Goal: Task Accomplishment & Management: Use online tool/utility

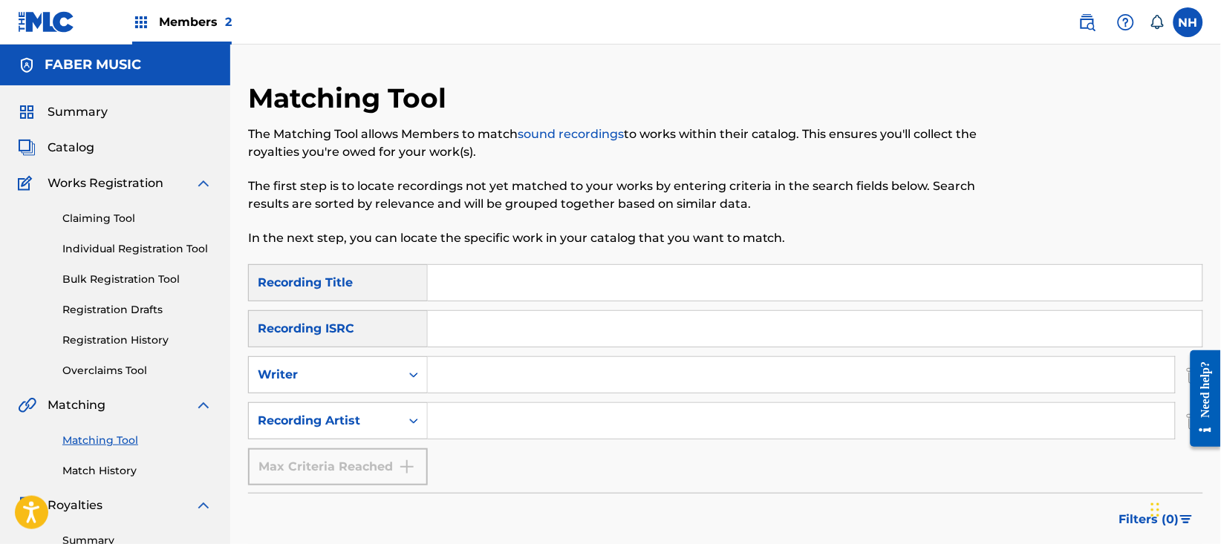
click at [765, 262] on div "Matching Tool The Matching Tool allows Members to match sound recordings to wor…" at bounding box center [615, 173] width 735 height 183
click at [760, 272] on input "Search Form" at bounding box center [815, 283] width 774 height 36
paste input "HARK"
type input "HARK"
click at [621, 449] on div "SearchWithCriteria6179b081-198e-49ae-8a2f-390ea52461d4 Recording Title HARK Sea…" at bounding box center [725, 374] width 955 height 221
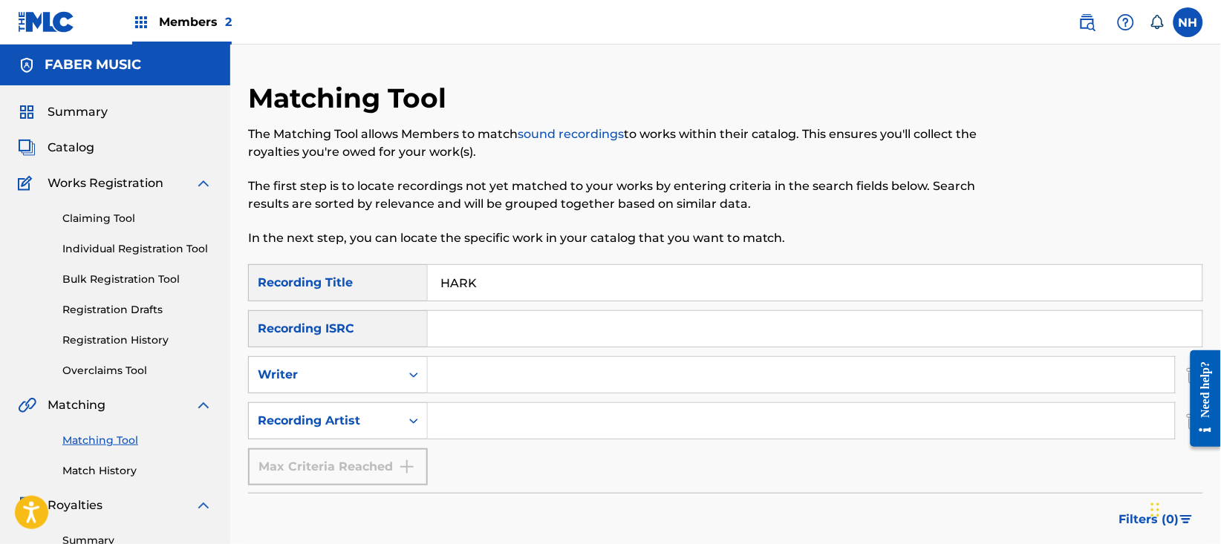
click at [628, 435] on input "Search Form" at bounding box center [801, 421] width 747 height 36
type input "alfa mist"
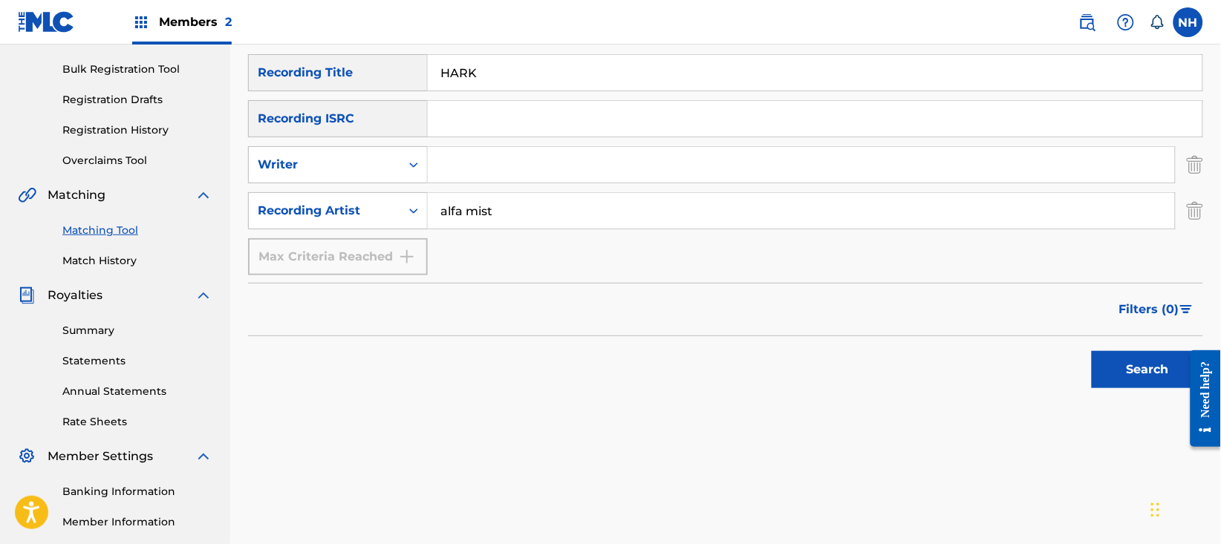
scroll to position [297, 0]
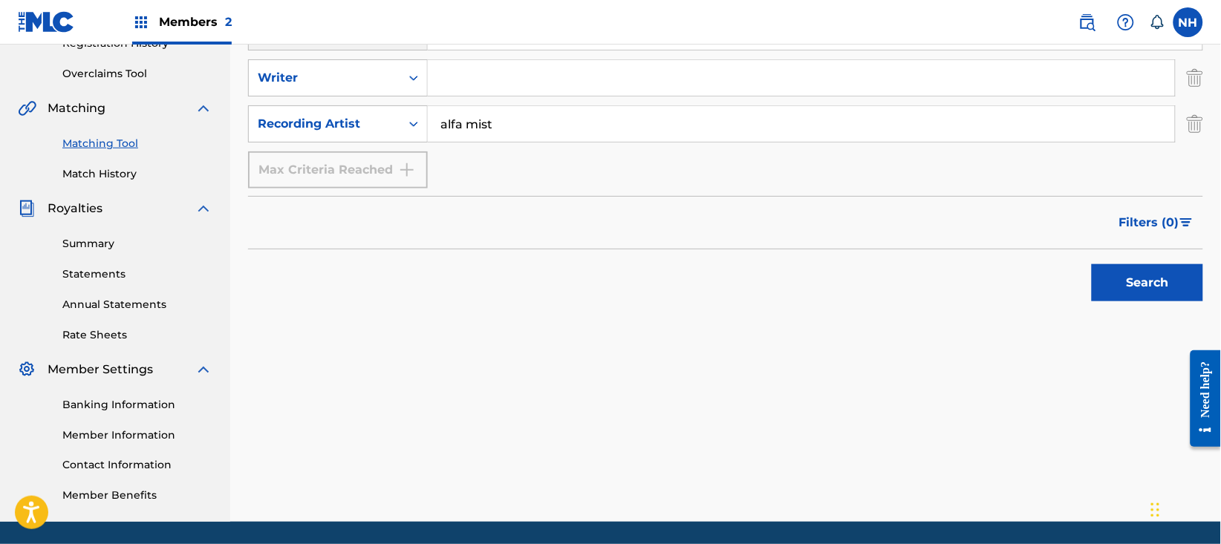
click at [1105, 267] on button "Search" at bounding box center [1146, 282] width 111 height 37
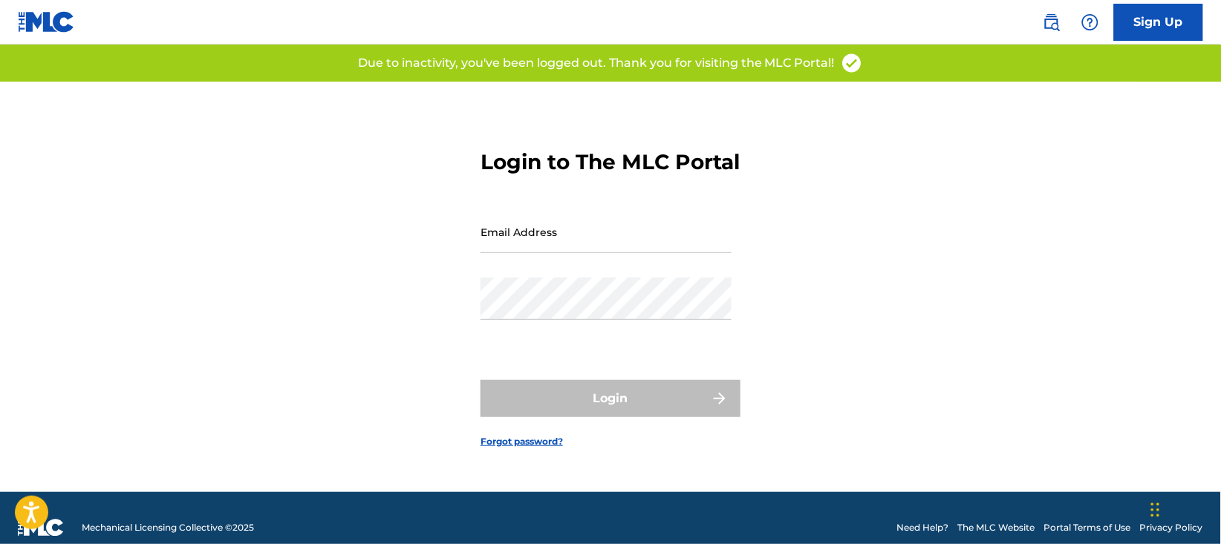
click at [636, 229] on input "Email Address" at bounding box center [605, 232] width 251 height 42
click at [650, 253] on input "noelho" at bounding box center [605, 232] width 251 height 42
click at [598, 249] on input "noelho216@gmail.com" at bounding box center [605, 232] width 251 height 42
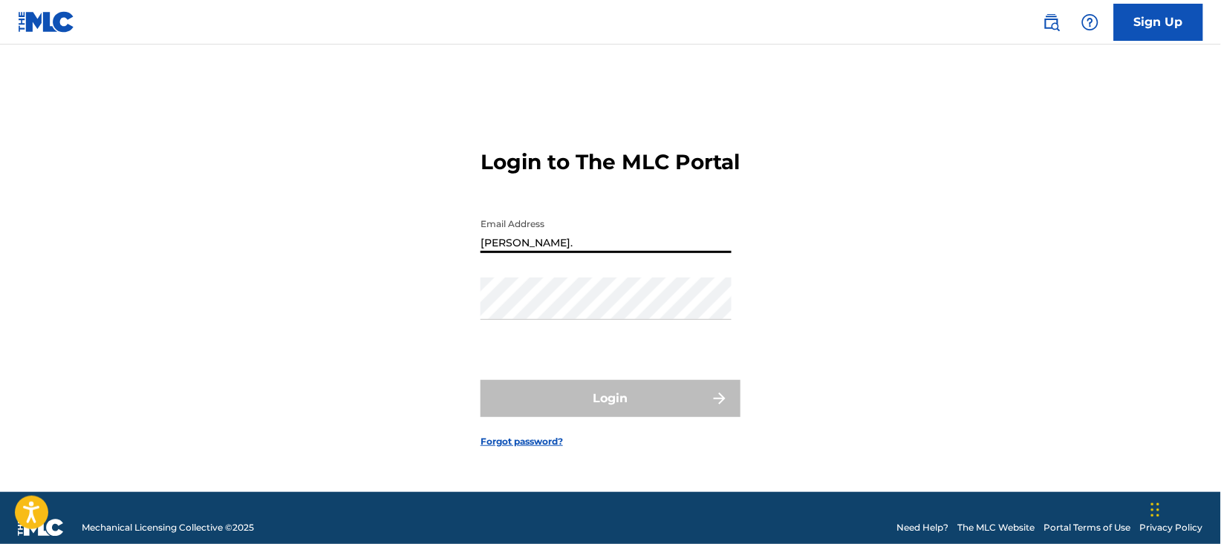
type input "[DATE][PERSON_NAME][EMAIL_ADDRESS][DOMAIN_NAME]"
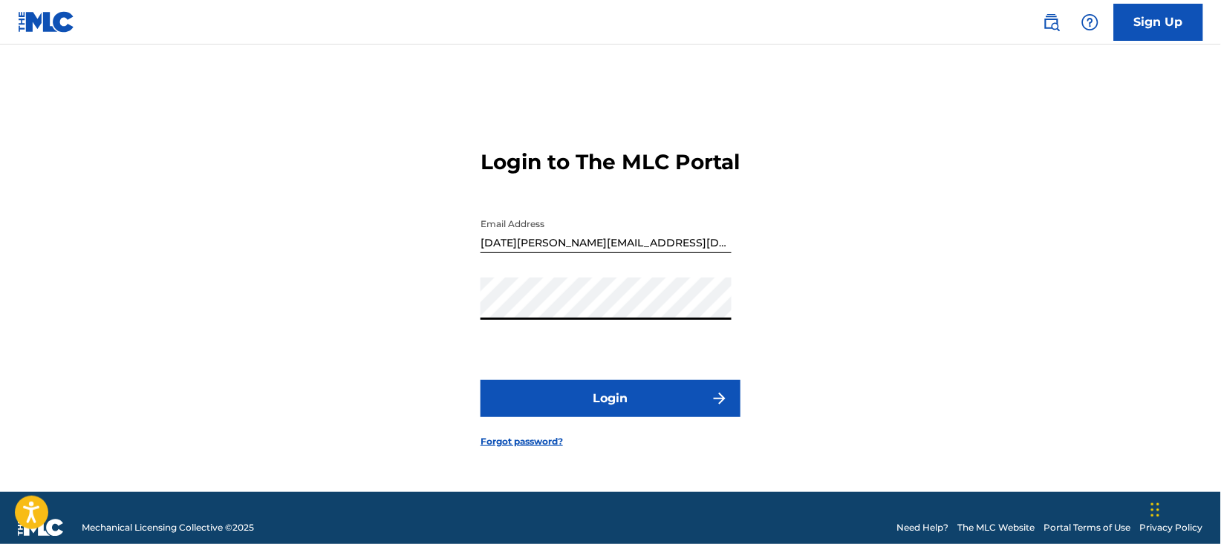
click at [480, 380] on button "Login" at bounding box center [610, 398] width 260 height 37
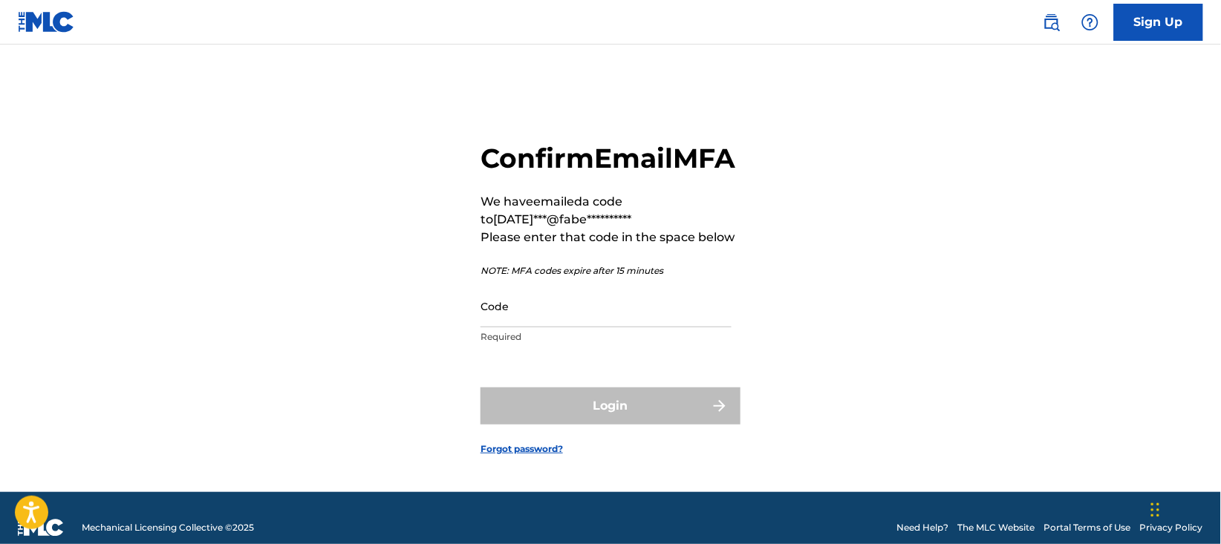
click at [650, 327] on input "Code" at bounding box center [605, 306] width 251 height 42
paste input "860769"
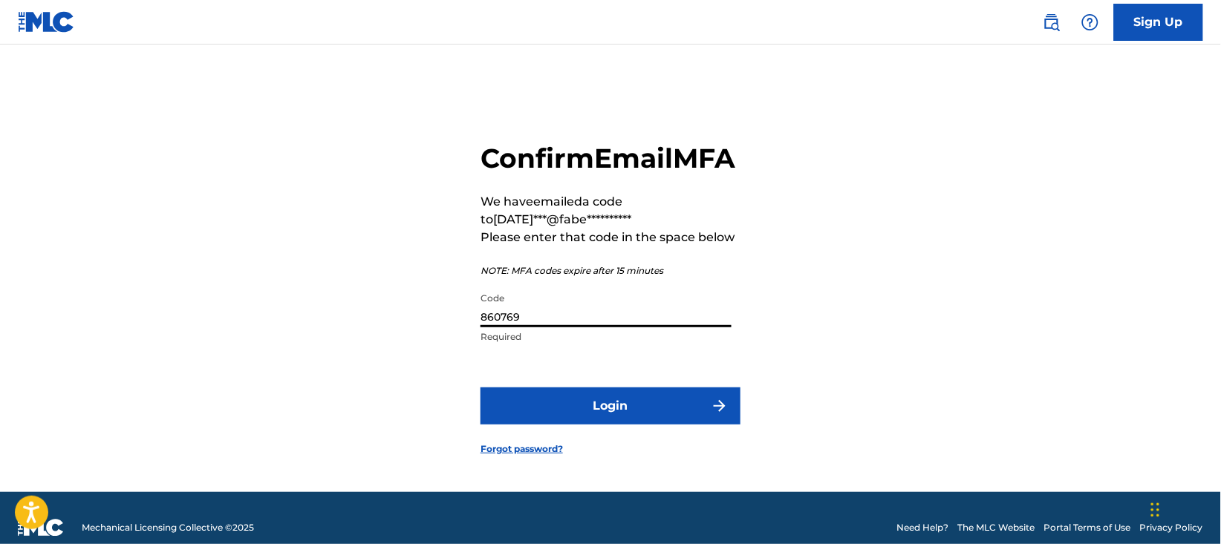
type input "860769"
click at [566, 425] on button "Login" at bounding box center [610, 406] width 260 height 37
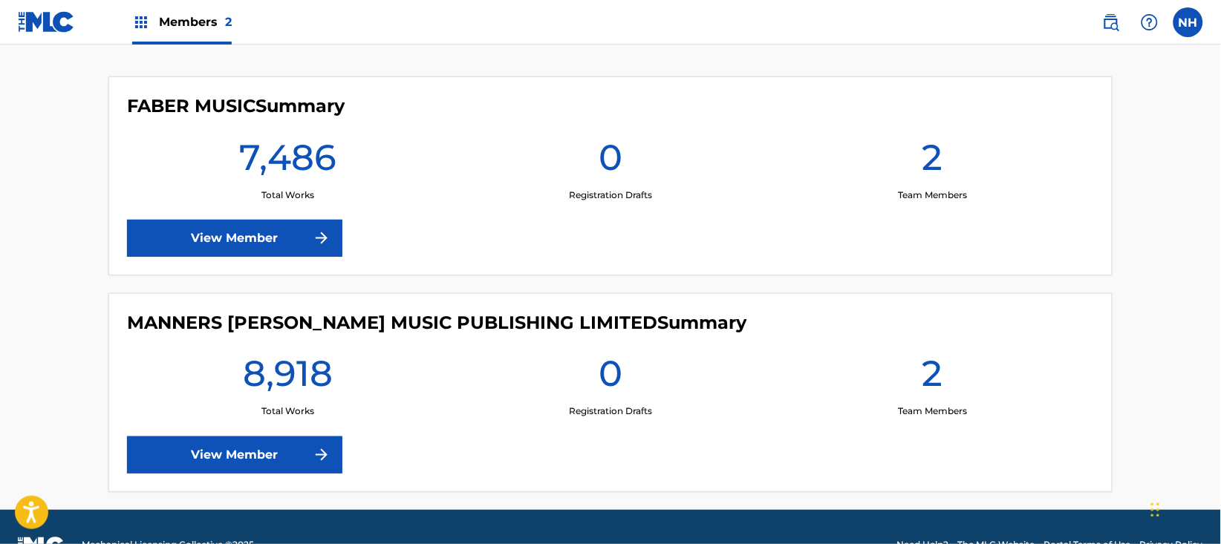
click at [304, 236] on link "View Member" at bounding box center [234, 238] width 215 height 37
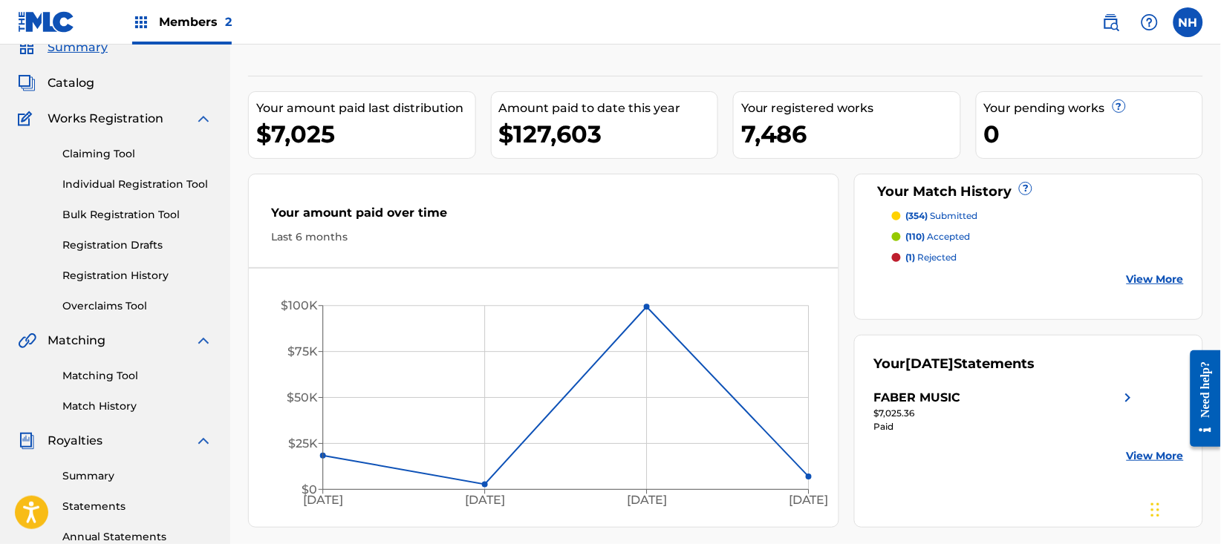
scroll to position [99, 0]
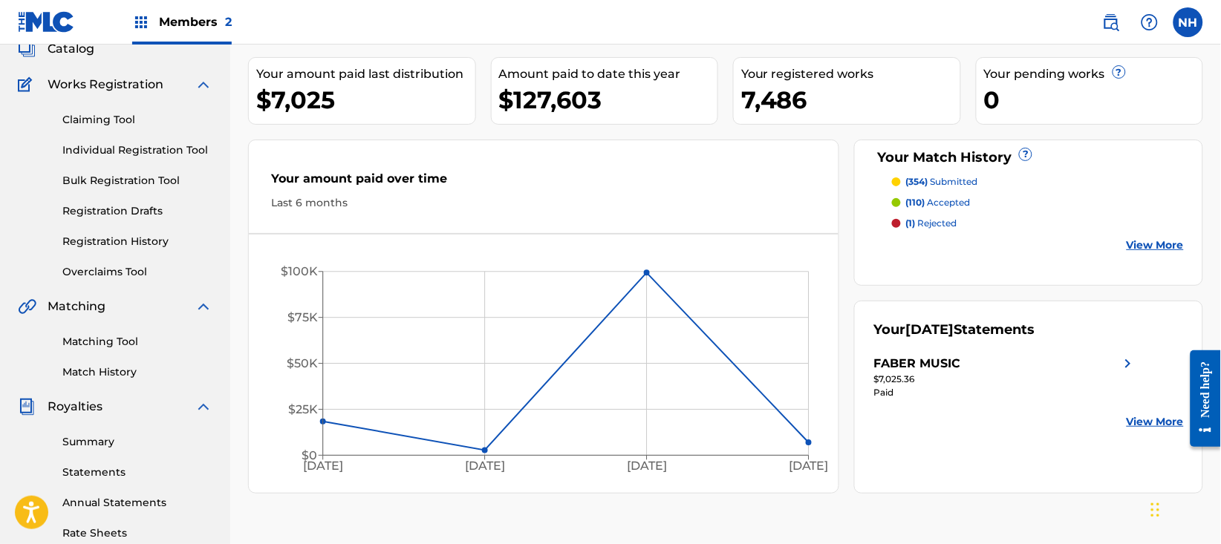
click at [143, 348] on link "Matching Tool" at bounding box center [137, 342] width 150 height 16
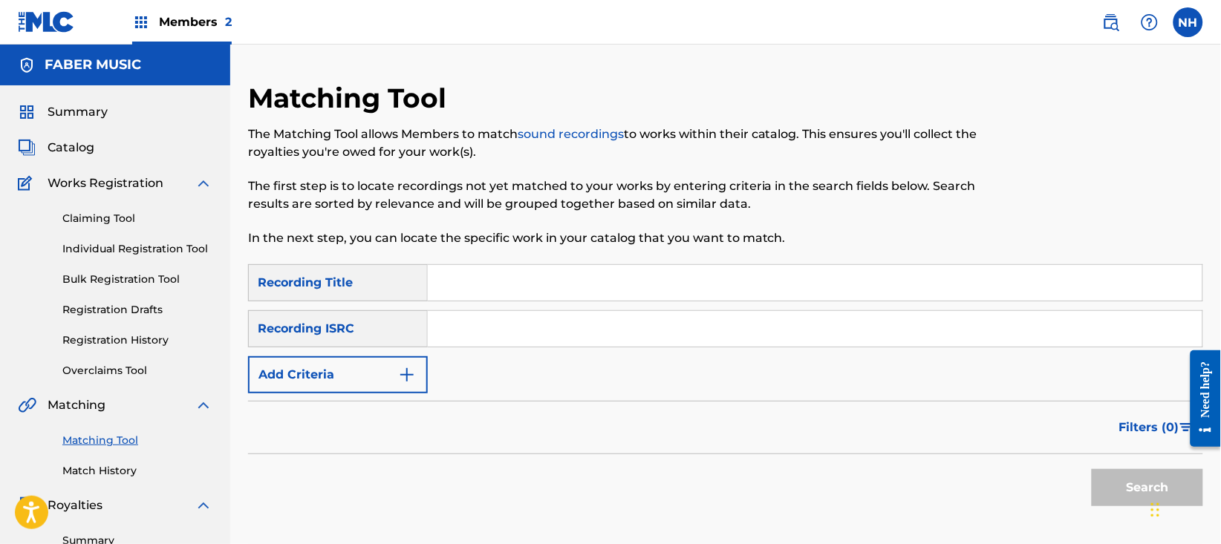
click at [382, 363] on button "Add Criteria" at bounding box center [338, 374] width 180 height 37
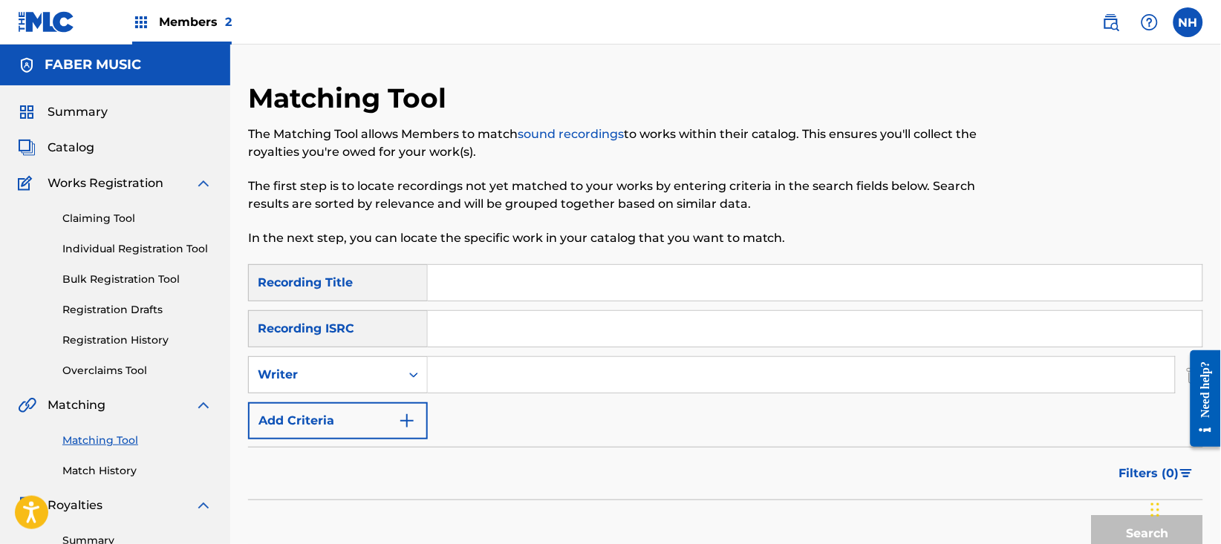
click at [393, 414] on button "Add Criteria" at bounding box center [338, 420] width 180 height 37
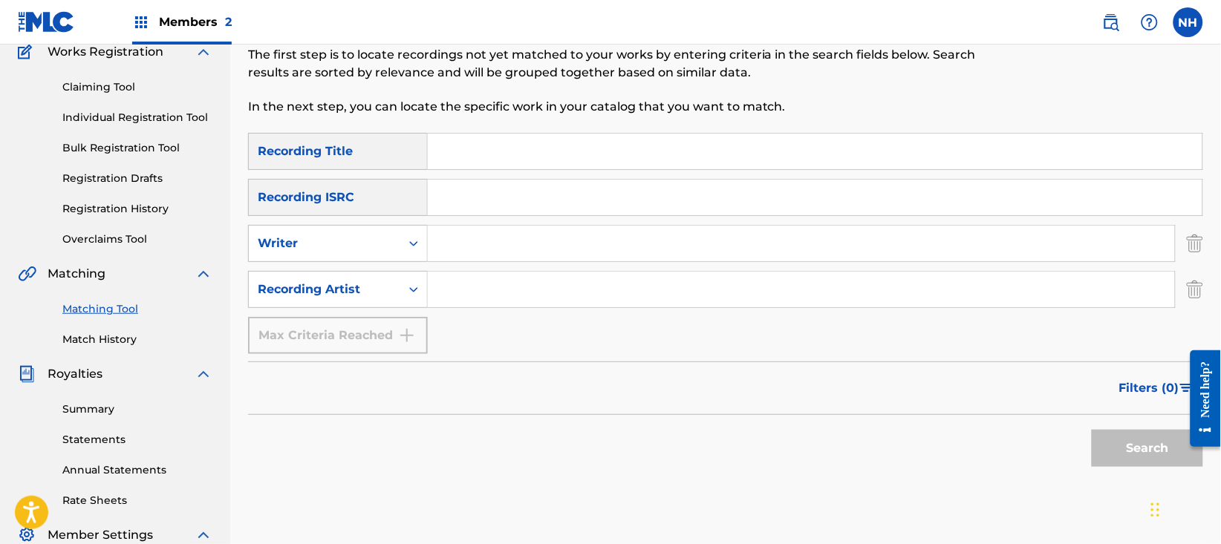
scroll to position [99, 0]
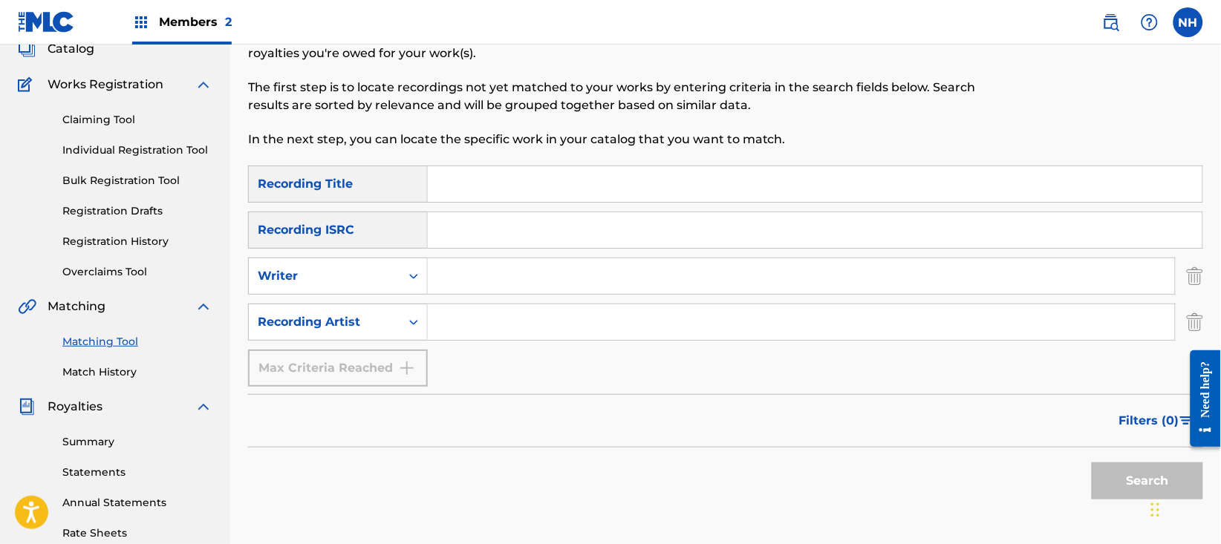
click at [610, 294] on div "Search Form" at bounding box center [802, 276] width 748 height 37
paste input "860769"
type input "860769"
click at [586, 306] on input "Search Form" at bounding box center [801, 322] width 747 height 36
paste input "860769"
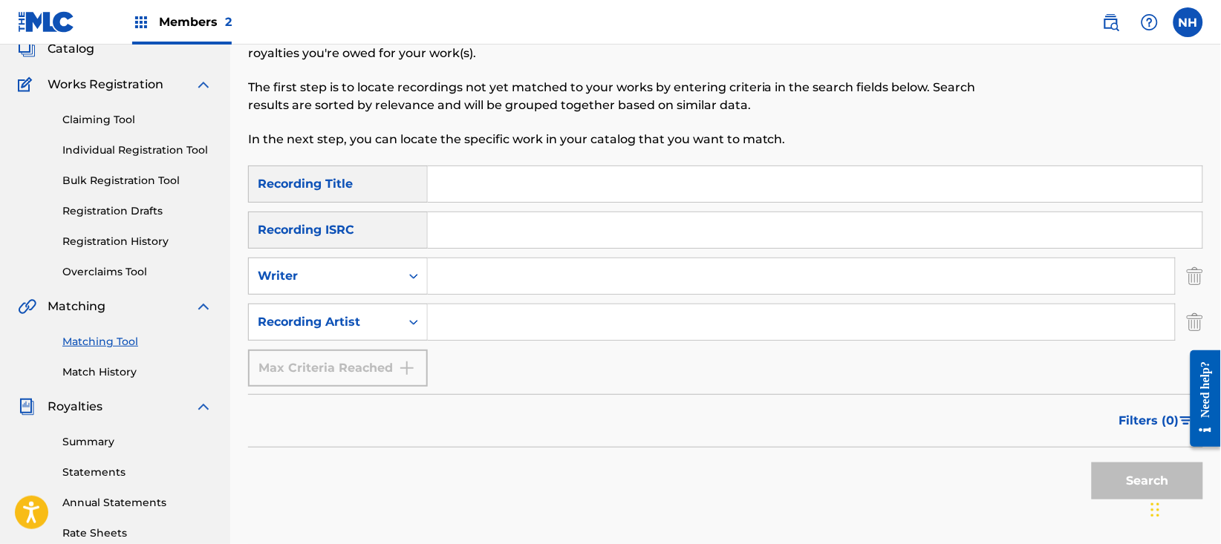
type input "860769"
drag, startPoint x: 580, startPoint y: 324, endPoint x: 347, endPoint y: 307, distance: 233.0
click at [347, 307] on div "SearchWithCriteriac771ec82-3f86-44b7-b621-44fab990d02f Recording Artist 860769" at bounding box center [725, 322] width 955 height 37
click at [559, 186] on input "Search Form" at bounding box center [815, 184] width 774 height 36
paste input "HARK"
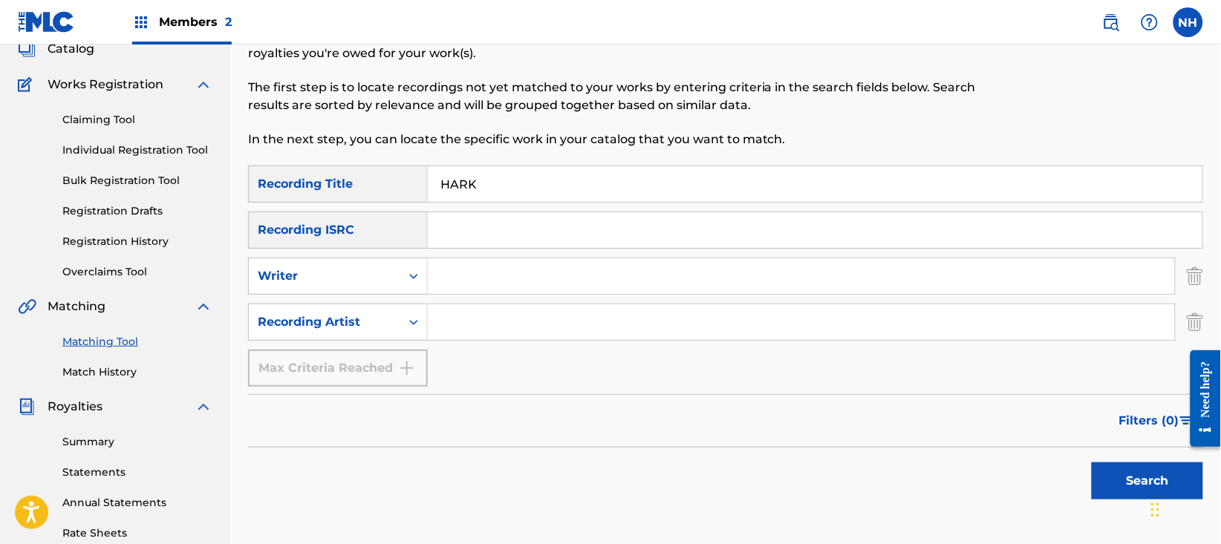
type input "HARK"
click at [448, 357] on div "SearchWithCriteriab69bc63f-c16c-46f9-943a-ffcfdda0fead Recording Title HARK Sea…" at bounding box center [725, 276] width 955 height 221
click at [460, 324] on input "Search Form" at bounding box center [801, 322] width 747 height 36
type input "m"
type input "alfa mist"
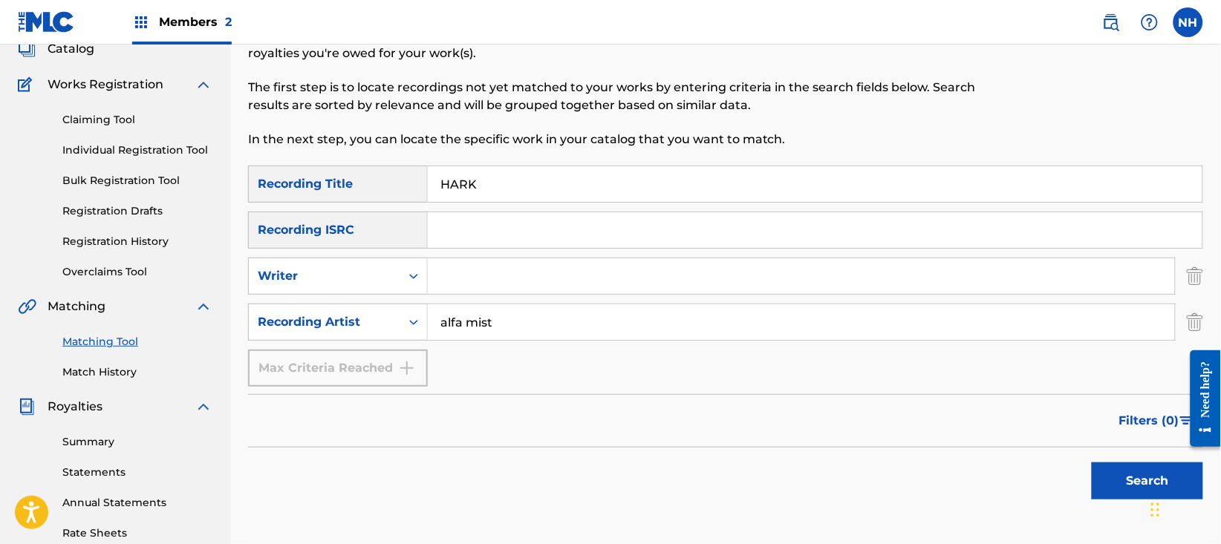
click at [1091, 463] on button "Search" at bounding box center [1146, 481] width 111 height 37
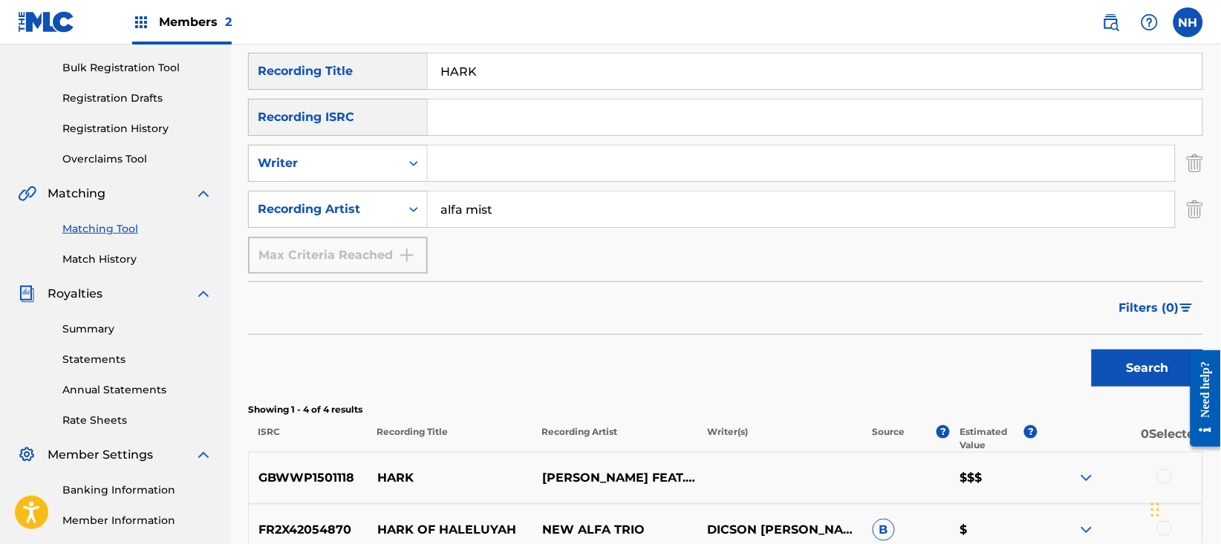
scroll to position [396, 0]
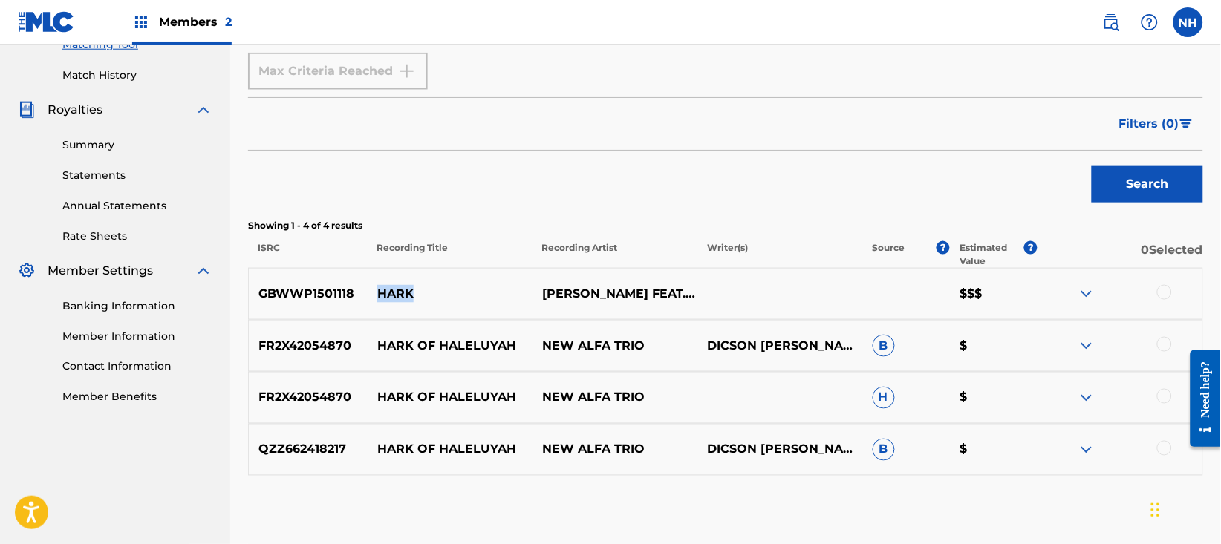
drag, startPoint x: 458, startPoint y: 297, endPoint x: 378, endPoint y: 296, distance: 80.2
click at [378, 296] on p "HARK" at bounding box center [450, 294] width 165 height 18
copy p "HARK"
click at [697, 249] on p "Writer(s)" at bounding box center [780, 254] width 166 height 27
drag, startPoint x: 654, startPoint y: 295, endPoint x: 366, endPoint y: 296, distance: 288.1
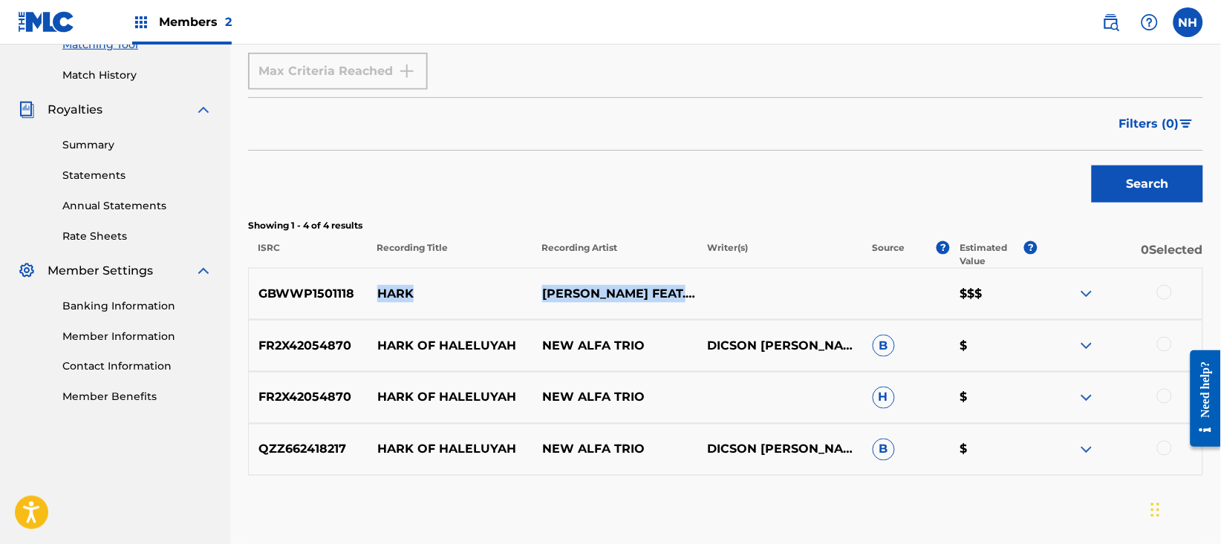
click at [366, 296] on div "GBWWP1501118 HARK TOM MISCH FEAT. ALFA MIST $$$" at bounding box center [725, 294] width 955 height 52
copy div "HARK TOM MISCH FEAT. ALFA MIST"
click at [465, 315] on div "GBWWP1501118 HARK TOM MISCH FEAT. ALFA MIST $$$" at bounding box center [725, 294] width 955 height 52
drag, startPoint x: 451, startPoint y: 302, endPoint x: 373, endPoint y: 295, distance: 78.3
click at [373, 295] on p "HARK" at bounding box center [450, 294] width 165 height 18
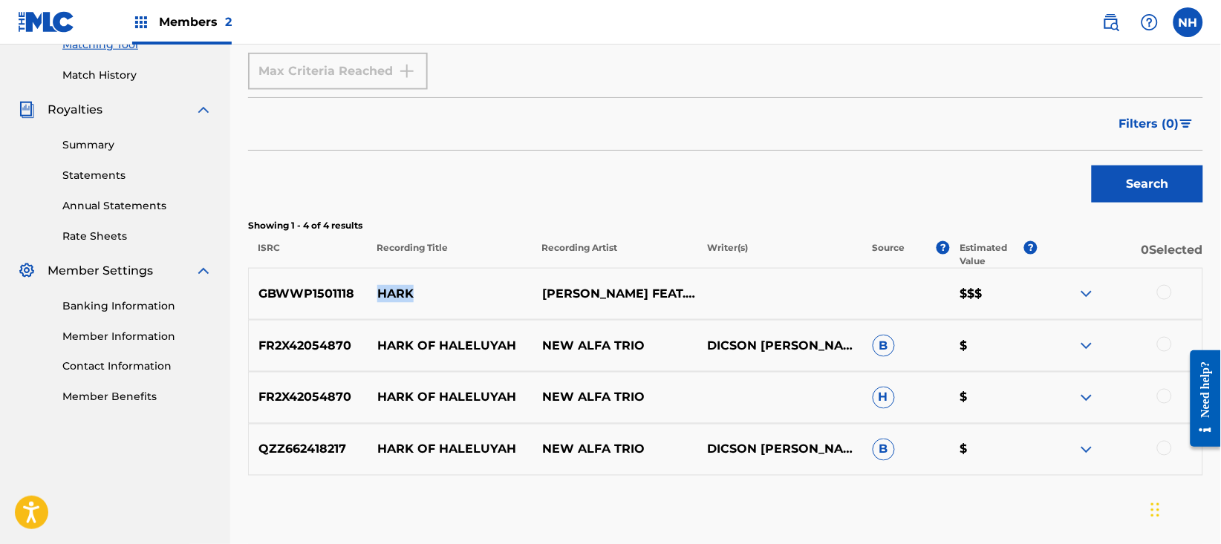
copy p "HARK"
click at [1166, 296] on div at bounding box center [1164, 292] width 15 height 15
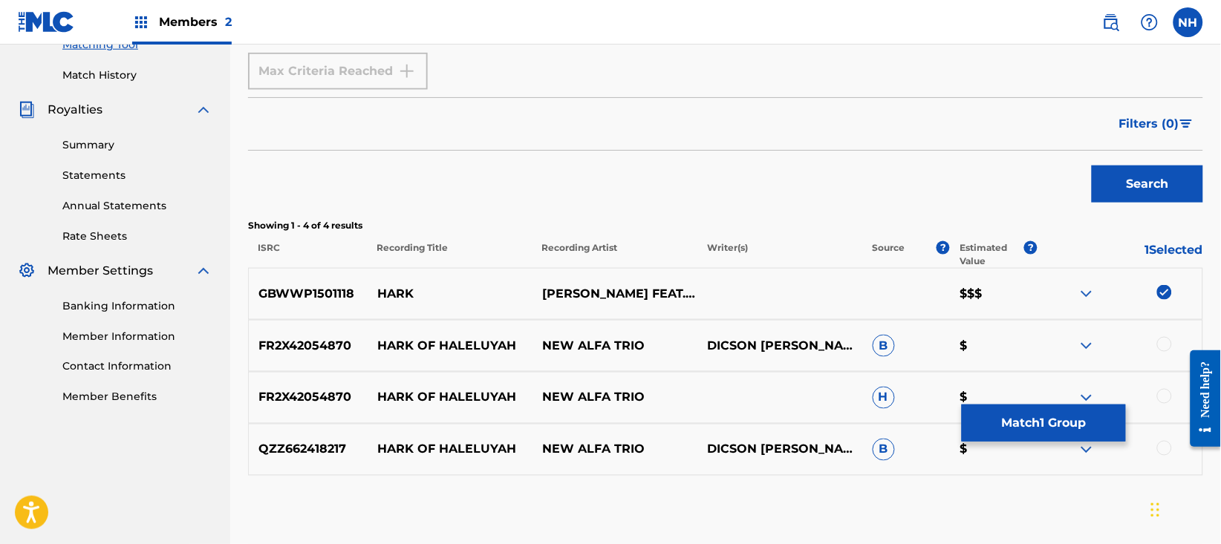
scroll to position [472, 0]
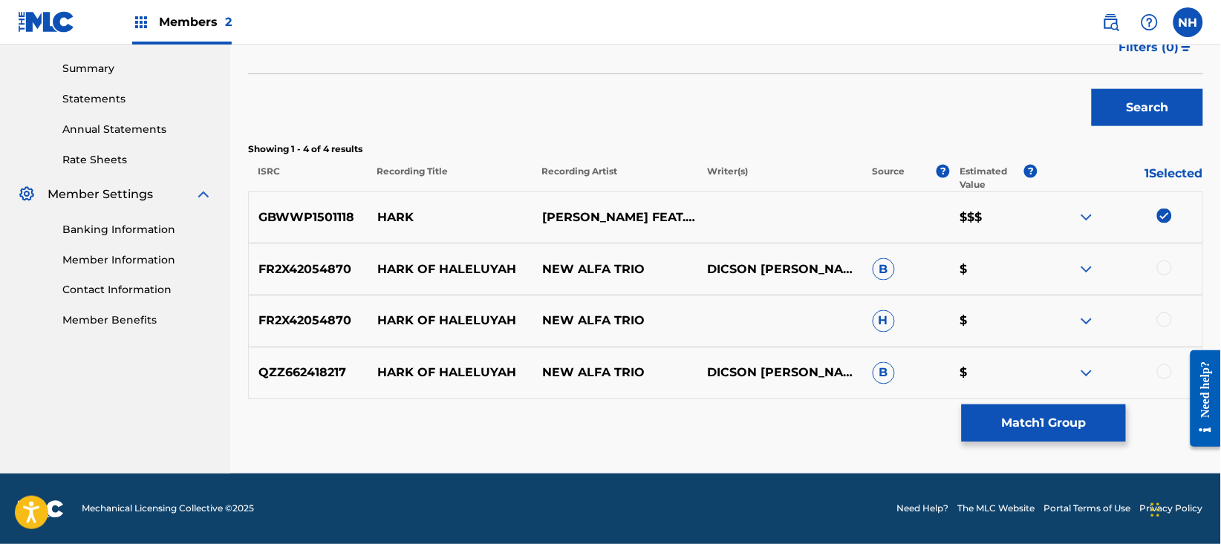
click at [1031, 419] on button "Match 1 Group" at bounding box center [1043, 423] width 164 height 37
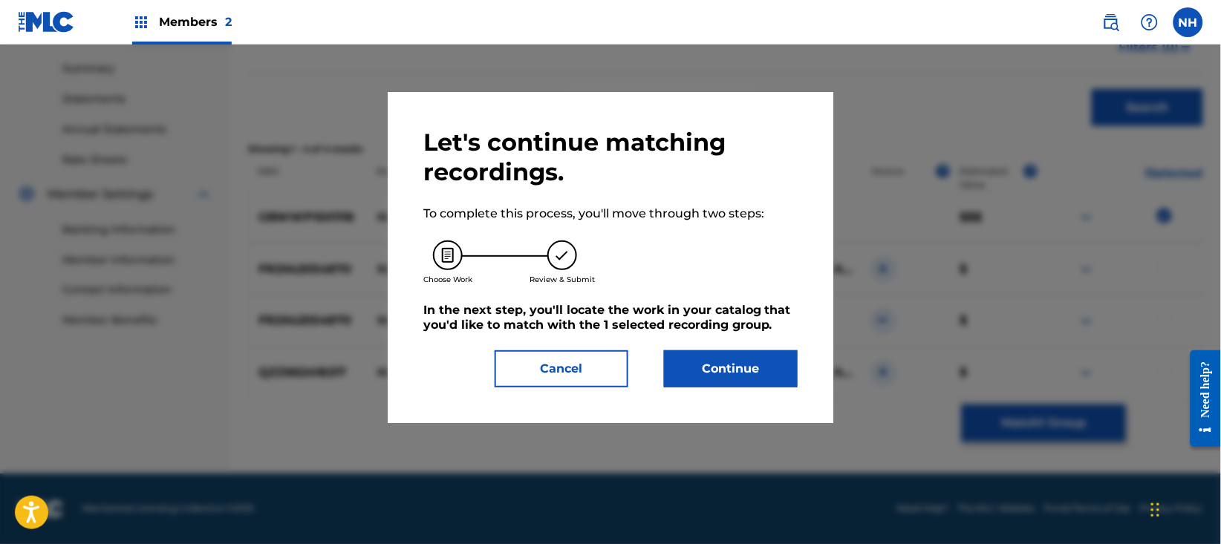
click at [768, 376] on button "Continue" at bounding box center [731, 368] width 134 height 37
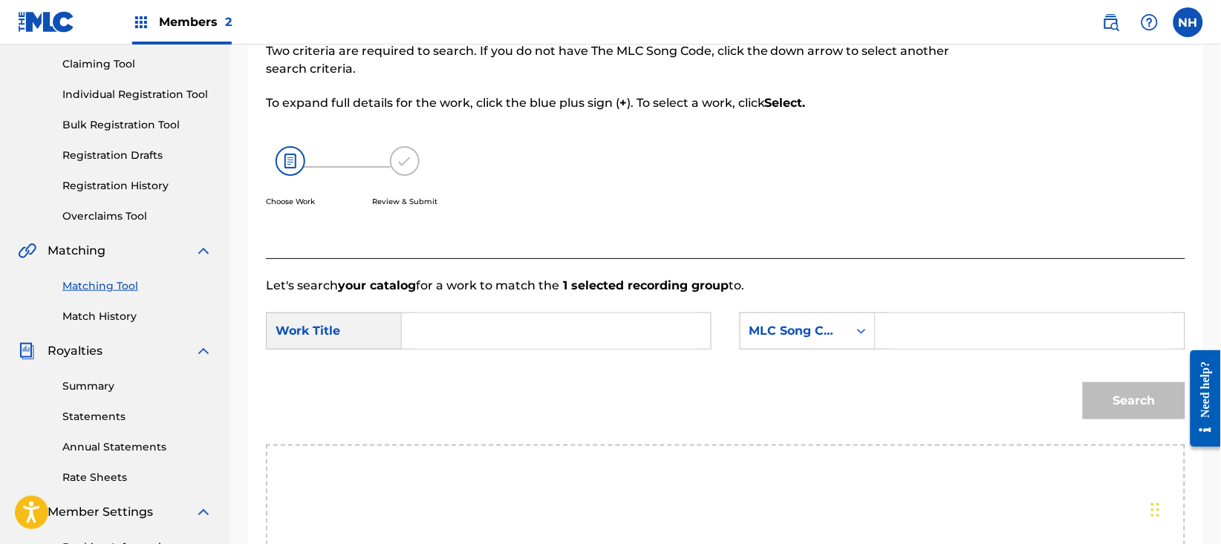
scroll to position [48, 0]
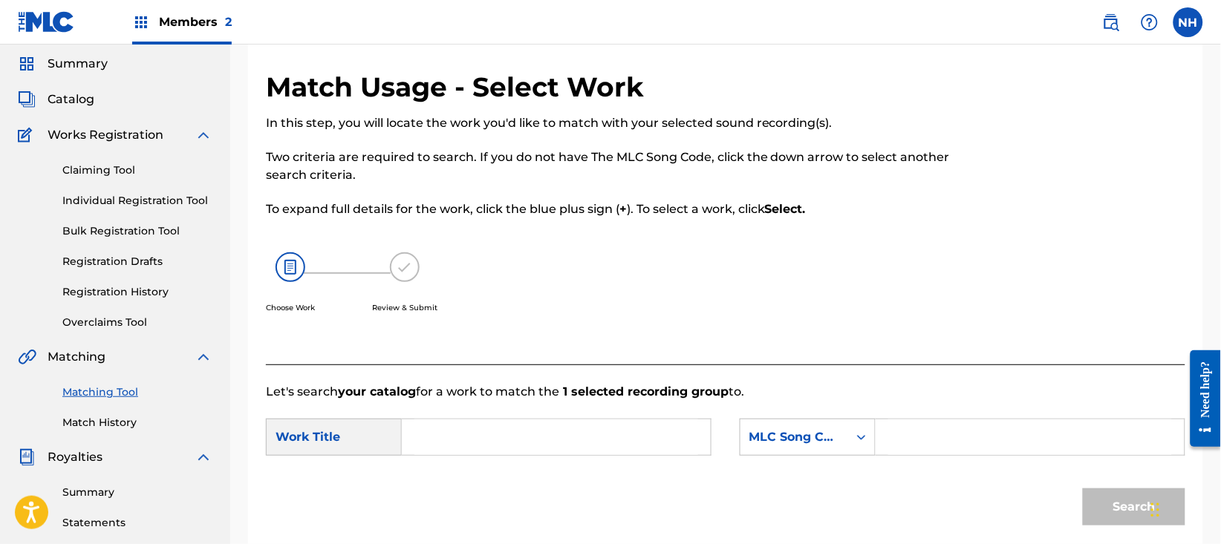
click at [662, 440] on input "Search Form" at bounding box center [556, 437] width 284 height 36
paste input "HARK"
type input "HARK"
click at [851, 434] on div "Search Form" at bounding box center [861, 437] width 27 height 27
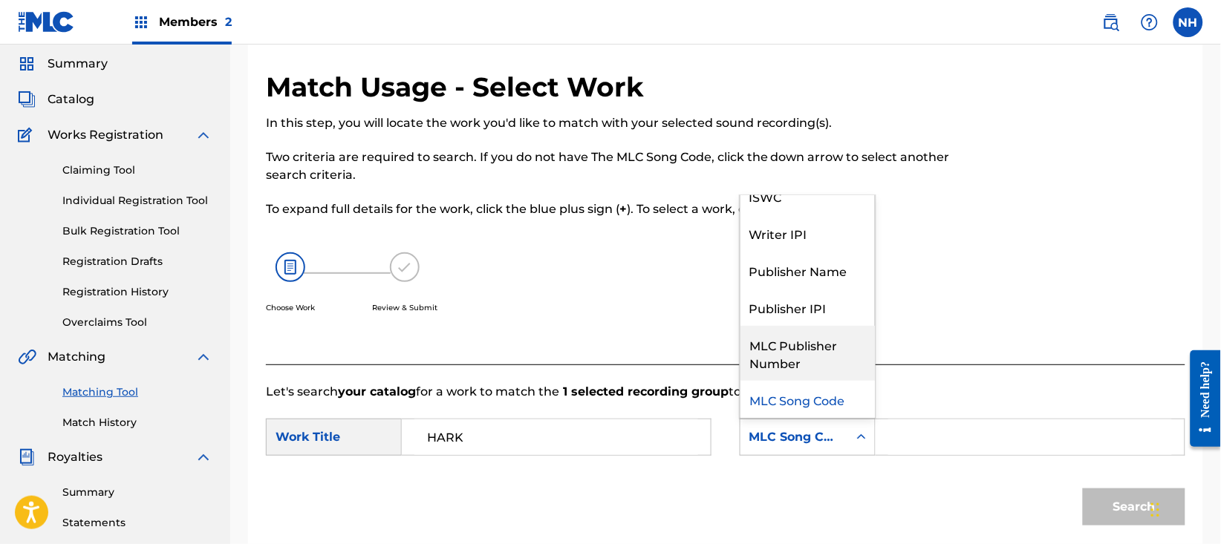
scroll to position [0, 0]
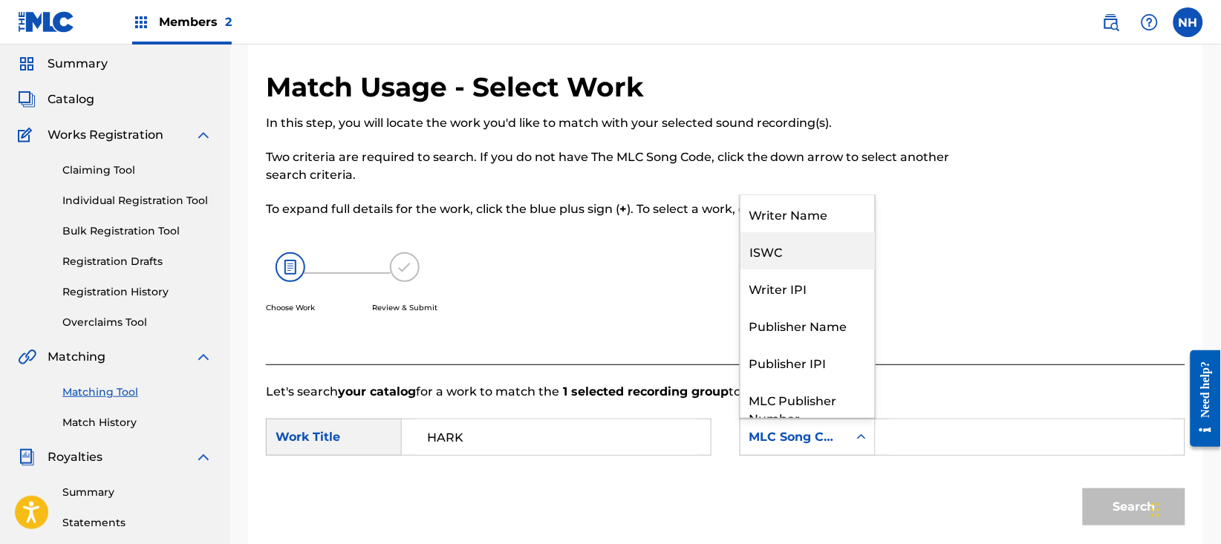
click at [804, 231] on div "Writer Name" at bounding box center [807, 213] width 134 height 37
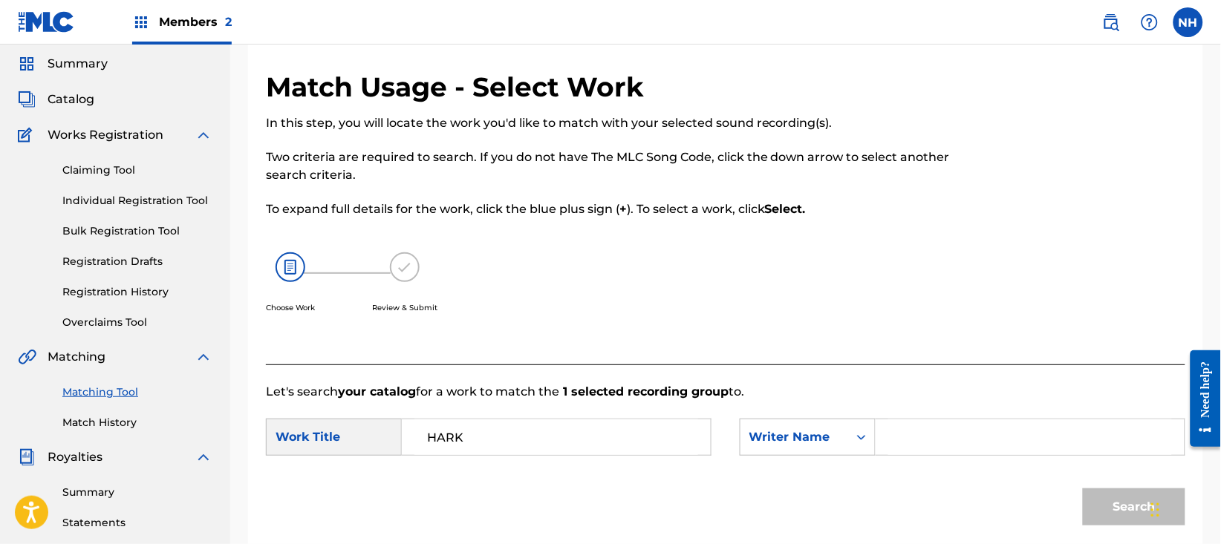
click at [935, 437] on input "Search Form" at bounding box center [1030, 437] width 284 height 36
type input "alfa"
click at [1082, 489] on button "Search" at bounding box center [1133, 507] width 102 height 37
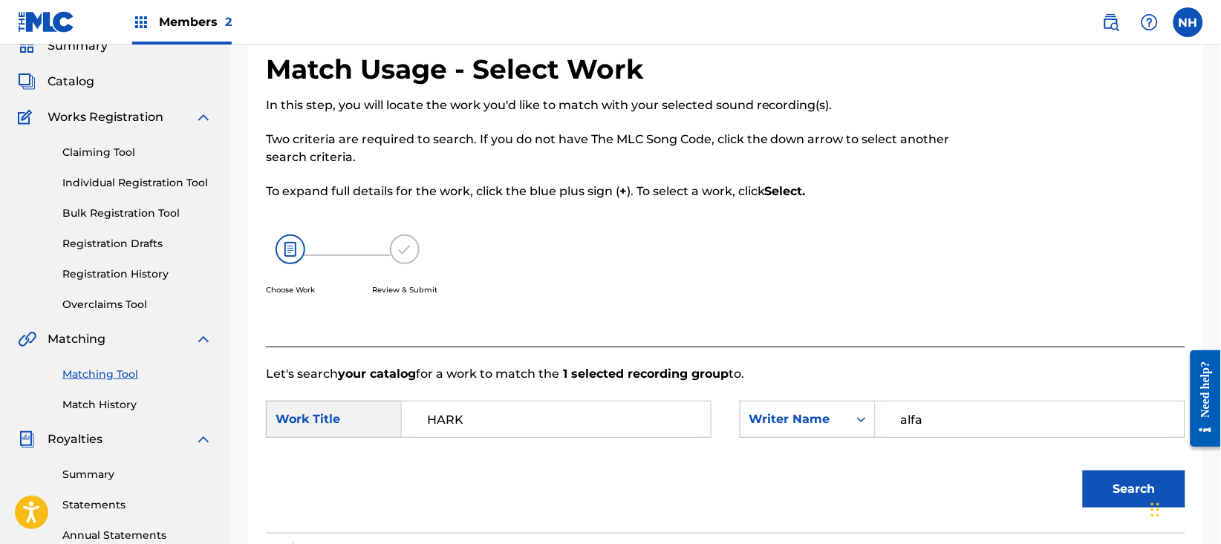
scroll to position [345, 0]
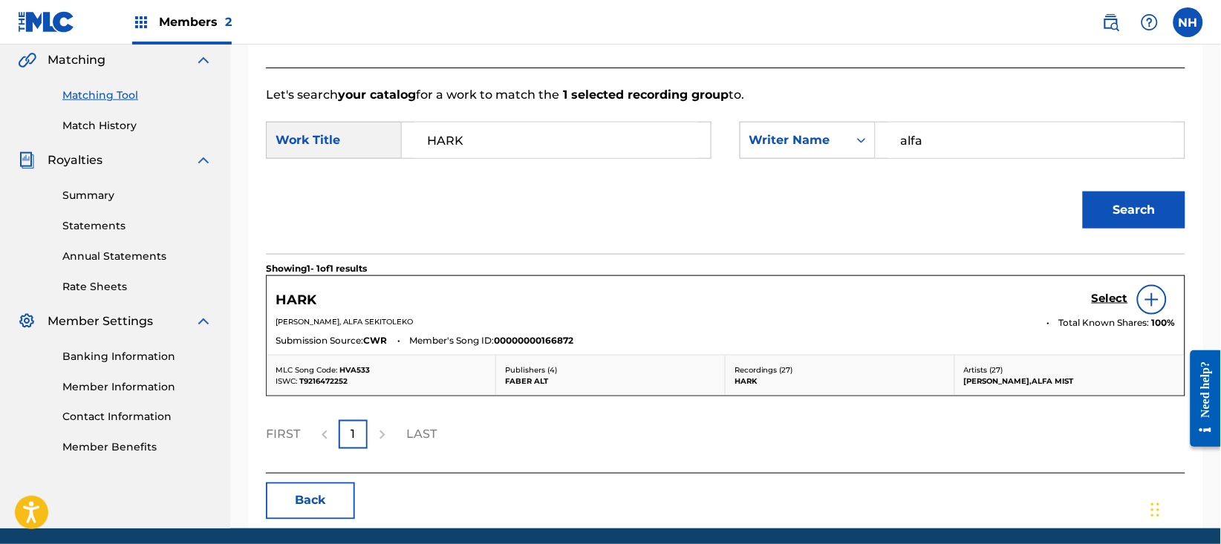
click at [1075, 279] on div "HARK Select THOMAS ABRAHAM MISCH, ALFA SEKITOLEKO Total Known Shares: 100 % Sub…" at bounding box center [726, 315] width 918 height 79
click at [1110, 313] on div "Select" at bounding box center [1133, 300] width 84 height 30
click at [1111, 298] on h5 "Select" at bounding box center [1109, 299] width 36 height 14
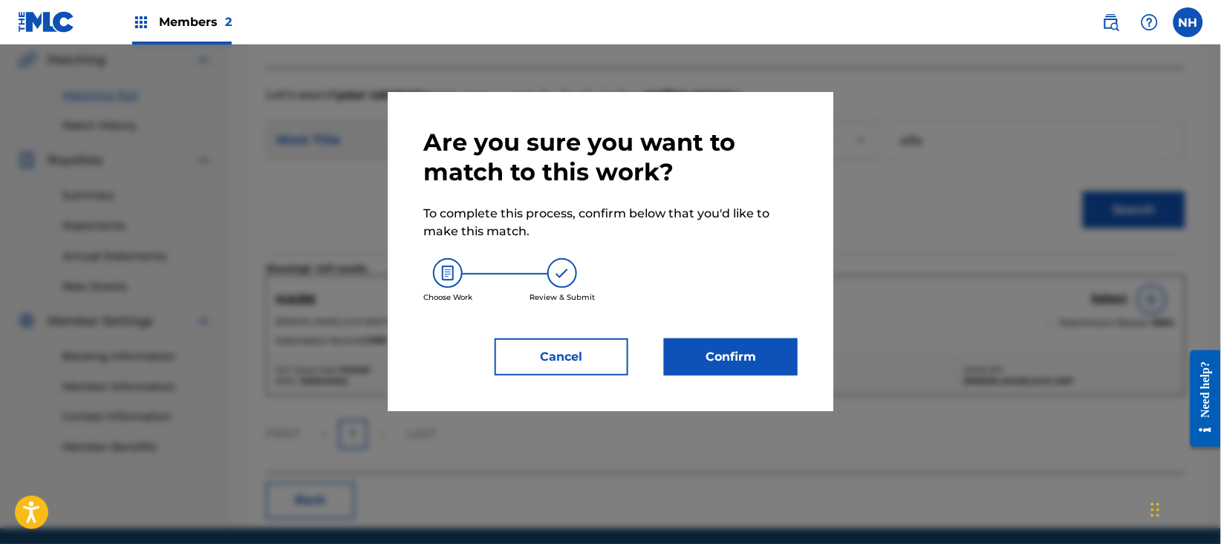
click at [552, 364] on button "Cancel" at bounding box center [561, 357] width 134 height 37
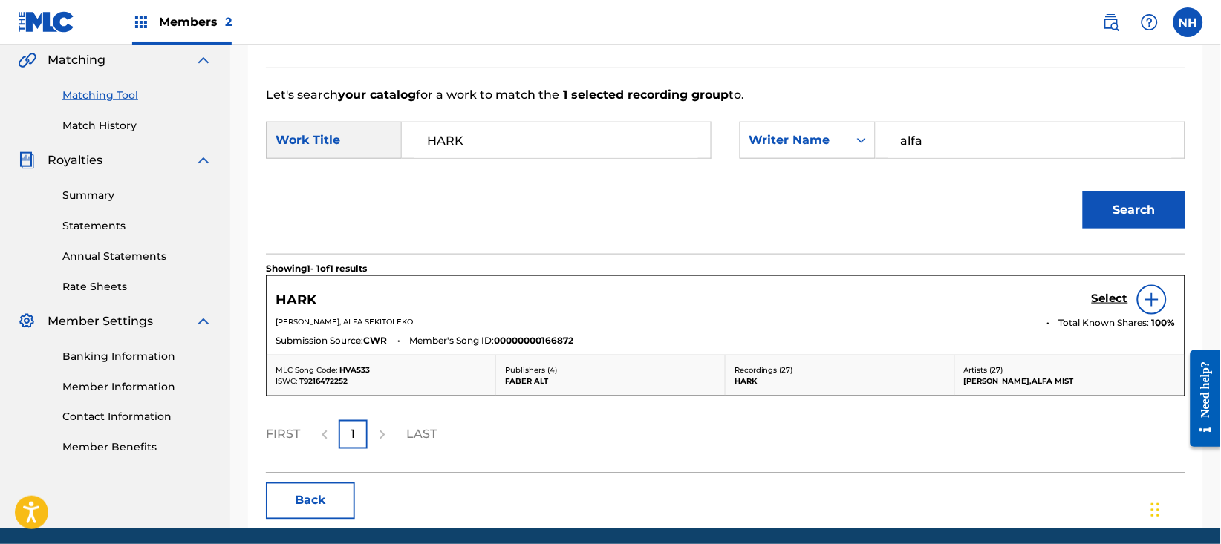
click at [1129, 261] on section "Showing 1 - 1 of 1 results" at bounding box center [725, 265] width 919 height 22
click at [1095, 271] on section "Showing 1 - 1 of 1 results" at bounding box center [725, 265] width 919 height 22
click at [1082, 287] on div "HARK Select" at bounding box center [725, 300] width 900 height 30
click at [1141, 313] on div at bounding box center [1152, 300] width 30 height 30
click at [1130, 305] on div "Select" at bounding box center [1133, 300] width 84 height 30
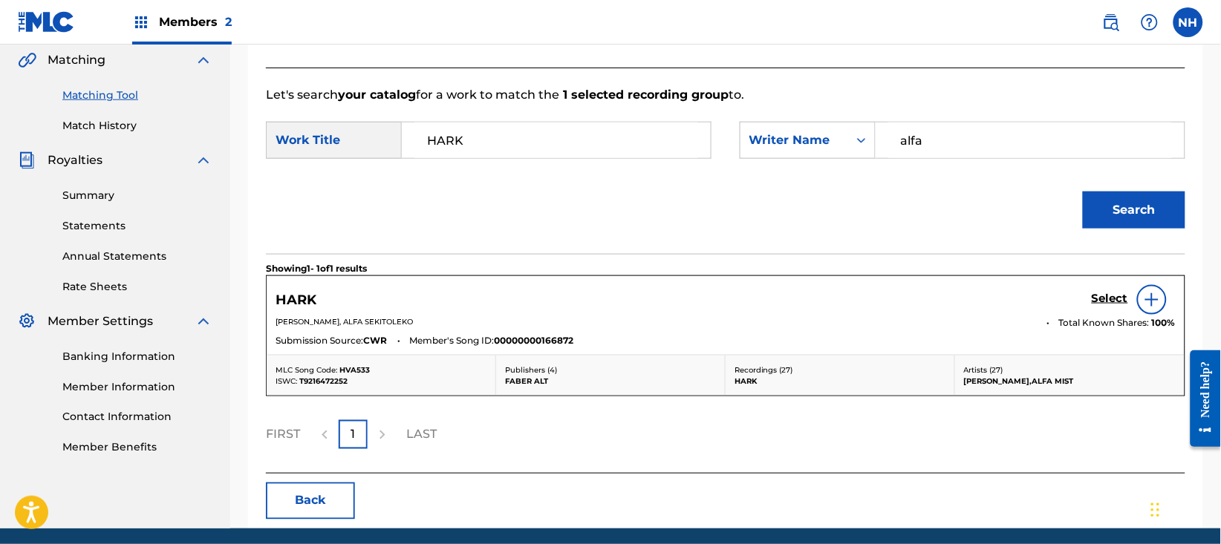
click at [1112, 293] on h5 "Select" at bounding box center [1109, 299] width 36 height 14
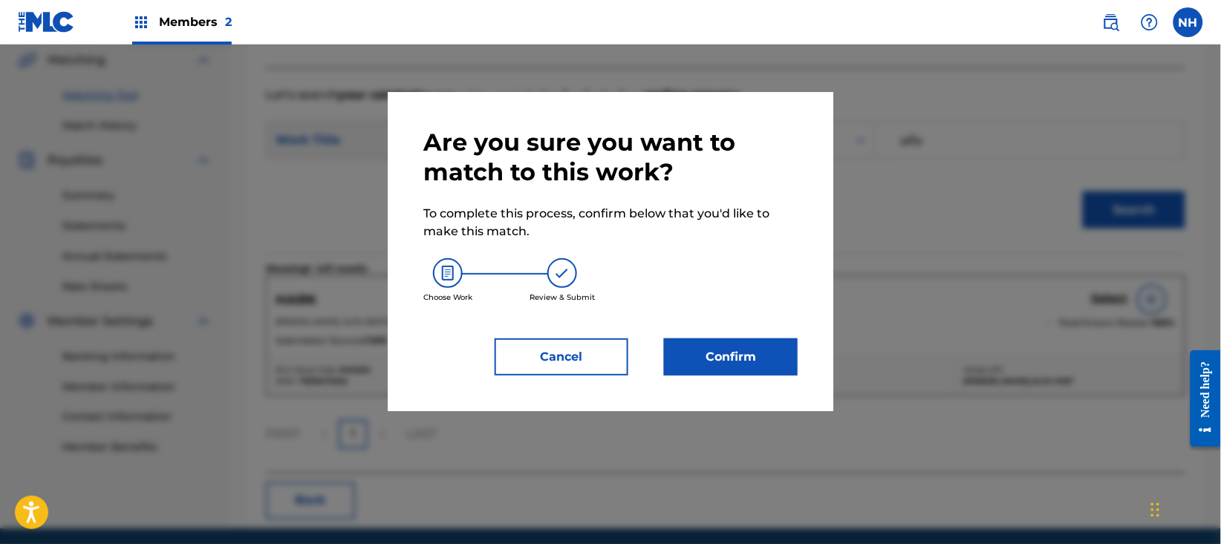
drag, startPoint x: 846, startPoint y: 339, endPoint x: 745, endPoint y: 356, distance: 103.1
click at [845, 339] on div at bounding box center [610, 317] width 1221 height 544
click at [745, 356] on button "Confirm" at bounding box center [731, 357] width 134 height 37
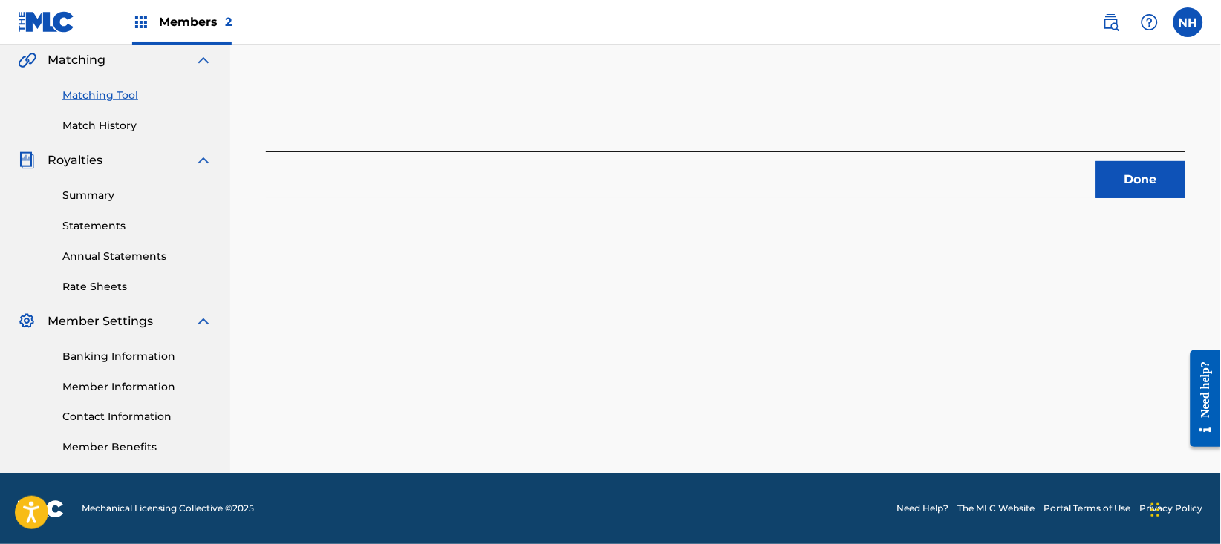
click at [1172, 194] on button "Done" at bounding box center [1140, 179] width 89 height 37
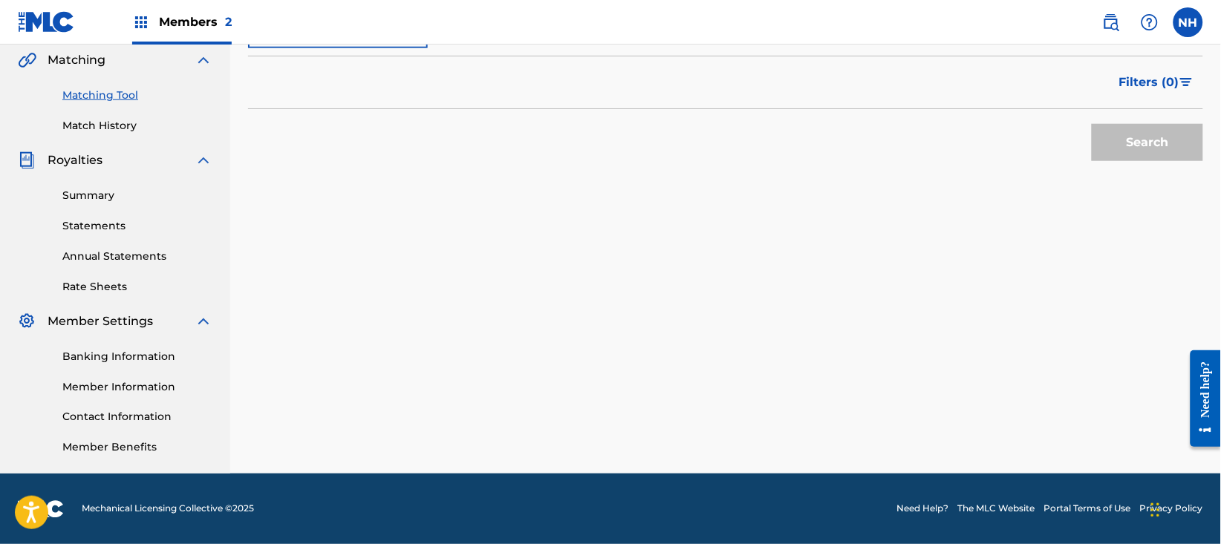
click at [328, 302] on div "Matching Tool The Matching Tool allows Members to match sound recordings to wor…" at bounding box center [725, 104] width 955 height 737
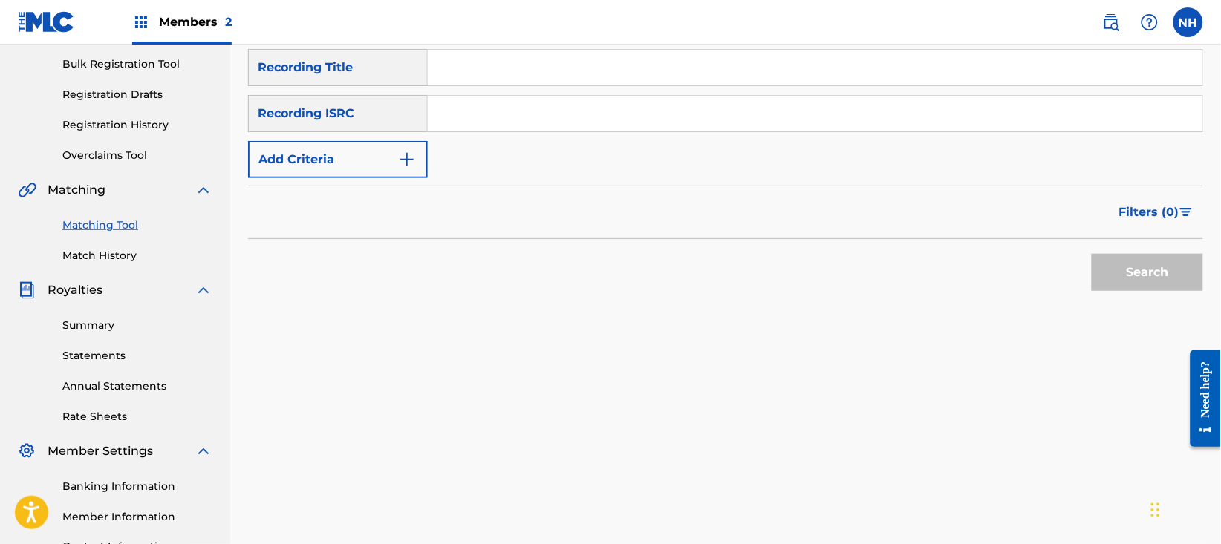
scroll to position [48, 0]
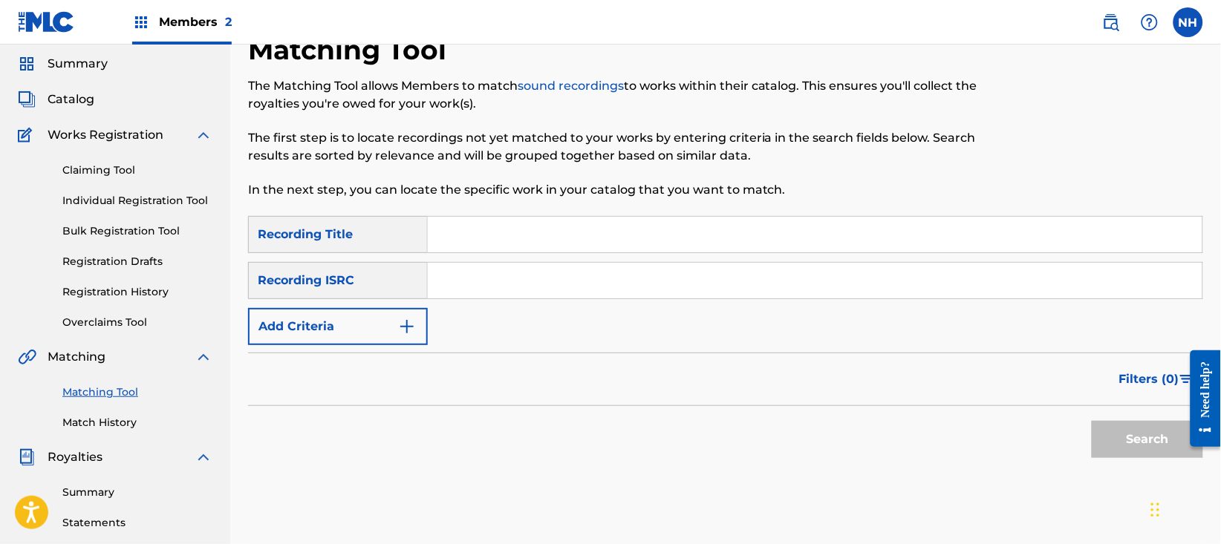
click at [899, 258] on div "SearchWithCriteriab69bc63f-c16c-46f9-943a-ffcfdda0fead Recording Title SearchWi…" at bounding box center [725, 280] width 955 height 129
click at [722, 231] on input "Search Form" at bounding box center [815, 235] width 774 height 36
paste input "IF YOU WOULDN'T MIND"
type input "IF YOU WOULDN'T MIND"
click at [362, 313] on button "Add Criteria" at bounding box center [338, 326] width 180 height 37
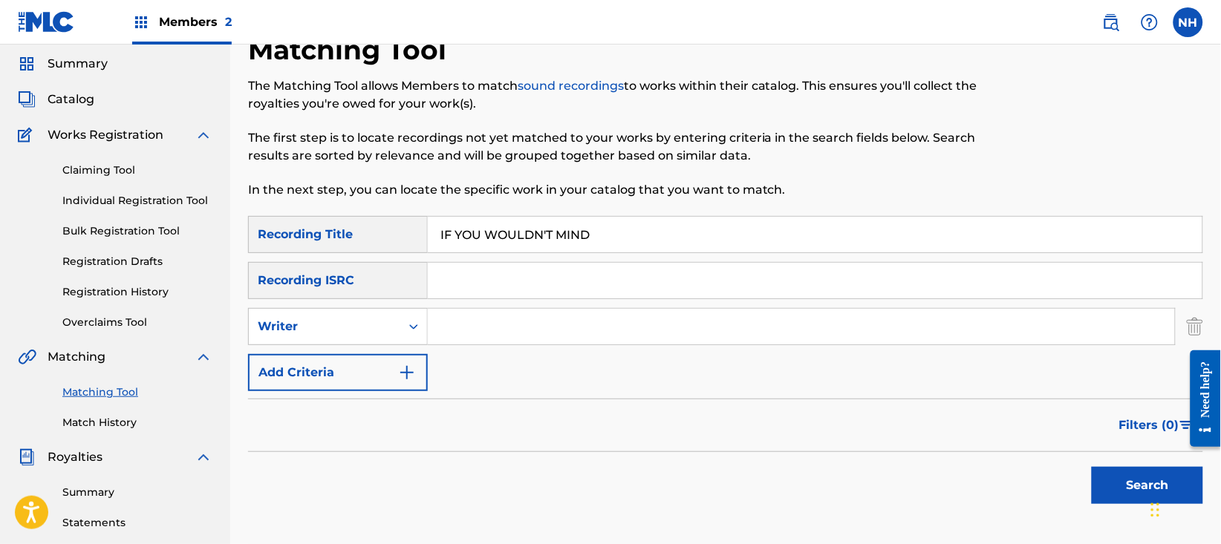
click at [354, 343] on div "Writer" at bounding box center [338, 326] width 180 height 37
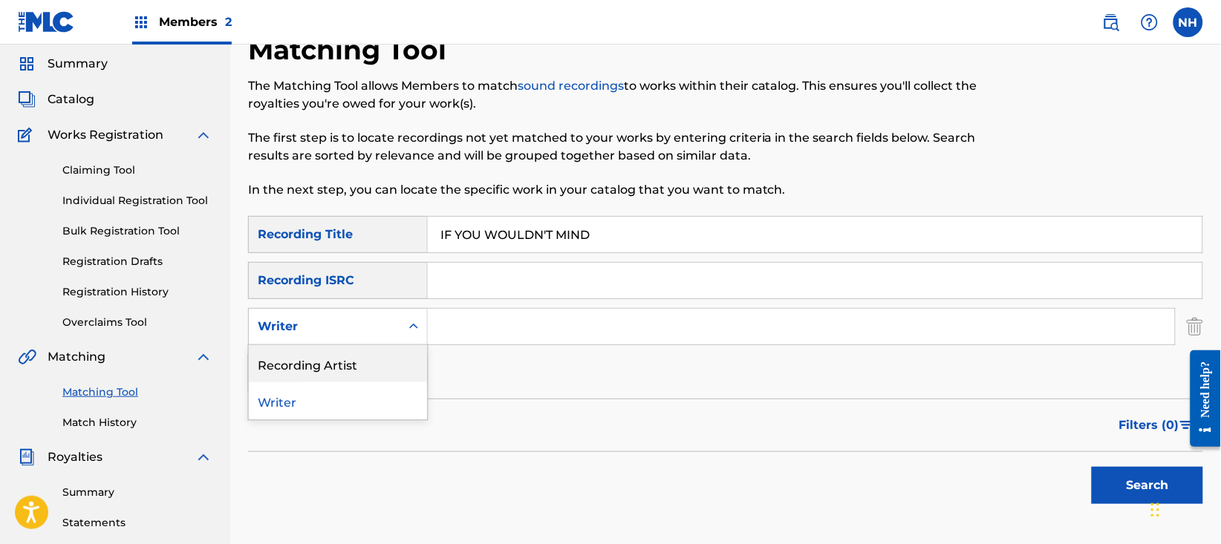
click at [387, 368] on div "Recording Artist" at bounding box center [338, 363] width 178 height 37
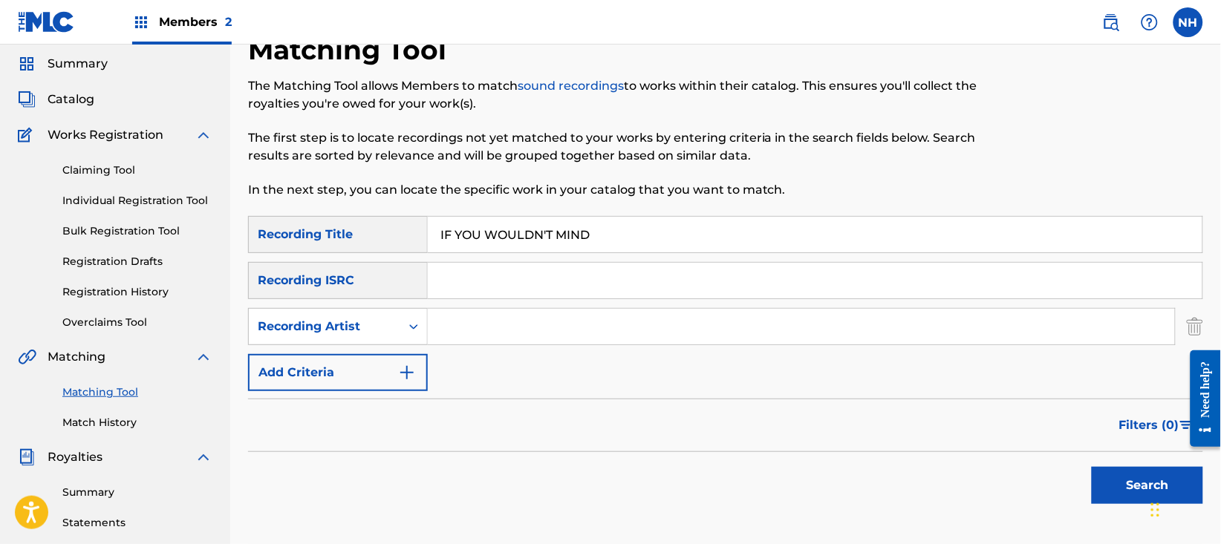
click at [496, 337] on input "Search Form" at bounding box center [801, 327] width 747 height 36
click at [1091, 467] on button "Search" at bounding box center [1146, 485] width 111 height 37
type input "Alfa Mist"
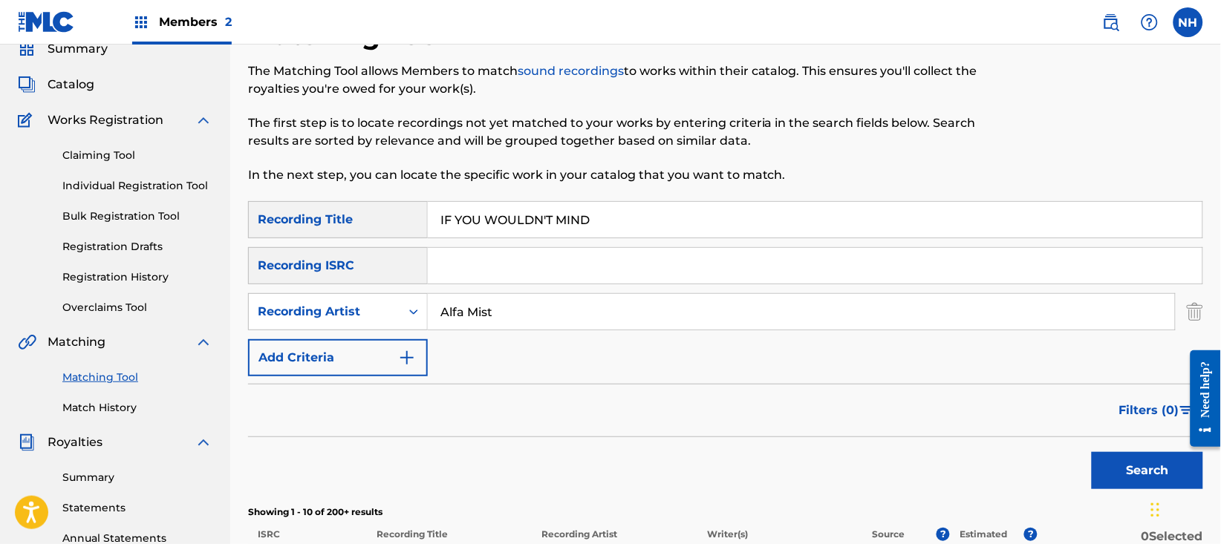
scroll to position [246, 0]
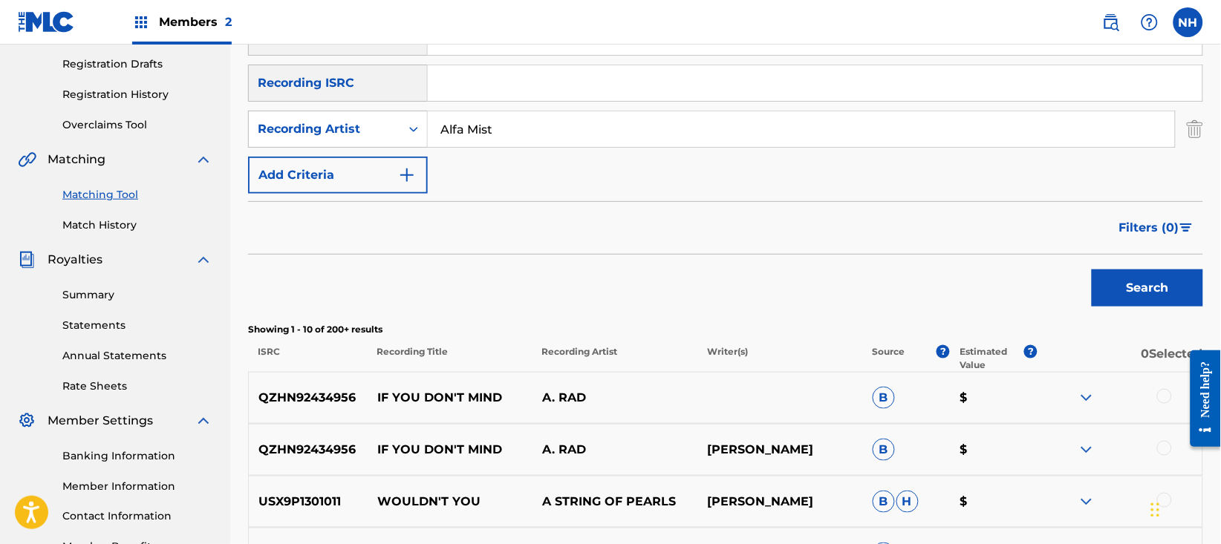
click at [1117, 267] on div "Search" at bounding box center [1143, 284] width 119 height 59
click at [1115, 284] on button "Search" at bounding box center [1146, 288] width 111 height 37
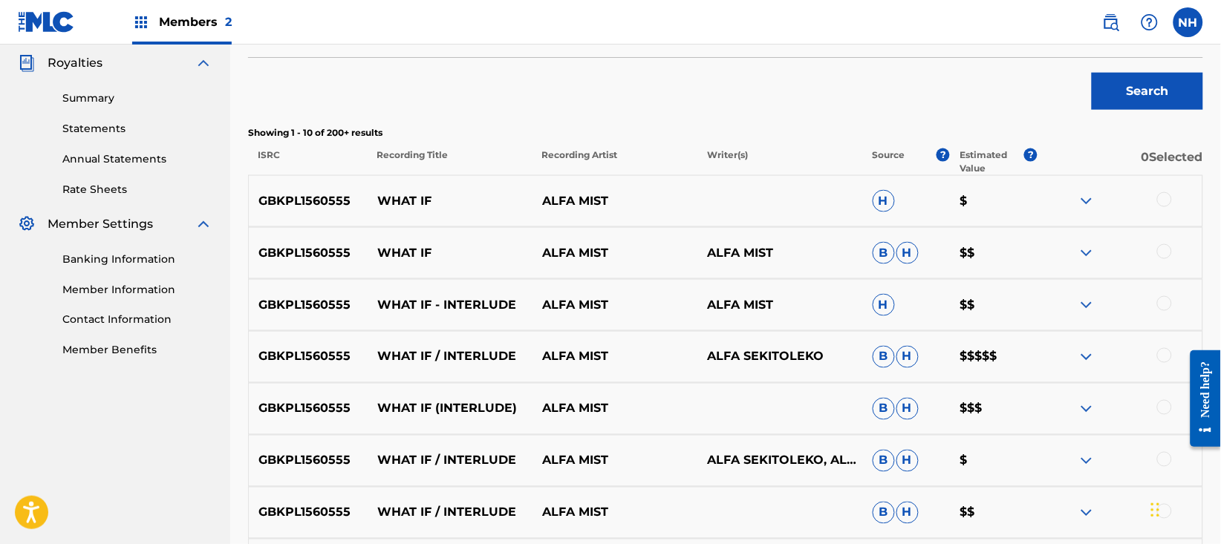
scroll to position [444, 0]
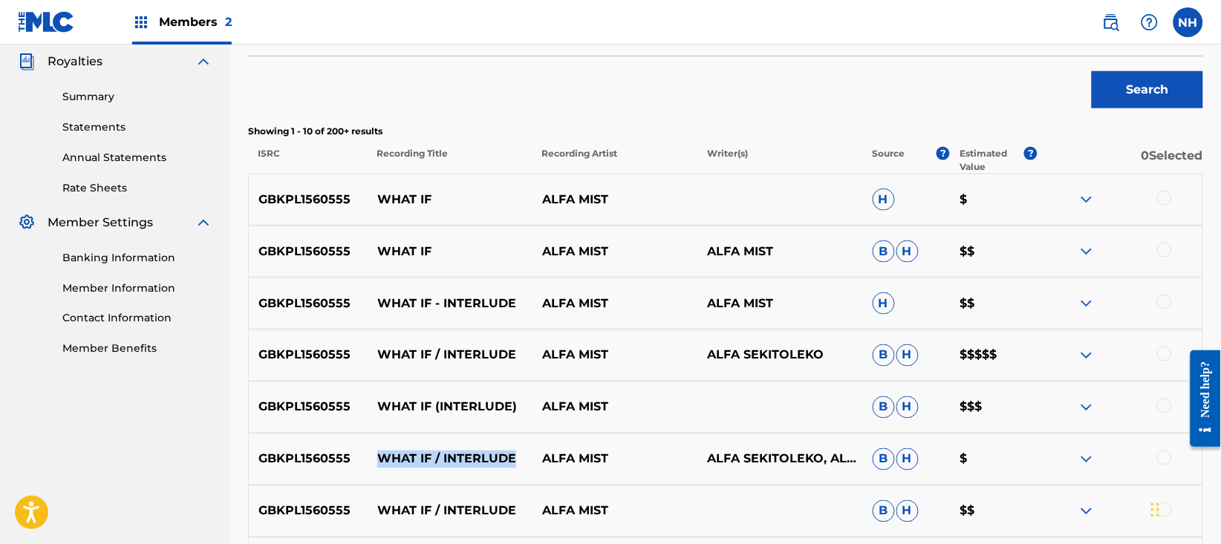
drag, startPoint x: 526, startPoint y: 458, endPoint x: 370, endPoint y: 465, distance: 155.3
click at [370, 465] on p "WHAT IF / INTERLUDE" at bounding box center [450, 460] width 165 height 18
copy p "WHAT IF / INTERLUDE"
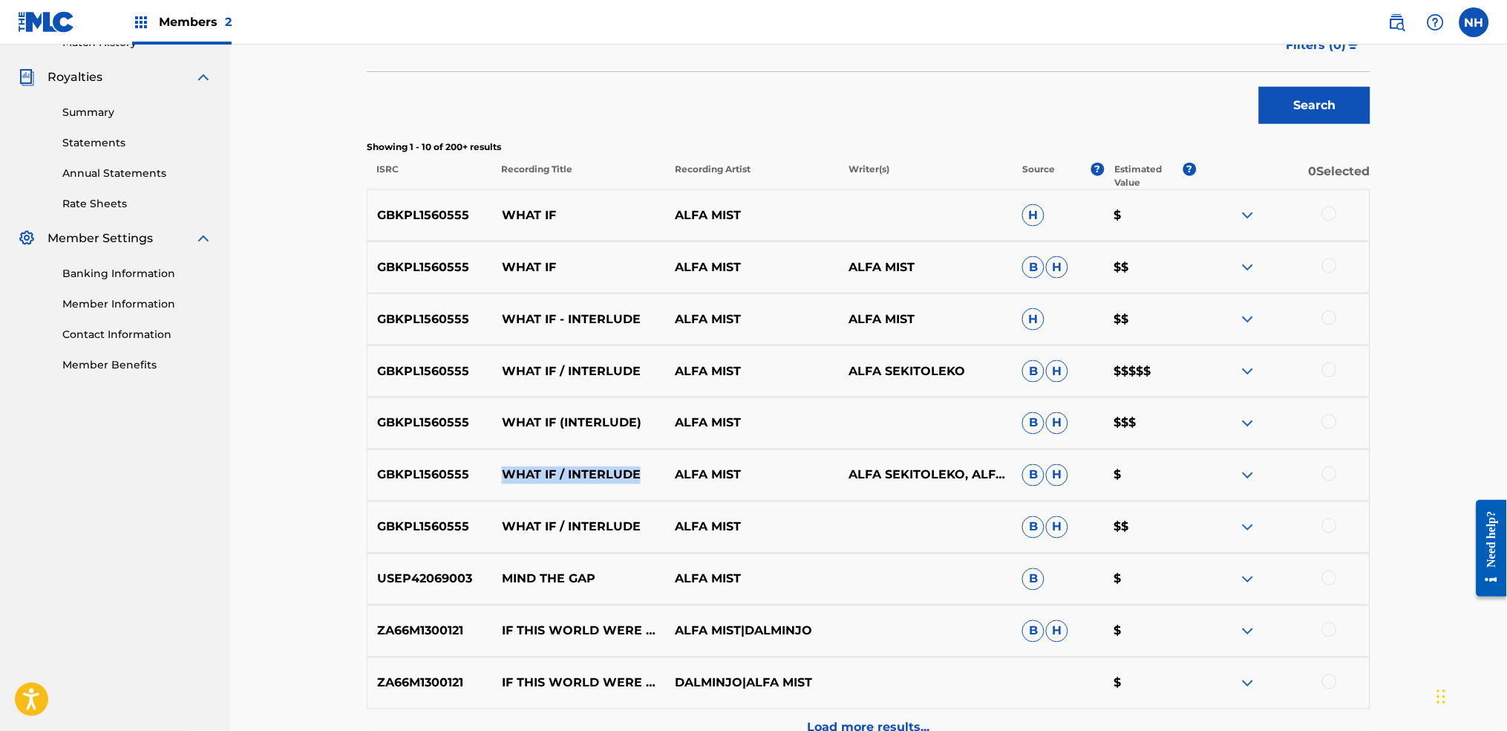
scroll to position [345, 0]
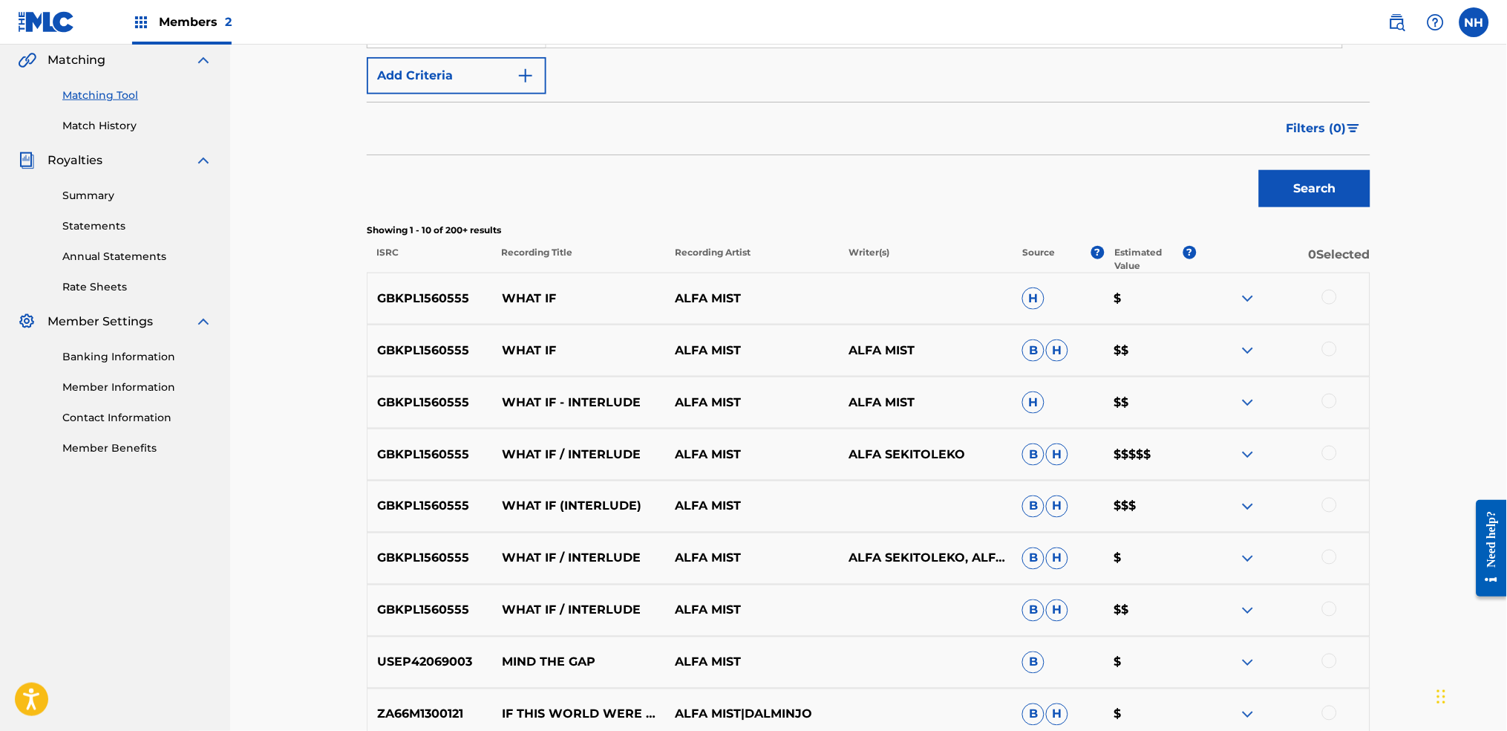
click at [1220, 538] on div "Matching Tool The Matching Tool allows Members to match sound recordings to wor…" at bounding box center [868, 319] width 1039 height 1167
click at [612, 543] on p "MIND THE GAP" at bounding box center [579, 662] width 174 height 18
drag, startPoint x: 657, startPoint y: 601, endPoint x: 507, endPoint y: 610, distance: 150.2
click at [507, 543] on p "WHAT IF / INTERLUDE" at bounding box center [579, 610] width 174 height 18
copy p "WHAT IF / INTERLUDE"
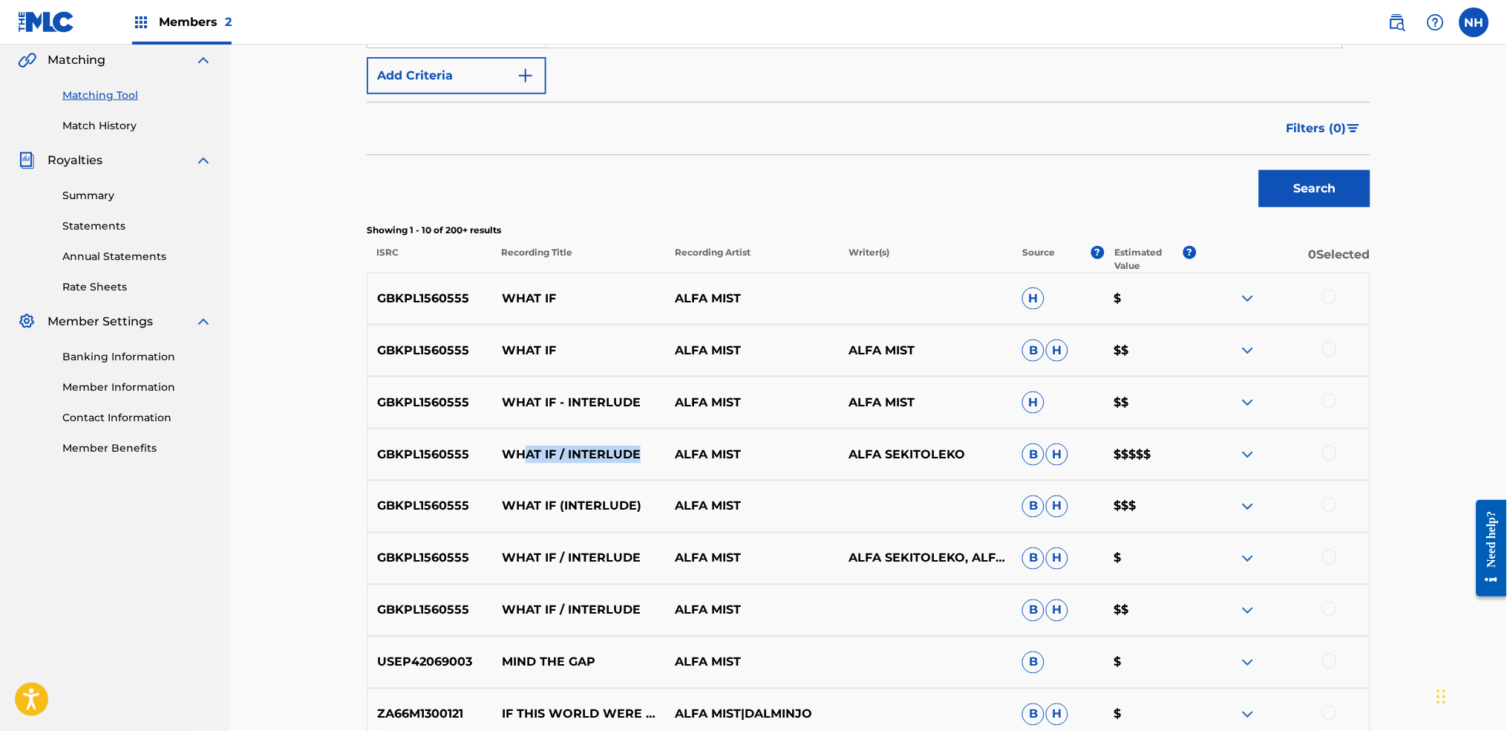
drag, startPoint x: 652, startPoint y: 462, endPoint x: 529, endPoint y: 463, distance: 123.2
click at [529, 463] on p "WHAT IF / INTERLUDE" at bounding box center [579, 454] width 174 height 18
drag, startPoint x: 506, startPoint y: 466, endPoint x: 756, endPoint y: 468, distance: 250.2
click at [756, 468] on div "GBKPL1560555 WHAT IF / INTERLUDE ALFA MIST ALFA SEKITOLEKO B H $$$$$" at bounding box center [869, 454] width 1004 height 52
copy div "WHAT IF / INTERLUDE ALFA MIST"
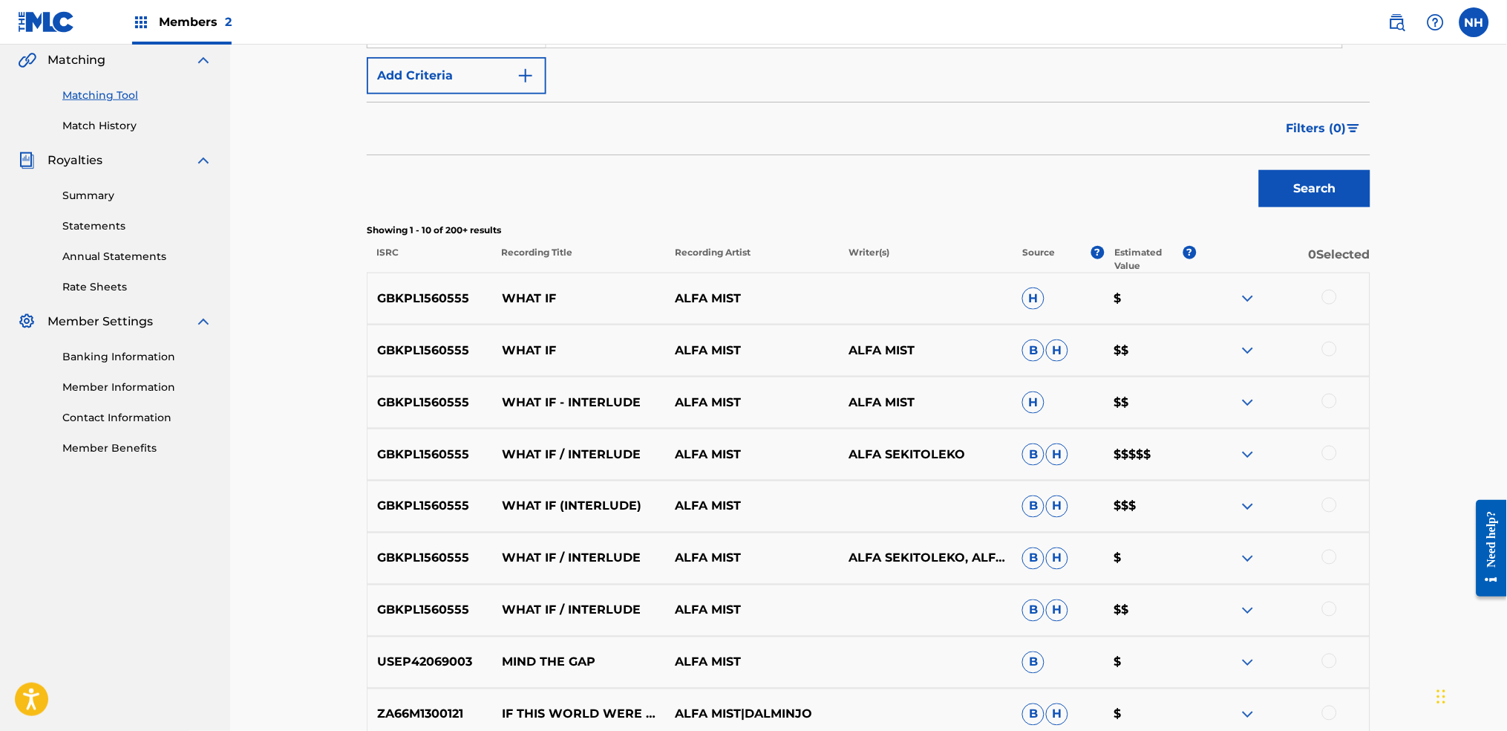
click at [1220, 543] on div "GBKPL1560555 WHAT IF / INTERLUDE ALFA MIST ALFA SEKITOLEKO, ALFA SEKITOLEKO B H…" at bounding box center [869, 558] width 1004 height 52
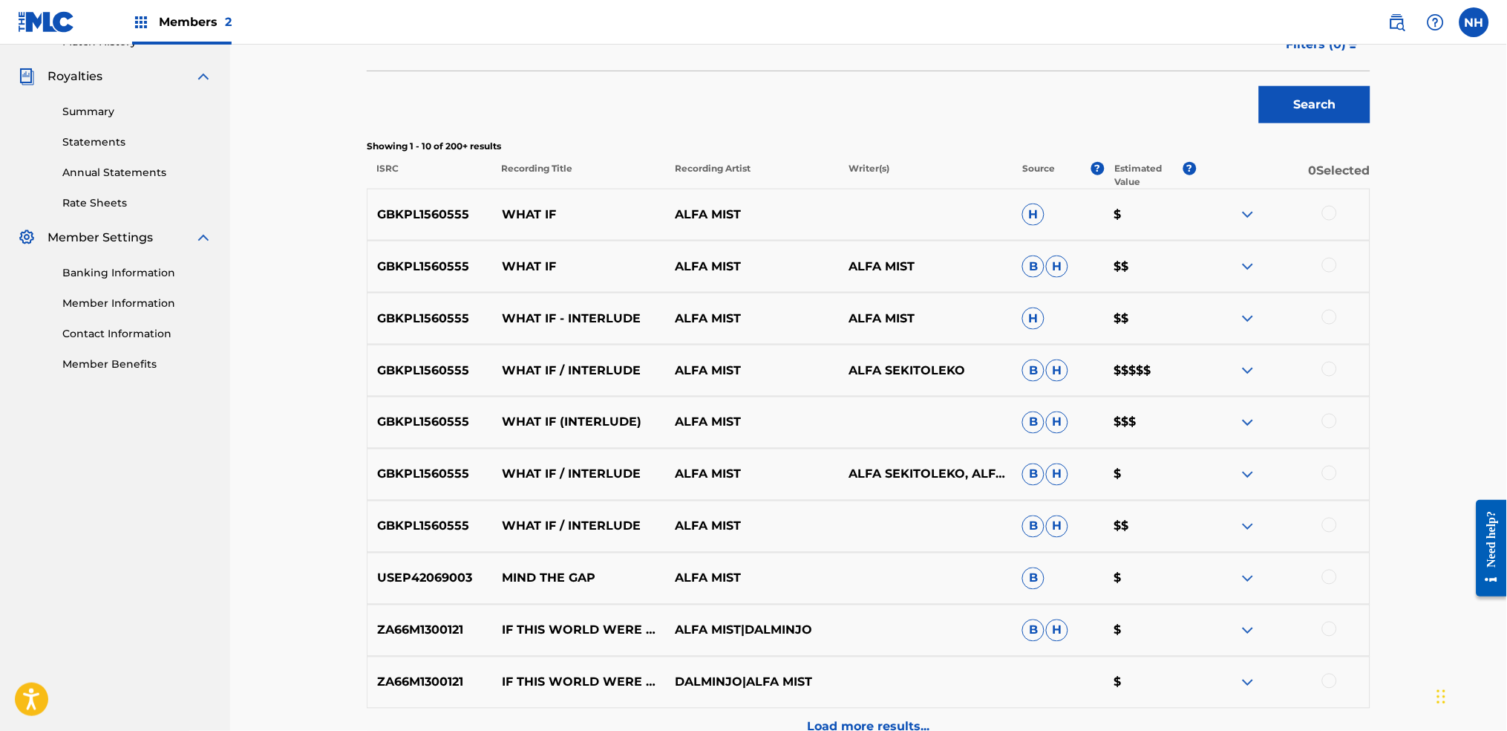
scroll to position [543, 0]
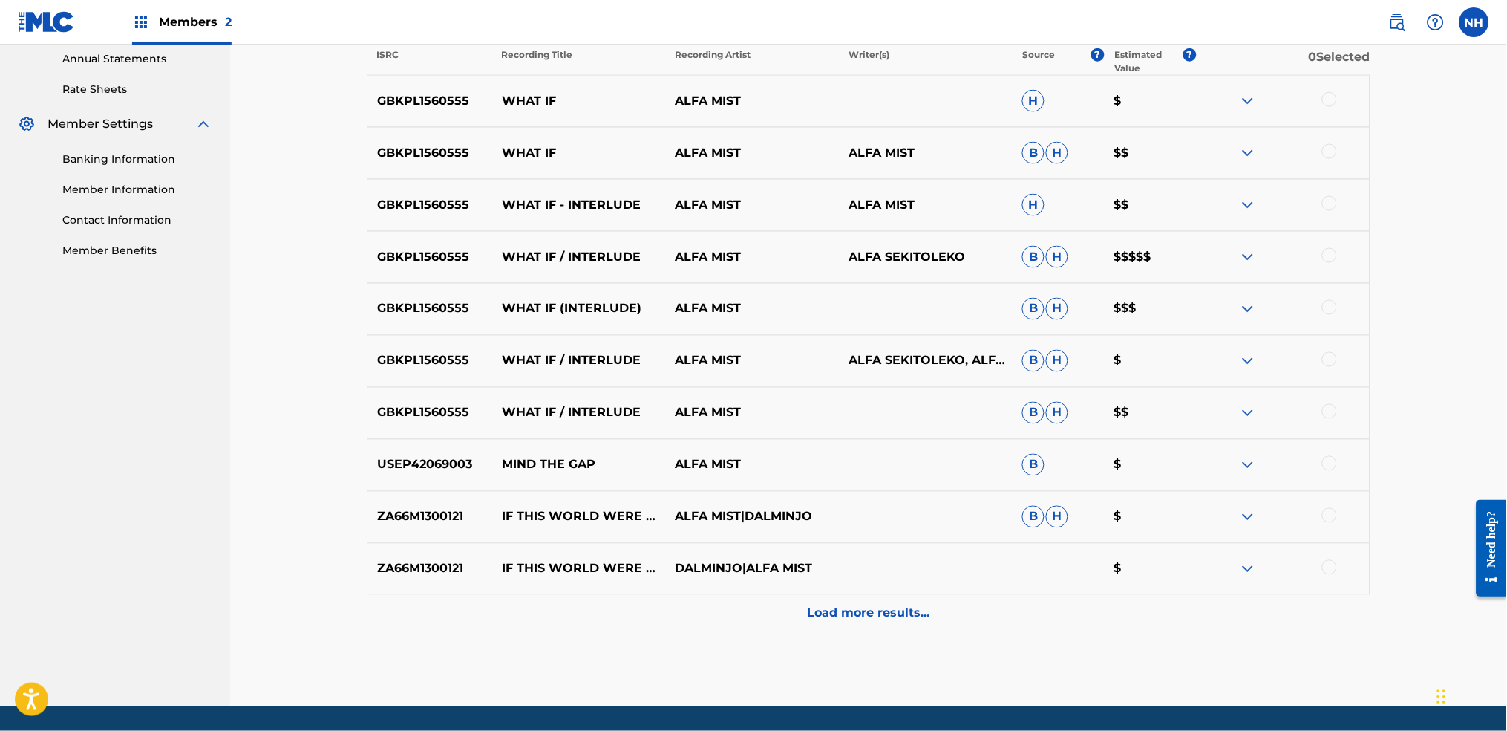
click at [1220, 354] on div at bounding box center [1329, 359] width 15 height 15
click at [1220, 396] on div "GBKPL1560555 WHAT IF / INTERLUDE ALFA MIST B H $$" at bounding box center [869, 413] width 1004 height 52
click at [1220, 411] on div at bounding box center [1329, 411] width 15 height 15
click at [1220, 301] on div at bounding box center [1329, 307] width 15 height 15
click at [1220, 246] on div "GBKPL1560555 WHAT IF / INTERLUDE ALFA MIST ALFA SEKITOLEKO B H $$$$$" at bounding box center [869, 257] width 1004 height 52
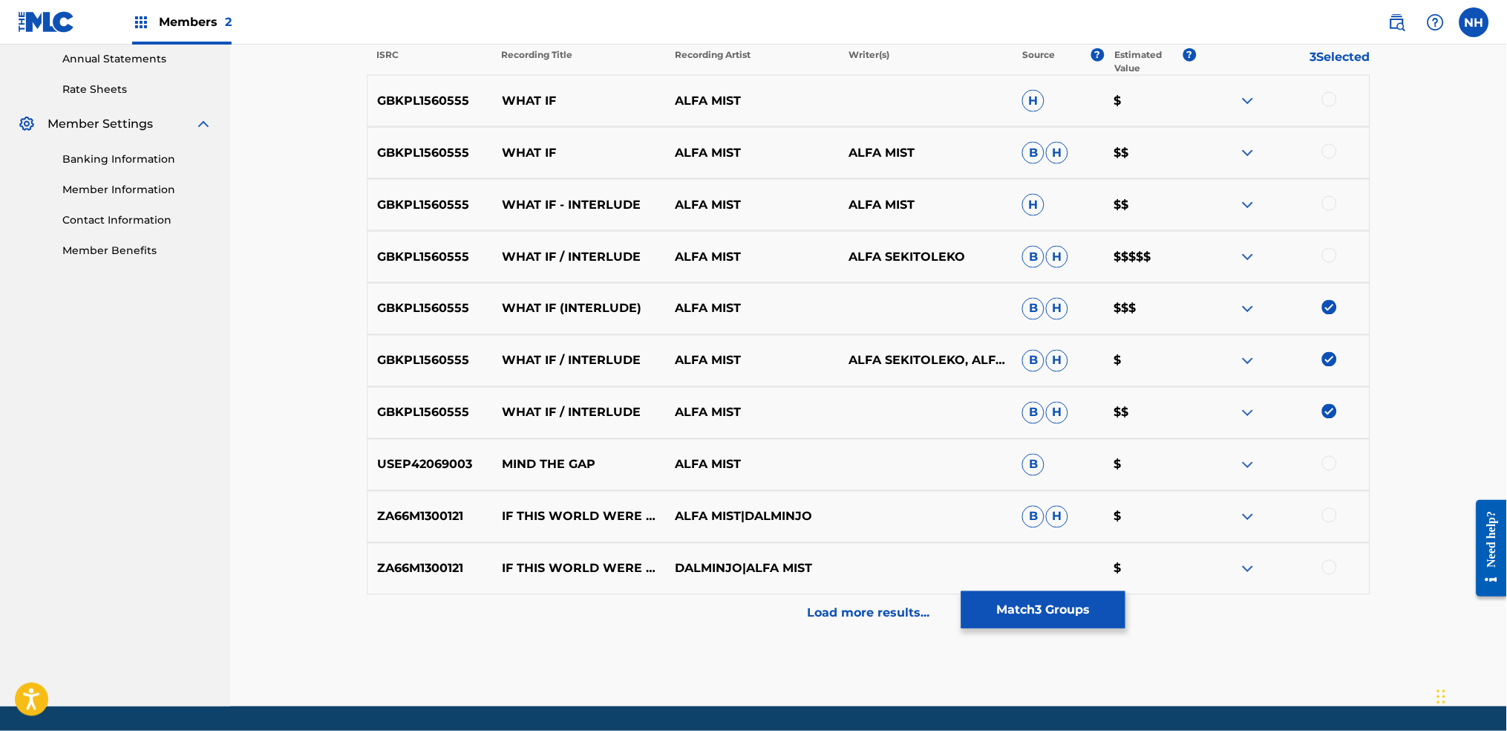
click at [1220, 249] on div at bounding box center [1329, 255] width 15 height 15
click at [1220, 215] on div "GBKPL1560555 WHAT IF - INTERLUDE ALFA MIST ALFA MIST H $$" at bounding box center [869, 205] width 1004 height 52
click at [1220, 203] on div at bounding box center [1329, 203] width 15 height 15
click at [1220, 153] on div at bounding box center [1329, 151] width 15 height 15
click at [1220, 102] on div at bounding box center [1329, 99] width 15 height 15
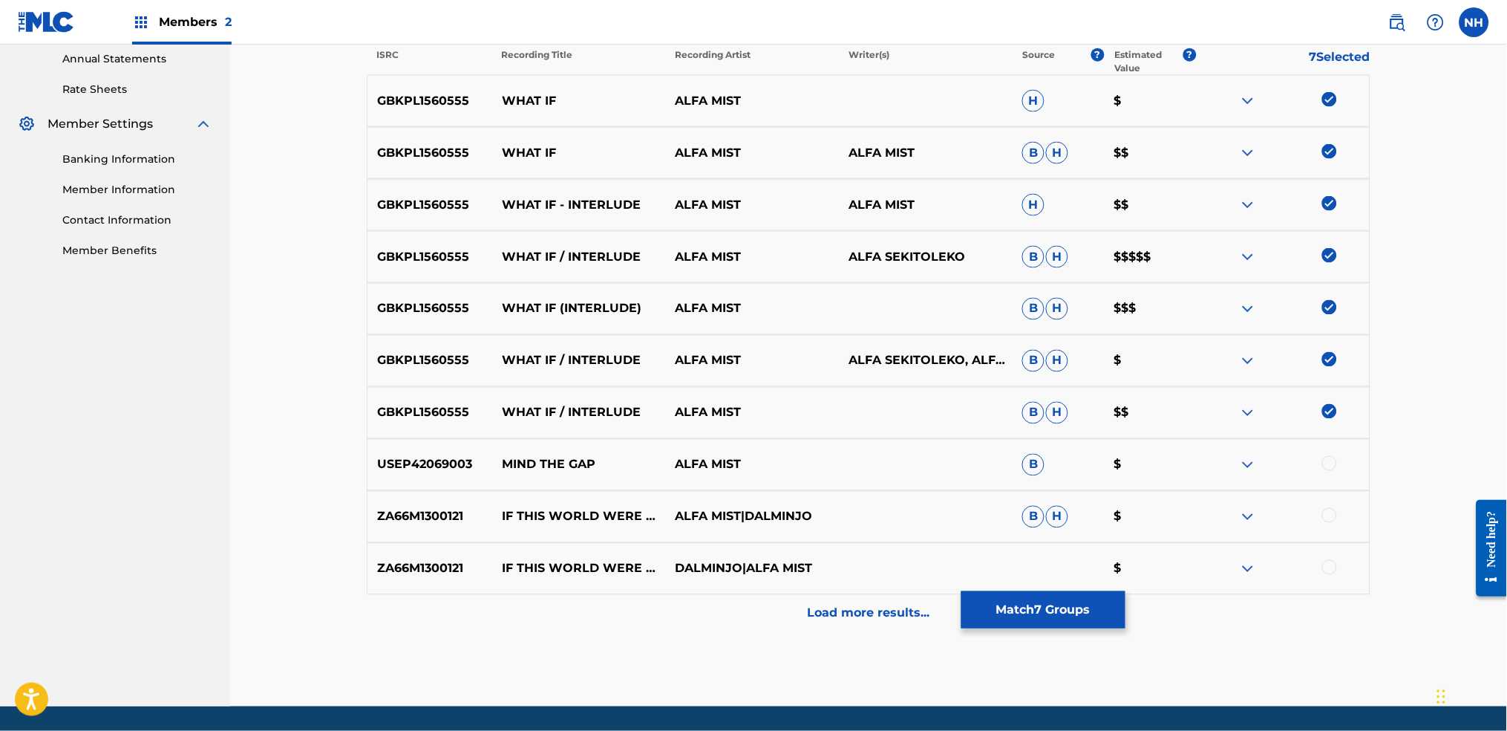
click at [1065, 543] on button "Match 7 Groups" at bounding box center [1043, 609] width 164 height 37
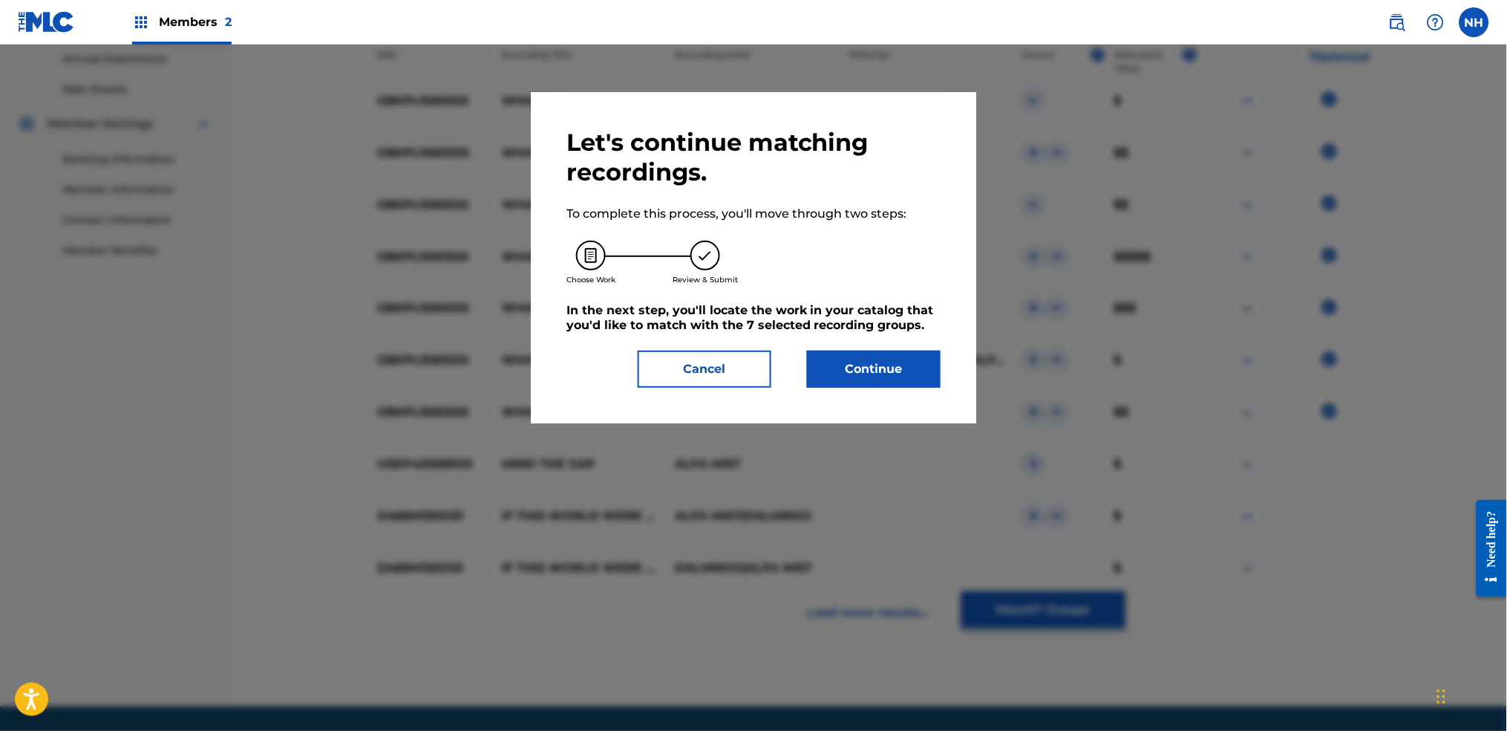
click at [878, 370] on button "Continue" at bounding box center [874, 368] width 134 height 37
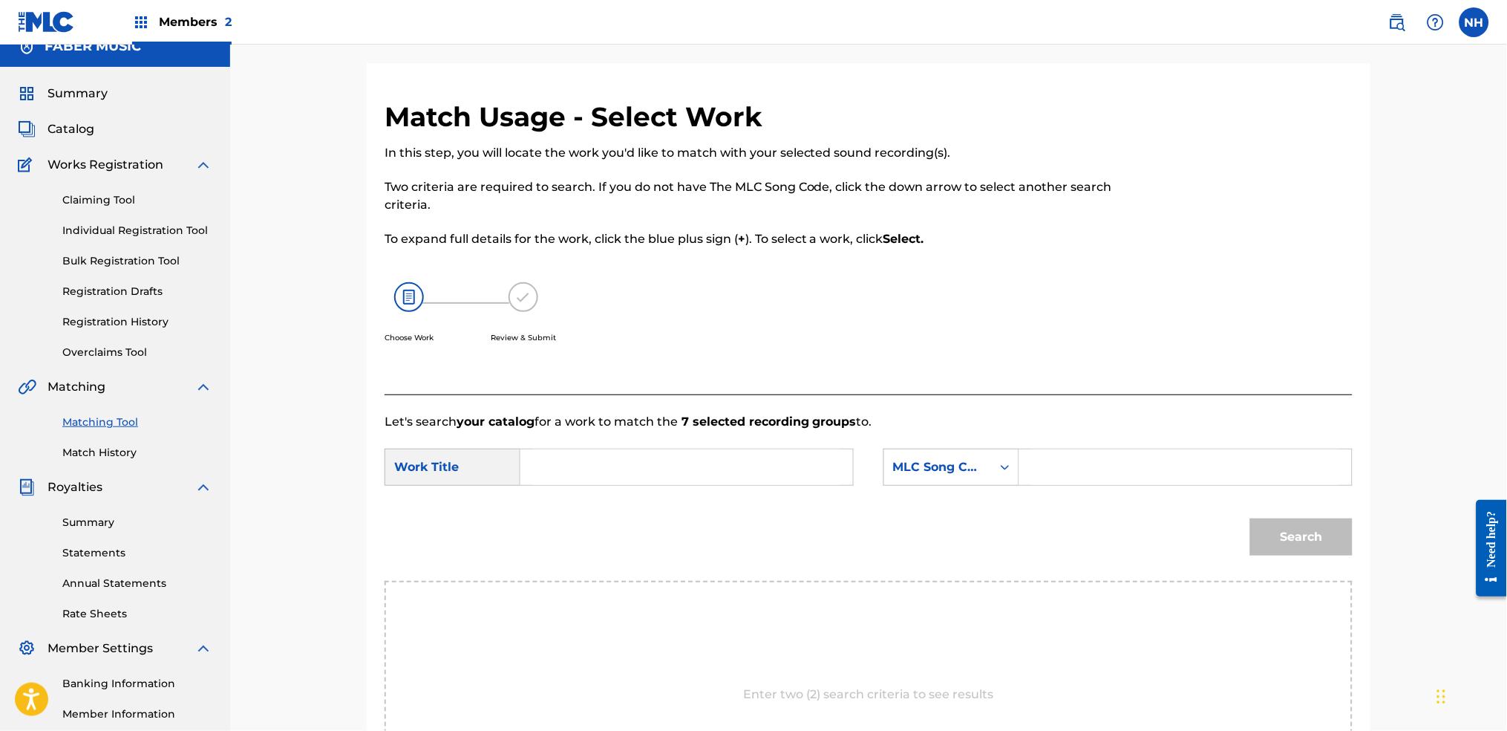
scroll to position [0, 0]
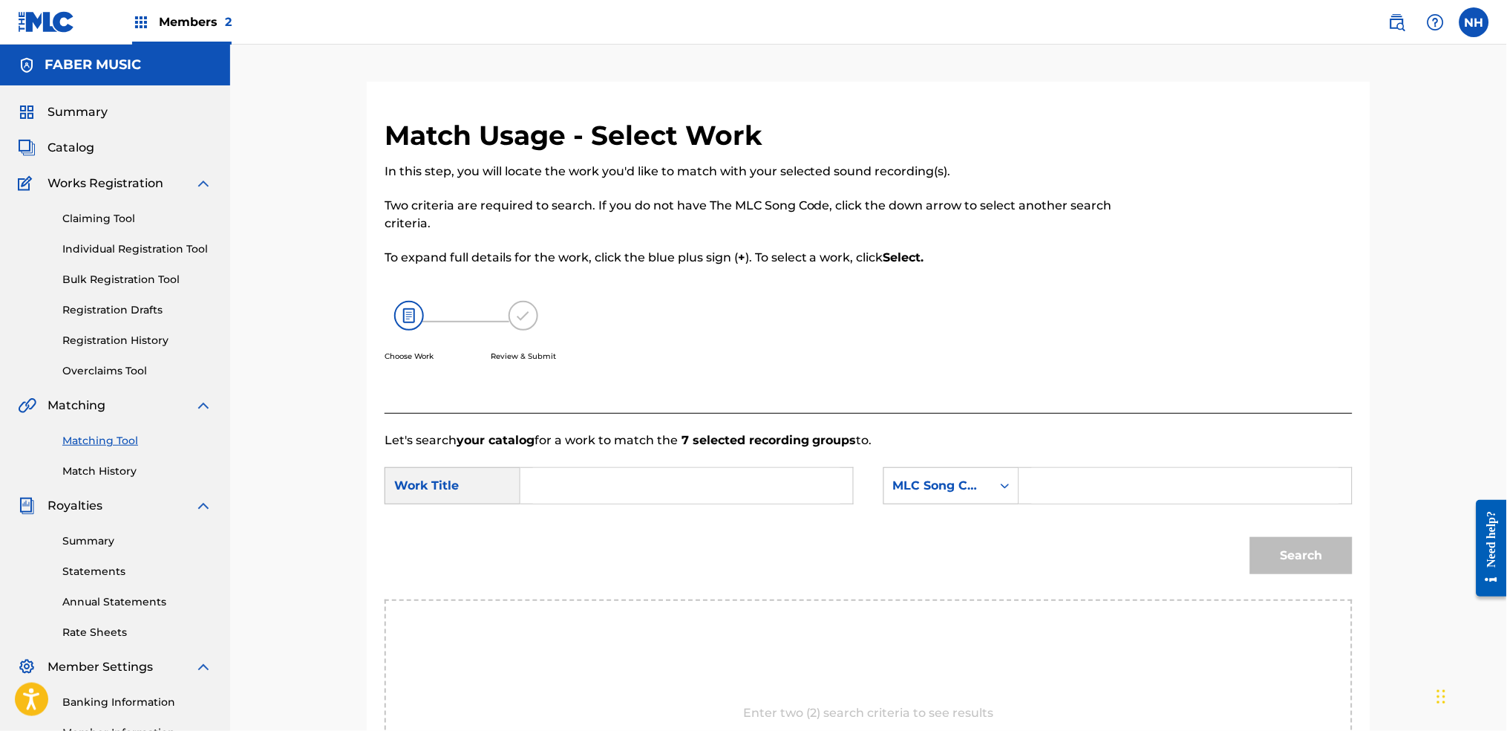
click at [732, 474] on input "Search Form" at bounding box center [686, 486] width 307 height 36
paste input "what if"
type input "what if"
click at [944, 479] on div "MLC Song Code" at bounding box center [938, 486] width 90 height 18
click at [974, 506] on div "Writer Name" at bounding box center [951, 522] width 134 height 37
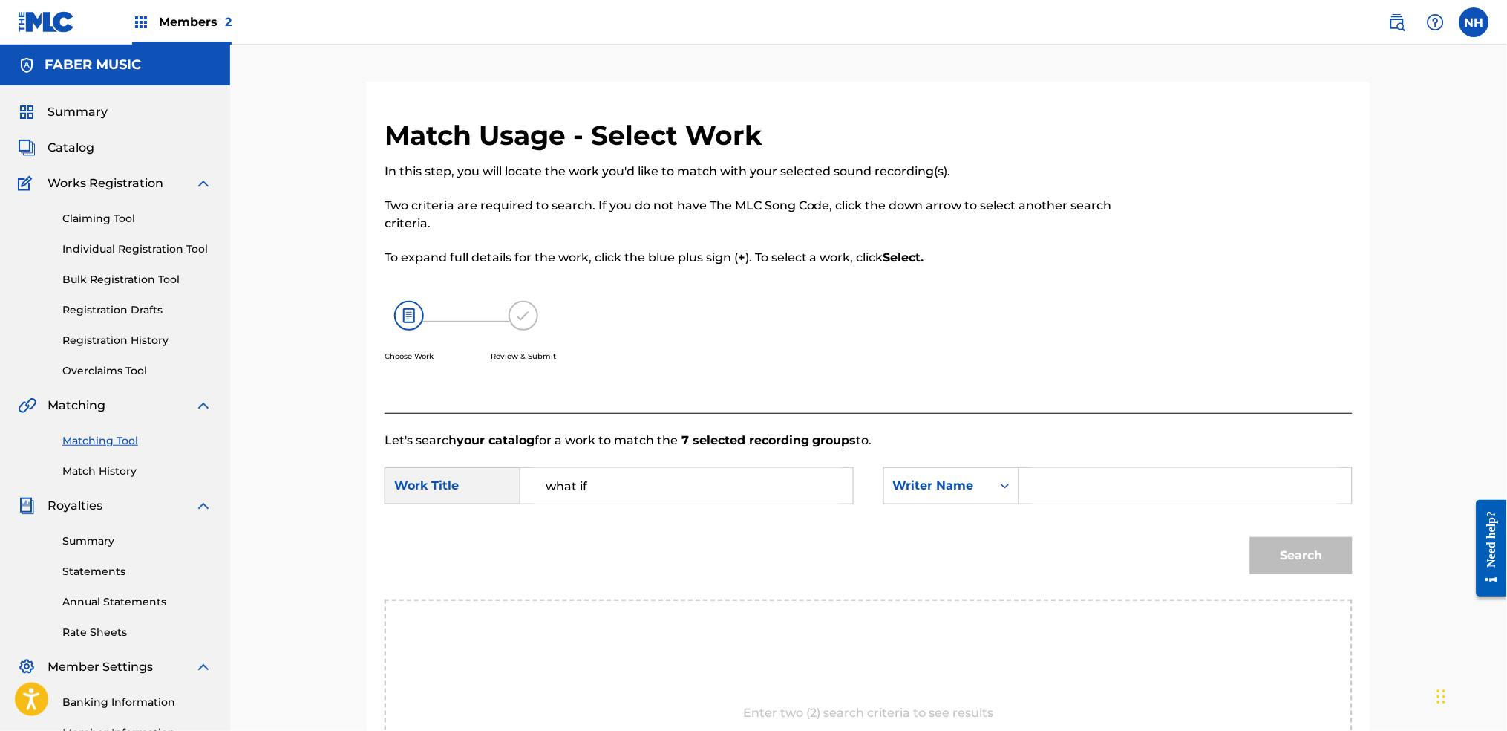
click at [1079, 486] on input "Search Form" at bounding box center [1185, 486] width 307 height 36
type input "alfa"
click at [1220, 537] on button "Search" at bounding box center [1301, 555] width 102 height 37
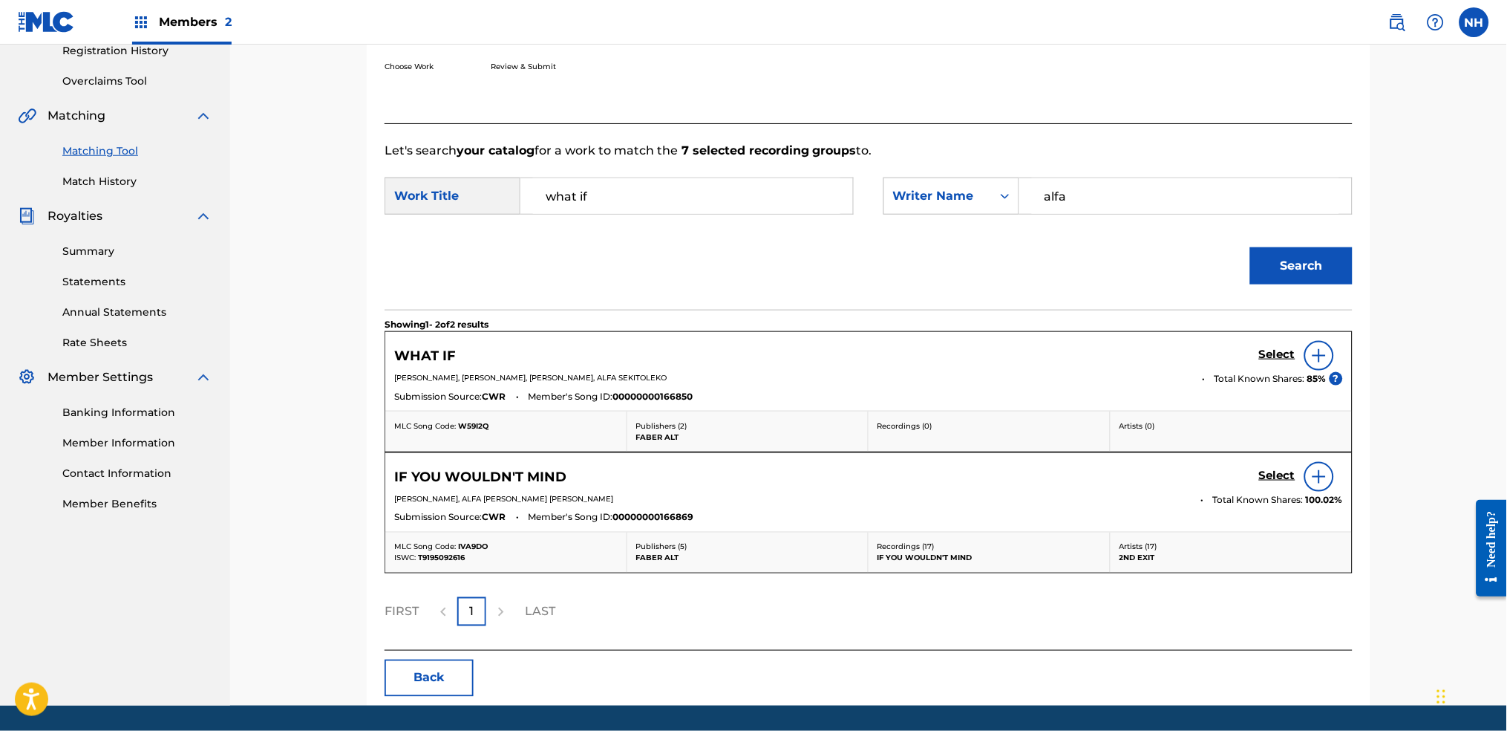
scroll to position [297, 0]
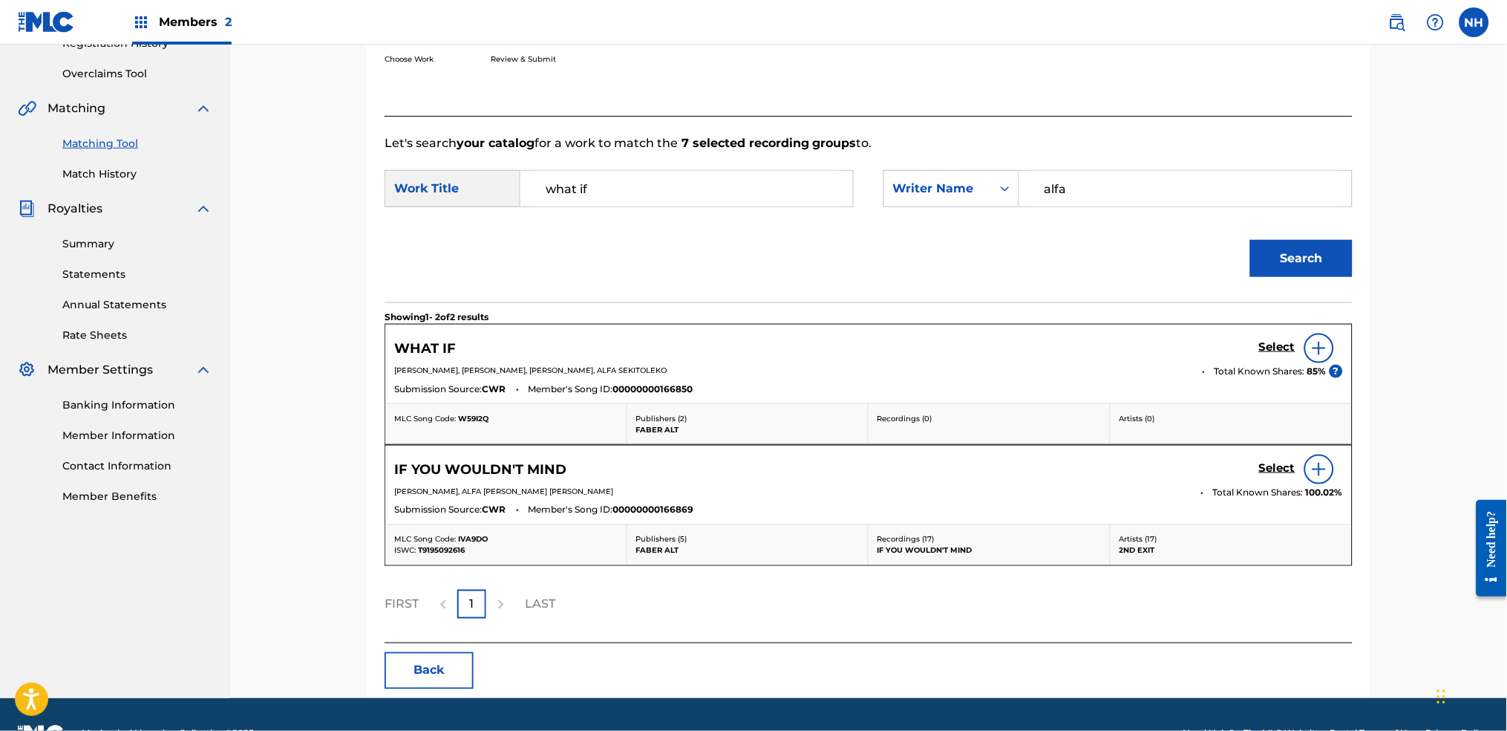
click at [1220, 376] on span "Total Known Shares:" at bounding box center [1261, 371] width 93 height 13
drag, startPoint x: 1264, startPoint y: 342, endPoint x: 936, endPoint y: 319, distance: 328.2
click at [936, 319] on div "Showing 1 - 2 of 2 results WHAT IF Select DORMIK LEIGH, TOM MISCH, RACHEAL OFOR…" at bounding box center [869, 472] width 968 height 340
click at [908, 347] on div "WHAT IF Select" at bounding box center [868, 348] width 949 height 30
click at [1220, 346] on div at bounding box center [1319, 348] width 30 height 30
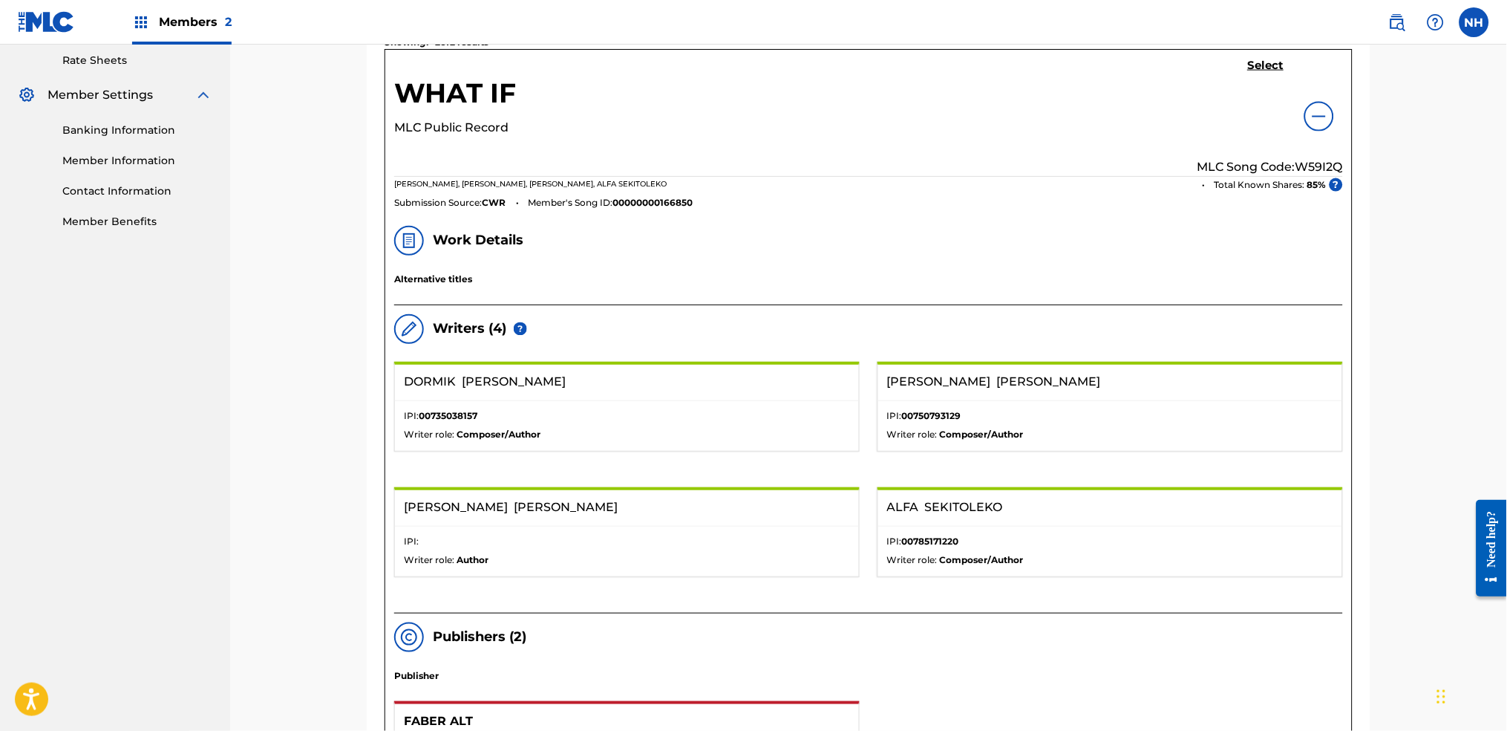
scroll to position [396, 0]
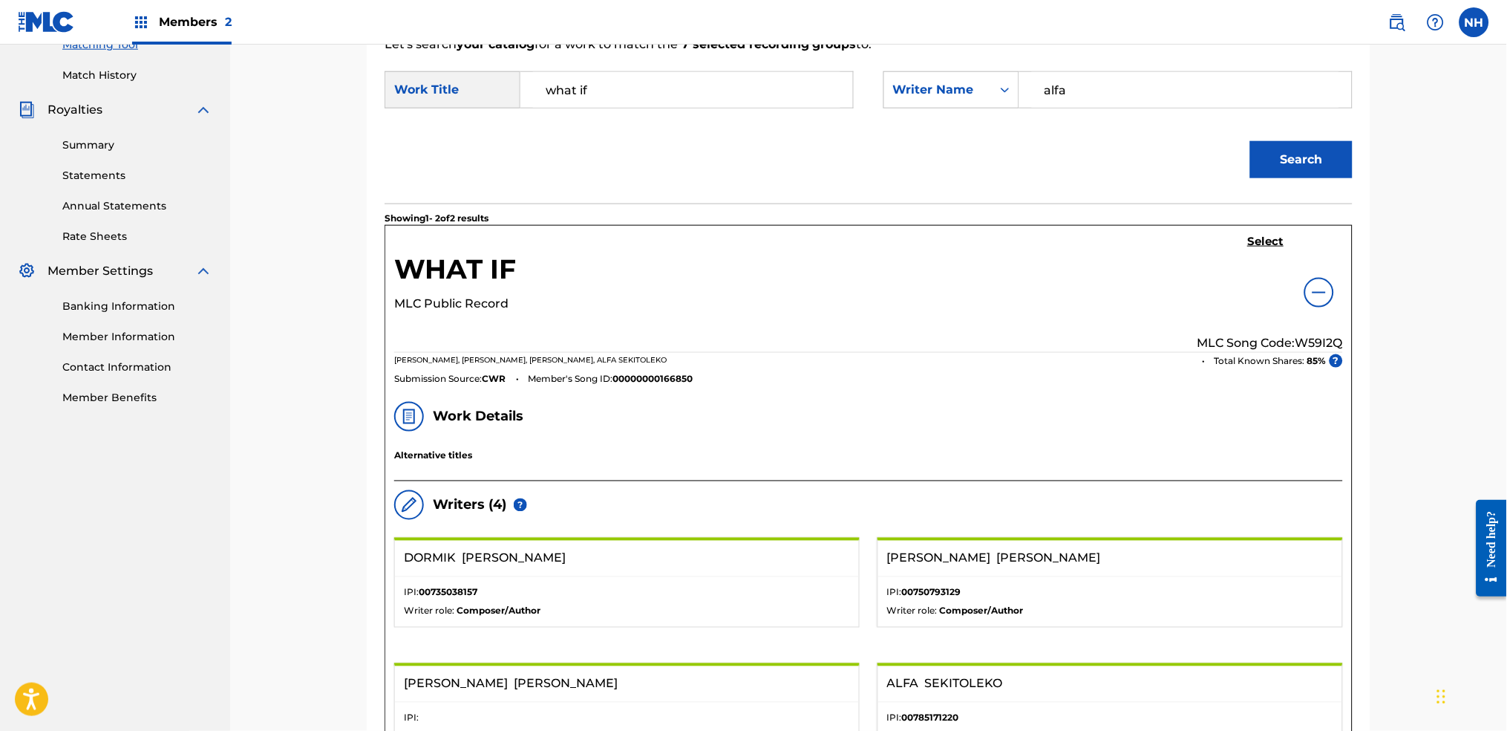
click at [1220, 246] on div "Select MLC Song Code: W59I2Q" at bounding box center [1271, 293] width 146 height 117
click at [1220, 232] on div "WHAT IF MLC Public Record Select MLC Song Code: W59I2Q DORMIK LEIGH, TOM MISCH,…" at bounding box center [868, 309] width 967 height 167
click at [1220, 239] on h5 "Select" at bounding box center [1266, 242] width 36 height 14
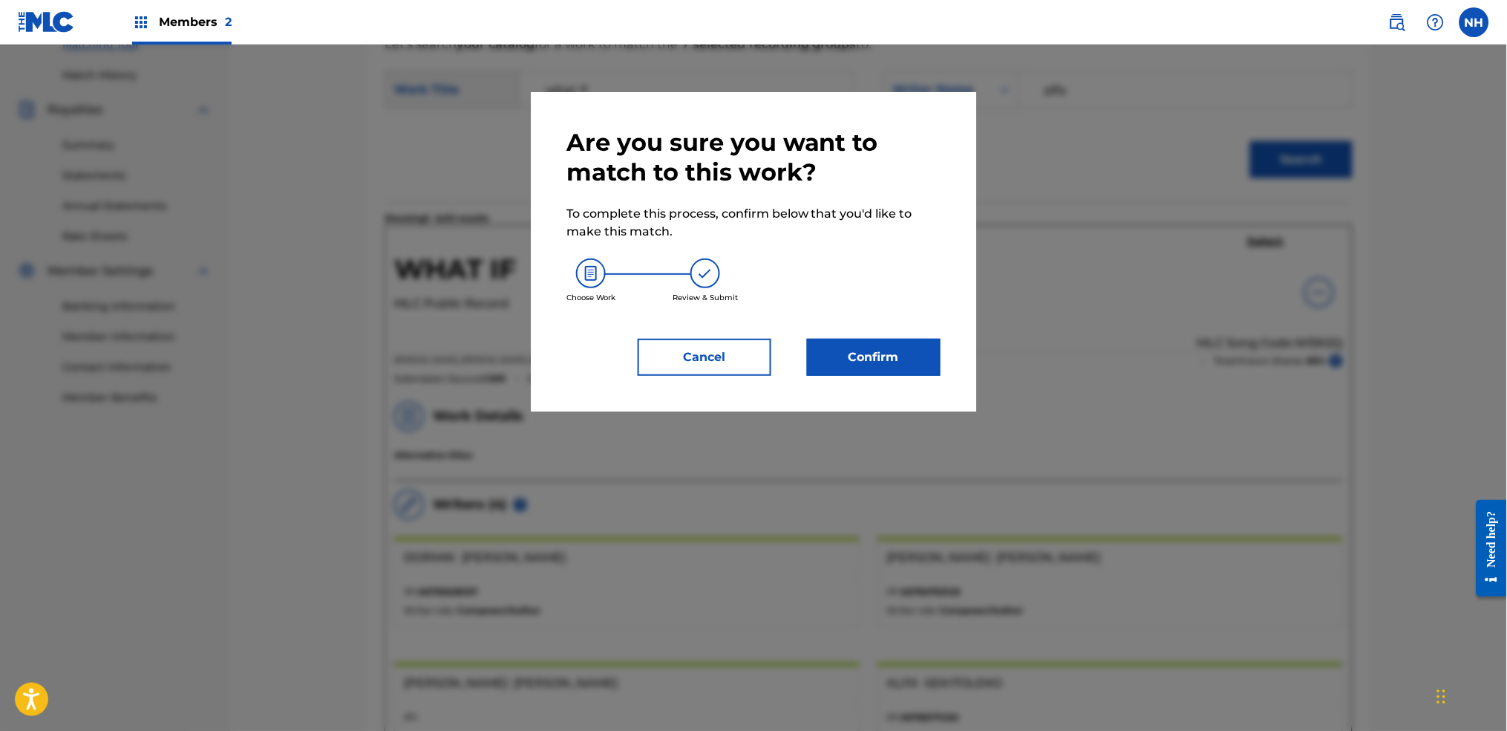
click at [930, 341] on button "Confirm" at bounding box center [874, 357] width 134 height 37
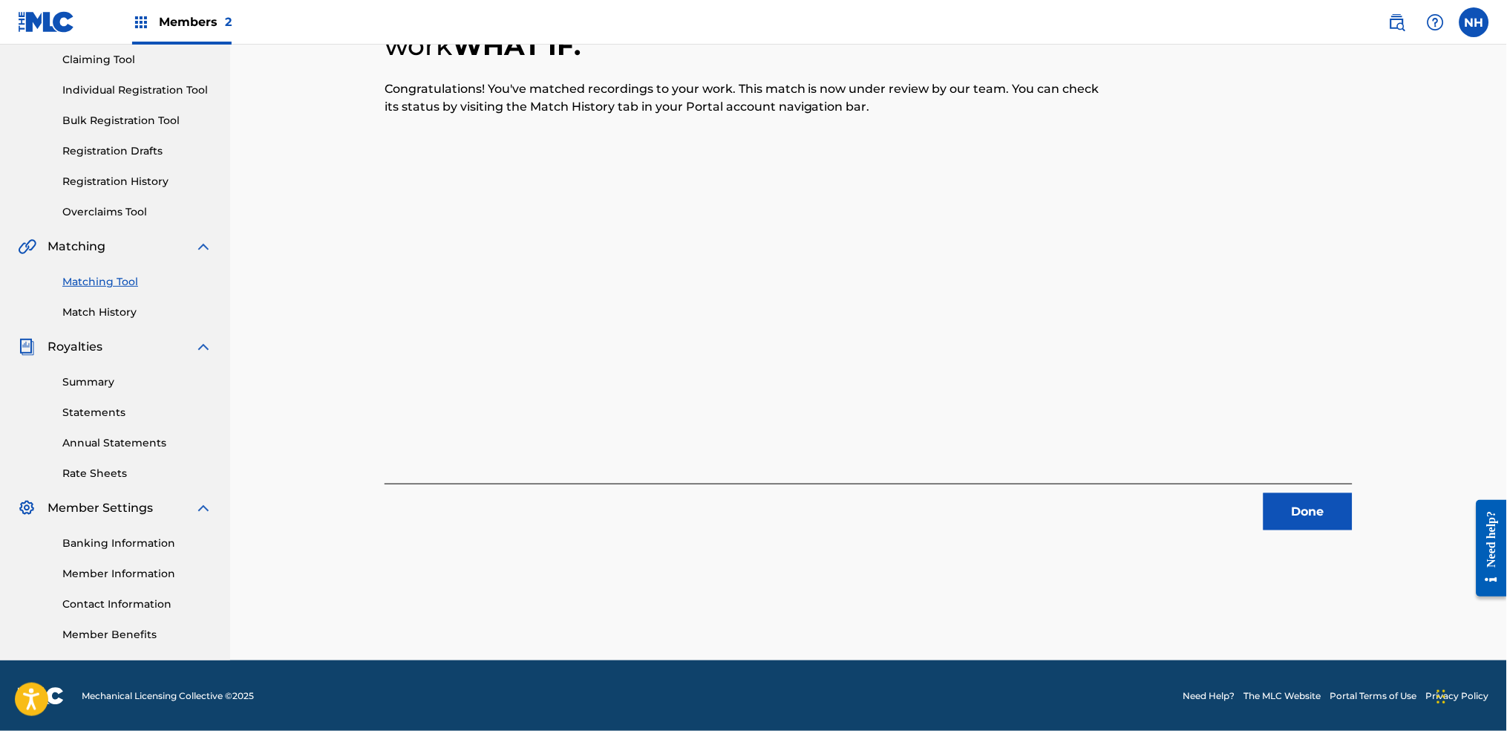
drag, startPoint x: 425, startPoint y: 270, endPoint x: 671, endPoint y: 292, distance: 246.7
click at [425, 270] on div "7 Recording Groups are pending usage match to the work WHAT IF . Congratulation…" at bounding box center [869, 245] width 968 height 570
click at [1220, 517] on div "7 Recording Groups are pending usage match to the work WHAT IF . Congratulation…" at bounding box center [869, 245] width 1004 height 570
click at [1220, 515] on button "Done" at bounding box center [1308, 511] width 89 height 37
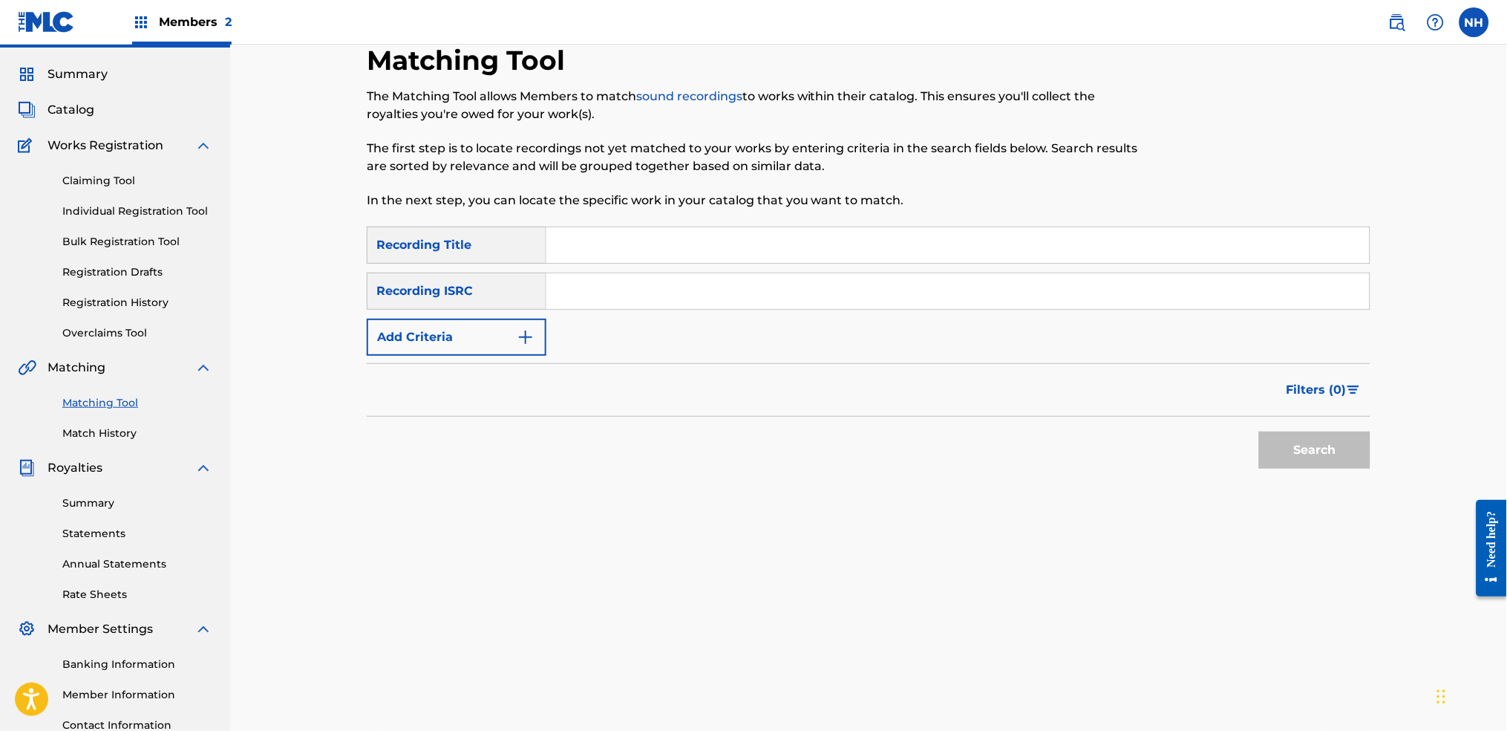
scroll to position [0, 0]
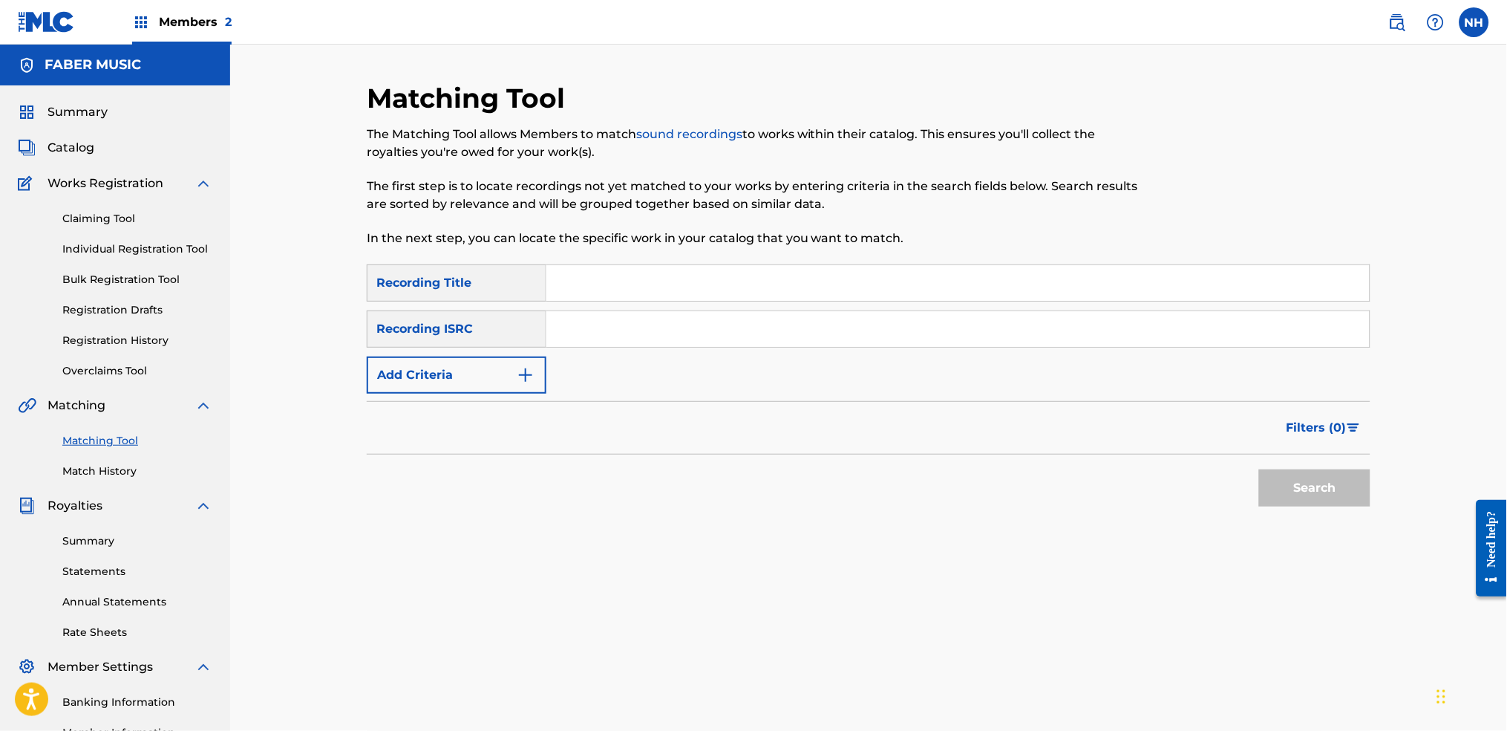
click at [509, 348] on div "SearchWithCriteriab69bc63f-c16c-46f9-943a-ffcfdda0fead Recording Title SearchWi…" at bounding box center [869, 328] width 1004 height 129
click at [501, 399] on form "SearchWithCriteriab69bc63f-c16c-46f9-943a-ffcfdda0fead Recording Title SearchWi…" at bounding box center [869, 388] width 1004 height 249
click at [503, 376] on button "Add Criteria" at bounding box center [457, 374] width 180 height 37
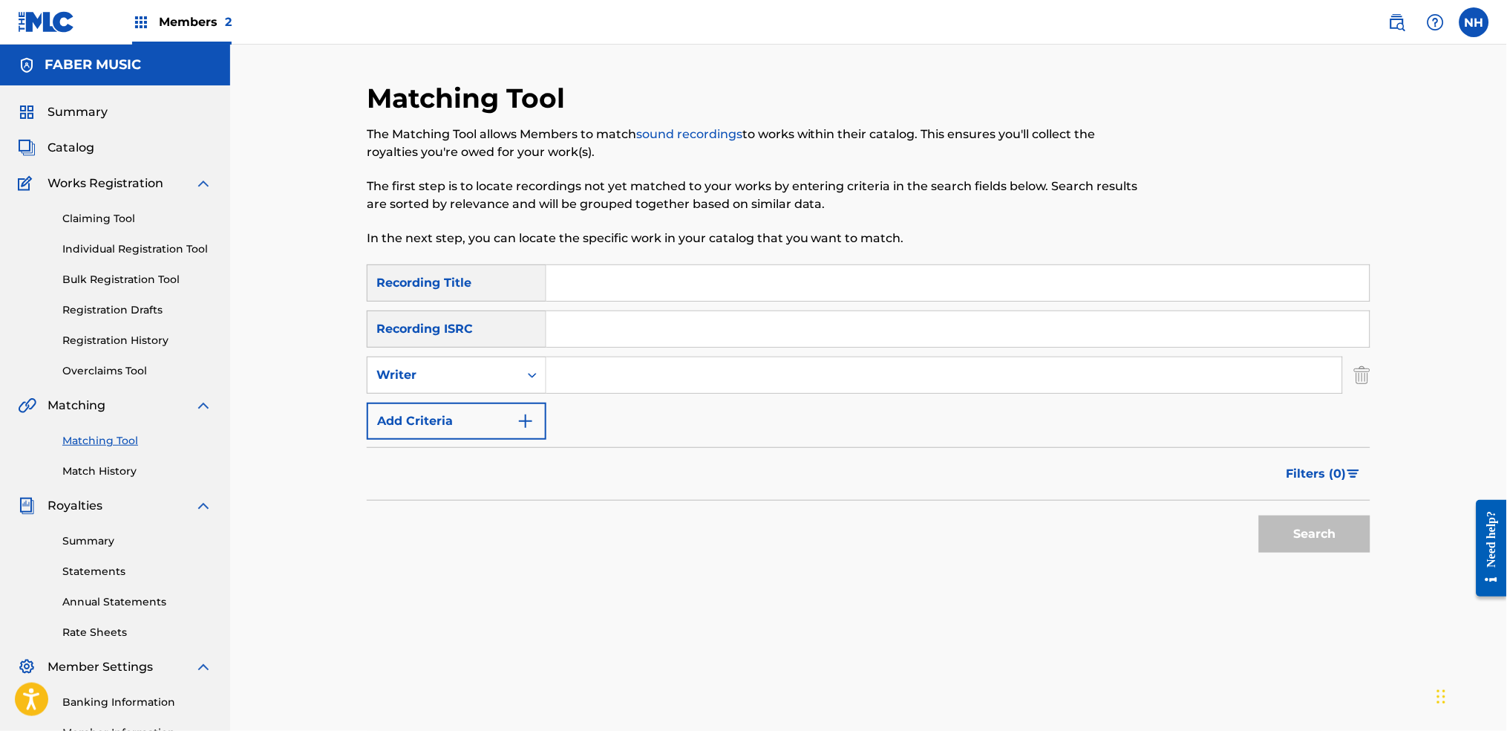
click at [499, 434] on button "Add Criteria" at bounding box center [457, 420] width 180 height 37
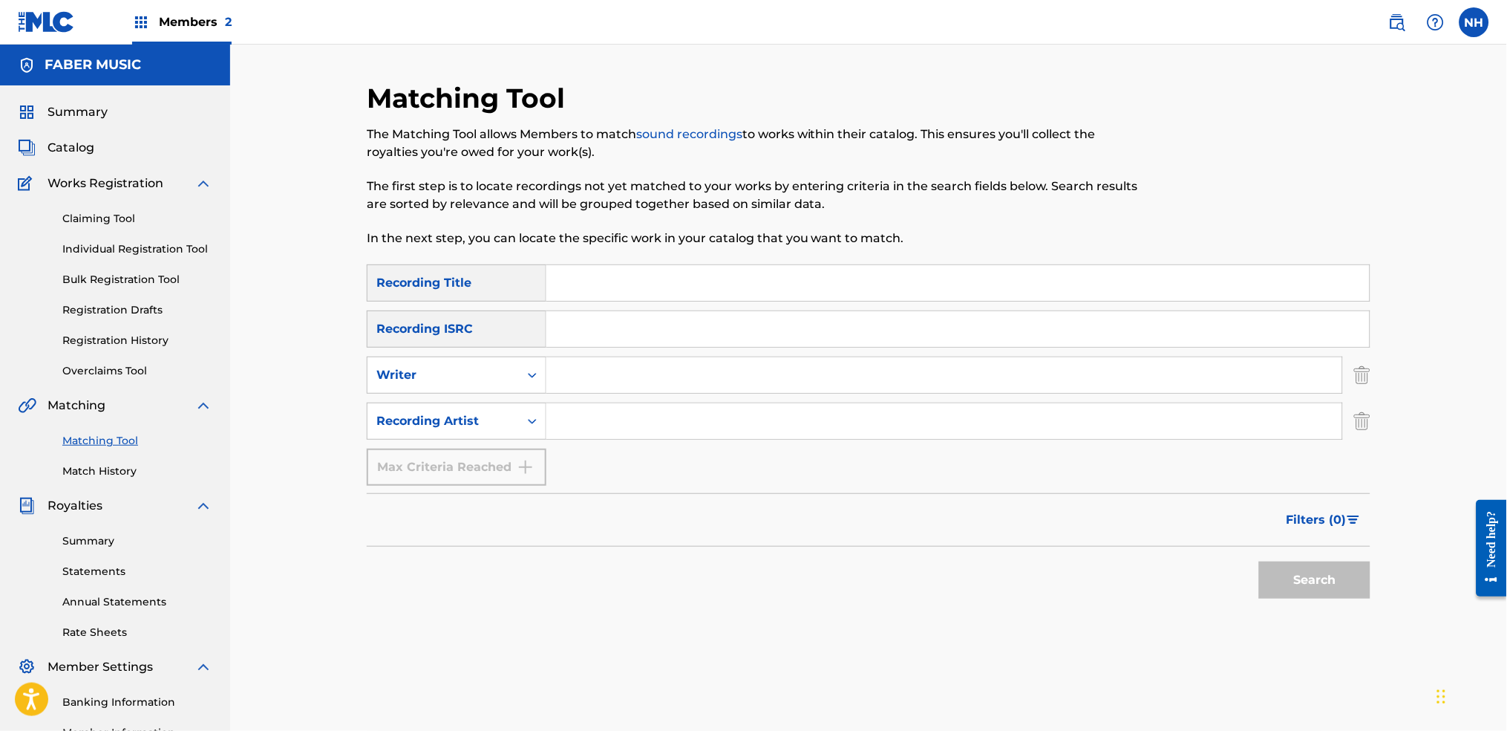
drag, startPoint x: 584, startPoint y: 301, endPoint x: 592, endPoint y: 287, distance: 16.3
click at [585, 300] on div "Search Form" at bounding box center [958, 282] width 824 height 37
click at [603, 274] on input "Search Form" at bounding box center [957, 283] width 823 height 36
paste input "IF YOU WOULDN'T MIND"
type input "IF YOU WOULDN'T MIND"
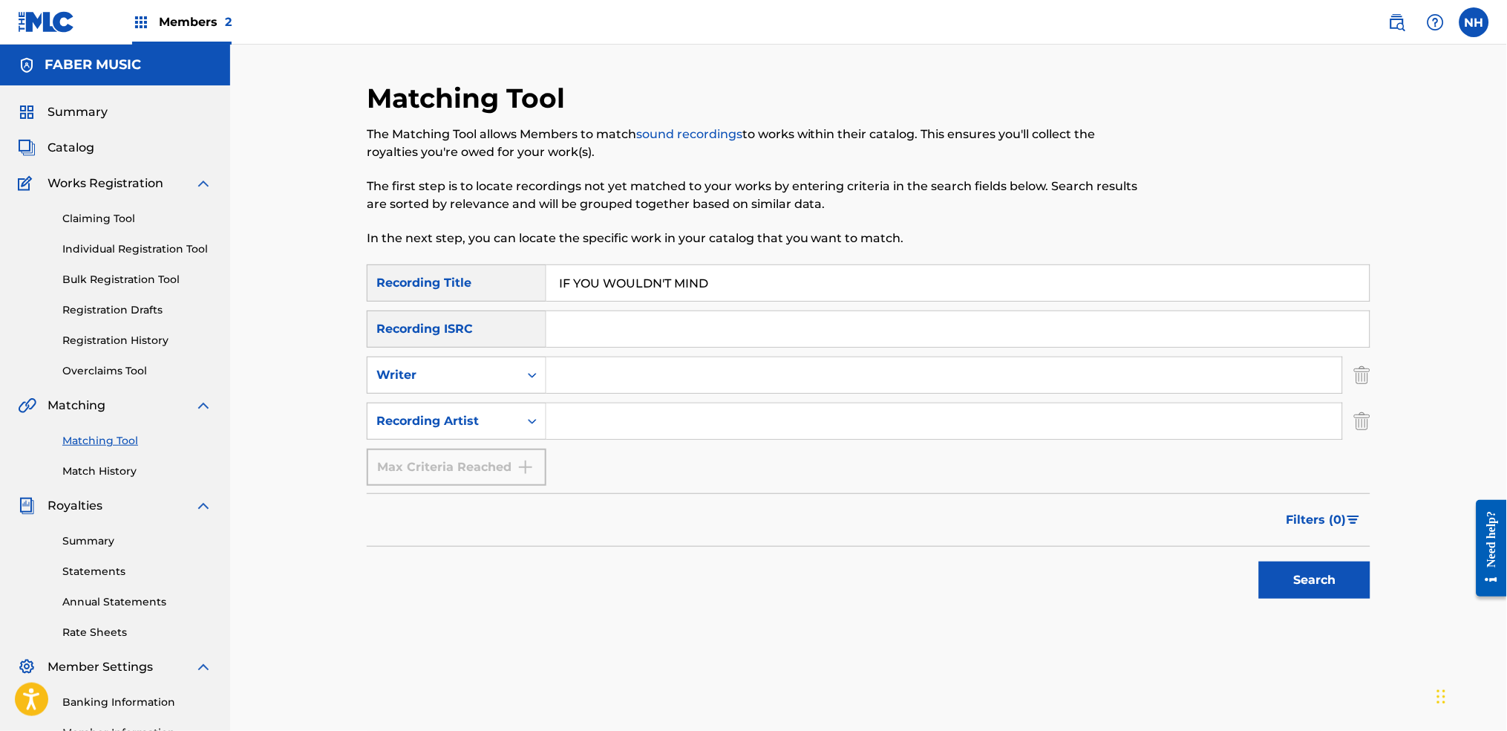
click at [571, 419] on input "Search Form" at bounding box center [944, 421] width 796 height 36
type input "alfa mist"
click at [1220, 543] on button "Search" at bounding box center [1314, 579] width 111 height 37
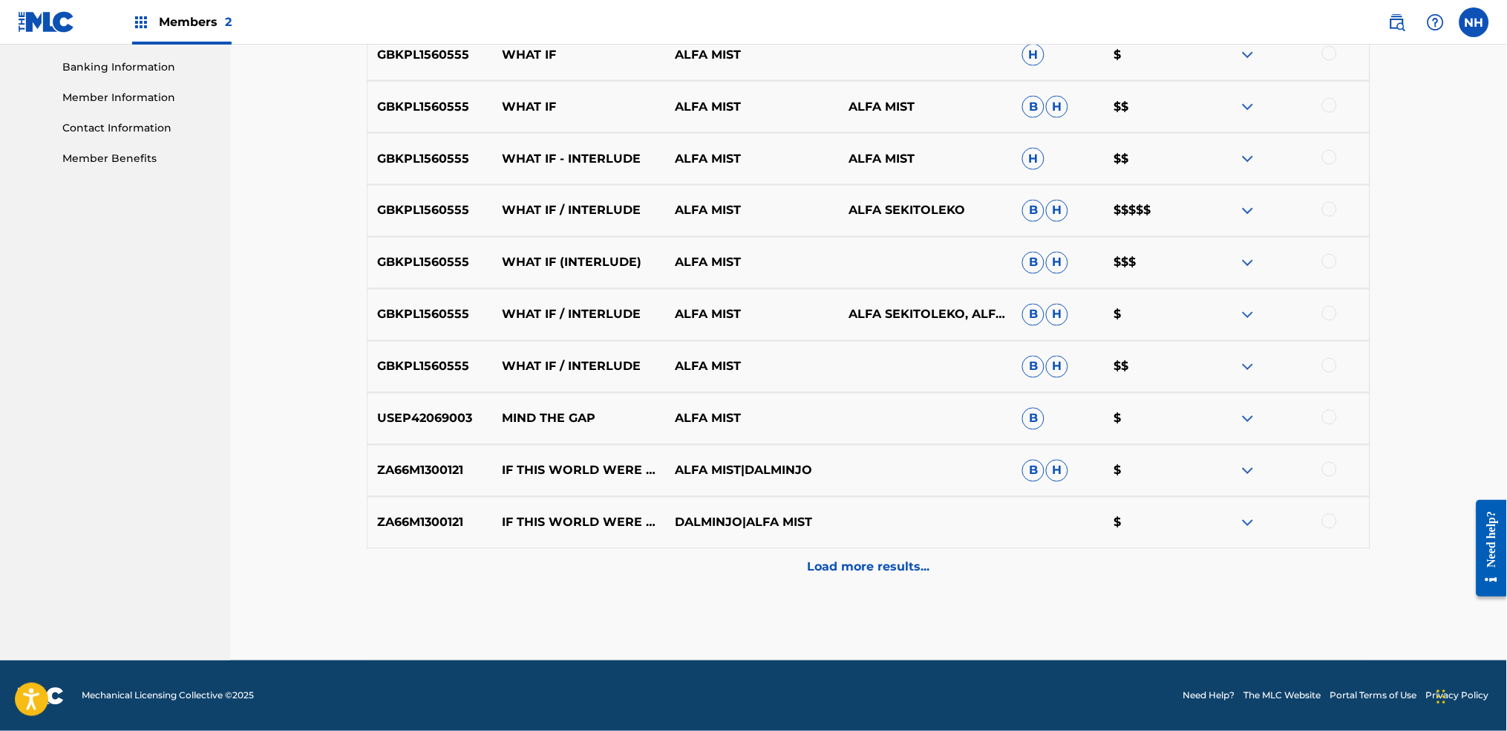
click at [963, 543] on div "Load more results..." at bounding box center [869, 567] width 1004 height 37
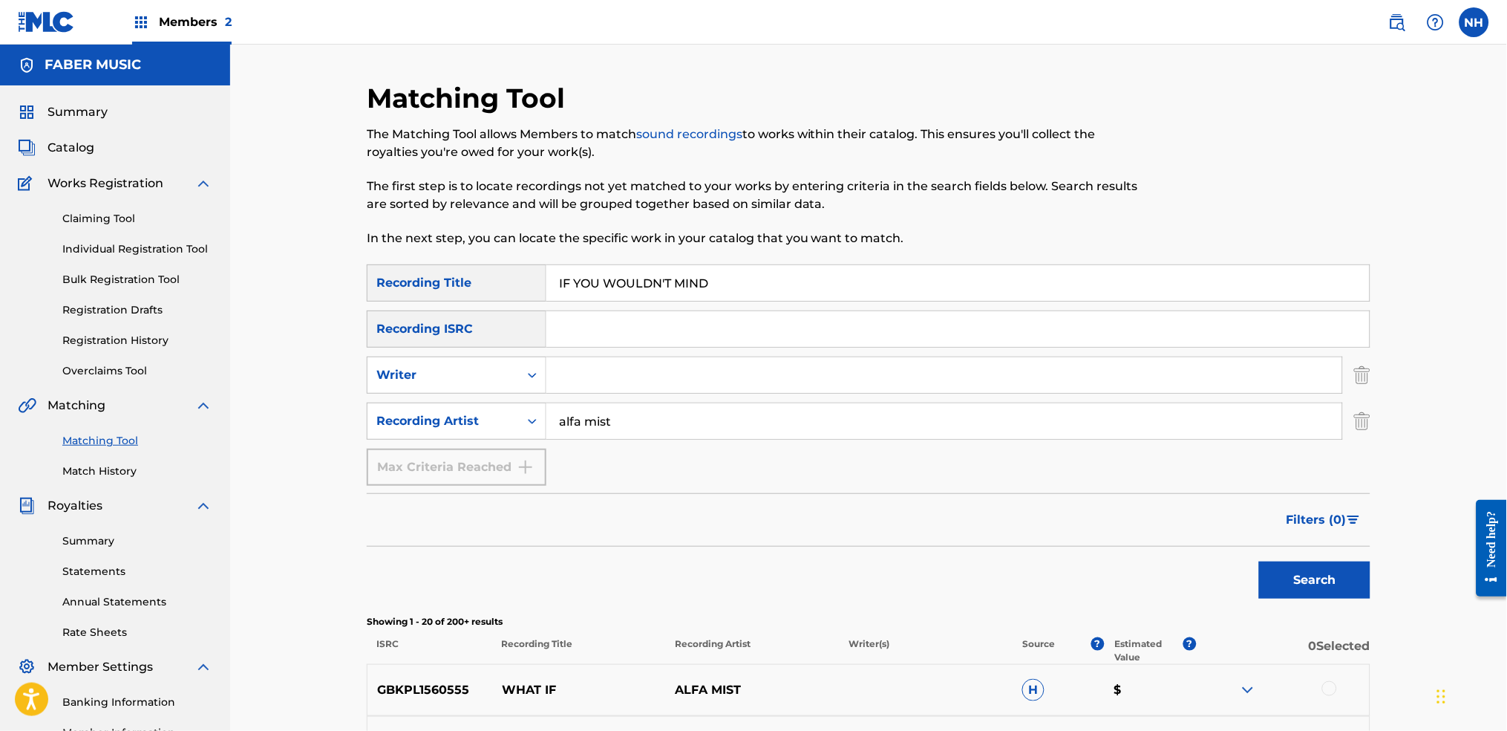
click at [425, 227] on div "The Matching Tool allows Members to match sound recordings to works within thei…" at bounding box center [753, 186] width 773 height 122
click at [745, 276] on input "IF YOU WOULDN'T MIND" at bounding box center [957, 283] width 823 height 36
click at [509, 258] on div "Matching Tool The Matching Tool allows Members to match sound recordings to wor…" at bounding box center [753, 173] width 773 height 183
click at [641, 282] on input "IF YOU WOULDN'T MIND" at bounding box center [957, 283] width 823 height 36
paste input "DAWN'S INSIGHT"
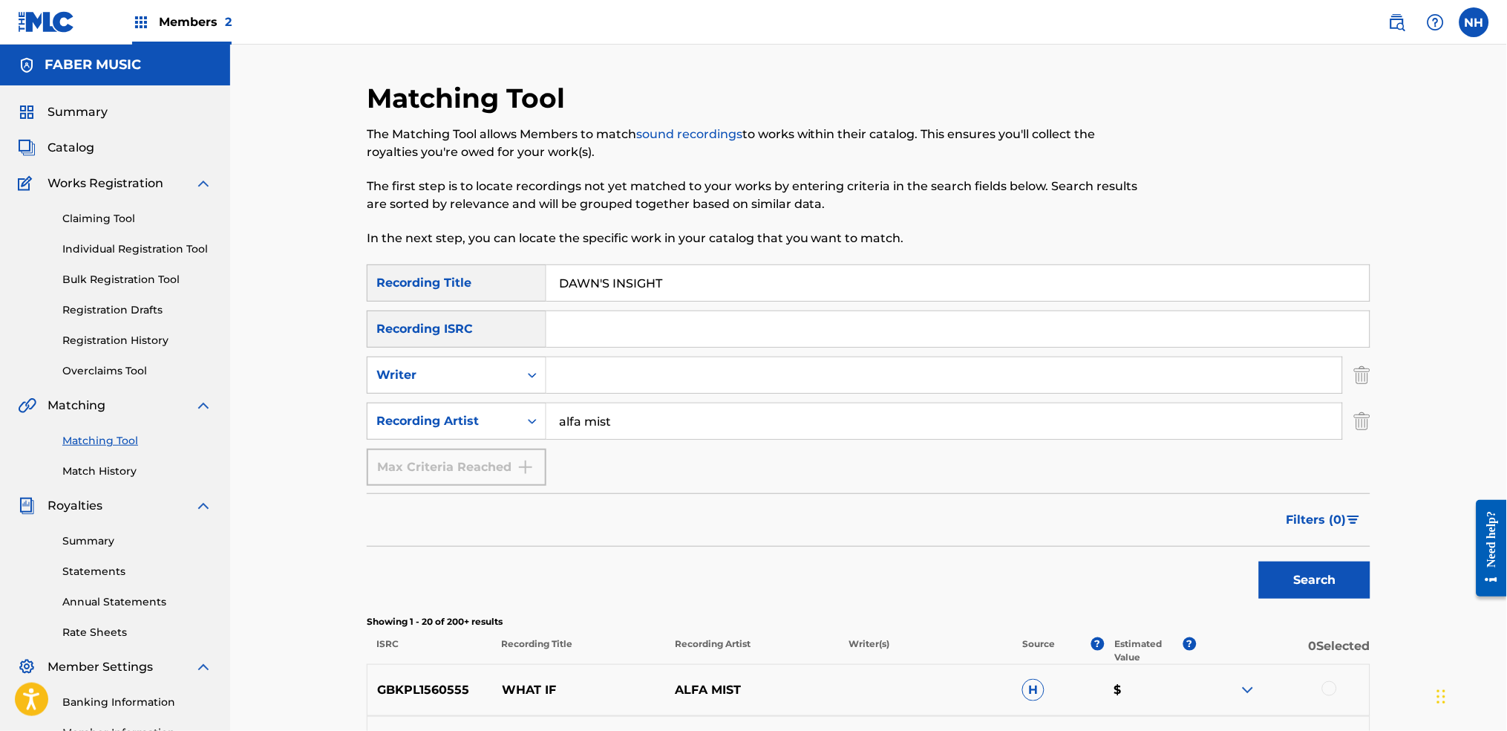
type input "DAWN'S INSIGHT"
click at [1220, 543] on button "Search" at bounding box center [1314, 579] width 111 height 37
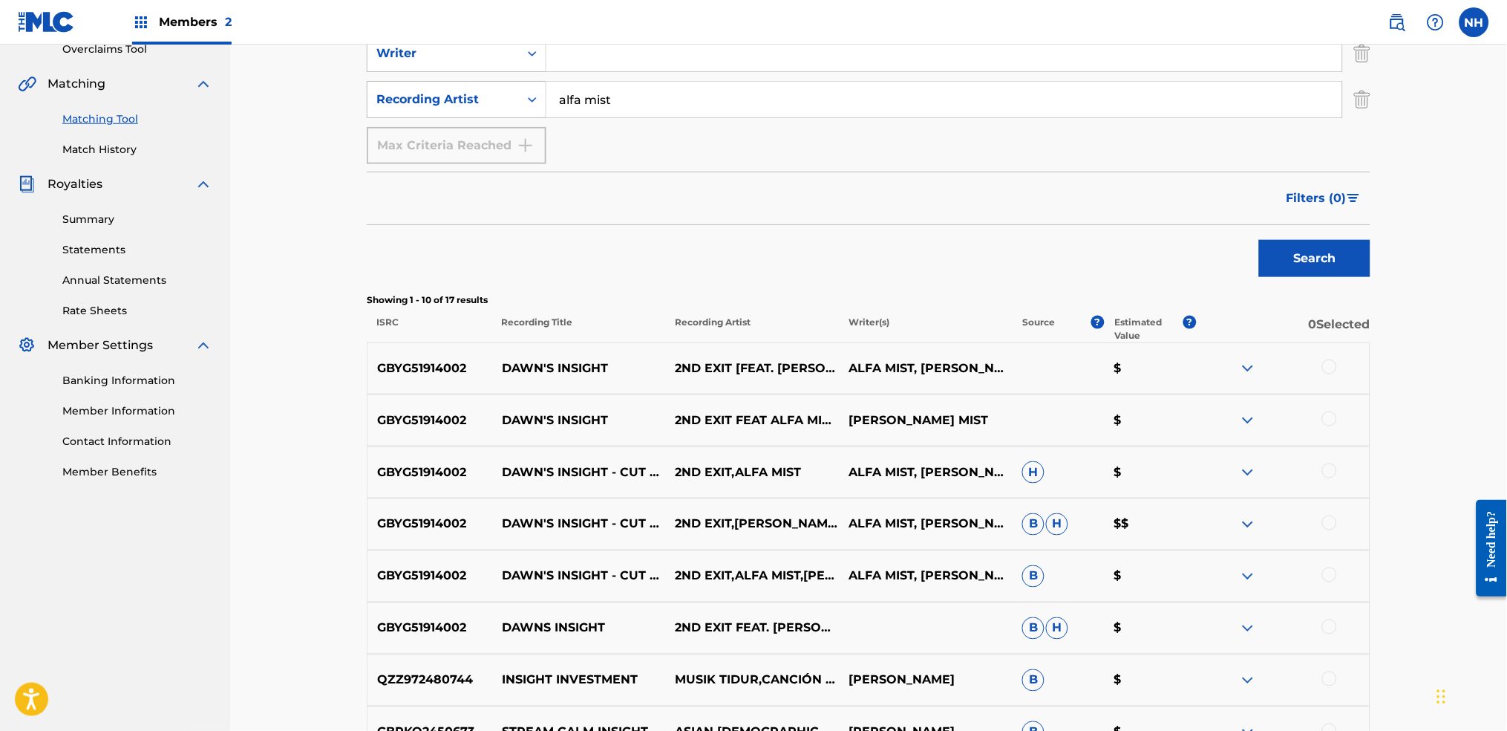
scroll to position [396, 0]
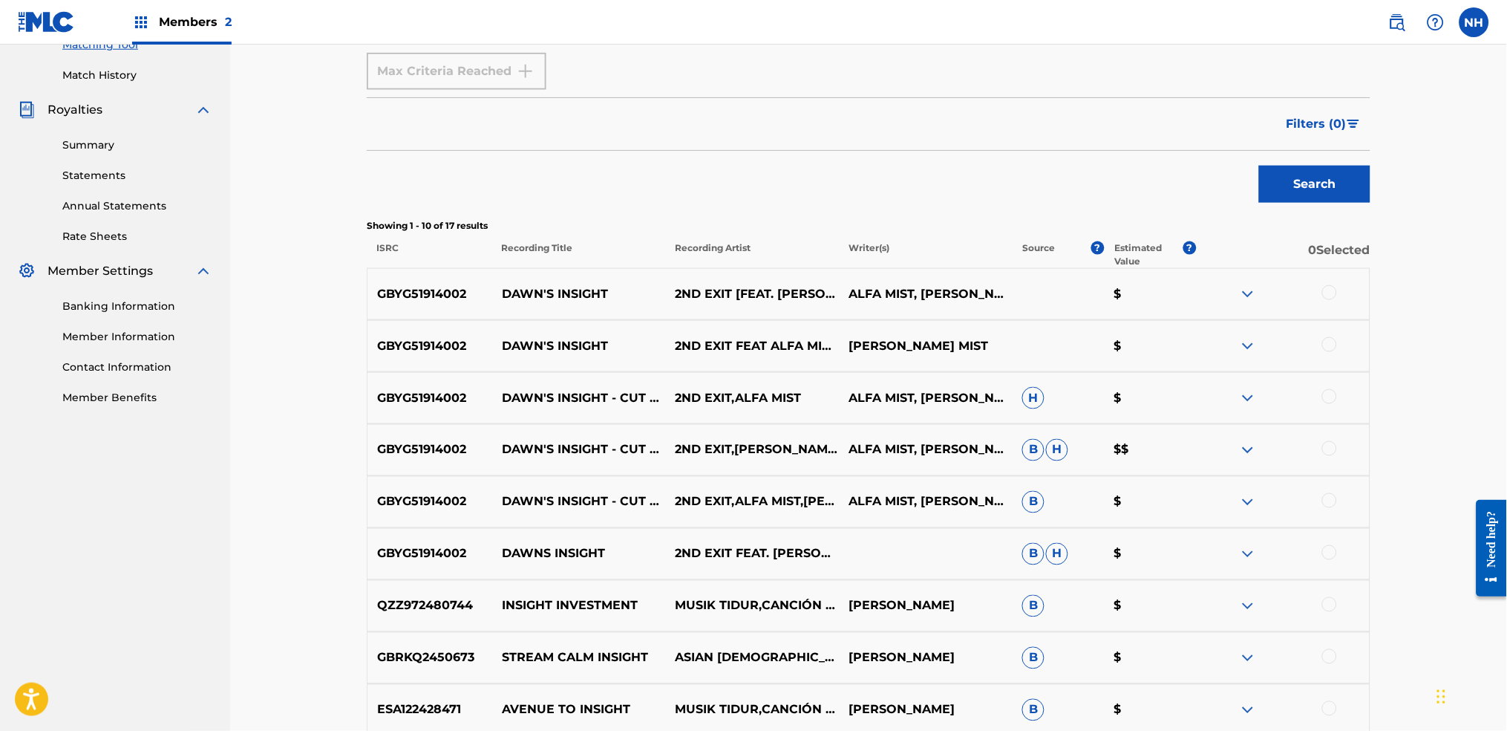
click at [1220, 301] on div at bounding box center [1283, 294] width 174 height 18
click at [1220, 292] on div at bounding box center [1283, 294] width 174 height 18
click at [1220, 292] on div at bounding box center [1329, 292] width 15 height 15
click at [1220, 357] on div "GBYG51914002 DAWN'S INSIGHT 2ND EXIT FEAT ALFA MIST FEAT LESTER DUVAL LESTER DU…" at bounding box center [869, 346] width 1004 height 52
click at [1220, 347] on div at bounding box center [1329, 344] width 15 height 15
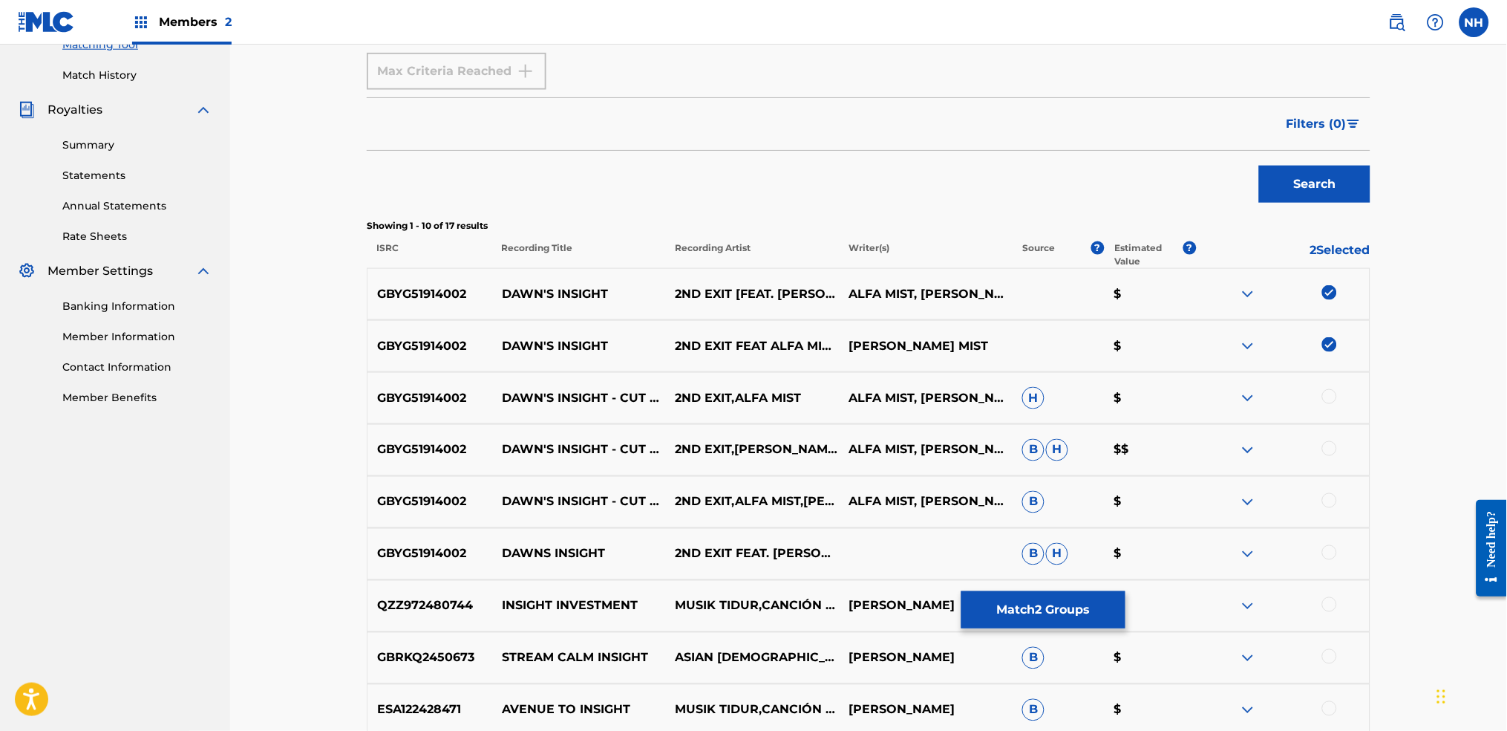
click at [1220, 396] on div at bounding box center [1329, 396] width 15 height 15
click at [1220, 454] on div at bounding box center [1329, 448] width 15 height 15
click at [1220, 498] on div at bounding box center [1329, 500] width 15 height 15
click at [1220, 543] on div at bounding box center [1329, 552] width 15 height 15
drag, startPoint x: 599, startPoint y: 553, endPoint x: 500, endPoint y: 553, distance: 99.5
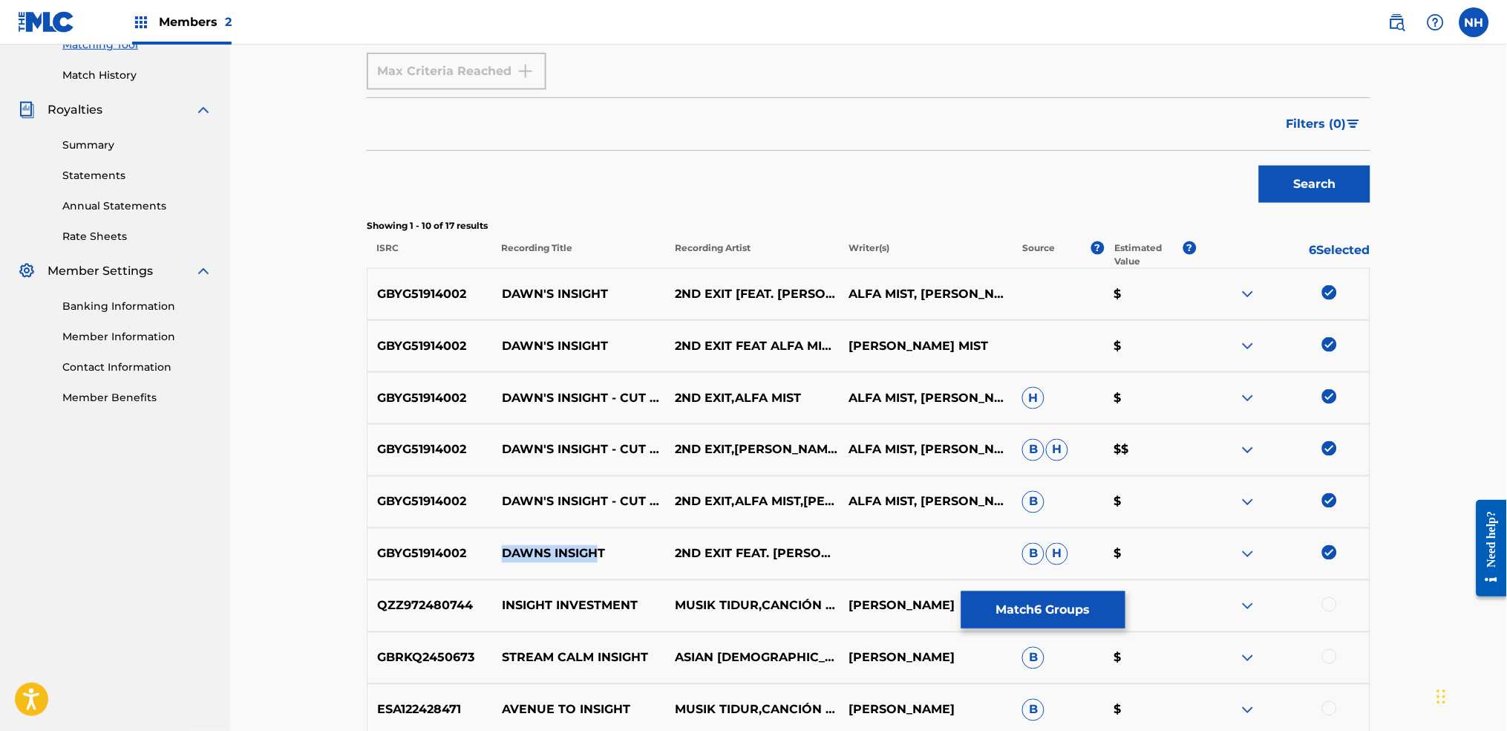
click at [500, 543] on p "DAWNS INSIGHT" at bounding box center [579, 554] width 174 height 18
drag, startPoint x: 486, startPoint y: 553, endPoint x: 630, endPoint y: 563, distance: 145.1
click at [630, 543] on div "GBYG51914002 DAWNS INSIGHT 2ND EXIT FEAT. LESTER DUVAL FEAT. ALFA MIST B H $" at bounding box center [869, 554] width 1004 height 52
copy div "DAWNS INSIGHT"
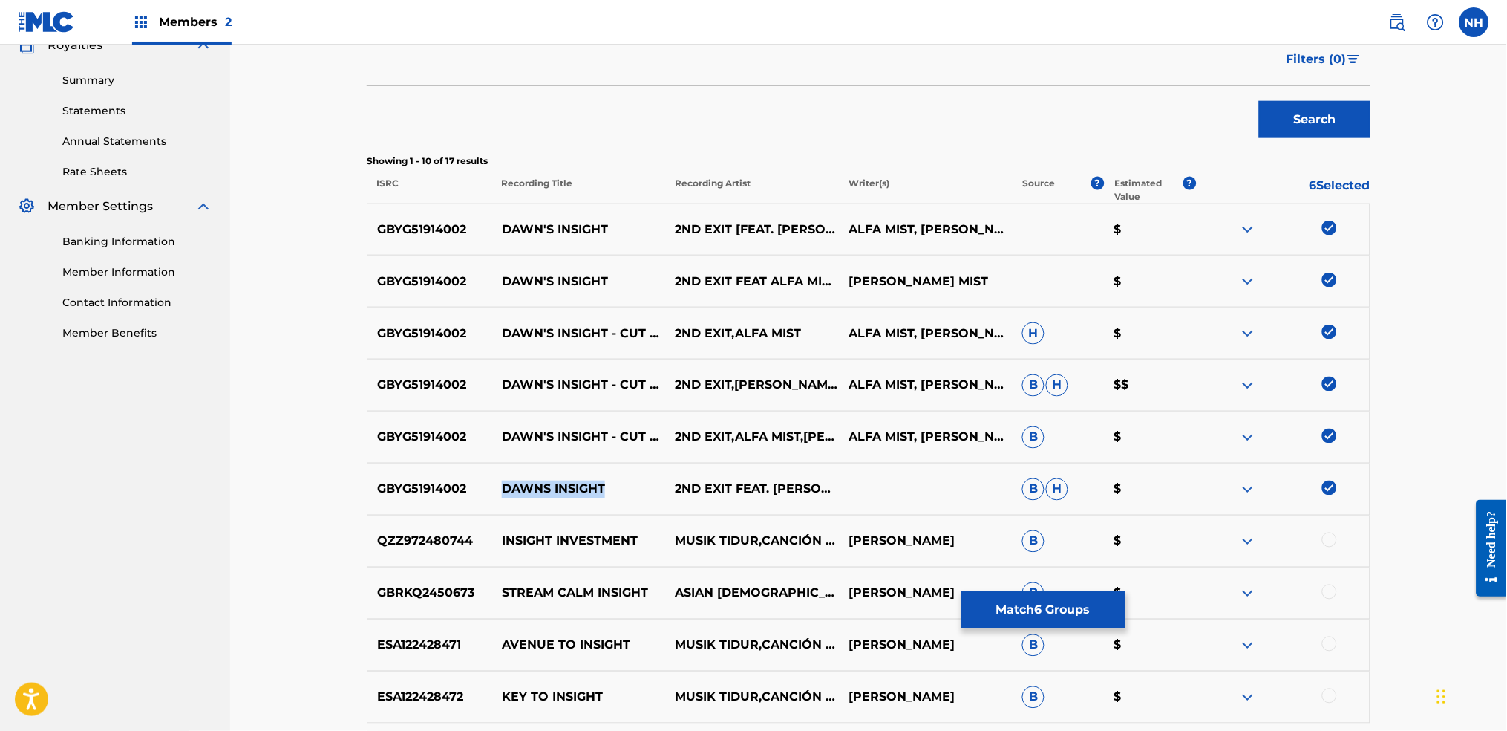
scroll to position [594, 0]
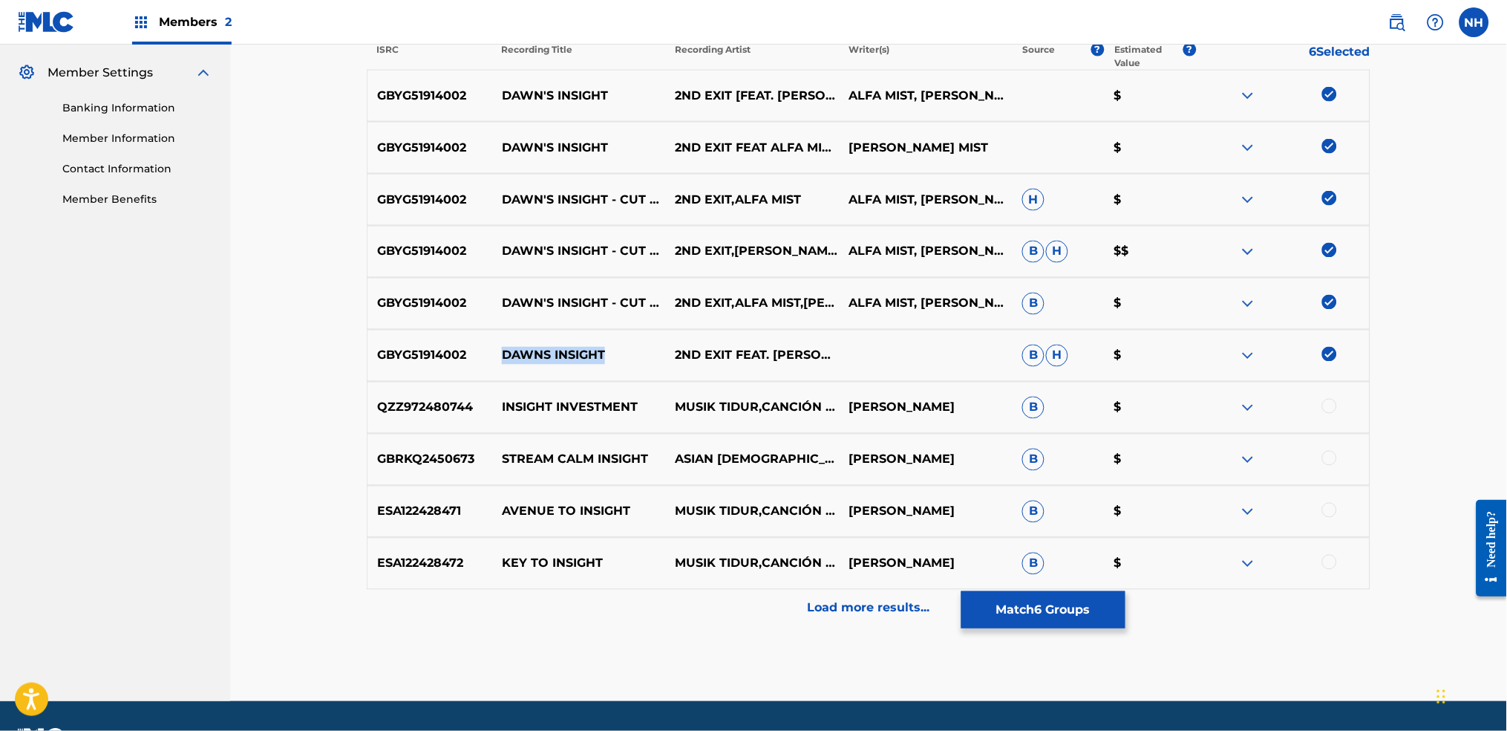
click at [1220, 353] on img at bounding box center [1248, 356] width 18 height 18
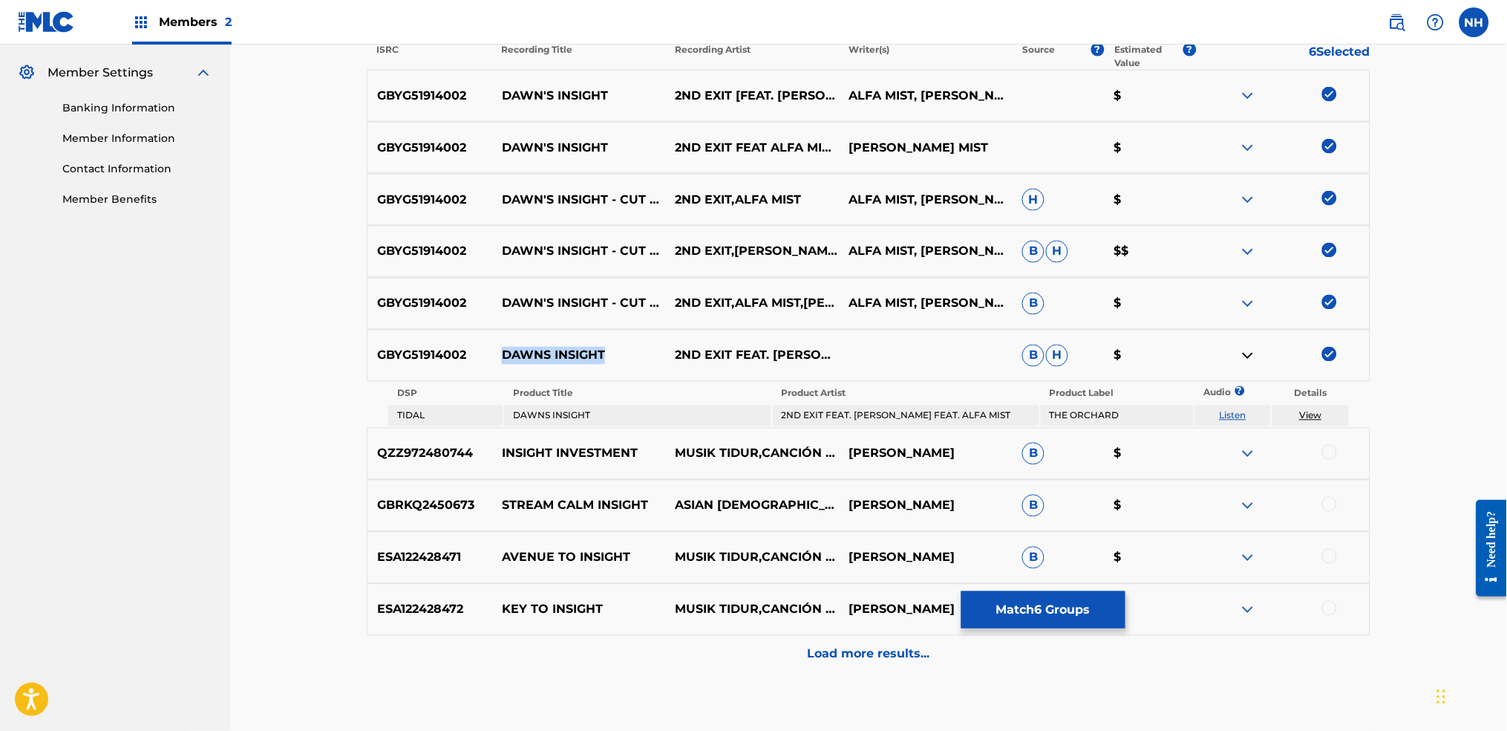
click at [1220, 415] on link "View" at bounding box center [1311, 415] width 22 height 11
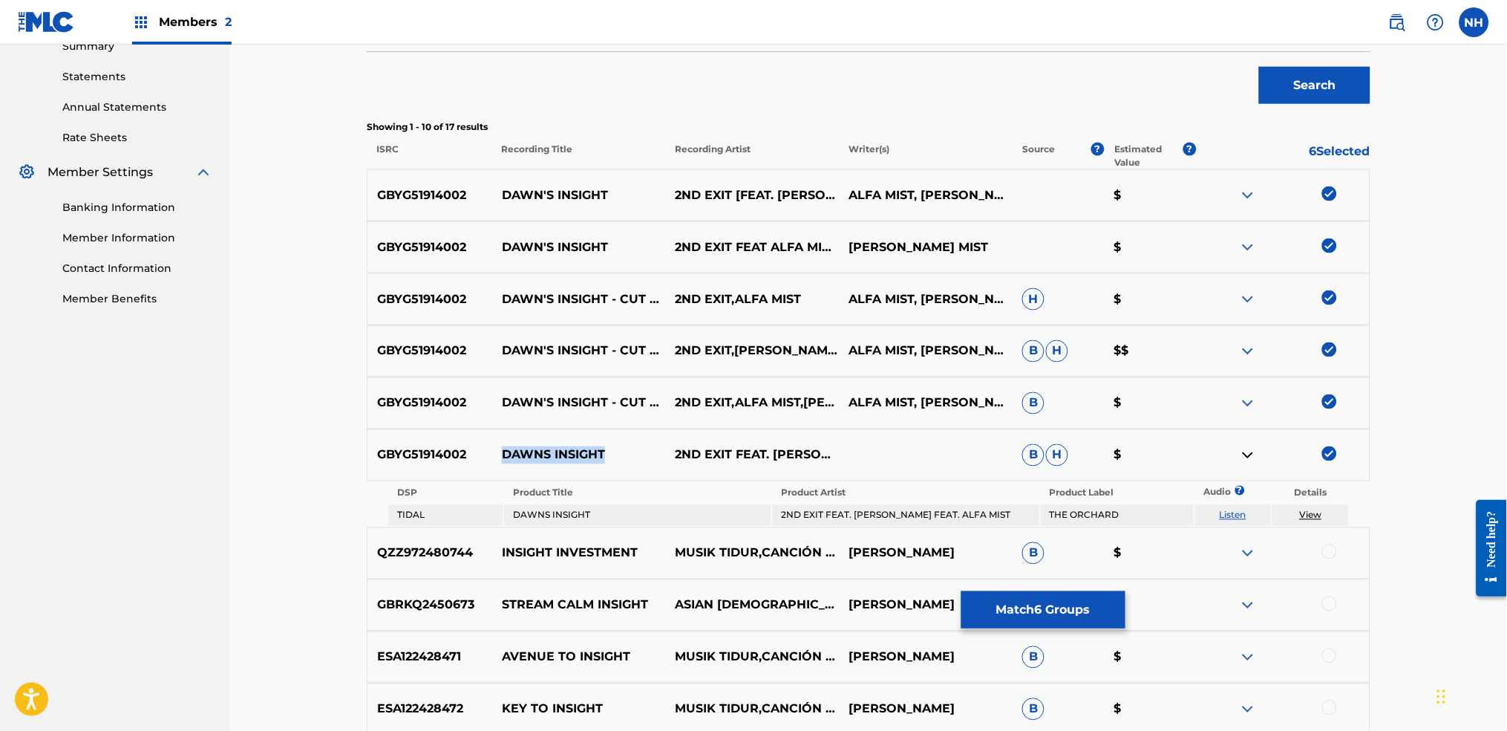
click at [1220, 290] on img at bounding box center [1248, 299] width 18 height 18
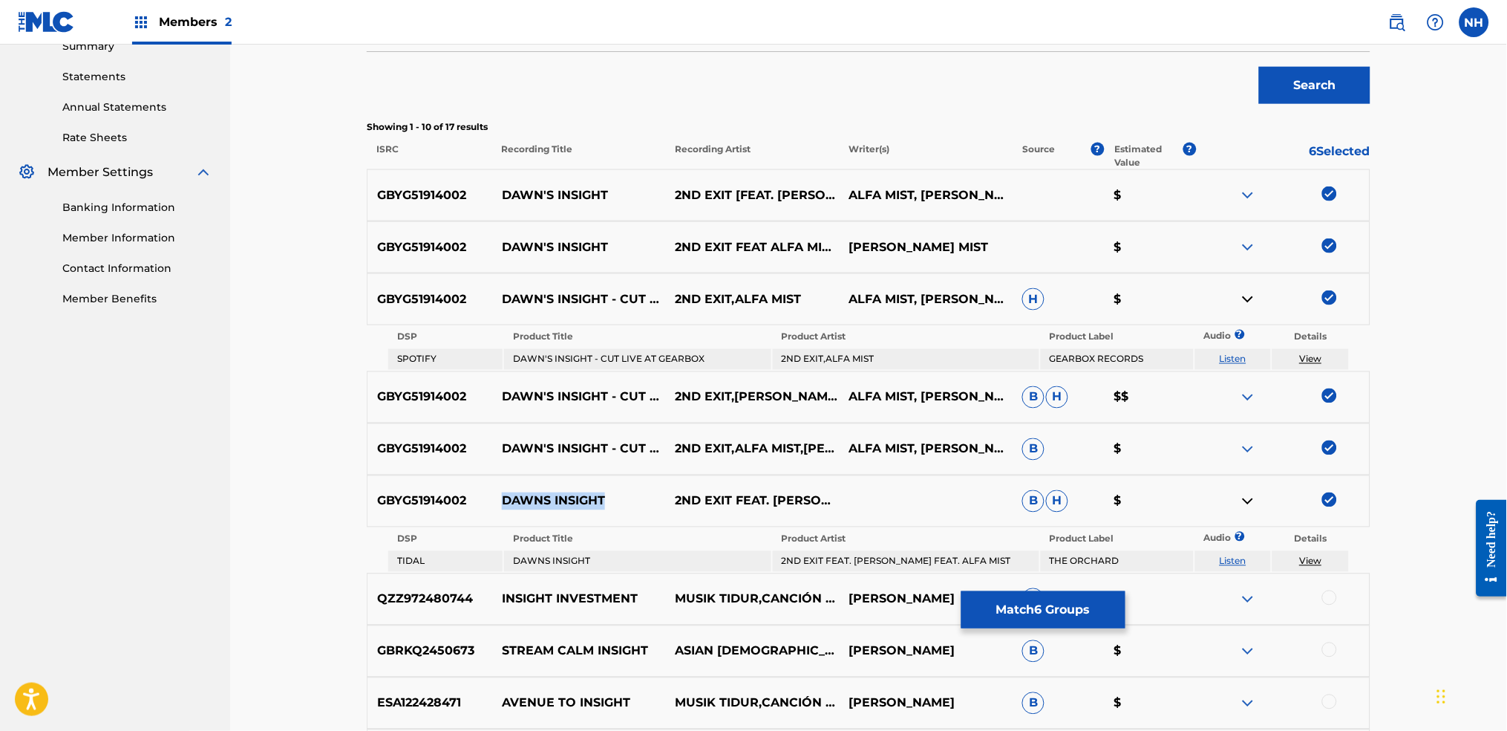
click at [1220, 354] on link "View" at bounding box center [1311, 358] width 22 height 11
click at [1034, 543] on button "Match 6 Groups" at bounding box center [1043, 609] width 164 height 37
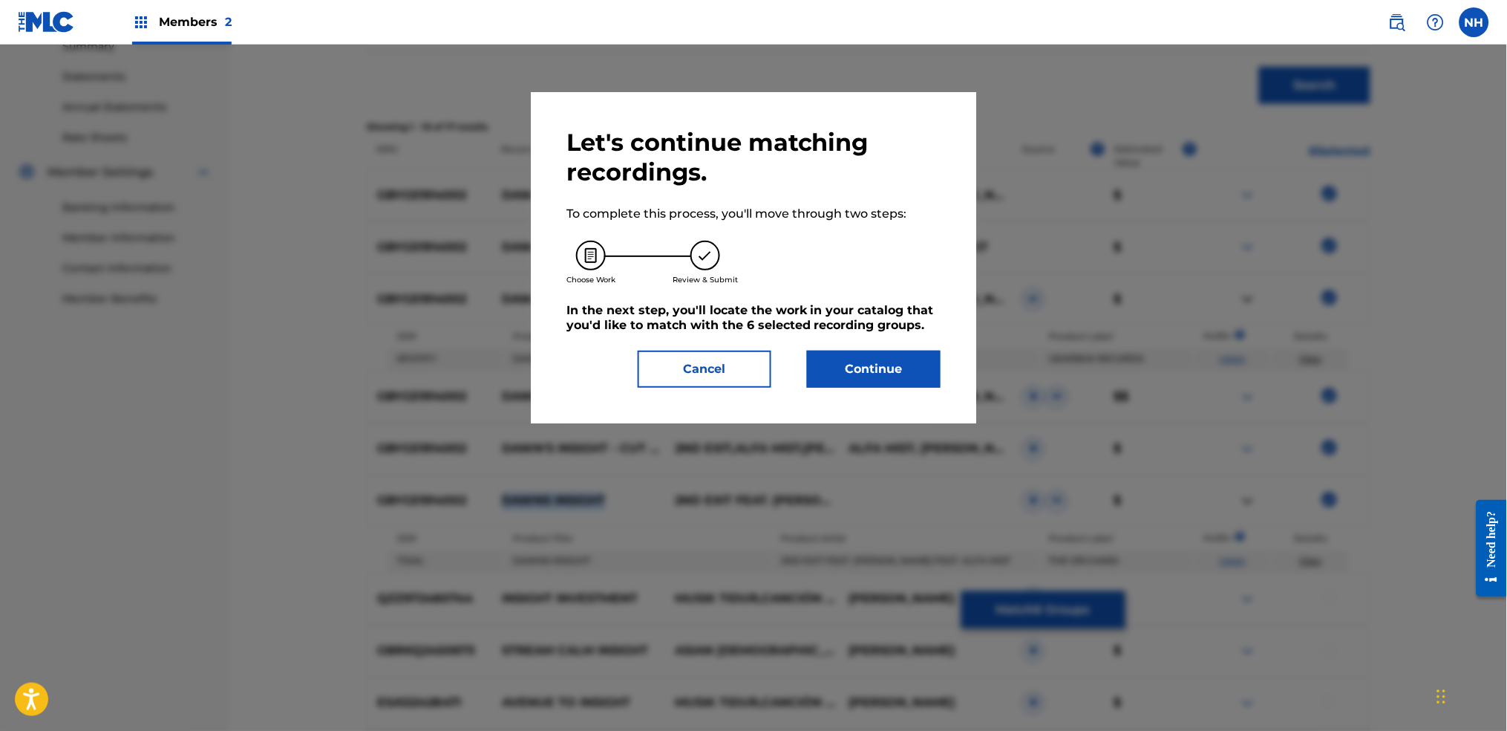
click at [843, 379] on button "Continue" at bounding box center [874, 368] width 134 height 37
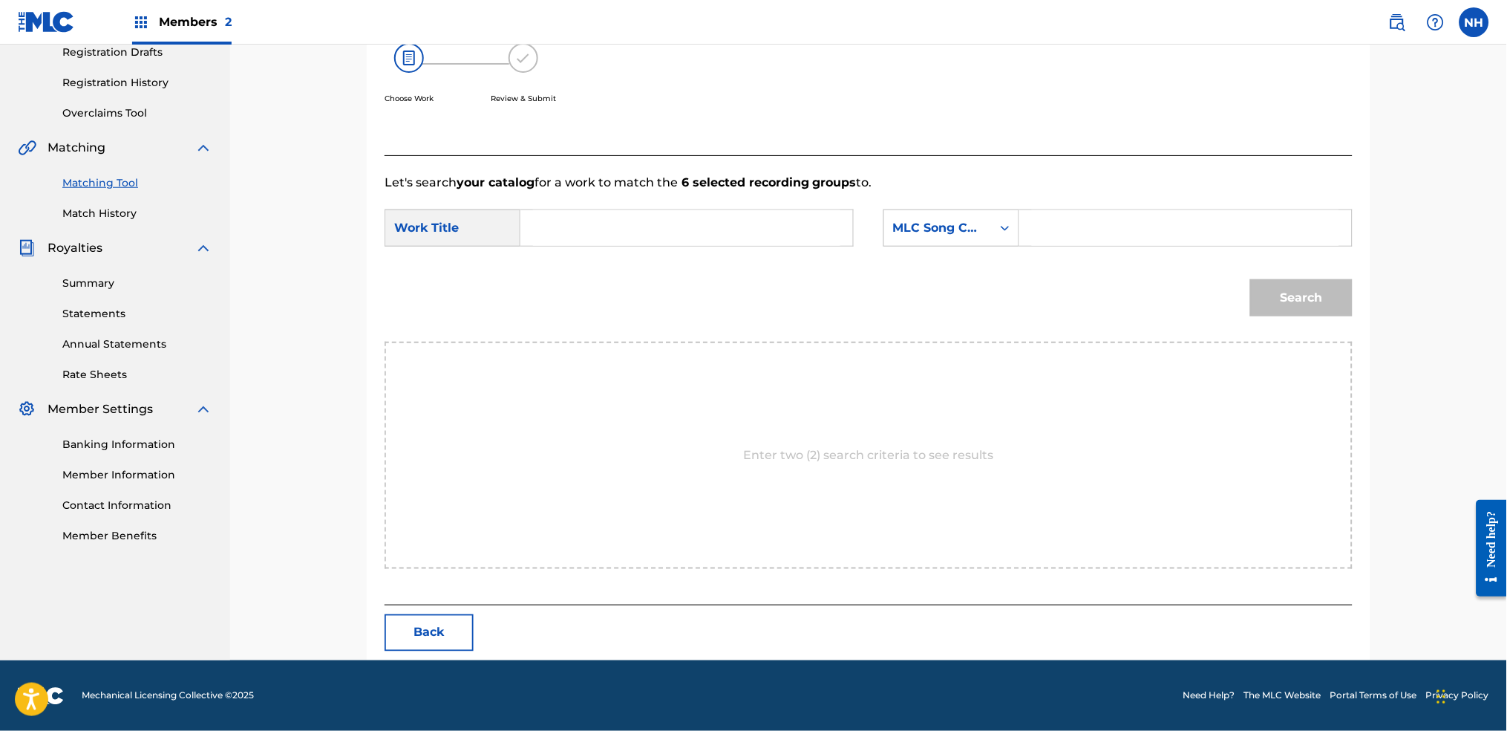
click at [788, 248] on div "SearchWithCriteria6344e5d8-ca65-4409-b8fc-ab4314757302 Work Title SearchWithCri…" at bounding box center [869, 232] width 968 height 46
click at [791, 224] on input "Search Form" at bounding box center [686, 228] width 307 height 36
paste input "DAWNS INSIGHT"
type input "DAWNS INSIGHT"
drag, startPoint x: 887, startPoint y: 208, endPoint x: 889, endPoint y: 216, distance: 8.5
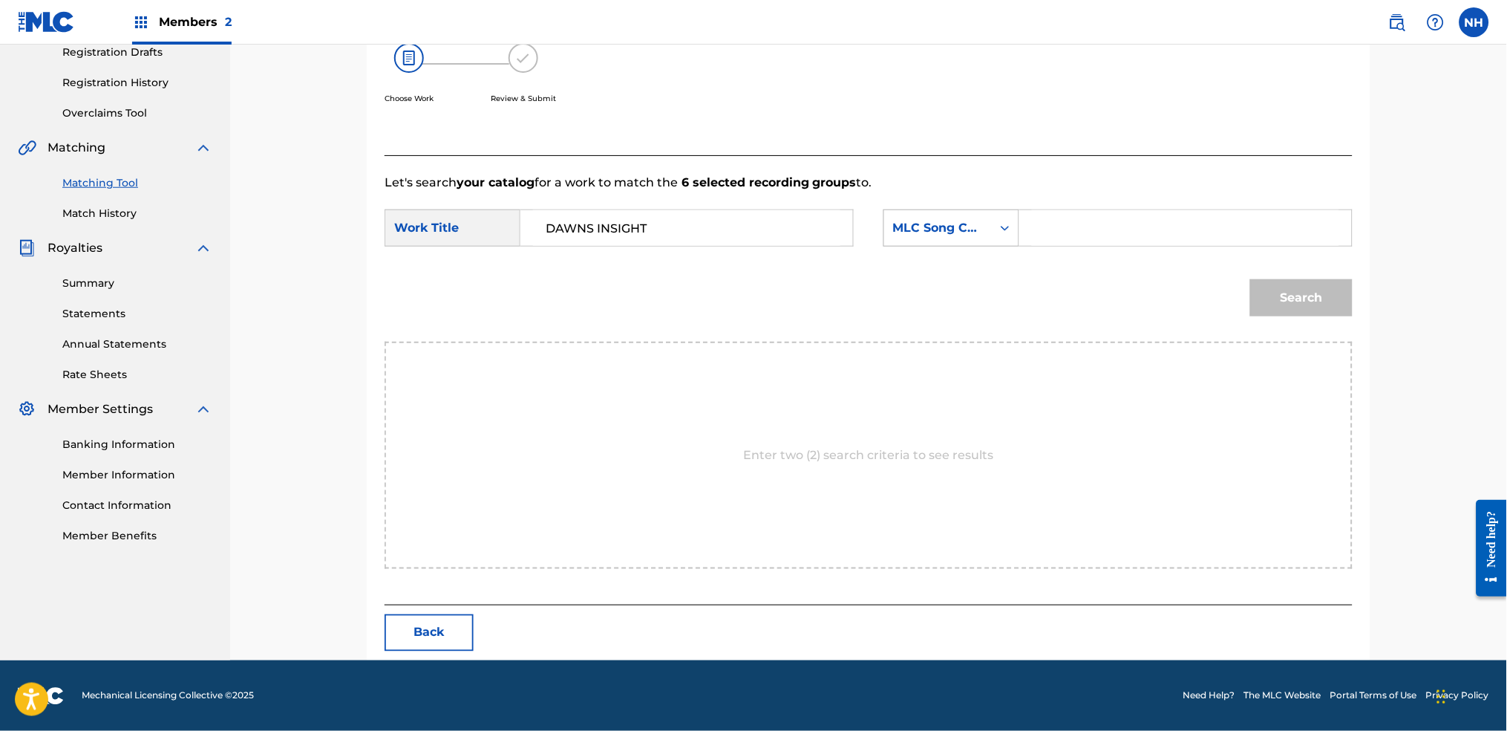
click at [888, 206] on form "SearchWithCriteria6344e5d8-ca65-4409-b8fc-ab4314757302 Work Title DAWNS INSIGHT…" at bounding box center [869, 267] width 968 height 150
click at [904, 221] on div "MLC Song Code" at bounding box center [938, 228] width 90 height 18
click at [935, 250] on div "Writer Name" at bounding box center [951, 264] width 134 height 37
click at [1220, 248] on div "SearchWithCriteria6344e5d8-ca65-4409-b8fc-ab4314757302 Work Title DAWNS INSIGHT…" at bounding box center [869, 232] width 968 height 46
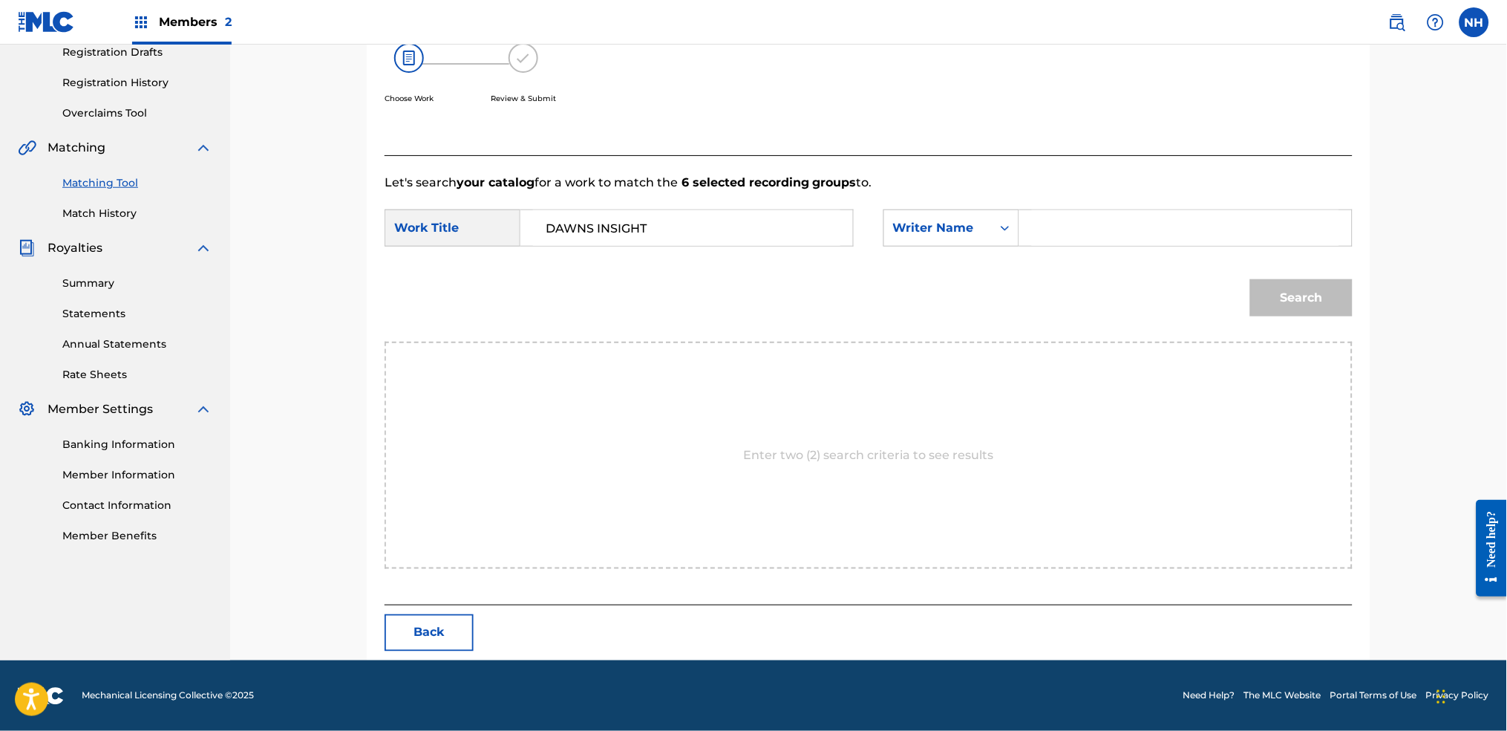
click at [1218, 217] on input "Search Form" at bounding box center [1185, 228] width 307 height 36
type input "alfa"
click at [1220, 279] on button "Search" at bounding box center [1301, 297] width 102 height 37
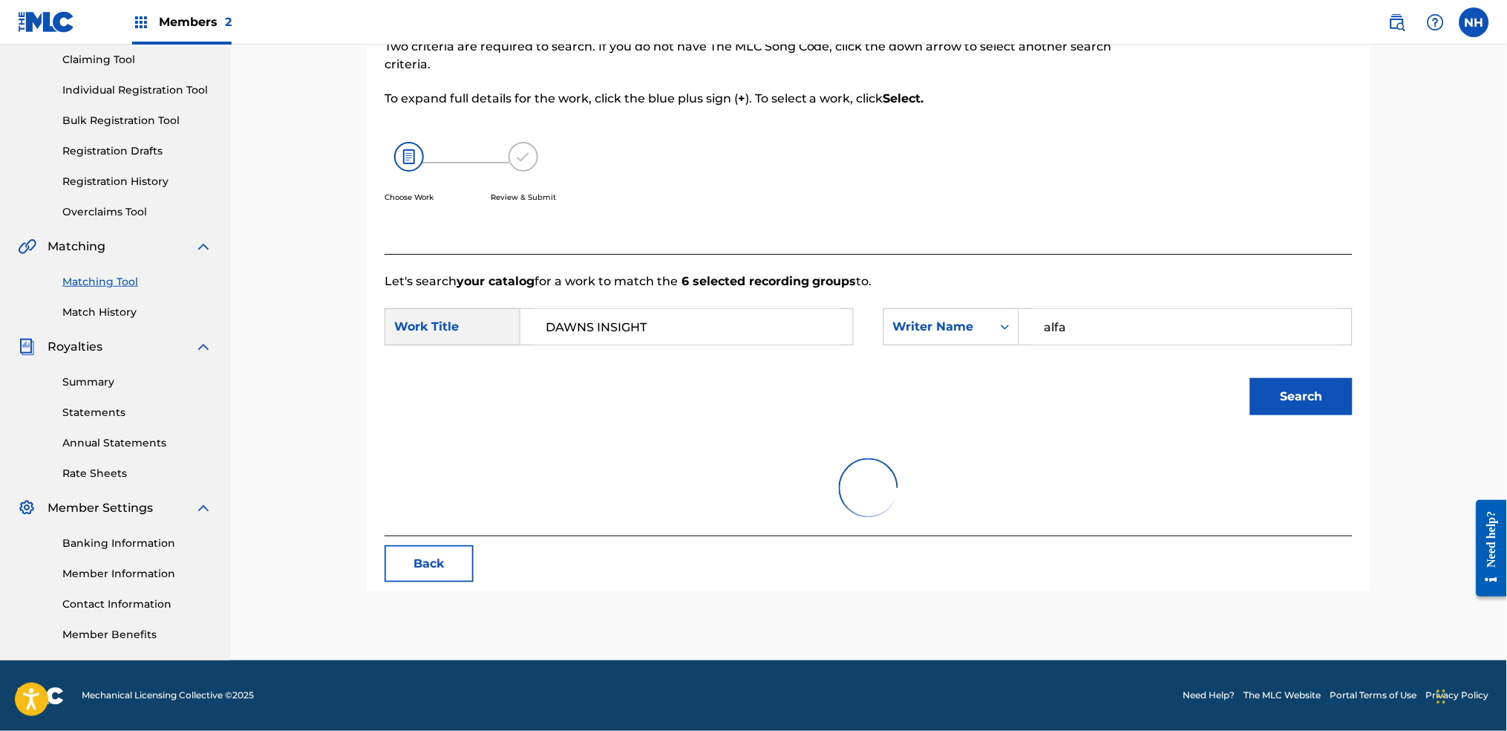
scroll to position [215, 0]
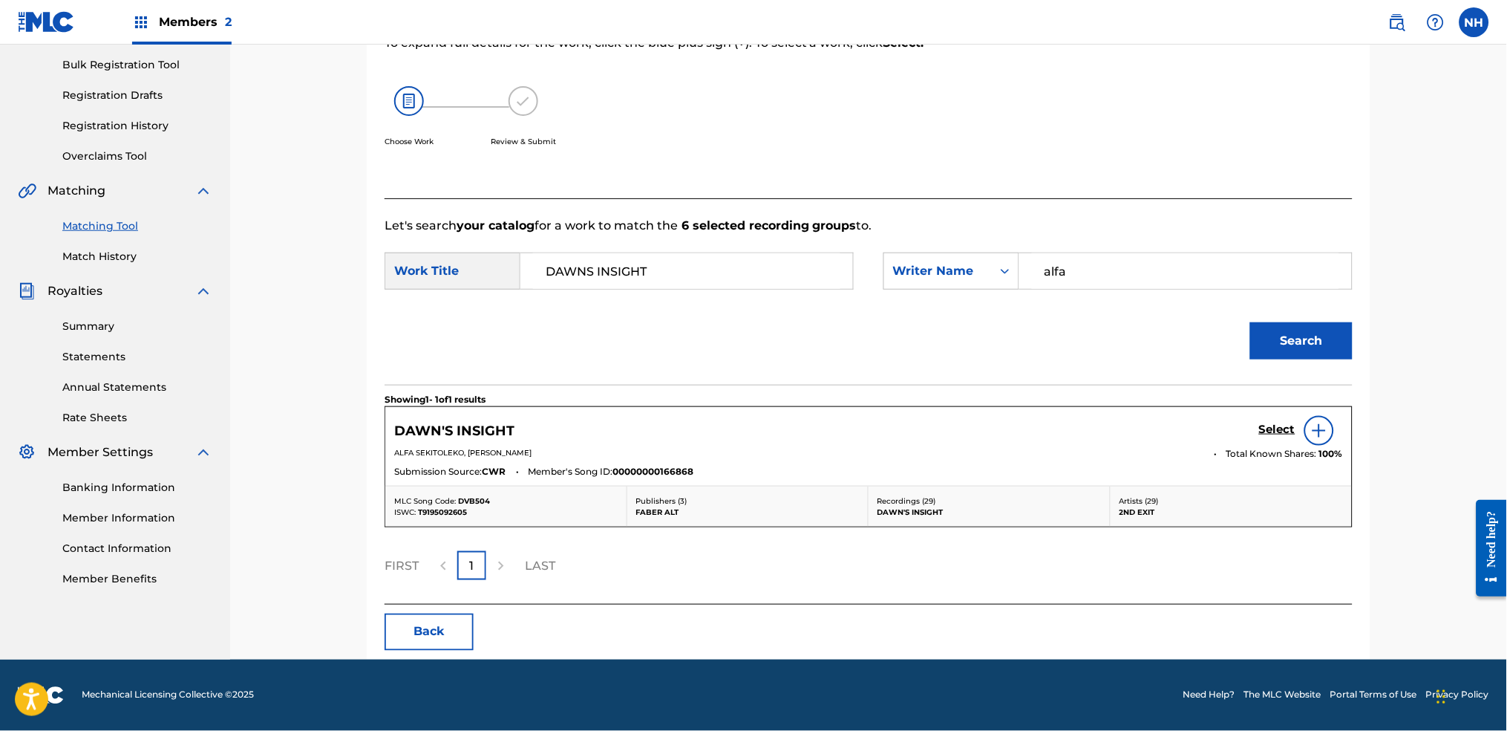
click at [1220, 408] on div "DAWN'S INSIGHT Select ALFA SEKITOLEKO, LESTER SALMINS Total Known Shares: 100 %…" at bounding box center [868, 446] width 967 height 79
click at [1220, 434] on h5 "Select" at bounding box center [1277, 429] width 36 height 14
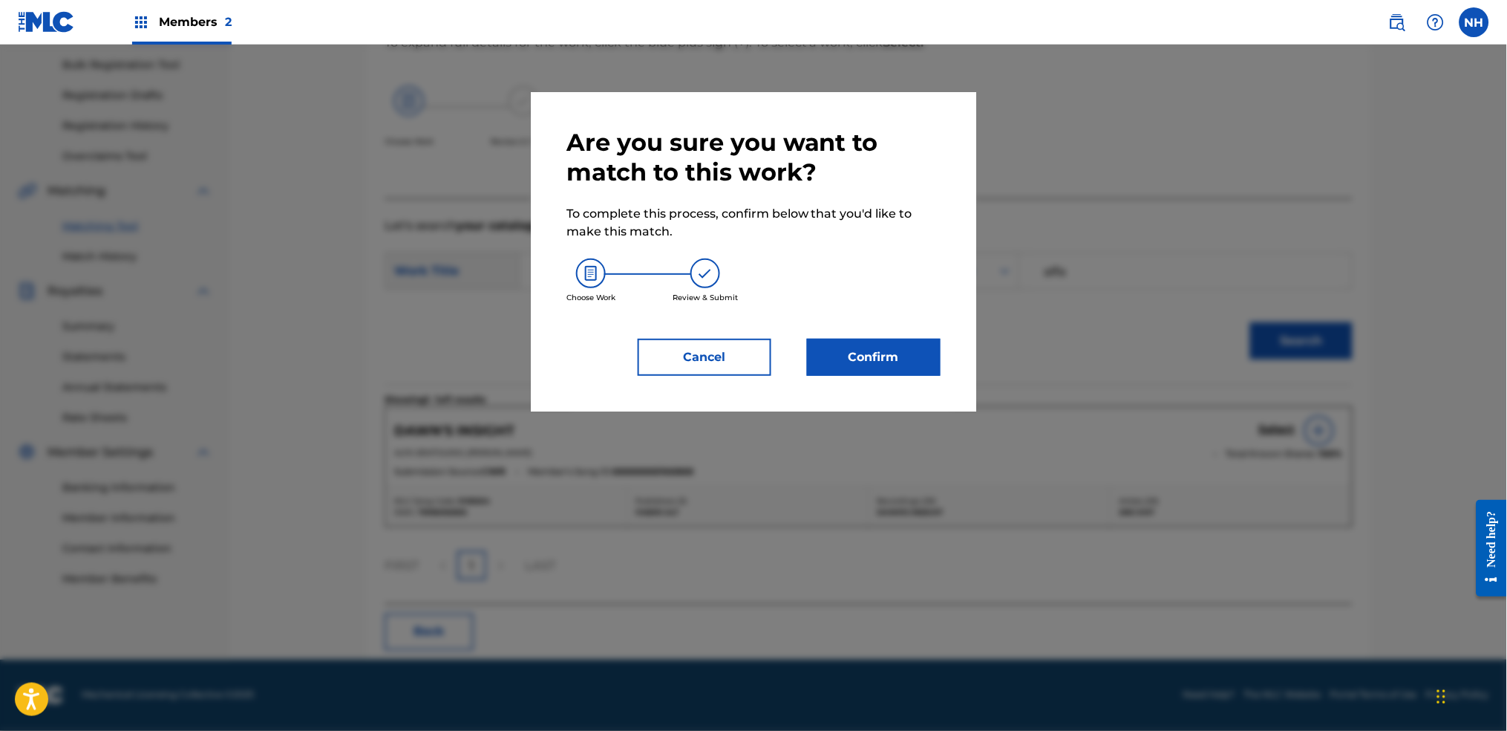
click at [895, 365] on button "Confirm" at bounding box center [874, 357] width 134 height 37
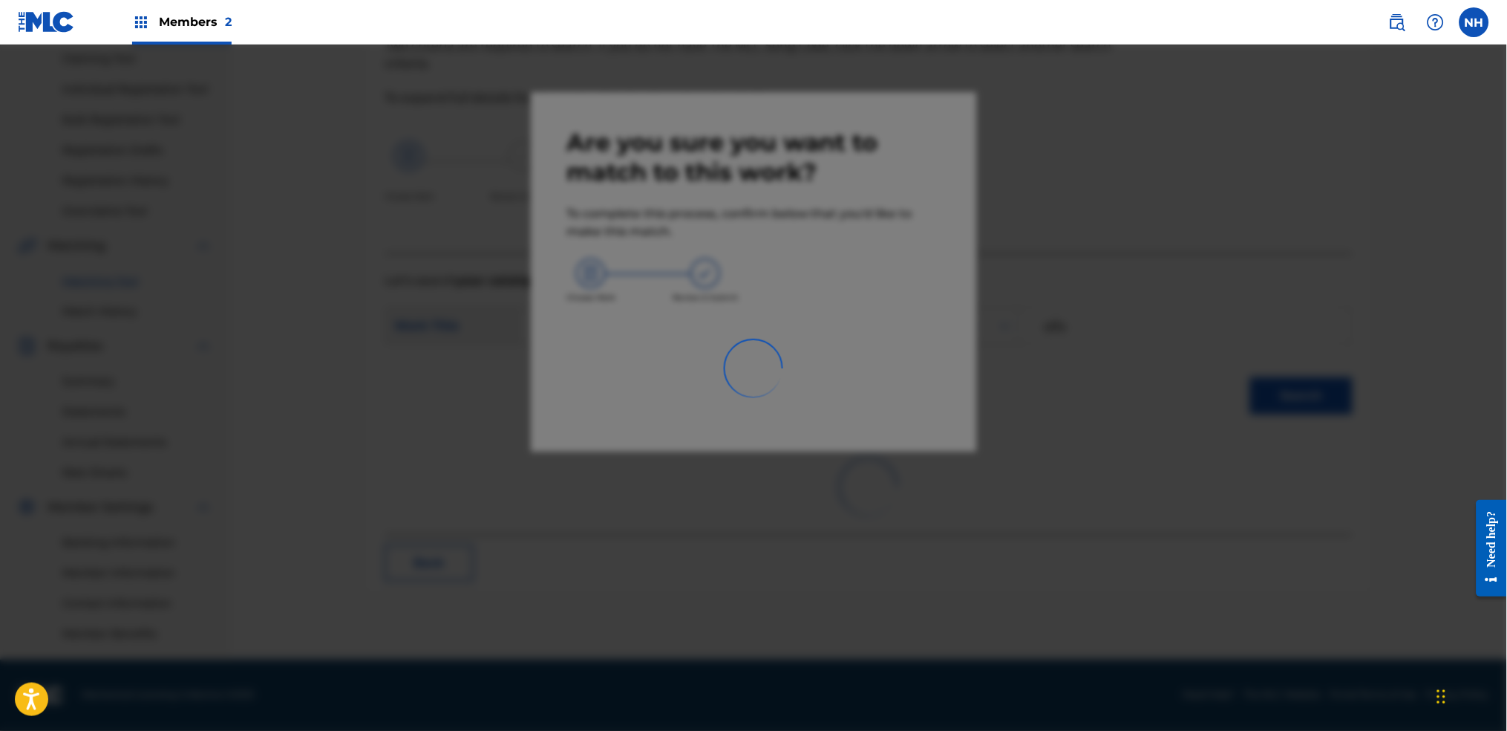
scroll to position [159, 0]
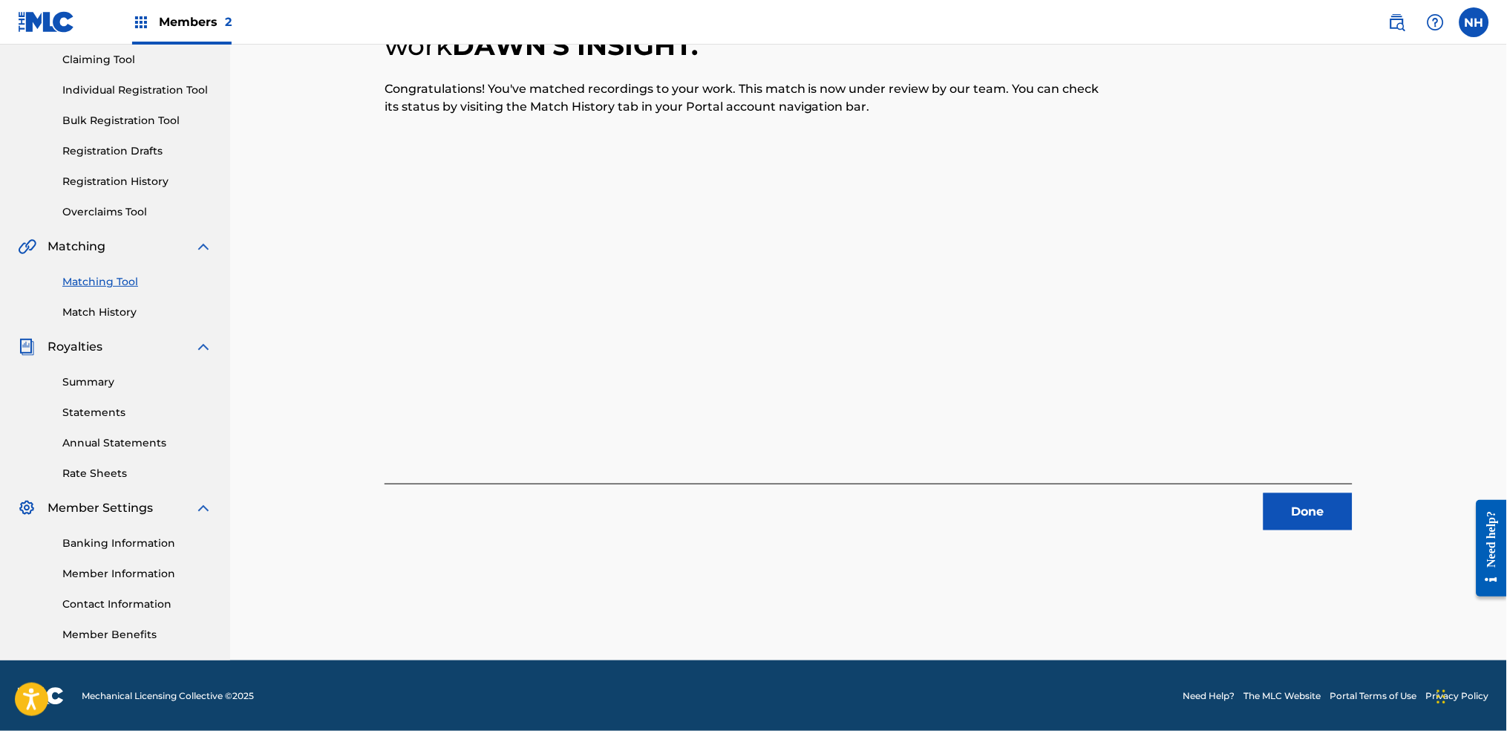
click at [409, 324] on div "6 Recording Groups are pending usage match to the work DAWN'S INSIGHT . Congrat…" at bounding box center [869, 245] width 968 height 570
click at [70, 313] on link "Match History" at bounding box center [137, 312] width 150 height 16
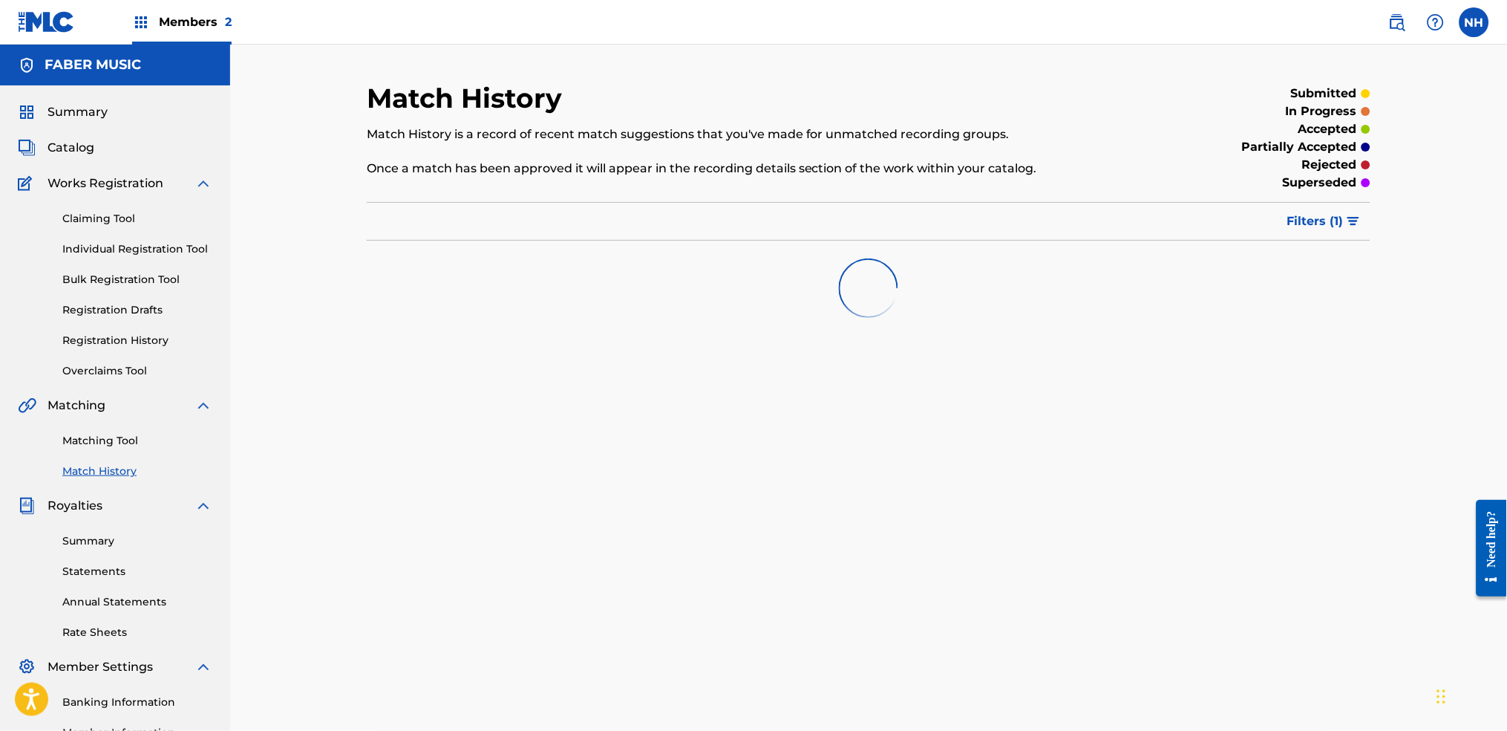
click at [122, 460] on div "Matching Tool Match History" at bounding box center [115, 446] width 195 height 65
click at [121, 451] on div "Matching Tool Match History" at bounding box center [115, 446] width 195 height 65
click at [158, 433] on link "Matching Tool" at bounding box center [137, 441] width 150 height 16
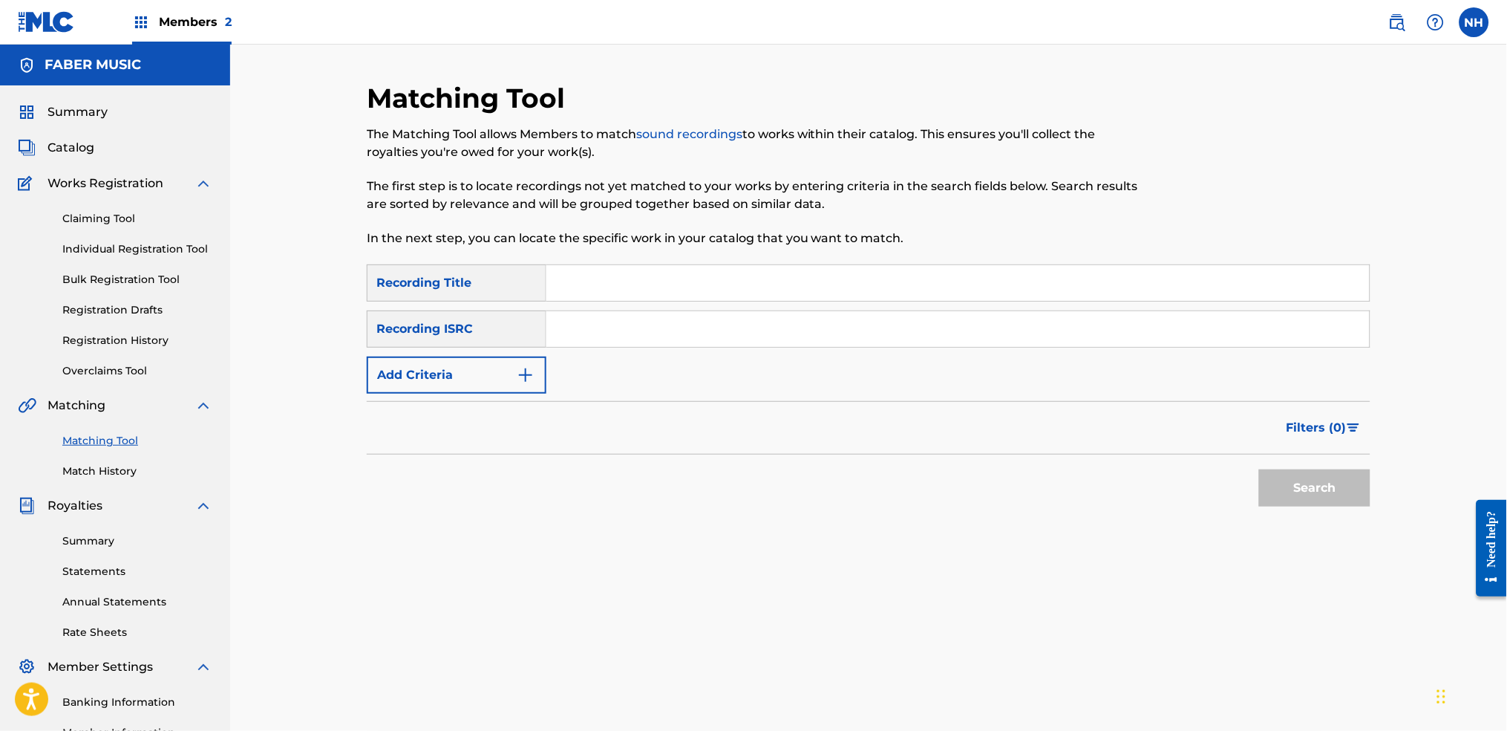
click at [598, 272] on input "Search Form" at bounding box center [957, 283] width 823 height 36
paste input "PASSING THROUGH"
type input "PASSING THROUGH"
click at [475, 353] on div "SearchWithCriteriab69bc63f-c16c-46f9-943a-ffcfdda0fead Recording Title PASSING …" at bounding box center [869, 328] width 1004 height 129
click at [502, 364] on button "Add Criteria" at bounding box center [457, 374] width 180 height 37
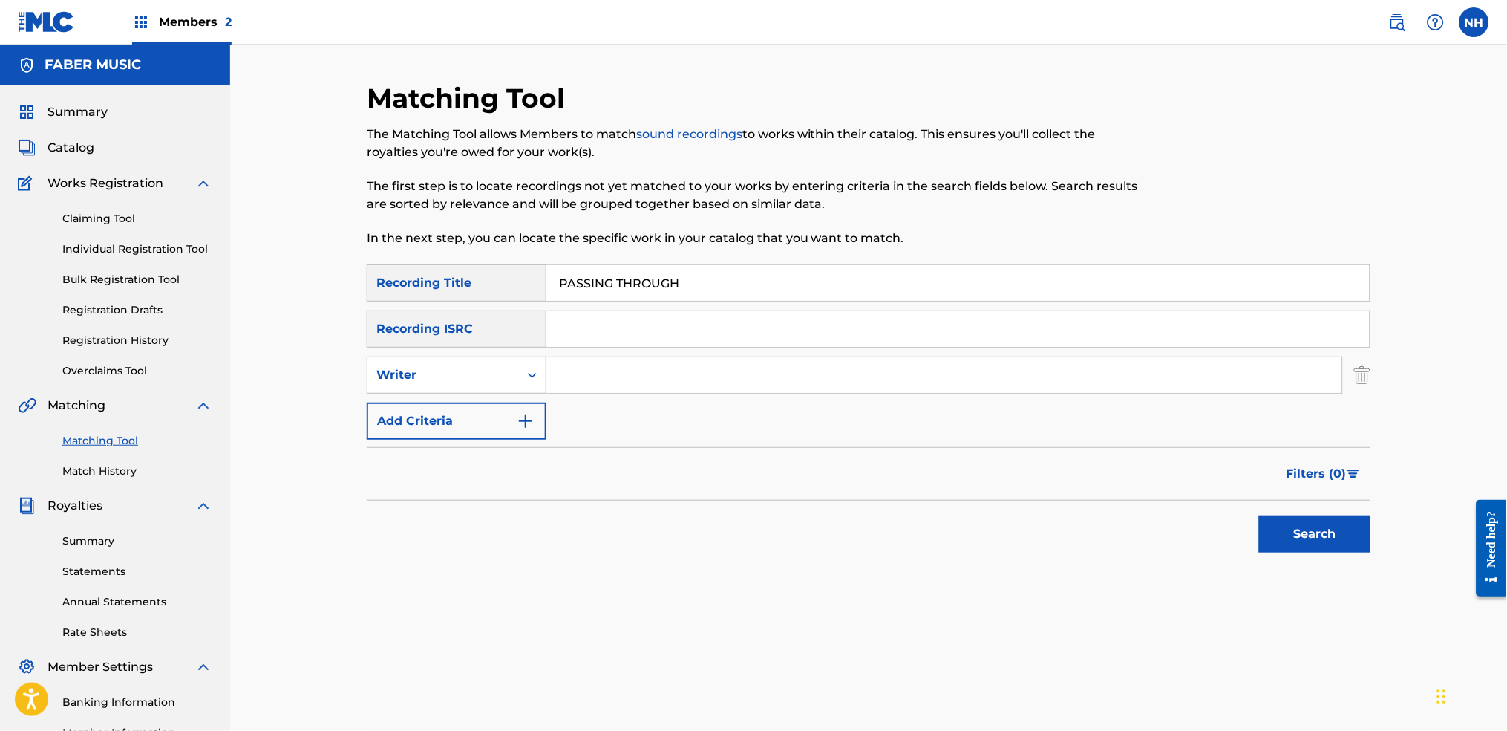
click at [509, 376] on div "Writer" at bounding box center [443, 375] width 134 height 18
click at [499, 400] on div "Recording Artist" at bounding box center [457, 412] width 178 height 37
click at [595, 371] on input "Search Form" at bounding box center [944, 375] width 796 height 36
click at [1220, 543] on div "Search" at bounding box center [1311, 529] width 119 height 59
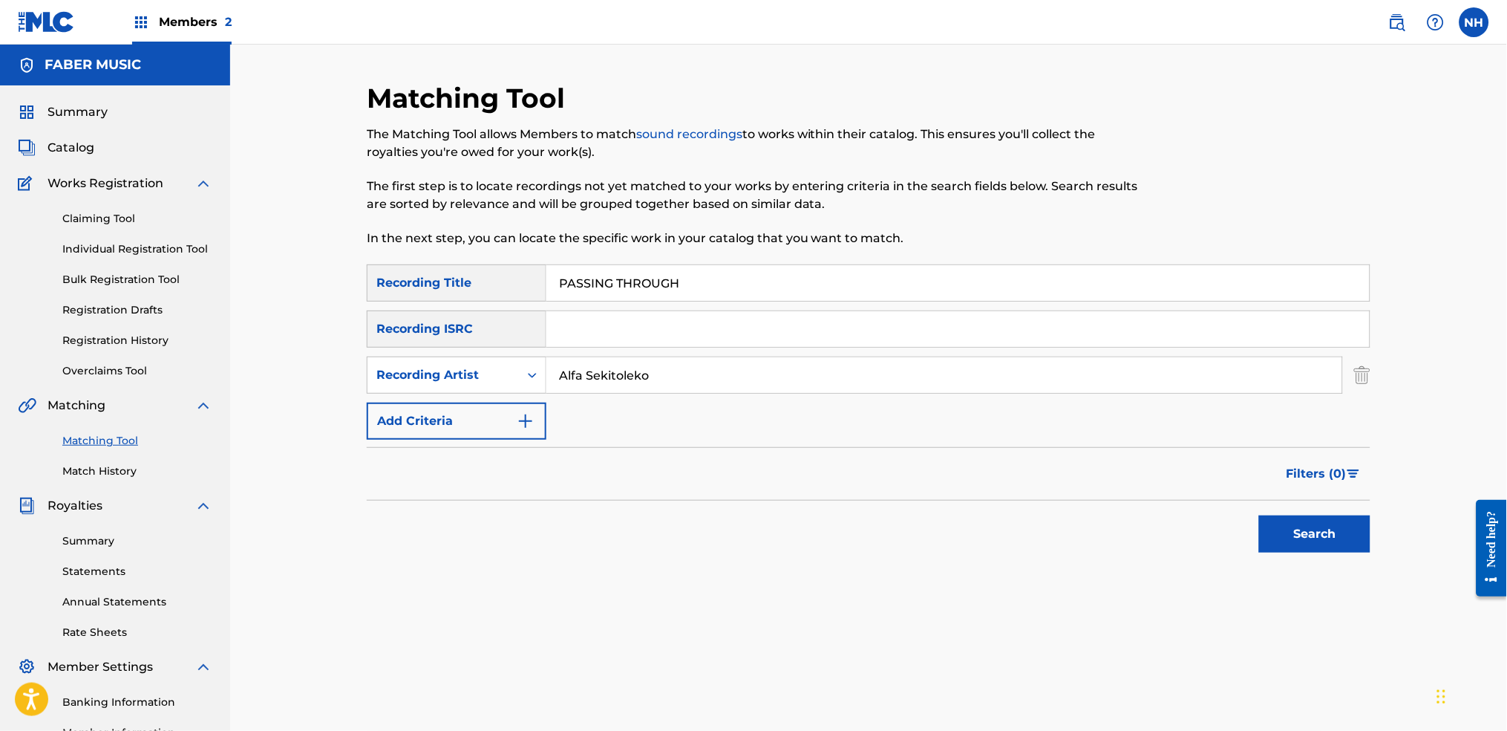
click at [1220, 534] on button "Search" at bounding box center [1314, 533] width 111 height 37
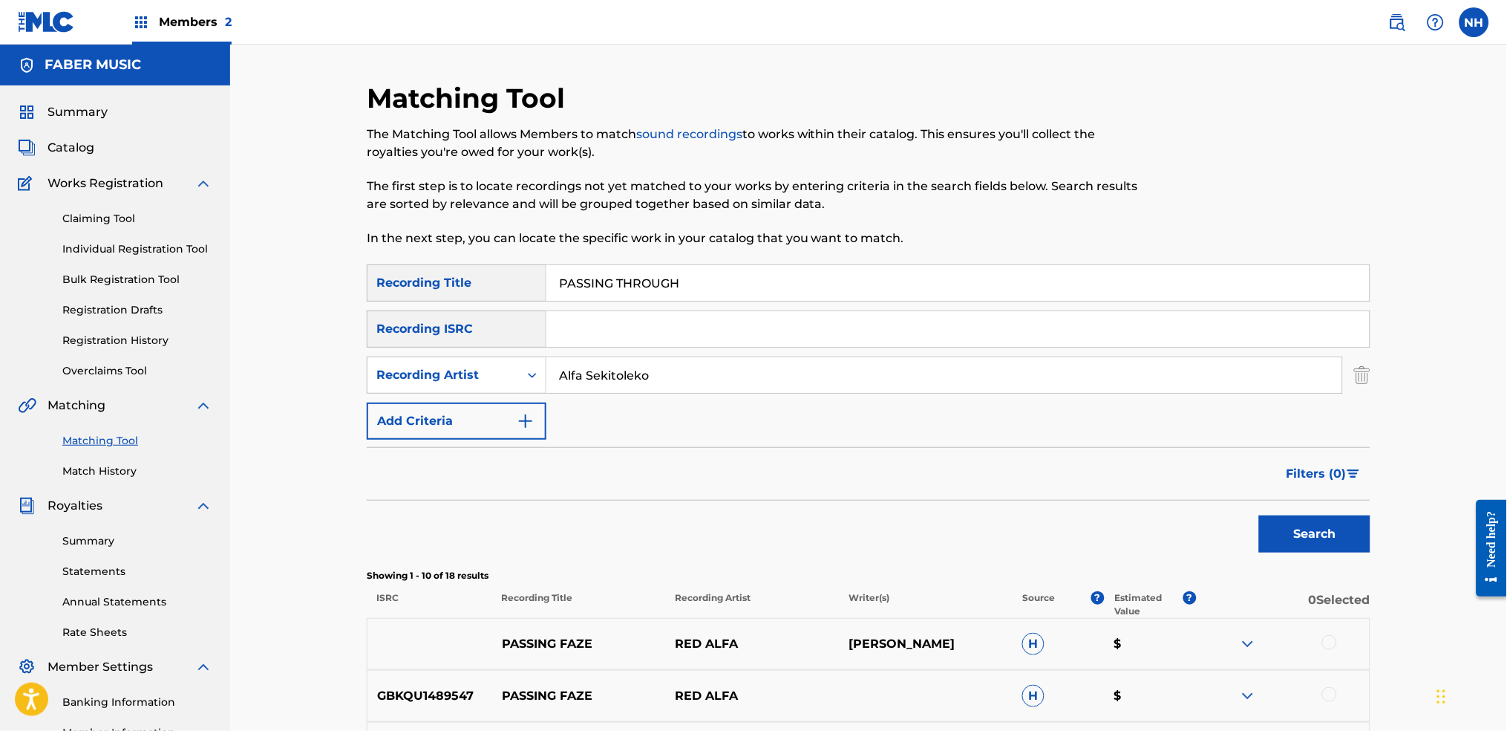
drag, startPoint x: 721, startPoint y: 391, endPoint x: 584, endPoint y: 391, distance: 137.4
click at [584, 391] on input "Alfa Sekitoleko" at bounding box center [944, 375] width 796 height 36
click at [1220, 543] on button "Search" at bounding box center [1314, 533] width 111 height 37
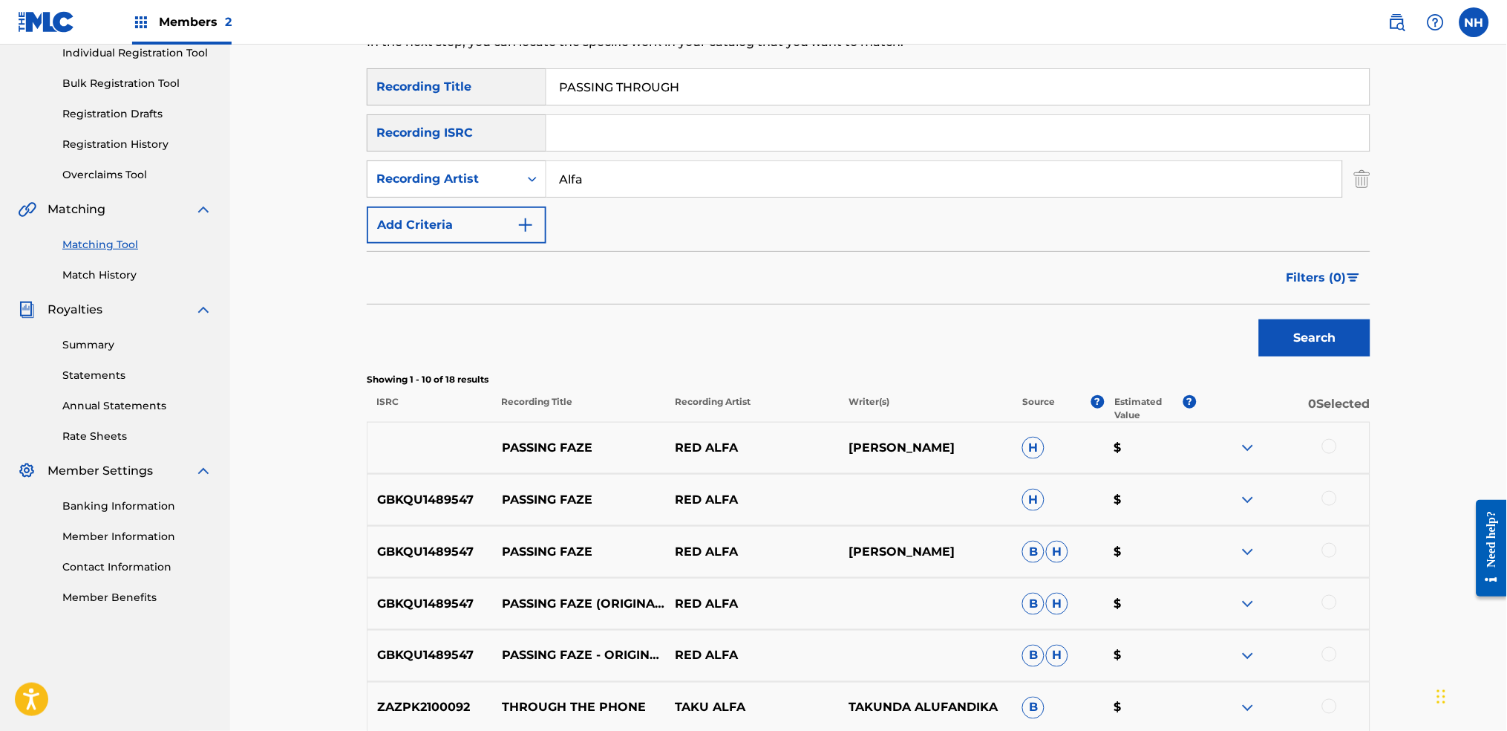
scroll to position [197, 0]
click at [693, 172] on input "Alfa" at bounding box center [944, 178] width 796 height 36
type input "Alfa mist"
click at [1220, 318] on button "Search" at bounding box center [1314, 336] width 111 height 37
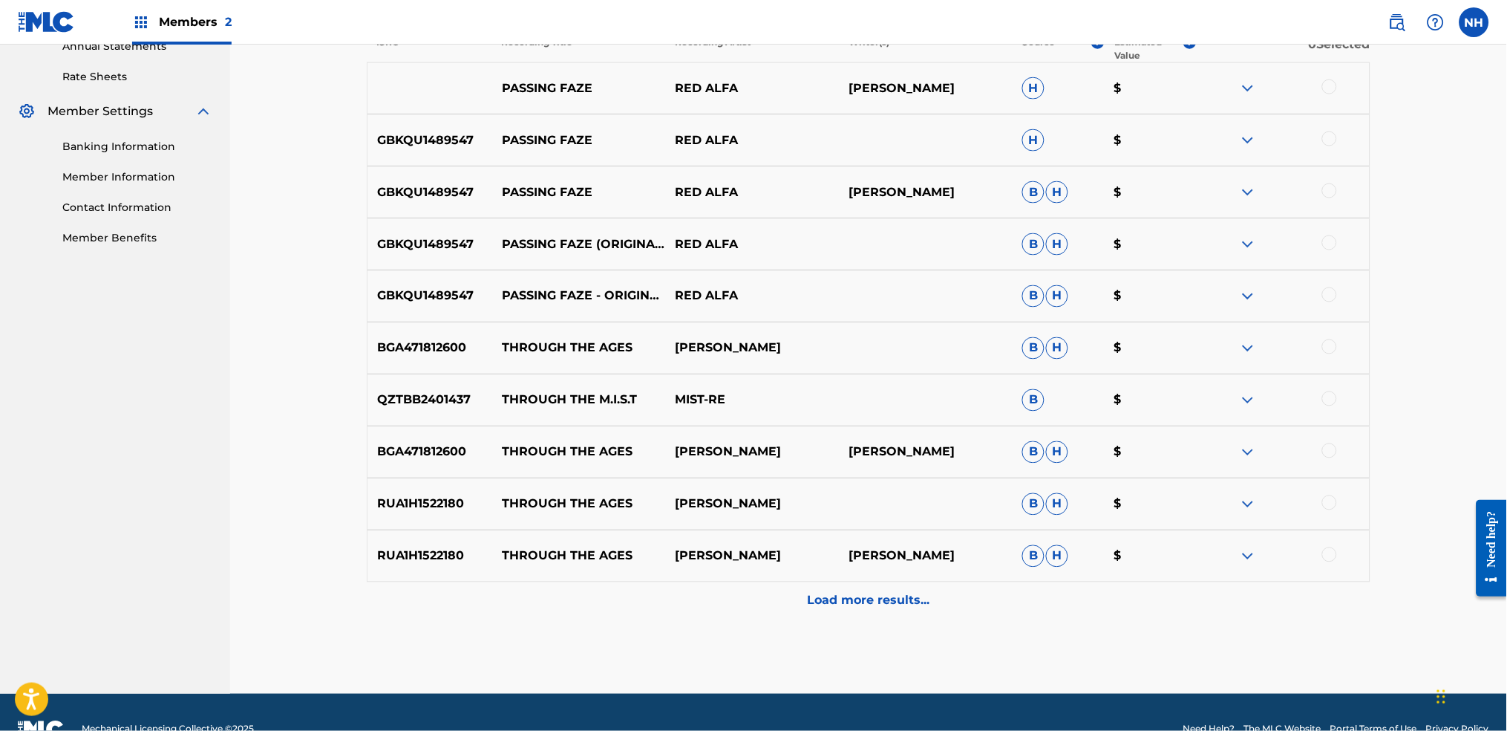
scroll to position [589, 0]
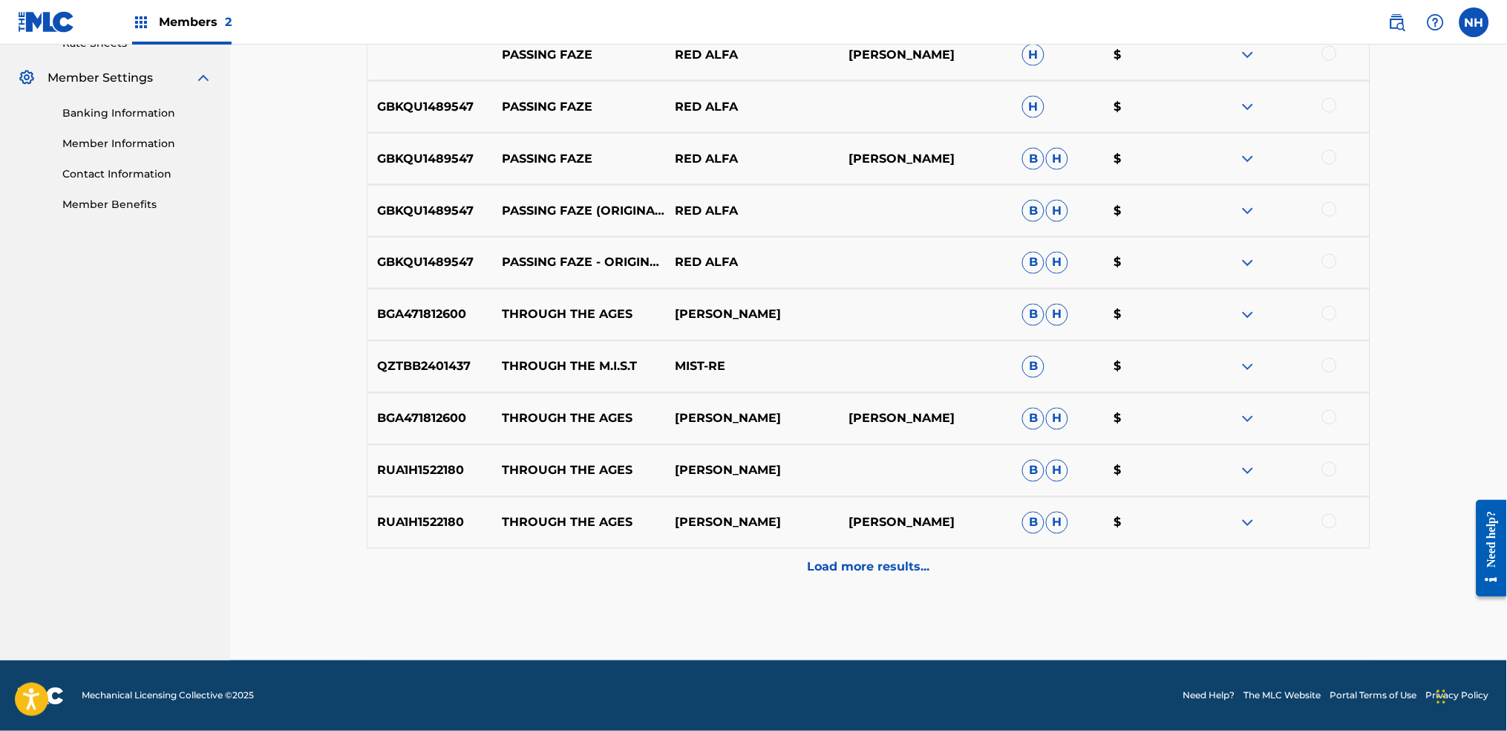
click at [175, 315] on nav "FABER MUSIC Summary Catalog Works Registration Claiming Tool Individual Registr…" at bounding box center [115, 58] width 230 height 1204
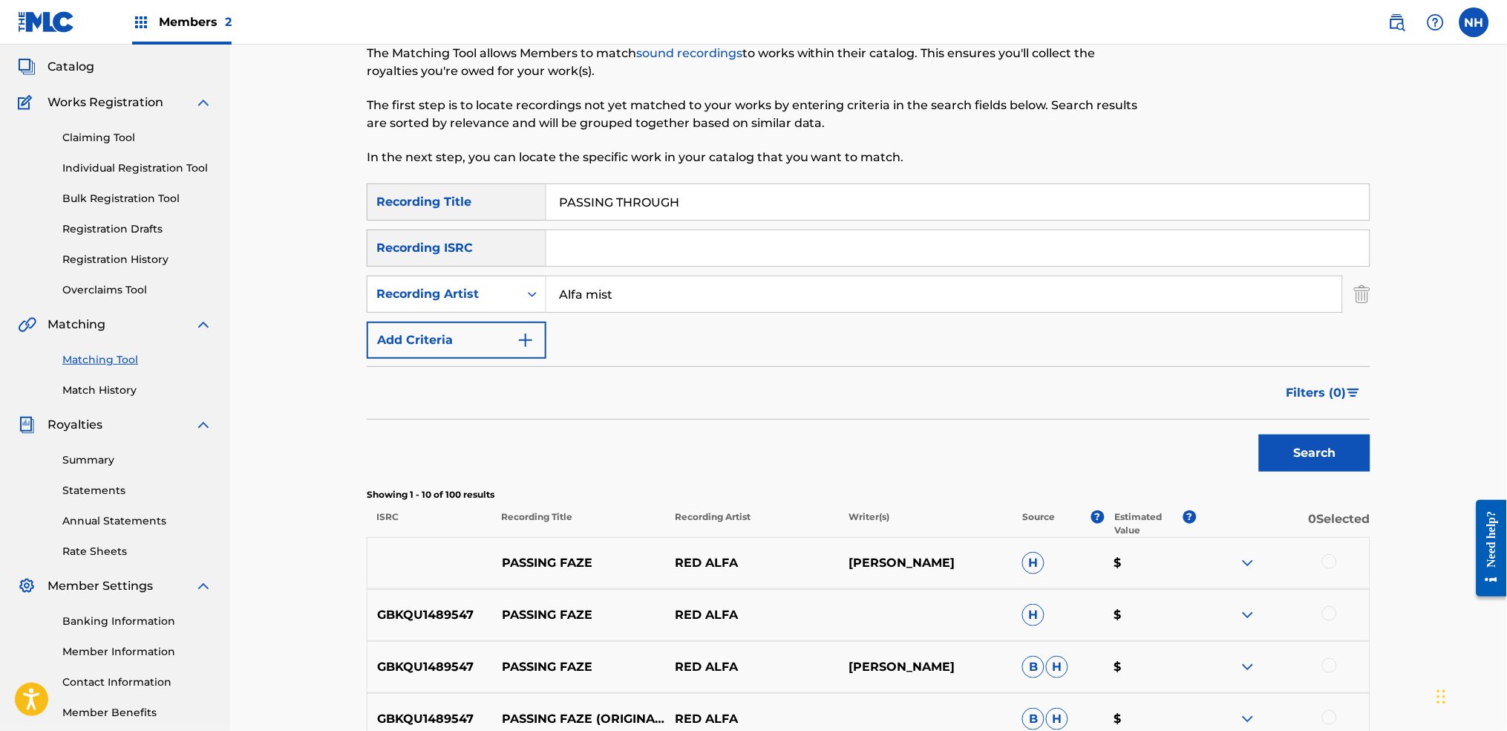
scroll to position [0, 0]
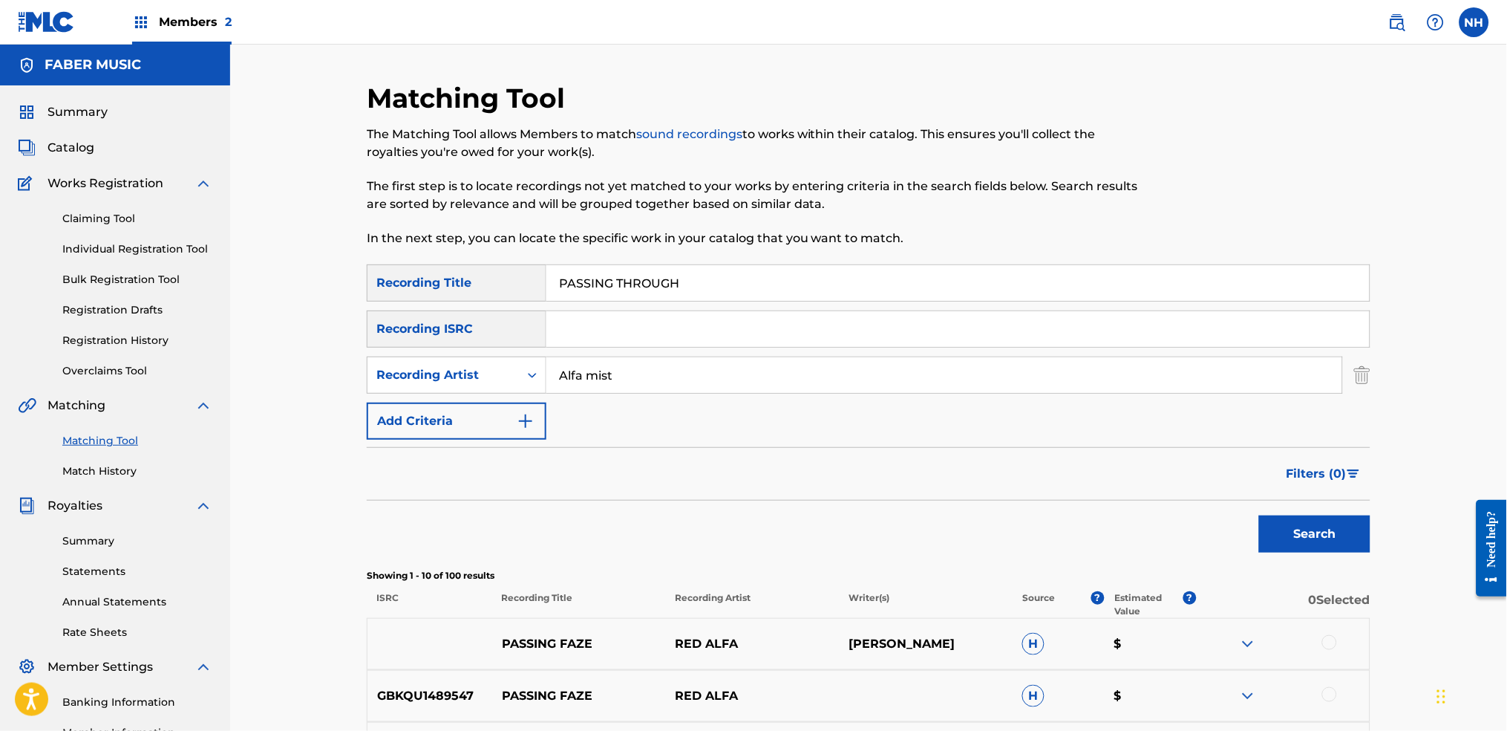
drag, startPoint x: 704, startPoint y: 294, endPoint x: 284, endPoint y: 297, distance: 420.2
click at [287, 296] on div "Matching Tool The Matching Tool allows Members to match sound recordings to wor…" at bounding box center [868, 647] width 1277 height 1204
paste input "SAY IT IS"
type input "SAY IT IS"
click at [1220, 529] on button "Search" at bounding box center [1314, 533] width 111 height 37
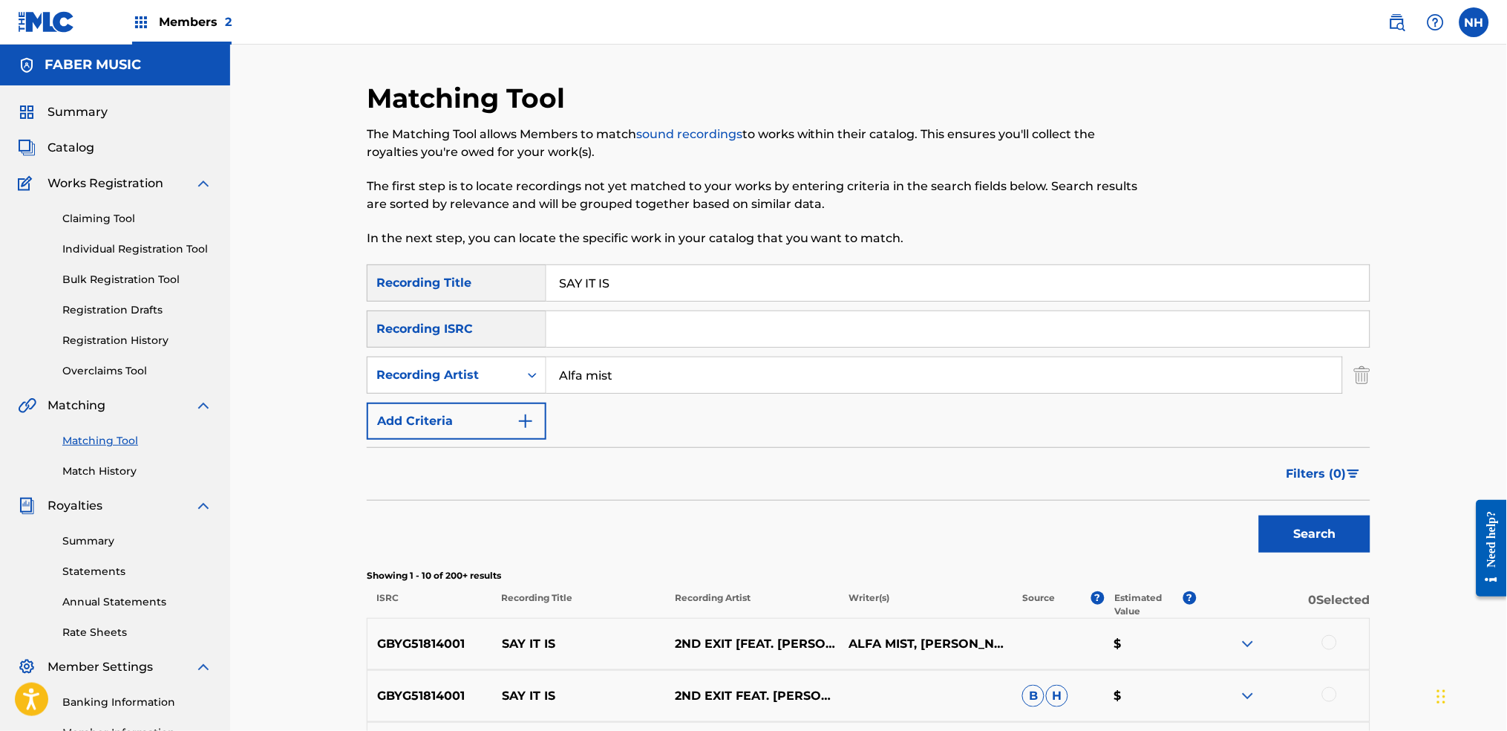
scroll to position [396, 0]
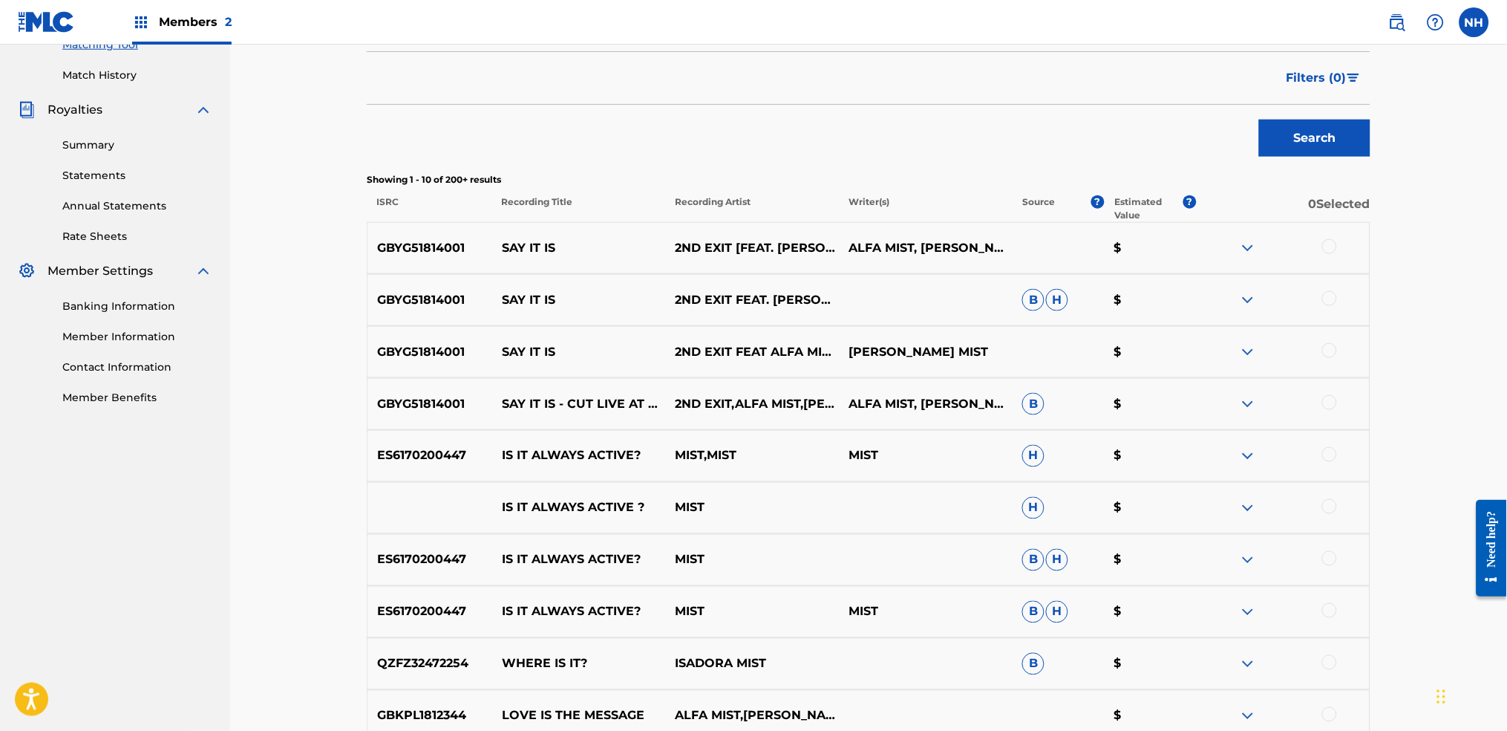
click at [1220, 249] on div at bounding box center [1283, 248] width 174 height 18
click at [1220, 252] on div at bounding box center [1283, 248] width 174 height 18
click at [1220, 253] on div at bounding box center [1283, 248] width 174 height 18
click at [1220, 306] on div at bounding box center [1283, 300] width 174 height 18
click at [1220, 252] on div at bounding box center [1329, 246] width 15 height 15
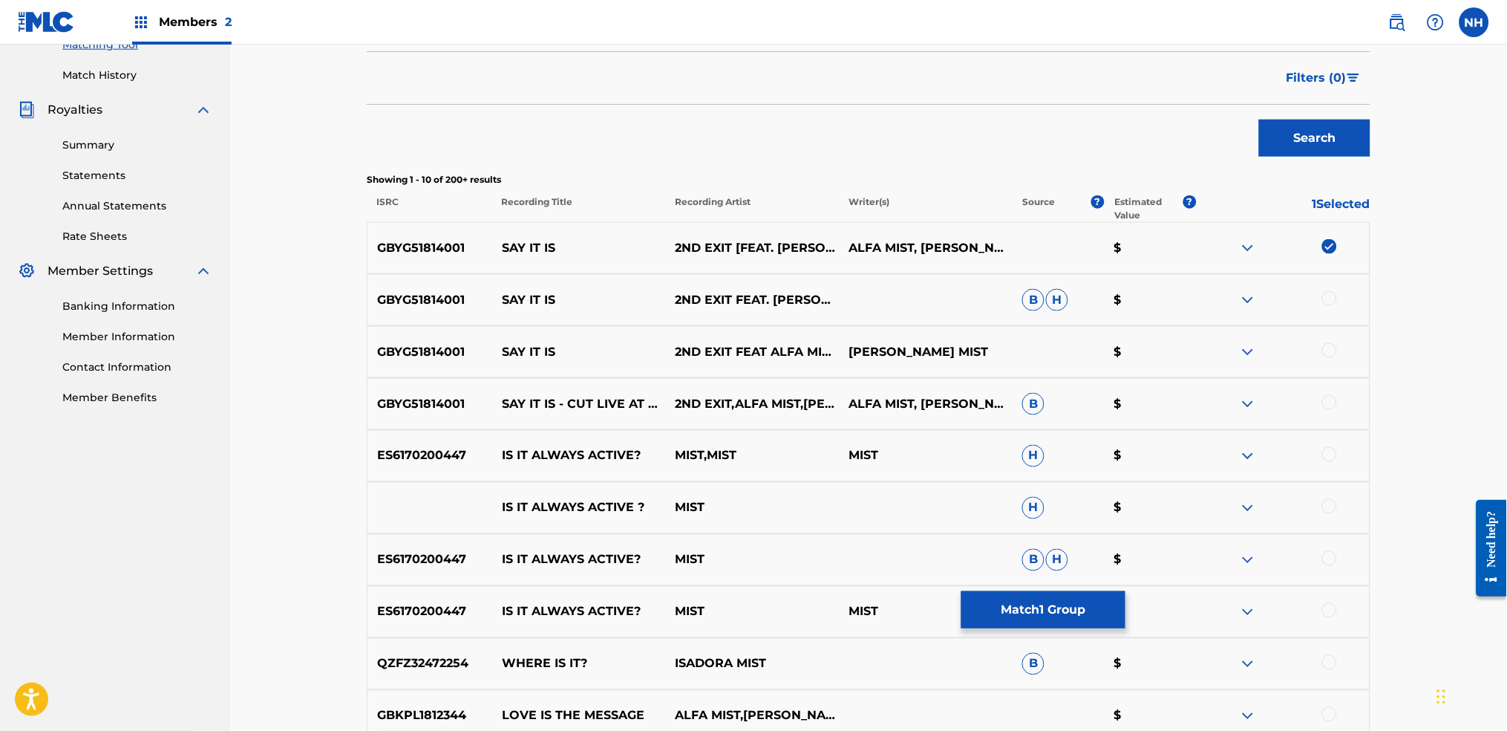
click at [1220, 307] on div at bounding box center [1283, 300] width 174 height 18
click at [1220, 297] on div at bounding box center [1329, 298] width 15 height 15
click at [1220, 356] on div at bounding box center [1283, 352] width 174 height 18
click at [1220, 358] on div at bounding box center [1283, 352] width 174 height 18
click at [1220, 342] on div "GBYG51814001 SAY IT IS 2ND EXIT FEAT ALFA MIST FEAT LESTER DUVAL LESTER DUVALAL…" at bounding box center [869, 352] width 1004 height 52
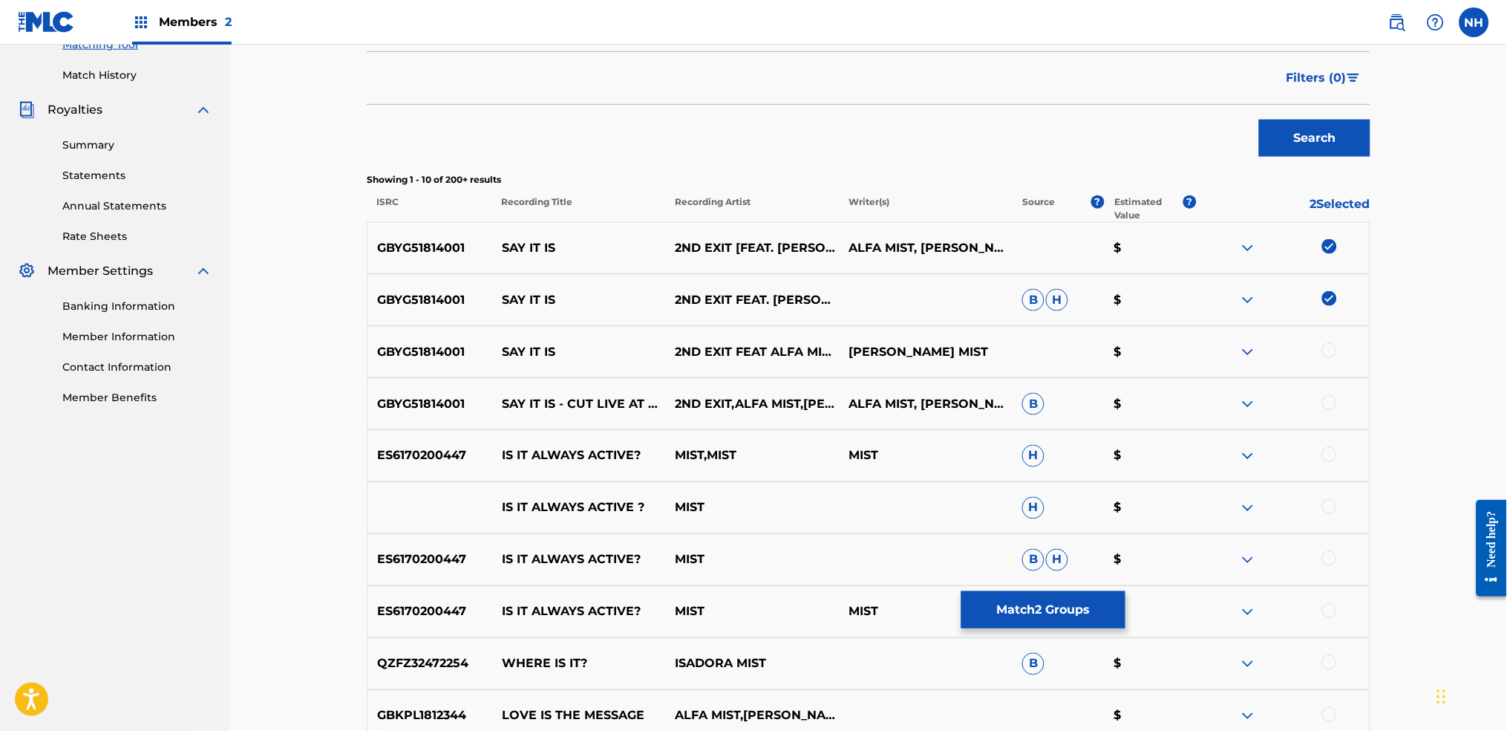
click at [1220, 344] on div at bounding box center [1329, 350] width 15 height 15
click at [1220, 389] on div "GBYG51814001 SAY IT IS - CUT LIVE AT GEARBOX 2ND EXIT,ALFA MIST,LESTER DUVAL AL…" at bounding box center [869, 404] width 1004 height 52
click at [1220, 396] on div at bounding box center [1329, 402] width 15 height 15
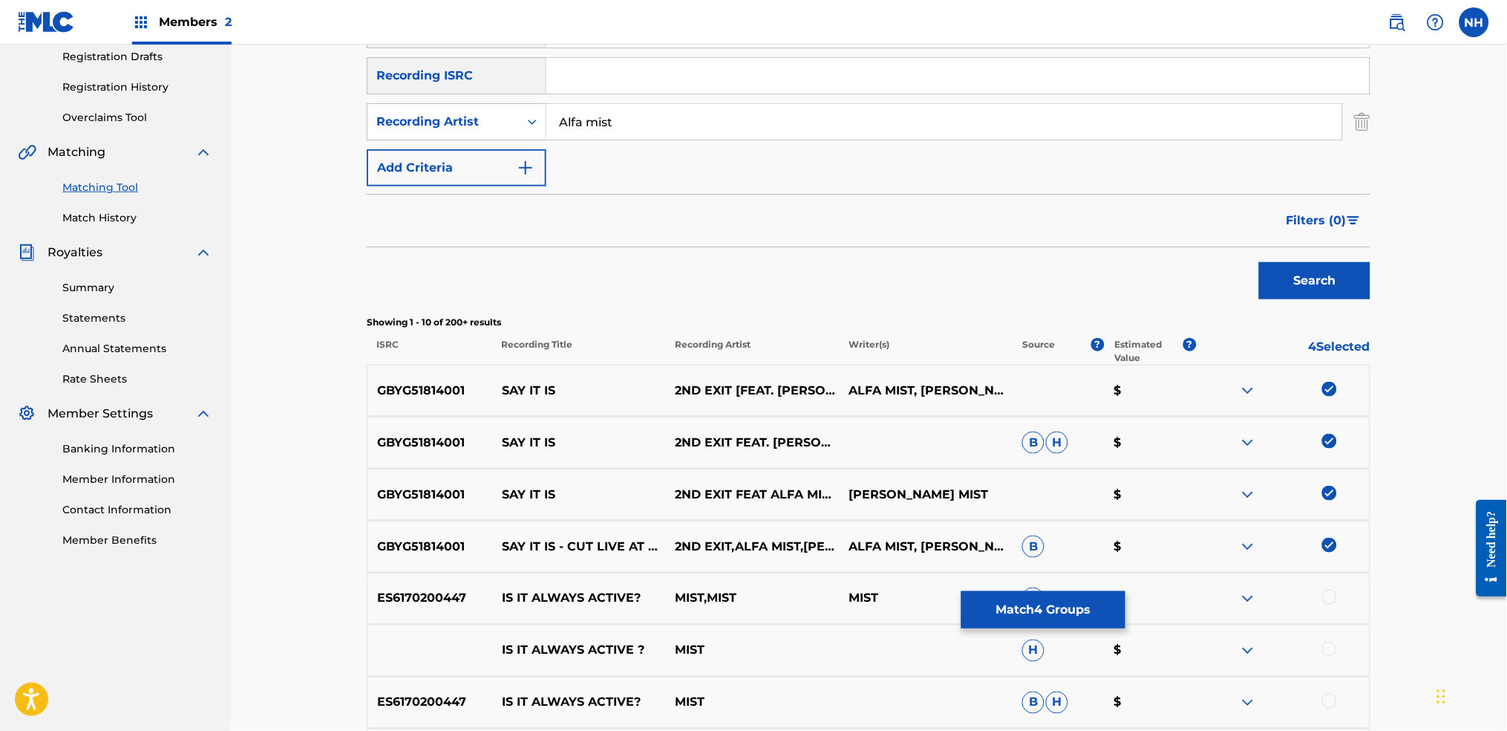
scroll to position [99, 0]
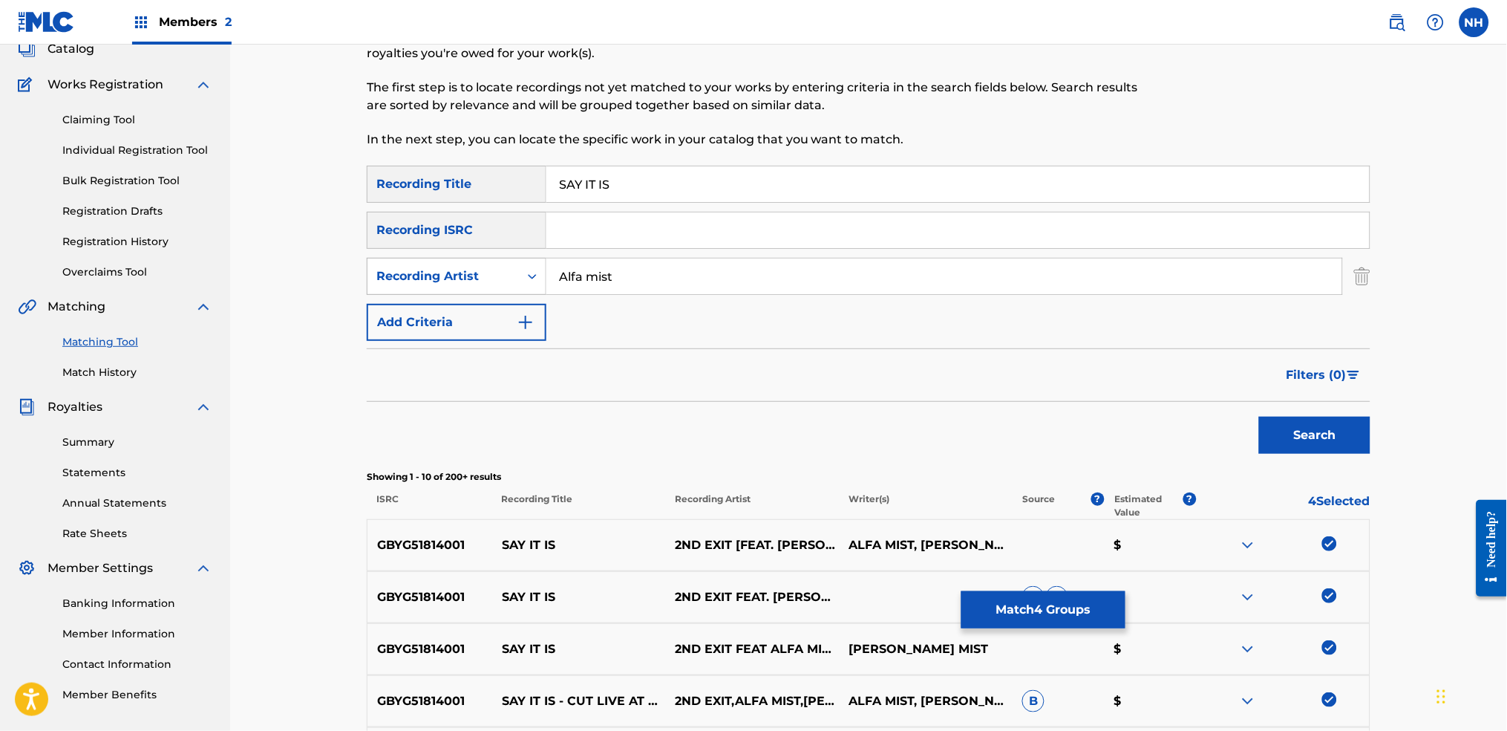
drag, startPoint x: 697, startPoint y: 264, endPoint x: 422, endPoint y: 264, distance: 275.5
click at [396, 264] on div "SearchWithCriteria97a68e0e-77ac-4e1d-b677-29ec455ac33d Recording Artist Alfa mi…" at bounding box center [869, 276] width 1004 height 37
click at [480, 304] on button "Add Criteria" at bounding box center [457, 322] width 180 height 37
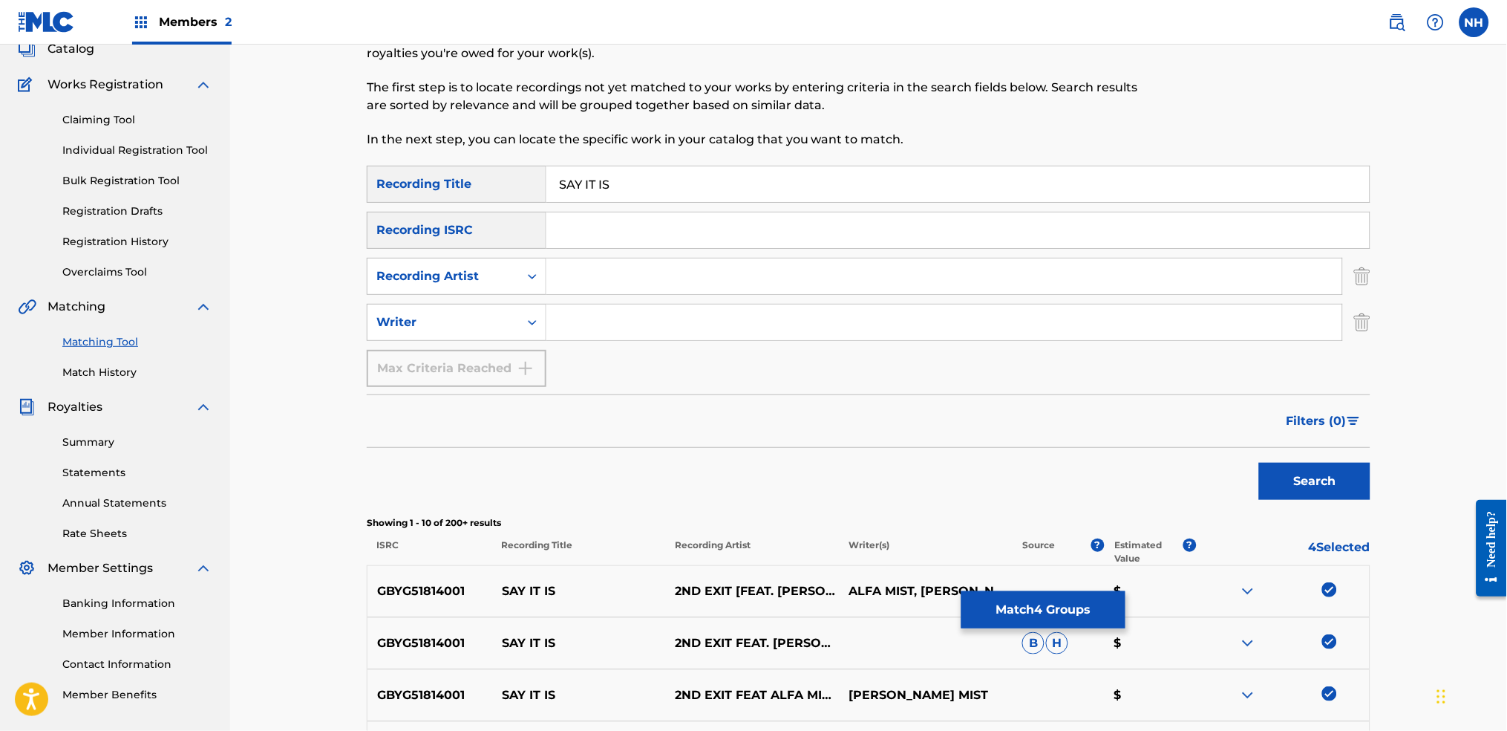
drag, startPoint x: 574, startPoint y: 325, endPoint x: 654, endPoint y: 330, distance: 80.4
click at [574, 325] on input "Search Form" at bounding box center [944, 322] width 796 height 36
paste input "Alfa mist"
click at [1220, 477] on button "Search" at bounding box center [1314, 481] width 111 height 37
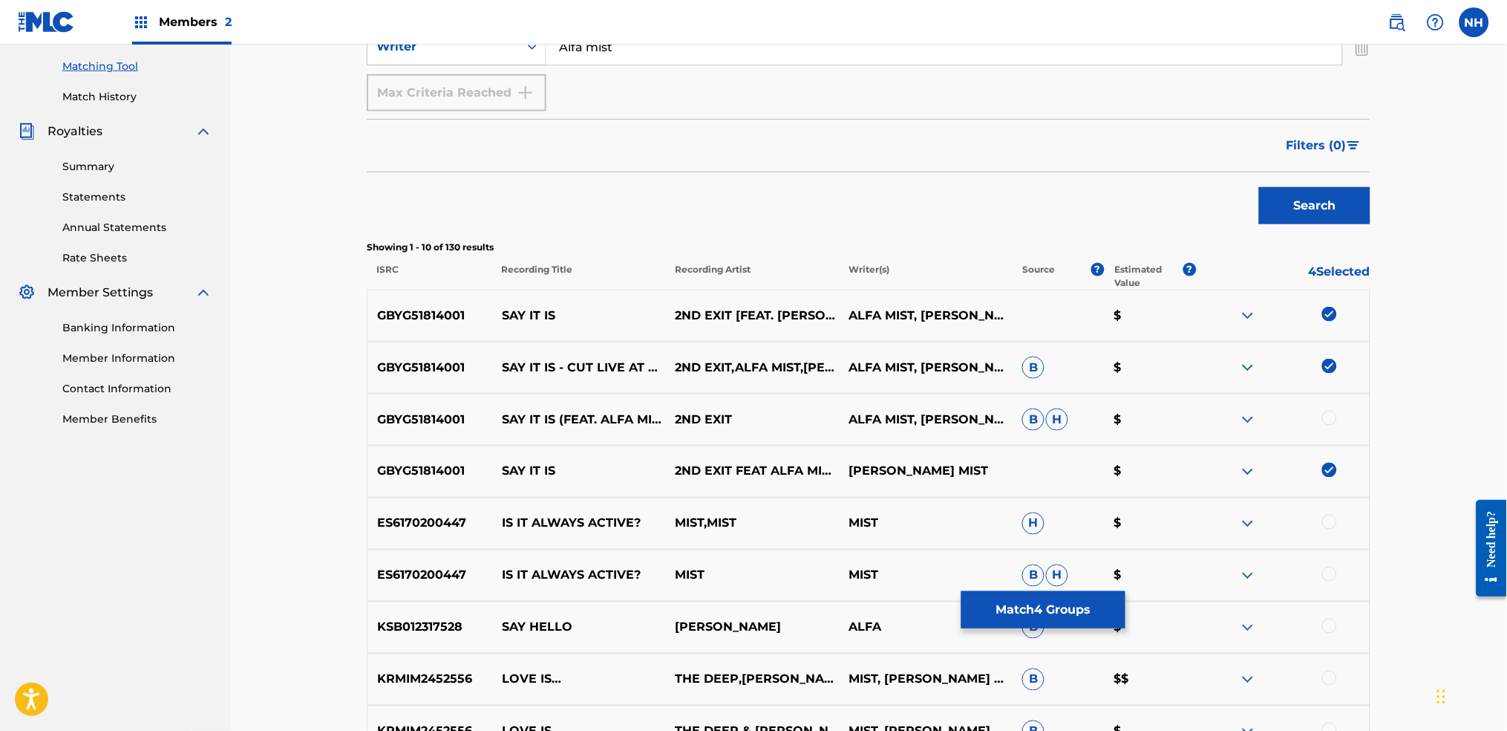
scroll to position [272, 0]
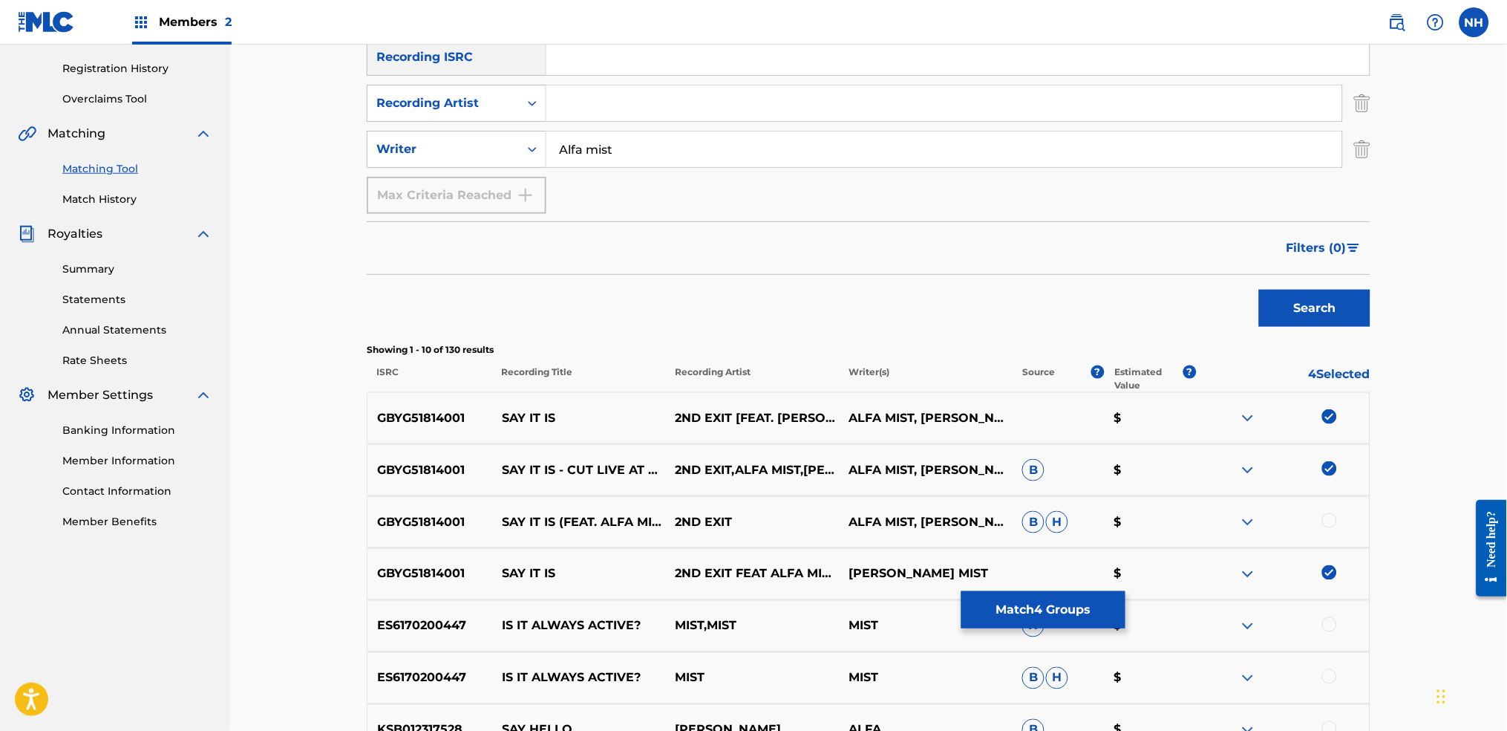
click at [664, 141] on input "Alfa mist" at bounding box center [944, 149] width 796 height 36
type input "Alfa"
click at [1220, 318] on button "Search" at bounding box center [1314, 308] width 111 height 37
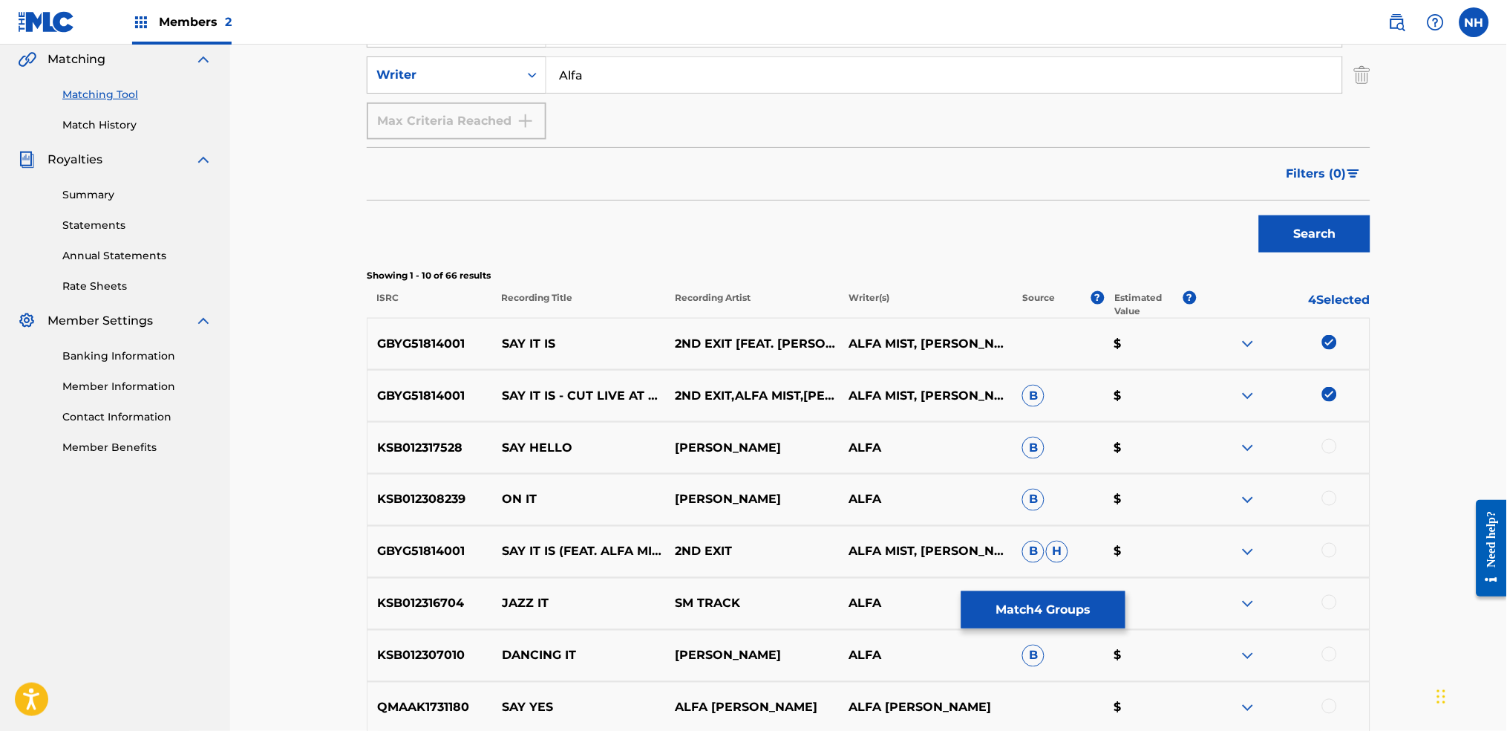
scroll to position [569, 0]
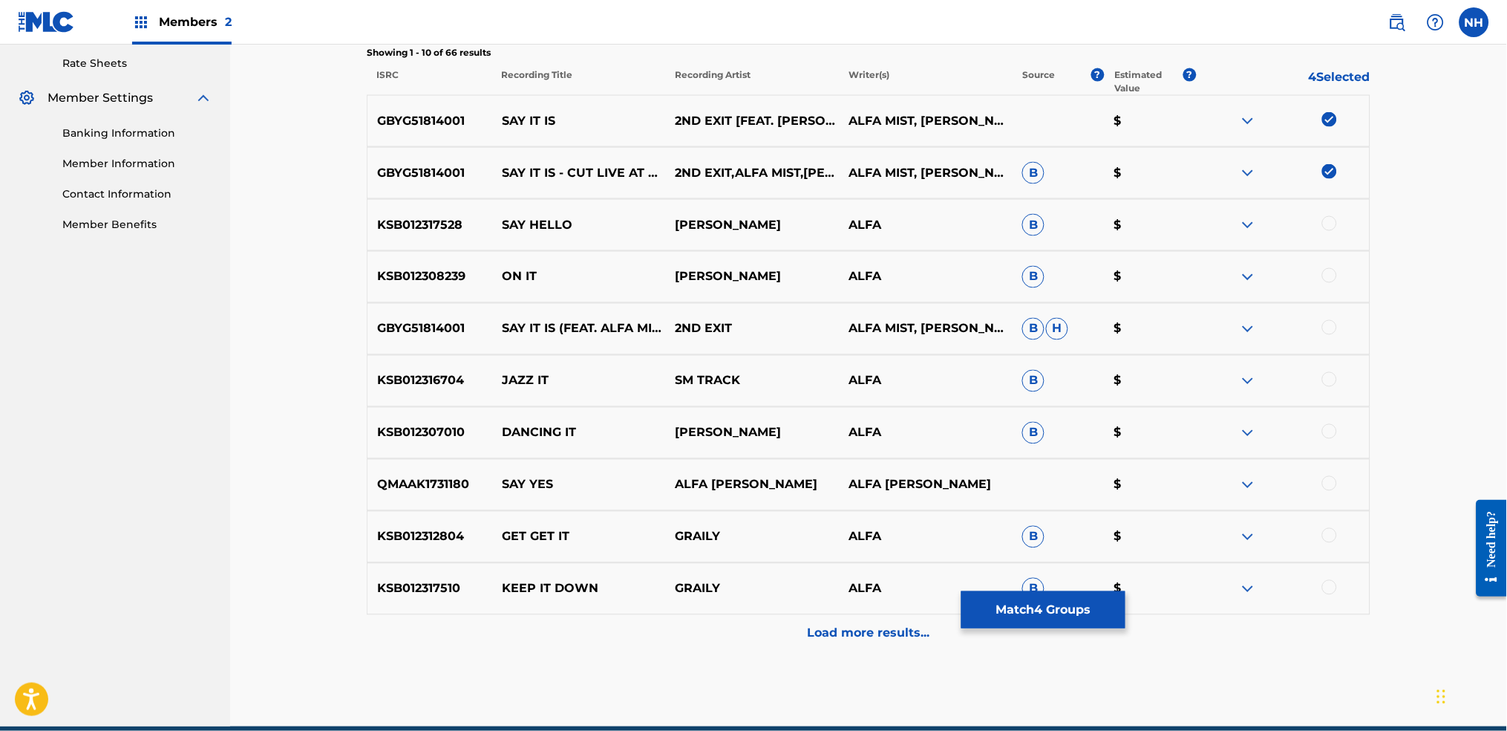
click at [1220, 315] on div "GBYG51814001 SAY IT IS (FEAT. ALFA MIST & LESTER DUVAL) [CUT LIVE AT GEARBOX] 2…" at bounding box center [869, 329] width 1004 height 52
click at [1220, 321] on div at bounding box center [1329, 327] width 15 height 15
click at [1015, 543] on button "Match 5 Groups" at bounding box center [1043, 609] width 164 height 37
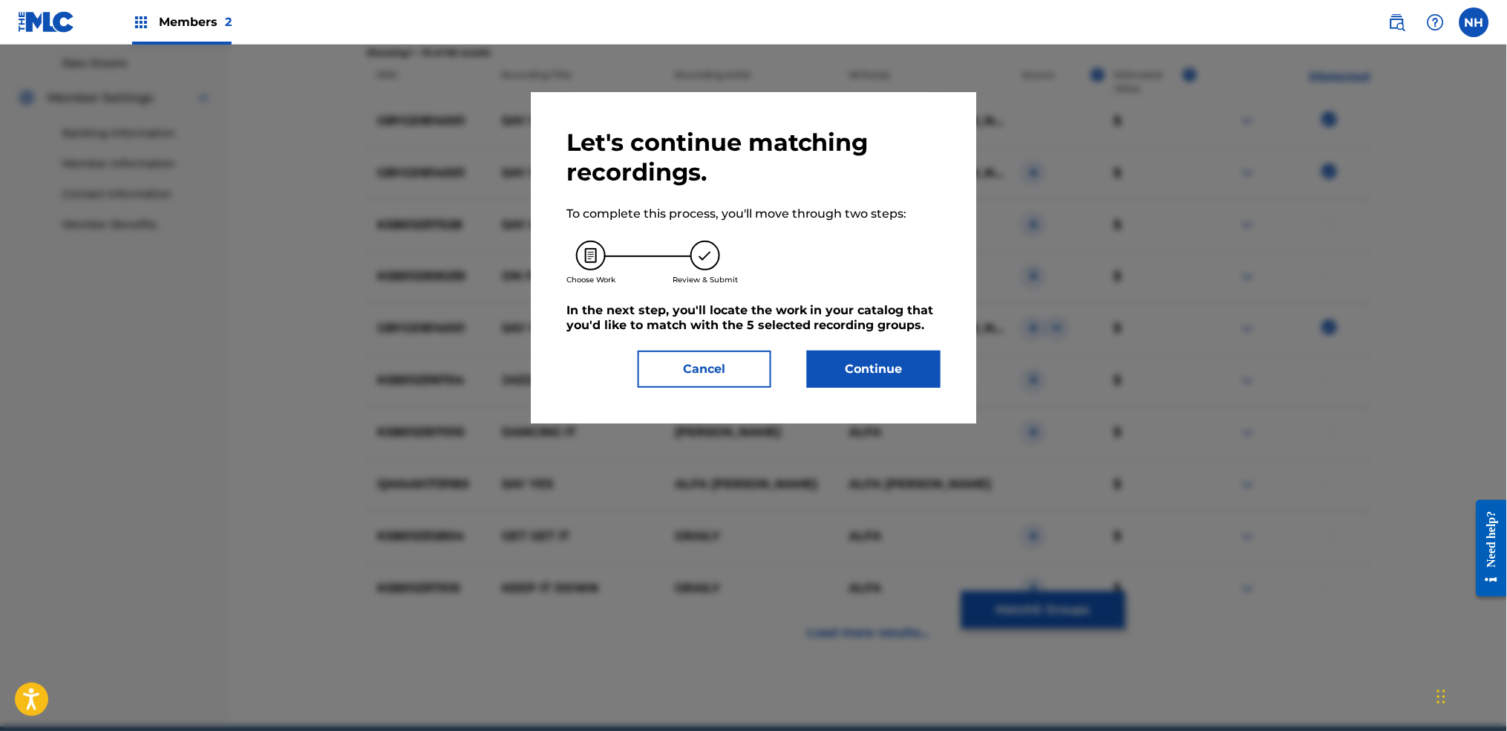
click at [898, 375] on button "Continue" at bounding box center [874, 368] width 134 height 37
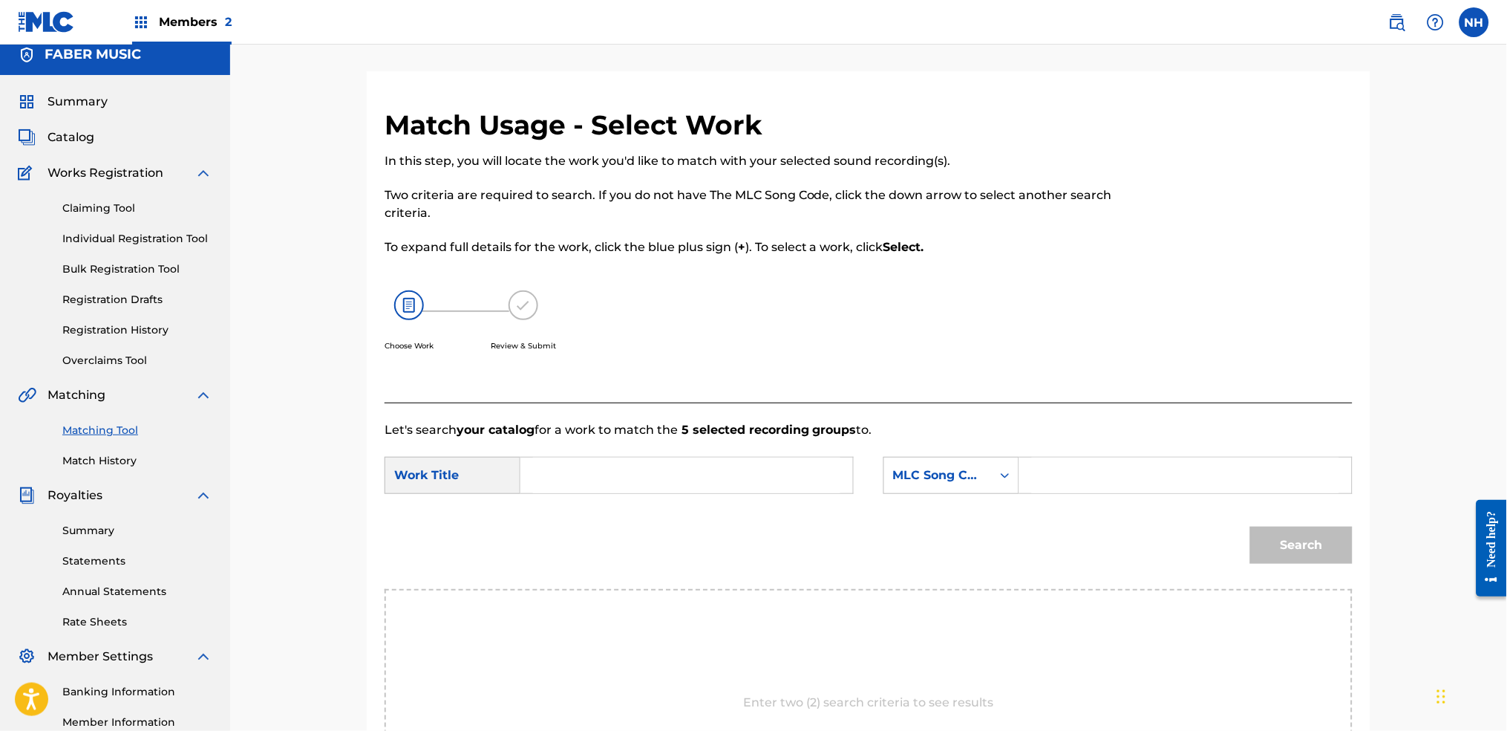
scroll to position [0, 0]
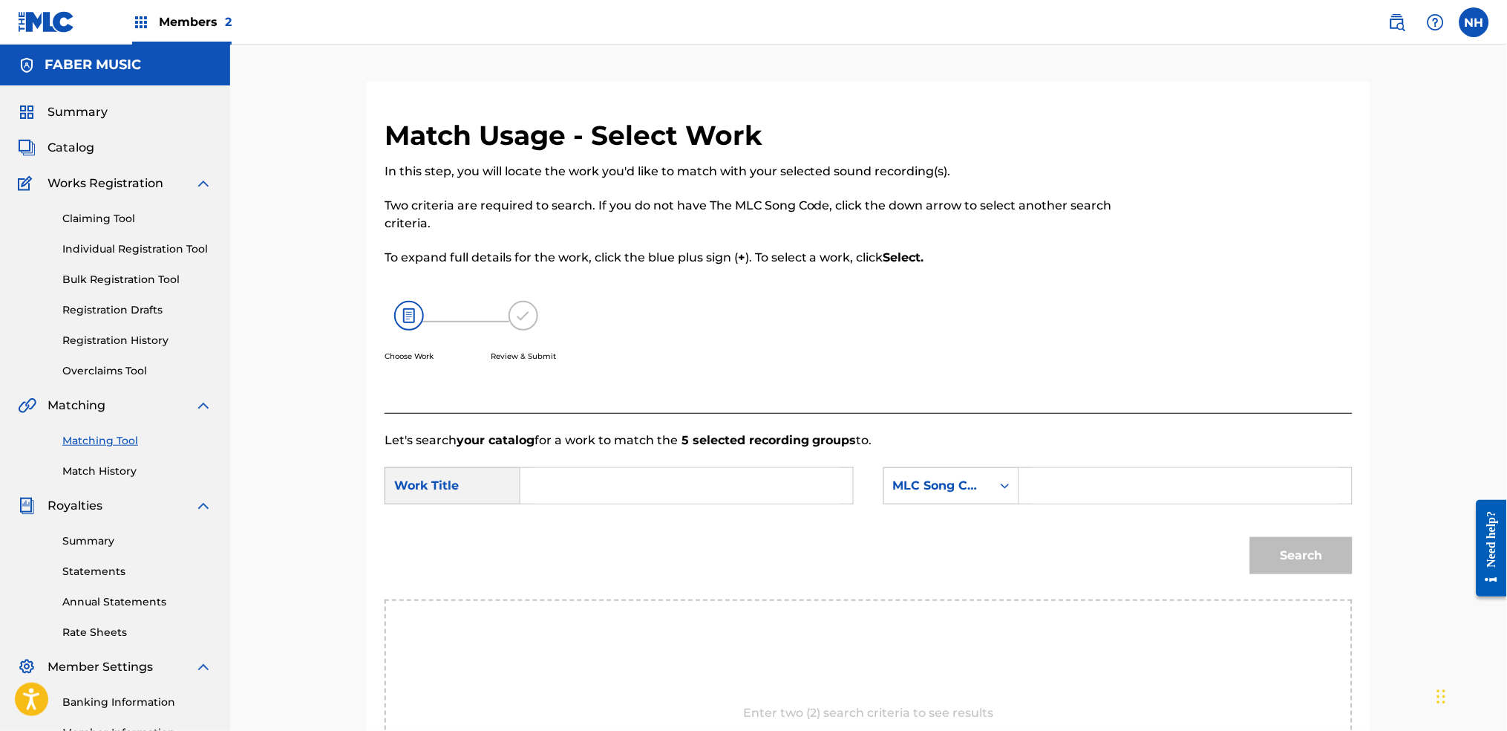
click at [727, 471] on input "Search Form" at bounding box center [686, 486] width 307 height 36
paste input "Alfa mist"
click at [976, 499] on div "MLC Song Code" at bounding box center [938, 485] width 108 height 28
click at [748, 474] on input "Alfa mist" at bounding box center [686, 486] width 307 height 36
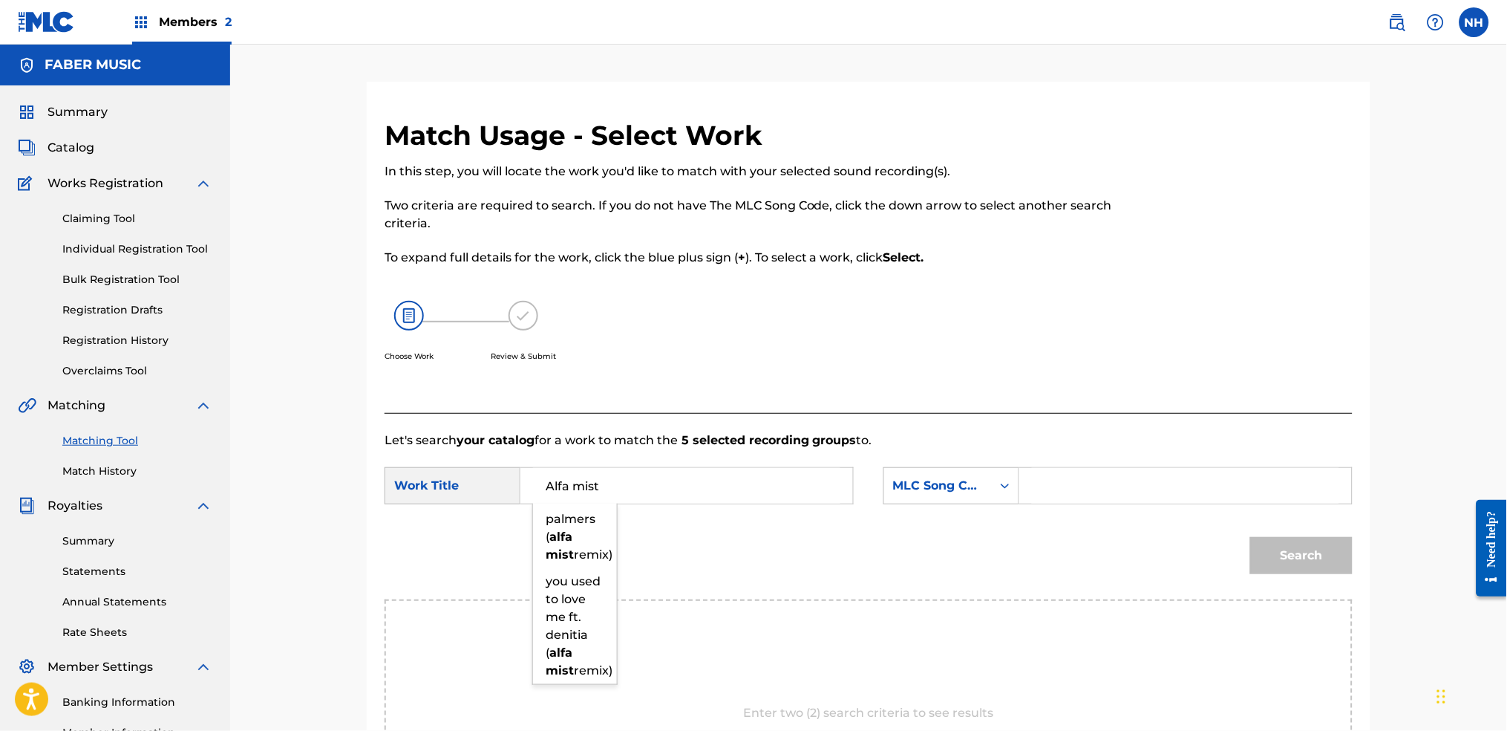
drag, startPoint x: 689, startPoint y: 486, endPoint x: 375, endPoint y: 489, distance: 314.1
click at [376, 489] on div "Match Usage - Select Work In this step, you will locate the work you'd like to …" at bounding box center [869, 518] width 1004 height 799
type input "say it is"
click at [1003, 522] on div "Search" at bounding box center [869, 560] width 968 height 77
click at [999, 496] on div "Search Form" at bounding box center [1005, 485] width 27 height 27
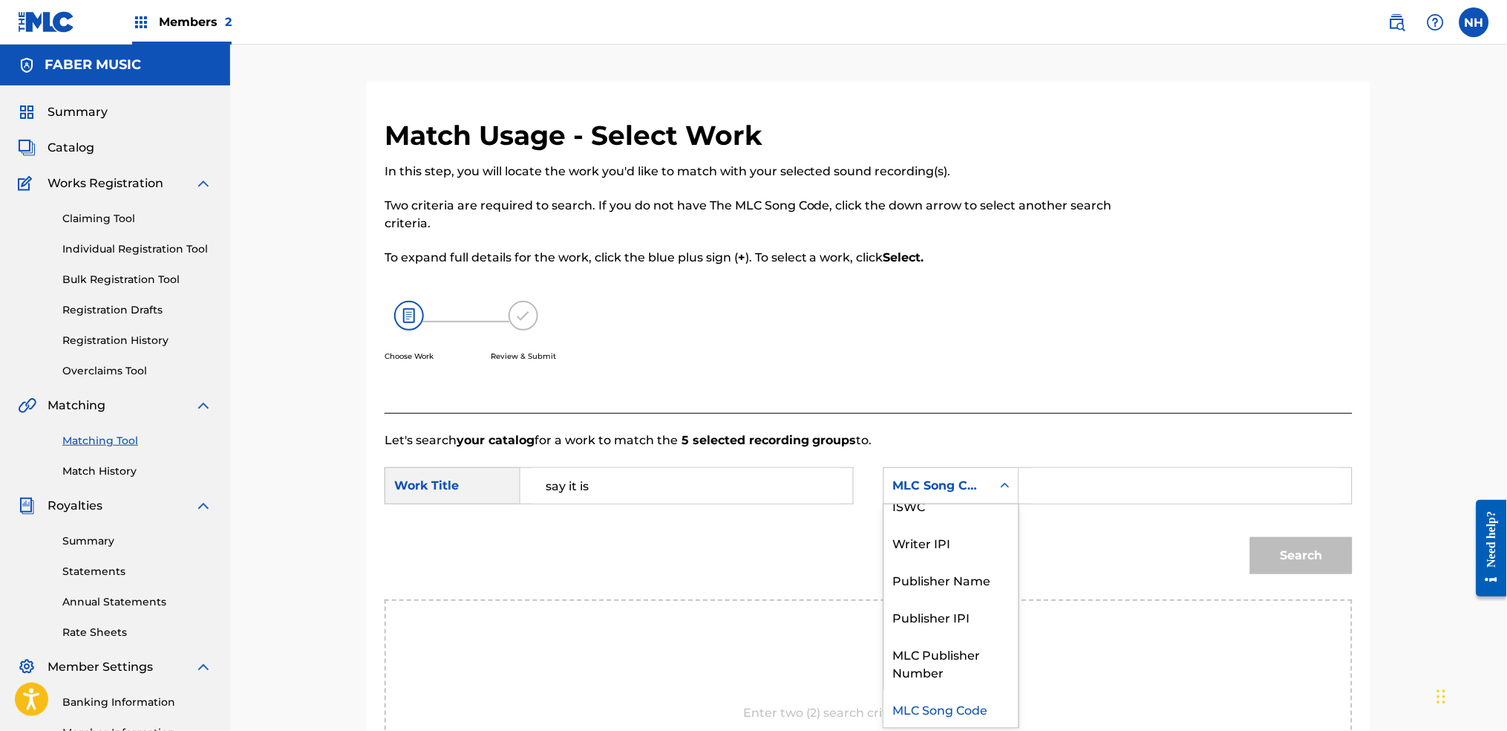
scroll to position [0, 0]
click at [974, 522] on div "Writer Name" at bounding box center [951, 522] width 134 height 37
click at [1038, 483] on input "Search Form" at bounding box center [1185, 486] width 307 height 36
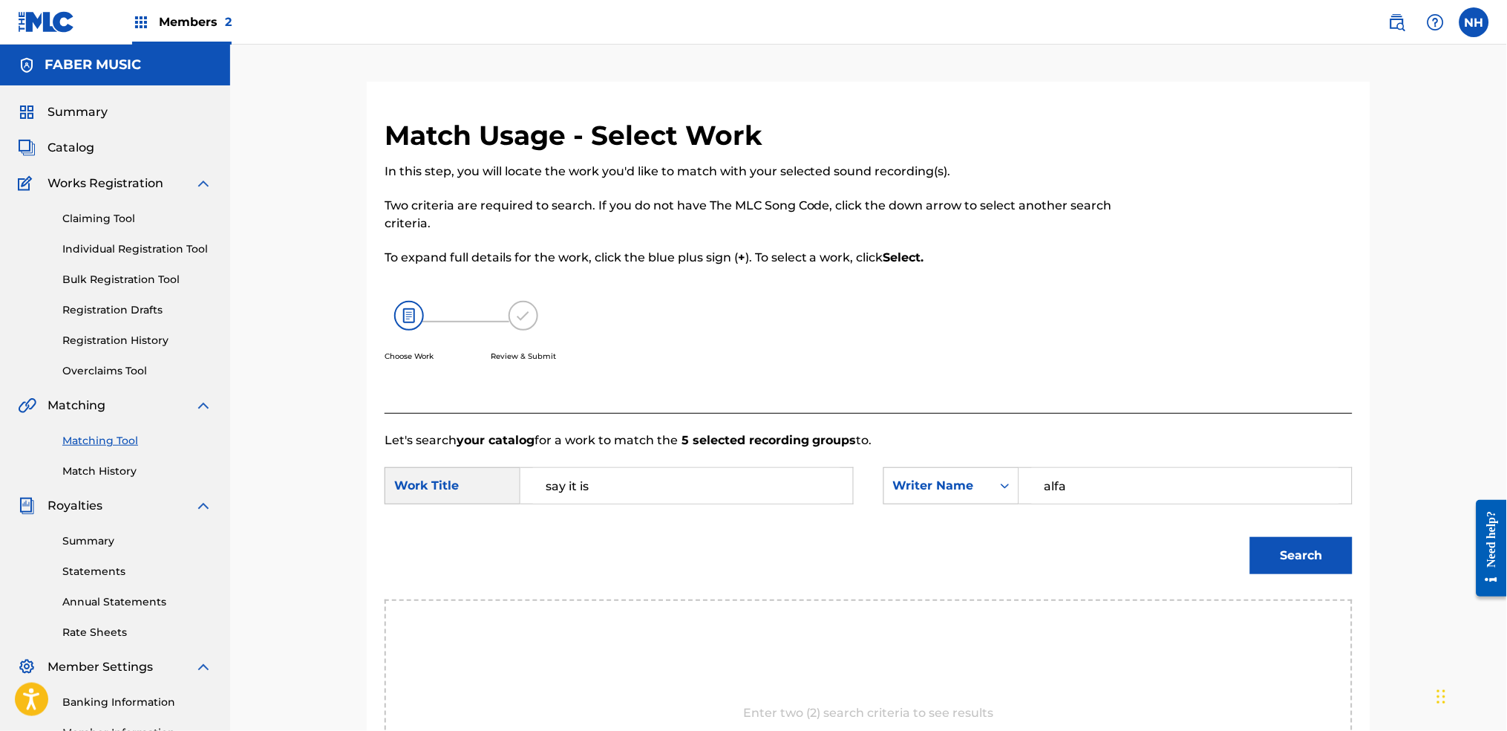
type input "alfa"
click at [1220, 537] on button "Search" at bounding box center [1301, 555] width 102 height 37
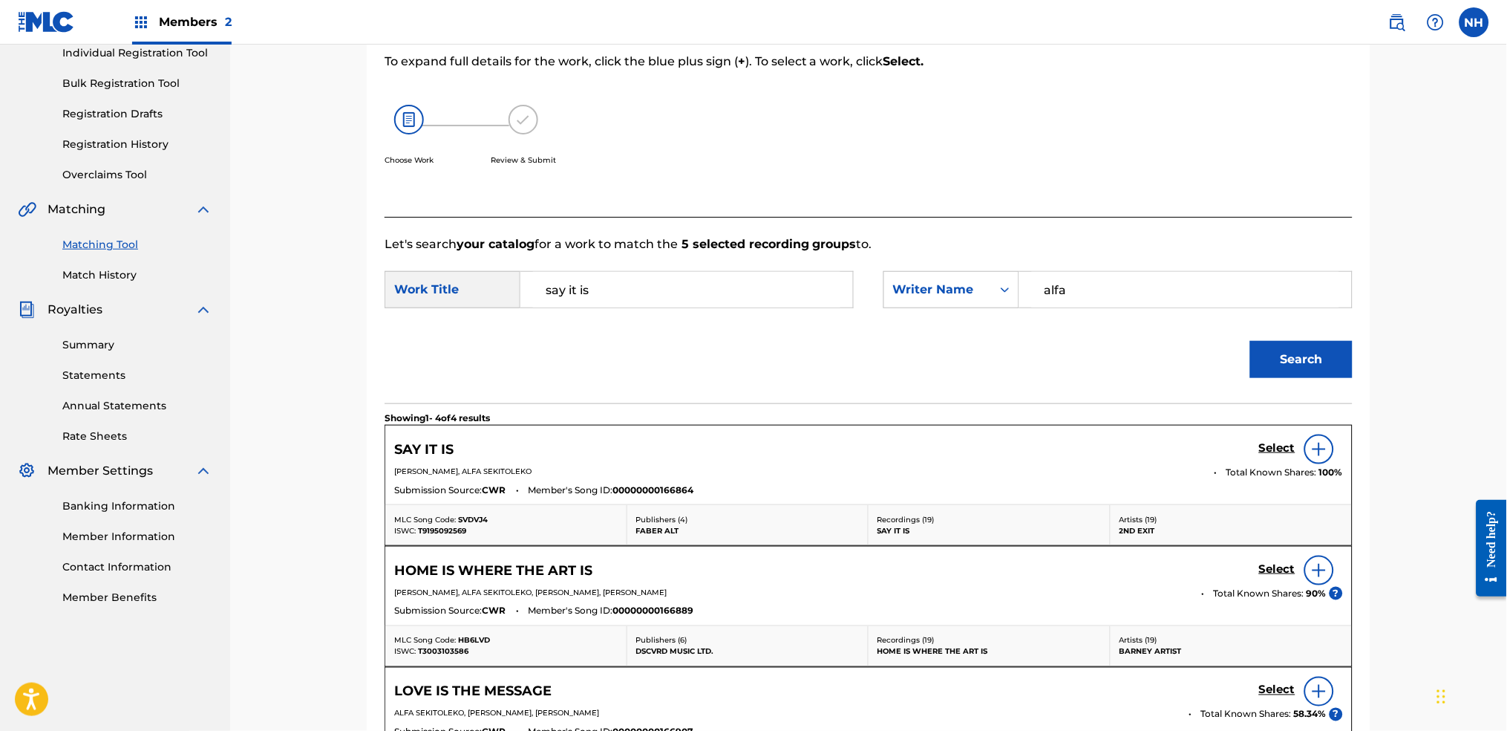
scroll to position [197, 0]
click at [1220, 444] on div "SAY IT IS Select" at bounding box center [868, 448] width 949 height 30
click at [1220, 437] on div "Select" at bounding box center [1301, 448] width 84 height 30
click at [1220, 443] on h5 "Select" at bounding box center [1277, 447] width 36 height 14
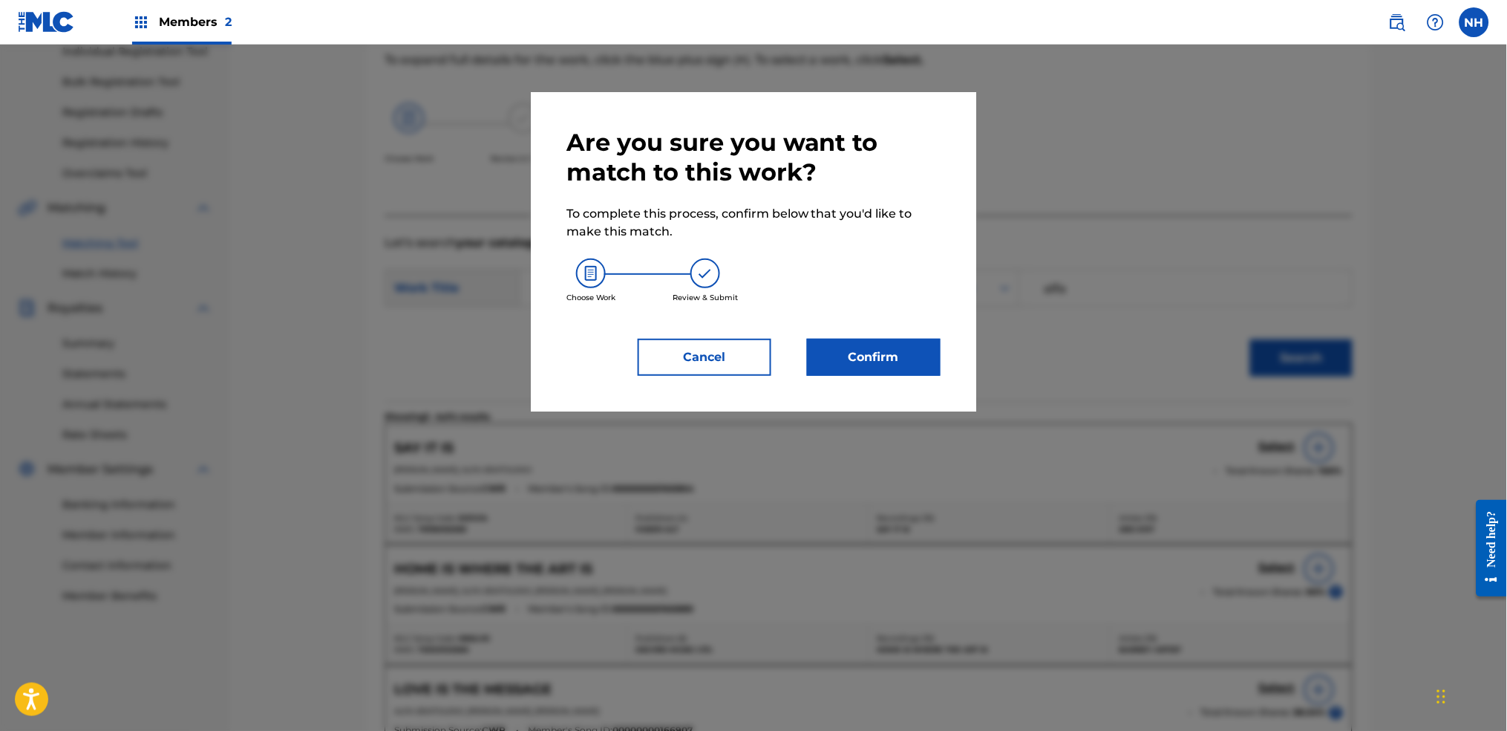
click at [894, 359] on button "Confirm" at bounding box center [874, 357] width 134 height 37
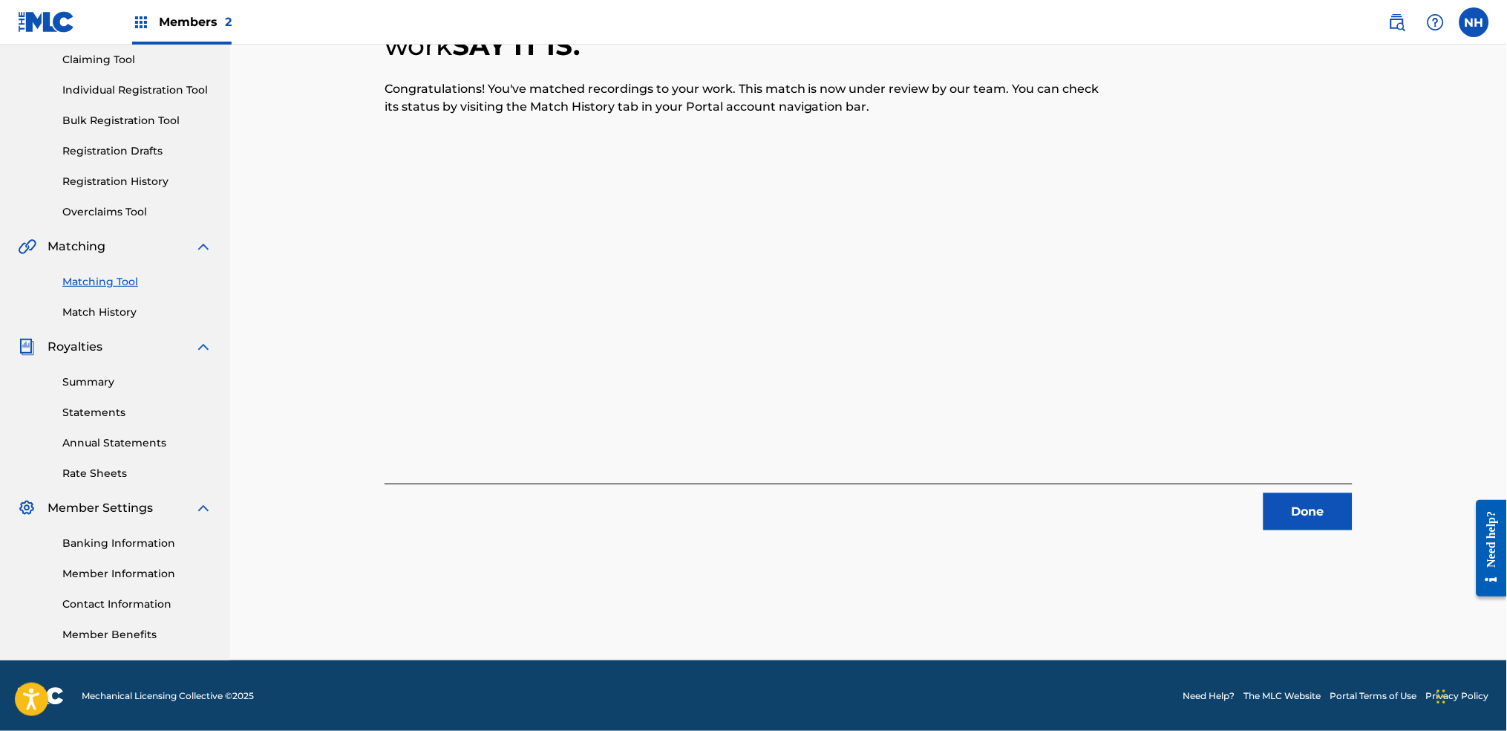
click at [1220, 497] on button "Done" at bounding box center [1308, 511] width 89 height 37
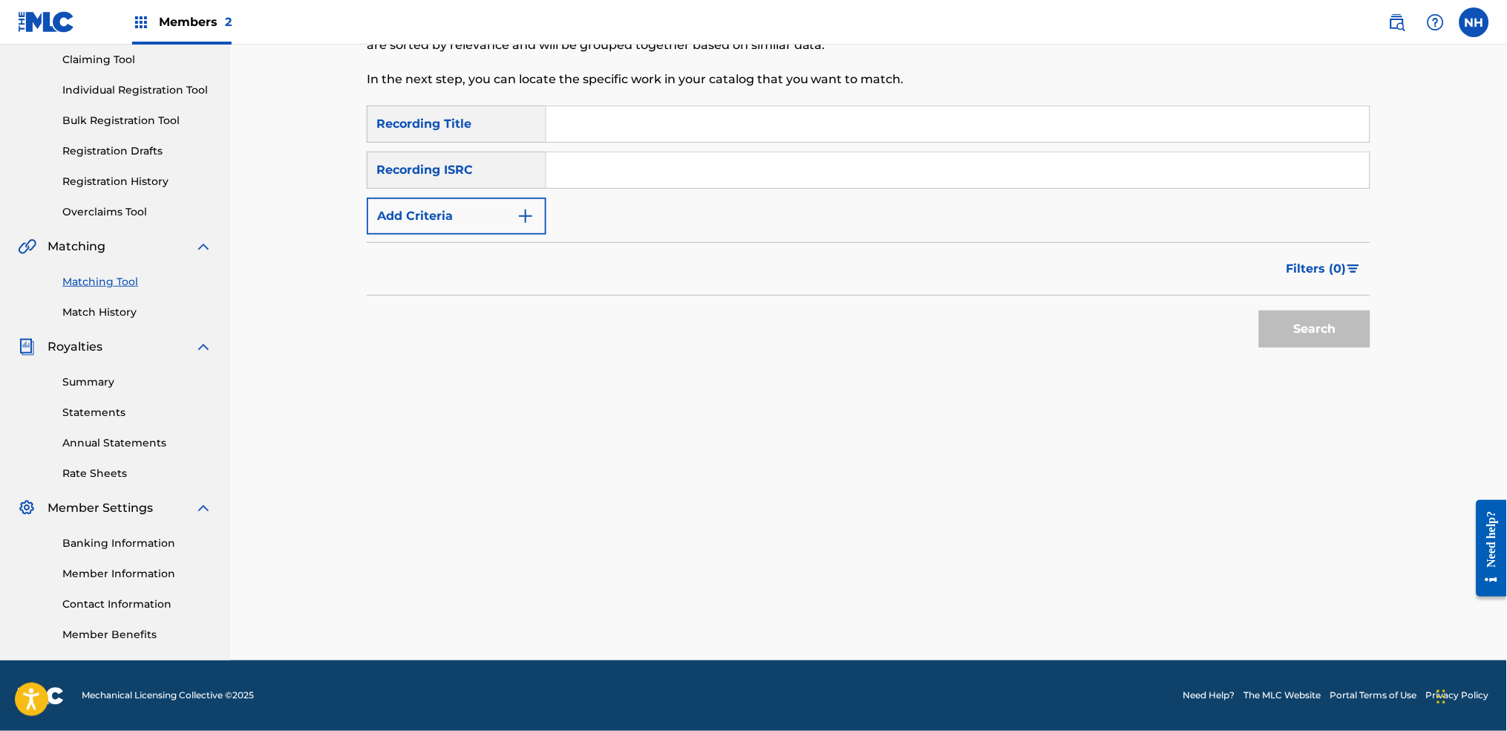
click at [475, 216] on button "Add Criteria" at bounding box center [457, 215] width 180 height 37
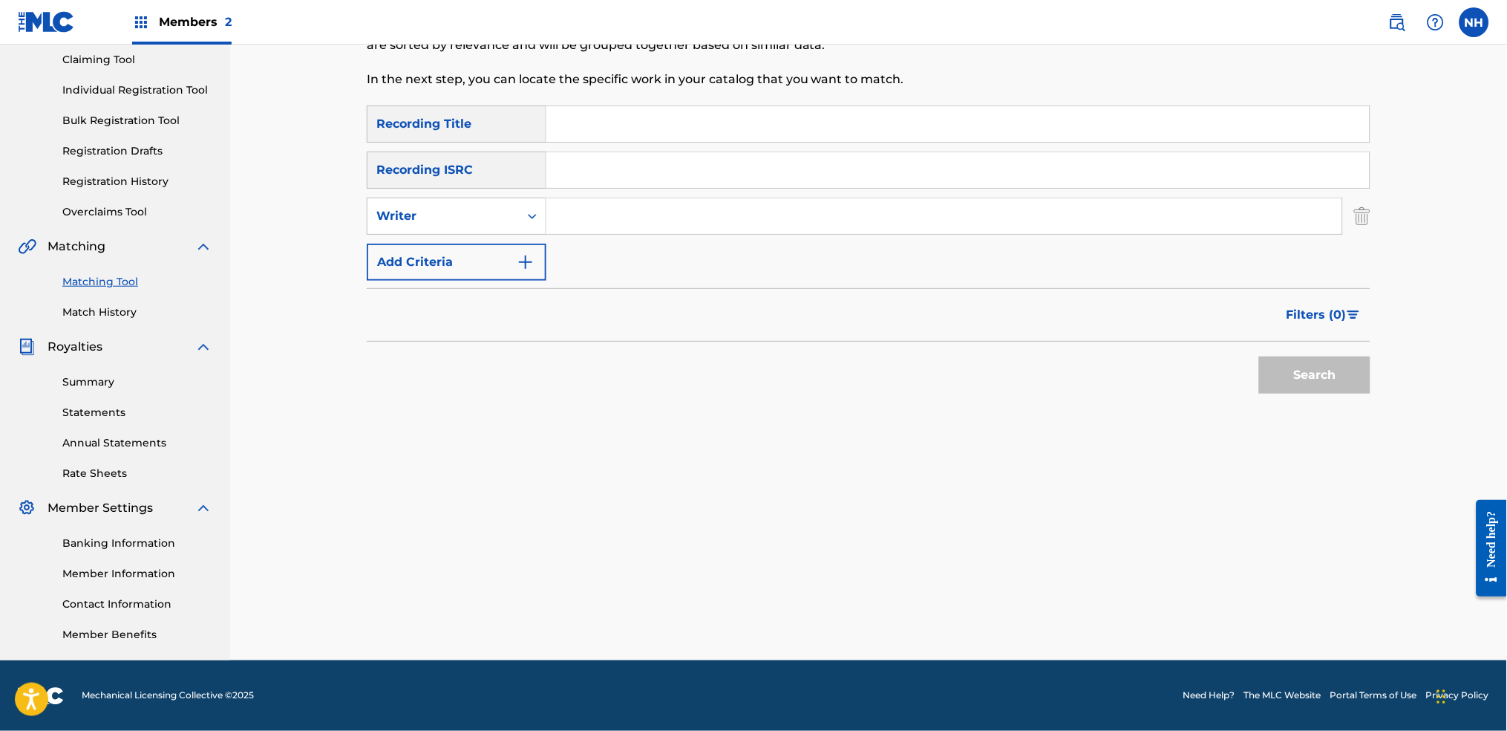
click at [483, 283] on form "SearchWithCriteriab69bc63f-c16c-46f9-943a-ffcfdda0fead Recording Title SearchWi…" at bounding box center [869, 252] width 1004 height 295
click at [484, 256] on button "Add Criteria" at bounding box center [457, 262] width 180 height 37
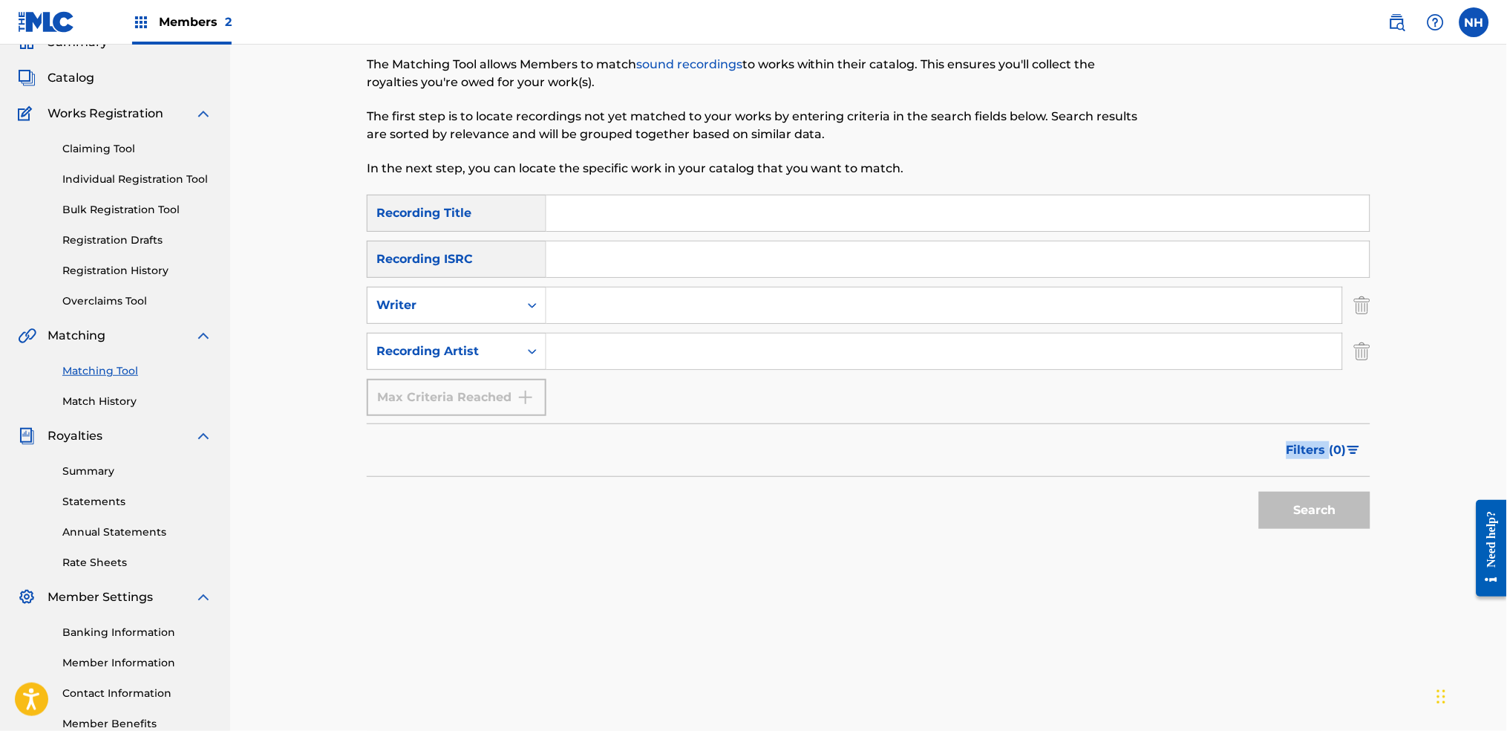
scroll to position [0, 0]
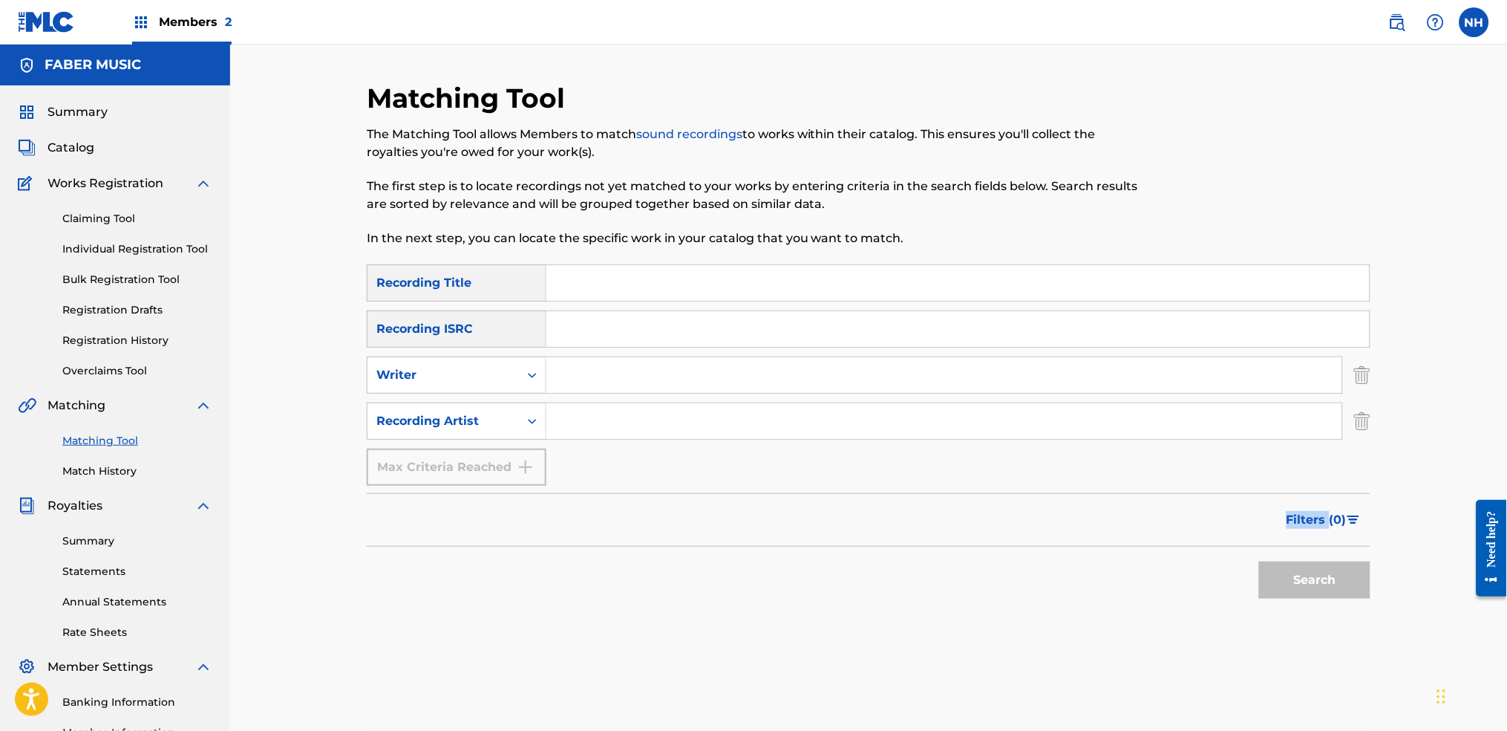
click at [760, 543] on div "Matching Tool The Matching Tool allows Members to match sound recordings to wor…" at bounding box center [869, 450] width 1004 height 737
click at [697, 281] on input "Search Form" at bounding box center [957, 283] width 823 height 36
paste input "HARK"
type input "HARK"
click at [598, 451] on div "SearchWithCriteriab69bc63f-c16c-46f9-943a-ffcfdda0fead Recording Title HARK Sea…" at bounding box center [869, 374] width 1004 height 221
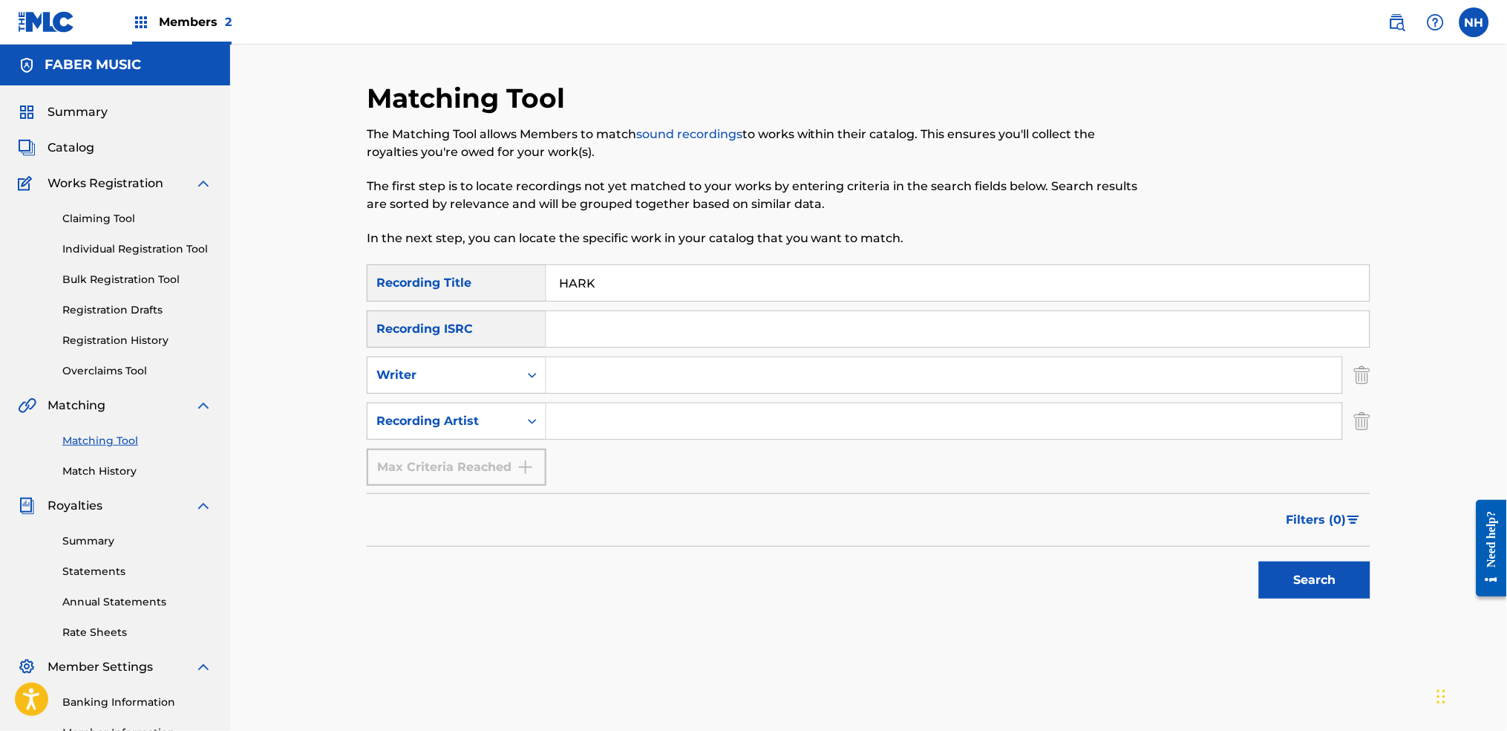
drag, startPoint x: 601, startPoint y: 417, endPoint x: 601, endPoint y: 395, distance: 21.5
click at [601, 417] on input "Search Form" at bounding box center [944, 421] width 796 height 36
click at [601, 372] on input "Search Form" at bounding box center [944, 375] width 796 height 36
type input "Alfa Mist"
click at [1220, 543] on button "Search" at bounding box center [1314, 579] width 111 height 37
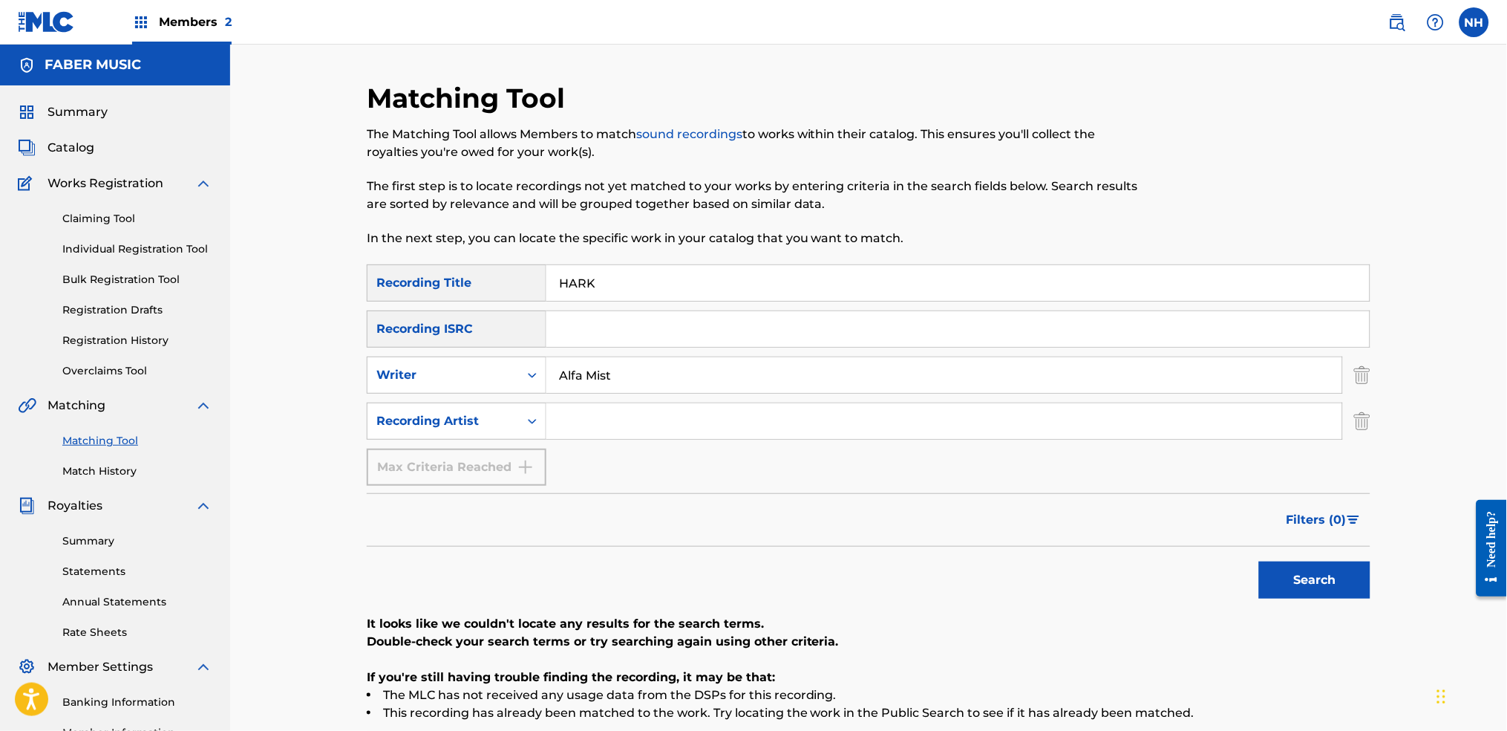
click at [455, 278] on div "Recording Title" at bounding box center [457, 282] width 180 height 37
click at [705, 278] on input "HARK" at bounding box center [957, 283] width 823 height 36
paste input "PASSING THROUGH"
click at [1220, 543] on p "It looks like we couldn't locate any results for the search terms." at bounding box center [869, 624] width 1004 height 18
click at [1220, 543] on button "Search" at bounding box center [1314, 579] width 111 height 37
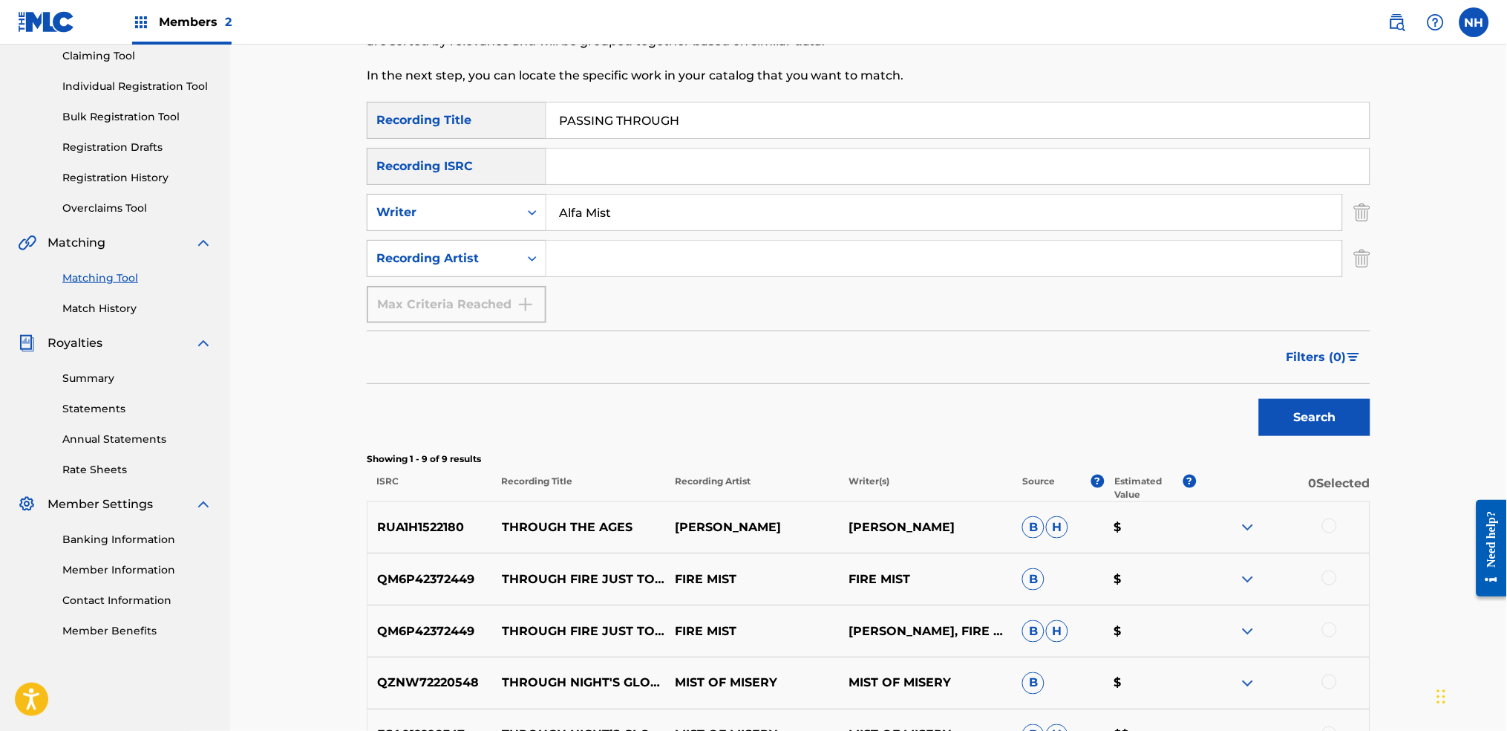
scroll to position [197, 0]
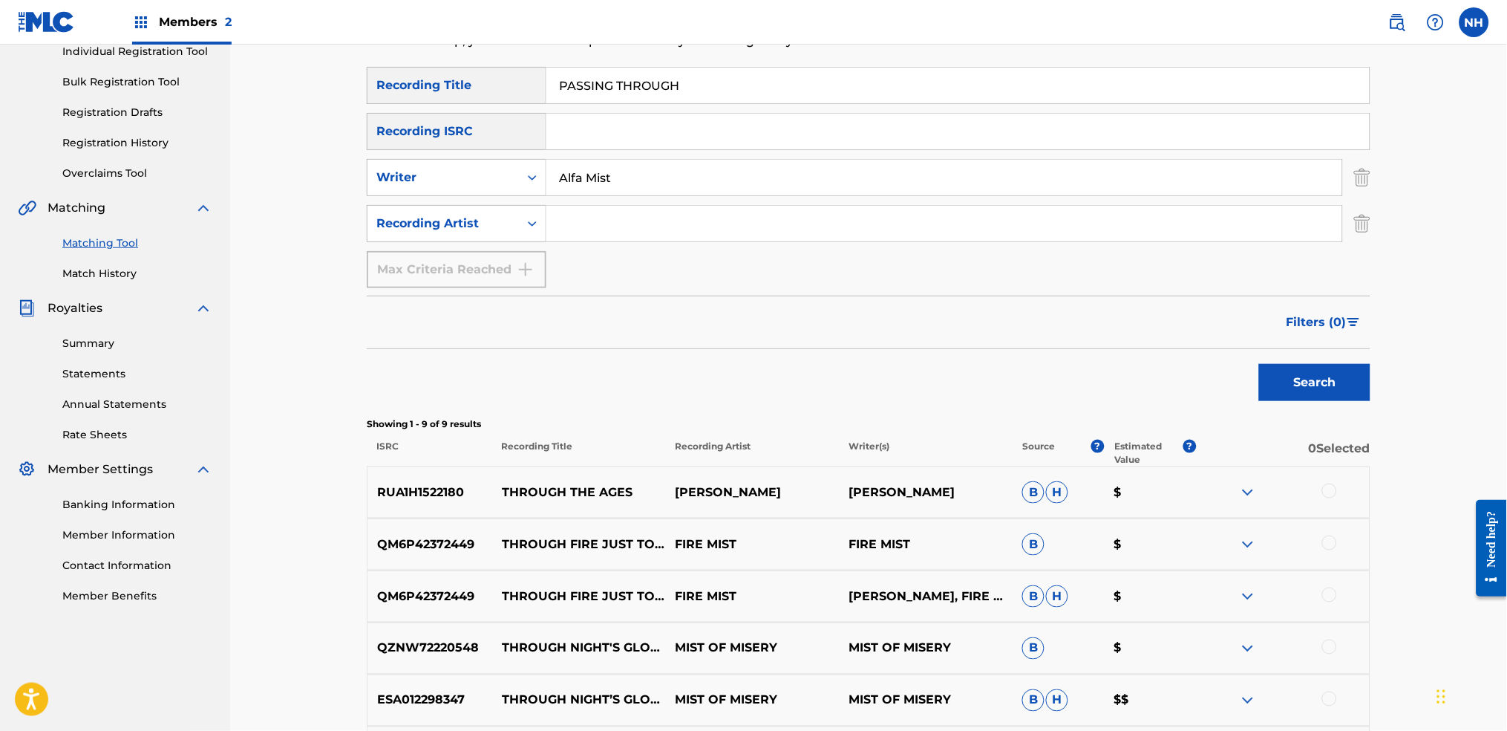
click at [309, 223] on div "Matching Tool The Matching Tool allows Members to match sound recordings to wor…" at bounding box center [868, 427] width 1277 height 1161
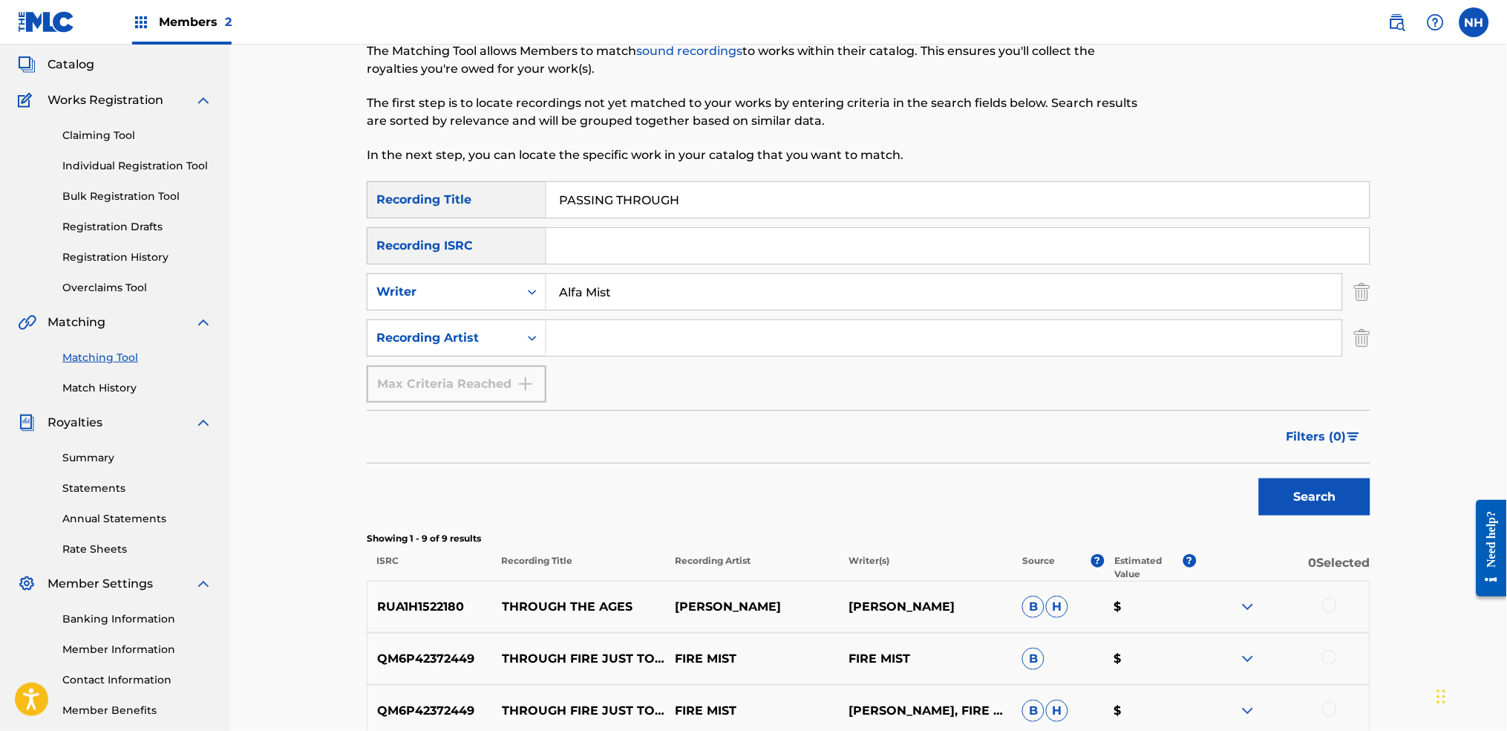
scroll to position [0, 0]
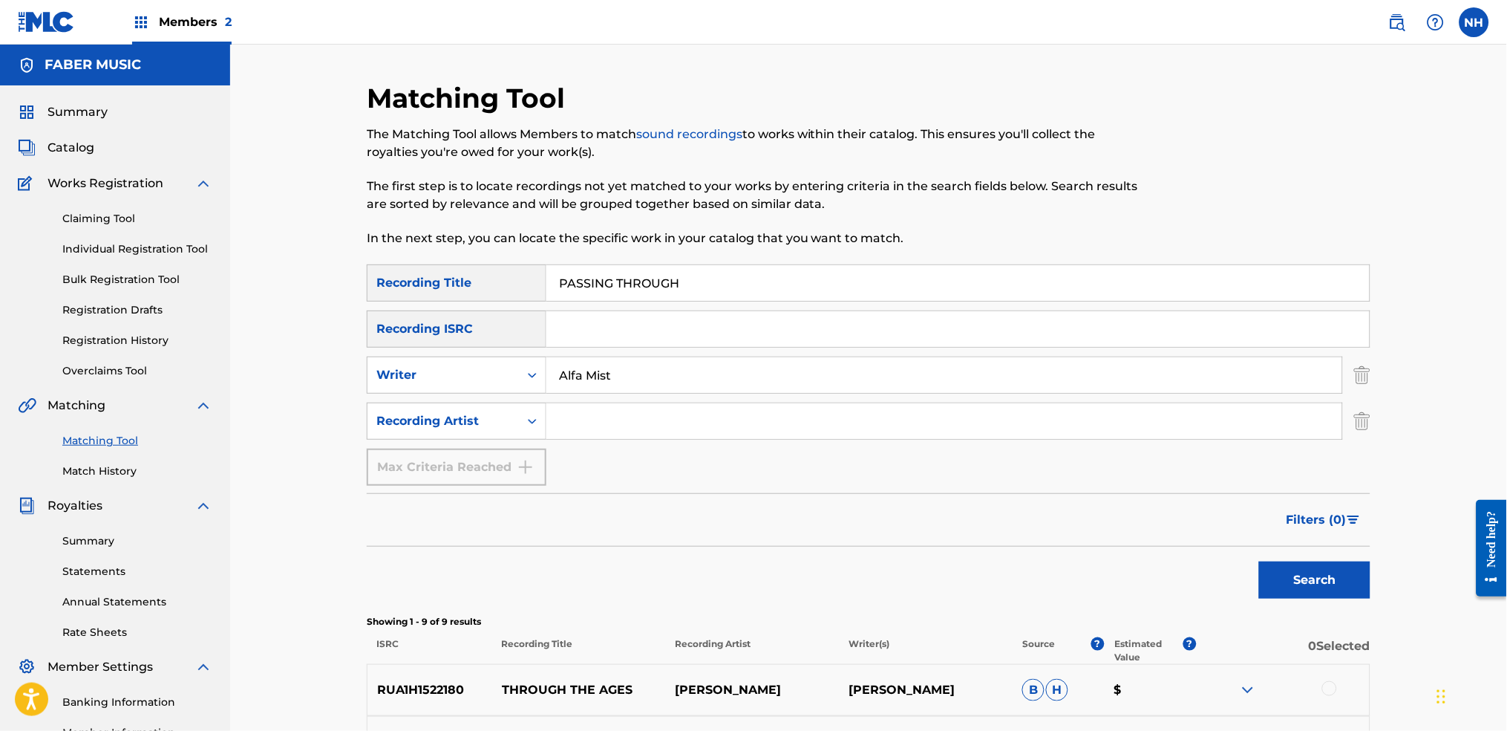
click at [740, 281] on input "PASSING THROUGH" at bounding box center [957, 283] width 823 height 36
paste input "ERRORS"
type input "ERRORS"
drag, startPoint x: 646, startPoint y: 374, endPoint x: 365, endPoint y: 356, distance: 282.0
click at [370, 356] on div "SearchWithCriteria5ee9b98c-2f97-4f22-9ce7-73f622c1224f Writer Alfa Mist" at bounding box center [869, 374] width 1004 height 37
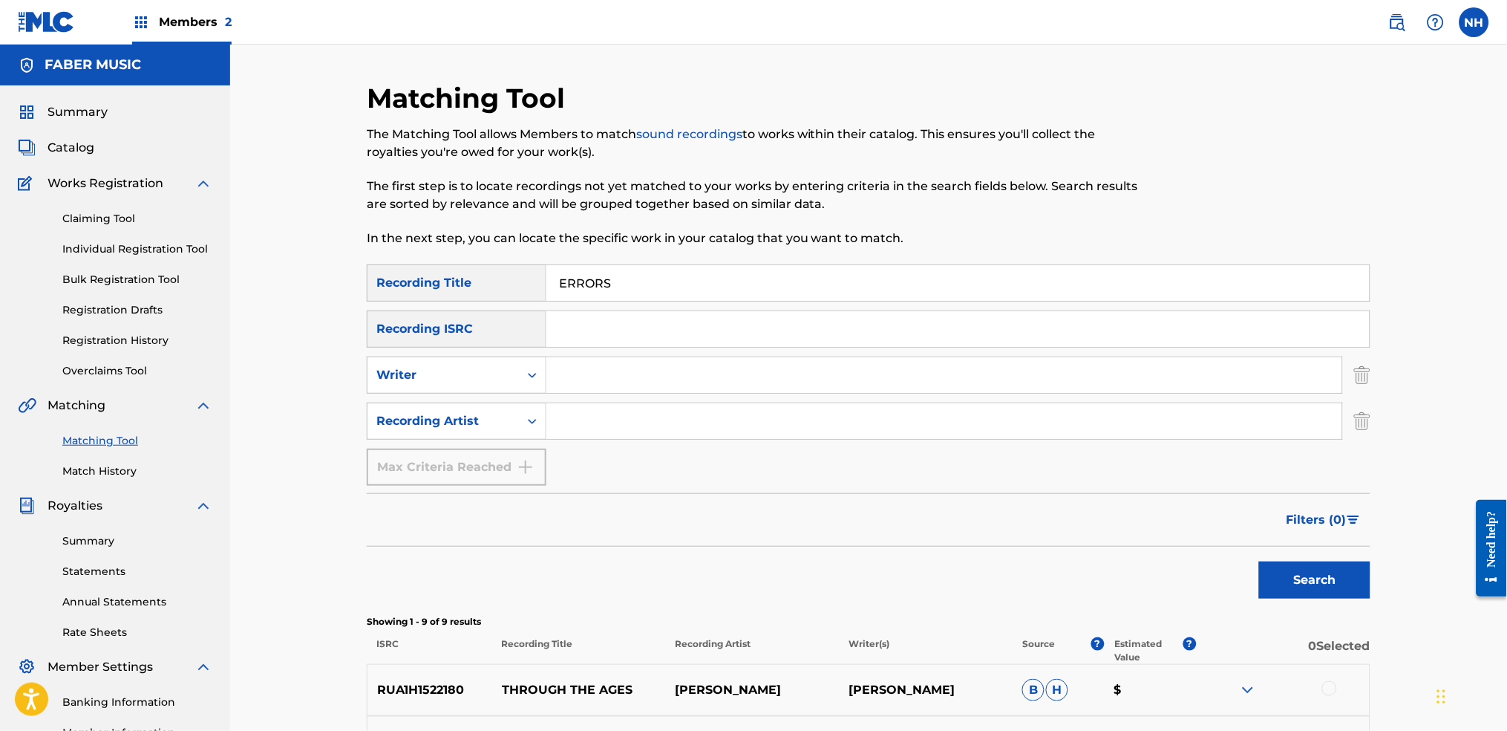
drag, startPoint x: 659, startPoint y: 438, endPoint x: 709, endPoint y: 410, distance: 57.2
click at [659, 438] on input "Search Form" at bounding box center [944, 421] width 796 height 36
paste input "Alfa Mist"
type input "Alfa Mist"
click at [1220, 543] on button "Search" at bounding box center [1314, 579] width 111 height 37
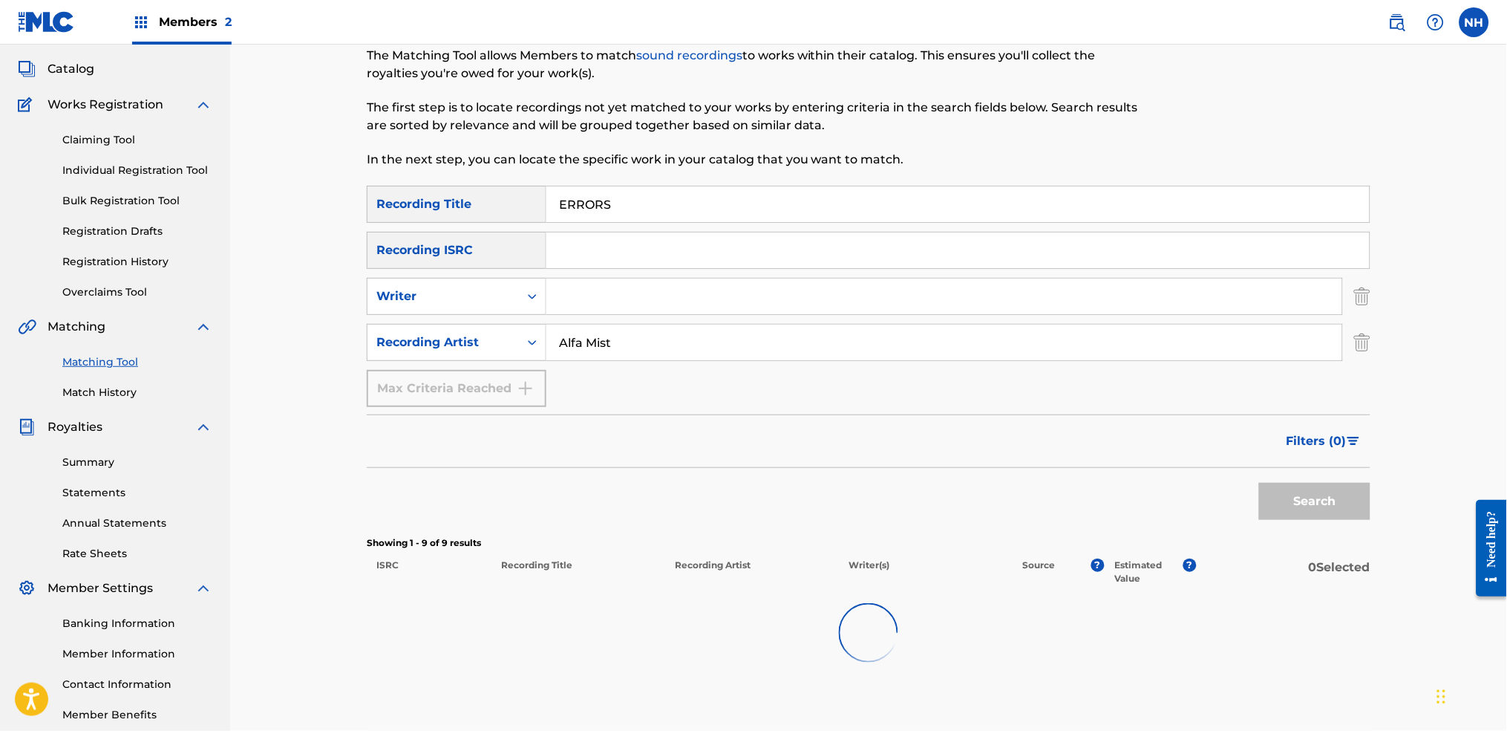
scroll to position [159, 0]
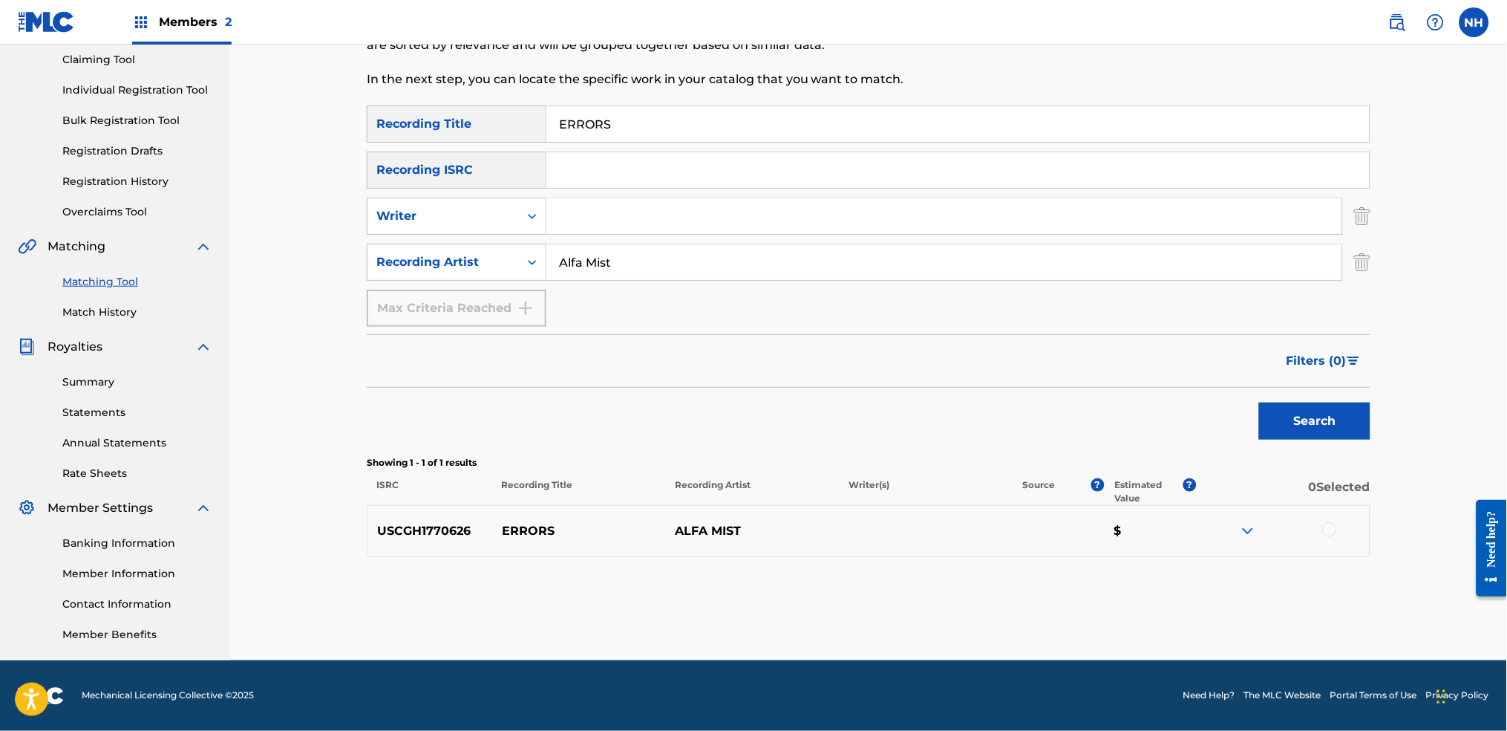
click at [1220, 531] on div at bounding box center [1329, 529] width 15 height 15
click at [1100, 543] on button "Match 1 Group" at bounding box center [1043, 609] width 164 height 37
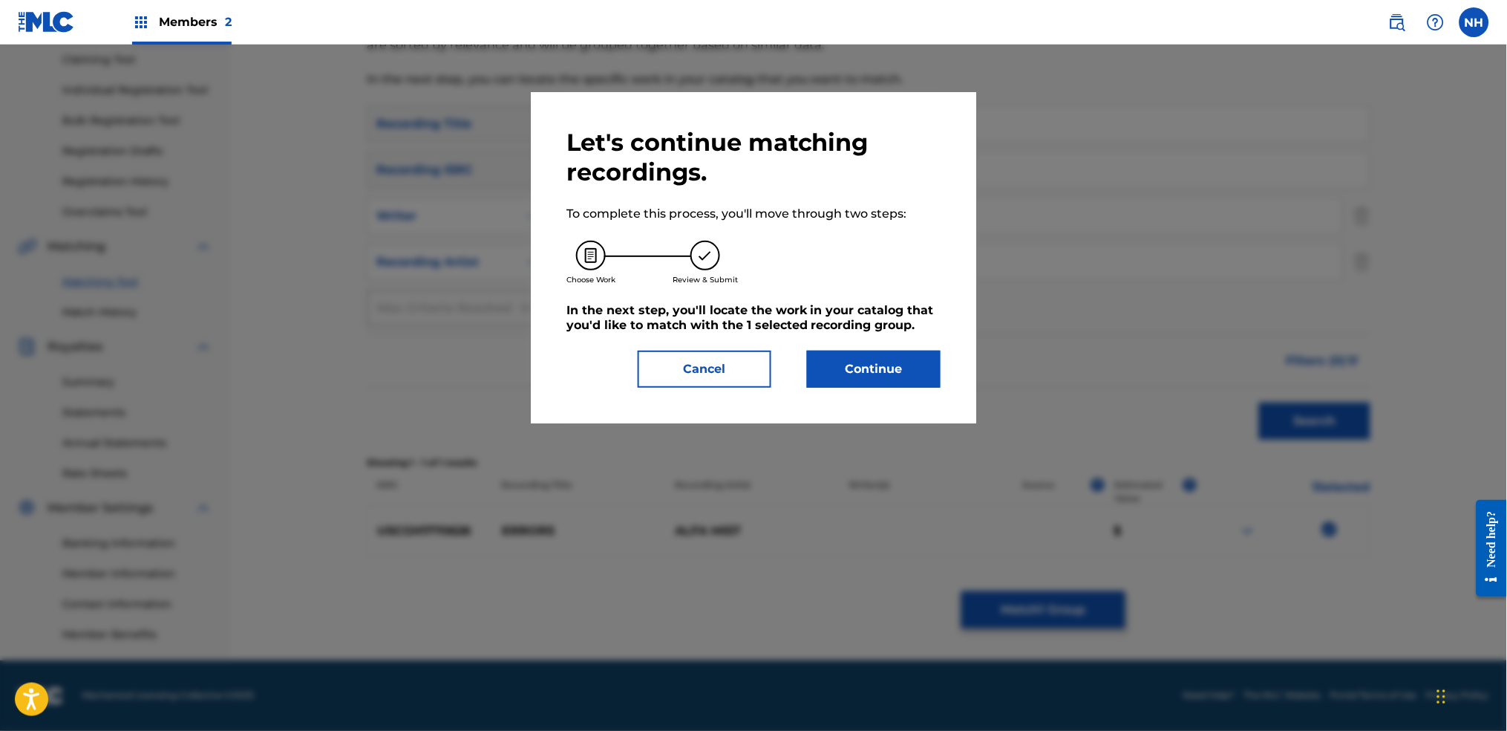
click at [818, 384] on button "Continue" at bounding box center [874, 368] width 134 height 37
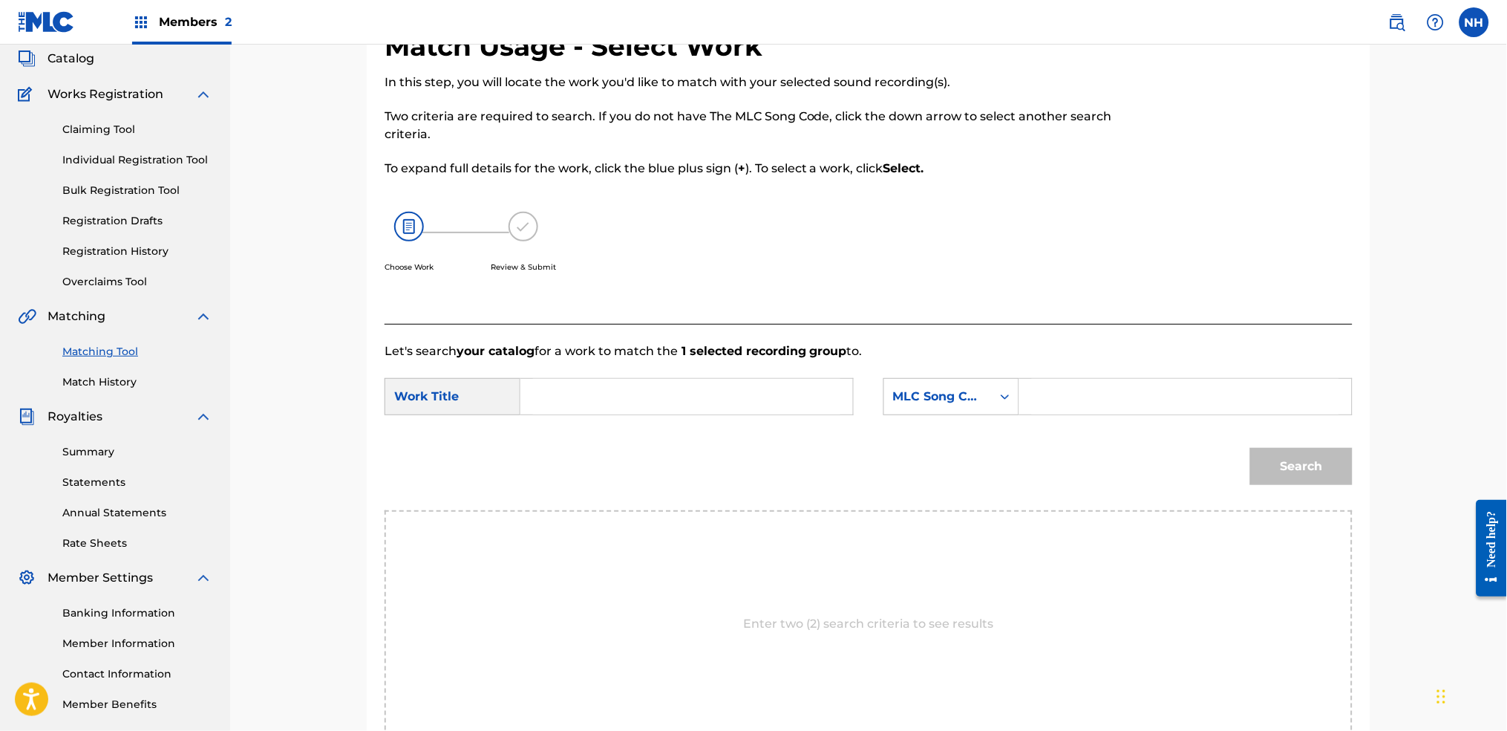
scroll to position [60, 0]
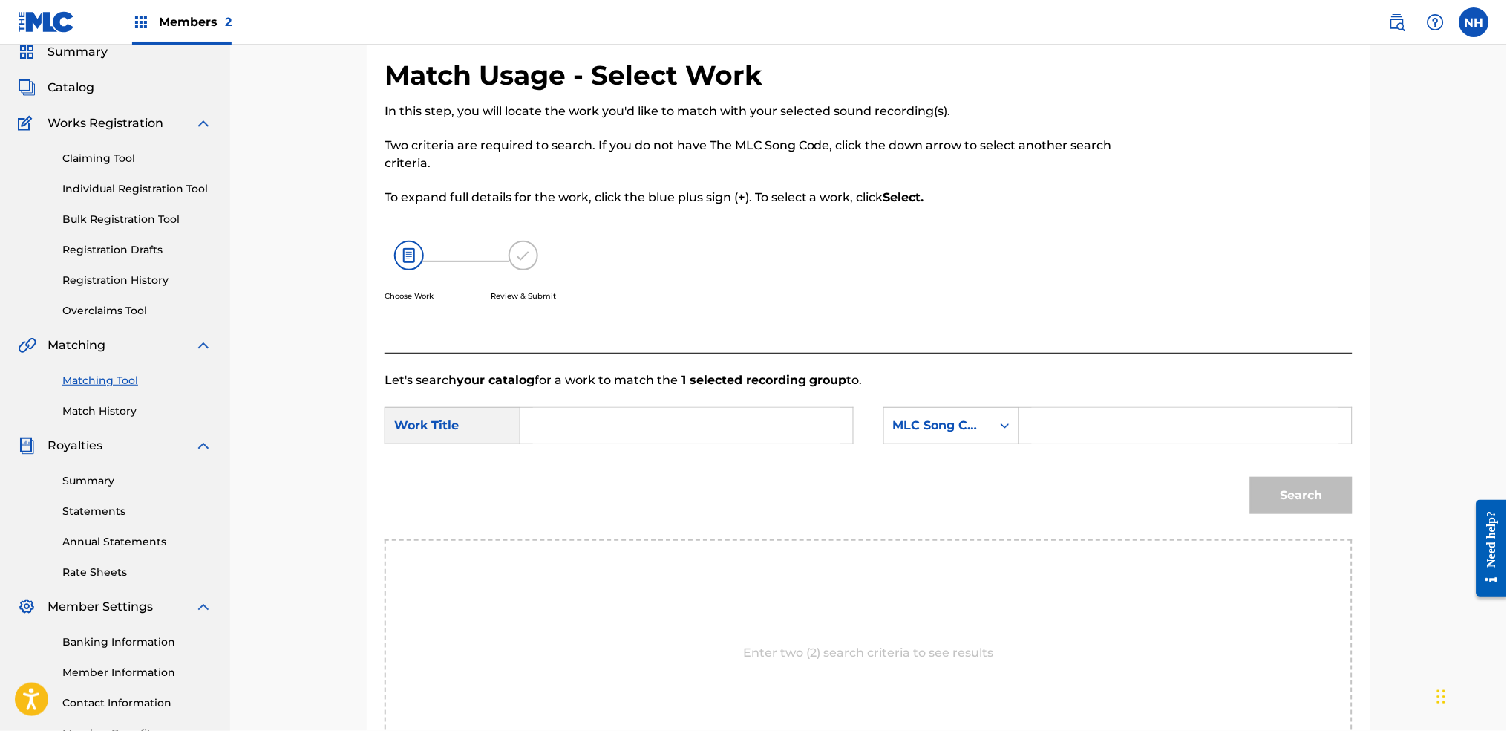
click at [786, 429] on input "Search Form" at bounding box center [686, 426] width 307 height 36
paste input "Alfa Mist"
type input "Alfa Mist"
click at [970, 419] on div "MLC Song Code" at bounding box center [938, 426] width 90 height 18
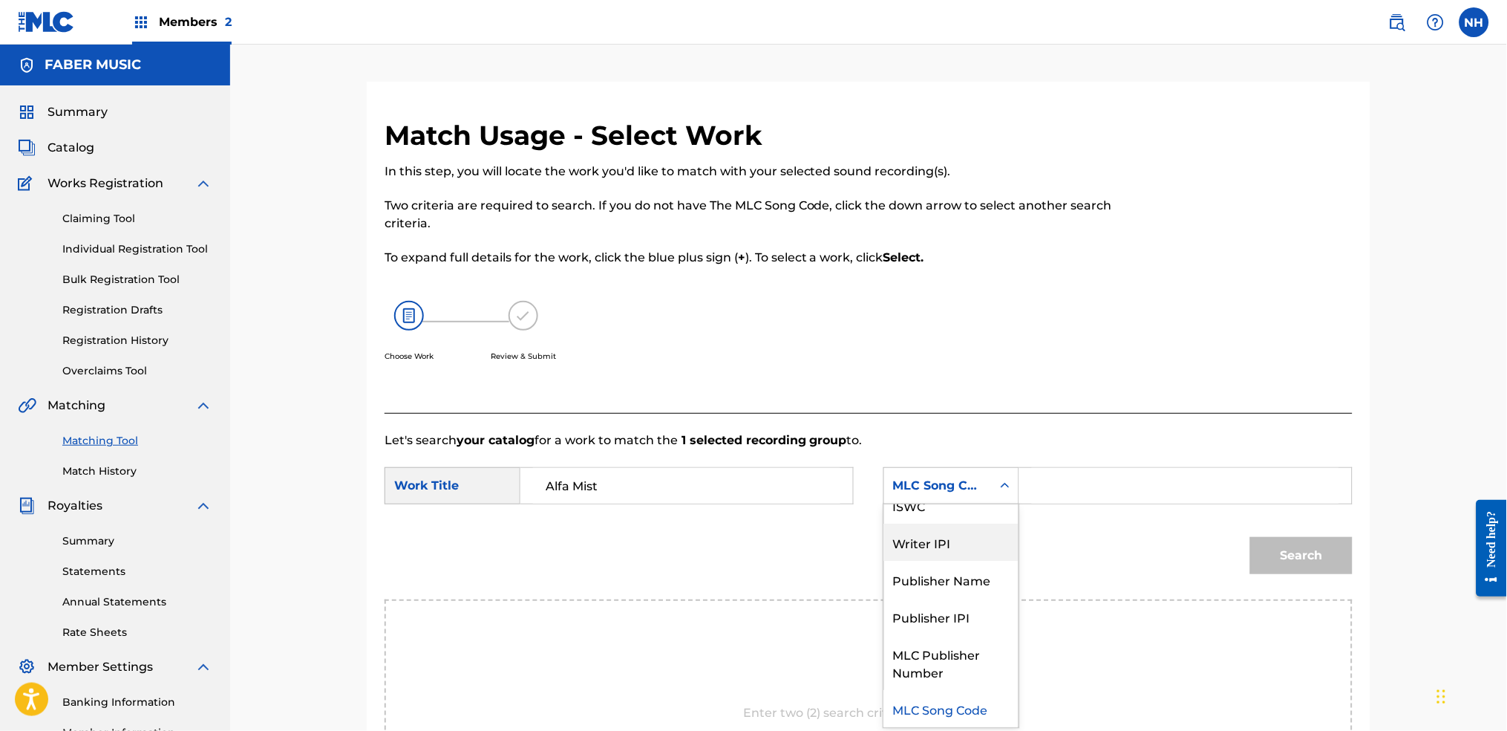
scroll to position [0, 0]
click at [976, 526] on div "Writer Name" at bounding box center [951, 522] width 134 height 37
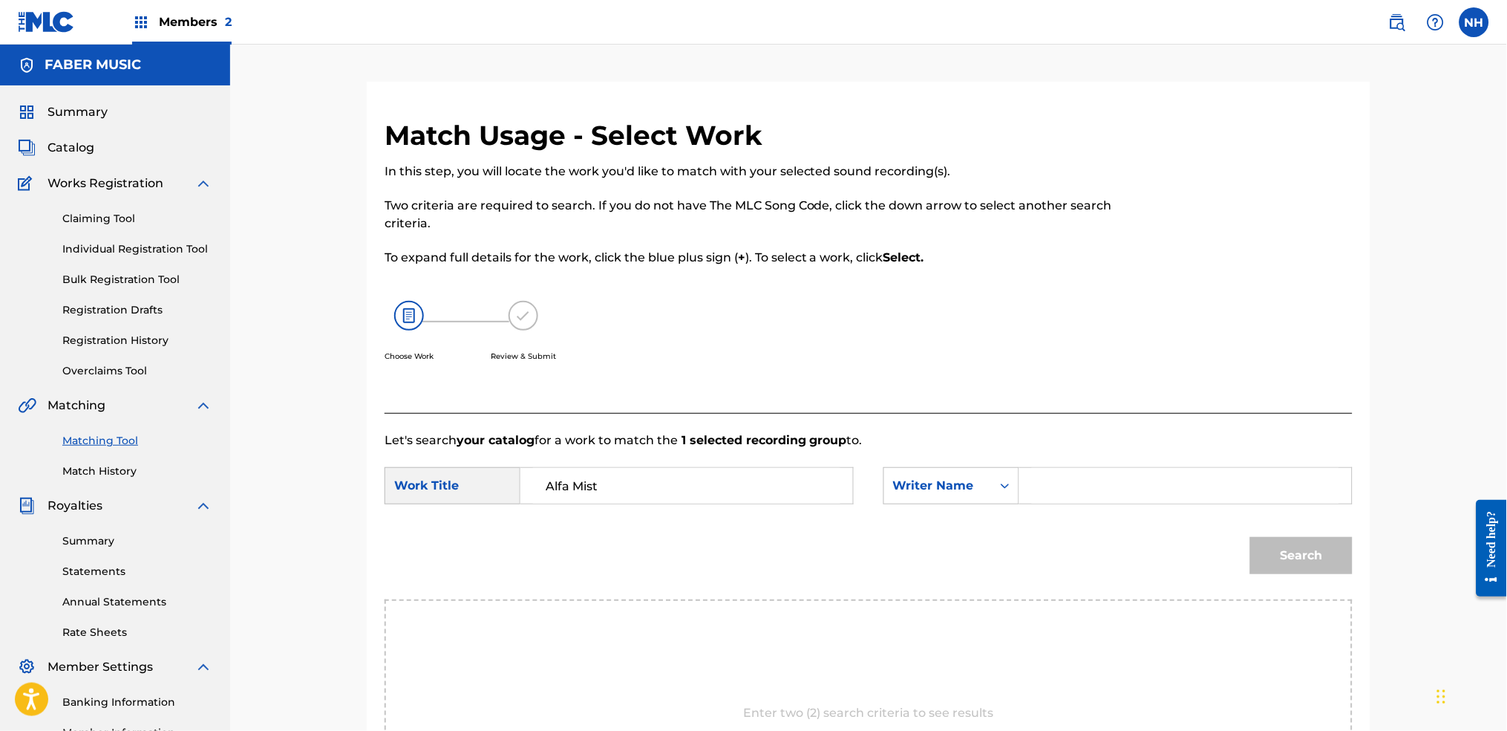
click at [1084, 480] on input "Search Form" at bounding box center [1185, 486] width 307 height 36
drag, startPoint x: 829, startPoint y: 485, endPoint x: 455, endPoint y: 490, distance: 373.5
click at [457, 489] on div "SearchWithCriteria6344e5d8-ca65-4409-b8fc-ab4314757302 Work Title Alfa Mist pal…" at bounding box center [619, 485] width 469 height 37
type input "errors"
click at [1113, 497] on input "Search Form" at bounding box center [1185, 486] width 307 height 36
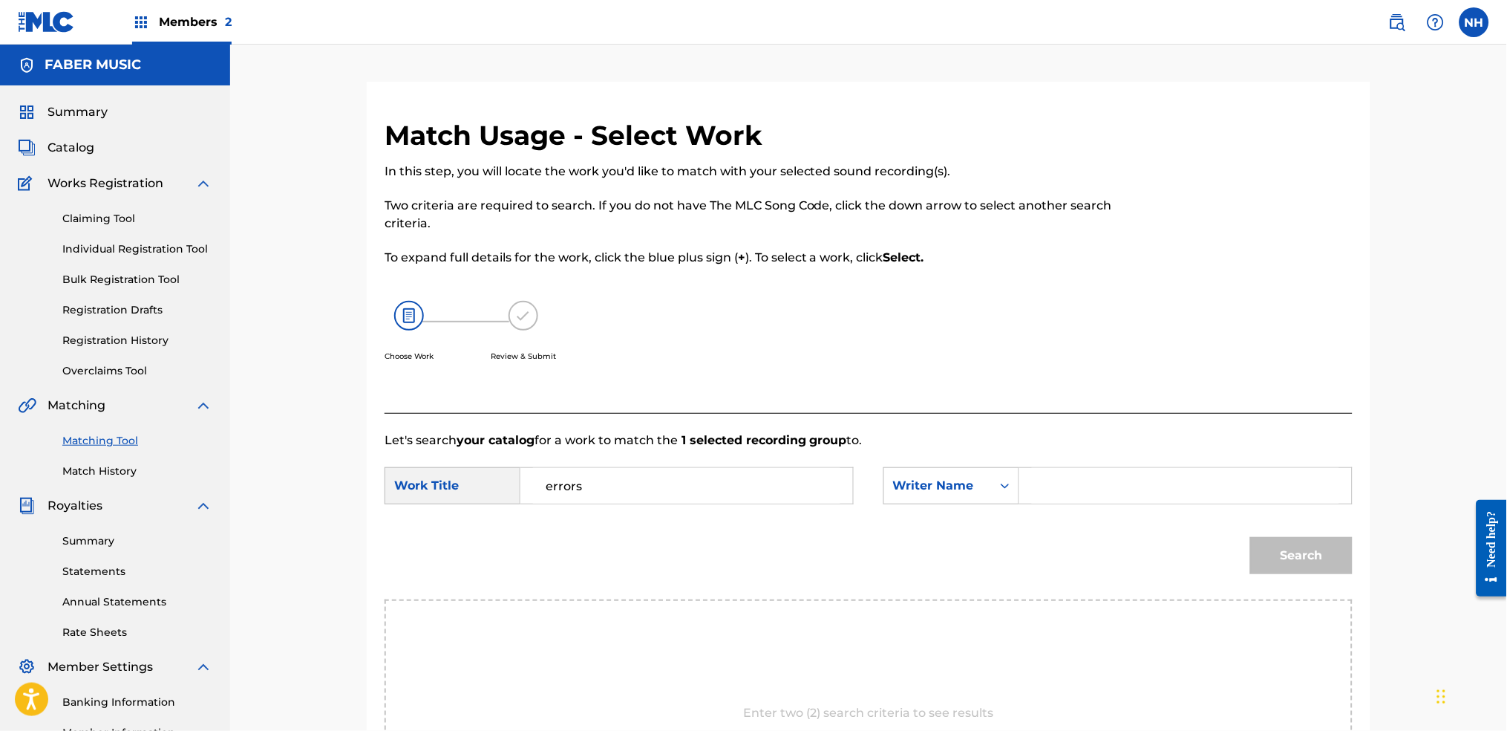
paste input "Alfa Mist"
click at [1220, 543] on button "Search" at bounding box center [1301, 555] width 102 height 37
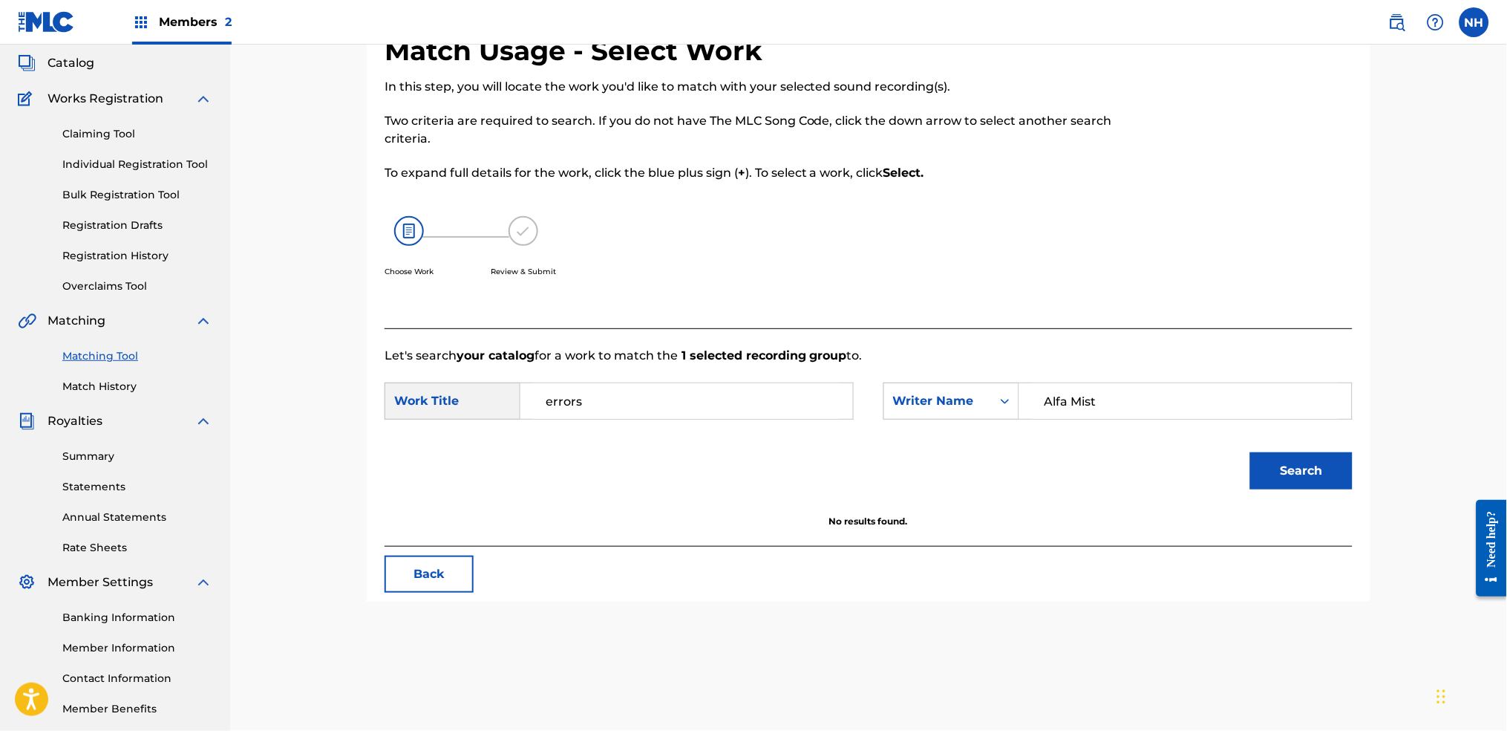
scroll to position [159, 0]
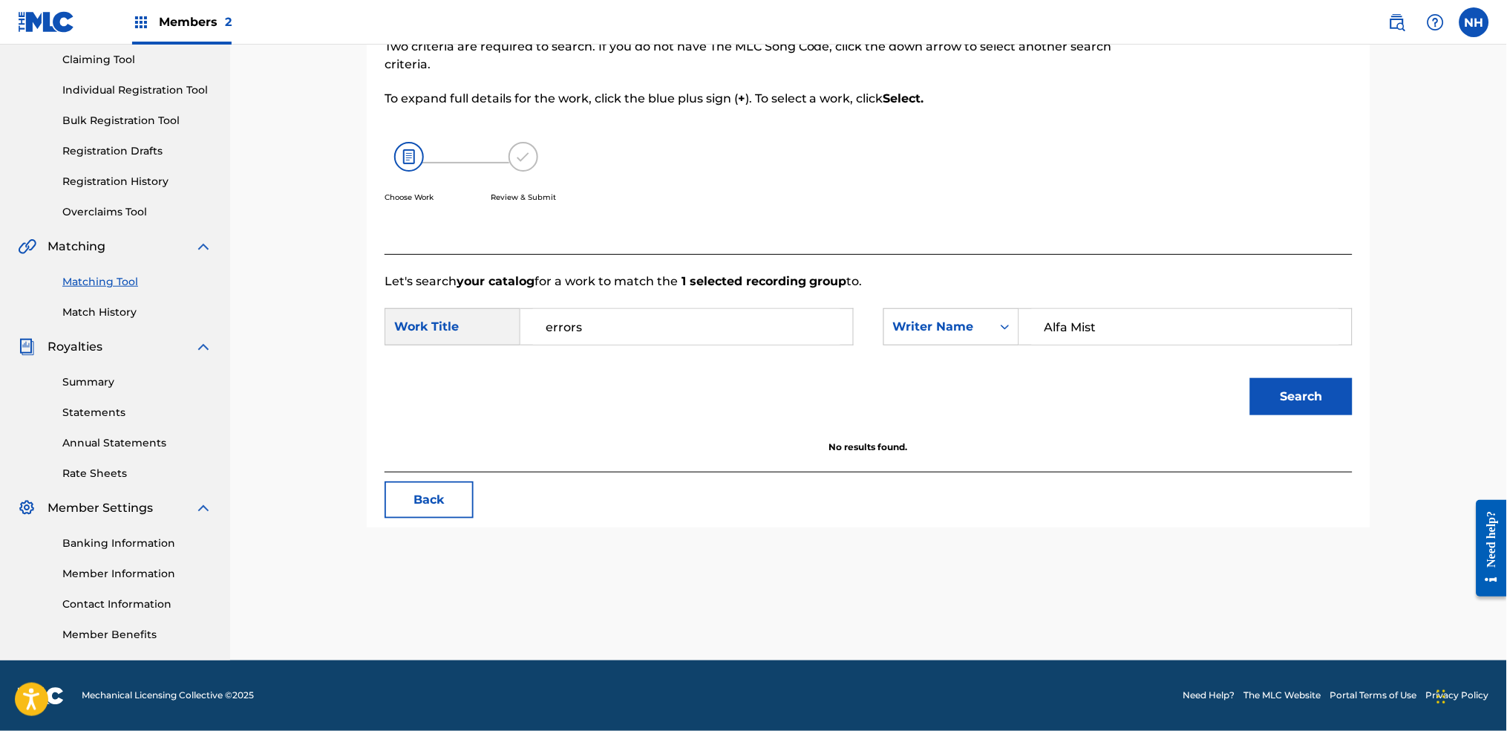
click at [1220, 316] on input "Alfa Mist" at bounding box center [1185, 327] width 307 height 36
type input "Alfa"
click at [1220, 378] on button "Search" at bounding box center [1301, 396] width 102 height 37
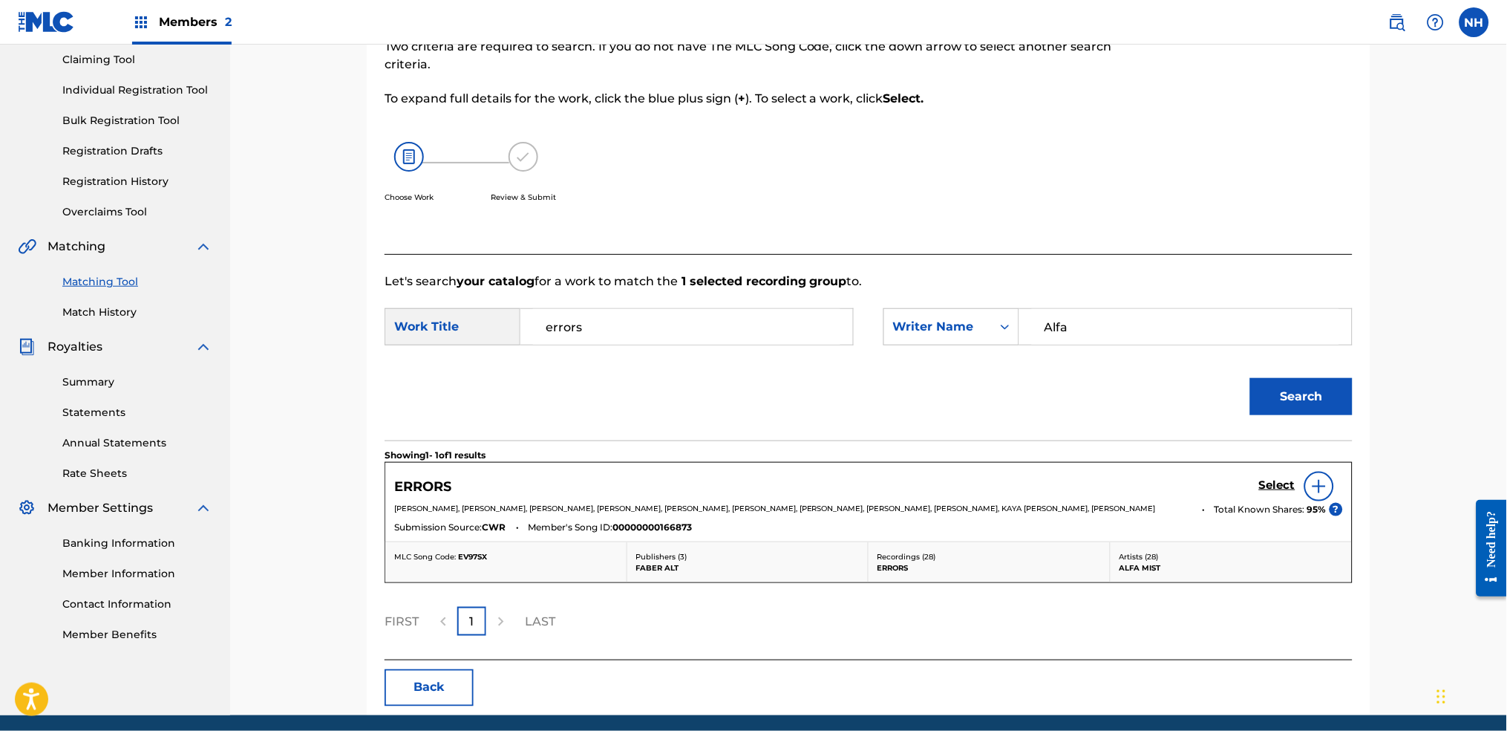
click at [1220, 479] on h5 "Select" at bounding box center [1277, 485] width 36 height 14
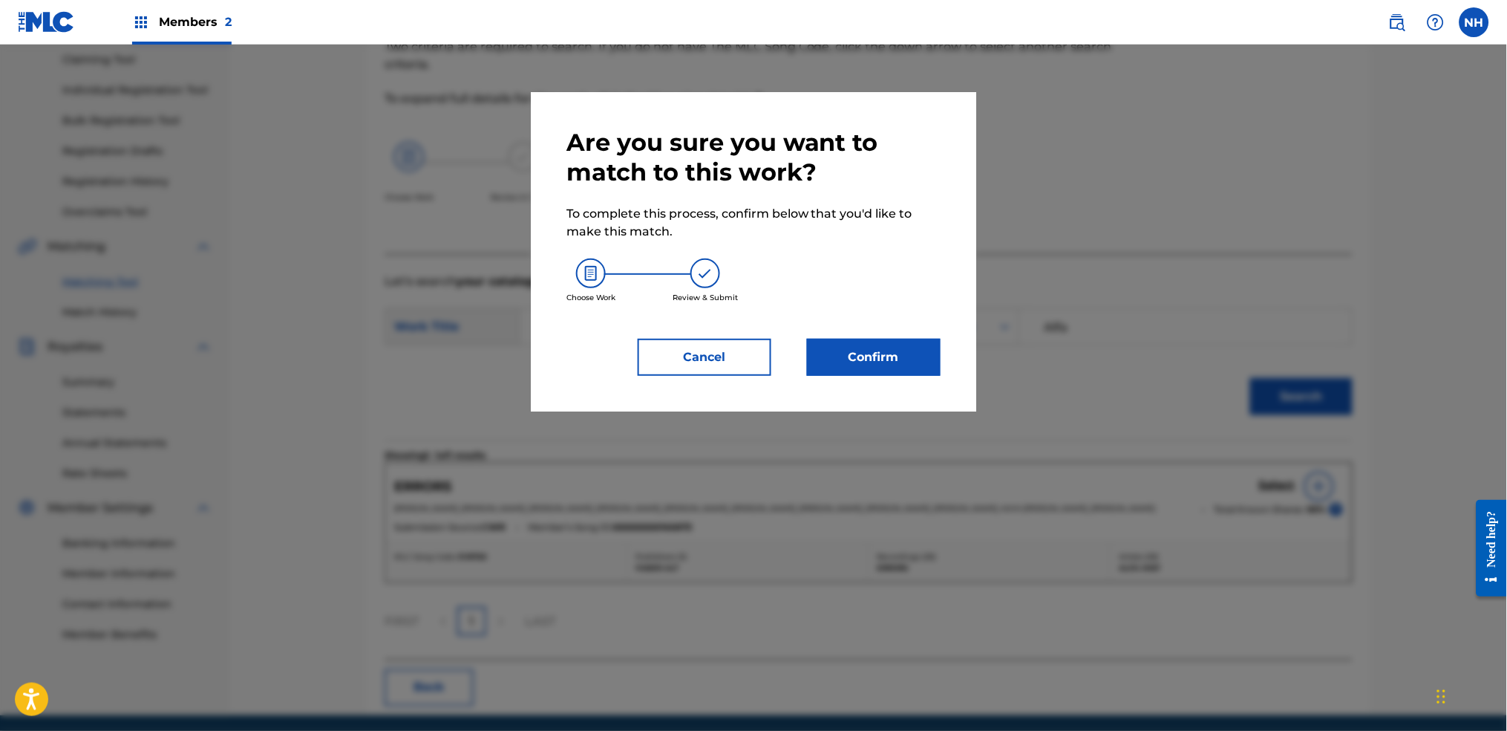
click at [883, 361] on button "Confirm" at bounding box center [874, 357] width 134 height 37
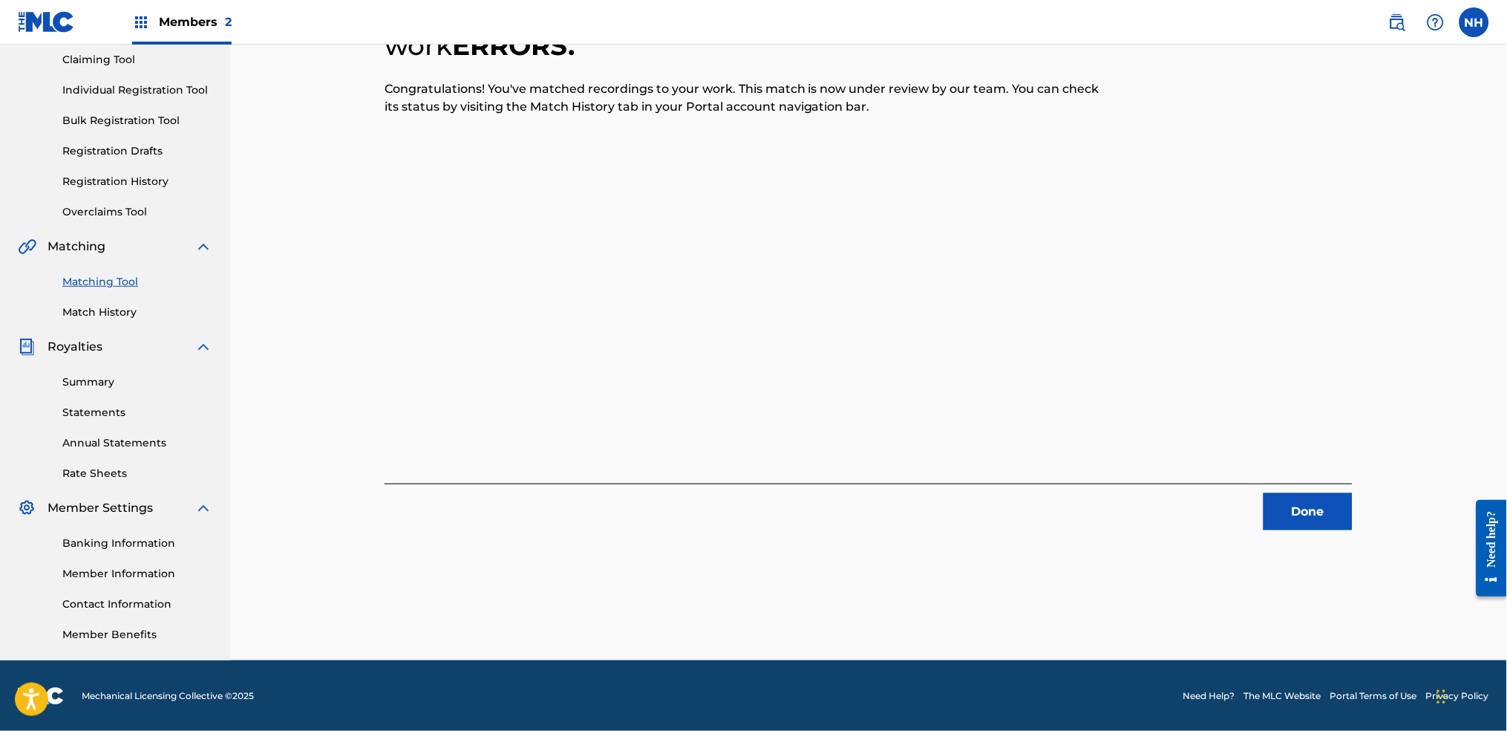
click at [1220, 513] on div "Done" at bounding box center [869, 506] width 968 height 47
click at [1220, 499] on button "Done" at bounding box center [1308, 511] width 89 height 37
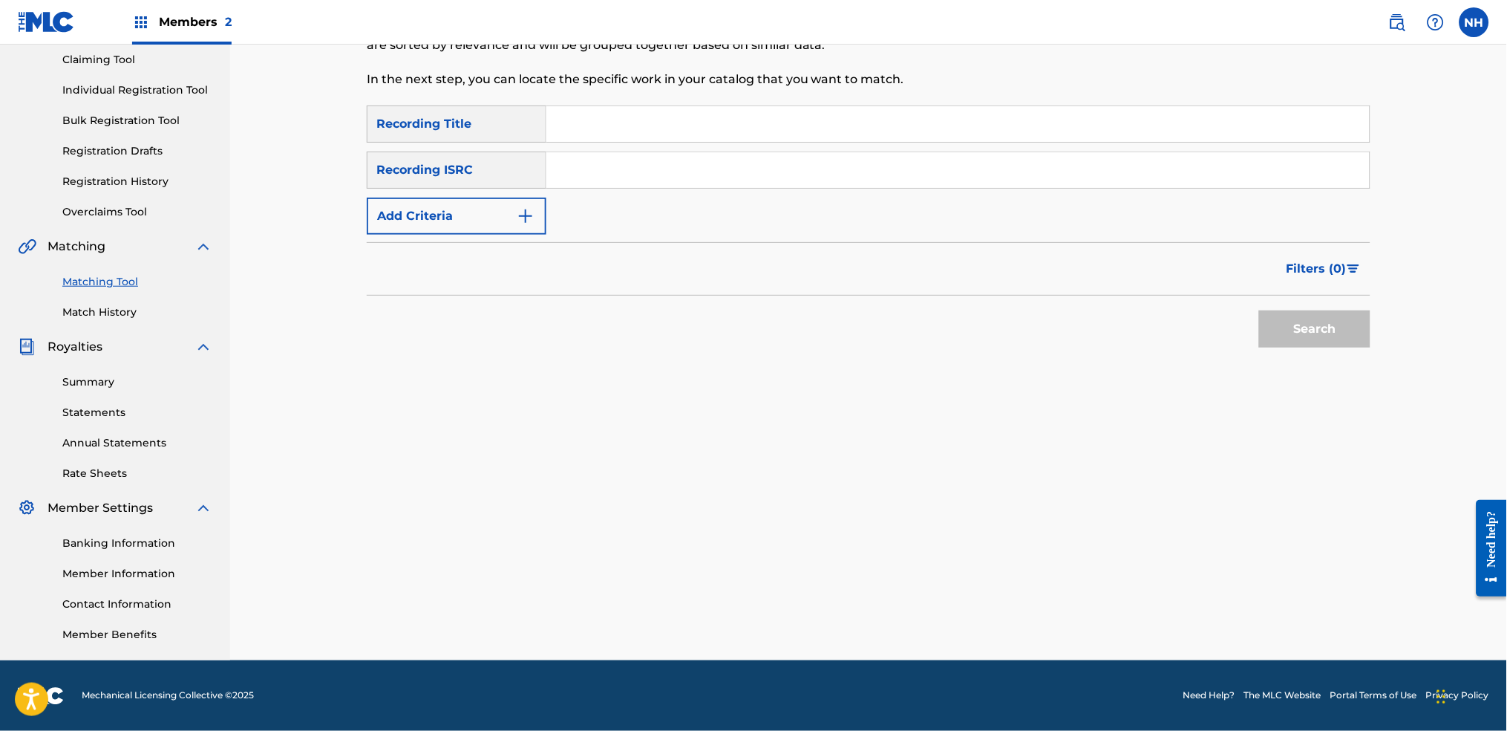
scroll to position [60, 0]
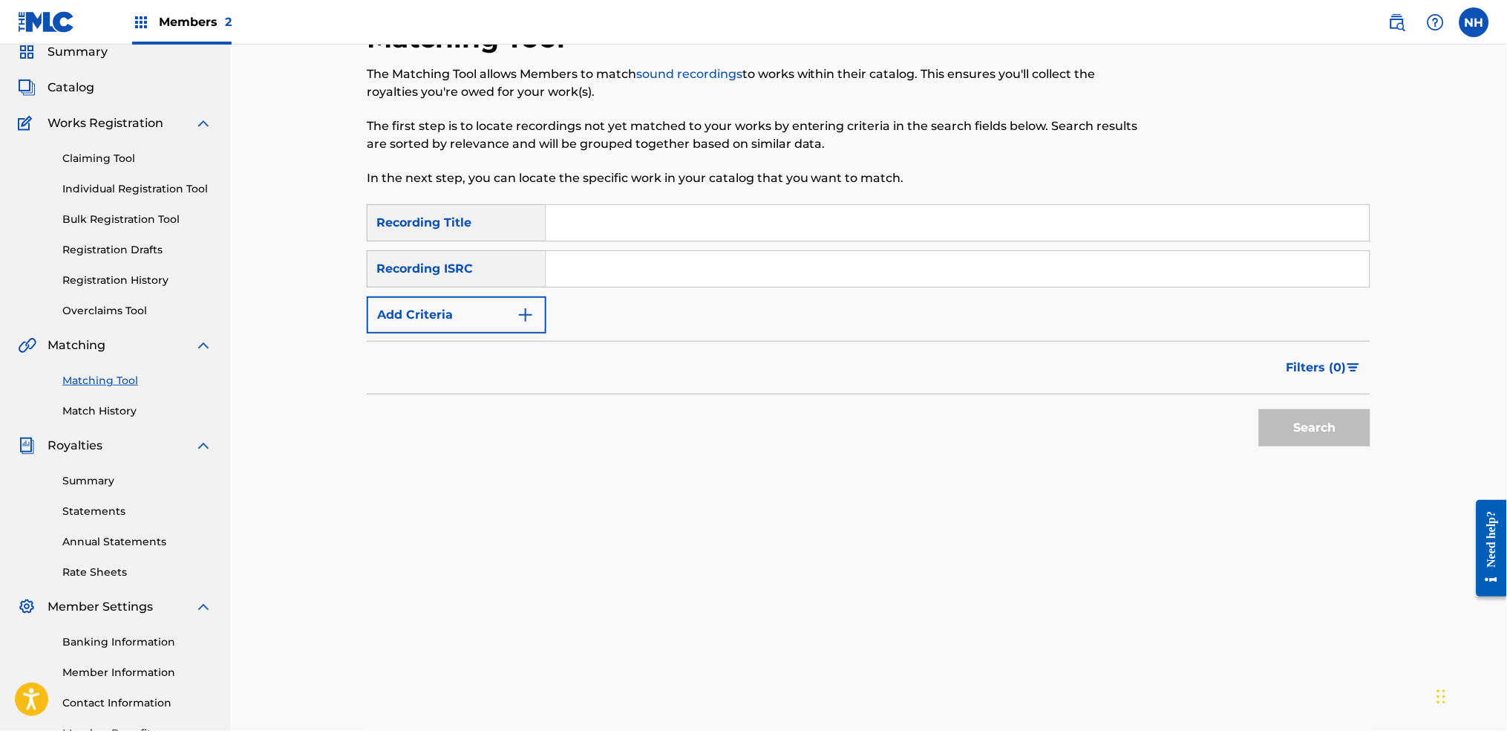
click at [639, 246] on div "SearchWithCriteriab69bc63f-c16c-46f9-943a-ffcfdda0fead Recording Title SearchWi…" at bounding box center [869, 268] width 1004 height 129
click at [645, 228] on input "Search Form" at bounding box center [957, 223] width 823 height 36
paste input "BREATHE"
type input "BREATHE"
click at [511, 313] on button "Add Criteria" at bounding box center [457, 314] width 180 height 37
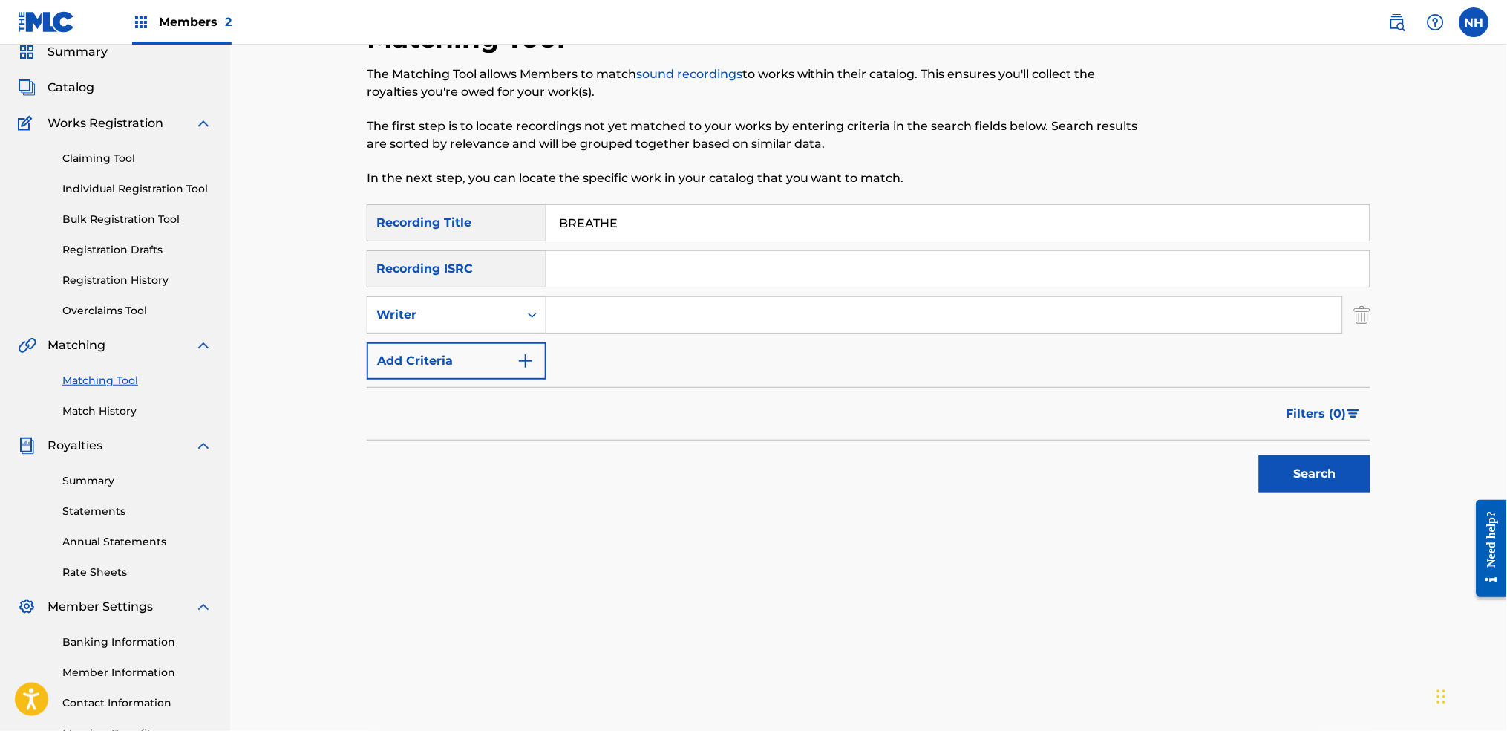
click at [515, 336] on div "SearchWithCriteriab69bc63f-c16c-46f9-943a-ffcfdda0fead Recording Title BREATHE …" at bounding box center [869, 291] width 1004 height 175
click at [527, 315] on icon "Search Form" at bounding box center [532, 314] width 15 height 15
click at [506, 370] on div "Writer" at bounding box center [457, 388] width 178 height 37
click at [512, 344] on button "Add Criteria" at bounding box center [457, 360] width 180 height 37
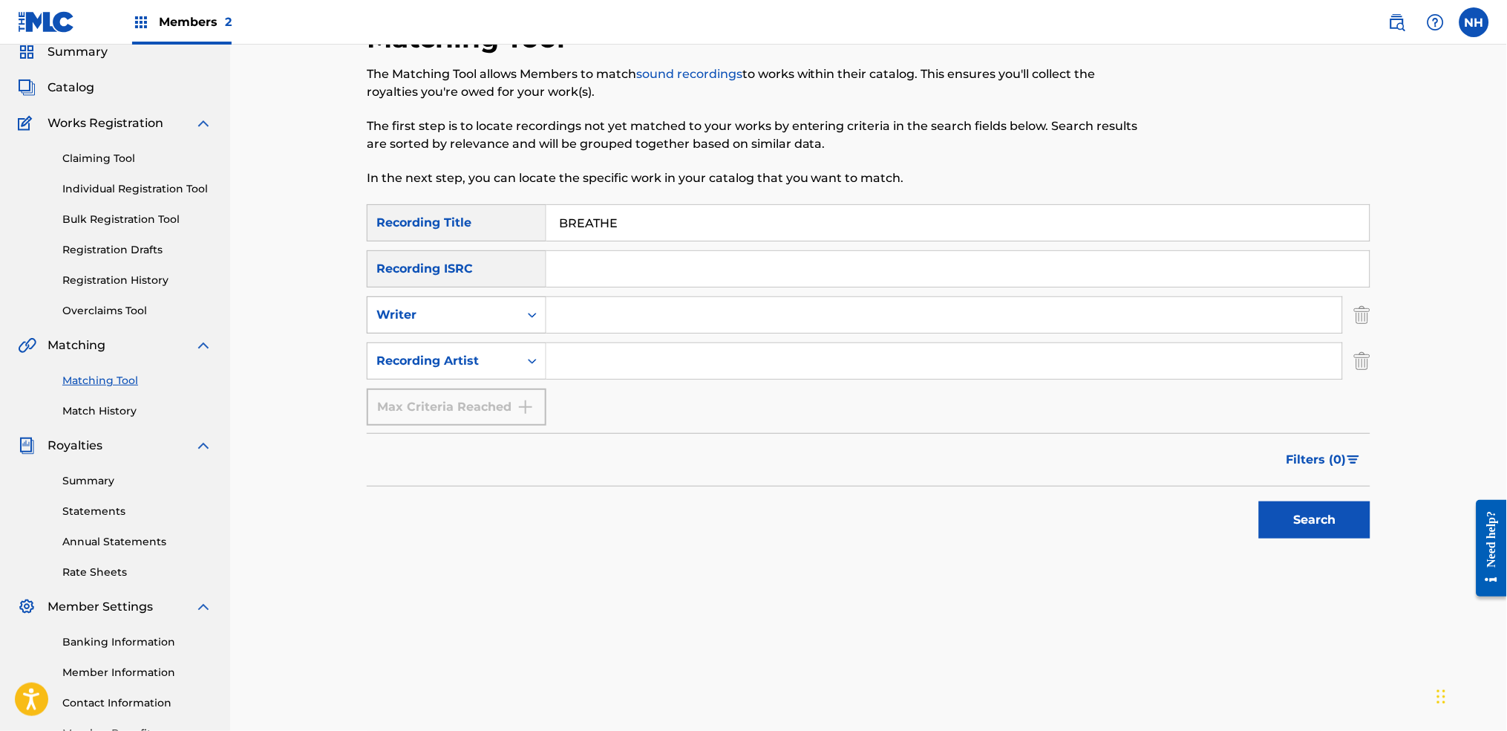
click at [529, 301] on div "Search Form" at bounding box center [532, 314] width 27 height 27
click at [583, 344] on input "Search Form" at bounding box center [944, 361] width 796 height 36
click at [595, 361] on input "Search Form" at bounding box center [944, 361] width 796 height 36
type input "alfa mist"
click at [1220, 543] on div "Matching Tool The Matching Tool allows Members to match sound recordings to wor…" at bounding box center [868, 390] width 1039 height 737
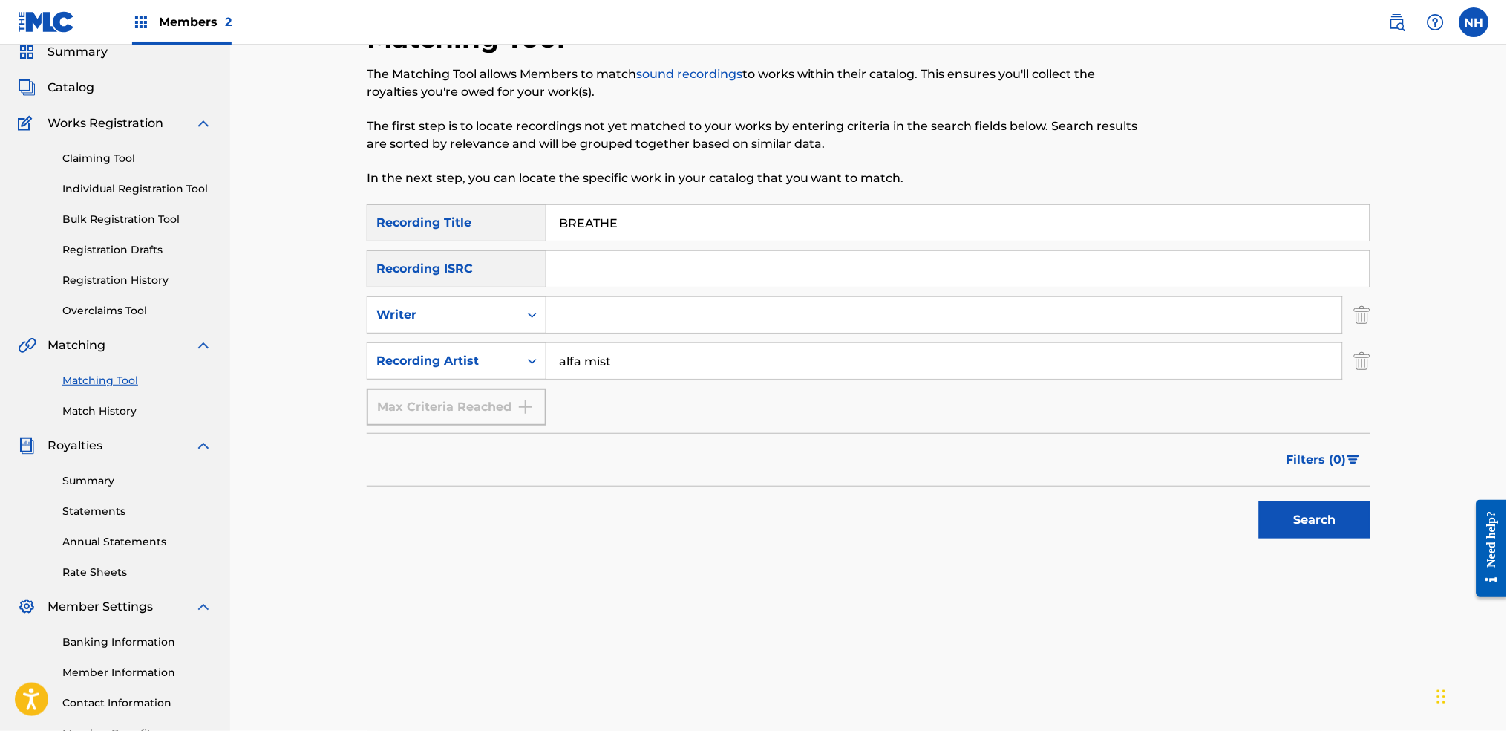
click at [1220, 543] on div "Search" at bounding box center [1311, 515] width 119 height 59
click at [1220, 501] on button "Search" at bounding box center [1314, 519] width 111 height 37
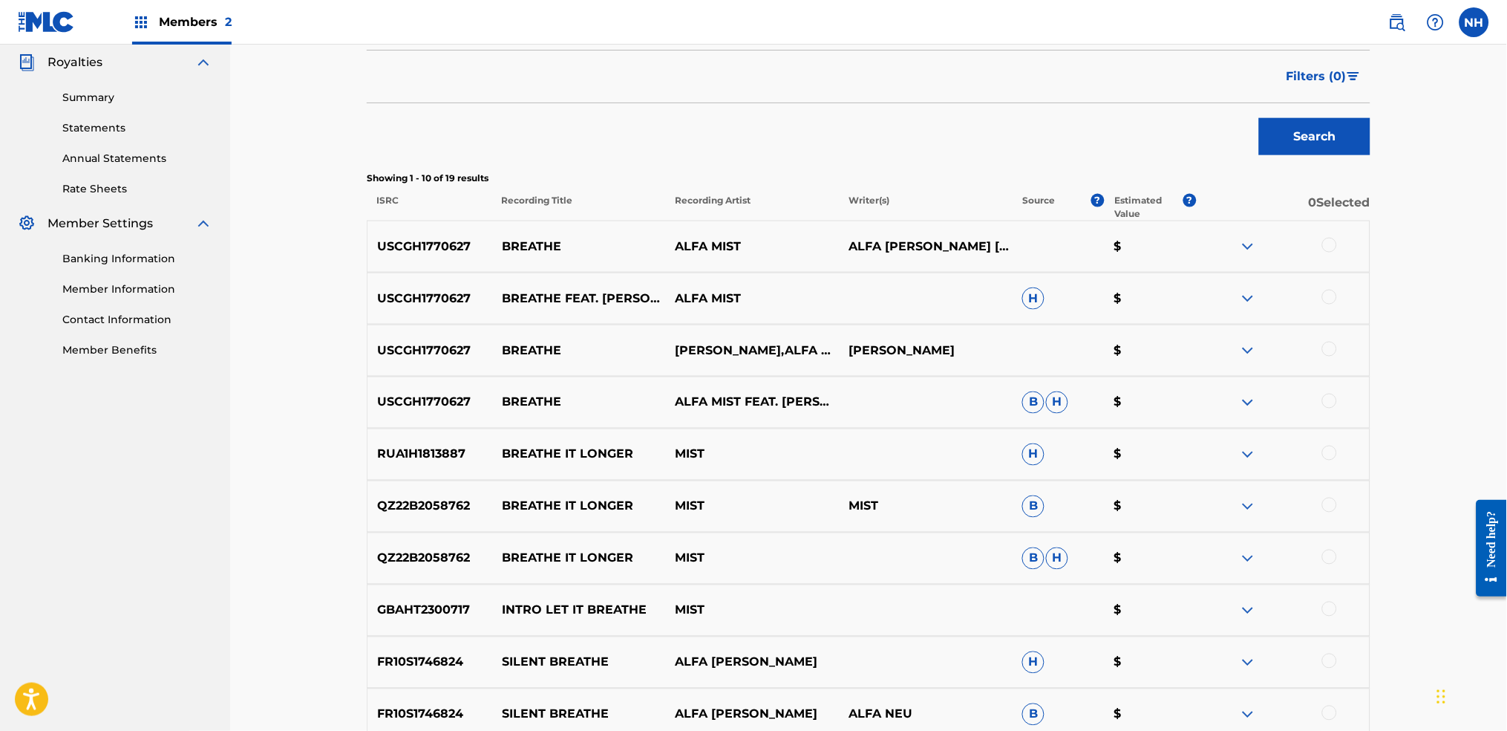
scroll to position [456, 0]
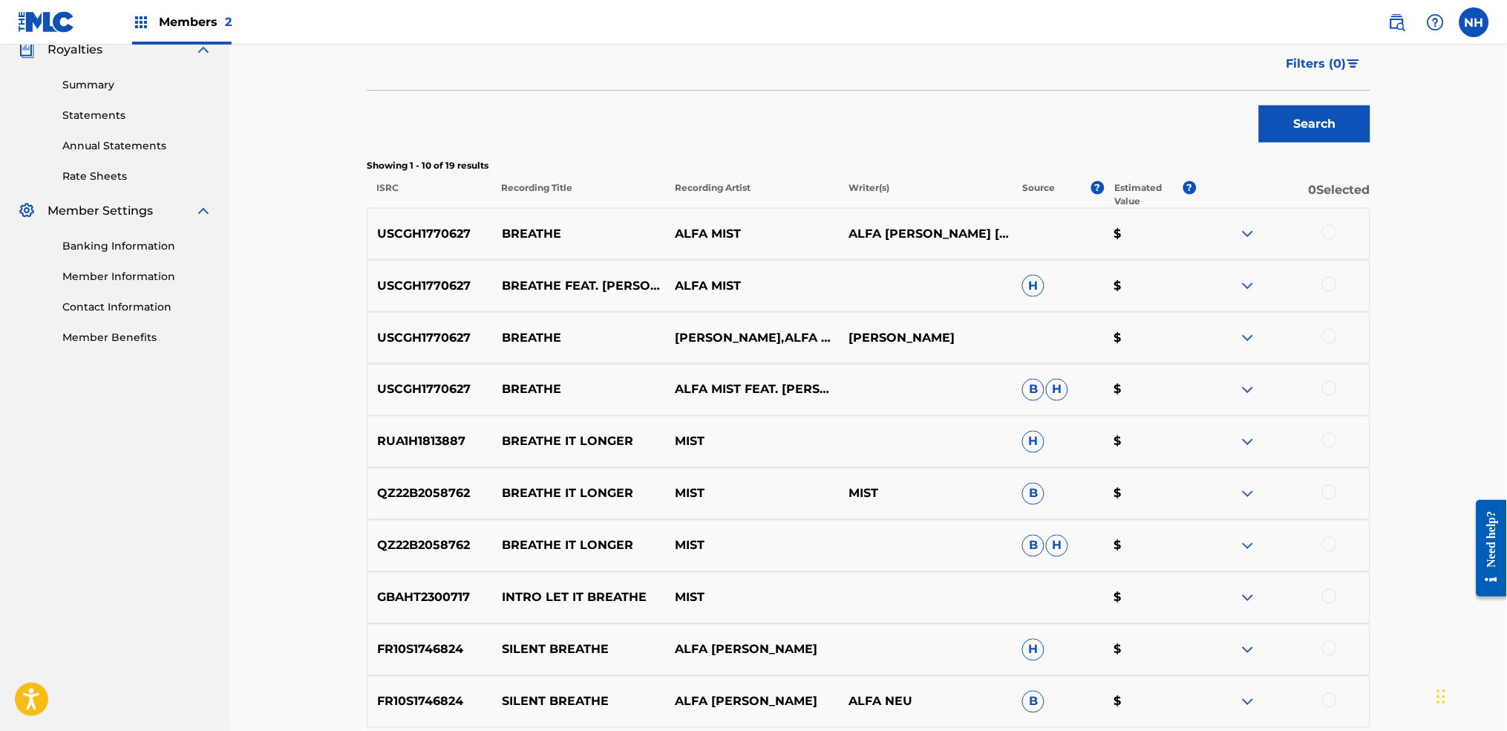
click at [1220, 386] on div at bounding box center [1329, 388] width 15 height 15
click at [1220, 332] on div at bounding box center [1283, 338] width 174 height 18
click at [1220, 333] on div at bounding box center [1329, 336] width 15 height 15
click at [1220, 277] on div at bounding box center [1329, 284] width 15 height 15
click at [1220, 235] on div at bounding box center [1329, 232] width 15 height 15
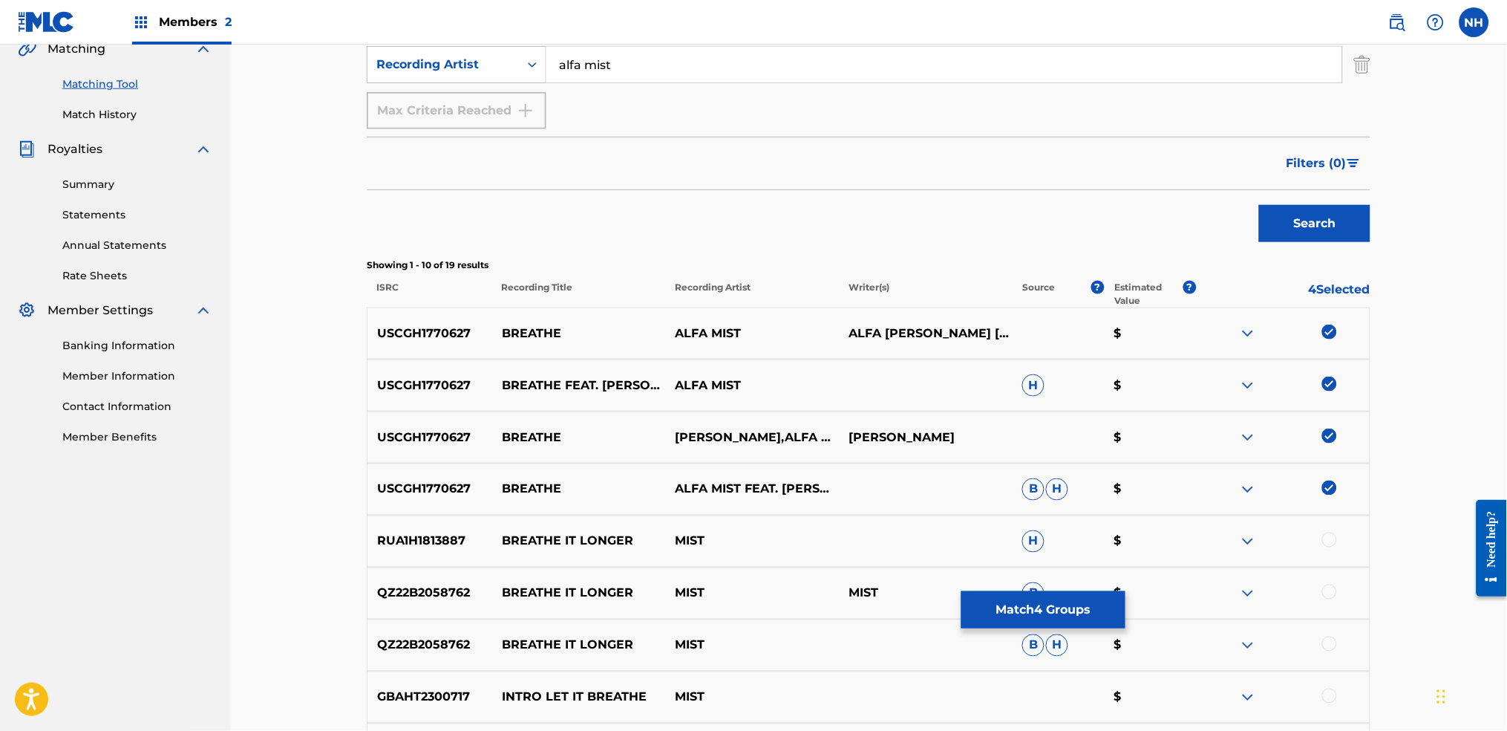
scroll to position [258, 0]
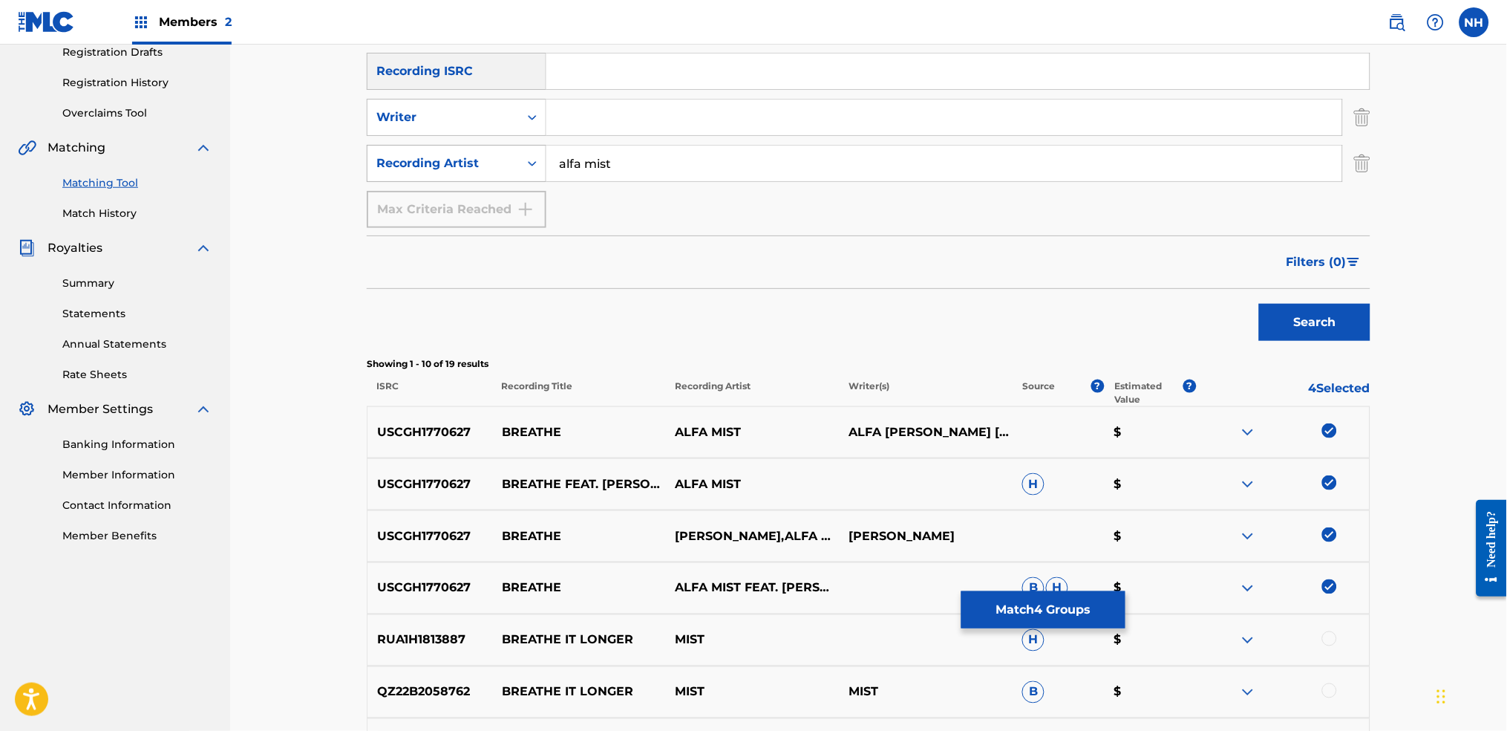
drag, startPoint x: 715, startPoint y: 173, endPoint x: 490, endPoint y: 159, distance: 225.4
click at [490, 159] on div "SearchWithCriteriac771ec82-3f86-44b7-b621-44fab990d02f Recording Artist alfa mi…" at bounding box center [869, 163] width 1004 height 37
click at [622, 103] on input "Search Form" at bounding box center [944, 117] width 796 height 36
paste input "alfa mist"
type input "alfa mist"
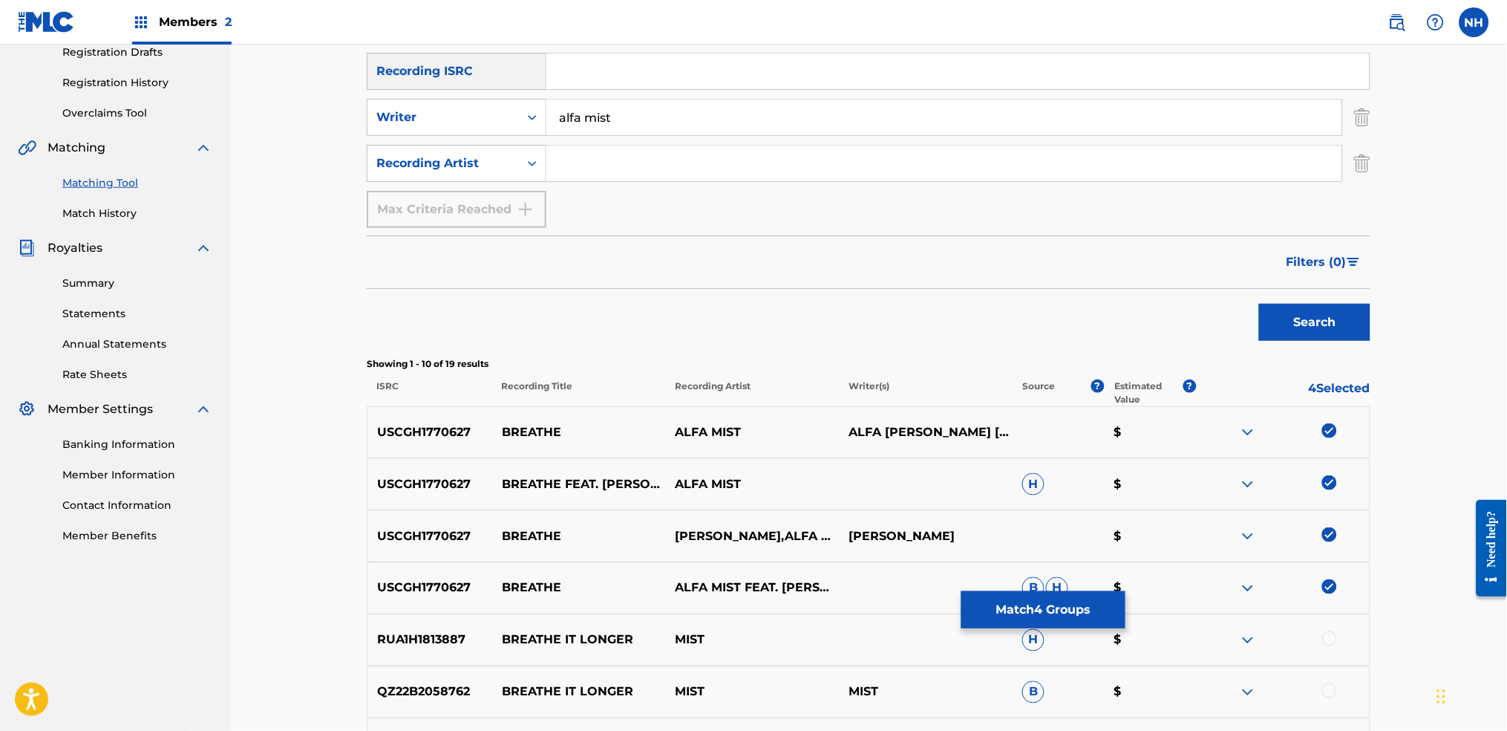
click at [1220, 306] on button "Search" at bounding box center [1314, 322] width 111 height 37
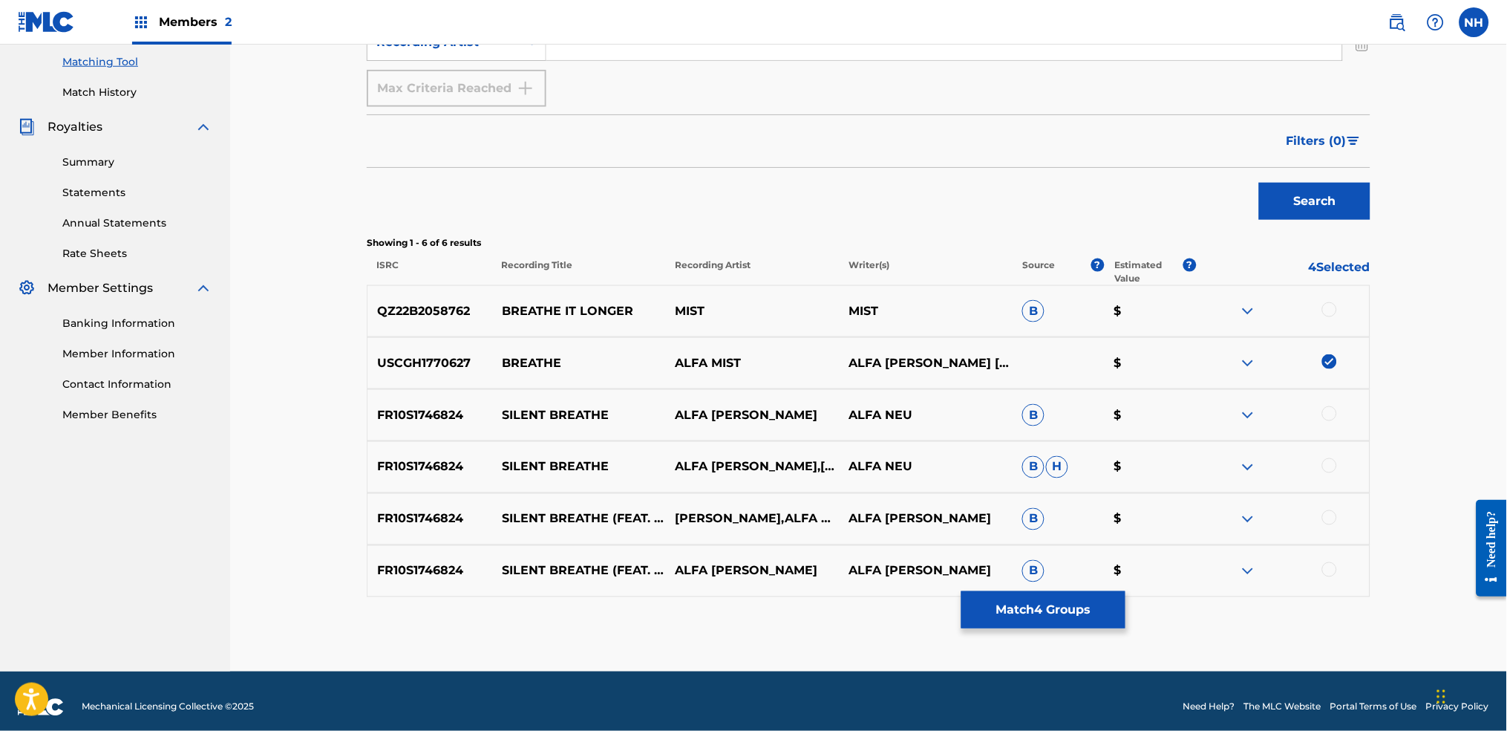
scroll to position [390, 0]
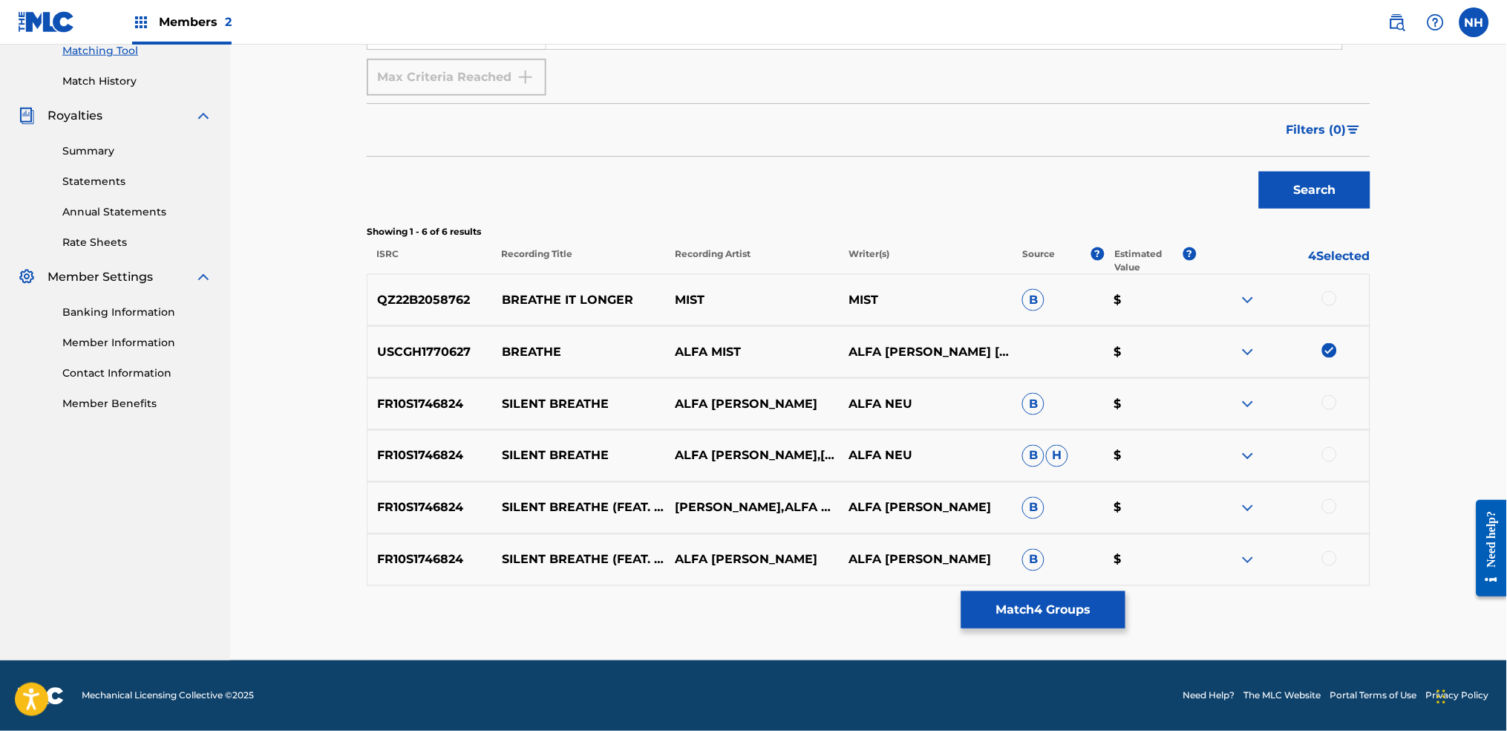
click at [1111, 543] on button "Match 4 Groups" at bounding box center [1043, 609] width 164 height 37
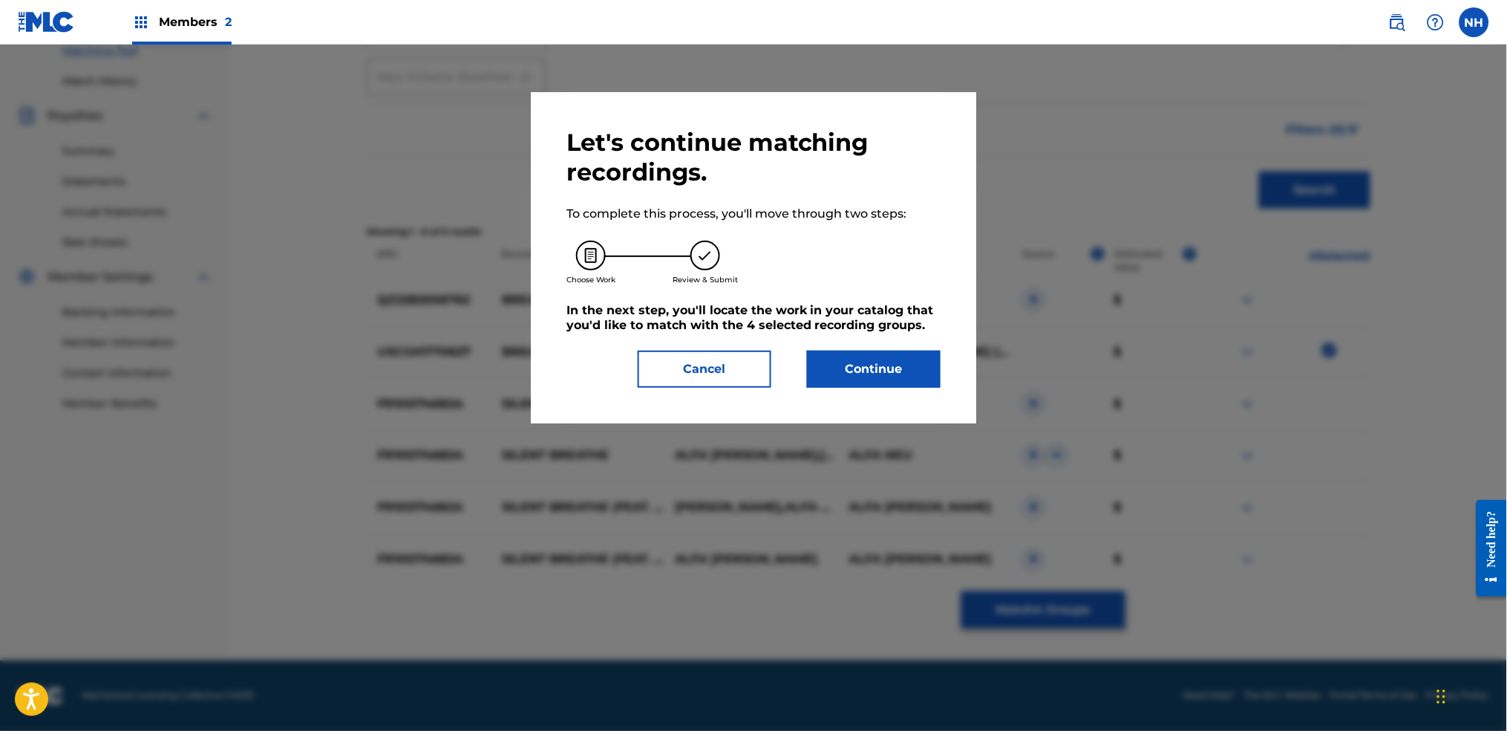
click at [886, 381] on button "Continue" at bounding box center [874, 368] width 134 height 37
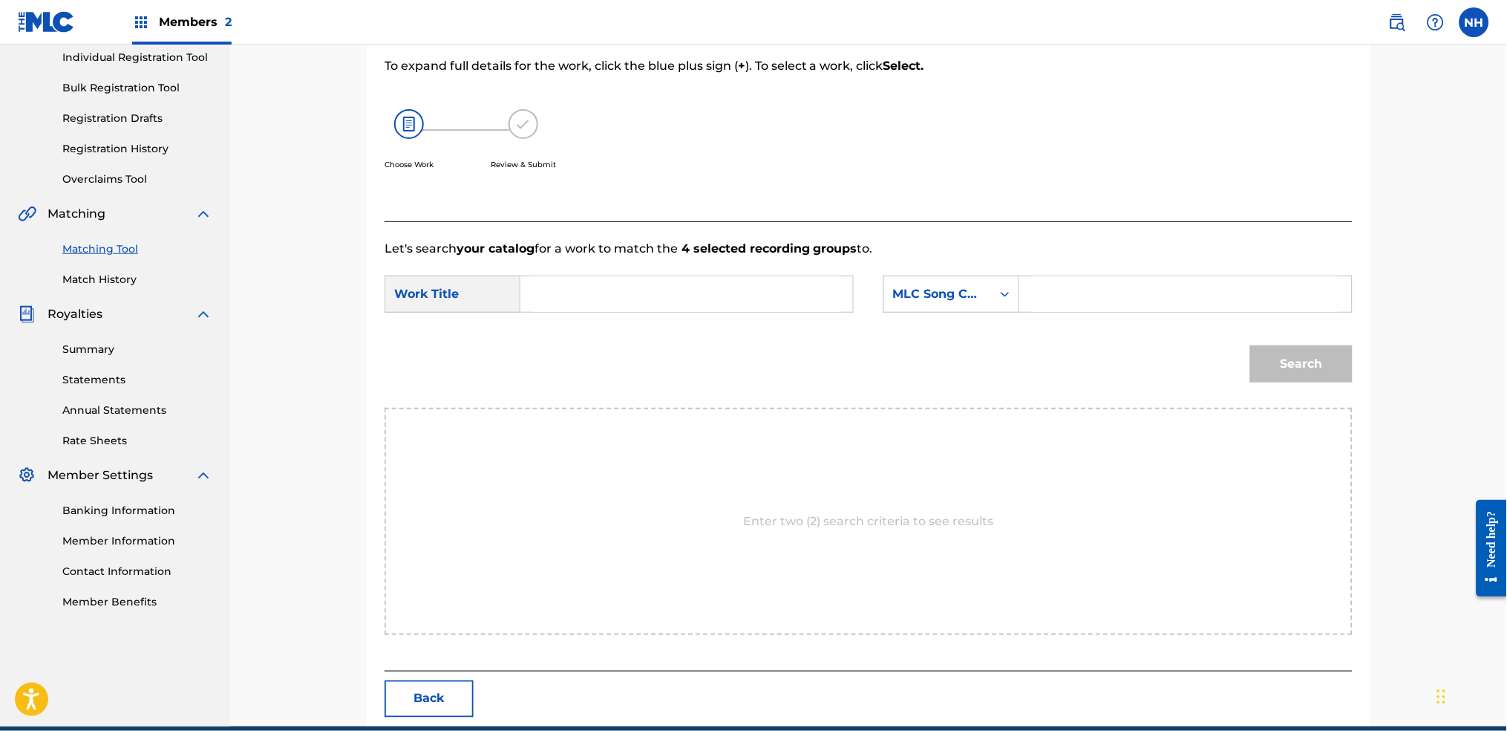
scroll to position [60, 0]
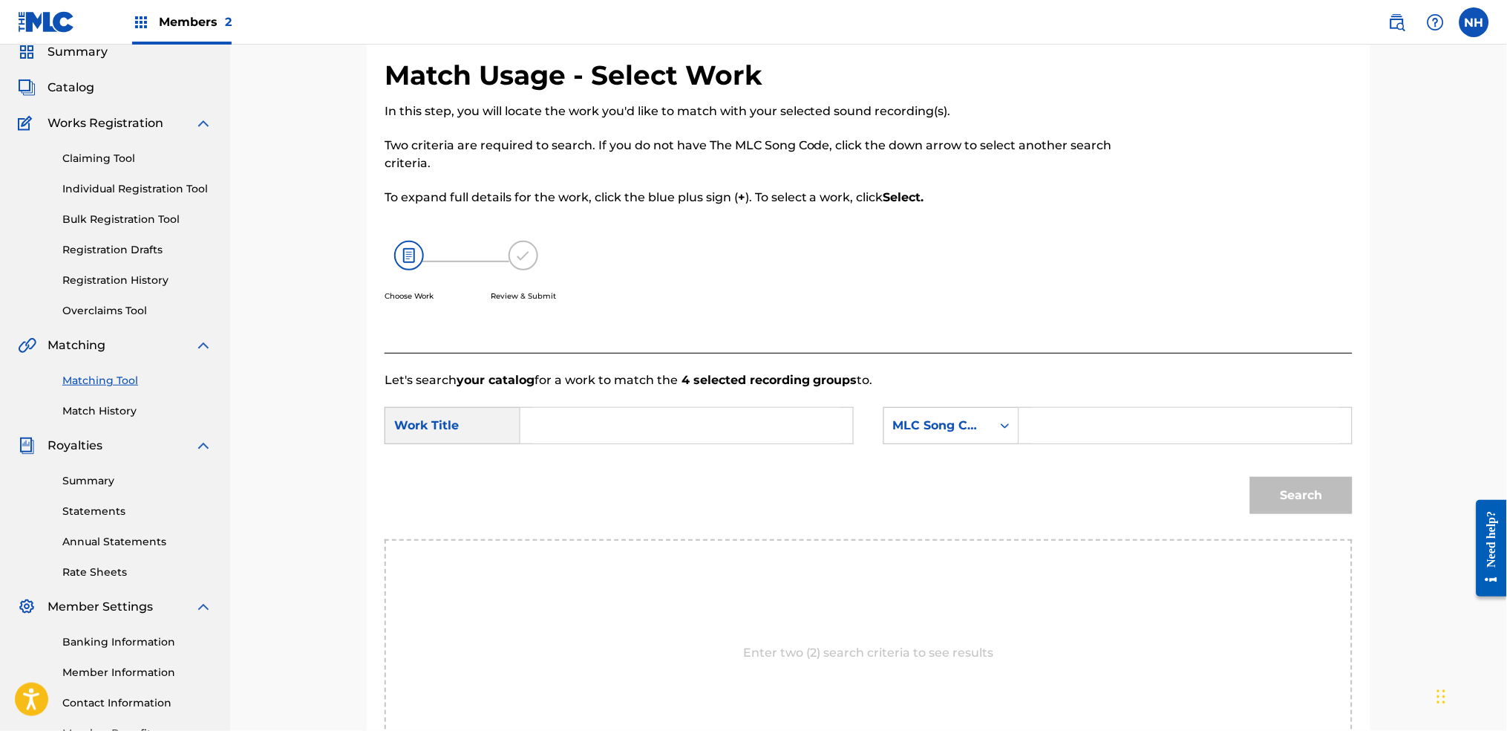
click at [792, 436] on input "Search Form" at bounding box center [686, 426] width 307 height 36
paste input "alfa mist"
type input "alfa mist"
type input "Breathe"
click at [992, 407] on div "MLC Song Code" at bounding box center [952, 425] width 136 height 37
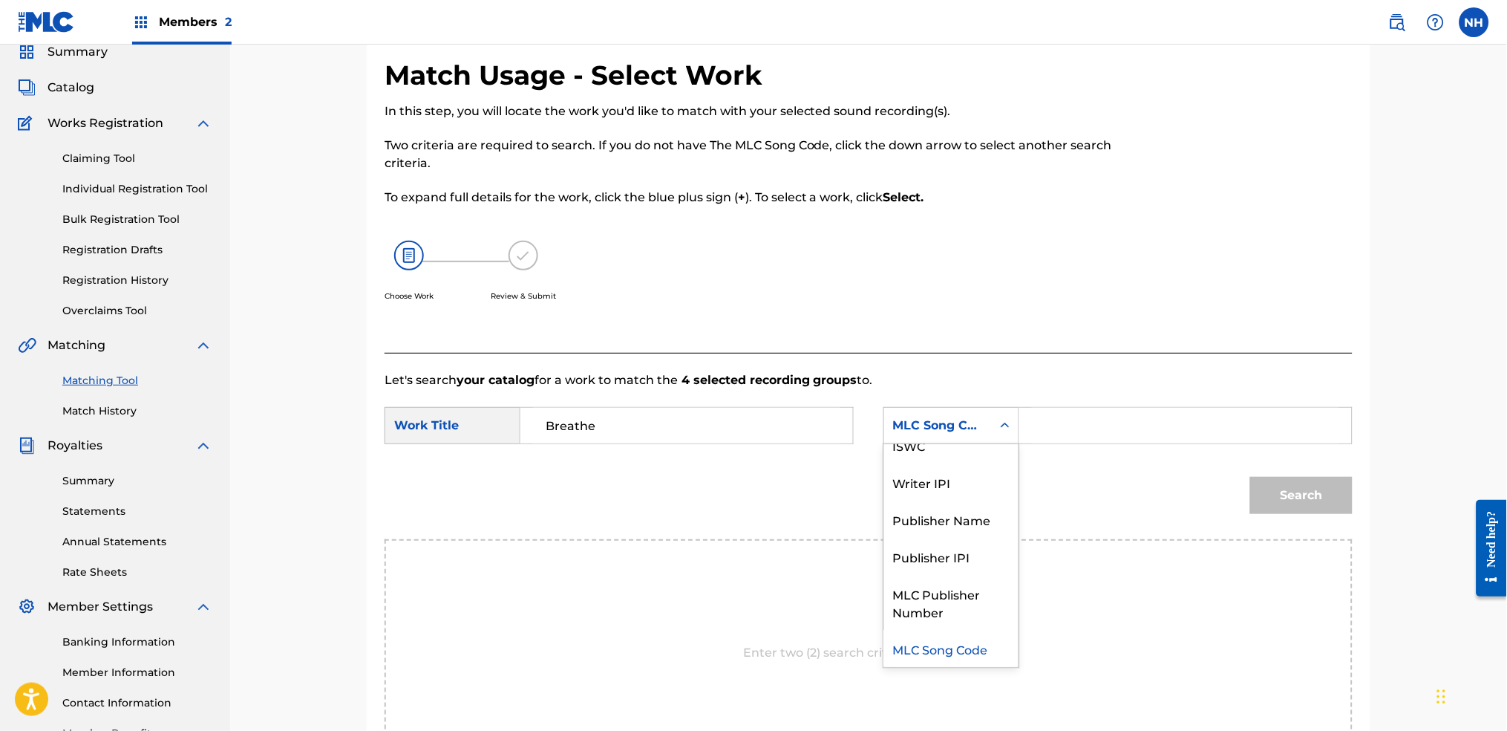
scroll to position [0, 0]
click at [979, 460] on div "Writer Name" at bounding box center [951, 462] width 134 height 37
click at [1100, 432] on input "Search Form" at bounding box center [1185, 426] width 307 height 36
paste input "alfa mist"
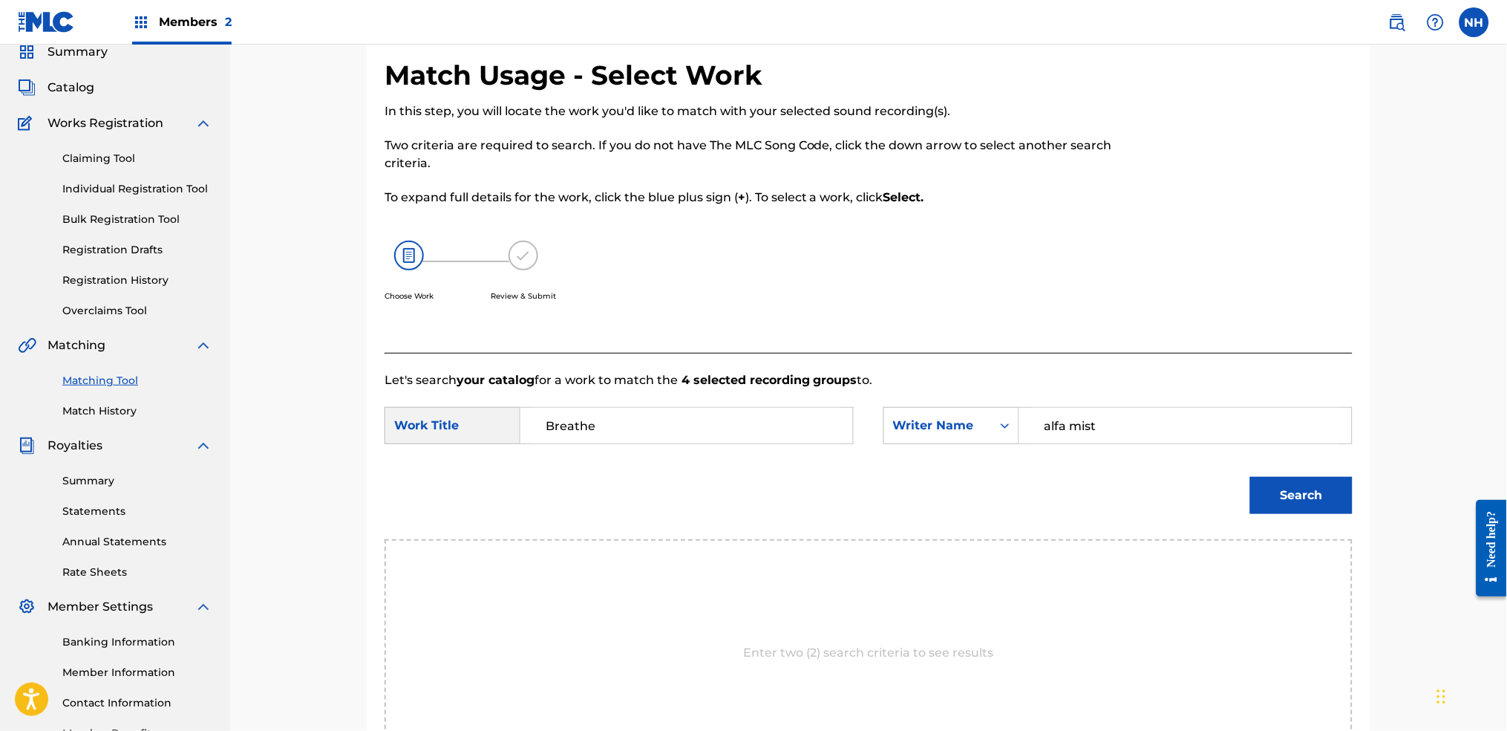
click at [1220, 510] on button "Search" at bounding box center [1301, 495] width 102 height 37
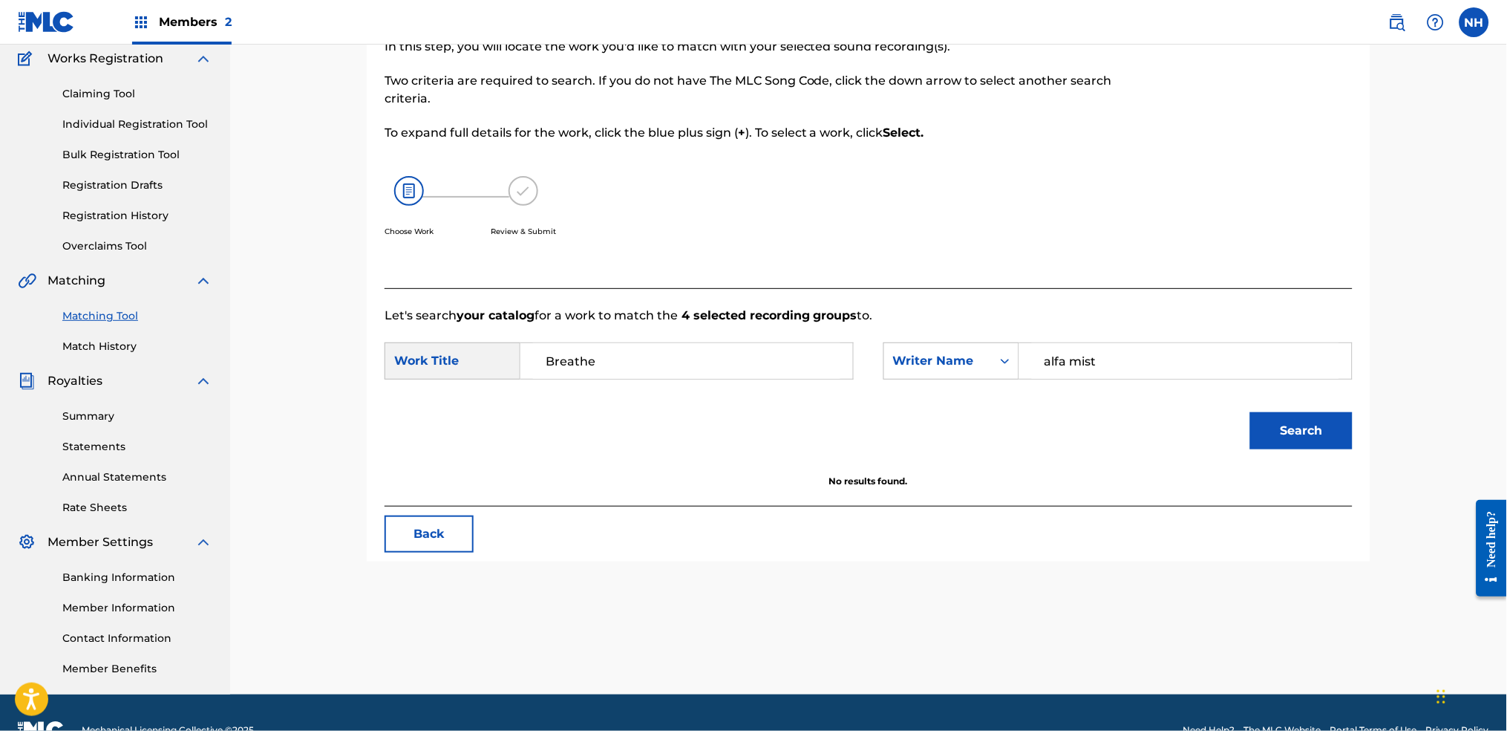
scroll to position [159, 0]
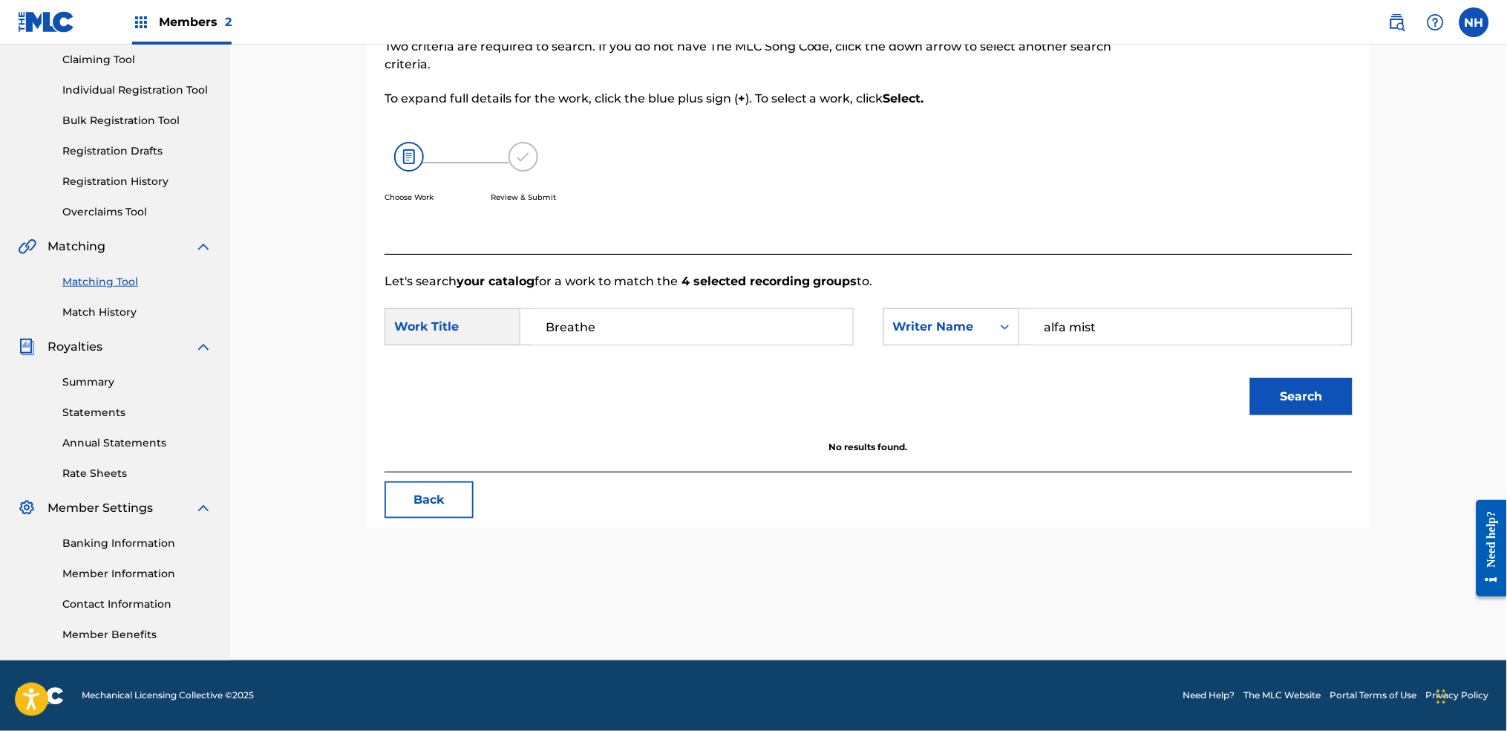
click at [1169, 324] on input "alfa mist" at bounding box center [1185, 327] width 307 height 36
type input "alfa"
click at [1220, 378] on button "Search" at bounding box center [1301, 396] width 102 height 37
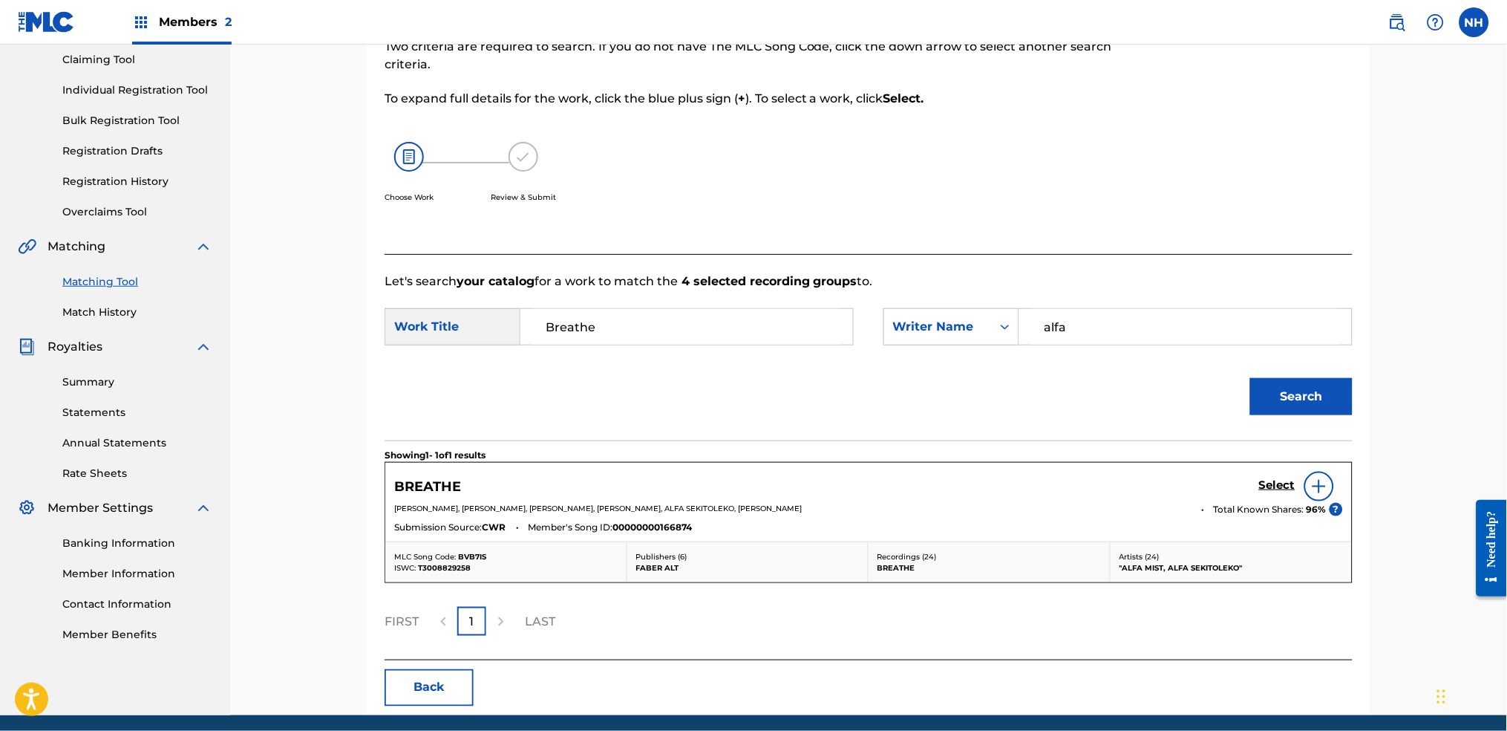
click at [1220, 503] on span "Total Known Shares:" at bounding box center [1260, 509] width 93 height 13
click at [1220, 493] on link "Select" at bounding box center [1277, 486] width 36 height 16
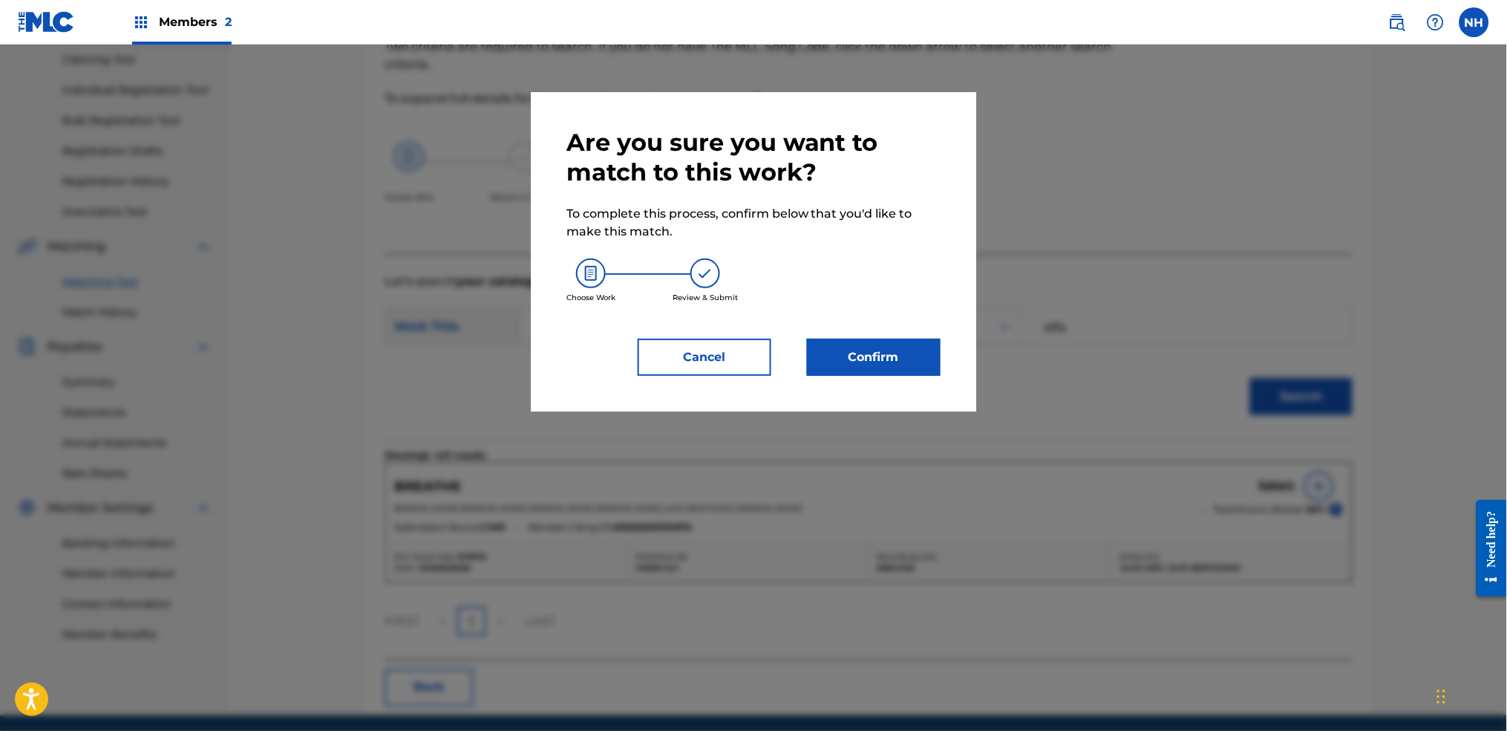
click at [866, 379] on div "Are you sure you want to match to this work? To complete this process, confirm …" at bounding box center [753, 251] width 445 height 319
click at [873, 357] on button "Confirm" at bounding box center [874, 357] width 134 height 37
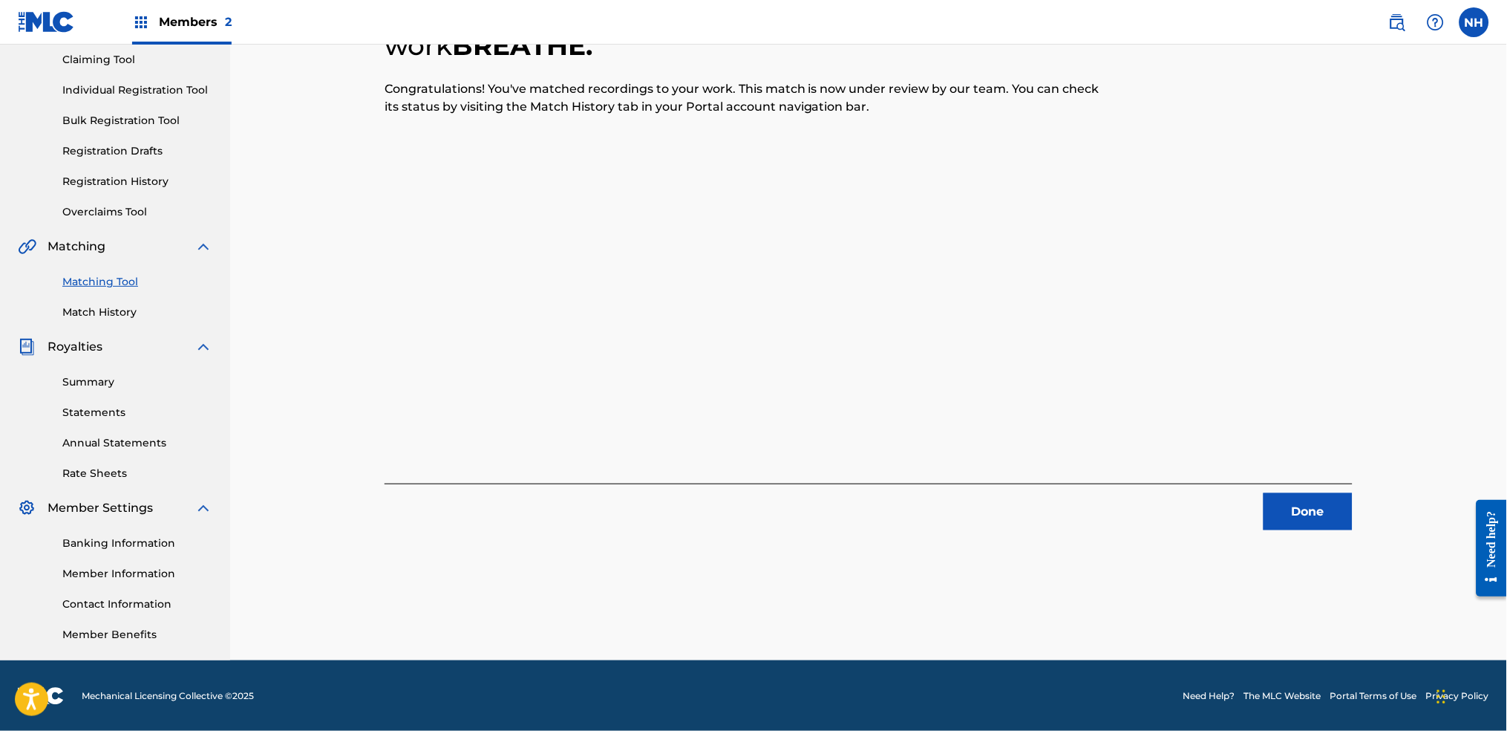
click at [1129, 406] on div "4 Recording Groups are pending usage match to the work BREATHE . Congratulation…" at bounding box center [869, 245] width 968 height 570
click at [1220, 510] on div "Done" at bounding box center [869, 506] width 968 height 47
click at [1220, 526] on button "Done" at bounding box center [1308, 511] width 89 height 37
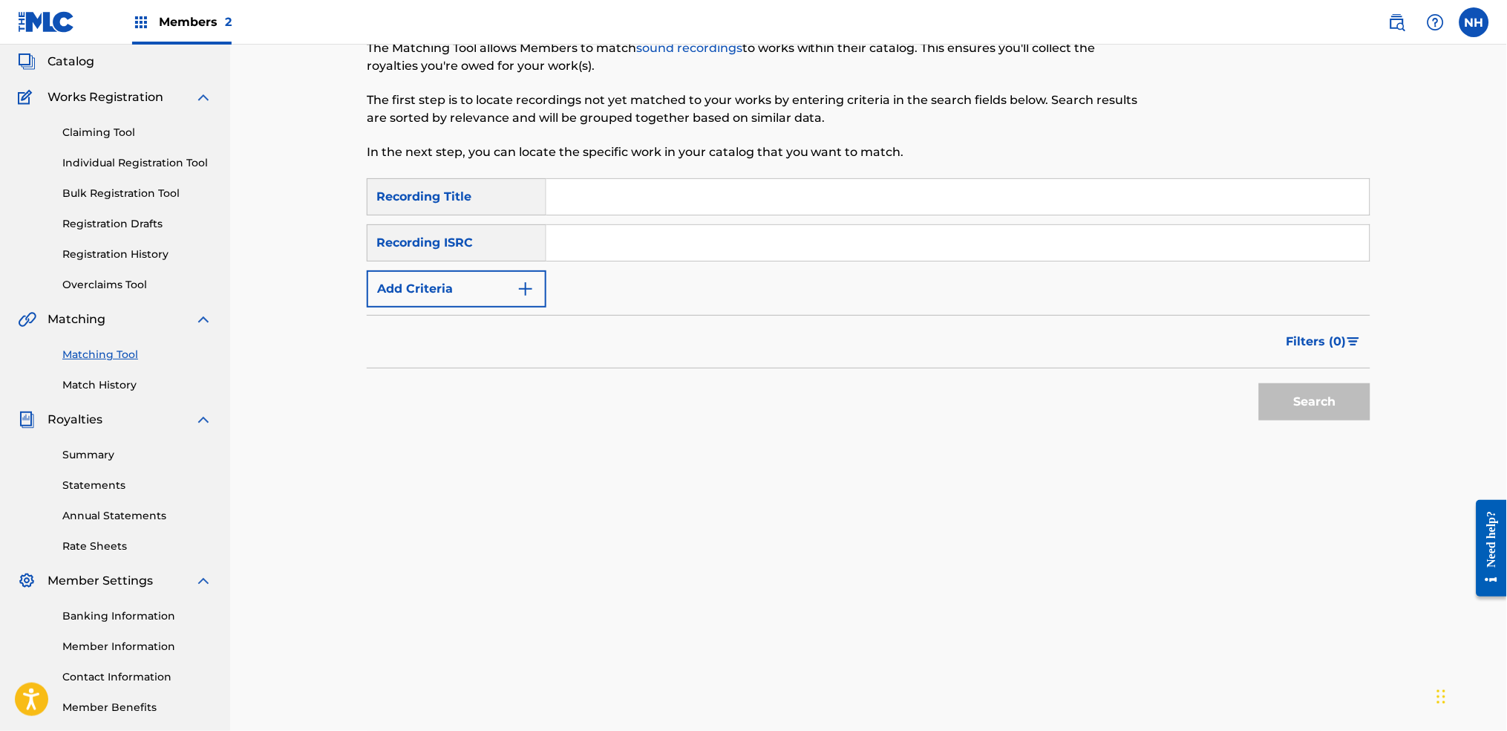
scroll to position [0, 0]
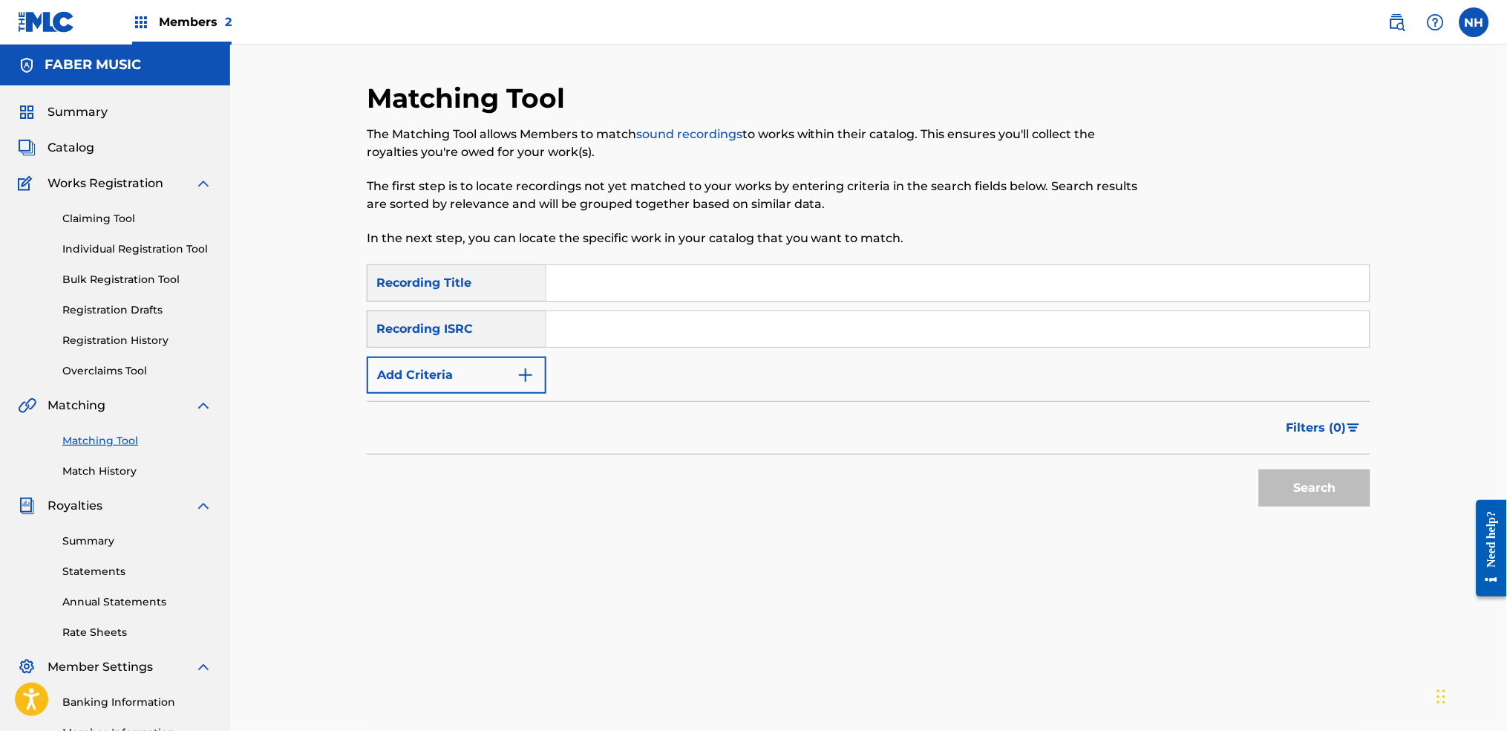
click at [470, 385] on button "Add Criteria" at bounding box center [457, 374] width 180 height 37
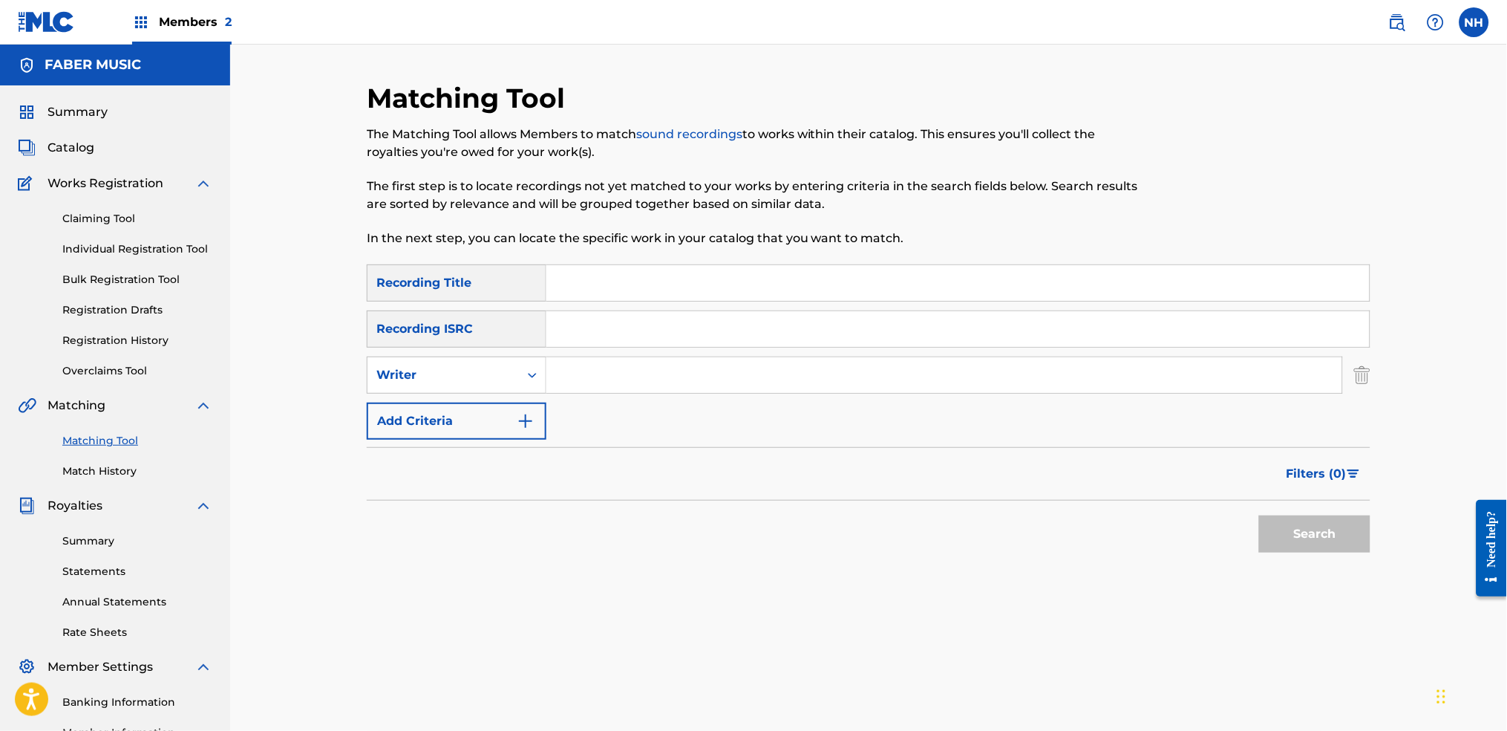
click at [473, 426] on button "Add Criteria" at bounding box center [457, 420] width 180 height 37
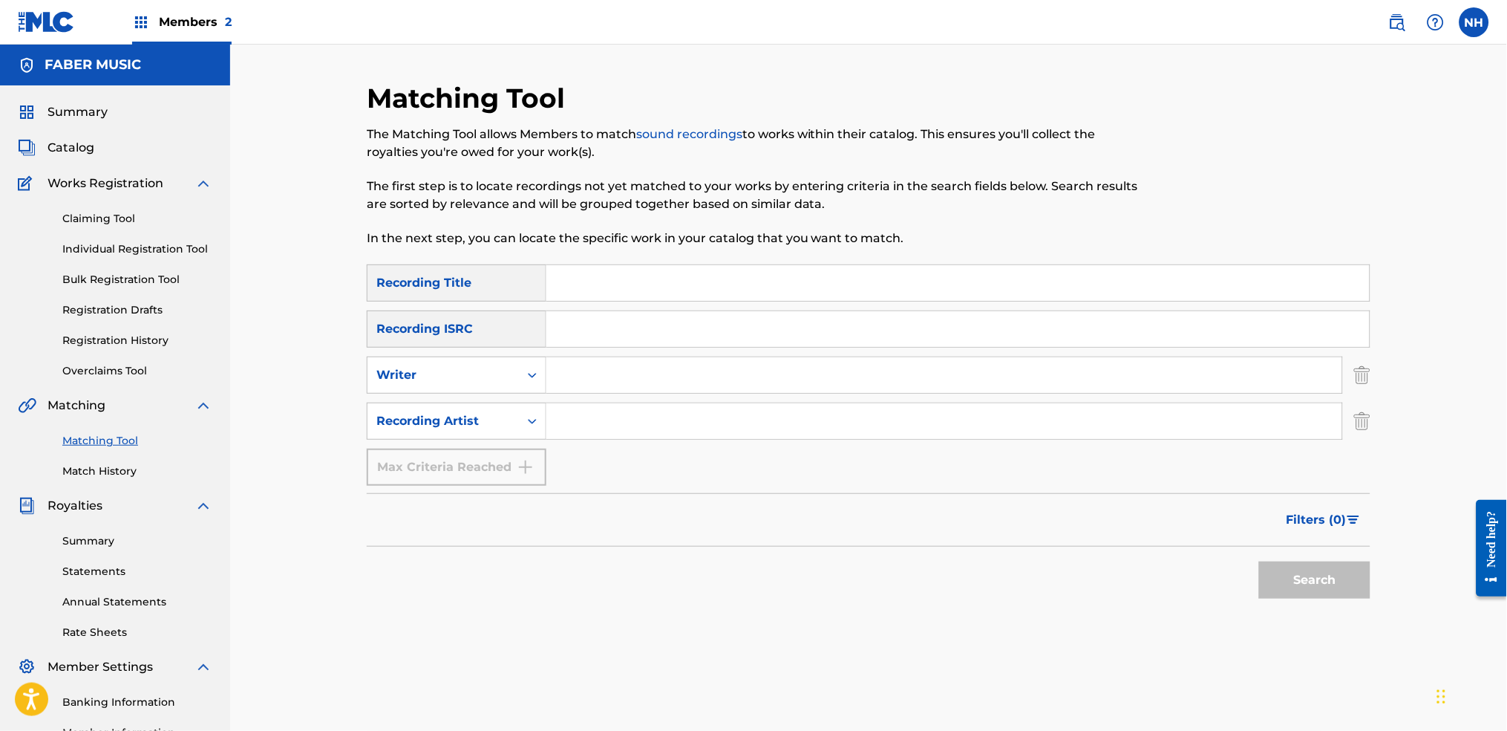
click at [608, 451] on div "SearchWithCriteriab69bc63f-c16c-46f9-943a-ffcfdda0fead Recording Title SearchWi…" at bounding box center [869, 374] width 1004 height 221
click at [616, 422] on input "Search Form" at bounding box center [944, 421] width 796 height 36
drag, startPoint x: 478, startPoint y: 316, endPoint x: 504, endPoint y: 293, distance: 34.2
click at [478, 316] on div "Recording ISRC" at bounding box center [457, 328] width 180 height 37
click at [610, 287] on input "Search Form" at bounding box center [957, 283] width 823 height 36
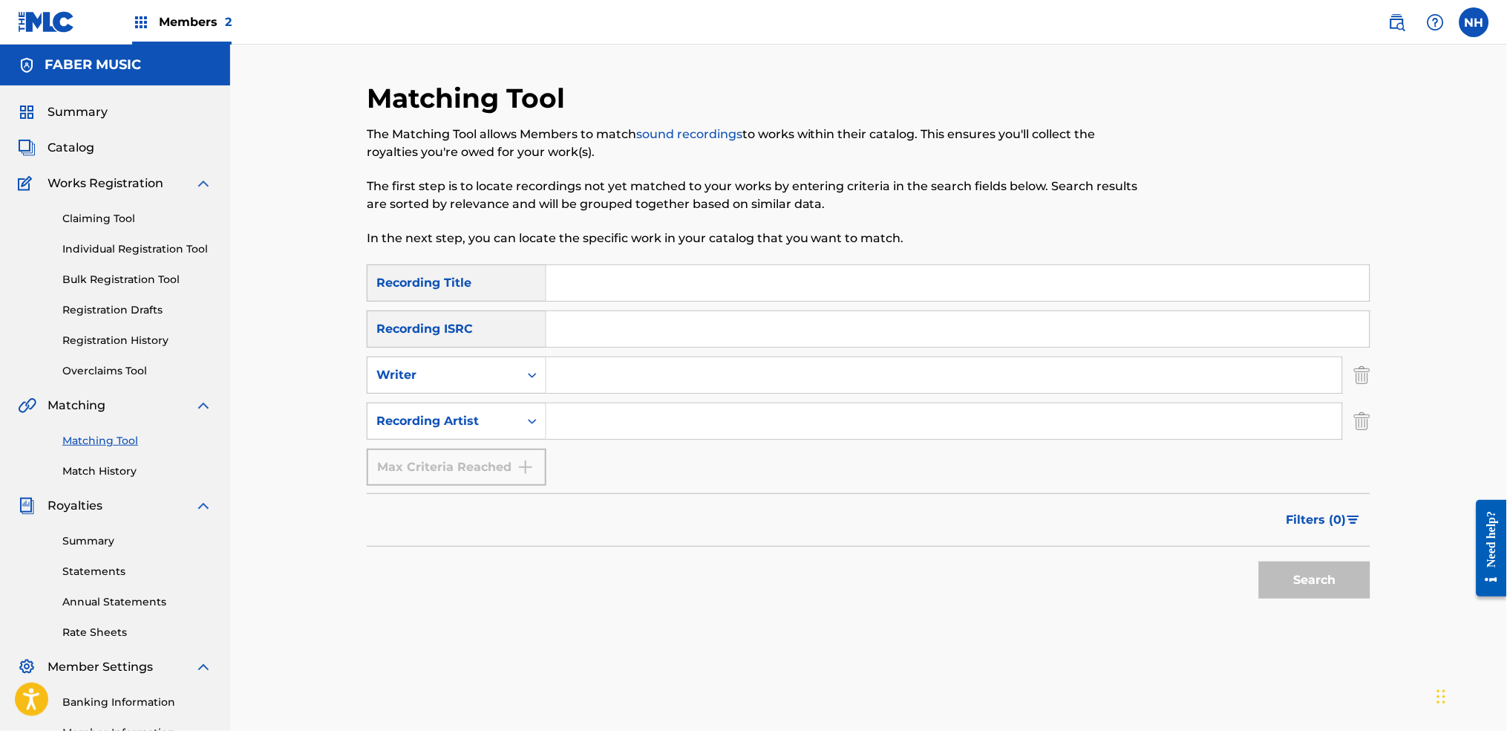
paste input "LET GO"
type input "LET GO"
click at [567, 440] on div "SearchWithCriteriab69bc63f-c16c-46f9-943a-ffcfdda0fead Recording Title LET GO S…" at bounding box center [869, 374] width 1004 height 221
click at [572, 432] on input "Search Form" at bounding box center [944, 421] width 796 height 36
type input "alfa mist"
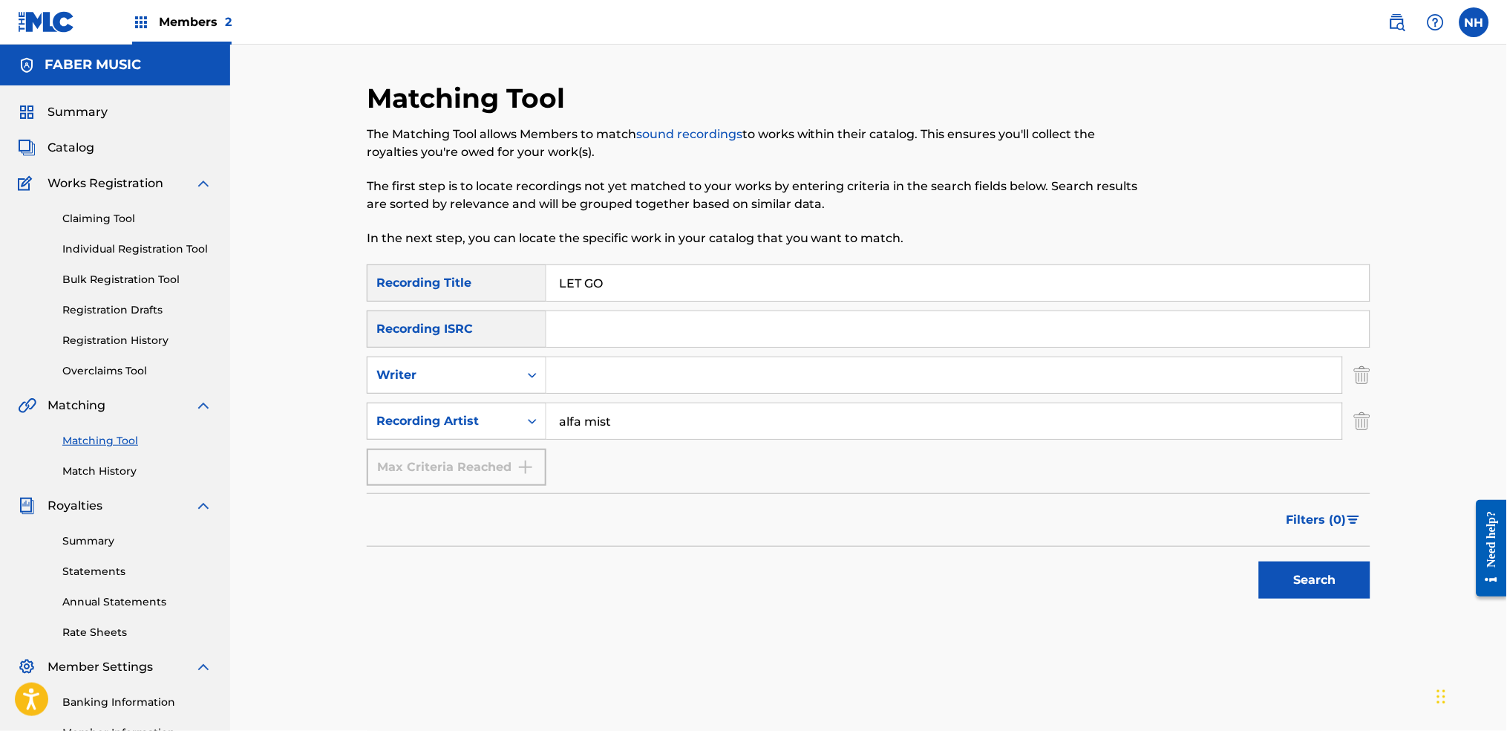
click at [1220, 543] on button "Search" at bounding box center [1314, 579] width 111 height 37
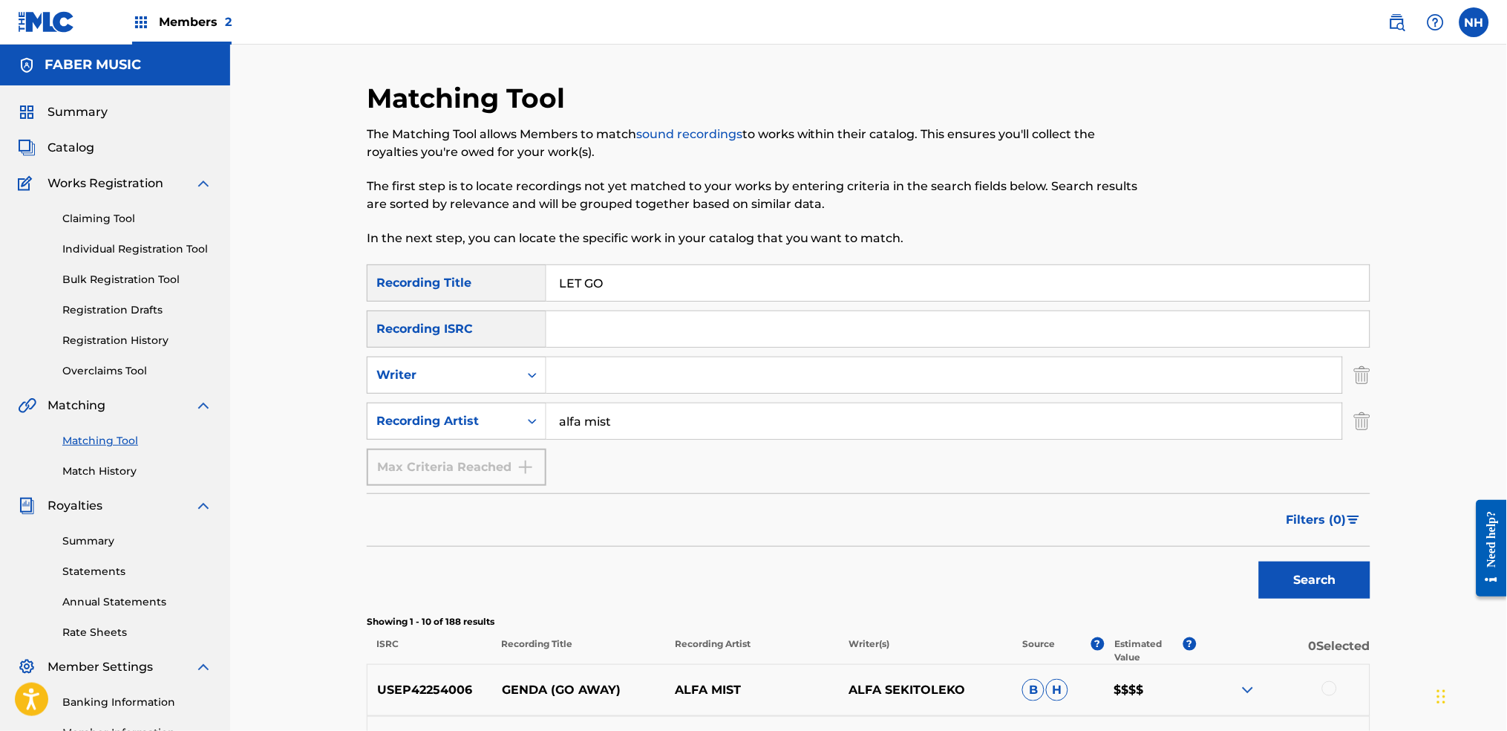
click at [1125, 512] on div "Filters ( 0 )" at bounding box center [869, 519] width 1004 height 53
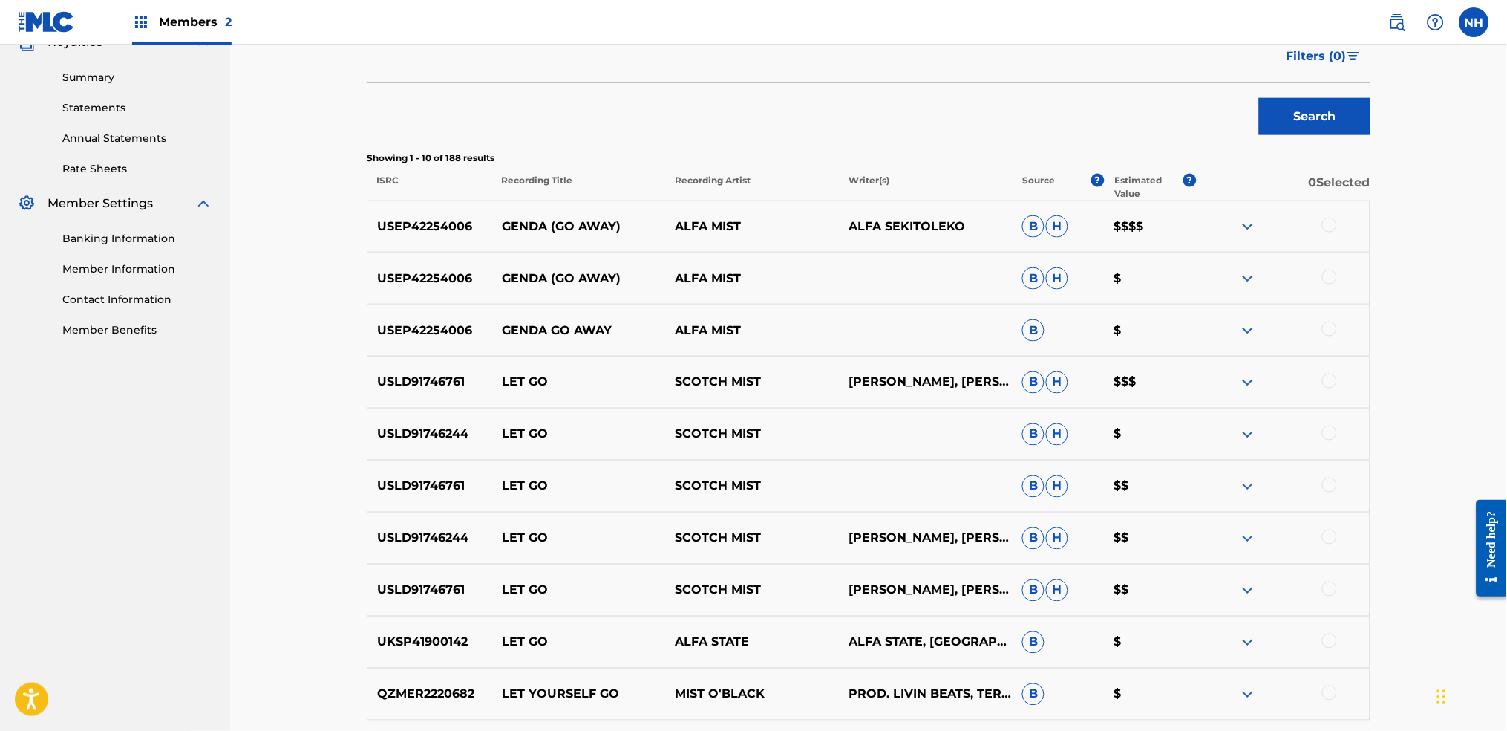
scroll to position [494, 0]
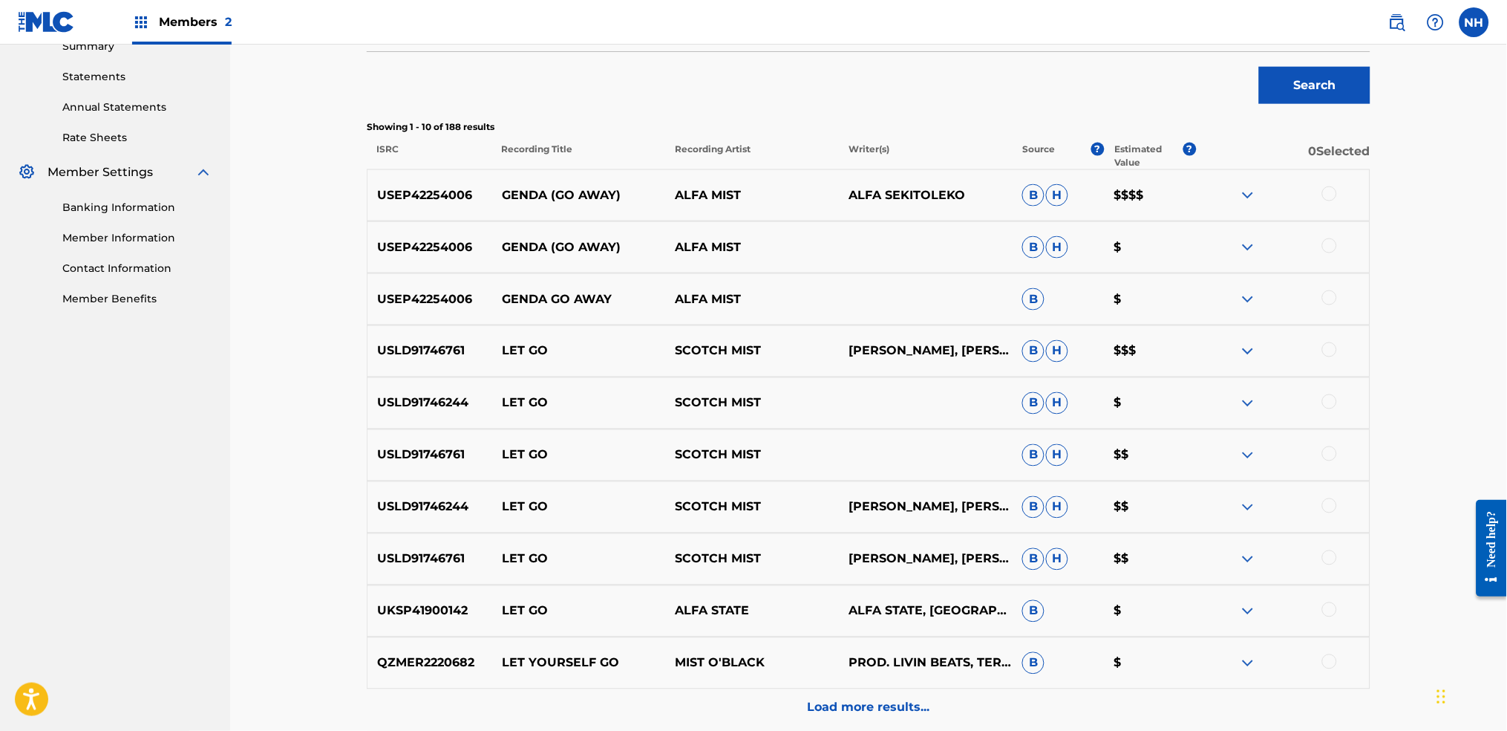
click at [873, 543] on p "Load more results..." at bounding box center [869, 708] width 123 height 18
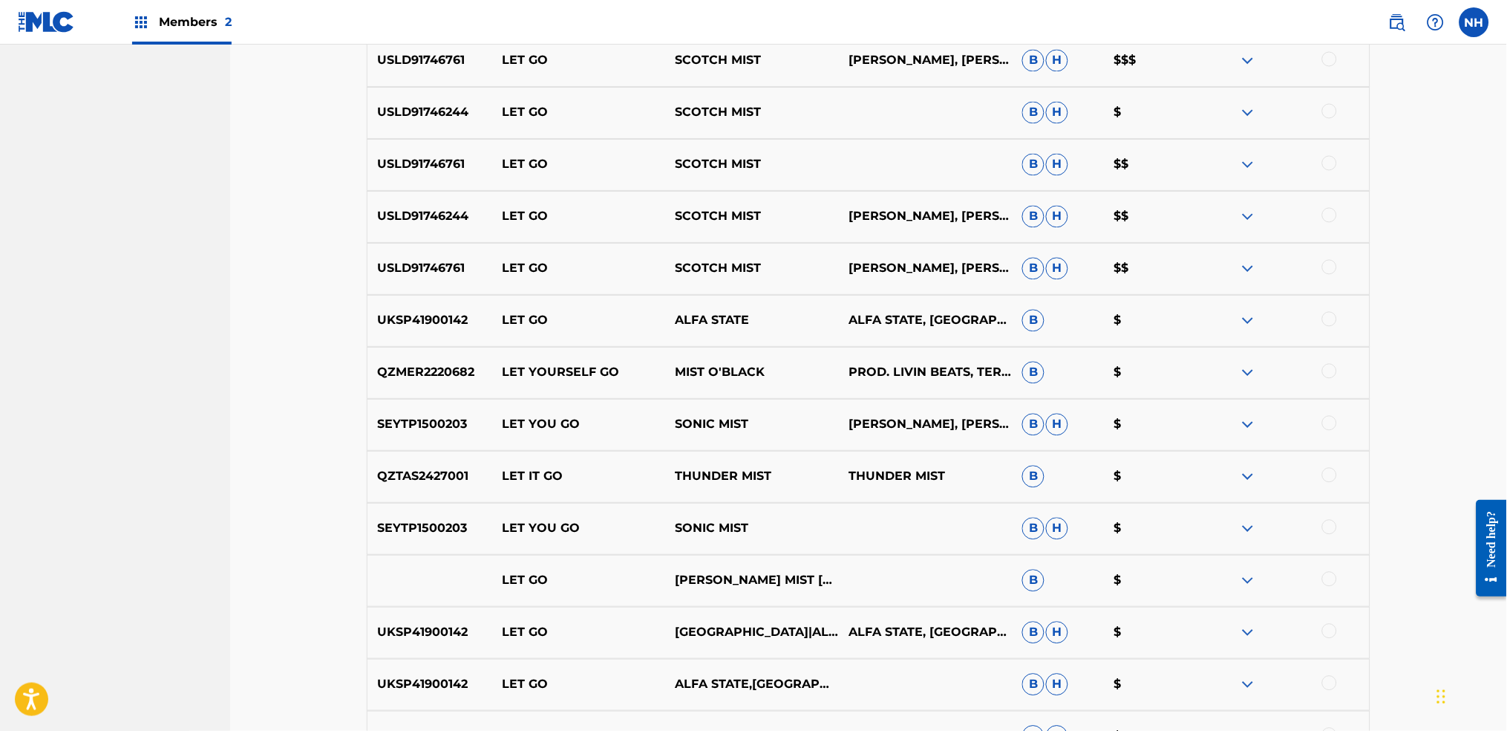
scroll to position [791, 0]
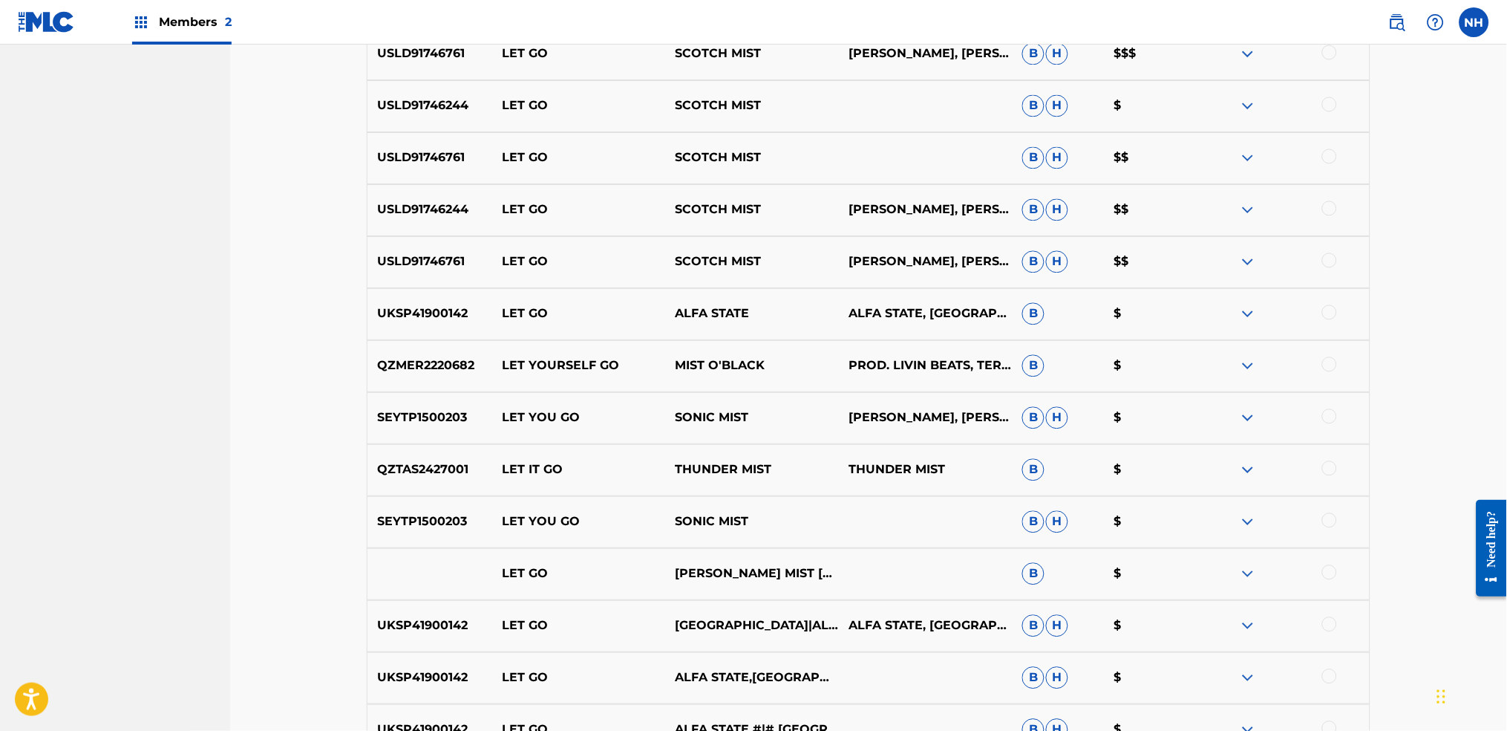
click at [161, 322] on nav "FABER MUSIC Summary Catalog Works Registration Claiming Tool Individual Registr…" at bounding box center [115, 138] width 230 height 1770
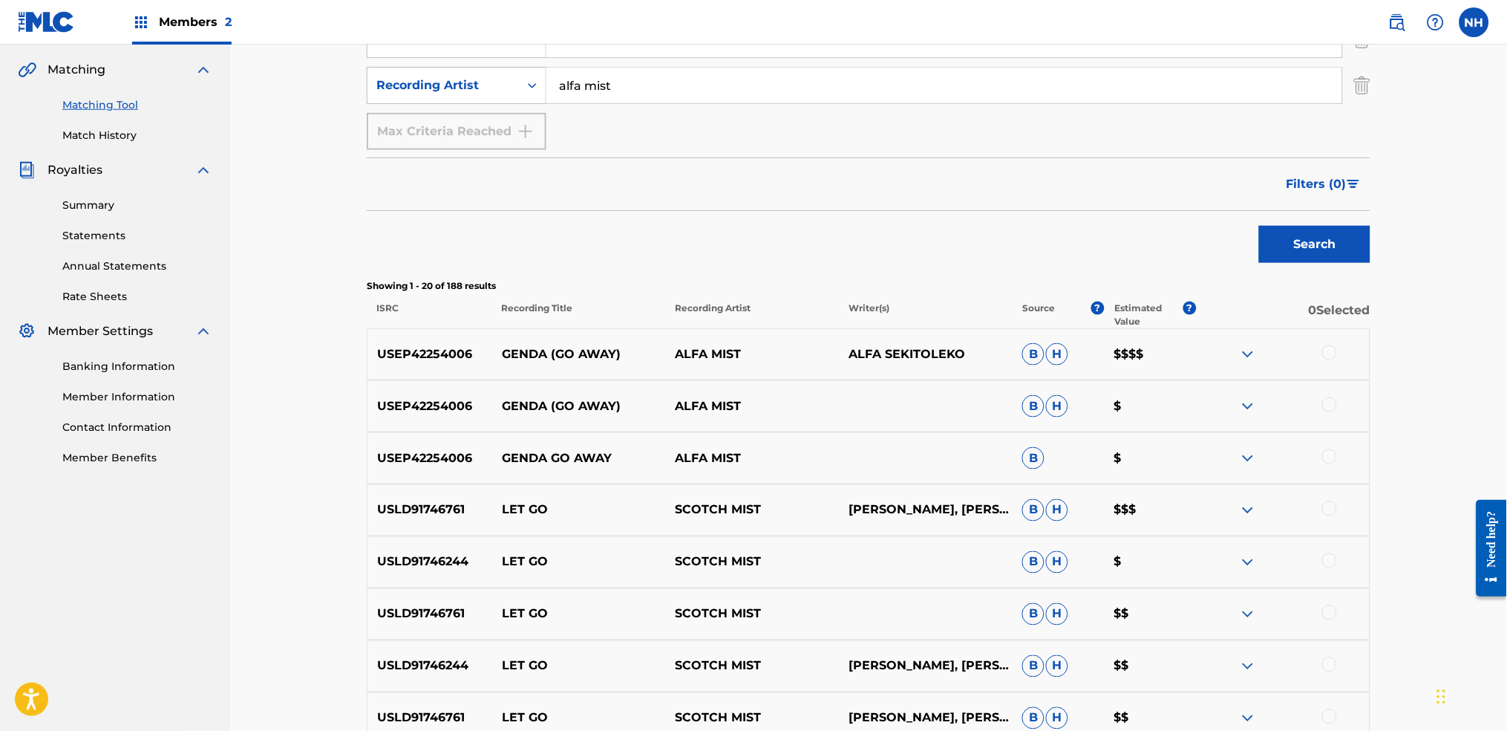
scroll to position [197, 0]
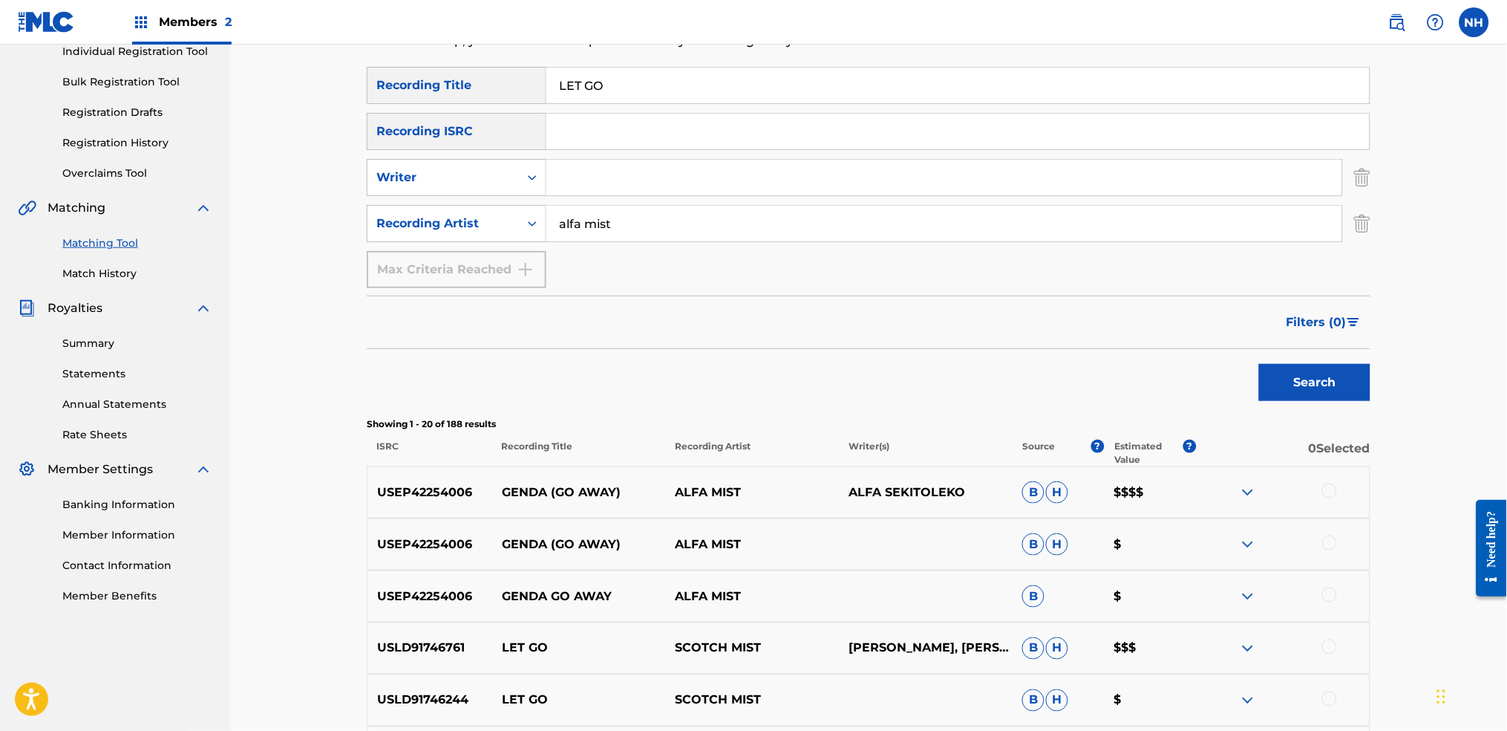
click at [730, 80] on input "LET GO" at bounding box center [957, 86] width 823 height 36
paste input "IT'S ALRIGHT"
paste input "Search Form"
click at [1220, 364] on button "Search" at bounding box center [1314, 382] width 111 height 37
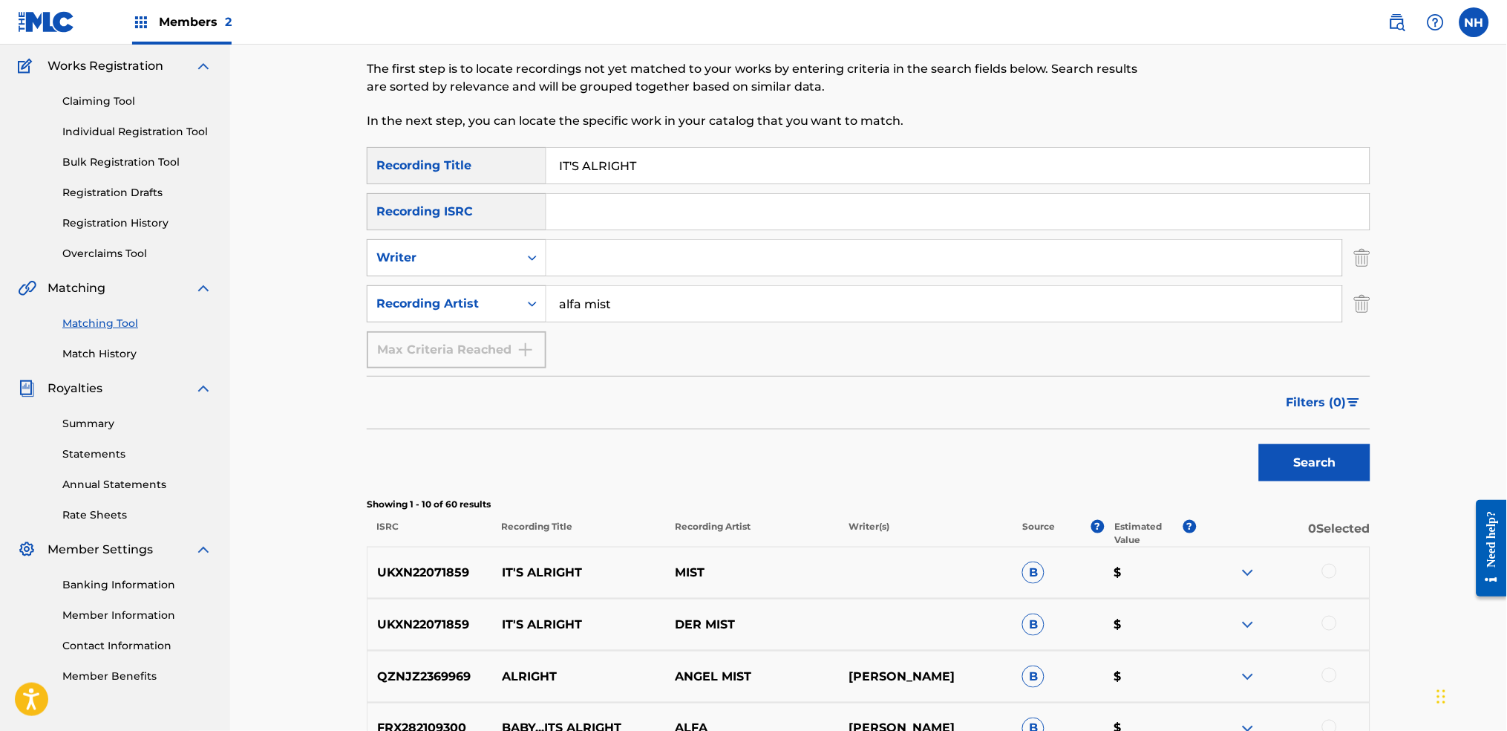
scroll to position [0, 0]
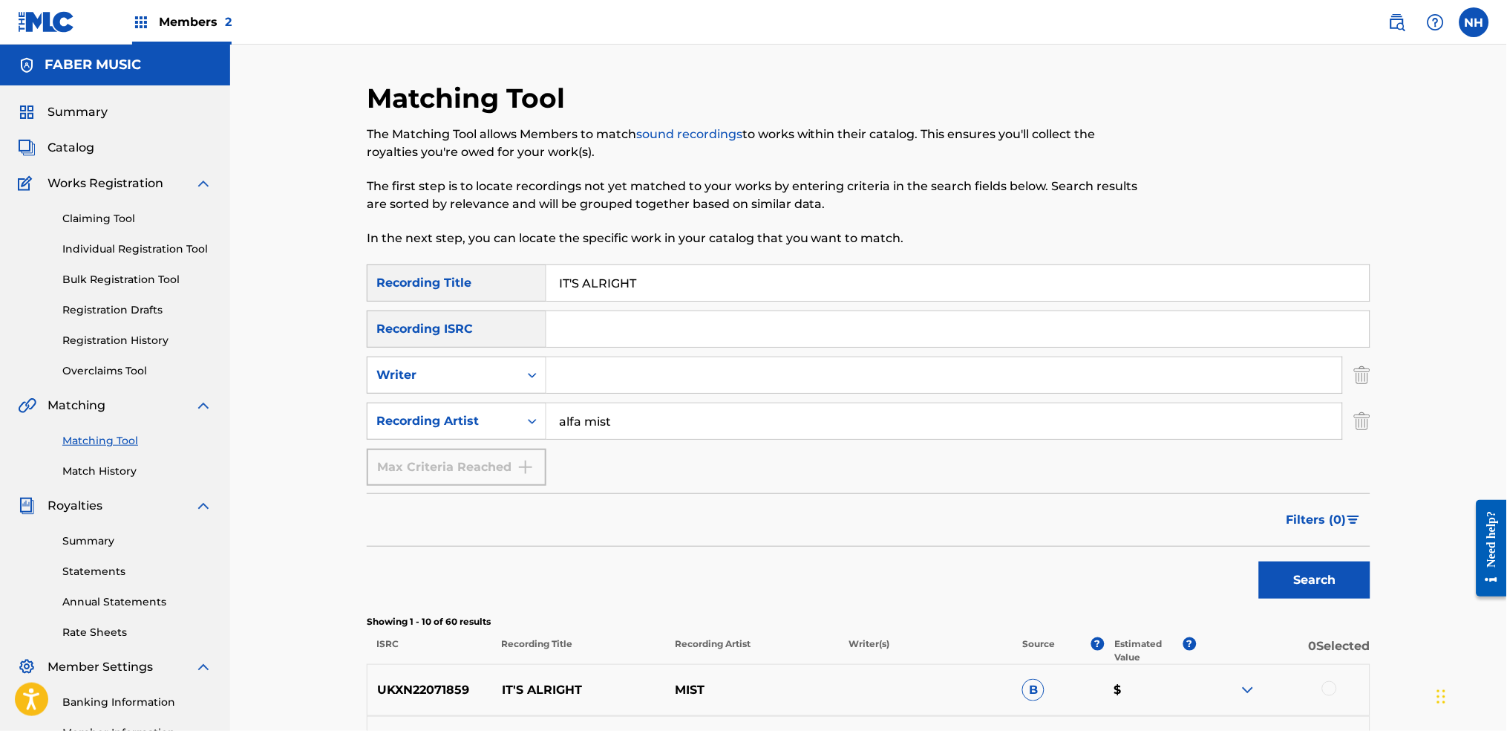
click at [806, 250] on div "Matching Tool The Matching Tool allows Members to match sound recordings to wor…" at bounding box center [753, 173] width 773 height 183
click at [744, 283] on input "IT'S ALRIGHT" at bounding box center [957, 283] width 823 height 36
paste input "DECENT AUDIO"
click at [1201, 538] on div "Filters ( 0 )" at bounding box center [869, 519] width 1004 height 53
click at [1220, 543] on div "Search" at bounding box center [869, 575] width 1004 height 59
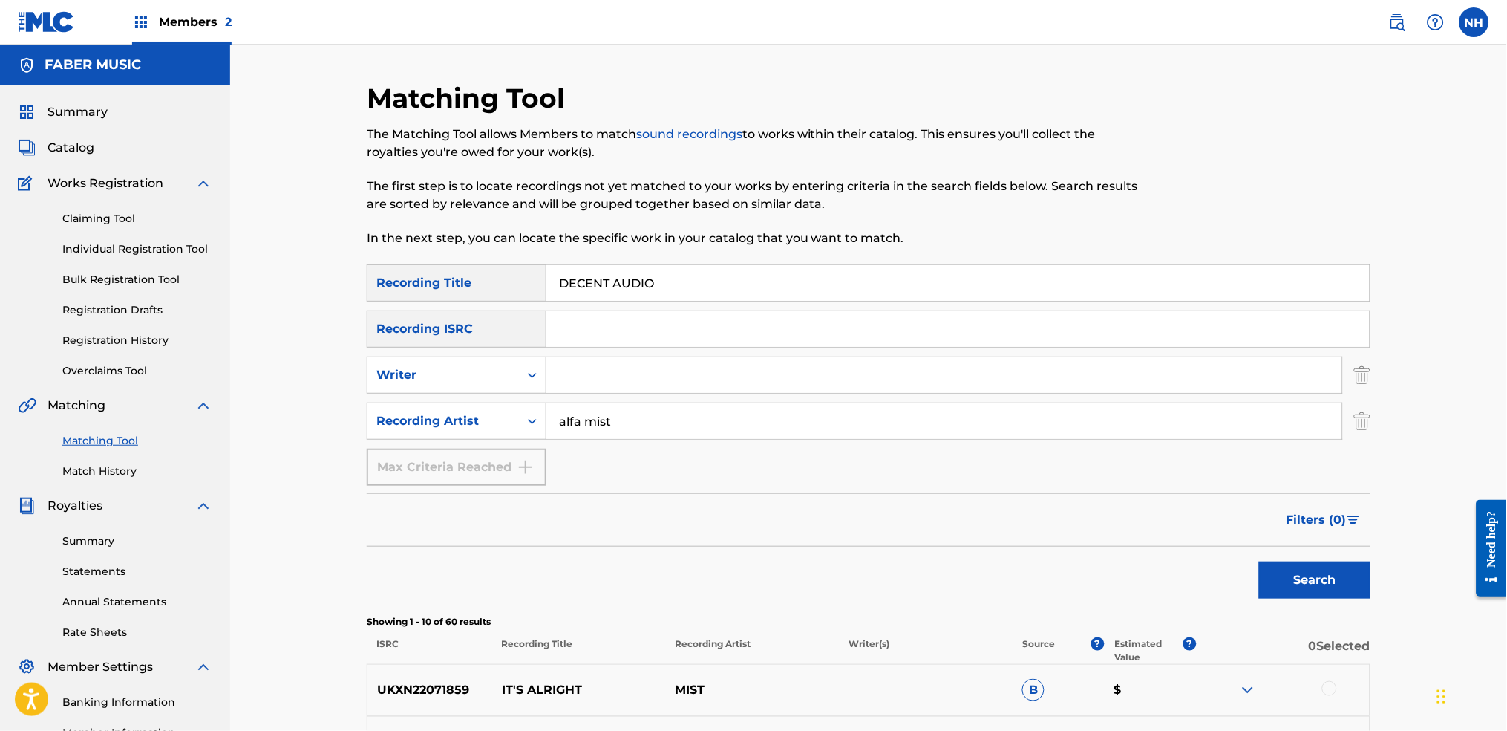
click at [1220, 543] on button "Search" at bounding box center [1314, 579] width 111 height 37
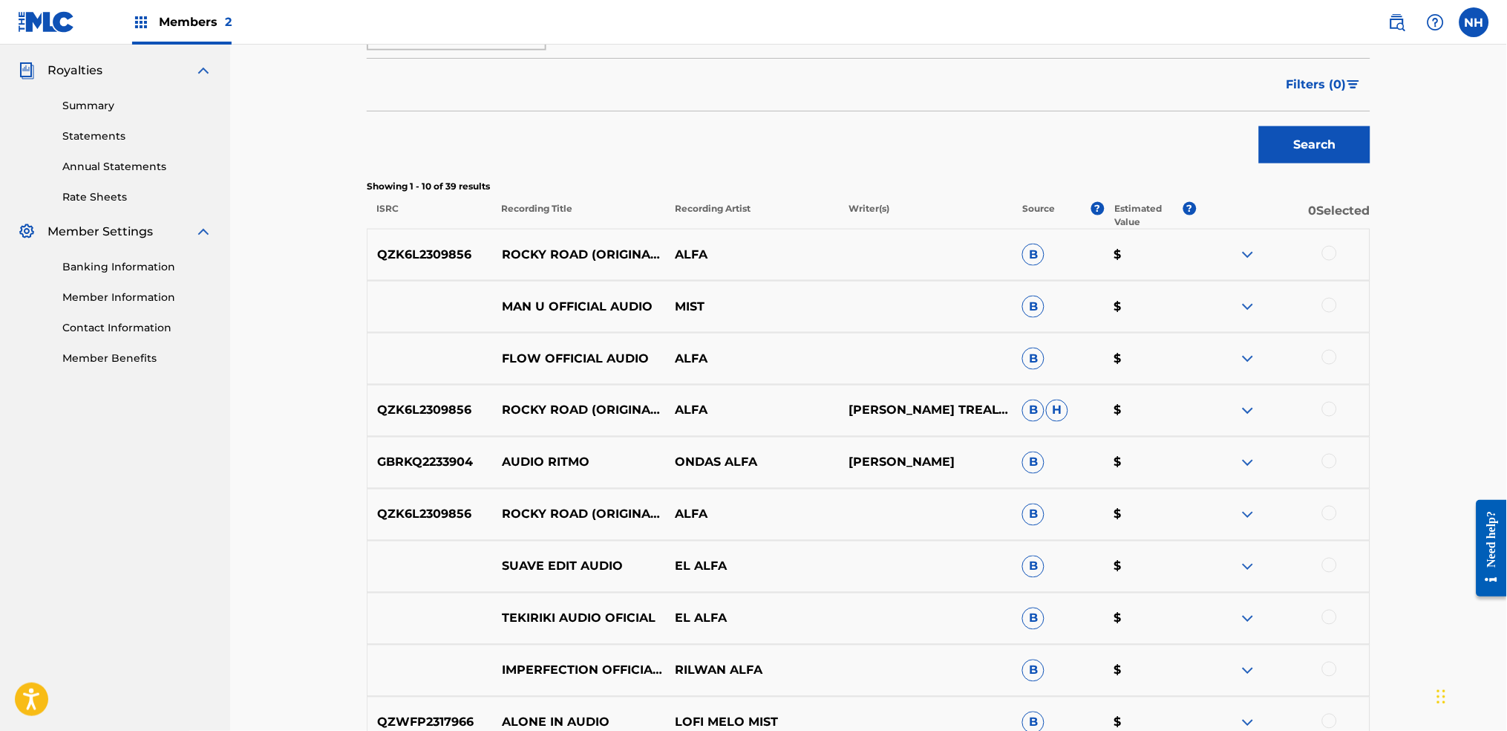
scroll to position [470, 0]
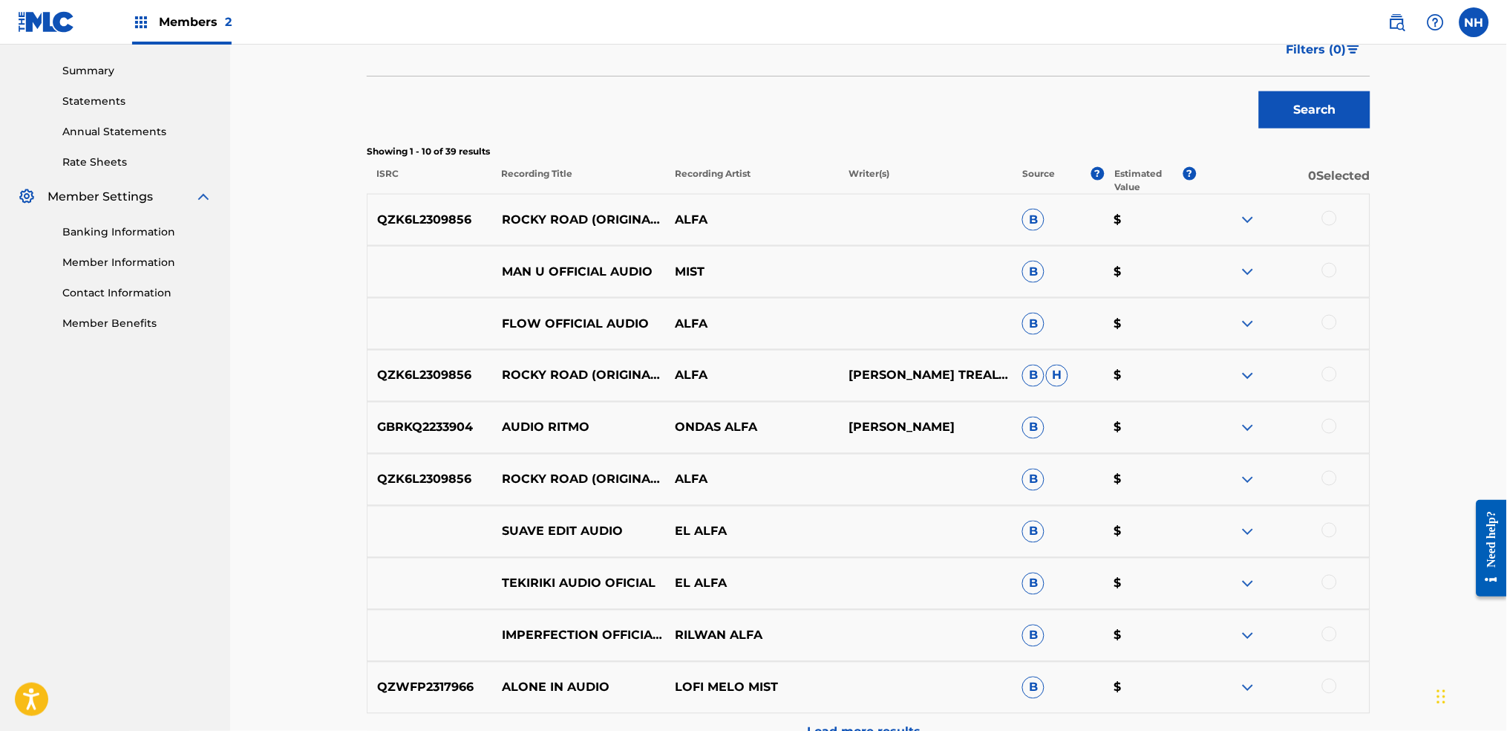
click at [430, 148] on p "Showing 1 - 10 of 39 results" at bounding box center [869, 151] width 1004 height 13
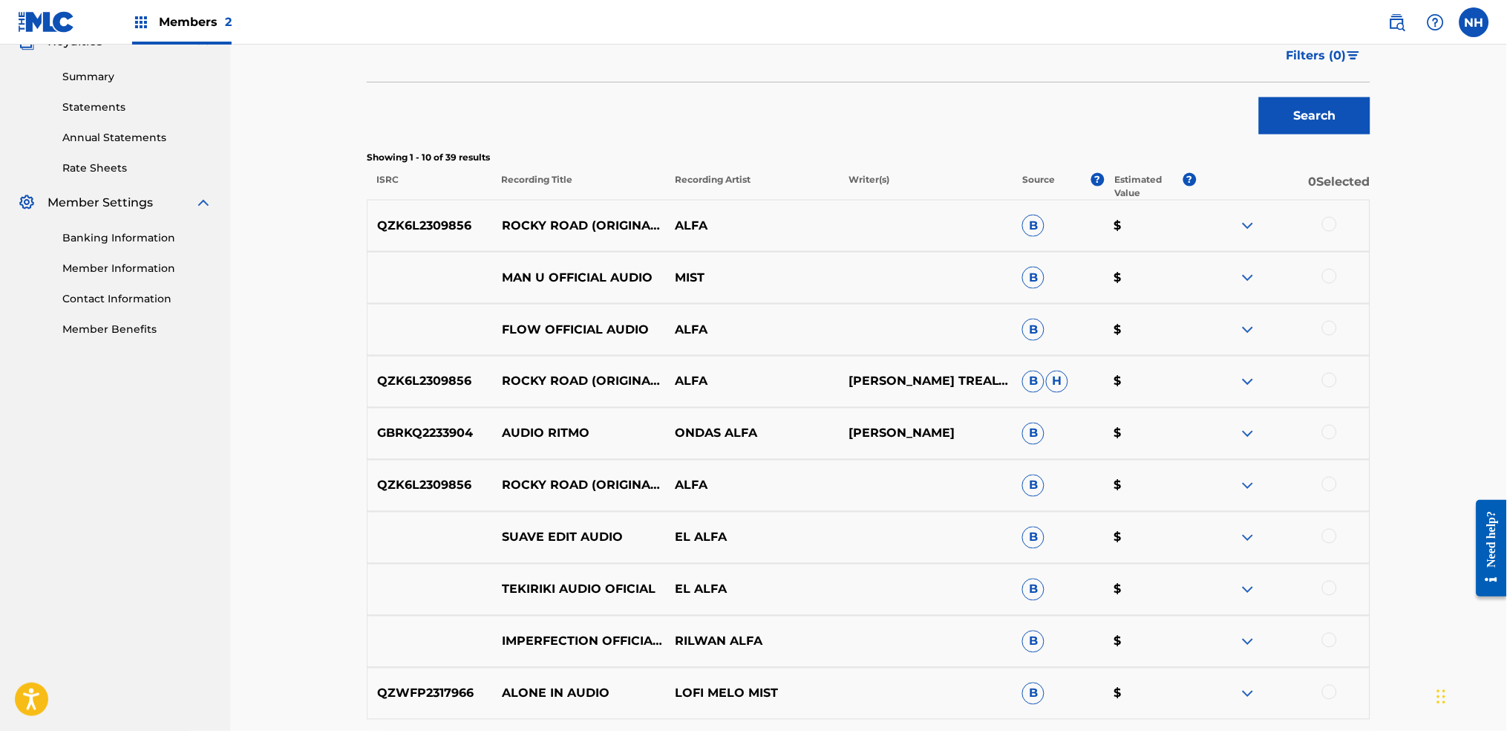
scroll to position [173, 0]
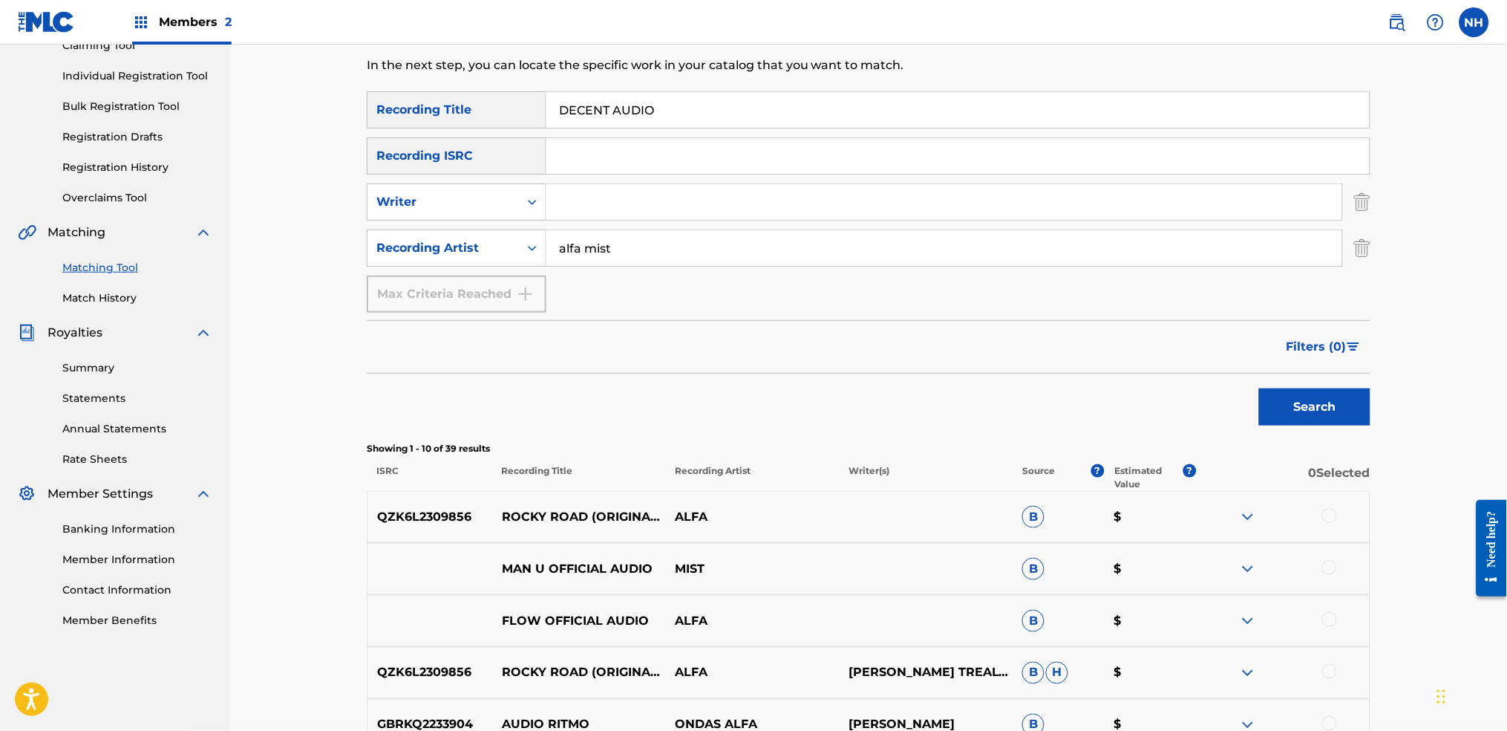
click at [673, 111] on input "DECENT AUDIO" at bounding box center [957, 110] width 823 height 36
paste input "SWORN ENEMY"
click at [1220, 404] on button "Search" at bounding box center [1314, 406] width 111 height 37
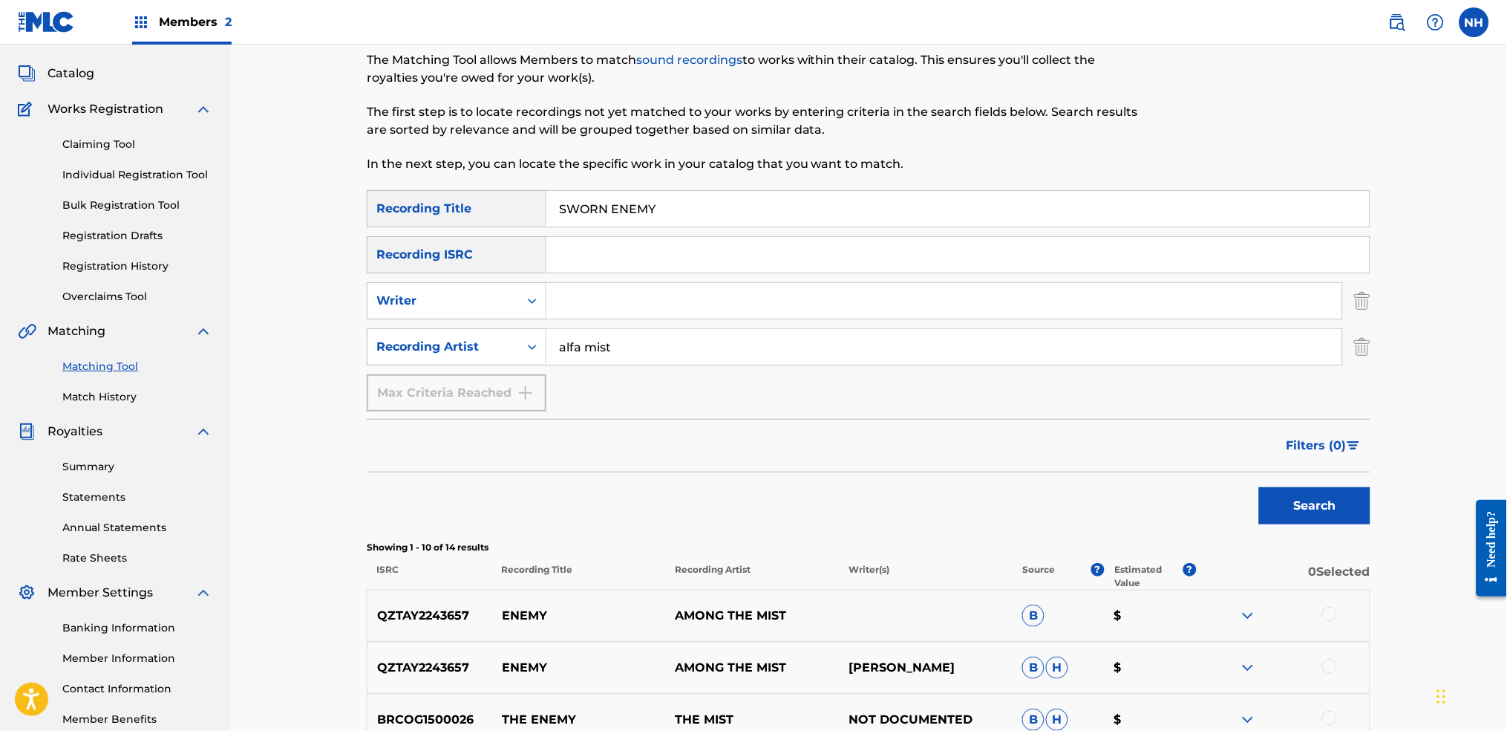
scroll to position [470, 0]
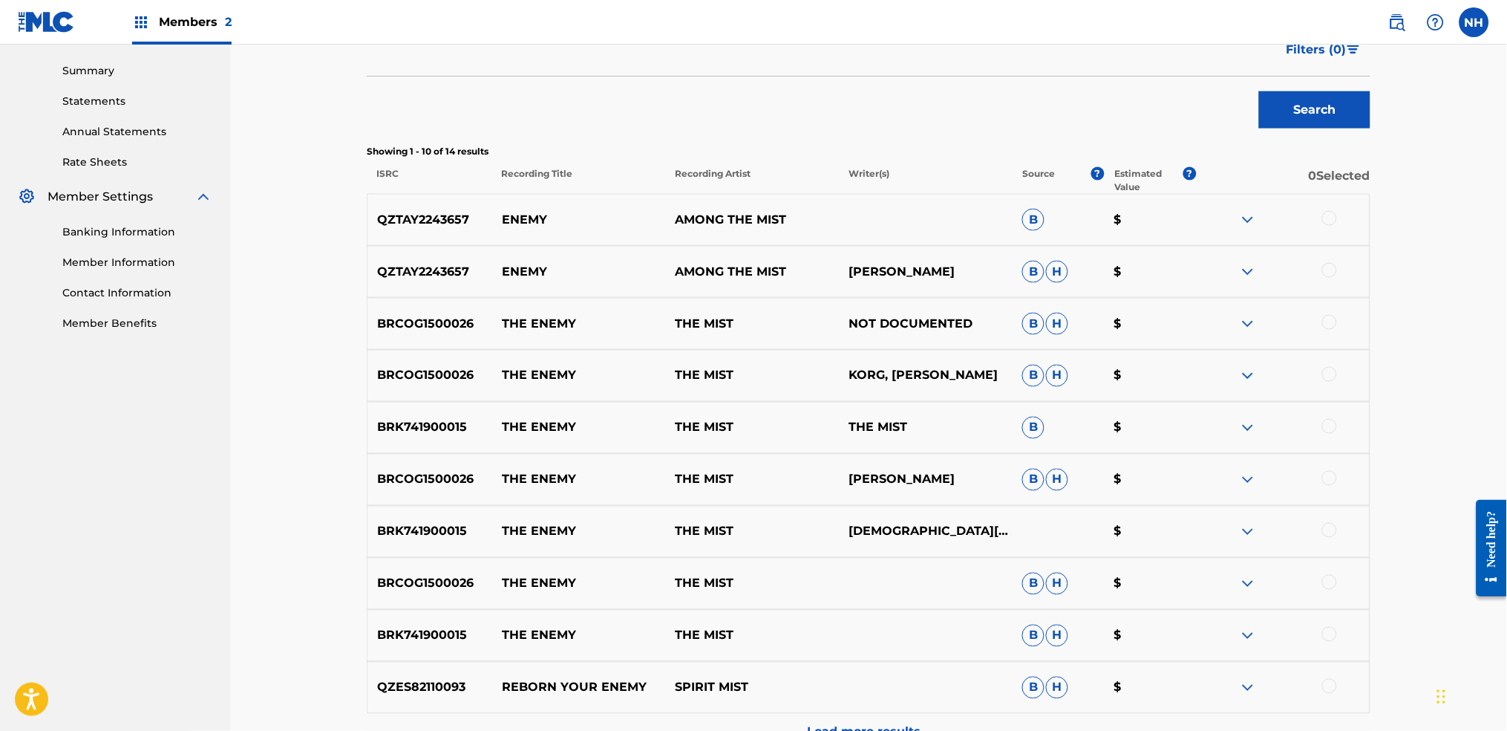
drag, startPoint x: 405, startPoint y: 142, endPoint x: 414, endPoint y: 140, distance: 9.2
click at [405, 140] on div "SearchWithCriteriab69bc63f-c16c-46f9-943a-ffcfdda0fead Recording Title SWORN EN…" at bounding box center [869, 272] width 1004 height 956
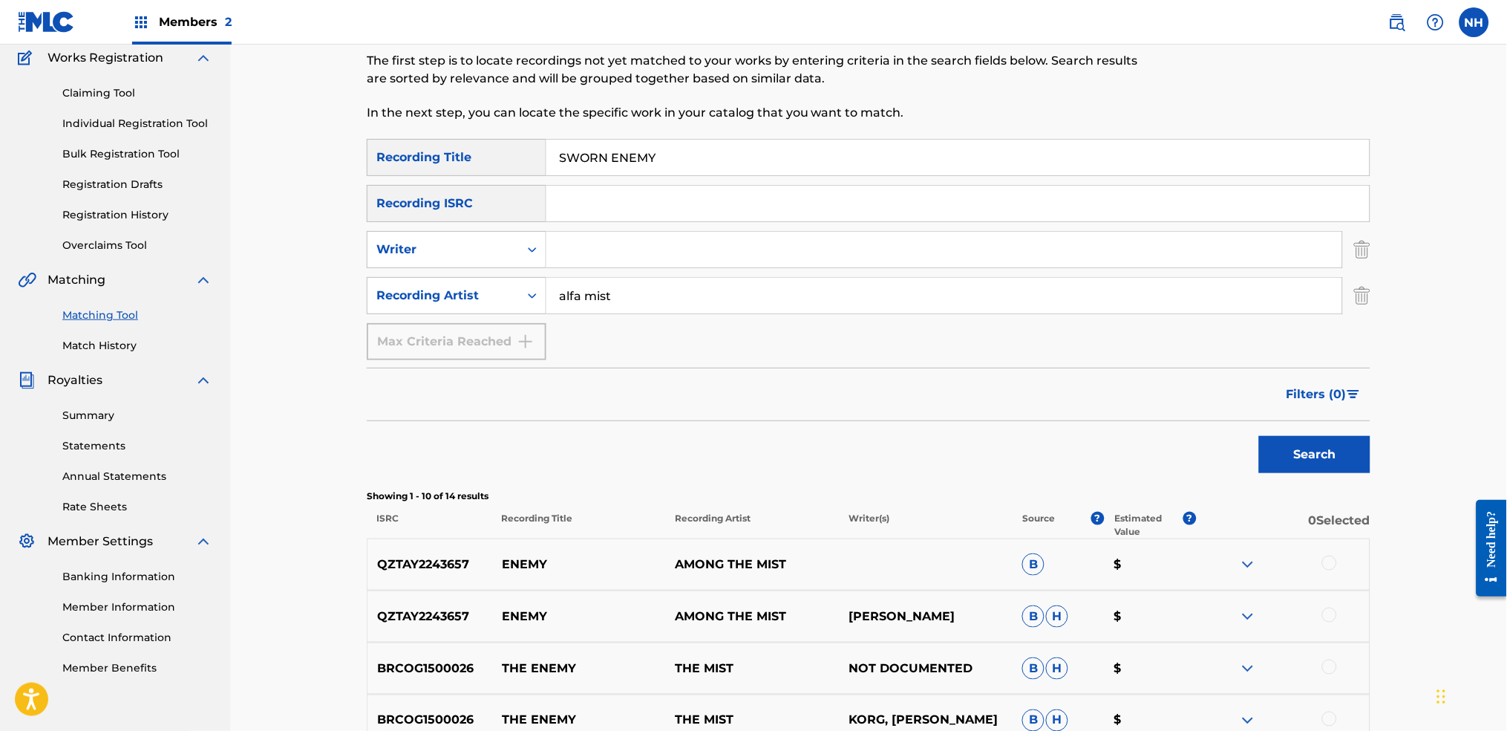
scroll to position [74, 0]
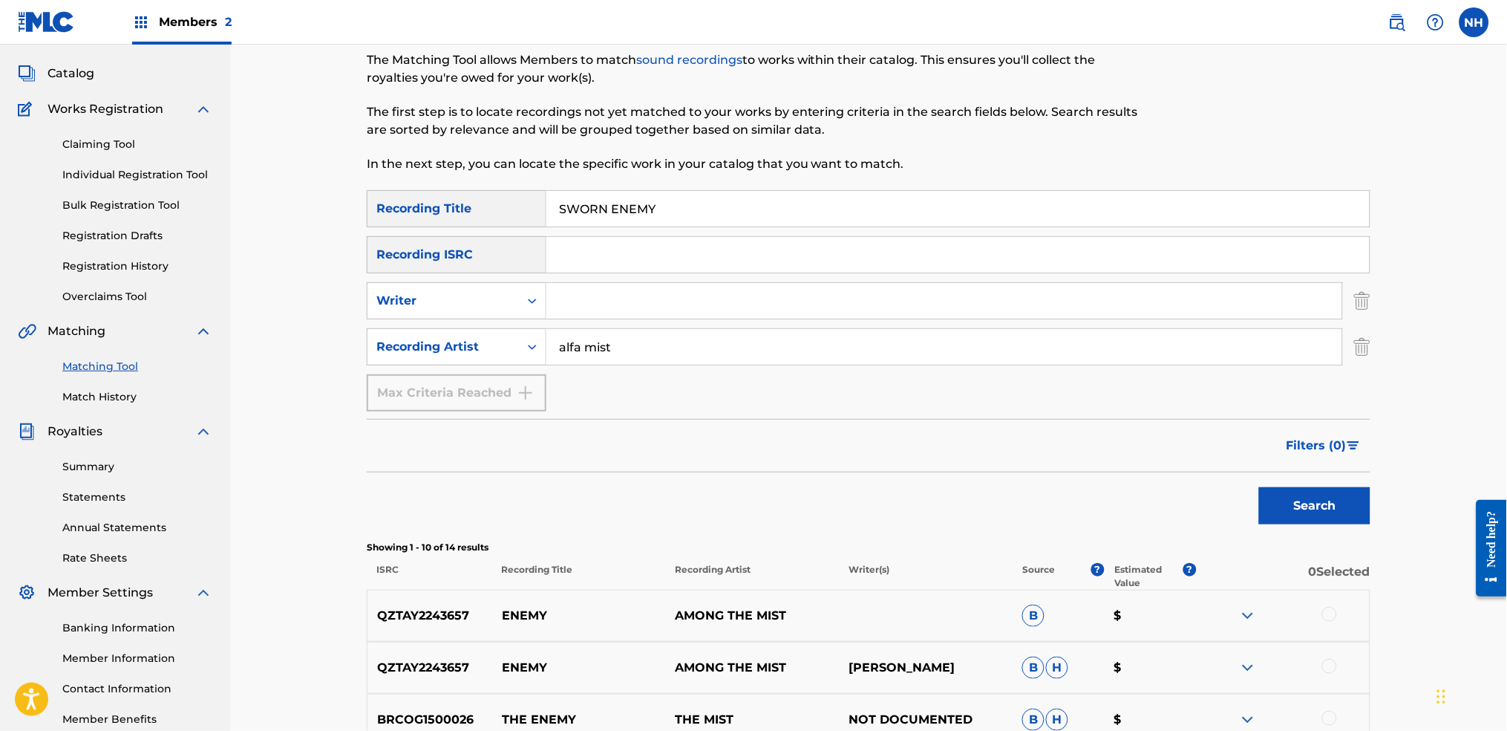
click at [656, 155] on p "In the next step, you can locate the specific work in your catalog that you wan…" at bounding box center [753, 164] width 773 height 18
click at [652, 203] on input "SWORN ENEMY" at bounding box center [957, 209] width 823 height 36
paste input "ROOFTOP"
click at [1220, 509] on button "Search" at bounding box center [1314, 505] width 111 height 37
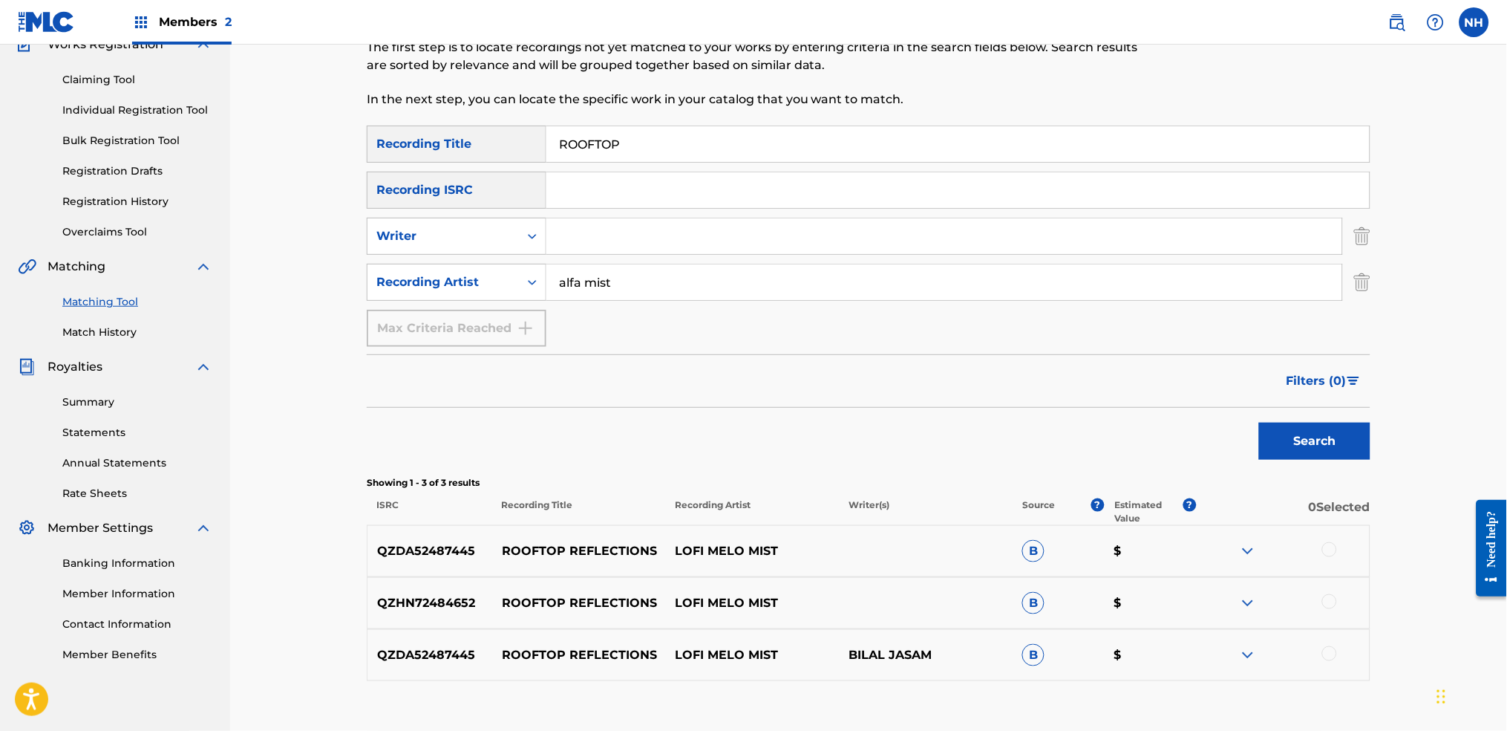
scroll to position [173, 0]
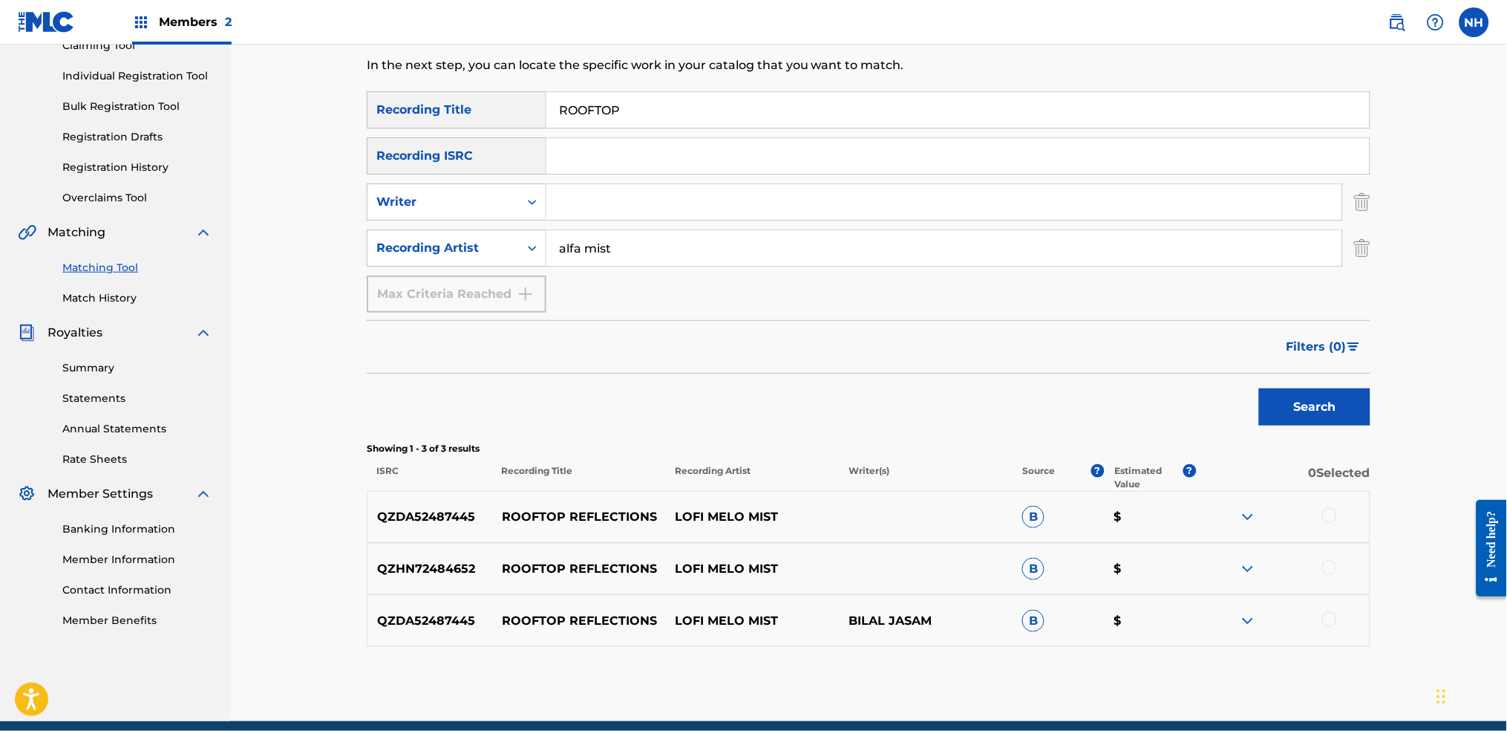
click at [488, 407] on div "Search" at bounding box center [869, 402] width 1004 height 59
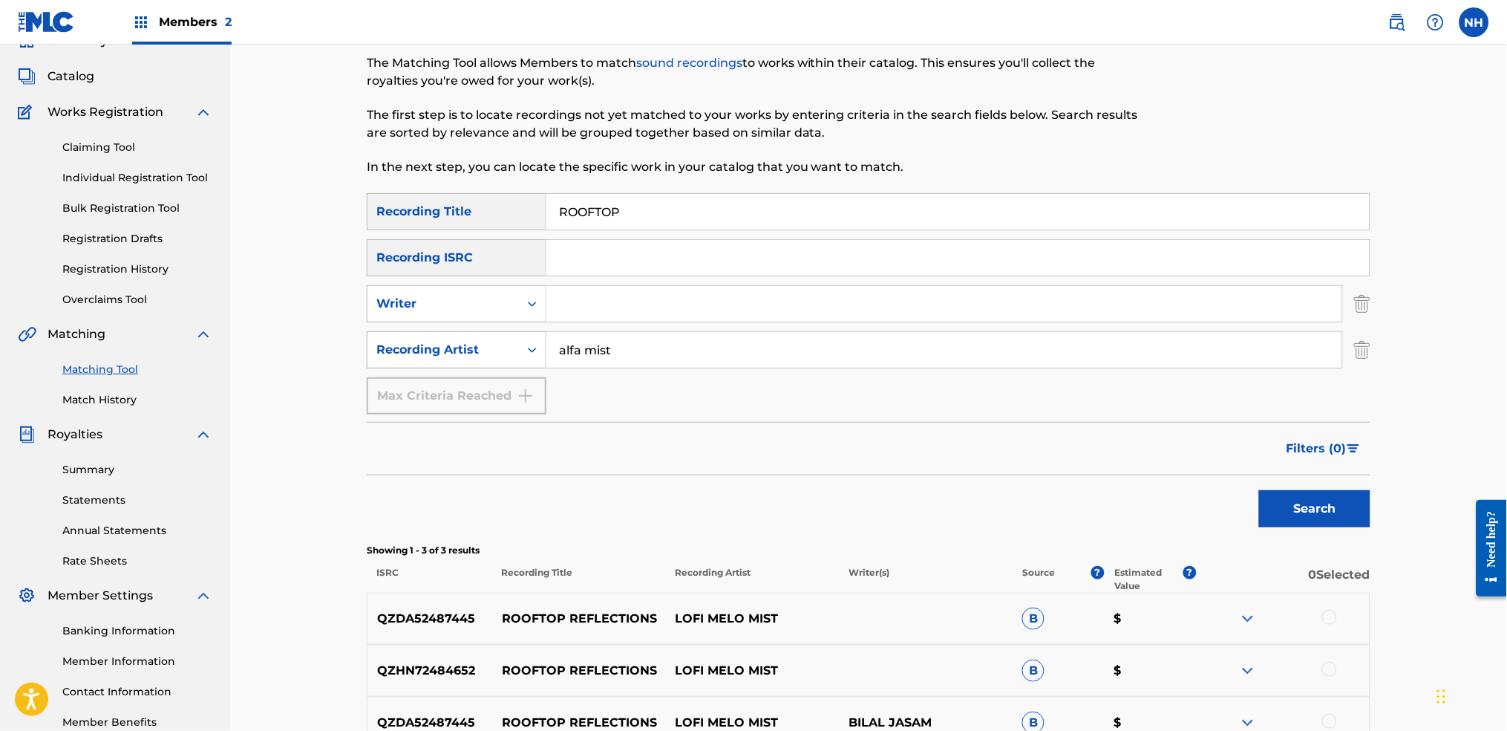
scroll to position [0, 0]
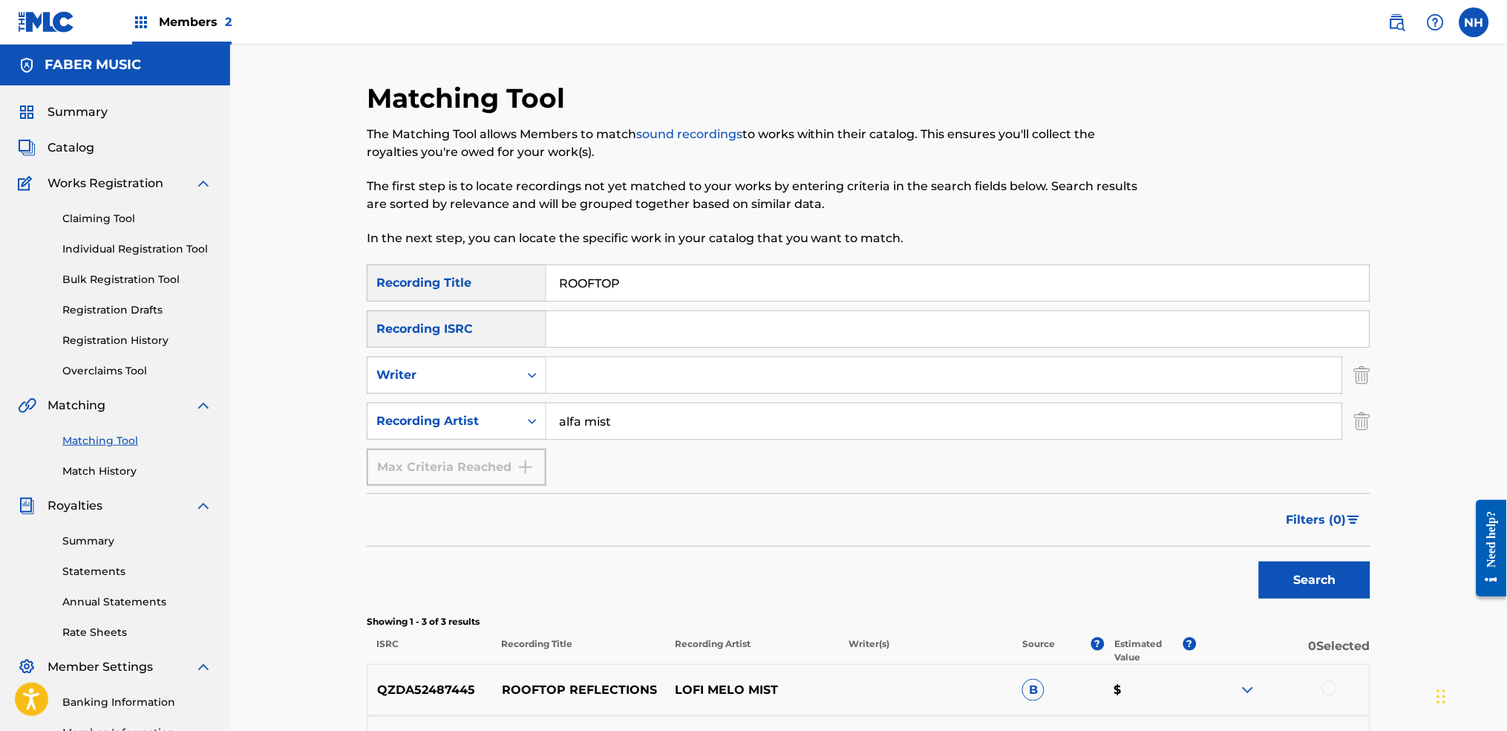
drag, startPoint x: 352, startPoint y: 213, endPoint x: 614, endPoint y: 278, distance: 269.9
click at [352, 213] on div "Matching Tool The Matching Tool allows Members to match sound recordings to wor…" at bounding box center [868, 488] width 1039 height 812
drag, startPoint x: 763, startPoint y: 320, endPoint x: 763, endPoint y: 286, distance: 34.2
click at [763, 320] on input "Search Form" at bounding box center [957, 329] width 823 height 36
click at [763, 281] on input "ROOFTOP" at bounding box center [957, 283] width 823 height 36
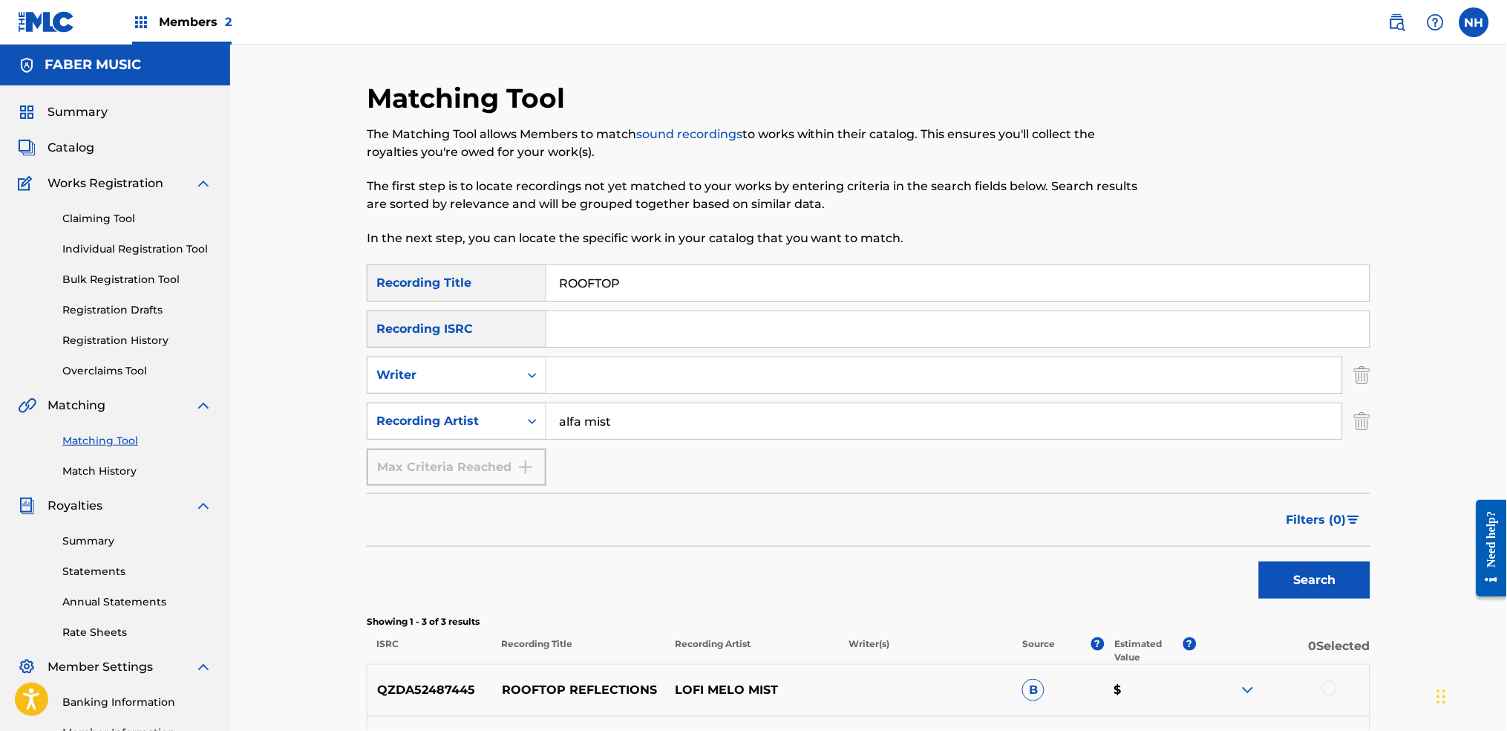
paste input "MERCHANTS"
click at [1220, 543] on button "Search" at bounding box center [1314, 579] width 111 height 37
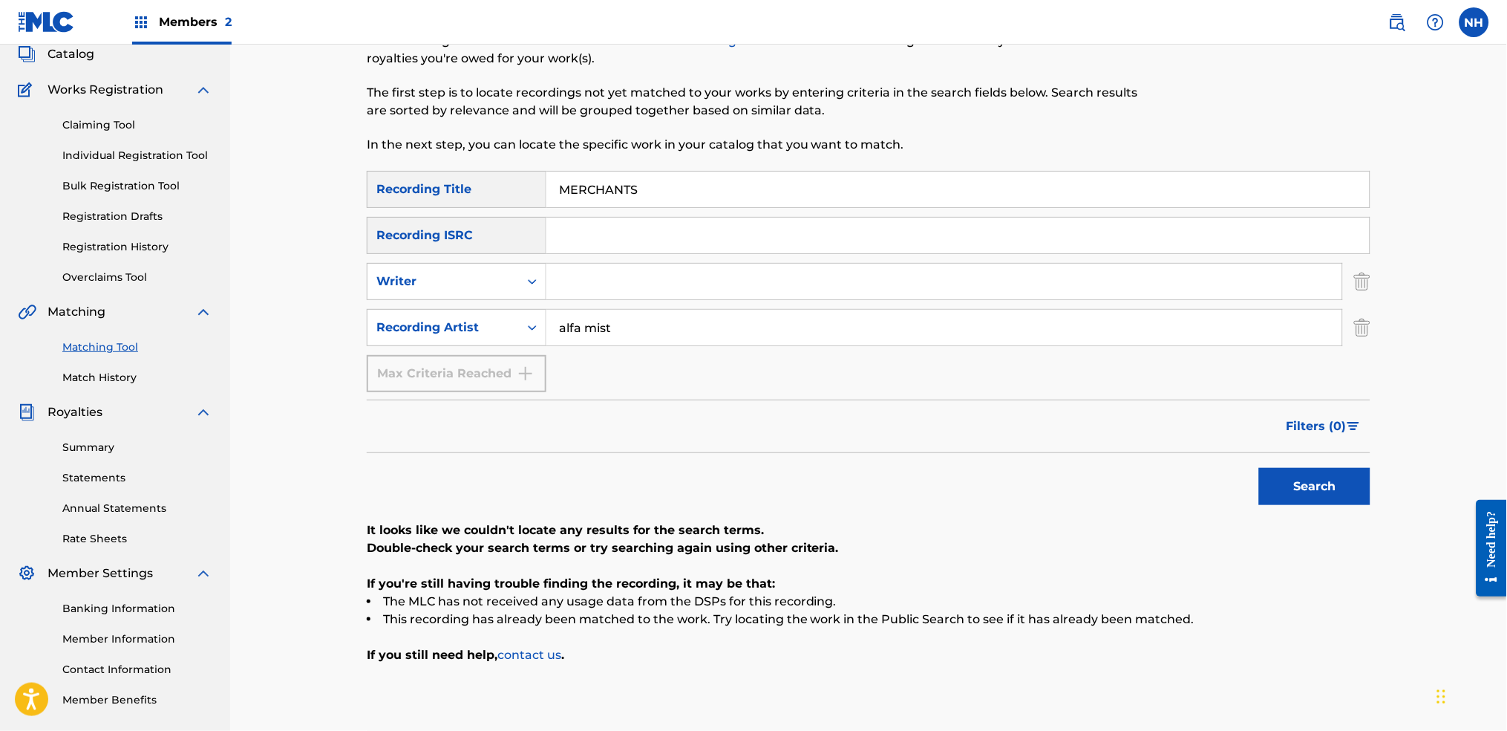
scroll to position [172, 0]
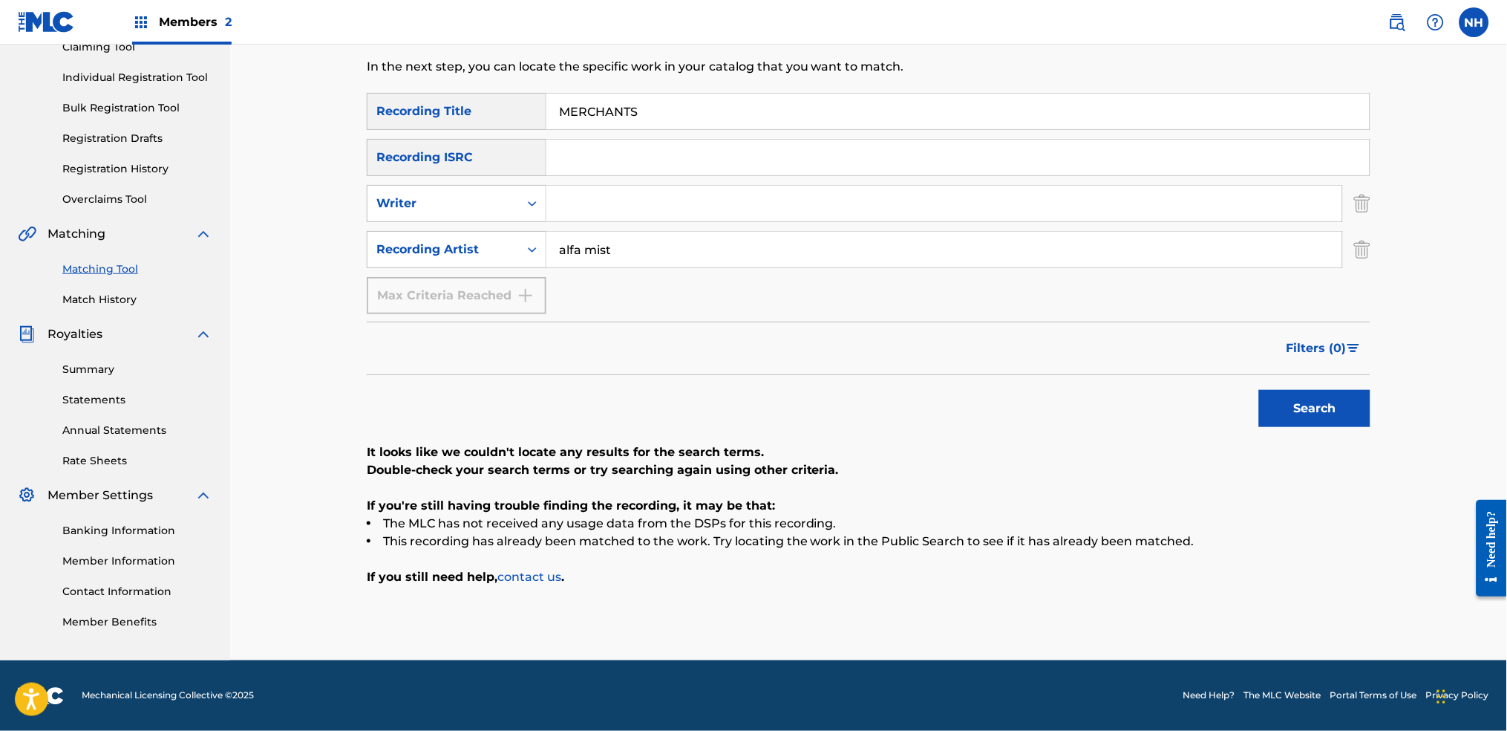
click at [428, 377] on div "Search" at bounding box center [869, 404] width 1004 height 59
click at [733, 97] on input "MERCHANTS" at bounding box center [957, 112] width 823 height 36
paste input "TANGENT"
click at [1220, 367] on div "Filters ( 0 )" at bounding box center [869, 347] width 1004 height 53
click at [1220, 407] on button "Search" at bounding box center [1314, 408] width 111 height 37
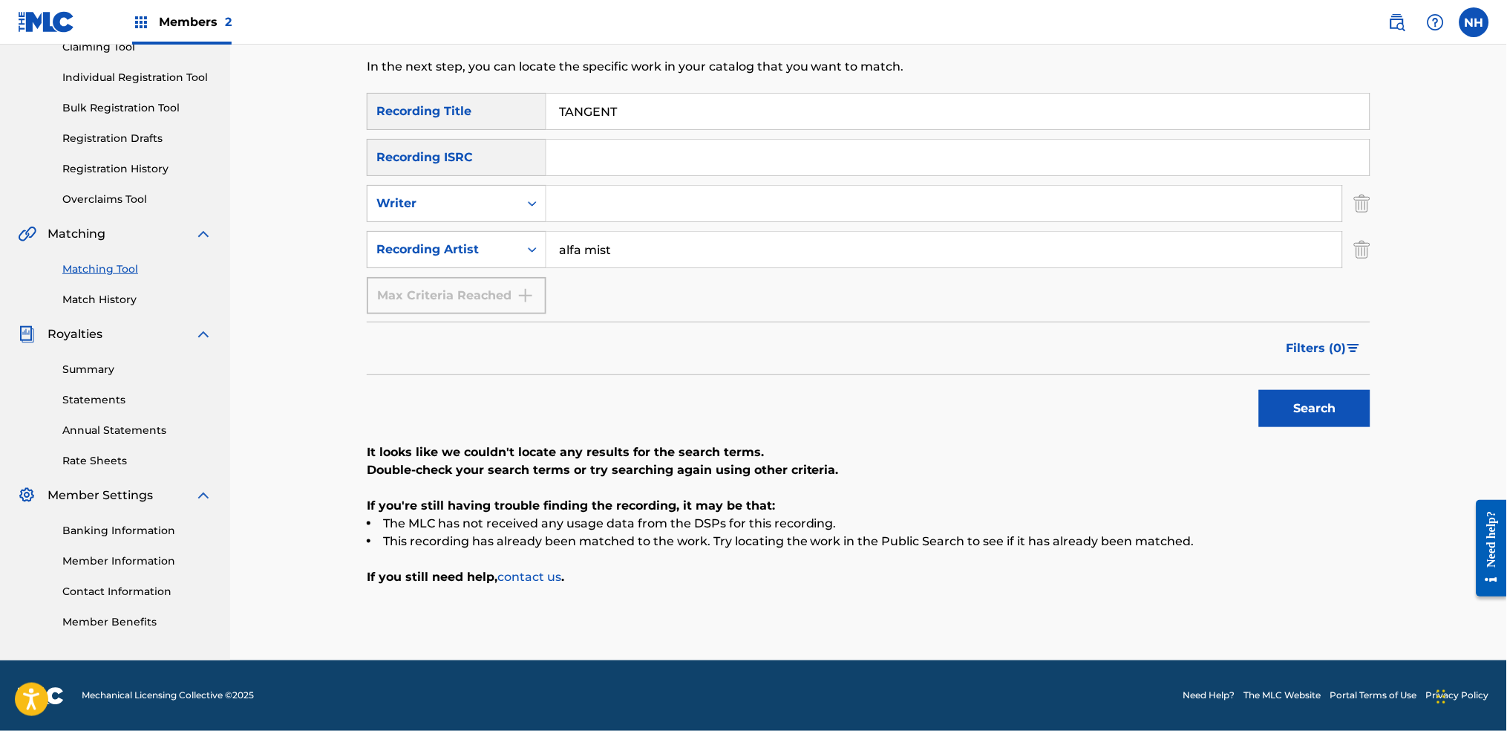
click at [481, 385] on div "Search" at bounding box center [869, 404] width 1004 height 59
click at [722, 118] on input "TANGENT" at bounding box center [957, 112] width 823 height 36
paste input "EASILY, I FORGE"
click at [1220, 393] on button "Search" at bounding box center [1314, 408] width 111 height 37
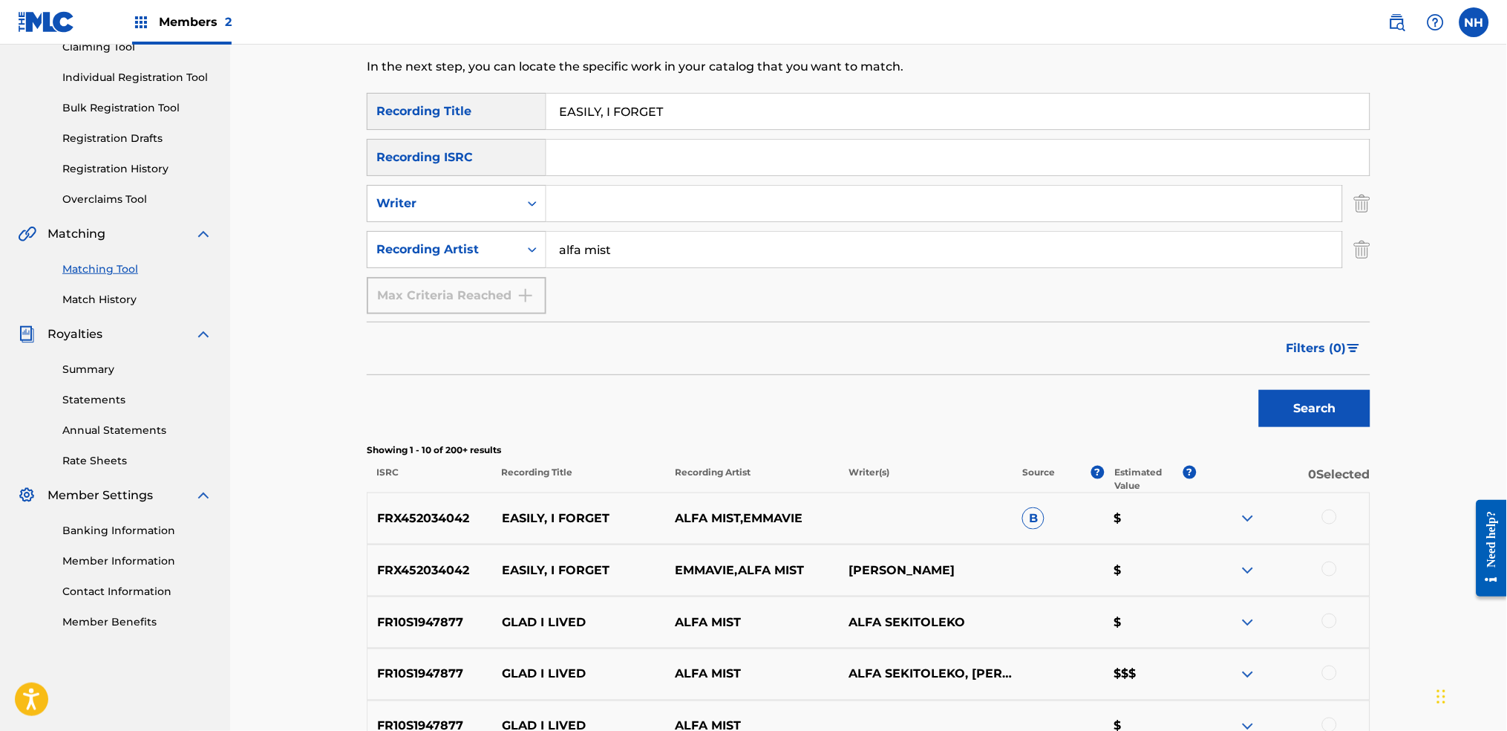
scroll to position [270, 0]
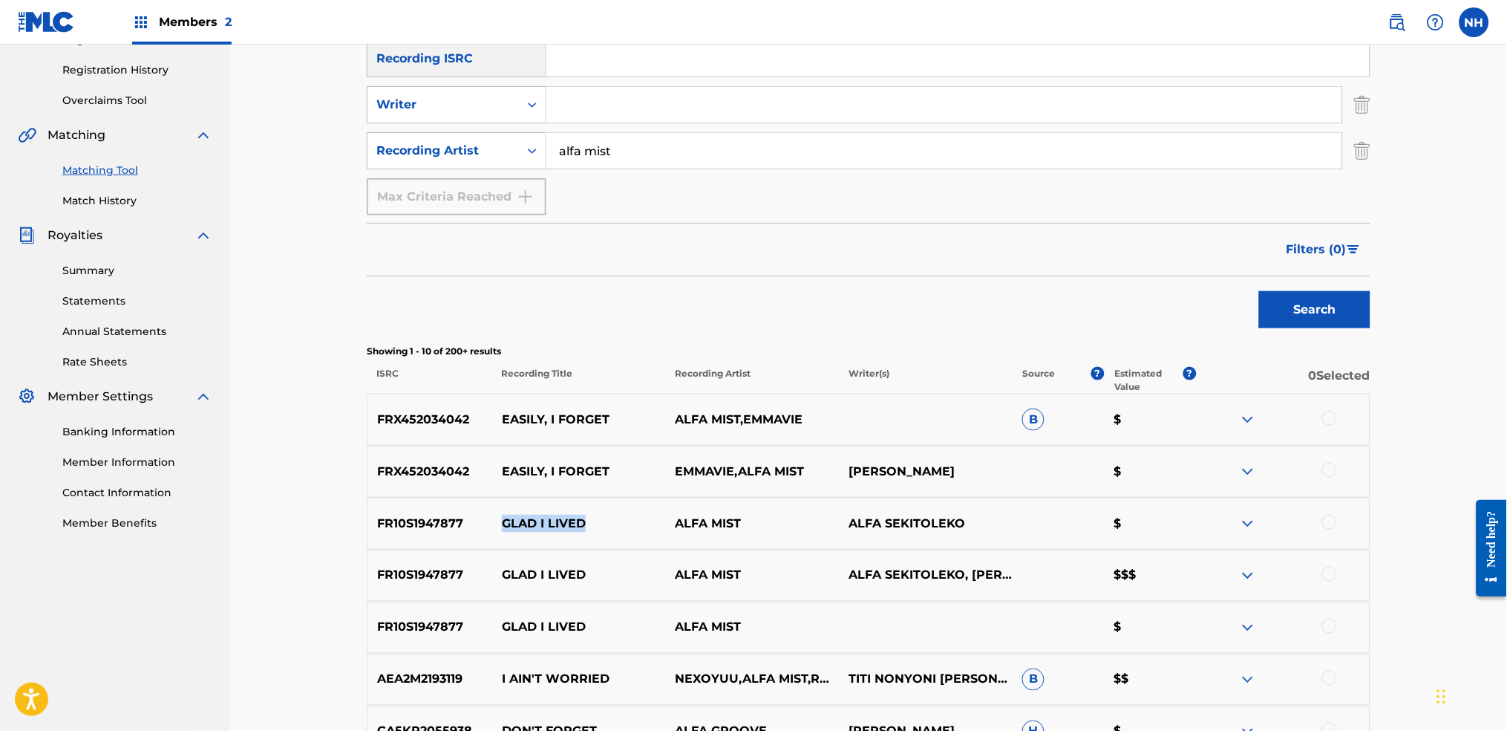
drag, startPoint x: 648, startPoint y: 513, endPoint x: 504, endPoint y: 525, distance: 144.5
click at [504, 525] on p "GLAD I LIVED" at bounding box center [579, 524] width 174 height 18
copy p "GLAD I LIVED"
click at [506, 258] on div "Filters ( 0 )" at bounding box center [869, 249] width 1004 height 53
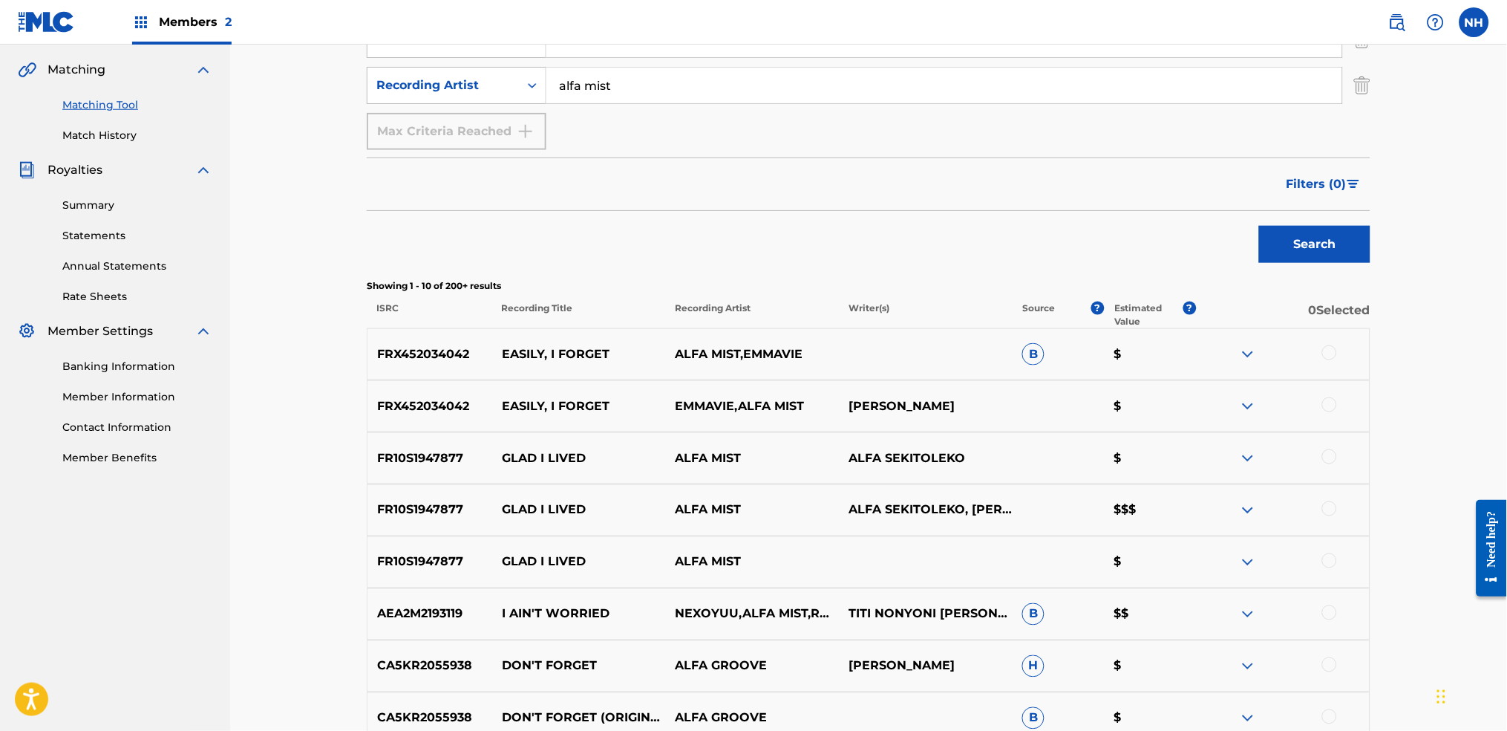
scroll to position [370, 0]
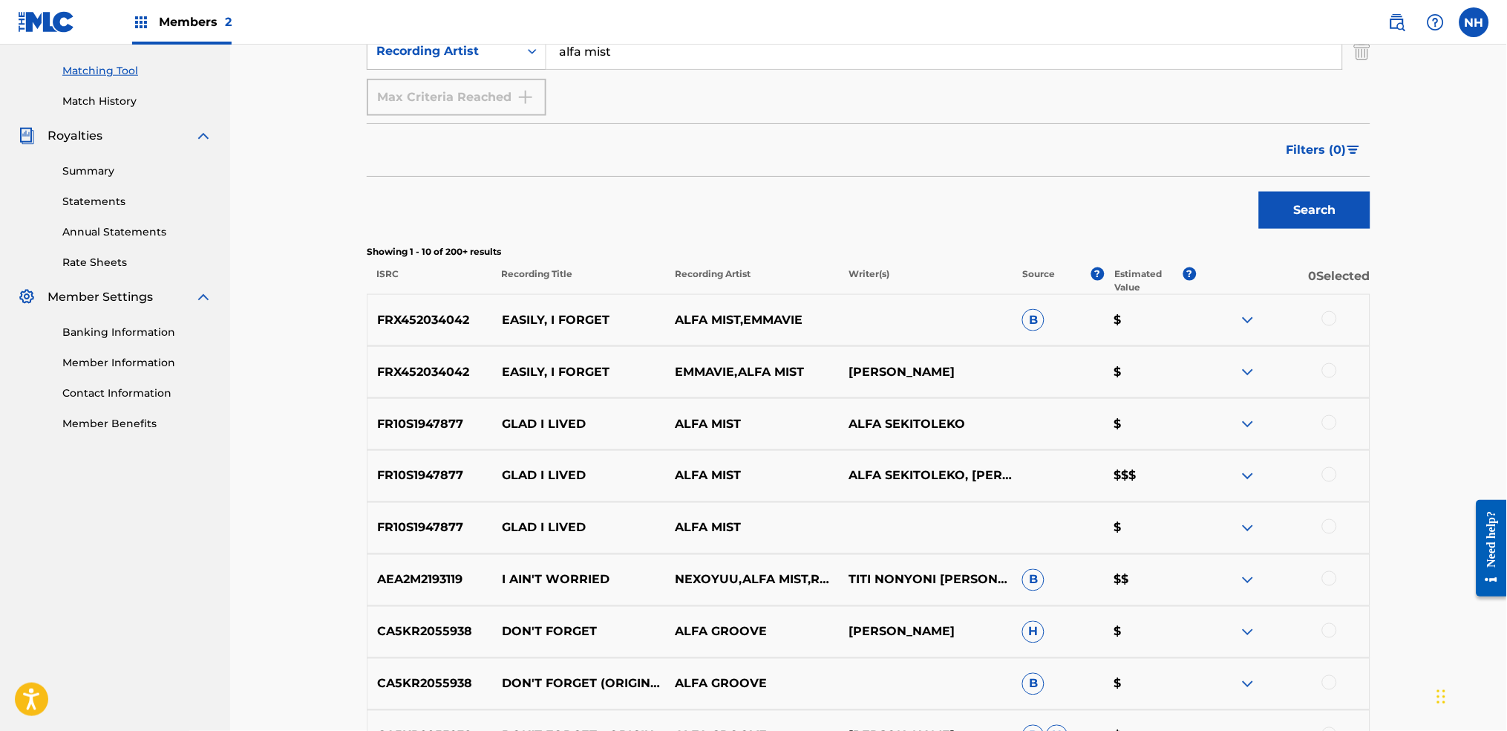
click at [1220, 431] on div at bounding box center [1283, 424] width 174 height 18
click at [1220, 424] on div at bounding box center [1329, 422] width 15 height 15
click at [1220, 503] on div "FR10S1947877 GLAD I LIVED ALFA MIST $" at bounding box center [869, 528] width 1004 height 52
click at [1220, 495] on div "FR10S1947877 GLAD I LIVED ALFA MIST ALFA SEKITOLEKO, JAMES CRESWICK, JAMIE HOUG…" at bounding box center [869, 476] width 1004 height 52
click at [1220, 477] on div at bounding box center [1329, 474] width 15 height 15
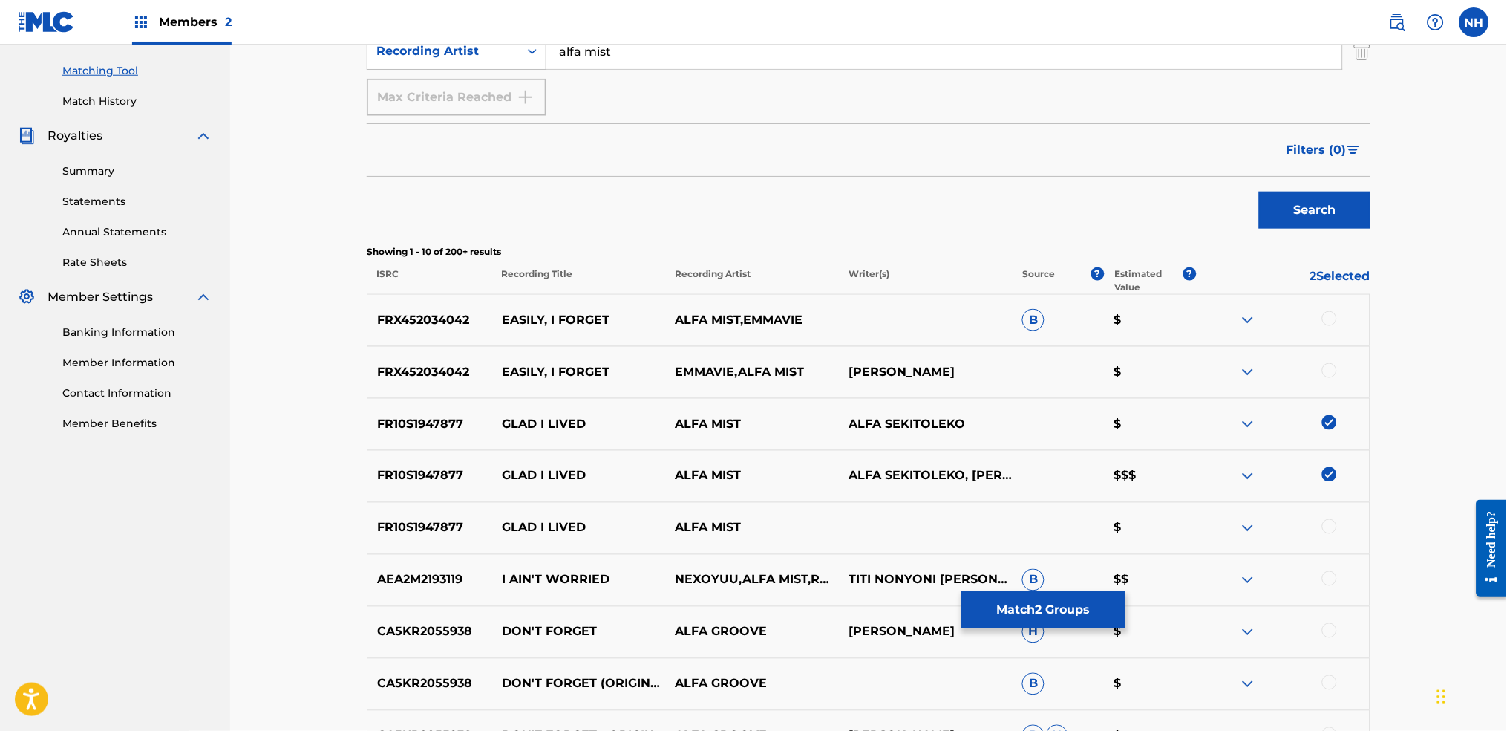
click at [1220, 538] on div "FR10S1947877 GLAD I LIVED ALFA MIST $" at bounding box center [869, 528] width 1004 height 52
click at [1220, 526] on div at bounding box center [1329, 526] width 15 height 15
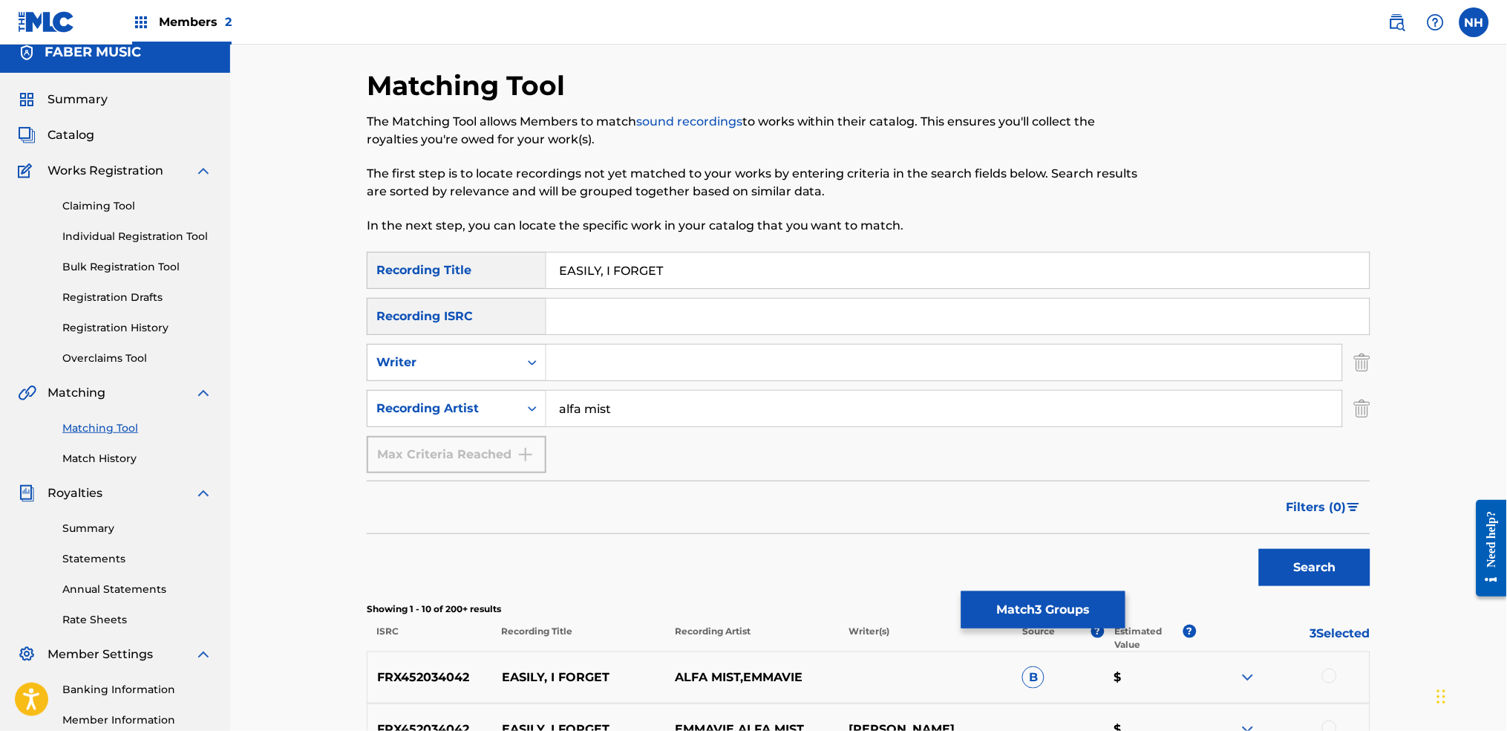
scroll to position [0, 0]
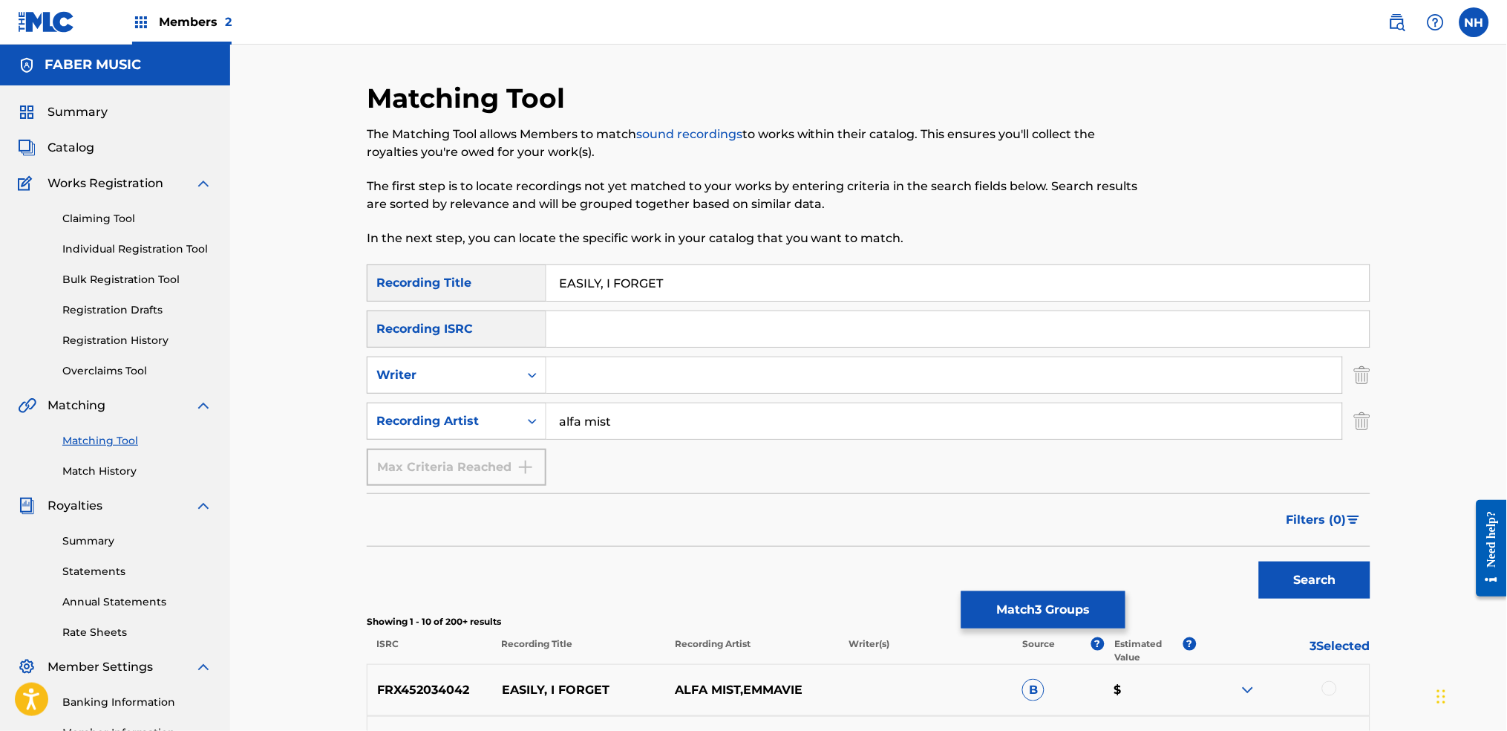
click at [676, 227] on div "The Matching Tool allows Members to match sound recordings to works within thei…" at bounding box center [753, 186] width 773 height 122
click at [685, 266] on input "EASILY, I FORGET" at bounding box center [957, 283] width 823 height 36
paste input "GLAD I LIVED"
type input "GLAD I LIVED"
click at [1220, 543] on div "Search" at bounding box center [1311, 575] width 119 height 59
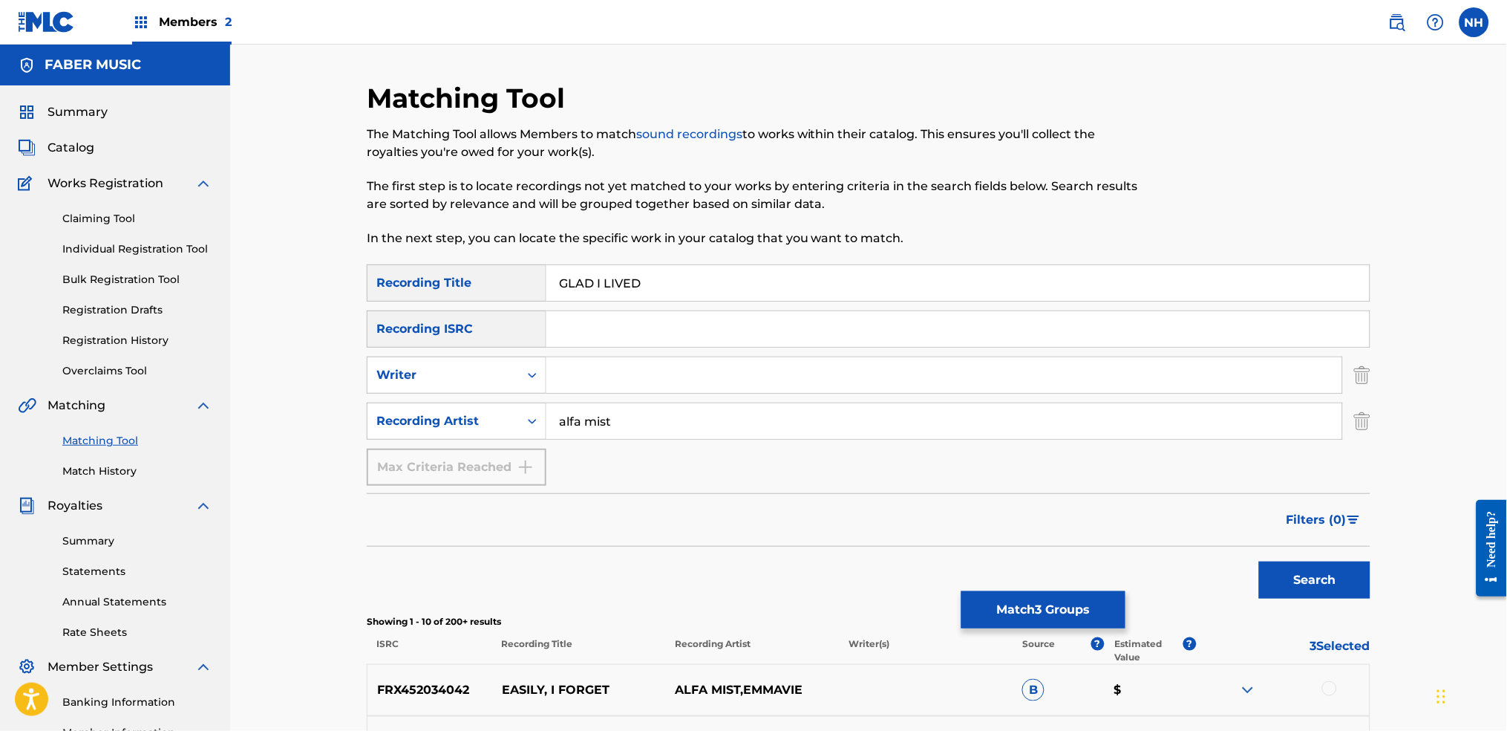
click at [1220, 543] on button "Search" at bounding box center [1314, 579] width 111 height 37
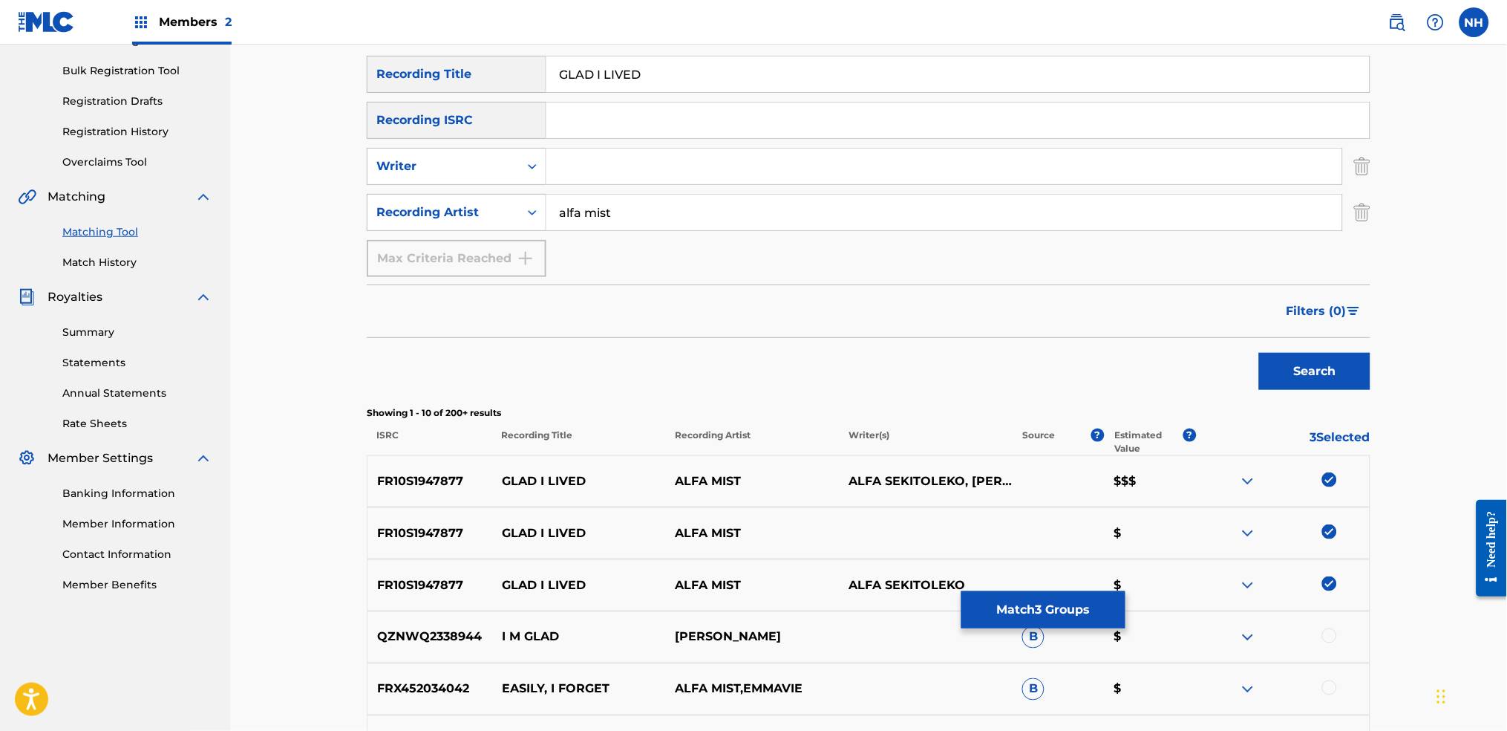
scroll to position [74, 0]
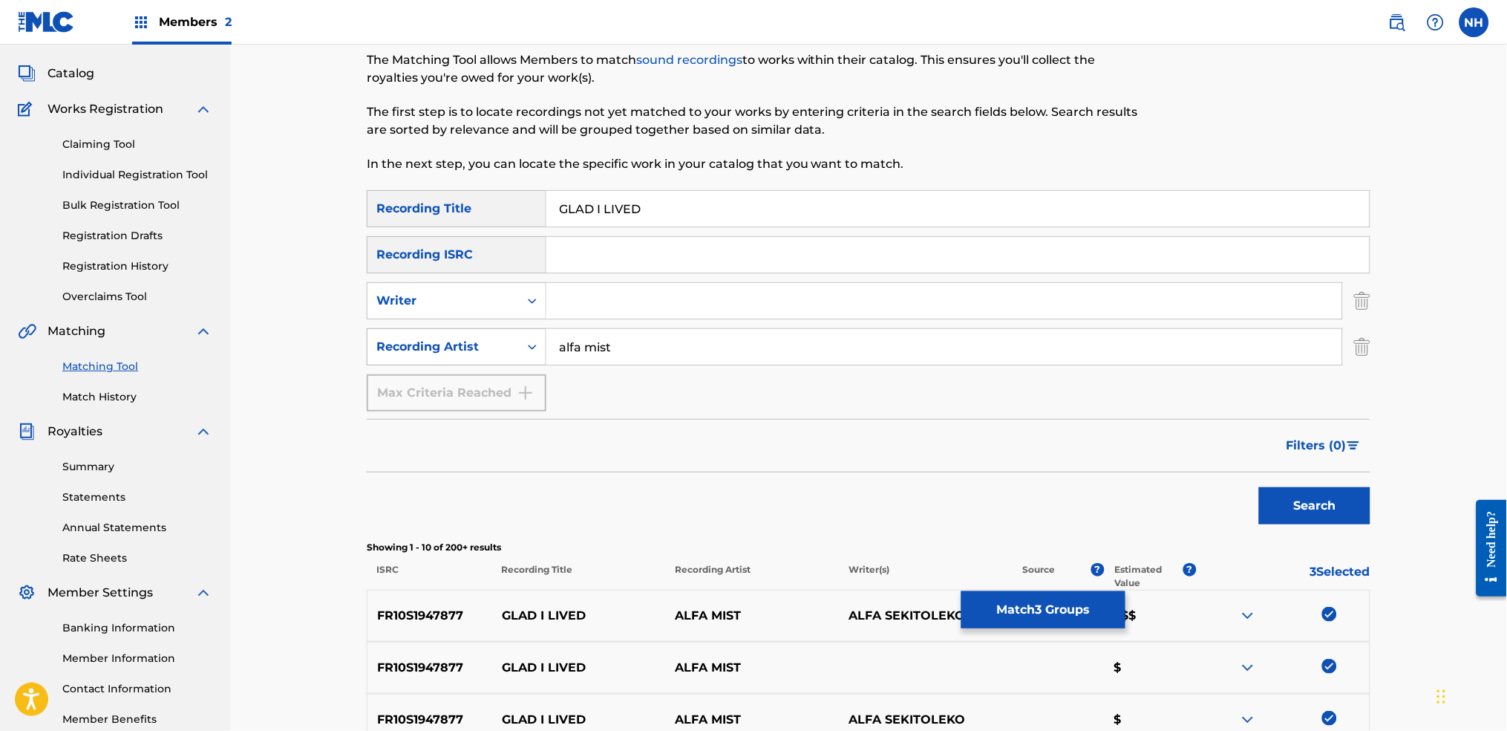
drag, startPoint x: 679, startPoint y: 339, endPoint x: 384, endPoint y: 340, distance: 295.5
click at [394, 340] on div "SearchWithCriteriac771ec82-3f86-44b7-b621-44fab990d02f Recording Artist alfa mi…" at bounding box center [869, 346] width 1004 height 37
drag, startPoint x: 583, startPoint y: 295, endPoint x: 660, endPoint y: 308, distance: 78.2
click at [583, 295] on input "Search Form" at bounding box center [944, 301] width 796 height 36
paste input "alfa mist"
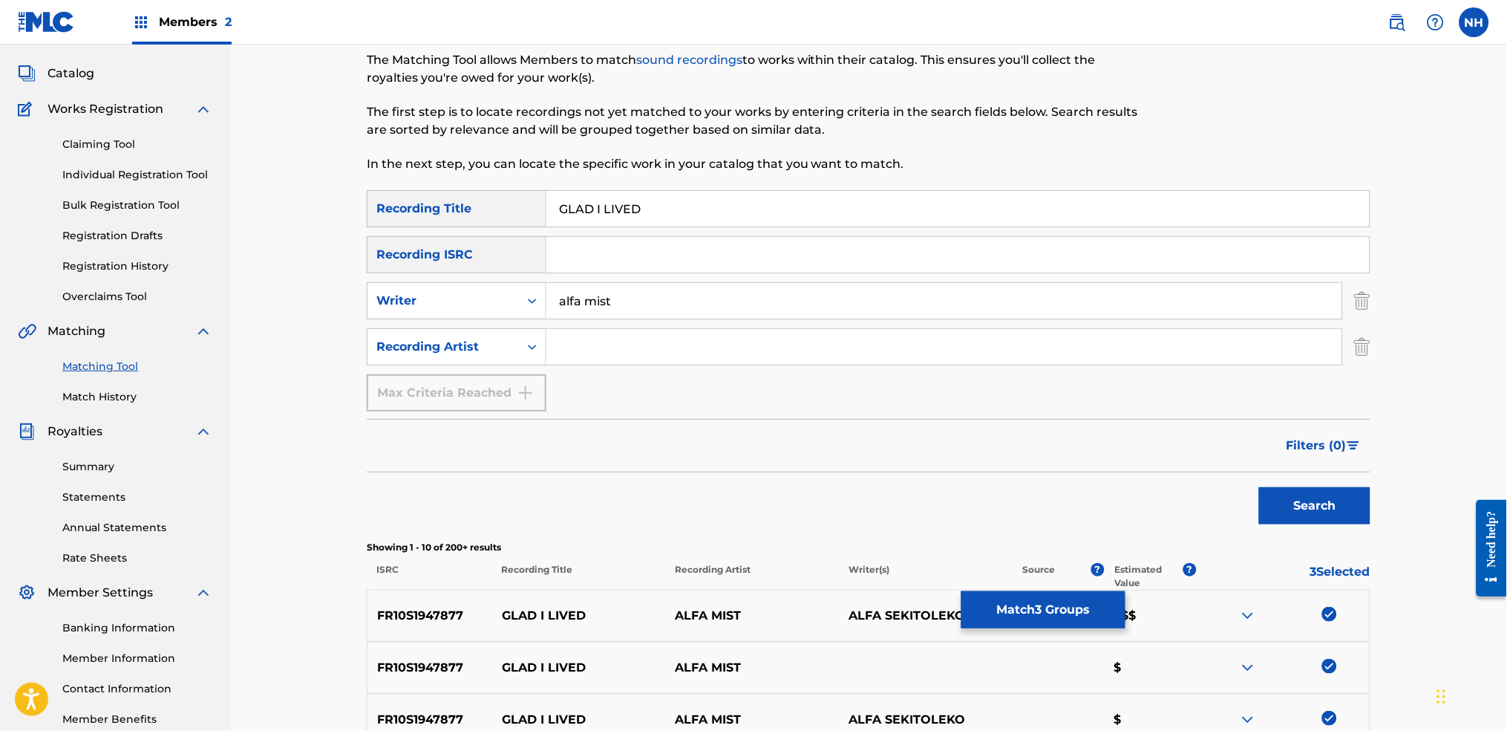
type input "alfa mist"
click at [1220, 494] on button "Search" at bounding box center [1314, 505] width 111 height 37
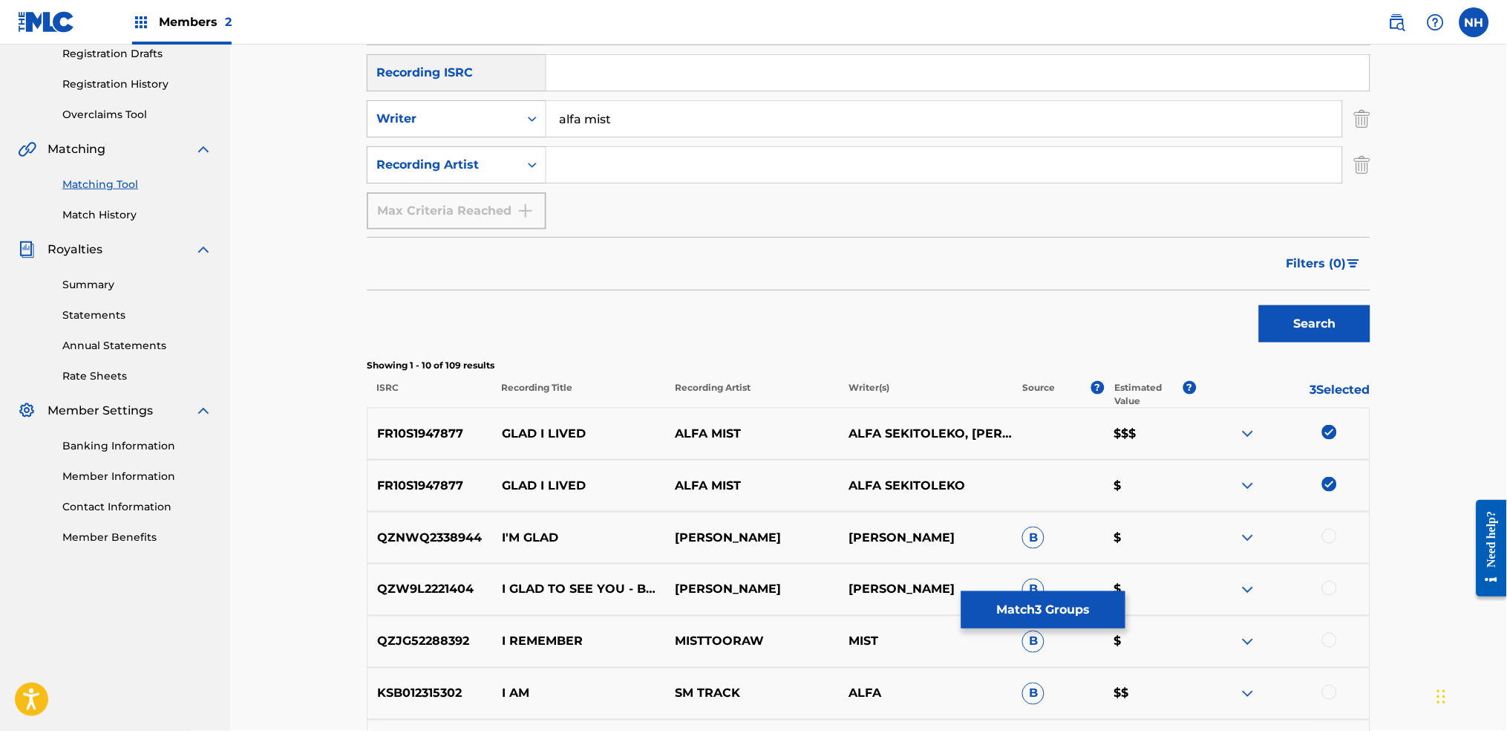
scroll to position [0, 0]
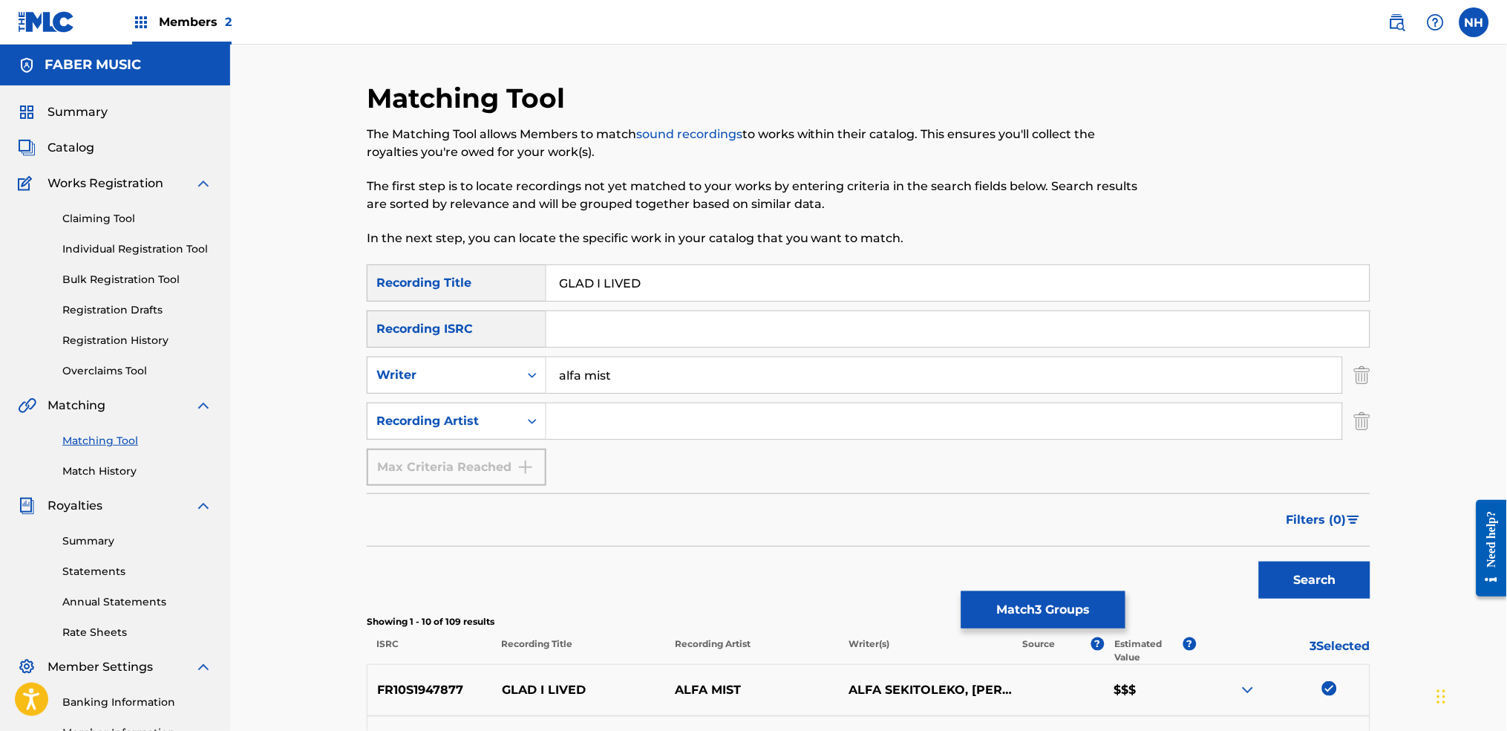
drag, startPoint x: 598, startPoint y: 301, endPoint x: 633, endPoint y: 298, distance: 35.8
click at [600, 301] on div "SearchWithCriteriab69bc63f-c16c-46f9-943a-ffcfdda0fead Recording Title GLAD I L…" at bounding box center [869, 374] width 1004 height 221
click at [636, 298] on input "GLAD I LIVED" at bounding box center [957, 283] width 823 height 36
click at [1014, 543] on button "Match 3 Groups" at bounding box center [1043, 609] width 164 height 37
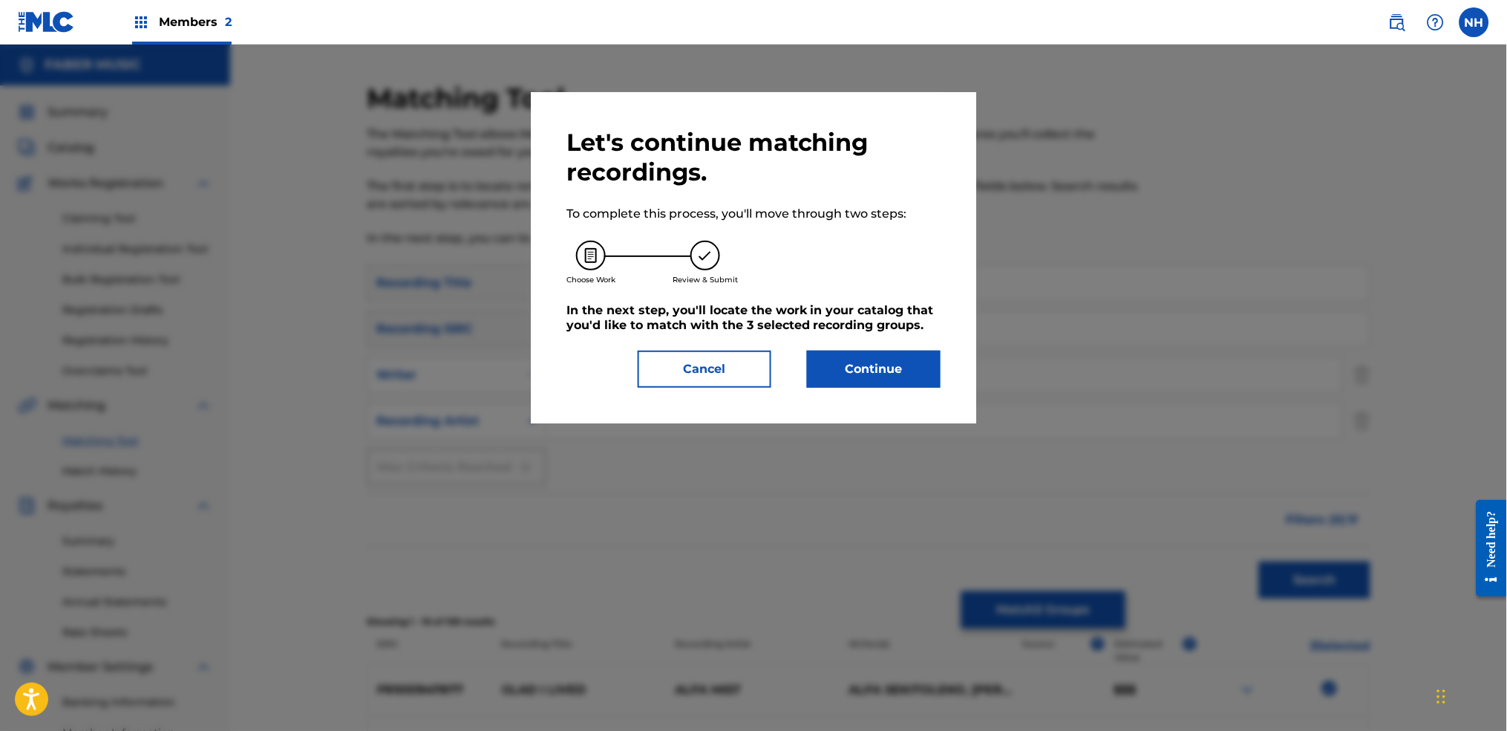
click at [877, 352] on button "Continue" at bounding box center [874, 368] width 134 height 37
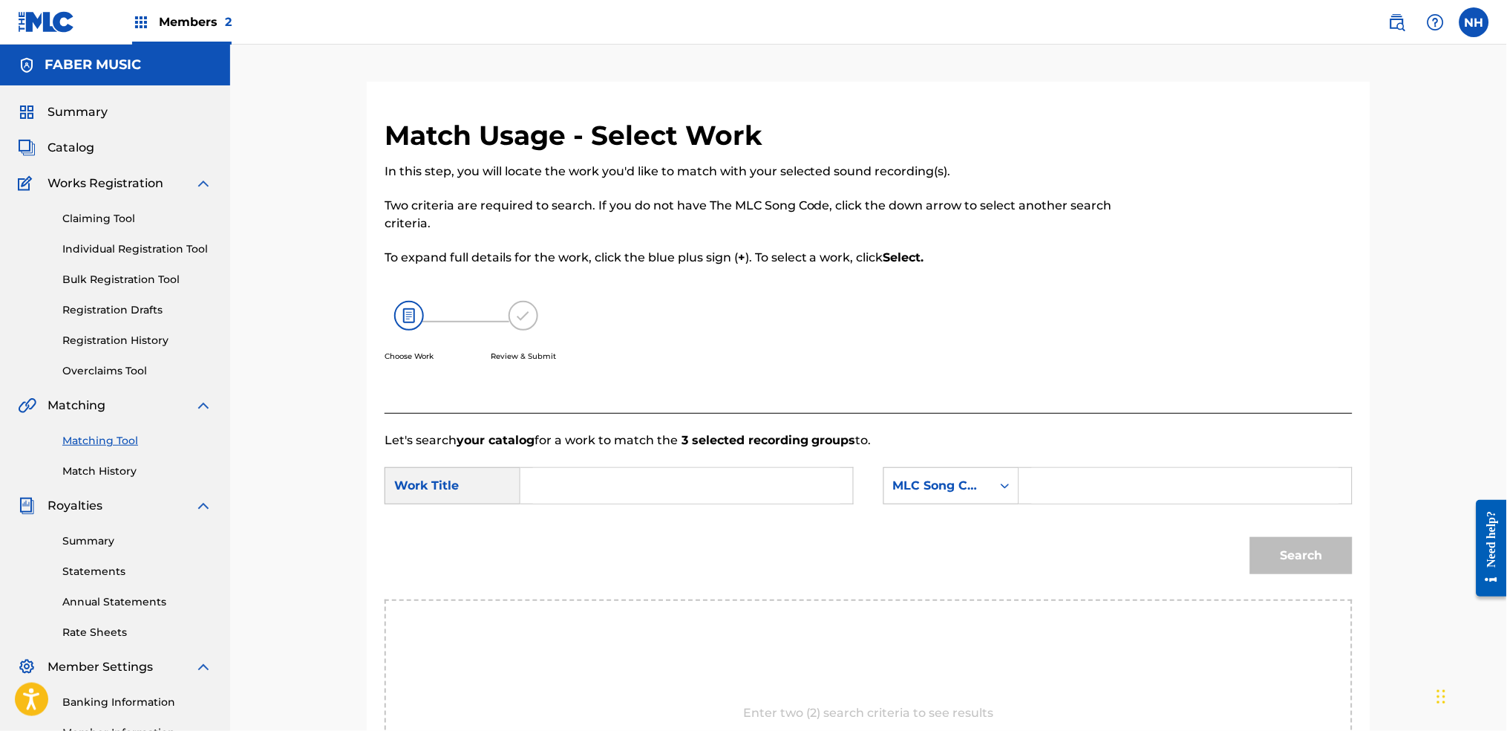
click at [779, 463] on form "SearchWithCriteria6344e5d8-ca65-4409-b8fc-ab4314757302 Work Title SearchWithCri…" at bounding box center [869, 524] width 968 height 150
click at [788, 476] on input "Search Form" at bounding box center [686, 486] width 307 height 36
paste input "GLAD I LIVED"
type input "GLAD I LIVED"
click at [1008, 500] on div "Search Form" at bounding box center [1005, 486] width 27 height 36
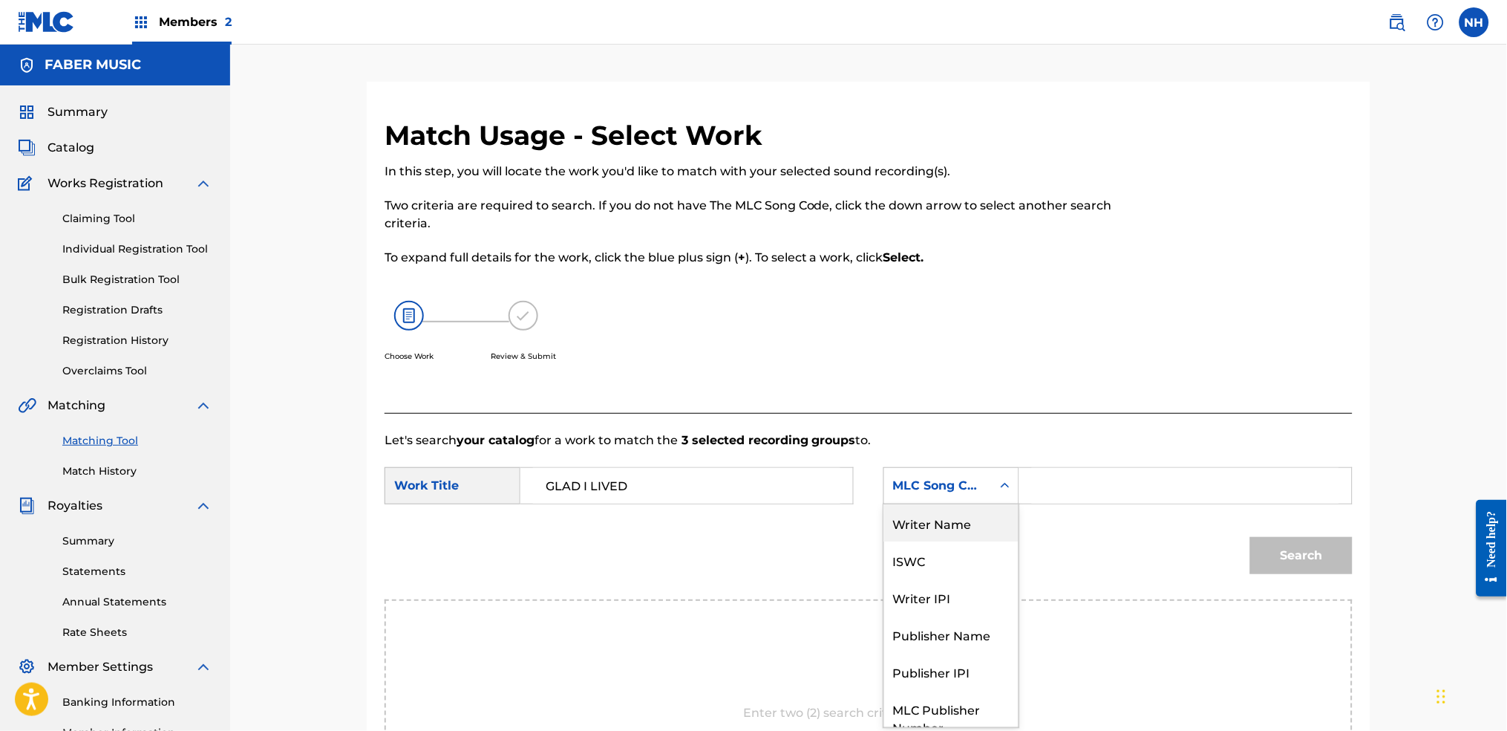
click at [956, 524] on div "Writer Name" at bounding box center [951, 522] width 134 height 37
click at [1106, 483] on input "Search Form" at bounding box center [1185, 486] width 307 height 36
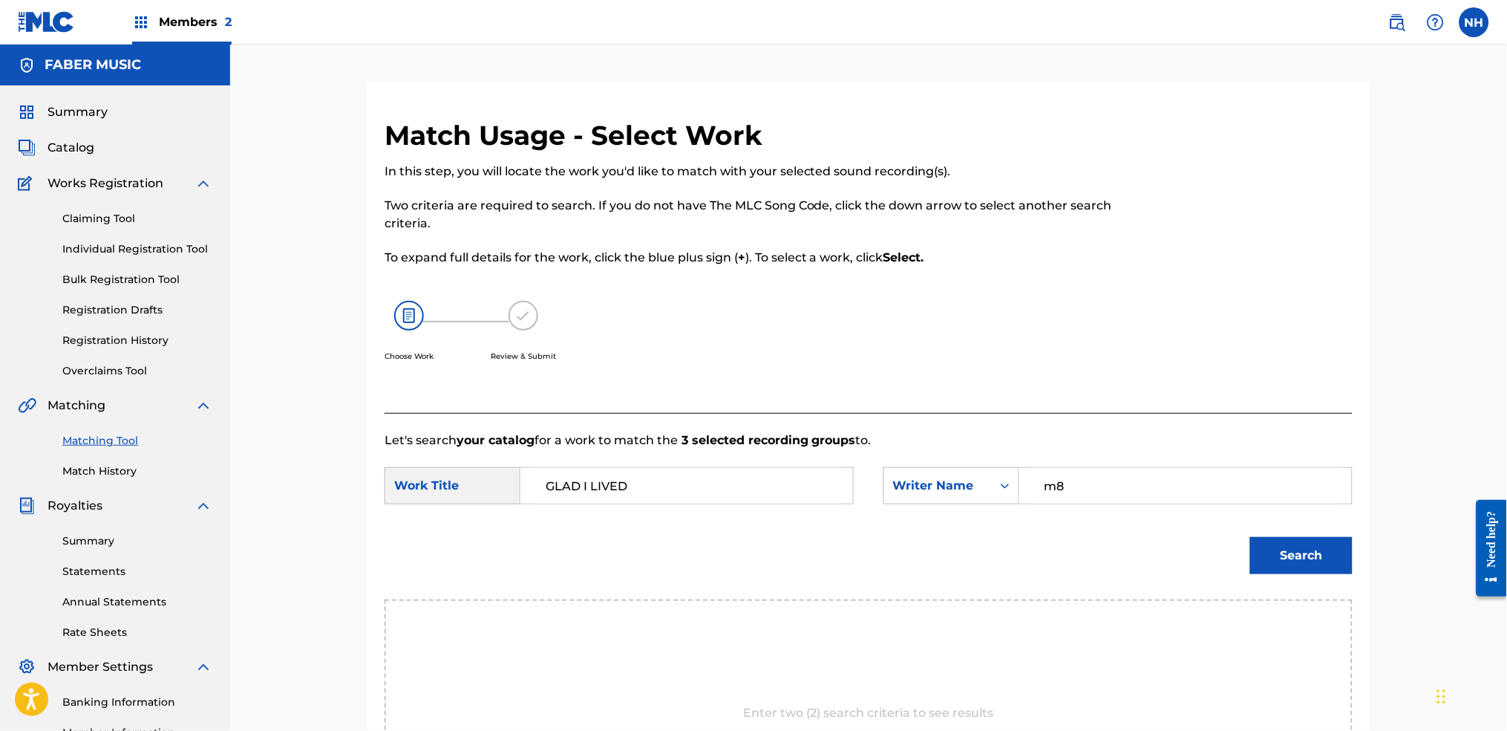
type input "m"
type input "alfa"
click at [1220, 537] on button "Search" at bounding box center [1301, 555] width 102 height 37
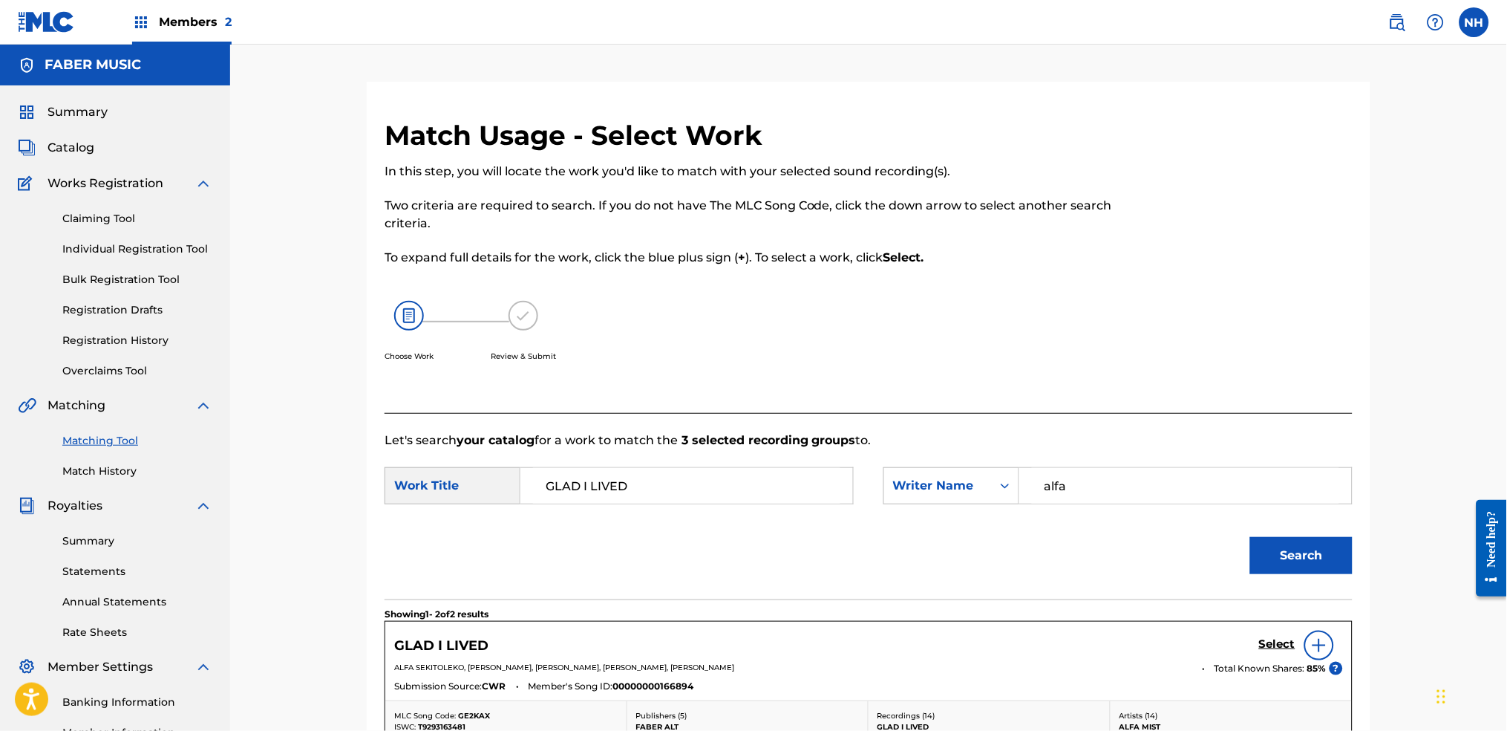
scroll to position [297, 0]
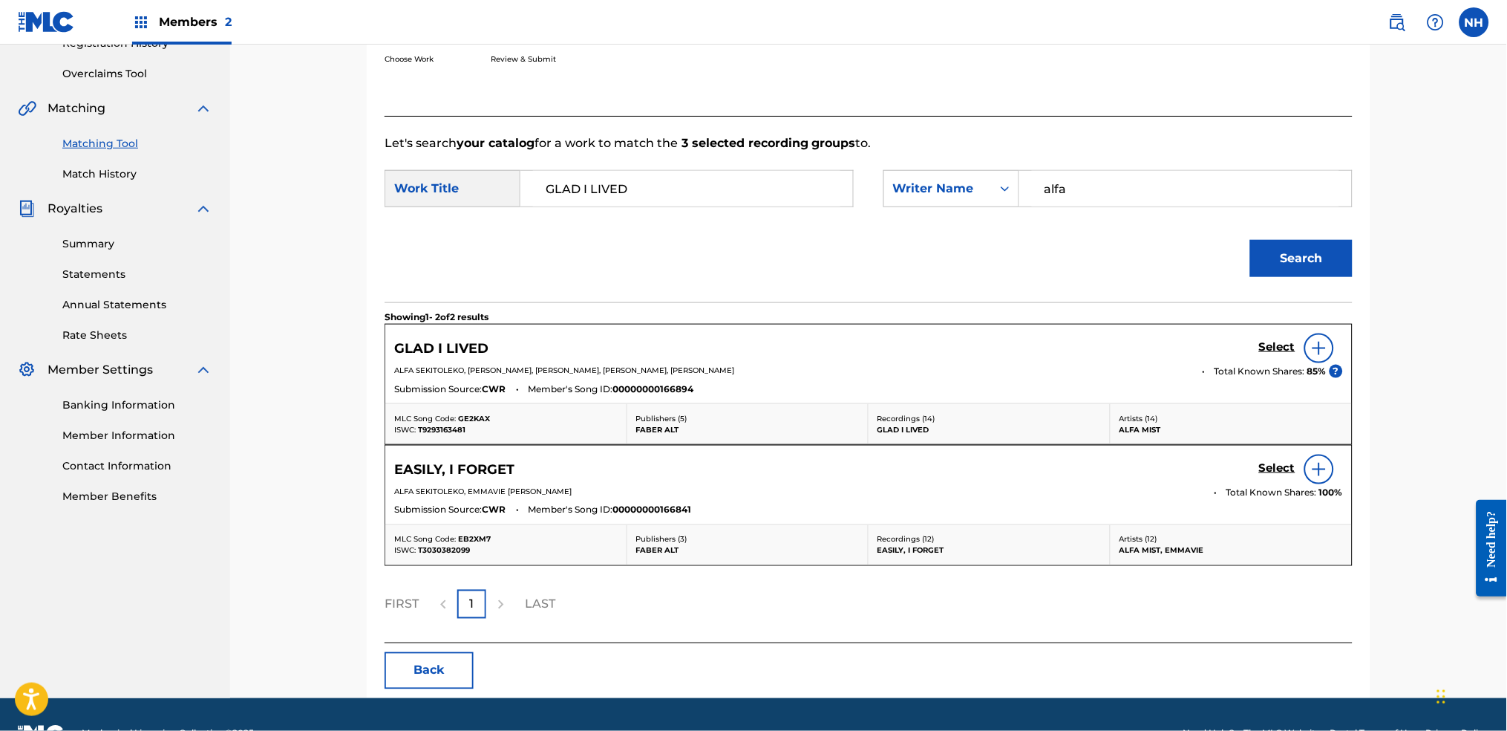
click at [1201, 342] on div "GLAD I LIVED Select" at bounding box center [868, 348] width 949 height 30
click at [1220, 347] on h5 "Select" at bounding box center [1277, 347] width 36 height 14
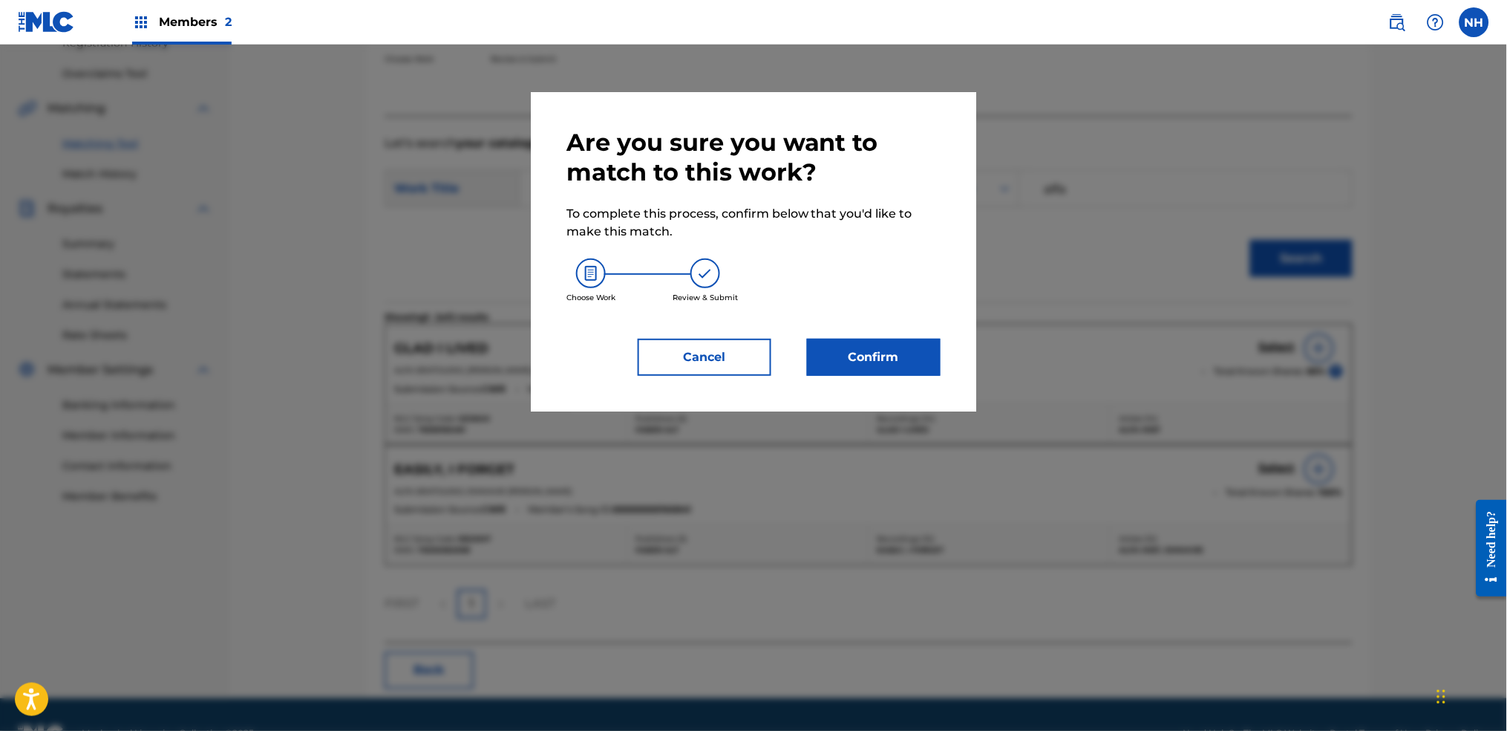
click at [929, 363] on button "Confirm" at bounding box center [874, 357] width 134 height 37
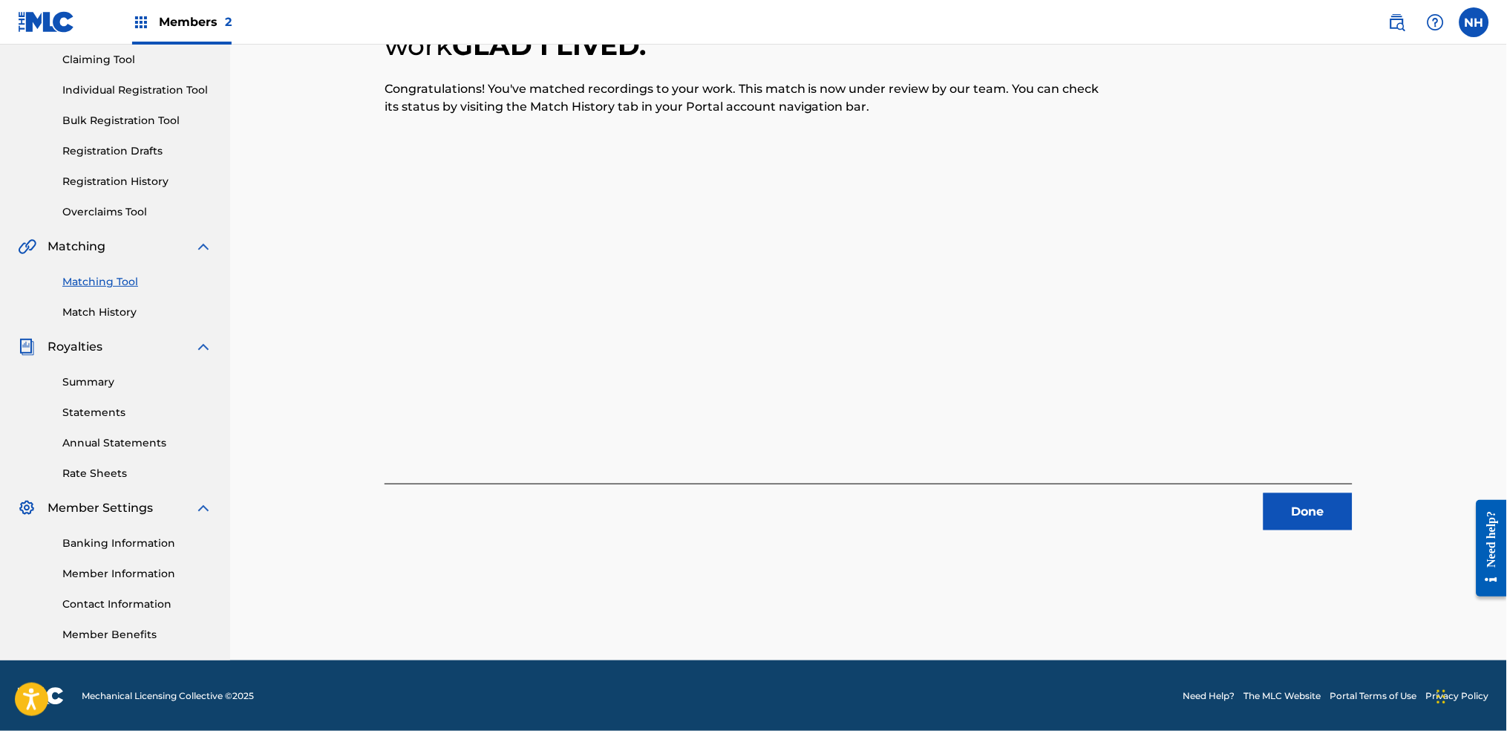
click at [513, 391] on div "3 Recording Groups are pending usage match to the work GLAD I LIVED . Congratul…" at bounding box center [869, 245] width 968 height 570
click at [1220, 494] on button "Done" at bounding box center [1308, 511] width 89 height 37
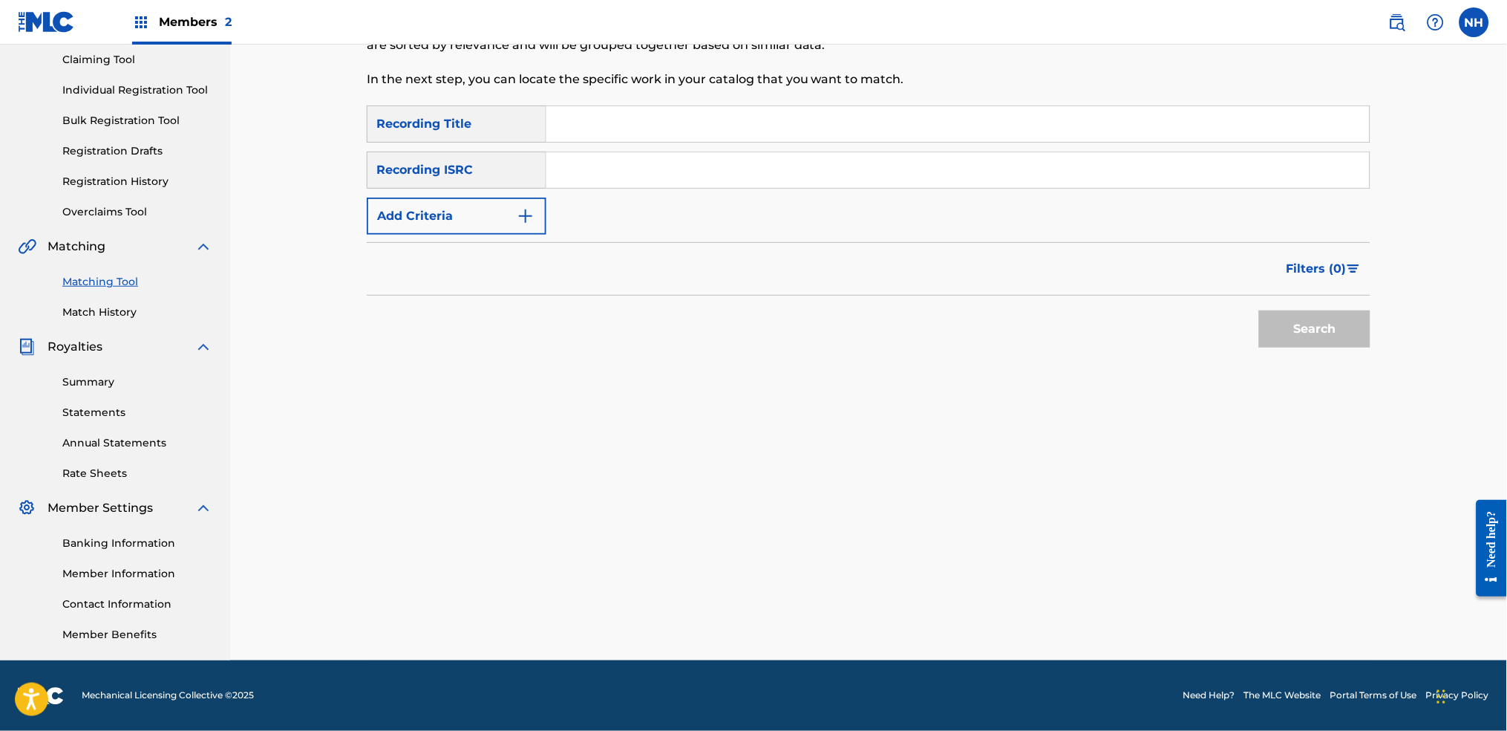
click at [784, 165] on input "Search Form" at bounding box center [957, 170] width 823 height 36
click at [776, 143] on div "SearchWithCriteriab69bc63f-c16c-46f9-943a-ffcfdda0fead Recording Title SearchWi…" at bounding box center [869, 169] width 1004 height 129
click at [762, 116] on input "Search Form" at bounding box center [957, 124] width 823 height 36
paste input "TAWO"
type input "TAWO"
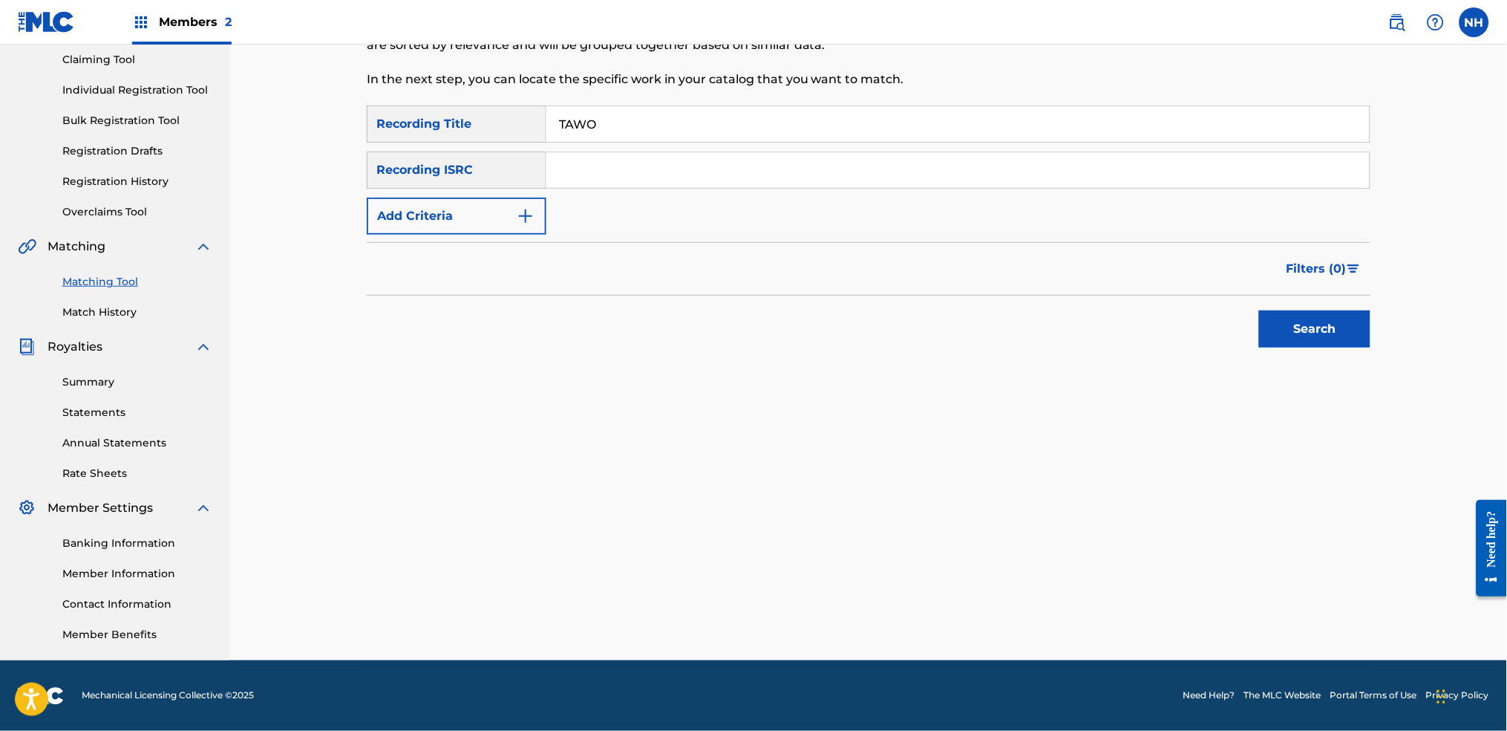
click at [484, 227] on button "Add Criteria" at bounding box center [457, 215] width 180 height 37
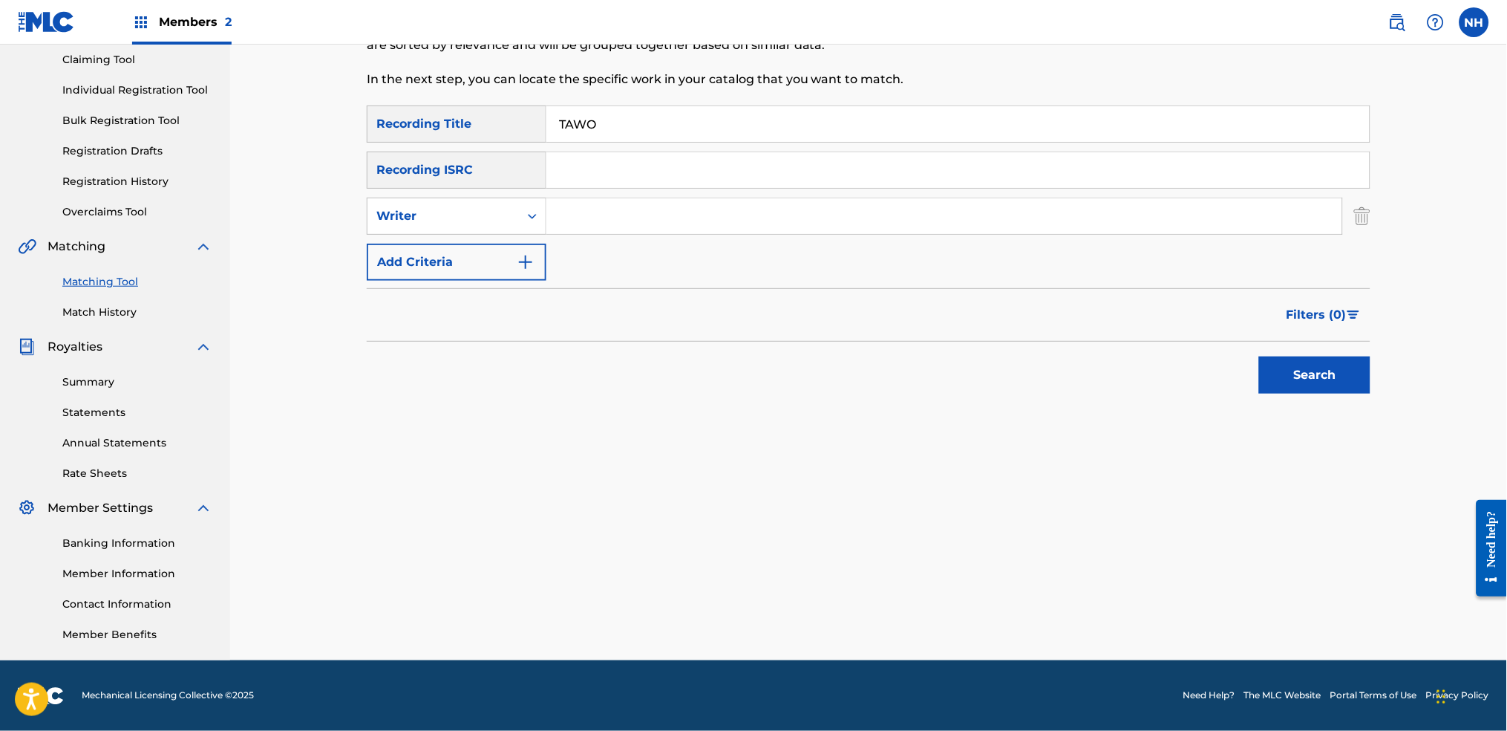
click at [525, 251] on button "Add Criteria" at bounding box center [457, 262] width 180 height 37
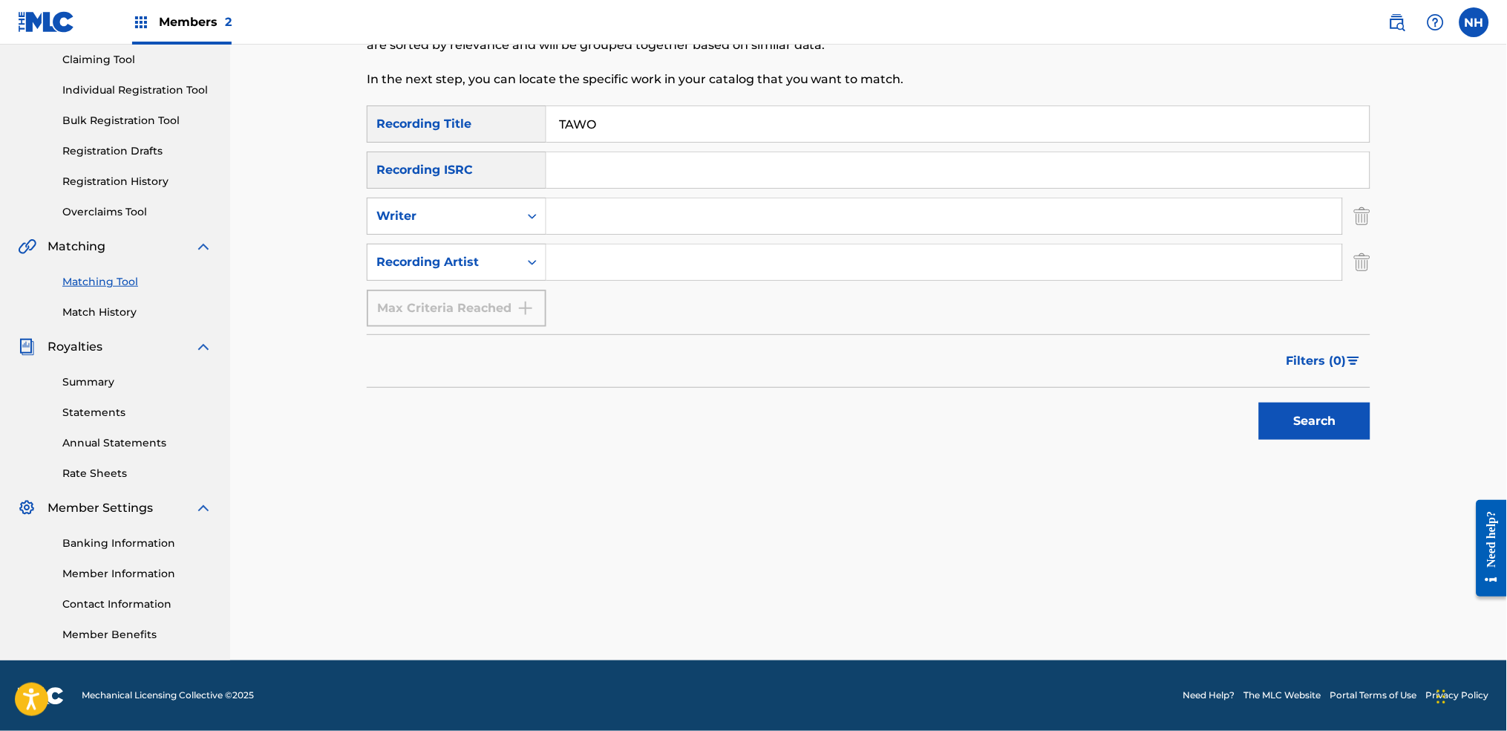
click at [556, 255] on div "SearchWithCriteriac771ec82-3f86-44b7-b621-44fab990d02f Recording Artist" at bounding box center [869, 262] width 1004 height 37
click at [567, 258] on input "Search Form" at bounding box center [944, 262] width 796 height 36
type input "alfa mist"
click at [1218, 388] on div "Search" at bounding box center [869, 417] width 1004 height 59
click at [1220, 388] on div "Search" at bounding box center [1311, 417] width 119 height 59
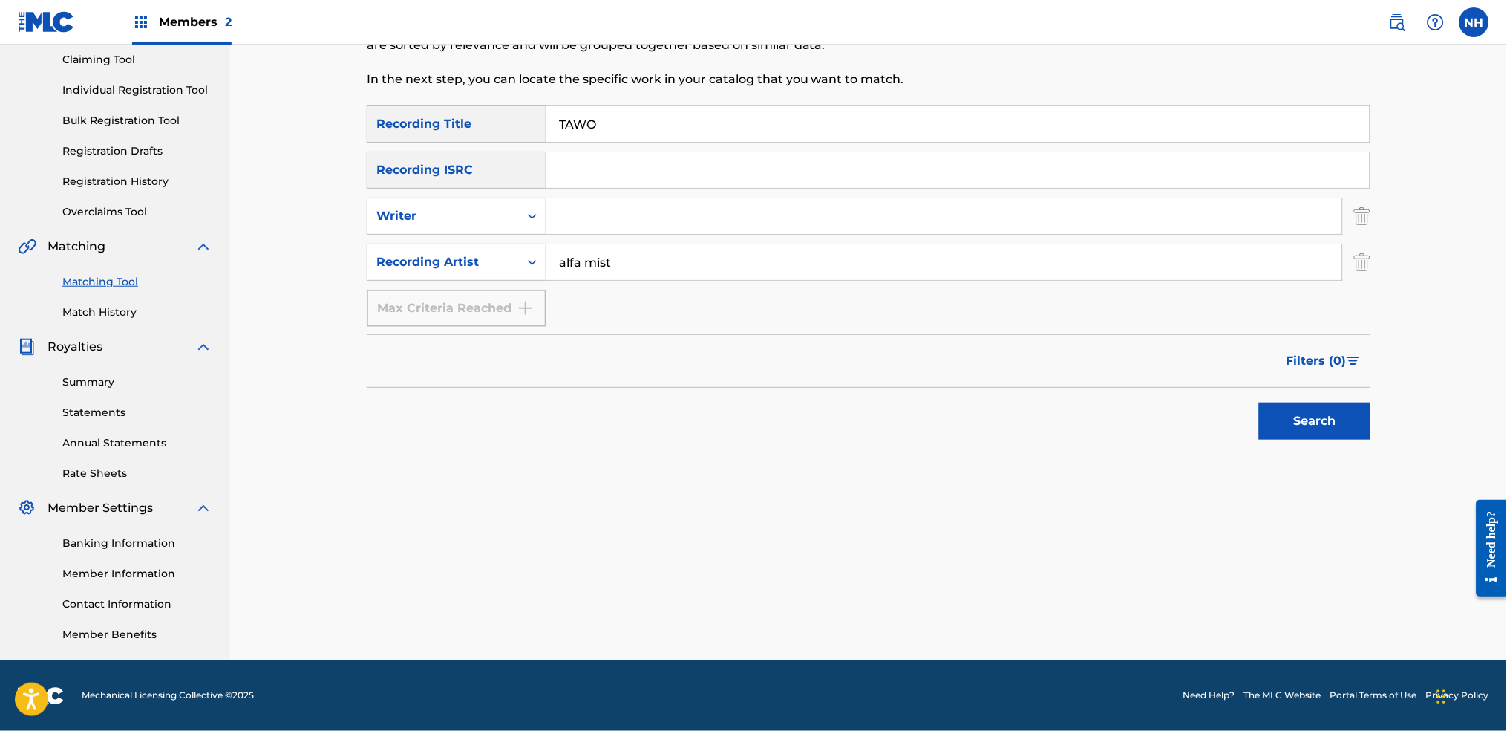
click at [1220, 419] on button "Search" at bounding box center [1314, 420] width 111 height 37
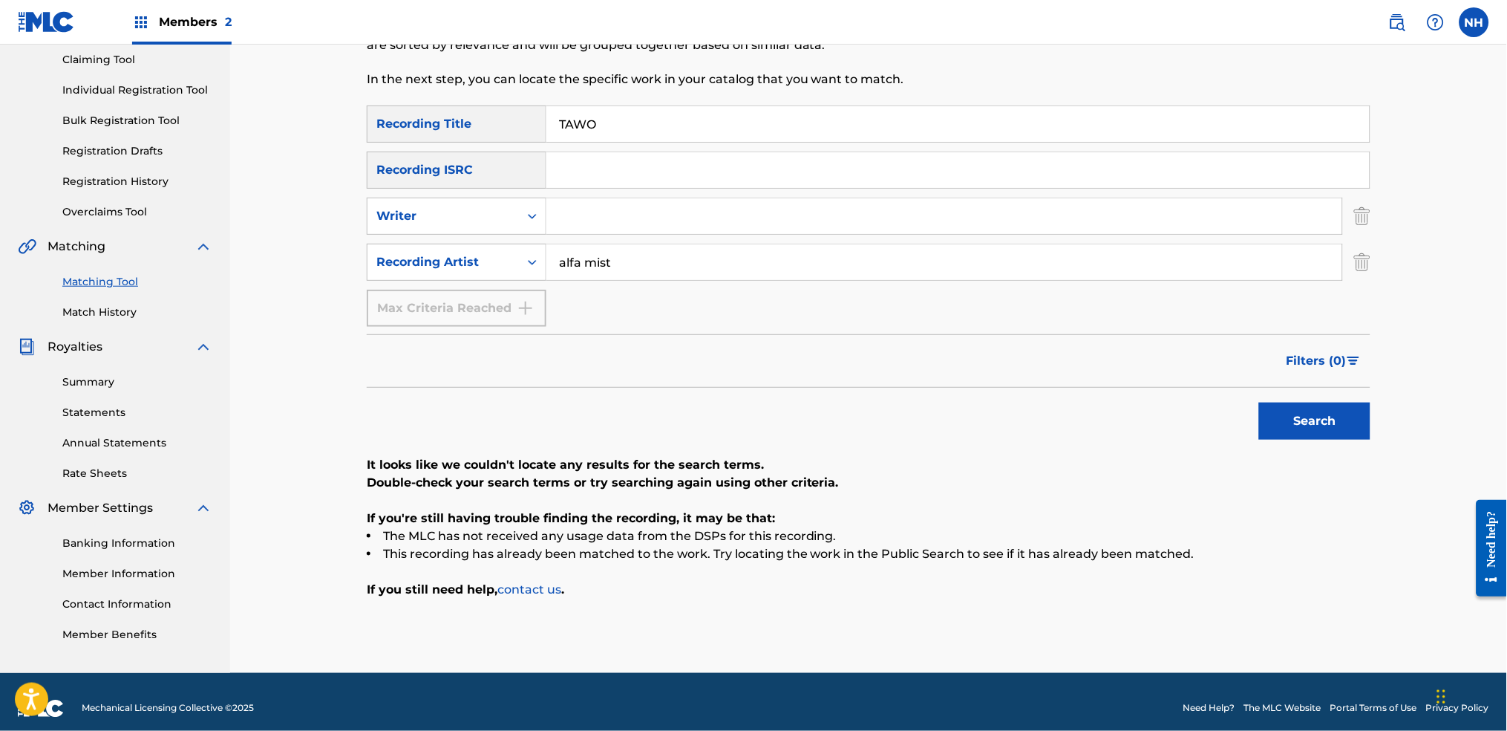
click at [529, 327] on form "SearchWithCriteriab69bc63f-c16c-46f9-943a-ffcfdda0fead Recording Title TAWO Sea…" at bounding box center [869, 276] width 1004 height 342
click at [678, 115] on input "TAWO" at bounding box center [957, 124] width 823 height 36
paste input "EYE TO EYE"
click at [1220, 424] on div "Matching Tool The Matching Tool allows Members to match sound recordings to wor…" at bounding box center [868, 279] width 1277 height 787
click at [1220, 425] on button "Search" at bounding box center [1314, 420] width 111 height 37
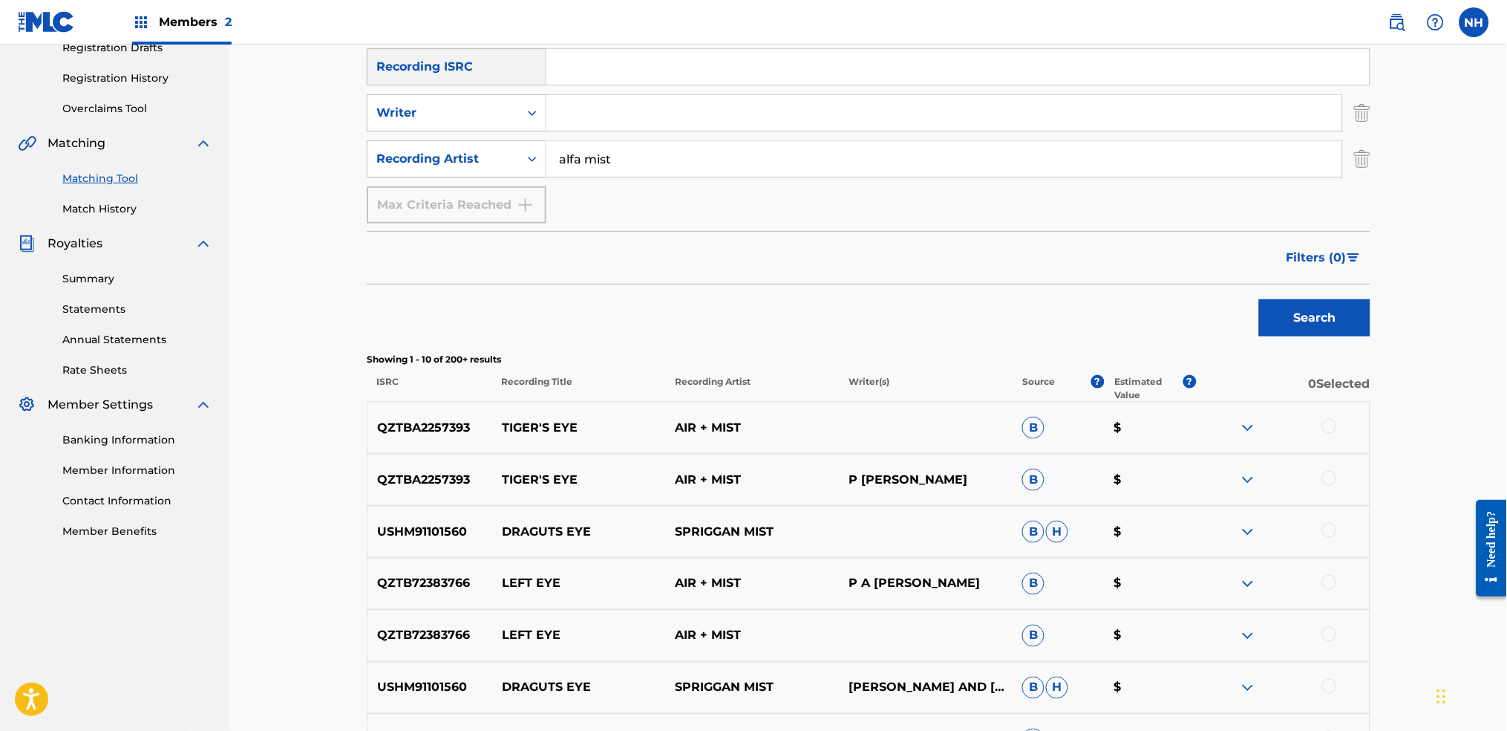
scroll to position [357, 0]
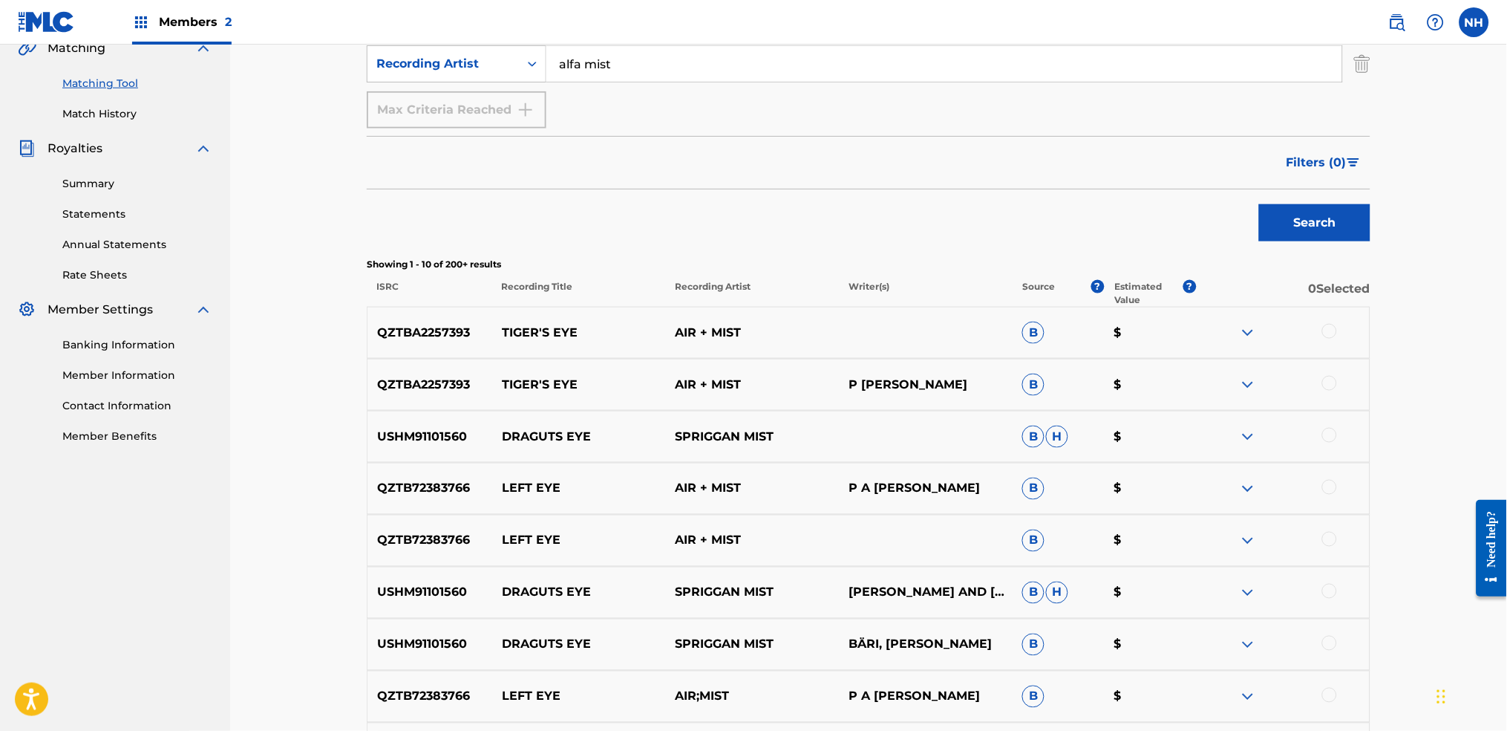
drag, startPoint x: 450, startPoint y: 241, endPoint x: 513, endPoint y: 228, distance: 64.4
click at [449, 241] on div "Search" at bounding box center [869, 218] width 1004 height 59
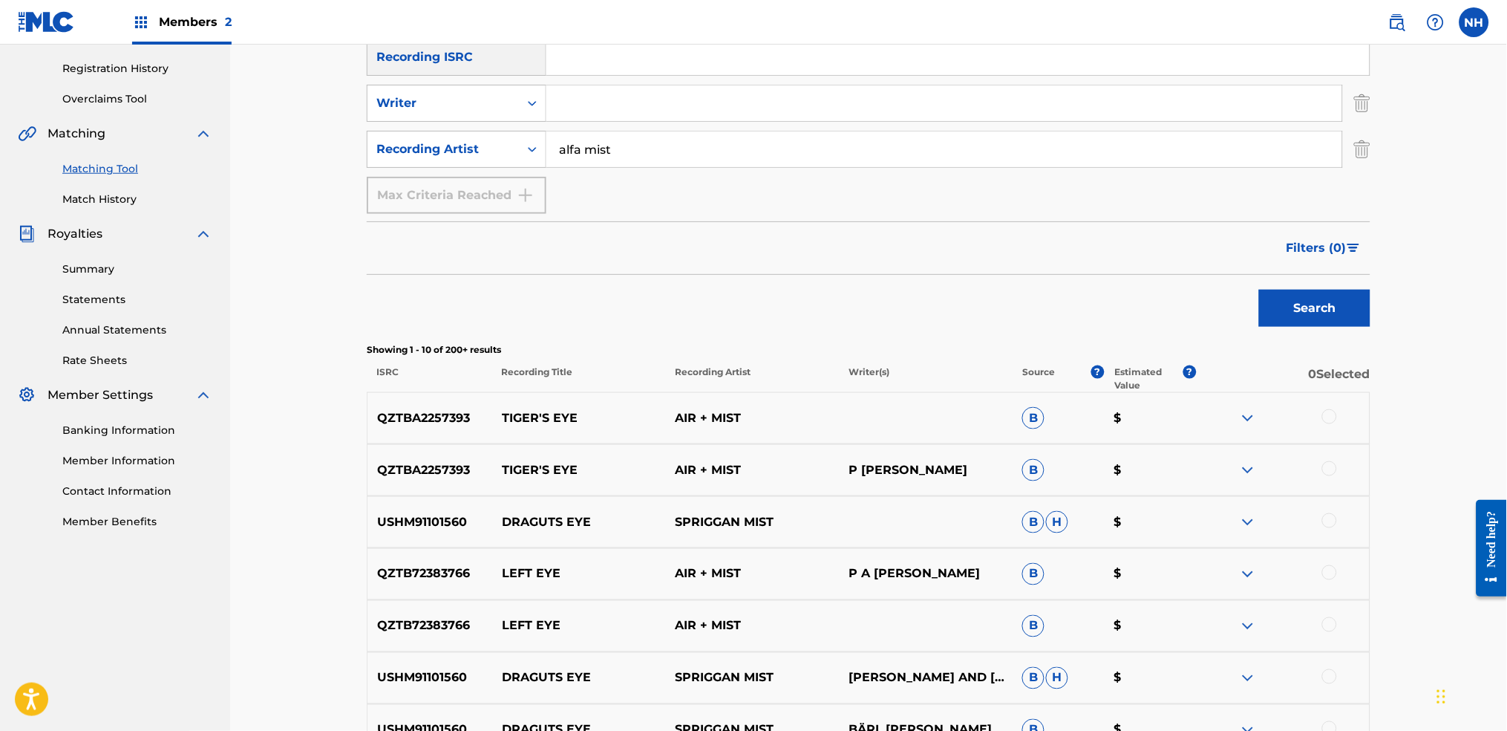
scroll to position [60, 0]
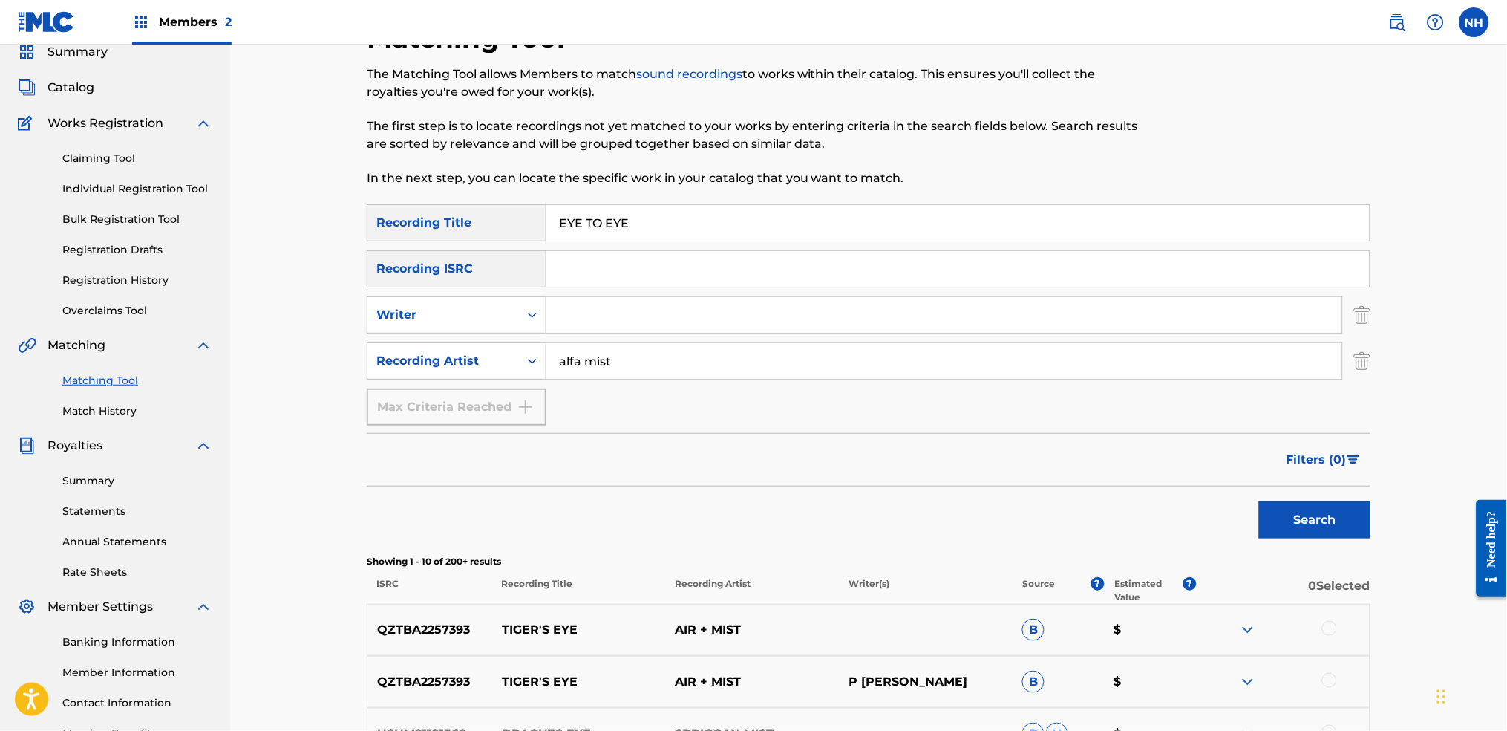
click at [636, 204] on div "EYE TO EYE" at bounding box center [958, 222] width 824 height 37
click at [639, 209] on input "EYE TO EYE" at bounding box center [957, 223] width 823 height 36
paste input "DESTRUCTIVE BEAUTY"
click at [1220, 543] on div "Matching Tool The Matching Tool allows Members to match sound recordings to wor…" at bounding box center [868, 628] width 1039 height 1213
click at [1220, 525] on button "Search" at bounding box center [1314, 519] width 111 height 37
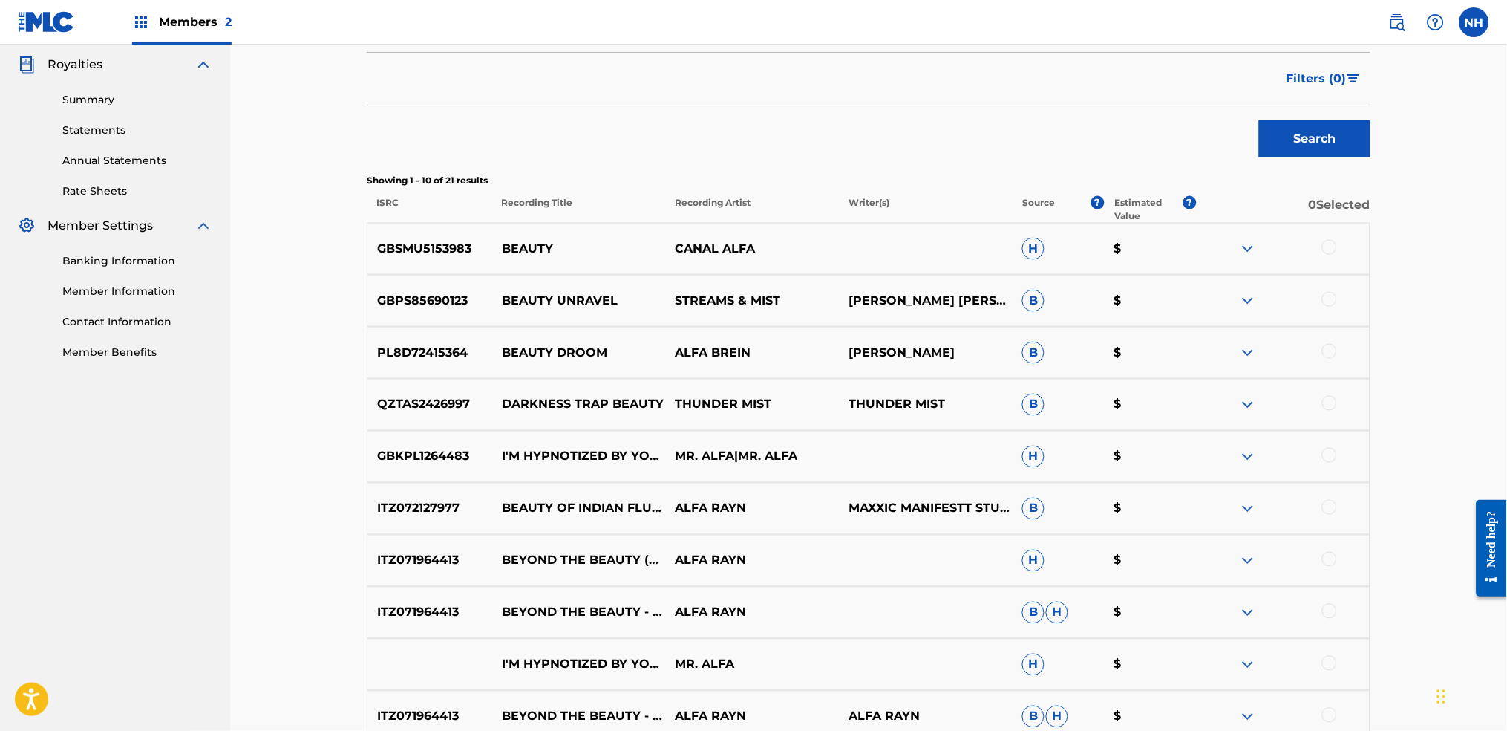
scroll to position [470, 0]
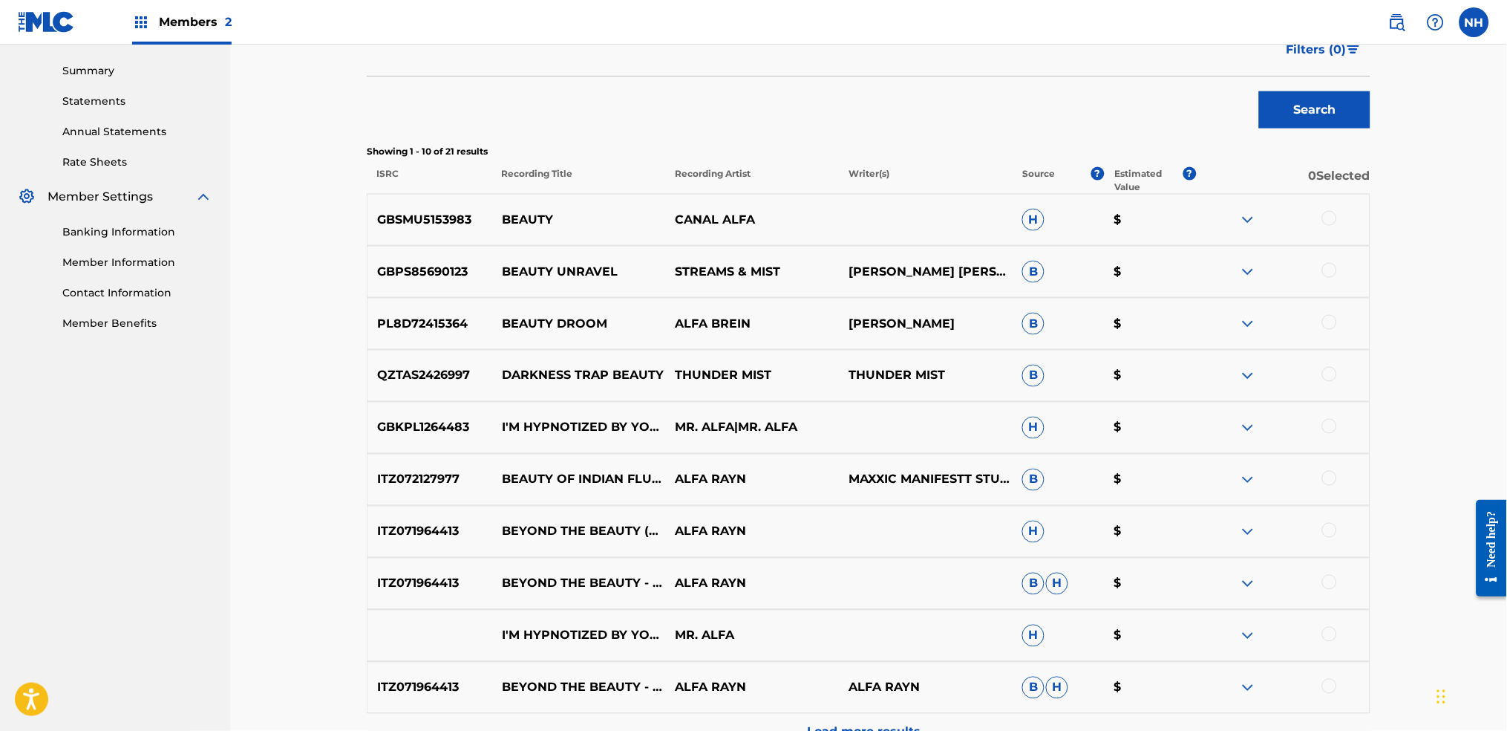
click at [480, 164] on div "Showing 1 - 10 of 21 results ISRC Recording Title Recording Artist Writer(s) So…" at bounding box center [869, 169] width 1004 height 49
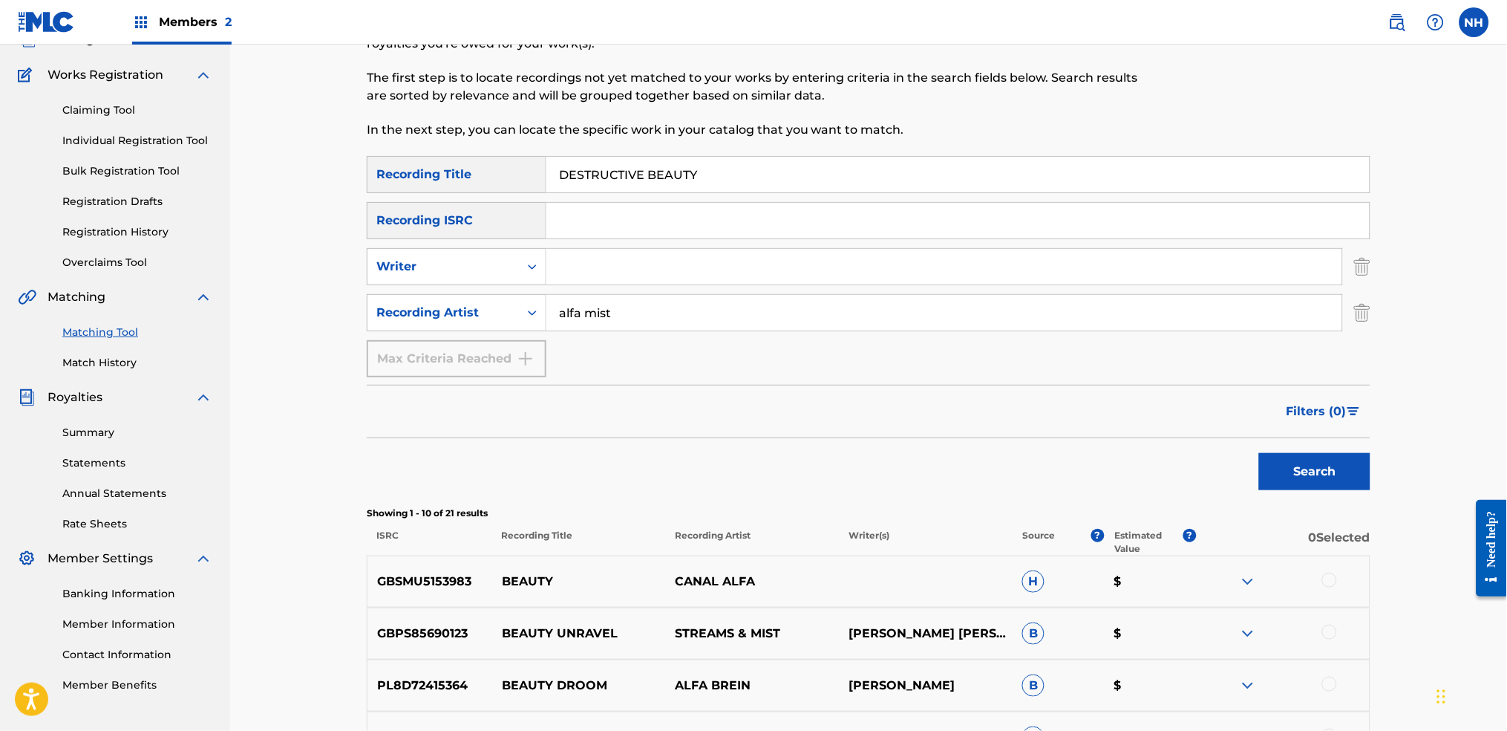
scroll to position [74, 0]
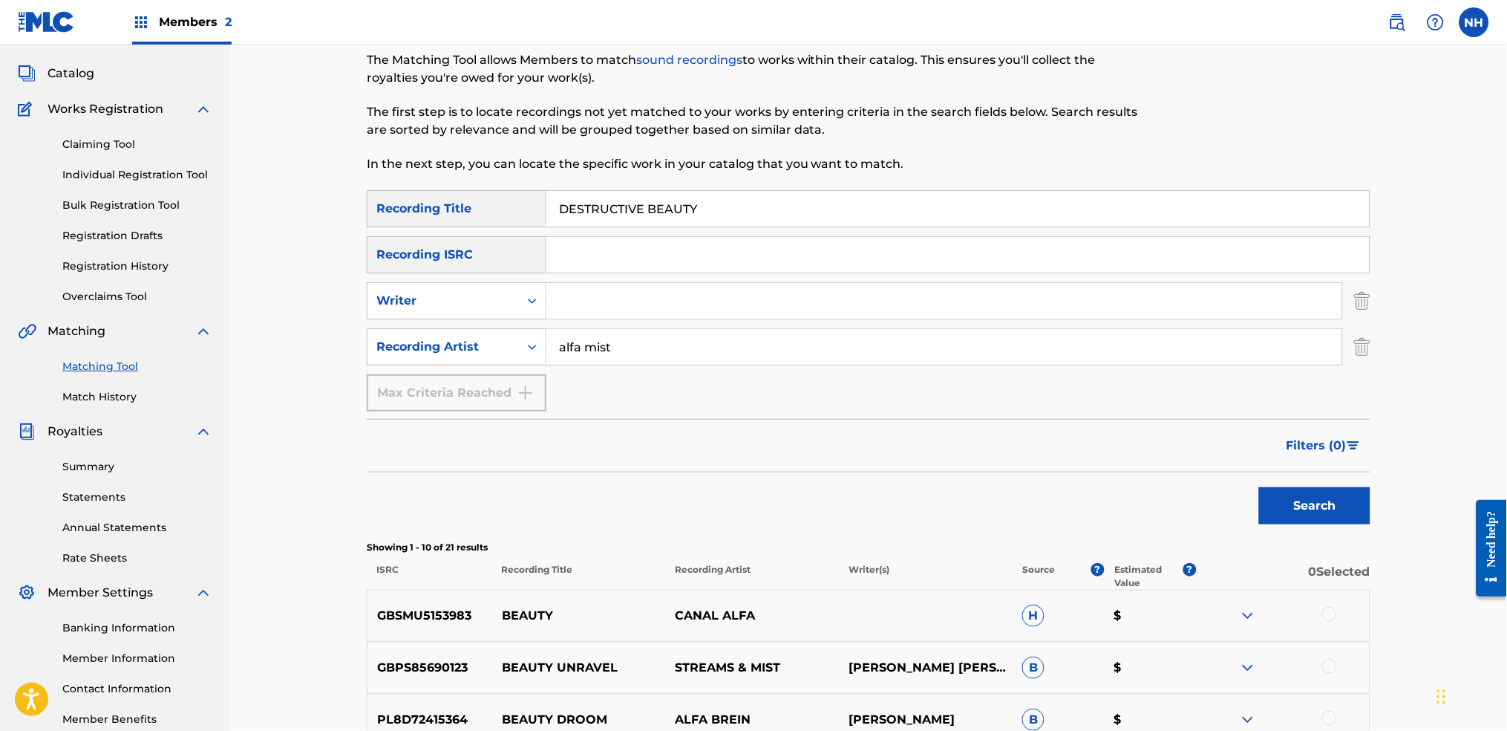
click at [630, 151] on div "The Matching Tool allows Members to match sound recordings to works within thei…" at bounding box center [753, 112] width 773 height 122
click at [620, 200] on input "DESTRUCTIVE BEAUTY" at bounding box center [957, 209] width 823 height 36
paste input "ENERG"
type input "ENERGY"
click at [1220, 493] on button "Search" at bounding box center [1314, 505] width 111 height 37
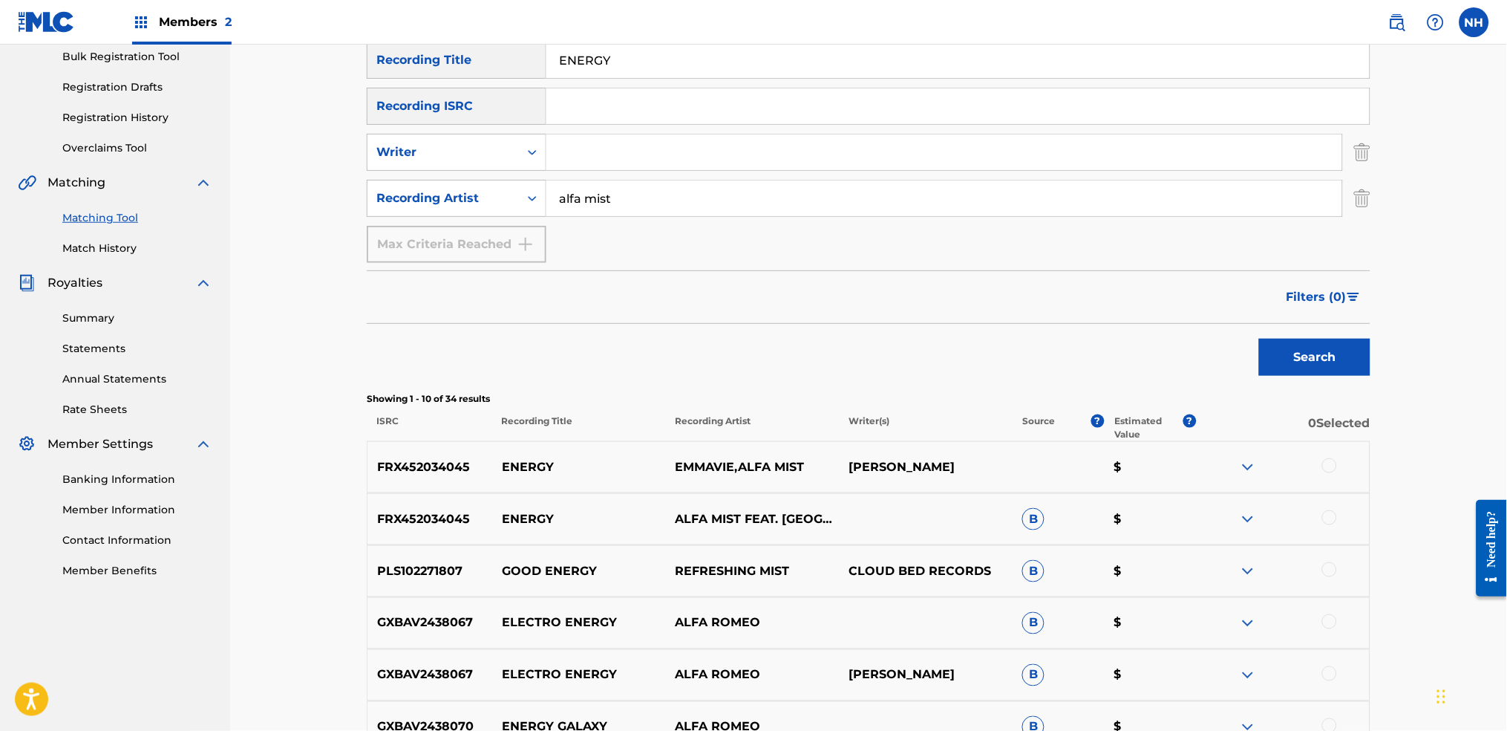
scroll to position [272, 0]
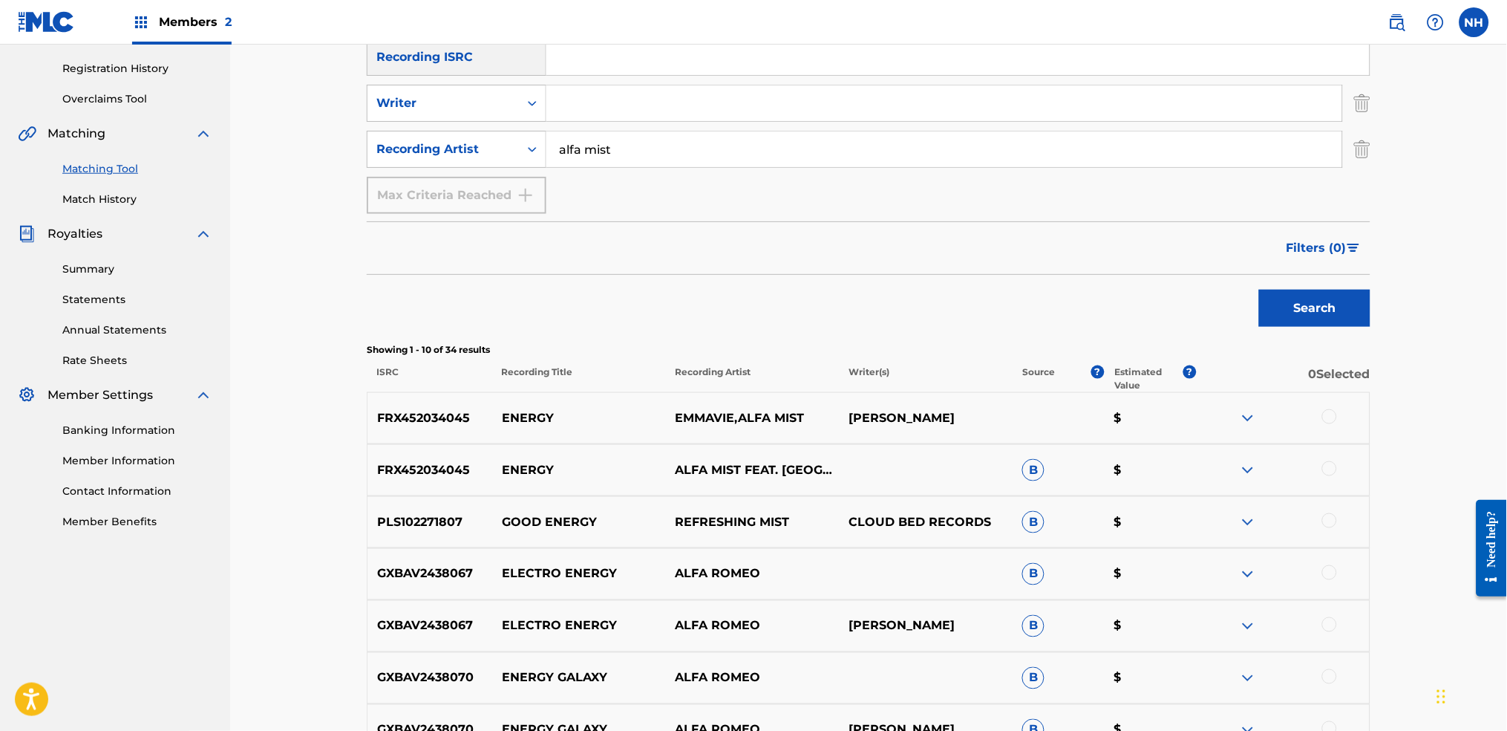
click at [1220, 411] on div at bounding box center [1283, 418] width 174 height 18
click at [1220, 464] on div at bounding box center [1329, 468] width 15 height 15
click at [1220, 425] on div at bounding box center [1283, 418] width 174 height 18
click at [1220, 424] on div at bounding box center [1283, 418] width 174 height 18
click at [1220, 422] on div at bounding box center [1329, 416] width 15 height 15
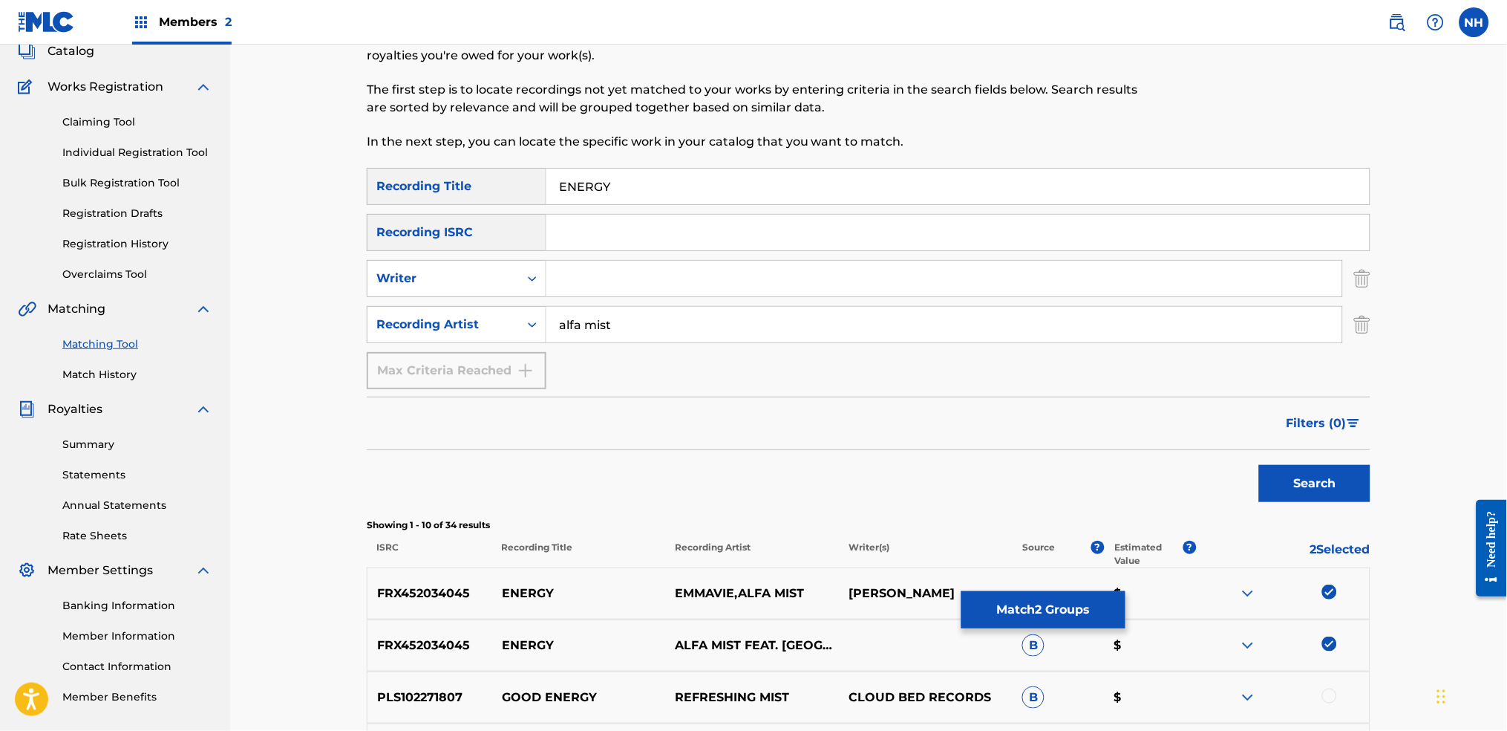
scroll to position [0, 0]
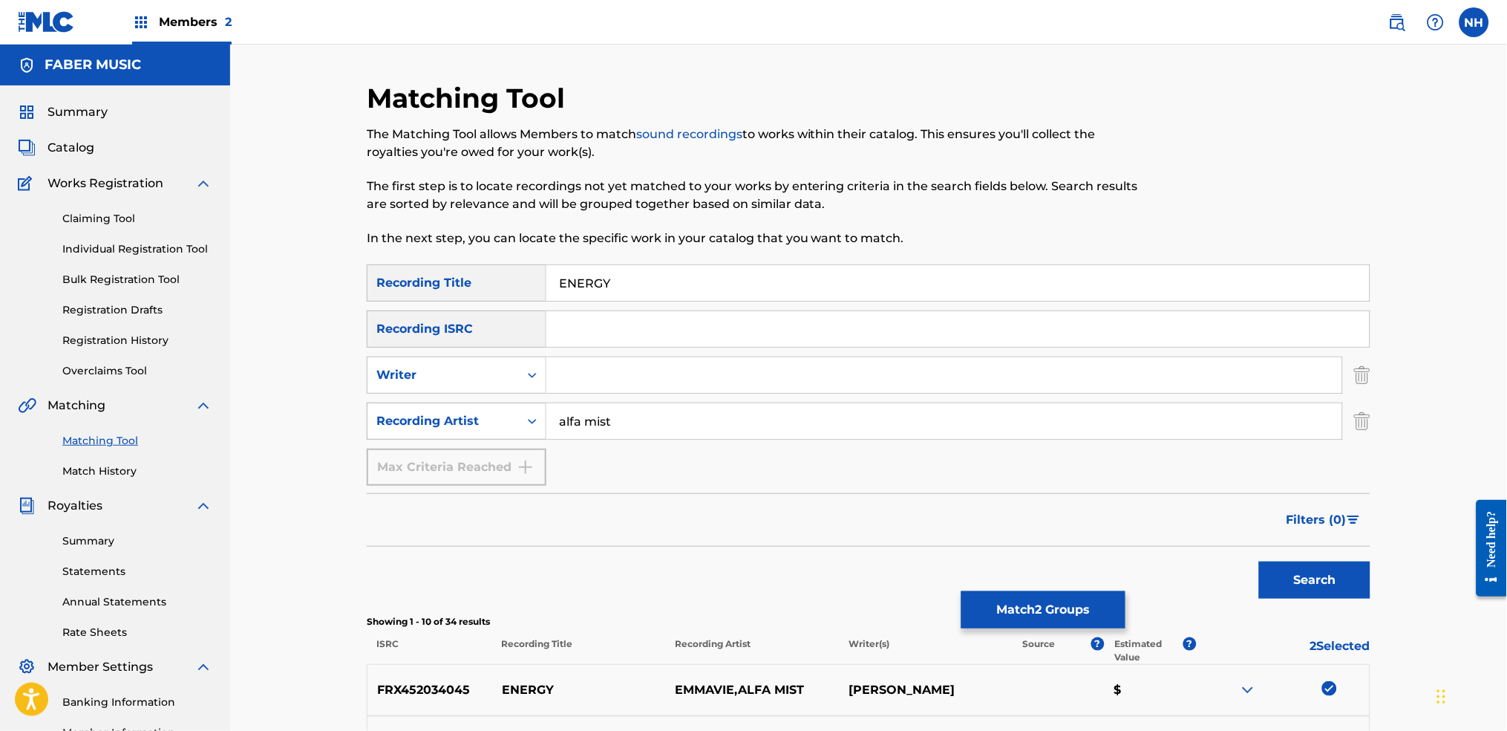
drag, startPoint x: 645, startPoint y: 408, endPoint x: 489, endPoint y: 424, distance: 156.7
click at [489, 424] on div "SearchWithCriteriac771ec82-3f86-44b7-b621-44fab990d02f Recording Artist alfa mi…" at bounding box center [869, 420] width 1004 height 37
click at [594, 380] on input "Search Form" at bounding box center [944, 375] width 796 height 36
paste input "alfa mist"
type input "alfa mist"
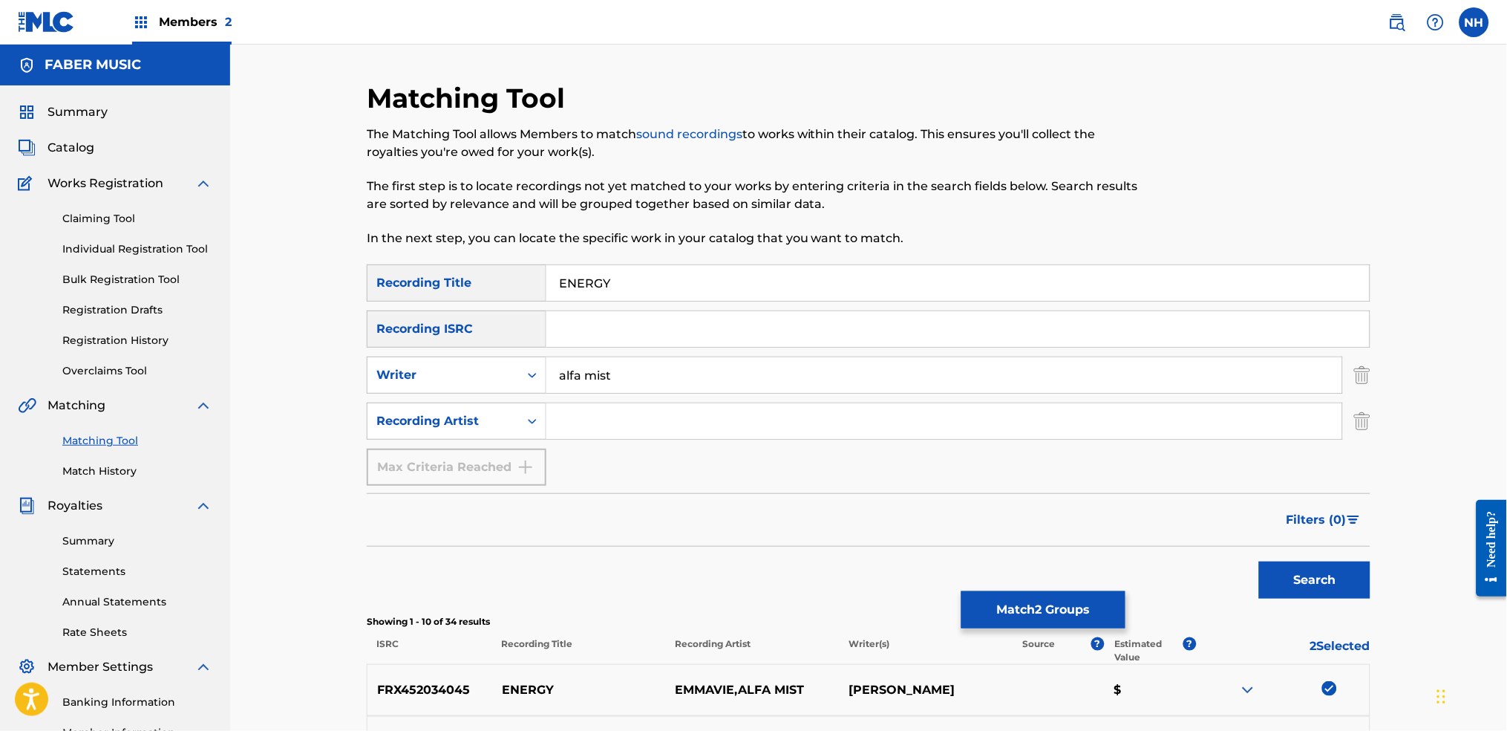
drag, startPoint x: 1293, startPoint y: 590, endPoint x: 1299, endPoint y: 581, distance: 11.3
click at [1220, 543] on button "Search" at bounding box center [1314, 579] width 111 height 37
click at [1088, 543] on button "Match 2 Groups" at bounding box center [1043, 609] width 164 height 37
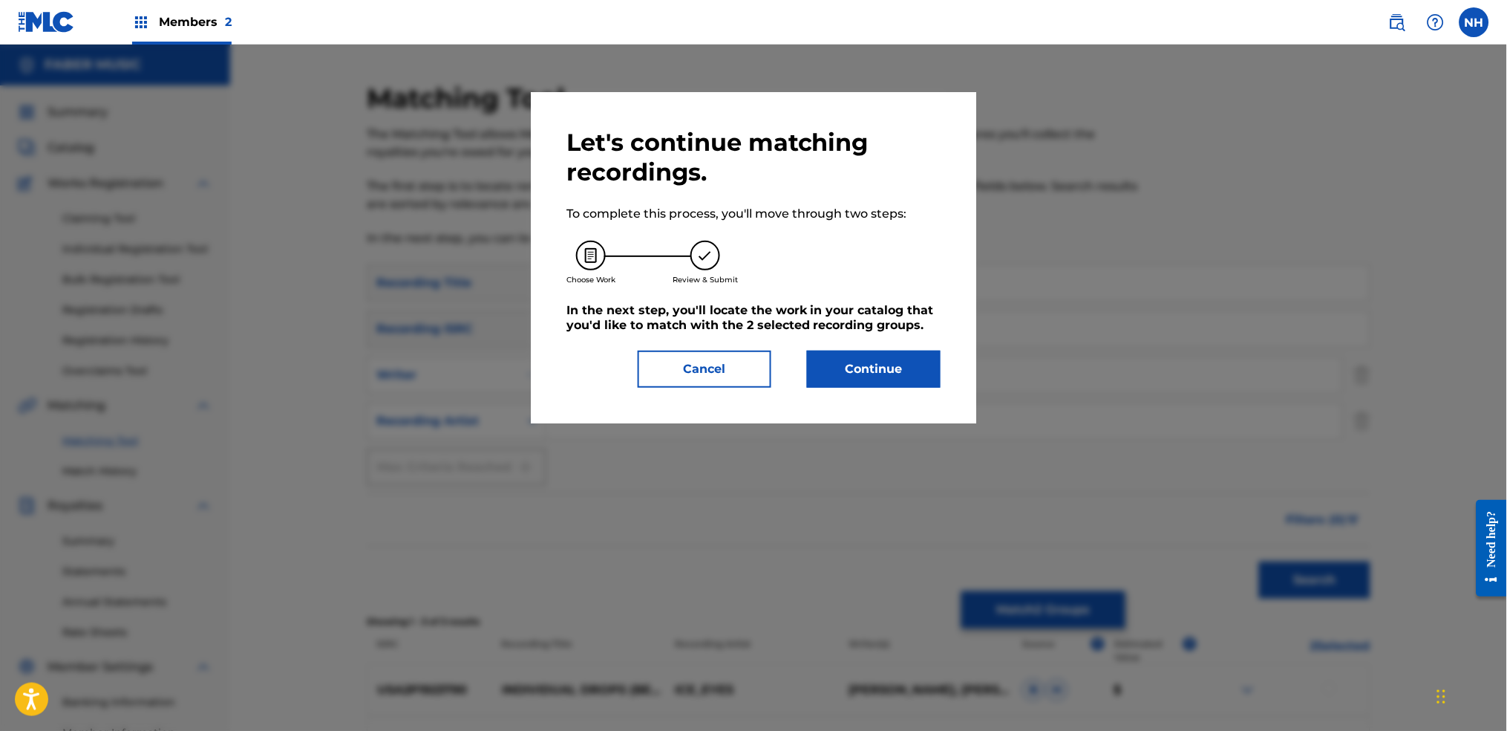
click at [856, 398] on div "Let's continue matching recordings. To complete this process, you'll move throu…" at bounding box center [753, 257] width 445 height 331
click at [860, 384] on button "Continue" at bounding box center [874, 368] width 134 height 37
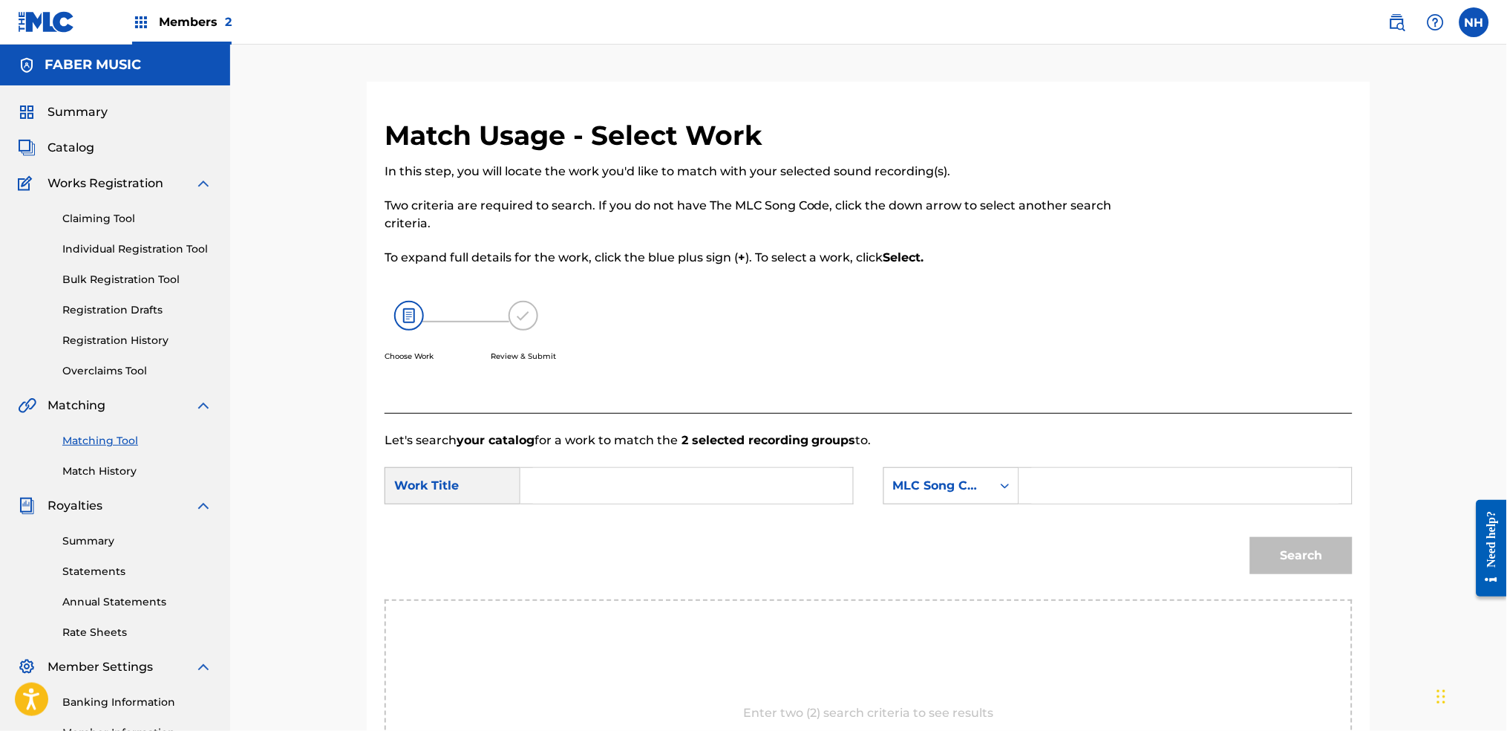
click at [777, 452] on form "SearchWithCriteria6344e5d8-ca65-4409-b8fc-ab4314757302 Work Title SearchWithCri…" at bounding box center [869, 524] width 968 height 150
click at [752, 483] on input "Search Form" at bounding box center [686, 486] width 307 height 36
drag, startPoint x: 752, startPoint y: 483, endPoint x: 509, endPoint y: 500, distance: 244.1
click at [509, 500] on div "SearchWithCriteria6344e5d8-ca65-4409-b8fc-ab4314757302 Work Title enery" at bounding box center [619, 485] width 469 height 37
drag, startPoint x: 604, startPoint y: 487, endPoint x: 523, endPoint y: 483, distance: 80.3
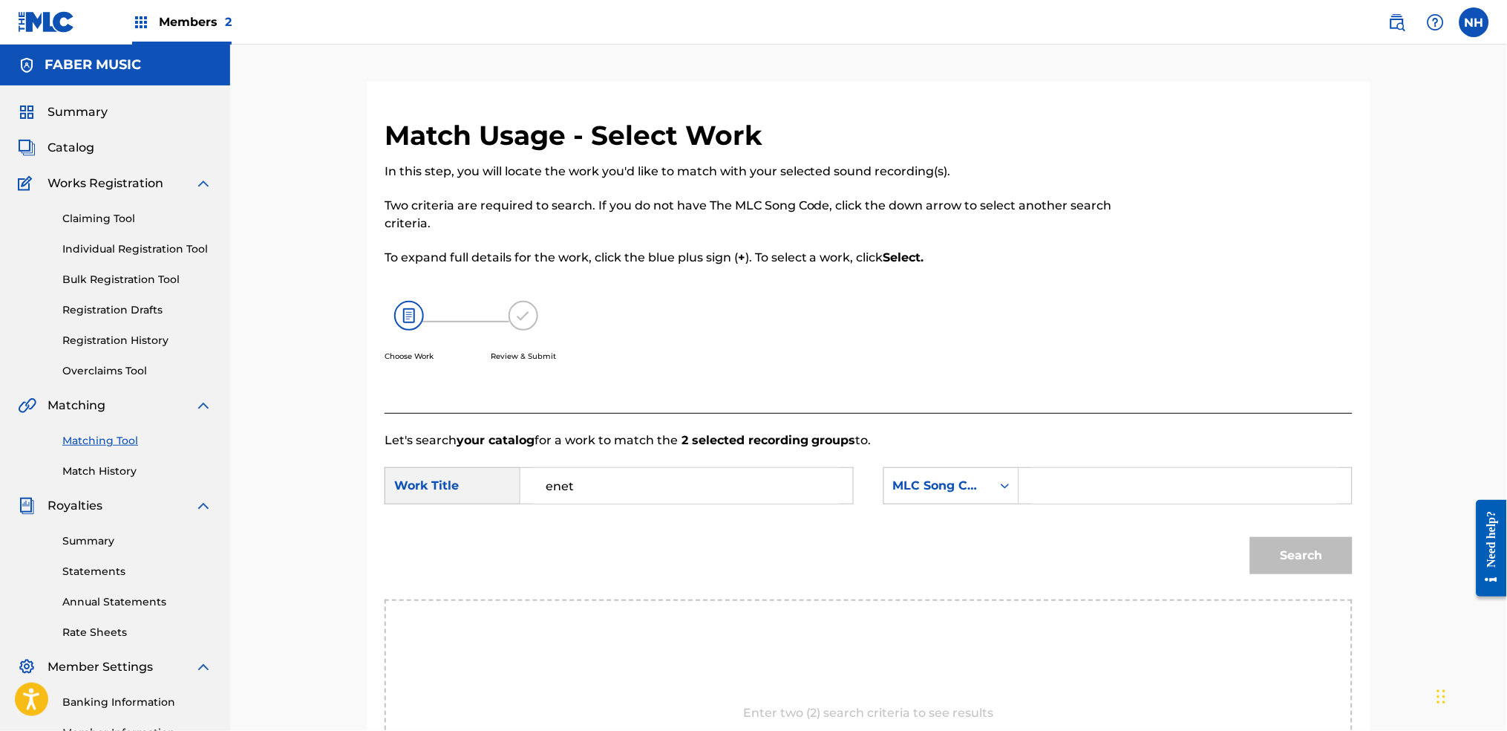
click at [524, 483] on div "enet" at bounding box center [686, 485] width 333 height 37
drag, startPoint x: 708, startPoint y: 484, endPoint x: 573, endPoint y: 483, distance: 134.4
click at [573, 483] on input "enerfg" at bounding box center [686, 486] width 307 height 36
type input "energy"
click at [950, 483] on div "MLC Song Code" at bounding box center [938, 486] width 90 height 18
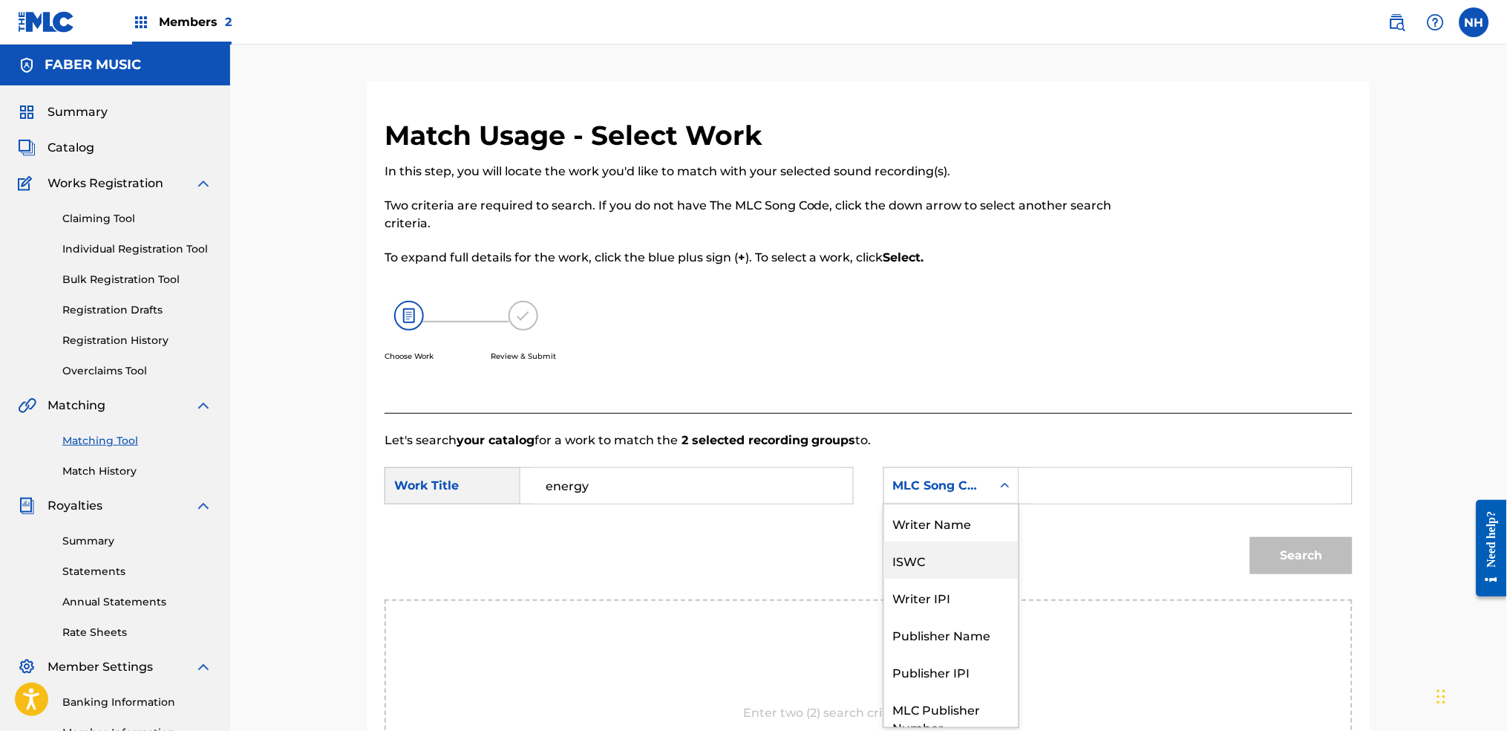
click at [975, 517] on div "Writer Name" at bounding box center [951, 522] width 134 height 37
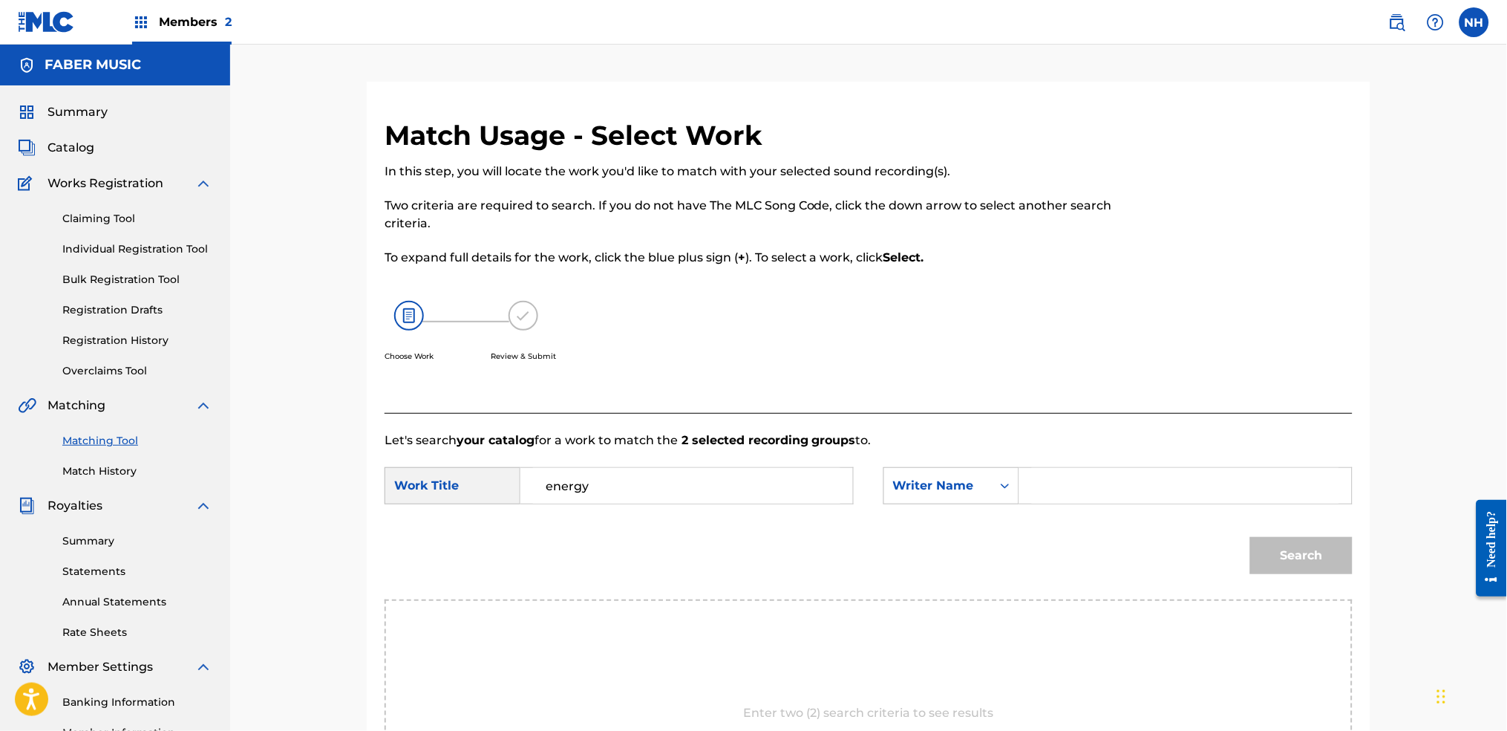
click at [1086, 486] on input "Search Form" at bounding box center [1185, 486] width 307 height 36
type input "alfa"
click at [1220, 543] on button "Search" at bounding box center [1301, 555] width 102 height 37
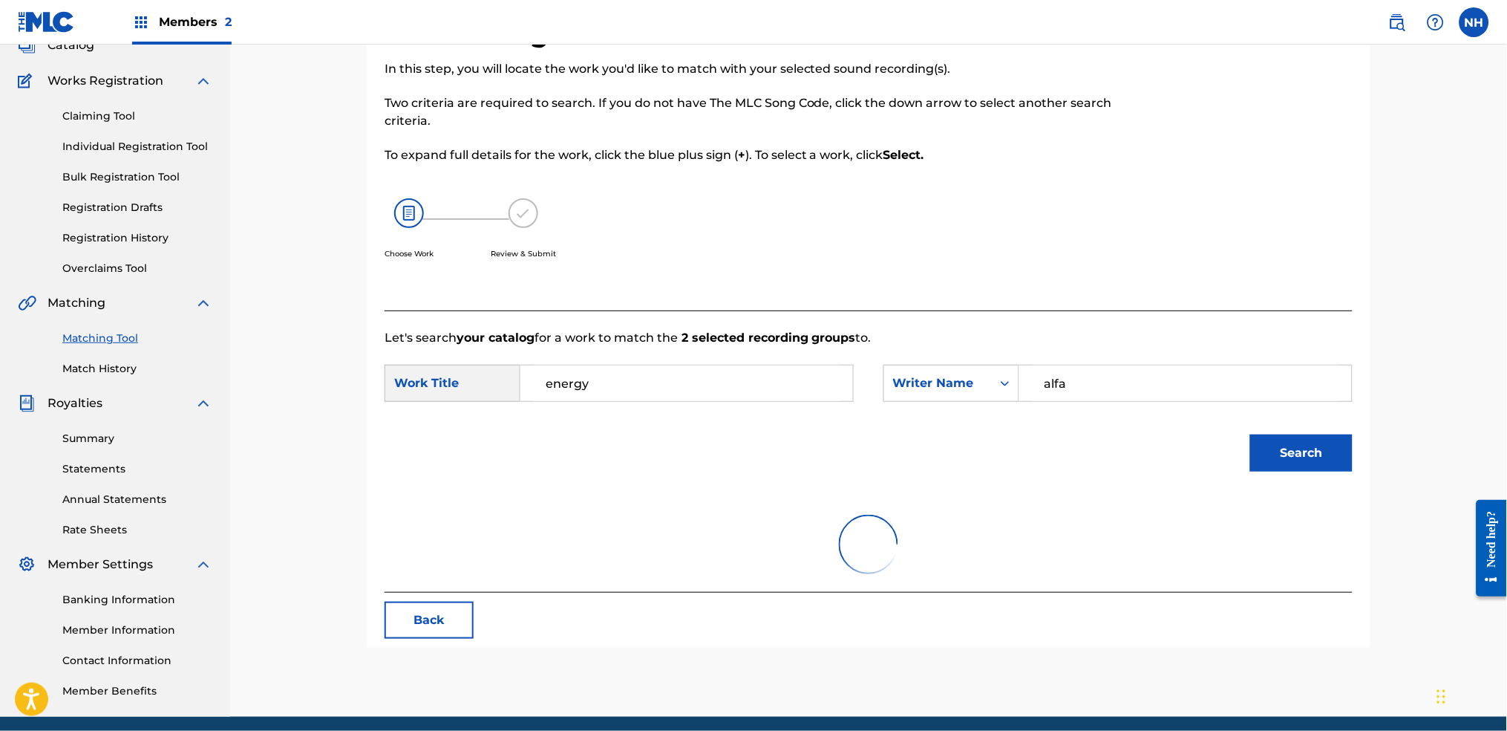
scroll to position [159, 0]
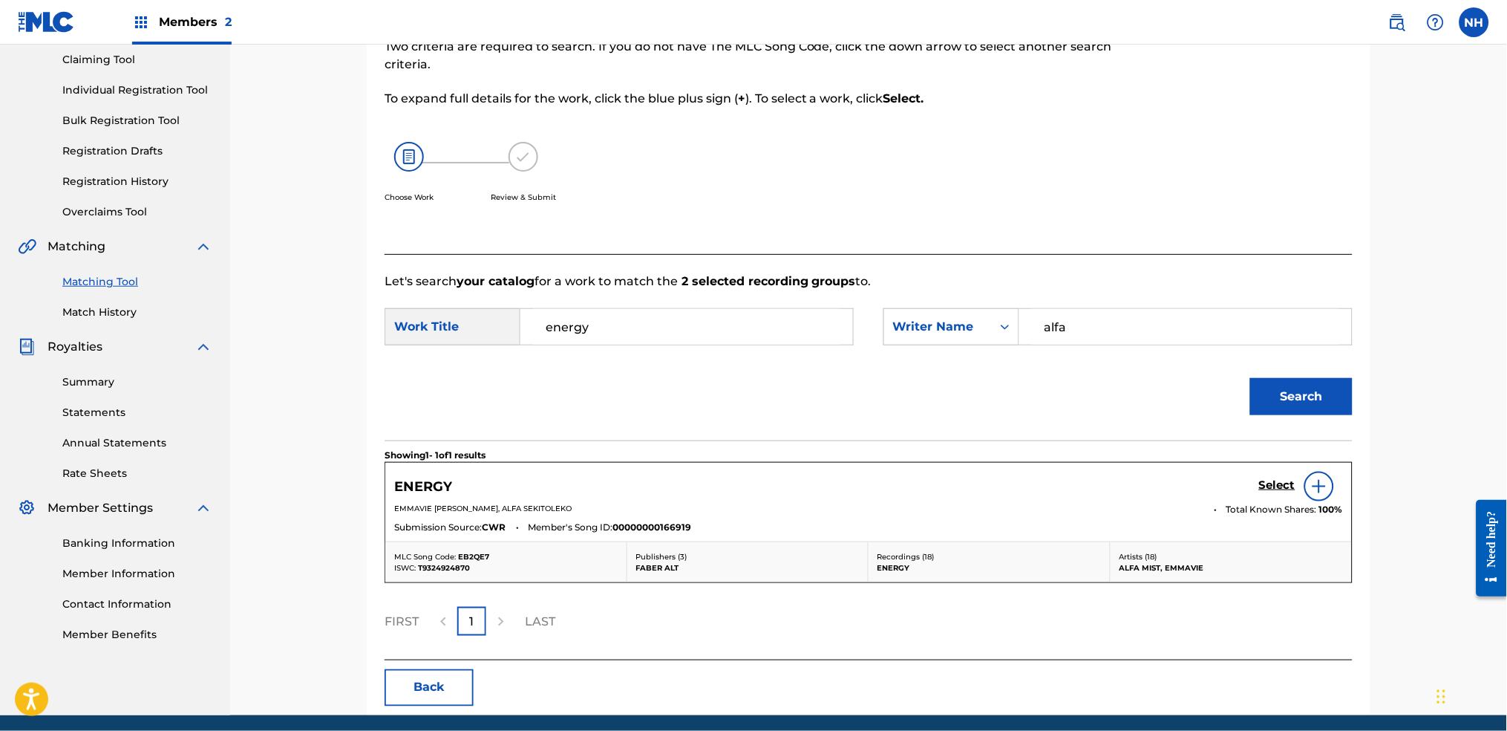
click at [1220, 498] on div at bounding box center [1319, 486] width 30 height 30
click at [1220, 497] on div "Select" at bounding box center [1301, 486] width 84 height 30
click at [1220, 489] on h5 "Select" at bounding box center [1277, 485] width 36 height 14
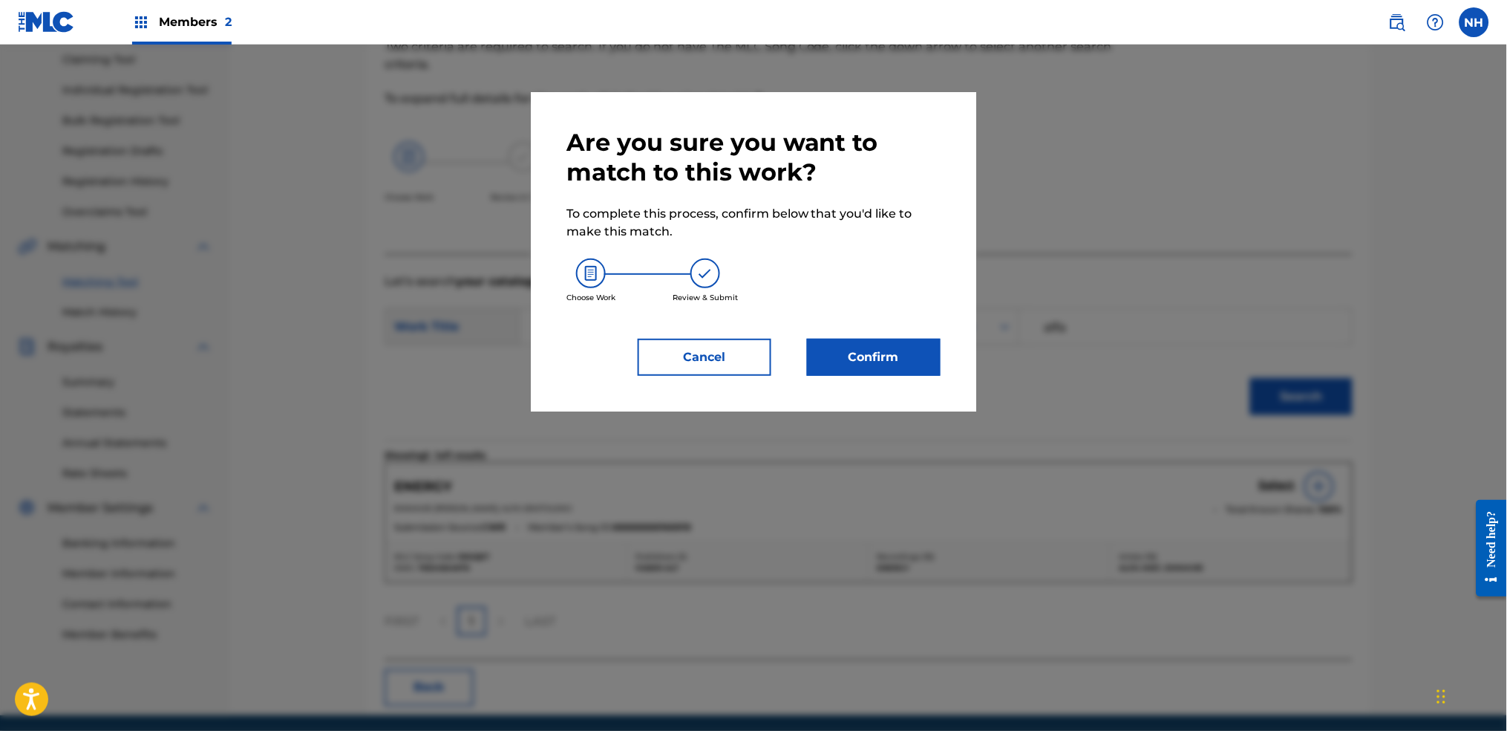
click at [896, 380] on div "Are you sure you want to match to this work? To complete this process, confirm …" at bounding box center [753, 251] width 445 height 319
click at [896, 359] on button "Confirm" at bounding box center [874, 357] width 134 height 37
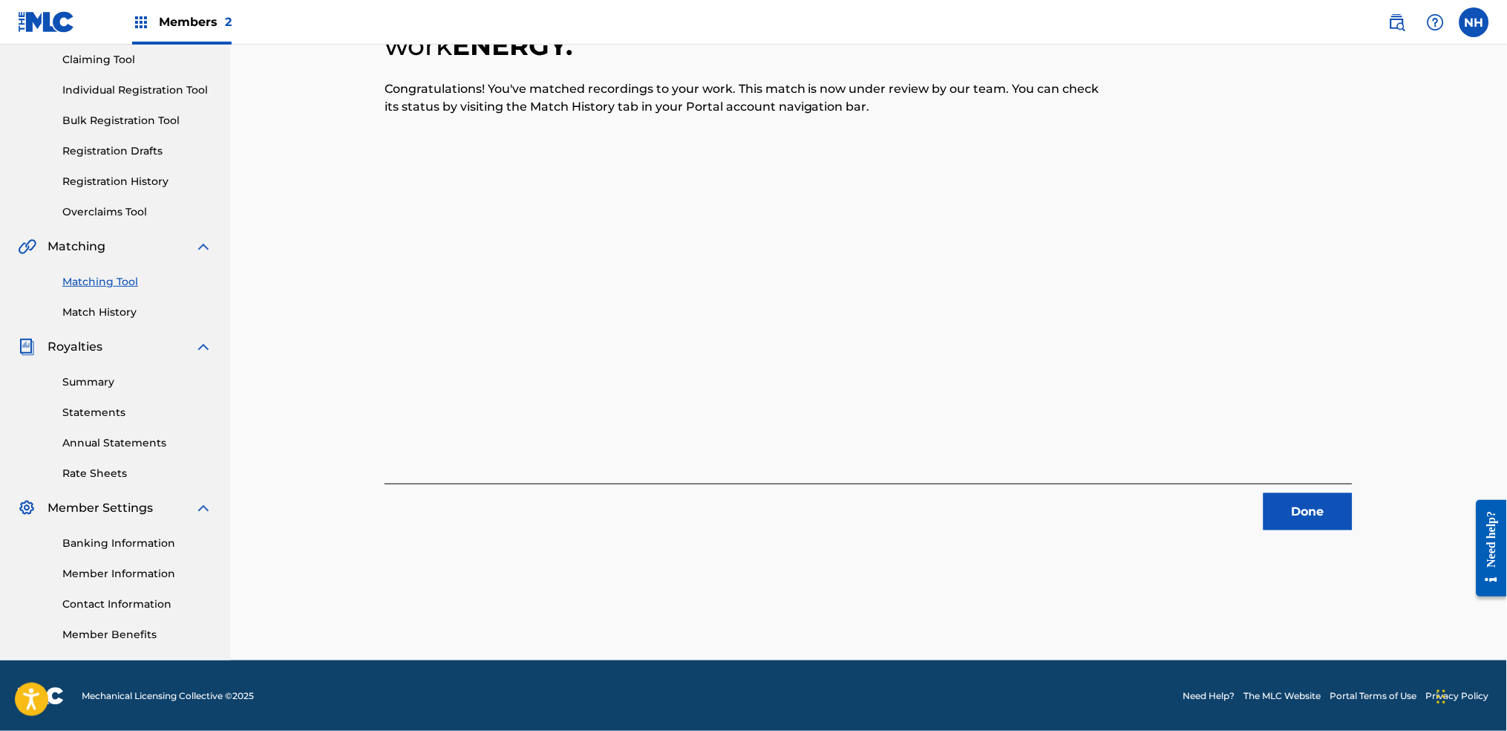
drag, startPoint x: 448, startPoint y: 382, endPoint x: 523, endPoint y: 382, distance: 75.0
click at [448, 382] on div "2 Recording Groups are pending usage match to the work ENERGY . Congratulations…" at bounding box center [869, 245] width 968 height 570
click at [1220, 512] on button "Done" at bounding box center [1308, 511] width 89 height 37
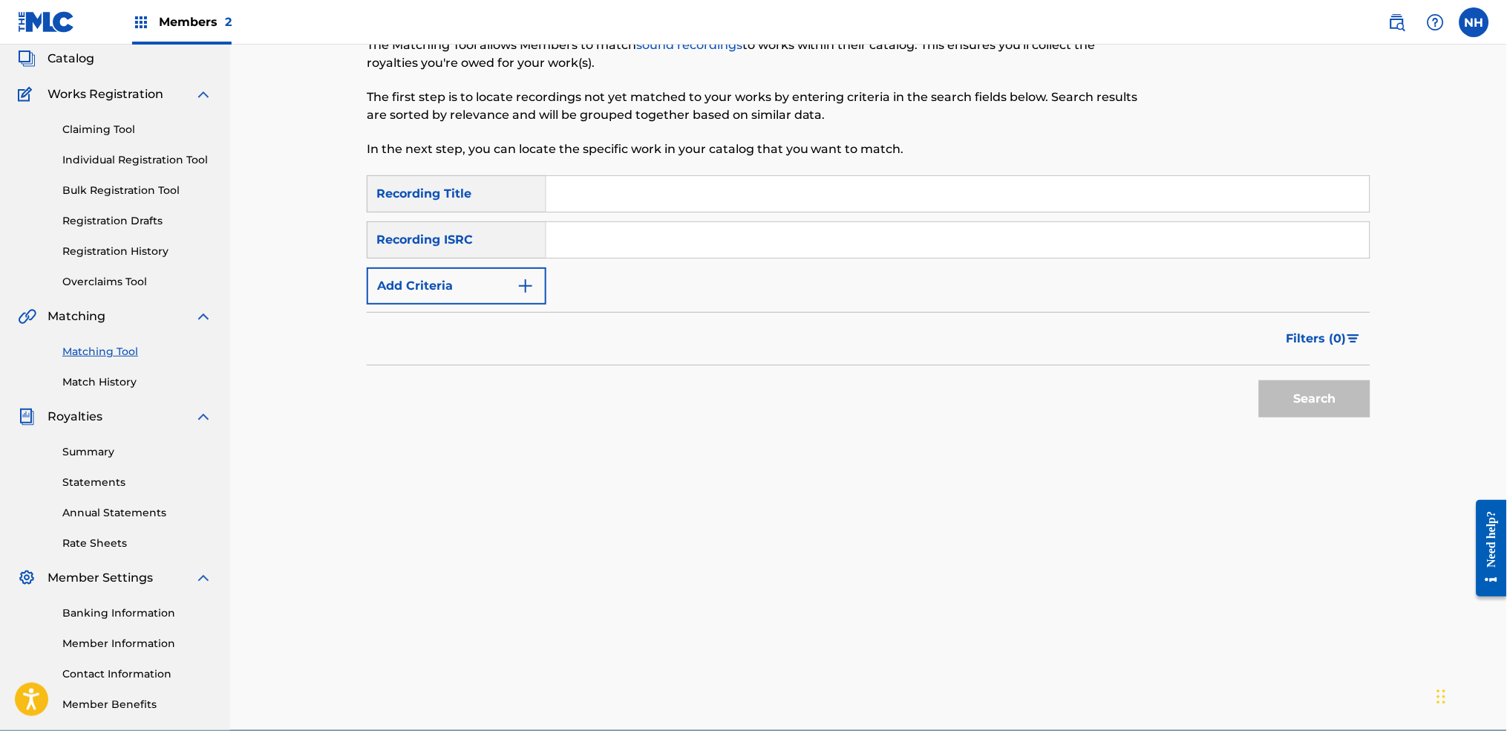
scroll to position [60, 0]
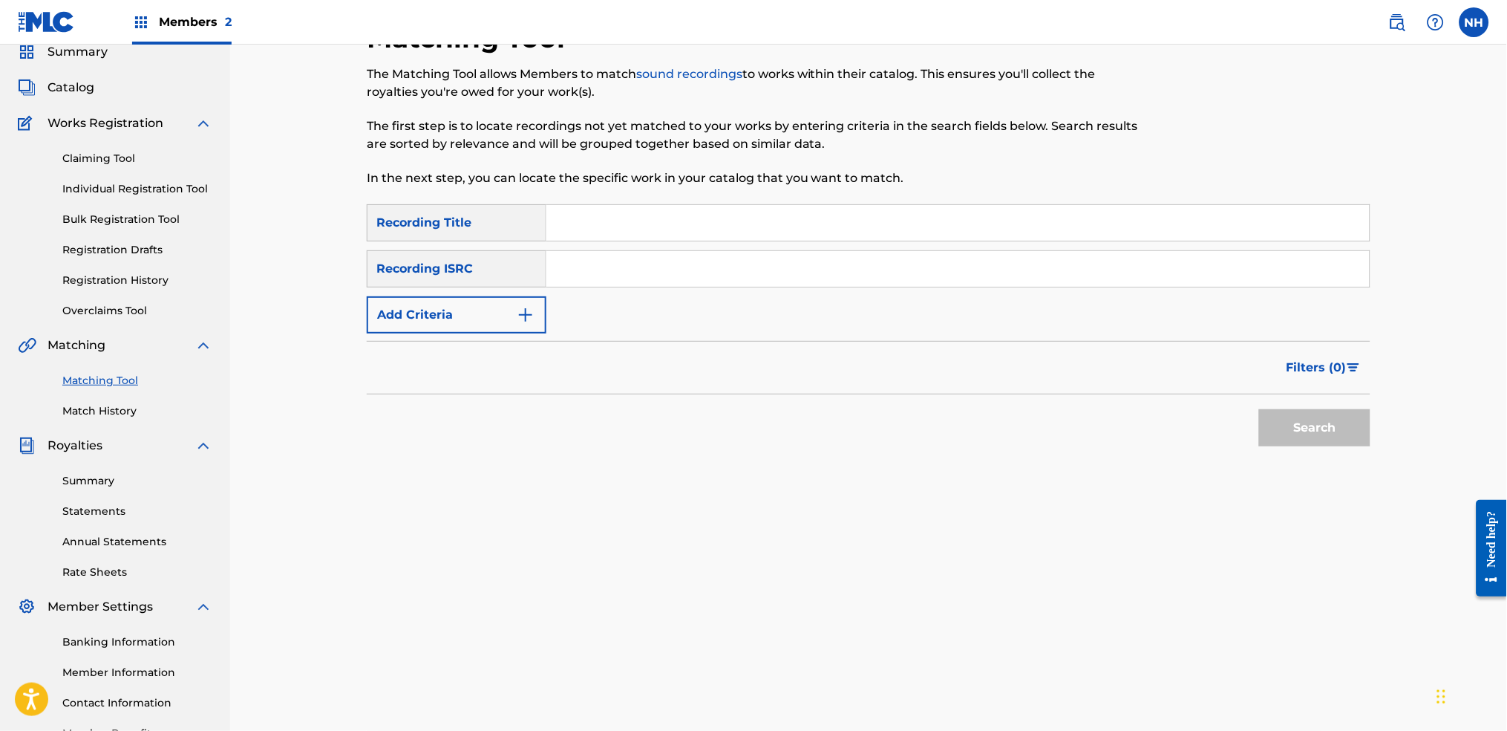
drag, startPoint x: 728, startPoint y: 232, endPoint x: 708, endPoint y: 230, distance: 19.4
click at [728, 232] on input "Search Form" at bounding box center [957, 223] width 823 height 36
paste input "SPACE"
type input "SPACE"
click at [511, 305] on button "Add Criteria" at bounding box center [457, 314] width 180 height 37
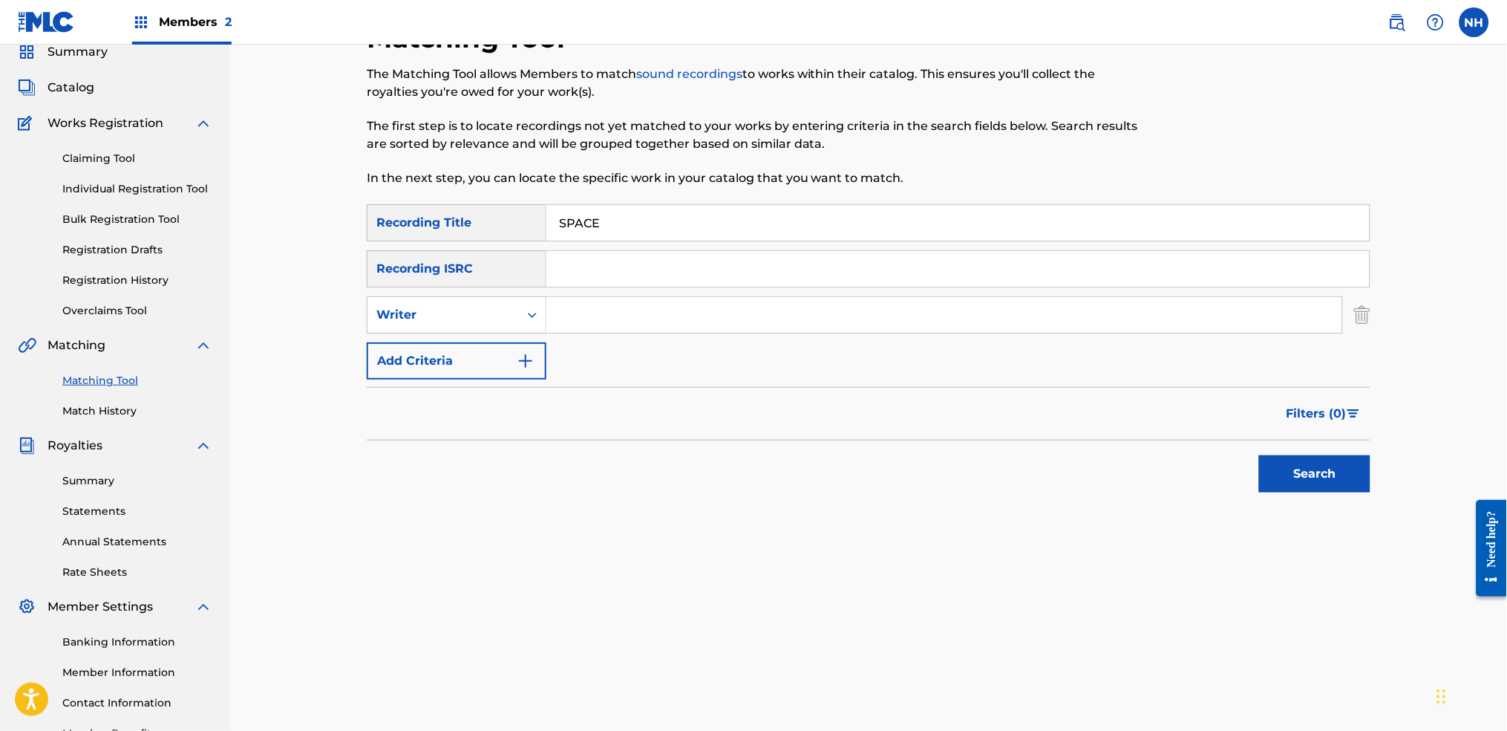
click at [517, 330] on div "Writer" at bounding box center [457, 314] width 180 height 37
click at [526, 357] on div "Recording Artist" at bounding box center [457, 351] width 178 height 37
click at [600, 316] on input "Search Form" at bounding box center [944, 315] width 796 height 36
drag, startPoint x: 670, startPoint y: 304, endPoint x: 588, endPoint y: 321, distance: 83.4
click at [588, 321] on input "Alfa Sekitoleko" at bounding box center [944, 315] width 796 height 36
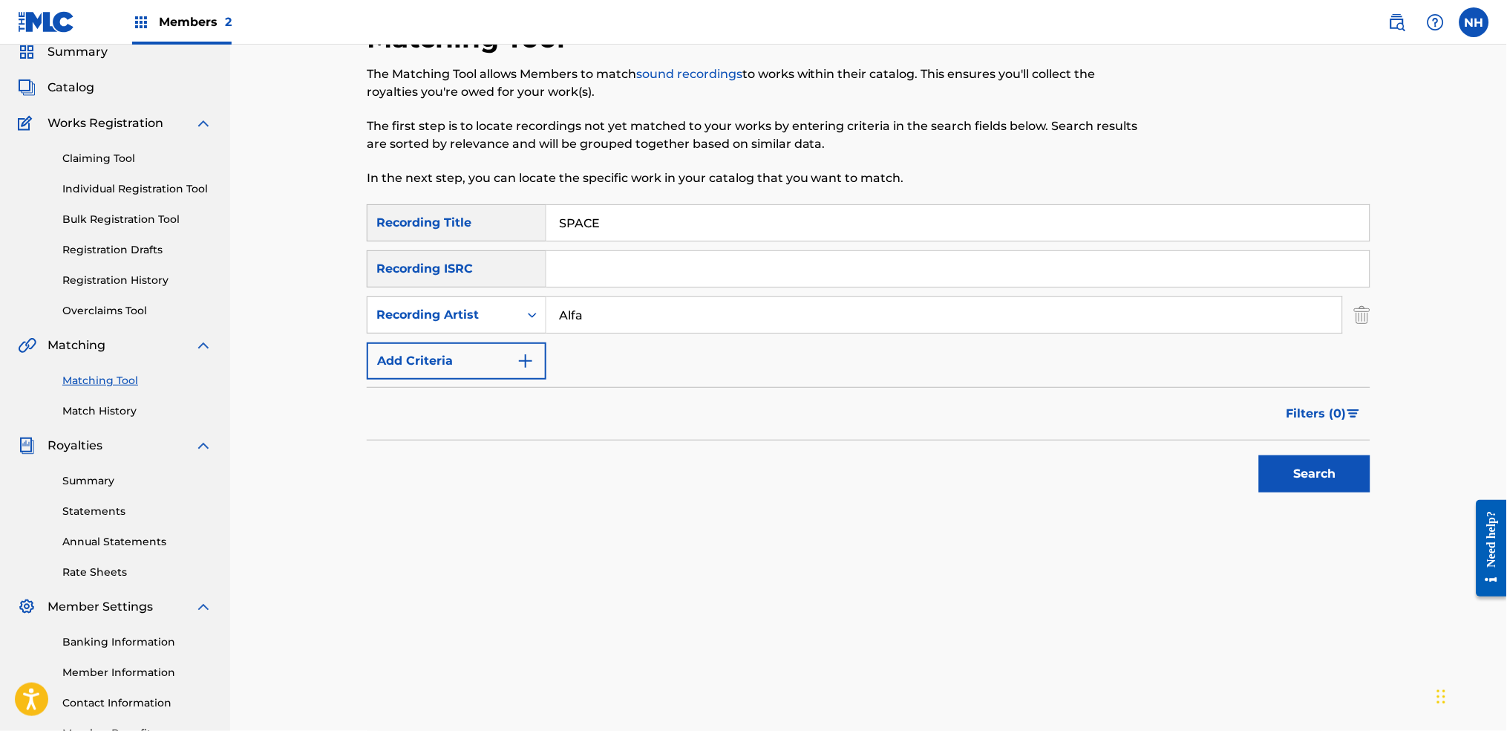
click at [1220, 477] on button "Search" at bounding box center [1314, 473] width 111 height 37
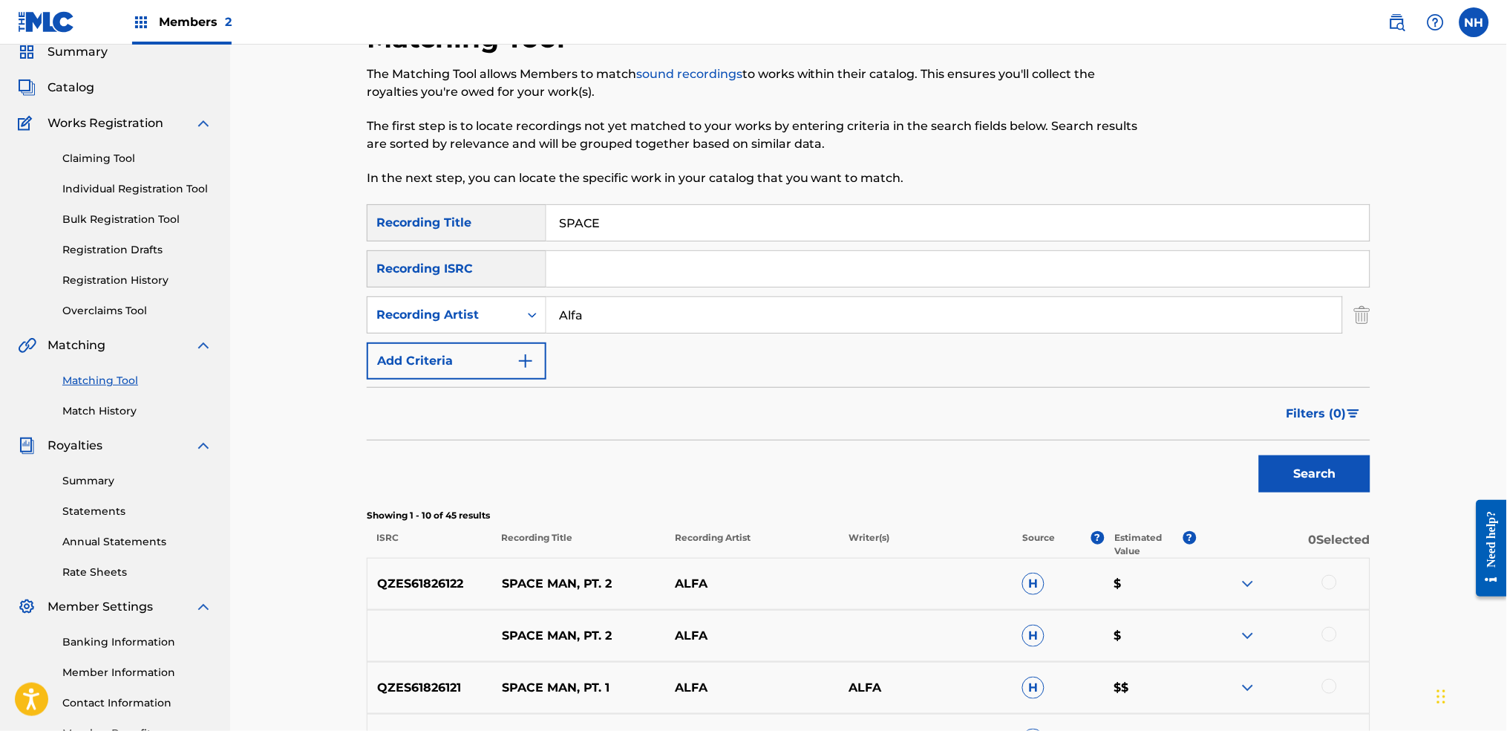
click at [635, 304] on input "Alfa" at bounding box center [944, 315] width 796 height 36
type input "Alfa Mist"
click at [1220, 494] on div "Search" at bounding box center [1311, 469] width 119 height 59
click at [1220, 486] on button "Search" at bounding box center [1314, 473] width 111 height 37
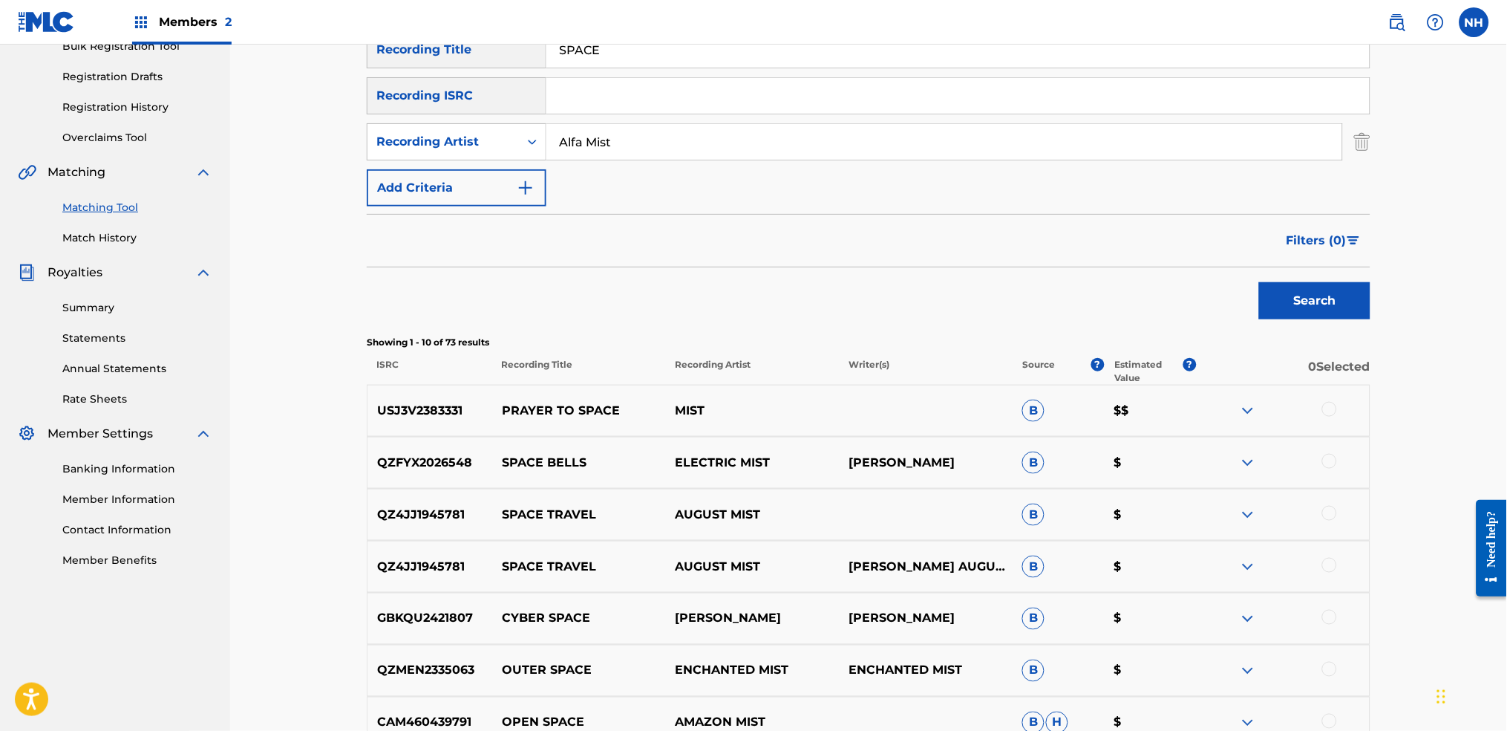
scroll to position [159, 0]
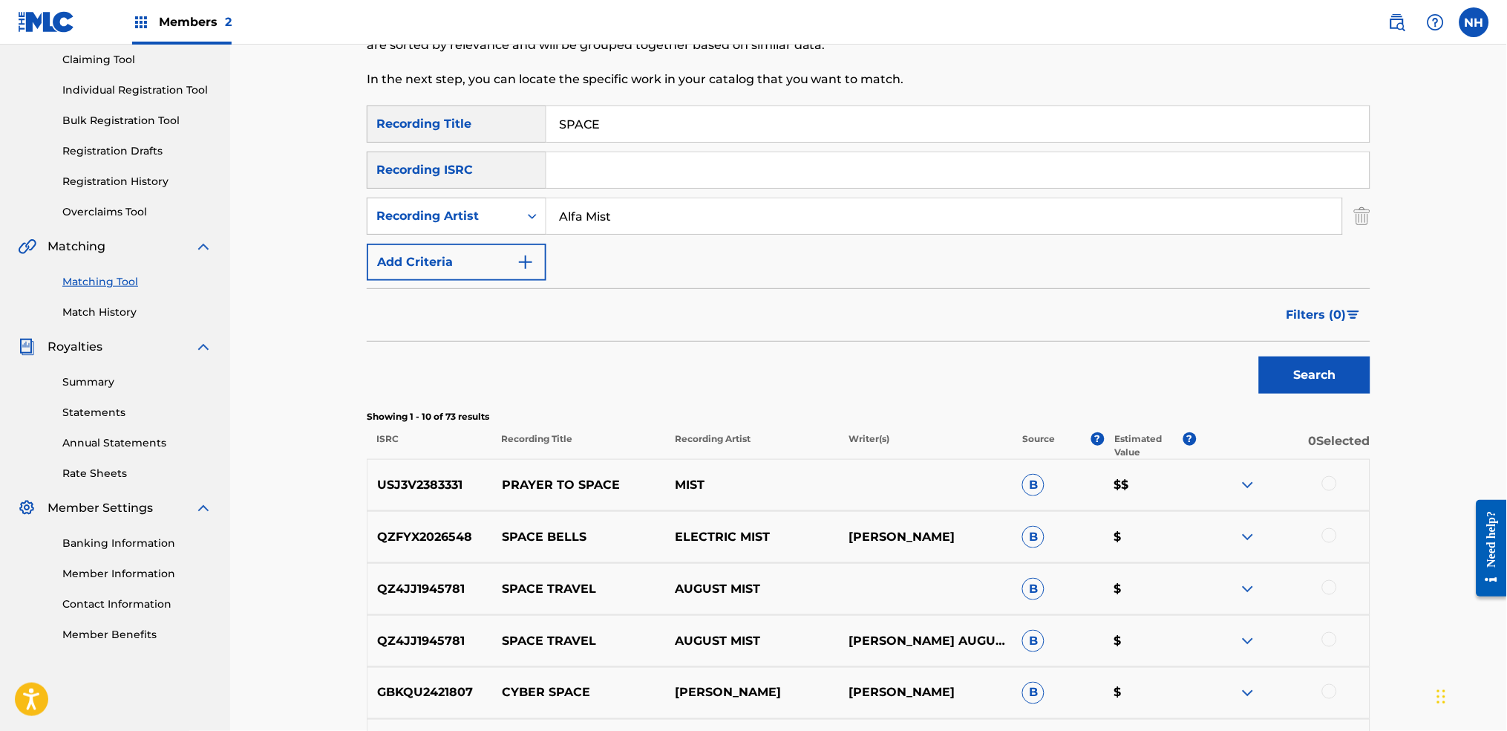
drag, startPoint x: 283, startPoint y: 203, endPoint x: 334, endPoint y: 166, distance: 63.3
click at [283, 203] on div "Matching Tool The Matching Tool allows Members to match sound recordings to wor…" at bounding box center [868, 488] width 1277 height 1204
click at [566, 118] on input "SPACE" at bounding box center [957, 124] width 823 height 36
drag, startPoint x: 411, startPoint y: 91, endPoint x: 774, endPoint y: 145, distance: 367.7
click at [322, 85] on div "Matching Tool The Matching Tool allows Members to match sound recordings to wor…" at bounding box center [868, 488] width 1277 height 1204
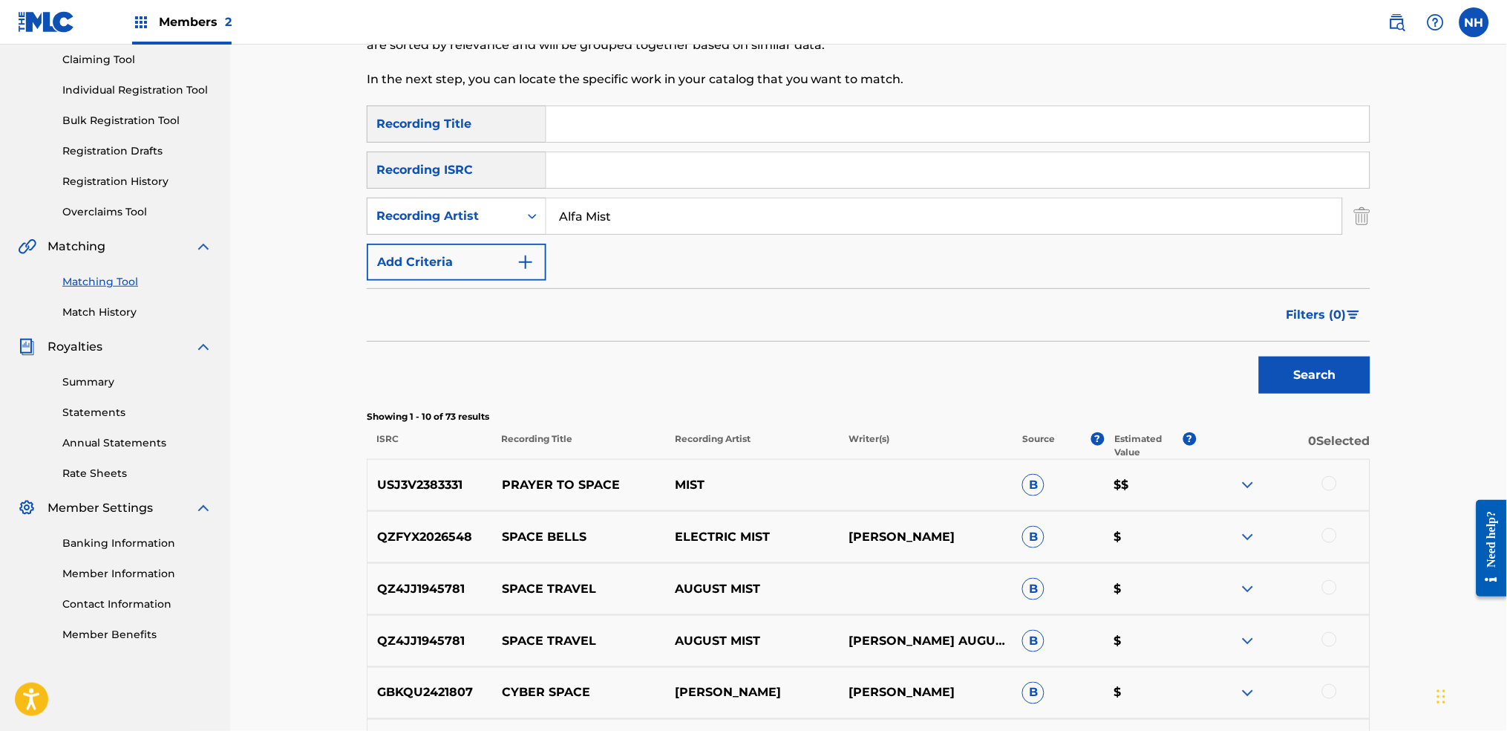
click at [1220, 367] on button "Search" at bounding box center [1314, 374] width 111 height 37
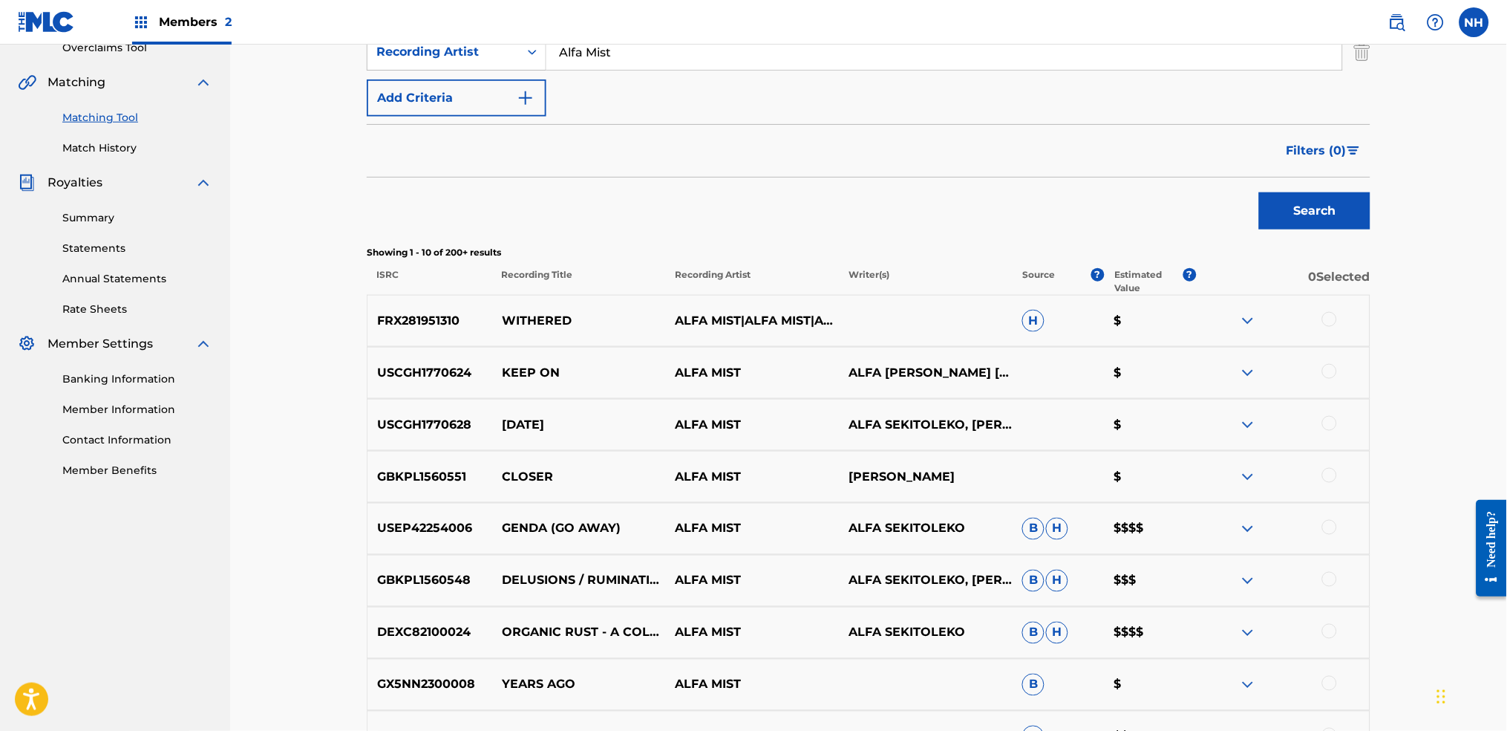
scroll to position [357, 0]
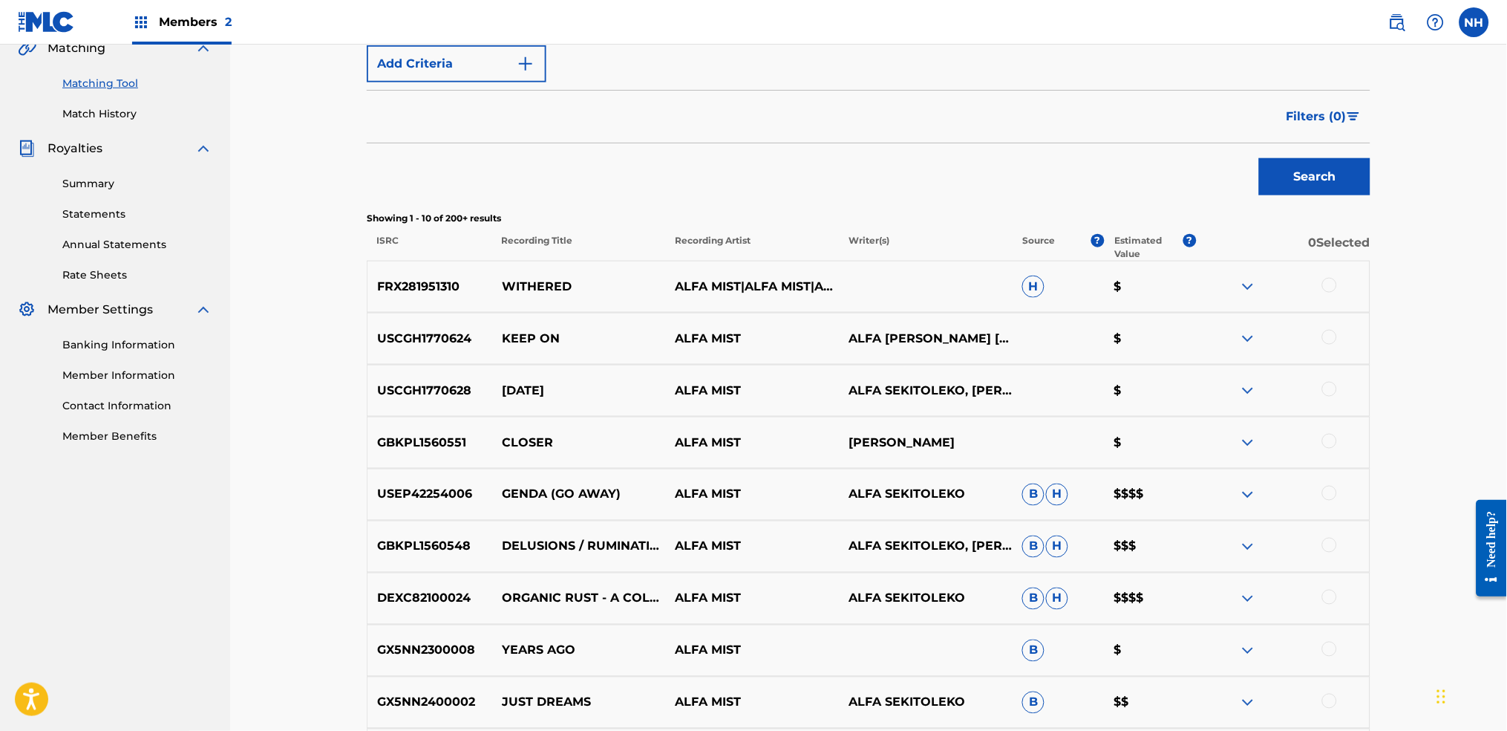
click at [1220, 128] on button "Filters ( 0 )" at bounding box center [1324, 116] width 93 height 37
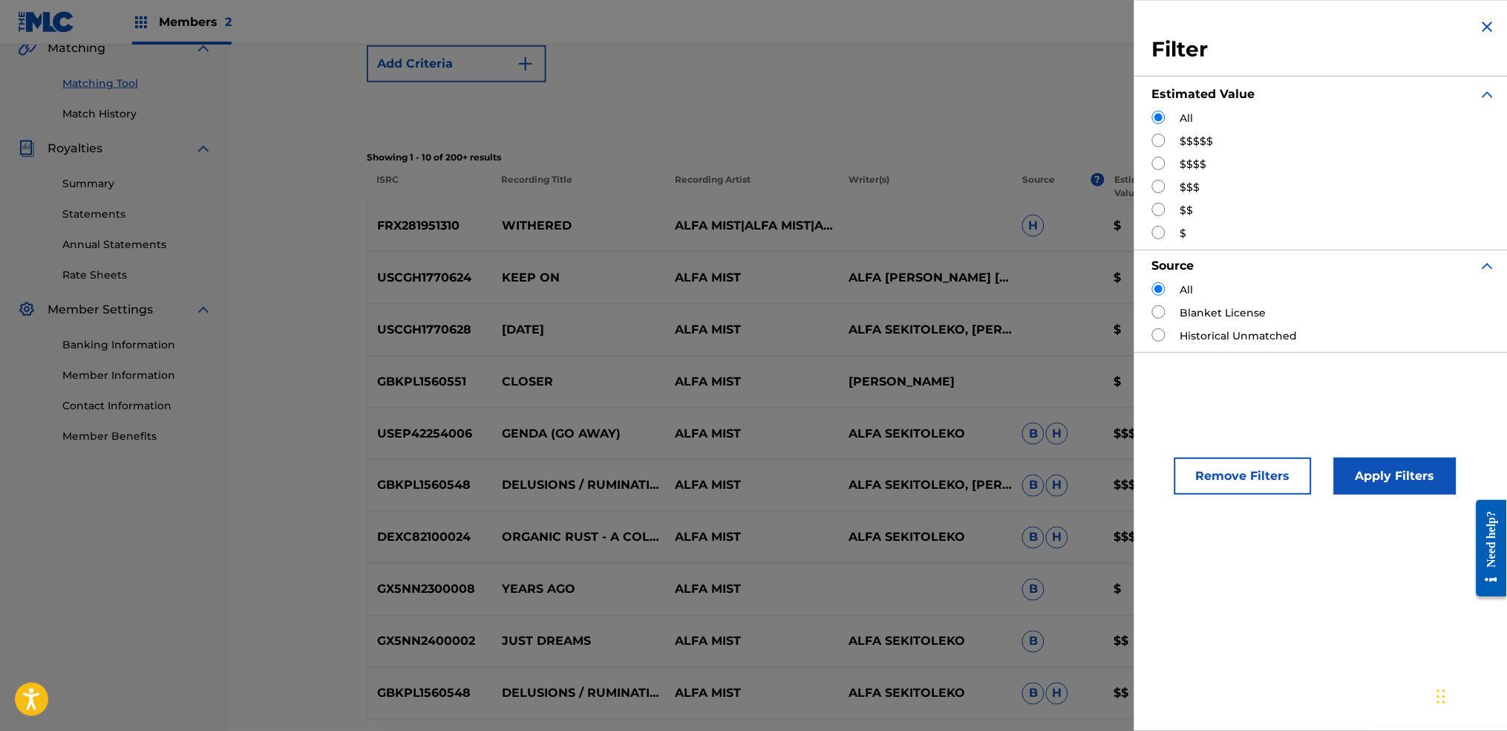
click at [1161, 140] on input "Search Form" at bounding box center [1158, 140] width 13 height 13
radio input "true"
click at [1220, 469] on button "Apply Filters" at bounding box center [1395, 475] width 123 height 37
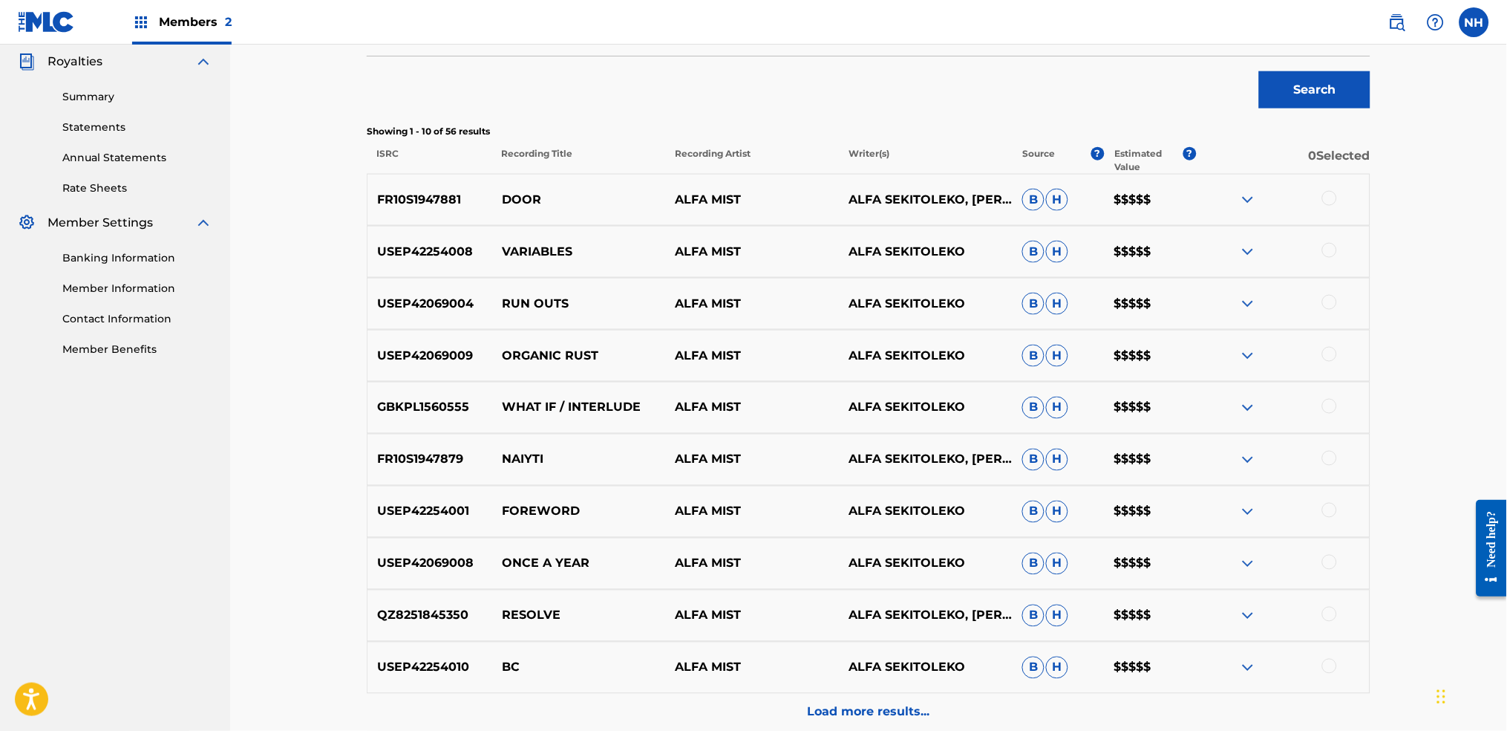
scroll to position [456, 0]
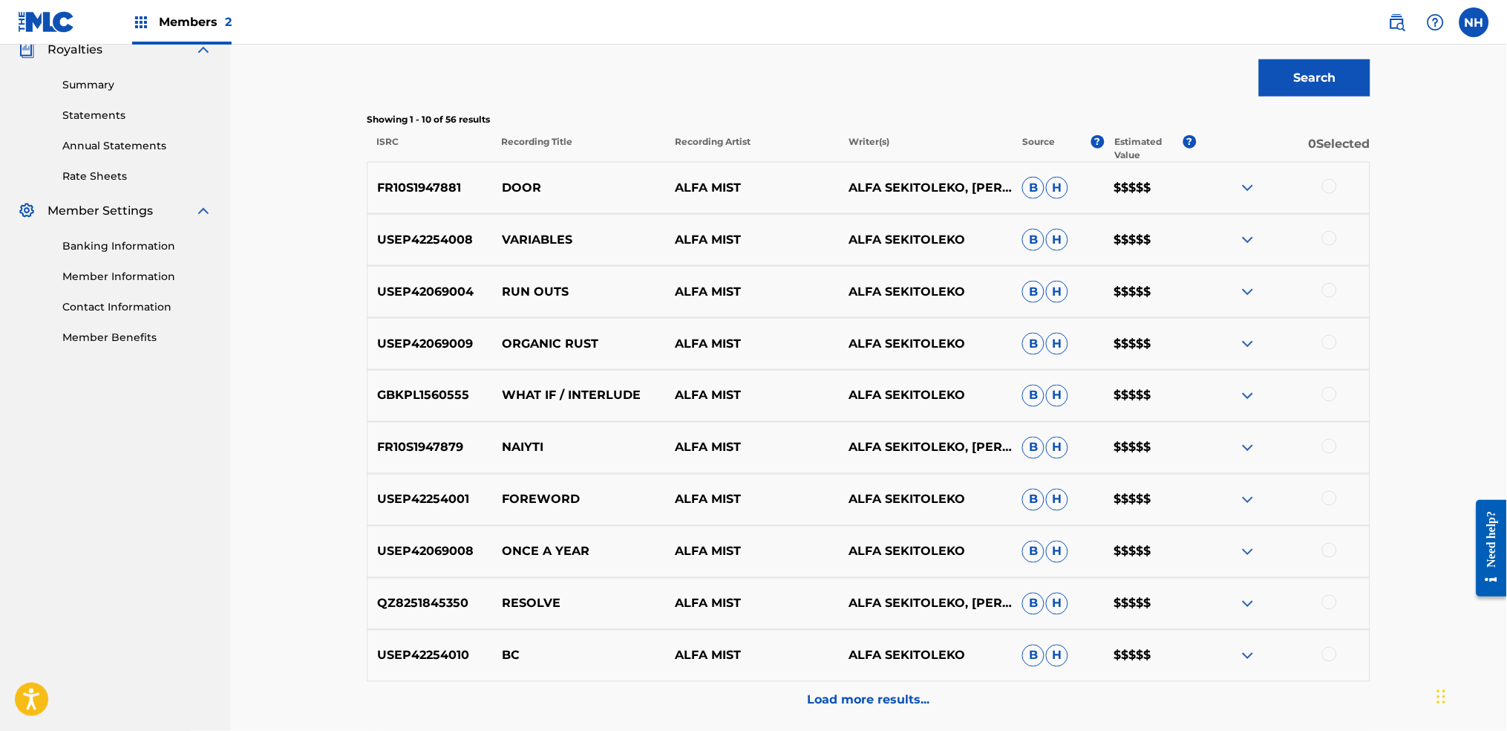
click at [904, 543] on p "Load more results..." at bounding box center [869, 700] width 123 height 18
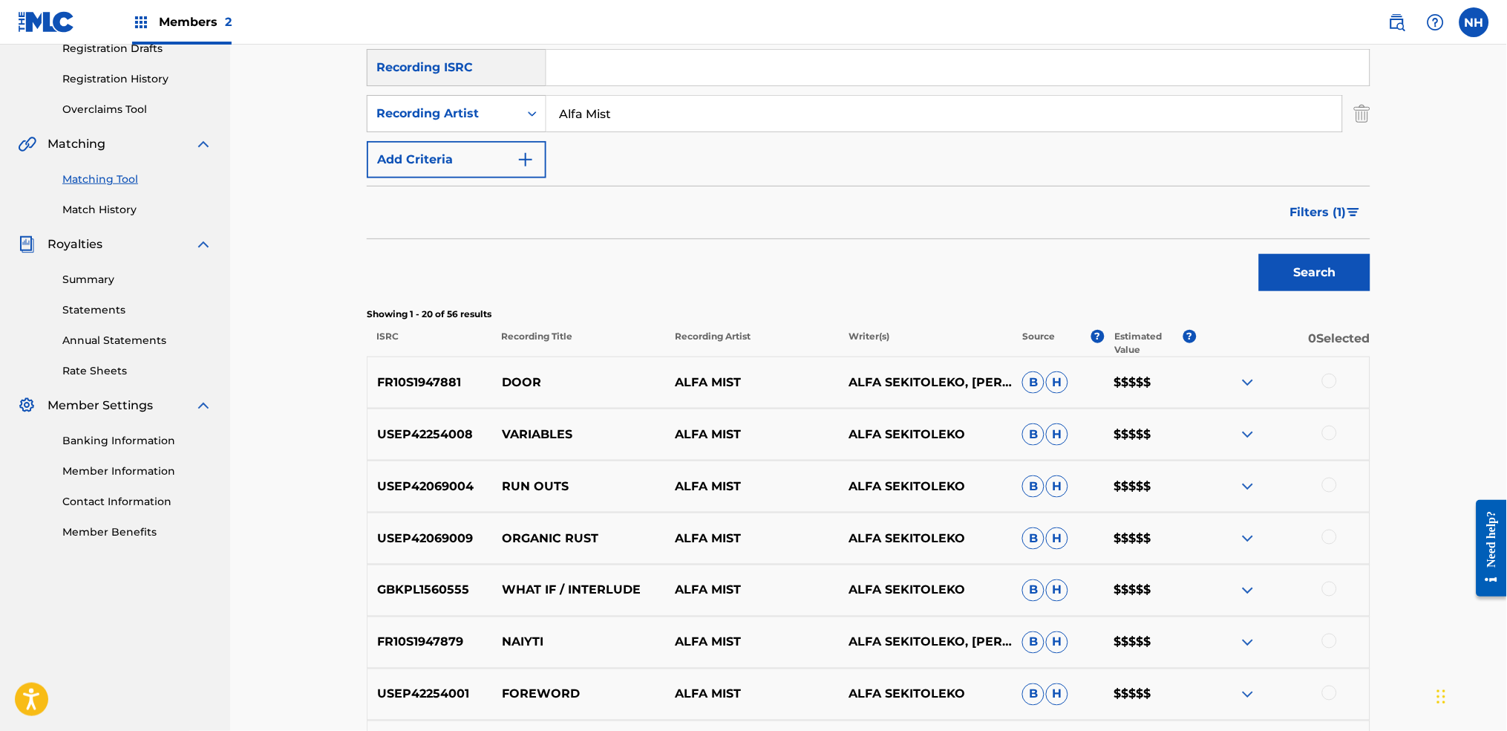
scroll to position [258, 0]
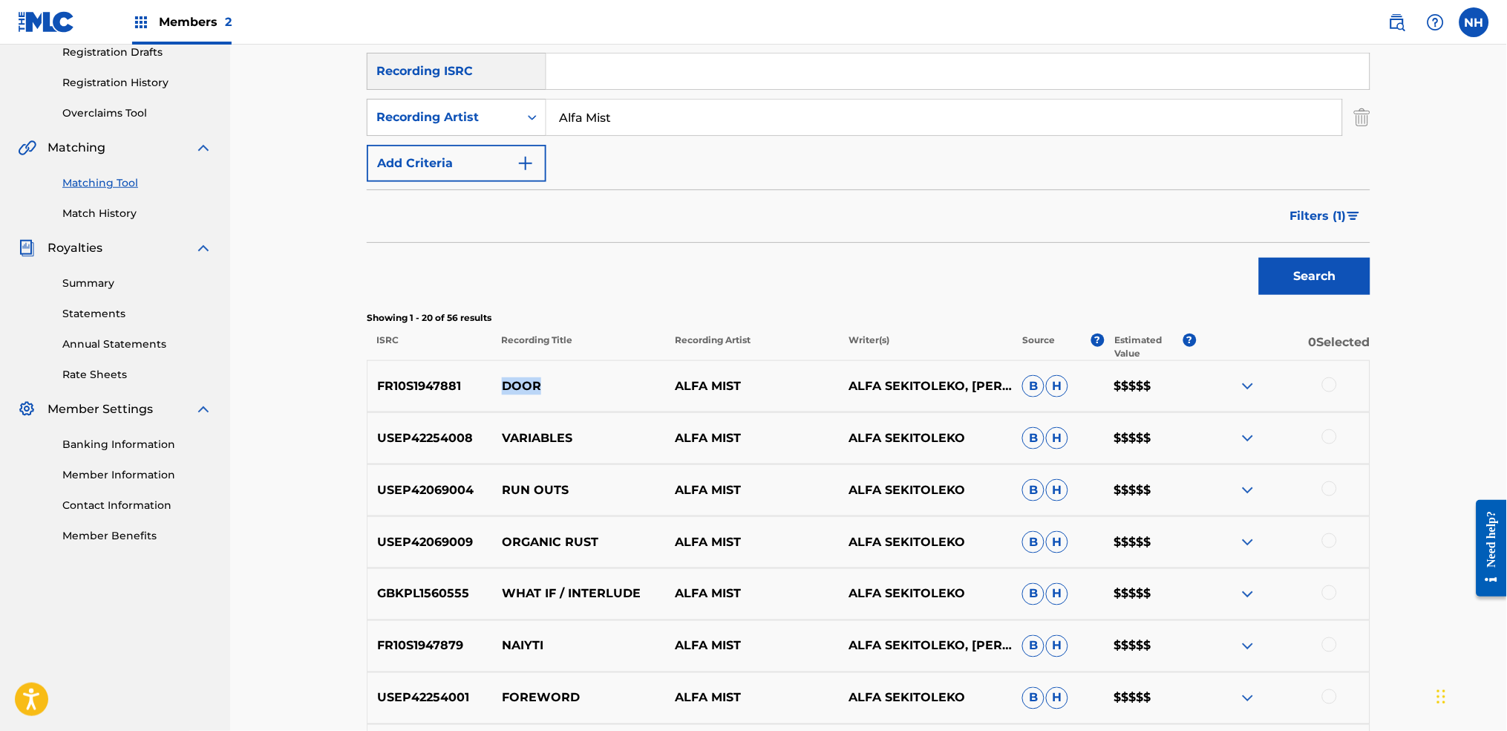
drag, startPoint x: 587, startPoint y: 388, endPoint x: 497, endPoint y: 392, distance: 89.2
click at [497, 392] on p "DOOR" at bounding box center [579, 386] width 174 height 18
copy p "DOOR"
click at [473, 296] on div "Search" at bounding box center [869, 272] width 1004 height 59
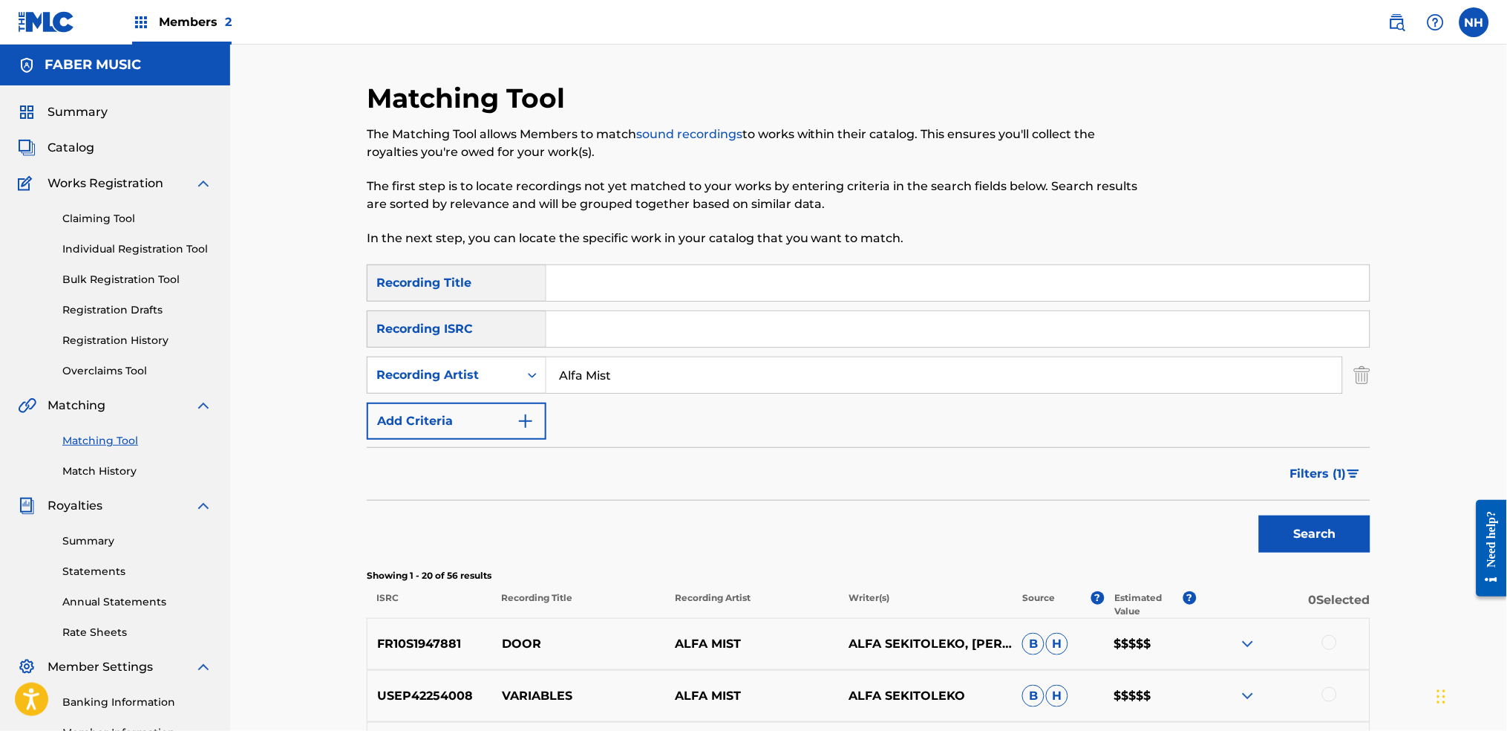
click at [636, 247] on div "Matching Tool The Matching Tool allows Members to match sound recordings to wor…" at bounding box center [753, 173] width 773 height 183
click at [596, 293] on input "Search Form" at bounding box center [957, 283] width 823 height 36
paste input "DOOR"
type input "DOOR"
click at [1220, 543] on div "Showing 1 - 20 of 56 results ISRC Recording Title Recording Artist Writer(s) So…" at bounding box center [869, 593] width 1004 height 49
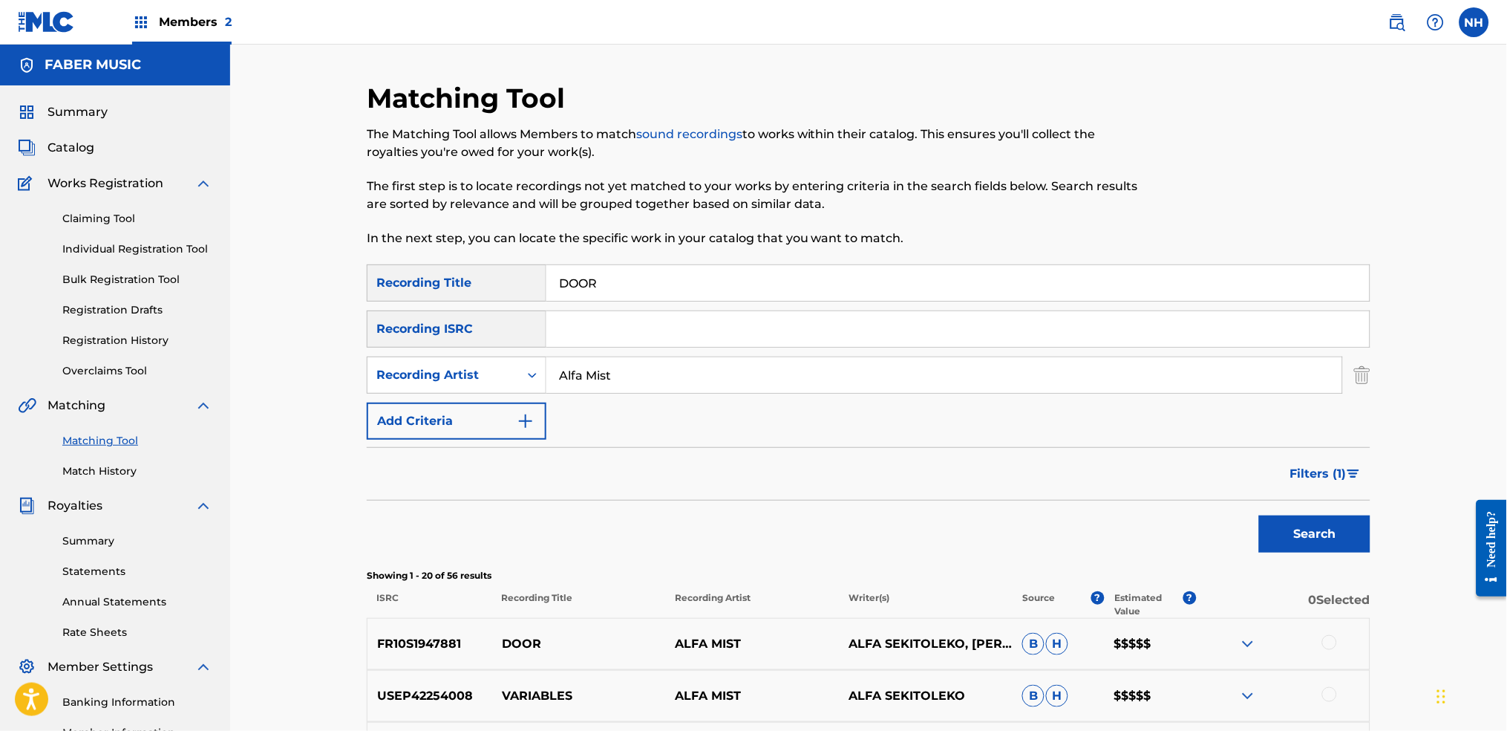
click at [1220, 543] on div "Search" at bounding box center [1311, 529] width 119 height 59
click at [1220, 537] on button "Search" at bounding box center [1314, 533] width 111 height 37
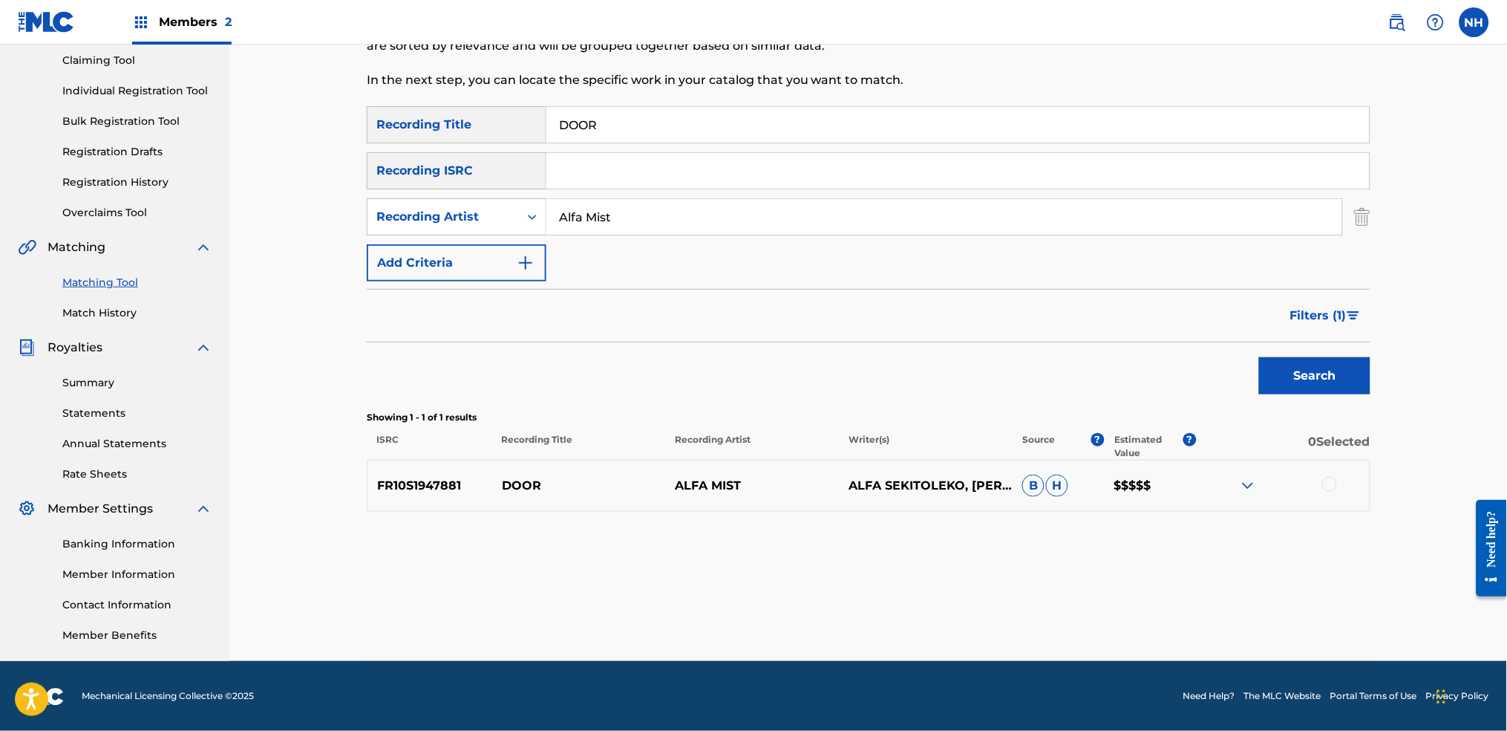
scroll to position [159, 0]
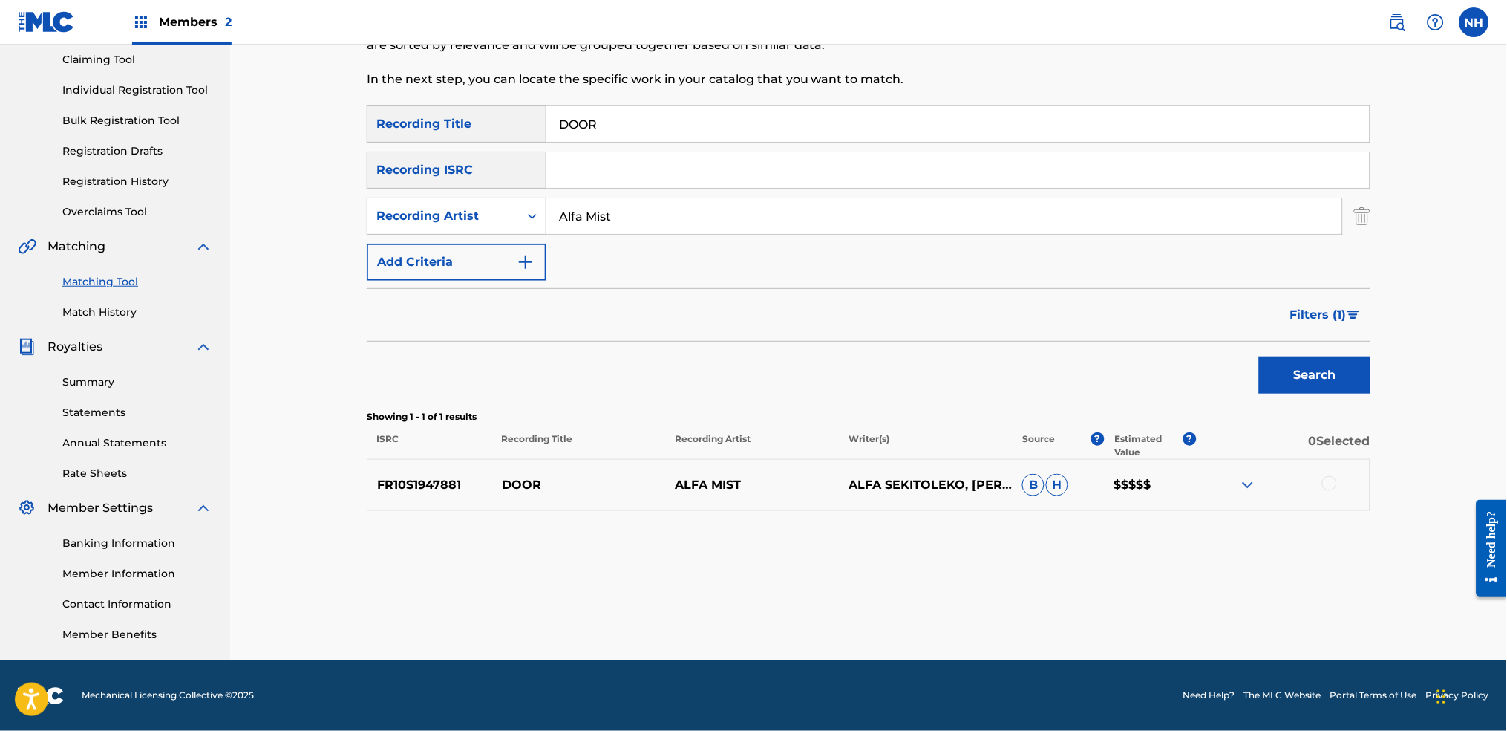
click at [774, 81] on p "In the next step, you can locate the specific work in your catalog that you wan…" at bounding box center [753, 80] width 773 height 18
click at [1220, 477] on img at bounding box center [1248, 485] width 18 height 18
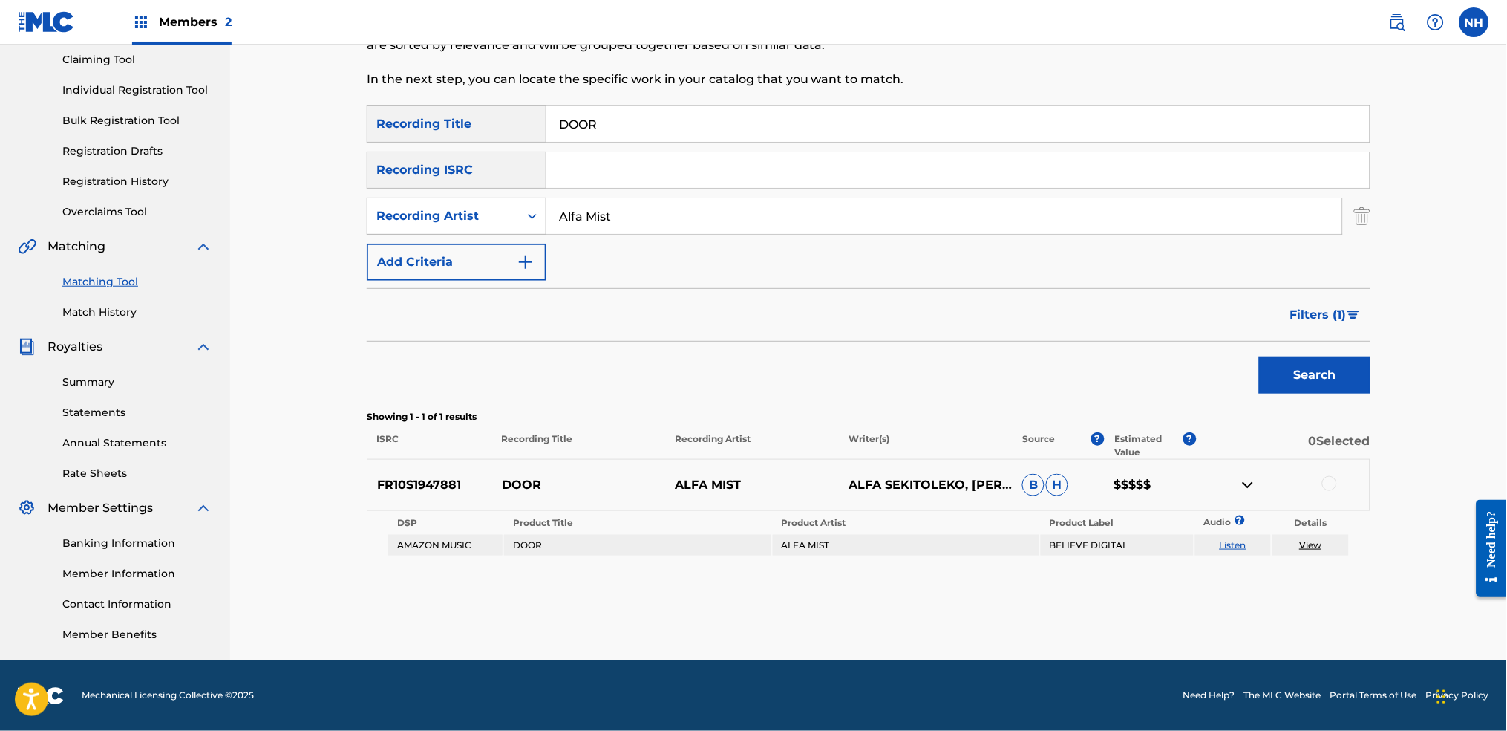
drag, startPoint x: 704, startPoint y: 222, endPoint x: 503, endPoint y: 203, distance: 202.1
click at [503, 203] on div "SearchWithCriteria86cc92b4-55eb-41a6-9307-7f90ec8bd1fd Recording Artist Alfa Mi…" at bounding box center [869, 215] width 1004 height 37
click at [491, 264] on button "Add Criteria" at bounding box center [457, 262] width 180 height 37
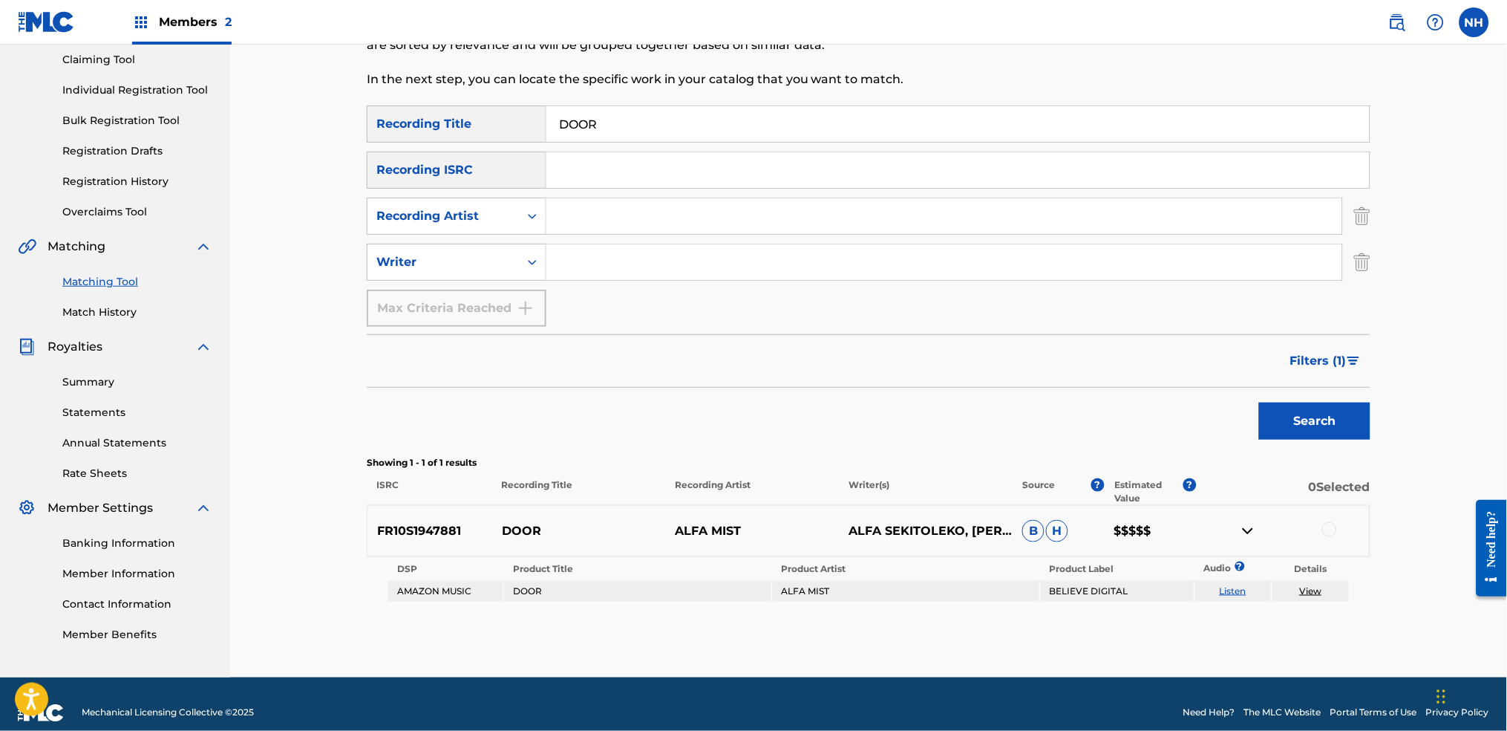
drag, startPoint x: 566, startPoint y: 262, endPoint x: 584, endPoint y: 262, distance: 17.8
click at [566, 262] on input "Search Form" at bounding box center [944, 262] width 796 height 36
paste input "Alfa Mist"
type input "Alfa Mist"
click at [1220, 522] on div at bounding box center [1283, 531] width 174 height 18
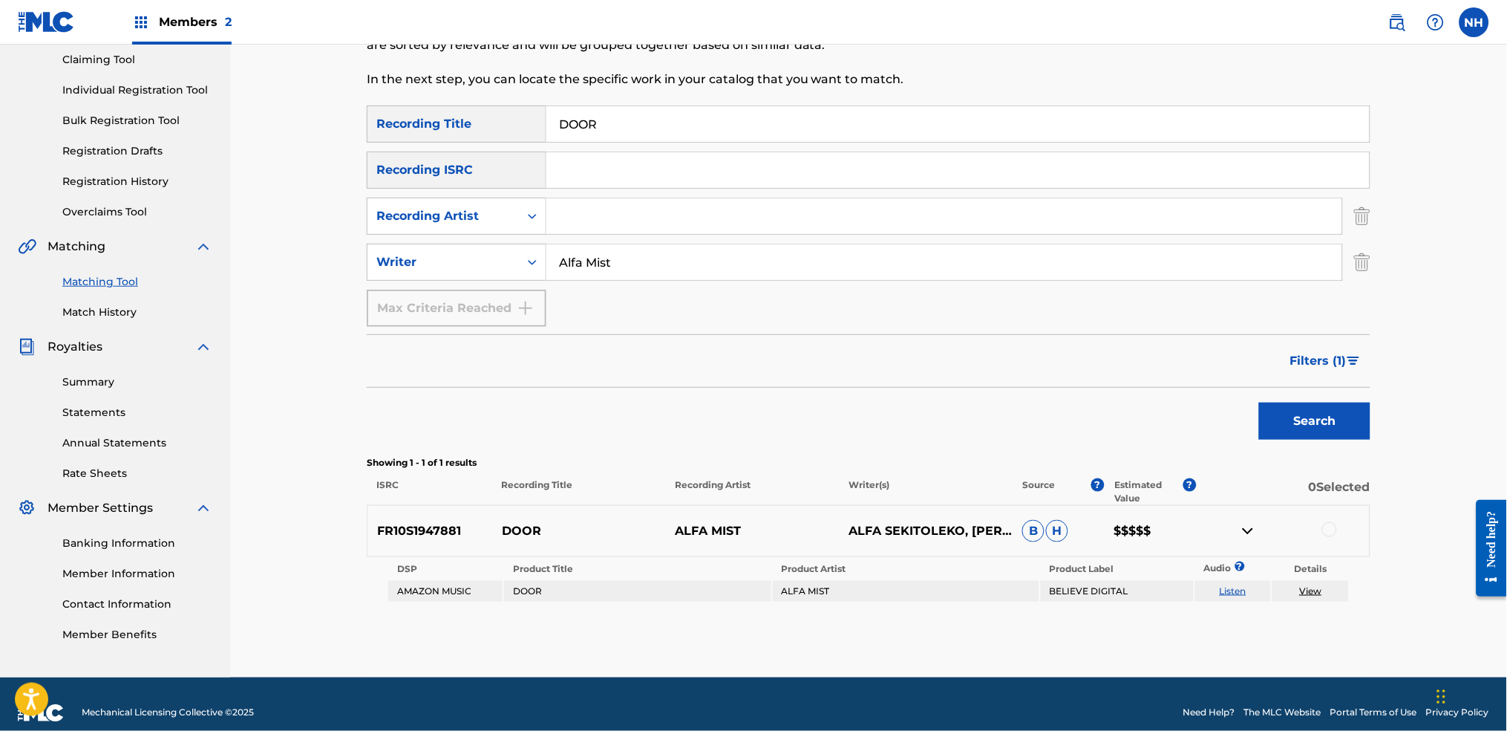
click at [1220, 523] on div at bounding box center [1283, 531] width 174 height 18
click at [1220, 529] on div at bounding box center [1329, 529] width 15 height 15
click at [1220, 440] on div "Search" at bounding box center [1311, 417] width 119 height 59
click at [1220, 417] on button "Search" at bounding box center [1314, 420] width 111 height 37
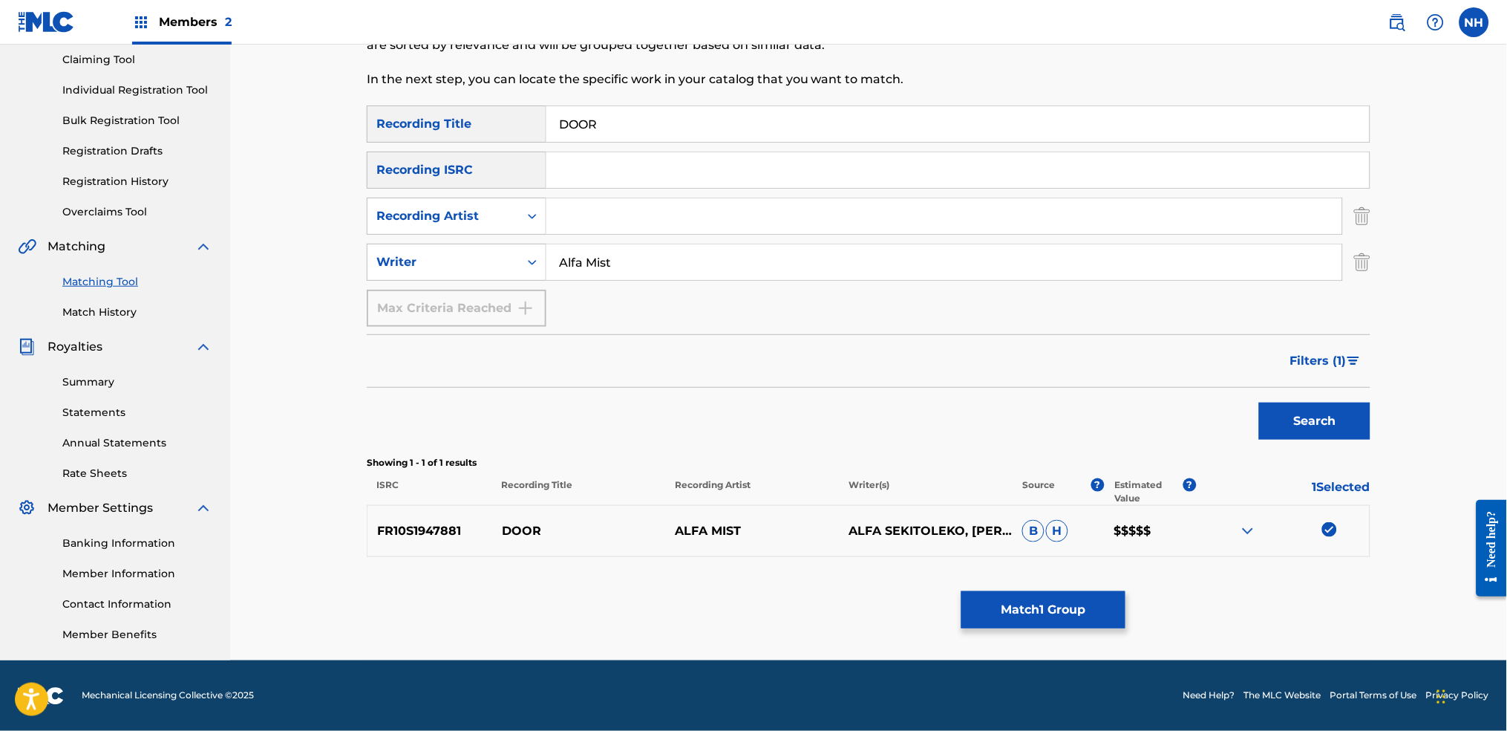
click at [1220, 363] on div "Matching Tool The Matching Tool allows Members to match sound recordings to wor…" at bounding box center [868, 291] width 1039 height 737
click at [1220, 357] on span "Filters ( 1 )" at bounding box center [1318, 361] width 56 height 18
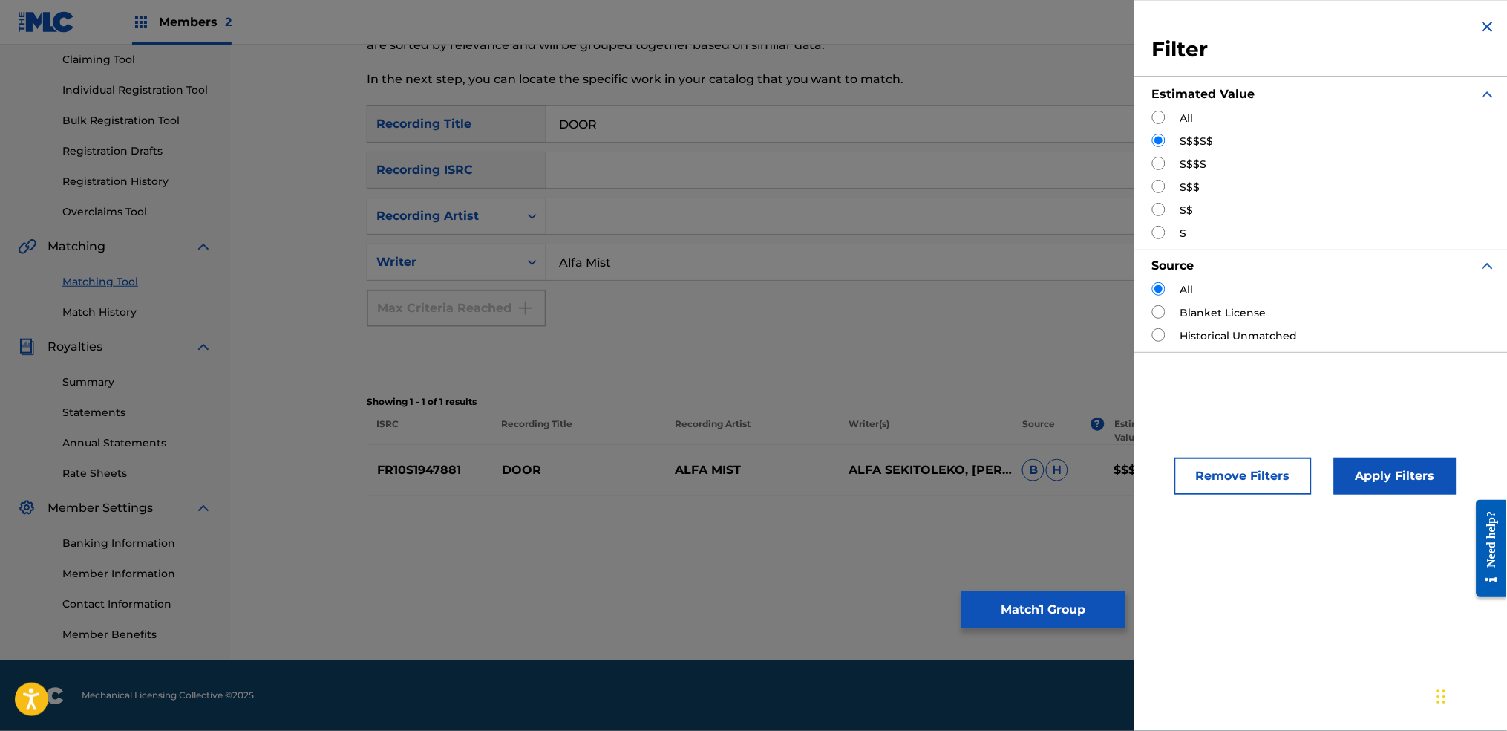
click at [1163, 117] on input "Search Form" at bounding box center [1158, 117] width 13 height 13
radio input "true"
click at [1220, 429] on div "Remove Filters Apply Filters" at bounding box center [1324, 463] width 380 height 98
click at [1220, 474] on button "Apply Filters" at bounding box center [1395, 475] width 123 height 37
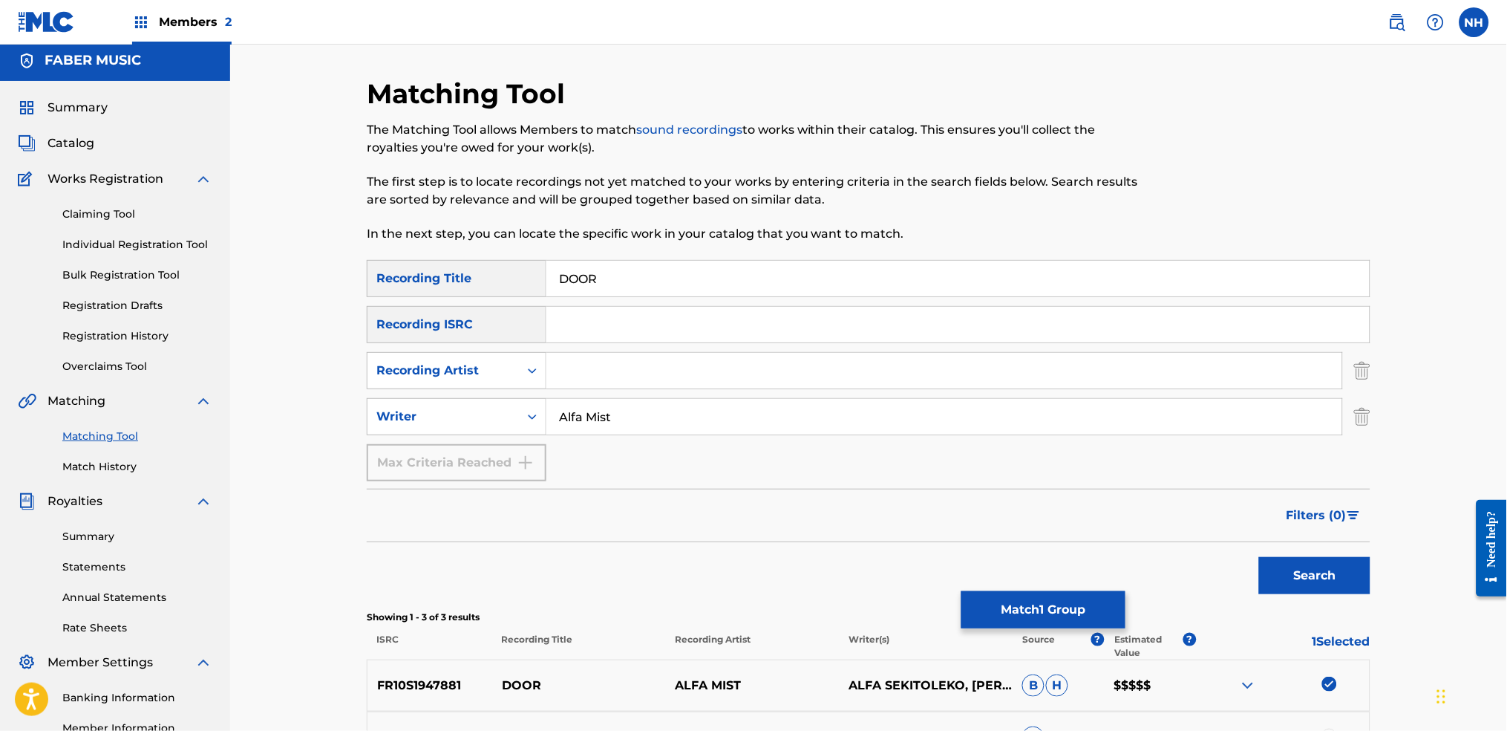
scroll to position [0, 0]
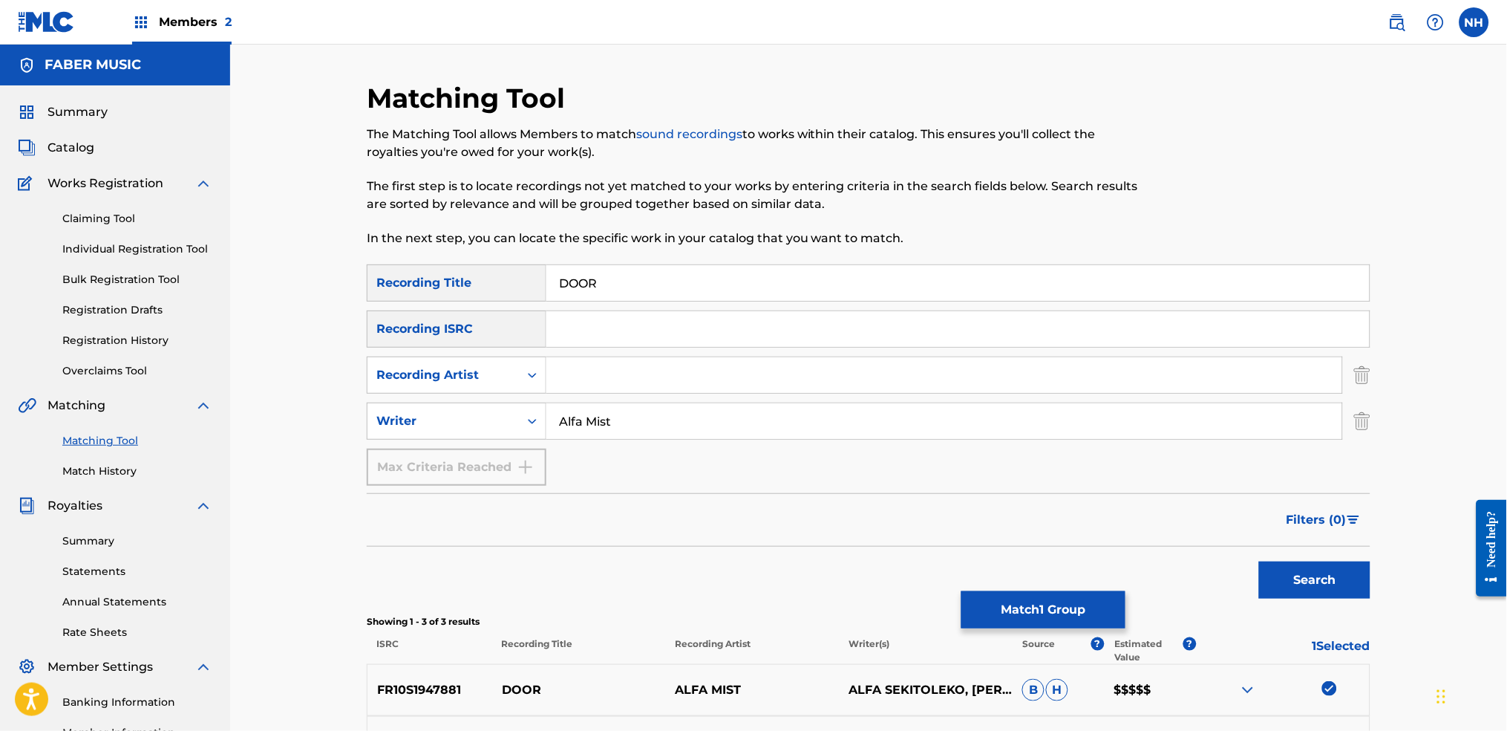
drag, startPoint x: 663, startPoint y: 284, endPoint x: 331, endPoint y: 218, distance: 338.2
click at [365, 233] on div "Matching Tool The Matching Tool allows Members to match sound recordings to wor…" at bounding box center [868, 488] width 1039 height 812
click at [1060, 543] on button "Match 1 Group" at bounding box center [1043, 609] width 164 height 37
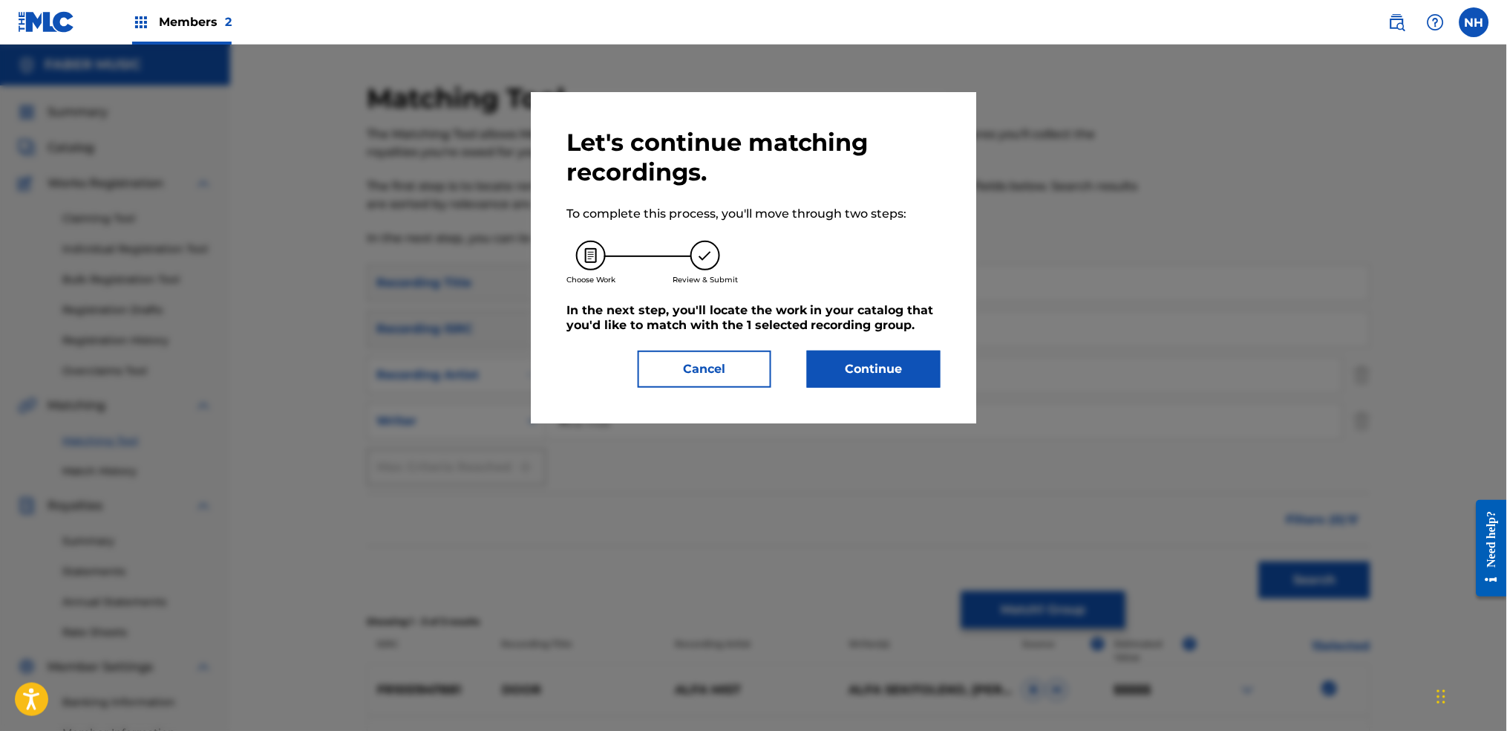
click at [871, 379] on button "Continue" at bounding box center [874, 368] width 134 height 37
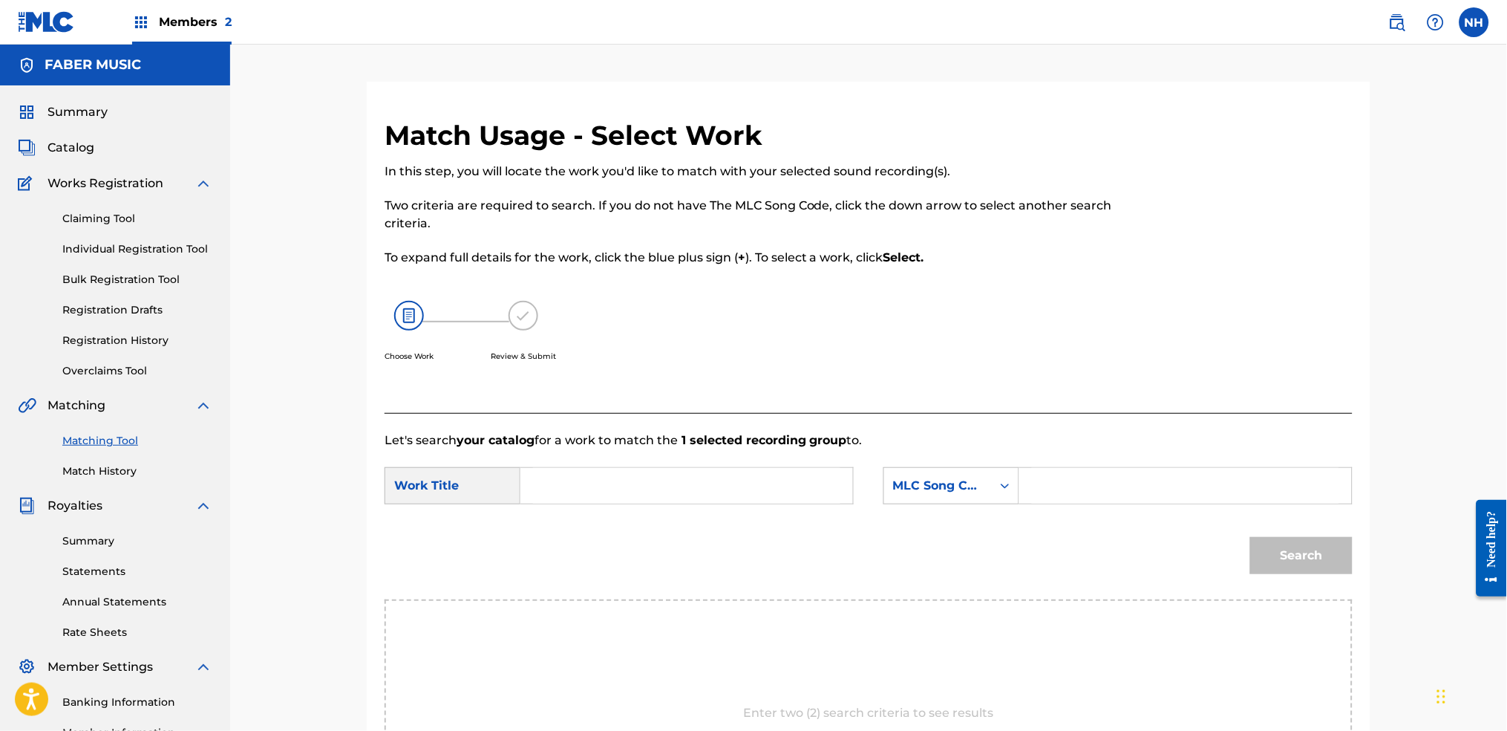
click at [664, 506] on div "SearchWithCriteria6344e5d8-ca65-4409-b8fc-ab4314757302 Work Title SearchWithCri…" at bounding box center [869, 490] width 968 height 46
click at [730, 499] on input "Search Form" at bounding box center [686, 486] width 307 height 36
paste input "DOOR"
type input "DOOR"
click at [929, 479] on div "MLC Song Code" at bounding box center [938, 486] width 90 height 18
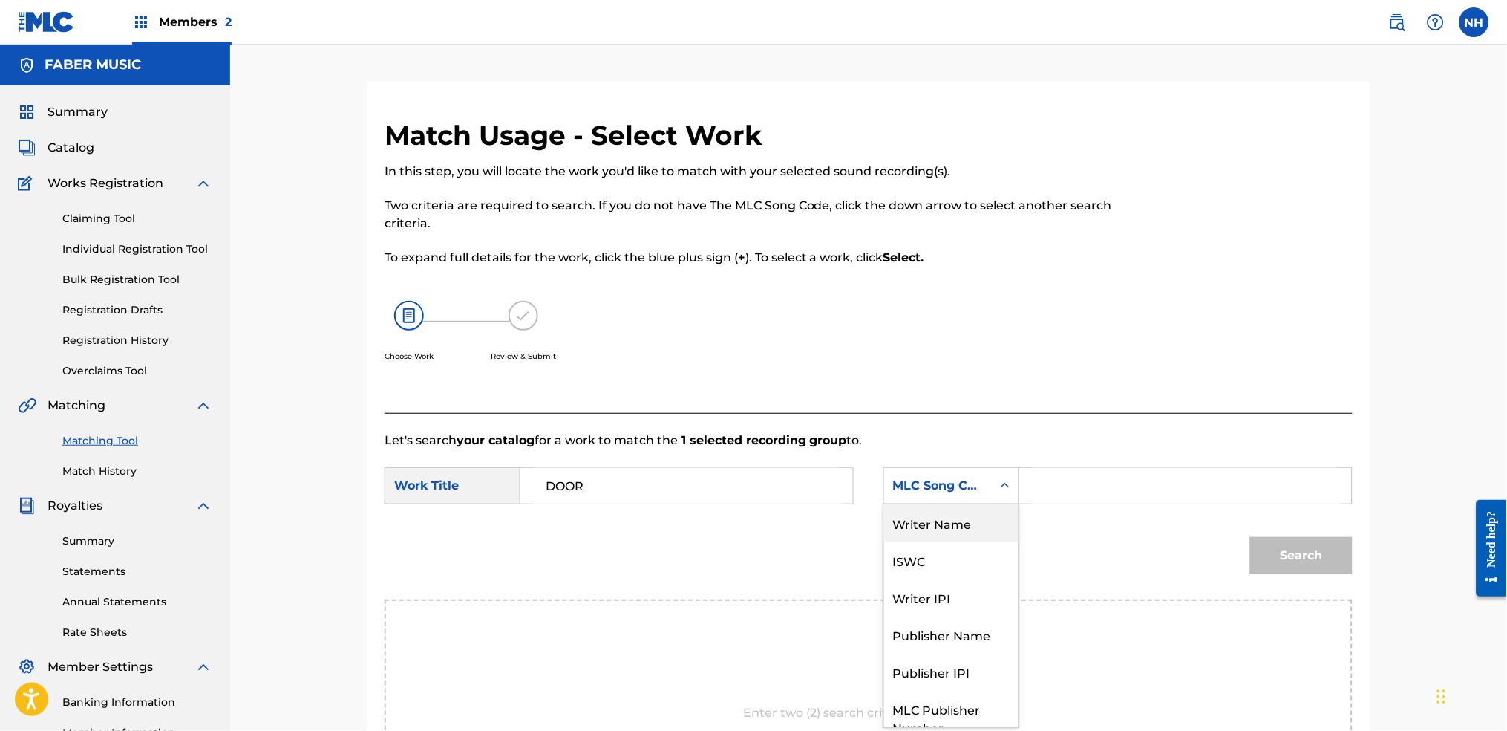
click at [967, 524] on div "Writer Name" at bounding box center [951, 522] width 134 height 37
click at [1023, 497] on div "Search Form" at bounding box center [1185, 485] width 333 height 37
click at [1048, 471] on input "Search Form" at bounding box center [1185, 486] width 307 height 36
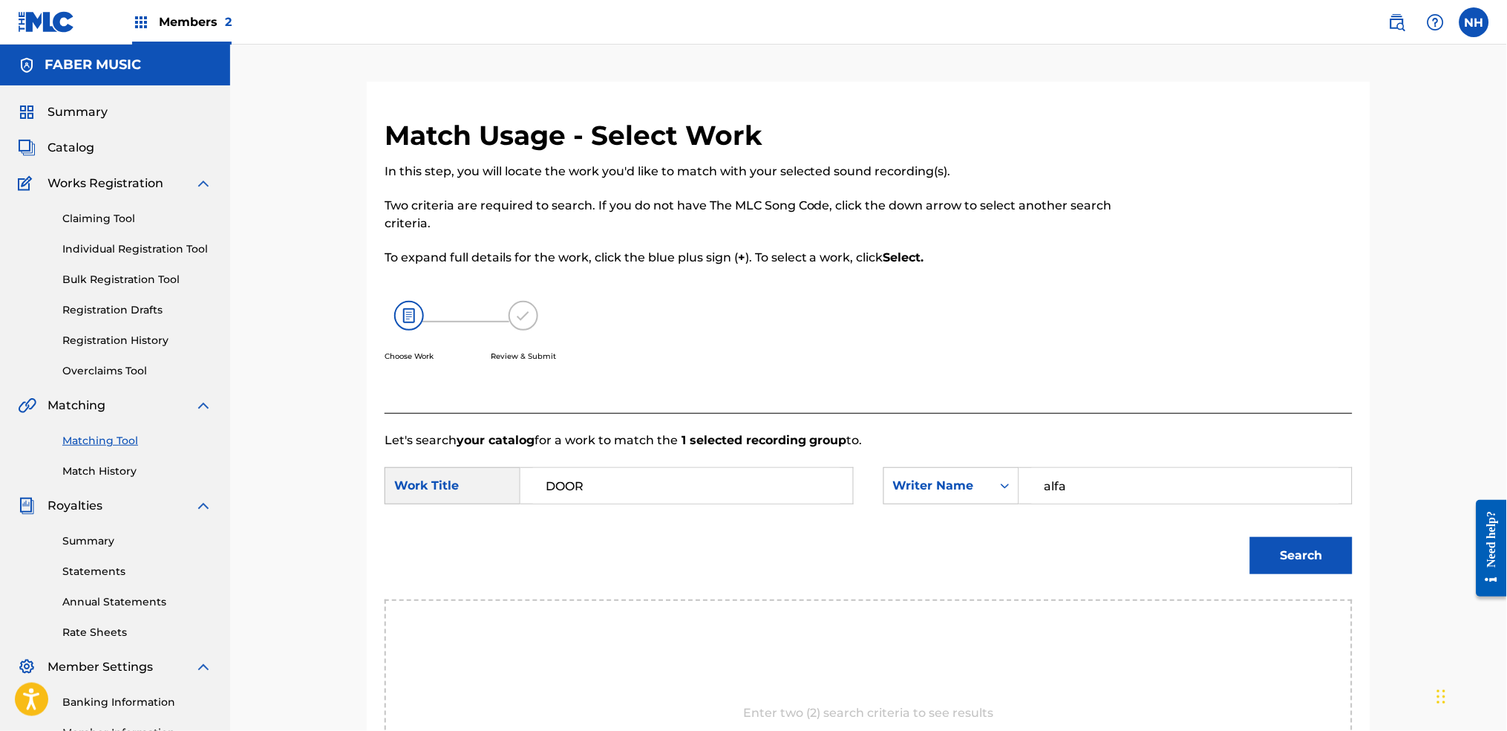
type input "alfa"
click at [1220, 537] on button "Search" at bounding box center [1301, 555] width 102 height 37
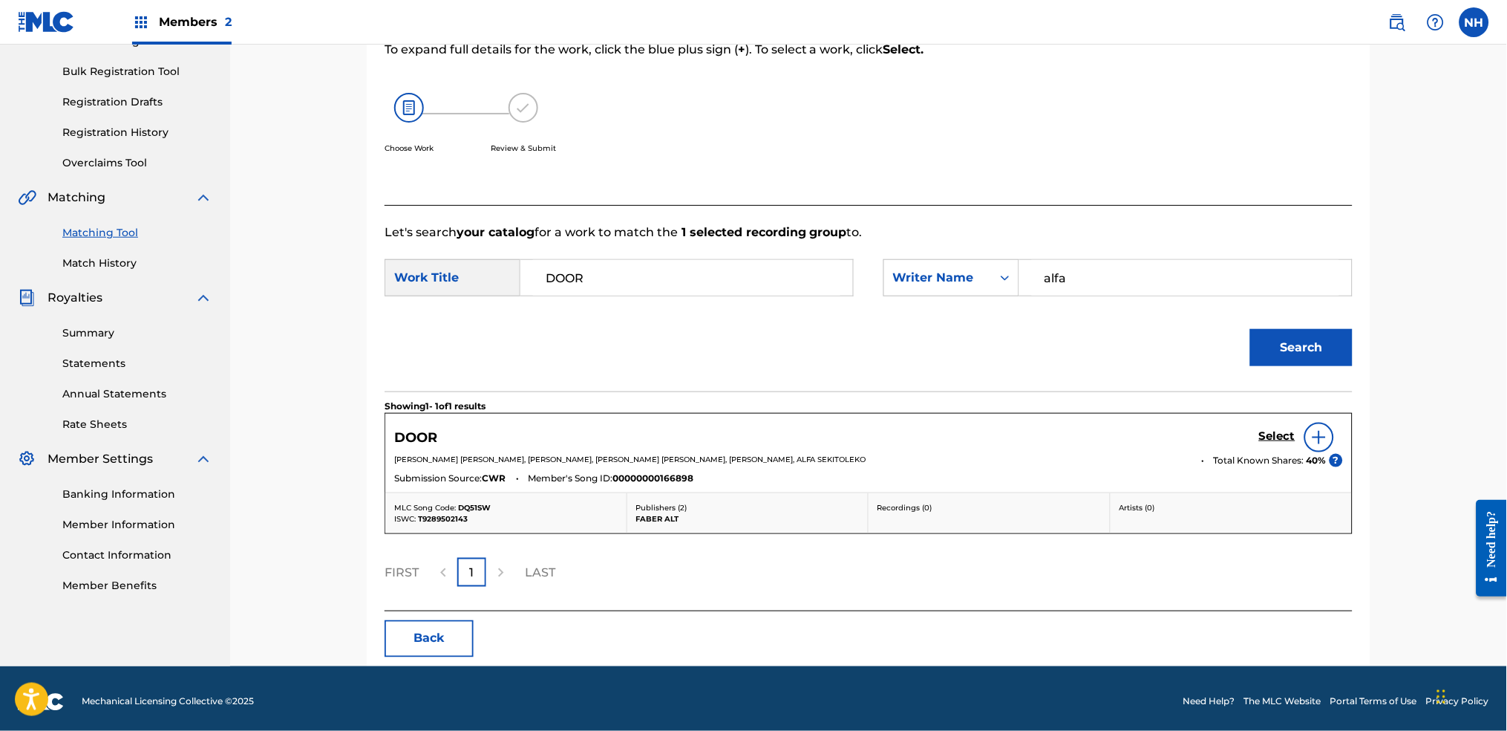
scroll to position [215, 0]
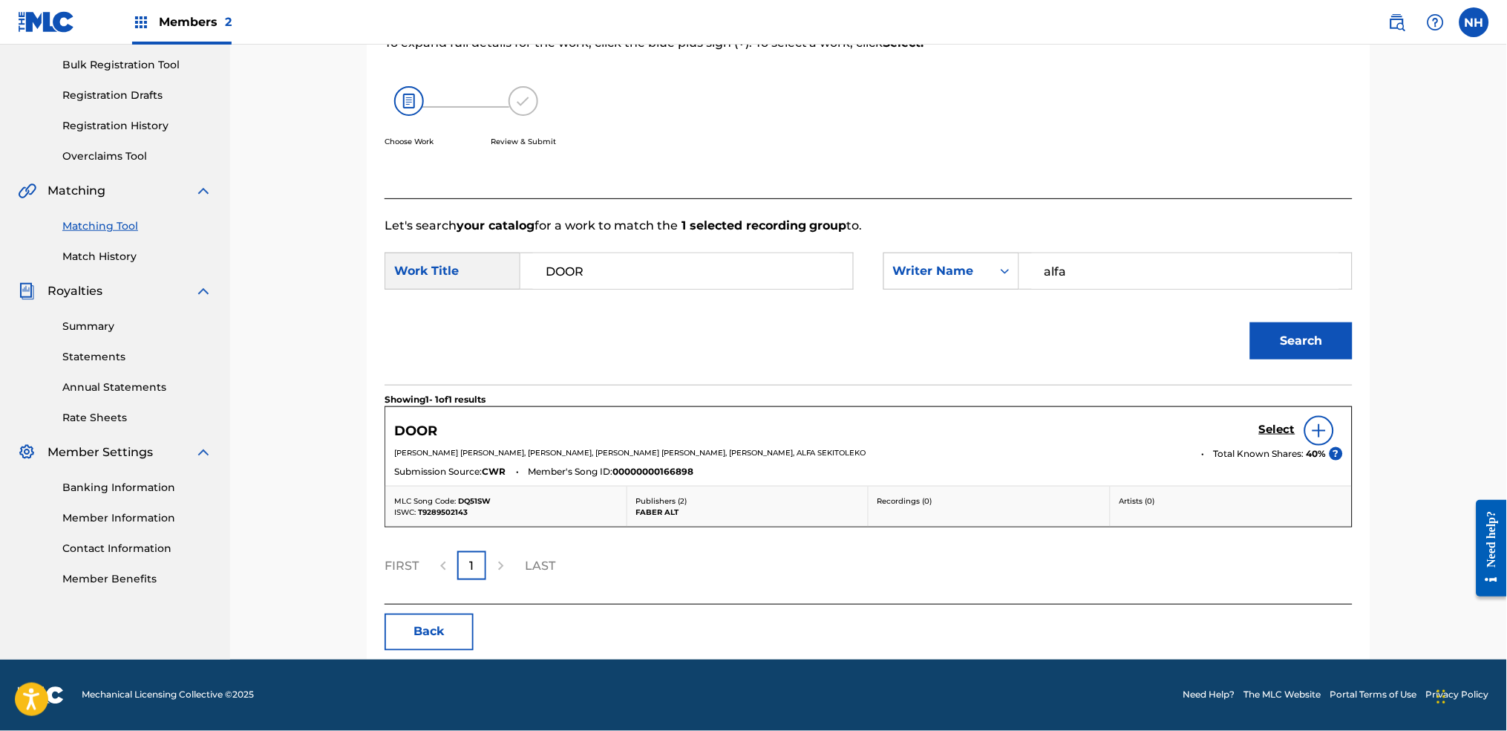
click at [1220, 416] on div "DOOR Select" at bounding box center [868, 431] width 949 height 30
click at [1220, 431] on h5 "Select" at bounding box center [1277, 429] width 36 height 14
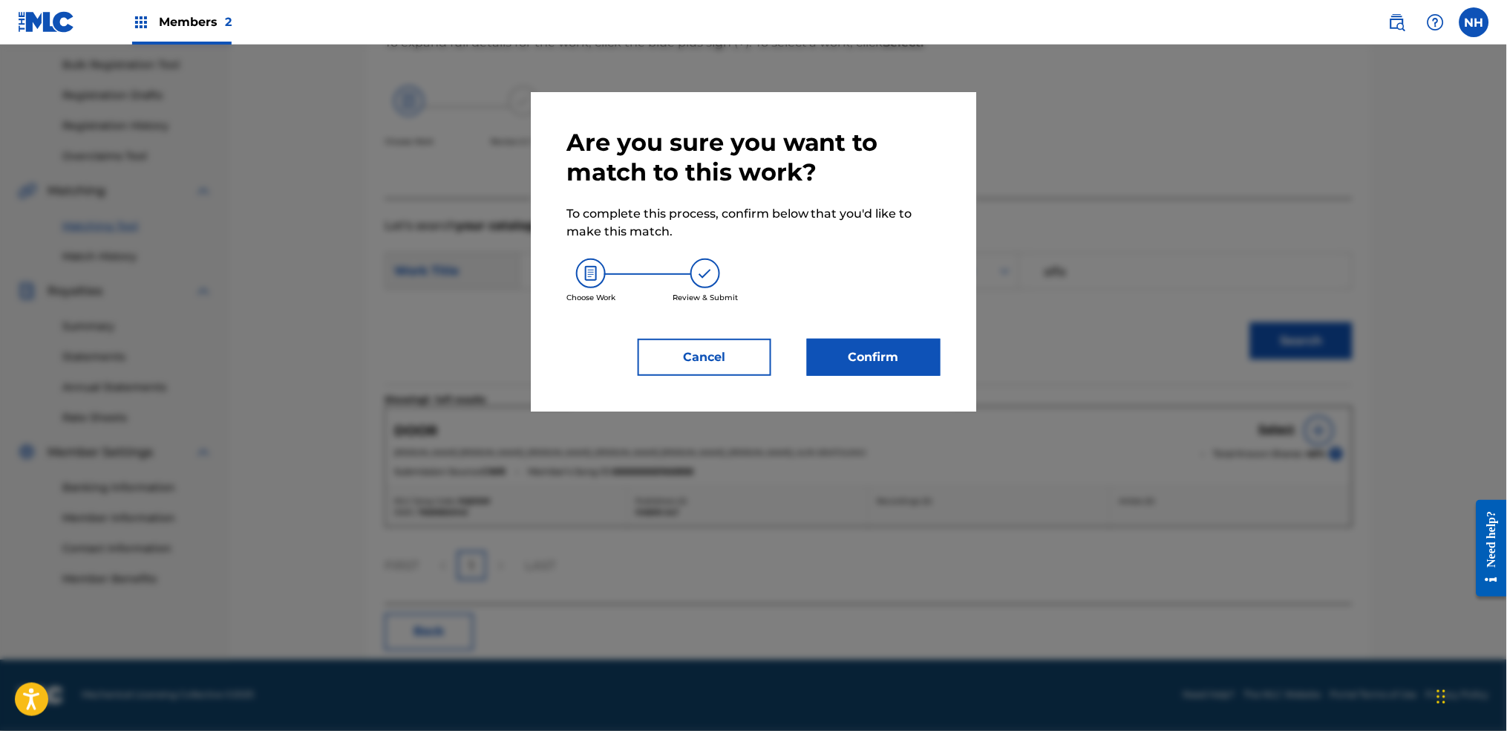
click at [892, 365] on button "Confirm" at bounding box center [874, 357] width 134 height 37
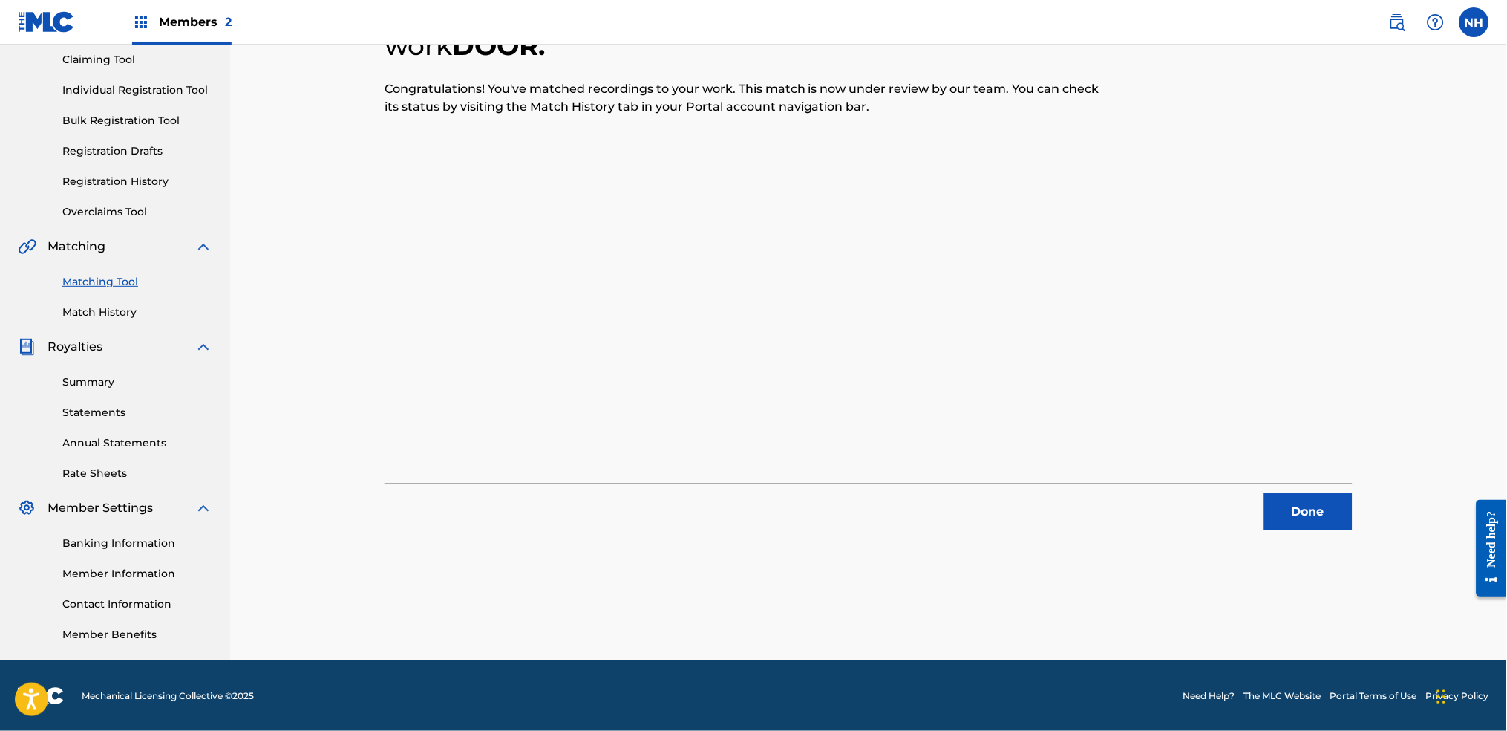
click at [408, 370] on div "1 Recording Groups are pending usage match to the work DOOR . Congratulations! …" at bounding box center [869, 245] width 968 height 570
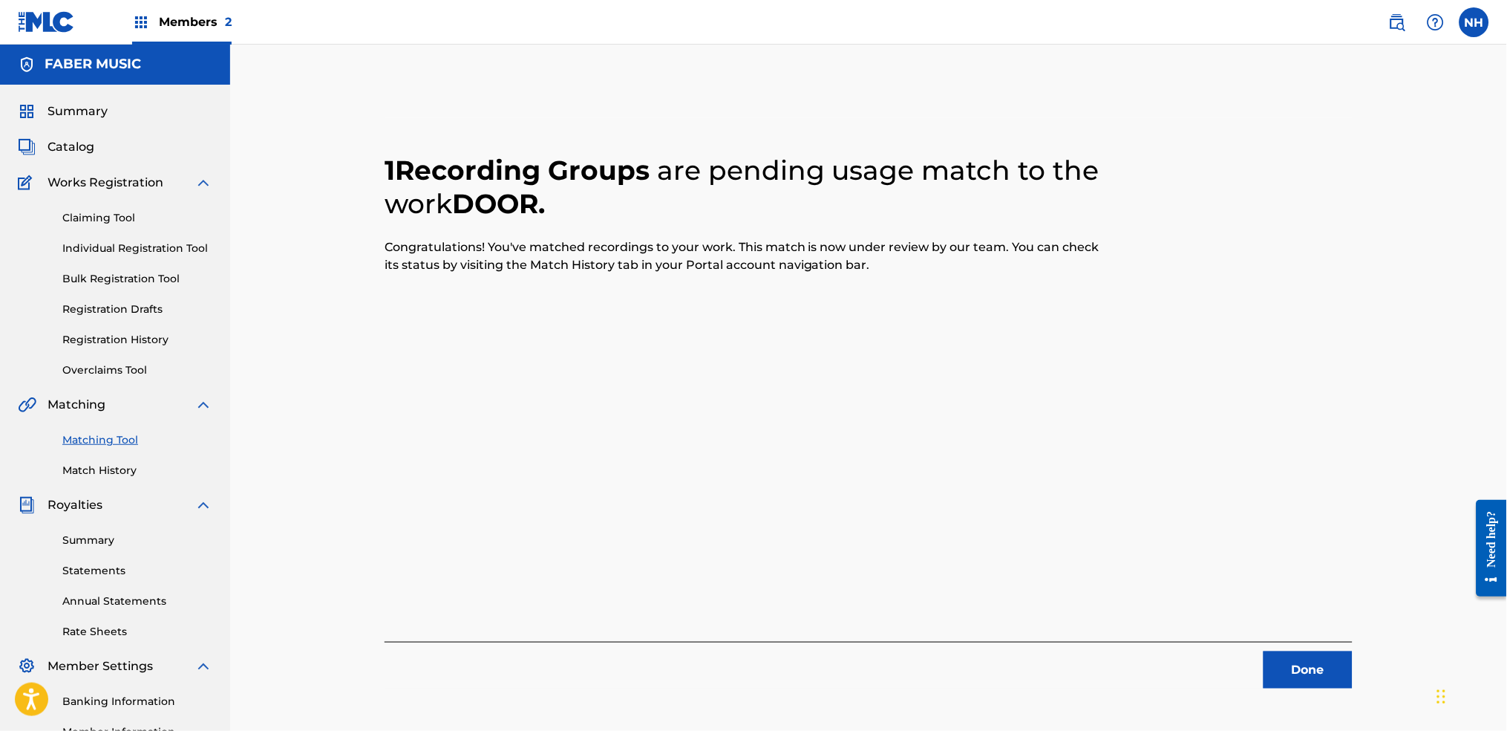
scroll to position [0, 0]
click at [1220, 543] on div "1 Recording Groups are pending usage match to the work DOOR . Congratulations! …" at bounding box center [869, 404] width 968 height 570
click at [1220, 543] on button "Done" at bounding box center [1308, 670] width 89 height 37
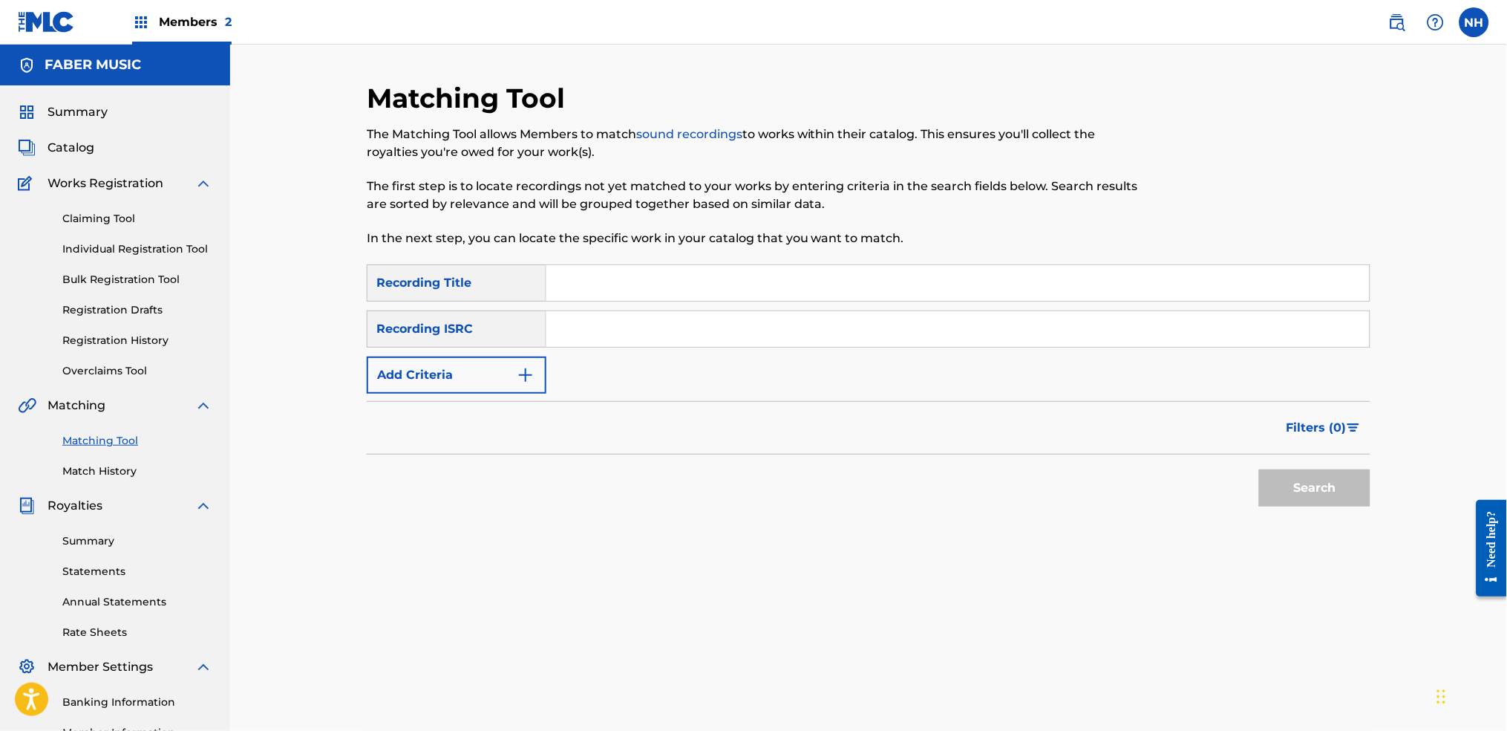
click at [480, 378] on button "Add Criteria" at bounding box center [457, 374] width 180 height 37
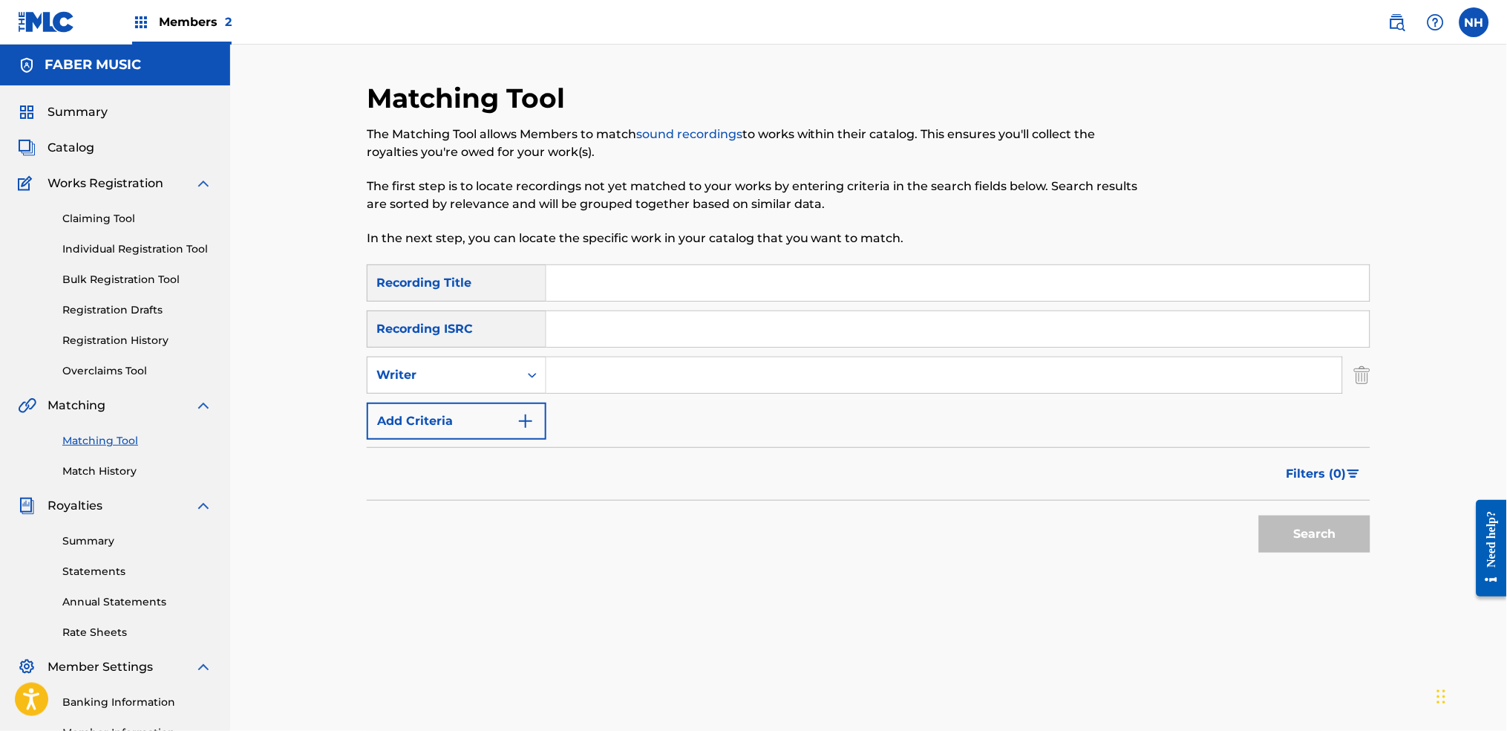
click at [578, 419] on div "SearchWithCriteriab69bc63f-c16c-46f9-943a-ffcfdda0fead Recording Title SearchWi…" at bounding box center [869, 351] width 1004 height 175
click at [515, 429] on button "Add Criteria" at bounding box center [457, 420] width 180 height 37
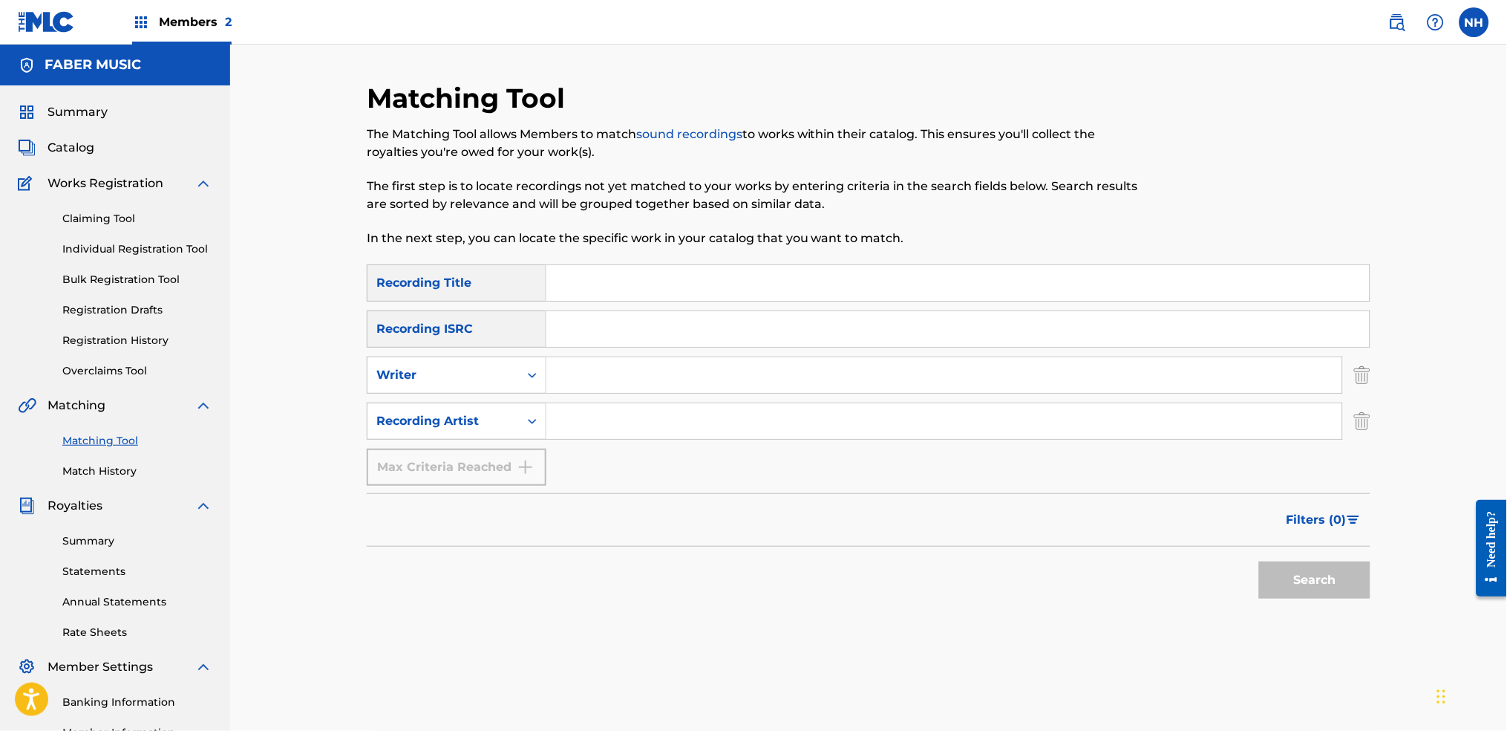
click at [578, 389] on input "Search Form" at bounding box center [944, 375] width 796 height 36
click at [564, 428] on input "Search Form" at bounding box center [944, 421] width 796 height 36
type input "\"
click at [641, 434] on input "\" at bounding box center [944, 421] width 796 height 36
click at [642, 431] on input "Search Form" at bounding box center [944, 421] width 796 height 36
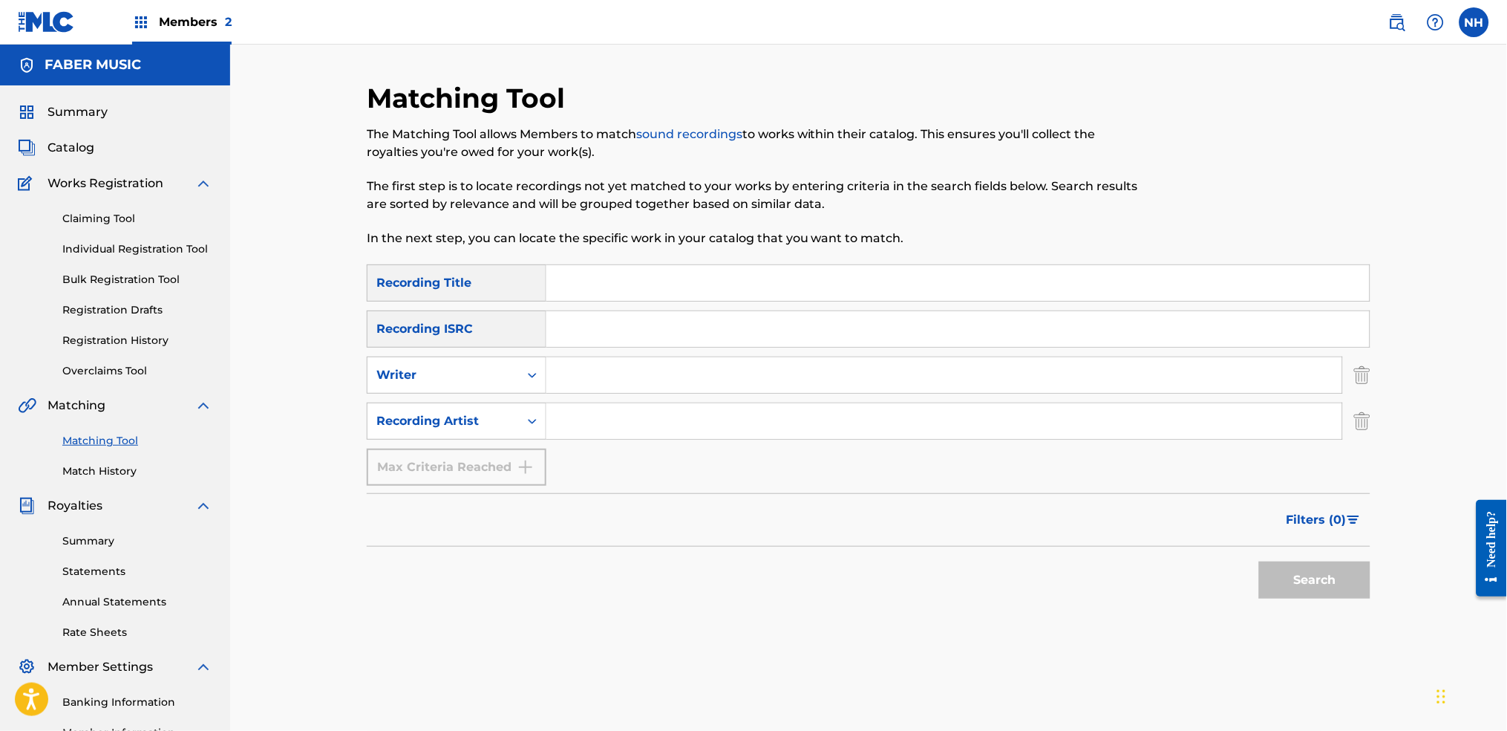
type input "alfa mist"
type input "TAWO"
drag, startPoint x: 634, startPoint y: 285, endPoint x: 424, endPoint y: 285, distance: 210.1
click at [456, 284] on div "SearchWithCriteriab69bc63f-c16c-46f9-943a-ffcfdda0fead Recording Title TAWO" at bounding box center [869, 282] width 1004 height 37
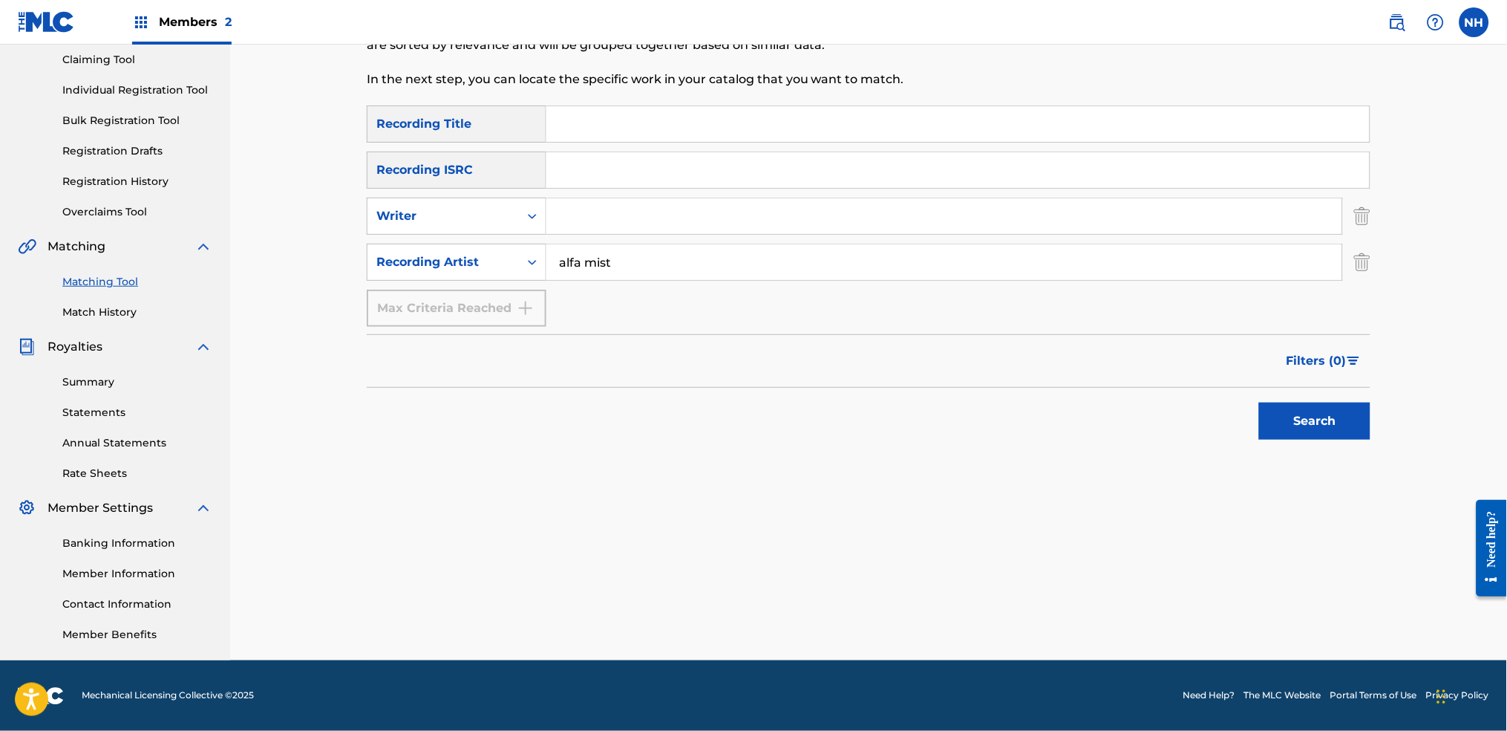
click at [1220, 442] on div "Search" at bounding box center [1311, 417] width 119 height 59
click at [1220, 422] on button "Search" at bounding box center [1314, 420] width 111 height 37
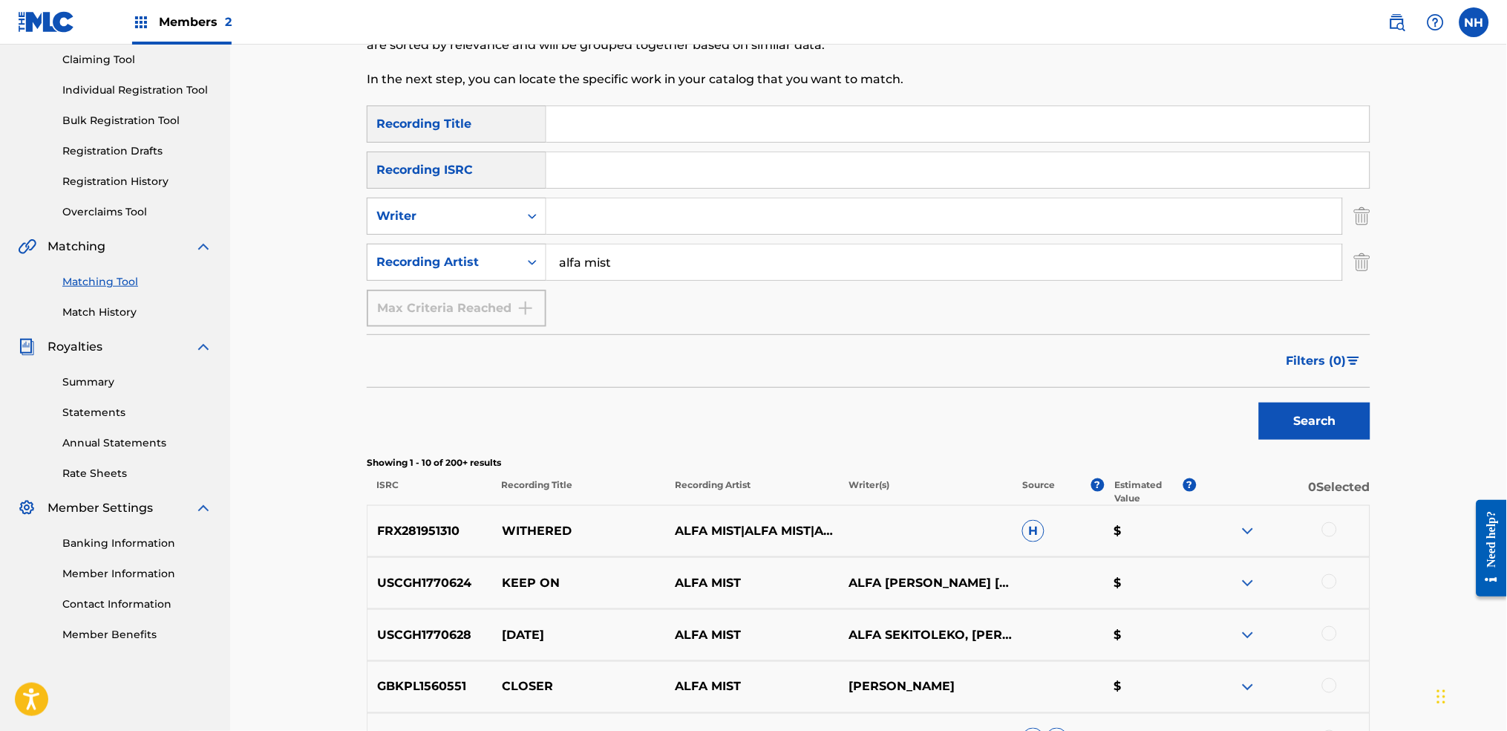
click at [1220, 368] on span "Filters ( 0 )" at bounding box center [1317, 361] width 60 height 18
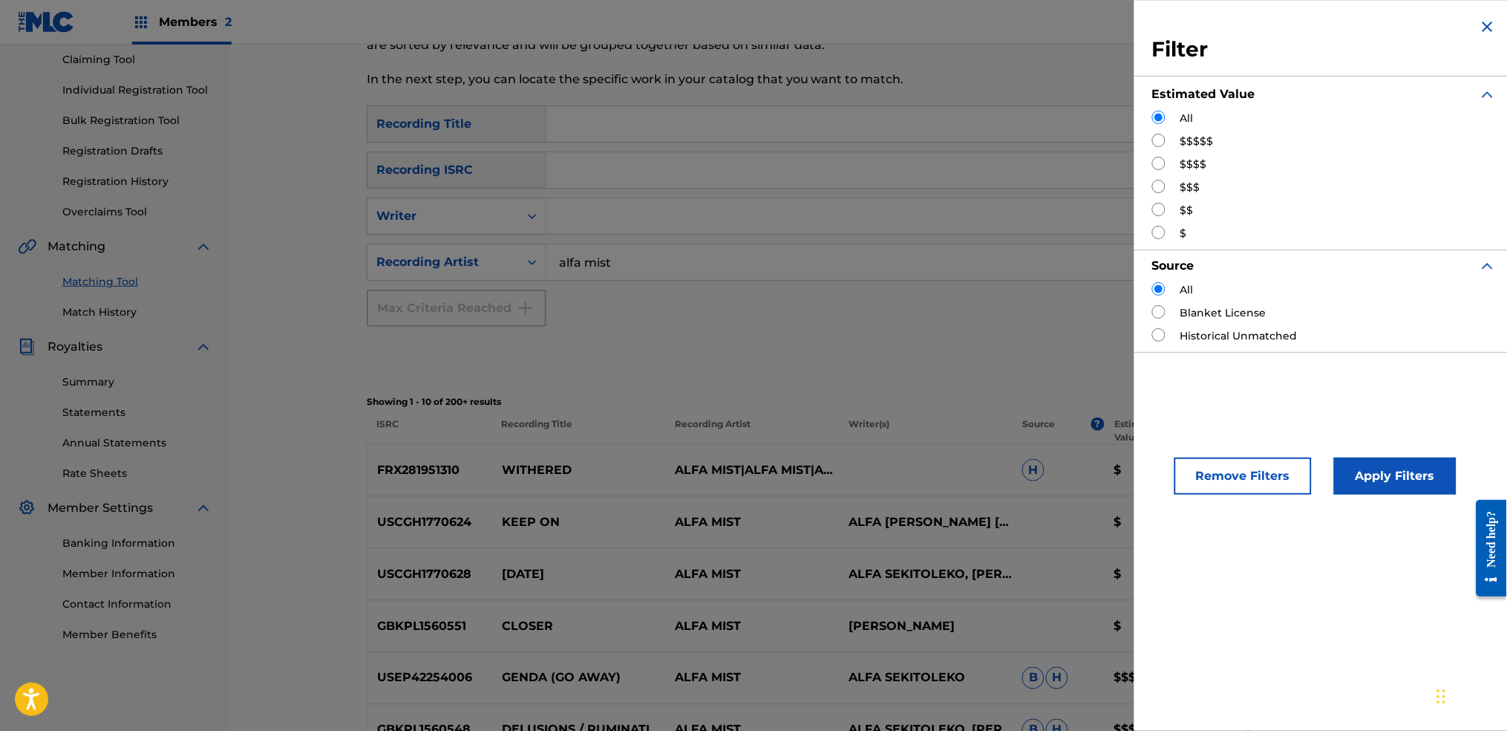
click at [1160, 137] on input "Search Form" at bounding box center [1158, 140] width 13 height 13
radio input "true"
click at [1220, 501] on div "Remove Filters Apply Filters" at bounding box center [1324, 463] width 380 height 98
click at [1220, 483] on button "Apply Filters" at bounding box center [1395, 475] width 123 height 37
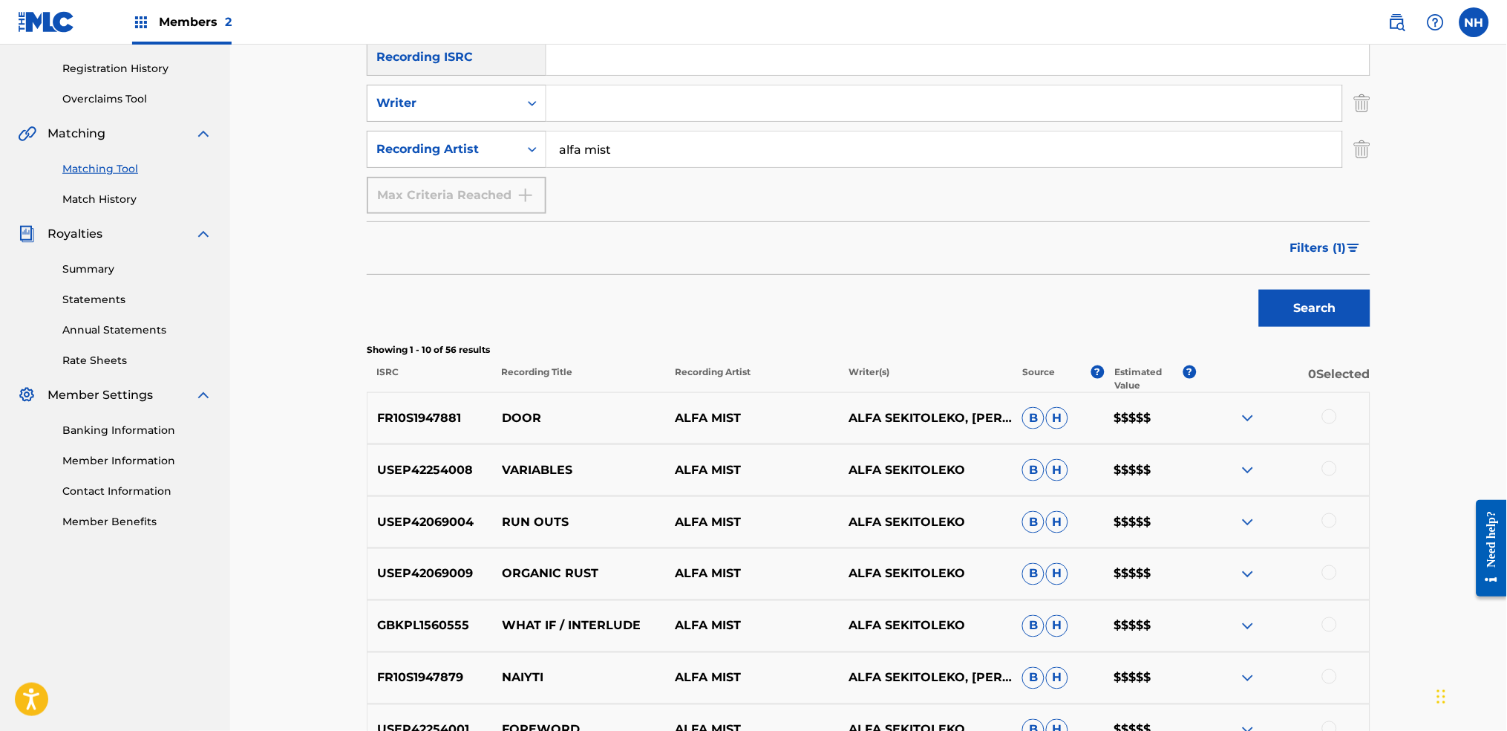
scroll to position [357, 0]
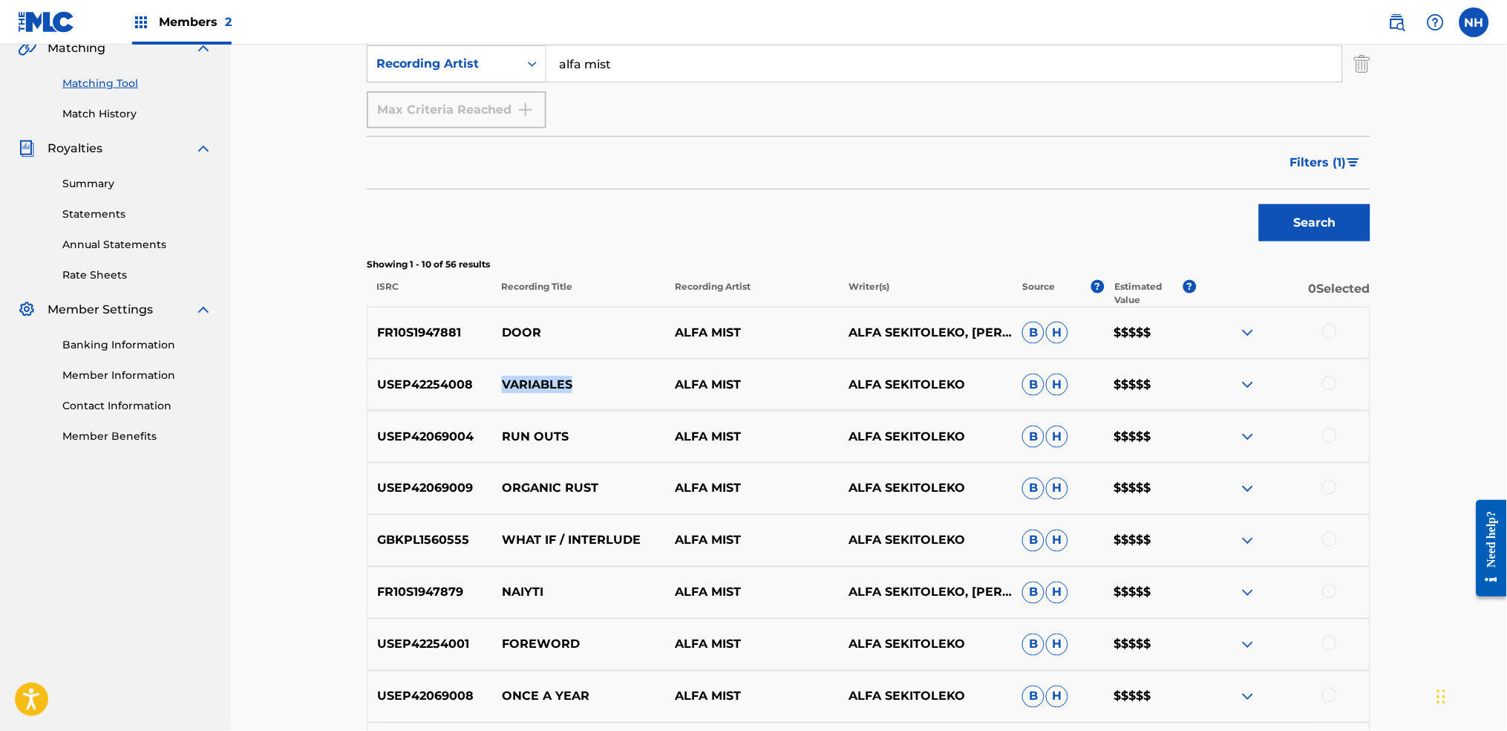
drag, startPoint x: 612, startPoint y: 372, endPoint x: 494, endPoint y: 381, distance: 118.4
click at [494, 381] on div "USEP42254008 VARIABLES ALFA MIST ALFA SEKITOLEKO B H $$$$$" at bounding box center [869, 385] width 1004 height 52
copy p "VARIABLES"
drag, startPoint x: 598, startPoint y: 454, endPoint x: 496, endPoint y: 443, distance: 103.1
click at [496, 443] on div "USEP42069004 RUN OUTS ALFA MIST ALFA SEKITOLEKO B H $$$$$" at bounding box center [869, 437] width 1004 height 52
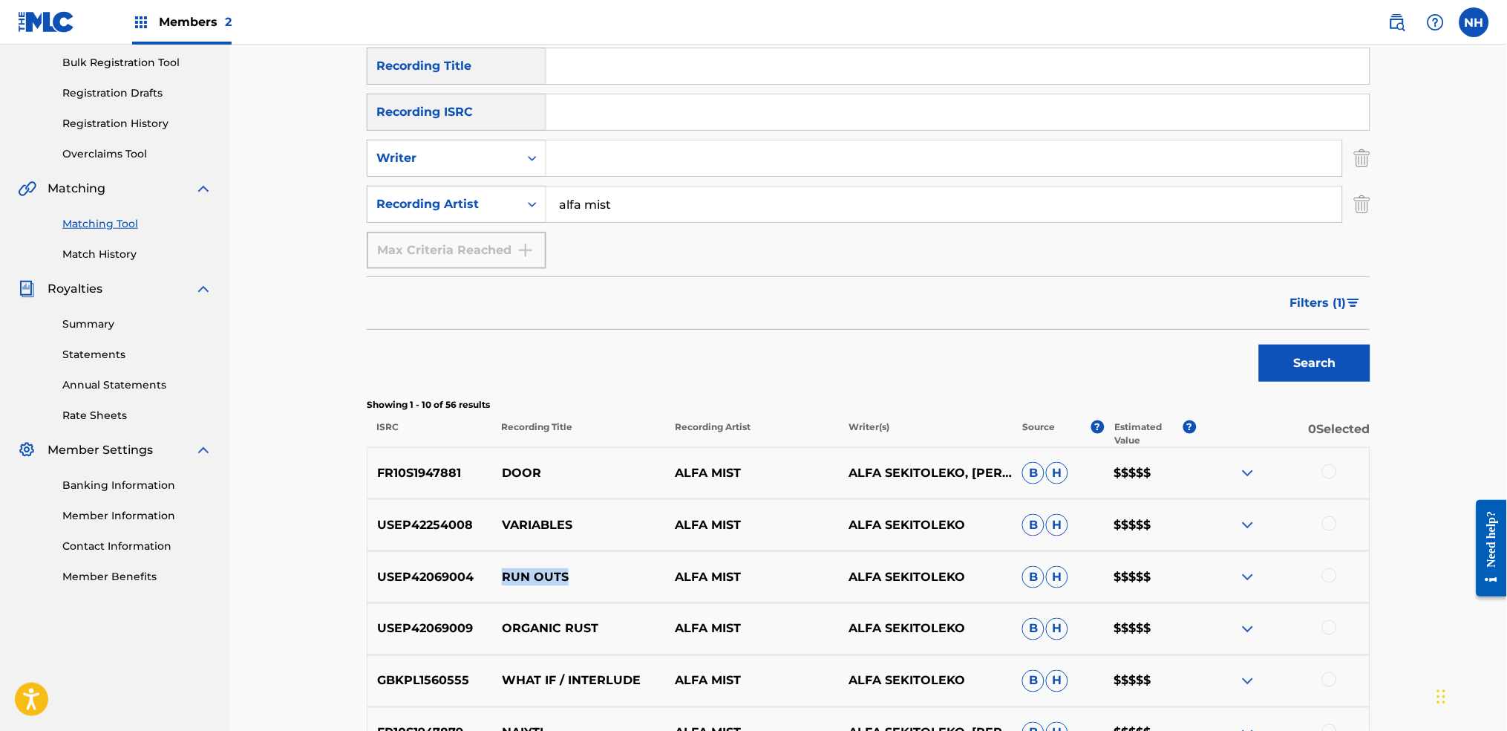
scroll to position [0, 0]
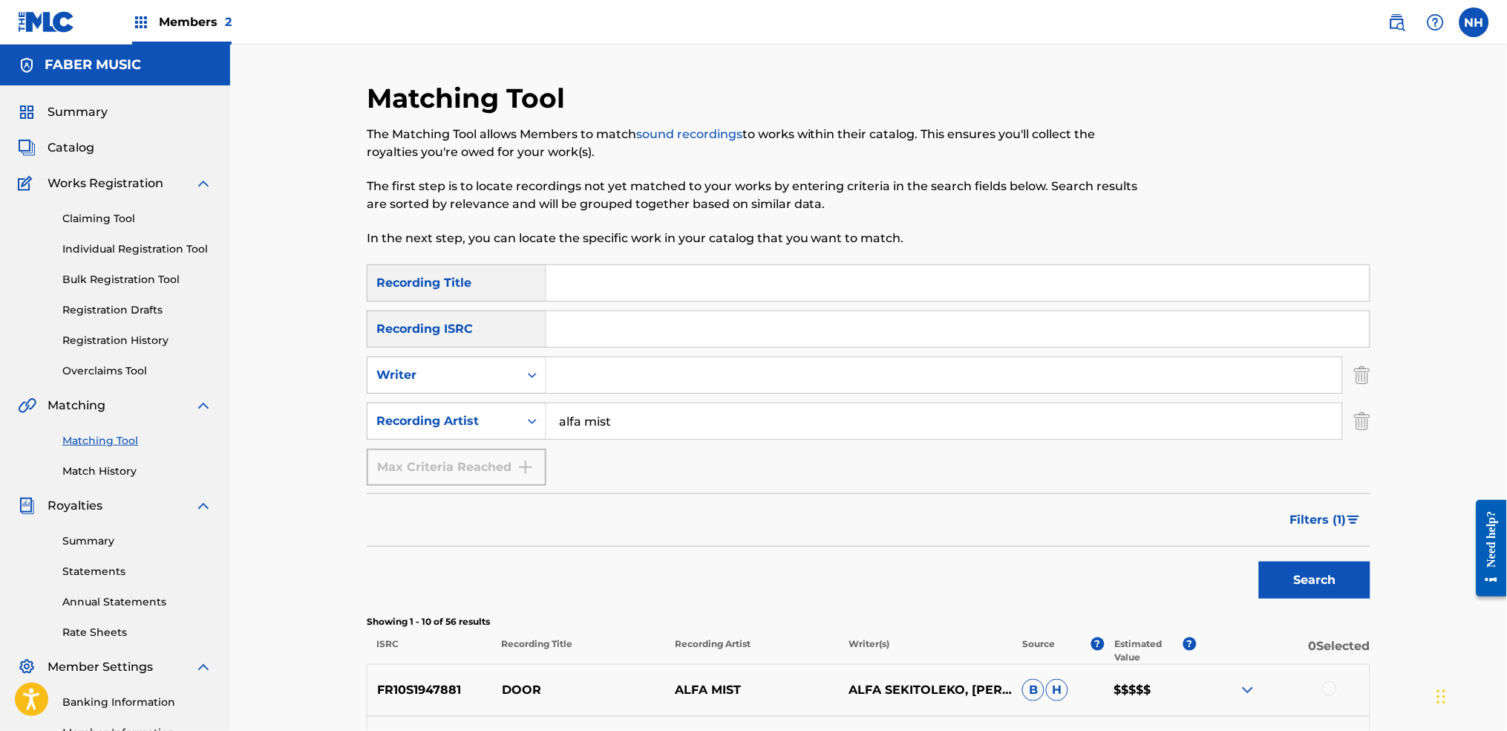
click at [669, 273] on input "Search Form" at bounding box center [957, 283] width 823 height 36
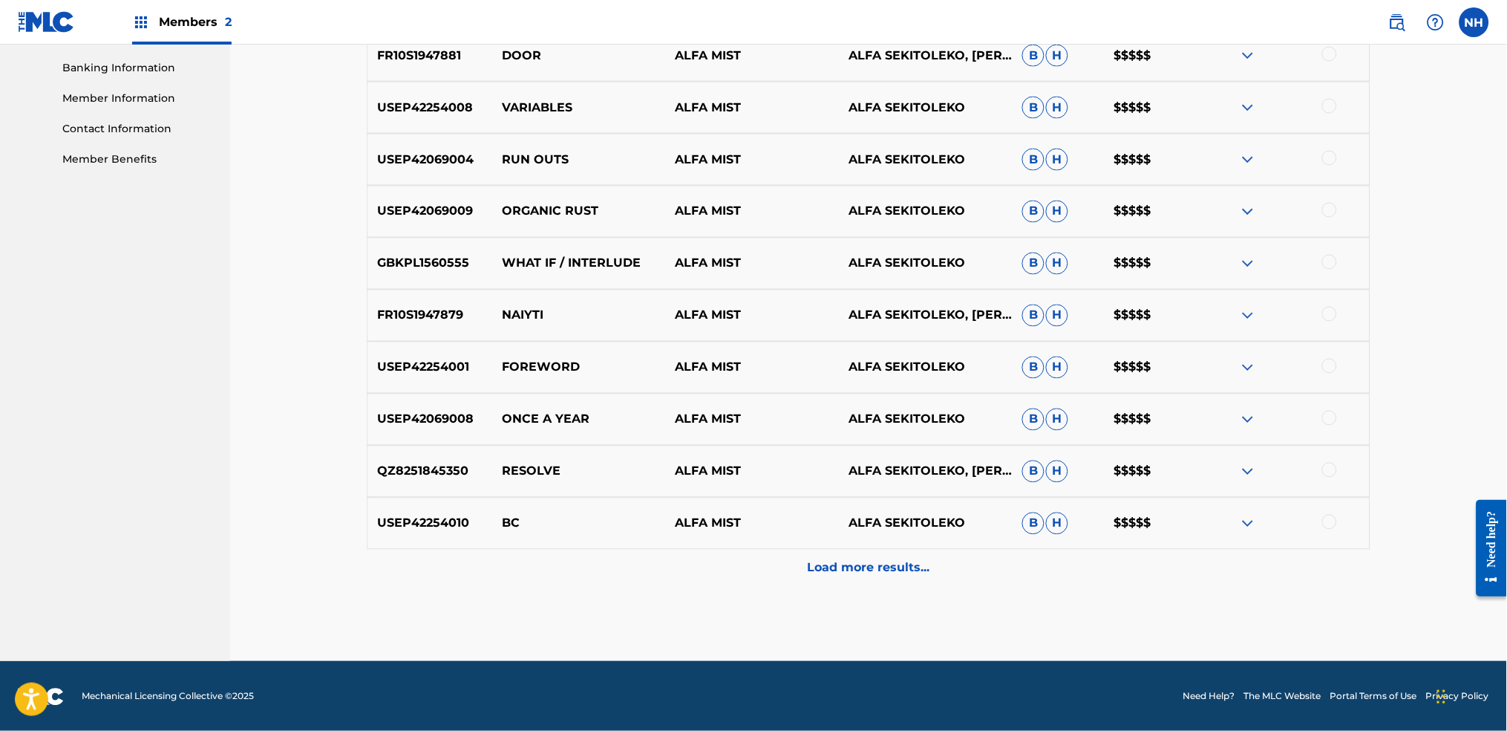
scroll to position [635, 0]
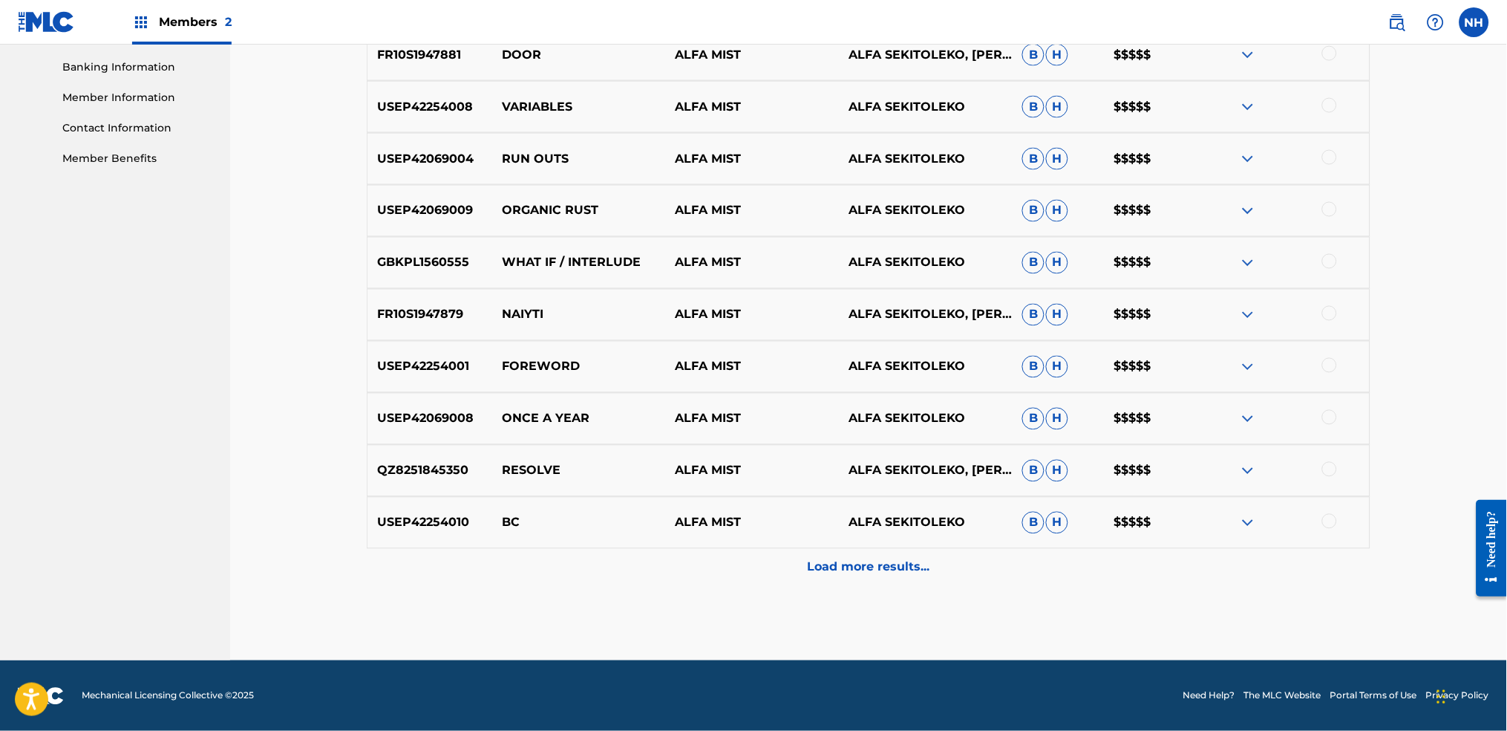
click at [876, 543] on div "Matching Tool The Matching Tool allows Members to match sound recordings to wor…" at bounding box center [869, 53] width 1004 height 1213
click at [878, 543] on div "Matching Tool The Matching Tool allows Members to match sound recordings to wor…" at bounding box center [869, 53] width 1004 height 1213
click at [878, 543] on p "Load more results..." at bounding box center [869, 567] width 123 height 18
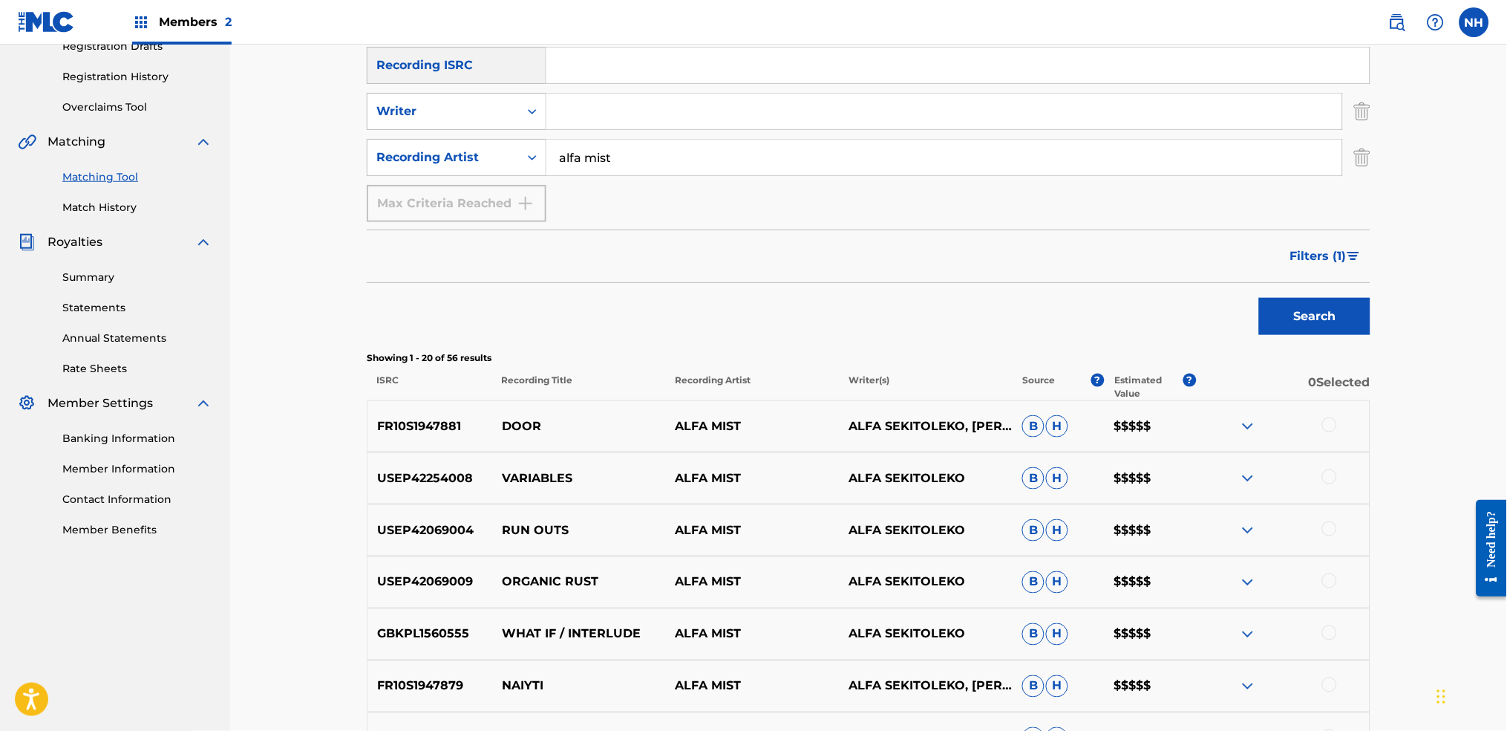
scroll to position [140, 0]
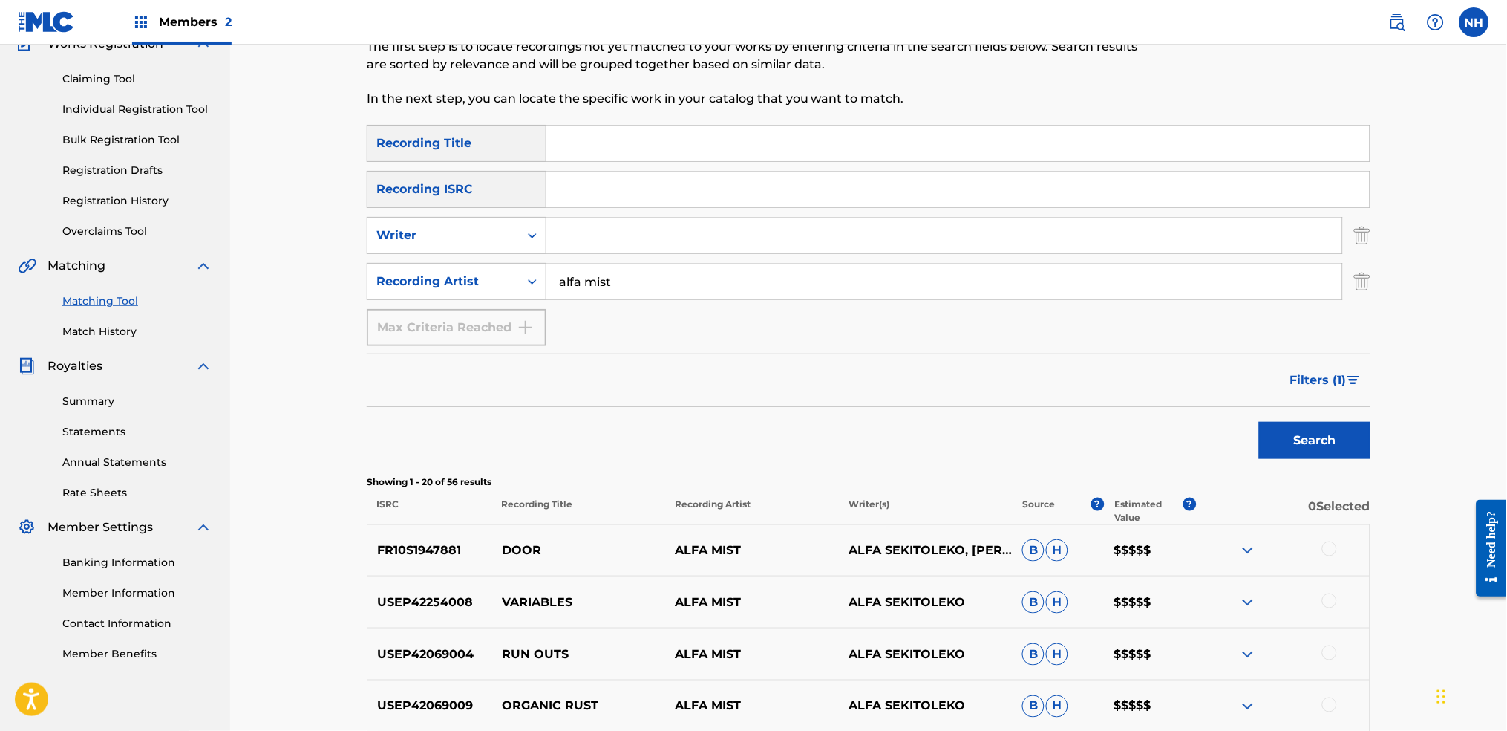
click at [726, 150] on input "Search Form" at bounding box center [957, 143] width 823 height 36
paste input "RUN OUTS"
type input "RUN OUTS"
click at [1220, 436] on button "Search" at bounding box center [1314, 440] width 111 height 37
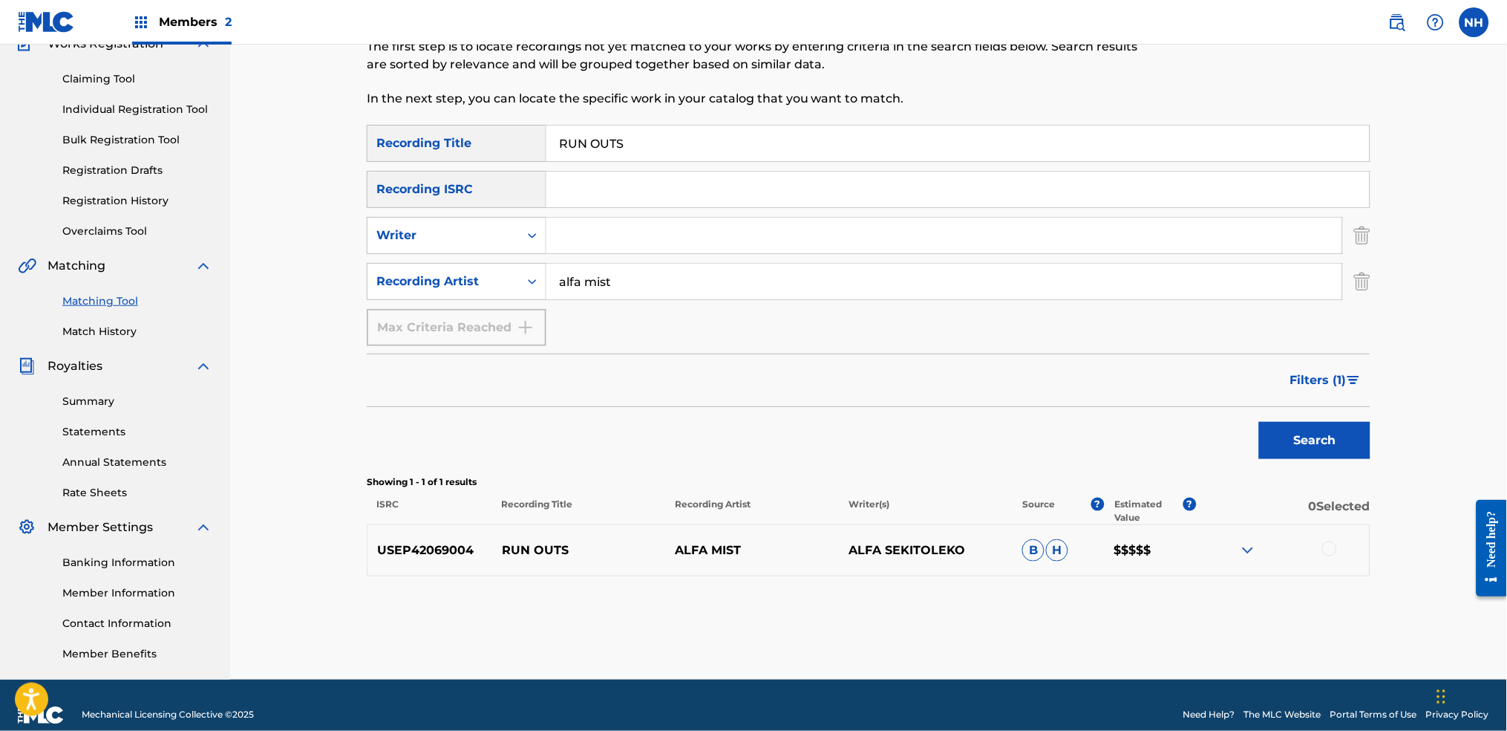
click at [783, 160] on input "RUN OUTS" at bounding box center [957, 143] width 823 height 36
drag, startPoint x: 786, startPoint y: 153, endPoint x: 376, endPoint y: 129, distance: 410.5
click at [377, 129] on div "SearchWithCriteriab69bc63f-c16c-46f9-943a-ffcfdda0fead Recording Title RUN OUTS" at bounding box center [869, 143] width 1004 height 37
click at [662, 407] on div "Search" at bounding box center [869, 436] width 1004 height 59
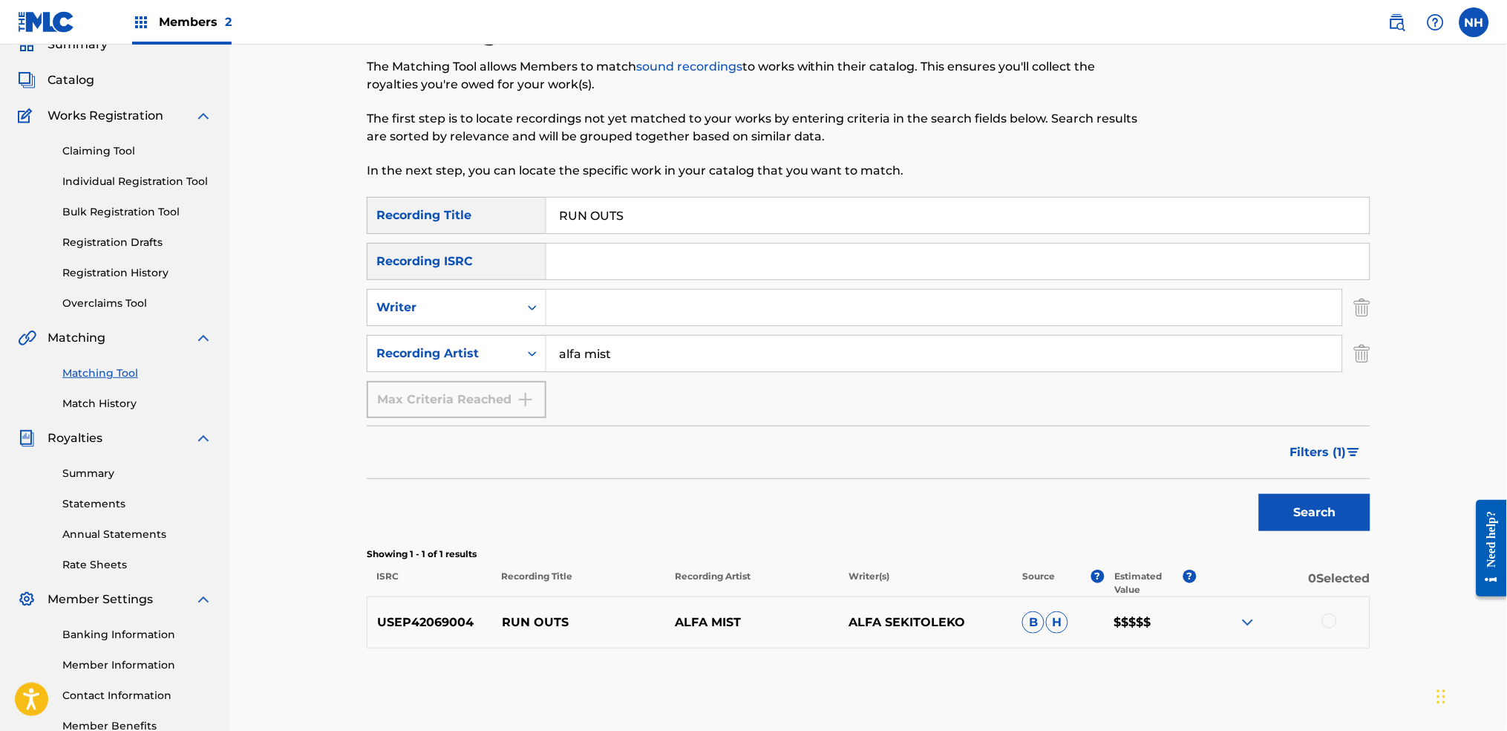
scroll to position [0, 0]
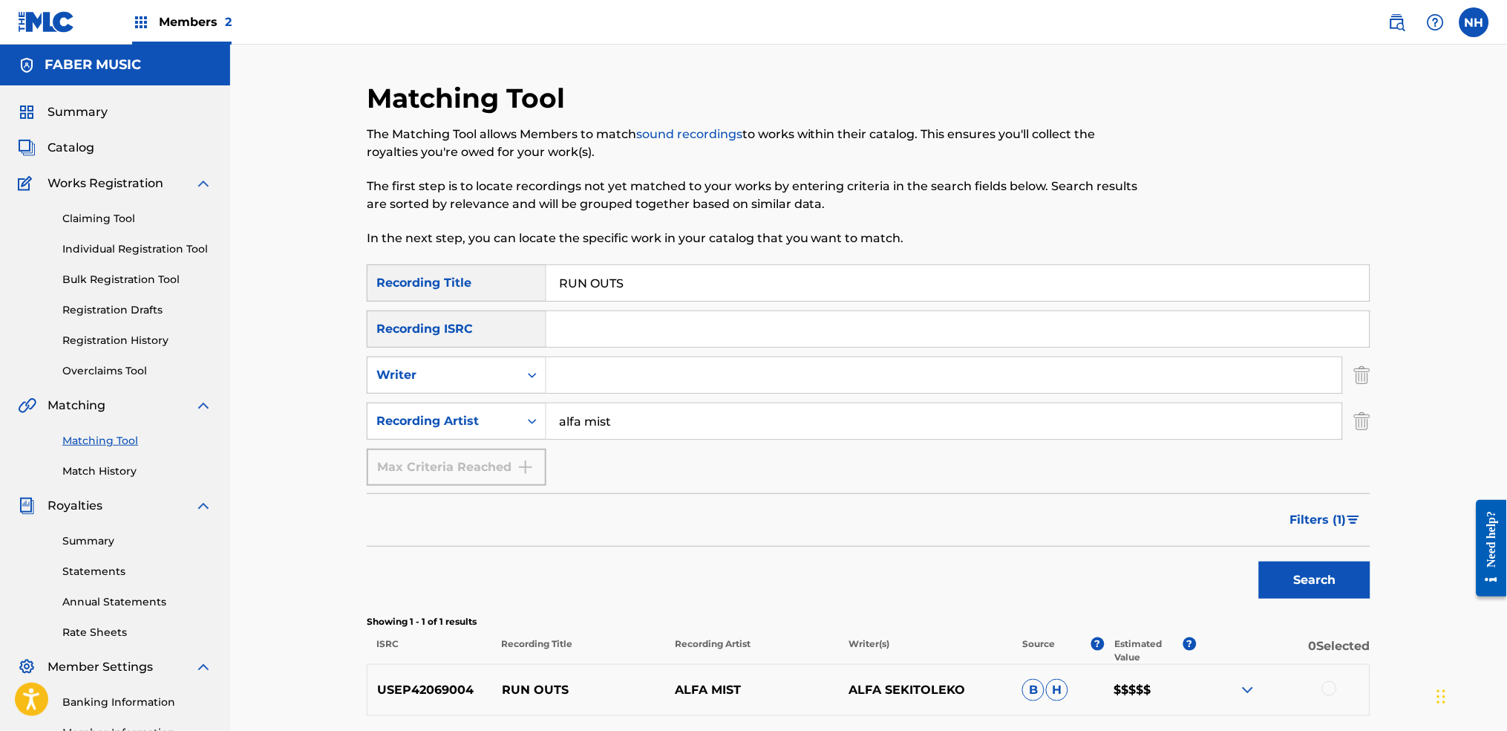
drag, startPoint x: 732, startPoint y: 272, endPoint x: 246, endPoint y: 215, distance: 488.8
click at [246, 215] on div "Matching Tool The Matching Tool allows Members to match sound recordings to wor…" at bounding box center [868, 432] width 1277 height 774
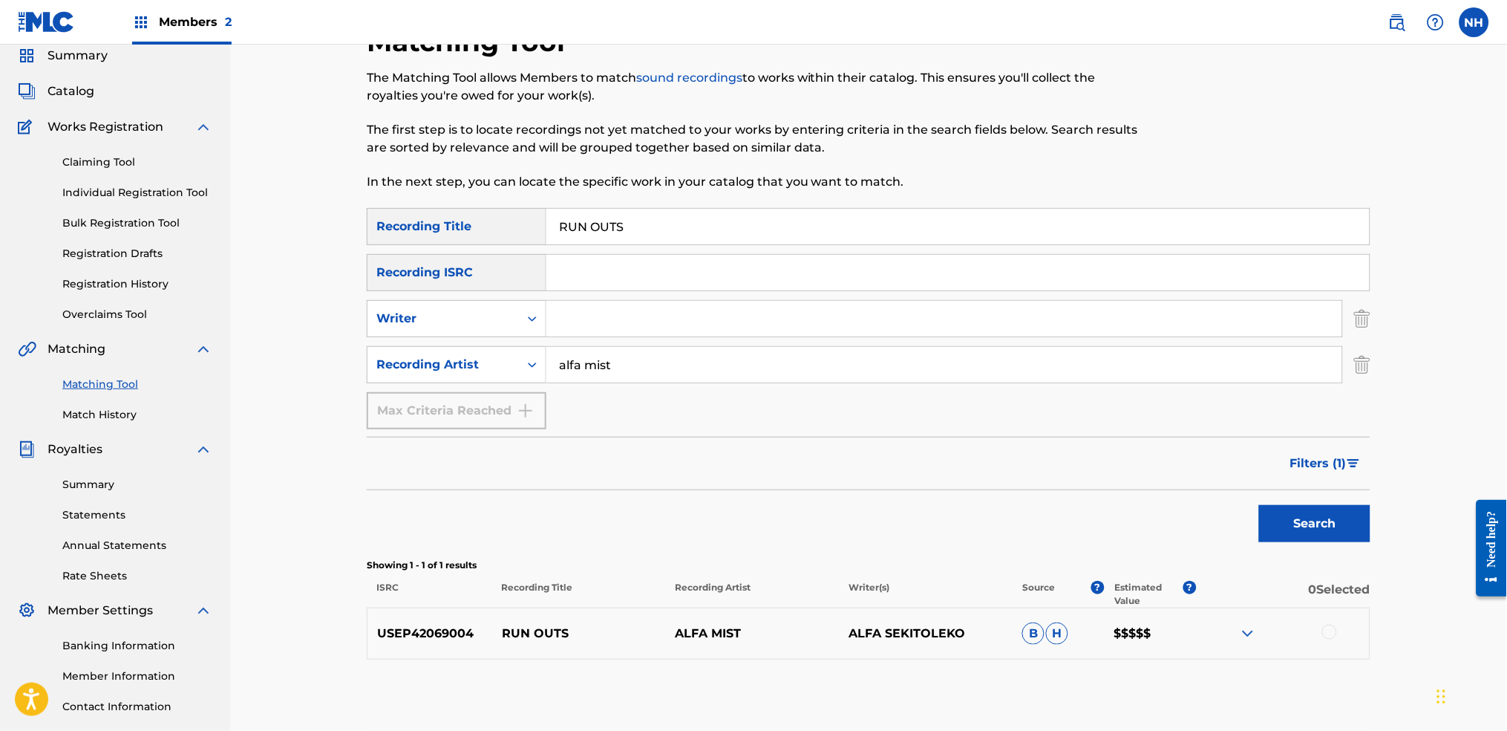
scroll to position [159, 0]
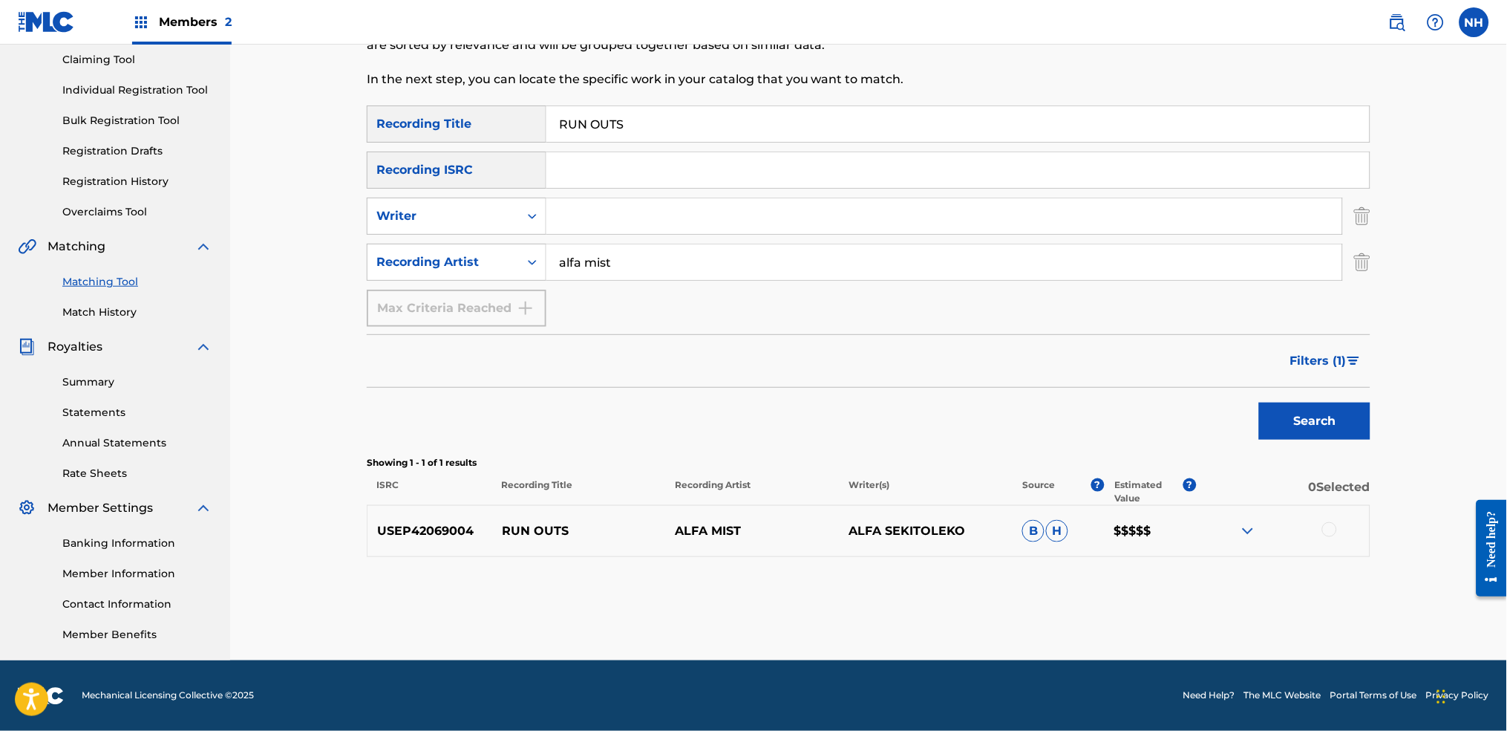
click at [1220, 536] on div at bounding box center [1329, 529] width 15 height 15
click at [1098, 543] on button "Match 1 Group" at bounding box center [1043, 609] width 164 height 37
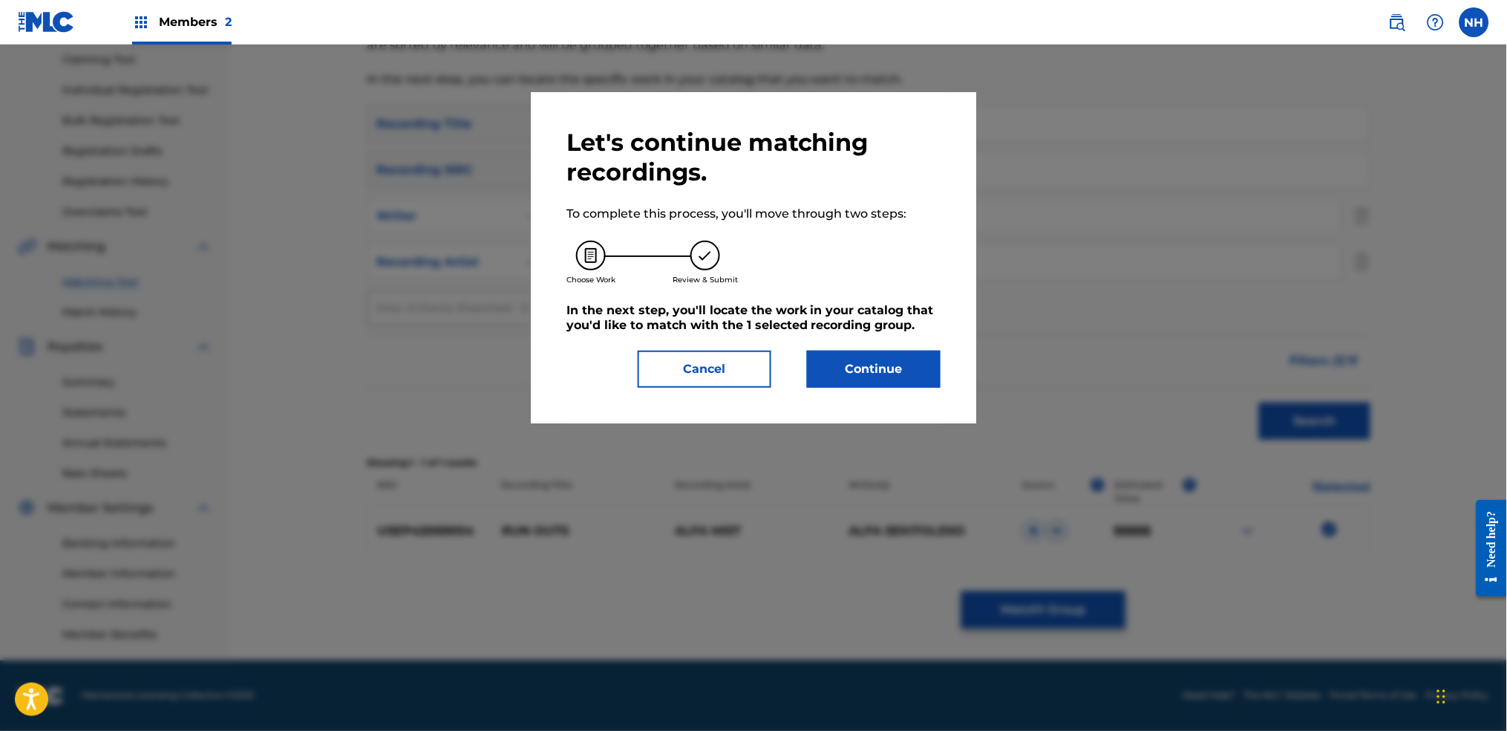
click at [938, 376] on button "Continue" at bounding box center [874, 368] width 134 height 37
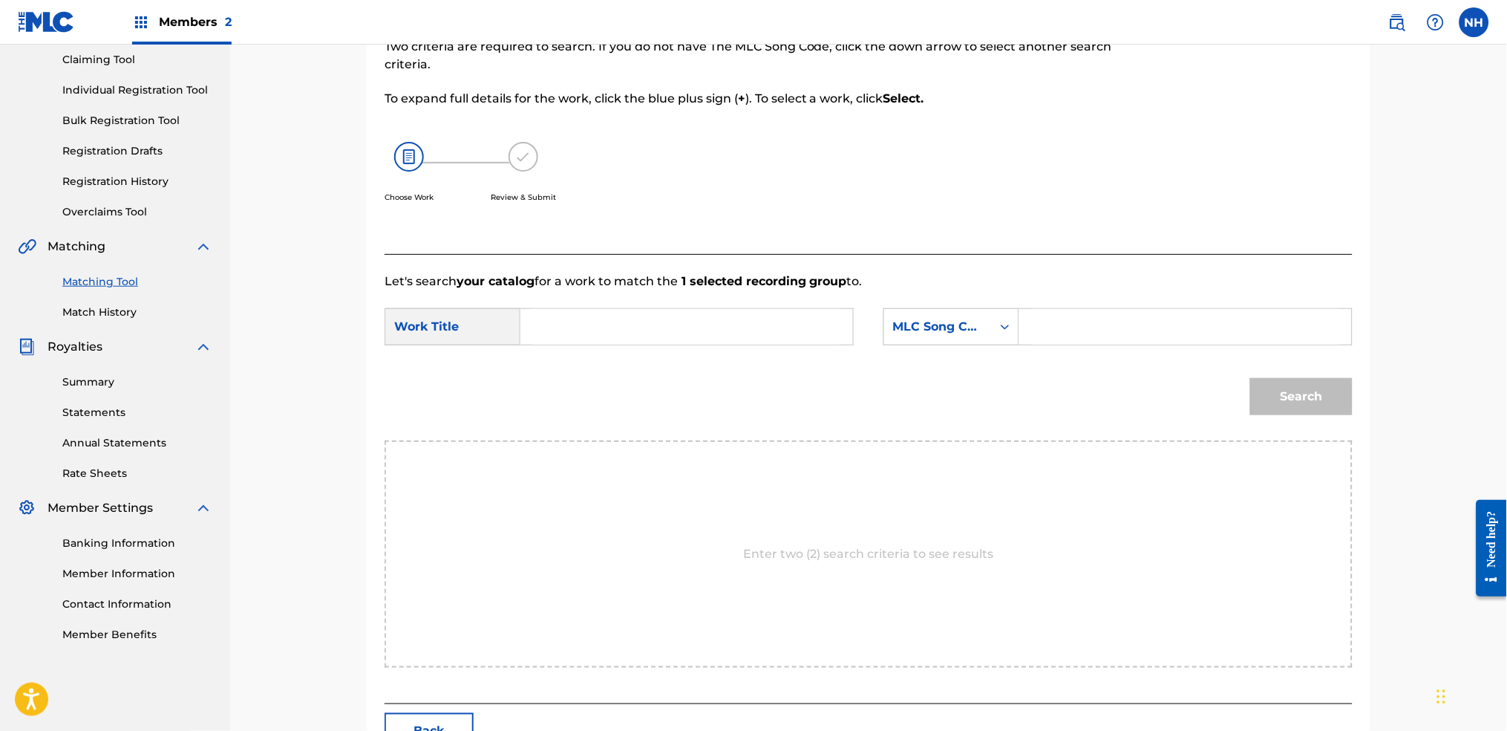
click at [698, 447] on div "Enter two (2) search criteria to see results" at bounding box center [869, 553] width 968 height 227
click at [699, 336] on input "Search Form" at bounding box center [686, 327] width 307 height 36
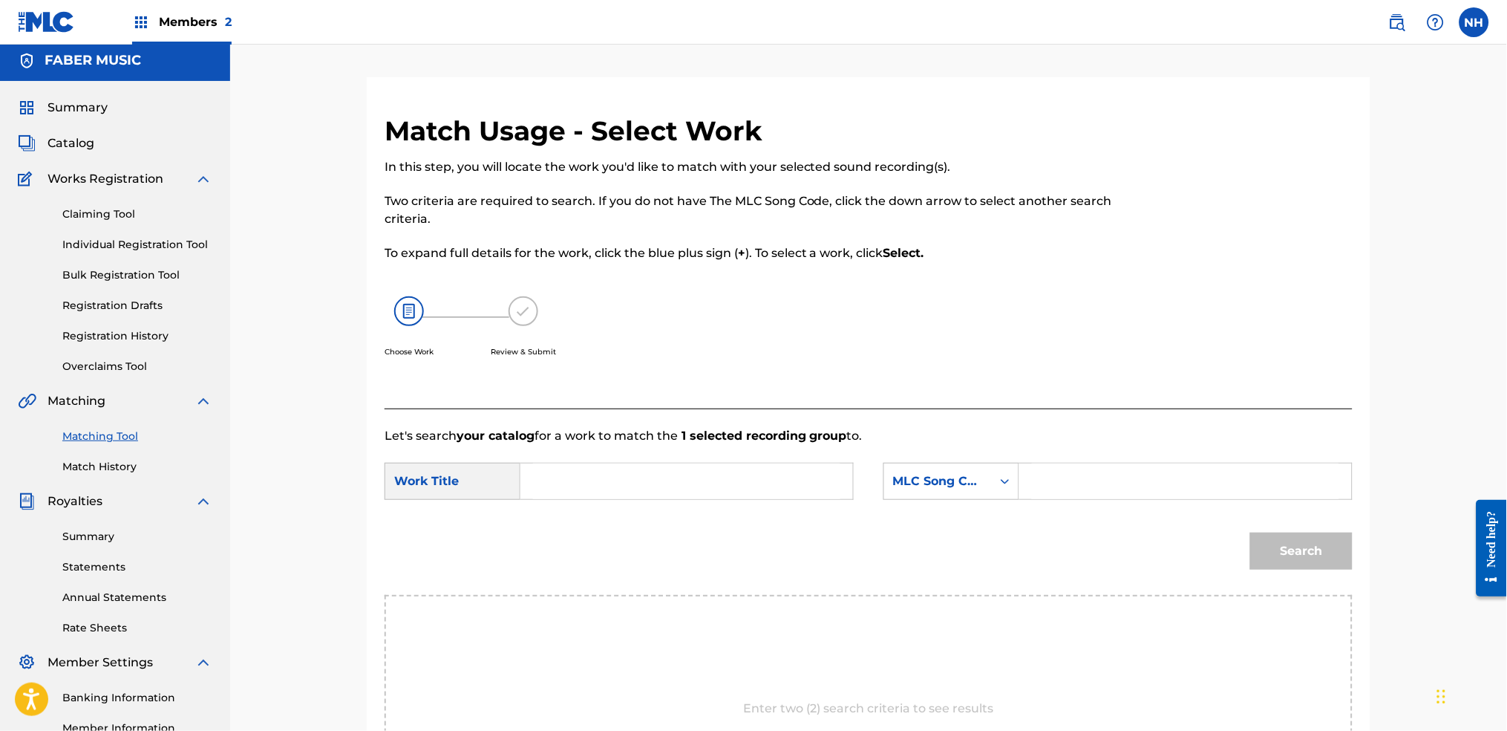
scroll to position [0, 0]
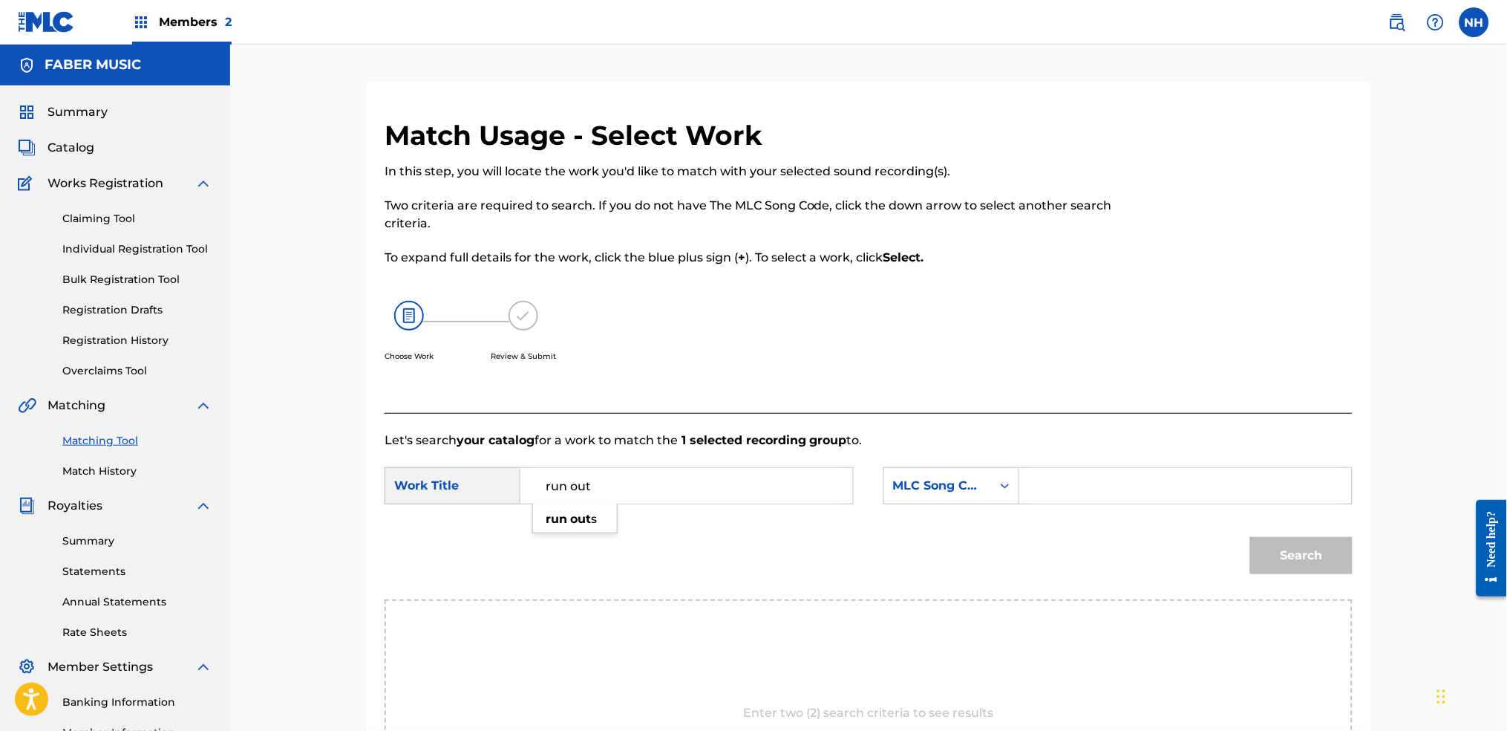
click at [584, 532] on div "run out s" at bounding box center [575, 519] width 84 height 27
type input "run outs"
click at [945, 494] on div "MLC Song Code" at bounding box center [938, 485] width 108 height 28
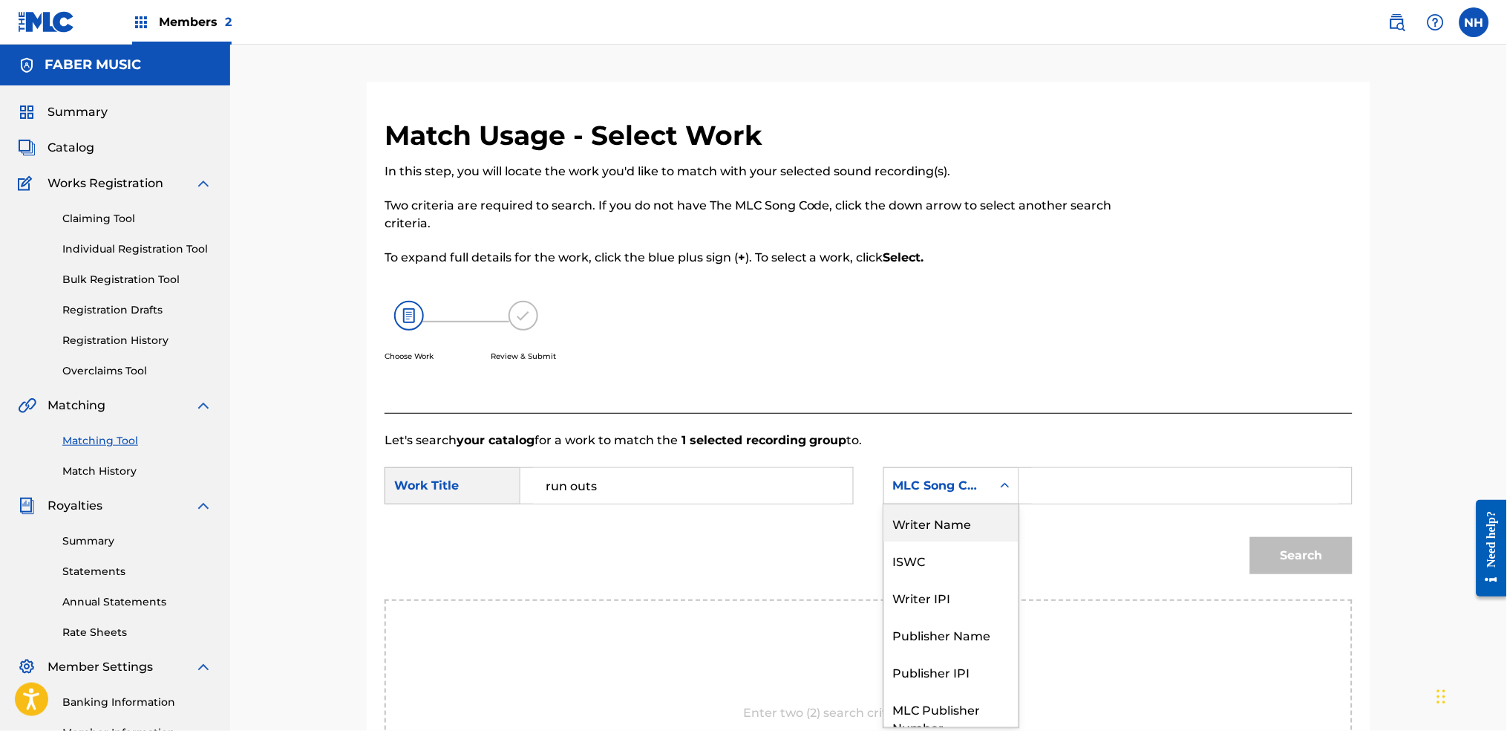
click at [970, 513] on div "Writer Name" at bounding box center [951, 522] width 134 height 37
click at [1043, 499] on input "Search Form" at bounding box center [1185, 486] width 307 height 36
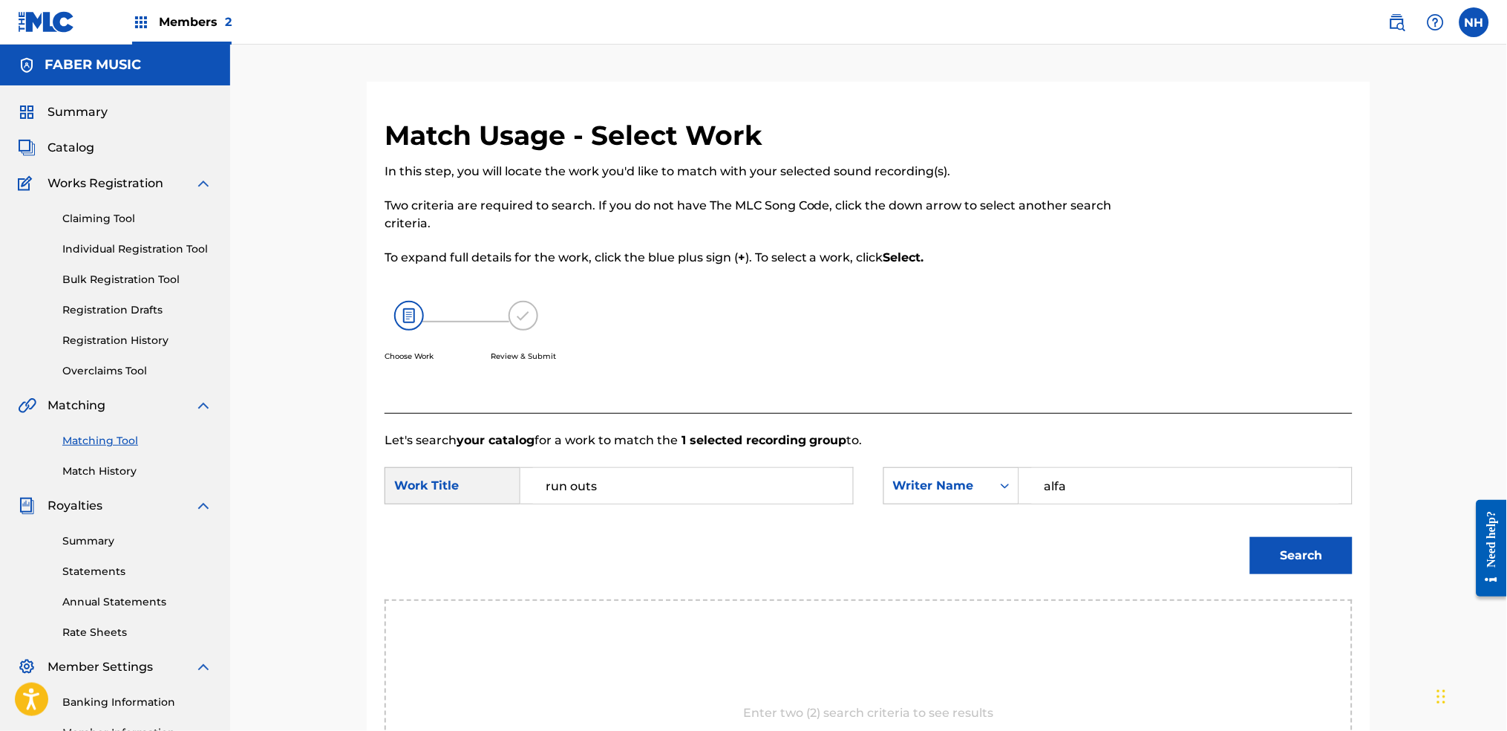
type input "alfa"
click at [1220, 537] on button "Search" at bounding box center [1301, 555] width 102 height 37
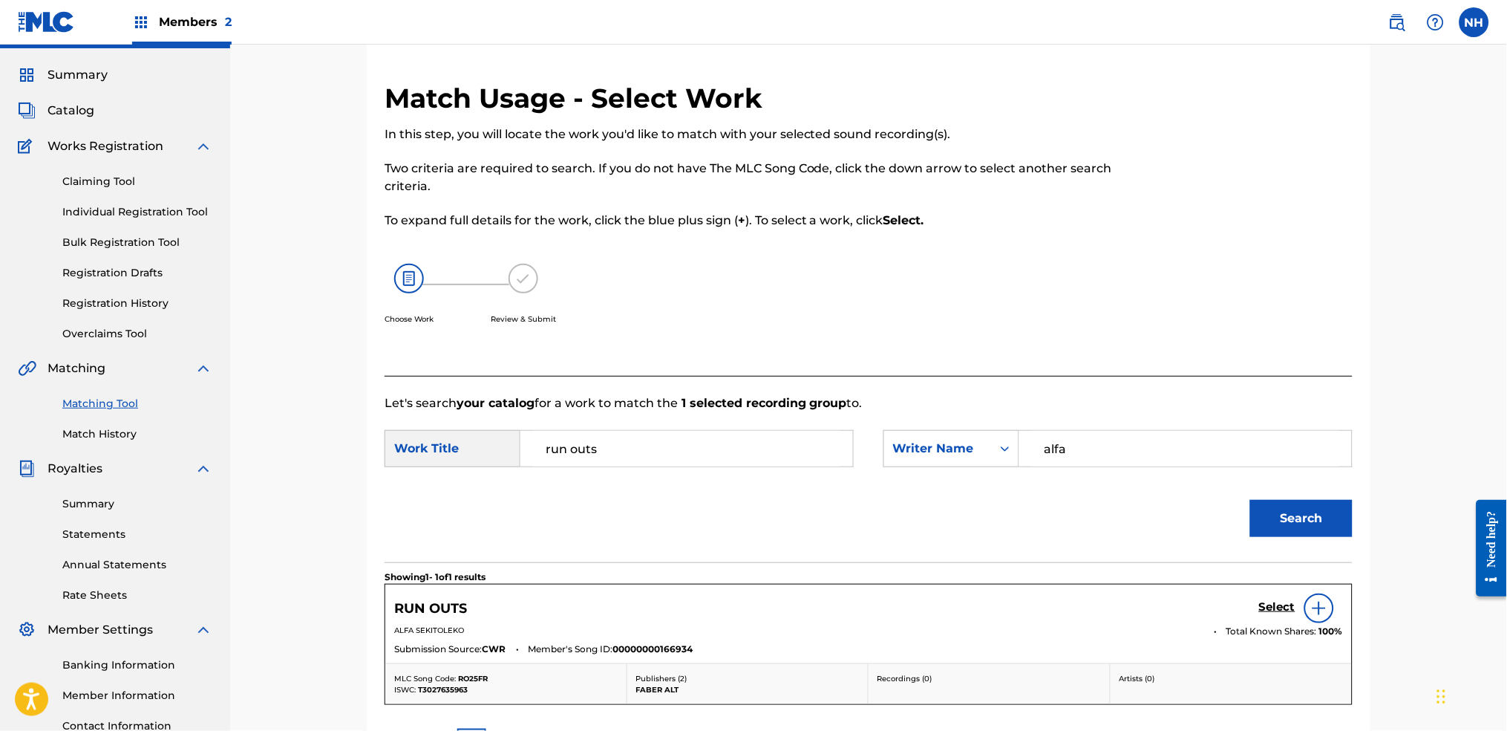
scroll to position [99, 0]
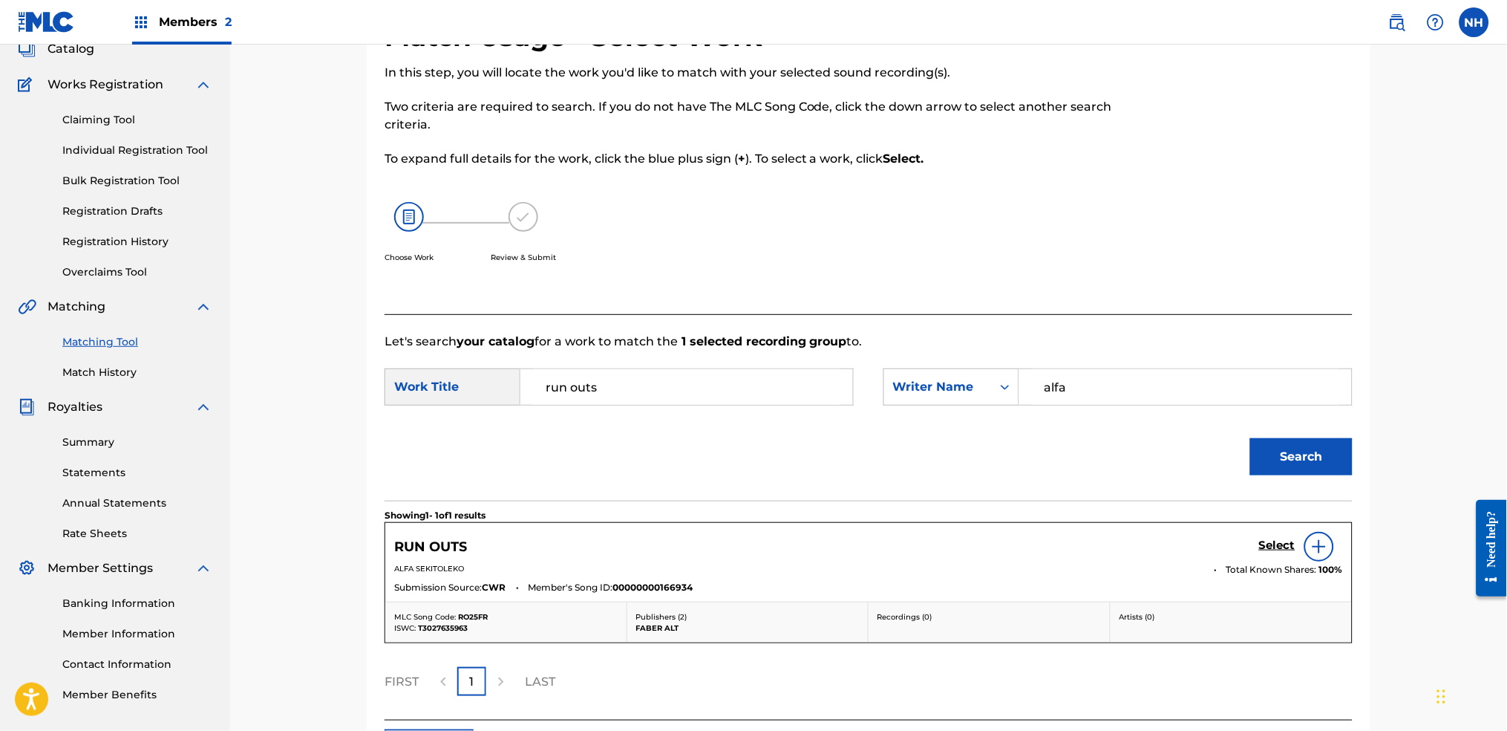
click at [1201, 533] on div "RUN OUTS Select" at bounding box center [868, 547] width 949 height 30
click at [1220, 533] on div "RUN OUTS Select" at bounding box center [868, 547] width 949 height 30
click at [1220, 535] on div "Select" at bounding box center [1301, 547] width 84 height 30
click at [1220, 538] on h5 "Select" at bounding box center [1277, 545] width 36 height 14
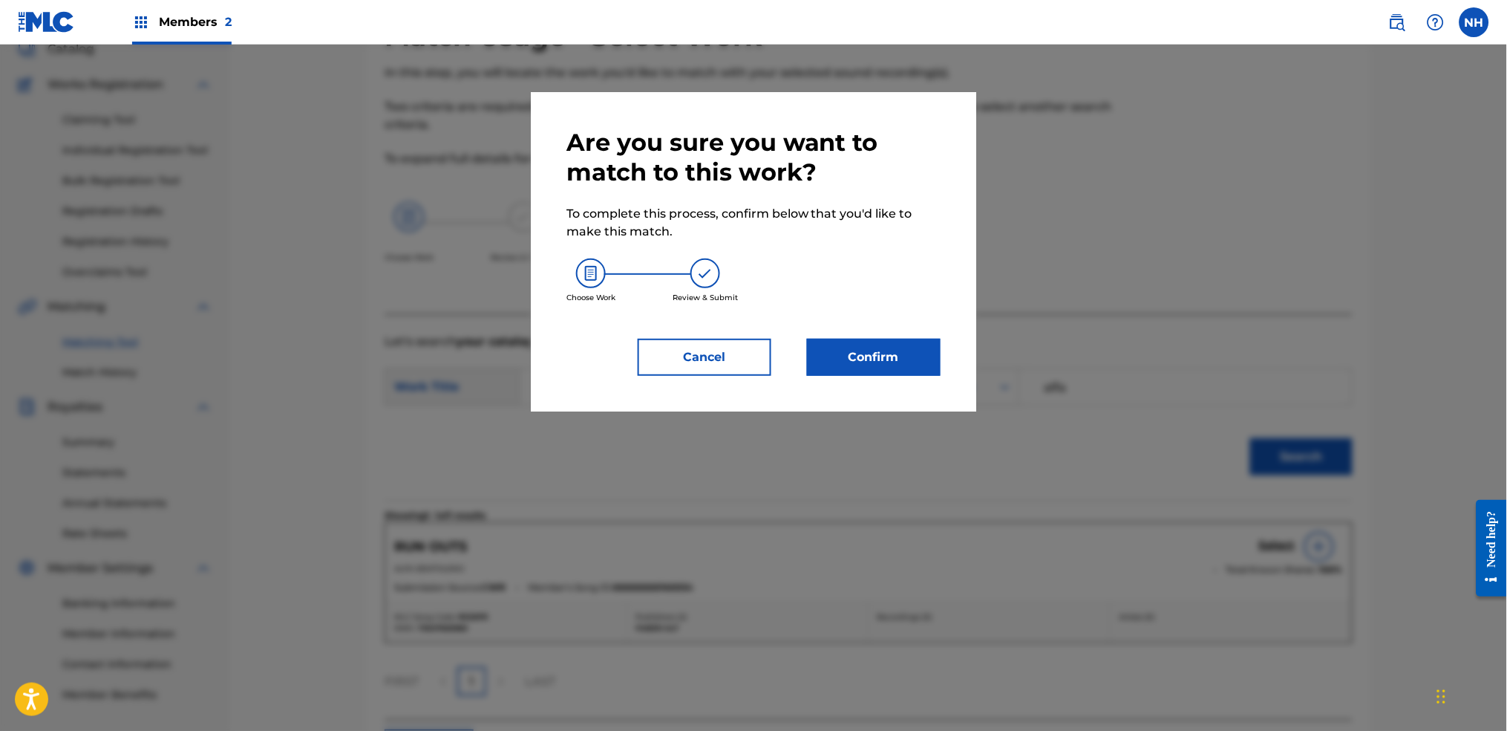
click at [880, 390] on div "Are you sure you want to match to this work? To complete this process, confirm …" at bounding box center [753, 251] width 445 height 319
click at [885, 359] on button "Confirm" at bounding box center [874, 357] width 134 height 37
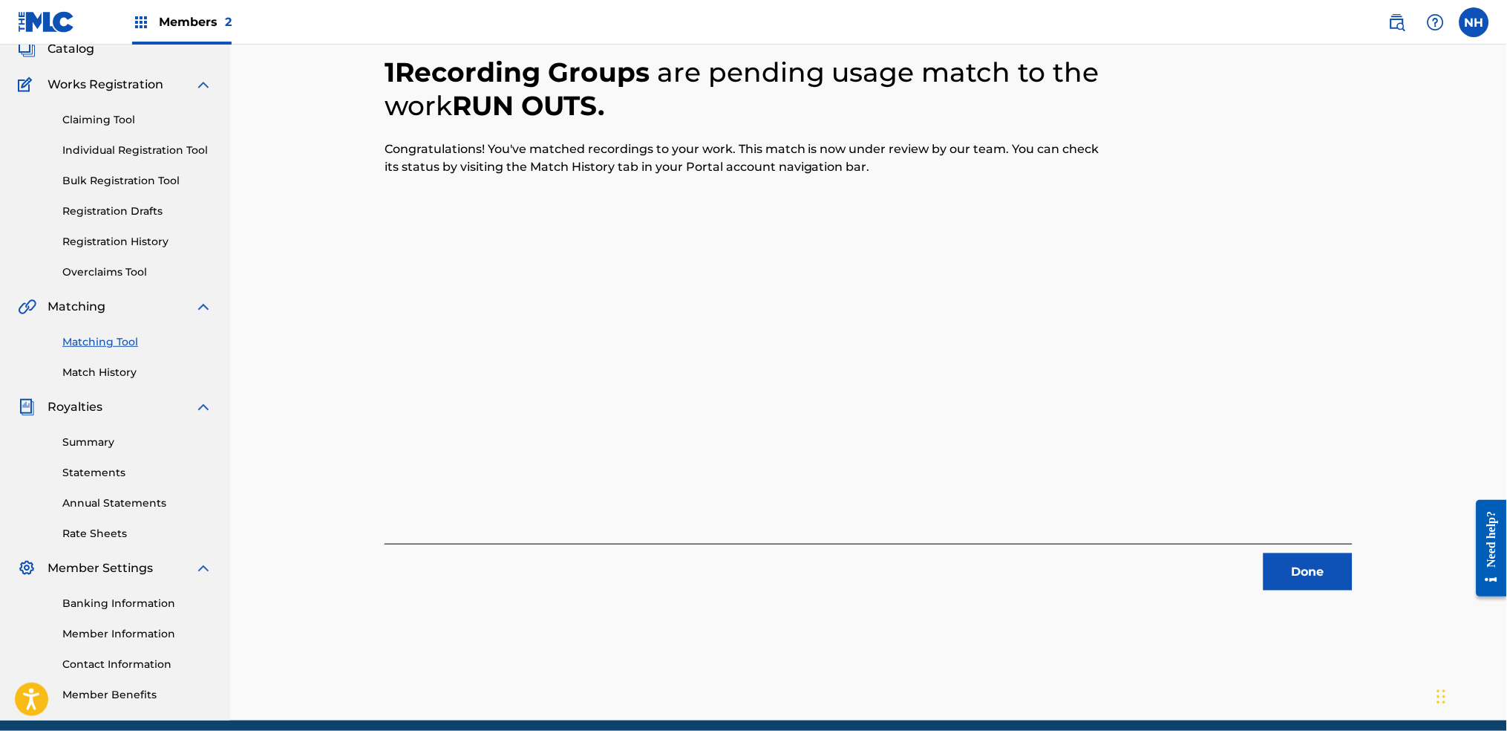
click at [1220, 543] on button "Done" at bounding box center [1308, 571] width 89 height 37
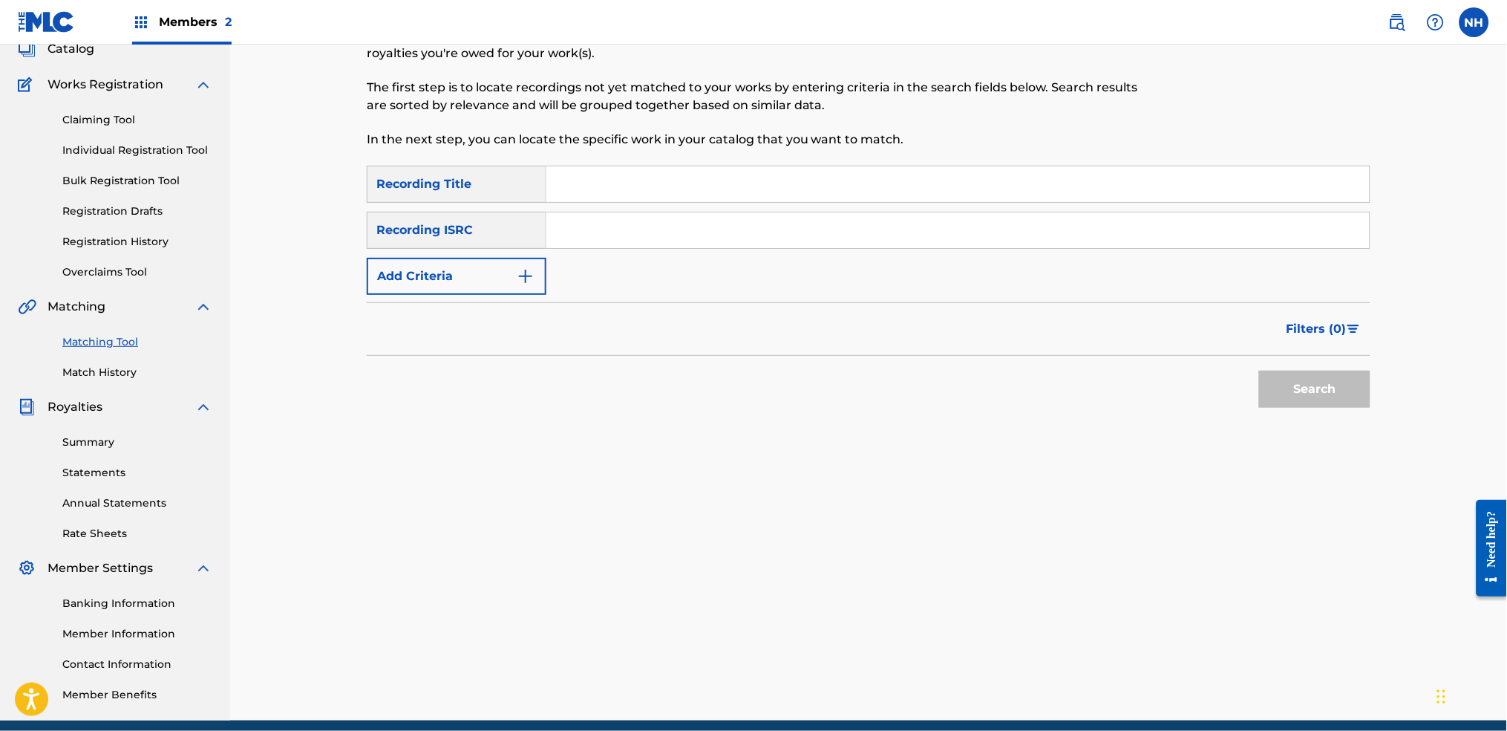
click at [499, 266] on button "Add Criteria" at bounding box center [457, 276] width 180 height 37
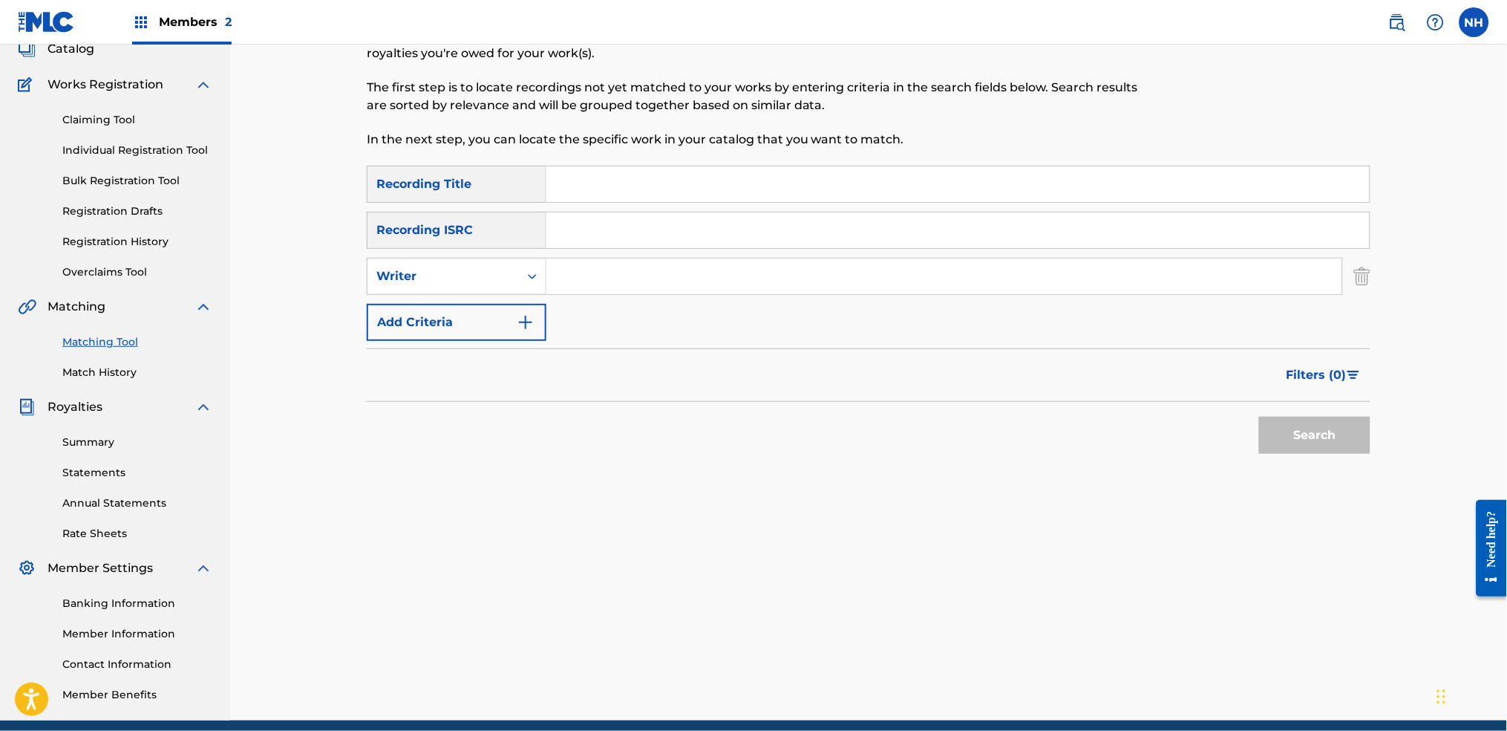
click at [503, 342] on form "SearchWithCriteriab69bc63f-c16c-46f9-943a-ffcfdda0fead Recording Title SearchWi…" at bounding box center [869, 313] width 1004 height 295
click at [507, 341] on form "SearchWithCriteriab69bc63f-c16c-46f9-943a-ffcfdda0fead Recording Title SearchWi…" at bounding box center [869, 313] width 1004 height 295
click at [523, 333] on button "Add Criteria" at bounding box center [457, 322] width 180 height 37
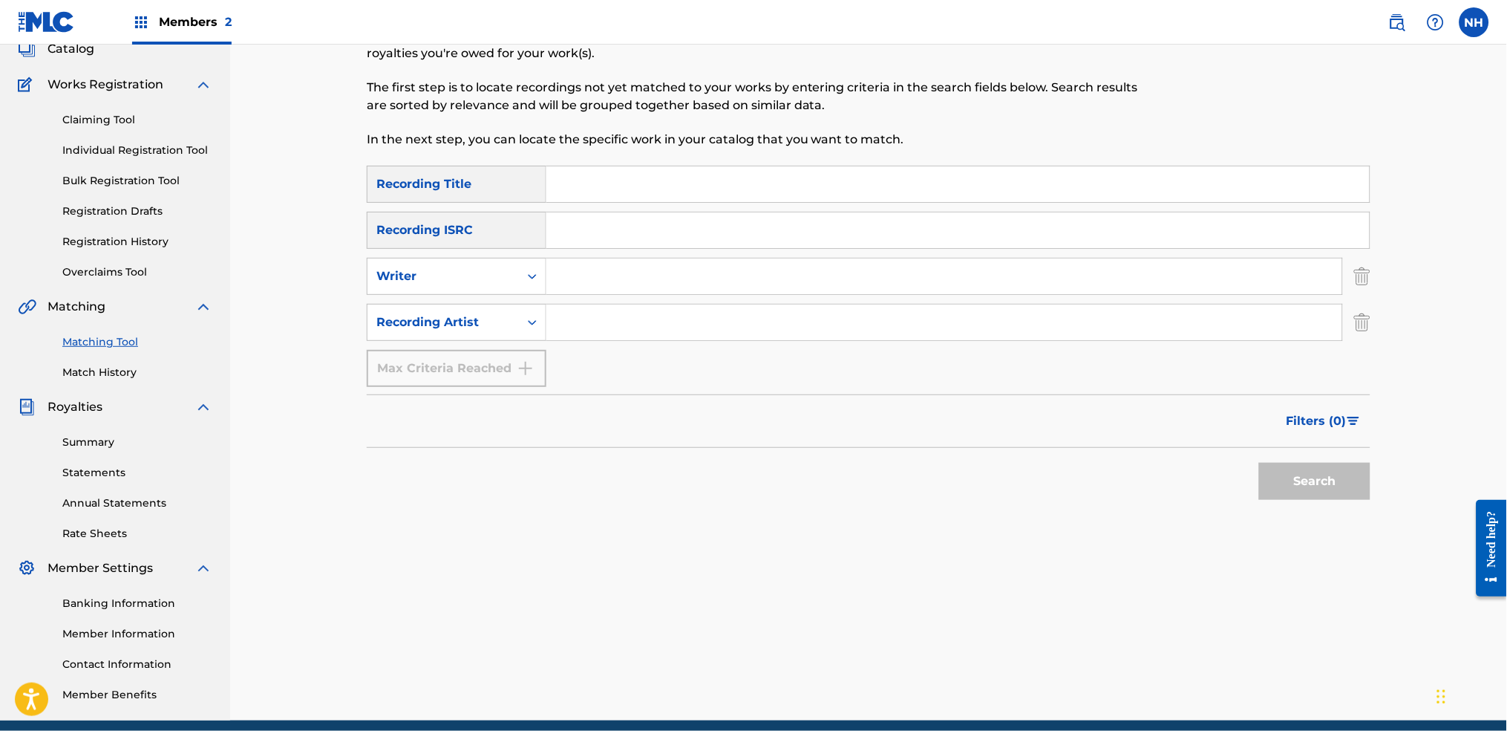
click at [597, 190] on input "Search Form" at bounding box center [957, 184] width 823 height 36
click at [624, 215] on input "Search Form" at bounding box center [957, 230] width 823 height 36
click at [550, 343] on div "SearchWithCriteriab69bc63f-c16c-46f9-943a-ffcfdda0fead Recording Title SearchWi…" at bounding box center [869, 276] width 1004 height 221
click at [551, 325] on input "Search Form" at bounding box center [944, 322] width 796 height 36
type input "alfa mist"
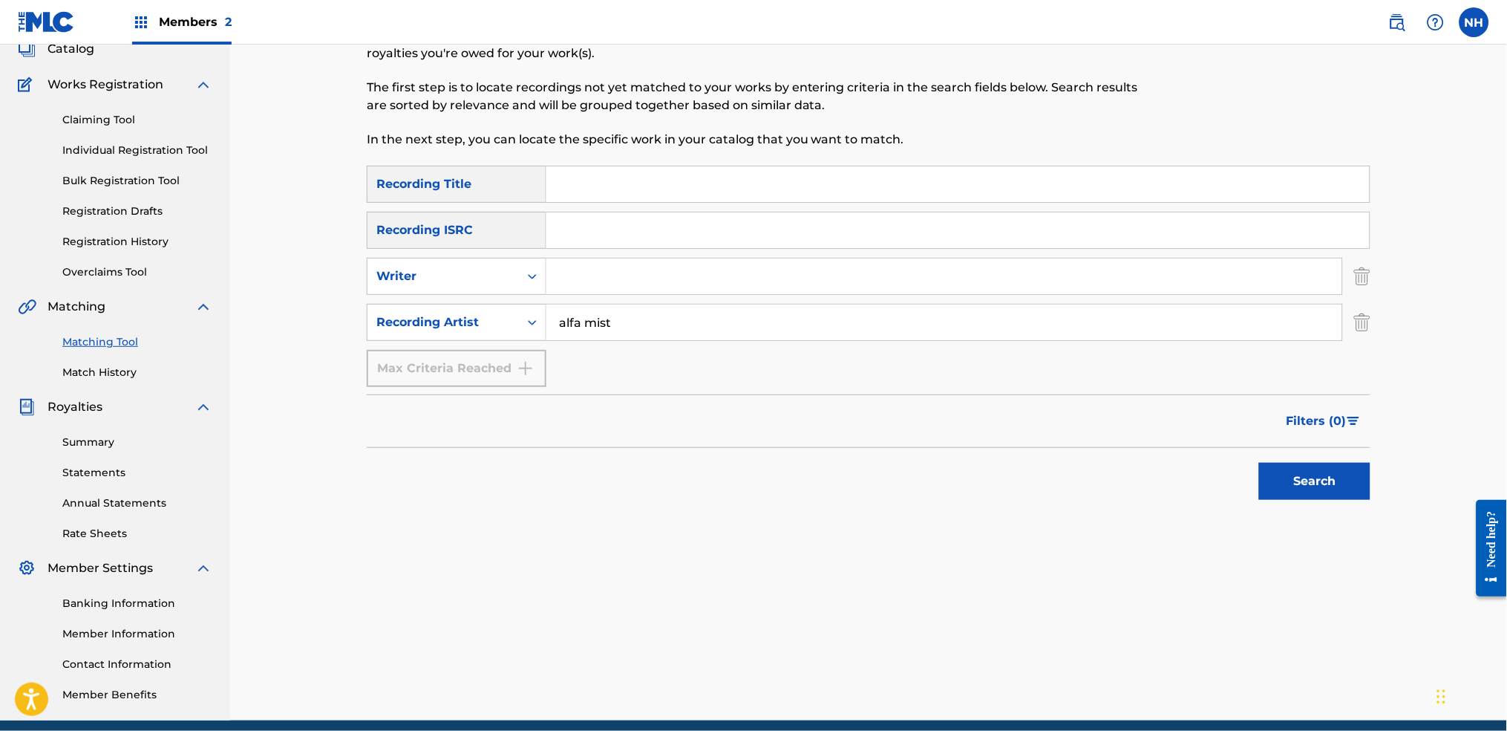
click at [1220, 454] on div "Search" at bounding box center [869, 477] width 1004 height 59
click at [1220, 478] on button "Search" at bounding box center [1314, 481] width 111 height 37
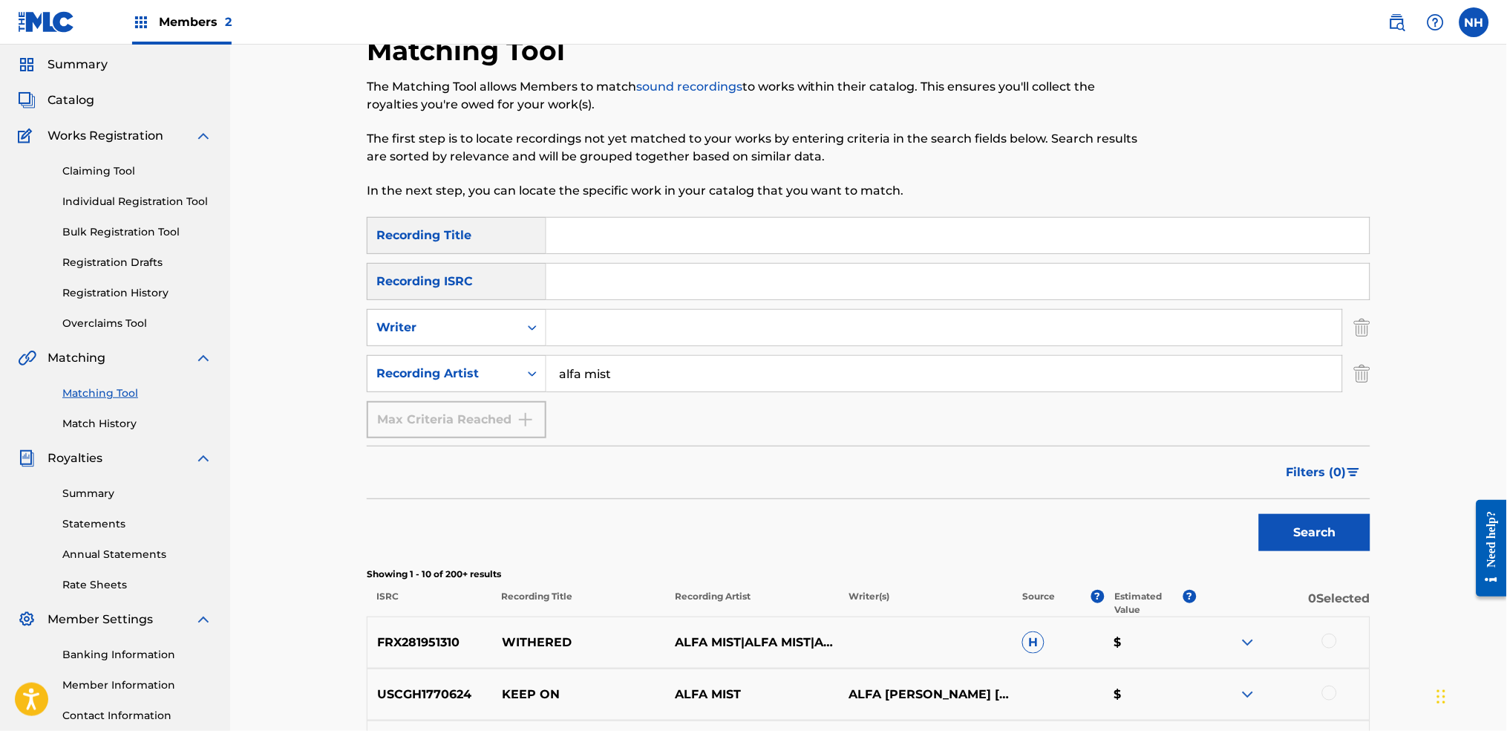
scroll to position [0, 0]
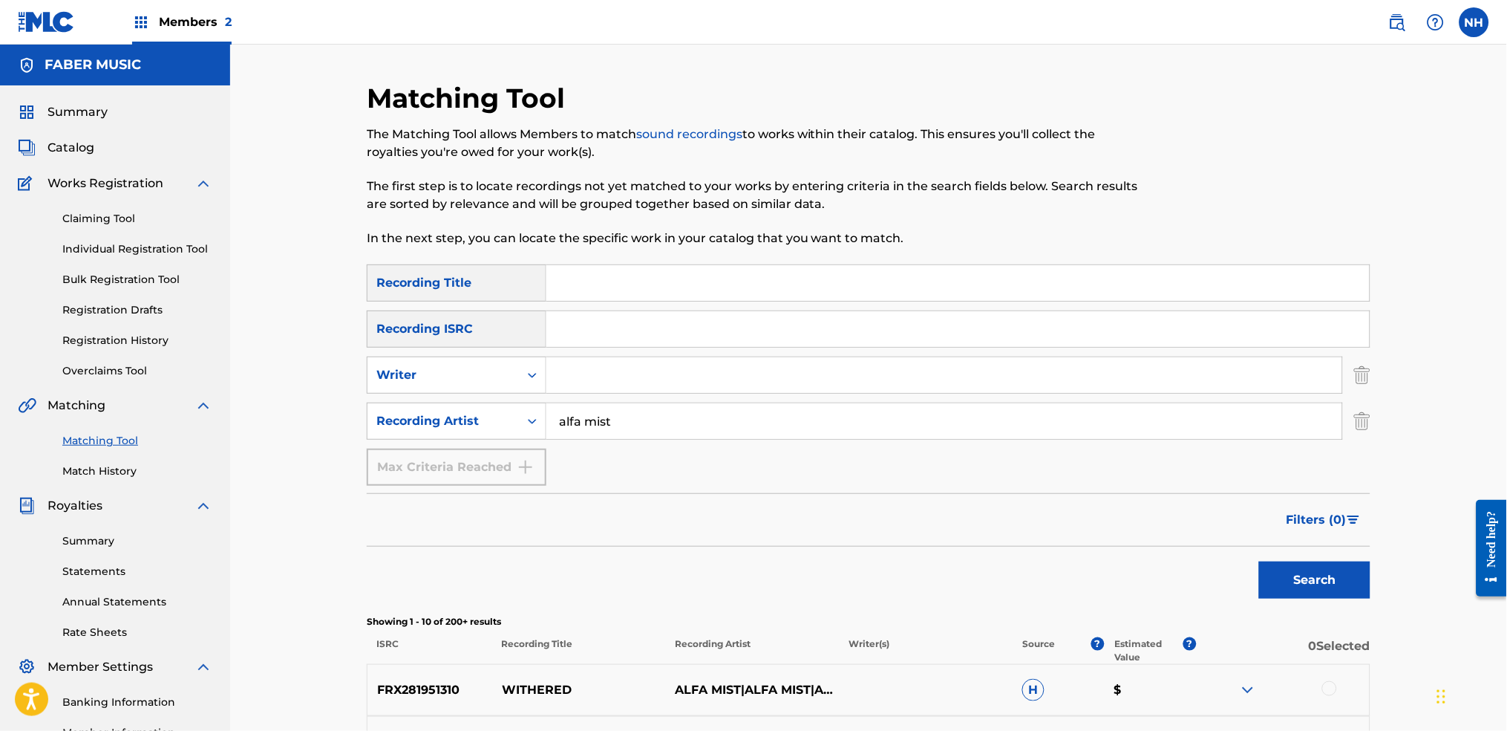
click at [1220, 517] on span "Filters ( 0 )" at bounding box center [1317, 520] width 60 height 18
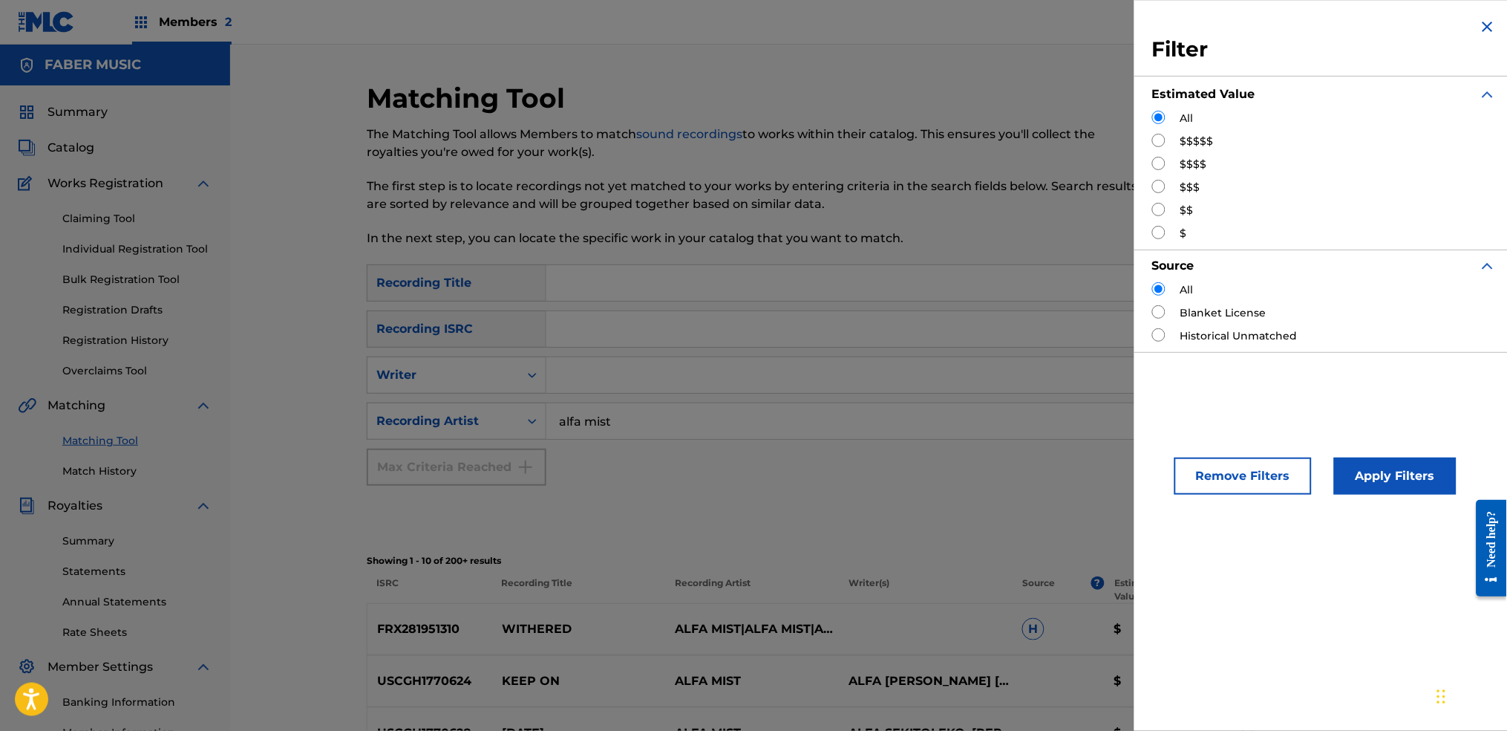
click at [1172, 144] on div "$$$$$" at bounding box center [1324, 142] width 344 height 16
click at [1161, 142] on input "Search Form" at bounding box center [1158, 140] width 13 height 13
radio input "true"
click at [1220, 464] on button "Apply Filters" at bounding box center [1395, 475] width 123 height 37
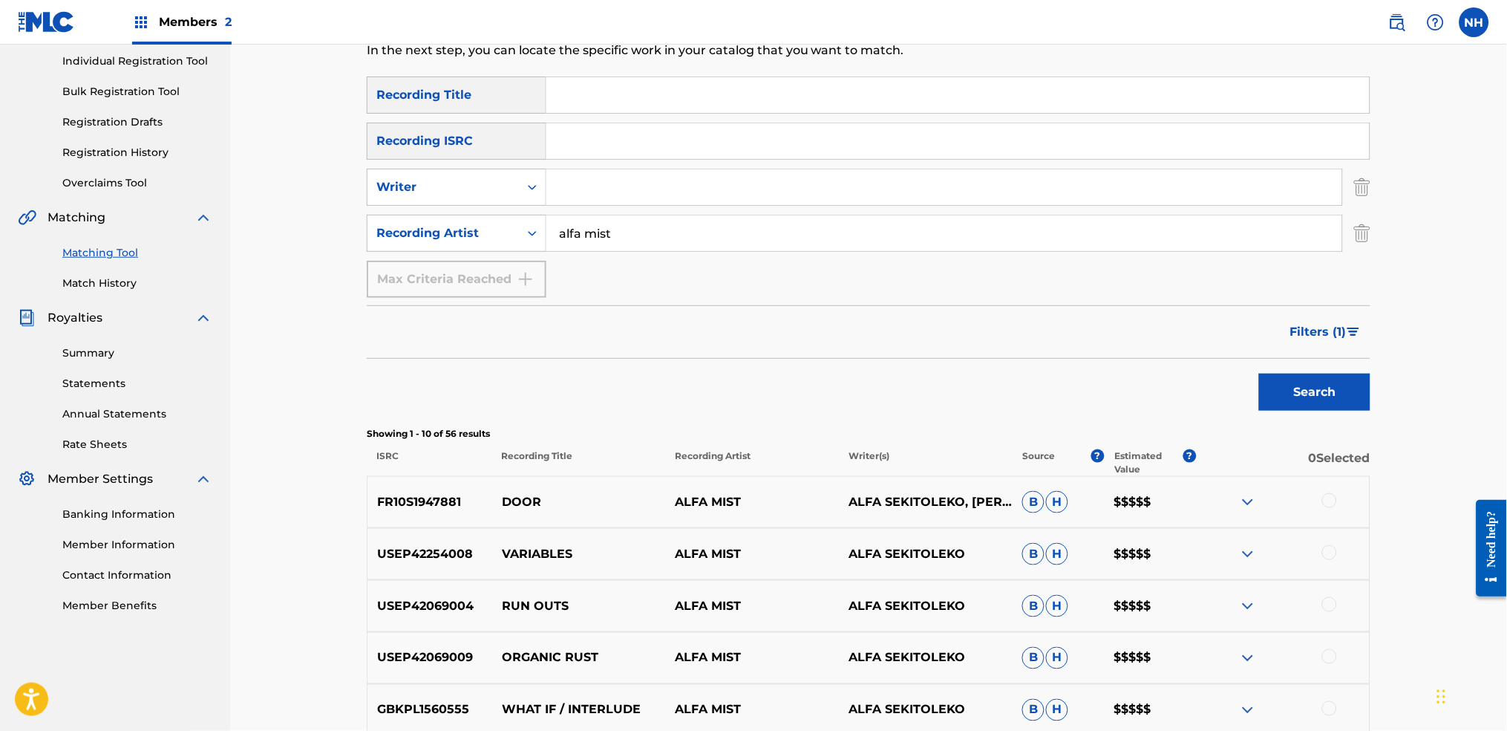
scroll to position [297, 0]
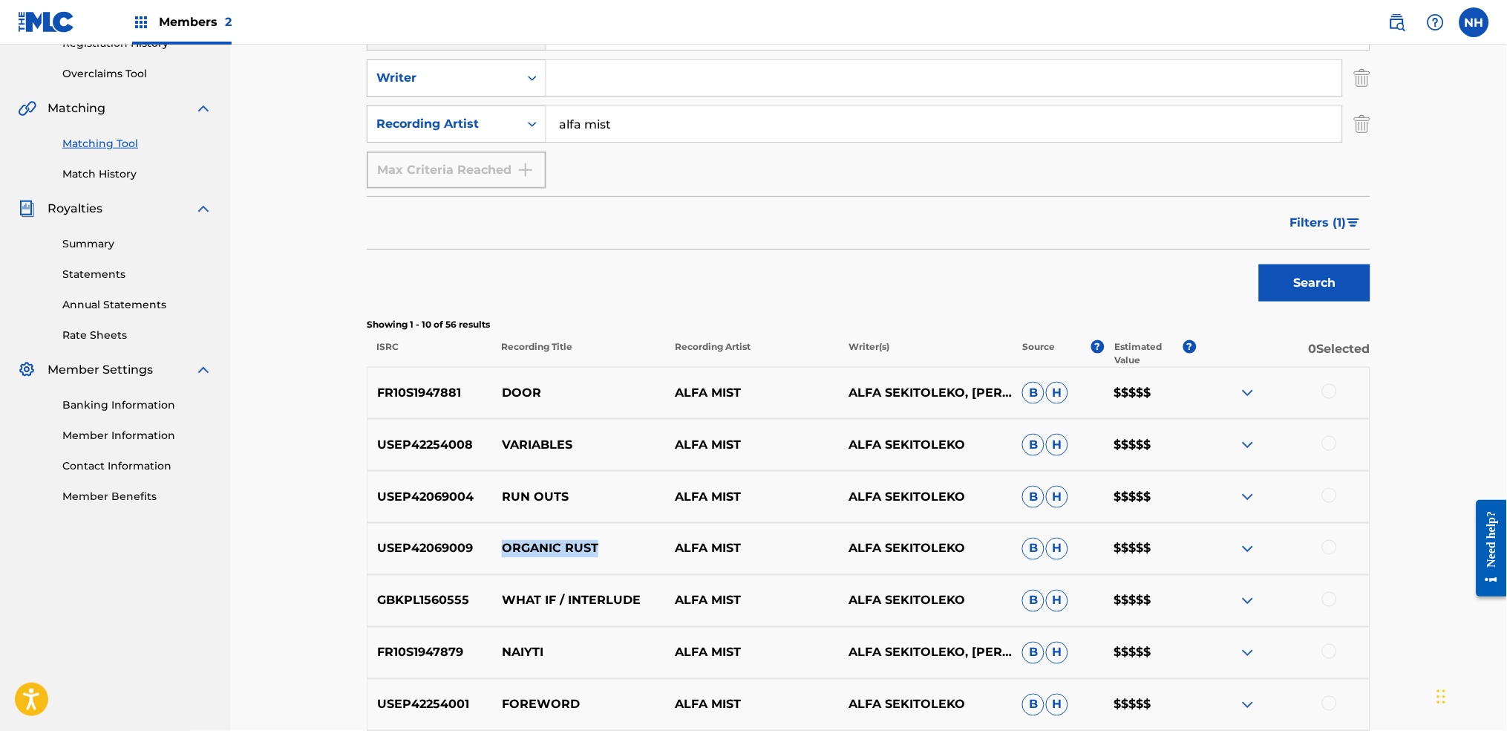
drag, startPoint x: 624, startPoint y: 543, endPoint x: 500, endPoint y: 549, distance: 123.4
click at [500, 543] on p "ORGANIC RUST" at bounding box center [579, 549] width 174 height 18
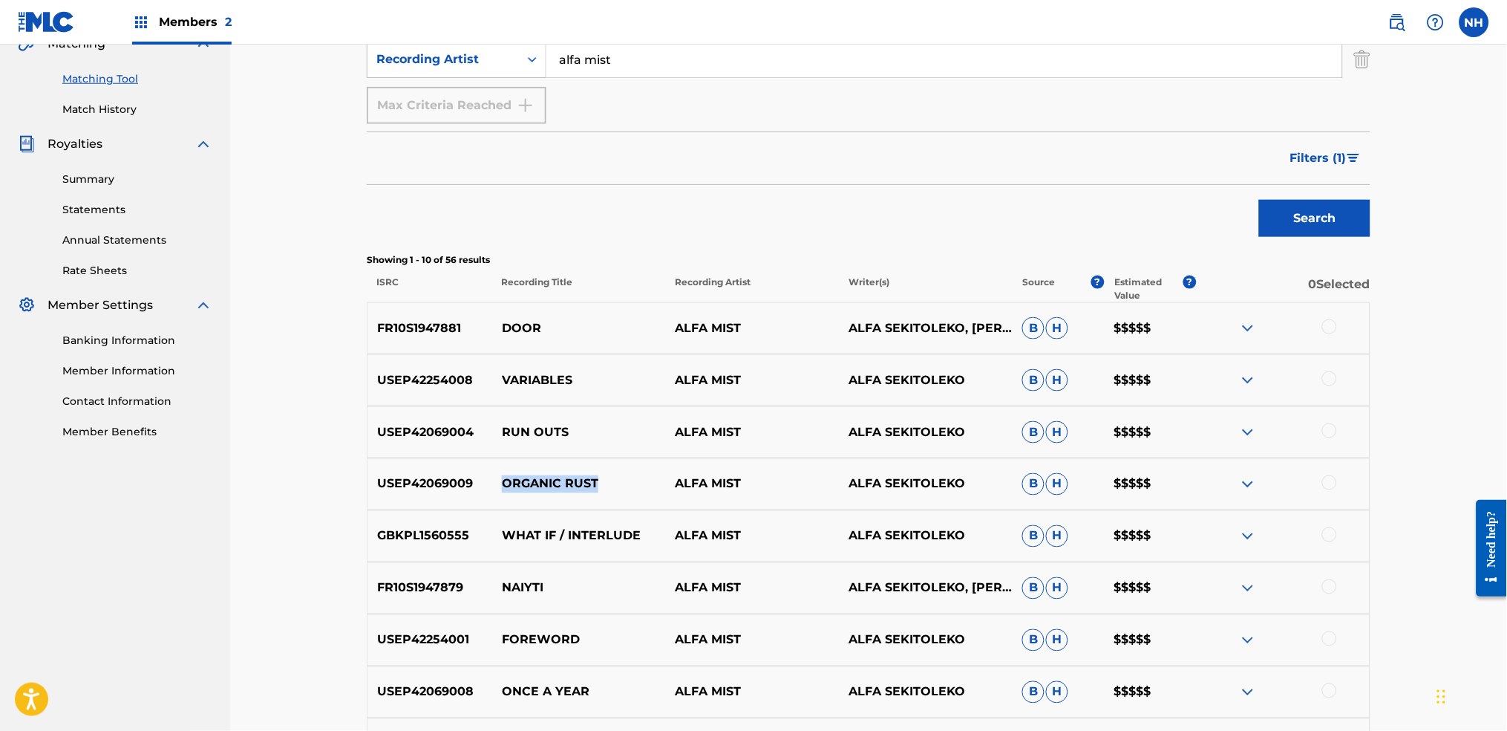
scroll to position [396, 0]
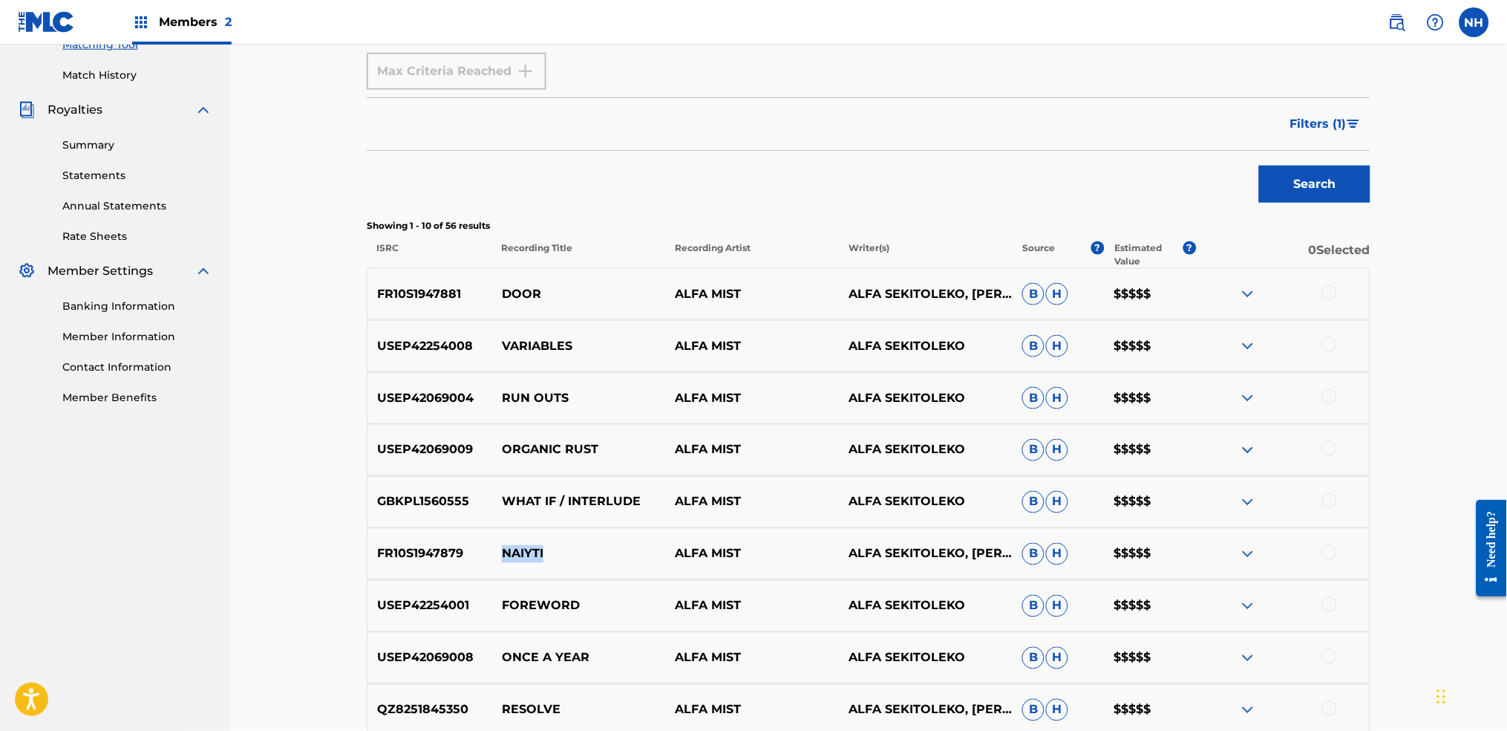
drag, startPoint x: 572, startPoint y: 555, endPoint x: 492, endPoint y: 546, distance: 79.9
click at [492, 543] on p "NAIYTI" at bounding box center [579, 554] width 174 height 18
click at [681, 240] on div "Showing 1 - 10 of 56 results ISRC Recording Title Recording Artist Writer(s) So…" at bounding box center [869, 243] width 1004 height 49
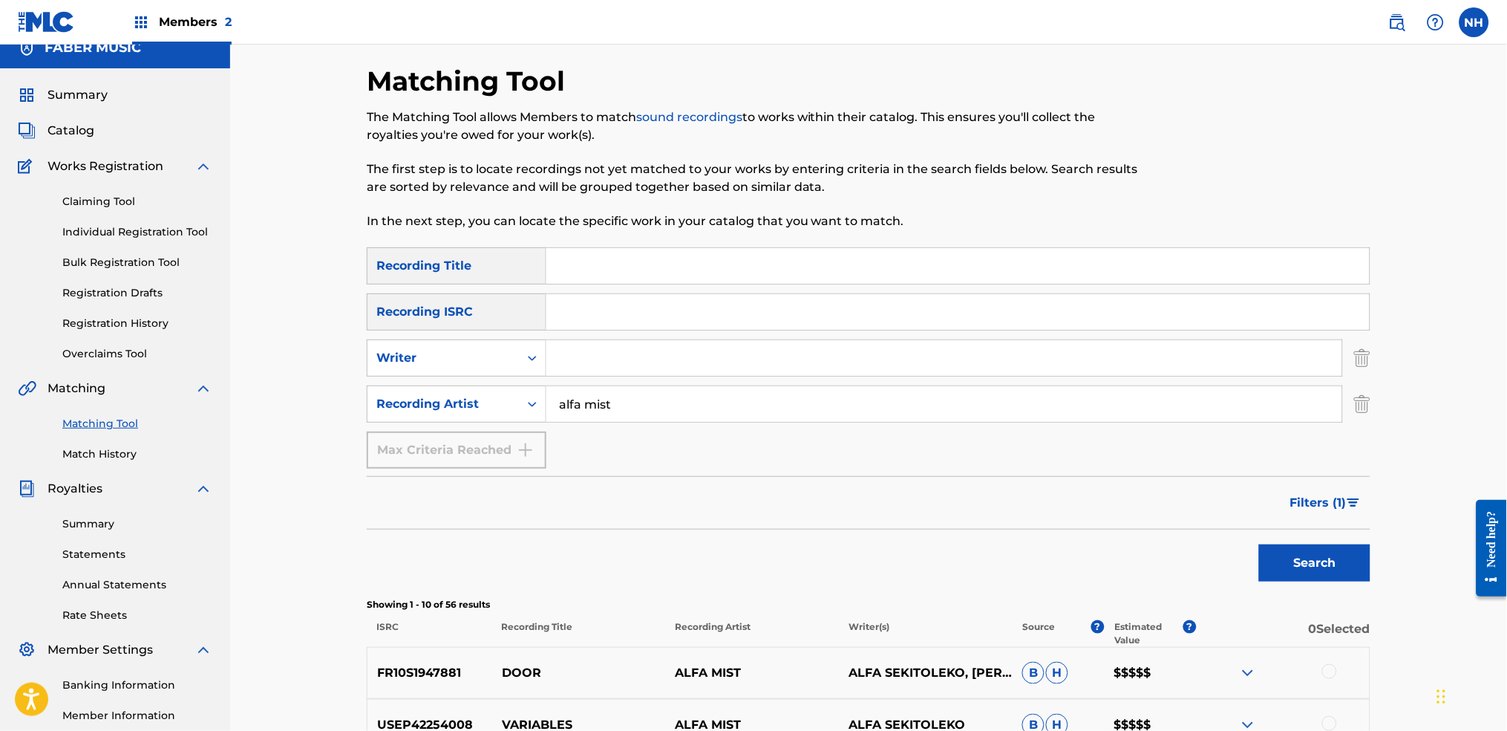
scroll to position [0, 0]
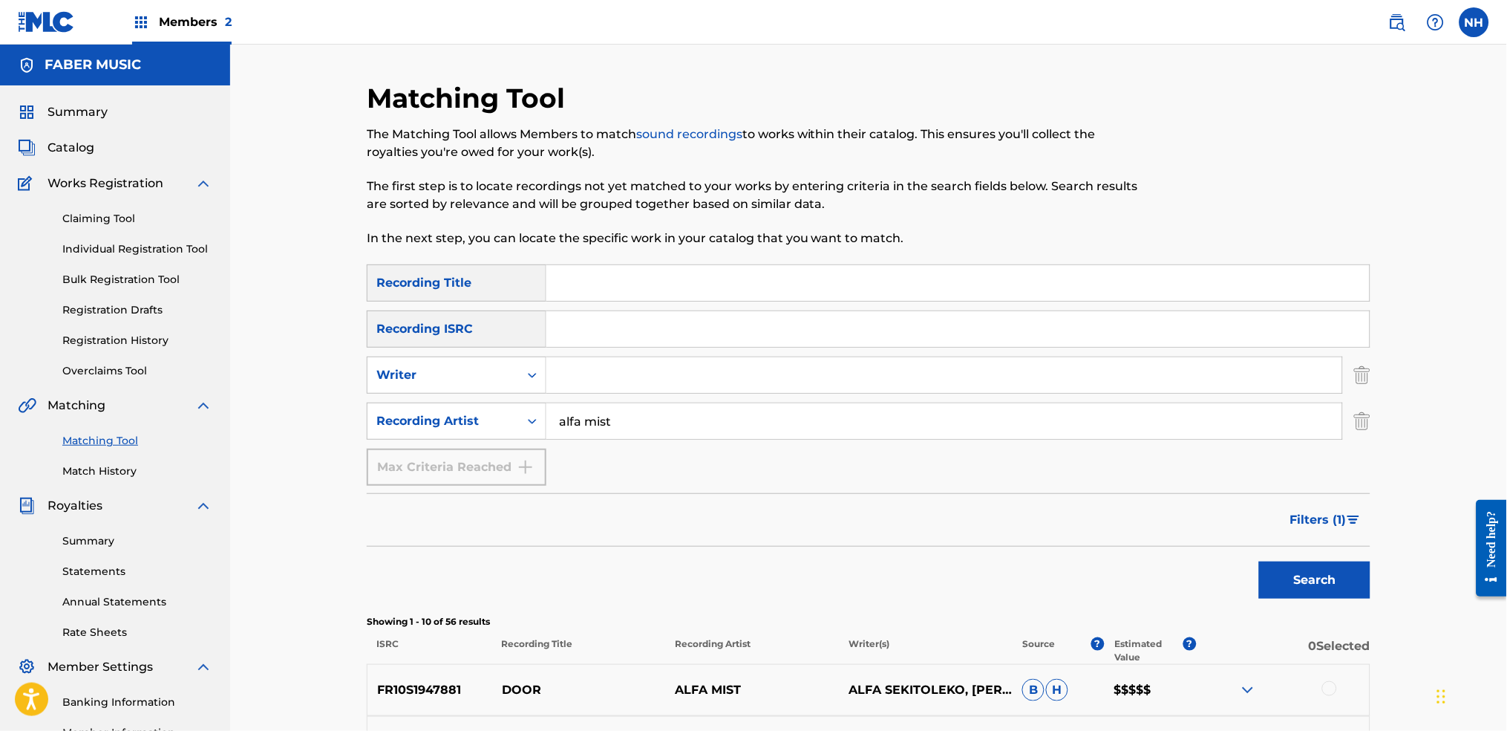
click at [683, 305] on div "SearchWithCriteriab69bc63f-c16c-46f9-943a-ffcfdda0fead Recording Title SearchWi…" at bounding box center [869, 374] width 1004 height 221
click at [685, 291] on input "Search Form" at bounding box center [957, 283] width 823 height 36
paste input "NAIYTI"
type input "NAIYTI"
click at [1220, 543] on button "Search" at bounding box center [1314, 579] width 111 height 37
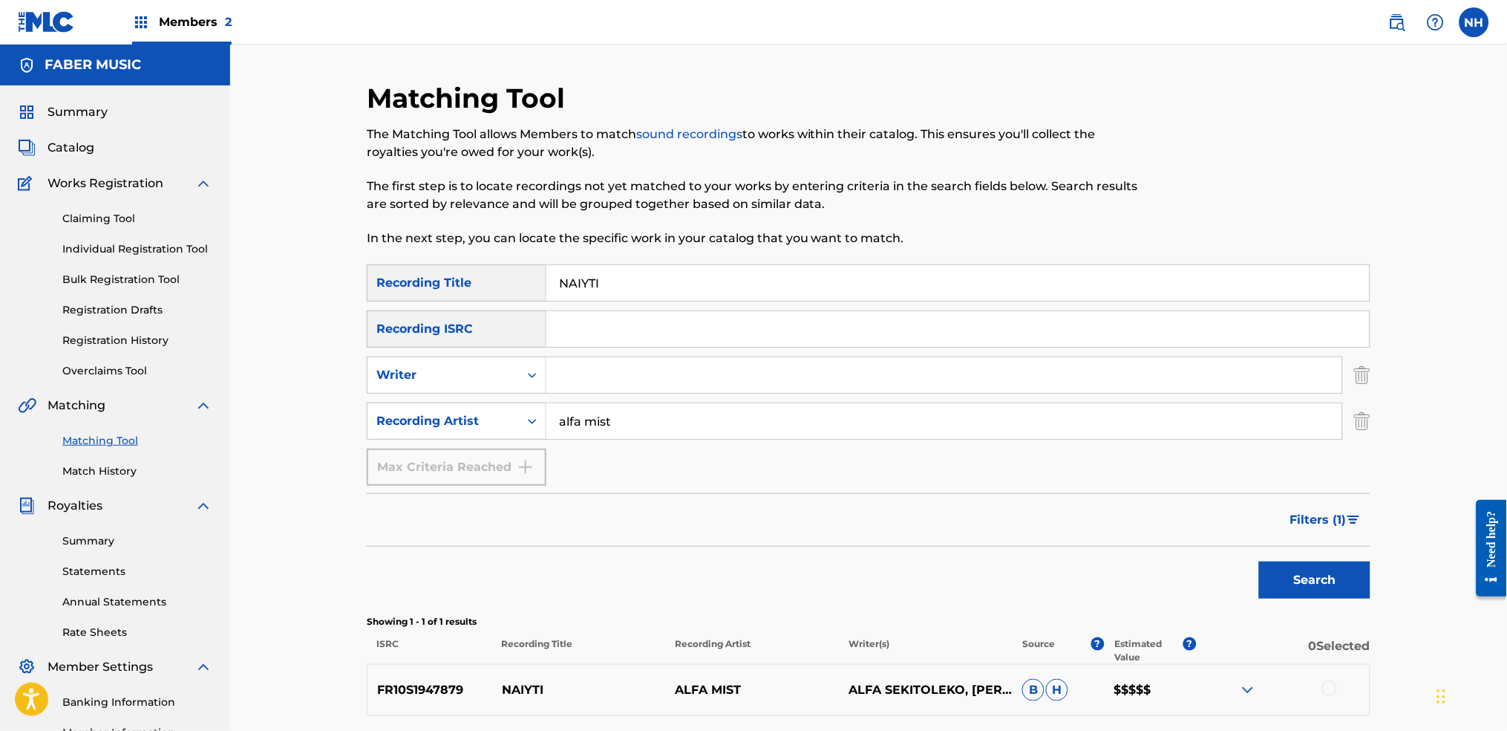
click at [1220, 522] on span "Filters ( 1 )" at bounding box center [1318, 520] width 56 height 18
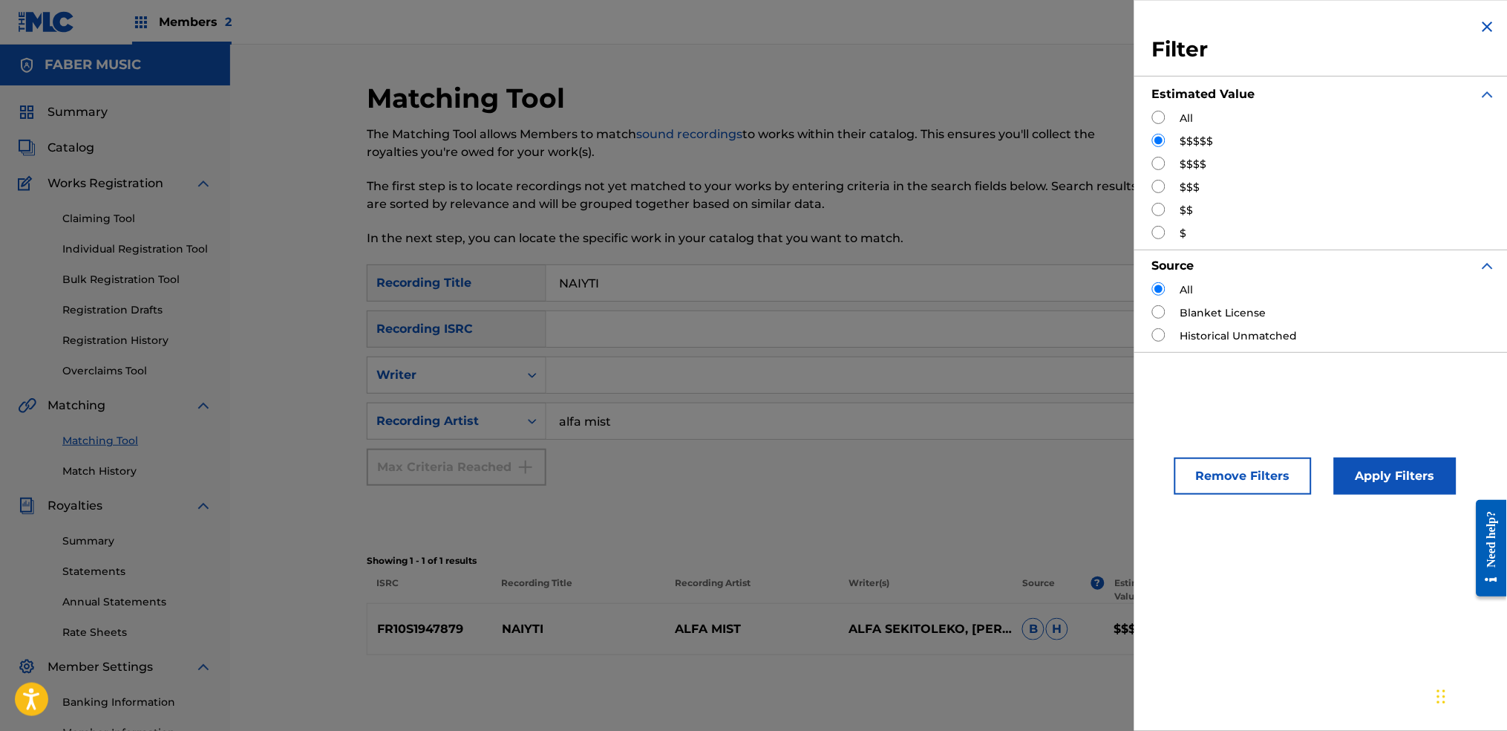
click at [1147, 120] on div "Filter Estimated Value All $$$$$ $$$$ $$$ $$ $ Source All Blanket License Histo…" at bounding box center [1324, 185] width 380 height 370
click at [1156, 120] on input "Search Form" at bounding box center [1158, 117] width 13 height 13
radio input "true"
click at [1220, 470] on button "Apply Filters" at bounding box center [1395, 475] width 123 height 37
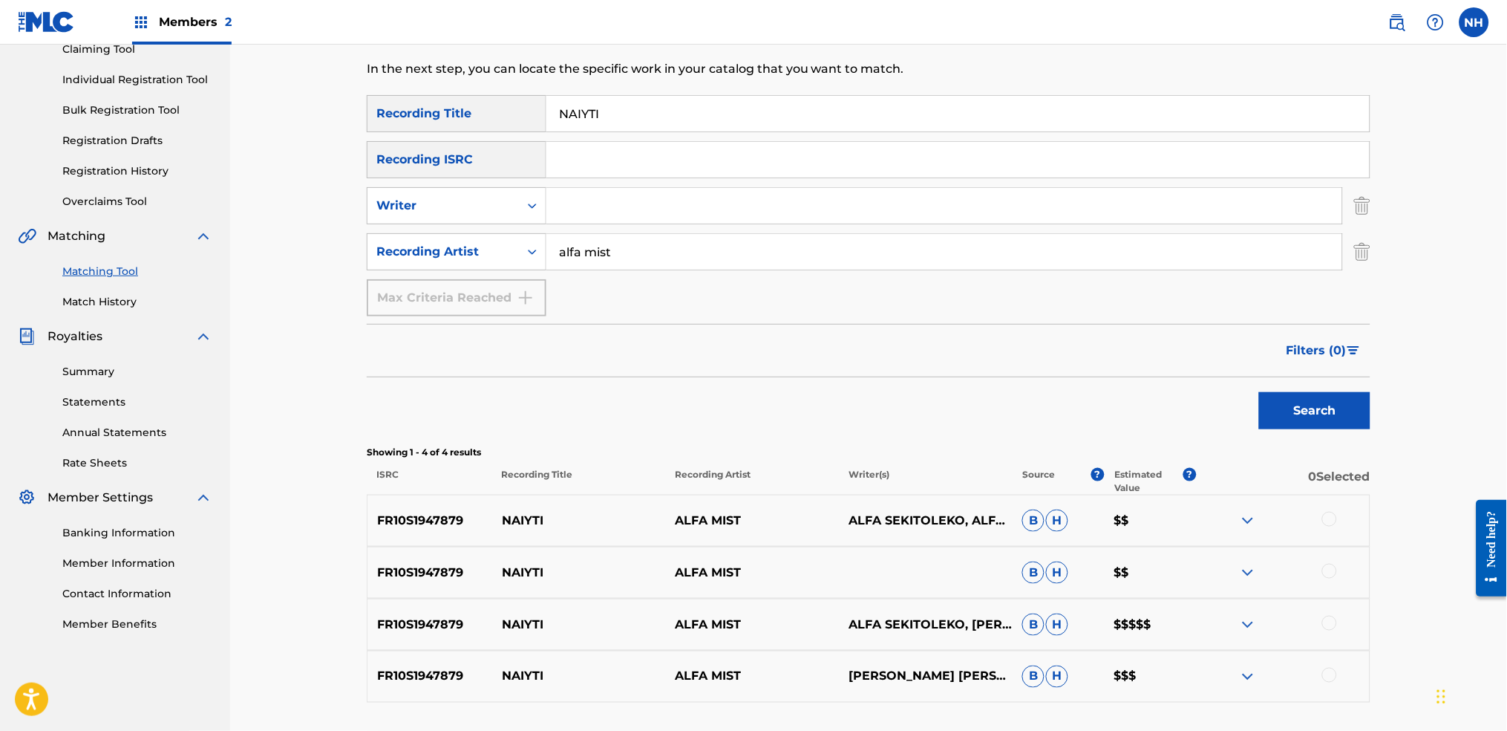
scroll to position [287, 0]
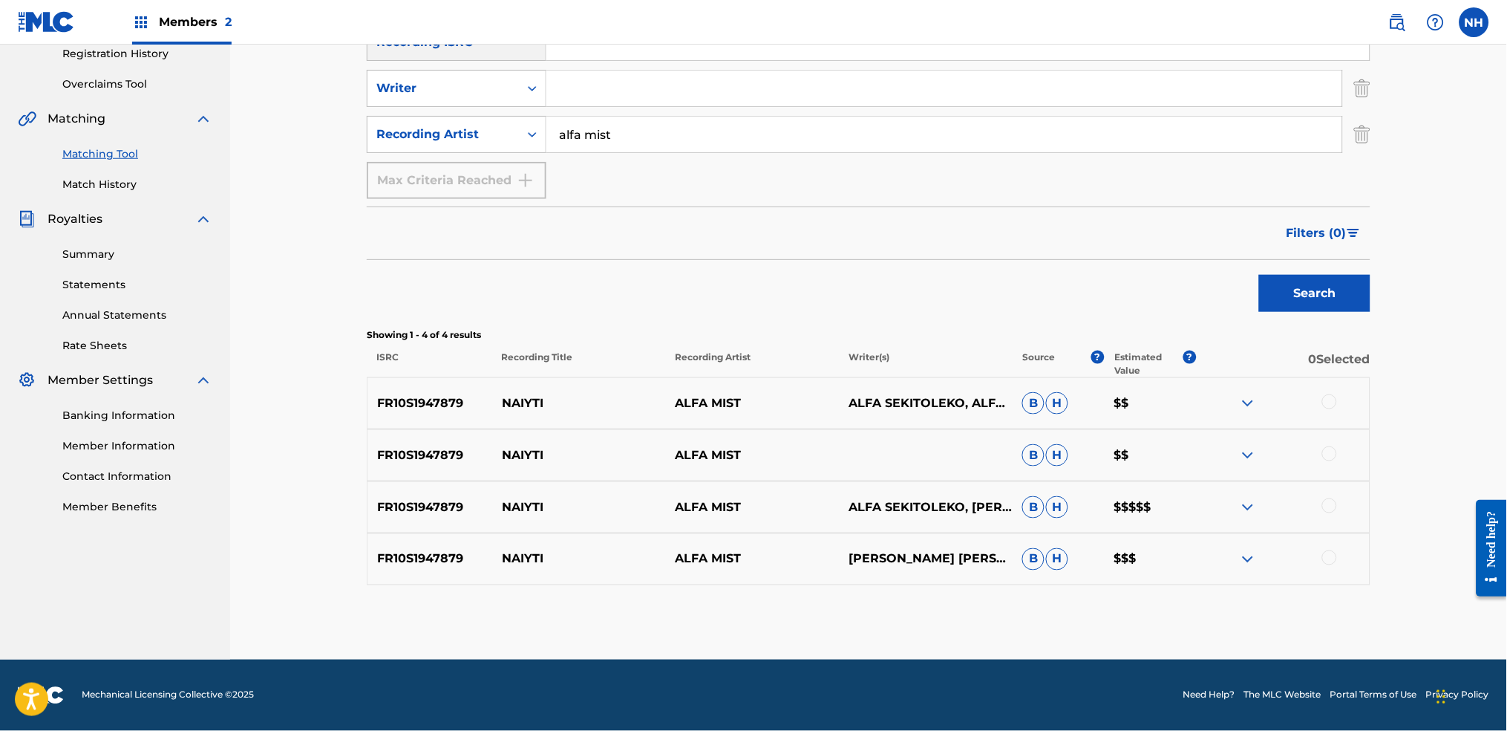
click at [1220, 407] on div at bounding box center [1329, 401] width 15 height 15
click at [1220, 472] on div "FR10S1947879 NAIYTI ALFA MIST B H $$" at bounding box center [869, 455] width 1004 height 52
click at [1220, 469] on div "FR10S1947879 NAIYTI ALFA MIST B H $$" at bounding box center [869, 455] width 1004 height 52
click at [1220, 503] on div at bounding box center [1329, 505] width 15 height 15
click at [1220, 463] on div at bounding box center [1283, 455] width 174 height 18
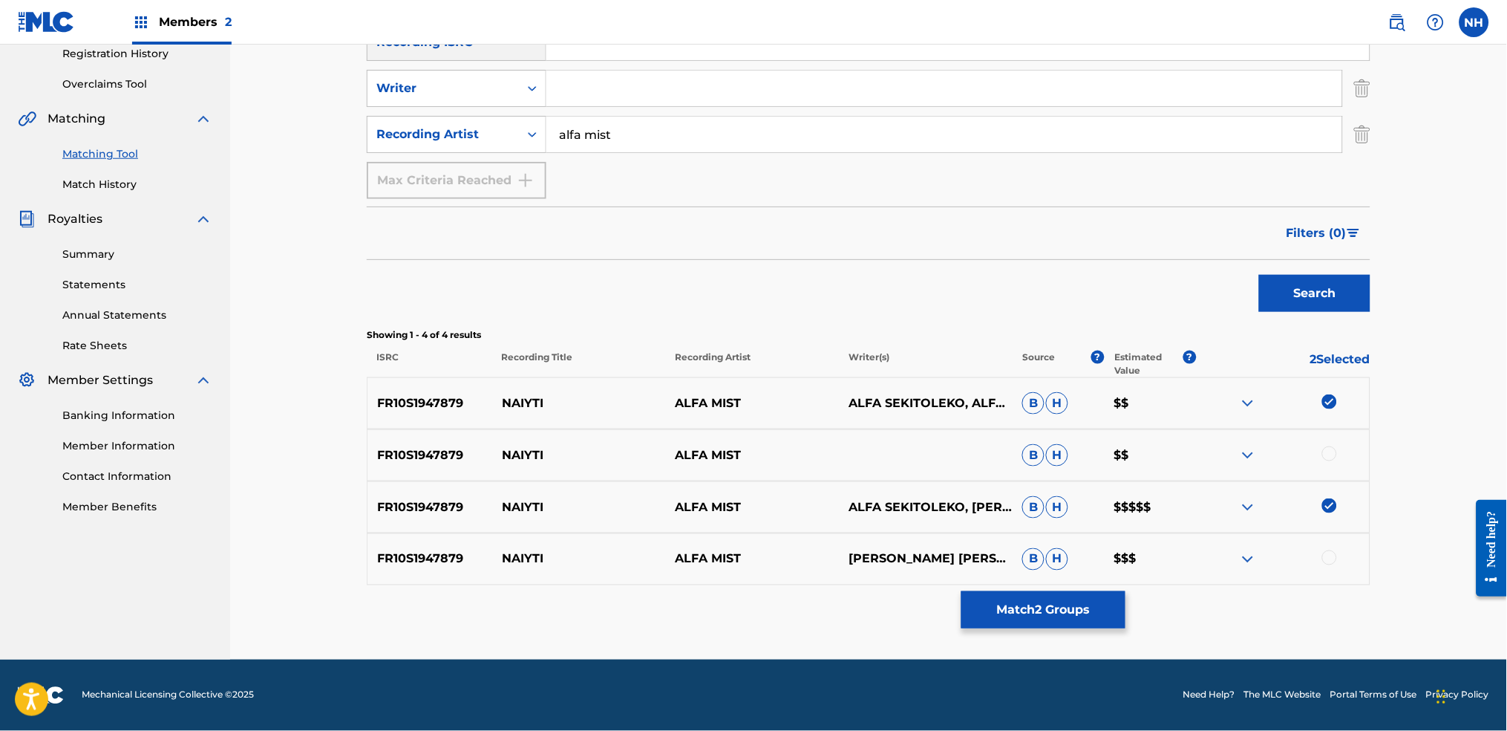
click at [1220, 452] on div at bounding box center [1329, 453] width 15 height 15
click at [1220, 543] on div "FR10S1947879 NAIYTI ALFA MIST JAMIE HOUGHTONJOHN WOODHAMKAYA THOMAS-DYKEJAMIE L…" at bounding box center [869, 559] width 1004 height 52
click at [1220, 543] on div at bounding box center [1329, 557] width 15 height 15
drag, startPoint x: 502, startPoint y: 554, endPoint x: 470, endPoint y: 554, distance: 31.9
click at [470, 543] on div "FR10S1947879 NAIYTI ALFA MIST JAMIE HOUGHTONJOHN WOODHAMKAYA THOMAS-DYKEJAMIE L…" at bounding box center [869, 559] width 1004 height 52
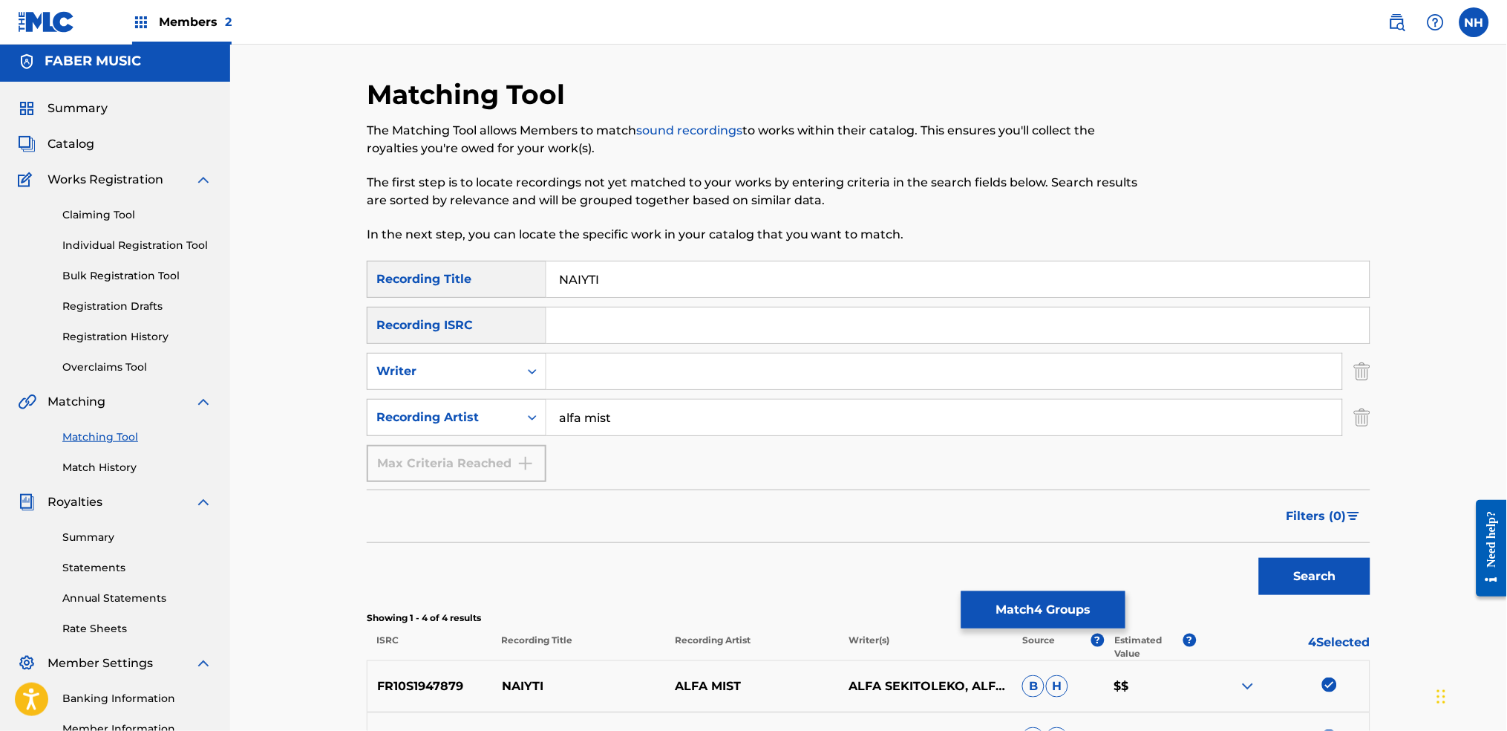
scroll to position [0, 0]
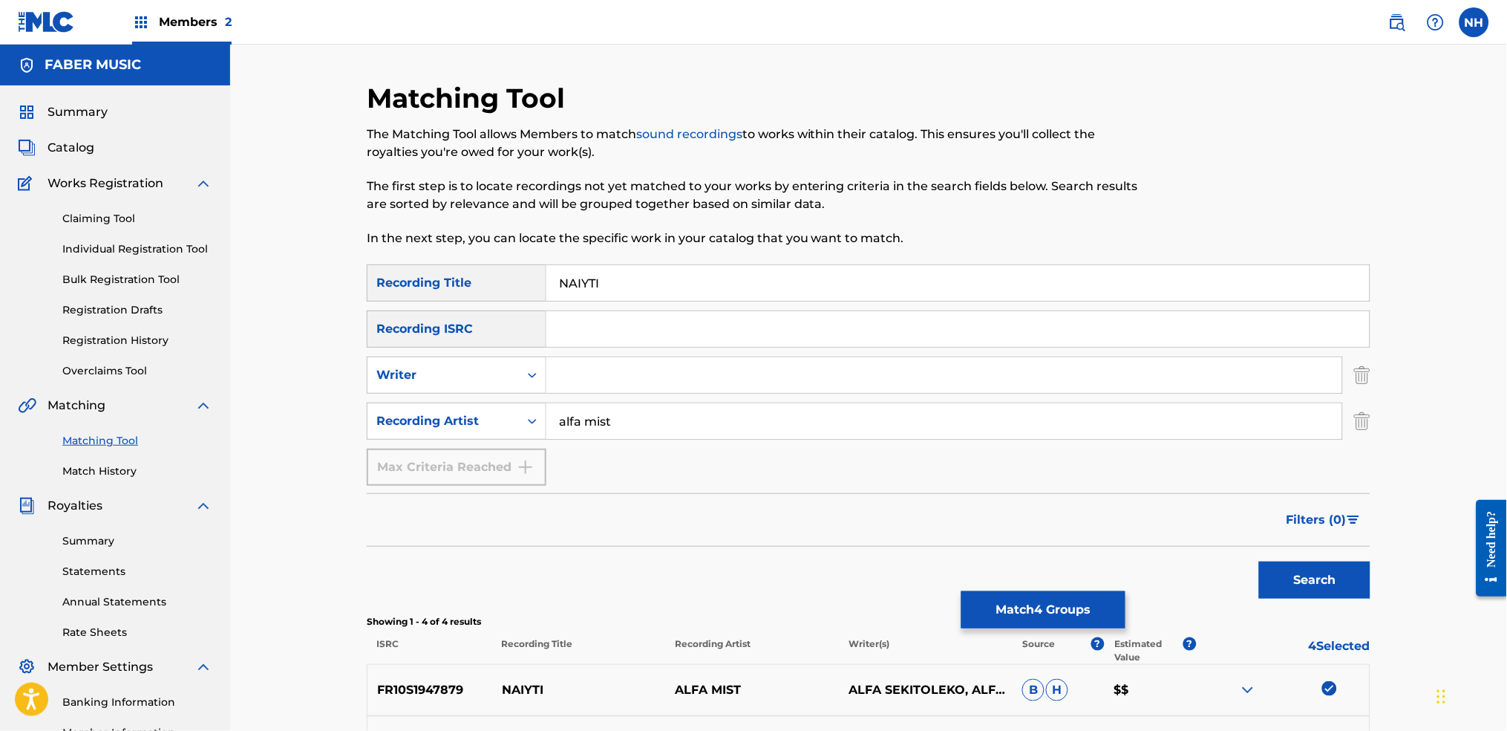
drag, startPoint x: 666, startPoint y: 282, endPoint x: 445, endPoint y: 266, distance: 221.1
click at [454, 266] on div "SearchWithCriteriab69bc63f-c16c-46f9-943a-ffcfdda0fead Recording Title NAIYTI" at bounding box center [869, 282] width 1004 height 37
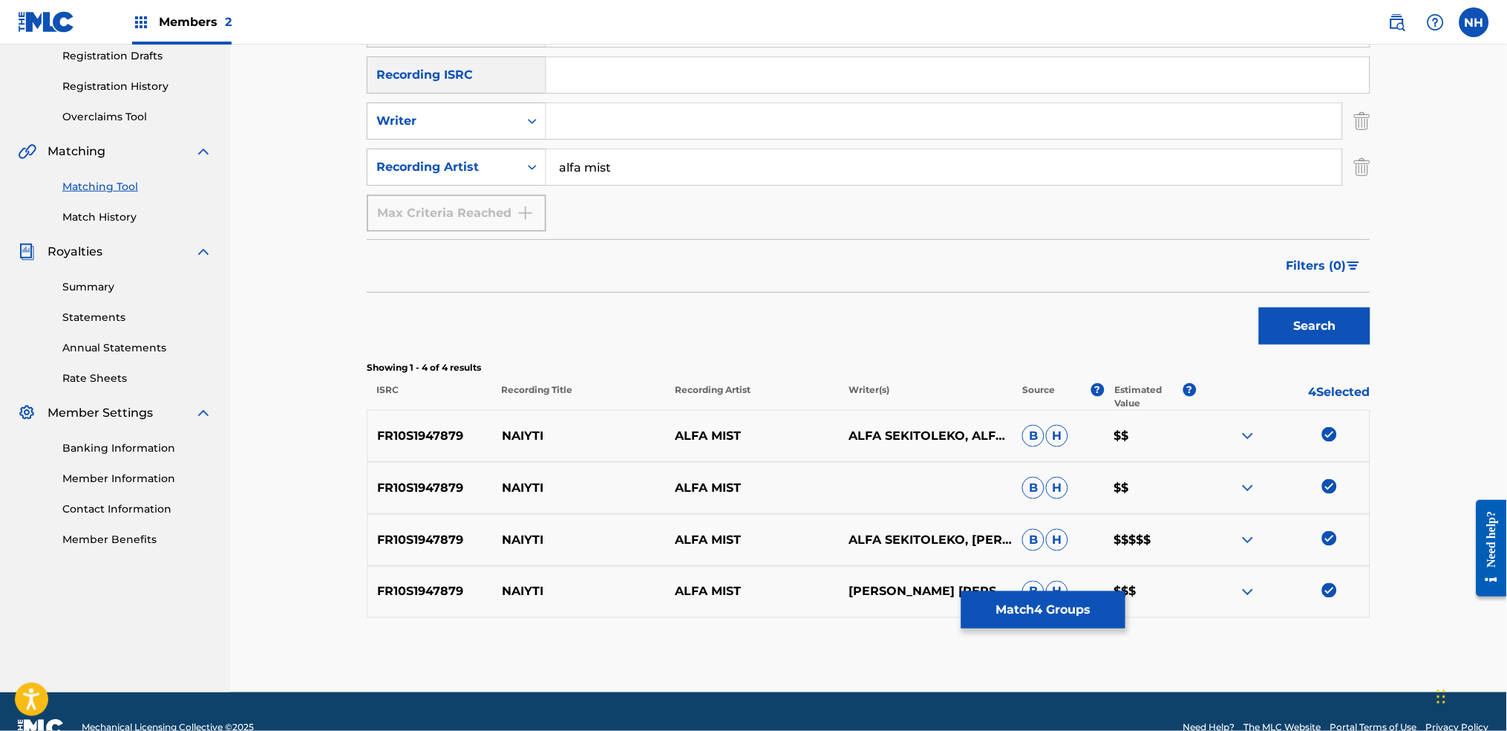
scroll to position [287, 0]
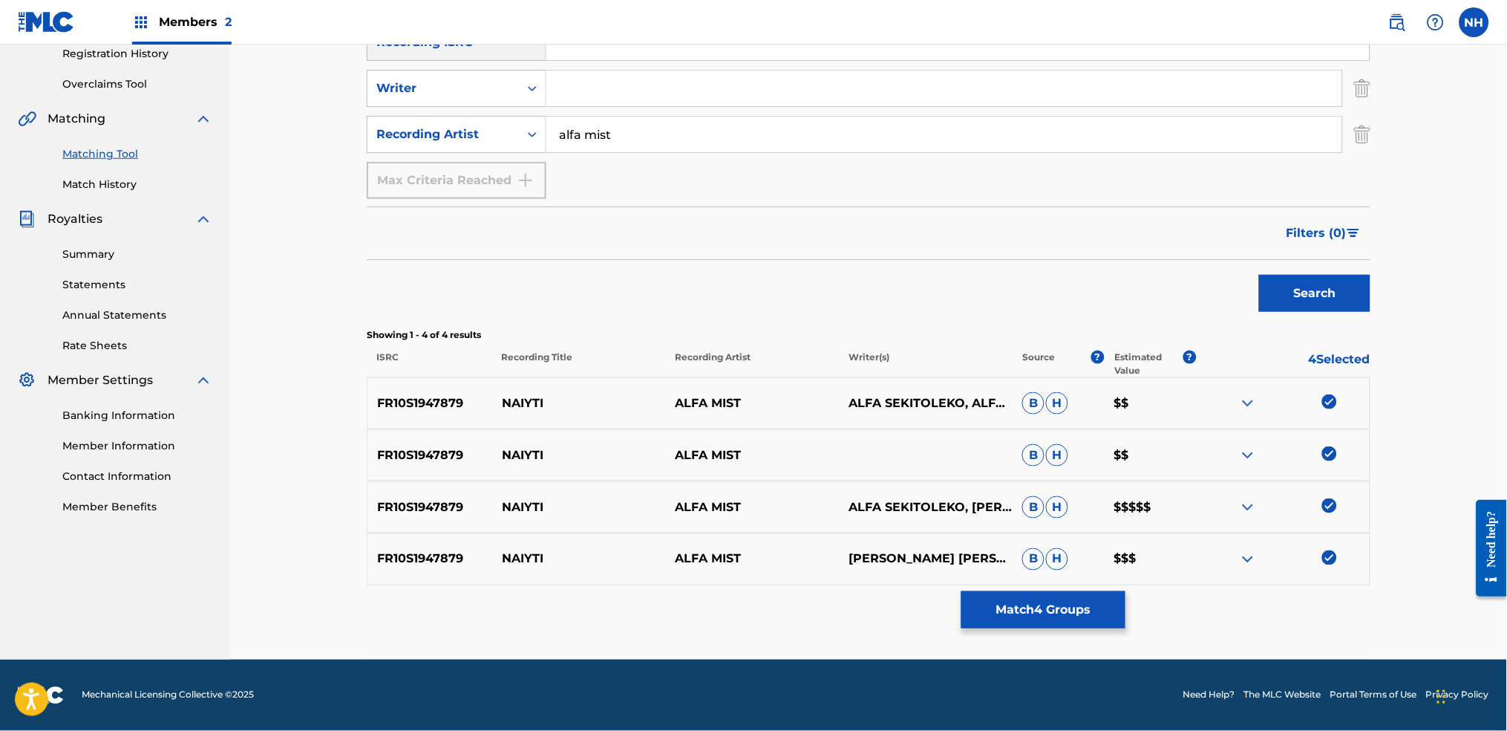
click at [1039, 543] on button "Match 4 Groups" at bounding box center [1043, 609] width 164 height 37
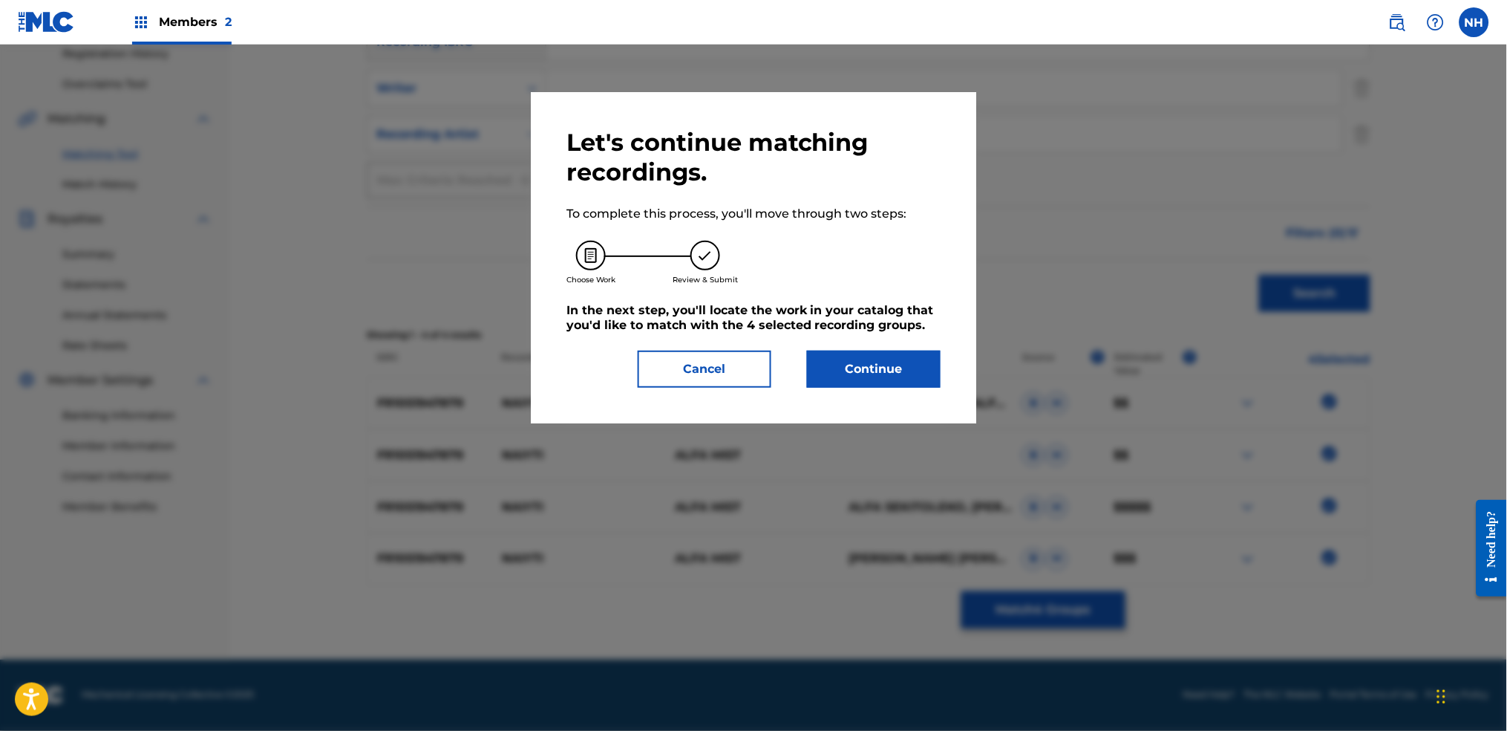
click at [850, 376] on button "Continue" at bounding box center [874, 368] width 134 height 37
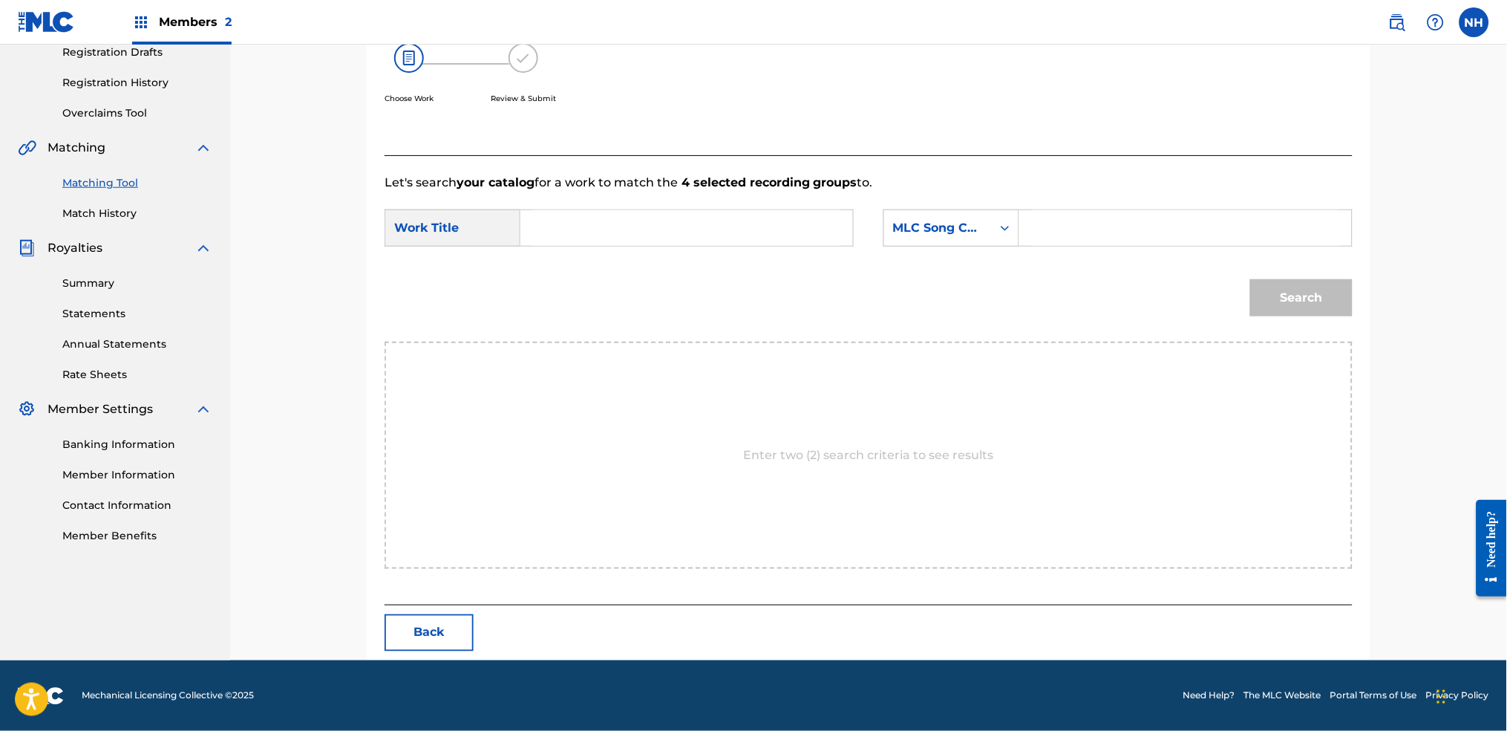
scroll to position [0, 0]
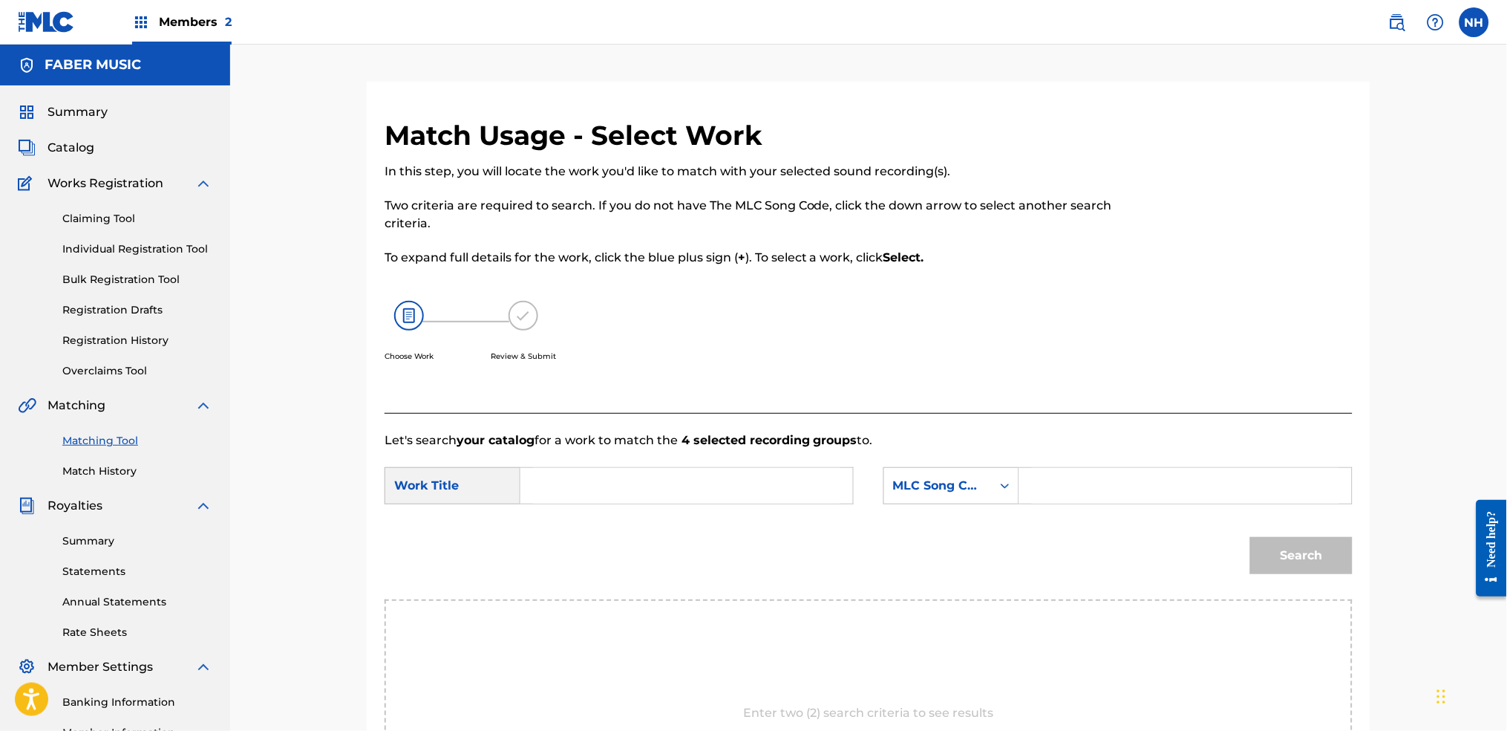
click at [749, 469] on input "Search Form" at bounding box center [686, 486] width 307 height 36
paste input "NAIYTI"
type input "NAIYTI"
click at [943, 478] on div "MLC Song Code" at bounding box center [938, 486] width 90 height 18
click at [945, 507] on div "Writer Name" at bounding box center [951, 522] width 134 height 37
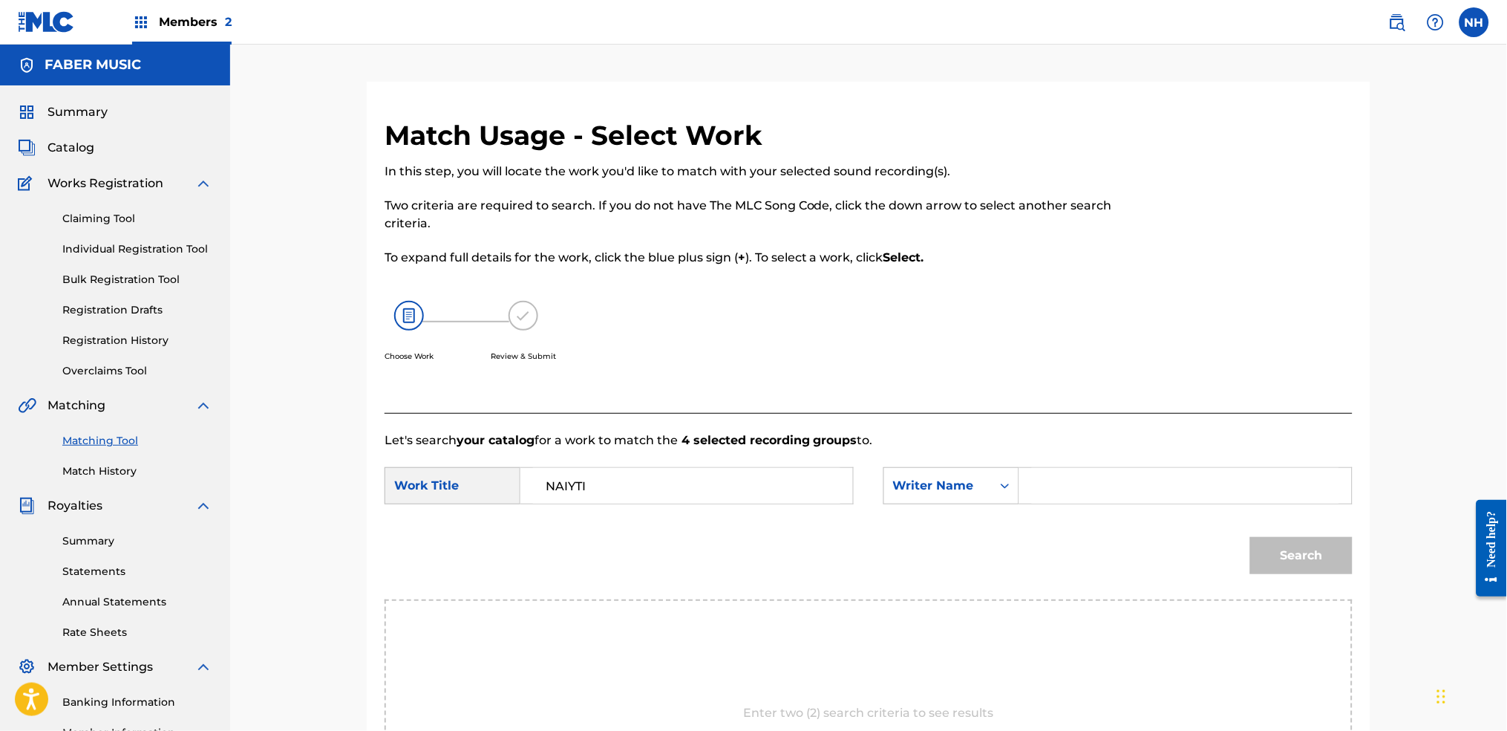
click at [1069, 507] on div "SearchWithCriteria6344e5d8-ca65-4409-b8fc-ab4314757302 Work Title NAIYTI Search…" at bounding box center [869, 490] width 968 height 46
click at [1071, 501] on input "Search Form" at bounding box center [1185, 486] width 307 height 36
type input "alf"
click at [1220, 537] on button "Search" at bounding box center [1301, 555] width 102 height 37
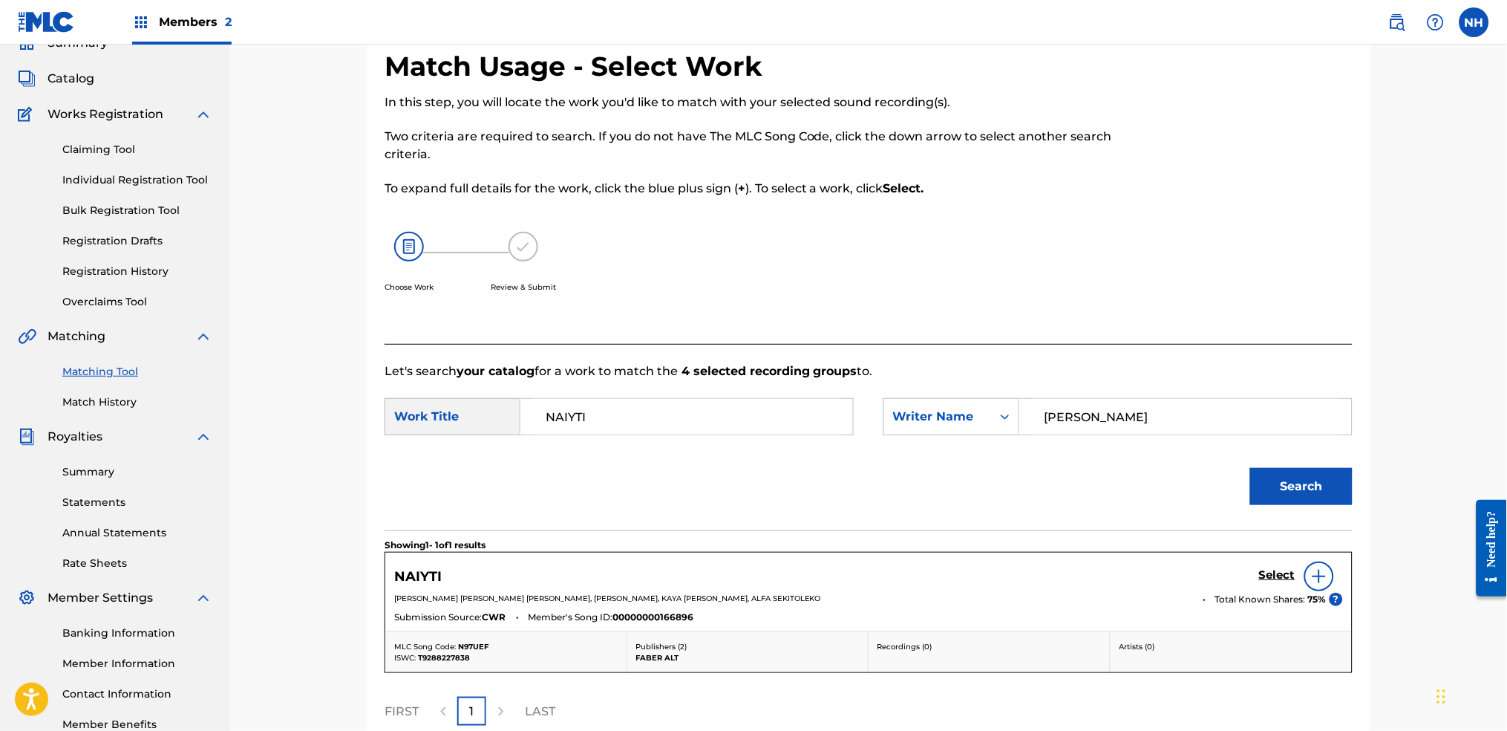
scroll to position [197, 0]
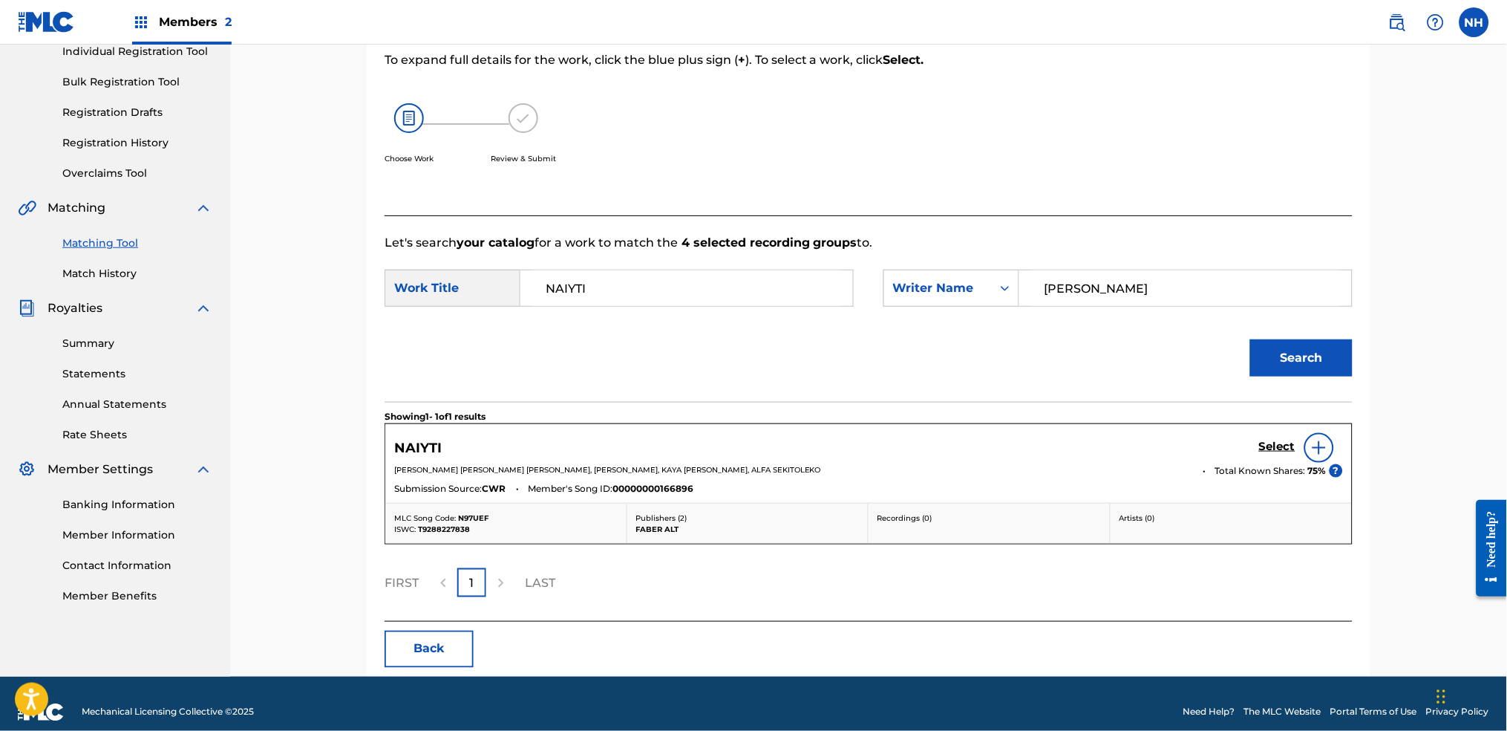
click at [1220, 445] on h5 "Select" at bounding box center [1277, 447] width 36 height 14
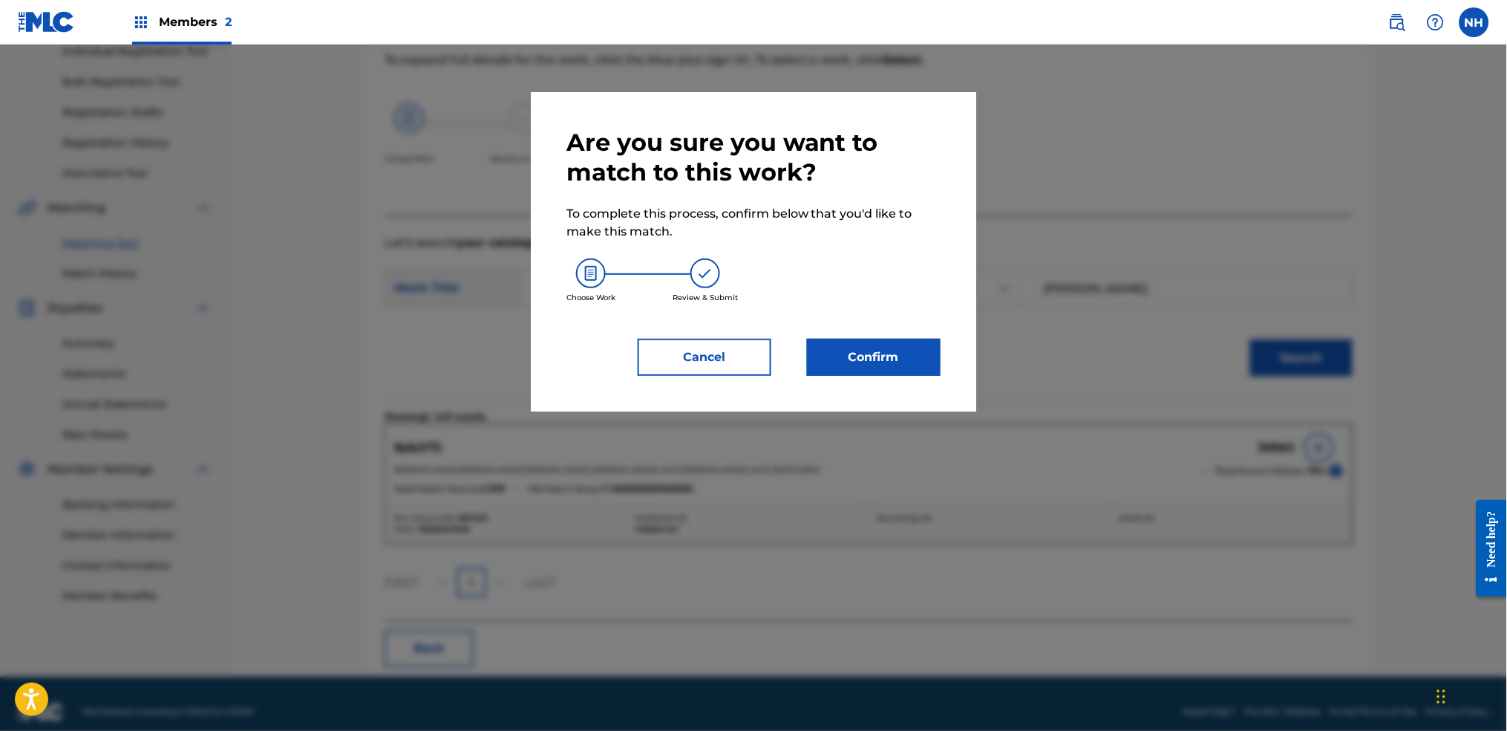
click at [778, 345] on div "Cancel Confirm" at bounding box center [753, 357] width 374 height 37
click at [845, 353] on button "Confirm" at bounding box center [874, 357] width 134 height 37
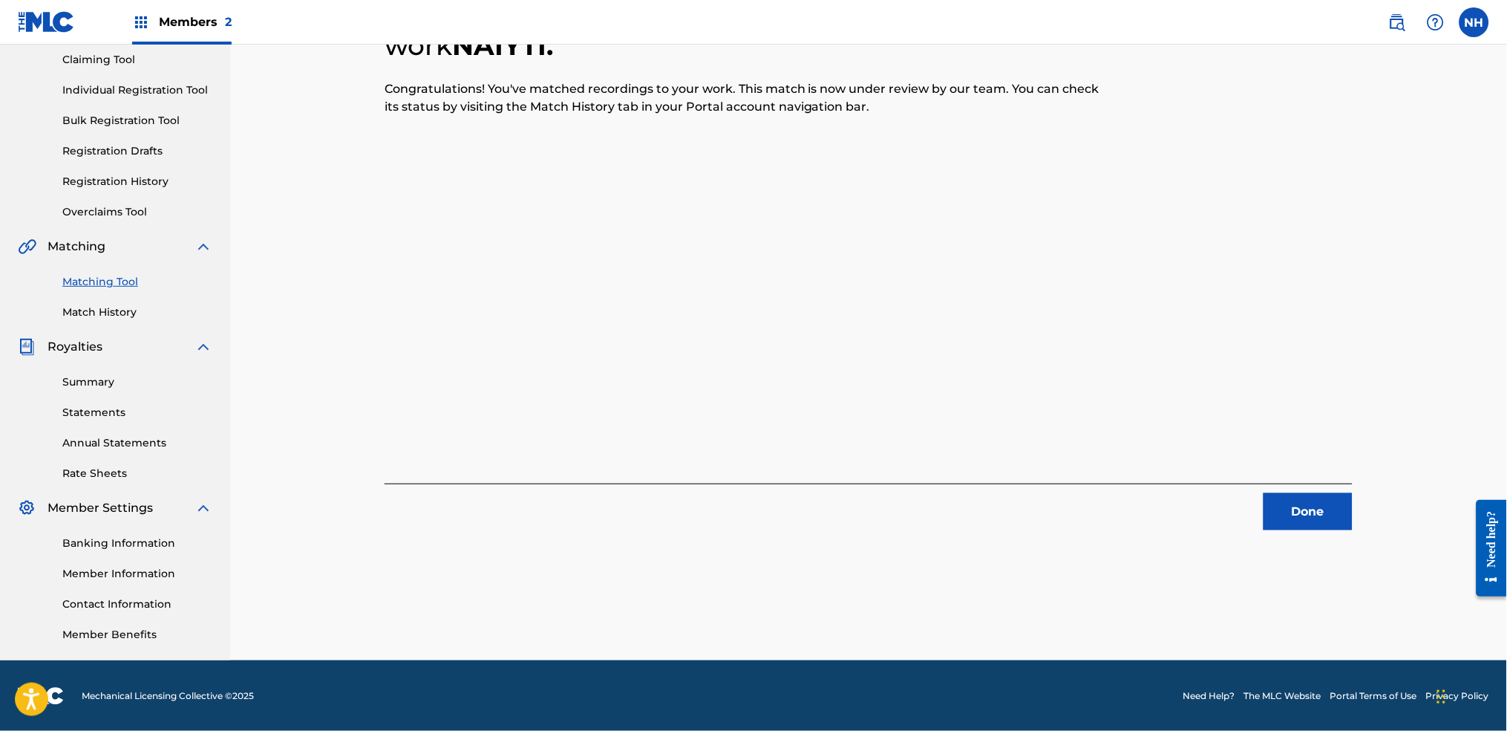
click at [708, 383] on div "4 Recording Groups are pending usage match to the work NAIYTI . Congratulations…" at bounding box center [869, 245] width 968 height 570
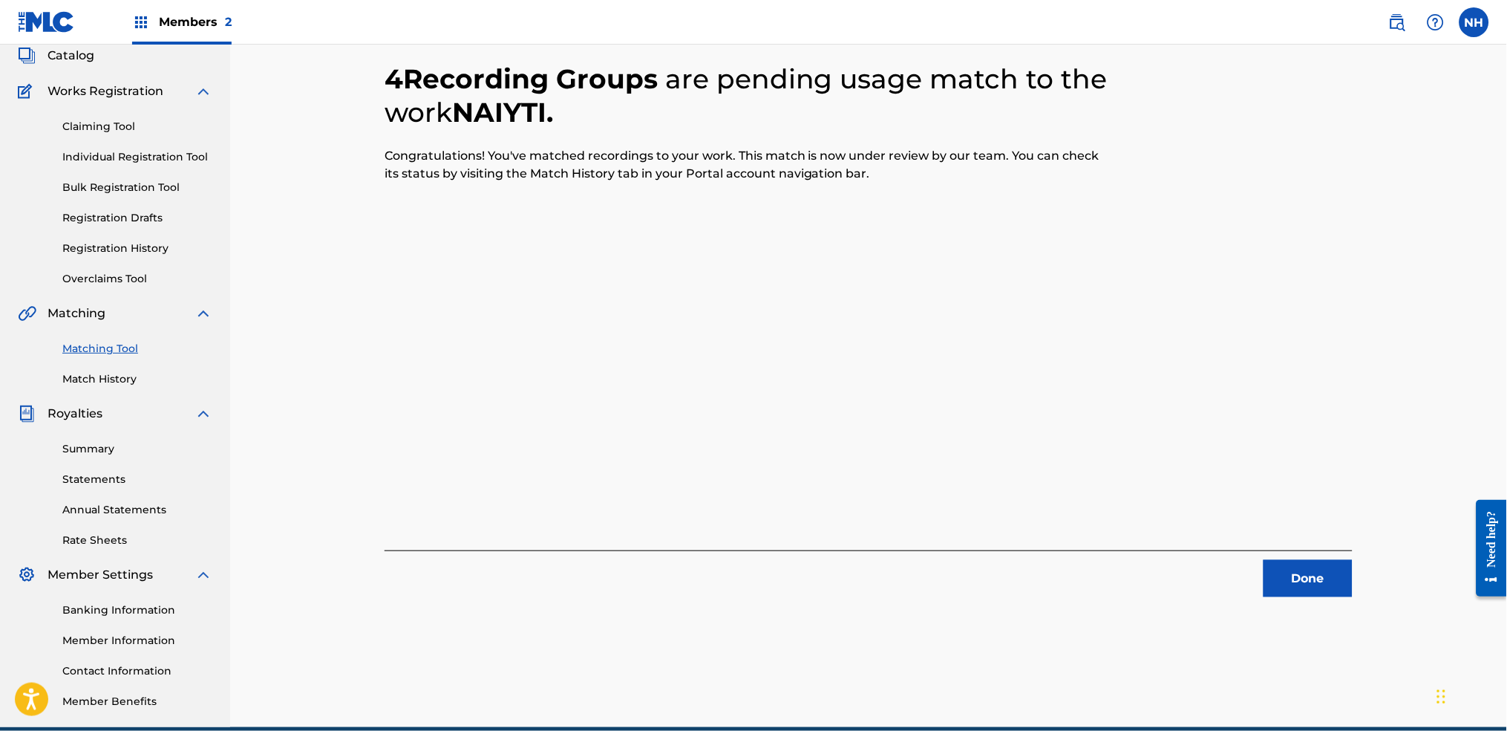
scroll to position [60, 0]
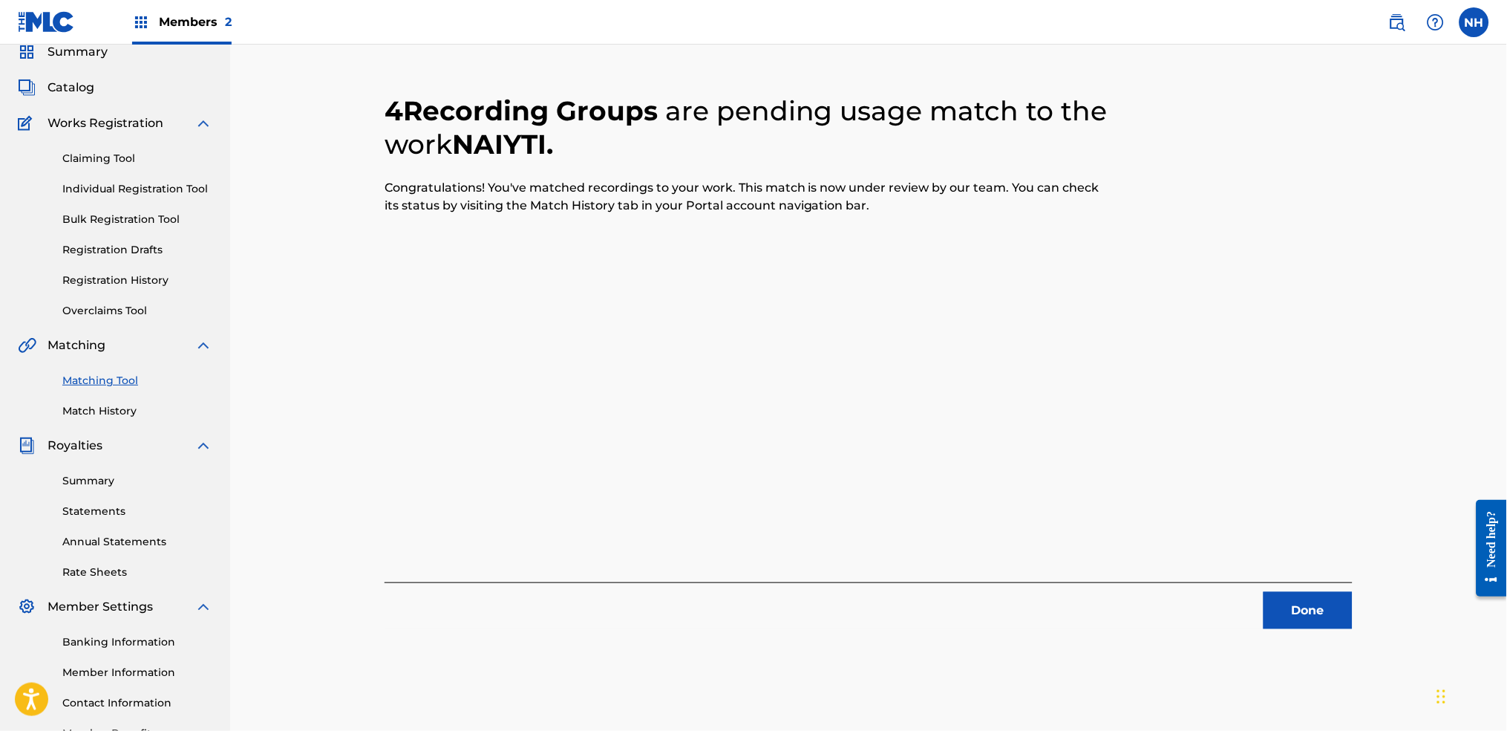
click at [1220, 543] on div "4 Recording Groups are pending usage match to the work NAIYTI . Congratulations…" at bounding box center [868, 390] width 1039 height 737
click at [1220, 543] on button "Done" at bounding box center [1308, 610] width 89 height 37
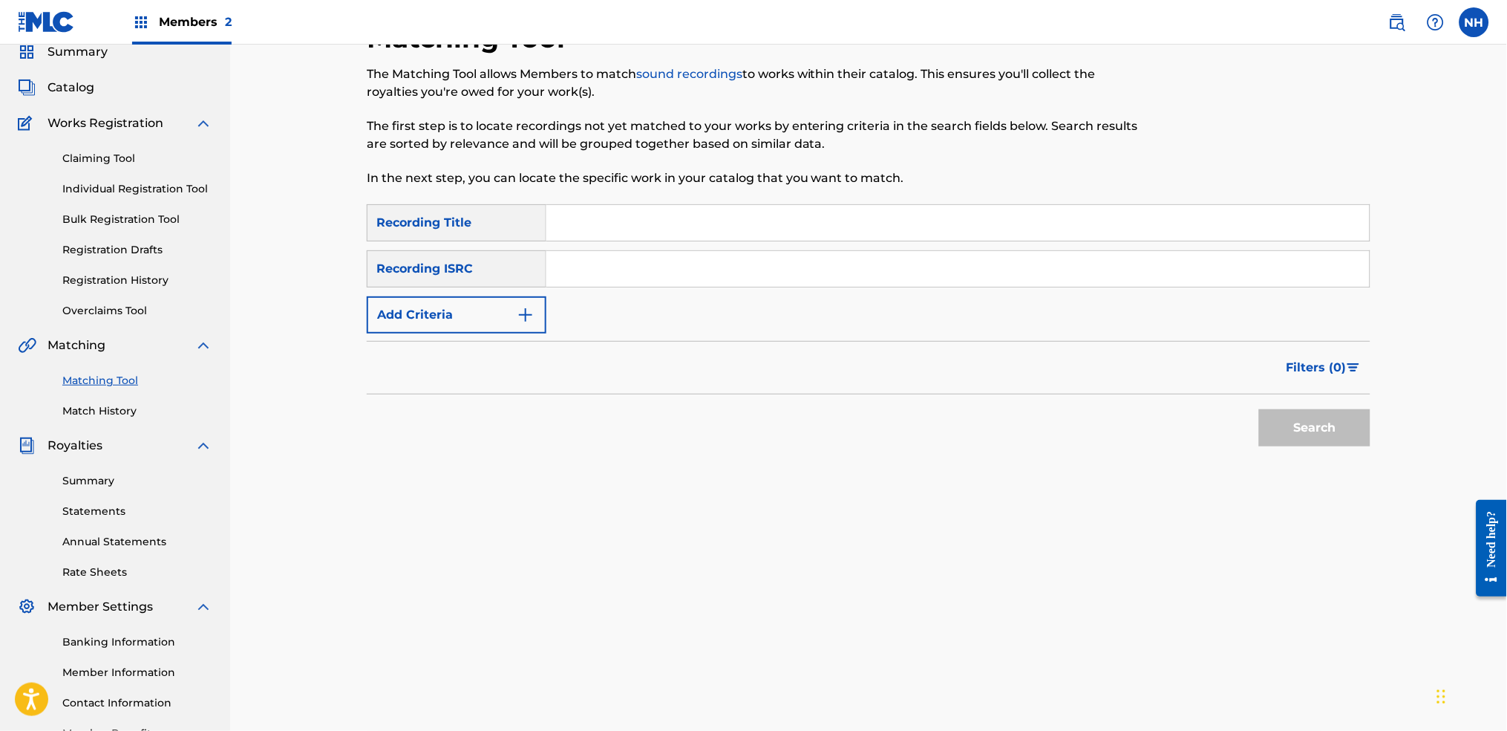
click at [529, 336] on form "SearchWithCriteriab69bc63f-c16c-46f9-943a-ffcfdda0fead Recording Title SearchWi…" at bounding box center [869, 328] width 1004 height 249
click at [524, 316] on img "Search Form" at bounding box center [526, 315] width 18 height 18
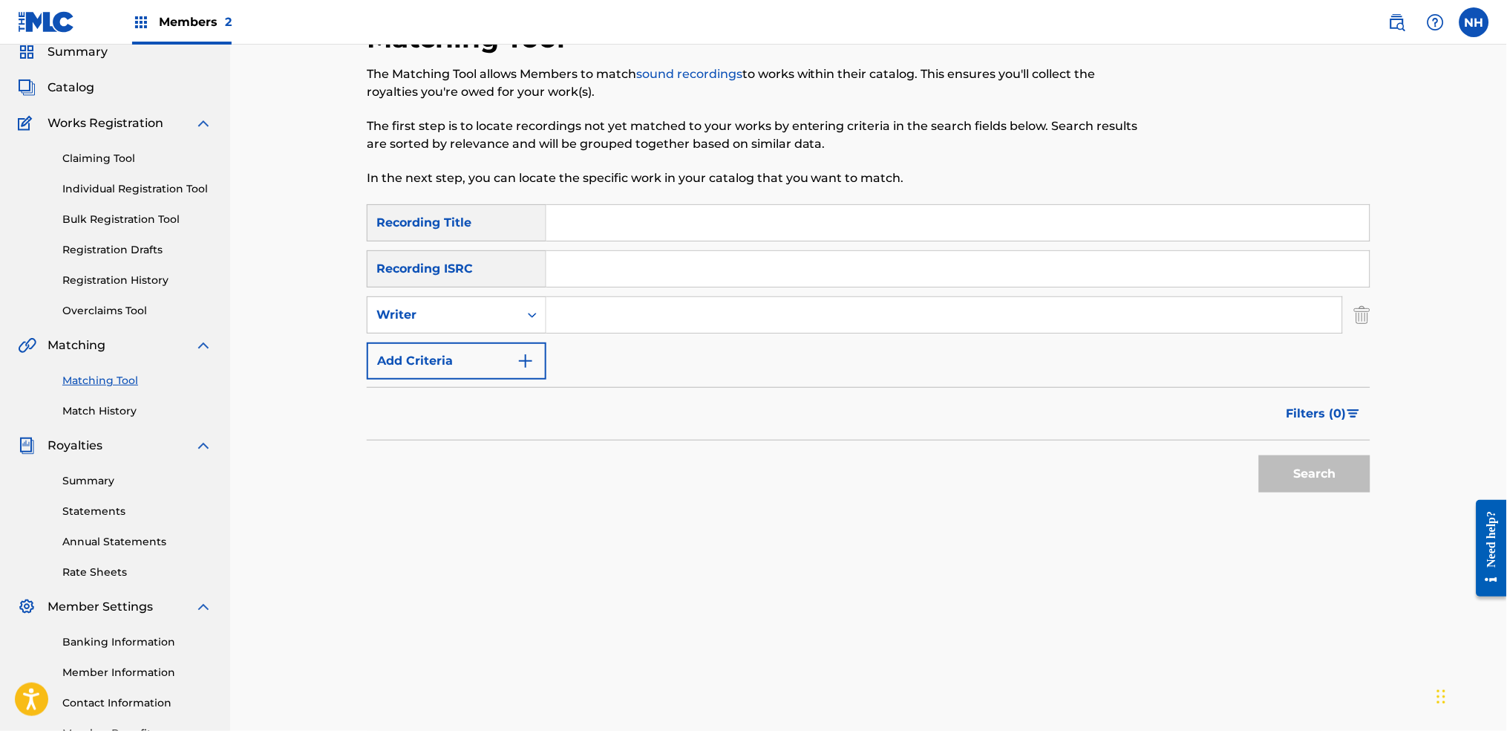
click at [564, 358] on div "SearchWithCriteriab69bc63f-c16c-46f9-943a-ffcfdda0fead Recording Title SearchWi…" at bounding box center [869, 291] width 1004 height 175
click at [538, 364] on button "Add Criteria" at bounding box center [457, 360] width 180 height 37
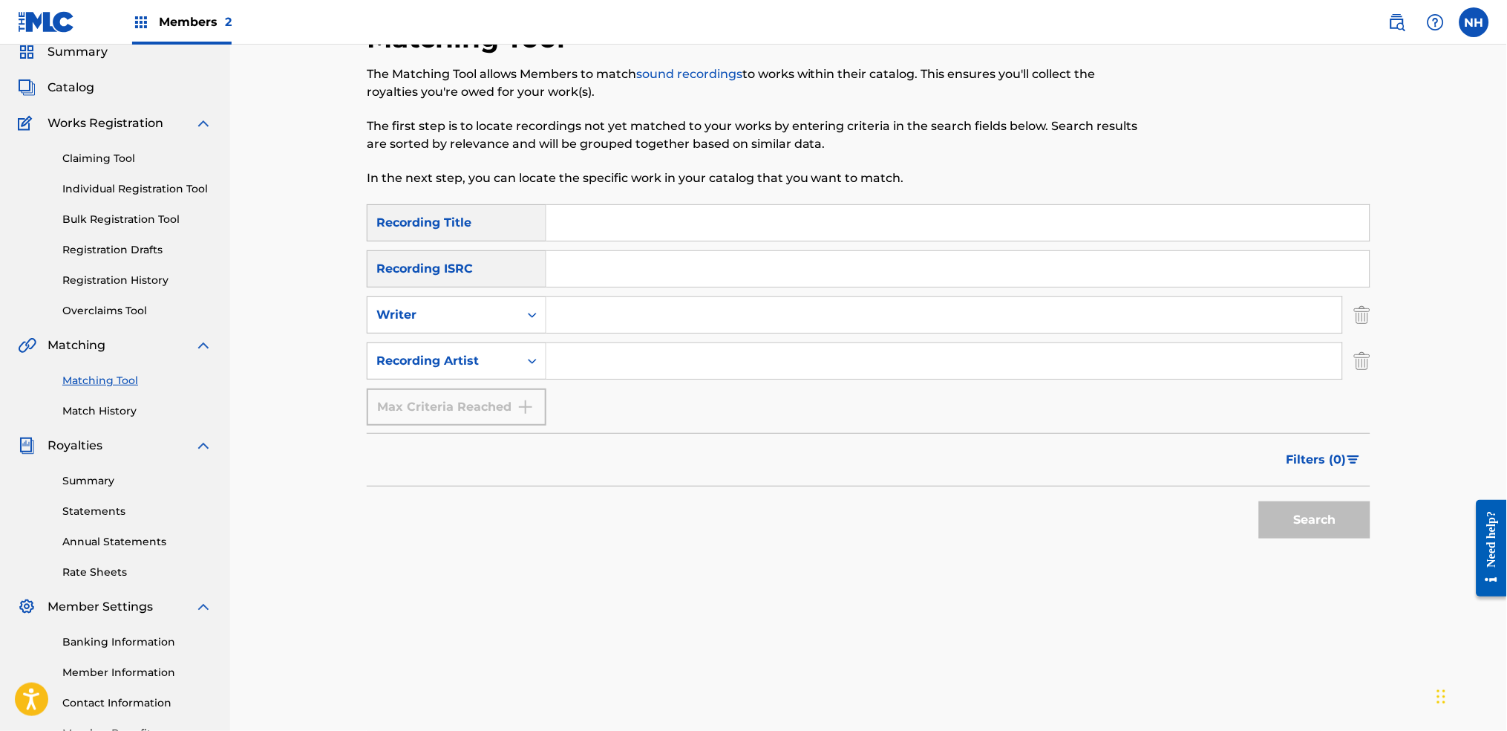
click at [607, 349] on input "Search Form" at bounding box center [944, 361] width 796 height 36
type input "alfa mist"
click at [1220, 512] on button "Search" at bounding box center [1314, 519] width 111 height 37
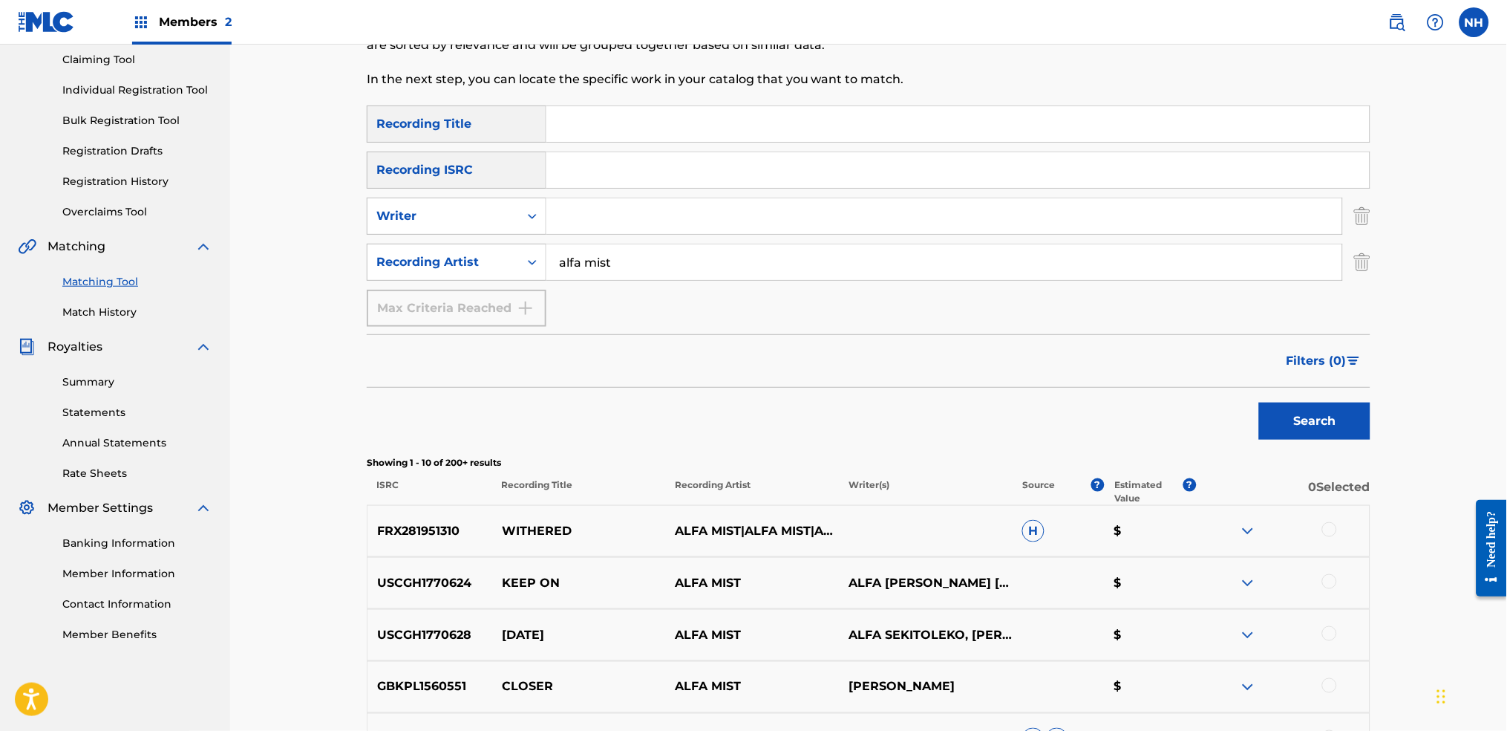
scroll to position [0, 0]
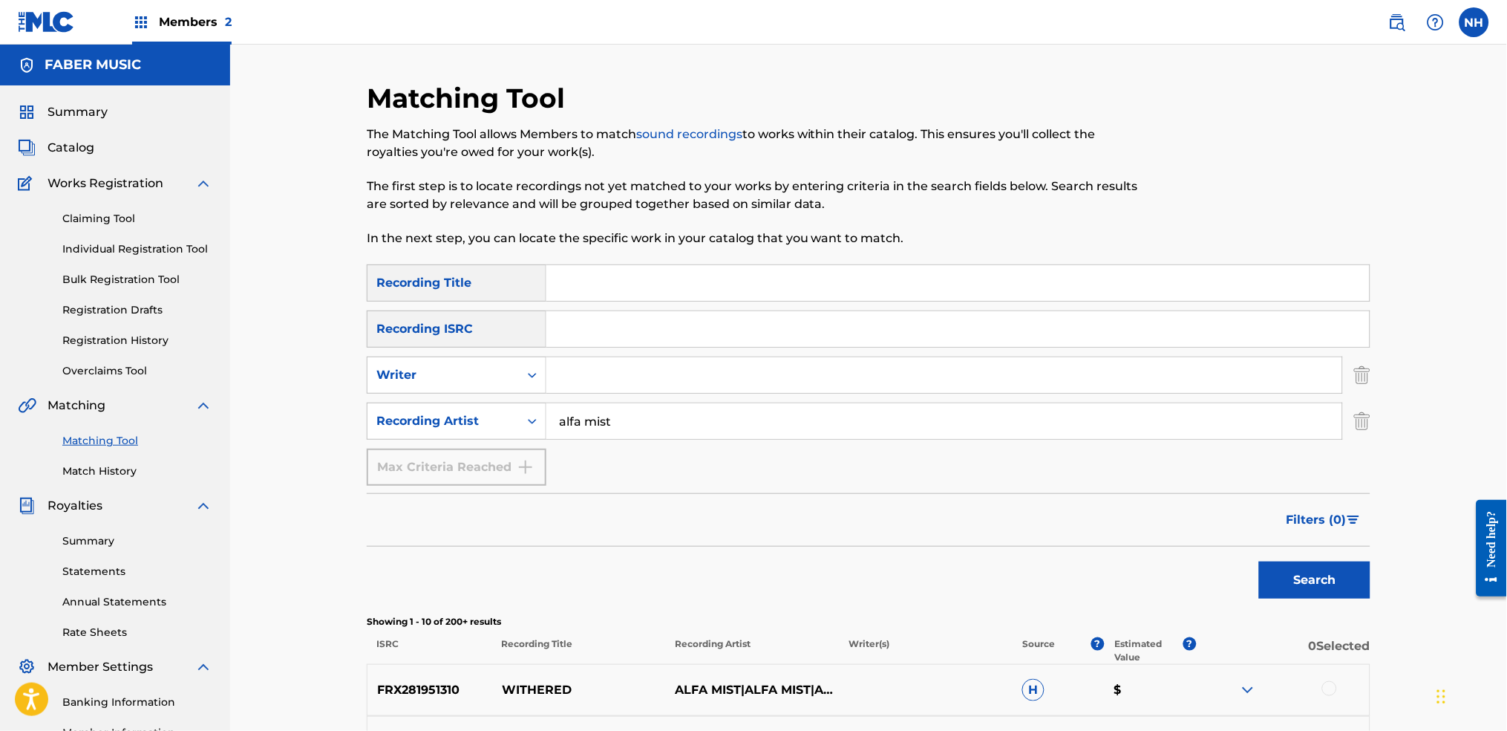
click at [1220, 535] on button "Filters ( 0 )" at bounding box center [1324, 519] width 93 height 37
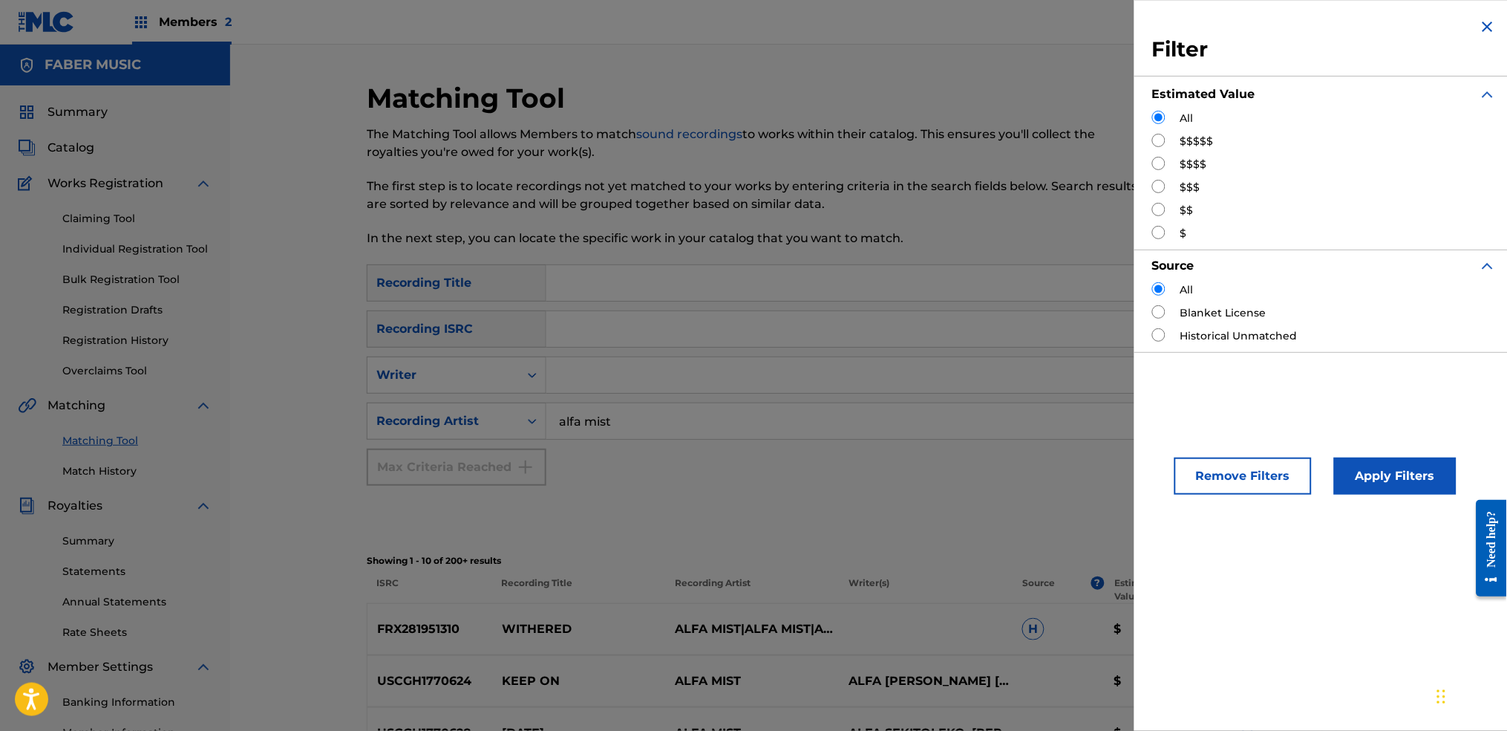
click at [1164, 145] on input "Search Form" at bounding box center [1158, 140] width 13 height 13
radio input "true"
click at [1220, 464] on button "Apply Filters" at bounding box center [1395, 475] width 123 height 37
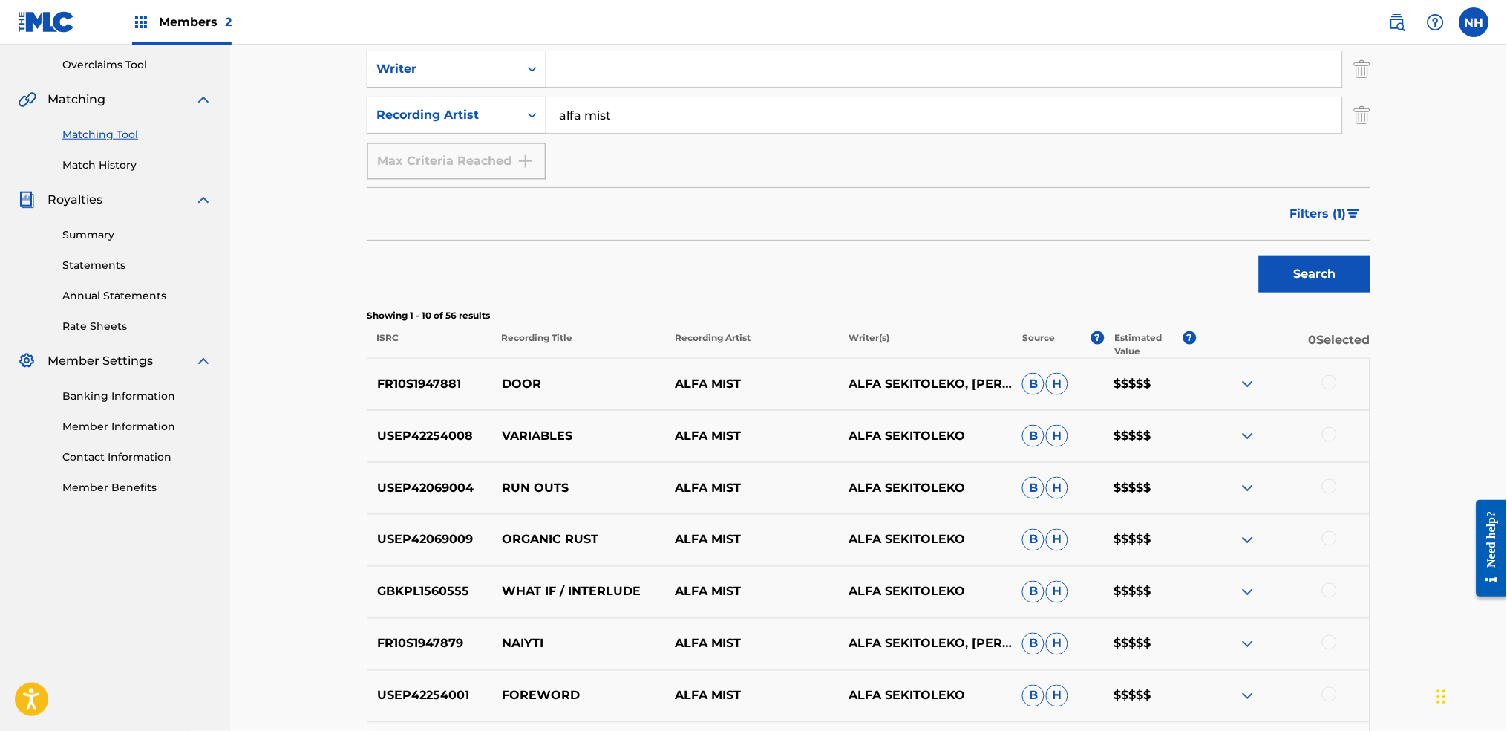
scroll to position [470, 0]
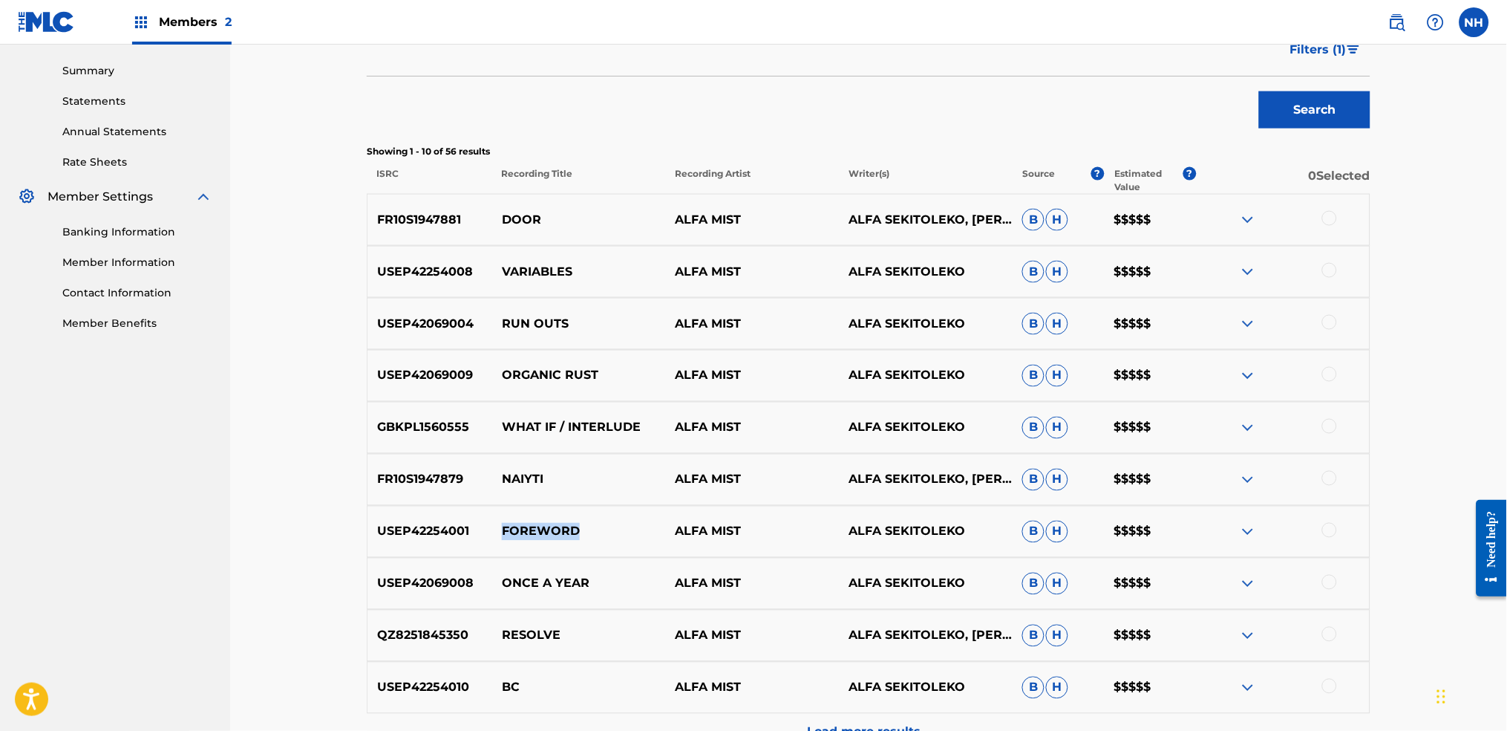
drag, startPoint x: 603, startPoint y: 538, endPoint x: 504, endPoint y: 529, distance: 99.1
click at [504, 529] on p "FOREWORD" at bounding box center [579, 532] width 174 height 18
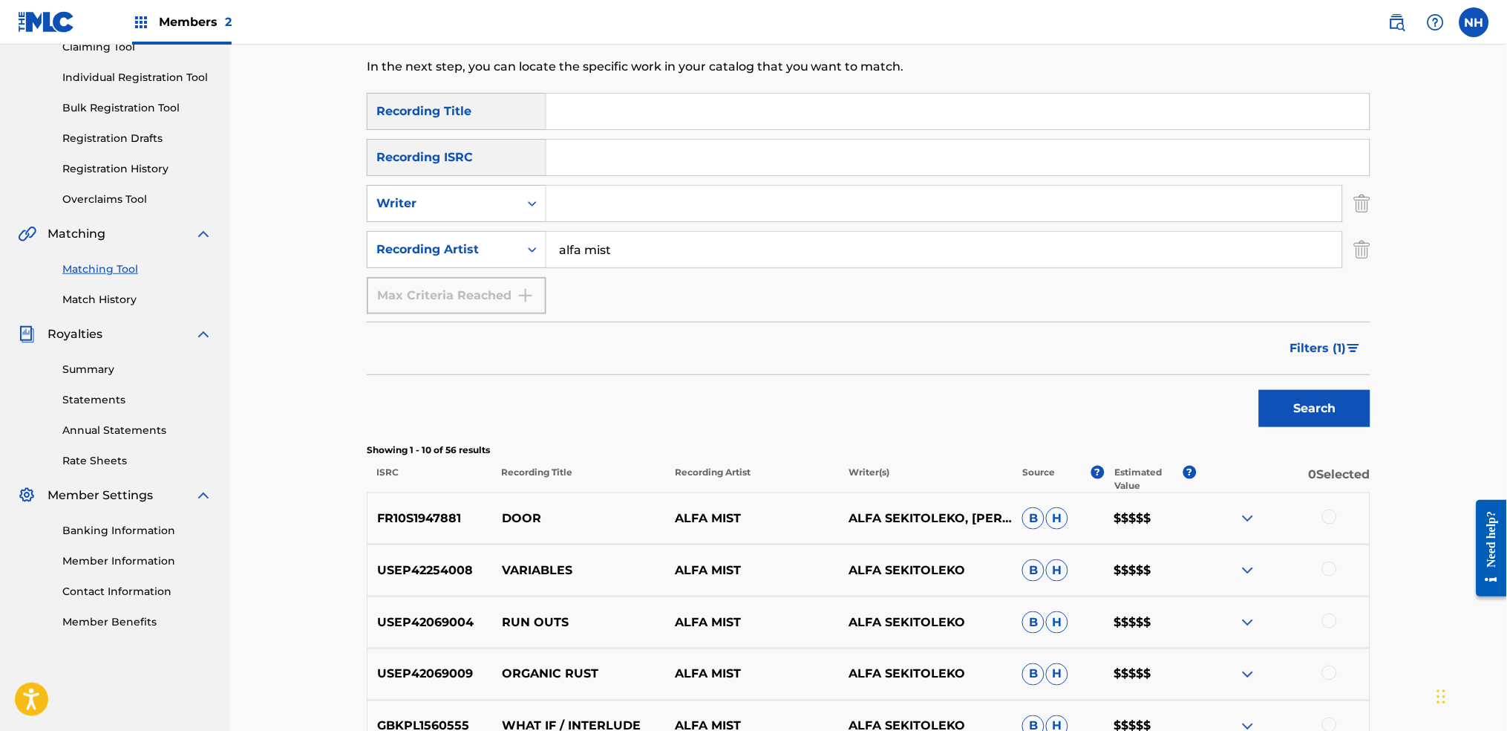
scroll to position [0, 0]
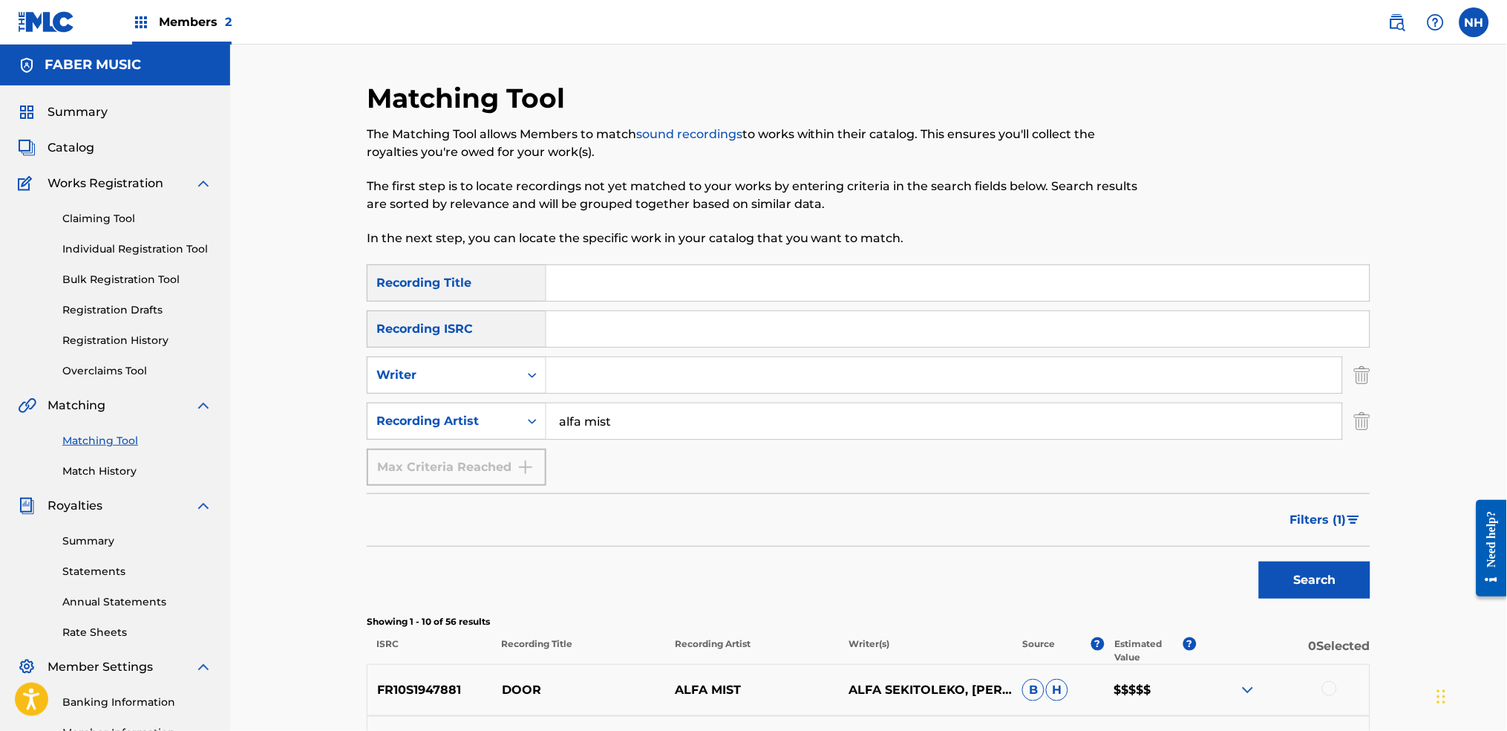
click at [759, 543] on div "Search" at bounding box center [869, 575] width 1004 height 59
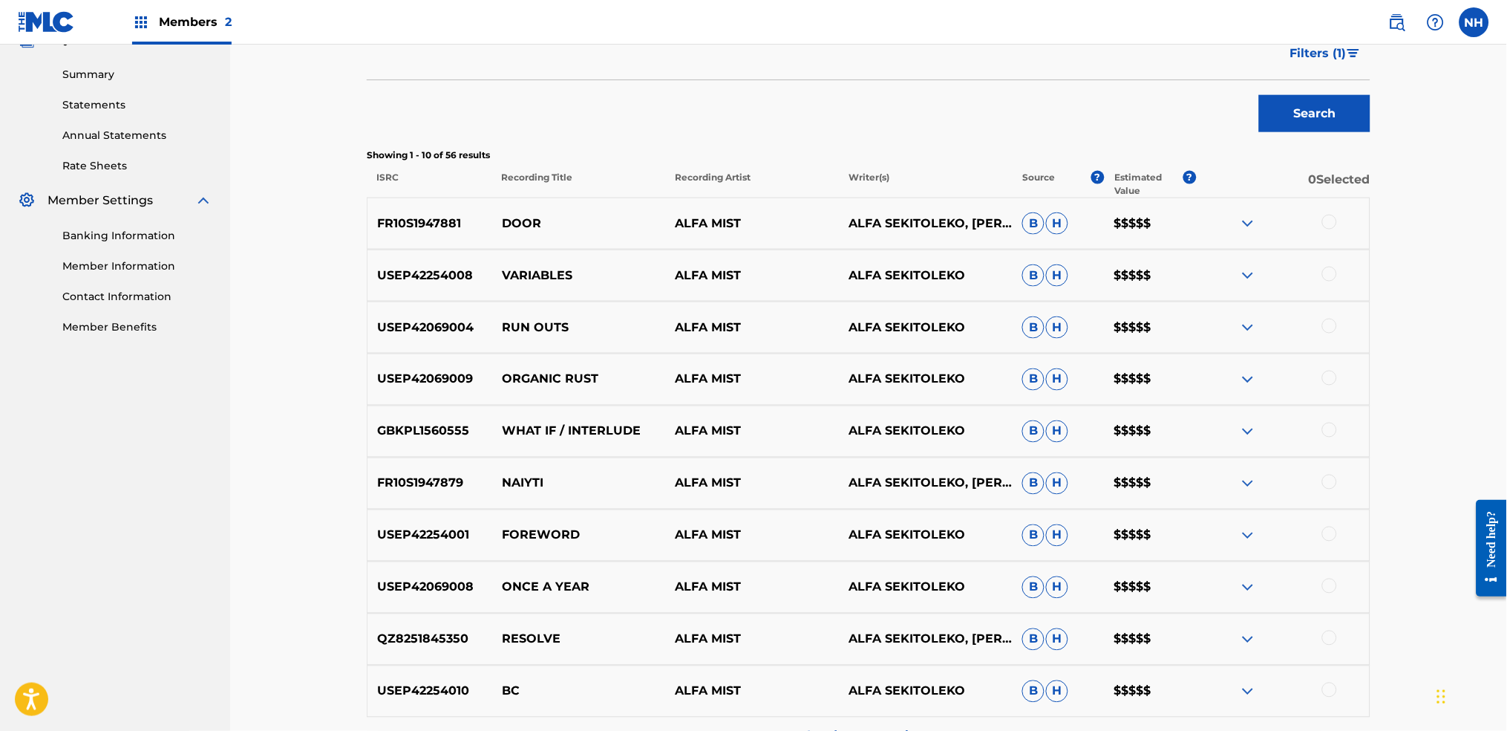
scroll to position [494, 0]
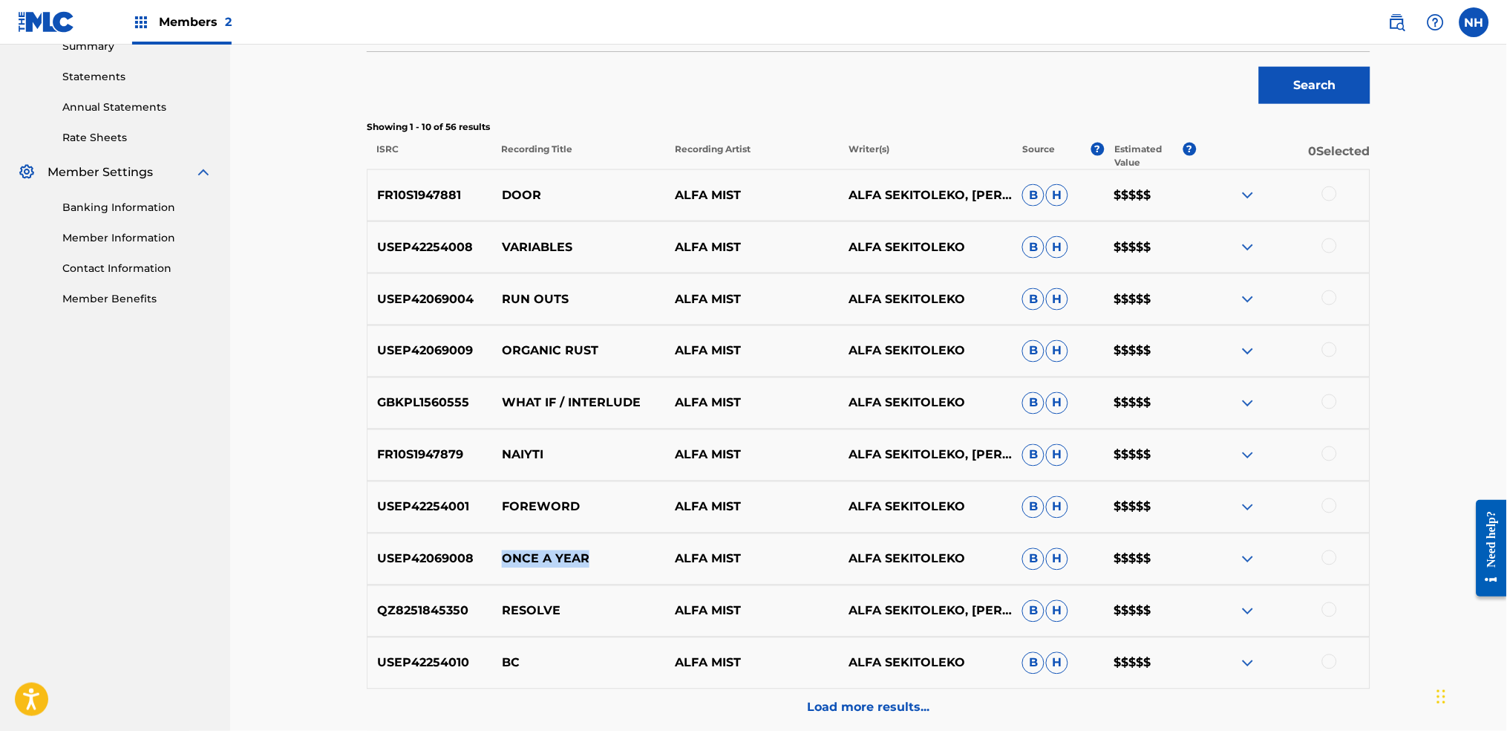
drag, startPoint x: 623, startPoint y: 564, endPoint x: 497, endPoint y: 555, distance: 125.8
click at [497, 543] on p "ONCE A YEAR" at bounding box center [579, 559] width 174 height 18
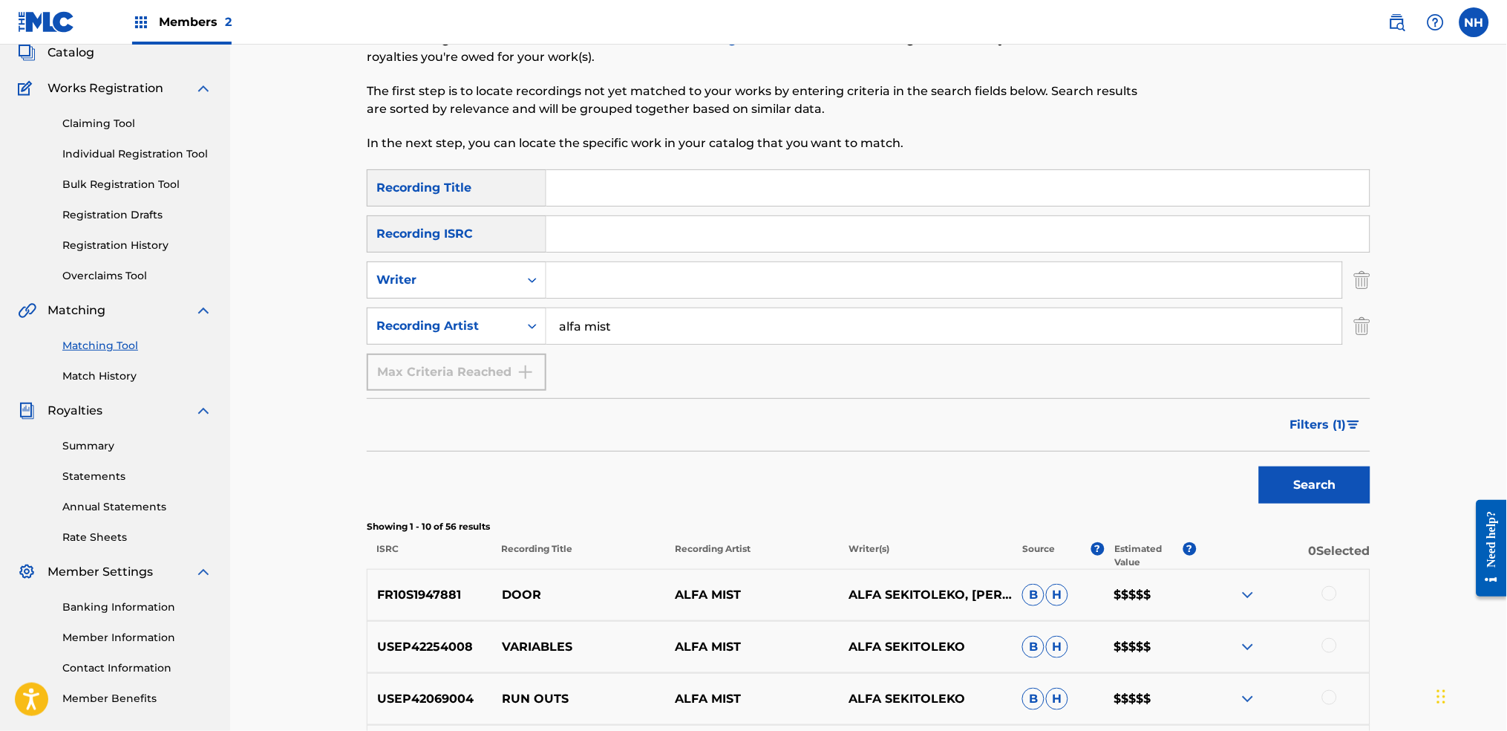
scroll to position [0, 0]
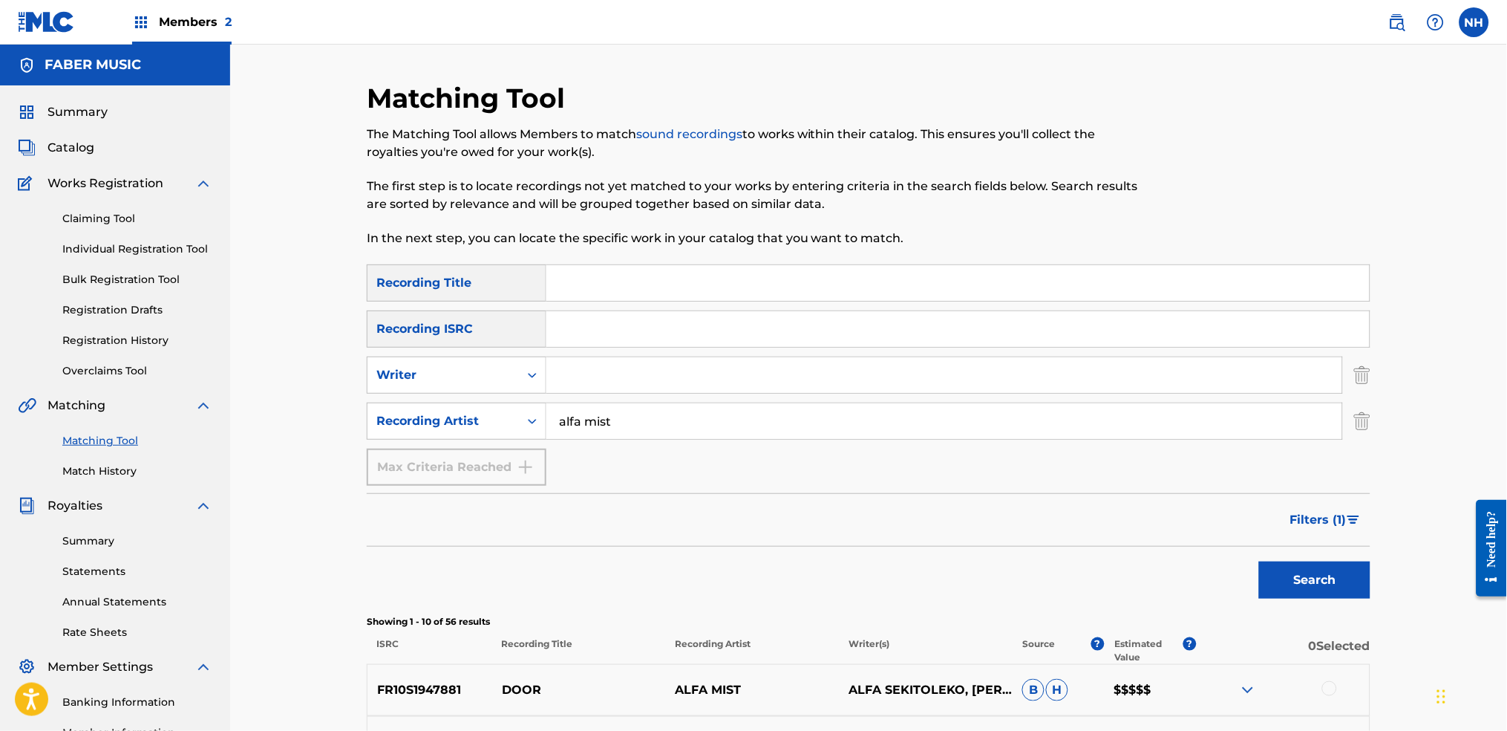
click at [837, 280] on input "Search Form" at bounding box center [957, 283] width 823 height 36
paste input "ONCE A YEAR"
type input "ONCE A YEAR"
click at [1212, 543] on div "Search" at bounding box center [869, 575] width 1004 height 59
click at [1220, 543] on div "Search" at bounding box center [1311, 575] width 119 height 59
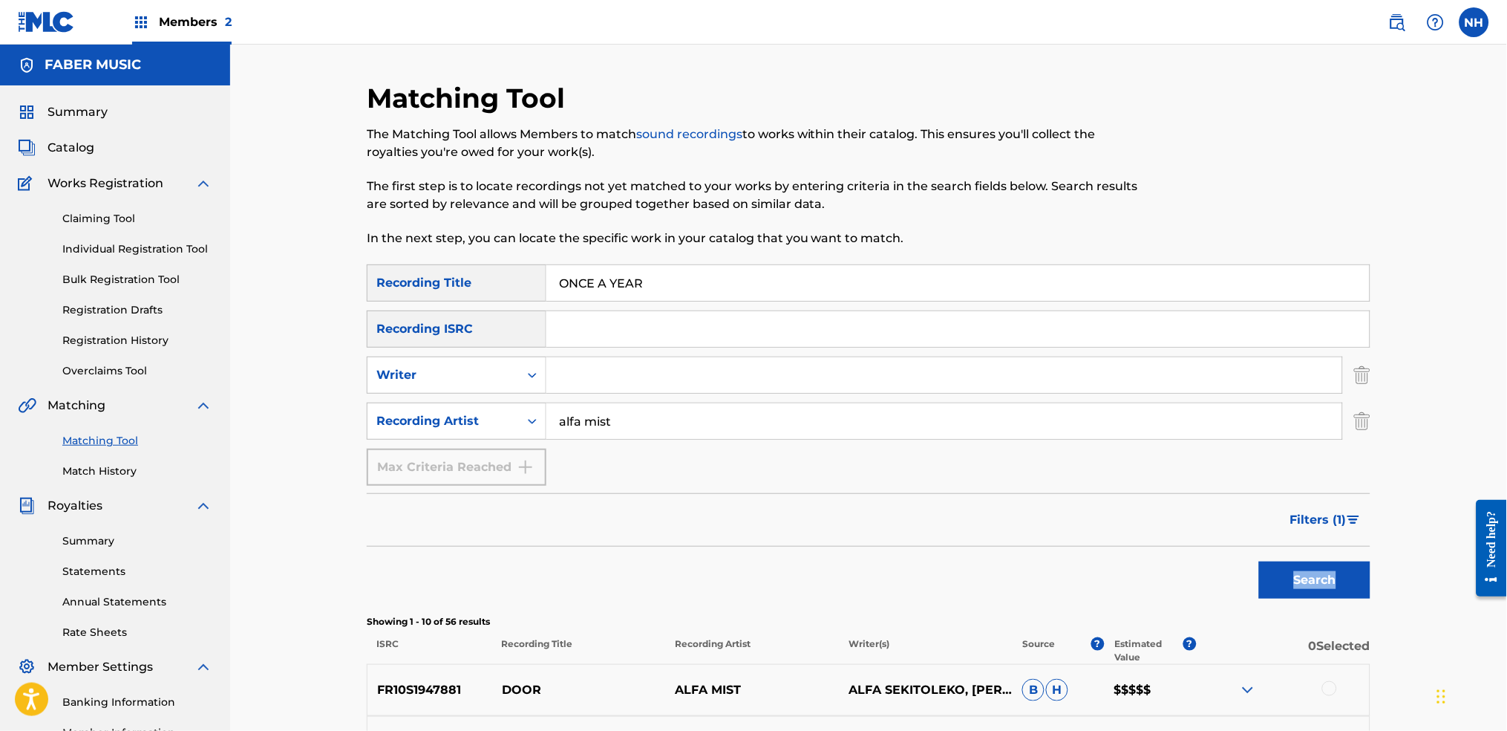
drag, startPoint x: 1255, startPoint y: 565, endPoint x: 1269, endPoint y: 571, distance: 15.3
click at [1220, 543] on div "Search" at bounding box center [1311, 575] width 119 height 59
click at [1220, 543] on button "Search" at bounding box center [1314, 579] width 111 height 37
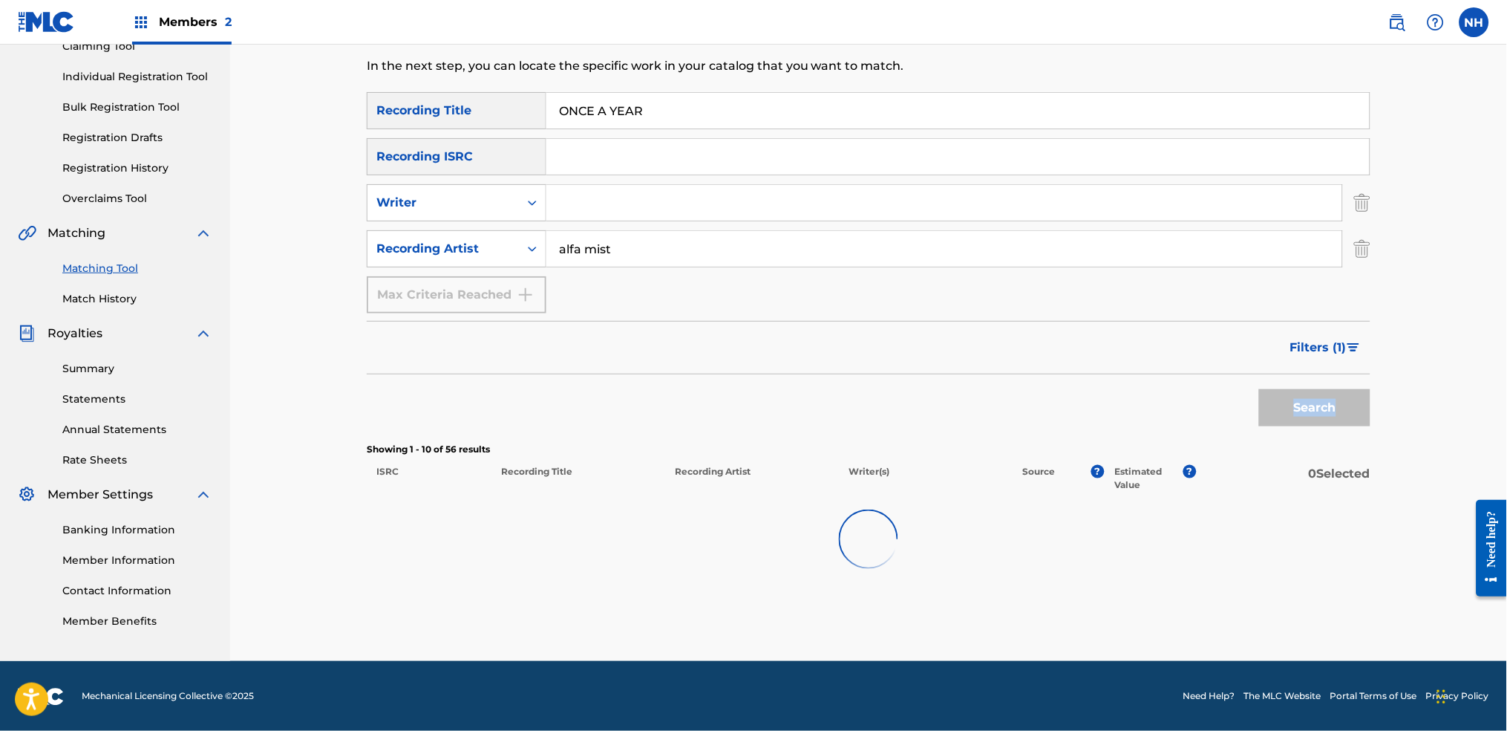
scroll to position [173, 0]
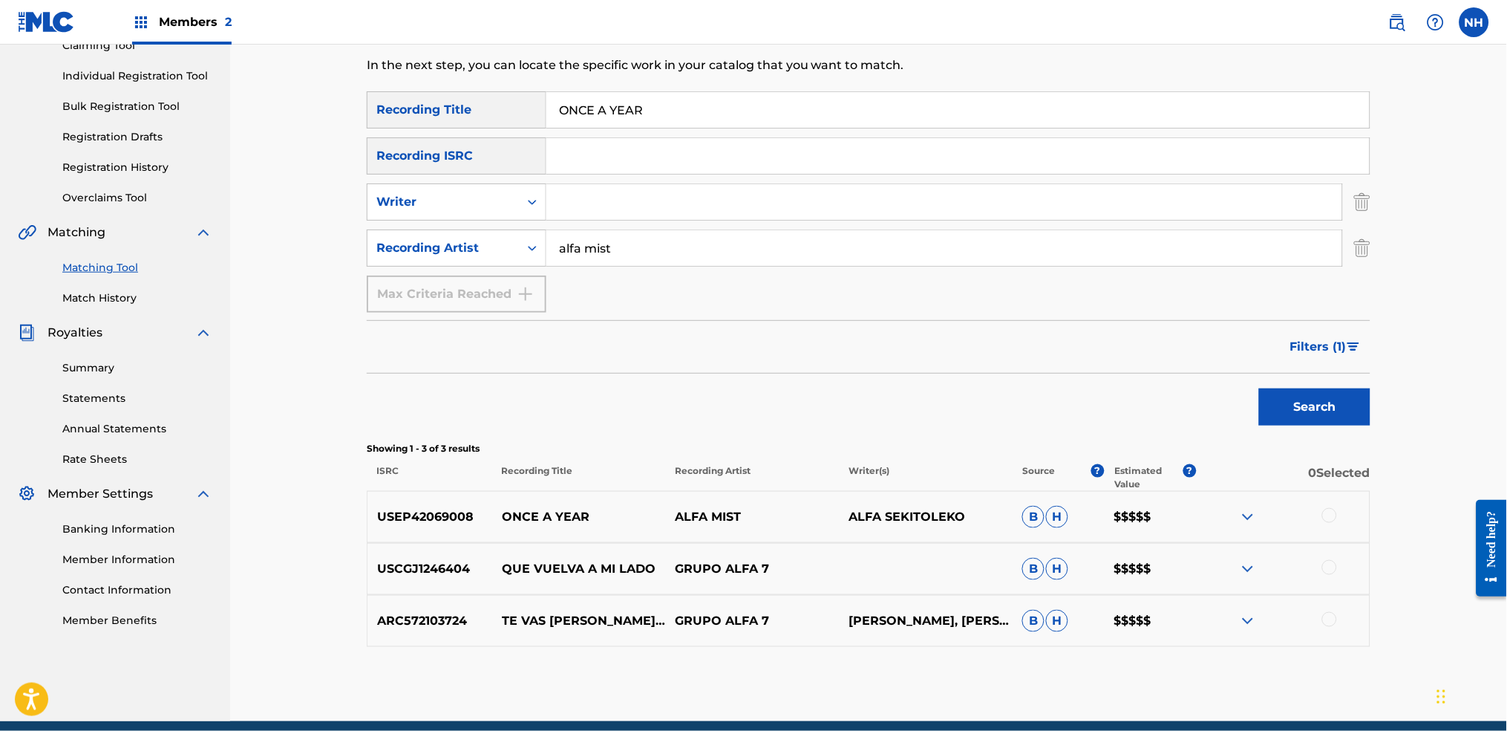
click at [1220, 524] on div at bounding box center [1283, 517] width 174 height 18
click at [1220, 520] on div at bounding box center [1329, 515] width 15 height 15
click at [1220, 339] on span "Filters ( 1 )" at bounding box center [1318, 347] width 56 height 18
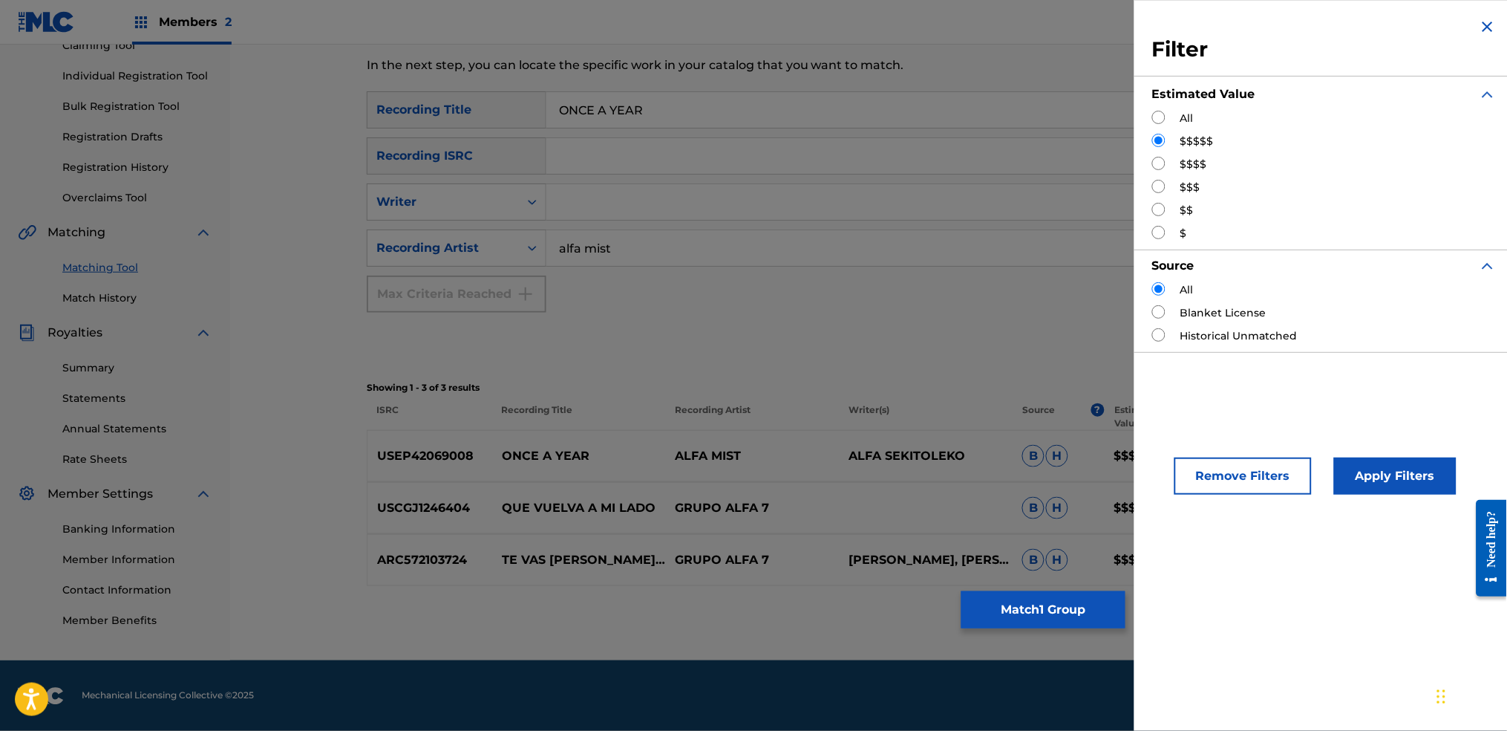
click at [1160, 120] on input "Search Form" at bounding box center [1158, 117] width 13 height 13
radio input "true"
click at [1220, 494] on button "Apply Filters" at bounding box center [1395, 475] width 123 height 37
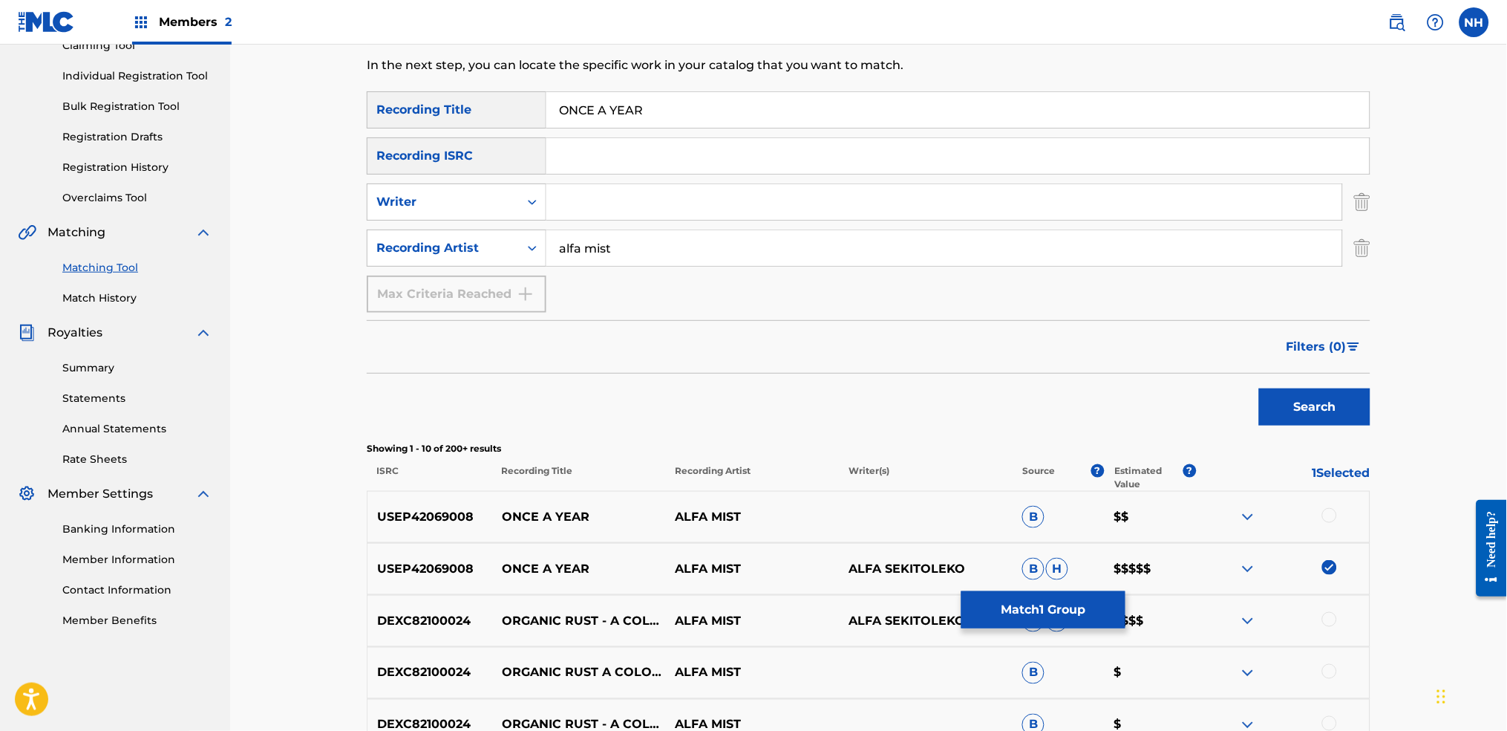
scroll to position [272, 0]
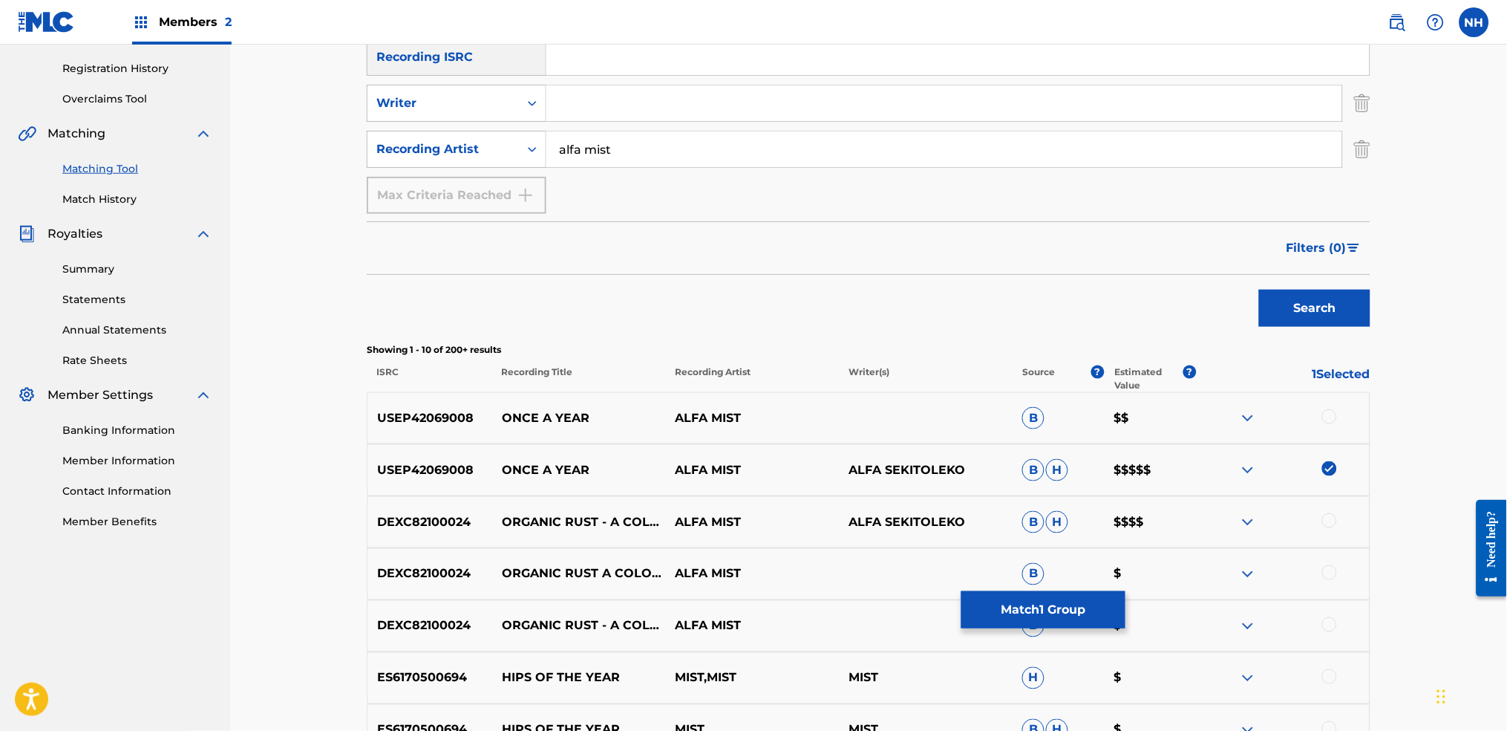
click at [1220, 407] on div "USEP42069008 ONCE A YEAR ALFA MIST B $$" at bounding box center [869, 418] width 1004 height 52
click at [1220, 410] on div at bounding box center [1329, 416] width 15 height 15
drag, startPoint x: 604, startPoint y: 463, endPoint x: 480, endPoint y: 464, distance: 123.3
click at [480, 464] on div "USEP42069008 ONCE A YEAR ALFA MIST ALFA SEKITOLEKO B H $$$$$" at bounding box center [869, 470] width 1004 height 52
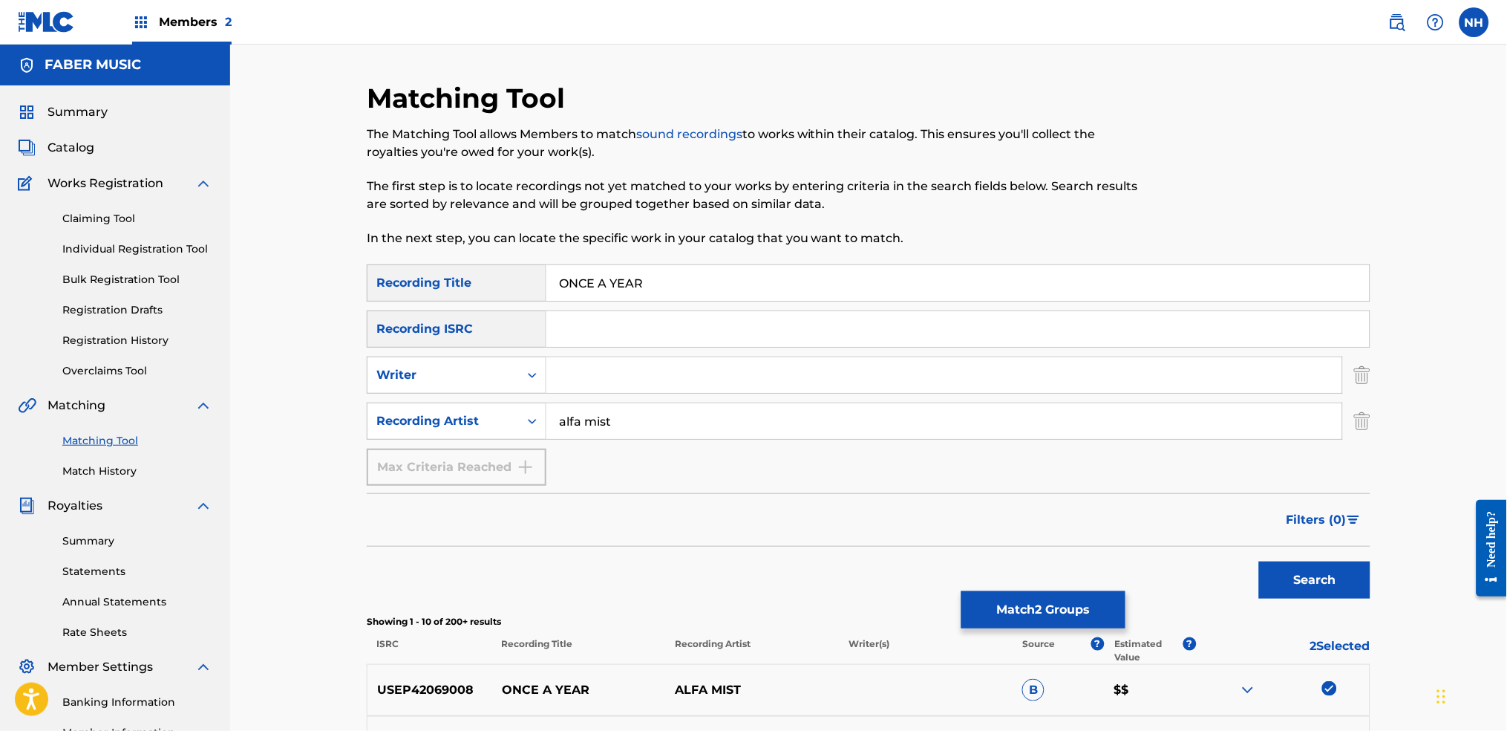
click at [1067, 543] on button "Match 2 Groups" at bounding box center [1043, 609] width 164 height 37
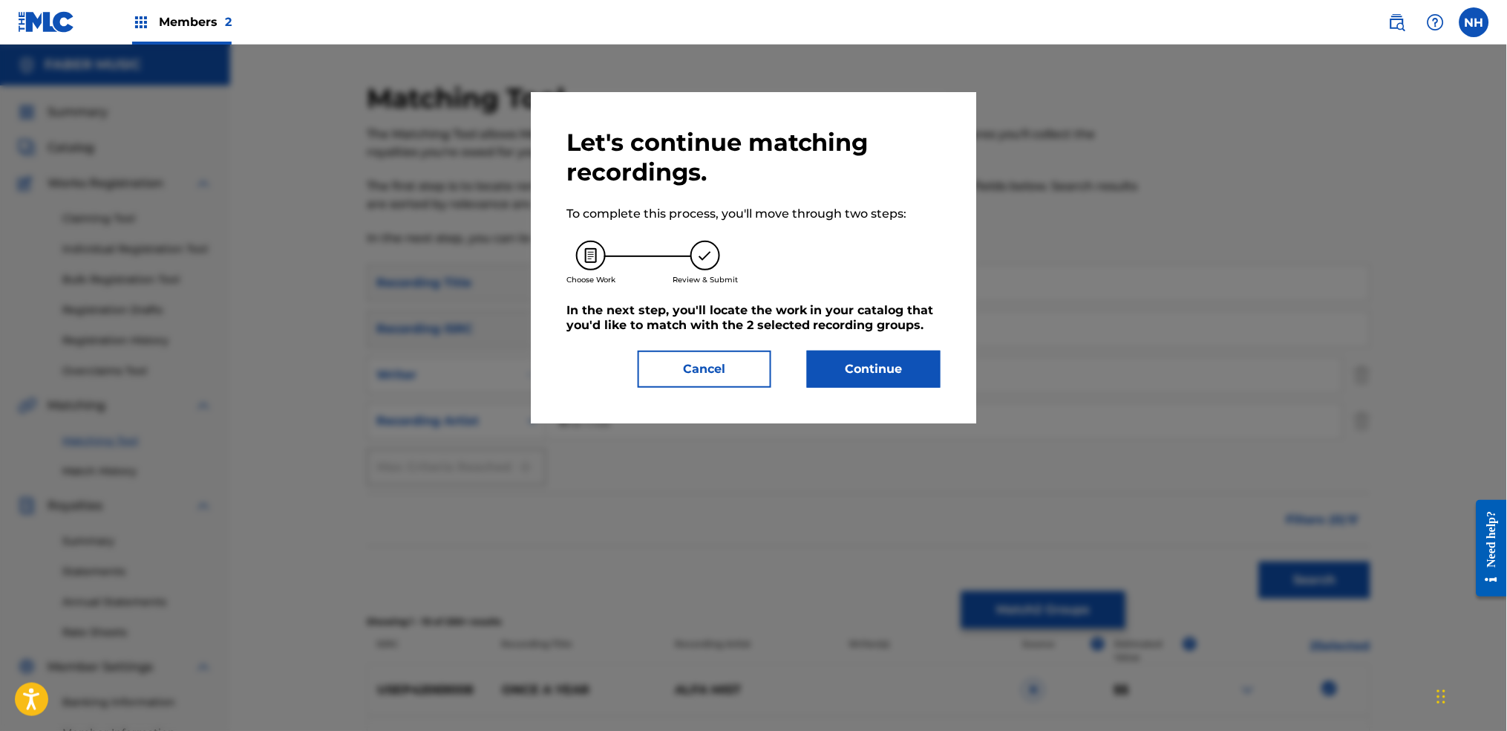
click at [927, 376] on button "Continue" at bounding box center [874, 368] width 134 height 37
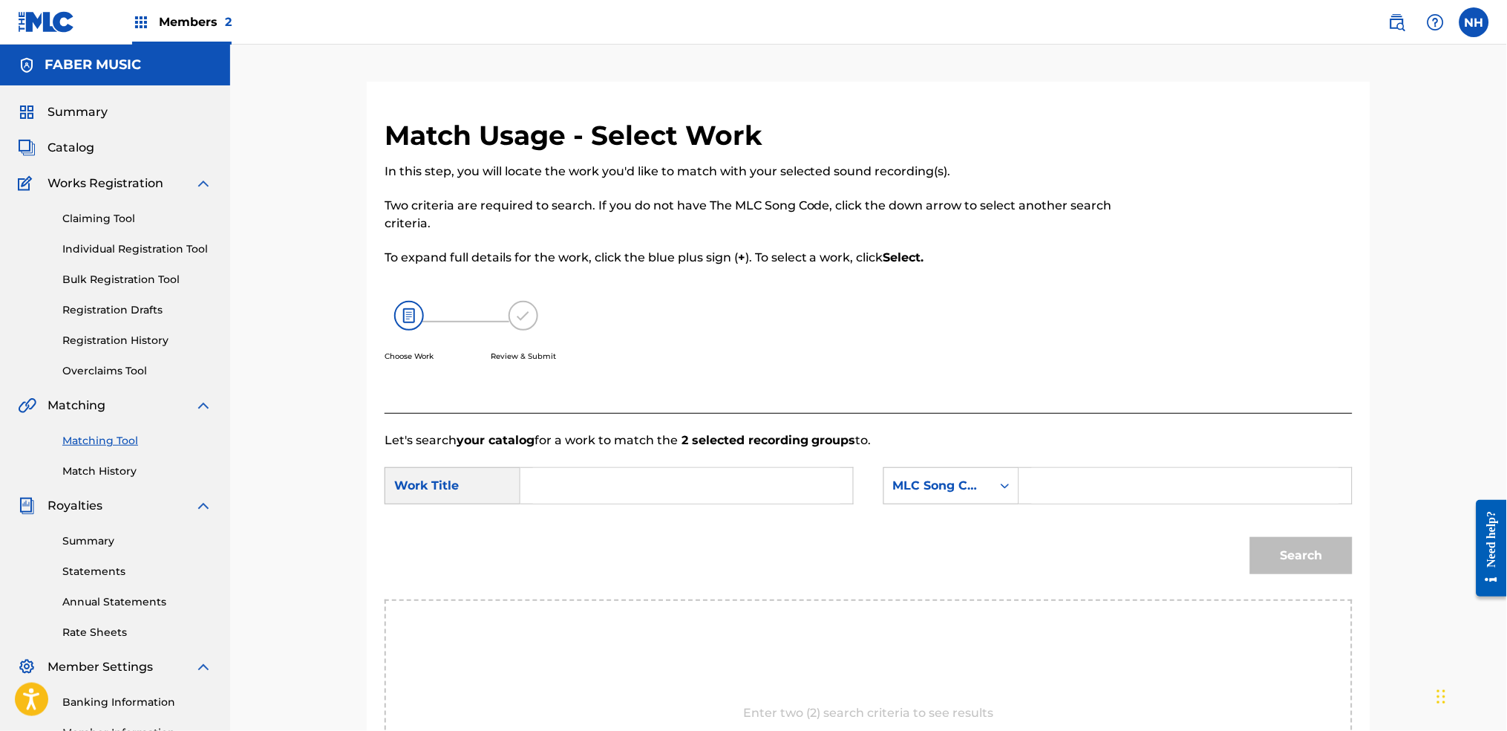
click at [754, 465] on form "SearchWithCriteria6344e5d8-ca65-4409-b8fc-ab4314757302 Work Title SearchWithCri…" at bounding box center [869, 524] width 968 height 150
click at [762, 471] on input "Search Form" at bounding box center [686, 486] width 307 height 36
paste input "ONCE A YEAR"
type input "ONCE A YEAR"
click at [910, 481] on div "MLC Song Code" at bounding box center [938, 486] width 90 height 18
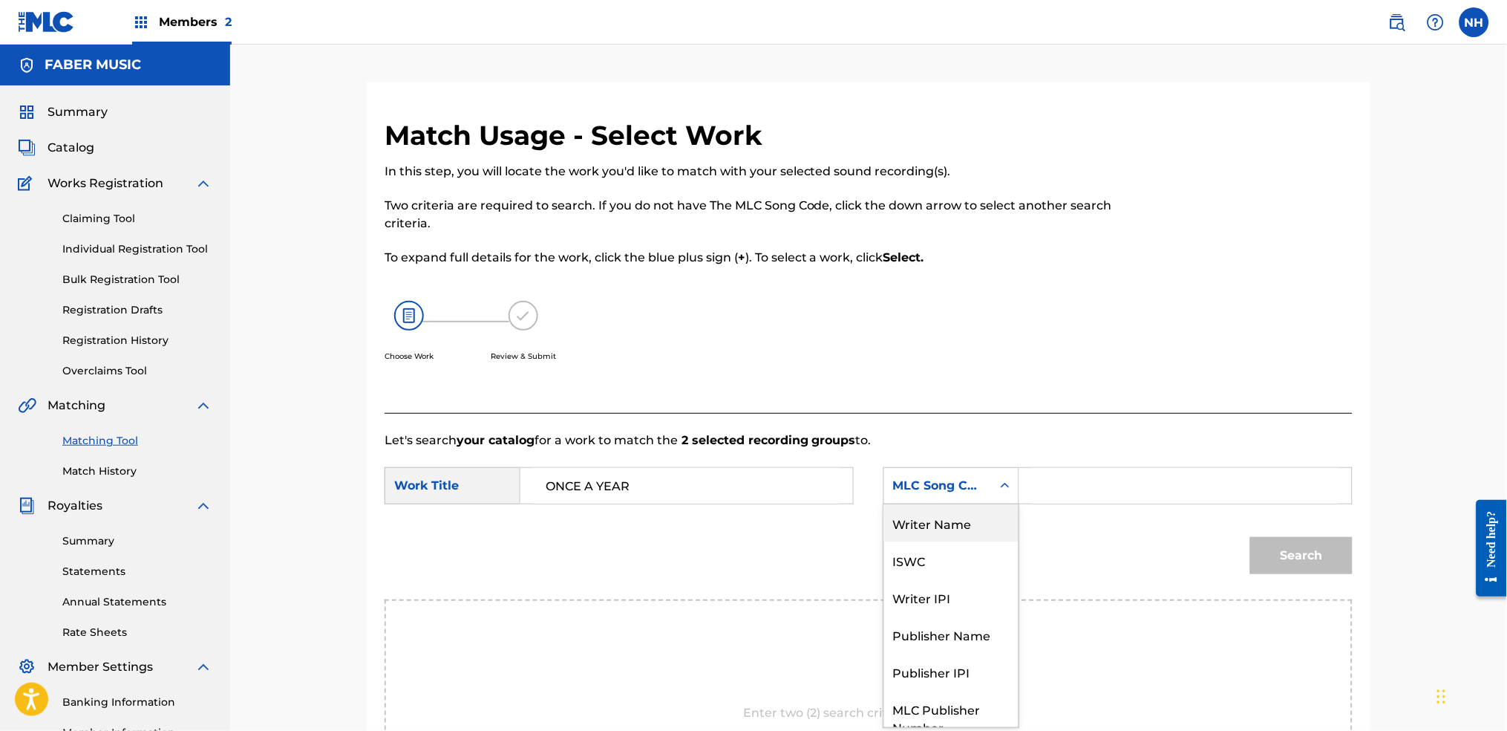
click at [951, 517] on div "Writer Name" at bounding box center [951, 522] width 134 height 37
click at [1025, 500] on div "Search Form" at bounding box center [1185, 485] width 333 height 37
click at [1031, 493] on div "Search Form" at bounding box center [1185, 485] width 333 height 37
click at [1094, 480] on input "Search Form" at bounding box center [1185, 486] width 307 height 36
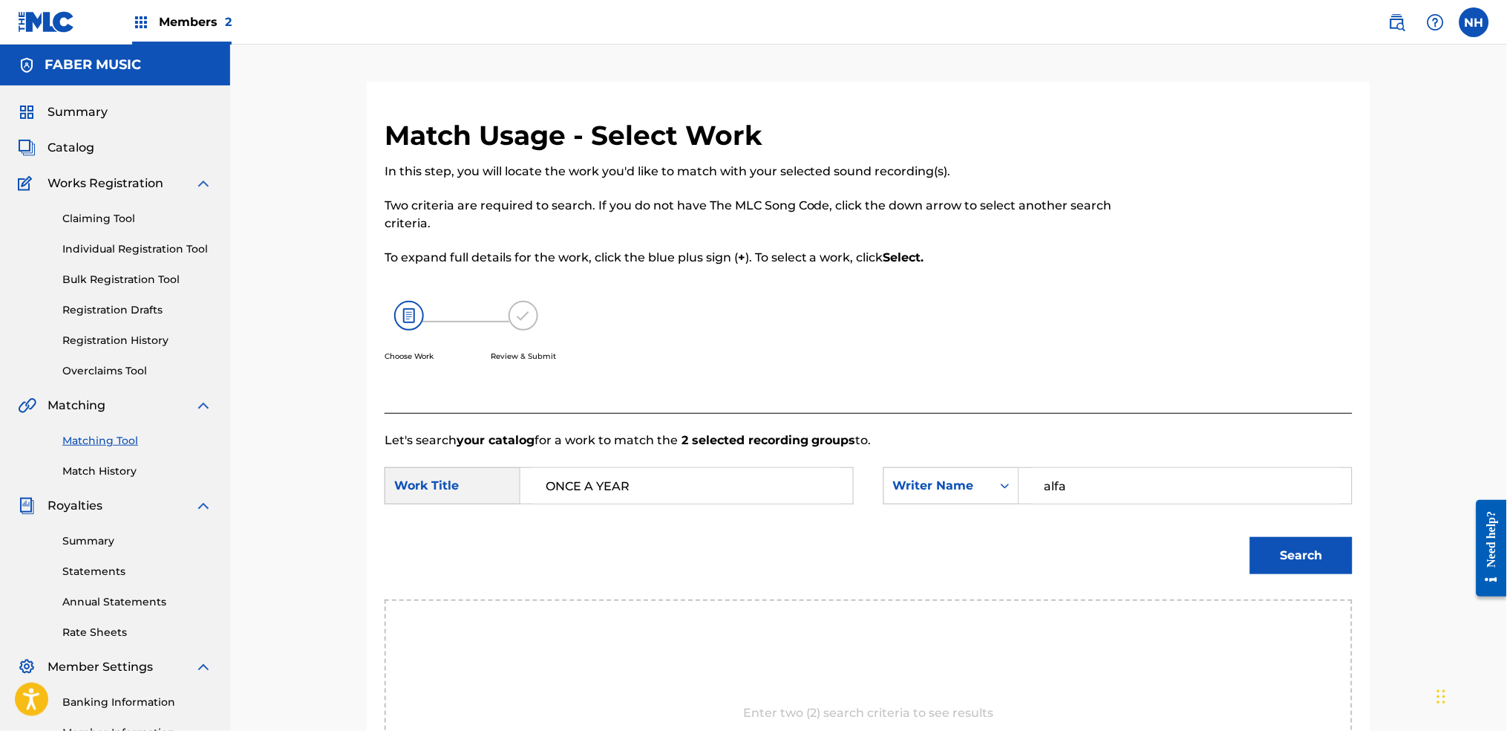
type input "alfa"
click at [1220, 538] on button "Search" at bounding box center [1301, 555] width 102 height 37
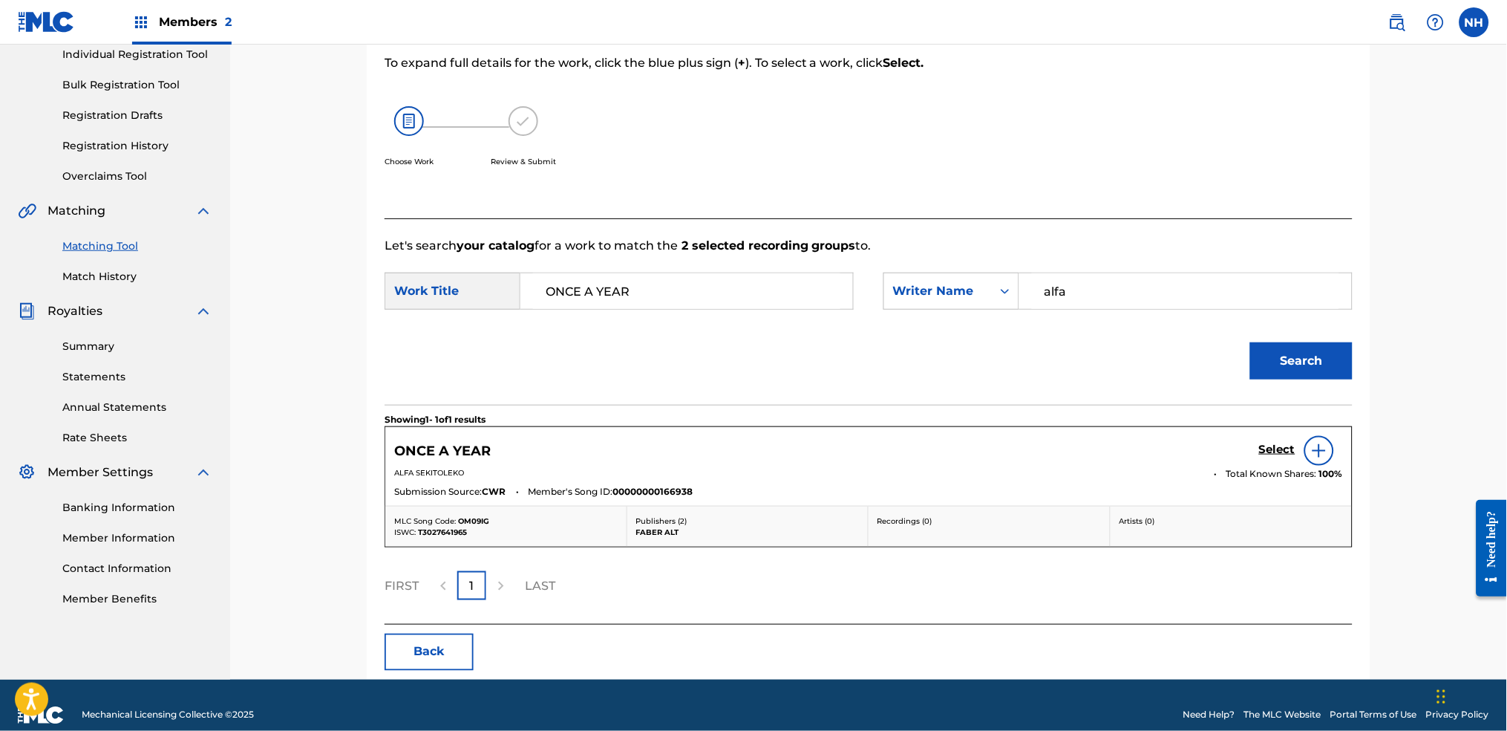
scroll to position [197, 0]
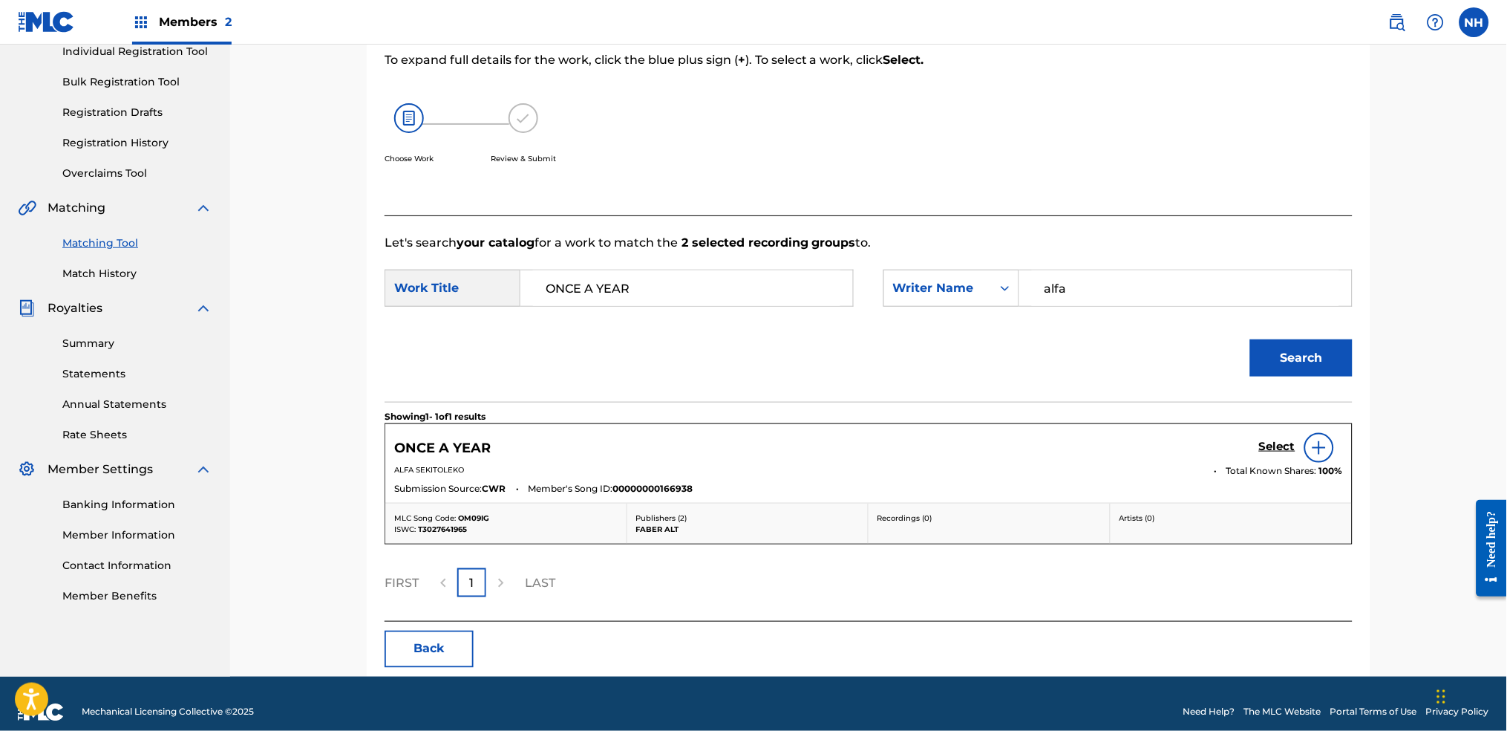
click at [1220, 442] on h5 "Select" at bounding box center [1277, 447] width 36 height 14
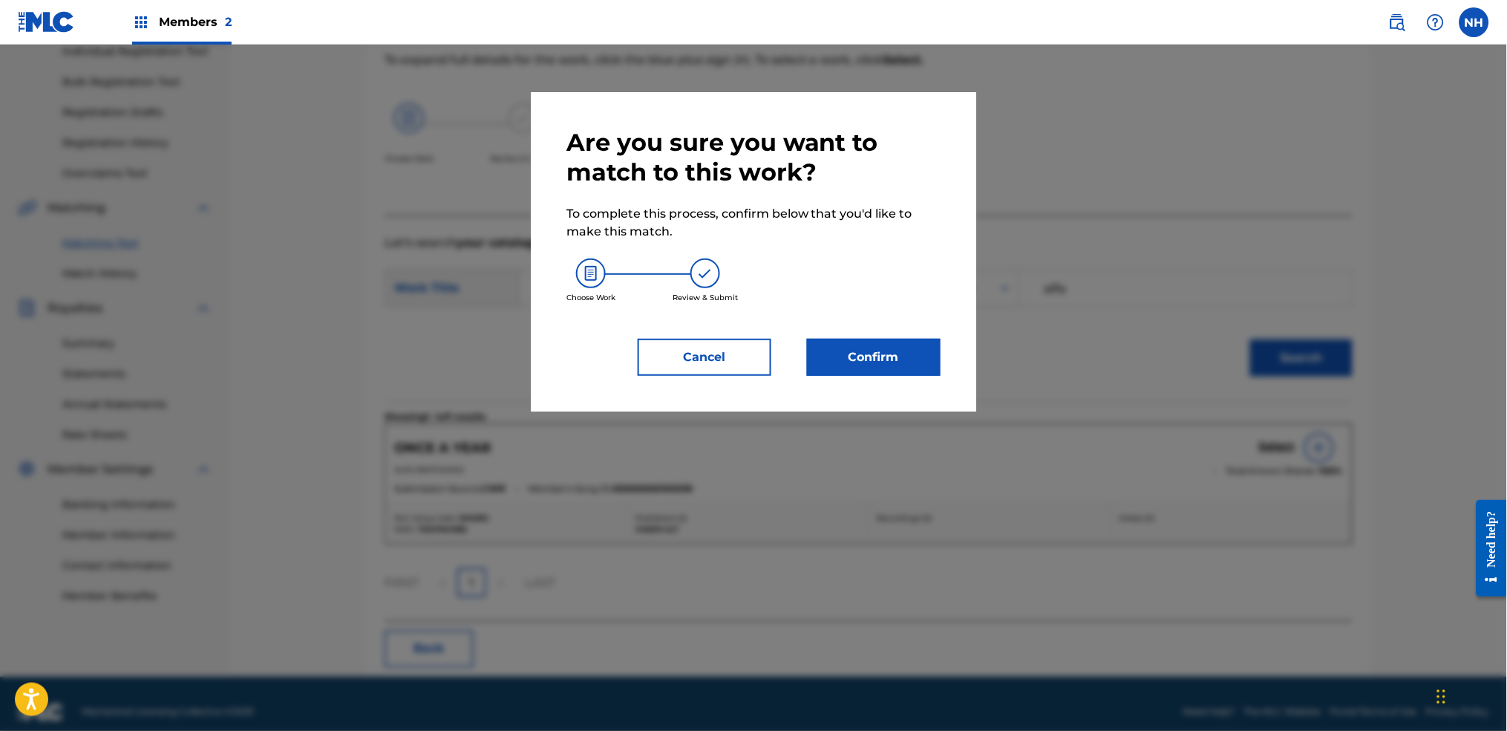
click at [865, 368] on button "Confirm" at bounding box center [874, 357] width 134 height 37
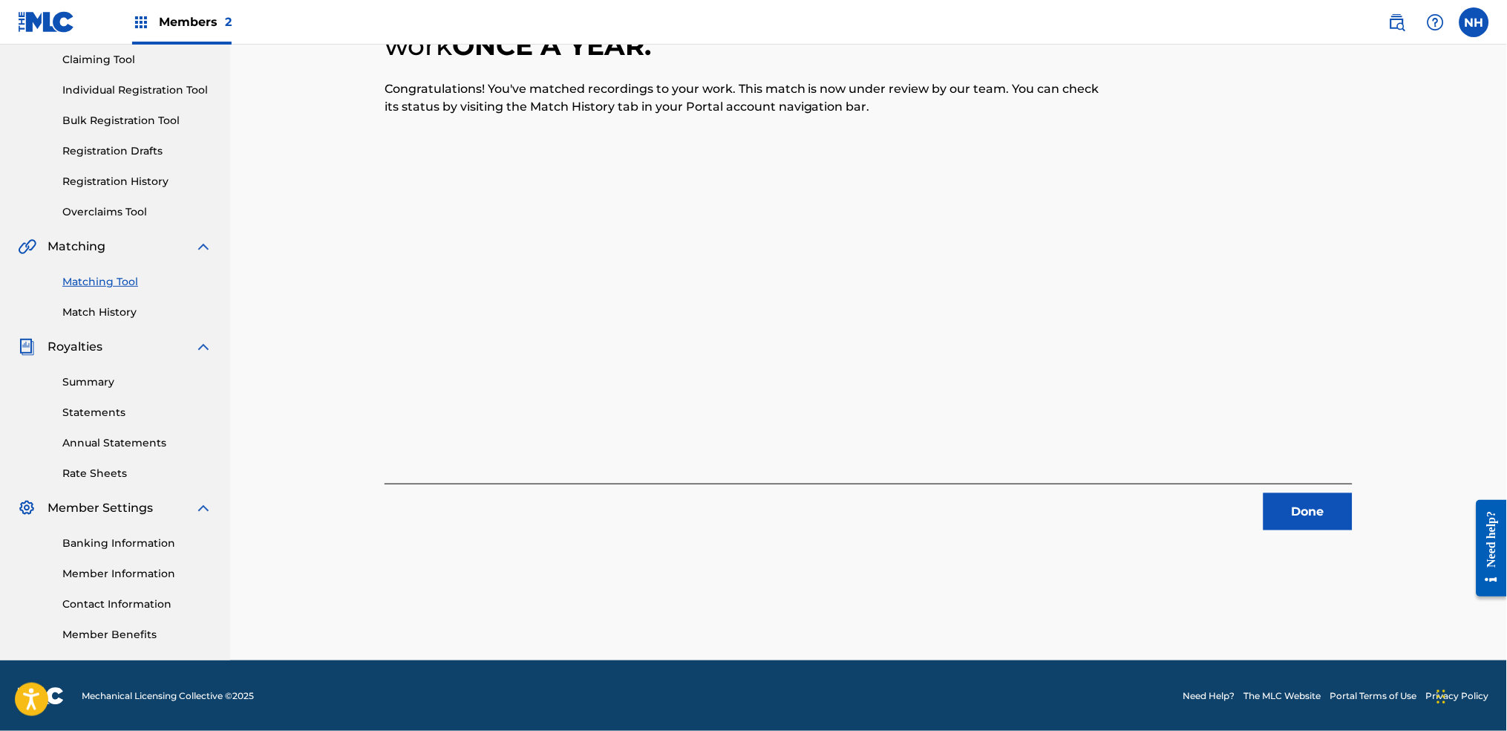
click at [1220, 531] on div "2 Recording Groups are pending usage match to the work ONCE A YEAR . Congratula…" at bounding box center [868, 291] width 1039 height 737
drag, startPoint x: 1301, startPoint y: 531, endPoint x: 1302, endPoint y: 521, distance: 9.8
click at [1220, 531] on div "2 Recording Groups are pending usage match to the work ONCE A YEAR . Congratula…" at bounding box center [868, 291] width 1039 height 737
click at [1220, 519] on button "Done" at bounding box center [1308, 511] width 89 height 37
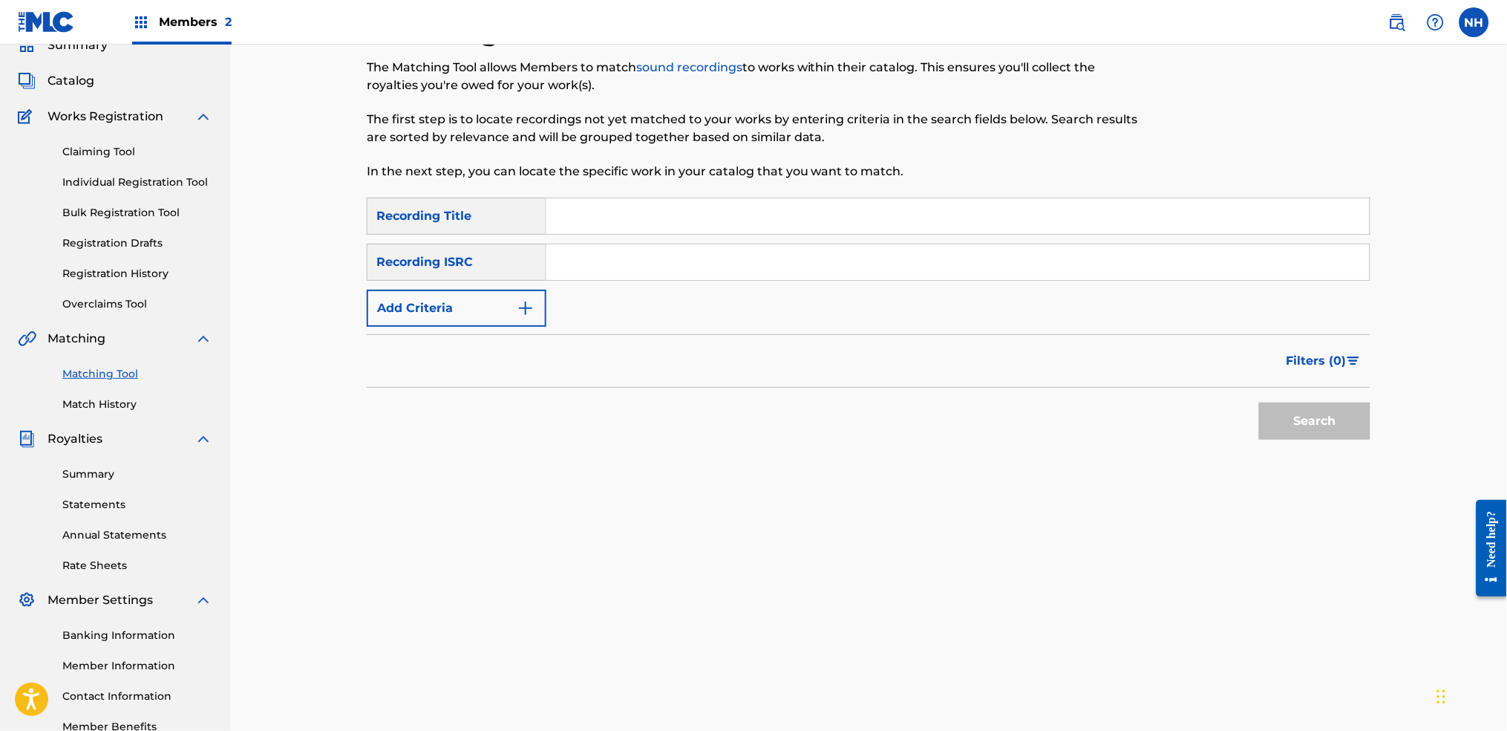
scroll to position [0, 0]
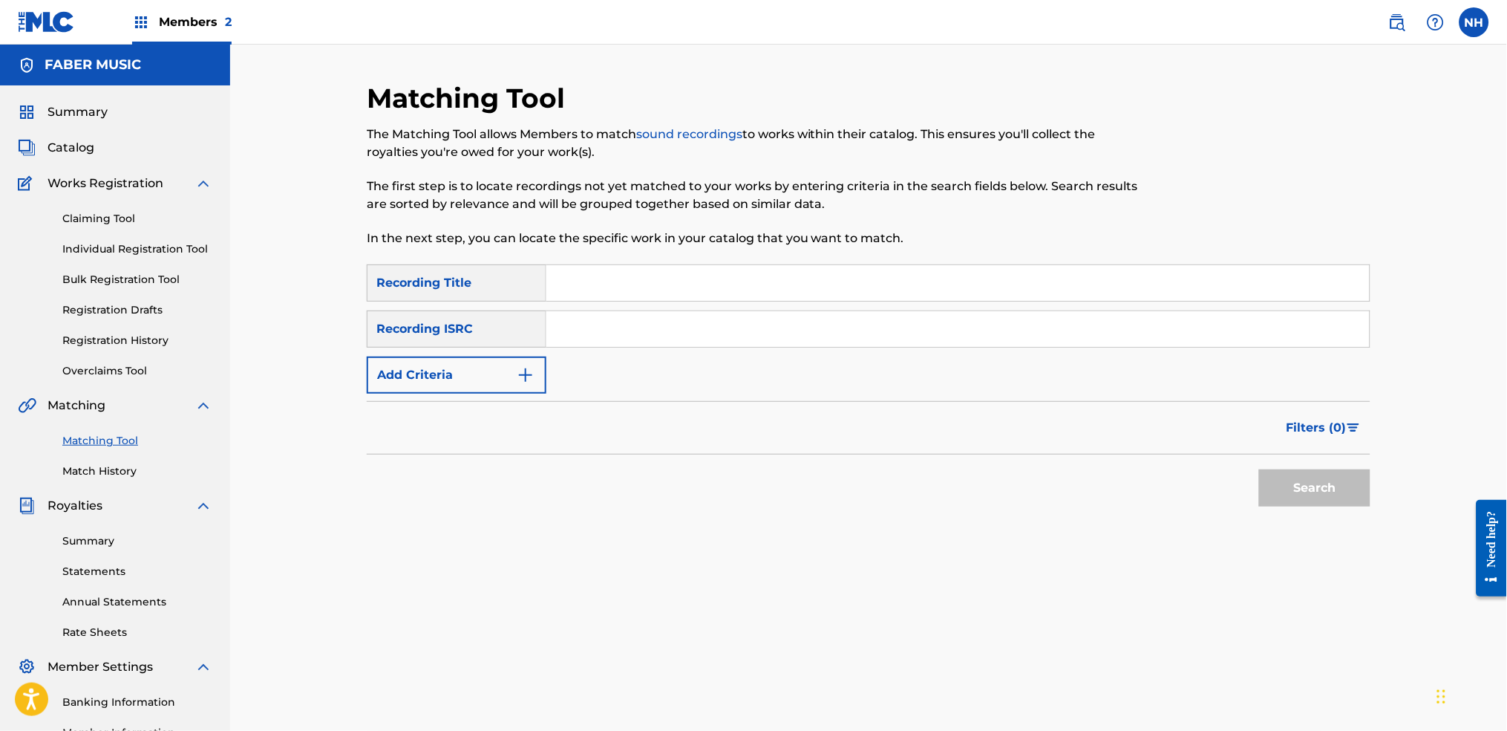
click at [532, 391] on button "Add Criteria" at bounding box center [457, 374] width 180 height 37
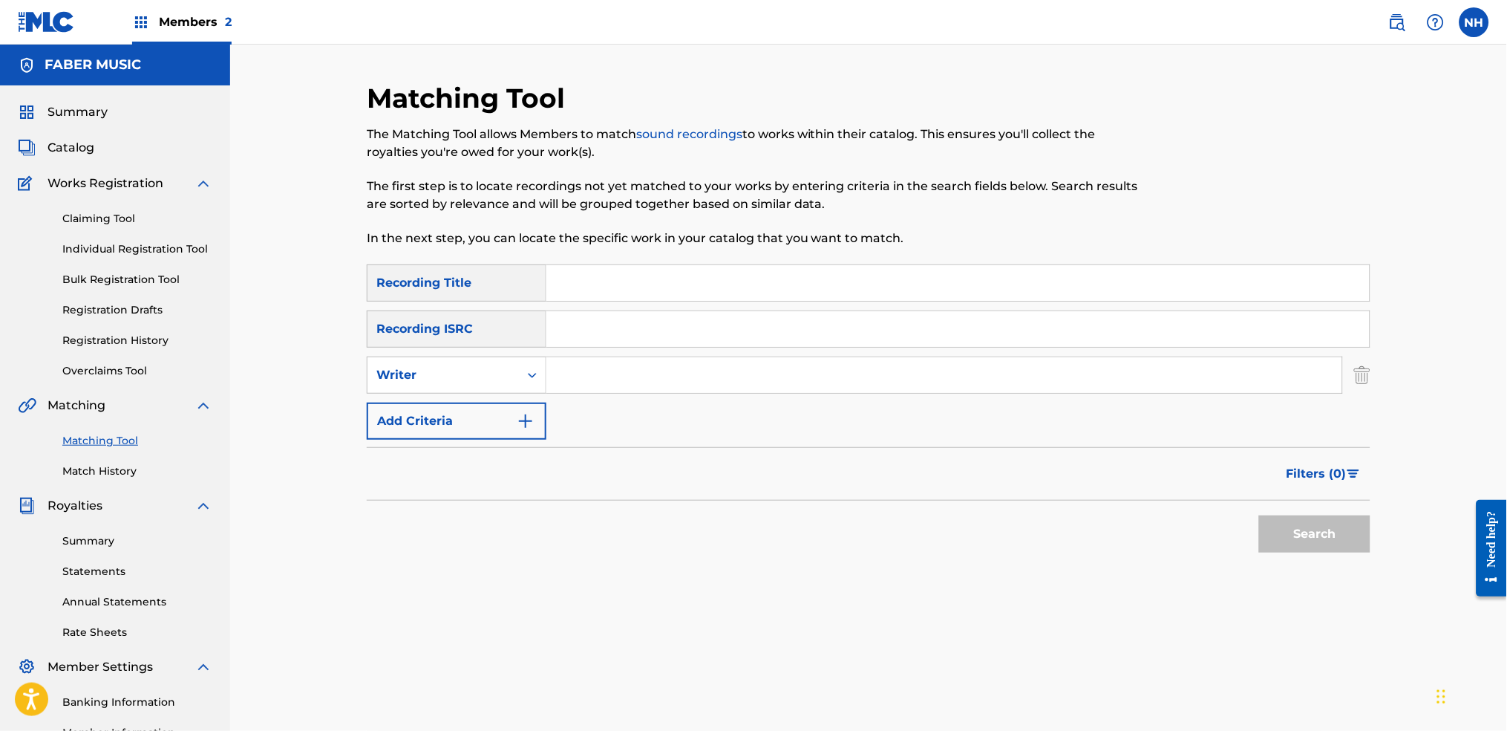
click at [525, 461] on div "Filters ( 0 )" at bounding box center [869, 473] width 1004 height 53
click at [523, 440] on form "SearchWithCriteriab69bc63f-c16c-46f9-943a-ffcfdda0fead Recording Title SearchWi…" at bounding box center [869, 411] width 1004 height 295
click at [521, 428] on img "Search Form" at bounding box center [526, 421] width 18 height 18
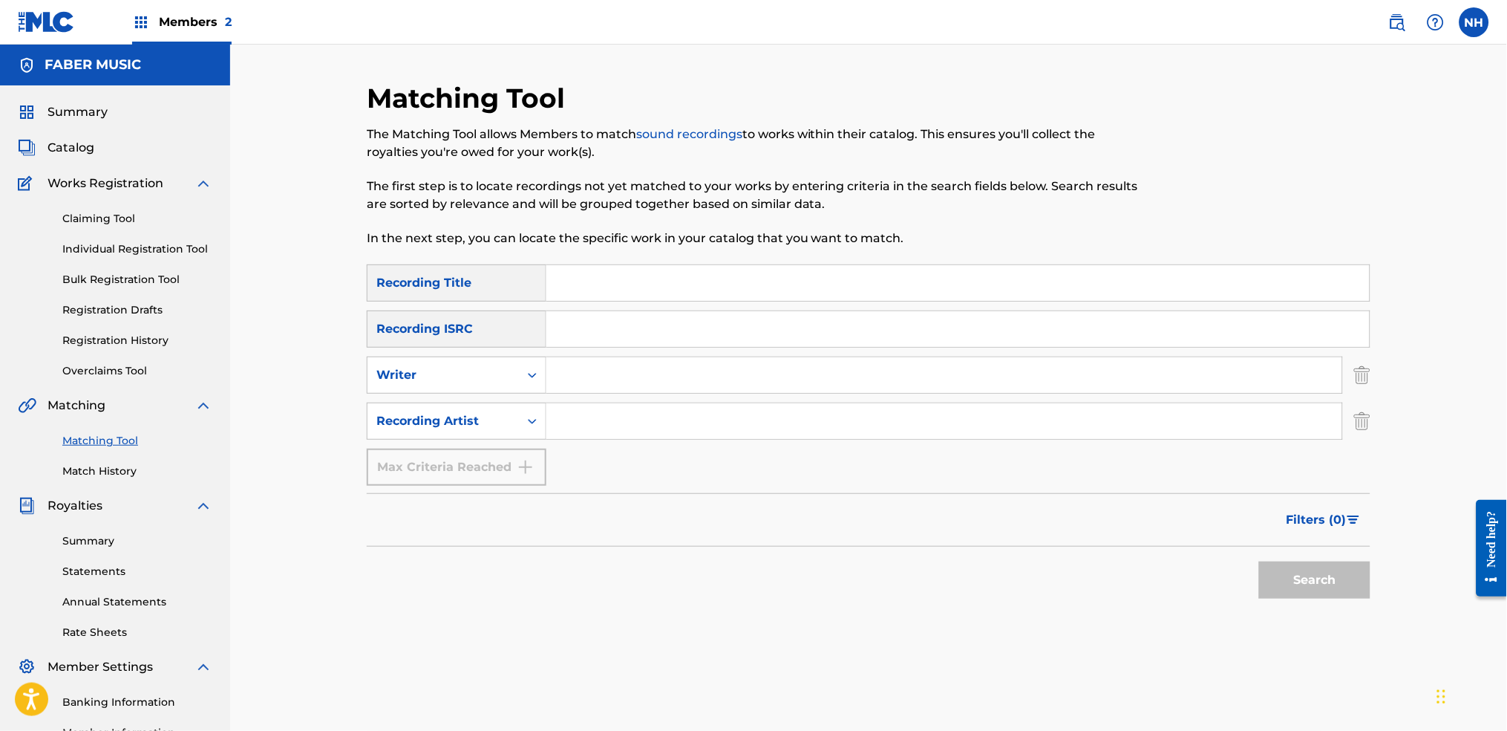
click at [567, 416] on input "Search Form" at bounding box center [944, 421] width 796 height 36
type input "alfa mist"
click at [1220, 543] on div "Matching Tool The Matching Tool allows Members to match sound recordings to wor…" at bounding box center [869, 450] width 1004 height 737
click at [1220, 543] on button "Search" at bounding box center [1314, 579] width 111 height 37
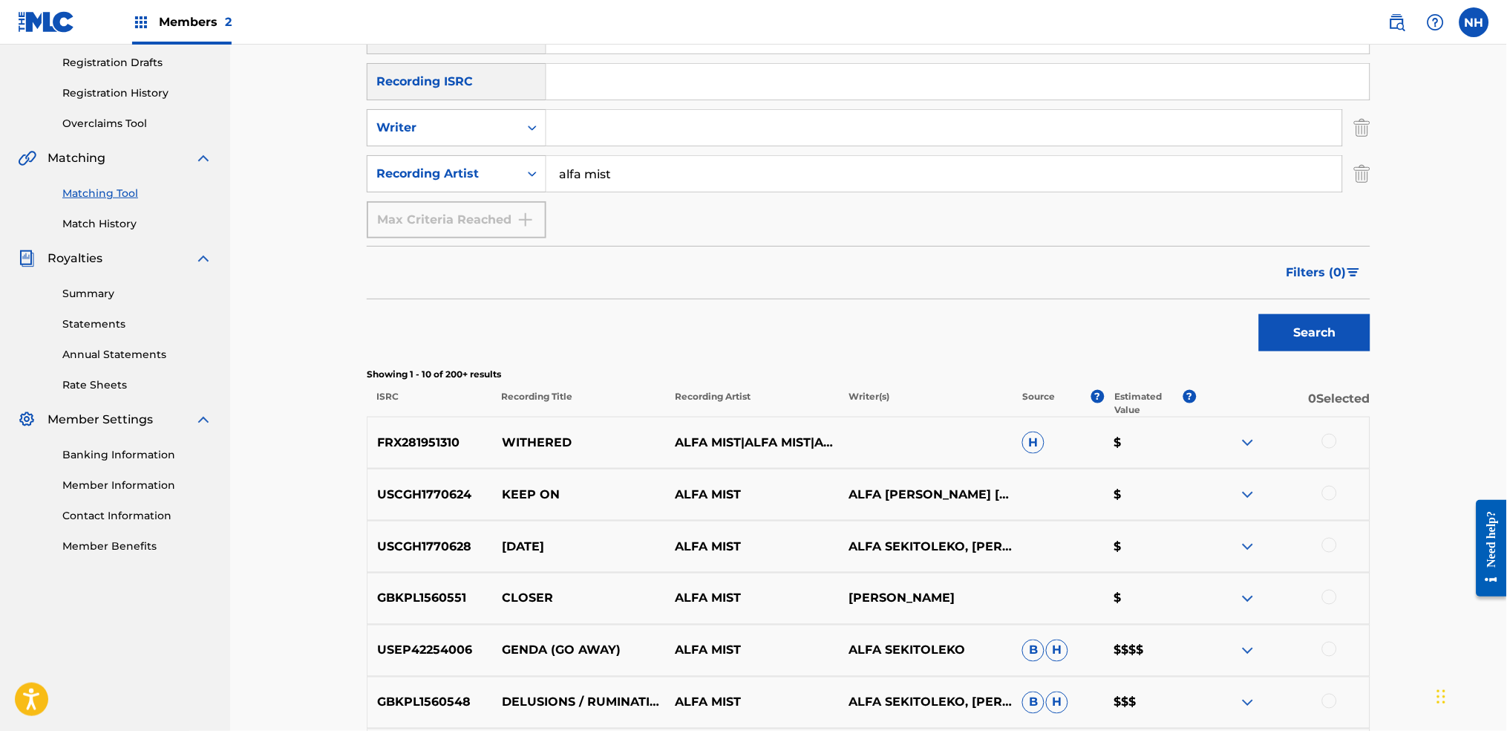
scroll to position [258, 0]
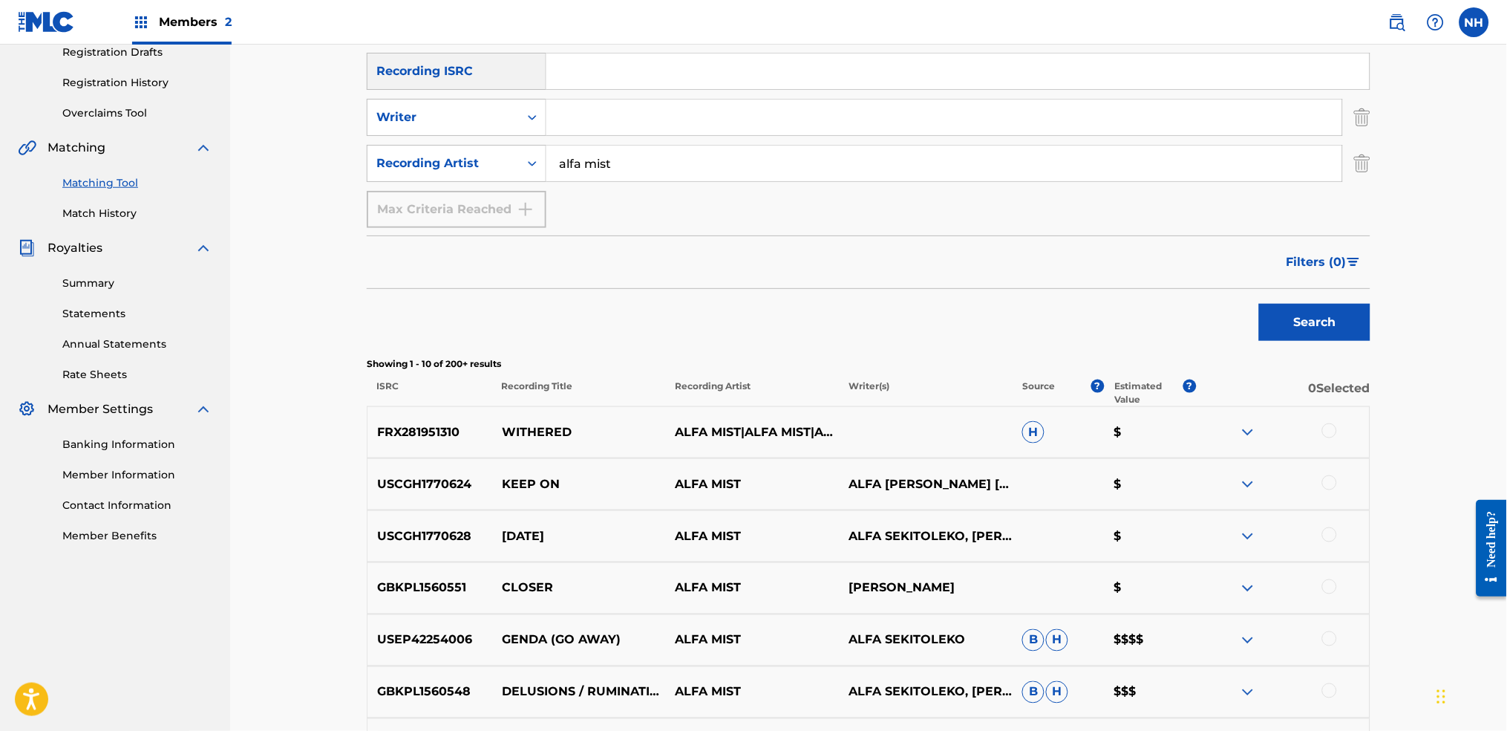
click at [1220, 261] on span "Filters ( 0 )" at bounding box center [1317, 262] width 60 height 18
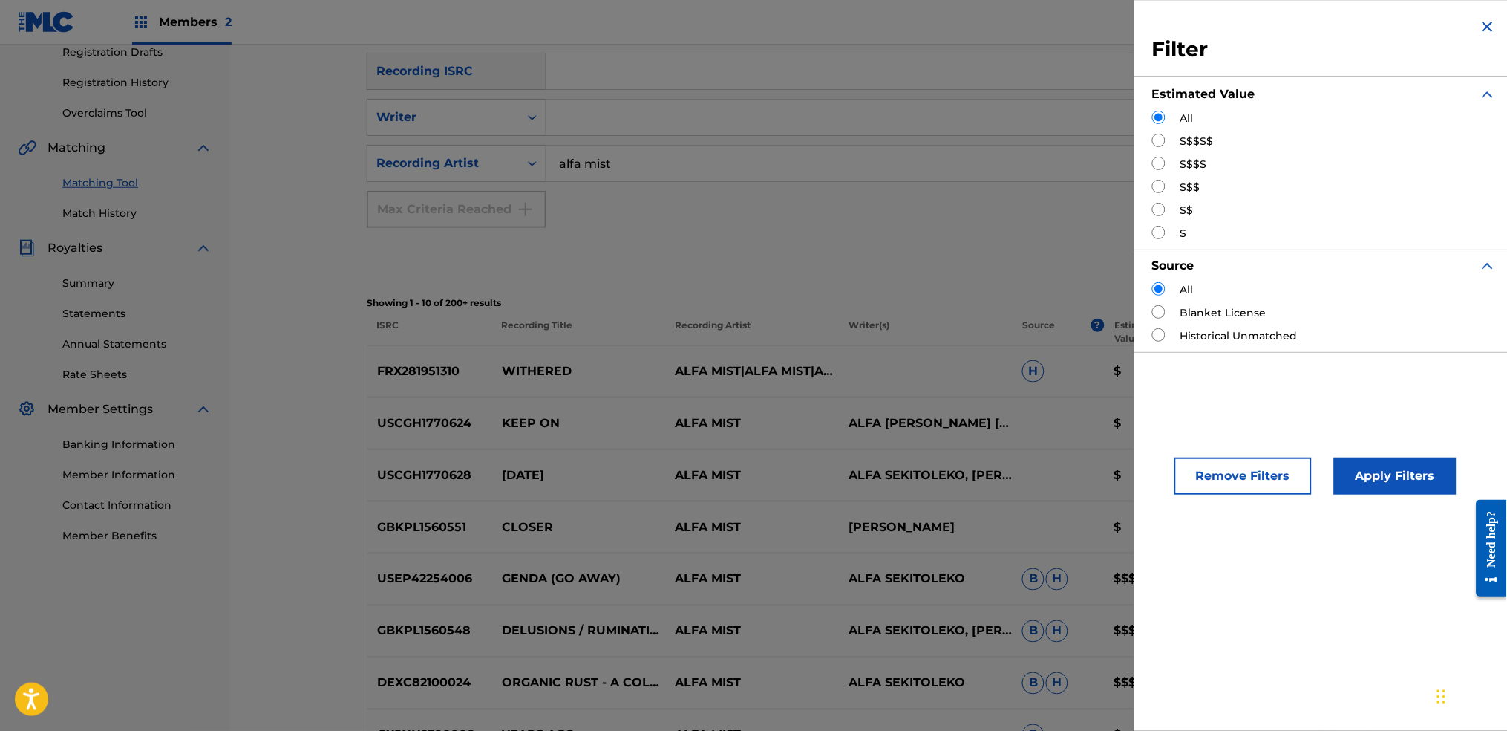
click at [1160, 141] on input "Search Form" at bounding box center [1158, 140] width 13 height 13
radio input "true"
drag, startPoint x: 1362, startPoint y: 435, endPoint x: 1370, endPoint y: 452, distance: 18.9
click at [1220, 441] on div "Remove Filters Apply Filters" at bounding box center [1324, 463] width 380 height 98
click at [1220, 475] on button "Apply Filters" at bounding box center [1395, 475] width 123 height 37
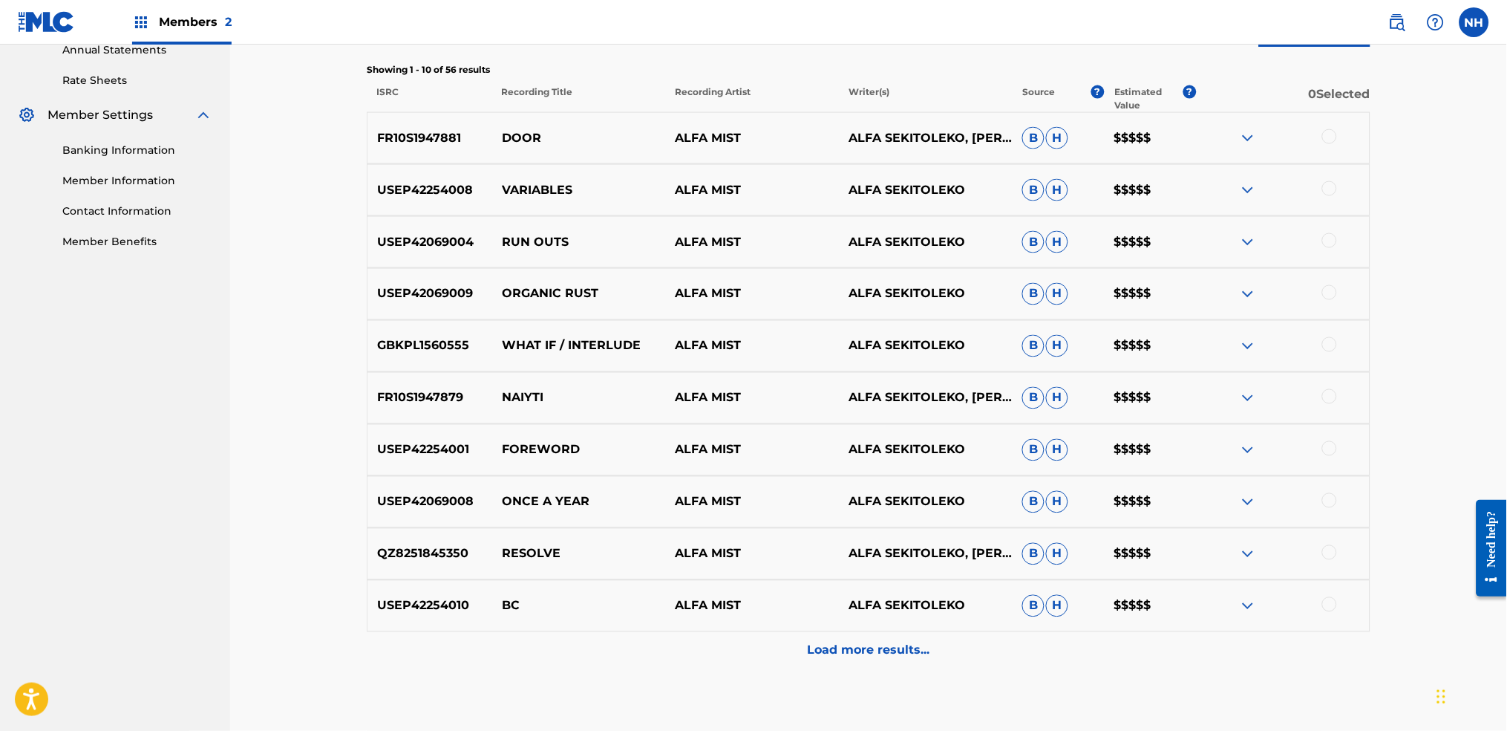
scroll to position [635, 0]
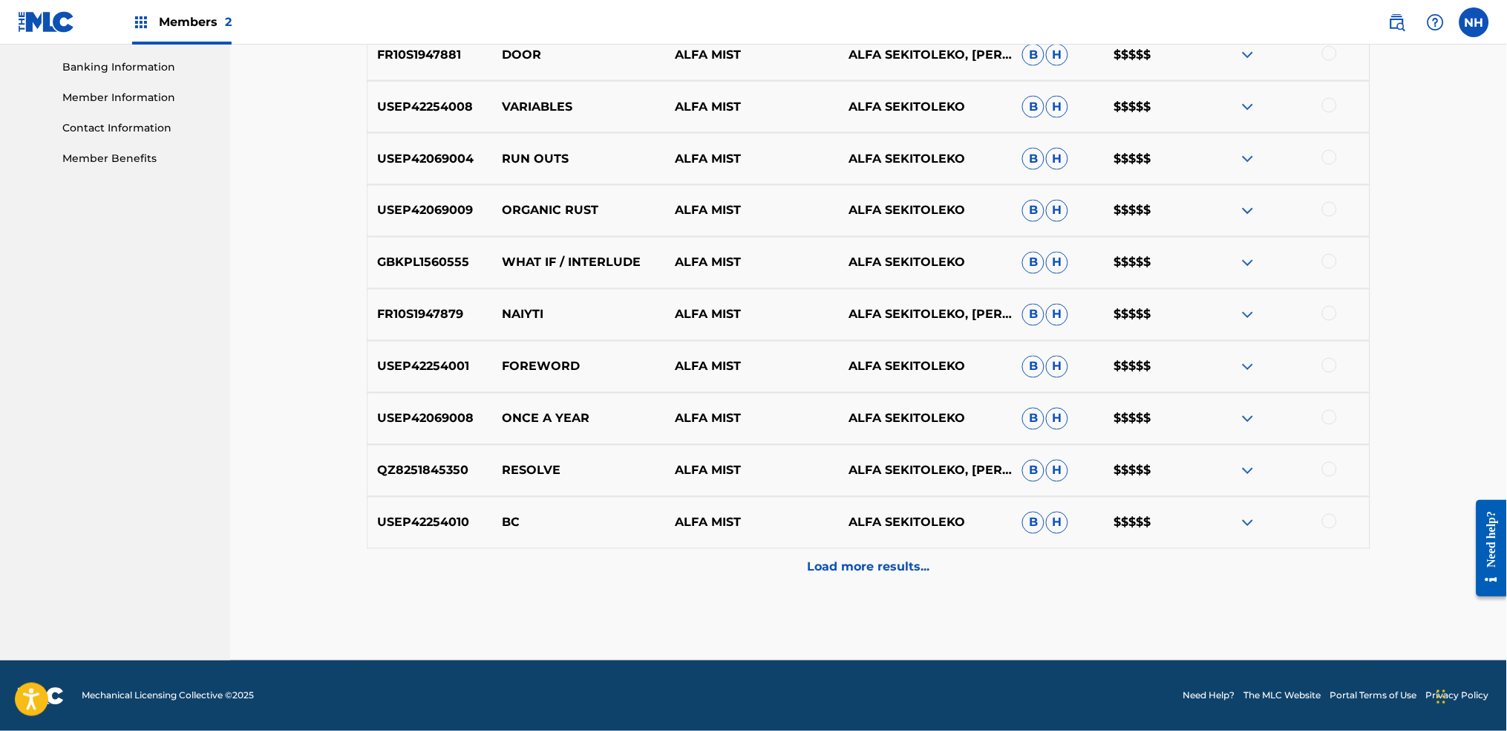
click at [764, 543] on div "Load more results..." at bounding box center [869, 567] width 1004 height 37
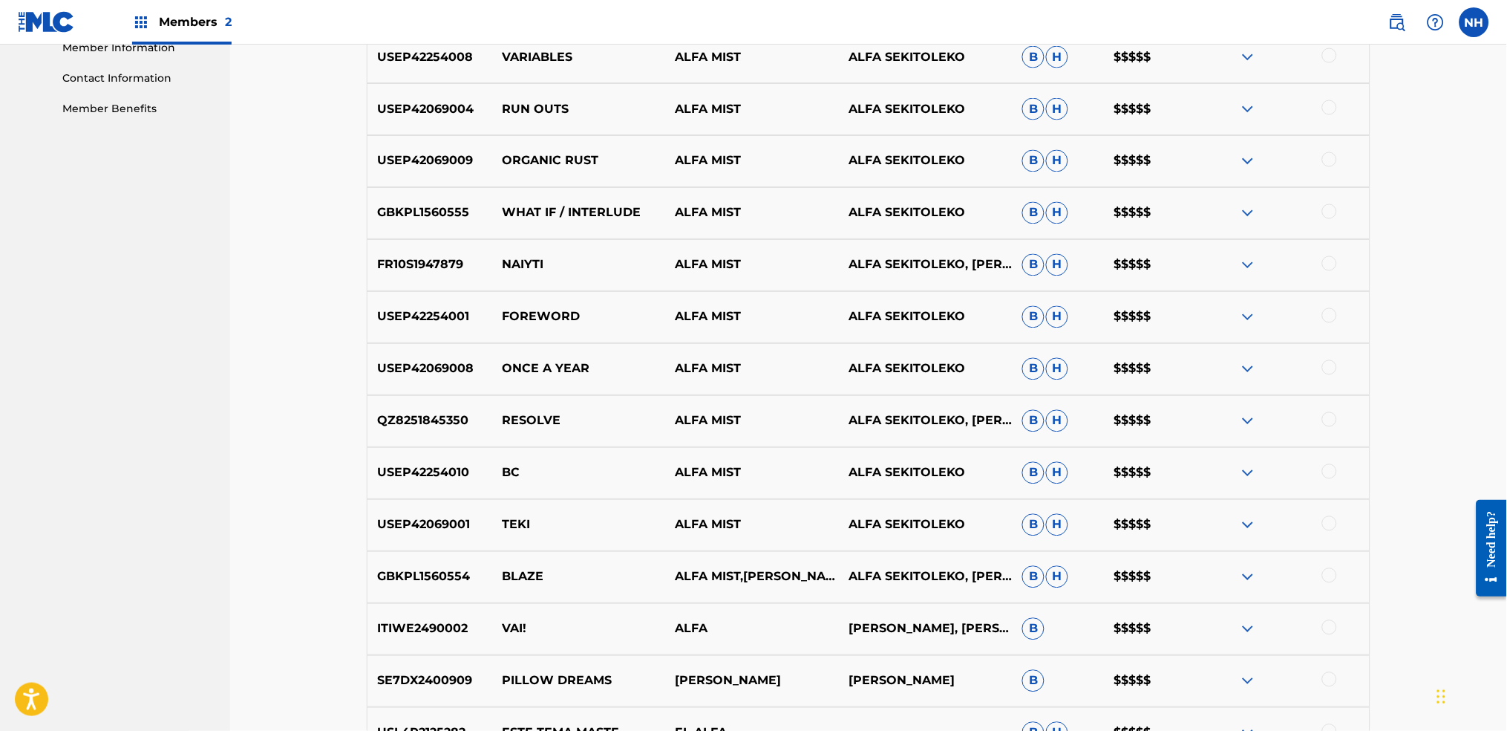
scroll to position [833, 0]
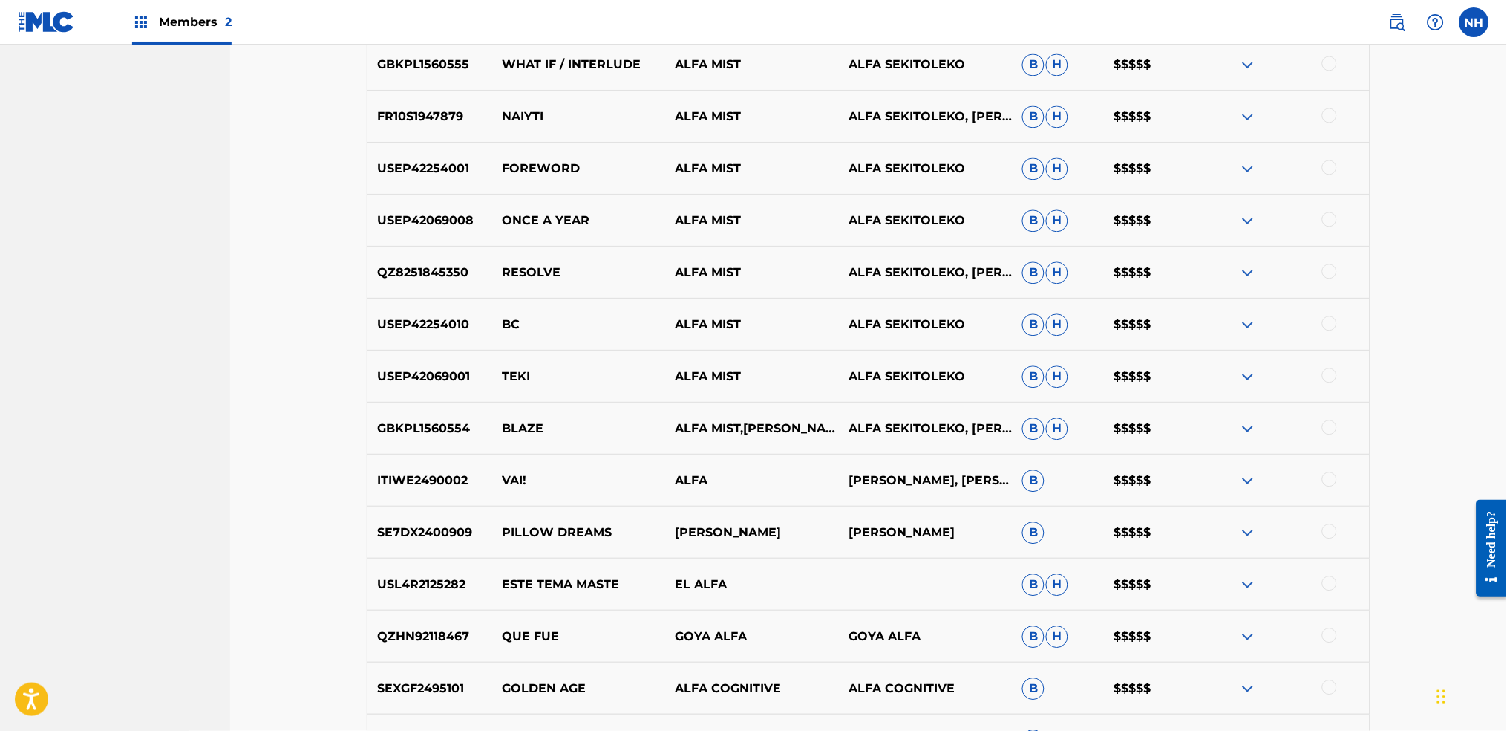
drag, startPoint x: 600, startPoint y: 227, endPoint x: 587, endPoint y: 249, distance: 26.0
click at [600, 228] on p "ONCE A YEAR" at bounding box center [579, 221] width 174 height 18
drag, startPoint x: 577, startPoint y: 265, endPoint x: 495, endPoint y: 272, distance: 81.9
click at [495, 272] on p "RESOLVE" at bounding box center [579, 273] width 174 height 18
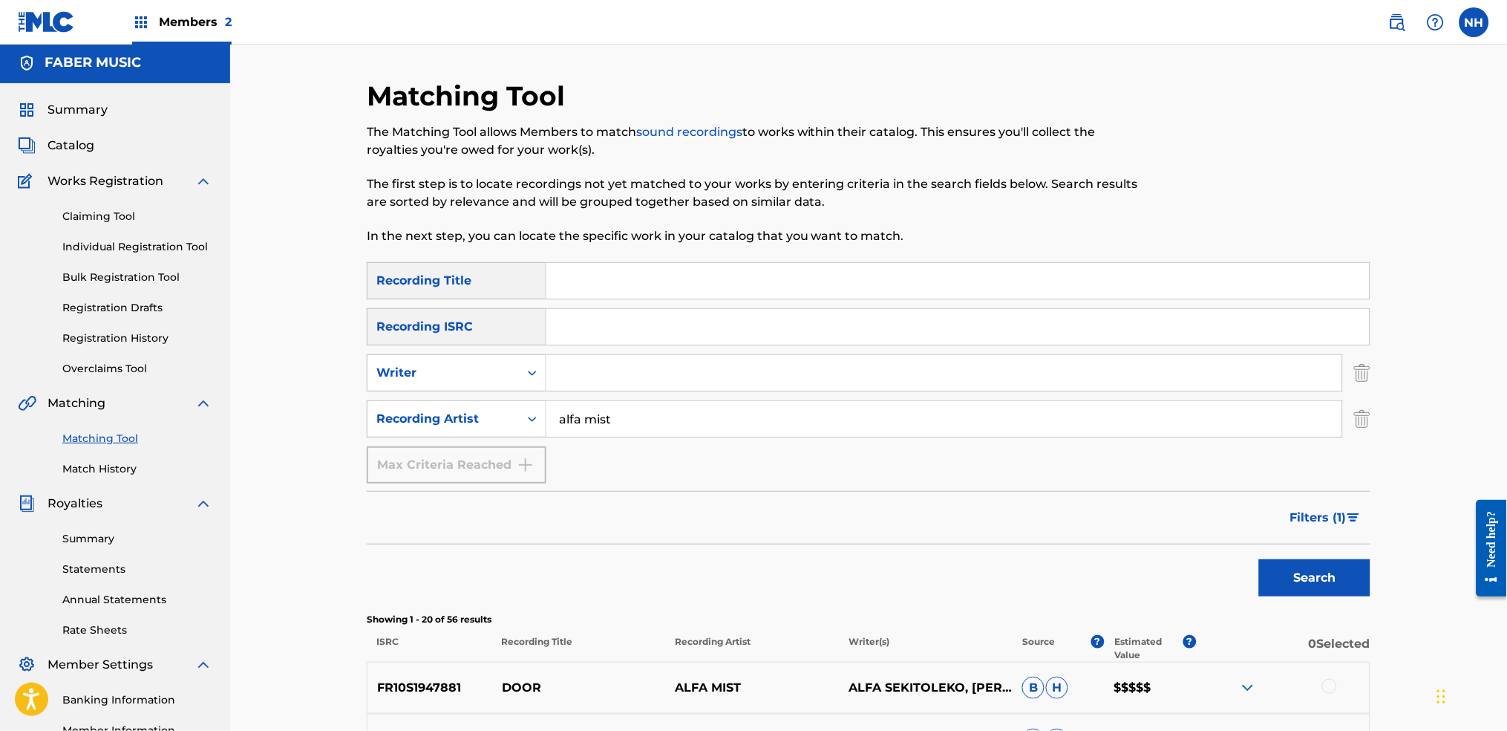
scroll to position [0, 0]
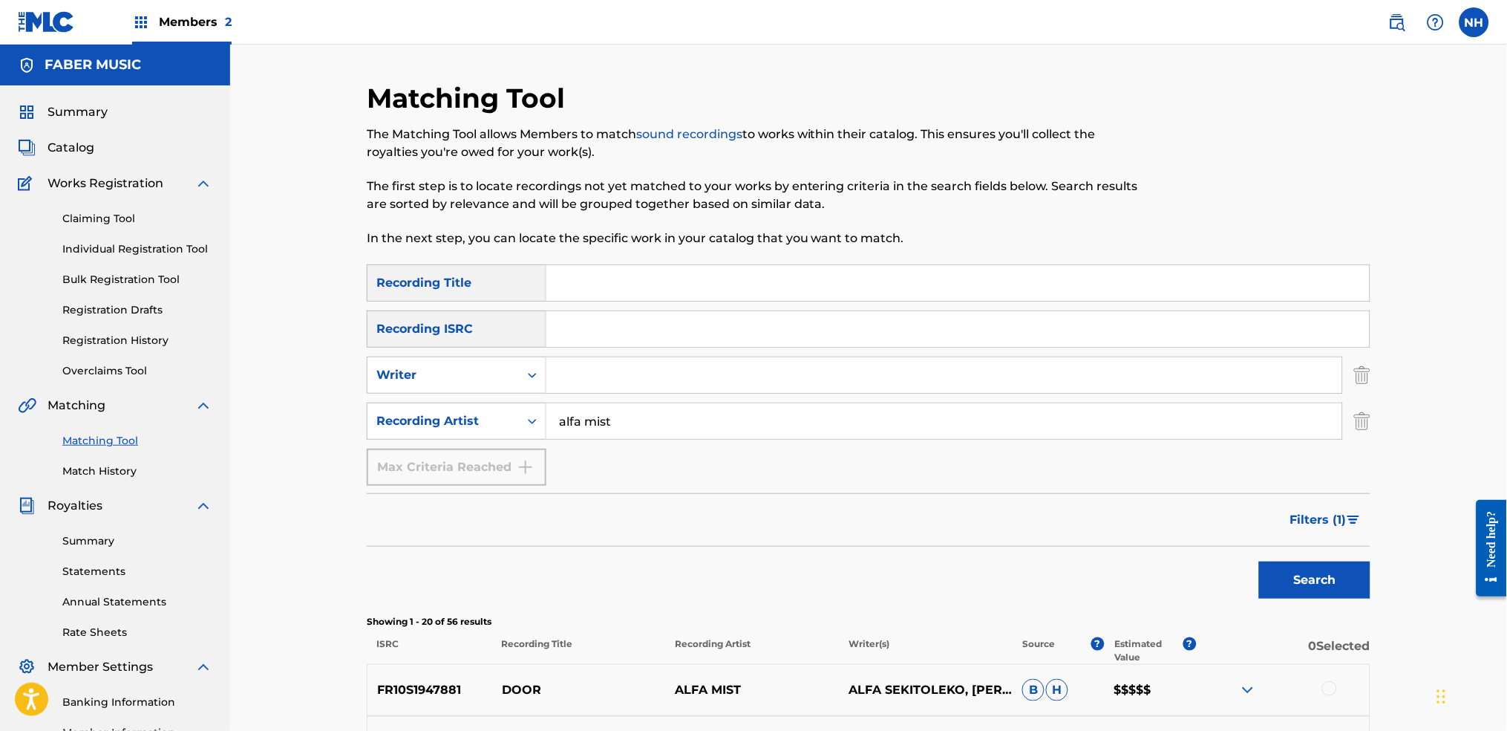
click at [604, 261] on div "Matching Tool The Matching Tool allows Members to match sound recordings to wor…" at bounding box center [753, 173] width 773 height 183
click at [600, 277] on input "Search Form" at bounding box center [957, 283] width 823 height 36
paste input "RESOLVE"
type input "RESOLVE"
click at [1220, 512] on span "Filters ( 1 )" at bounding box center [1318, 520] width 56 height 18
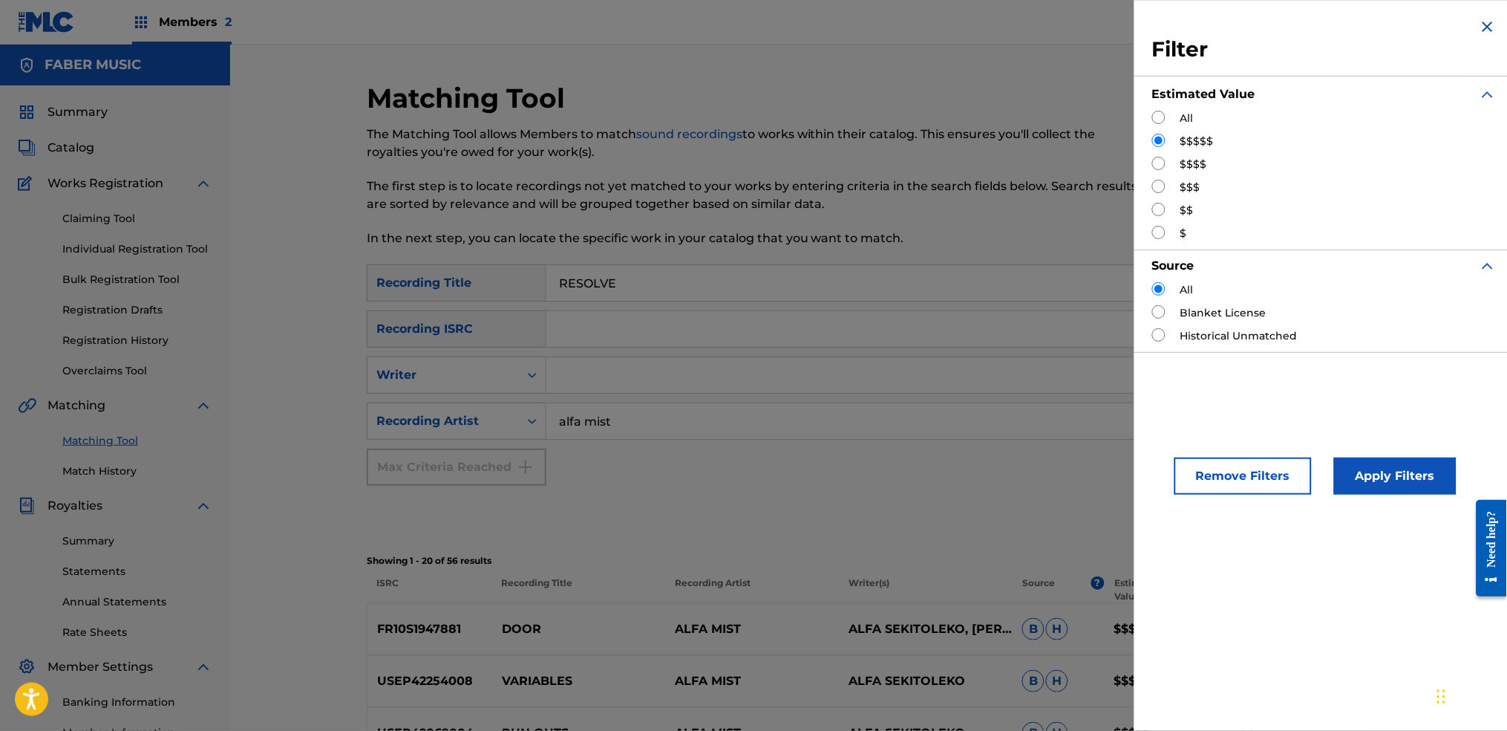
click at [1155, 108] on div "Estimated Value" at bounding box center [1324, 94] width 344 height 33
click at [1159, 115] on input "Search Form" at bounding box center [1158, 117] width 13 height 13
radio input "true"
click at [1220, 481] on button "Apply Filters" at bounding box center [1395, 475] width 123 height 37
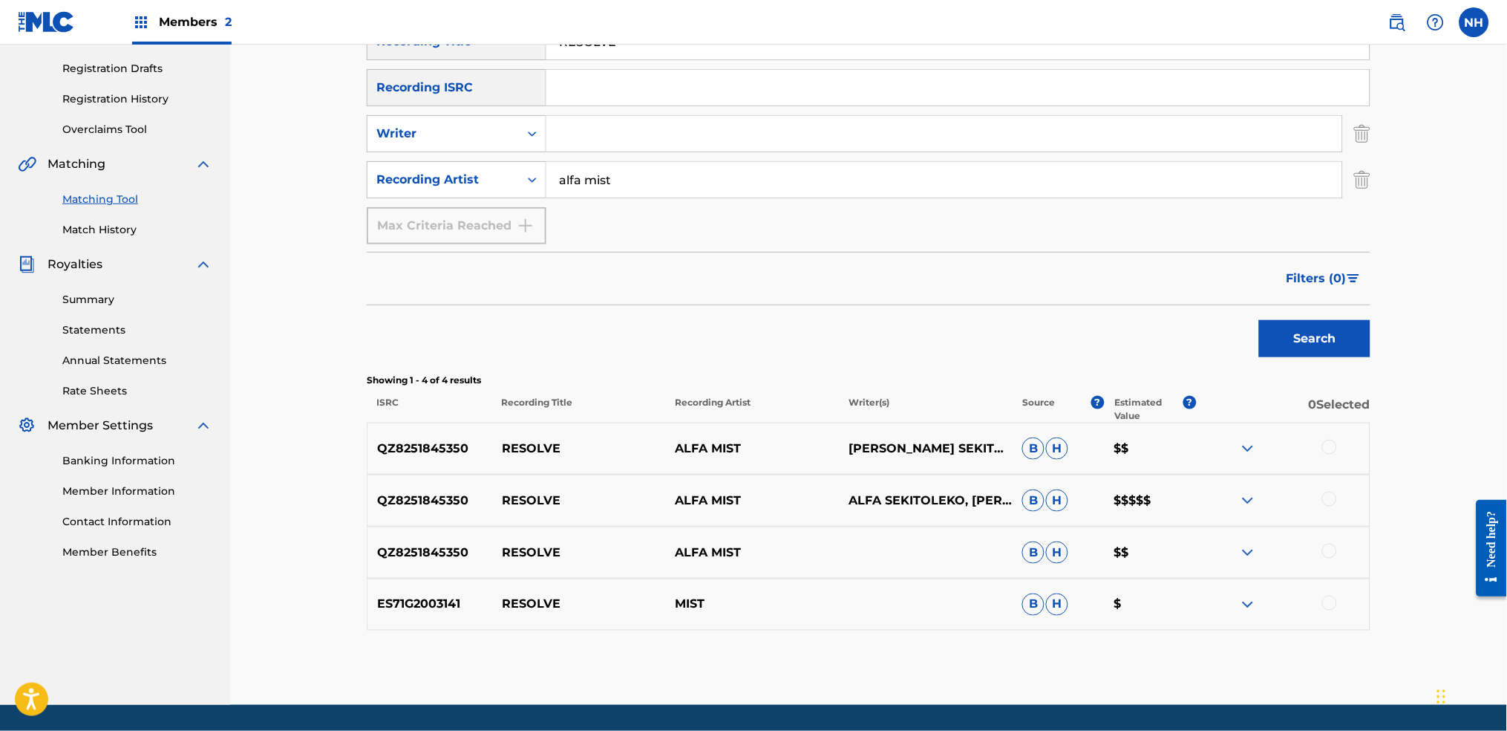
scroll to position [287, 0]
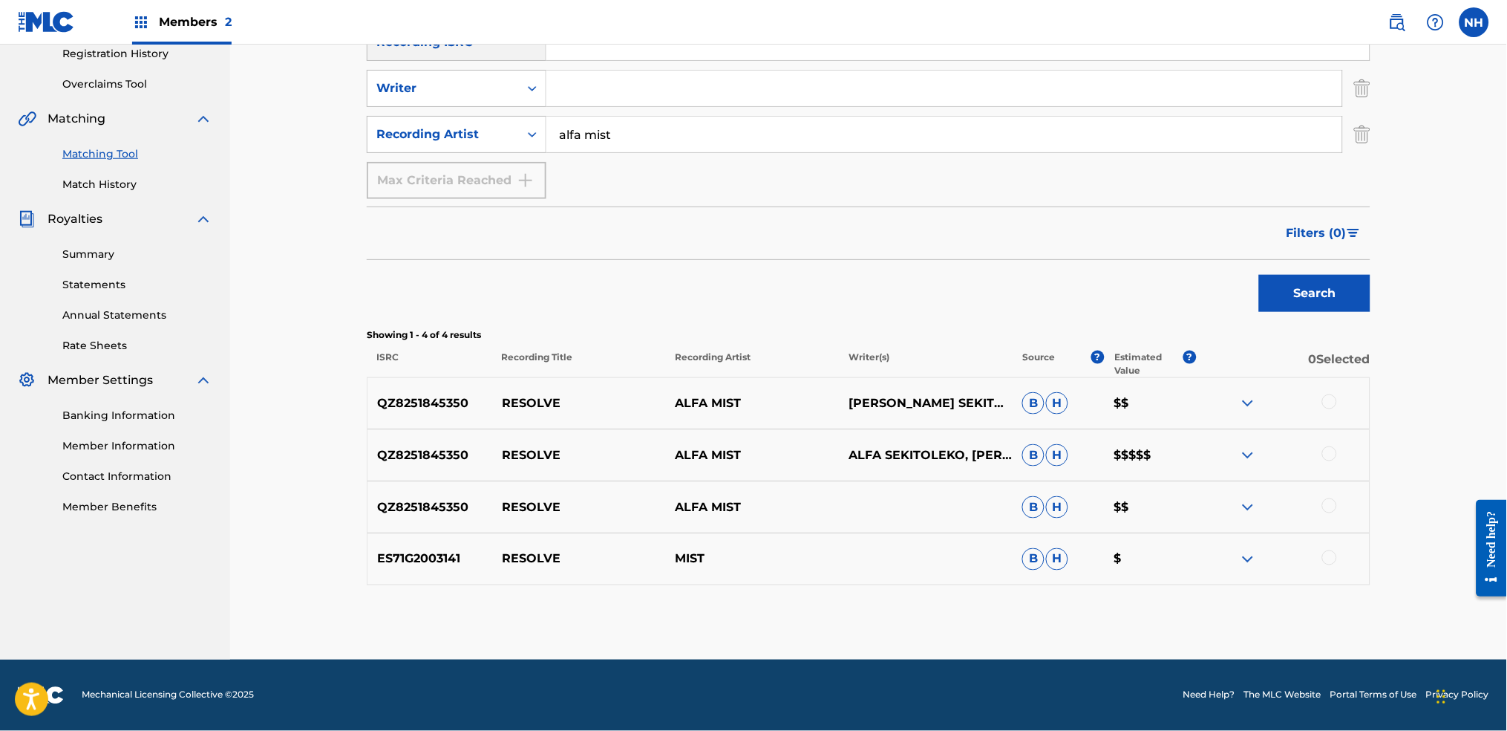
click at [1220, 399] on div at bounding box center [1329, 401] width 15 height 15
click at [1220, 432] on div "QZ8251845350 RESOLVE ALFA MIST ALFA SEKITOLEKO, JAMIE LEEMING, JOHNNY WOODHAM, …" at bounding box center [869, 455] width 1004 height 52
click at [1220, 443] on div "QZ8251845350 RESOLVE ALFA MIST ALFA SEKITOLEKO, JAMIE LEEMING, JOHNNY WOODHAM, …" at bounding box center [869, 455] width 1004 height 52
click at [1220, 494] on div "QZ8251845350 RESOLVE ALFA MIST B H $$" at bounding box center [869, 507] width 1004 height 52
click at [1220, 499] on div at bounding box center [1283, 507] width 174 height 18
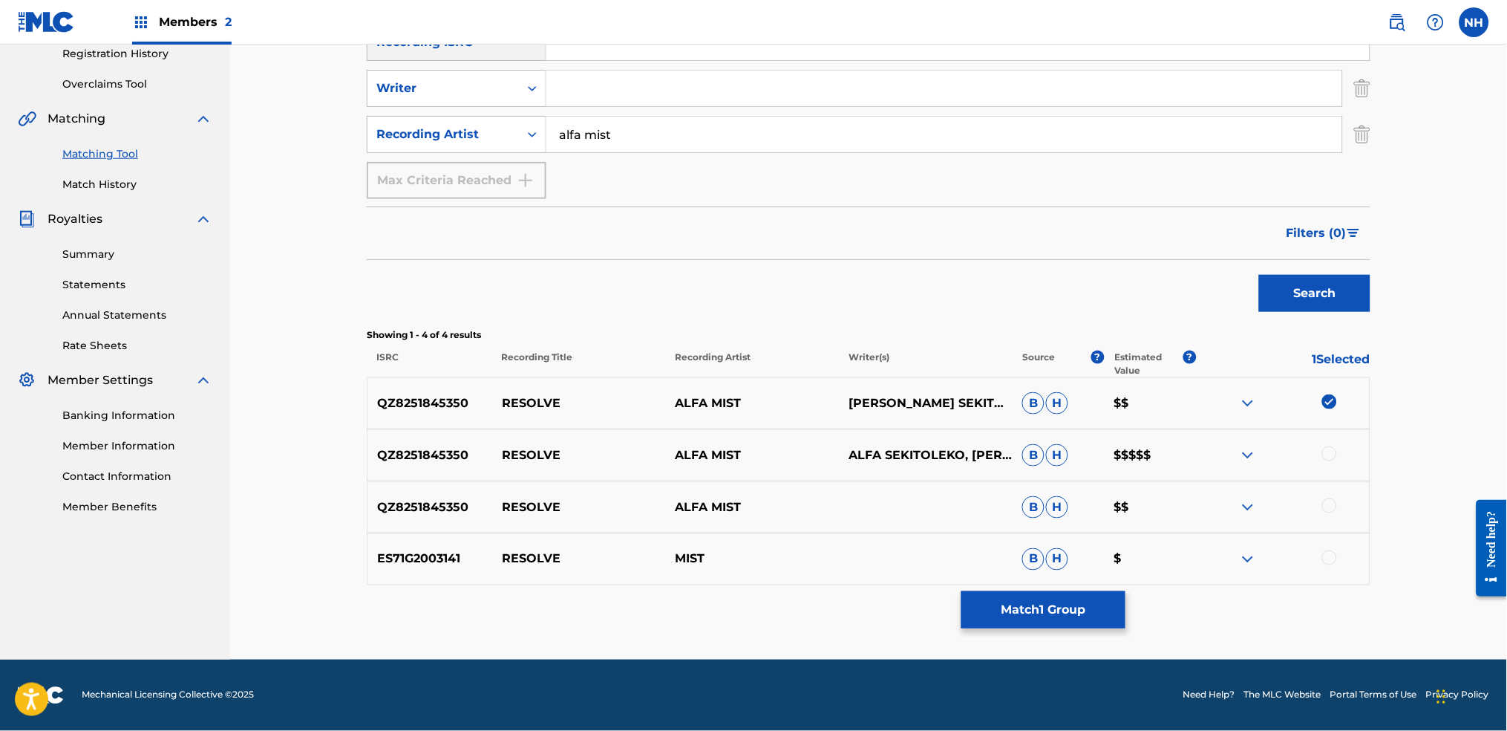
click at [1220, 500] on div at bounding box center [1329, 505] width 15 height 15
click at [1220, 442] on div "QZ8251845350 RESOLVE ALFA MIST ALFA SEKITOLEKO, JAMIE LEEMING, JOHNNY WOODHAM, …" at bounding box center [869, 455] width 1004 height 52
click at [1220, 451] on div at bounding box center [1329, 453] width 15 height 15
click at [1220, 543] on img at bounding box center [1248, 559] width 18 height 18
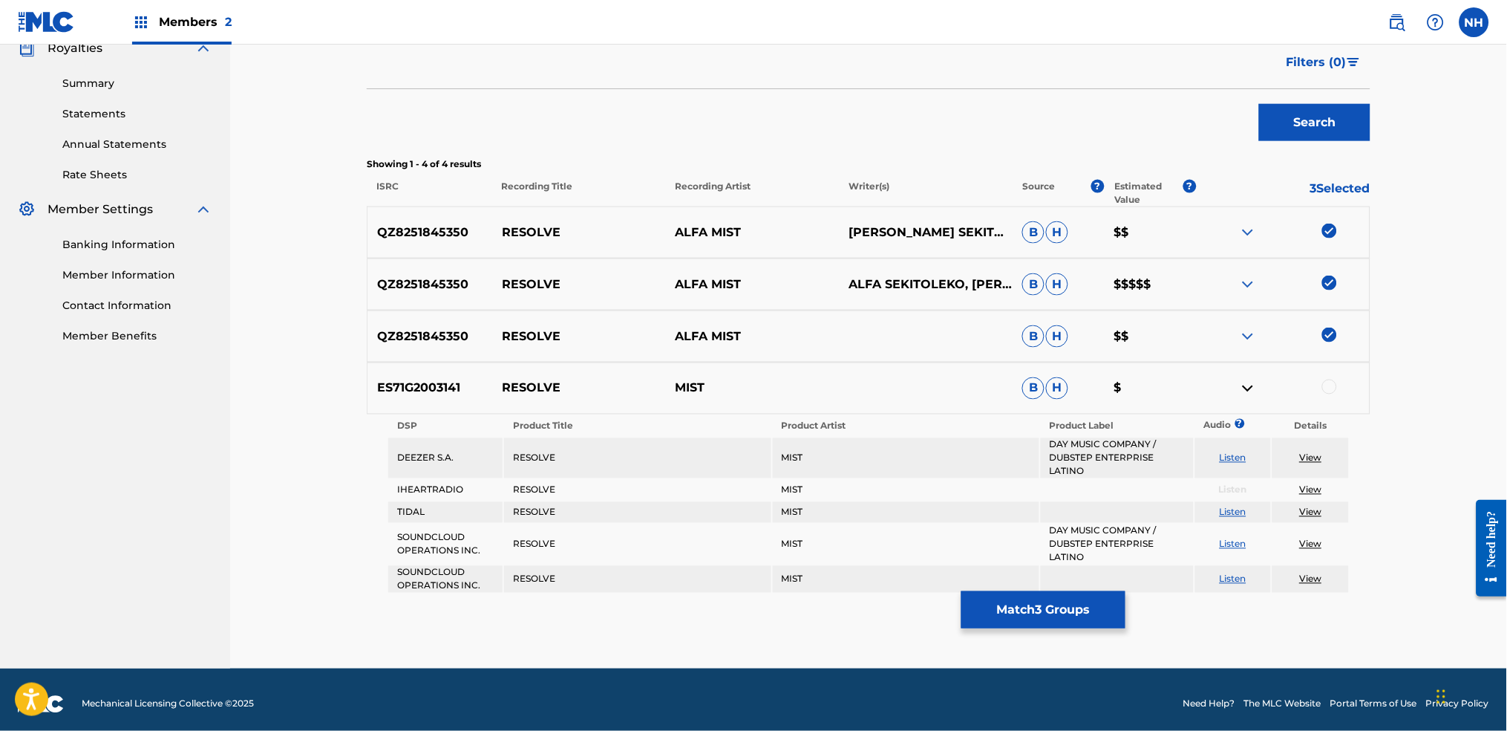
scroll to position [460, 0]
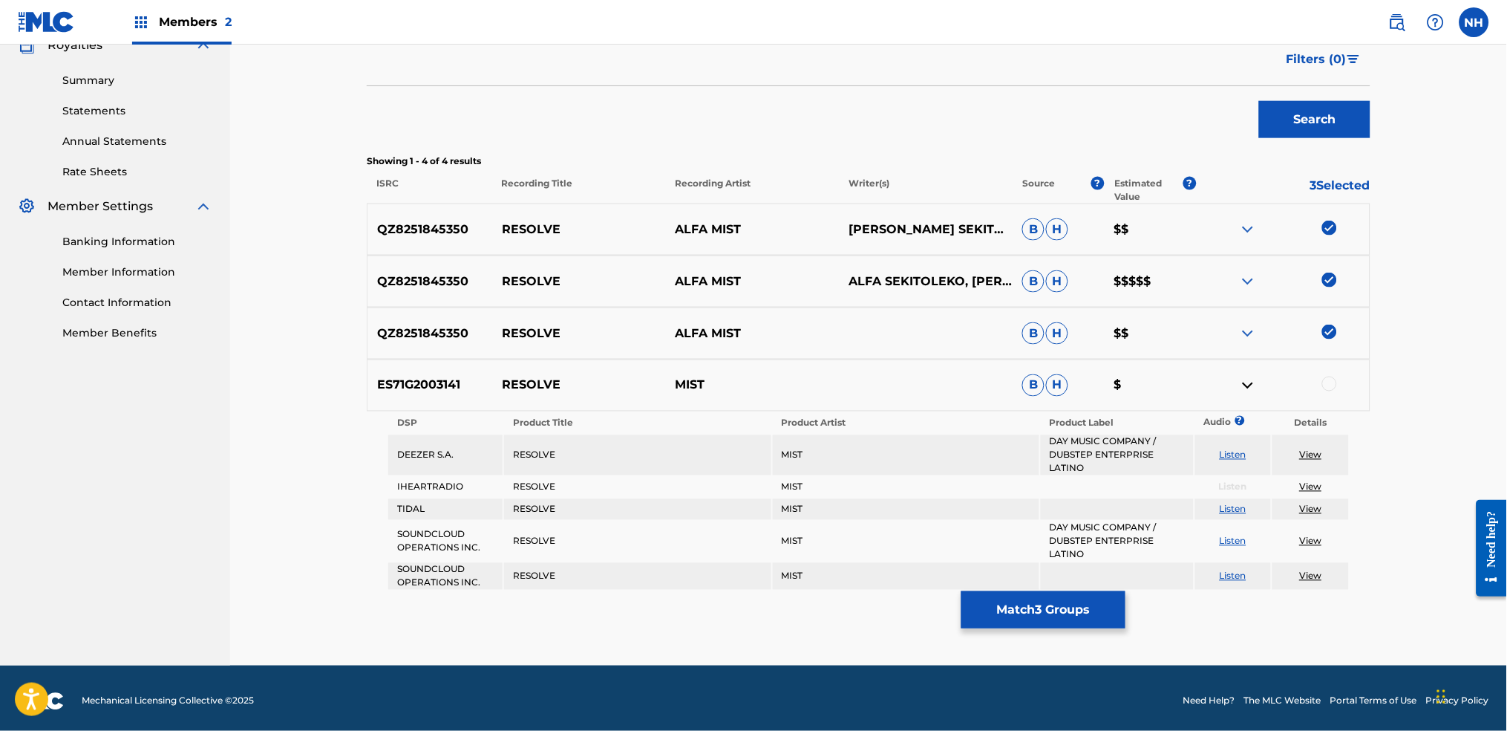
click at [1220, 328] on img at bounding box center [1248, 333] width 18 height 18
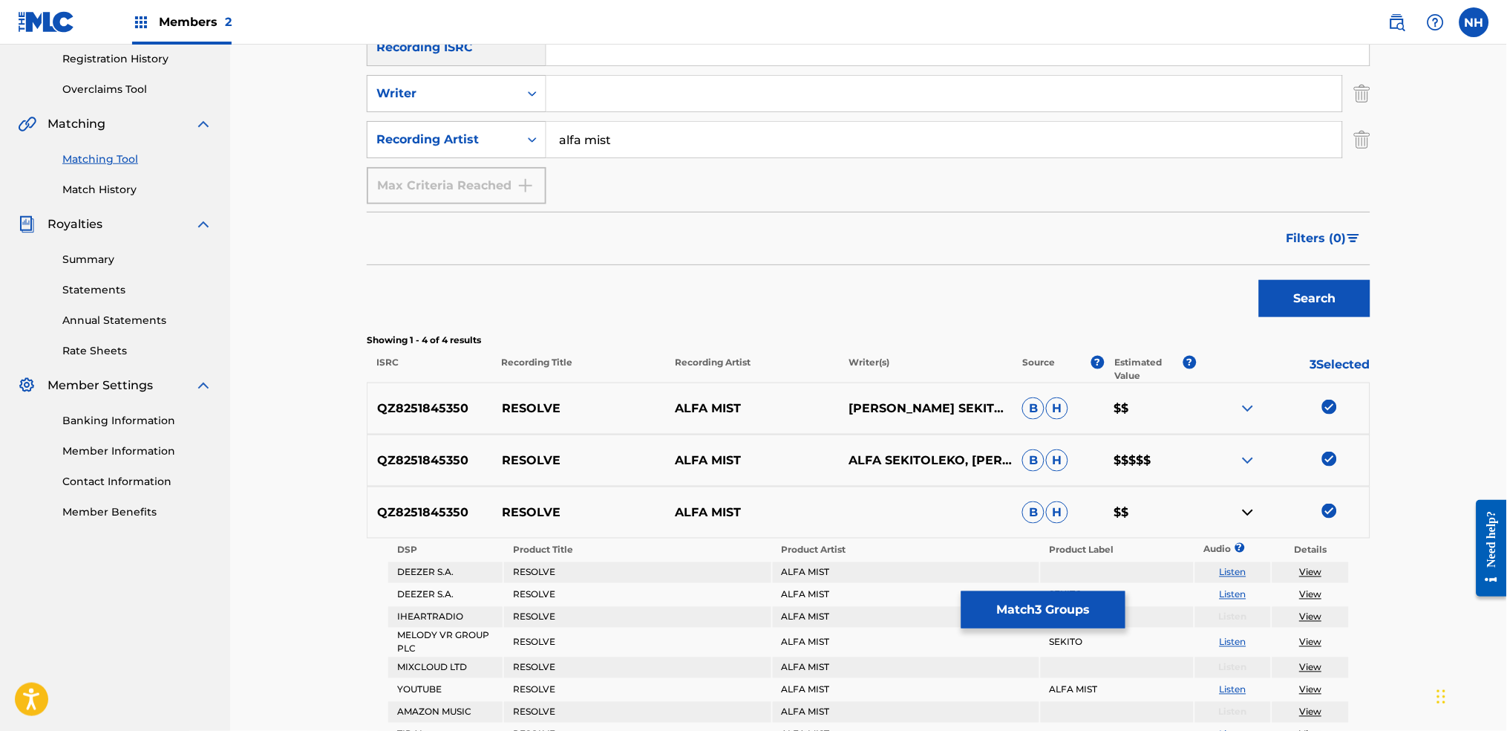
scroll to position [55, 0]
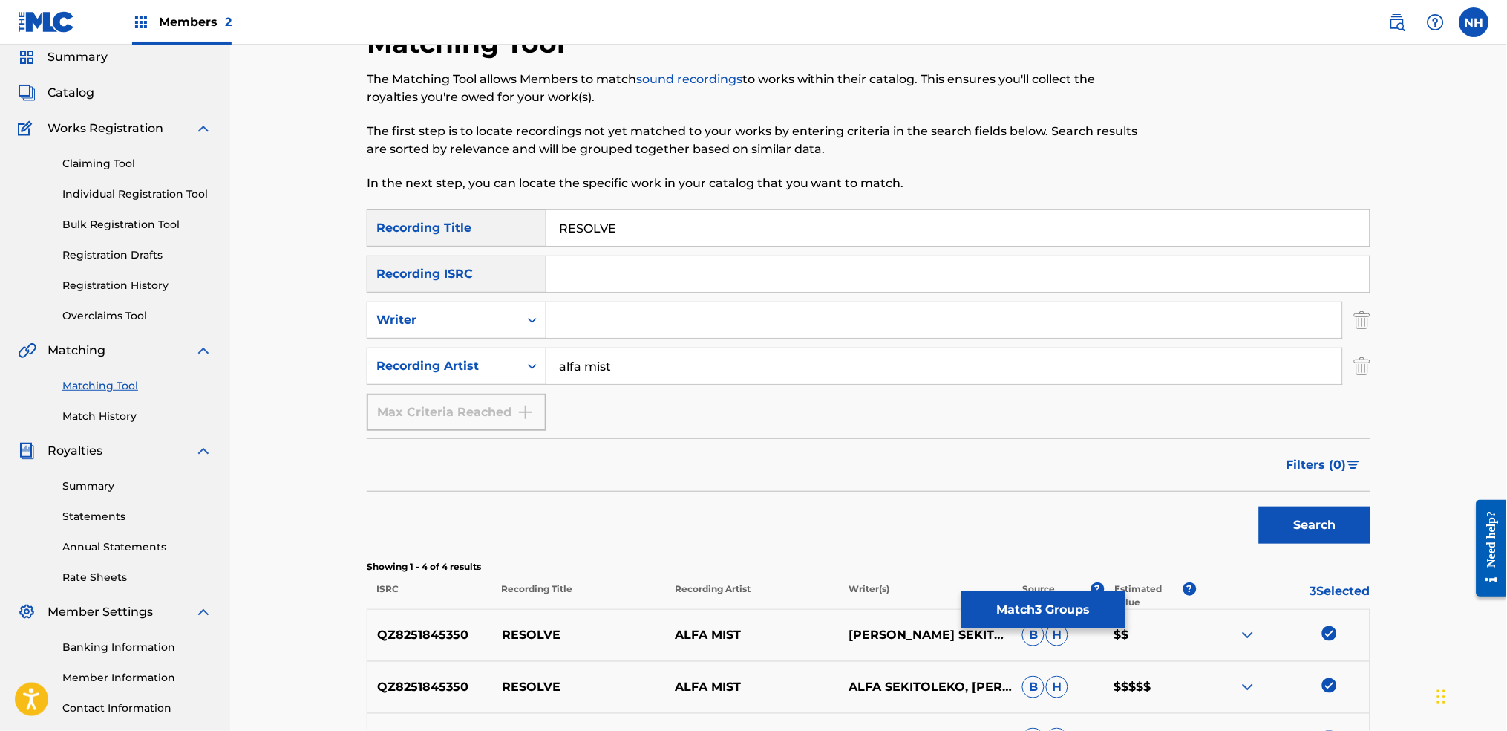
drag, startPoint x: 631, startPoint y: 218, endPoint x: 488, endPoint y: 206, distance: 143.8
click at [490, 206] on div "Matching Tool The Matching Tool allows Members to match sound recordings to wor…" at bounding box center [869, 697] width 1004 height 1341
click at [1031, 543] on button "Match 3 Groups" at bounding box center [1043, 609] width 164 height 37
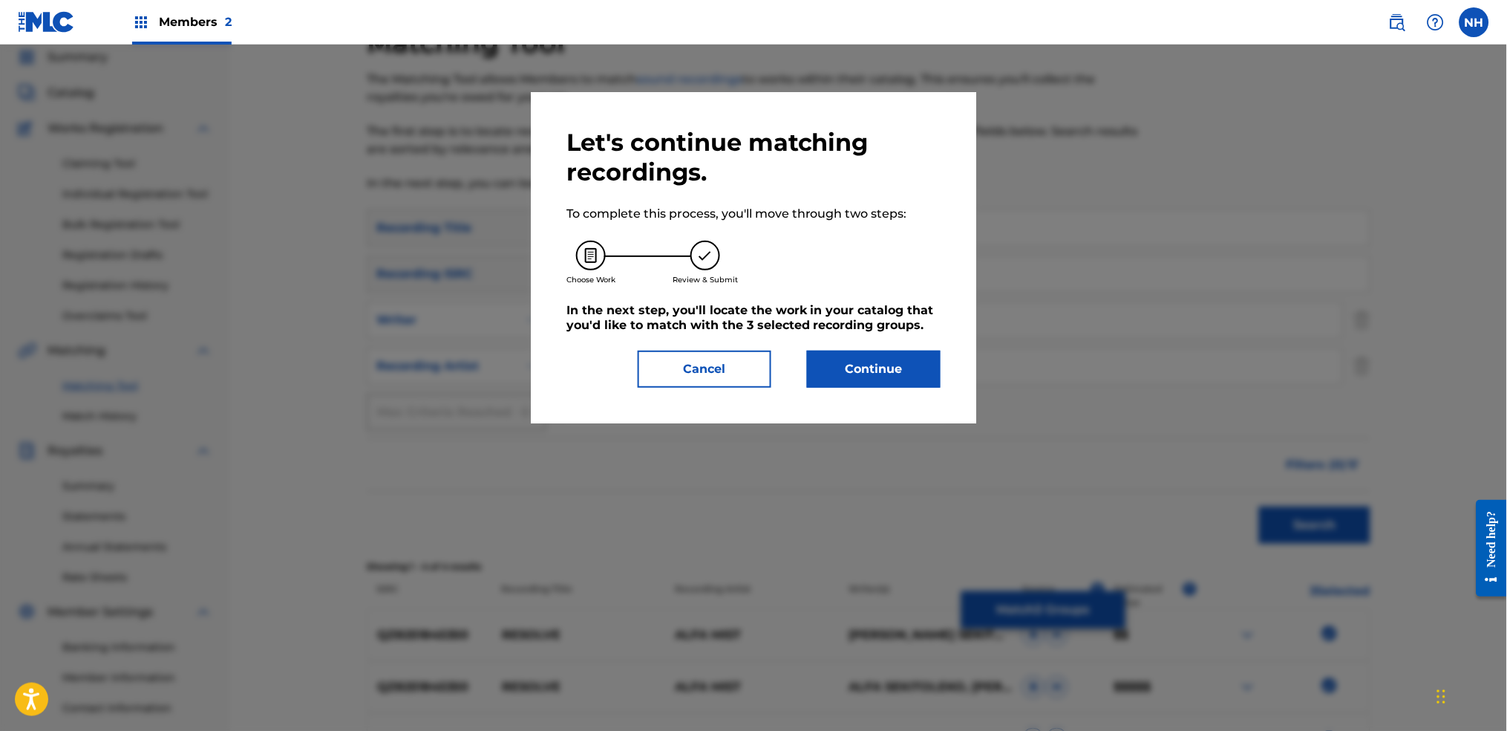
click at [872, 384] on button "Continue" at bounding box center [874, 368] width 134 height 37
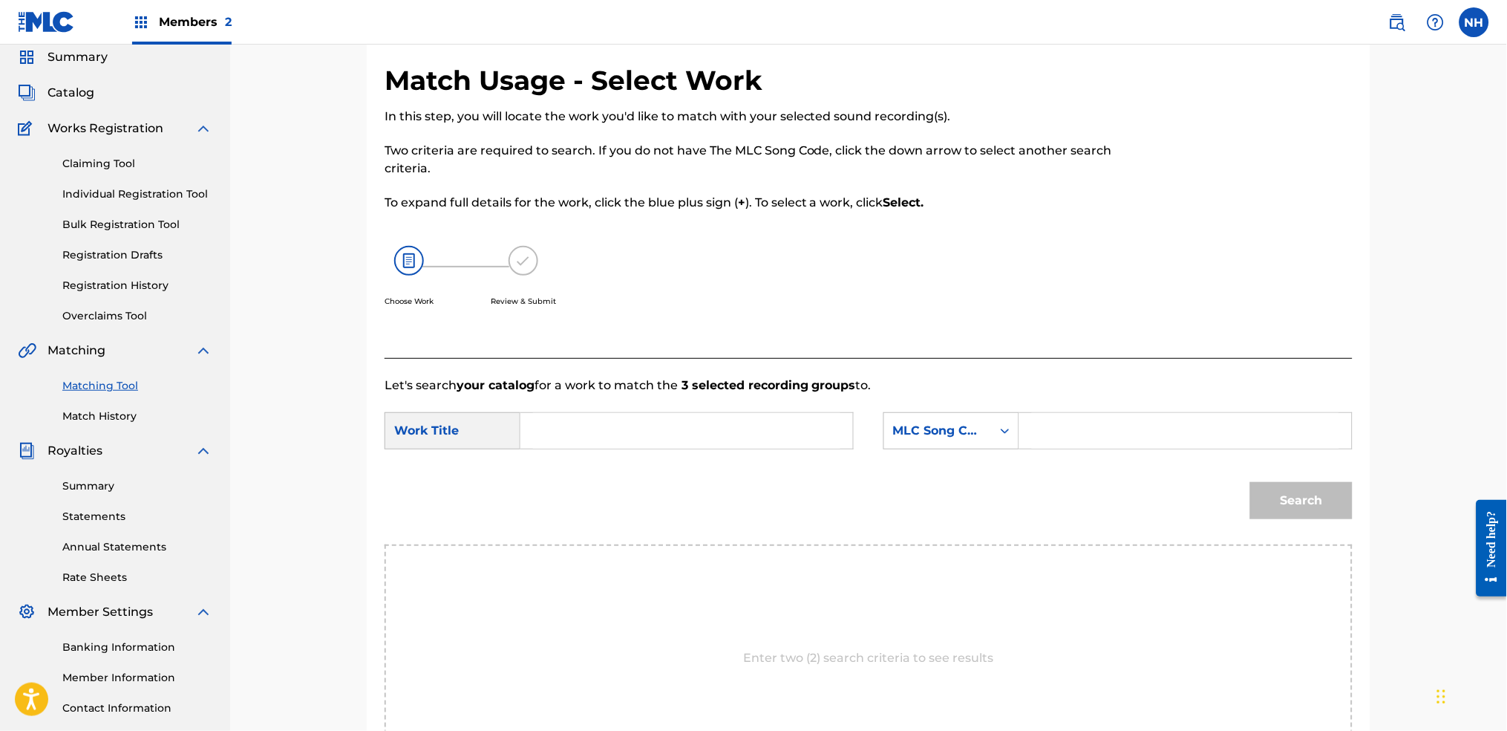
drag, startPoint x: 727, startPoint y: 398, endPoint x: 731, endPoint y: 419, distance: 21.8
click at [727, 402] on form "SearchWithCriteria6344e5d8-ca65-4409-b8fc-ab4314757302 Work Title SearchWithCri…" at bounding box center [869, 469] width 968 height 150
click at [731, 419] on input "Search Form" at bounding box center [686, 431] width 307 height 36
paste input "RESOLVE"
type input "RESOLVE"
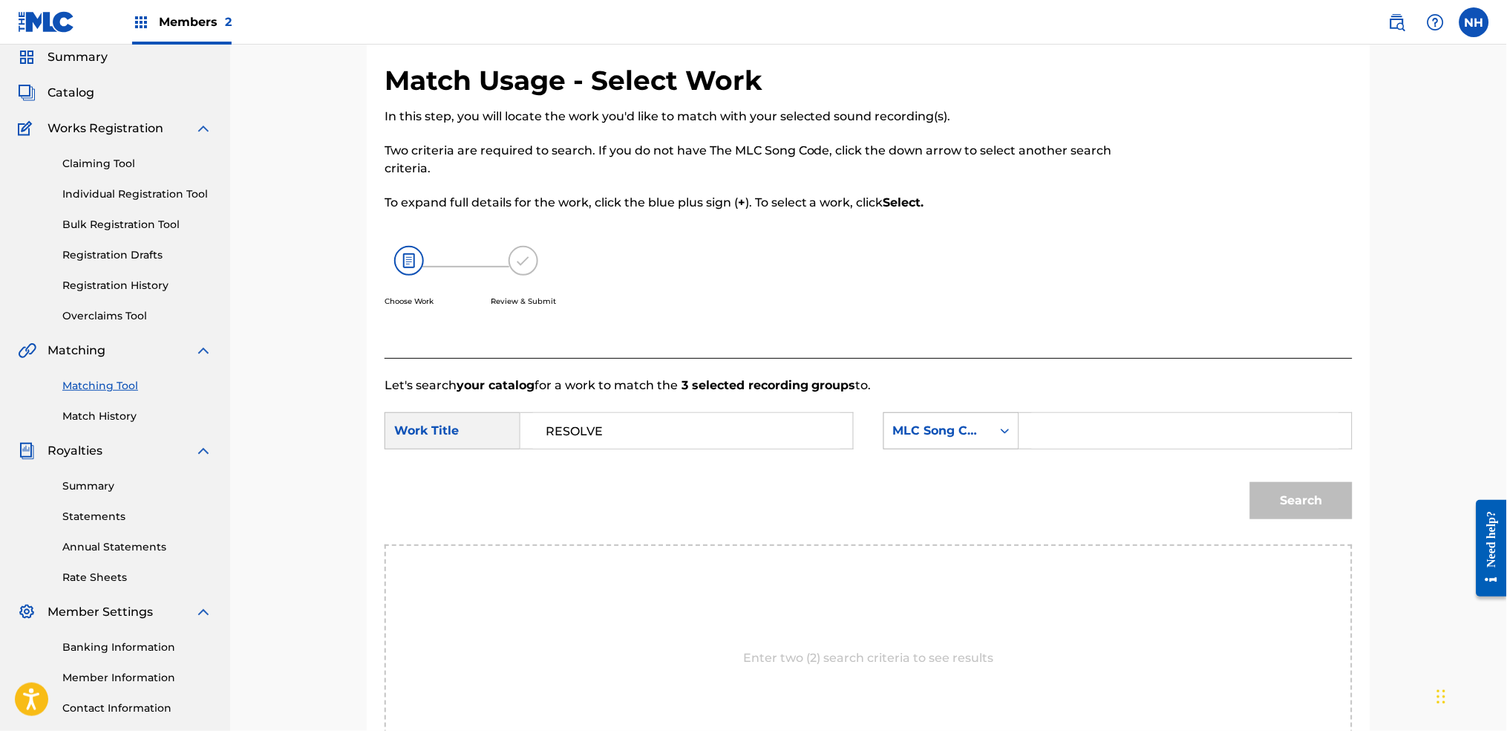
click at [949, 413] on div "MLC Song Code" at bounding box center [952, 430] width 136 height 37
click at [955, 457] on div "Writer Name" at bounding box center [951, 467] width 134 height 37
click at [1051, 434] on input "Search Form" at bounding box center [1185, 431] width 307 height 36
type input "alfa"
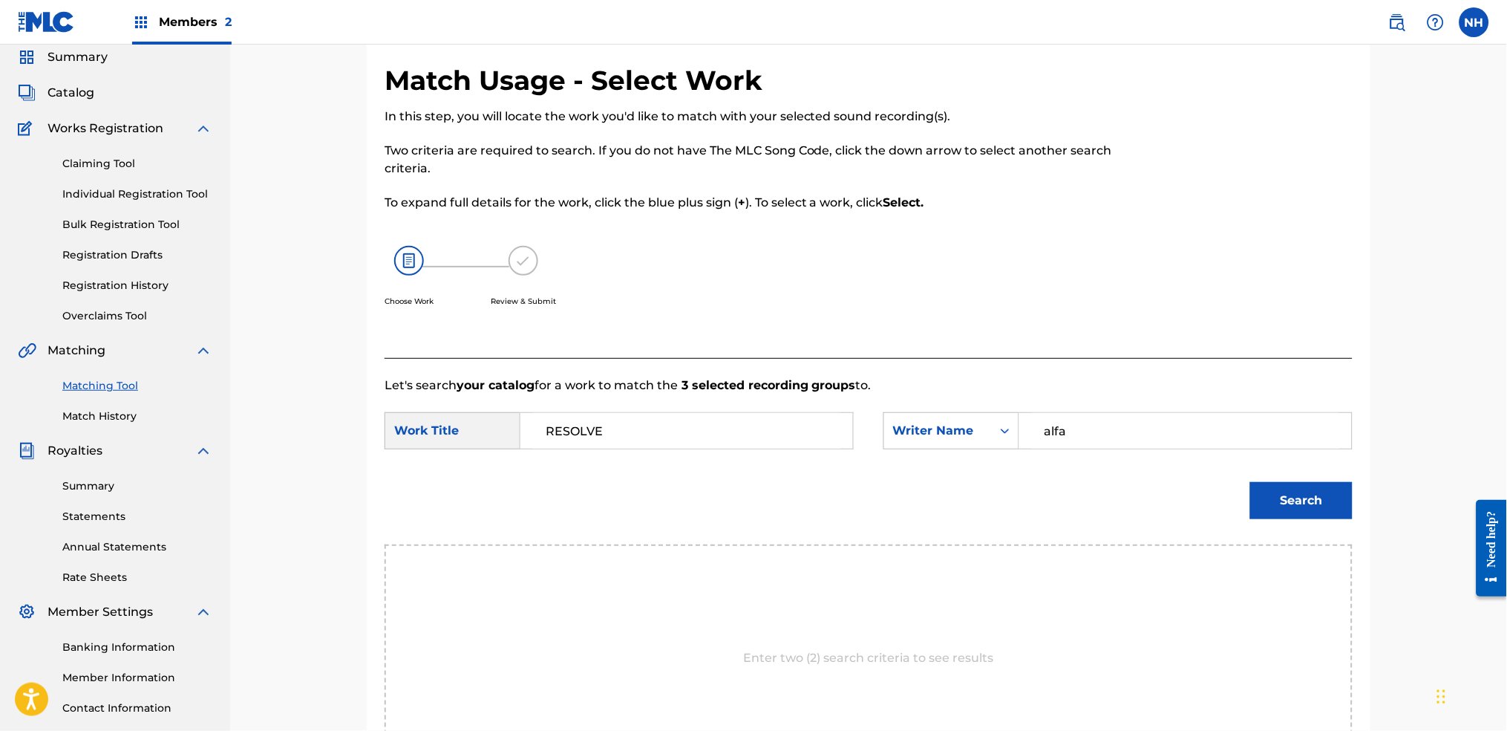
click at [1220, 482] on button "Search" at bounding box center [1301, 500] width 102 height 37
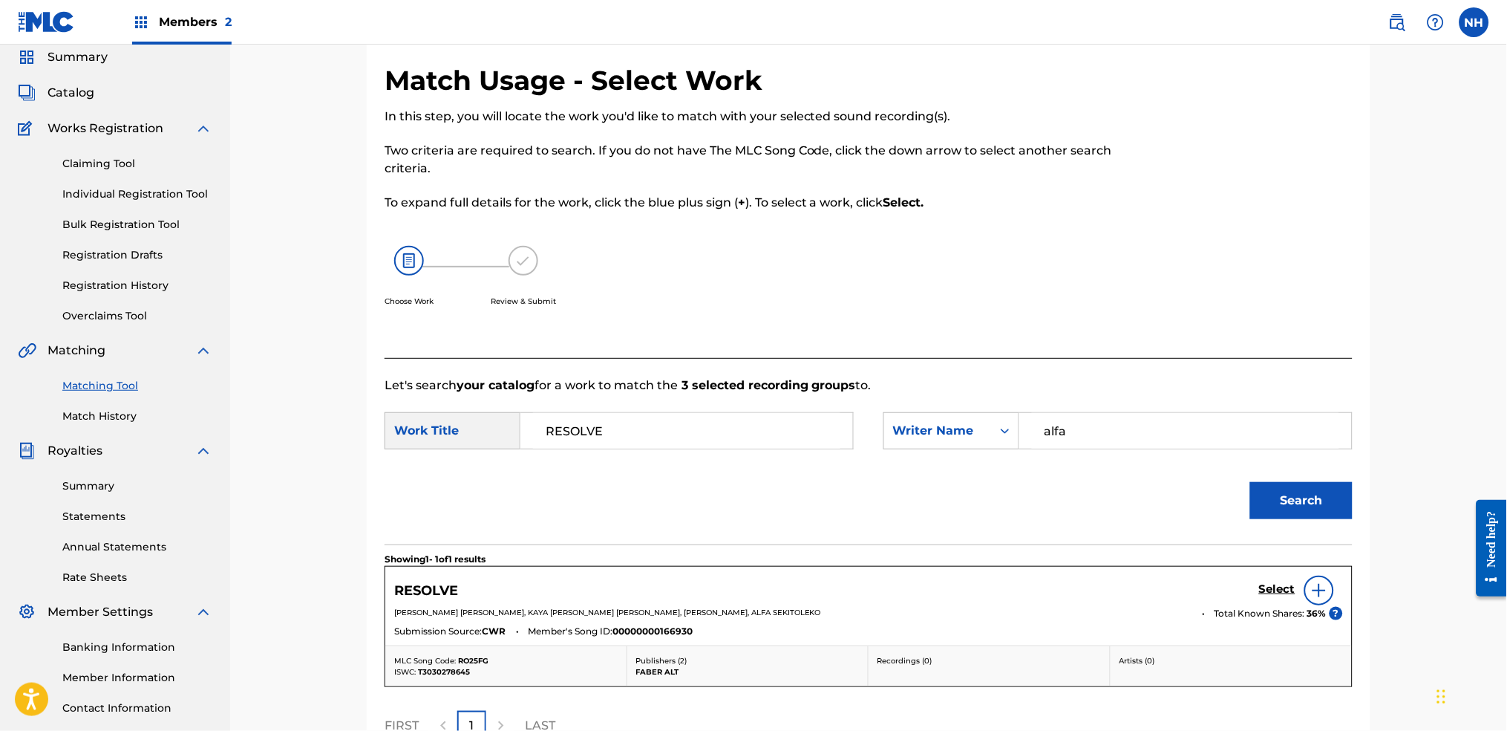
click at [1220, 543] on h5 "Select" at bounding box center [1277, 589] width 36 height 14
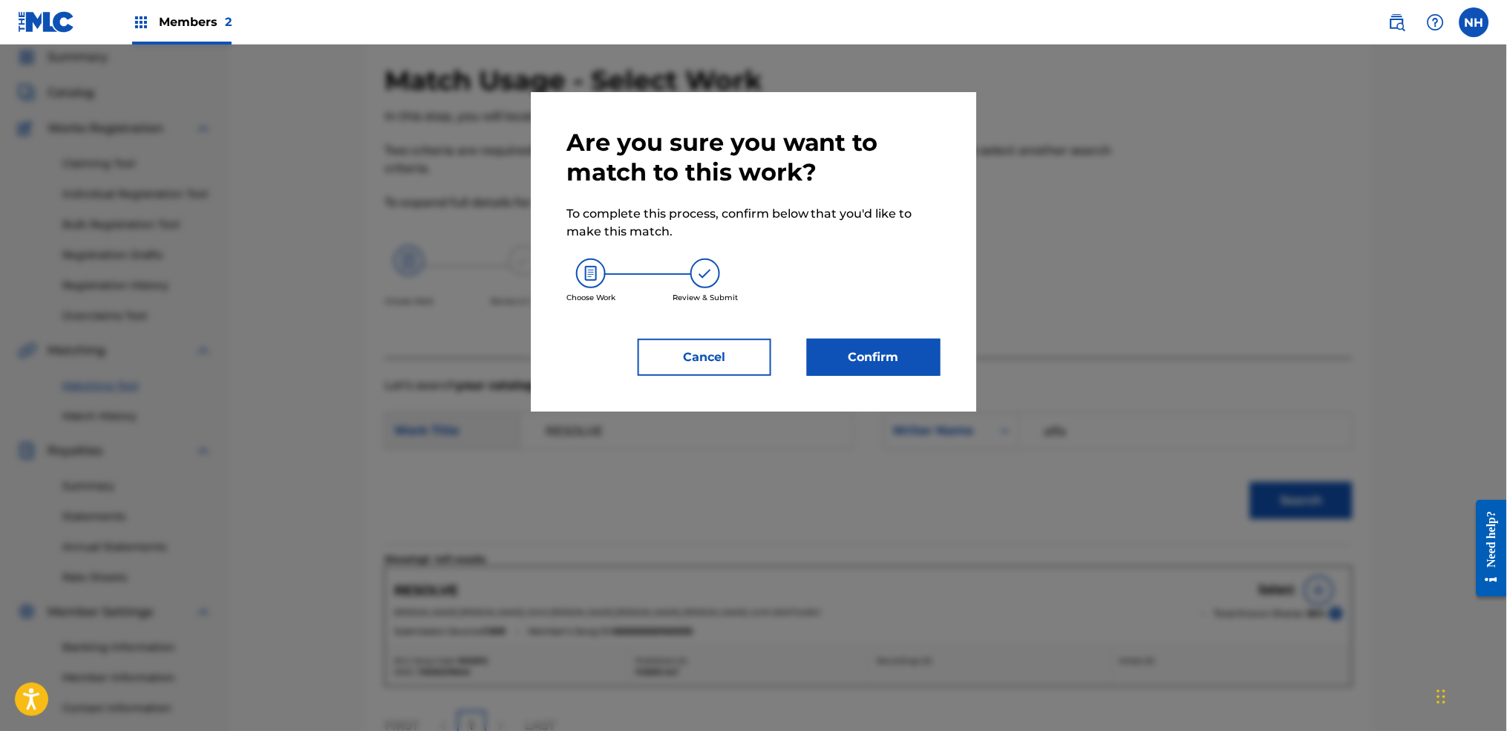
click at [887, 369] on button "Confirm" at bounding box center [874, 357] width 134 height 37
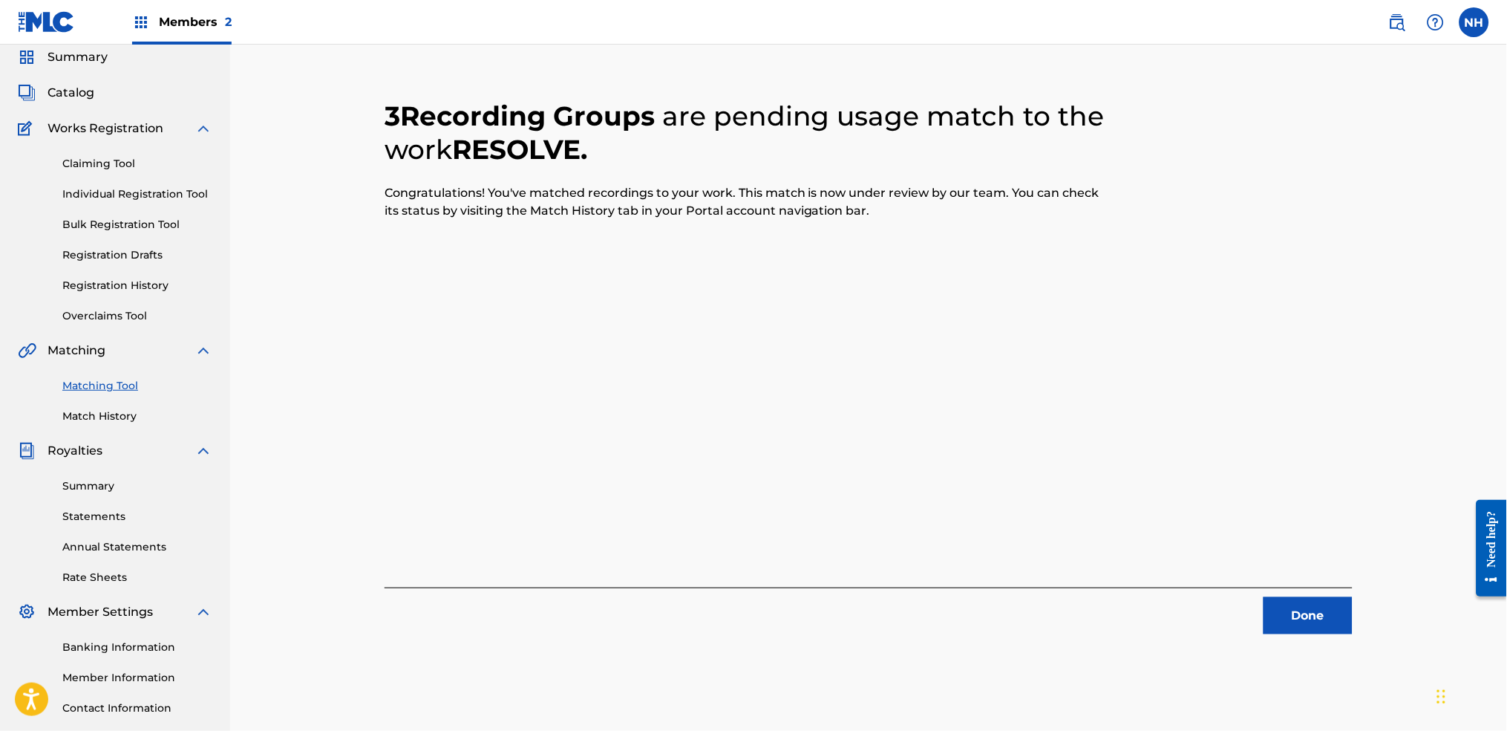
drag, startPoint x: 647, startPoint y: 292, endPoint x: 779, endPoint y: 304, distance: 132.7
click at [647, 292] on div "3 Recording Groups are pending usage match to the work RESOLVE . Congratulation…" at bounding box center [869, 349] width 968 height 570
drag, startPoint x: 1253, startPoint y: 559, endPoint x: 1288, endPoint y: 622, distance: 72.1
click at [1220, 543] on div "3 Recording Groups are pending usage match to the work RESOLVE . Congratulation…" at bounding box center [869, 349] width 968 height 570
click at [1220, 543] on button "Done" at bounding box center [1308, 615] width 89 height 37
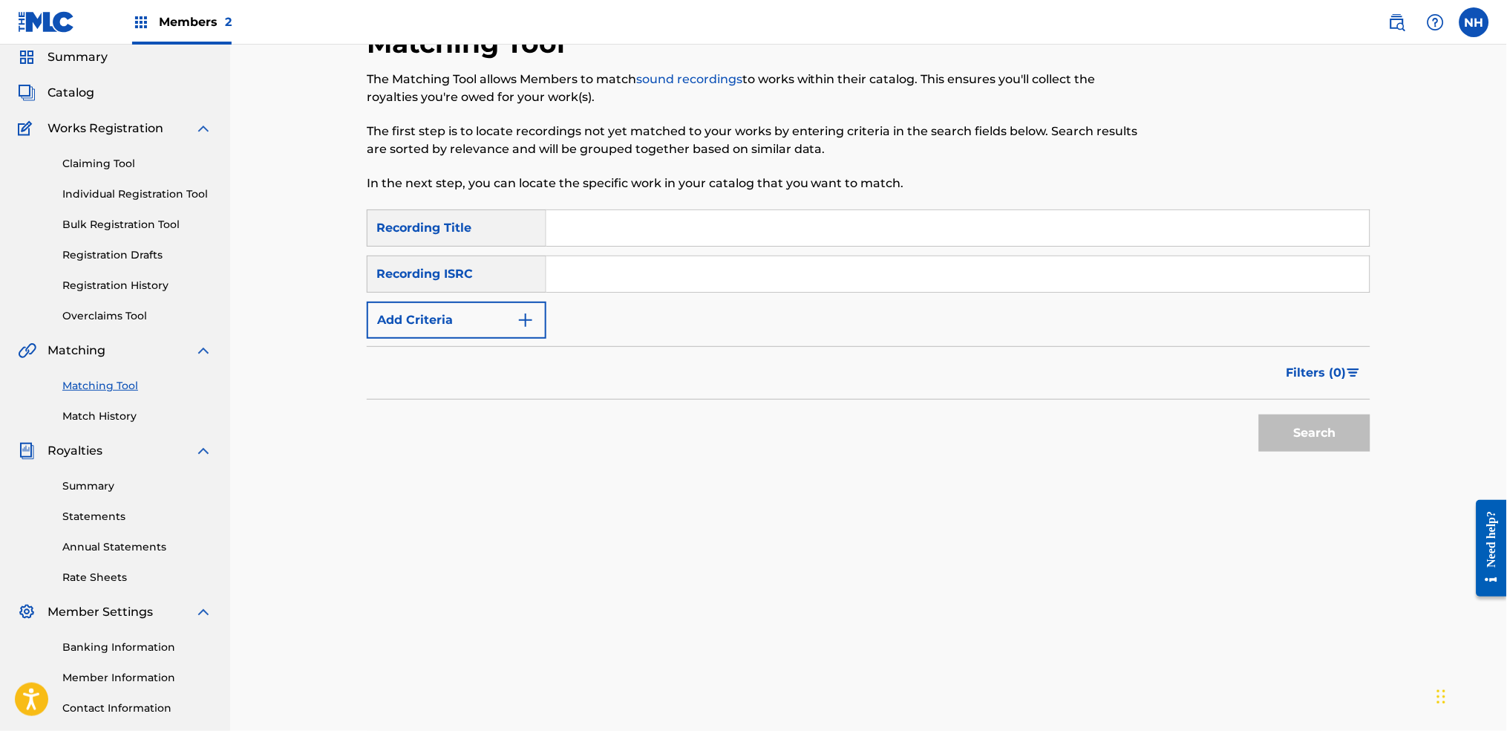
click at [584, 313] on div "SearchWithCriteriab69bc63f-c16c-46f9-943a-ffcfdda0fead Recording Title SearchWi…" at bounding box center [869, 273] width 1004 height 129
click at [526, 315] on img "Search Form" at bounding box center [526, 320] width 18 height 18
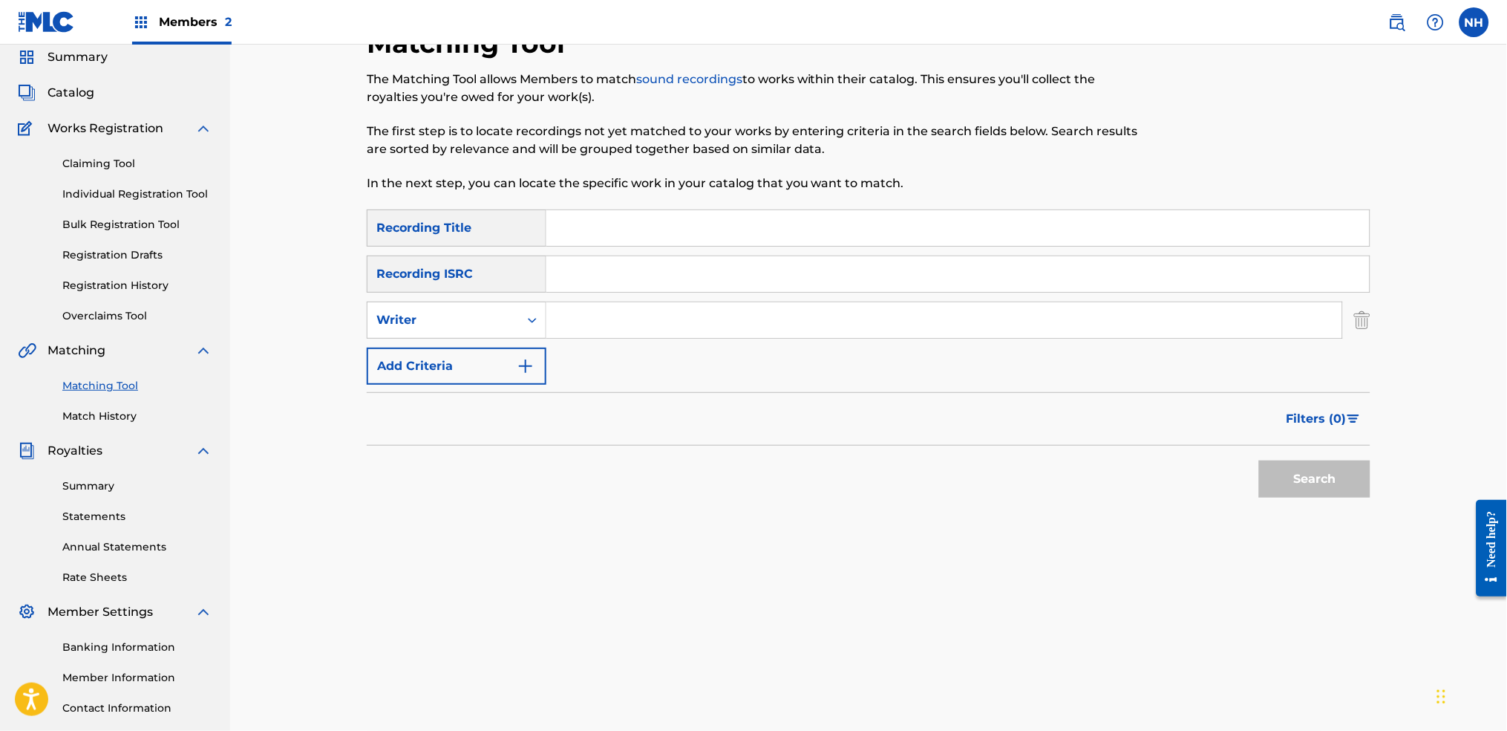
click at [492, 376] on button "Add Criteria" at bounding box center [457, 365] width 180 height 37
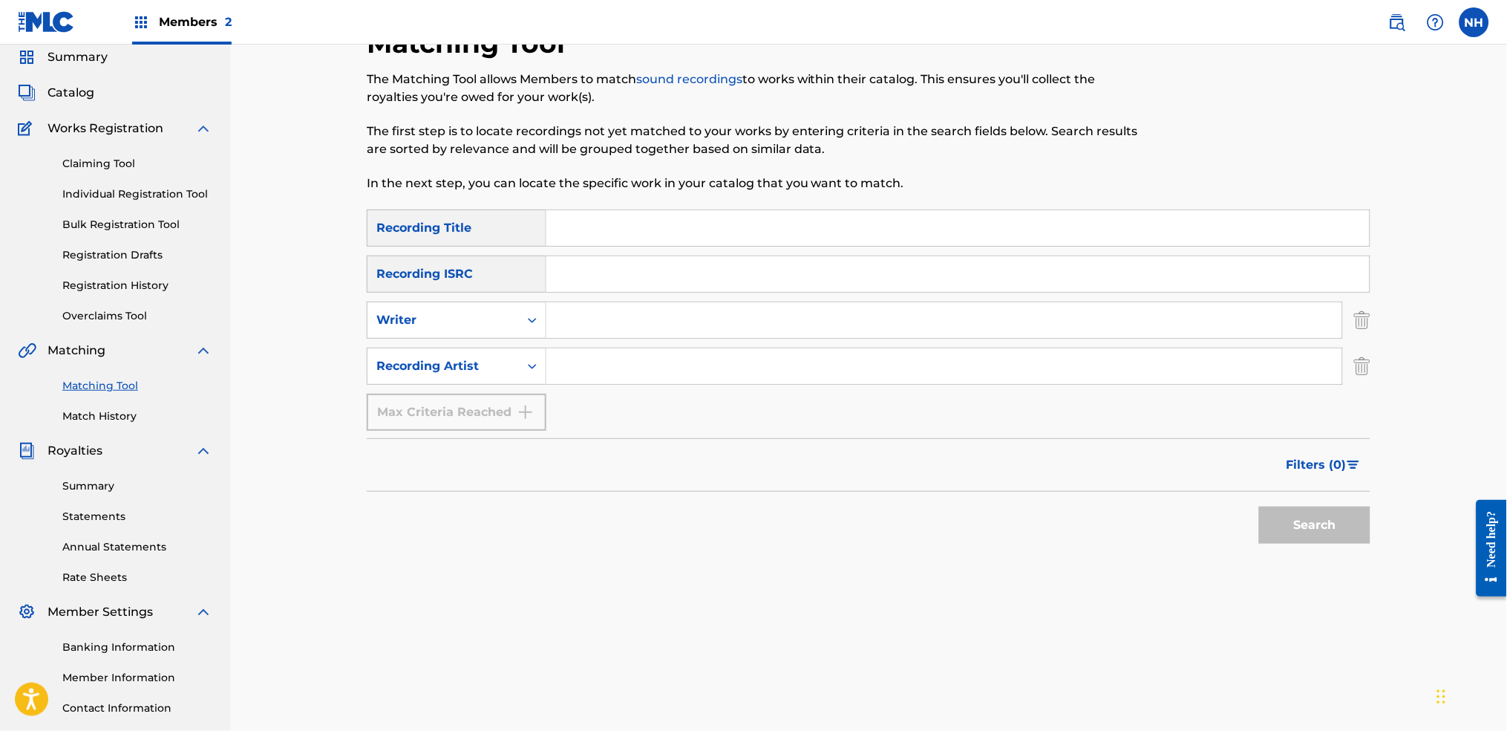
click at [636, 336] on input "Search Form" at bounding box center [944, 320] width 796 height 36
click at [577, 357] on input "Search Form" at bounding box center [944, 366] width 796 height 36
type input "alfa mist"
click at [1220, 527] on button "Search" at bounding box center [1314, 524] width 111 height 37
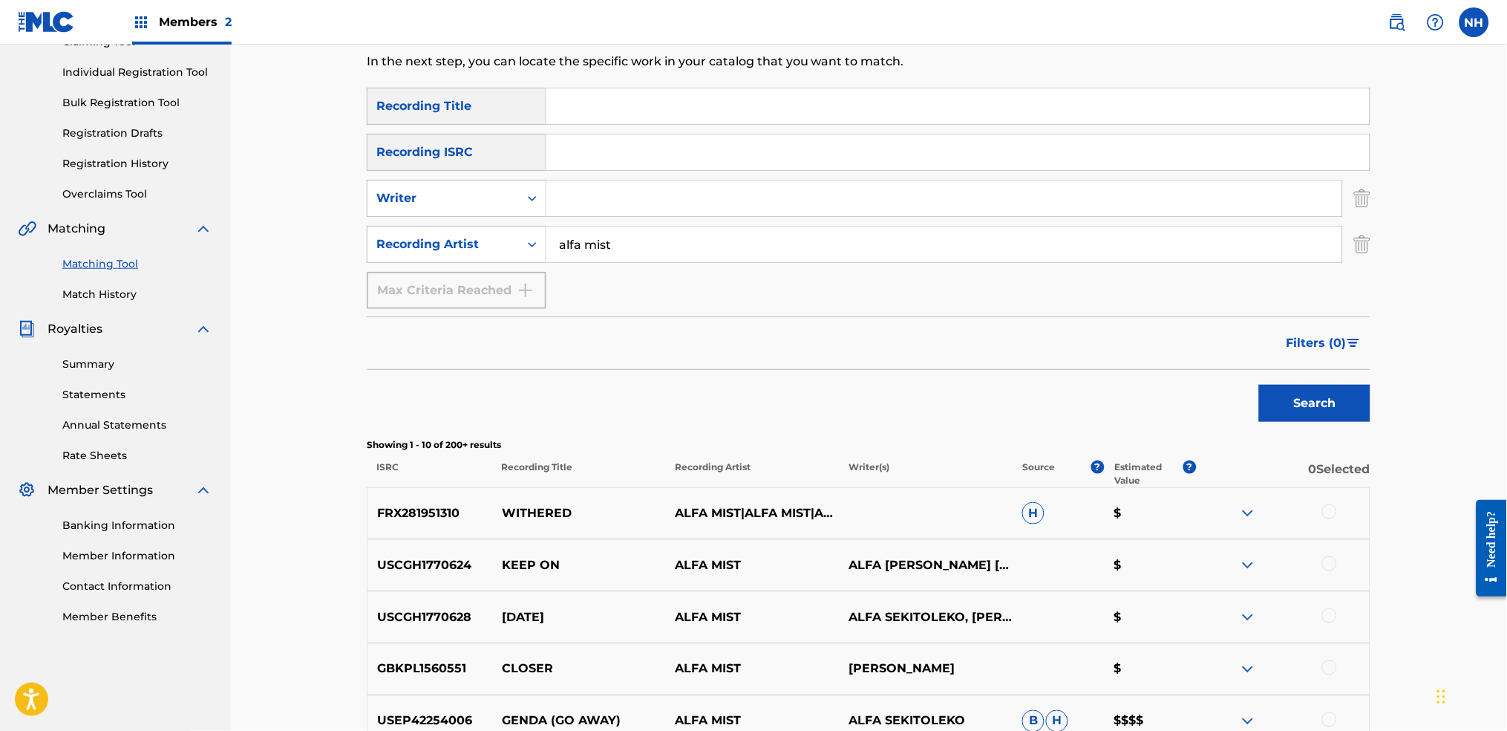
scroll to position [154, 0]
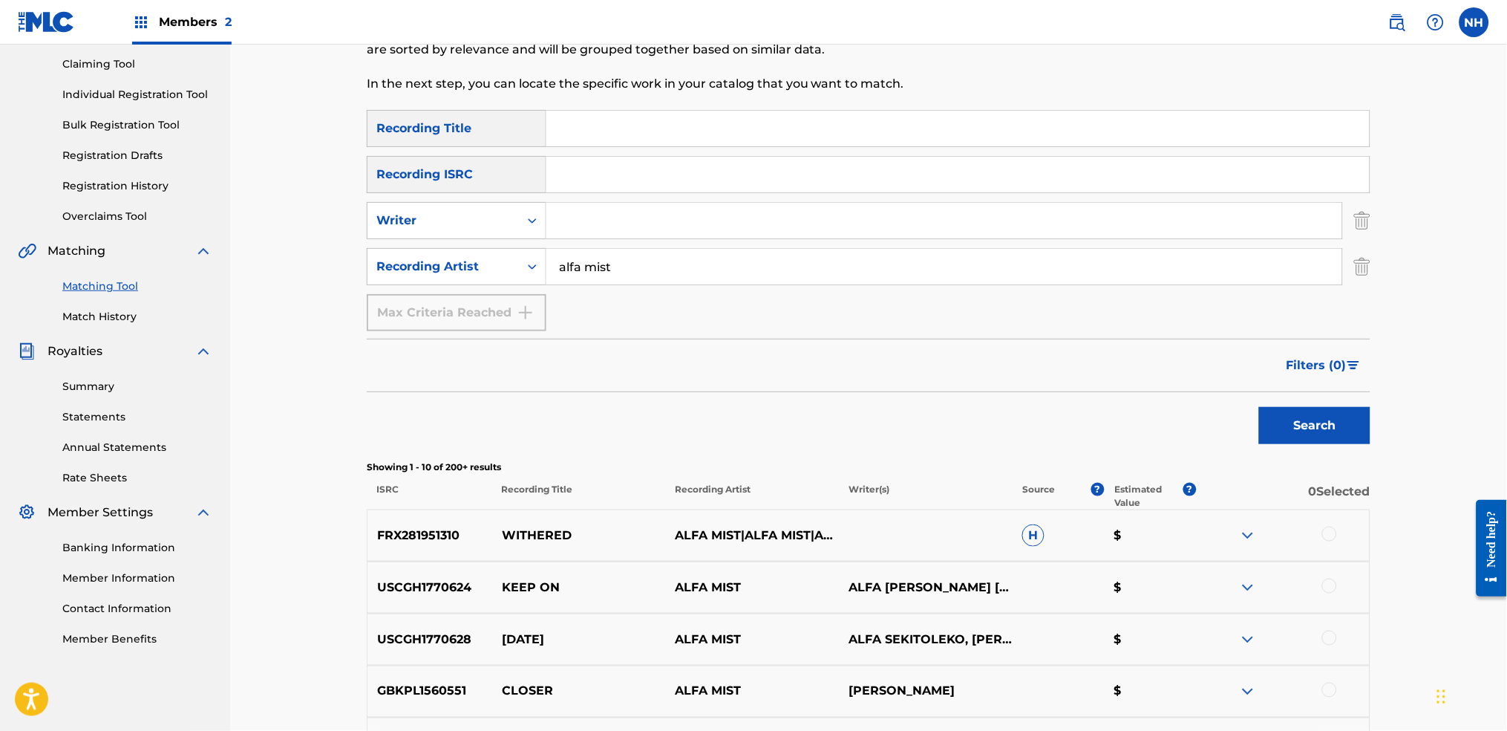
click at [1220, 382] on button "Filters ( 0 )" at bounding box center [1324, 365] width 93 height 37
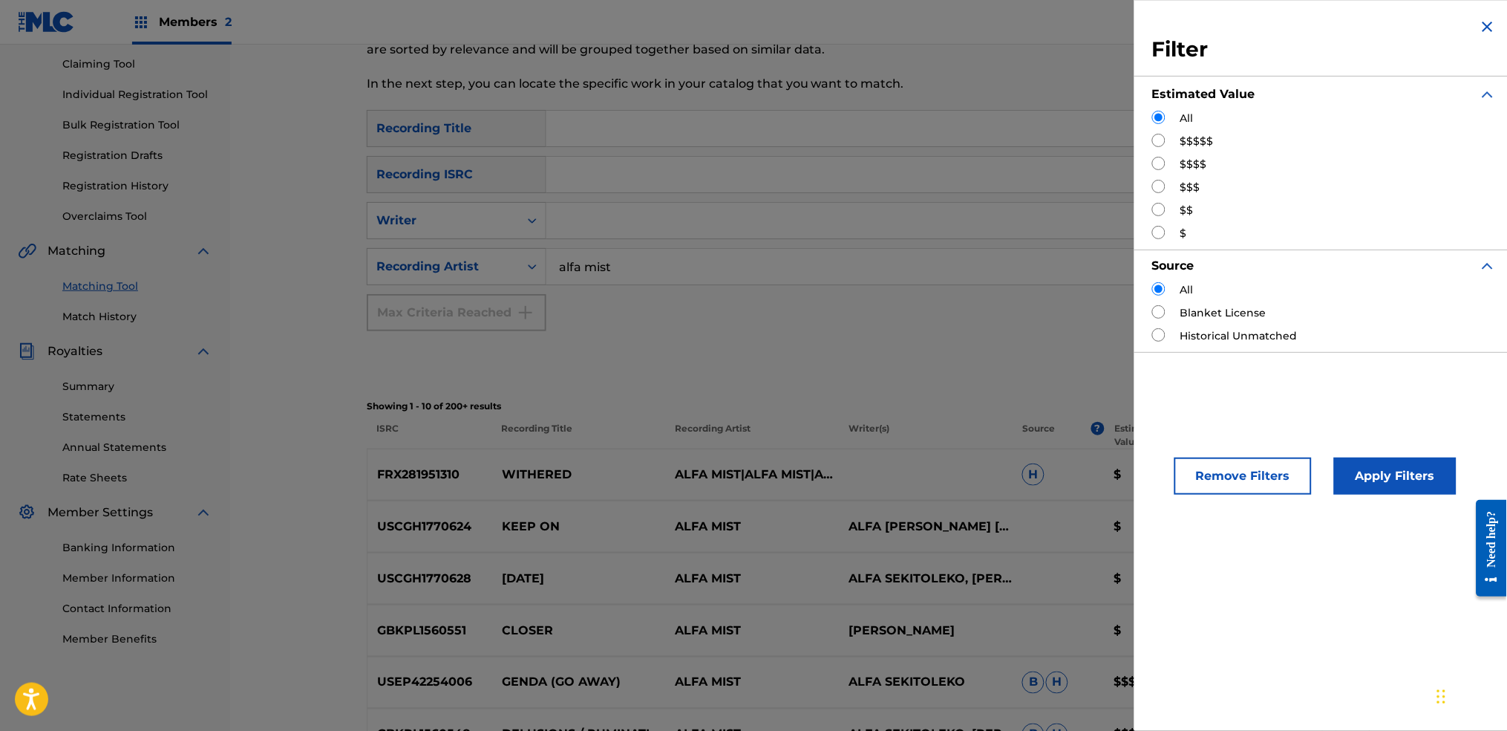
click at [1163, 147] on div "$$$$$" at bounding box center [1324, 142] width 344 height 16
click at [1148, 133] on div "Filter Estimated Value All $$$$$ $$$$ $$$ $$ $ Source All Blanket License Histo…" at bounding box center [1324, 185] width 380 height 370
click at [1153, 137] on input "Search Form" at bounding box center [1158, 140] width 13 height 13
radio input "true"
click at [1220, 457] on button "Apply Filters" at bounding box center [1395, 475] width 123 height 37
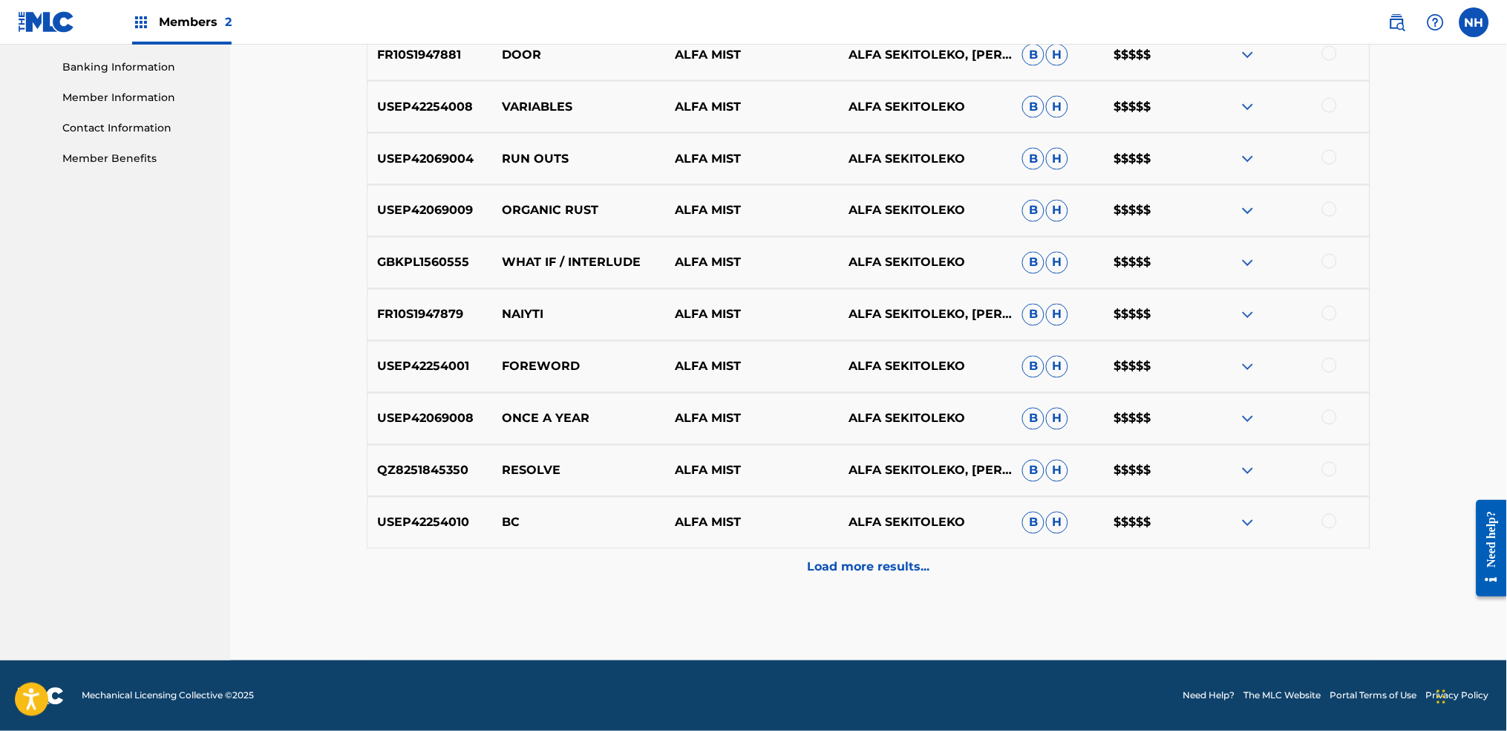
click at [942, 543] on div "Load more results..." at bounding box center [869, 567] width 1004 height 37
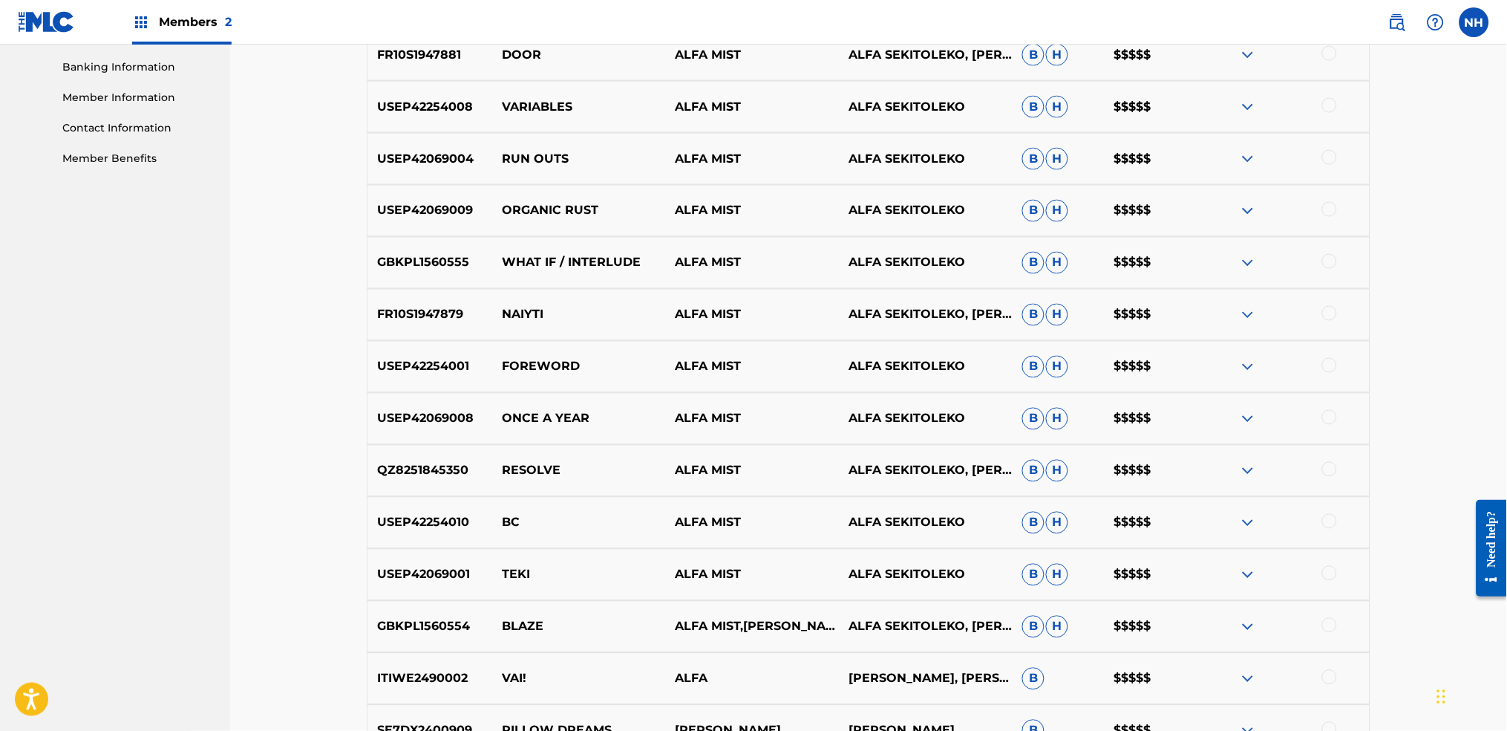
scroll to position [833, 0]
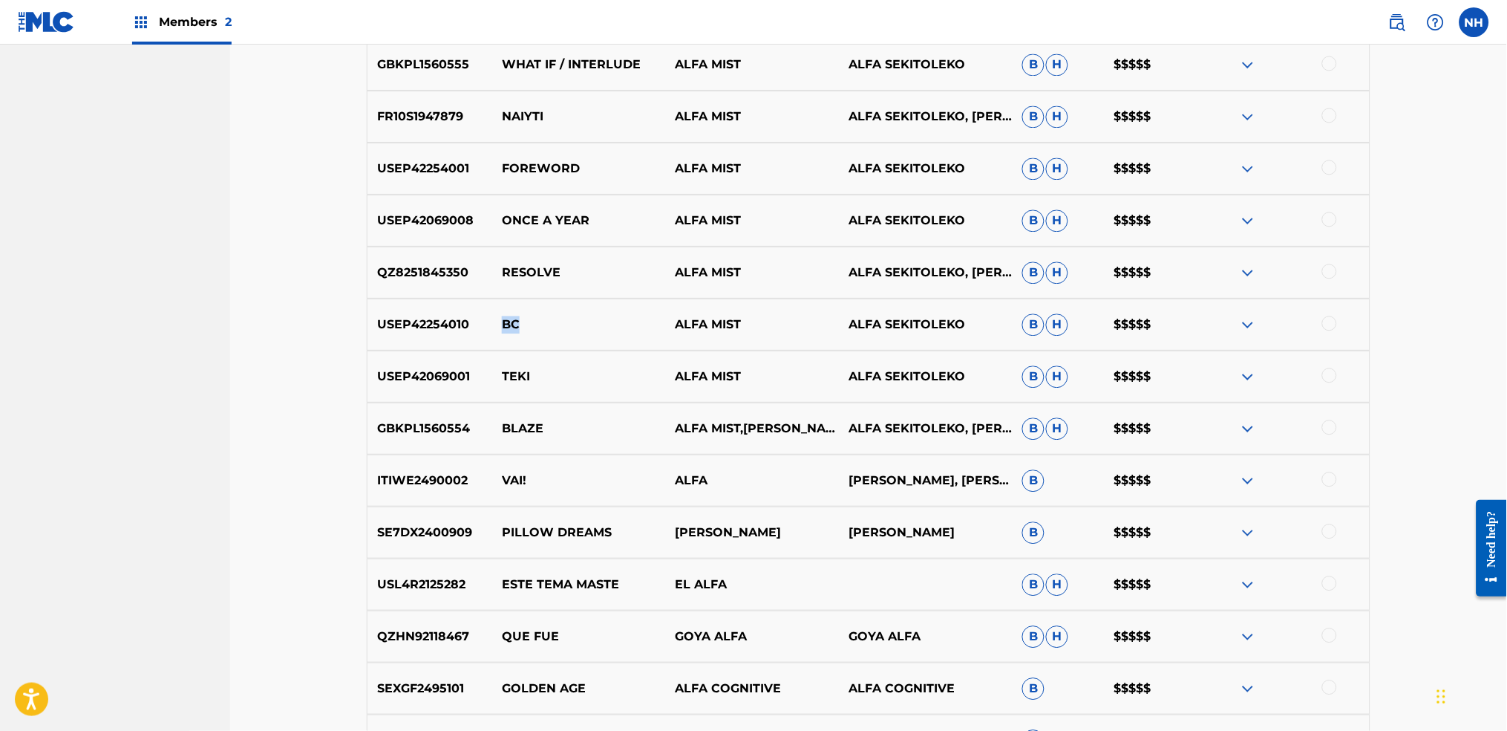
drag, startPoint x: 577, startPoint y: 327, endPoint x: 505, endPoint y: 322, distance: 72.2
click at [505, 322] on p "BC" at bounding box center [579, 325] width 174 height 18
drag, startPoint x: 549, startPoint y: 361, endPoint x: 484, endPoint y: 371, distance: 65.4
click at [484, 371] on div "USEP42069001 TEKI ALFA MIST ALFA SEKITOLEKO B H $$$$$" at bounding box center [869, 376] width 1004 height 52
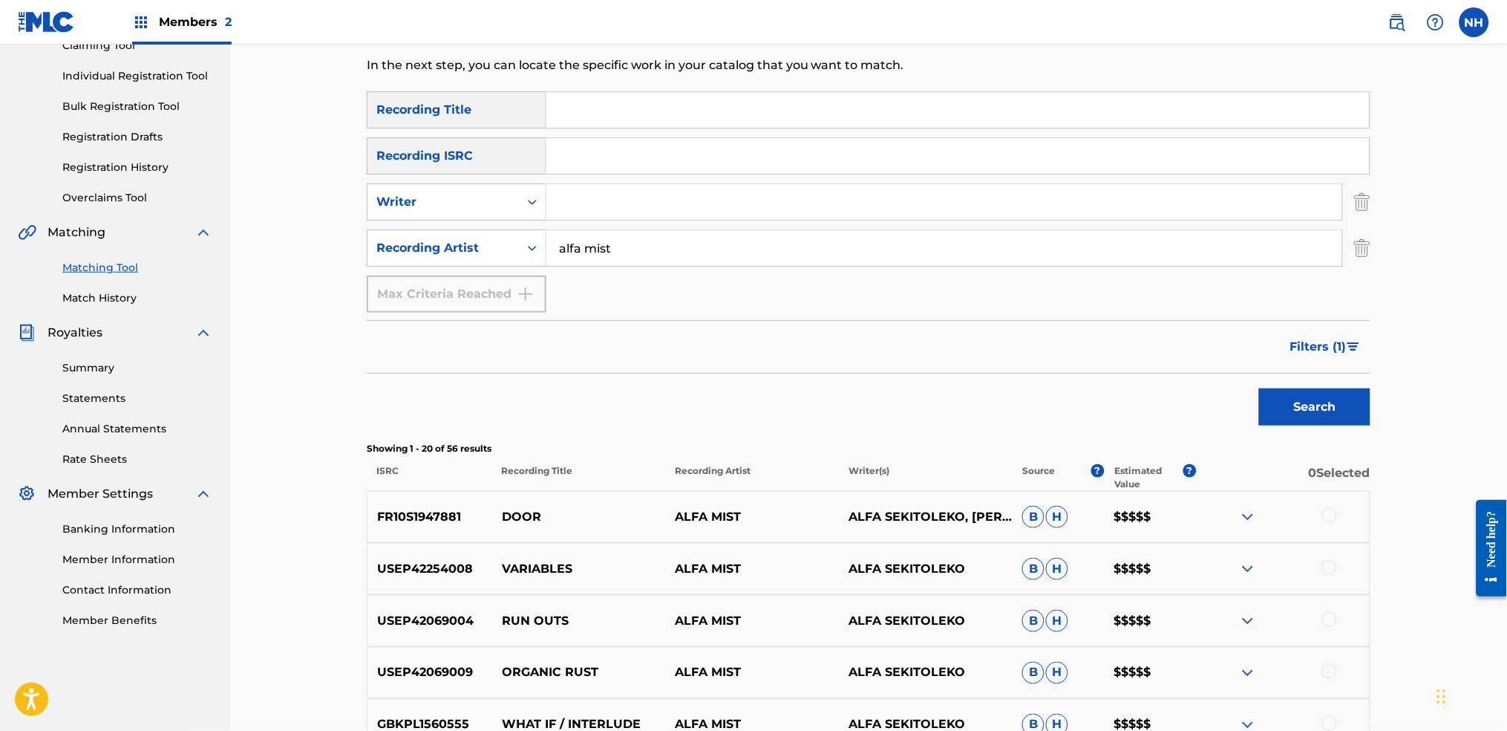
scroll to position [140, 0]
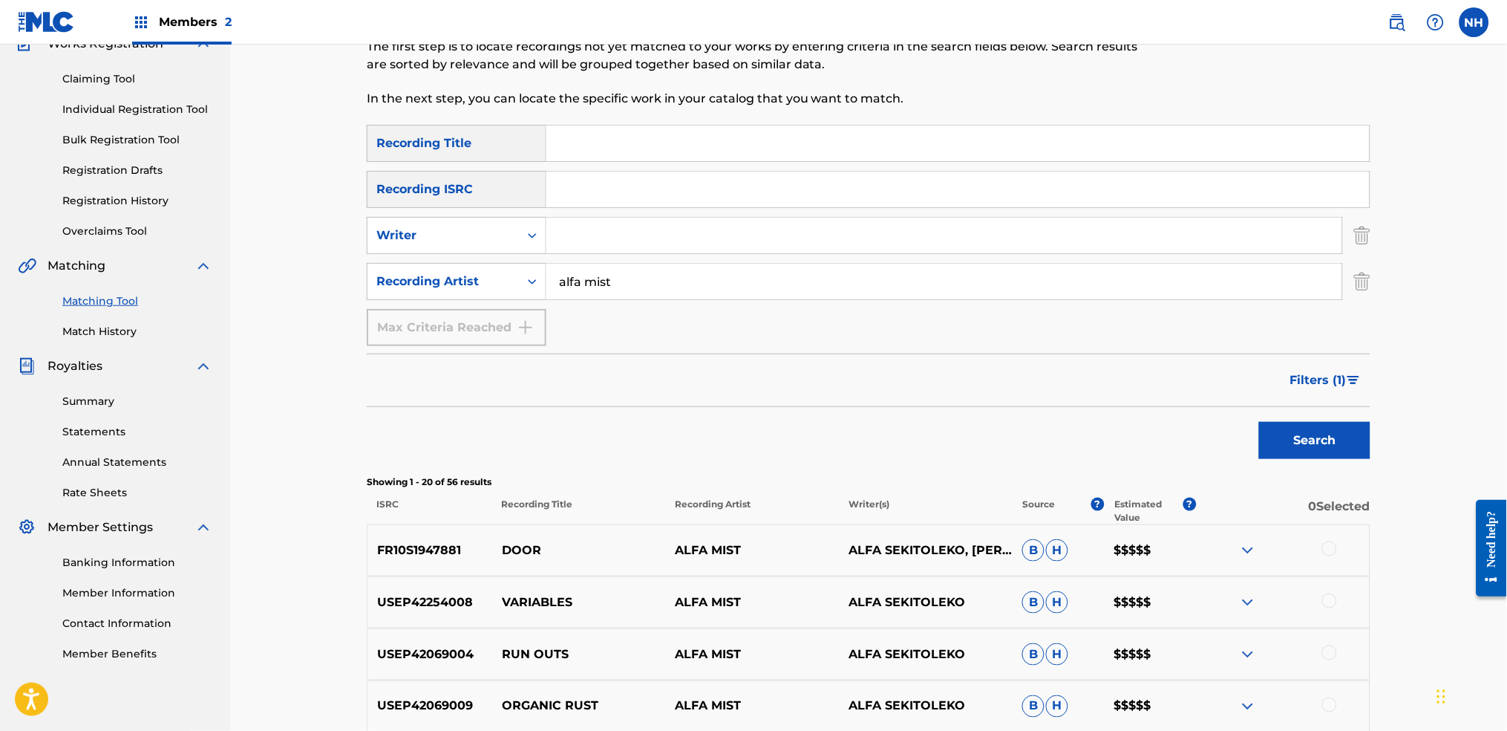
drag, startPoint x: 719, startPoint y: 158, endPoint x: 732, endPoint y: 141, distance: 21.2
click at [719, 157] on input "Search Form" at bounding box center [957, 143] width 823 height 36
paste input "TEKI"
type input "TEKI"
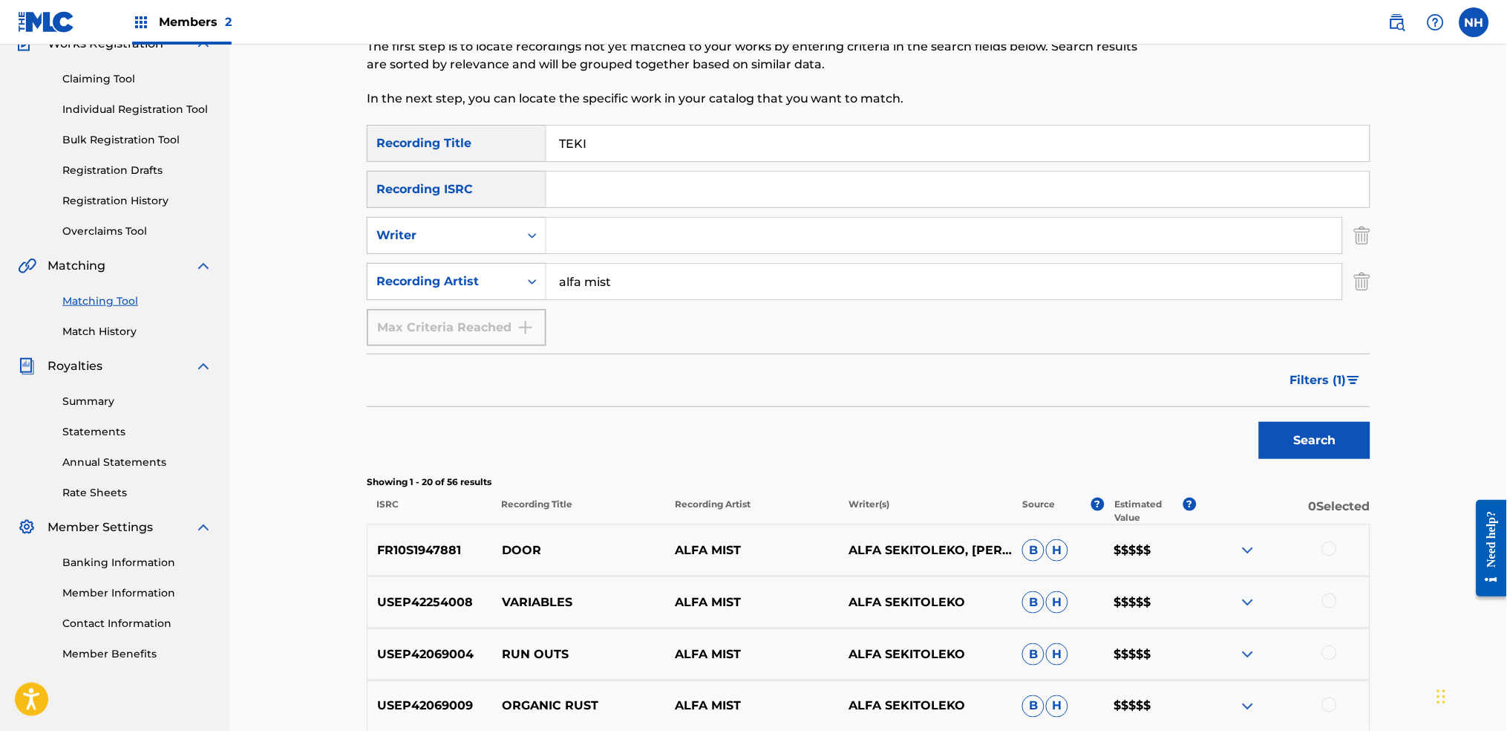
click at [1220, 444] on button "Search" at bounding box center [1314, 440] width 111 height 37
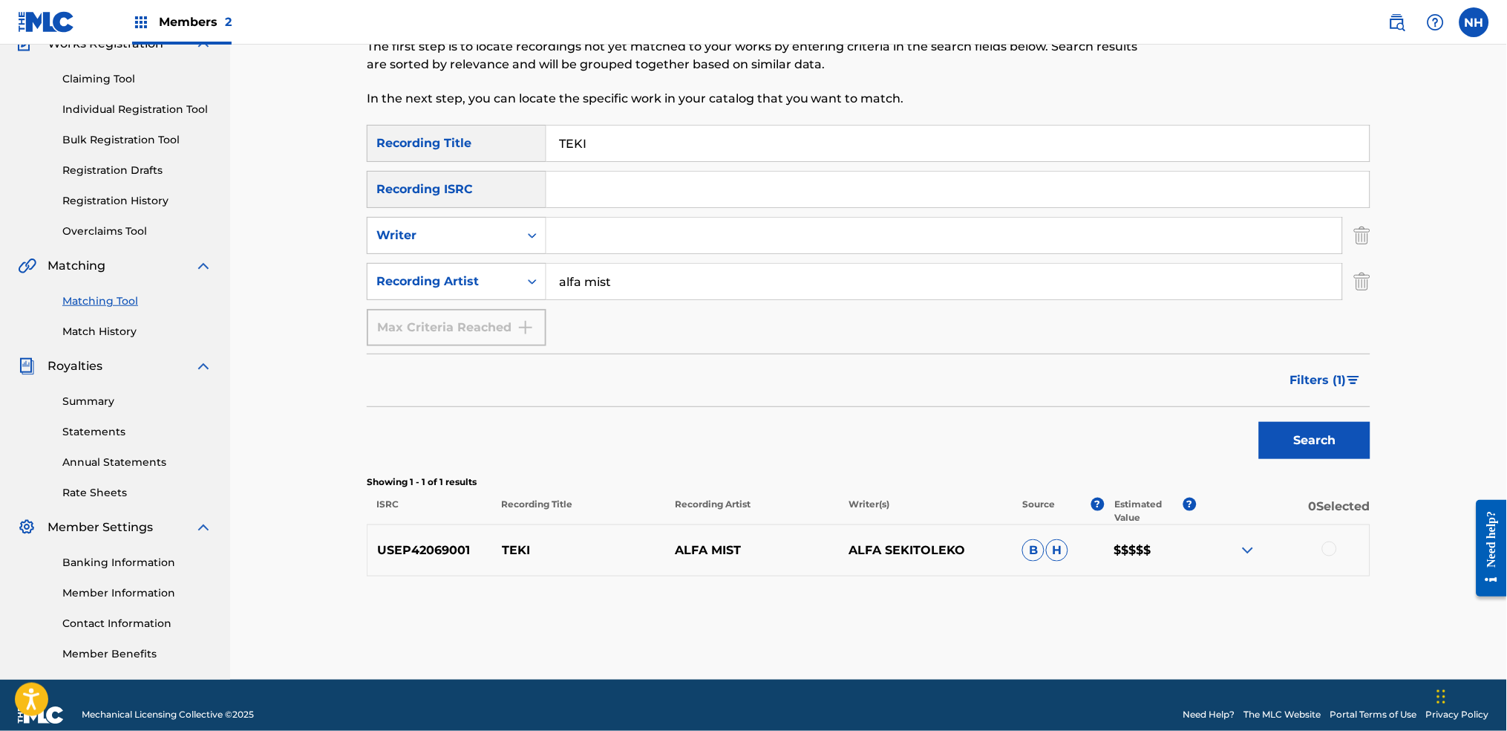
click at [1220, 393] on button "Filters ( 1 )" at bounding box center [1325, 380] width 89 height 37
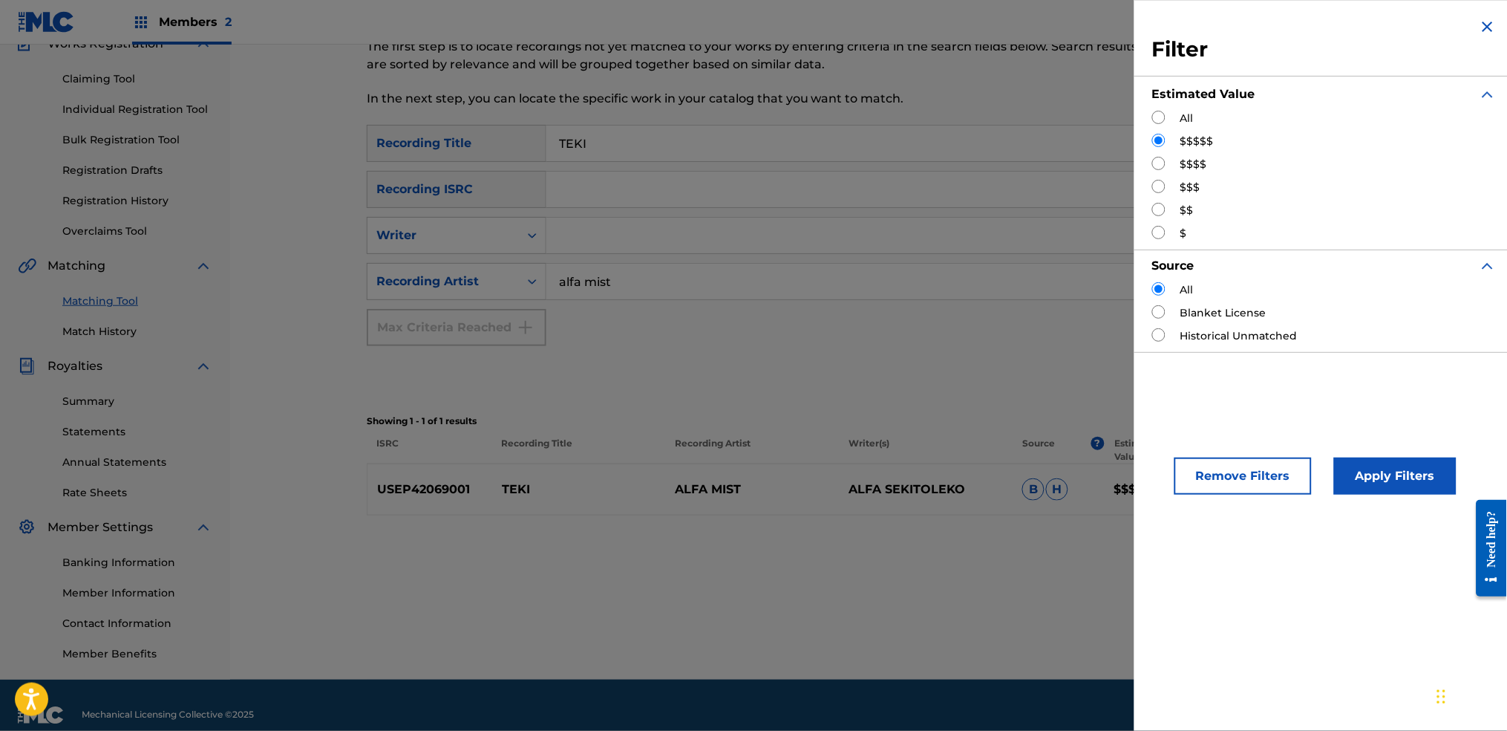
click at [1169, 115] on div "All" at bounding box center [1324, 119] width 344 height 16
click at [1165, 117] on input "Search Form" at bounding box center [1158, 117] width 13 height 13
radio input "true"
click at [1220, 477] on button "Apply Filters" at bounding box center [1395, 475] width 123 height 37
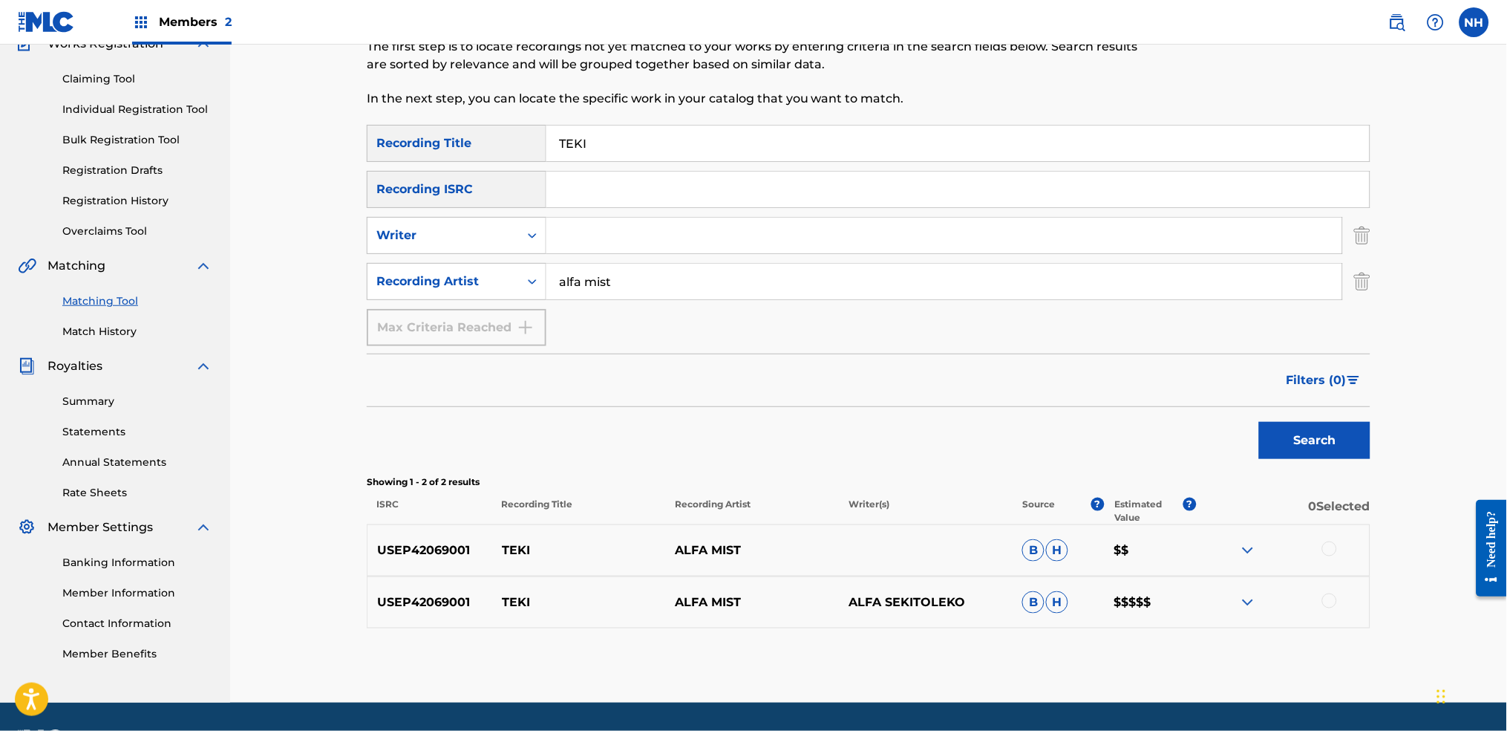
click at [1220, 543] on div at bounding box center [1329, 548] width 15 height 15
click at [1220, 543] on div at bounding box center [1283, 602] width 174 height 18
click at [1220, 543] on div at bounding box center [1329, 600] width 15 height 15
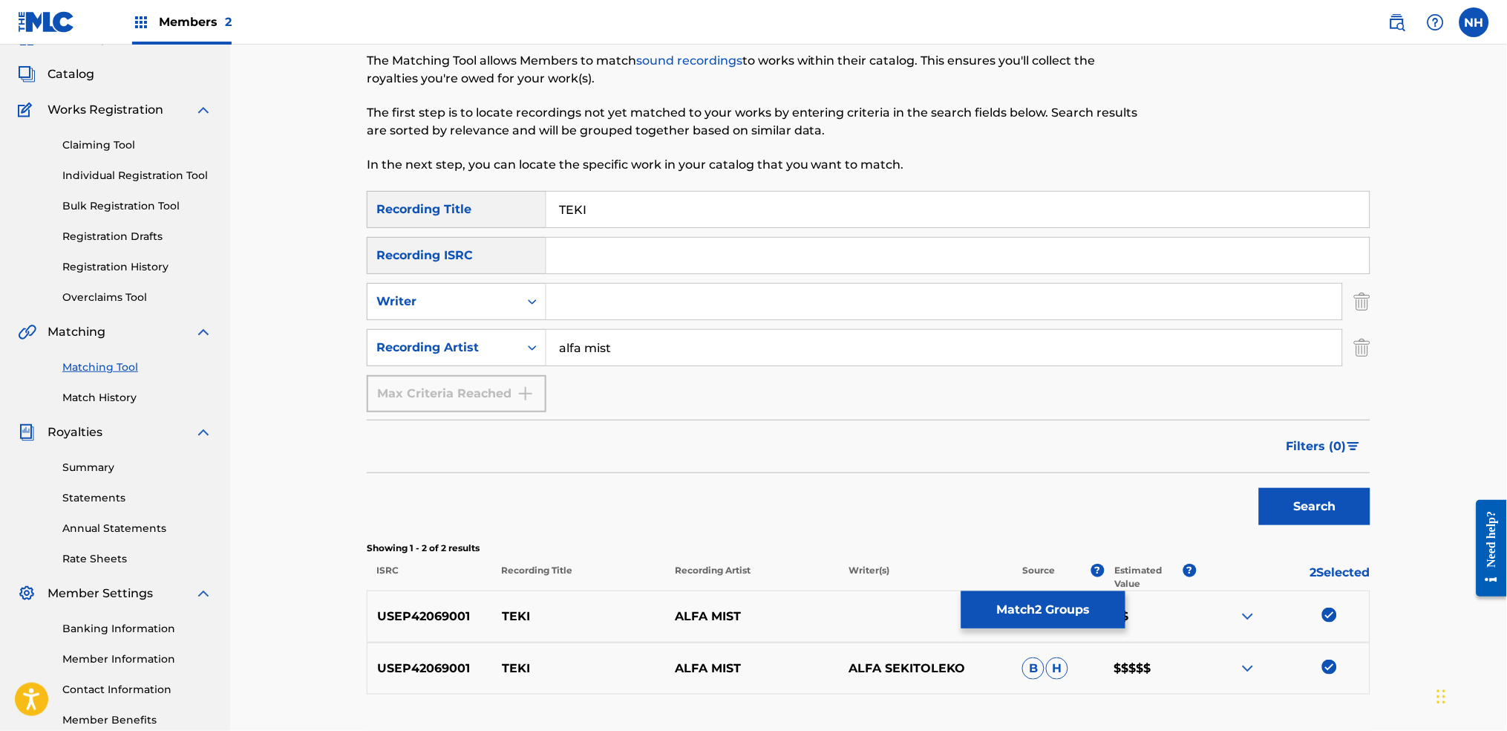
scroll to position [0, 0]
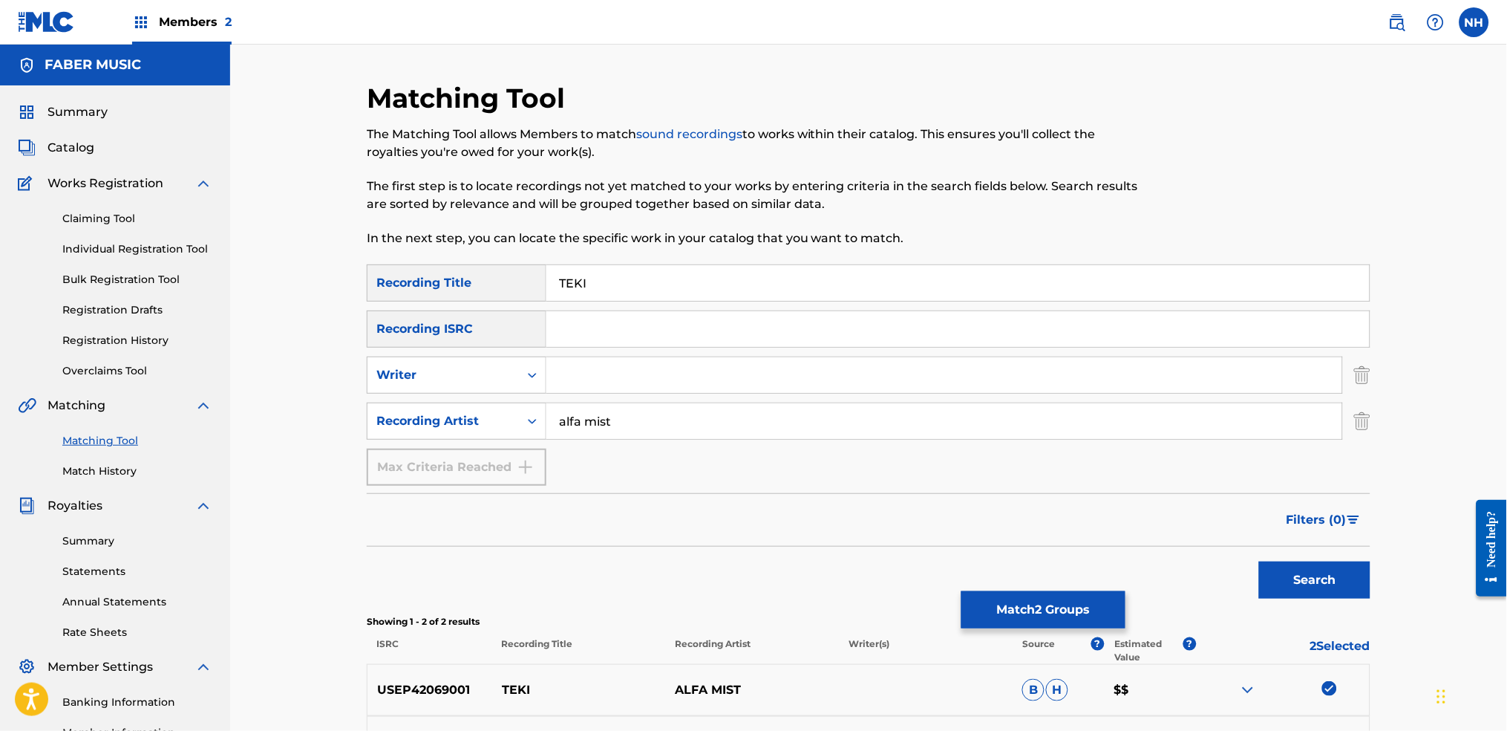
drag, startPoint x: 541, startPoint y: 276, endPoint x: 497, endPoint y: 276, distance: 43.1
click at [499, 276] on div "SearchWithCriteriab69bc63f-c16c-46f9-943a-ffcfdda0fead Recording Title TEKI" at bounding box center [869, 282] width 1004 height 37
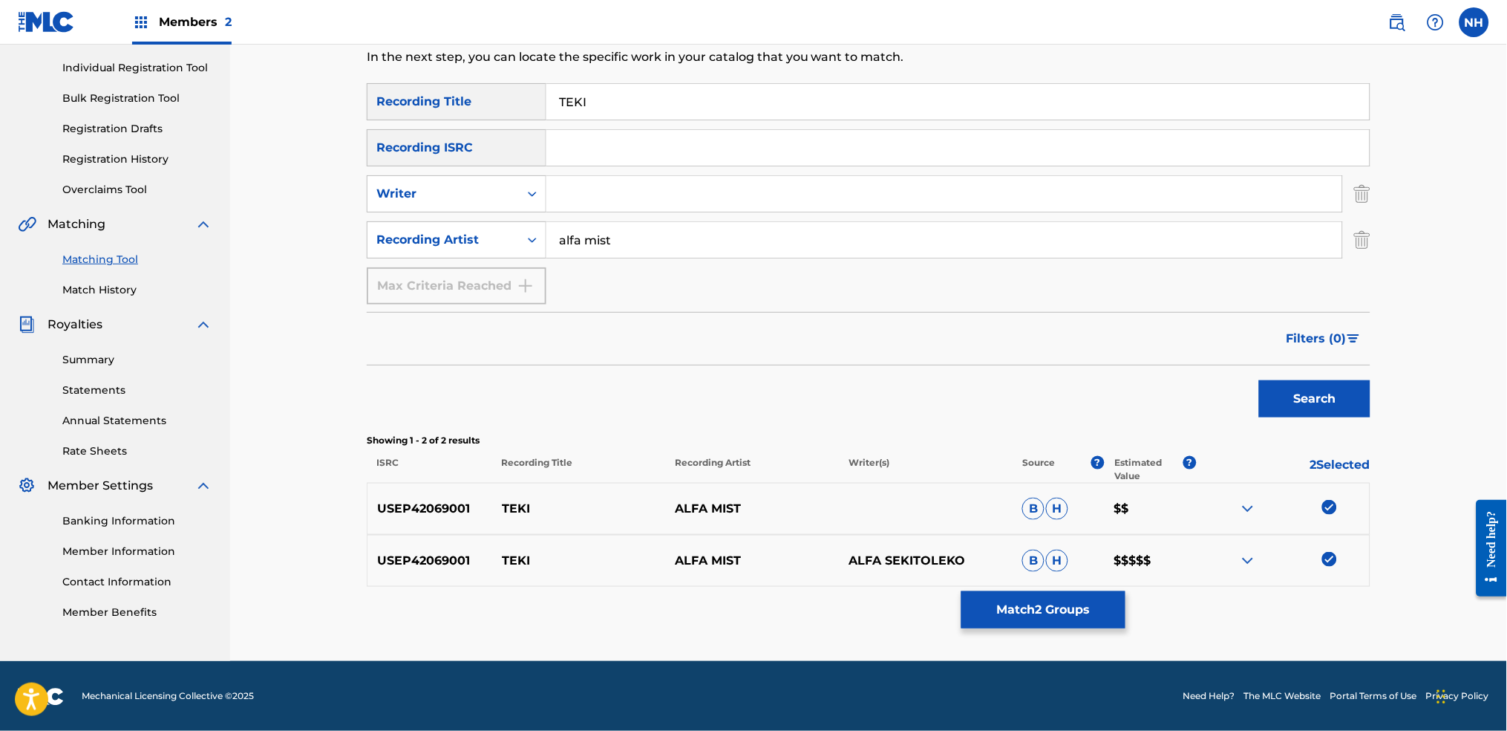
scroll to position [182, 0]
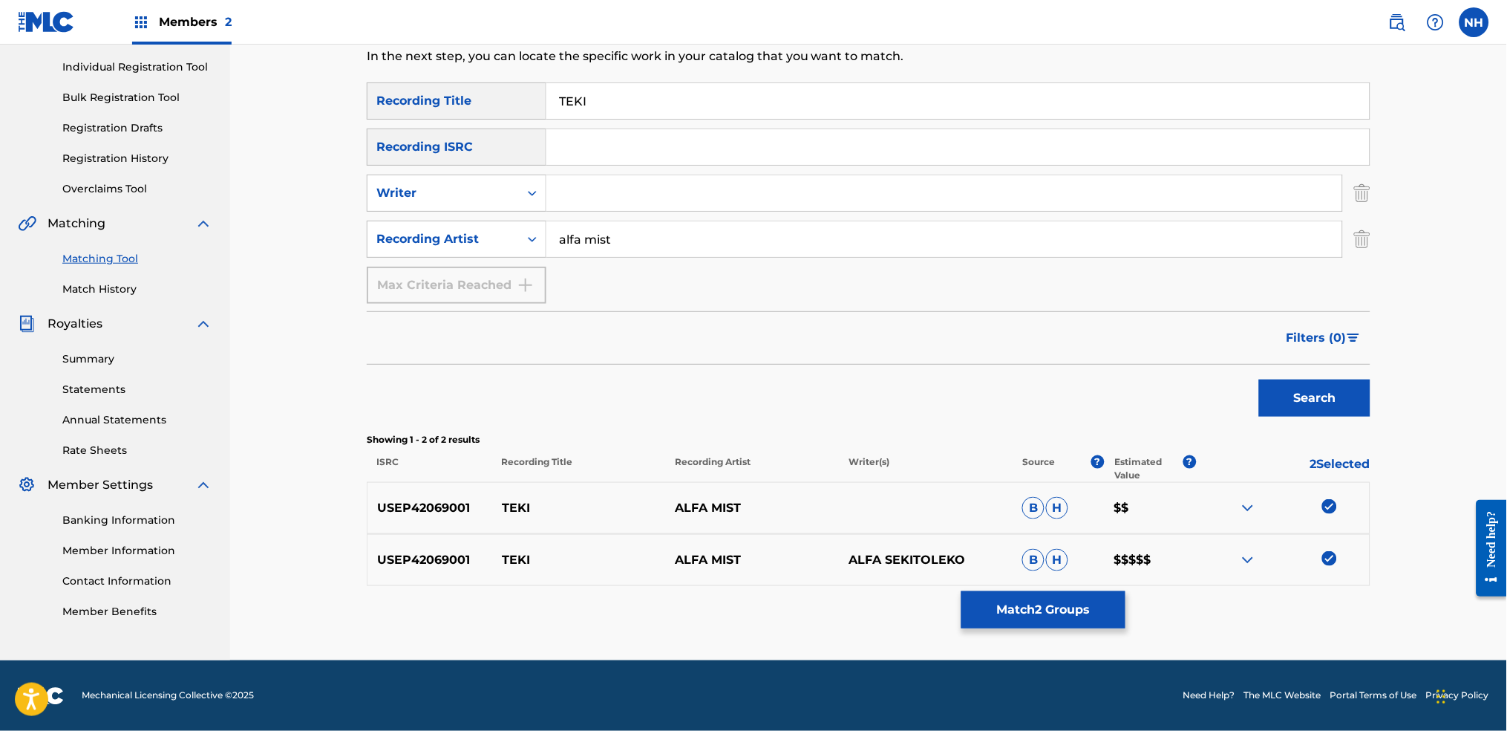
click at [1058, 543] on button "Match 2 Groups" at bounding box center [1043, 609] width 164 height 37
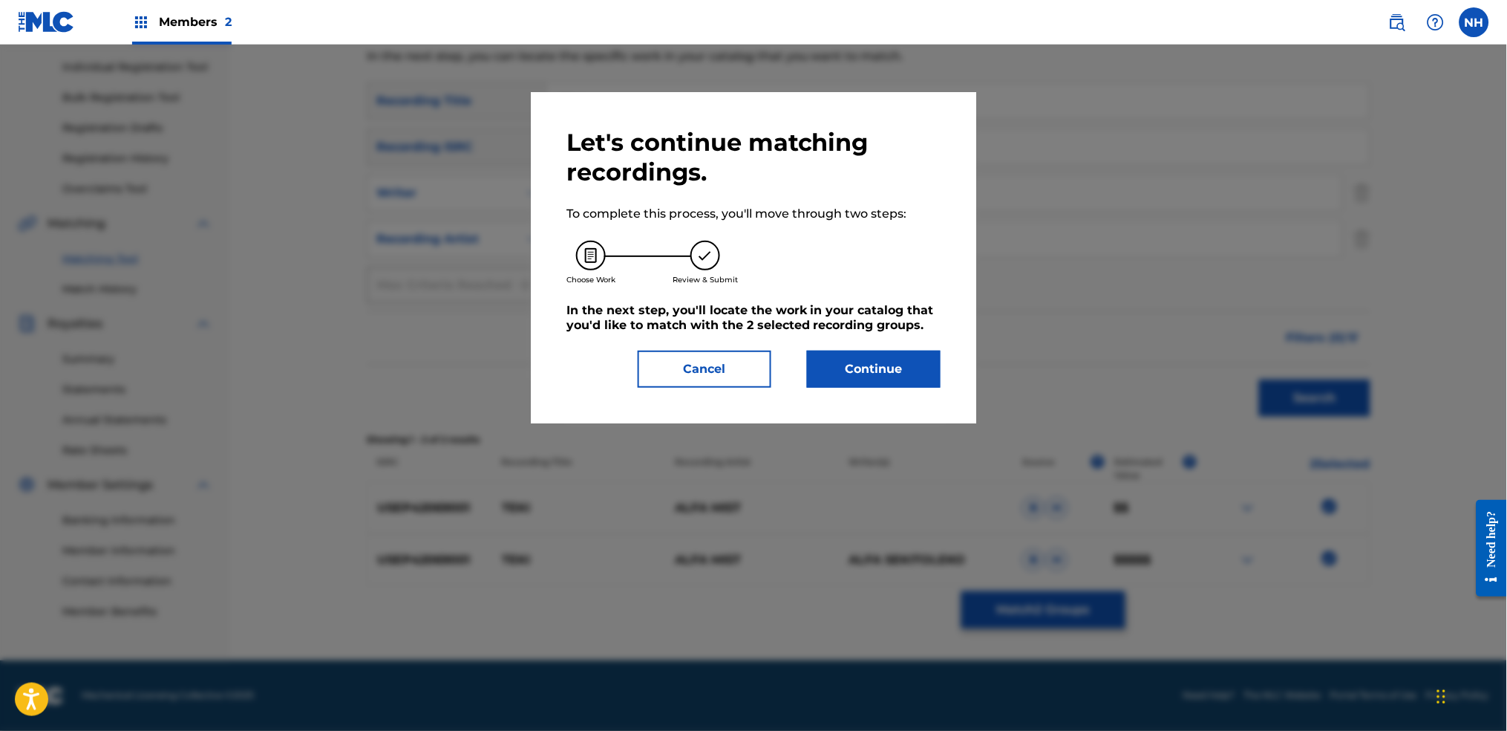
click at [889, 385] on button "Continue" at bounding box center [874, 368] width 134 height 37
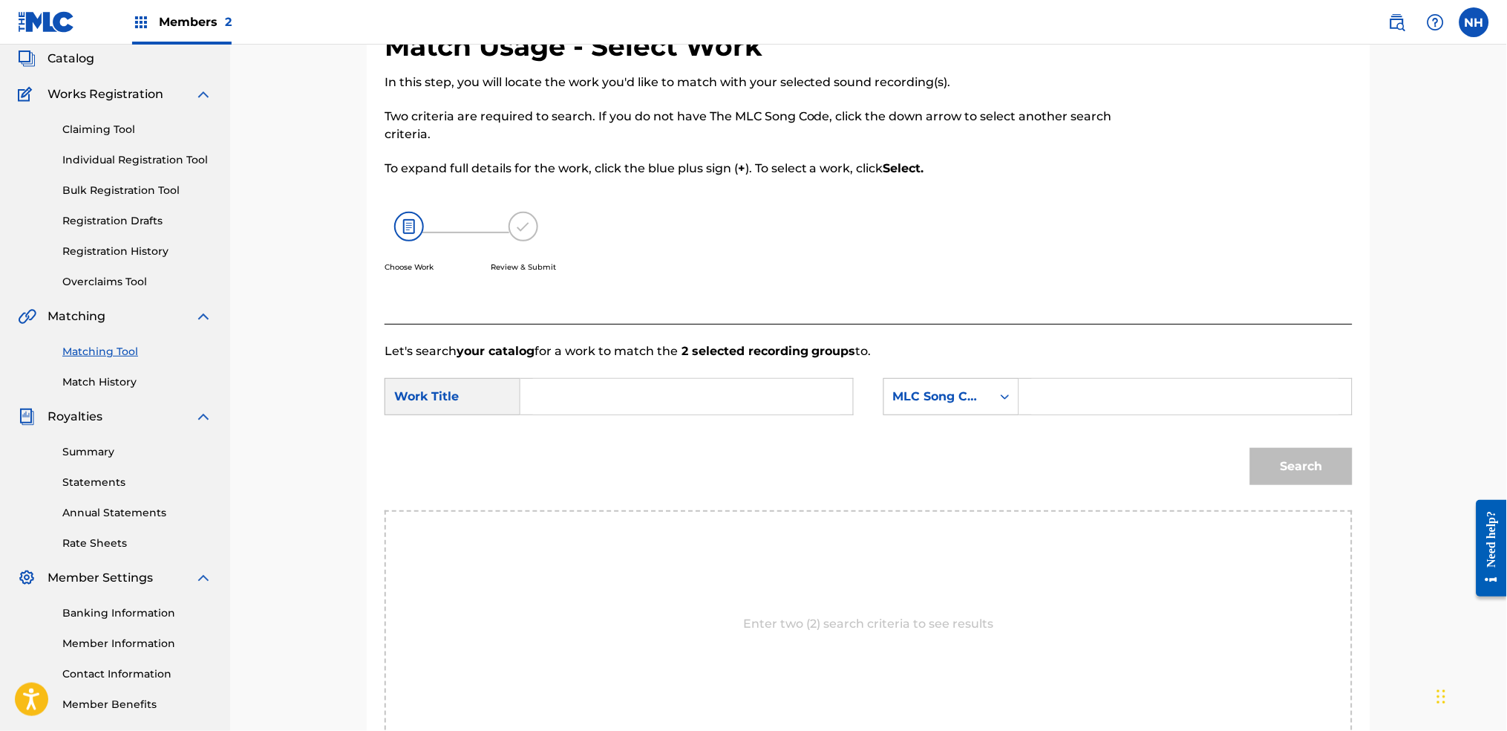
scroll to position [0, 0]
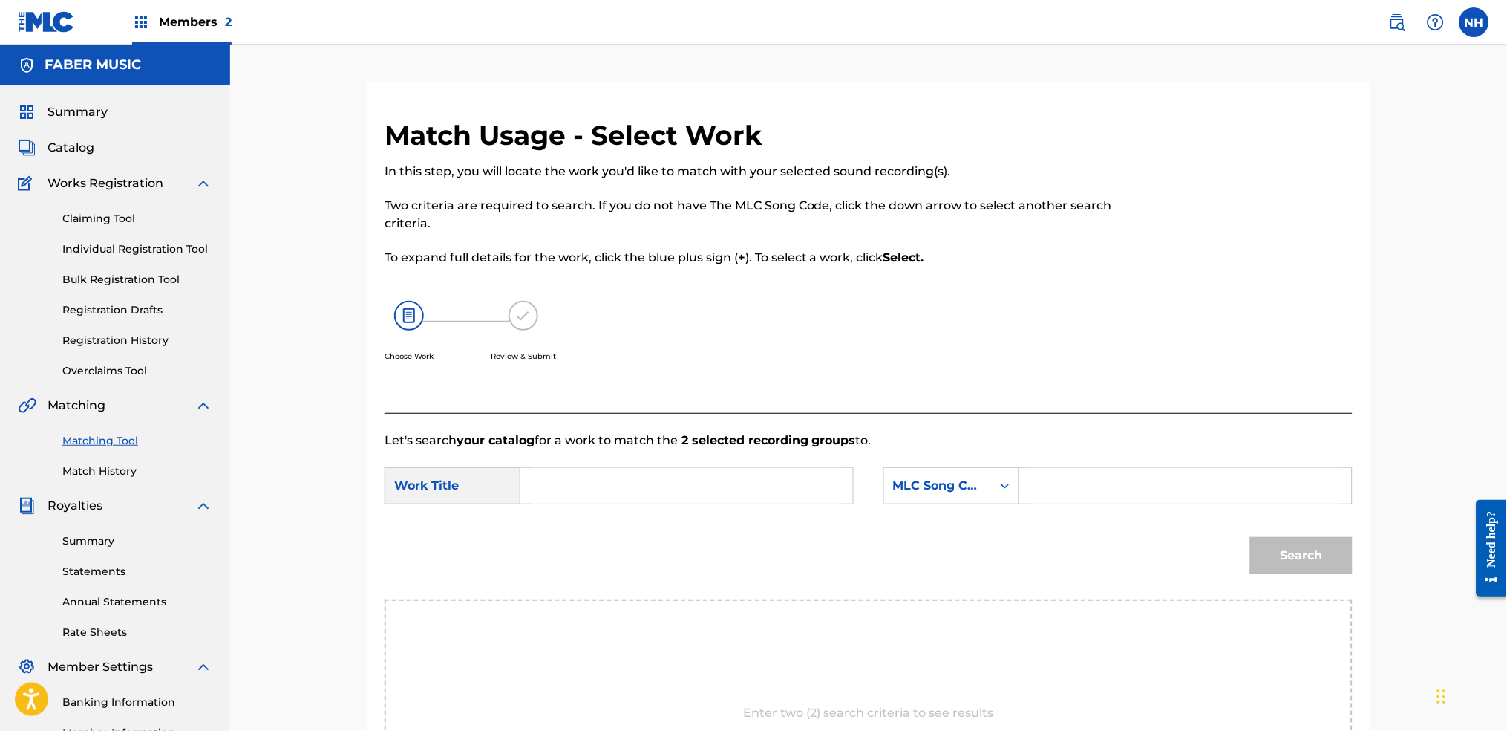
click at [740, 465] on form "SearchWithCriteria6344e5d8-ca65-4409-b8fc-ab4314757302 Work Title SearchWithCri…" at bounding box center [869, 524] width 968 height 150
click at [835, 480] on input "Search Form" at bounding box center [686, 486] width 307 height 36
paste input "TEKI"
type input "TEKI"
click at [1000, 493] on div "Search Form" at bounding box center [1005, 485] width 27 height 27
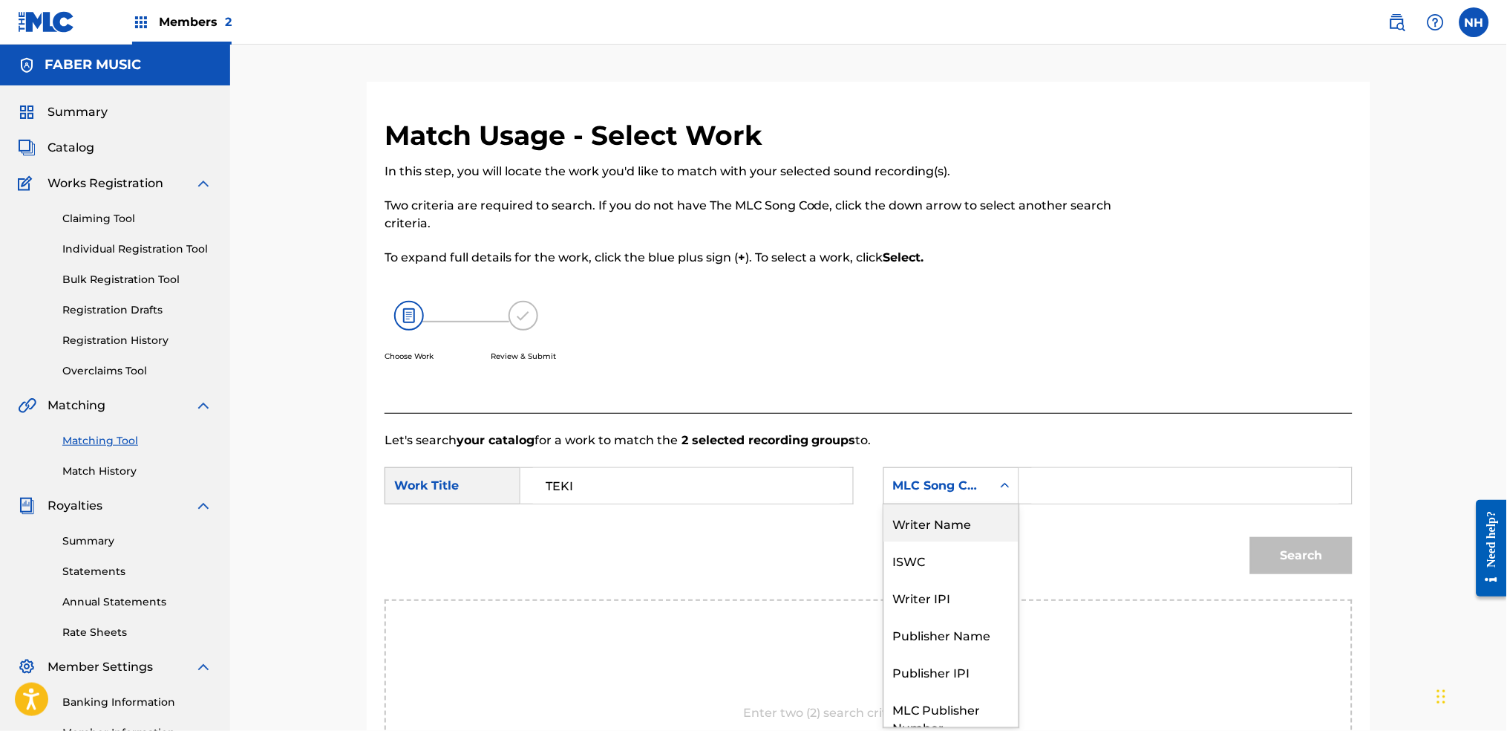
click at [978, 510] on div "Writer Name" at bounding box center [951, 522] width 134 height 37
click at [1054, 492] on input "Search Form" at bounding box center [1185, 486] width 307 height 36
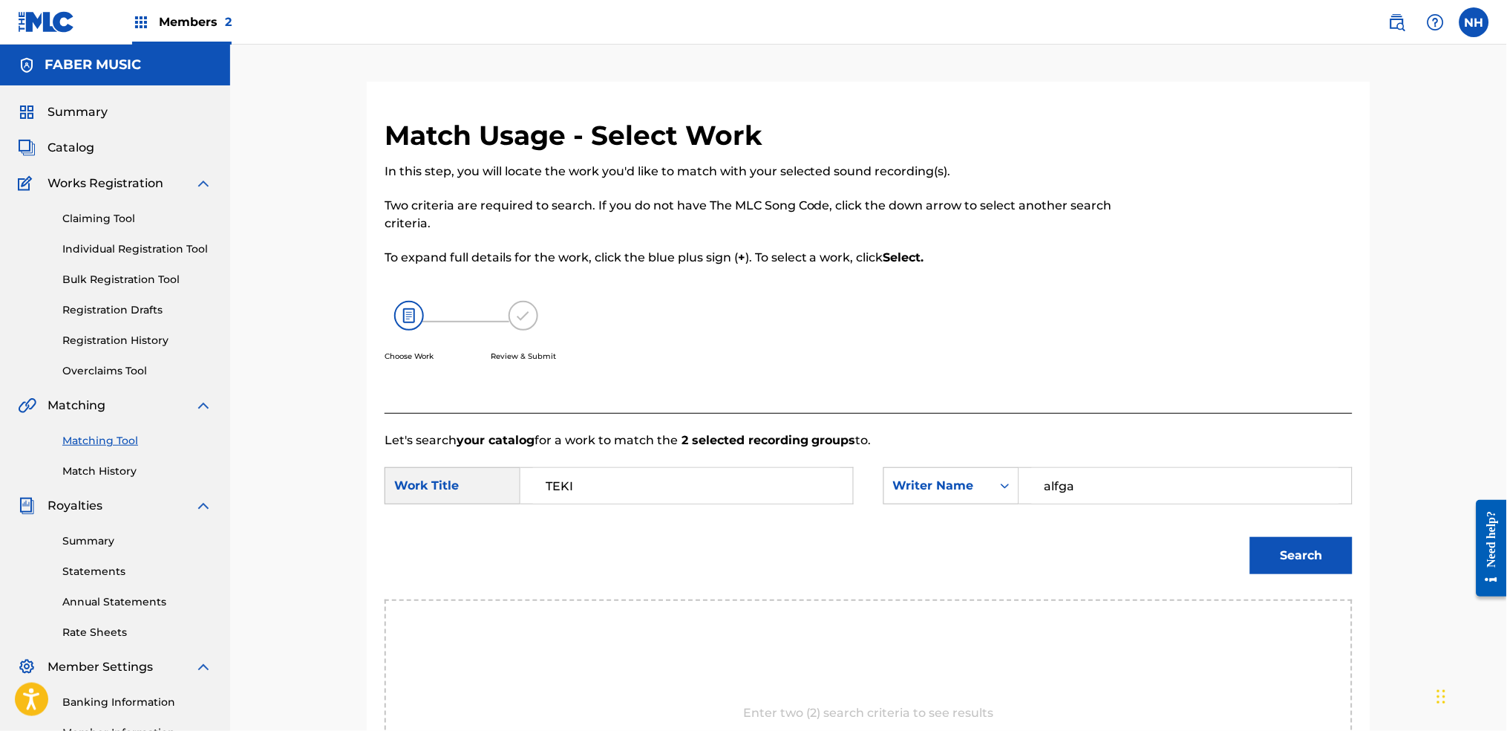
drag, startPoint x: 1061, startPoint y: 479, endPoint x: 1073, endPoint y: 486, distance: 13.6
click at [1071, 485] on input "alfga" at bounding box center [1185, 486] width 307 height 36
click at [1074, 486] on input "alfga" at bounding box center [1185, 486] width 307 height 36
type input "alfa"
click at [1220, 537] on button "Search" at bounding box center [1301, 555] width 102 height 37
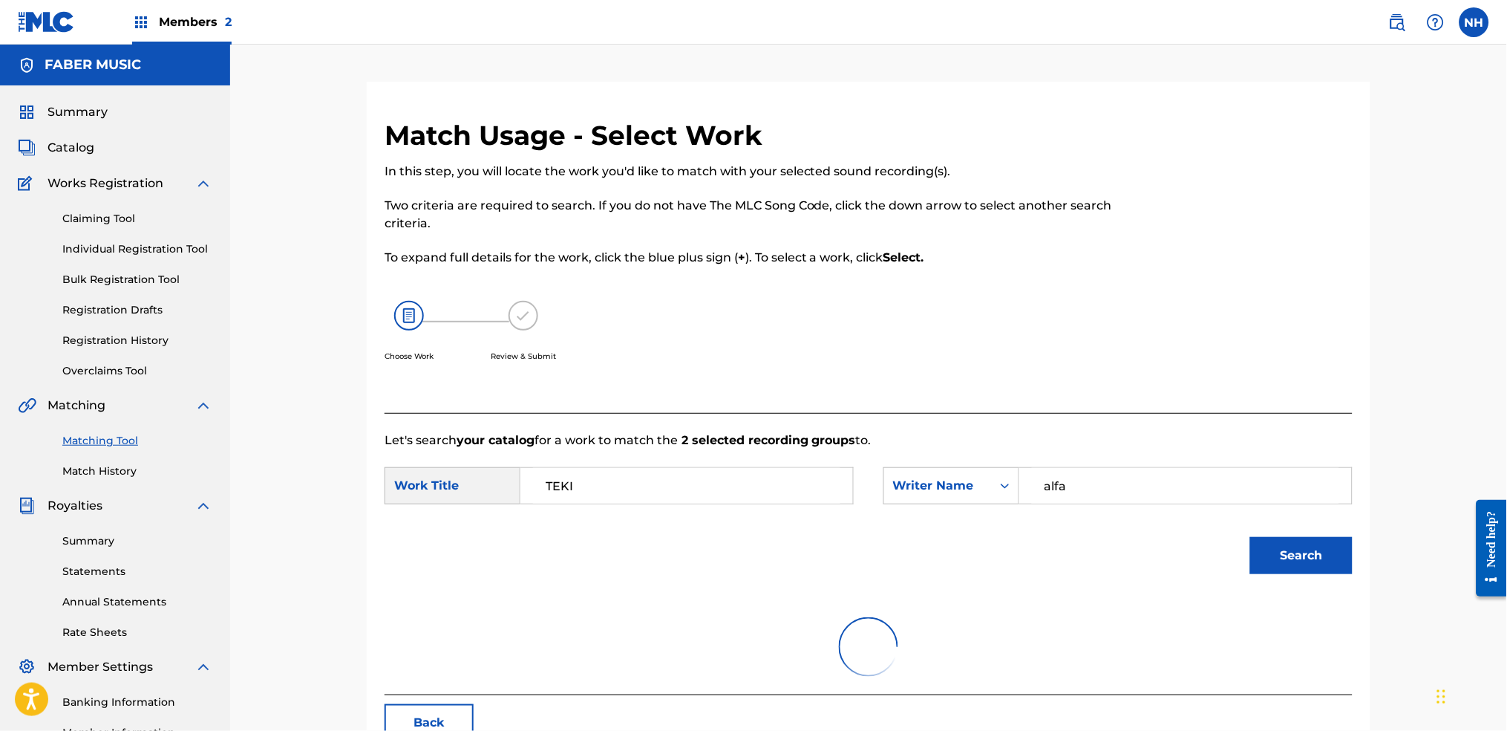
click at [1220, 543] on button "Search" at bounding box center [1301, 555] width 102 height 37
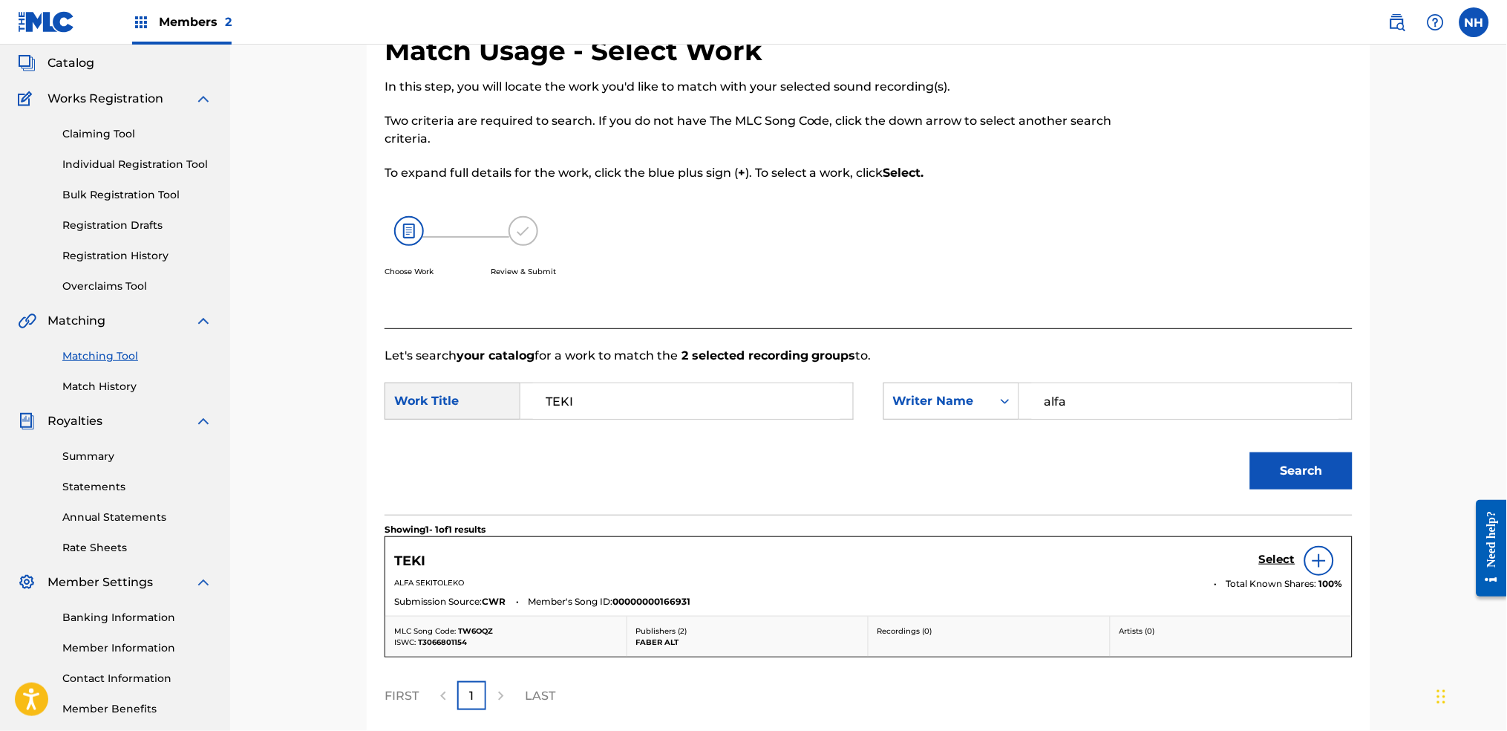
scroll to position [197, 0]
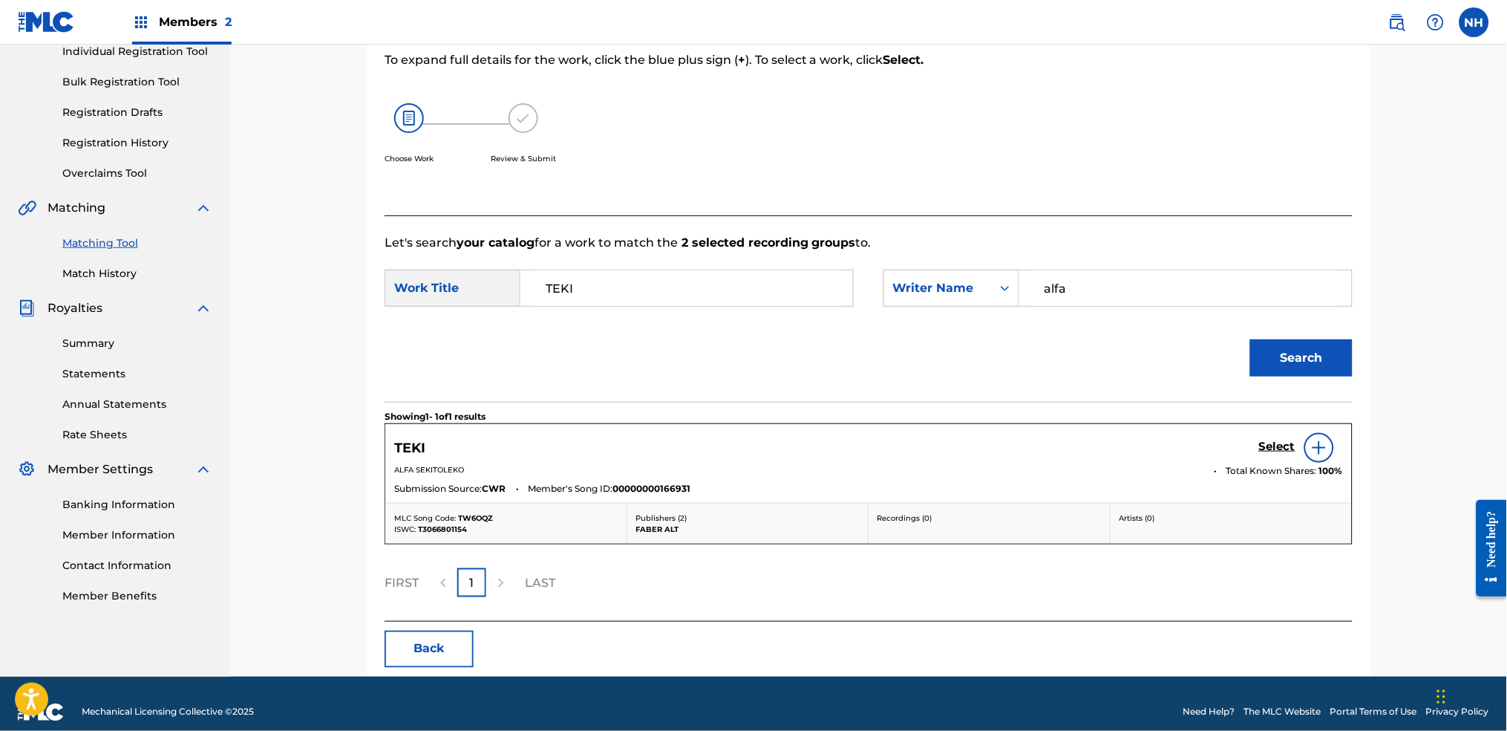
click at [1220, 445] on h5 "Select" at bounding box center [1277, 447] width 36 height 14
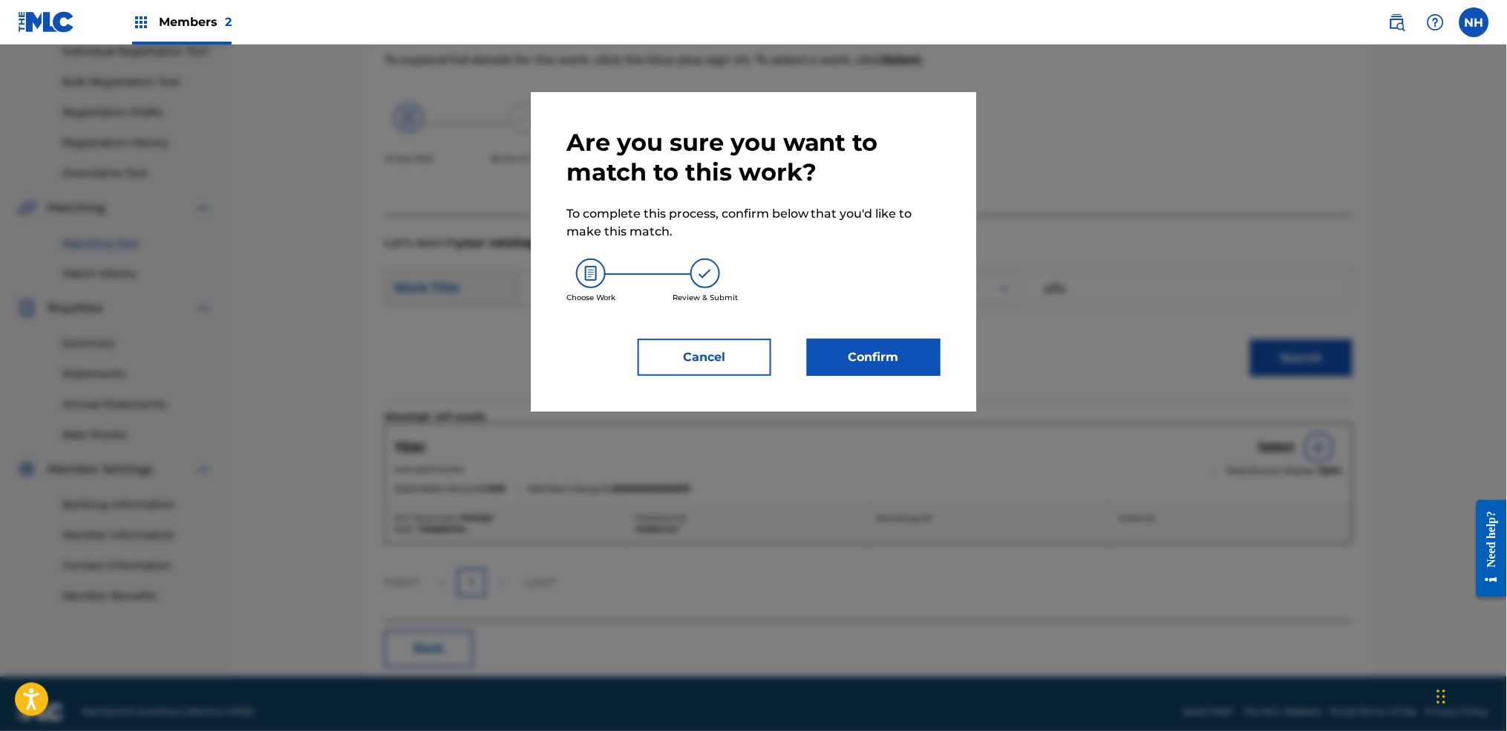
click at [872, 370] on button "Confirm" at bounding box center [874, 357] width 134 height 37
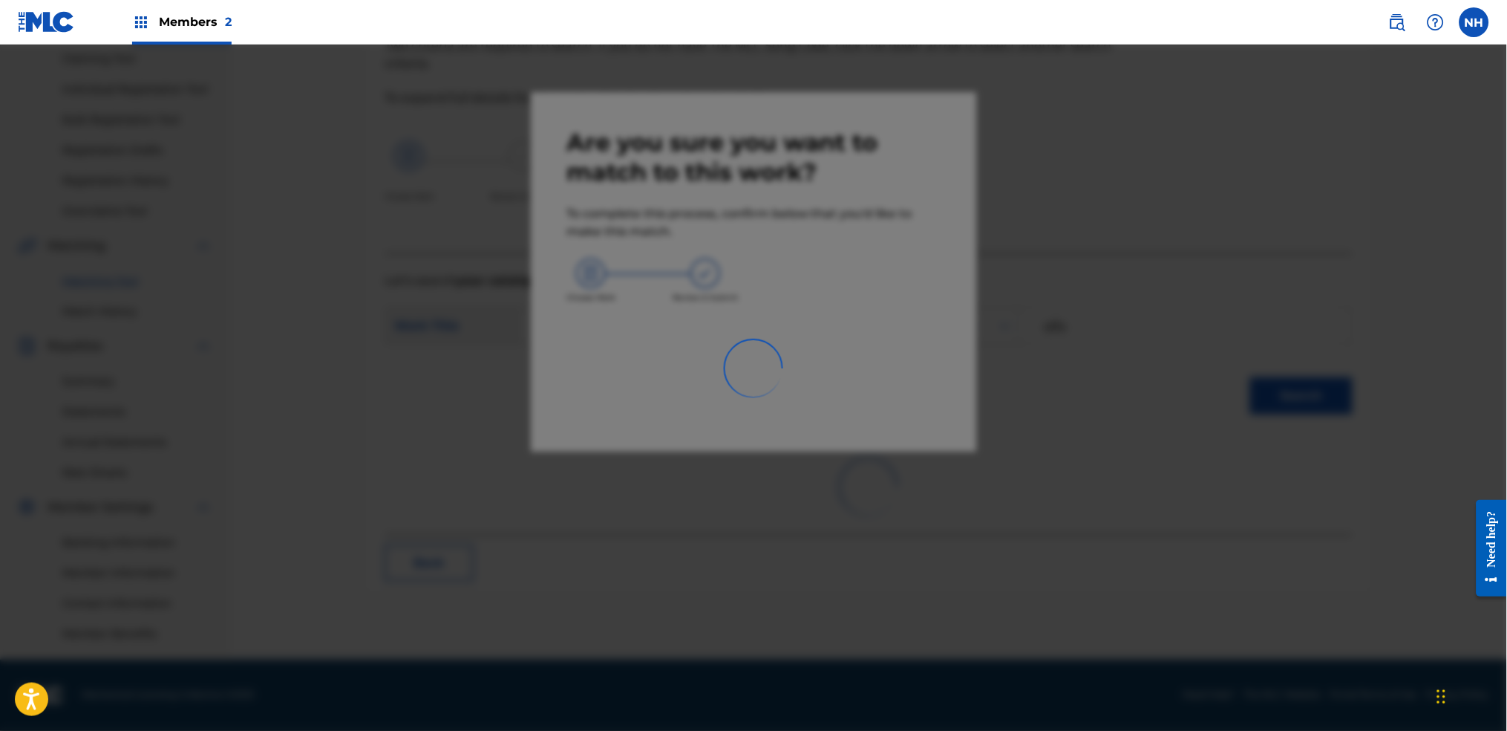
scroll to position [159, 0]
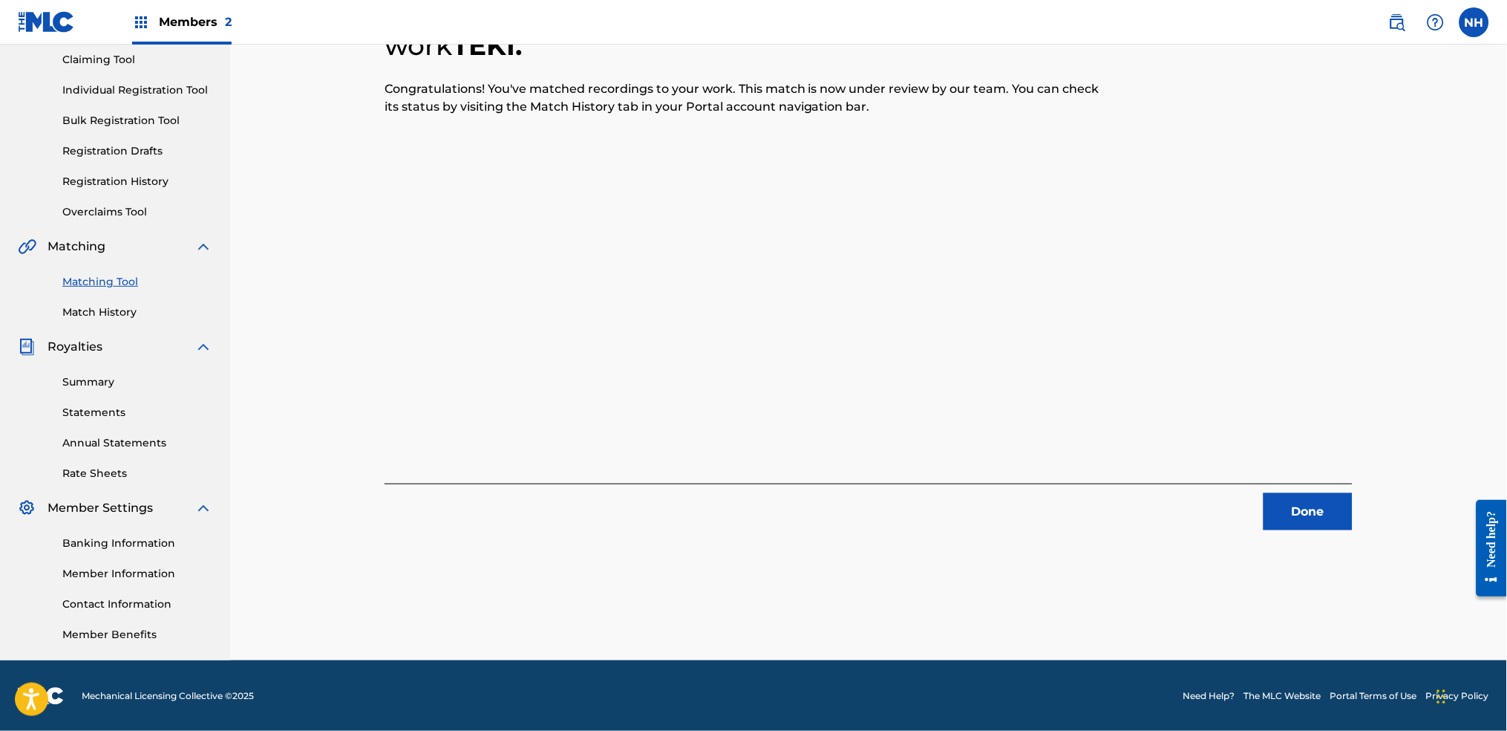
drag, startPoint x: 653, startPoint y: 342, endPoint x: 949, endPoint y: 420, distance: 305.8
click at [653, 341] on div "2 Recording Groups are pending usage match to the work TEKI . Congratulations! …" at bounding box center [869, 245] width 968 height 570
click at [1220, 483] on div "Done" at bounding box center [869, 506] width 968 height 47
click at [1220, 520] on button "Done" at bounding box center [1308, 511] width 89 height 37
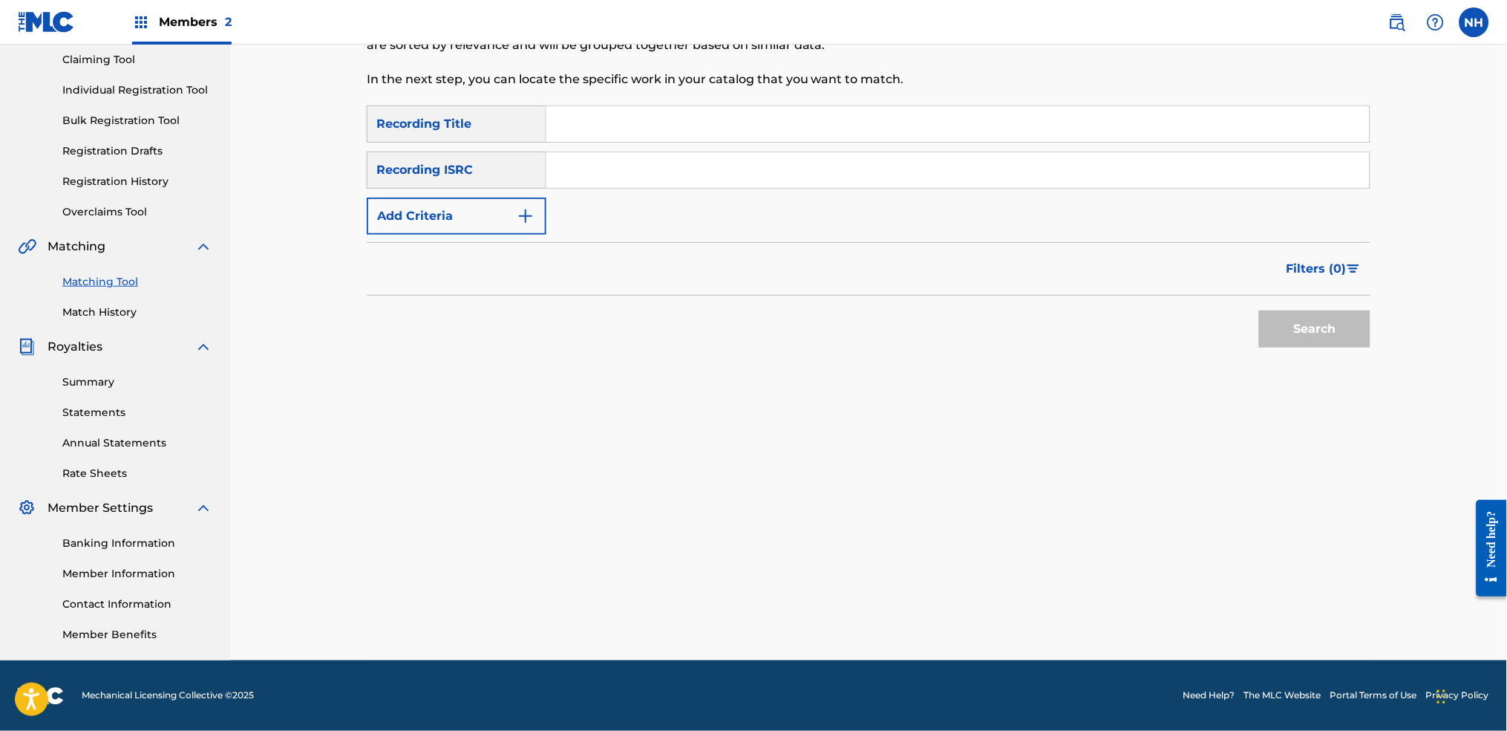
click at [1220, 505] on div "Matching Tool The Matching Tool allows Members to match sound recordings to wor…" at bounding box center [869, 291] width 1004 height 737
click at [479, 225] on button "Add Criteria" at bounding box center [457, 215] width 180 height 37
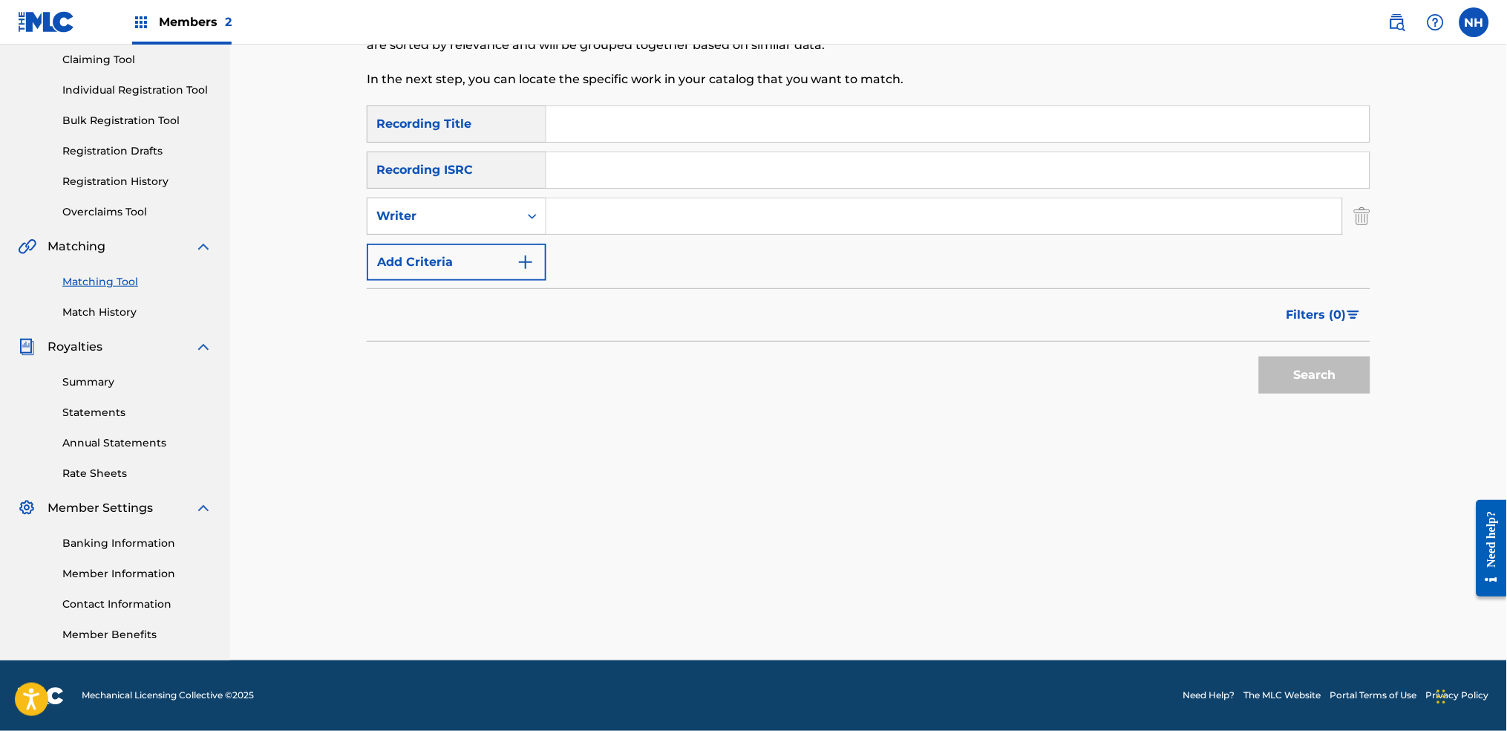
click at [473, 268] on button "Add Criteria" at bounding box center [457, 262] width 180 height 37
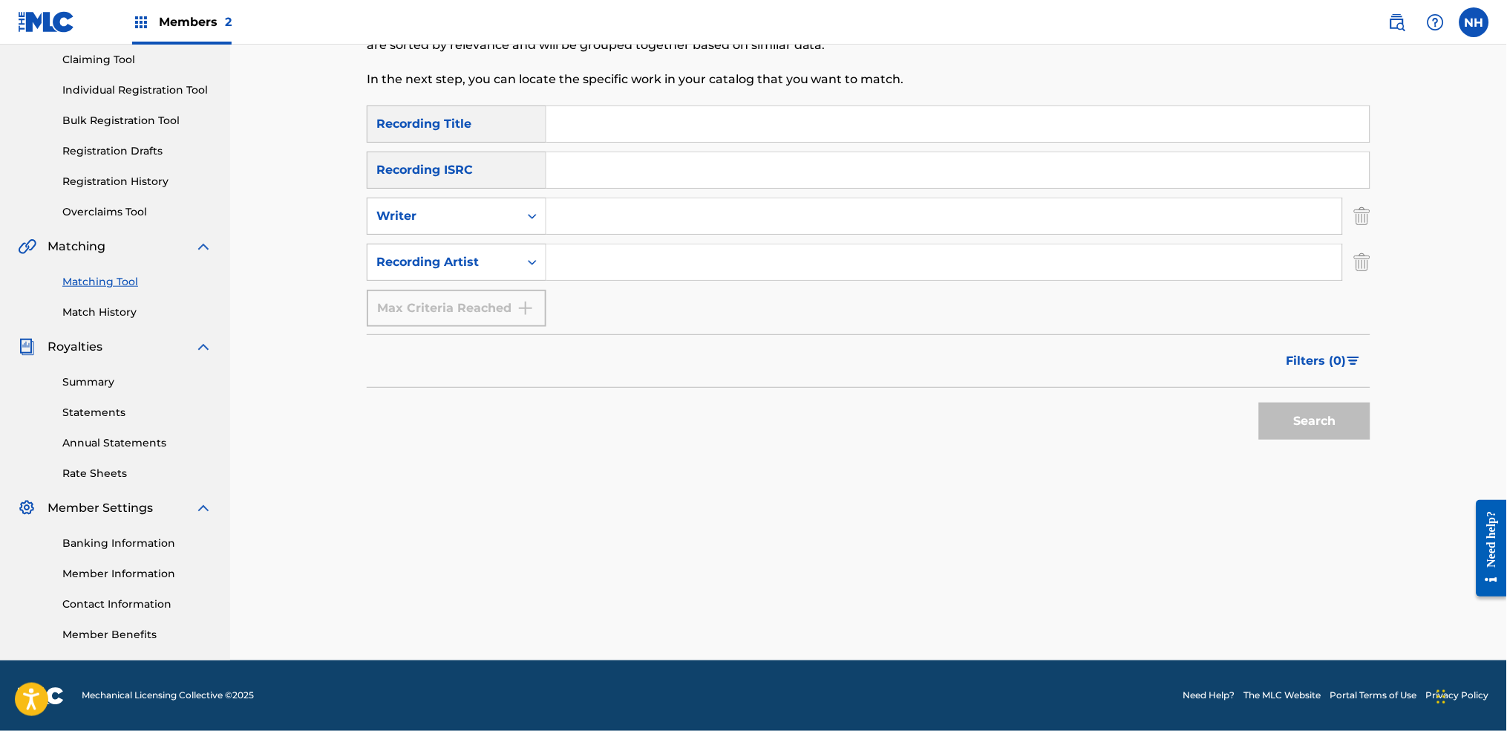
click at [560, 238] on div "SearchWithCriteriab69bc63f-c16c-46f9-943a-ffcfdda0fead Recording Title SearchWi…" at bounding box center [869, 215] width 1004 height 221
click at [571, 272] on input "Search Form" at bounding box center [944, 262] width 796 height 36
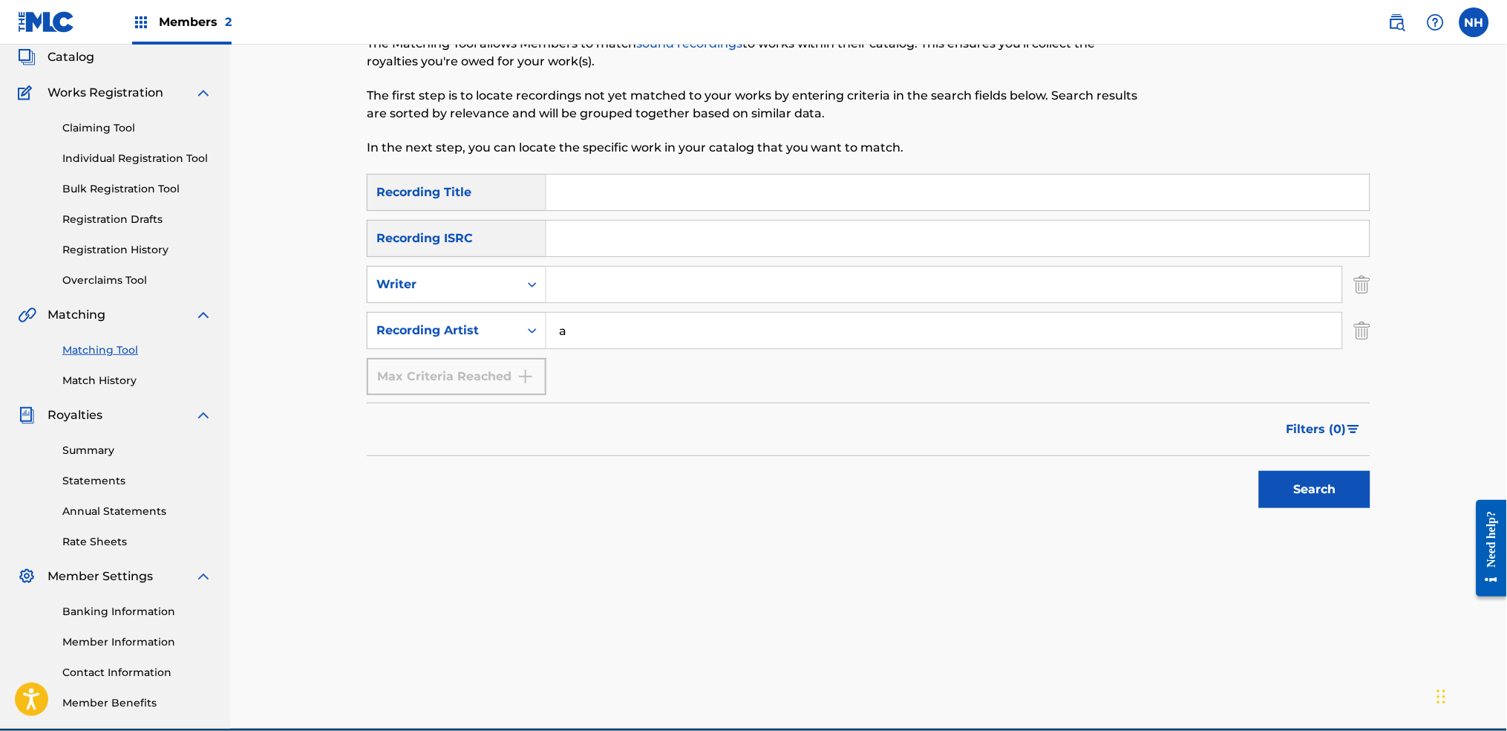
scroll to position [60, 0]
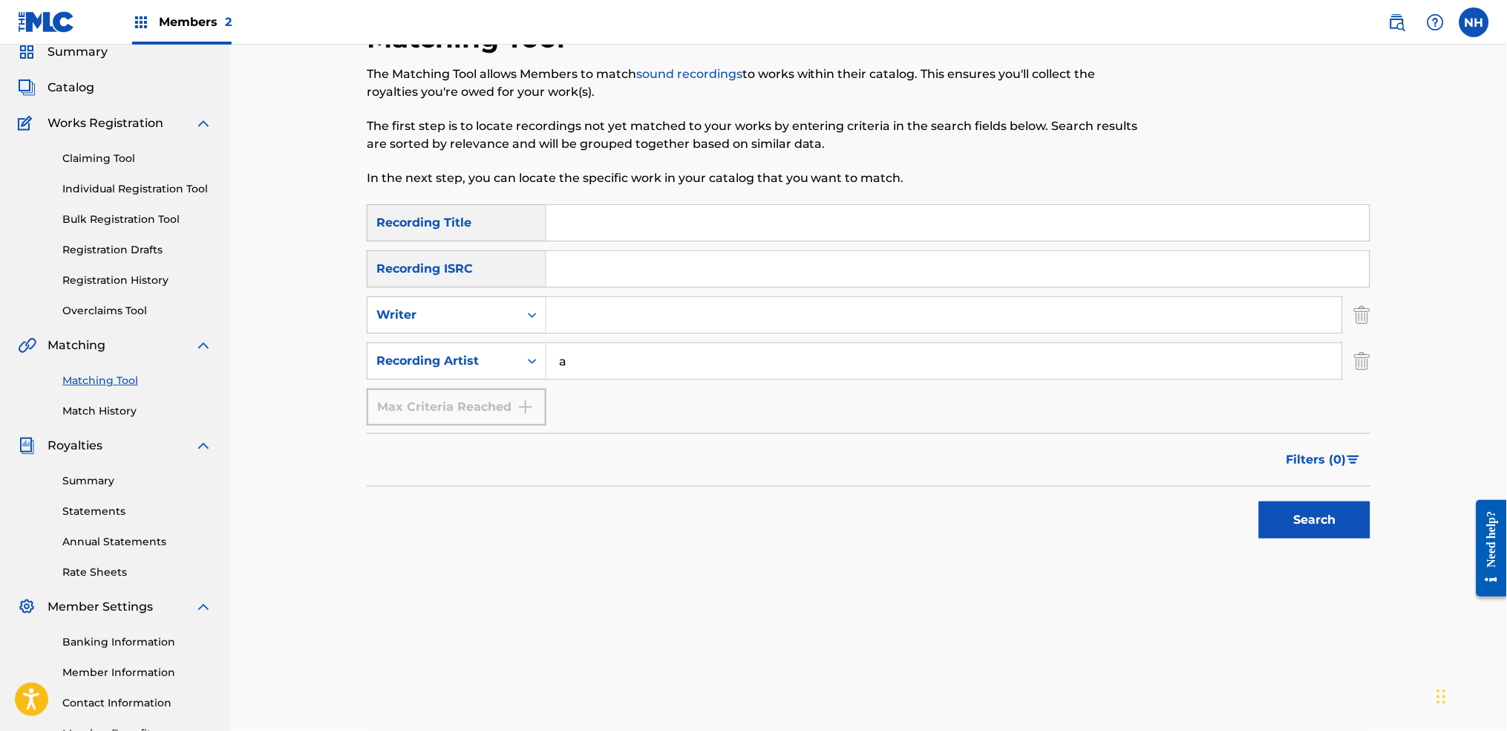
click at [907, 342] on div "a" at bounding box center [944, 360] width 797 height 37
type input "alfa mist"
click at [1220, 509] on div "Search" at bounding box center [869, 515] width 1004 height 59
click at [1220, 512] on button "Search" at bounding box center [1314, 519] width 111 height 37
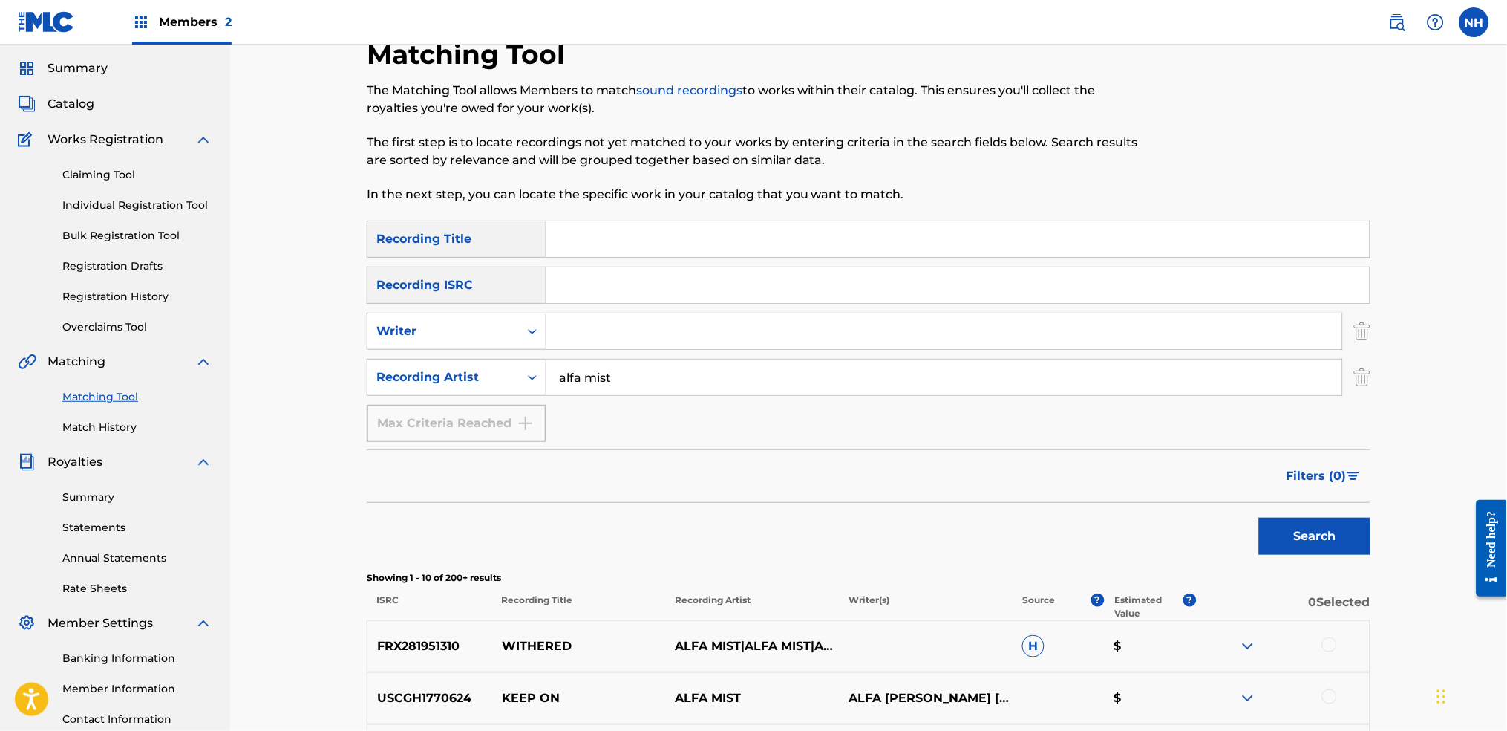
scroll to position [0, 0]
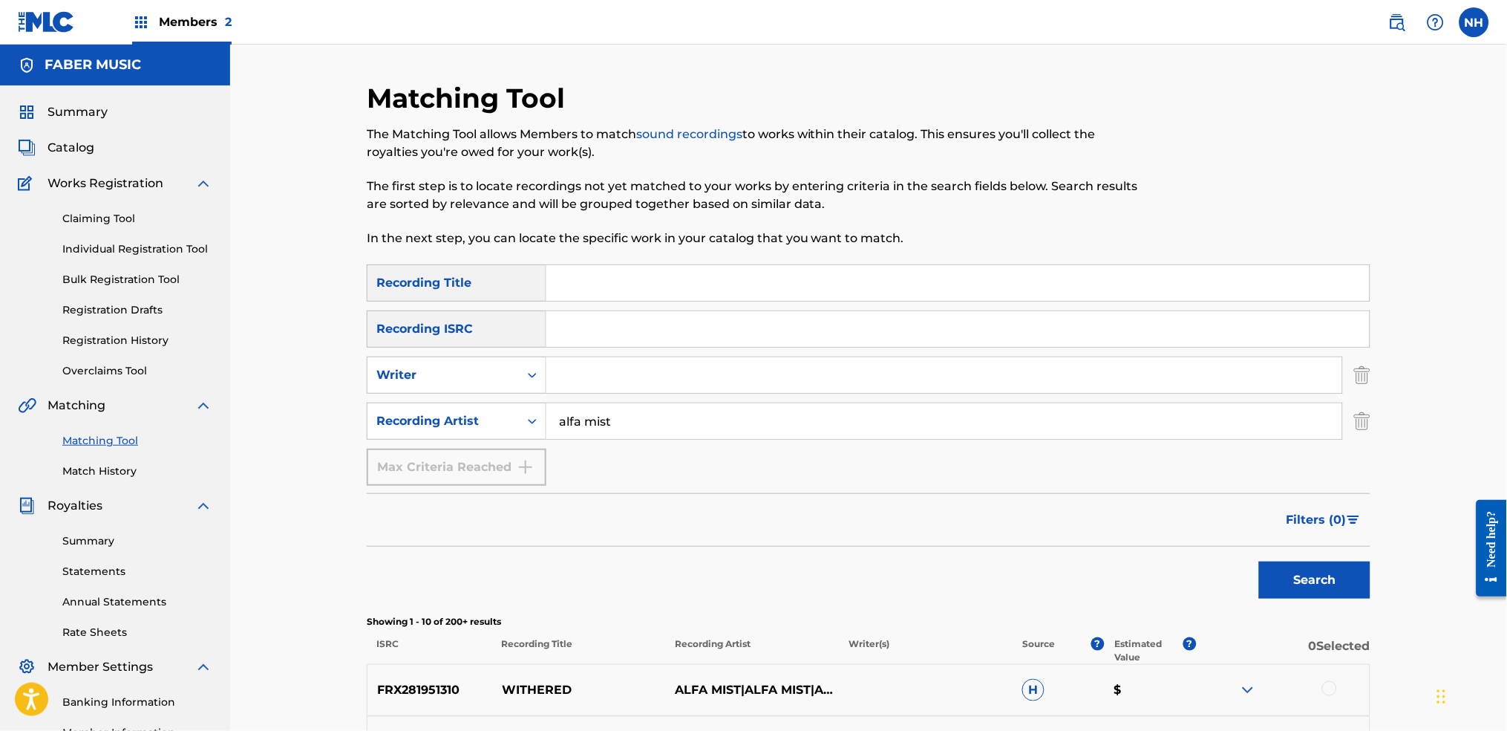
click at [1220, 532] on button "Filters ( 0 )" at bounding box center [1324, 519] width 93 height 37
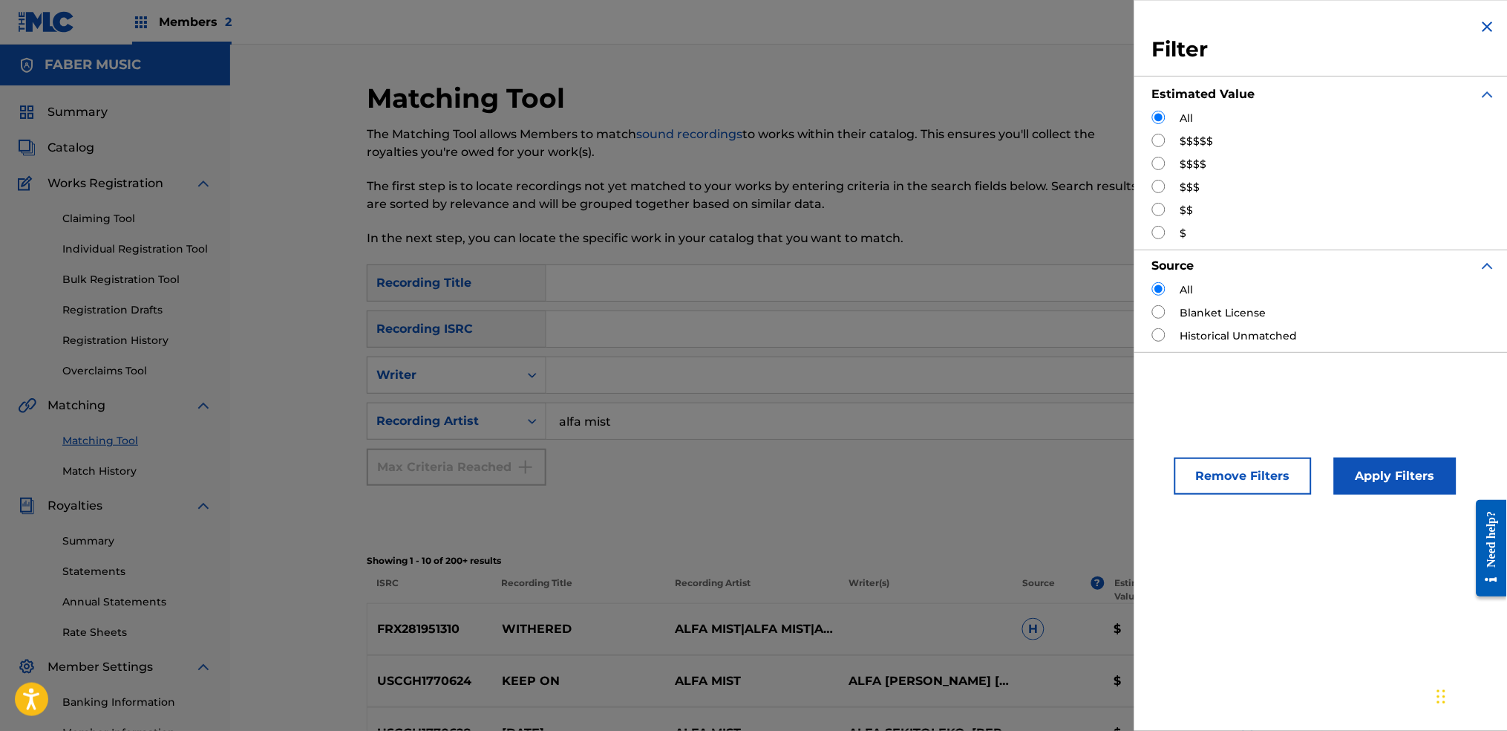
drag, startPoint x: 1163, startPoint y: 139, endPoint x: 1183, endPoint y: 157, distance: 27.4
click at [1163, 137] on input "Search Form" at bounding box center [1158, 140] width 13 height 13
radio input "true"
drag, startPoint x: 1388, startPoint y: 432, endPoint x: 1388, endPoint y: 481, distance: 49.0
click at [1220, 434] on div "Remove Filters Apply Filters" at bounding box center [1324, 463] width 380 height 98
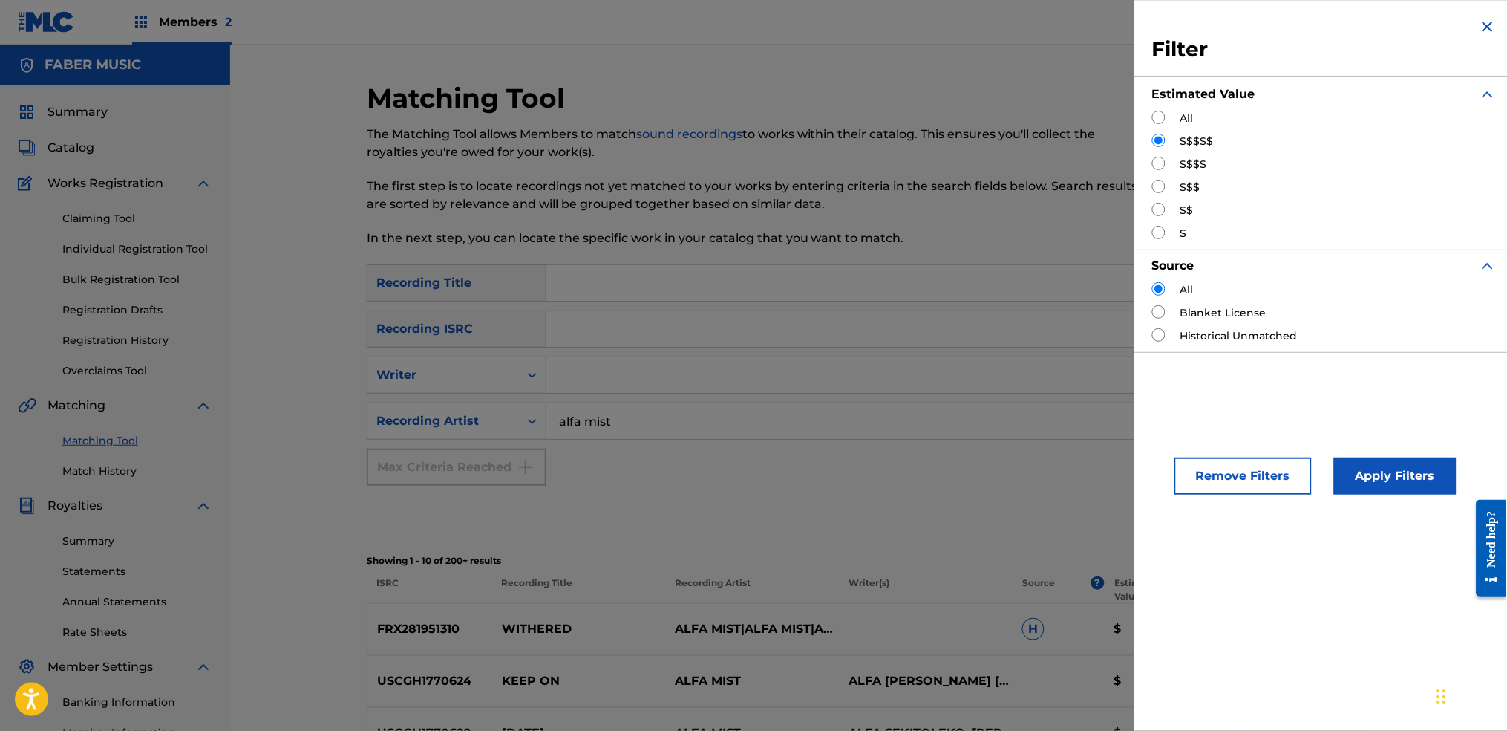
click at [1220, 481] on button "Apply Filters" at bounding box center [1395, 475] width 123 height 37
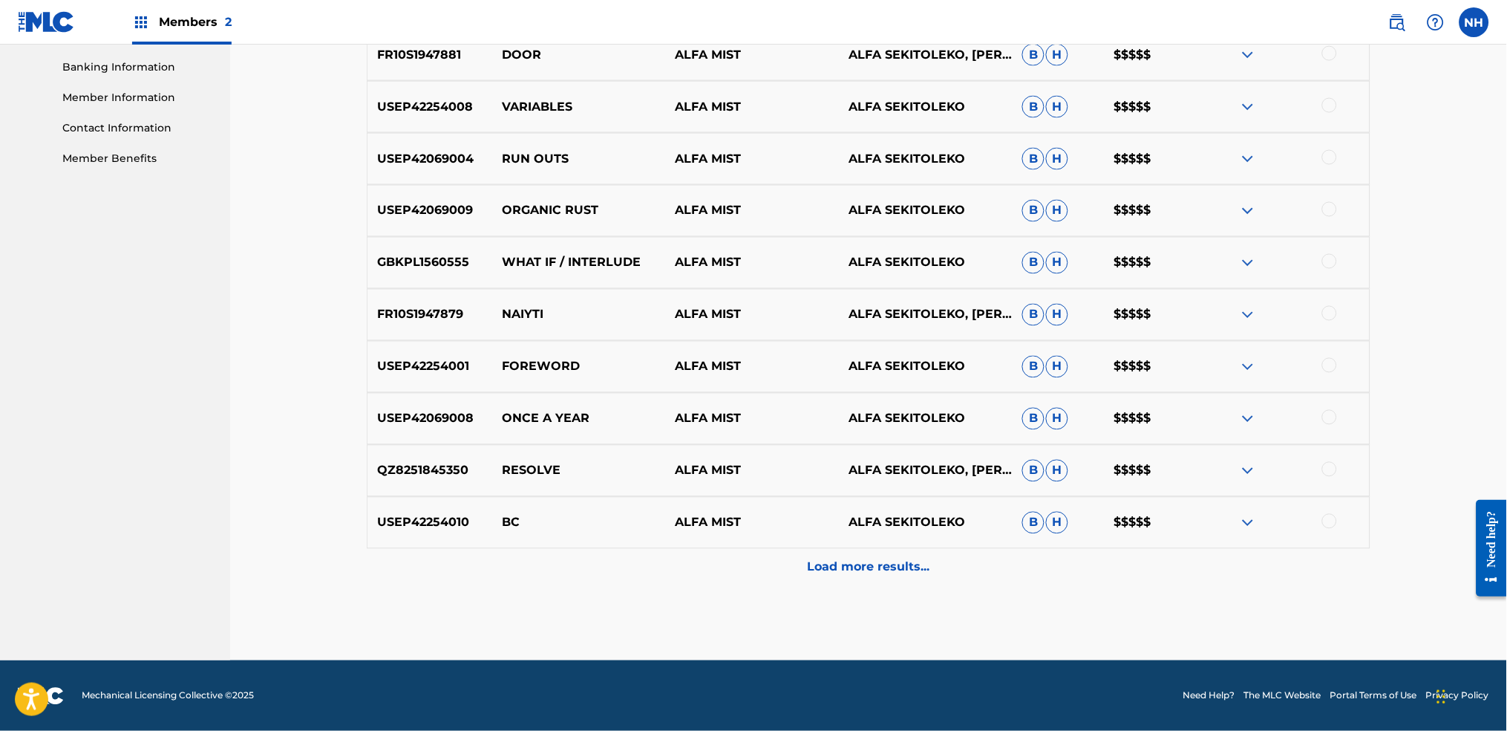
click at [768, 543] on div "Load more results..." at bounding box center [869, 567] width 1004 height 37
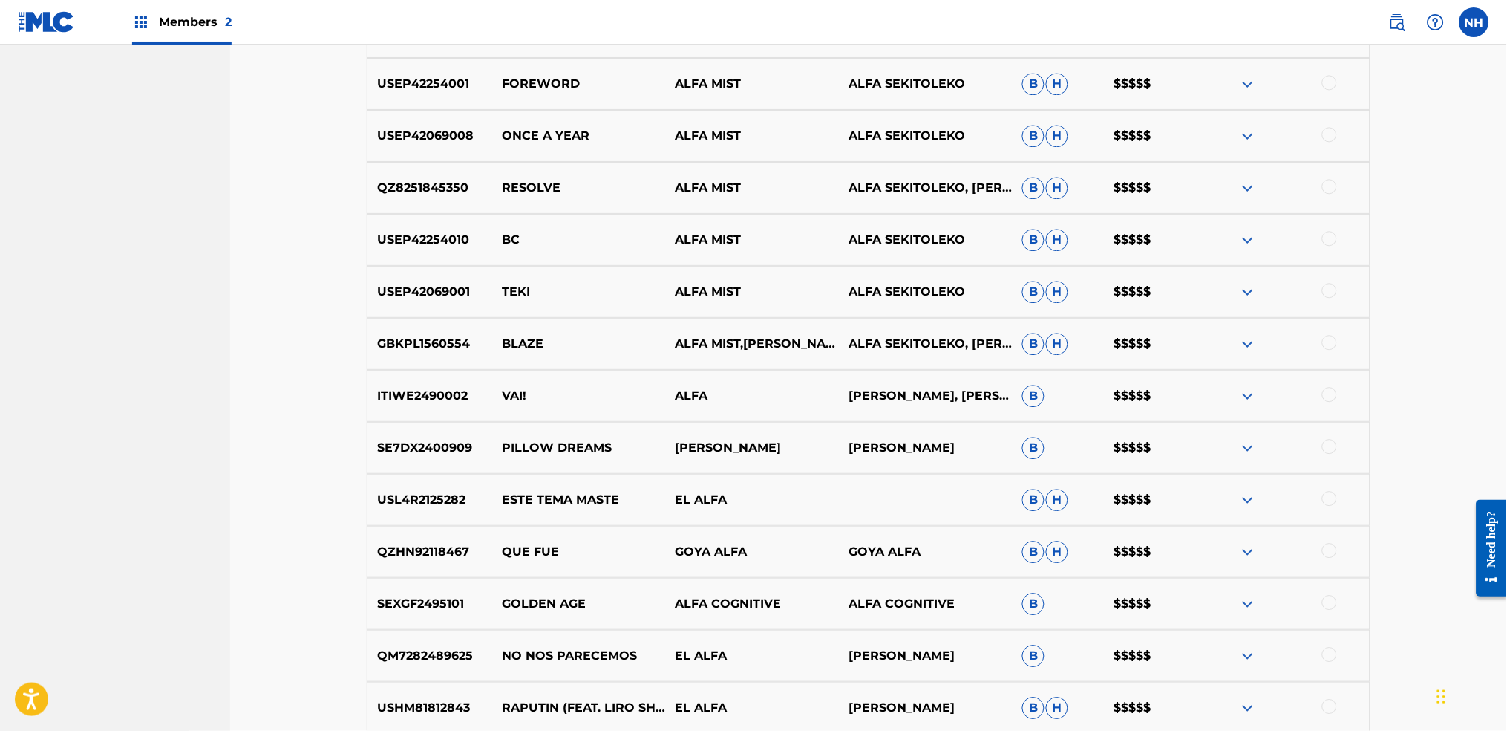
scroll to position [932, 0]
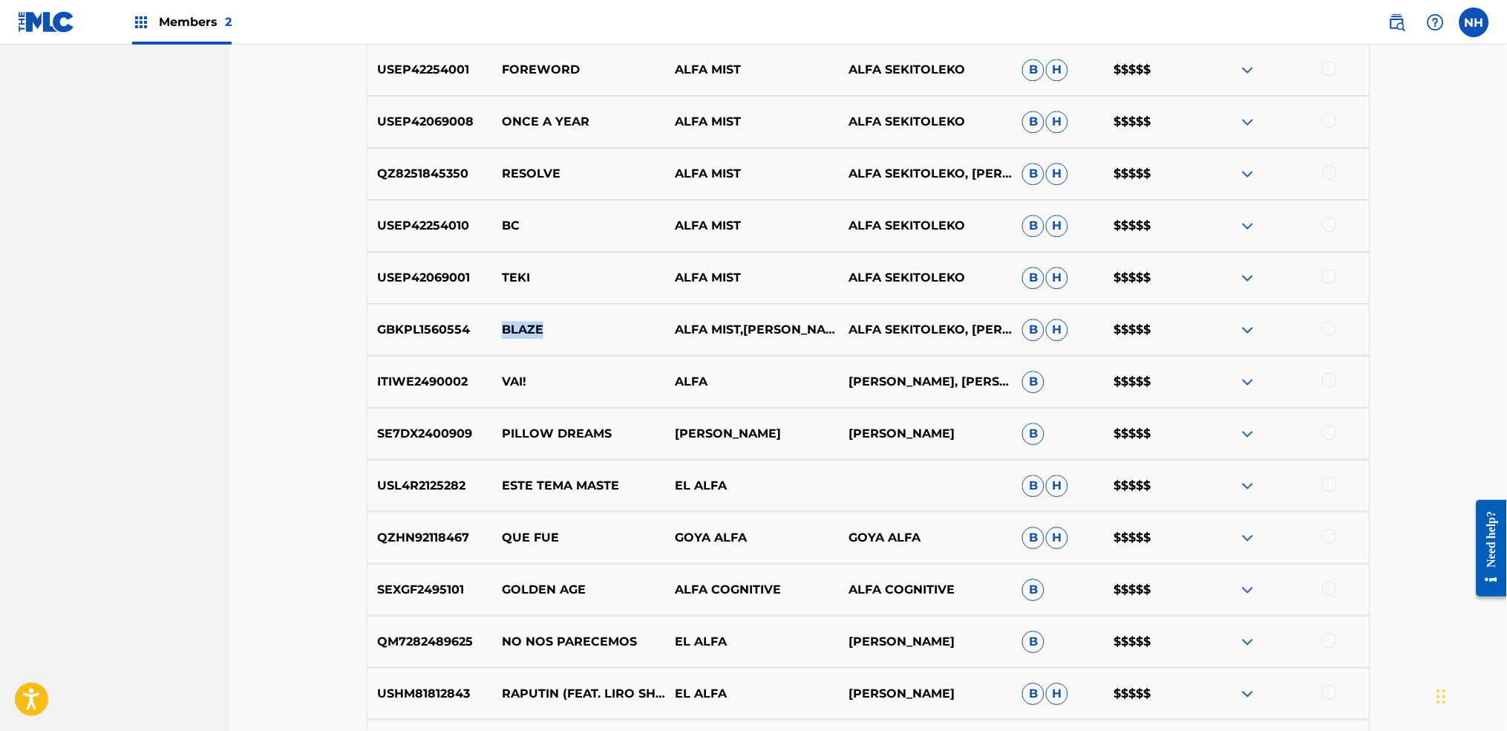
drag, startPoint x: 581, startPoint y: 347, endPoint x: 504, endPoint y: 341, distance: 76.7
click at [504, 341] on div "GBKPL1560554 BLAZE ALFA MIST,KAYA THOMAS-DYKE ALFA SEKITOLEKO, KAYA THOMAS-DYKE…" at bounding box center [869, 330] width 1004 height 52
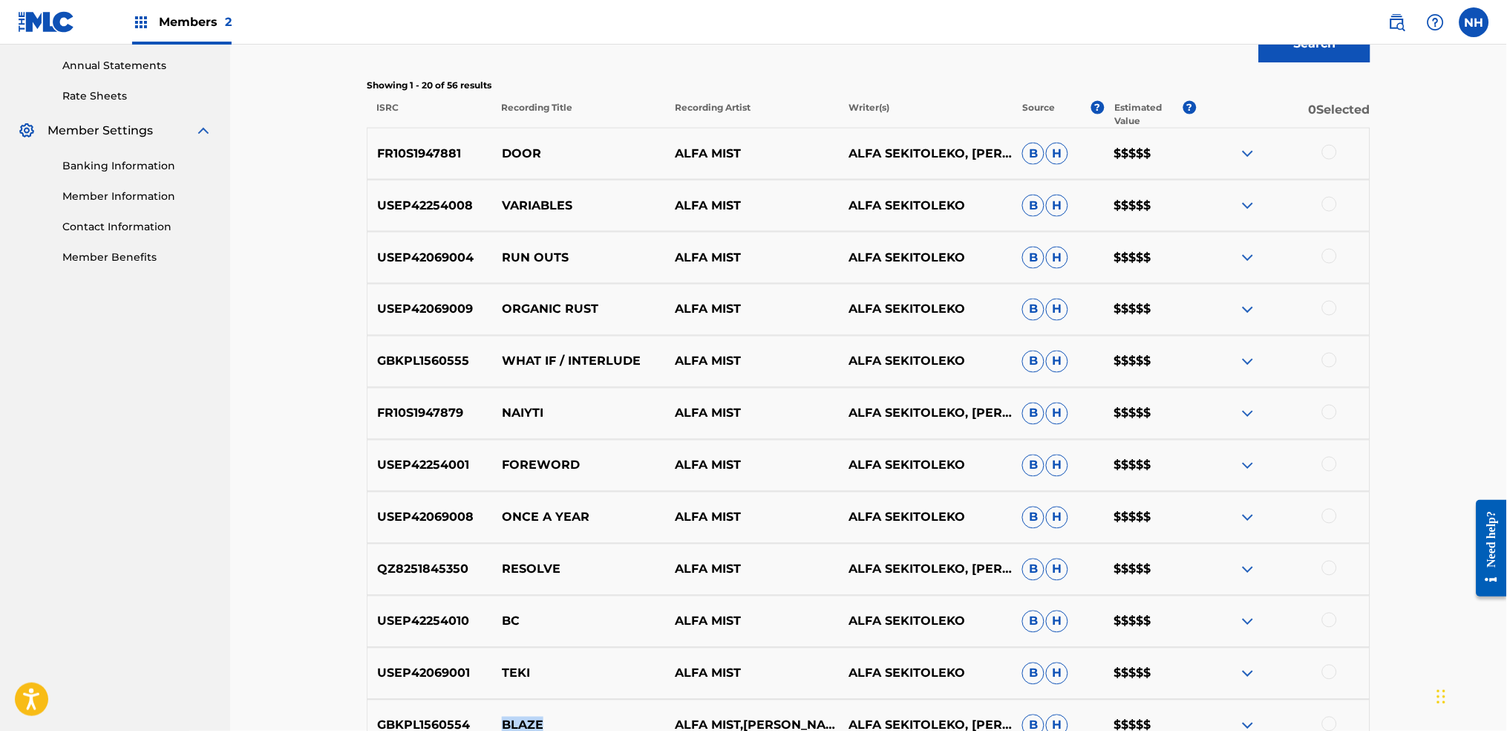
scroll to position [41, 0]
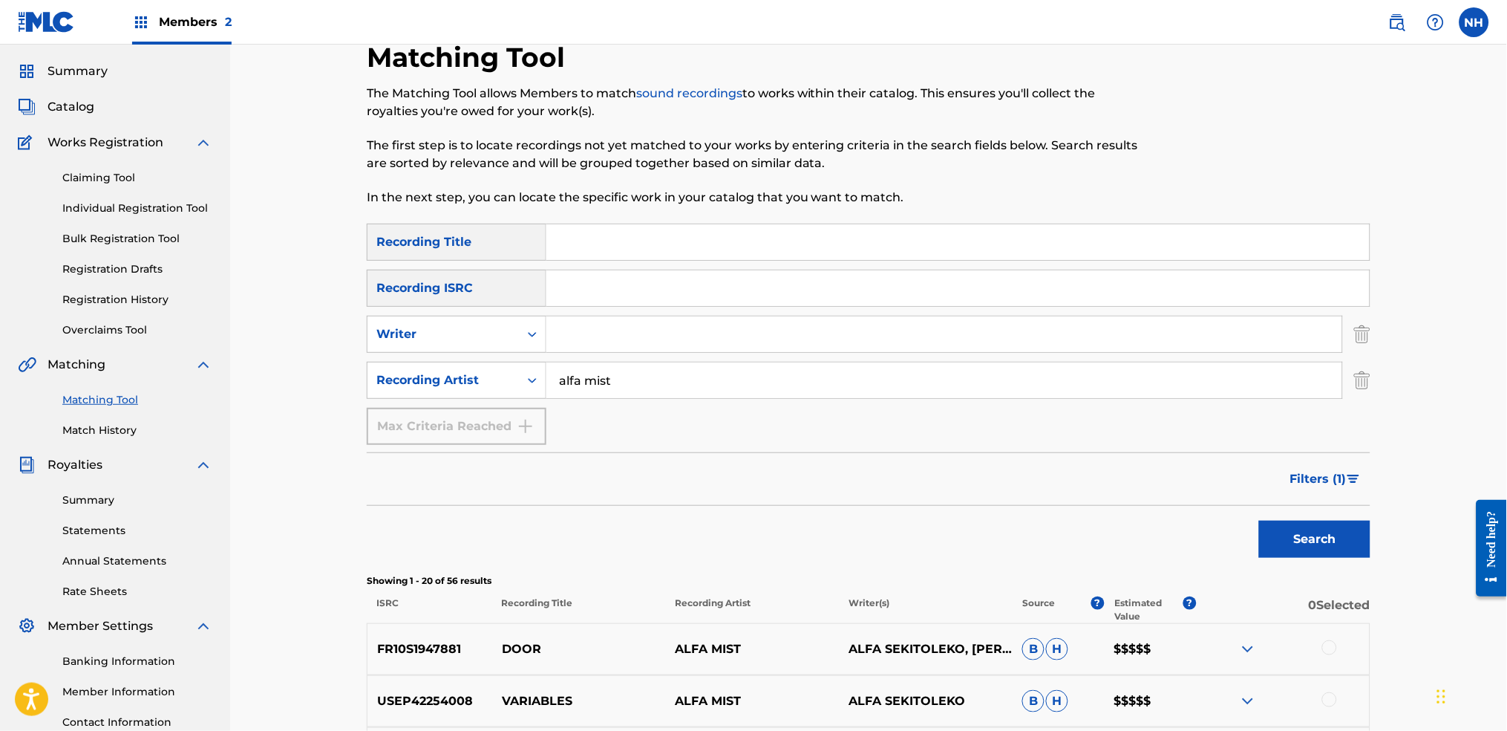
click at [683, 229] on input "Search Form" at bounding box center [957, 242] width 823 height 36
paste input "BLAZE"
type input "BLAZE"
drag, startPoint x: 1372, startPoint y: 538, endPoint x: 1362, endPoint y: 536, distance: 9.8
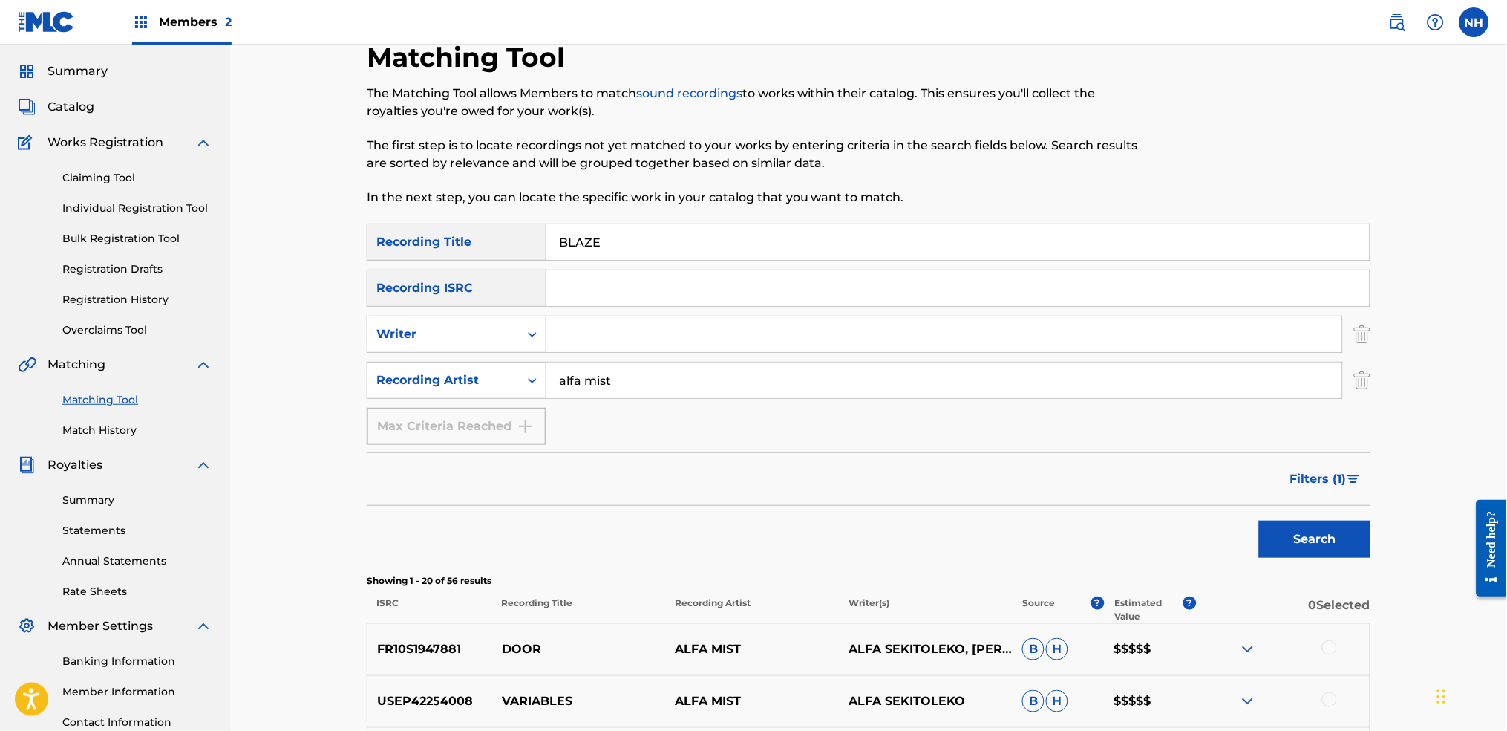
click at [1220, 519] on div "Search" at bounding box center [1311, 535] width 119 height 59
click at [1220, 543] on button "Search" at bounding box center [1314, 538] width 111 height 37
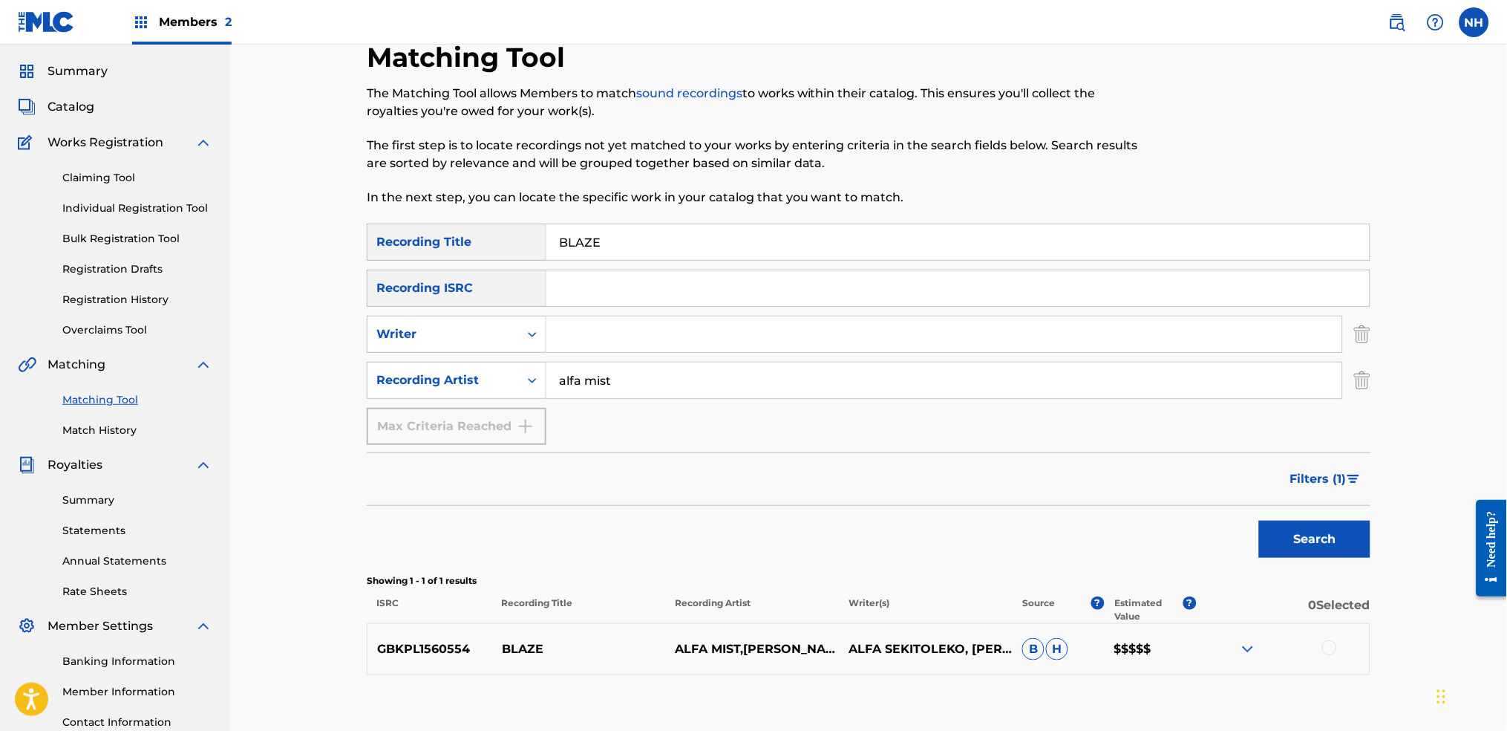
drag, startPoint x: 1311, startPoint y: 474, endPoint x: 1263, endPoint y: 437, distance: 60.9
click at [1220, 474] on span "Filters ( 1 )" at bounding box center [1318, 479] width 56 height 18
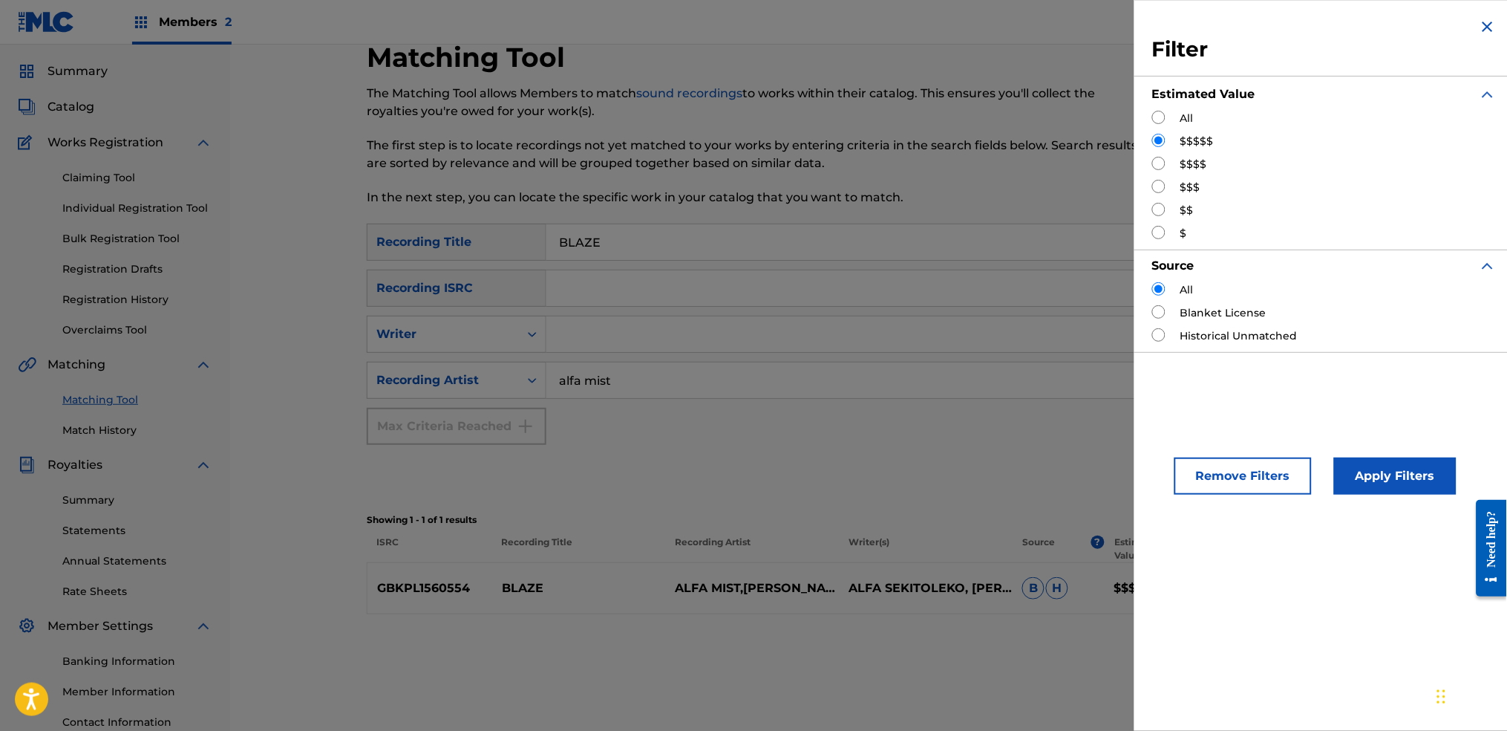
click at [1163, 117] on input "Search Form" at bounding box center [1158, 117] width 13 height 13
radio input "true"
click at [1220, 466] on div "Apply Filters" at bounding box center [1373, 472] width 123 height 45
click at [1220, 475] on button "Apply Filters" at bounding box center [1395, 475] width 123 height 37
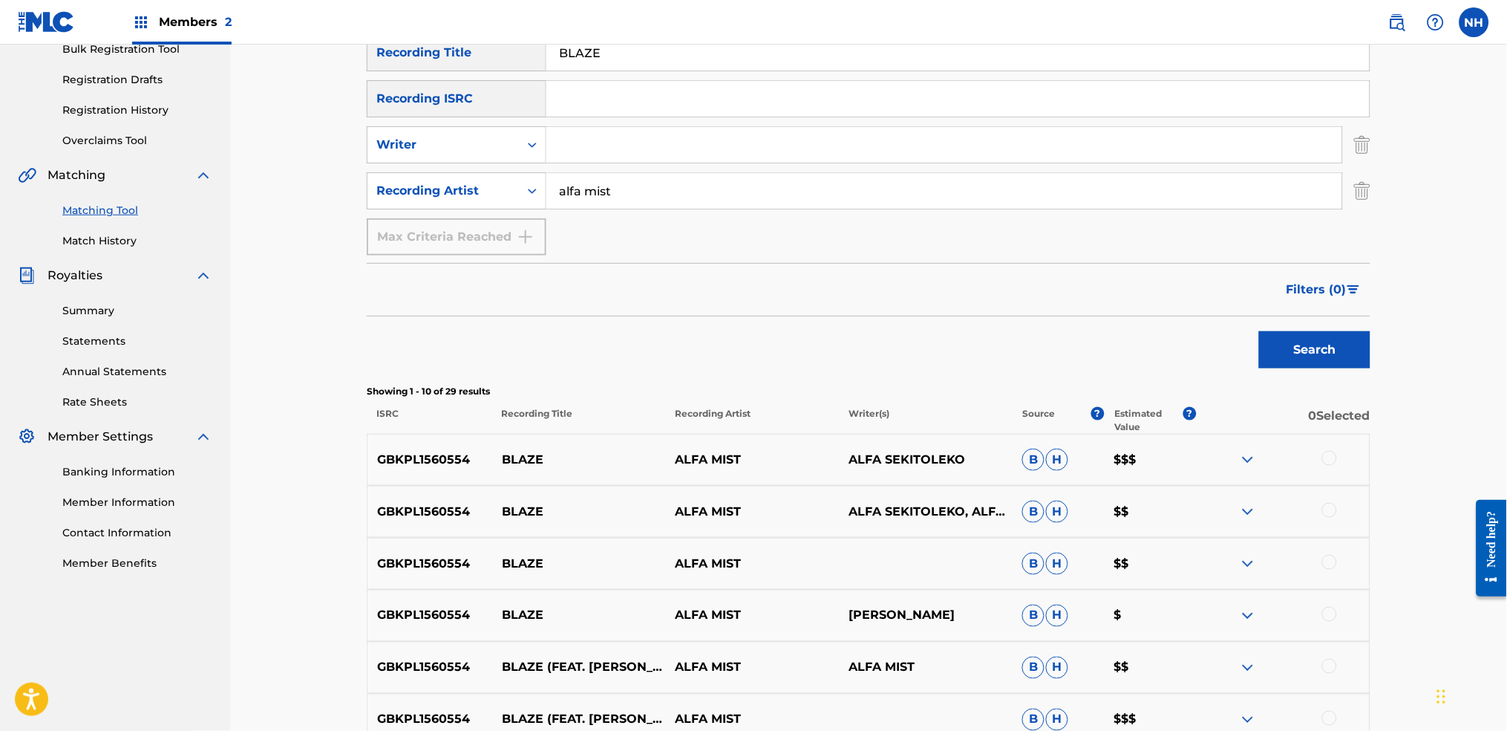
scroll to position [239, 0]
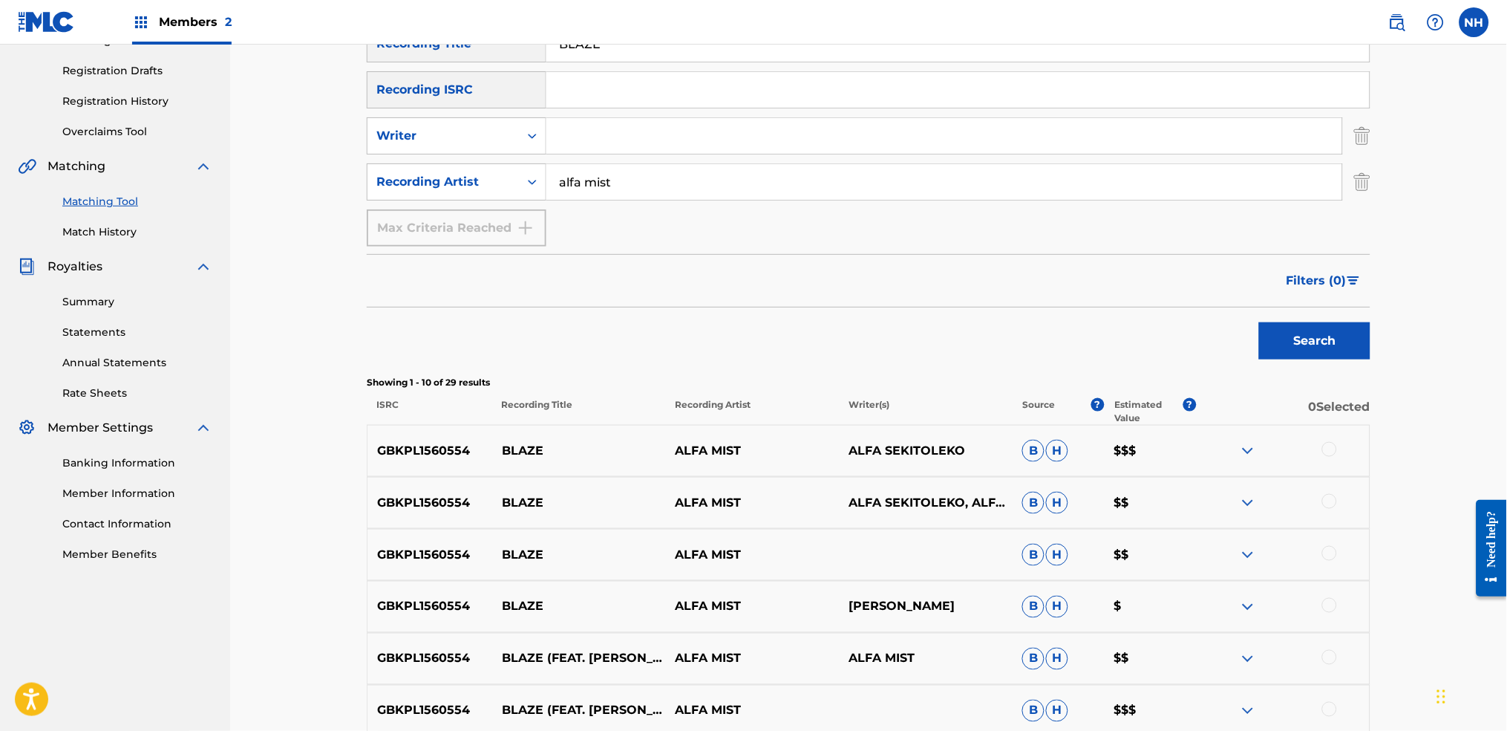
click at [1220, 472] on div "GBKPL1560554 BLAZE ALFA MIST ALFA SEKITOLEKO B H $$$" at bounding box center [869, 451] width 1004 height 52
click at [1220, 446] on div at bounding box center [1283, 451] width 174 height 18
click at [1220, 446] on div at bounding box center [1329, 449] width 15 height 15
click at [1220, 514] on div "GBKPL1560554 BLAZE ALFA MIST ALFA SEKITOLEKO, ALFA SEKITOLEKO, KAYA THOMAS-DYKE…" at bounding box center [869, 503] width 1004 height 52
click at [1220, 543] on div "GBKPL1560554 BLAZE ALFA MIST KAYA THOMAS-DYKE B H $" at bounding box center [869, 607] width 1004 height 52
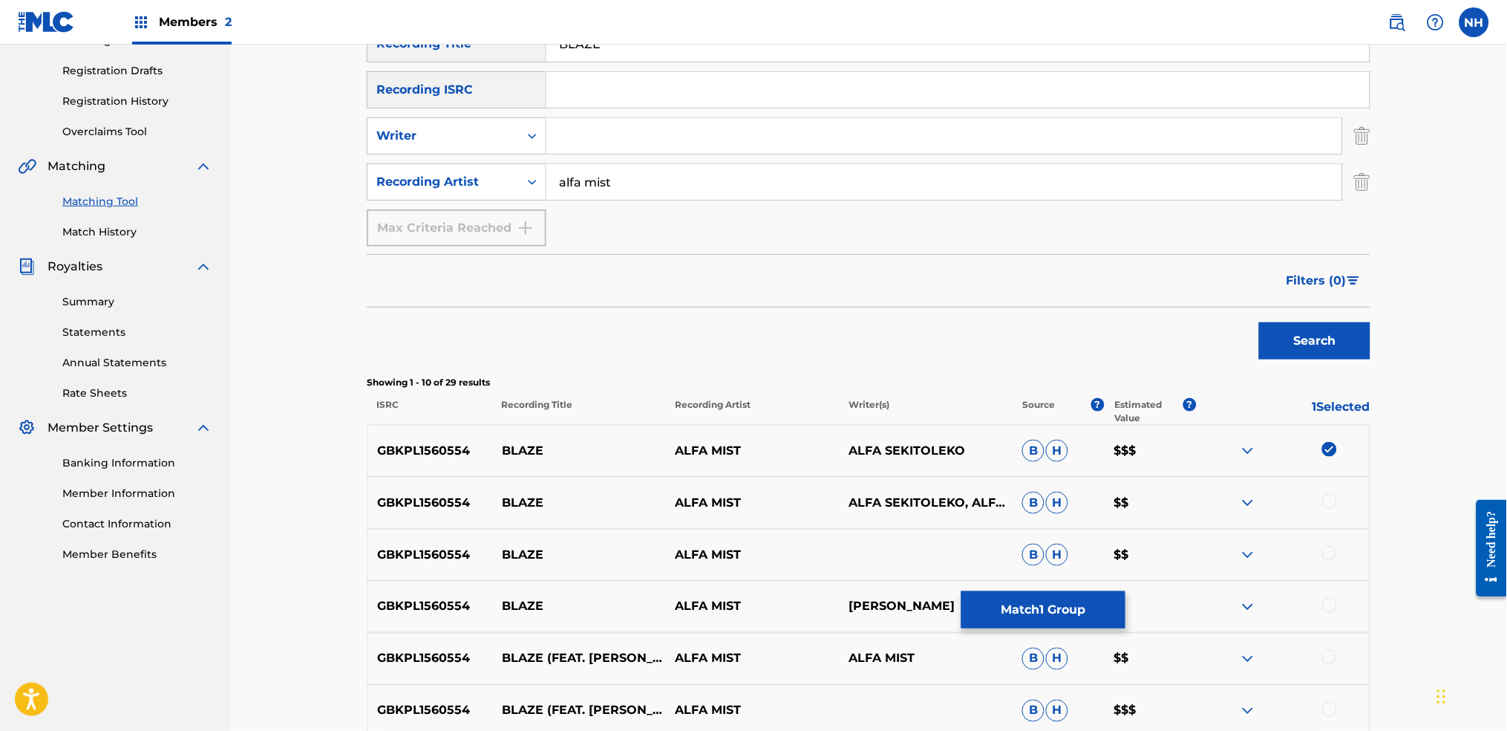
click at [1220, 503] on div at bounding box center [1283, 503] width 174 height 18
click at [1220, 506] on div at bounding box center [1283, 503] width 174 height 18
click at [1220, 509] on div at bounding box center [1283, 503] width 174 height 18
click at [1220, 486] on div "GBKPL1560554 BLAZE ALFA MIST ALFA SEKITOLEKO, ALFA SEKITOLEKO, KAYA THOMAS-DYKE…" at bounding box center [869, 503] width 1004 height 52
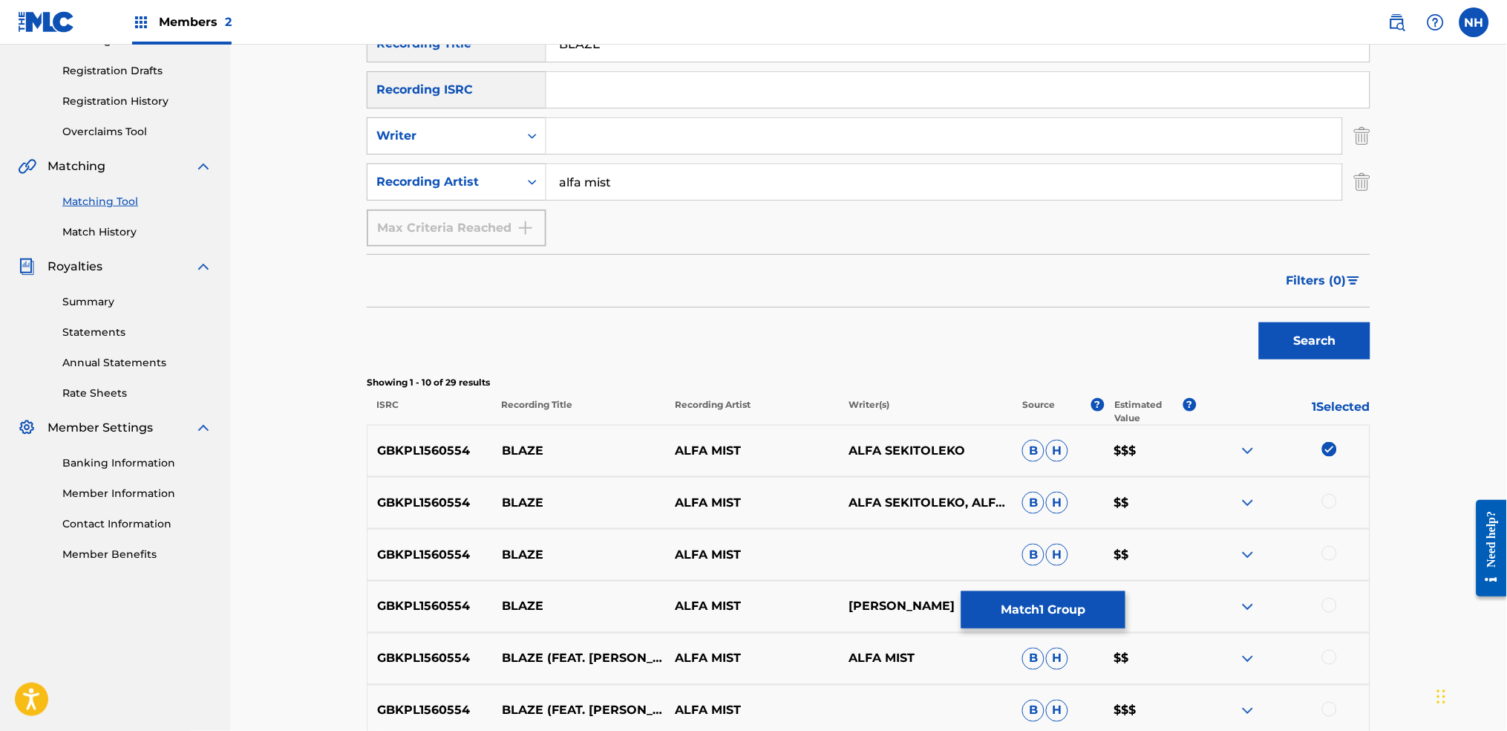
click at [1220, 497] on div at bounding box center [1329, 501] width 15 height 15
click at [1220, 543] on div at bounding box center [1283, 555] width 174 height 18
click at [1220, 543] on div at bounding box center [1329, 553] width 15 height 15
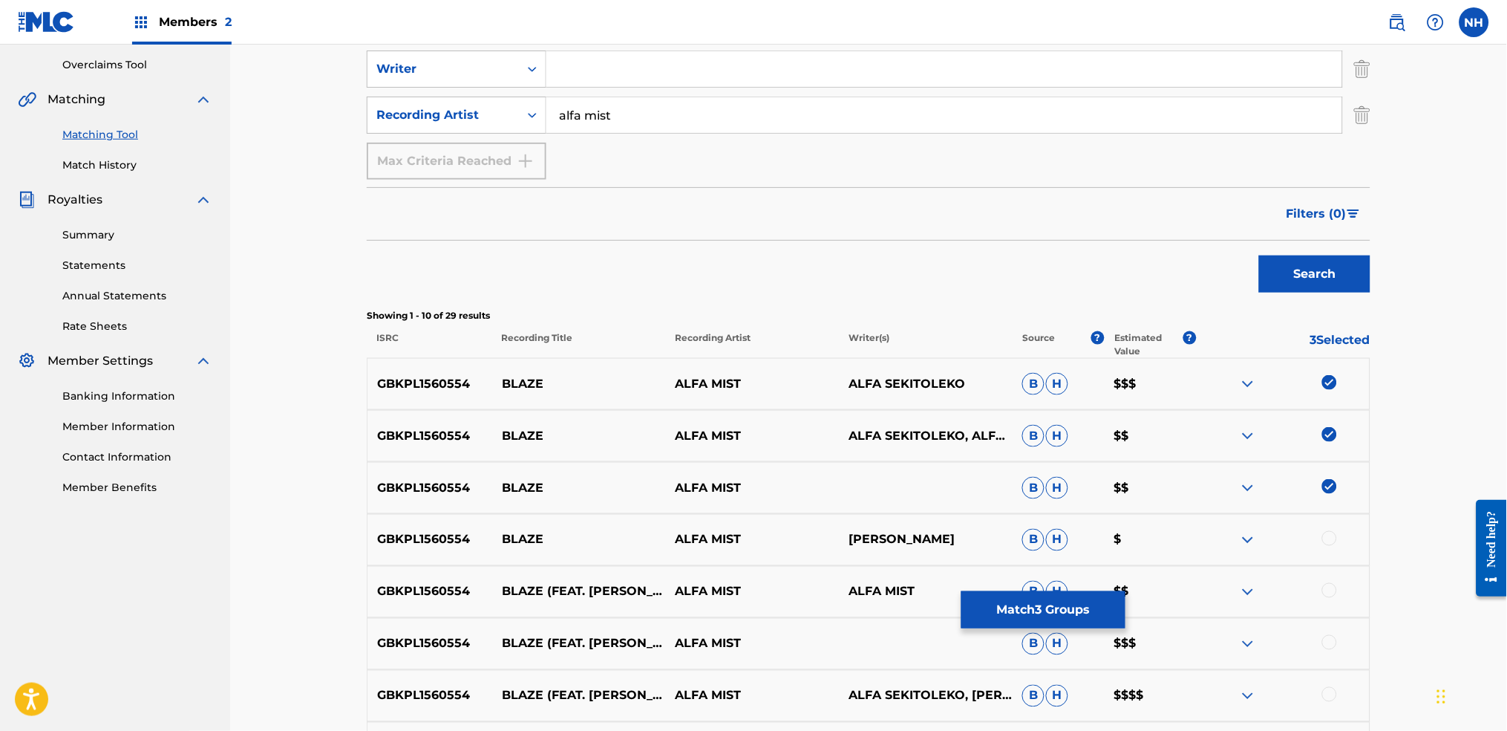
scroll to position [338, 0]
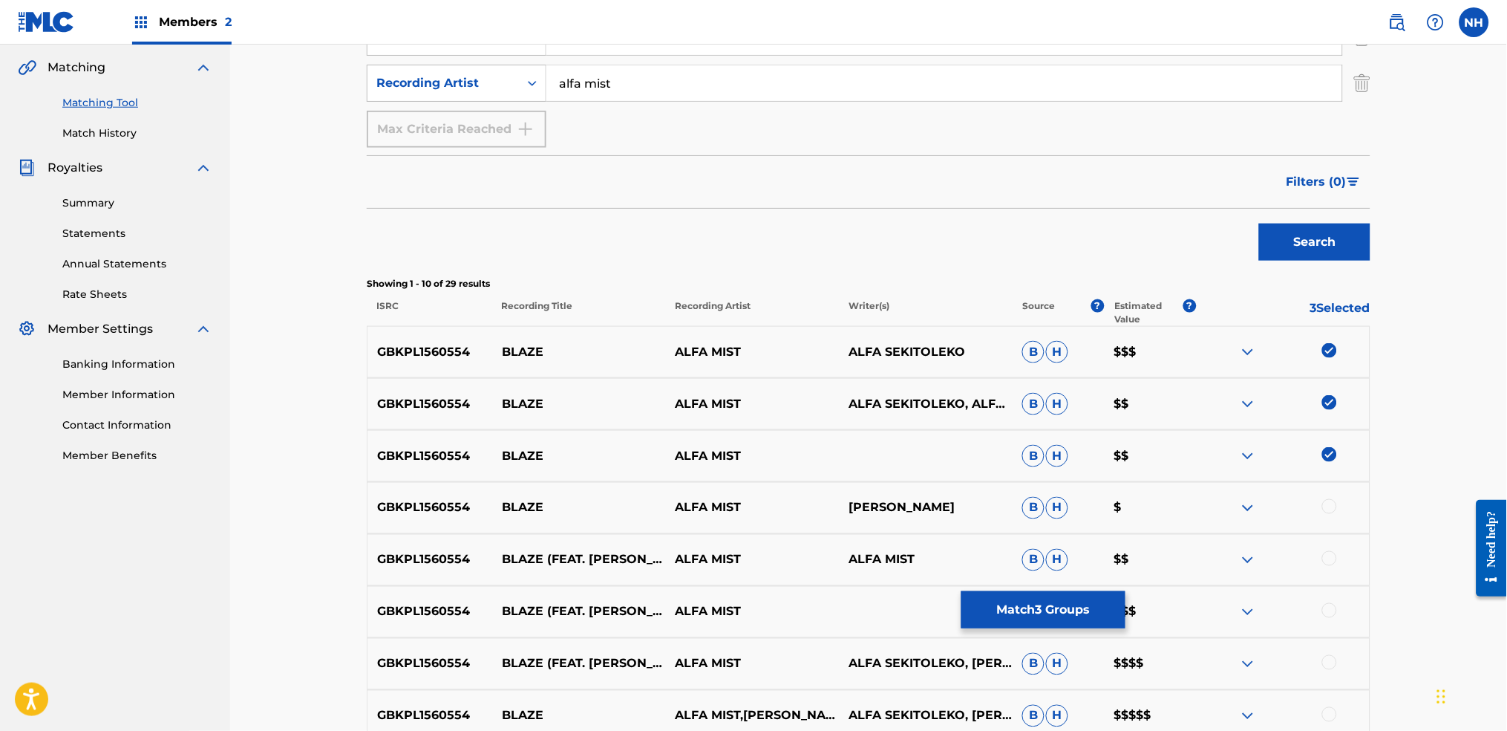
click at [1220, 500] on div at bounding box center [1329, 506] width 15 height 15
click at [1220, 543] on div "GBKPL1560554 BLAZE (FEAT. KAYA THOMAS-DYKE) ALFA MIST ALFA MIST B H $$" at bounding box center [869, 560] width 1004 height 52
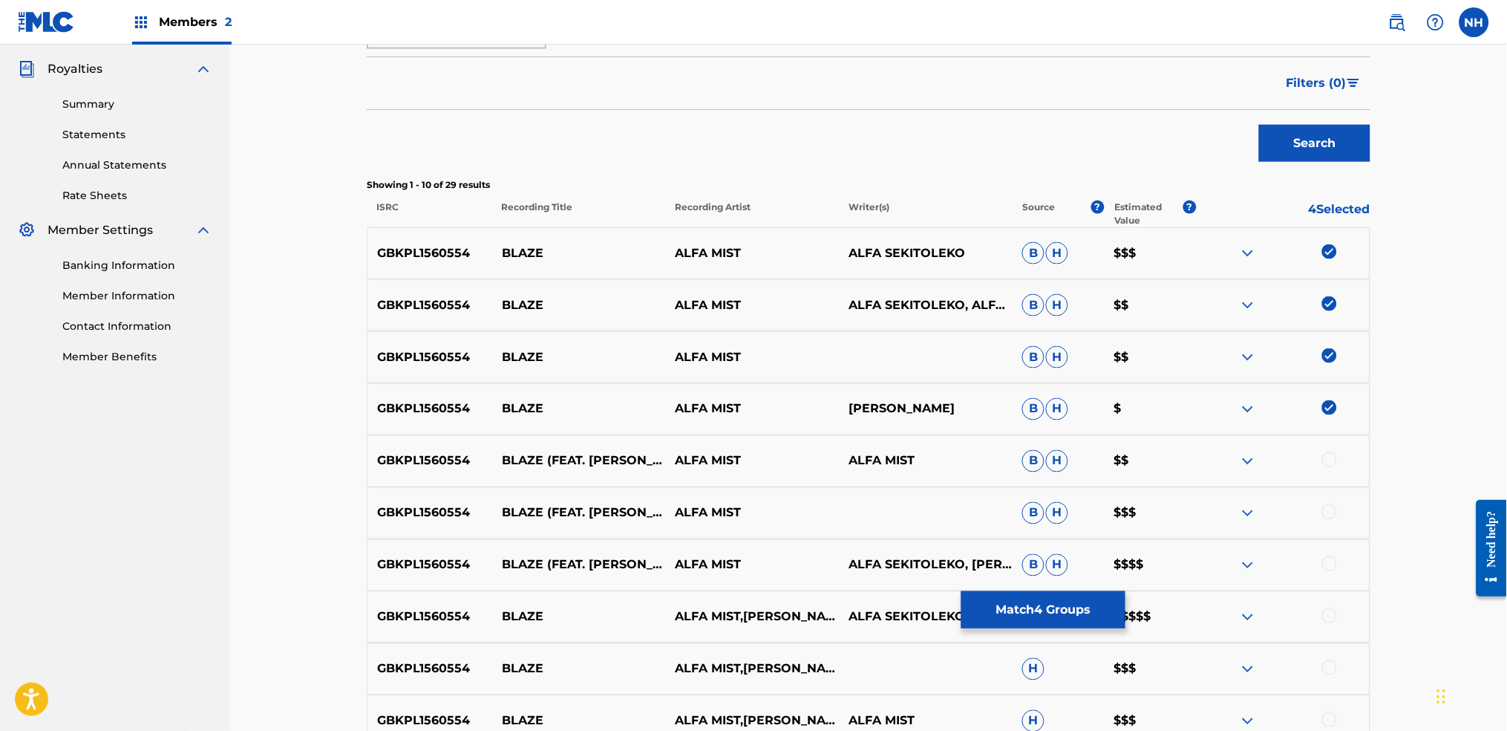
click at [1220, 475] on div "GBKPL1560554 BLAZE (FEAT. KAYA THOMAS-DYKE) ALFA MIST ALFA MIST B H $$" at bounding box center [869, 461] width 1004 height 52
click at [1220, 452] on div at bounding box center [1283, 461] width 174 height 18
click at [1220, 496] on div "GBKPL1560554 BLAZE (FEAT. KAYA THOMAS-DYKE) ALFA MIST B H $$$" at bounding box center [869, 513] width 1004 height 52
click at [1220, 453] on div at bounding box center [1329, 459] width 15 height 15
click at [1220, 515] on div at bounding box center [1329, 511] width 15 height 15
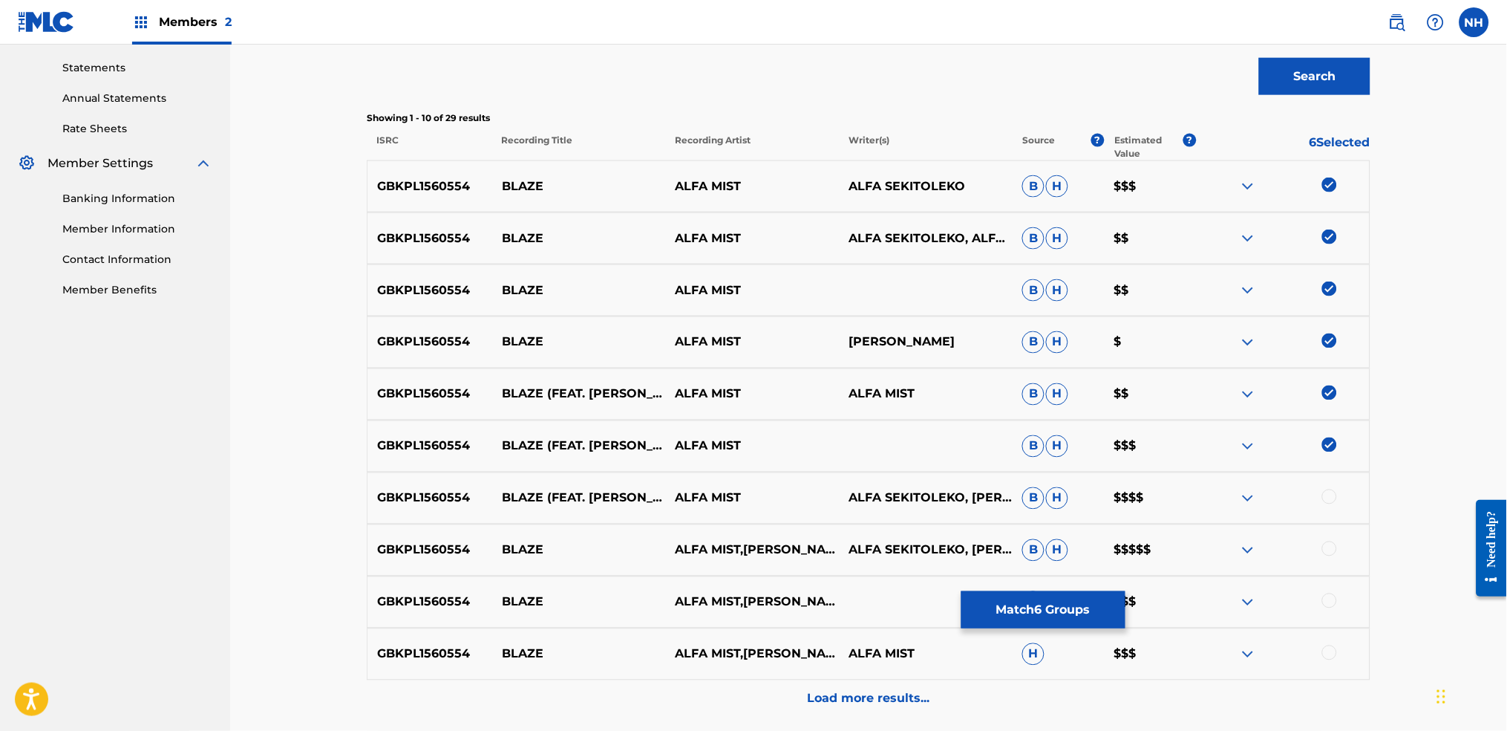
scroll to position [536, 0]
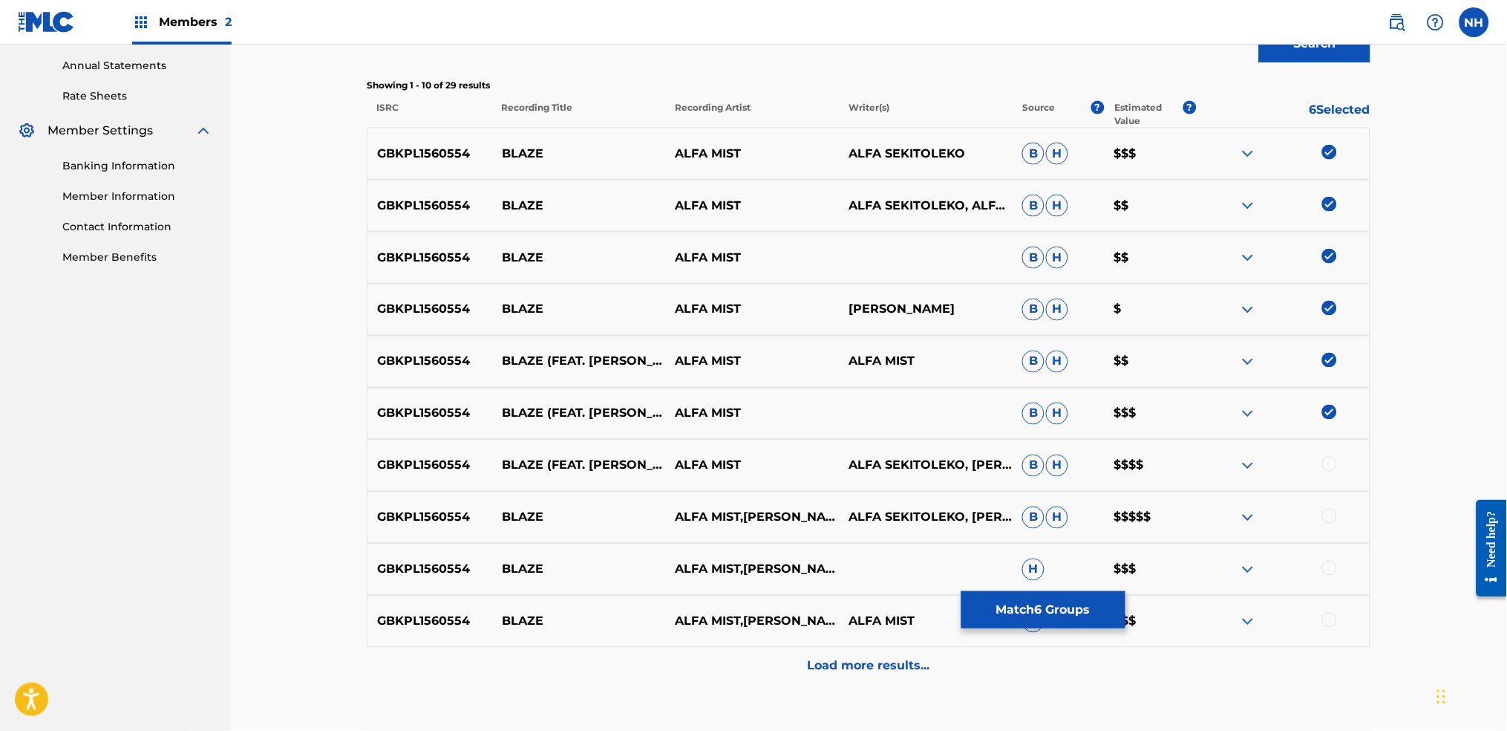
drag, startPoint x: 1333, startPoint y: 486, endPoint x: 1333, endPoint y: 467, distance: 18.6
click at [1220, 479] on div "GBKPL1560554 BLAZE (FEAT. KAYA THOMAS-DYKE) ALFA MIST ALFA SEKITOLEKO, KAYA THO…" at bounding box center [869, 466] width 1004 height 52
click at [1220, 467] on div at bounding box center [1329, 464] width 15 height 15
click at [1220, 517] on div at bounding box center [1329, 516] width 15 height 15
click at [1220, 543] on div at bounding box center [1329, 568] width 15 height 15
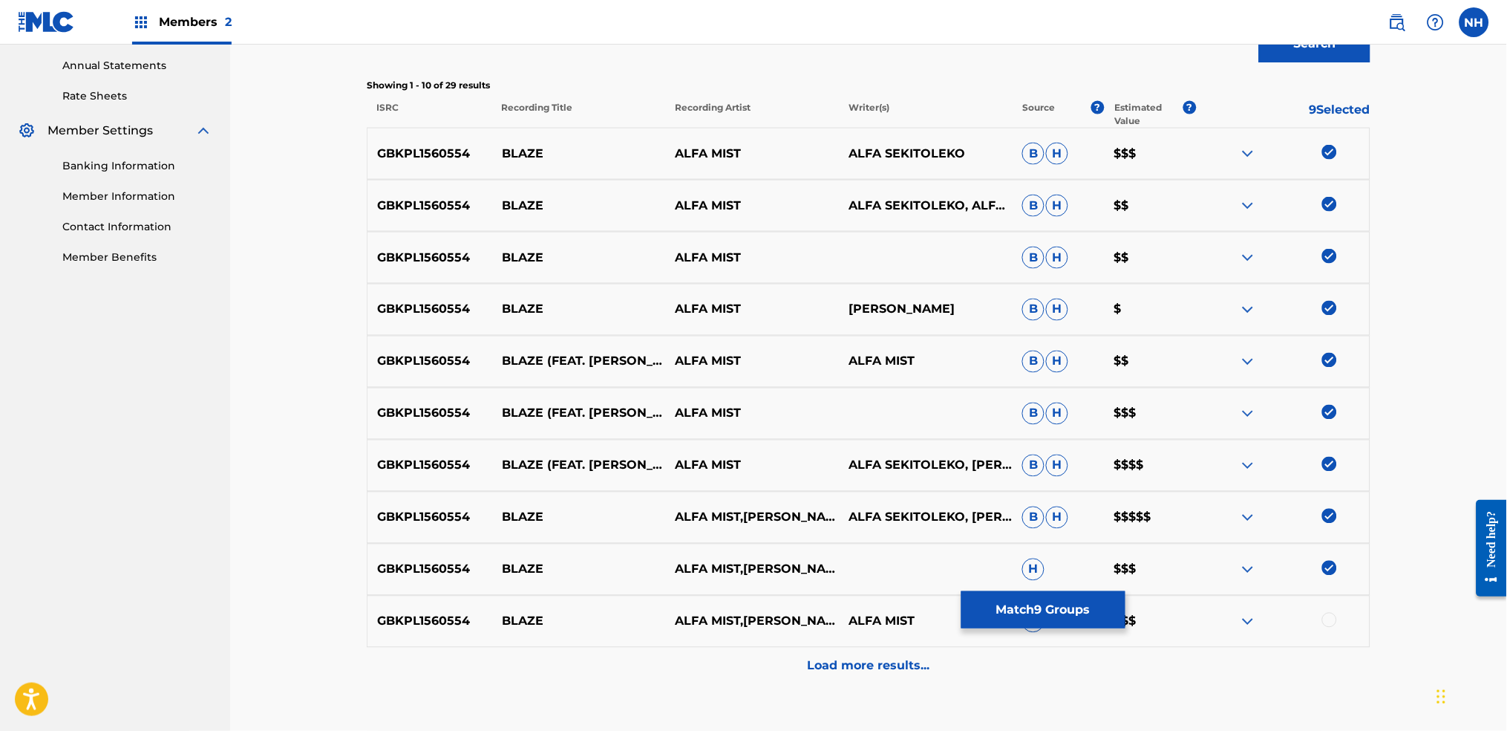
click at [1220, 543] on div "GBKPL1560554 BLAZE ALFA MIST,KAYA THOMAS-DYKE ALFA MIST H $$$" at bounding box center [869, 621] width 1004 height 52
click at [1220, 543] on div at bounding box center [1329, 620] width 15 height 15
click at [1220, 543] on div "Load more results..." at bounding box center [869, 665] width 1004 height 37
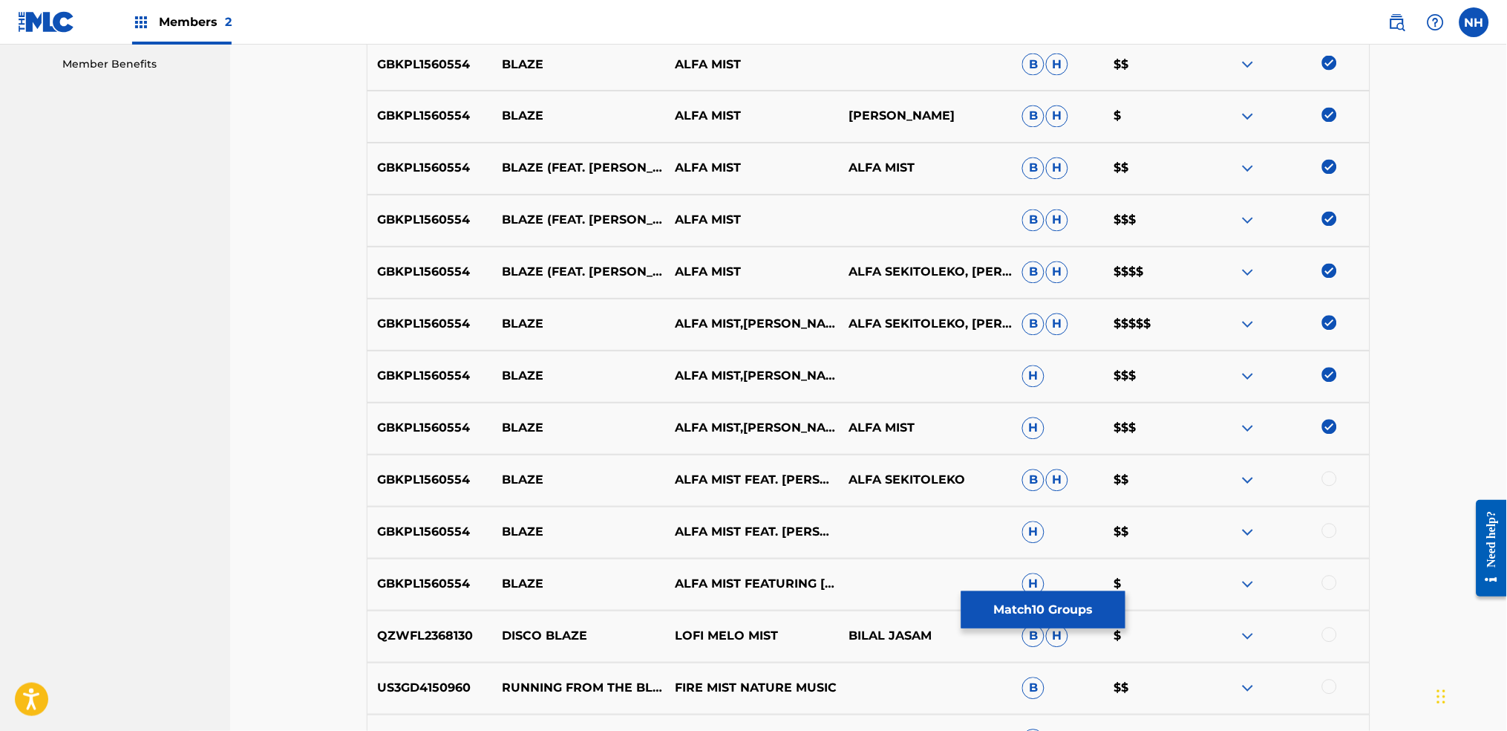
scroll to position [734, 0]
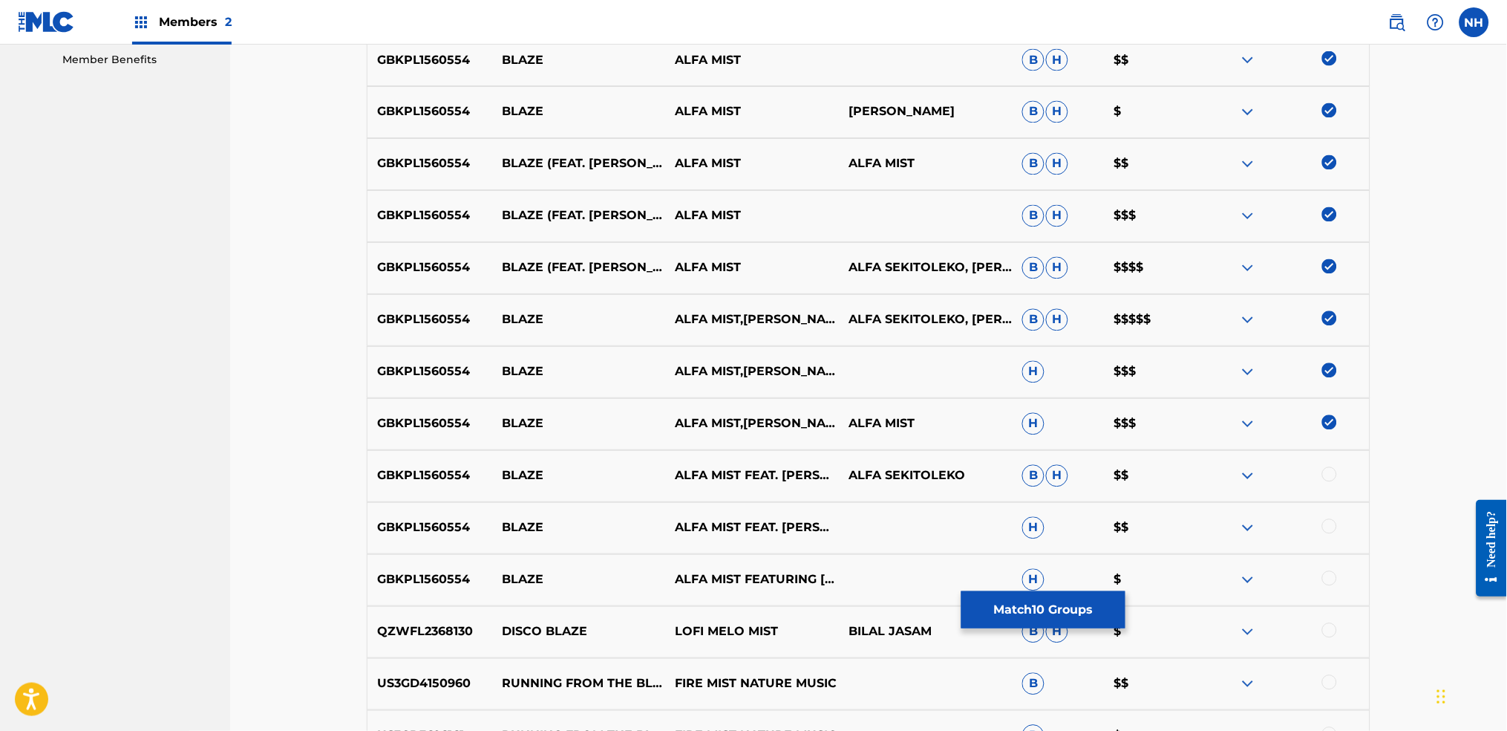
click at [1220, 443] on div "GBKPL1560554 BLAZE ALFA MIST,KAYA THOMAS-DYKE ALFA MIST H $$$" at bounding box center [869, 424] width 1004 height 52
click at [1220, 467] on div at bounding box center [1283, 476] width 174 height 18
click at [1220, 474] on div at bounding box center [1329, 474] width 15 height 15
click at [1220, 538] on div "GBKPL1560554 BLAZE ALFA MIST FEAT. KAYA THOMAS-DYKE H $$" at bounding box center [869, 528] width 1004 height 52
click at [1220, 529] on div at bounding box center [1329, 526] width 15 height 15
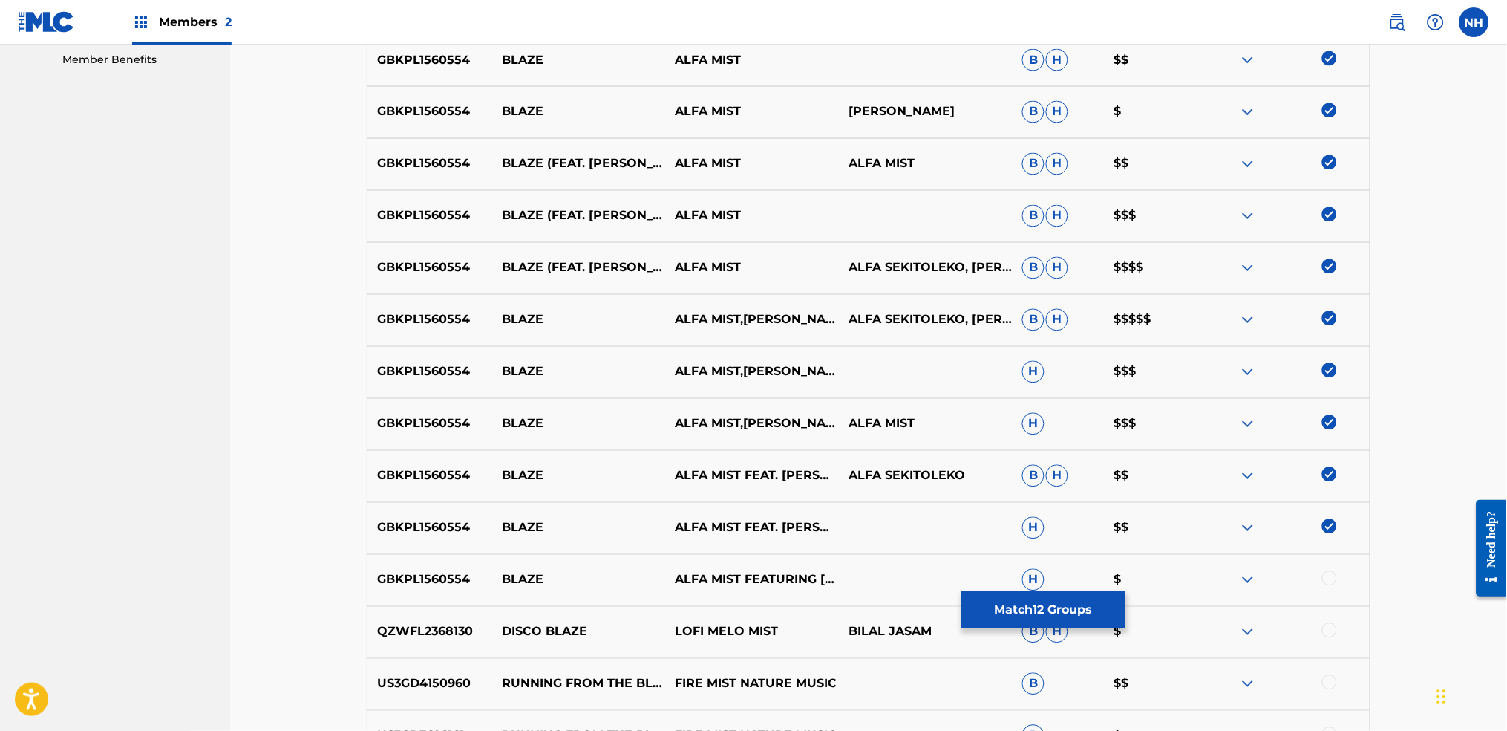
click at [1220, 543] on div at bounding box center [1283, 580] width 174 height 18
click at [1220, 543] on div at bounding box center [1329, 578] width 15 height 15
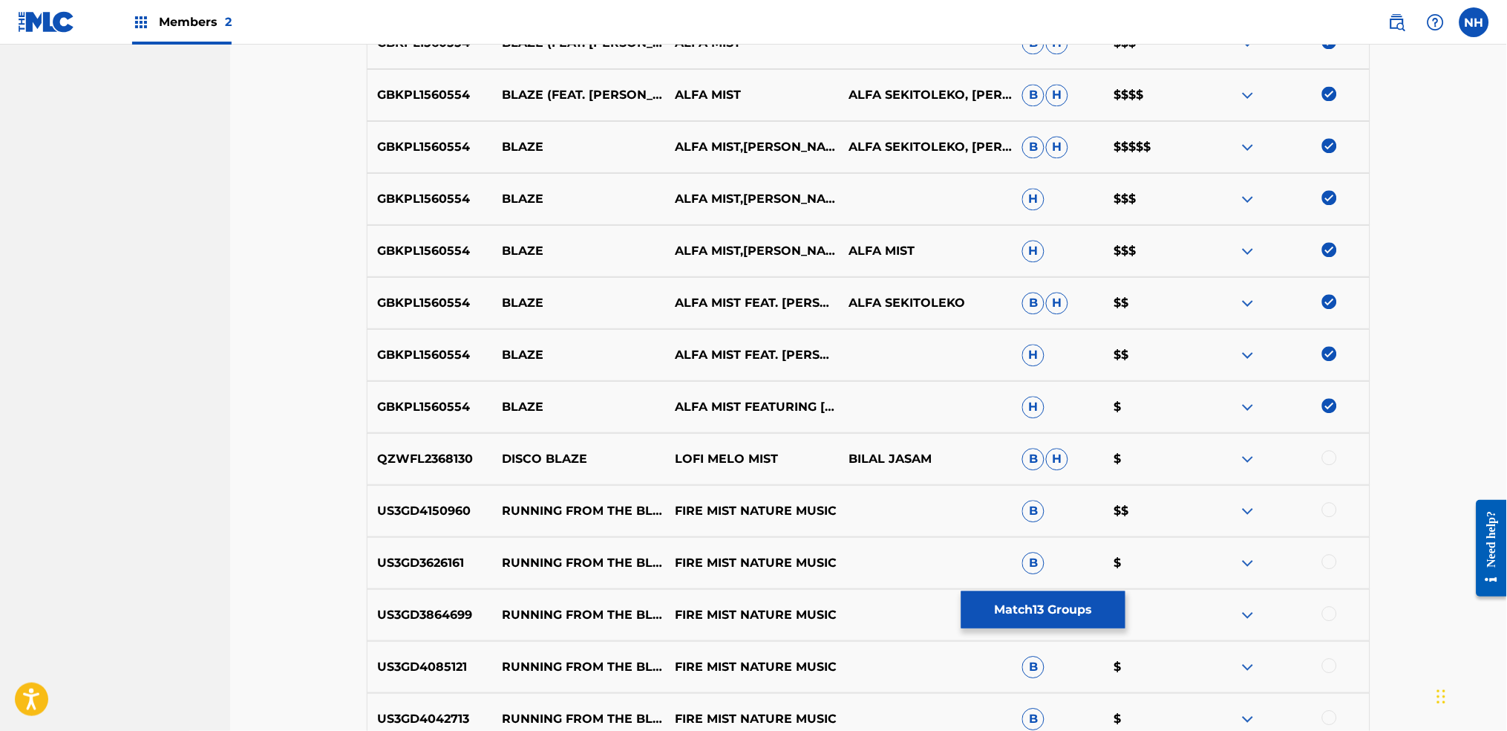
scroll to position [932, 0]
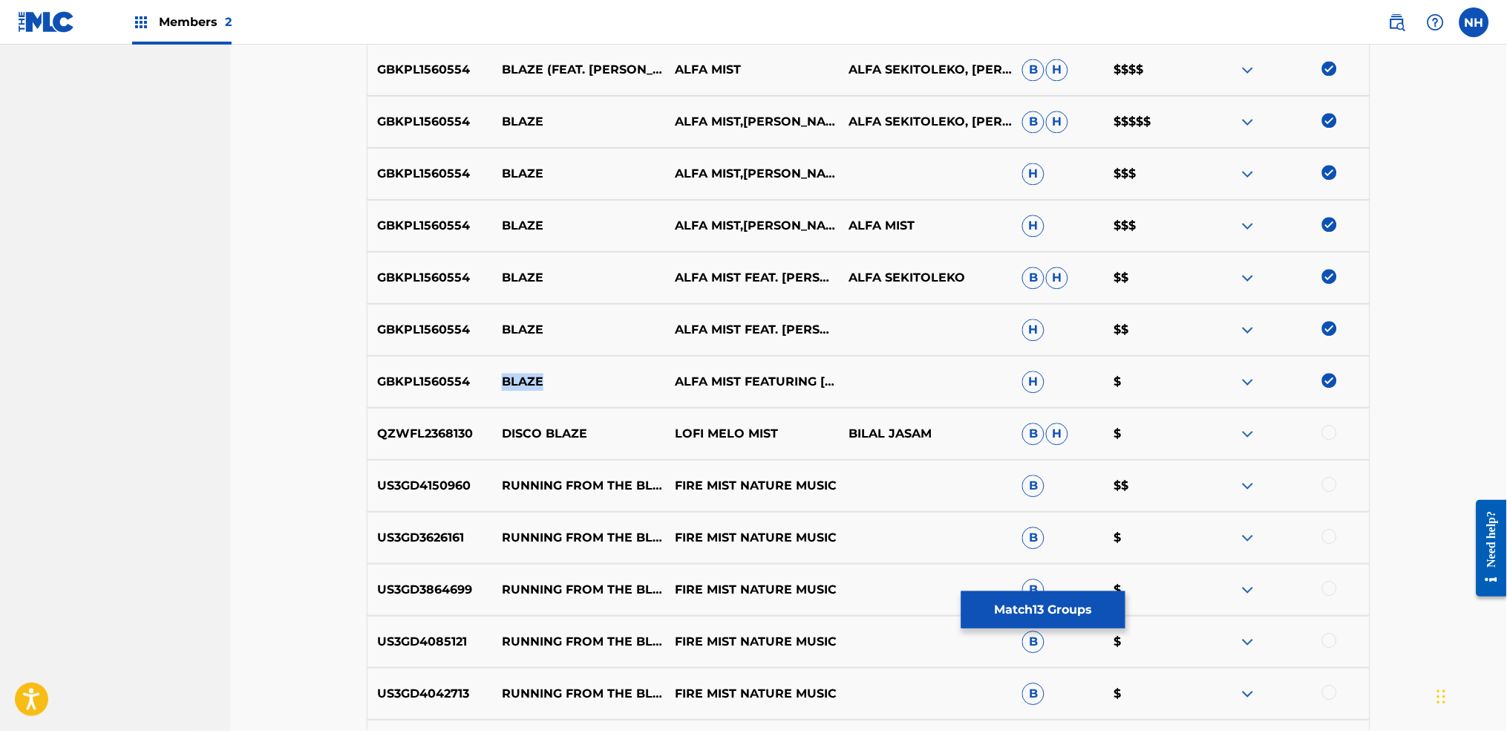
drag, startPoint x: 590, startPoint y: 379, endPoint x: 503, endPoint y: 378, distance: 86.9
click at [503, 378] on p "BLAZE" at bounding box center [579, 382] width 174 height 18
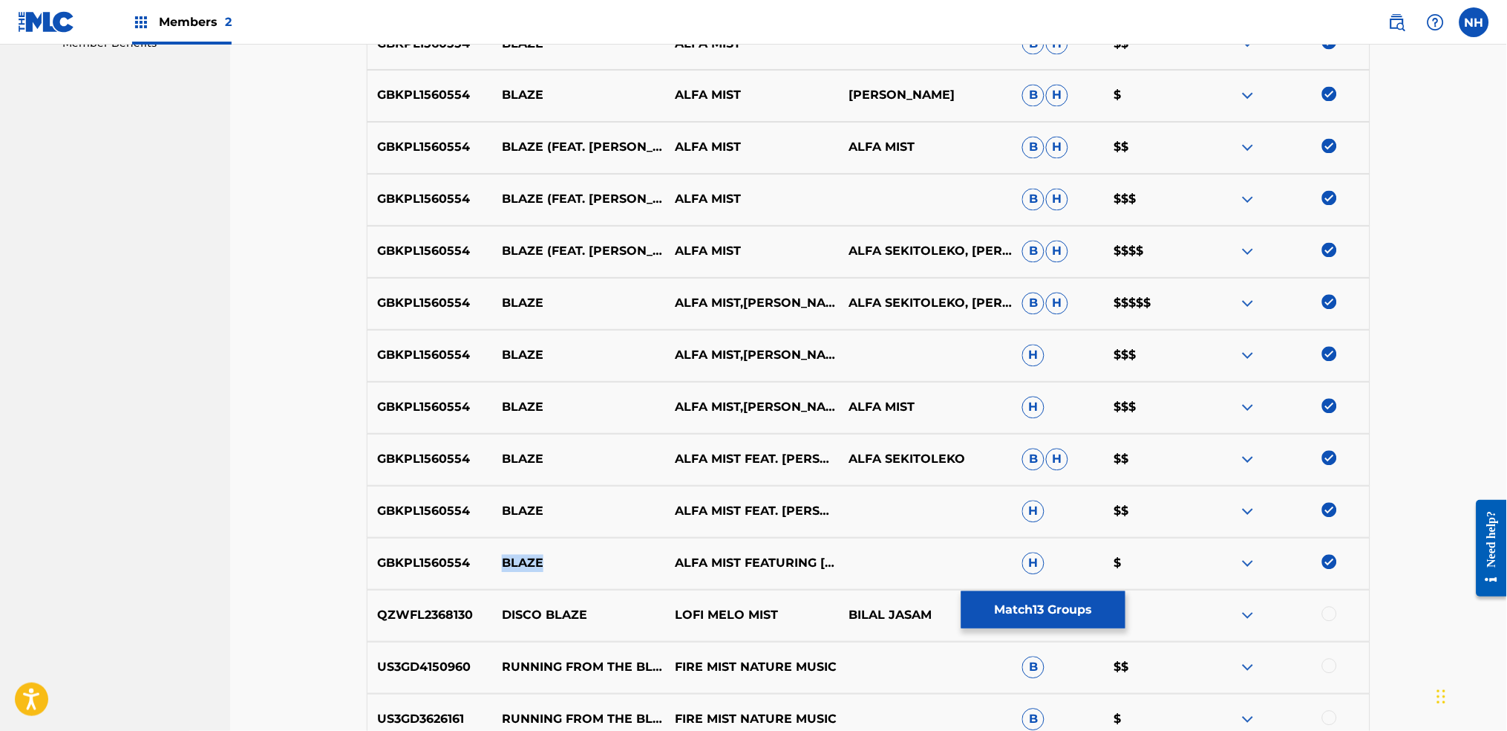
scroll to position [635, 0]
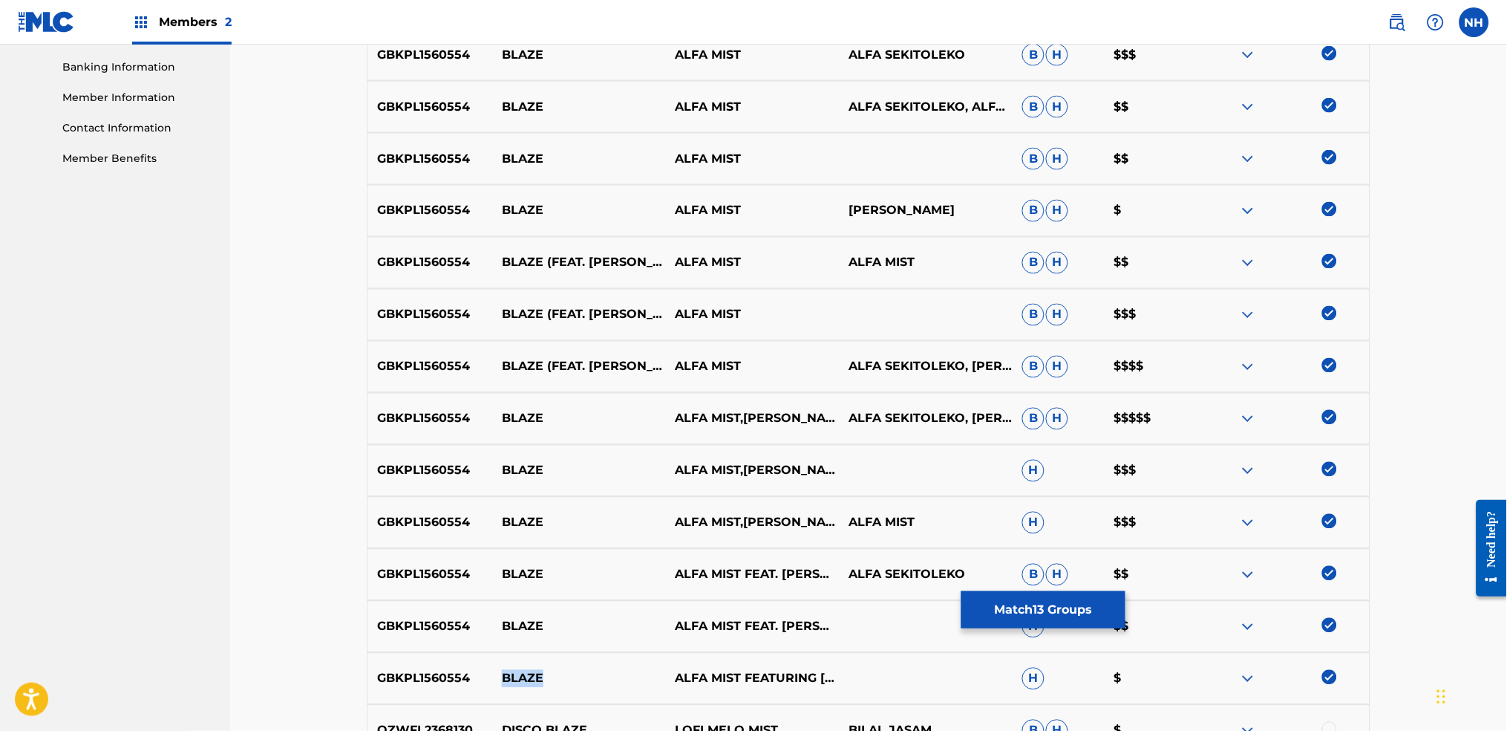
click at [1220, 416] on img at bounding box center [1248, 419] width 18 height 18
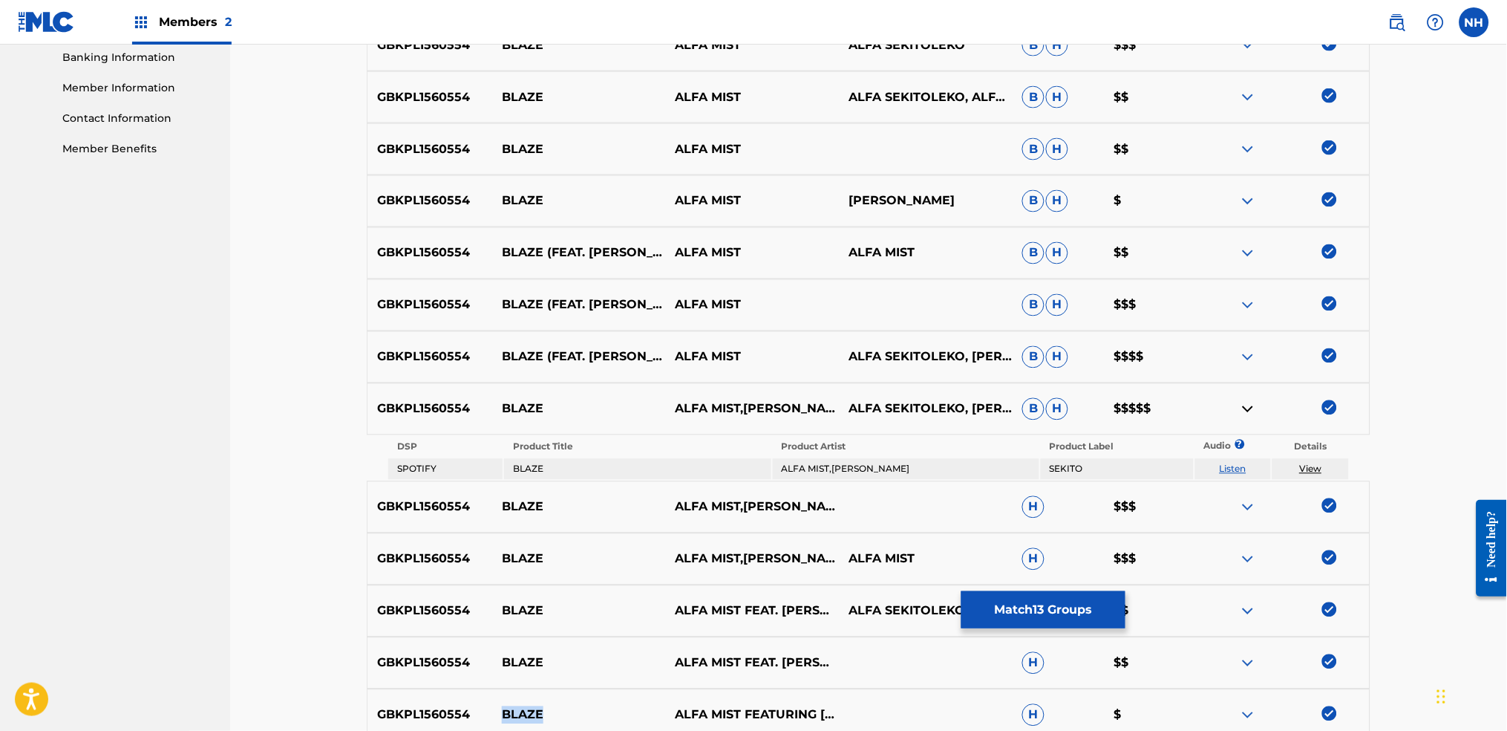
scroll to position [437, 0]
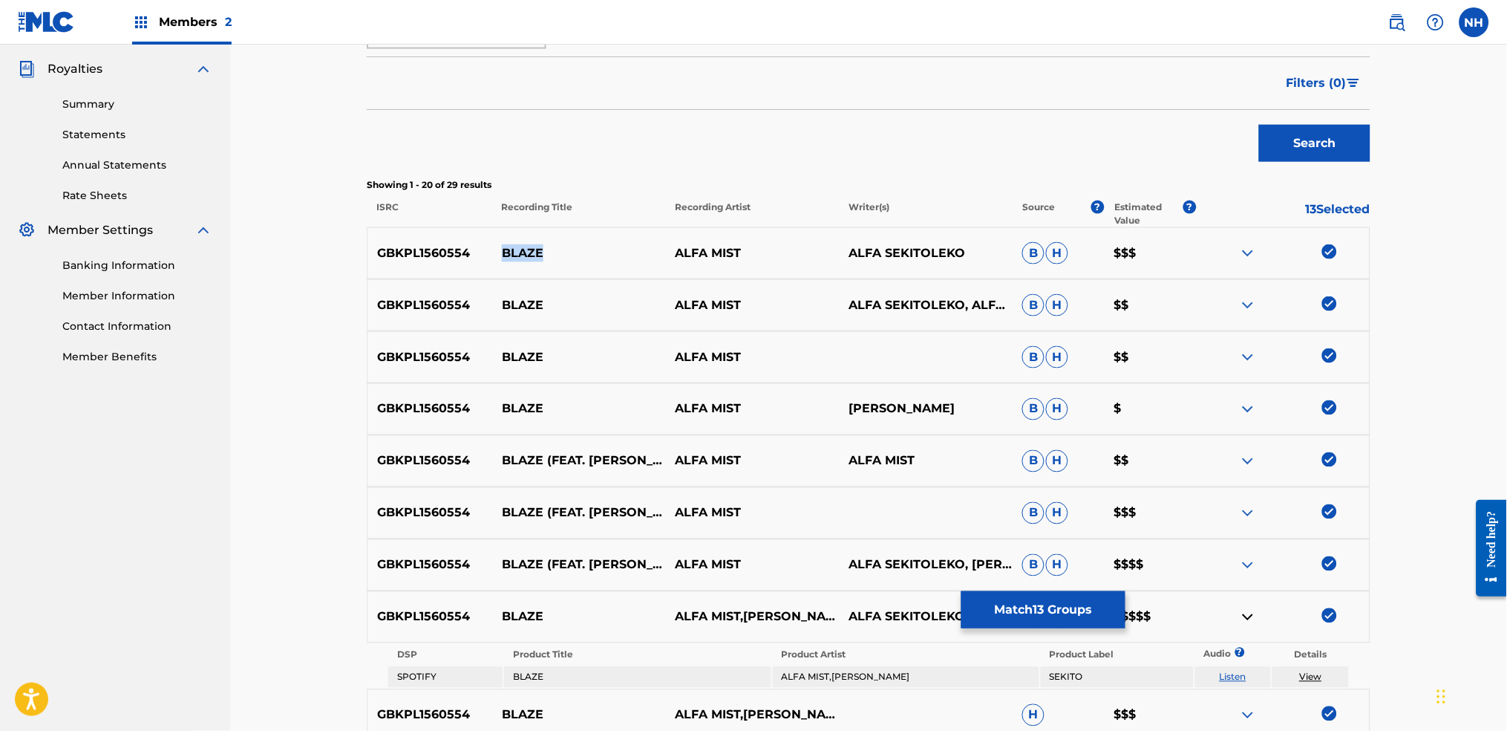
drag, startPoint x: 549, startPoint y: 249, endPoint x: 494, endPoint y: 244, distance: 55.2
click at [494, 244] on p "BLAZE" at bounding box center [579, 253] width 174 height 18
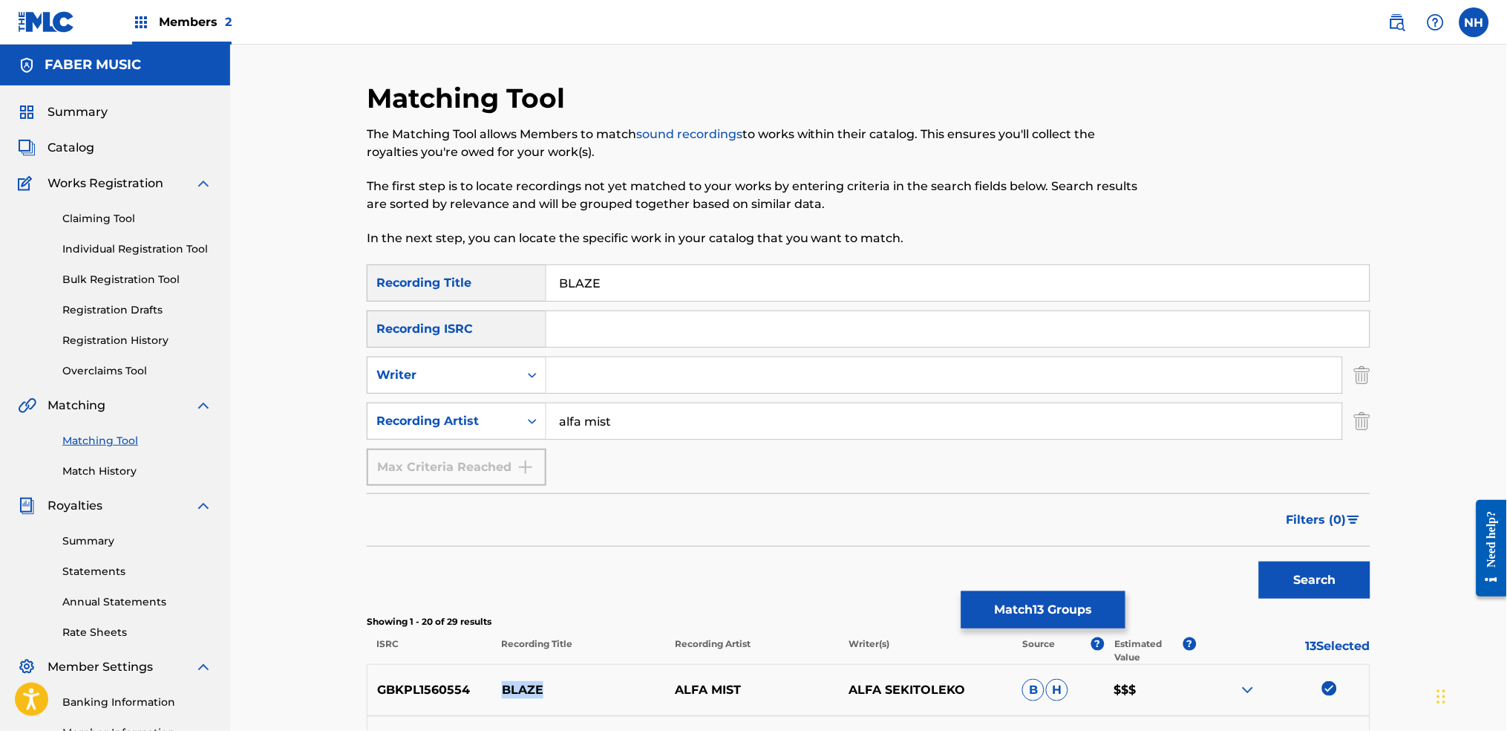
click at [1028, 543] on button "Match 13 Groups" at bounding box center [1043, 609] width 164 height 37
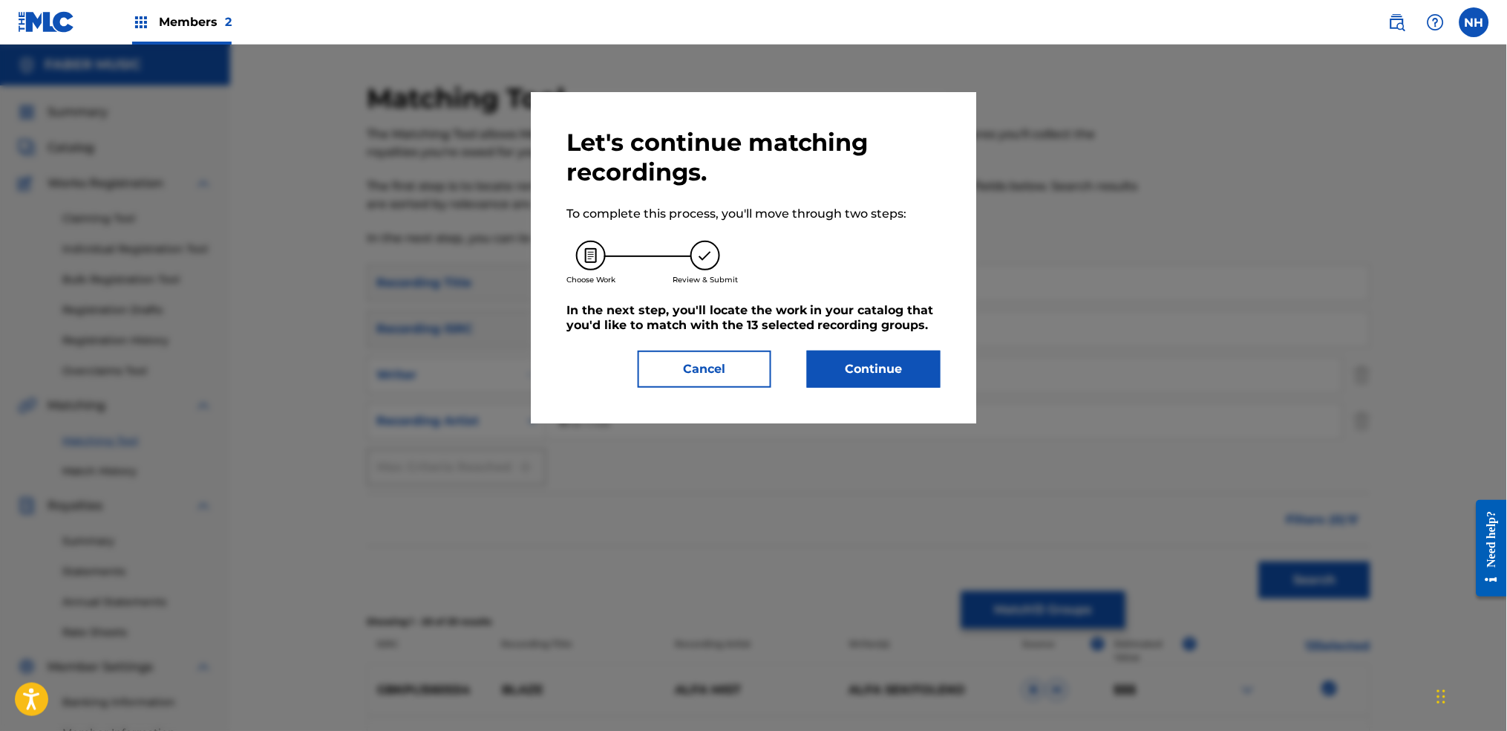
click at [877, 345] on div "Let's continue matching recordings. To complete this process, you'll move throu…" at bounding box center [753, 258] width 374 height 260
click at [828, 370] on button "Continue" at bounding box center [874, 368] width 134 height 37
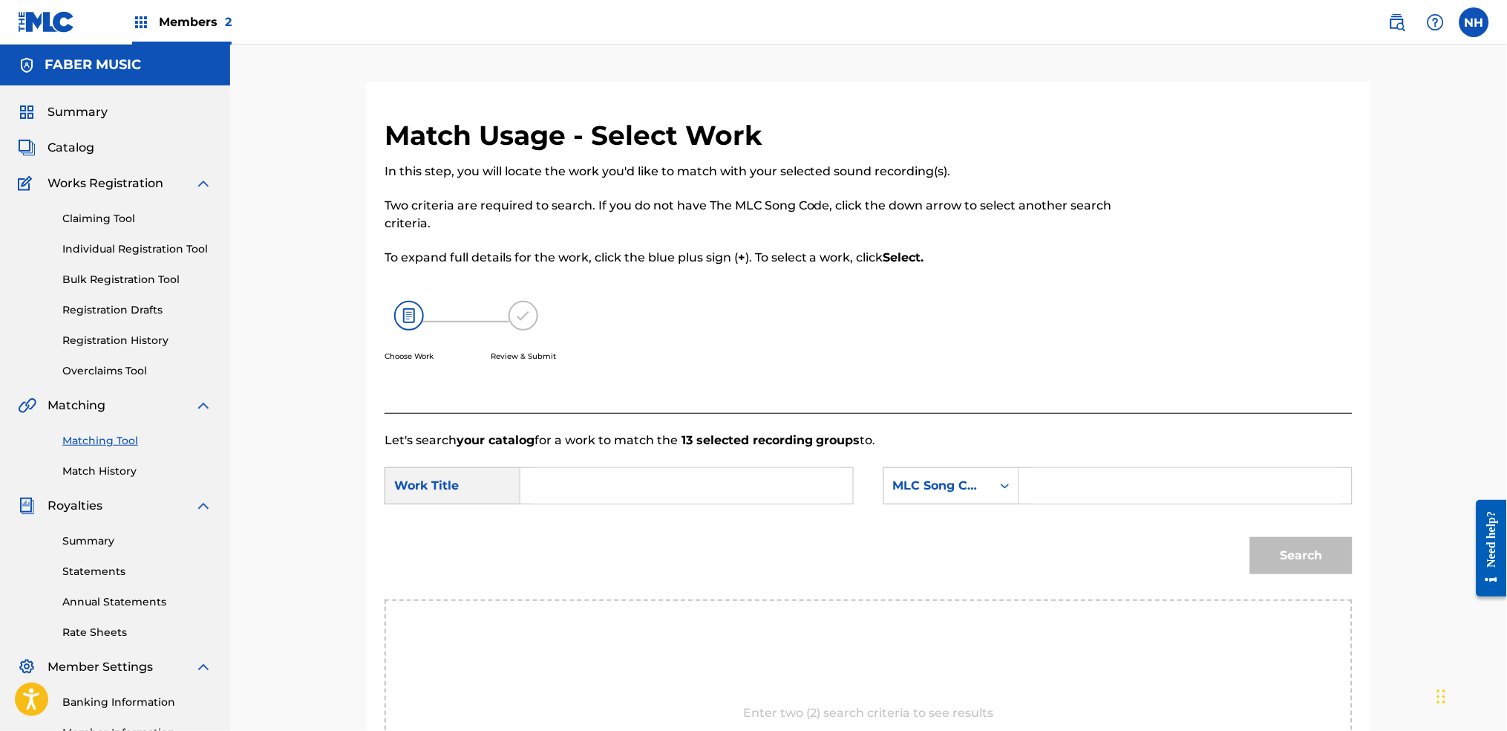
click at [707, 491] on input "Search Form" at bounding box center [686, 486] width 307 height 36
paste input "BLAZE"
type input "BLAZE"
click at [984, 474] on div "MLC Song Code" at bounding box center [938, 485] width 108 height 28
click at [967, 520] on div "Writer Name" at bounding box center [951, 522] width 134 height 37
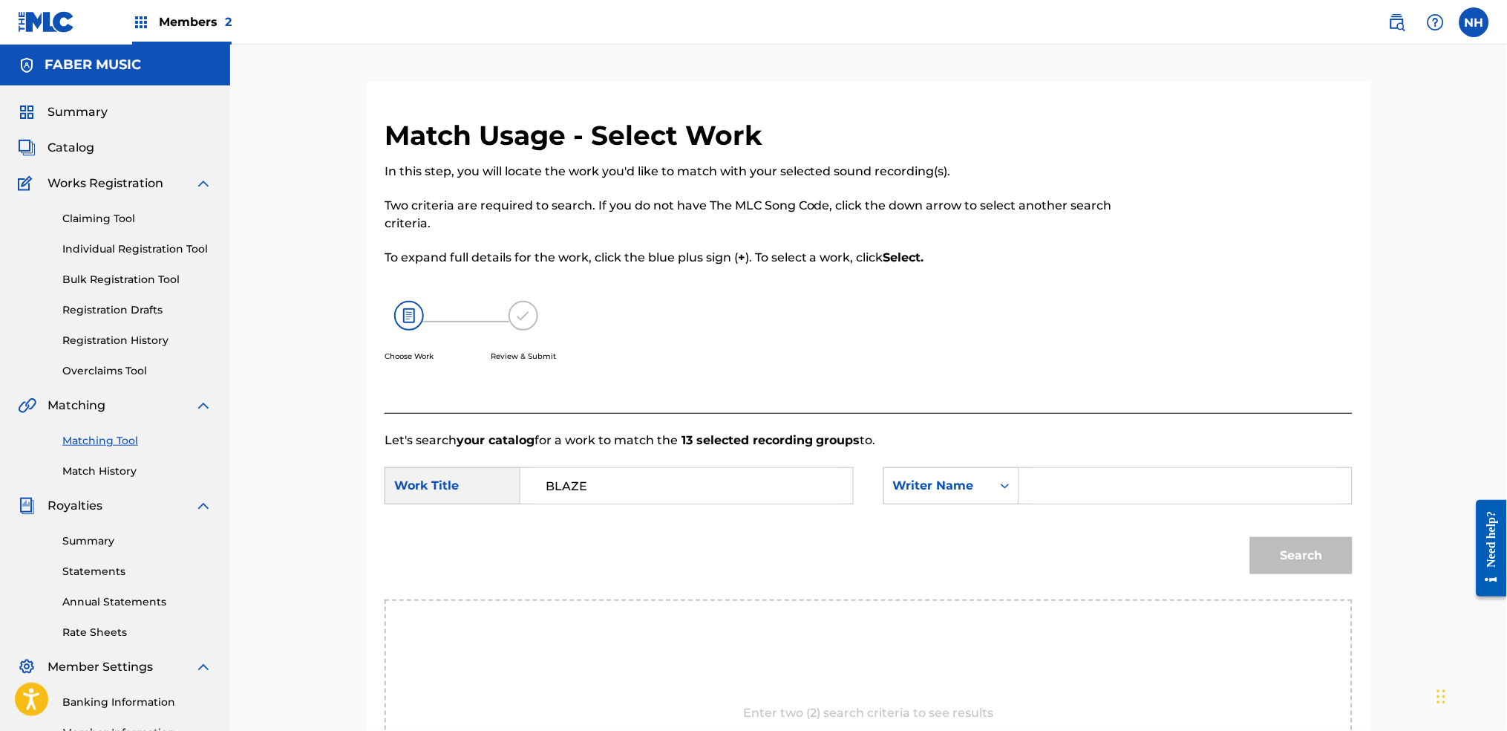
click at [1171, 500] on input "Search Form" at bounding box center [1185, 486] width 307 height 36
type input "alfa"
click at [1220, 537] on button "Search" at bounding box center [1301, 555] width 102 height 37
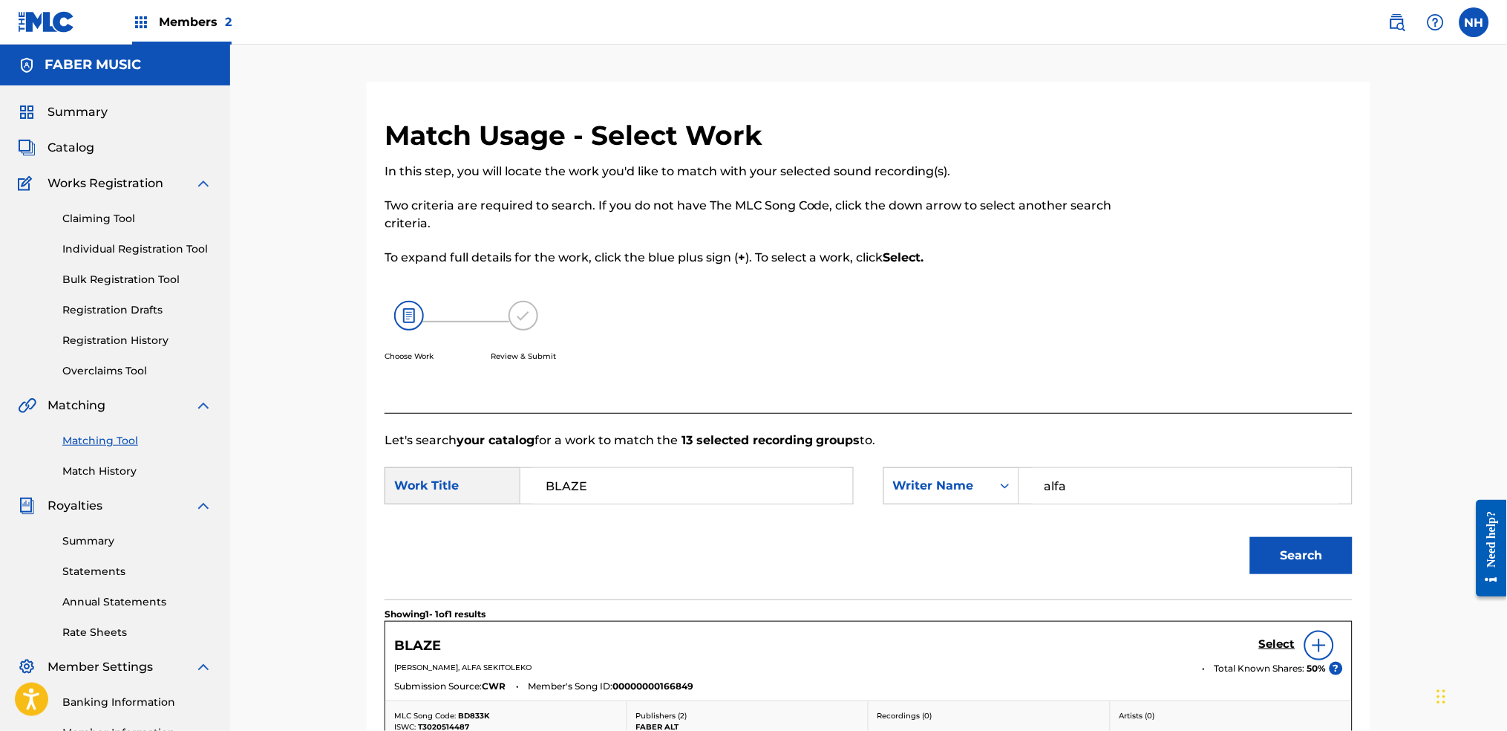
scroll to position [197, 0]
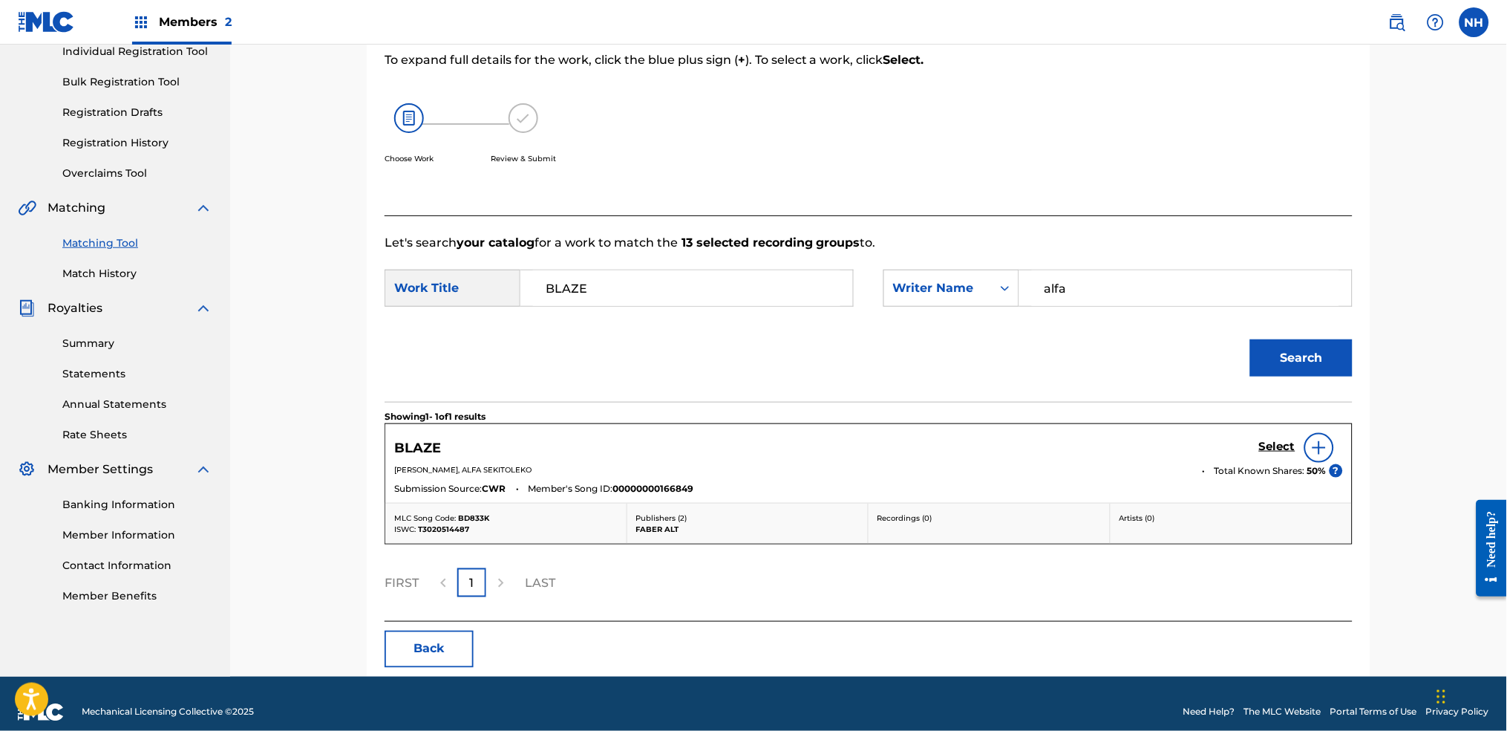
click at [1220, 448] on img at bounding box center [1319, 448] width 18 height 18
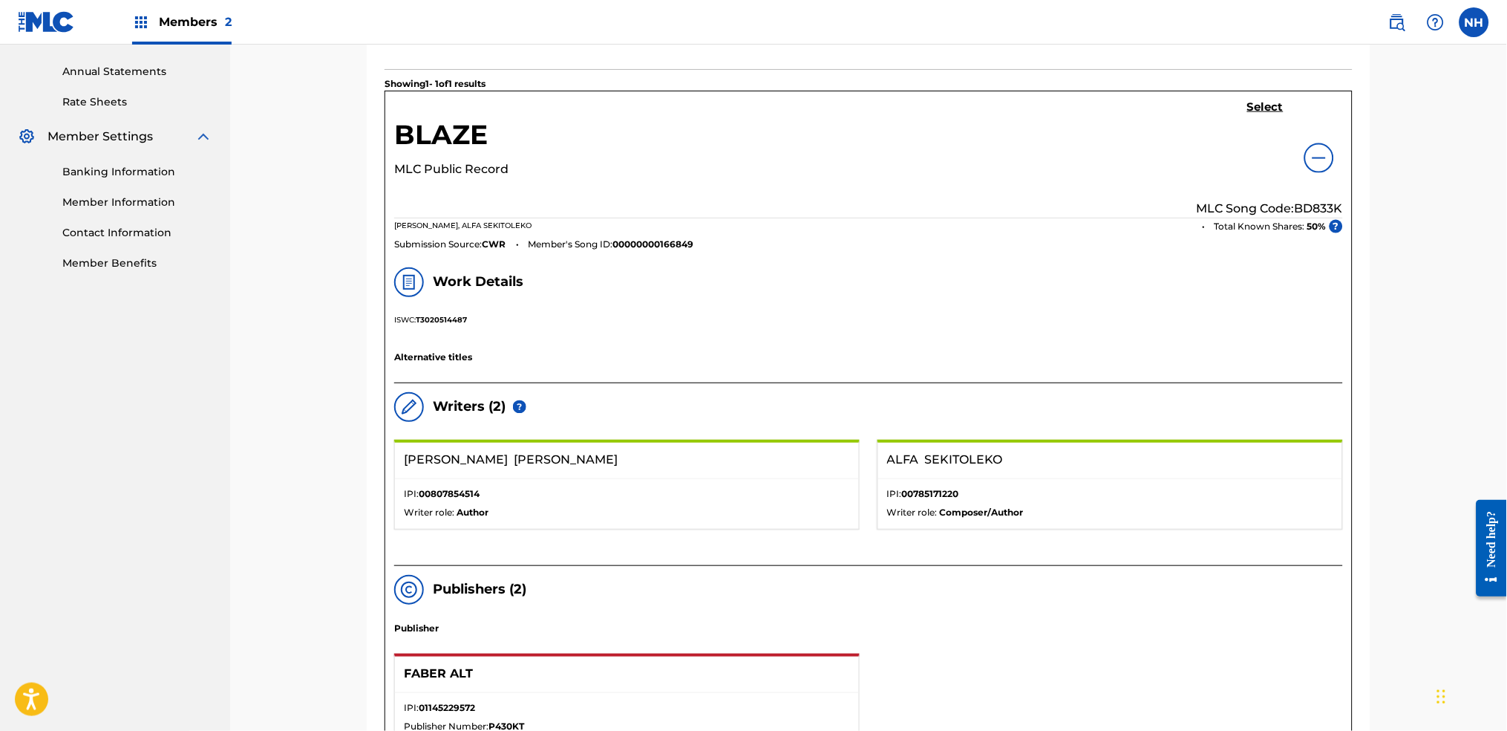
scroll to position [134, 0]
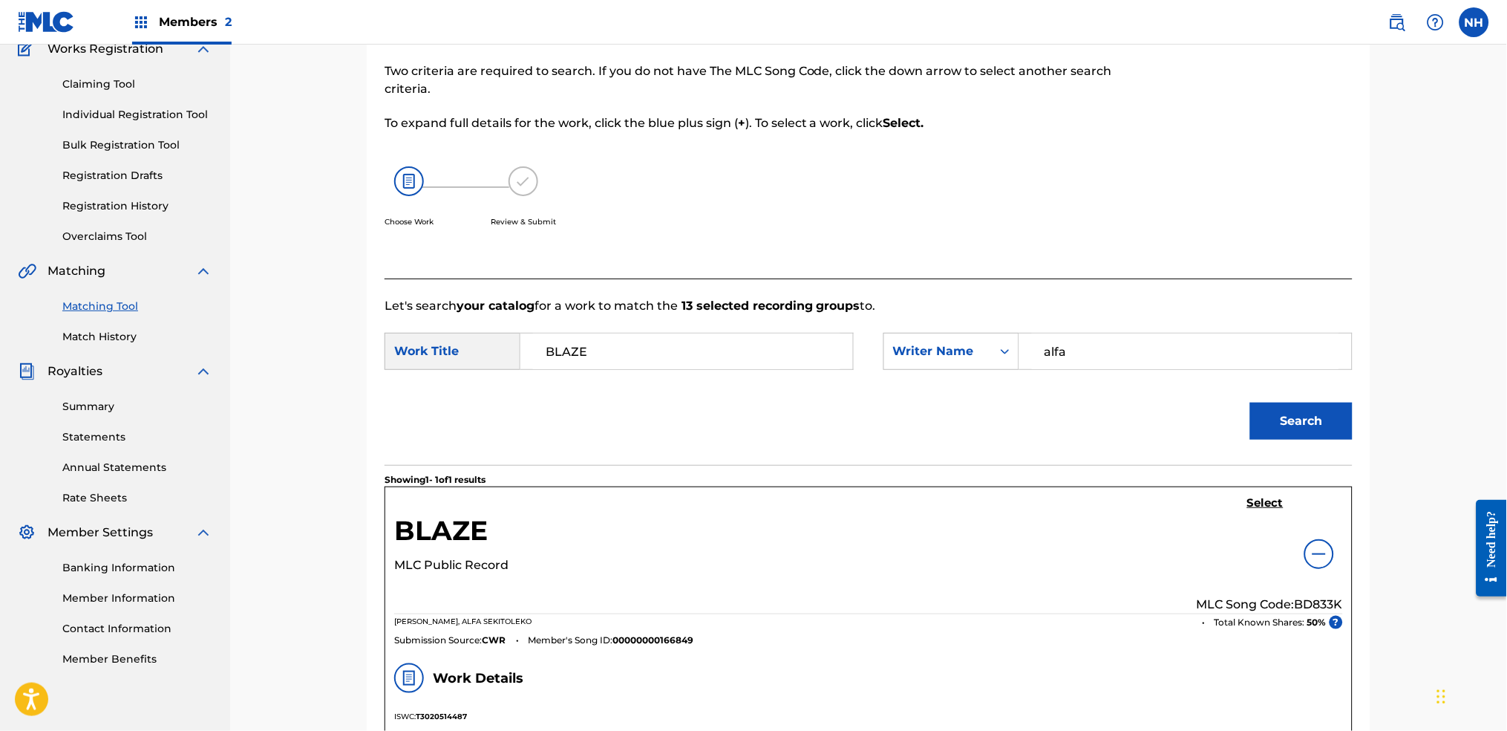
click at [1220, 497] on h5 "Select" at bounding box center [1265, 503] width 36 height 14
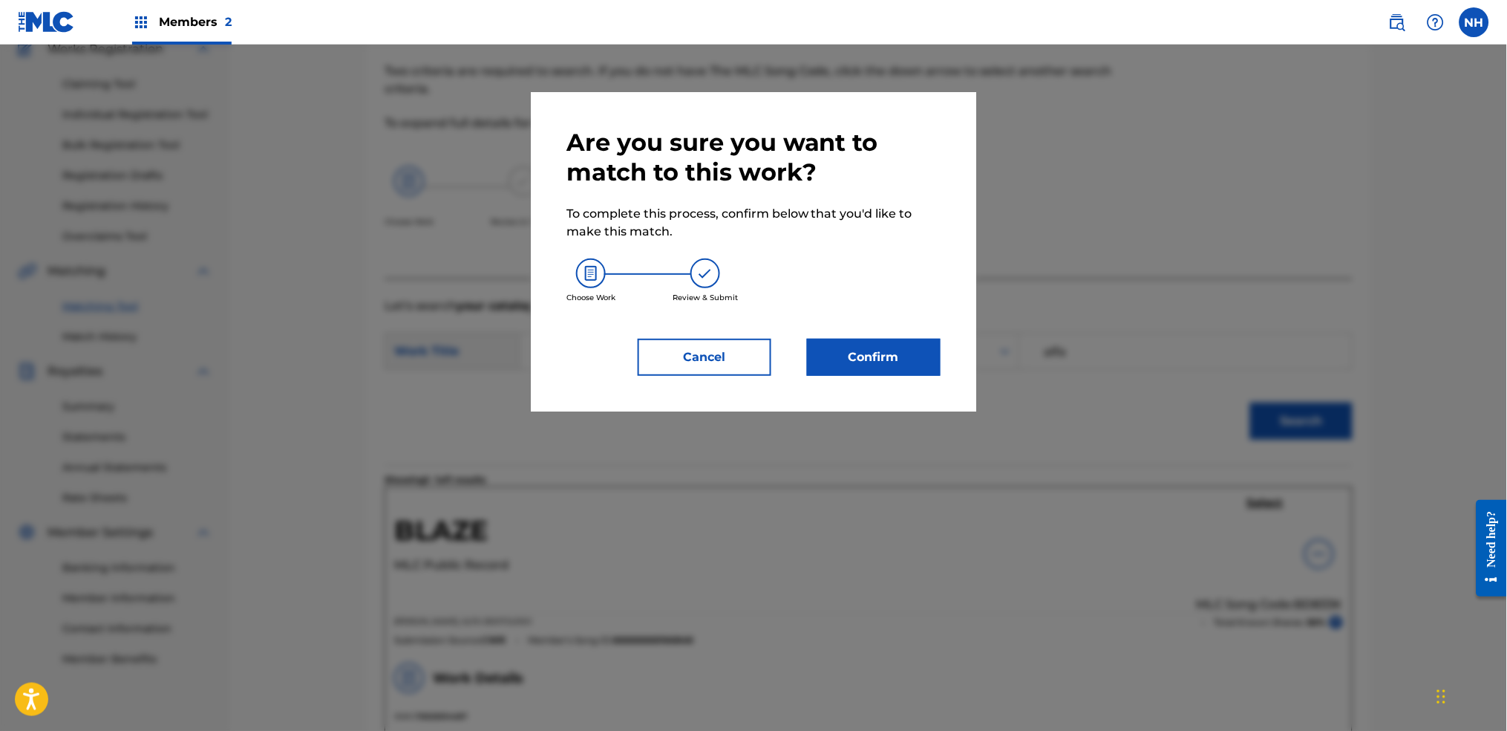
click at [849, 292] on div "Choose Work Review & Submit" at bounding box center [753, 281] width 374 height 80
click at [863, 355] on button "Confirm" at bounding box center [874, 357] width 134 height 37
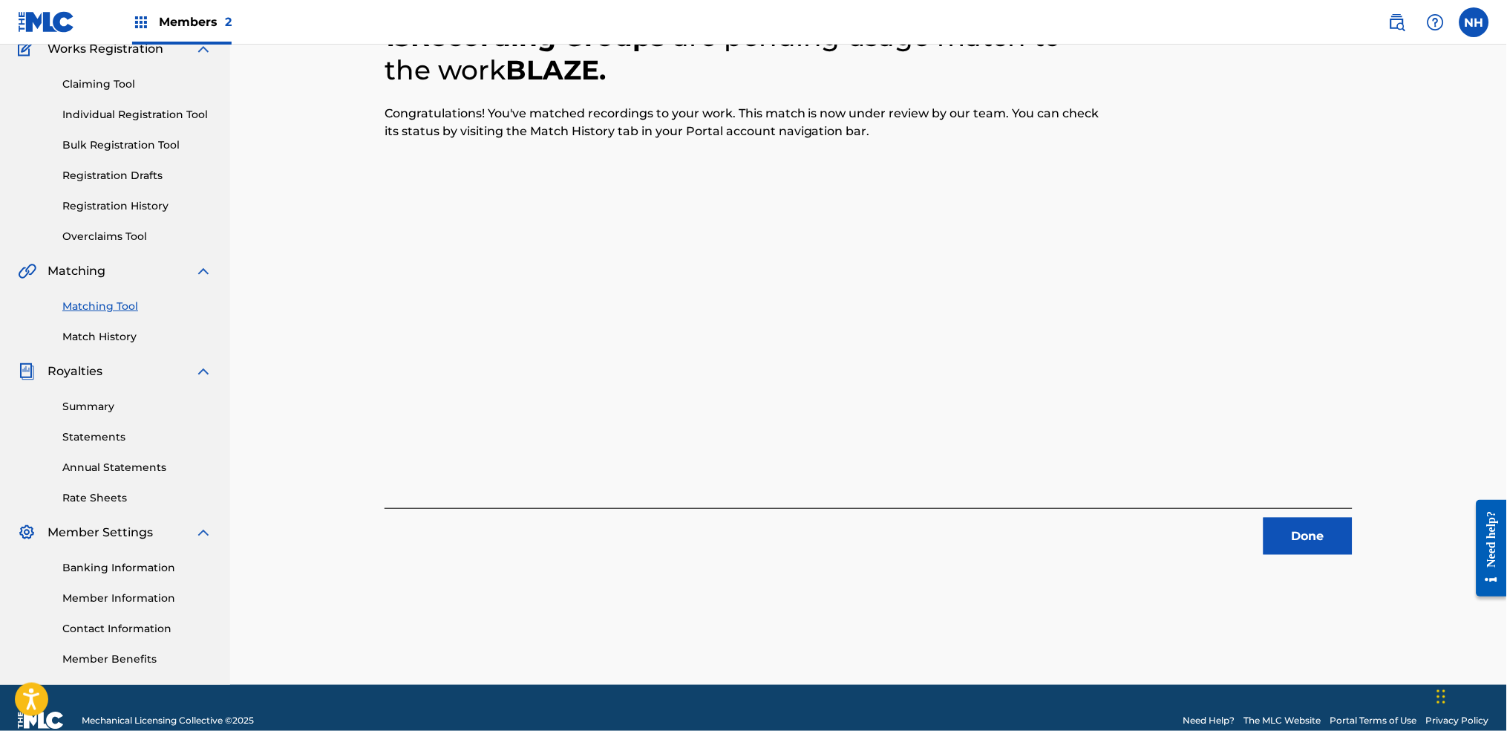
click at [676, 318] on div "13 Recording Groups are pending usage match to the work BLAZE . Congratulations…" at bounding box center [869, 269] width 968 height 570
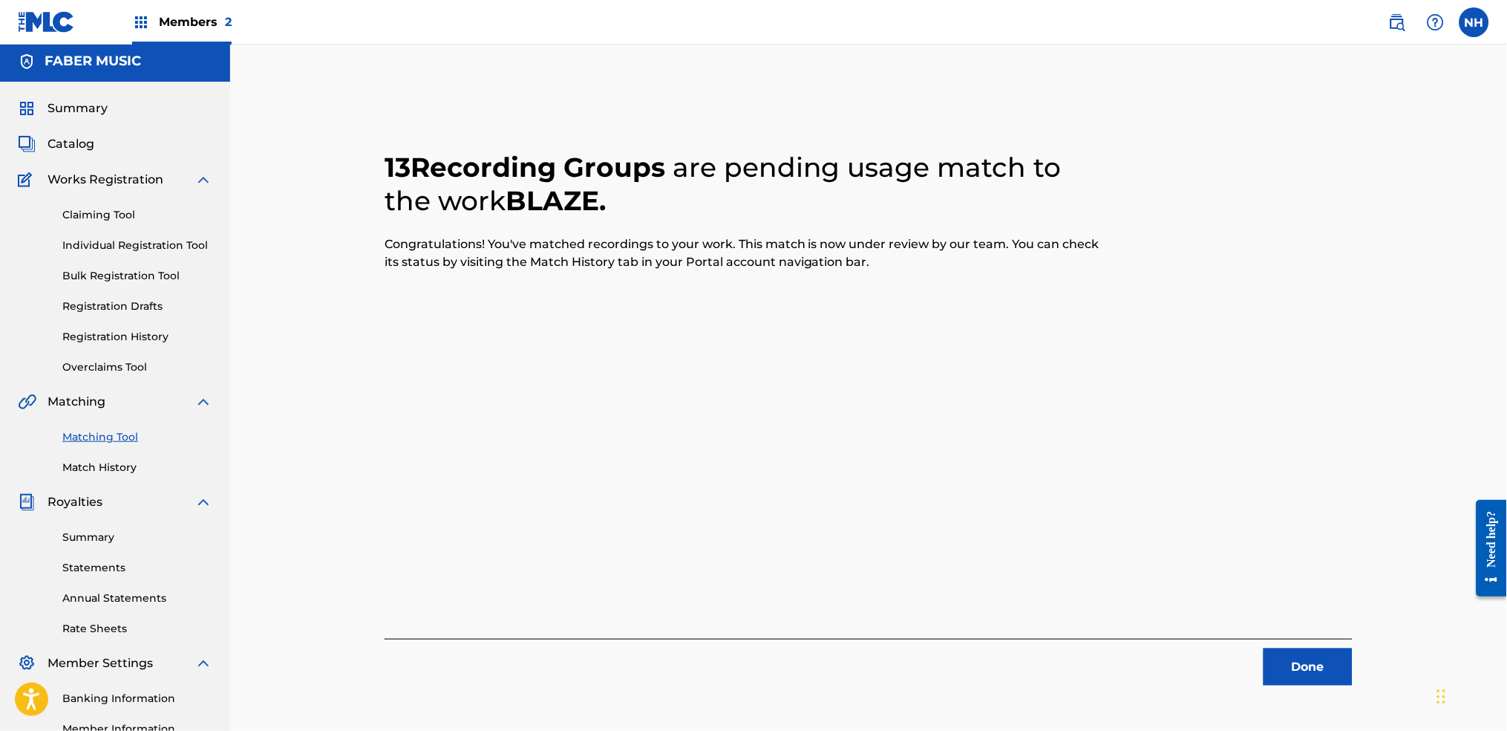
scroll to position [0, 0]
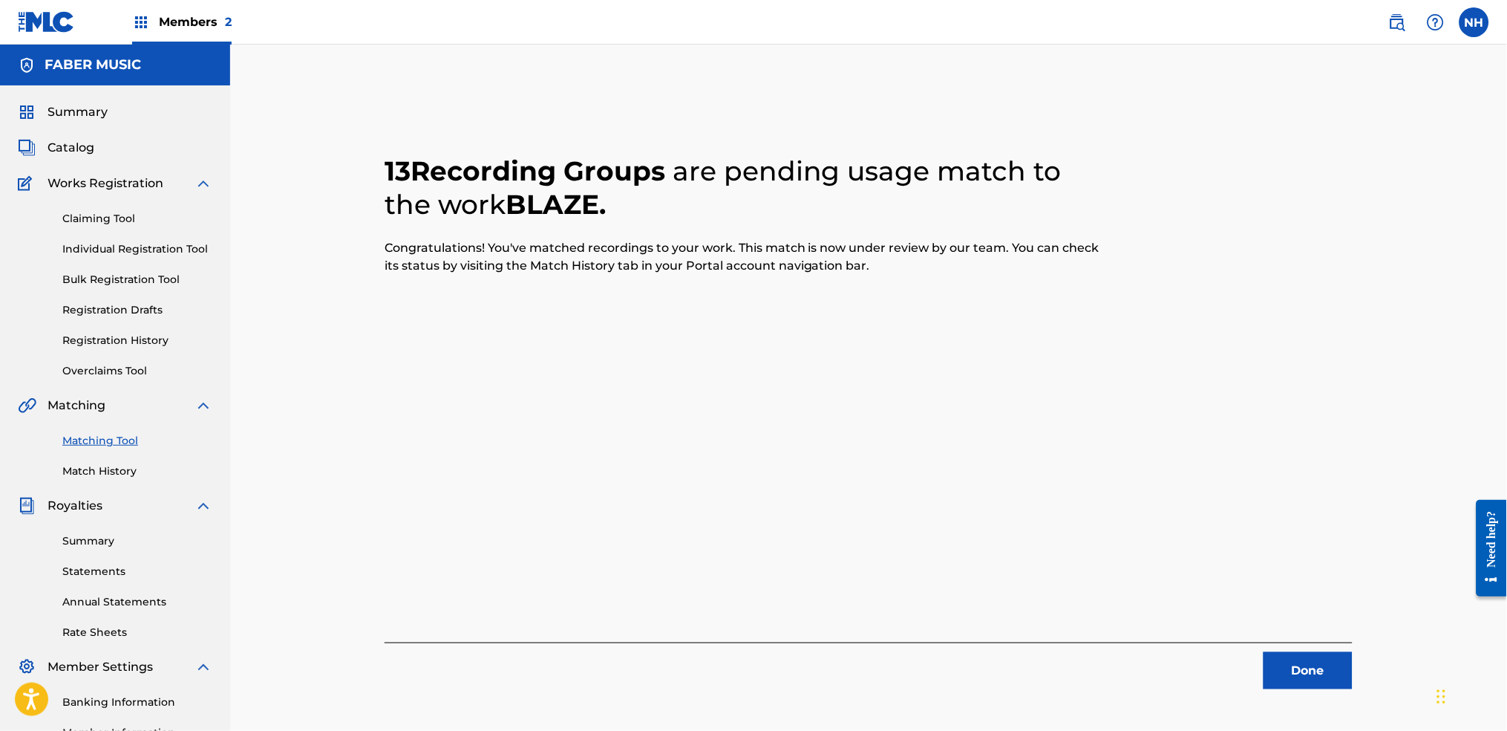
click at [1220, 543] on div "13 Recording Groups are pending usage match to the work BLAZE . Congratulations…" at bounding box center [868, 450] width 1039 height 737
click at [1220, 543] on div "13 Recording Groups are pending usage match to the work BLAZE . Congratulations…" at bounding box center [869, 404] width 1004 height 570
click at [1220, 543] on button "Done" at bounding box center [1308, 670] width 89 height 37
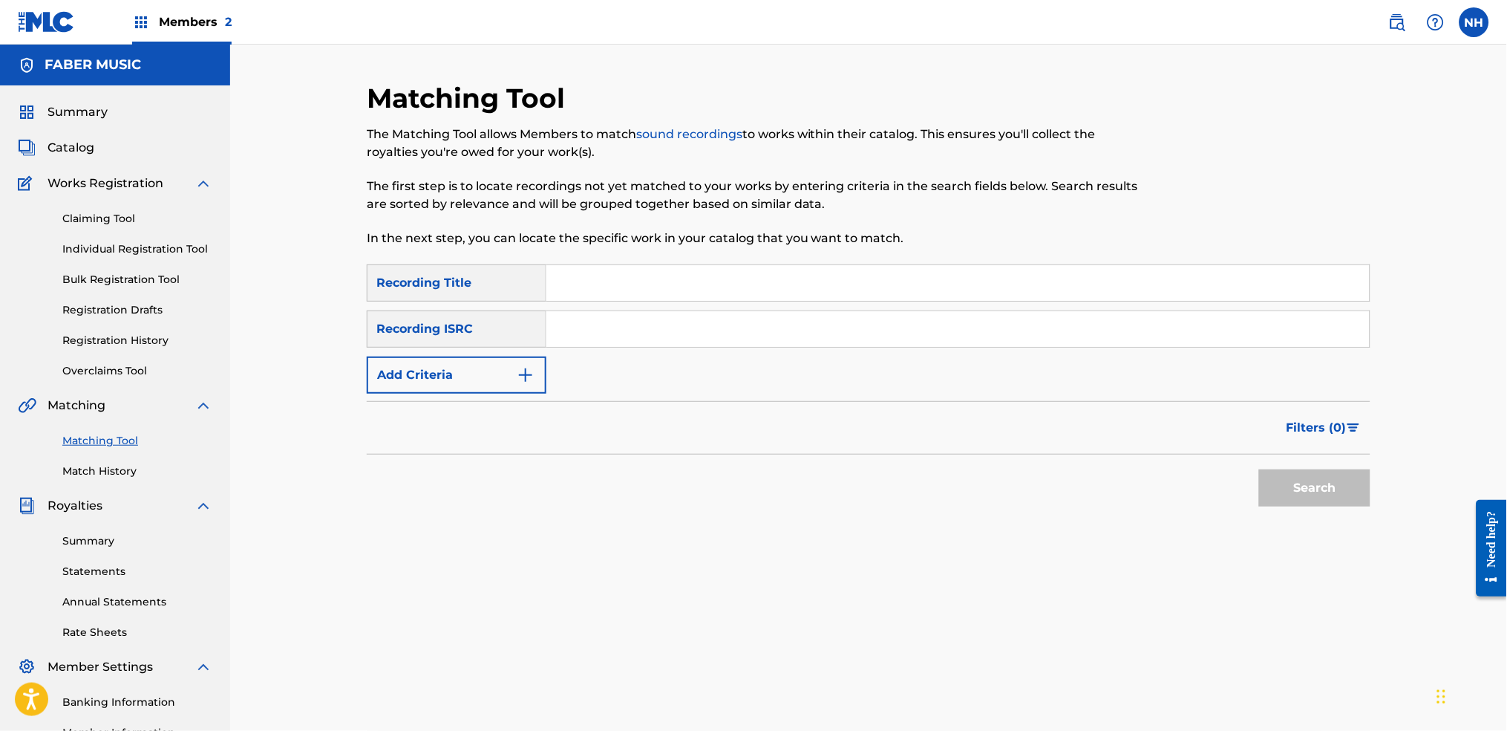
drag, startPoint x: 824, startPoint y: 289, endPoint x: 512, endPoint y: 378, distance: 325.0
click at [824, 289] on input "Search Form" at bounding box center [957, 283] width 823 height 36
click at [480, 385] on button "Add Criteria" at bounding box center [457, 374] width 180 height 37
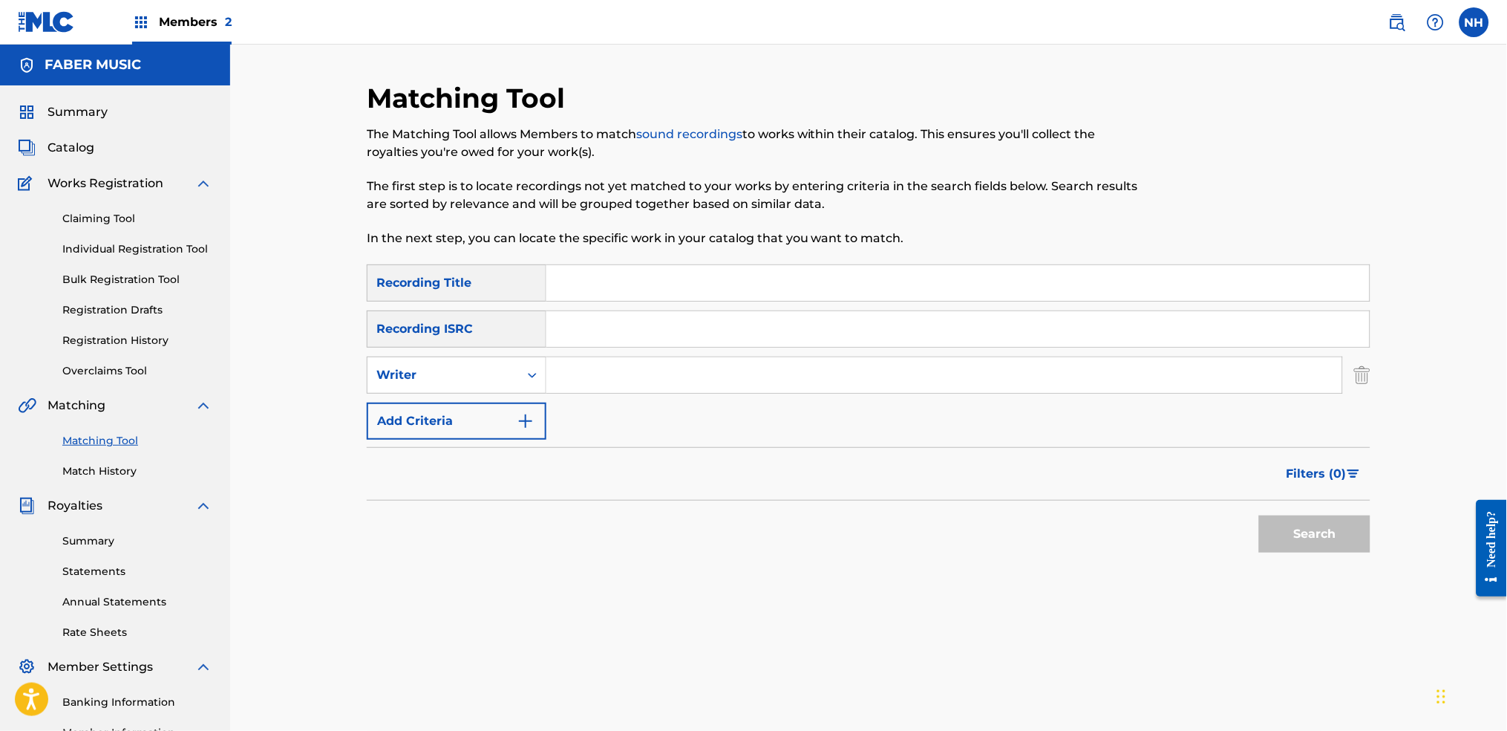
click at [480, 385] on div "Writer" at bounding box center [443, 375] width 151 height 28
click at [495, 394] on div "SearchWithCriteriab69bc63f-c16c-46f9-943a-ffcfdda0fead Recording Title SearchWi…" at bounding box center [869, 351] width 1004 height 175
click at [607, 391] on input "Search Form" at bounding box center [944, 375] width 796 height 36
drag, startPoint x: 662, startPoint y: 379, endPoint x: 467, endPoint y: 376, distance: 195.3
click at [468, 376] on div "SearchWithCriteria5ee9b98c-2f97-4f22-9ce7-73f622c1224f Writer a;" at bounding box center [869, 374] width 1004 height 37
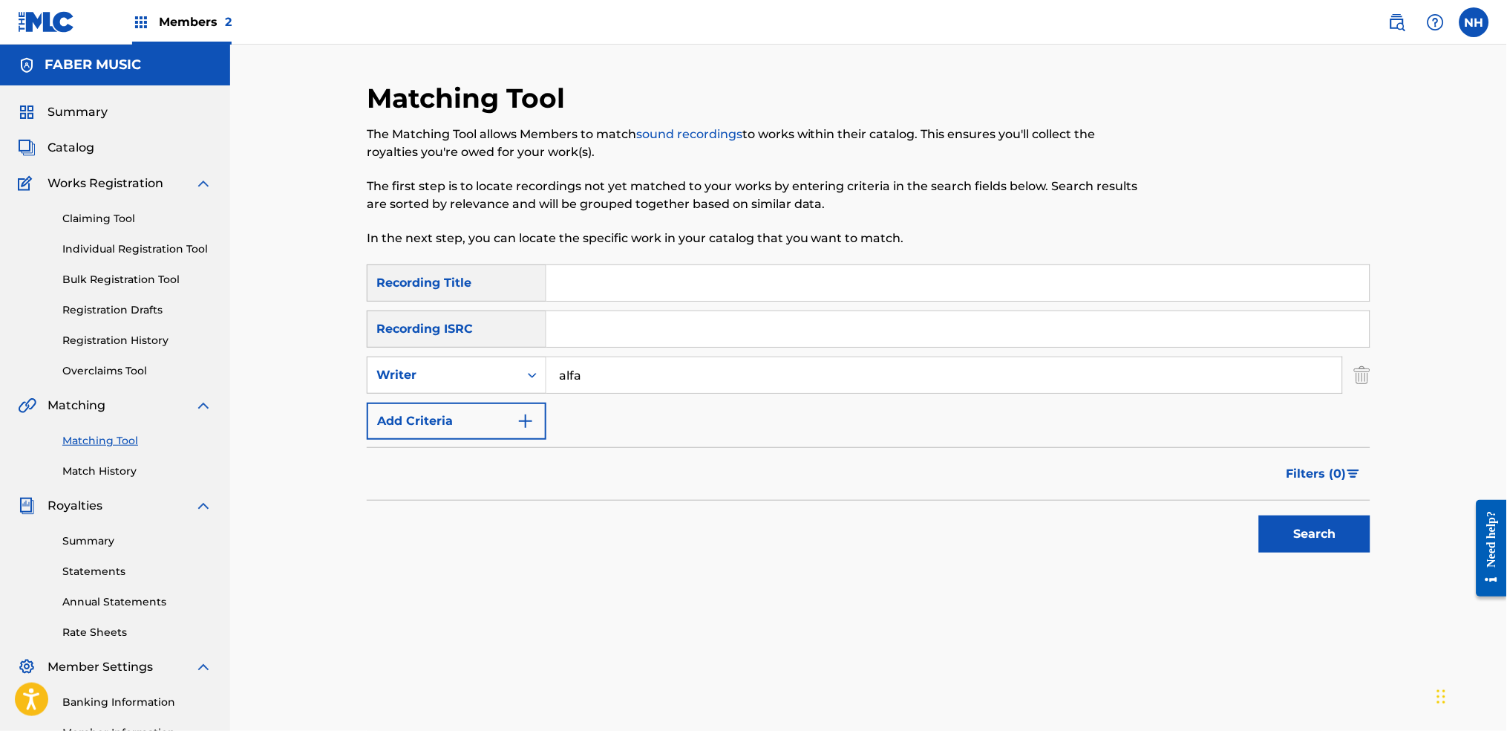
type input "Alfa Mist"
click at [1220, 529] on button "Search" at bounding box center [1314, 533] width 111 height 37
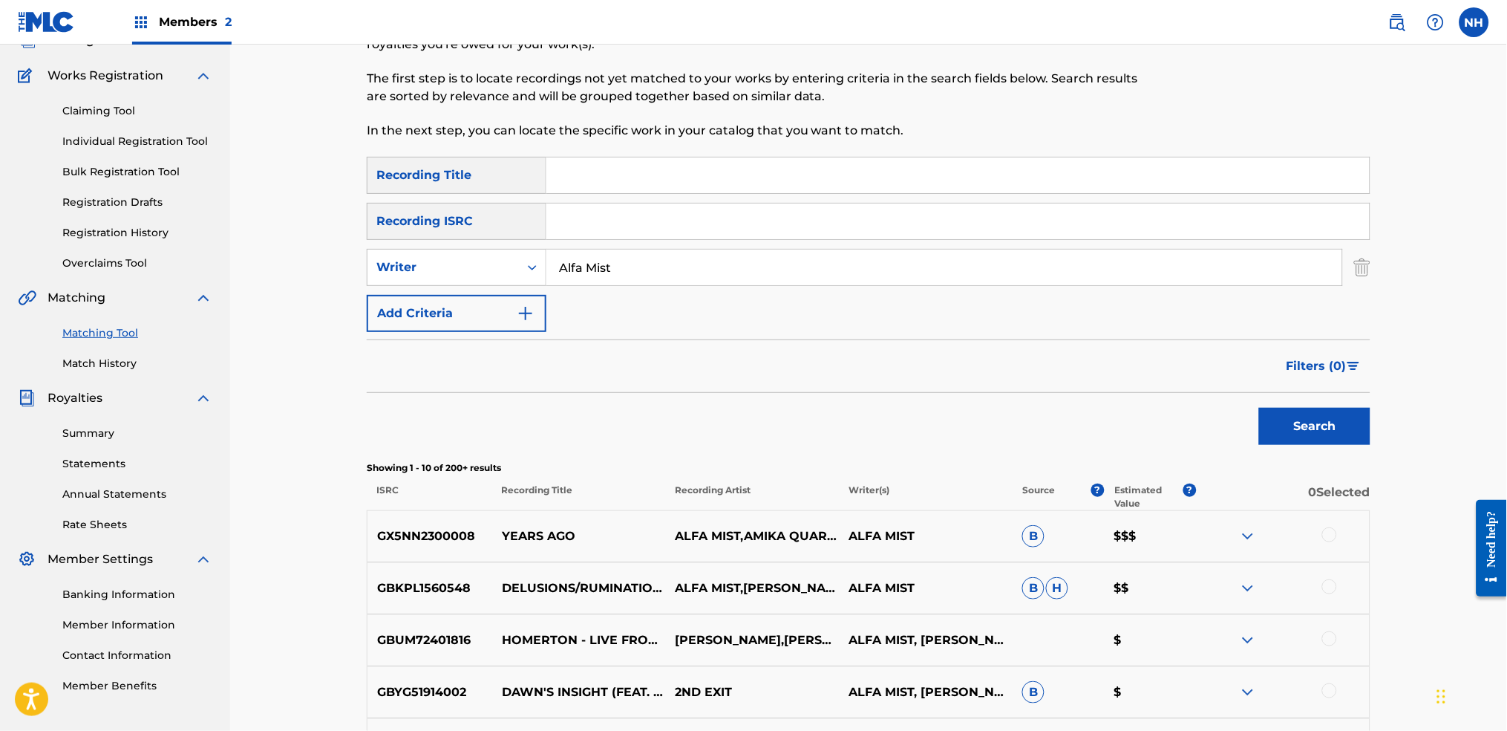
scroll to position [99, 0]
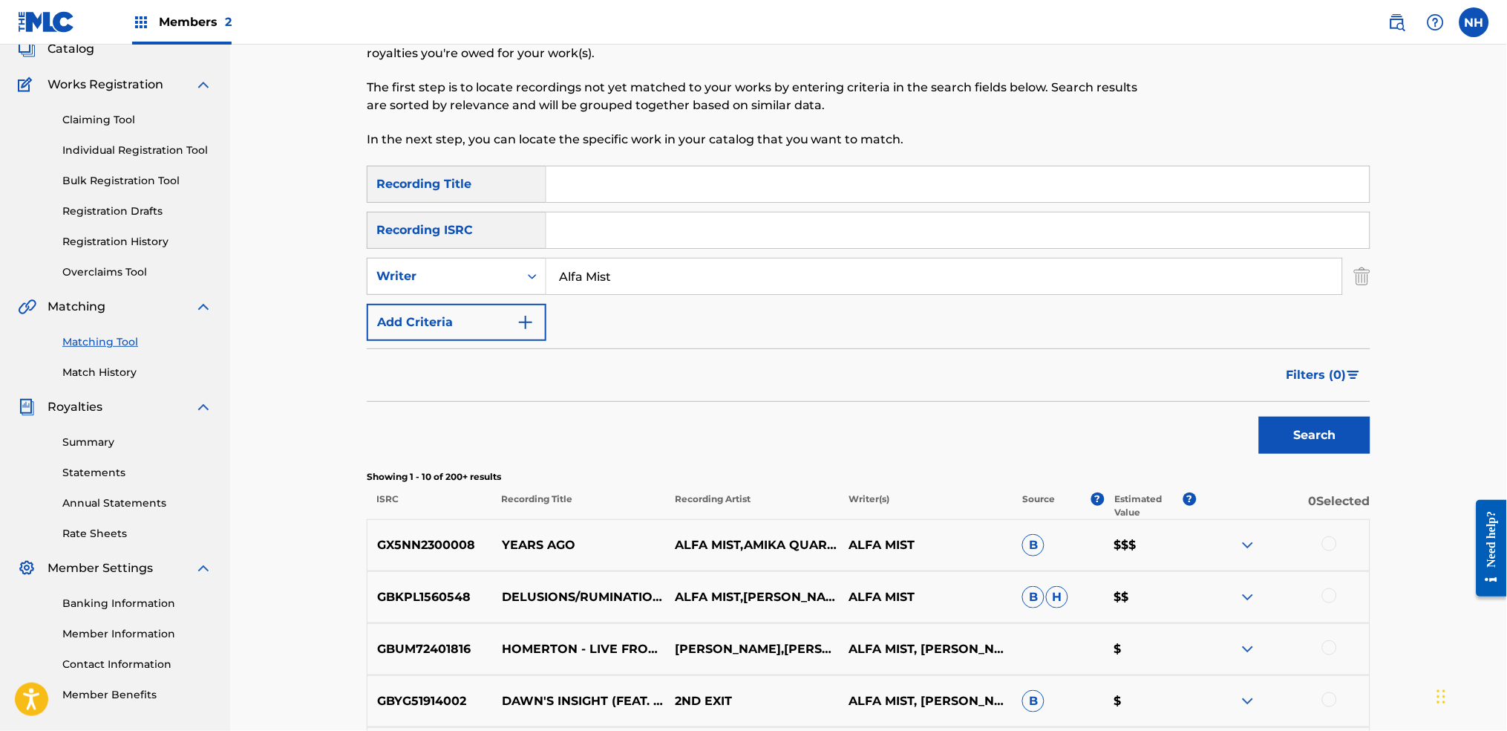
click at [1220, 370] on span "Filters ( 0 )" at bounding box center [1317, 375] width 60 height 18
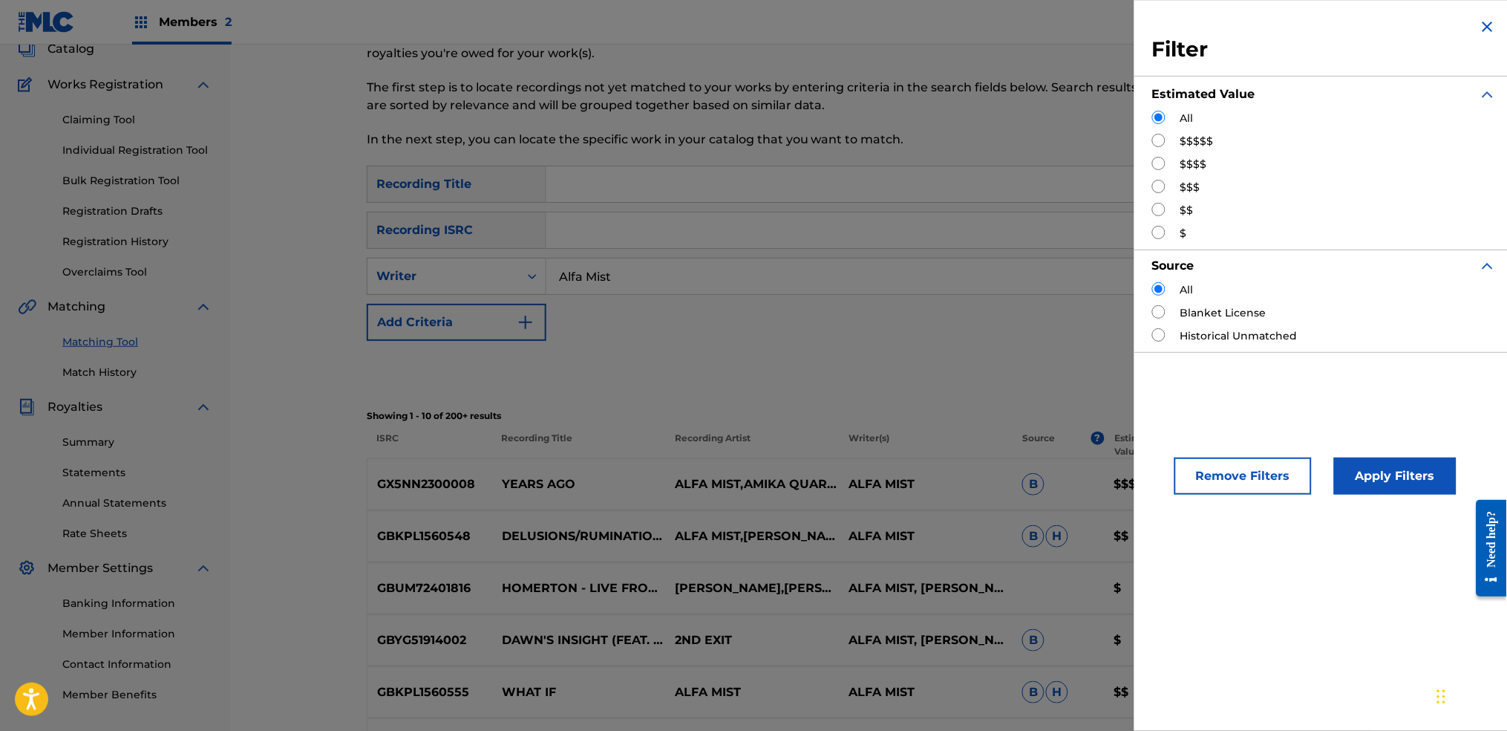
click at [1167, 174] on div "All $$$$$ $$$$ $$$ $$ $" at bounding box center [1324, 176] width 344 height 131
click at [1163, 167] on input "Search Form" at bounding box center [1158, 163] width 13 height 13
radio input "true"
click at [1220, 477] on button "Apply Filters" at bounding box center [1395, 475] width 123 height 37
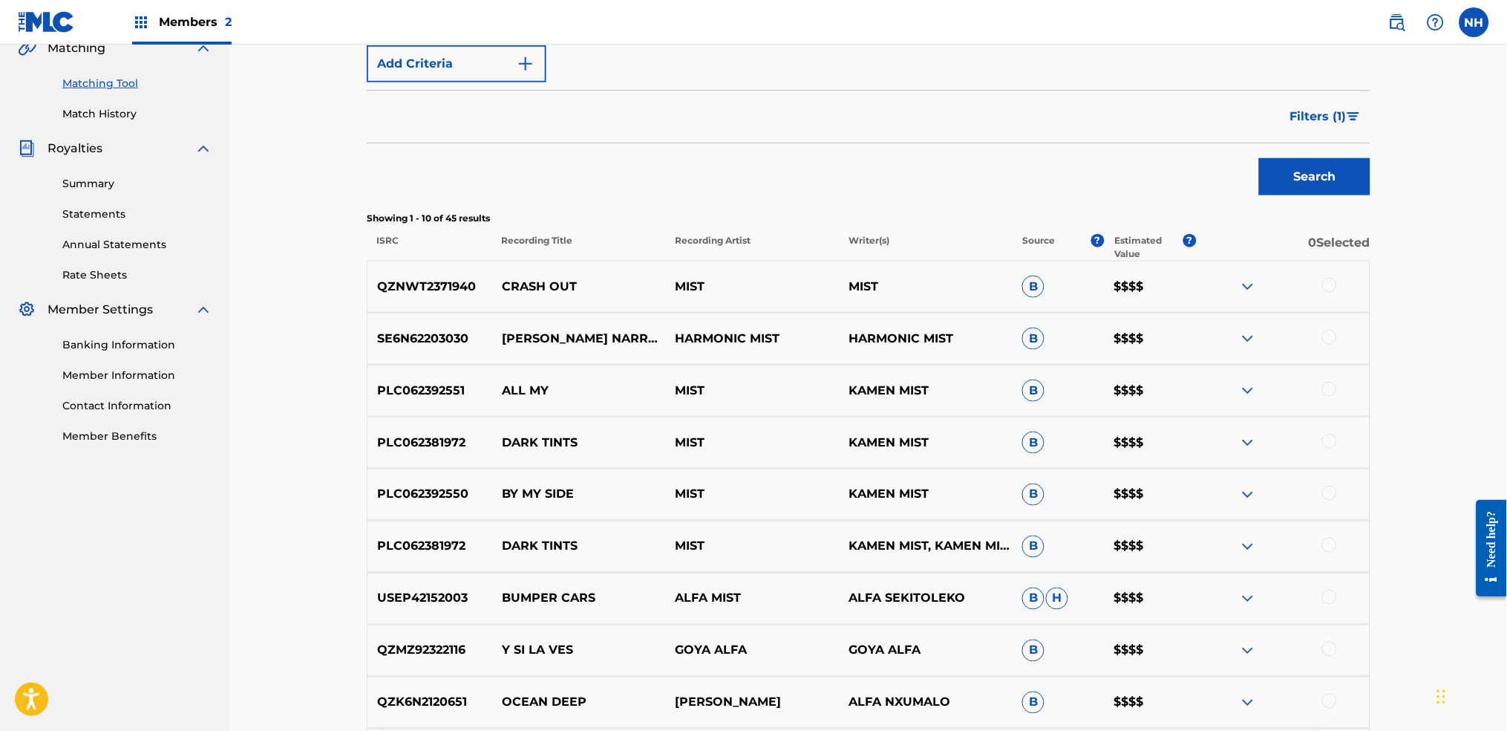
scroll to position [555, 0]
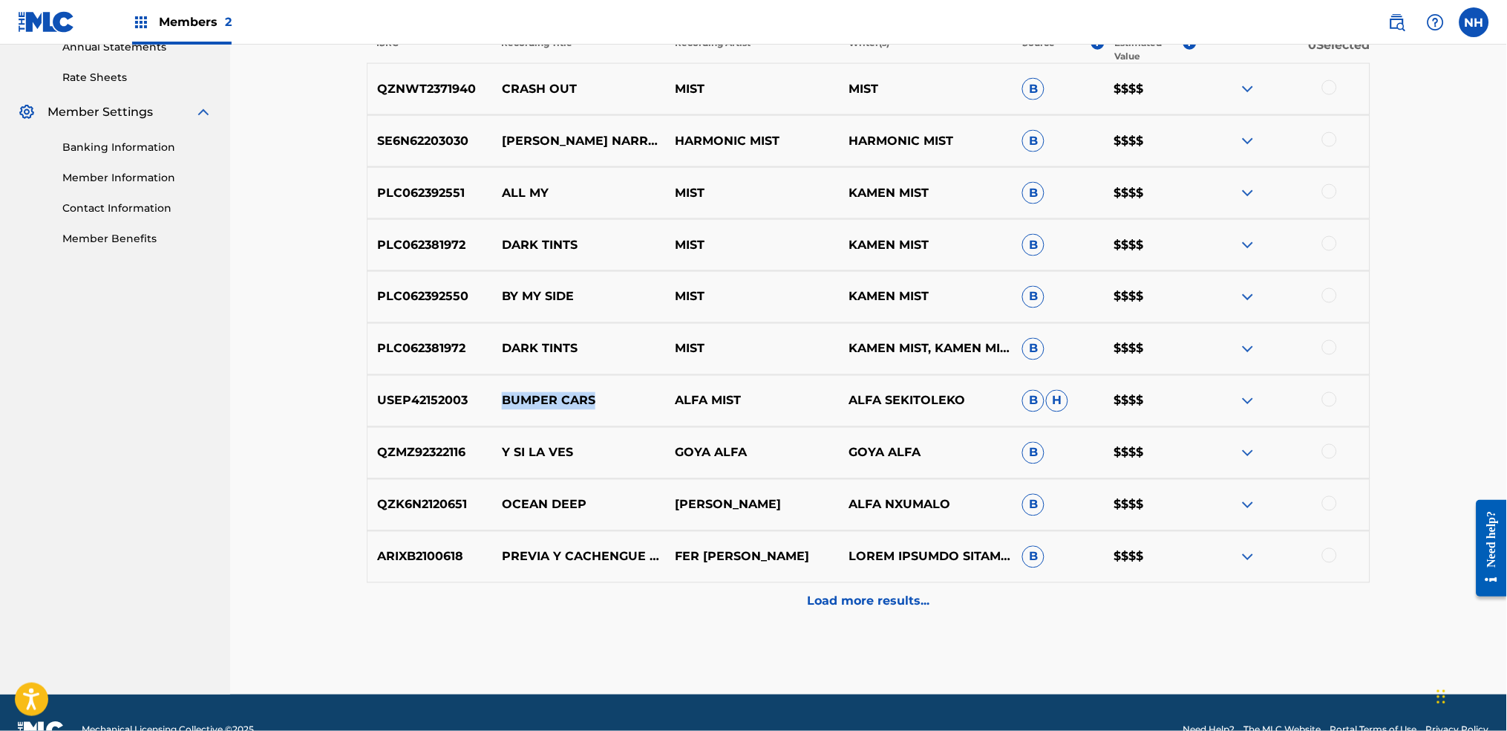
drag, startPoint x: 614, startPoint y: 402, endPoint x: 505, endPoint y: 394, distance: 109.4
click at [505, 394] on p "BUMPER CARS" at bounding box center [579, 401] width 174 height 18
click at [763, 543] on div "Load more results..." at bounding box center [869, 601] width 1004 height 37
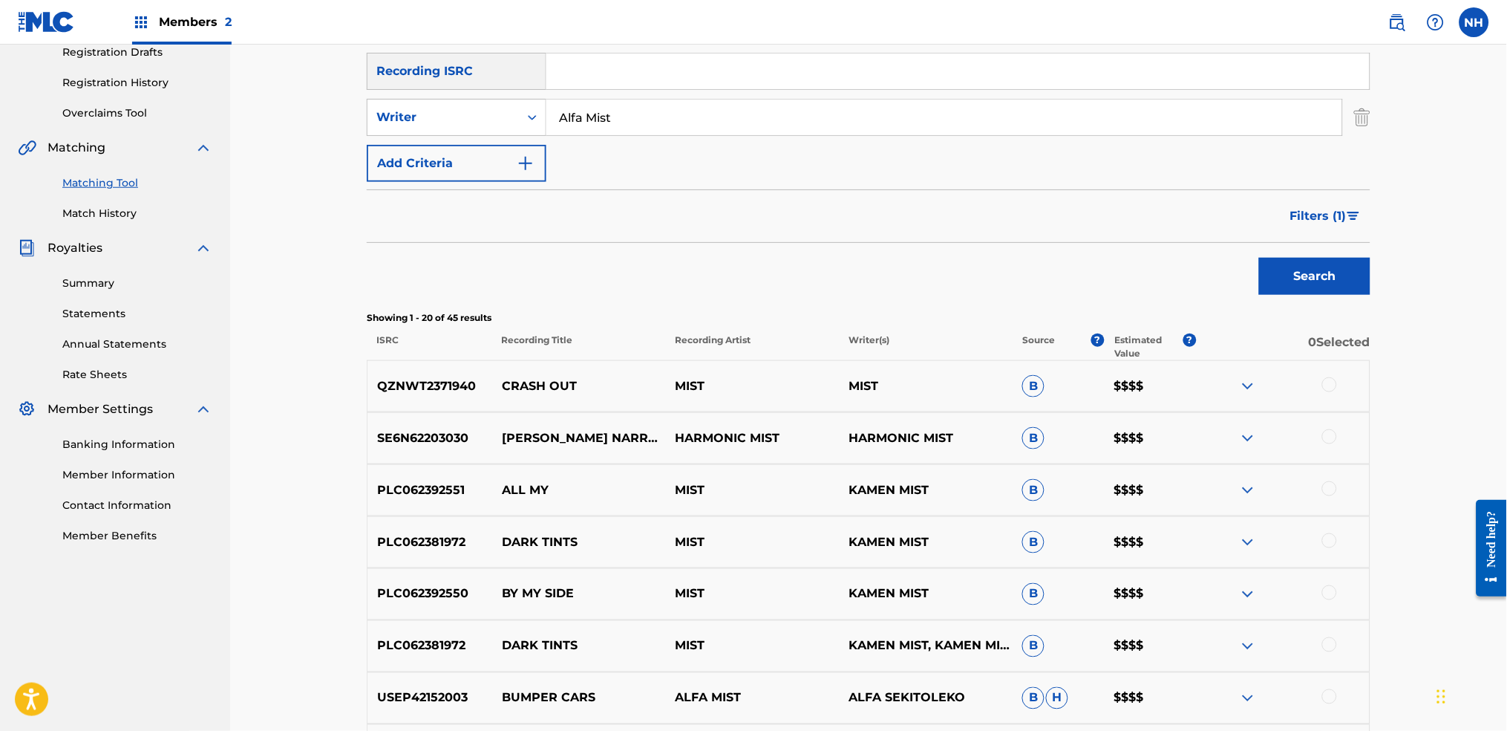
scroll to position [0, 0]
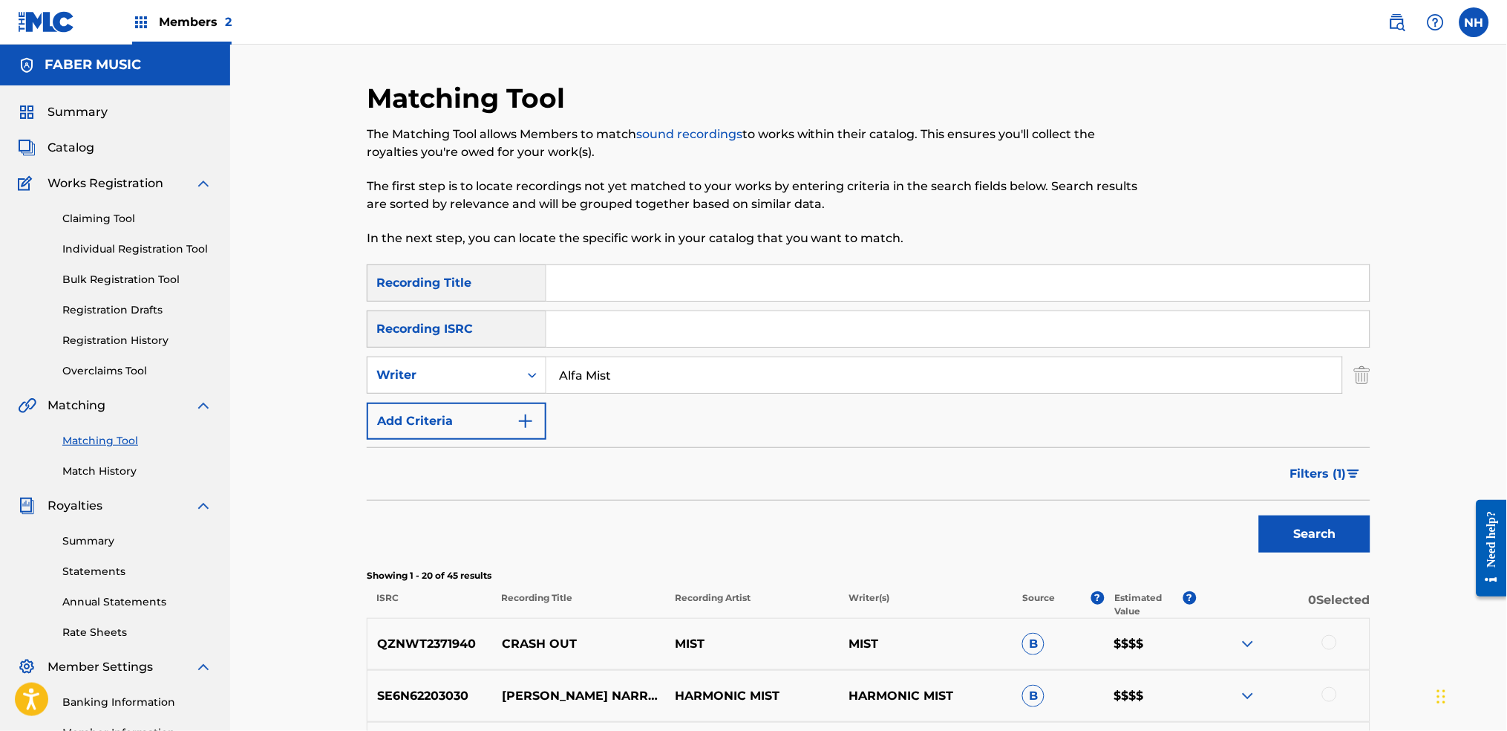
click at [783, 280] on input "Search Form" at bounding box center [957, 283] width 823 height 36
paste input "BUMPER CARS"
type input "BUMPER CARS"
drag, startPoint x: 636, startPoint y: 370, endPoint x: 503, endPoint y: 365, distance: 133.0
click at [503, 365] on div "SearchWithCriteria5ee9b98c-2f97-4f22-9ce7-73f622c1224f Writer Alfa Mist" at bounding box center [869, 374] width 1004 height 37
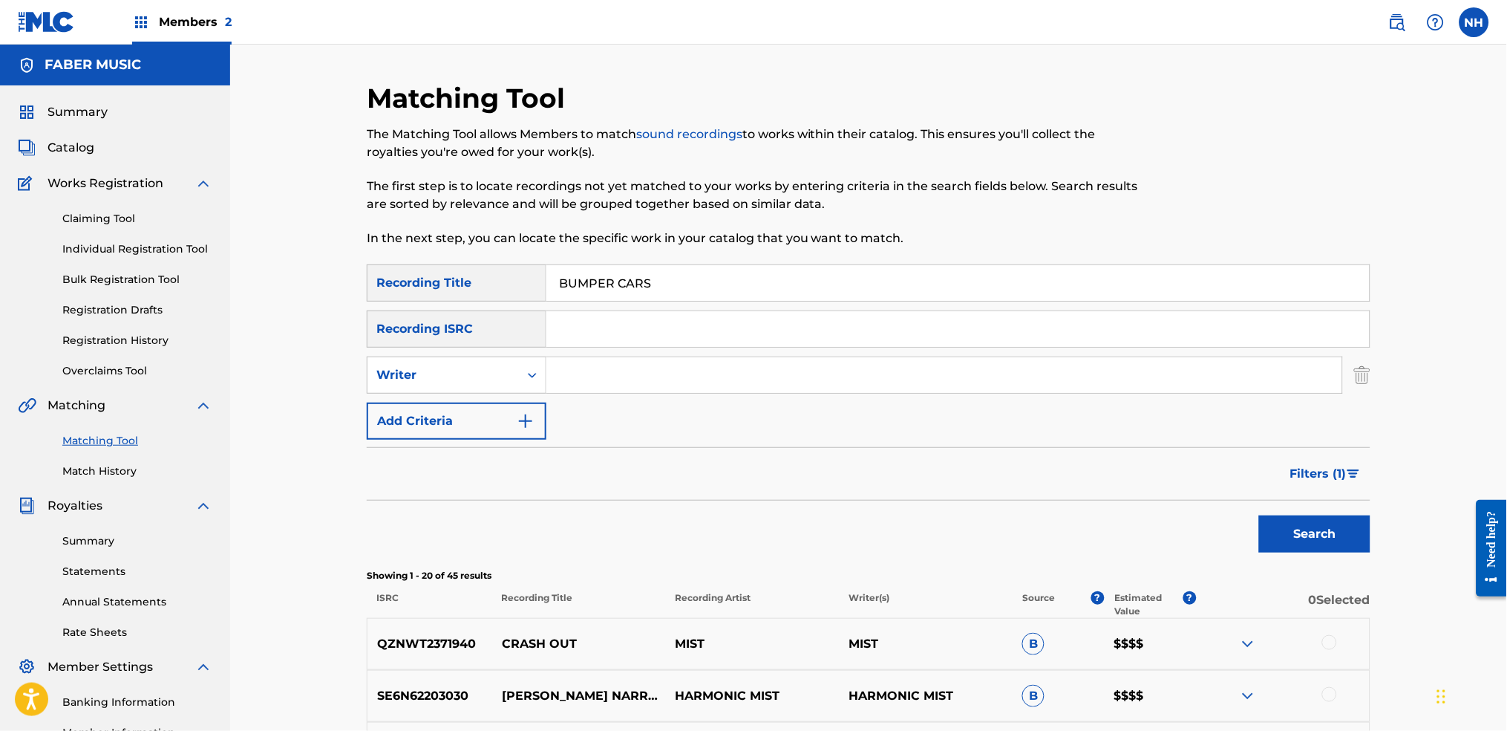
click at [506, 417] on button "Add Criteria" at bounding box center [457, 420] width 180 height 37
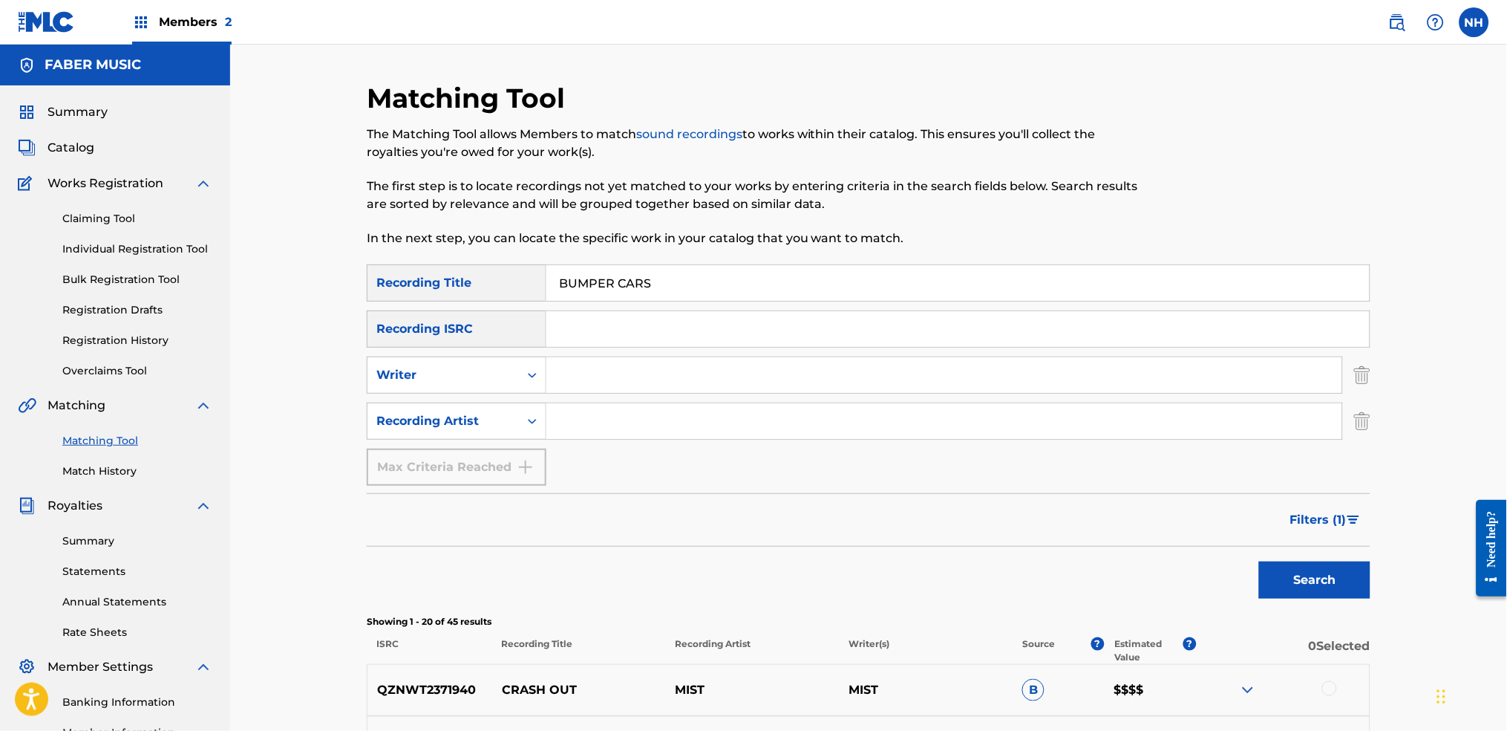
click at [590, 435] on input "Search Form" at bounding box center [944, 421] width 796 height 36
paste input "Alfa Mist"
type input "Alfa Mist"
click at [1220, 543] on div "Search" at bounding box center [869, 575] width 1004 height 59
click at [1220, 543] on button "Search" at bounding box center [1314, 579] width 111 height 37
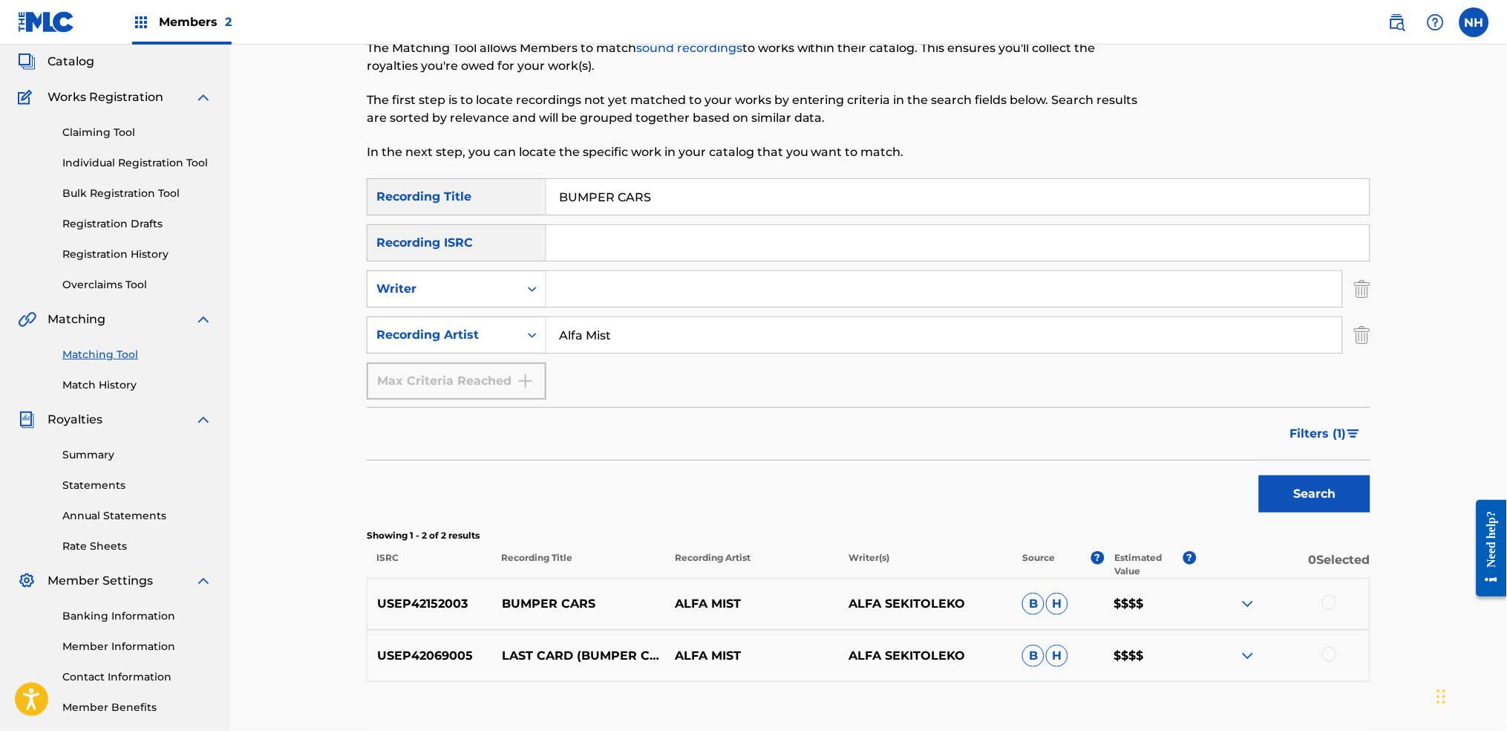
scroll to position [182, 0]
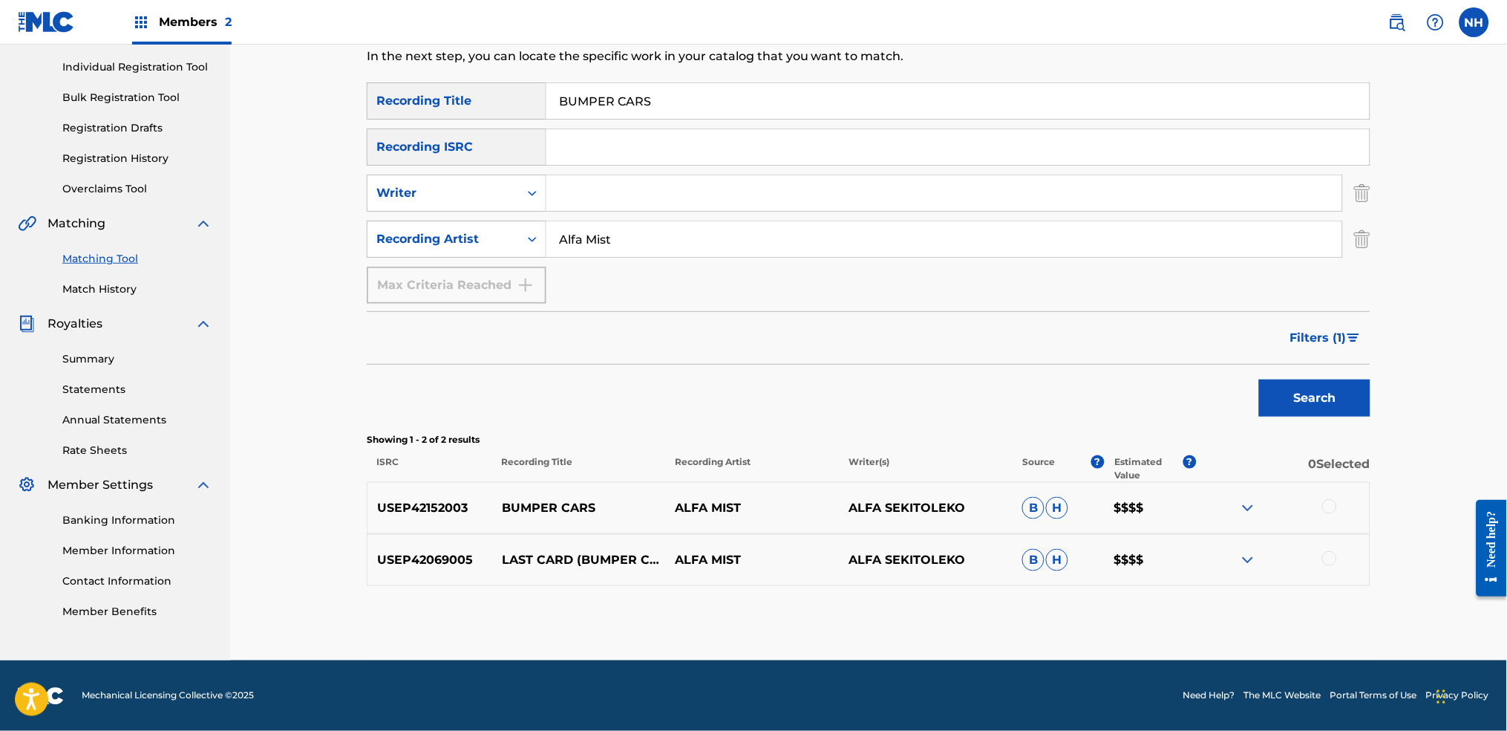
click at [1220, 509] on div "USEP42152003 BUMPER CARS ALFA MIST ALFA SEKITOLEKO B H $$$$" at bounding box center [869, 508] width 1004 height 52
click at [1220, 500] on div at bounding box center [1329, 506] width 15 height 15
click at [1220, 543] on div at bounding box center [1329, 558] width 15 height 15
click at [1220, 543] on img at bounding box center [1329, 558] width 15 height 15
drag, startPoint x: 699, startPoint y: 94, endPoint x: 431, endPoint y: 79, distance: 267.7
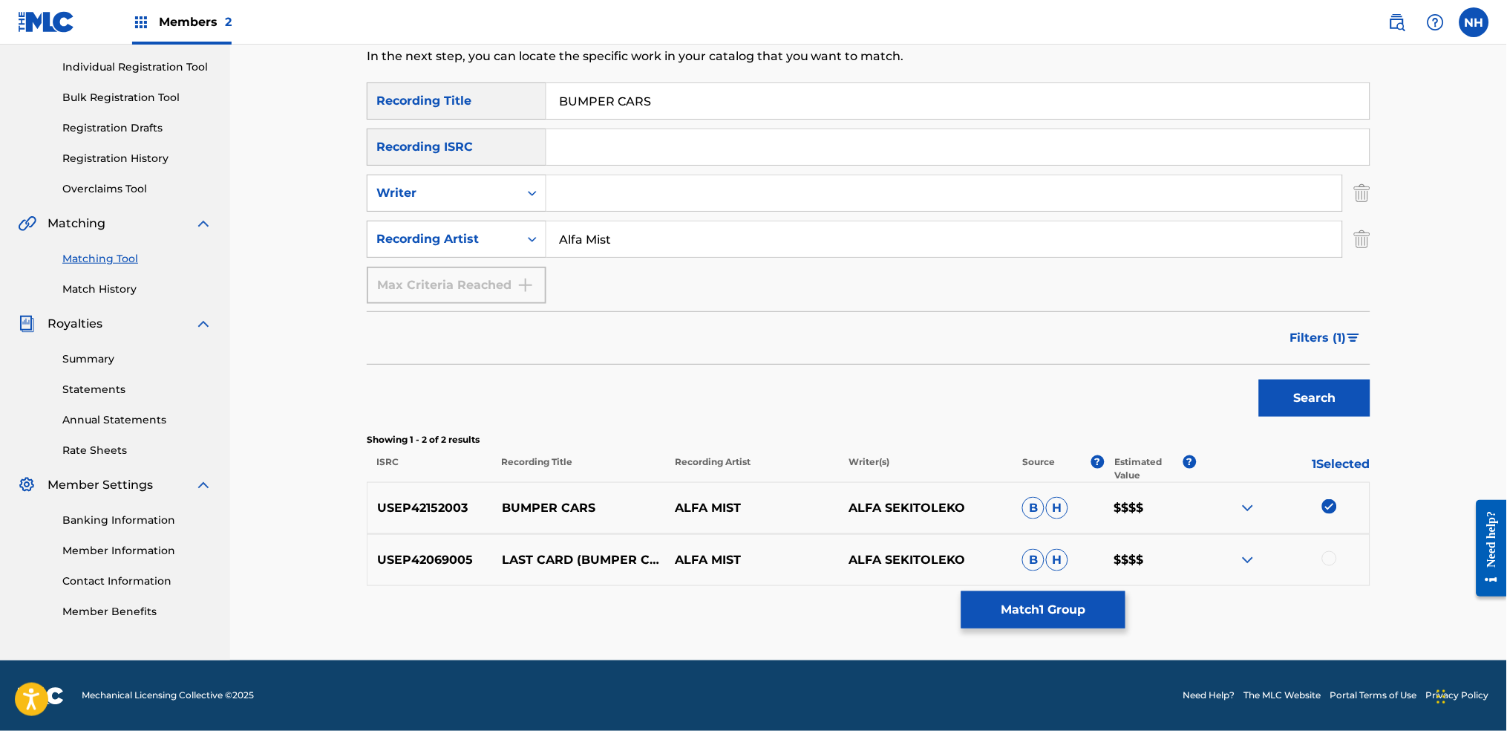
click at [447, 79] on div "Matching Tool The Matching Tool allows Members to match sound recordings to wor…" at bounding box center [869, 280] width 1004 height 760
click at [1047, 543] on button "Match 1 Group" at bounding box center [1043, 609] width 164 height 37
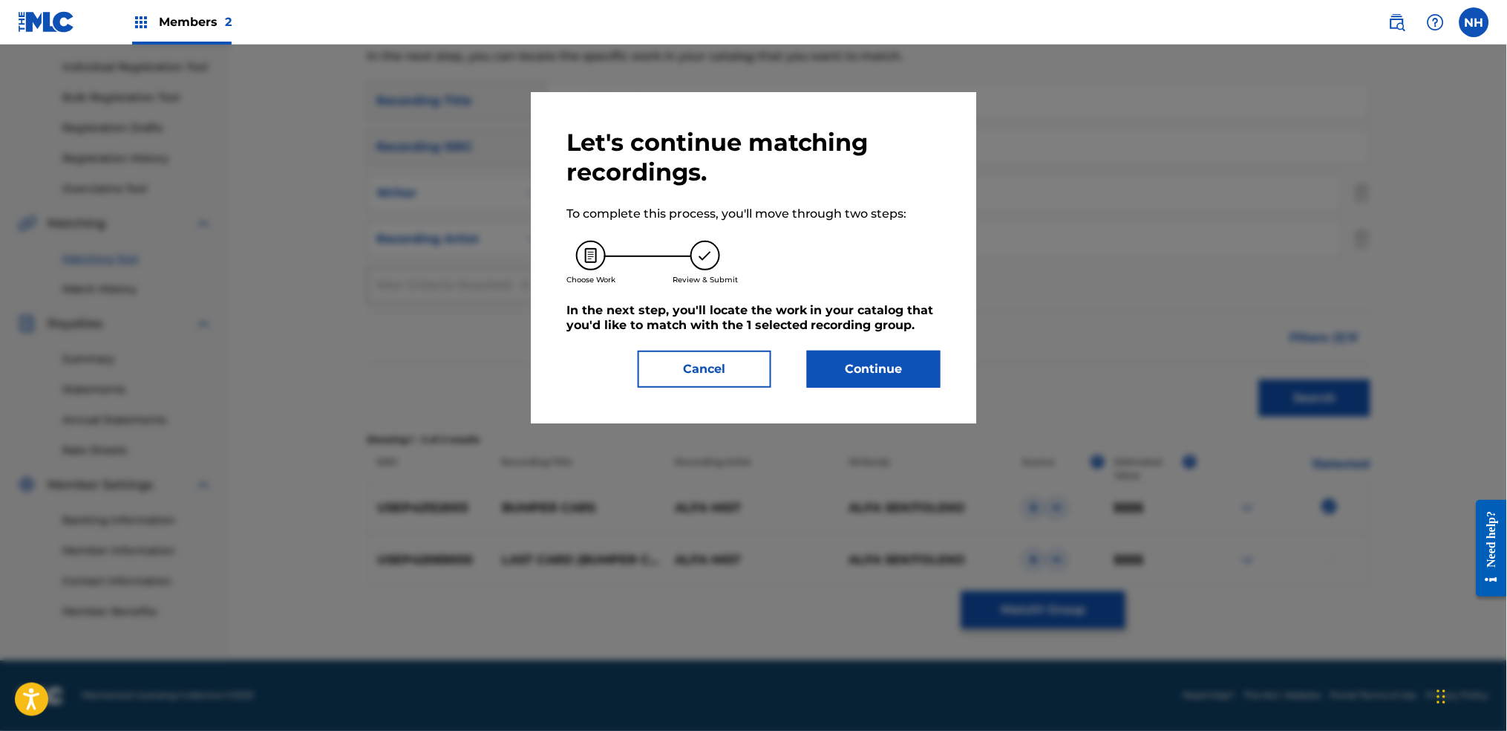
click at [844, 359] on button "Continue" at bounding box center [874, 368] width 134 height 37
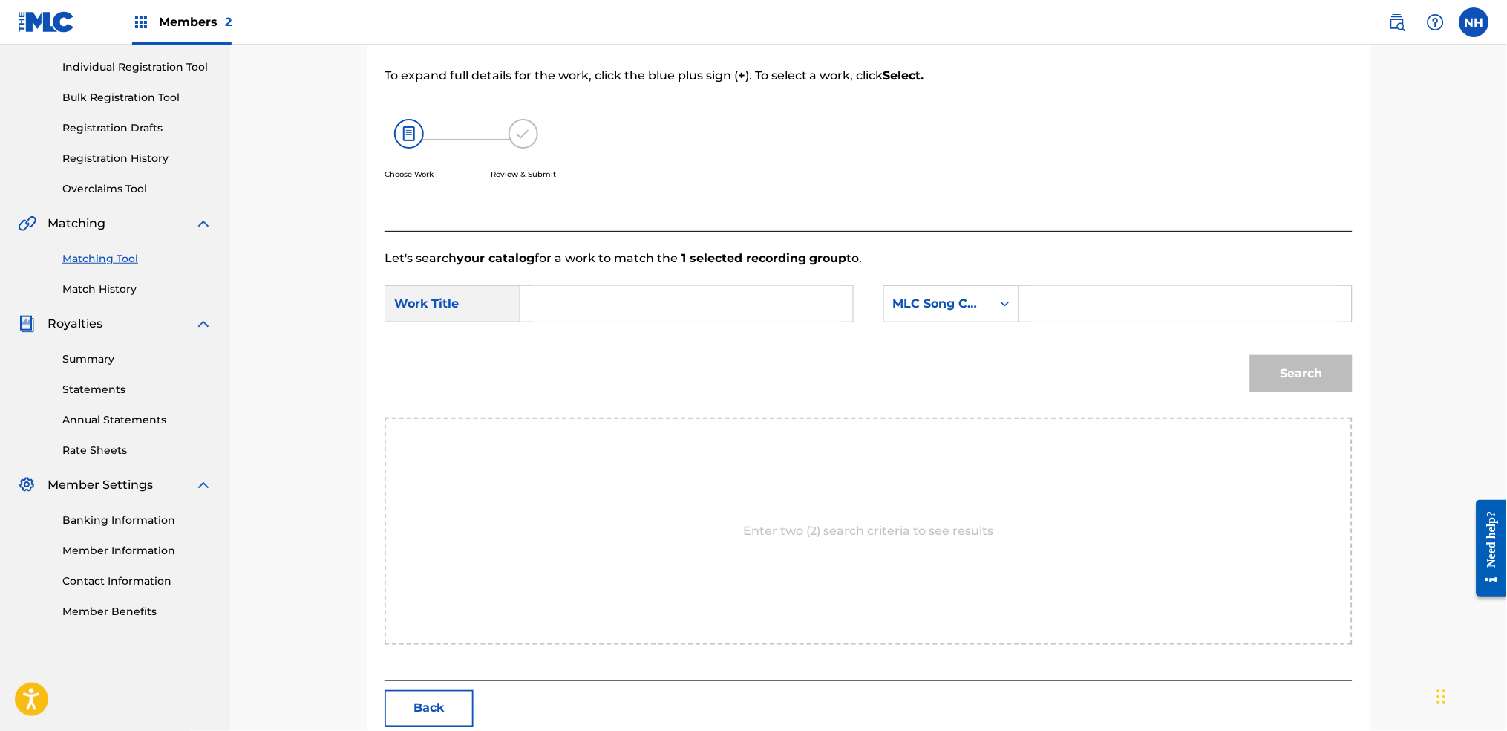
click at [835, 315] on input "Search Form" at bounding box center [686, 304] width 307 height 36
paste input "BUMPER CARS"
type input "BUMPER CARS"
drag, startPoint x: 947, startPoint y: 293, endPoint x: 999, endPoint y: 339, distance: 69.9
click at [948, 292] on div "MLC Song Code" at bounding box center [938, 304] width 108 height 28
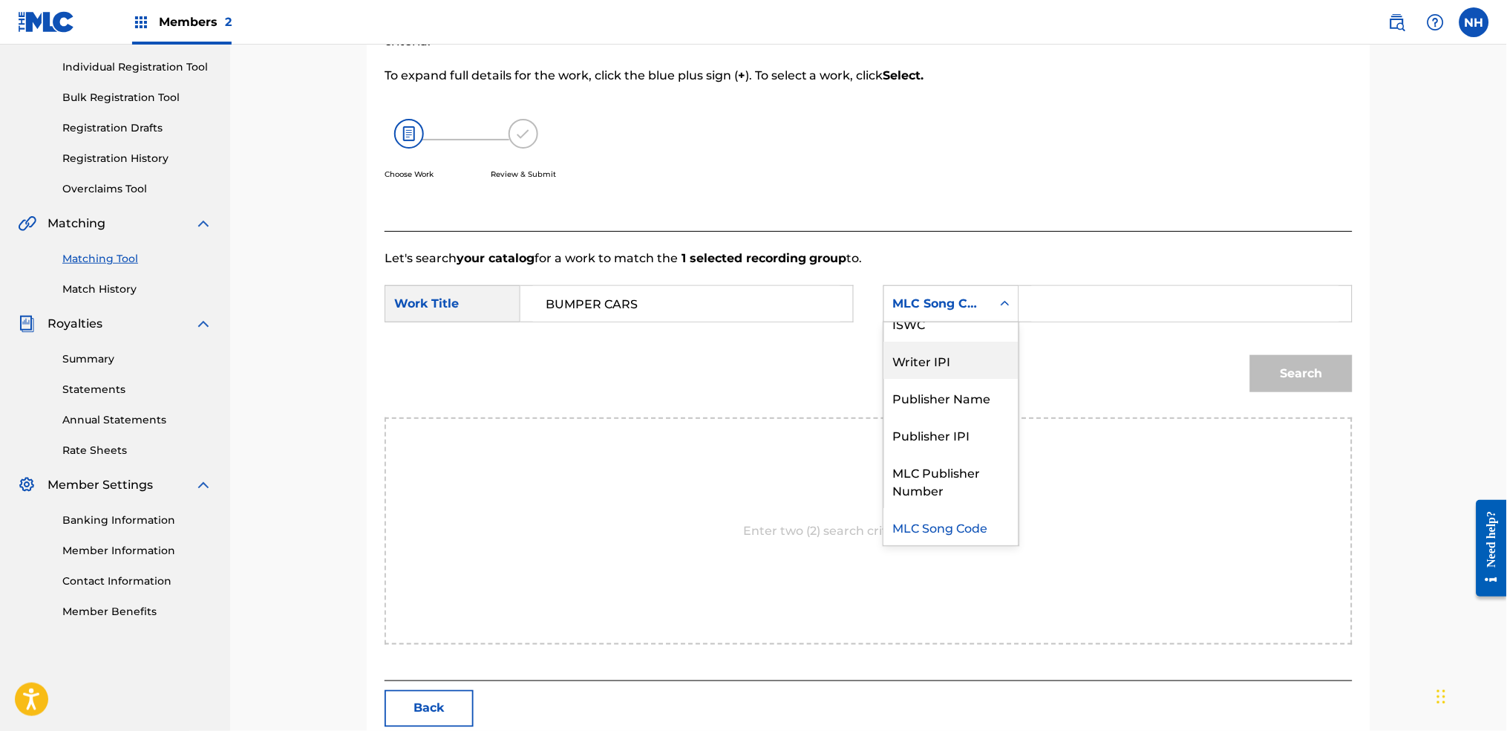
scroll to position [0, 0]
click at [990, 324] on div "Writer Name" at bounding box center [951, 340] width 134 height 37
click at [1091, 290] on input "Search Form" at bounding box center [1185, 304] width 307 height 36
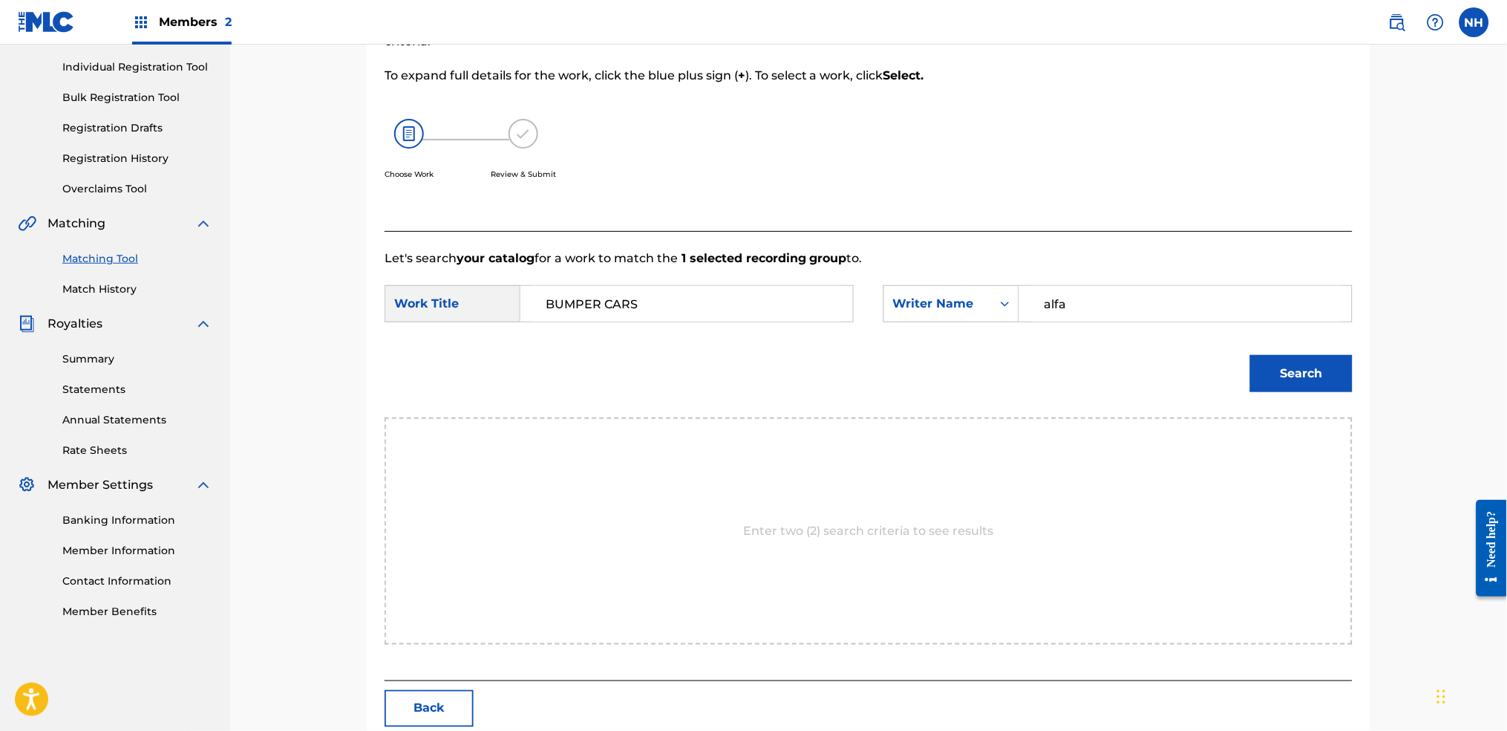
type input "alfa"
click at [1220, 355] on button "Search" at bounding box center [1301, 373] width 102 height 37
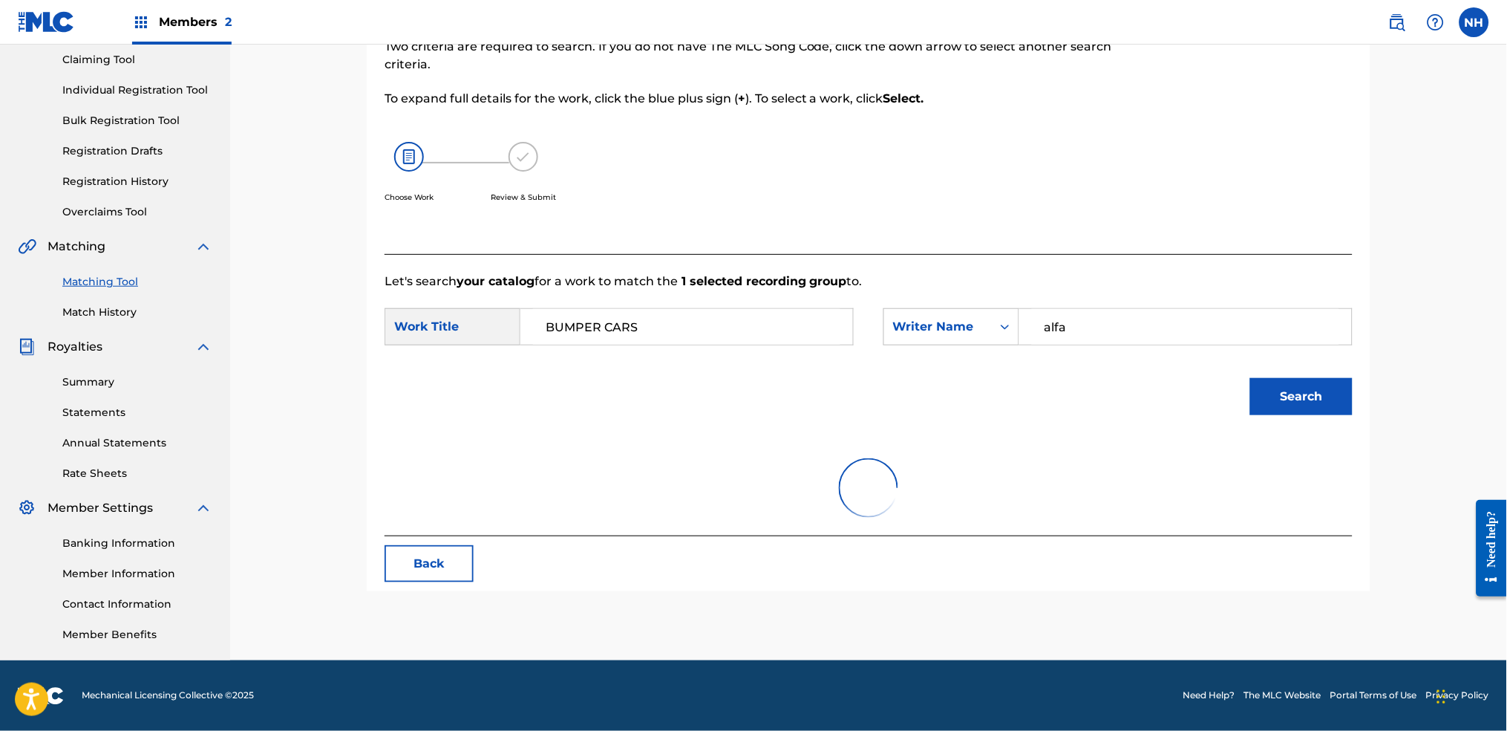
scroll to position [182, 0]
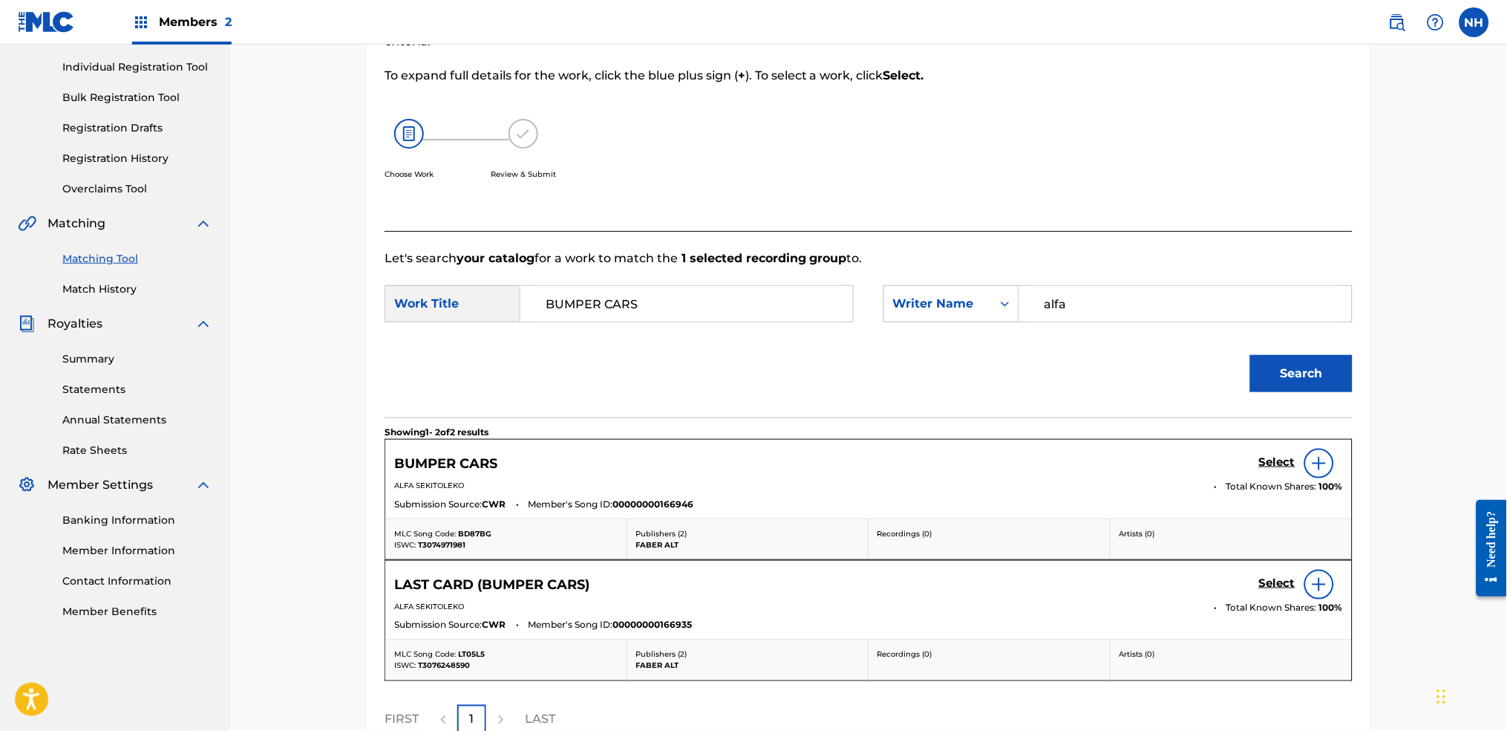
click at [1220, 457] on h5 "Select" at bounding box center [1277, 462] width 36 height 14
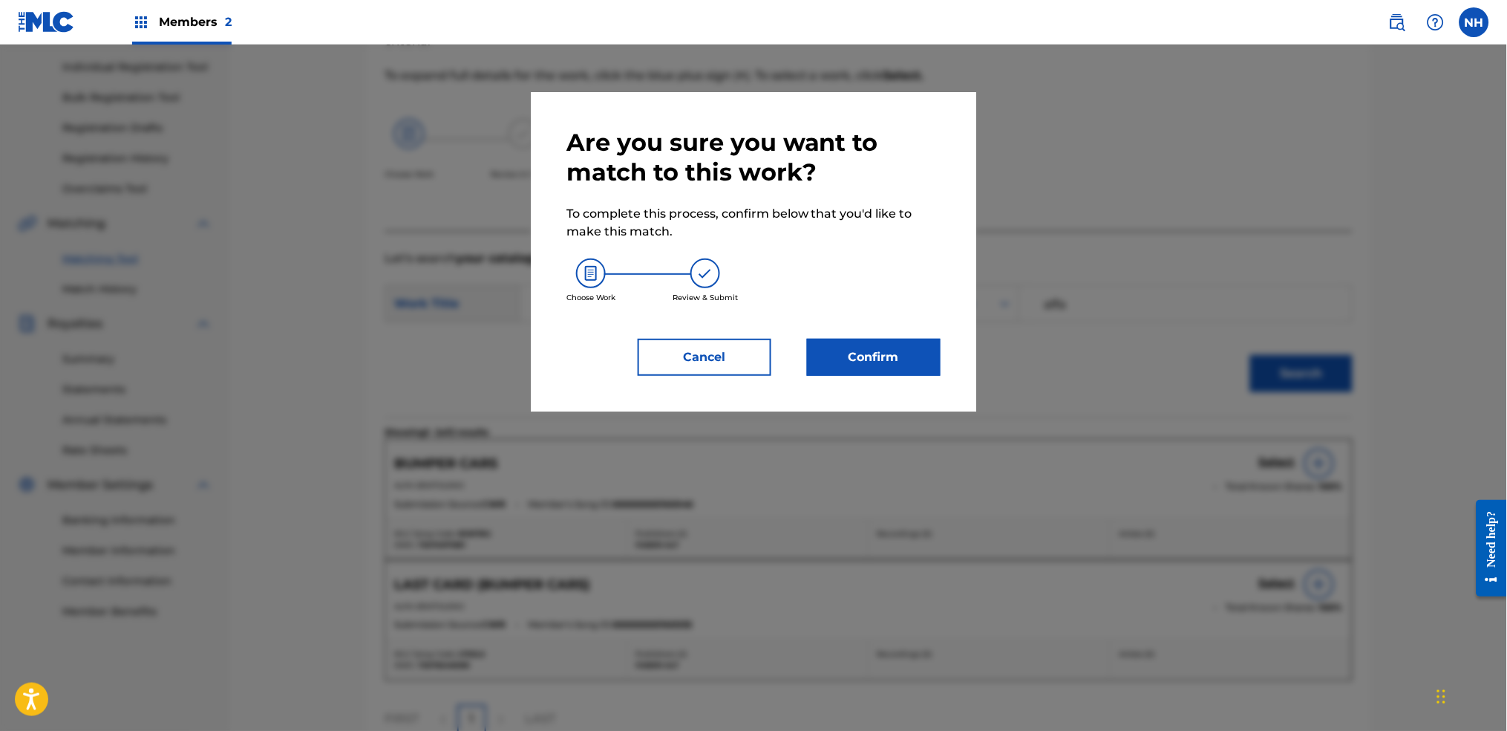
click at [898, 370] on button "Confirm" at bounding box center [874, 357] width 134 height 37
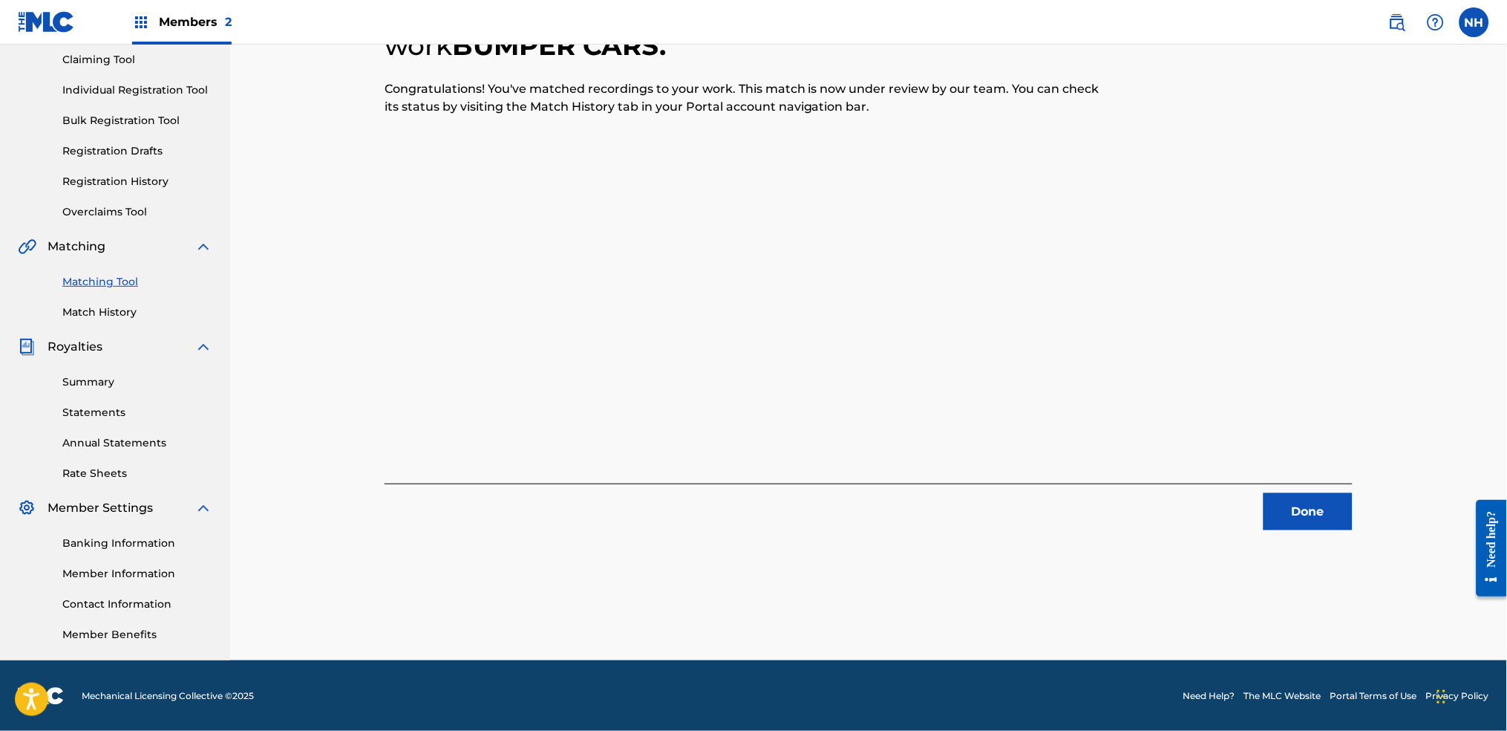
drag, startPoint x: 607, startPoint y: 245, endPoint x: 622, endPoint y: 249, distance: 16.0
click at [607, 245] on div "1 Recording Groups are pending usage match to the work BUMPER CARS . Congratula…" at bounding box center [869, 245] width 968 height 570
click at [1220, 492] on div "Done" at bounding box center [869, 506] width 968 height 47
click at [1220, 493] on button "Done" at bounding box center [1308, 511] width 89 height 37
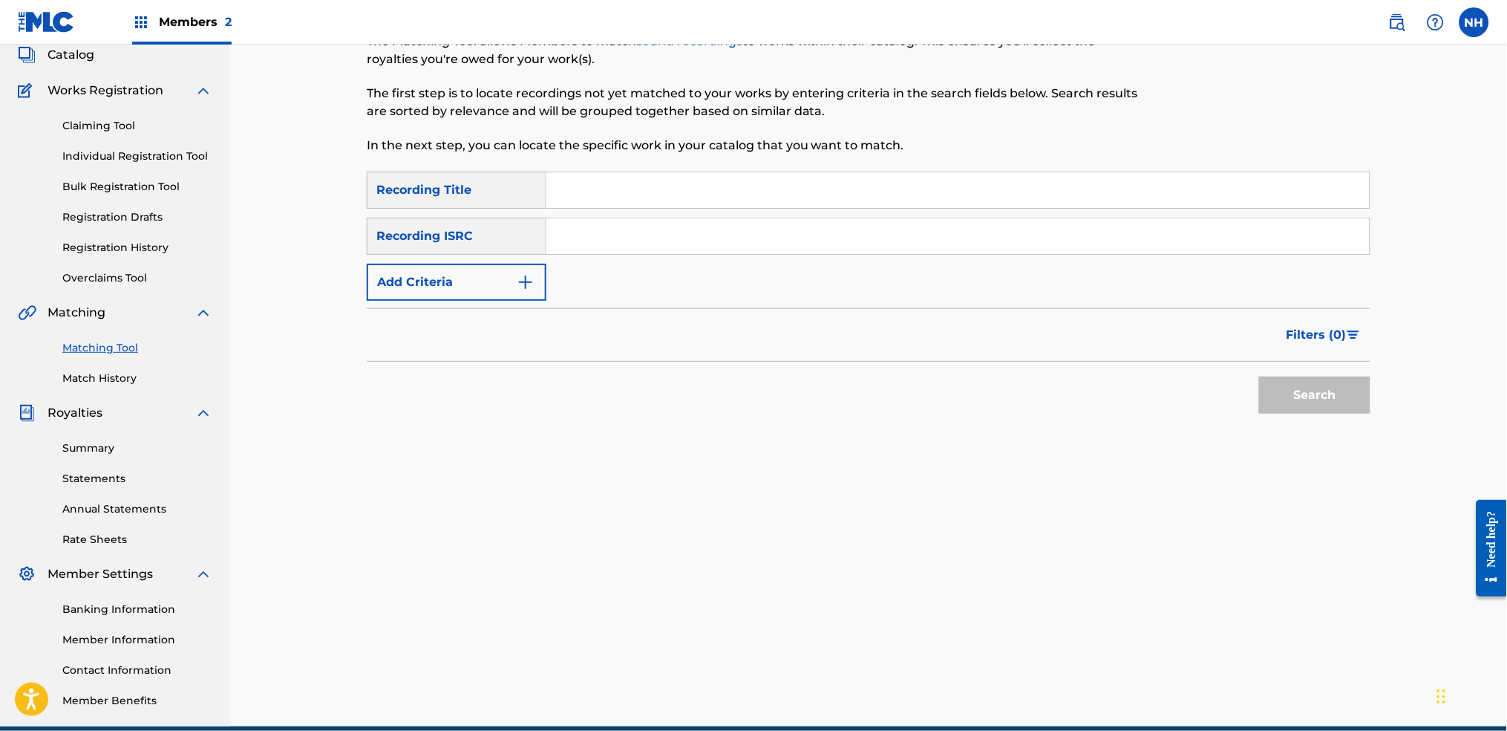
scroll to position [0, 0]
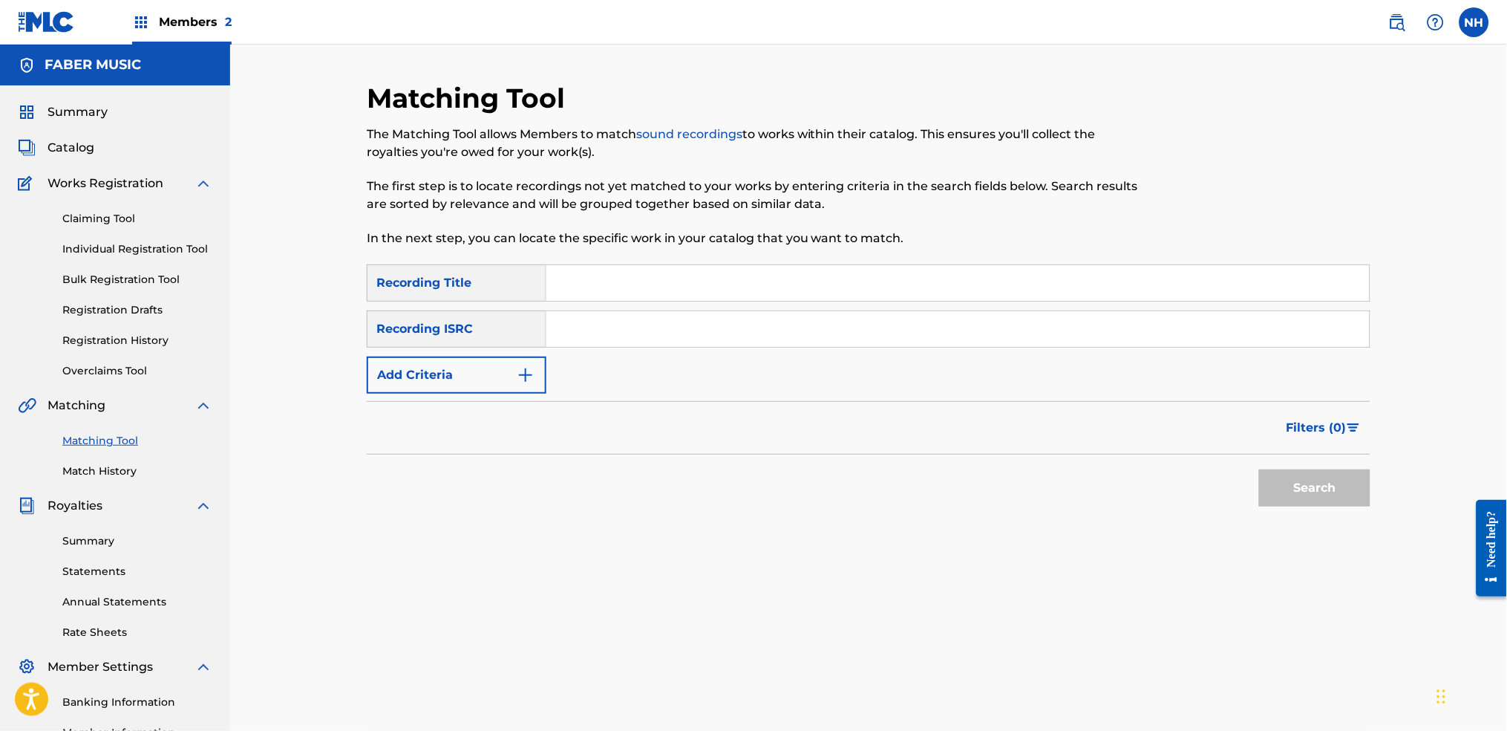
drag, startPoint x: 659, startPoint y: 279, endPoint x: 631, endPoint y: 292, distance: 30.2
click at [659, 279] on input "Search Form" at bounding box center [957, 283] width 823 height 36
paste input "LAST CARD (BUMPER CARS)"
type input "LAST CARD (BUMPER CARS)"
click at [466, 361] on button "Add Criteria" at bounding box center [457, 374] width 180 height 37
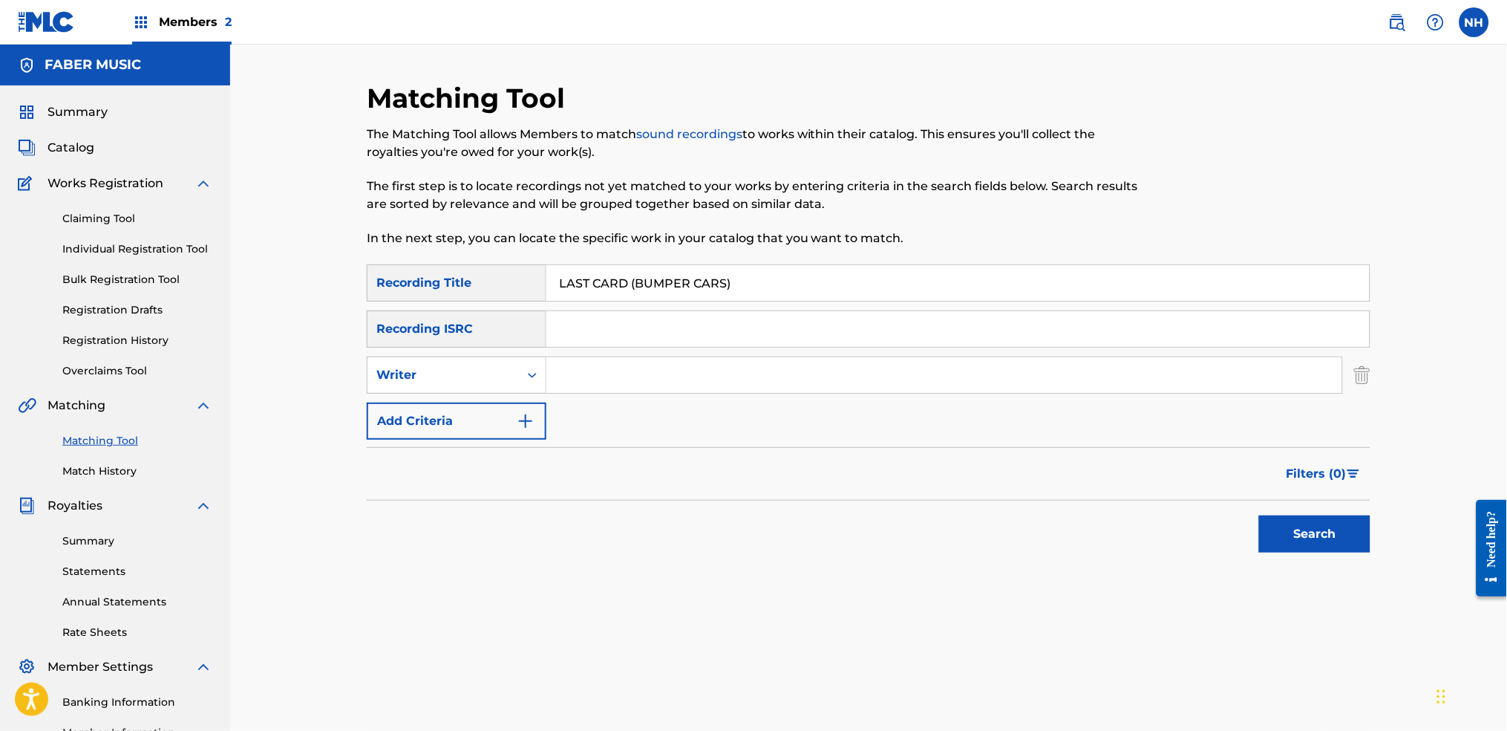
click at [601, 377] on input "Search Form" at bounding box center [944, 375] width 796 height 36
click at [469, 416] on button "Add Criteria" at bounding box center [457, 420] width 180 height 37
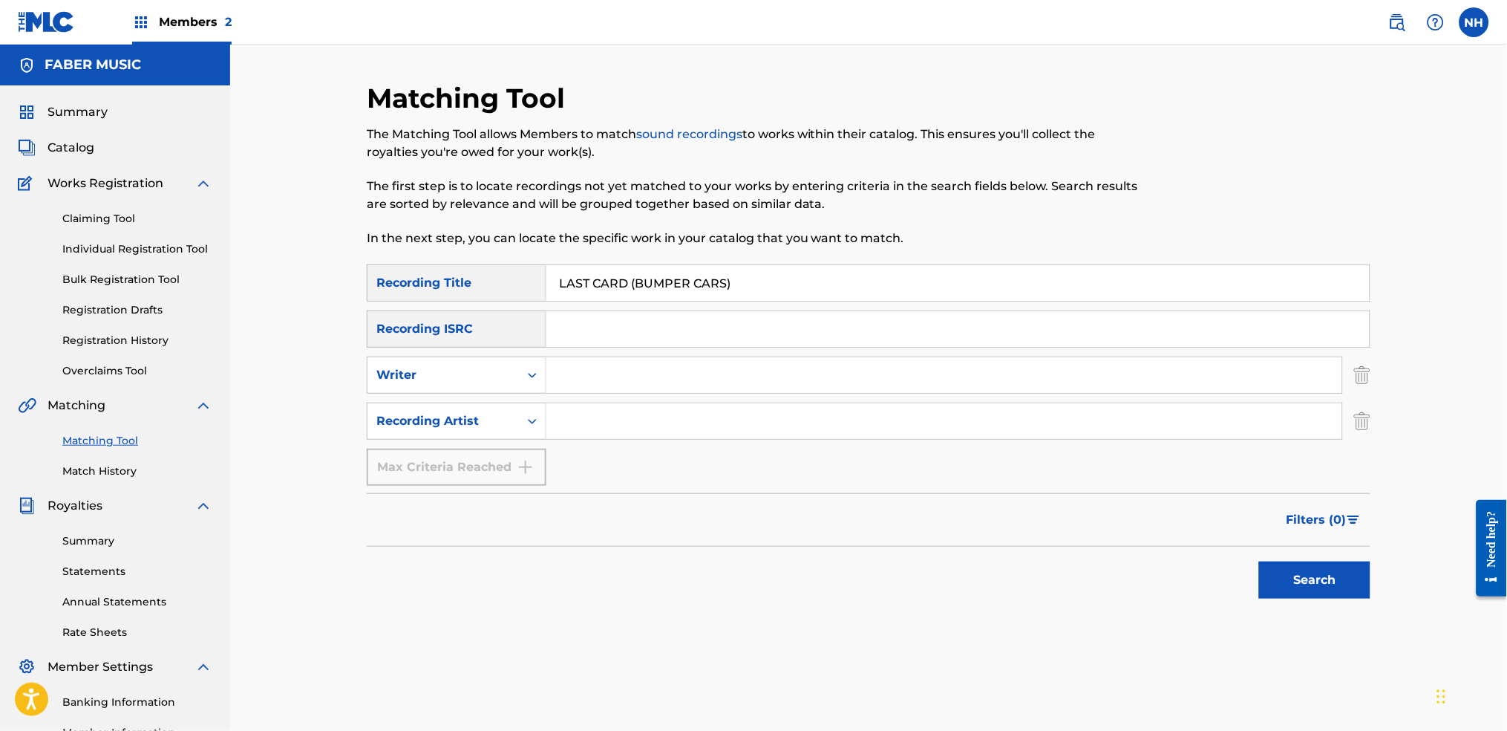
click at [604, 434] on input "Search Form" at bounding box center [944, 421] width 796 height 36
type input "alfa"
click at [1220, 543] on button "Search" at bounding box center [1314, 579] width 111 height 37
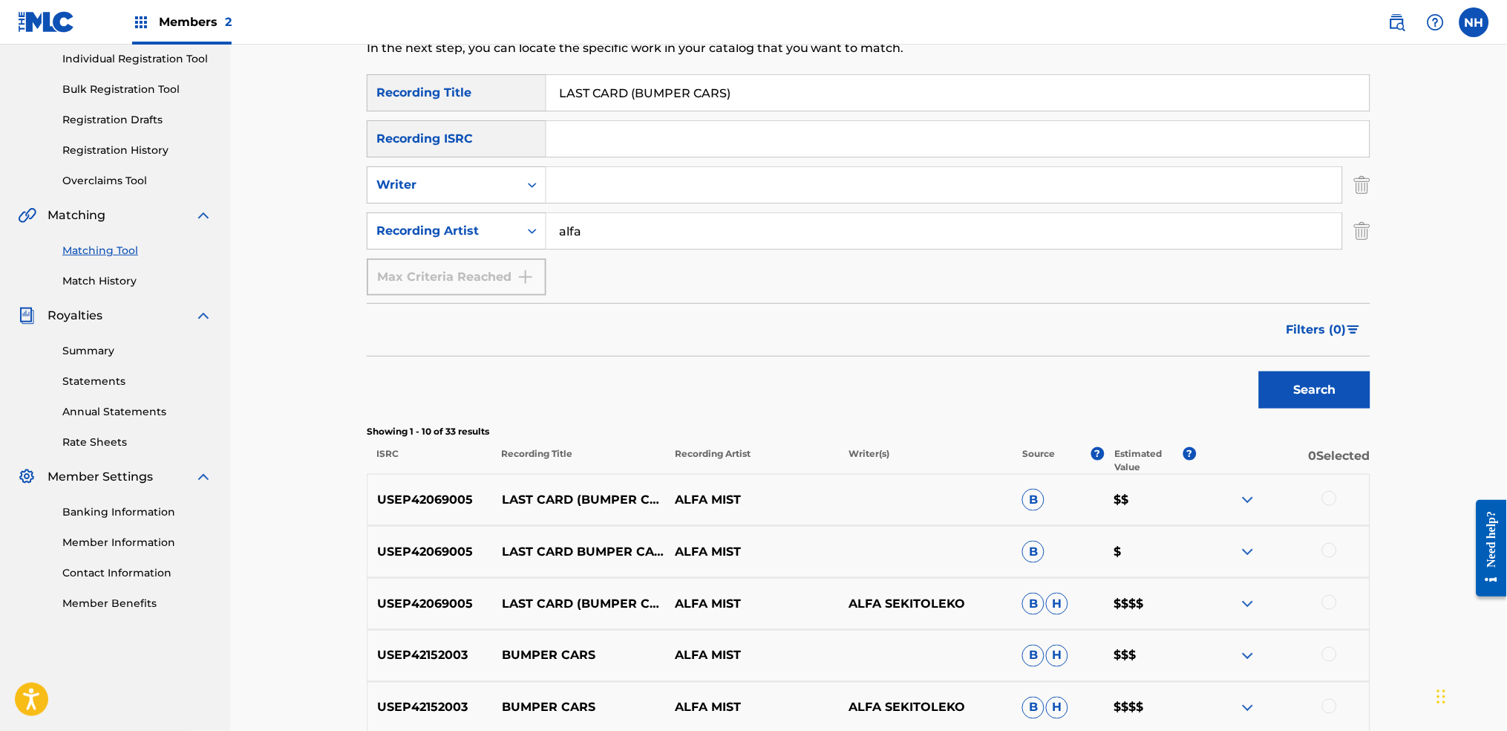
scroll to position [297, 0]
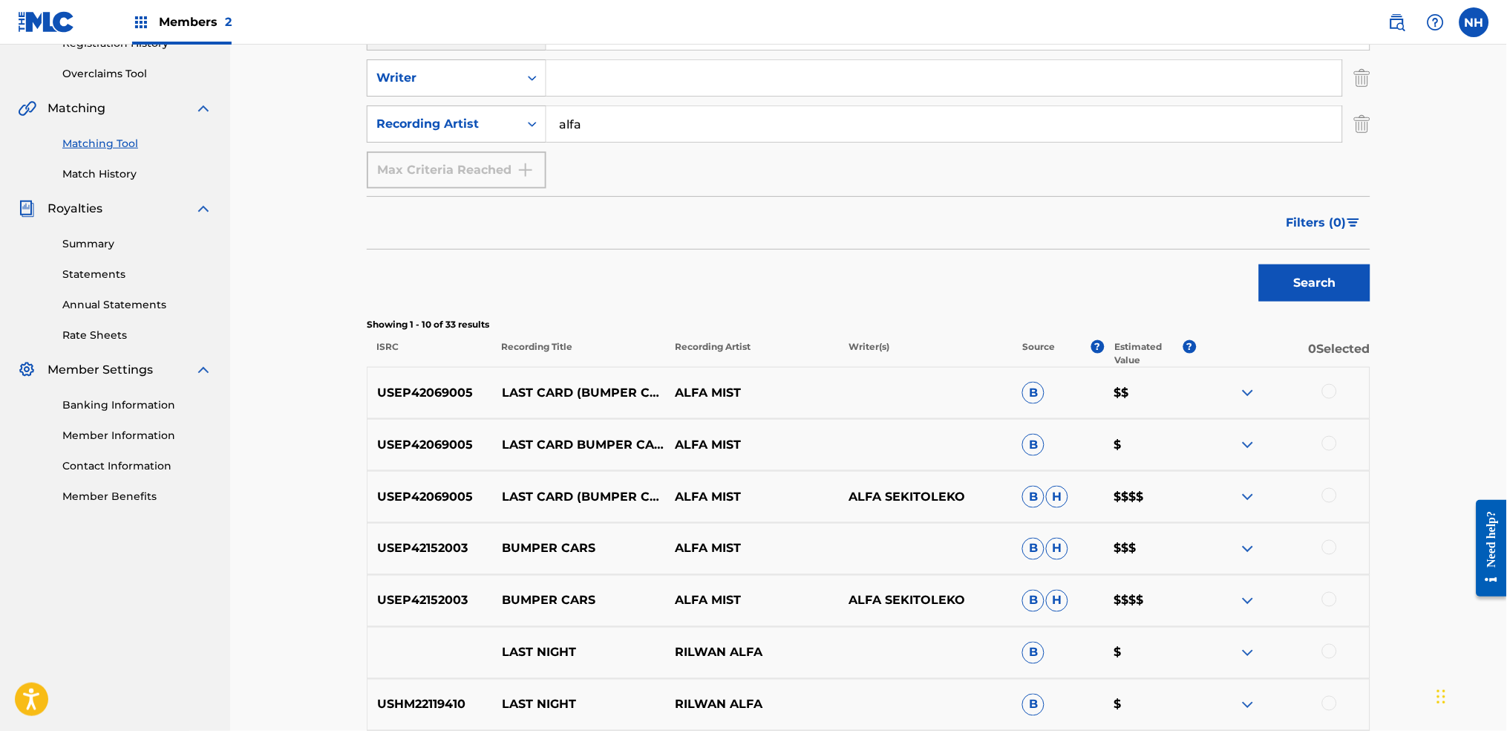
click at [1220, 384] on div at bounding box center [1329, 391] width 15 height 15
click at [1220, 431] on div "USEP42069005 LAST CARD BUMPER CARS ALFA MIST B $" at bounding box center [869, 445] width 1004 height 52
click at [1220, 443] on div at bounding box center [1329, 443] width 15 height 15
click at [1220, 489] on div at bounding box center [1329, 495] width 15 height 15
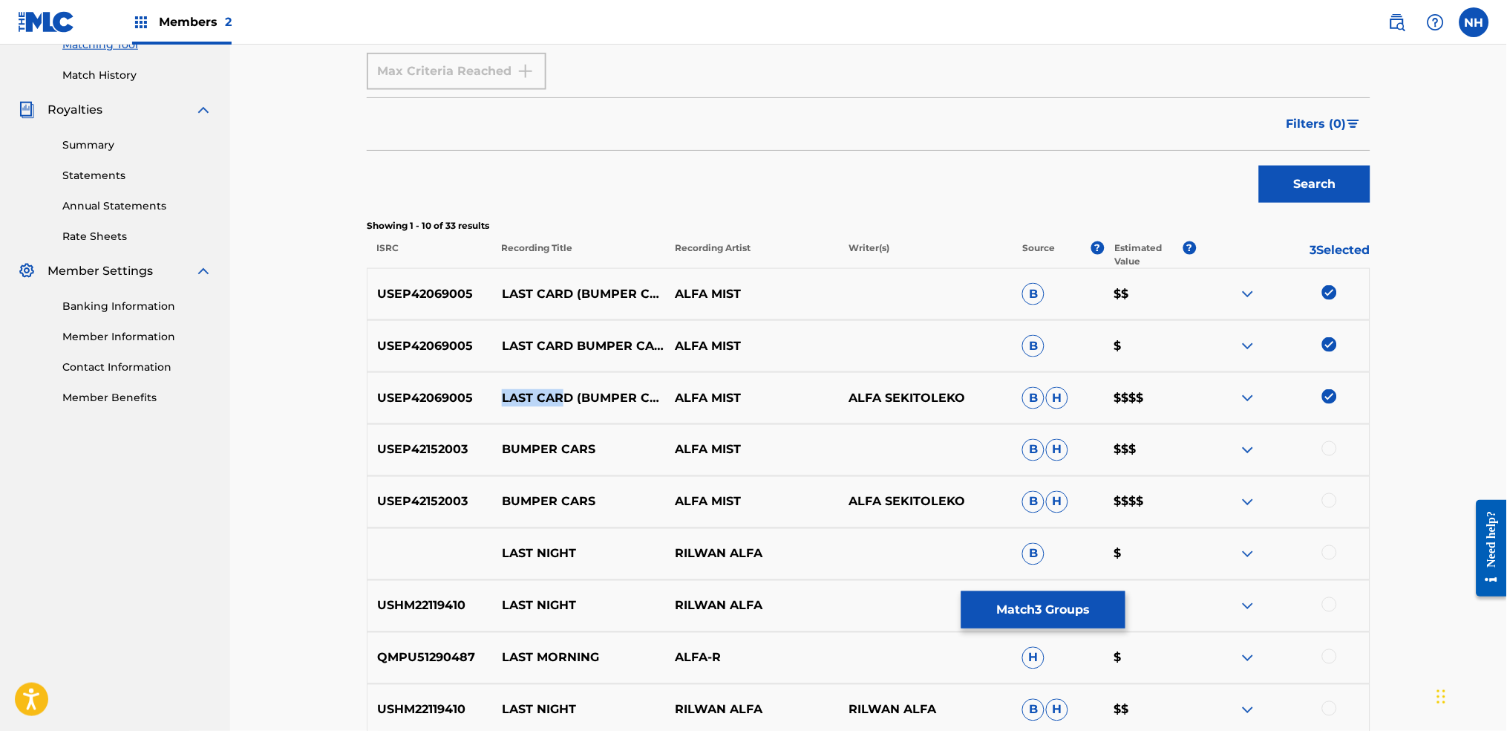
drag, startPoint x: 564, startPoint y: 391, endPoint x: 478, endPoint y: 390, distance: 86.1
click at [478, 390] on div "USEP42069005 LAST CARD (BUMPER CARS) ALFA MIST ALFA SEKITOLEKO B H $$$$" at bounding box center [869, 398] width 1004 height 52
click at [523, 399] on p "LAST CARD (BUMPER CARS)" at bounding box center [579, 398] width 174 height 18
drag, startPoint x: 578, startPoint y: 388, endPoint x: 561, endPoint y: 387, distance: 17.8
click at [561, 389] on p "LAST CARD (BUMPER CARS)" at bounding box center [579, 398] width 174 height 18
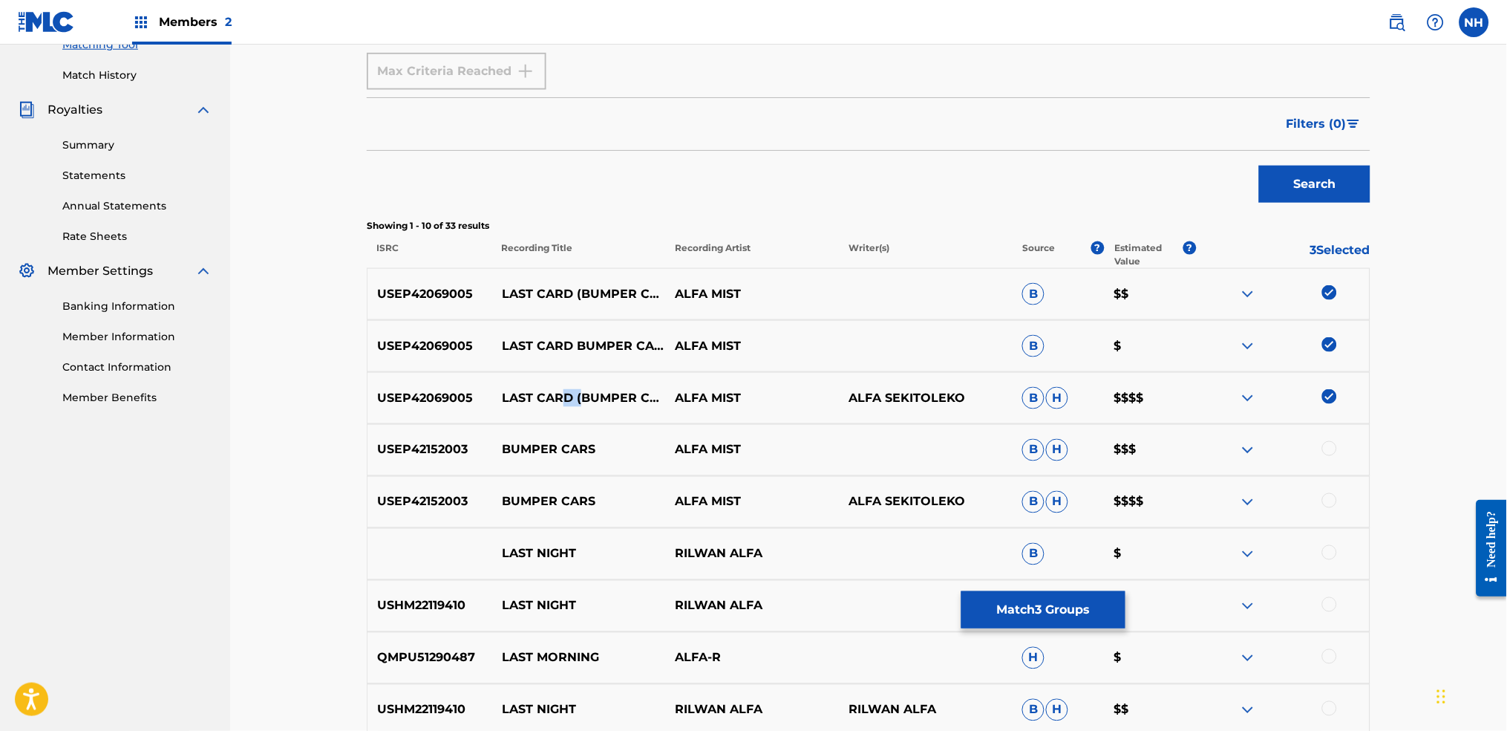
click at [561, 389] on p "LAST CARD (BUMPER CARS)" at bounding box center [579, 398] width 174 height 18
drag, startPoint x: 566, startPoint y: 382, endPoint x: 500, endPoint y: 384, distance: 66.1
click at [500, 389] on p "LAST CARD (BUMPER CARS)" at bounding box center [579, 398] width 174 height 18
drag, startPoint x: 500, startPoint y: 384, endPoint x: 556, endPoint y: 385, distance: 56.4
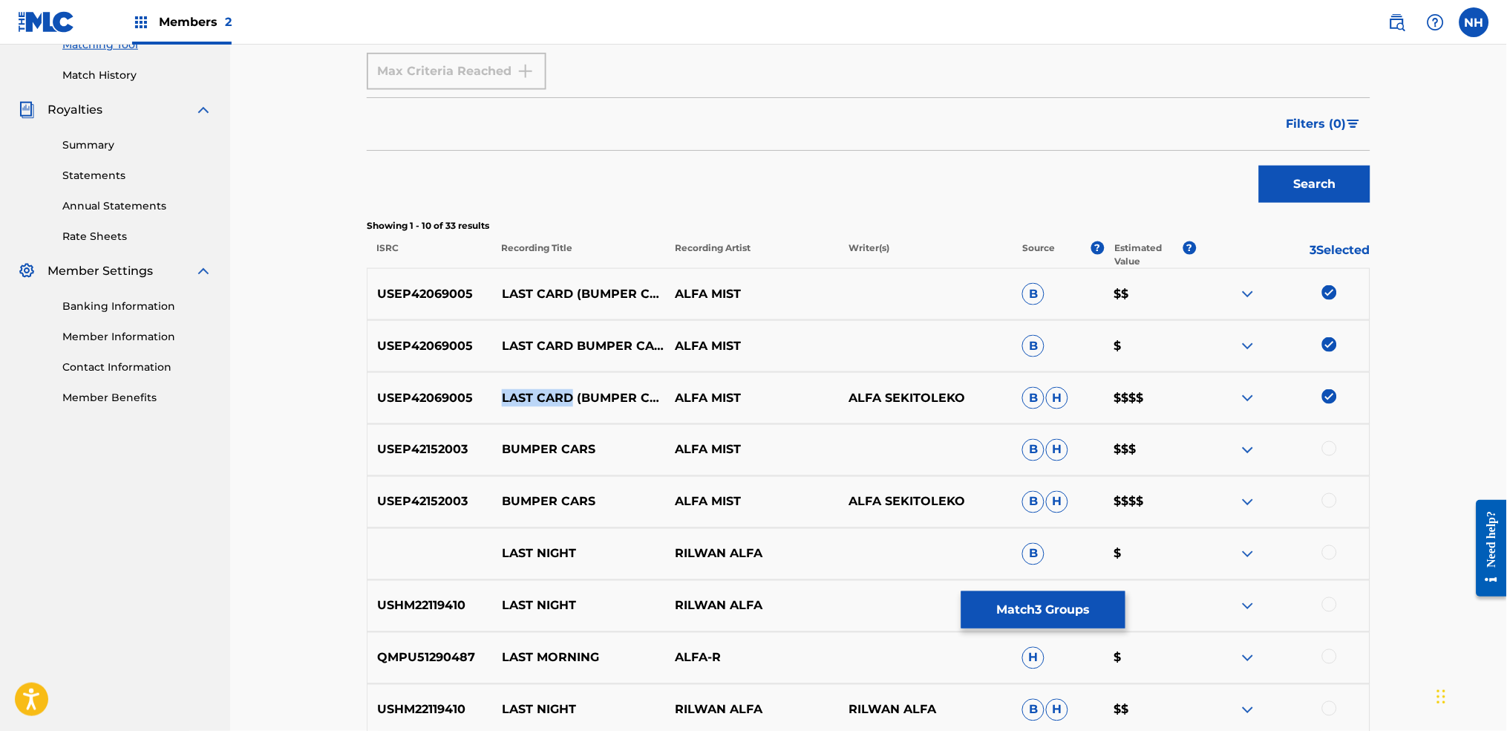
click at [556, 389] on p "LAST CARD (BUMPER CARS)" at bounding box center [579, 398] width 174 height 18
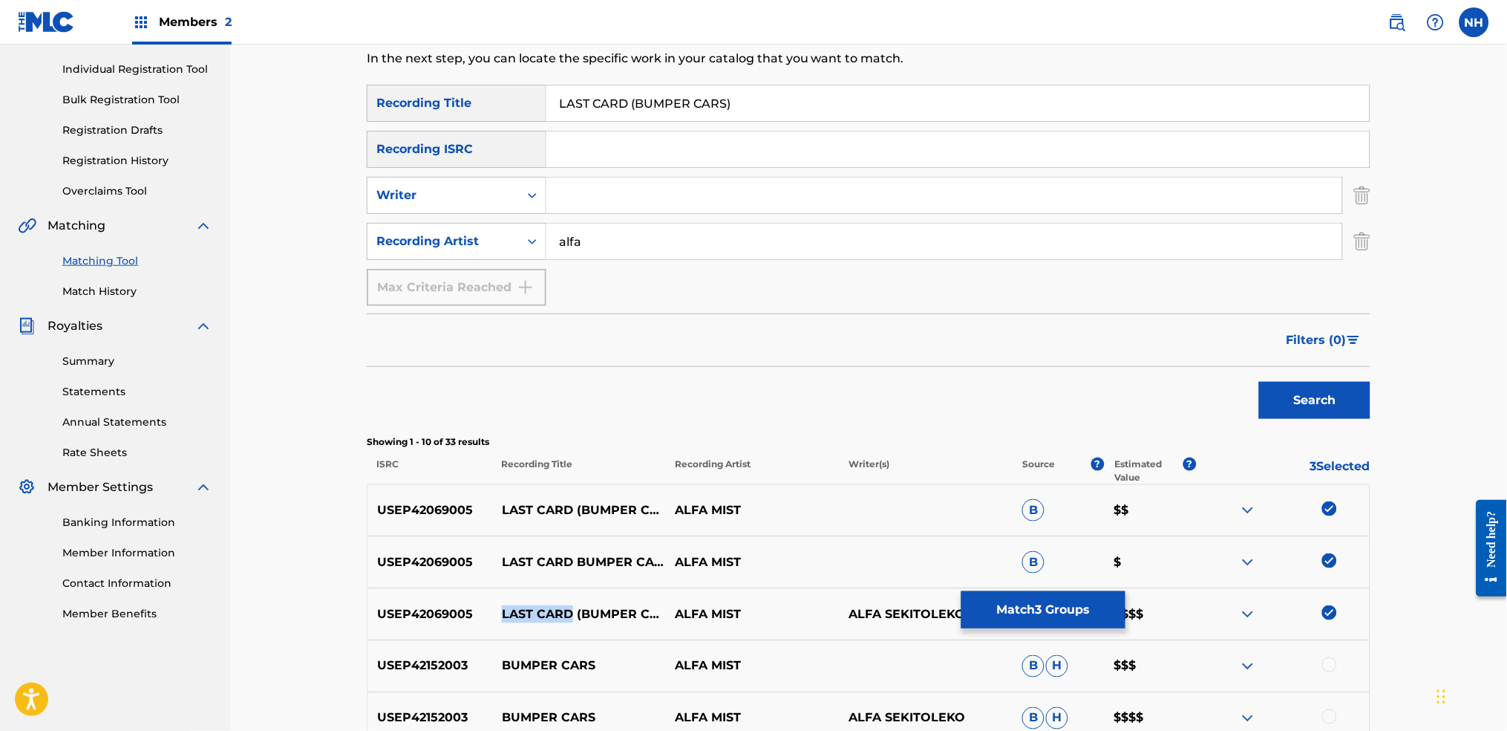
scroll to position [197, 0]
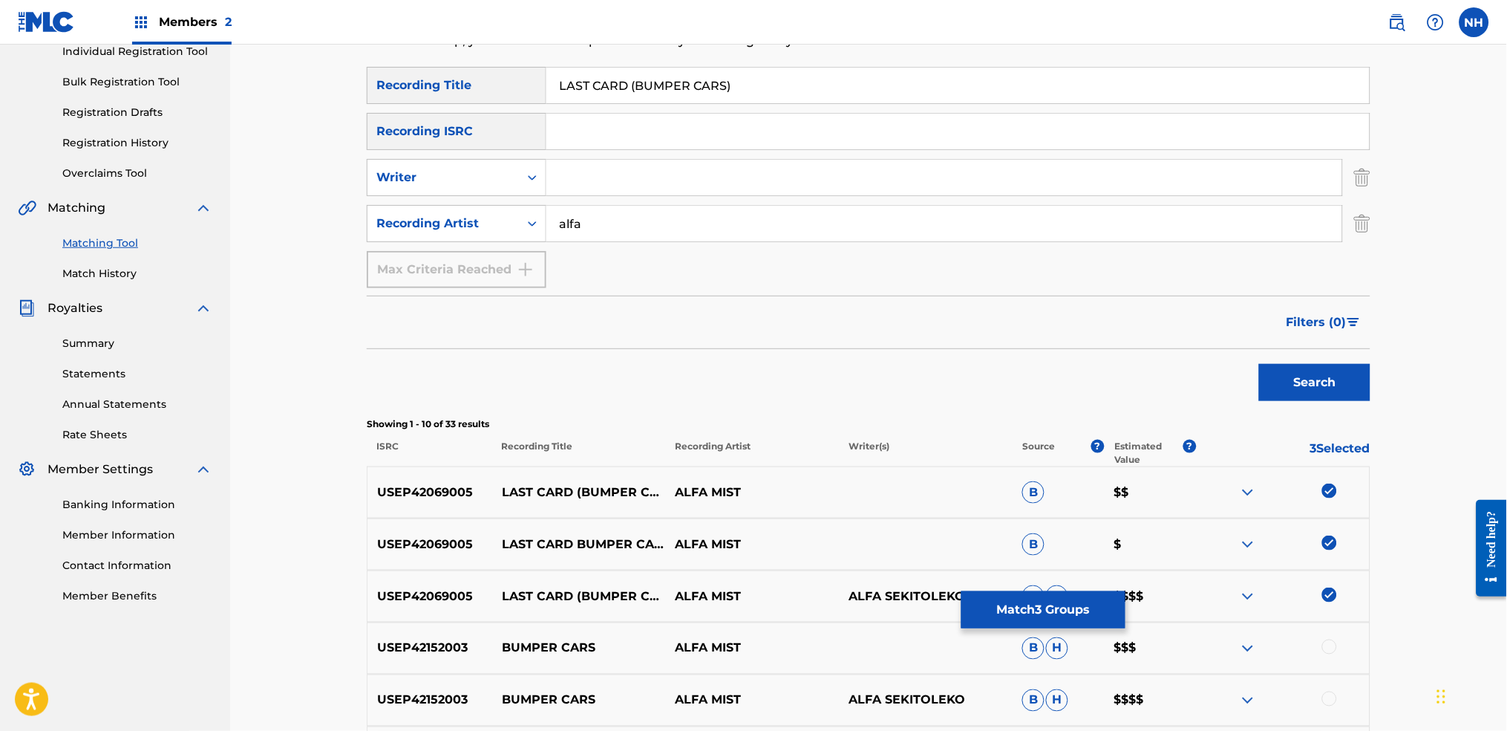
click at [666, 403] on div "Search" at bounding box center [869, 378] width 1004 height 59
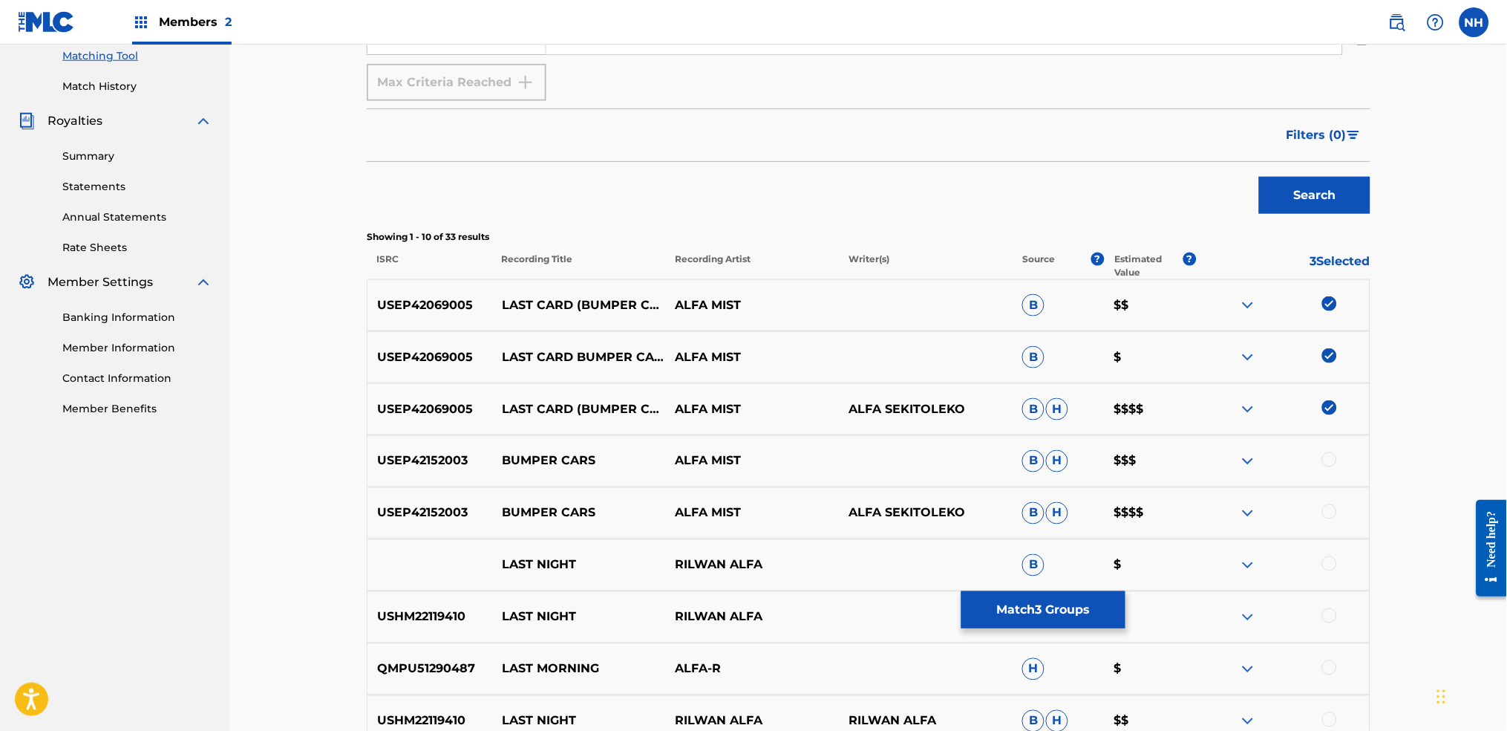
scroll to position [396, 0]
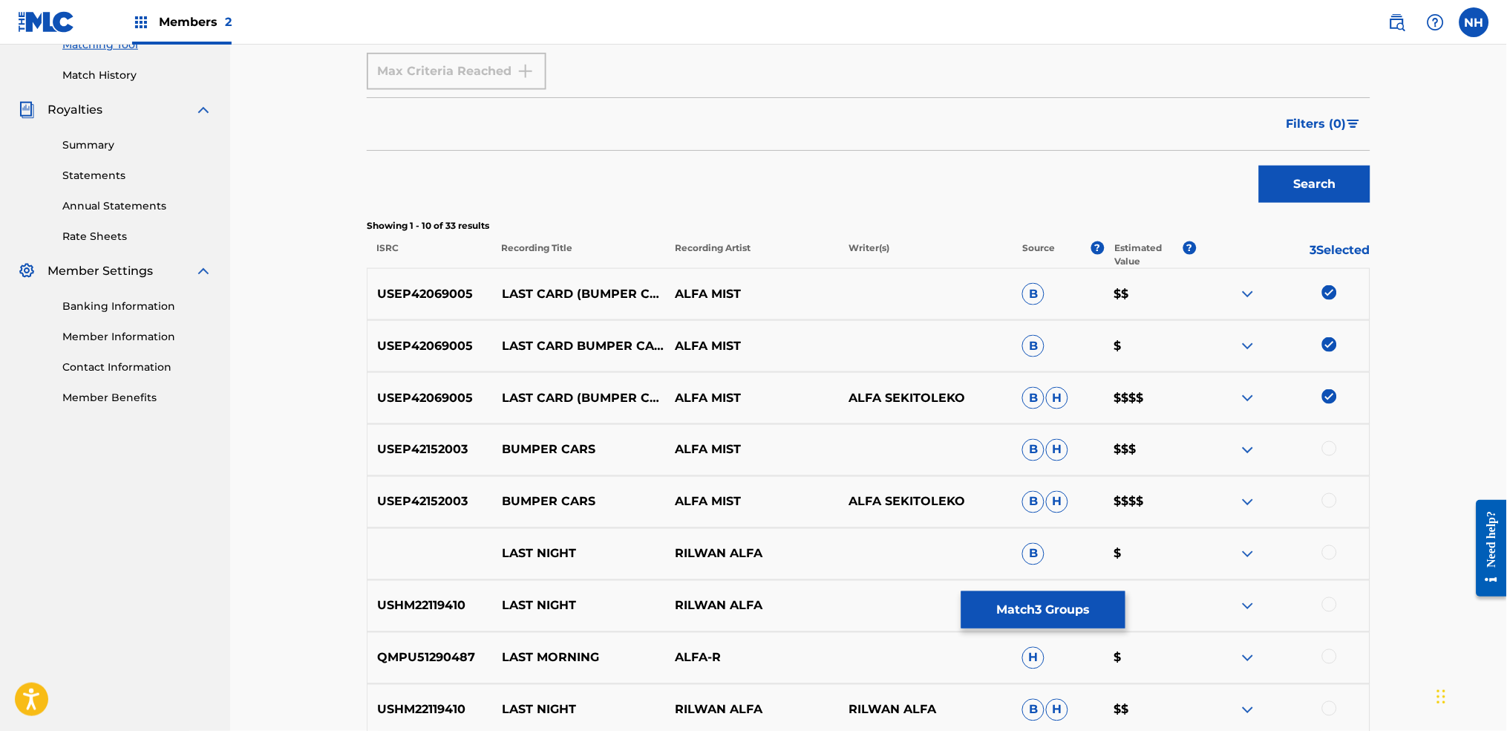
click at [1016, 543] on button "Match 3 Groups" at bounding box center [1043, 609] width 164 height 37
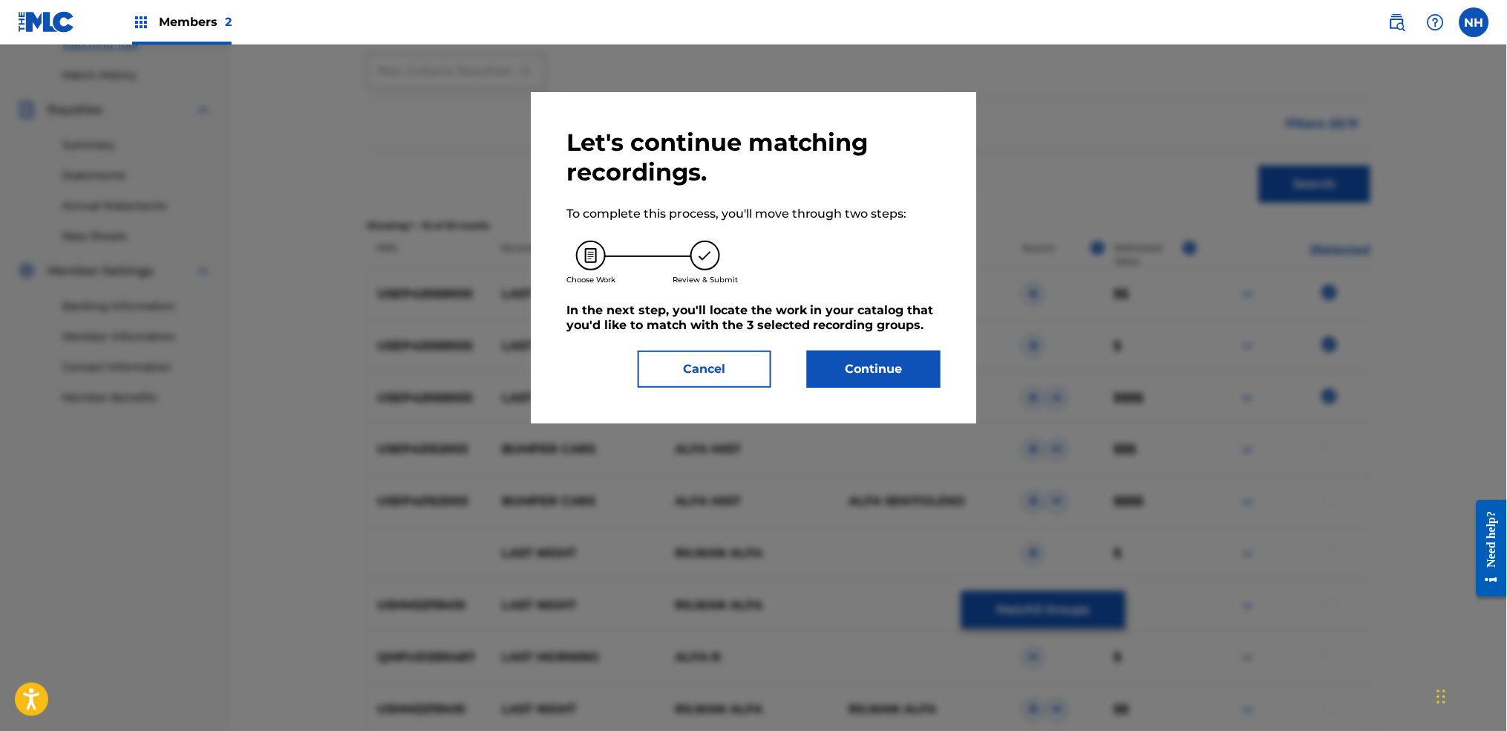
click at [840, 372] on button "Continue" at bounding box center [874, 368] width 134 height 37
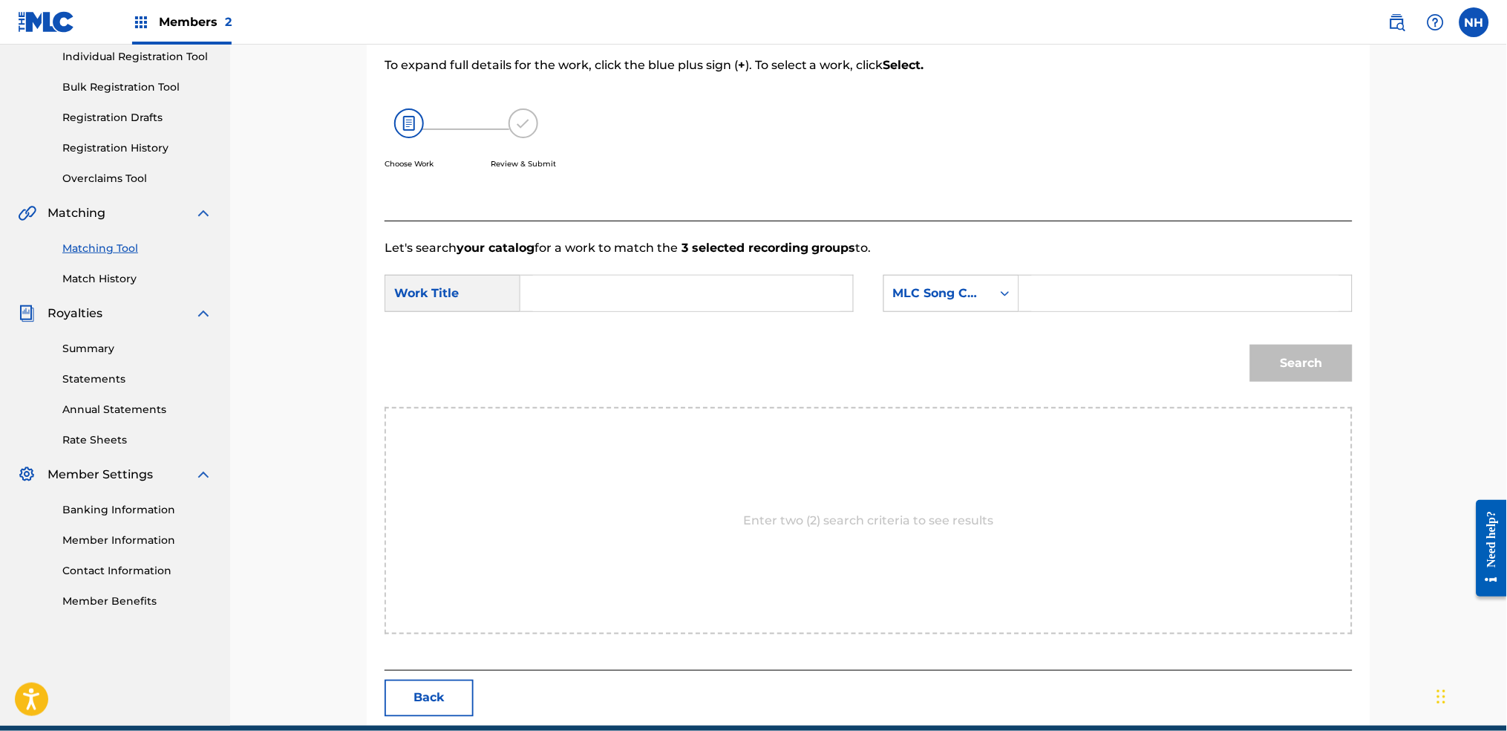
scroll to position [159, 0]
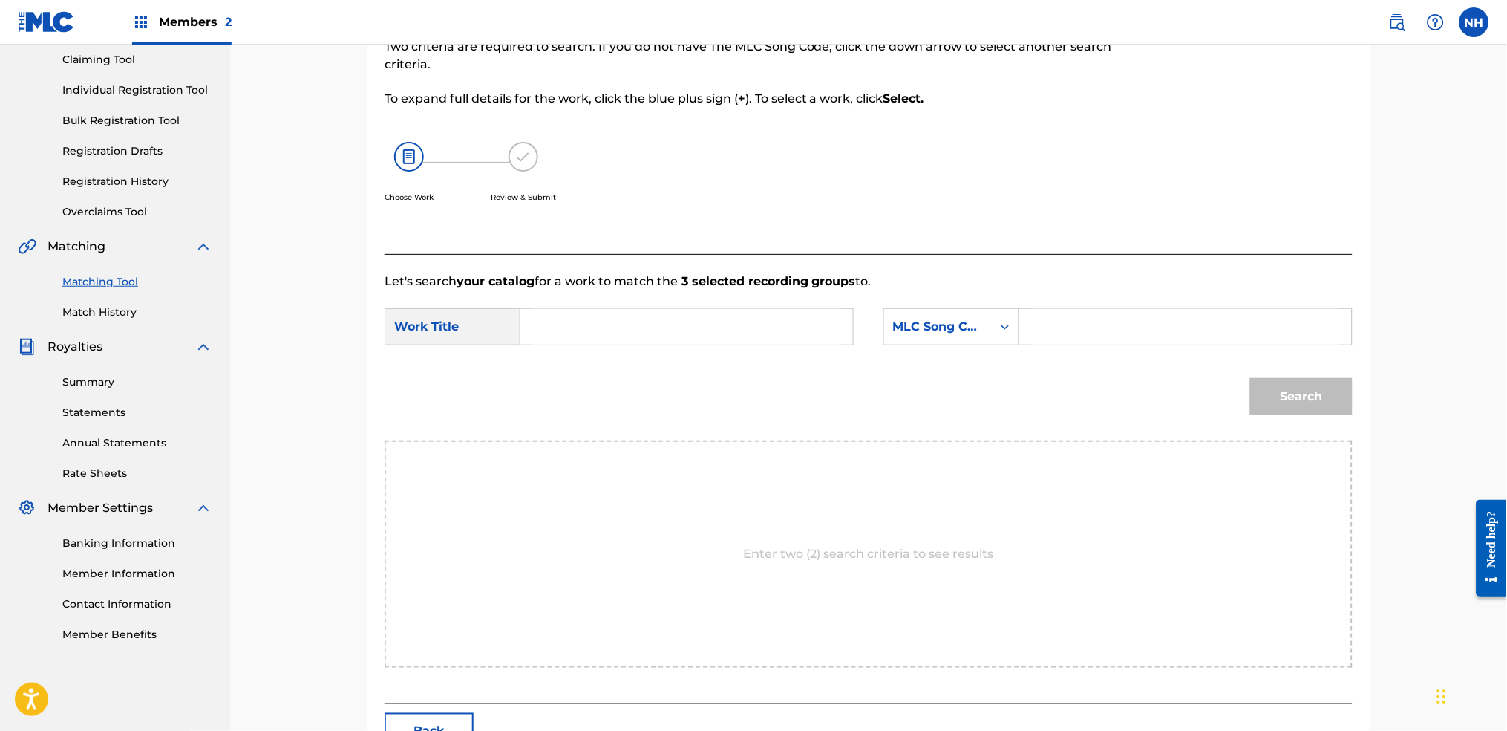
click at [761, 319] on div "Search Form" at bounding box center [686, 326] width 333 height 37
click at [761, 319] on input "Search Form" at bounding box center [686, 327] width 307 height 36
paste input "LAST CARD"
type input "LAST CARD"
click at [964, 330] on div "MLC Song Code" at bounding box center [938, 327] width 90 height 18
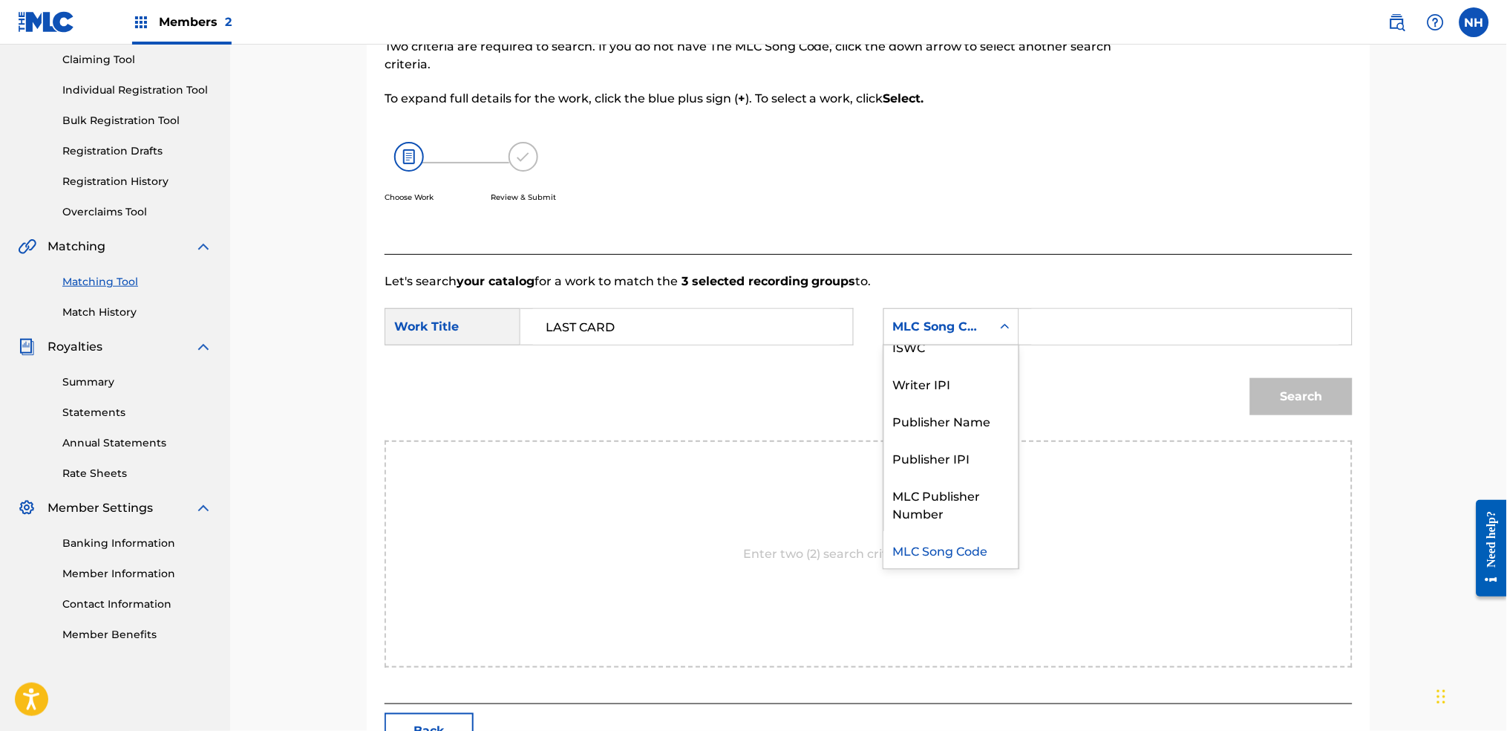
scroll to position [0, 0]
drag, startPoint x: 974, startPoint y: 373, endPoint x: 1018, endPoint y: 351, distance: 48.8
click at [979, 369] on div "Writer Name" at bounding box center [951, 363] width 134 height 37
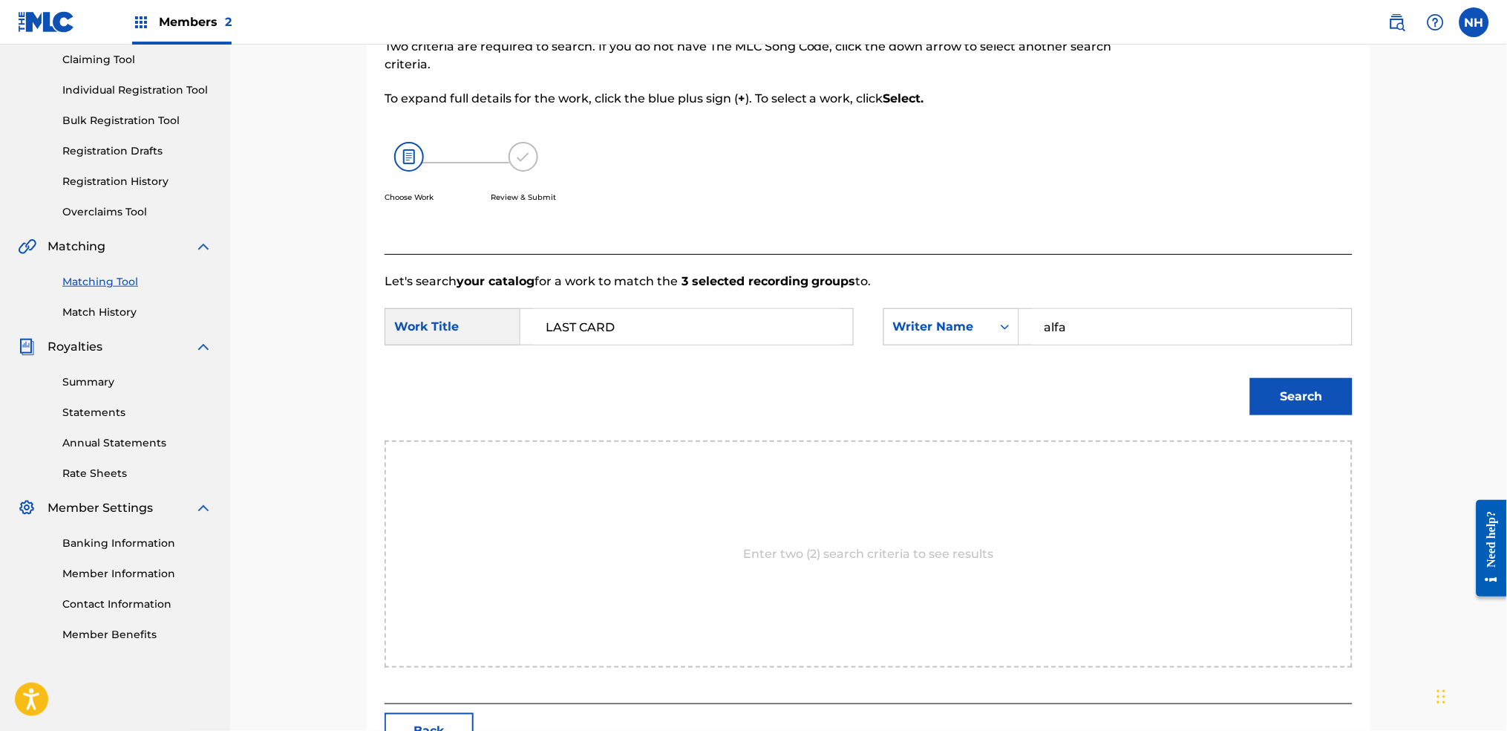
type input "alfa"
click at [1220, 408] on button "Search" at bounding box center [1301, 396] width 102 height 37
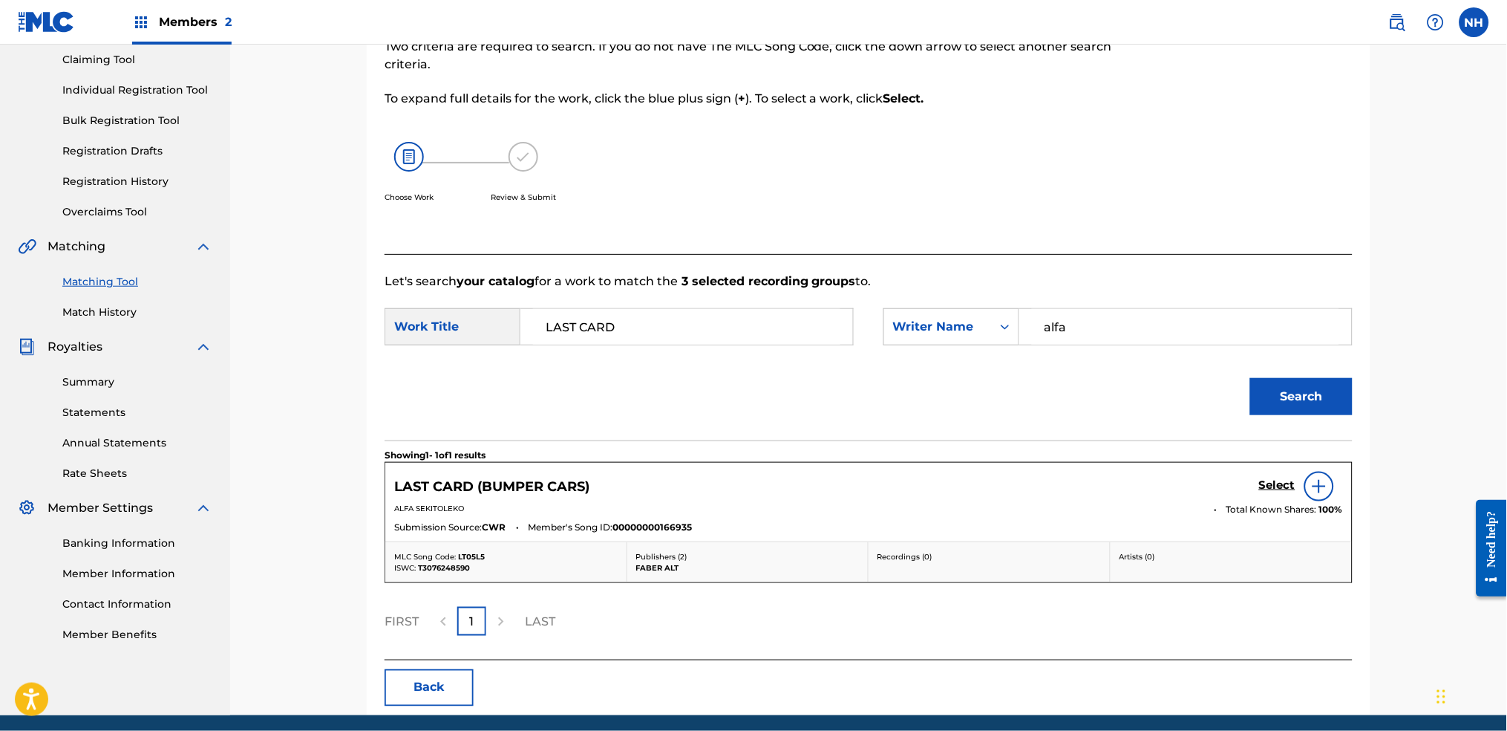
click at [1210, 487] on div "LAST CARD (BUMPER CARS) Select" at bounding box center [868, 486] width 949 height 30
click at [1220, 485] on div "LAST CARD (BUMPER CARS) Select" at bounding box center [868, 486] width 949 height 30
click at [1220, 485] on div "Select" at bounding box center [1301, 486] width 84 height 30
click at [1220, 485] on h5 "Select" at bounding box center [1277, 485] width 36 height 14
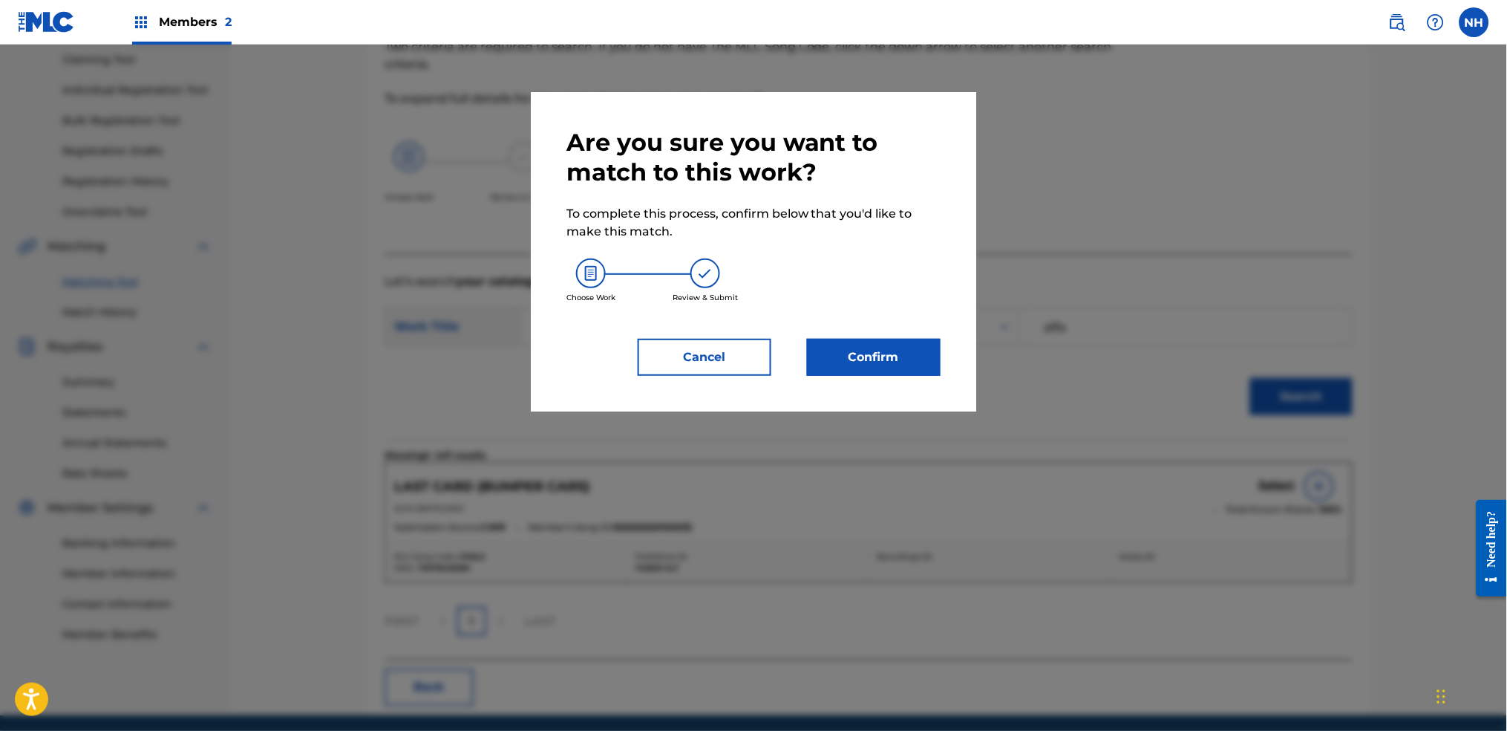
click at [864, 396] on div "Are you sure you want to match to this work? To complete this process, confirm …" at bounding box center [753, 251] width 445 height 319
click at [858, 349] on button "Confirm" at bounding box center [874, 357] width 134 height 37
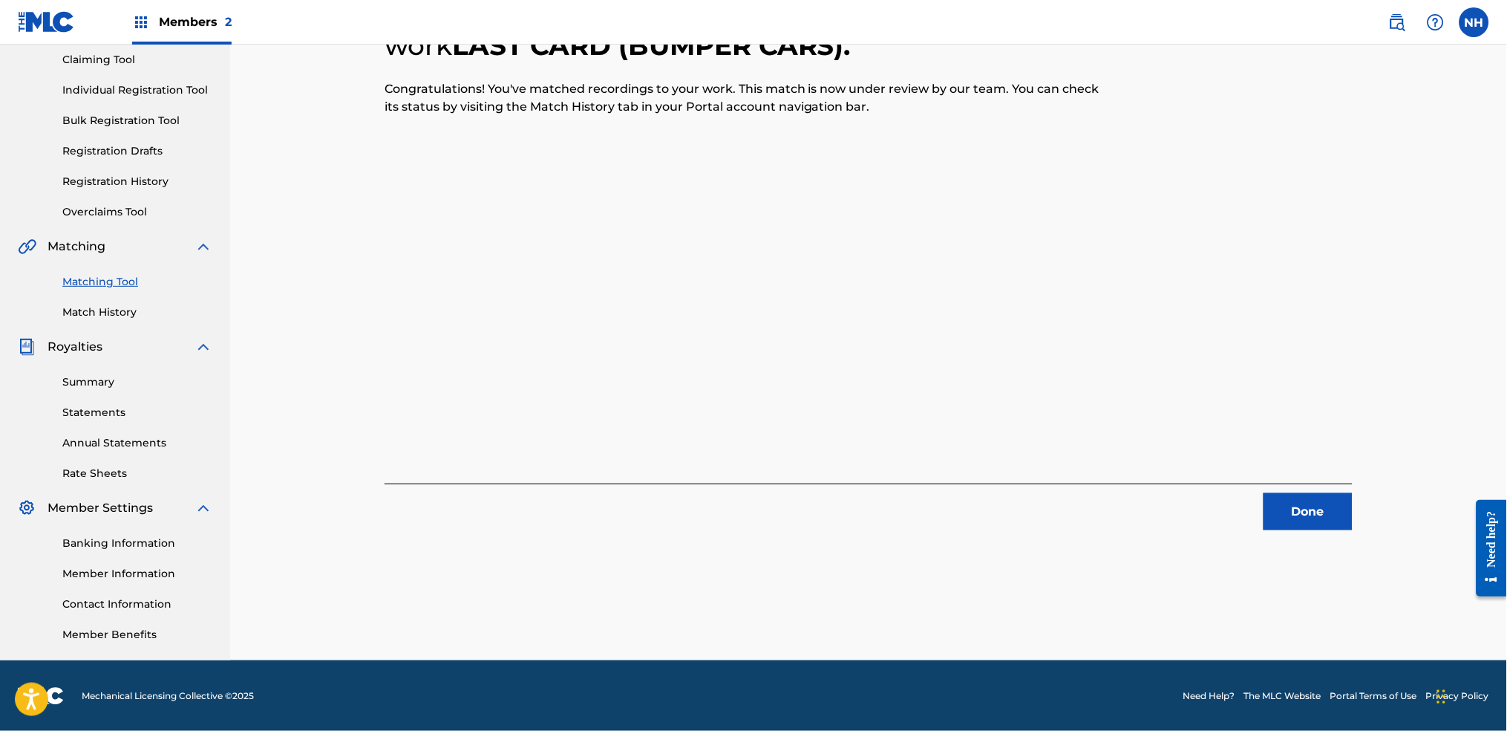
click at [123, 293] on div "Matching Tool Match History" at bounding box center [115, 287] width 195 height 65
click at [121, 303] on div "Matching Tool Match History" at bounding box center [115, 287] width 195 height 65
click at [1220, 543] on div "3 Recording Groups are pending usage match to the work LAST CARD (BUMPER CARS) …" at bounding box center [868, 273] width 1277 height 774
click at [1220, 506] on button "Done" at bounding box center [1308, 511] width 89 height 37
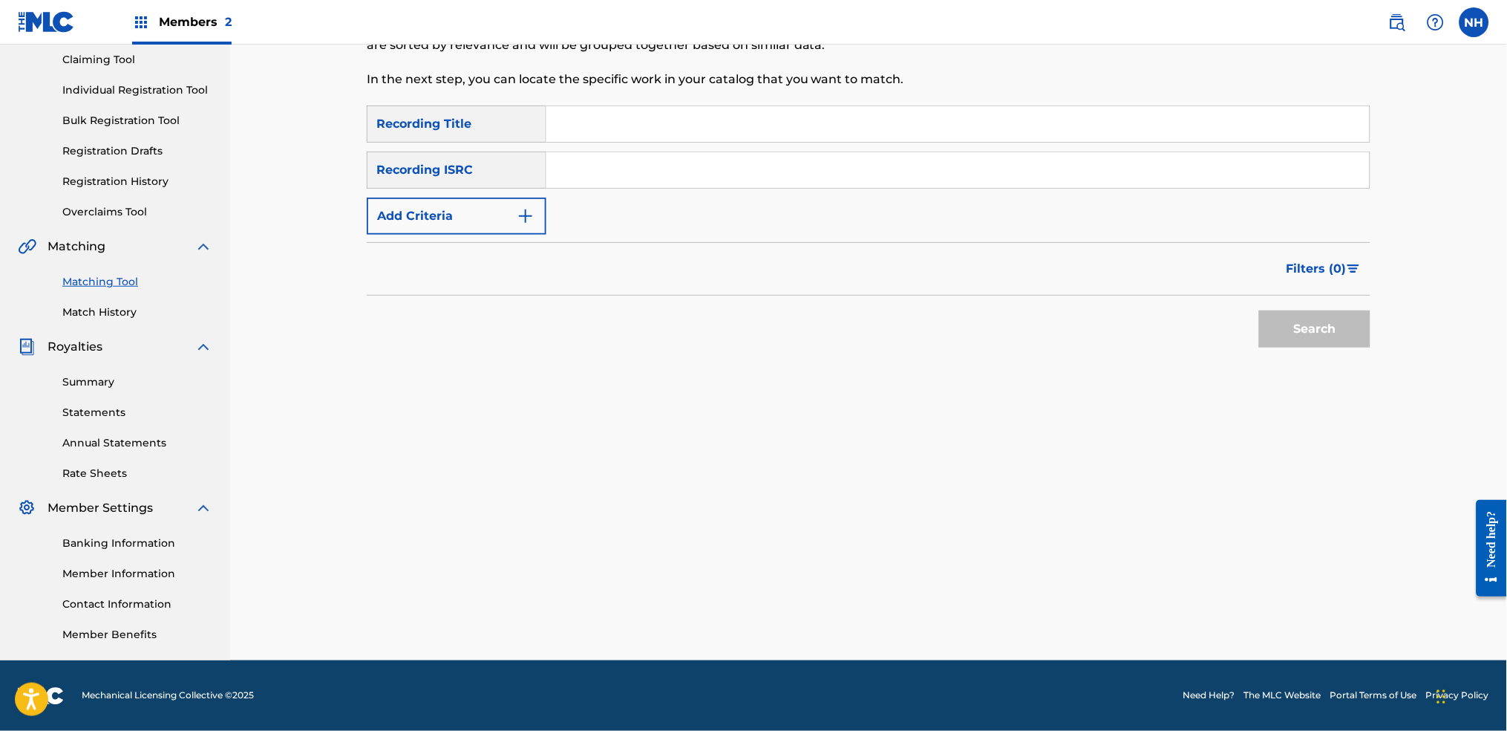
click at [104, 307] on link "Match History" at bounding box center [137, 312] width 150 height 16
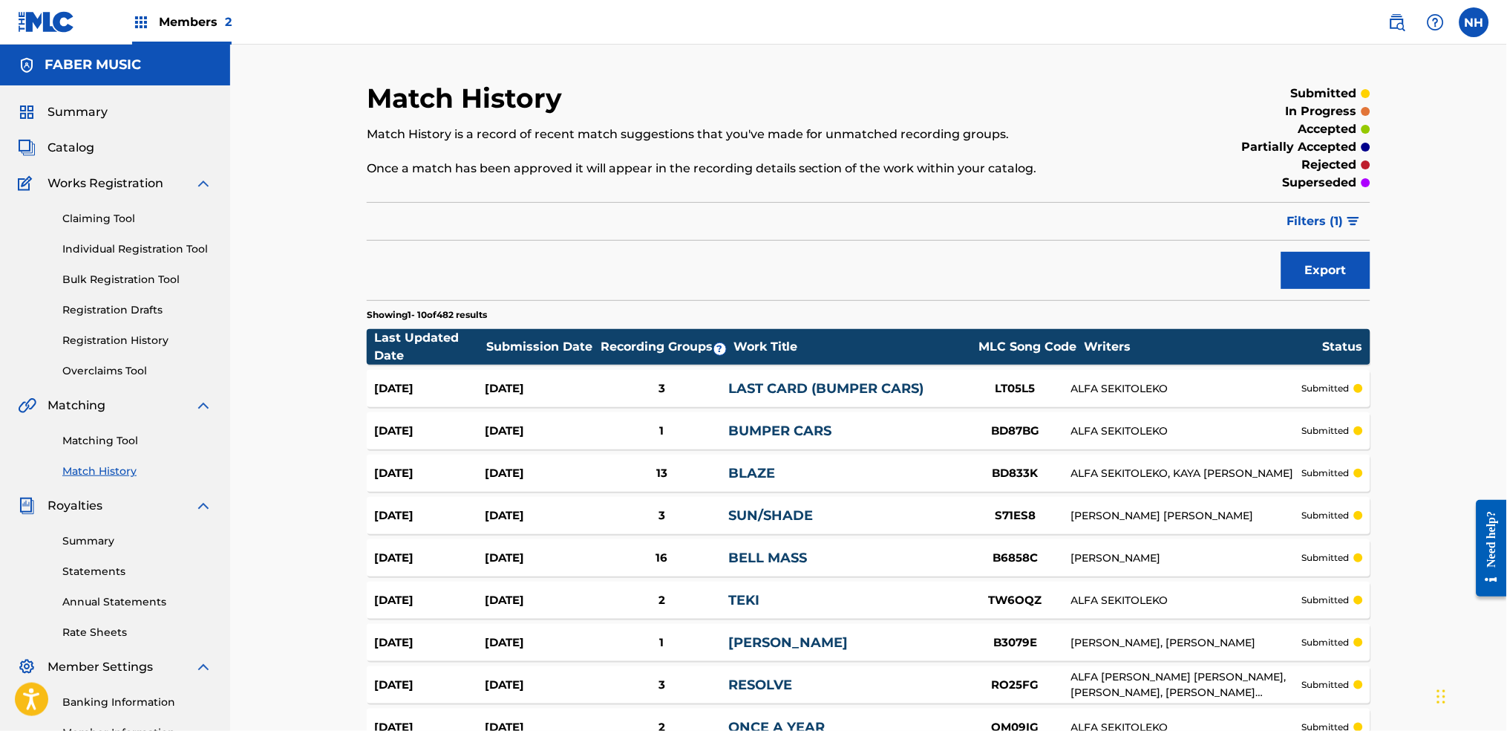
click at [791, 415] on div "27 Aug 2025 27 Aug 2025 1 BUMPER CARS BD87BG ALFA SEKITOLEKO submitted" at bounding box center [869, 430] width 1004 height 37
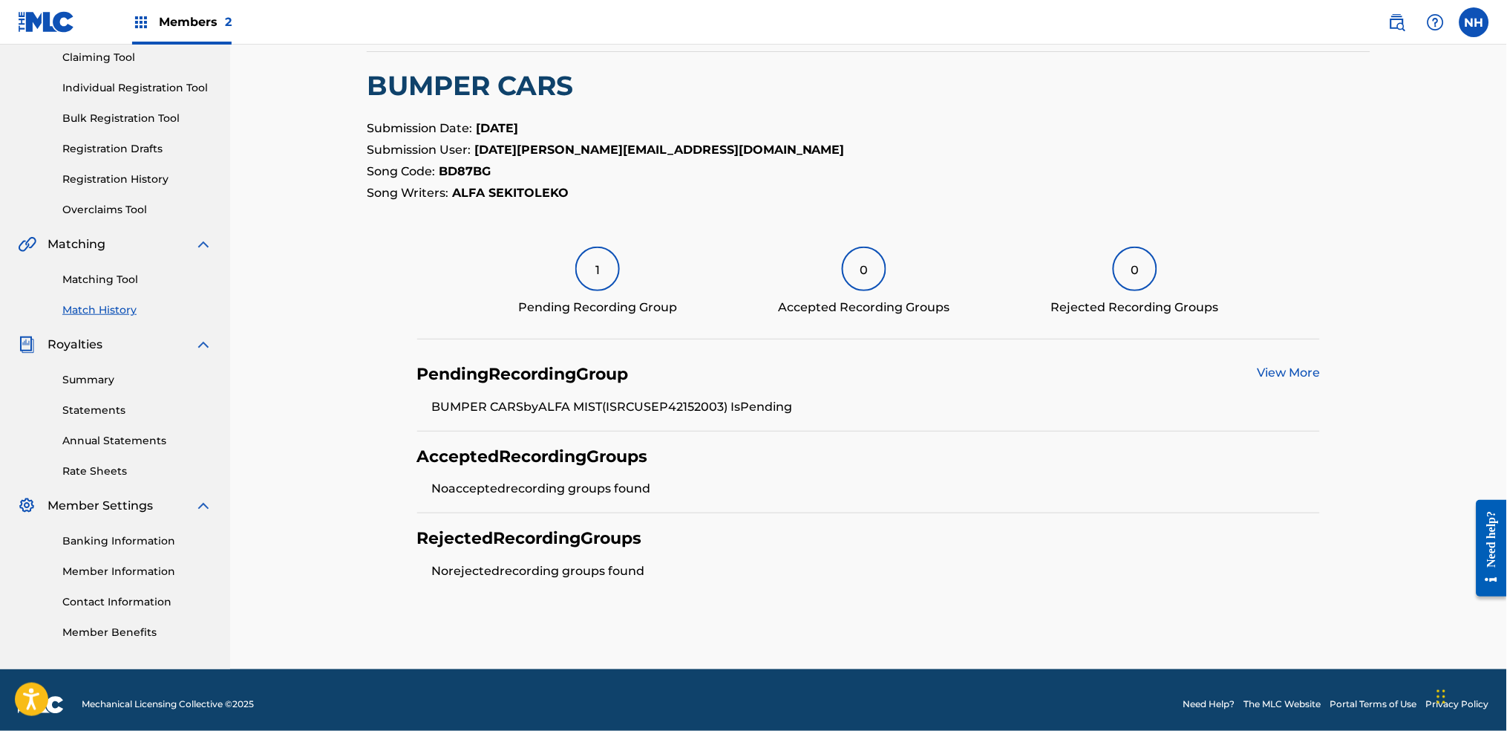
scroll to position [170, 0]
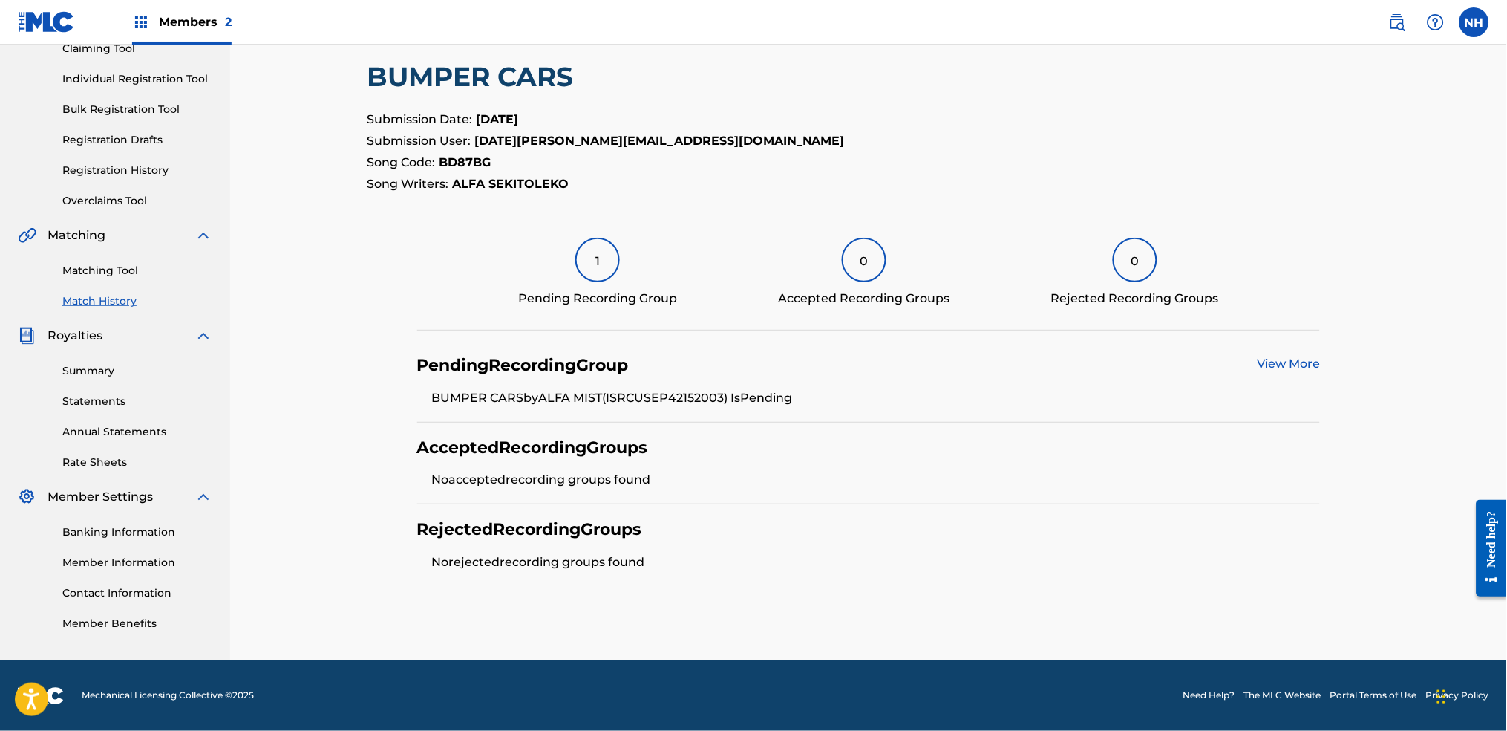
click at [1220, 378] on div "Pending Recording Group View More BUMPER CARS by ALFA MIST (ISRC USEP42152003 )…" at bounding box center [869, 381] width 904 height 82
click at [1220, 345] on div "Pending Recording Group View More BUMPER CARS by ALFA MIST (ISRC USEP42152003 )…" at bounding box center [869, 381] width 904 height 82
click at [1220, 356] on link "View More" at bounding box center [1288, 363] width 63 height 14
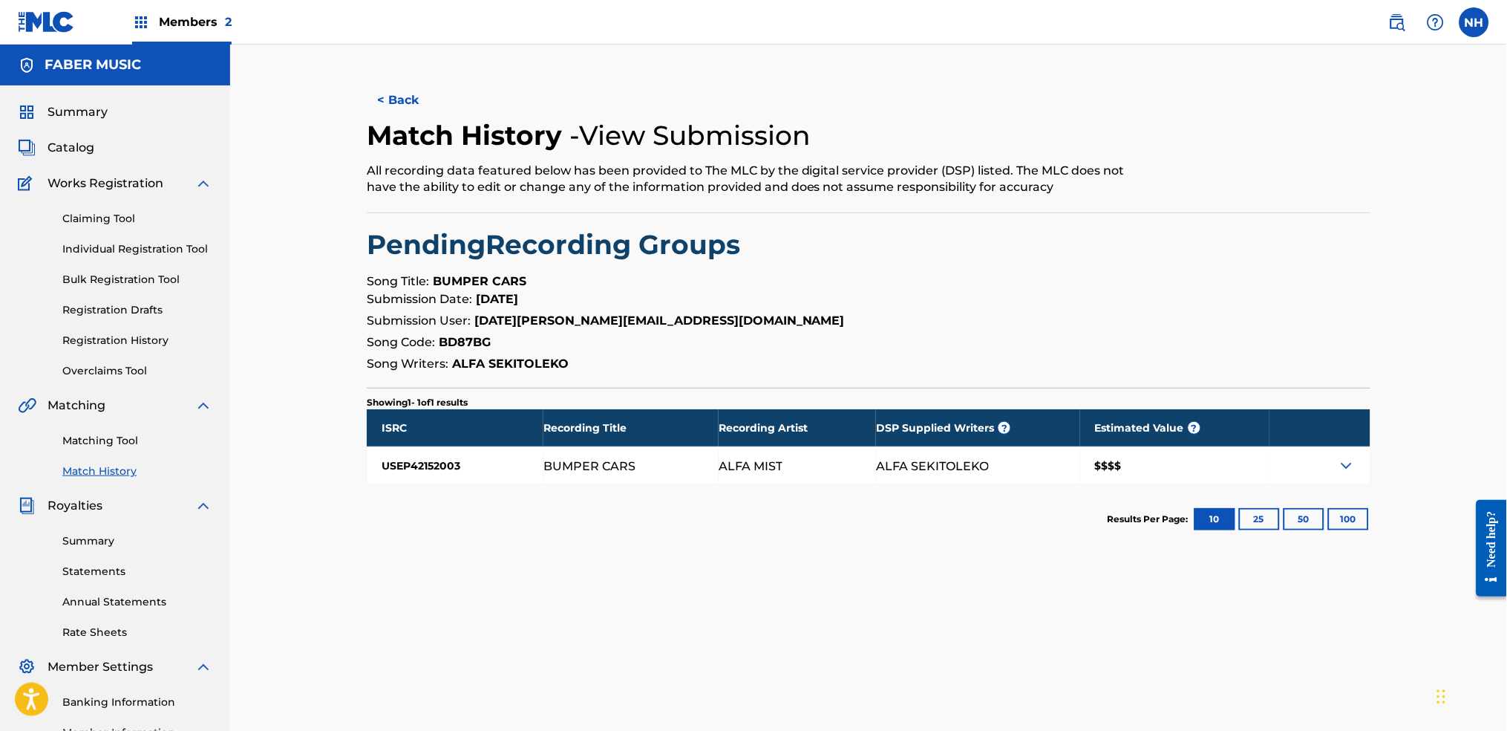
click at [1120, 471] on div "$$$$" at bounding box center [1174, 465] width 189 height 37
drag, startPoint x: 1290, startPoint y: 456, endPoint x: 1339, endPoint y: 465, distance: 49.8
click at [1220, 456] on div at bounding box center [1320, 465] width 101 height 37
click at [1220, 465] on img at bounding box center [1347, 466] width 18 height 18
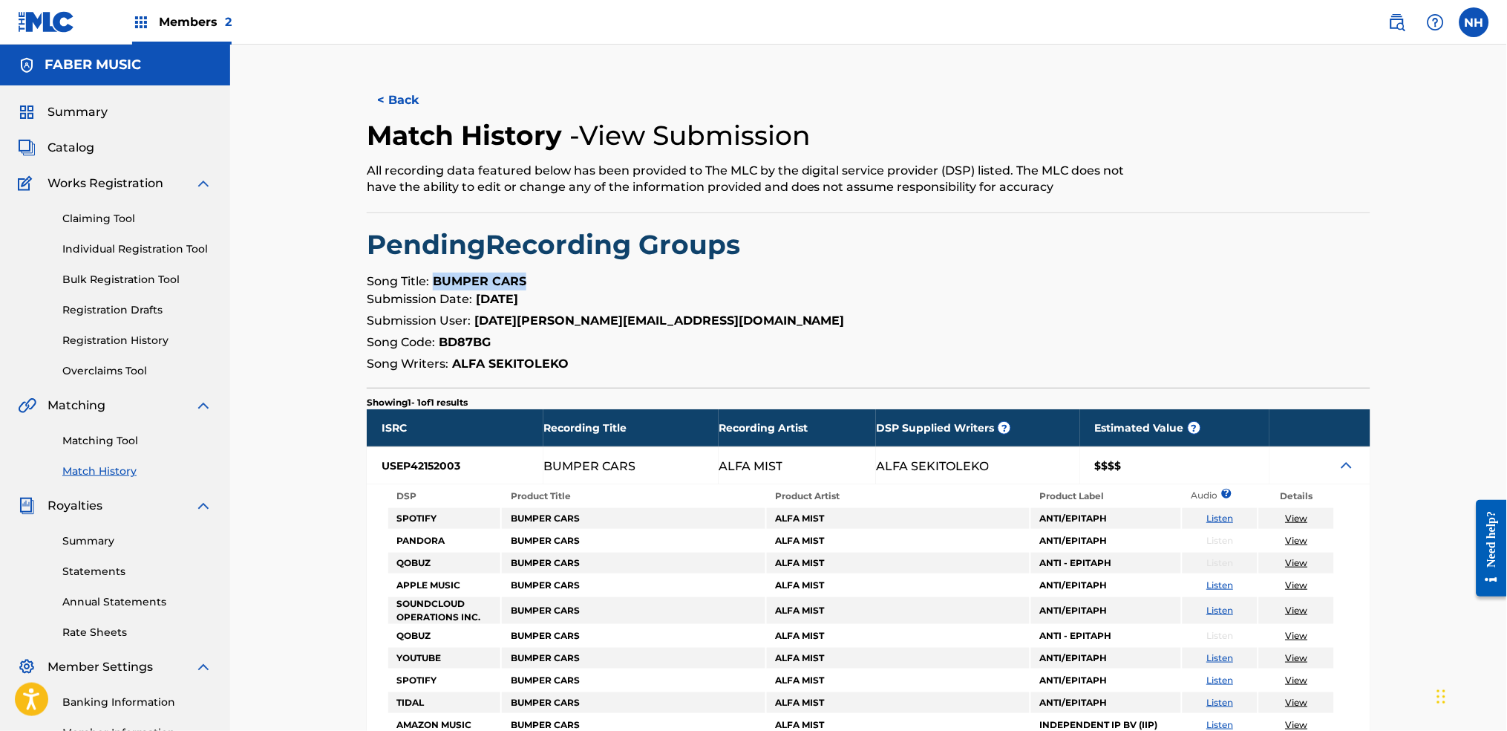
drag, startPoint x: 564, startPoint y: 286, endPoint x: 434, endPoint y: 280, distance: 130.1
click at [434, 280] on p "Song Title: BUMPER CARS" at bounding box center [869, 281] width 1004 height 18
click at [111, 437] on link "Matching Tool" at bounding box center [137, 441] width 150 height 16
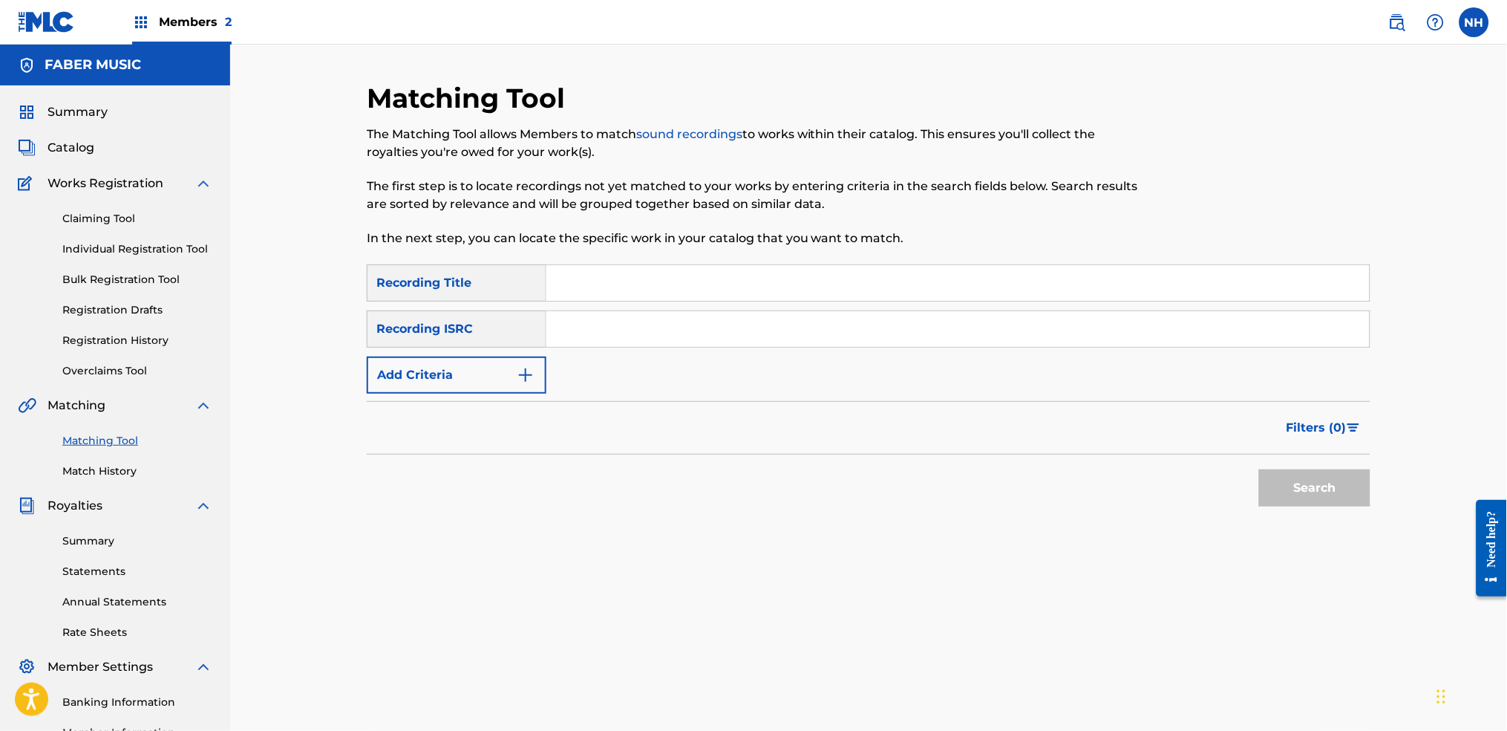
click at [136, 481] on div "Summary Catalog Works Registration Claiming Tool Individual Registration Tool B…" at bounding box center [115, 452] width 230 height 734
click at [519, 330] on div "Recording ISRC" at bounding box center [457, 328] width 180 height 37
click at [492, 377] on button "Add Criteria" at bounding box center [457, 374] width 180 height 37
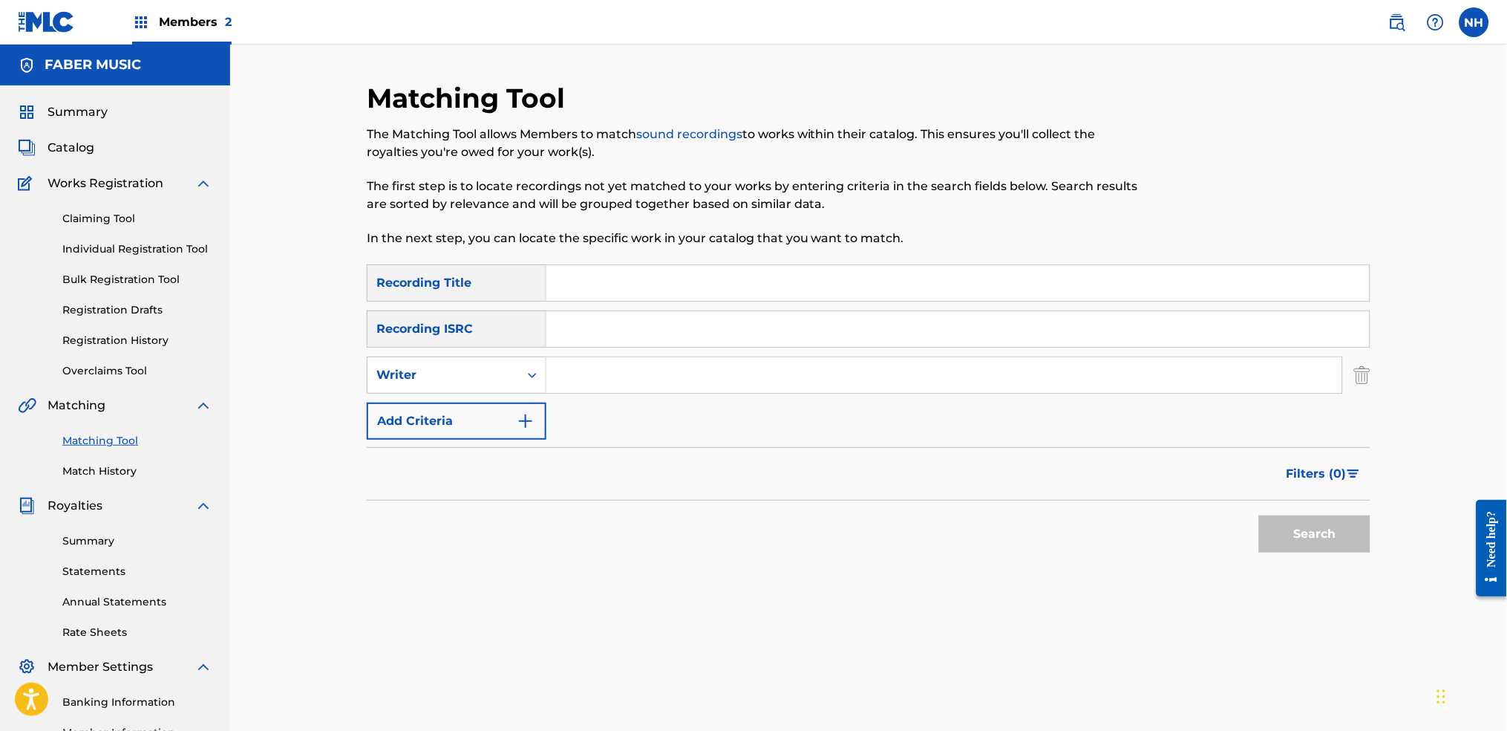
click at [514, 438] on button "Add Criteria" at bounding box center [457, 420] width 180 height 37
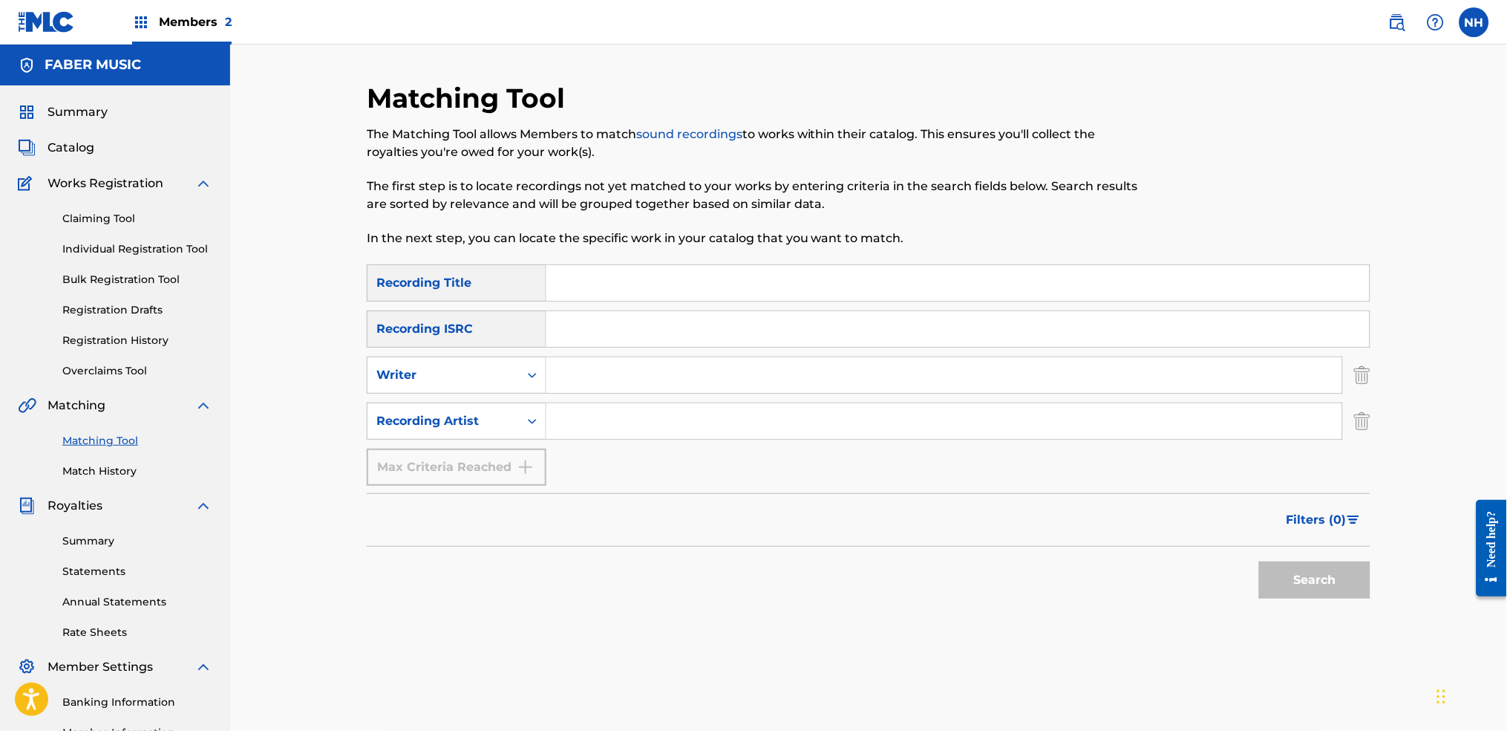
click at [650, 282] on input "Search Form" at bounding box center [957, 283] width 823 height 36
paste input "BUMPER CARS"
type input "BUMPER CARS"
click at [552, 415] on input "Search Form" at bounding box center [944, 421] width 796 height 36
type input "alfa"
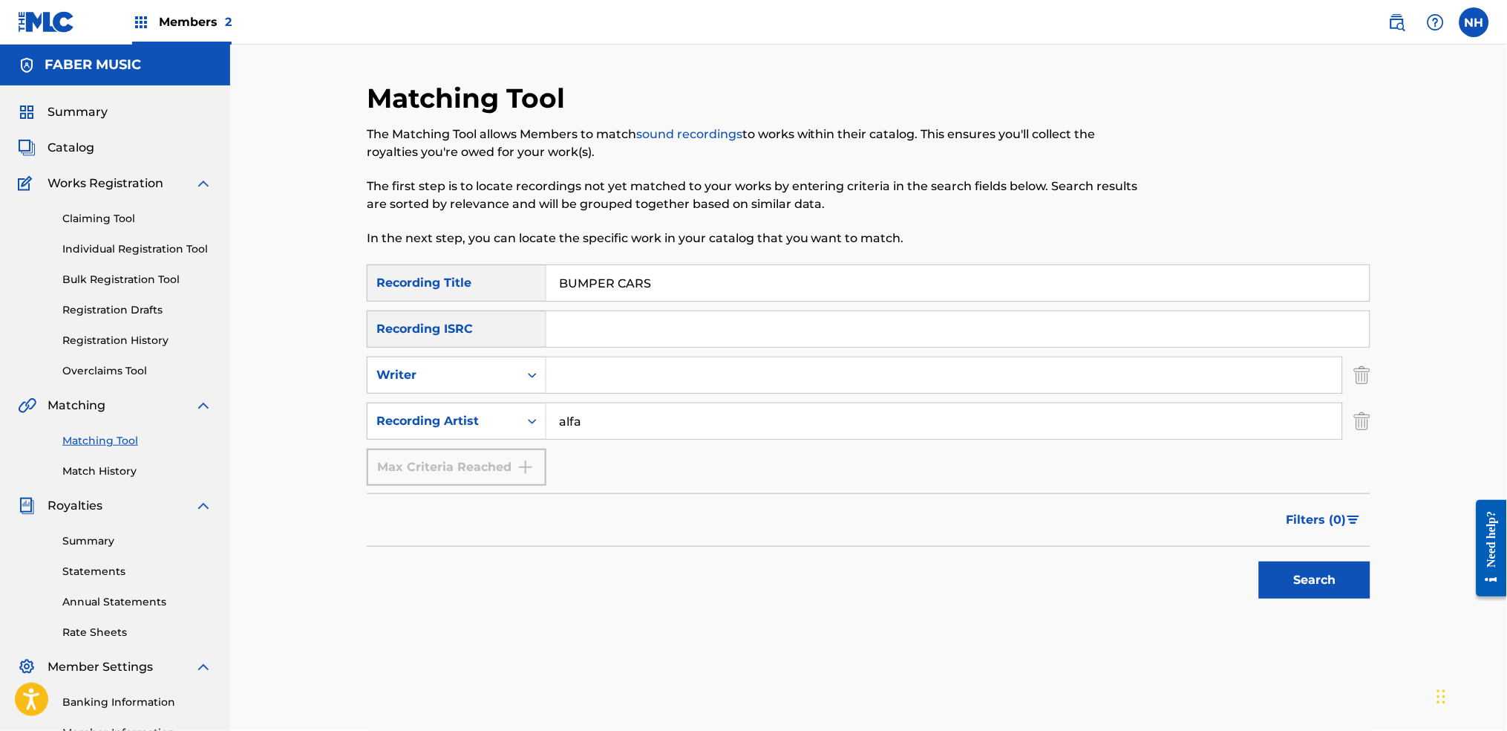
click at [1220, 543] on button "Search" at bounding box center [1314, 579] width 111 height 37
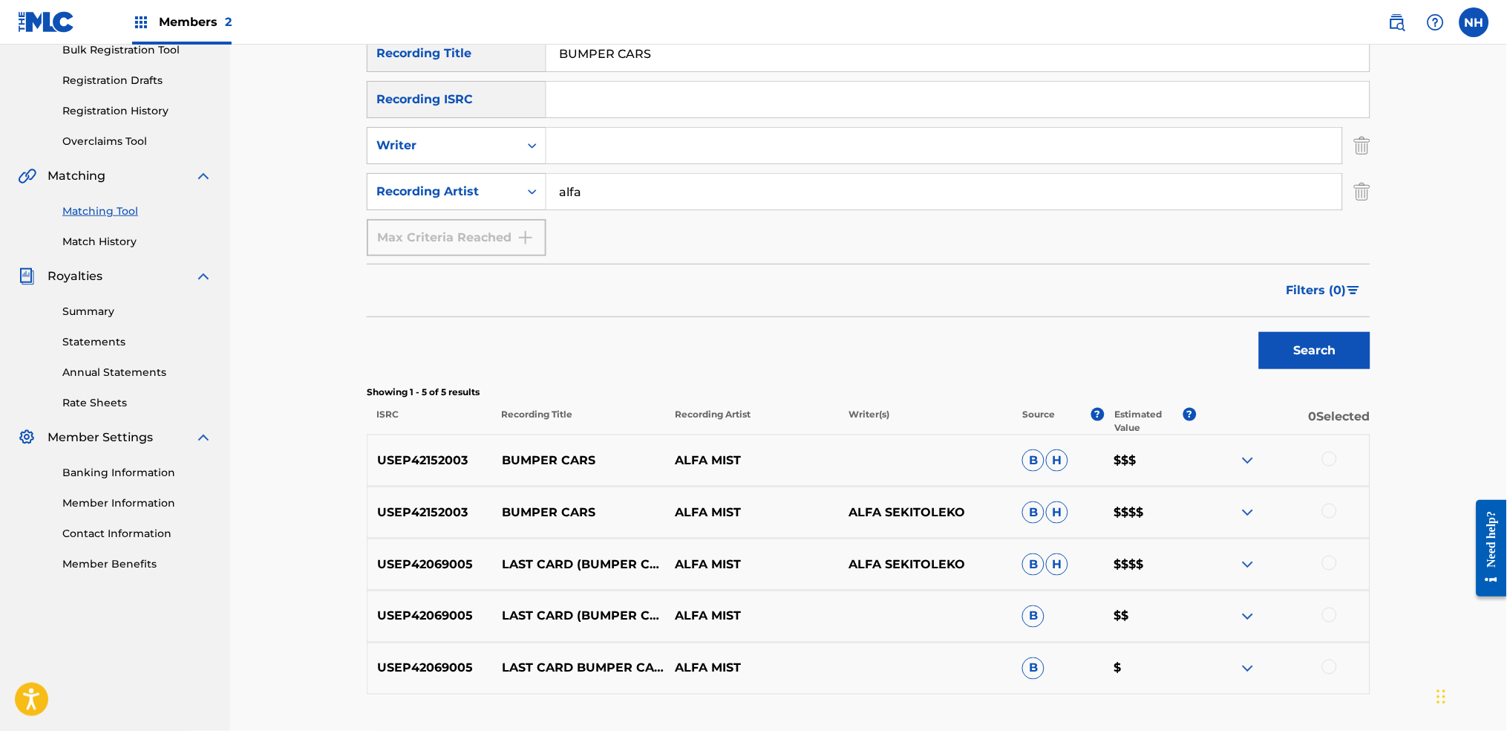
scroll to position [258, 0]
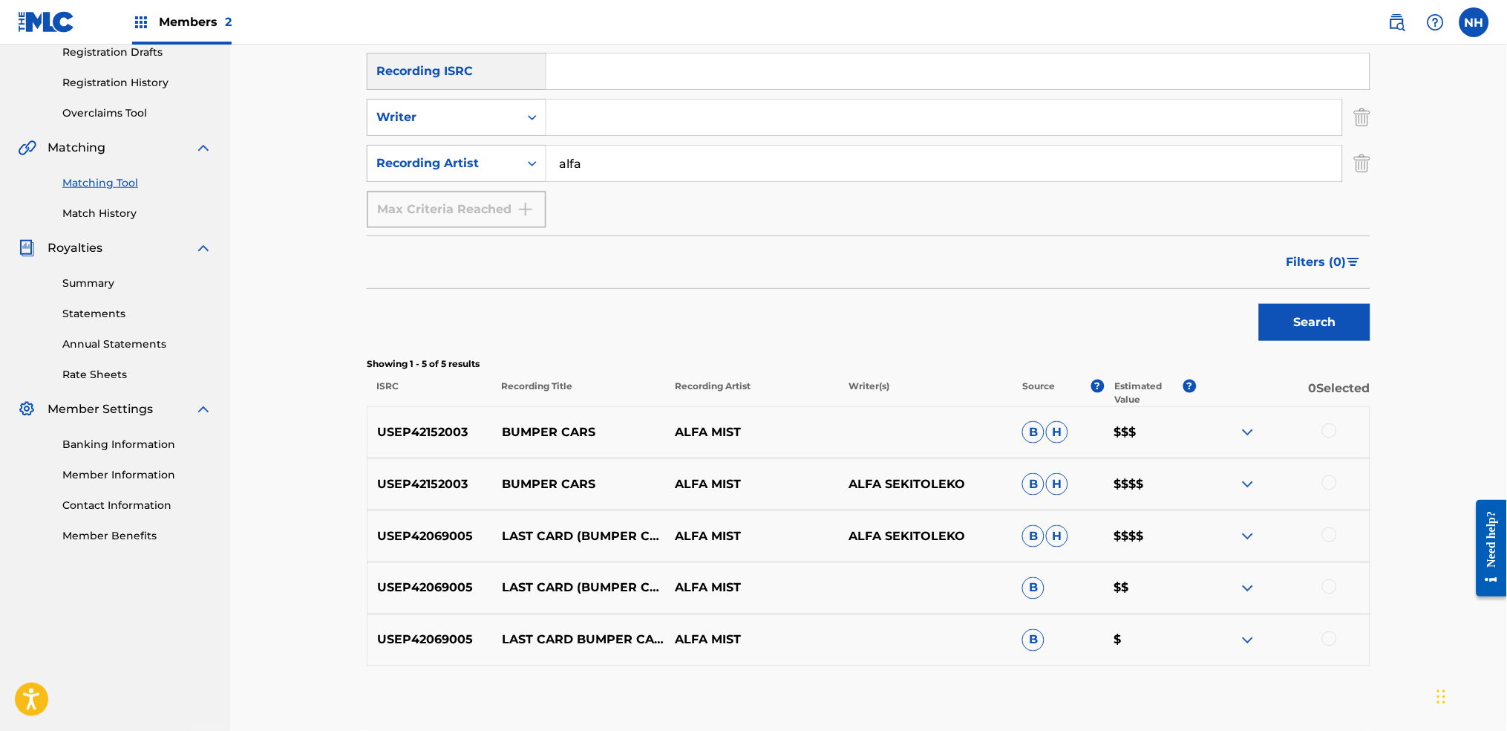
click at [1220, 431] on div at bounding box center [1329, 430] width 15 height 15
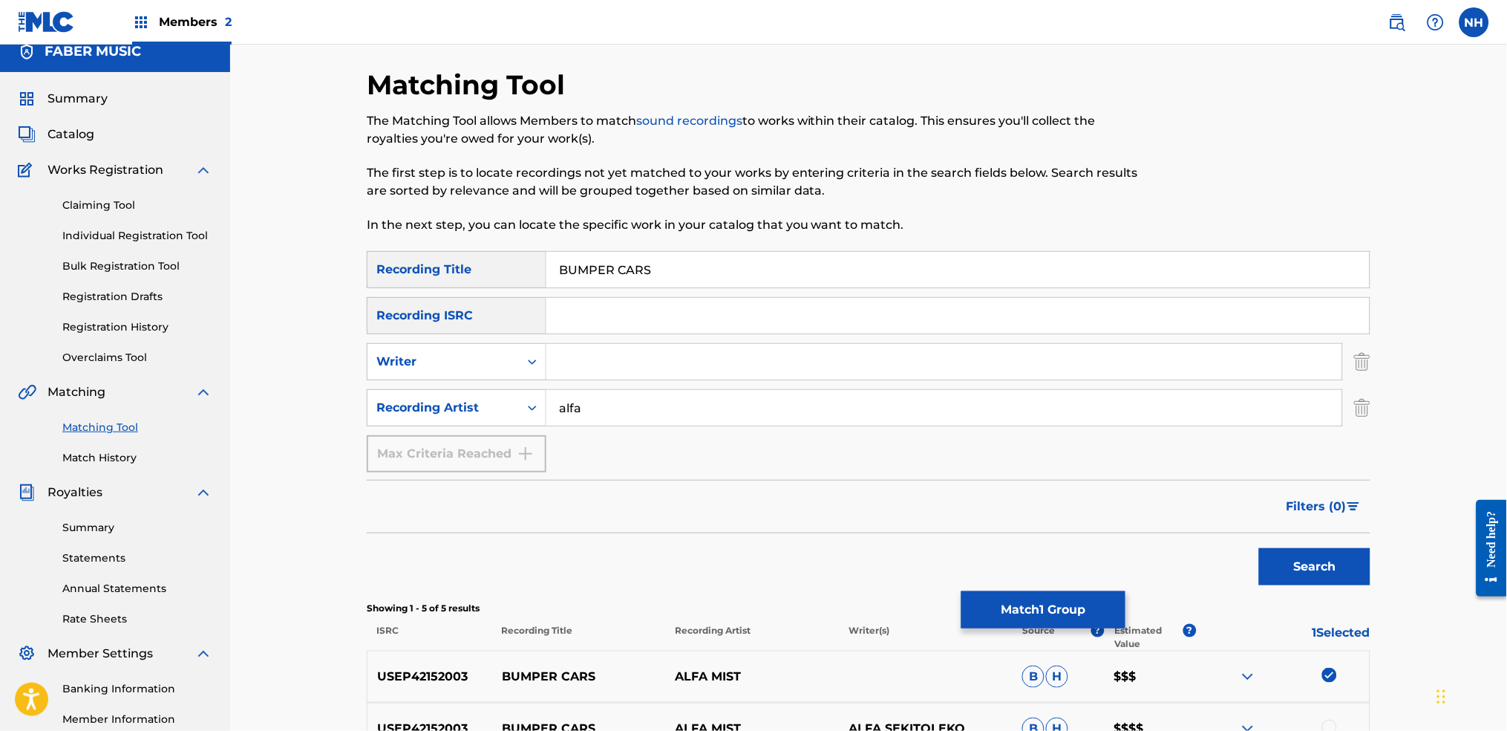
scroll to position [0, 0]
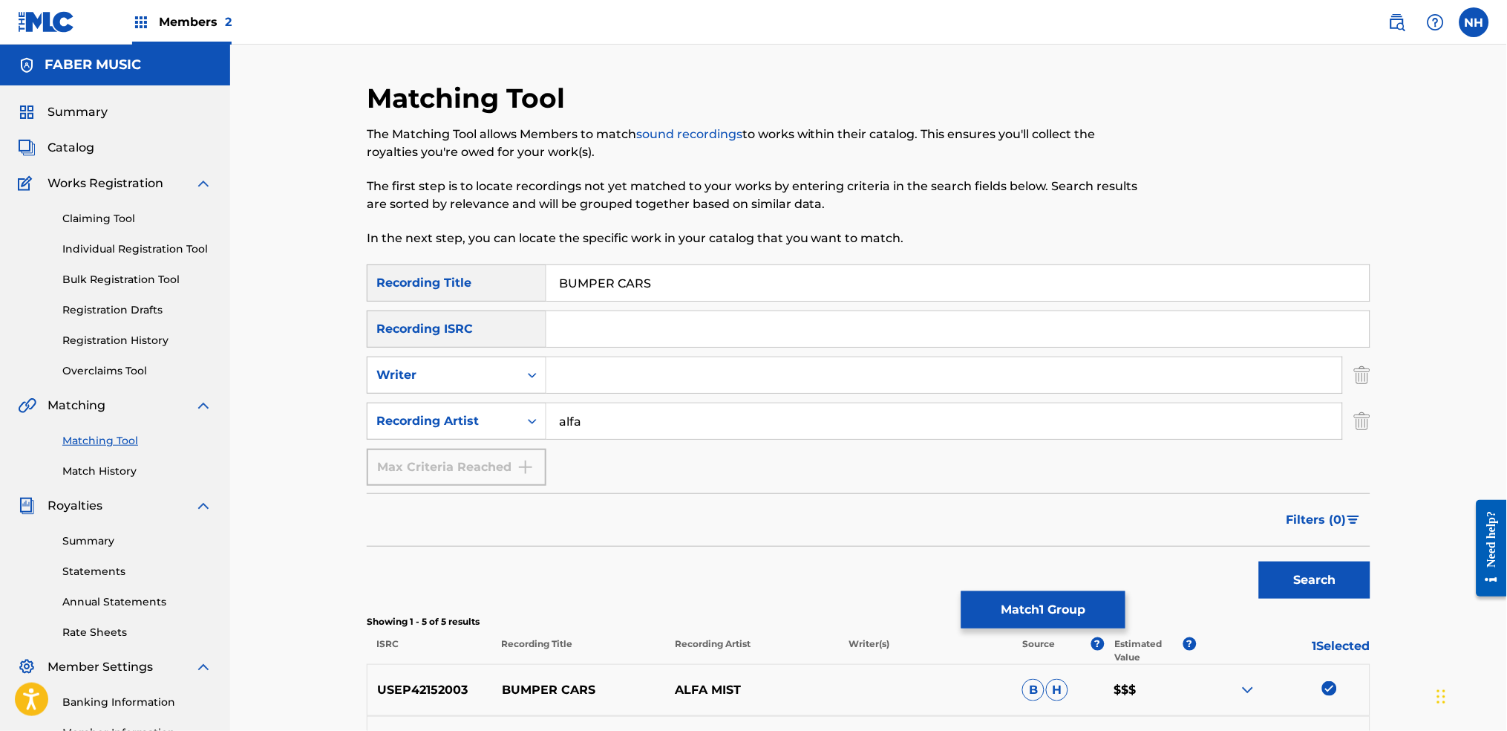
drag, startPoint x: 595, startPoint y: 281, endPoint x: 349, endPoint y: 289, distance: 246.6
click at [310, 276] on div "Matching Tool The Matching Tool allows Members to match sound recordings to wor…" at bounding box center [868, 521] width 1277 height 953
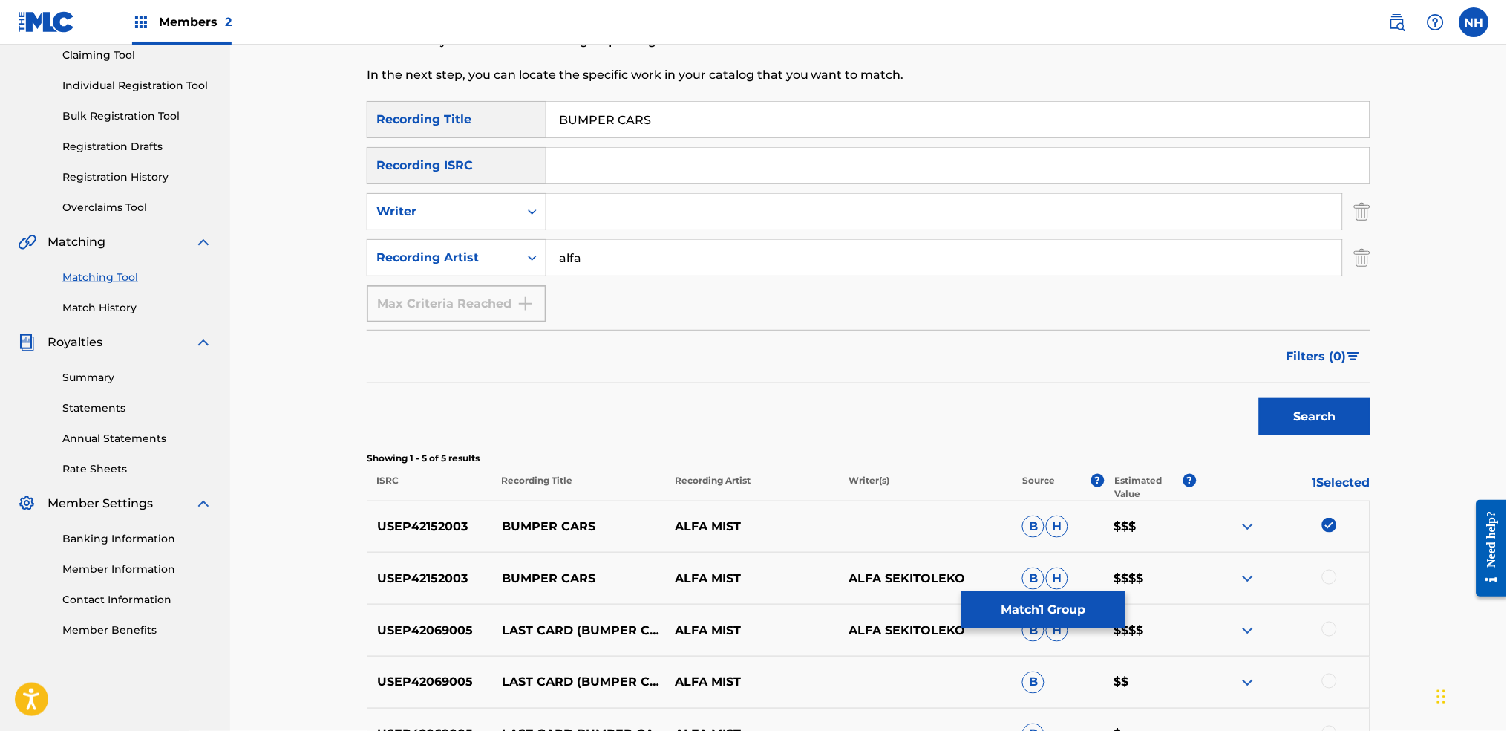
scroll to position [197, 0]
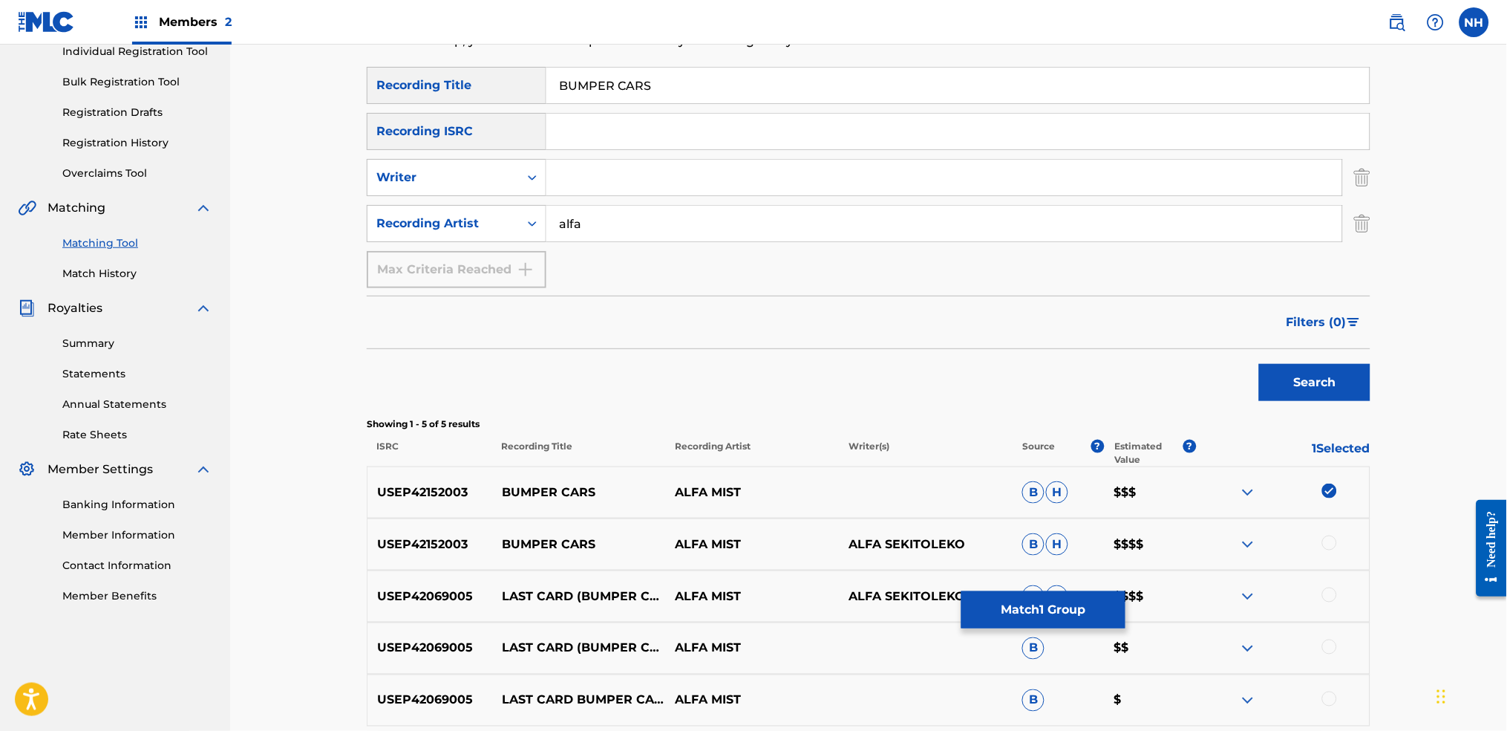
click at [1010, 543] on button "Match 1 Group" at bounding box center [1043, 609] width 164 height 37
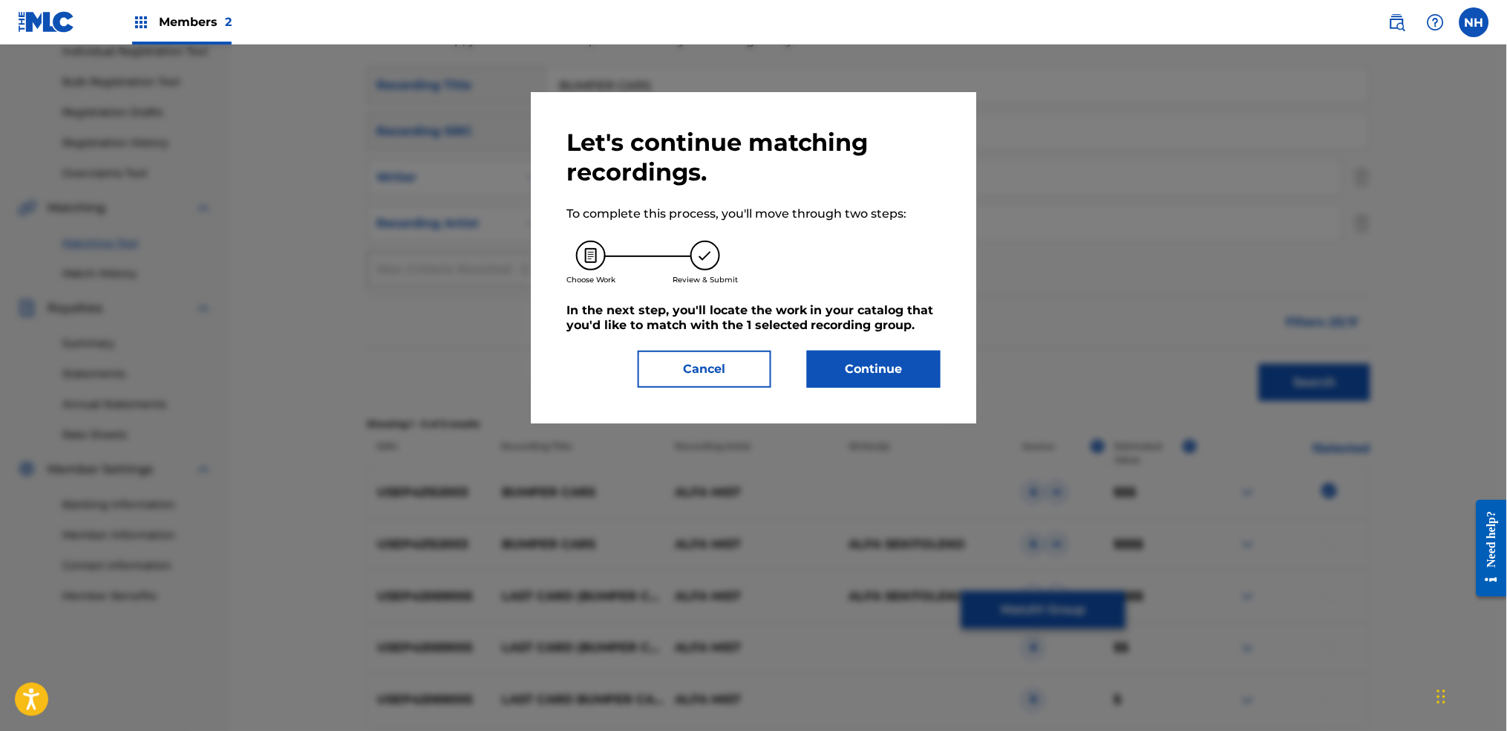
click at [905, 359] on button "Continue" at bounding box center [874, 368] width 134 height 37
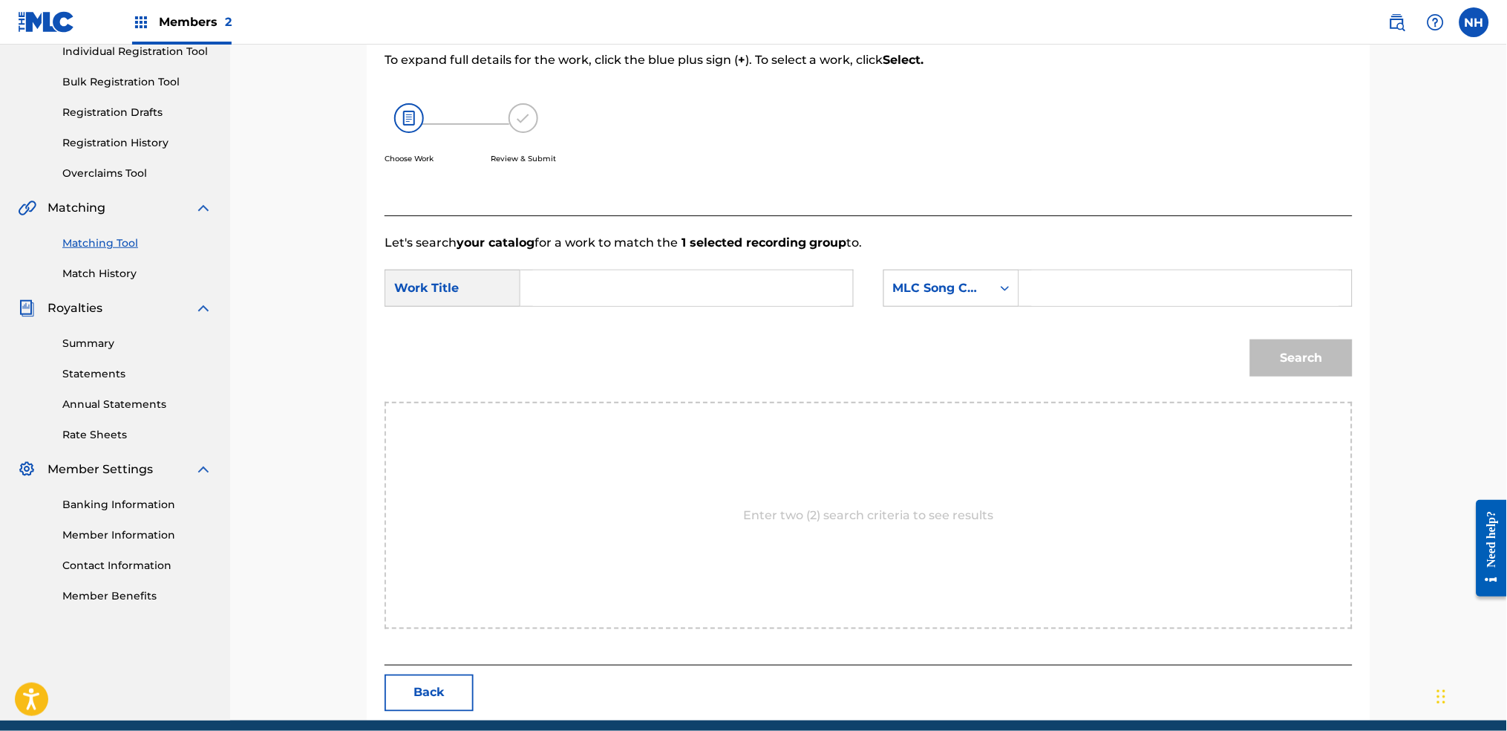
click at [794, 298] on input "Search Form" at bounding box center [686, 288] width 307 height 36
paste input "BUMPER CARS"
type input "BUMPER CARS"
click at [993, 300] on div "Search Form" at bounding box center [1005, 288] width 27 height 27
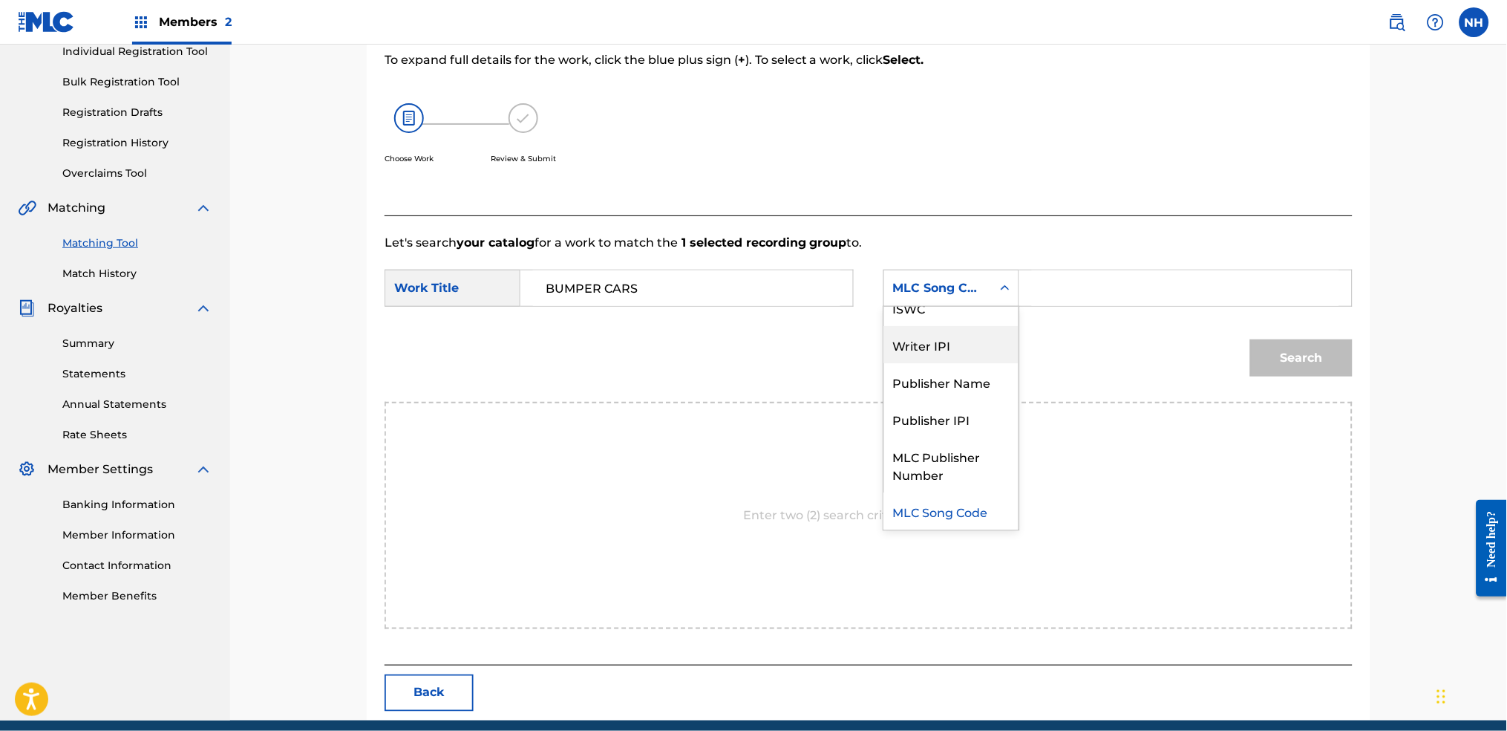
scroll to position [0, 0]
click at [1000, 320] on div "Writer Name" at bounding box center [951, 325] width 134 height 37
click at [1063, 287] on input "Search Form" at bounding box center [1185, 288] width 307 height 36
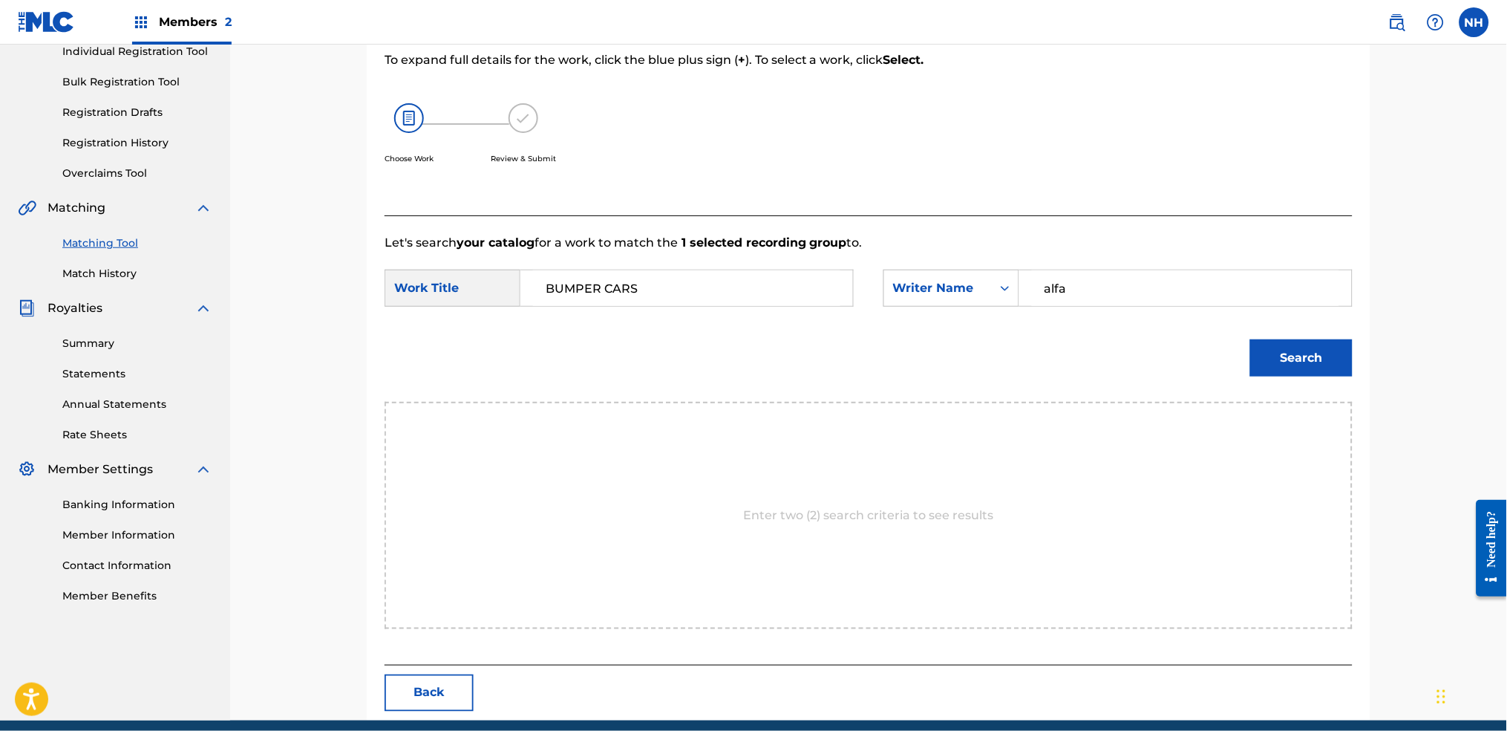
type input "alfa"
click at [1220, 339] on button "Search" at bounding box center [1301, 357] width 102 height 37
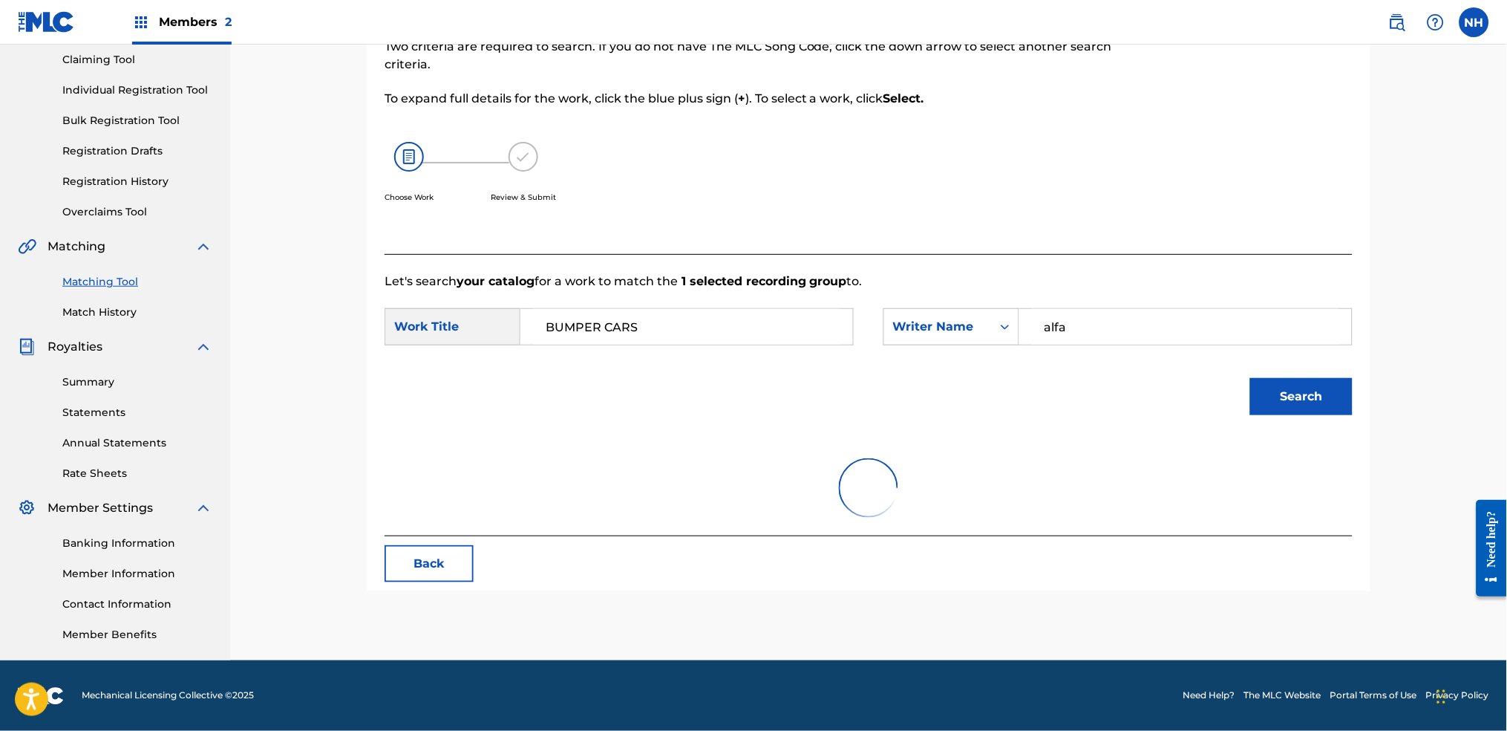
scroll to position [197, 0]
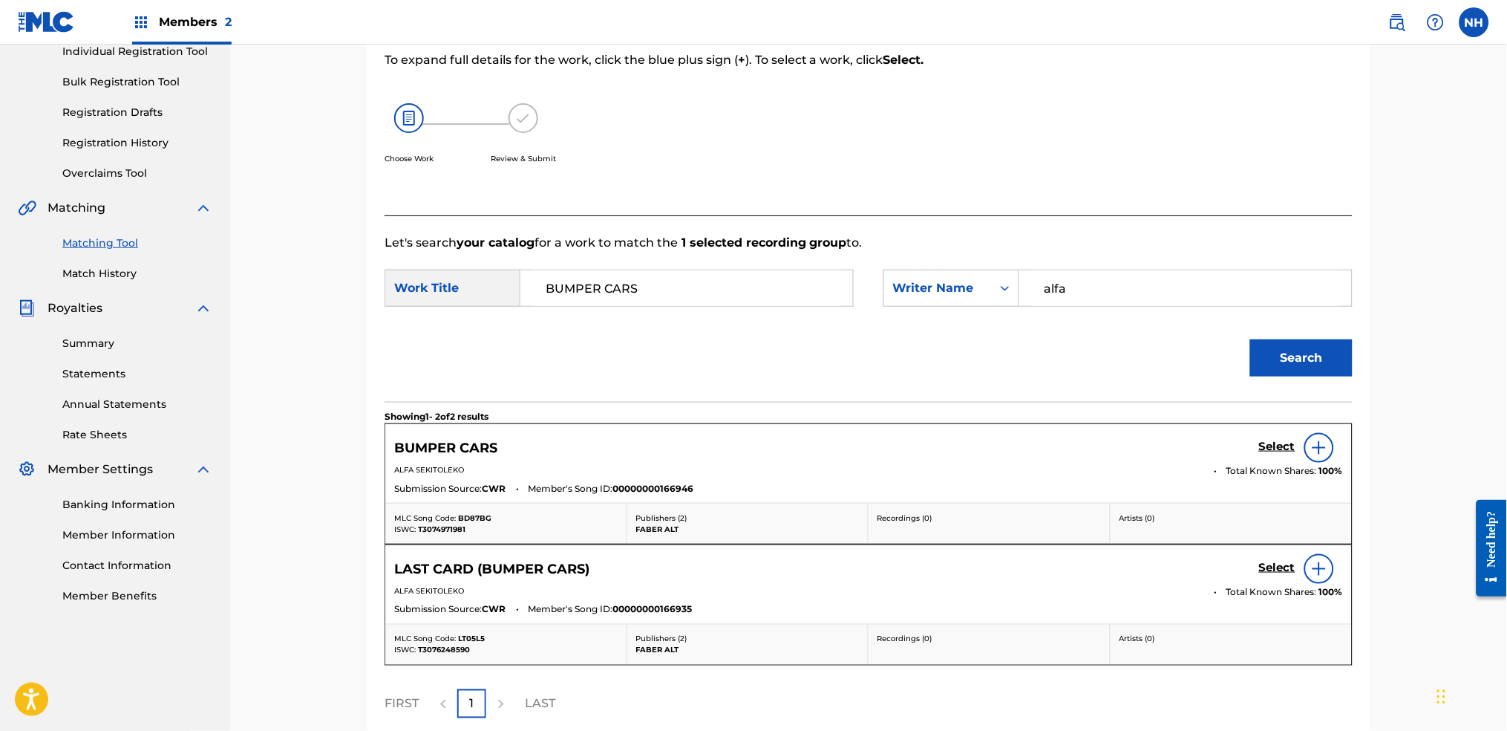
click at [1220, 453] on link "Select" at bounding box center [1277, 448] width 36 height 16
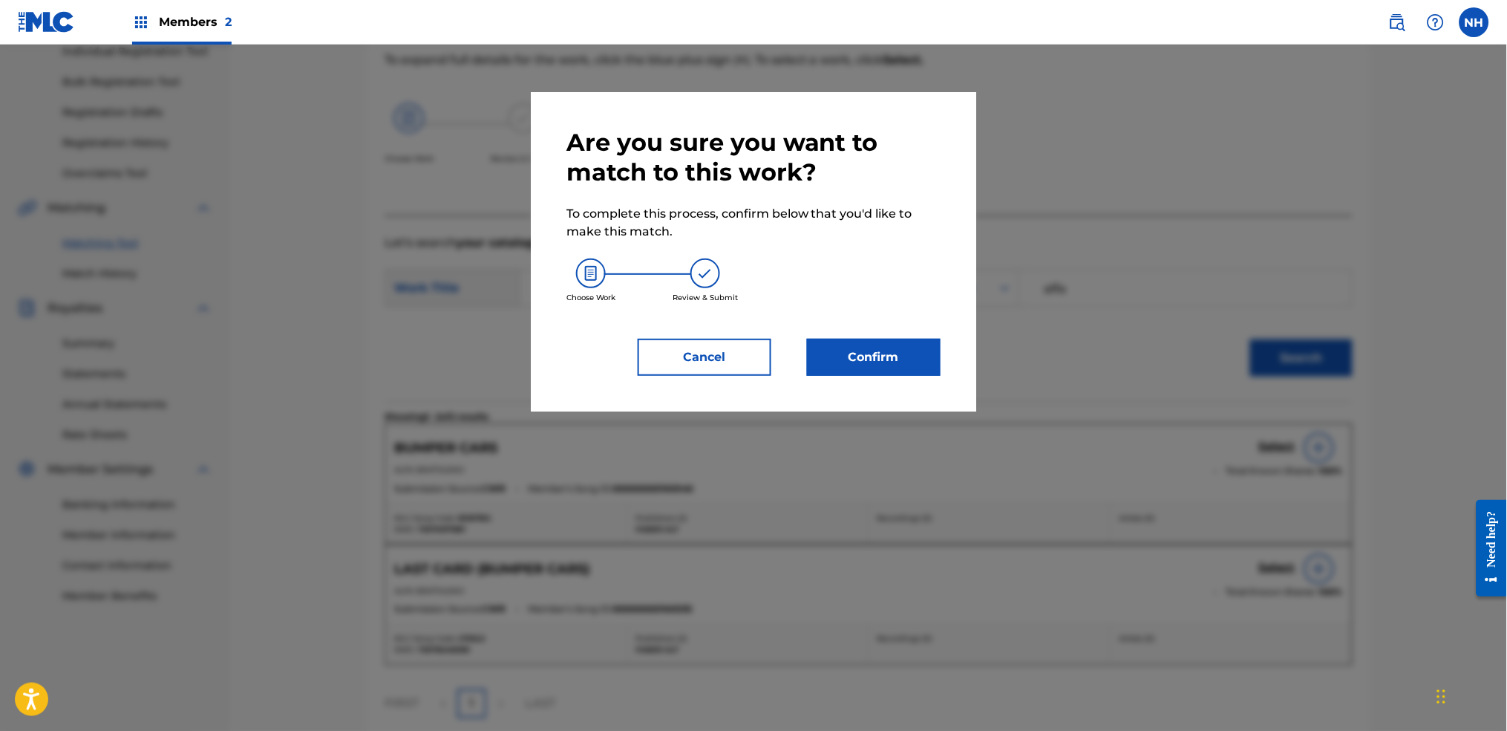
click at [872, 371] on button "Confirm" at bounding box center [874, 357] width 134 height 37
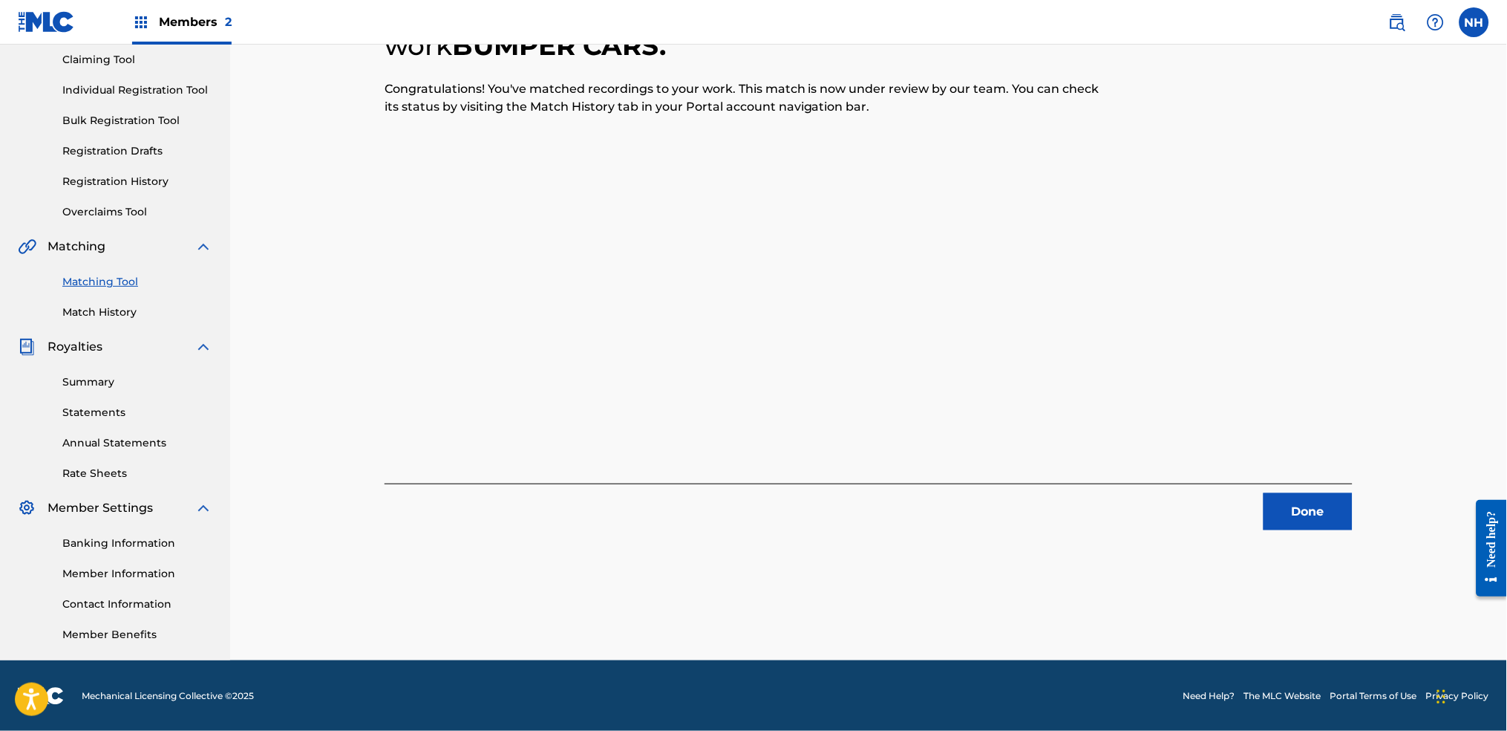
click at [238, 356] on div "1 Recording Groups are pending usage match to the work BUMPER CARS . Congratula…" at bounding box center [868, 273] width 1277 height 774
click at [1214, 472] on div "1 Recording Groups are pending usage match to the work BUMPER CARS . Congratula…" at bounding box center [869, 245] width 968 height 570
click at [1220, 494] on button "Done" at bounding box center [1308, 511] width 89 height 37
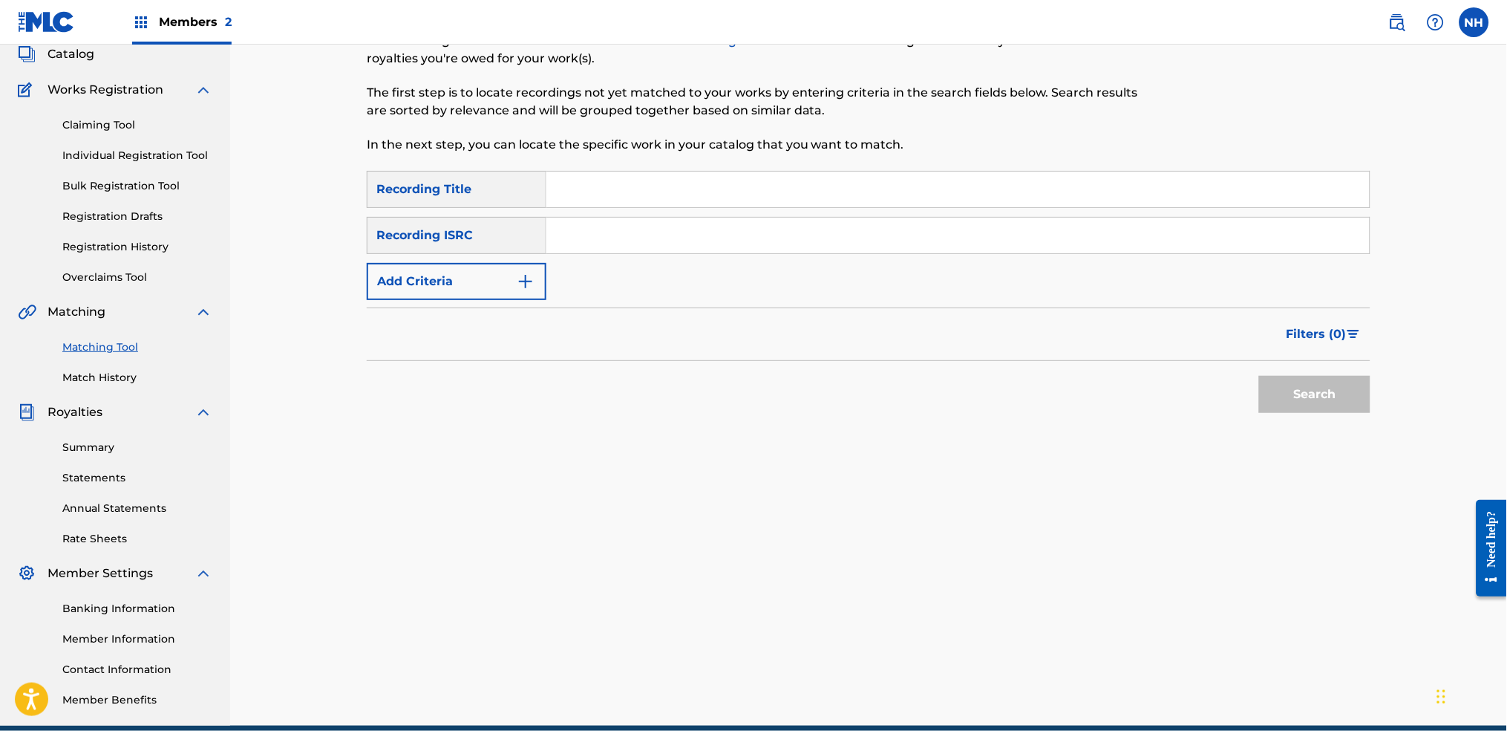
scroll to position [60, 0]
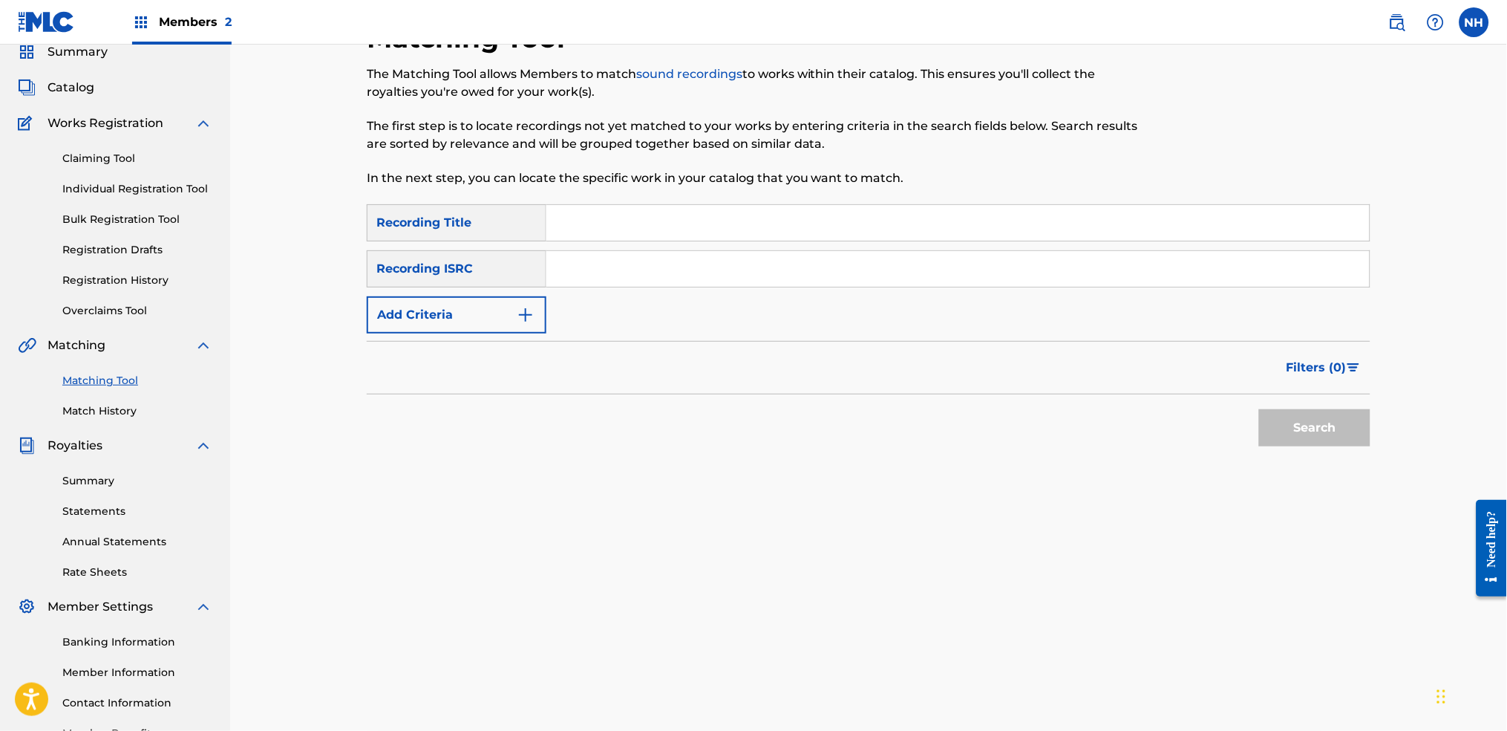
click at [436, 300] on button "Add Criteria" at bounding box center [457, 314] width 180 height 37
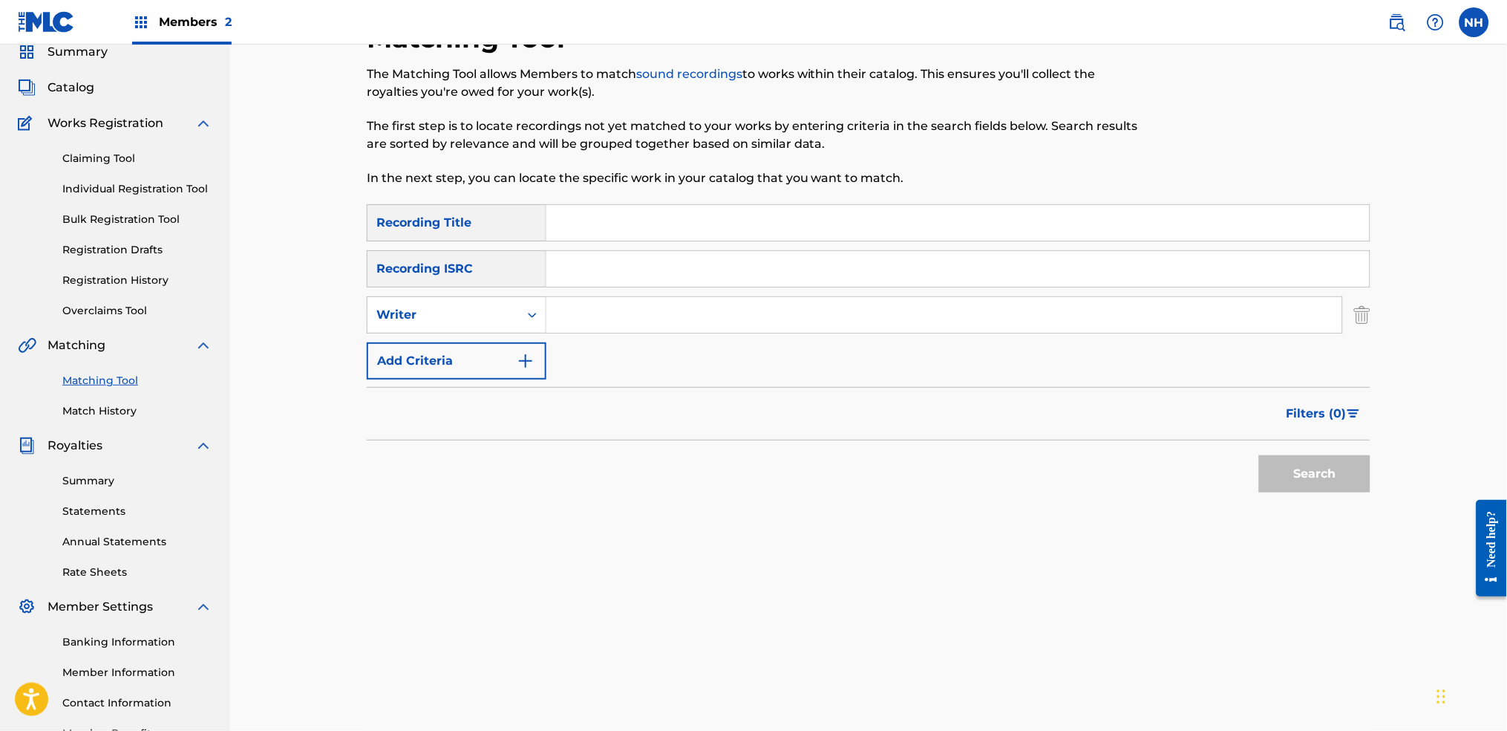
click at [463, 358] on button "Add Criteria" at bounding box center [457, 360] width 180 height 37
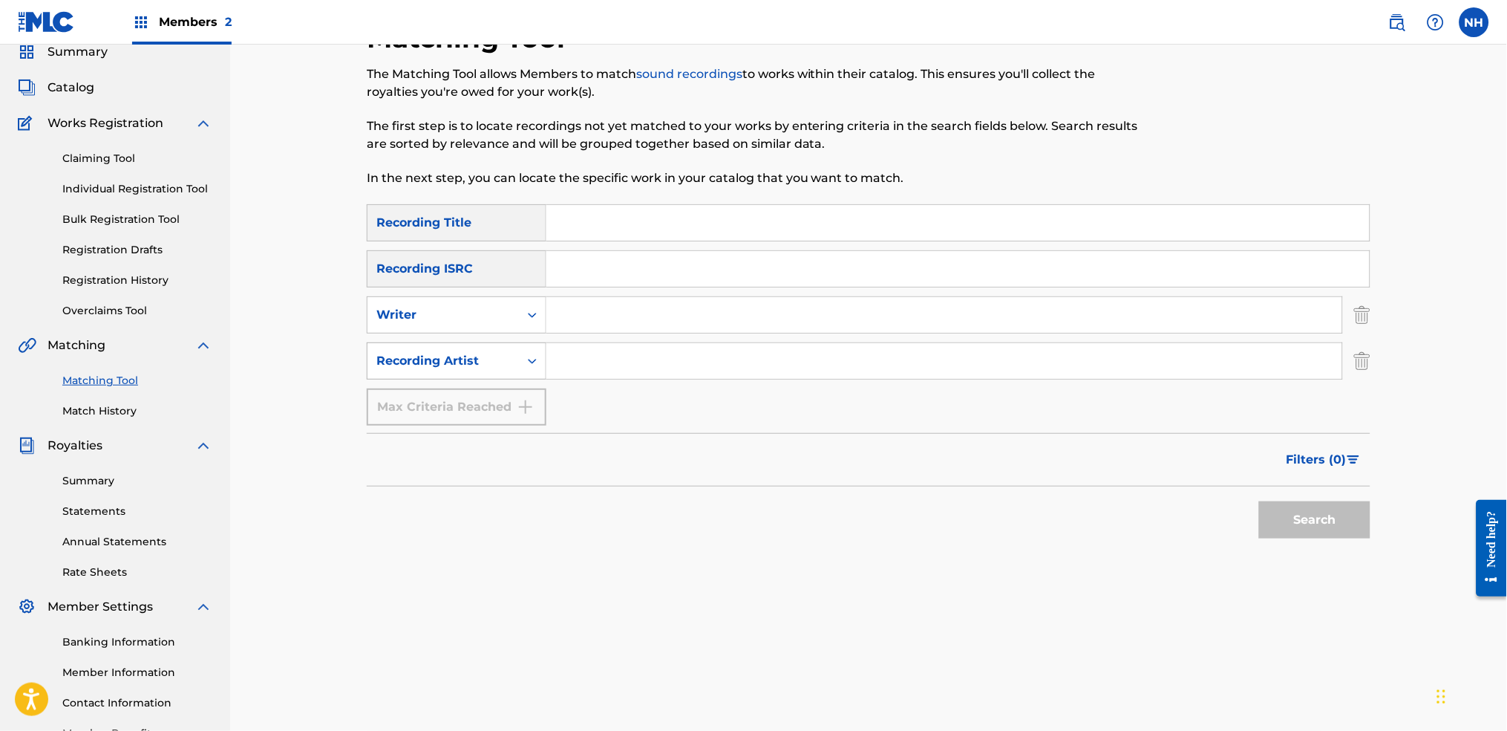
click at [485, 363] on div "Recording Artist" at bounding box center [443, 361] width 134 height 18
click at [636, 376] on input "Search Form" at bounding box center [944, 361] width 796 height 36
type input "alfa"
drag, startPoint x: 658, startPoint y: 216, endPoint x: 474, endPoint y: 206, distance: 184.4
click at [474, 206] on div "SearchWithCriteriab69bc63f-c16c-46f9-943a-ffcfdda0fead Recording Title BUMPER C…" at bounding box center [869, 222] width 1004 height 37
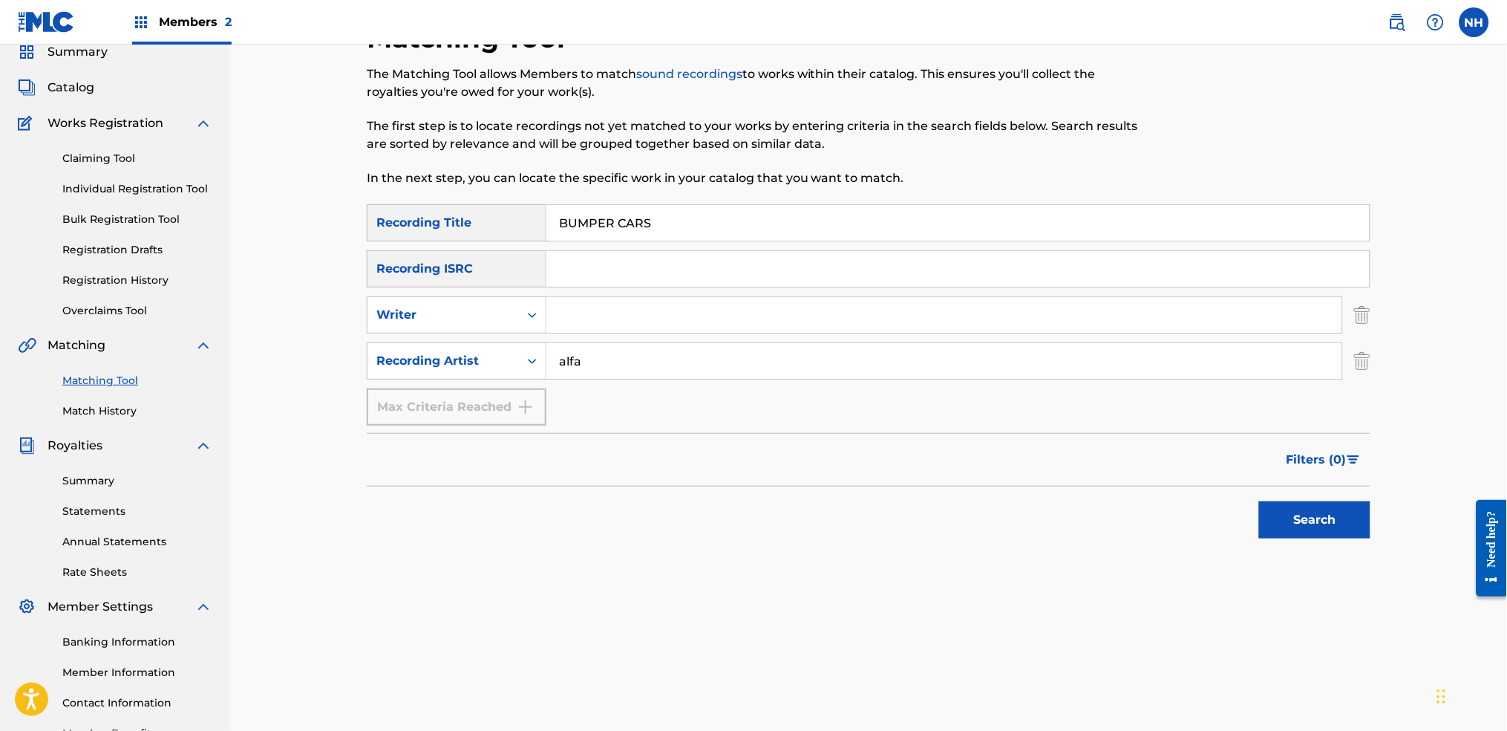
type input "="
click at [713, 367] on input "alfa" at bounding box center [944, 361] width 796 height 36
click at [1220, 501] on button "Search" at bounding box center [1314, 519] width 111 height 37
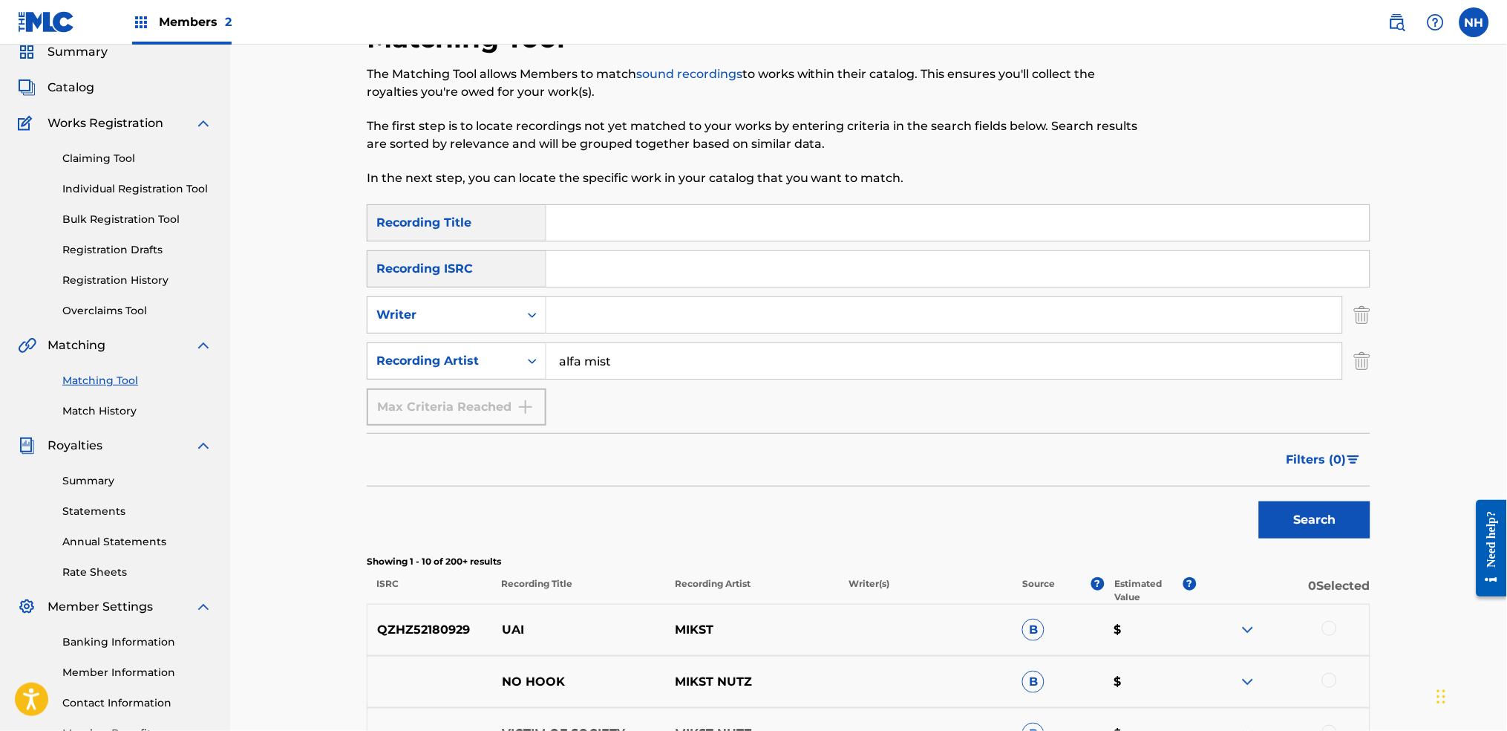
type input "alfa mist"
click at [1220, 501] on button "Search" at bounding box center [1314, 519] width 111 height 37
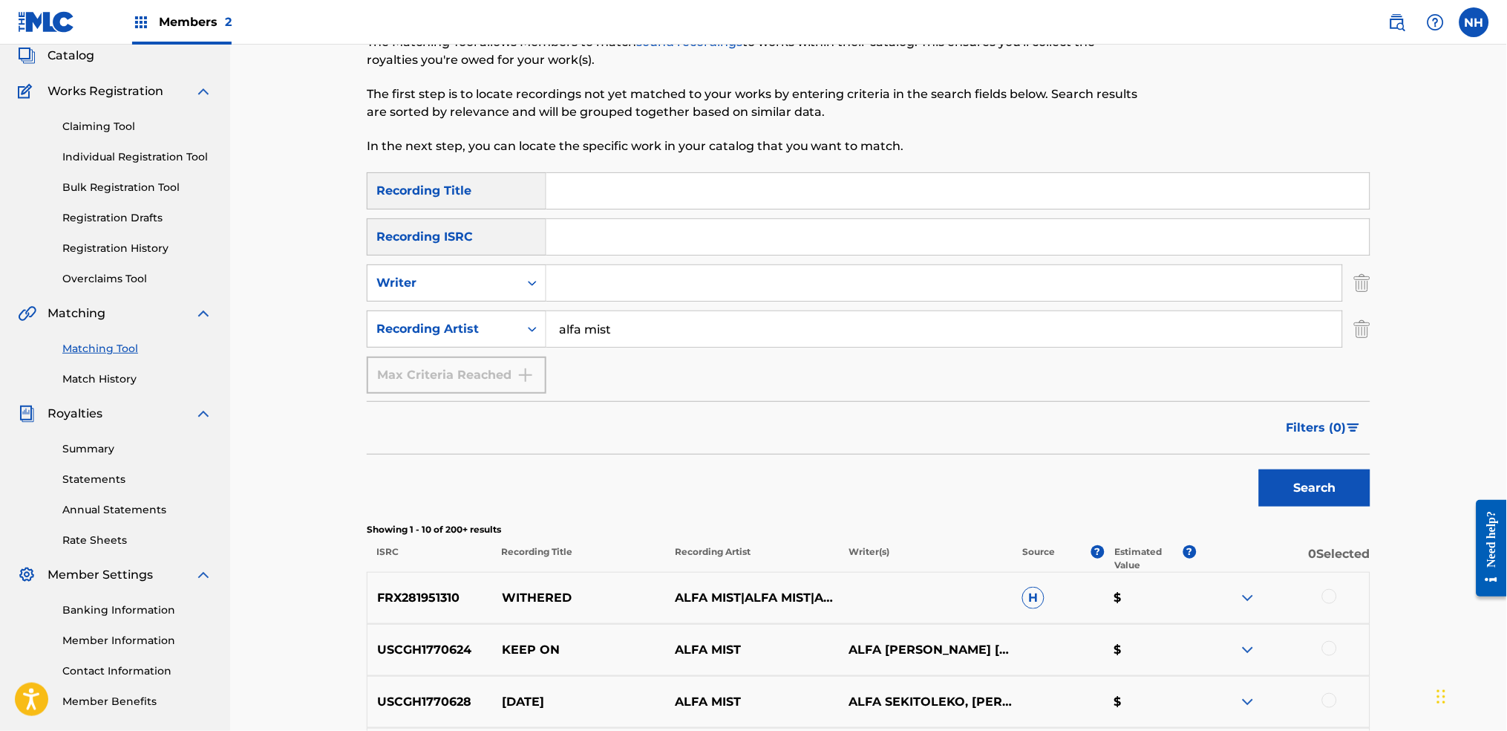
scroll to position [197, 0]
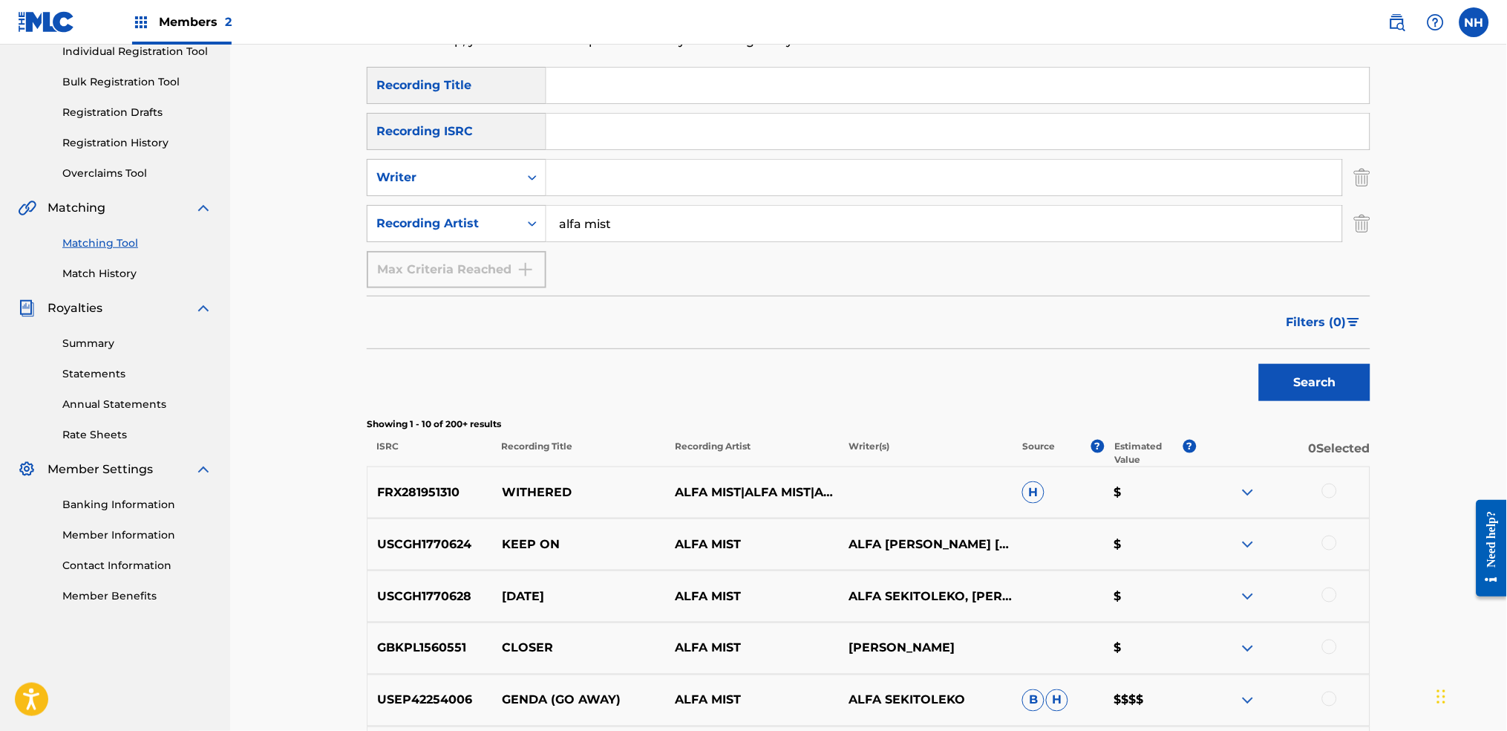
click at [1220, 330] on button "Filters ( 0 )" at bounding box center [1324, 322] width 93 height 37
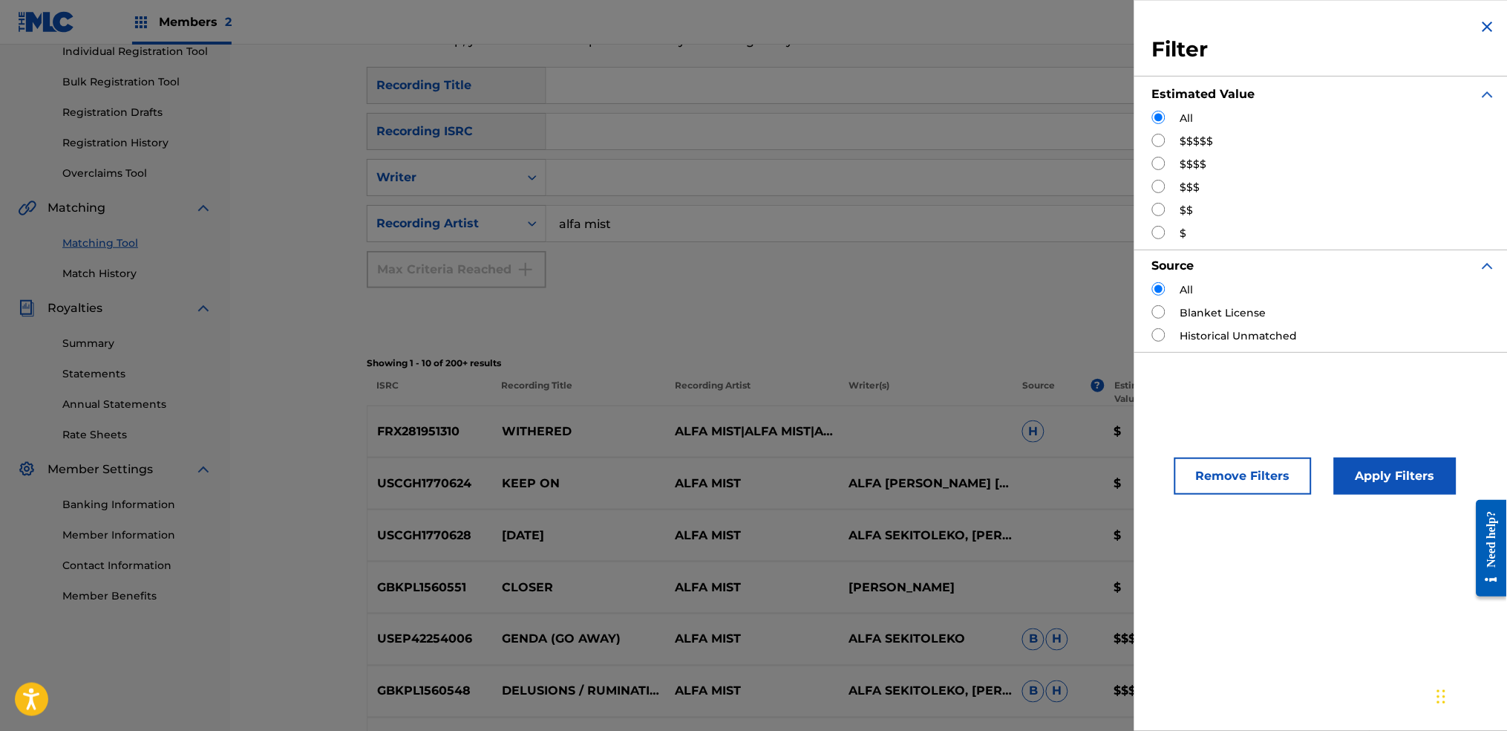
click at [1160, 166] on input "Search Form" at bounding box center [1158, 163] width 13 height 13
radio input "true"
click at [1220, 475] on button "Apply Filters" at bounding box center [1395, 475] width 123 height 37
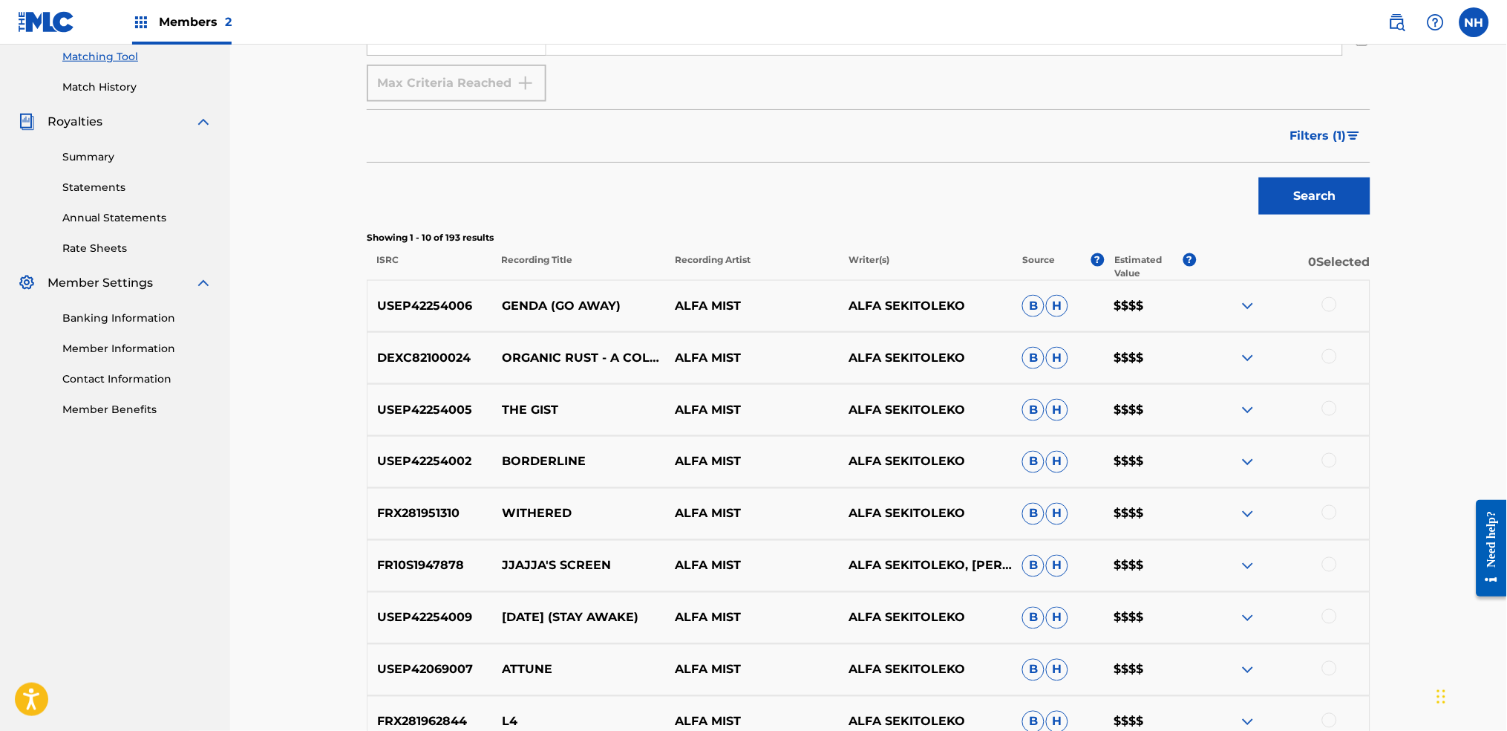
scroll to position [371, 0]
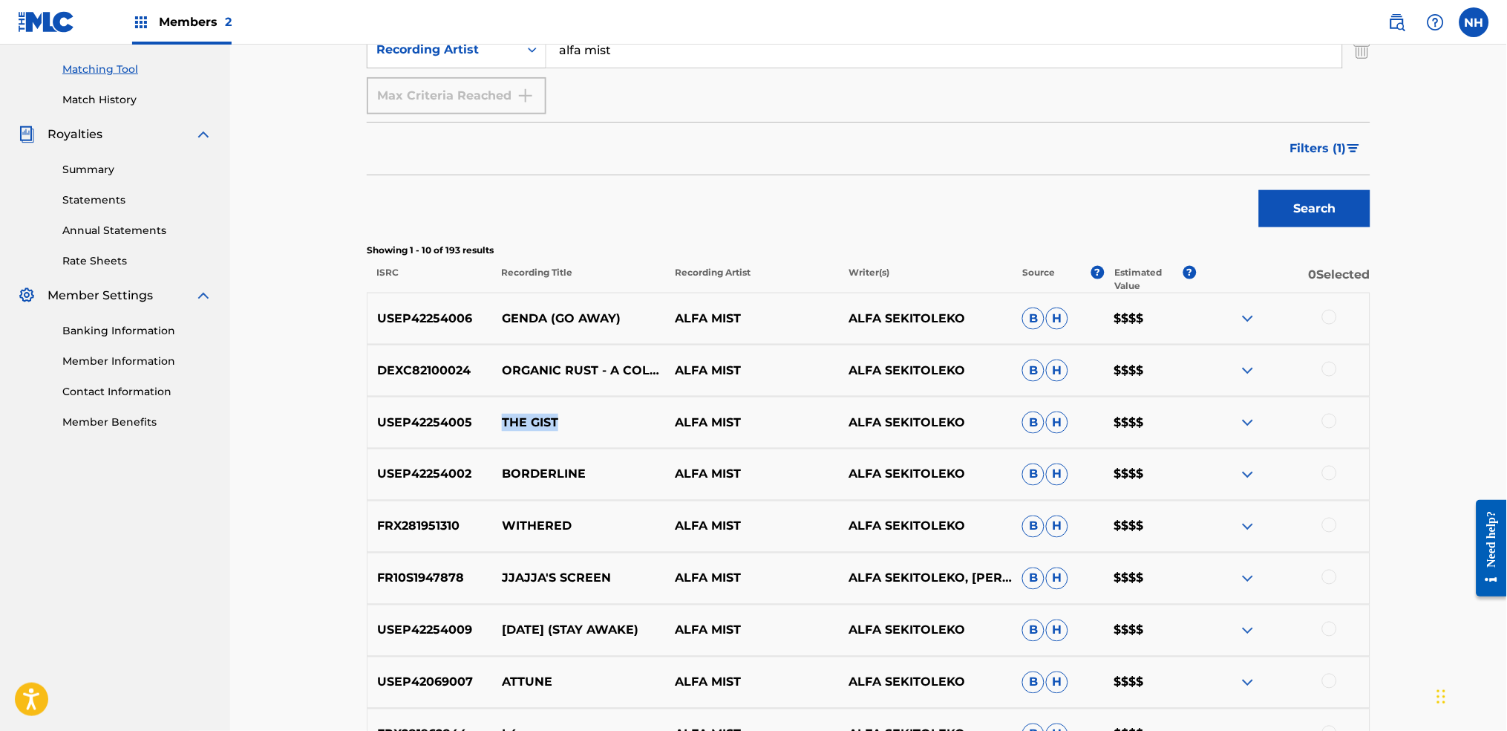
drag, startPoint x: 572, startPoint y: 422, endPoint x: 489, endPoint y: 424, distance: 83.2
click at [489, 424] on div "USEP42254005 THE GIST ALFA MIST ALFA SEKITOLEKO B H $$$$" at bounding box center [869, 422] width 1004 height 52
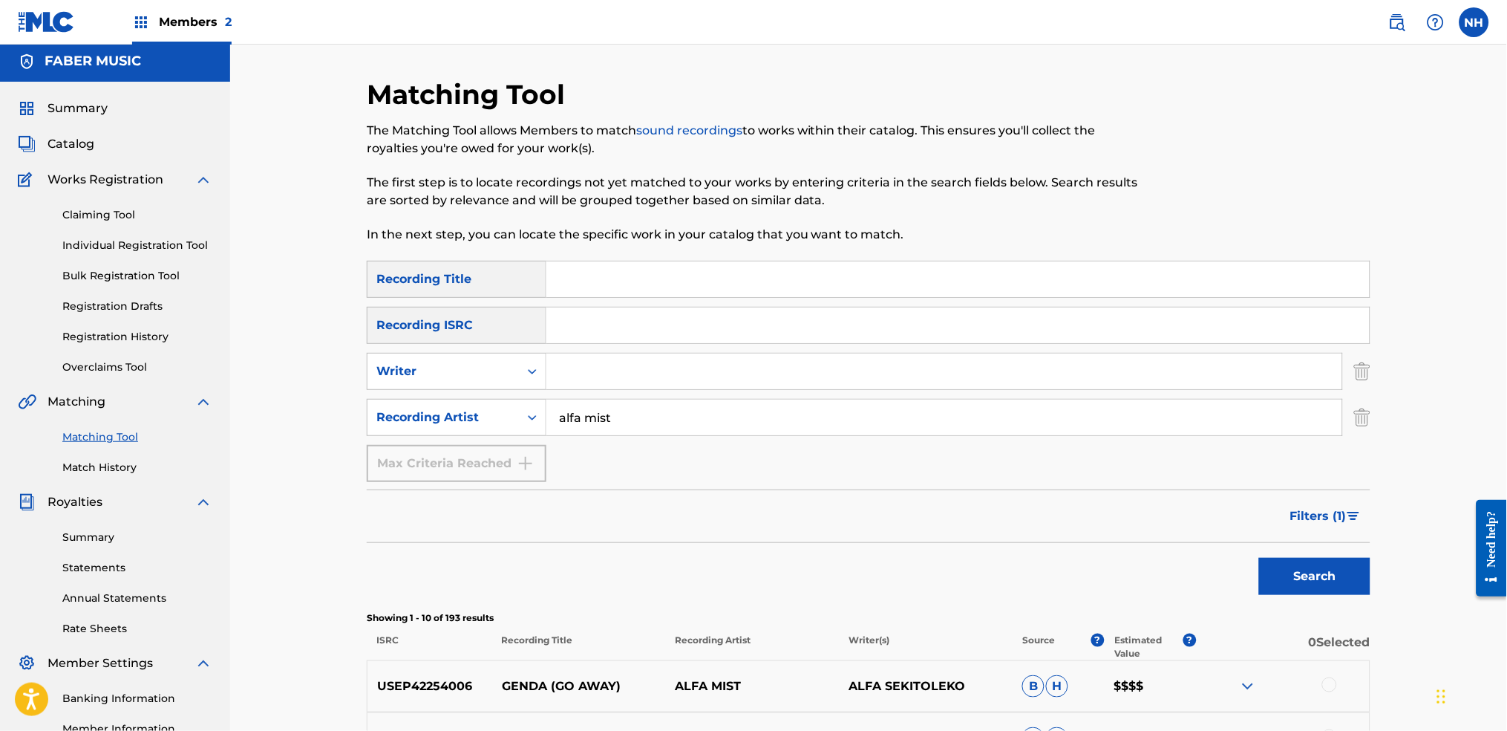
scroll to position [0, 0]
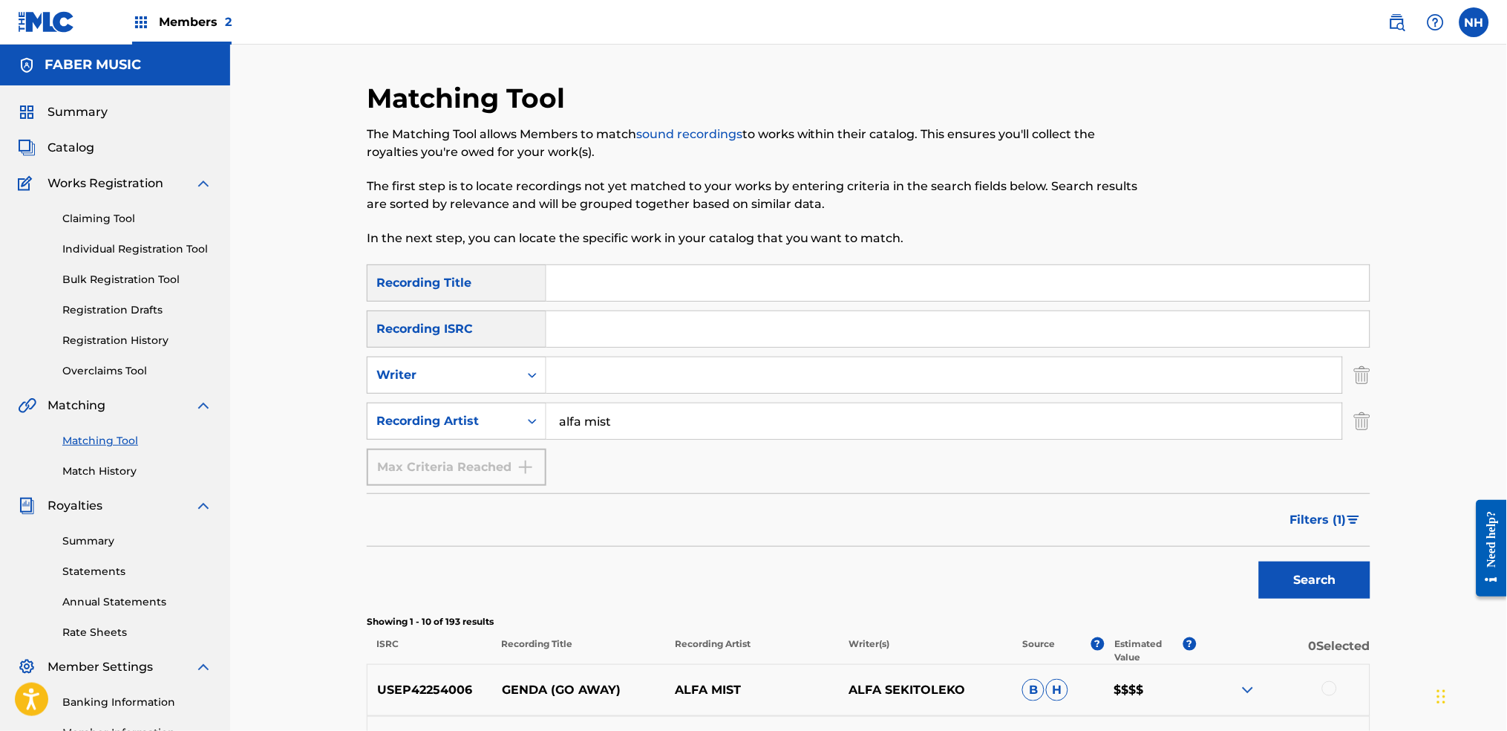
click at [77, 147] on span "Catalog" at bounding box center [71, 148] width 47 height 18
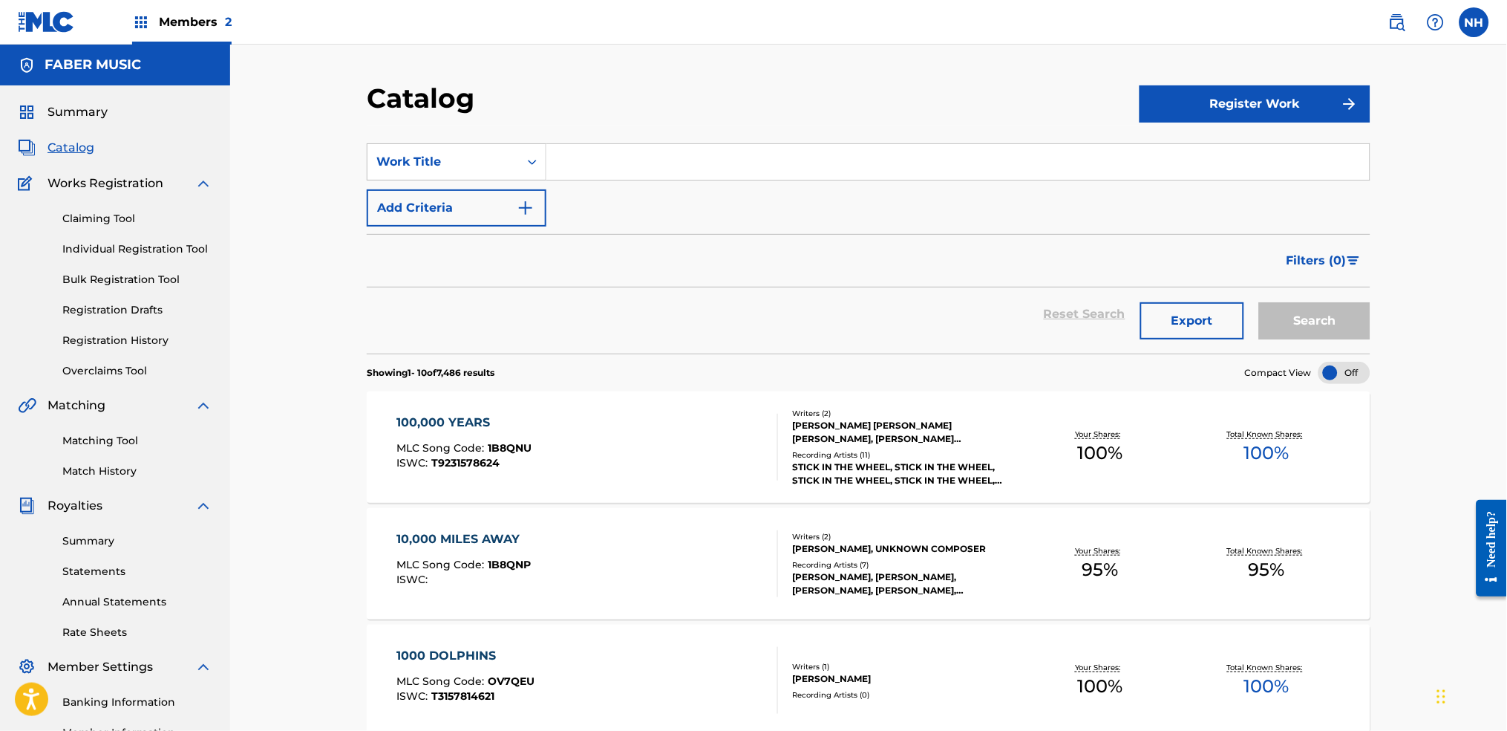
click at [634, 128] on section "SearchWithCriteria266cfa0b-7505-4b43-960b-c5b30f7e9674 Work Title Add Criteria …" at bounding box center [869, 239] width 1004 height 228
click at [619, 140] on section "SearchWithCriteria266cfa0b-7505-4b43-960b-c5b30f7e9674 Work Title Add Criteria …" at bounding box center [869, 239] width 1004 height 228
click at [609, 154] on input "Search Form" at bounding box center [957, 162] width 823 height 36
paste input "THE GIST"
type input "THE GIST"
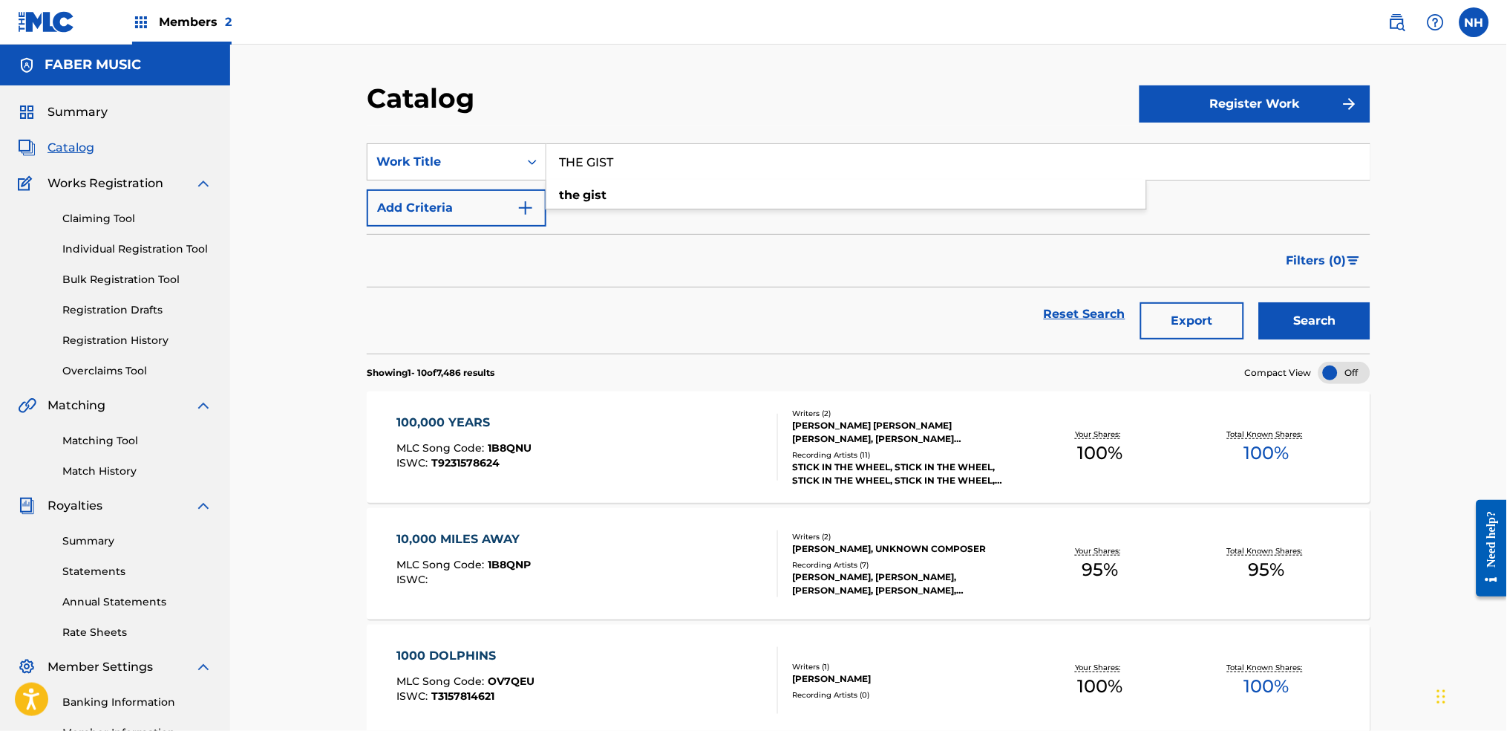
click at [1220, 302] on button "Search" at bounding box center [1314, 320] width 111 height 37
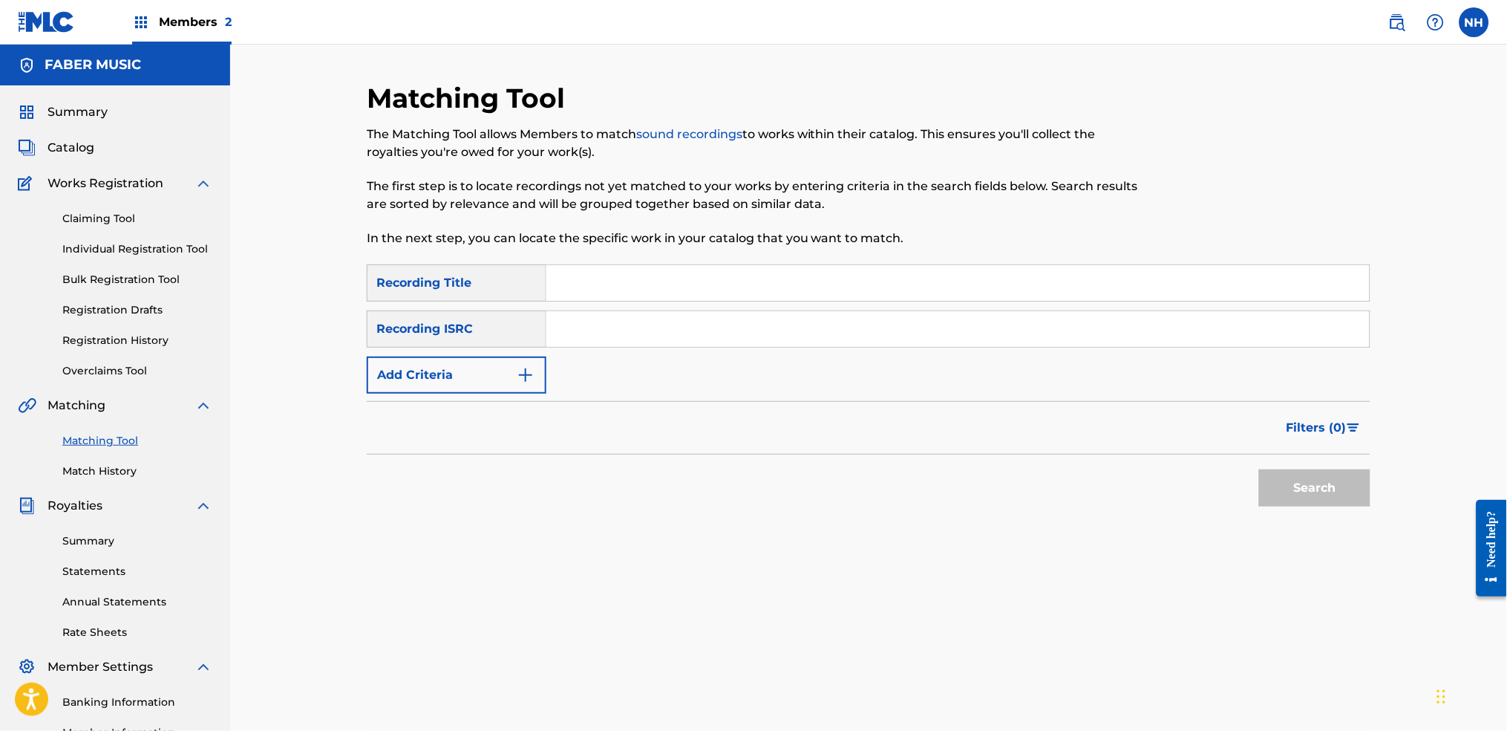
click at [644, 247] on div "Matching Tool The Matching Tool allows Members to match sound recordings to wor…" at bounding box center [753, 173] width 773 height 183
click at [600, 268] on input "Search Form" at bounding box center [957, 283] width 823 height 36
paste input "THE GIST"
type input "THE GIST"
click at [524, 370] on img "Search Form" at bounding box center [526, 375] width 18 height 18
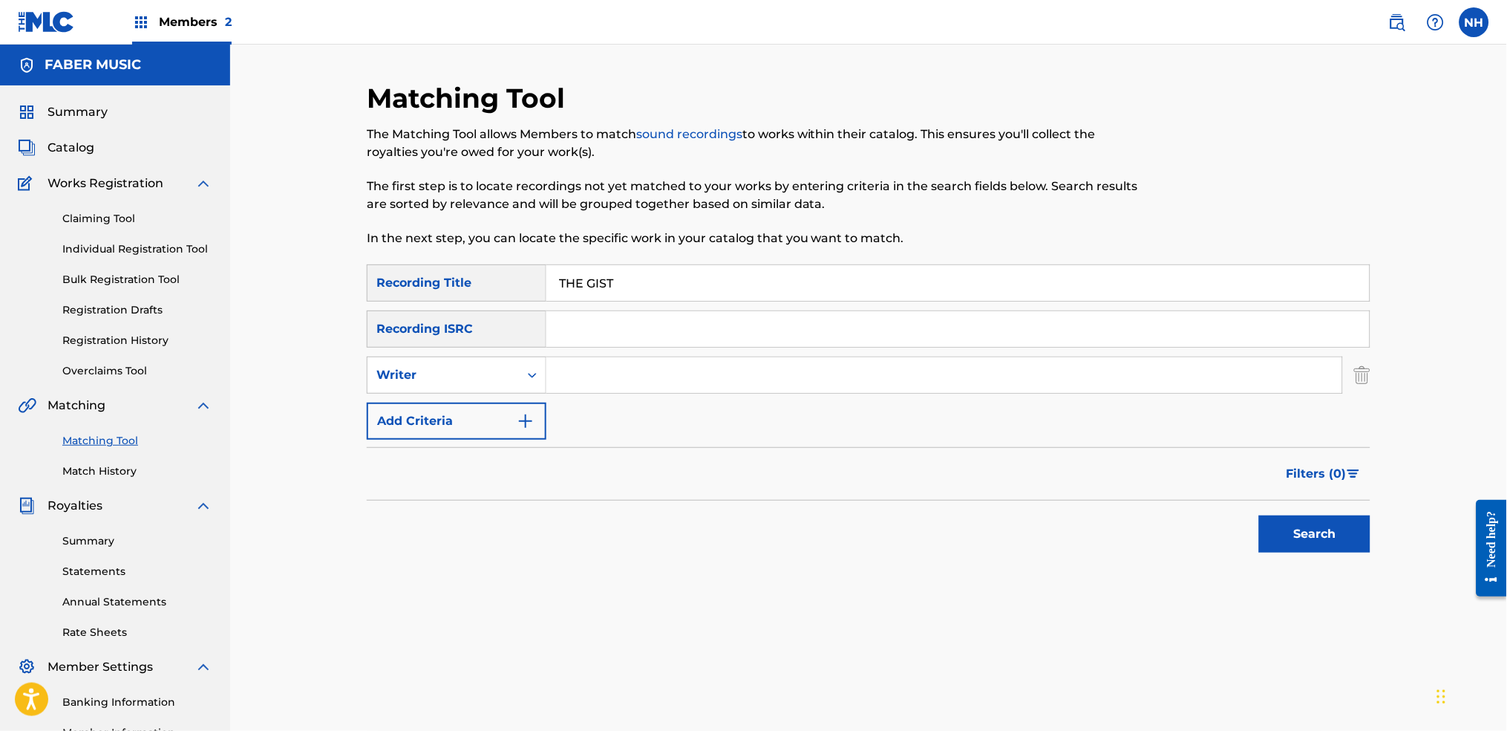
drag, startPoint x: 564, startPoint y: 391, endPoint x: 570, endPoint y: 386, distance: 7.9
click at [565, 391] on input "Search Form" at bounding box center [944, 375] width 796 height 36
click at [503, 417] on button "Add Criteria" at bounding box center [457, 420] width 180 height 37
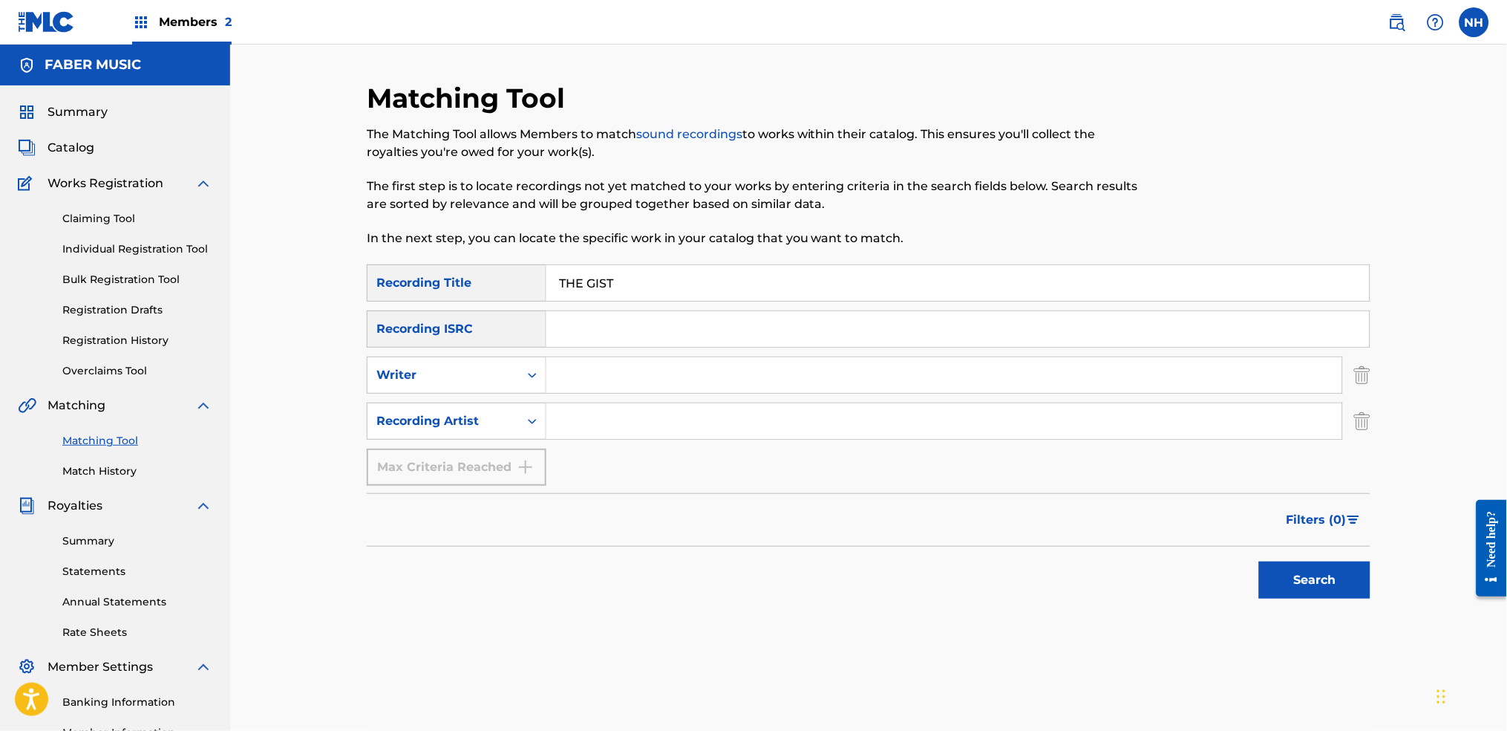
click at [575, 417] on input "Search Form" at bounding box center [944, 421] width 796 height 36
type input "alfa mist"
drag, startPoint x: 649, startPoint y: 282, endPoint x: 408, endPoint y: 269, distance: 240.9
click at [410, 269] on div "SearchWithCriteriab69bc63f-c16c-46f9-943a-ffcfdda0fead Recording Title THE GIST" at bounding box center [869, 282] width 1004 height 37
click at [1220, 535] on div "Filters ( 0 )" at bounding box center [869, 519] width 1004 height 53
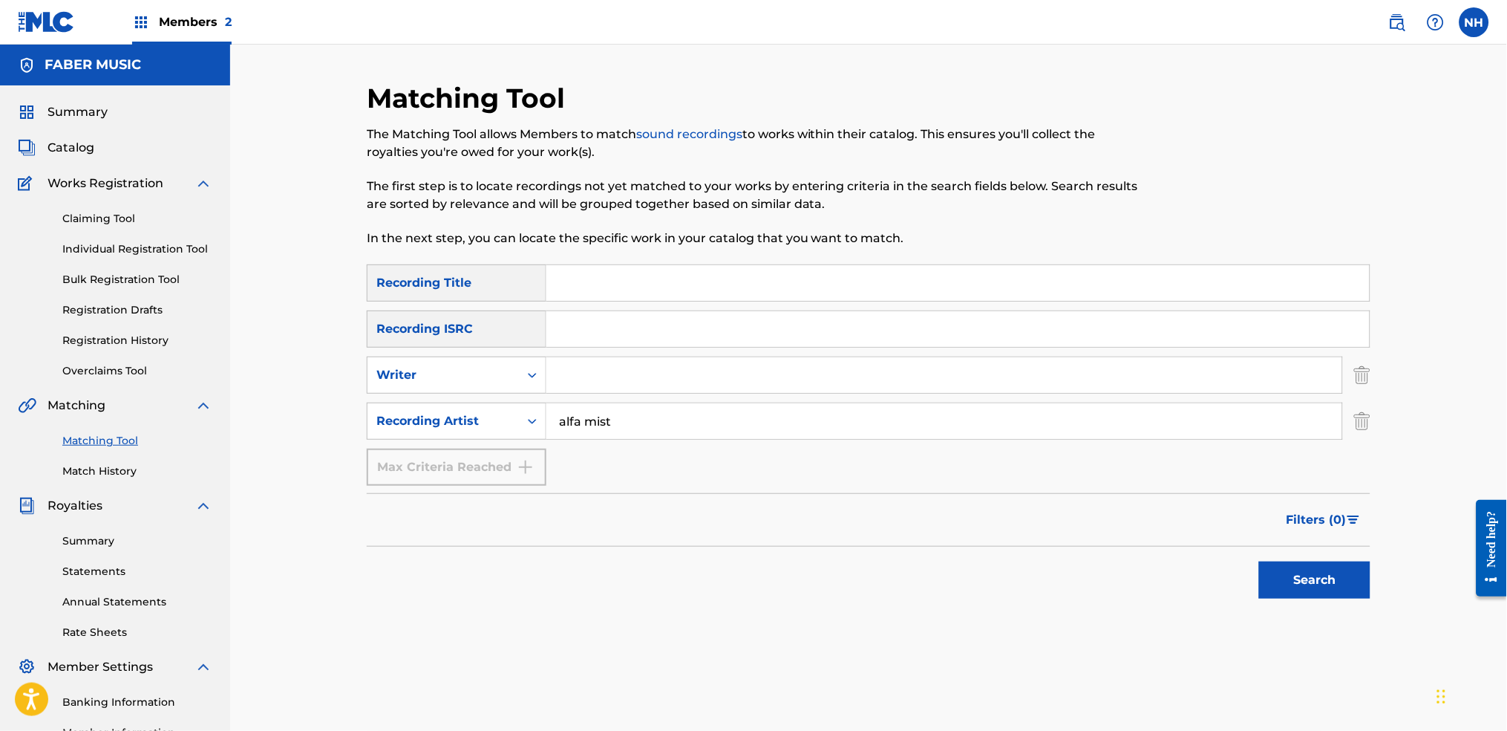
click at [1220, 543] on button "Search" at bounding box center [1314, 579] width 111 height 37
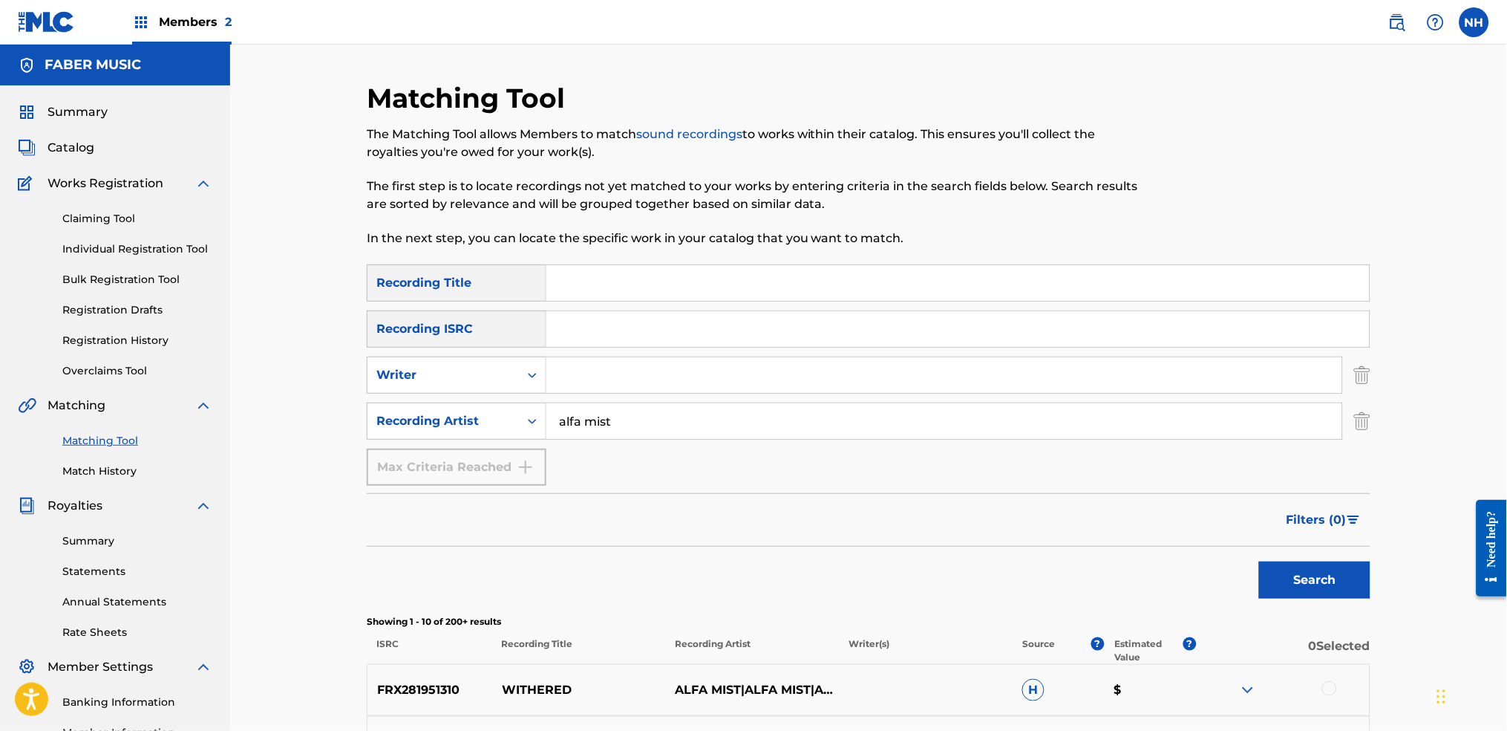
click at [1220, 526] on button "Filters ( 0 )" at bounding box center [1324, 519] width 93 height 37
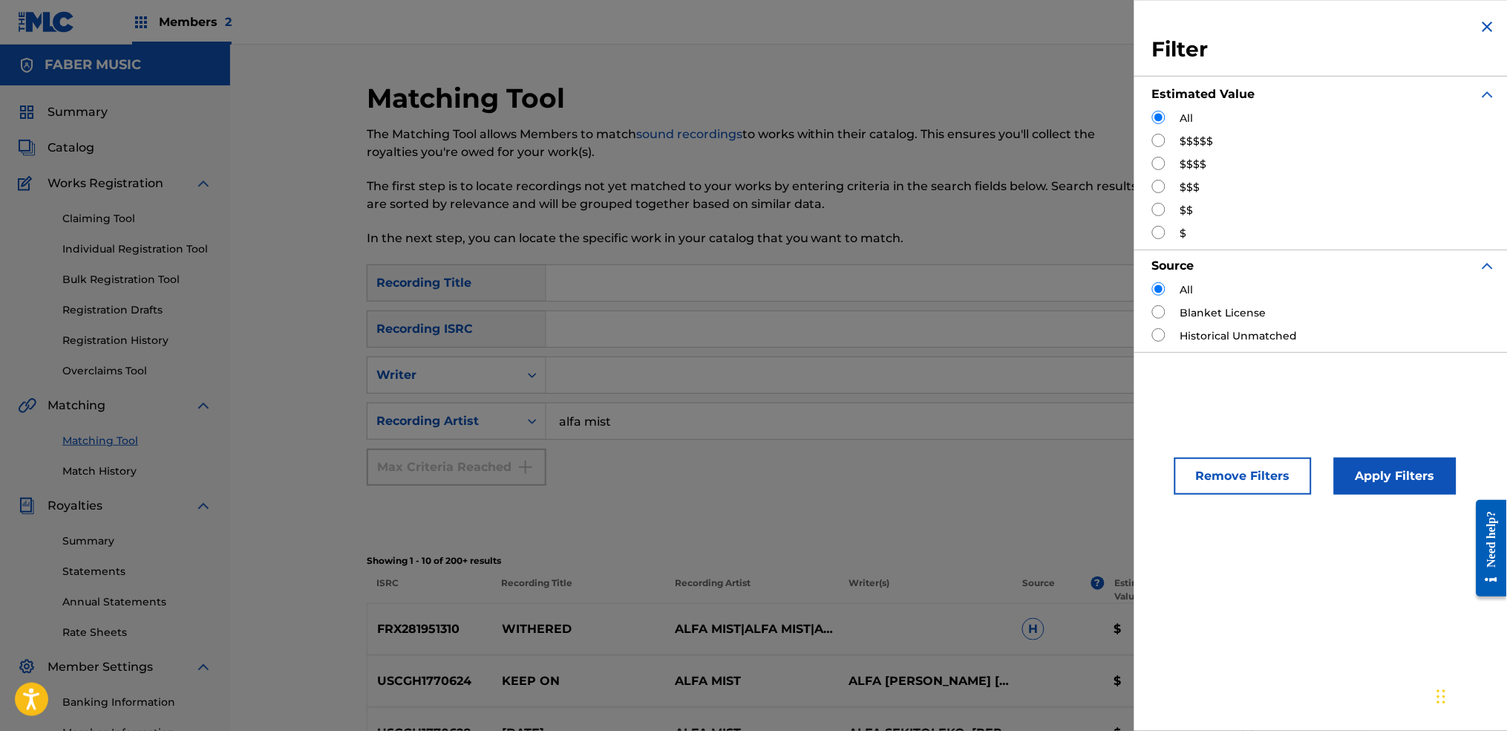
click at [1155, 167] on input "Search Form" at bounding box center [1158, 163] width 13 height 13
radio input "true"
click at [1220, 486] on button "Apply Filters" at bounding box center [1395, 475] width 123 height 37
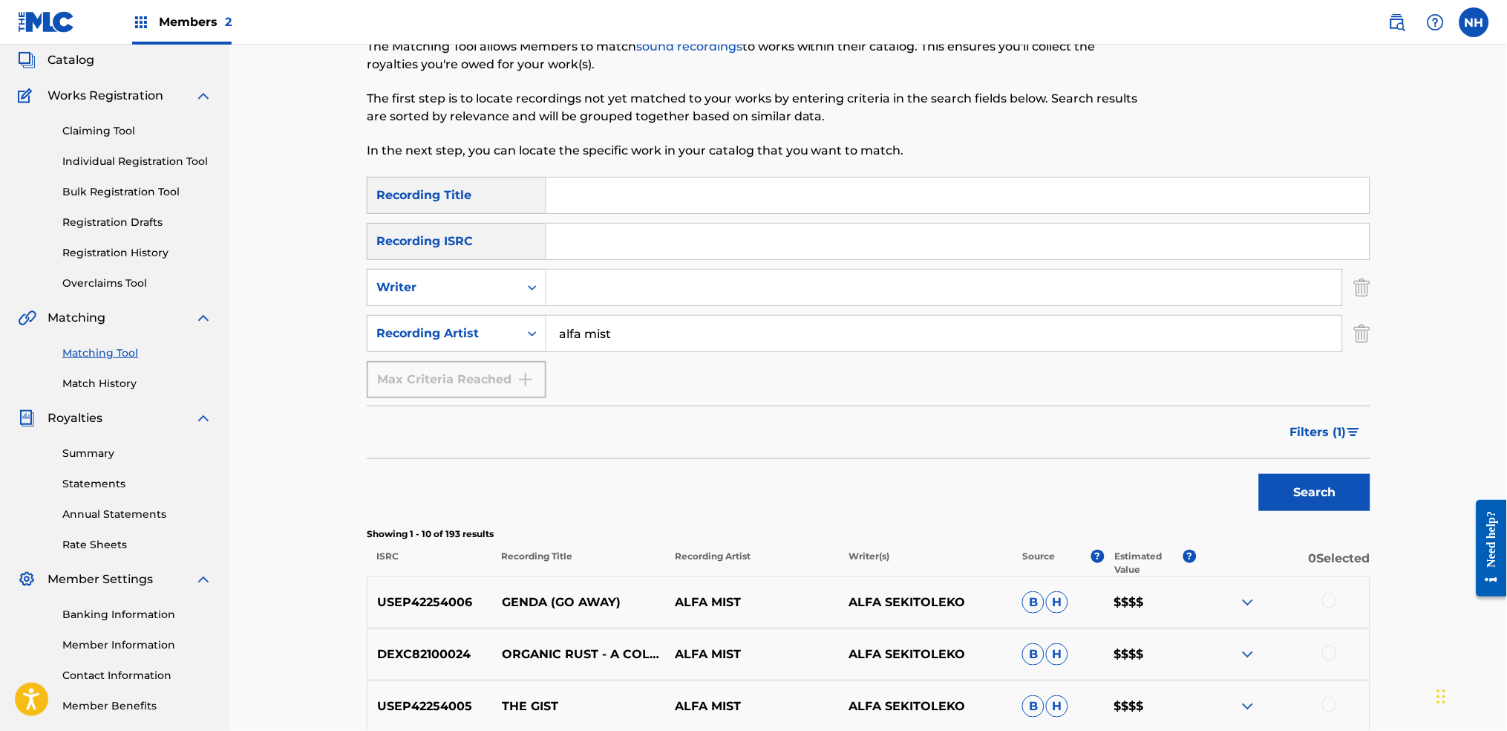
scroll to position [371, 0]
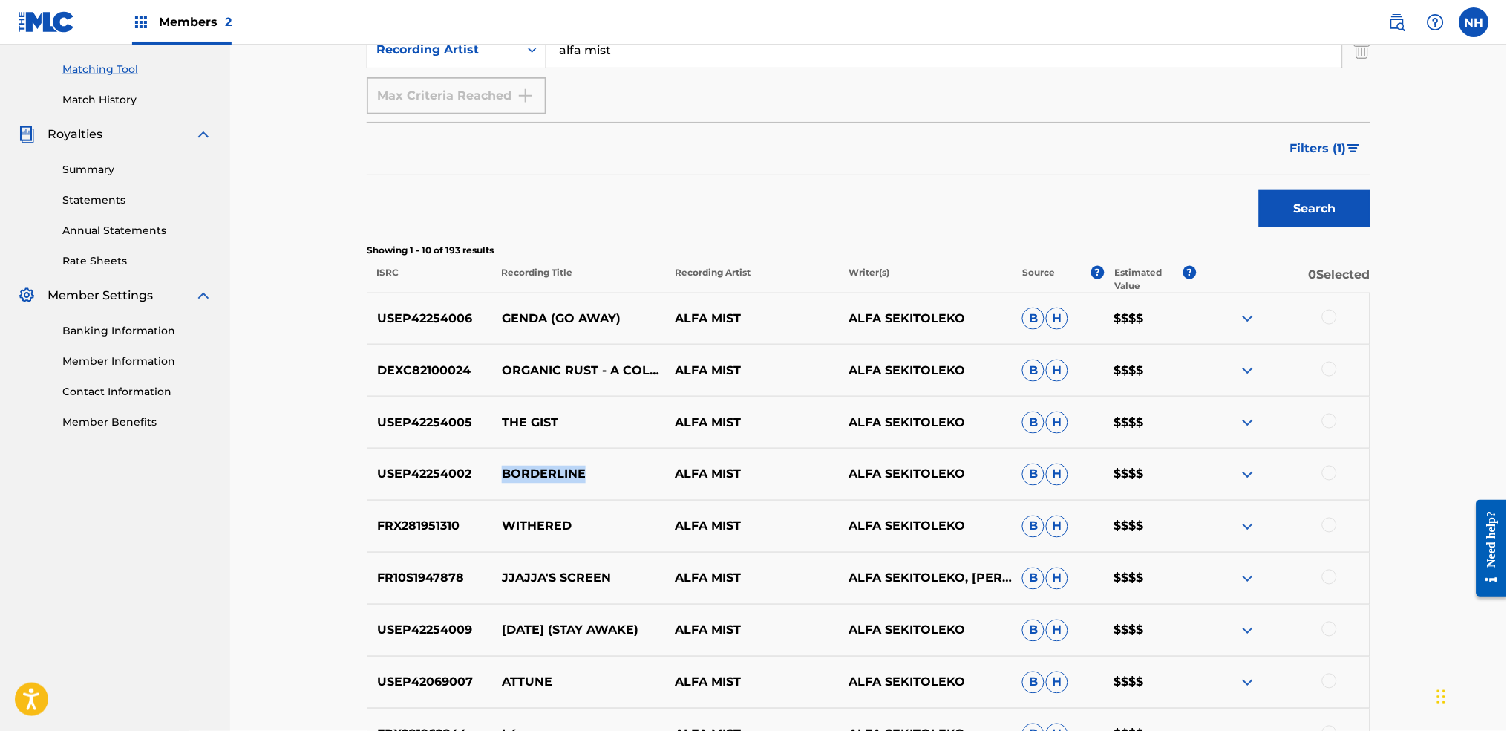
drag, startPoint x: 564, startPoint y: 484, endPoint x: 499, endPoint y: 483, distance: 64.6
click at [499, 483] on div "USEP42254002 BORDERLINE ALFA MIST ALFA SEKITOLEKO B H $$$$" at bounding box center [869, 474] width 1004 height 52
drag, startPoint x: 597, startPoint y: 525, endPoint x: 499, endPoint y: 523, distance: 98.0
click at [499, 523] on p "WITHERED" at bounding box center [579, 526] width 174 height 18
drag, startPoint x: 503, startPoint y: 485, endPoint x: 622, endPoint y: 472, distance: 119.5
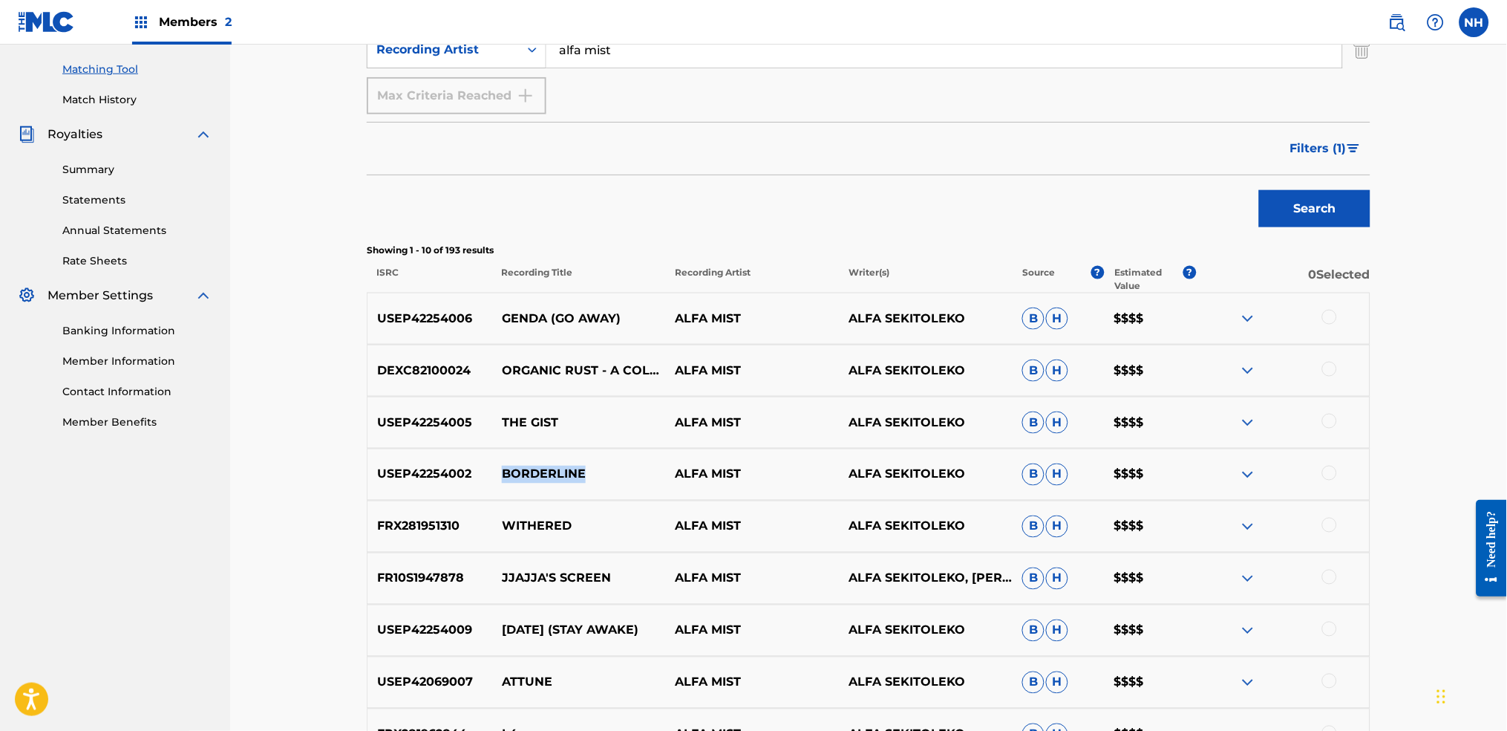
click at [622, 472] on div "USEP42254002 BORDERLINE ALFA MIST ALFA SEKITOLEKO B H $$$$" at bounding box center [869, 474] width 1004 height 52
click at [546, 230] on div "Search" at bounding box center [869, 204] width 1004 height 59
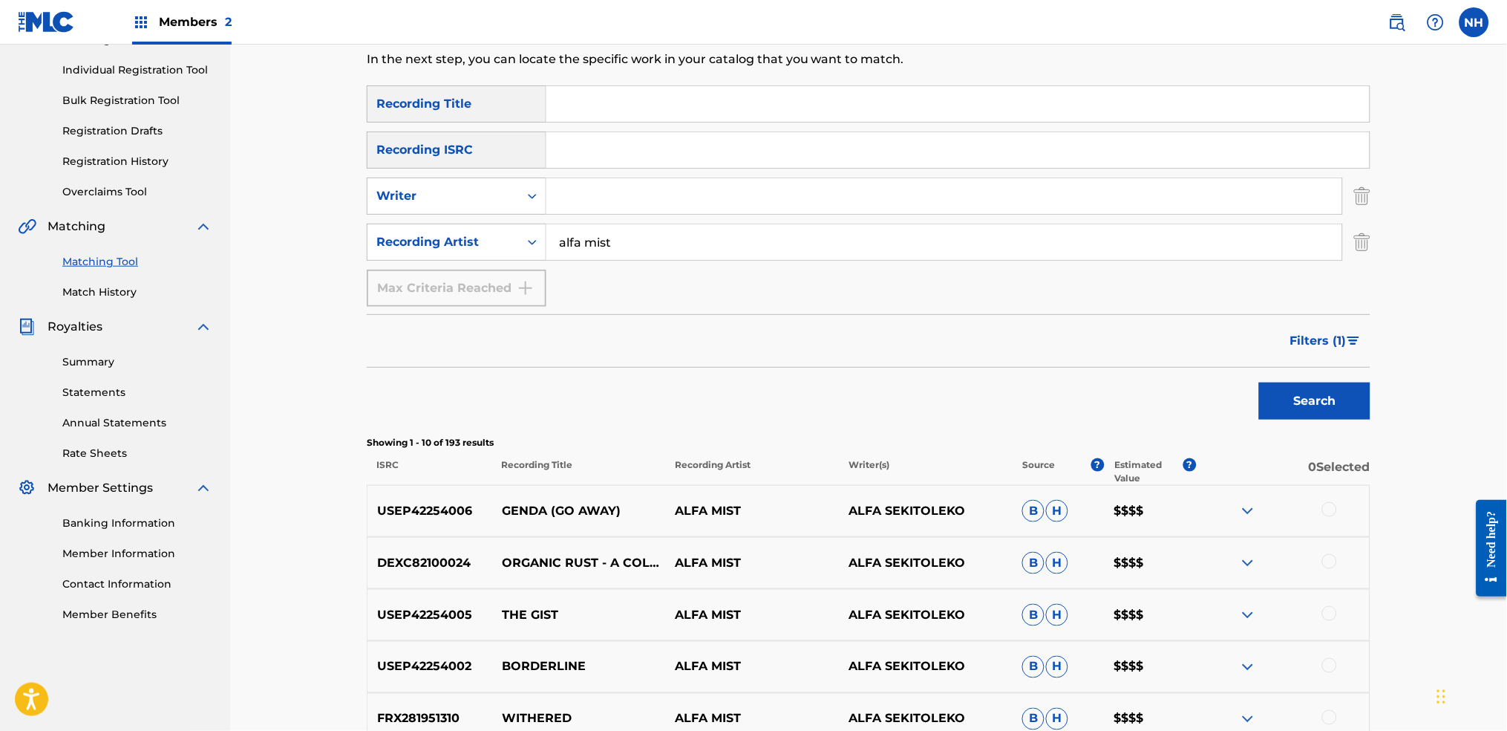
scroll to position [74, 0]
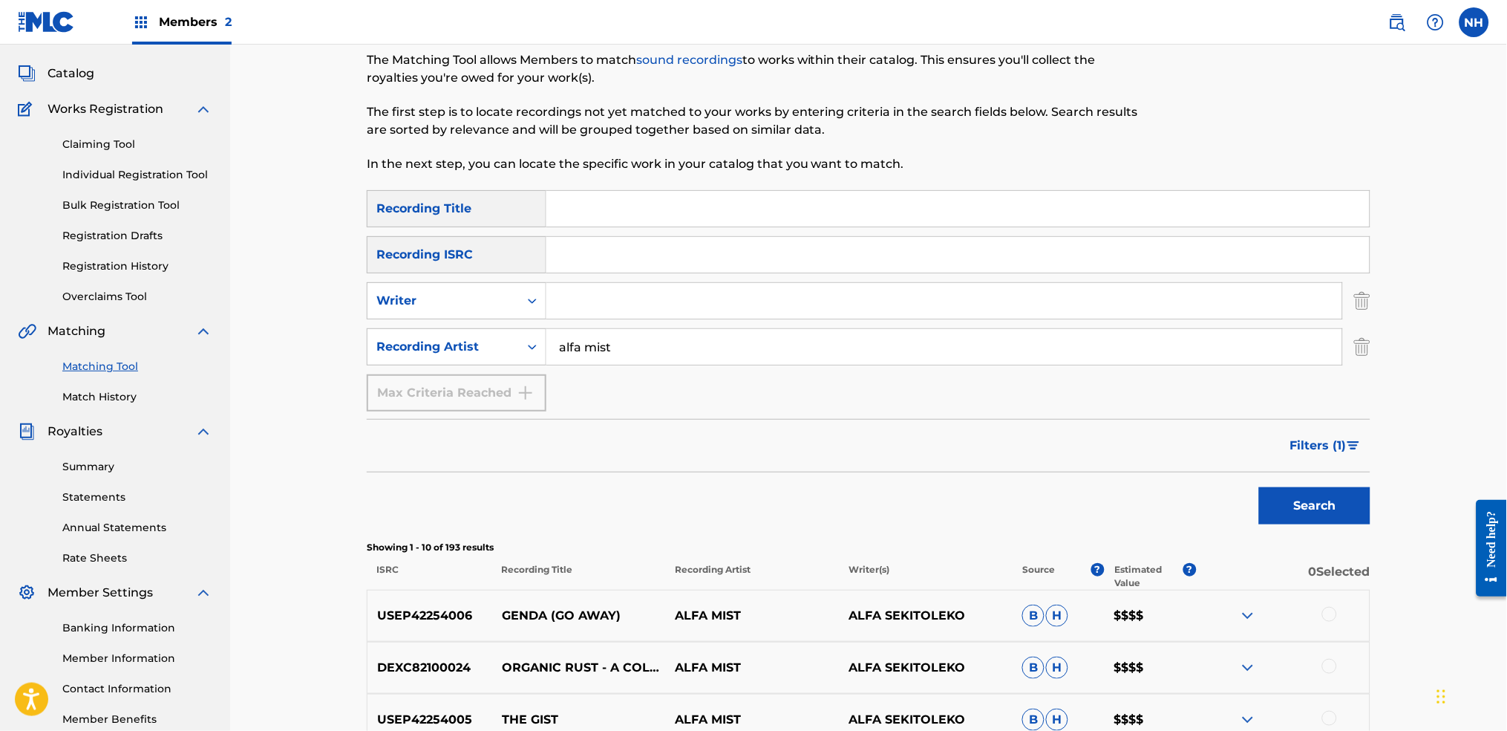
click at [857, 245] on input "Search Form" at bounding box center [957, 255] width 823 height 36
click at [849, 202] on input "Search Form" at bounding box center [957, 209] width 823 height 36
paste input "withered"
type input "withered"
click at [1220, 444] on span "Filters ( 1 )" at bounding box center [1318, 446] width 56 height 18
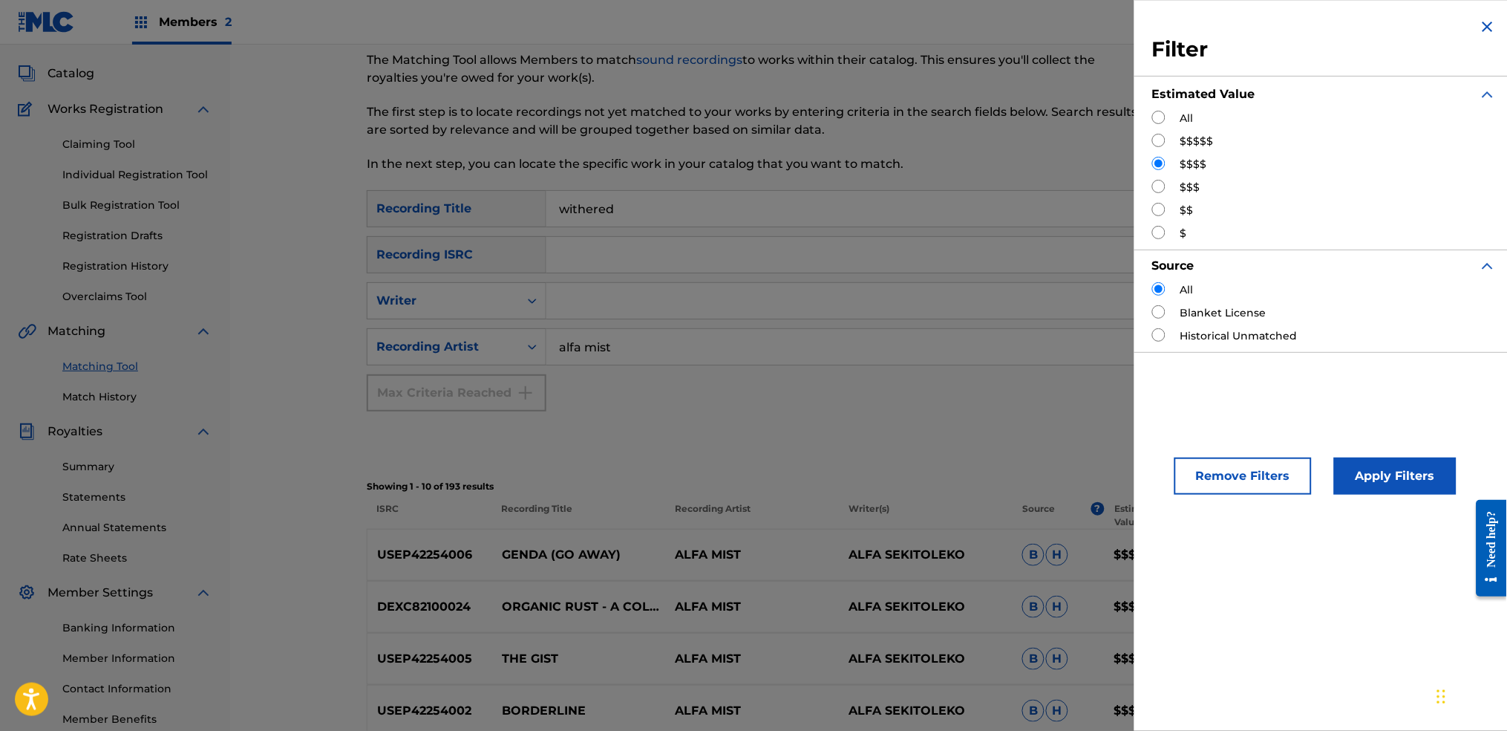
click at [1159, 98] on strong "Estimated Value" at bounding box center [1203, 94] width 103 height 14
click at [1157, 116] on input "Search Form" at bounding box center [1158, 117] width 13 height 13
radio input "true"
click at [1220, 494] on button "Apply Filters" at bounding box center [1395, 475] width 123 height 37
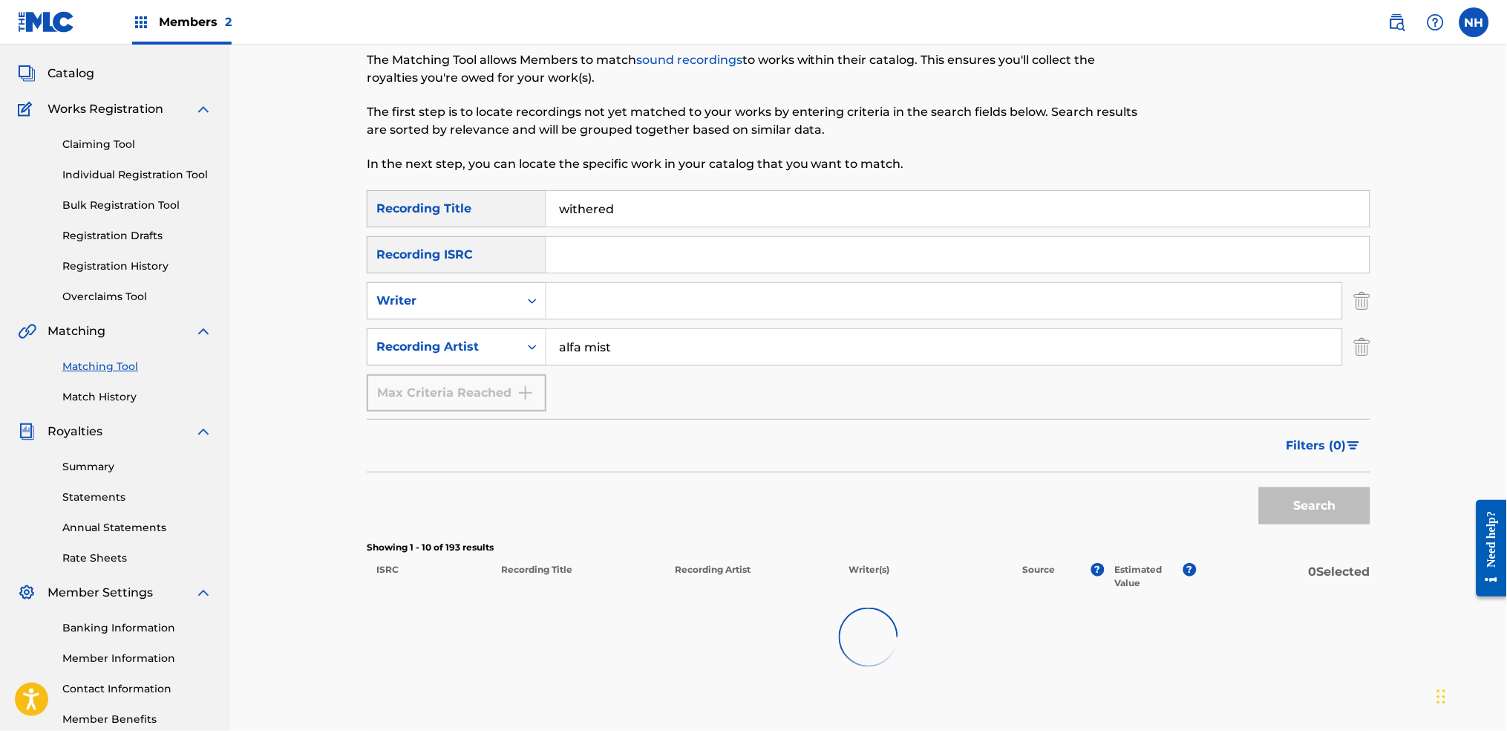
click at [1220, 487] on div "Matching Tool The Matching Tool allows Members to match sound recordings to wor…" at bounding box center [868, 382] width 1039 height 751
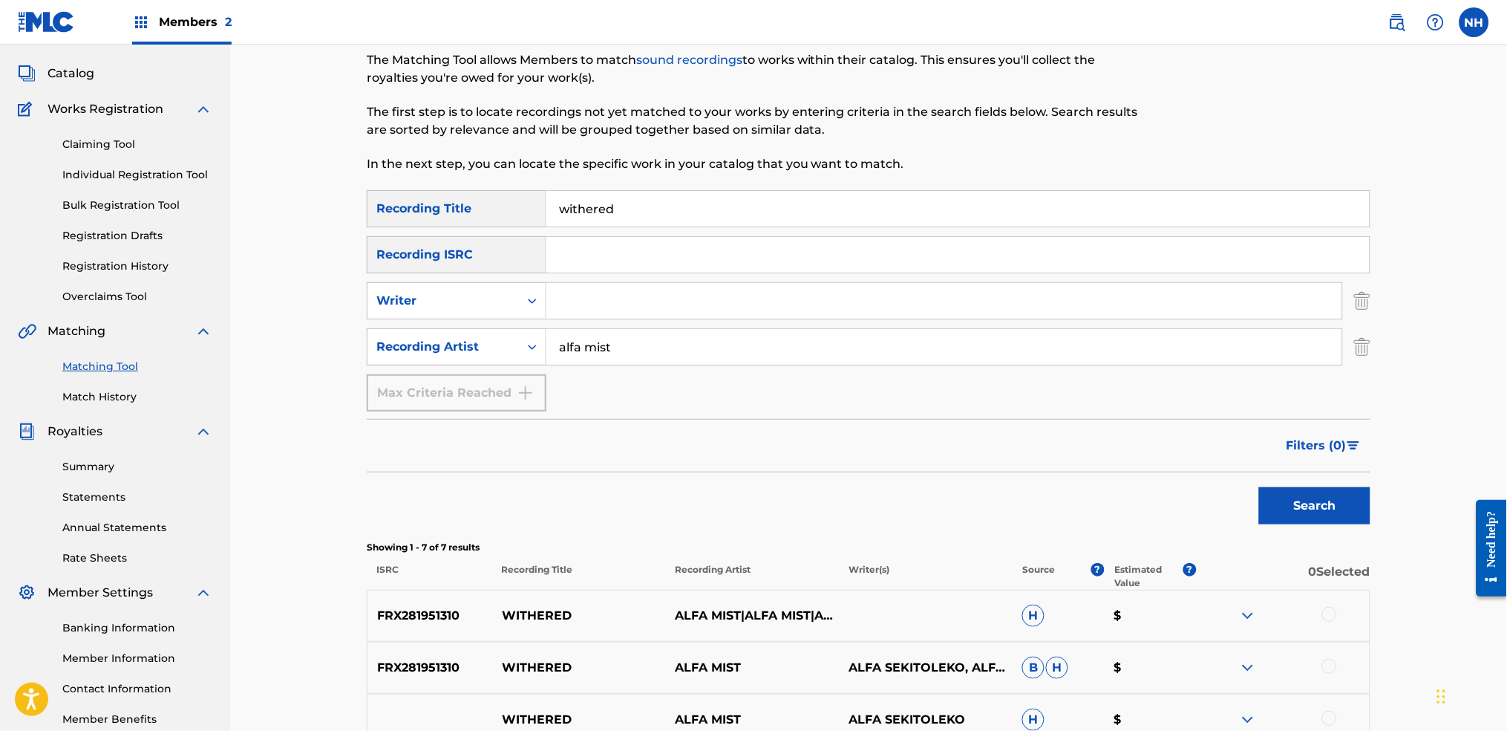
click at [1220, 505] on button "Search" at bounding box center [1314, 505] width 111 height 37
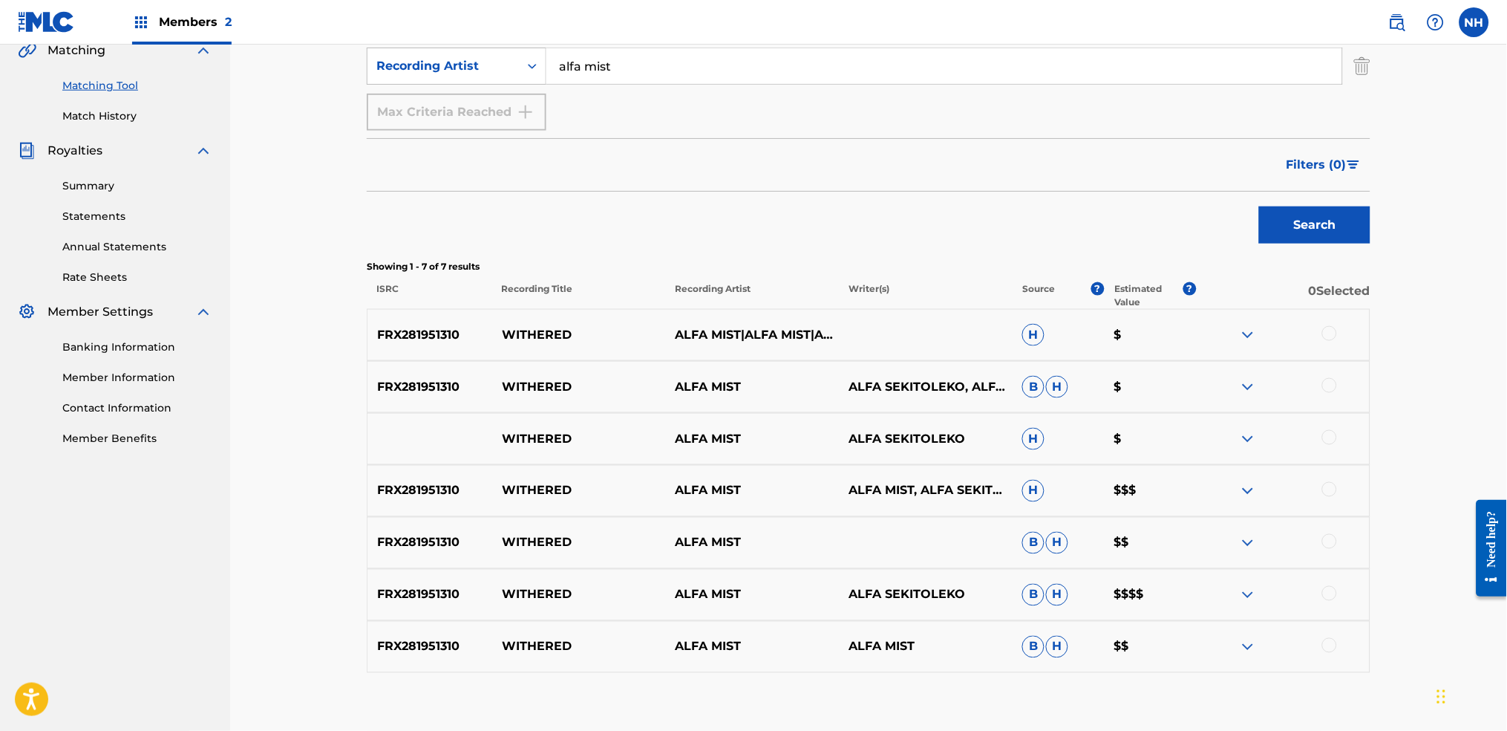
scroll to position [371, 0]
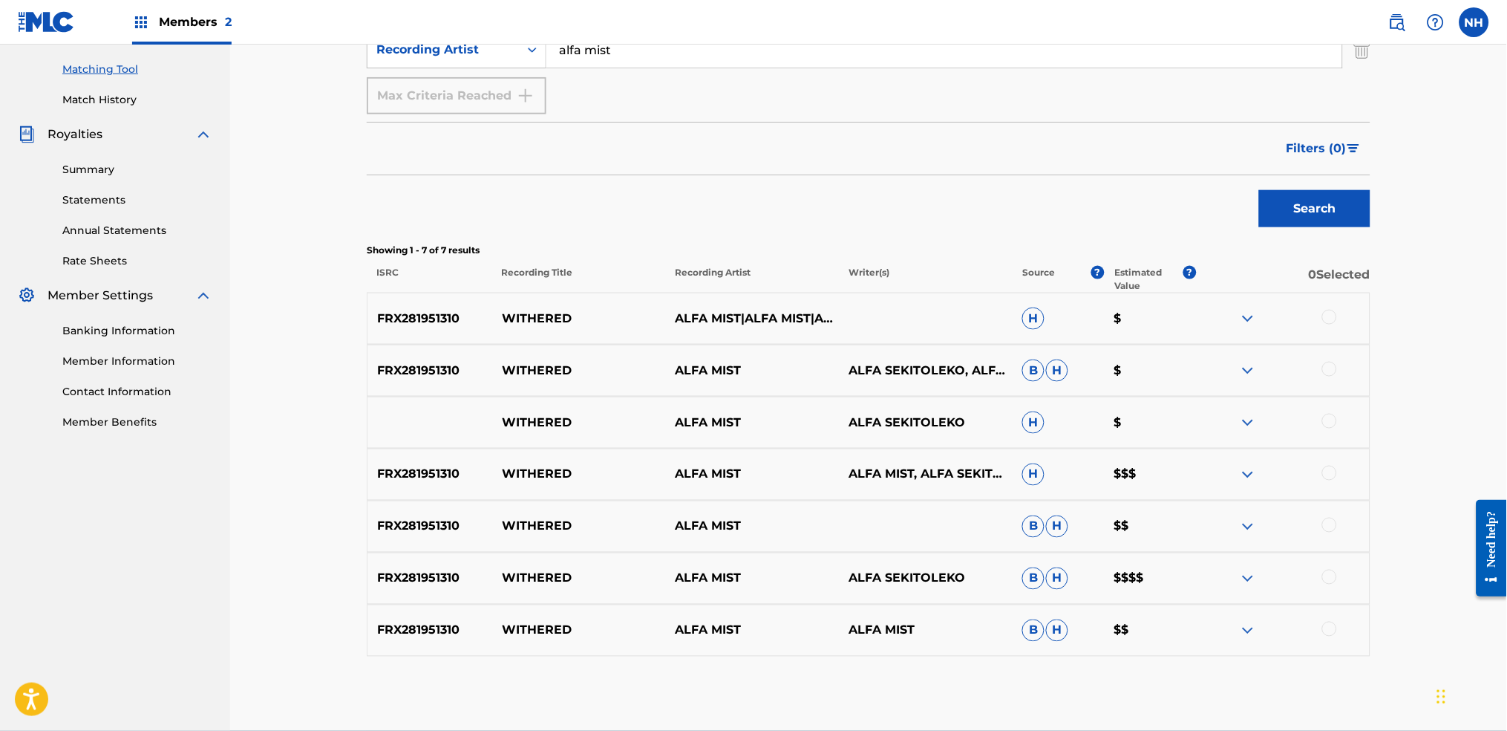
click at [1220, 320] on div at bounding box center [1329, 317] width 15 height 15
click at [1220, 403] on div "WITHERED ALFA MIST ALFA SEKITOLEKO H $" at bounding box center [869, 422] width 1004 height 52
click at [1220, 373] on div at bounding box center [1283, 371] width 174 height 18
click at [1220, 373] on div at bounding box center [1329, 369] width 15 height 15
click at [1220, 422] on div at bounding box center [1329, 421] width 15 height 15
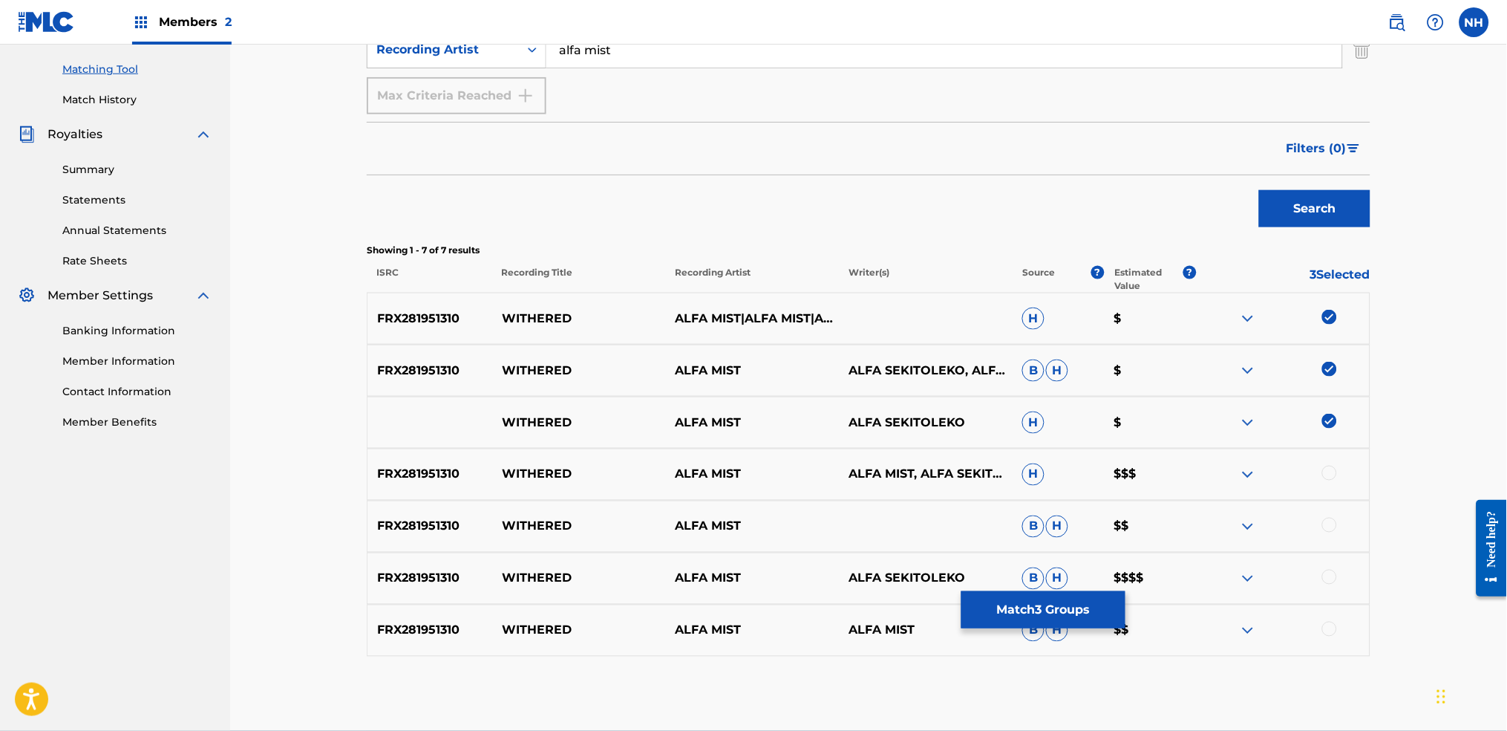
click at [1220, 503] on div "FRX281951310 WITHERED ALFA MIST B H $$" at bounding box center [869, 526] width 1004 height 52
drag, startPoint x: 1344, startPoint y: 556, endPoint x: 1349, endPoint y: 498, distance: 58.1
click at [1220, 543] on div "FRX281951310 WITHERED ALFA MIST ALFA SEKITOLEKO B H $$$$" at bounding box center [869, 578] width 1004 height 52
click at [1220, 442] on div "WITHERED ALFA MIST ALFA SEKITOLEKO H $" at bounding box center [869, 422] width 1004 height 52
click at [1220, 464] on div "FRX281951310 WITHERED ALFA MIST ALFA MIST, ALFA SEKITOLEKO H $$$" at bounding box center [869, 474] width 1004 height 52
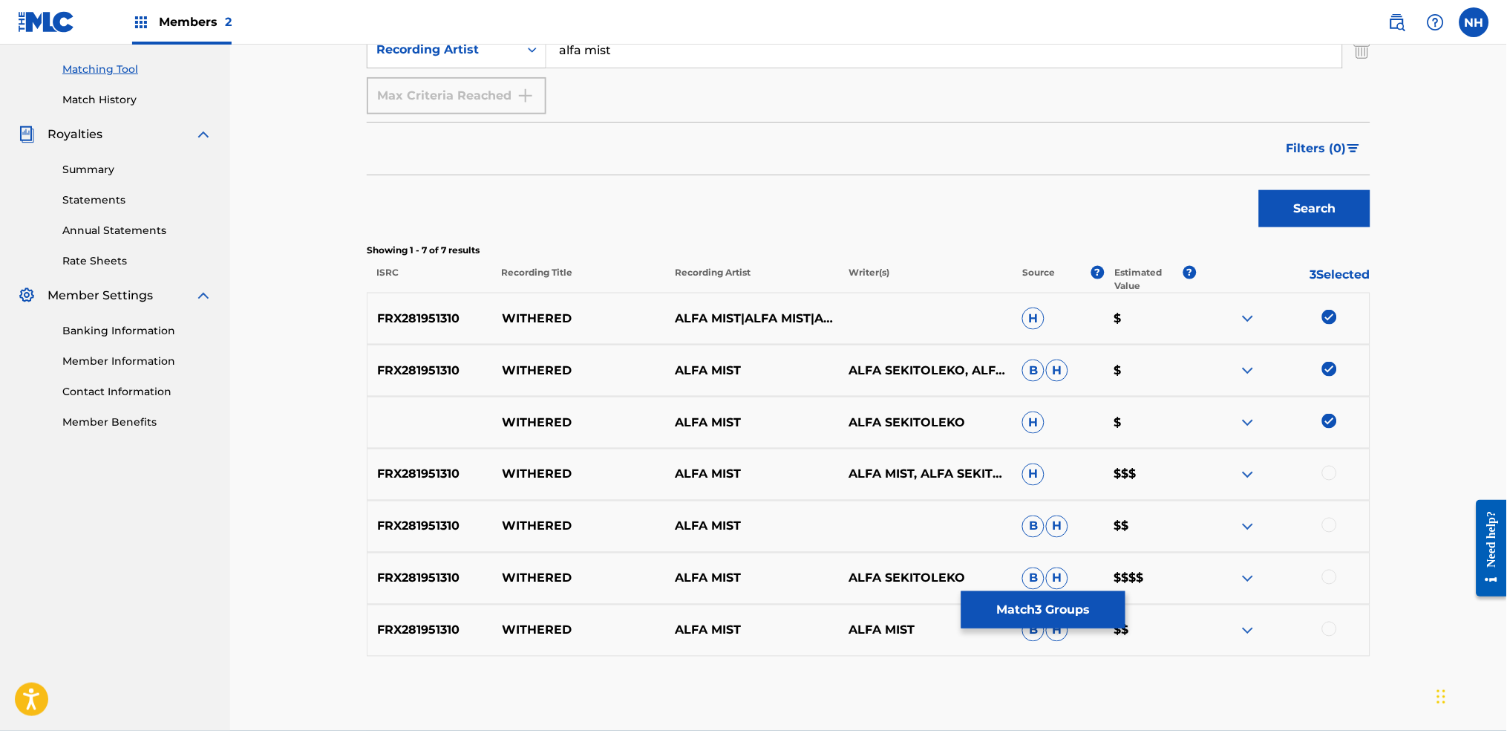
click at [1220, 469] on div at bounding box center [1283, 475] width 174 height 18
click at [1220, 496] on div "FRX281951310 WITHERED ALFA MIST ALFA MIST, ALFA SEKITOLEKO H $$$" at bounding box center [869, 474] width 1004 height 52
click at [1220, 529] on div at bounding box center [1283, 526] width 174 height 18
click at [1220, 469] on div at bounding box center [1329, 473] width 15 height 15
click at [1220, 530] on div at bounding box center [1329, 524] width 15 height 15
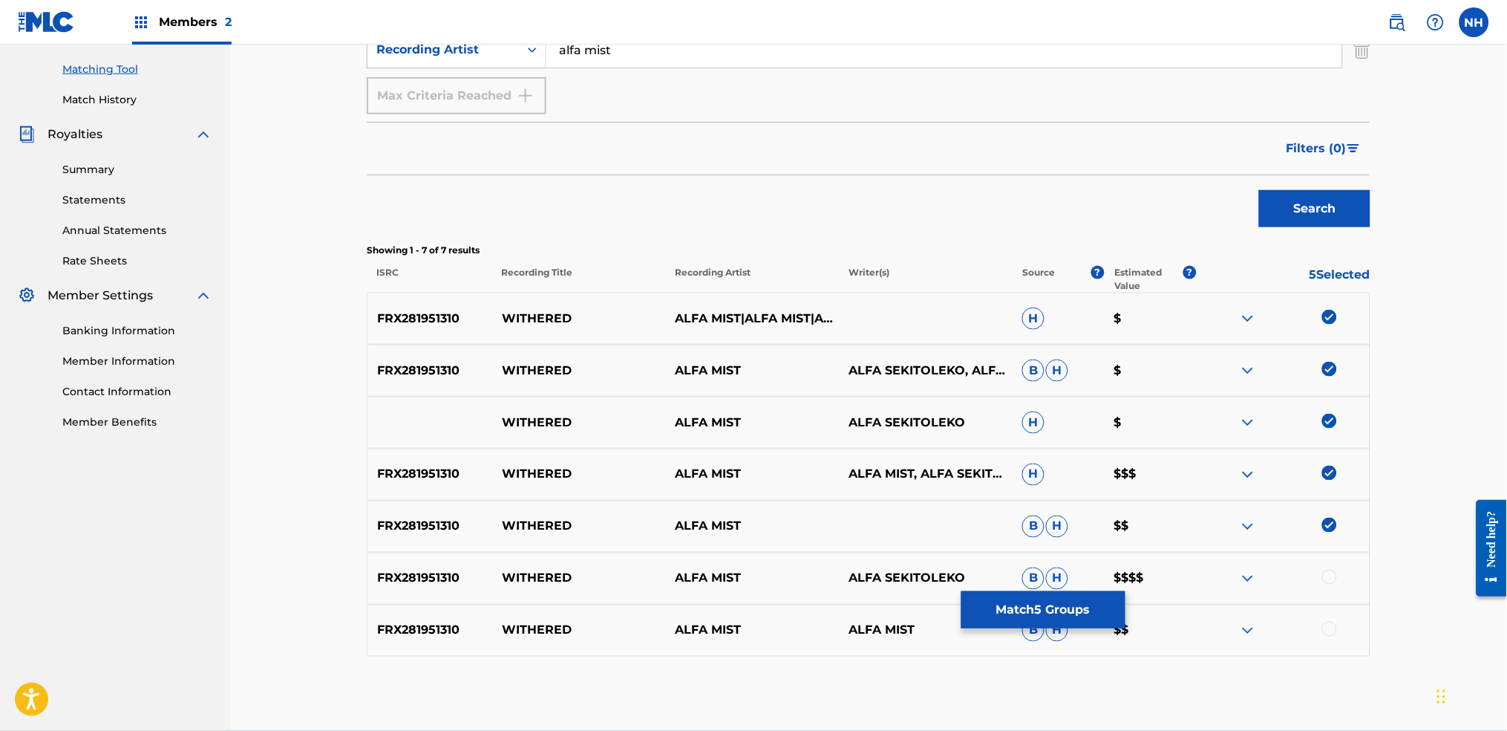
click at [1220, 518] on img at bounding box center [1329, 524] width 15 height 15
click at [1220, 543] on div "FRX281951310 WITHERED ALFA MIST ALFA SEKITOLEKO B H $$$$" at bounding box center [869, 578] width 1004 height 52
click at [1220, 543] on div at bounding box center [1283, 578] width 174 height 18
click at [1220, 533] on div at bounding box center [1283, 526] width 174 height 18
click at [1220, 529] on div at bounding box center [1329, 524] width 15 height 15
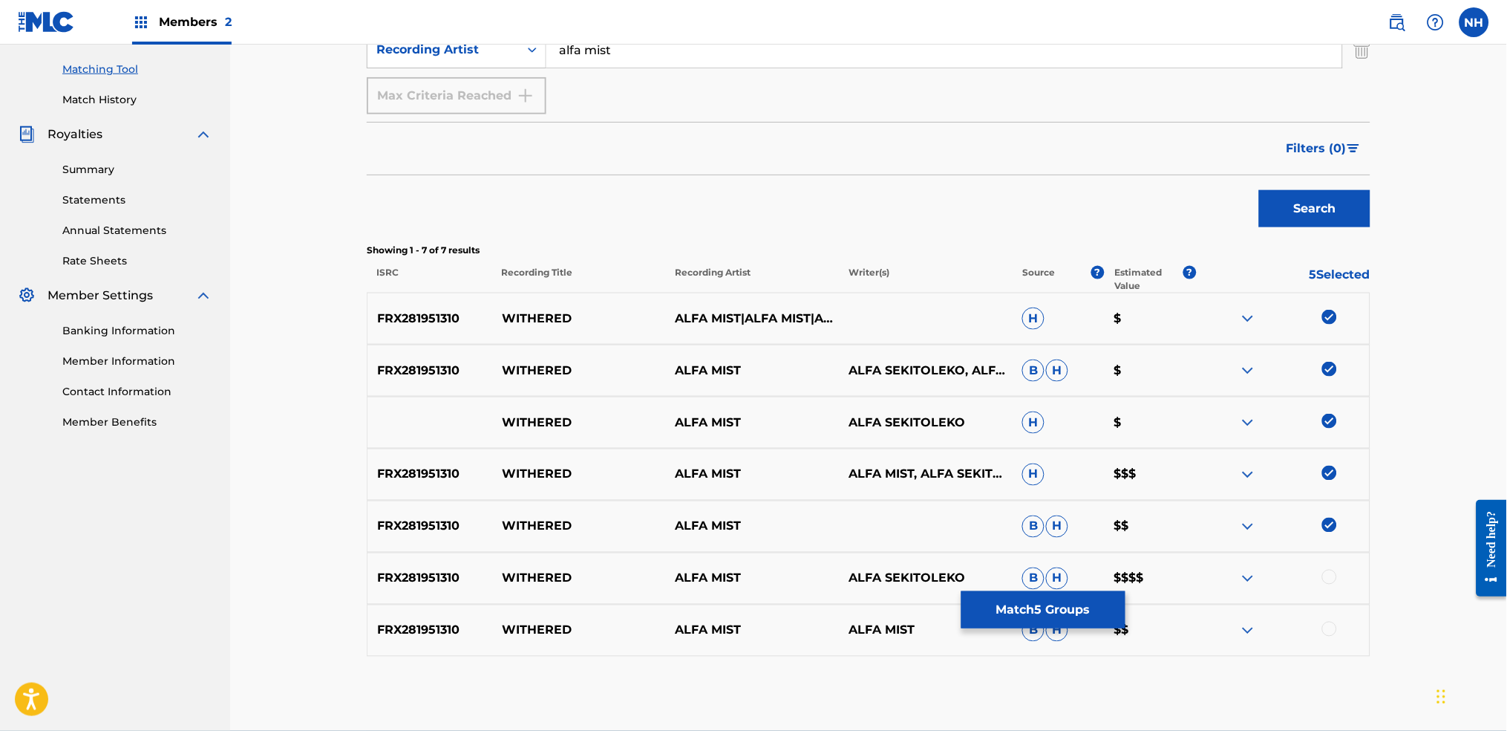
click at [1220, 543] on div at bounding box center [1329, 576] width 15 height 15
click at [1220, 543] on div "FRX281951310 WITHERED ALFA MIST ALFA MIST B H $$" at bounding box center [869, 630] width 1004 height 52
click at [1220, 543] on div at bounding box center [1329, 628] width 15 height 15
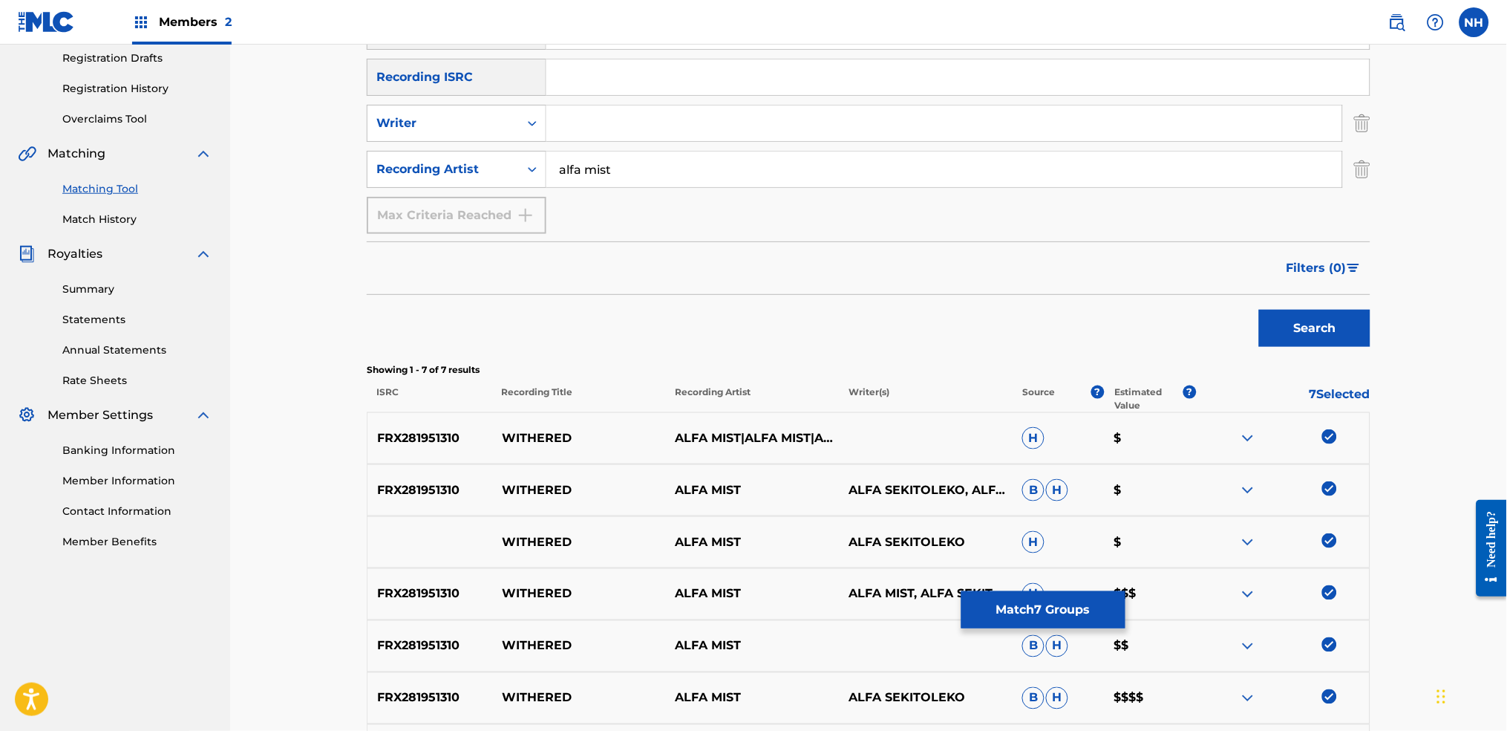
scroll to position [145, 0]
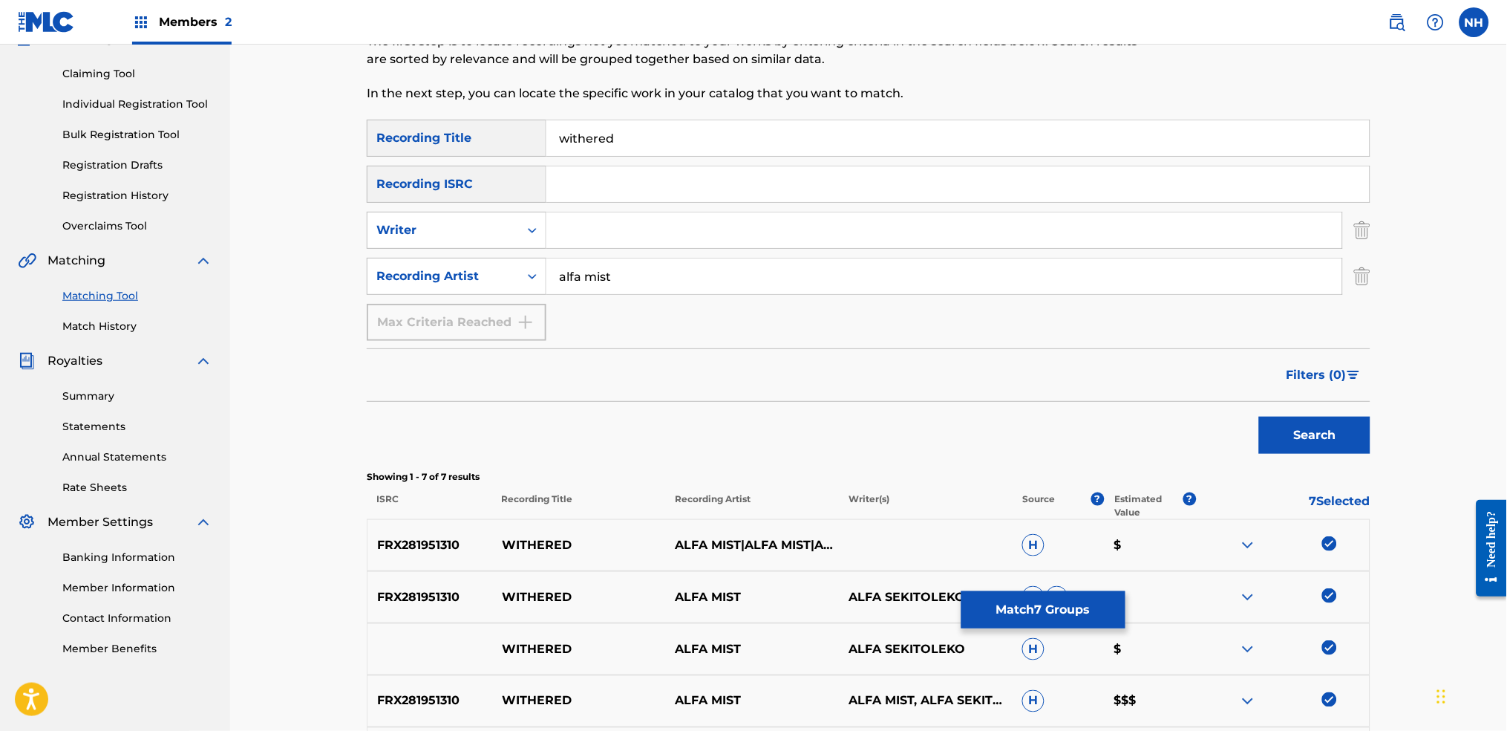
drag, startPoint x: 635, startPoint y: 155, endPoint x: 466, endPoint y: 125, distance: 171.1
click at [469, 125] on div "SearchWithCriteriab69bc63f-c16c-46f9-943a-ffcfdda0fead Recording Title withered" at bounding box center [869, 138] width 1004 height 37
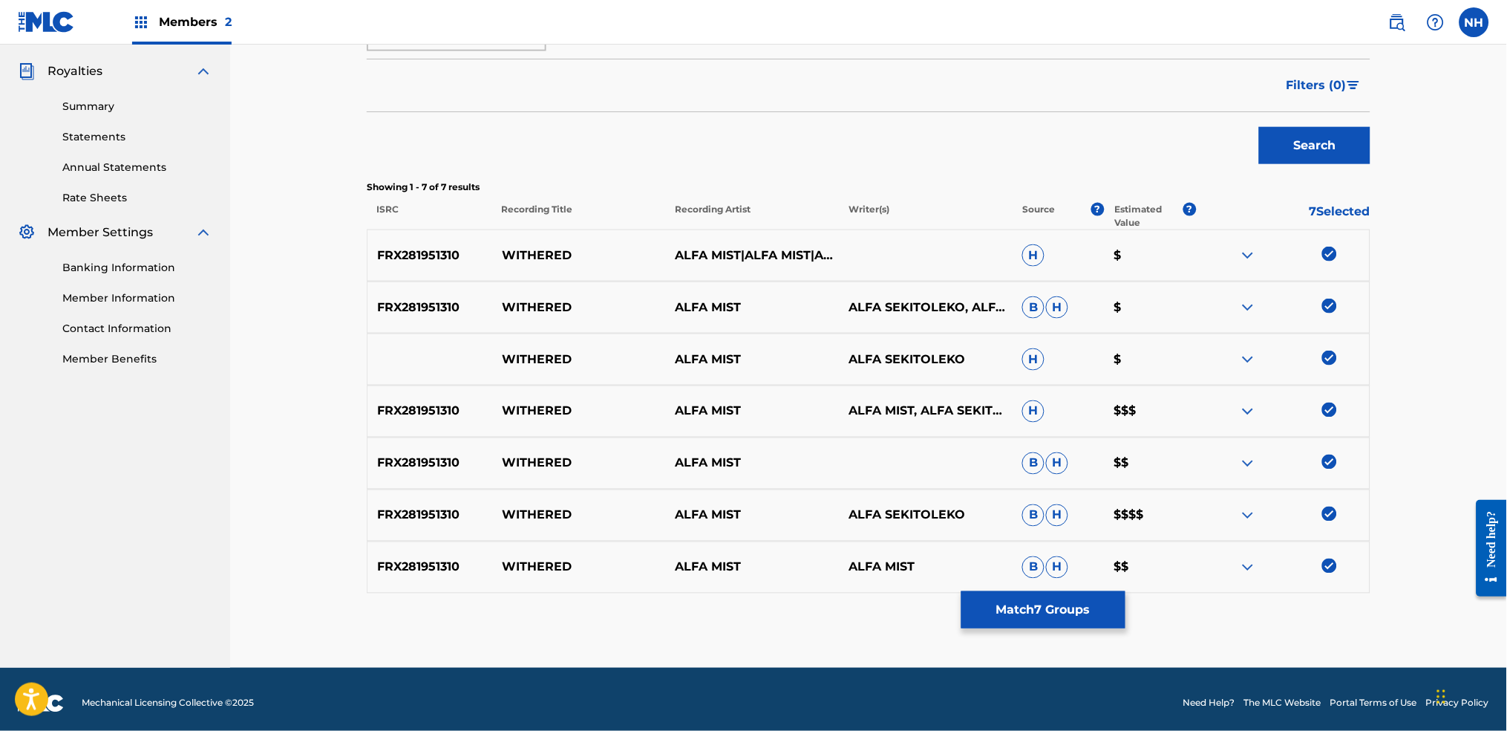
scroll to position [442, 0]
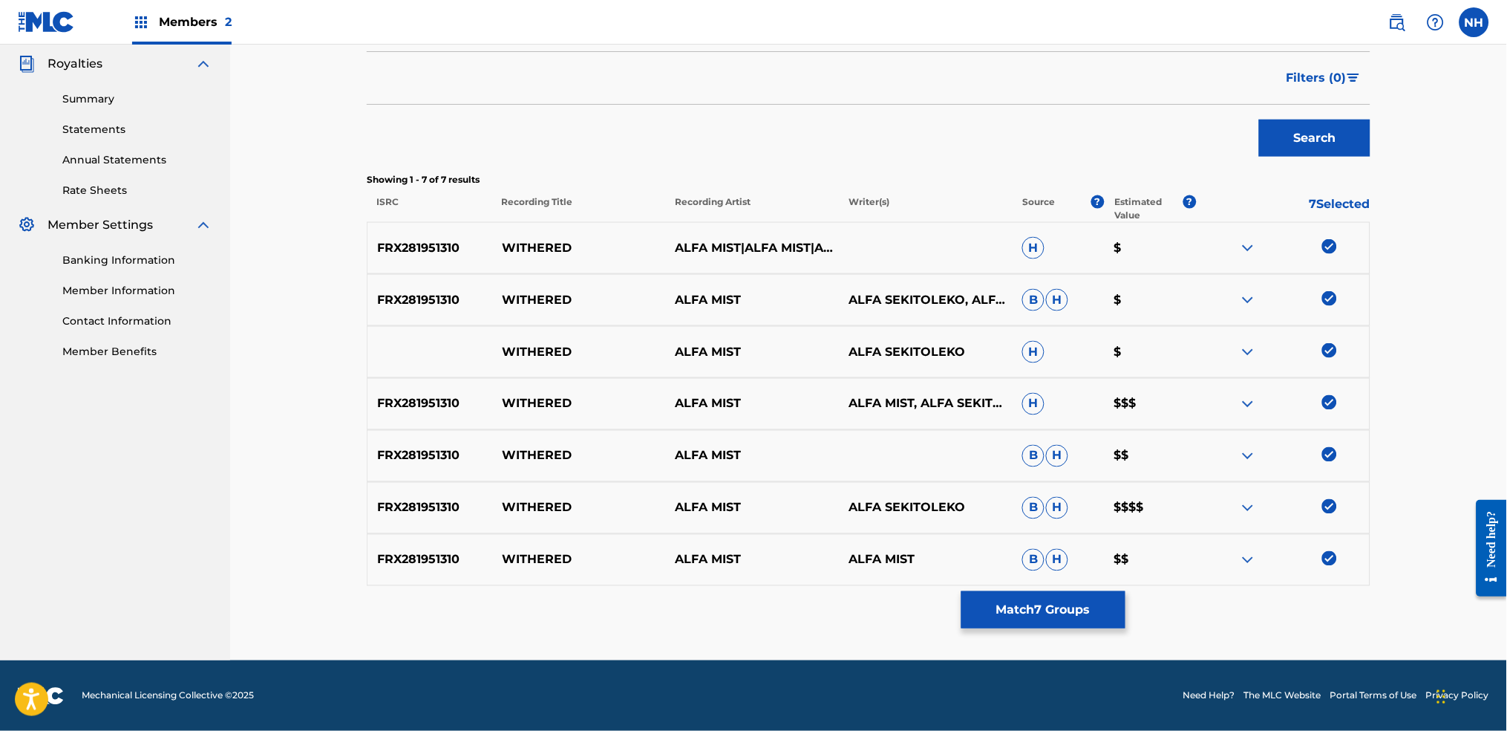
click at [1080, 543] on button "Match 7 Groups" at bounding box center [1043, 609] width 164 height 37
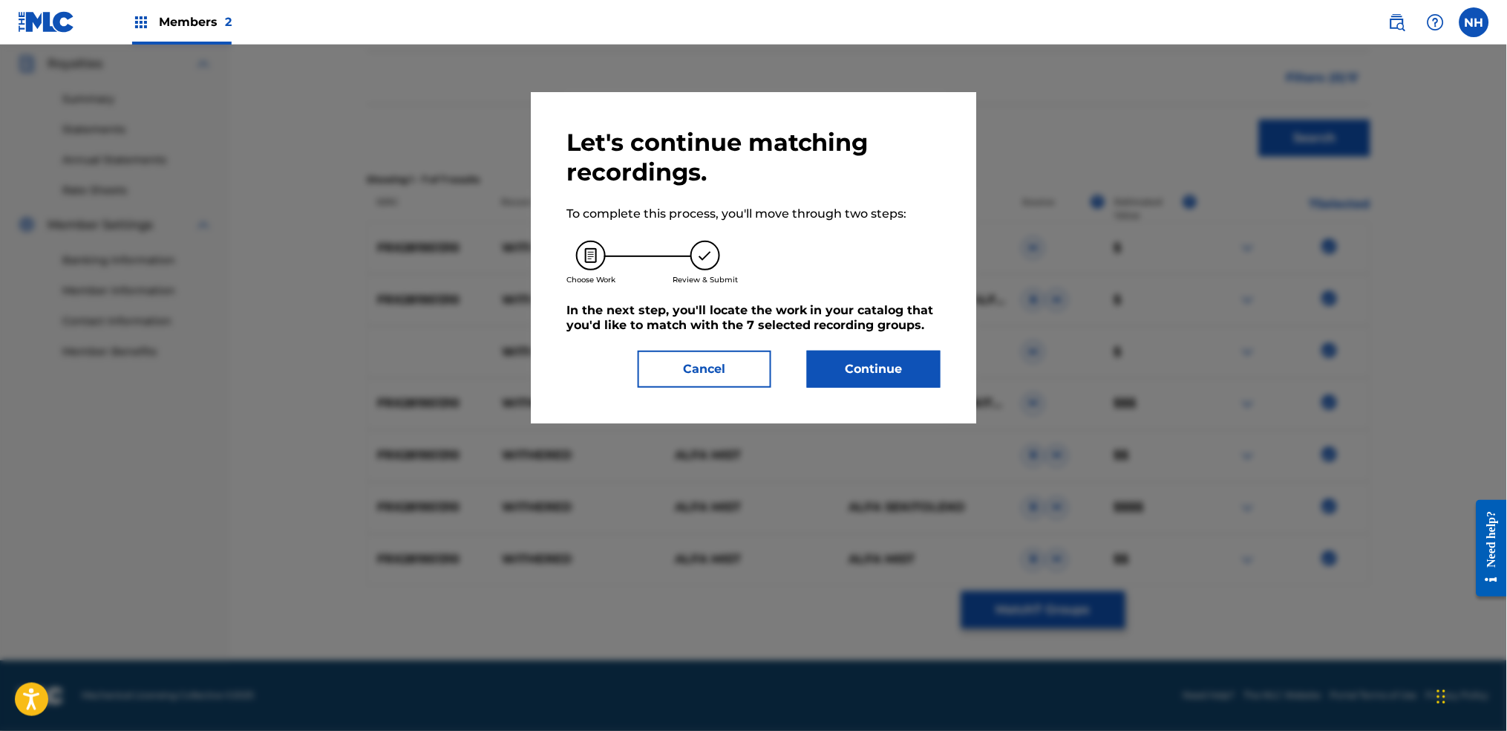
click at [871, 327] on h5 "In the next step, you'll locate the work in your catalog that you'd like to mat…" at bounding box center [753, 318] width 374 height 30
click at [869, 358] on button "Continue" at bounding box center [874, 368] width 134 height 37
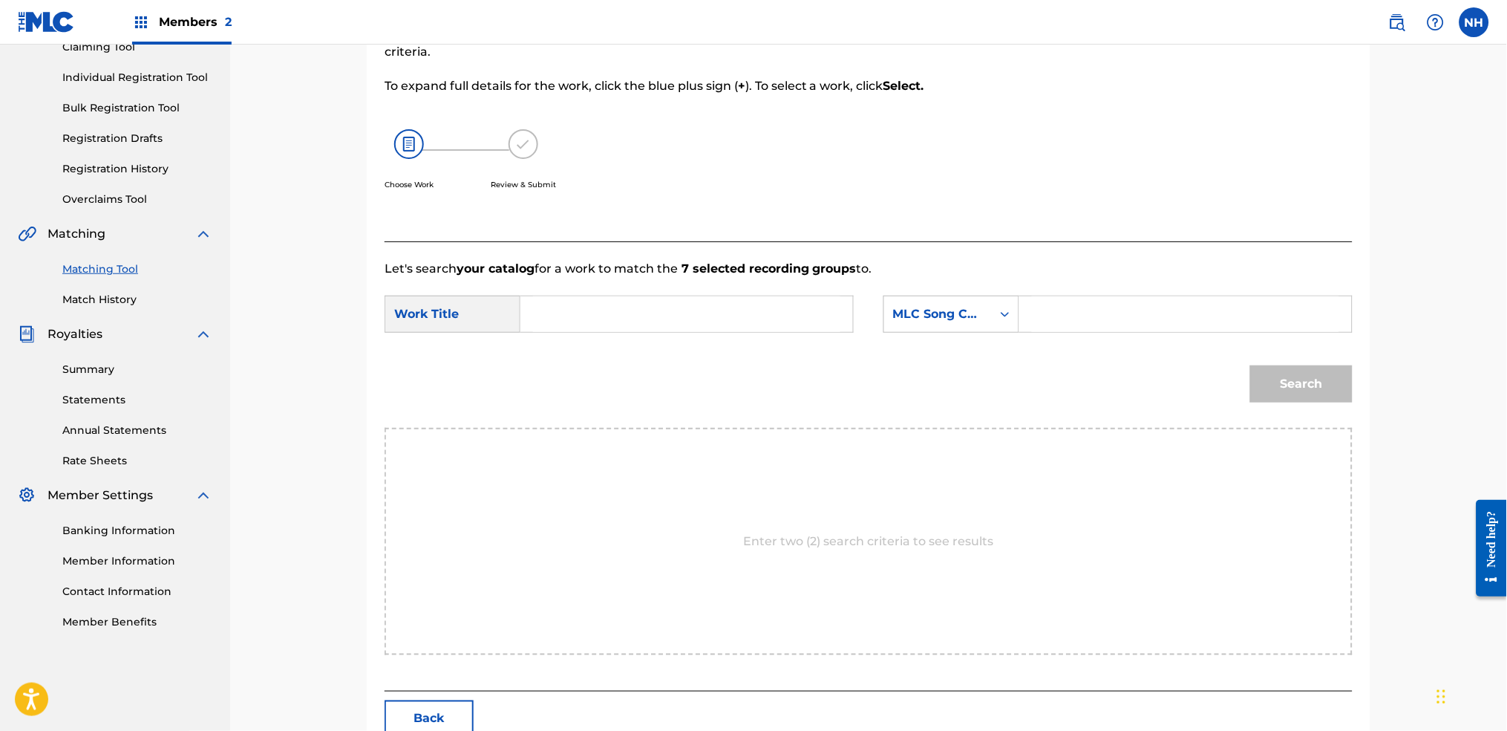
scroll to position [60, 0]
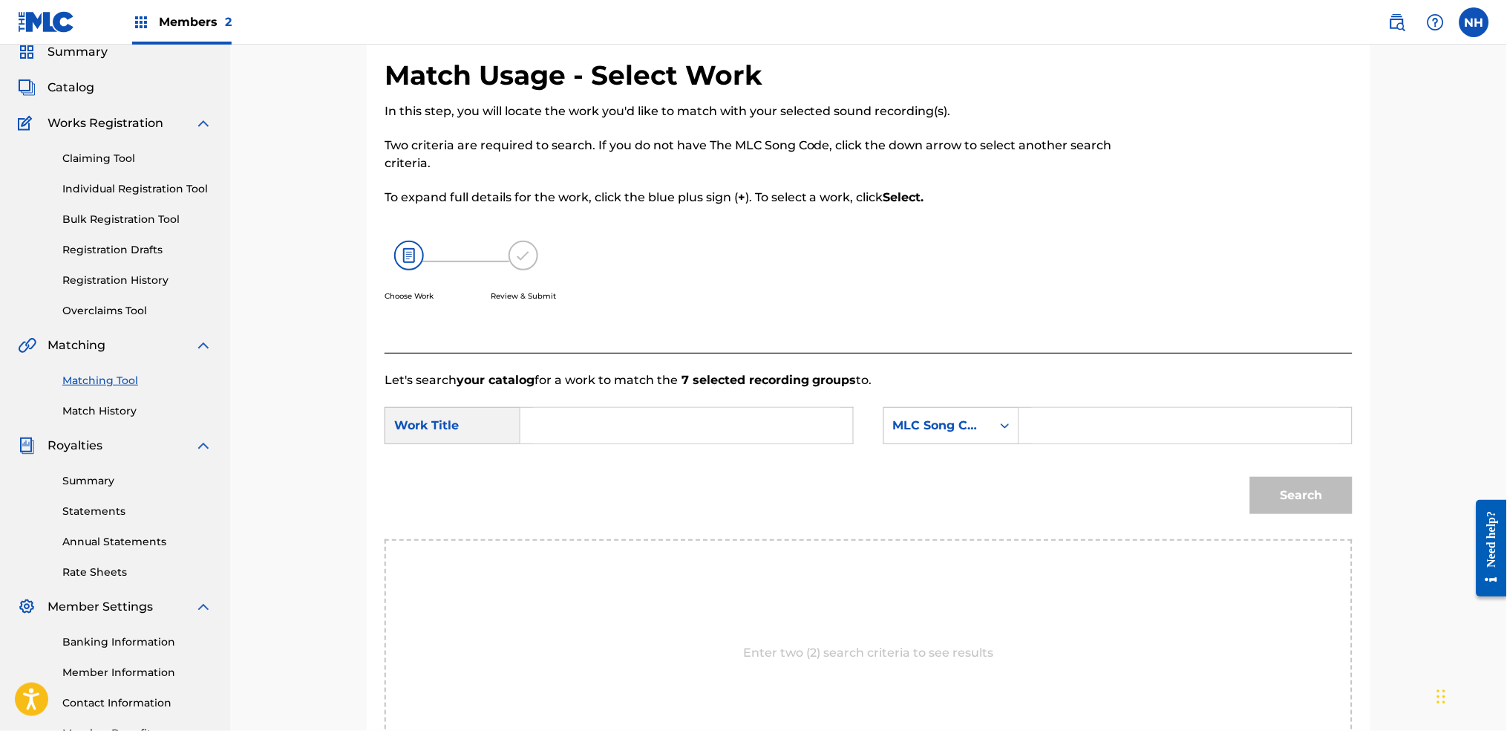
click at [759, 361] on div "Let's search your catalog for a work to match the 7 selected recording groups t…" at bounding box center [869, 578] width 968 height 450
click at [754, 411] on input "Search Form" at bounding box center [686, 426] width 307 height 36
paste input "withered"
type input "withered"
click at [990, 440] on div "MLC Song Code" at bounding box center [952, 425] width 136 height 37
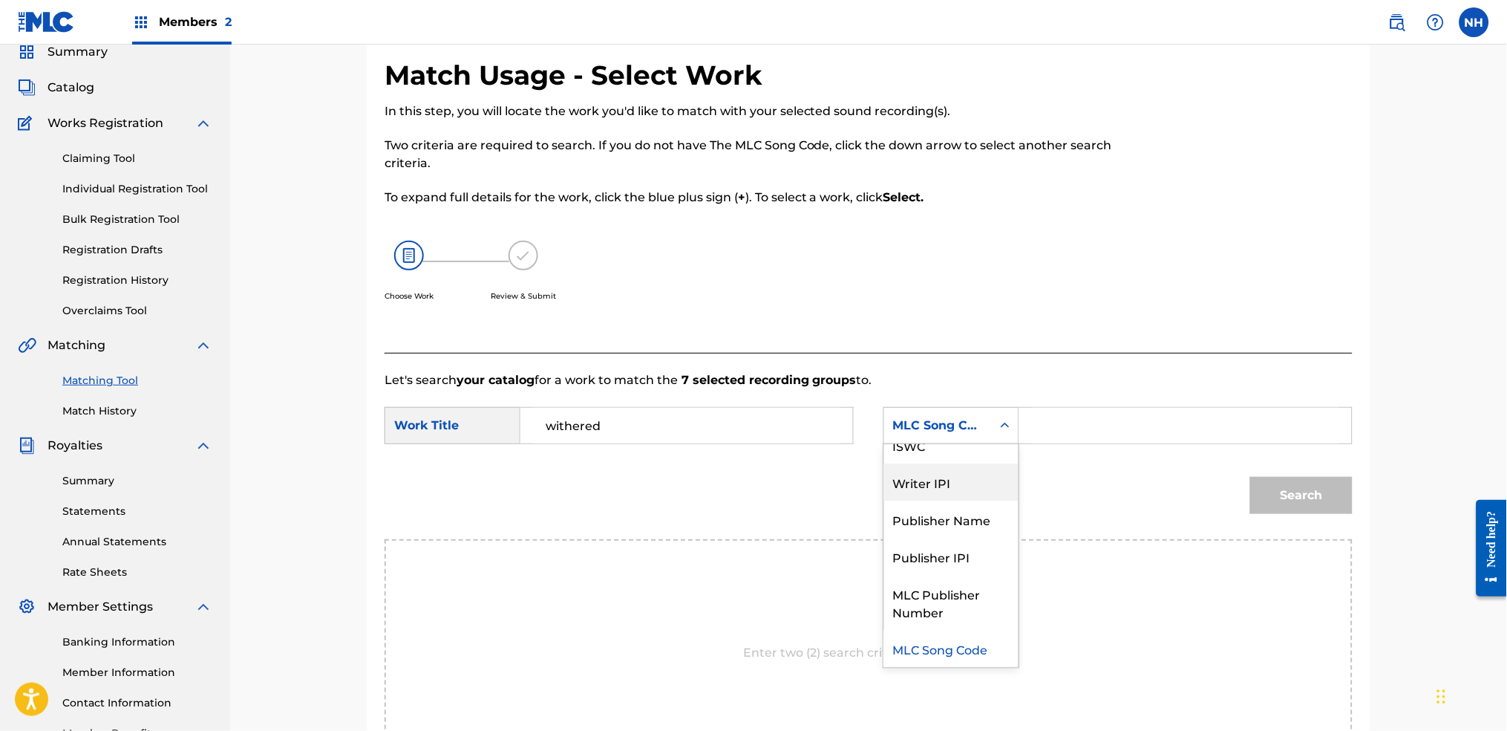
scroll to position [0, 0]
drag, startPoint x: 975, startPoint y: 466, endPoint x: 1035, endPoint y: 452, distance: 61.6
click at [979, 466] on div "Writer Name" at bounding box center [951, 462] width 134 height 37
click at [1096, 434] on input "Search Form" at bounding box center [1185, 426] width 307 height 36
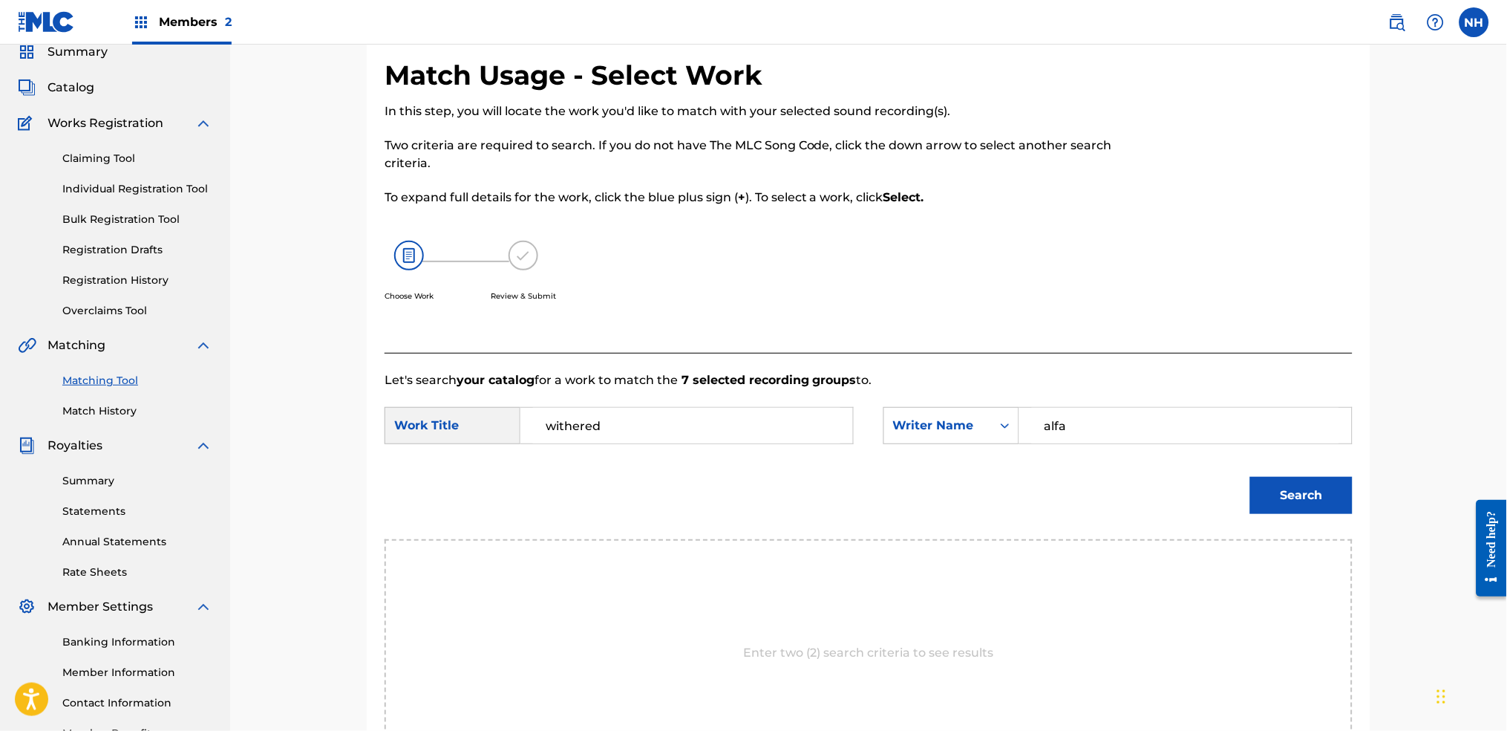
type input "alfa"
click at [1220, 477] on button "Search" at bounding box center [1301, 495] width 102 height 37
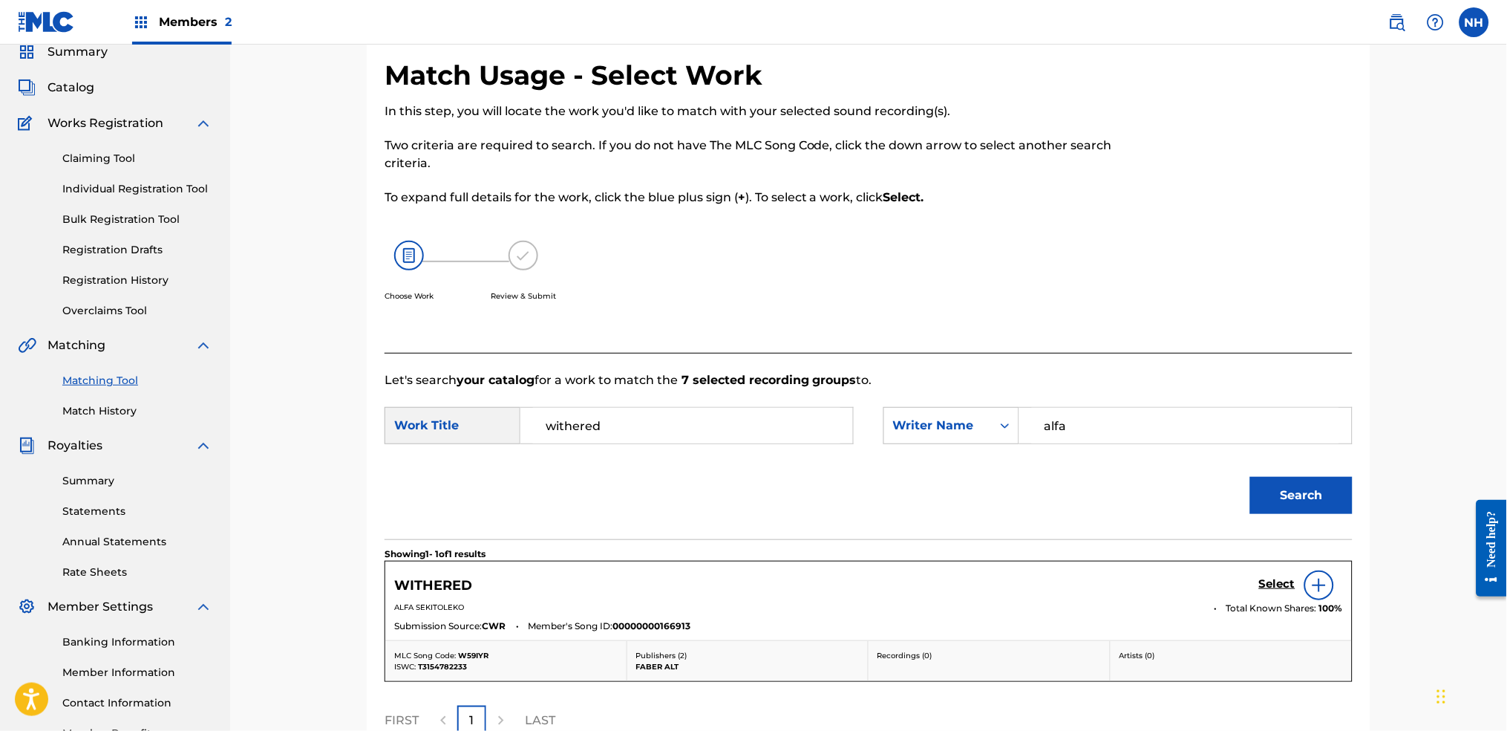
click at [1220, 543] on div "Select" at bounding box center [1301, 585] width 84 height 30
click at [1220, 543] on h5 "Select" at bounding box center [1277, 584] width 36 height 14
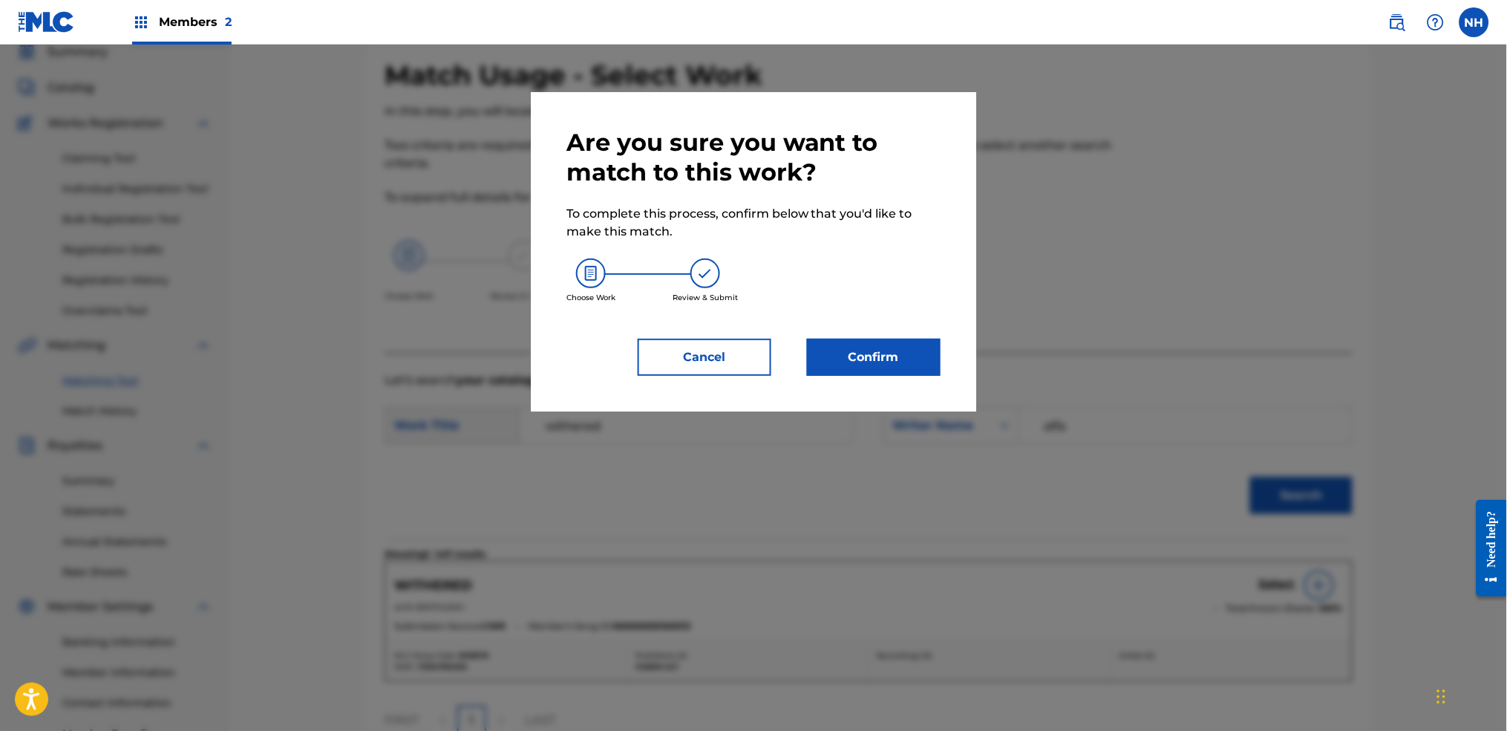
click at [907, 359] on button "Confirm" at bounding box center [874, 357] width 134 height 37
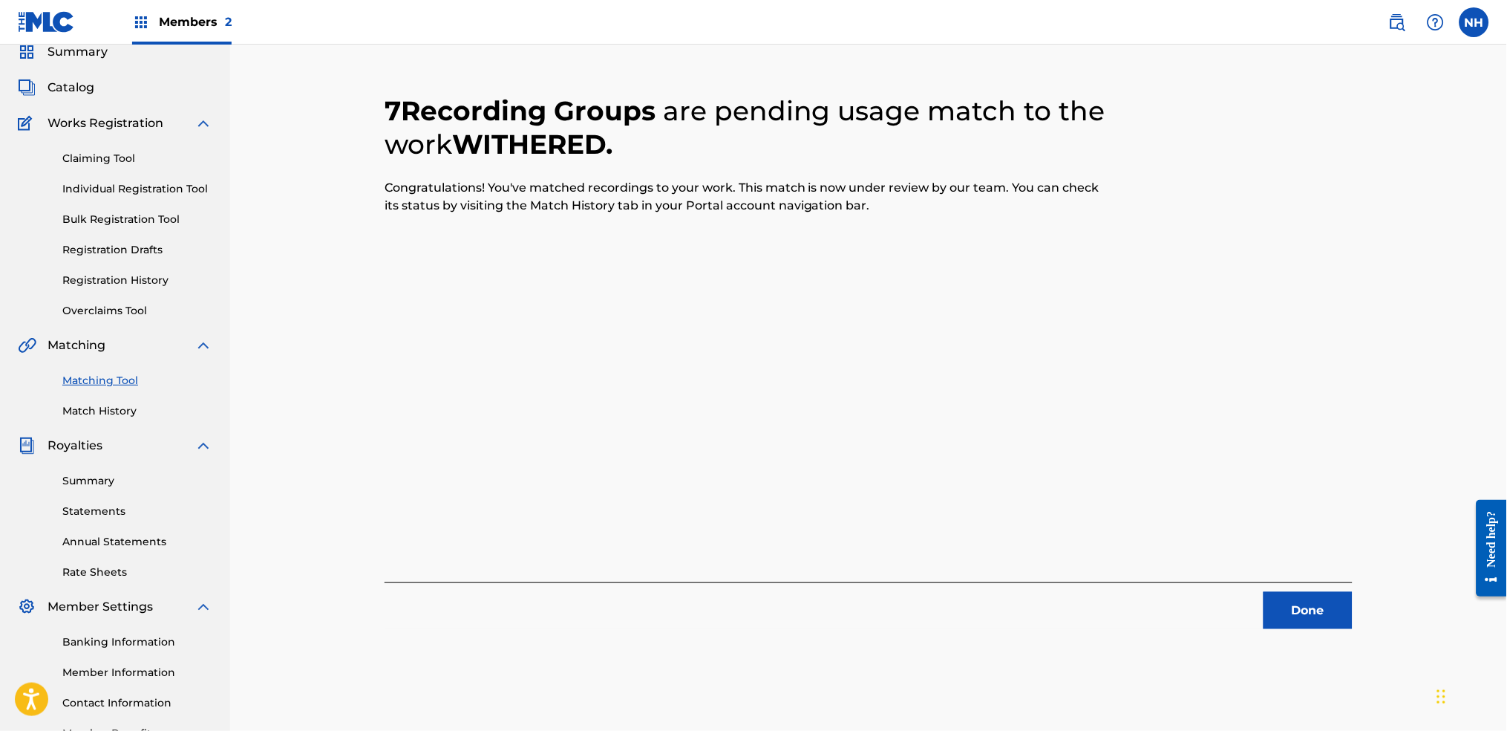
click at [1220, 543] on div "7 Recording Groups are pending usage match to the work WITHERED . Congratulatio…" at bounding box center [868, 390] width 1039 height 737
click at [1220, 543] on button "Done" at bounding box center [1308, 610] width 89 height 37
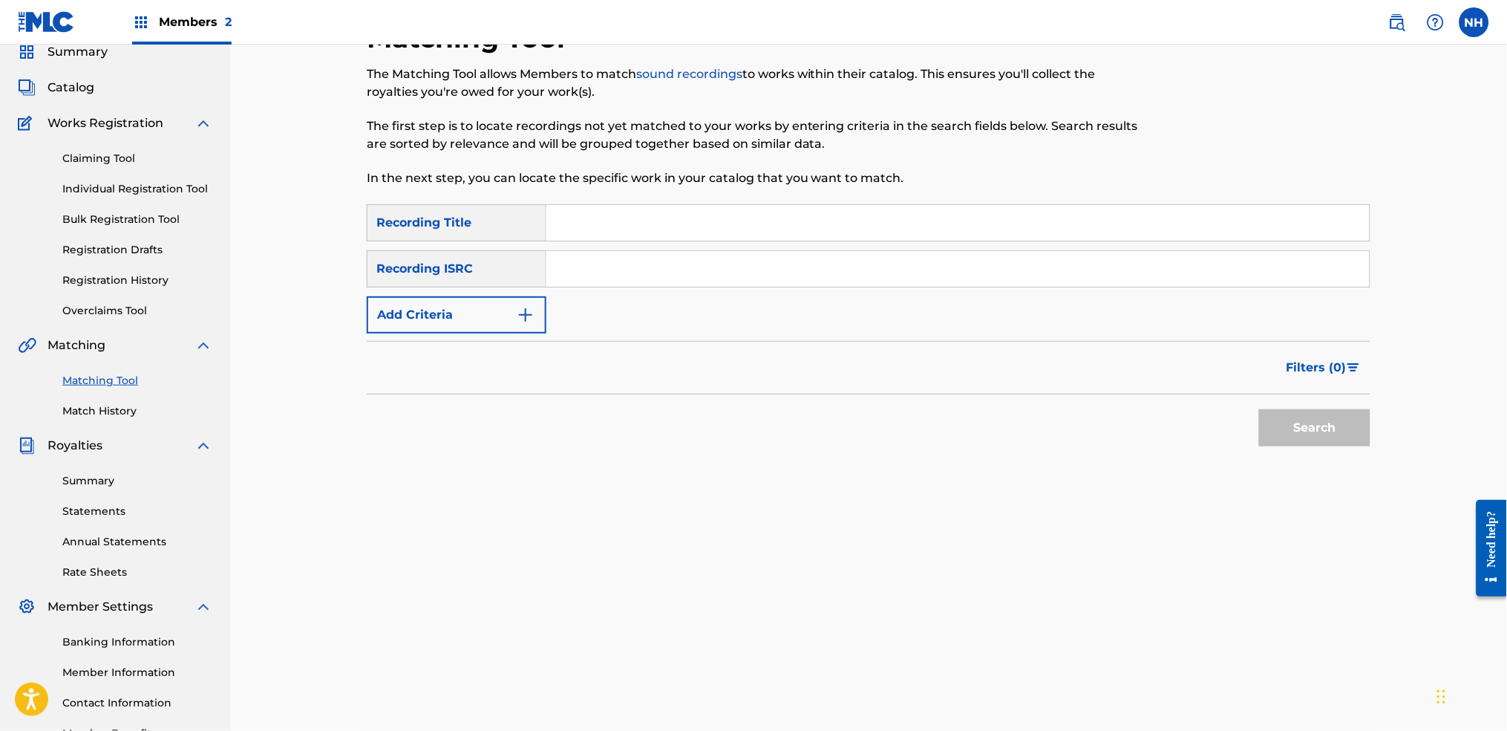
click at [477, 304] on button "Add Criteria" at bounding box center [457, 314] width 180 height 37
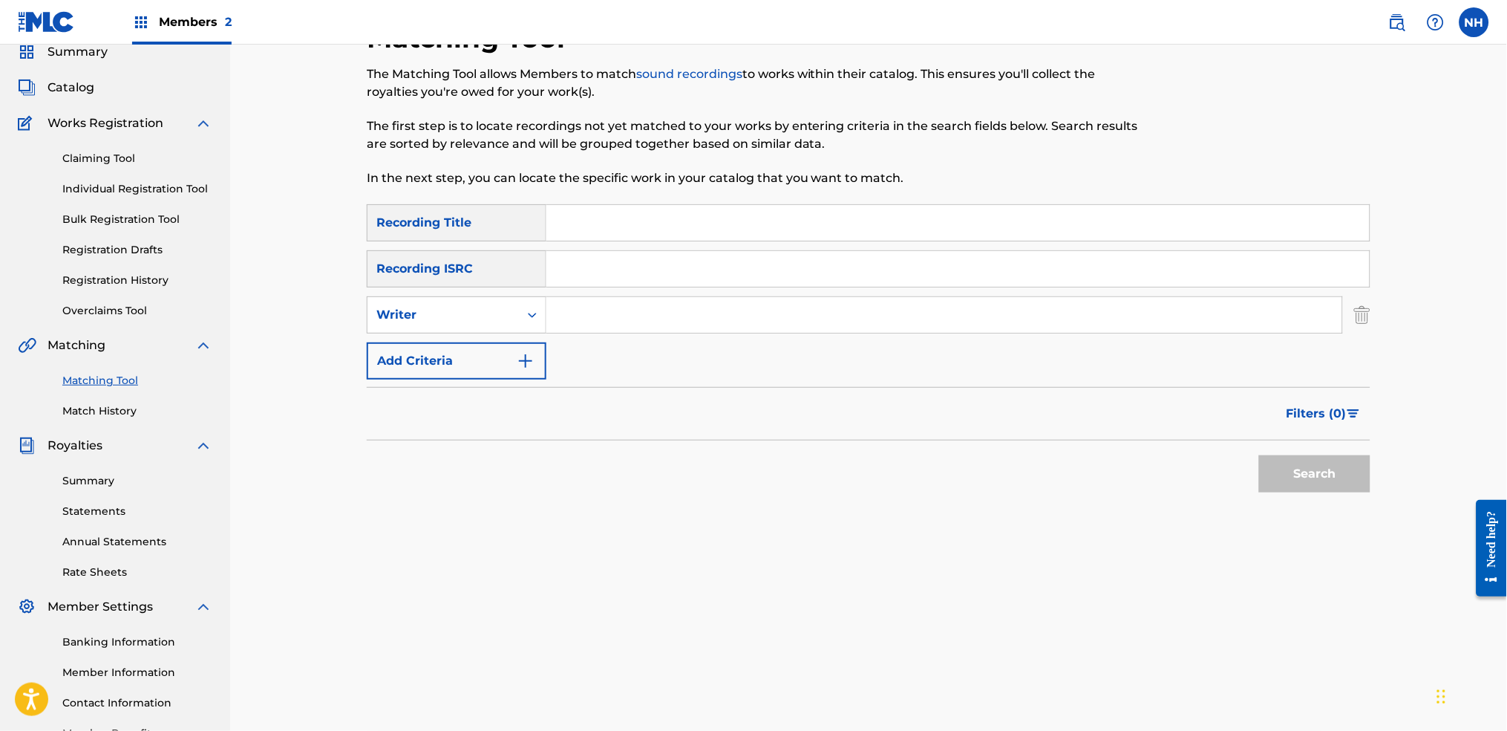
click at [483, 358] on button "Add Criteria" at bounding box center [457, 360] width 180 height 37
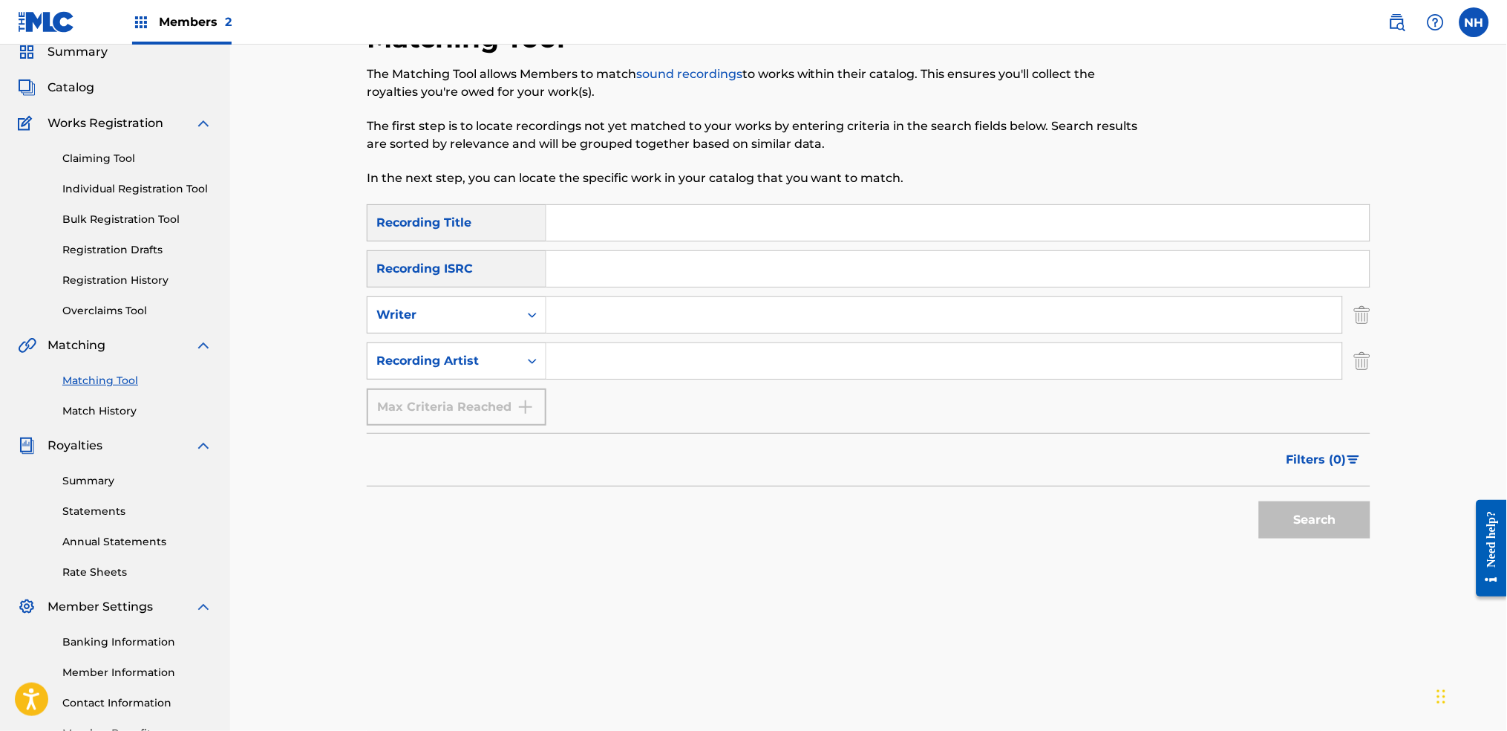
click at [566, 332] on input "Search Form" at bounding box center [944, 315] width 796 height 36
click at [560, 365] on input "Search Form" at bounding box center [944, 361] width 796 height 36
type input "alfa mist"
drag, startPoint x: 1196, startPoint y: 543, endPoint x: 1230, endPoint y: 535, distance: 34.2
click at [1196, 543] on div "Search" at bounding box center [869, 515] width 1004 height 59
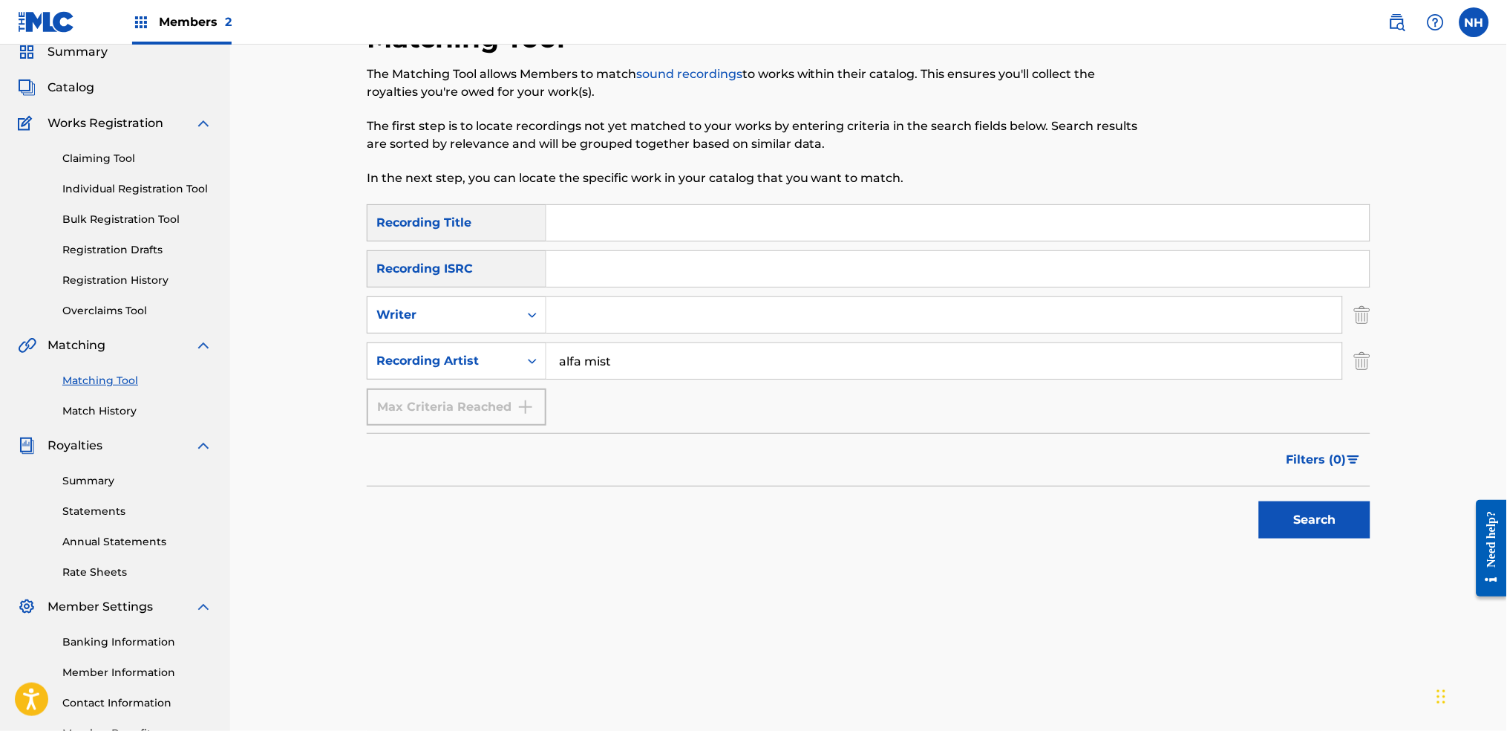
click at [1220, 533] on button "Search" at bounding box center [1314, 519] width 111 height 37
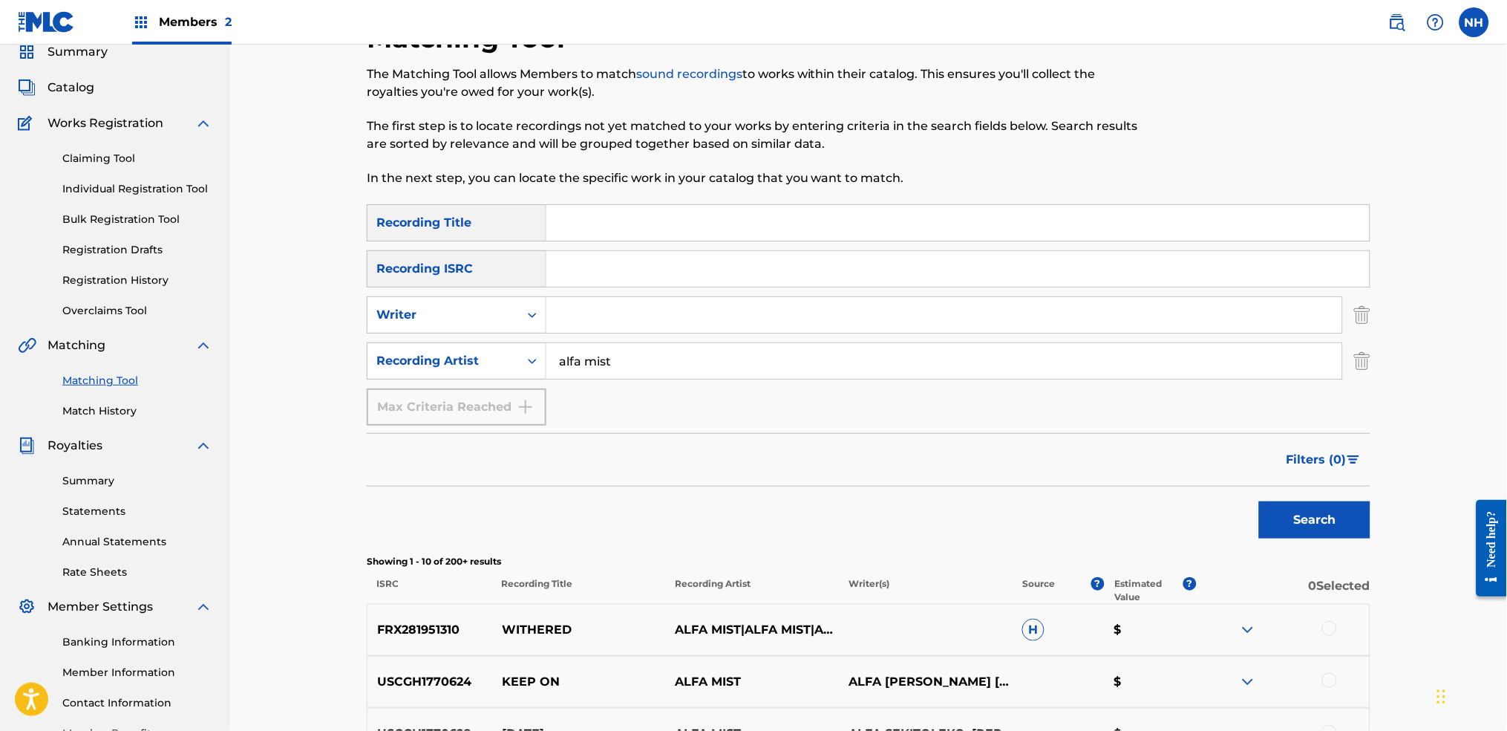
click at [1220, 448] on button "Filters ( 0 )" at bounding box center [1324, 459] width 93 height 37
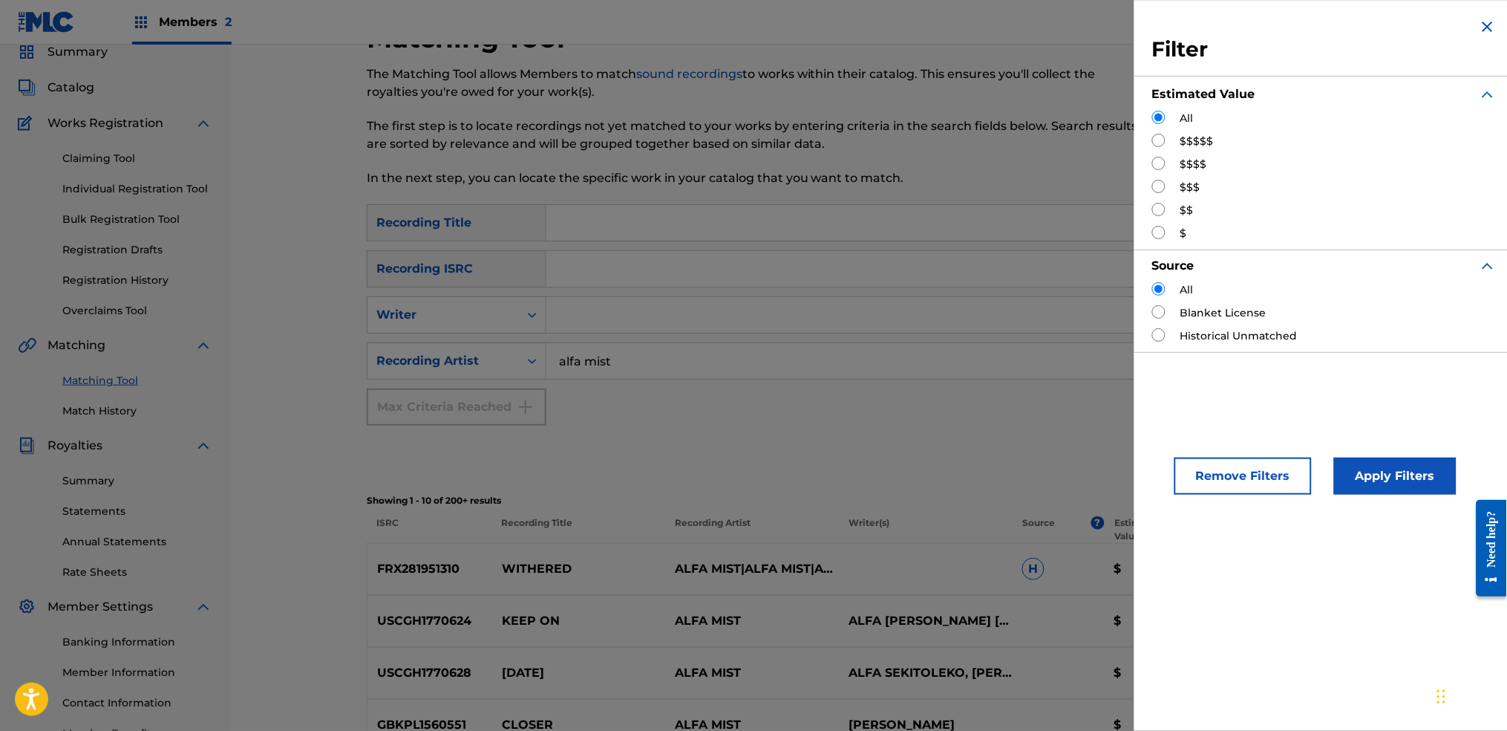
click at [1159, 171] on div "$$$$" at bounding box center [1324, 165] width 344 height 16
click at [1169, 166] on div "$$$$" at bounding box center [1324, 165] width 344 height 16
click at [1158, 163] on input "Search Form" at bounding box center [1158, 163] width 13 height 13
radio input "true"
click at [1220, 457] on div "Remove Filters Apply Filters" at bounding box center [1324, 463] width 380 height 98
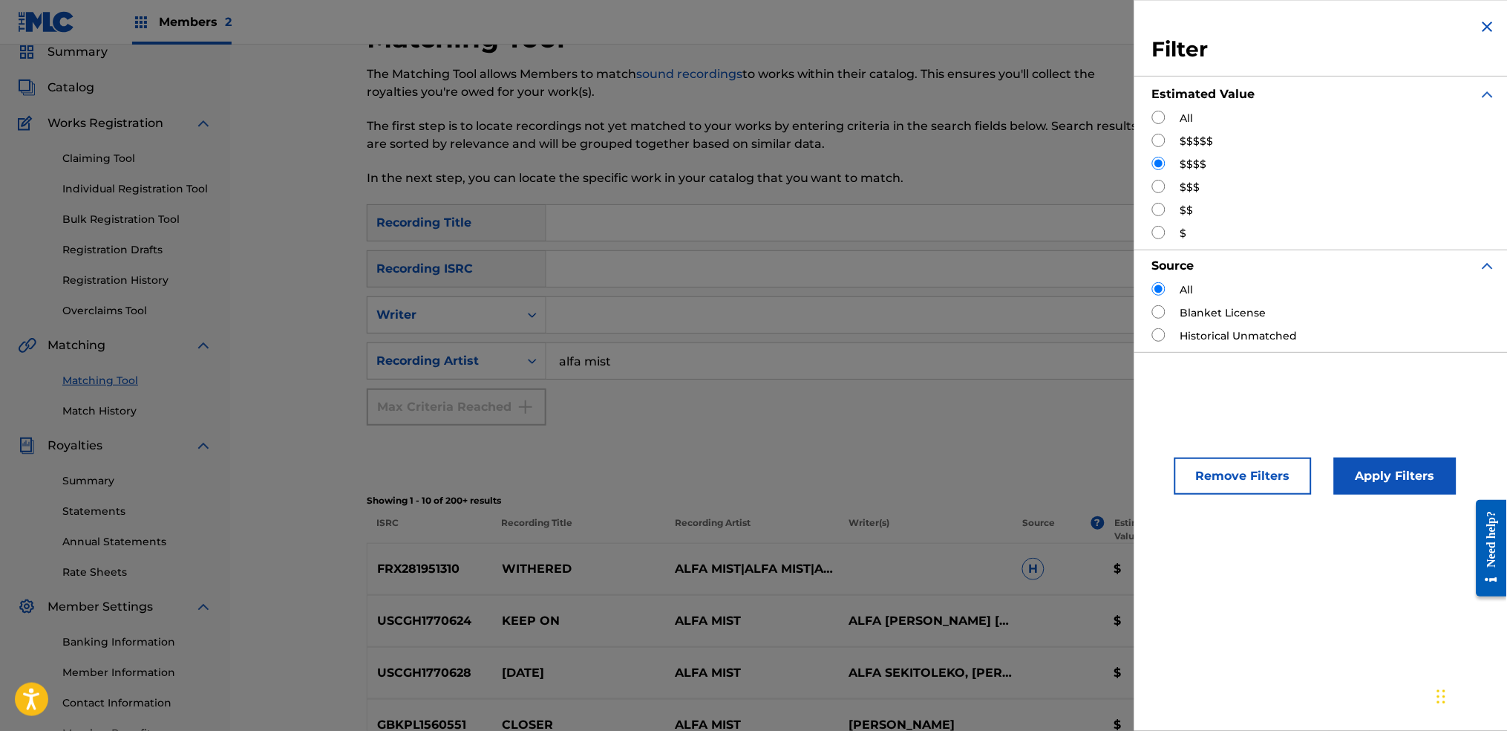
click at [1220, 468] on button "Apply Filters" at bounding box center [1395, 475] width 123 height 37
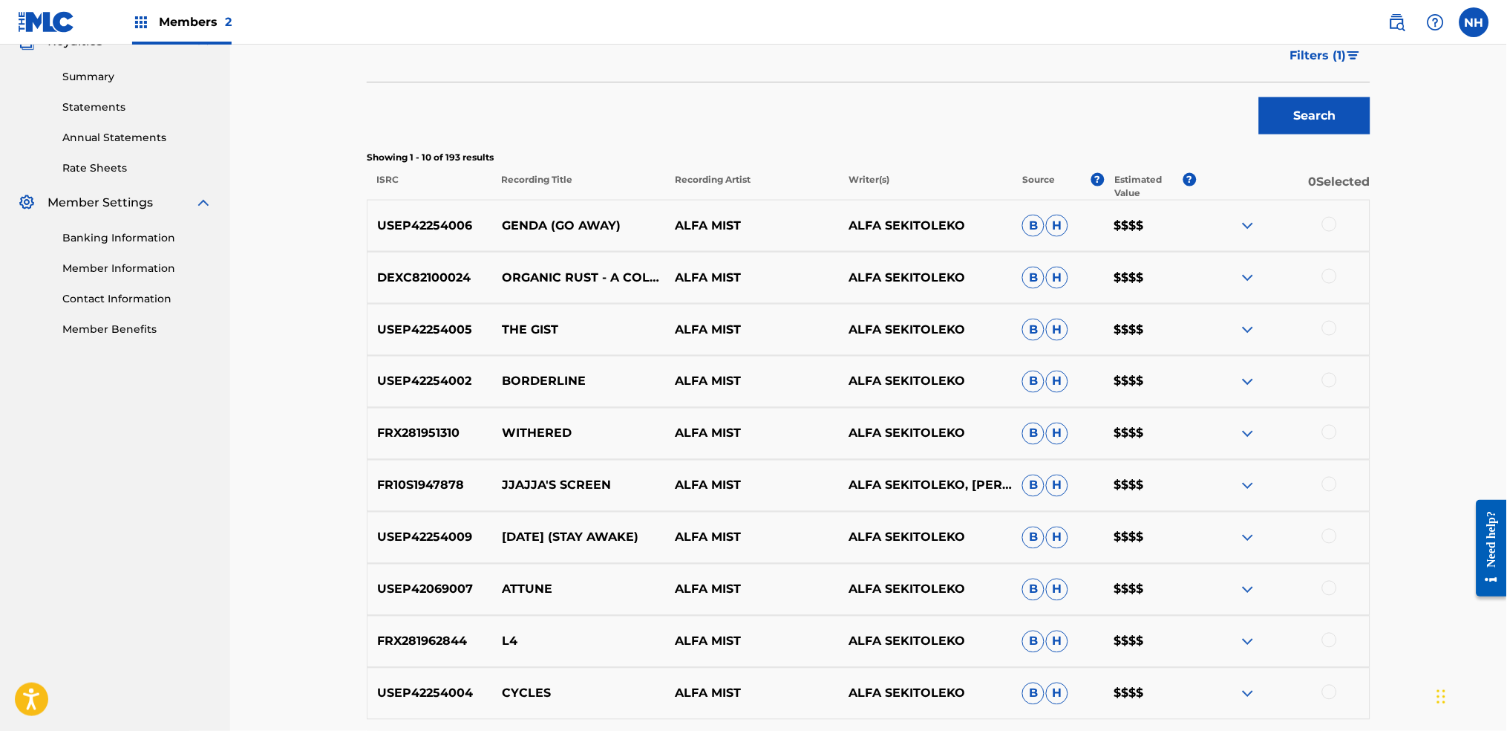
scroll to position [470, 0]
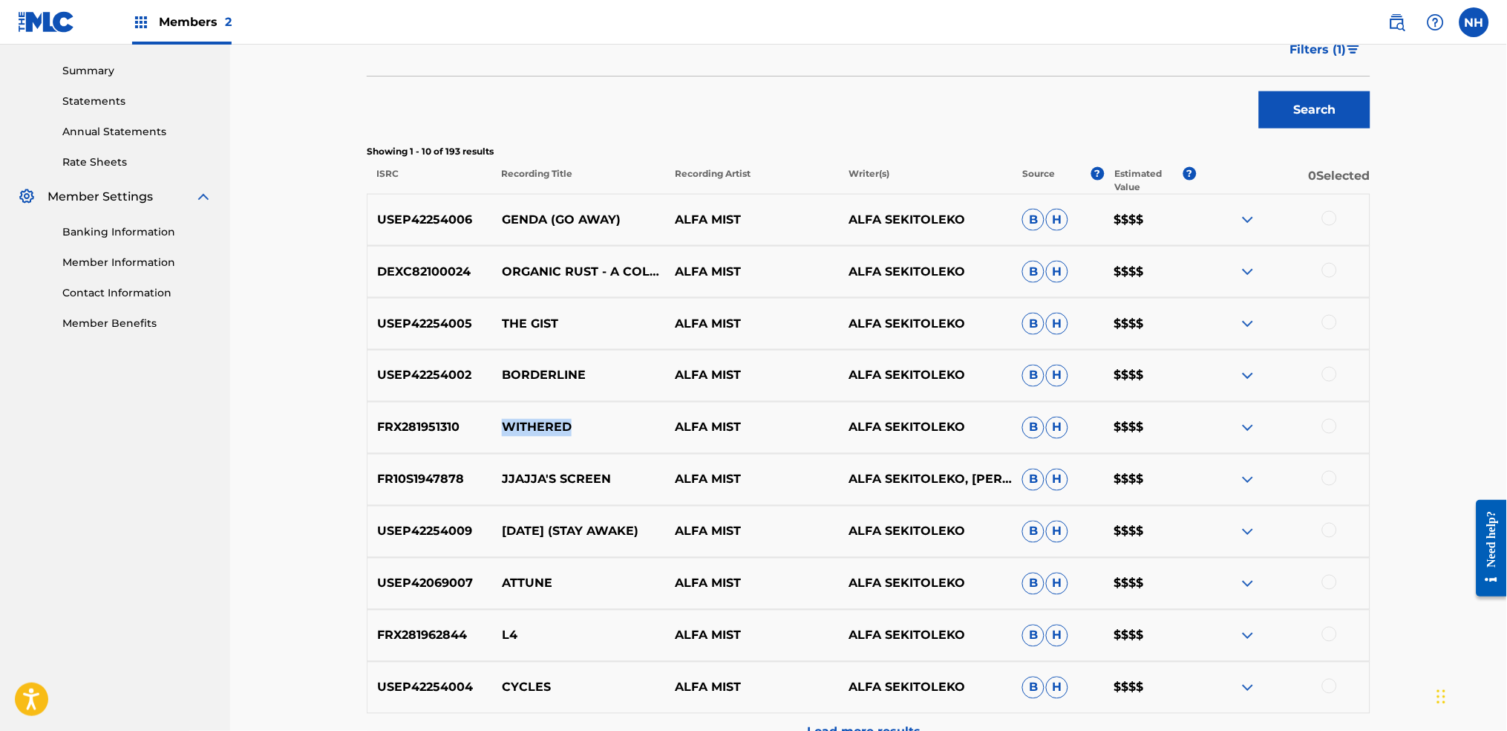
drag, startPoint x: 604, startPoint y: 434, endPoint x: 502, endPoint y: 427, distance: 102.0
click at [502, 427] on p "WITHERED" at bounding box center [579, 428] width 174 height 18
drag, startPoint x: 493, startPoint y: 420, endPoint x: 508, endPoint y: 435, distance: 21.0
click at [493, 420] on p "WITHERED" at bounding box center [579, 428] width 174 height 18
drag, startPoint x: 511, startPoint y: 481, endPoint x: 644, endPoint y: 481, distance: 132.9
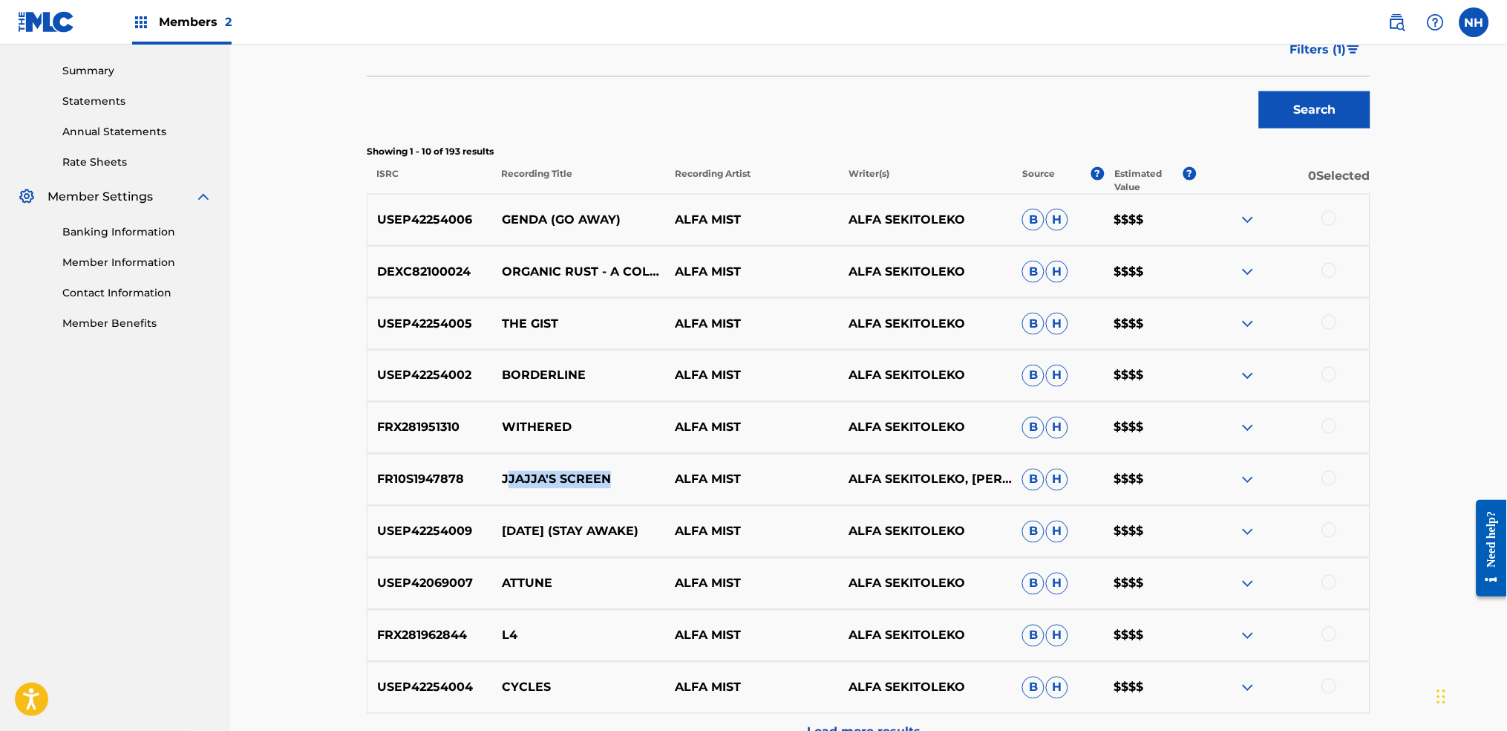
click at [644, 481] on p "JJAJJA'S SCREEN" at bounding box center [579, 480] width 174 height 18
drag, startPoint x: 622, startPoint y: 483, endPoint x: 477, endPoint y: 483, distance: 145.5
click at [477, 483] on div "FR10S1947878 JJAJJA'S SCREEN ALFA MIST ALFA SEKITOLEKO, JAMIE LEEMING, JOHN WOO…" at bounding box center [869, 480] width 1004 height 52
click at [428, 337] on div "USEP42254005 THE GIST ALFA MIST ALFA SEKITOLEKO B H $$$$" at bounding box center [869, 324] width 1004 height 52
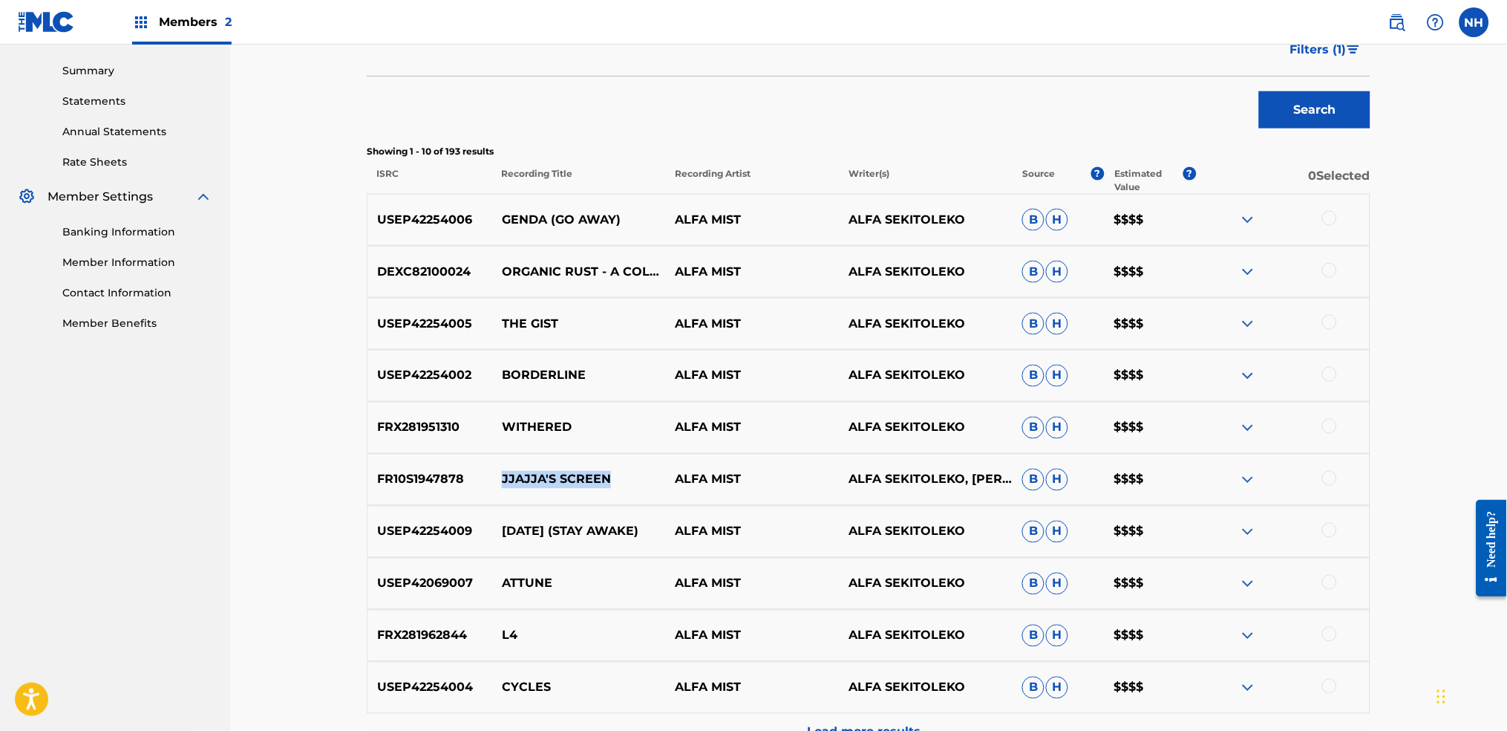
drag, startPoint x: 641, startPoint y: 484, endPoint x: 505, endPoint y: 478, distance: 136.7
click at [505, 478] on p "JJAJJA'S SCREEN" at bounding box center [579, 480] width 174 height 18
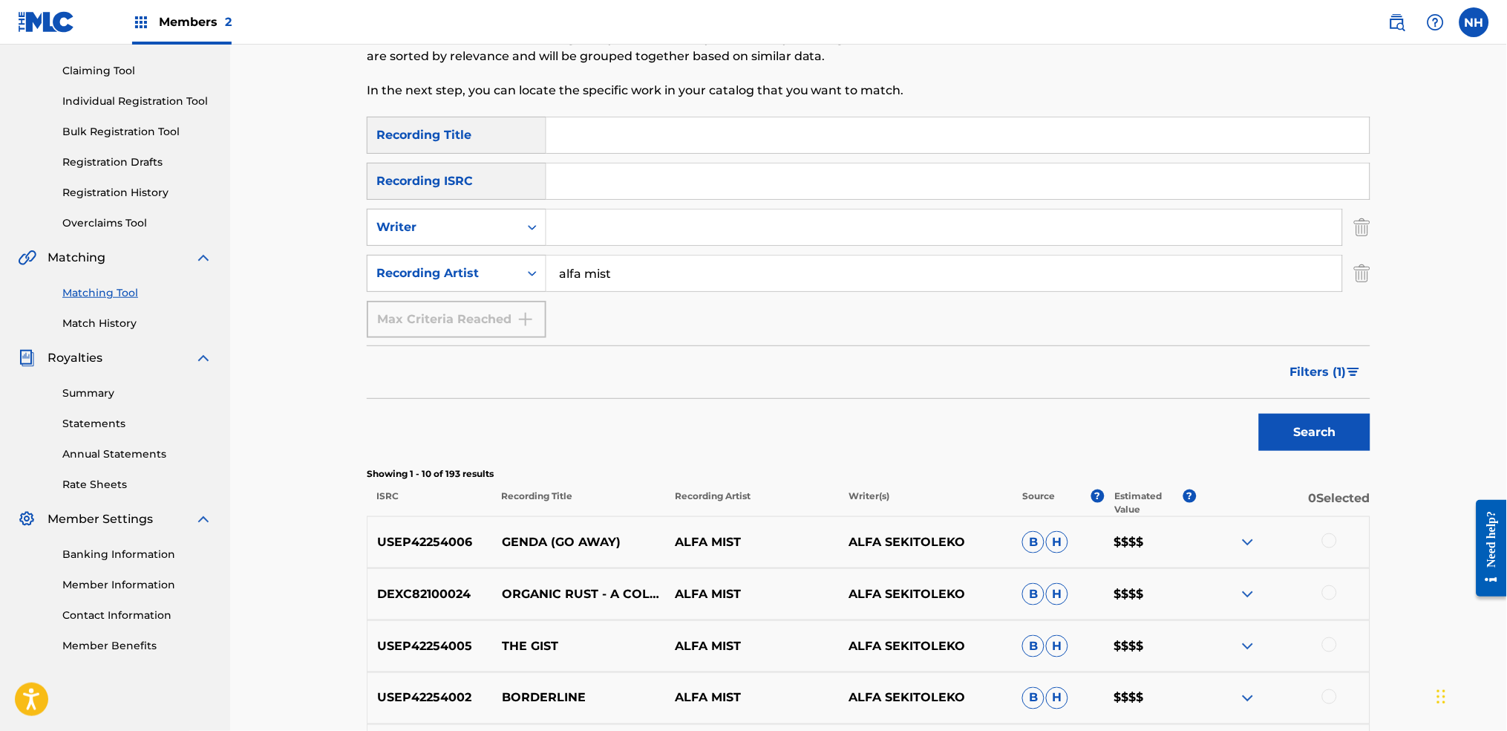
scroll to position [0, 0]
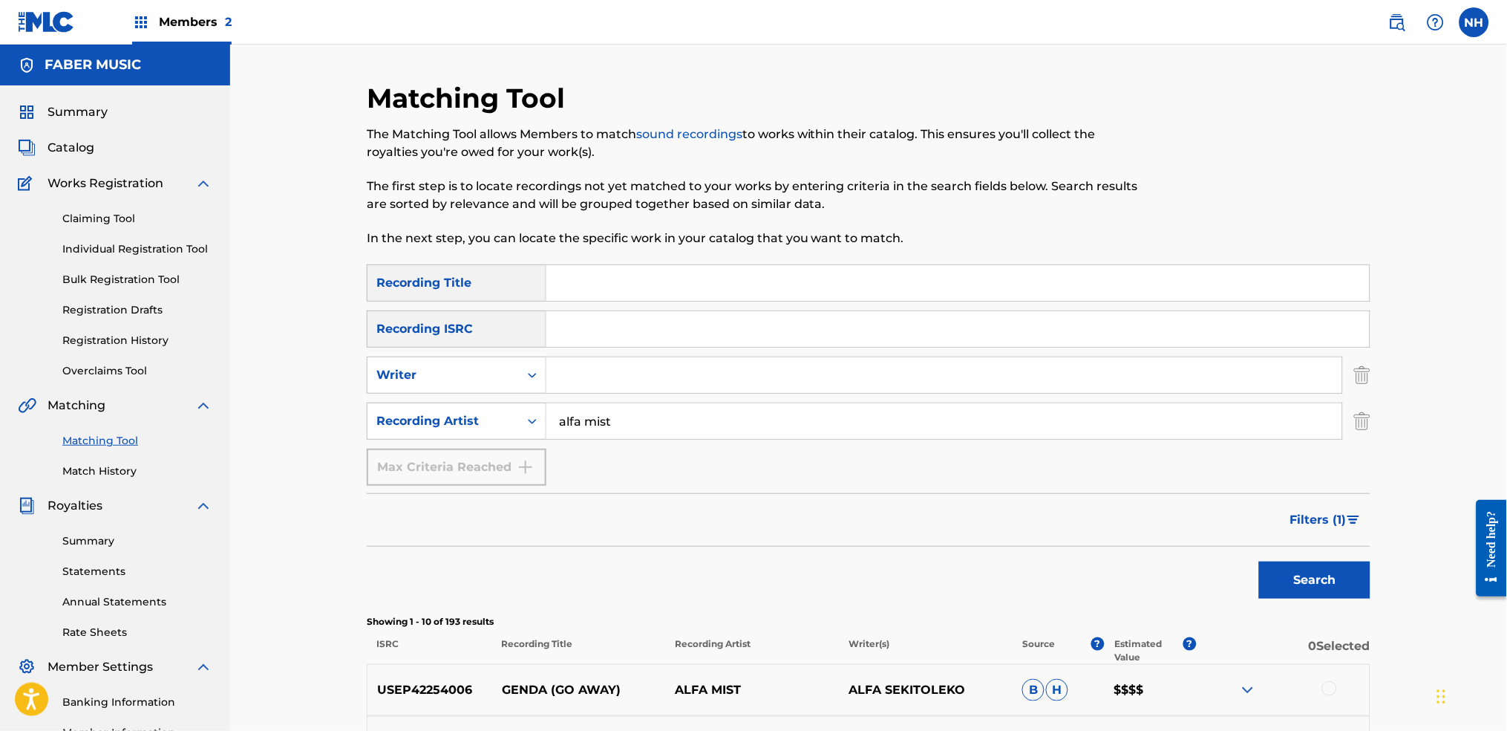
click at [769, 252] on div "Matching Tool The Matching Tool allows Members to match sound recordings to wor…" at bounding box center [753, 173] width 773 height 183
click at [757, 261] on div "Matching Tool The Matching Tool allows Members to match sound recordings to wor…" at bounding box center [753, 173] width 773 height 183
drag, startPoint x: 753, startPoint y: 272, endPoint x: 936, endPoint y: 348, distance: 198.4
click at [752, 273] on input "Search Form" at bounding box center [957, 283] width 823 height 36
paste input "JJAJJA'S SCREEN"
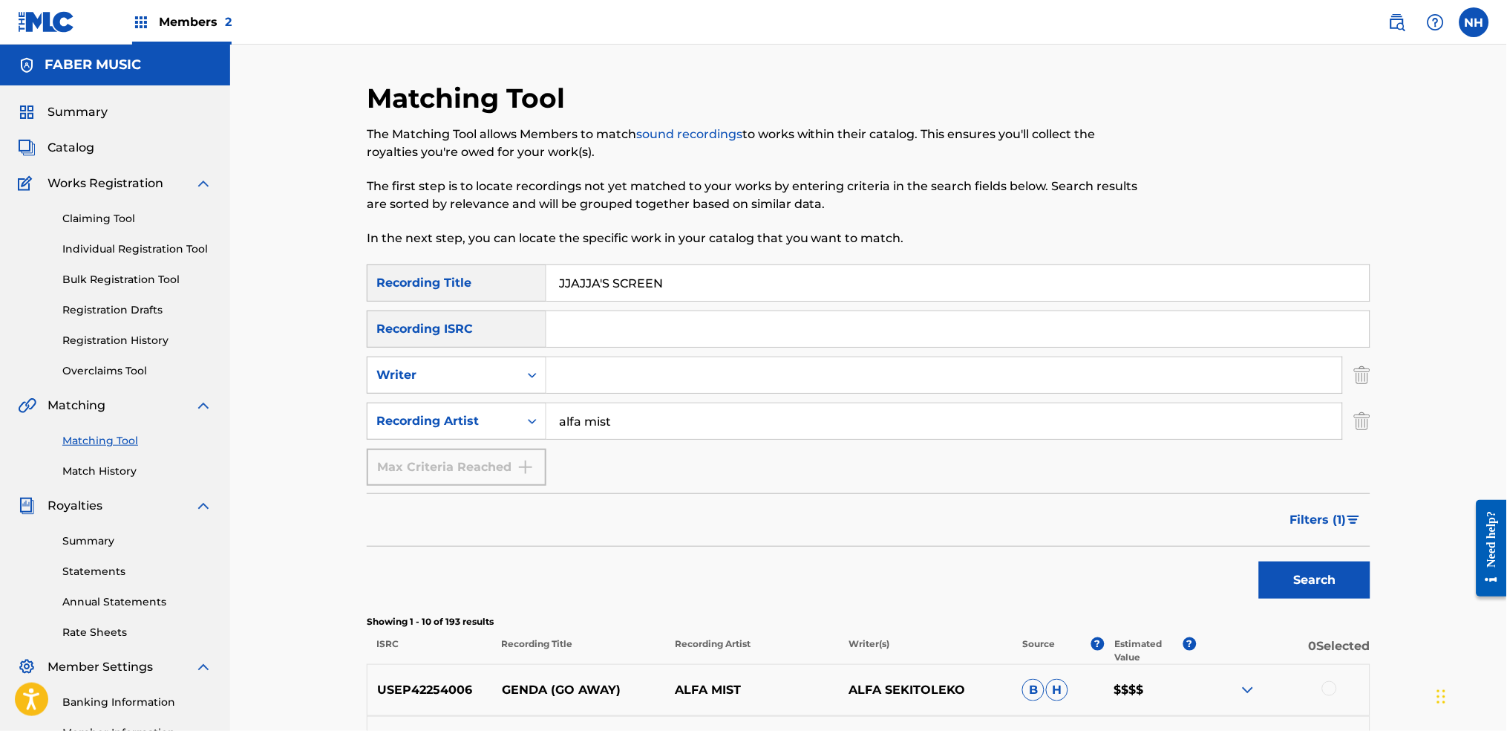
type input "JJAJJA'S SCREEN"
click at [1220, 522] on span "Filters ( 1 )" at bounding box center [1318, 520] width 56 height 18
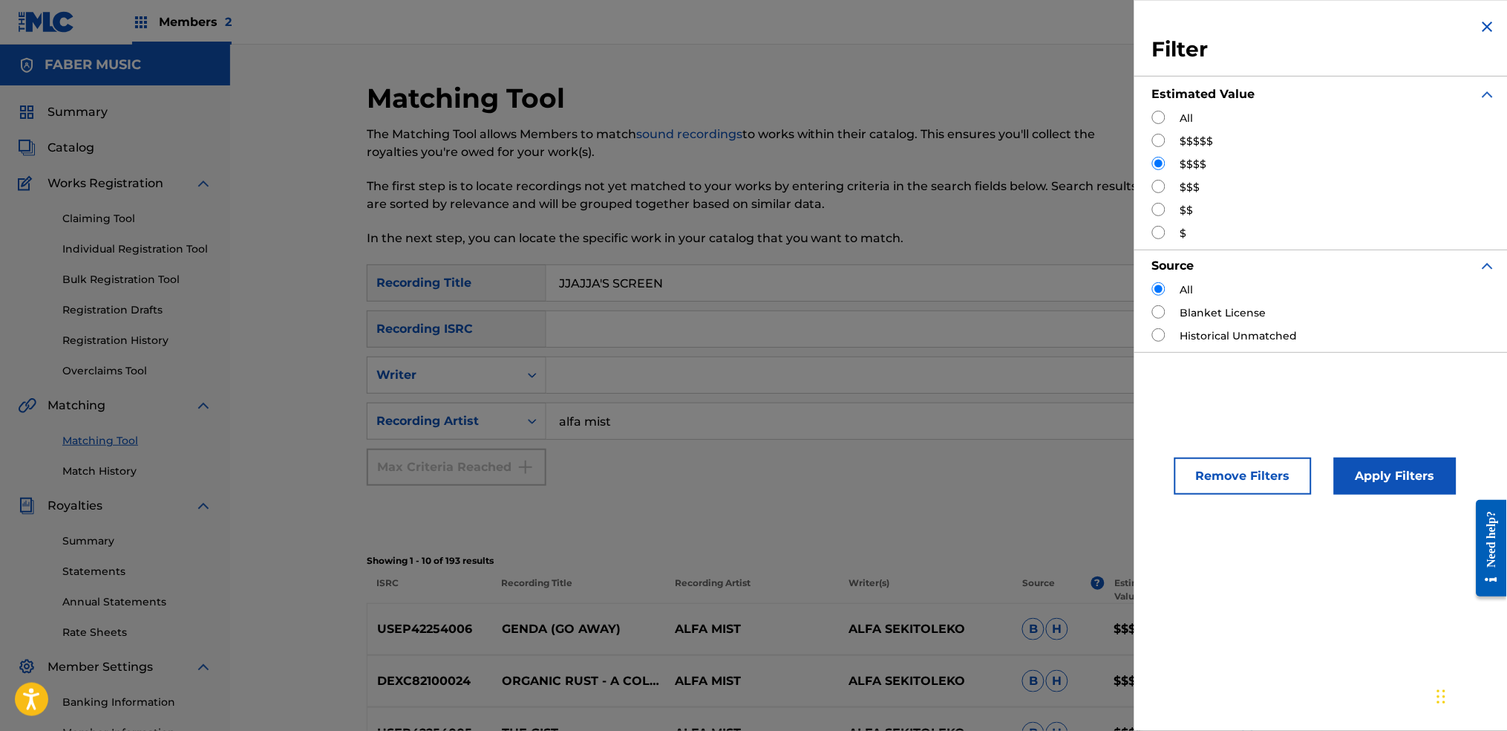
click at [1160, 119] on input "Search Form" at bounding box center [1158, 117] width 13 height 13
radio input "true"
drag, startPoint x: 1304, startPoint y: 480, endPoint x: 1369, endPoint y: 502, distance: 68.3
click at [1220, 486] on div "Remove Filters Apply Filters" at bounding box center [1324, 463] width 380 height 98
drag, startPoint x: 1369, startPoint y: 502, endPoint x: 1410, endPoint y: 467, distance: 53.7
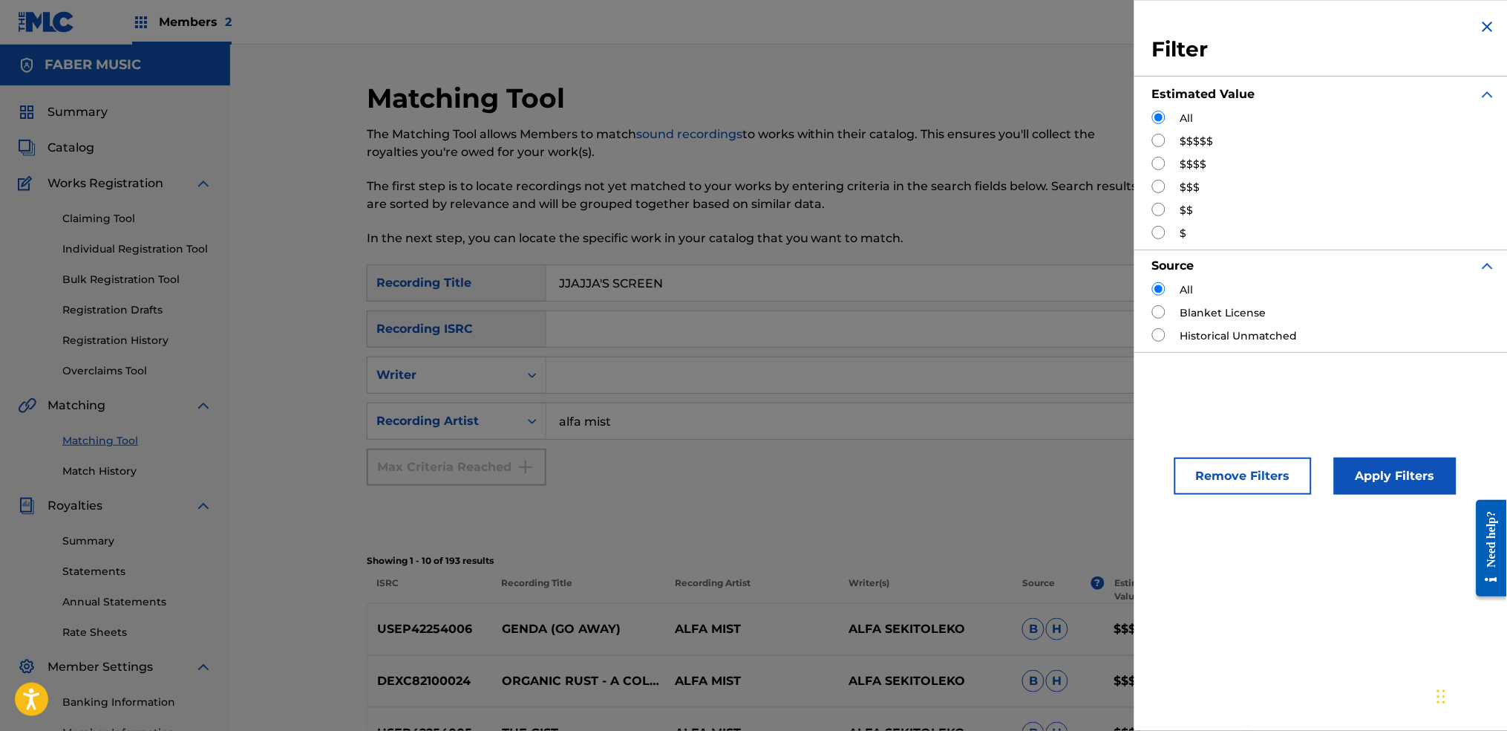
click at [1220, 470] on div "Remove Filters Apply Filters" at bounding box center [1324, 463] width 380 height 98
click at [1220, 467] on button "Apply Filters" at bounding box center [1395, 475] width 123 height 37
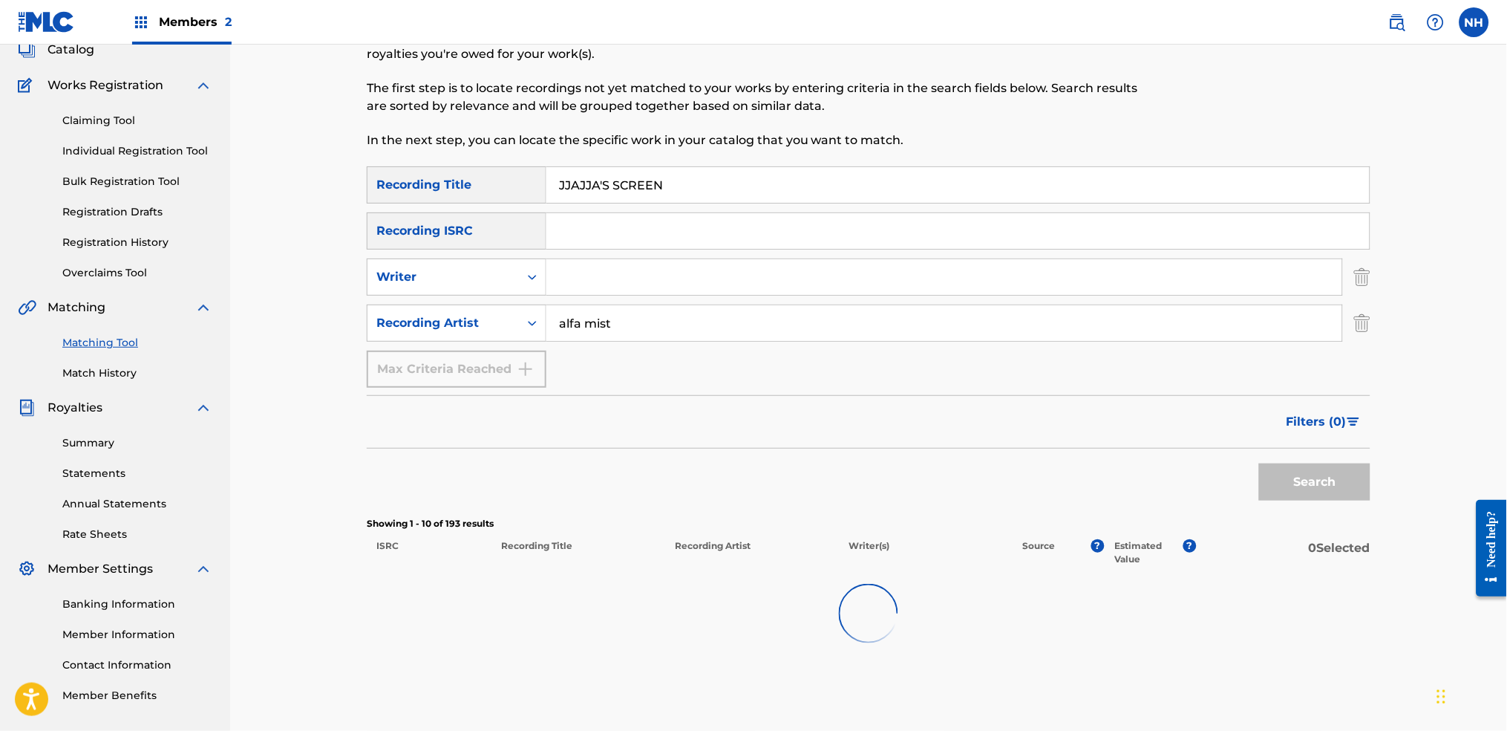
scroll to position [173, 0]
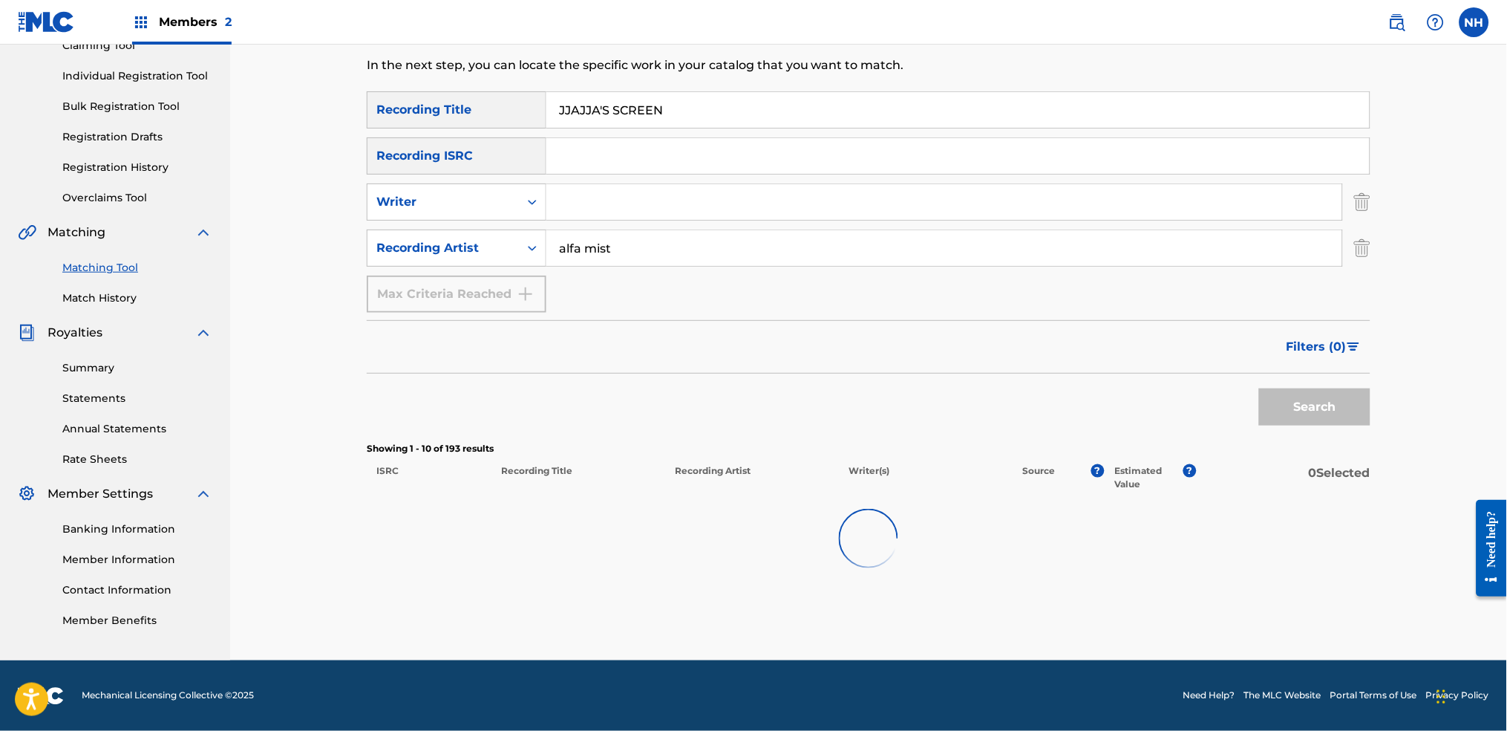
click at [656, 238] on input "alfa mist" at bounding box center [944, 248] width 796 height 36
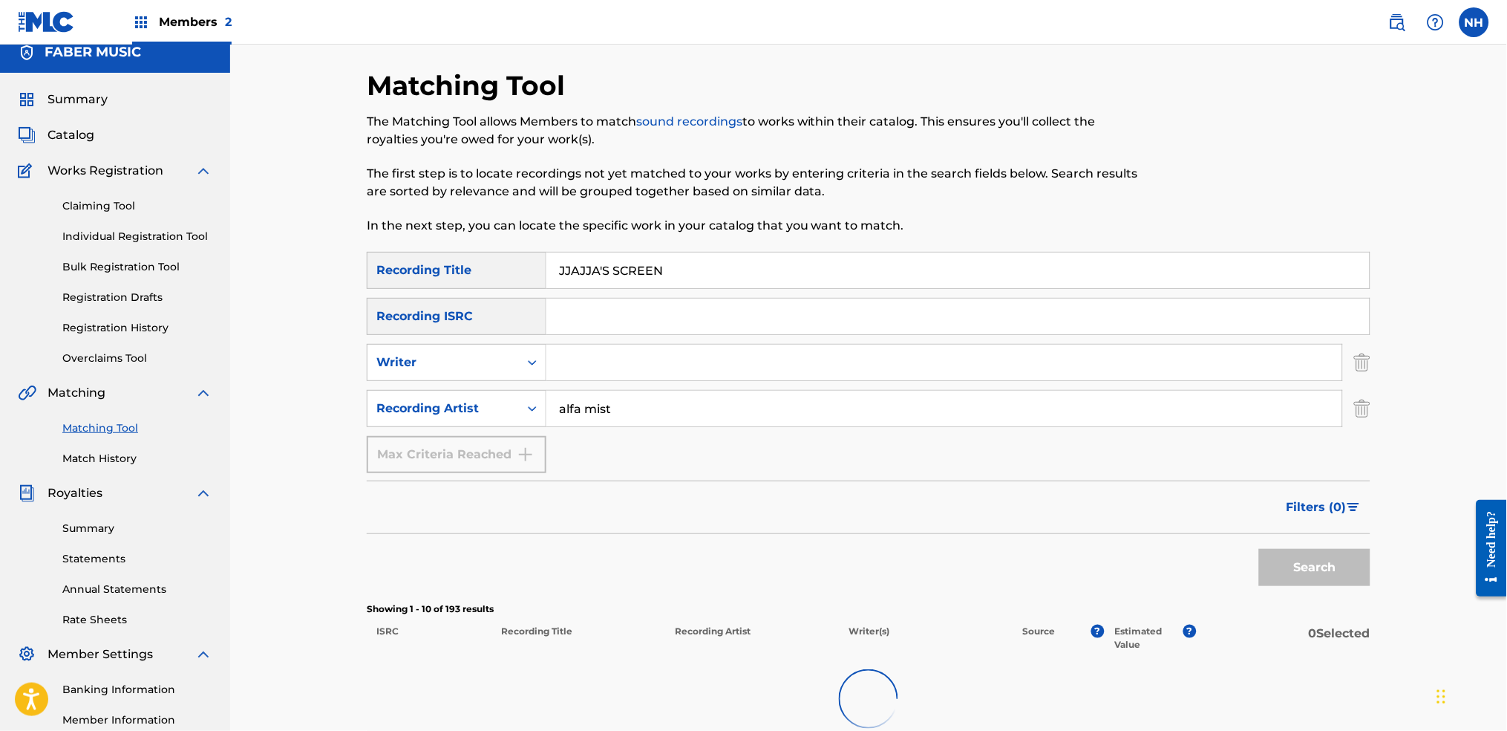
scroll to position [0, 0]
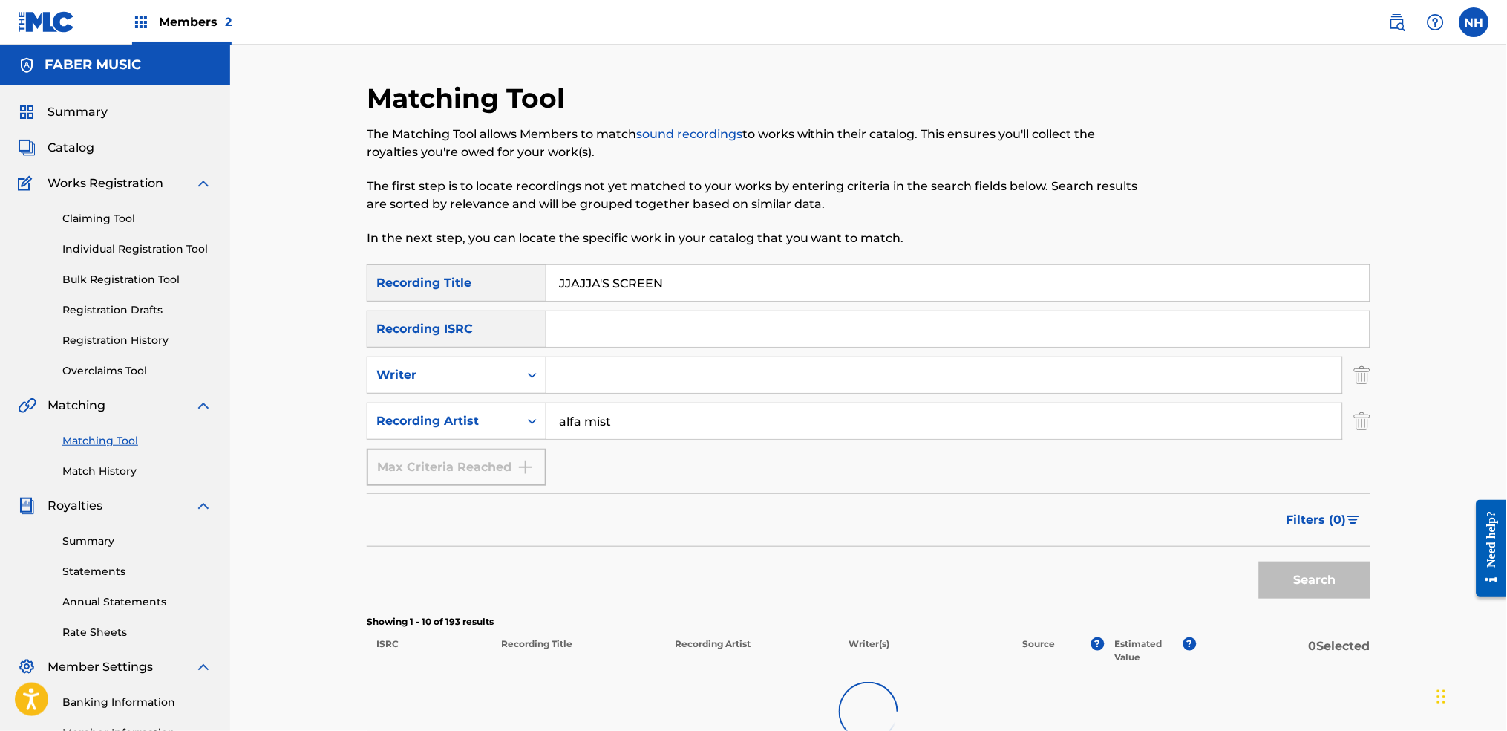
click at [1220, 507] on button "Filters ( 0 )" at bounding box center [1324, 519] width 93 height 37
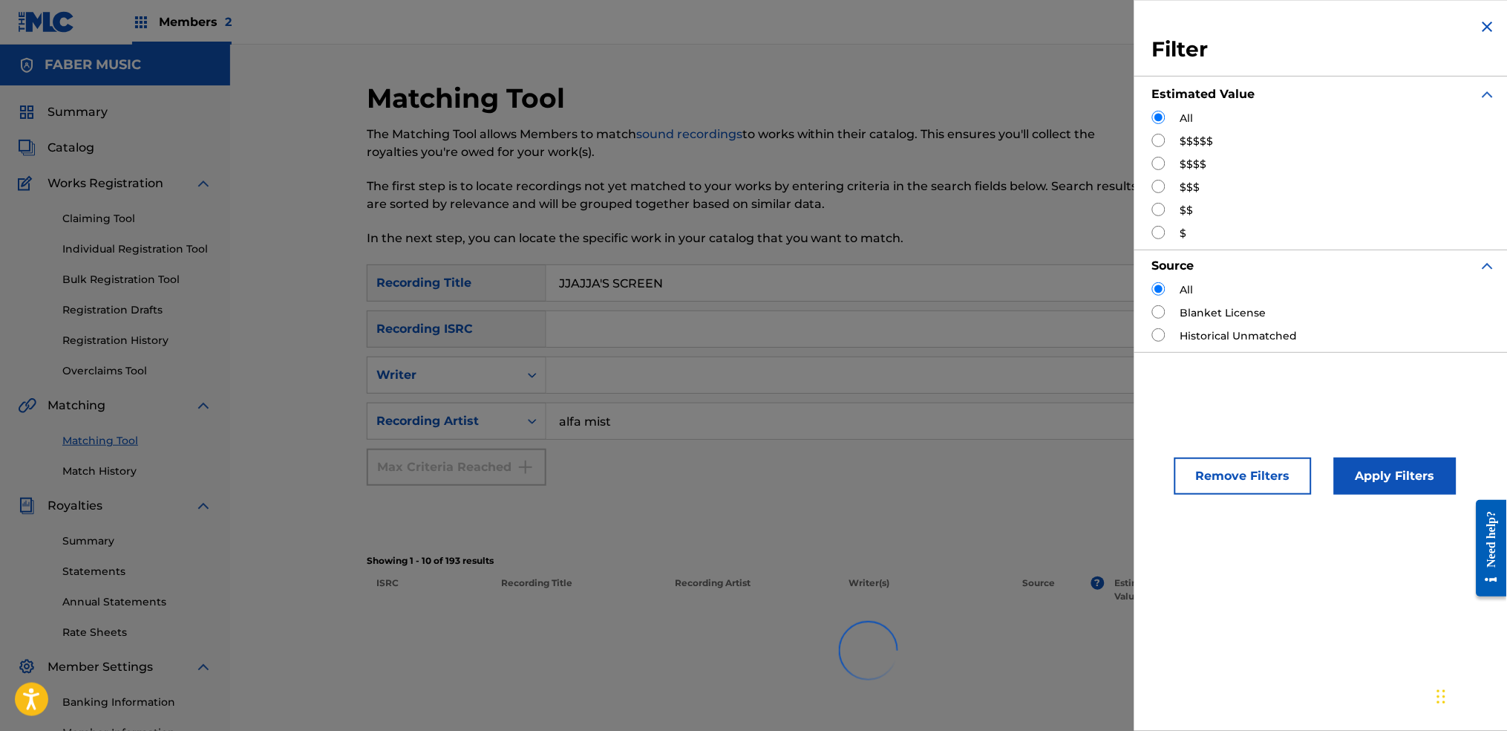
click at [1220, 478] on button "Apply Filters" at bounding box center [1395, 475] width 123 height 37
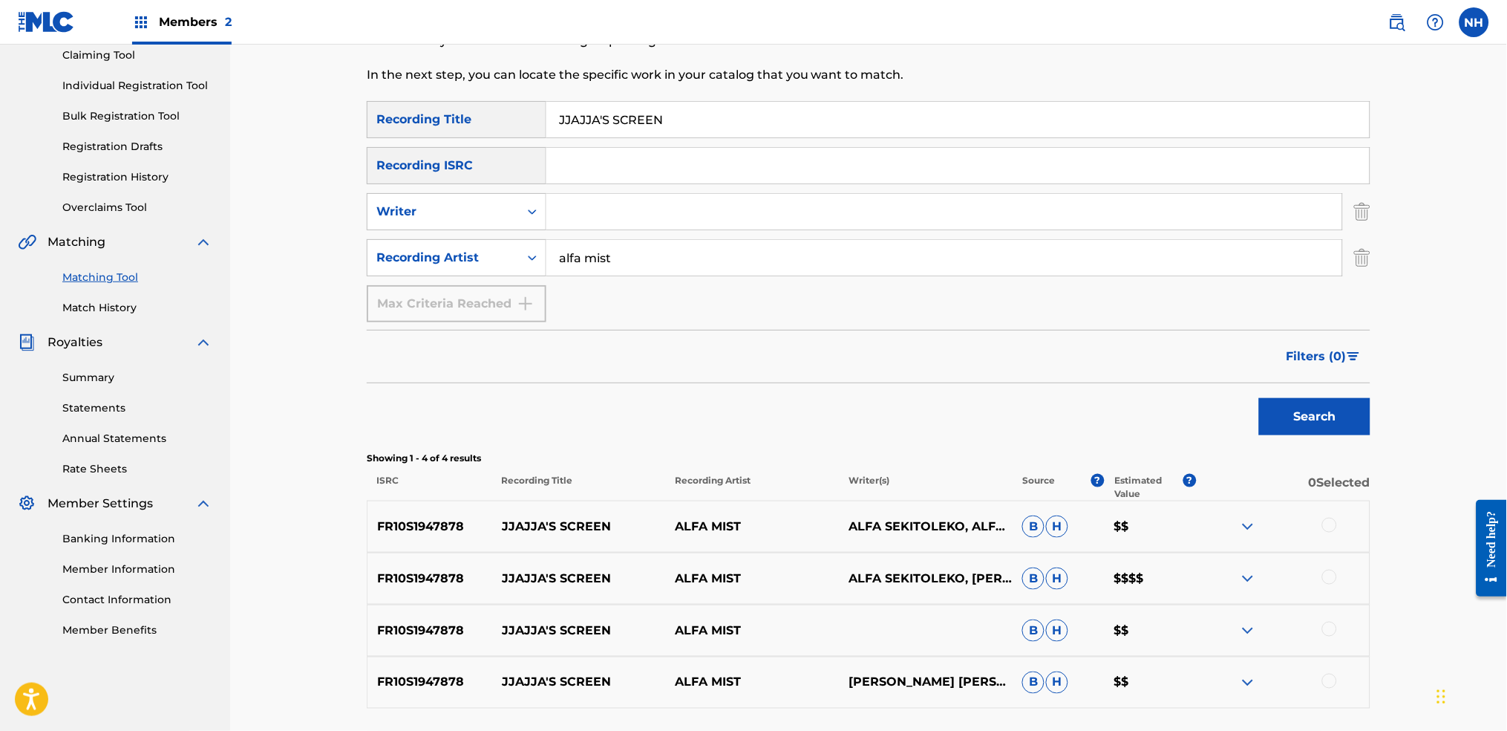
scroll to position [287, 0]
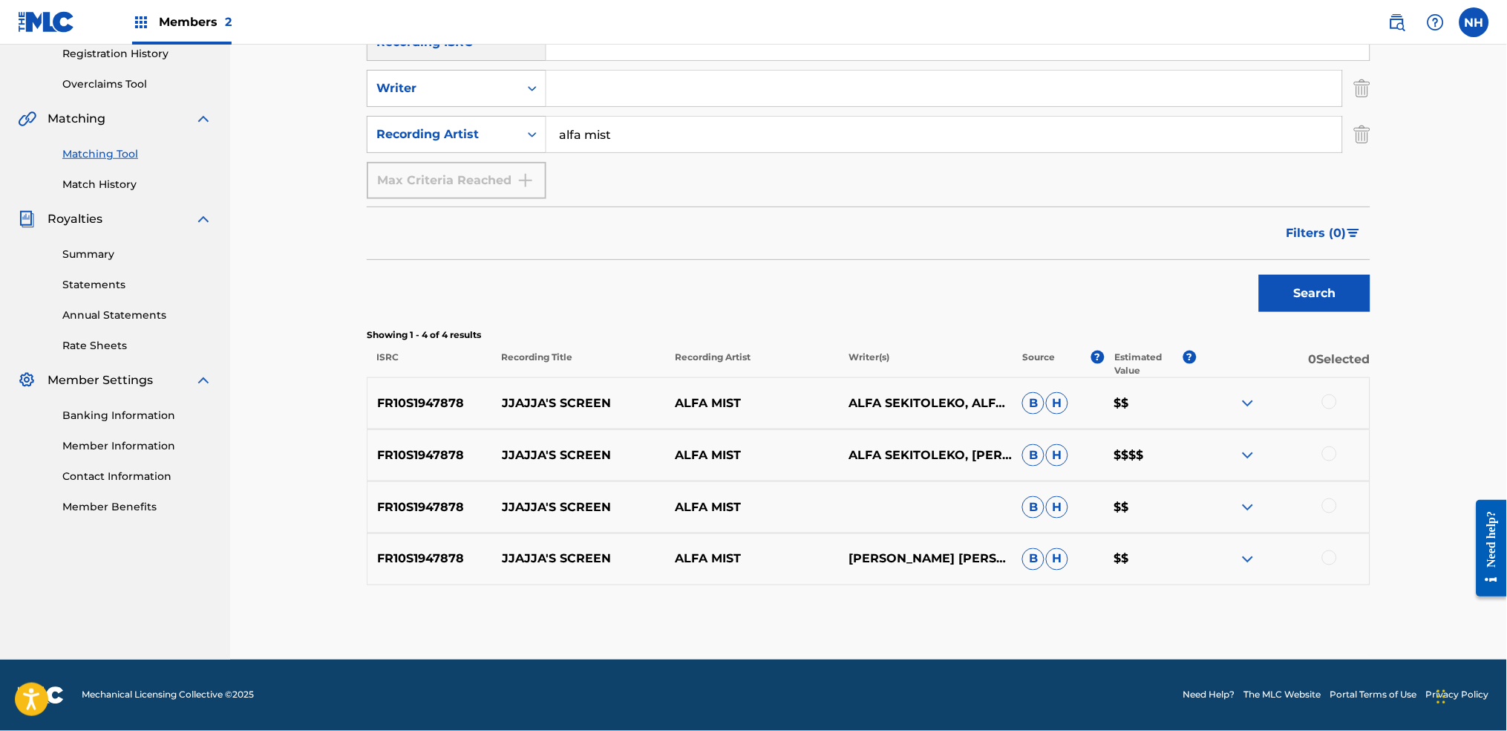
click at [1220, 399] on div at bounding box center [1329, 401] width 15 height 15
click at [1220, 466] on div "FR10S1947878 JJAJJA'S SCREEN ALFA MIST ALFA SEKITOLEKO, JAMIE LEEMING, JOHN WOO…" at bounding box center [869, 455] width 1004 height 52
click at [1220, 458] on div at bounding box center [1329, 453] width 15 height 15
drag, startPoint x: 1330, startPoint y: 524, endPoint x: 1336, endPoint y: 507, distance: 17.8
click at [1220, 520] on div "FR10S1947878 JJAJJA'S SCREEN ALFA MIST B H $$" at bounding box center [869, 507] width 1004 height 52
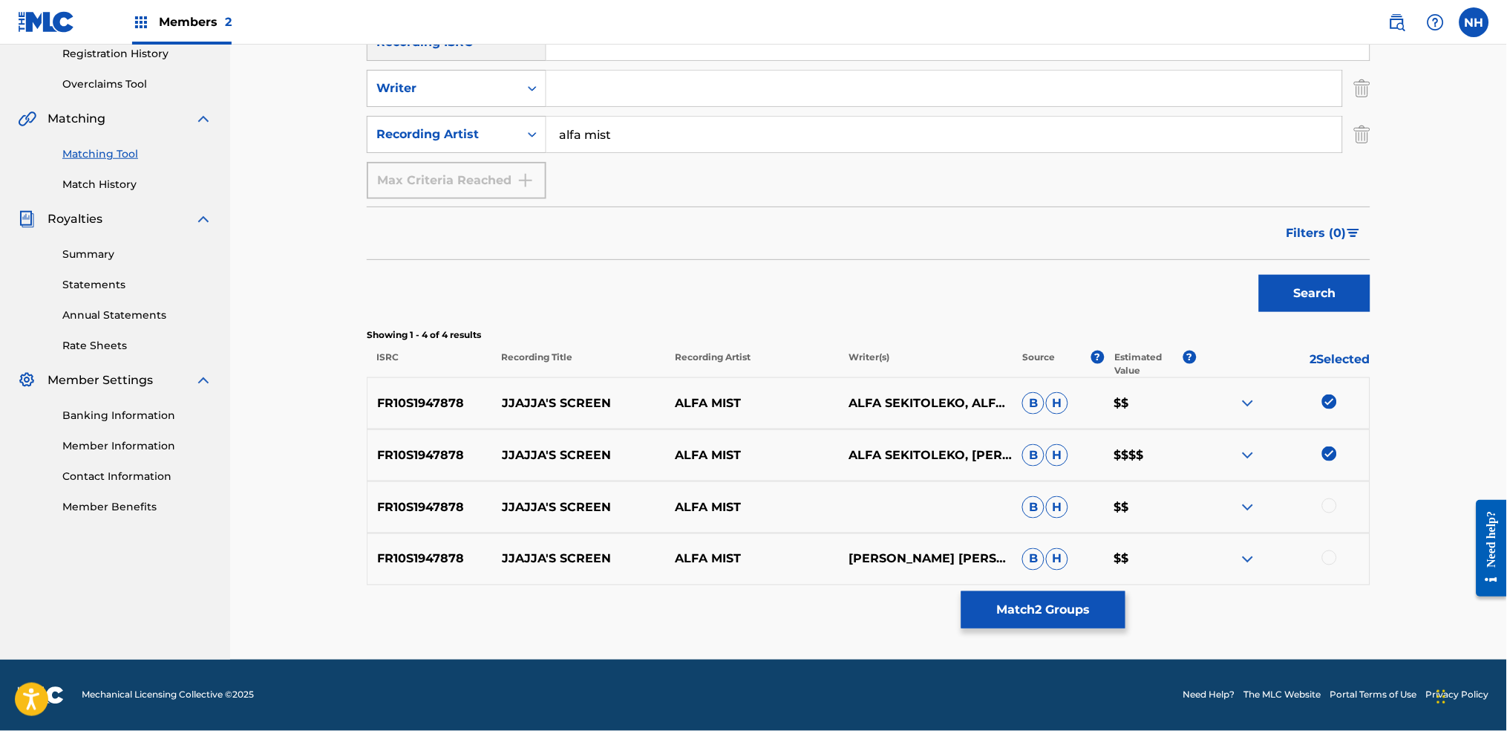
click at [1220, 507] on div at bounding box center [1329, 505] width 15 height 15
click at [1220, 542] on div "FR10S1947878 JJAJJA'S SCREEN ALFA MIST PETER ADAM HILLJOHN WOODHAMKAYA THOMAS-D…" at bounding box center [869, 559] width 1004 height 52
click at [1220, 543] on div "FR10S1947878 JJAJJA'S SCREEN ALFA MIST PETER ADAM HILLJOHN WOODHAMKAYA THOMAS-D…" at bounding box center [869, 559] width 1004 height 52
click at [1220, 543] on div at bounding box center [1329, 557] width 15 height 15
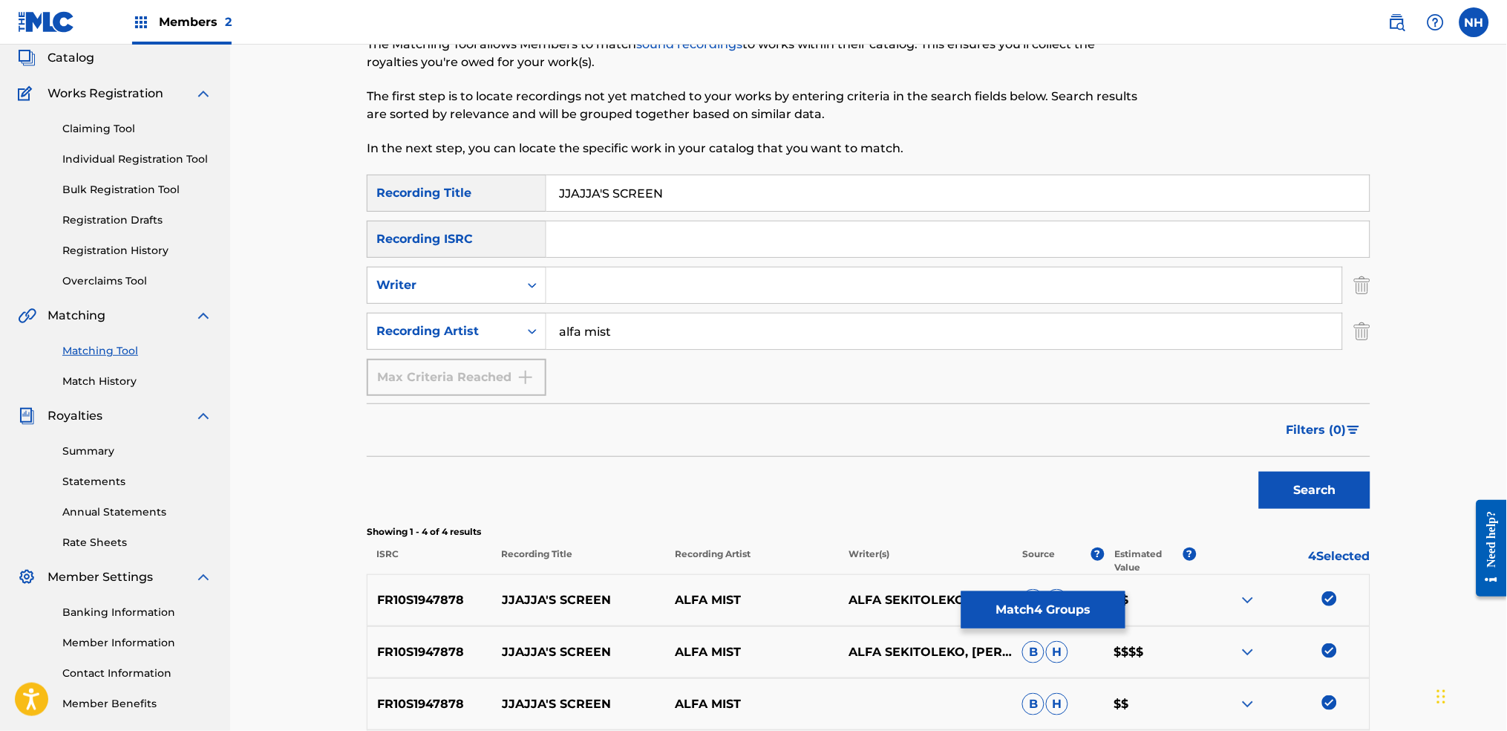
scroll to position [88, 0]
drag, startPoint x: 684, startPoint y: 194, endPoint x: 379, endPoint y: 193, distance: 305.1
click at [407, 190] on div "SearchWithCriteriab69bc63f-c16c-46f9-943a-ffcfdda0fead Recording Title JJAJJA'S…" at bounding box center [869, 194] width 1004 height 37
click at [1006, 543] on button "Match 4 Groups" at bounding box center [1043, 609] width 164 height 37
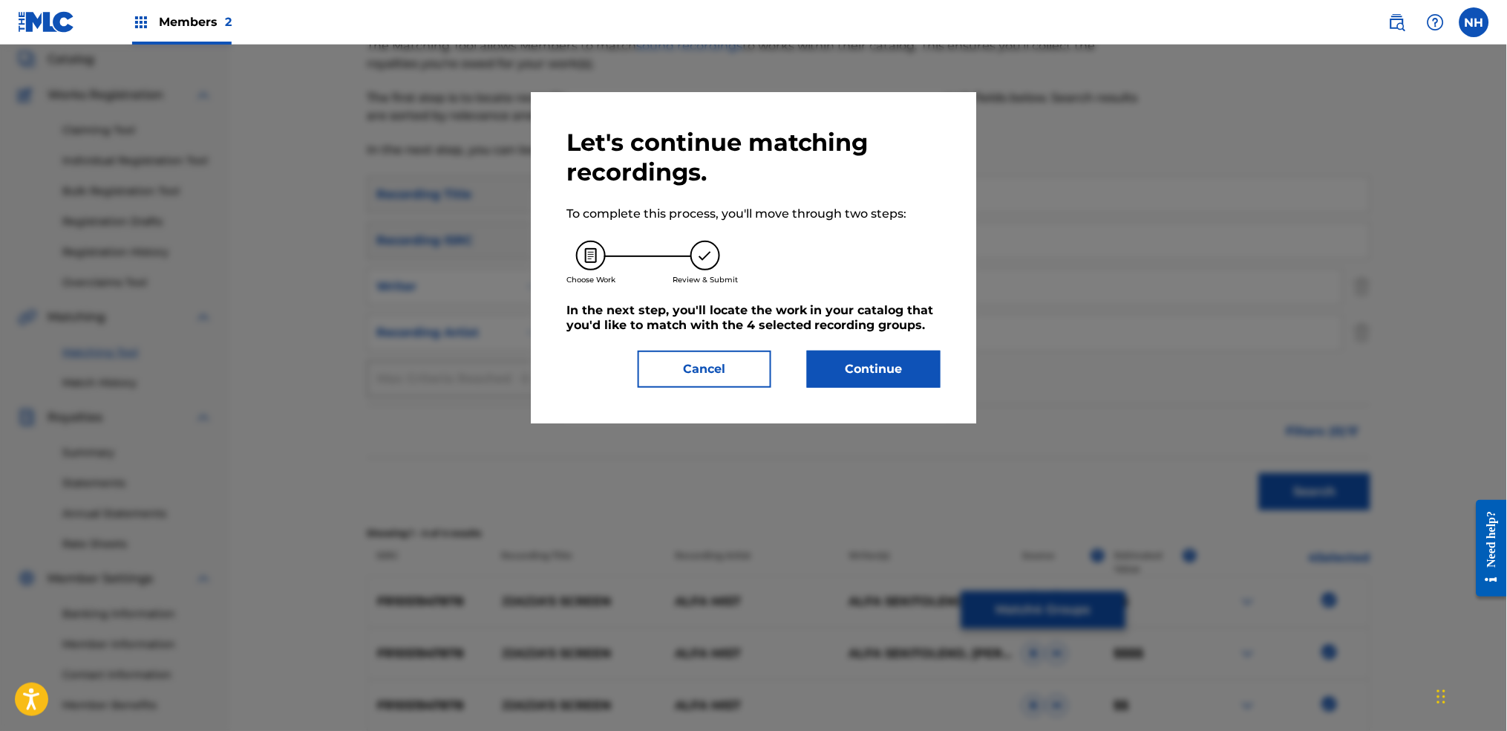
click at [918, 399] on div "Let's continue matching recordings. To complete this process, you'll move throu…" at bounding box center [753, 257] width 445 height 331
click at [913, 382] on button "Continue" at bounding box center [874, 368] width 134 height 37
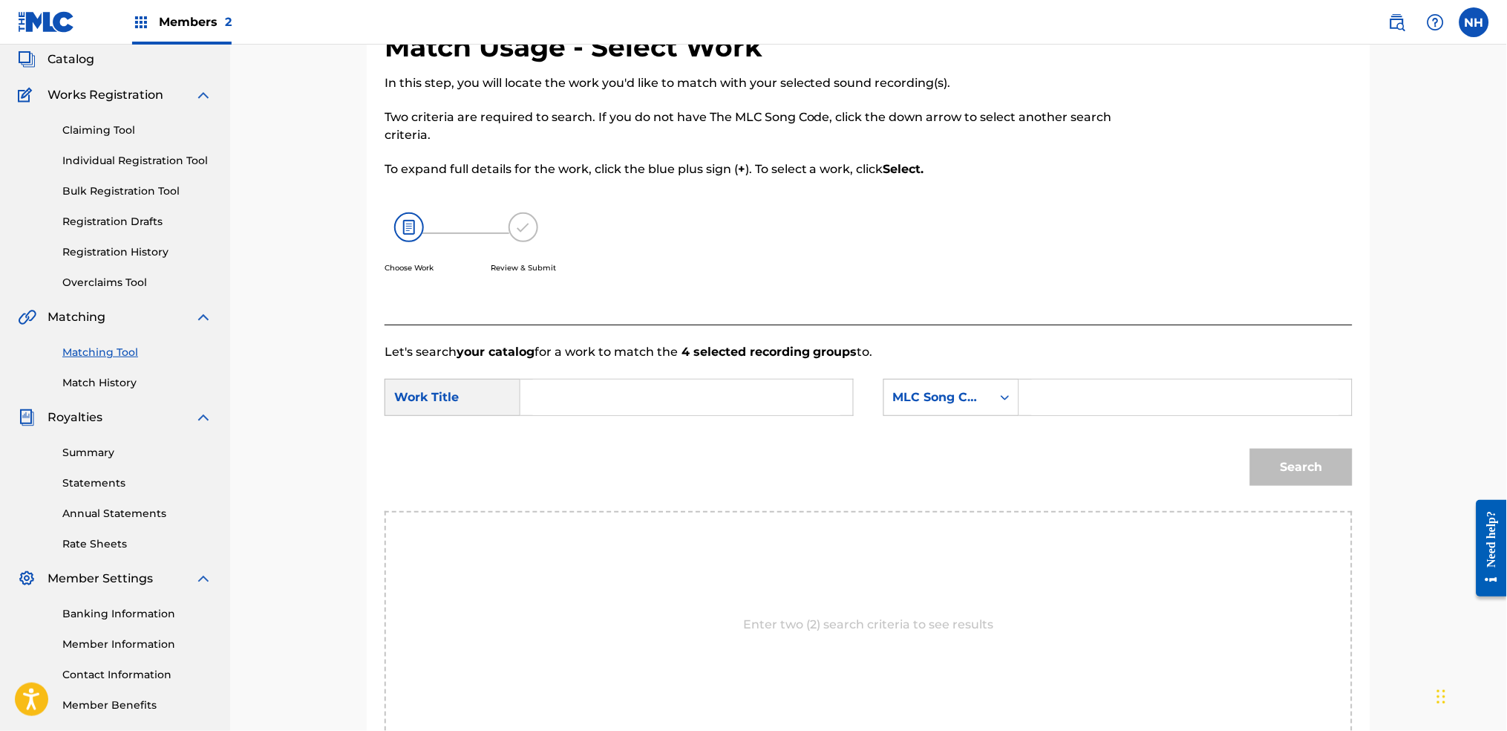
click at [761, 382] on input "Search Form" at bounding box center [686, 397] width 307 height 36
paste input "JJAJJA'S SCREEN"
type input "JJAJJA'S SCREEN"
click at [937, 417] on div "SearchWithCriteria6344e5d8-ca65-4409-b8fc-ab4314757302 Work Title JJAJJA'S SCRE…" at bounding box center [869, 402] width 968 height 46
click at [943, 405] on div "MLC Song Code" at bounding box center [938, 397] width 90 height 18
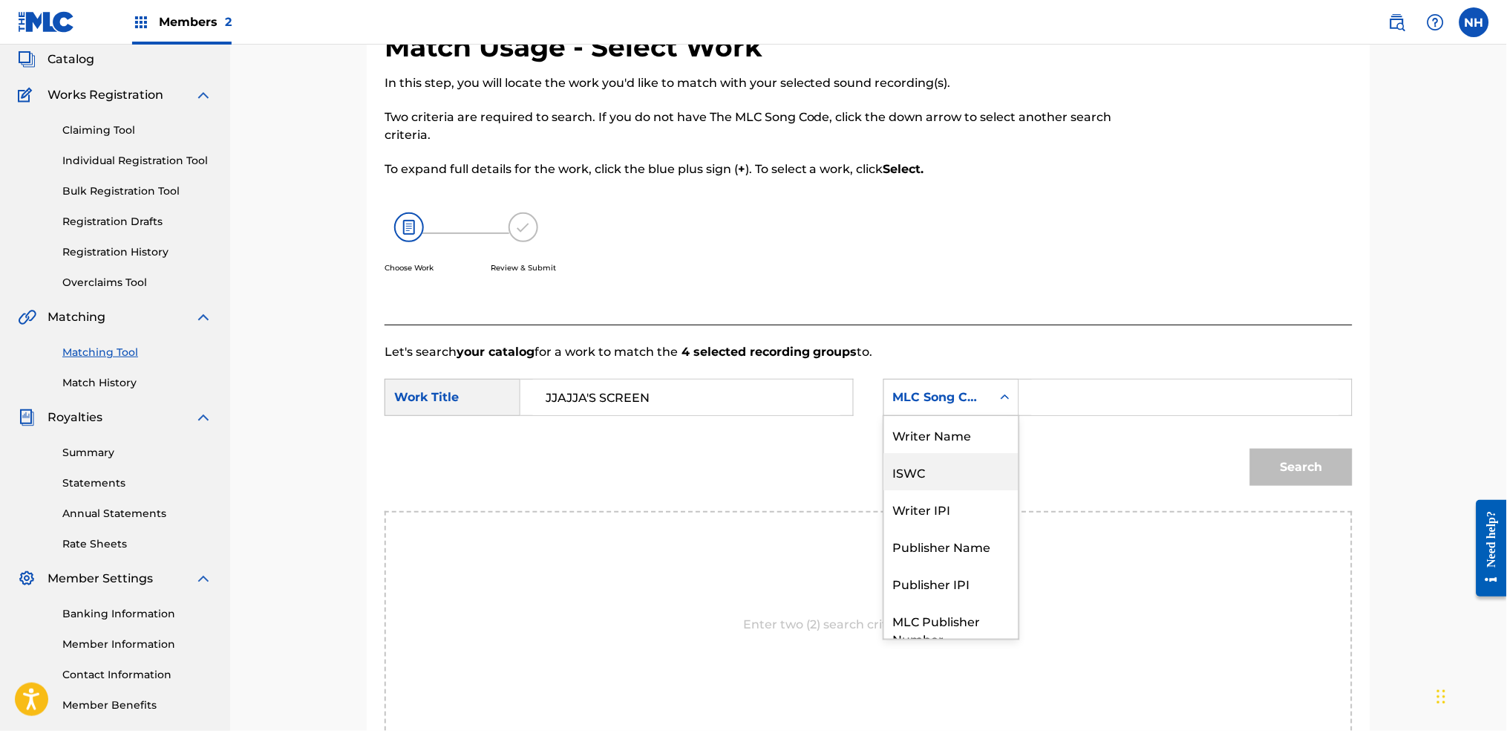
scroll to position [0, 0]
drag, startPoint x: 953, startPoint y: 444, endPoint x: 1008, endPoint y: 417, distance: 60.8
click at [955, 445] on div "Writer Name" at bounding box center [951, 434] width 134 height 37
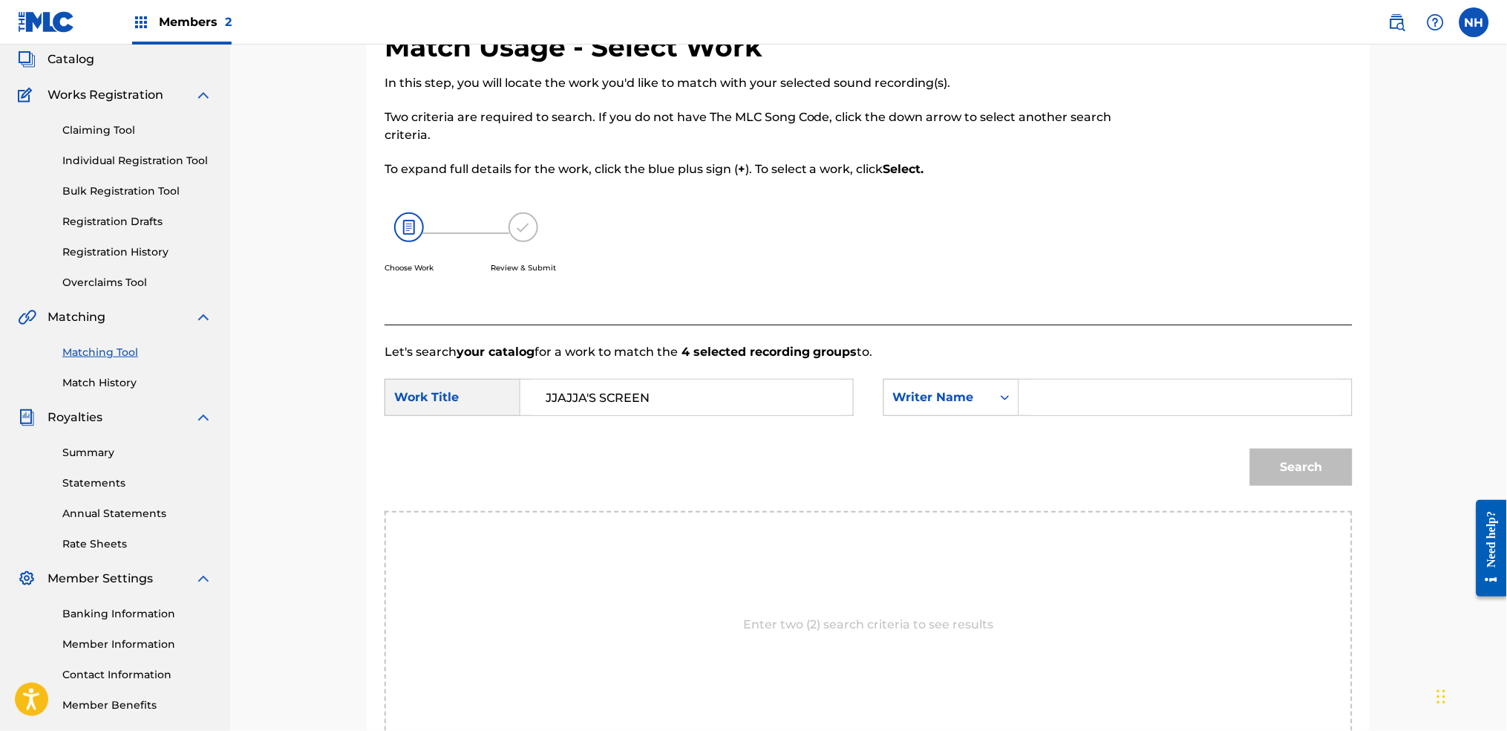
click at [1032, 411] on input "Search Form" at bounding box center [1185, 397] width 307 height 36
drag, startPoint x: 1097, startPoint y: 399, endPoint x: 965, endPoint y: 394, distance: 131.5
click at [970, 394] on div "SearchWithCriteriacdb8aaf6-dbb8-464f-a94c-509c3cb8fba1 Writer Name m" at bounding box center [1118, 397] width 469 height 37
type input "alfa"
click at [1220, 492] on div "Search" at bounding box center [1298, 463] width 110 height 59
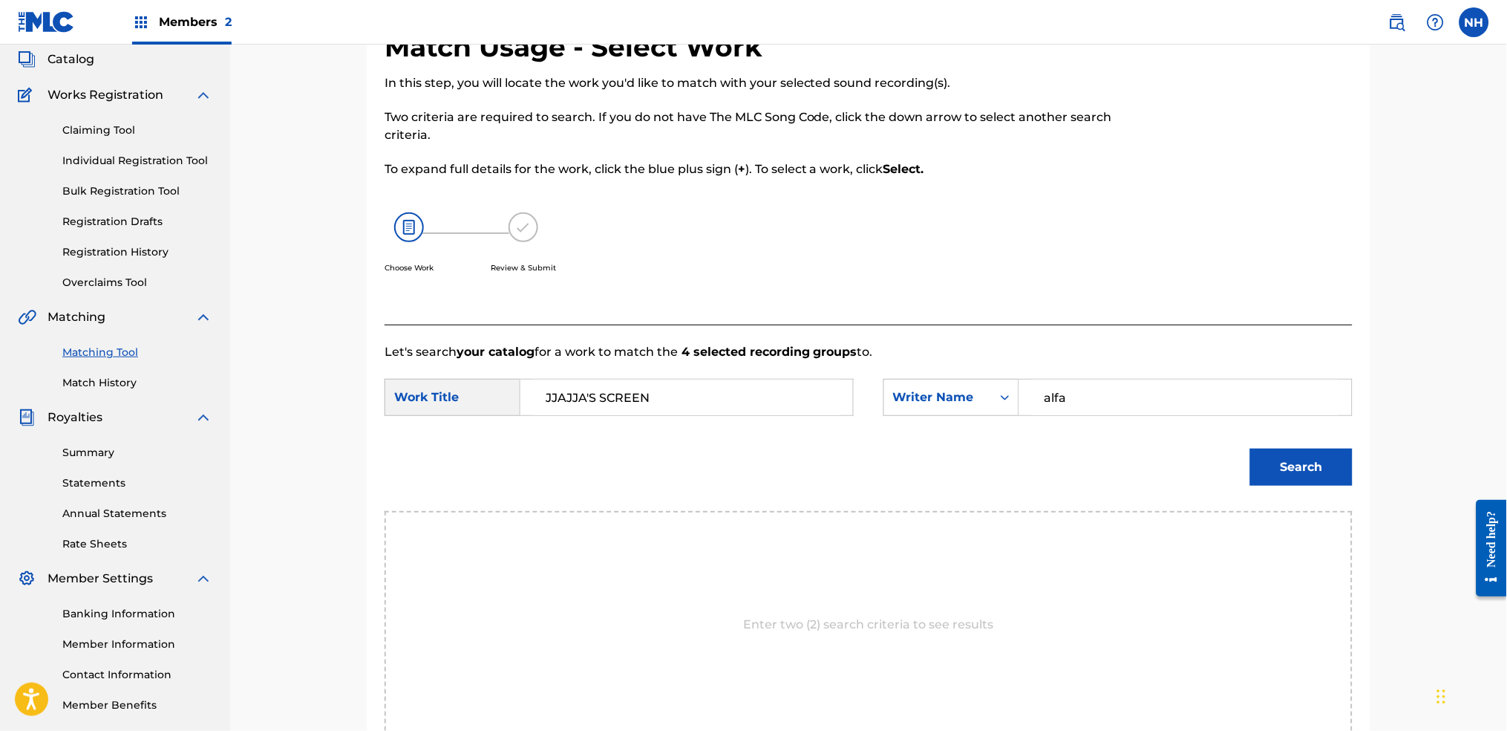
click at [1220, 476] on button "Search" at bounding box center [1301, 466] width 102 height 37
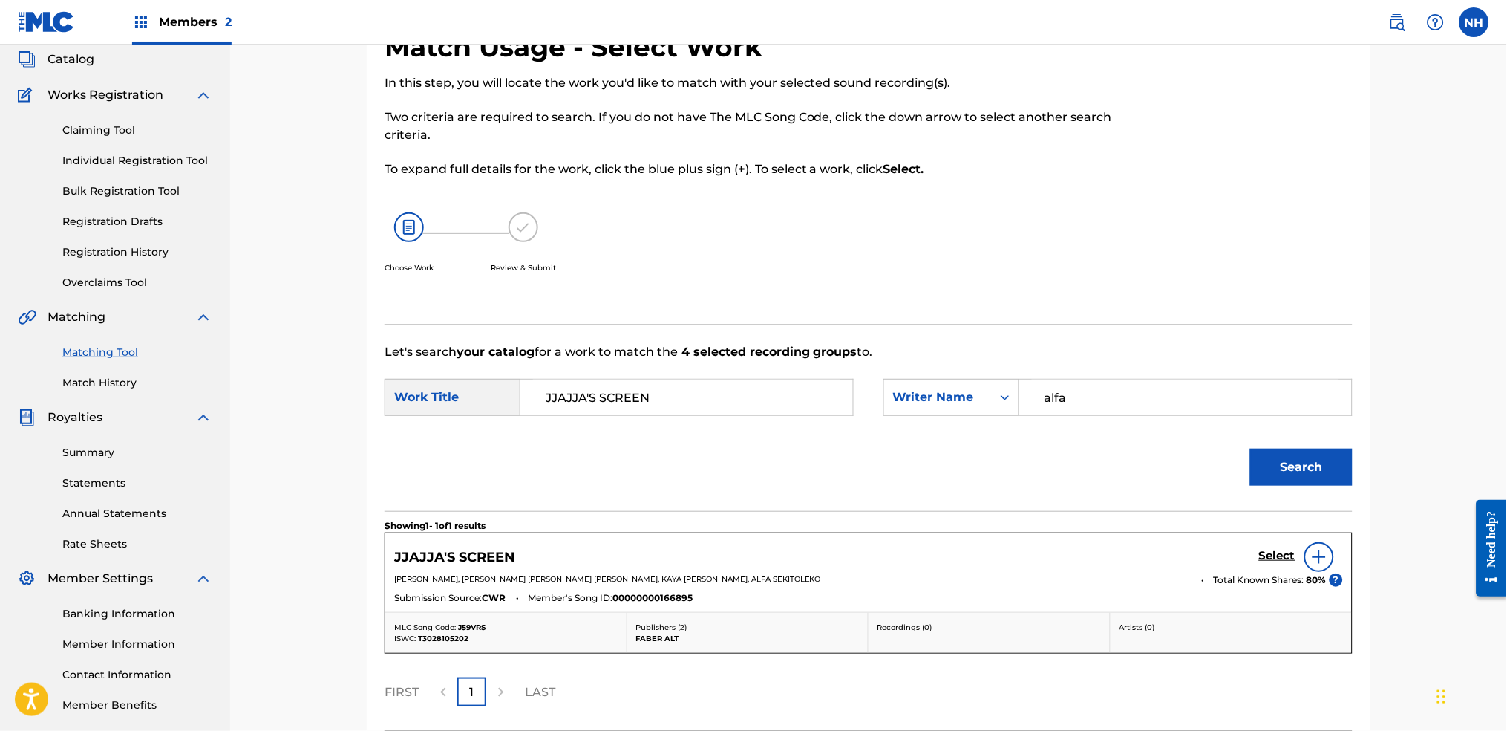
click at [1220, 543] on img at bounding box center [1319, 557] width 18 height 18
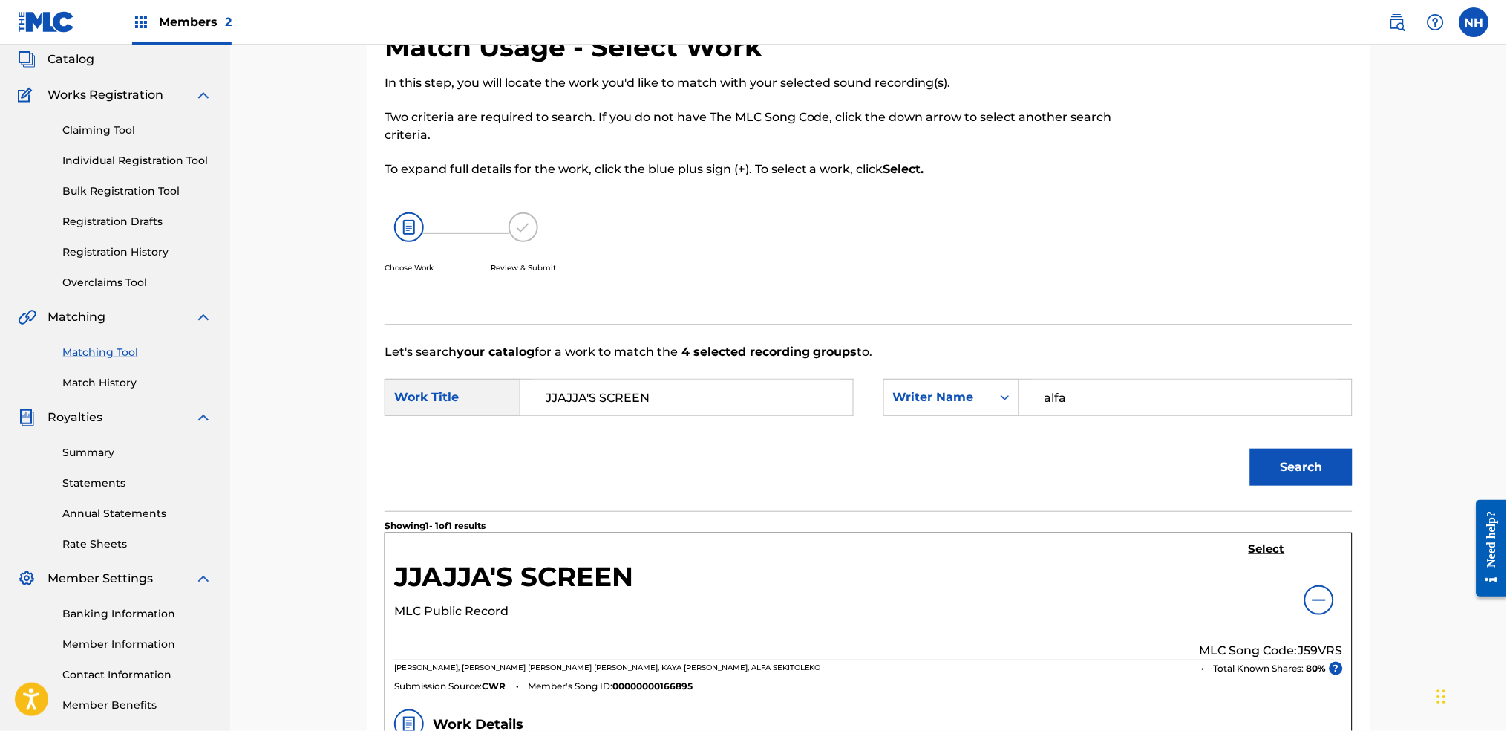
click at [1220, 543] on link "Select" at bounding box center [1267, 550] width 36 height 16
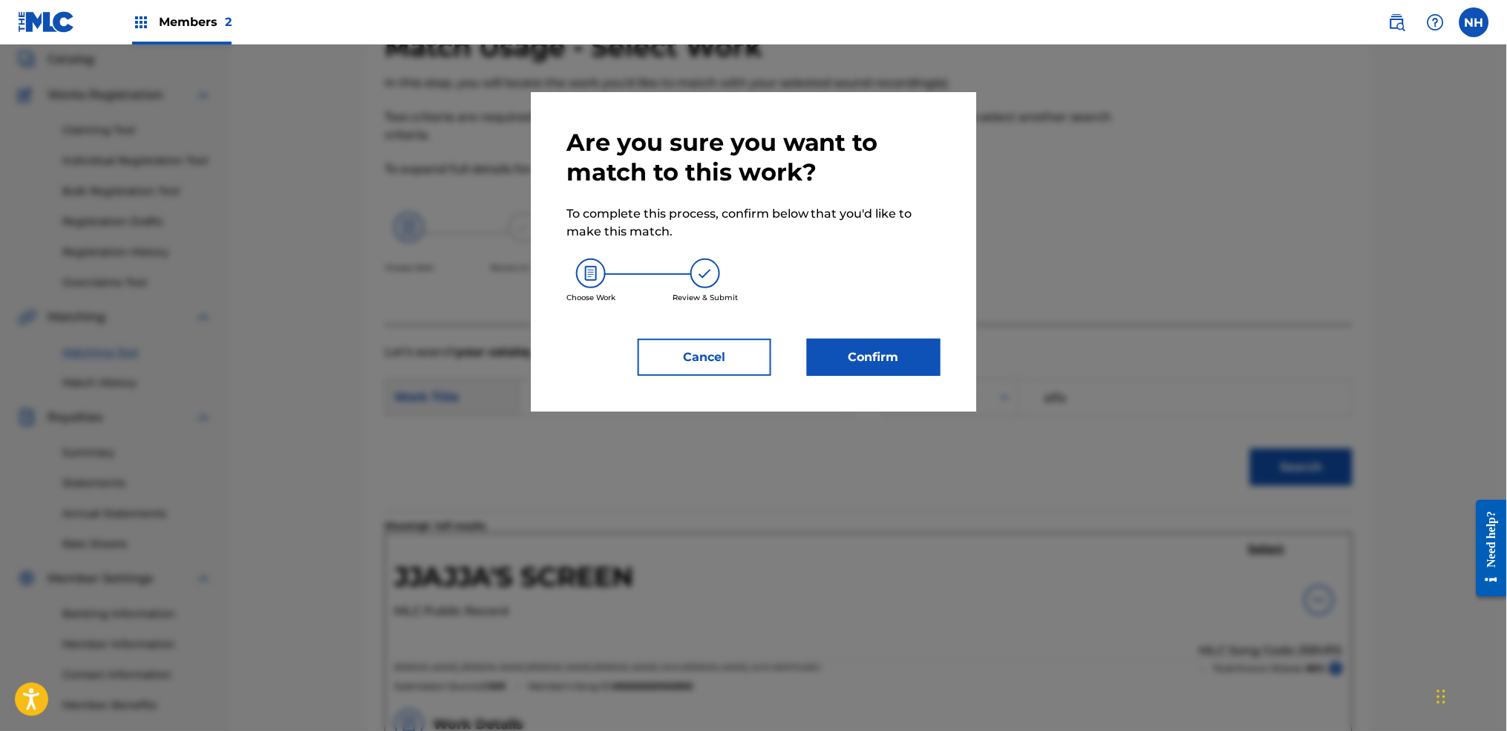
click at [947, 382] on div "Are you sure you want to match to this work? To complete this process, confirm …" at bounding box center [753, 251] width 445 height 319
drag, startPoint x: 936, startPoint y: 379, endPoint x: 928, endPoint y: 377, distance: 8.5
click at [933, 379] on div "Are you sure you want to match to this work? To complete this process, confirm …" at bounding box center [753, 251] width 445 height 319
click at [925, 376] on div "Are you sure you want to match to this work? To complete this process, confirm …" at bounding box center [753, 251] width 445 height 319
click at [893, 428] on div at bounding box center [753, 410] width 1507 height 731
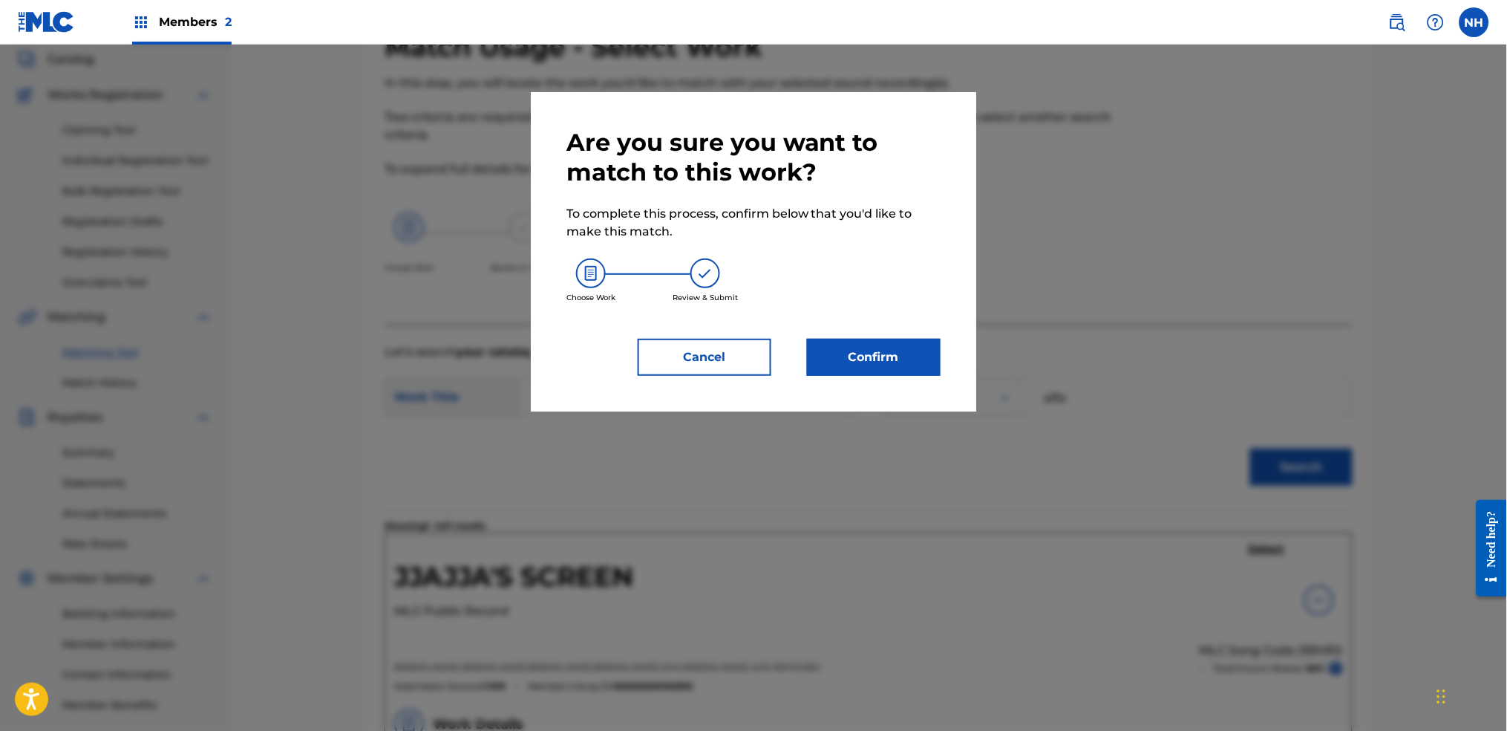
click at [907, 334] on div "Are you sure you want to match to this work? To complete this process, confirm …" at bounding box center [753, 252] width 374 height 248
click at [894, 365] on button "Confirm" at bounding box center [874, 357] width 134 height 37
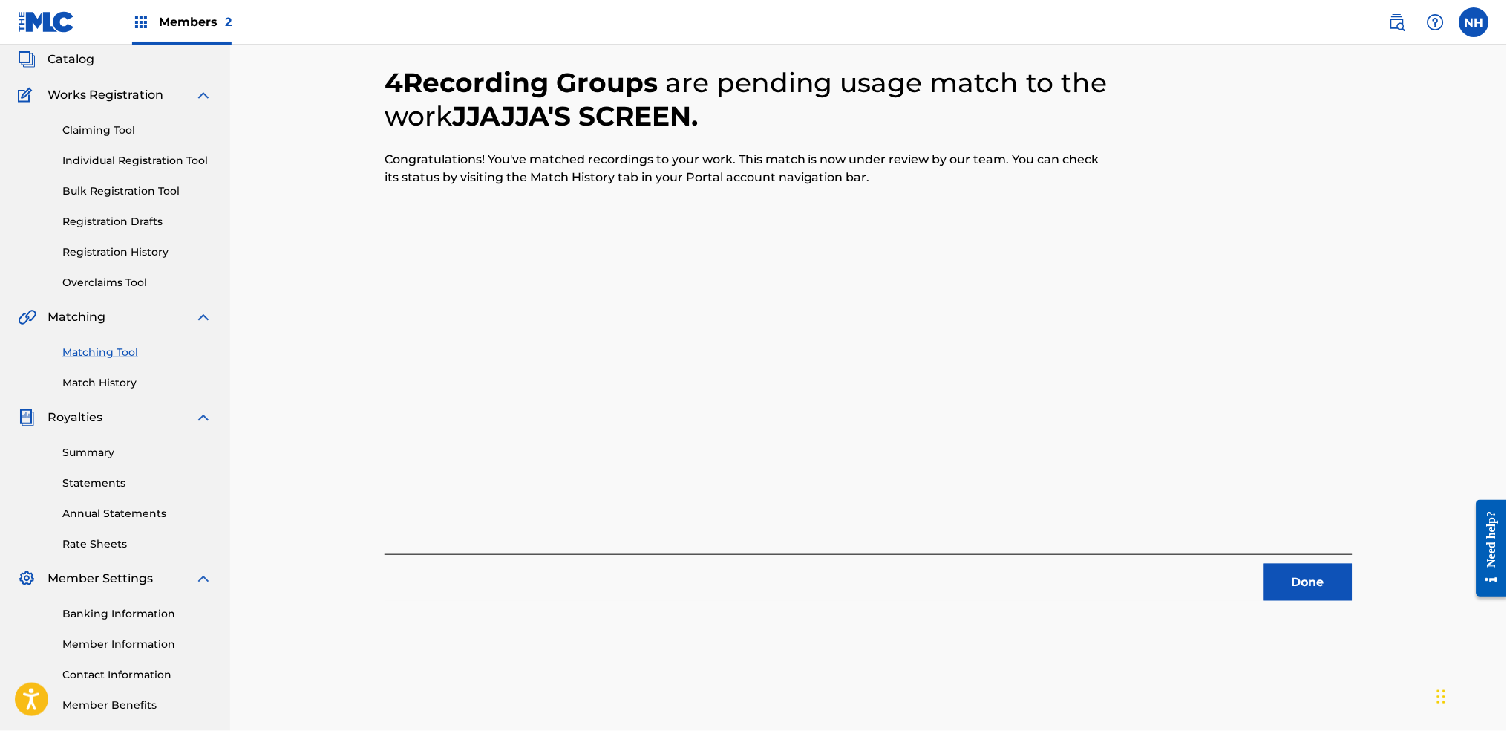
click at [552, 382] on div "4 Recording Groups are pending usage match to the work JJAJJA'S SCREEN . Congra…" at bounding box center [869, 315] width 968 height 570
click at [1220, 543] on div "4 Recording Groups are pending usage match to the work JJAJJA'S SCREEN . Congra…" at bounding box center [869, 315] width 968 height 570
click at [1220, 543] on button "Done" at bounding box center [1308, 582] width 89 height 37
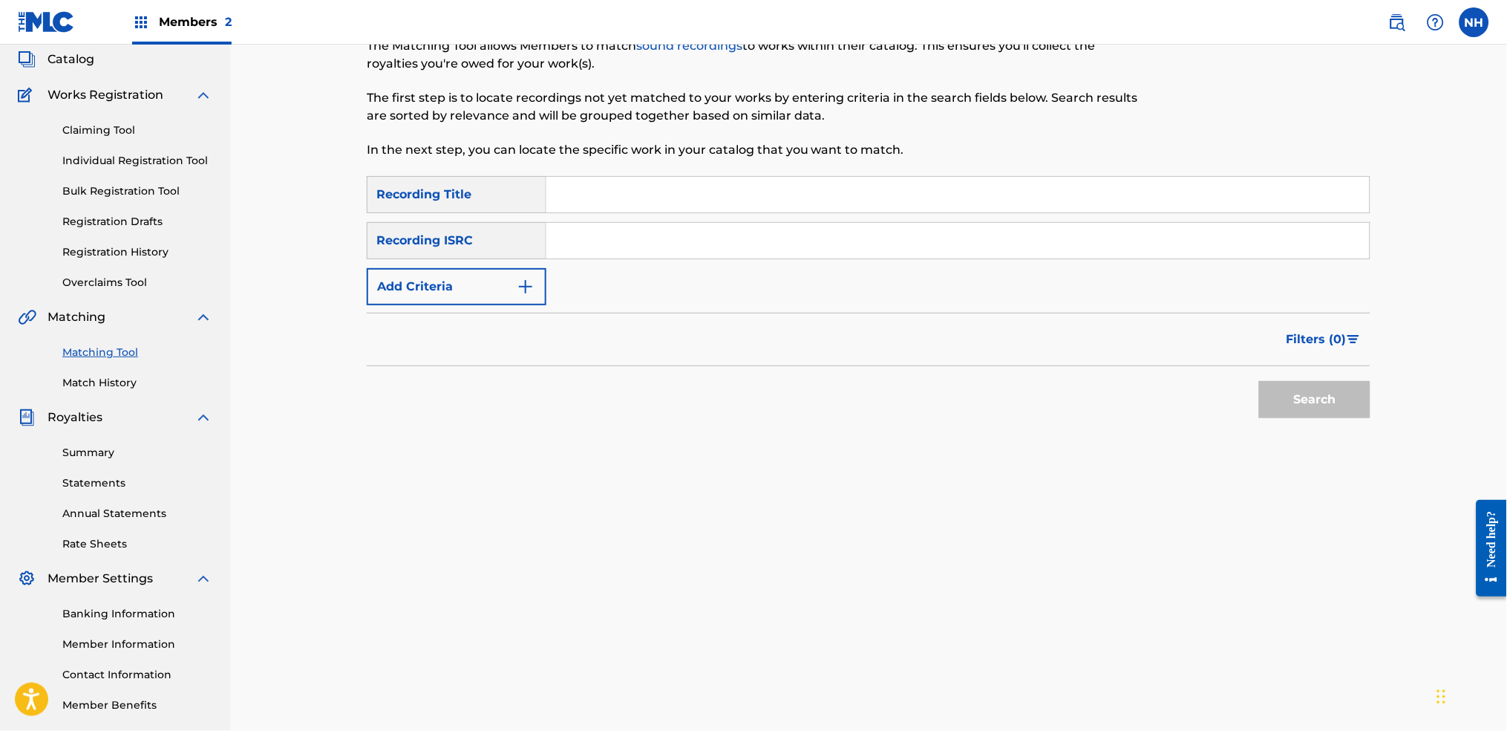
drag, startPoint x: 584, startPoint y: 293, endPoint x: 477, endPoint y: 281, distance: 107.7
click at [580, 293] on div "SearchWithCriteriab69bc63f-c16c-46f9-943a-ffcfdda0fead Recording Title SearchWi…" at bounding box center [869, 240] width 1004 height 129
click at [477, 281] on button "Add Criteria" at bounding box center [457, 286] width 180 height 37
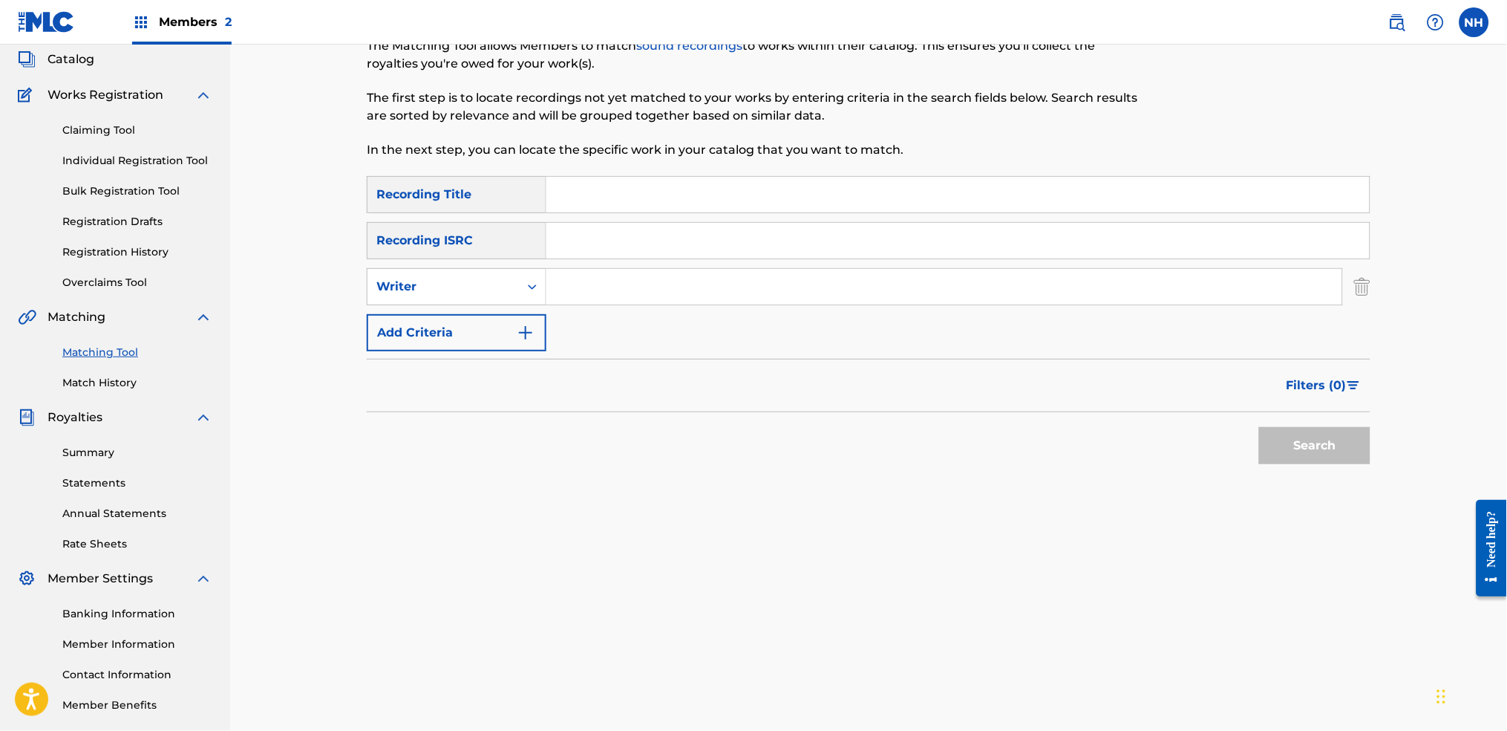
click at [460, 347] on button "Add Criteria" at bounding box center [457, 332] width 180 height 37
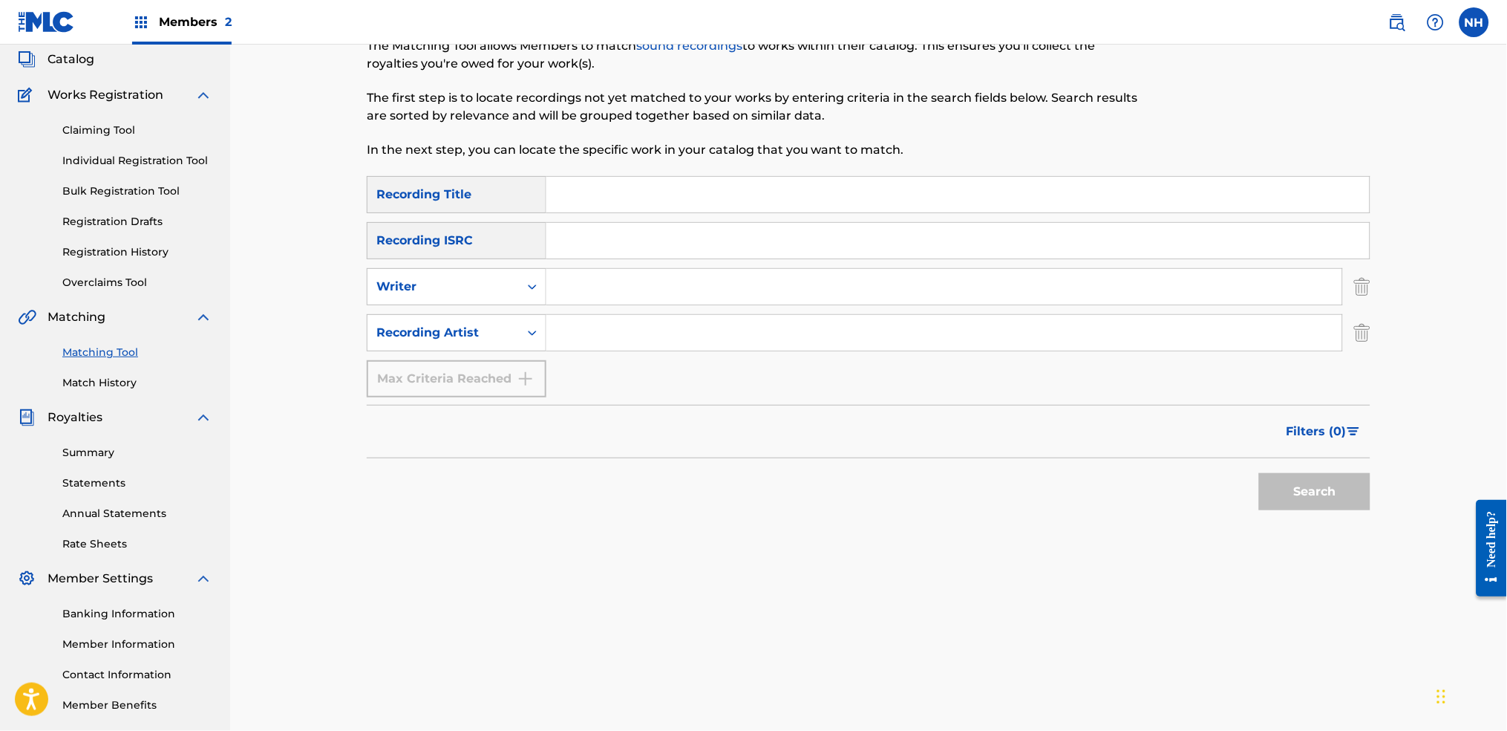
click at [655, 308] on div "SearchWithCriteriab69bc63f-c16c-46f9-943a-ffcfdda0fead Recording Title SearchWi…" at bounding box center [869, 286] width 1004 height 221
click at [640, 327] on input "Search Form" at bounding box center [944, 333] width 796 height 36
type input "alfa mist"
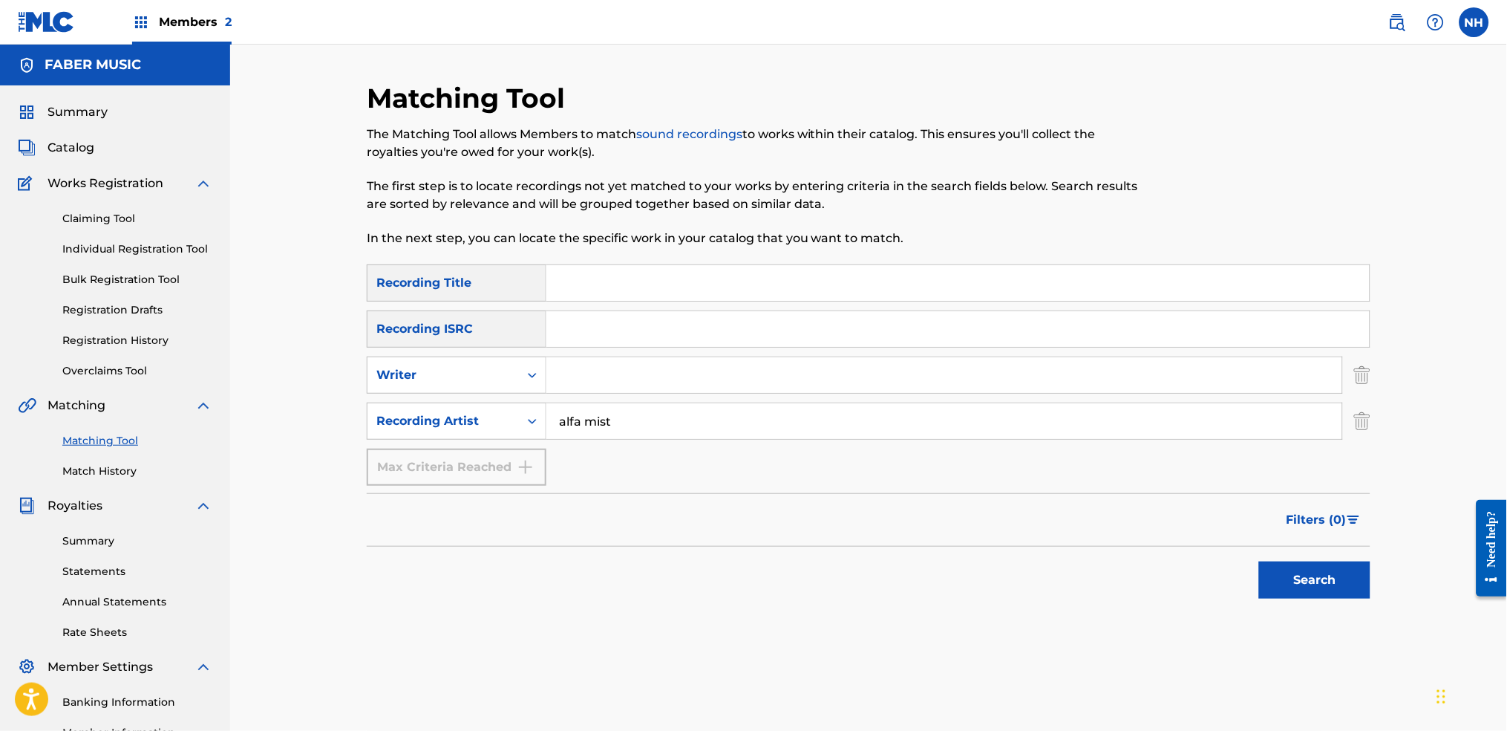
click at [1220, 543] on button "Search" at bounding box center [1314, 579] width 111 height 37
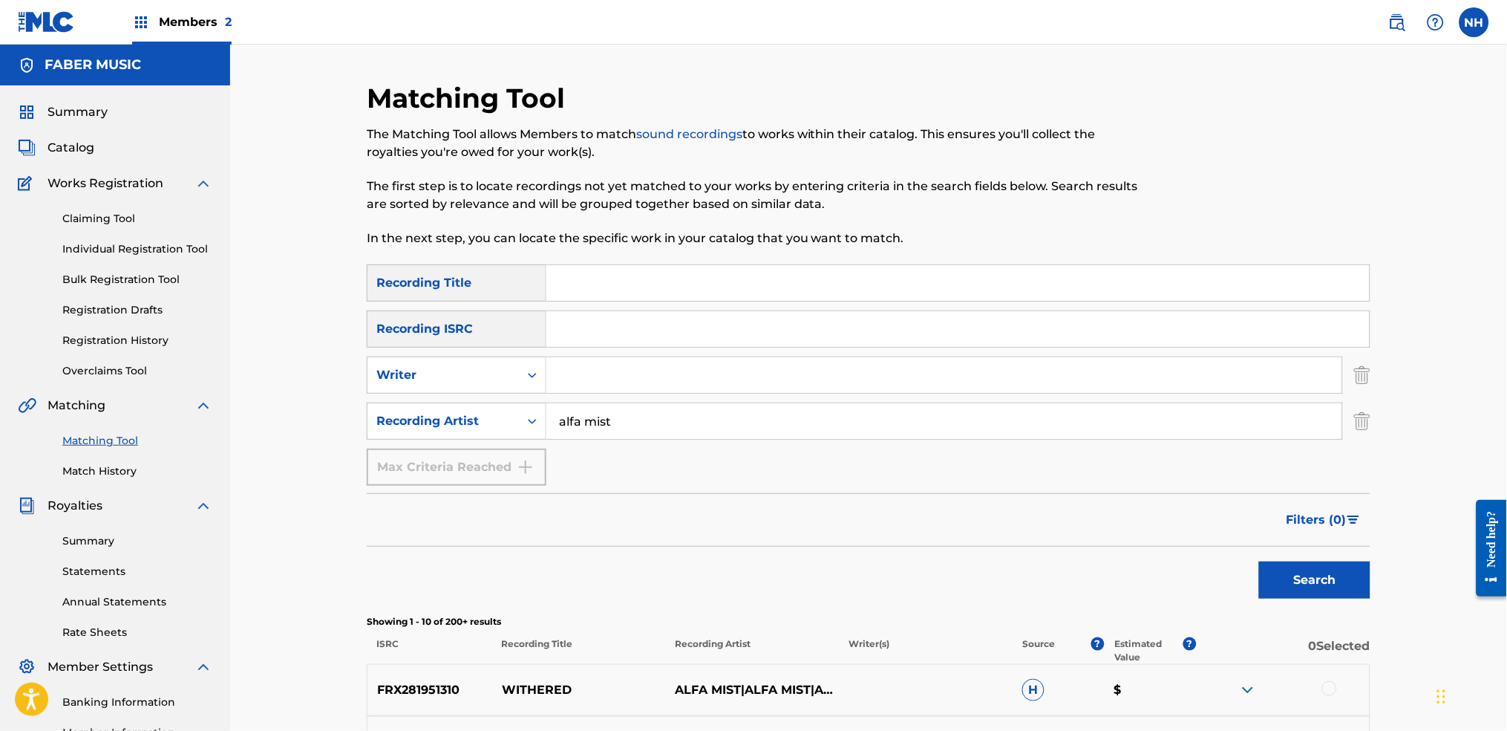
click at [1220, 520] on span "Filters ( 0 )" at bounding box center [1317, 520] width 60 height 18
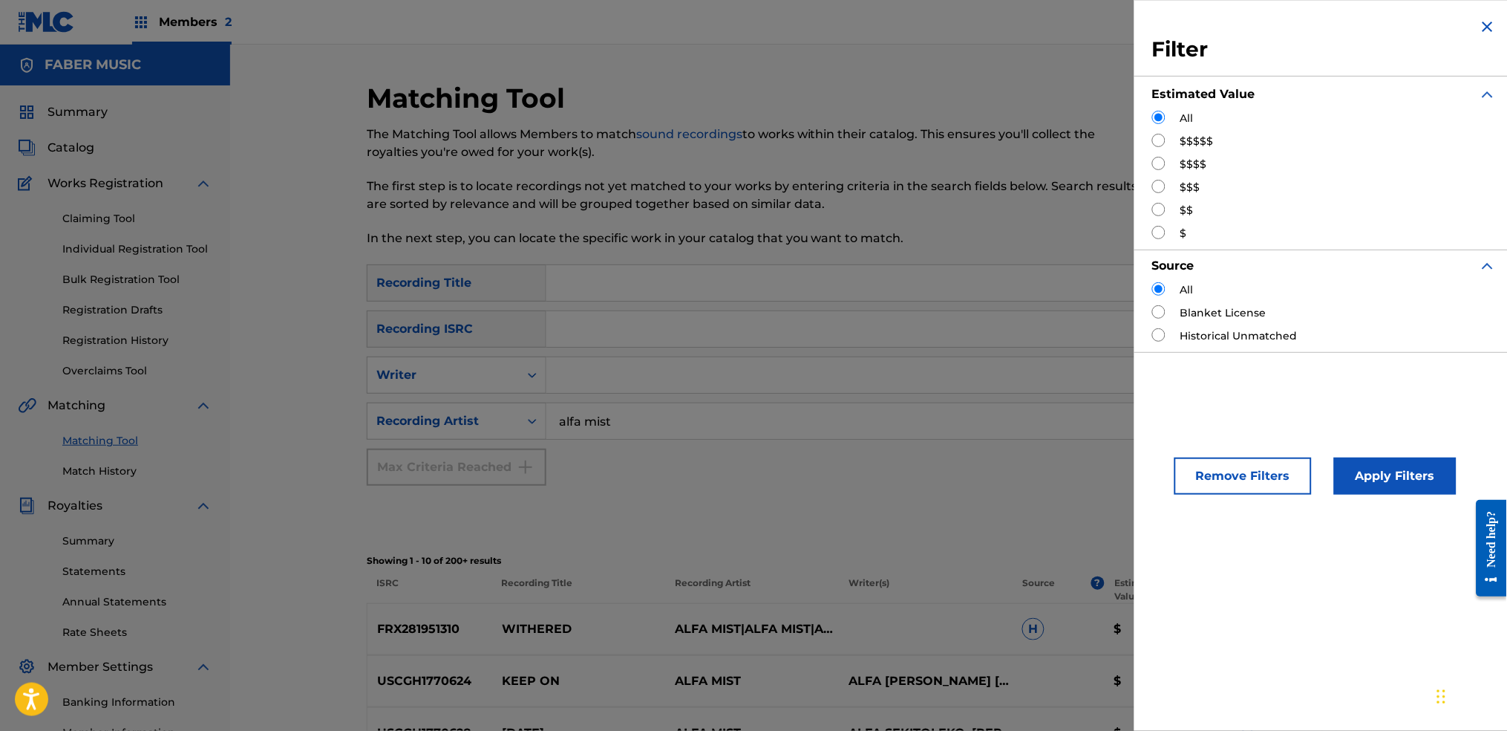
click at [1171, 166] on div "$$$$" at bounding box center [1324, 165] width 344 height 16
click at [1170, 165] on div "$$$$" at bounding box center [1324, 165] width 344 height 16
click at [1165, 165] on input "Search Form" at bounding box center [1158, 163] width 13 height 13
radio input "true"
click at [1220, 469] on button "Apply Filters" at bounding box center [1395, 475] width 123 height 37
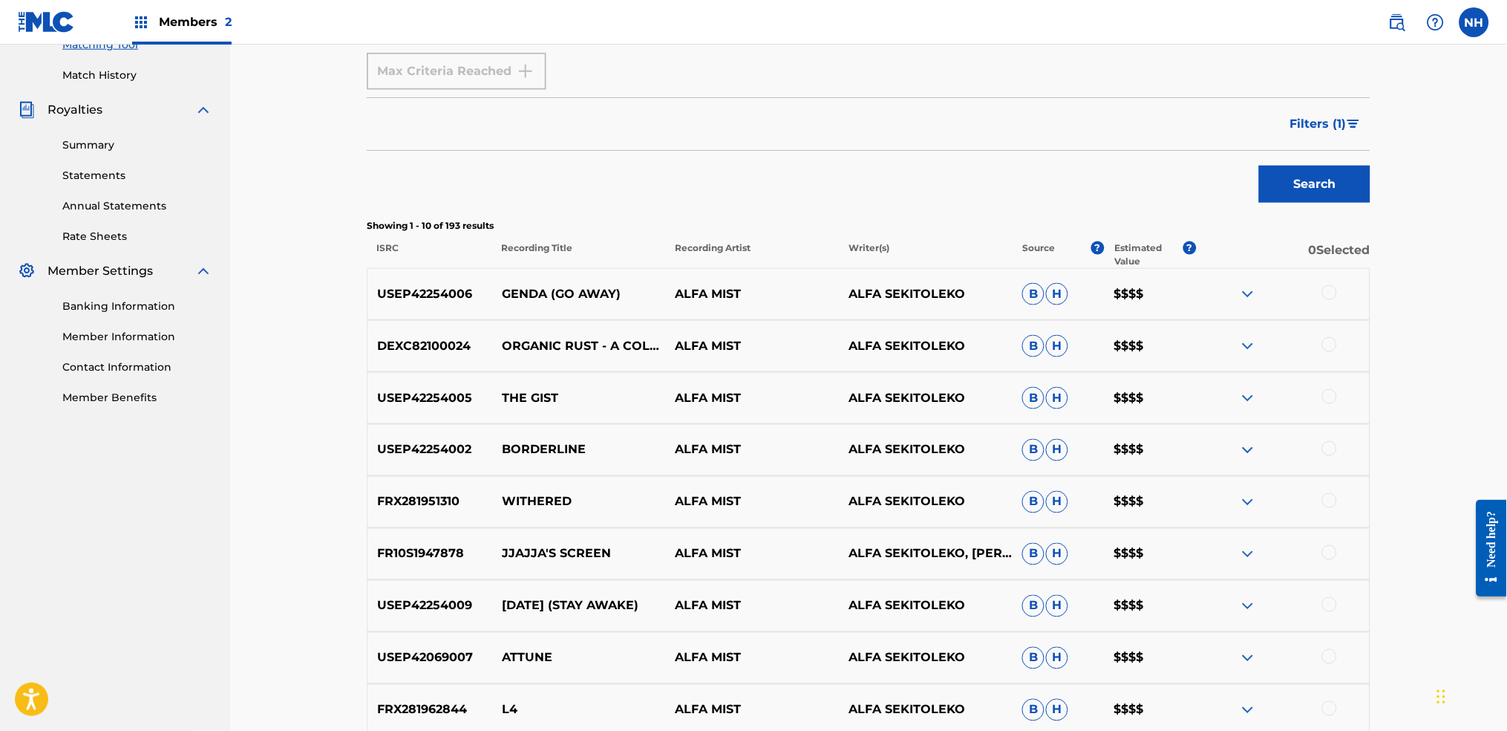
scroll to position [635, 0]
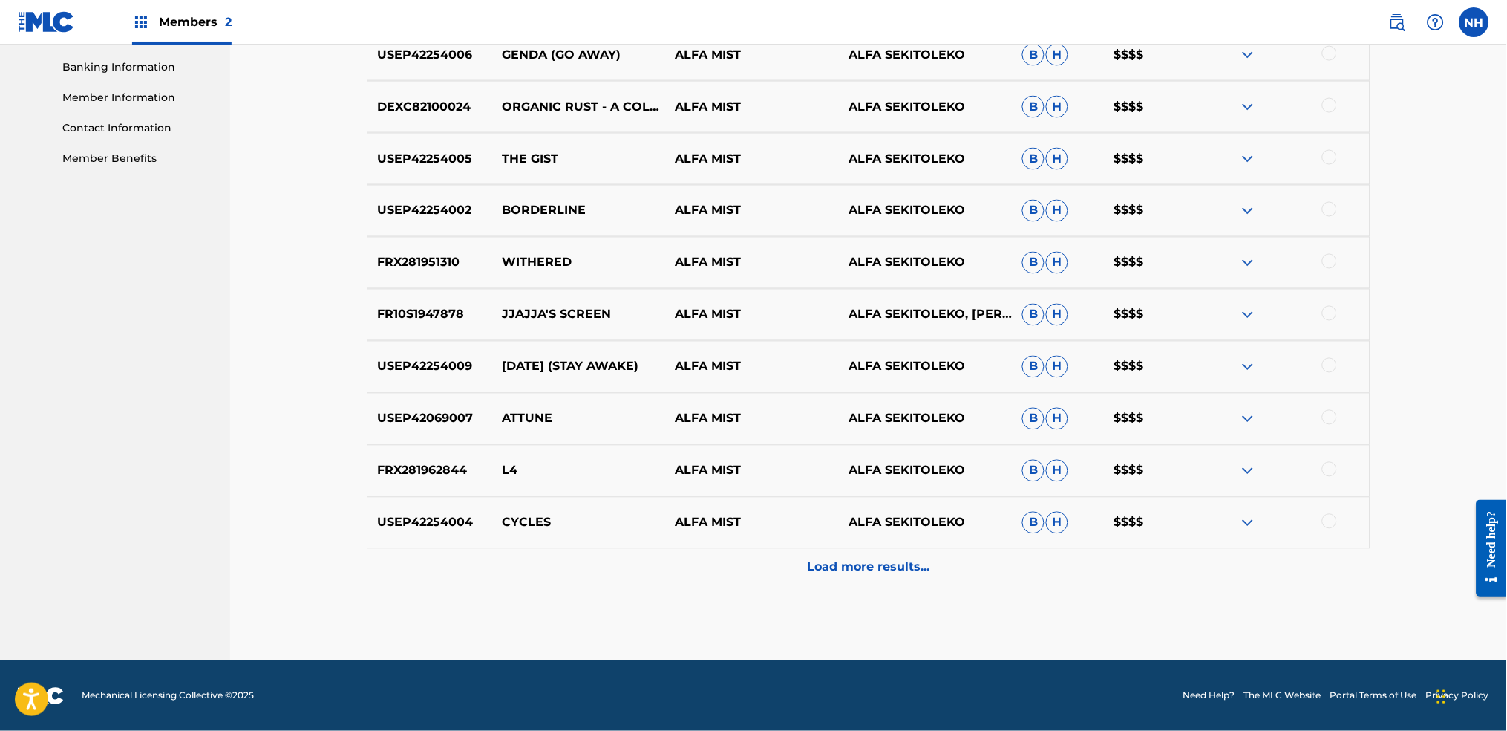
click at [869, 543] on p "Load more results..." at bounding box center [869, 567] width 123 height 18
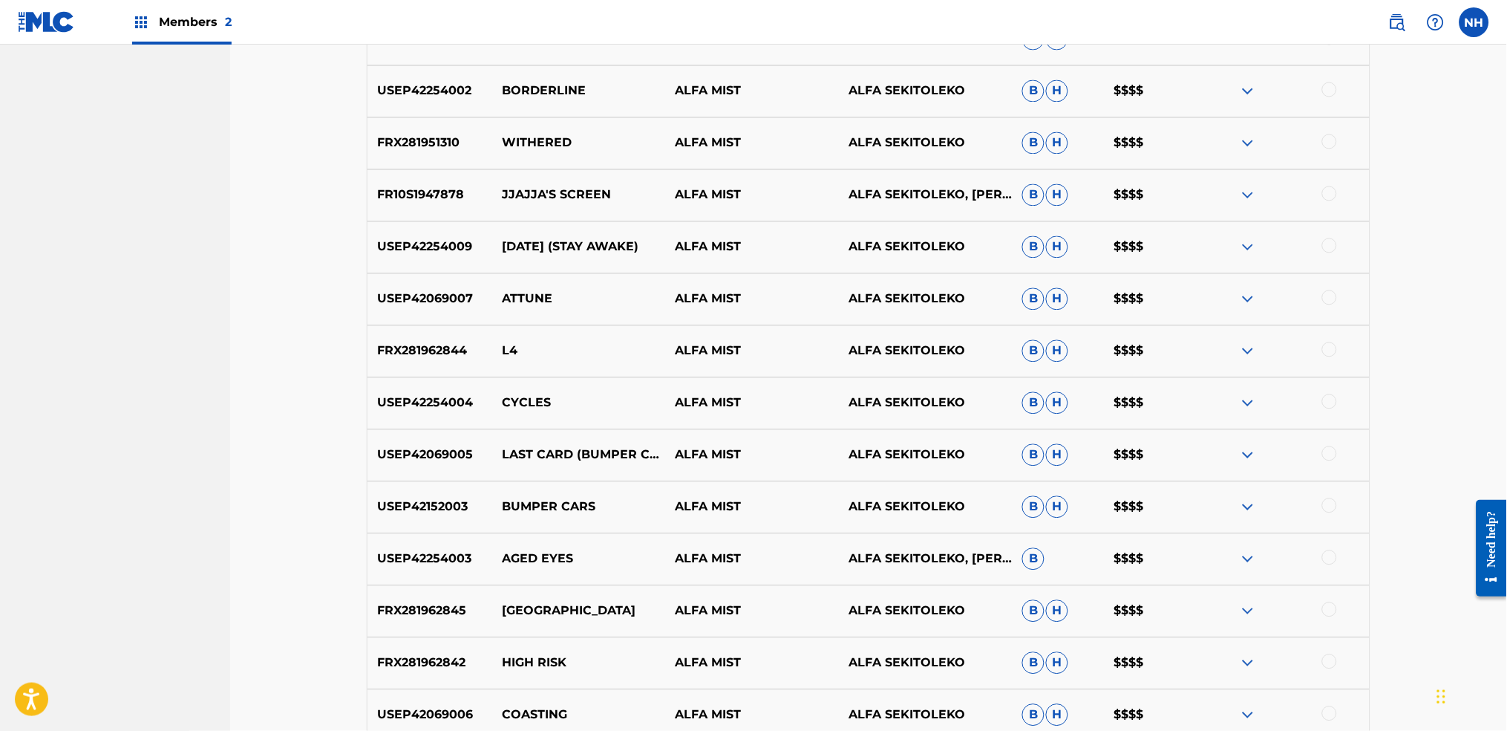
scroll to position [734, 0]
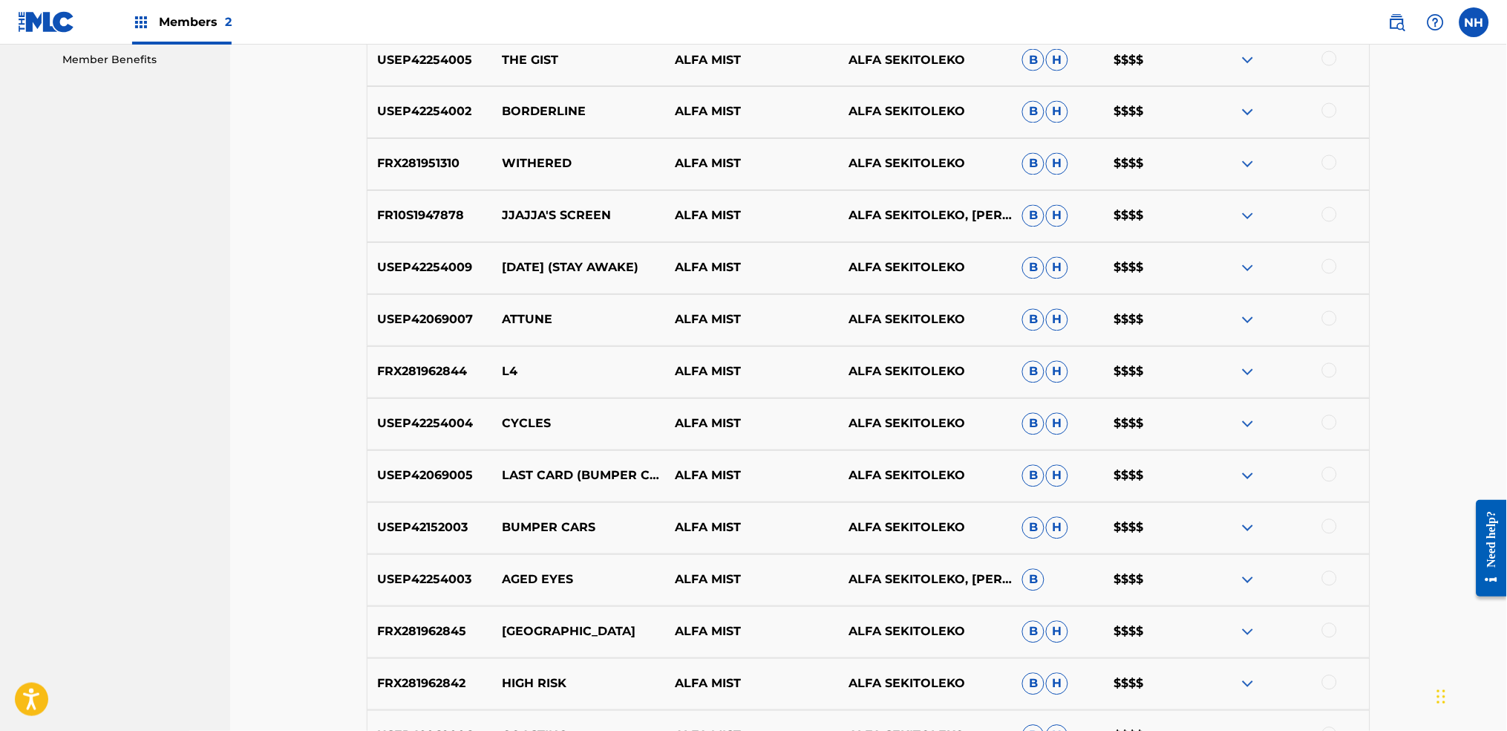
drag, startPoint x: 651, startPoint y: 261, endPoint x: 490, endPoint y: 259, distance: 161.1
click at [490, 259] on div "USEP42254009 4TH FEB (STAY AWAKE) ALFA MIST ALFA SEKITOLEKO B H $$$$" at bounding box center [869, 268] width 1004 height 52
click at [490, 259] on p "USEP42254009" at bounding box center [430, 268] width 125 height 18
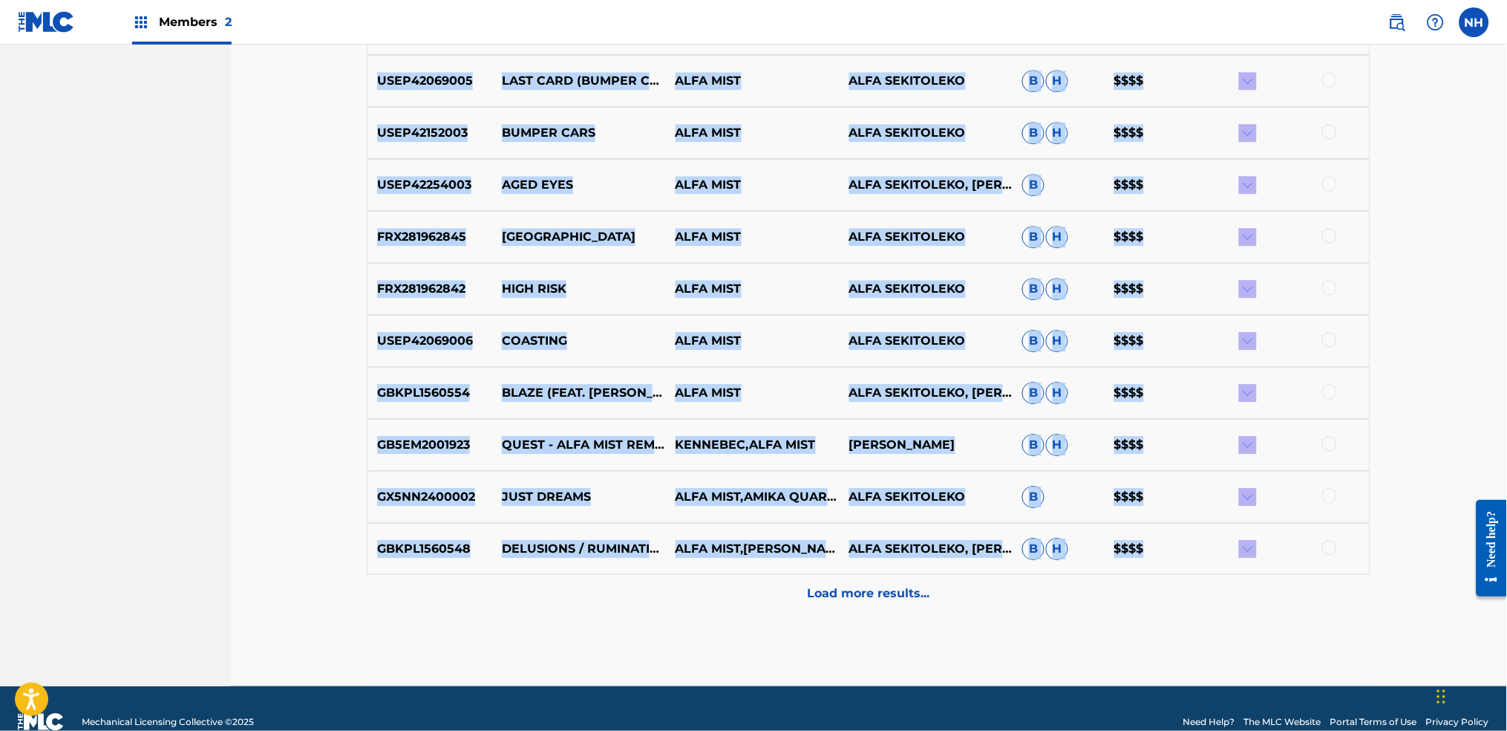
scroll to position [1130, 0]
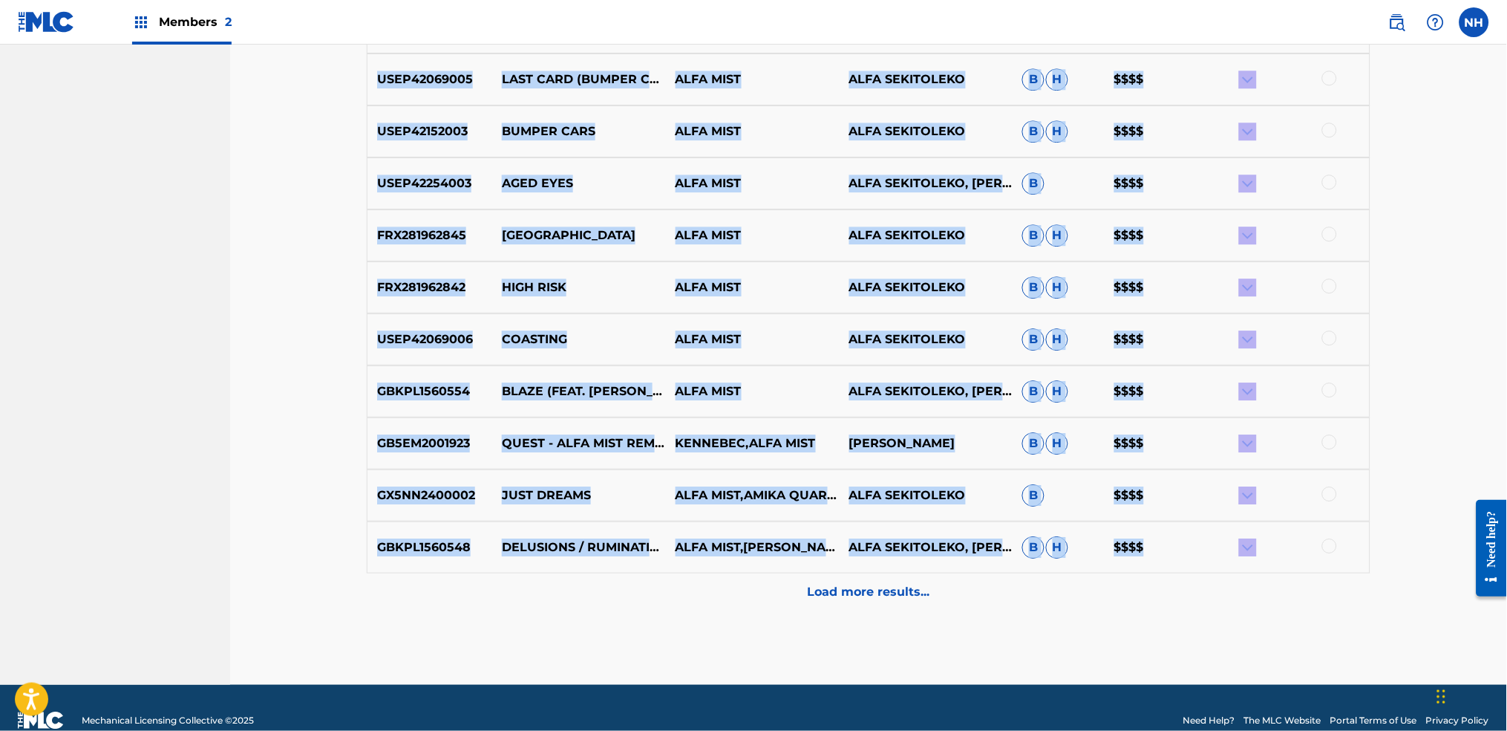
drag, startPoint x: 377, startPoint y: 261, endPoint x: 1309, endPoint y: 569, distance: 981.2
click at [1220, 543] on div "USEP42254006 GENDA (GO AWAY) ALFA MIST ALFA SEKITOLEKO B H $$$$ DEXC82100024 OR…" at bounding box center [869, 72] width 1004 height 1077
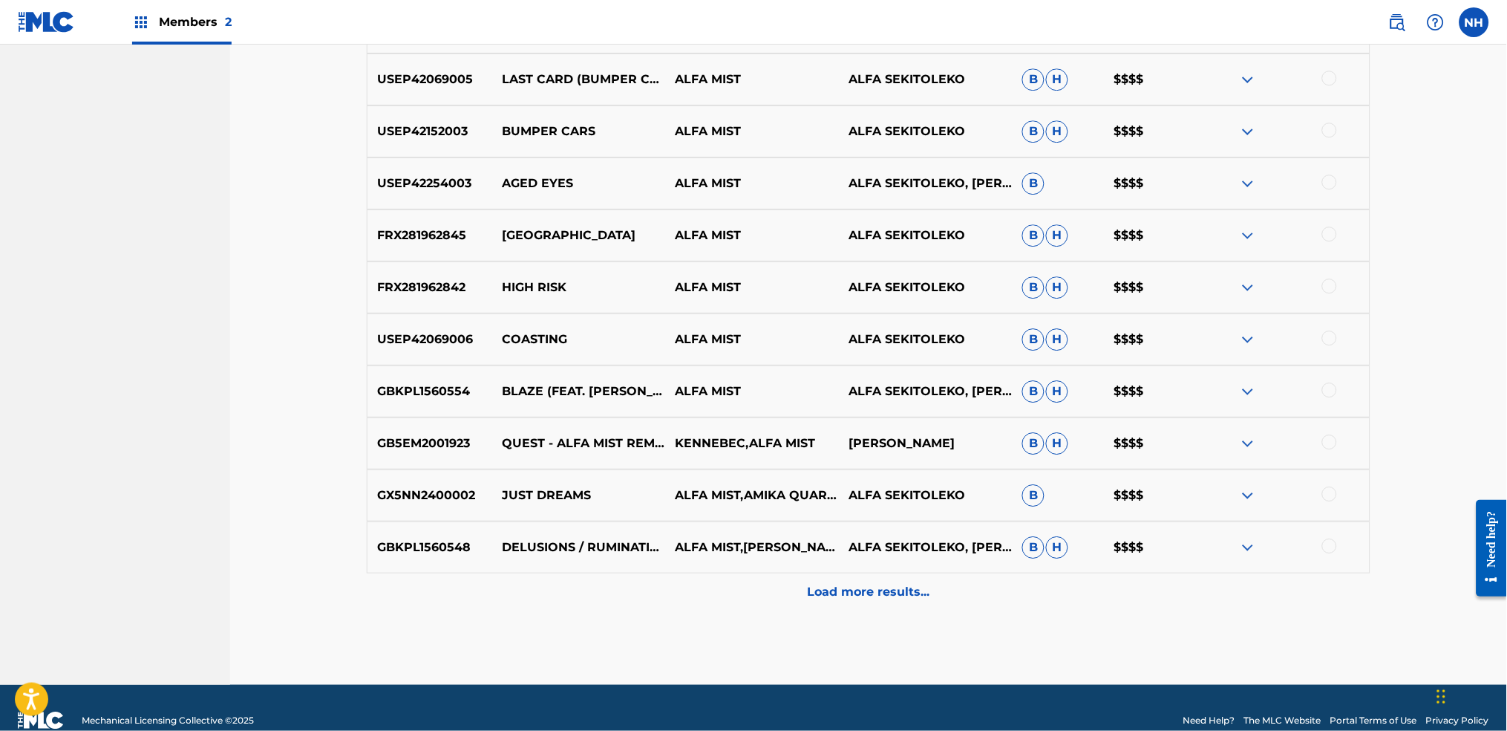
click at [925, 543] on div "Load more results..." at bounding box center [869, 591] width 1004 height 37
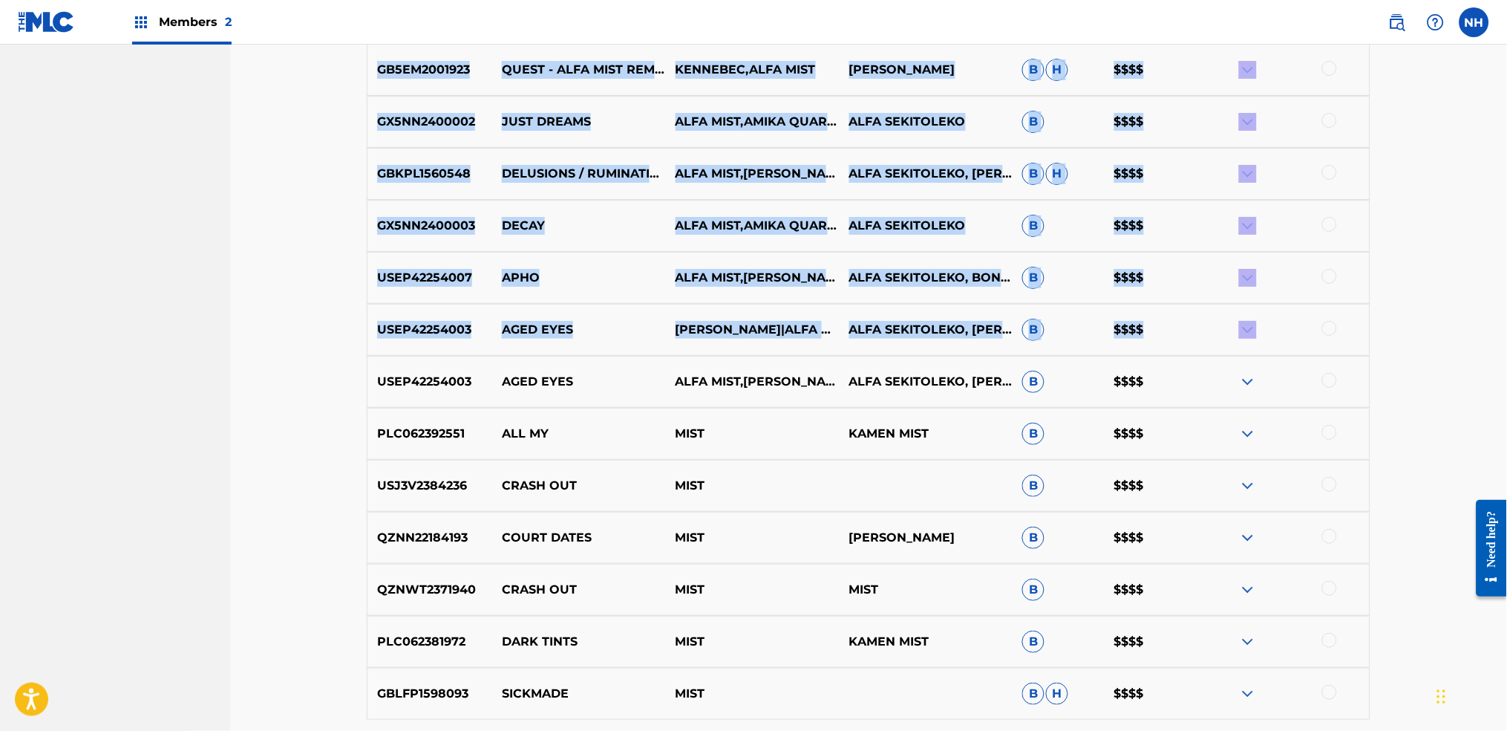
scroll to position [1477, 0]
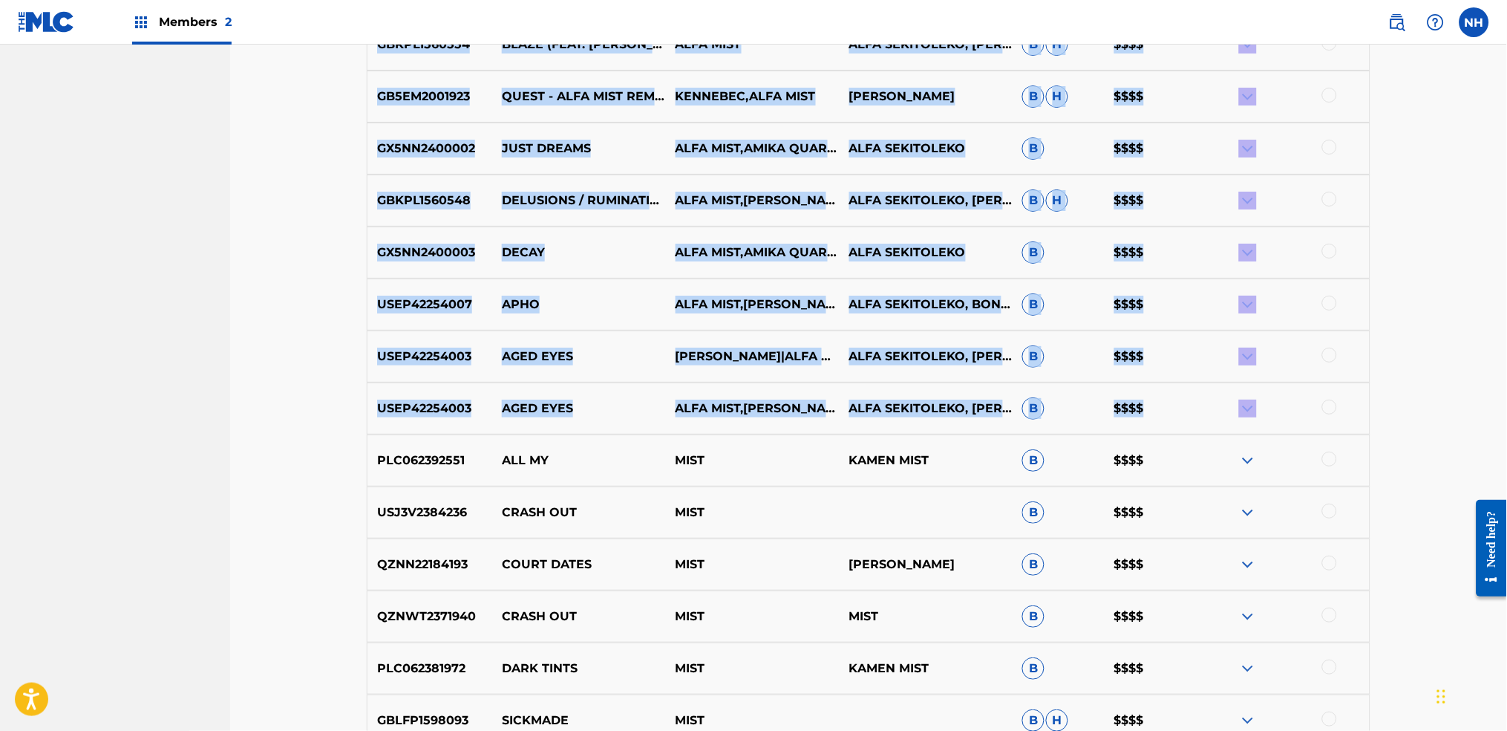
drag, startPoint x: 377, startPoint y: 175, endPoint x: 1325, endPoint y: 417, distance: 977.6
click at [653, 295] on p "APHO" at bounding box center [579, 304] width 174 height 18
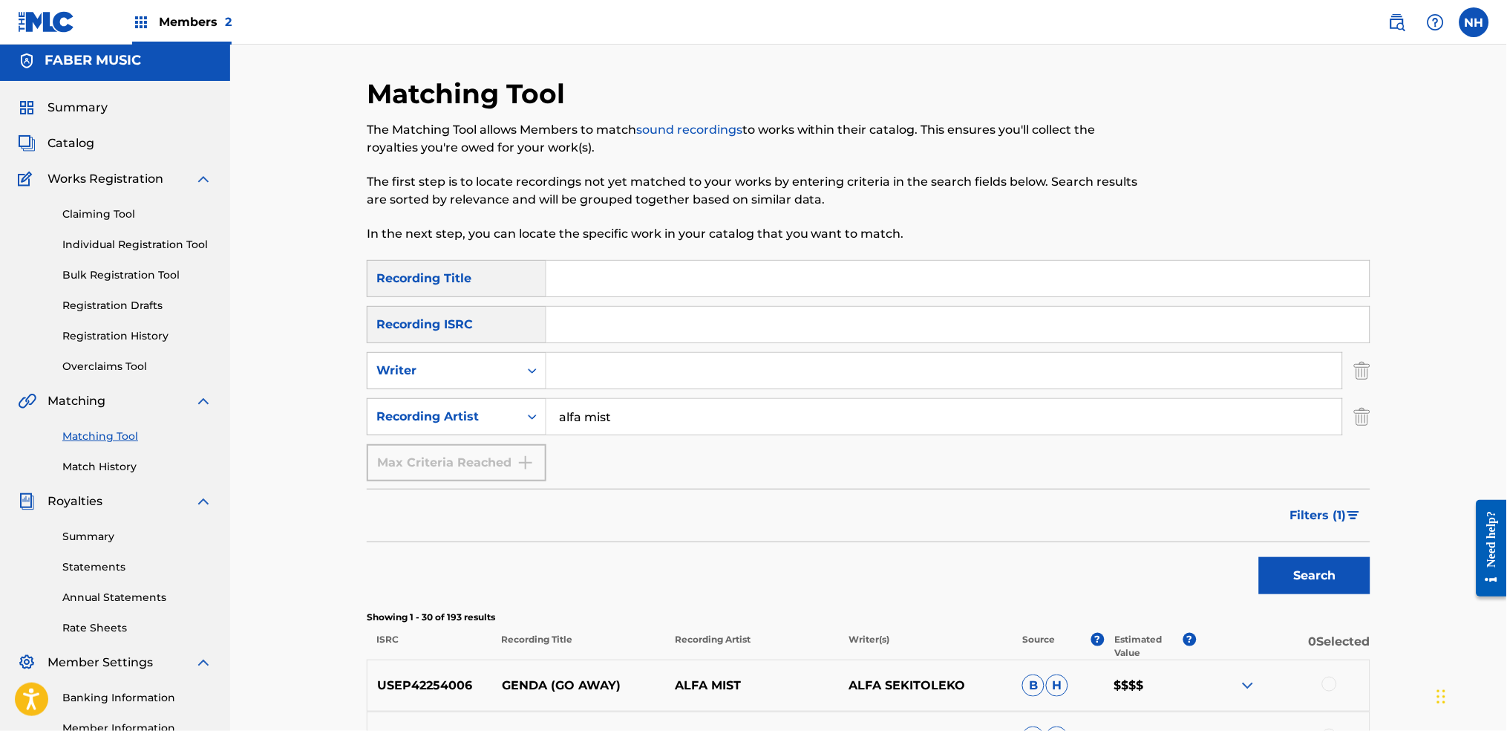
scroll to position [0, 0]
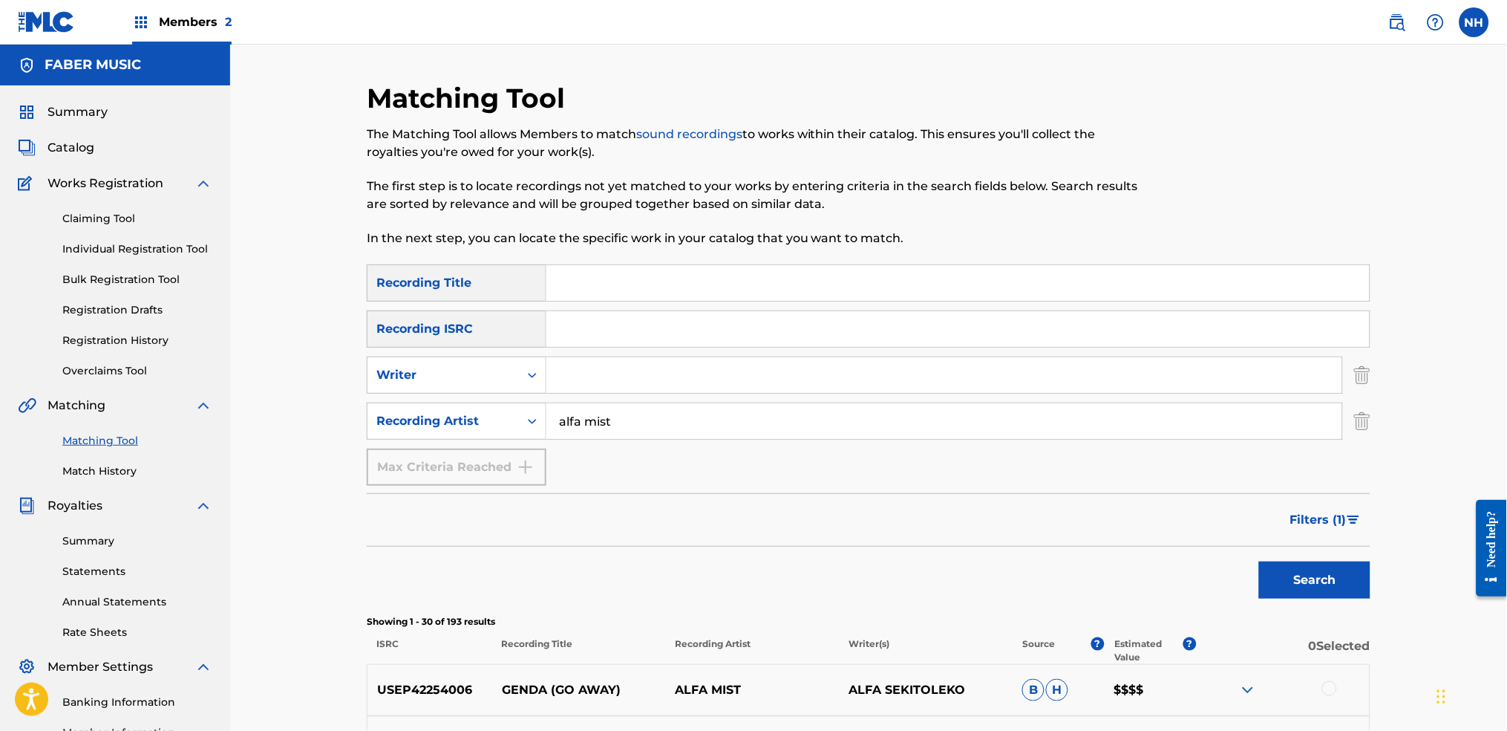
click at [672, 260] on div "Matching Tool The Matching Tool allows Members to match sound recordings to wor…" at bounding box center [753, 173] width 773 height 183
click at [673, 269] on input "Search Form" at bounding box center [957, 283] width 823 height 36
paste input "ATTUNE"
type input "ATTUNE"
click at [1220, 543] on button "Search" at bounding box center [1314, 579] width 111 height 37
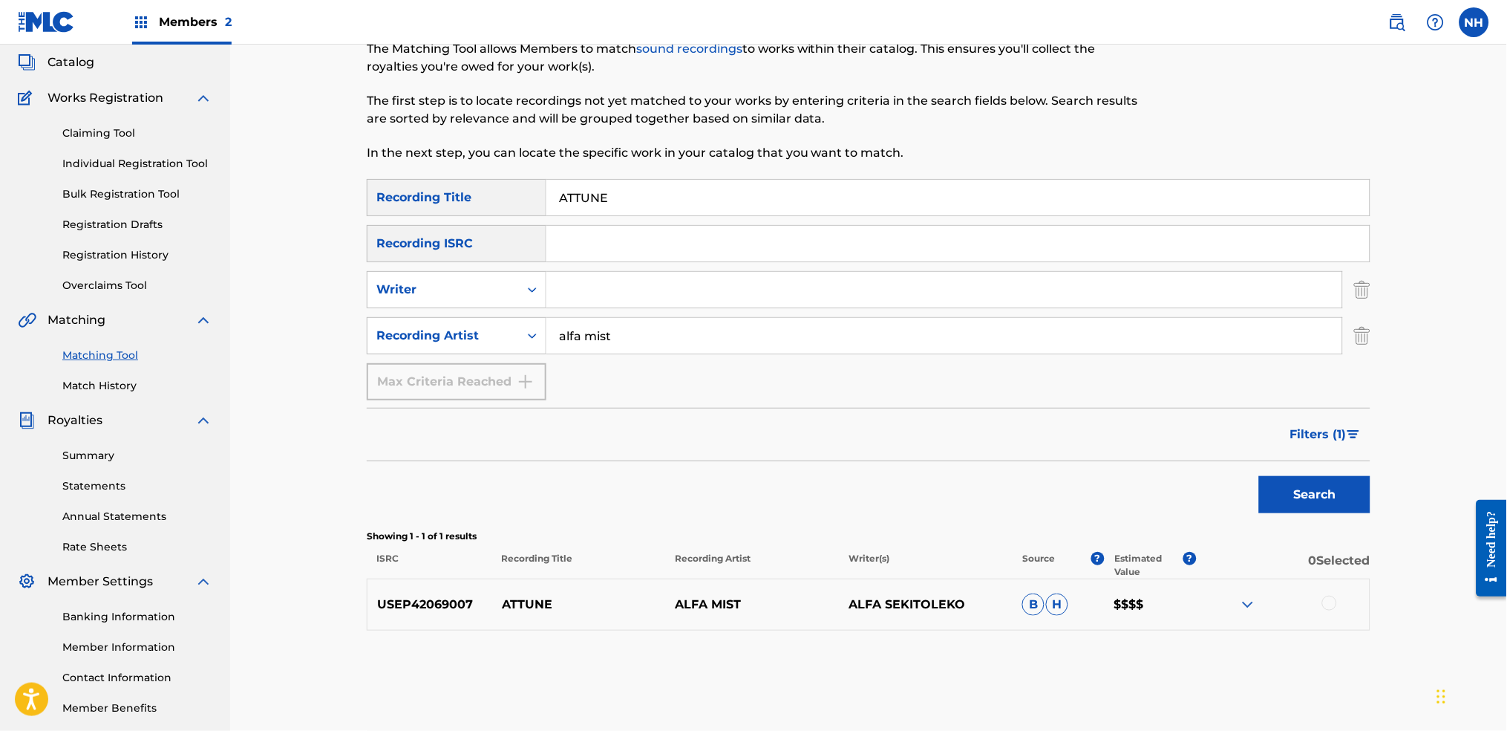
scroll to position [159, 0]
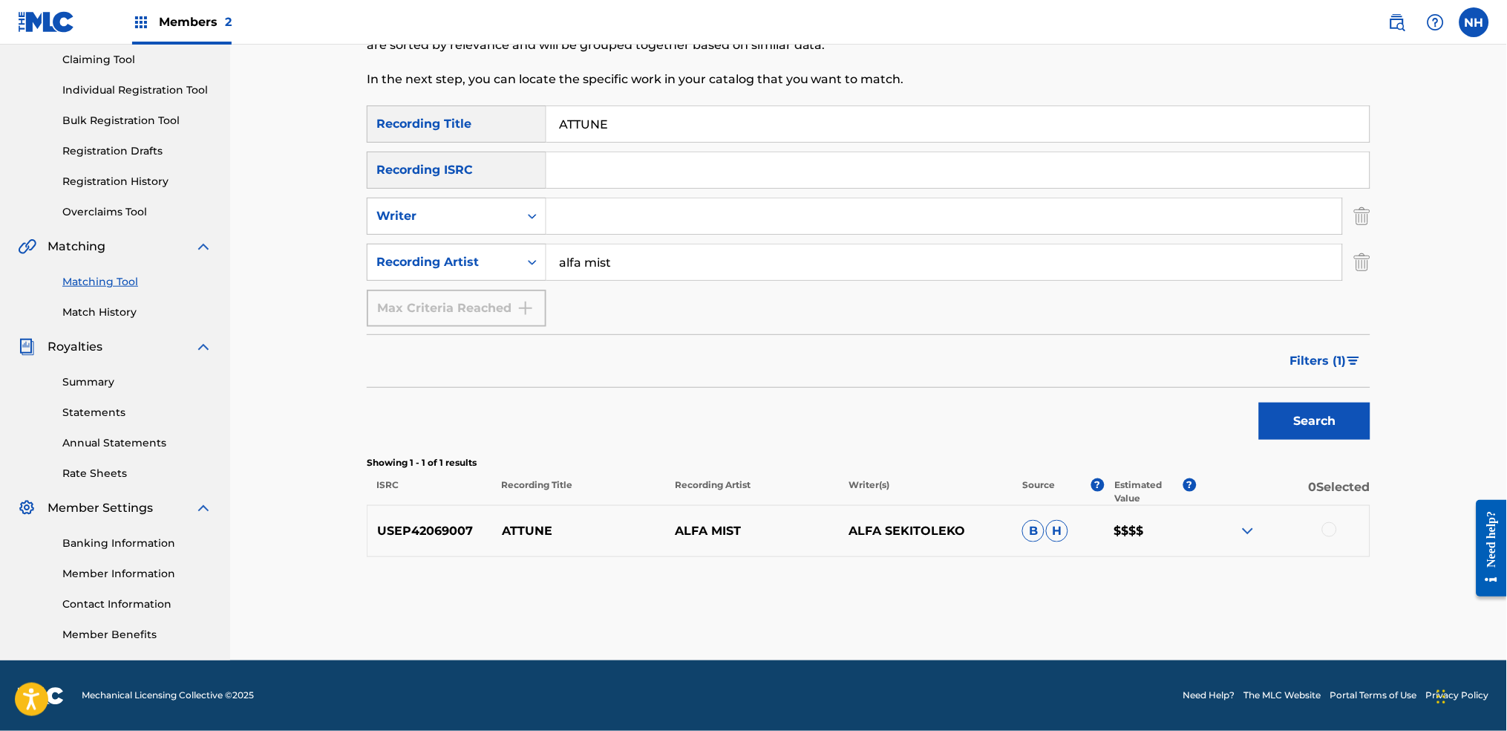
click at [1220, 356] on span "Filters ( 1 )" at bounding box center [1318, 361] width 56 height 18
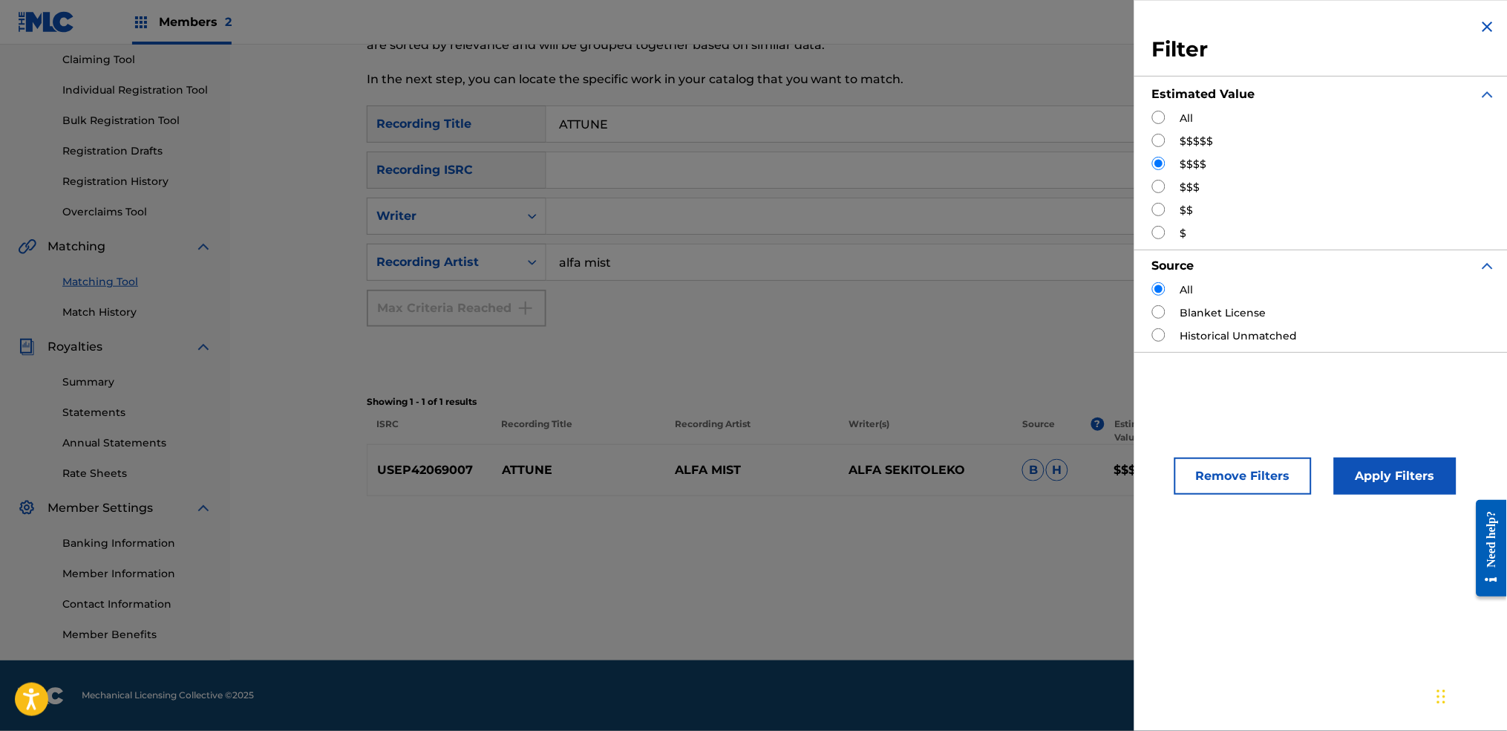
click at [1161, 109] on div "Estimated Value" at bounding box center [1324, 94] width 344 height 33
click at [1164, 126] on div "All $$$$$ $$$$ $$$ $$ $" at bounding box center [1324, 176] width 344 height 131
click at [1163, 120] on input "Search Form" at bounding box center [1158, 117] width 13 height 13
radio input "true"
click at [1220, 479] on button "Apply Filters" at bounding box center [1395, 475] width 123 height 37
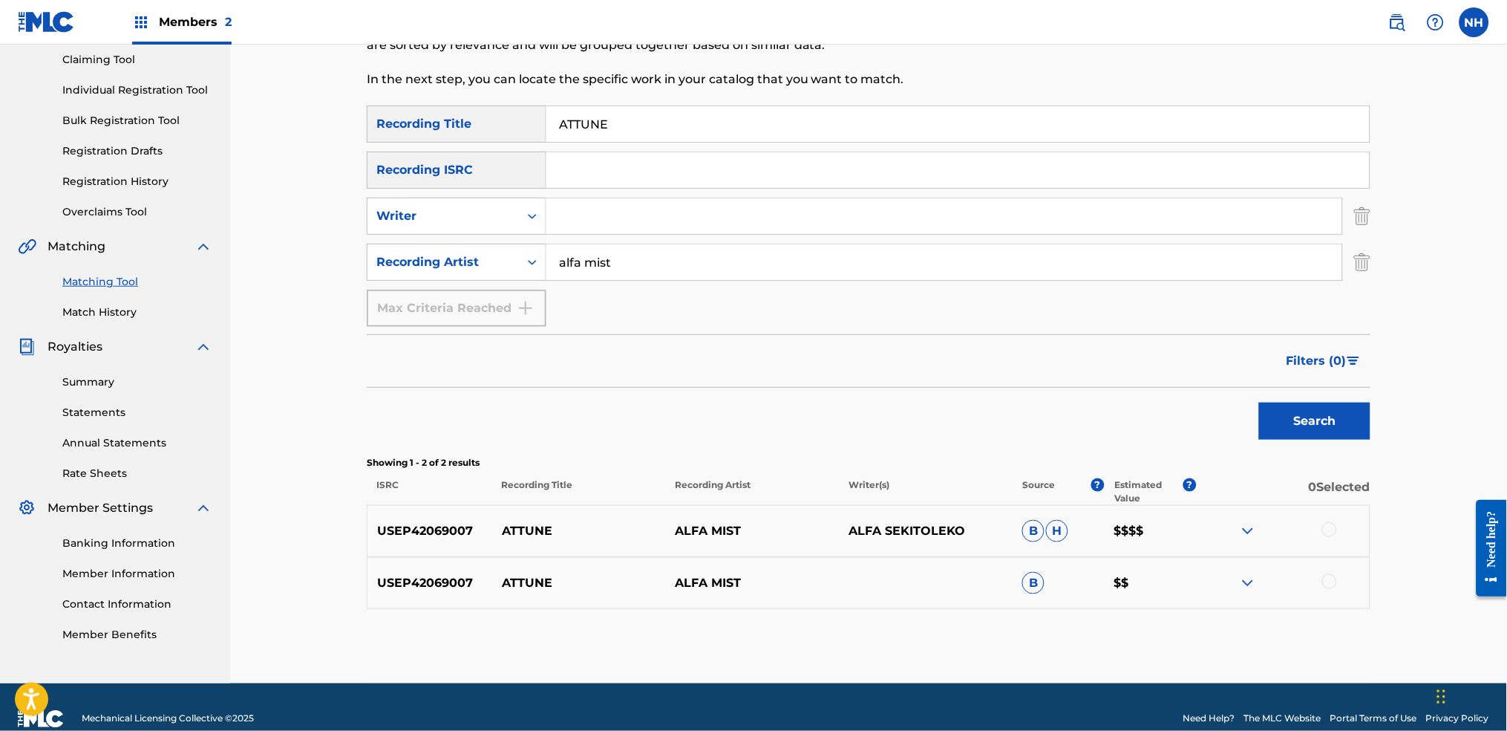
click at [1220, 525] on div at bounding box center [1329, 529] width 15 height 15
click at [1220, 543] on div at bounding box center [1283, 583] width 174 height 18
click at [1220, 543] on div at bounding box center [1329, 581] width 15 height 15
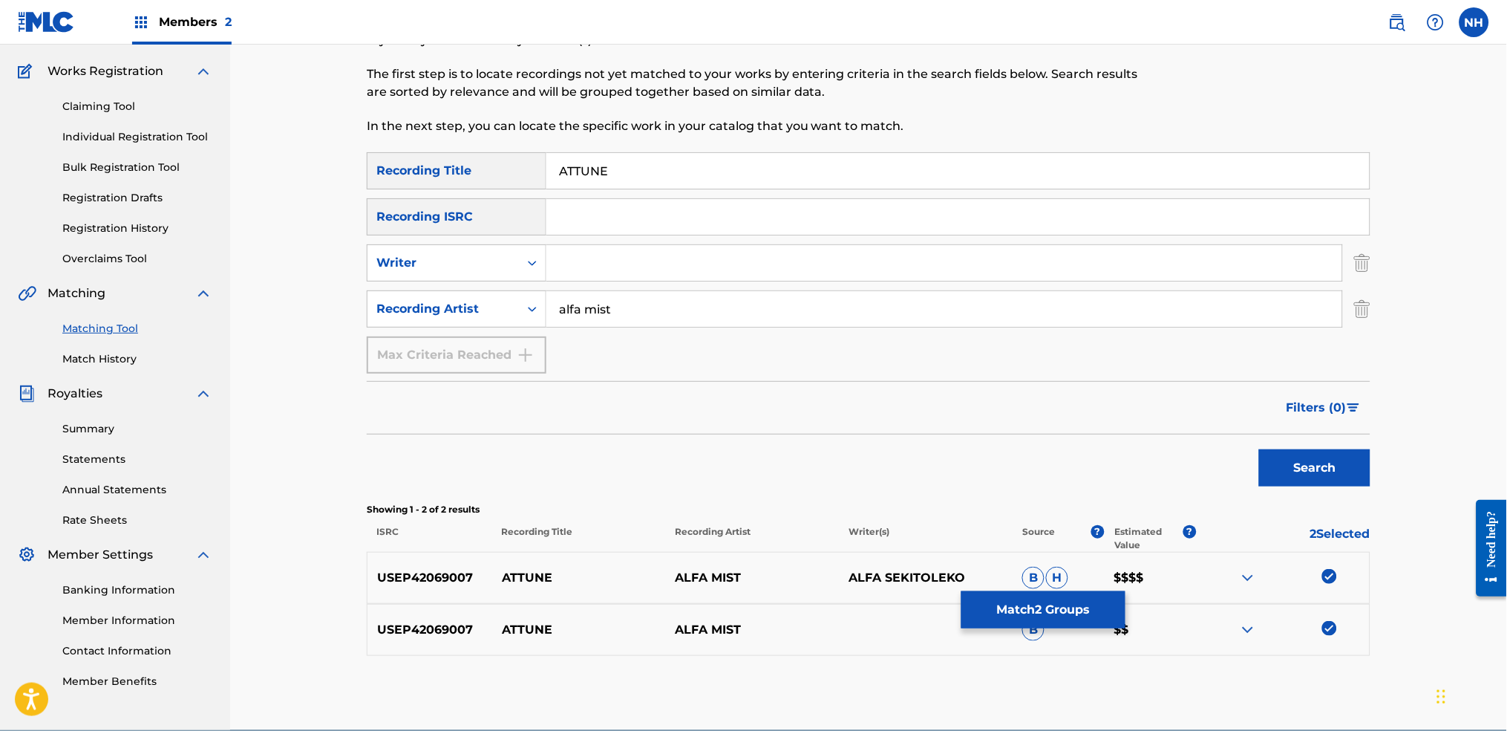
scroll to position [0, 0]
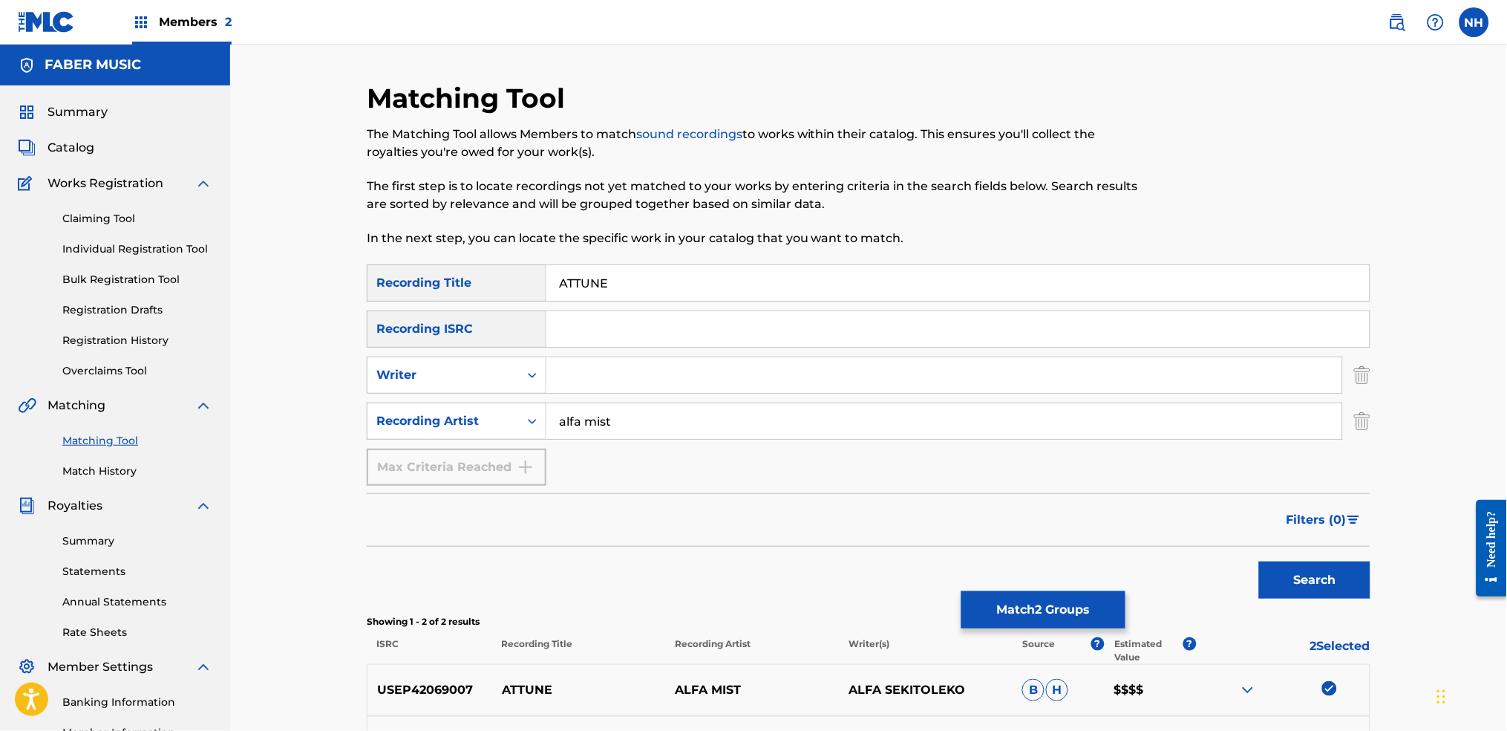
drag, startPoint x: 633, startPoint y: 279, endPoint x: 343, endPoint y: 238, distance: 292.4
click at [337, 238] on div "Matching Tool The Matching Tool allows Members to match sound recordings to wor…" at bounding box center [868, 443] width 1277 height 797
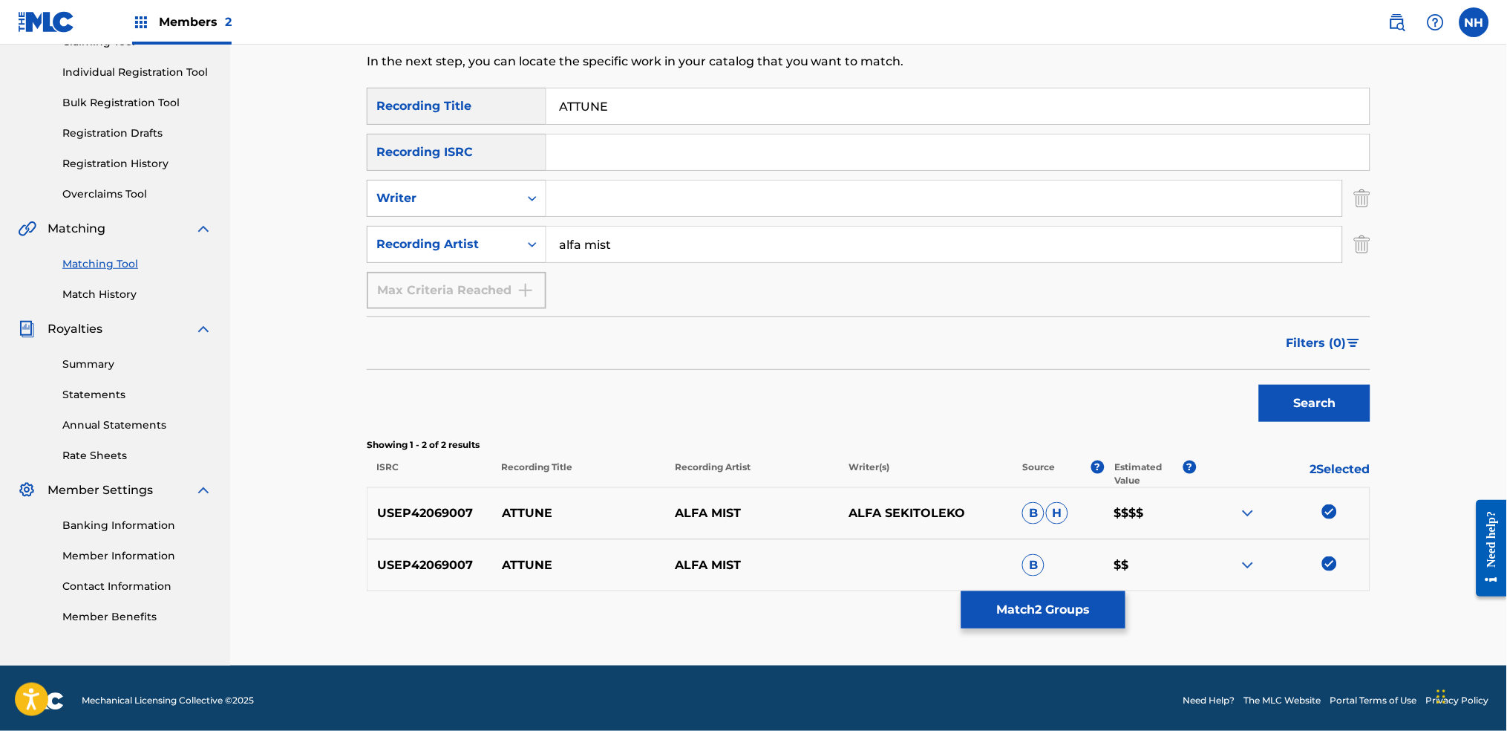
scroll to position [182, 0]
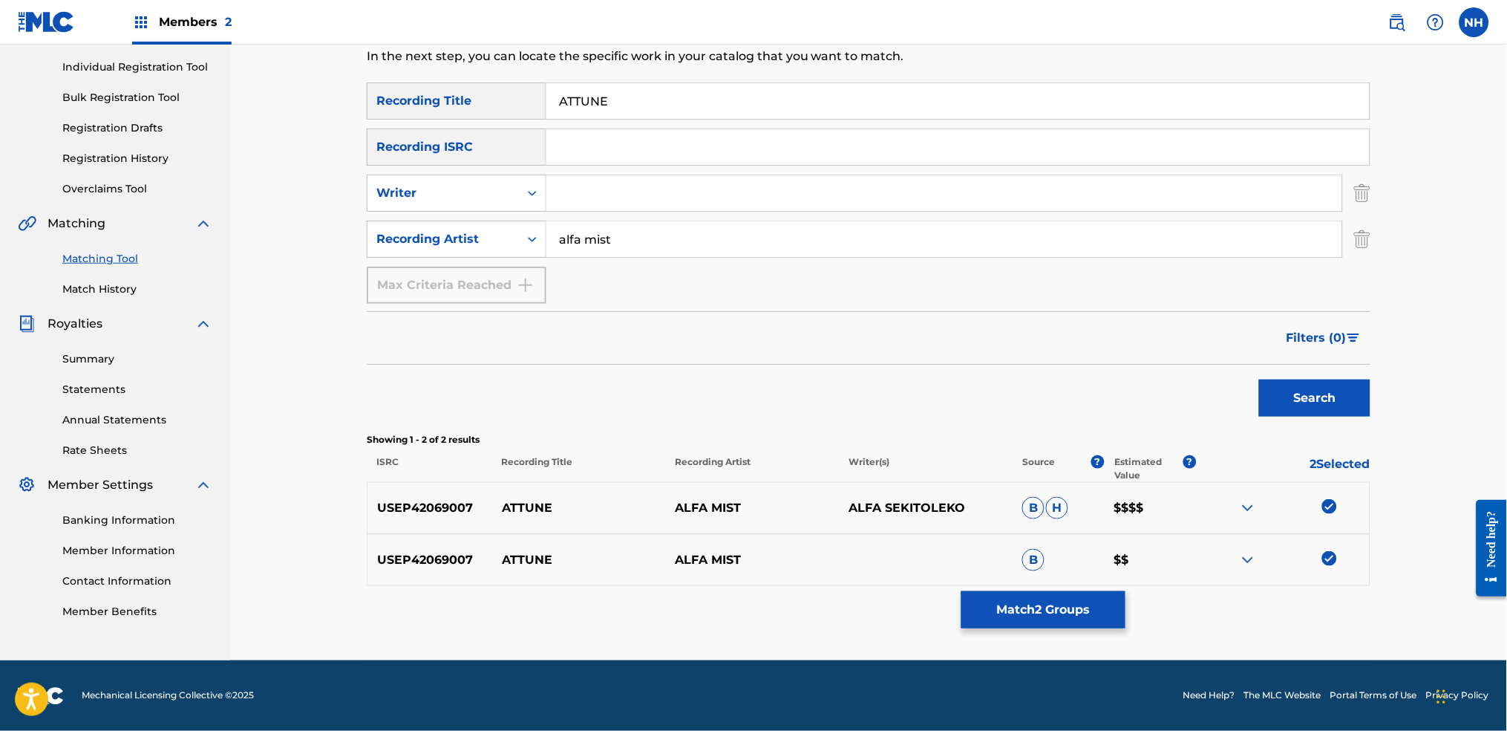
click at [1025, 543] on button "Match 2 Groups" at bounding box center [1043, 609] width 164 height 37
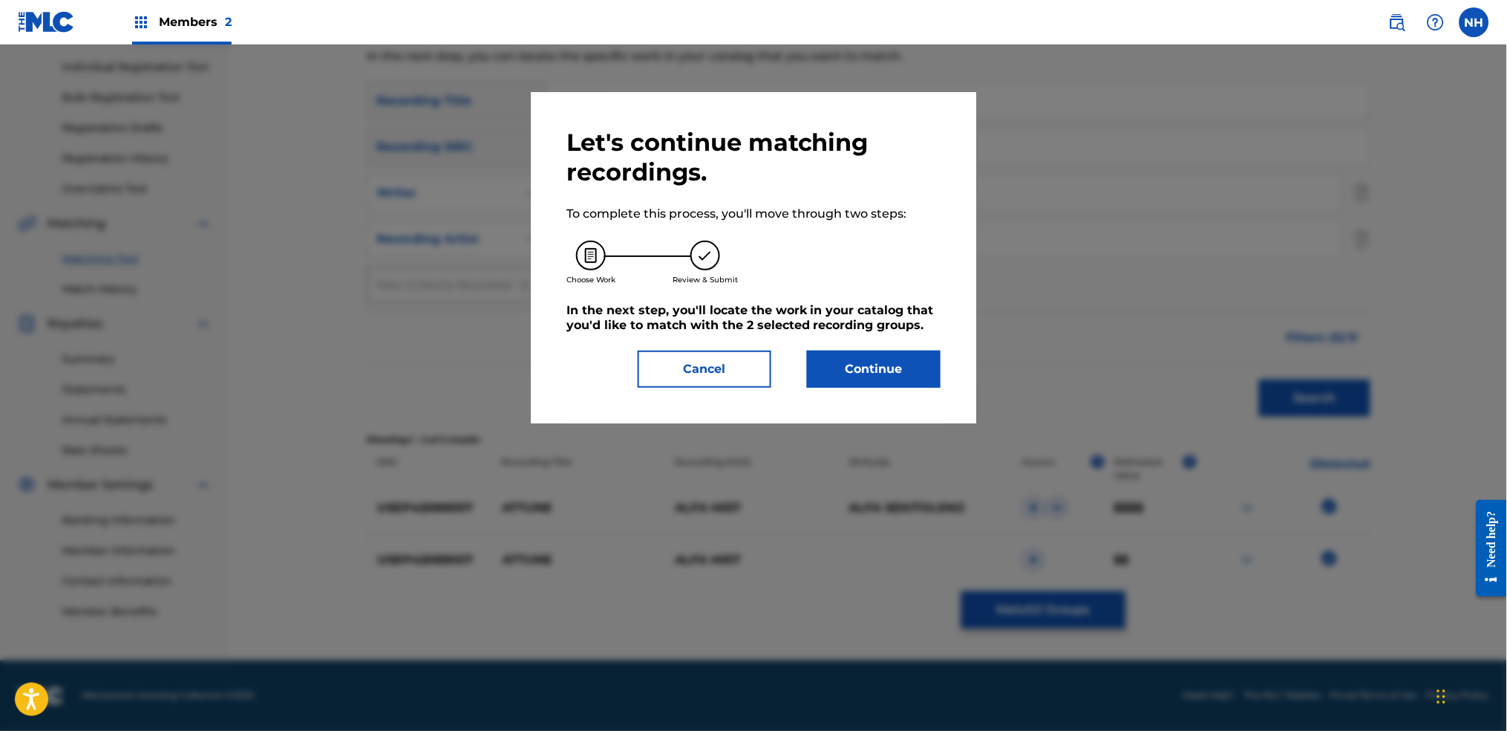
click at [927, 371] on button "Continue" at bounding box center [874, 368] width 134 height 37
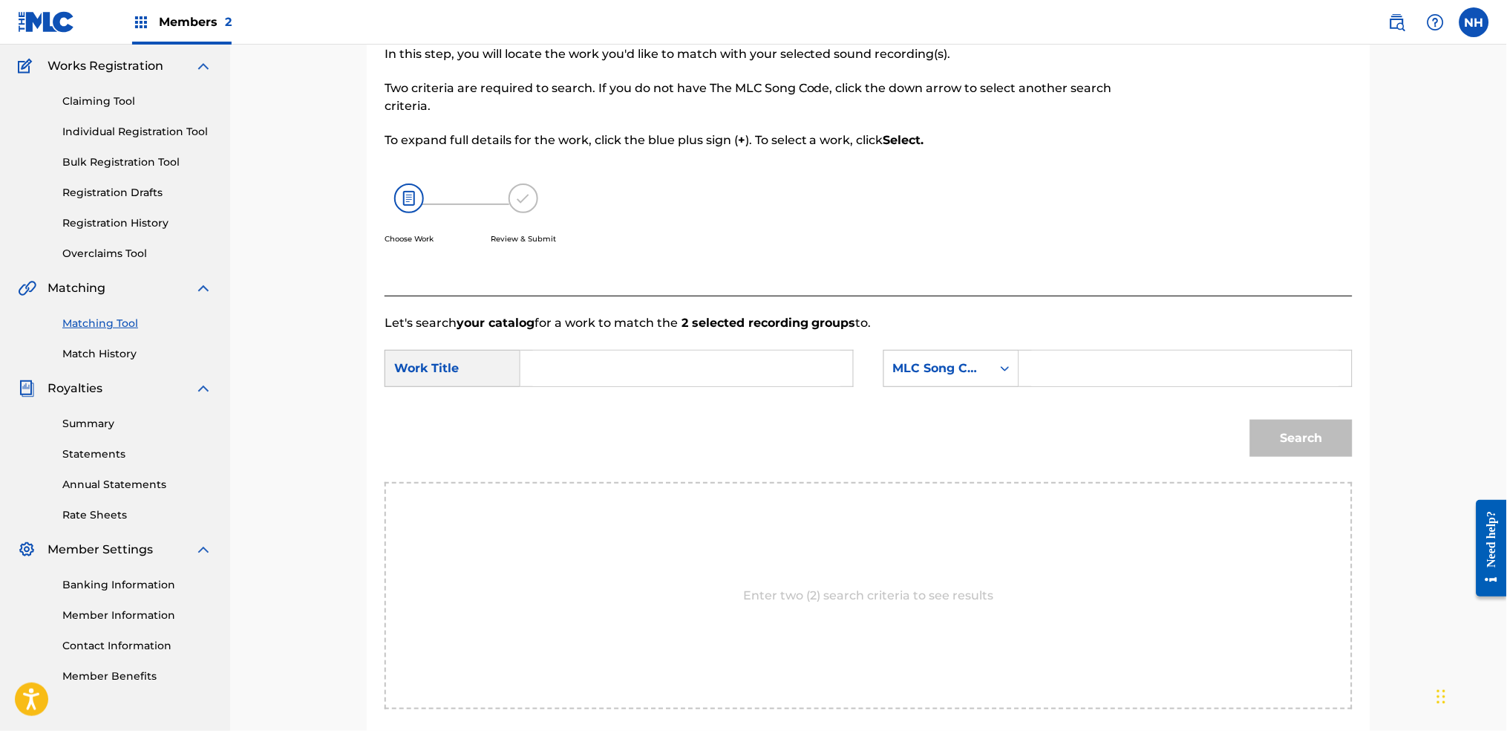
scroll to position [83, 0]
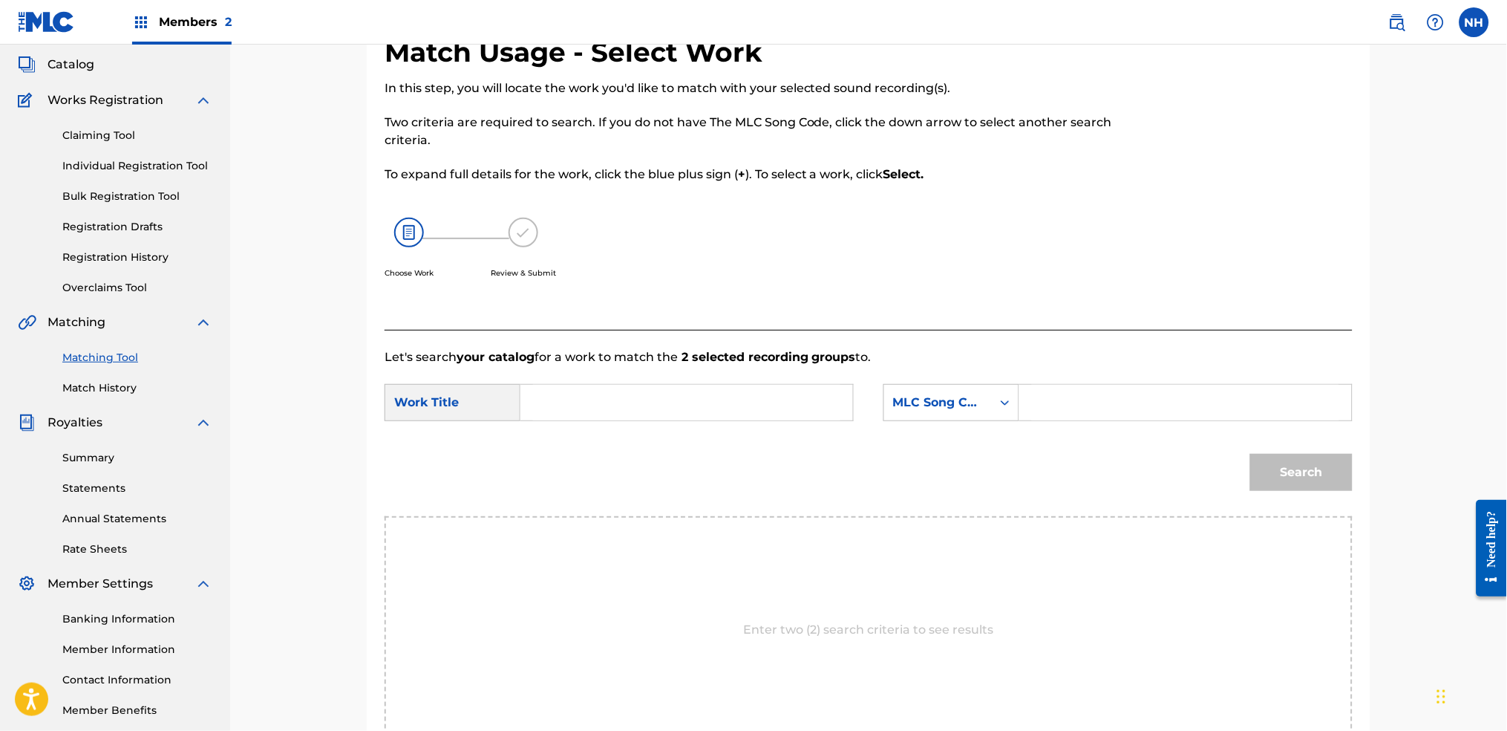
click at [774, 391] on input "Search Form" at bounding box center [686, 403] width 307 height 36
paste input "ATTUNE"
type input "ATTUNE"
click at [941, 402] on div "MLC Song Code" at bounding box center [938, 403] width 90 height 18
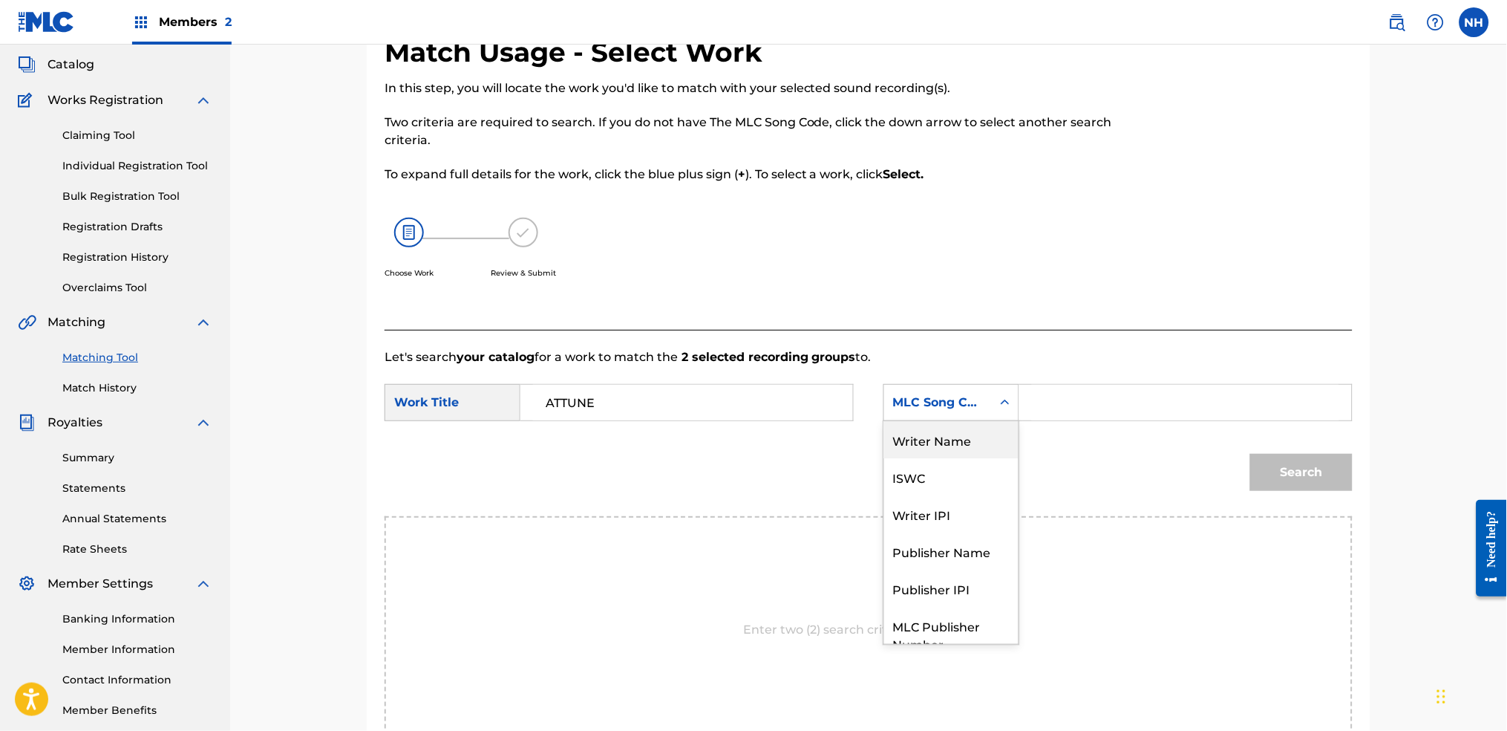
click at [955, 443] on div "Writer Name" at bounding box center [951, 439] width 134 height 37
click at [1059, 411] on input "Search Form" at bounding box center [1185, 403] width 307 height 36
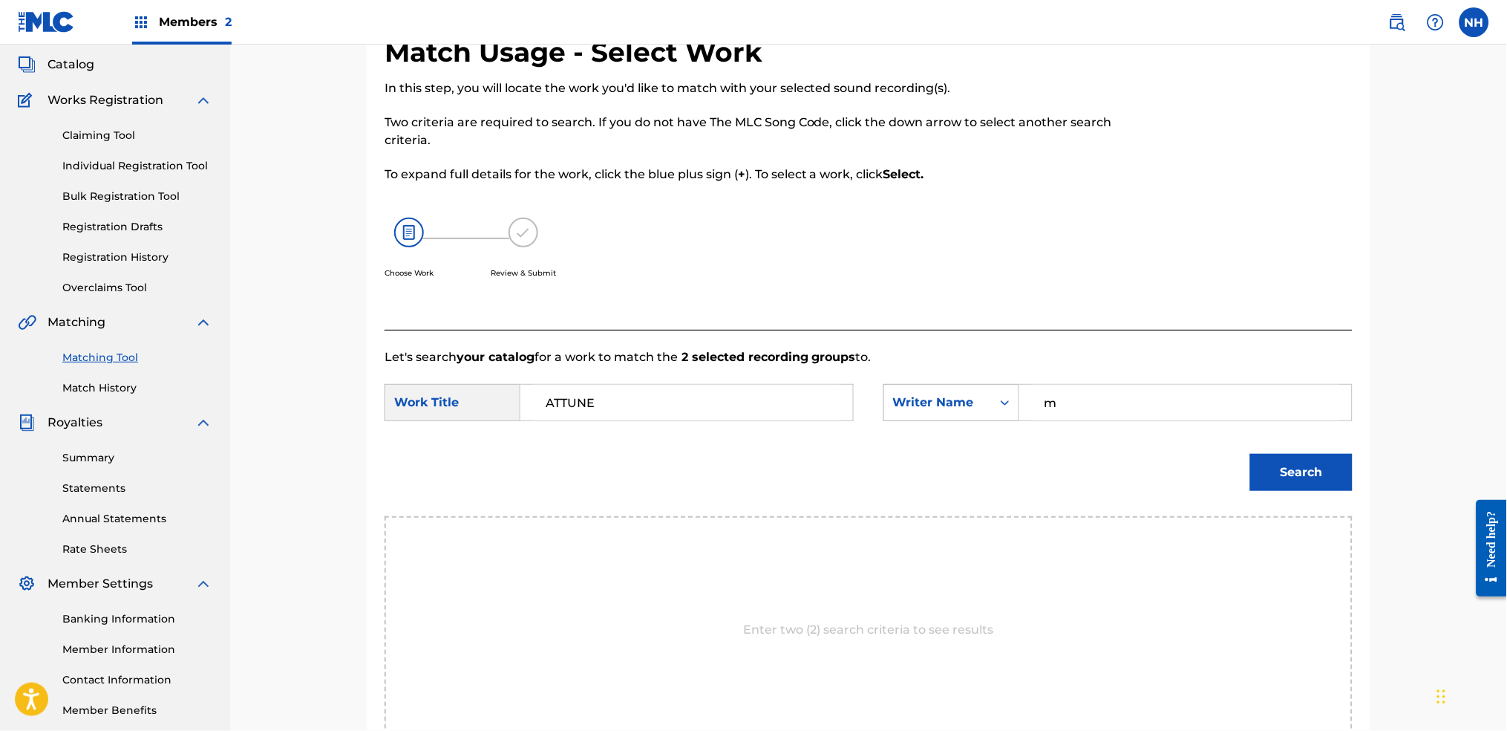
drag, startPoint x: 1059, startPoint y: 411, endPoint x: 999, endPoint y: 402, distance: 60.7
click at [999, 402] on div "SearchWithCriteriabf59ffce-0c07-4f0c-b875-46dc7c6feeb4 Writer Name m" at bounding box center [1118, 402] width 469 height 37
click at [1059, 402] on input "alga" at bounding box center [1185, 403] width 307 height 36
type input "alfa"
click at [1220, 506] on div "Search" at bounding box center [869, 477] width 968 height 77
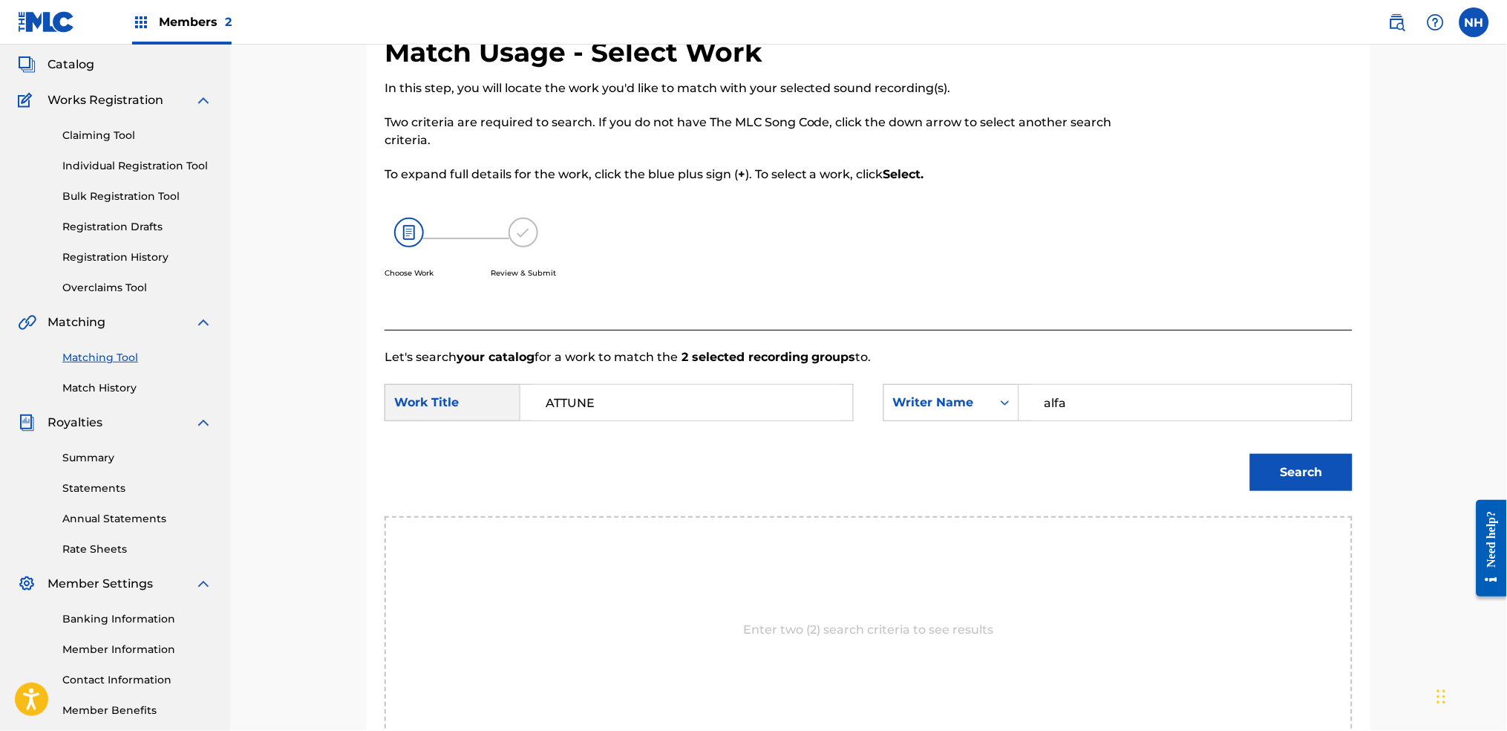
click at [1220, 489] on button "Search" at bounding box center [1301, 472] width 102 height 37
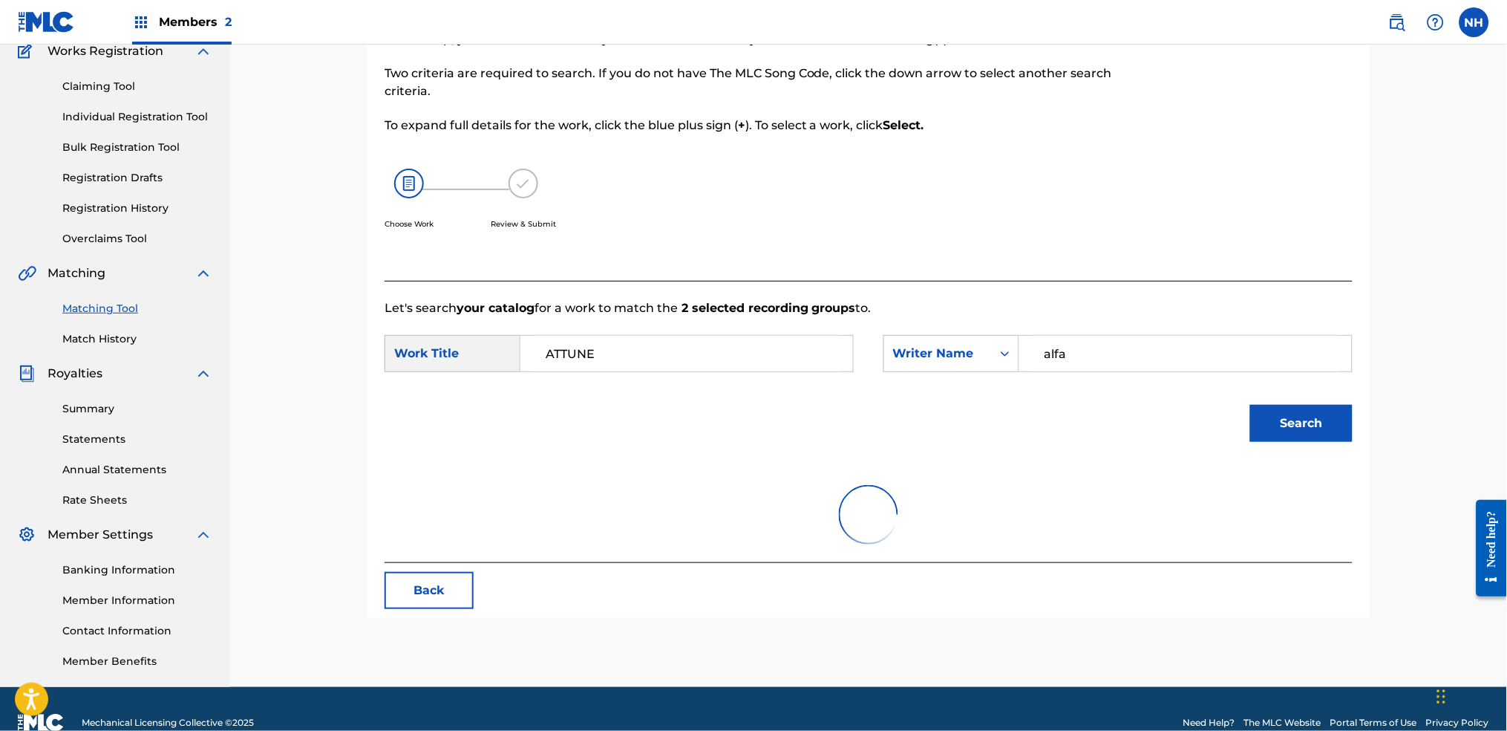
scroll to position [159, 0]
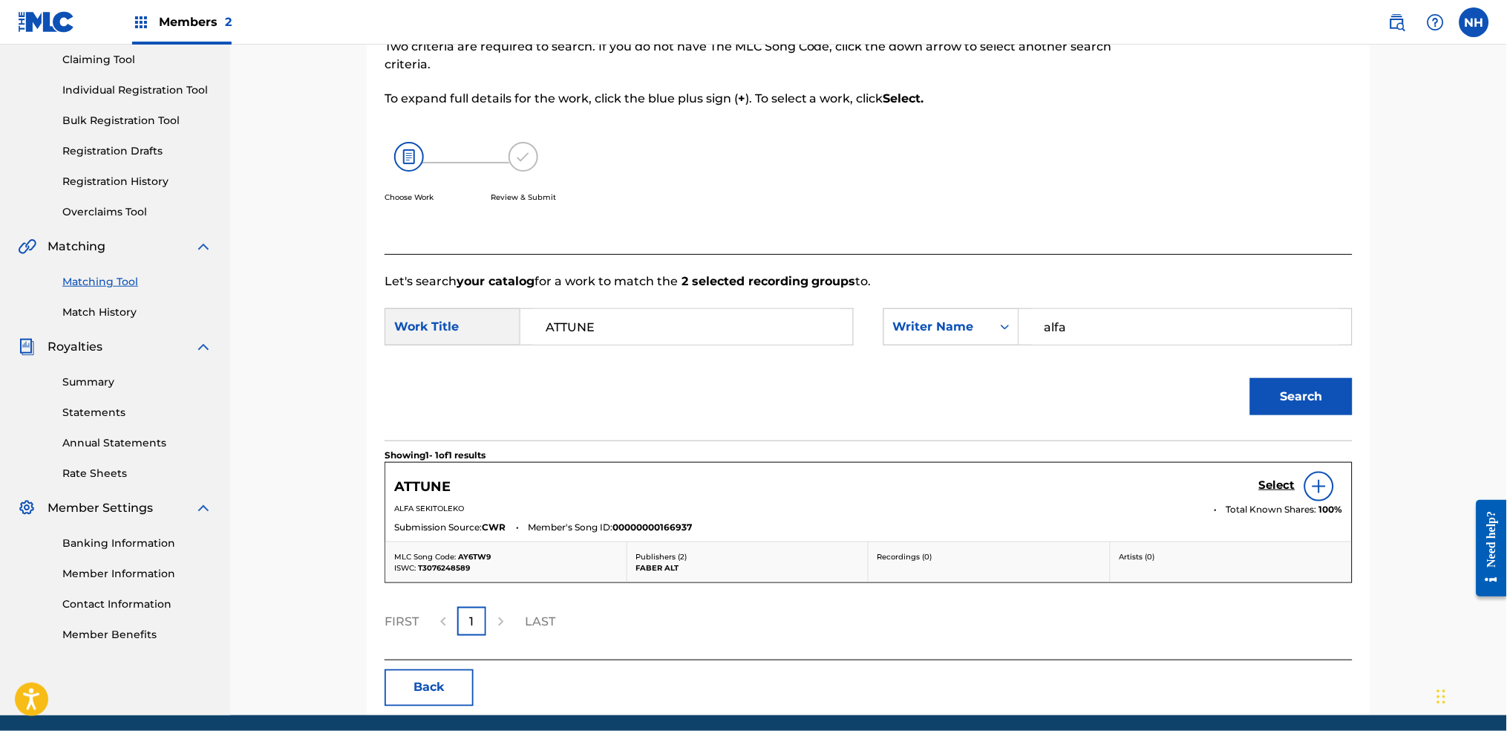
click at [1220, 474] on div "Select" at bounding box center [1301, 486] width 84 height 30
click at [1220, 478] on h5 "Select" at bounding box center [1277, 485] width 36 height 14
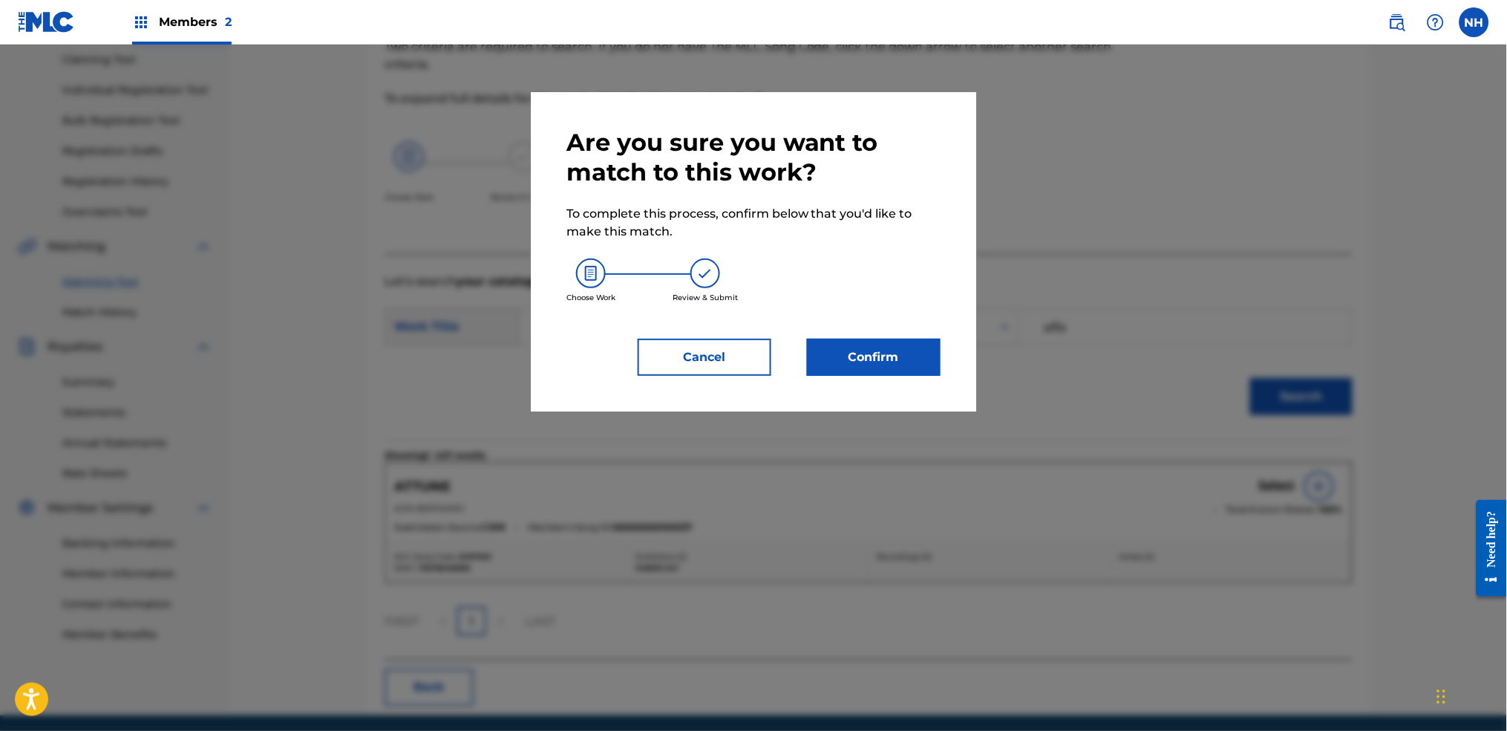
click at [895, 365] on button "Confirm" at bounding box center [874, 357] width 134 height 37
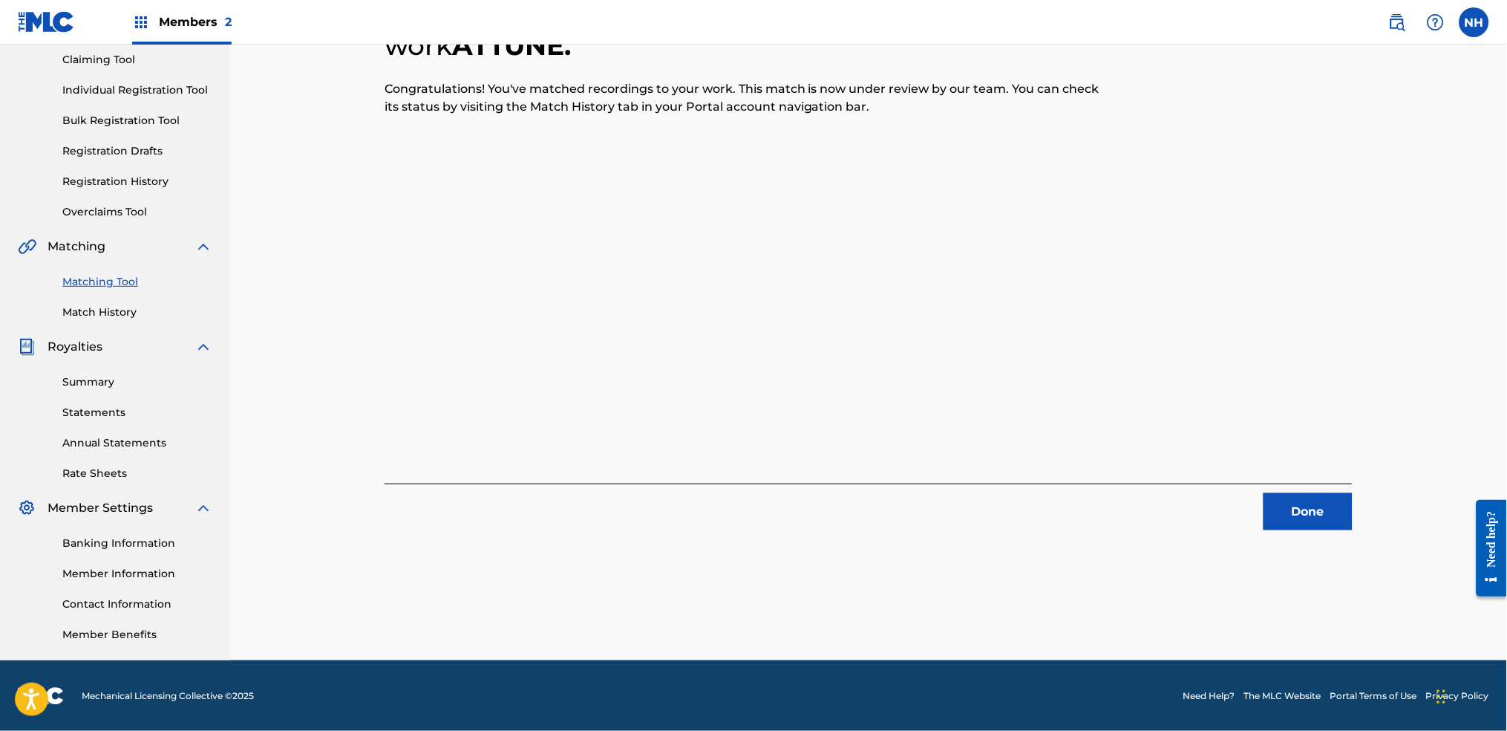
click at [416, 313] on div "2 Recording Groups are pending usage match to the work ATTUNE . Congratulations…" at bounding box center [869, 245] width 968 height 570
click at [1103, 431] on div "2 Recording Groups are pending usage match to the work ATTUNE . Congratulations…" at bounding box center [869, 245] width 968 height 570
click at [1220, 526] on button "Done" at bounding box center [1308, 511] width 89 height 37
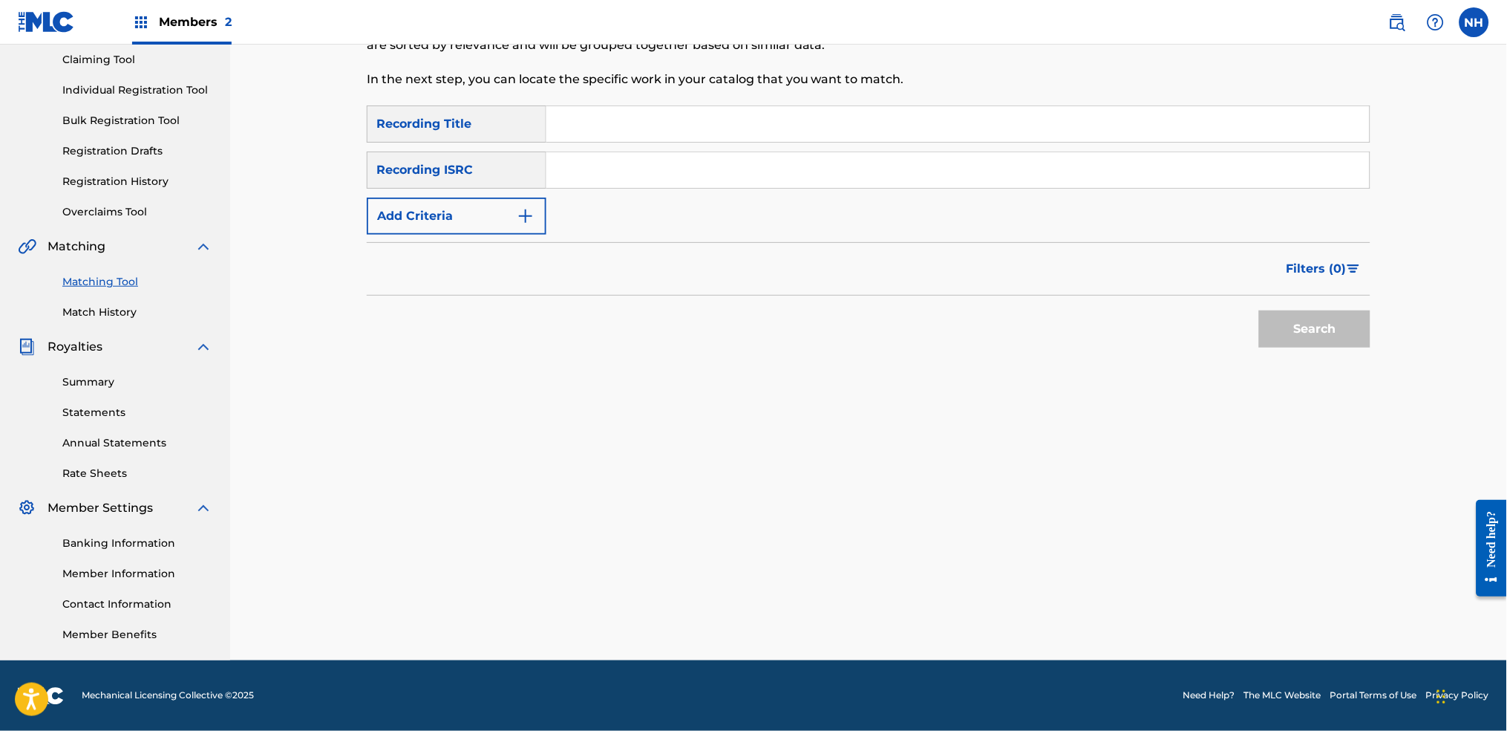
drag, startPoint x: 1107, startPoint y: 157, endPoint x: 1053, endPoint y: 133, distance: 59.2
click at [1107, 157] on input "Search Form" at bounding box center [957, 170] width 823 height 36
click at [1018, 128] on input "Search Form" at bounding box center [957, 124] width 823 height 36
paste input "L4"
type input "L4"
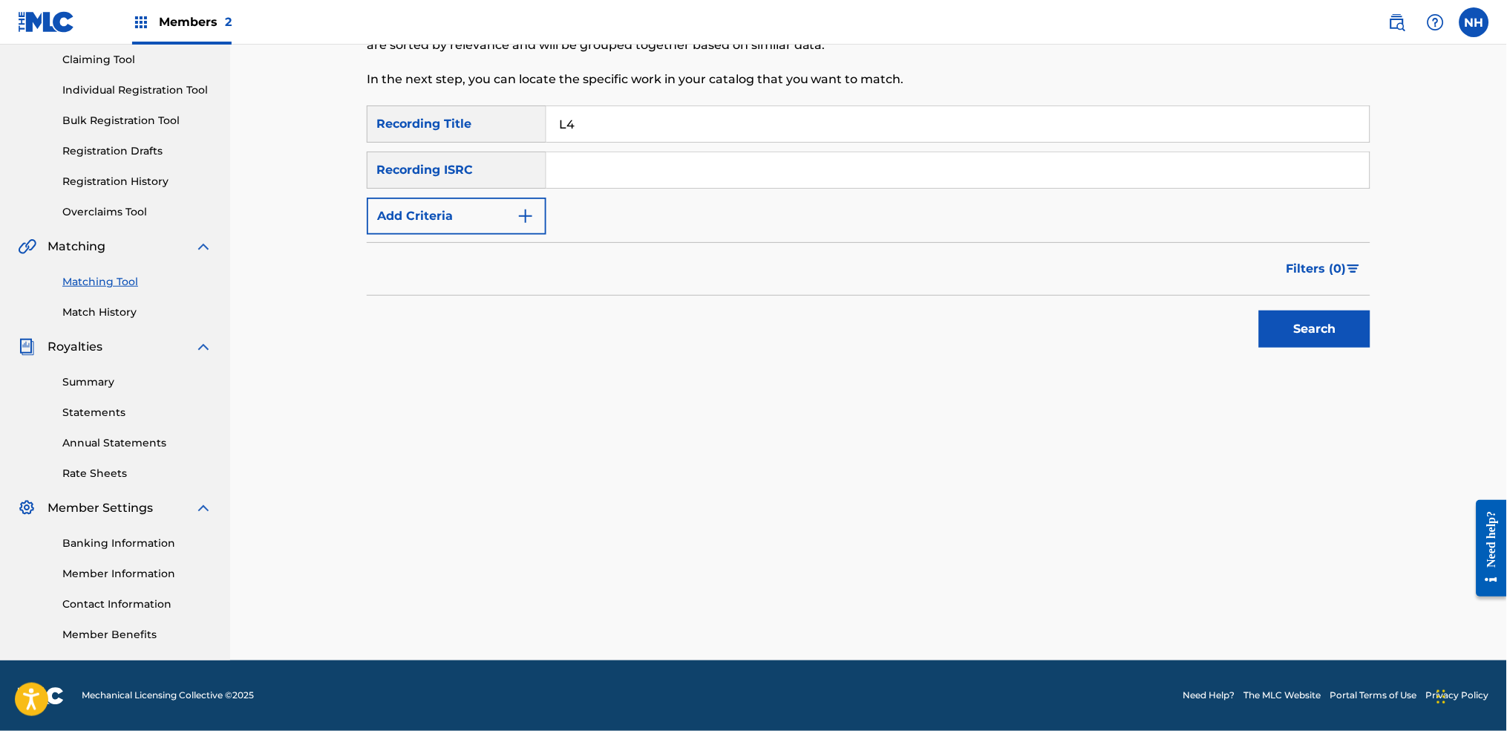
click at [500, 213] on button "Add Criteria" at bounding box center [457, 215] width 180 height 37
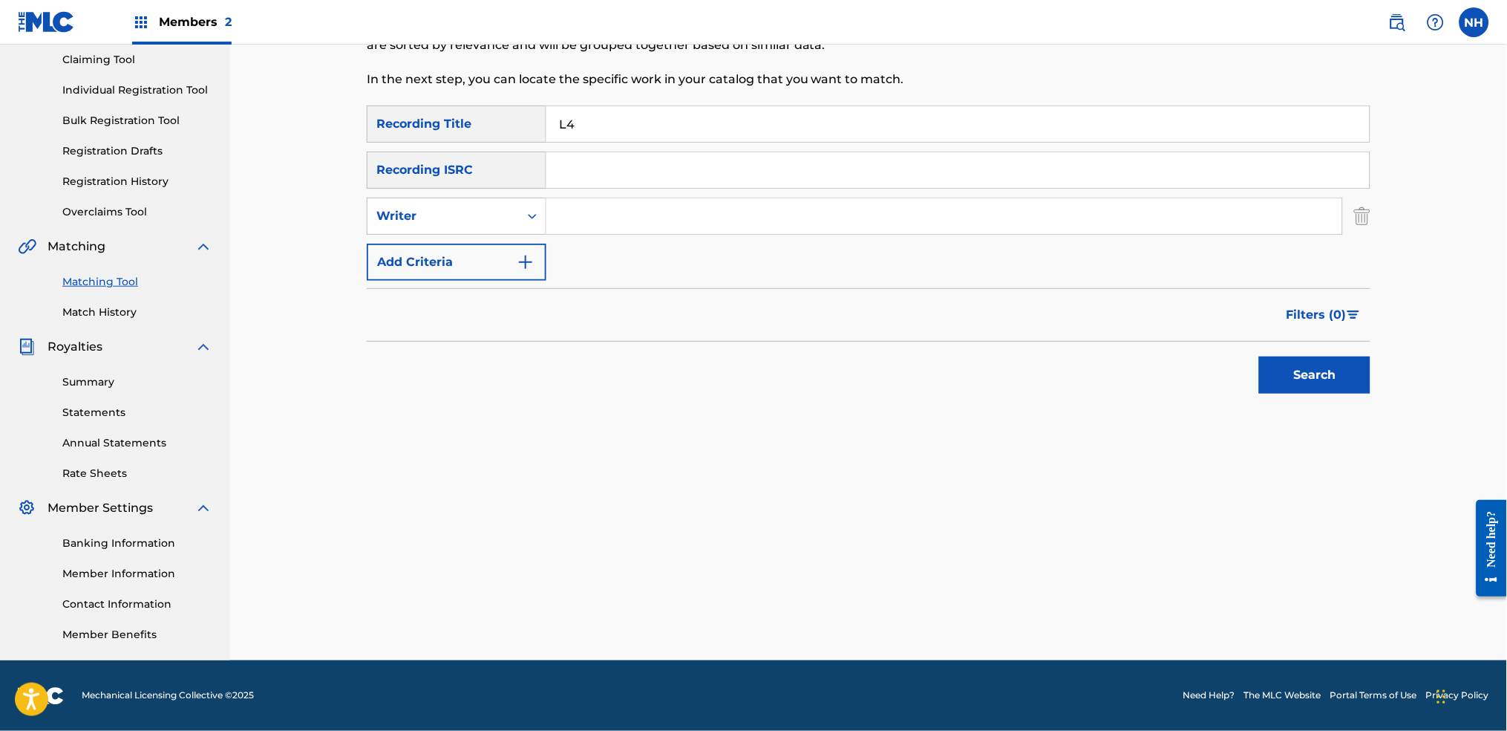
click at [613, 232] on input "Search Form" at bounding box center [944, 216] width 796 height 36
click at [502, 252] on button "Add Criteria" at bounding box center [457, 262] width 180 height 37
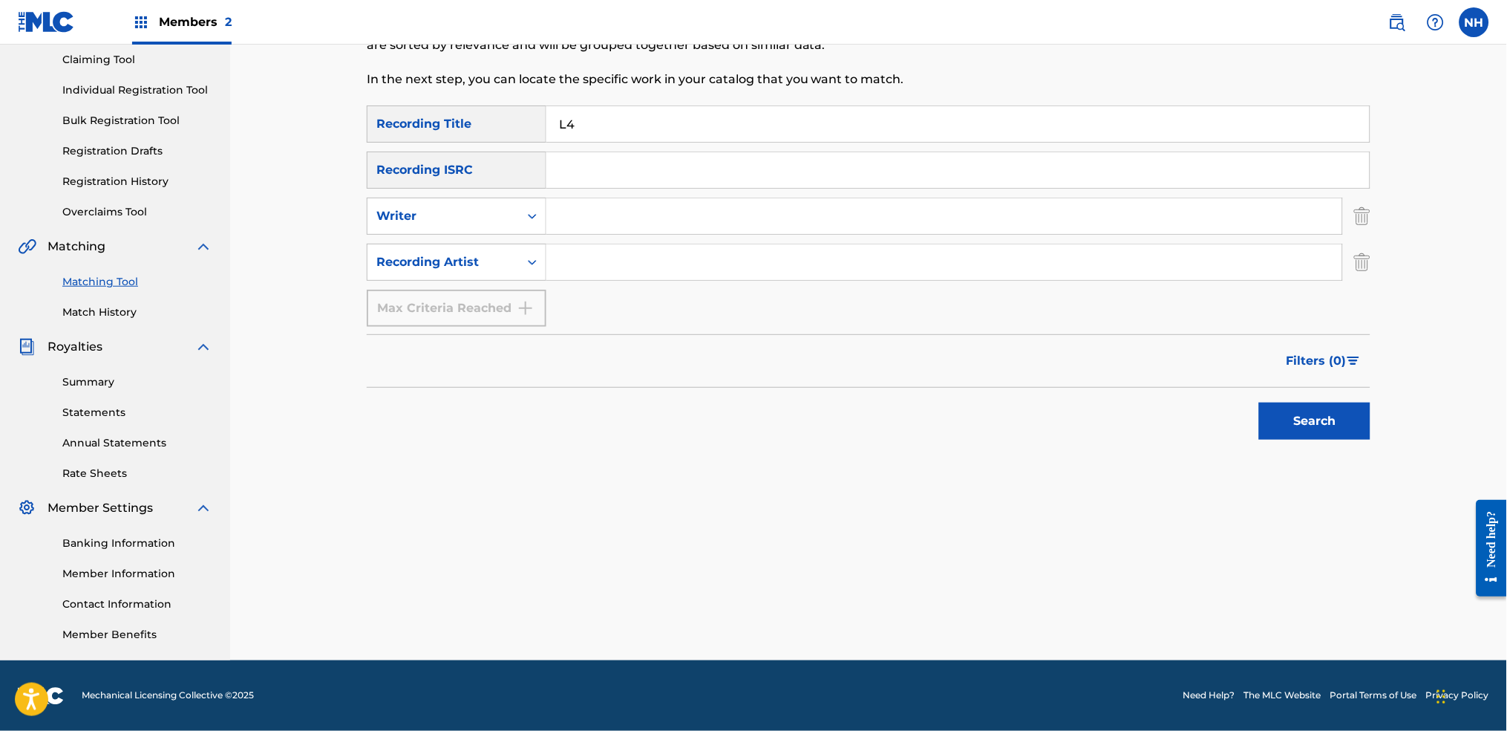
click at [616, 258] on input "Search Form" at bounding box center [944, 262] width 796 height 36
type input "alfa mist"
click at [1198, 426] on div "Search" at bounding box center [869, 417] width 1004 height 59
click at [1220, 419] on button "Search" at bounding box center [1314, 420] width 111 height 37
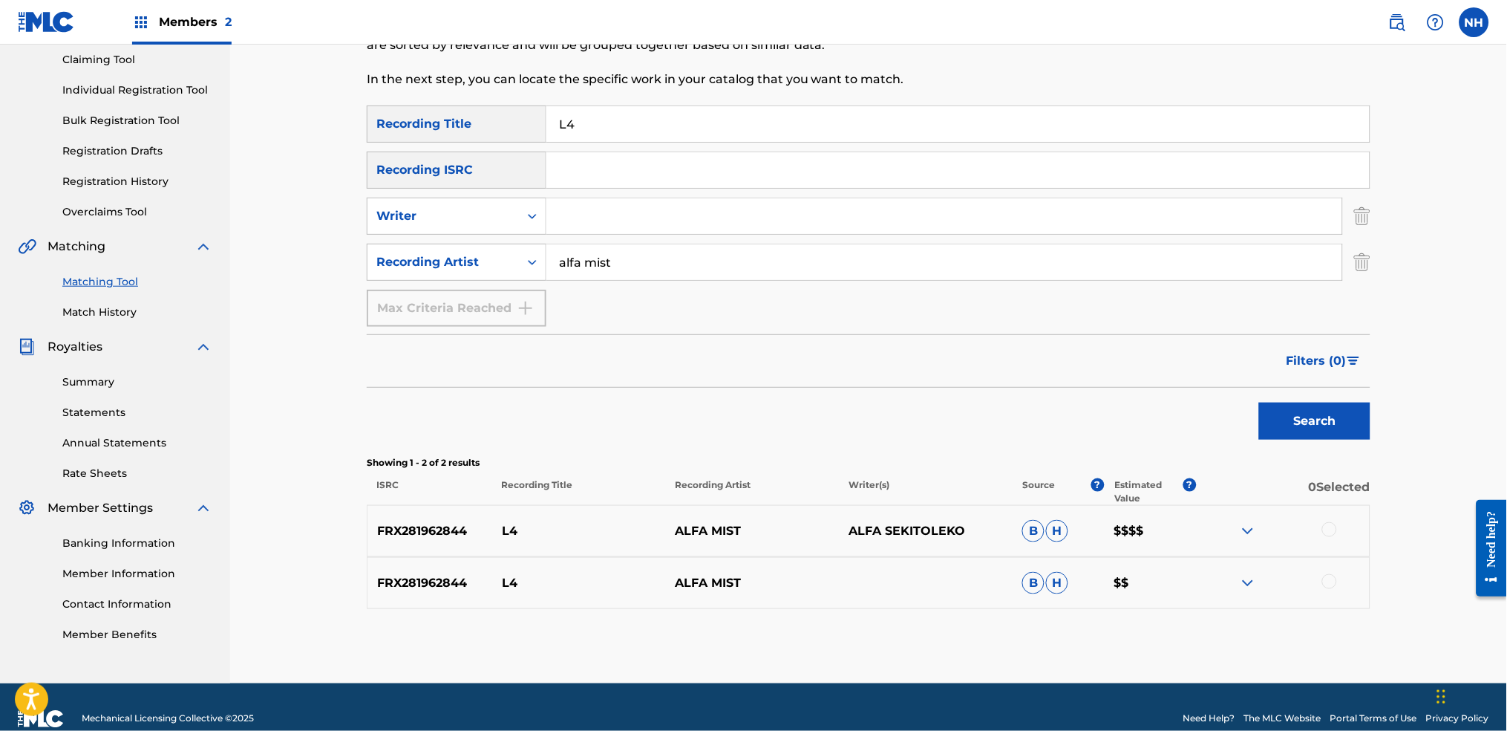
click at [1220, 532] on div at bounding box center [1329, 529] width 15 height 15
click at [1220, 543] on div at bounding box center [1329, 581] width 15 height 15
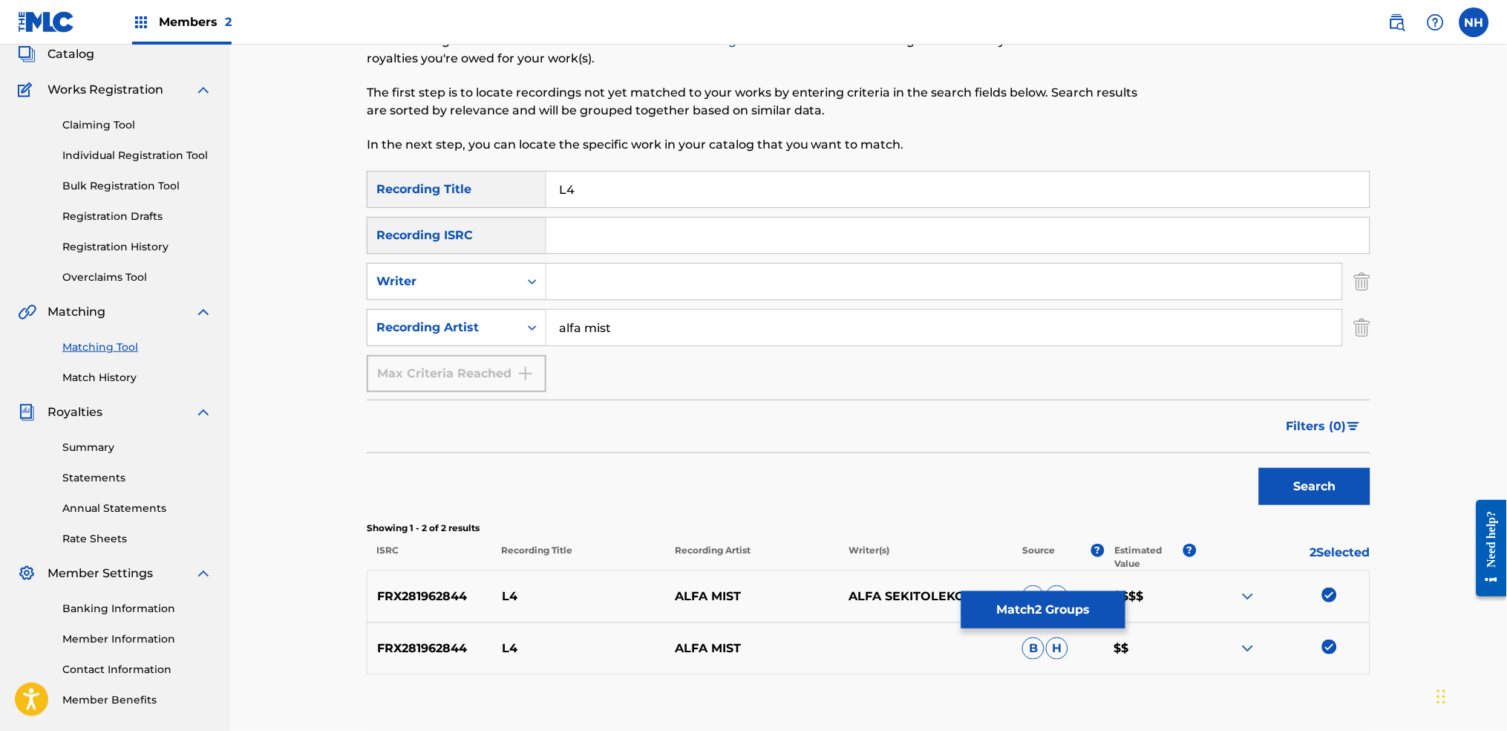
scroll to position [0, 0]
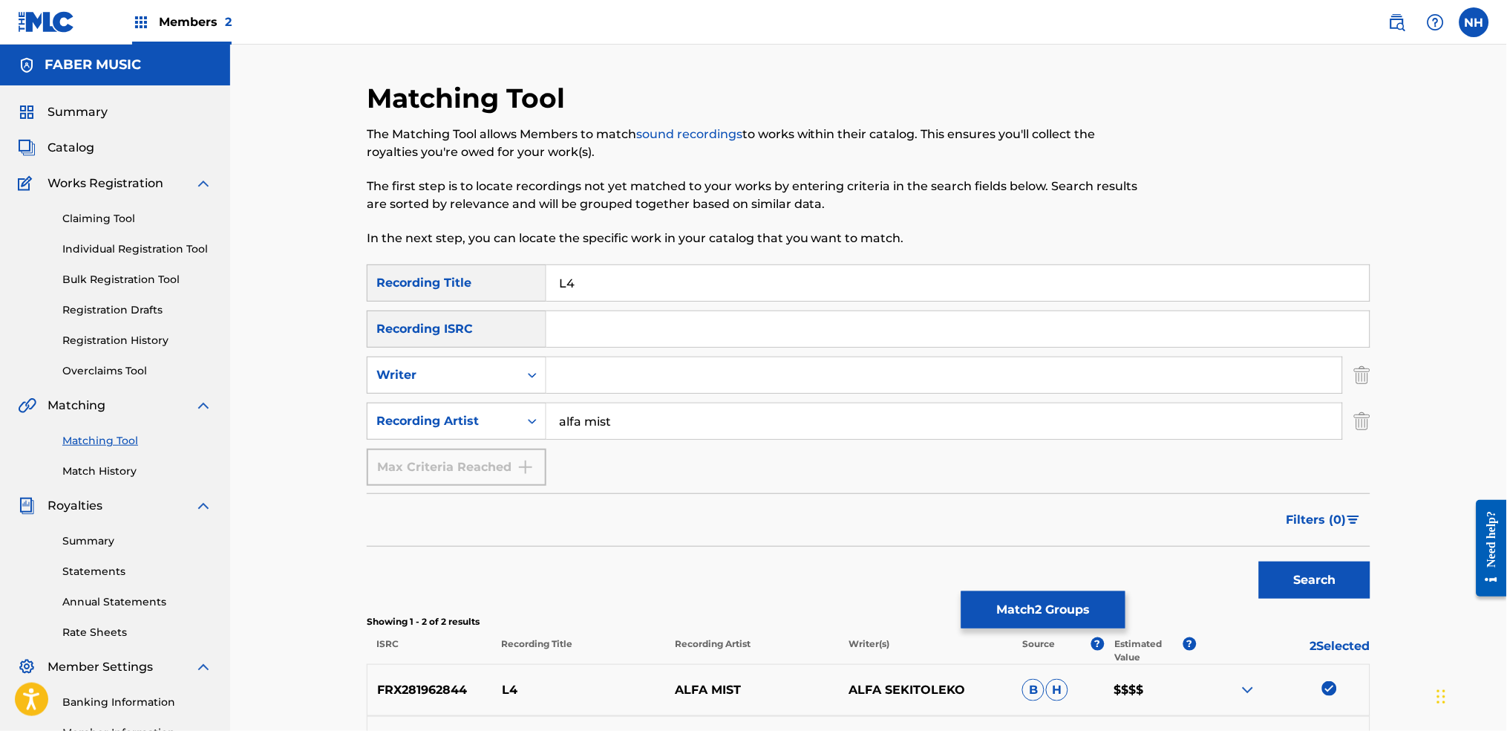
drag, startPoint x: 598, startPoint y: 284, endPoint x: 529, endPoint y: 289, distance: 69.2
click at [501, 282] on div "SearchWithCriteriab69bc63f-c16c-46f9-943a-ffcfdda0fead Recording Title L4" at bounding box center [869, 282] width 1004 height 37
click at [1007, 543] on button "Match 2 Groups" at bounding box center [1043, 609] width 164 height 37
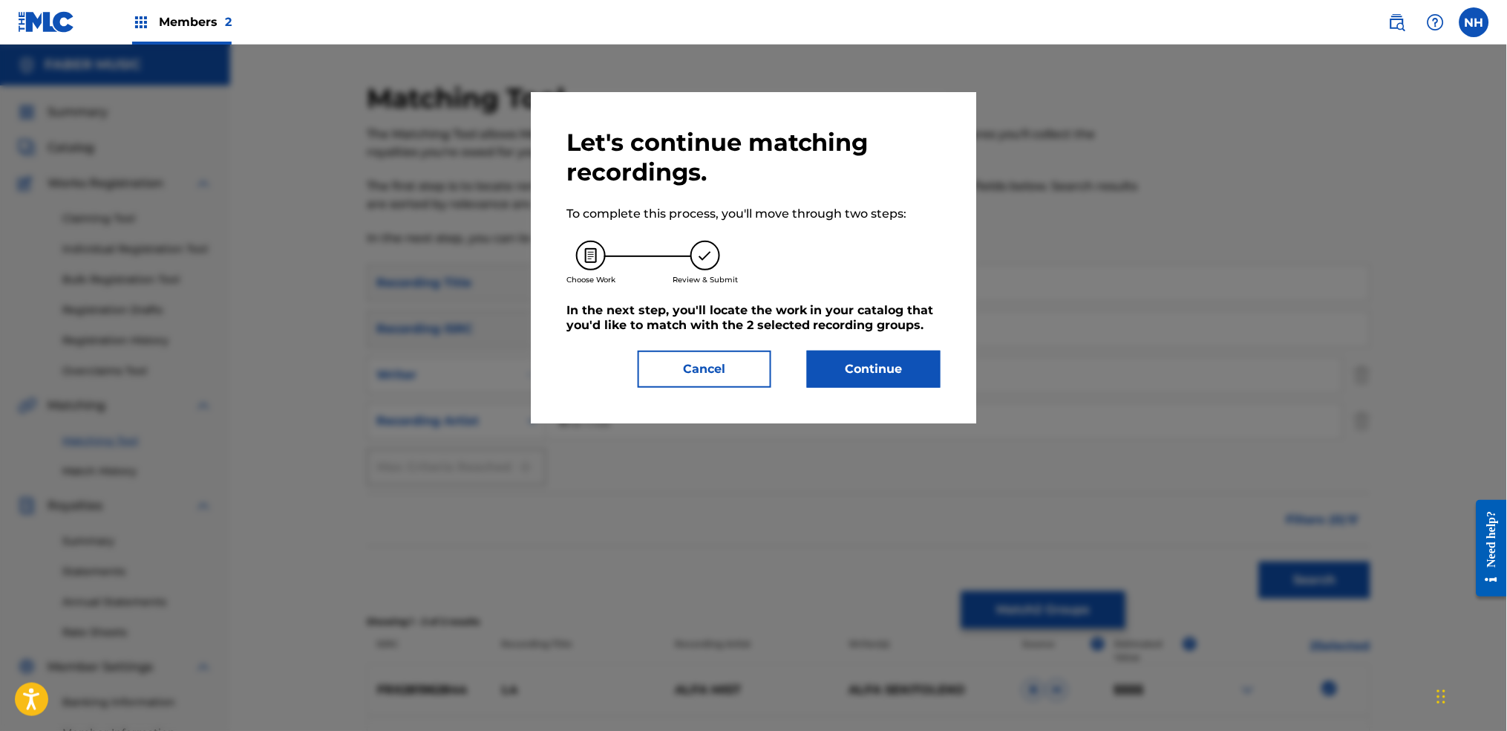
click at [885, 370] on div "Let's continue matching recordings. To complete this process, you'll move throu…" at bounding box center [753, 257] width 445 height 331
click at [827, 354] on button "Continue" at bounding box center [874, 368] width 134 height 37
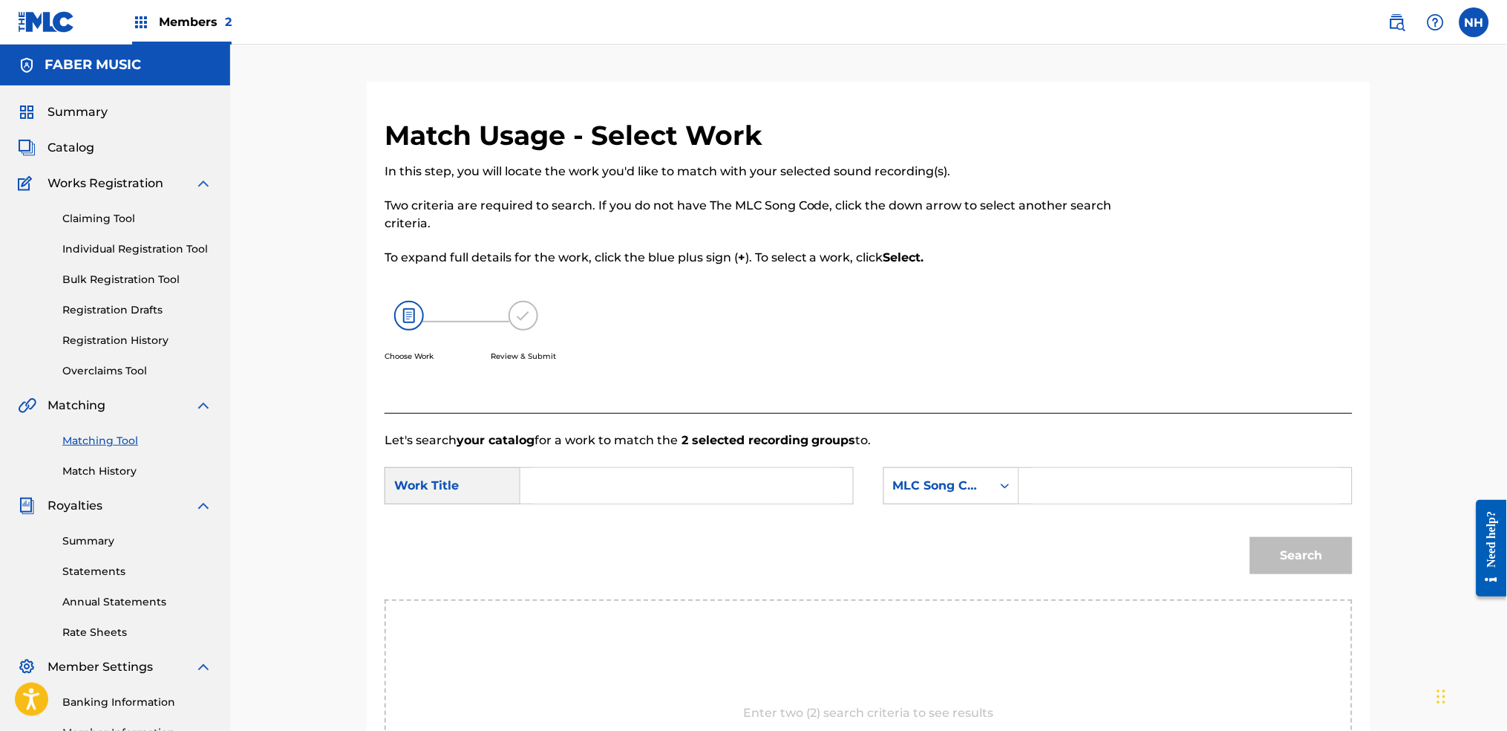
click at [658, 468] on input "Search Form" at bounding box center [686, 486] width 307 height 36
paste input "L4"
type input "L4"
click at [945, 467] on div "MLC Song Code" at bounding box center [952, 485] width 136 height 37
drag, startPoint x: 941, startPoint y: 507, endPoint x: 1033, endPoint y: 499, distance: 93.2
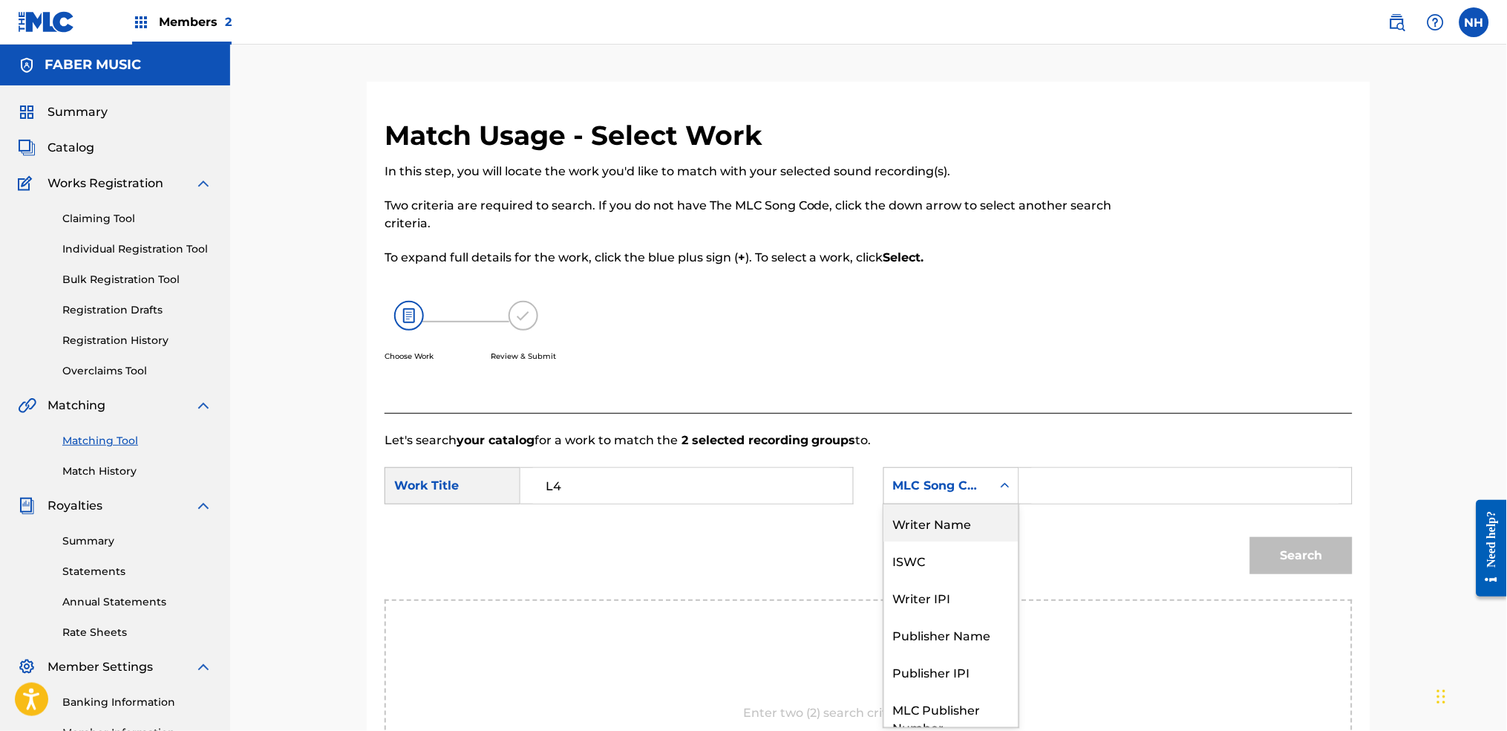
click at [951, 508] on div "Writer Name" at bounding box center [951, 522] width 134 height 37
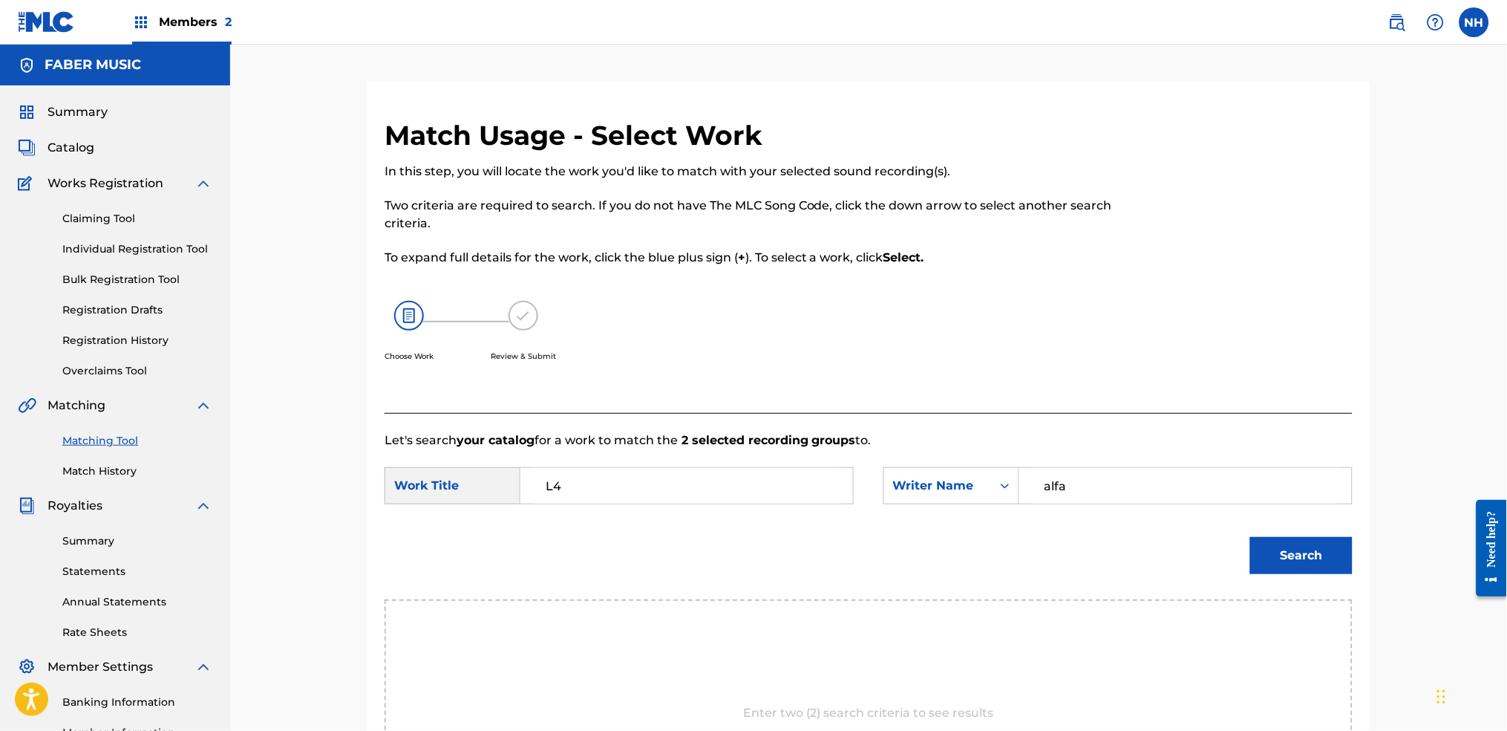
type input "alfa"
click at [1220, 543] on button "Search" at bounding box center [1301, 555] width 102 height 37
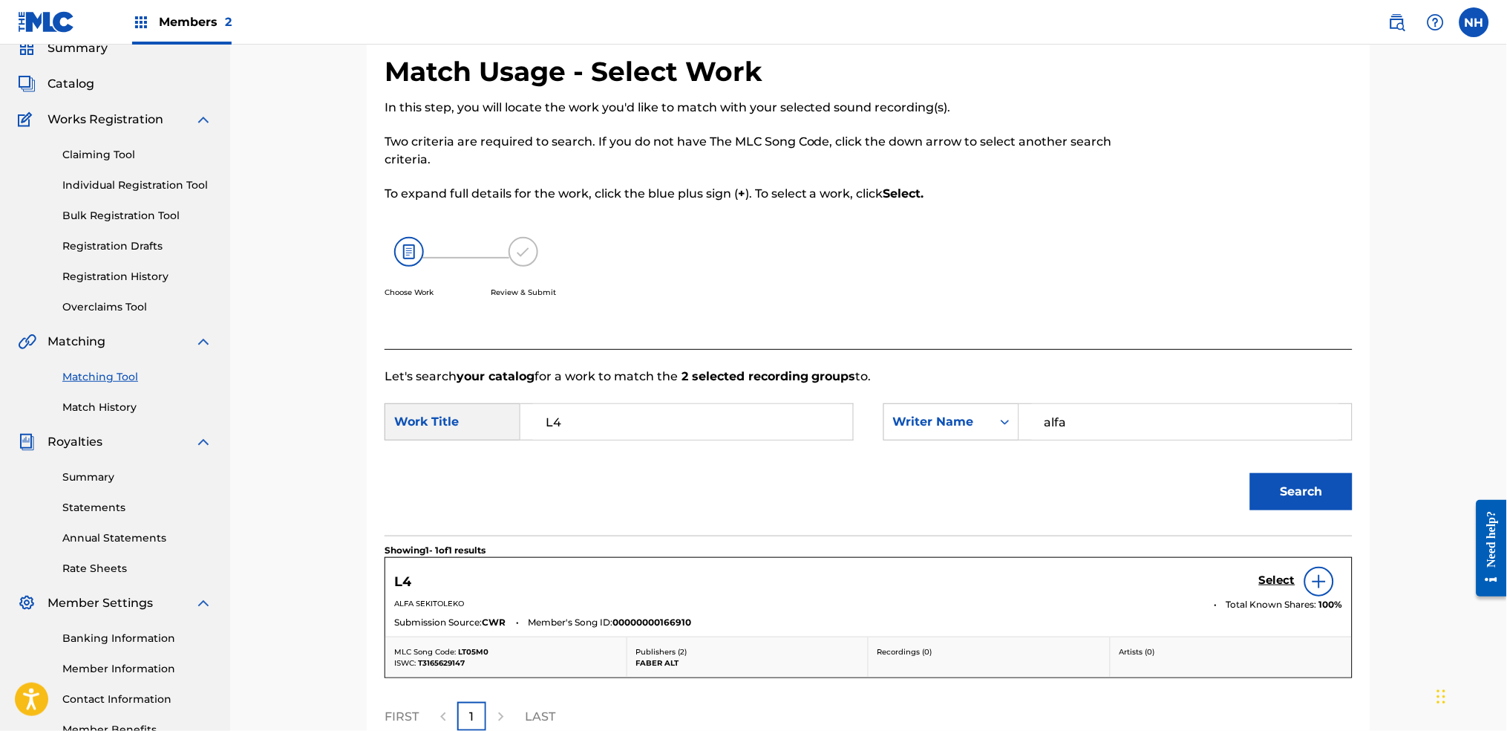
scroll to position [99, 0]
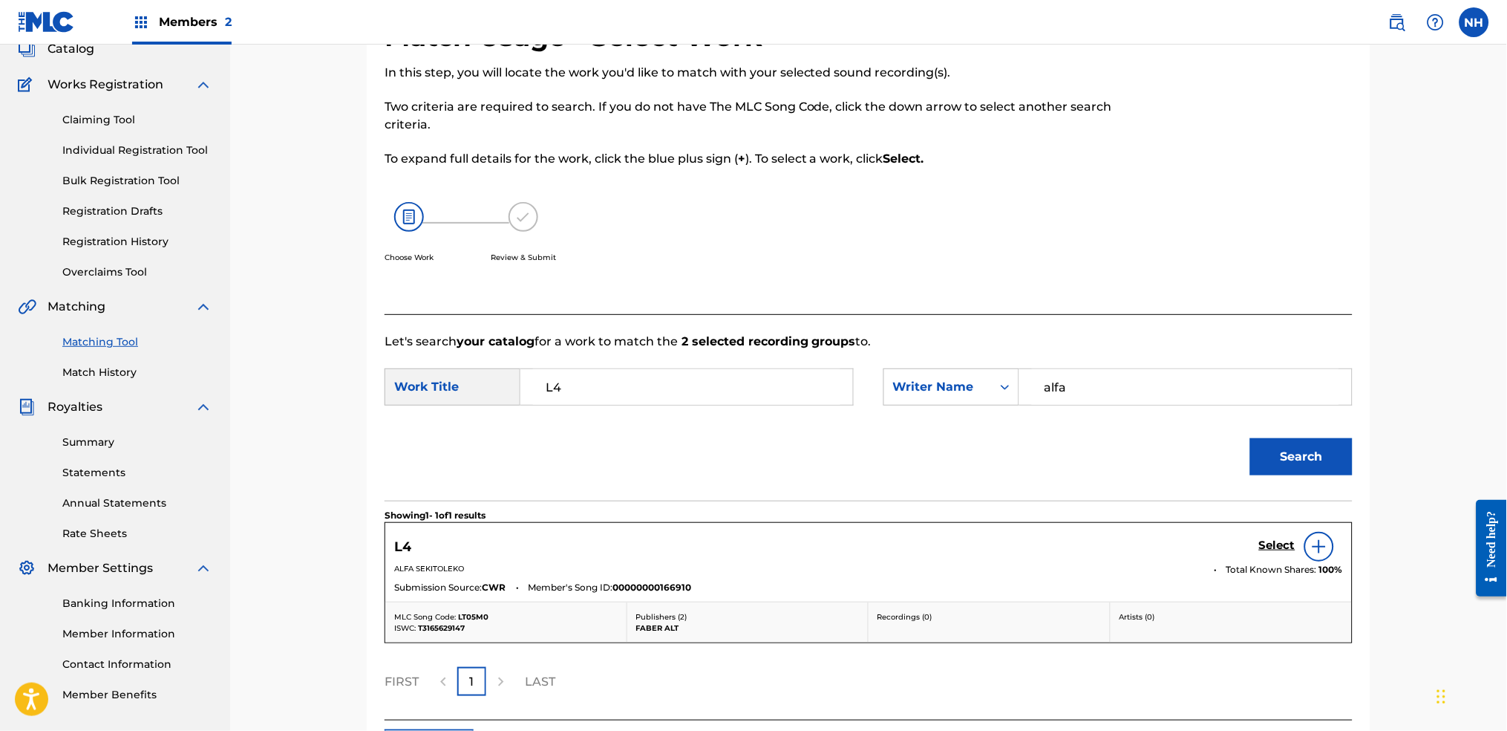
click at [1220, 543] on h5 "Select" at bounding box center [1277, 545] width 36 height 14
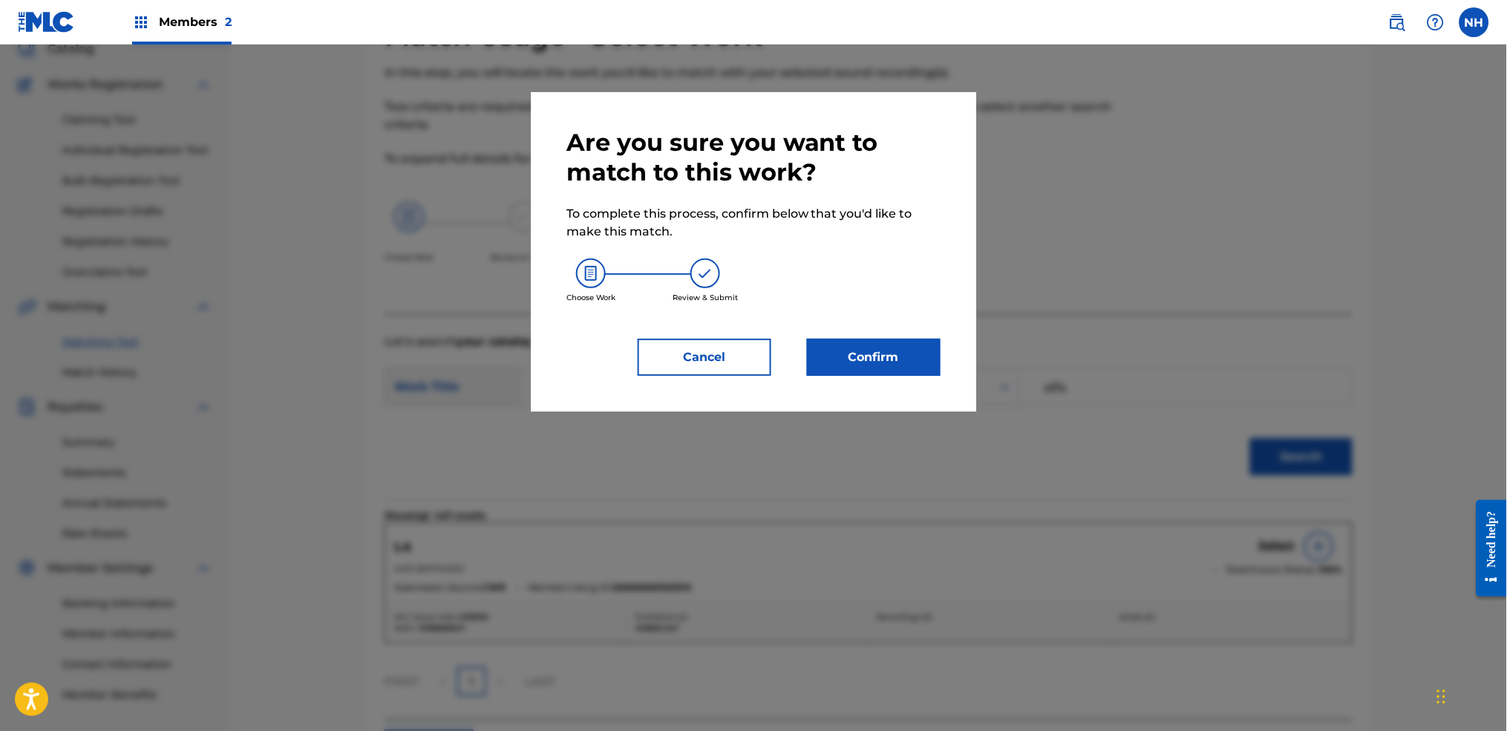
click at [881, 360] on button "Confirm" at bounding box center [874, 357] width 134 height 37
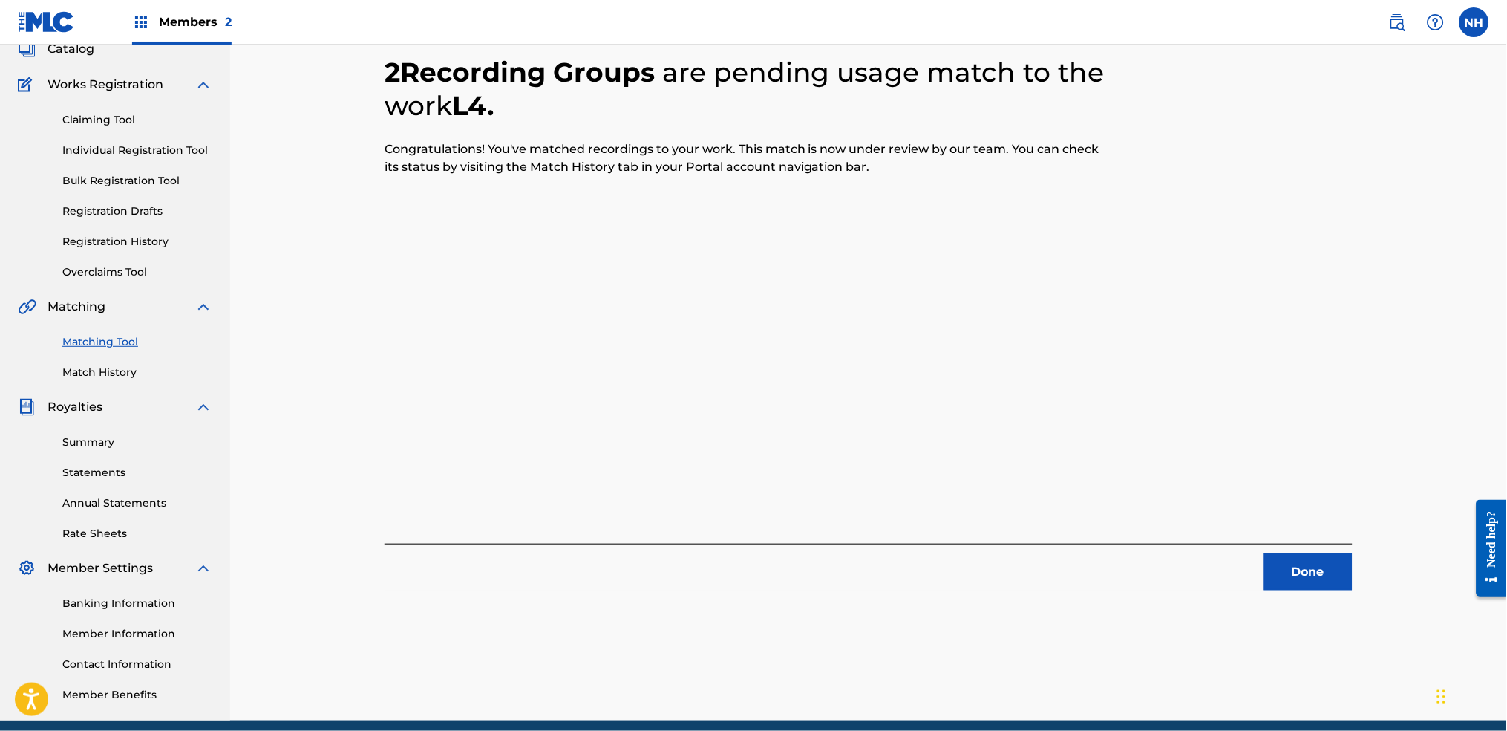
drag, startPoint x: 464, startPoint y: 305, endPoint x: 597, endPoint y: 327, distance: 134.8
click at [463, 305] on div "2 Recording Groups are pending usage match to the work L4 . Congratulations! Yo…" at bounding box center [869, 305] width 968 height 570
click at [1220, 543] on button "Done" at bounding box center [1308, 571] width 89 height 37
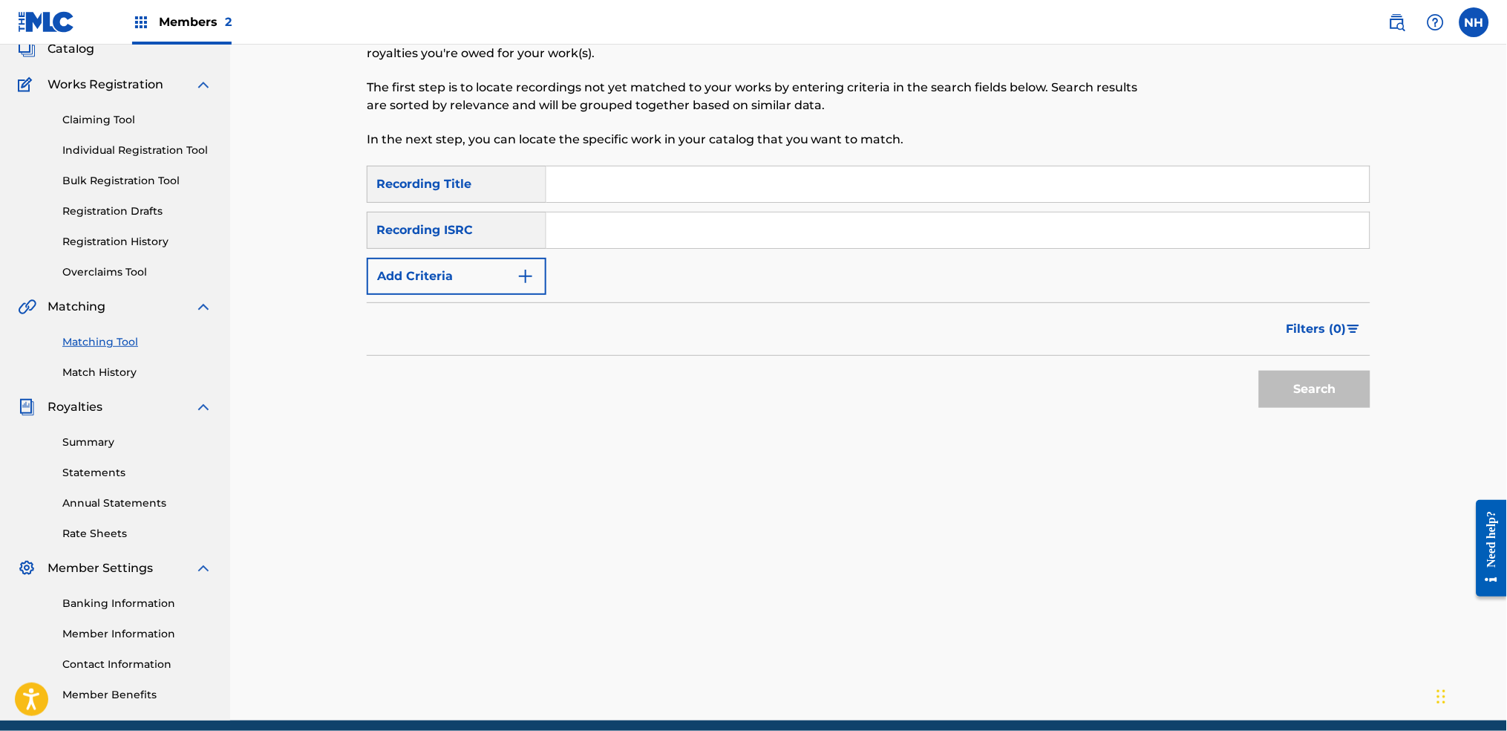
click at [696, 188] on input "Search Form" at bounding box center [957, 184] width 823 height 36
paste input "FOR HIM"
type input "FOR HIM"
click at [528, 272] on img "Search Form" at bounding box center [526, 276] width 18 height 18
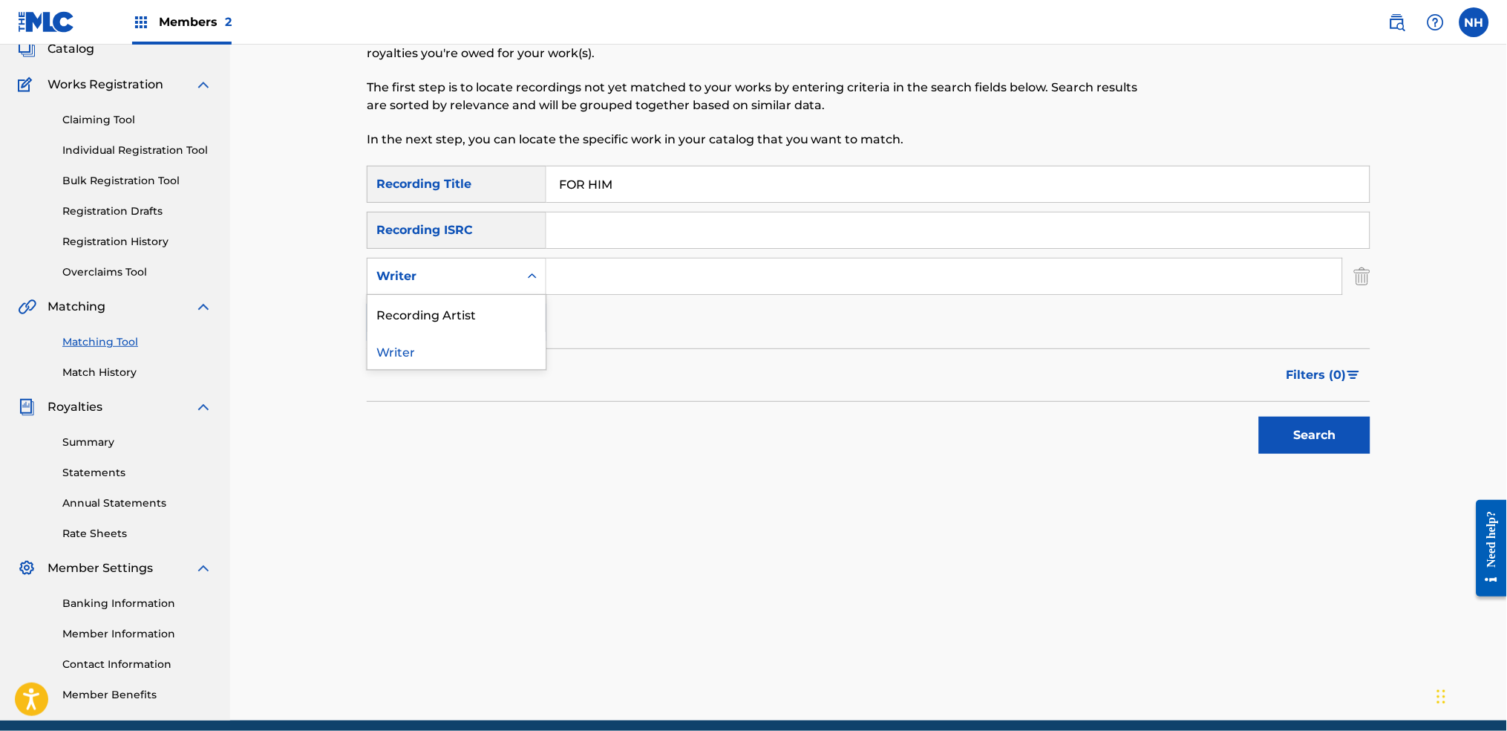
drag, startPoint x: 545, startPoint y: 289, endPoint x: 528, endPoint y: 298, distance: 19.3
click at [545, 290] on div "Search Form" at bounding box center [532, 276] width 27 height 36
click at [512, 308] on div "Recording Artist" at bounding box center [457, 313] width 178 height 37
click at [656, 277] on input "Search Form" at bounding box center [944, 276] width 796 height 36
type input "Alfa Mist"
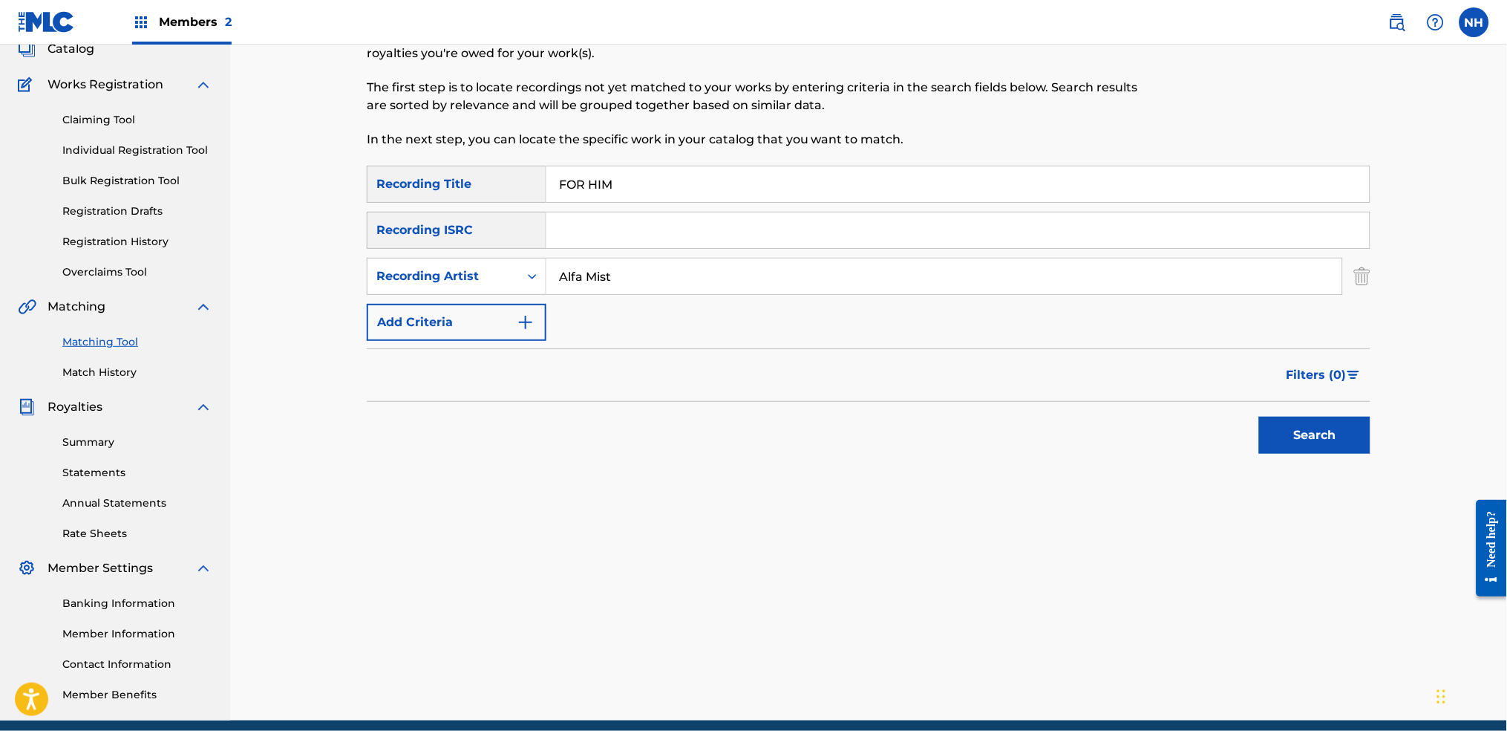
click at [1220, 426] on div "Search" at bounding box center [869, 431] width 1004 height 59
click at [1220, 431] on button "Search" at bounding box center [1314, 435] width 111 height 37
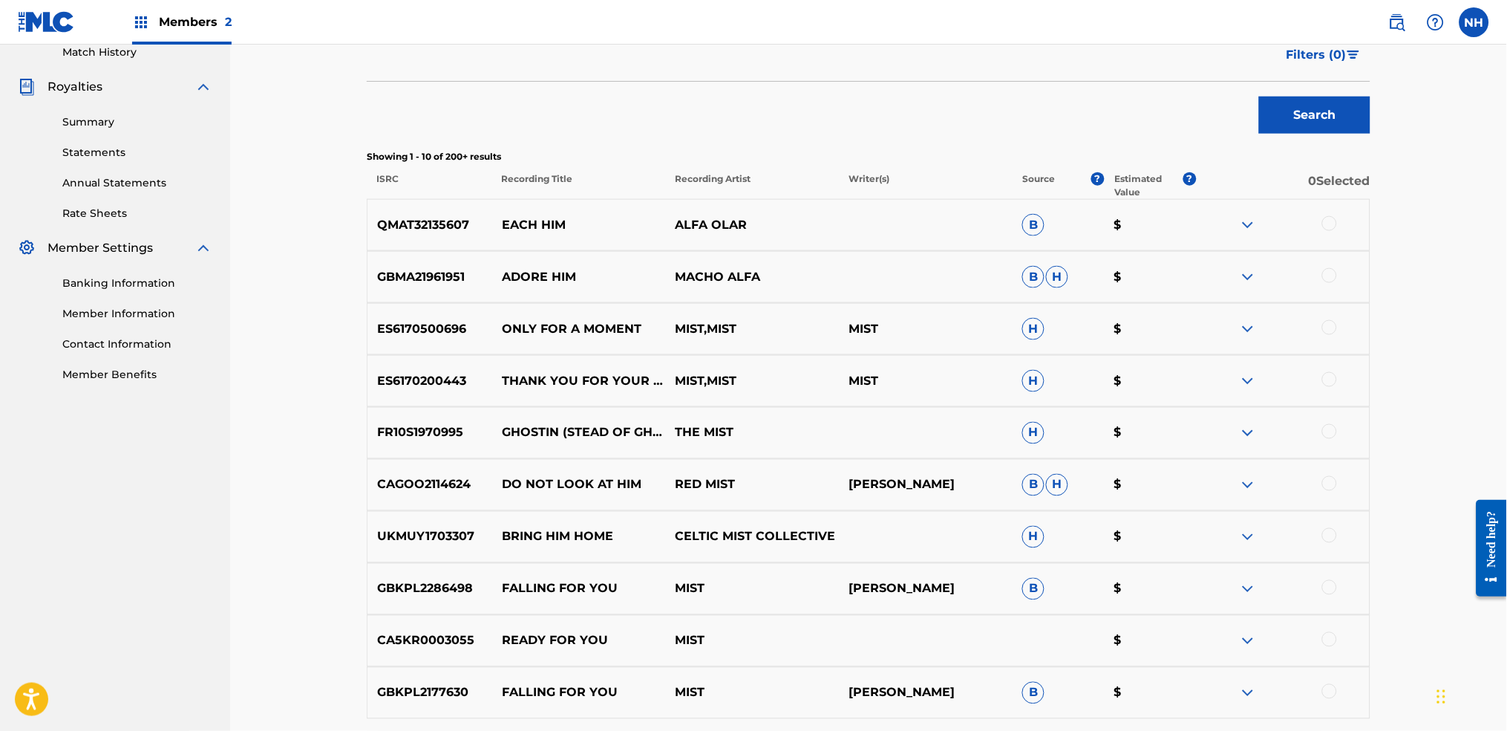
scroll to position [494, 0]
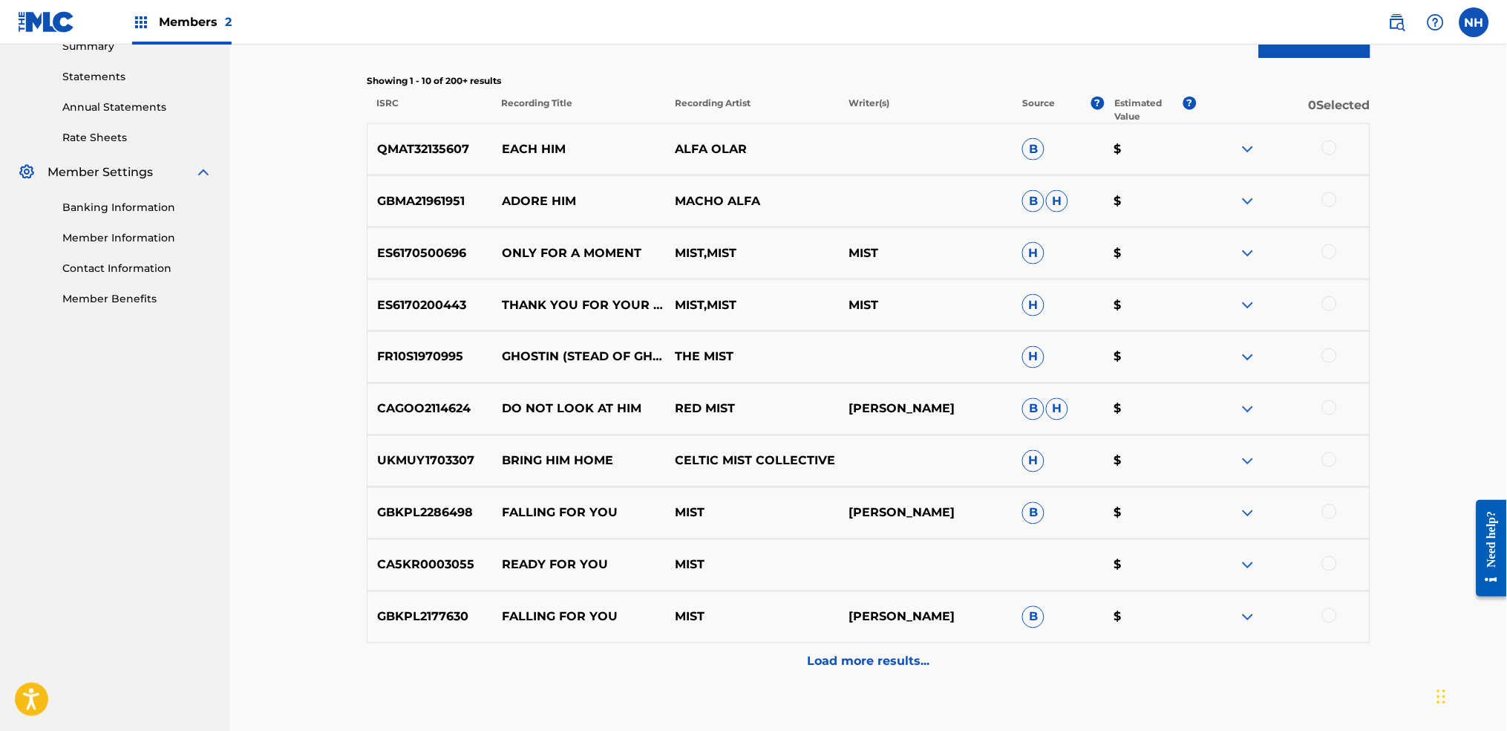
click at [924, 543] on div "Load more results..." at bounding box center [869, 661] width 1004 height 37
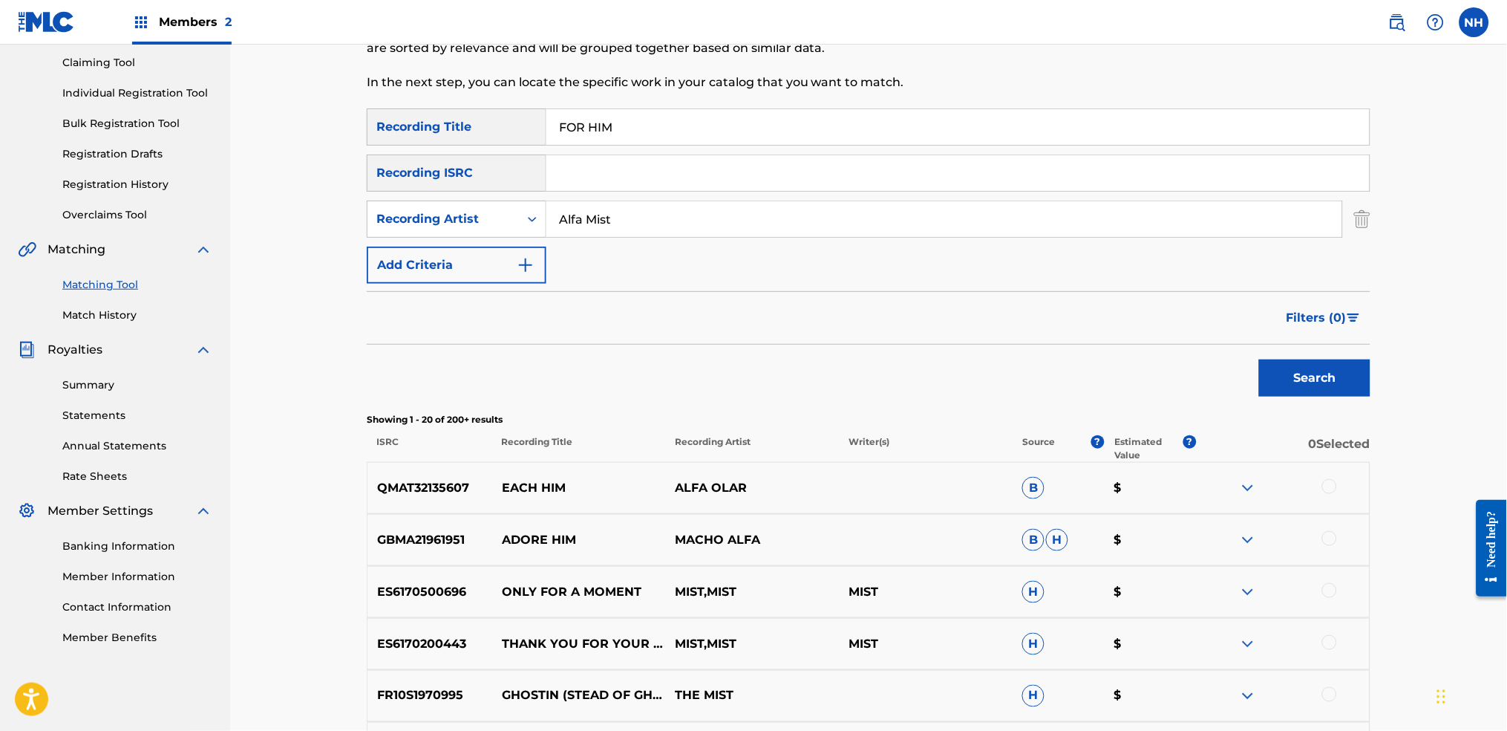
scroll to position [0, 0]
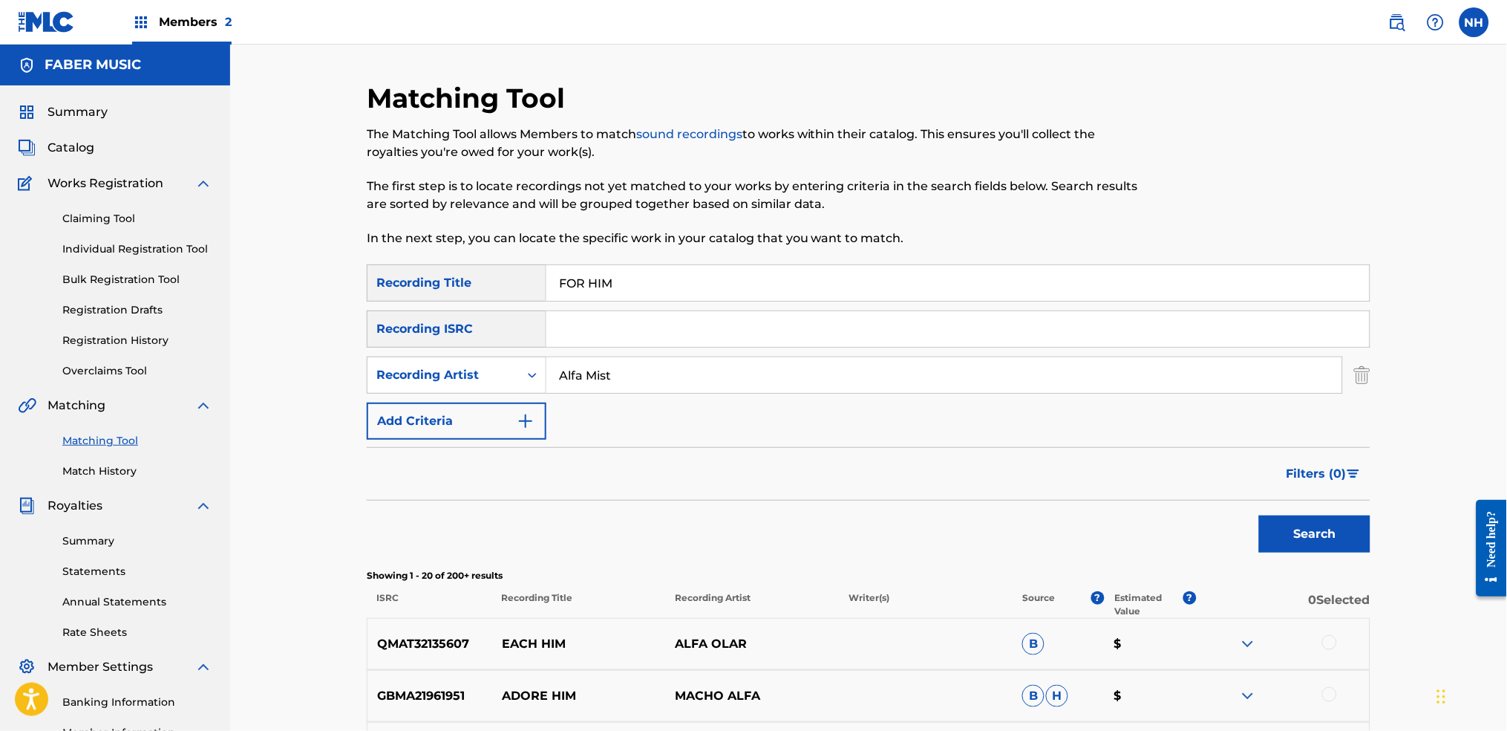
click at [653, 244] on p "In the next step, you can locate the specific work in your catalog that you wan…" at bounding box center [753, 238] width 773 height 18
click at [641, 280] on input "FOR HIM" at bounding box center [957, 283] width 823 height 36
drag, startPoint x: 644, startPoint y: 287, endPoint x: 376, endPoint y: 257, distance: 269.7
paste input "NEWHAM VILLAGE"
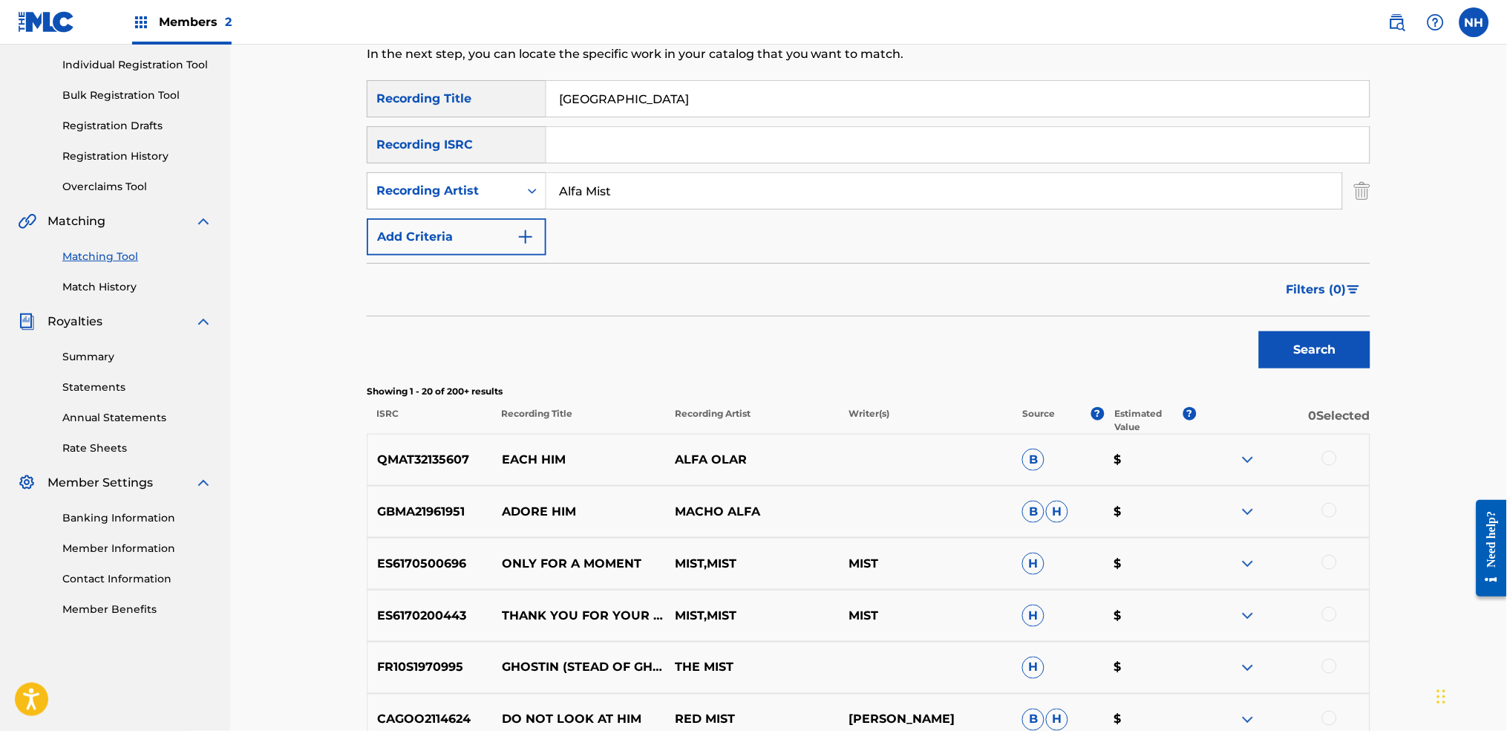
scroll to position [99, 0]
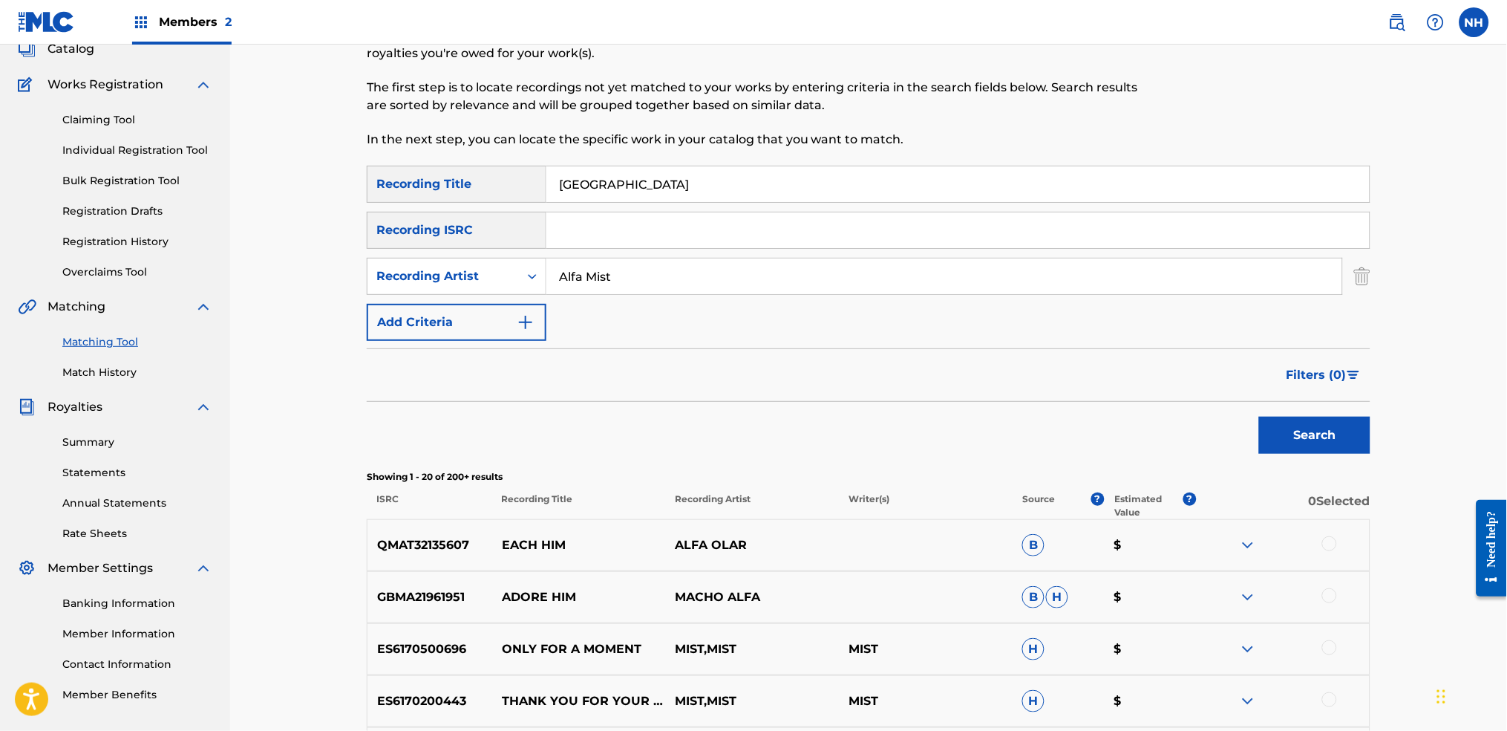
type input "NEWHAM VILLAGE"
click at [1220, 457] on div "Search" at bounding box center [1311, 431] width 119 height 59
click at [1220, 434] on button "Search" at bounding box center [1314, 435] width 111 height 37
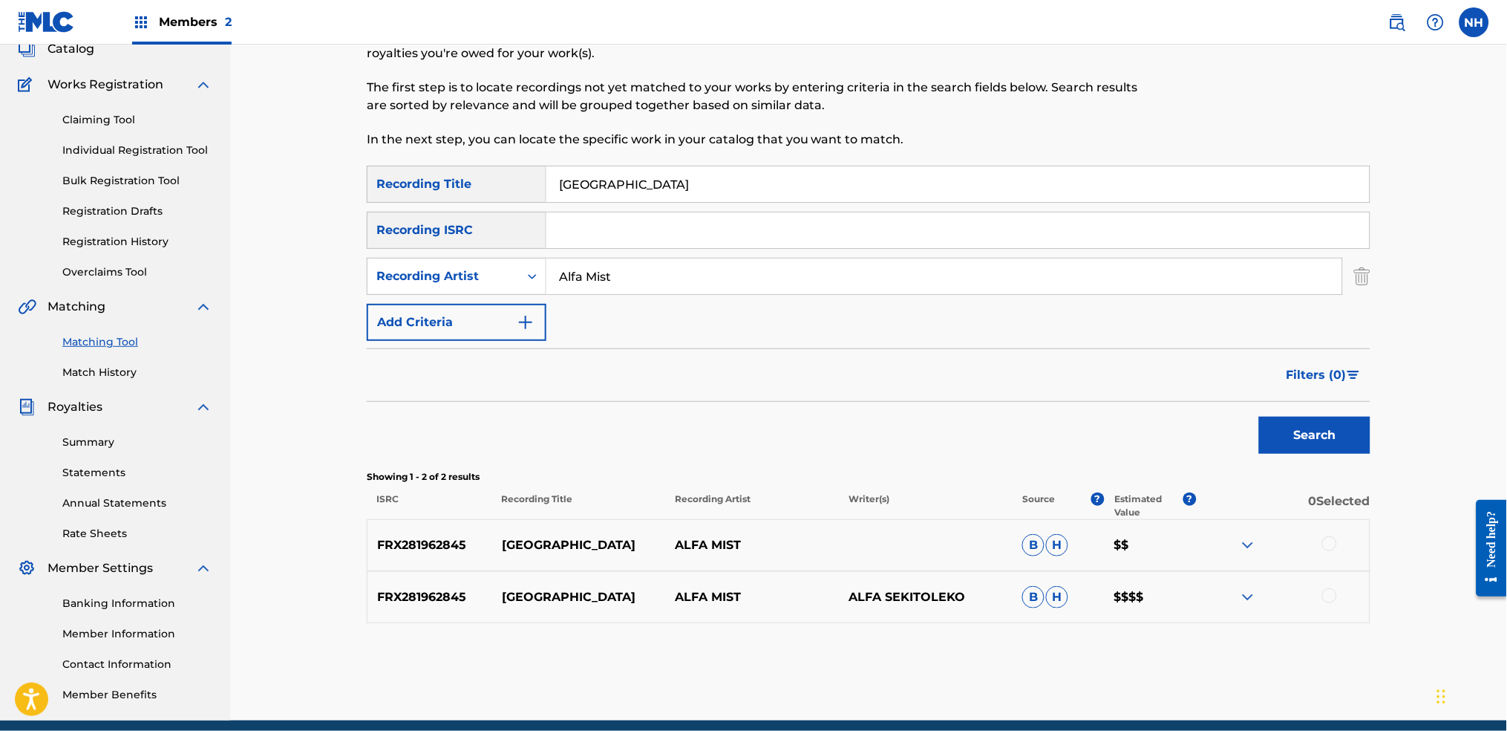
click at [1220, 542] on div at bounding box center [1283, 545] width 174 height 18
click at [1220, 538] on div at bounding box center [1329, 543] width 15 height 15
click at [1220, 543] on div at bounding box center [1283, 597] width 174 height 18
click at [1220, 543] on div at bounding box center [1329, 595] width 15 height 15
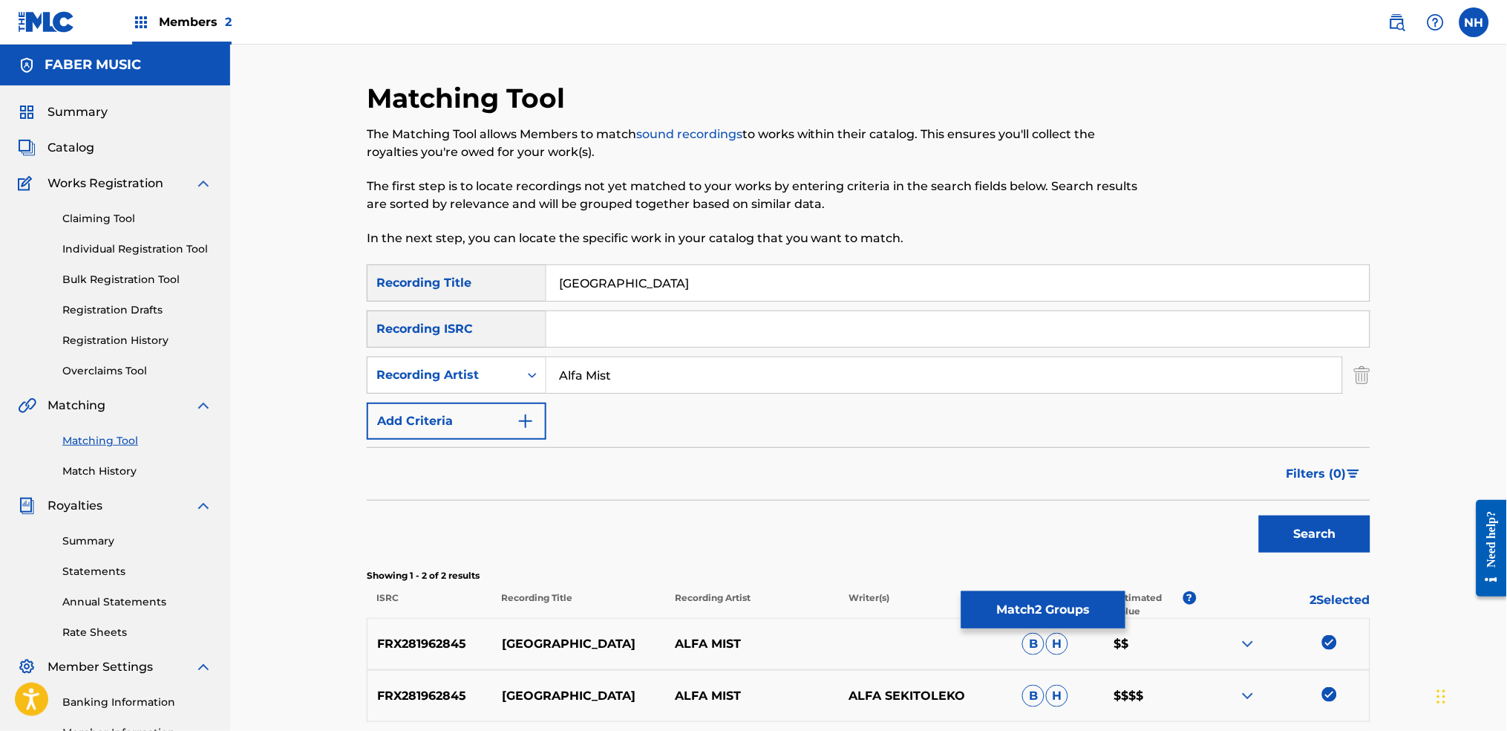
drag, startPoint x: 752, startPoint y: 281, endPoint x: 313, endPoint y: 244, distance: 441.2
click at [328, 244] on div "Matching Tool The Matching Tool allows Members to match sound recordings to wor…" at bounding box center [868, 432] width 1277 height 774
click at [1074, 543] on div "FRX281962845 NEWHAM VILLAGE ALFA MIST B H $$" at bounding box center [869, 644] width 1004 height 52
click at [1034, 543] on button "Match 2 Groups" at bounding box center [1043, 609] width 164 height 37
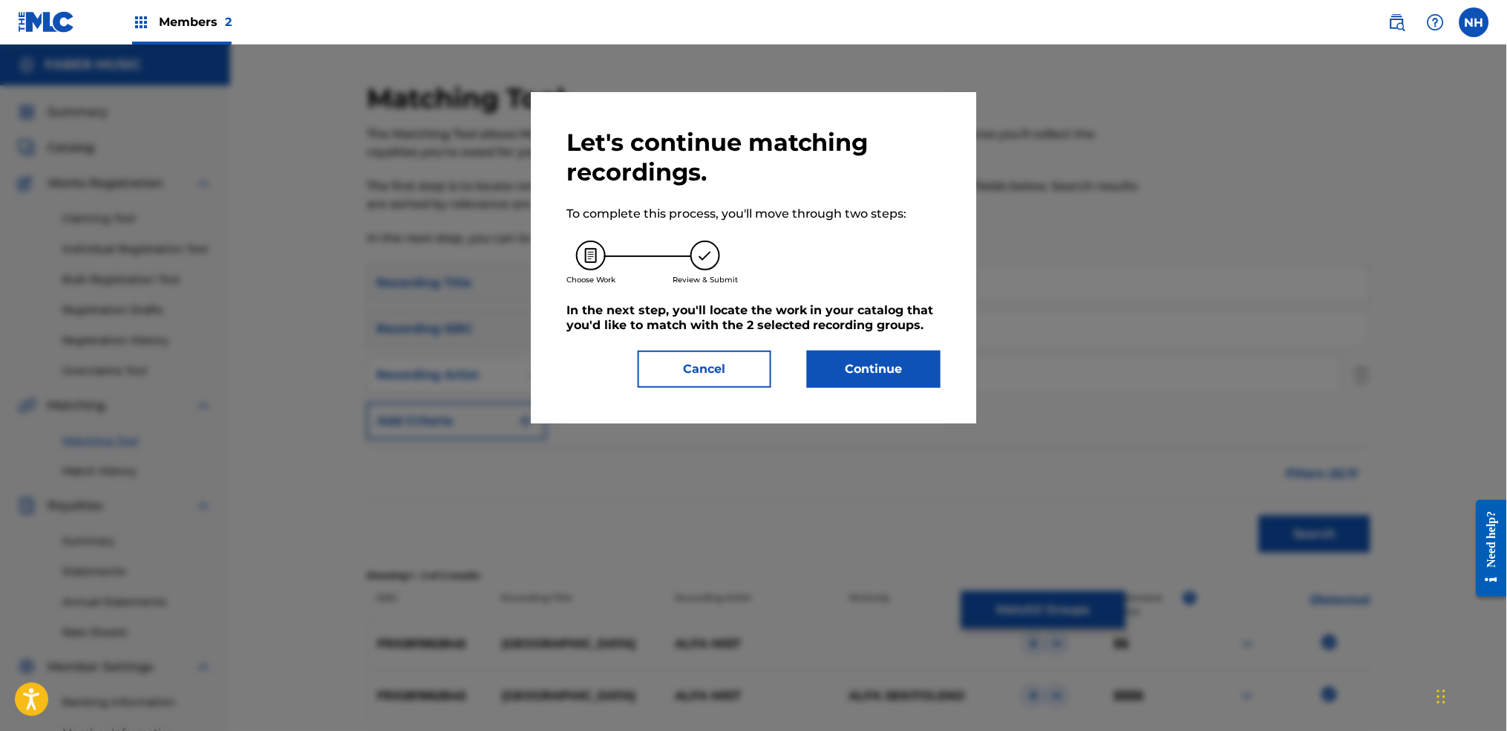
click at [878, 369] on button "Continue" at bounding box center [874, 368] width 134 height 37
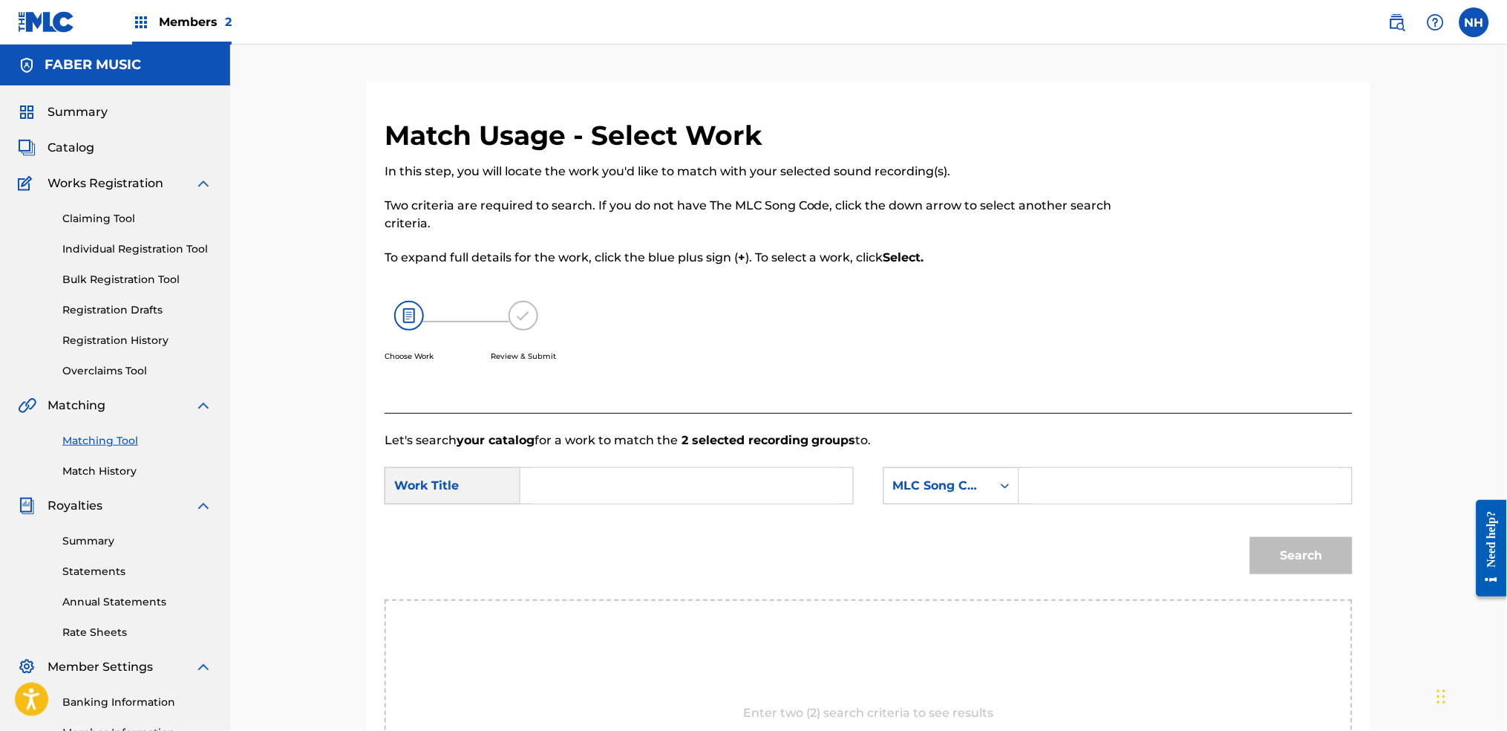
click at [696, 448] on p "Let's search your catalog for a work to match the 2 selected recording groups t…" at bounding box center [869, 440] width 968 height 18
click at [716, 489] on input "Search Form" at bounding box center [686, 486] width 307 height 36
paste input "NEWHAM VILLAGE"
type input "NEWHAM VILLAGE"
click at [988, 480] on div "MLC Song Code" at bounding box center [938, 485] width 108 height 28
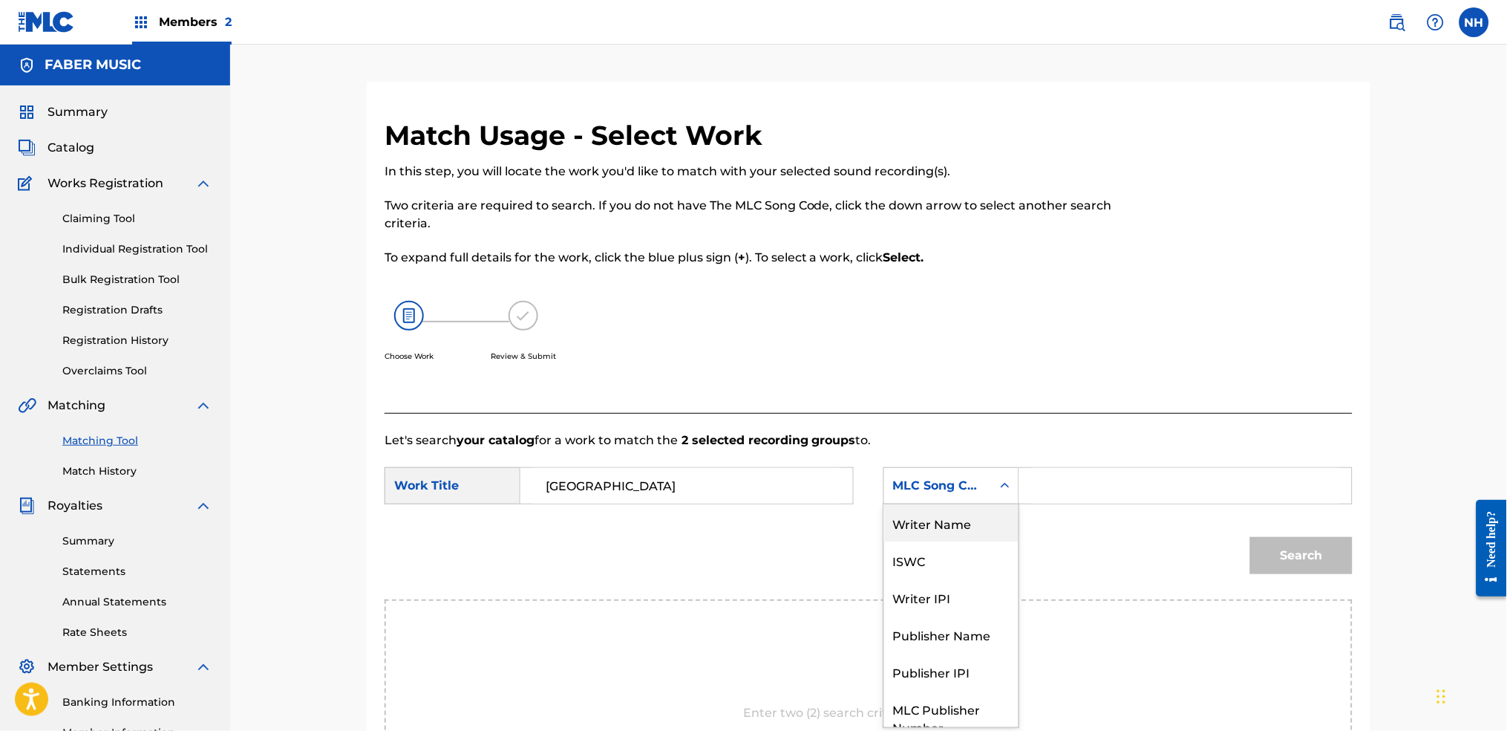
drag, startPoint x: 958, startPoint y: 519, endPoint x: 1004, endPoint y: 511, distance: 46.8
click at [975, 520] on div "Writer Name" at bounding box center [951, 522] width 134 height 37
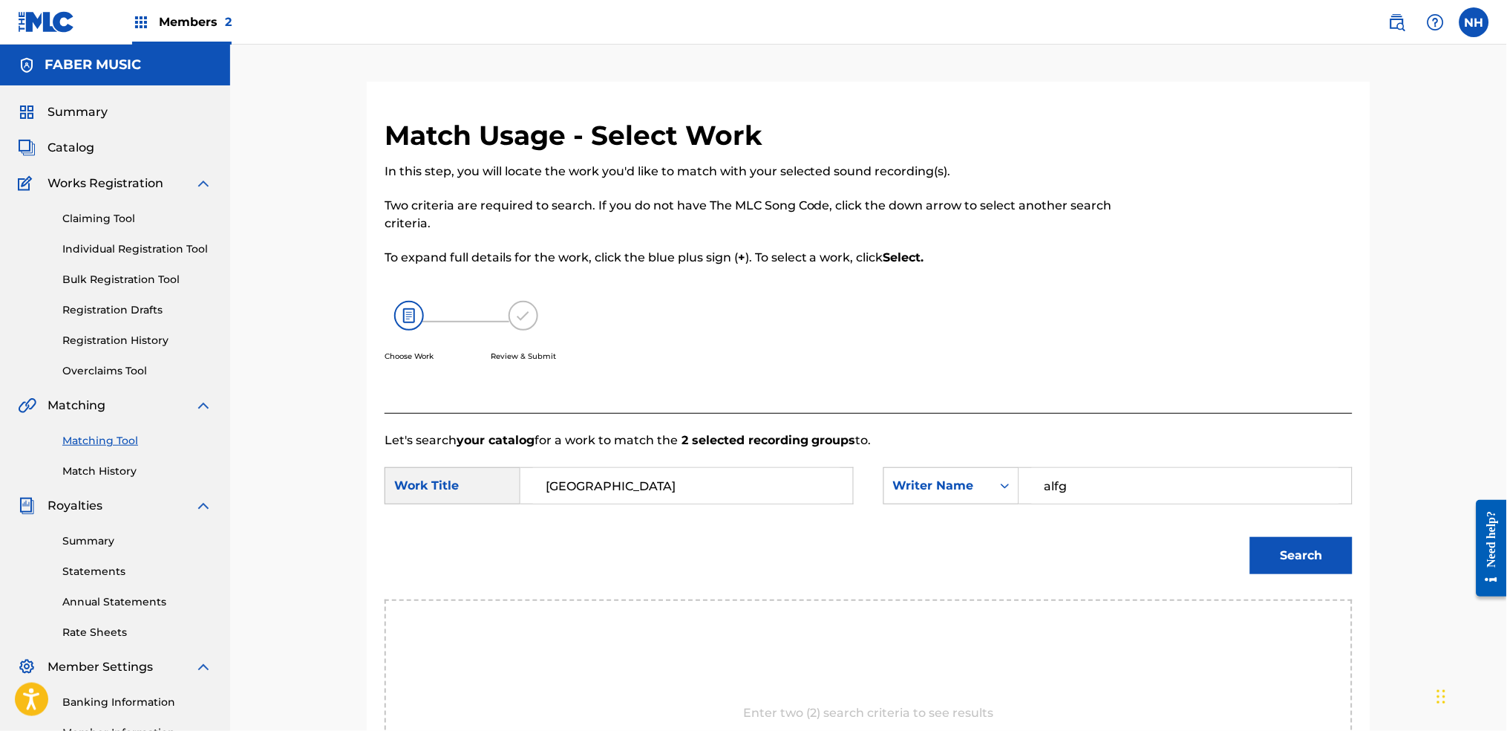
drag, startPoint x: 1077, startPoint y: 482, endPoint x: 1056, endPoint y: 487, distance: 22.1
click at [1056, 487] on input "alfg" at bounding box center [1185, 486] width 307 height 36
type input "alfa"
click at [1220, 537] on button "Search" at bounding box center [1301, 555] width 102 height 37
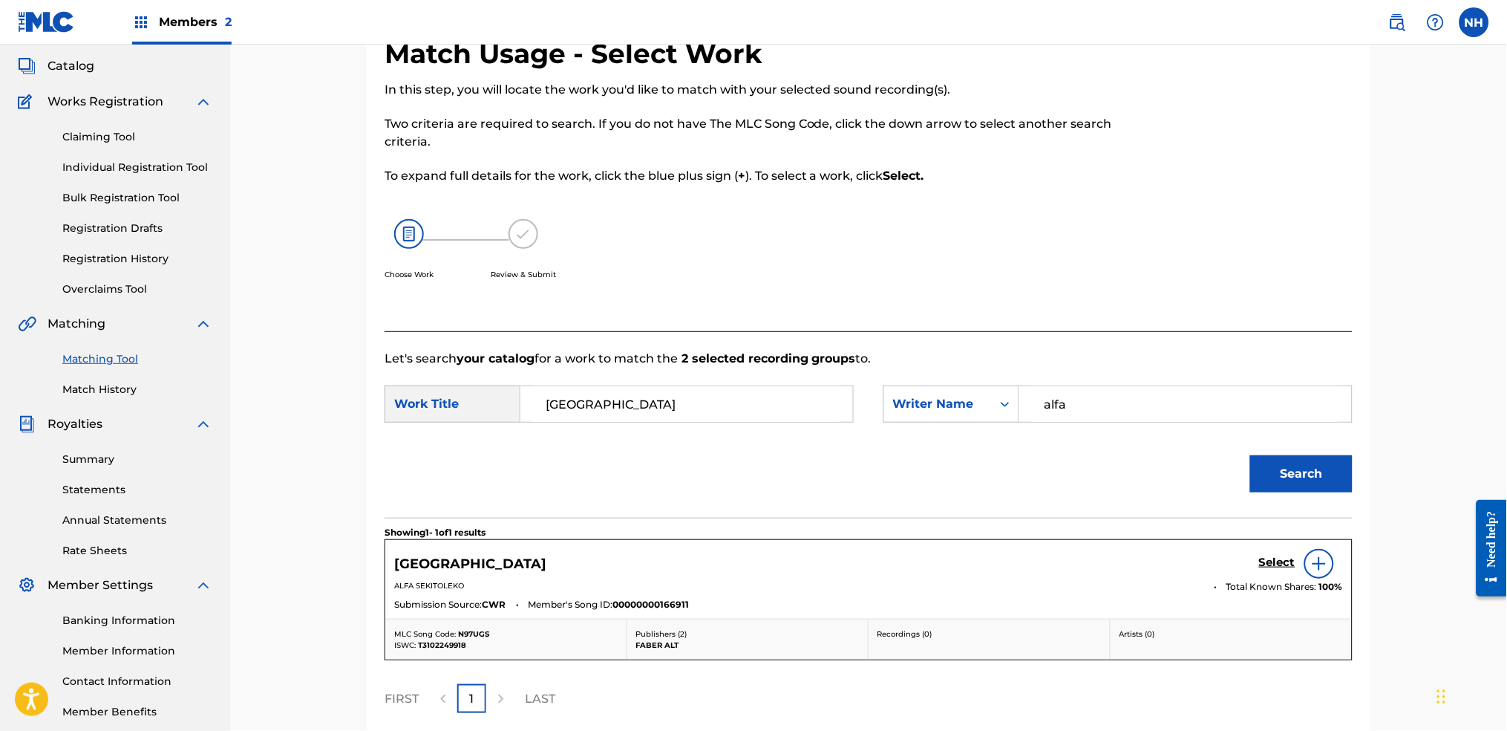
scroll to position [215, 0]
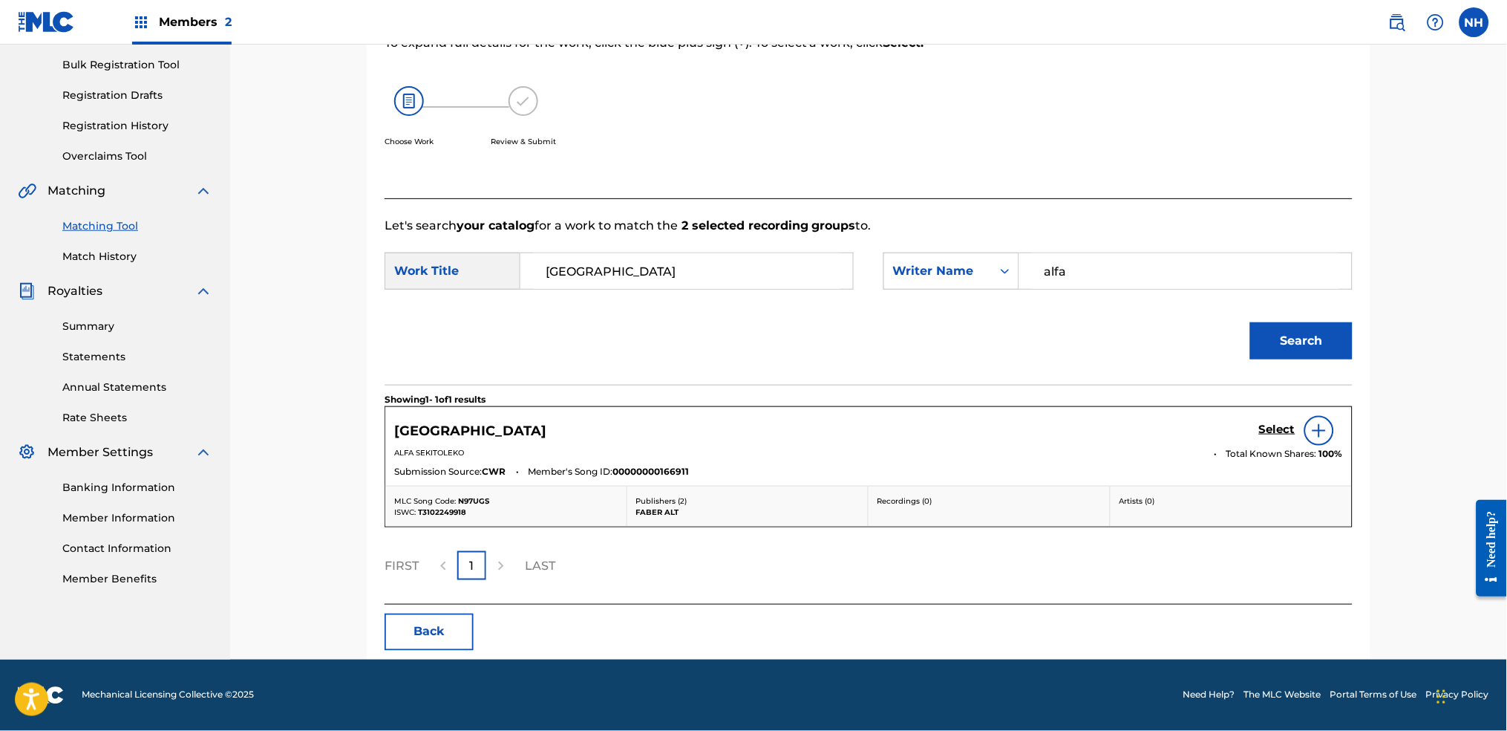
click at [1220, 456] on div "ALFA SEKITOLEKO Total Known Shares: 100 %" at bounding box center [868, 455] width 949 height 16
click at [1220, 436] on div "NEWHAM VILLAGE Select" at bounding box center [868, 431] width 949 height 30
click at [1220, 419] on div "Select" at bounding box center [1301, 431] width 84 height 30
click at [1220, 428] on h5 "Select" at bounding box center [1277, 429] width 36 height 14
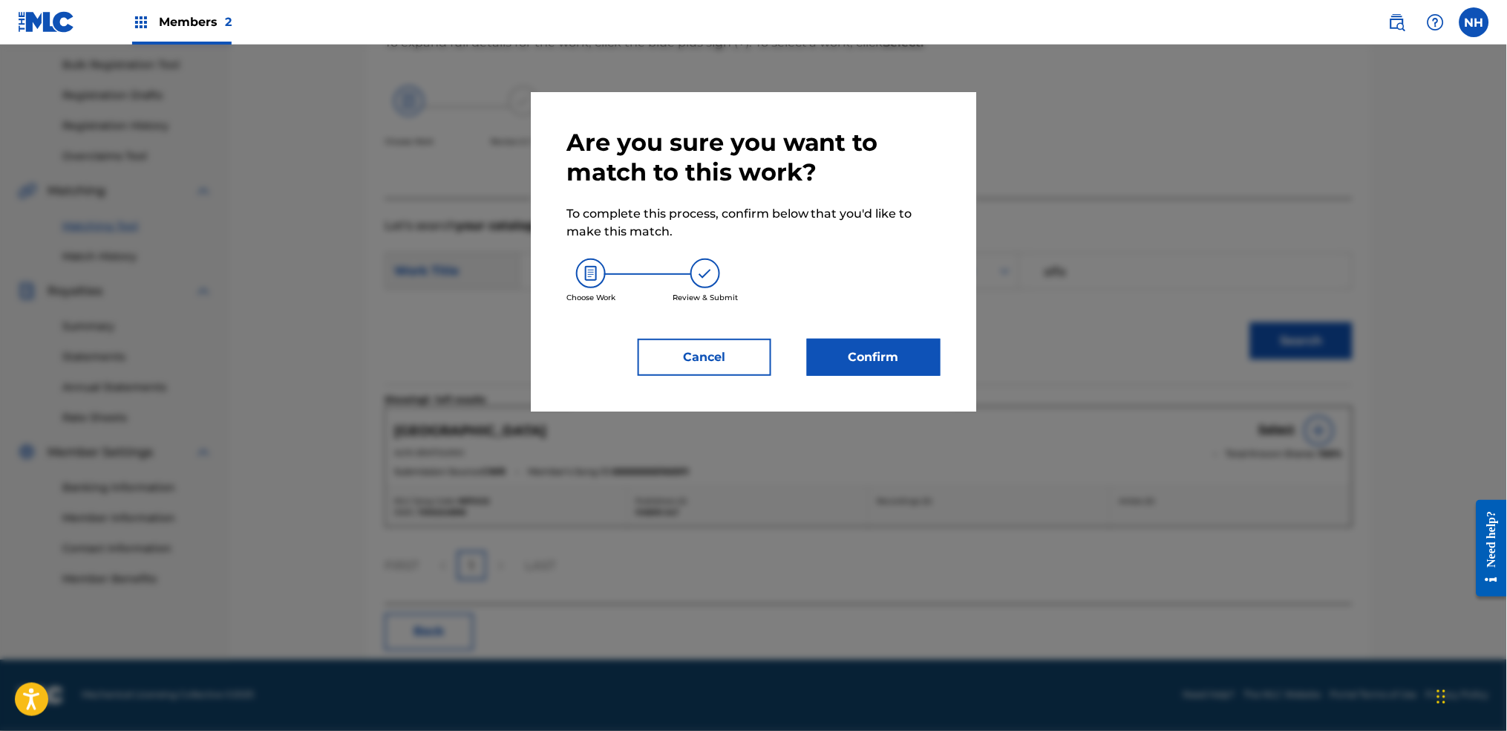
click at [893, 371] on button "Confirm" at bounding box center [874, 357] width 134 height 37
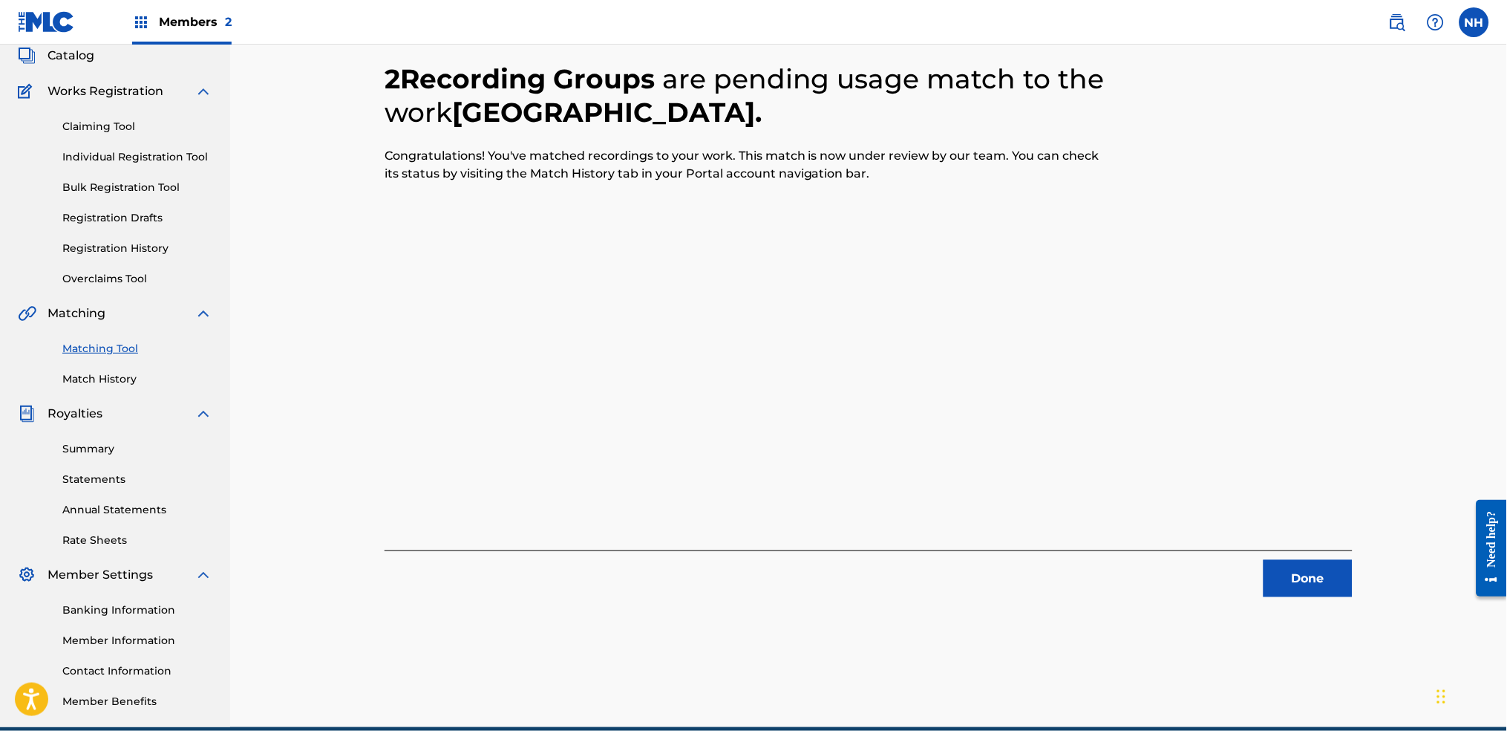
scroll to position [60, 0]
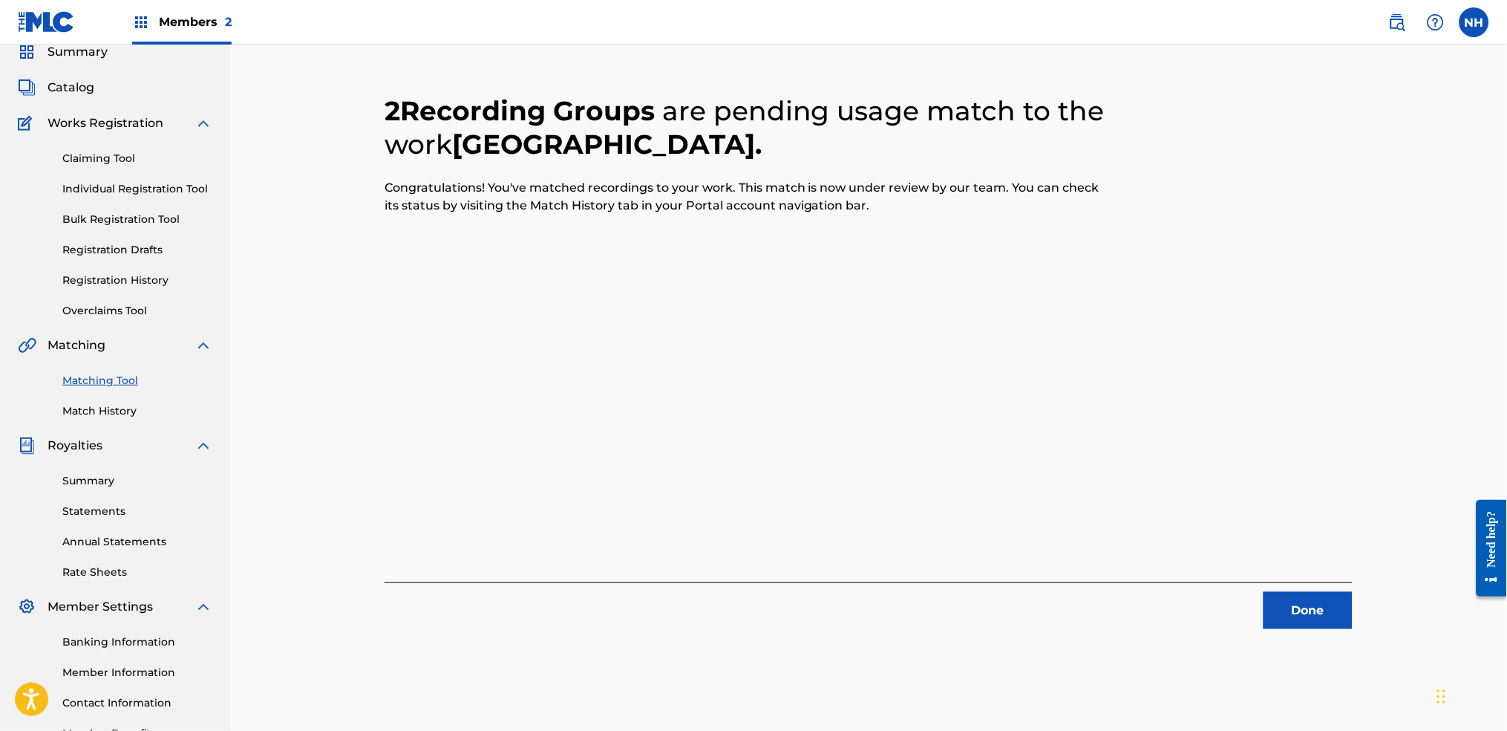
click at [1220, 543] on div "2 Recording Groups are pending usage match to the work NEWHAM VILLAGE . Congrat…" at bounding box center [868, 390] width 1039 height 737
click at [1220, 543] on button "Done" at bounding box center [1308, 610] width 89 height 37
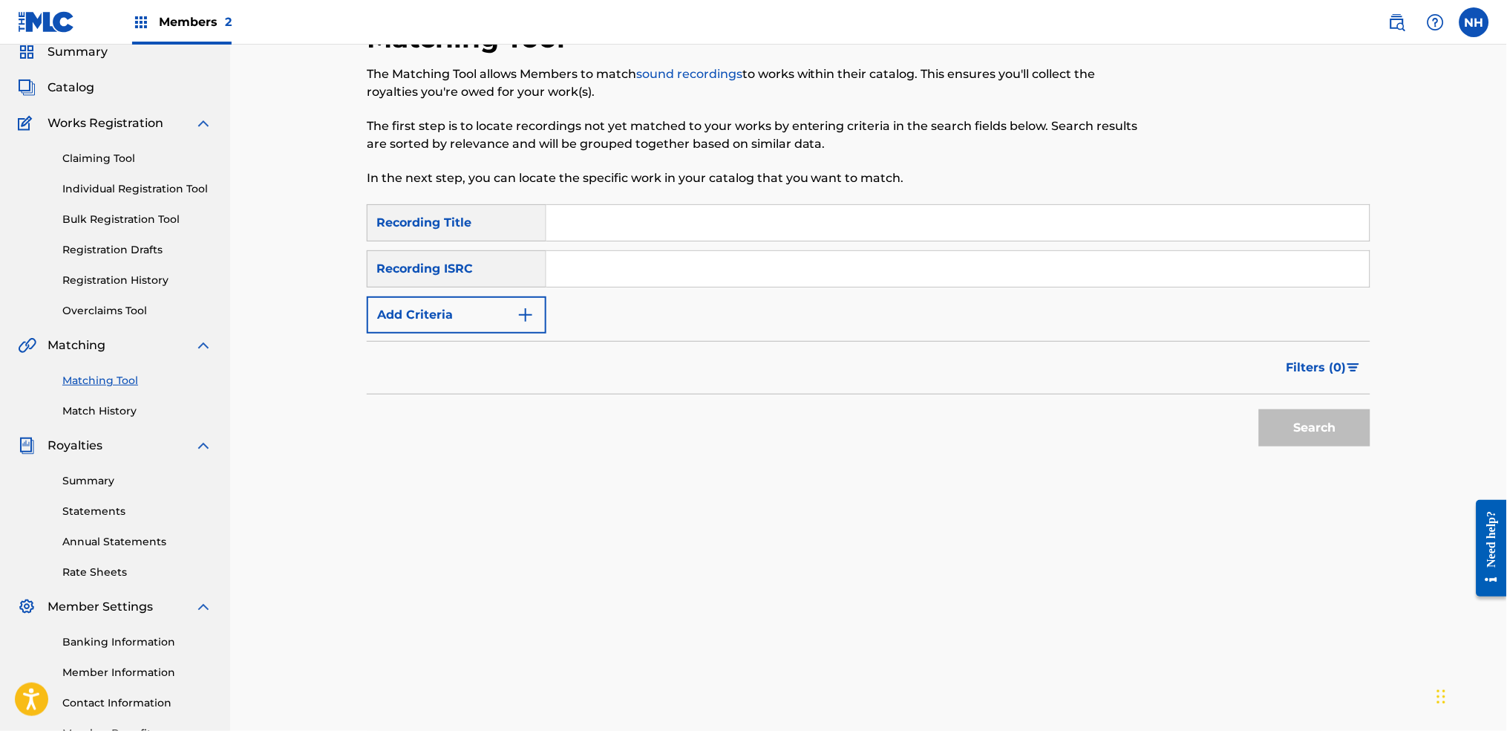
click at [694, 236] on input "Search Form" at bounding box center [957, 223] width 823 height 36
paste input "HIGH RISK"
type input "HIGH RISK"
click at [495, 297] on button "Add Criteria" at bounding box center [457, 314] width 180 height 37
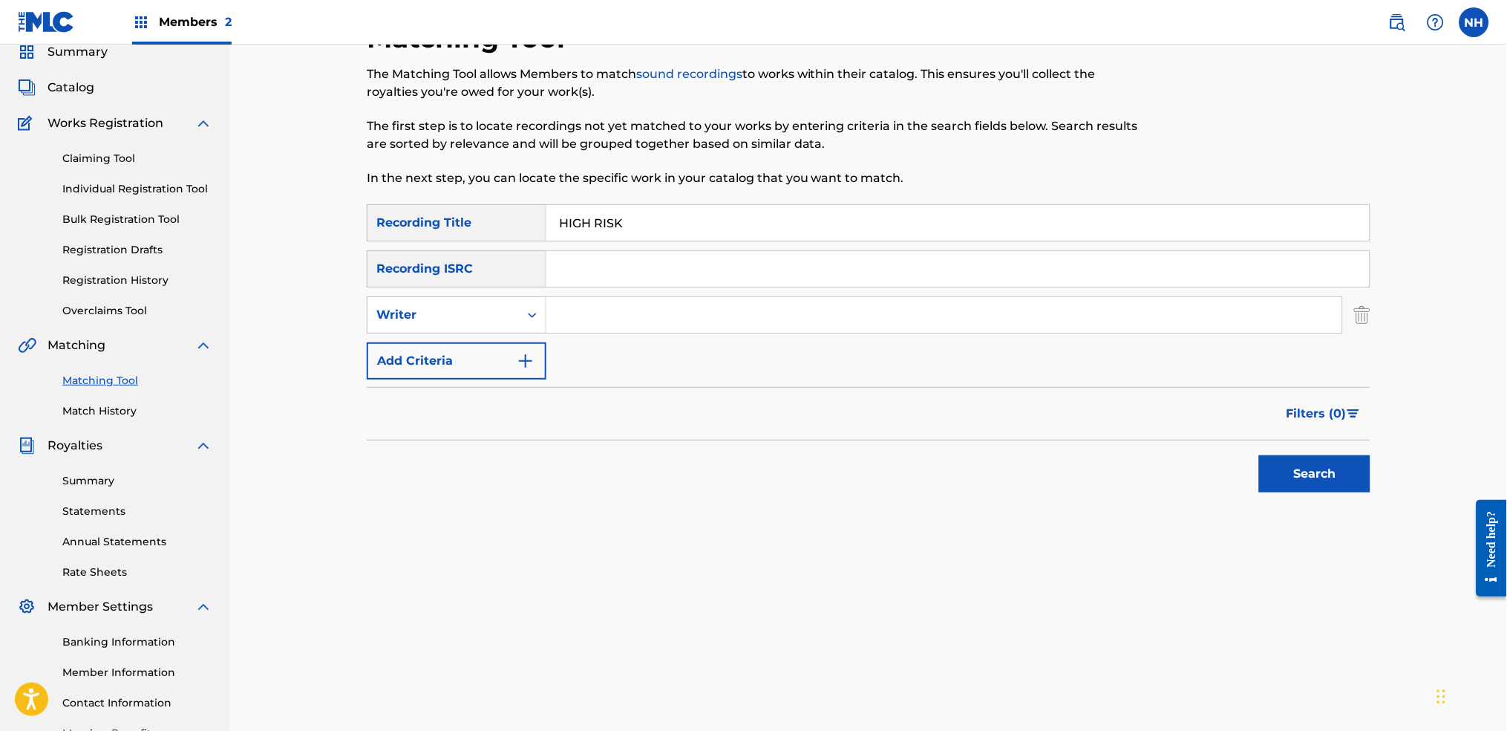
click at [514, 340] on div "SearchWithCriteriab69bc63f-c16c-46f9-943a-ffcfdda0fead Recording Title HIGH RIS…" at bounding box center [869, 291] width 1004 height 175
click at [513, 347] on button "Add Criteria" at bounding box center [457, 360] width 180 height 37
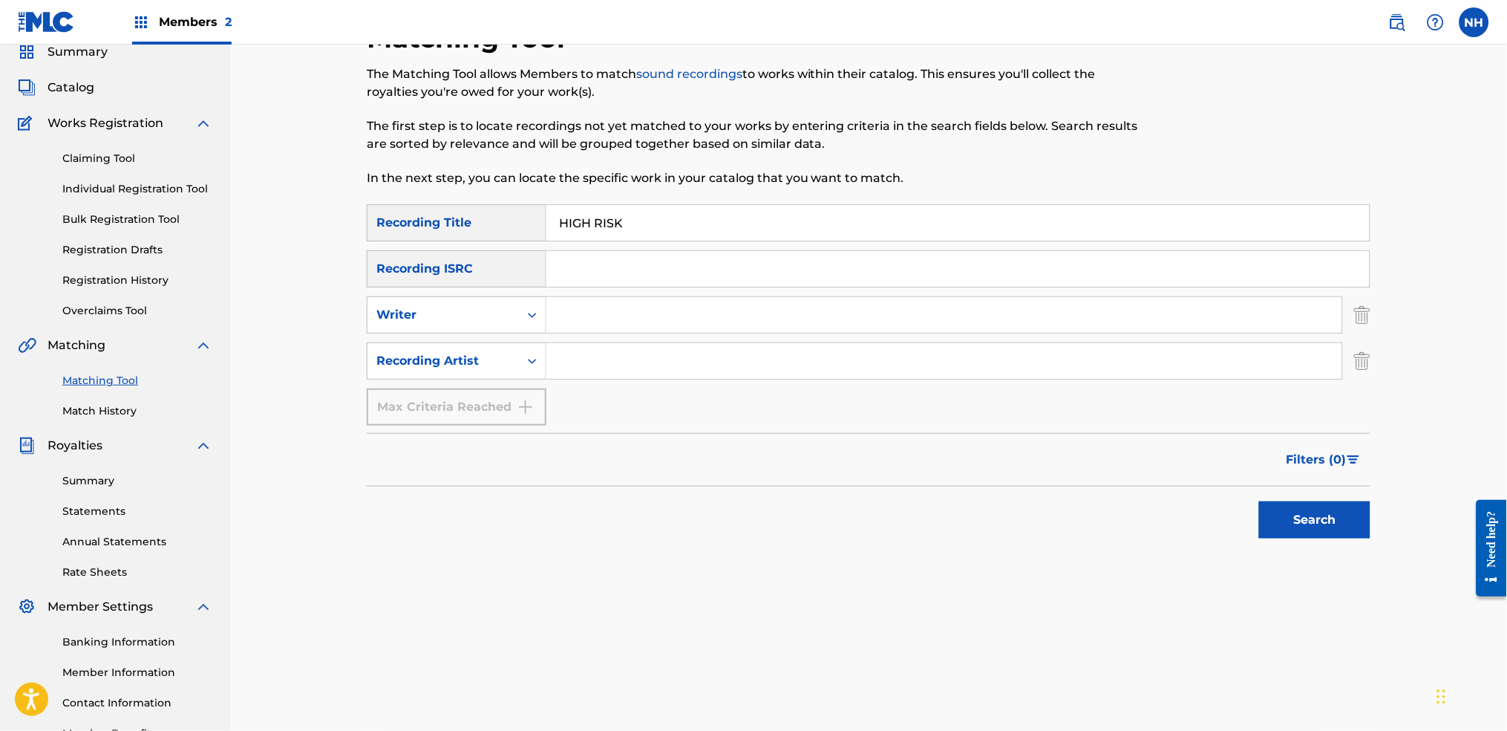
click at [602, 356] on input "Search Form" at bounding box center [944, 361] width 796 height 36
type input "alfa mist"
click at [1220, 543] on div "SearchWithCriteriab69bc63f-c16c-46f9-943a-ffcfdda0fead Recording Title HIGH RIS…" at bounding box center [869, 379] width 1004 height 350
click at [1220, 529] on button "Search" at bounding box center [1314, 519] width 111 height 37
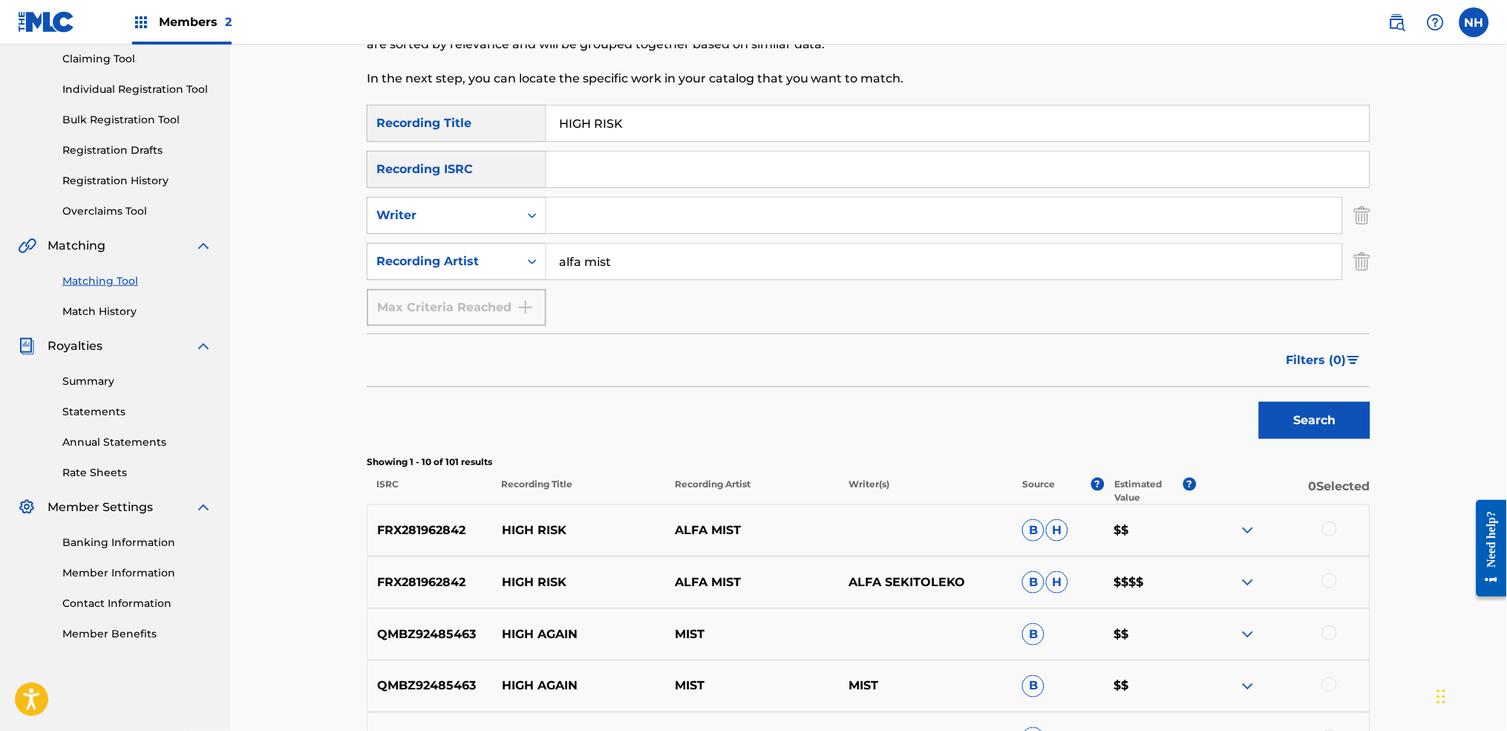
scroll to position [258, 0]
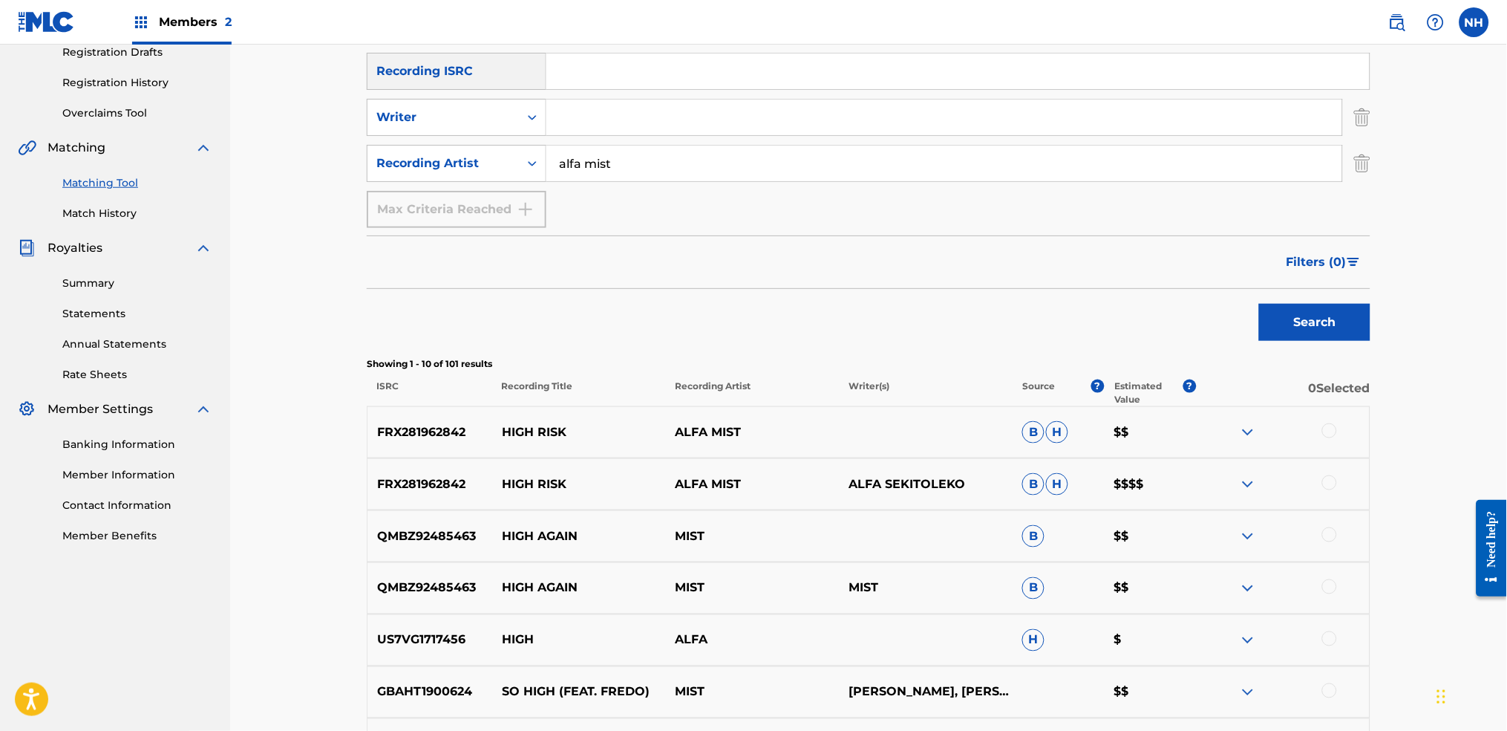
click at [1220, 425] on div at bounding box center [1283, 432] width 174 height 18
click at [1220, 428] on div at bounding box center [1283, 432] width 174 height 18
click at [1220, 480] on div at bounding box center [1329, 482] width 15 height 15
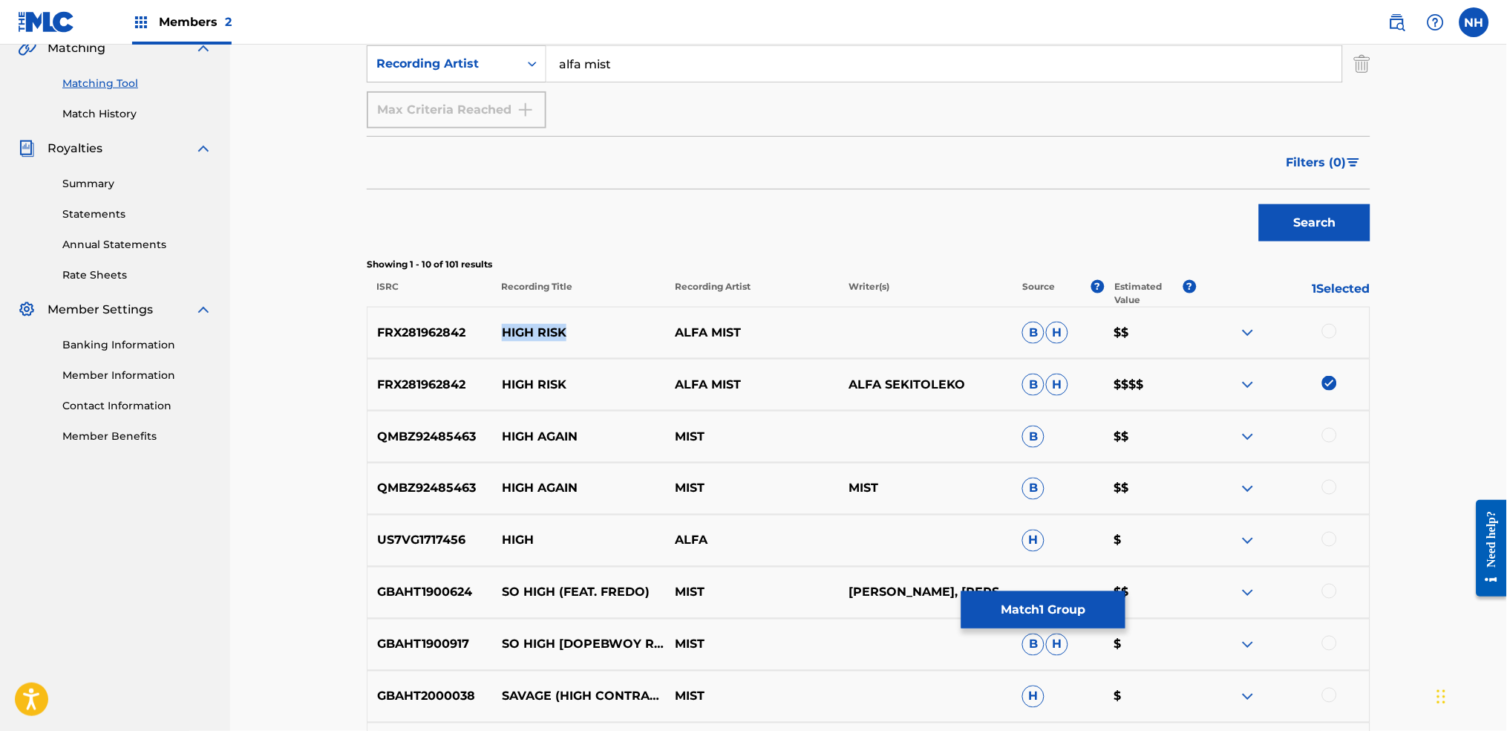
drag, startPoint x: 571, startPoint y: 333, endPoint x: 503, endPoint y: 336, distance: 67.6
click at [503, 336] on p "HIGH RISK" at bounding box center [579, 333] width 174 height 18
click at [1220, 328] on div at bounding box center [1329, 331] width 15 height 15
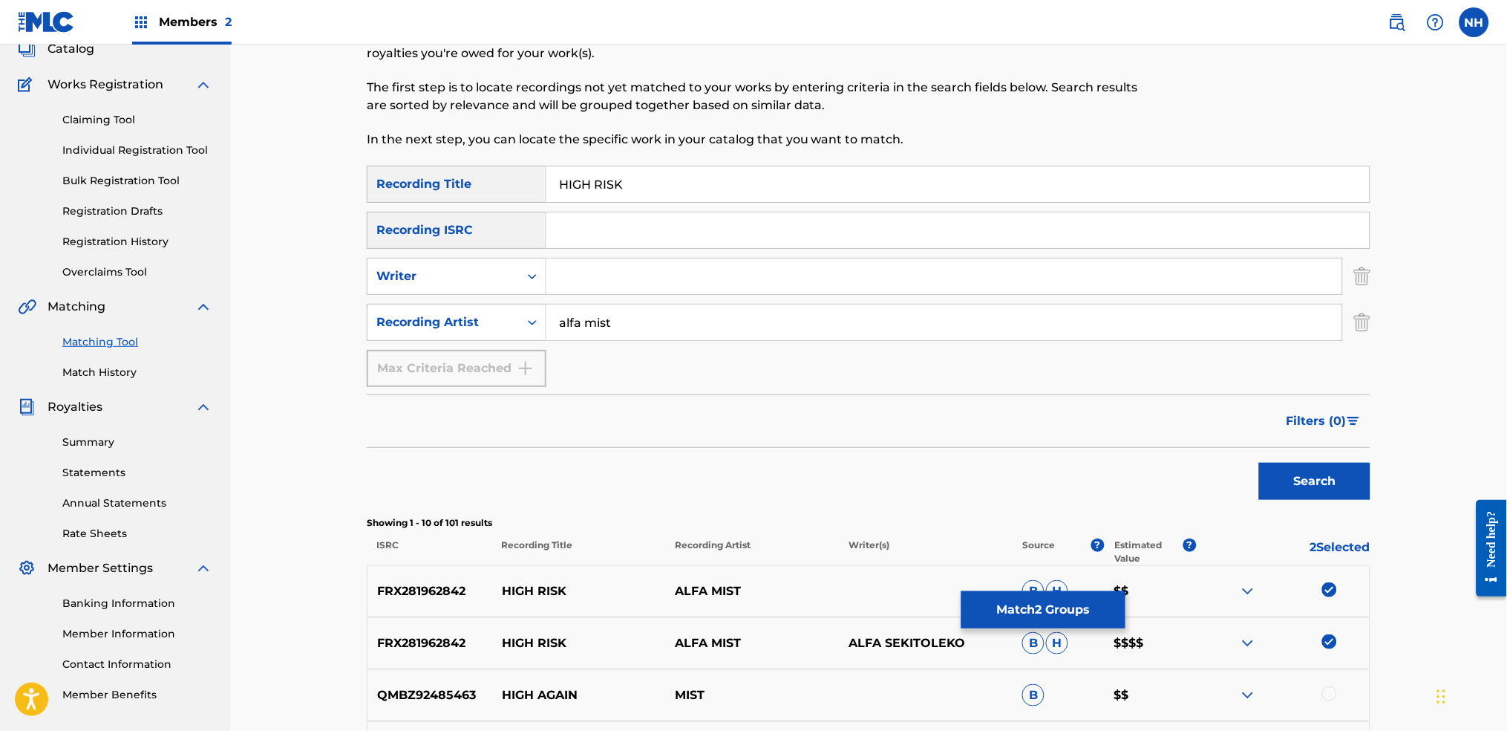
scroll to position [197, 0]
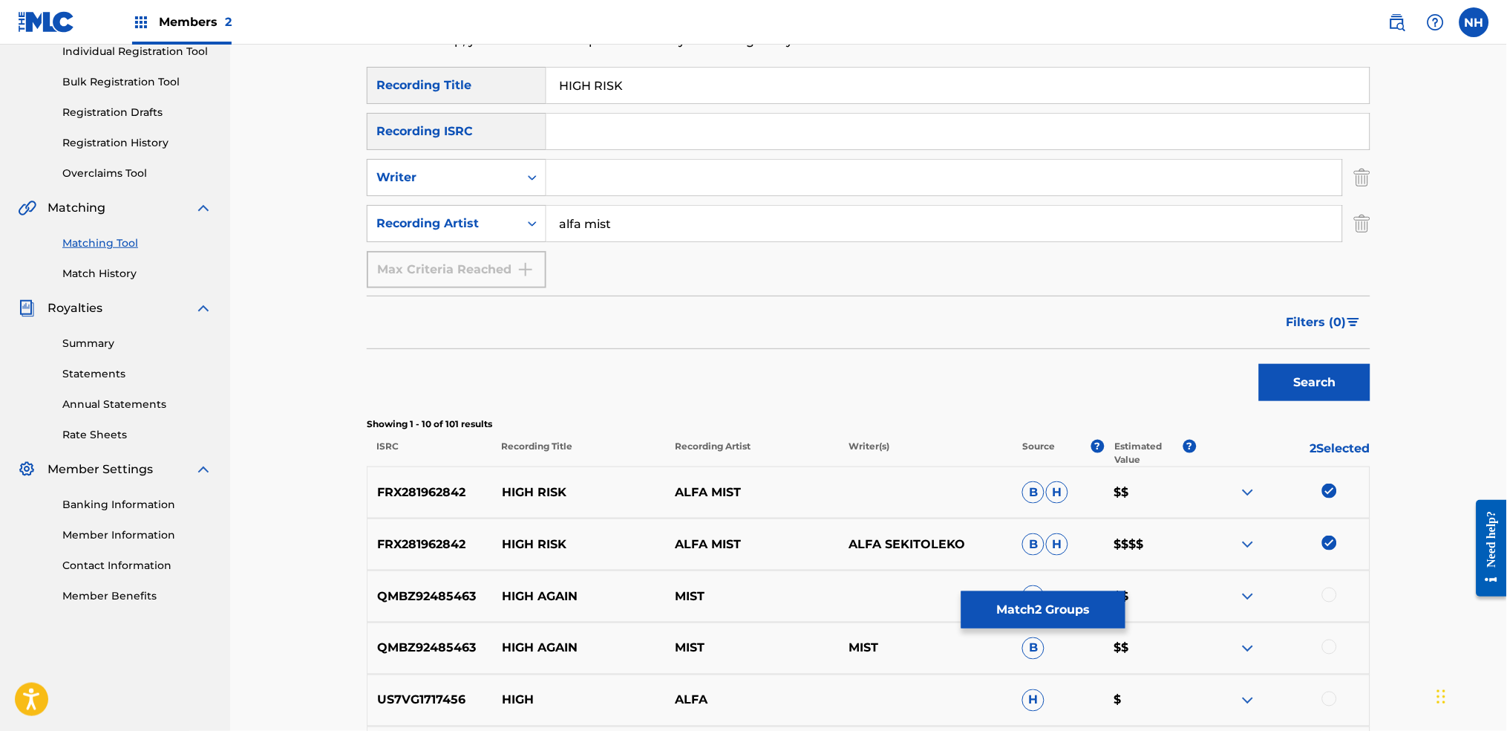
click at [1040, 543] on button "Match 2 Groups" at bounding box center [1043, 609] width 164 height 37
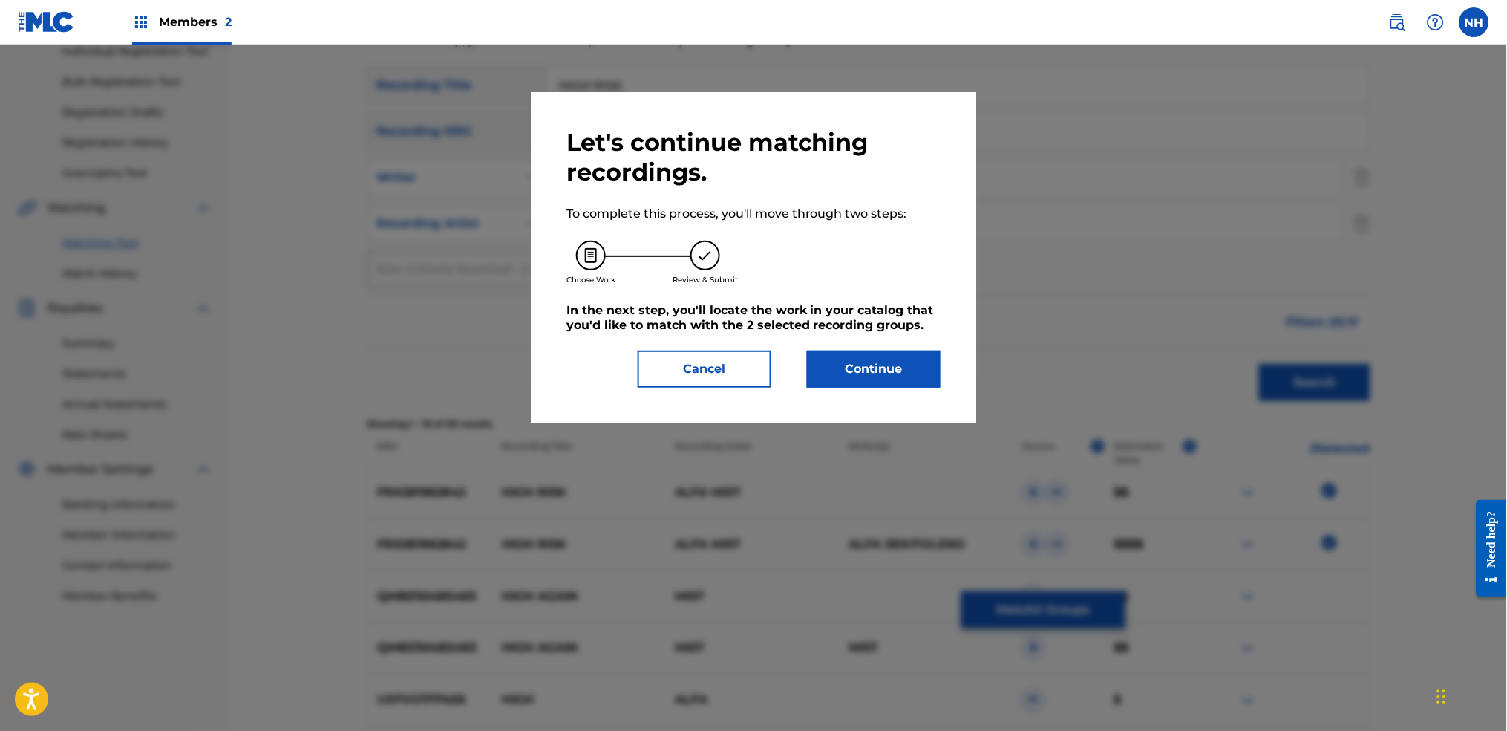
click at [899, 376] on button "Continue" at bounding box center [874, 368] width 134 height 37
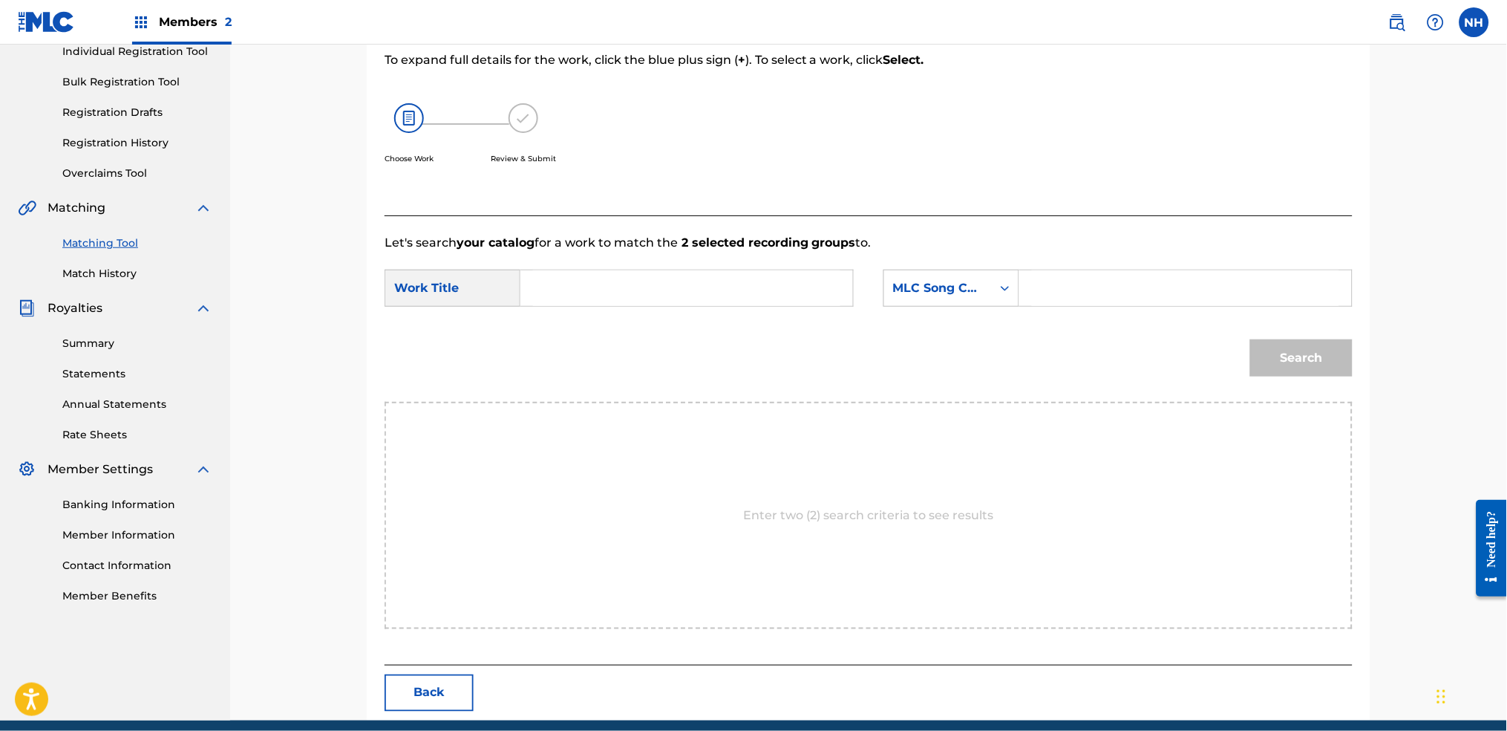
click at [788, 316] on form "SearchWithCriteria6344e5d8-ca65-4409-b8fc-ab4314757302 Work Title SearchWithCri…" at bounding box center [869, 327] width 968 height 150
click at [797, 290] on input "Search Form" at bounding box center [686, 288] width 307 height 36
paste input "HIGH RISK"
type input "HIGH RISK"
click at [990, 304] on div "MLC Song Code" at bounding box center [952, 288] width 136 height 37
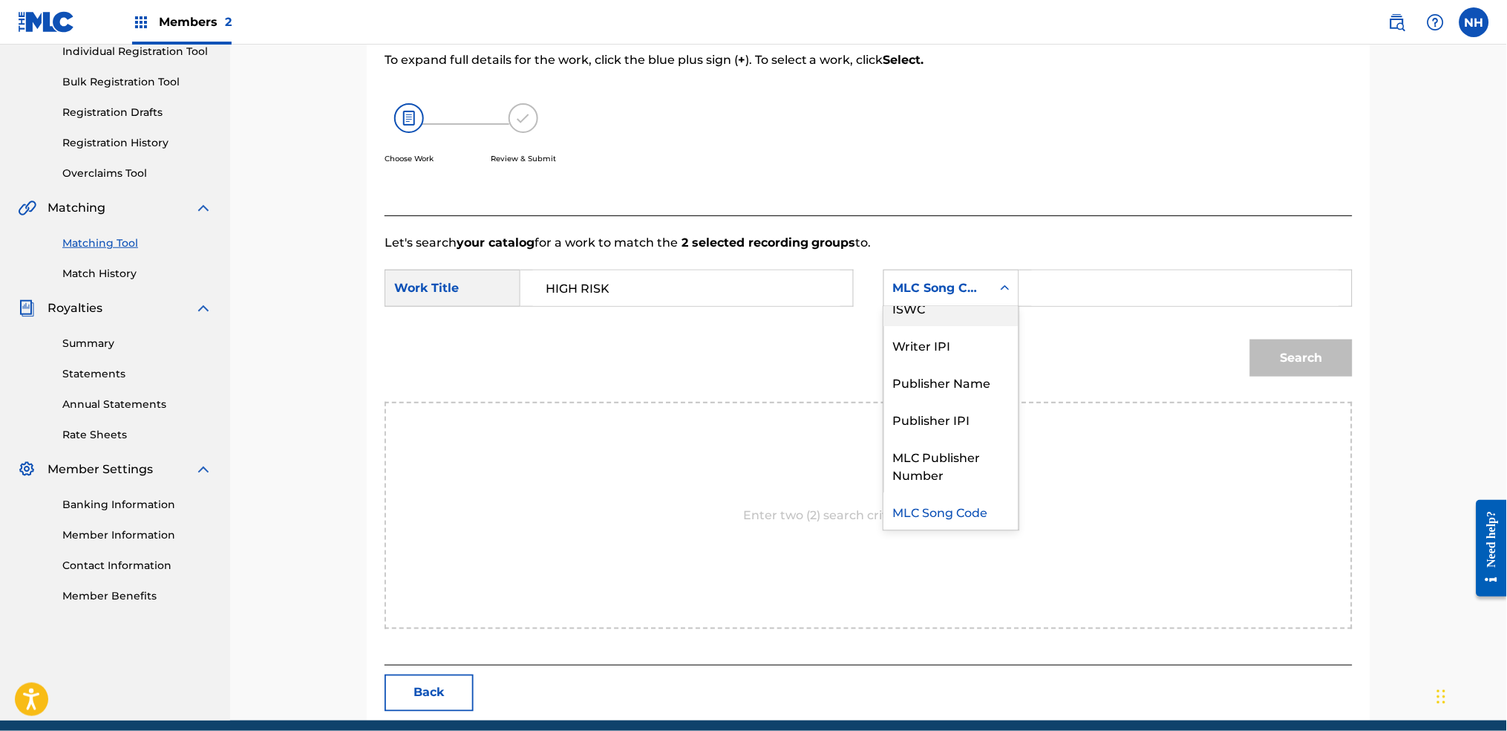
scroll to position [0, 0]
drag, startPoint x: 986, startPoint y: 327, endPoint x: 1094, endPoint y: 313, distance: 109.3
click at [1002, 322] on div "Writer Name" at bounding box center [951, 325] width 134 height 37
click at [1094, 313] on div "SearchWithCriteria6344e5d8-ca65-4409-b8fc-ab4314757302 Work Title HIGH RISK Sea…" at bounding box center [869, 293] width 968 height 46
click at [1097, 294] on input "Search Form" at bounding box center [1185, 288] width 307 height 36
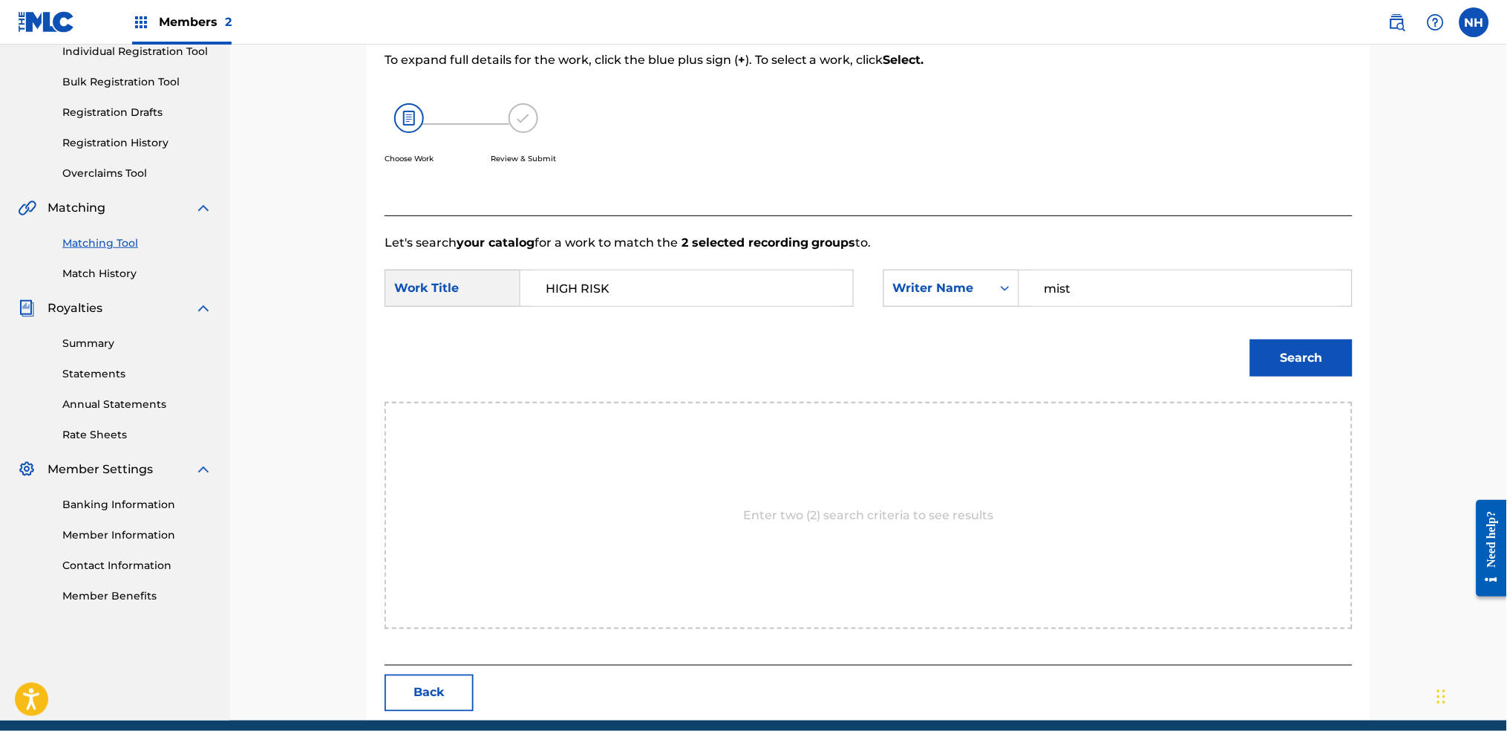
click at [1220, 348] on button "Search" at bounding box center [1301, 357] width 102 height 37
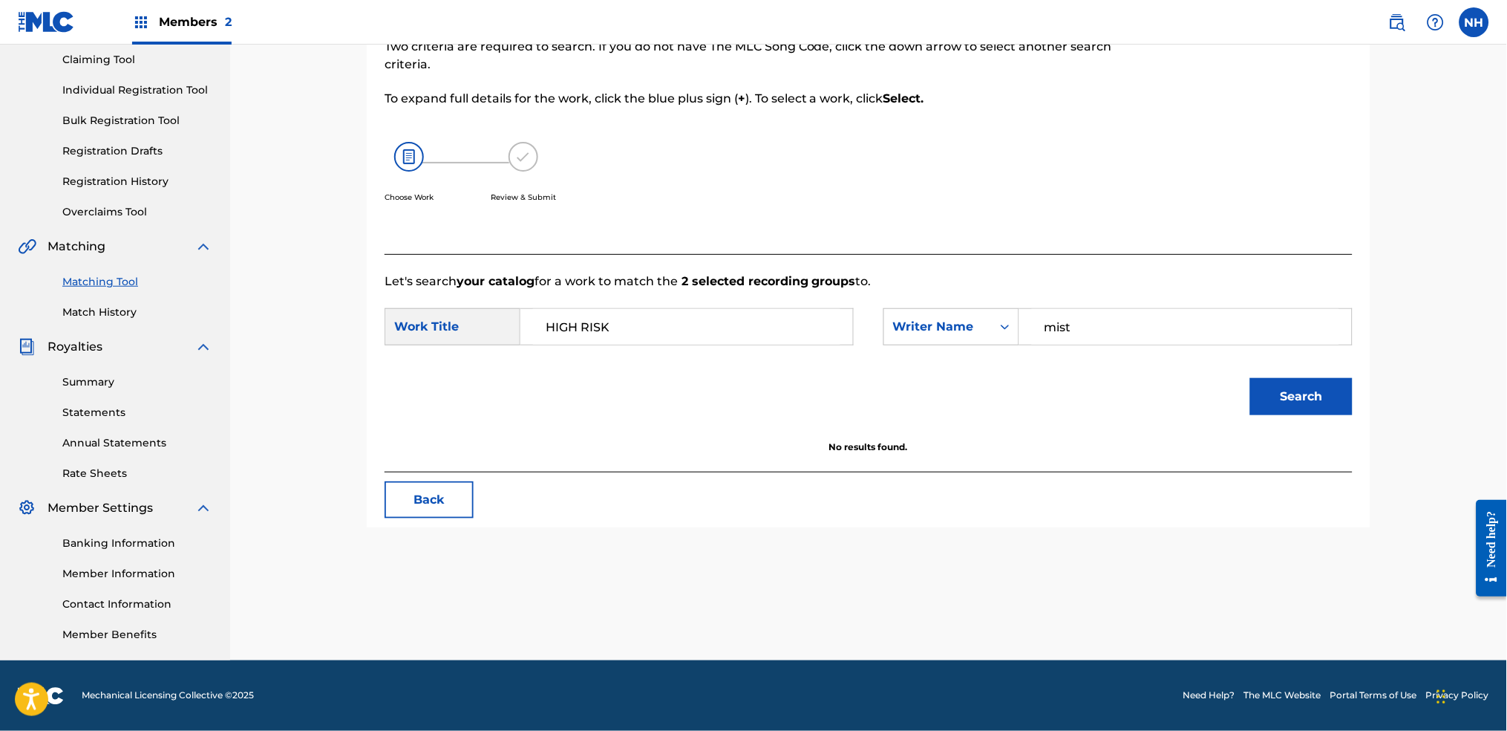
drag, startPoint x: 1154, startPoint y: 347, endPoint x: 1103, endPoint y: 325, distance: 55.2
click at [1106, 325] on div "SearchWithCriteria6344e5d8-ca65-4409-b8fc-ab4314757302 Work Title HIGH RISK Sea…" at bounding box center [869, 331] width 968 height 46
drag, startPoint x: 1103, startPoint y: 325, endPoint x: 728, endPoint y: 353, distance: 376.7
click at [733, 353] on div "SearchWithCriteria6344e5d8-ca65-4409-b8fc-ab4314757302 Work Title HIGH RISK Sea…" at bounding box center [869, 331] width 968 height 46
type input "alfa"
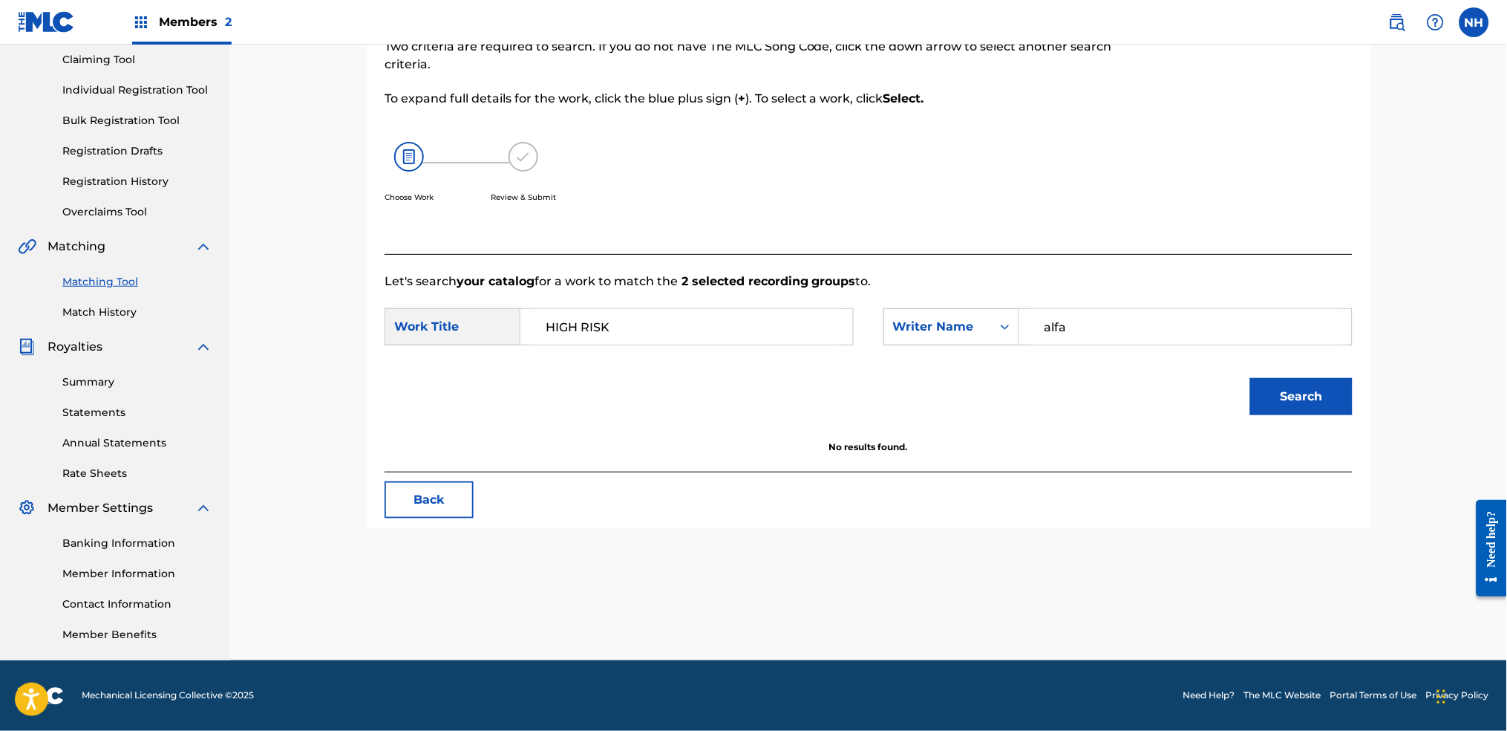
click at [1220, 414] on button "Search" at bounding box center [1301, 396] width 102 height 37
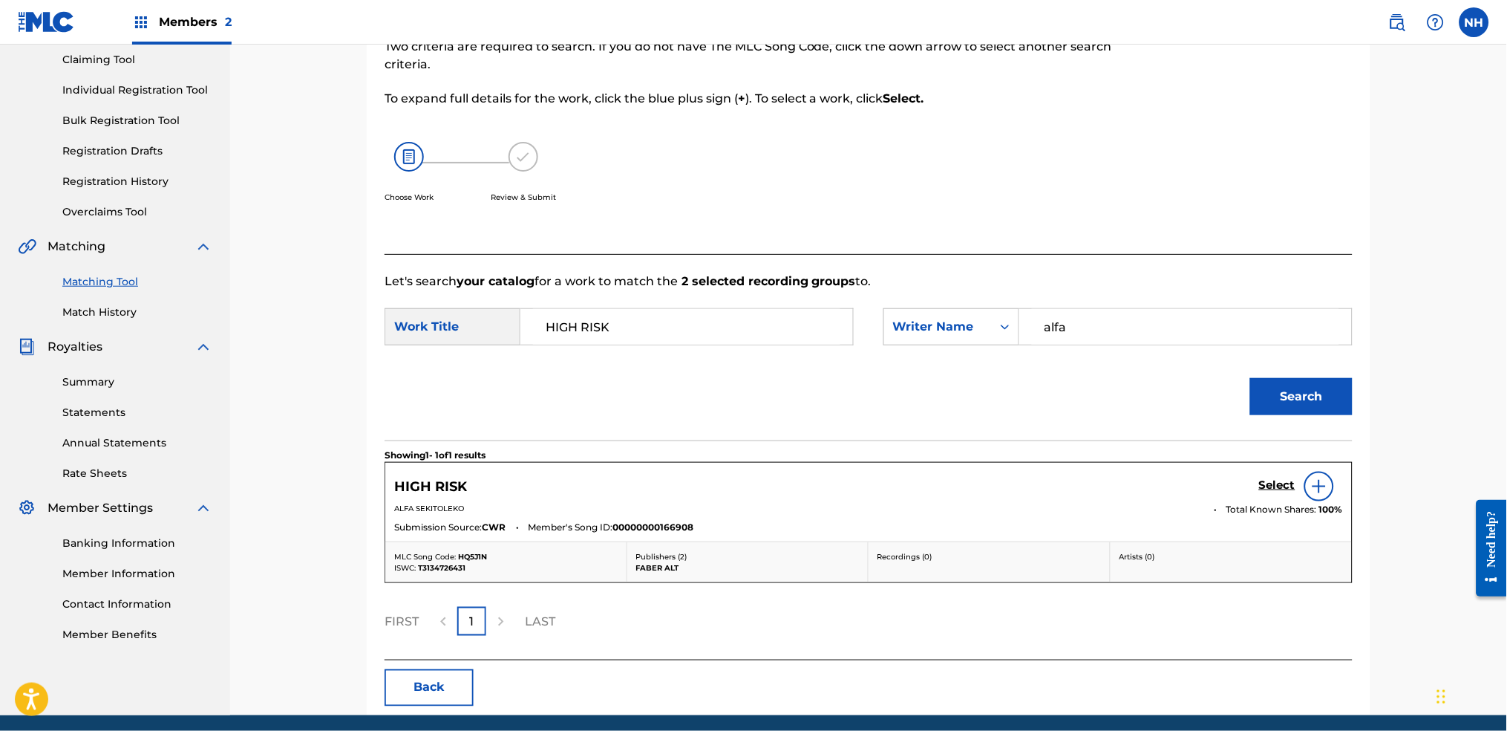
click at [1220, 476] on div "Select" at bounding box center [1301, 486] width 84 height 30
click at [1220, 485] on h5 "Select" at bounding box center [1277, 485] width 36 height 14
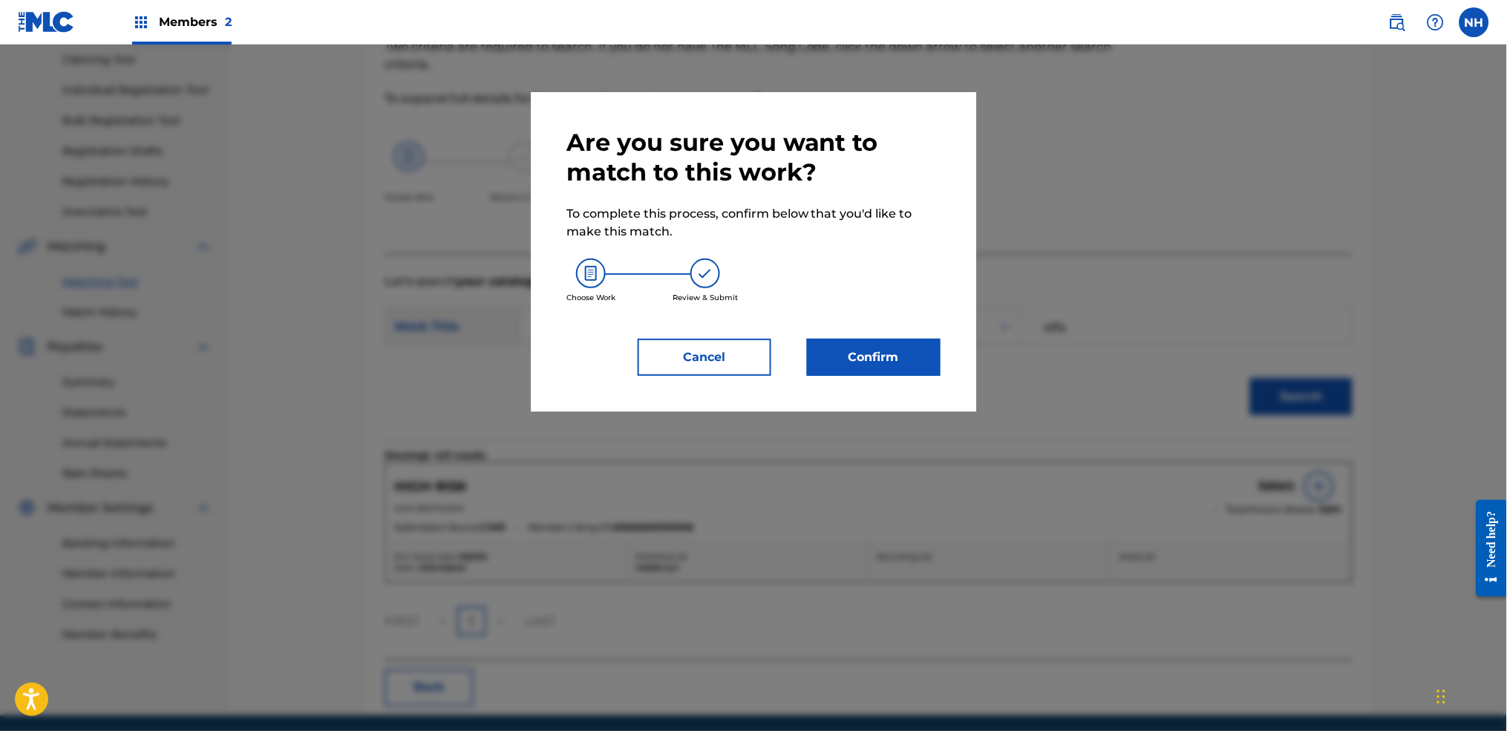
click at [805, 391] on div "Are you sure you want to match to this work? To complete this process, confirm …" at bounding box center [753, 251] width 445 height 319
click at [849, 372] on button "Confirm" at bounding box center [874, 357] width 134 height 37
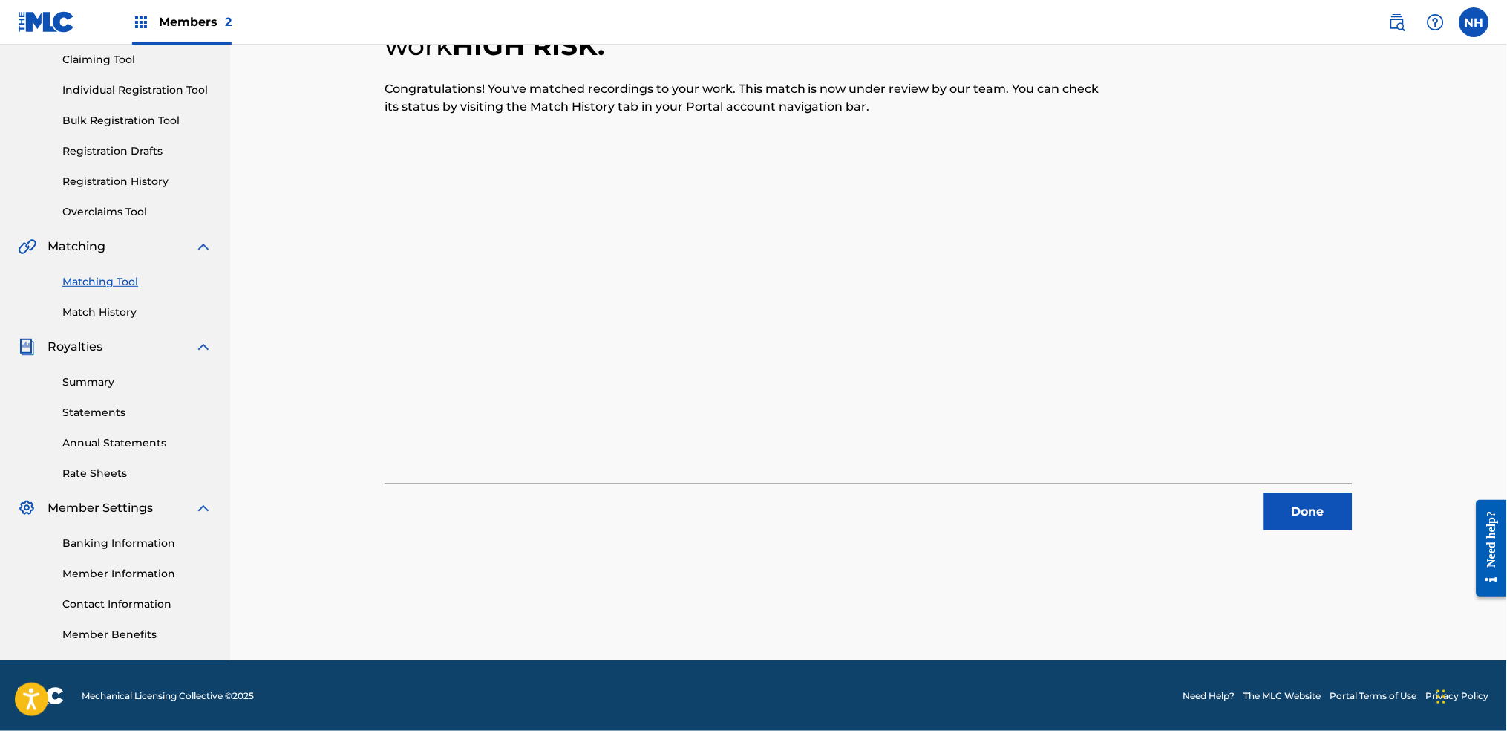
click at [1220, 543] on div "2 Recording Groups are pending usage match to the work HIGH RISK . Congratulati…" at bounding box center [868, 291] width 1039 height 737
click at [1220, 526] on button "Done" at bounding box center [1308, 511] width 89 height 37
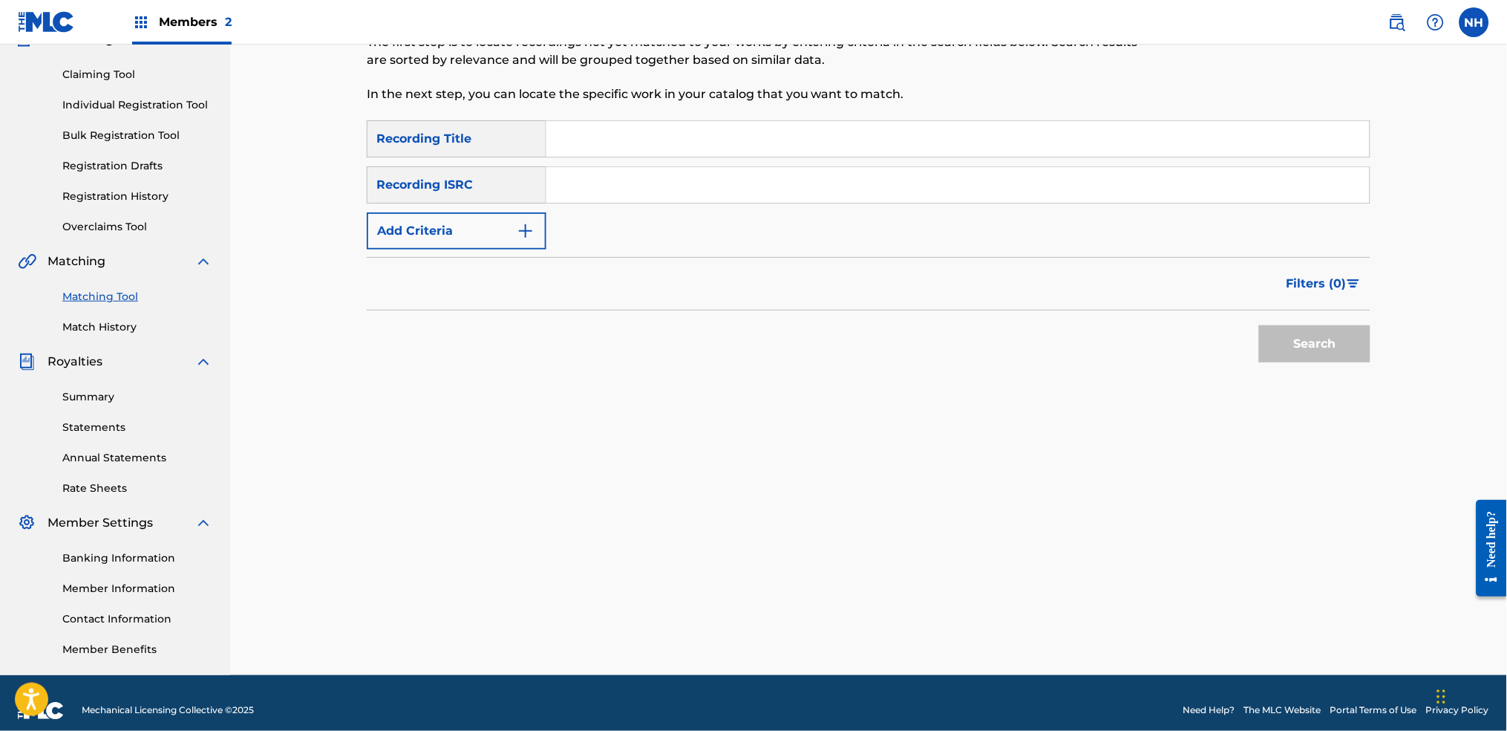
scroll to position [60, 0]
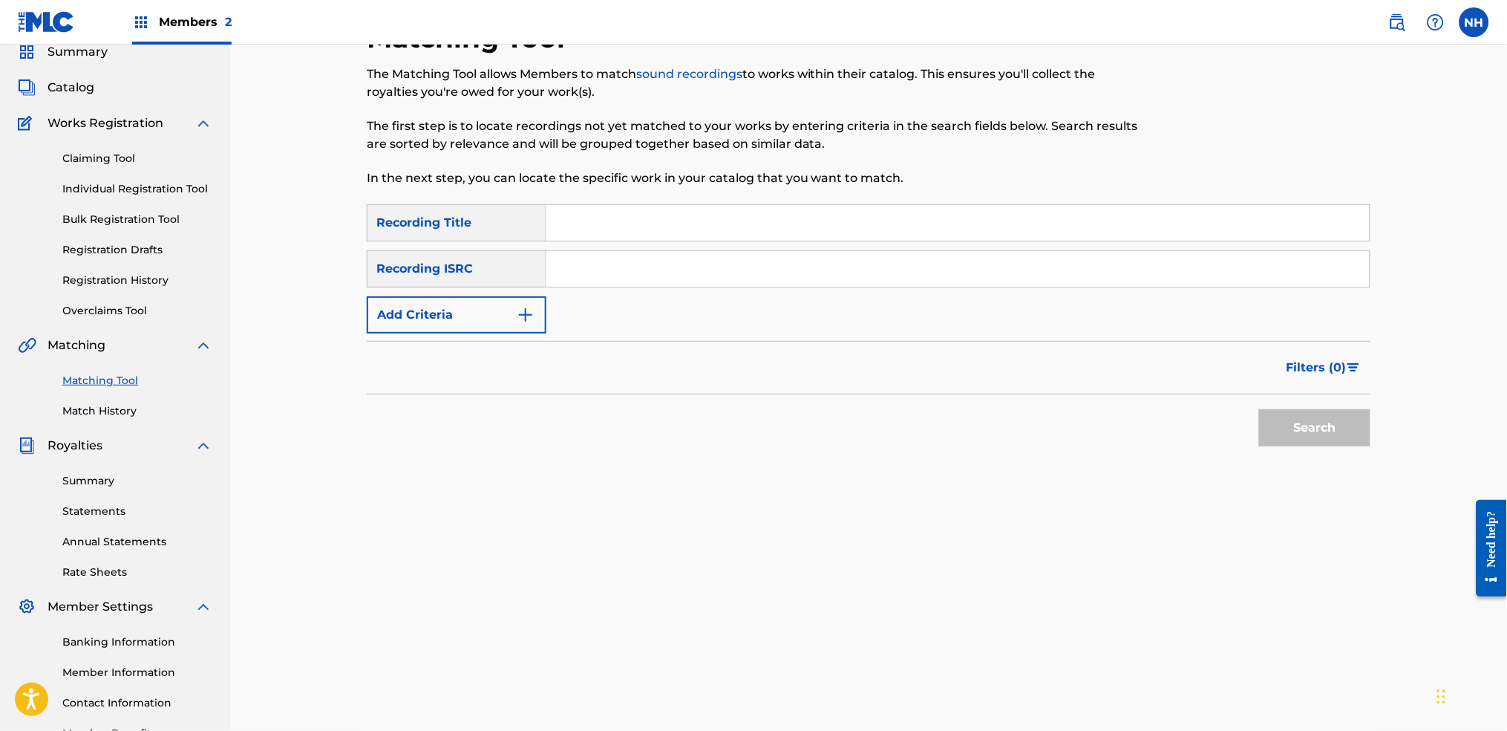
click at [640, 241] on div "SearchWithCriteriab69bc63f-c16c-46f9-943a-ffcfdda0fead Recording Title SearchWi…" at bounding box center [869, 268] width 1004 height 129
drag, startPoint x: 635, startPoint y: 224, endPoint x: 549, endPoint y: 272, distance: 97.7
click at [635, 223] on input "Search Form" at bounding box center [957, 223] width 823 height 36
paste input "COASTING"
type input "COASTING"
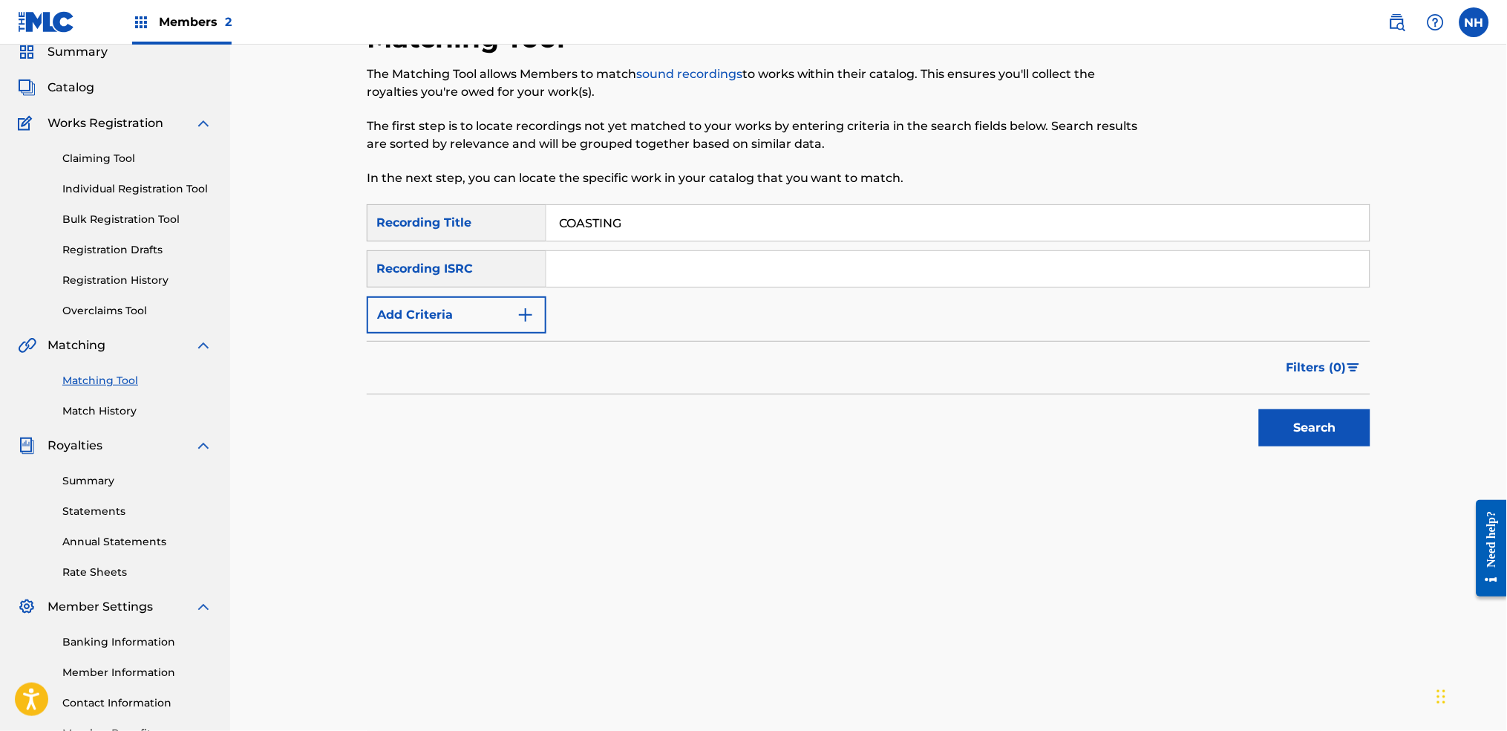
click at [506, 301] on button "Add Criteria" at bounding box center [457, 314] width 180 height 37
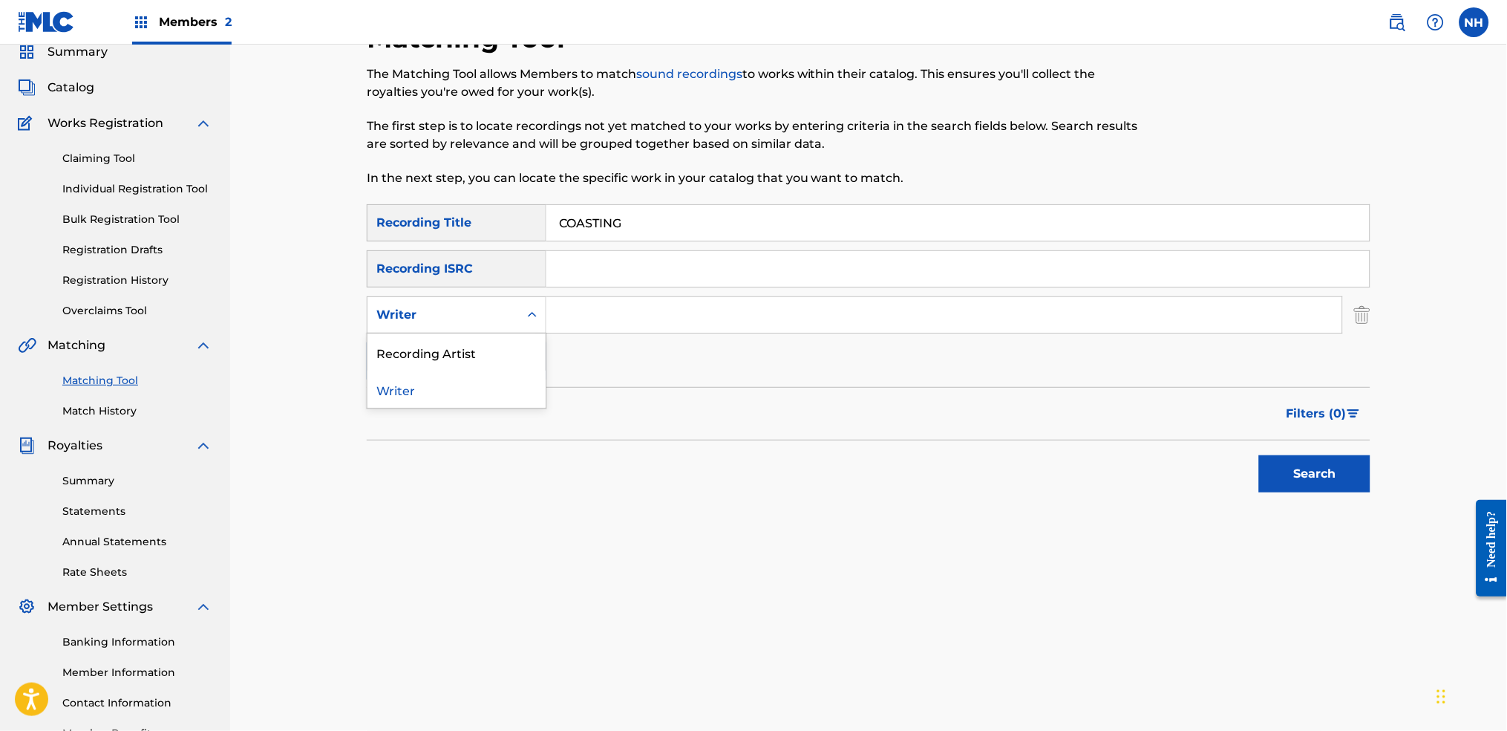
click at [514, 329] on div "Writer" at bounding box center [457, 314] width 180 height 37
click at [513, 348] on div "Recording Artist" at bounding box center [457, 351] width 178 height 37
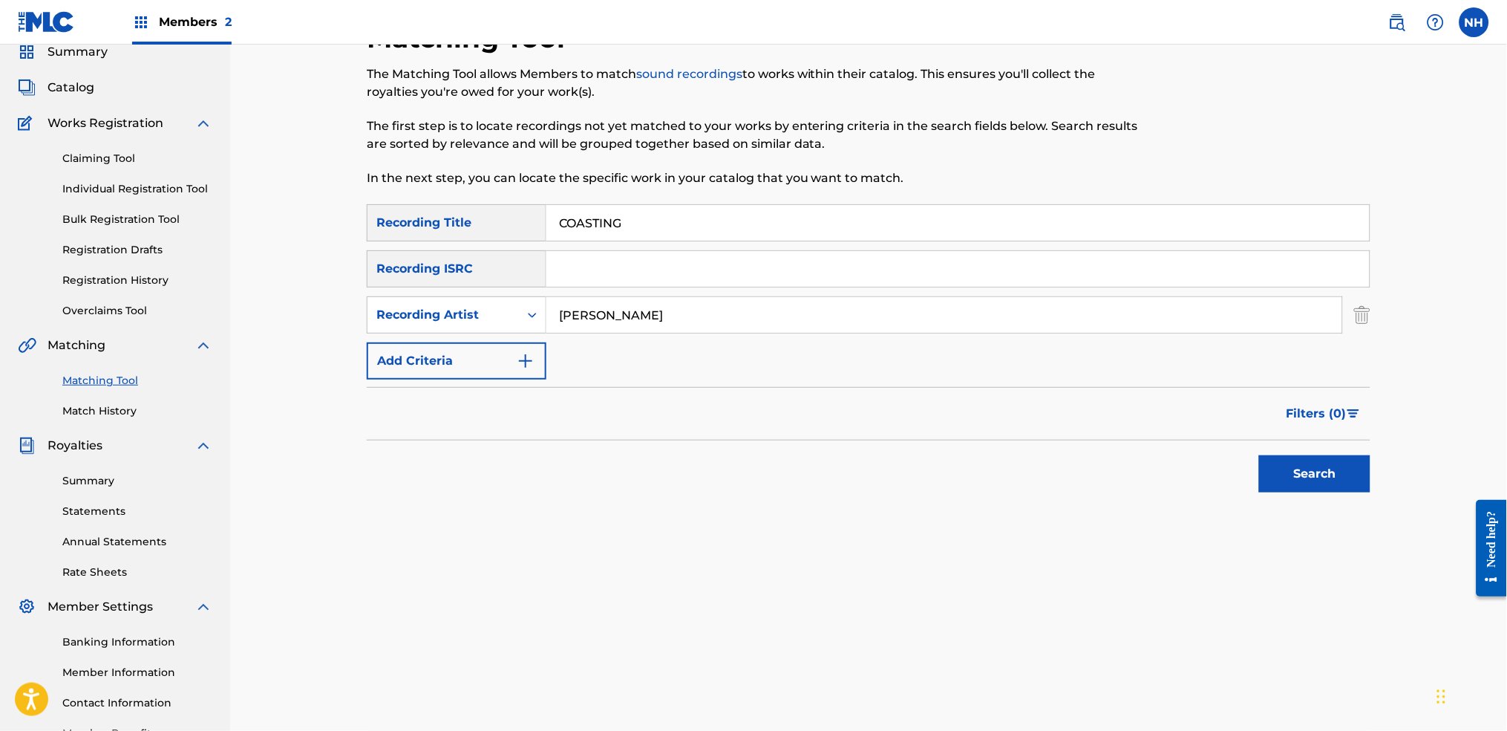
type input "Alfa Mist"
click at [1220, 468] on div "Search" at bounding box center [869, 469] width 1004 height 59
click at [1220, 482] on button "Search" at bounding box center [1314, 473] width 111 height 37
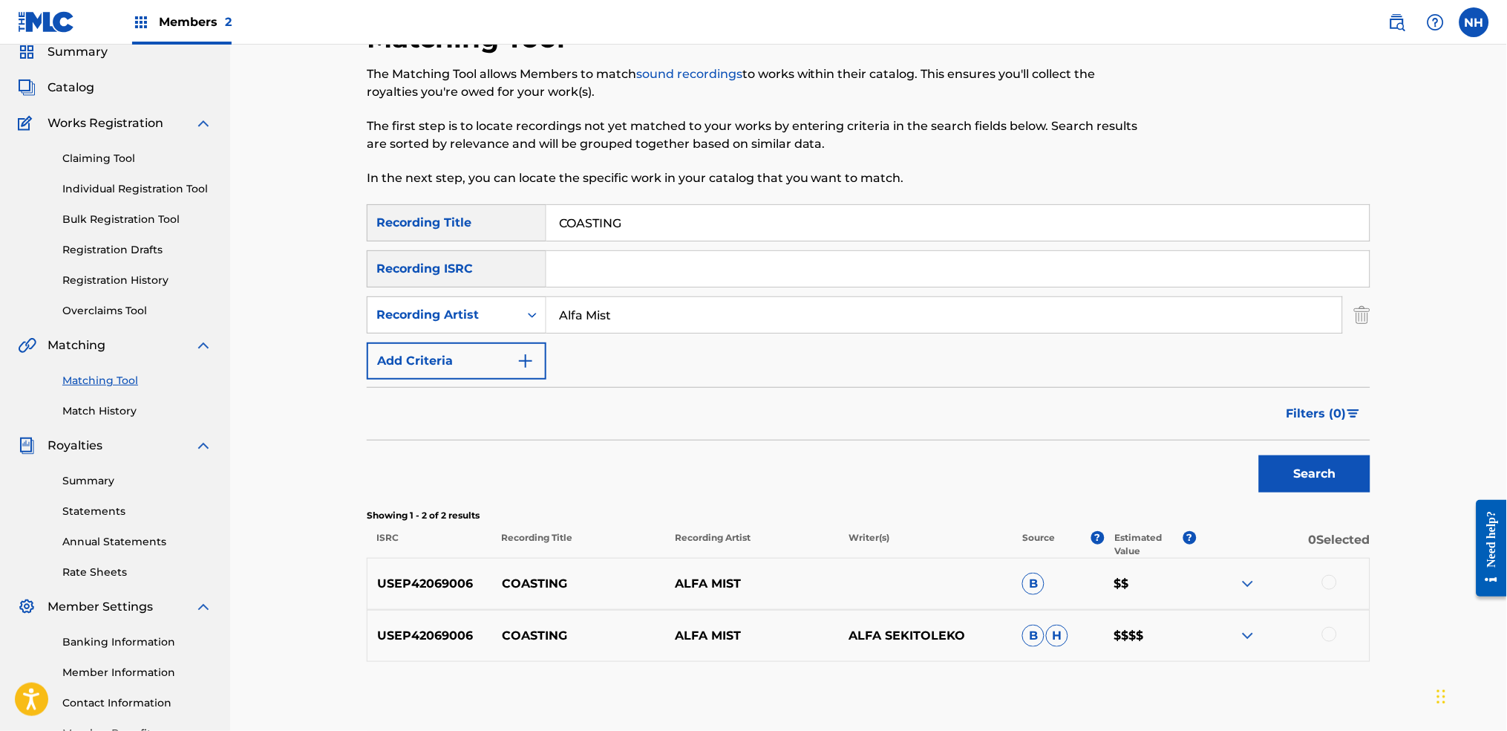
click at [1220, 543] on div at bounding box center [1283, 584] width 174 height 18
click at [1220, 543] on div "USEP42069006 COASTING ALFA MIST B $$" at bounding box center [869, 584] width 1004 height 52
click at [1220, 543] on div at bounding box center [1283, 584] width 174 height 18
click at [1220, 543] on div at bounding box center [1329, 634] width 15 height 15
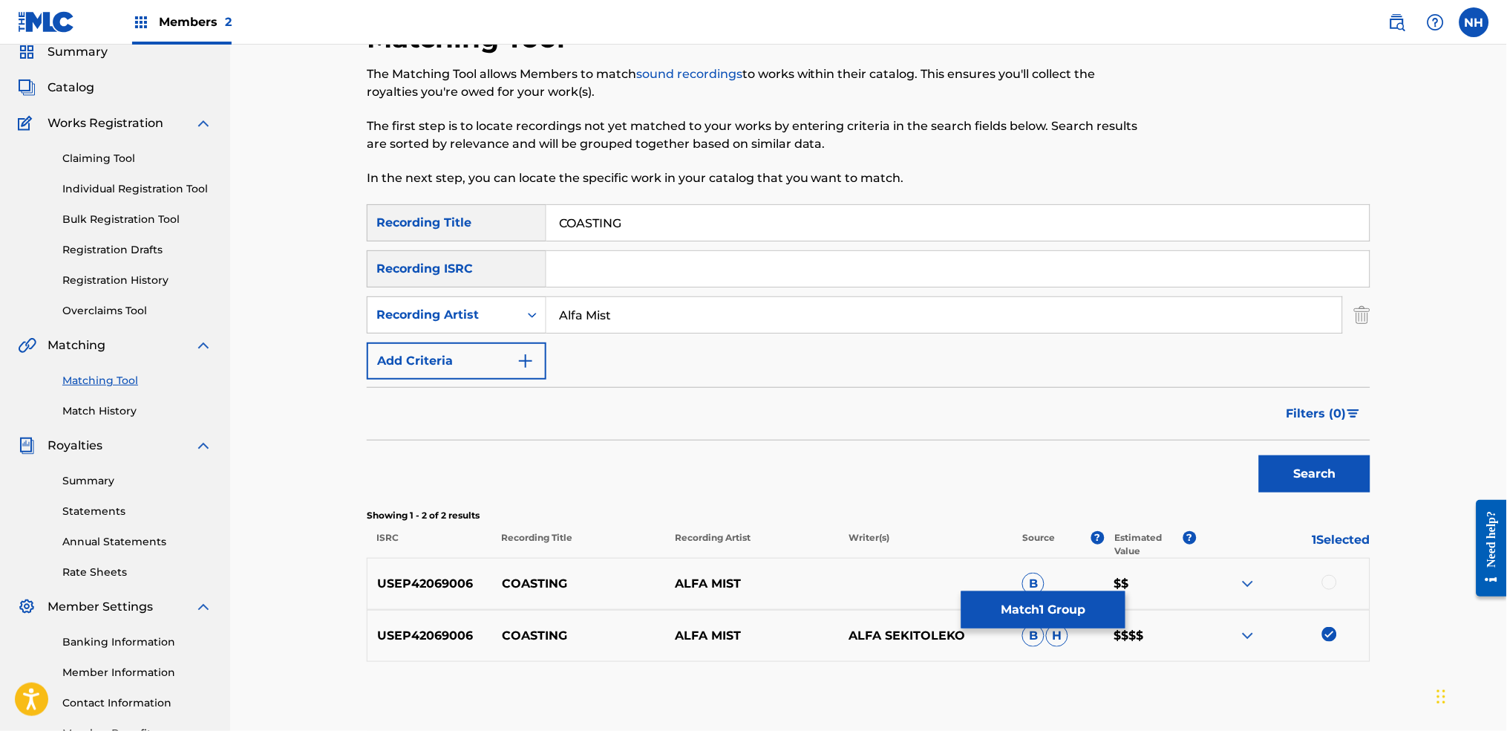
click at [1220, 543] on div at bounding box center [1329, 582] width 15 height 15
drag, startPoint x: 632, startPoint y: 232, endPoint x: 487, endPoint y: 226, distance: 144.9
click at [497, 225] on div "SearchWithCriteriab69bc63f-c16c-46f9-943a-ffcfdda0fead Recording Title COASTING" at bounding box center [869, 222] width 1004 height 37
click at [1080, 543] on button "Match 2 Groups" at bounding box center [1043, 609] width 164 height 37
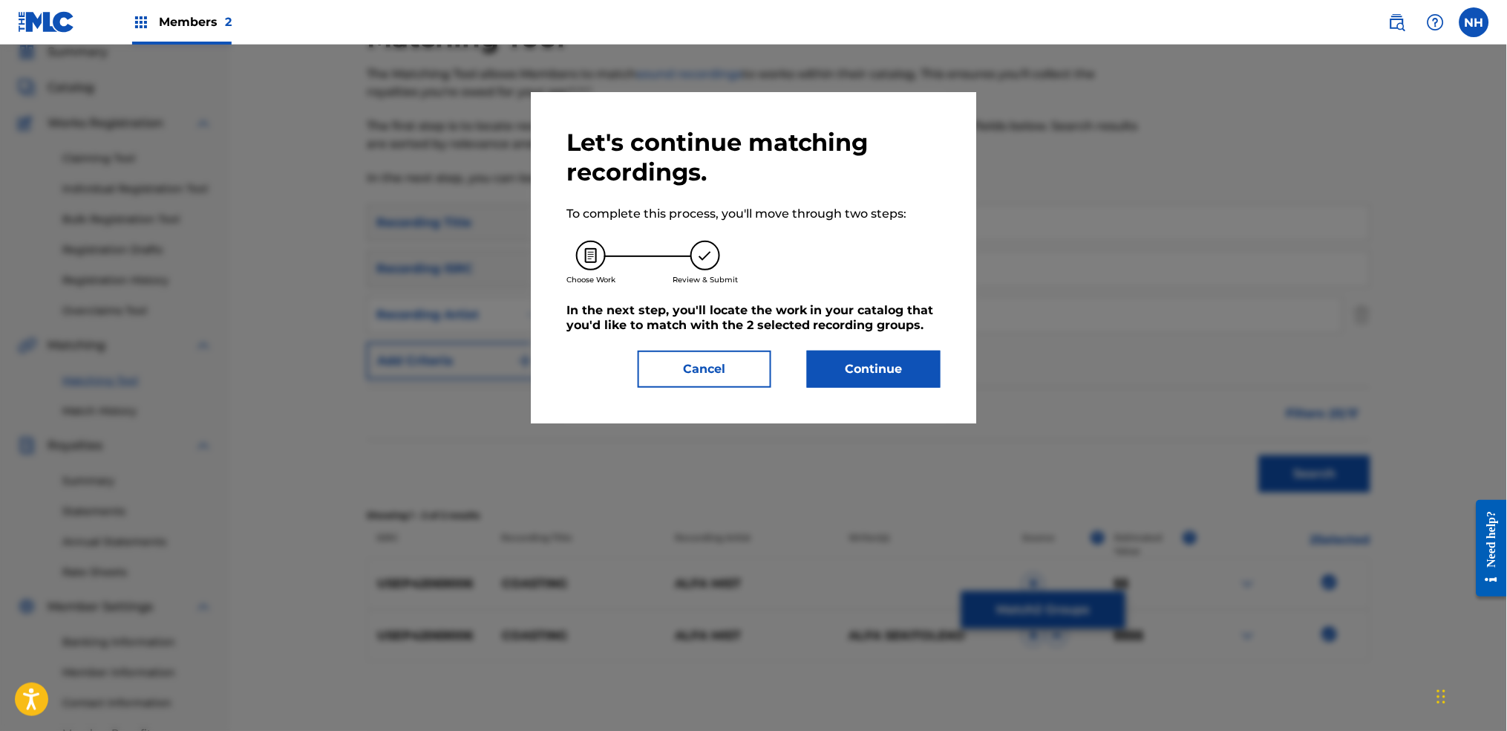
click at [863, 370] on button "Continue" at bounding box center [874, 368] width 134 height 37
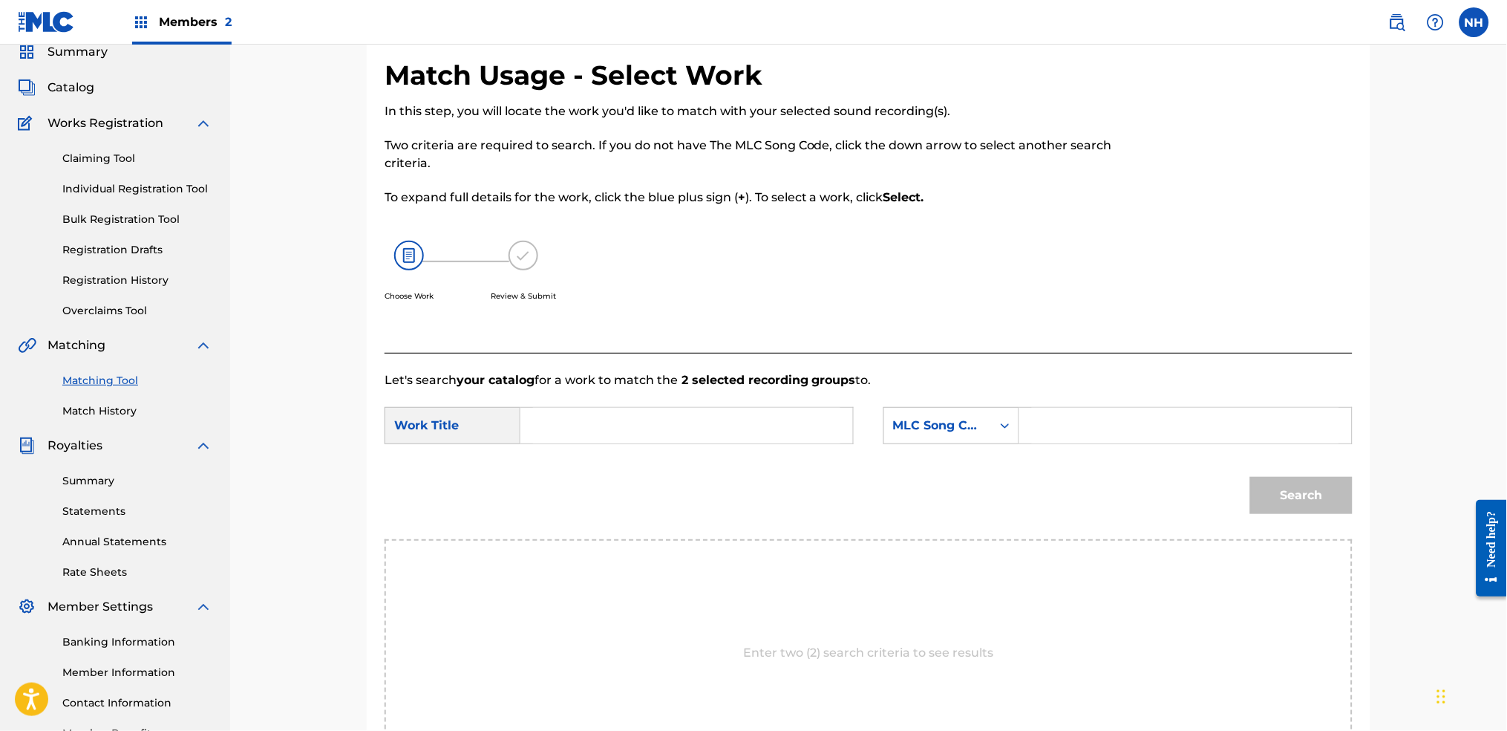
click at [628, 415] on input "Search Form" at bounding box center [686, 426] width 307 height 36
paste input "COASTING"
type input "COASTING"
click at [984, 438] on div "MLC Song Code" at bounding box center [938, 425] width 108 height 28
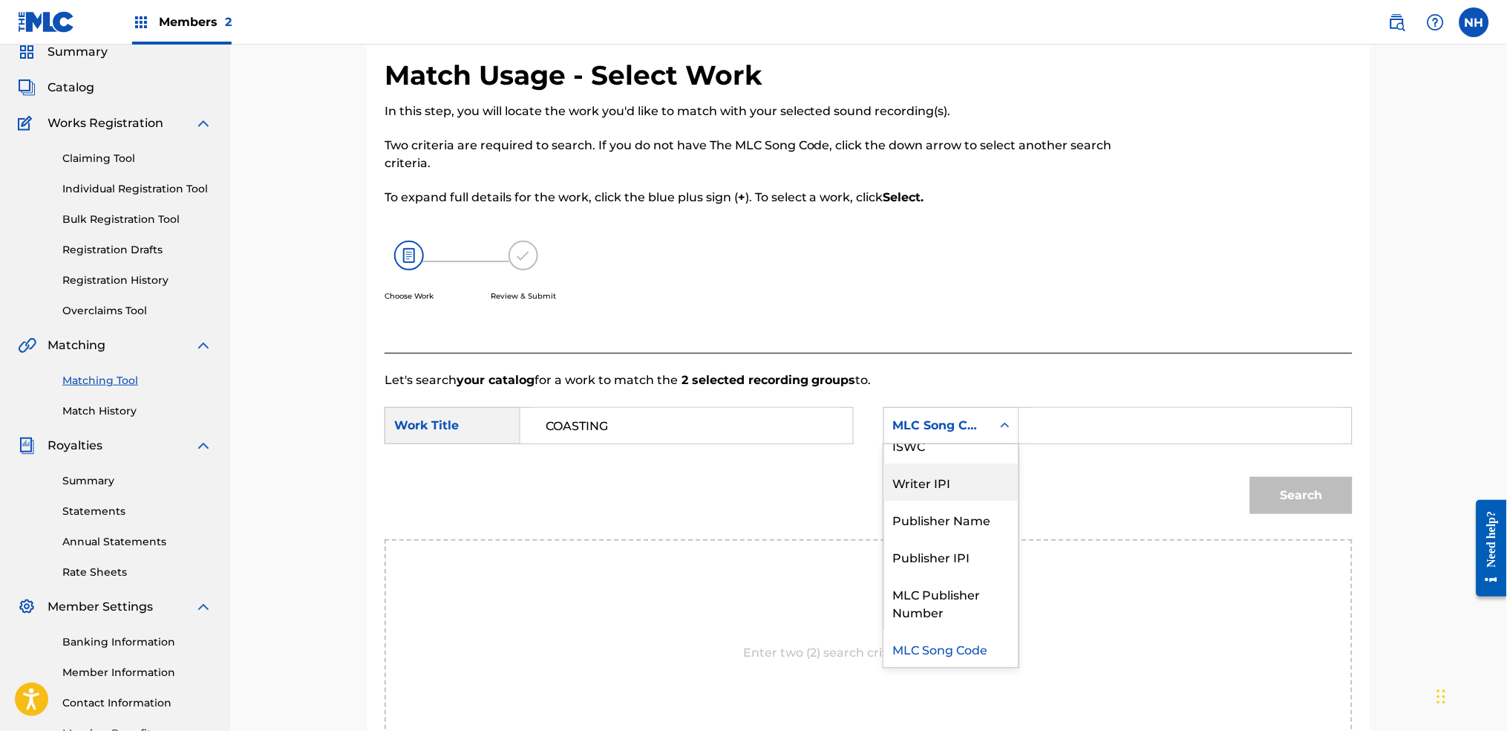
scroll to position [0, 0]
click at [978, 459] on div "Writer Name" at bounding box center [951, 462] width 134 height 37
click at [1076, 428] on input "Search Form" at bounding box center [1185, 426] width 307 height 36
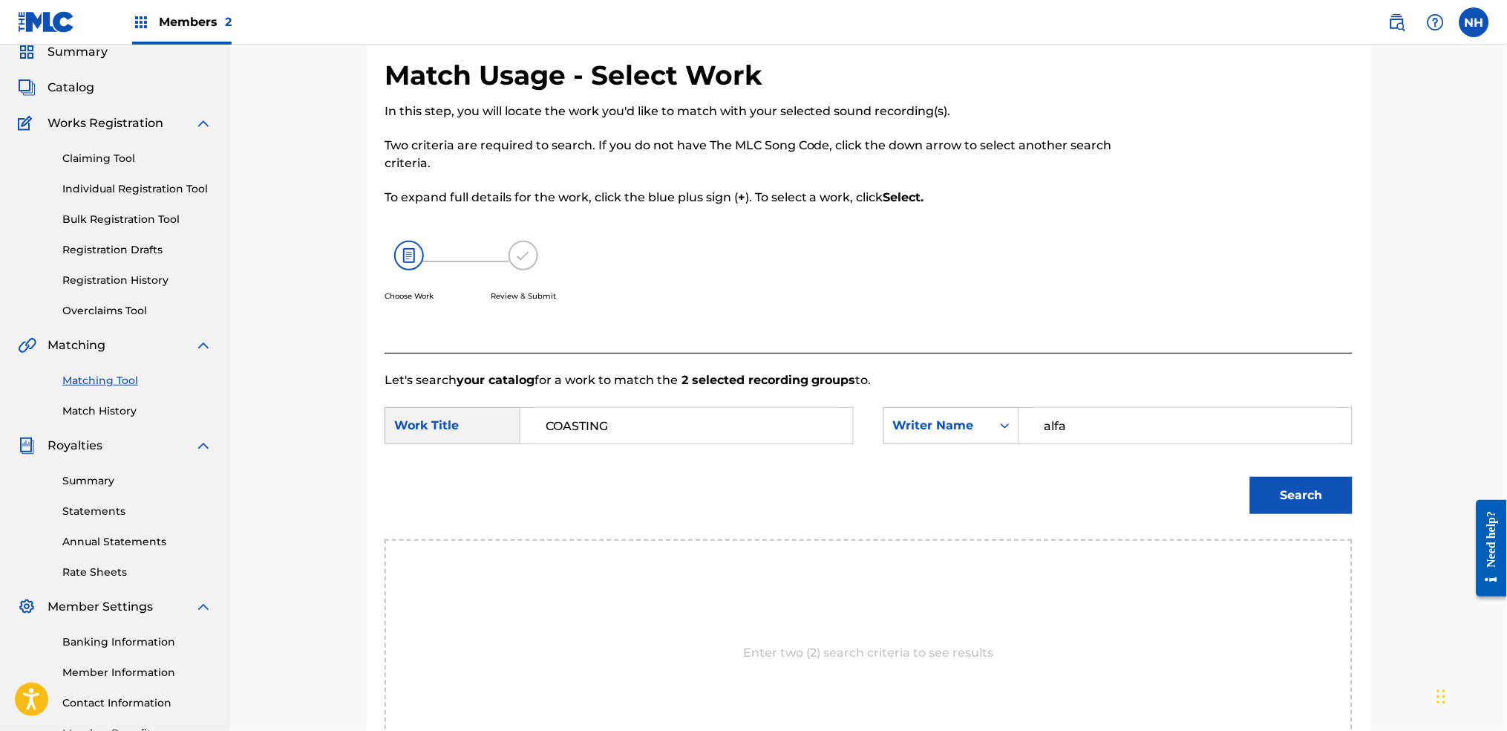
type input "alfa"
click at [1220, 472] on div "Search" at bounding box center [1298, 491] width 110 height 59
click at [1220, 517] on div "Search" at bounding box center [1298, 491] width 110 height 59
click at [1220, 514] on div "Search" at bounding box center [1298, 491] width 110 height 59
click at [1220, 512] on button "Search" at bounding box center [1301, 495] width 102 height 37
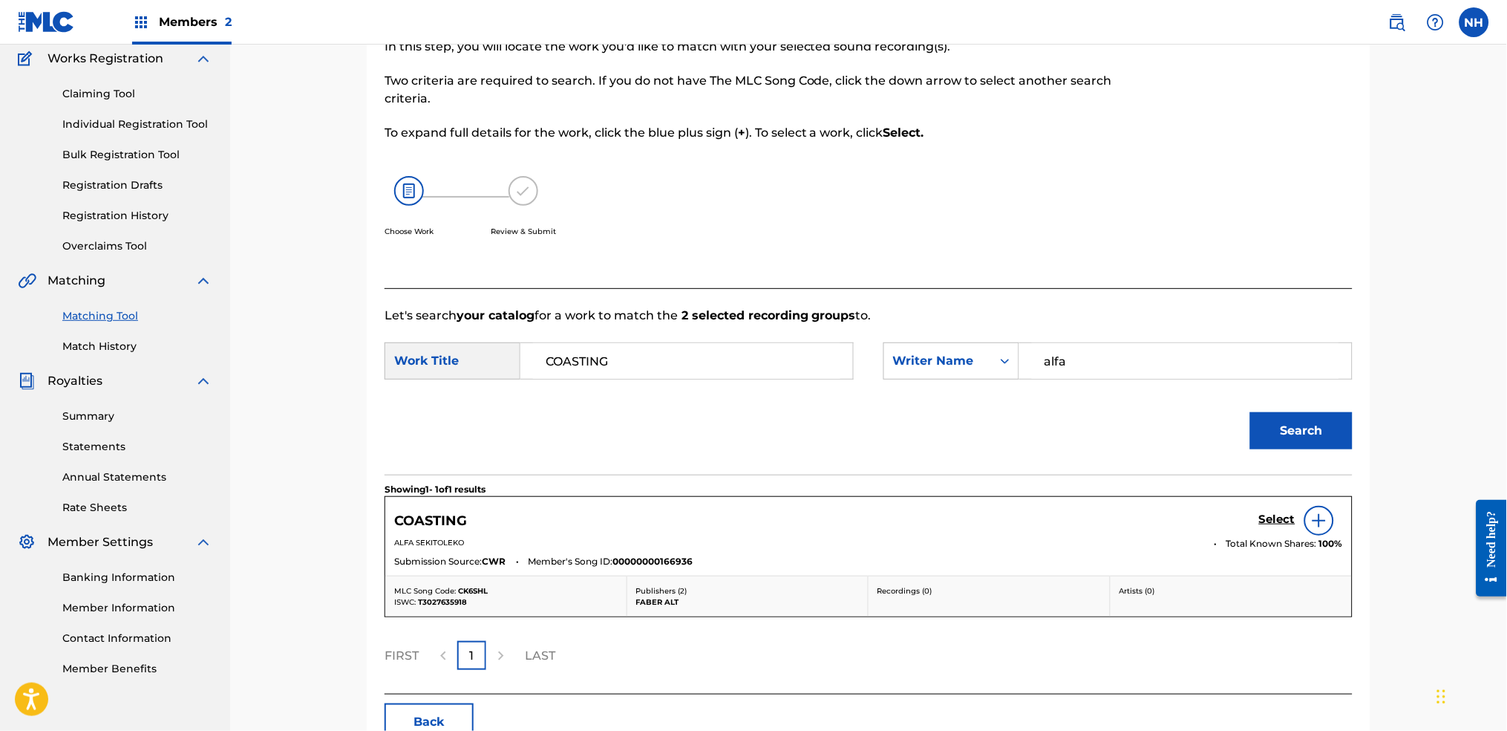
scroll to position [159, 0]
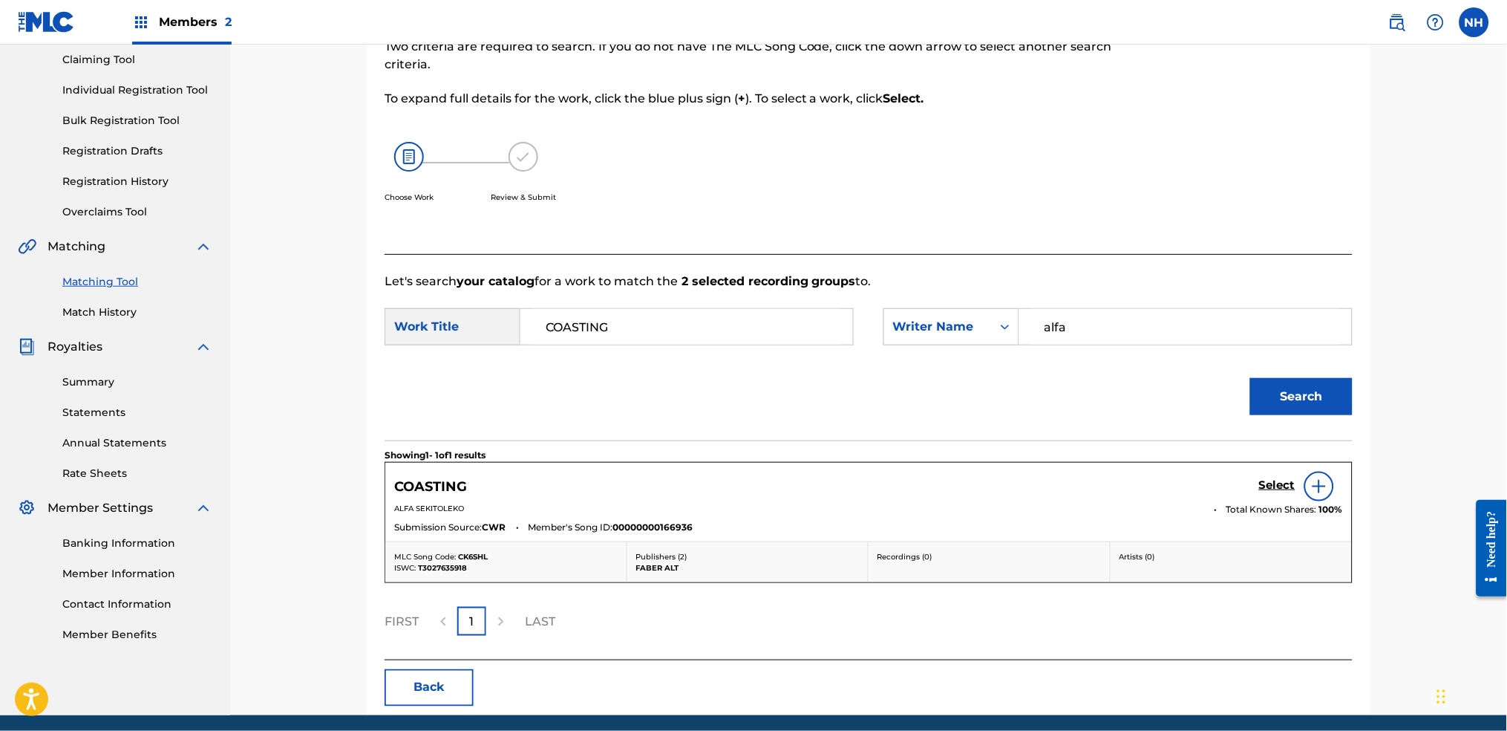
click at [1220, 500] on div "COASTING Select" at bounding box center [868, 486] width 949 height 30
click at [1220, 486] on h5 "Select" at bounding box center [1277, 485] width 36 height 14
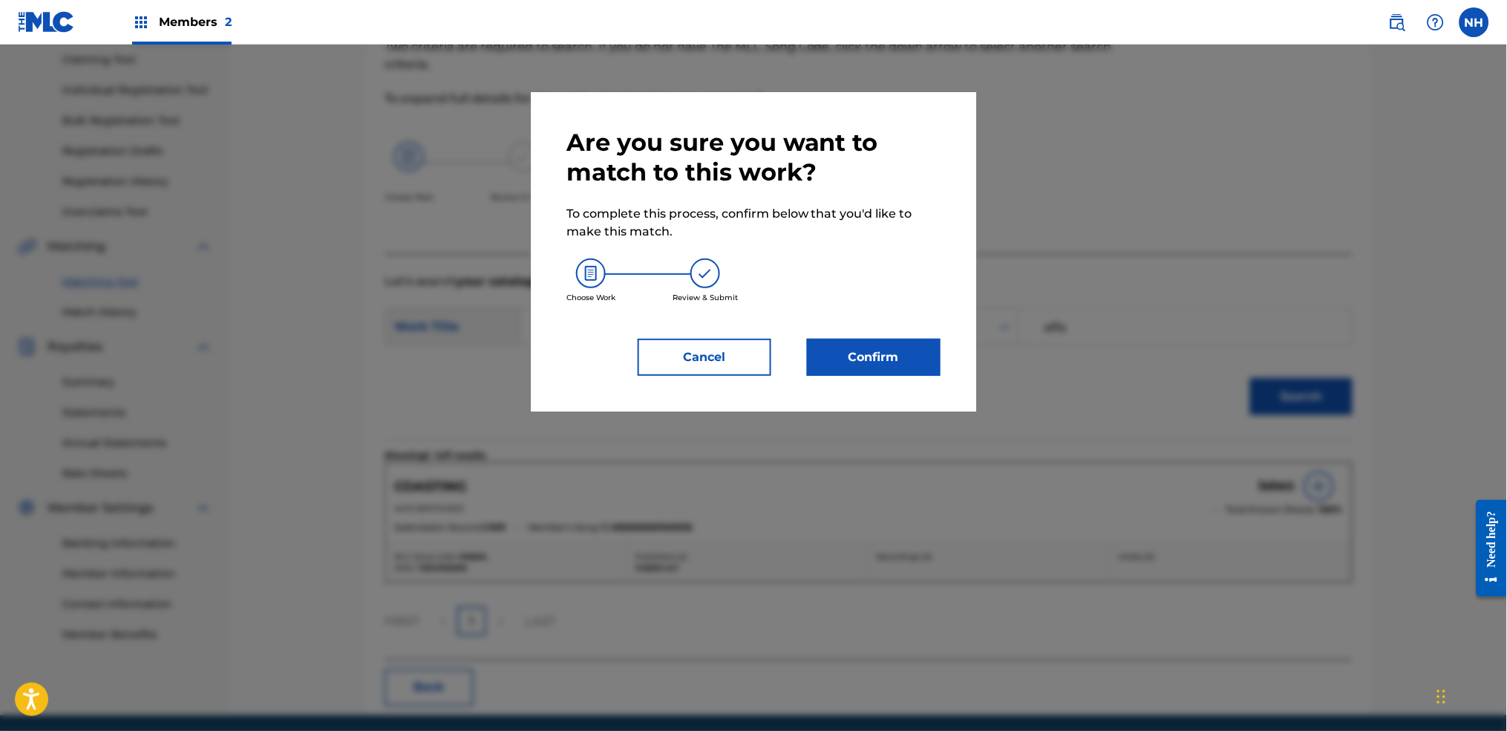
click at [1054, 471] on div at bounding box center [753, 410] width 1507 height 731
click at [852, 377] on div "Are you sure you want to match to this work? To complete this process, confirm …" at bounding box center [753, 251] width 445 height 319
click at [881, 361] on button "Confirm" at bounding box center [874, 357] width 134 height 37
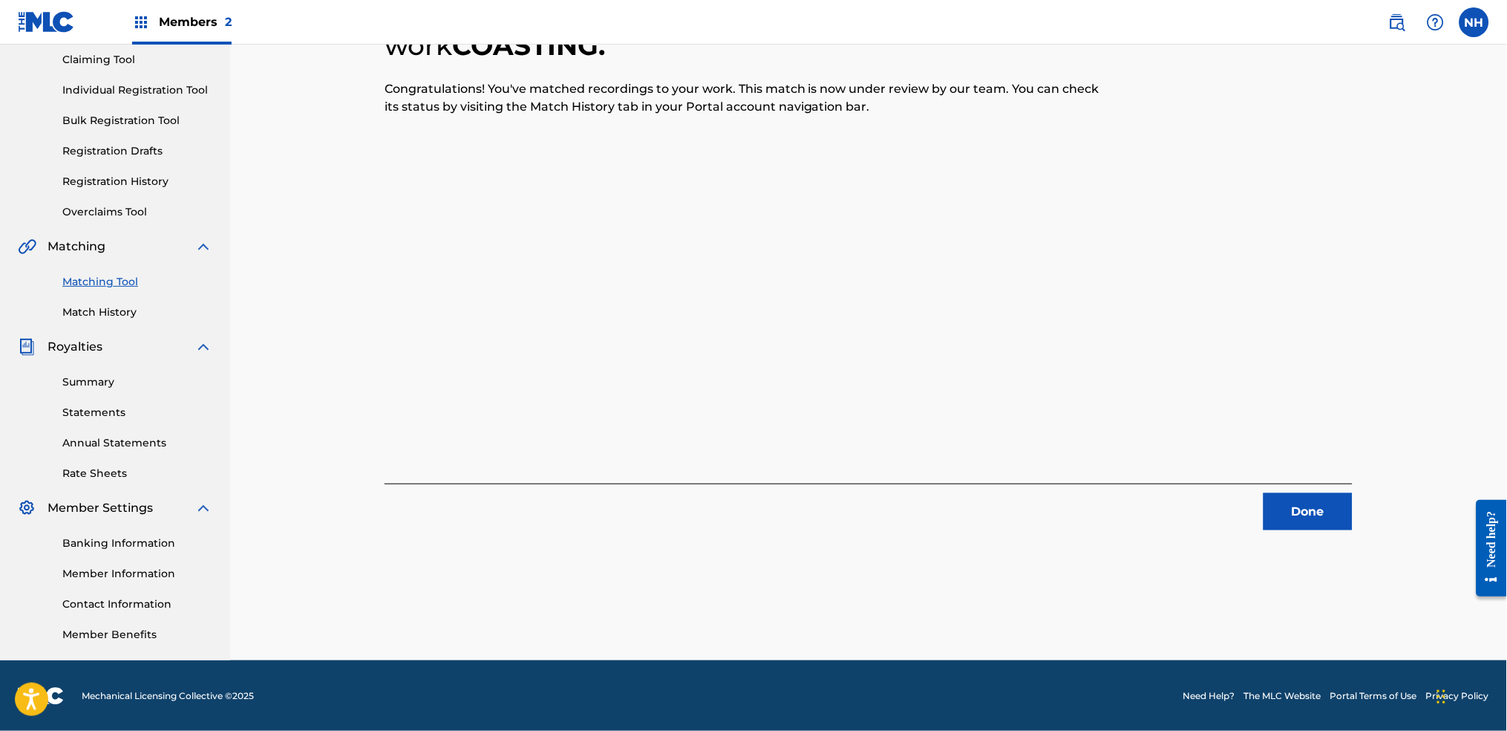
click at [1220, 531] on div "2 Recording Groups are pending usage match to the work COASTING . Congratulatio…" at bounding box center [868, 291] width 1039 height 737
click at [1220, 520] on button "Done" at bounding box center [1308, 511] width 89 height 37
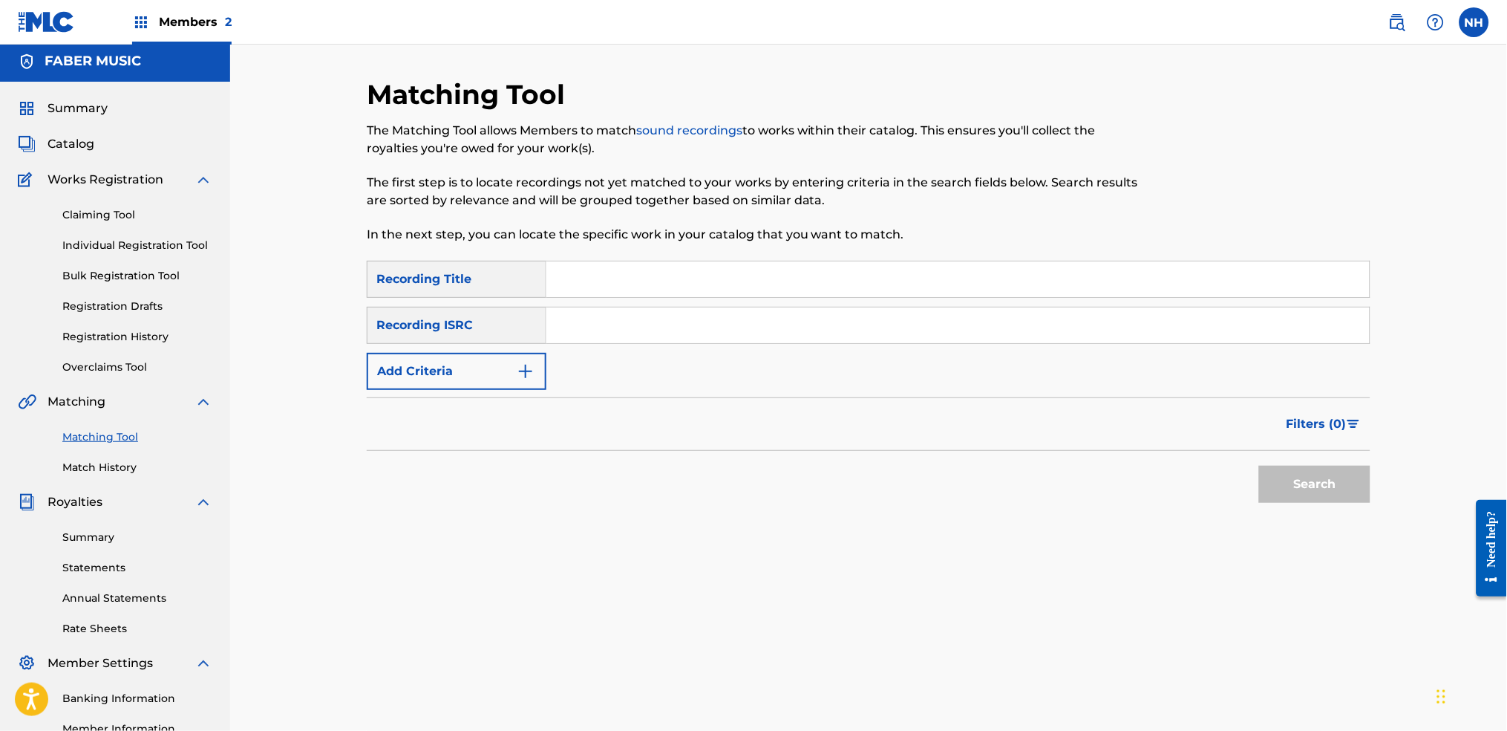
scroll to position [0, 0]
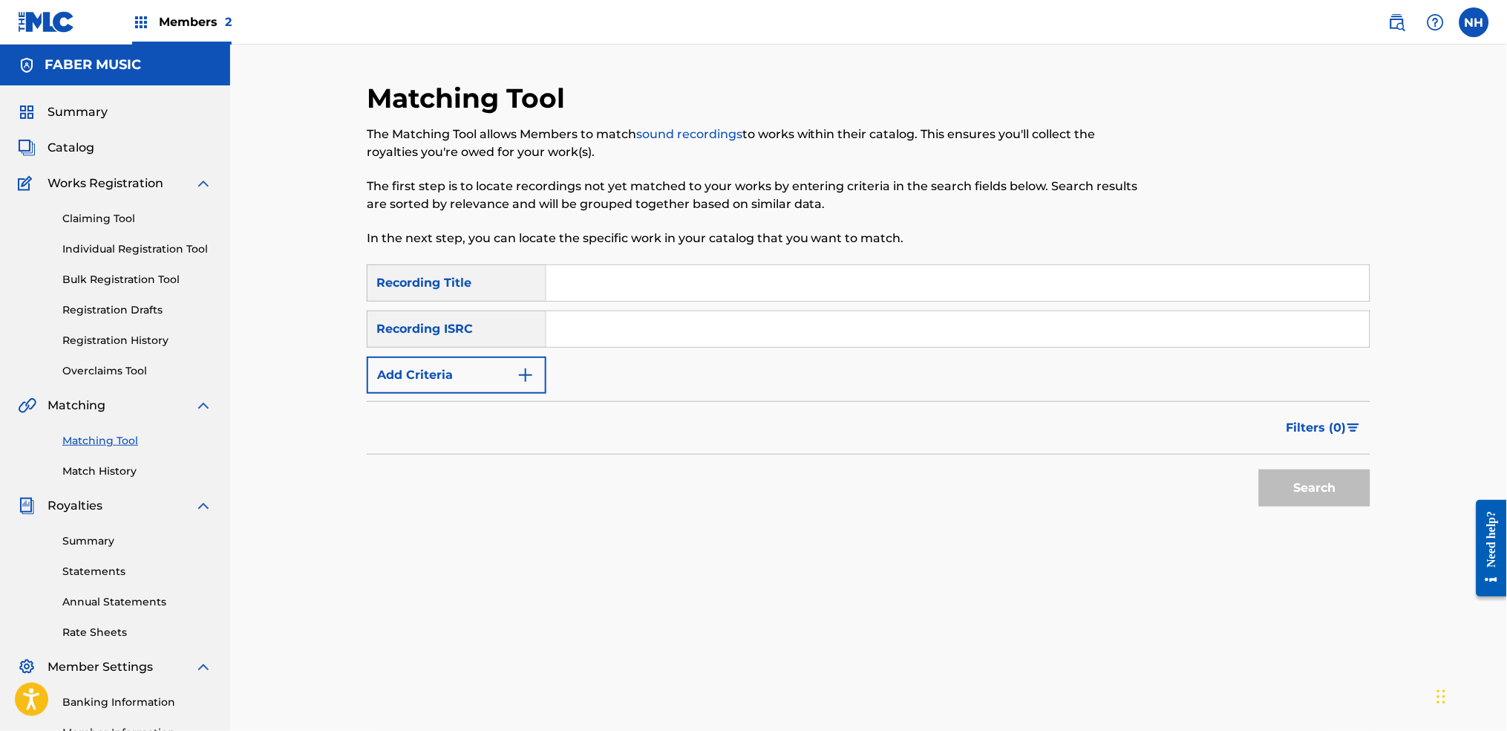
drag, startPoint x: 644, startPoint y: 293, endPoint x: 643, endPoint y: 280, distance: 12.7
click at [647, 279] on input "Search Form" at bounding box center [957, 283] width 823 height 36
paste input "QUEST"
type input "QUEST"
click at [490, 385] on button "Add Criteria" at bounding box center [457, 374] width 180 height 37
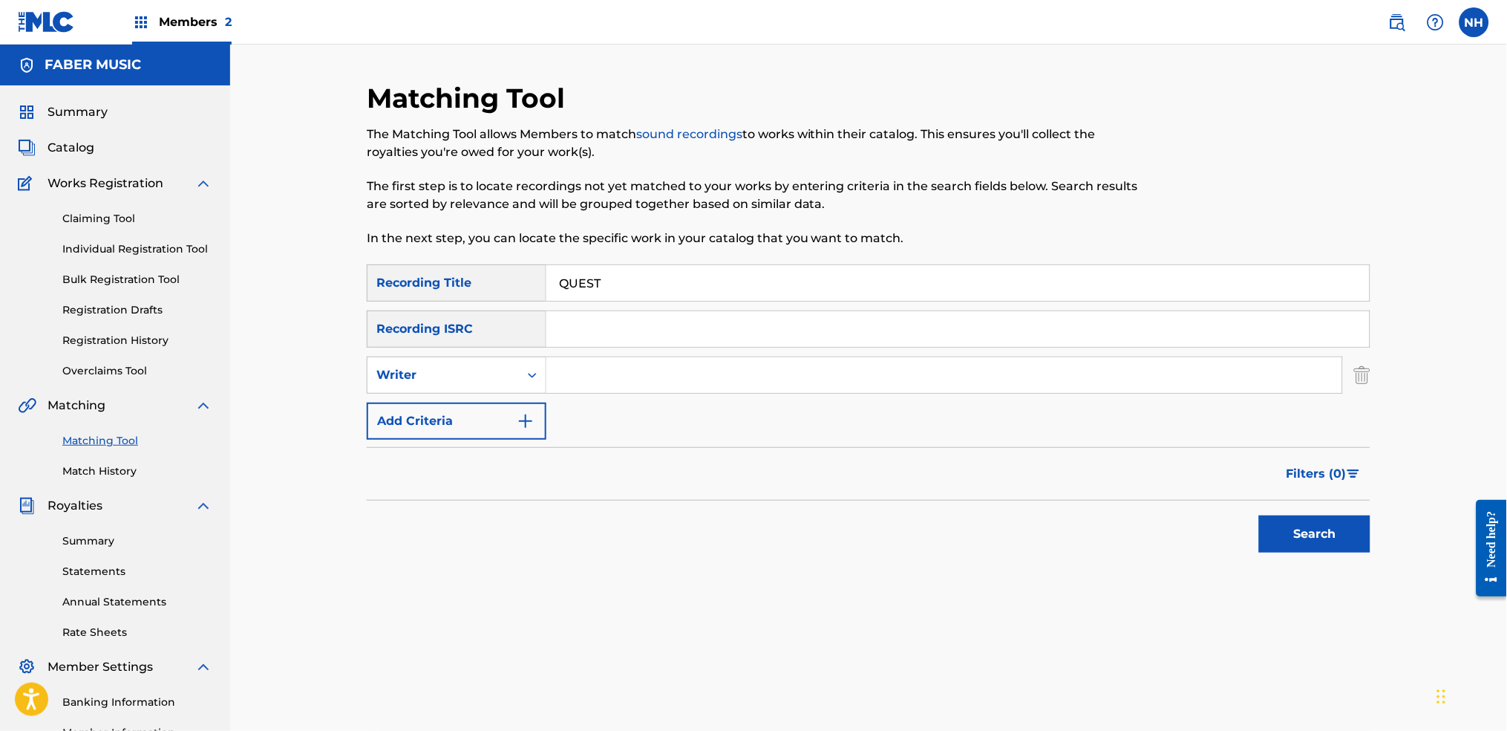
drag, startPoint x: 552, startPoint y: 323, endPoint x: 575, endPoint y: 365, distance: 47.5
click at [551, 321] on input "Search Form" at bounding box center [957, 329] width 823 height 36
click at [494, 402] on button "Add Criteria" at bounding box center [457, 420] width 180 height 37
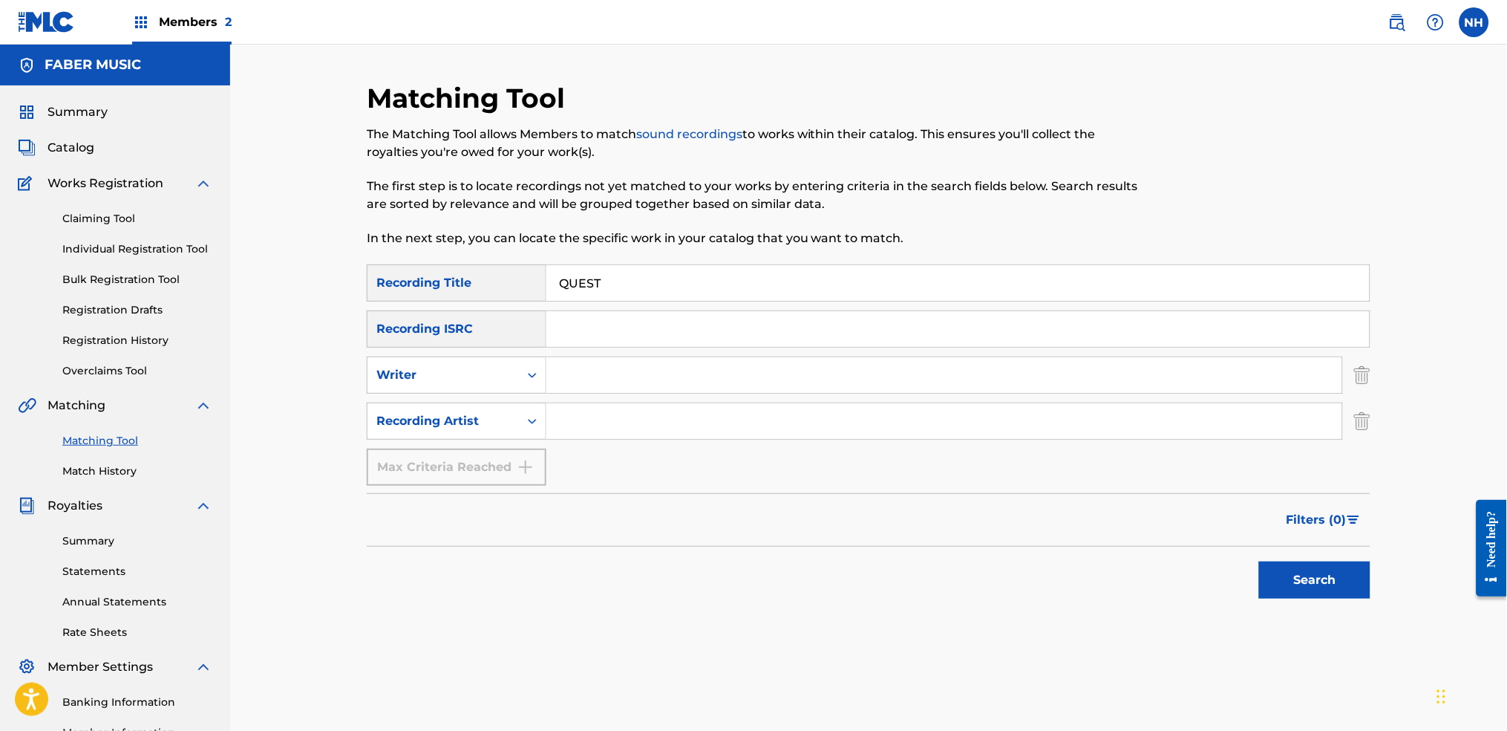
click at [580, 420] on input "Search Form" at bounding box center [944, 421] width 796 height 36
type input "alfa mist"
click at [1195, 515] on div "Filters ( 0 )" at bounding box center [869, 519] width 1004 height 53
drag, startPoint x: 1256, startPoint y: 534, endPoint x: 1304, endPoint y: 580, distance: 66.7
click at [1220, 543] on form "SearchWithCriteriab69bc63f-c16c-46f9-943a-ffcfdda0fead Recording Title QUEST Se…" at bounding box center [869, 435] width 1004 height 342
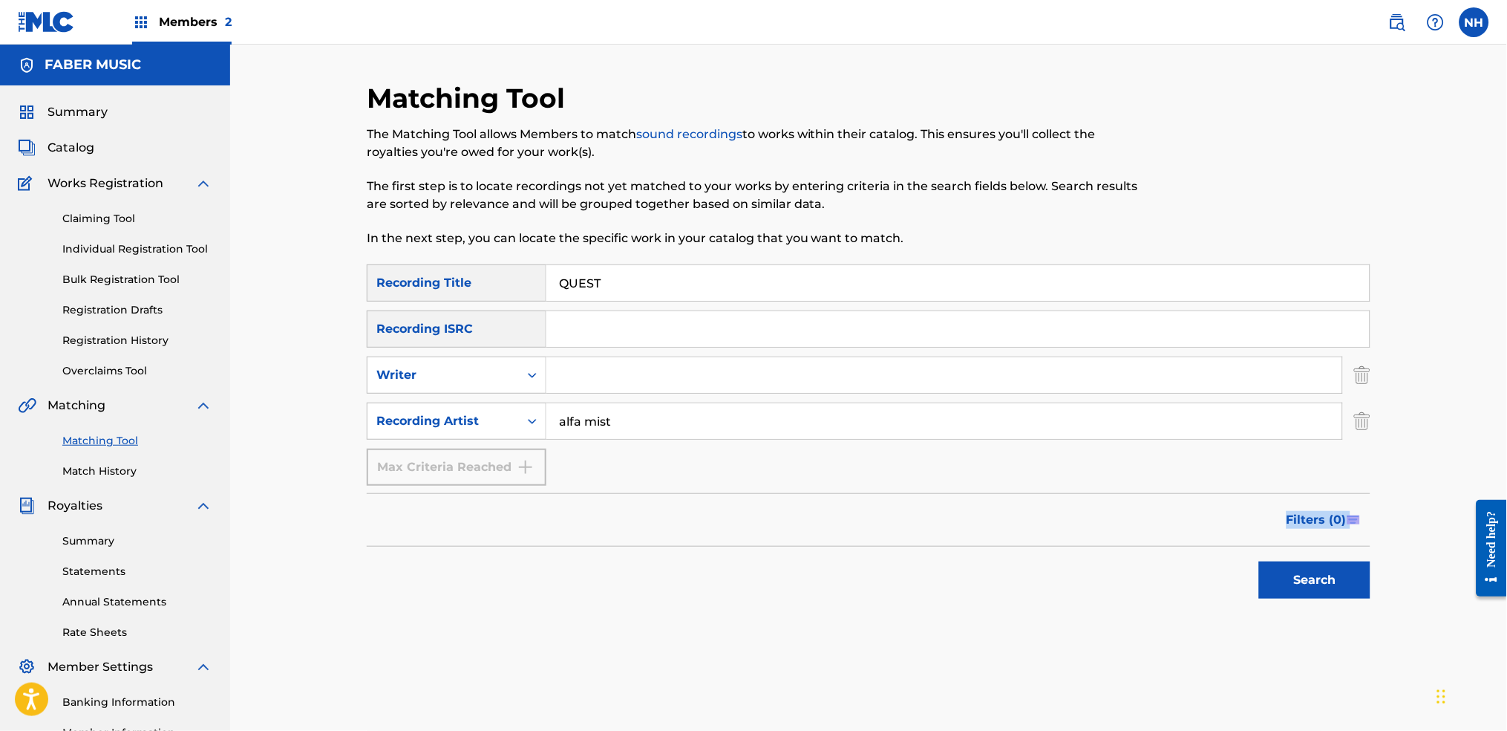
click at [1220, 543] on button "Search" at bounding box center [1314, 579] width 111 height 37
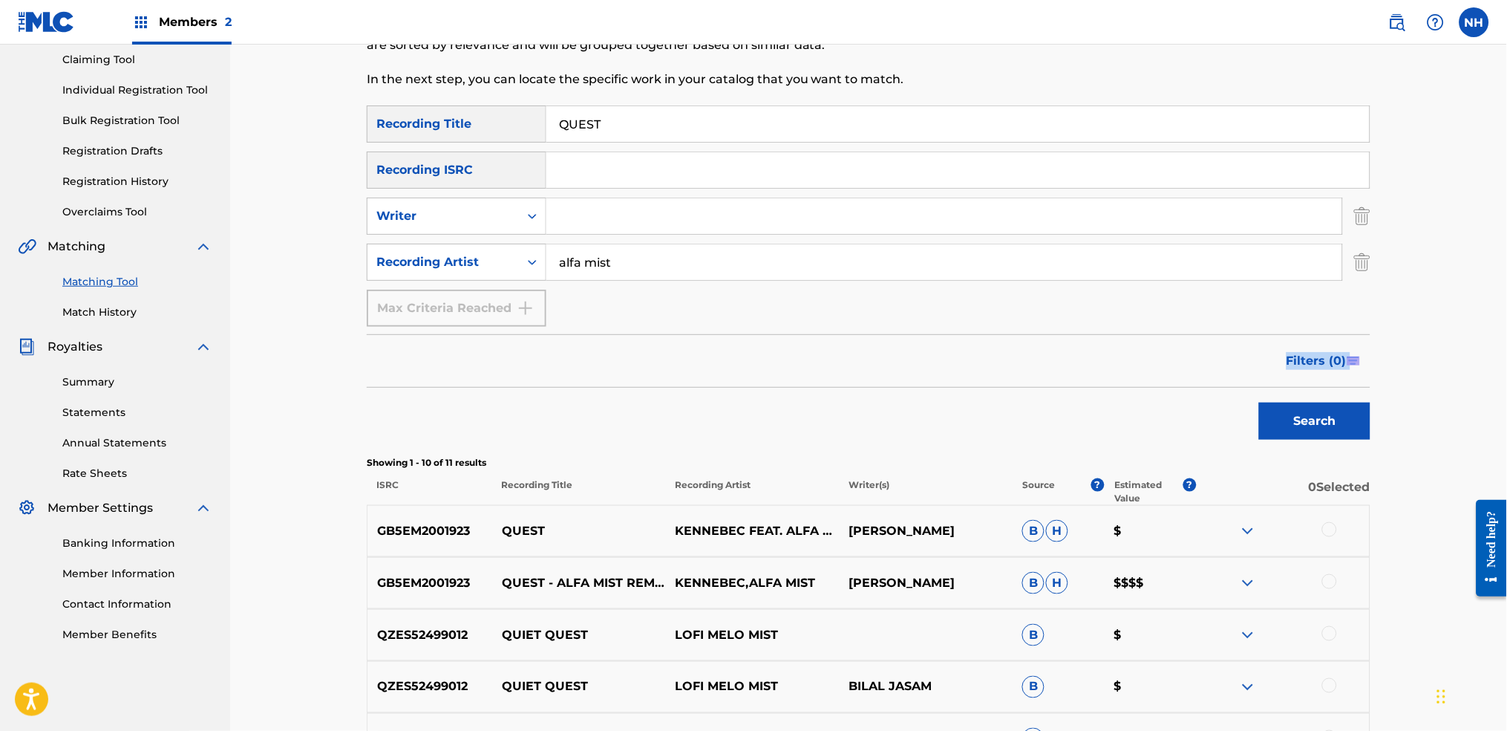
scroll to position [357, 0]
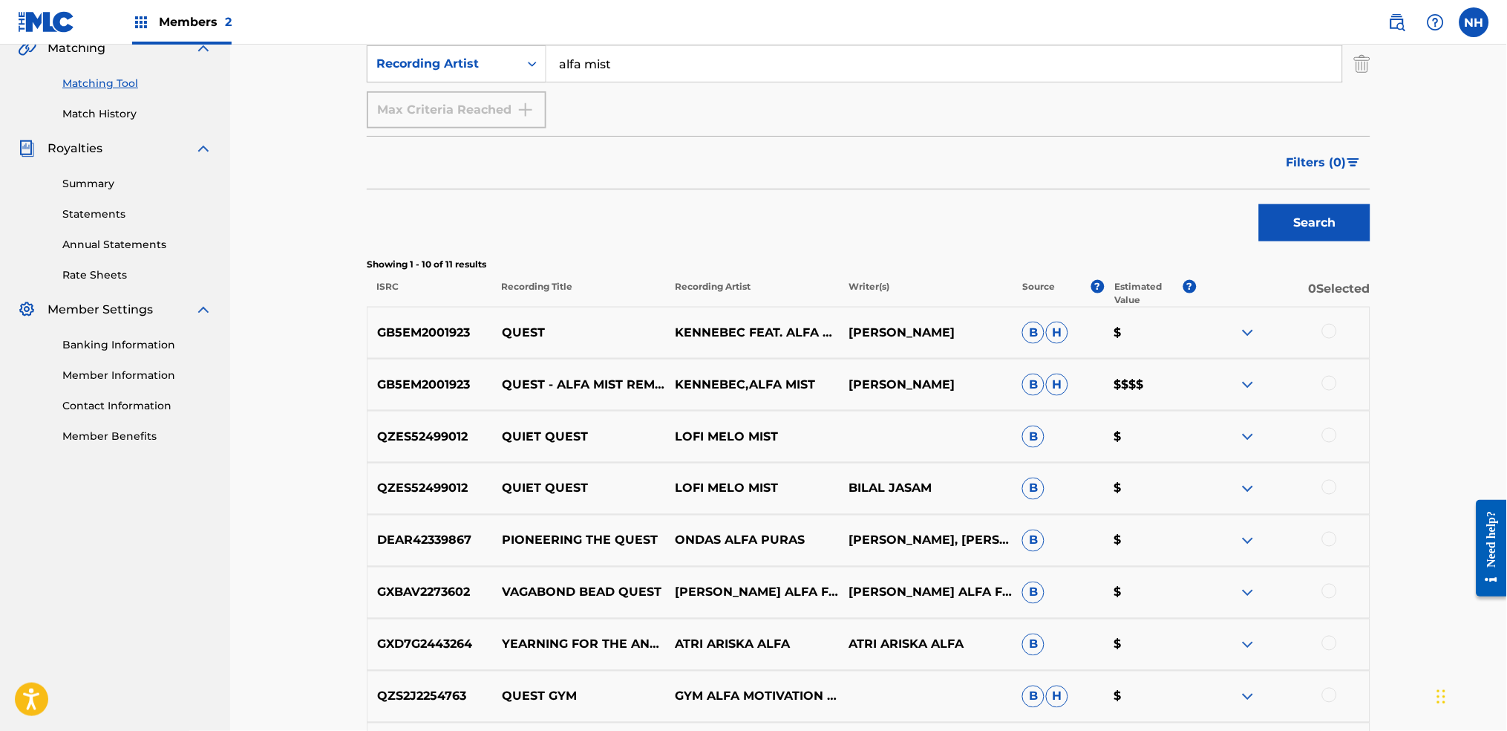
click at [1220, 346] on div "GB5EM2001923 QUEST KENNEBEC FEAT. ALFA MIST ERIC PHILLIPS B H $" at bounding box center [869, 333] width 1004 height 52
click at [1220, 324] on div at bounding box center [1329, 331] width 15 height 15
click at [1220, 370] on div "GB5EM2001923 QUEST - ALFA MIST REMIX KENNEBEC,ALFA MIST ERIC PHILLIPS B H $$$$" at bounding box center [869, 385] width 1004 height 52
click at [1220, 371] on div "GB5EM2001923 QUEST - ALFA MIST REMIX KENNEBEC,ALFA MIST ERIC PHILLIPS B H $$$$" at bounding box center [869, 385] width 1004 height 52
click at [1220, 380] on div at bounding box center [1283, 385] width 174 height 18
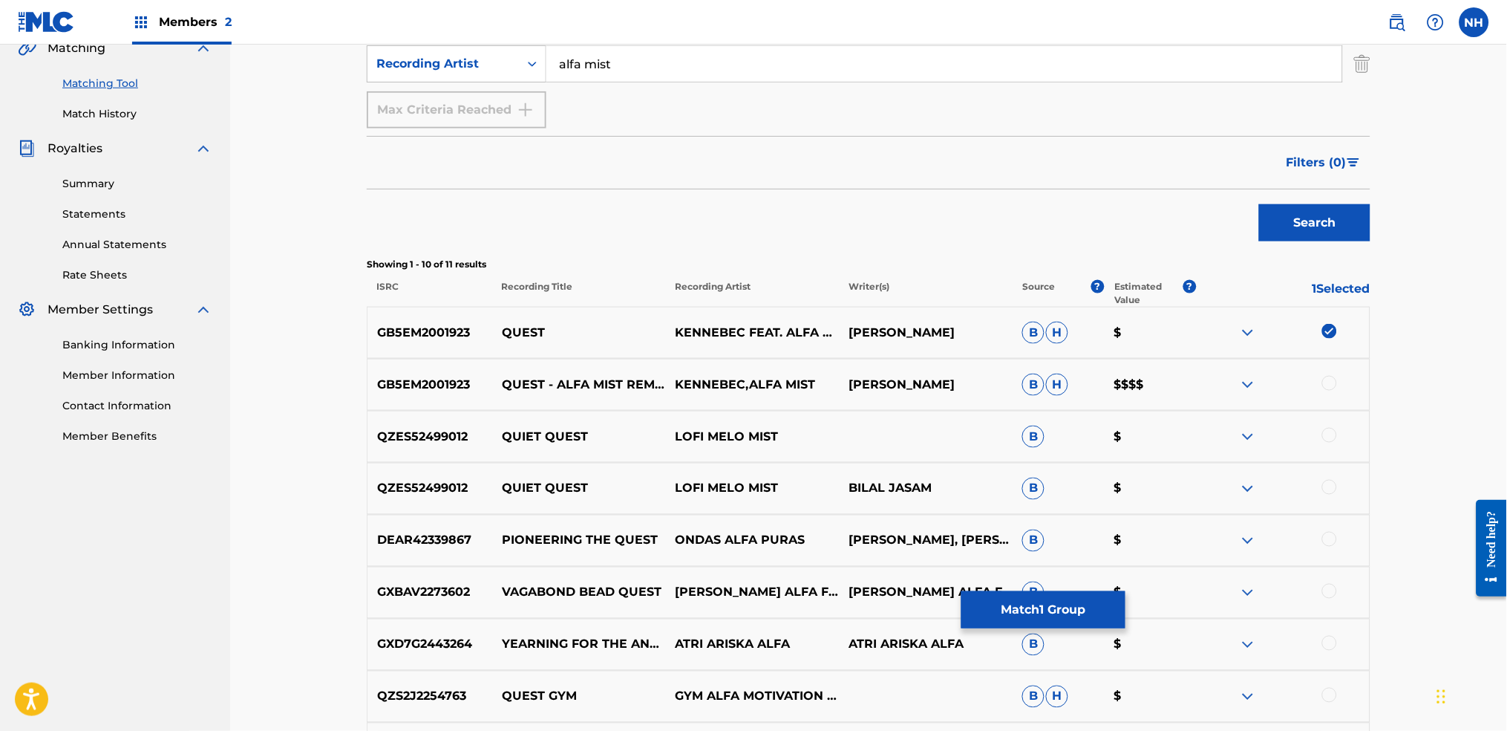
click at [1220, 380] on div at bounding box center [1283, 385] width 174 height 18
click at [1220, 382] on div at bounding box center [1329, 383] width 15 height 15
drag, startPoint x: 579, startPoint y: 336, endPoint x: 502, endPoint y: 342, distance: 77.5
click at [502, 342] on div "GB5EM2001923 QUEST KENNEBEC FEAT. ALFA MIST ERIC PHILLIPS B H $" at bounding box center [869, 333] width 1004 height 52
click at [528, 177] on div "Filters ( 0 )" at bounding box center [869, 162] width 1004 height 53
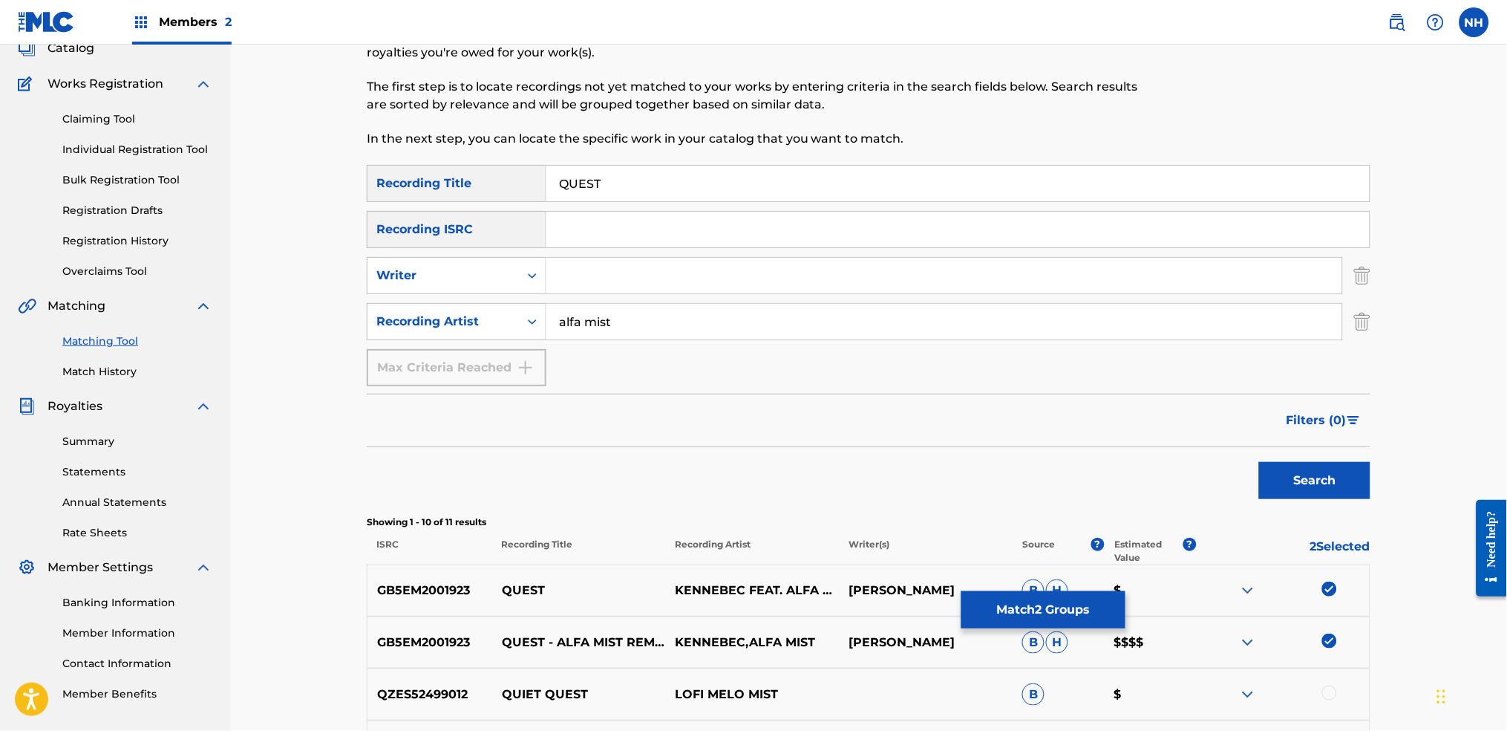
scroll to position [0, 0]
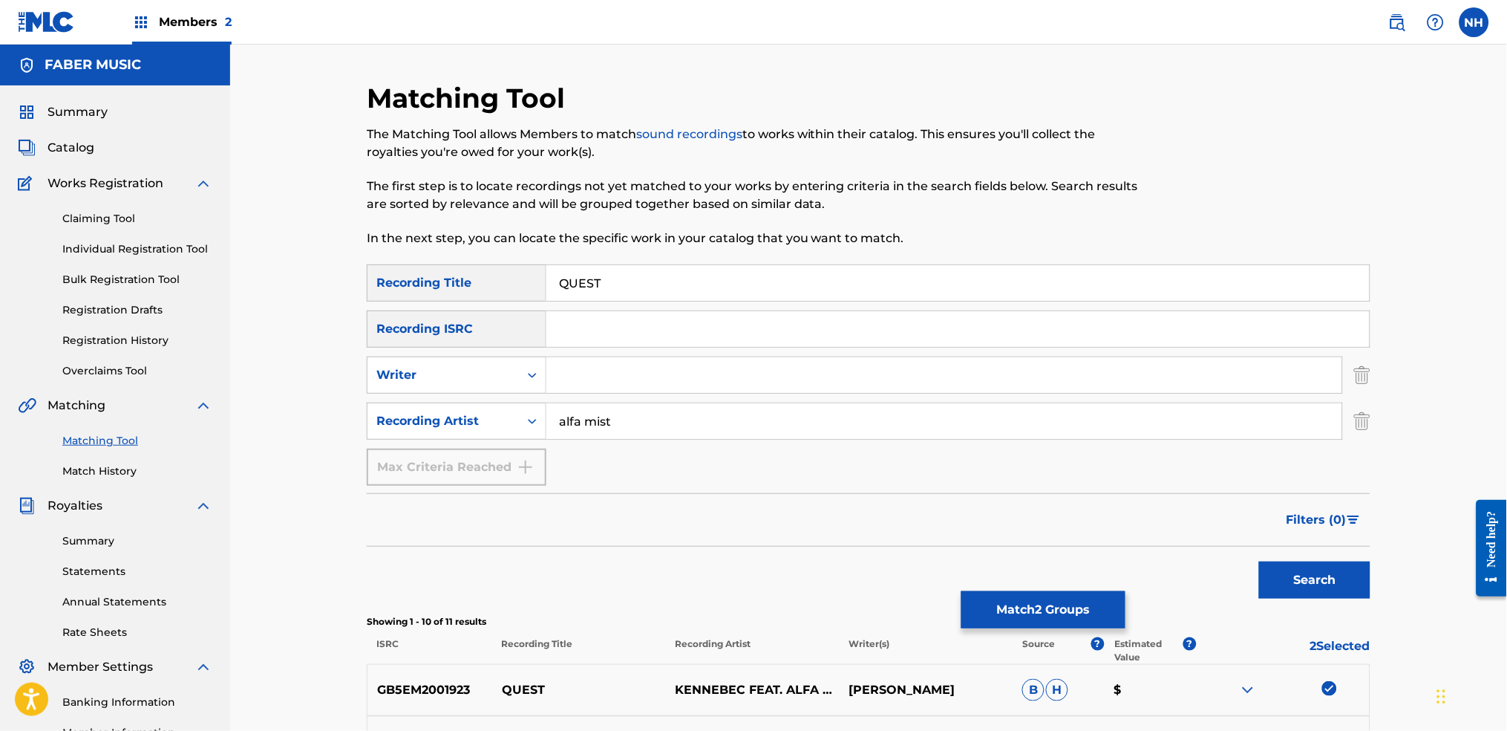
click at [825, 233] on p "In the next step, you can locate the specific work in your catalog that you wan…" at bounding box center [753, 238] width 773 height 18
click at [793, 249] on div "Matching Tool The Matching Tool allows Members to match sound recordings to wor…" at bounding box center [753, 173] width 773 height 183
drag, startPoint x: 749, startPoint y: 264, endPoint x: 397, endPoint y: 204, distance: 357.0
click at [405, 205] on div "Matching Tool The Matching Tool allows Members to match sound recordings to wor…" at bounding box center [869, 688] width 1004 height 1213
click at [1088, 535] on div "Filters ( 0 )" at bounding box center [869, 519] width 1004 height 53
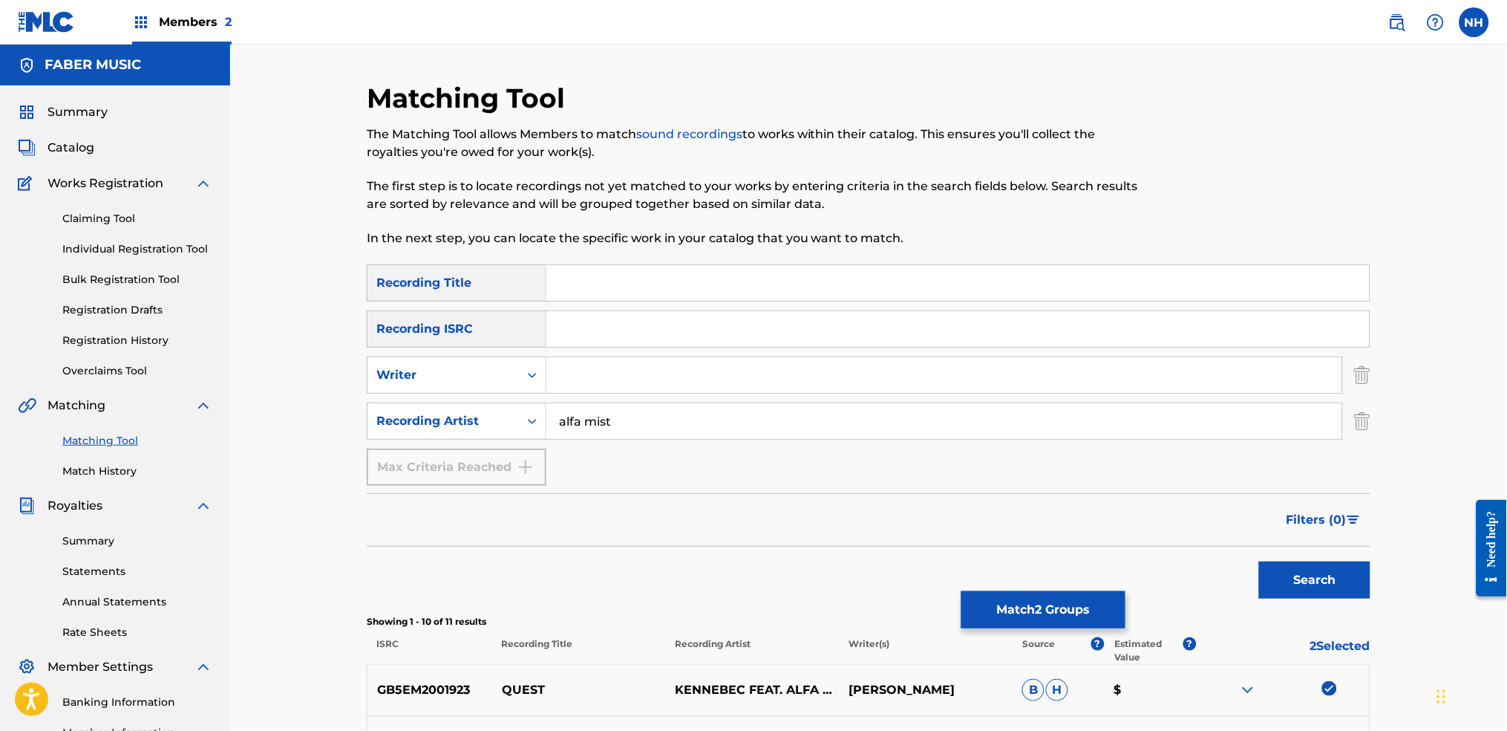
click at [119, 466] on link "Match History" at bounding box center [137, 471] width 150 height 16
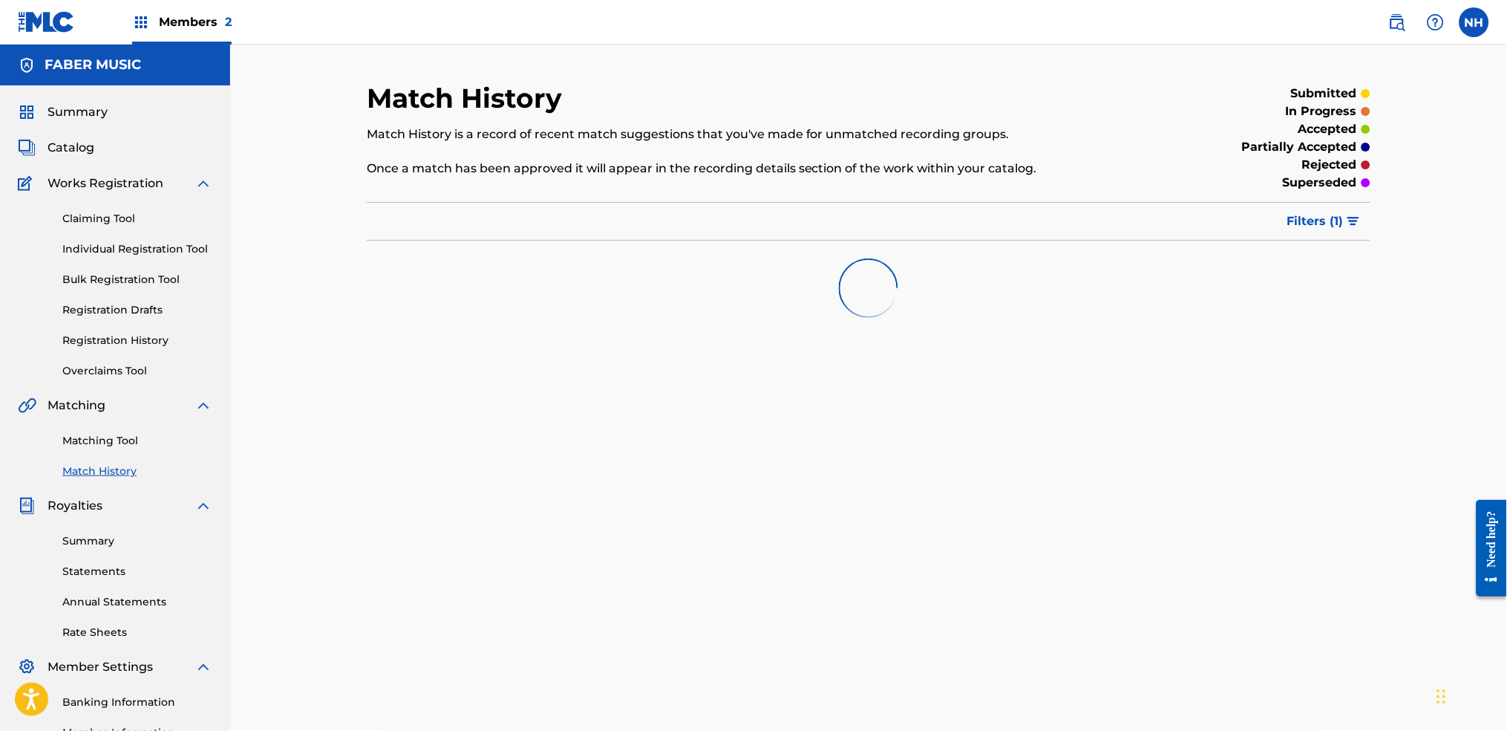
click at [128, 446] on link "Matching Tool" at bounding box center [137, 441] width 150 height 16
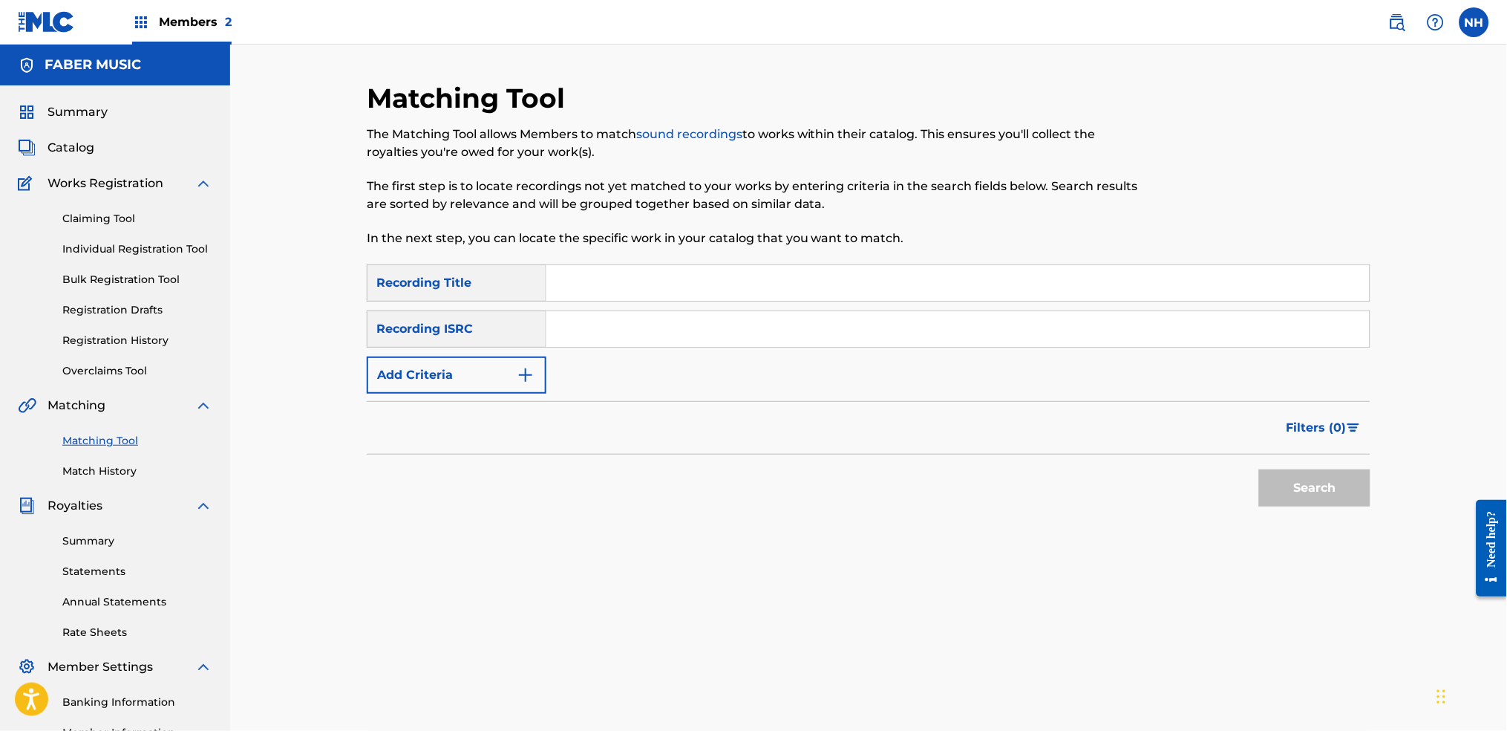
click at [492, 377] on button "Add Criteria" at bounding box center [457, 374] width 180 height 37
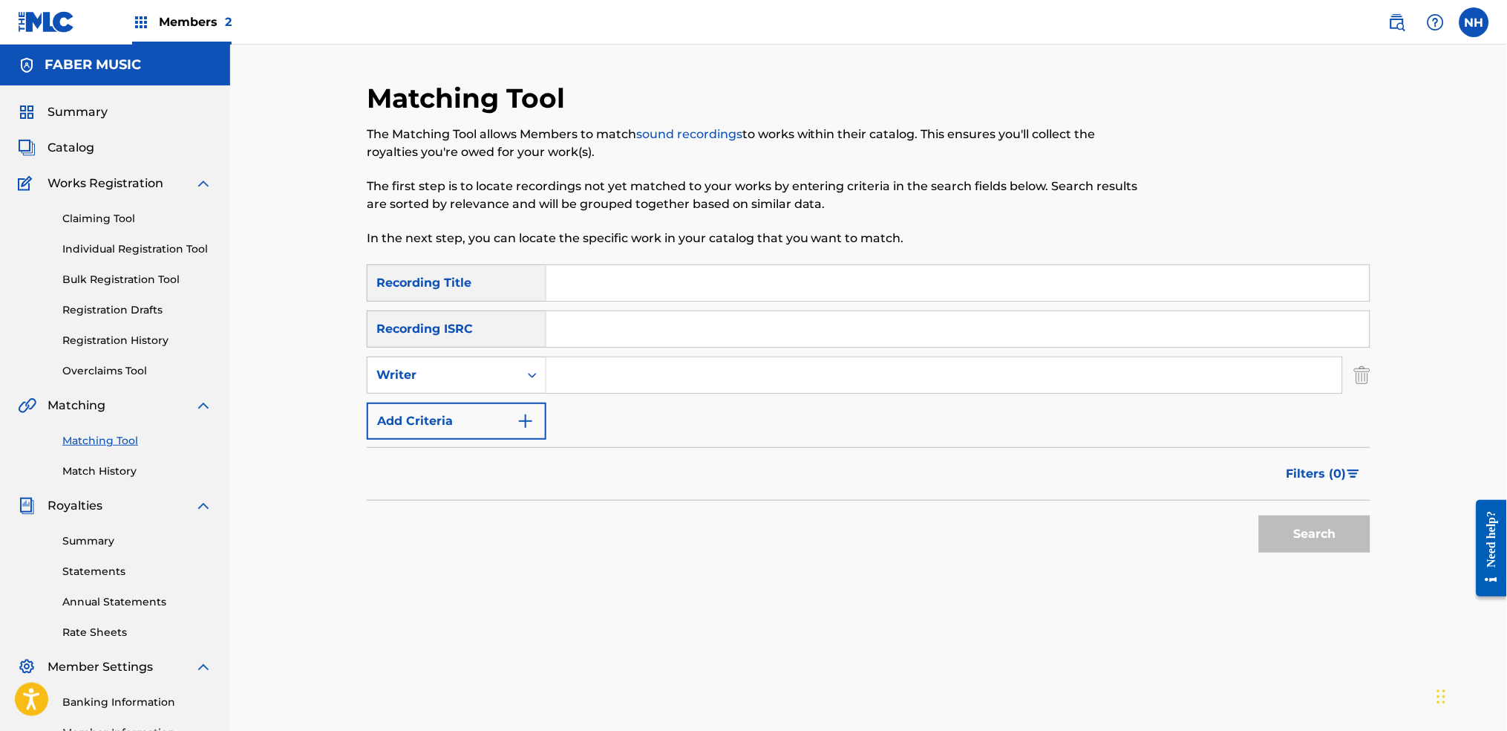
click at [497, 405] on button "Add Criteria" at bounding box center [457, 420] width 180 height 37
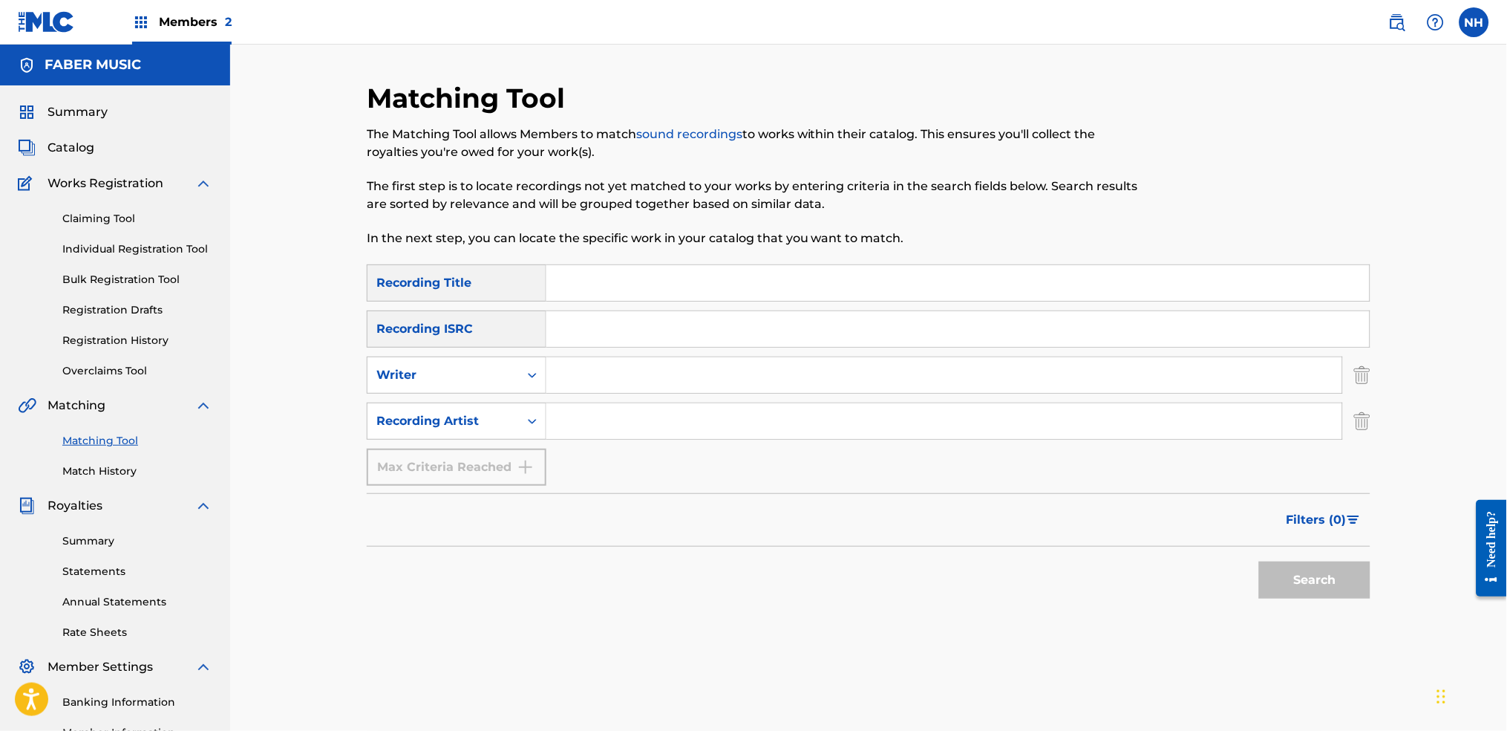
click at [577, 408] on input "Search Form" at bounding box center [944, 421] width 796 height 36
type input "alfa mist"
type input "QUEST"
drag, startPoint x: 646, startPoint y: 290, endPoint x: 244, endPoint y: 228, distance: 407.1
click at [301, 233] on div "Matching Tool The Matching Tool allows Members to match sound recordings to wor…" at bounding box center [868, 432] width 1277 height 774
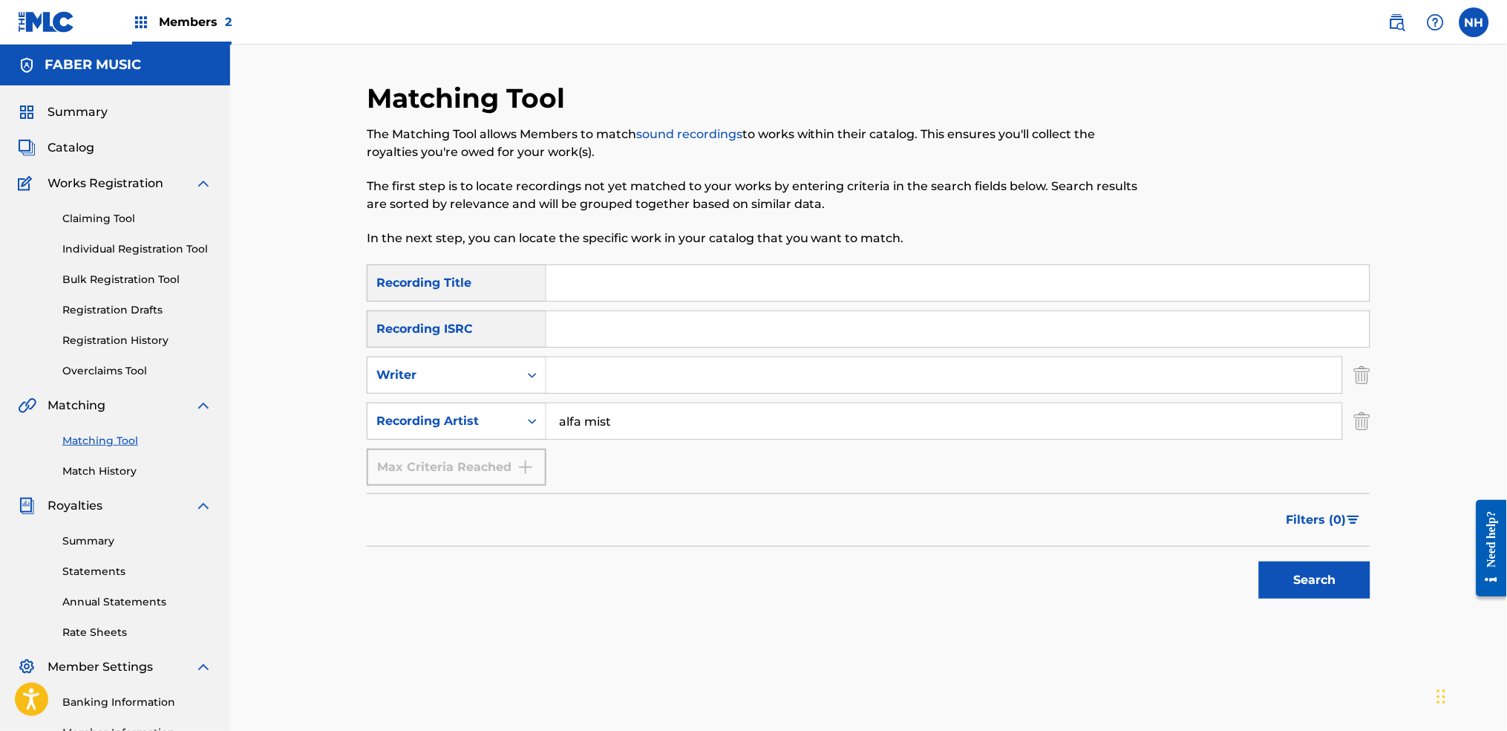
click at [1220, 543] on button "Search" at bounding box center [1314, 579] width 111 height 37
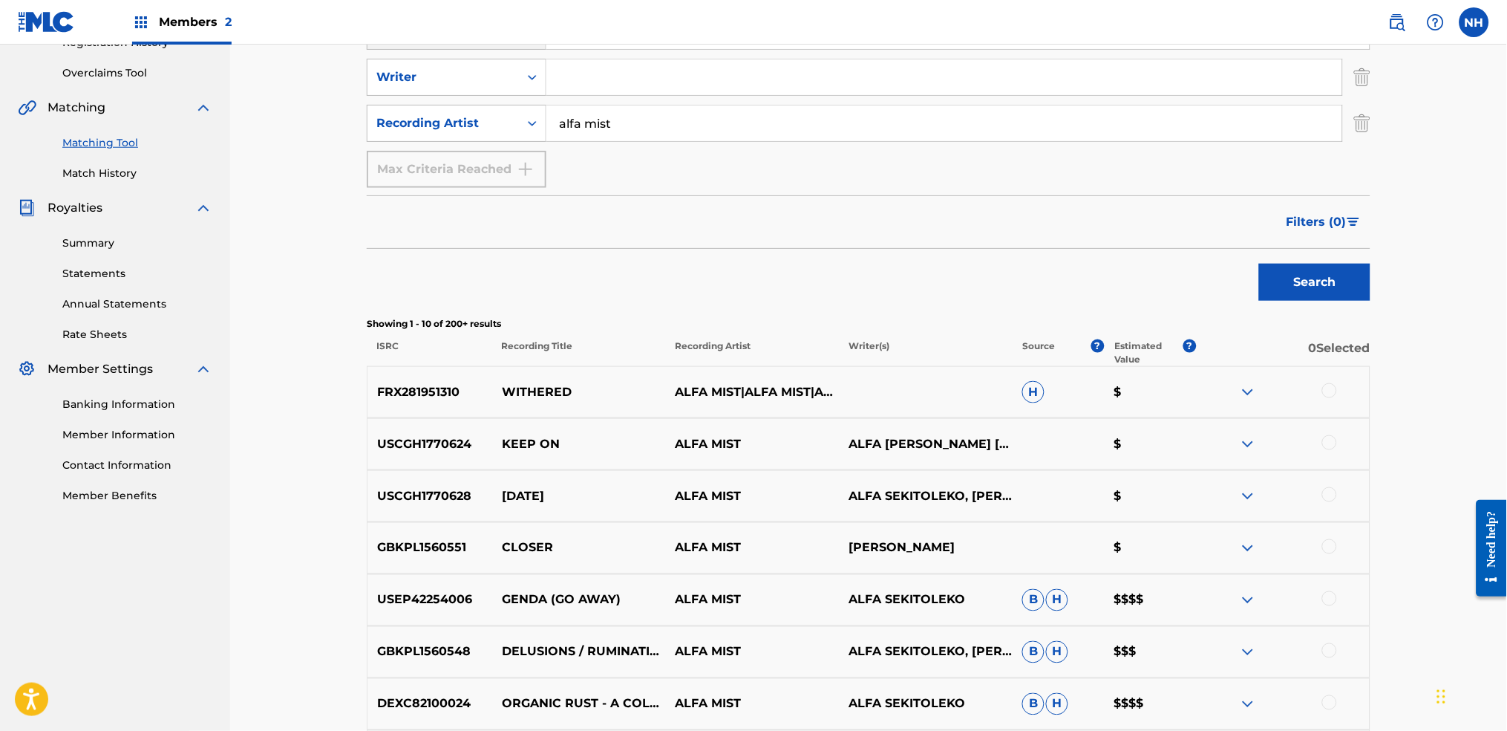
scroll to position [297, 0]
click at [1220, 227] on span "Filters ( 0 )" at bounding box center [1317, 223] width 60 height 18
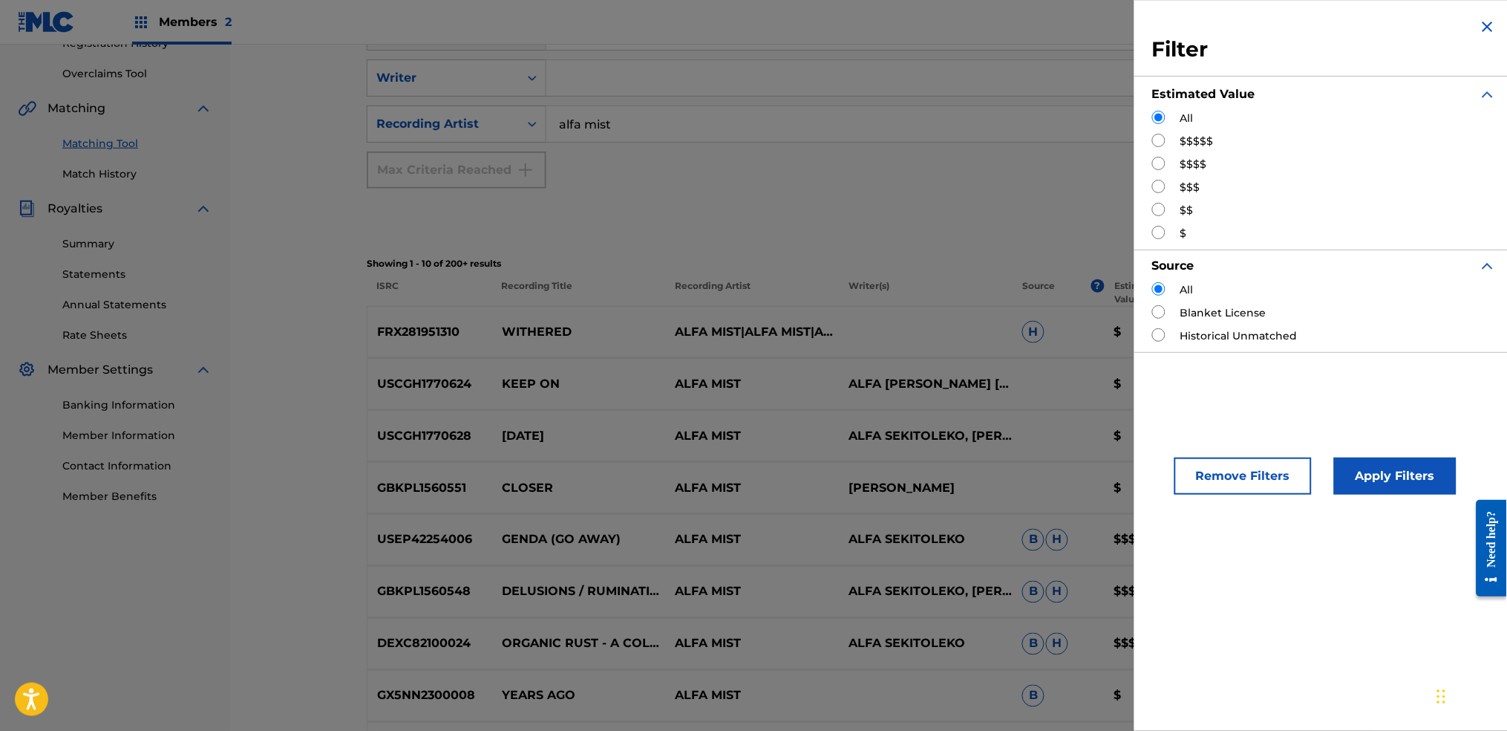
click at [1172, 190] on div "$$$" at bounding box center [1324, 188] width 344 height 16
click at [1172, 185] on div "$$$" at bounding box center [1324, 188] width 344 height 16
click at [1158, 187] on input "Search Form" at bounding box center [1158, 186] width 13 height 13
radio input "true"
click at [1220, 500] on div "Remove Filters Apply Filters" at bounding box center [1324, 463] width 380 height 98
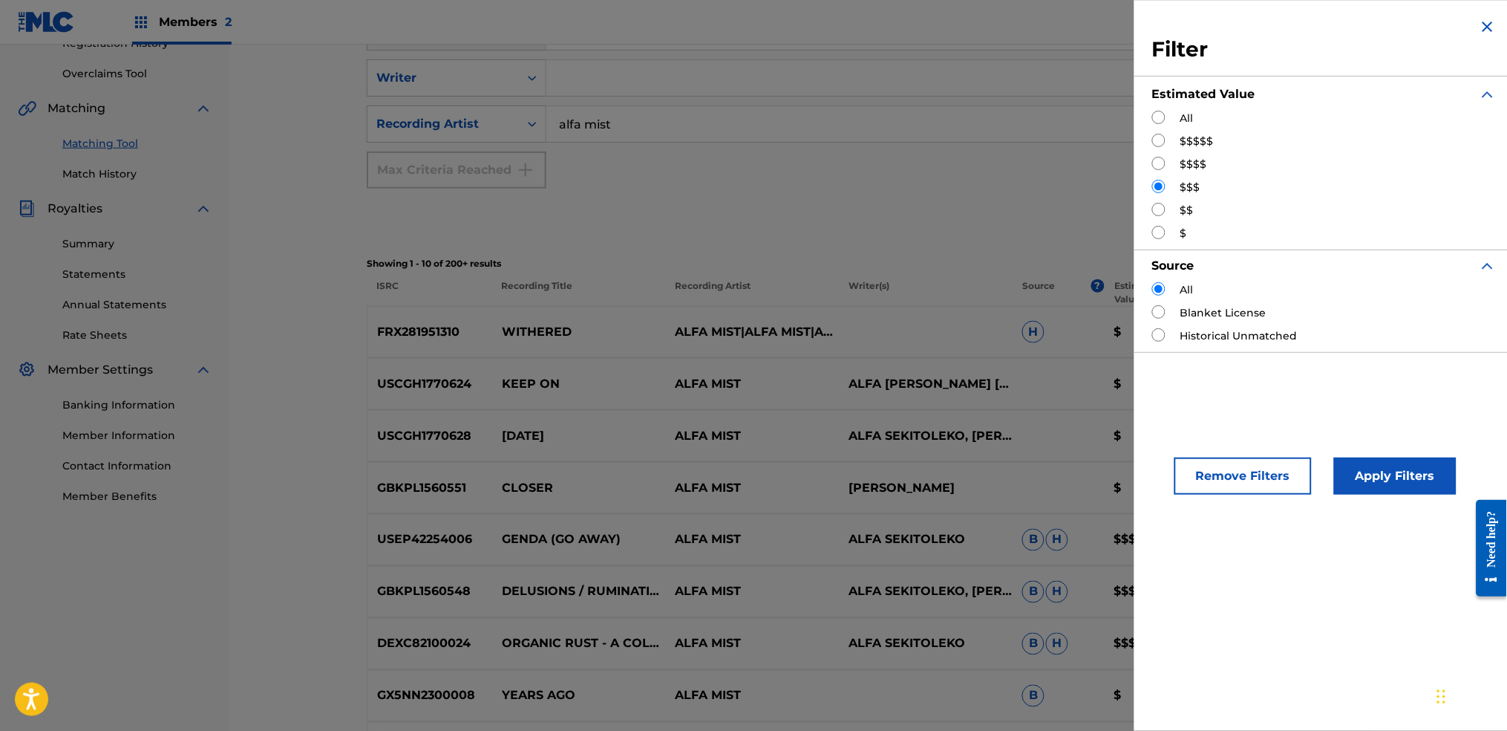
click at [1220, 464] on button "Apply Filters" at bounding box center [1395, 475] width 123 height 37
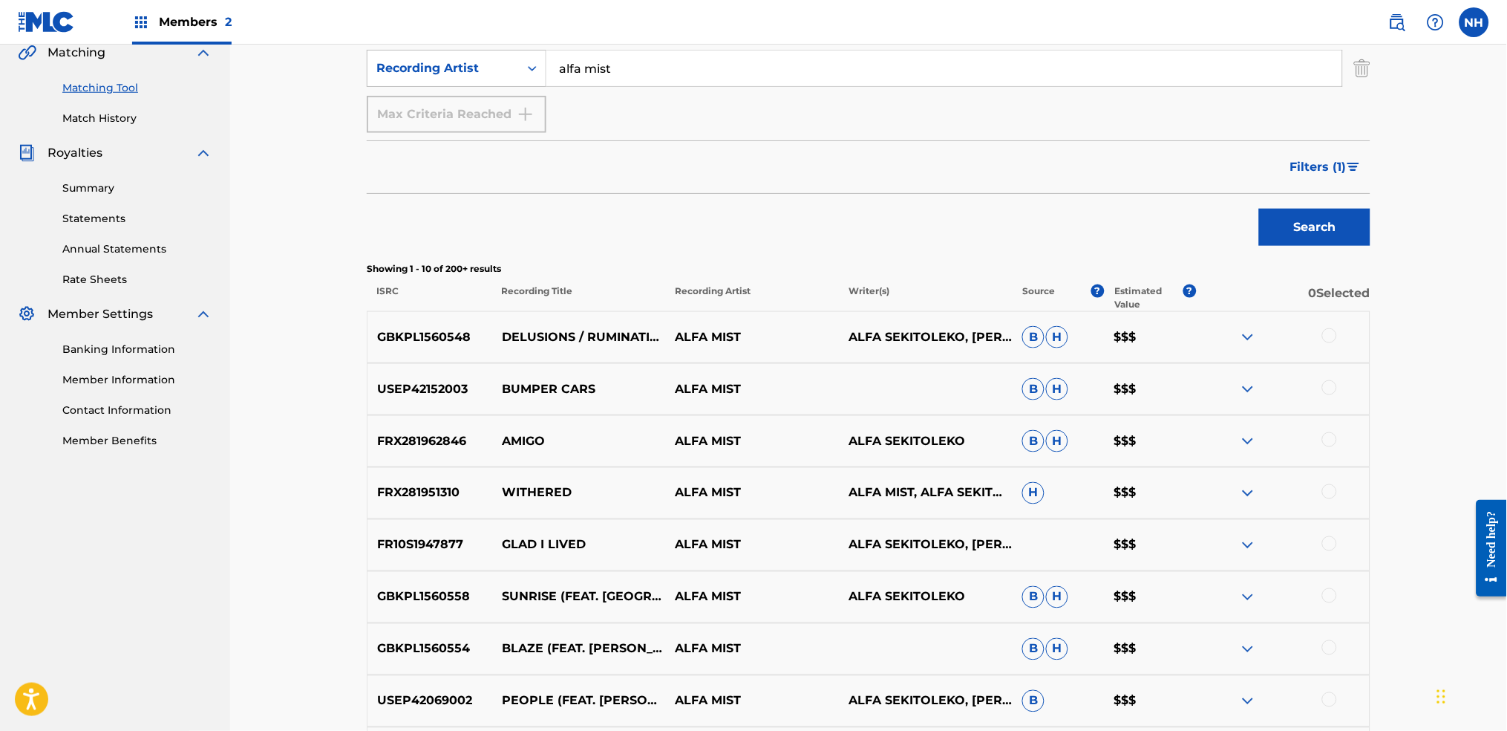
scroll to position [569, 0]
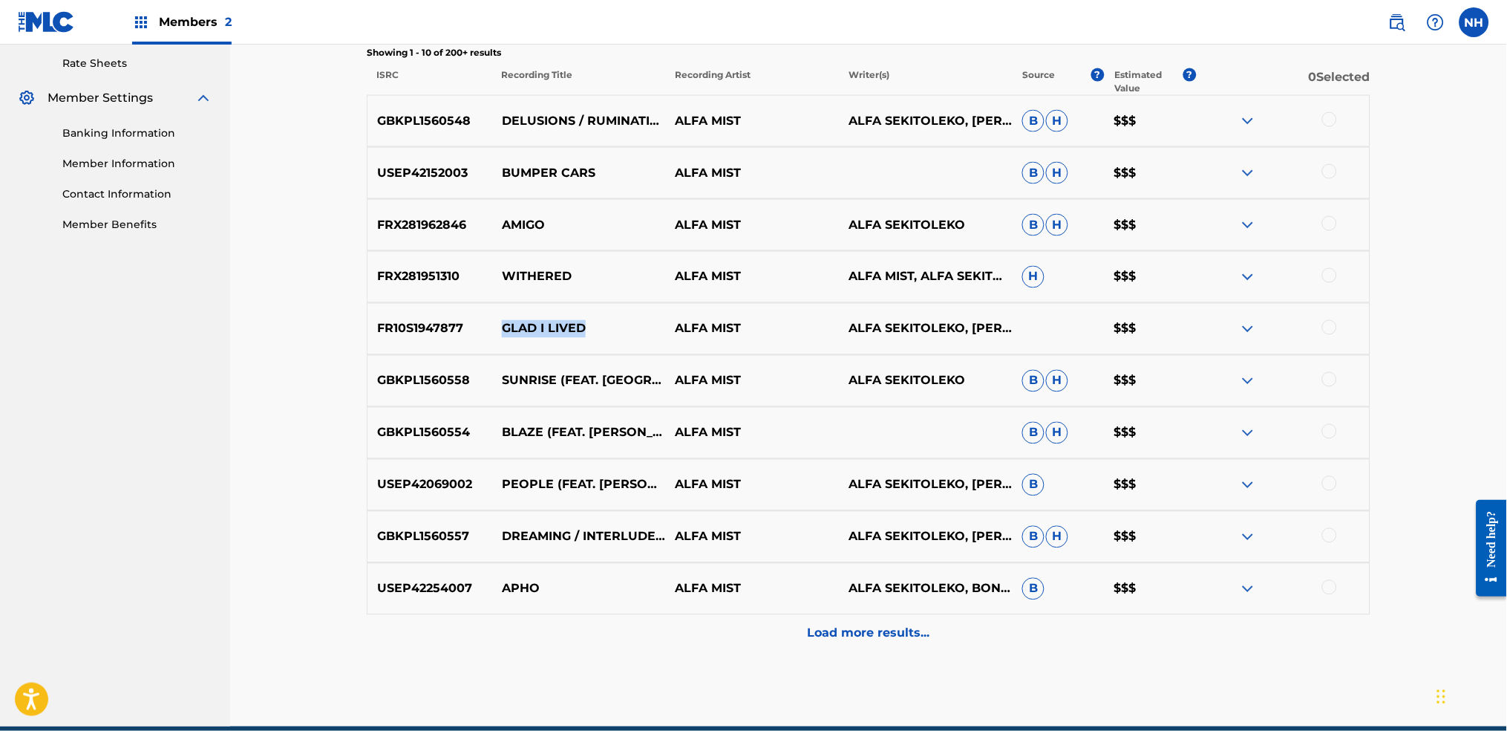
drag, startPoint x: 591, startPoint y: 333, endPoint x: 495, endPoint y: 325, distance: 96.1
click at [495, 325] on p "GLAD I LIVED" at bounding box center [579, 329] width 174 height 18
click at [526, 396] on div "GBKPL1560558 SUNRISE (FEAT. EMMAVIE) [PILLOWS] (PILLOWS) ALFA MIST ALFA SEKITOL…" at bounding box center [869, 381] width 1004 height 52
drag, startPoint x: 507, startPoint y: 361, endPoint x: 560, endPoint y: 360, distance: 52.7
click at [560, 372] on p "SUNRISE (FEAT. EMMAVIE) [PILLOWS] (PILLOWS)" at bounding box center [579, 381] width 174 height 18
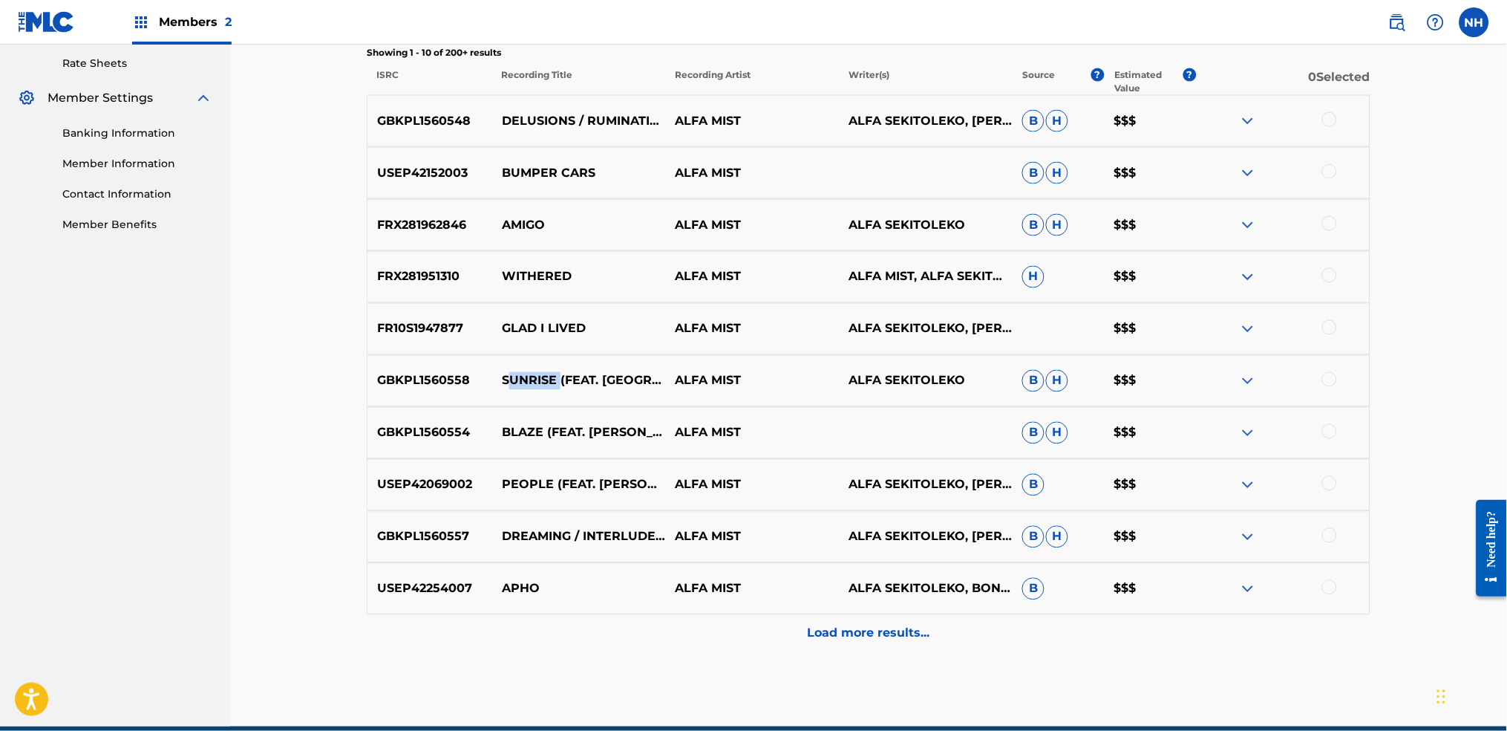
click at [560, 372] on p "SUNRISE (FEAT. EMMAVIE) [PILLOWS] (PILLOWS)" at bounding box center [579, 381] width 174 height 18
drag, startPoint x: 560, startPoint y: 360, endPoint x: 524, endPoint y: 363, distance: 35.8
click at [524, 372] on p "SUNRISE (FEAT. EMMAVIE) [PILLOWS] (PILLOWS)" at bounding box center [579, 381] width 174 height 18
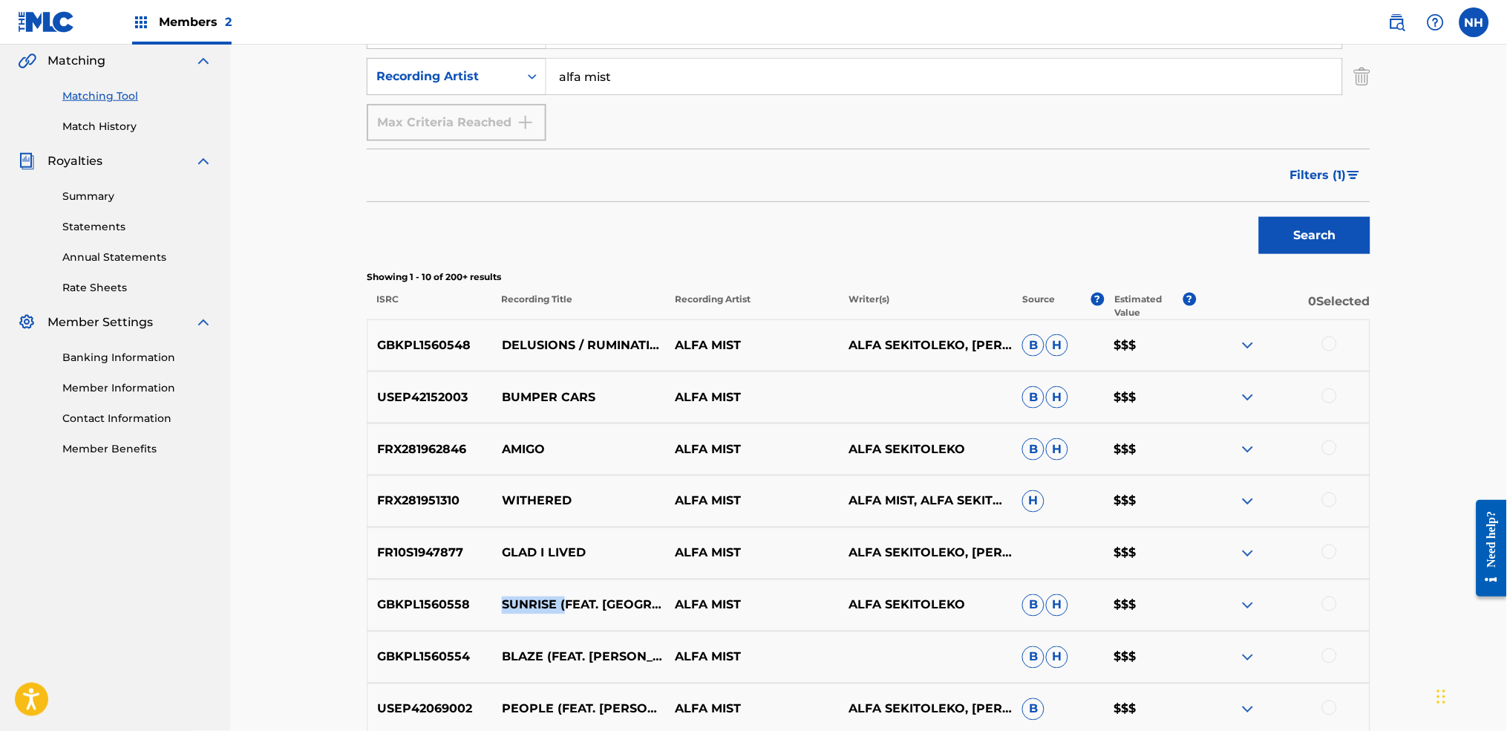
scroll to position [74, 0]
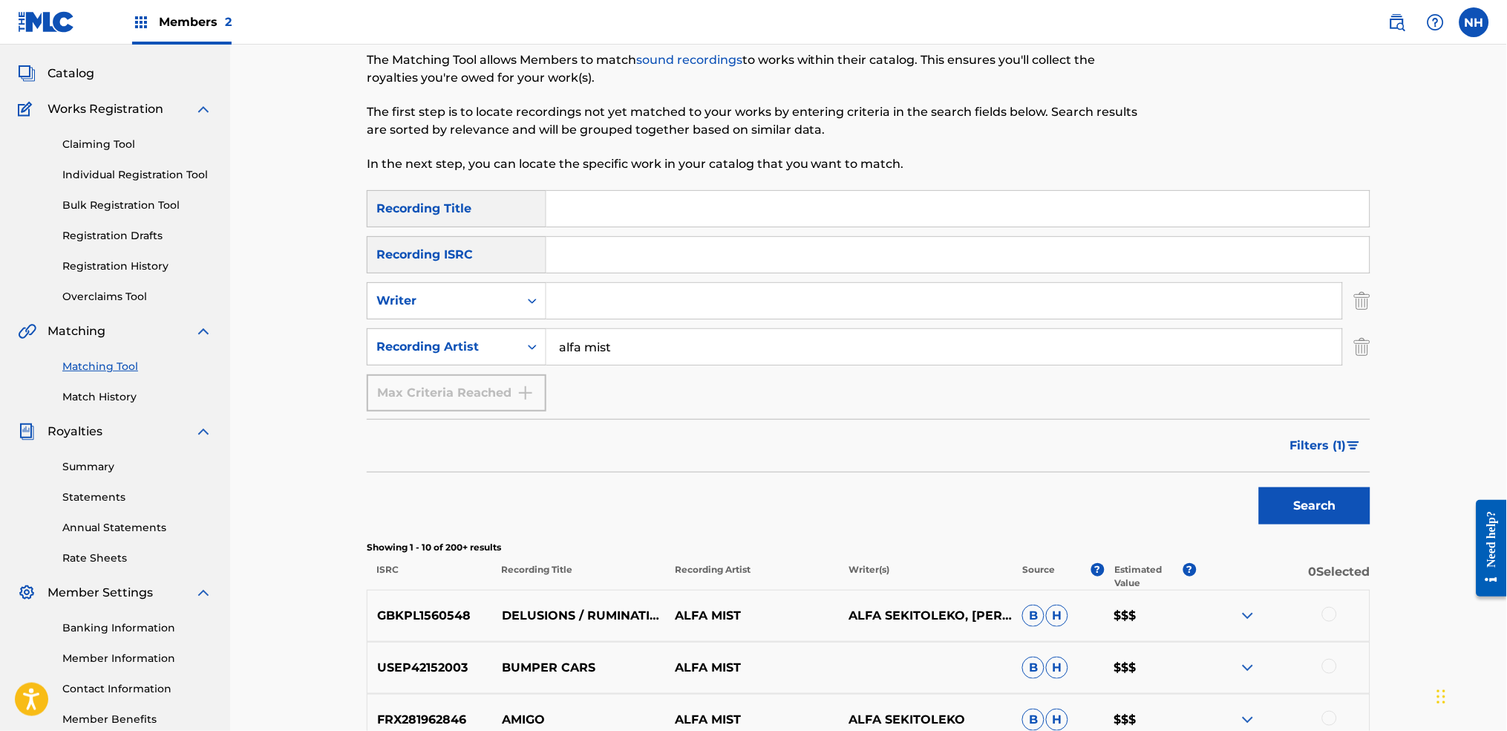
click at [639, 209] on input "Search Form" at bounding box center [957, 209] width 823 height 36
paste input "SUNRISE ("
type input "SUNRISE"
click at [1220, 487] on button "Search" at bounding box center [1314, 505] width 111 height 37
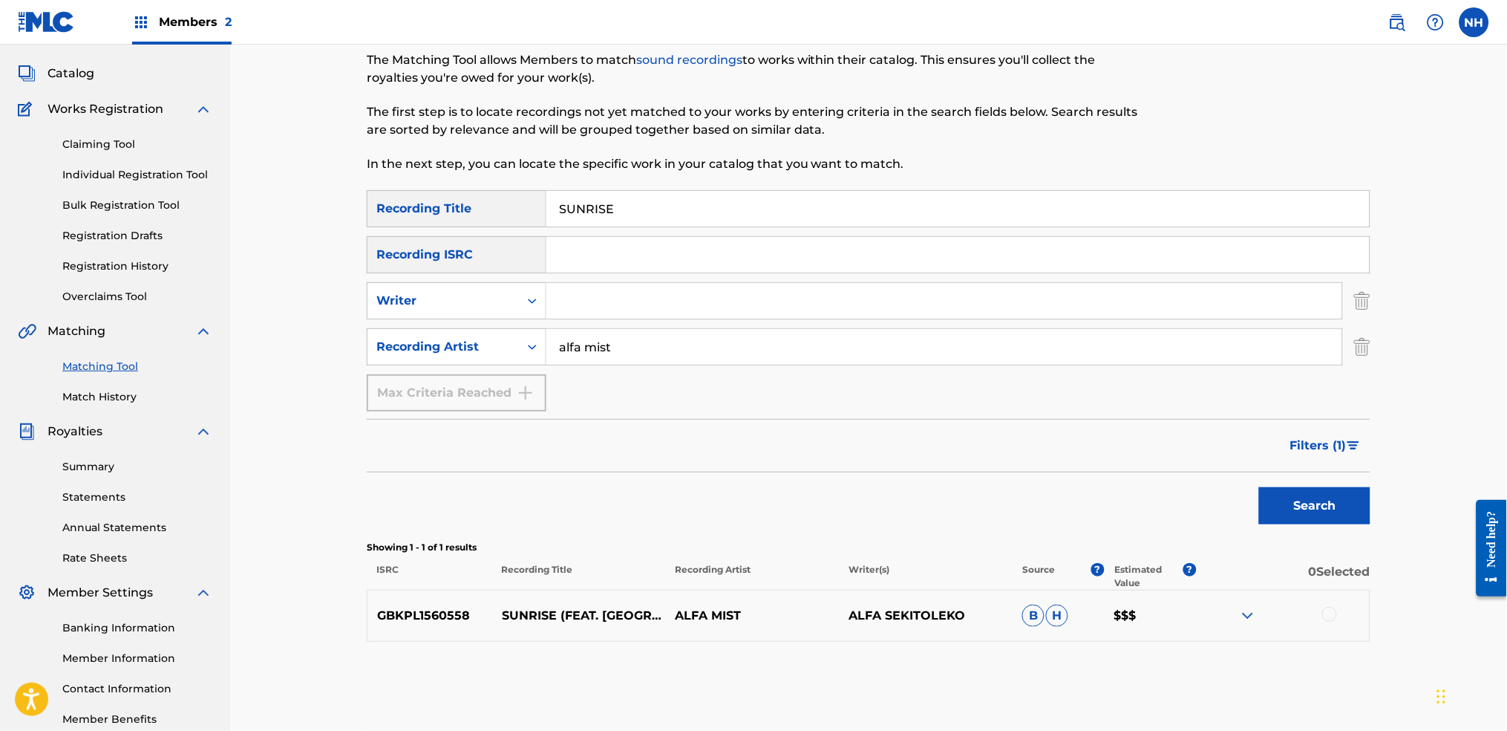
click at [1220, 443] on span "Filters ( 1 )" at bounding box center [1318, 446] width 56 height 18
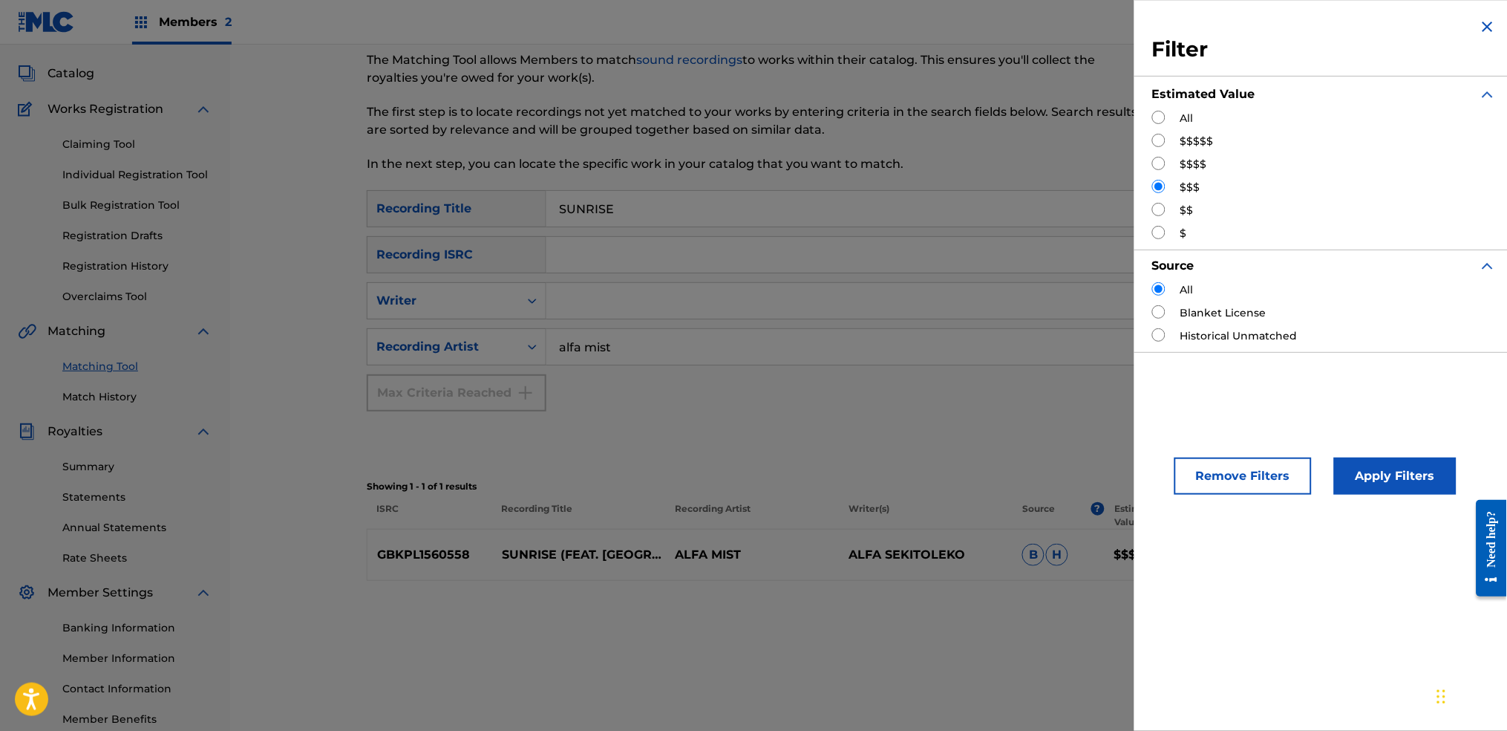
click at [1157, 122] on input "Search Form" at bounding box center [1158, 117] width 13 height 13
radio input "true"
click at [1220, 473] on button "Apply Filters" at bounding box center [1395, 475] width 123 height 37
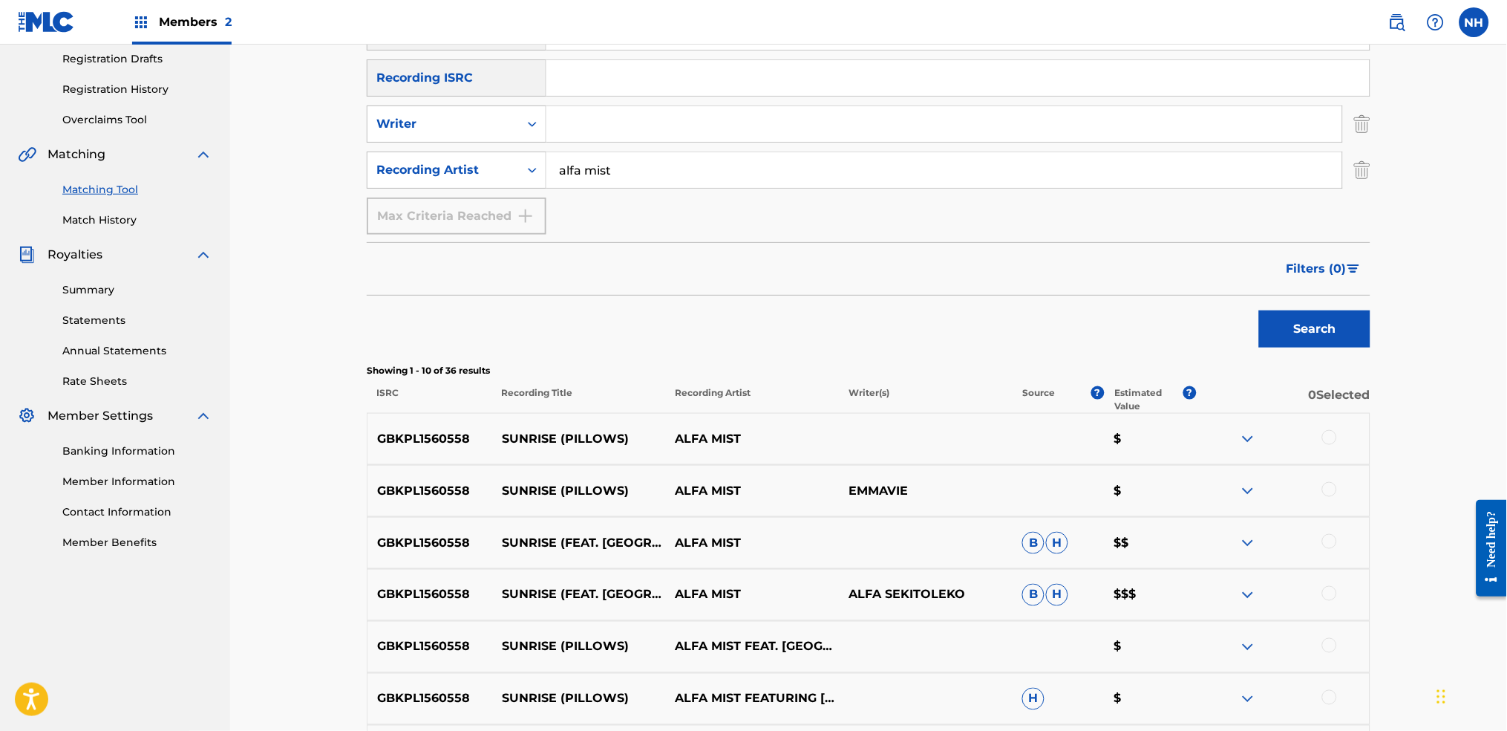
scroll to position [272, 0]
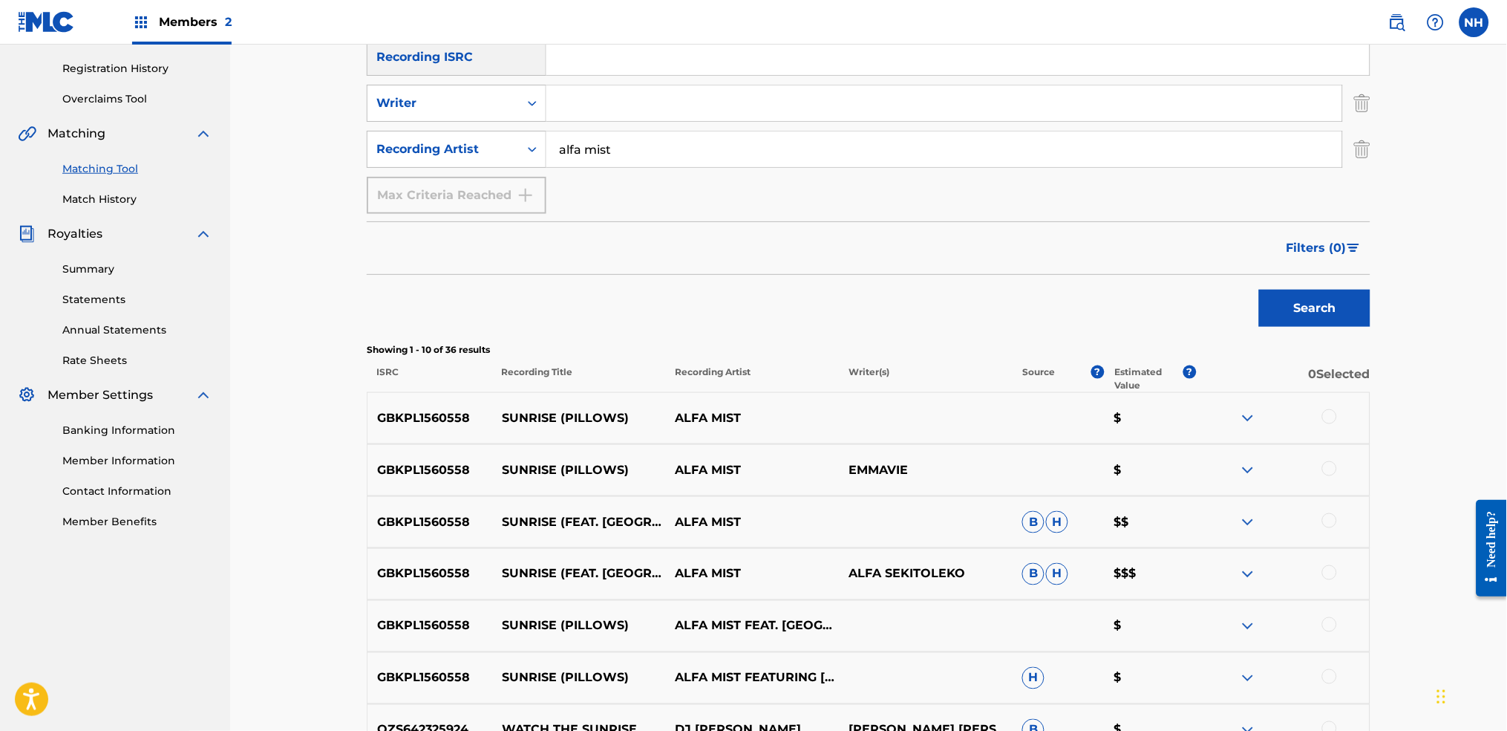
click at [1220, 420] on div at bounding box center [1329, 416] width 15 height 15
click at [1220, 458] on div "GBKPL1560558 SUNRISE (PILLOWS) ALFA MIST EMMAVIE $" at bounding box center [869, 470] width 1004 height 52
click at [1220, 470] on div at bounding box center [1329, 468] width 15 height 15
click at [1220, 543] on div "GBKPL1560558 SUNRISE (FEAT. EMMAVIE) [PILLOWS] (PILLOWS) ALFA MIST ALFA SEKITOL…" at bounding box center [869, 574] width 1004 height 52
click at [1220, 523] on div at bounding box center [1283, 522] width 174 height 18
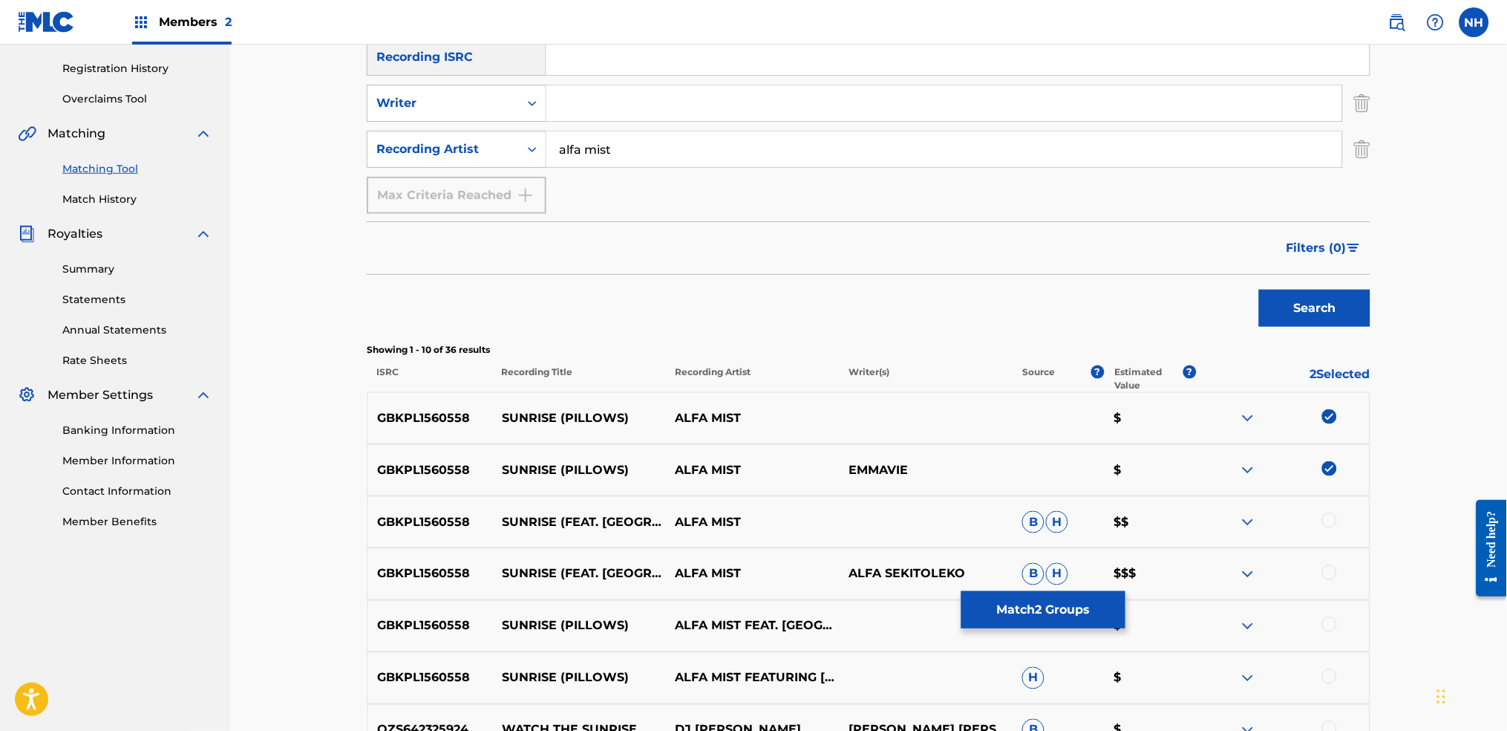
click at [1220, 523] on div at bounding box center [1283, 522] width 174 height 18
click at [1220, 519] on div at bounding box center [1283, 522] width 174 height 18
click at [1220, 518] on div at bounding box center [1329, 520] width 15 height 15
click at [1220, 543] on div "GBKPL1560558 SUNRISE (FEAT. EMMAVIE) [PILLOWS] (PILLOWS) ALFA MIST ALFA SEKITOL…" at bounding box center [869, 574] width 1004 height 52
click at [1220, 543] on div at bounding box center [1329, 572] width 15 height 15
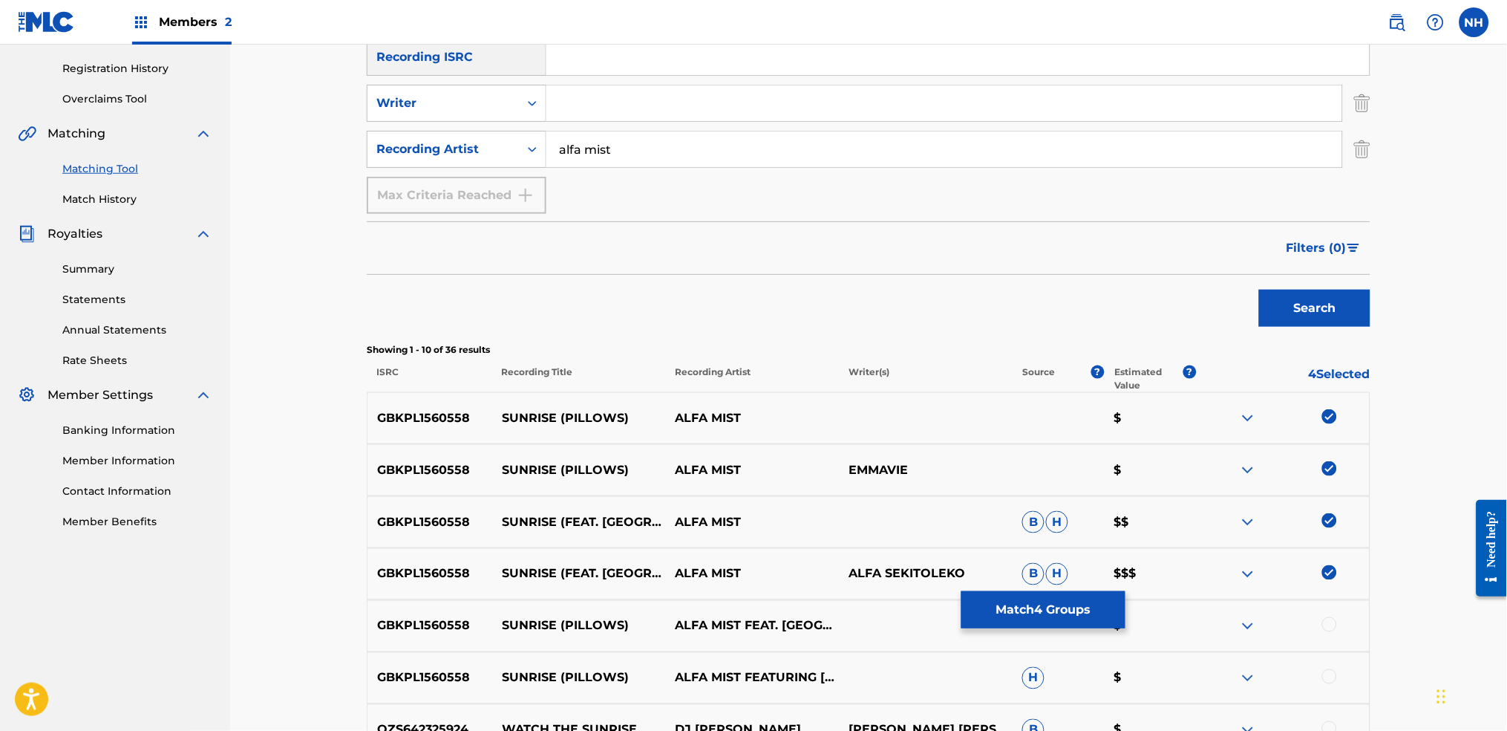
scroll to position [371, 0]
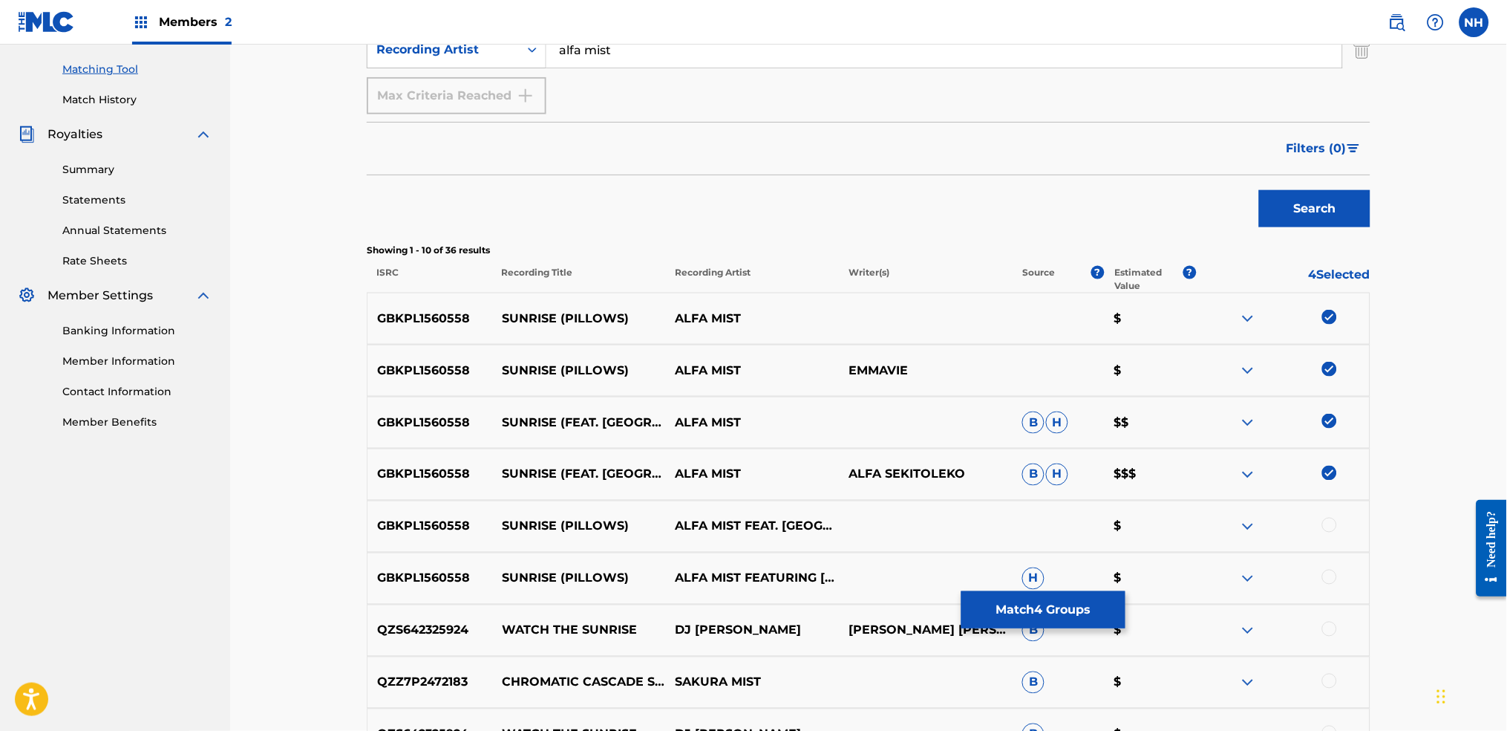
click at [1220, 535] on div at bounding box center [1283, 526] width 174 height 18
click at [1220, 543] on div "GBKPL1560558 SUNRISE (PILLOWS) ALFA MIST FEATURING EMMAVIE H $" at bounding box center [869, 578] width 1004 height 52
click at [1220, 543] on div at bounding box center [1329, 576] width 15 height 15
click at [1220, 529] on div at bounding box center [1329, 524] width 15 height 15
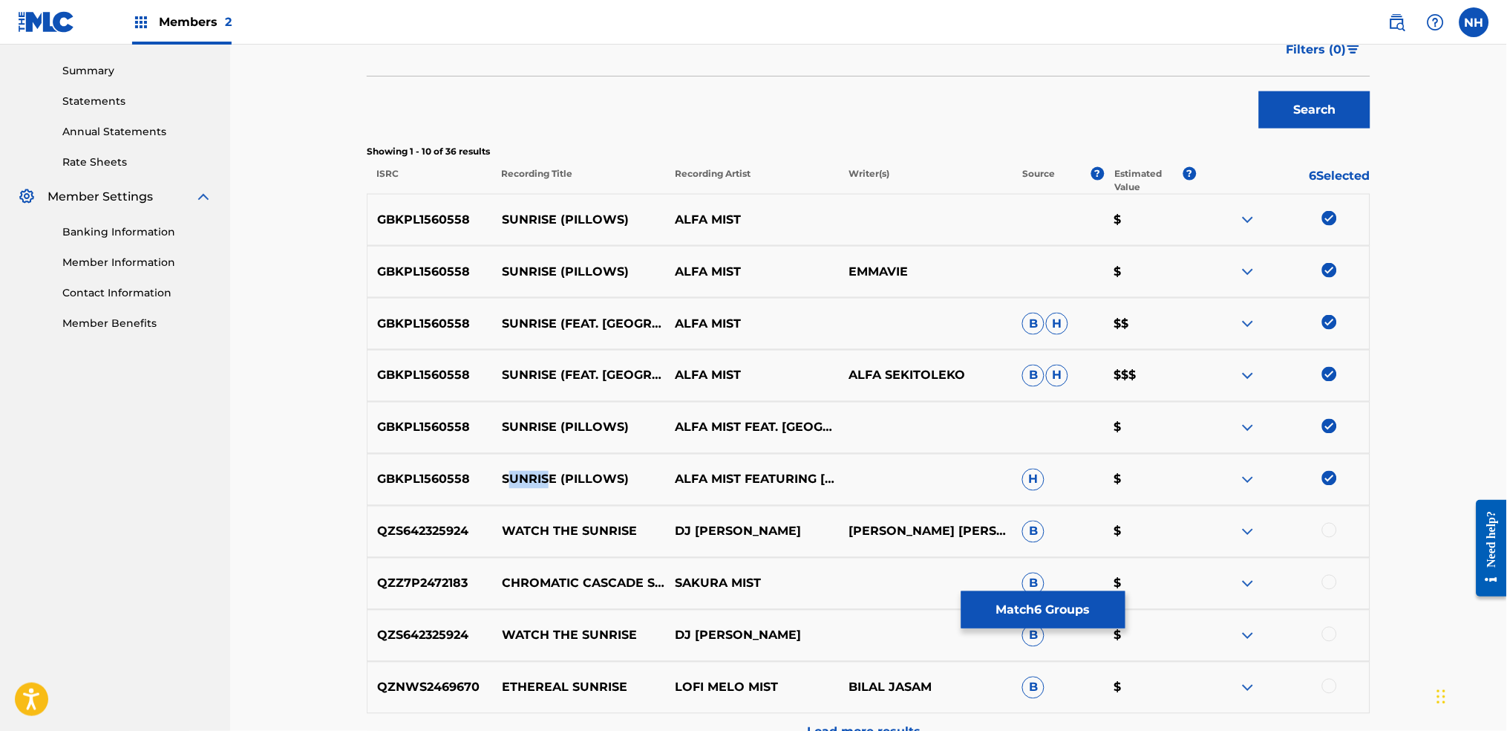
drag, startPoint x: 552, startPoint y: 474, endPoint x: 509, endPoint y: 474, distance: 43.8
click at [509, 474] on p "SUNRISE (PILLOWS)" at bounding box center [579, 480] width 174 height 18
drag, startPoint x: 495, startPoint y: 474, endPoint x: 634, endPoint y: 471, distance: 138.9
click at [634, 471] on p "SUNRISE (PILLOWS)" at bounding box center [579, 480] width 174 height 18
drag, startPoint x: 1019, startPoint y: 581, endPoint x: 1023, endPoint y: 593, distance: 13.2
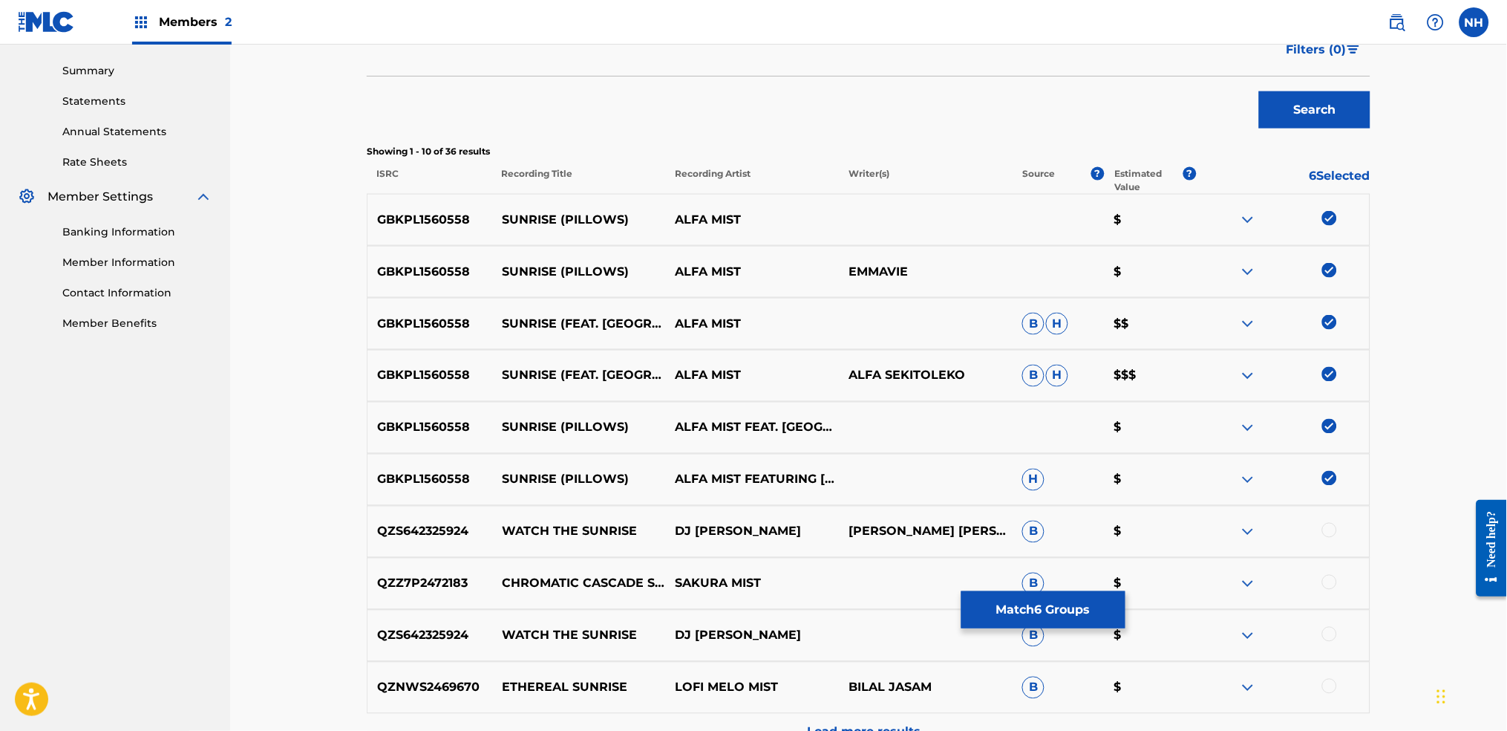
click at [1020, 543] on p "B" at bounding box center [1059, 583] width 92 height 22
click at [1023, 543] on button "Match 6 Groups" at bounding box center [1043, 609] width 164 height 37
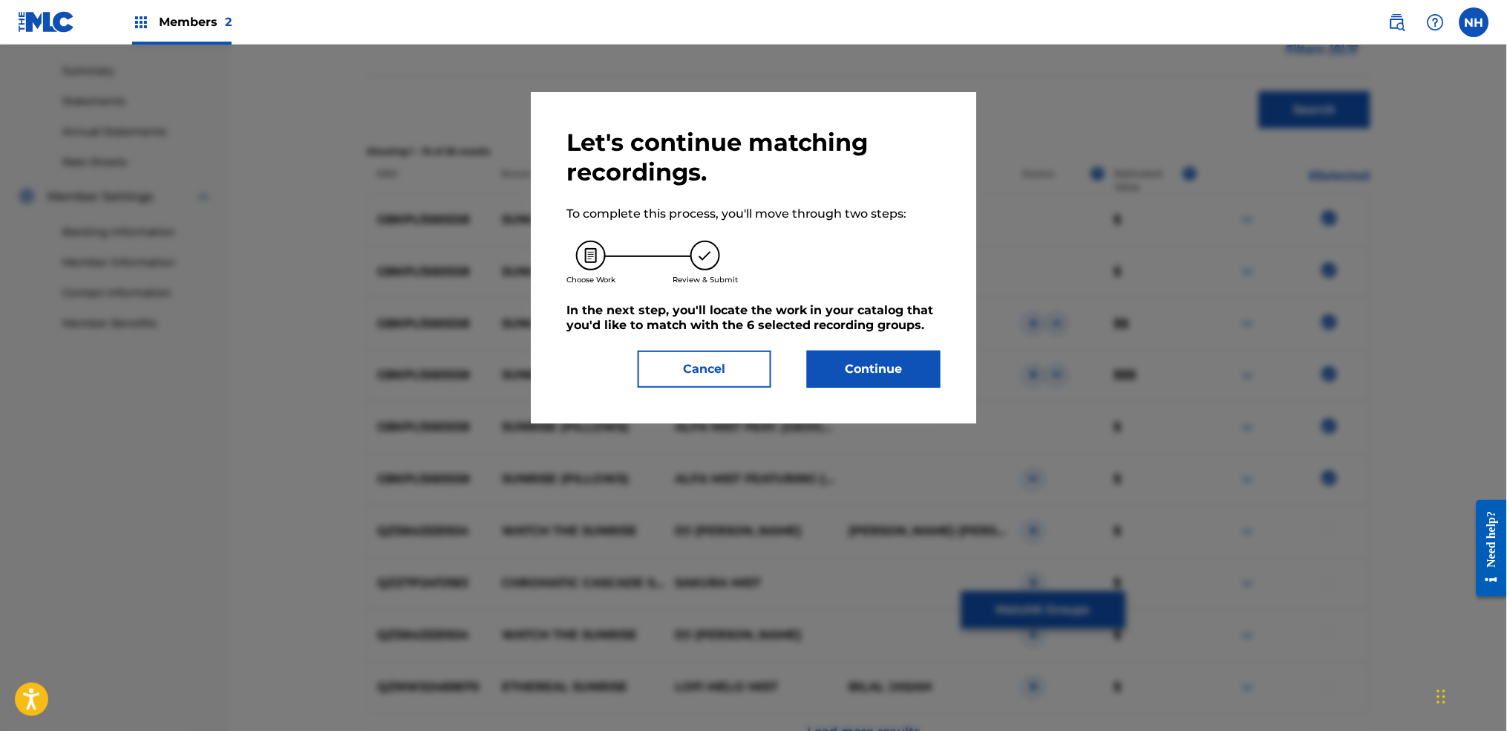
click at [881, 385] on button "Continue" at bounding box center [874, 368] width 134 height 37
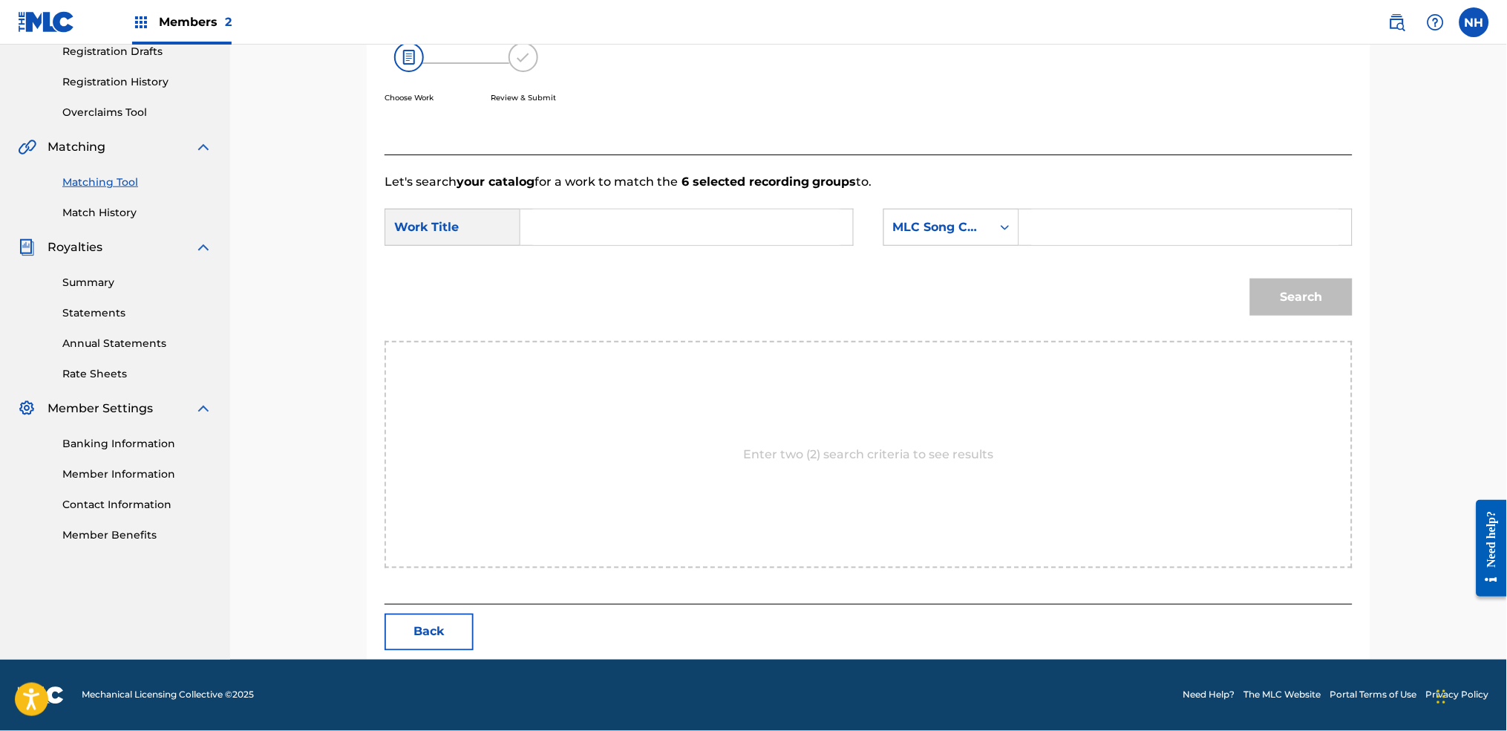
scroll to position [258, 0]
click at [669, 232] on input "Search Form" at bounding box center [686, 228] width 307 height 36
paste input "SUNRISE (PILLOWS)"
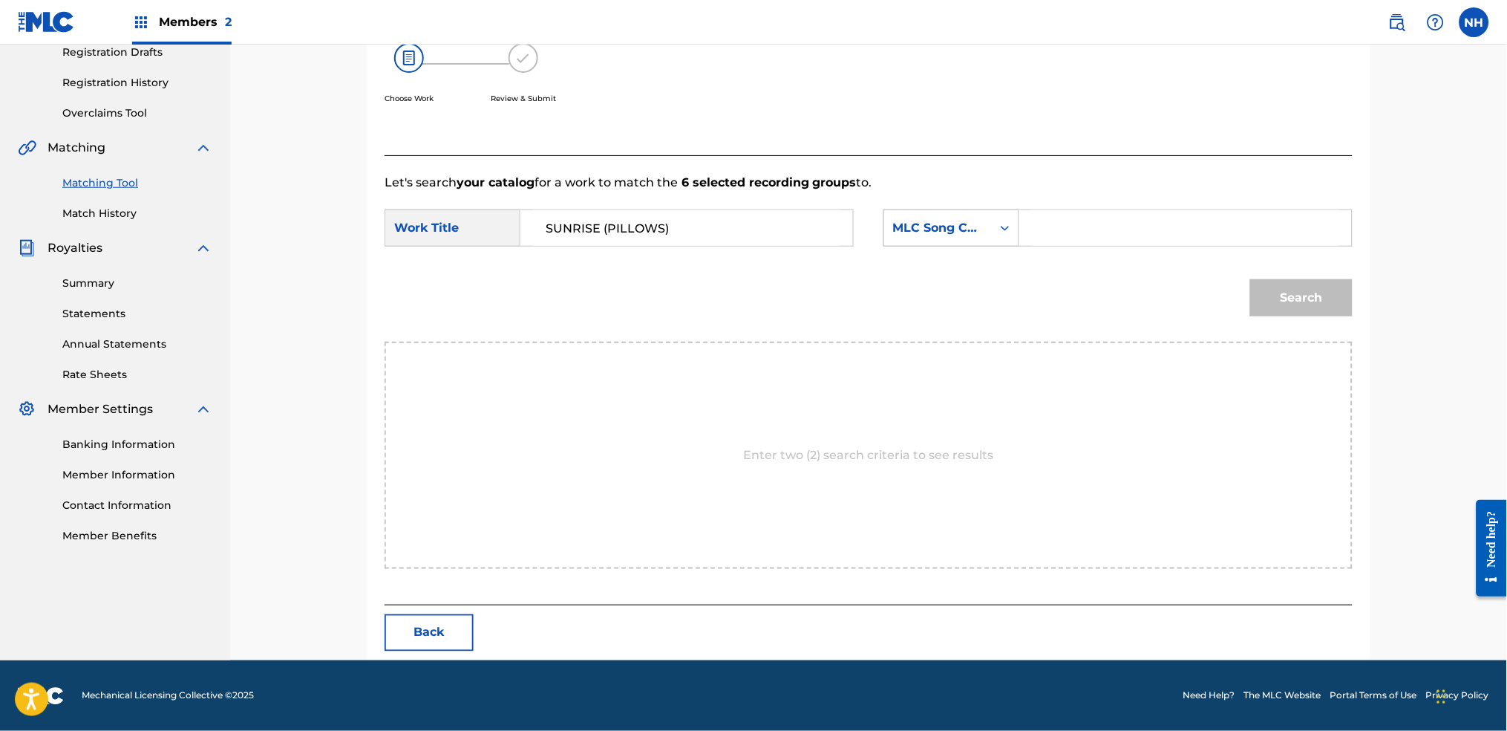
type input "SUNRISE (PILLOWS)"
click at [949, 239] on div "MLC Song Code" at bounding box center [938, 228] width 108 height 28
drag, startPoint x: 964, startPoint y: 270, endPoint x: 1120, endPoint y: 222, distance: 163.0
click at [1047, 241] on div "SearchWithCriteria6485cd80-bb38-44ae-b1ca-f2ad724c7897 7 results available. Use…" at bounding box center [1118, 227] width 469 height 37
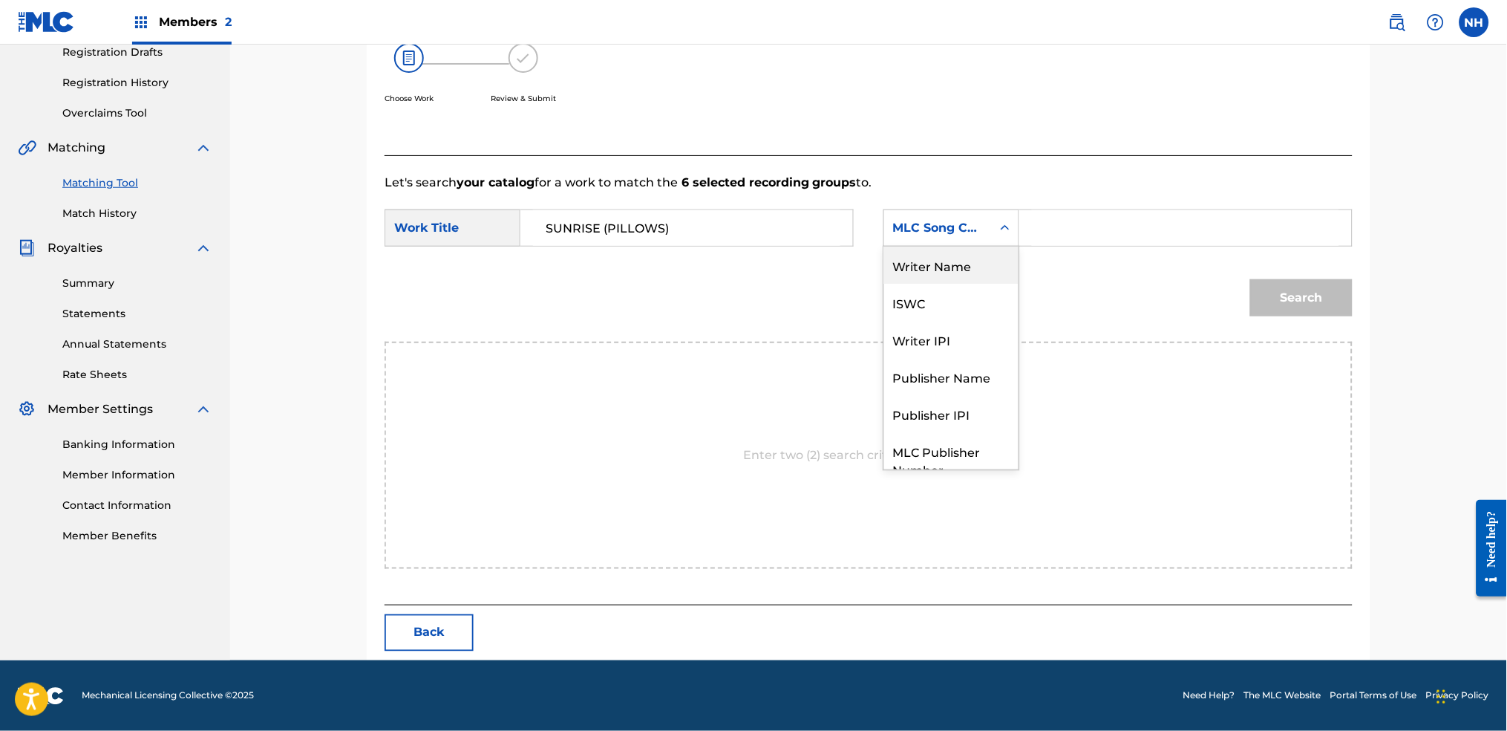
click at [1121, 222] on input "Search Form" at bounding box center [1185, 228] width 307 height 36
type input "alfa"
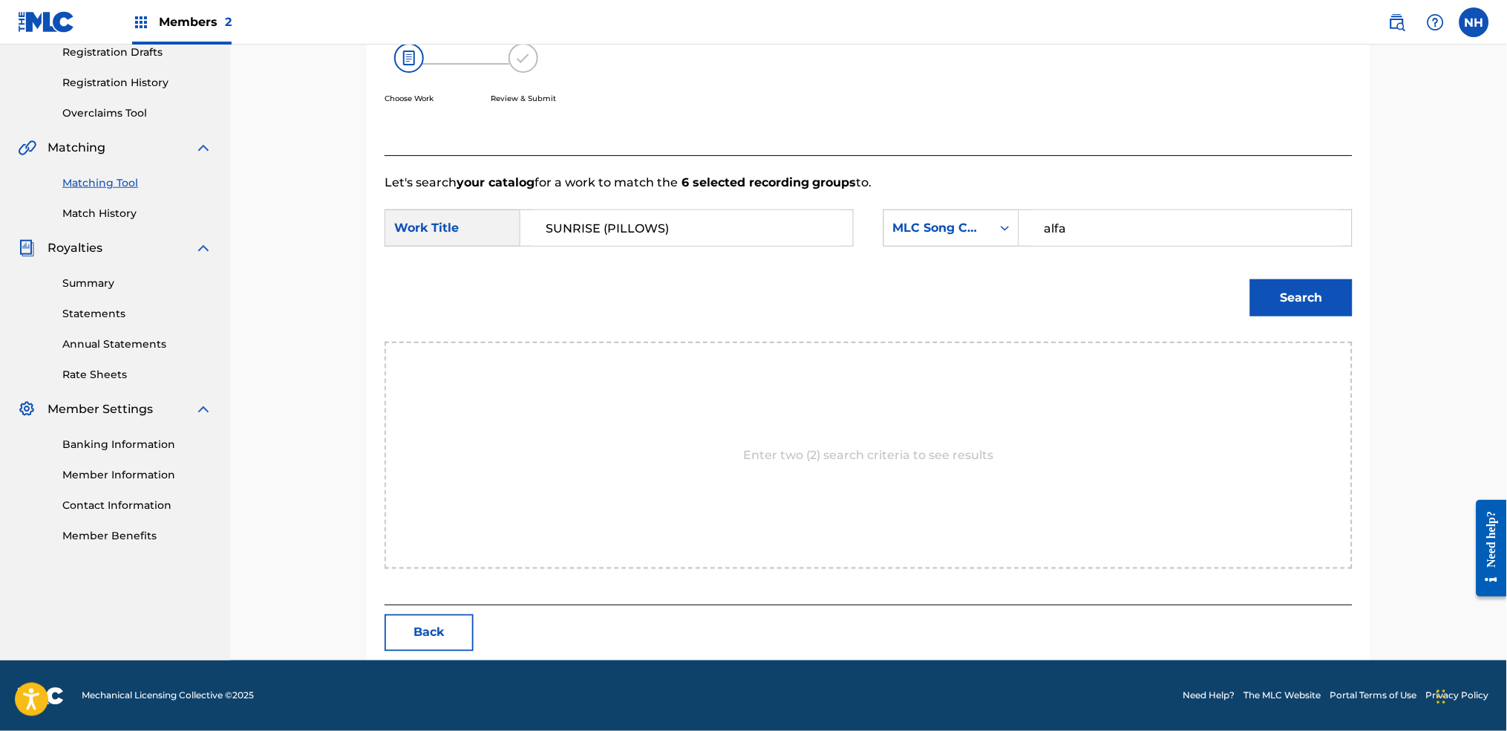
click at [1220, 300] on button "Search" at bounding box center [1301, 297] width 102 height 37
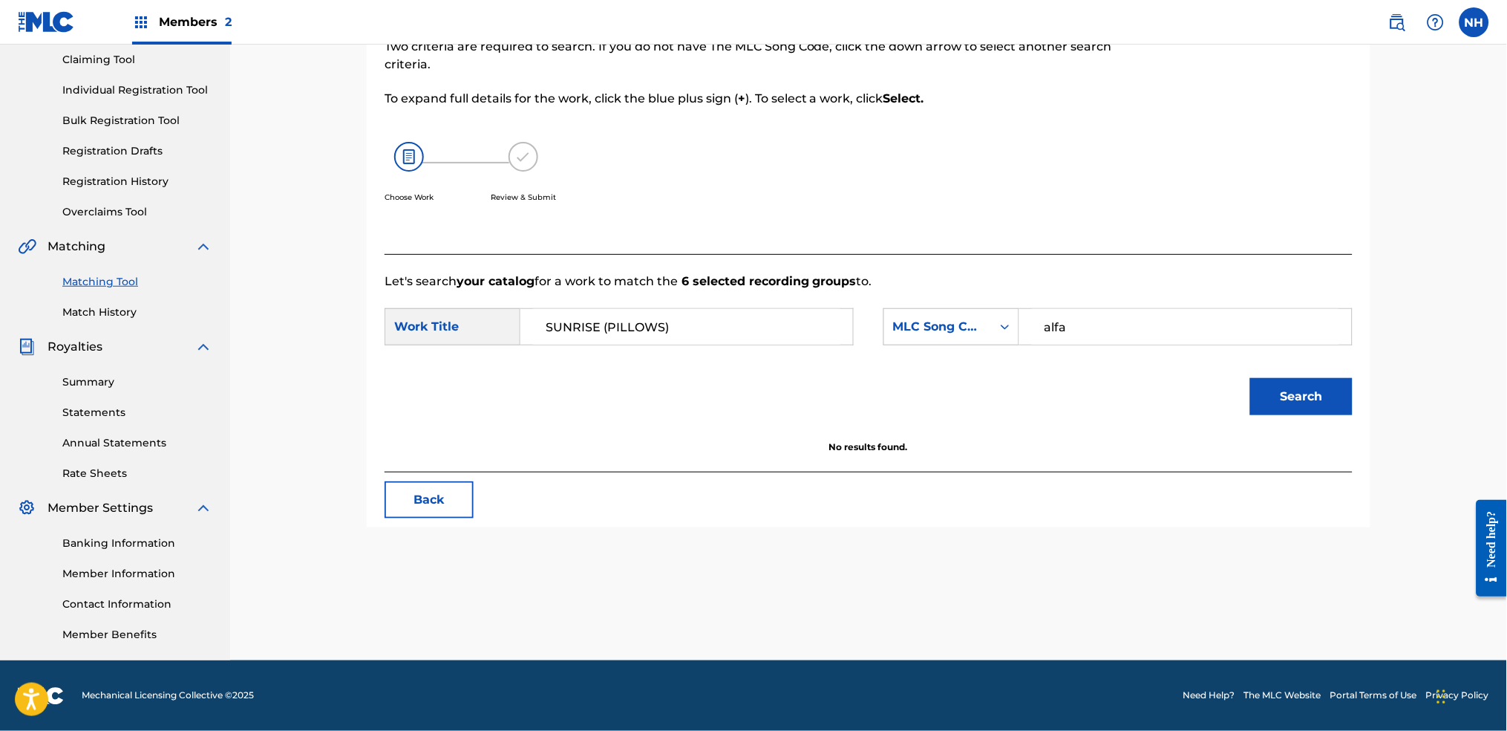
click at [826, 336] on input "SUNRISE (PILLOWS)" at bounding box center [686, 327] width 307 height 36
click at [1220, 403] on button "Search" at bounding box center [1301, 396] width 102 height 37
click at [820, 341] on input "SUNRISE" at bounding box center [686, 327] width 307 height 36
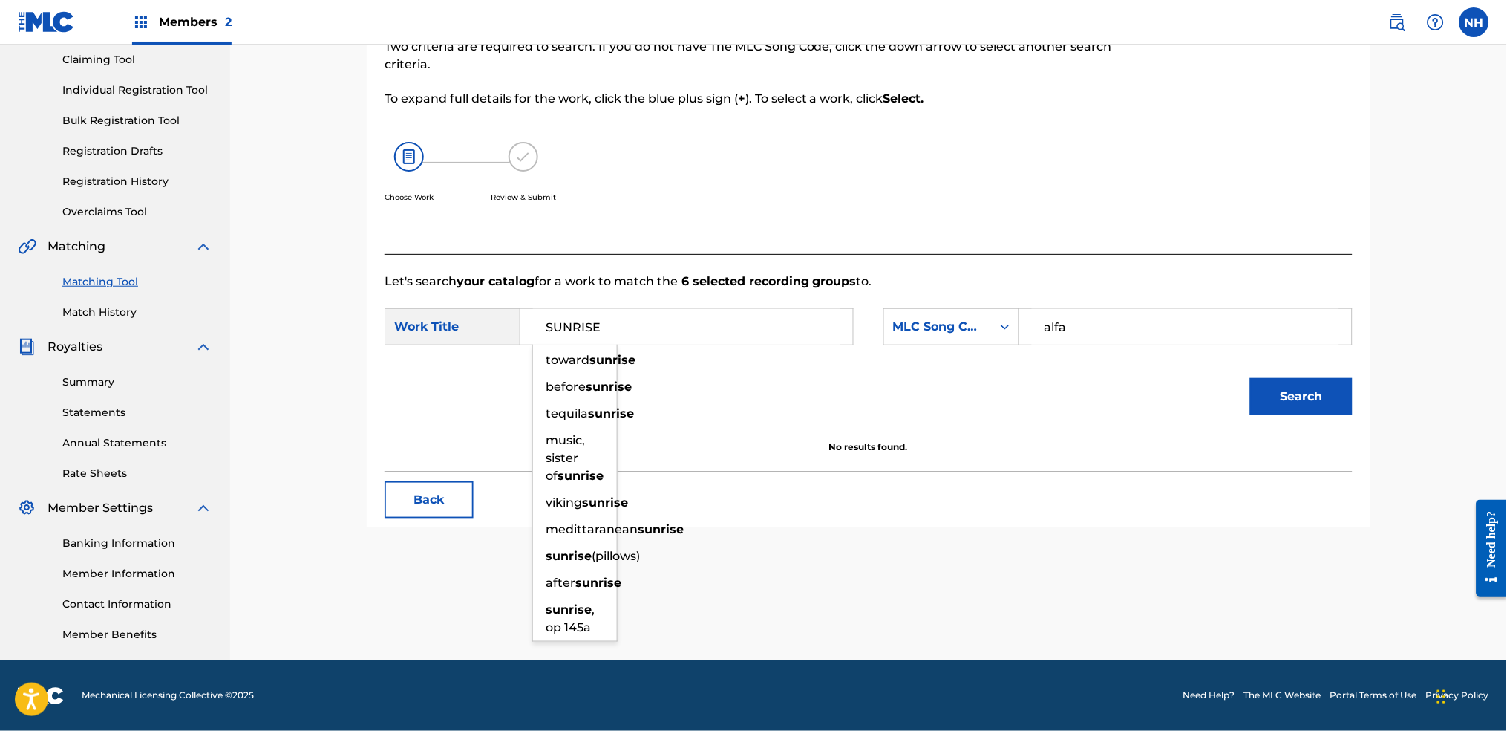
type input "SUNRISE"
click at [1220, 378] on button "Search" at bounding box center [1301, 396] width 102 height 37
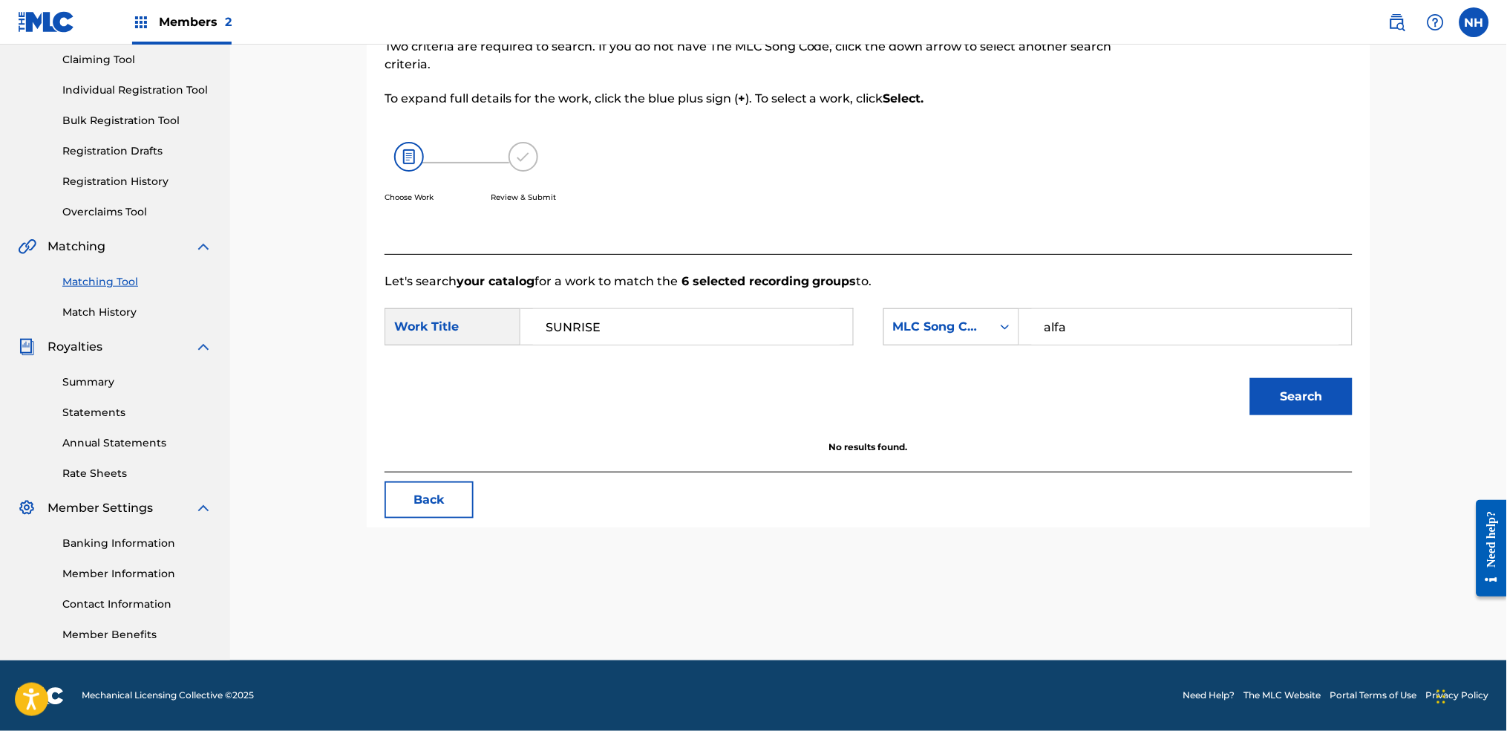
click at [1055, 322] on input "alfa" at bounding box center [1185, 327] width 307 height 36
click at [987, 329] on div "MLC Song Code" at bounding box center [938, 327] width 108 height 28
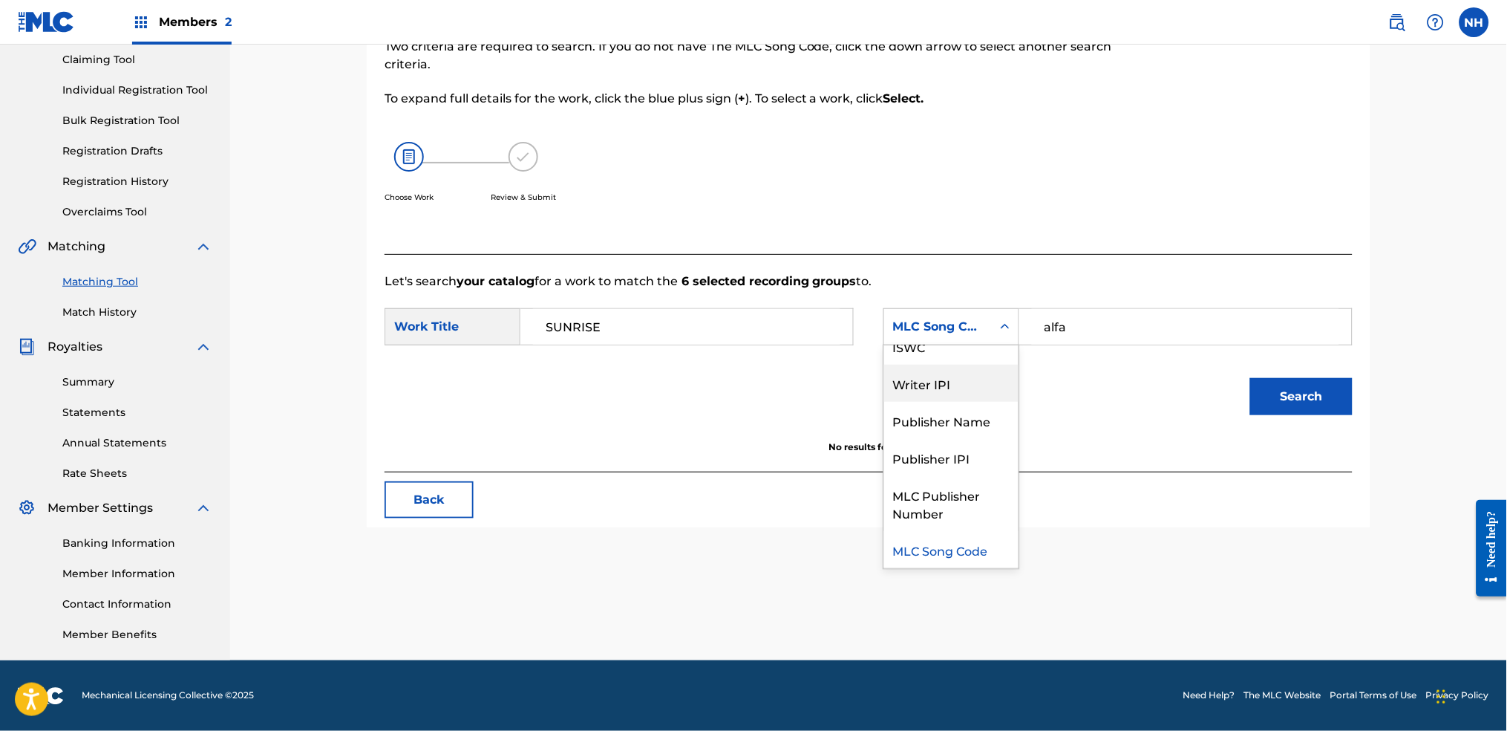
scroll to position [0, 0]
click at [959, 371] on div "Writer Name" at bounding box center [951, 363] width 134 height 37
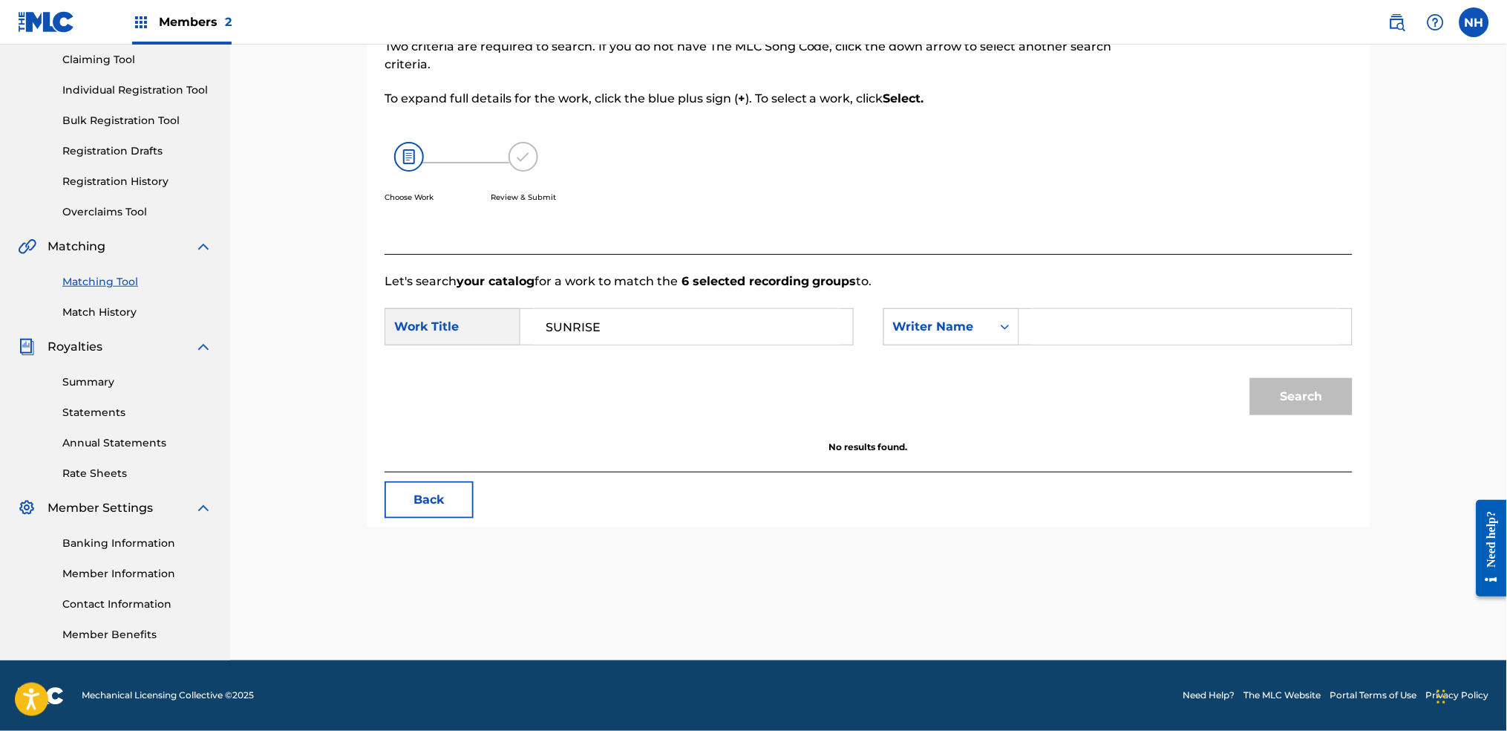
click at [1209, 325] on input "Search Form" at bounding box center [1185, 327] width 307 height 36
type input "alfa"
drag, startPoint x: 1302, startPoint y: 362, endPoint x: 1302, endPoint y: 374, distance: 11.9
click at [1220, 365] on div "Search" at bounding box center [1298, 392] width 110 height 59
click at [1220, 401] on button "Search" at bounding box center [1301, 396] width 102 height 37
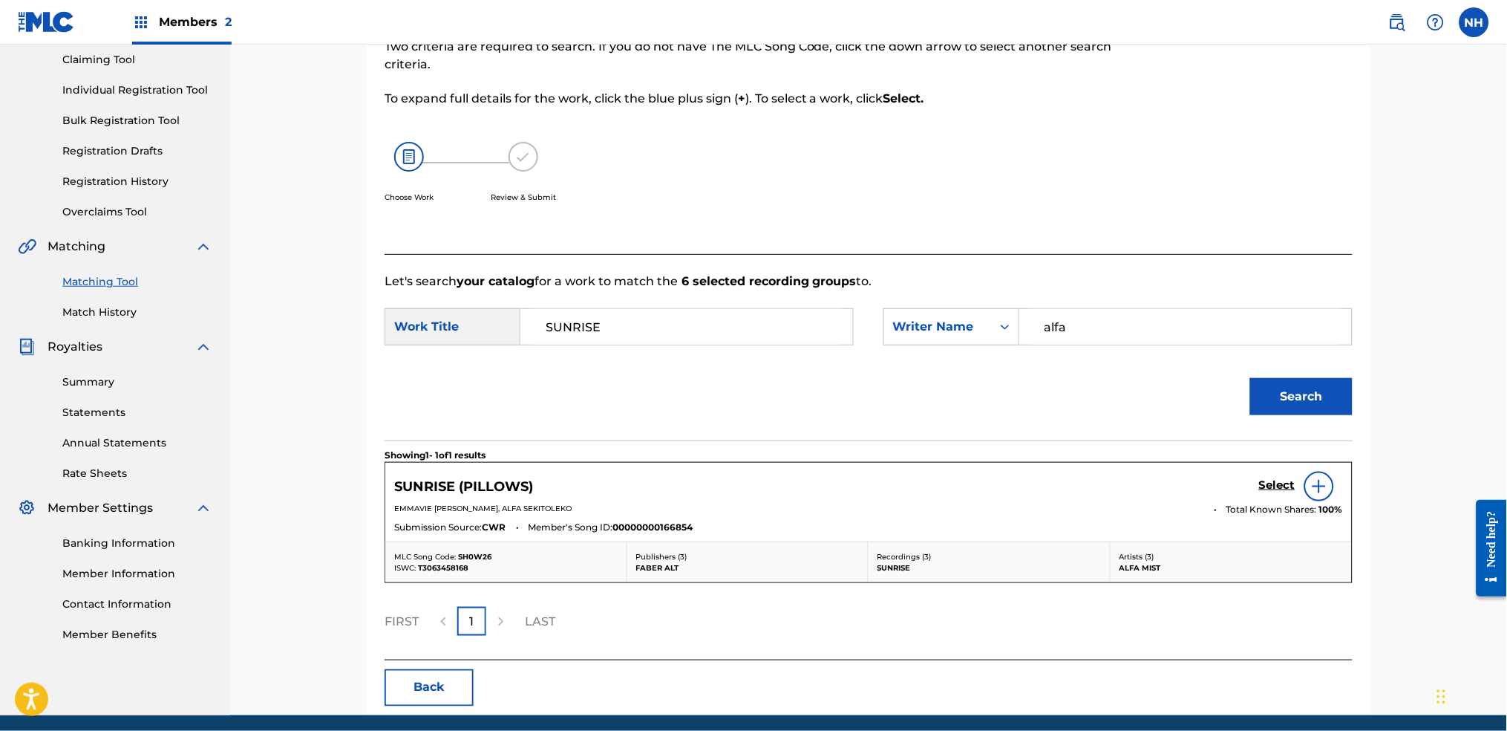
click at [1220, 489] on h5 "Select" at bounding box center [1277, 485] width 36 height 14
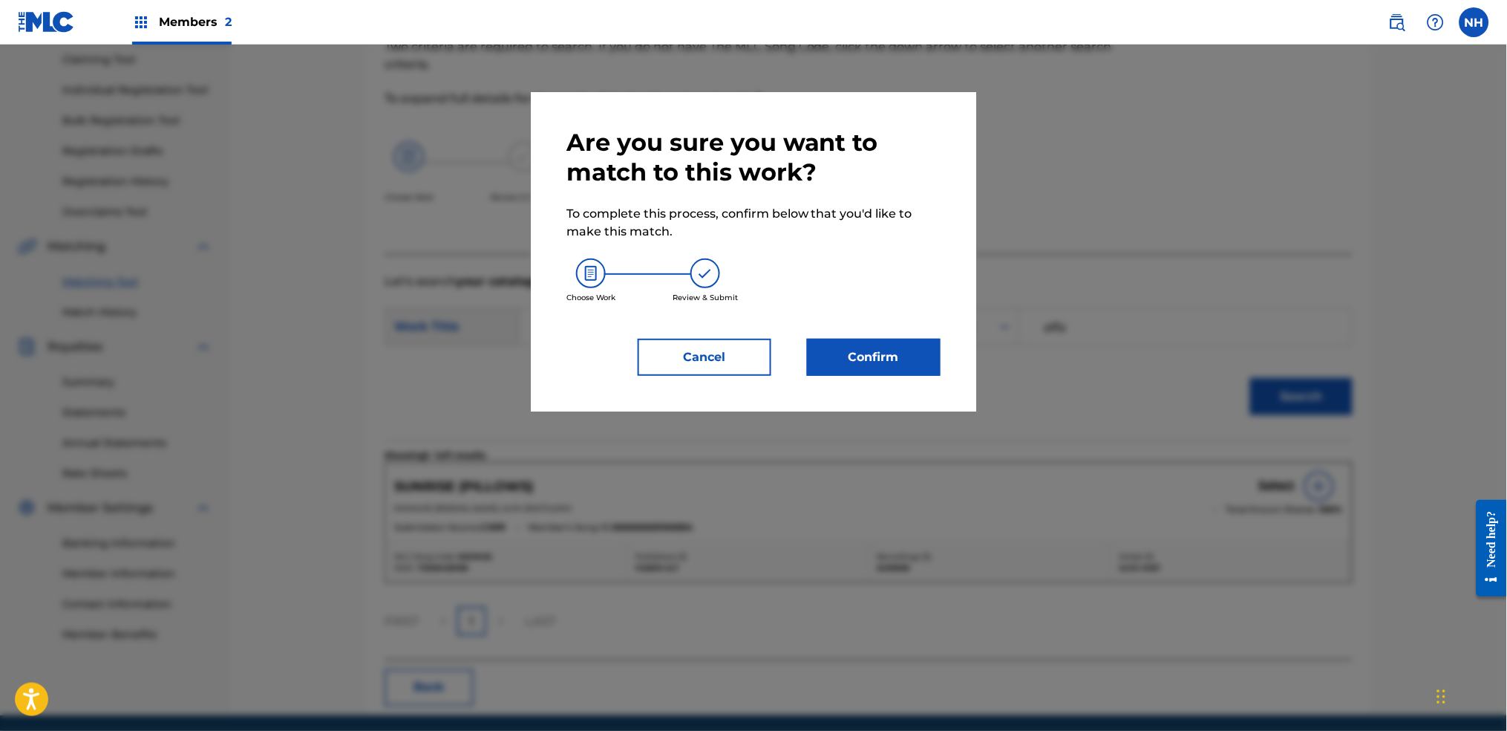
click at [713, 353] on button "Cancel" at bounding box center [705, 357] width 134 height 37
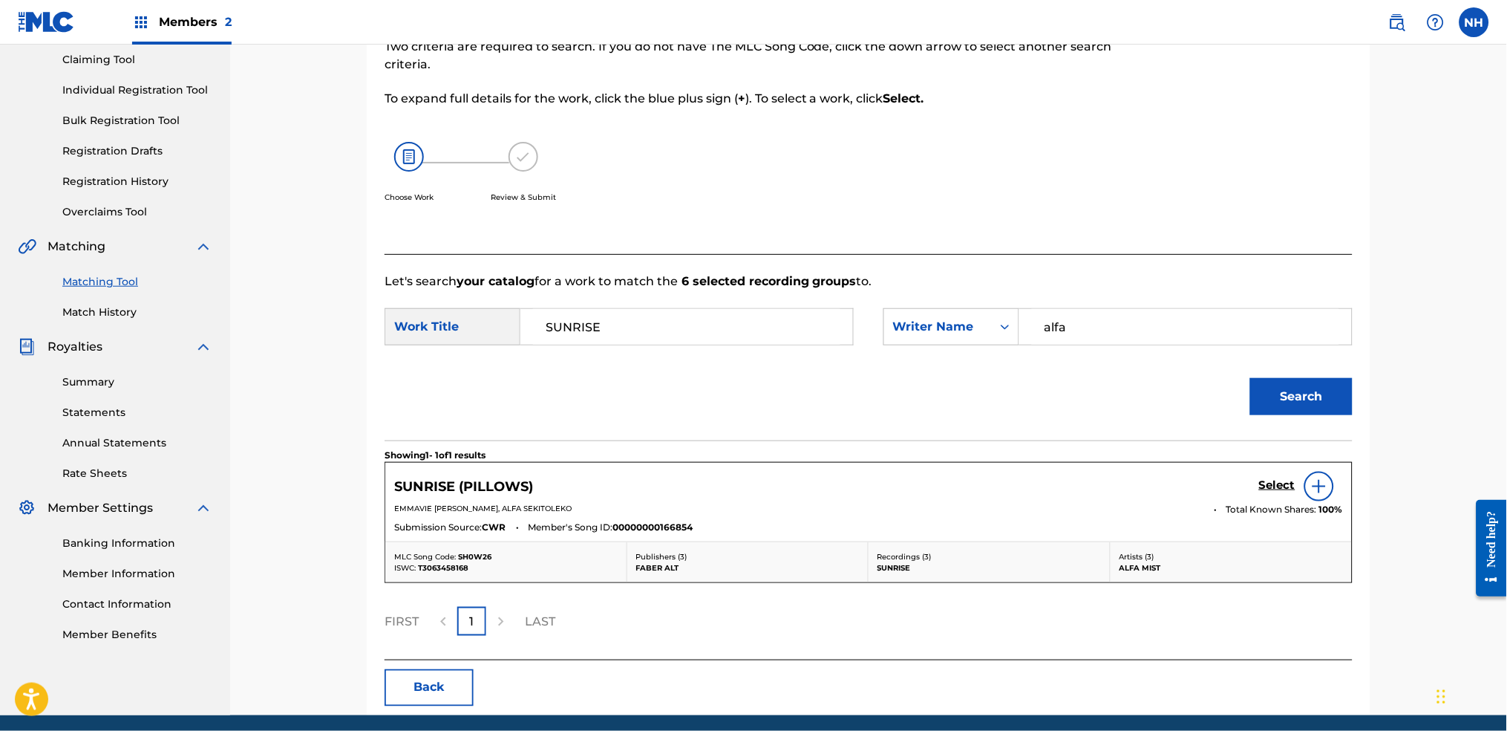
click at [1220, 472] on div "Select" at bounding box center [1301, 486] width 84 height 30
click at [1220, 479] on h5 "Select" at bounding box center [1277, 485] width 36 height 14
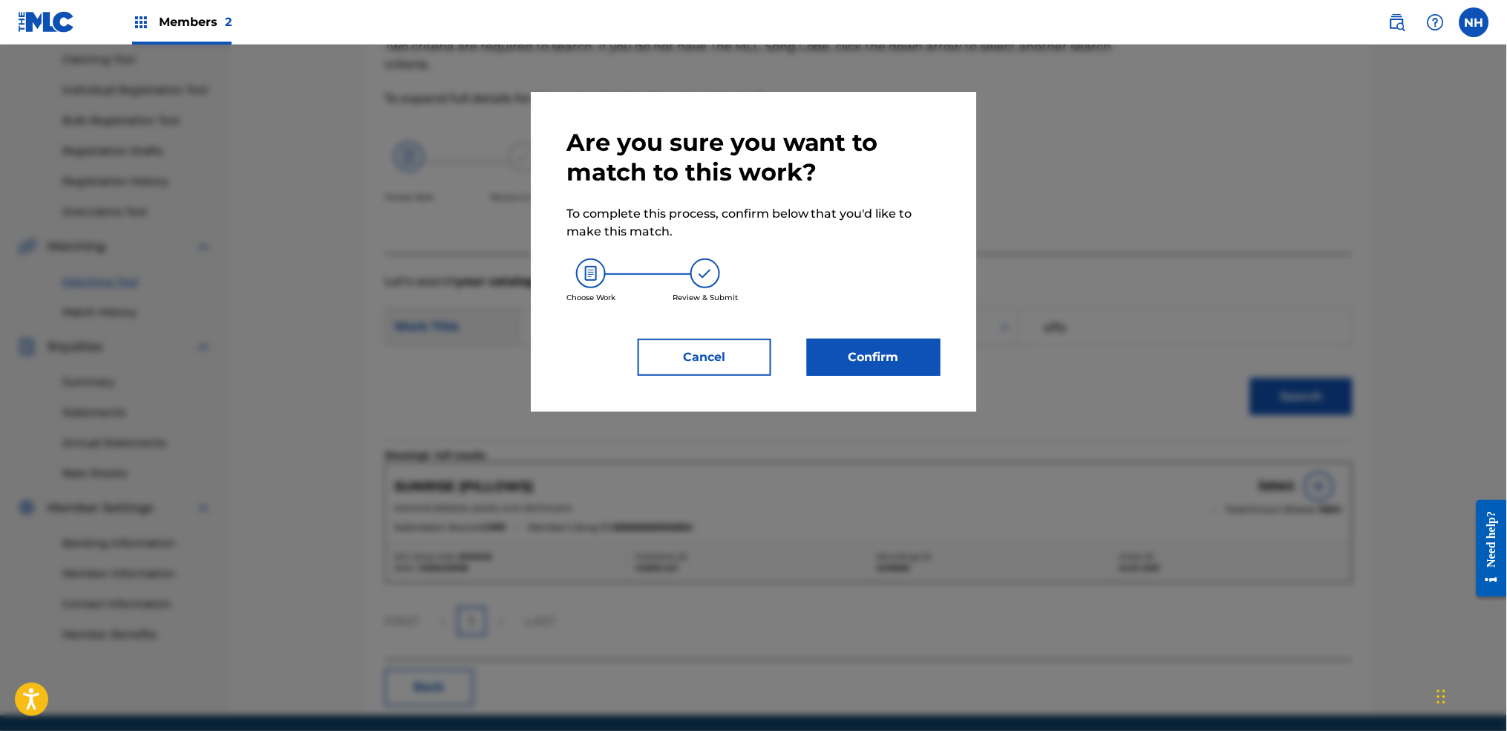
click at [915, 348] on button "Confirm" at bounding box center [874, 357] width 134 height 37
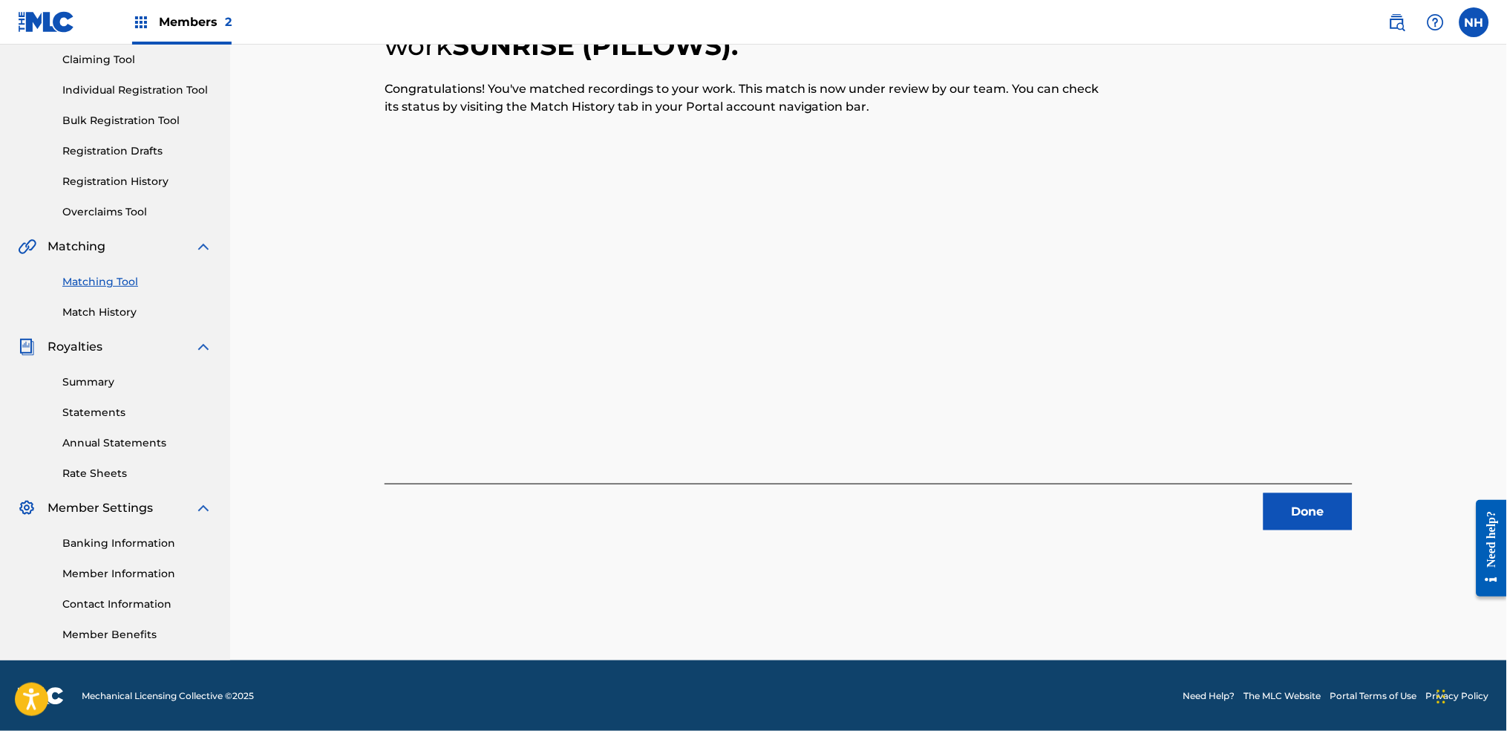
click at [1220, 500] on button "Done" at bounding box center [1308, 511] width 89 height 37
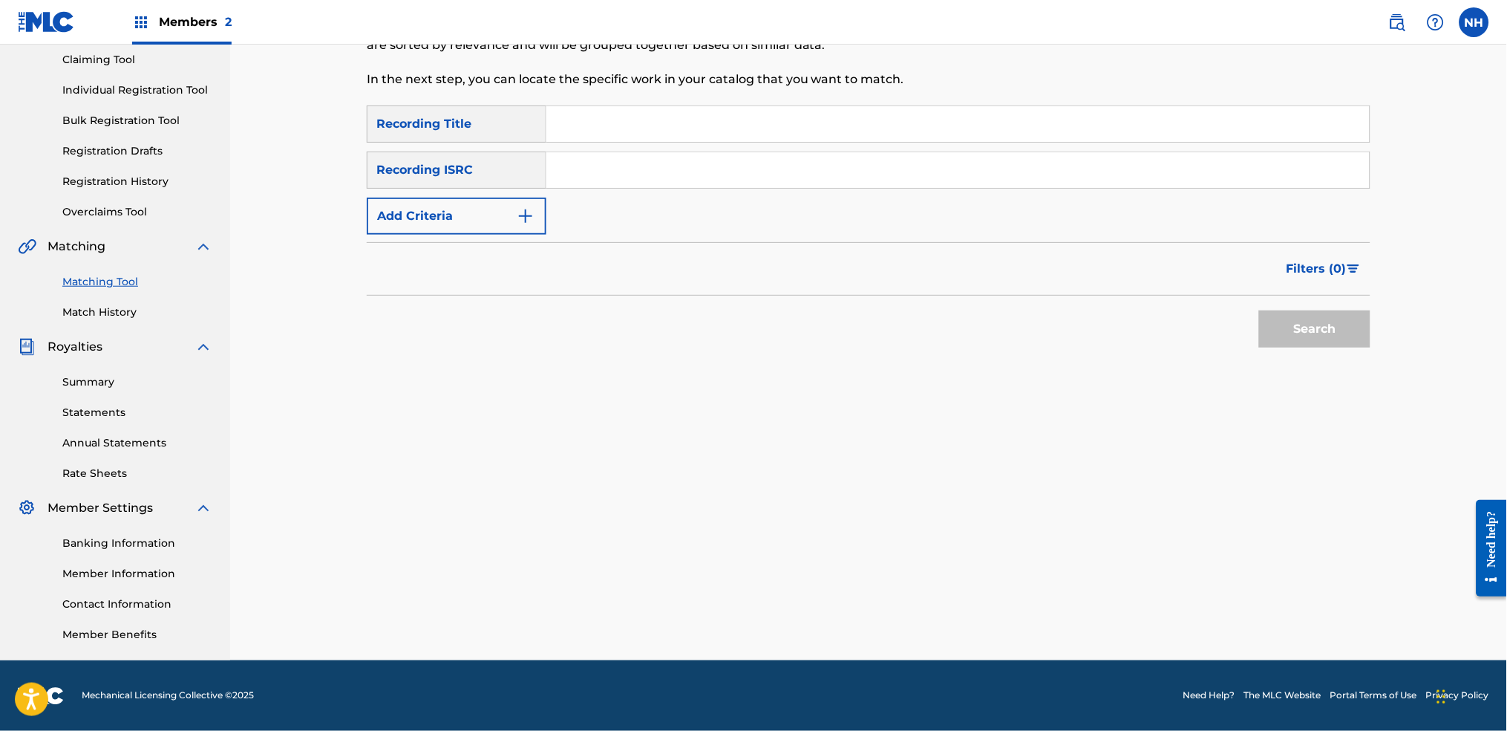
drag, startPoint x: 543, startPoint y: 295, endPoint x: 554, endPoint y: 295, distance: 10.4
click at [544, 295] on div "Search" at bounding box center [869, 324] width 1004 height 59
click at [721, 118] on input "Search Form" at bounding box center [957, 124] width 823 height 36
paste input "SHAKE"
type input "SHAKE"
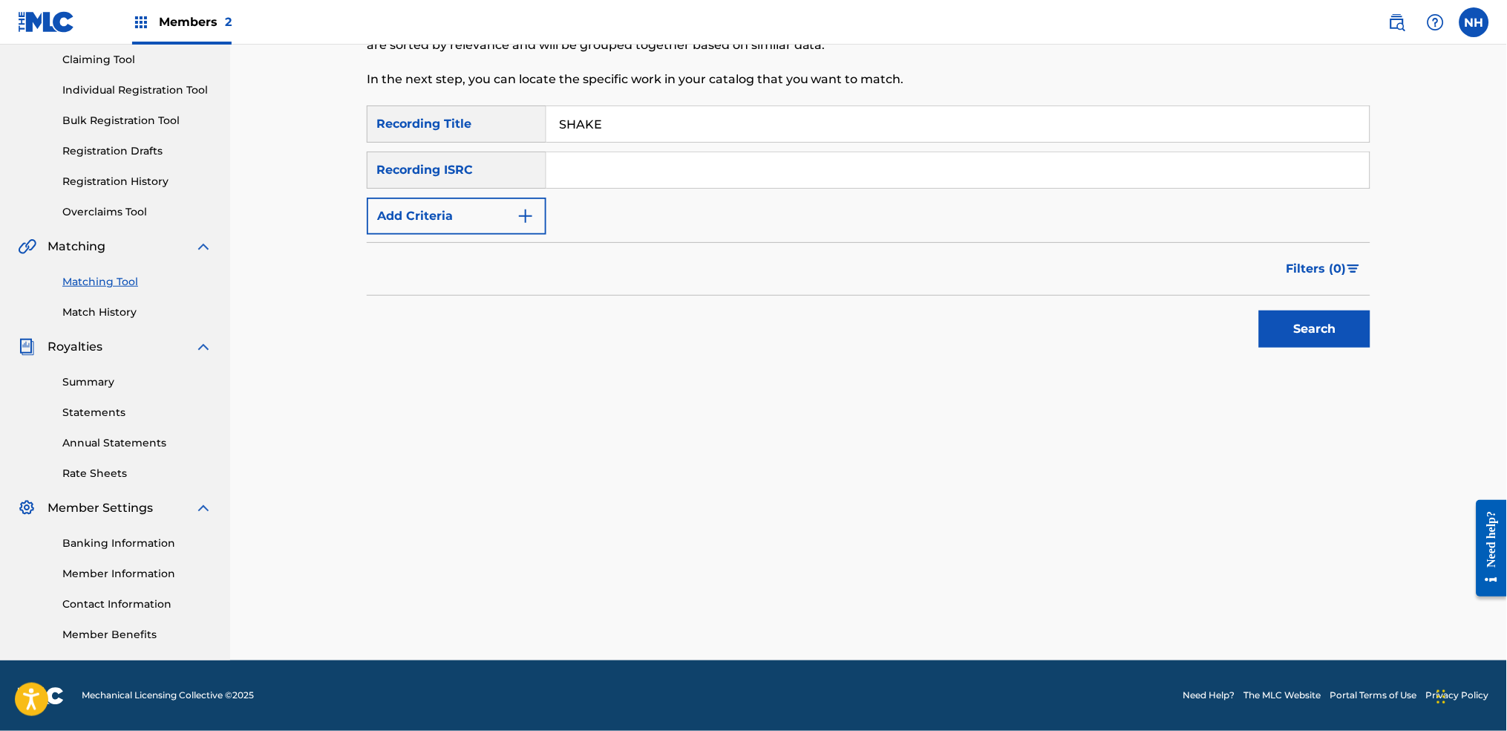
click at [500, 224] on button "Add Criteria" at bounding box center [457, 215] width 180 height 37
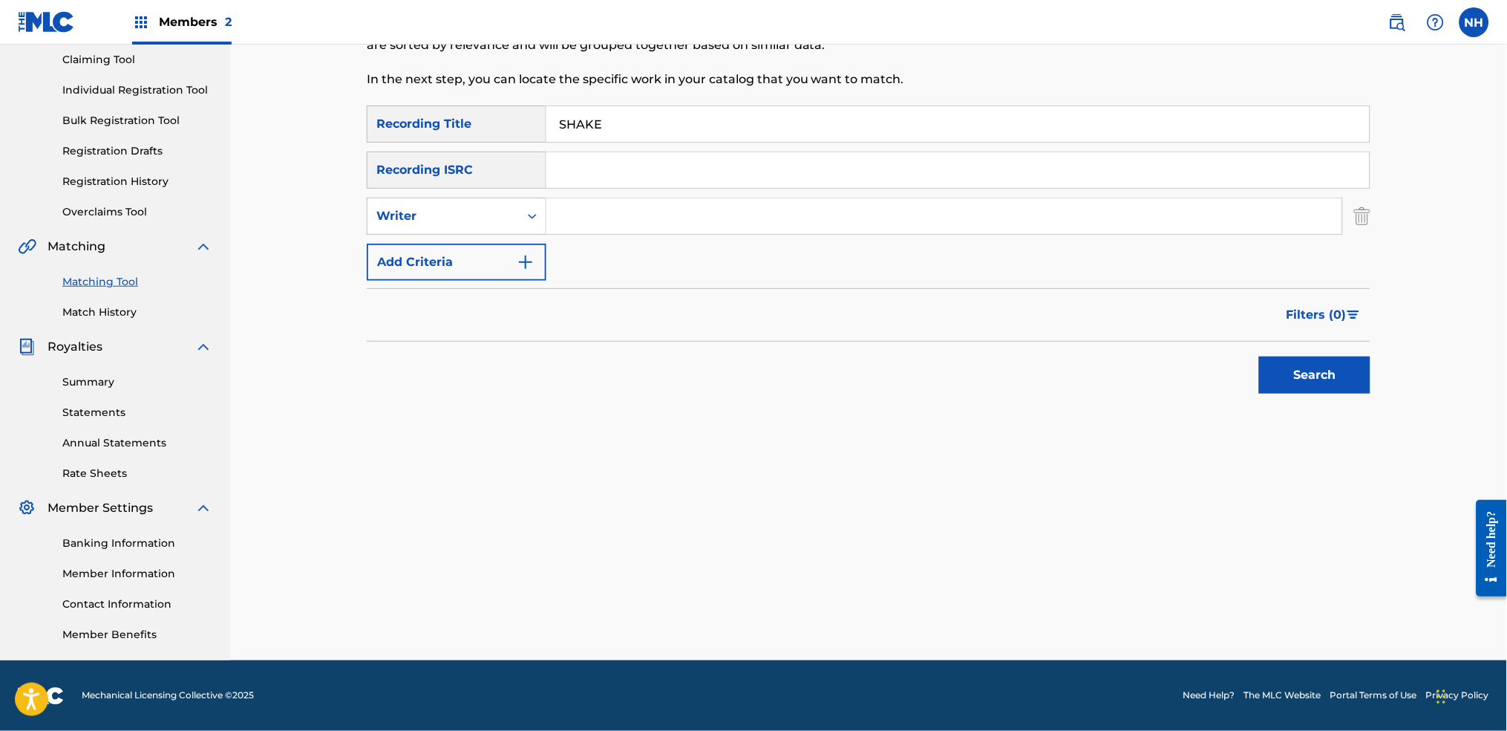
click at [500, 258] on button "Add Criteria" at bounding box center [457, 262] width 180 height 37
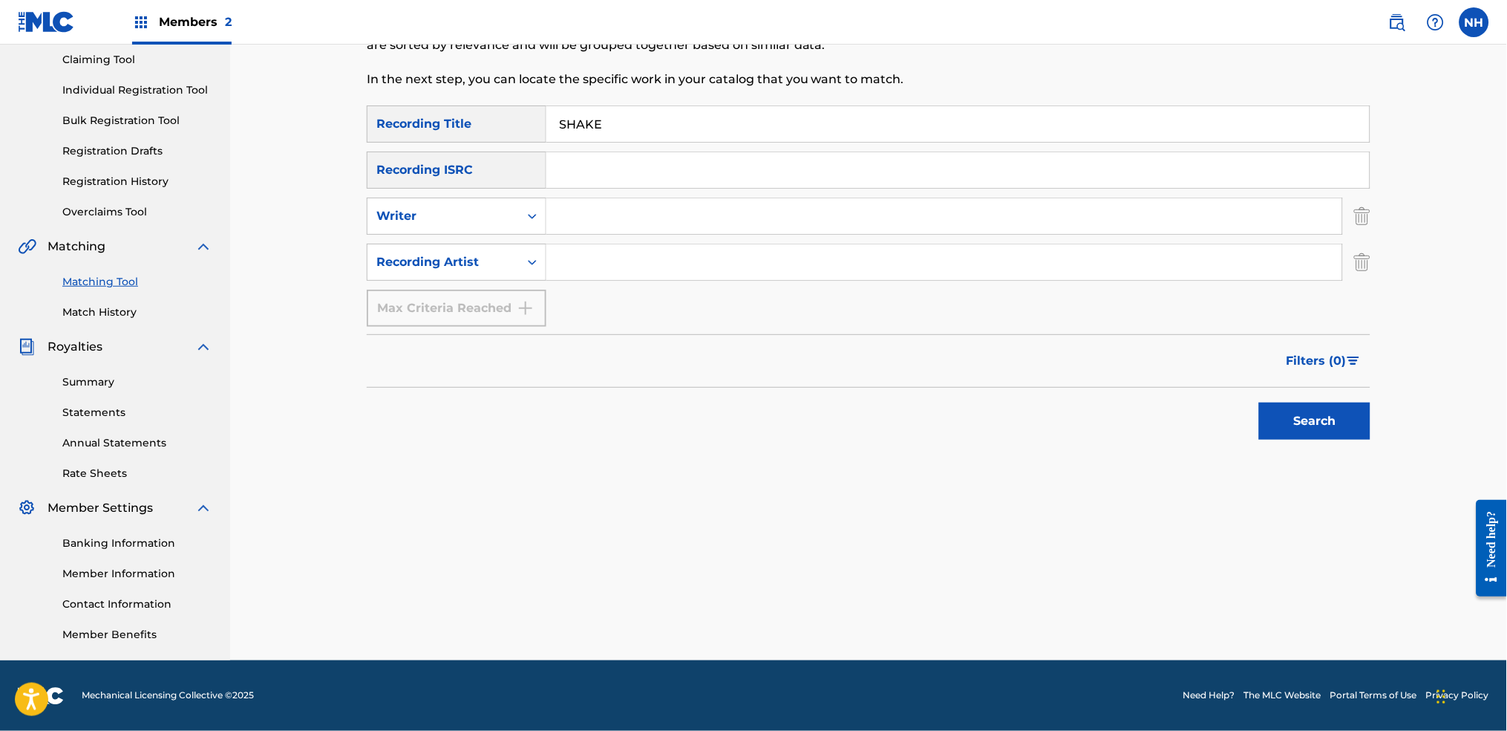
click at [589, 235] on div "SearchWithCriteriab69bc63f-c16c-46f9-943a-ffcfdda0fead Recording Title SHAKE Se…" at bounding box center [869, 215] width 1004 height 221
click at [592, 248] on input "Search Form" at bounding box center [944, 262] width 796 height 36
type input "alfa mist"
click at [1220, 379] on div "Filters ( 0 )" at bounding box center [869, 360] width 1004 height 53
click at [1220, 408] on button "Search" at bounding box center [1314, 420] width 111 height 37
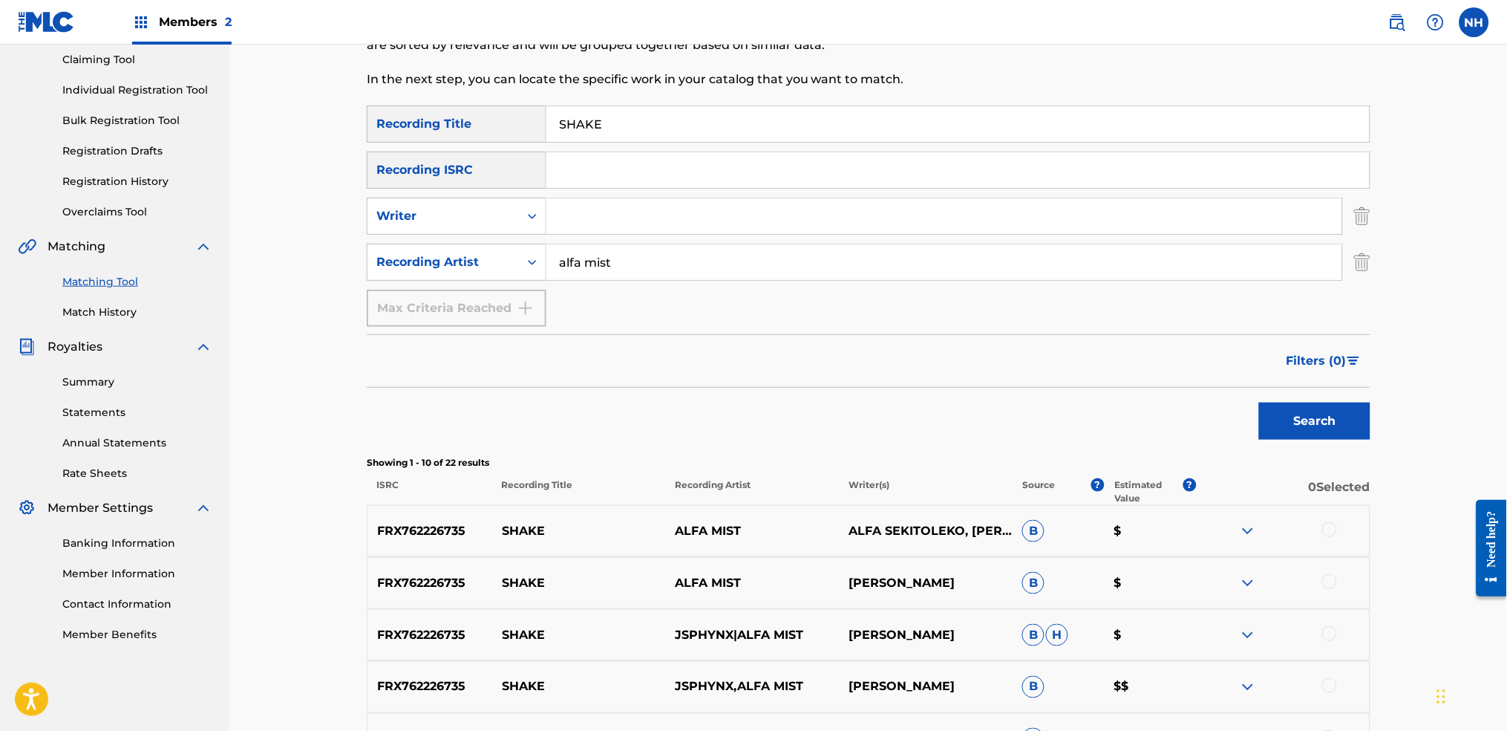
click at [1220, 368] on span "Filters ( 0 )" at bounding box center [1317, 361] width 60 height 18
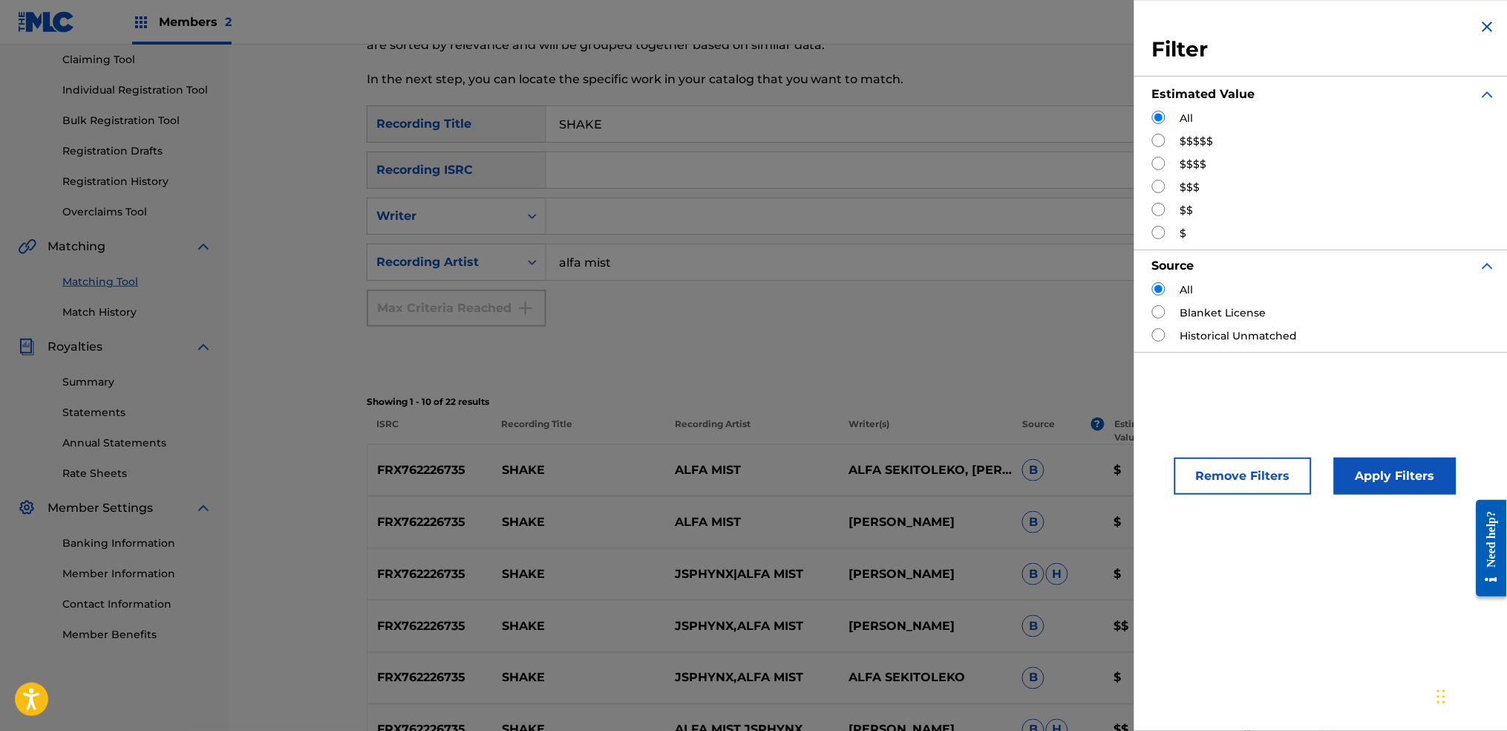
click at [1220, 36] on h3 "Filter" at bounding box center [1324, 49] width 344 height 27
click at [1220, 39] on div "Filter Estimated Value All $$$$$ $$$$ $$$ $$ $ Source All Blanket License Histo…" at bounding box center [1324, 185] width 380 height 370
click at [1220, 20] on img "Search Form" at bounding box center [1488, 27] width 18 height 18
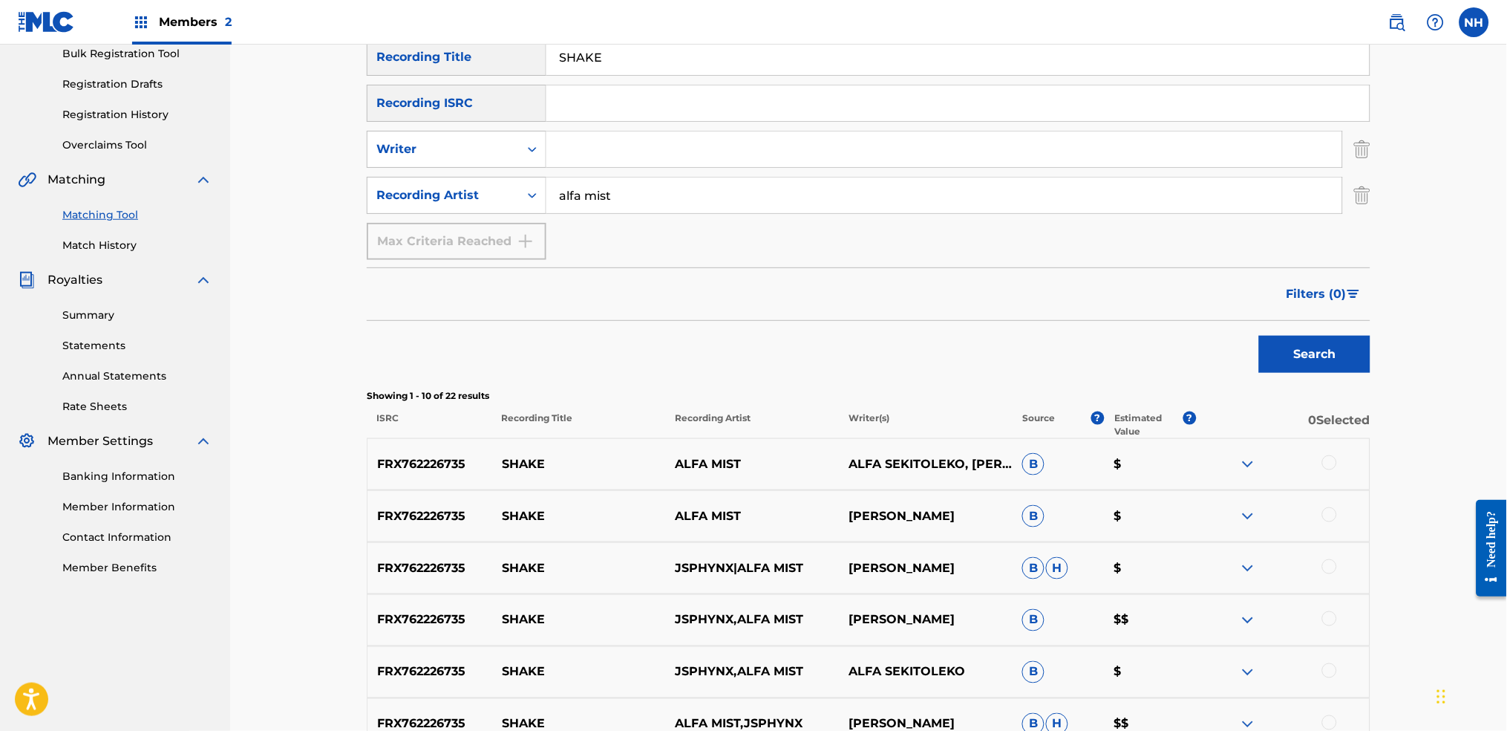
scroll to position [357, 0]
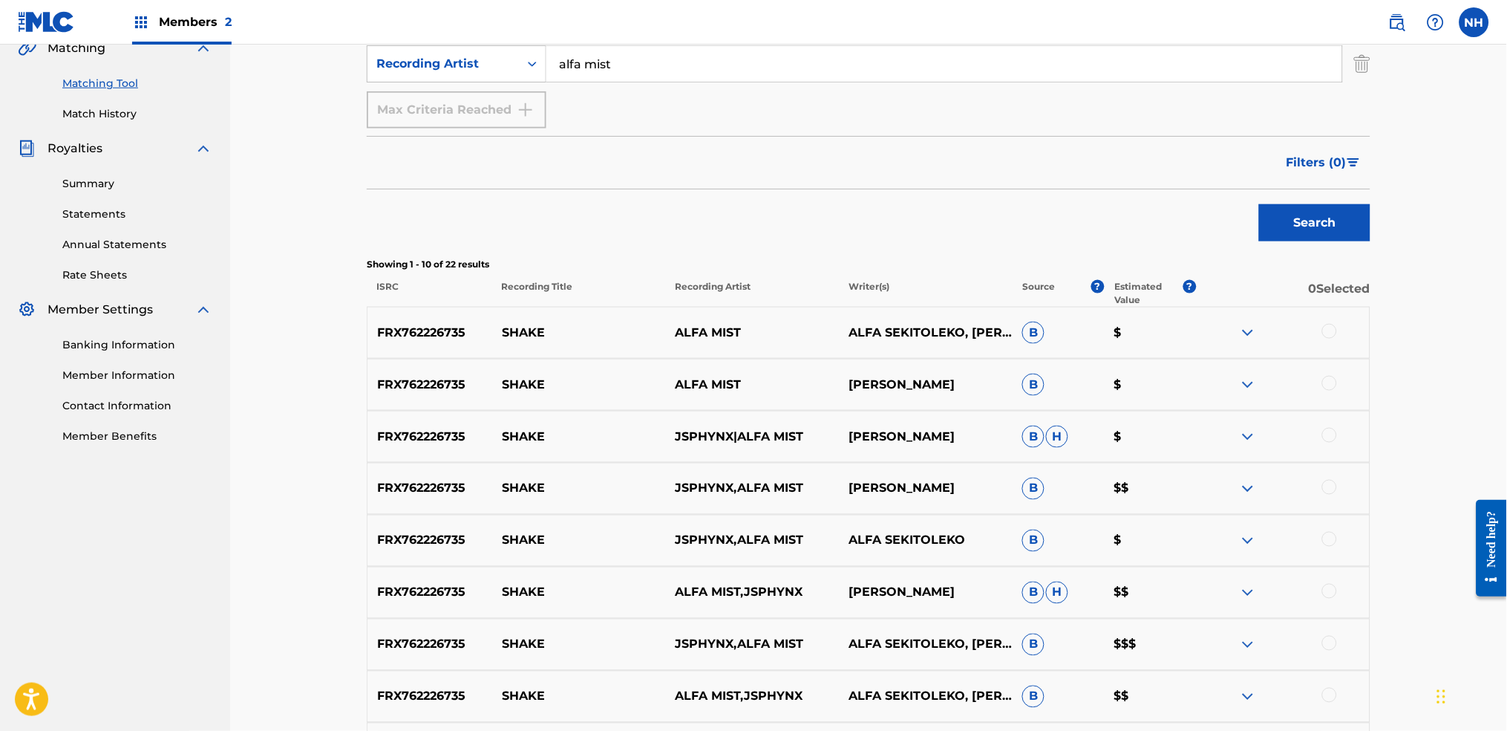
click at [1220, 330] on div "FRX762226735 SHAKE ALFA MIST ALFA SEKITOLEKO, JOHNNY WOODHAM B $" at bounding box center [869, 333] width 1004 height 52
click at [1220, 329] on div at bounding box center [1283, 333] width 174 height 18
click at [1220, 355] on div "FRX762226735 SHAKE ALFA MIST ALFA SEKITOLEKO, JOHNNY WOODHAM B $" at bounding box center [869, 333] width 1004 height 52
click at [1220, 370] on div "FRX762226735 SHAKE ALFA MIST JOHNNY WOODHAM B $" at bounding box center [869, 385] width 1004 height 52
click at [1220, 376] on div at bounding box center [1283, 385] width 174 height 18
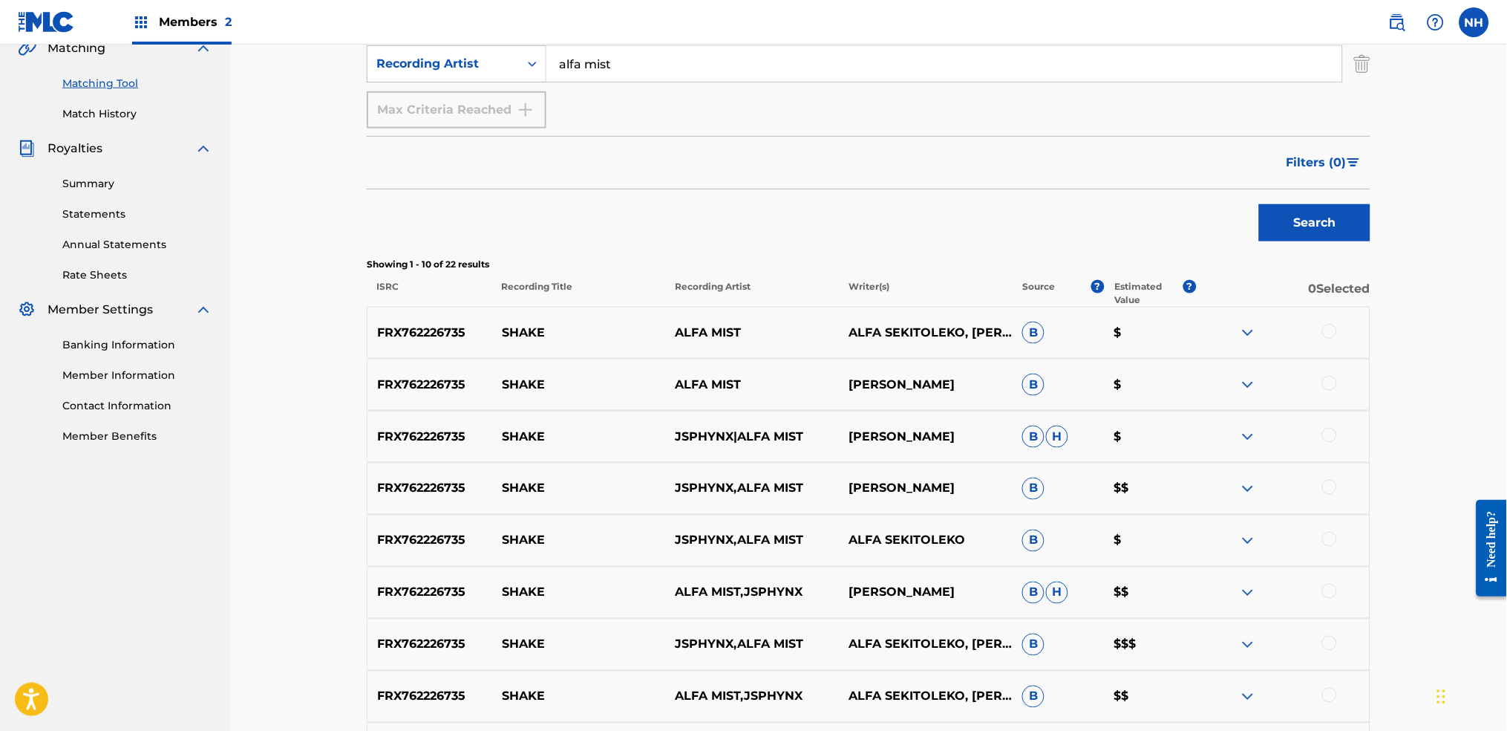
click at [1220, 379] on div at bounding box center [1329, 383] width 15 height 15
click at [1220, 330] on div at bounding box center [1329, 331] width 15 height 15
click at [1220, 467] on div "FRX762226735 SHAKE JSPHYNX,ALFA MIST JOHNNY WOODHAM B $$" at bounding box center [869, 489] width 1004 height 52
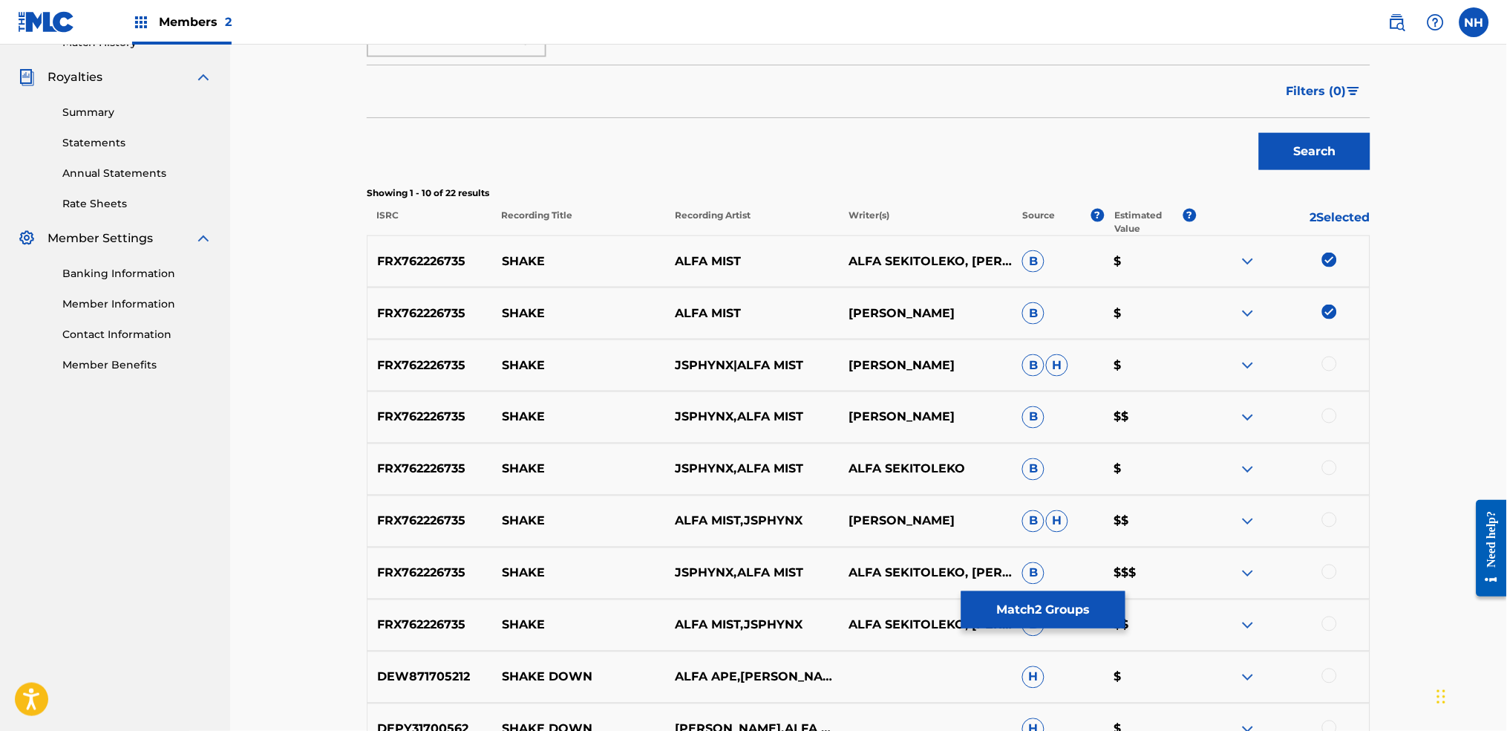
scroll to position [456, 0]
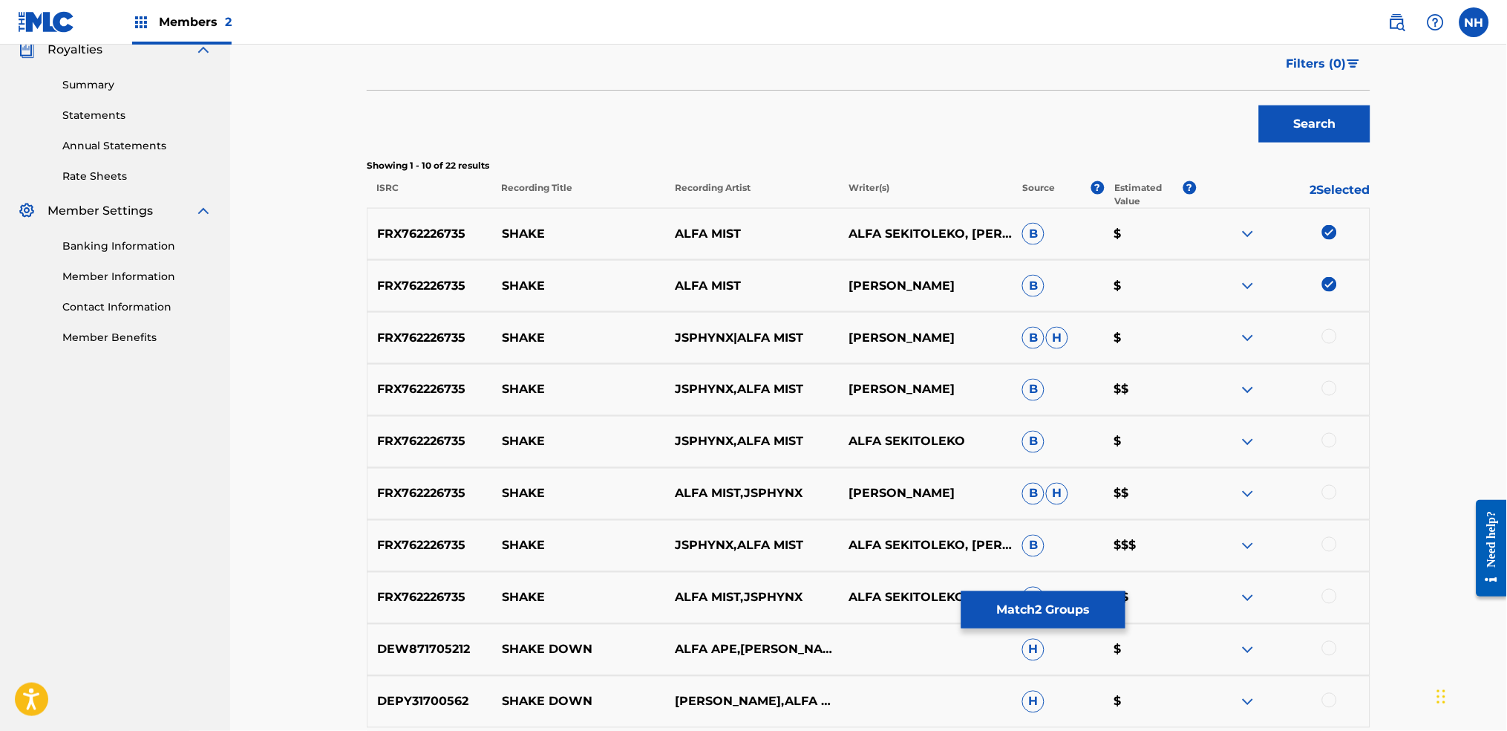
click at [1220, 349] on div "FRX762226735 SHAKE JSPHYNX|ALFA MIST JOHNNY WOODHAM B H $" at bounding box center [869, 338] width 1004 height 52
click at [1220, 308] on div "FRX762226735 SHAKE ALFA MIST JOHNNY WOODHAM B $" at bounding box center [869, 286] width 1004 height 52
click at [1220, 220] on div "FRX762226735 SHAKE ALFA MIST ALFA SEKITOLEKO, JOHNNY WOODHAM B $" at bounding box center [869, 234] width 1004 height 52
click at [1220, 360] on div "FRX762226735 SHAKE JSPHYNX|ALFA MIST JOHNNY WOODHAM B H $" at bounding box center [869, 338] width 1004 height 52
click at [1220, 336] on div at bounding box center [1283, 338] width 174 height 18
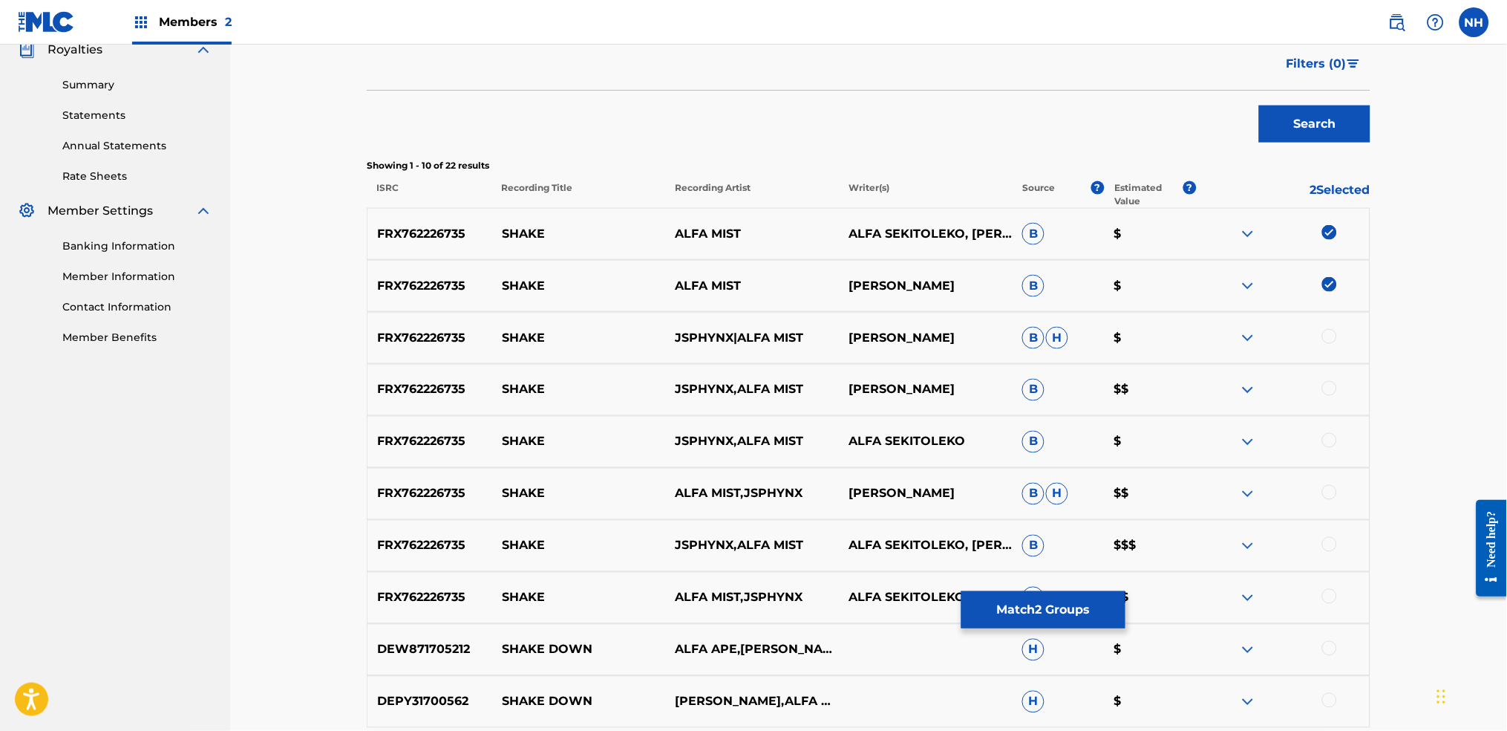
click at [1220, 330] on div at bounding box center [1329, 336] width 15 height 15
click at [1220, 386] on div at bounding box center [1283, 390] width 174 height 18
click at [1220, 386] on div at bounding box center [1329, 388] width 15 height 15
click at [1220, 446] on div at bounding box center [1283, 442] width 174 height 18
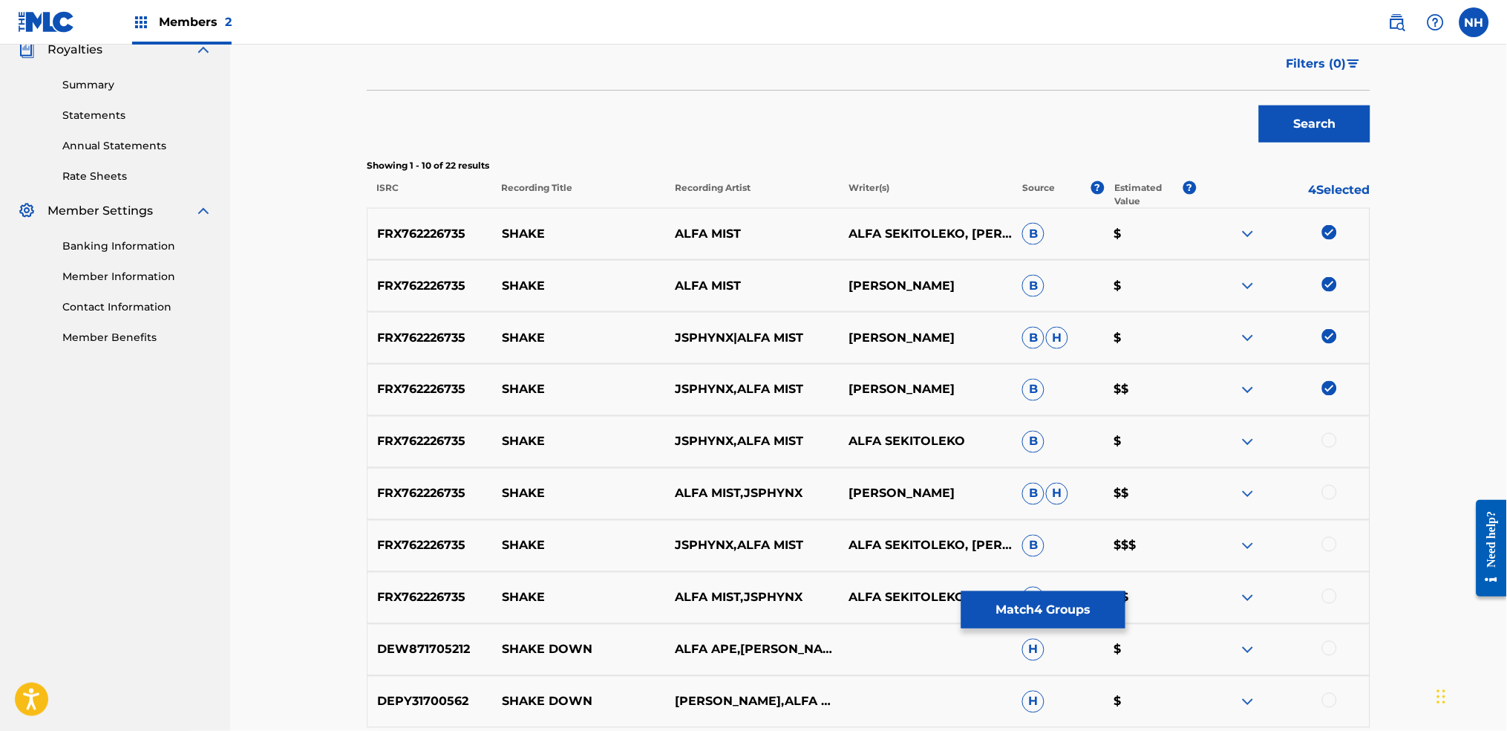
click at [1220, 434] on div at bounding box center [1329, 440] width 15 height 15
drag, startPoint x: 1338, startPoint y: 479, endPoint x: 1335, endPoint y: 489, distance: 10.1
click at [1220, 480] on div "FRX762226735 SHAKE ALFA MIST,JSPHYNX JOHNNY WOODHAM B H $$" at bounding box center [869, 494] width 1004 height 52
click at [1220, 489] on div at bounding box center [1329, 492] width 15 height 15
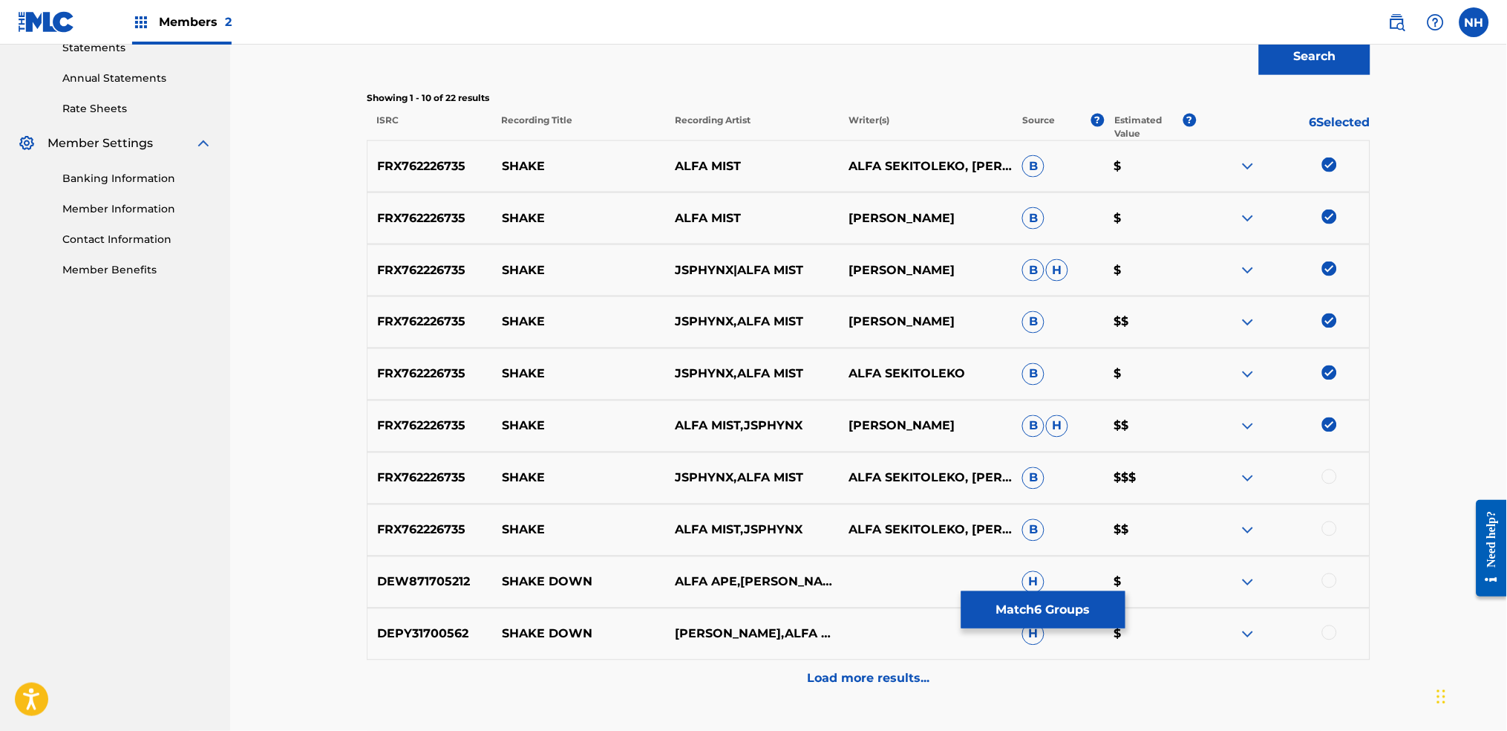
scroll to position [555, 0]
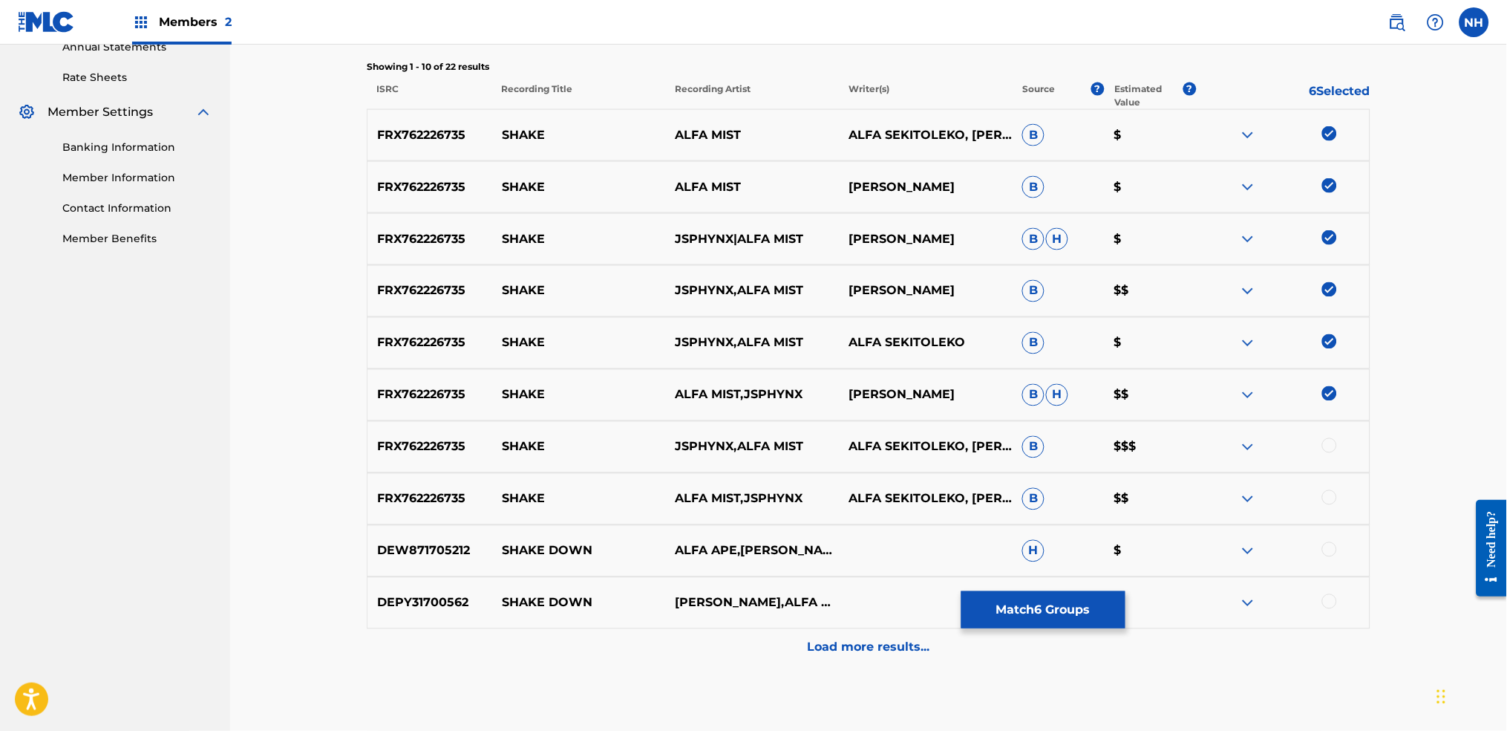
click at [1220, 451] on div at bounding box center [1283, 447] width 174 height 18
click at [1220, 443] on div at bounding box center [1329, 445] width 15 height 15
click at [1220, 493] on div at bounding box center [1329, 497] width 15 height 15
drag, startPoint x: 499, startPoint y: 499, endPoint x: 558, endPoint y: 495, distance: 59.5
click at [558, 495] on p "SHAKE" at bounding box center [579, 499] width 174 height 18
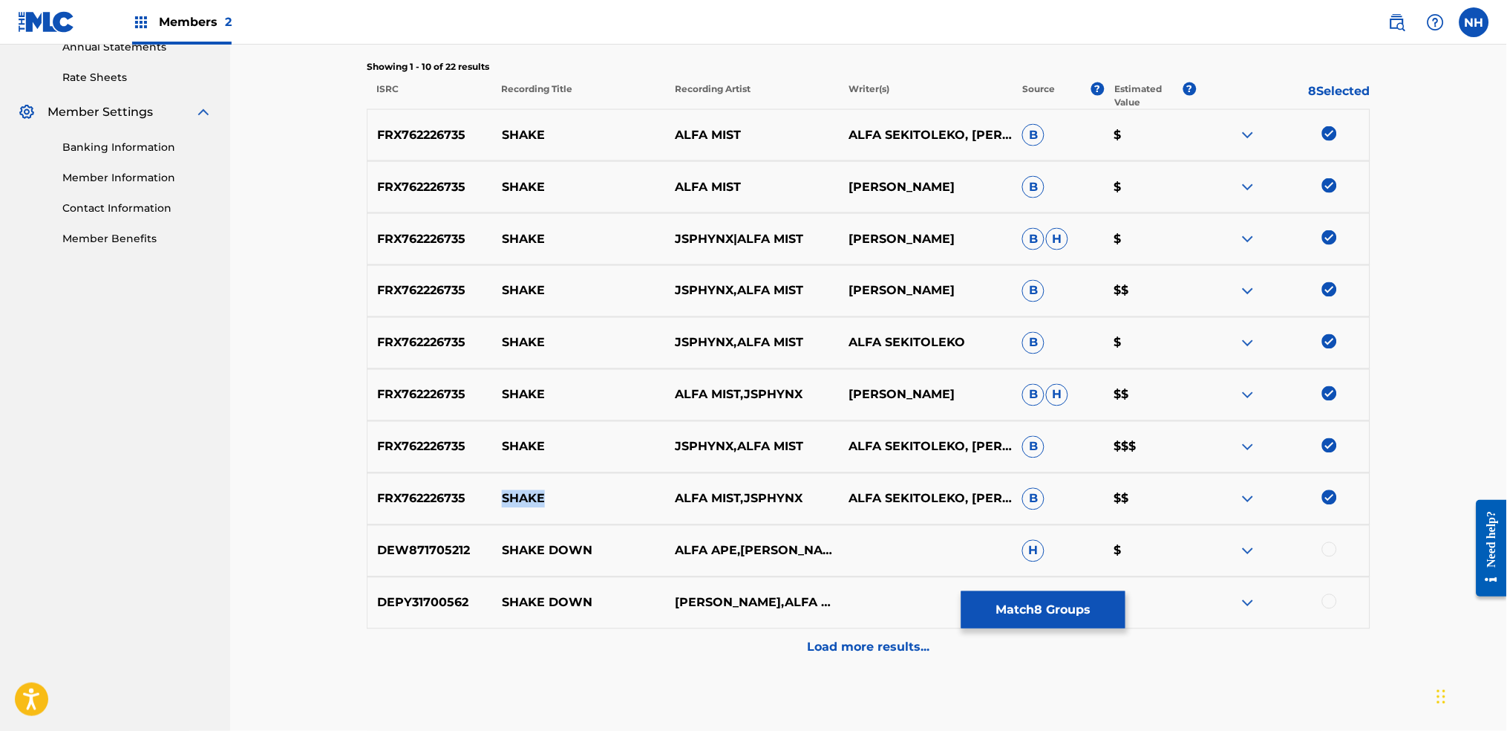
click at [1051, 543] on button "Match 8 Groups" at bounding box center [1043, 609] width 164 height 37
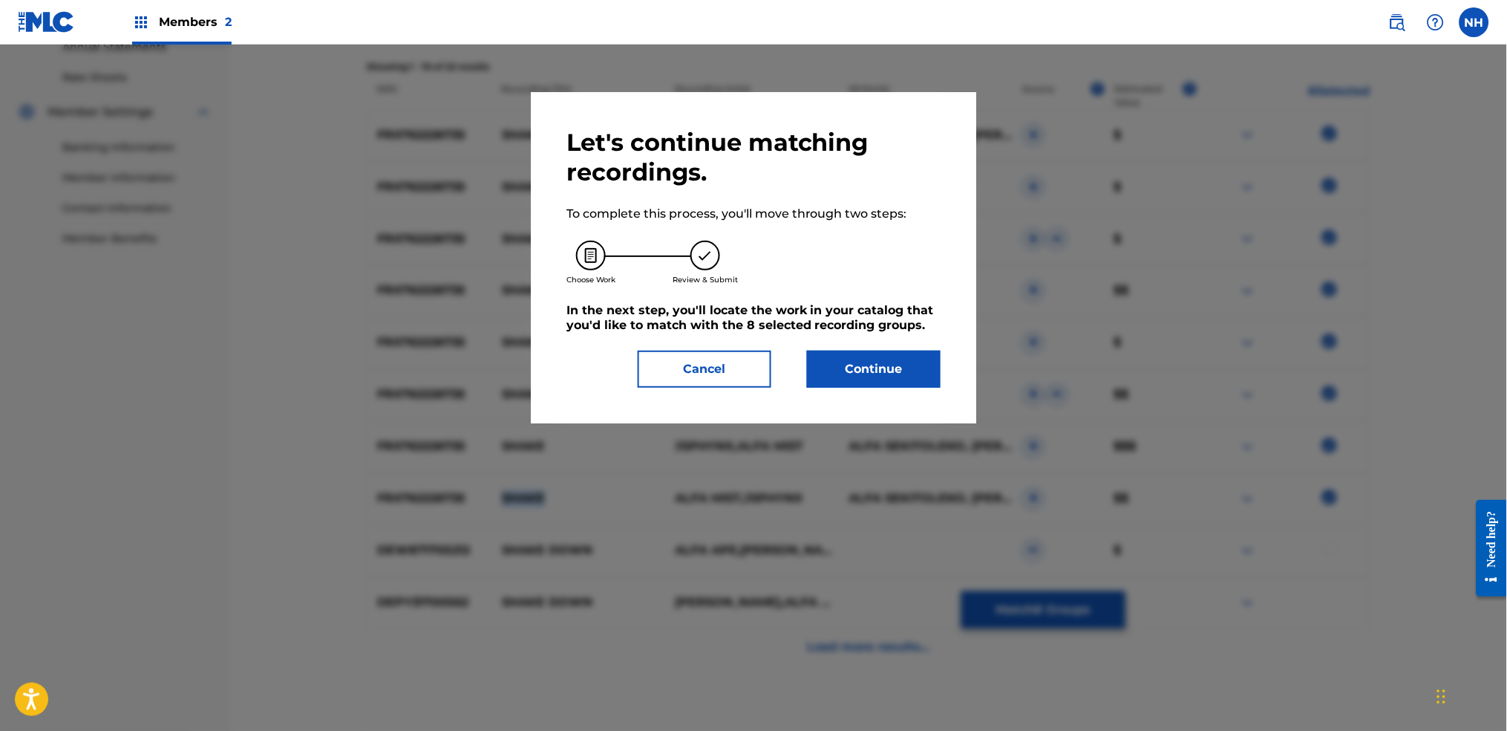
click at [920, 350] on button "Continue" at bounding box center [874, 368] width 134 height 37
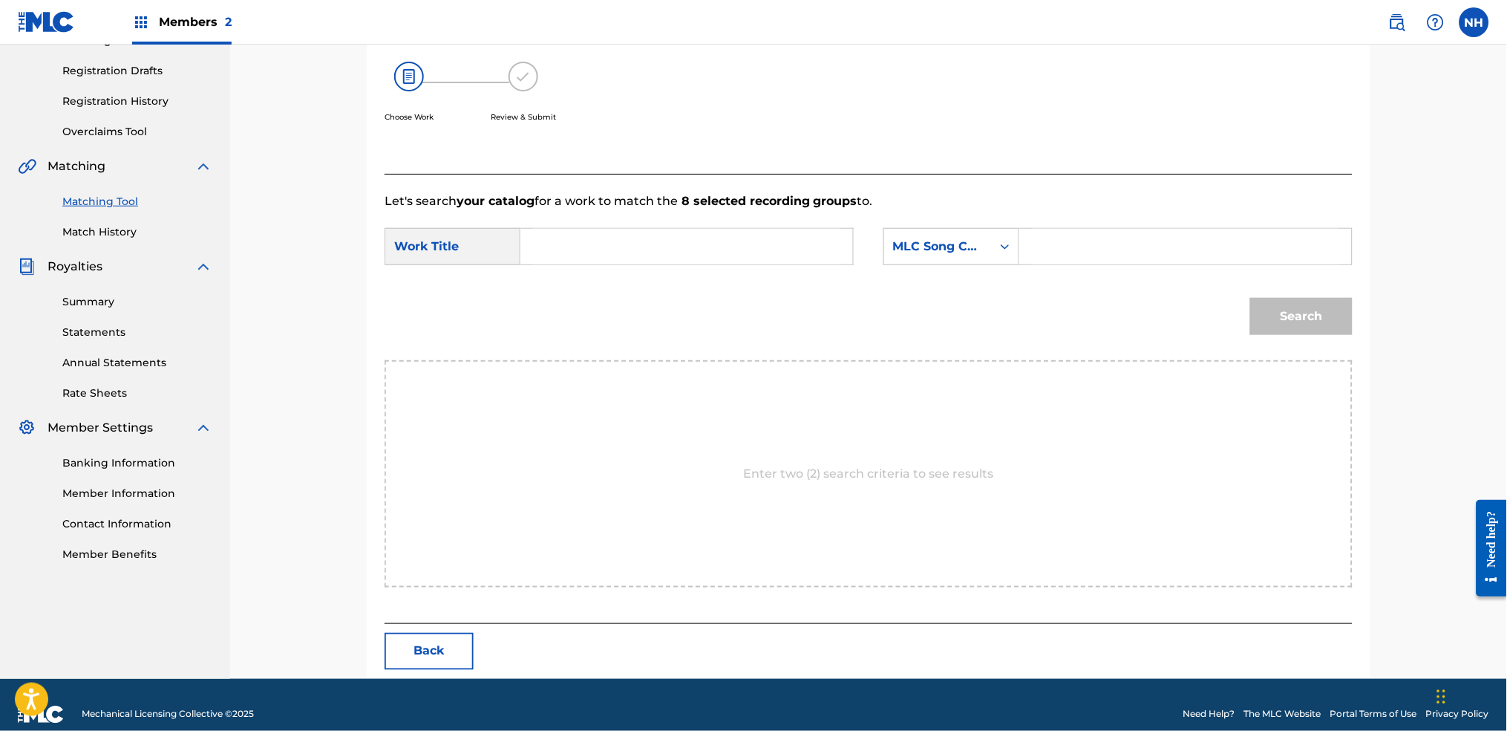
click at [798, 252] on div "SearchWithCriteria6344e5d8-ca65-4409-b8fc-ab4314757302 Work Title SearchWithCri…" at bounding box center [869, 251] width 968 height 46
click at [810, 229] on input "Search Form" at bounding box center [686, 247] width 307 height 36
paste input "SHAKE"
type input "SHAKE"
click at [963, 238] on div "MLC Song Code" at bounding box center [938, 247] width 90 height 18
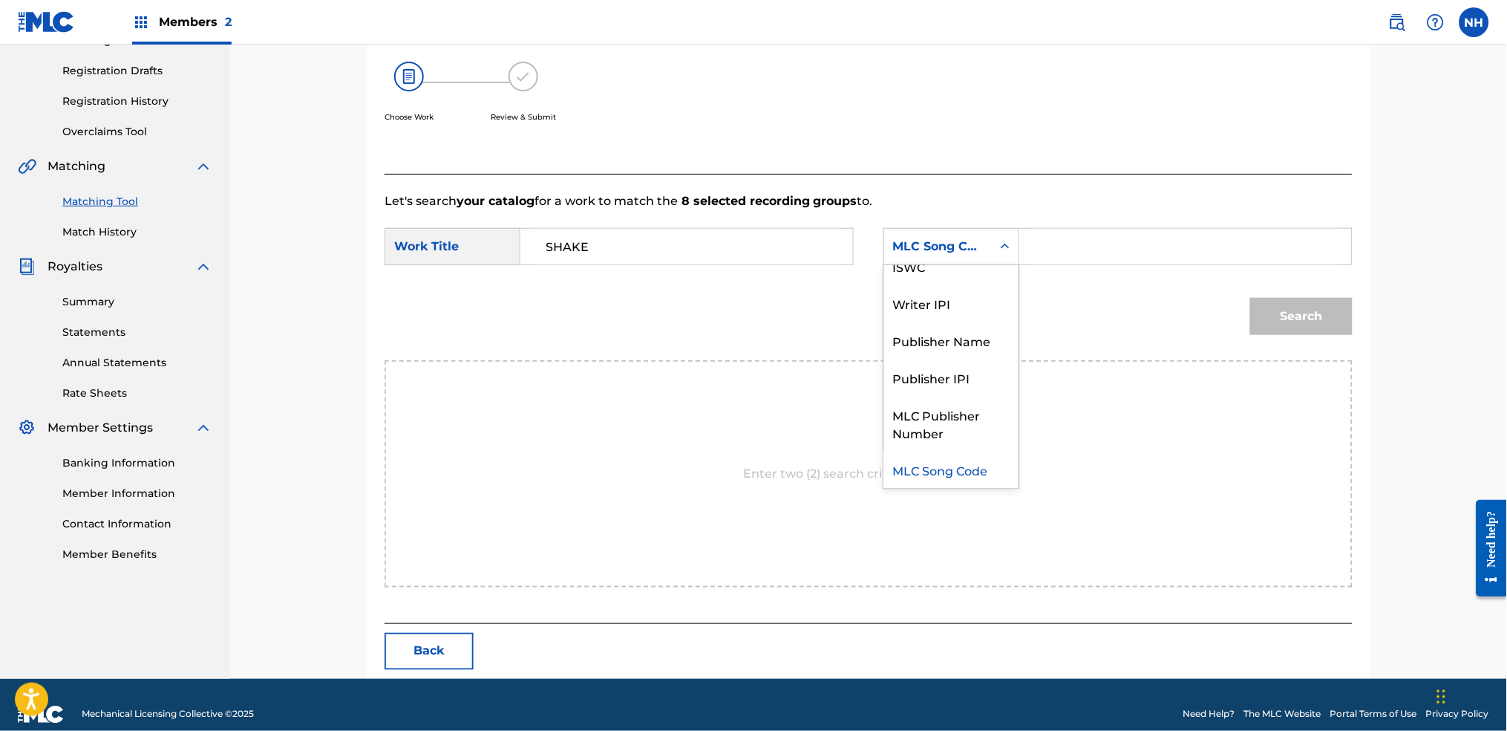
scroll to position [0, 0]
click at [1052, 249] on div "SearchWithCriteria6344e5d8-ca65-4409-b8fc-ab4314757302 Work Title SHAKE SearchW…" at bounding box center [869, 251] width 968 height 46
click at [959, 261] on form "SearchWithCriteria6344e5d8-ca65-4409-b8fc-ab4314757302 Work Title SHAKE SearchW…" at bounding box center [869, 285] width 968 height 150
click at [971, 238] on div "MLC Song Code" at bounding box center [938, 247] width 90 height 18
drag, startPoint x: 964, startPoint y: 259, endPoint x: 1030, endPoint y: 241, distance: 67.9
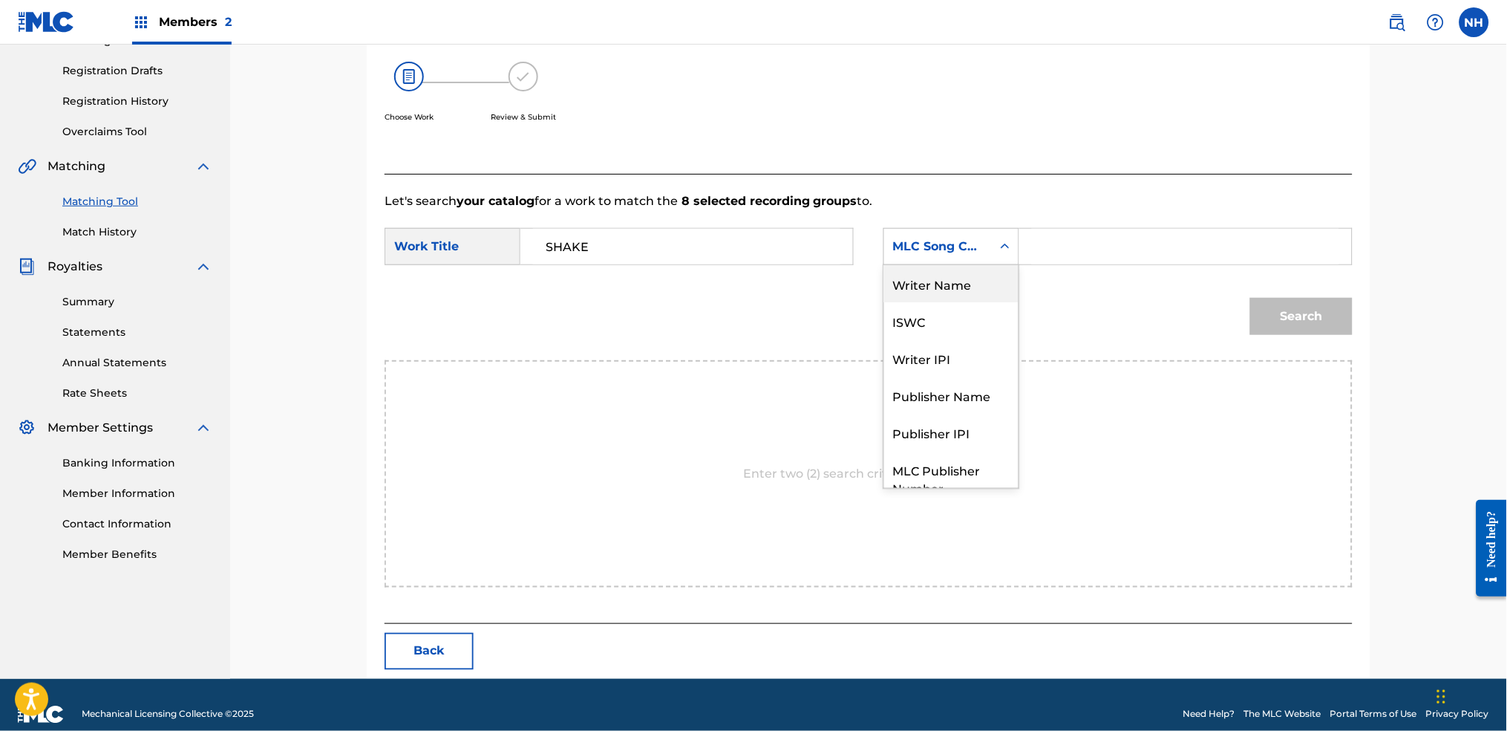
click at [984, 265] on div "Writer Name" at bounding box center [951, 283] width 134 height 37
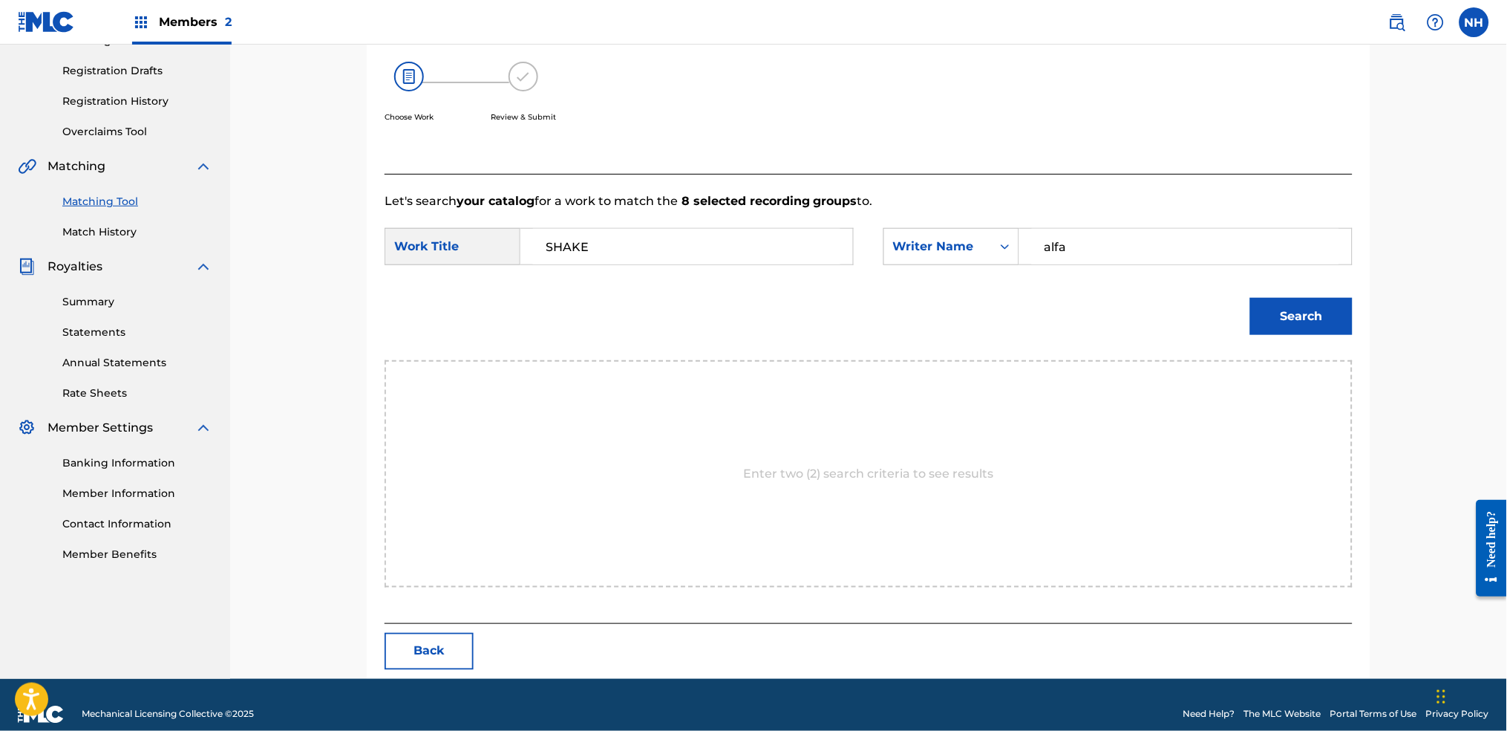
type input "alfa"
click at [1220, 298] on button "Search" at bounding box center [1301, 316] width 102 height 37
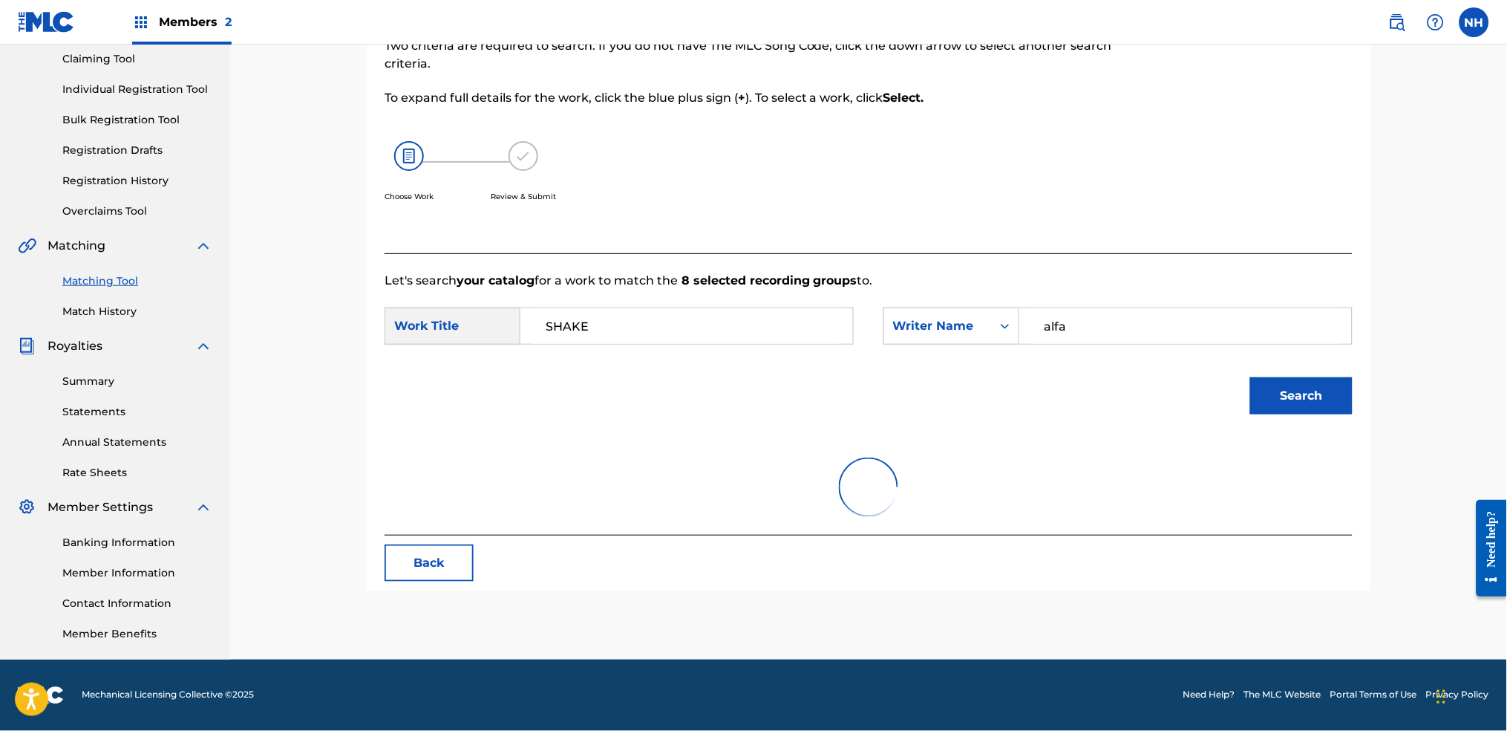
scroll to position [159, 0]
click at [1220, 382] on button "Search" at bounding box center [1301, 396] width 102 height 37
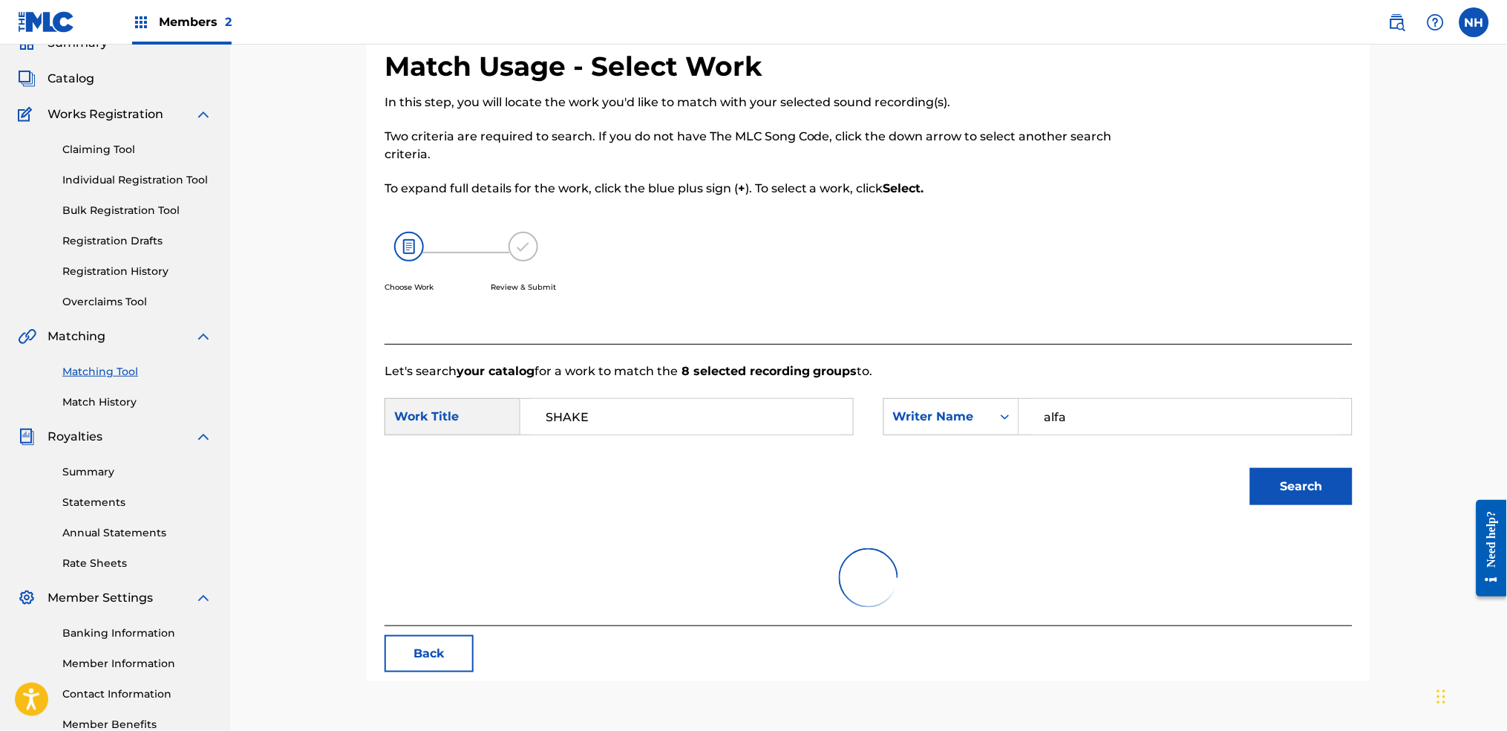
scroll to position [0, 0]
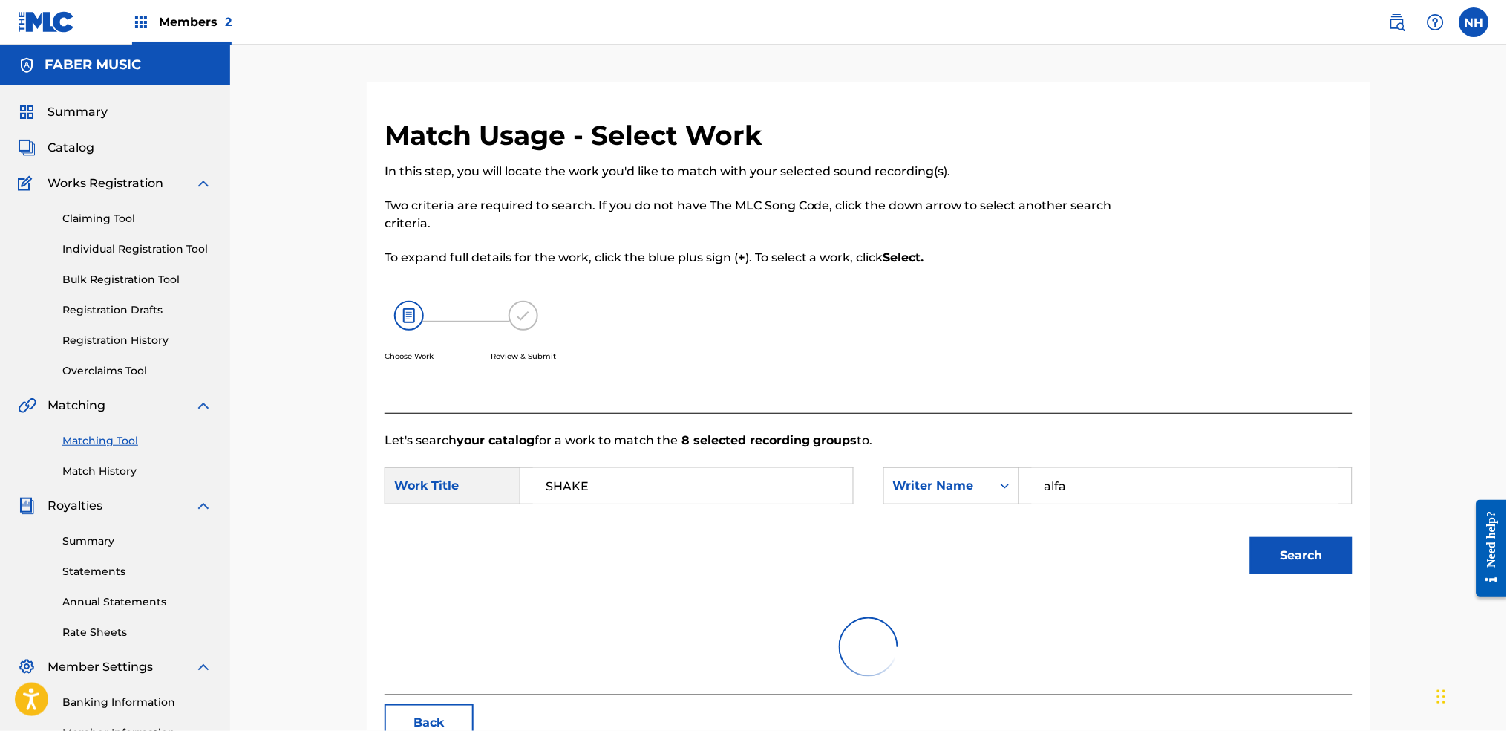
click at [802, 468] on input "SHAKE" at bounding box center [686, 486] width 307 height 36
click at [528, 360] on div "Choose Work Review & Submit" at bounding box center [757, 339] width 745 height 113
click at [1220, 537] on button "Search" at bounding box center [1301, 555] width 102 height 37
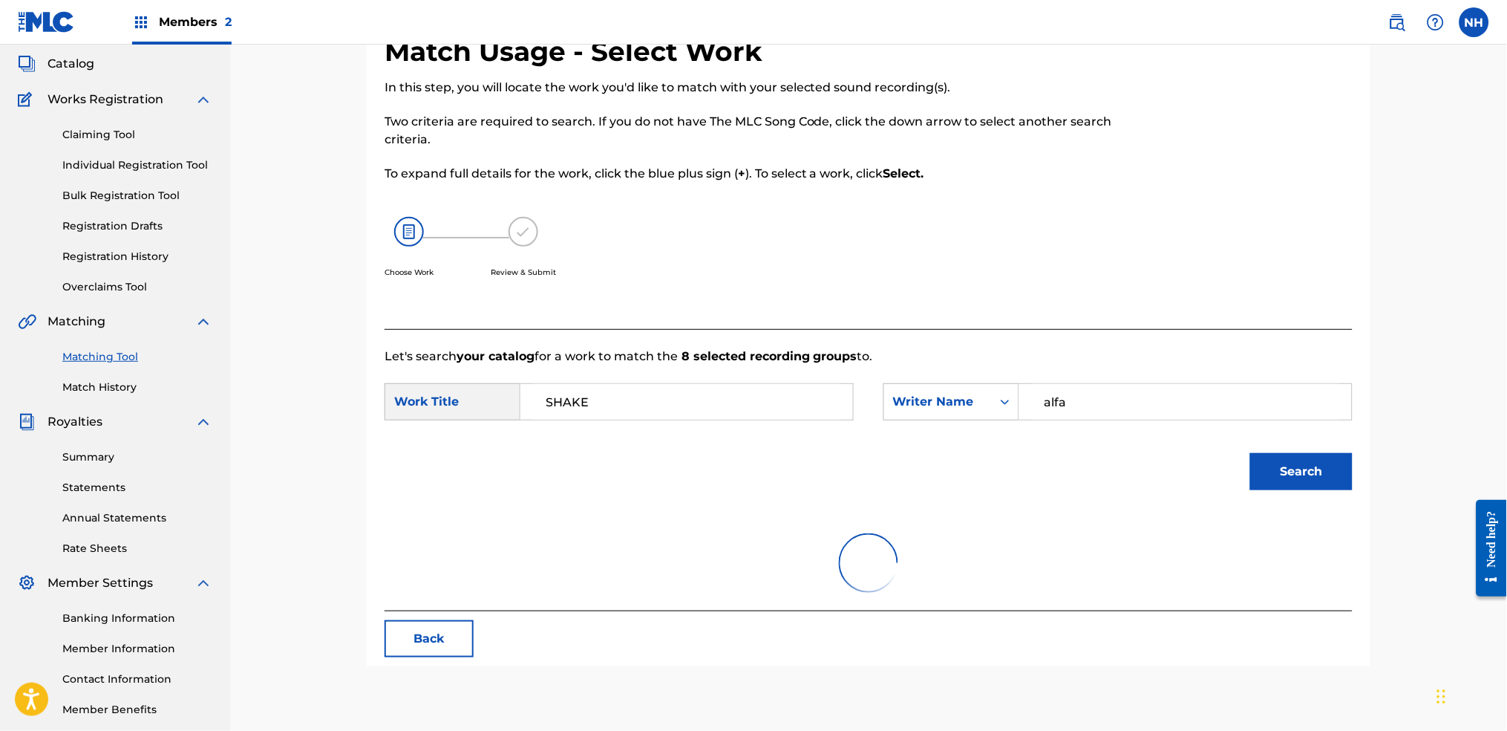
scroll to position [159, 0]
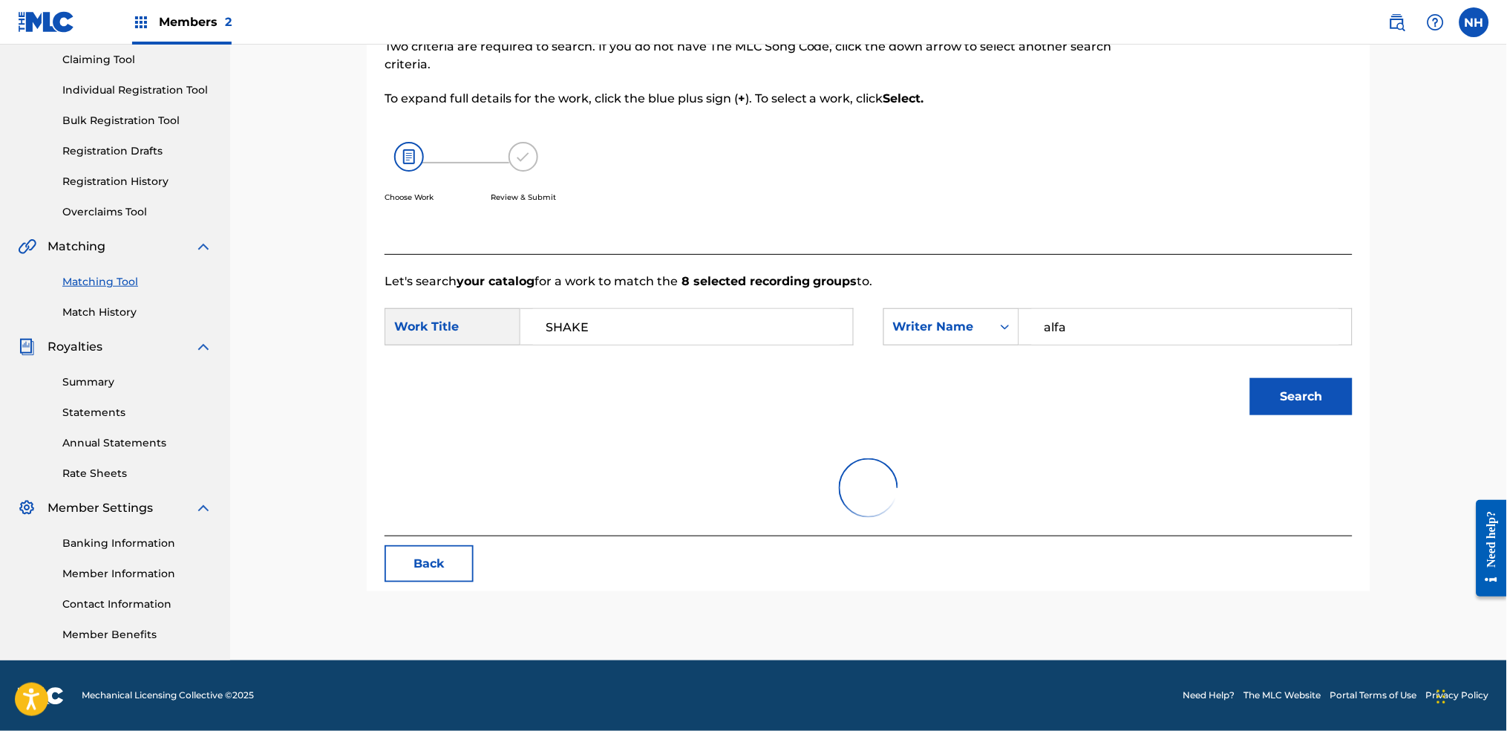
click at [1079, 309] on input "alfa" at bounding box center [1185, 327] width 307 height 36
click at [992, 313] on div "Search Form" at bounding box center [1005, 326] width 27 height 27
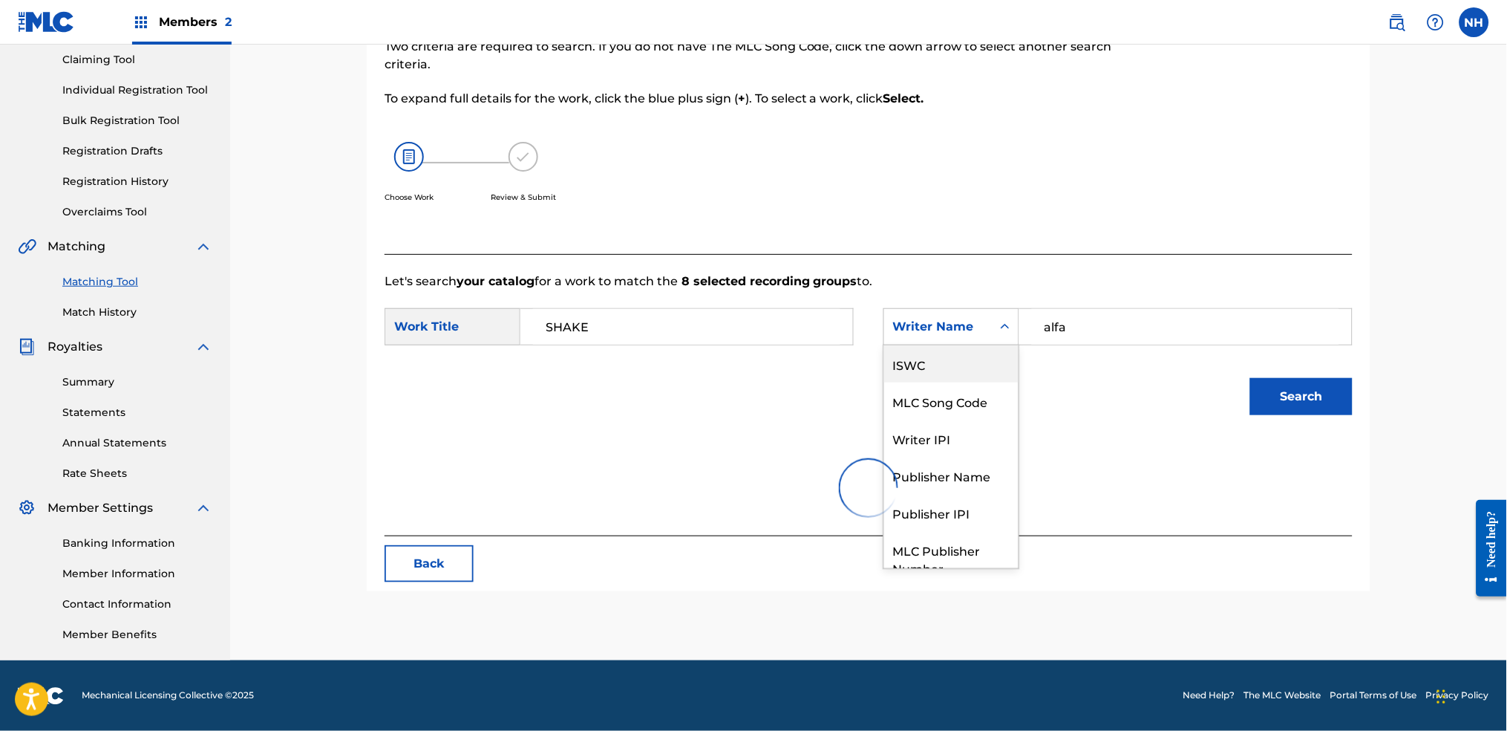
click at [949, 353] on div "ISWC" at bounding box center [951, 363] width 134 height 37
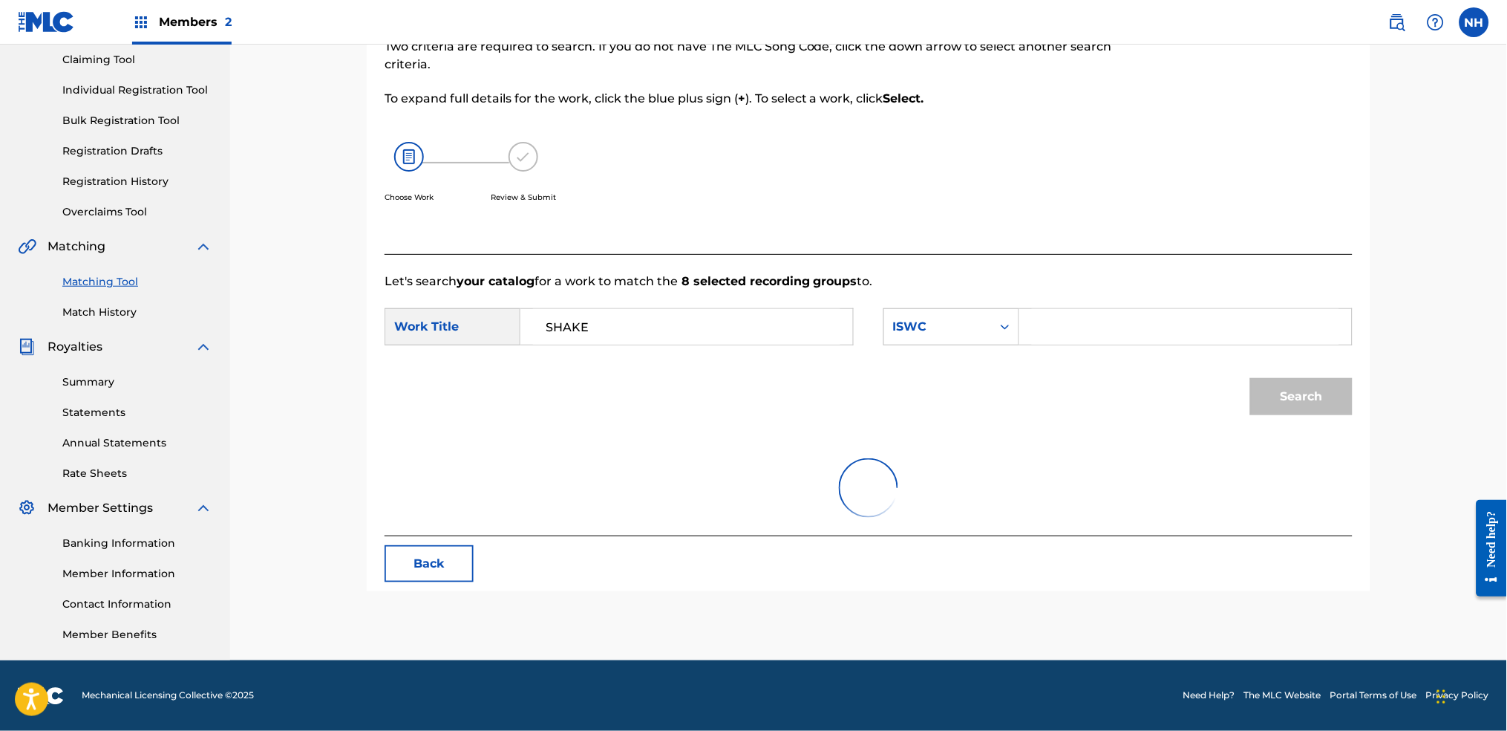
click at [957, 313] on div "ISWC" at bounding box center [938, 327] width 108 height 28
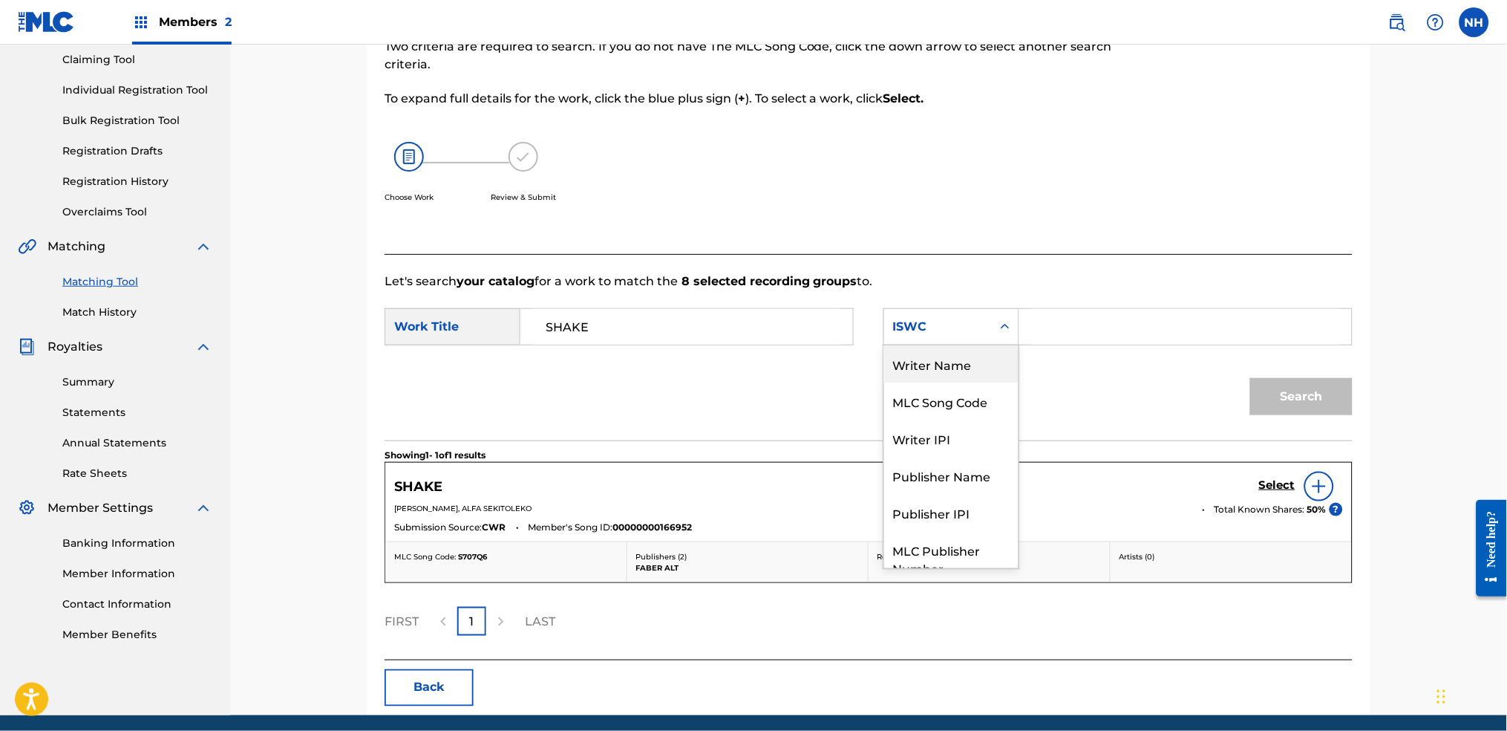
drag, startPoint x: 961, startPoint y: 355, endPoint x: 987, endPoint y: 247, distance: 110.7
click at [987, 247] on div "Match Usage - Select Work In this step, you will locate the work you'd like to …" at bounding box center [869, 337] width 1004 height 755
click at [987, 247] on div "Match Usage - Select Work In this step, you will locate the work you'd like to …" at bounding box center [757, 107] width 745 height 294
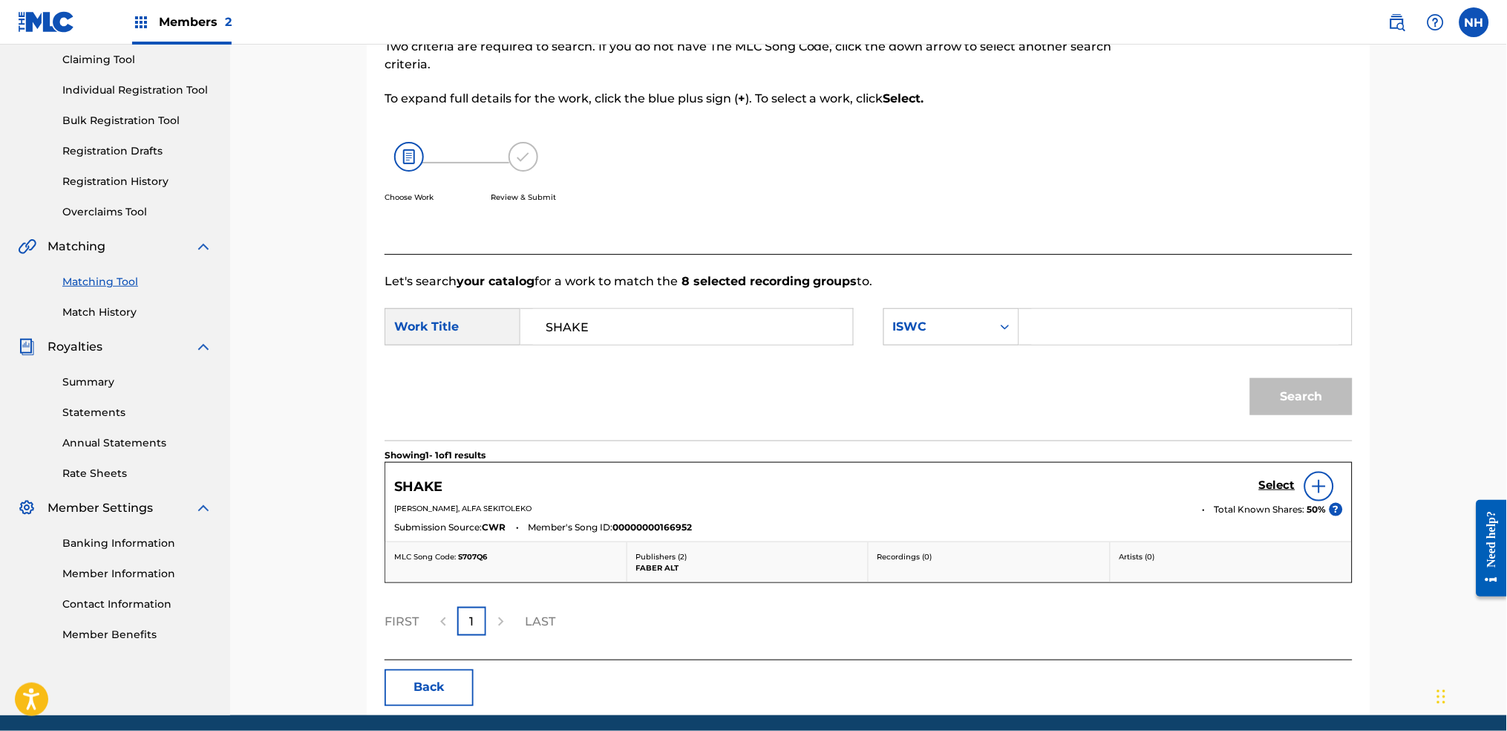
click at [1220, 479] on h5 "Select" at bounding box center [1277, 485] width 36 height 14
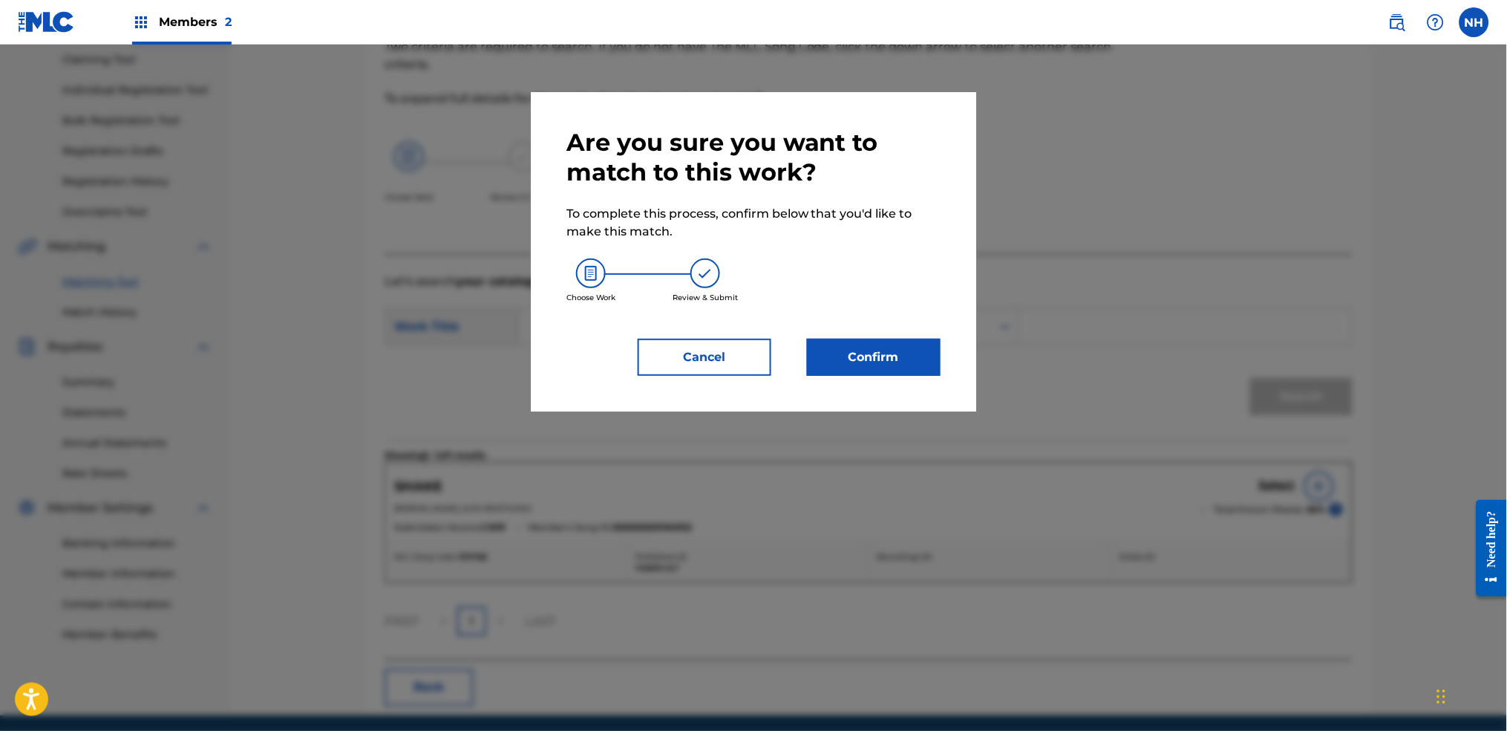
drag, startPoint x: 966, startPoint y: 356, endPoint x: 918, endPoint y: 364, distance: 48.8
click at [966, 356] on div "Are you sure you want to match to this work? To complete this process, confirm …" at bounding box center [753, 251] width 445 height 319
click at [913, 364] on button "Confirm" at bounding box center [874, 357] width 134 height 37
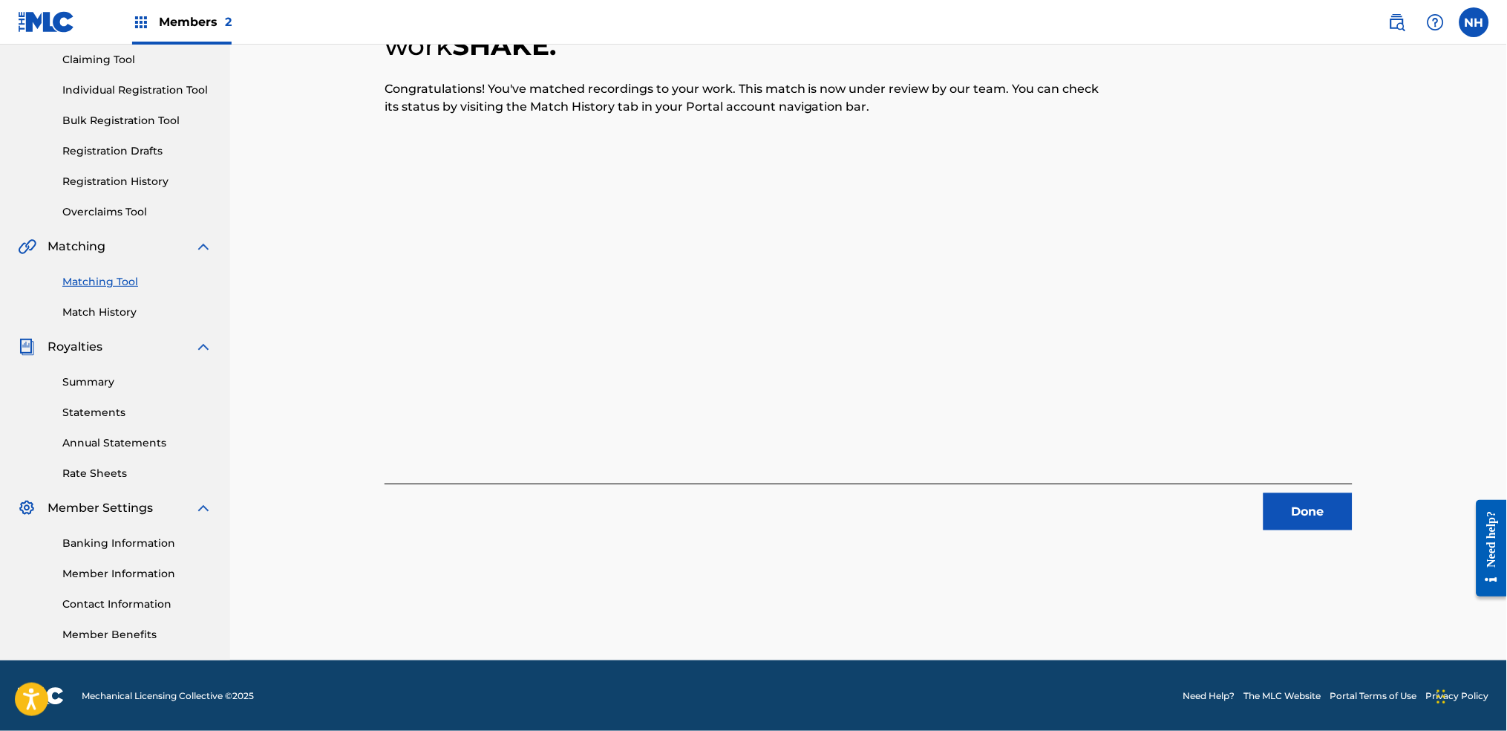
drag, startPoint x: 526, startPoint y: 307, endPoint x: 627, endPoint y: 310, distance: 101.8
click at [526, 307] on div "8 Recording Groups are pending usage match to the work SHAKE . Congratulations!…" at bounding box center [869, 245] width 968 height 570
drag, startPoint x: 1379, startPoint y: 505, endPoint x: 1251, endPoint y: 532, distance: 131.3
click at [1220, 511] on div "8 Recording Groups are pending usage match to the work SHAKE . Congratulations!…" at bounding box center [868, 291] width 1039 height 737
click at [1220, 532] on div "8 Recording Groups are pending usage match to the work SHAKE . Congratulations!…" at bounding box center [868, 291] width 1039 height 737
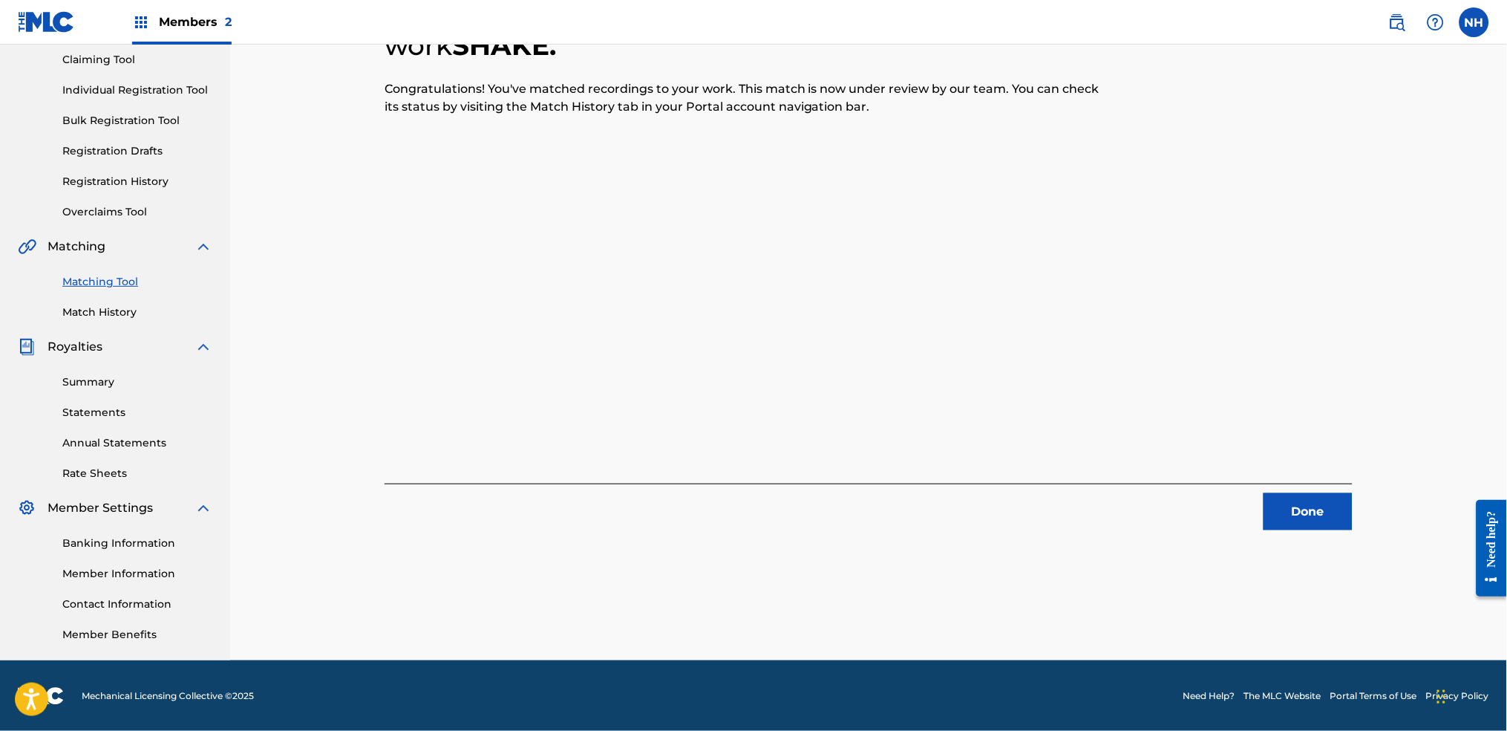
click at [1220, 500] on button "Done" at bounding box center [1308, 511] width 89 height 37
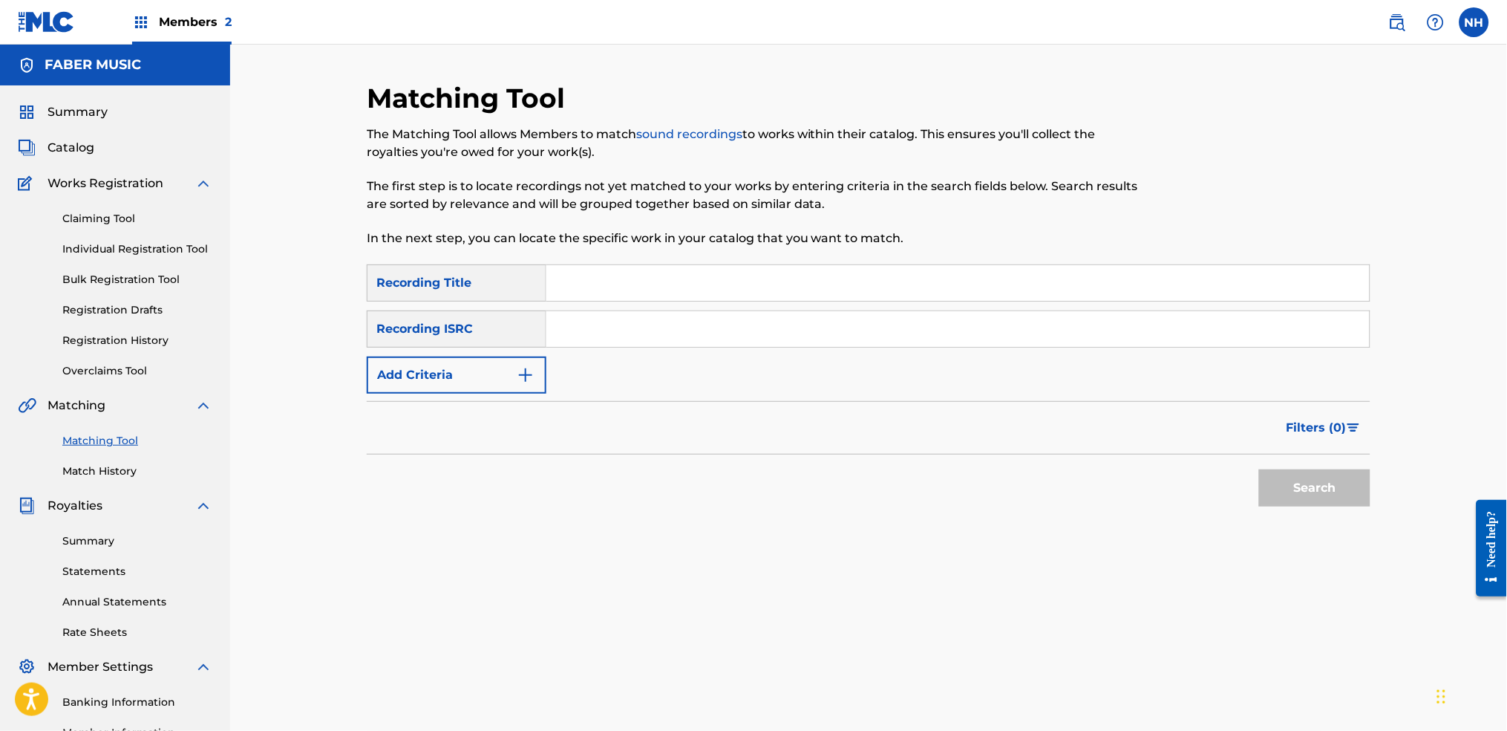
drag, startPoint x: 953, startPoint y: 308, endPoint x: 954, endPoint y: 287, distance: 20.8
click at [953, 307] on div "SearchWithCriteriab69bc63f-c16c-46f9-943a-ffcfdda0fead Recording Title SearchWi…" at bounding box center [869, 328] width 1004 height 129
click at [959, 270] on input "Search Form" at bounding box center [957, 283] width 823 height 36
paste input "10 PHOTOS"
type input "10 PHOTOS"
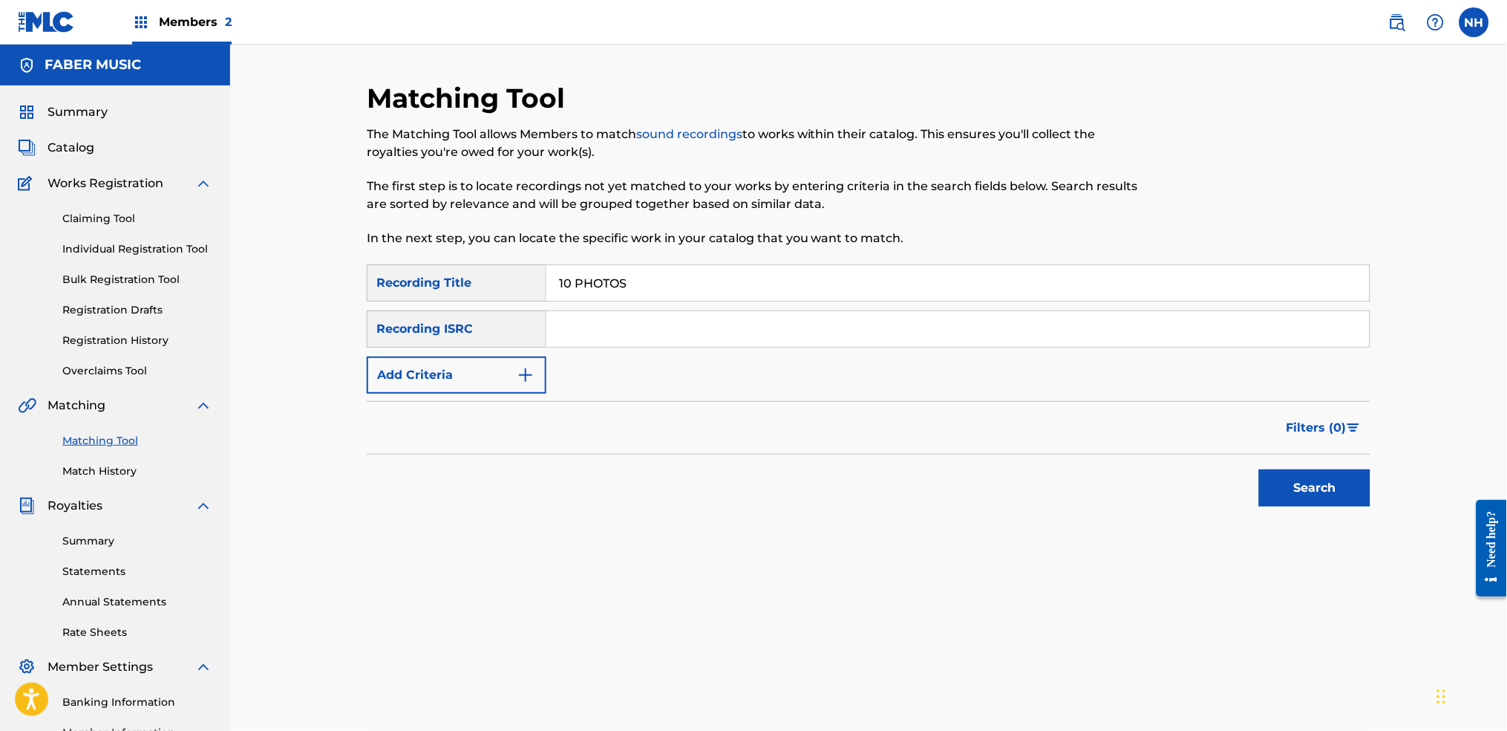
click at [520, 384] on button "Add Criteria" at bounding box center [457, 374] width 180 height 37
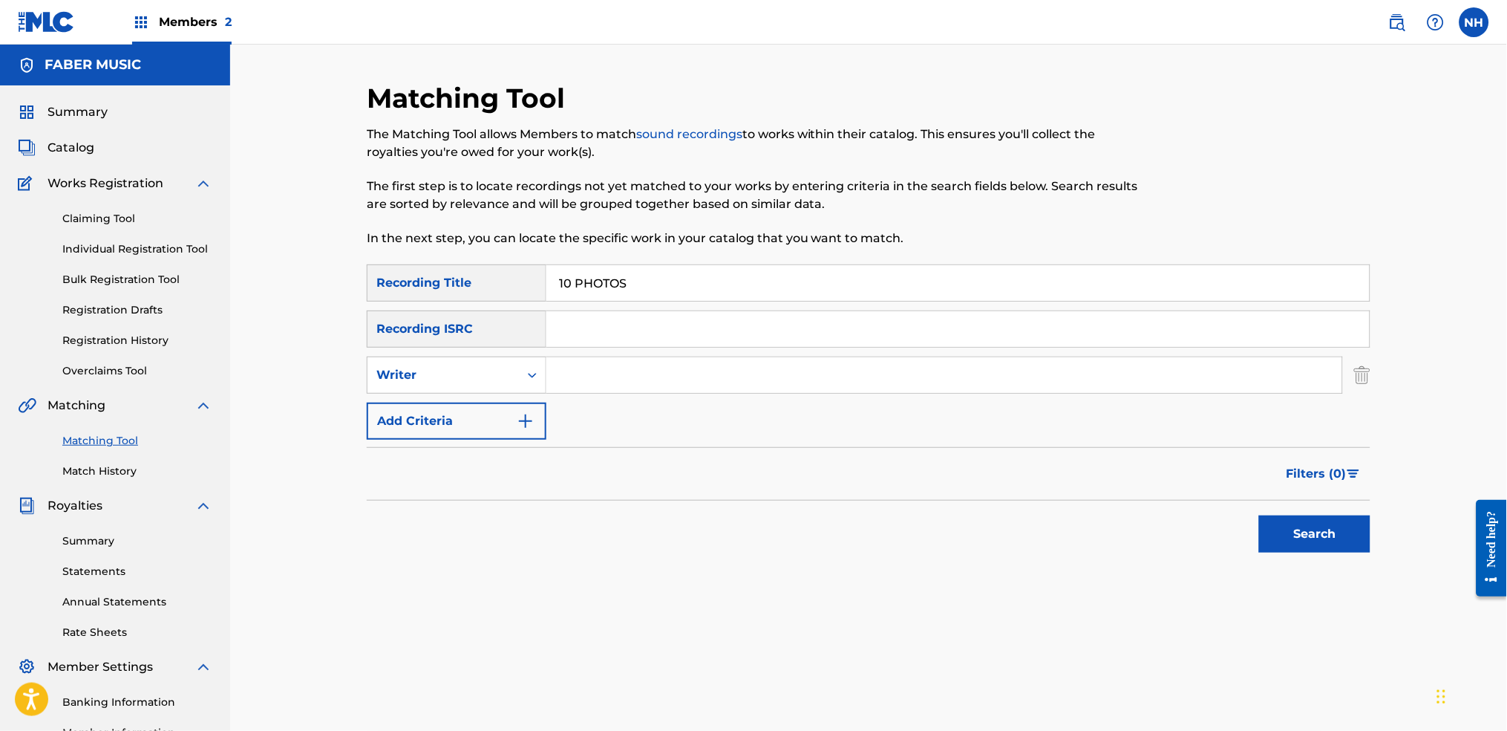
click at [514, 411] on button "Add Criteria" at bounding box center [457, 420] width 180 height 37
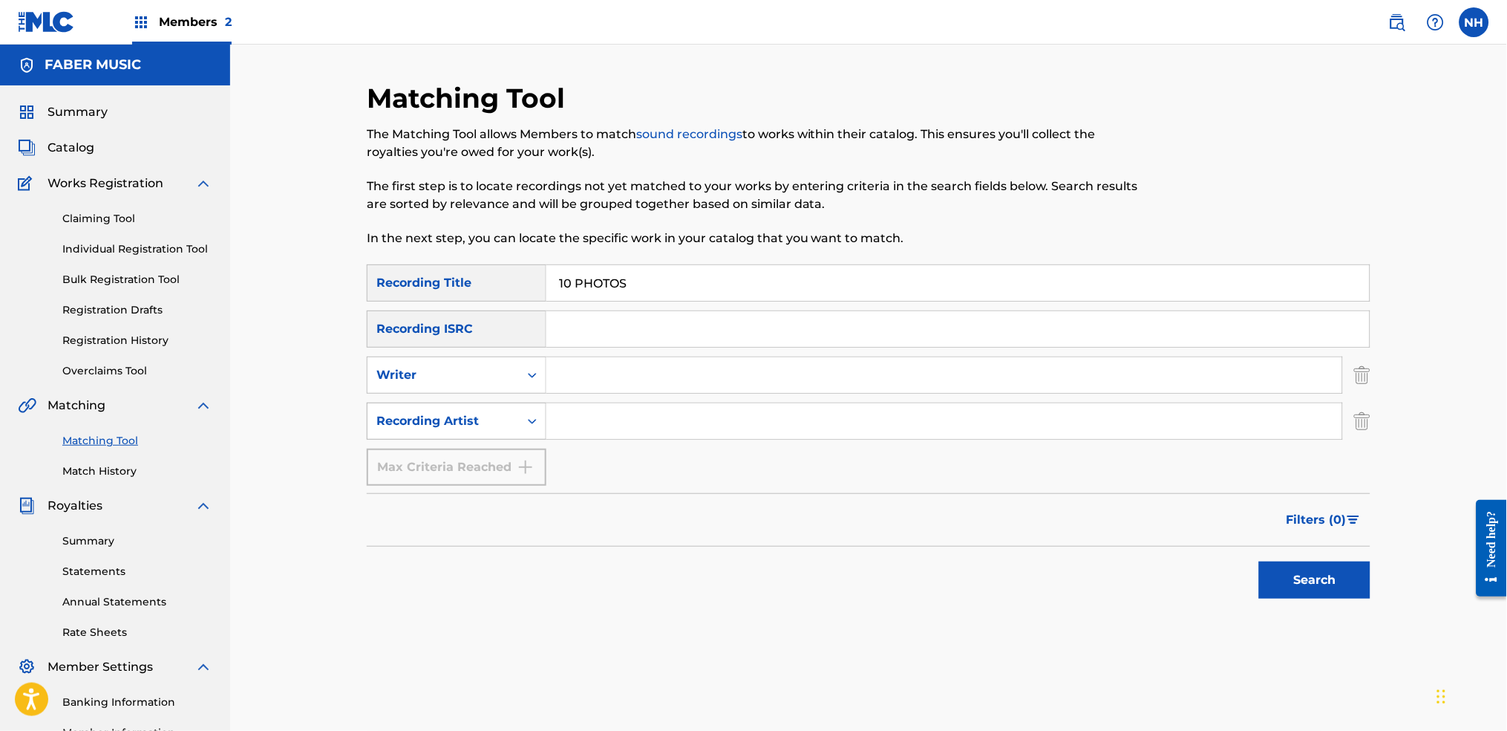
click at [523, 422] on div "Search Form" at bounding box center [532, 421] width 27 height 27
click at [558, 410] on input "Search Form" at bounding box center [944, 421] width 796 height 36
type input "alfa mist"
click at [1220, 543] on button "Search" at bounding box center [1314, 579] width 111 height 37
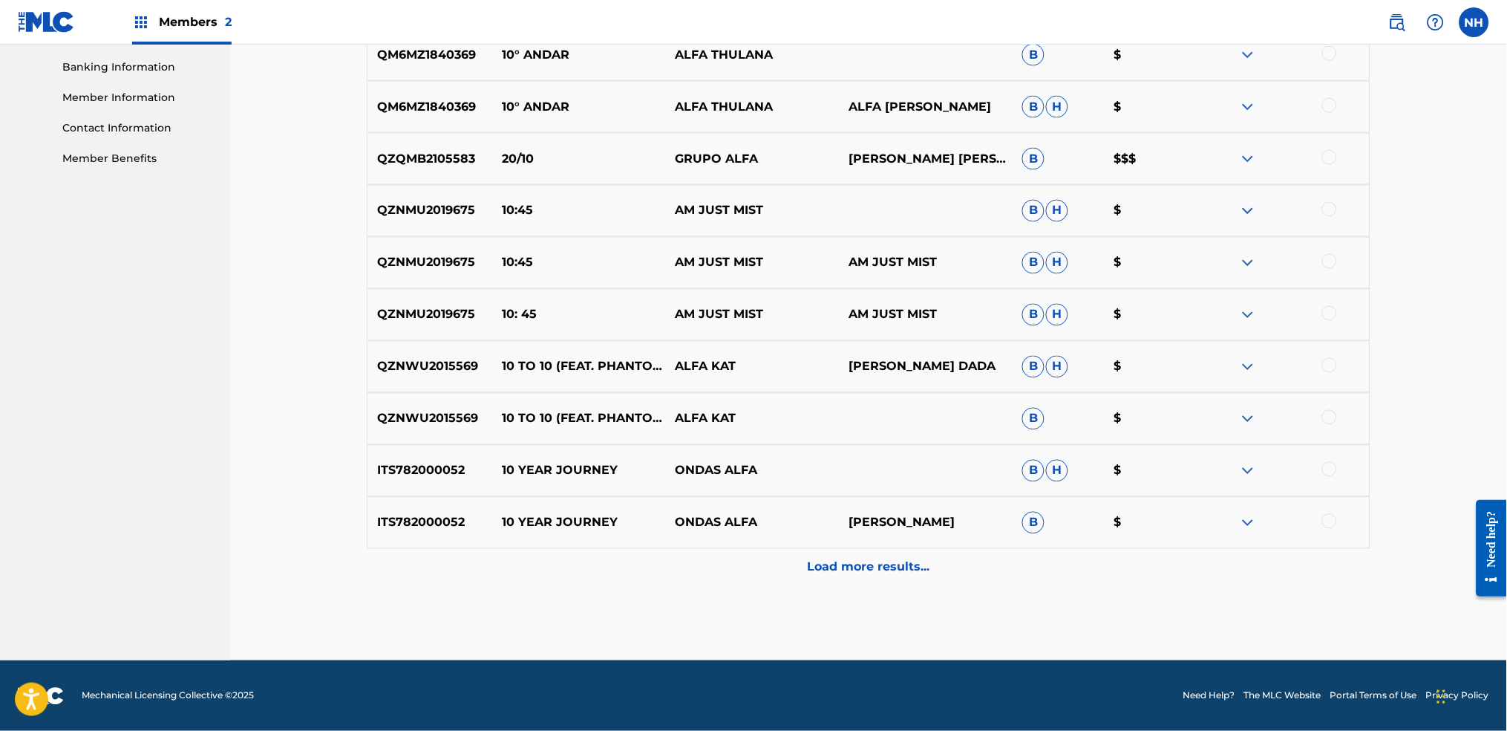
click at [939, 543] on div "Load more results..." at bounding box center [869, 567] width 1004 height 37
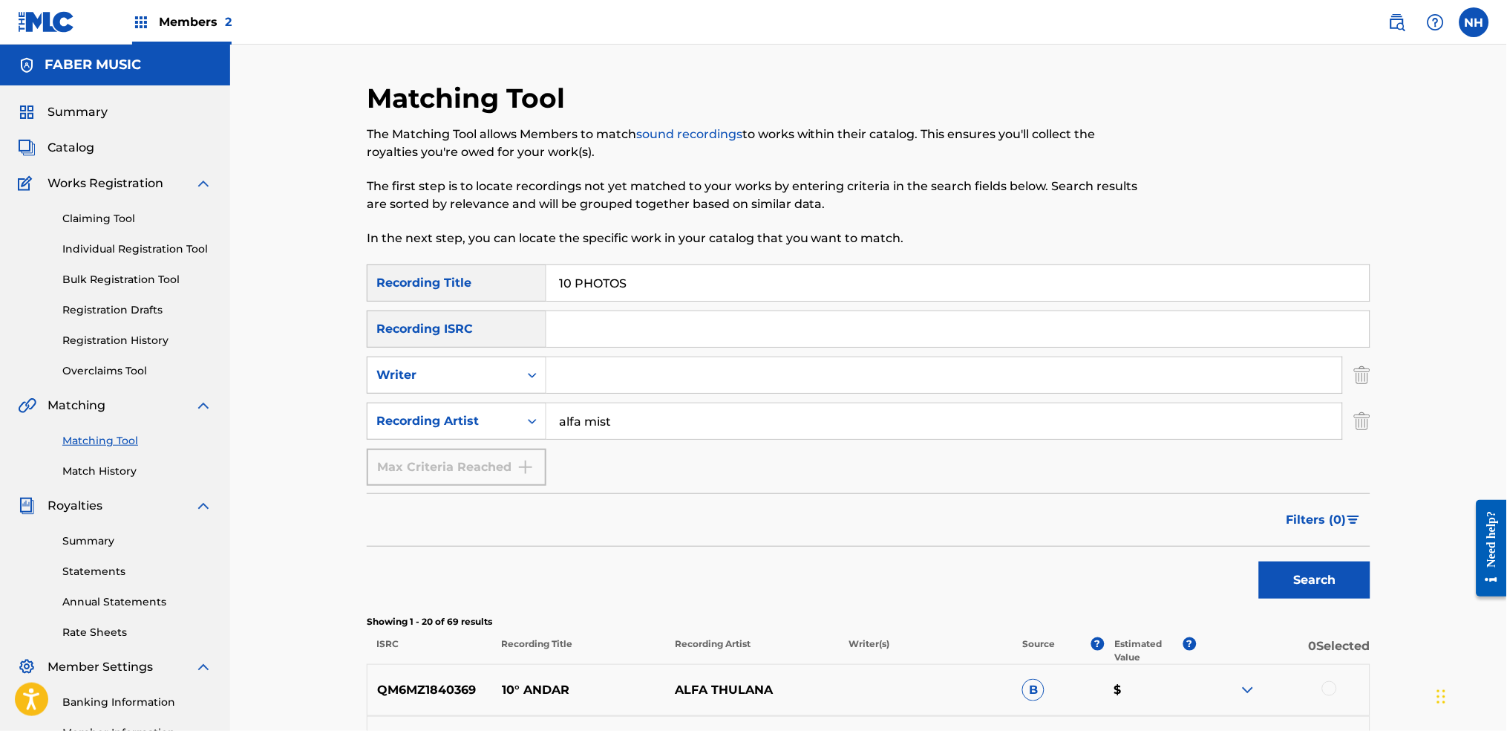
drag, startPoint x: 489, startPoint y: 288, endPoint x: 502, endPoint y: 284, distance: 13.4
click at [494, 284] on div "Recording Title" at bounding box center [457, 282] width 180 height 37
click at [642, 275] on input "10 PHOTOS" at bounding box center [957, 283] width 823 height 36
paste input "BARRAGE"
click at [1220, 543] on button "Search" at bounding box center [1314, 579] width 111 height 37
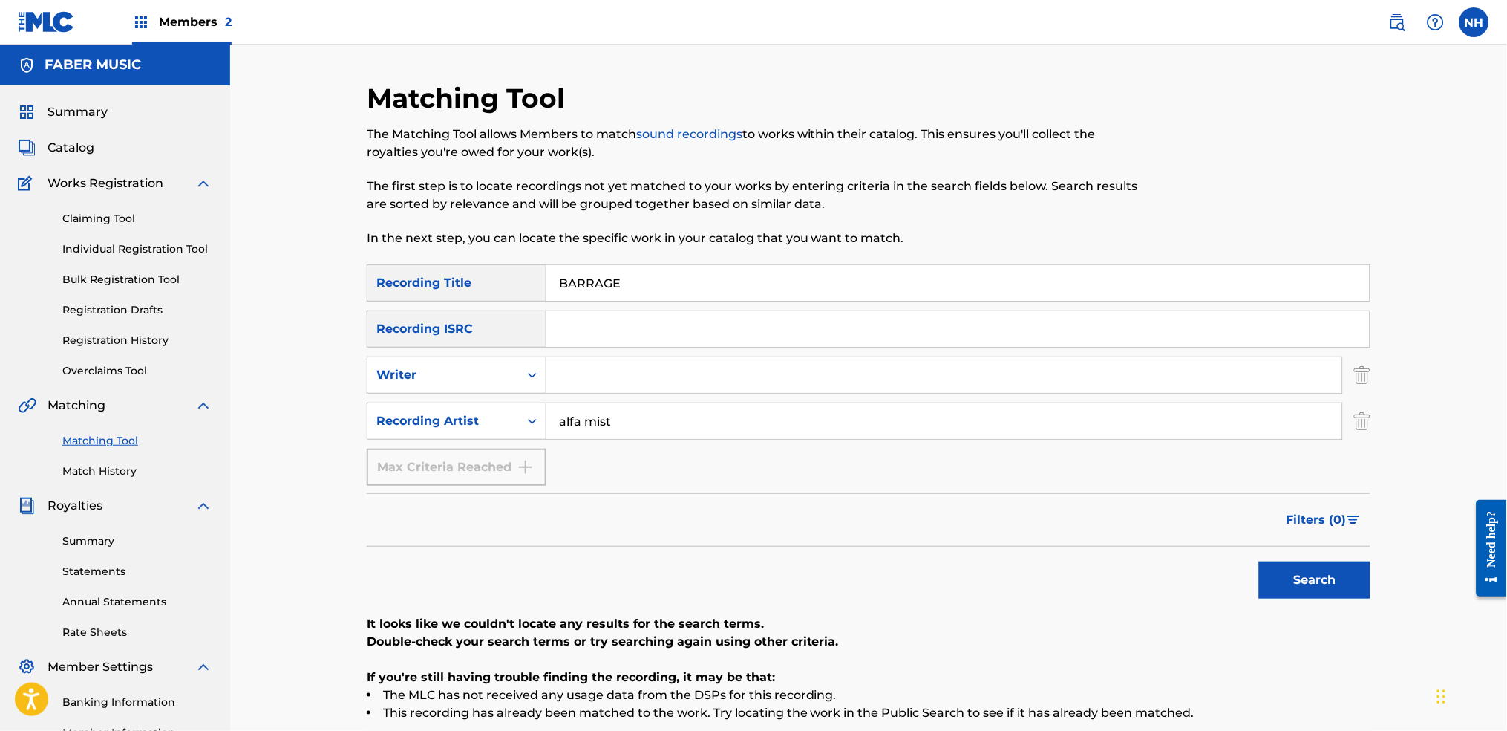
click at [566, 287] on input "BARRAGE" at bounding box center [957, 283] width 823 height 36
paste input "FREE HIT OUTRO"
drag, startPoint x: 1242, startPoint y: 575, endPoint x: 1296, endPoint y: 586, distance: 55.3
click at [1220, 543] on div "Search" at bounding box center [869, 575] width 1004 height 59
click at [1220, 543] on button "Search" at bounding box center [1314, 579] width 111 height 37
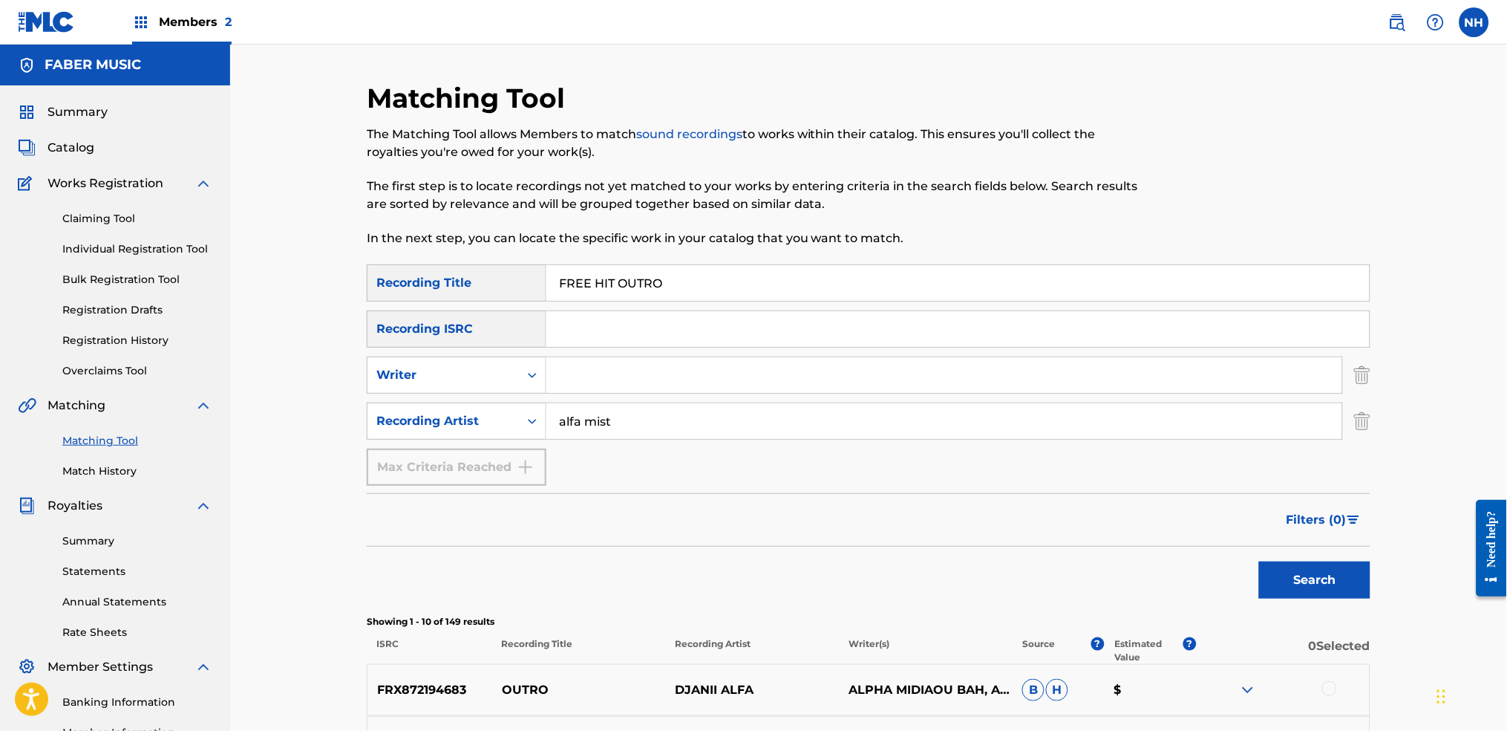
click at [545, 304] on div "SearchWithCriteriab69bc63f-c16c-46f9-943a-ffcfdda0fead Recording Title FREE HIT…" at bounding box center [869, 374] width 1004 height 221
click at [627, 298] on input "FREE HIT OUTRO" at bounding box center [957, 283] width 823 height 36
paste input "PEOPLE"
type input "PEOPLE"
click at [1141, 543] on div "Search" at bounding box center [869, 575] width 1004 height 59
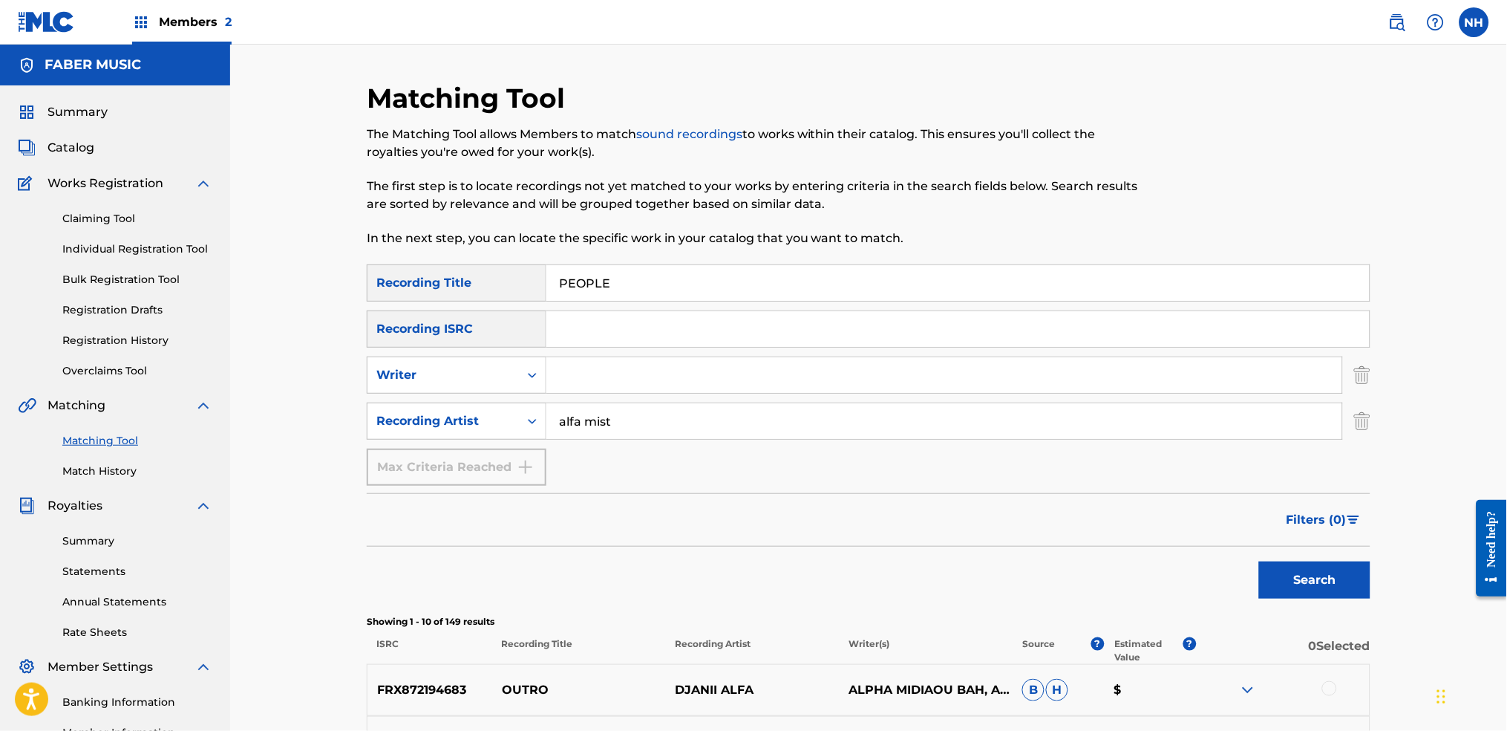
click at [1220, 543] on button "Search" at bounding box center [1314, 579] width 111 height 37
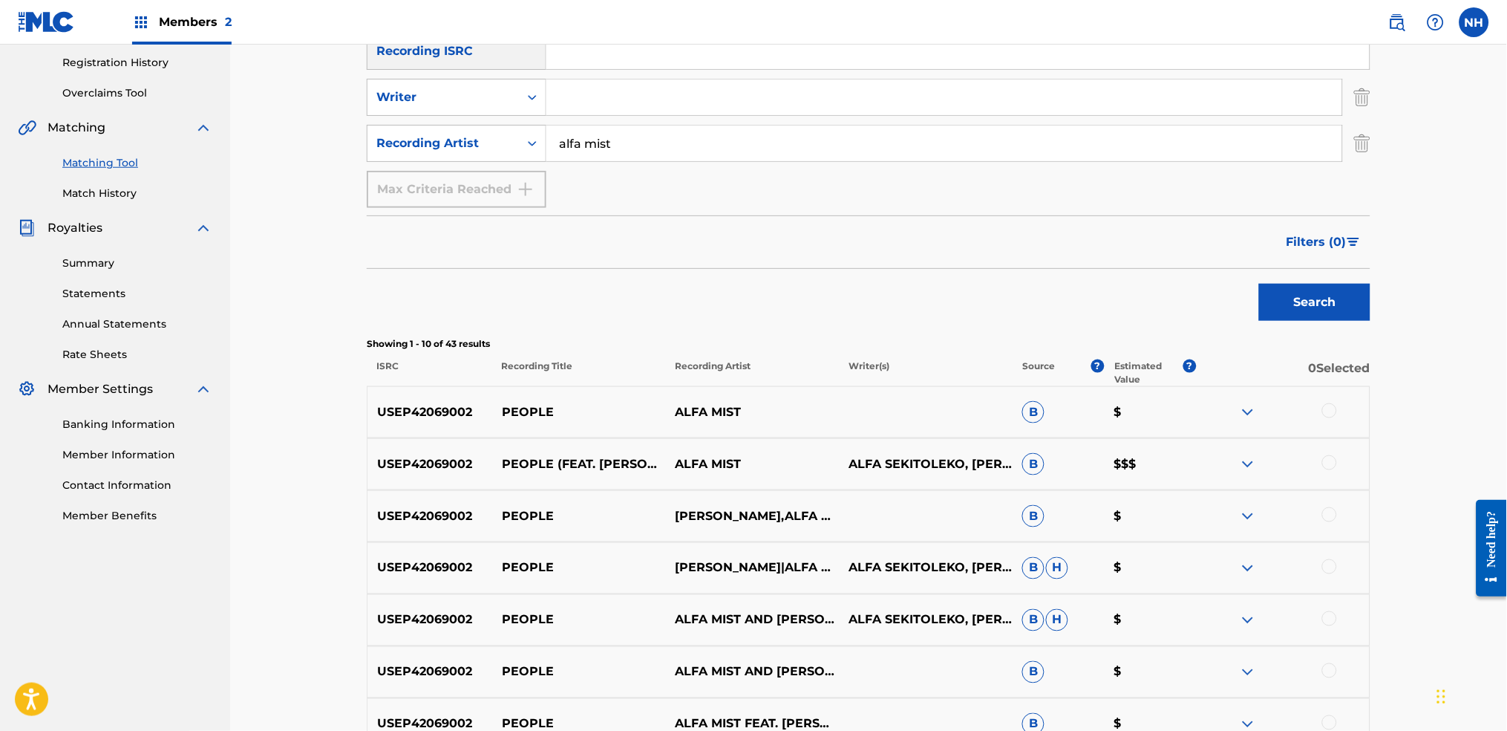
scroll to position [297, 0]
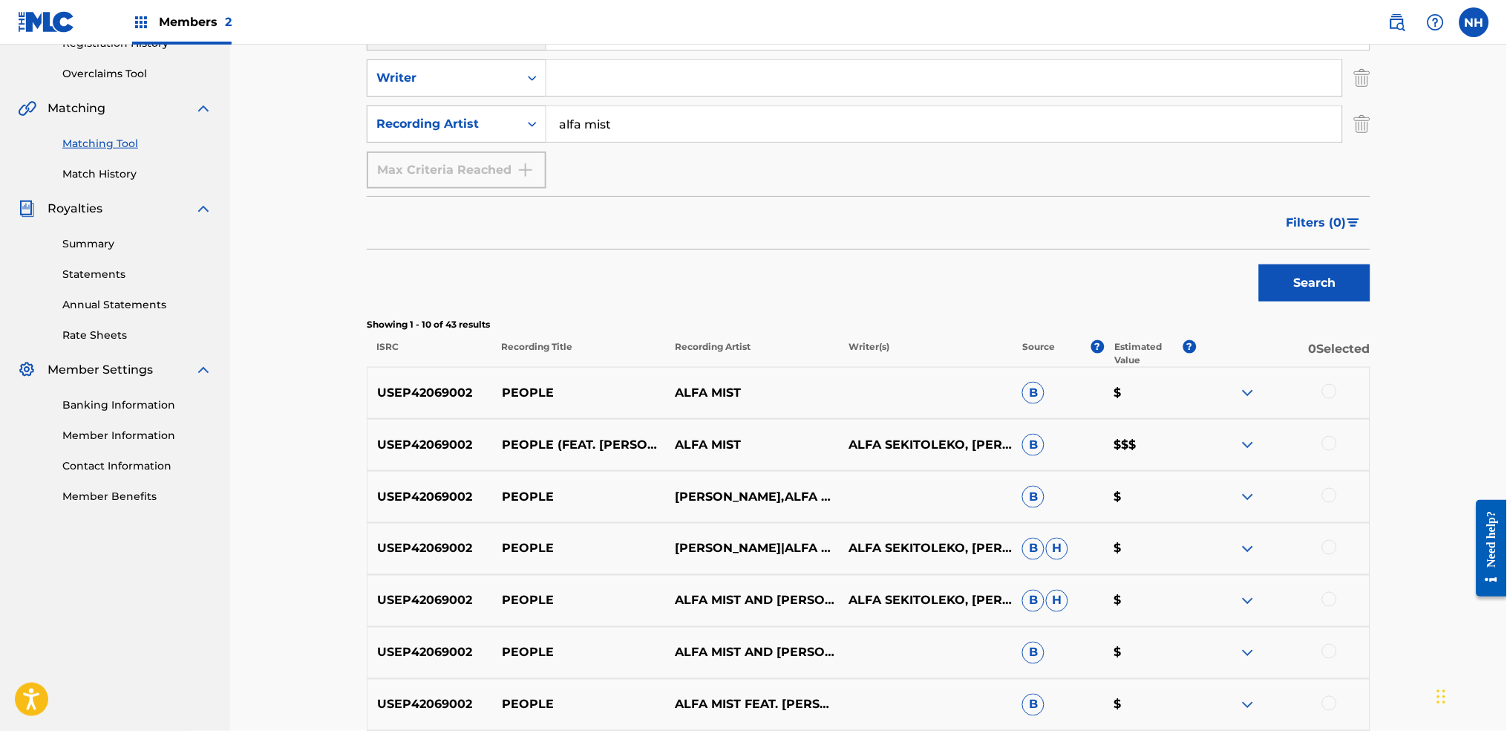
click at [1220, 394] on div at bounding box center [1283, 393] width 174 height 18
click at [1220, 395] on div at bounding box center [1329, 391] width 15 height 15
click at [1220, 447] on div at bounding box center [1283, 445] width 174 height 18
click at [1220, 444] on div at bounding box center [1329, 443] width 15 height 15
click at [1220, 507] on div "USEP42069002 PEOPLE KAYA THOMAS-DYKE,ALFA MIST B $" at bounding box center [869, 497] width 1004 height 52
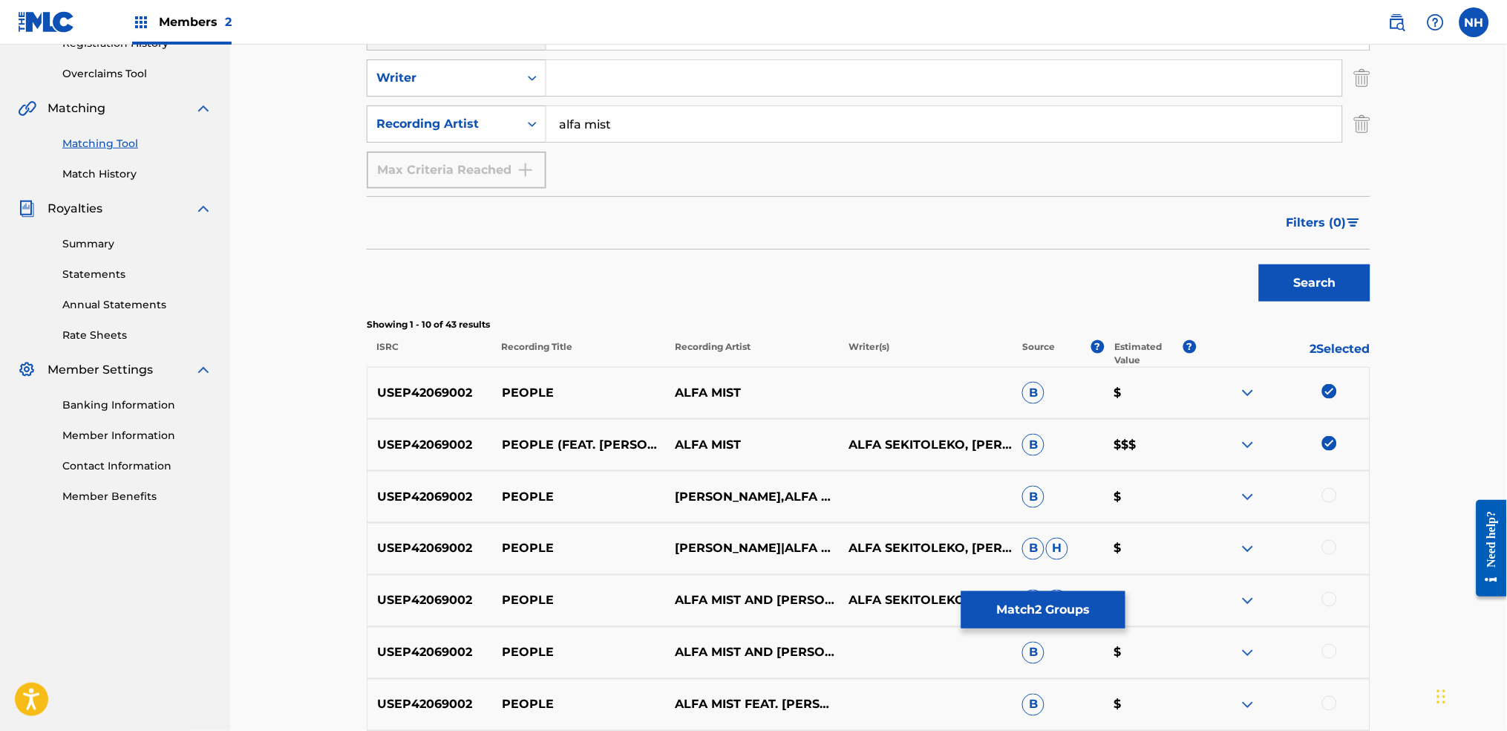
click at [1220, 500] on div at bounding box center [1329, 495] width 15 height 15
click at [1220, 543] on div "USEP42069002 PEOPLE KAYA THOMAS-DYKE|ALFA MIST ALFA SEKITOLEKO, KAYA THOMAS-DYK…" at bounding box center [869, 549] width 1004 height 52
click at [1220, 541] on div at bounding box center [1329, 547] width 15 height 15
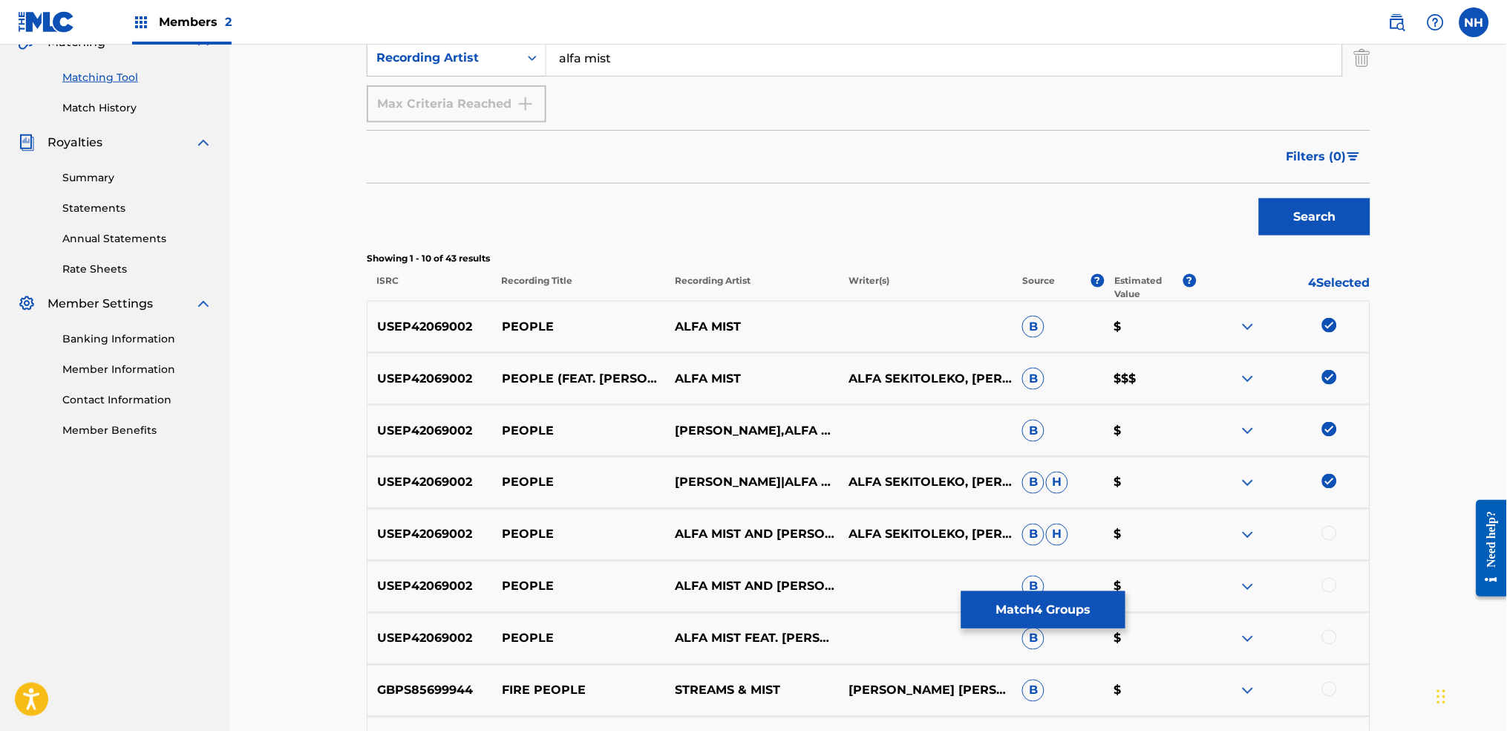
scroll to position [396, 0]
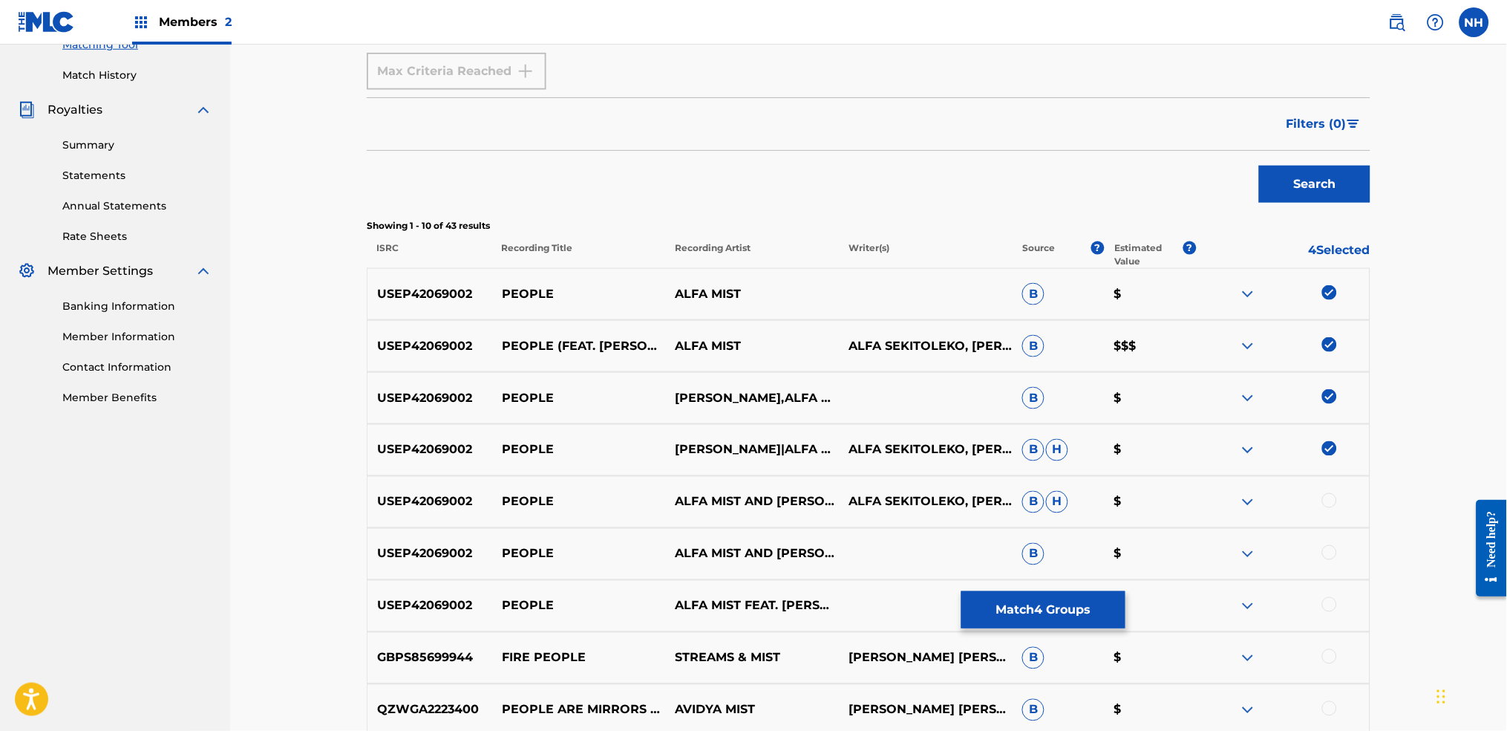
click at [1220, 489] on div "USEP42069002 PEOPLE ALFA MIST AND KAYA THOMAS-DYKE ALFA SEKITOLEKO, KAYA THOMAS…" at bounding box center [869, 502] width 1004 height 52
click at [1220, 494] on div at bounding box center [1283, 502] width 174 height 18
click at [1220, 500] on div at bounding box center [1329, 500] width 15 height 15
click at [1220, 543] on div at bounding box center [1329, 552] width 15 height 15
click at [1220, 543] on div at bounding box center [1329, 604] width 15 height 15
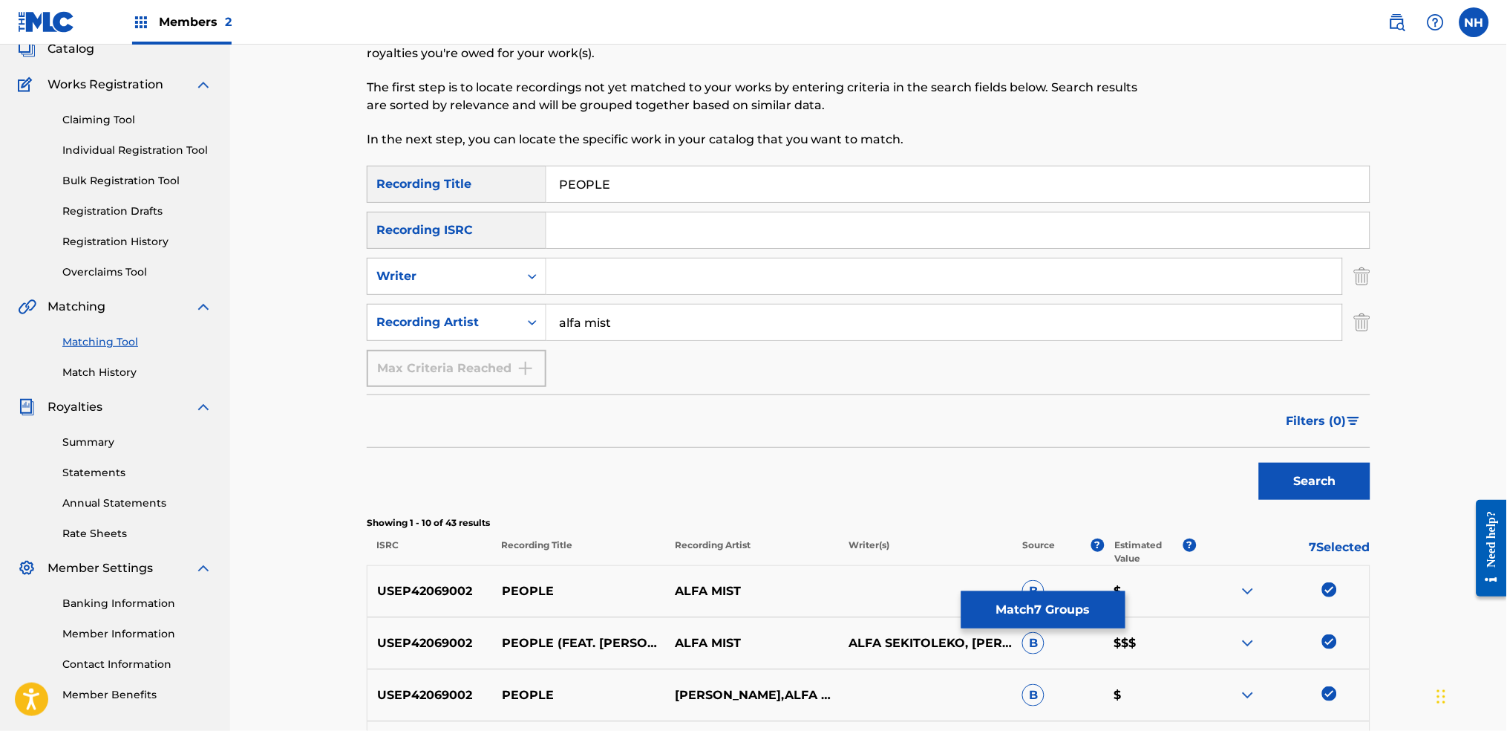
scroll to position [0, 0]
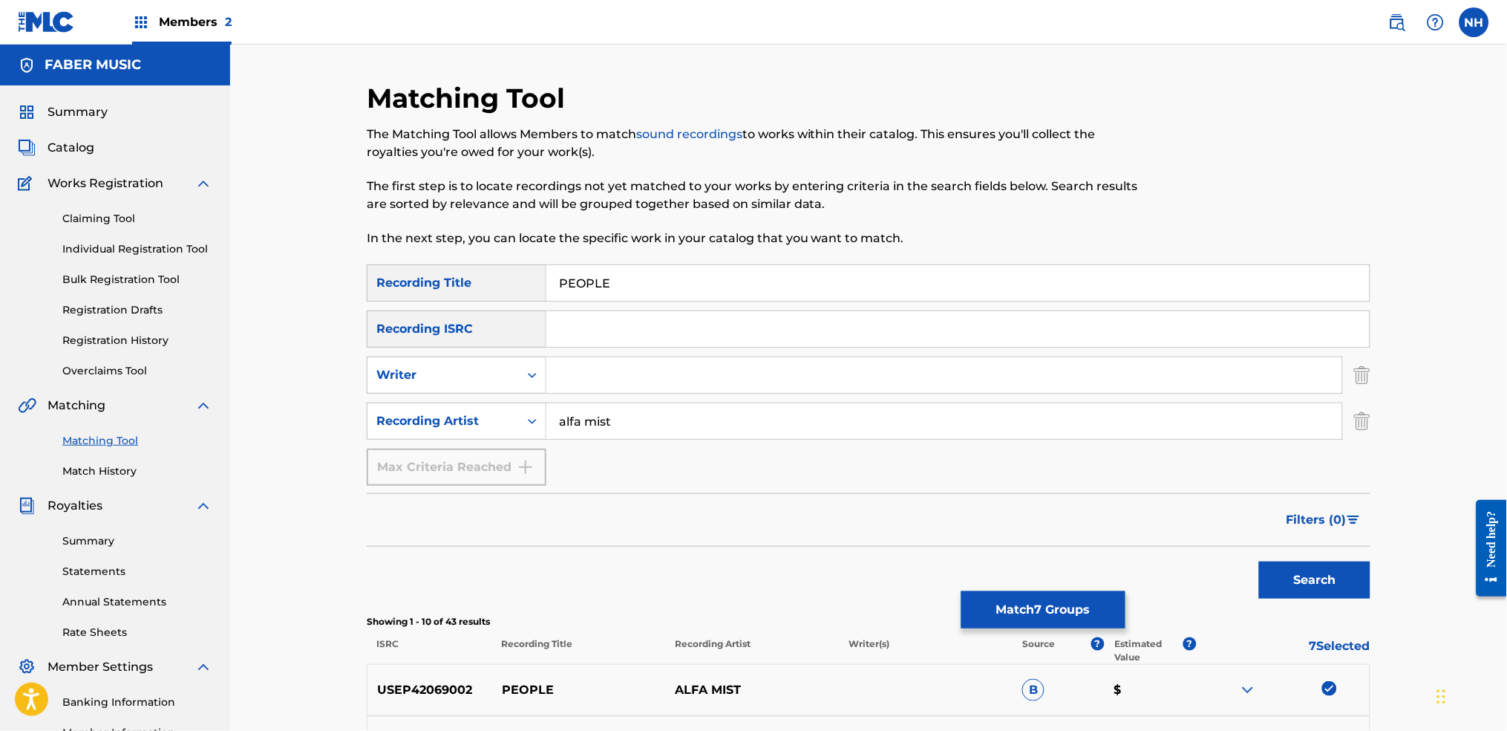
click at [644, 301] on div "PEOPLE" at bounding box center [958, 282] width 824 height 37
drag, startPoint x: 644, startPoint y: 289, endPoint x: 468, endPoint y: 291, distance: 176.0
click at [468, 291] on div "SearchWithCriteriab69bc63f-c16c-46f9-943a-ffcfdda0fead Recording Title PEOPLE" at bounding box center [869, 282] width 1004 height 37
click at [508, 543] on div "Filters ( 0 )" at bounding box center [869, 519] width 1004 height 53
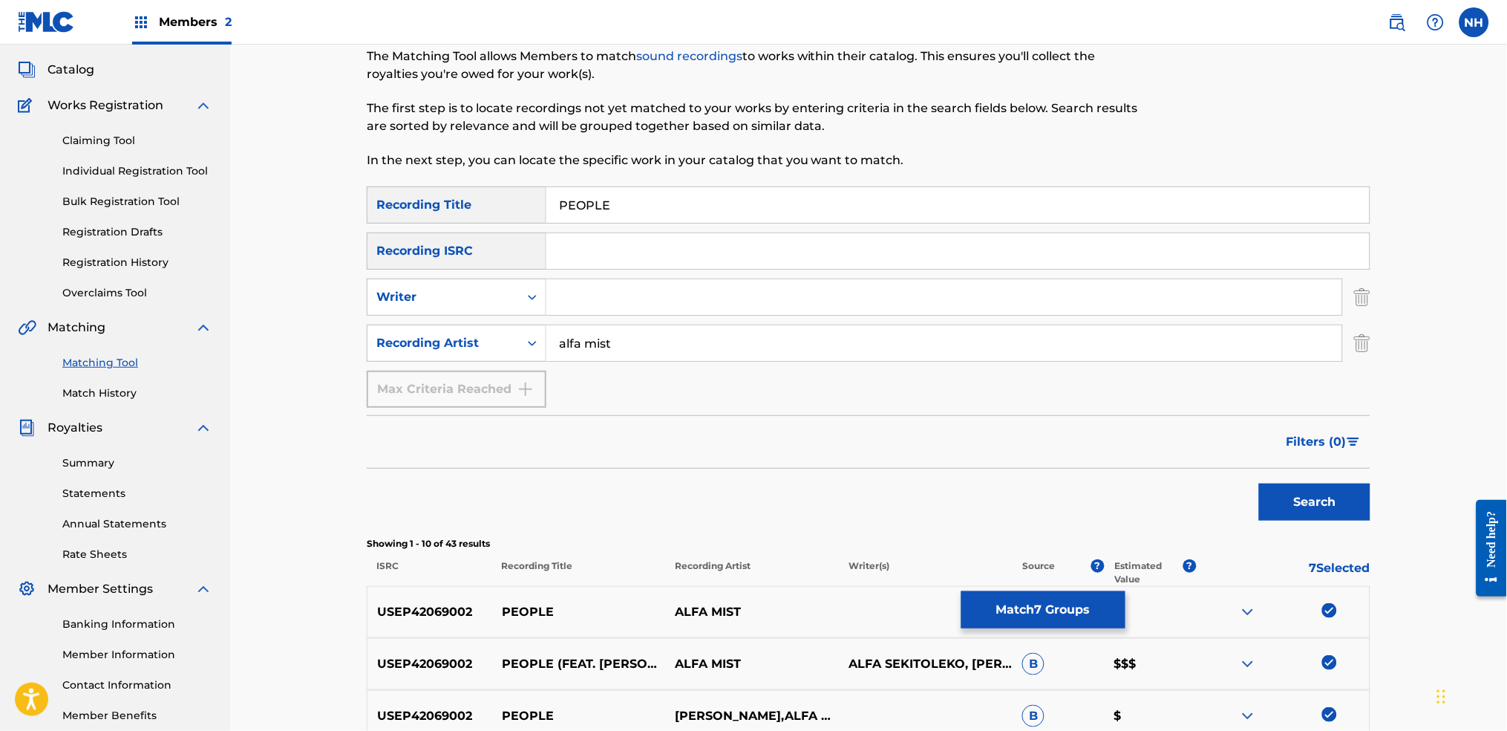
scroll to position [197, 0]
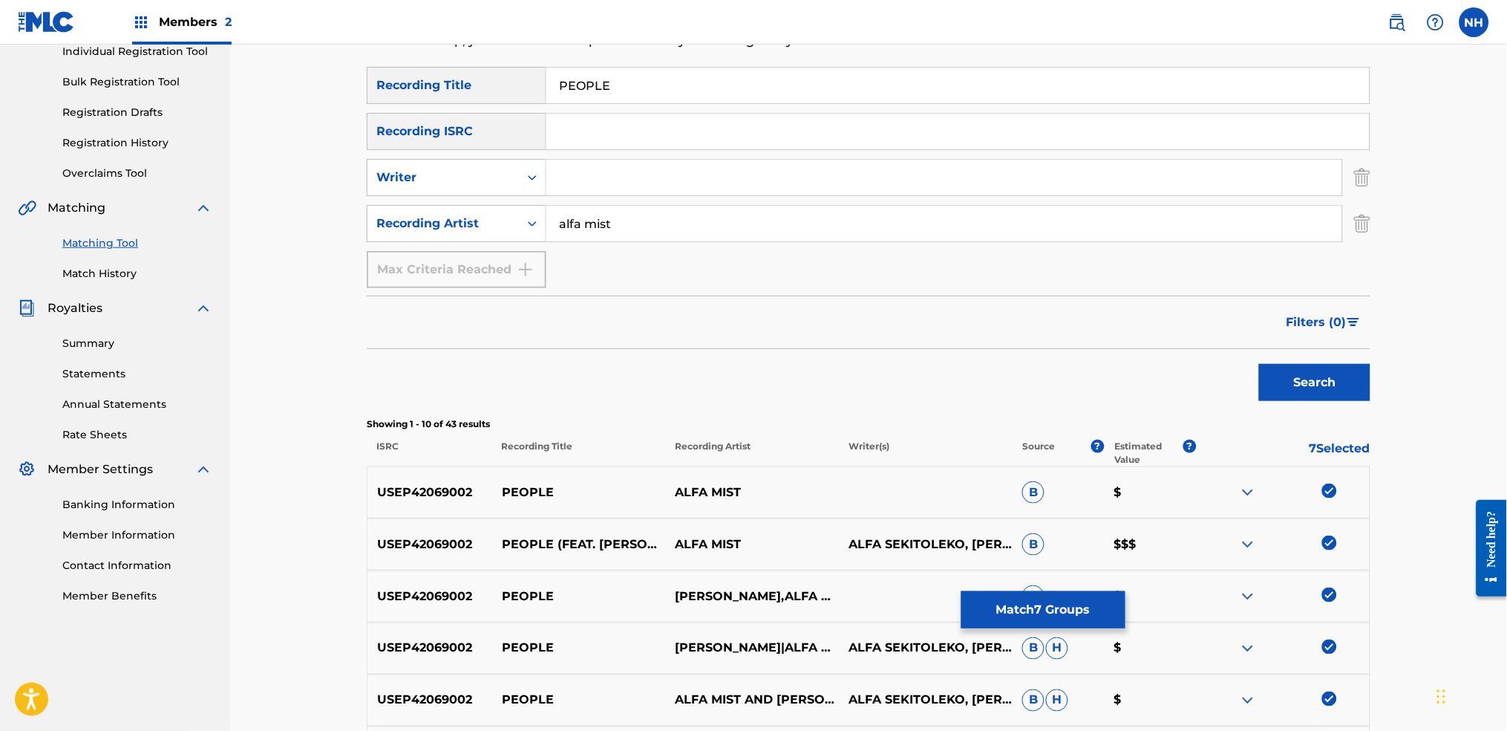
click at [1014, 543] on button "Match 7 Groups" at bounding box center [1043, 609] width 164 height 37
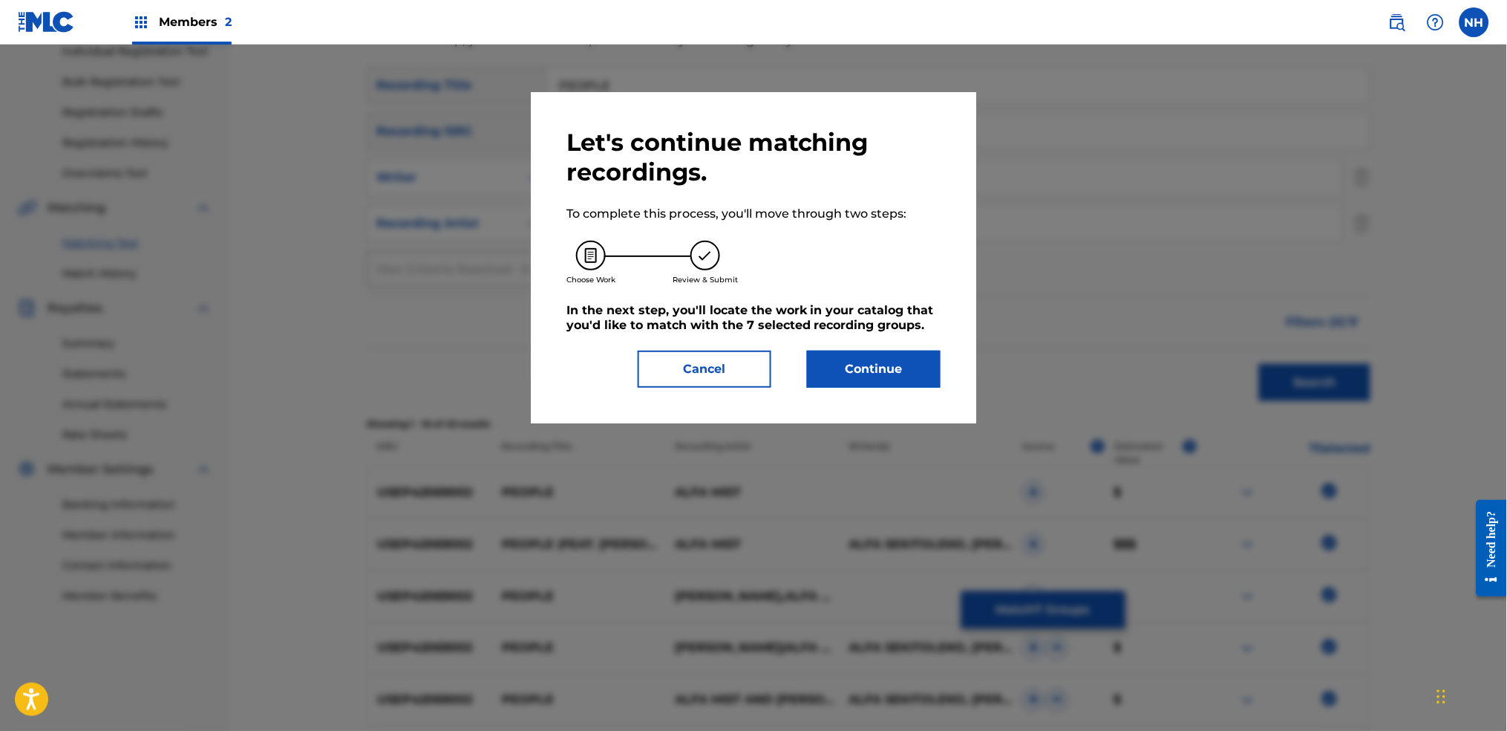
click at [921, 362] on button "Continue" at bounding box center [874, 368] width 134 height 37
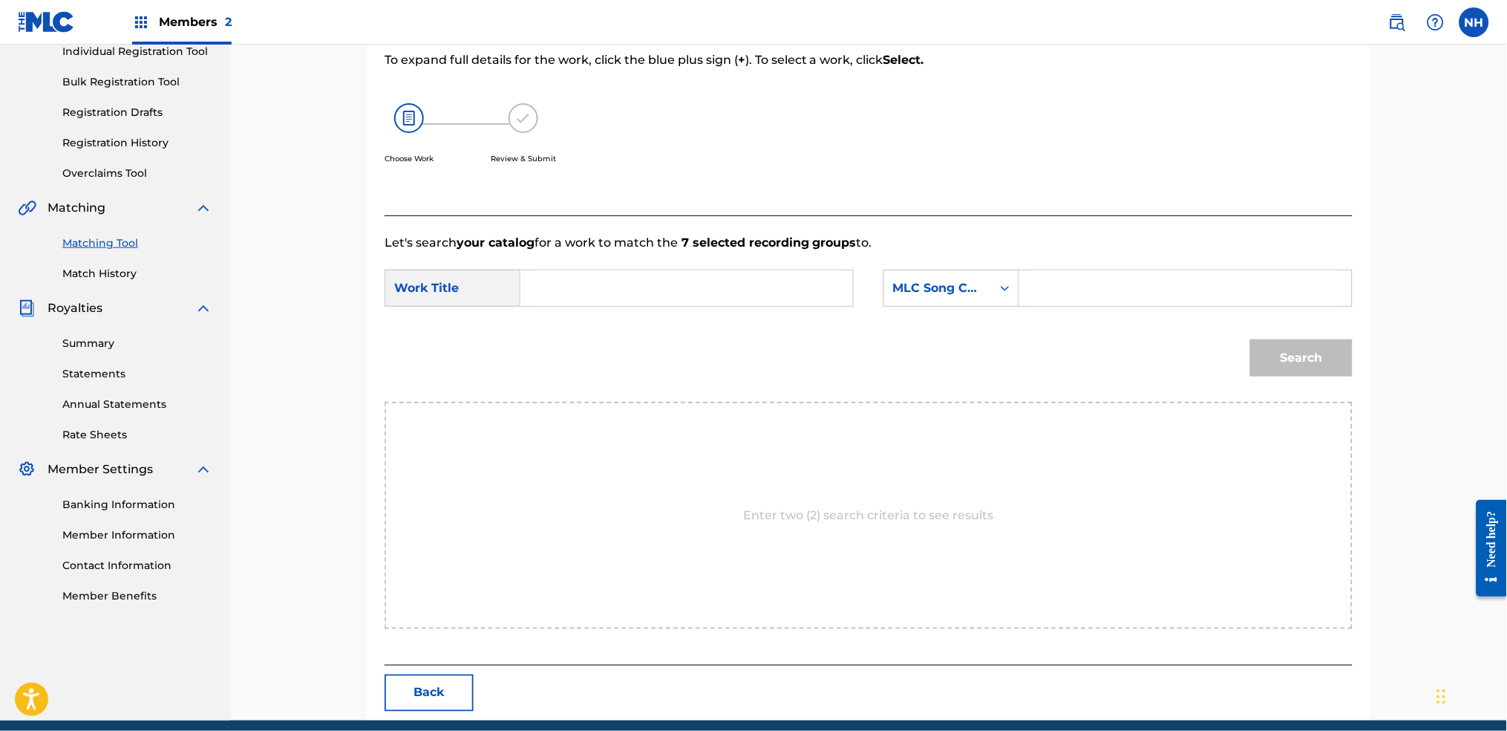
click at [814, 293] on input "Search Form" at bounding box center [686, 288] width 307 height 36
paste input "PEOPLE"
type input "PEOPLE"
click at [932, 288] on div "MLC Song Code" at bounding box center [938, 288] width 90 height 18
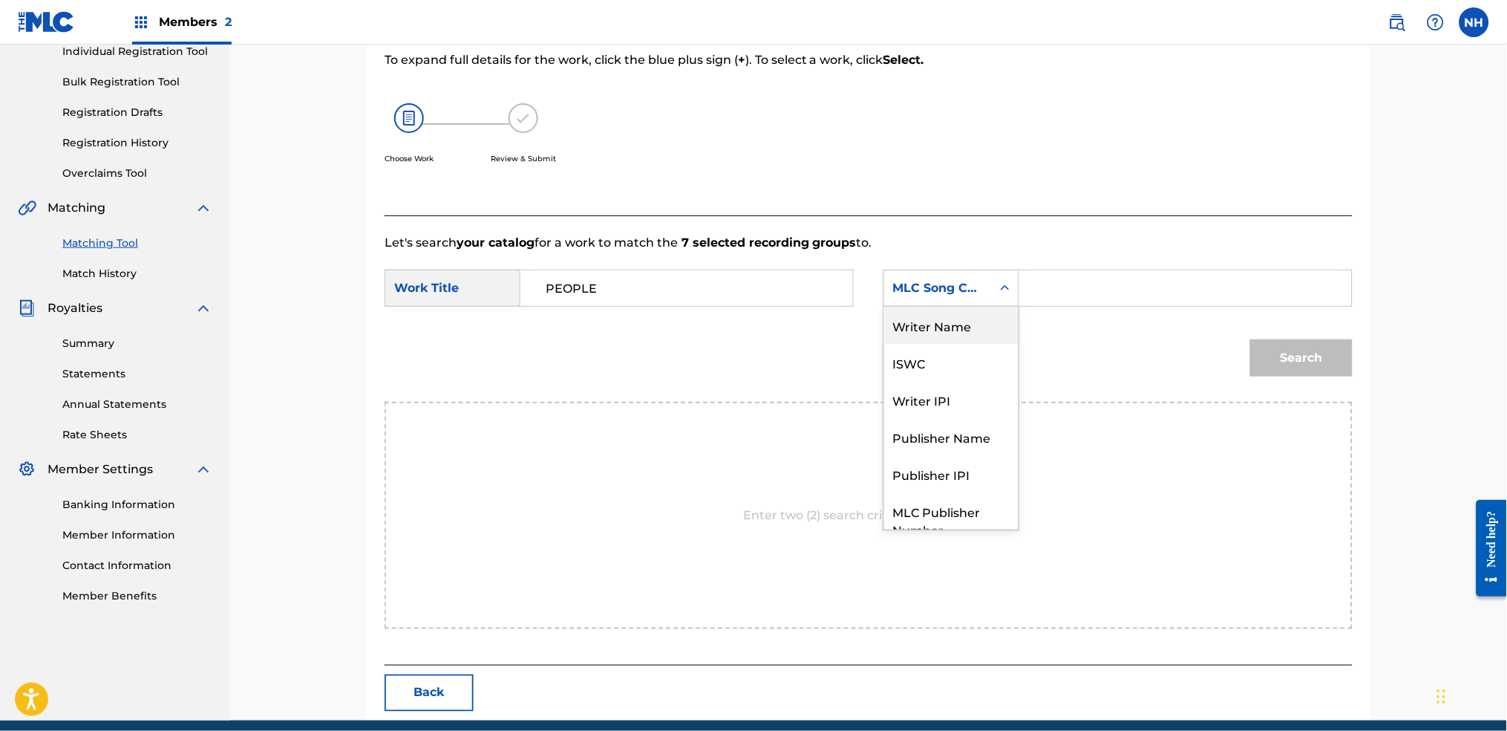
drag, startPoint x: 956, startPoint y: 324, endPoint x: 978, endPoint y: 320, distance: 22.7
click at [959, 324] on div "Writer Name" at bounding box center [951, 325] width 134 height 37
click at [1059, 281] on input "Search Form" at bounding box center [1185, 288] width 307 height 36
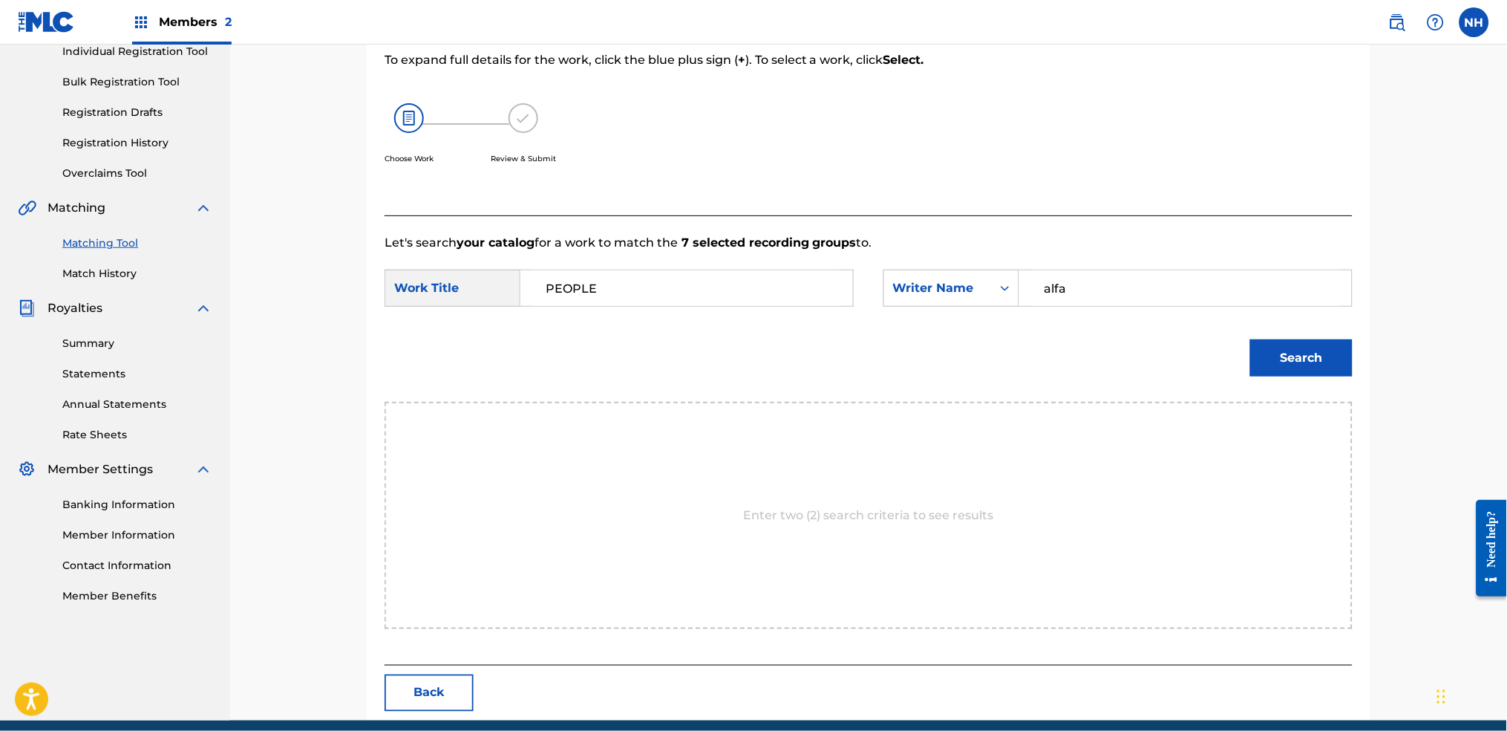
type input "alfa"
drag, startPoint x: 1239, startPoint y: 356, endPoint x: 1279, endPoint y: 356, distance: 40.1
click at [1220, 356] on div "Search" at bounding box center [869, 362] width 968 height 77
click at [1220, 352] on button "Search" at bounding box center [1301, 357] width 102 height 37
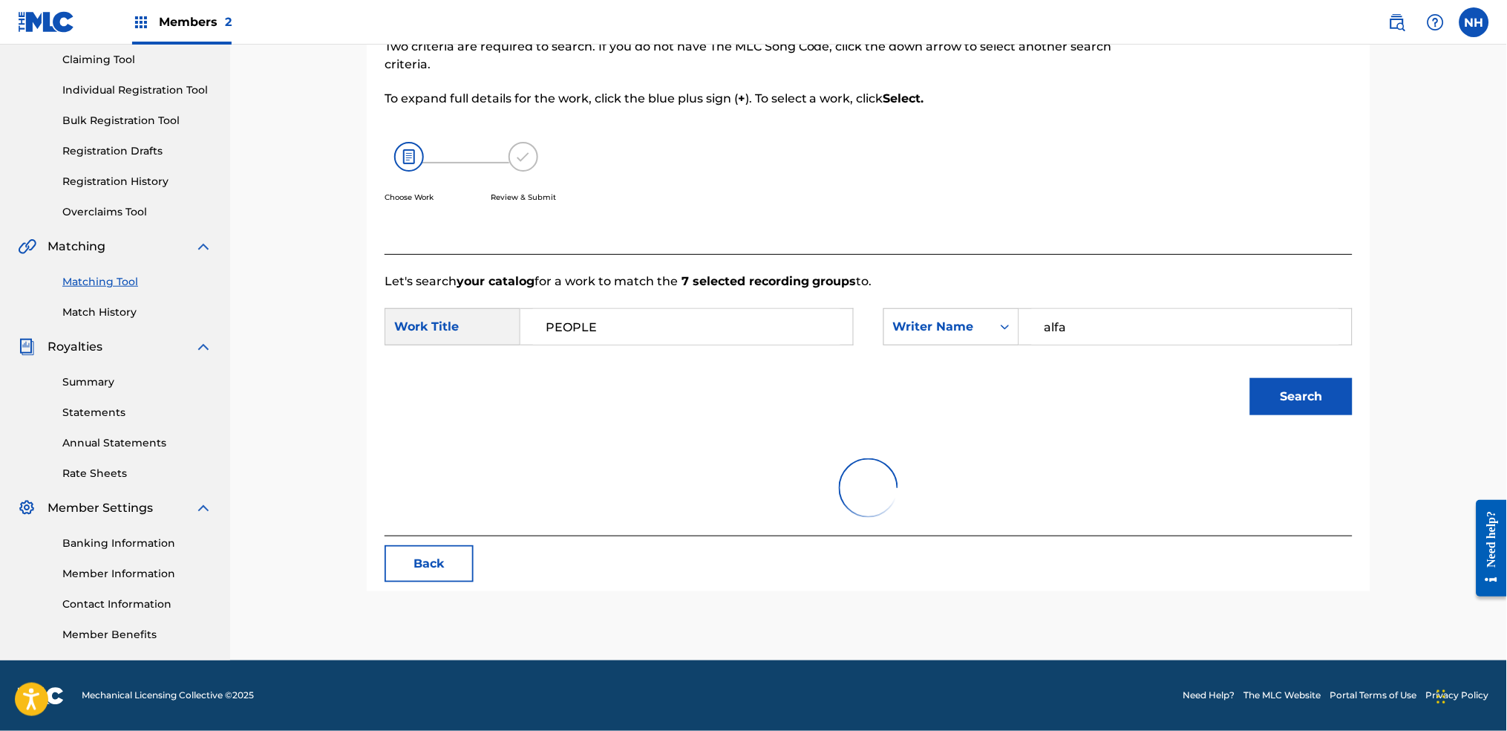
scroll to position [197, 0]
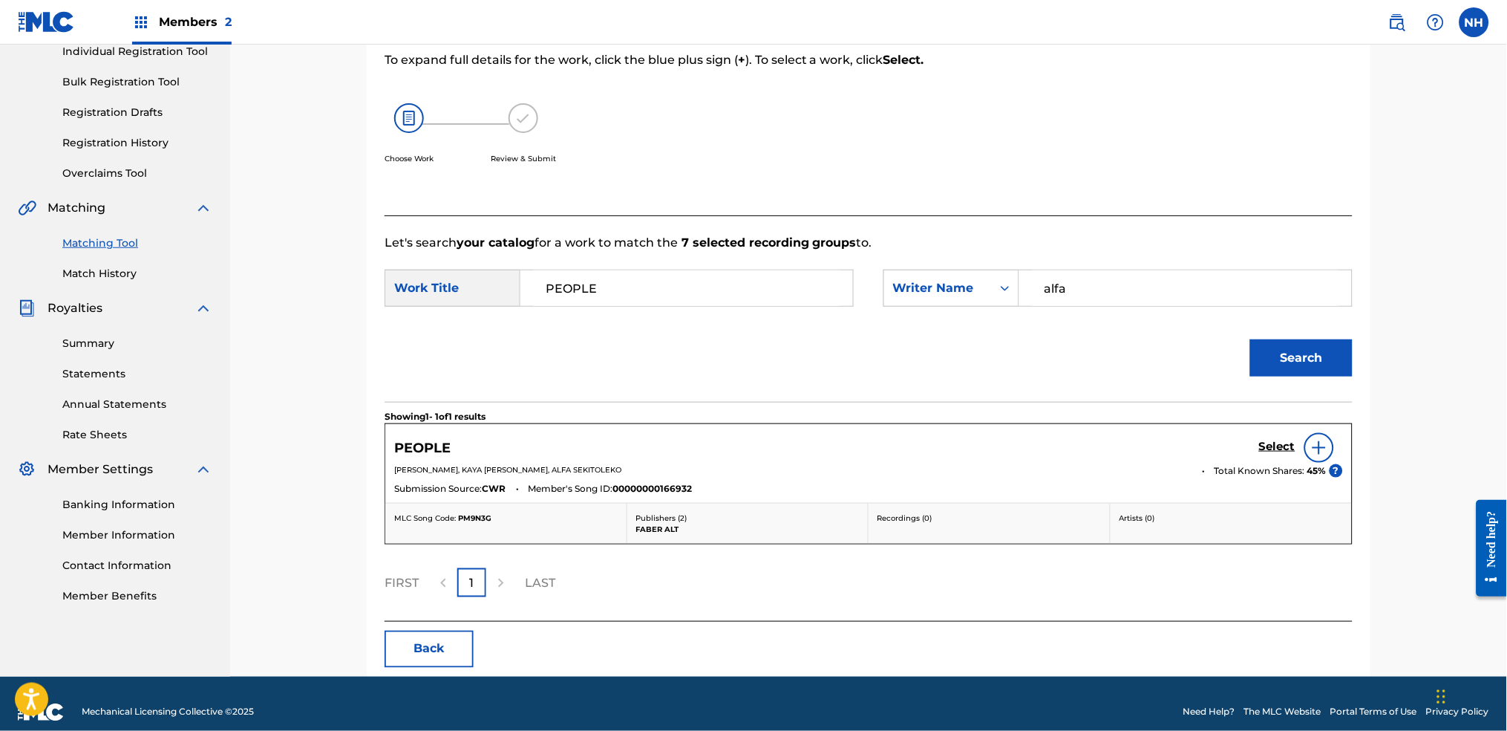
click at [1220, 450] on div "PEOPLE Select" at bounding box center [868, 448] width 949 height 30
click at [1220, 450] on h5 "Select" at bounding box center [1277, 447] width 36 height 14
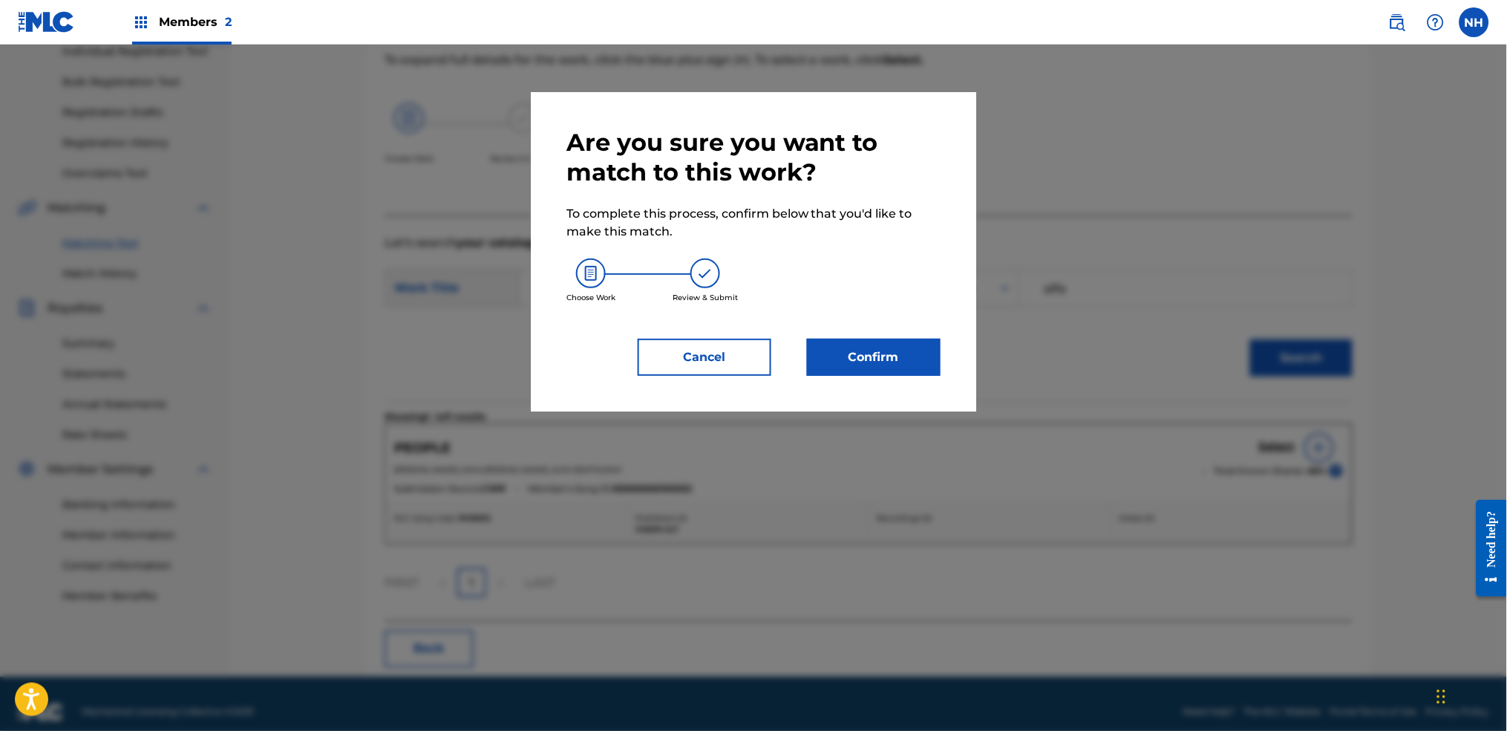
click at [958, 378] on div "Are you sure you want to match to this work? To complete this process, confirm …" at bounding box center [753, 251] width 445 height 319
click at [927, 363] on button "Confirm" at bounding box center [874, 357] width 134 height 37
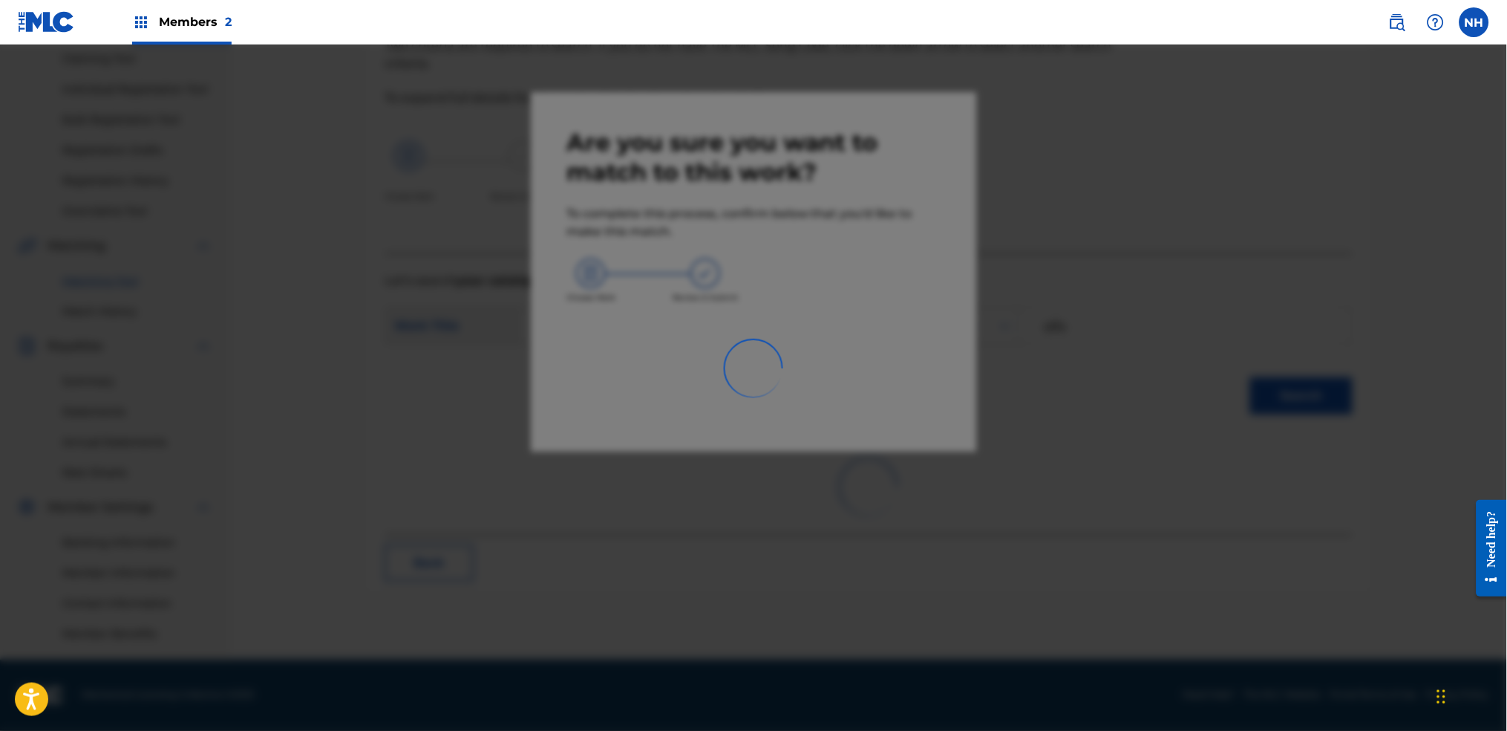
scroll to position [159, 0]
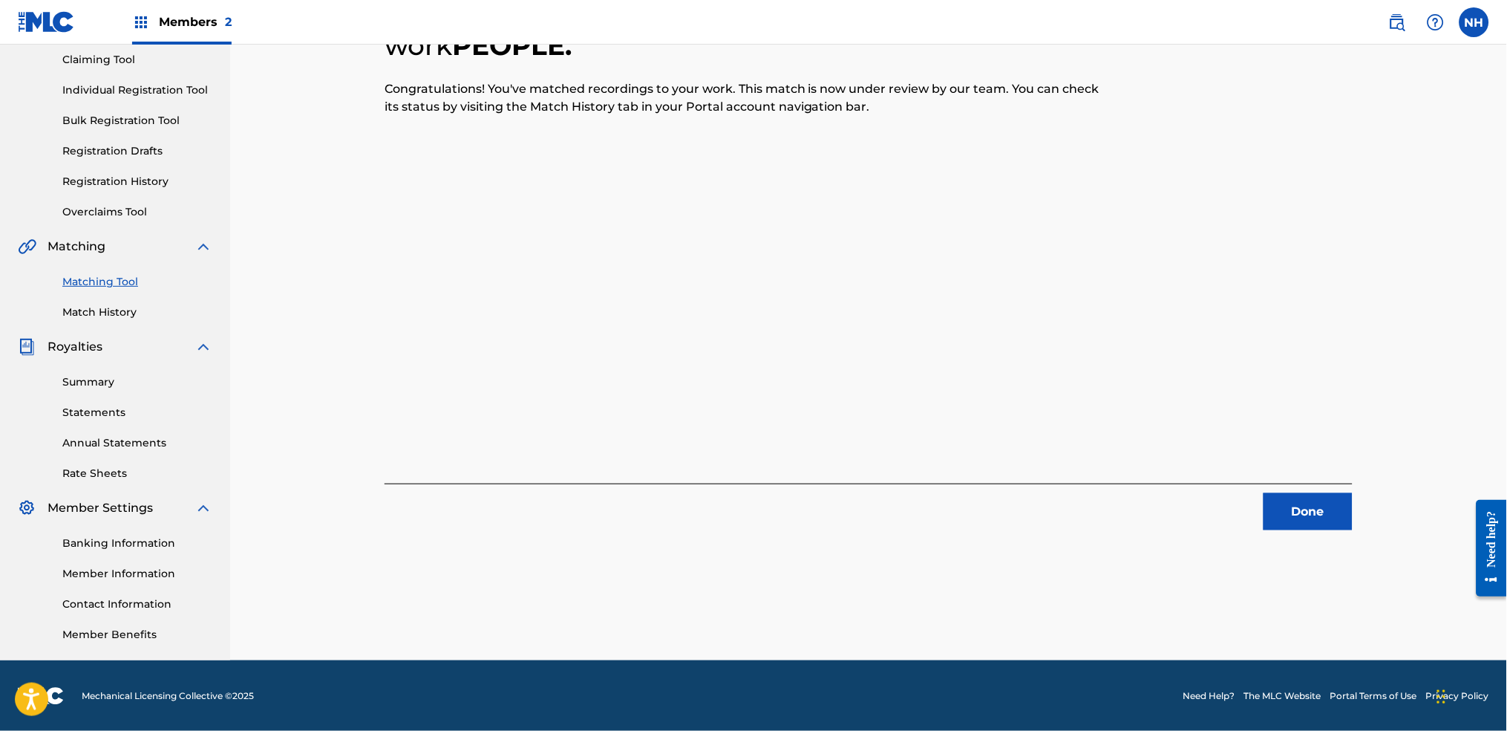
drag, startPoint x: 441, startPoint y: 261, endPoint x: 468, endPoint y: 259, distance: 27.5
click at [441, 261] on div "7 Recording Groups are pending usage match to the work PEOPLE . Congratulations…" at bounding box center [869, 245] width 968 height 570
click at [1220, 539] on div "7 Recording Groups are pending usage match to the work PEOPLE . Congratulations…" at bounding box center [868, 291] width 1039 height 737
click at [1220, 523] on button "Done" at bounding box center [1308, 511] width 89 height 37
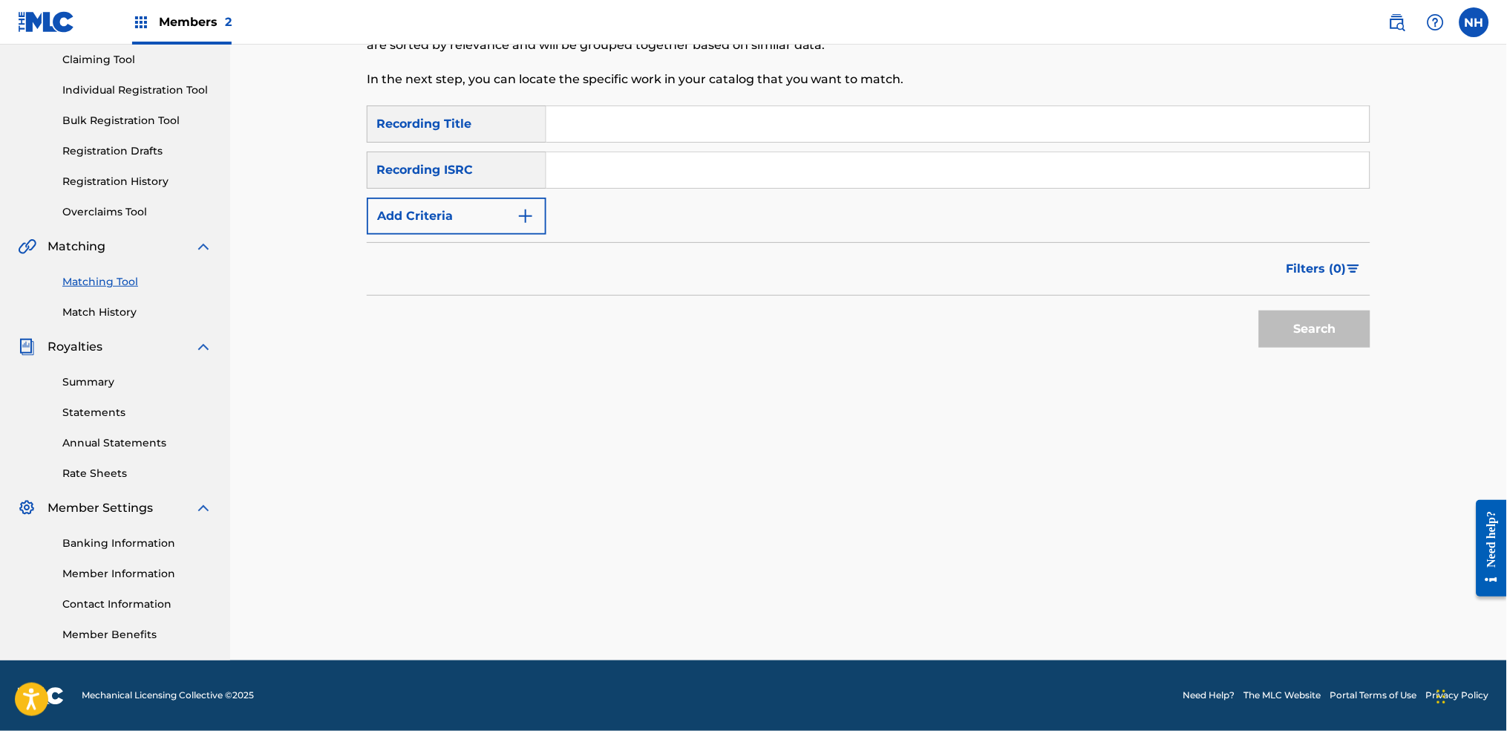
click at [574, 128] on input "Search Form" at bounding box center [957, 124] width 823 height 36
paste input "PLASTIC"
type input "PLASTIC"
click at [489, 270] on div "Filters ( 0 )" at bounding box center [869, 268] width 1004 height 53
click at [503, 226] on button "Add Criteria" at bounding box center [457, 215] width 180 height 37
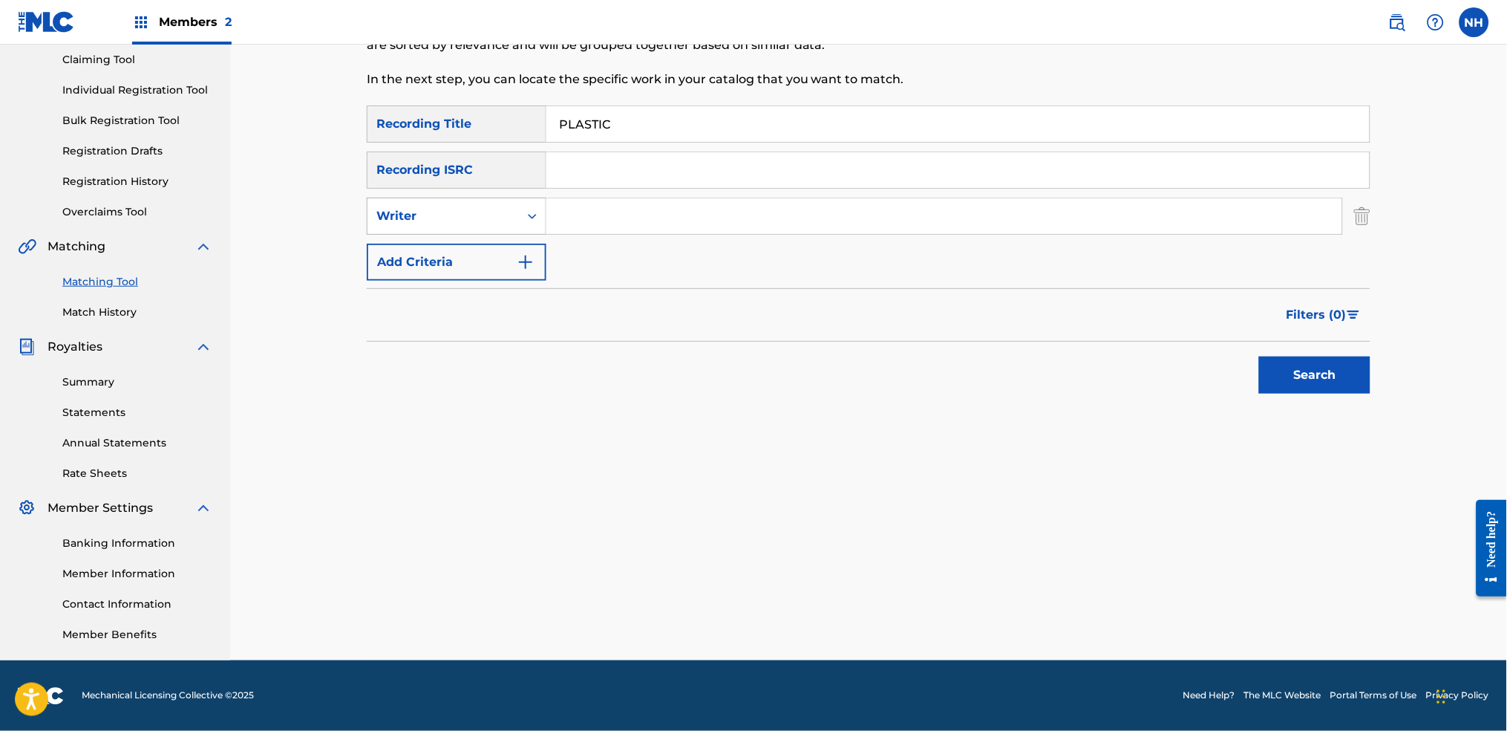
click at [516, 221] on div "Writer" at bounding box center [443, 216] width 151 height 28
click at [526, 259] on div "Recording Artist" at bounding box center [457, 253] width 178 height 37
click at [626, 189] on div "SearchWithCriteriab69bc63f-c16c-46f9-943a-ffcfdda0fead Recording Title PLASTIC …" at bounding box center [869, 192] width 1004 height 175
click at [623, 201] on input "Search Form" at bounding box center [944, 216] width 796 height 36
type input "Alfa Mist"
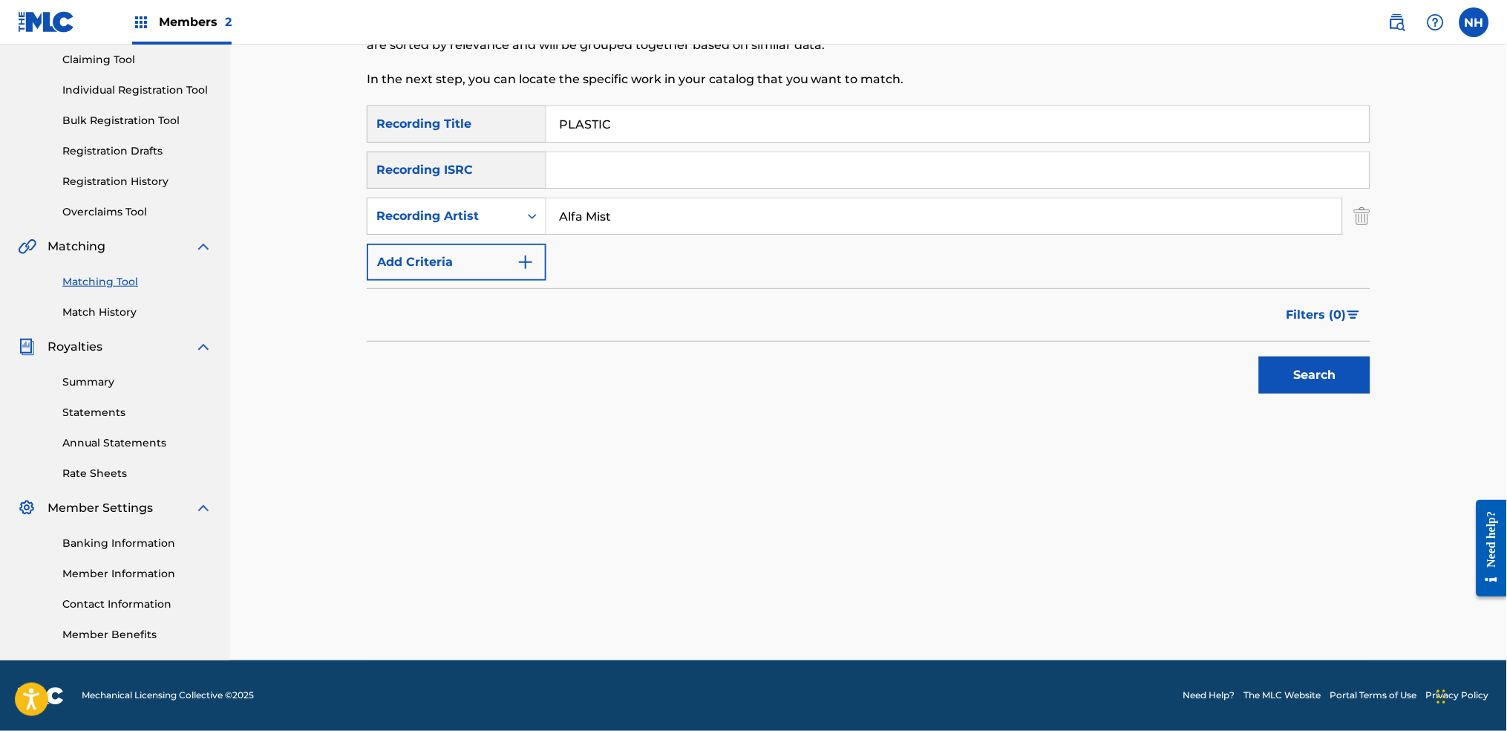
drag, startPoint x: 1244, startPoint y: 357, endPoint x: 1290, endPoint y: 383, distance: 52.2
click at [1220, 357] on div "Search" at bounding box center [869, 371] width 1004 height 59
click at [1220, 384] on button "Search" at bounding box center [1314, 374] width 111 height 37
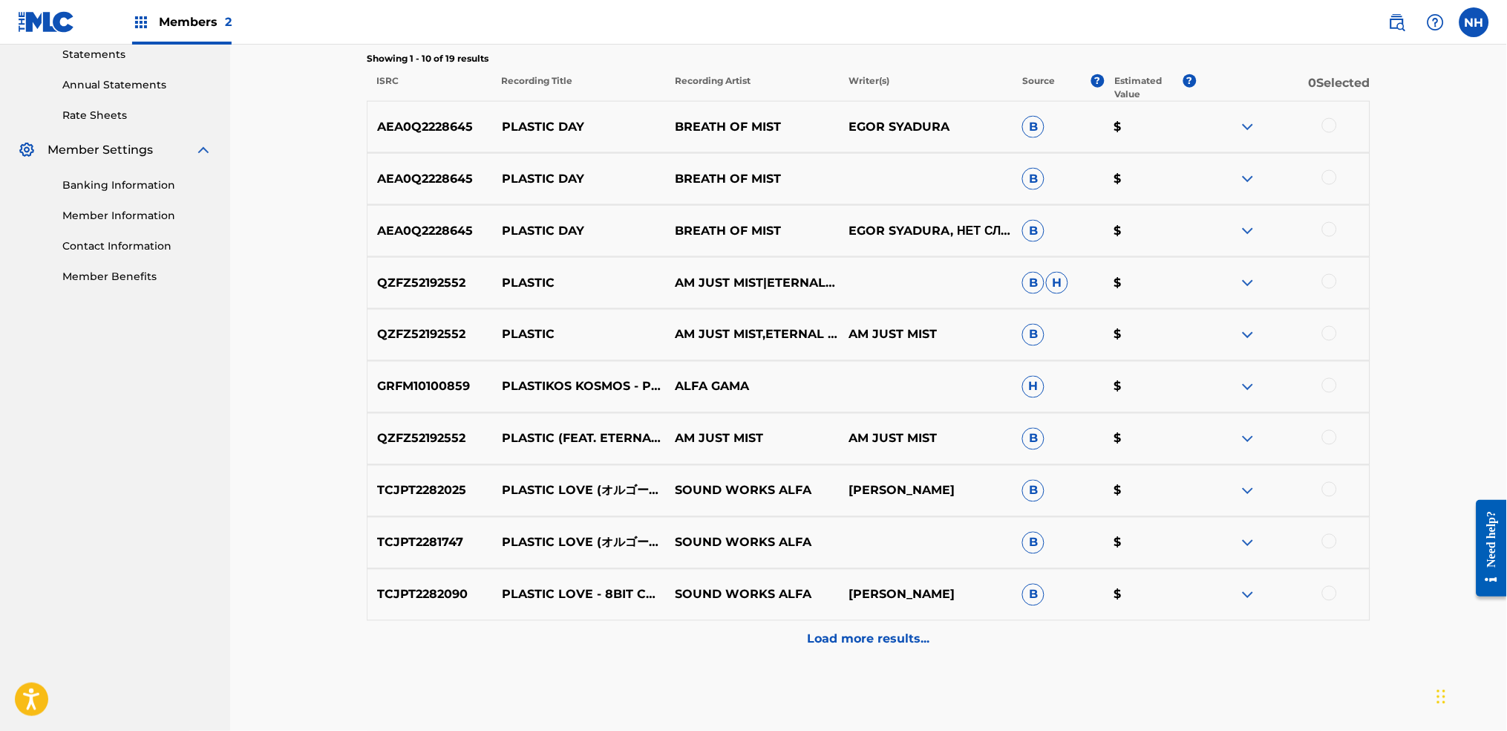
scroll to position [555, 0]
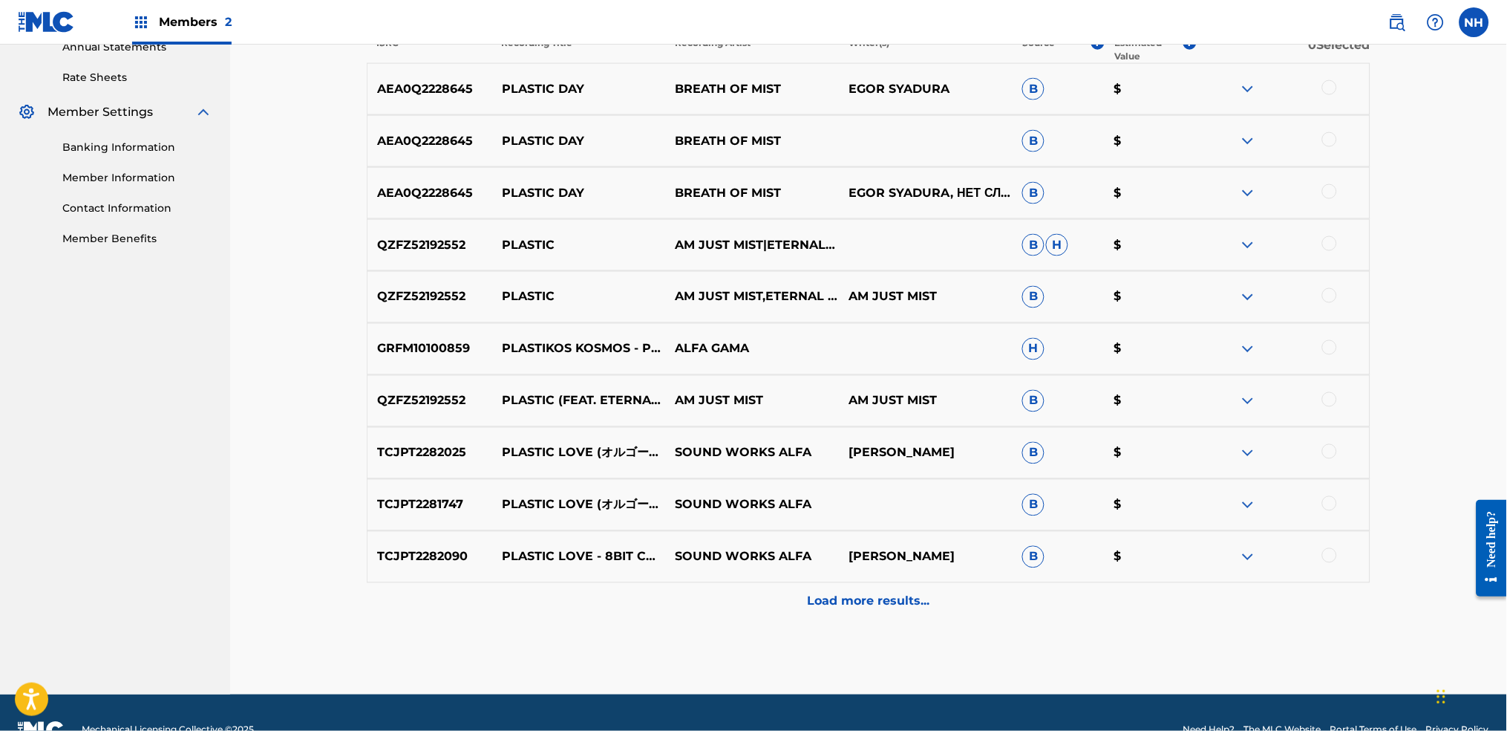
drag, startPoint x: 716, startPoint y: 641, endPoint x: 737, endPoint y: 608, distance: 39.4
click at [718, 543] on div "Matching Tool The Matching Tool allows Members to match sound recordings to wor…" at bounding box center [869, 110] width 1004 height 1167
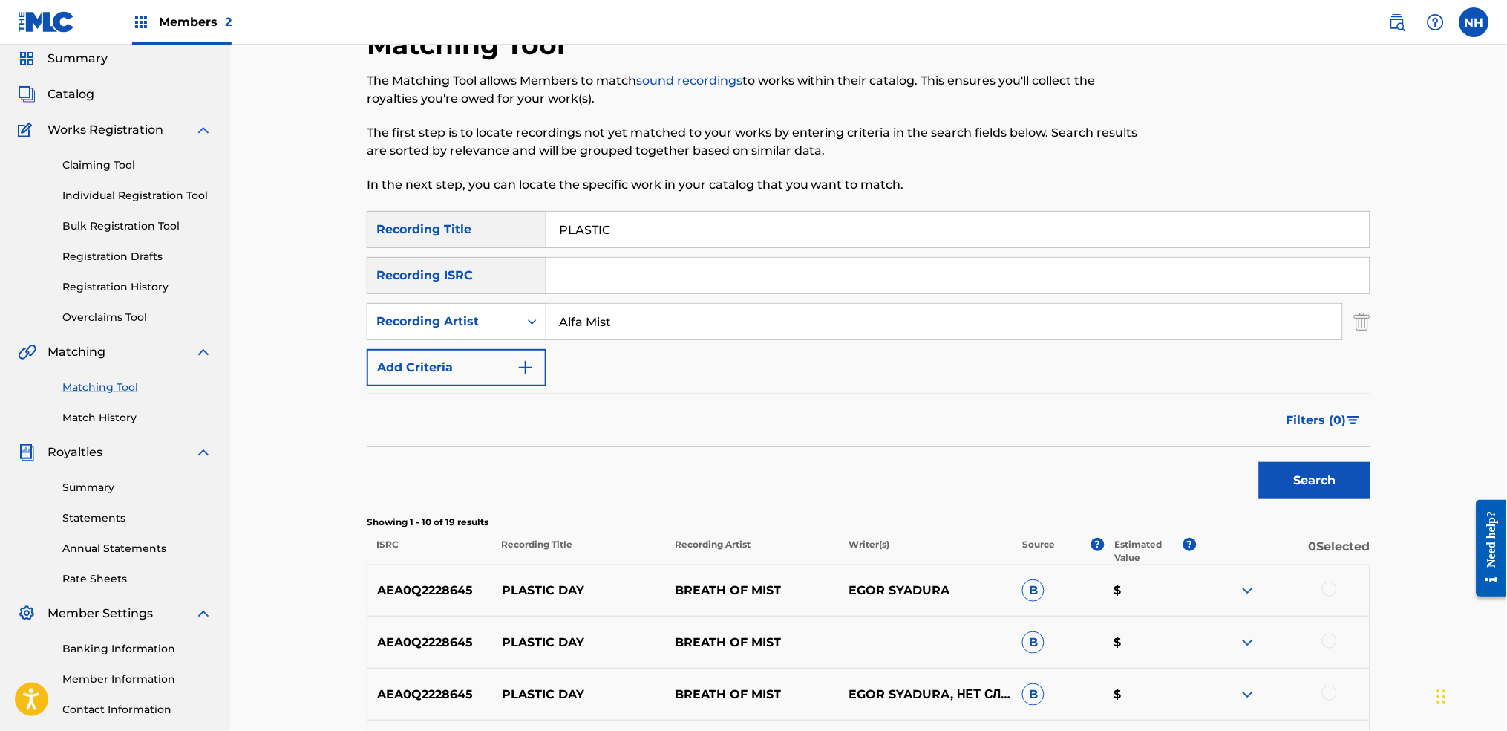
scroll to position [0, 0]
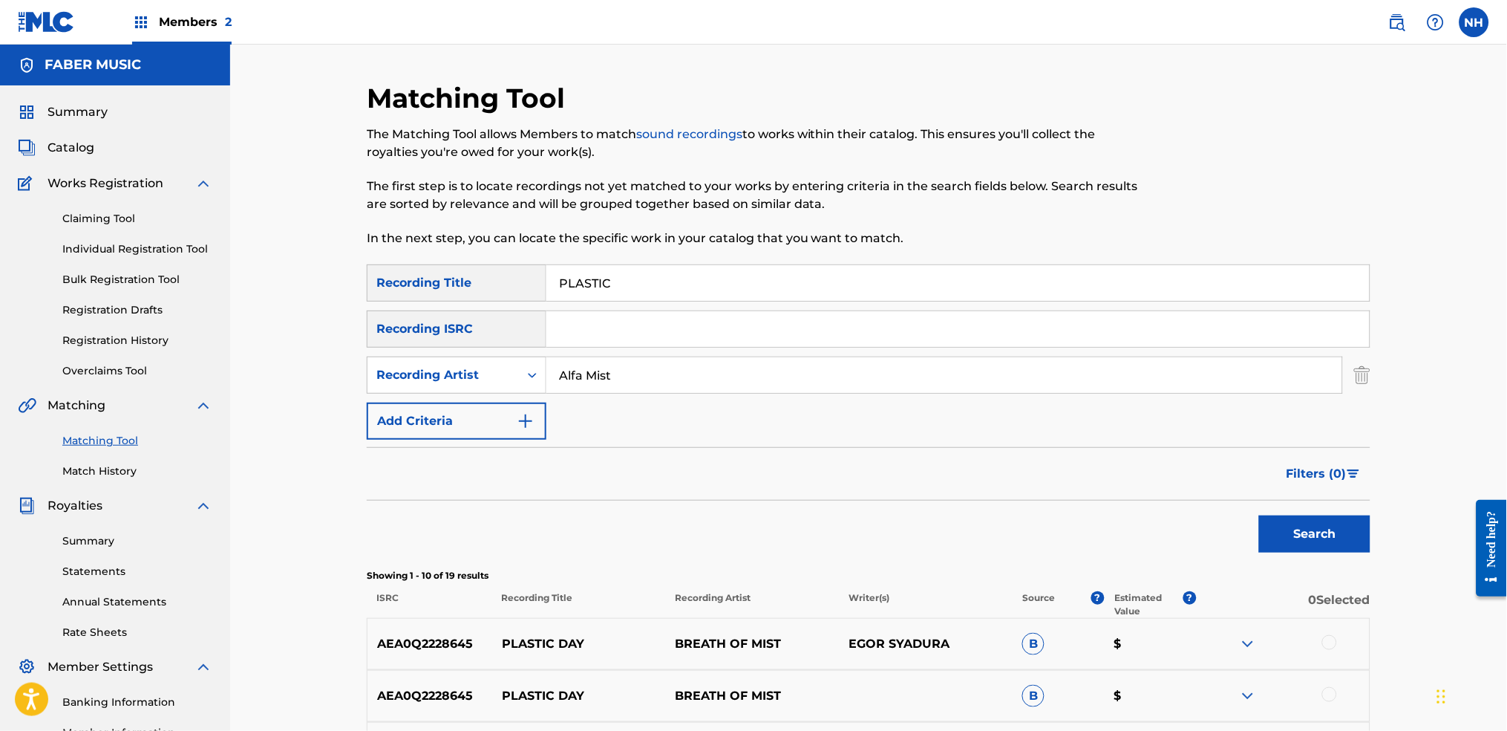
drag, startPoint x: 607, startPoint y: 217, endPoint x: 618, endPoint y: 267, distance: 51.5
click at [607, 235] on div "The Matching Tool allows Members to match sound recordings to works within thei…" at bounding box center [753, 186] width 773 height 122
click at [619, 270] on input "PLASTIC" at bounding box center [957, 283] width 823 height 36
paste input "DREAMS"
type input "DREAMS"
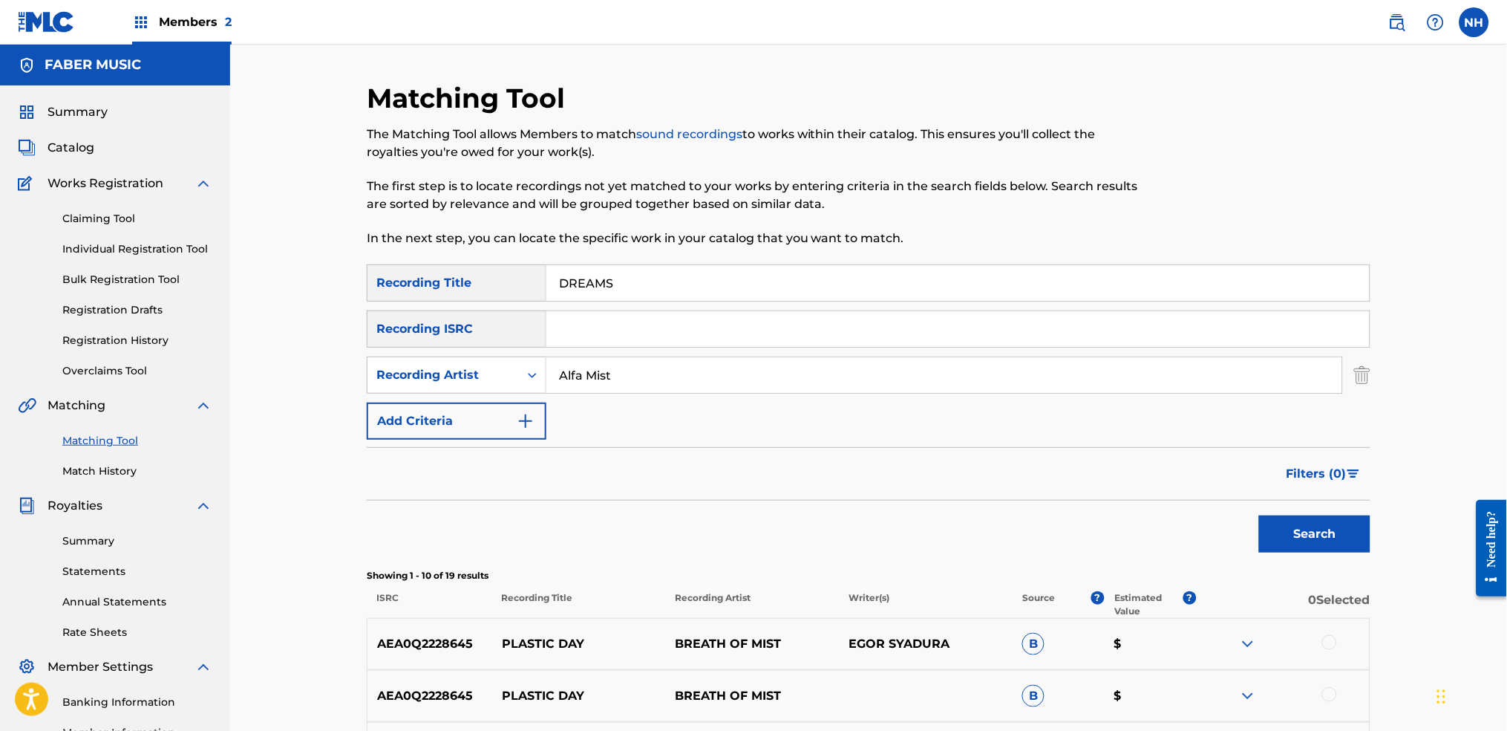
click at [1220, 543] on p "Showing 1 - 10 of 19 results" at bounding box center [869, 575] width 1004 height 13
click at [1220, 541] on button "Search" at bounding box center [1314, 533] width 111 height 37
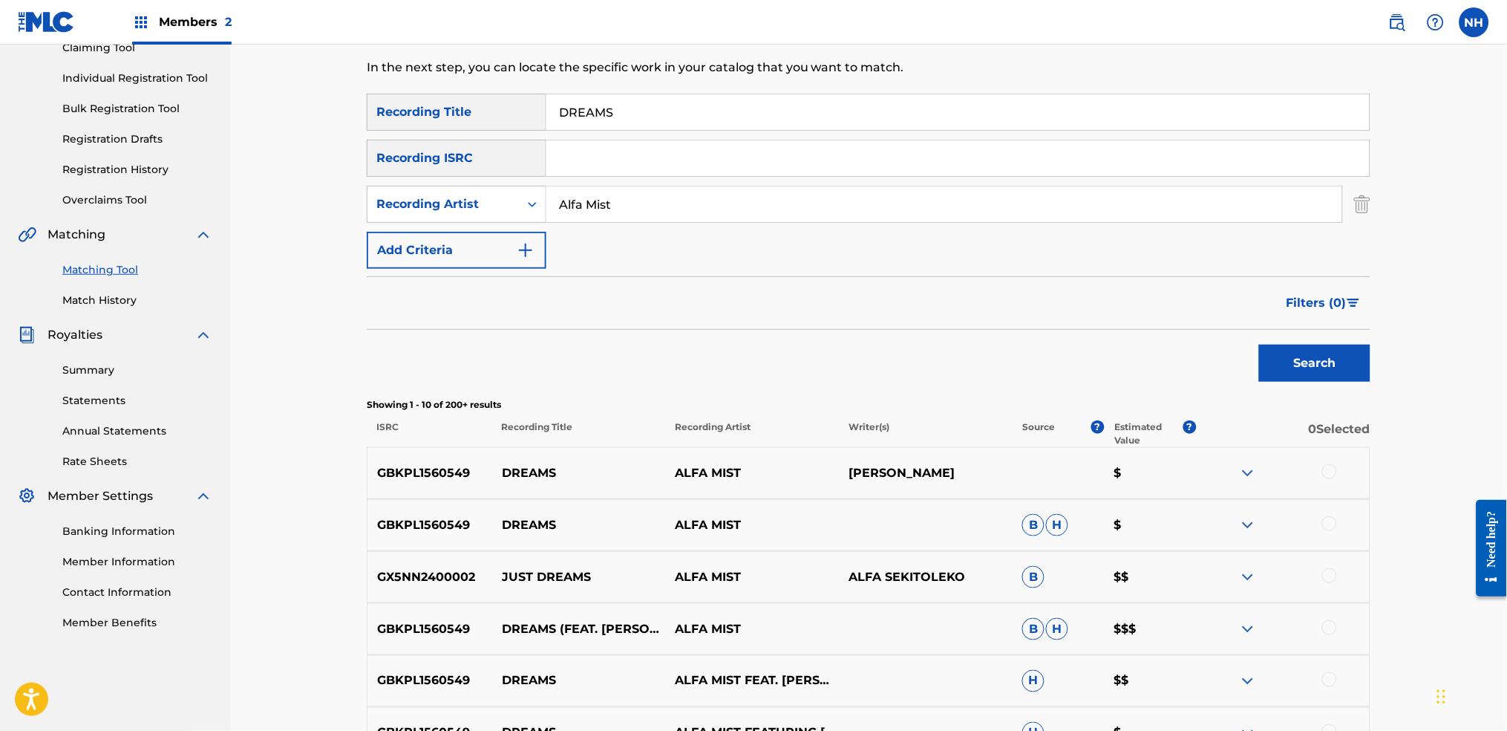
scroll to position [396, 0]
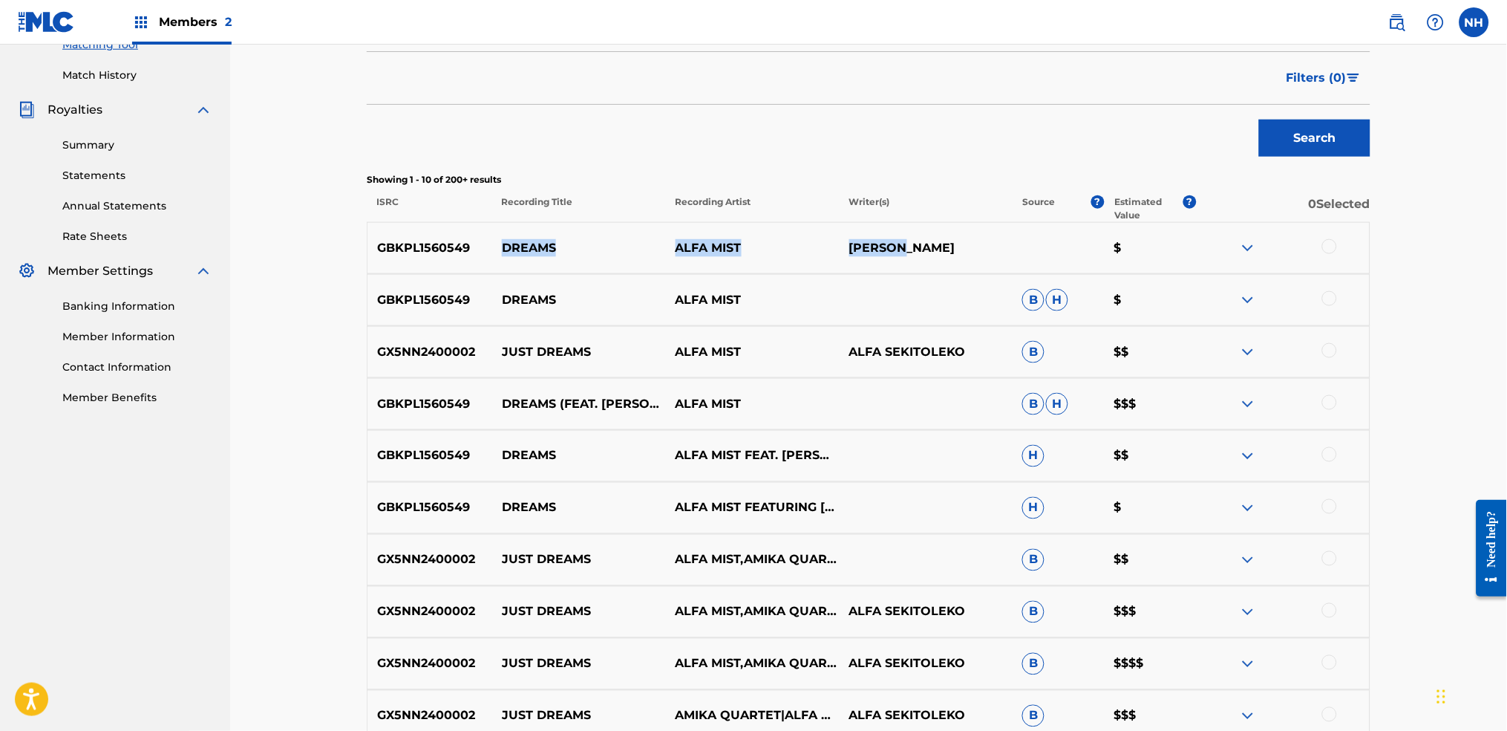
drag, startPoint x: 973, startPoint y: 246, endPoint x: 497, endPoint y: 254, distance: 476.0
click at [497, 254] on div "GBKPL1560549 DREAMS ALFA MIST CARMODY $" at bounding box center [869, 248] width 1004 height 52
click at [1220, 246] on div at bounding box center [1329, 246] width 15 height 15
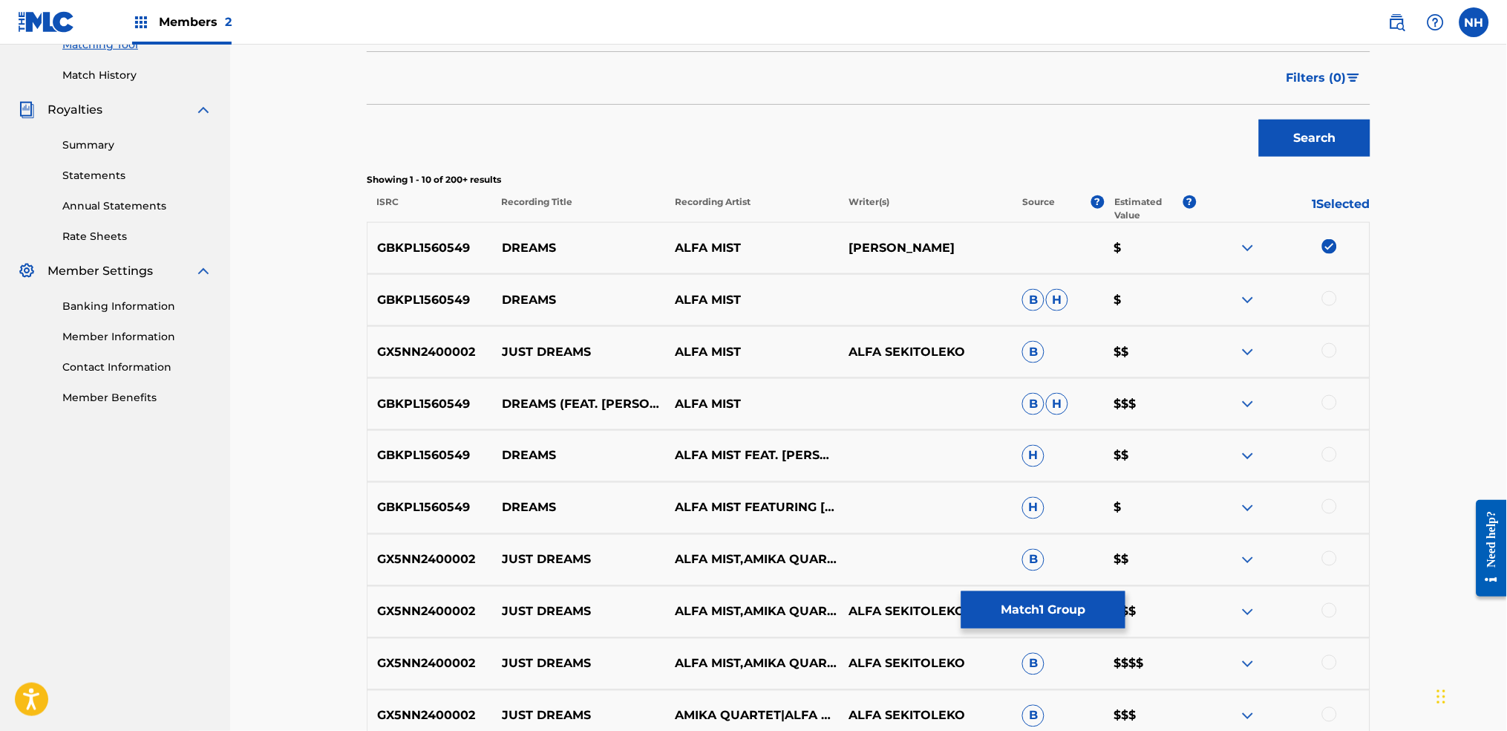
click at [1220, 319] on div "GBKPL1560549 DREAMS ALFA MIST B H $" at bounding box center [869, 300] width 1004 height 52
click at [1220, 298] on div at bounding box center [1329, 298] width 15 height 15
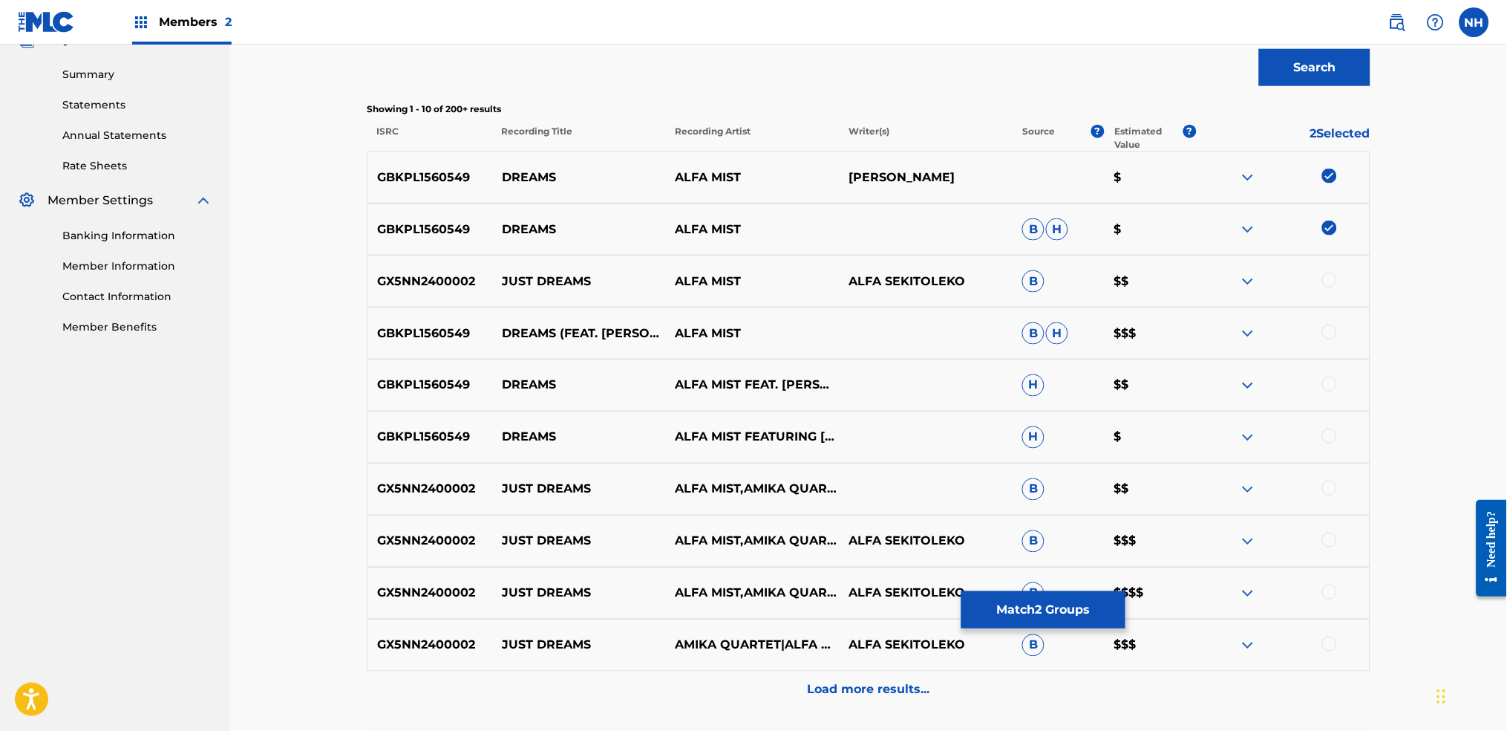
scroll to position [494, 0]
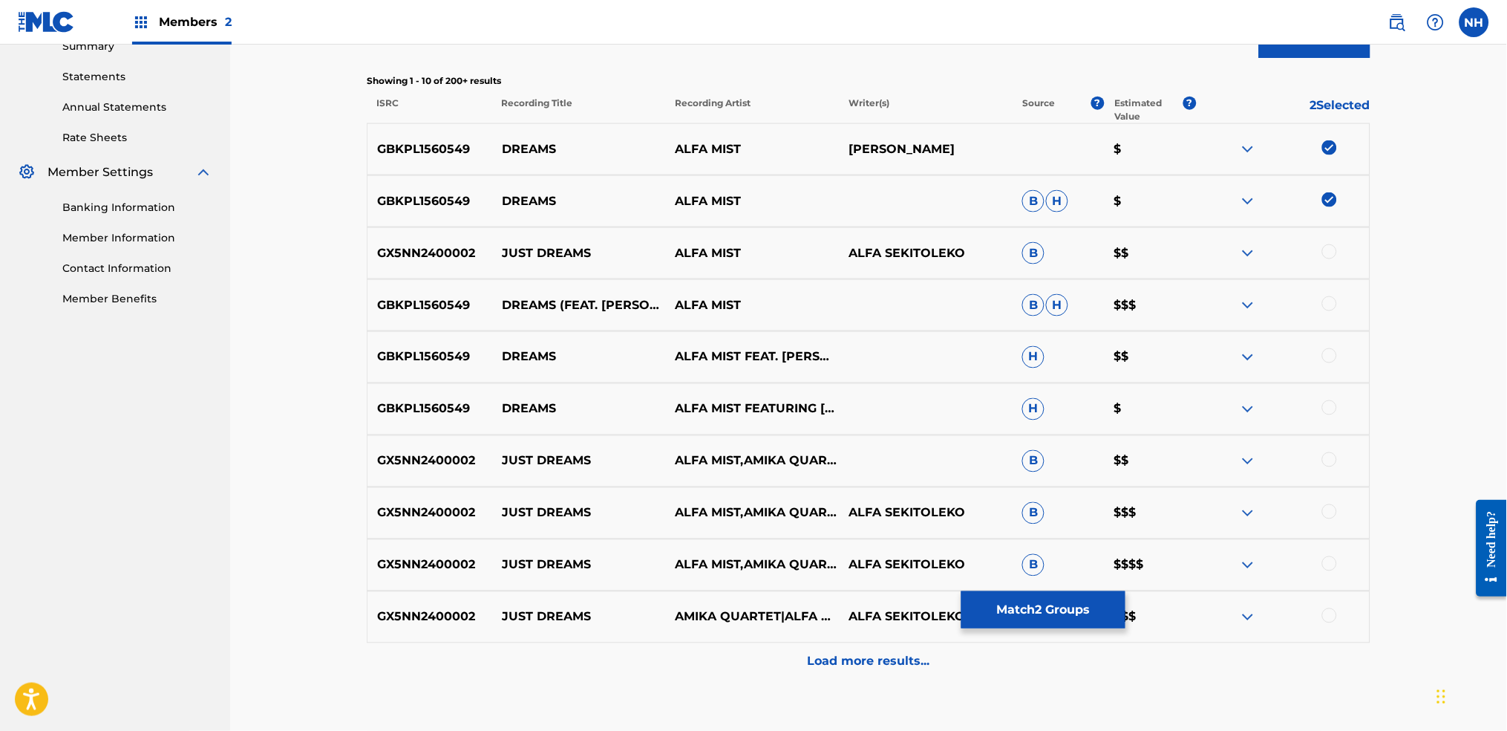
click at [1220, 298] on div at bounding box center [1283, 305] width 174 height 18
click at [1220, 301] on div at bounding box center [1329, 303] width 15 height 15
click at [1220, 353] on div at bounding box center [1283, 357] width 174 height 18
click at [1220, 351] on div at bounding box center [1329, 355] width 15 height 15
click at [1220, 411] on div at bounding box center [1329, 407] width 15 height 15
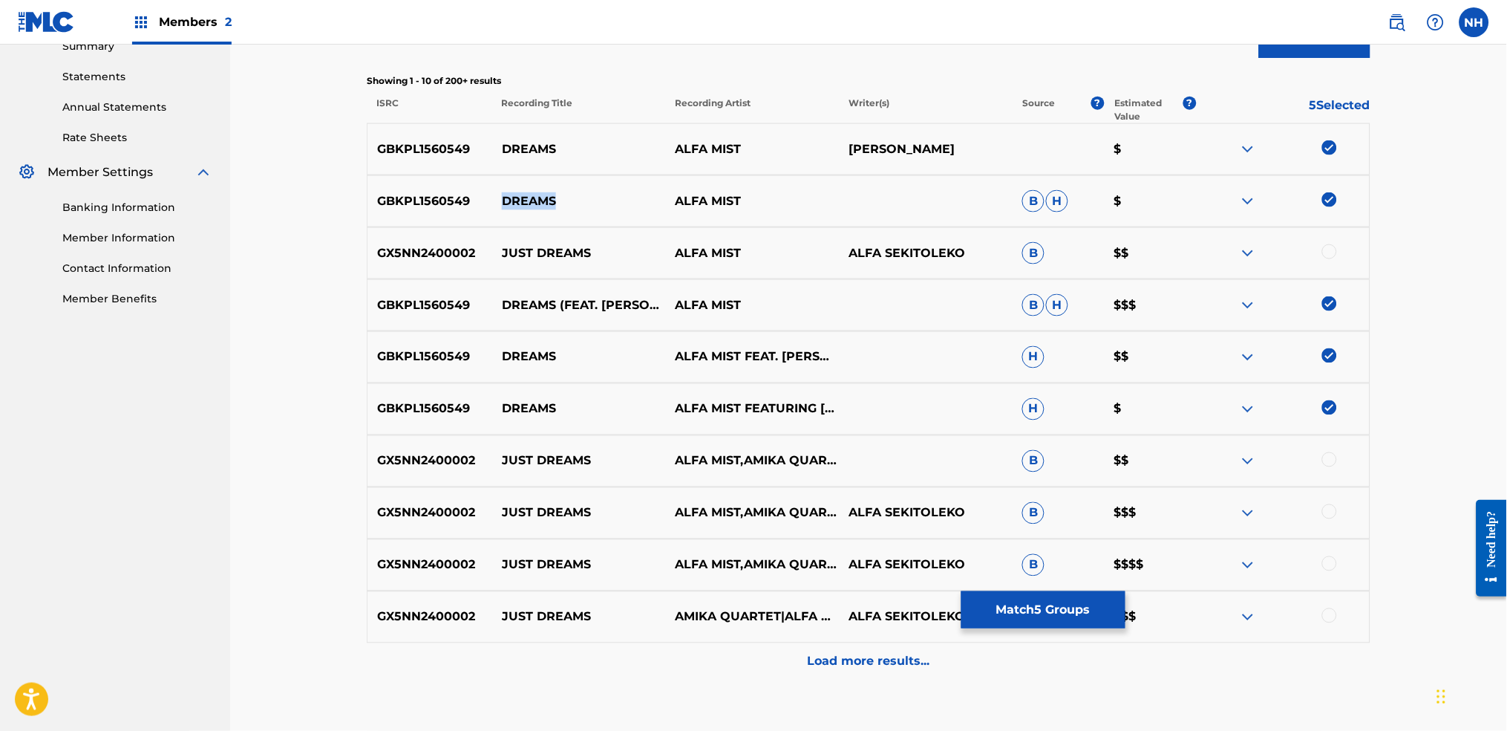
drag, startPoint x: 575, startPoint y: 195, endPoint x: 506, endPoint y: 206, distance: 69.2
click at [506, 206] on p "DREAMS" at bounding box center [579, 201] width 174 height 18
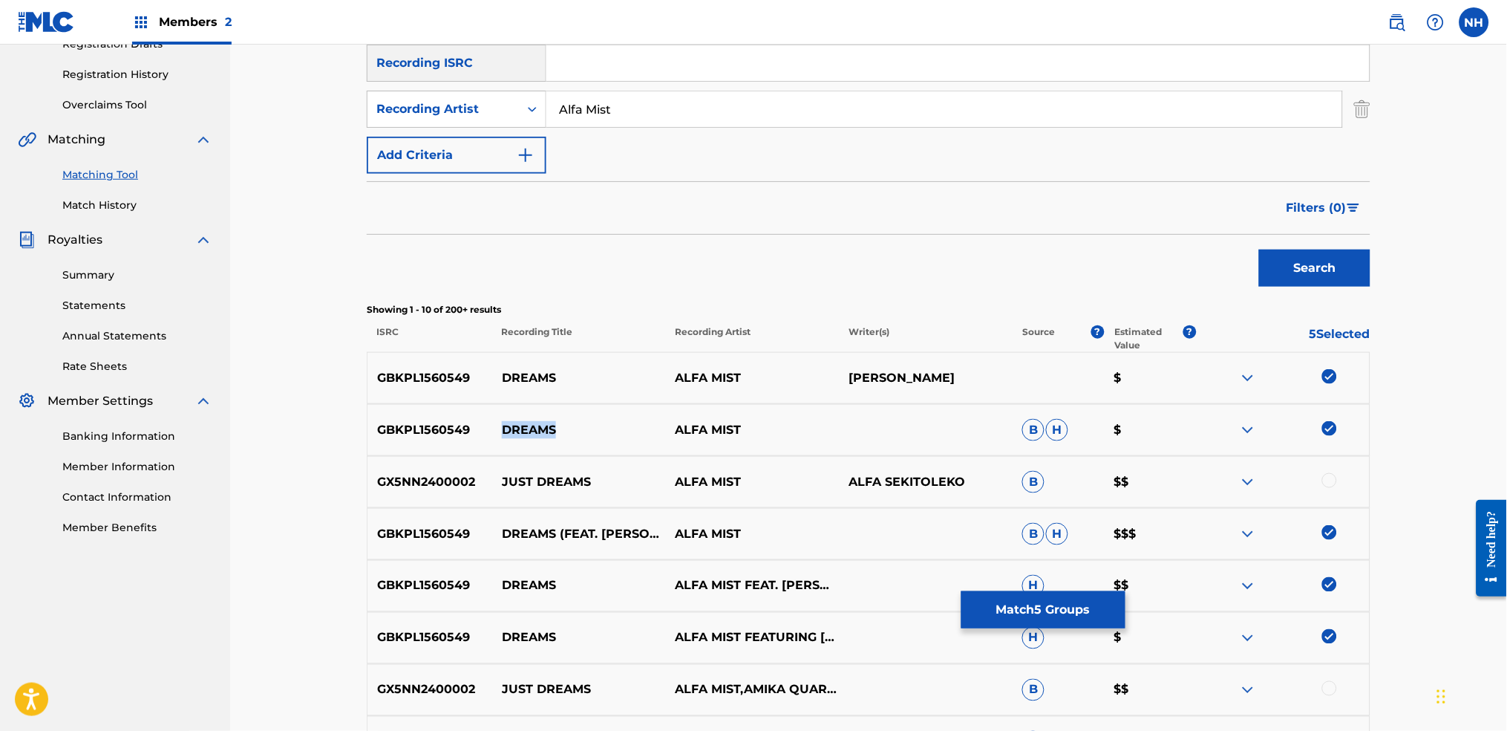
scroll to position [0, 0]
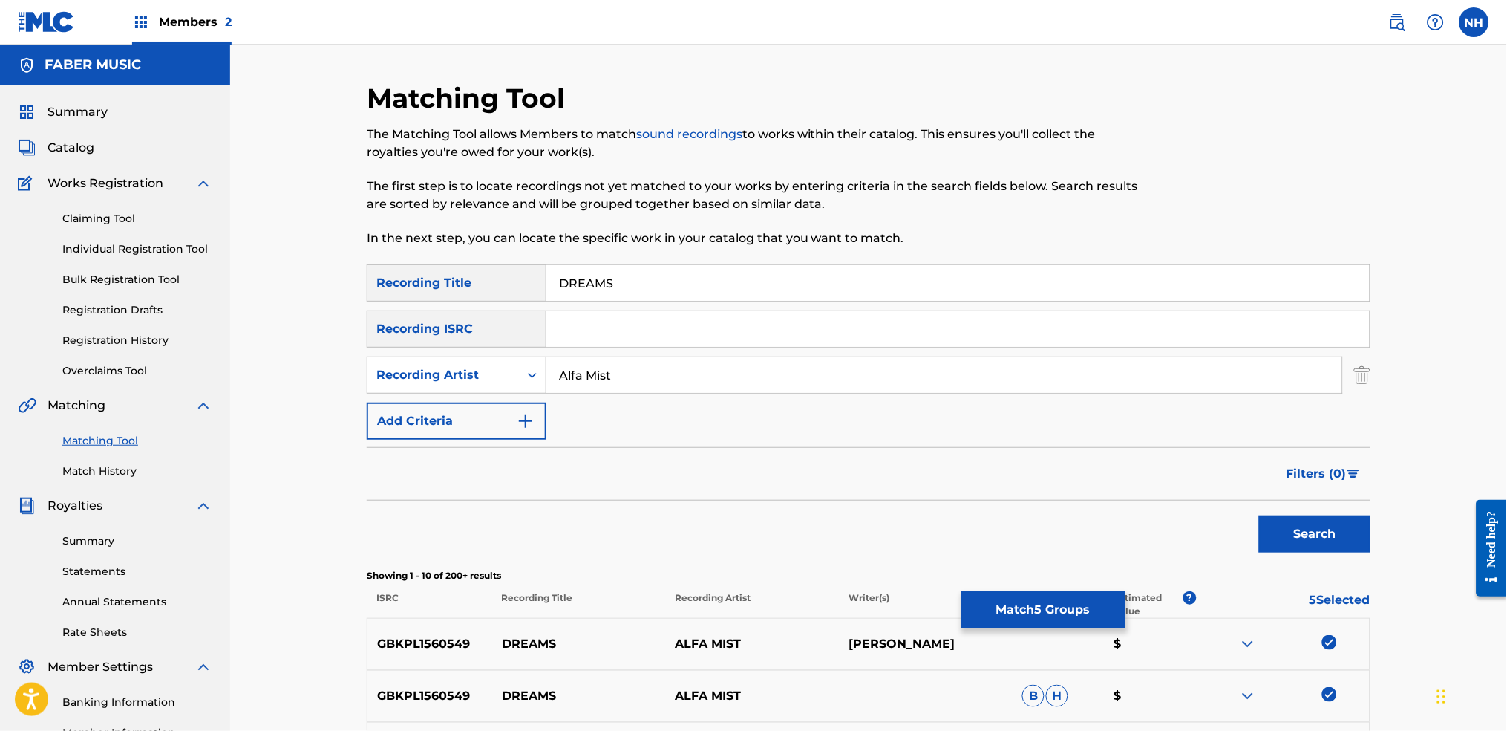
drag, startPoint x: 641, startPoint y: 291, endPoint x: 438, endPoint y: 279, distance: 203.8
click at [440, 279] on div "SearchWithCriteriab69bc63f-c16c-46f9-943a-ffcfdda0fead Recording Title DREAMS" at bounding box center [869, 282] width 1004 height 37
click at [1059, 543] on button "Match 5 Groups" at bounding box center [1043, 609] width 164 height 37
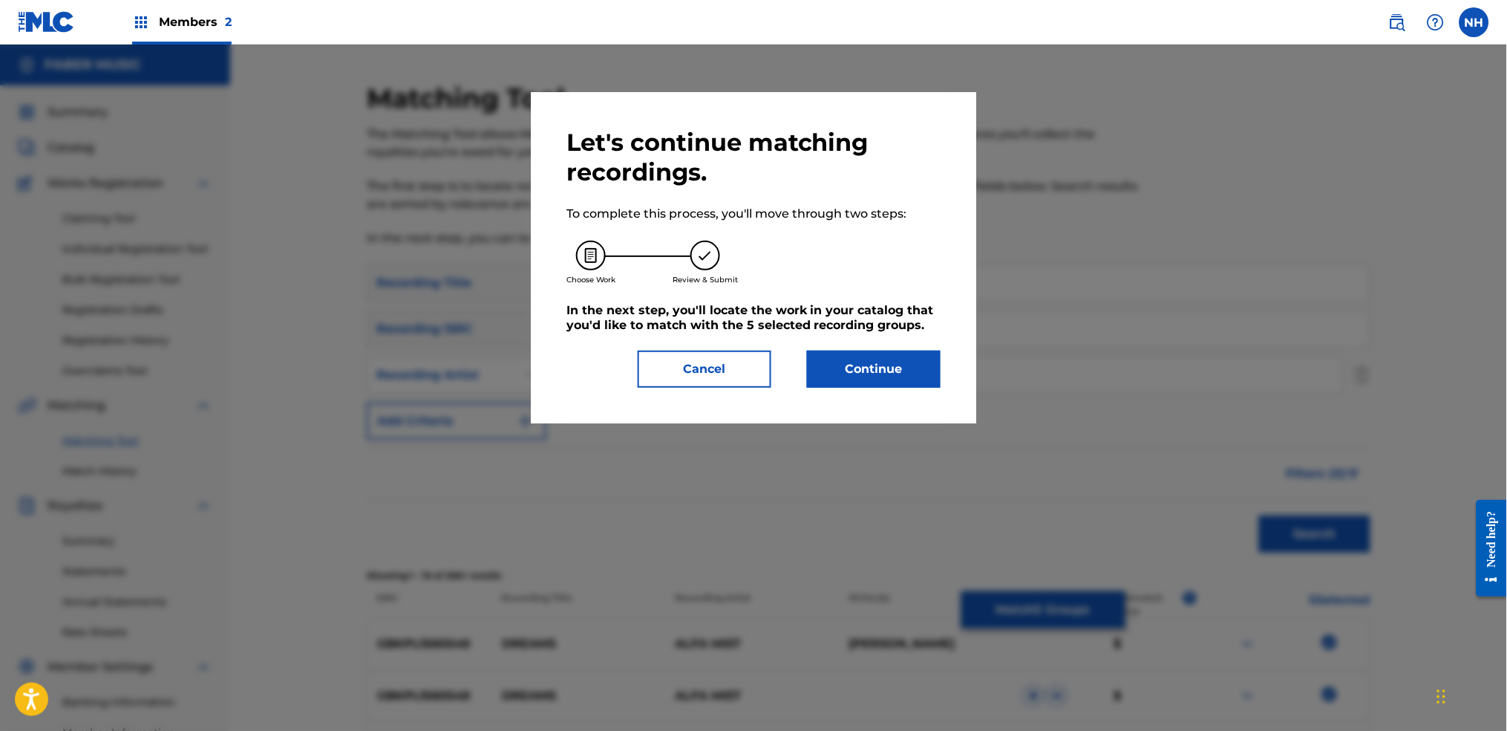
click at [911, 344] on div "Let's continue matching recordings. To complete this process, you'll move throu…" at bounding box center [753, 258] width 374 height 260
click at [858, 374] on button "Continue" at bounding box center [874, 368] width 134 height 37
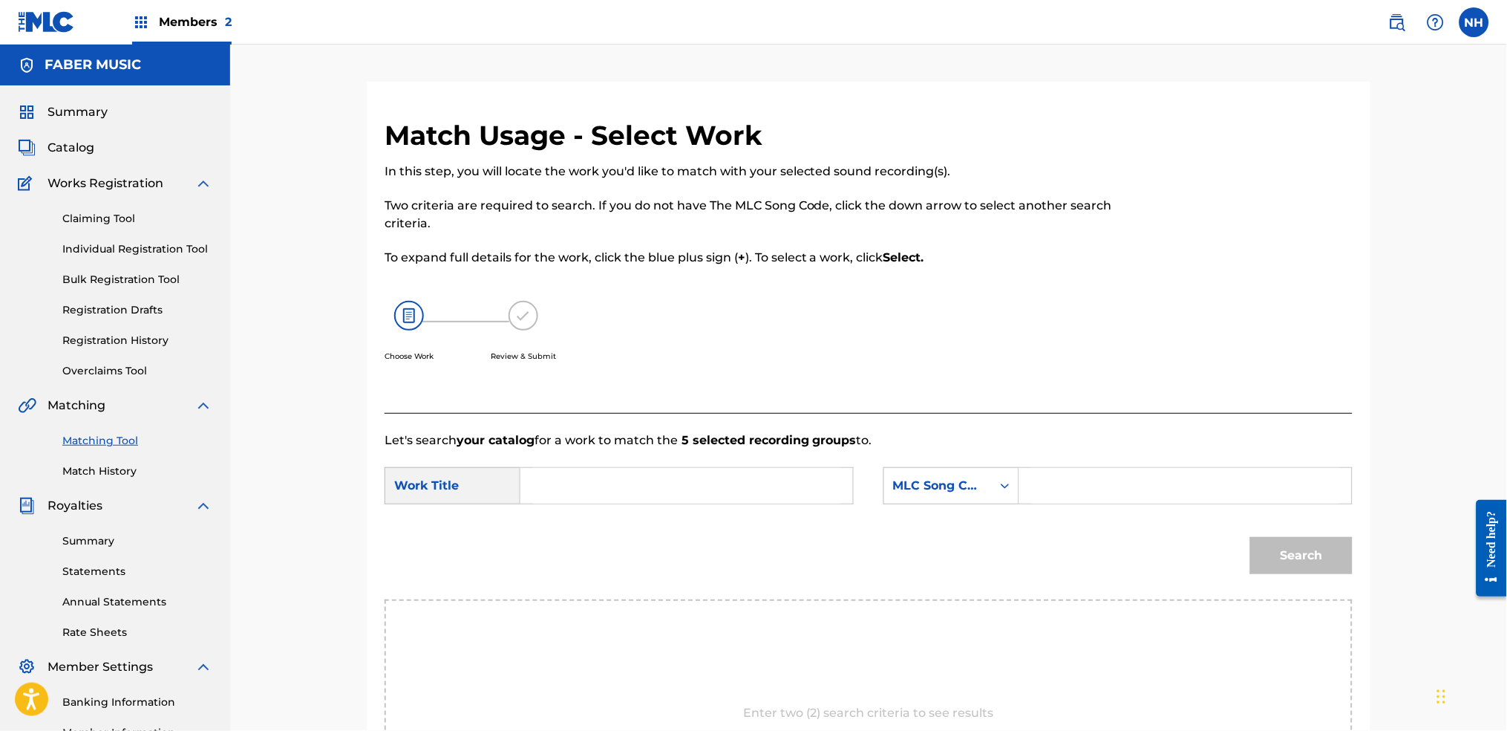
click at [737, 463] on form "SearchWithCriteria6344e5d8-ca65-4409-b8fc-ab4314757302 Work Title SearchWithCri…" at bounding box center [869, 524] width 968 height 150
click at [840, 487] on input "Search Form" at bounding box center [686, 486] width 307 height 36
paste input "DREAMS"
type input "DREAMS"
click at [942, 483] on div "MLC Song Code" at bounding box center [938, 486] width 90 height 18
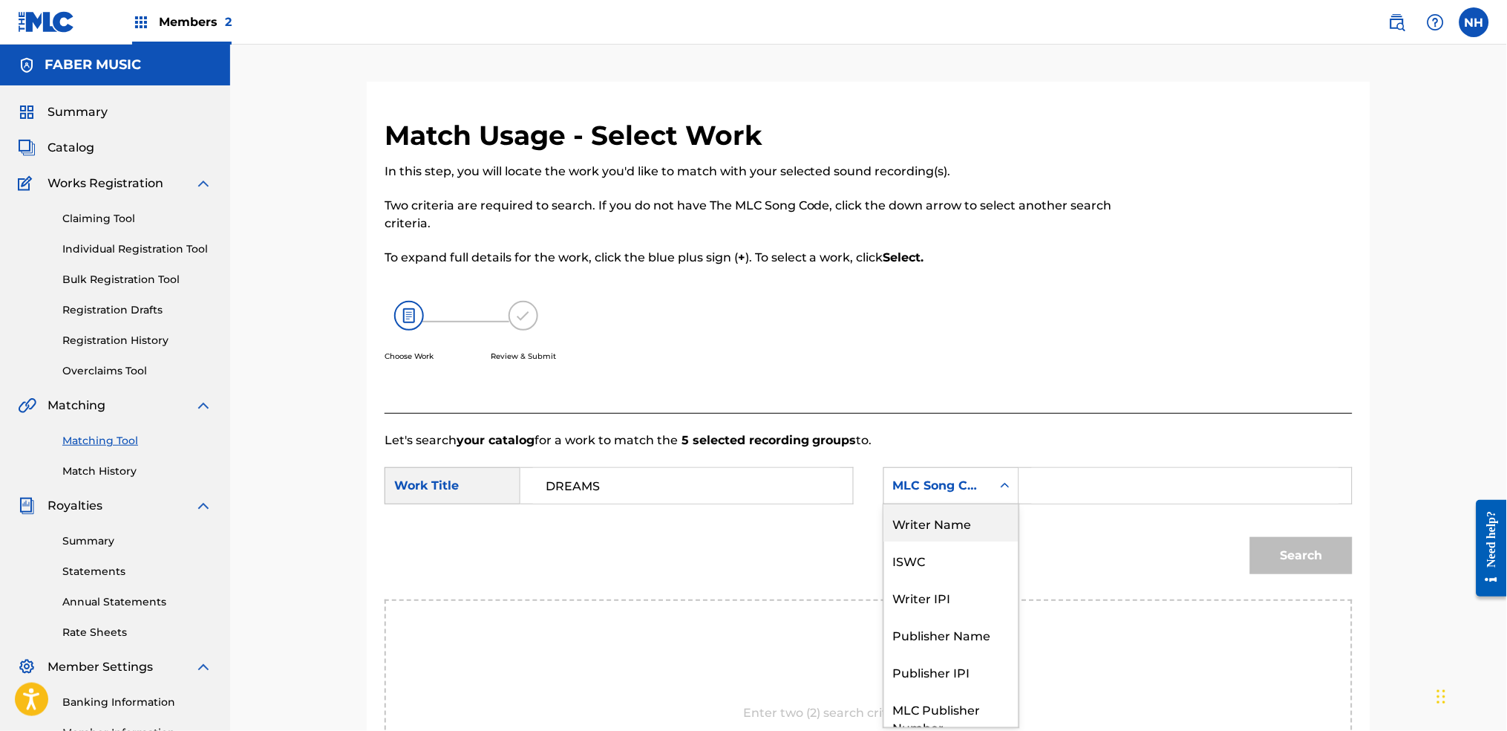
click at [946, 523] on div "Writer Name" at bounding box center [951, 522] width 134 height 37
click at [1137, 488] on input "Search Form" at bounding box center [1185, 486] width 307 height 36
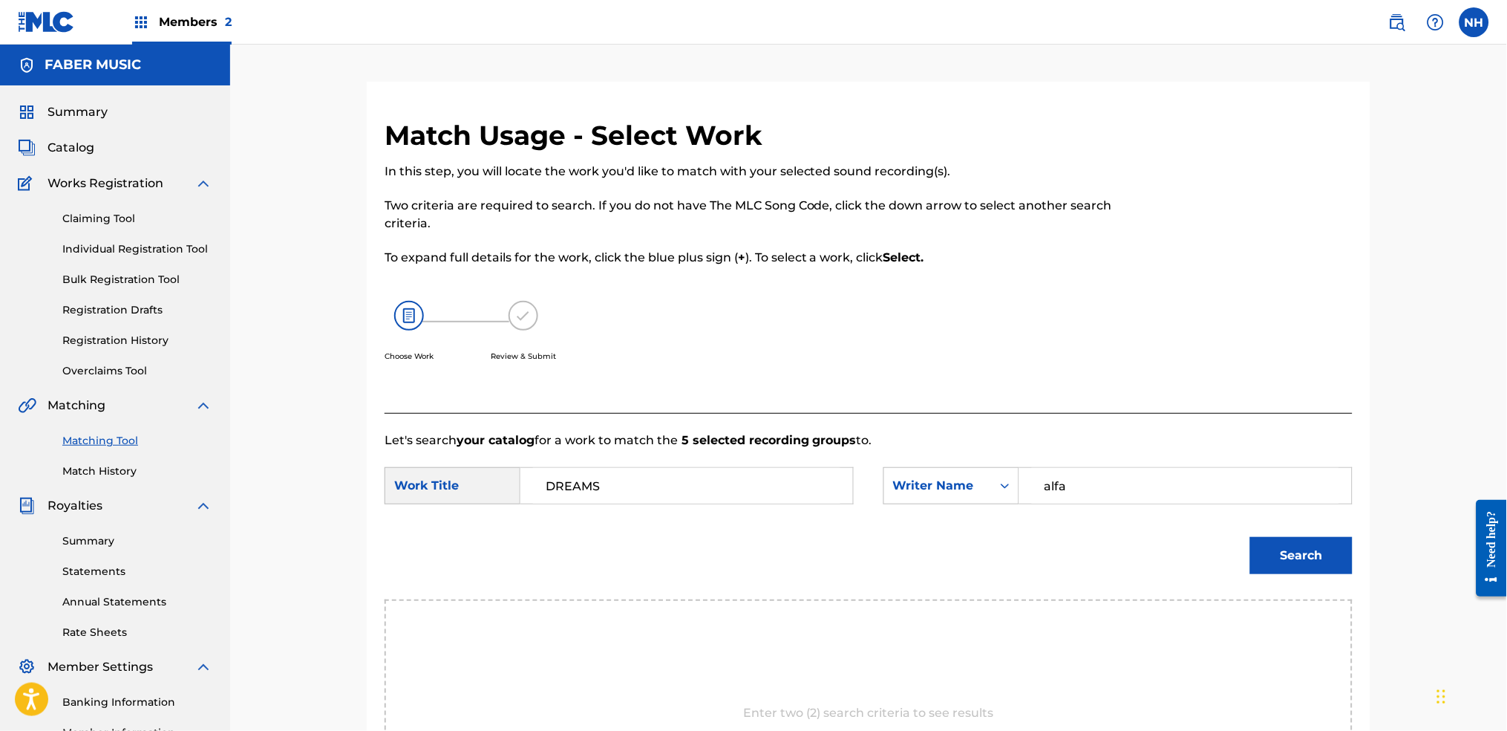
type input "alfa"
click at [1220, 537] on button "Search" at bounding box center [1301, 555] width 102 height 37
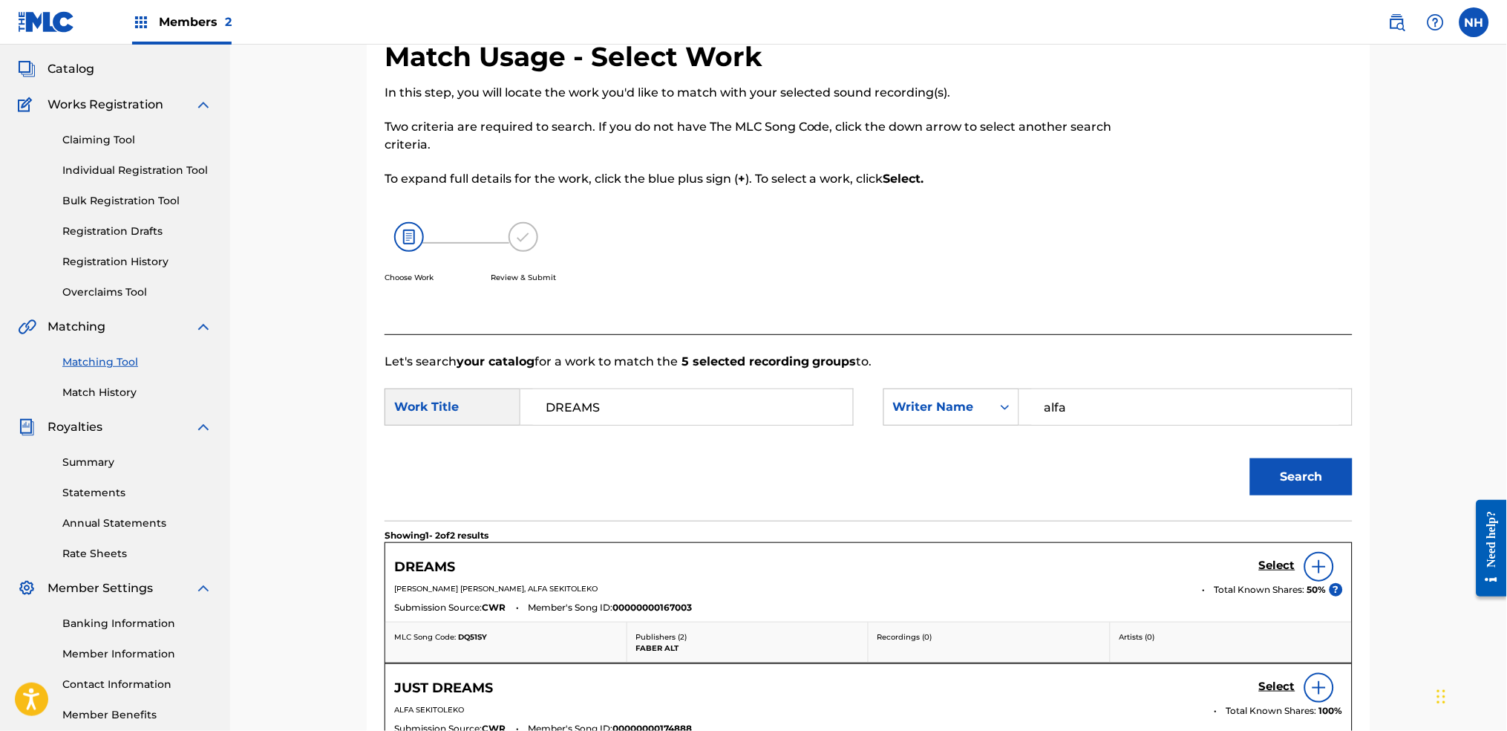
scroll to position [197, 0]
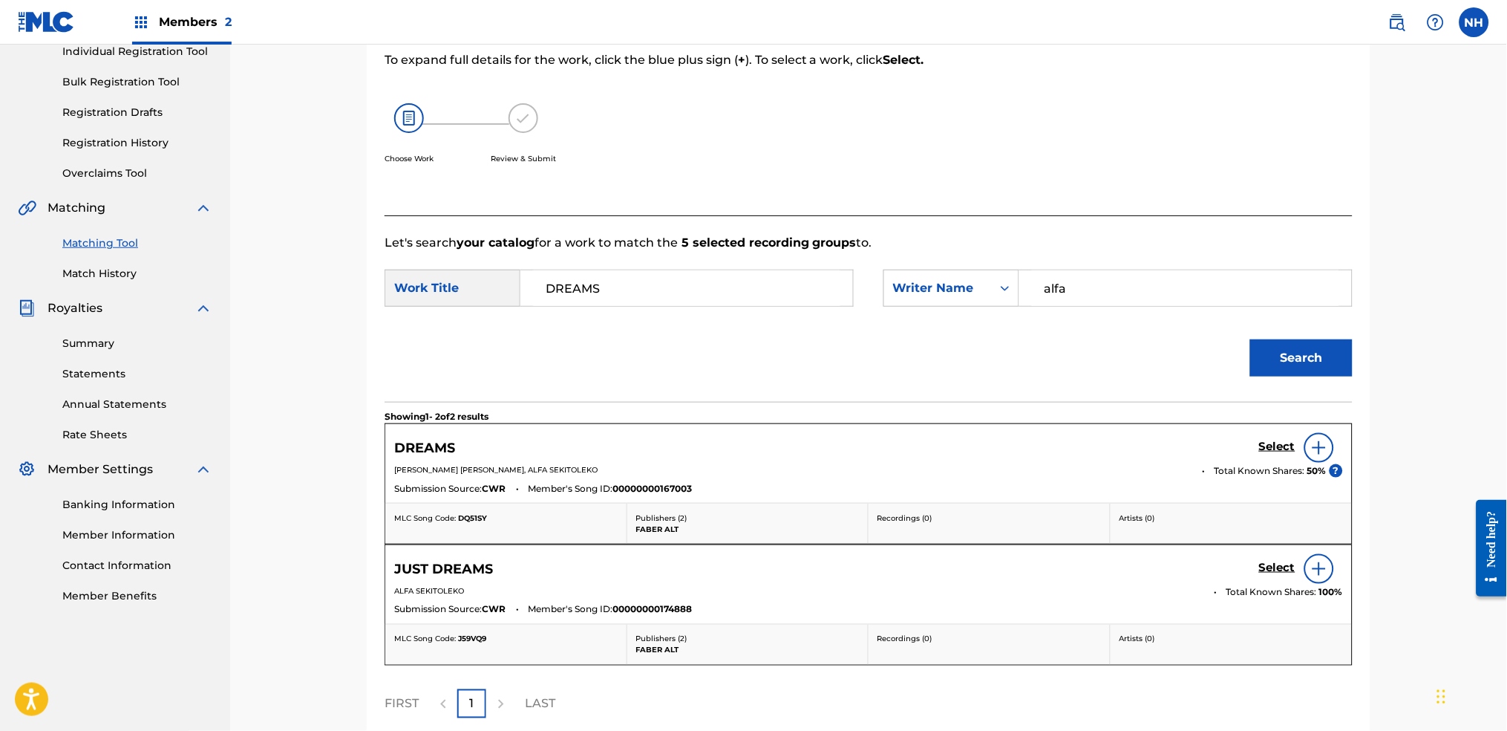
click at [1220, 440] on h5 "Select" at bounding box center [1277, 447] width 36 height 14
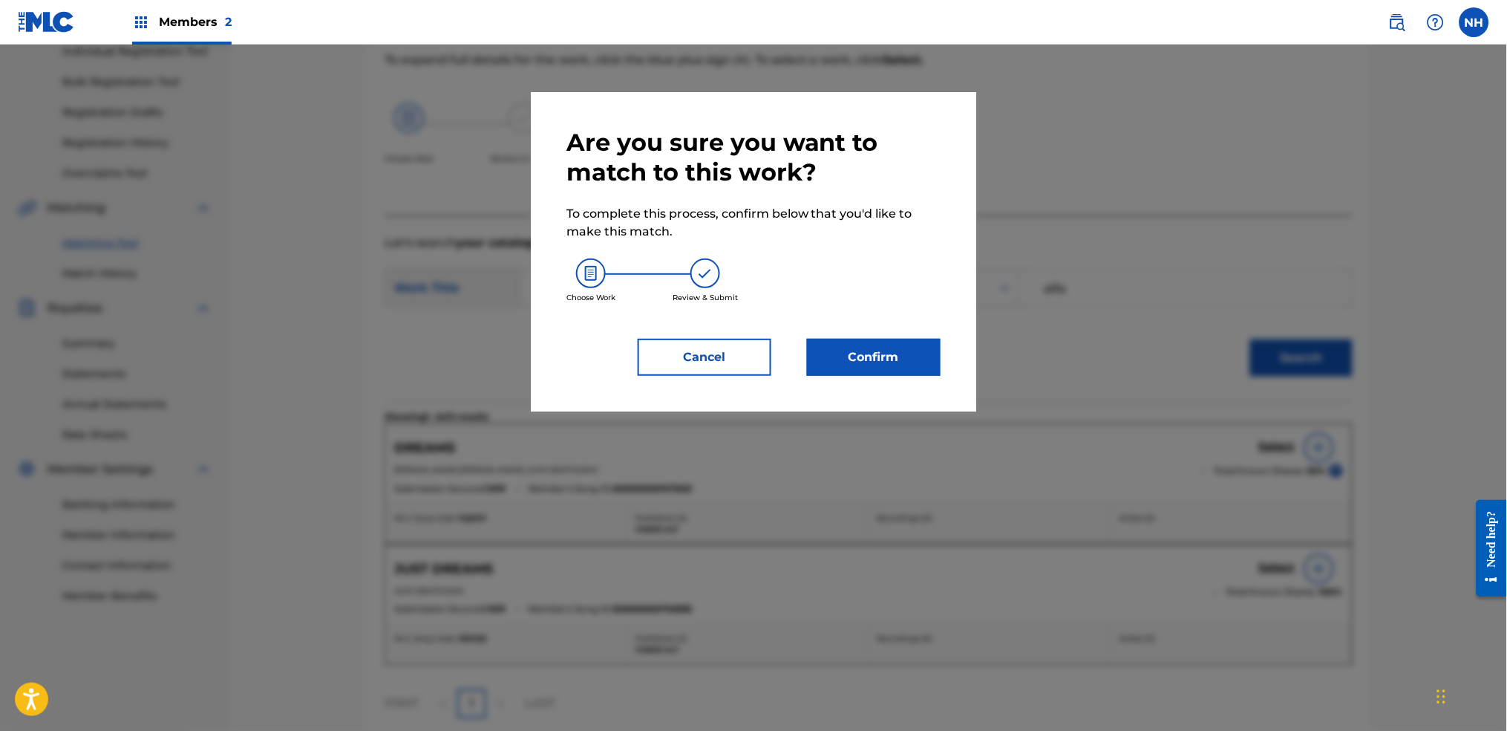
click at [899, 367] on button "Confirm" at bounding box center [874, 357] width 134 height 37
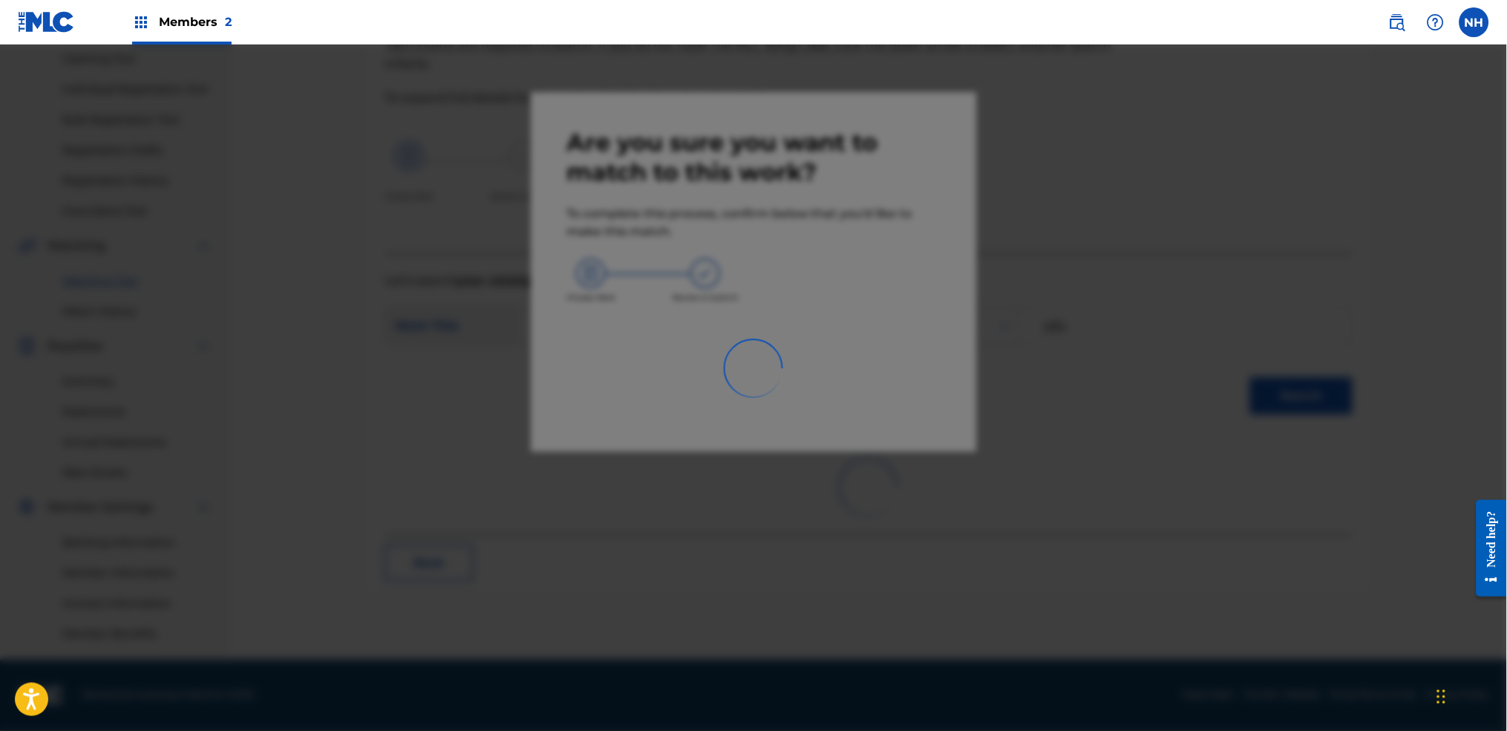
scroll to position [159, 0]
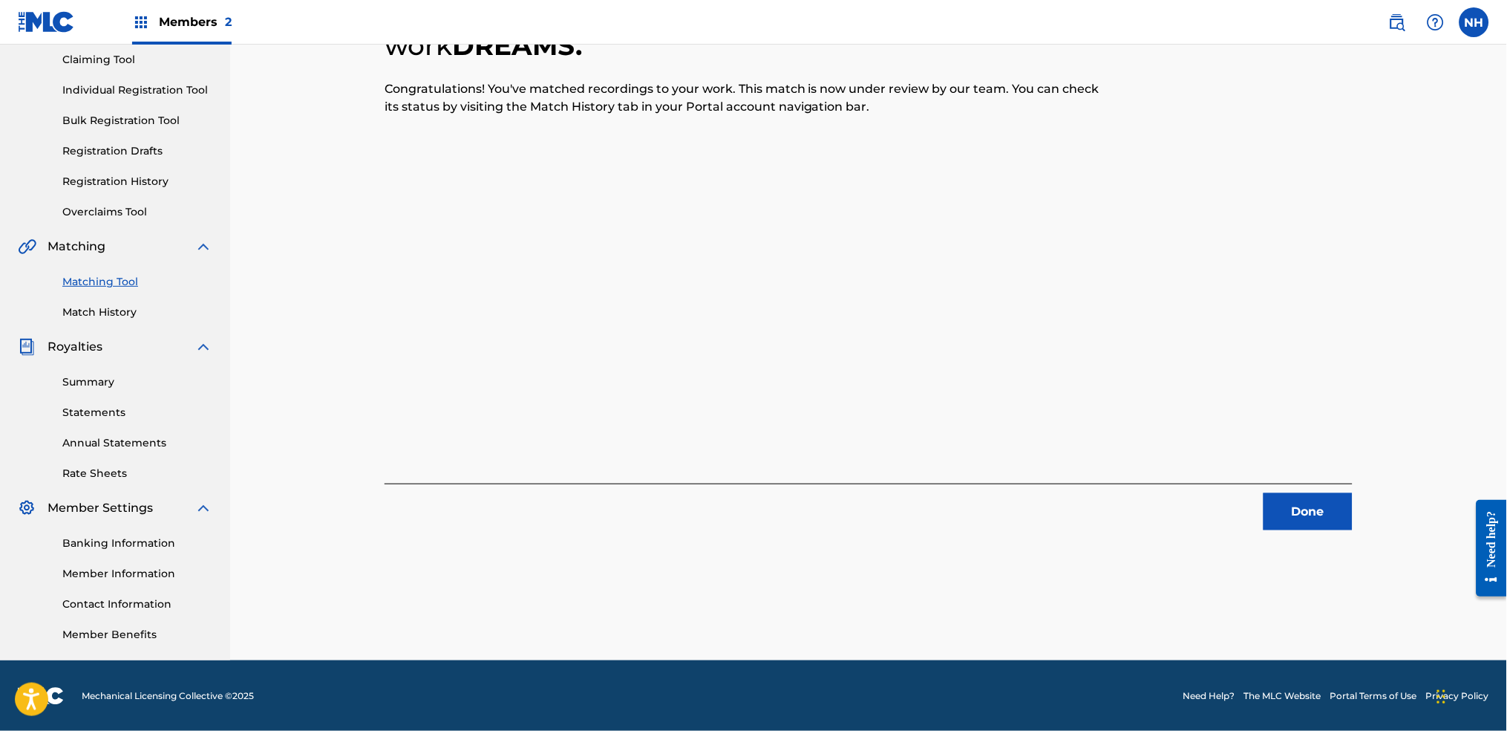
drag, startPoint x: 1203, startPoint y: 494, endPoint x: 1273, endPoint y: 532, distance: 80.4
click at [1204, 494] on div "Done" at bounding box center [869, 506] width 968 height 47
click at [1220, 534] on div "5 Recording Groups are pending usage match to the work DREAMS . Congratulations…" at bounding box center [868, 291] width 1039 height 737
click at [1220, 526] on button "Done" at bounding box center [1308, 511] width 89 height 37
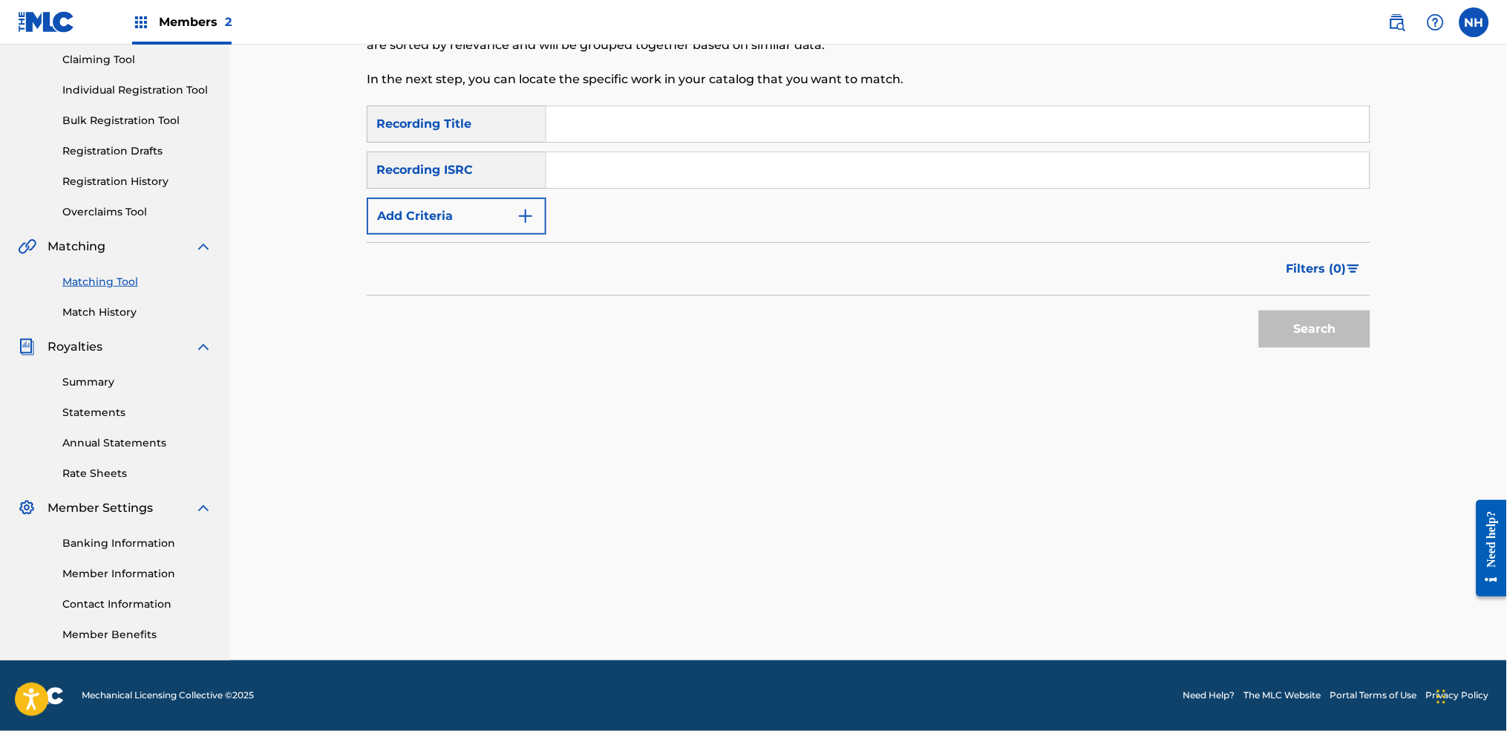
click at [512, 235] on form "SearchWithCriteriab69bc63f-c16c-46f9-943a-ffcfdda0fead Recording Title SearchWi…" at bounding box center [869, 229] width 1004 height 249
click at [511, 226] on button "Add Criteria" at bounding box center [457, 215] width 180 height 37
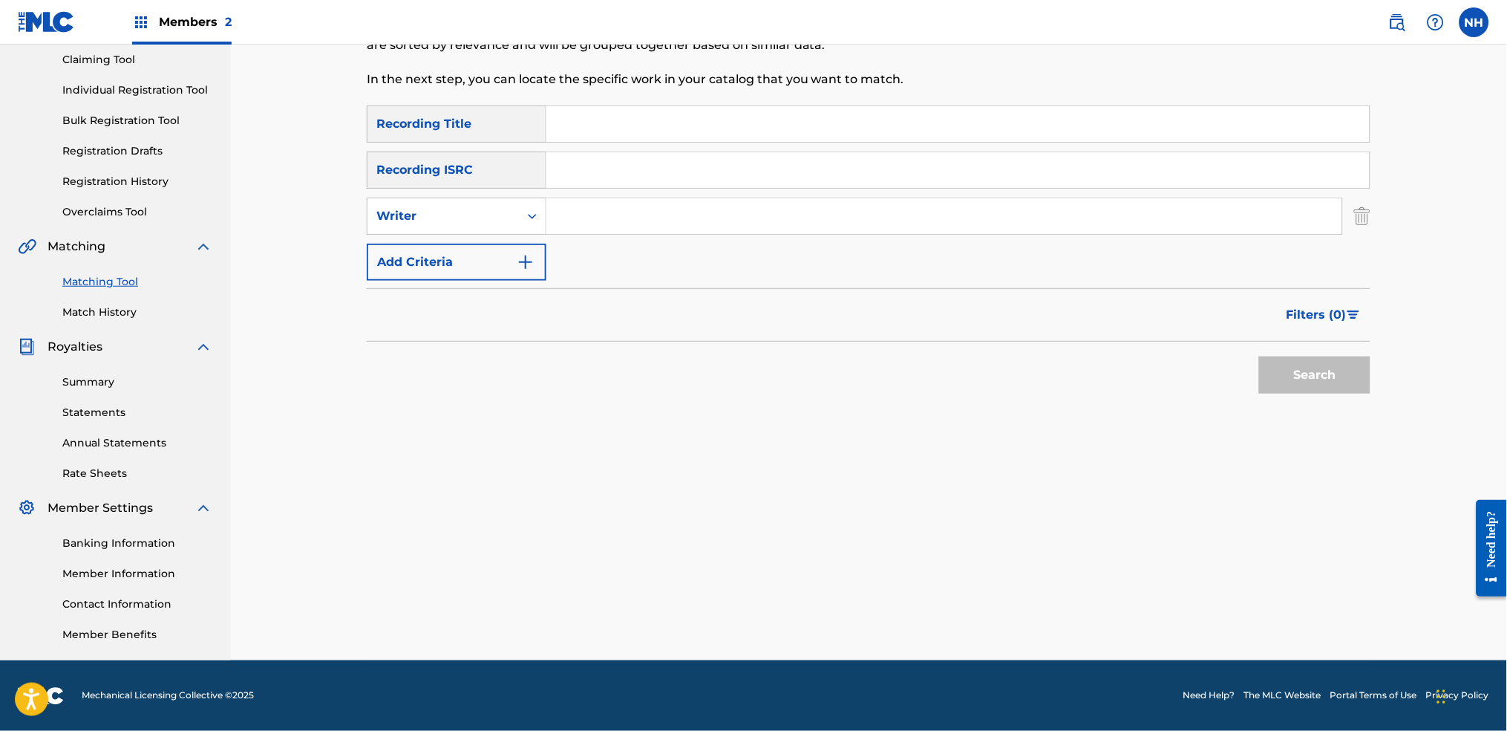
click at [503, 291] on div "Filters ( 0 )" at bounding box center [869, 314] width 1004 height 53
click at [517, 259] on img "Search Form" at bounding box center [526, 262] width 18 height 18
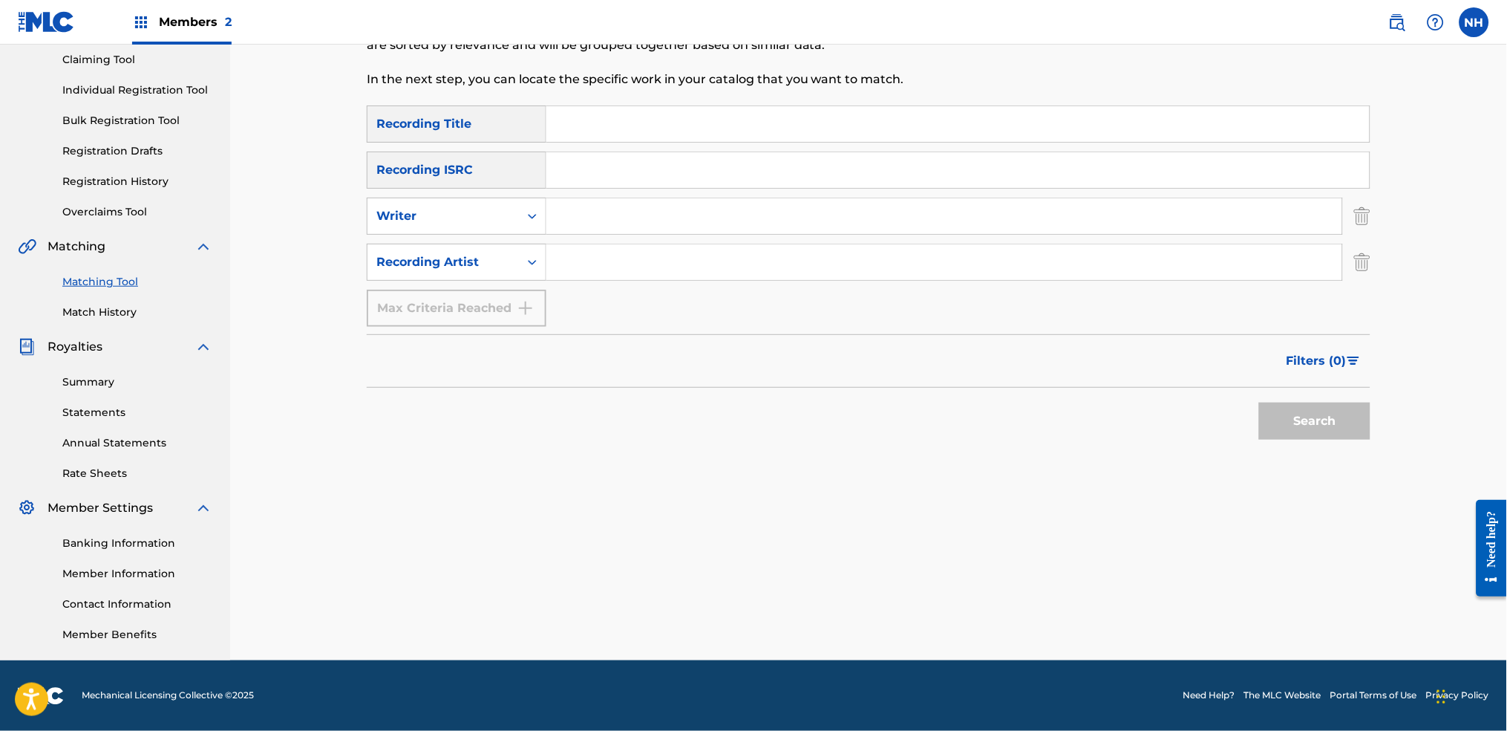
click at [587, 119] on input "Search Form" at bounding box center [957, 124] width 823 height 36
type input "just dreams"
click at [1220, 402] on button "Search" at bounding box center [1314, 420] width 111 height 37
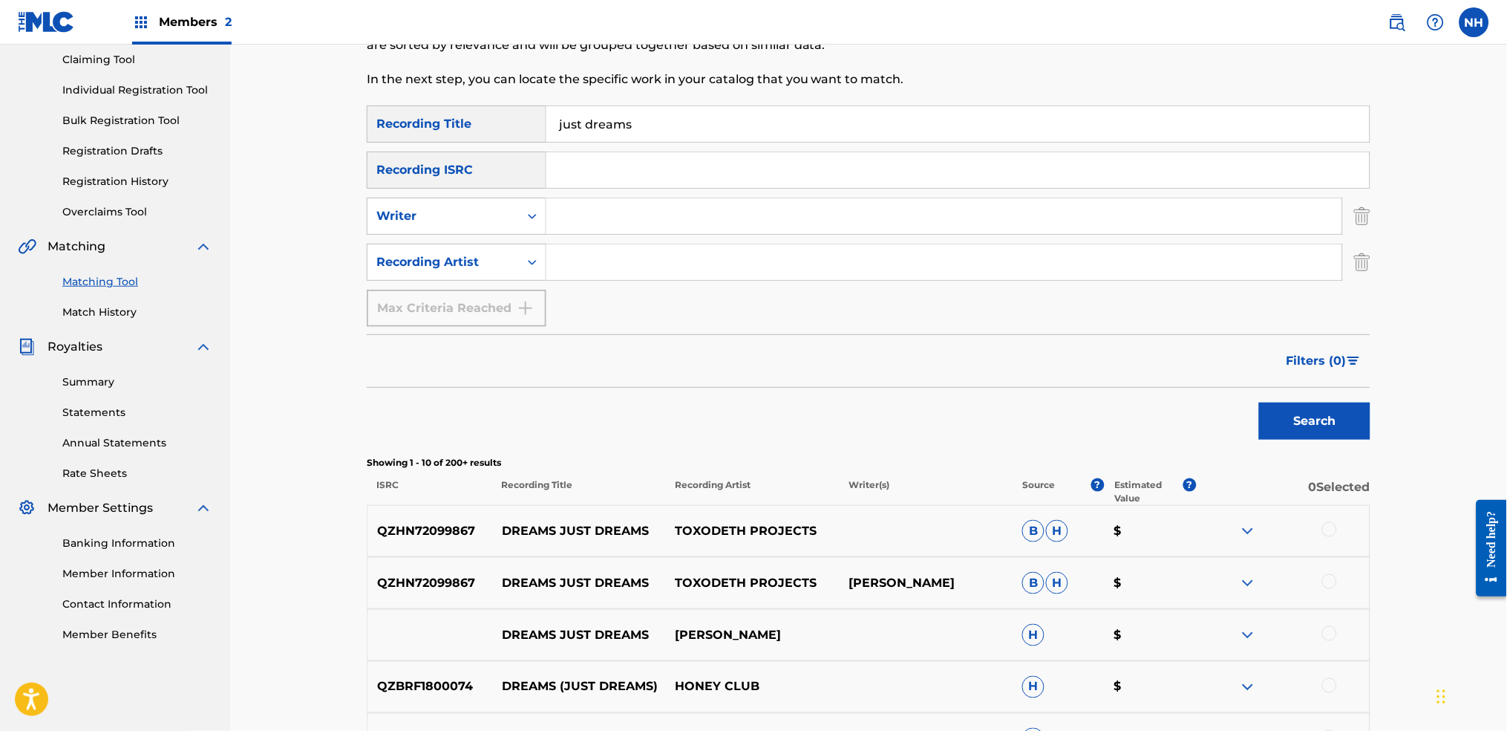
click at [577, 301] on div "SearchWithCriteriab69bc63f-c16c-46f9-943a-ffcfdda0fead Recording Title just dre…" at bounding box center [869, 215] width 1004 height 221
click at [579, 277] on div "Search Form" at bounding box center [944, 262] width 797 height 37
click at [583, 261] on input "Search Form" at bounding box center [944, 262] width 796 height 36
type input "alfa mist"
click at [1220, 423] on button "Search" at bounding box center [1314, 420] width 111 height 37
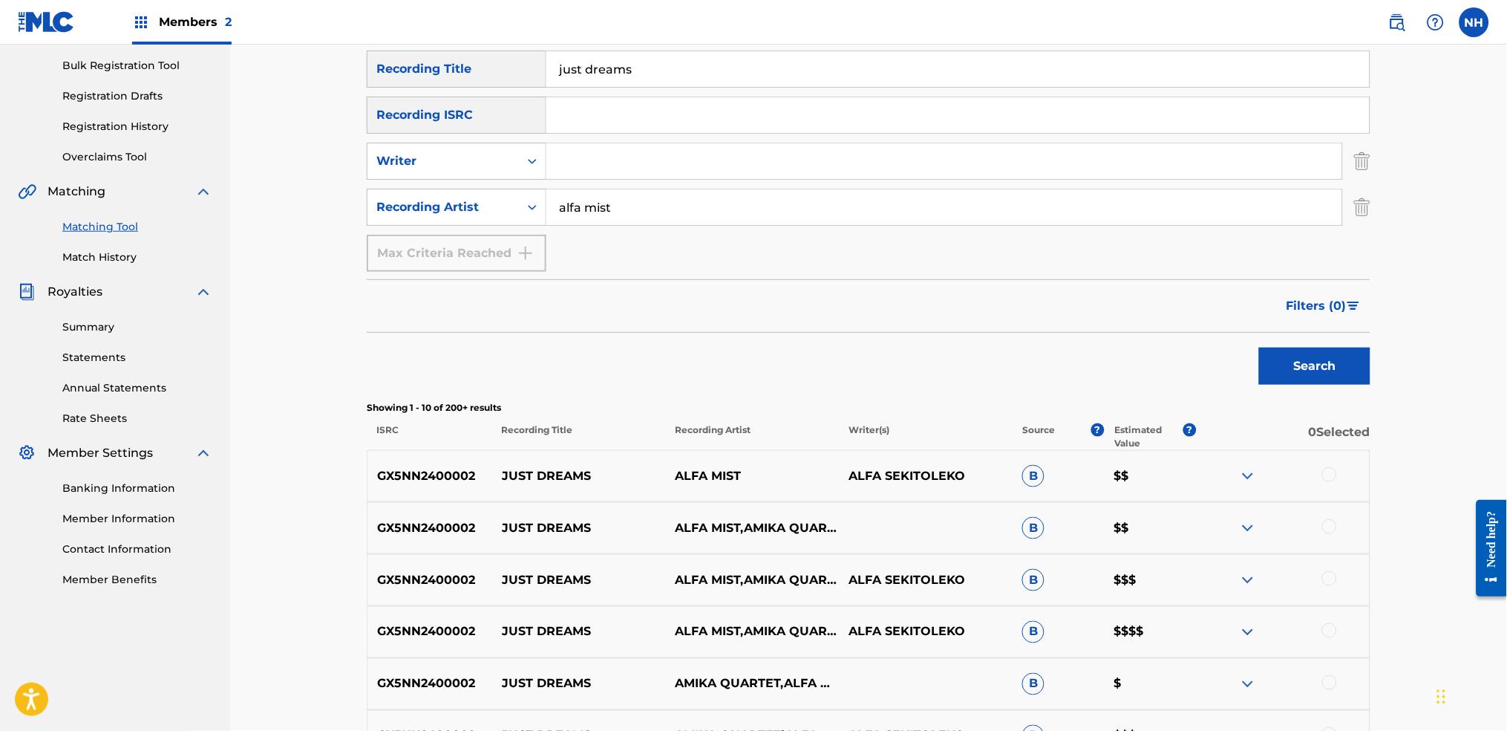
scroll to position [258, 0]
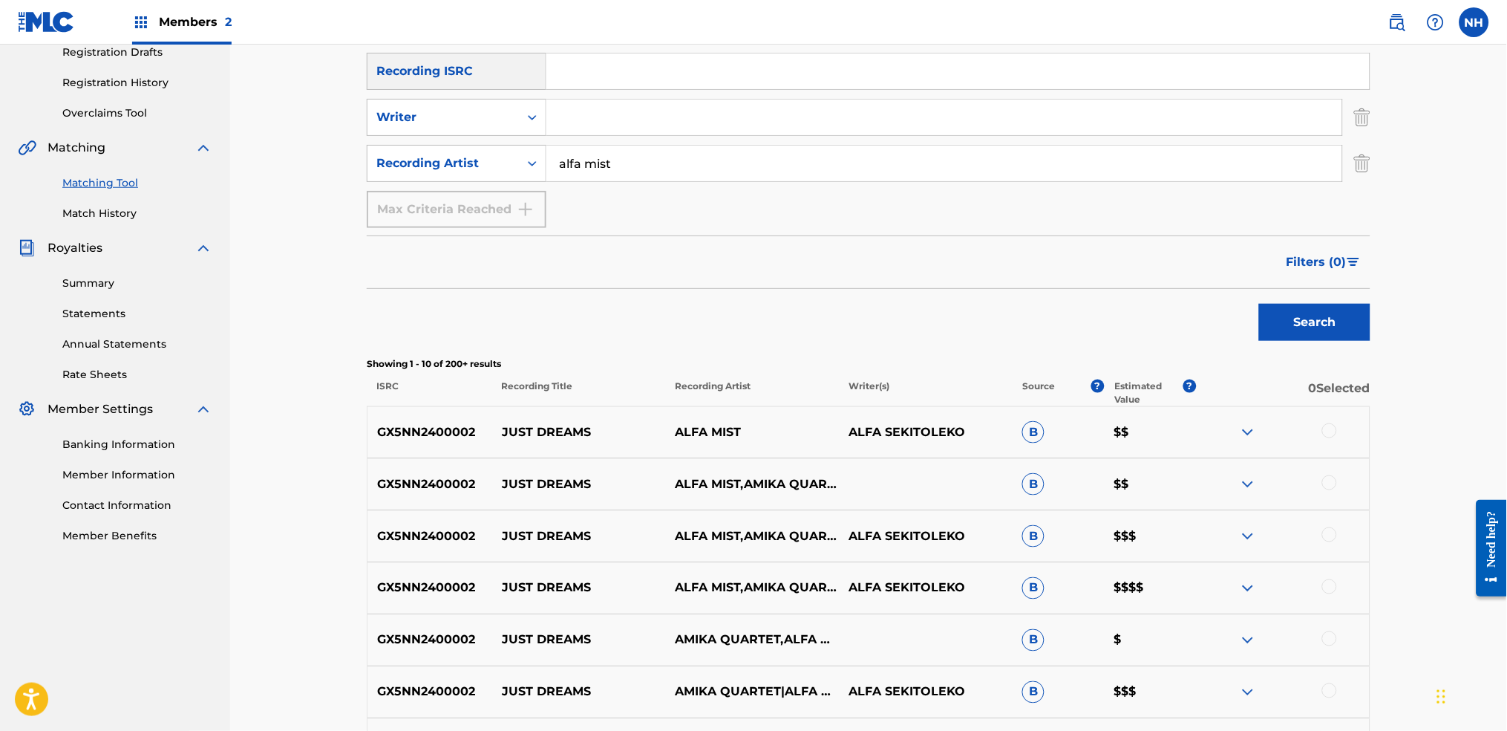
click at [1220, 435] on div at bounding box center [1329, 430] width 15 height 15
click at [1220, 478] on div at bounding box center [1329, 482] width 15 height 15
click at [1220, 536] on div at bounding box center [1329, 534] width 15 height 15
click at [1220, 543] on div at bounding box center [1329, 586] width 15 height 15
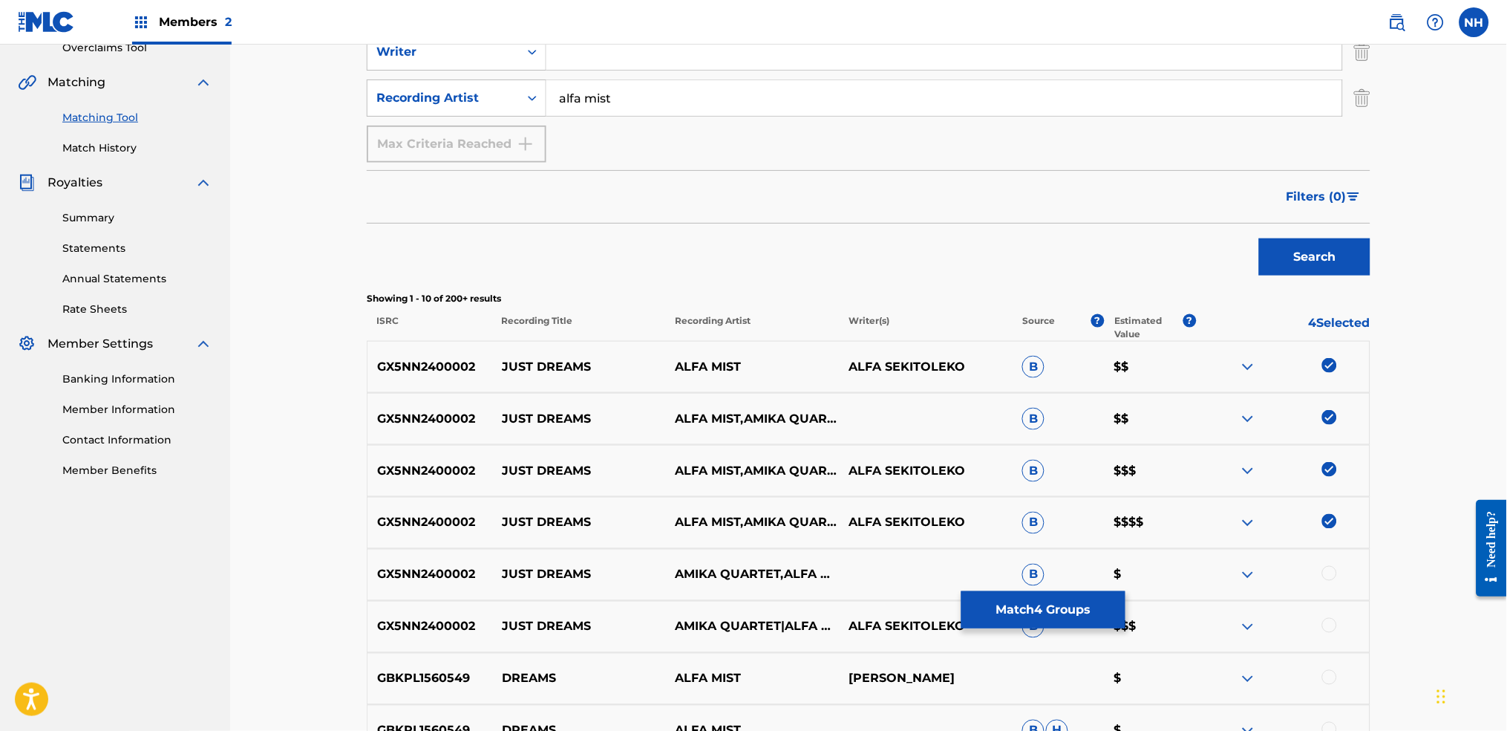
scroll to position [357, 0]
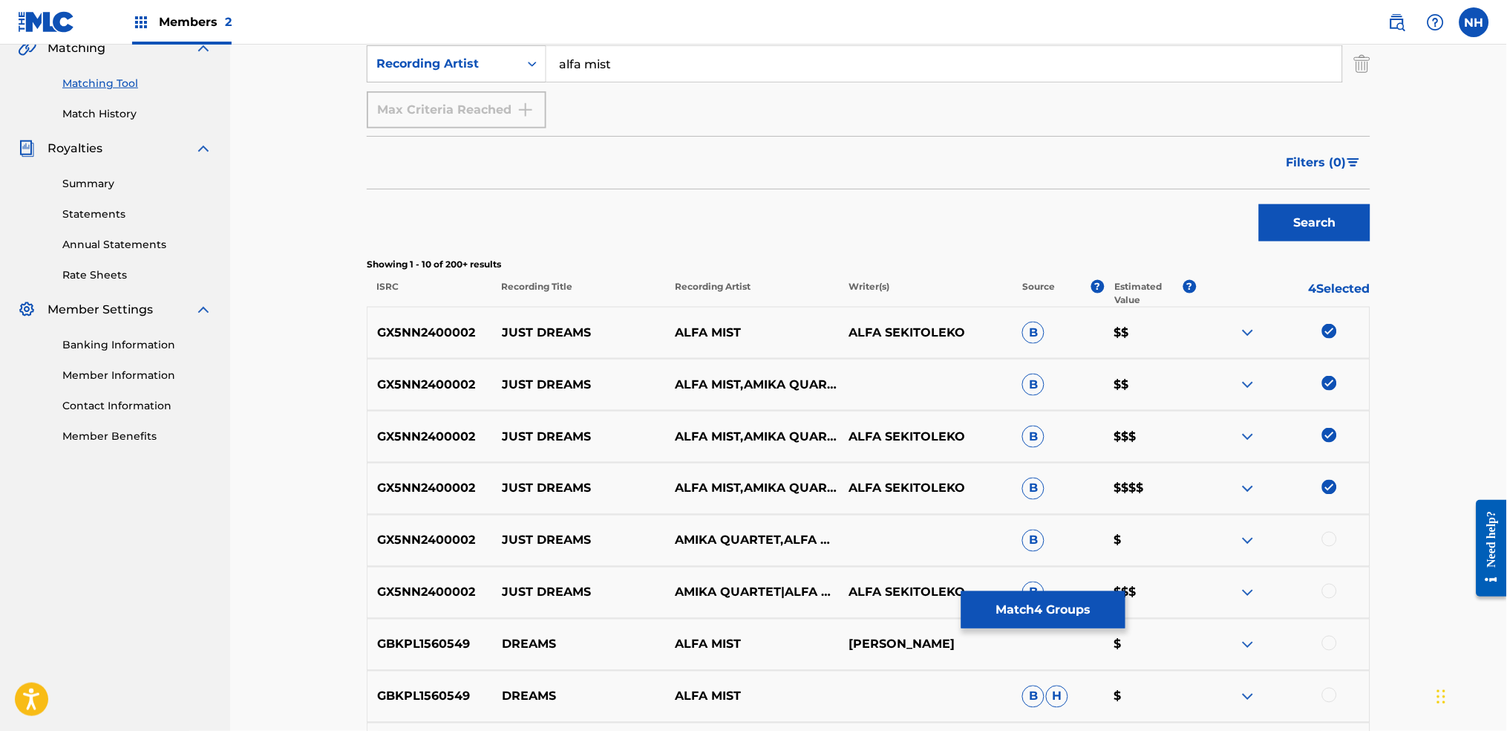
click at [1220, 543] on div "GX5NN2400002 JUST DREAMS AMIKA QUARTET,ALFA MIST B $" at bounding box center [869, 541] width 1004 height 52
click at [1220, 541] on div at bounding box center [1329, 539] width 15 height 15
click at [1220, 543] on div at bounding box center [1329, 591] width 15 height 15
click at [96, 494] on nav "FABER MUSIC Summary Catalog Works Registration Claiming Tool Individual Registr…" at bounding box center [115, 312] width 230 height 1250
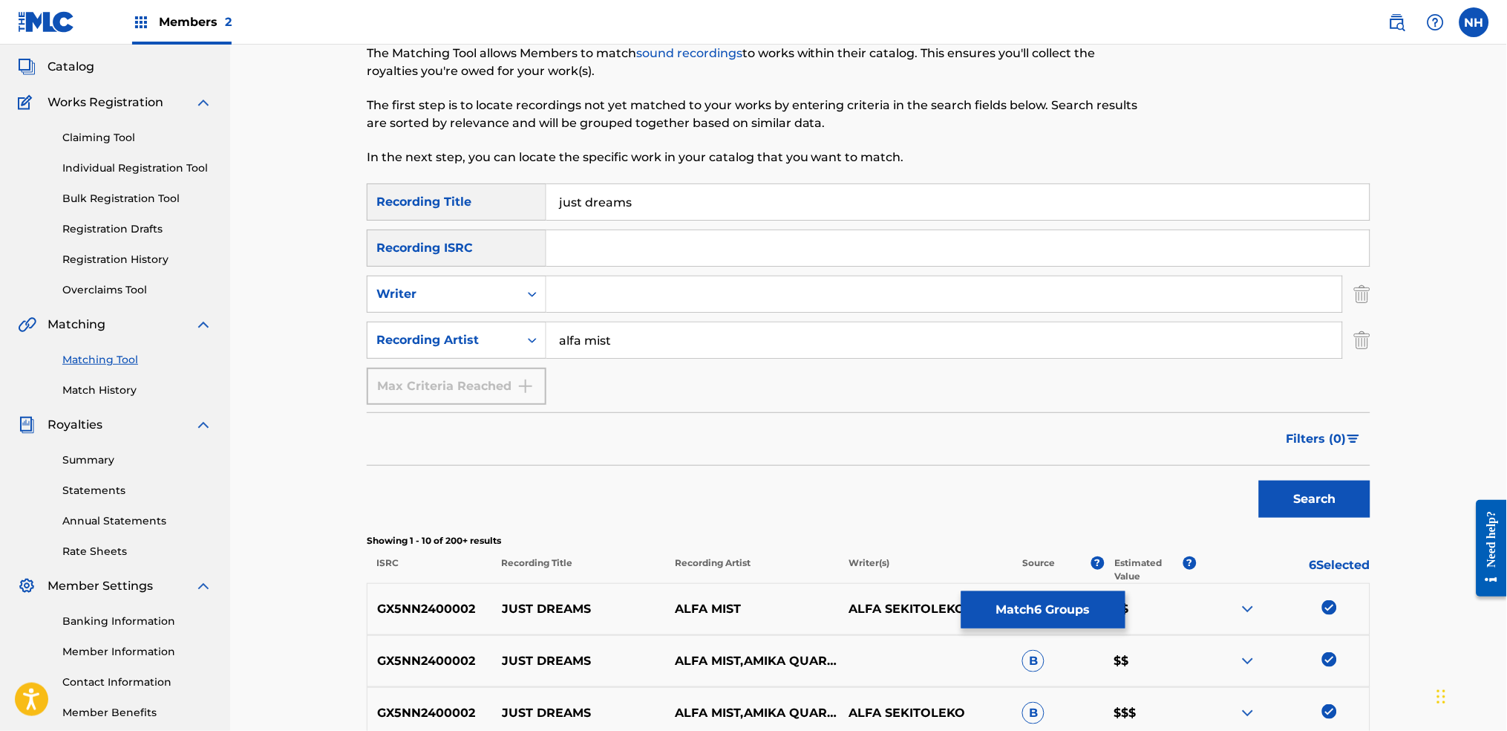
scroll to position [0, 0]
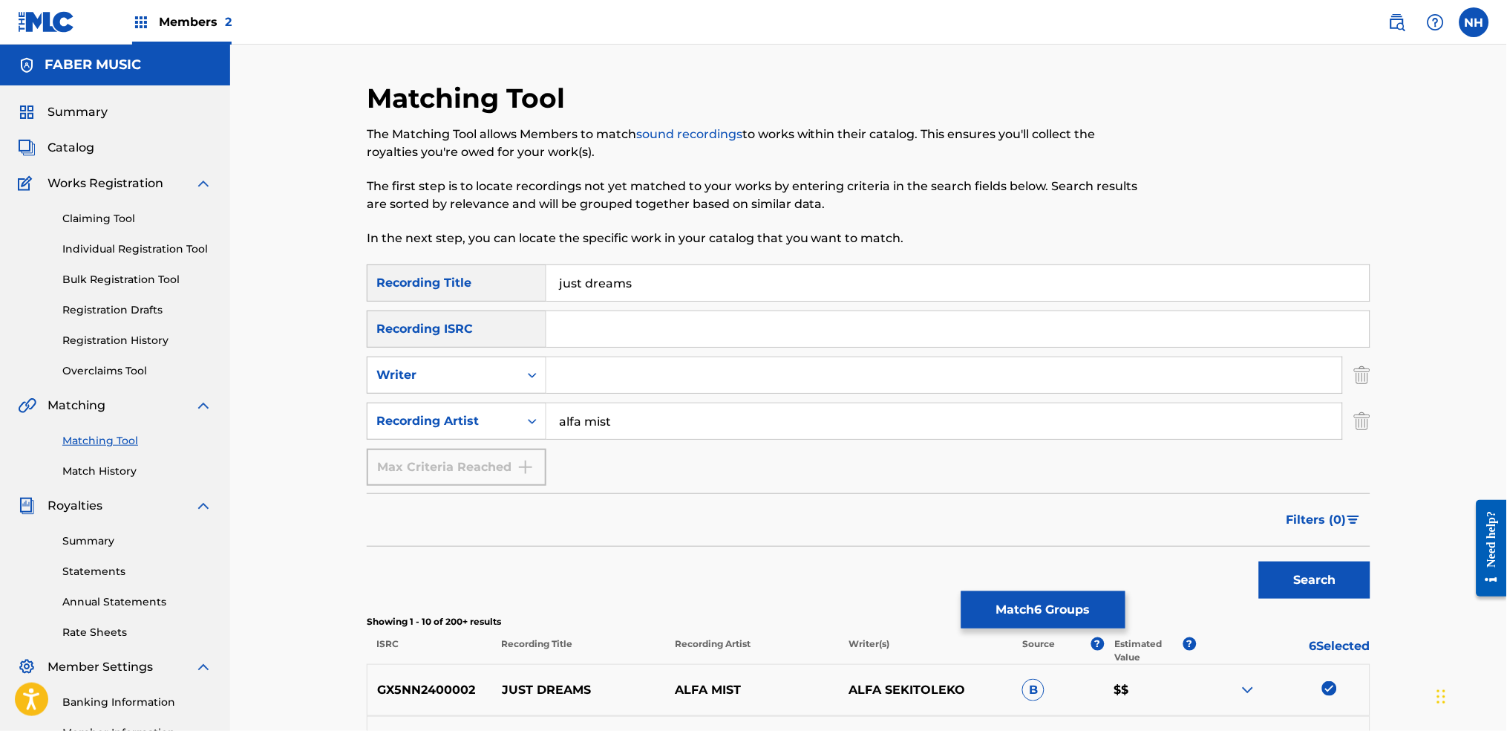
drag, startPoint x: 718, startPoint y: 269, endPoint x: 321, endPoint y: 268, distance: 397.2
click at [329, 268] on div "Matching Tool The Matching Tool allows Members to match sound recordings to wor…" at bounding box center [868, 670] width 1277 height 1250
click at [523, 543] on div "Search" at bounding box center [869, 575] width 1004 height 59
click at [704, 278] on input "Search Form" at bounding box center [957, 283] width 823 height 36
paste input "REMINISCE"
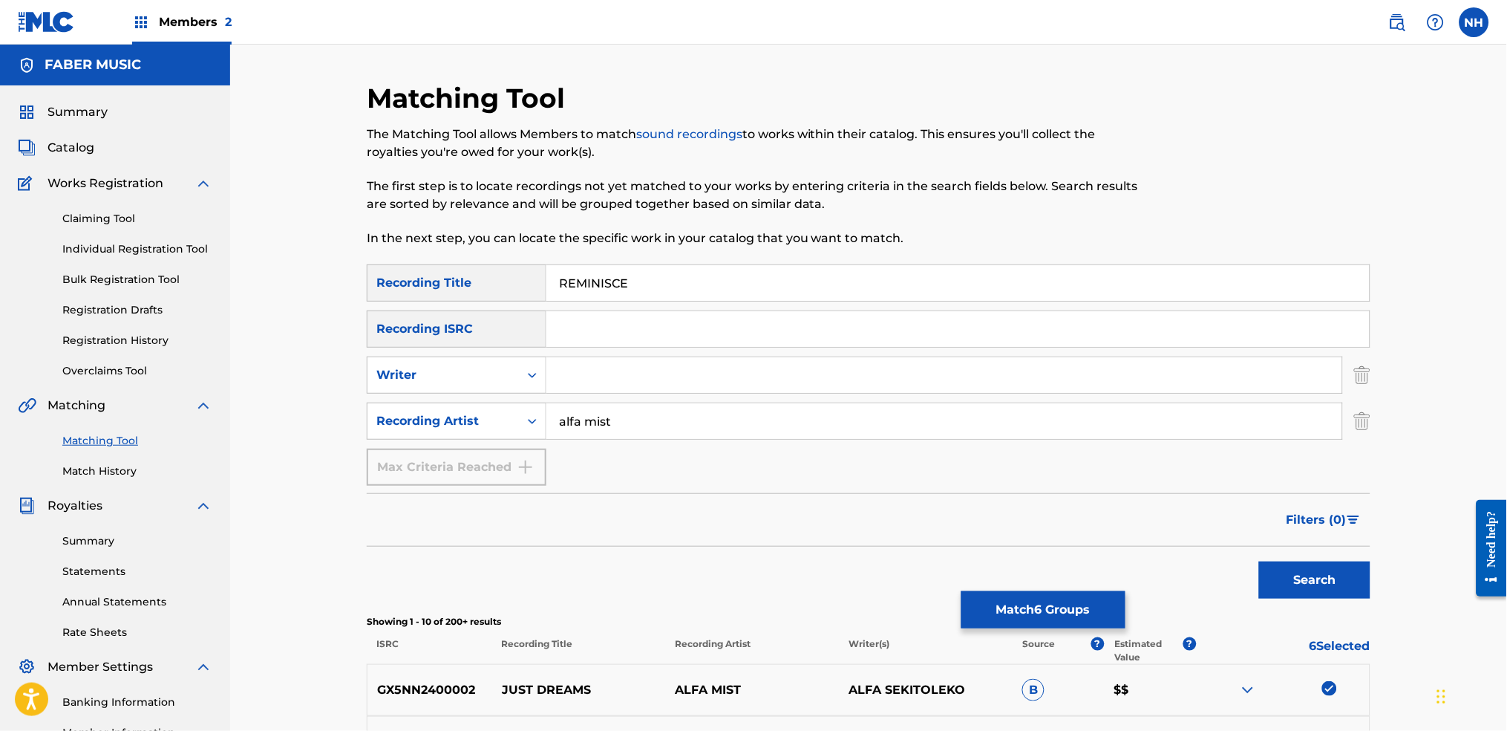
type input "REMINISCE"
click at [1220, 543] on button "Search" at bounding box center [1314, 579] width 111 height 37
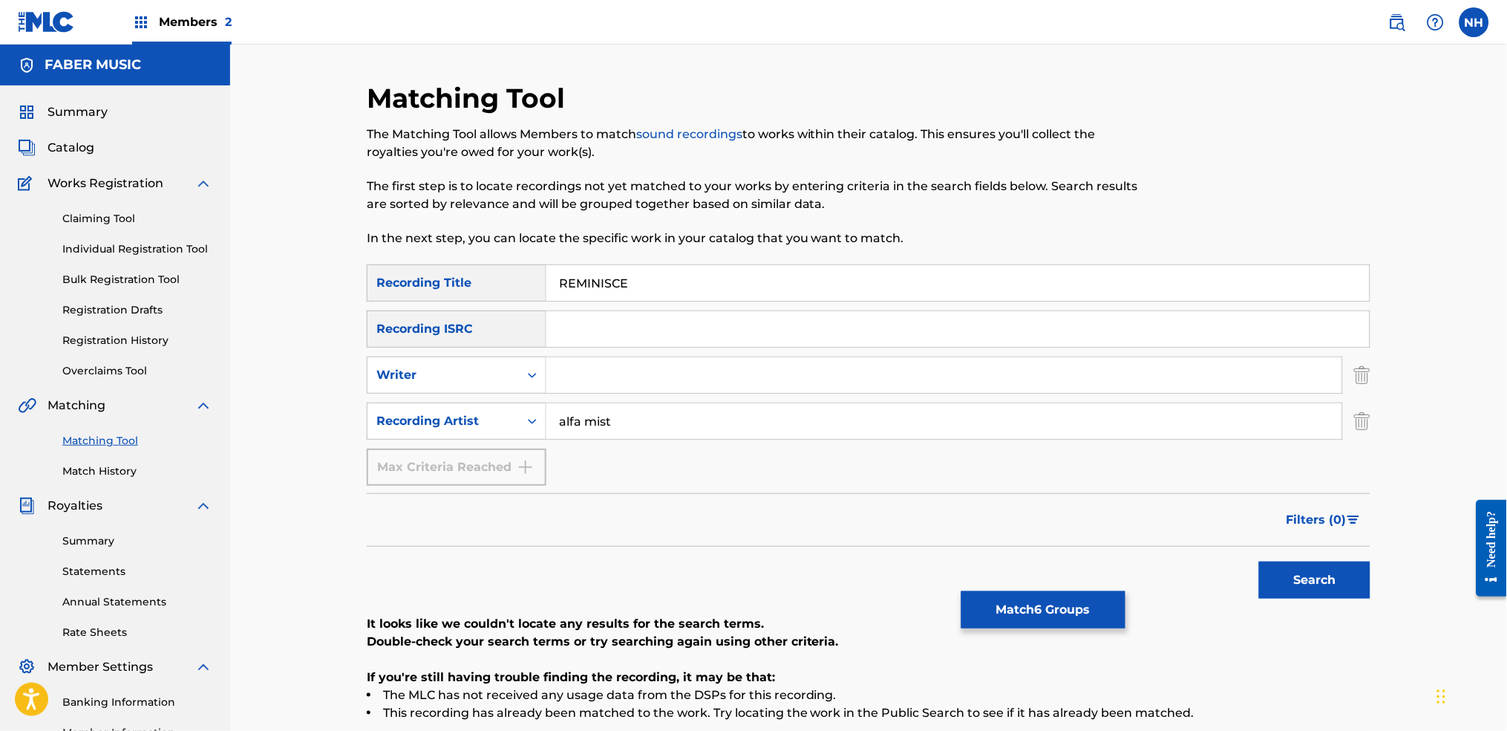
click at [105, 454] on div "Matching Tool Match History" at bounding box center [115, 446] width 195 height 65
click at [109, 443] on link "Matching Tool" at bounding box center [137, 441] width 150 height 16
click at [110, 476] on link "Match History" at bounding box center [137, 471] width 150 height 16
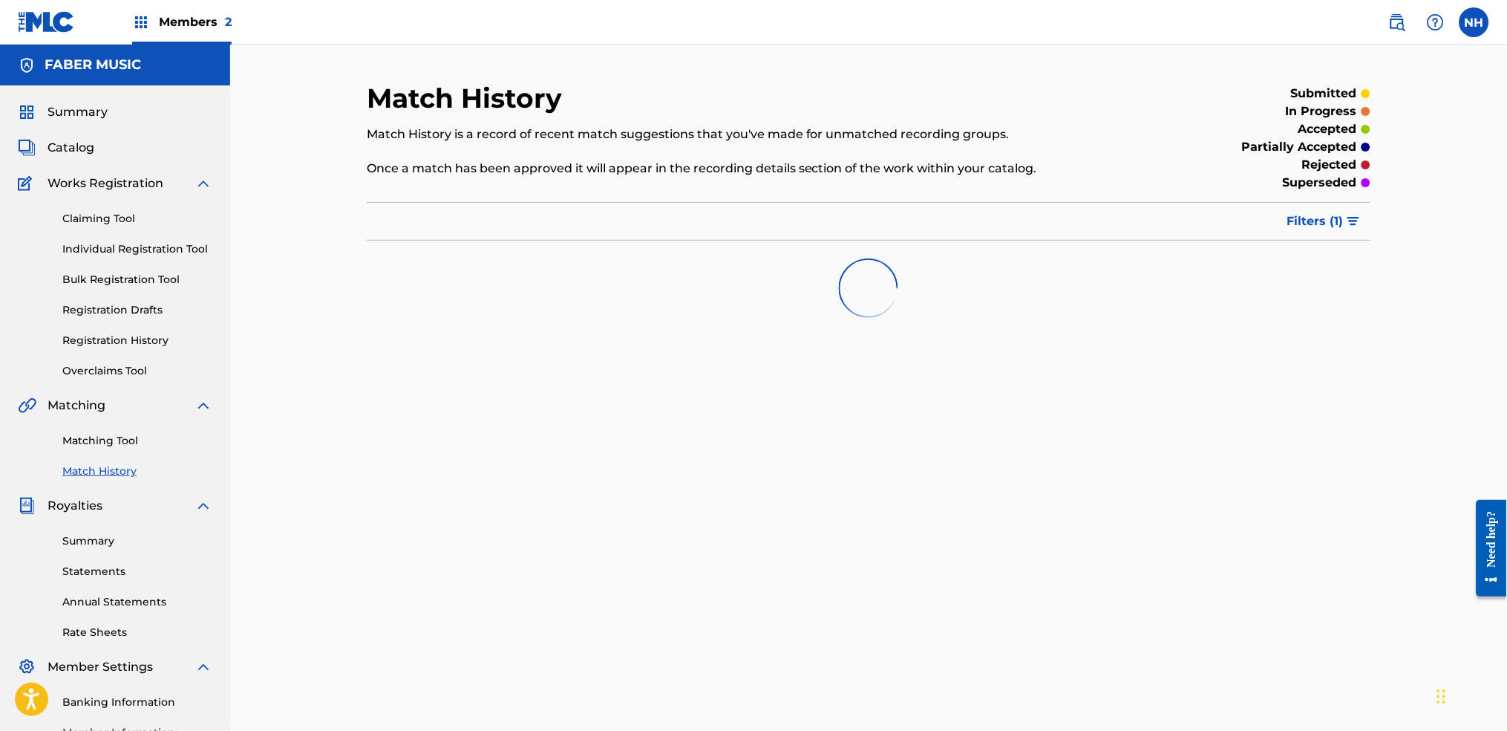
click at [119, 433] on link "Matching Tool" at bounding box center [137, 441] width 150 height 16
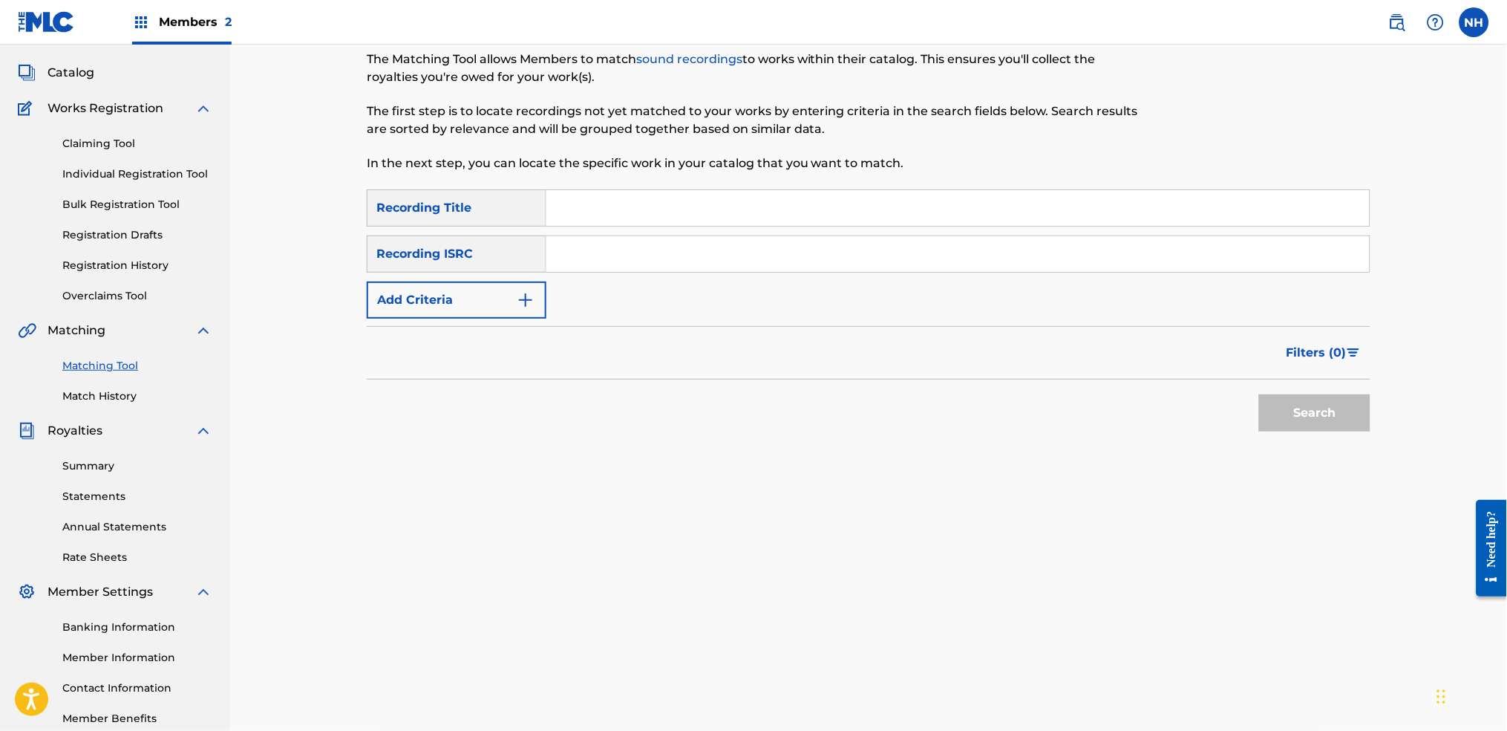
scroll to position [159, 0]
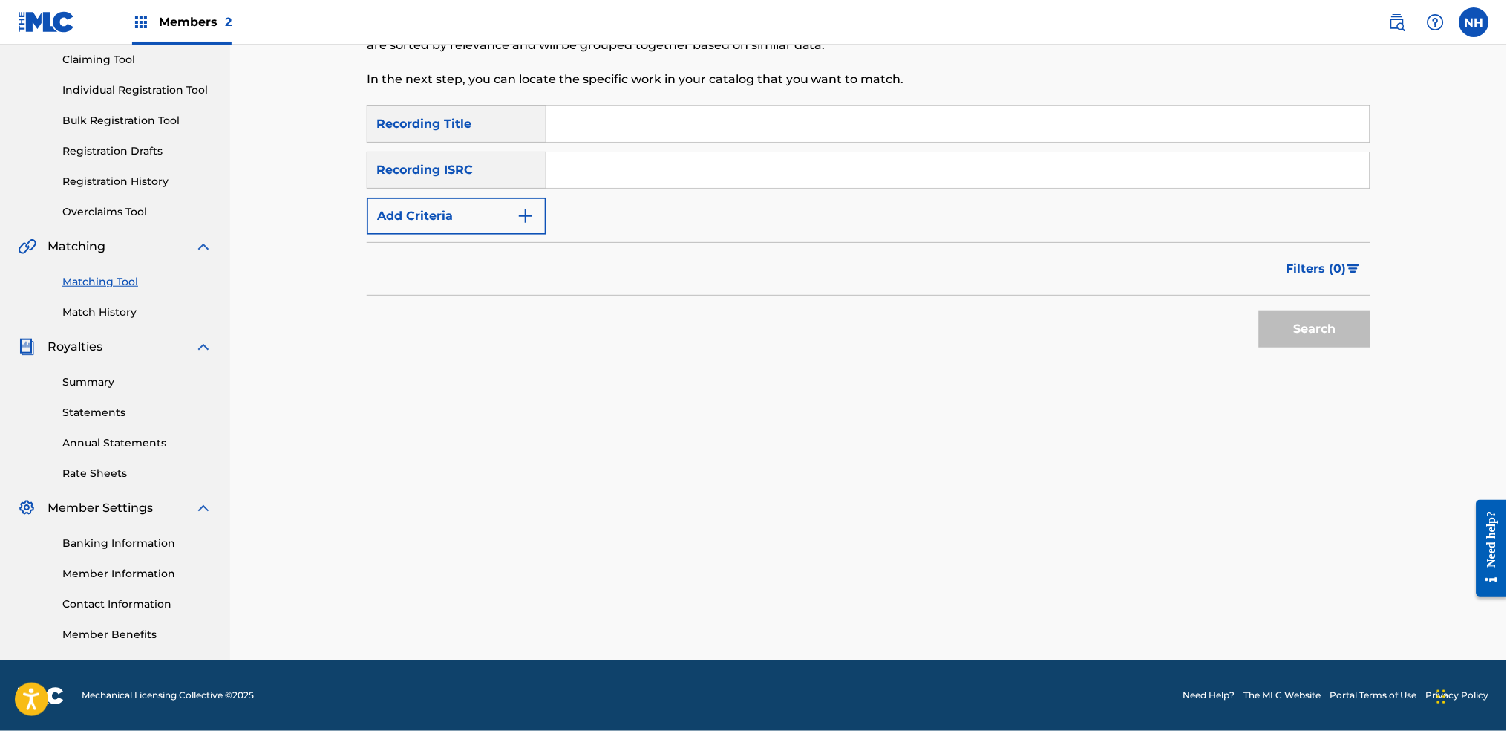
click at [121, 348] on div "Royalties" at bounding box center [115, 347] width 195 height 18
click at [103, 304] on link "Match History" at bounding box center [137, 312] width 150 height 16
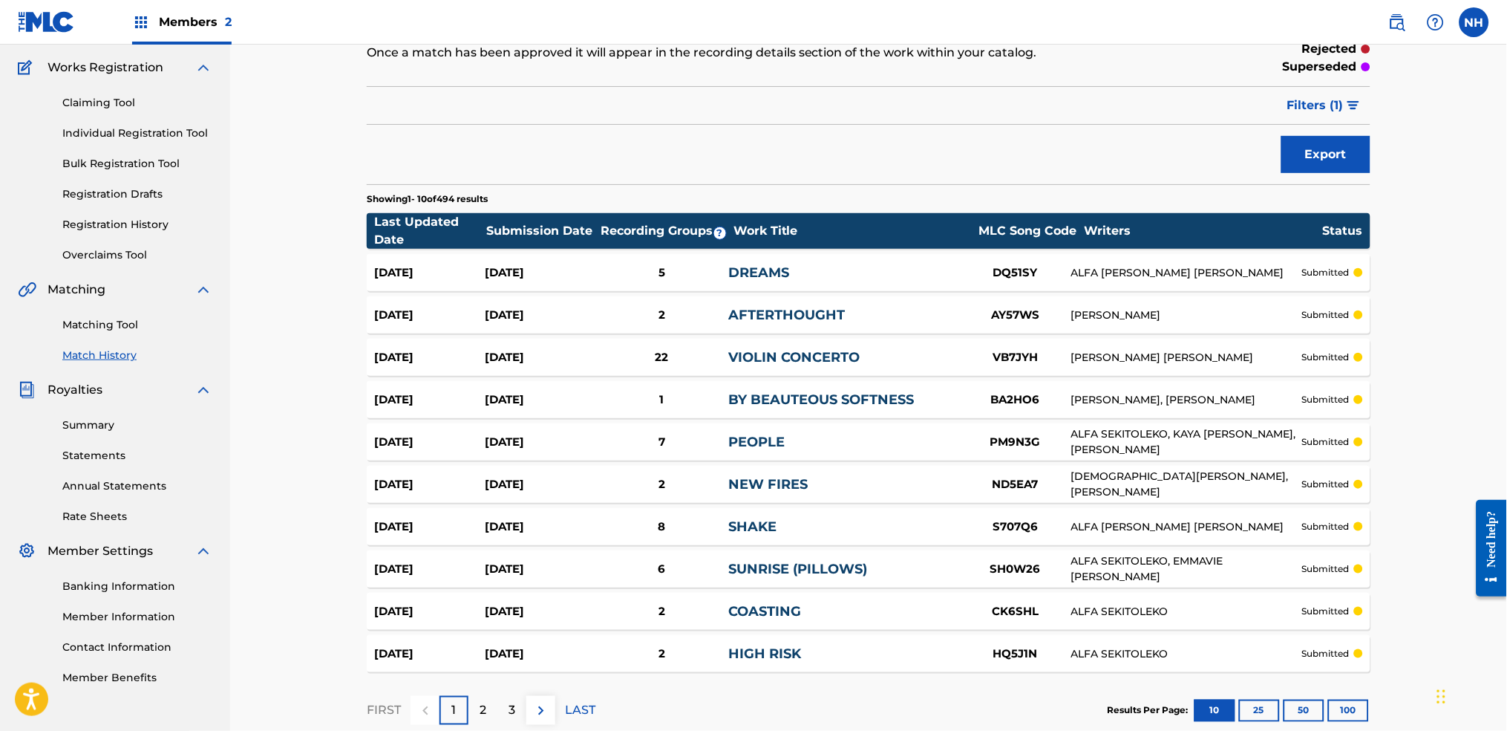
scroll to position [204, 0]
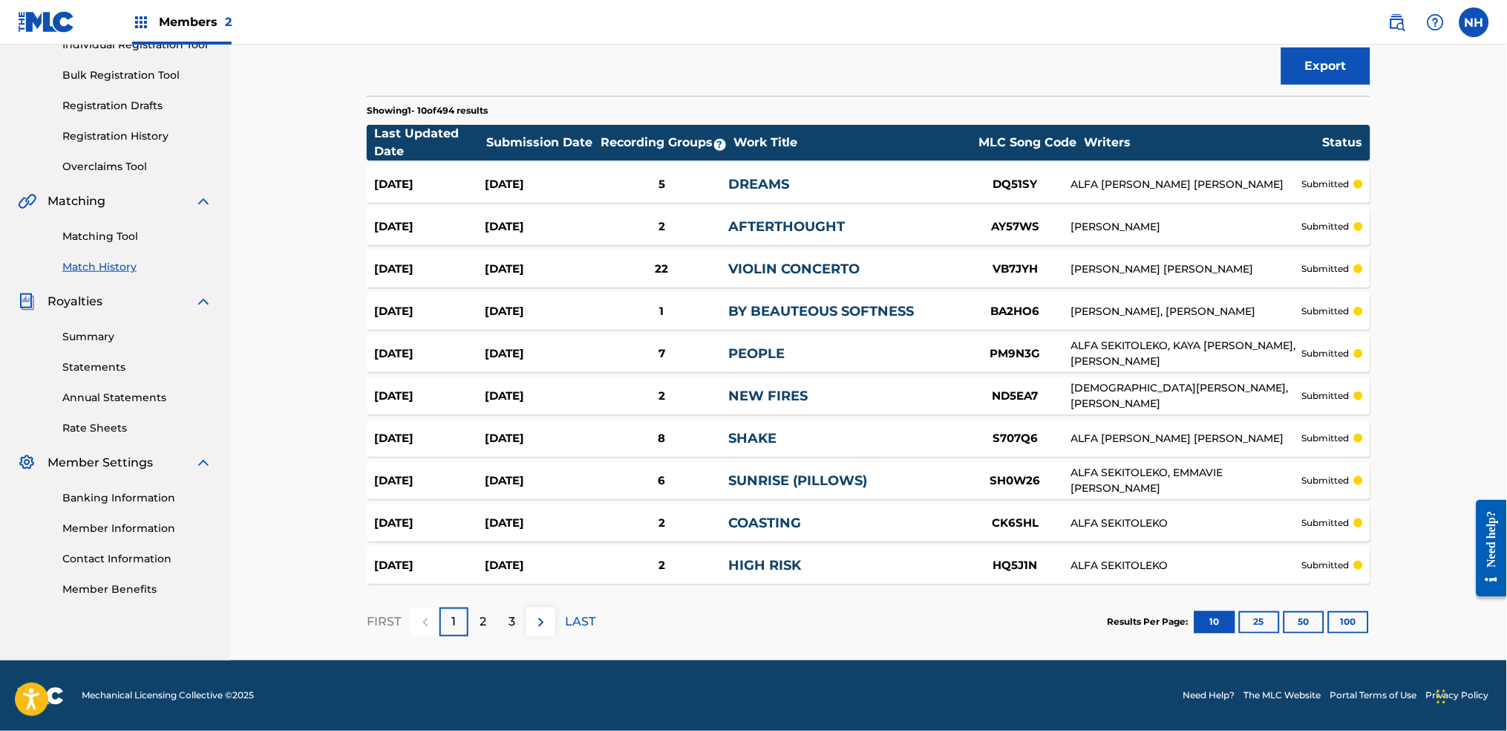
click at [1220, 543] on button "100" at bounding box center [1348, 622] width 41 height 22
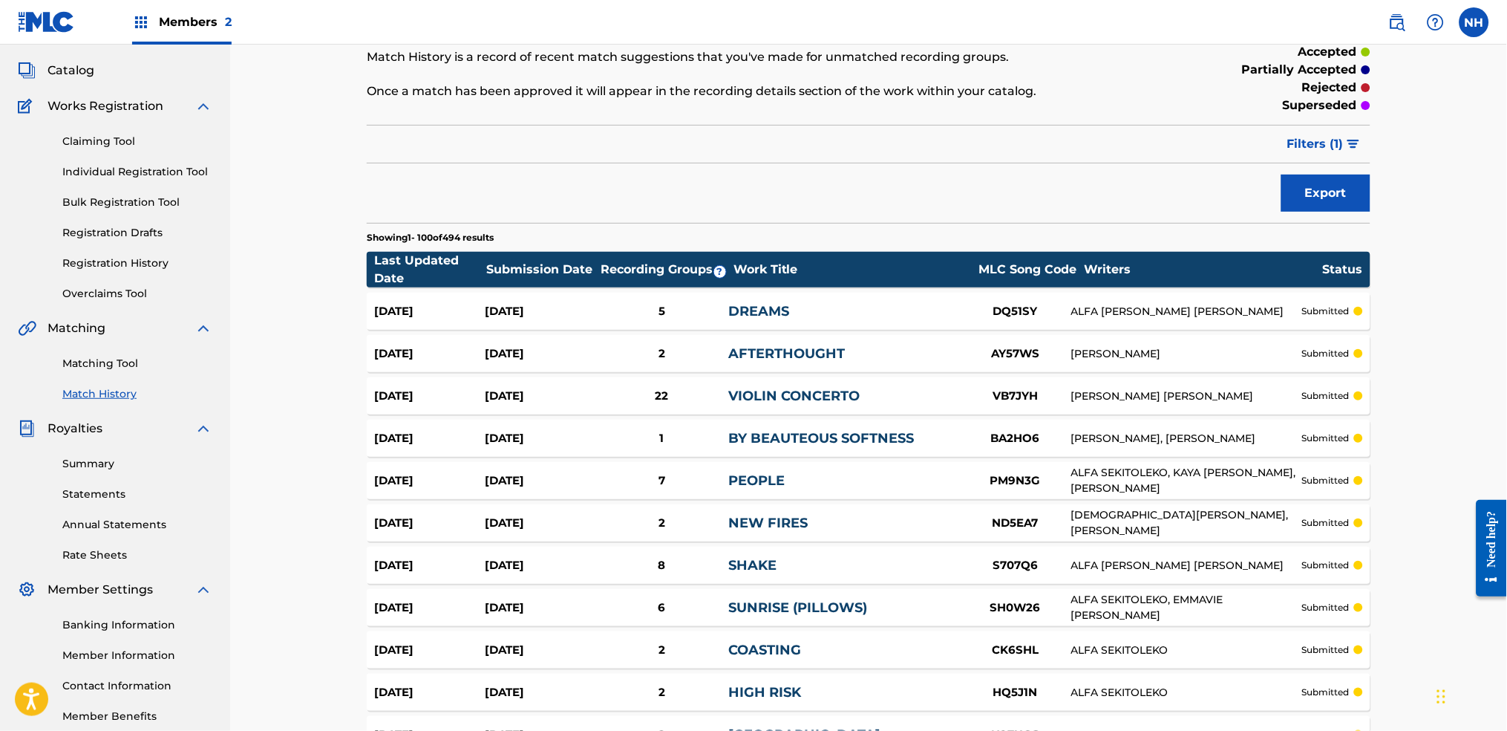
scroll to position [0, 0]
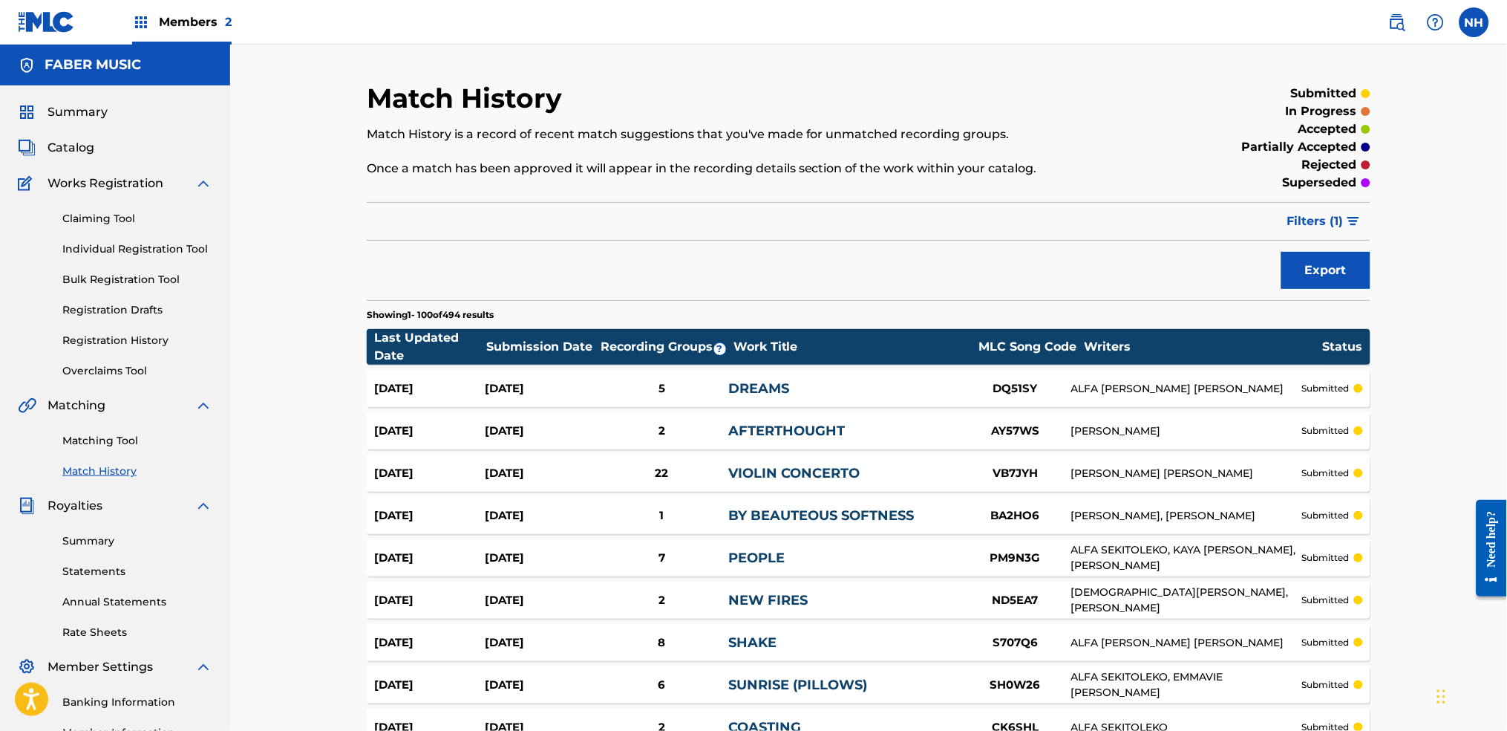
click at [1088, 523] on div "HENRY PURCELL, THOMAS JOSEPH ADES" at bounding box center [1186, 516] width 231 height 16
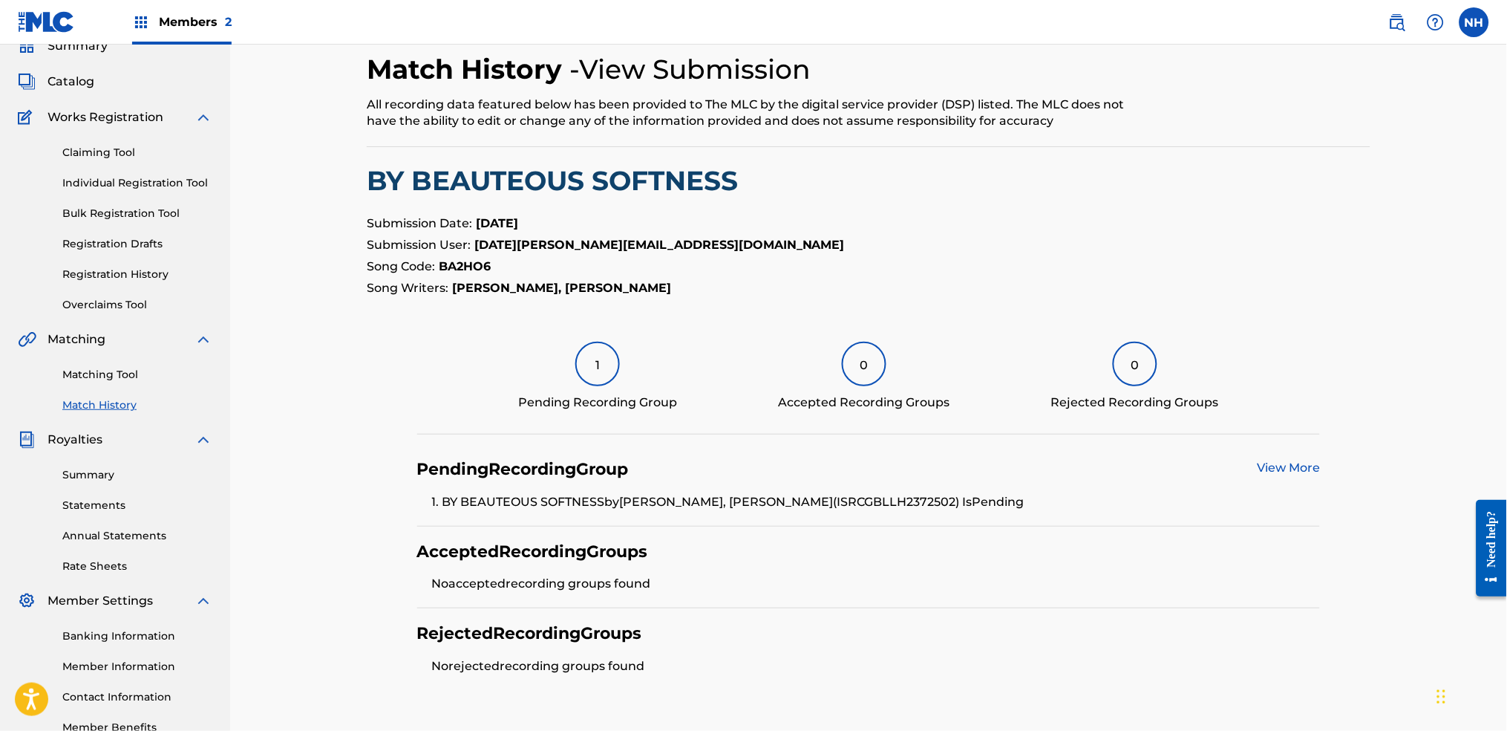
scroll to position [99, 0]
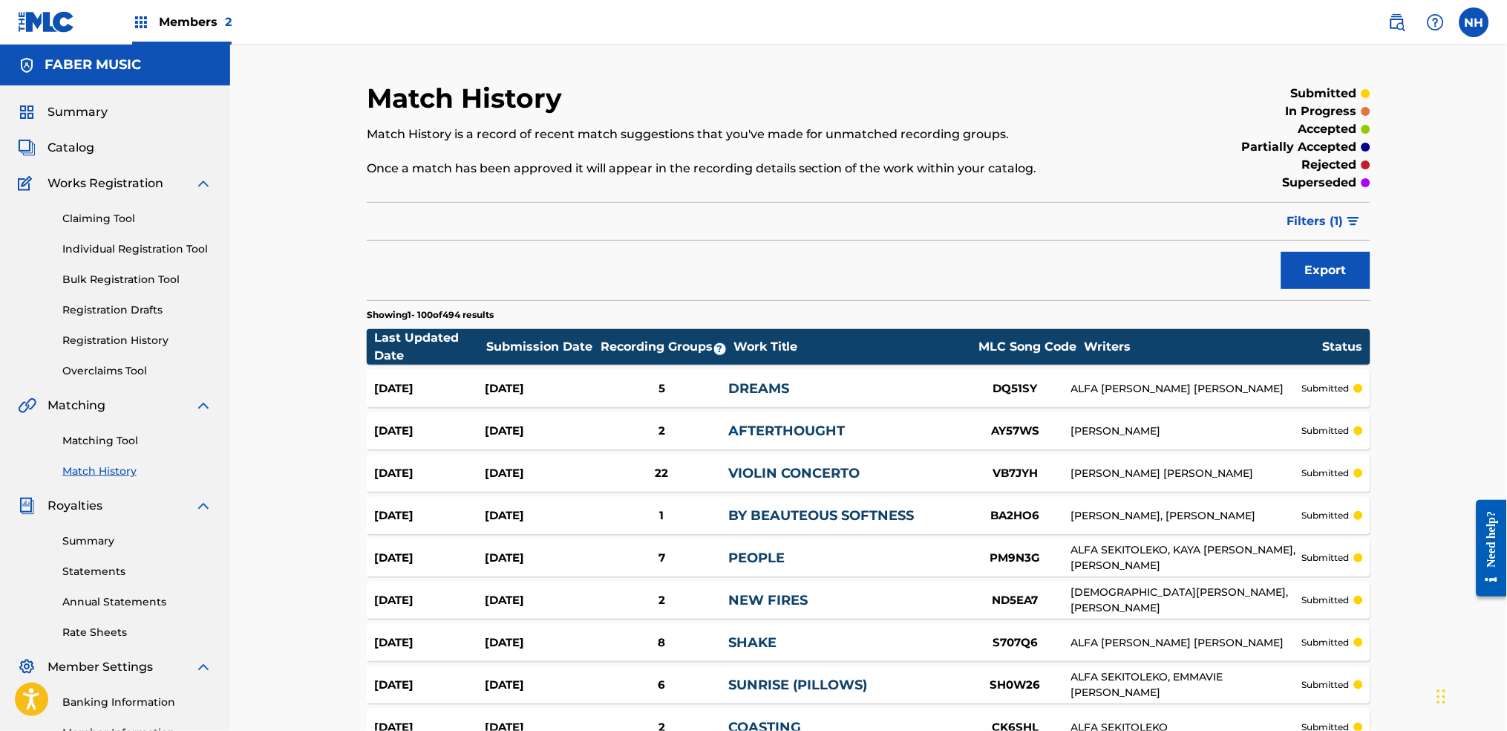
click at [740, 471] on link "VIOLIN CONCERTO" at bounding box center [793, 473] width 131 height 16
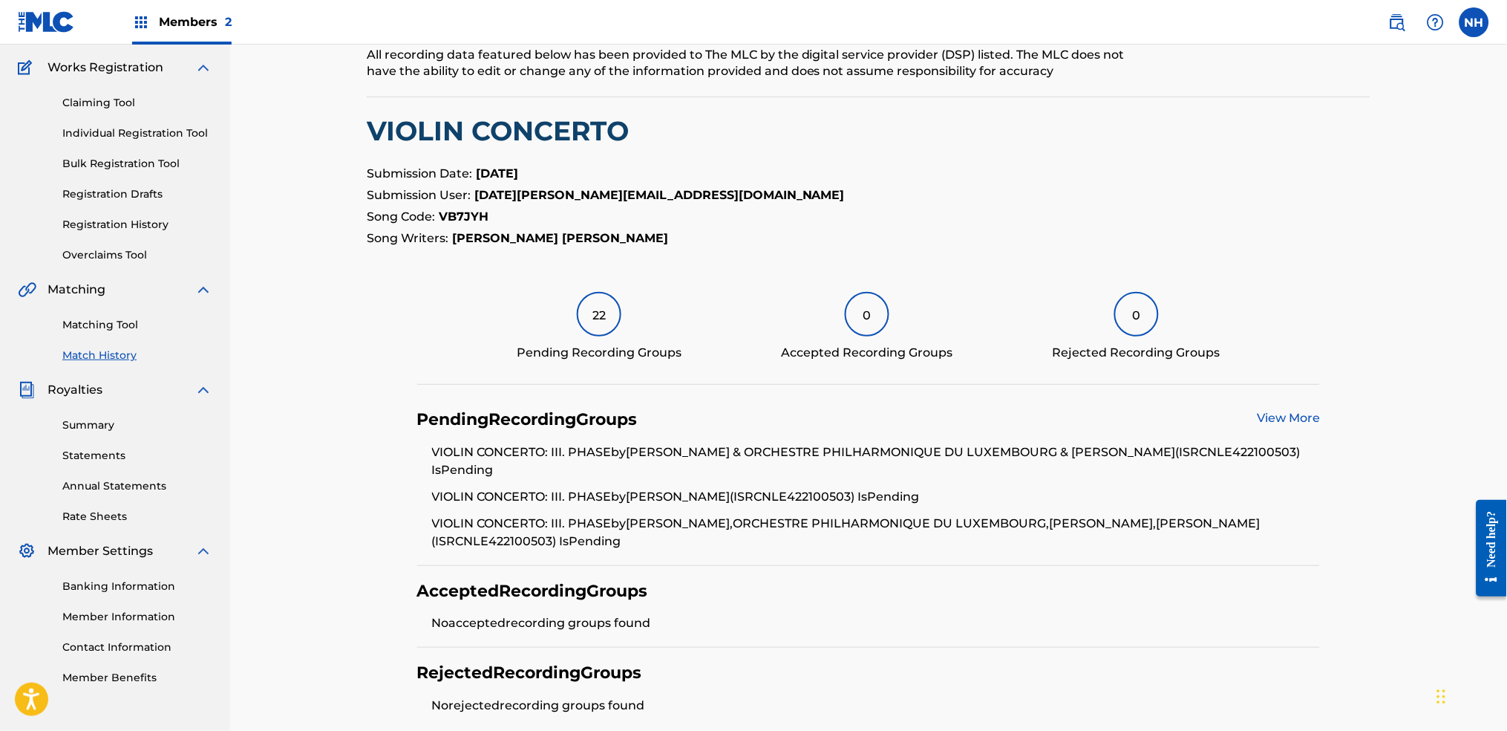
scroll to position [258, 0]
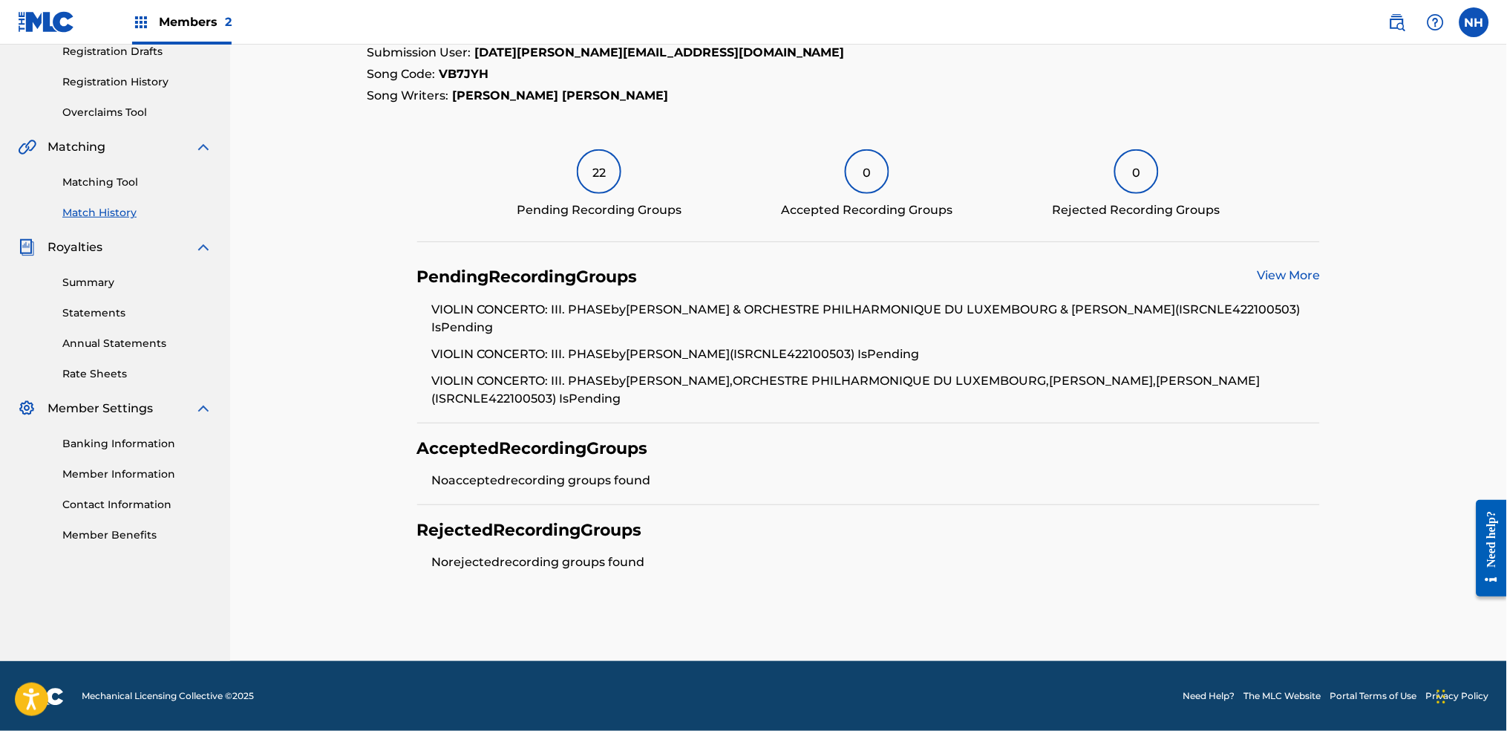
click at [1220, 280] on link "View More" at bounding box center [1288, 275] width 63 height 14
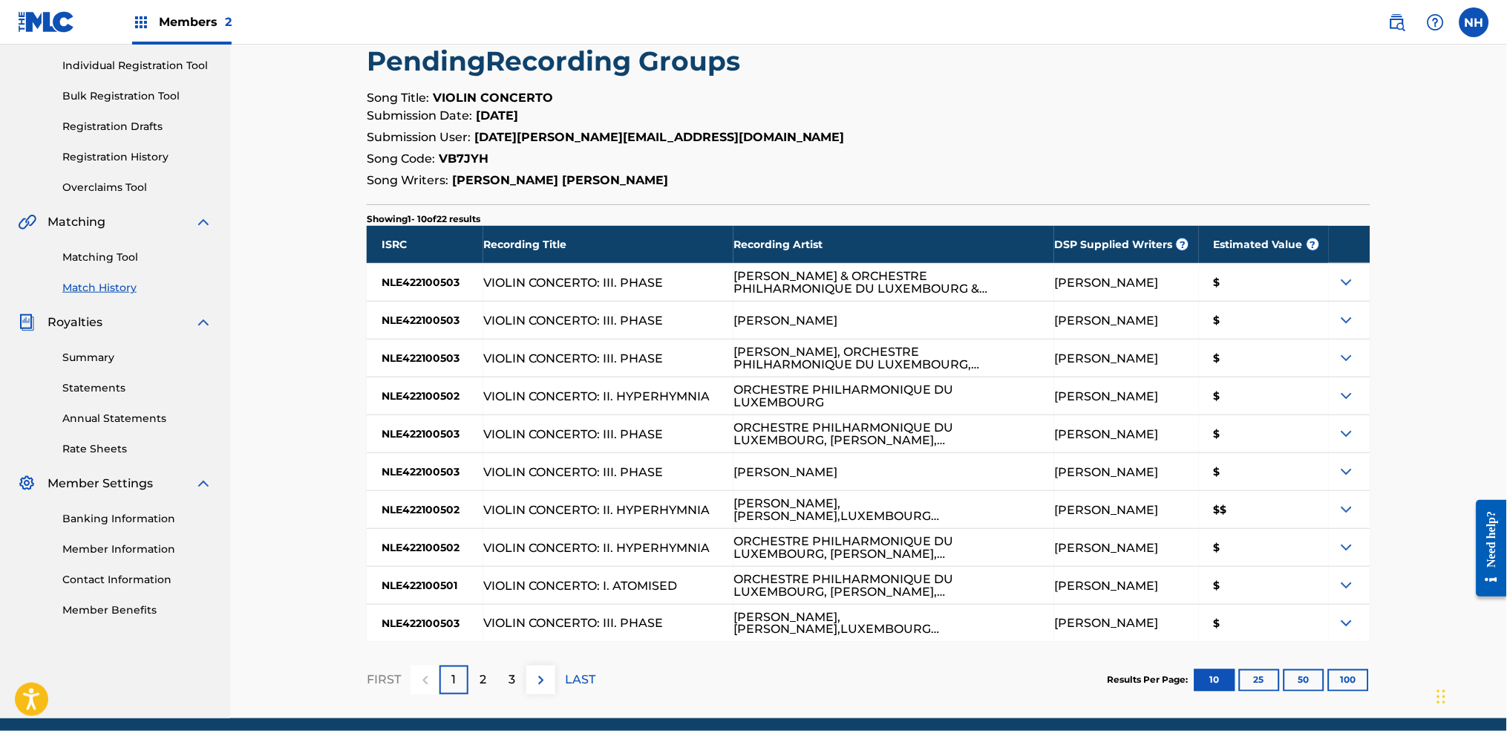
scroll to position [241, 0]
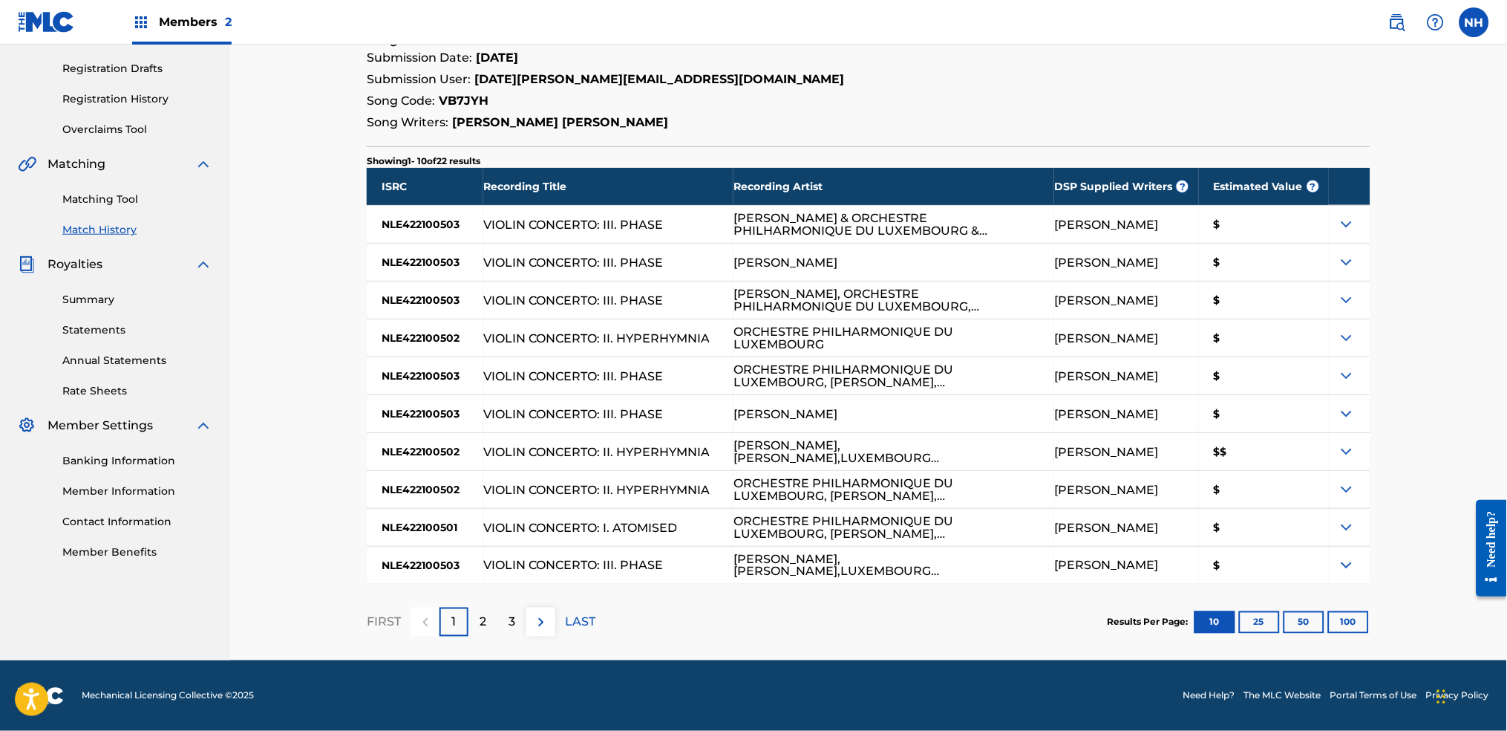
click at [1220, 543] on button "25" at bounding box center [1259, 622] width 41 height 22
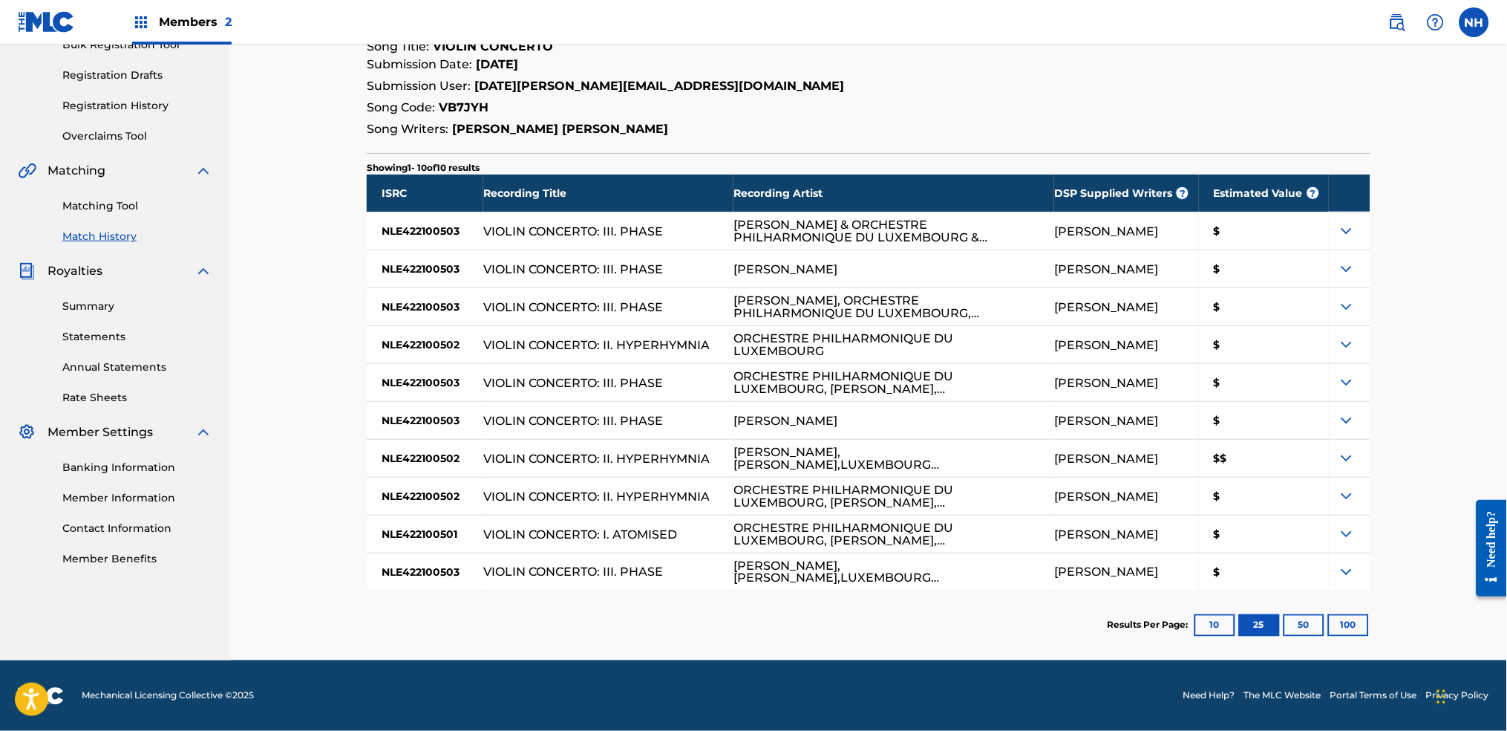
click at [1220, 543] on button "50" at bounding box center [1304, 625] width 41 height 22
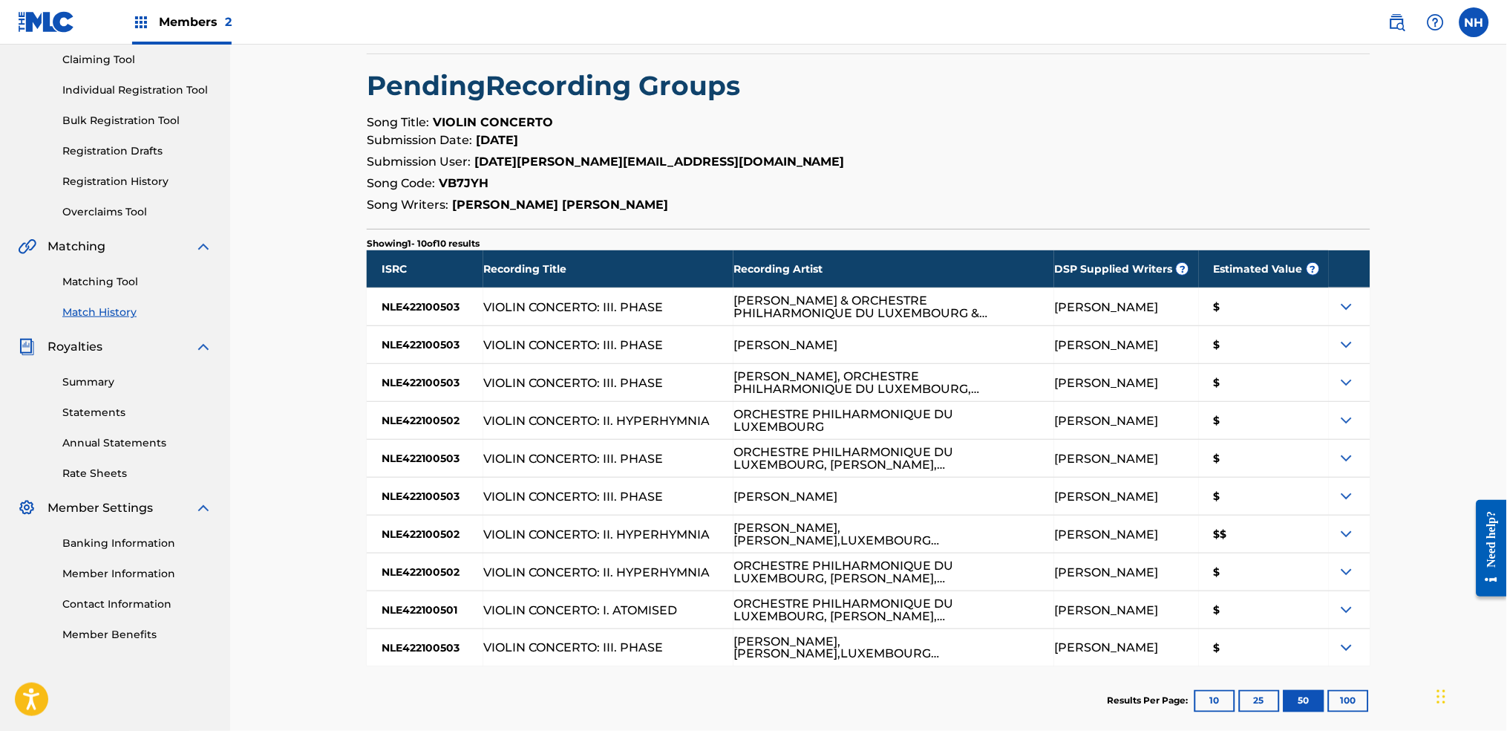
scroll to position [235, 0]
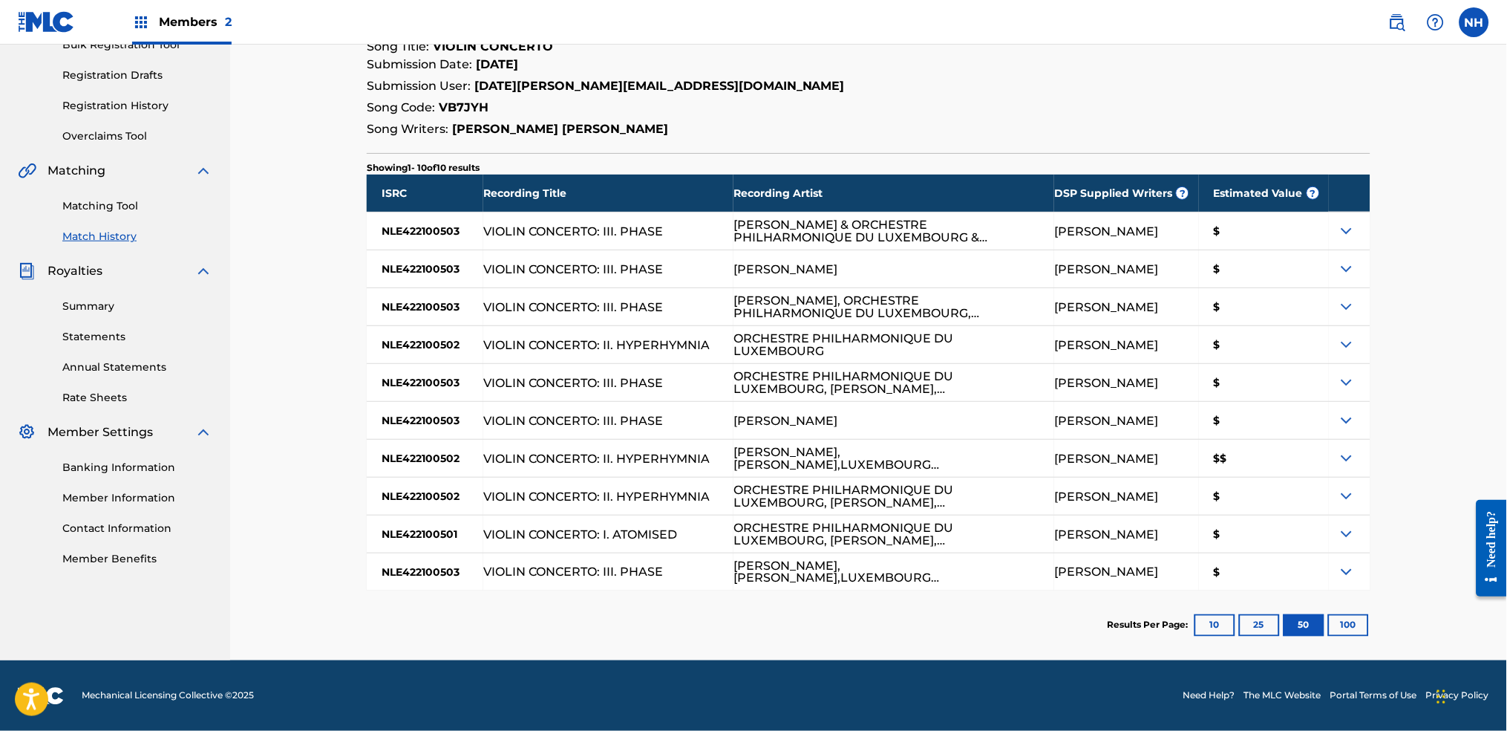
click at [1220, 543] on button "100" at bounding box center [1348, 625] width 41 height 22
click at [20, 2] on link at bounding box center [46, 22] width 57 height 44
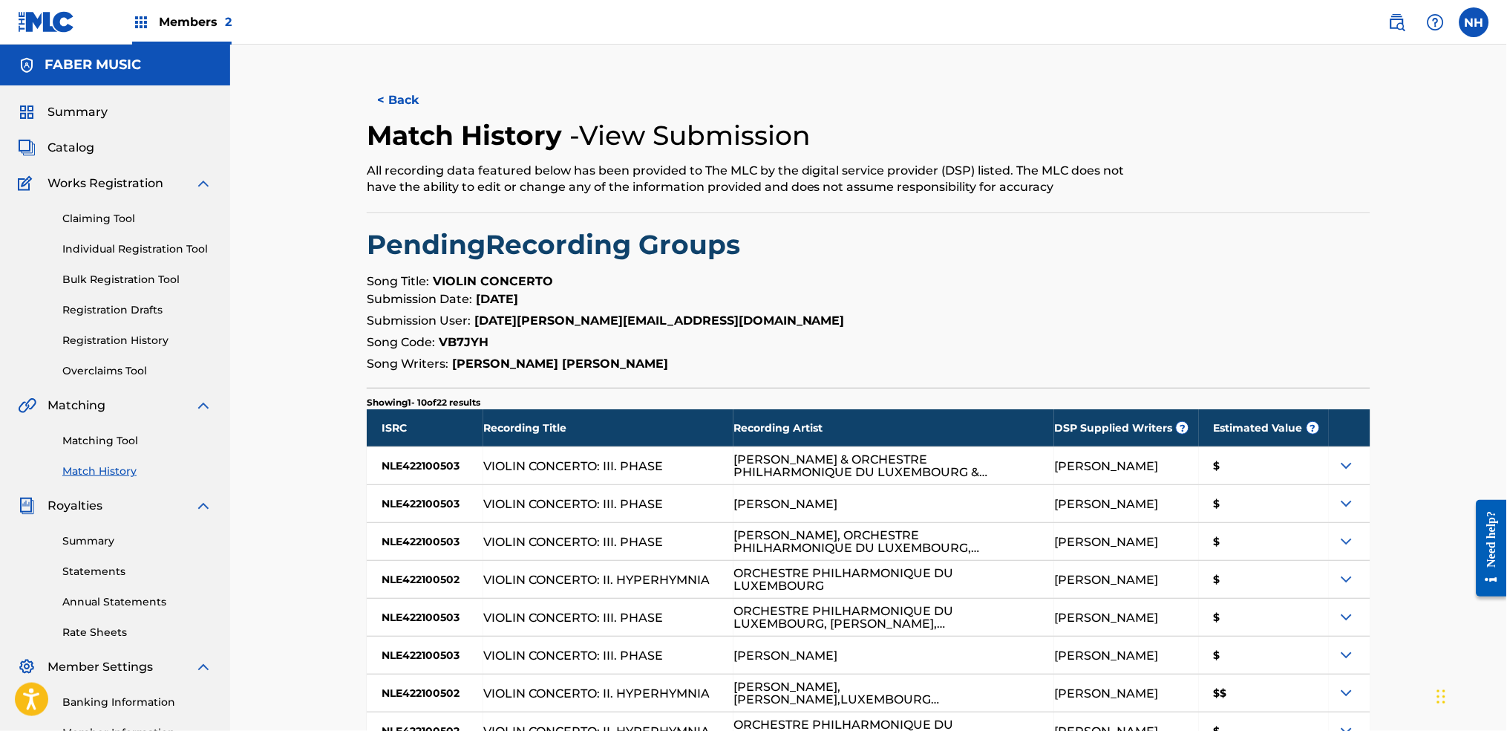
click at [135, 447] on link "Matching Tool" at bounding box center [137, 441] width 150 height 16
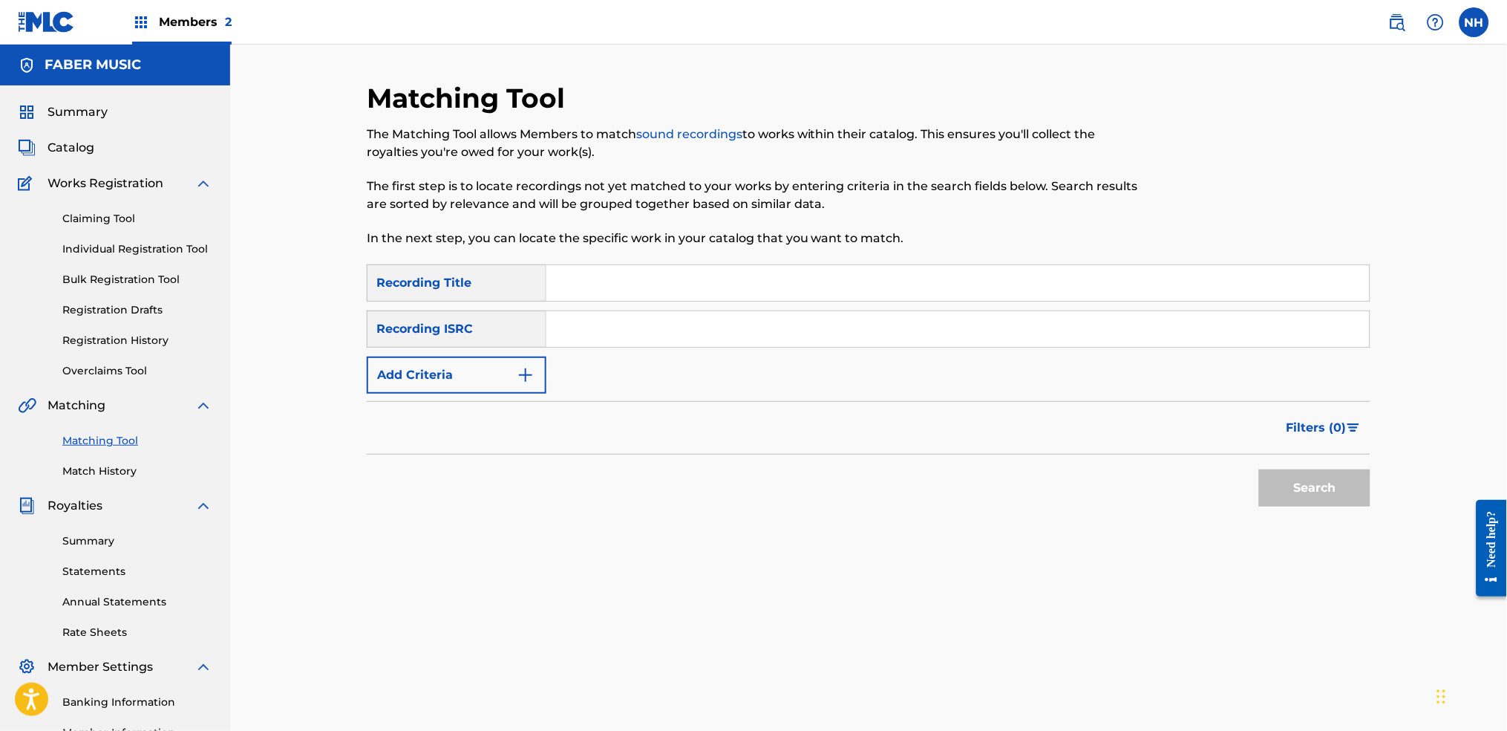
click at [419, 380] on button "Add Criteria" at bounding box center [457, 374] width 180 height 37
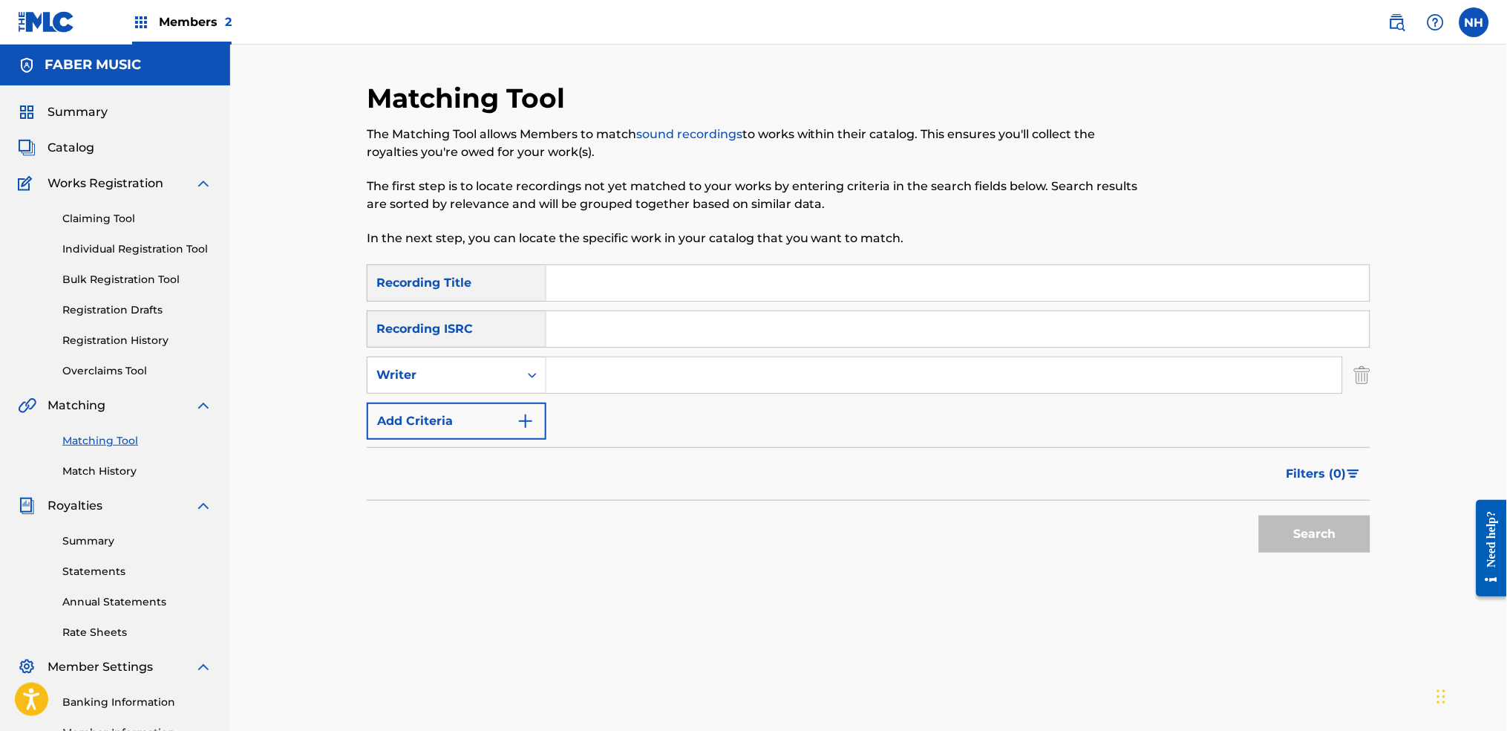
click at [460, 414] on button "Add Criteria" at bounding box center [457, 420] width 180 height 37
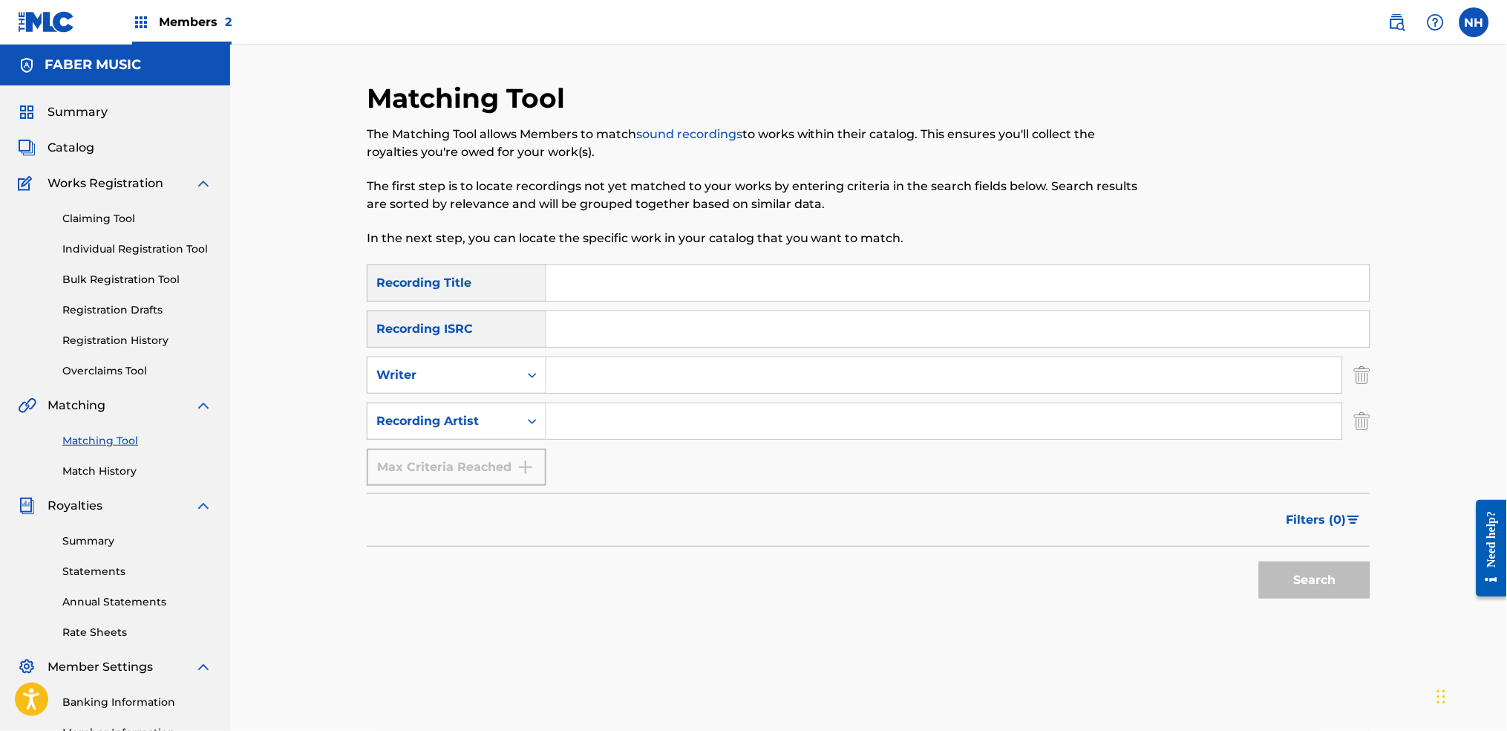
click at [405, 199] on p "The first step is to locate recordings not yet matched to your works by enterin…" at bounding box center [753, 195] width 773 height 36
click at [638, 276] on input "Search Form" at bounding box center [957, 283] width 823 height 36
paste input "HOPEFUL"
type input "HOPEFUL"
click at [564, 404] on input "Search Form" at bounding box center [944, 421] width 796 height 36
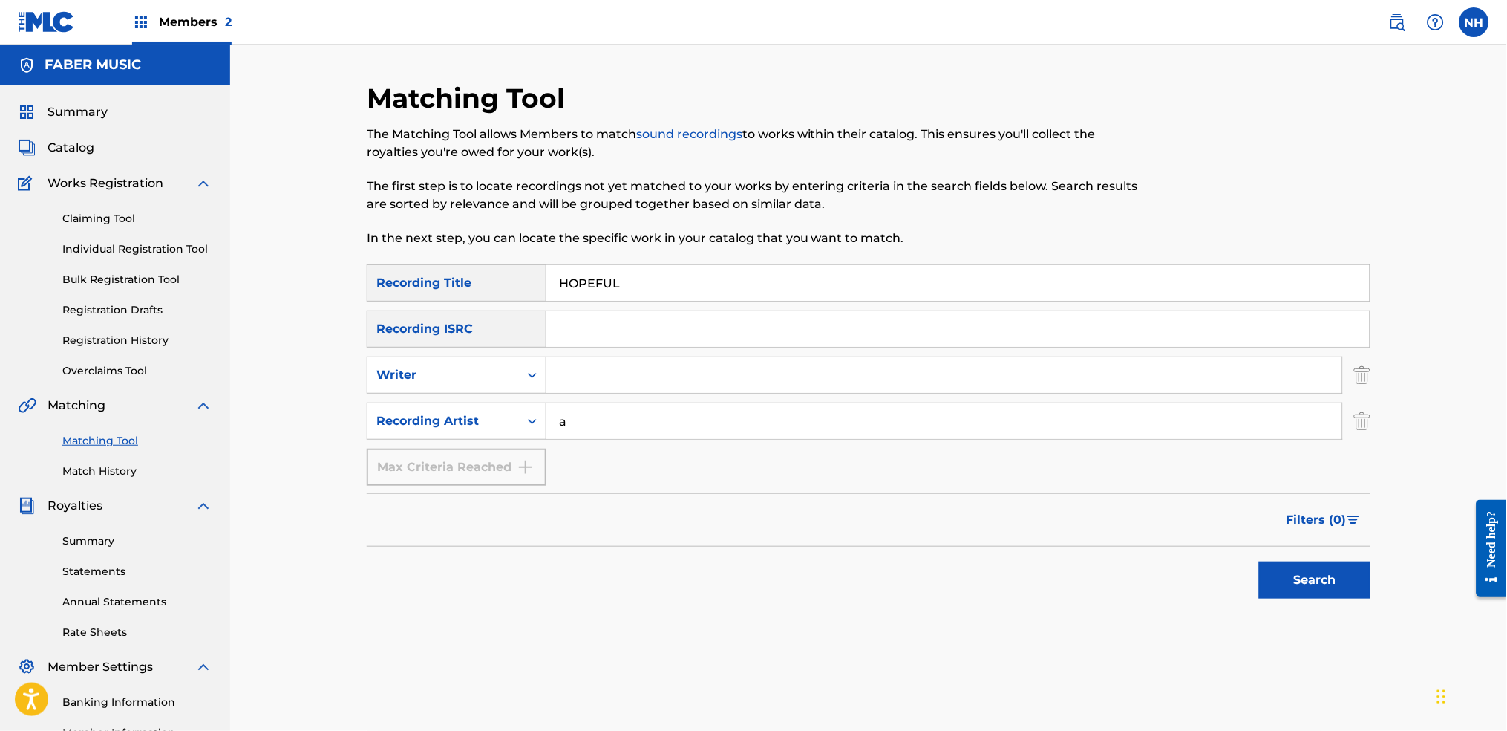
type input "alfa mist"
click at [1220, 543] on div "Matching Tool The Matching Tool allows Members to match sound recordings to wor…" at bounding box center [869, 450] width 1004 height 737
click at [1220, 543] on button "Search" at bounding box center [1314, 579] width 111 height 37
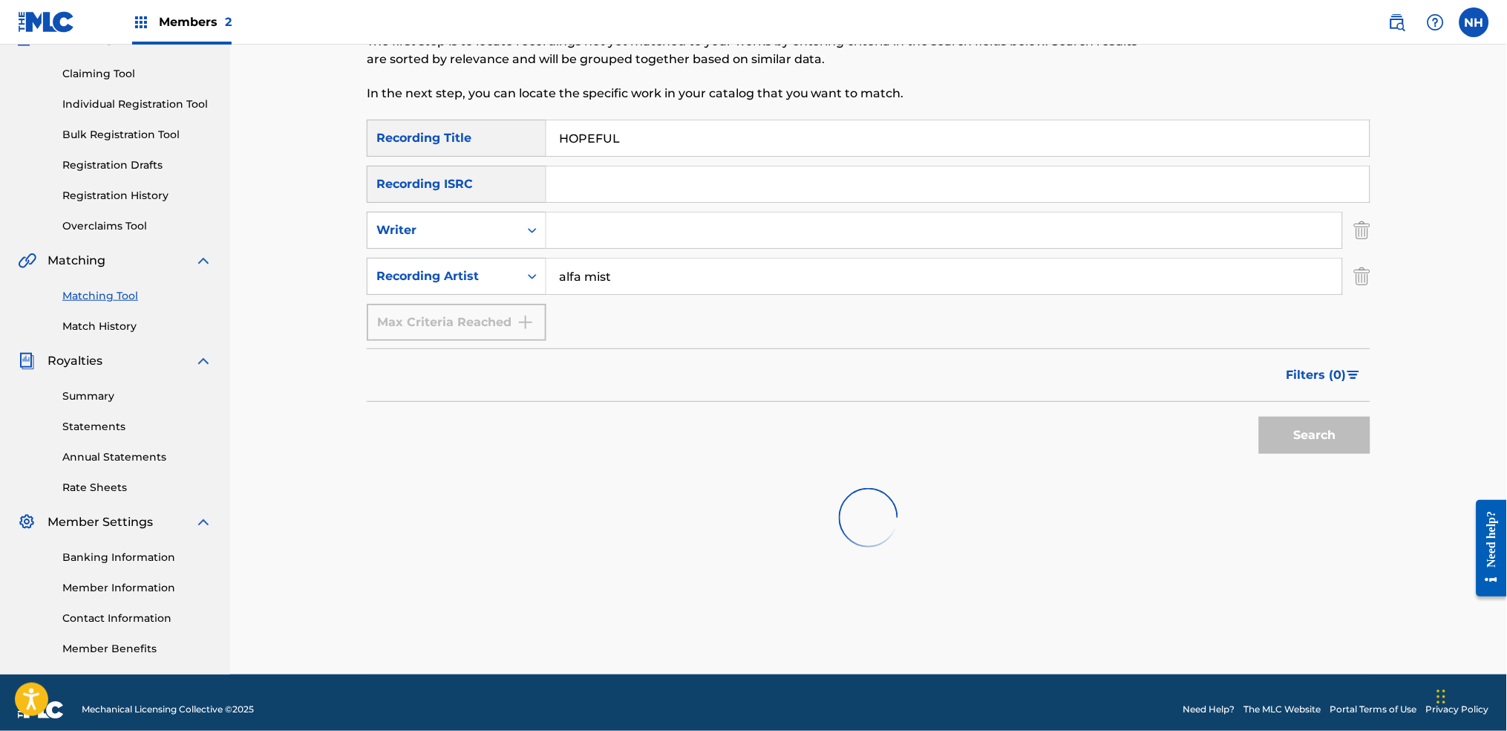
scroll to position [159, 0]
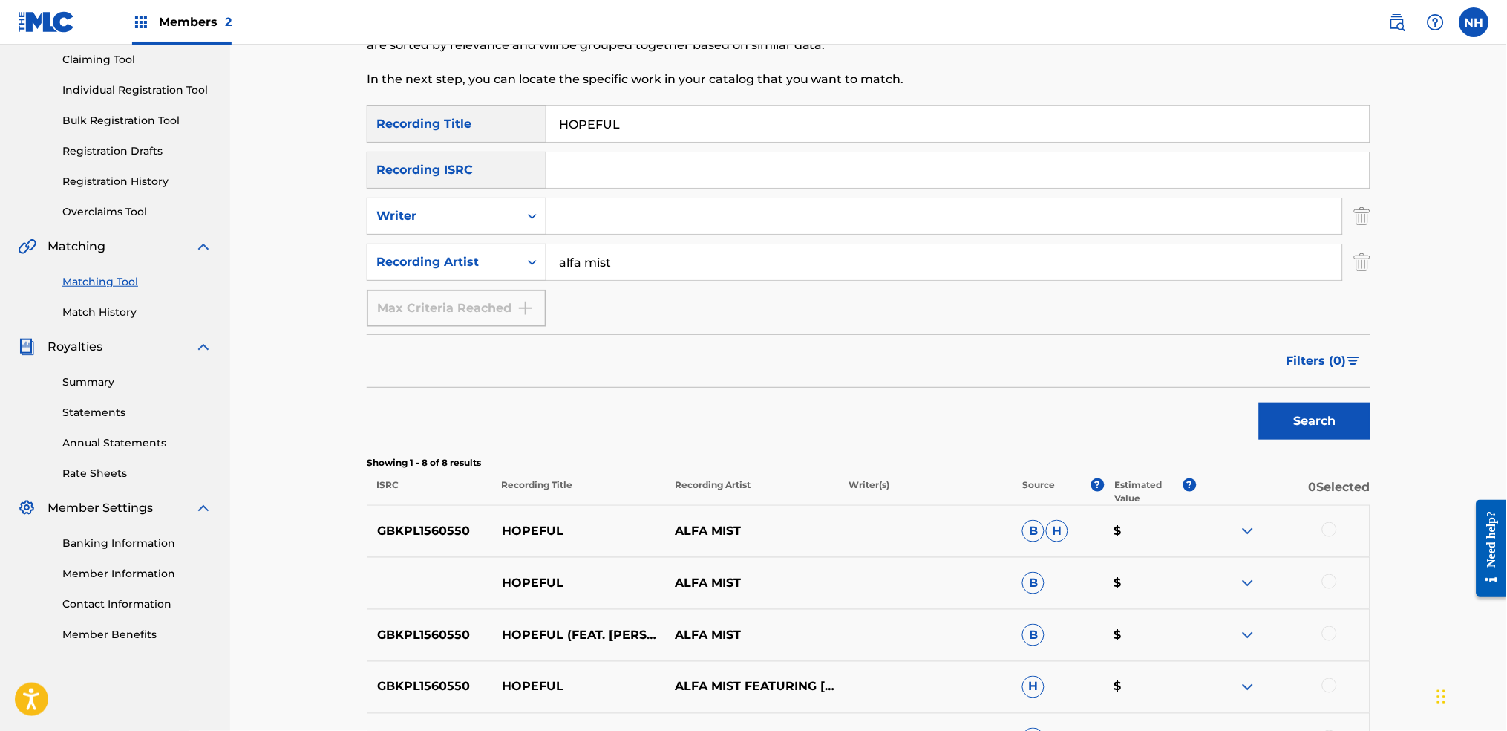
click at [1220, 523] on div at bounding box center [1283, 531] width 174 height 18
click at [1220, 543] on div "GBKPL1560550 HOPEFUL ALFA MIST B H $" at bounding box center [869, 531] width 1004 height 52
click at [1220, 534] on div at bounding box center [1329, 529] width 15 height 15
click at [1220, 543] on div at bounding box center [1329, 581] width 15 height 15
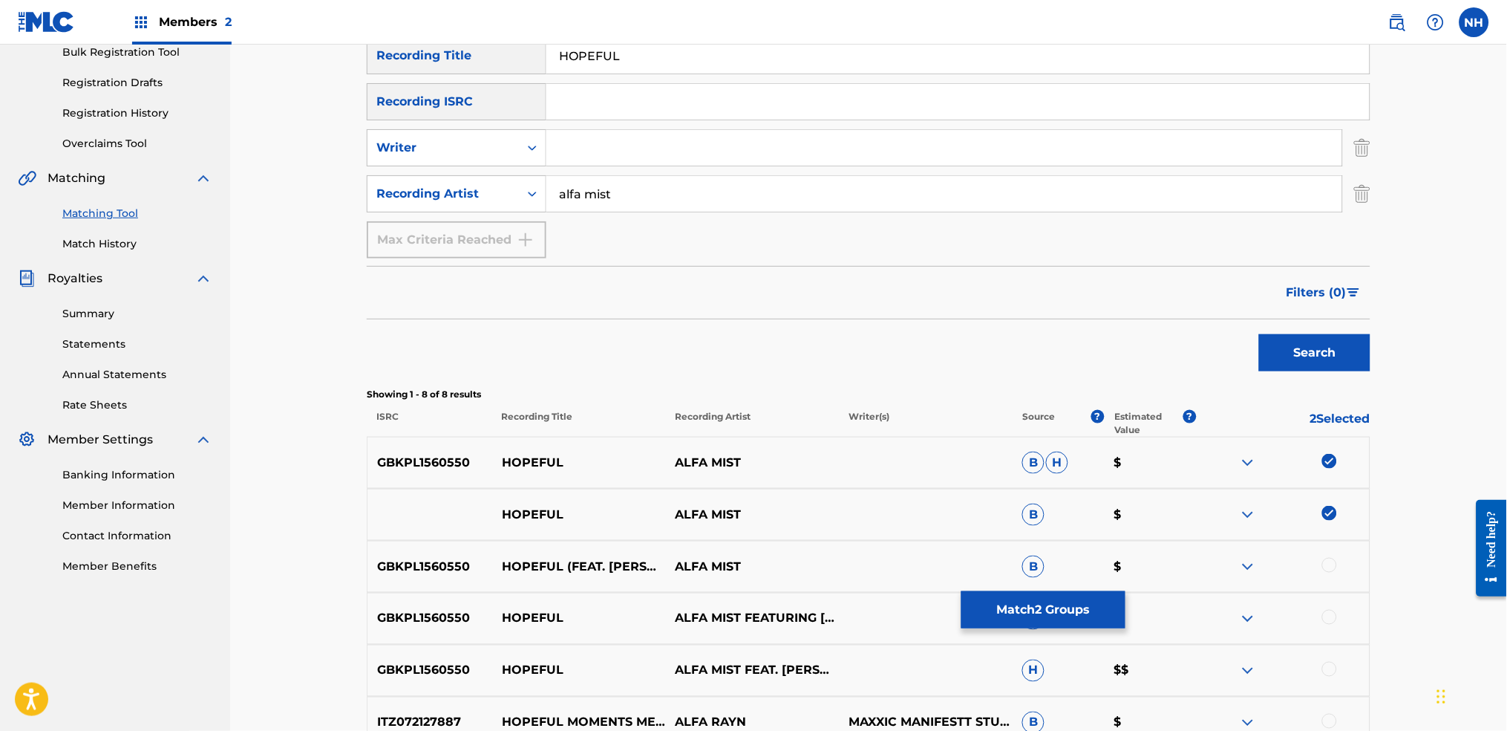
scroll to position [258, 0]
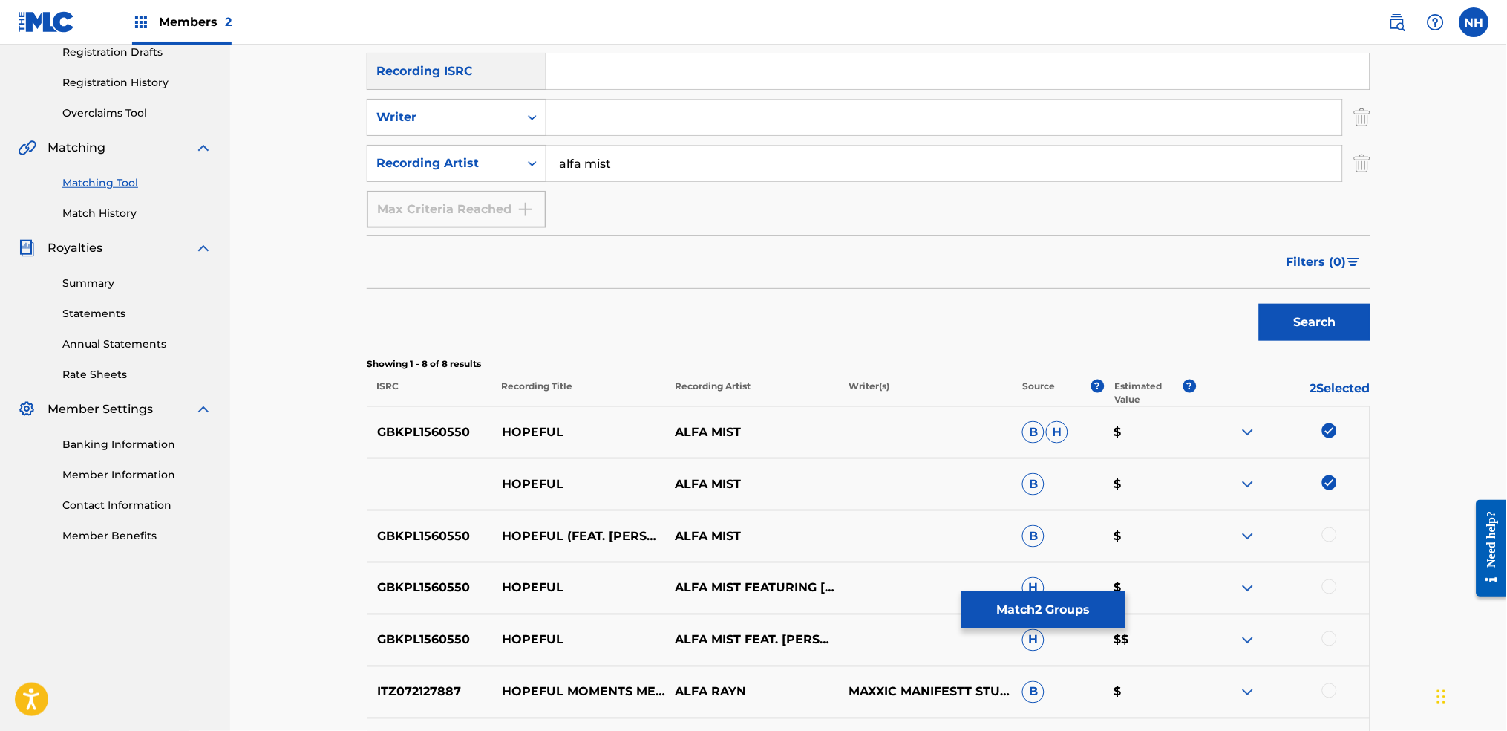
click at [1220, 543] on div "GBKPL1560550 HOPEFUL (FEAT. JORDAN RAKEI) ALFA MIST B $" at bounding box center [869, 536] width 1004 height 52
click at [1220, 537] on div at bounding box center [1329, 534] width 15 height 15
click at [1220, 543] on div "GBKPL1560550 HOPEFUL ALFA MIST FEATURING JORDAN RAKEI H $" at bounding box center [869, 588] width 1004 height 52
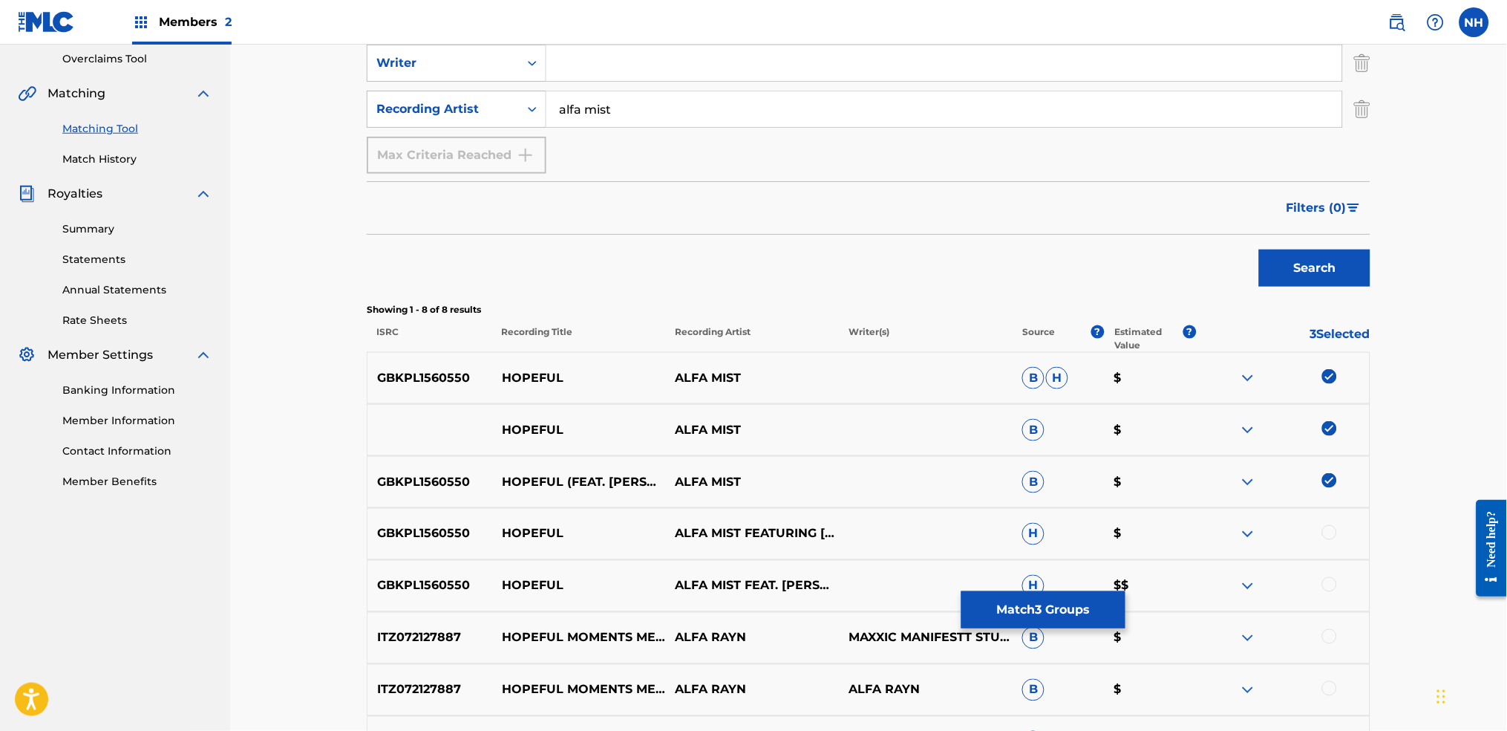
scroll to position [357, 0]
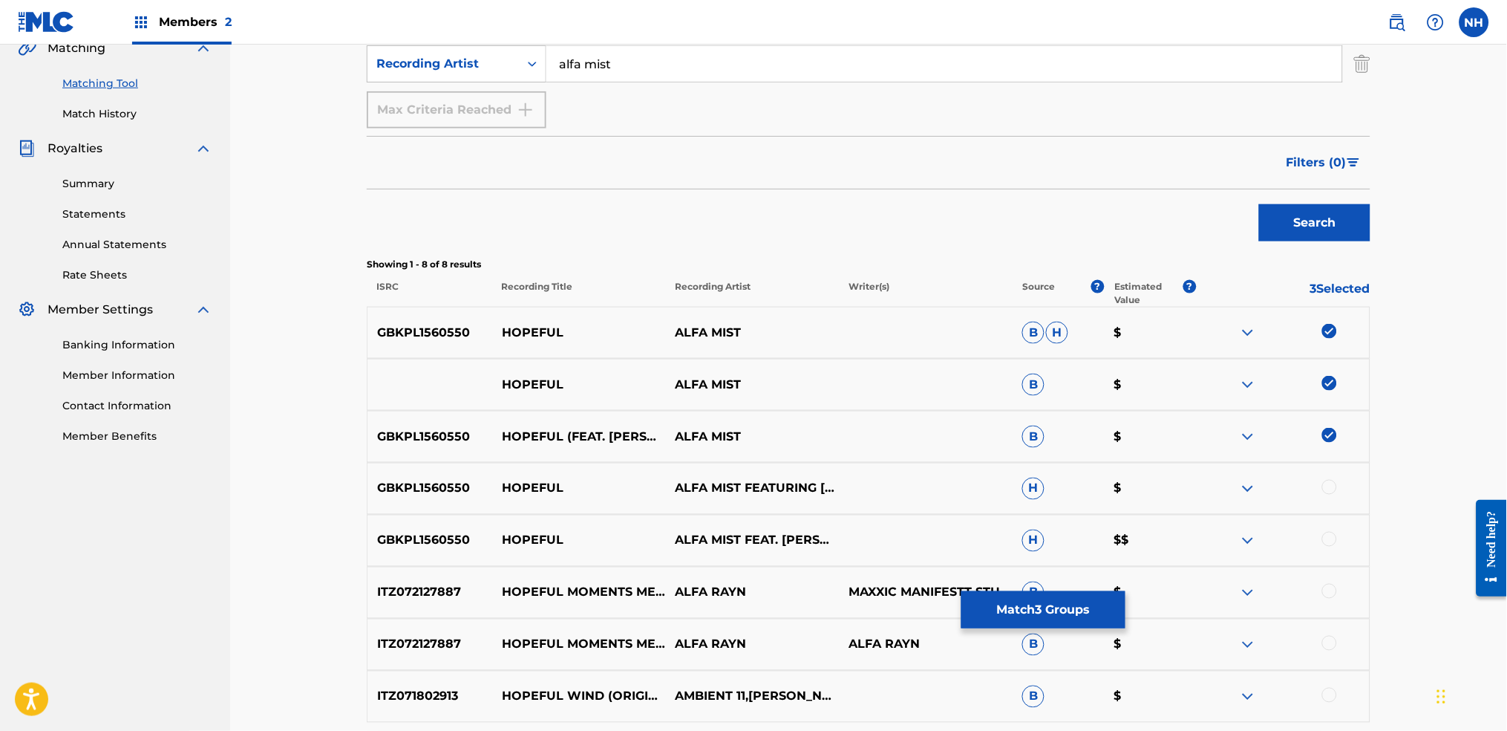
click at [1220, 503] on div "GBKPL1560550 HOPEFUL ALFA MIST FEATURING JORDAN RAKEI H $" at bounding box center [869, 489] width 1004 height 52
click at [1220, 494] on div at bounding box center [1283, 489] width 174 height 18
click at [1220, 482] on div at bounding box center [1329, 487] width 15 height 15
click at [1220, 512] on div "GBKPL1560550 HOPEFUL ALFA MIST FEATURING JORDAN RAKEI H $" at bounding box center [869, 489] width 1004 height 52
click at [1220, 534] on div at bounding box center [1329, 539] width 15 height 15
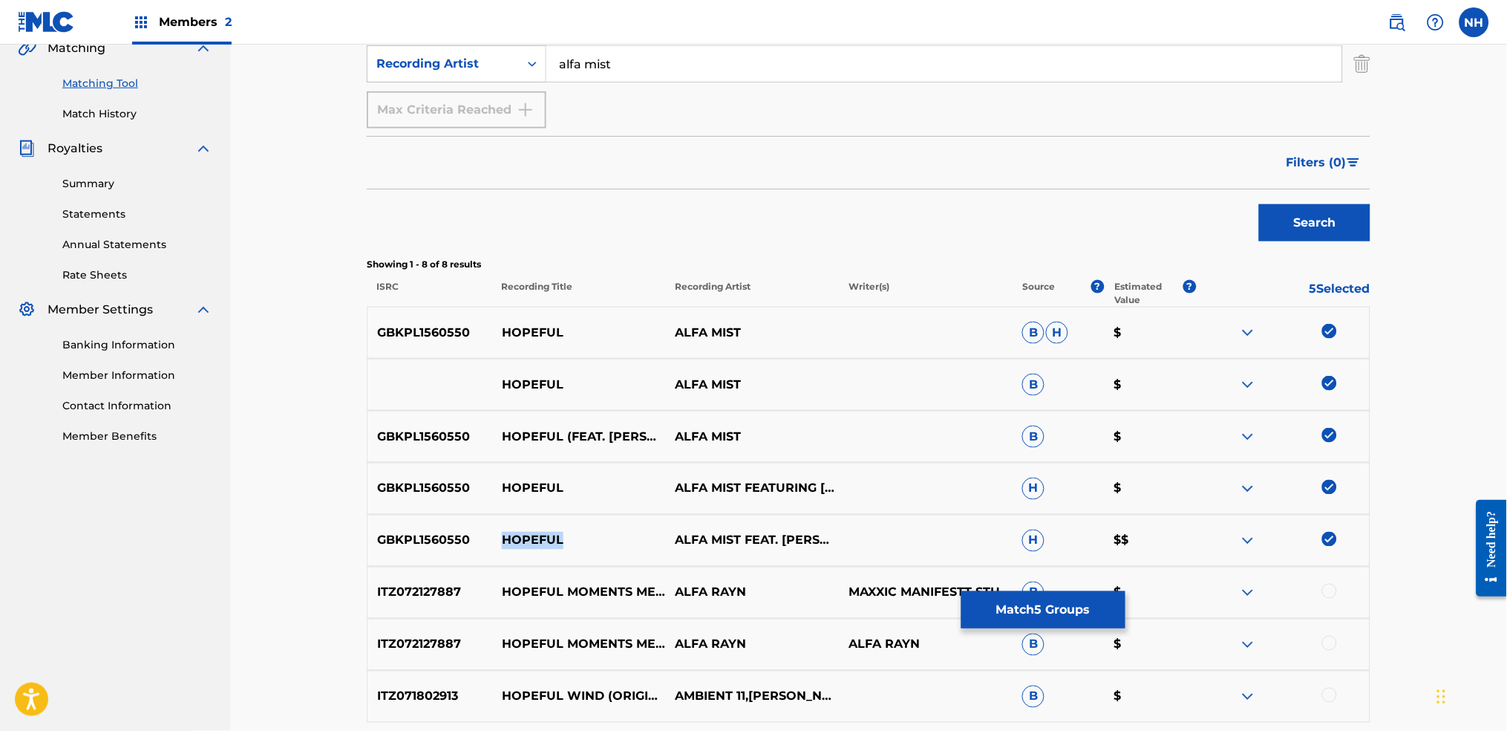
drag, startPoint x: 584, startPoint y: 531, endPoint x: 501, endPoint y: 533, distance: 82.4
click at [501, 533] on p "HOPEFUL" at bounding box center [579, 541] width 174 height 18
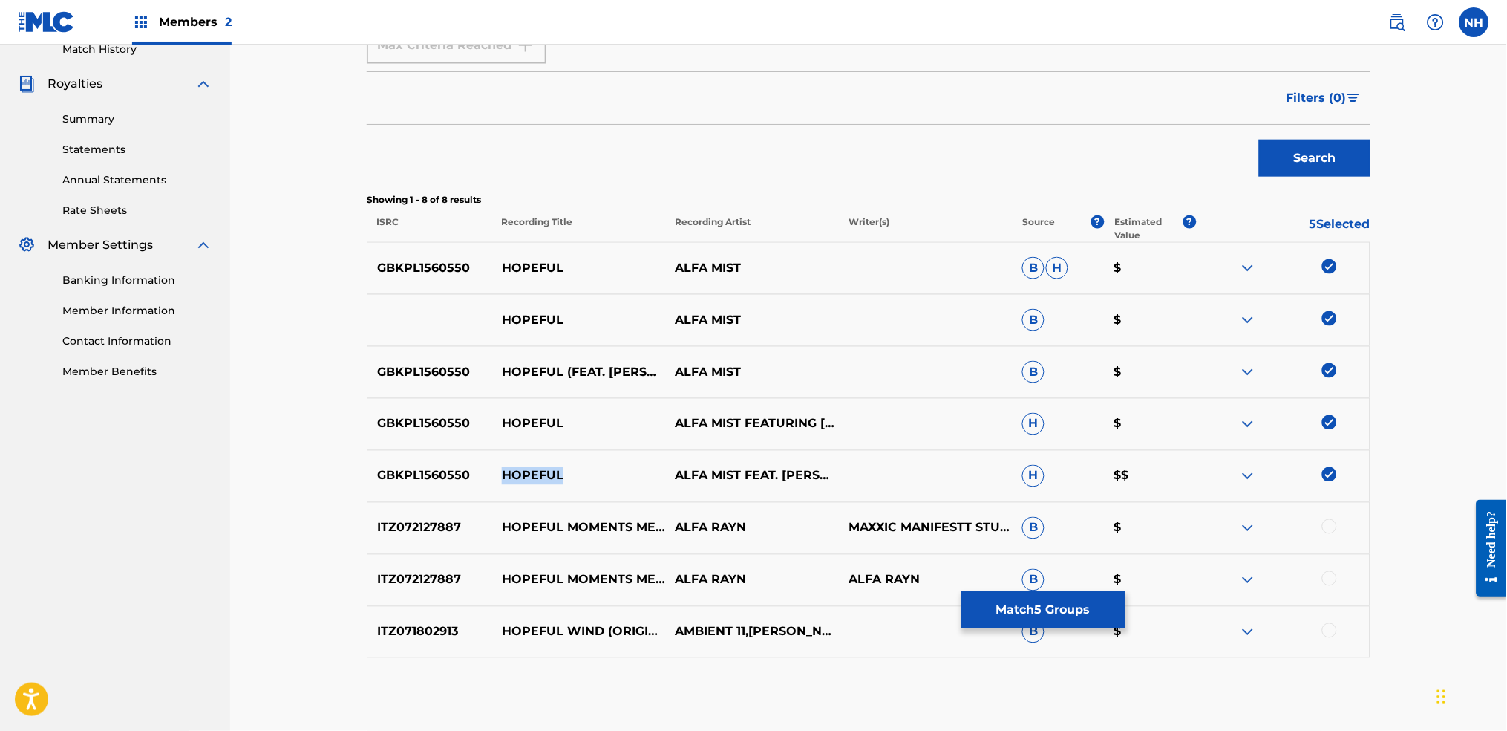
scroll to position [456, 0]
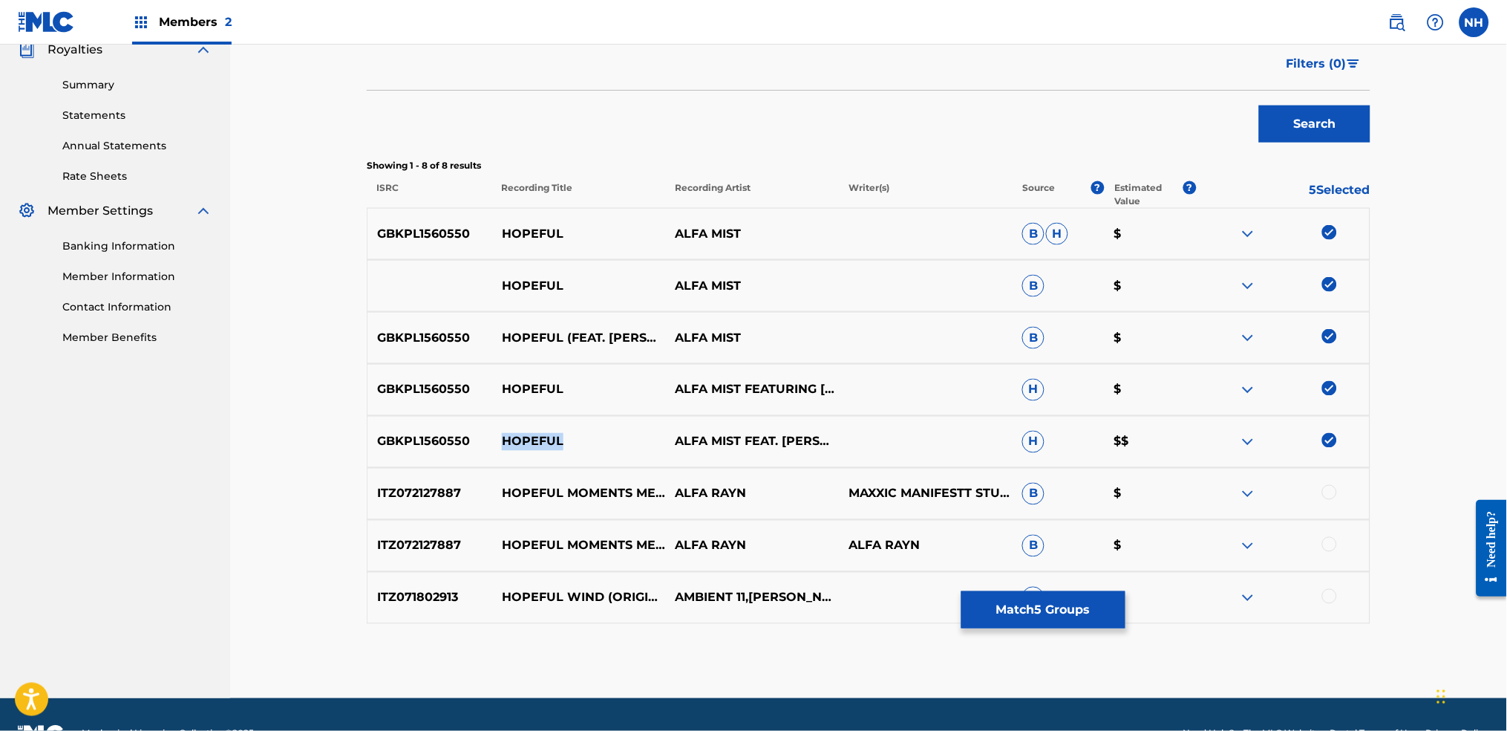
click at [1102, 543] on button "Match 5 Groups" at bounding box center [1043, 609] width 164 height 37
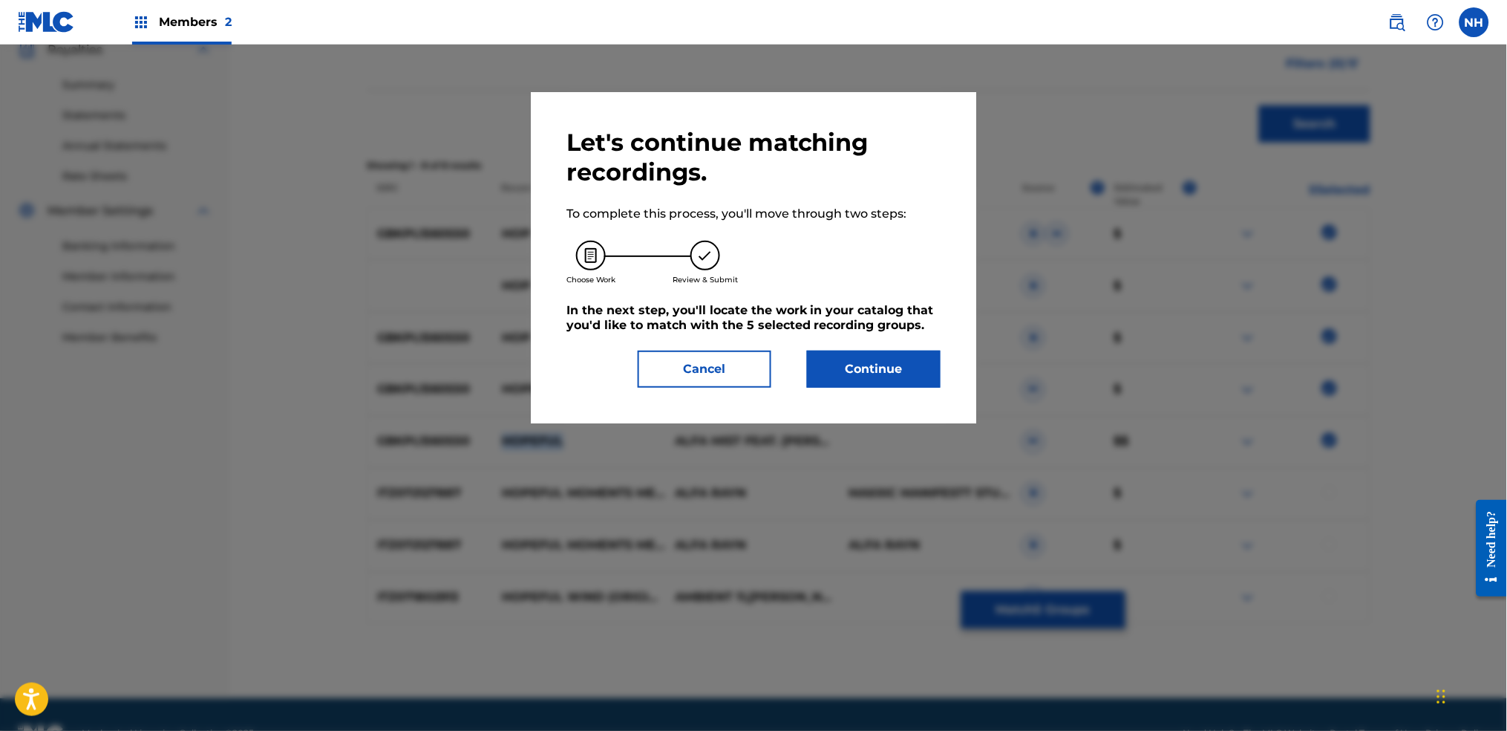
click at [866, 364] on button "Continue" at bounding box center [874, 368] width 134 height 37
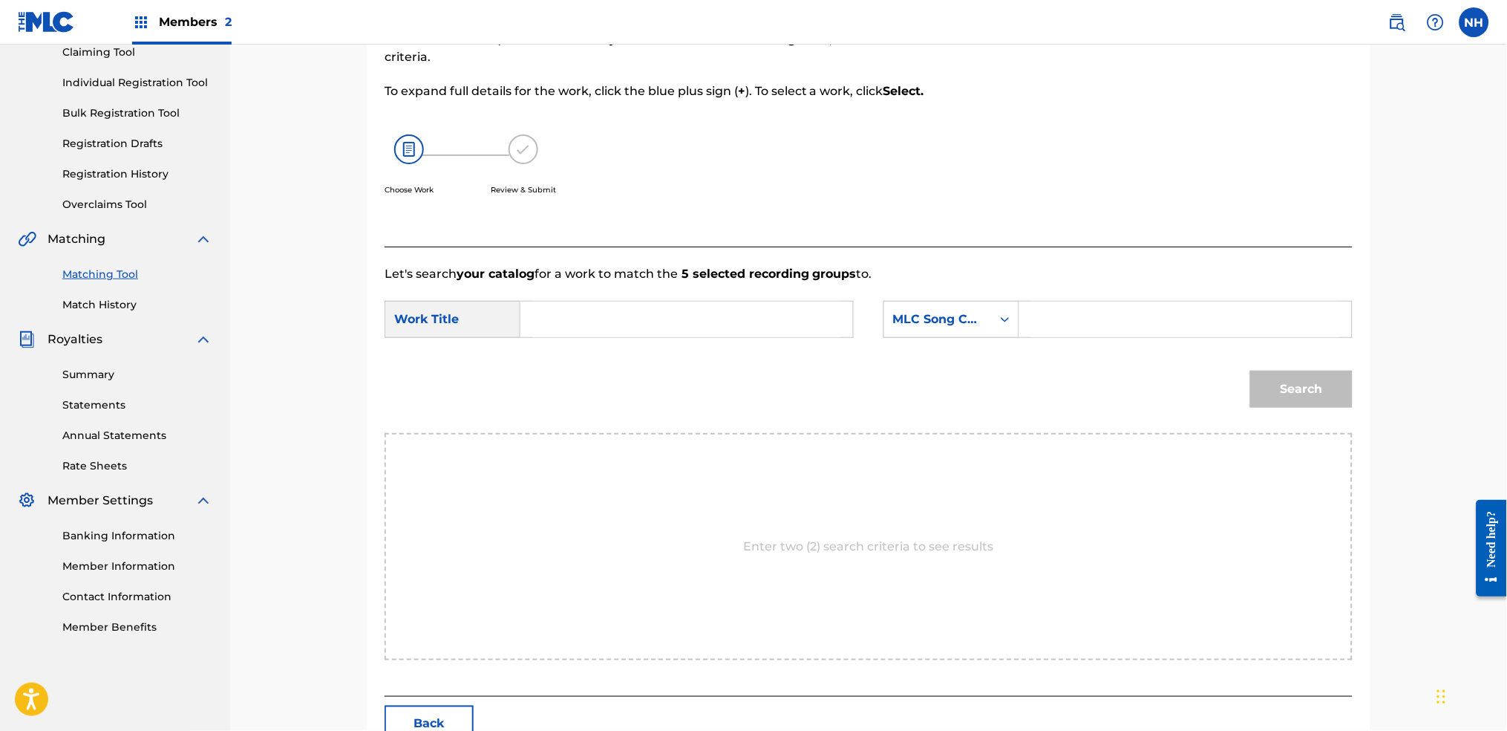
scroll to position [60, 0]
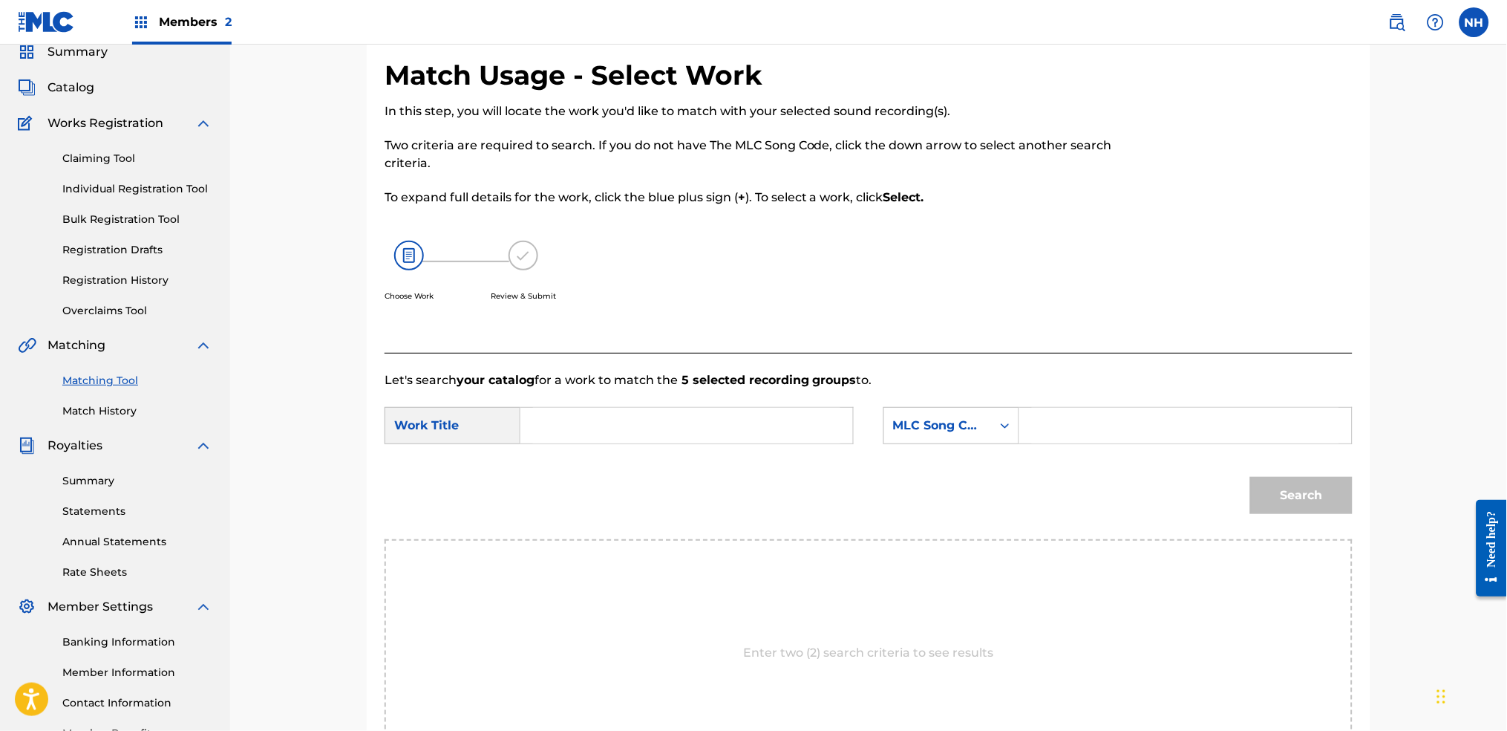
click at [745, 422] on input "Search Form" at bounding box center [686, 426] width 307 height 36
paste input "HOPEFUL"
type input "HOPEFUL"
click at [952, 423] on div "MLC Song Code" at bounding box center [938, 426] width 90 height 18
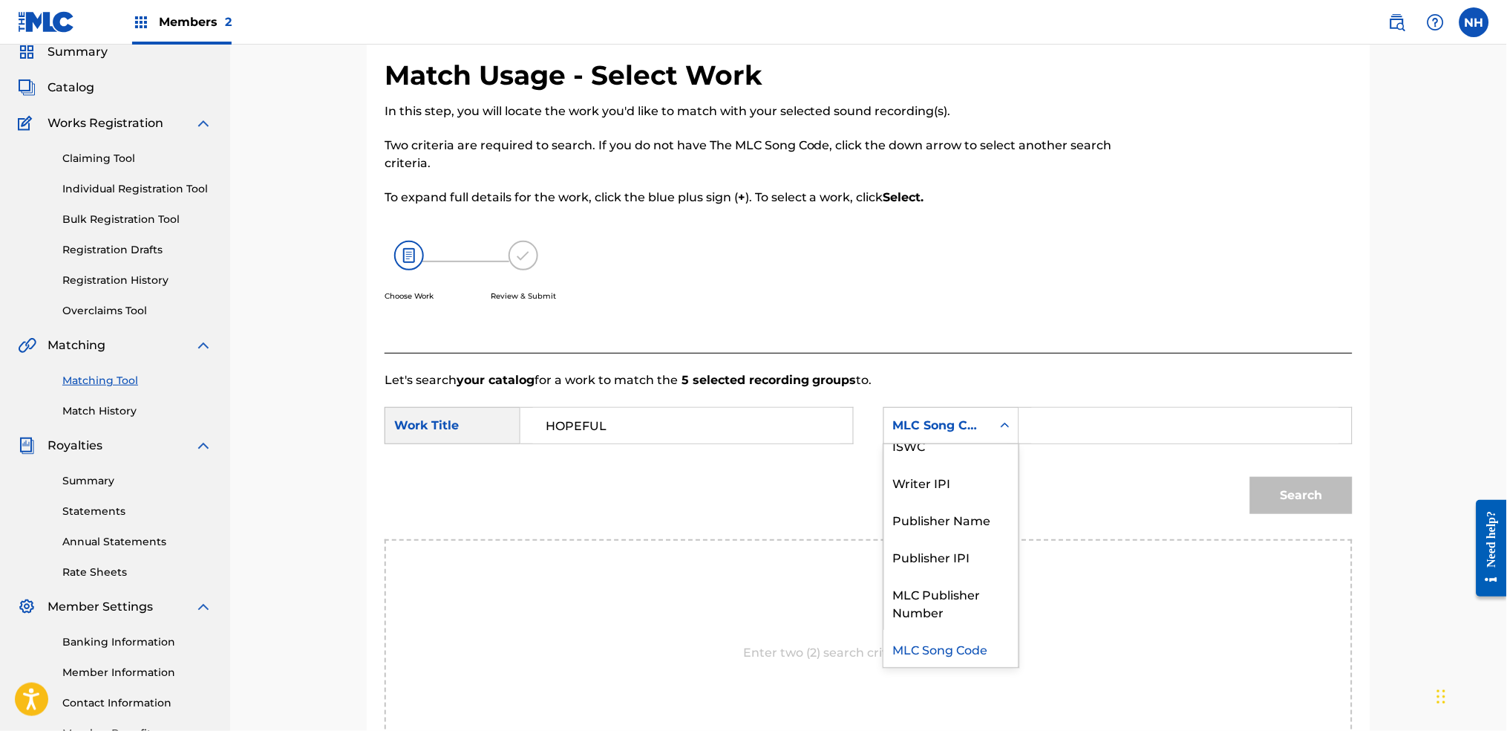
click at [1089, 445] on div "SearchWithCriteria6344e5d8-ca65-4409-b8fc-ab4314757302 Work Title HOPEFUL Searc…" at bounding box center [869, 430] width 968 height 46
drag, startPoint x: 1089, startPoint y: 438, endPoint x: 1062, endPoint y: 437, distance: 27.5
click at [1089, 438] on input "Search Form" at bounding box center [1185, 426] width 307 height 36
drag, startPoint x: 913, startPoint y: 428, endPoint x: 912, endPoint y: 436, distance: 7.5
click at [913, 428] on div "MLC Song Code" at bounding box center [938, 426] width 90 height 18
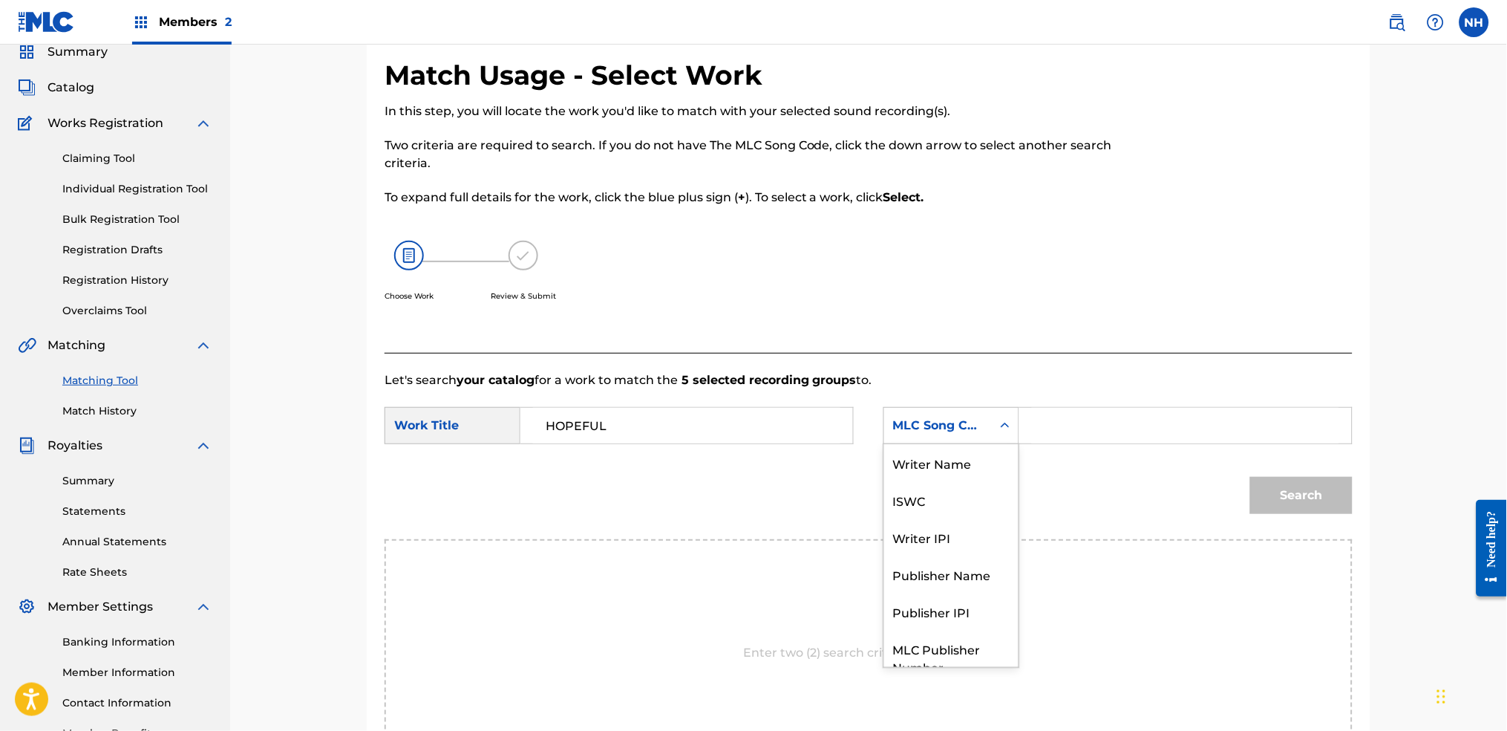
scroll to position [0, 0]
click at [941, 448] on div "Writer Name" at bounding box center [951, 462] width 134 height 37
click at [1084, 430] on input "Search Form" at bounding box center [1185, 426] width 307 height 36
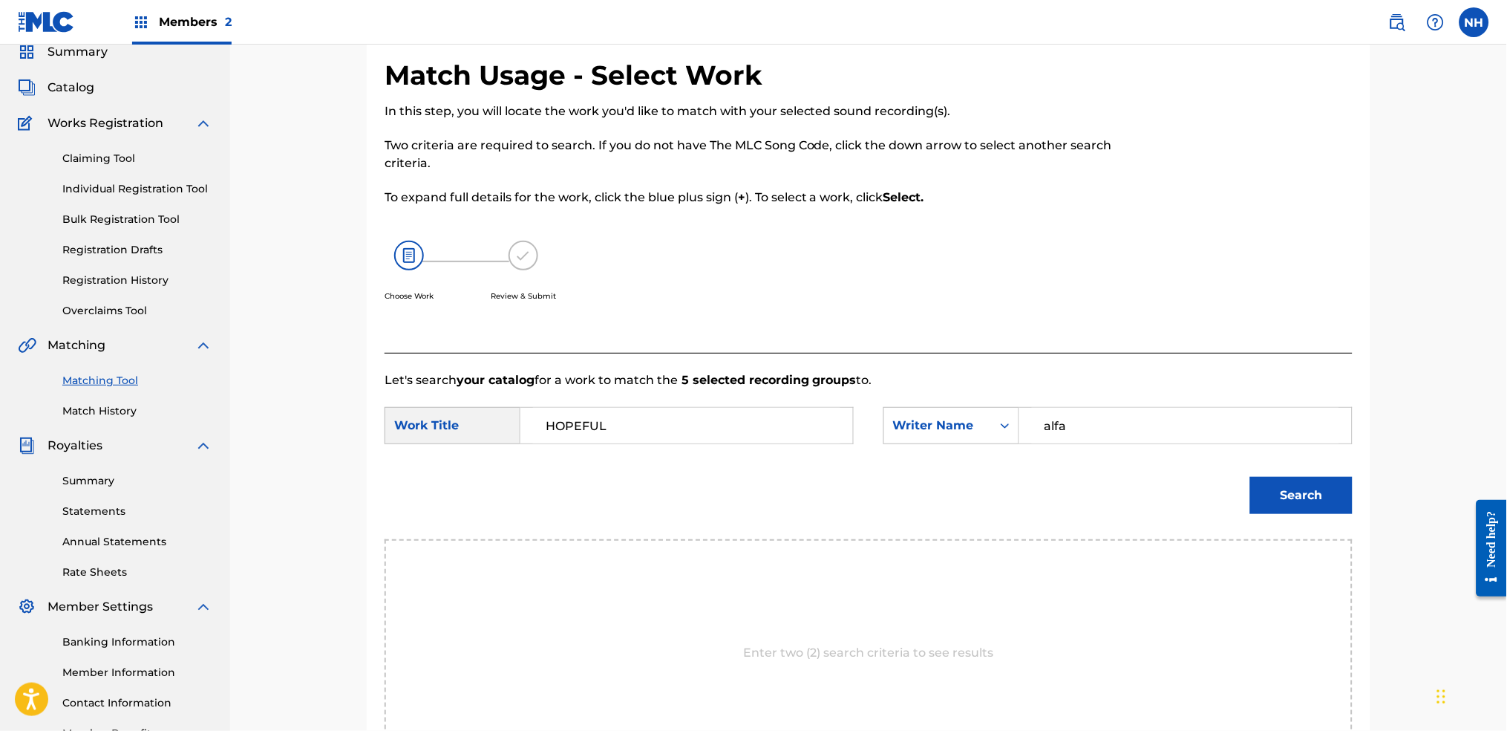
type input "alfa"
click at [1220, 493] on button "Search" at bounding box center [1301, 495] width 102 height 37
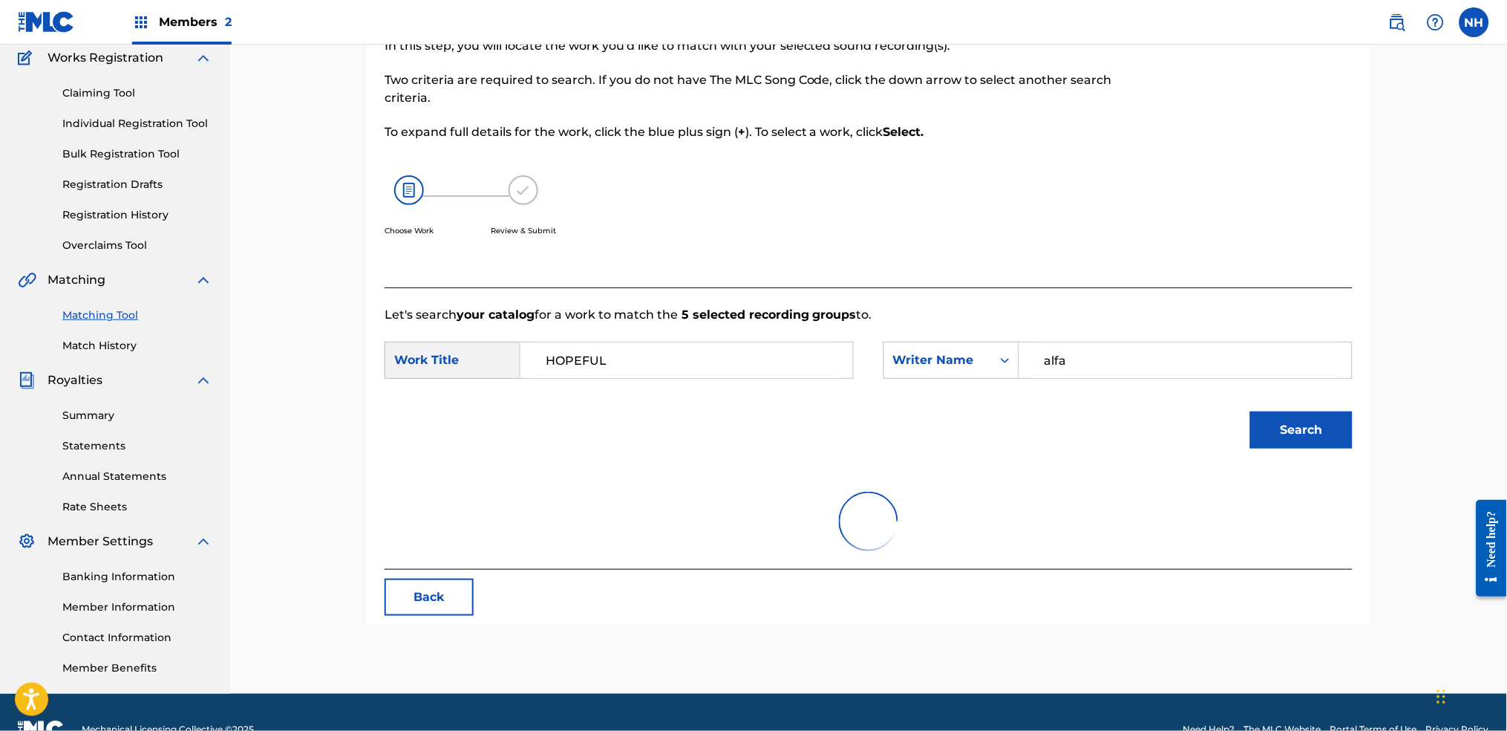
scroll to position [159, 0]
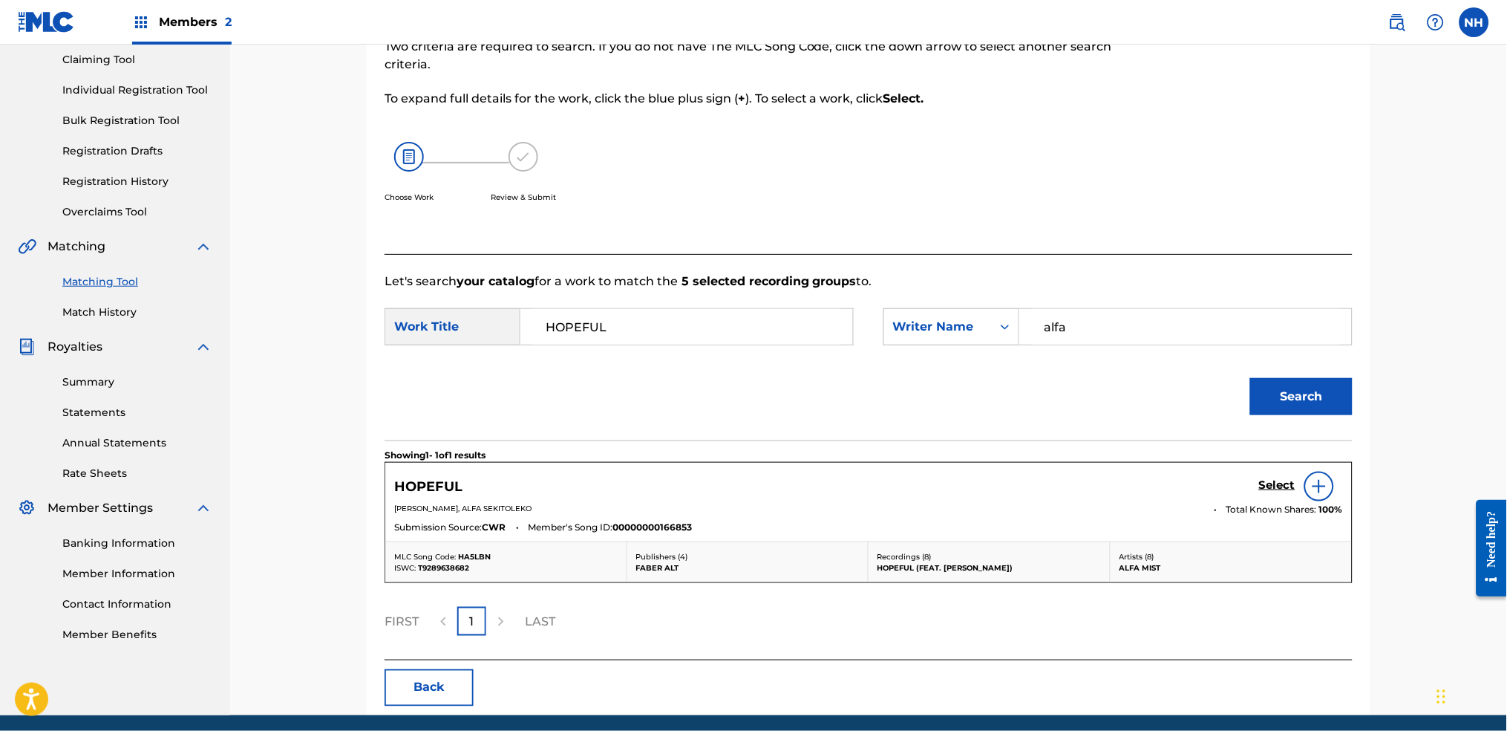
click at [1220, 491] on h5 "Select" at bounding box center [1277, 485] width 36 height 14
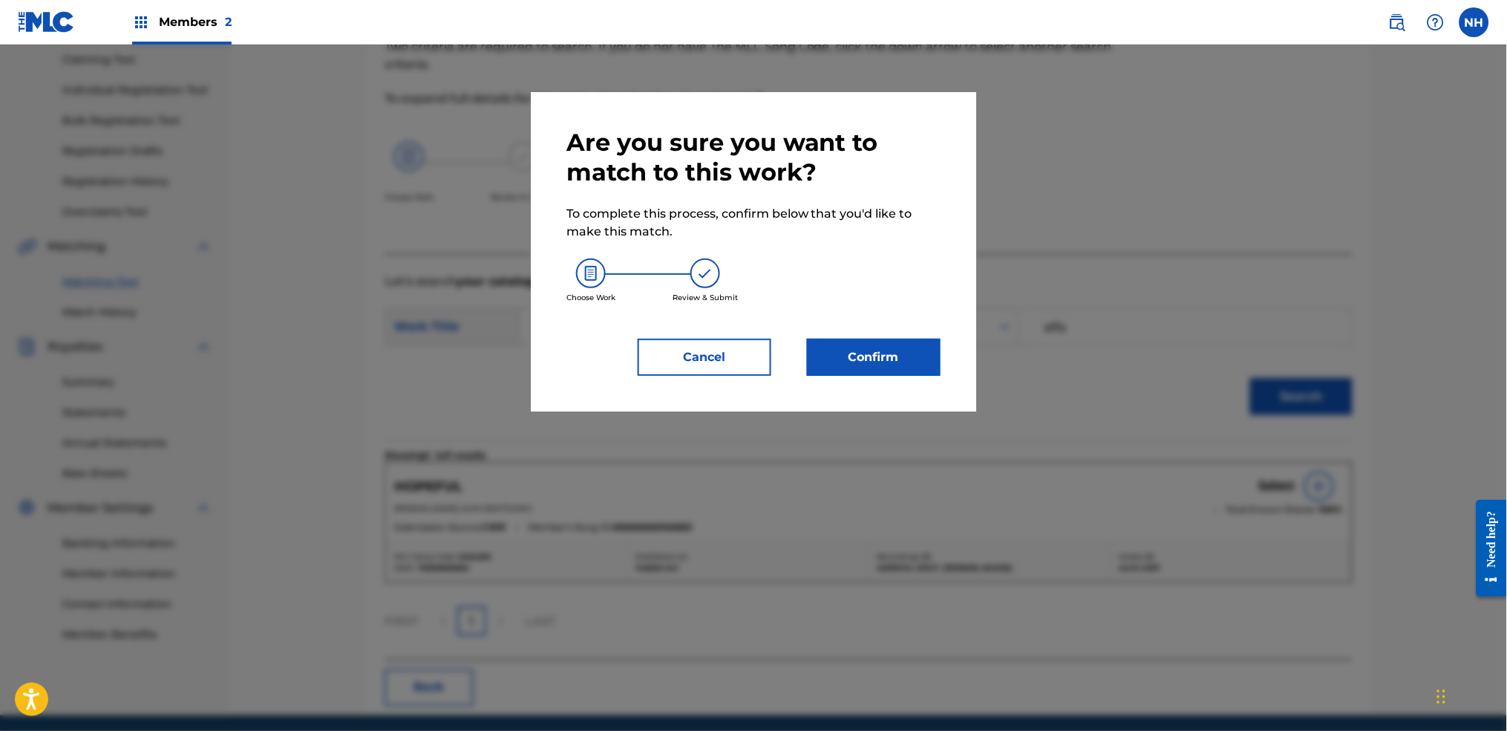
click at [820, 373] on button "Confirm" at bounding box center [874, 357] width 134 height 37
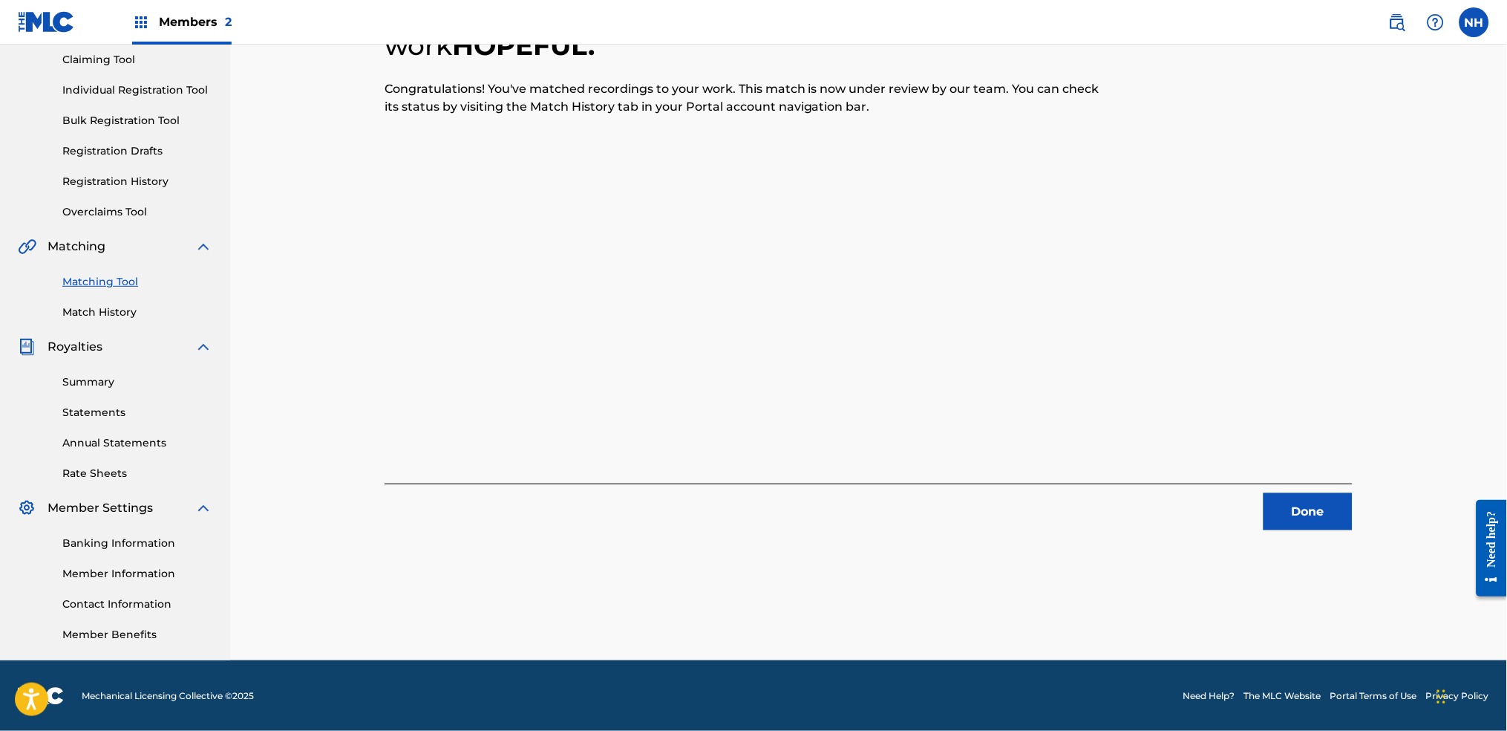
click at [512, 313] on div "5 Recording Groups are pending usage match to the work HOPEFUL . Congratulation…" at bounding box center [869, 245] width 968 height 570
click at [1220, 500] on button "Done" at bounding box center [1308, 511] width 89 height 37
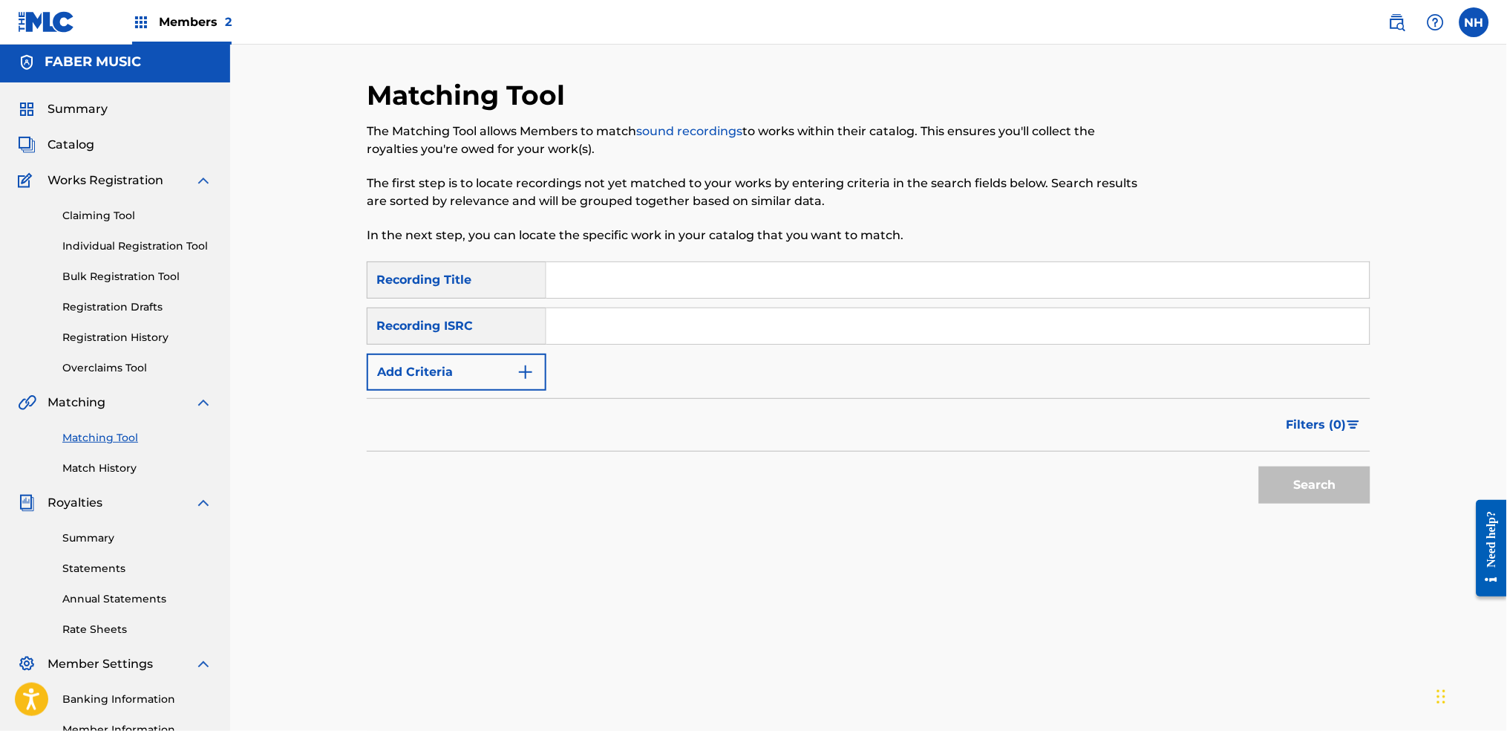
scroll to position [0, 0]
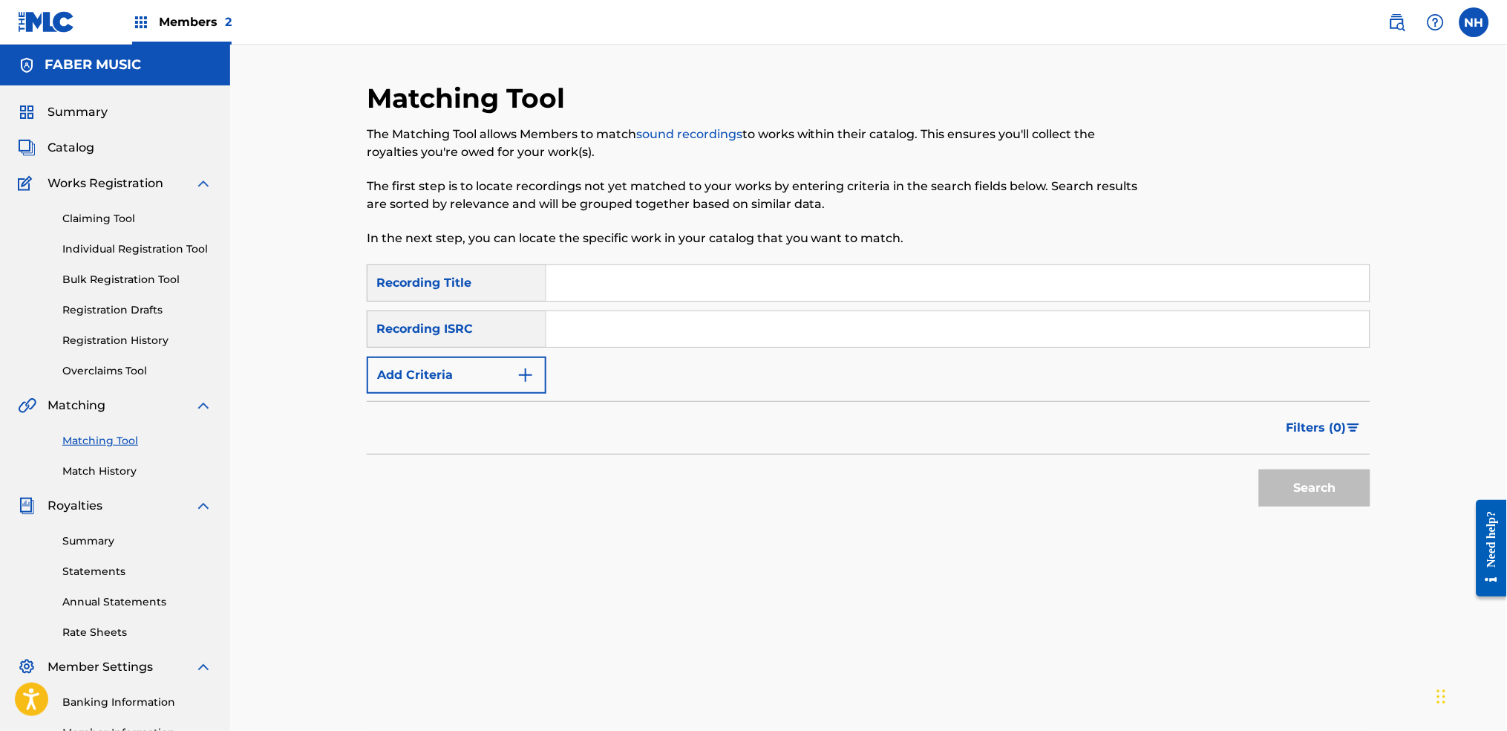
click at [708, 288] on input "Search Form" at bounding box center [957, 283] width 823 height 36
paste input "UNDERSTAND"
type input "UNDERSTAND"
click at [520, 371] on img "Search Form" at bounding box center [526, 375] width 18 height 18
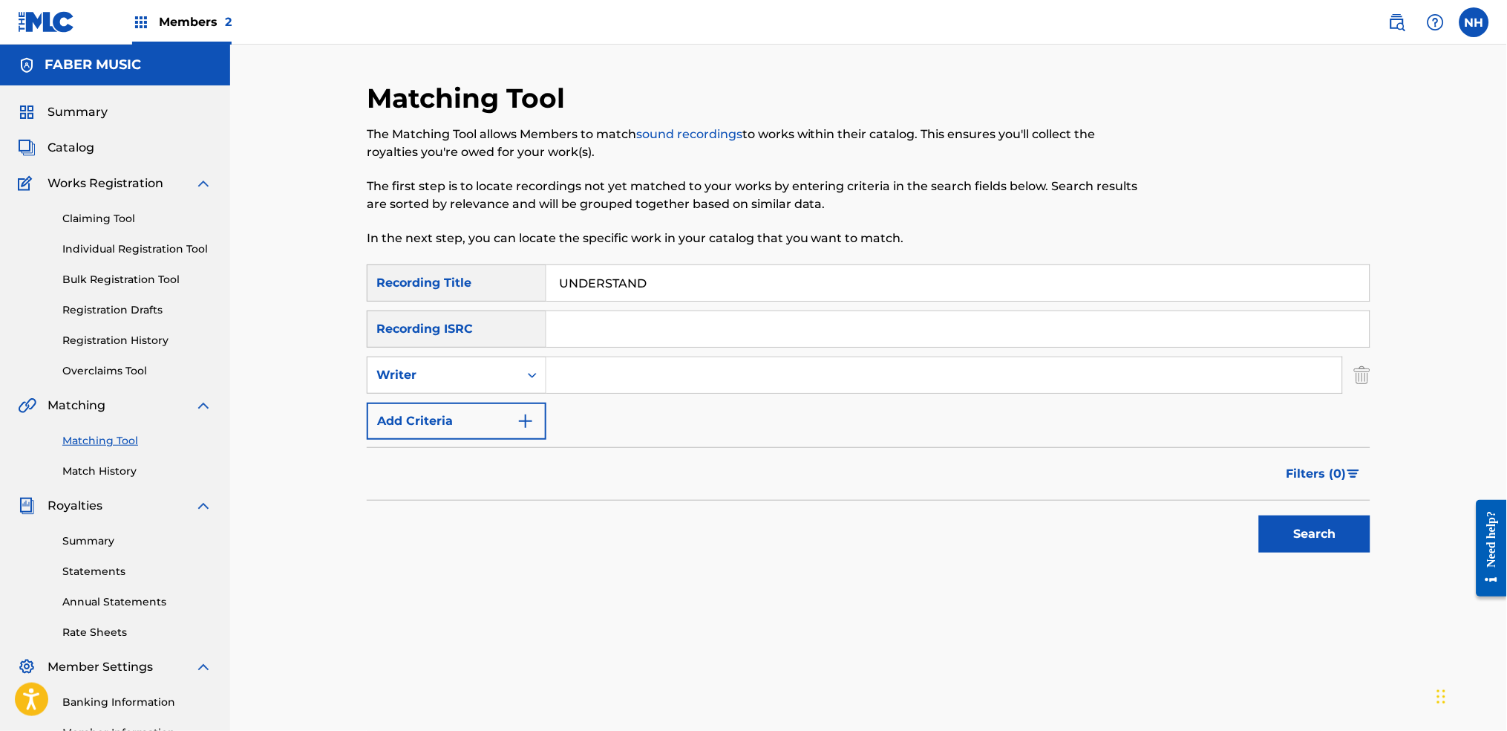
click at [576, 394] on div "SearchWithCriteriab69bc63f-c16c-46f9-943a-ffcfdda0fead Recording Title UNDERSTA…" at bounding box center [869, 351] width 1004 height 175
click at [490, 413] on button "Add Criteria" at bounding box center [457, 420] width 180 height 37
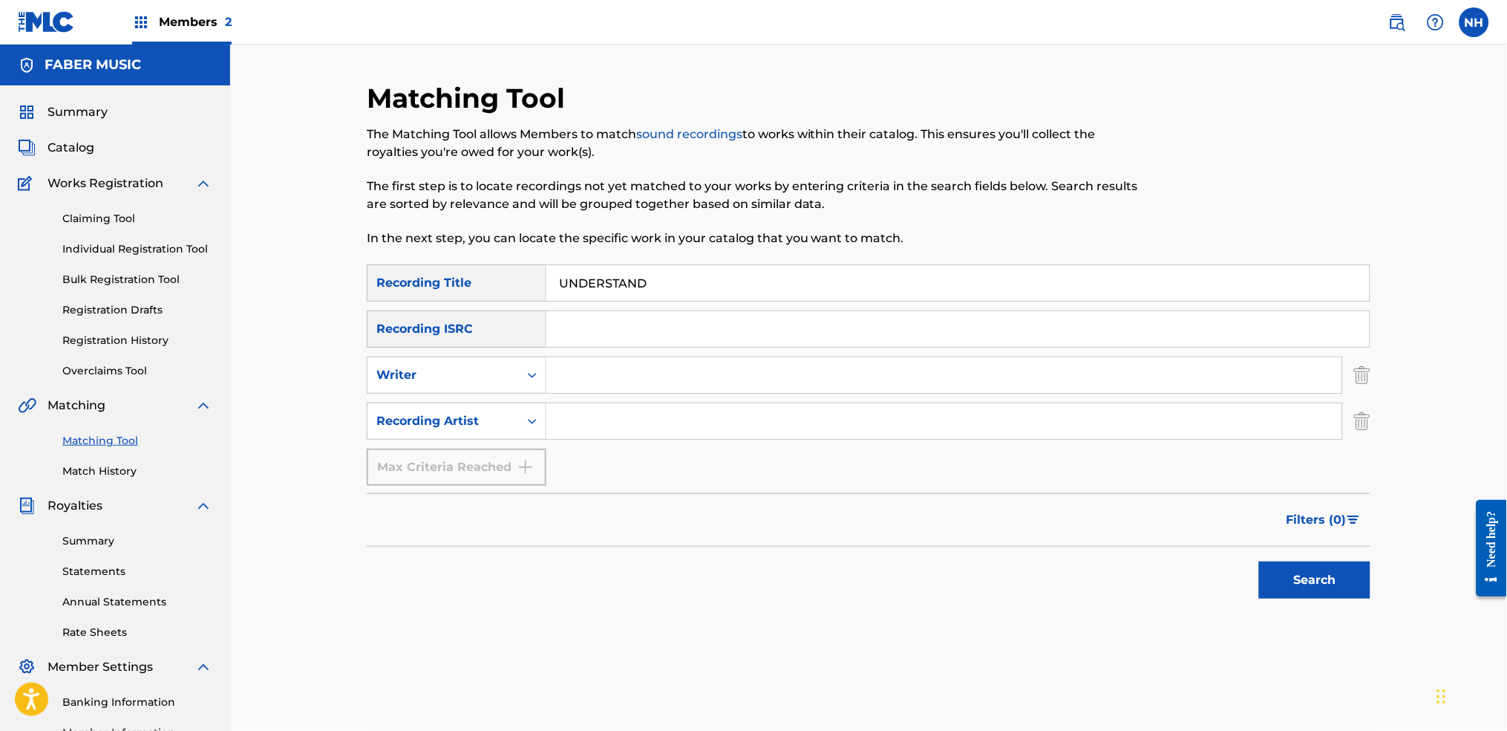
click at [604, 390] on input "Search Form" at bounding box center [944, 375] width 796 height 36
click at [549, 416] on input "Search Form" at bounding box center [944, 421] width 796 height 36
type input "alfa mist"
click at [1204, 543] on div "Search" at bounding box center [869, 575] width 1004 height 59
click at [1220, 543] on div "Search" at bounding box center [869, 575] width 1004 height 59
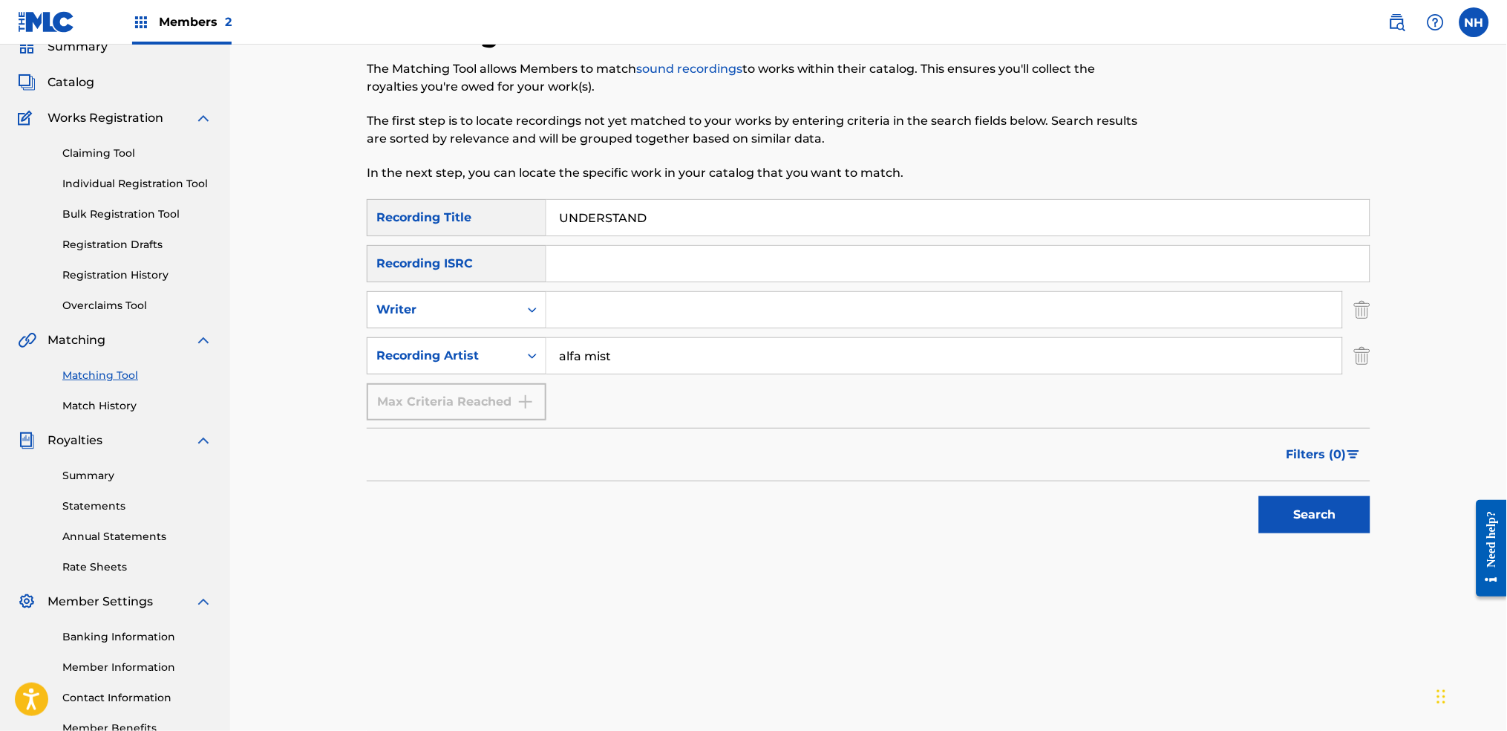
click at [1220, 543] on div "Matching Tool The Matching Tool allows Members to match sound recordings to wor…" at bounding box center [869, 384] width 1004 height 737
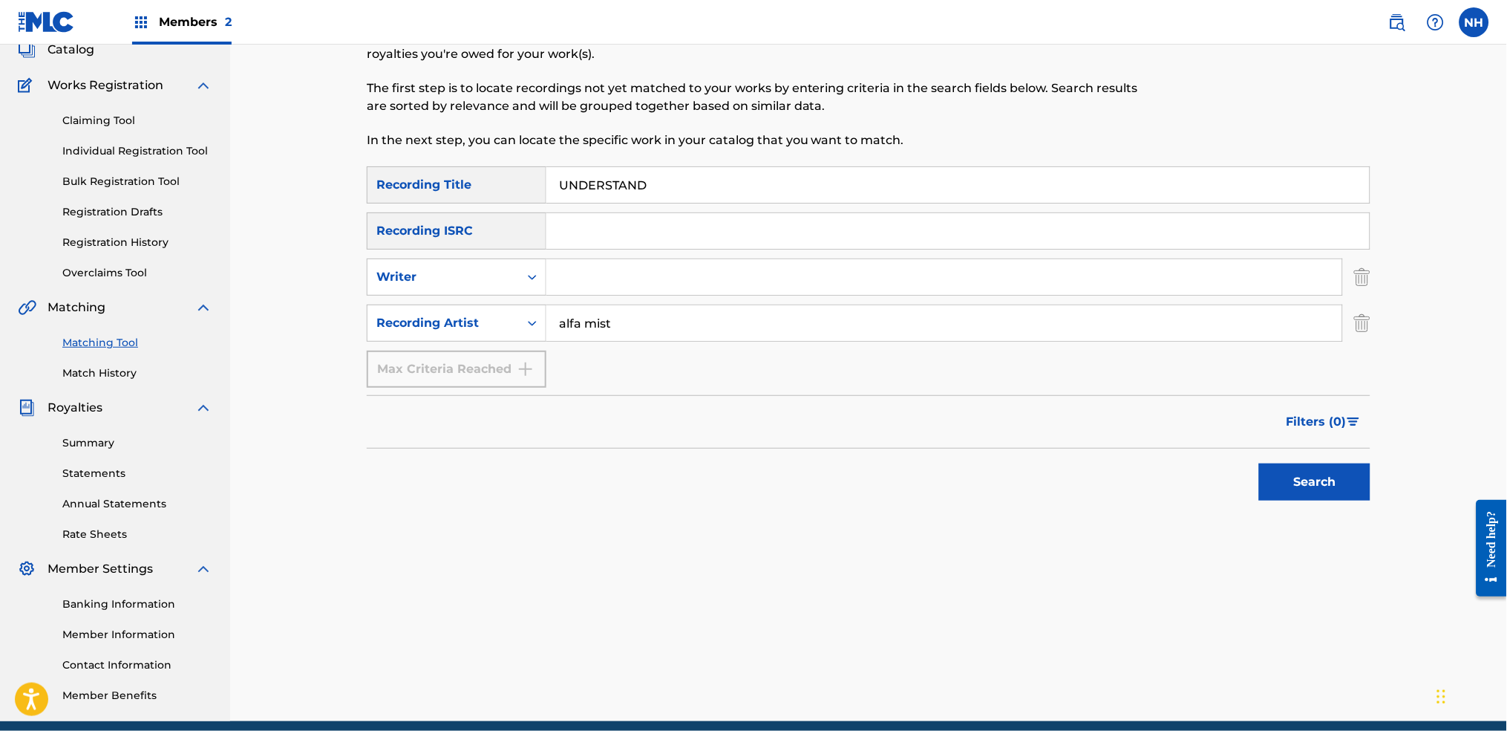
scroll to position [99, 0]
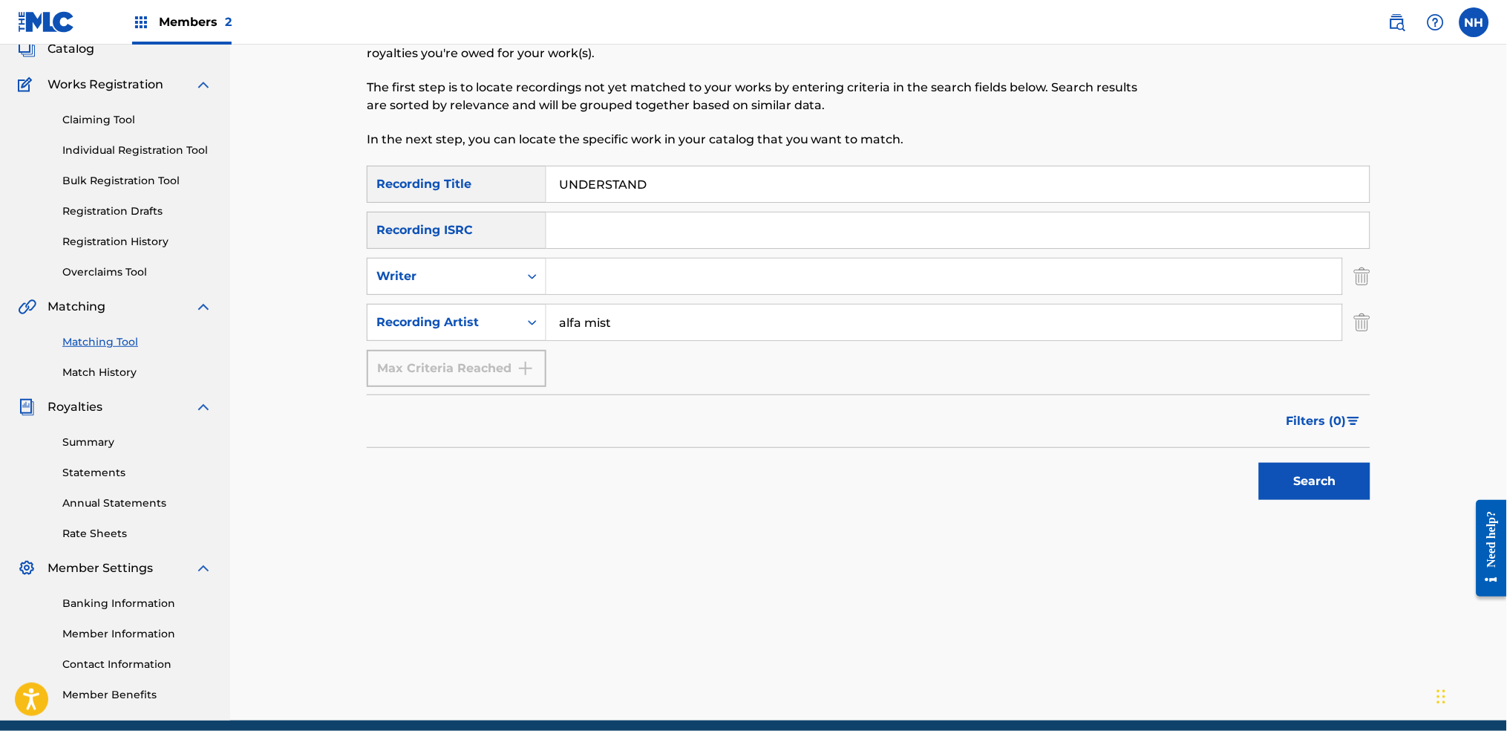
click at [1220, 479] on button "Search" at bounding box center [1314, 481] width 111 height 37
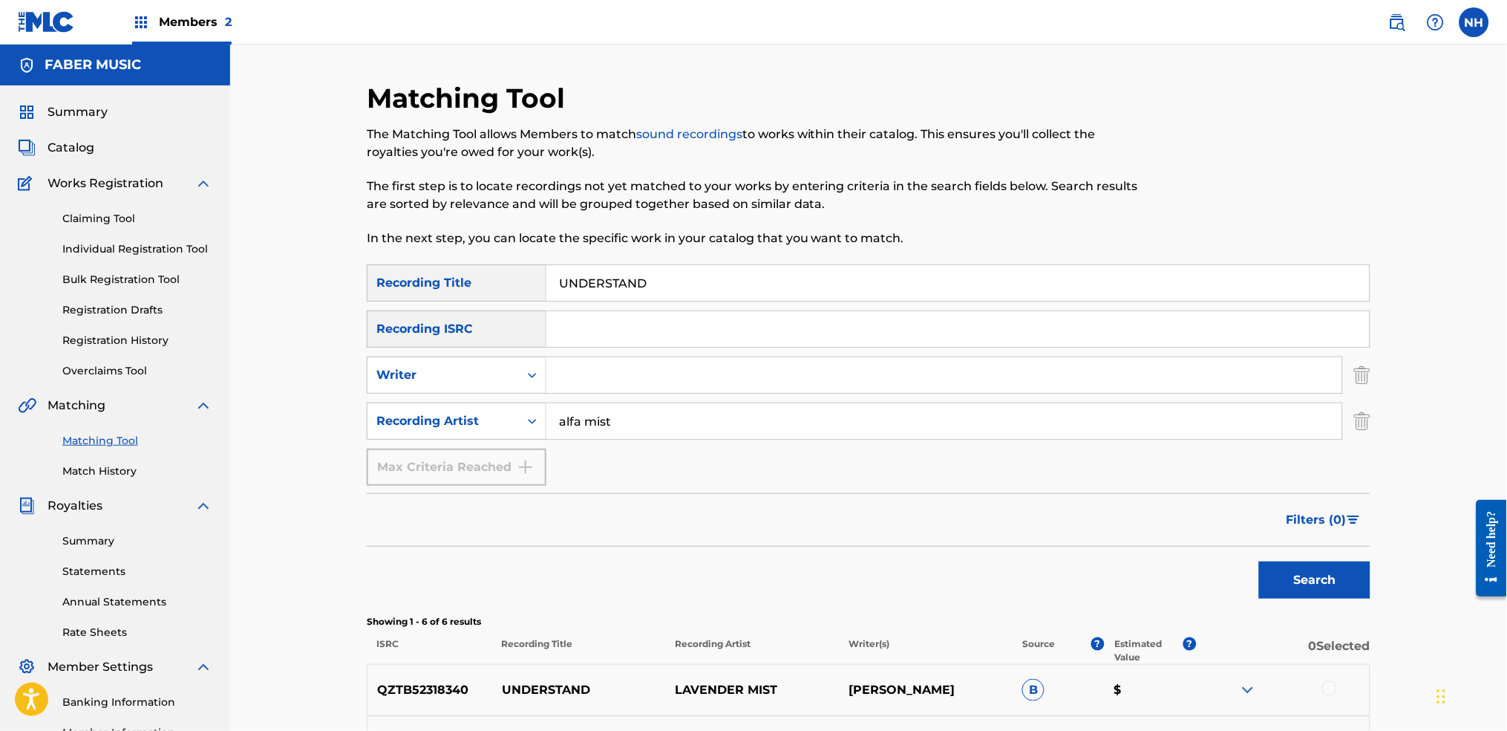
scroll to position [390, 0]
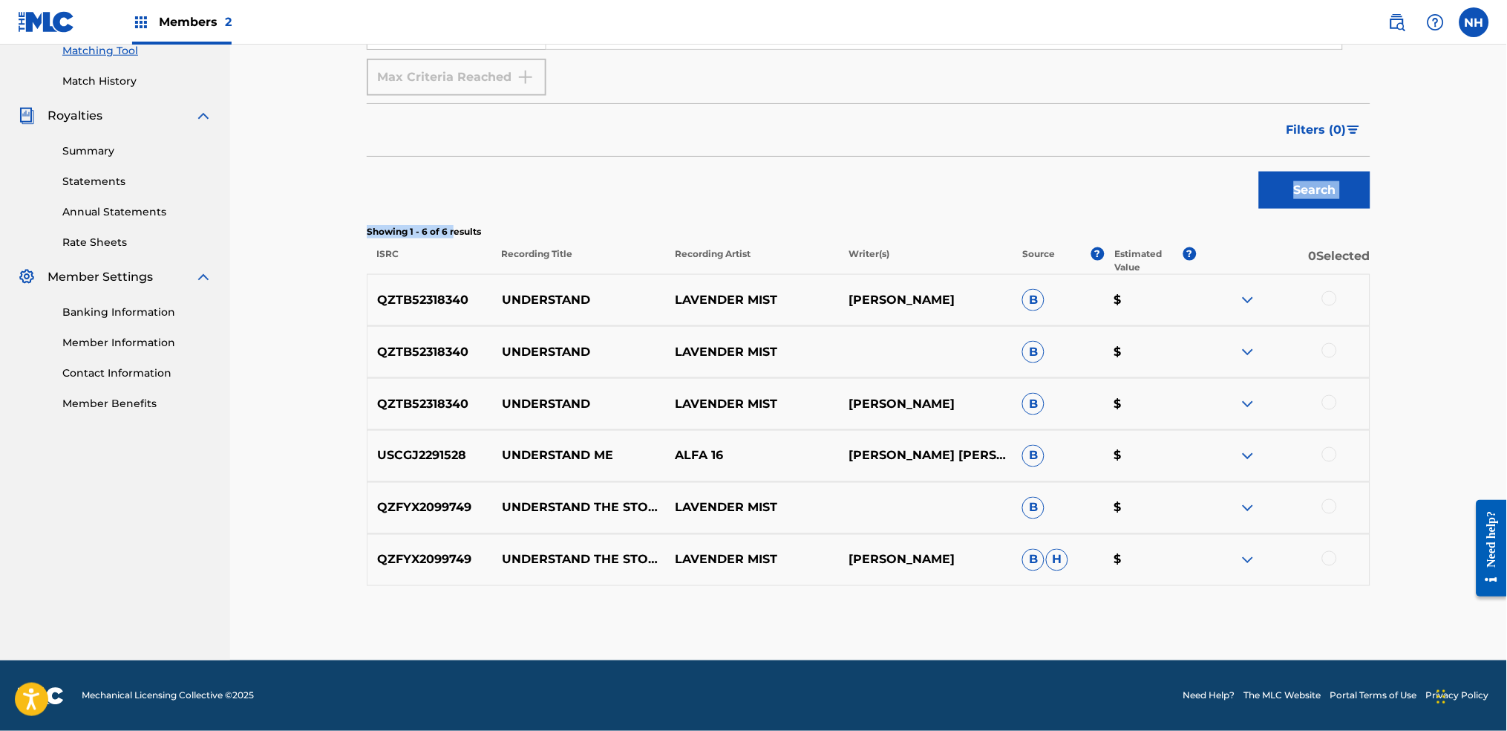
drag, startPoint x: 454, startPoint y: 224, endPoint x: 460, endPoint y: 212, distance: 13.6
click at [459, 214] on div "SearchWithCriteriab69bc63f-c16c-46f9-943a-ffcfdda0fead Recording Title UNDERSTA…" at bounding box center [869, 230] width 1004 height 711
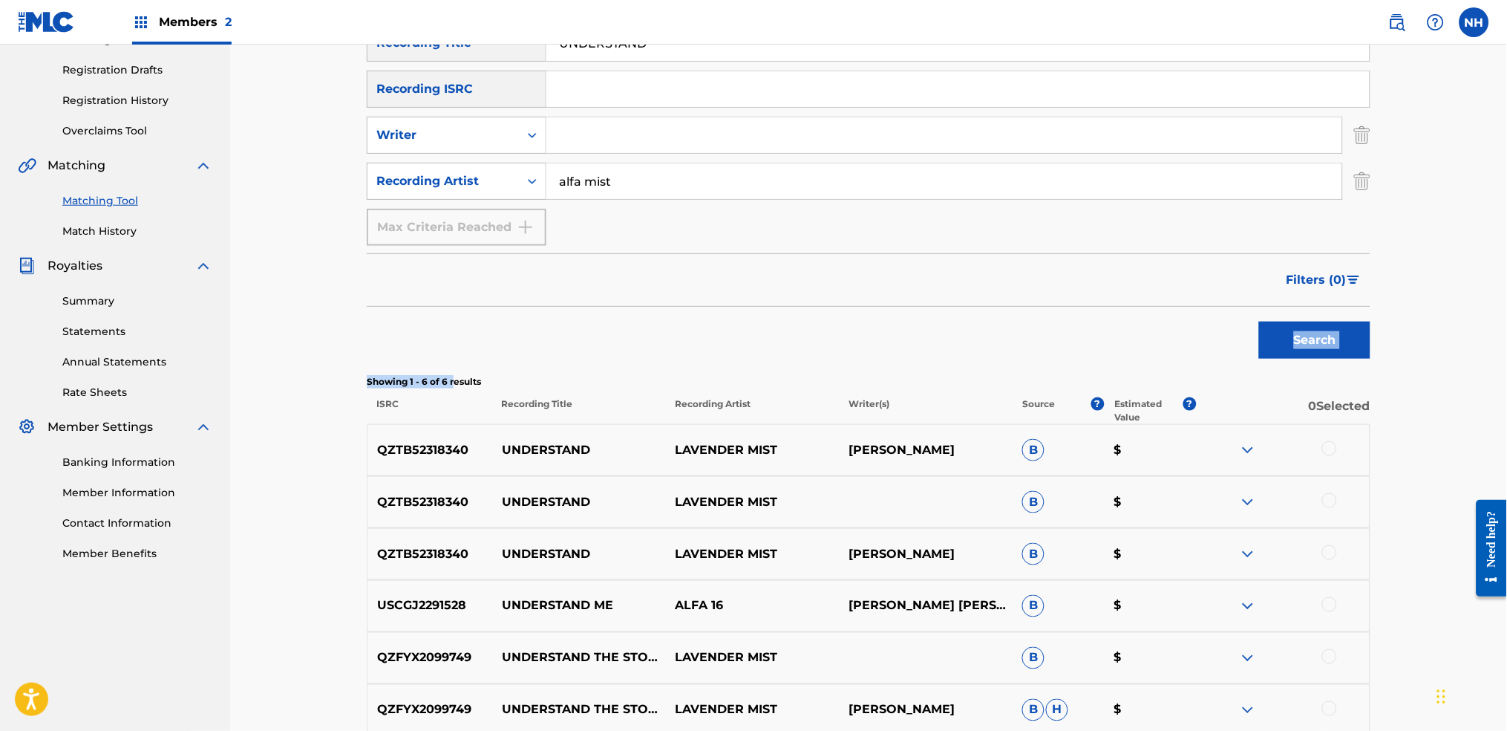
scroll to position [93, 0]
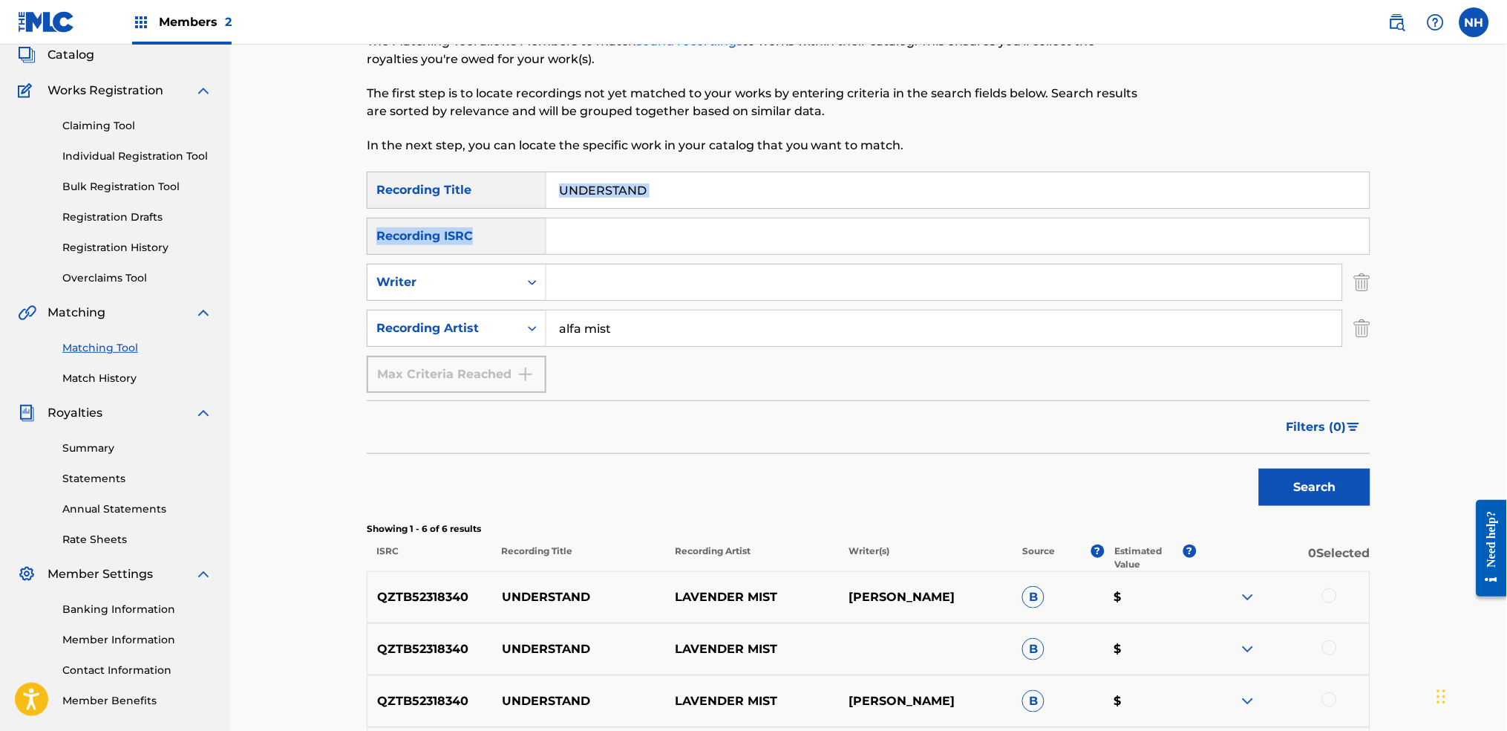
click at [646, 208] on div "SearchWithCriteriab69bc63f-c16c-46f9-943a-ffcfdda0fead Recording Title UNDERSTA…" at bounding box center [869, 282] width 1004 height 221
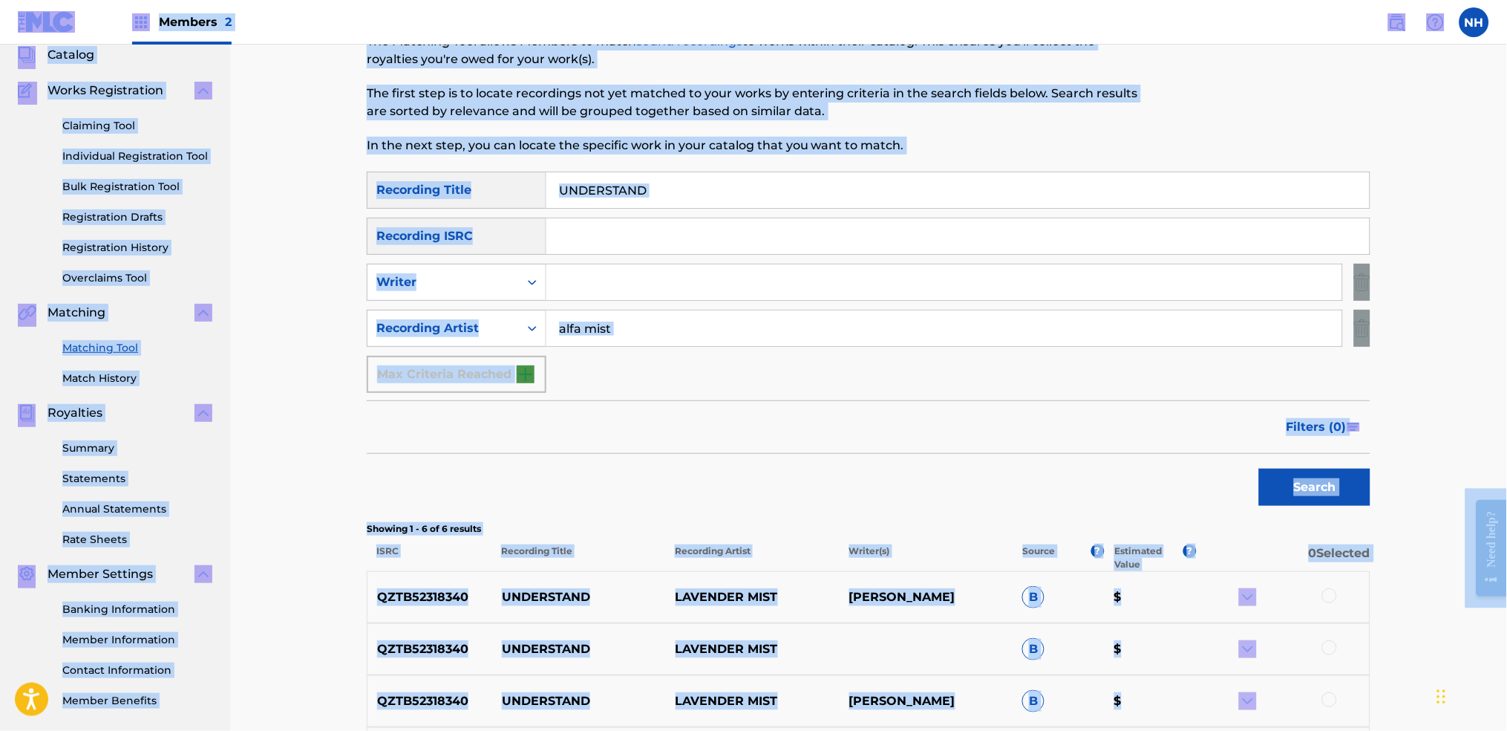
click at [777, 198] on input "UNDERSTAND" at bounding box center [957, 190] width 823 height 36
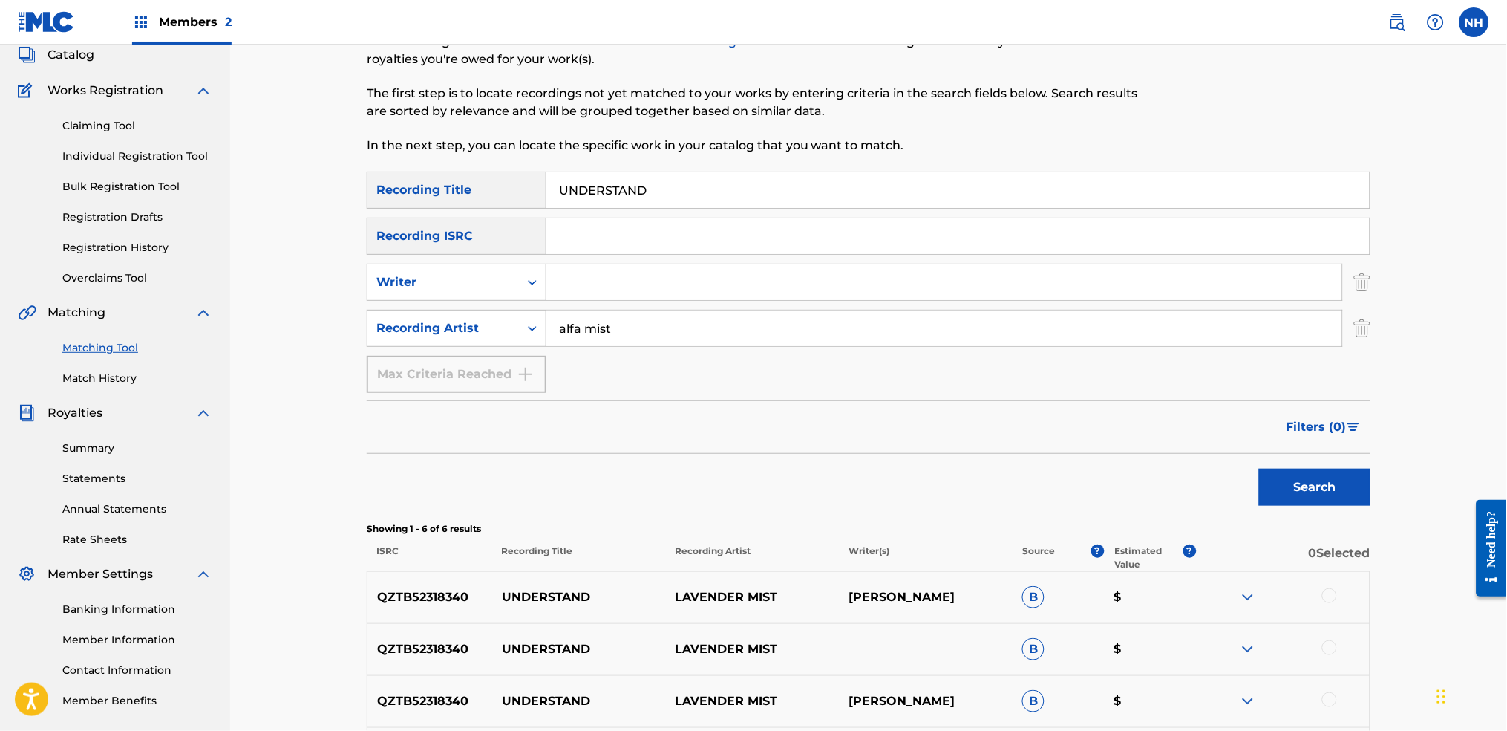
paste input "TROUBLED L"
click at [1220, 513] on div "SearchWithCriteriab69bc63f-c16c-46f9-943a-ffcfdda0fead Recording Title TROUBLED…" at bounding box center [869, 527] width 1004 height 711
click at [1220, 488] on button "Search" at bounding box center [1314, 486] width 111 height 37
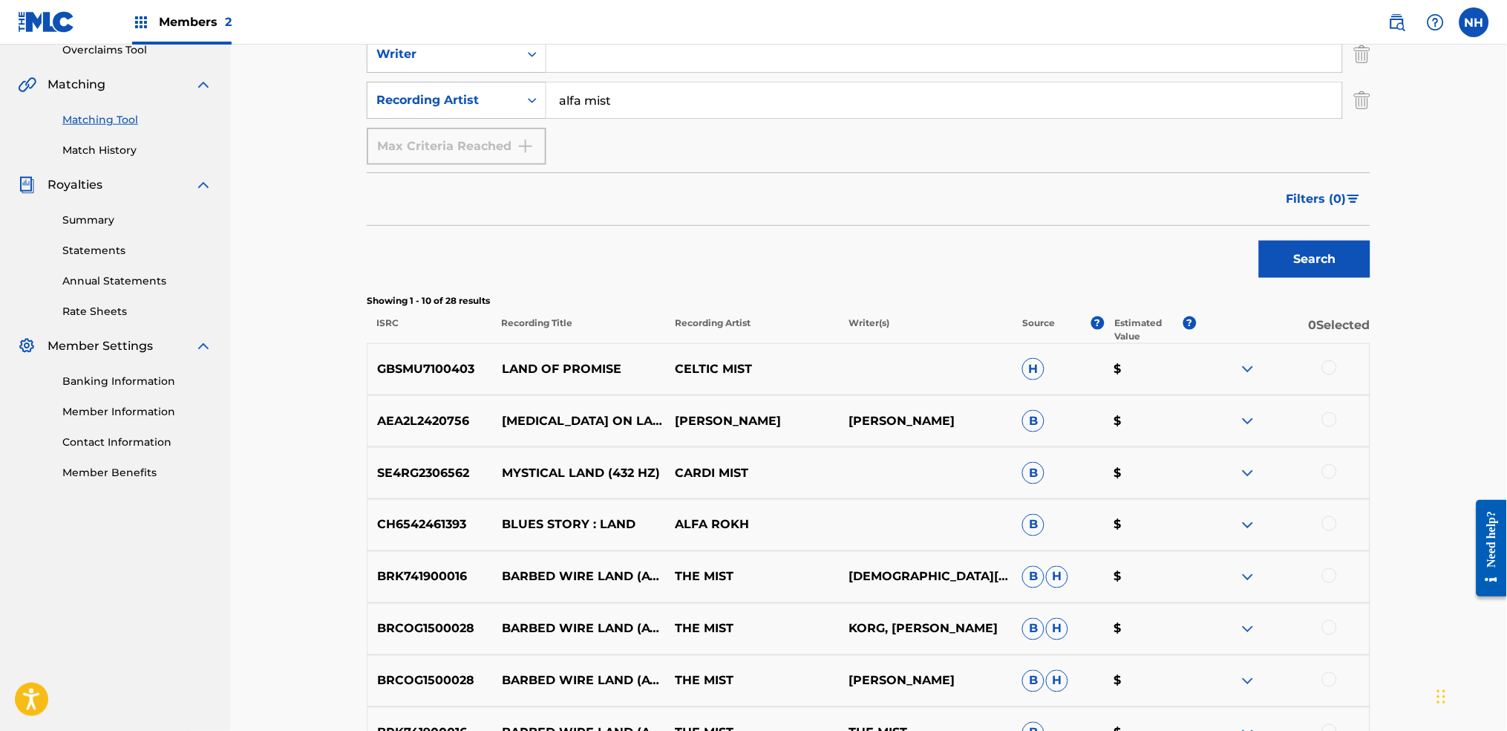
scroll to position [192, 0]
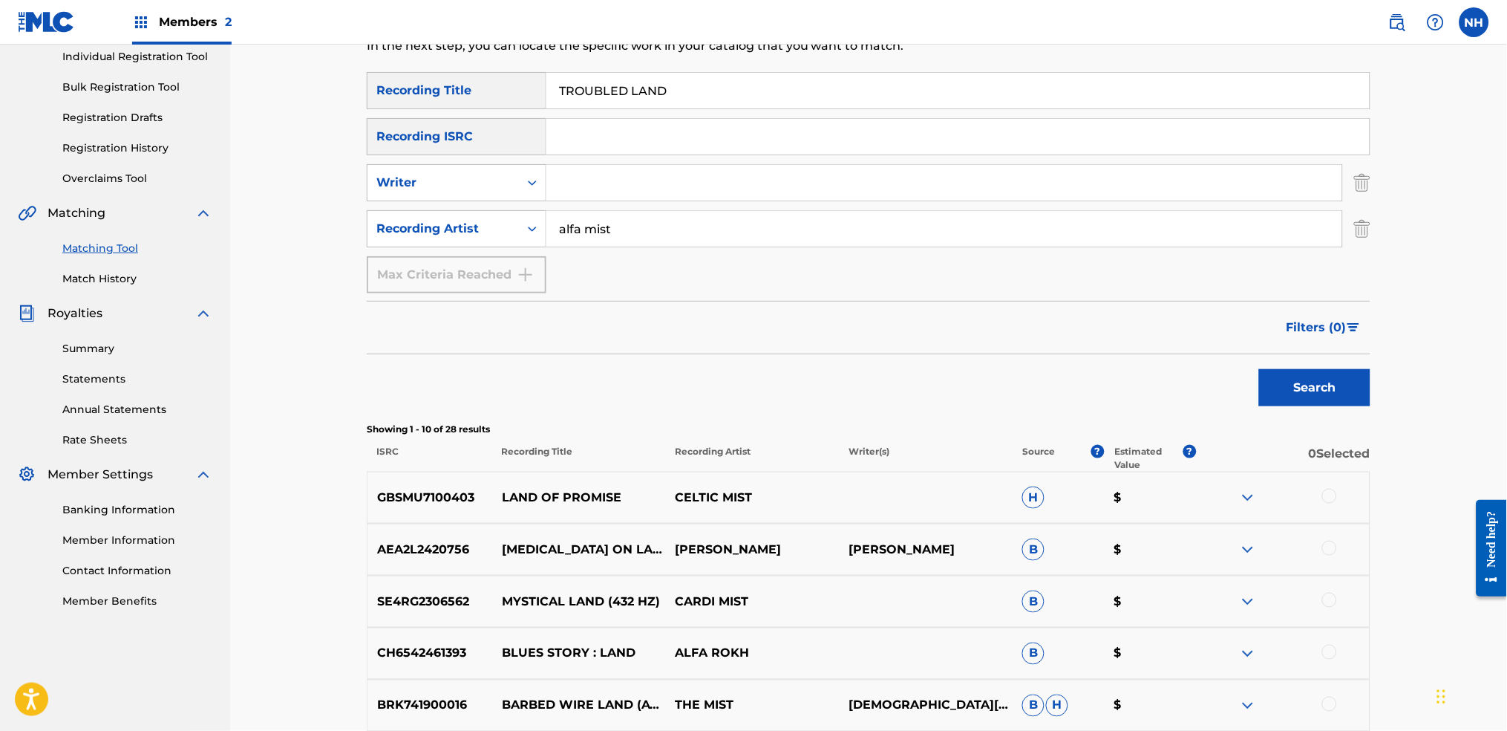
click at [493, 391] on div "Search" at bounding box center [869, 383] width 1004 height 59
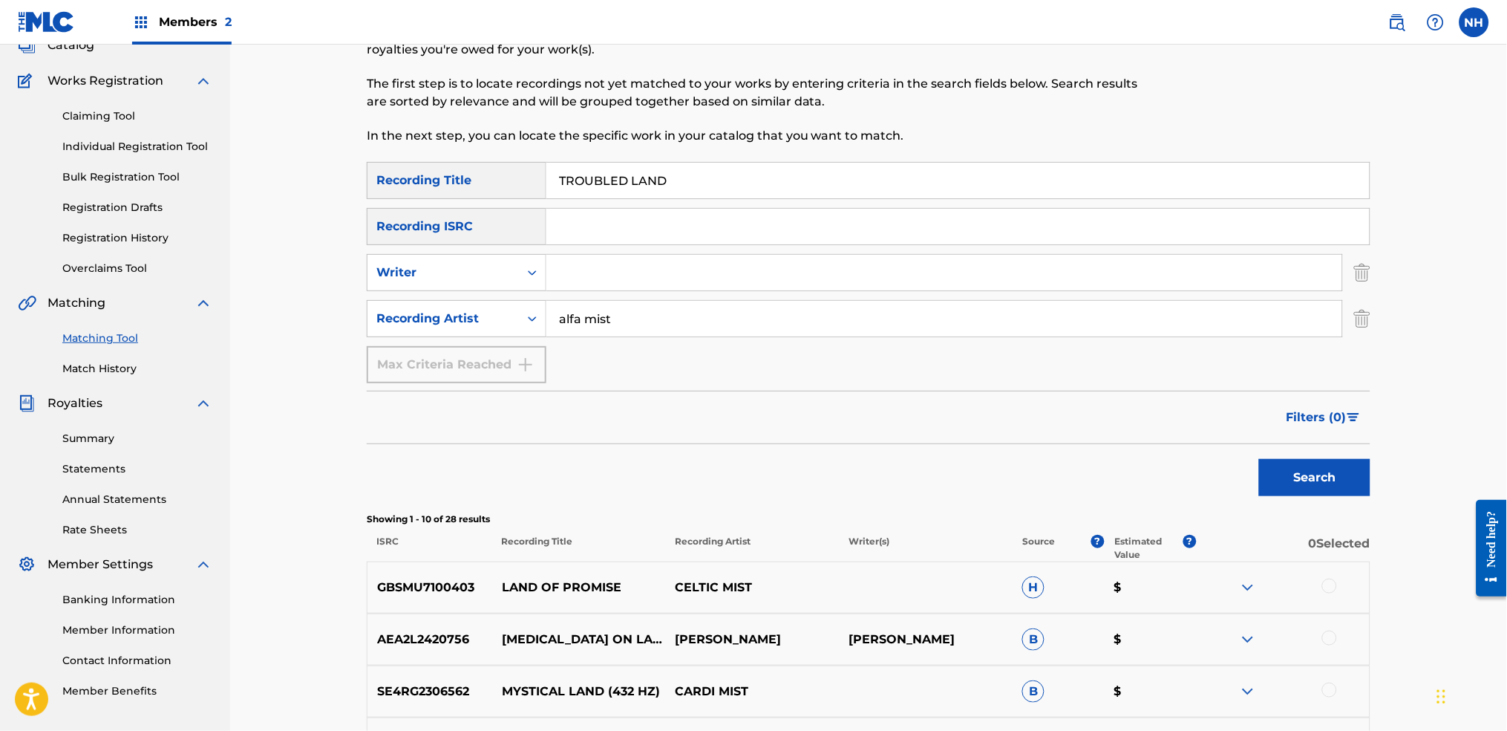
scroll to position [0, 0]
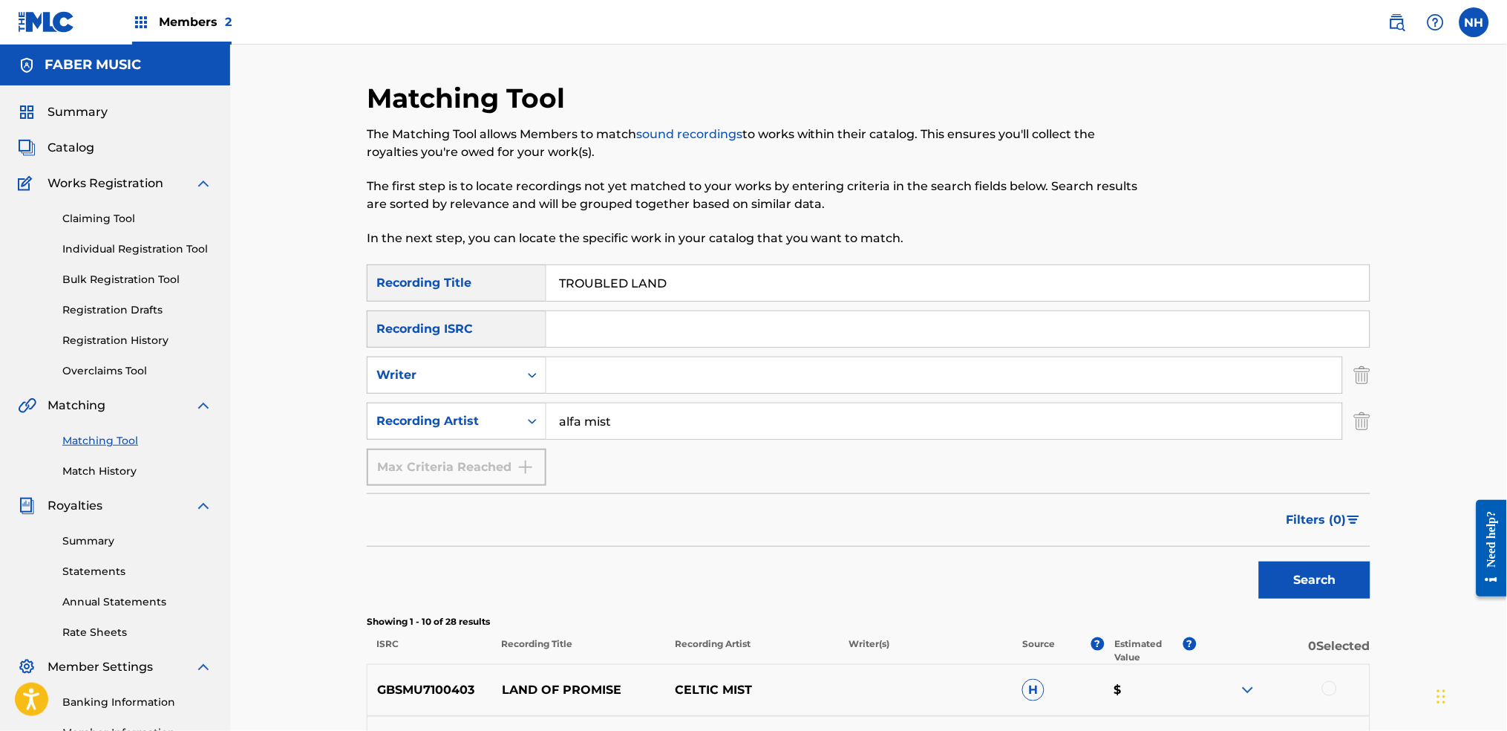
click at [659, 244] on p "In the next step, you can locate the specific work in your catalog that you wan…" at bounding box center [753, 238] width 773 height 18
click at [643, 271] on input "TROUBLED LAND" at bounding box center [957, 283] width 823 height 36
paste input "STABLE EYES"
click at [1220, 543] on button "Search" at bounding box center [1314, 579] width 111 height 37
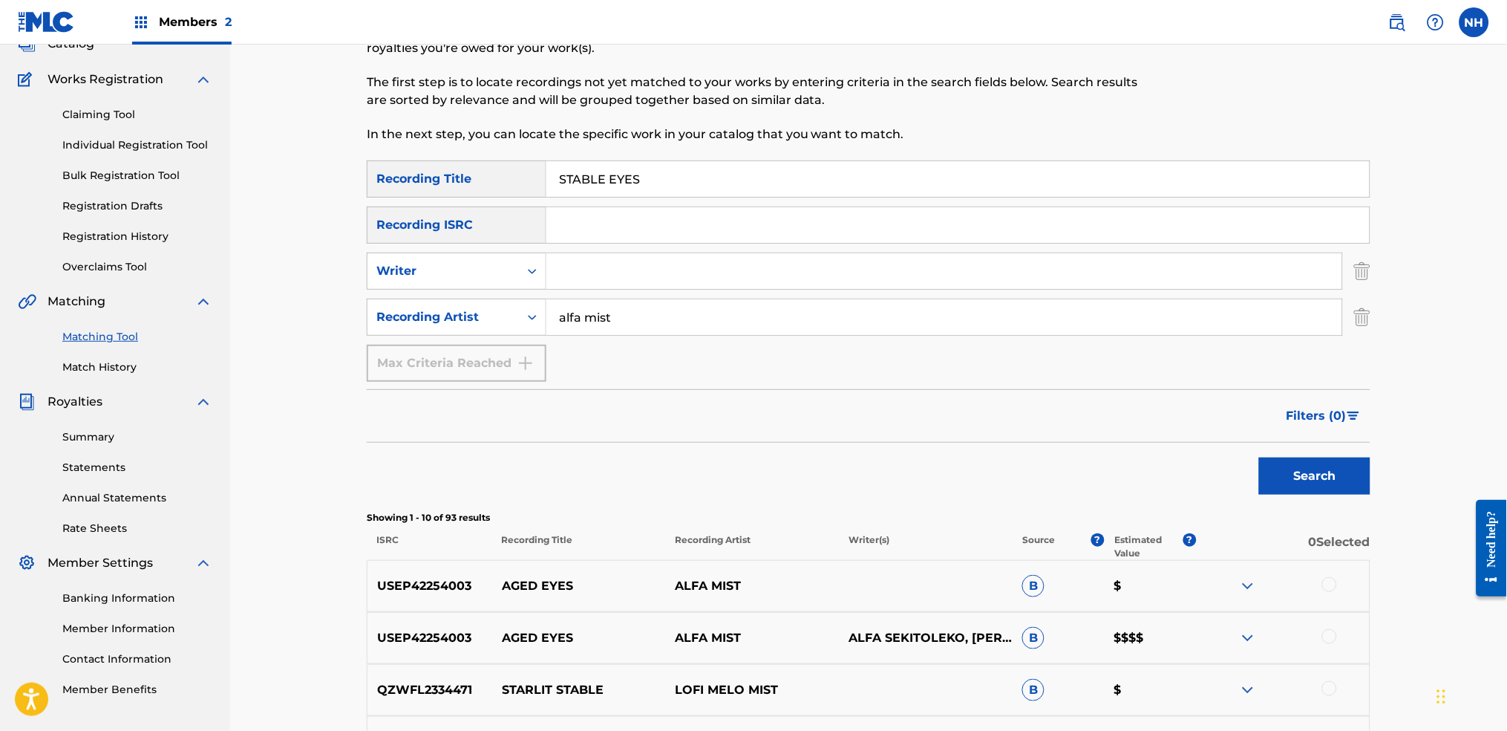
scroll to position [297, 0]
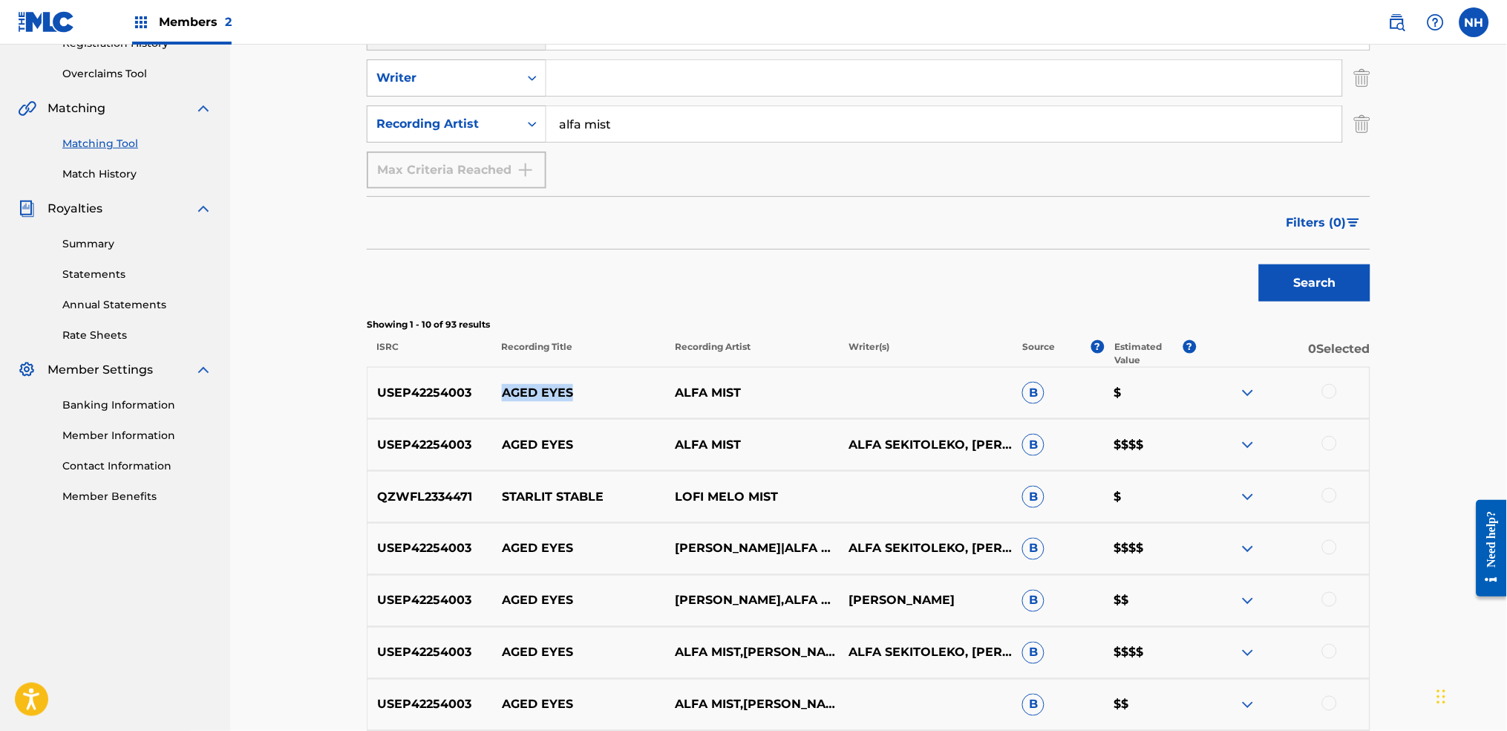
drag, startPoint x: 633, startPoint y: 399, endPoint x: 502, endPoint y: 394, distance: 131.5
click at [502, 394] on p "AGED EYES" at bounding box center [579, 393] width 174 height 18
click at [476, 304] on div "Search" at bounding box center [869, 278] width 1004 height 59
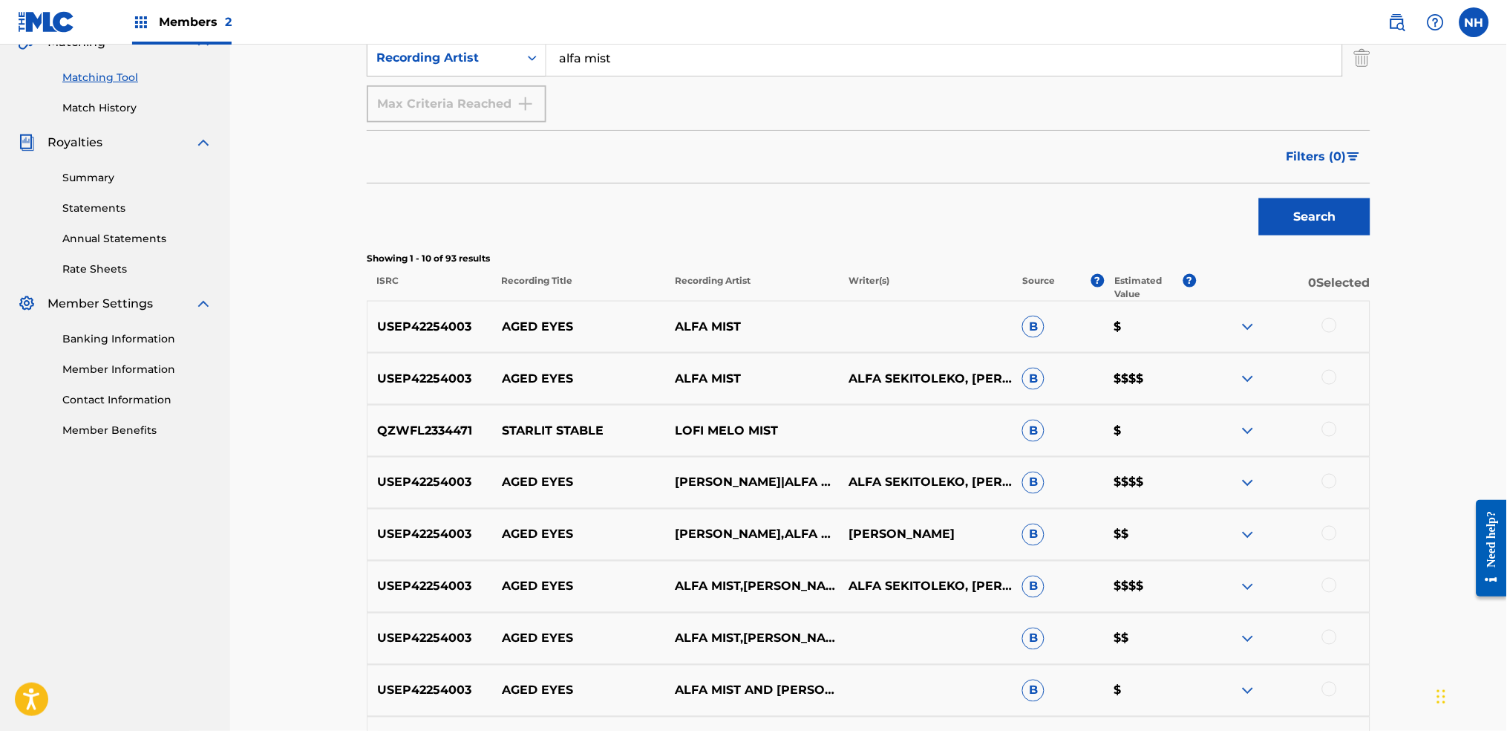
scroll to position [494, 0]
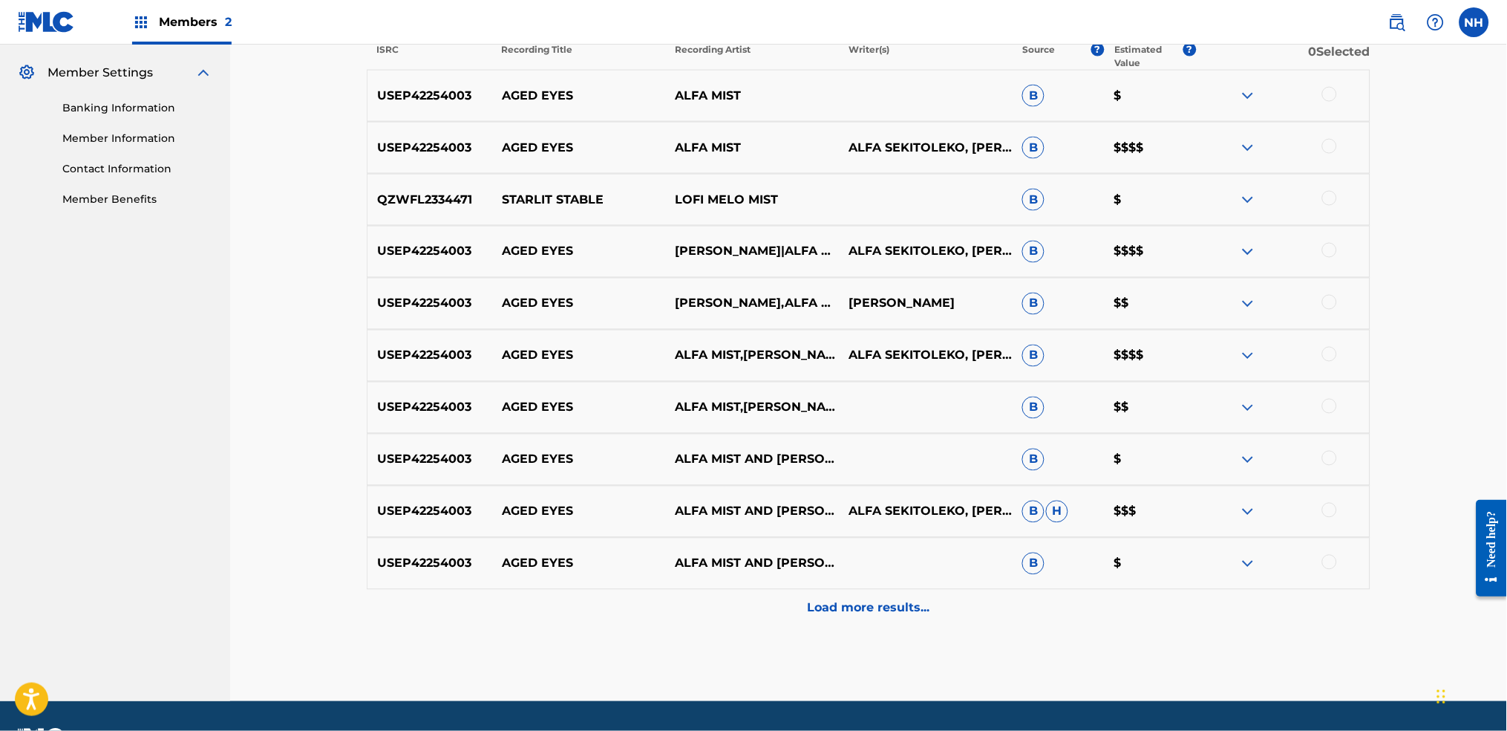
click at [821, 543] on div "Matching Tool The Matching Tool allows Members to match sound recordings to wor…" at bounding box center [869, 94] width 1004 height 1213
click at [822, 543] on div "Load more results..." at bounding box center [869, 608] width 1004 height 37
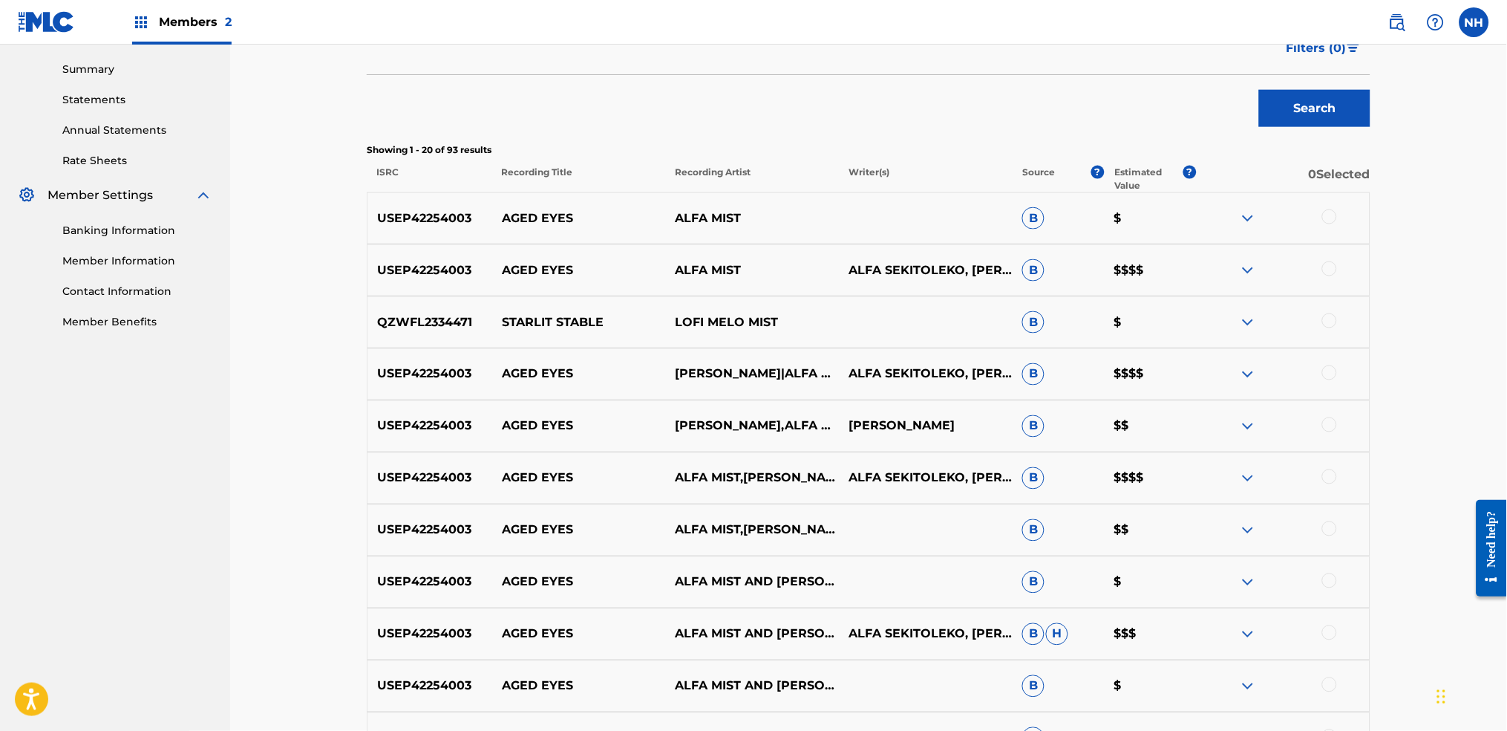
scroll to position [99, 0]
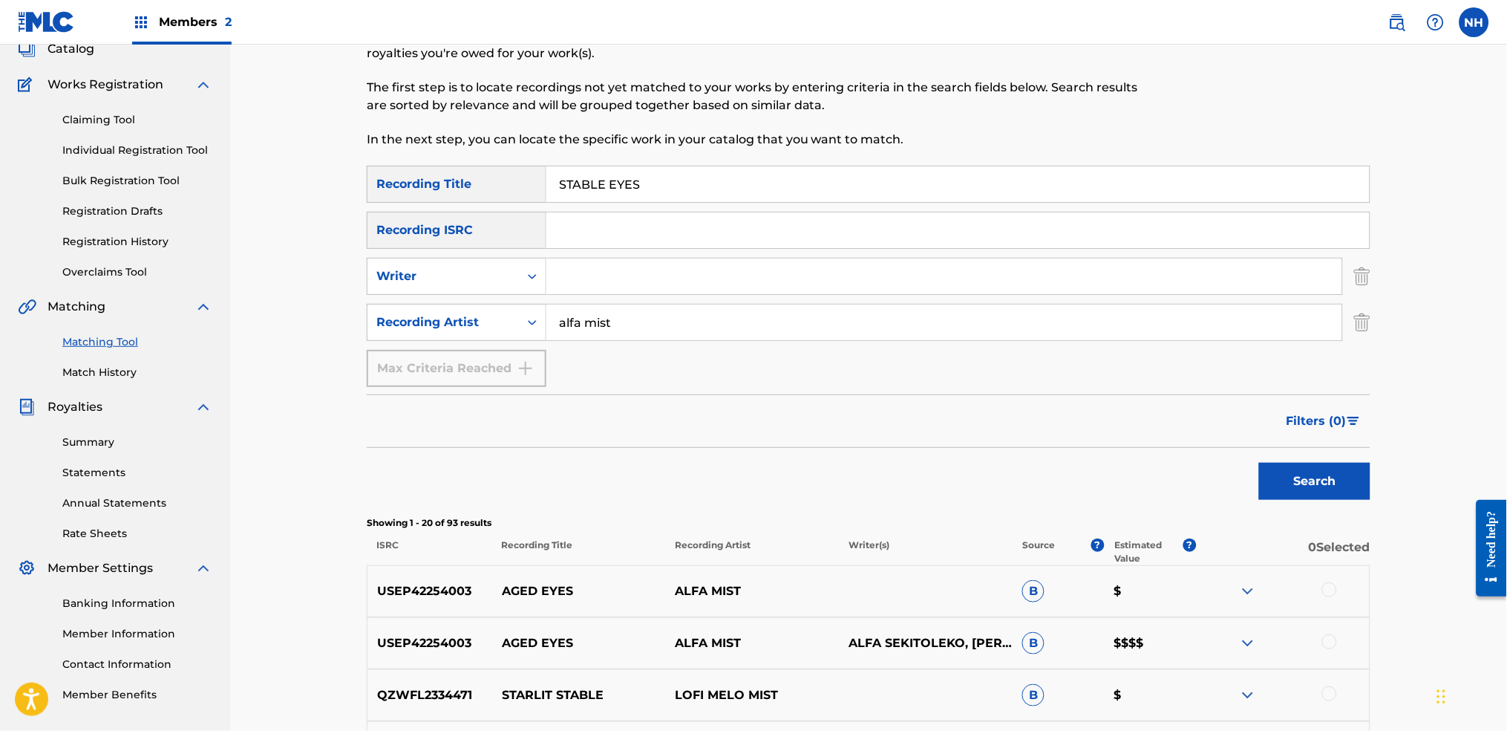
click at [108, 370] on link "Match History" at bounding box center [137, 373] width 150 height 16
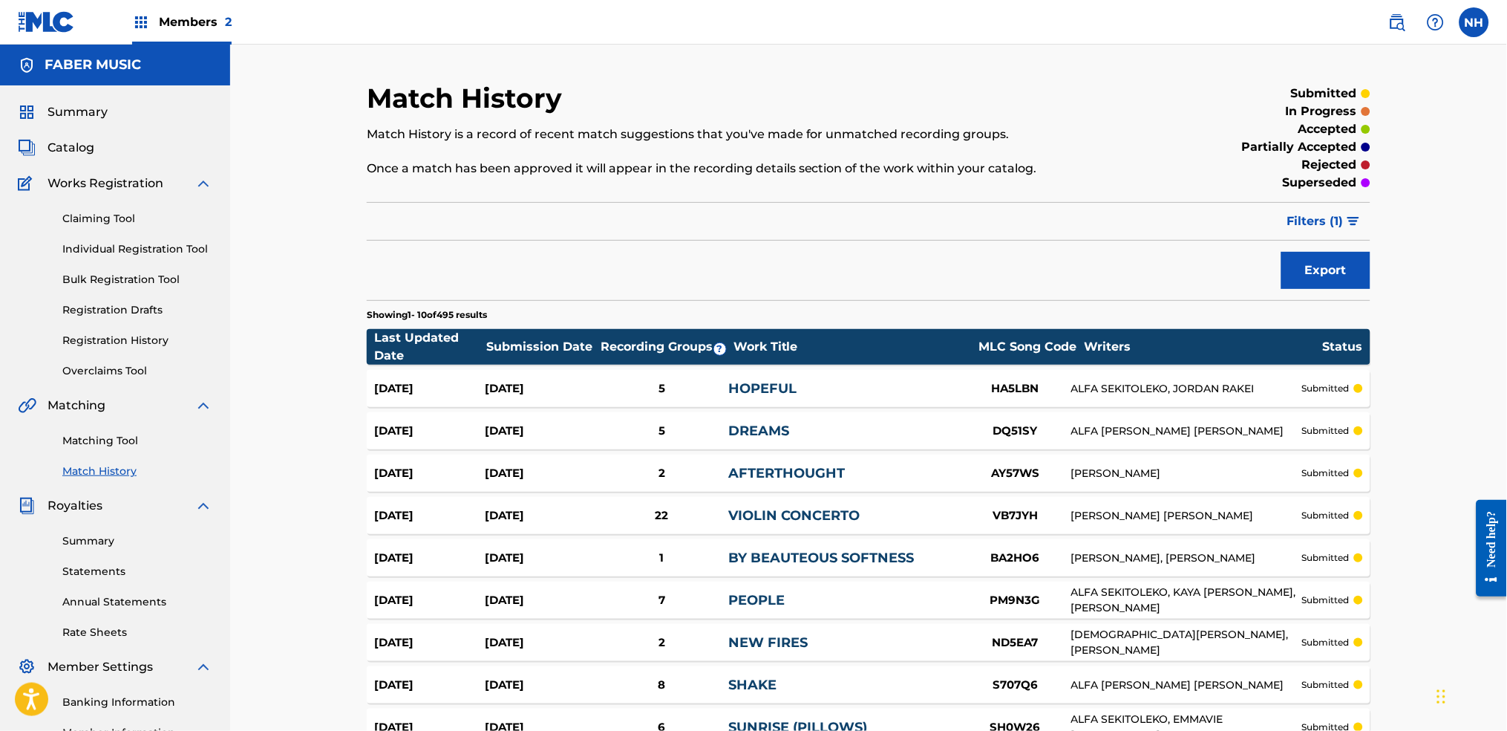
click at [1220, 228] on span "Filters ( 1 )" at bounding box center [1315, 221] width 56 height 18
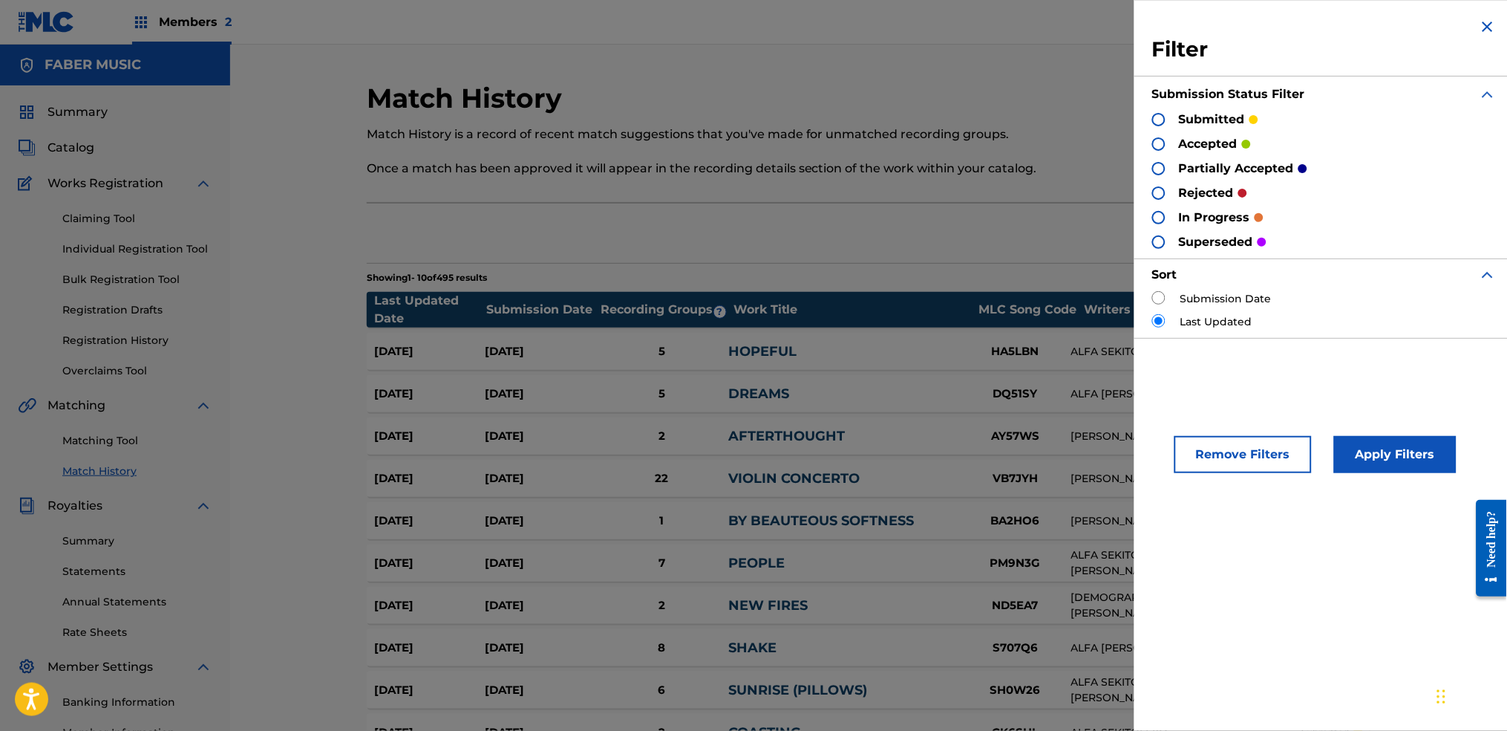
click at [1220, 425] on div "Remove Filters Apply Filters" at bounding box center [1324, 445] width 380 height 91
drag, startPoint x: 1186, startPoint y: 296, endPoint x: 1169, endPoint y: 295, distance: 17.1
click at [1184, 296] on label "Submission Date" at bounding box center [1226, 299] width 91 height 16
click at [1169, 295] on div "Submission Date" at bounding box center [1324, 299] width 344 height 16
click at [1167, 295] on div "Submission Date" at bounding box center [1324, 299] width 344 height 16
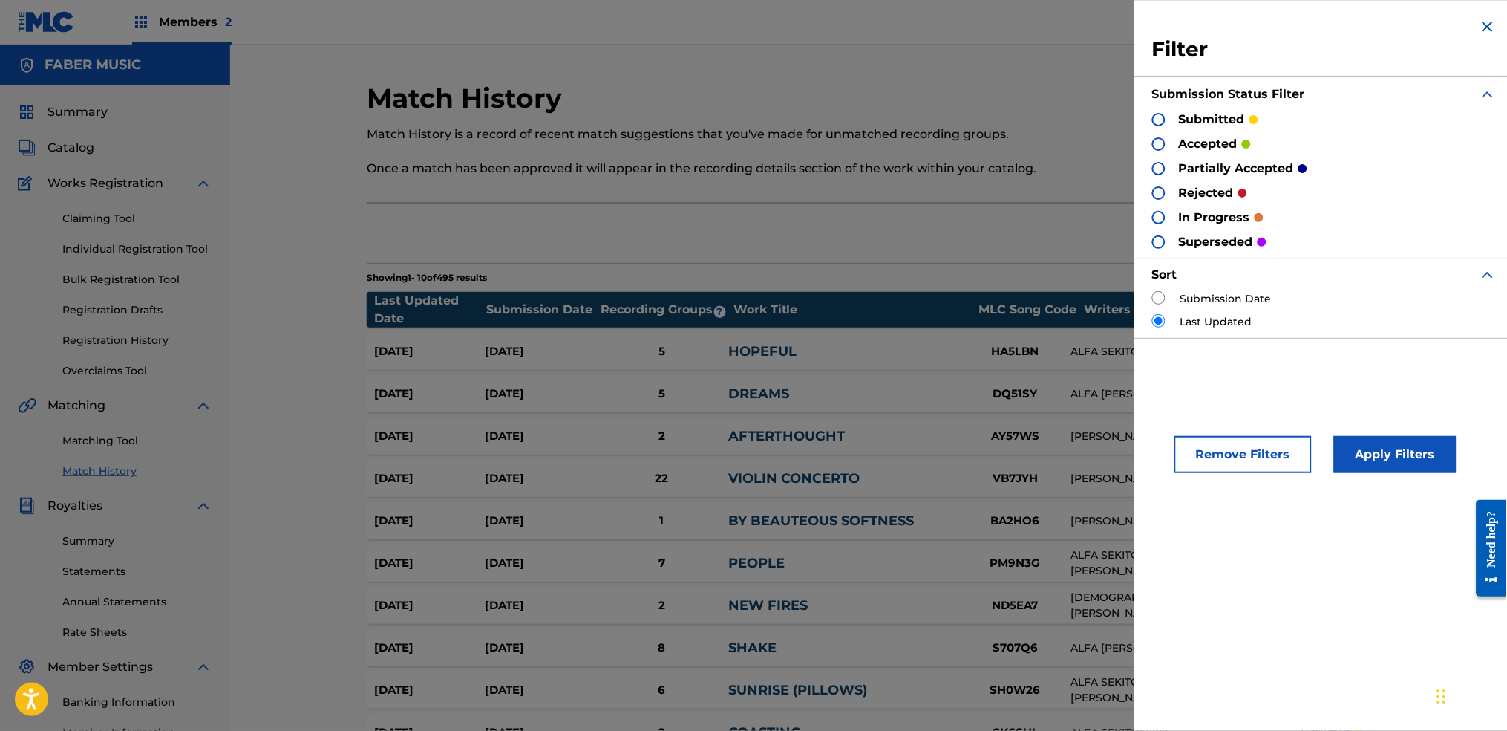
drag, startPoint x: 1181, startPoint y: 311, endPoint x: 1160, endPoint y: 299, distance: 23.9
click at [1173, 307] on div "Submission Date Last Updated" at bounding box center [1324, 310] width 344 height 39
click at [1160, 299] on input "radio" at bounding box center [1158, 297] width 13 height 13
click at [1220, 460] on button "Apply Filters" at bounding box center [1395, 454] width 123 height 37
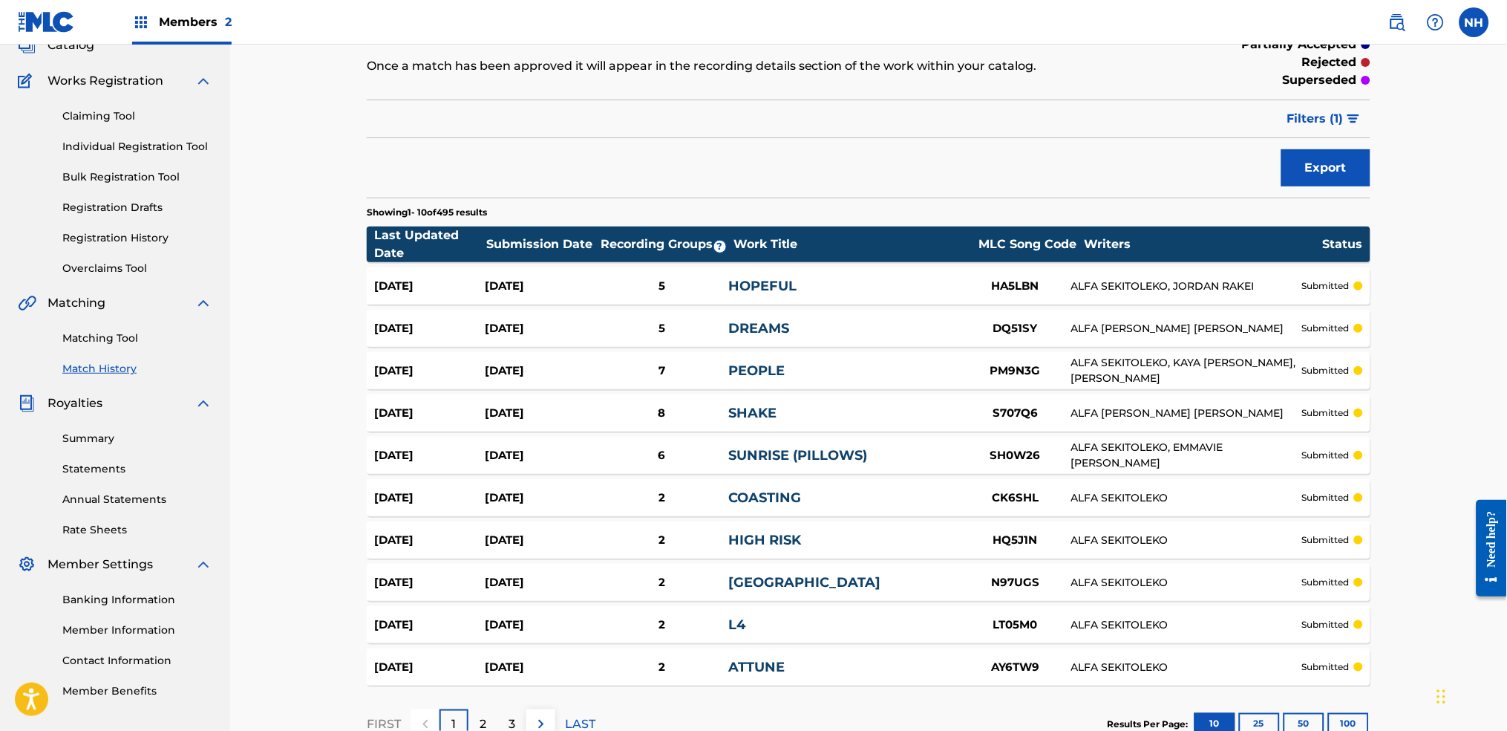
scroll to position [204, 0]
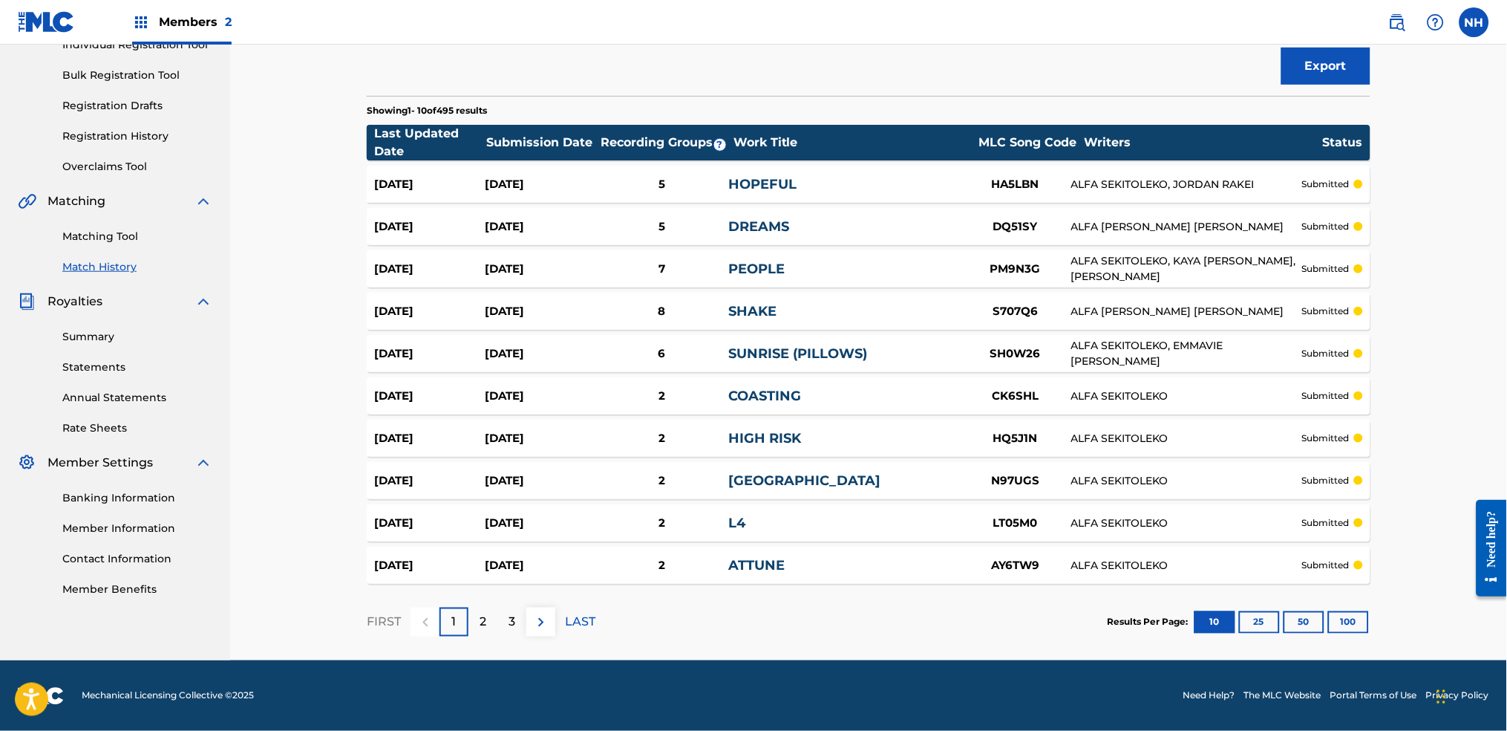
click at [1220, 543] on button "100" at bounding box center [1348, 622] width 41 height 22
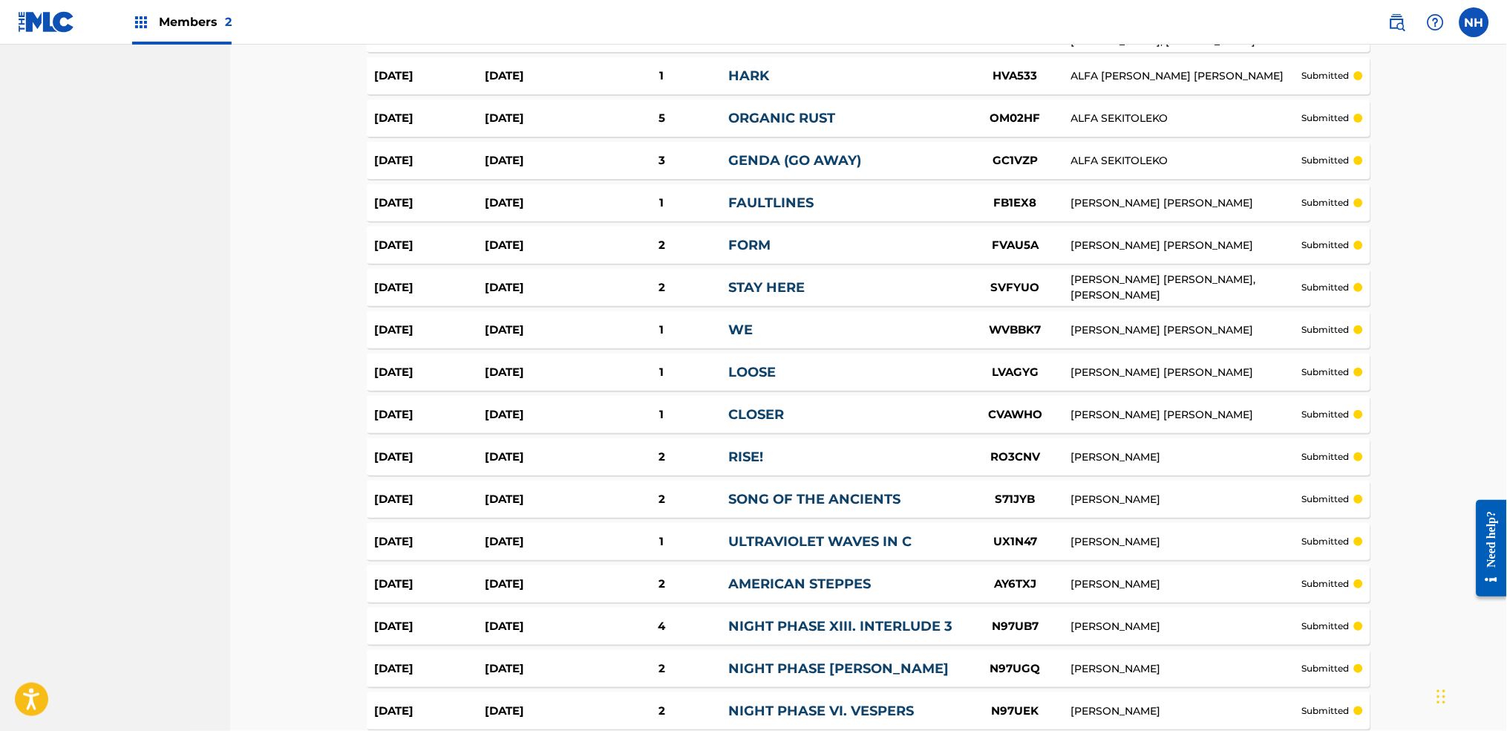
scroll to position [1788, 0]
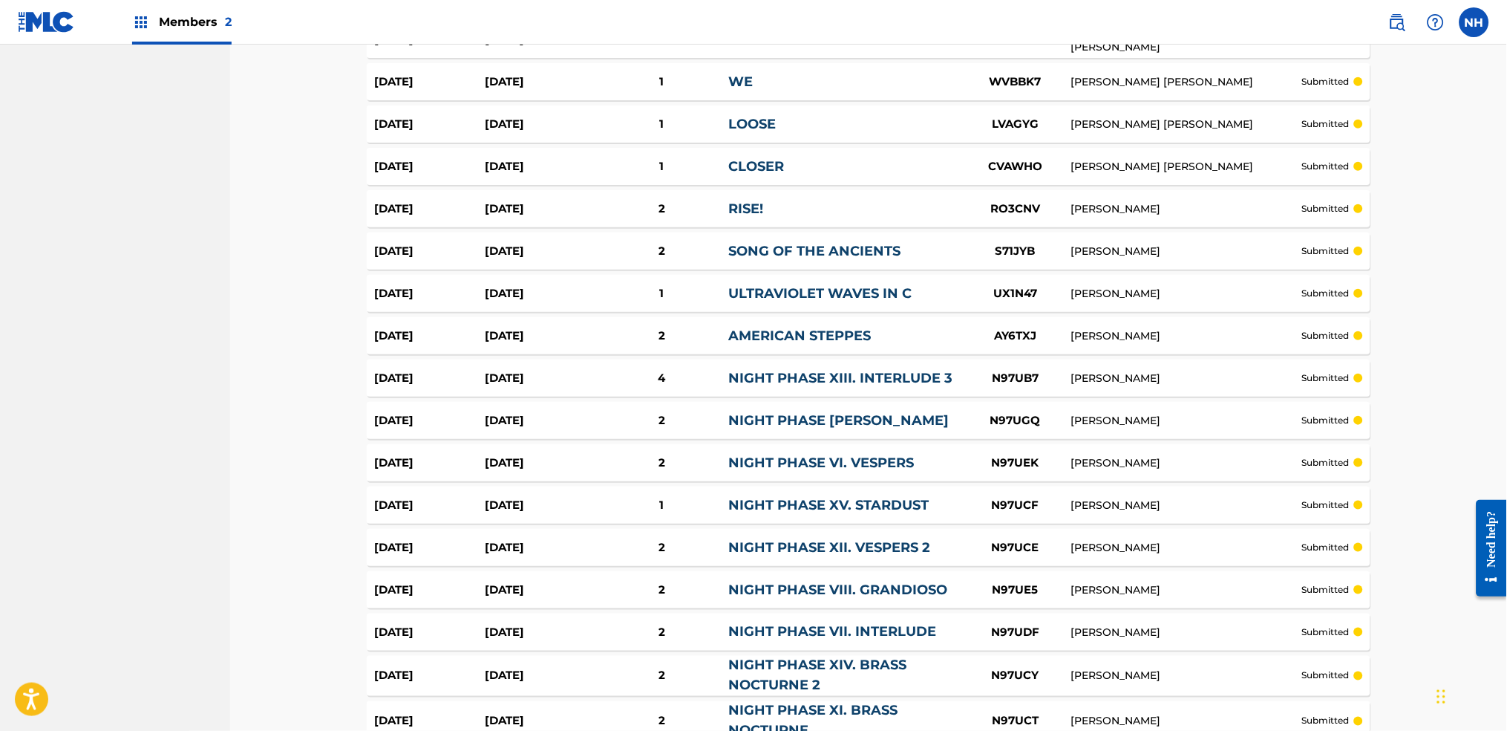
drag, startPoint x: 1452, startPoint y: 1, endPoint x: 88, endPoint y: 339, distance: 1405.3
click at [88, 339] on nav "FABER MUSIC Summary Catalog Works Registration Claiming Tool Individual Registr…" at bounding box center [115, 580] width 230 height 4646
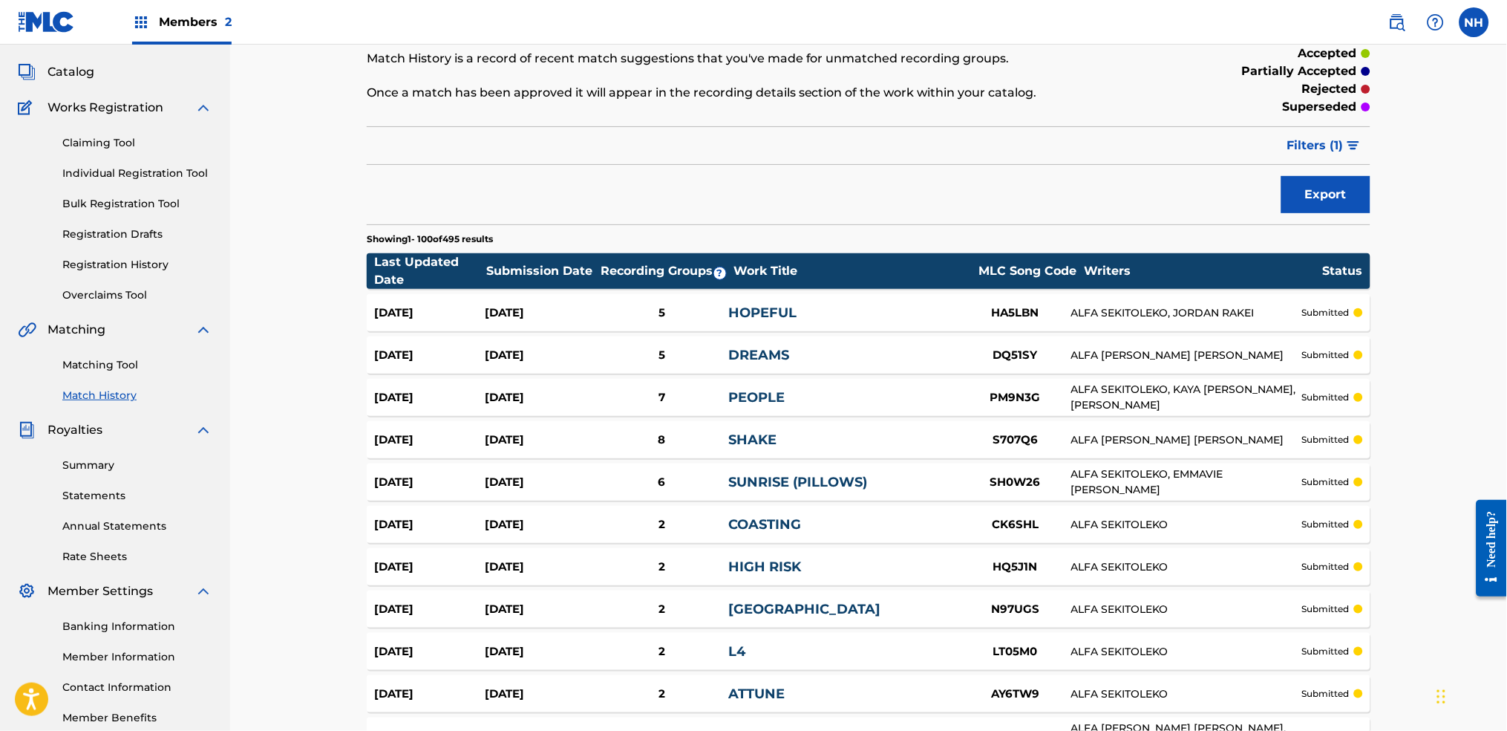
scroll to position [0, 0]
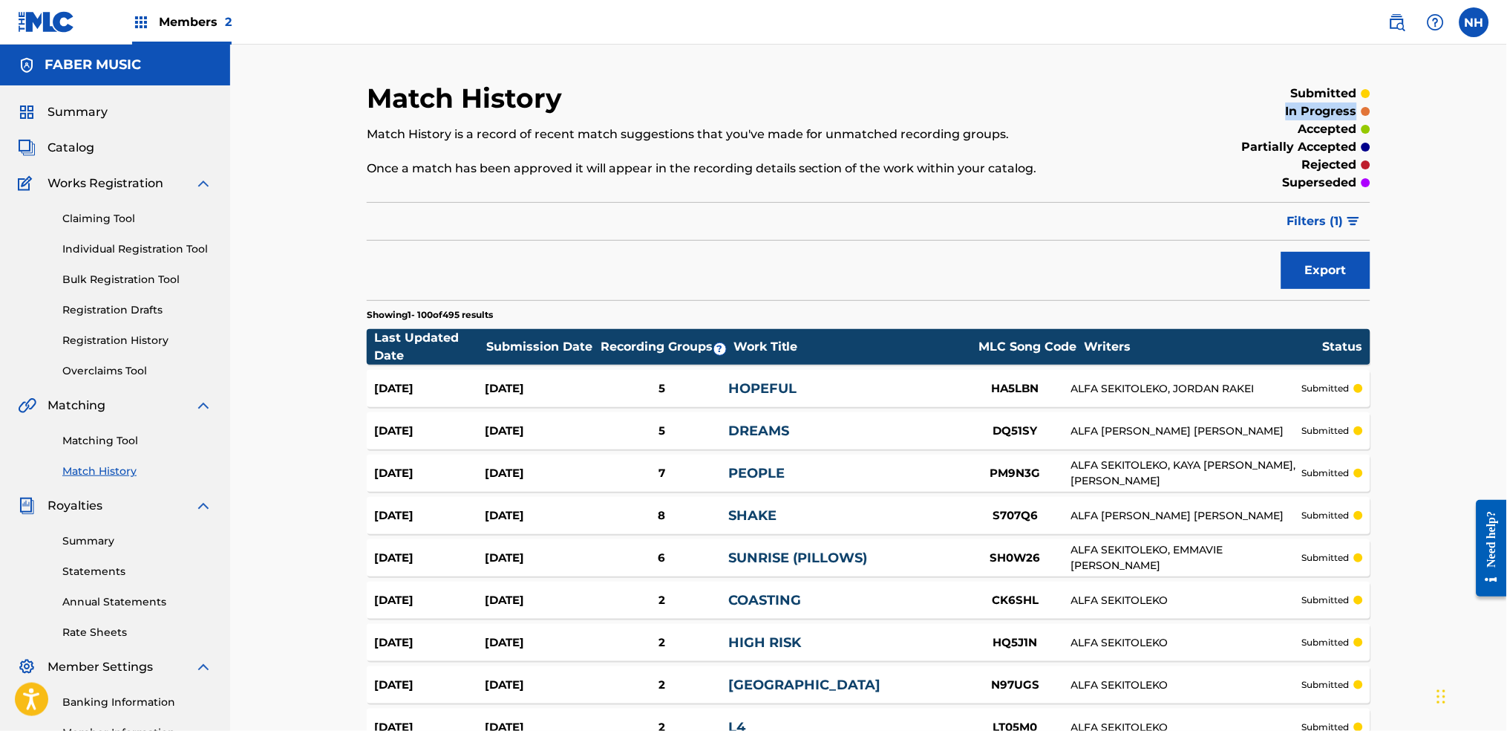
drag, startPoint x: 1505, startPoint y: 91, endPoint x: 1509, endPoint y: 114, distance: 24.2
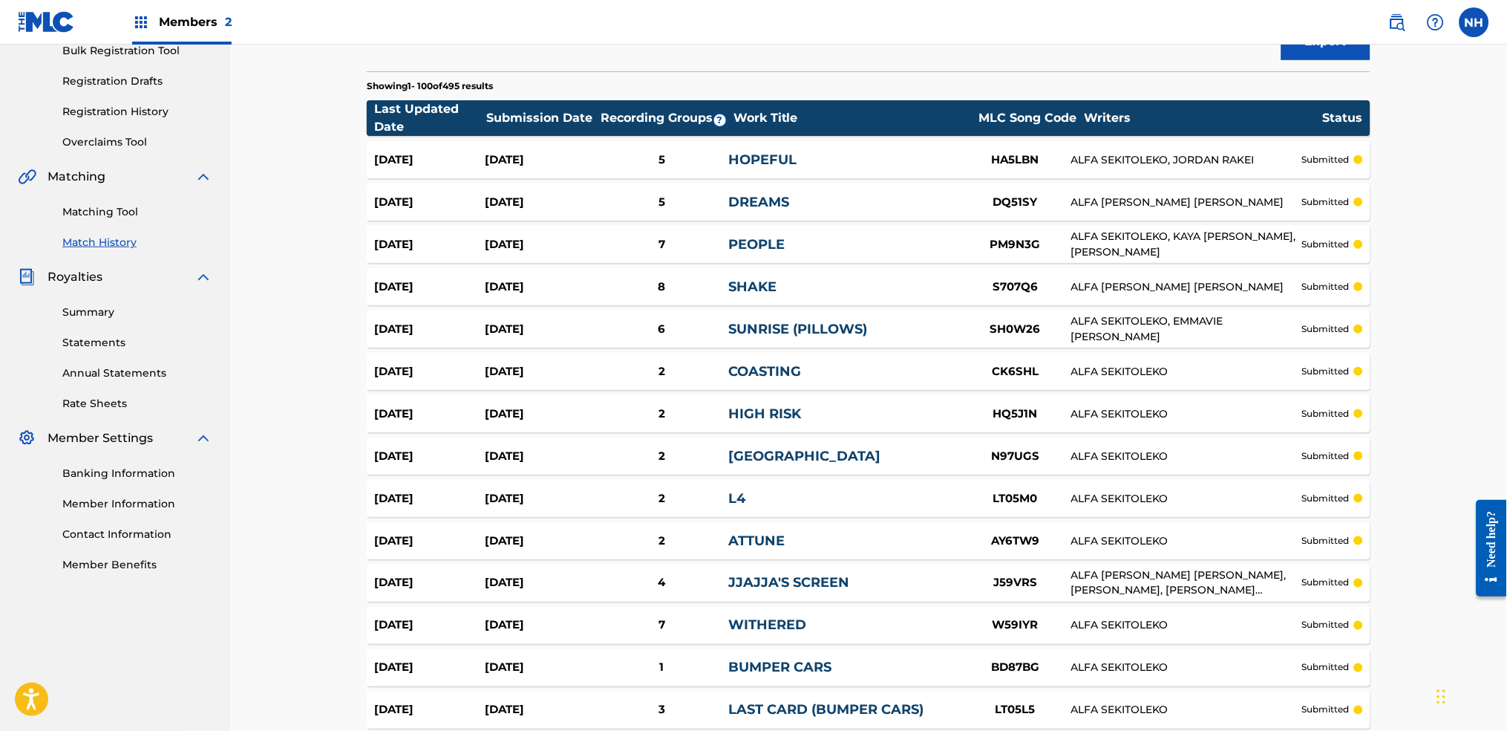
scroll to position [71, 0]
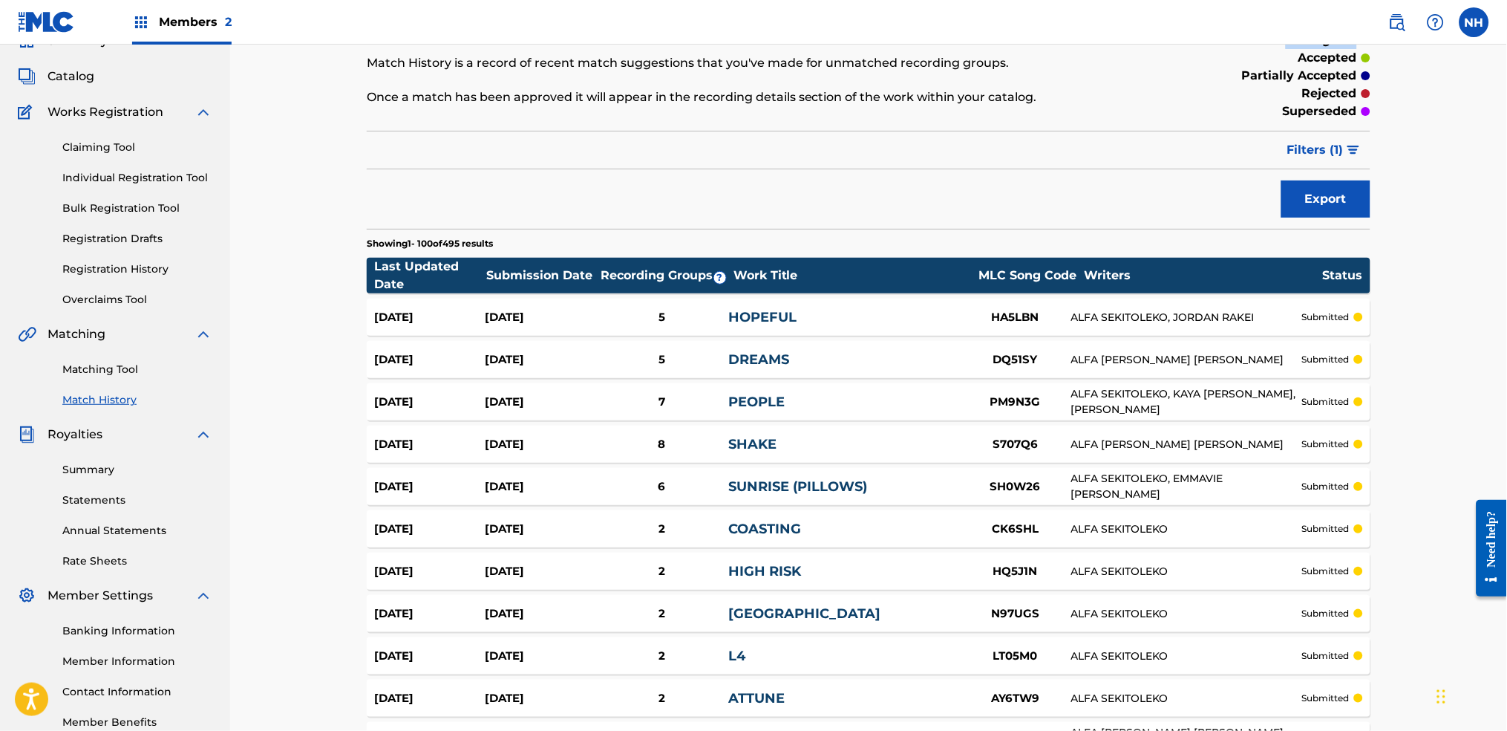
click at [129, 376] on link "Matching Tool" at bounding box center [137, 370] width 150 height 16
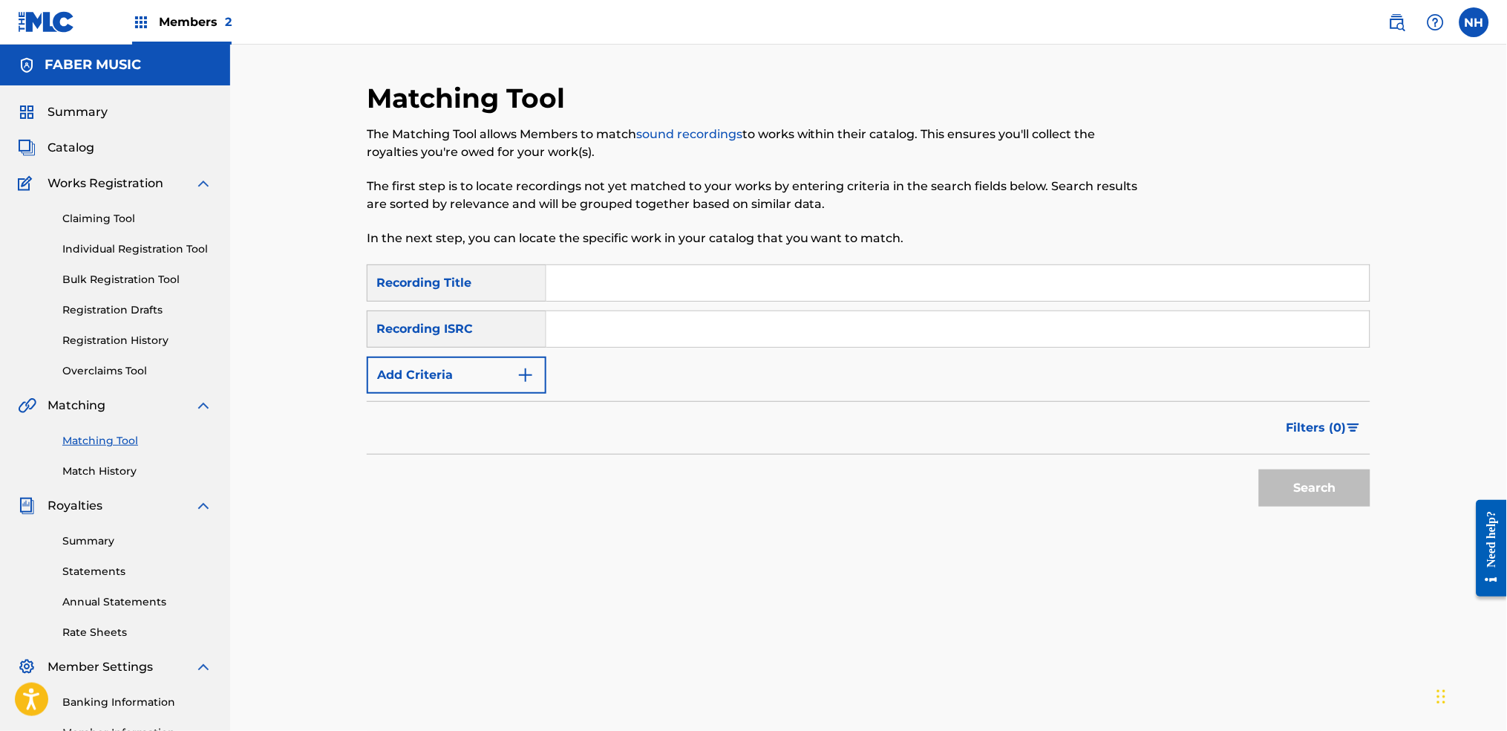
click at [627, 304] on div "SearchWithCriteriab69bc63f-c16c-46f9-943a-ffcfdda0fead Recording Title SearchWi…" at bounding box center [869, 328] width 1004 height 129
drag, startPoint x: 632, startPoint y: 288, endPoint x: 533, endPoint y: 339, distance: 110.9
click at [632, 288] on input "Search Form" at bounding box center [957, 283] width 823 height 36
paste input "AGED EYES"
click at [496, 376] on button "Add Criteria" at bounding box center [457, 374] width 180 height 37
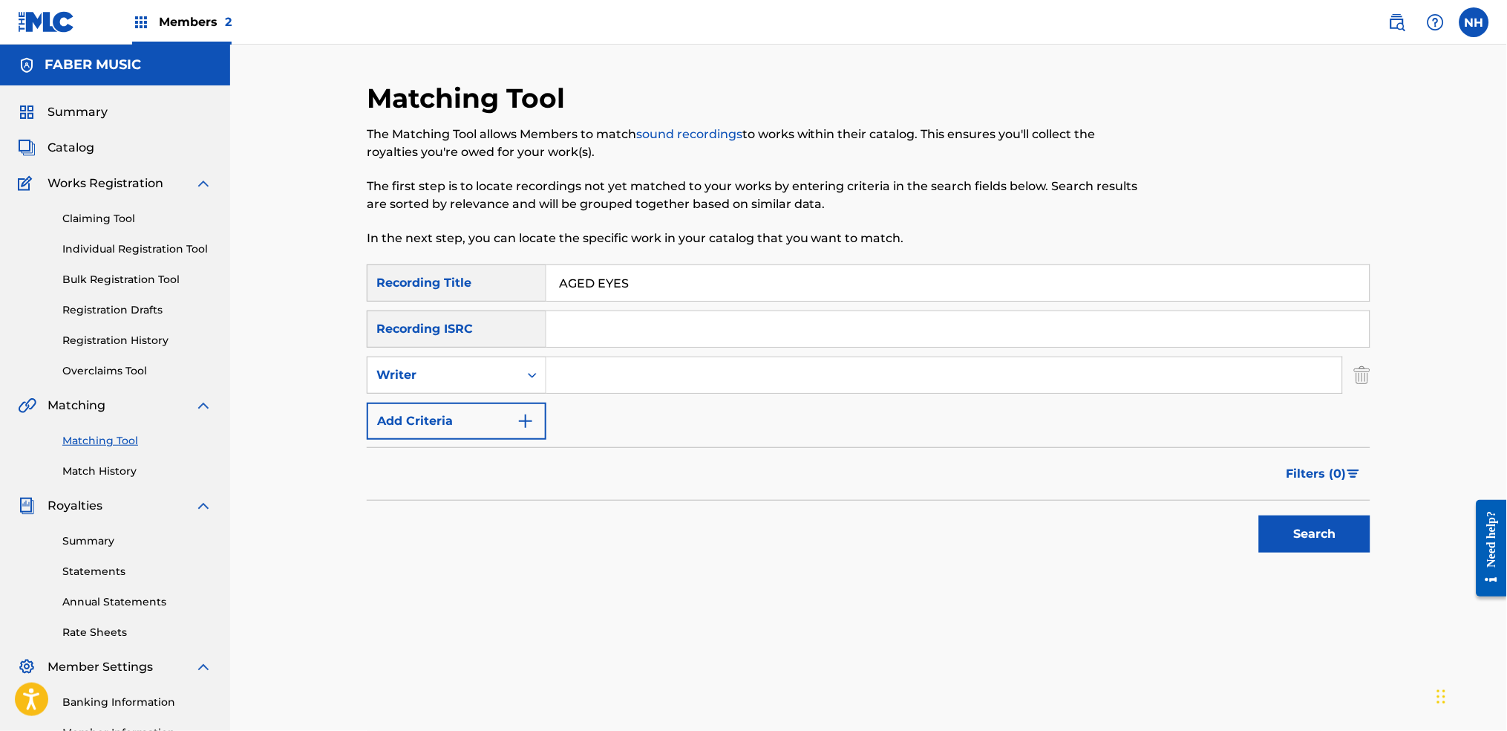
click at [662, 391] on input "Search Form" at bounding box center [944, 375] width 796 height 36
click at [511, 425] on button "Add Criteria" at bounding box center [457, 420] width 180 height 37
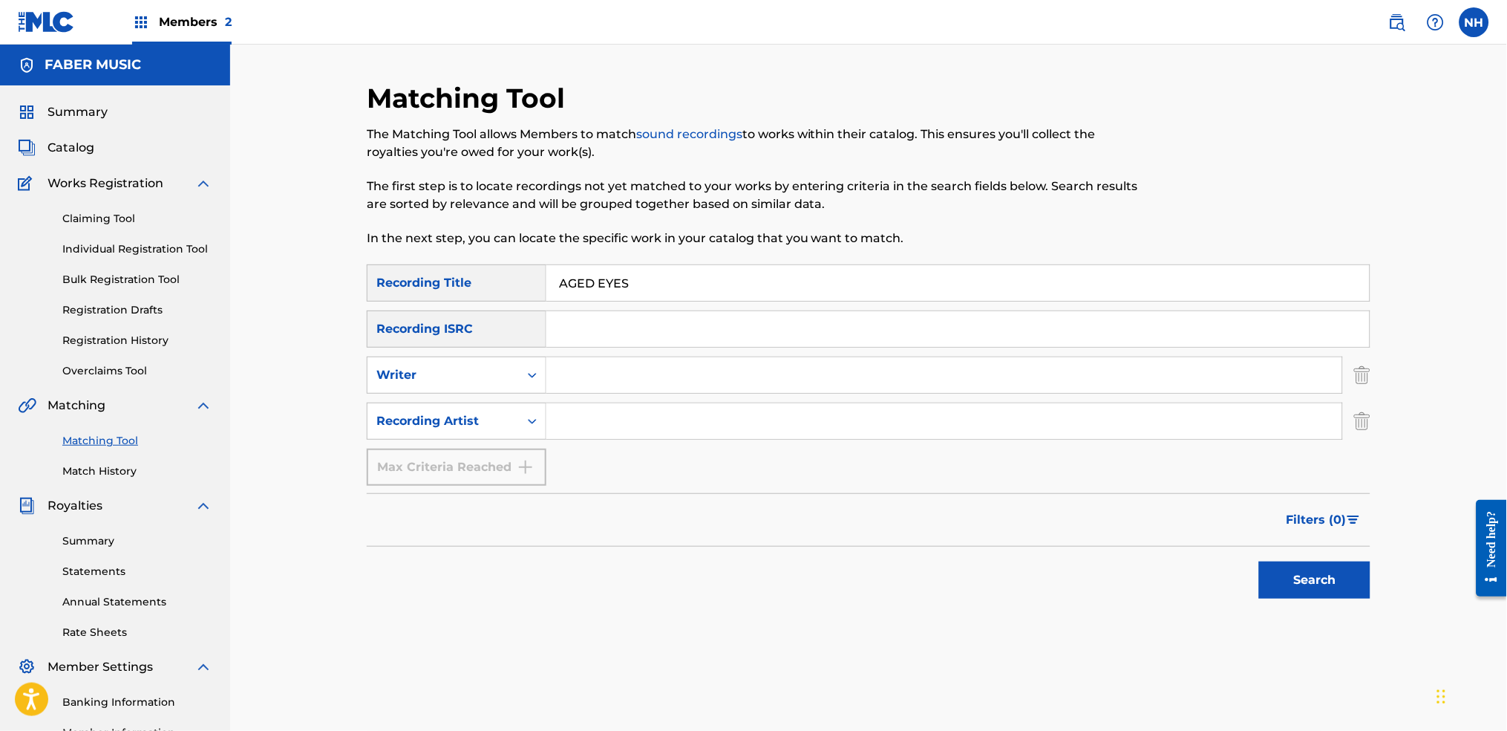
click at [584, 432] on input "Search Form" at bounding box center [944, 421] width 796 height 36
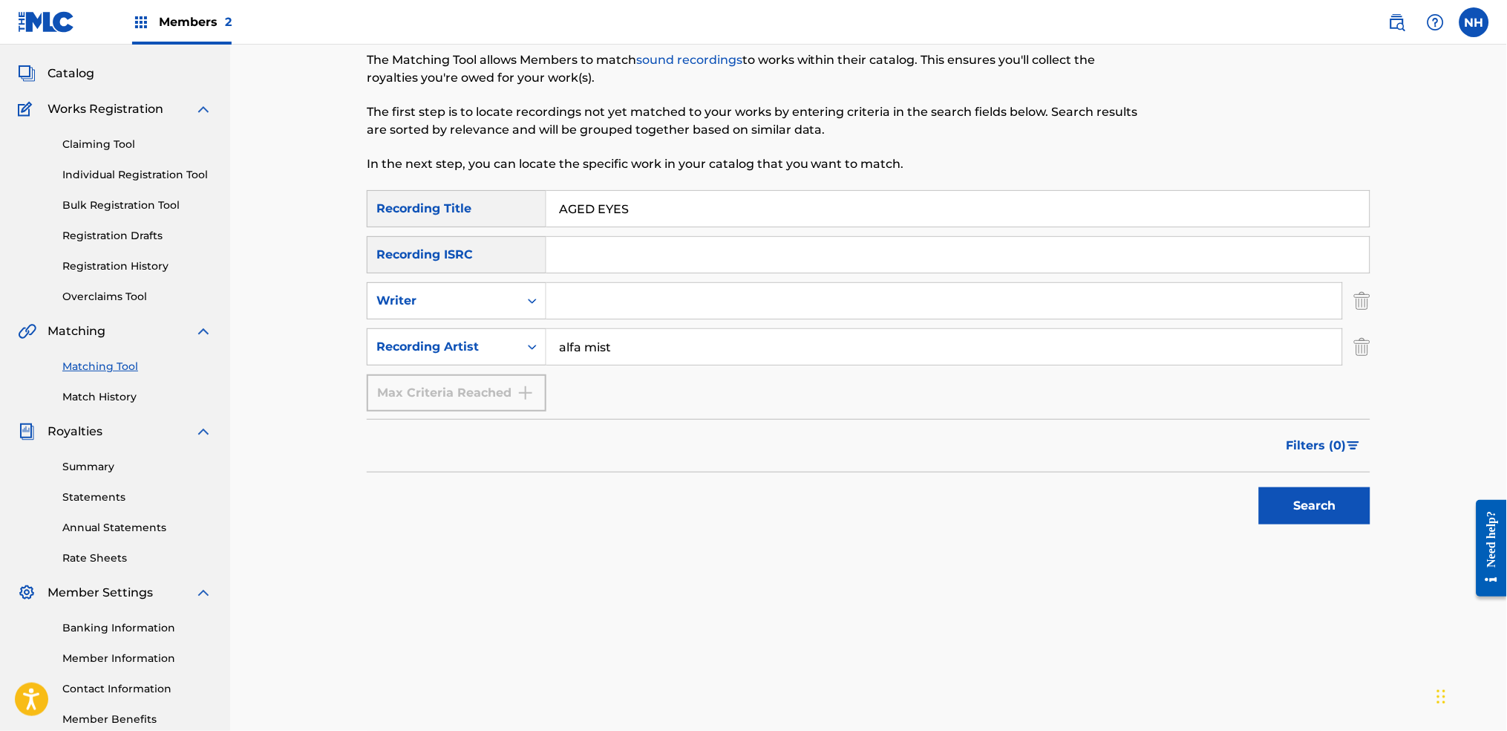
scroll to position [159, 0]
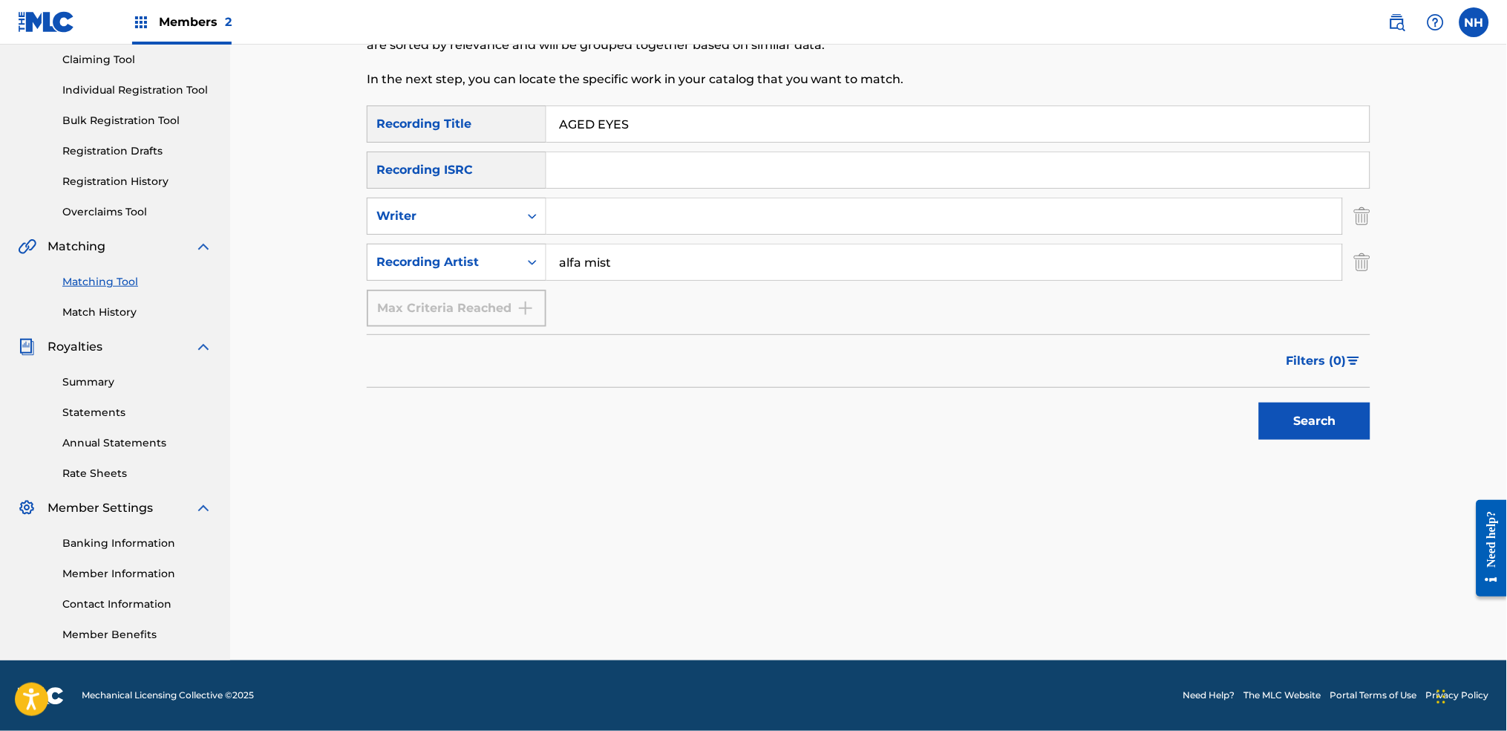
drag, startPoint x: 1296, startPoint y: 460, endPoint x: 1325, endPoint y: 401, distance: 66.1
click at [1220, 453] on div "Matching Tool The Matching Tool allows Members to match sound recordings to wor…" at bounding box center [869, 291] width 1004 height 737
click at [1220, 401] on div "Search" at bounding box center [1311, 417] width 119 height 59
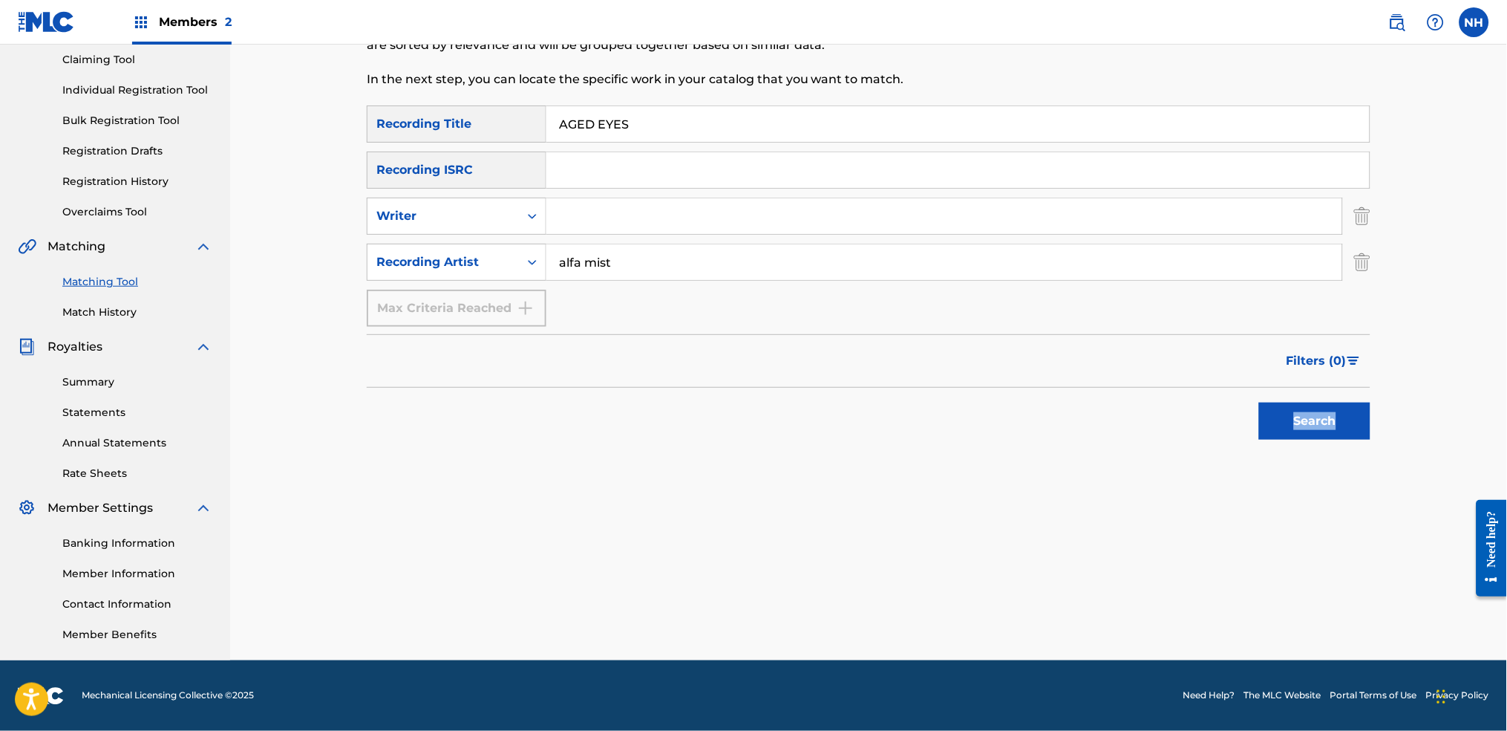
click at [1220, 408] on button "Search" at bounding box center [1314, 420] width 111 height 37
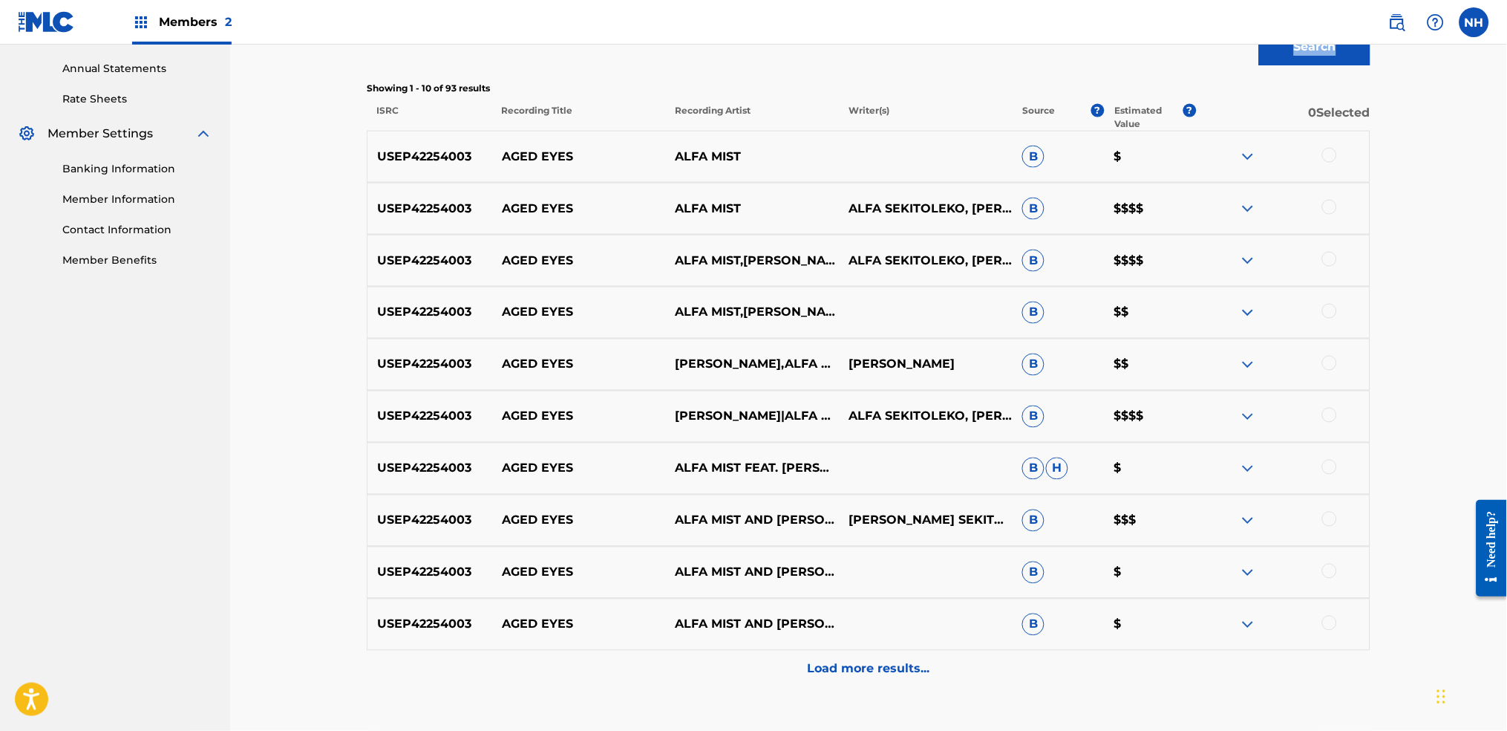
scroll to position [555, 0]
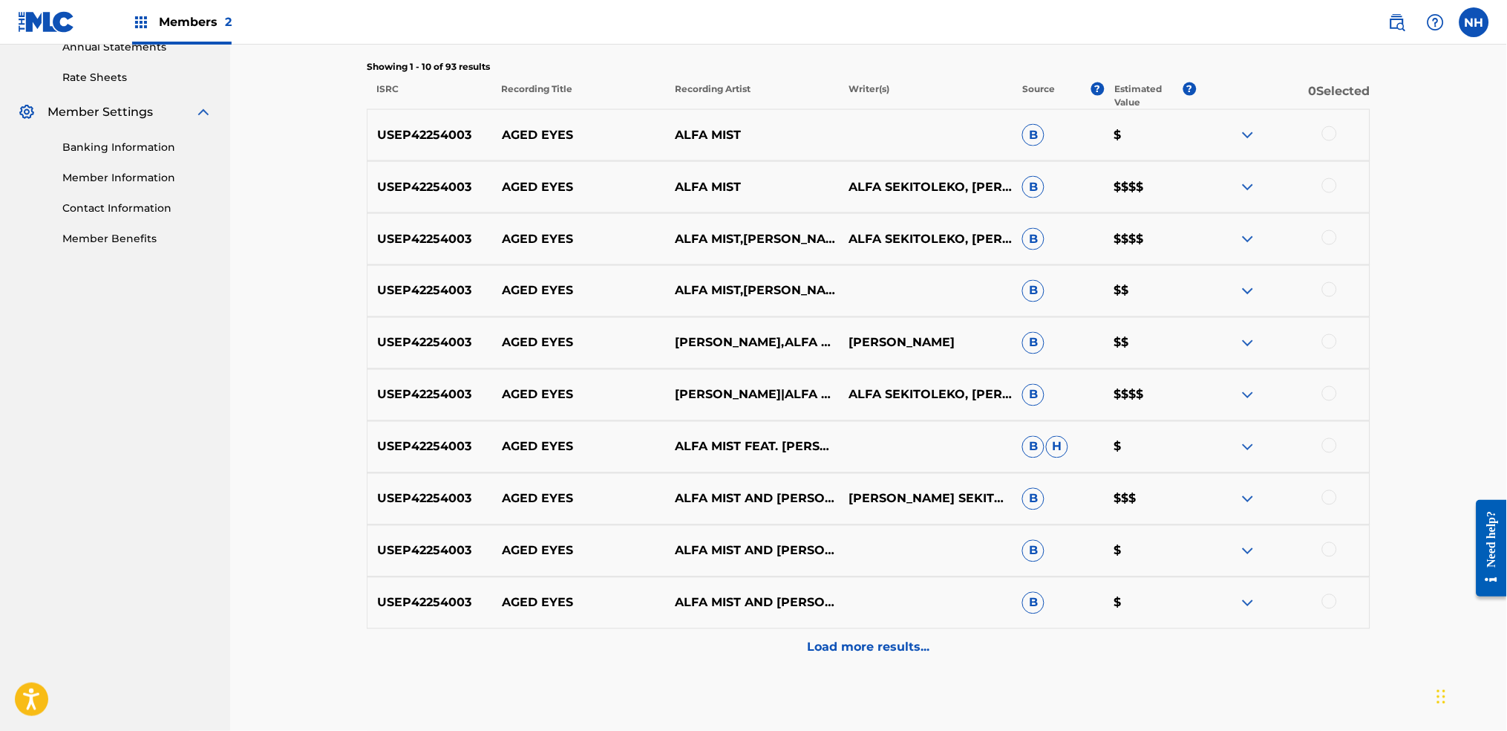
click at [940, 543] on div "Load more results..." at bounding box center [869, 647] width 1004 height 37
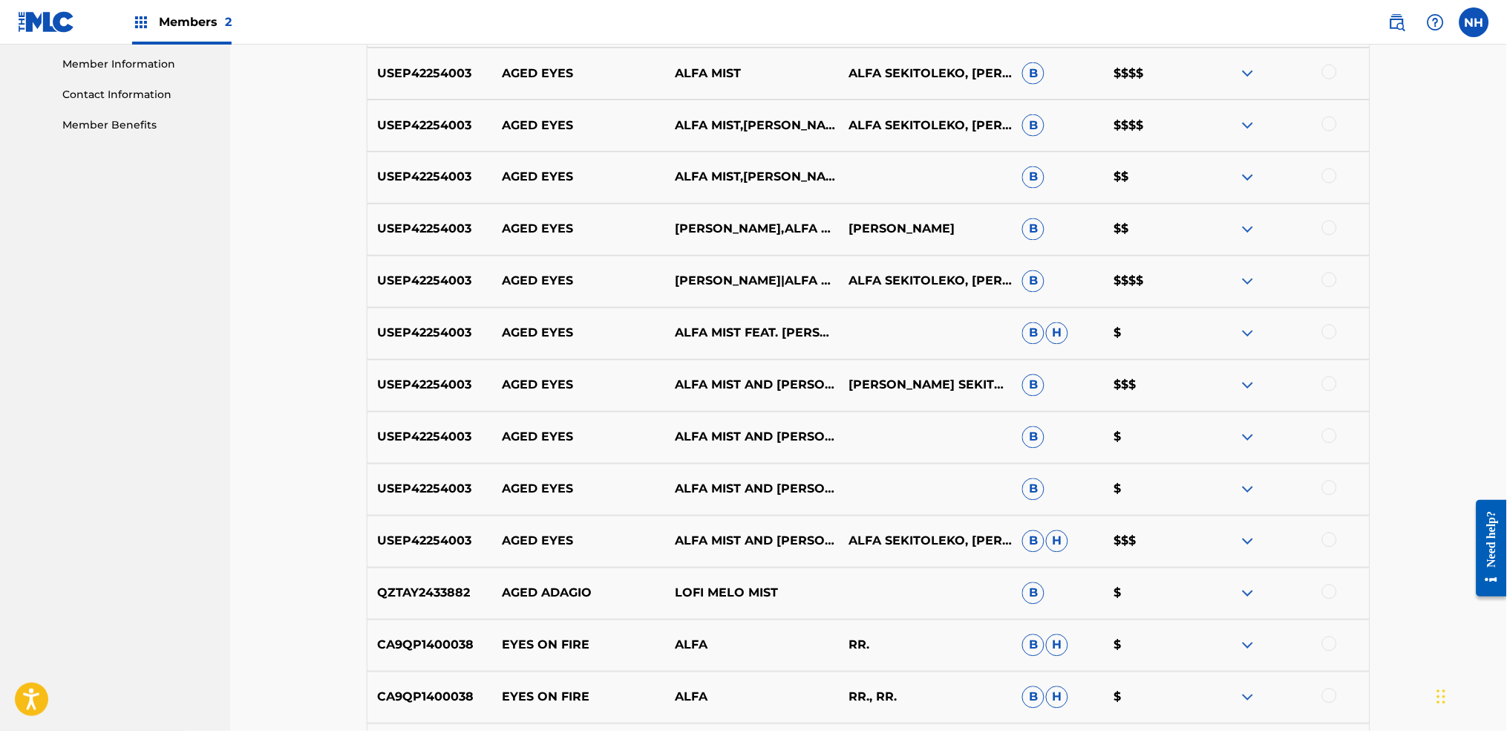
scroll to position [753, 0]
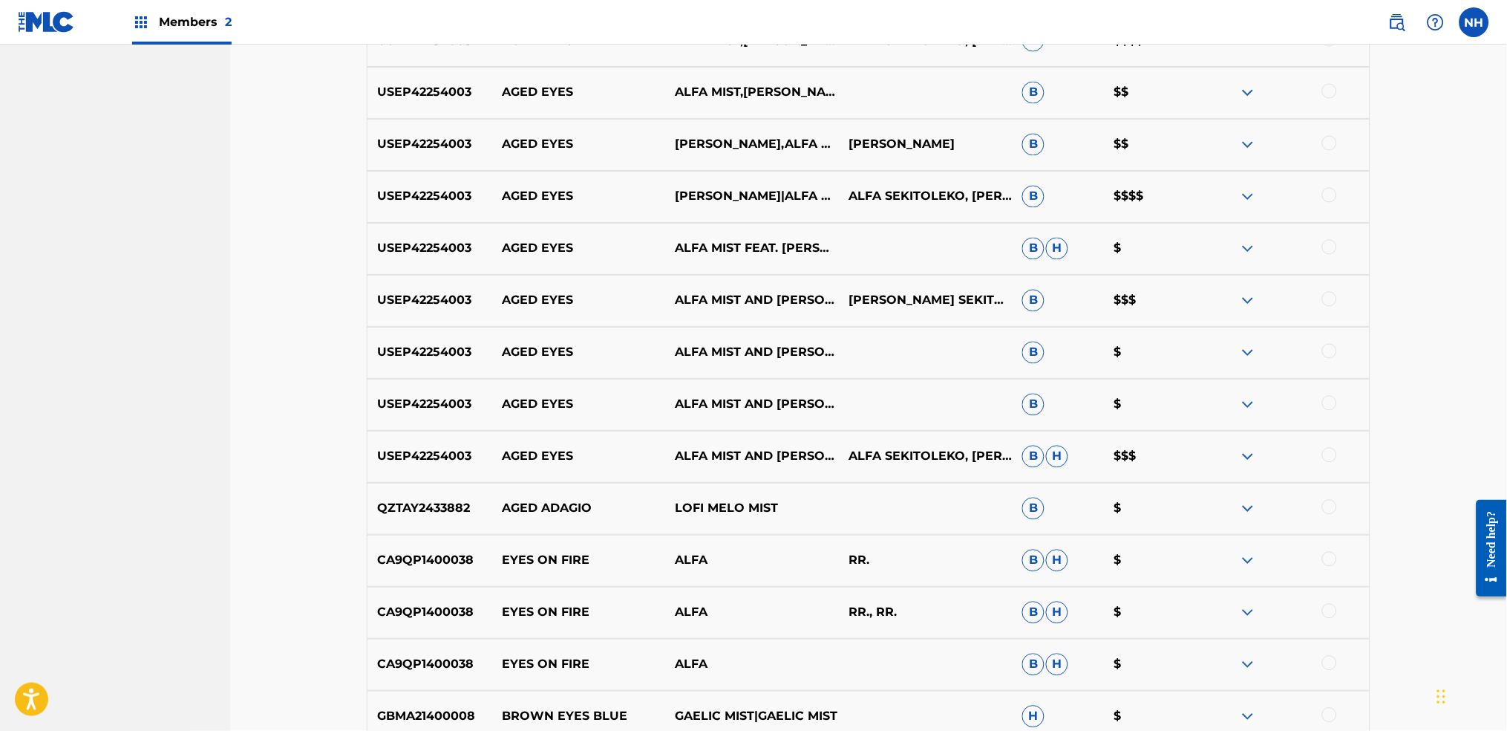
click at [1220, 446] on div "USEP42254003 AGED EYES ALFA MIST AND KAYA THOMAS-DYKE ALFA SEKITOLEKO, KAYA THO…" at bounding box center [869, 457] width 1004 height 52
click at [1220, 452] on div at bounding box center [1329, 455] width 15 height 15
click at [1220, 408] on div at bounding box center [1329, 403] width 15 height 15
click at [1220, 347] on div at bounding box center [1329, 351] width 15 height 15
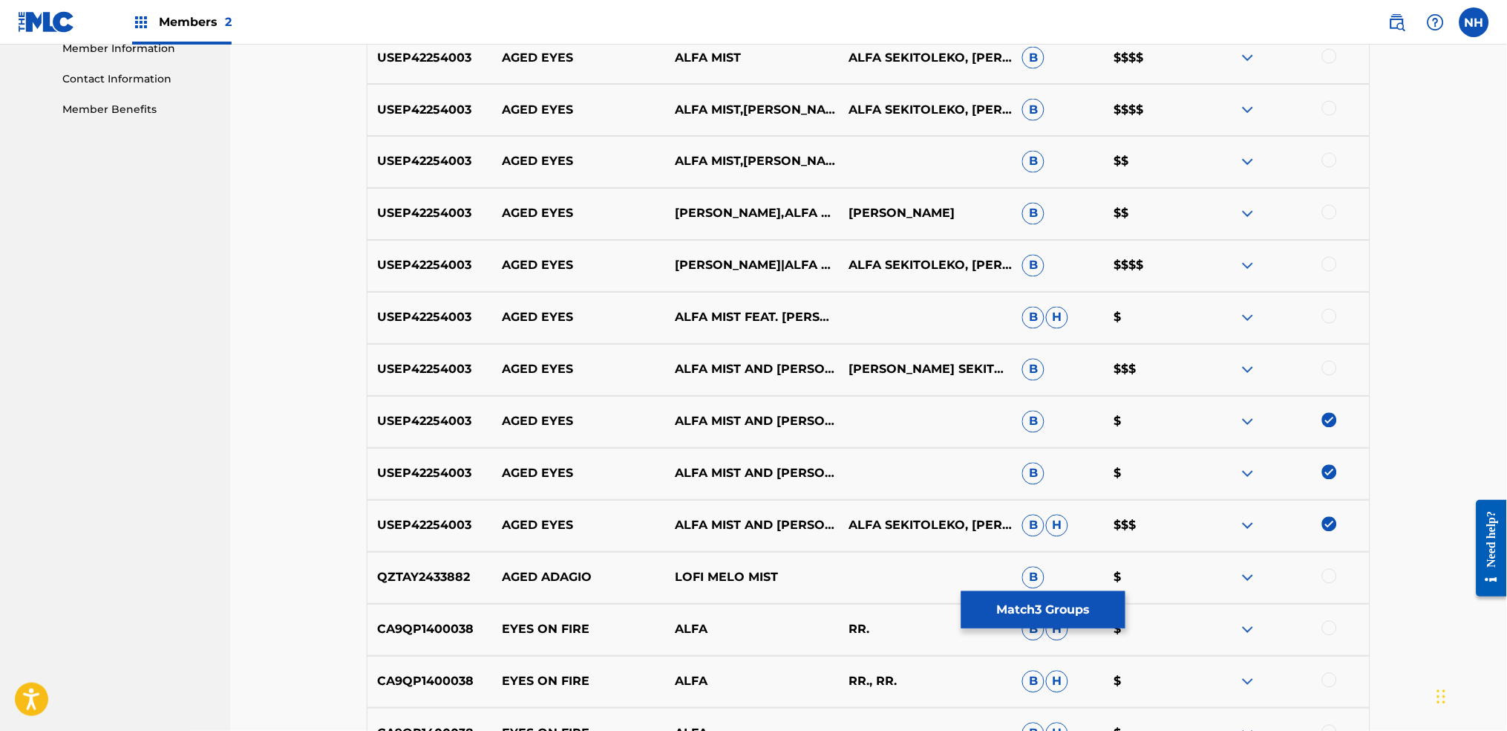
scroll to position [654, 0]
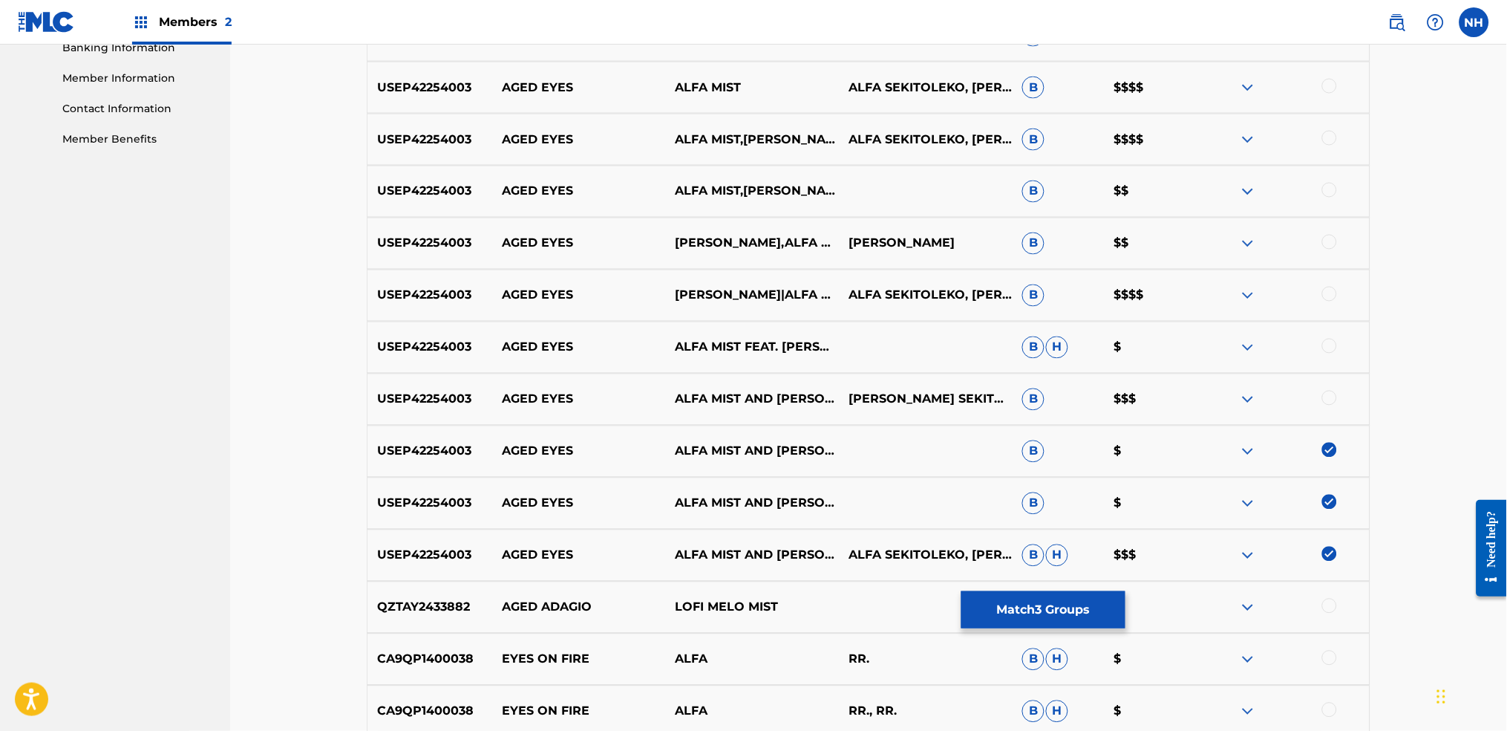
click at [1220, 399] on div at bounding box center [1329, 398] width 15 height 15
click at [1220, 347] on div at bounding box center [1329, 346] width 15 height 15
click at [1220, 298] on div at bounding box center [1329, 294] width 15 height 15
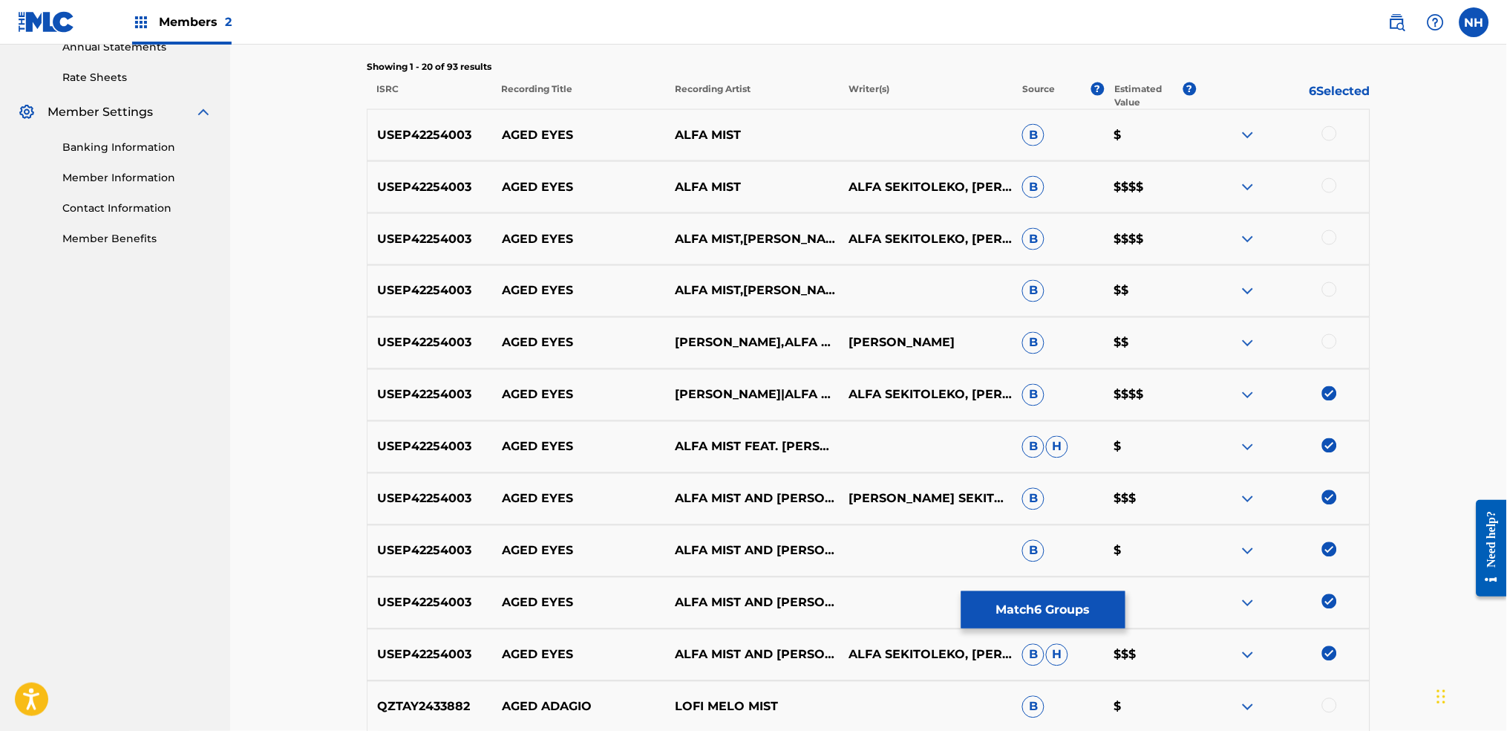
click at [1220, 351] on div at bounding box center [1283, 343] width 174 height 18
click at [1220, 336] on div at bounding box center [1329, 341] width 15 height 15
click at [1220, 284] on div at bounding box center [1329, 289] width 15 height 15
click at [1220, 224] on div "USEP42254003 AGED EYES ALFA MIST,KAYA THOMAS-DYKE ALFA SEKITOLEKO, KAYA THOMAS-…" at bounding box center [869, 239] width 1004 height 52
click at [1220, 230] on div at bounding box center [1283, 239] width 174 height 18
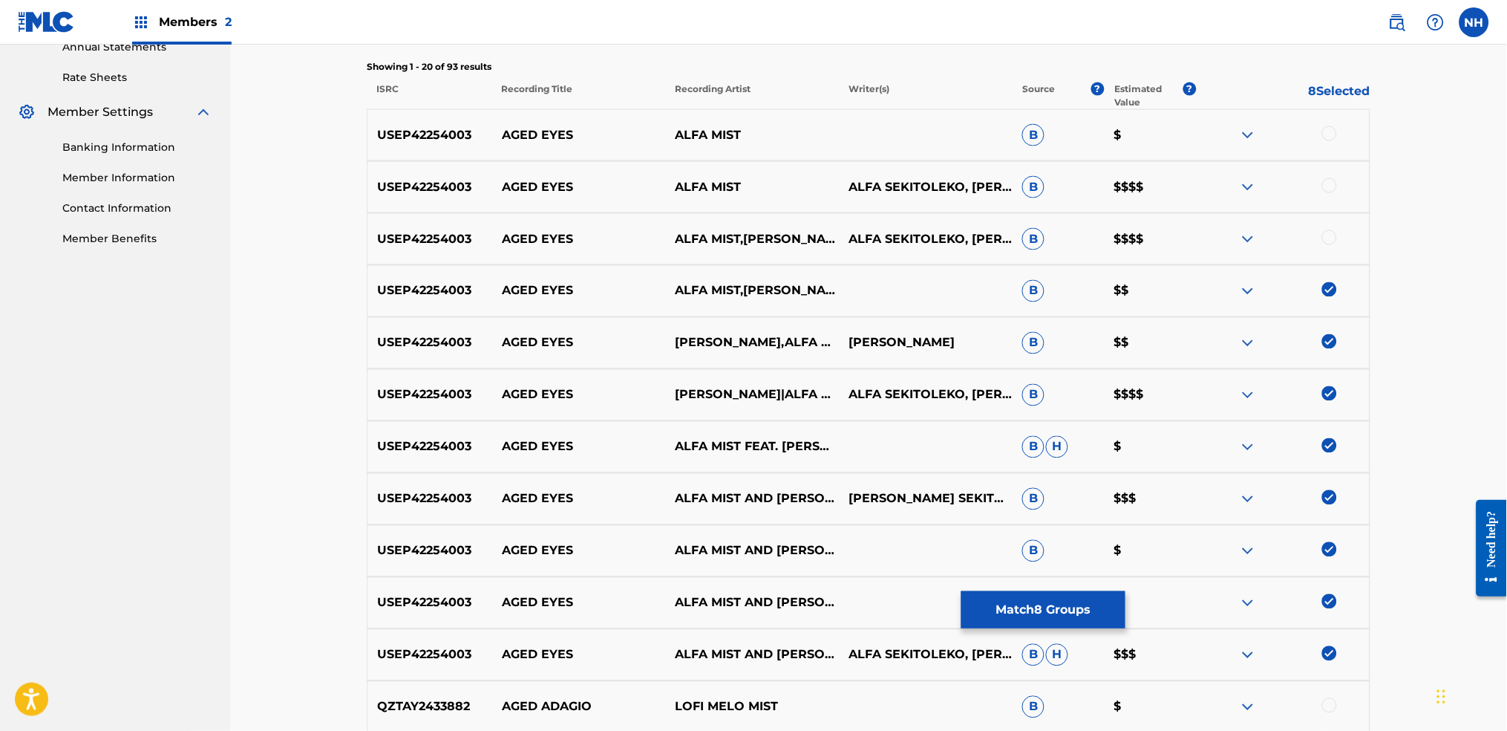
click at [1220, 234] on div at bounding box center [1329, 237] width 15 height 15
click at [1220, 184] on div at bounding box center [1329, 185] width 15 height 15
click at [1220, 130] on div at bounding box center [1283, 135] width 174 height 18
click at [1220, 130] on div at bounding box center [1329, 133] width 15 height 15
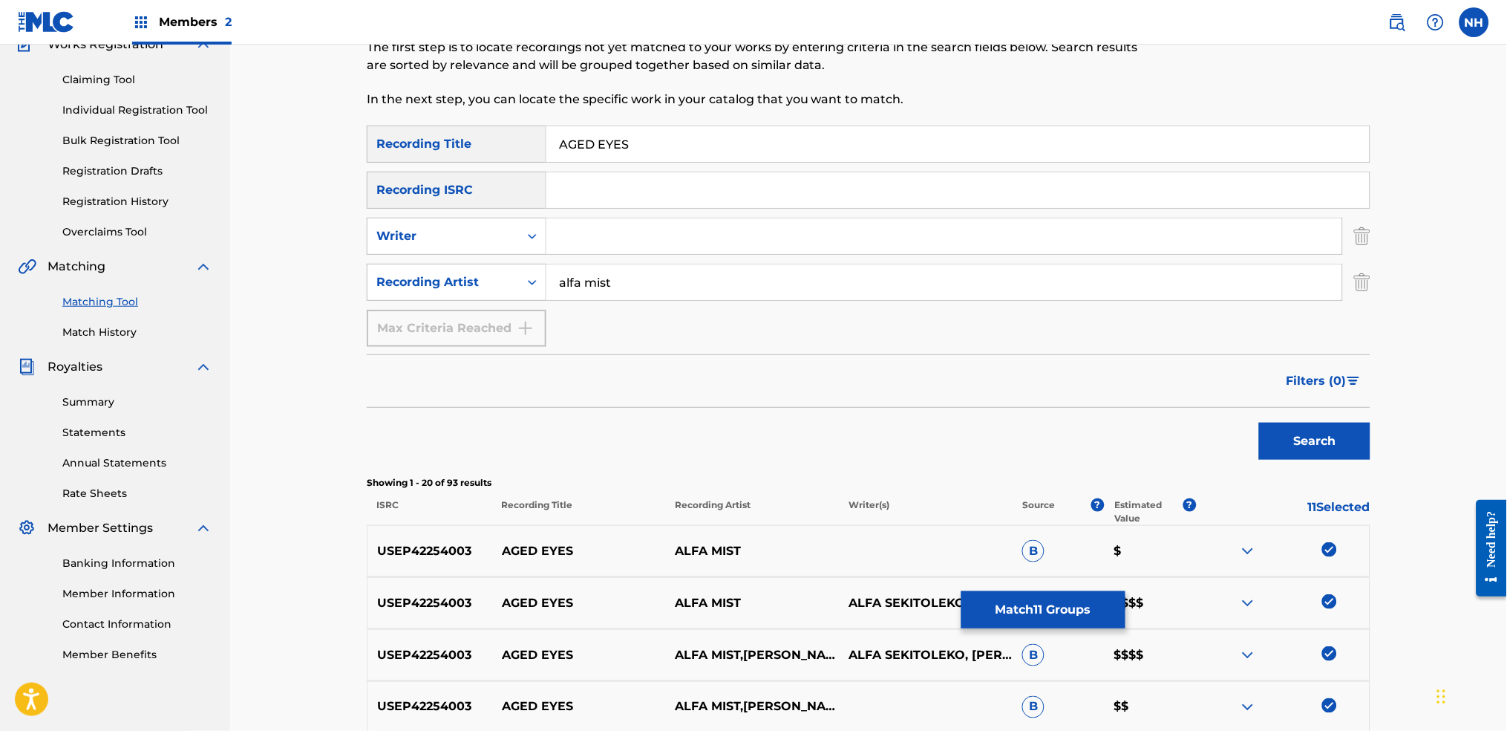
scroll to position [0, 0]
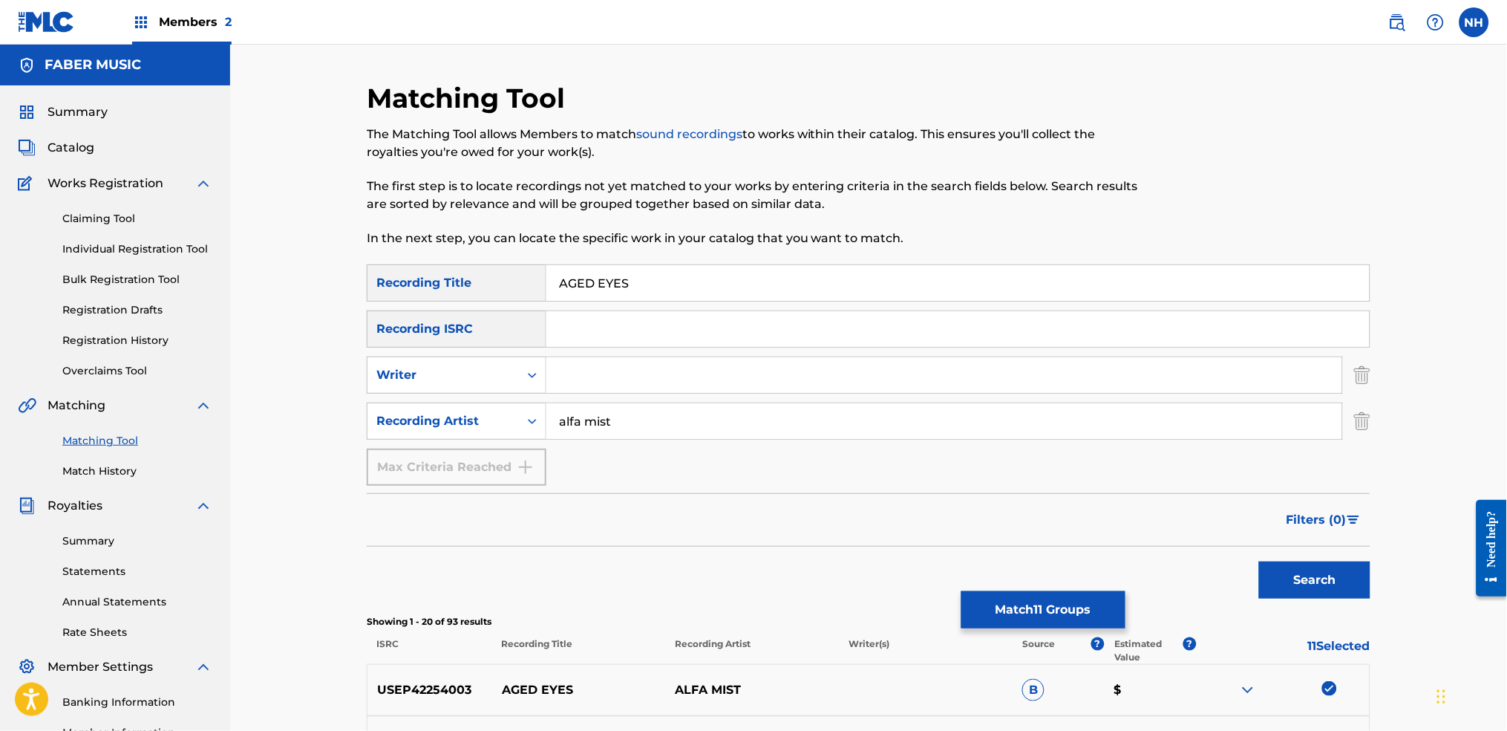
drag, startPoint x: 677, startPoint y: 284, endPoint x: 411, endPoint y: 282, distance: 265.8
click at [417, 282] on div "SearchWithCriteriab69bc63f-c16c-46f9-943a-ffcfdda0fead Recording Title AGED EYES" at bounding box center [869, 282] width 1004 height 37
click at [1012, 543] on div "Search" at bounding box center [869, 575] width 1004 height 59
click at [1006, 543] on button "Match 11 Groups" at bounding box center [1043, 609] width 164 height 37
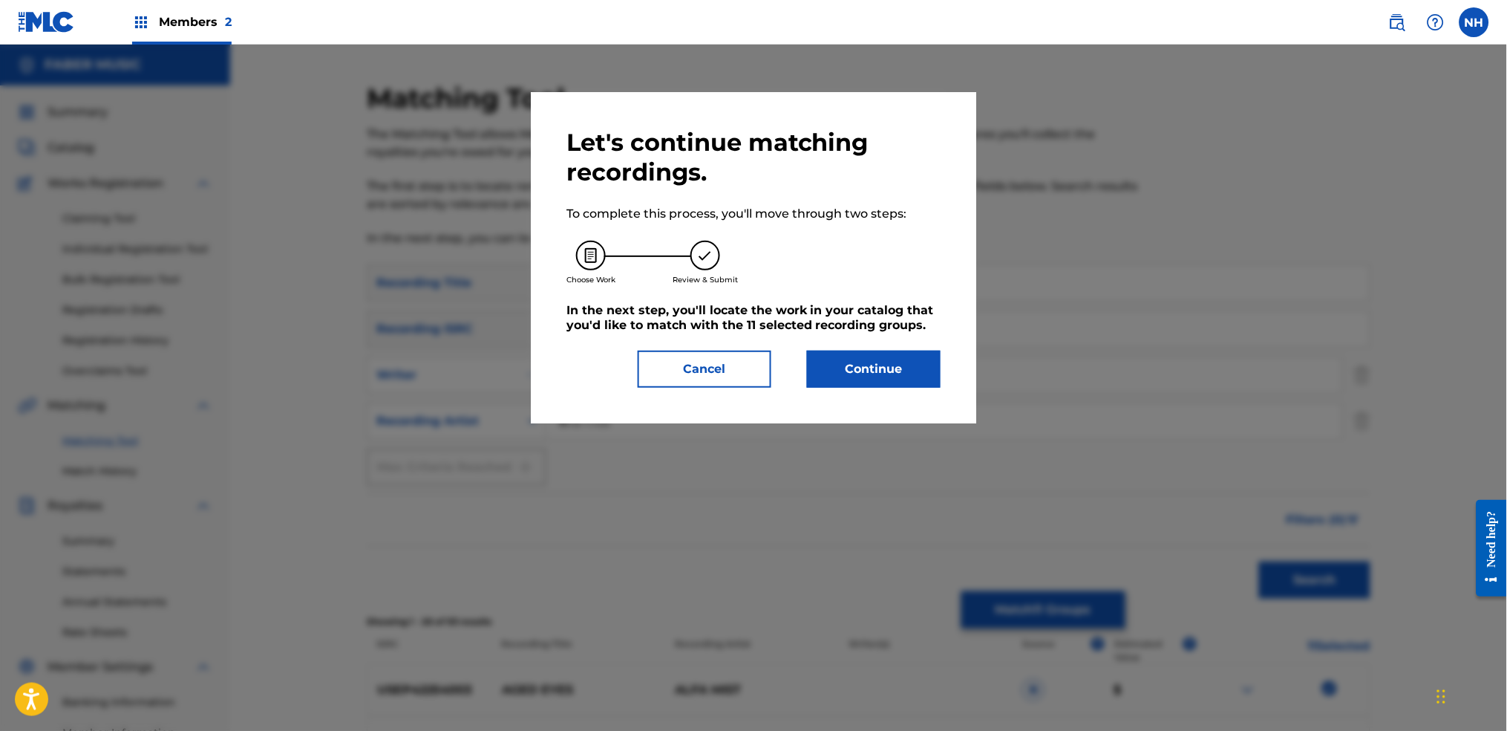
click at [889, 372] on button "Continue" at bounding box center [874, 368] width 134 height 37
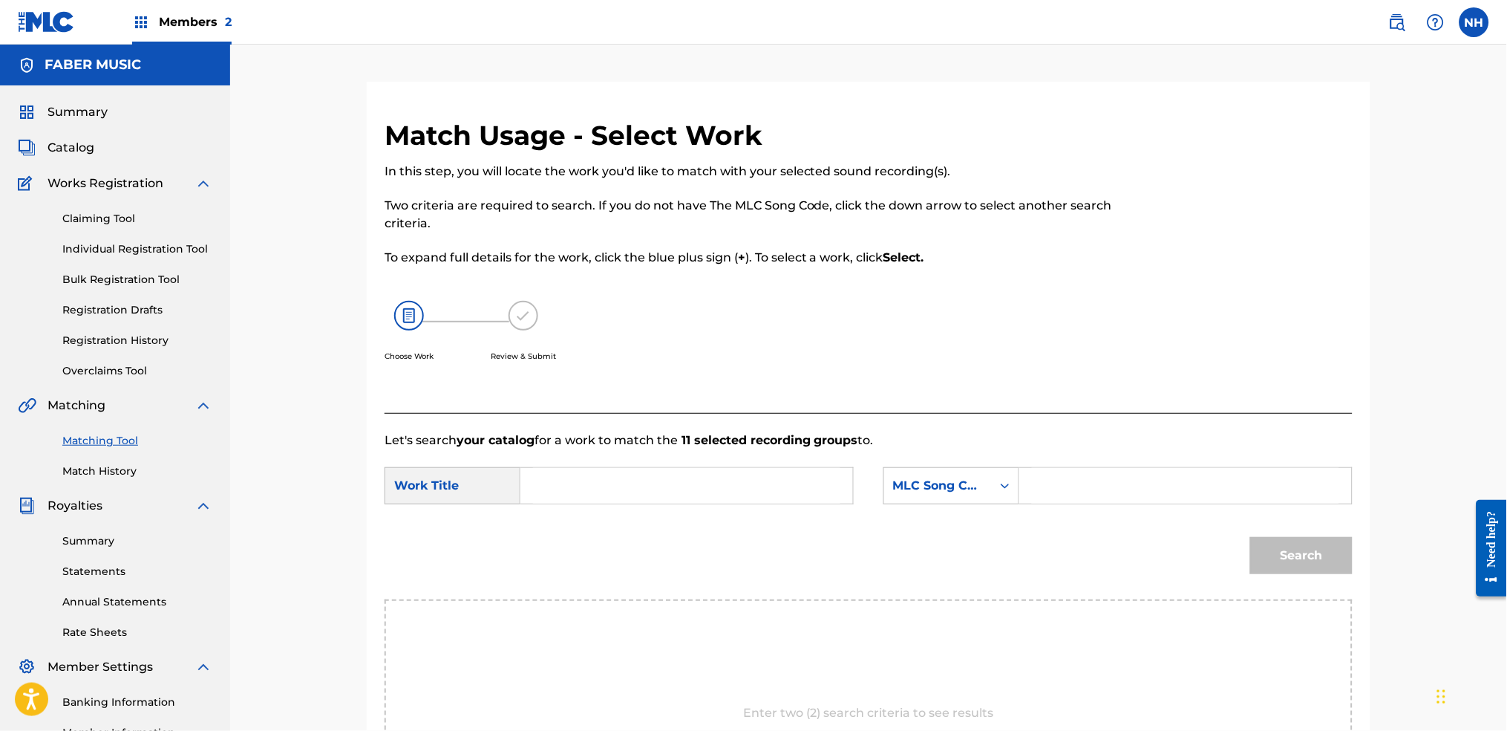
click at [646, 472] on input "Search Form" at bounding box center [686, 486] width 307 height 36
paste
click at [915, 483] on div "MLC Song Code" at bounding box center [938, 486] width 90 height 18
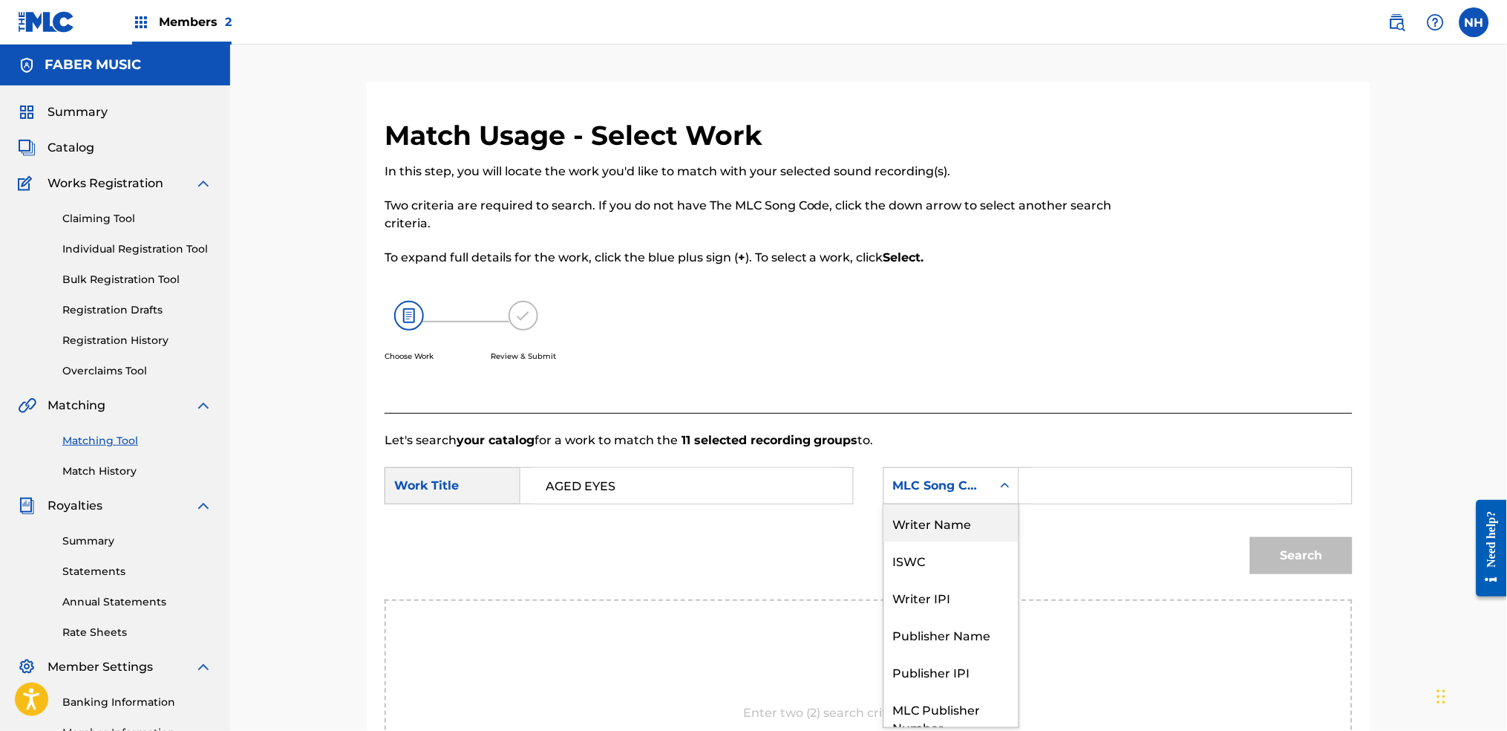
click at [957, 513] on div "Writer Name" at bounding box center [951, 522] width 134 height 37
click at [1048, 490] on input "Search Form" at bounding box center [1185, 486] width 307 height 36
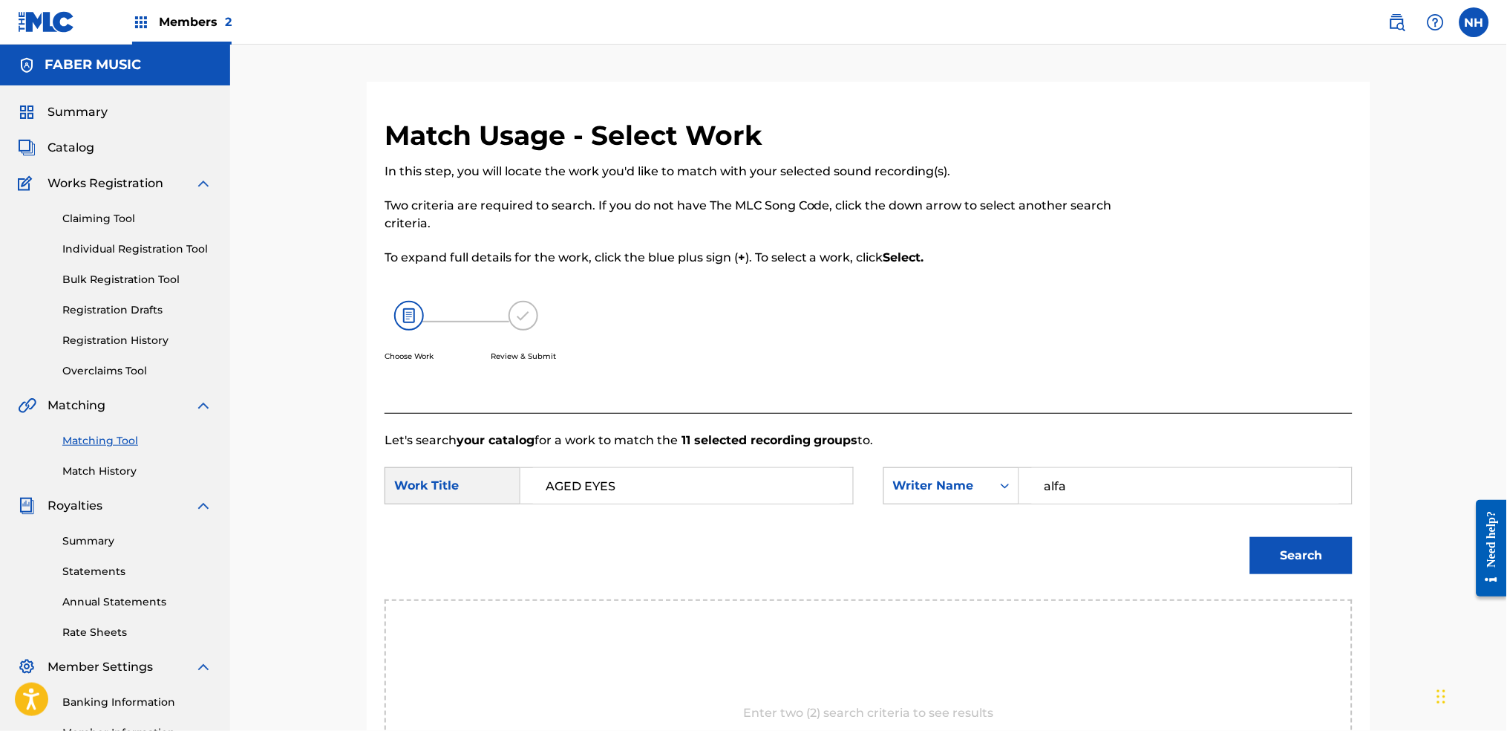
click at [1220, 543] on button "Search" at bounding box center [1301, 555] width 102 height 37
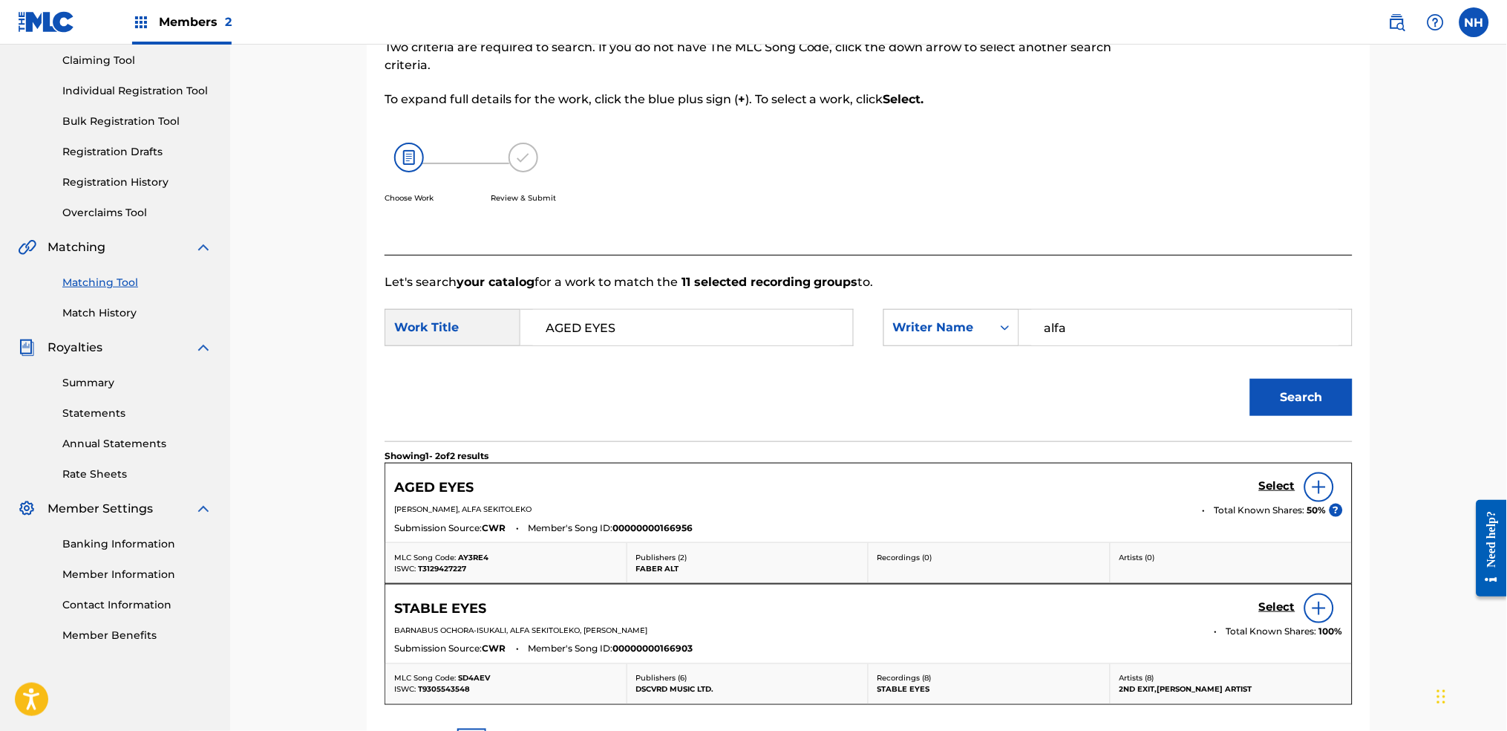
scroll to position [159, 0]
click at [1220, 514] on span "Total Known Shares:" at bounding box center [1261, 509] width 93 height 13
click at [1220, 482] on h5 "Select" at bounding box center [1277, 485] width 36 height 14
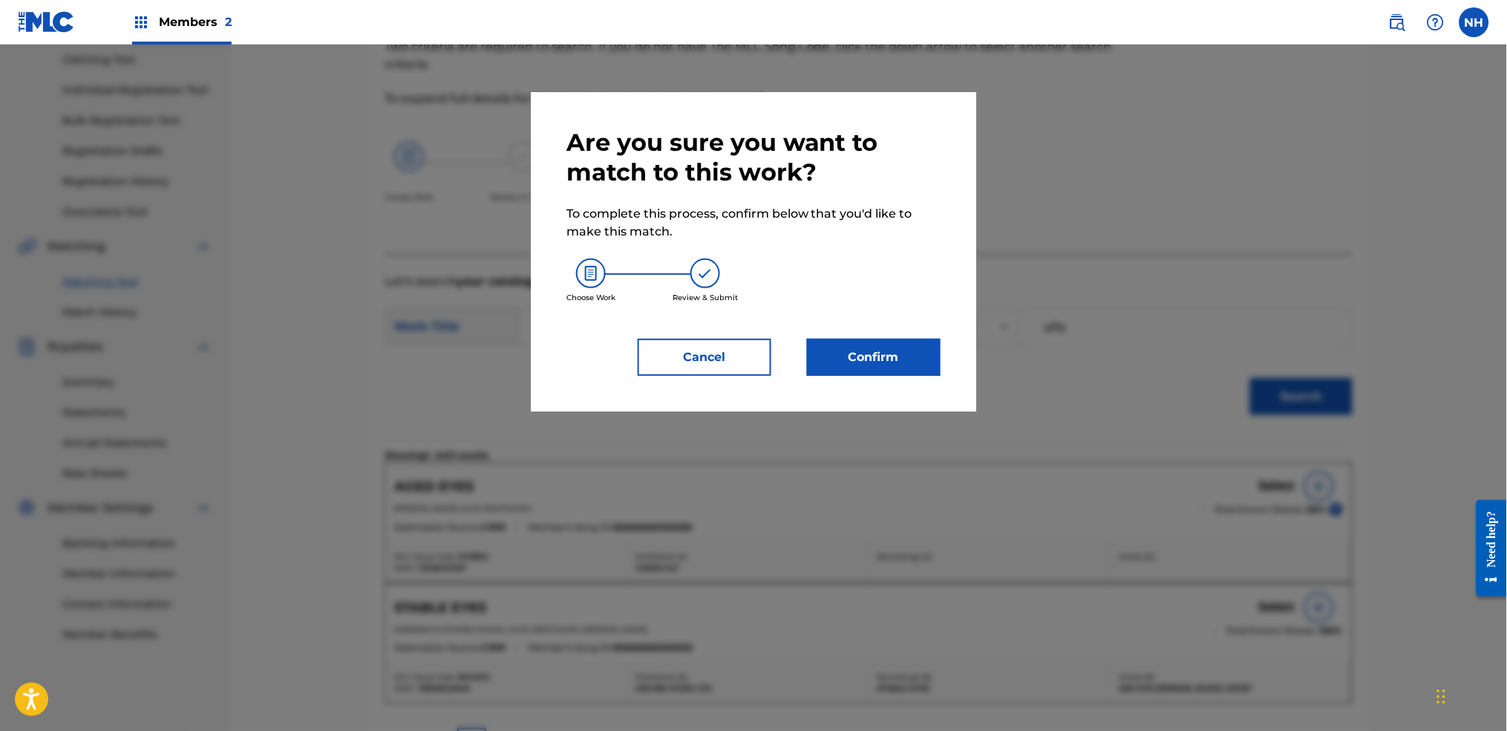
click at [919, 366] on button "Confirm" at bounding box center [874, 357] width 134 height 37
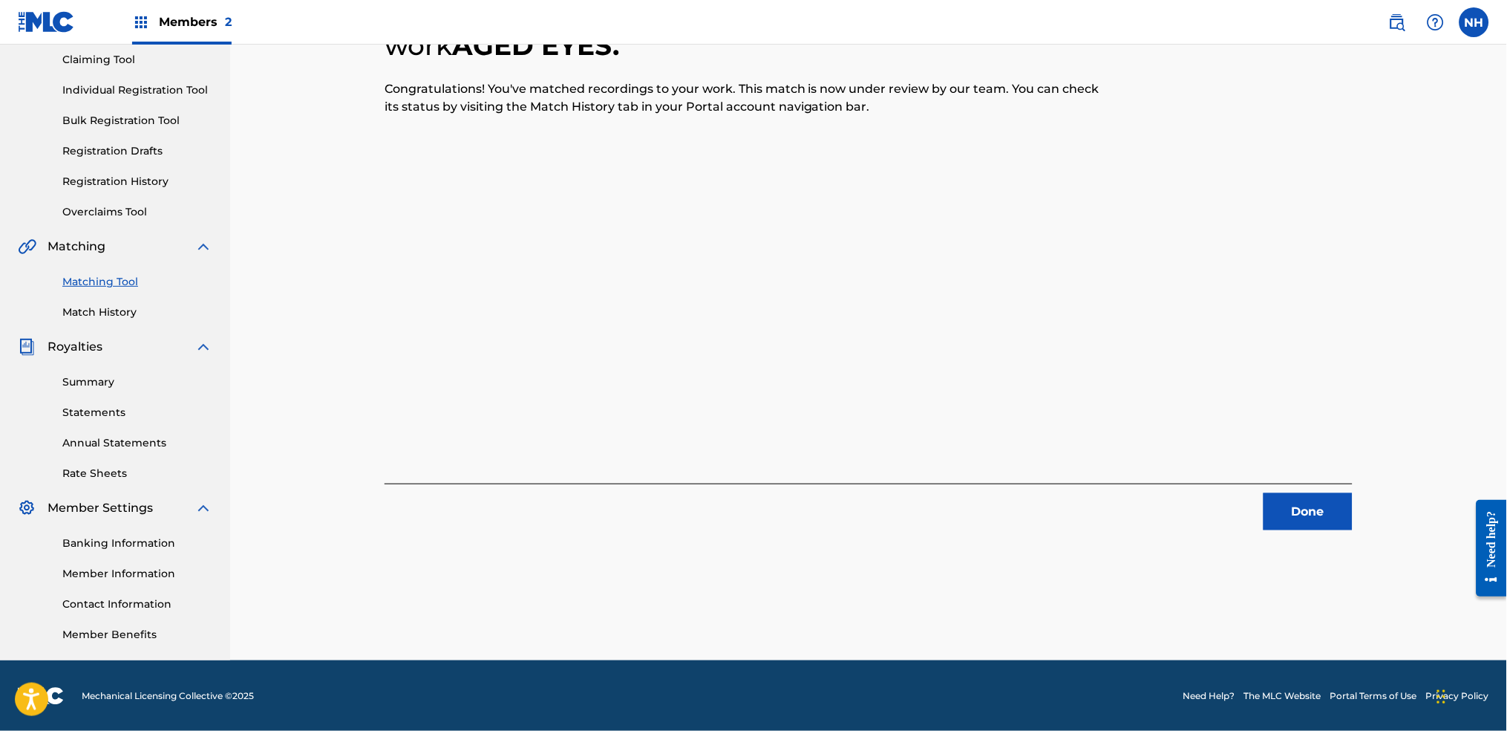
click at [387, 291] on div "11 Recording Groups are pending usage match to the work AGED EYES . Congratulat…" at bounding box center [869, 245] width 968 height 570
click at [1220, 520] on div "11 Recording Groups are pending usage match to the work AGED EYES . Congratulat…" at bounding box center [869, 245] width 1004 height 570
click at [1220, 503] on button "Done" at bounding box center [1308, 511] width 89 height 37
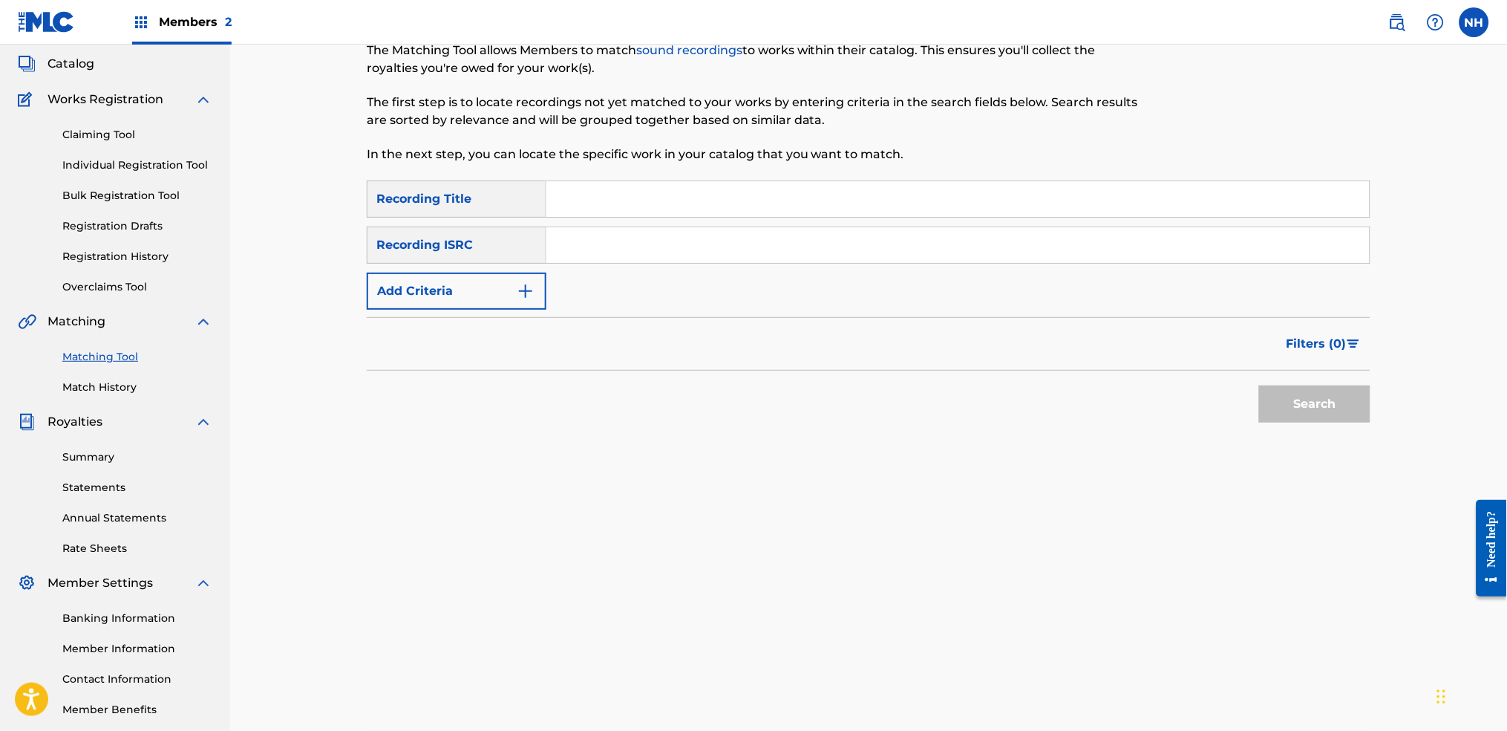
scroll to position [0, 0]
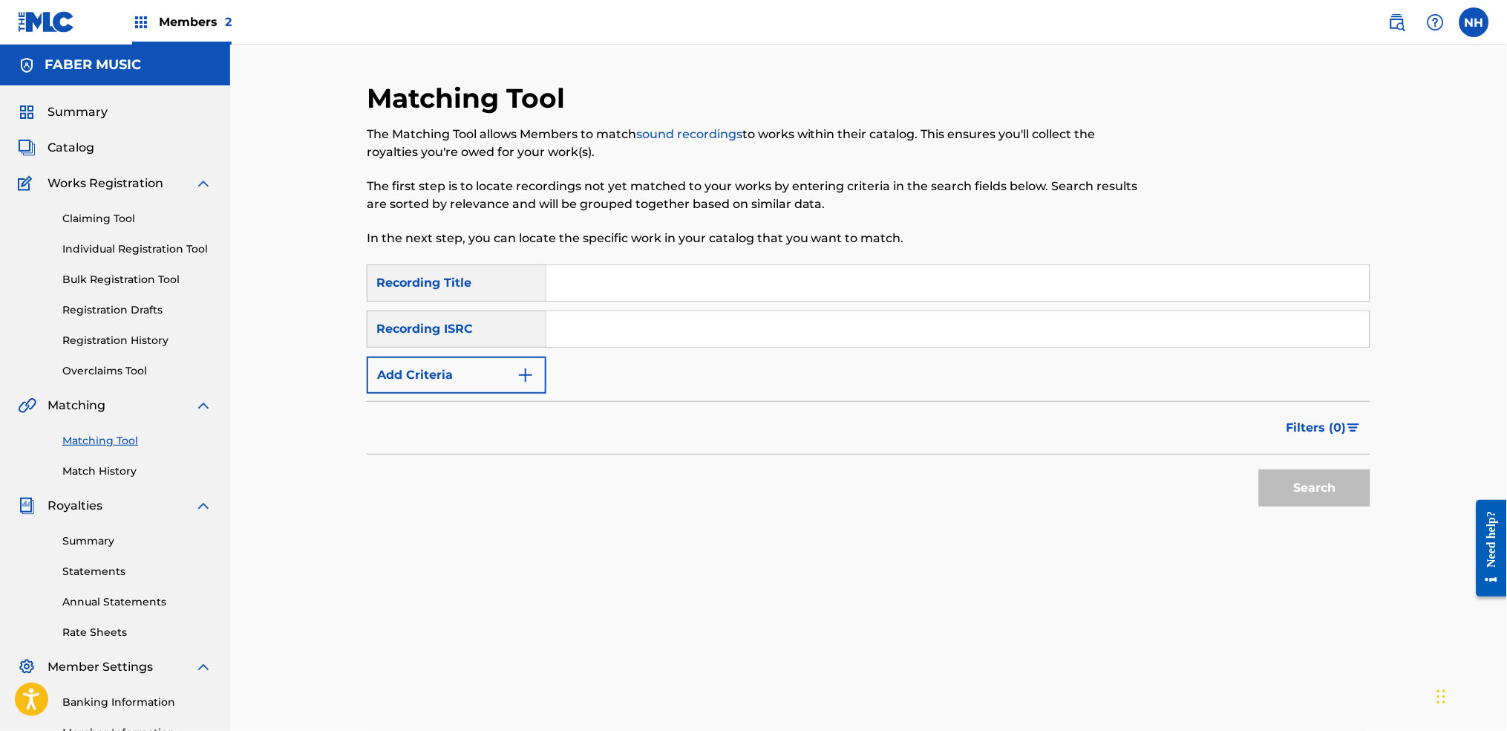
drag, startPoint x: 731, startPoint y: 270, endPoint x: 499, endPoint y: 331, distance: 239.5
click at [731, 270] on input "Search Form" at bounding box center [957, 283] width 823 height 36
click at [445, 383] on button "Add Criteria" at bounding box center [457, 374] width 180 height 37
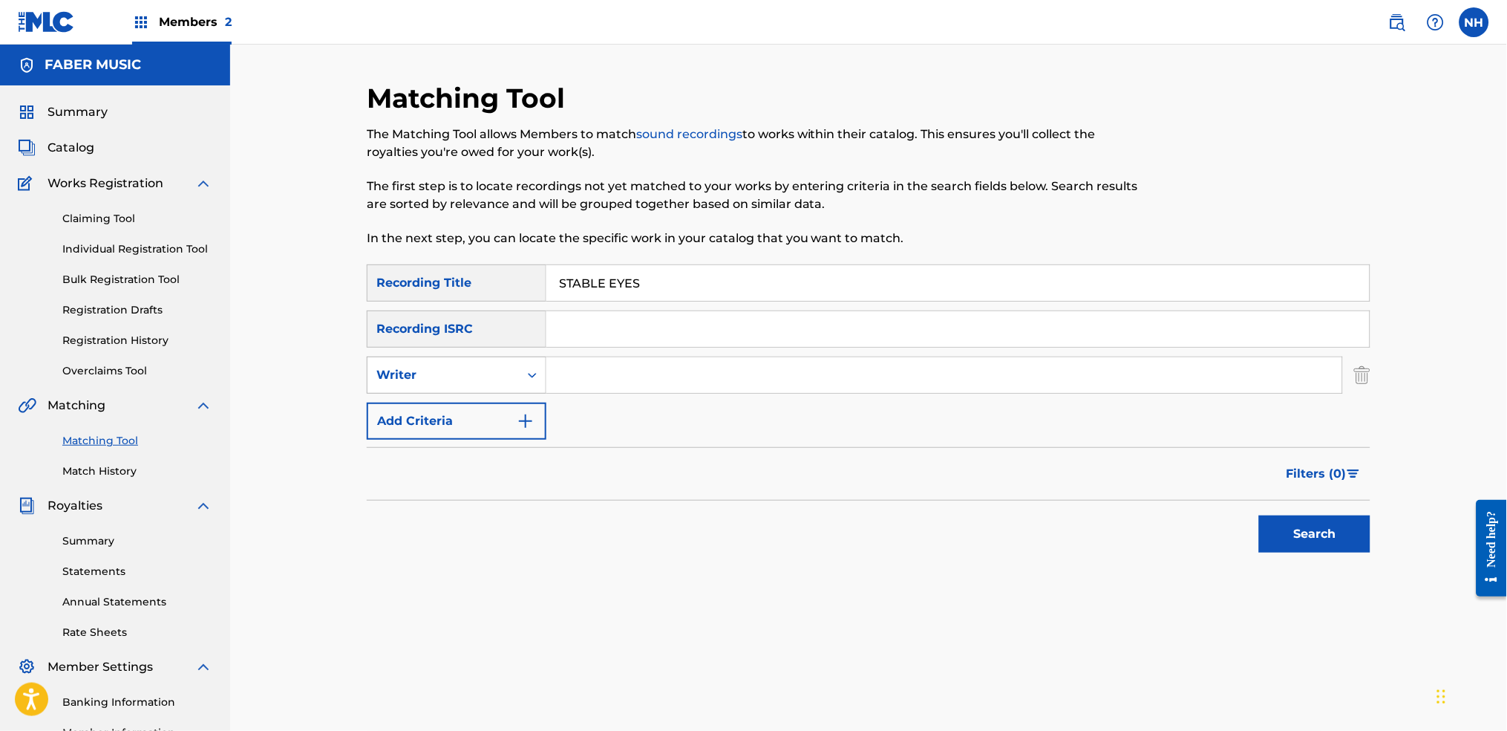
click at [541, 377] on div "Search Form" at bounding box center [532, 375] width 27 height 27
click at [509, 405] on div "Recording Artist" at bounding box center [457, 412] width 178 height 37
click at [584, 376] on input "Search Form" at bounding box center [944, 375] width 796 height 36
click at [1220, 506] on div "Search" at bounding box center [1311, 529] width 119 height 59
click at [1220, 542] on button "Search" at bounding box center [1314, 533] width 111 height 37
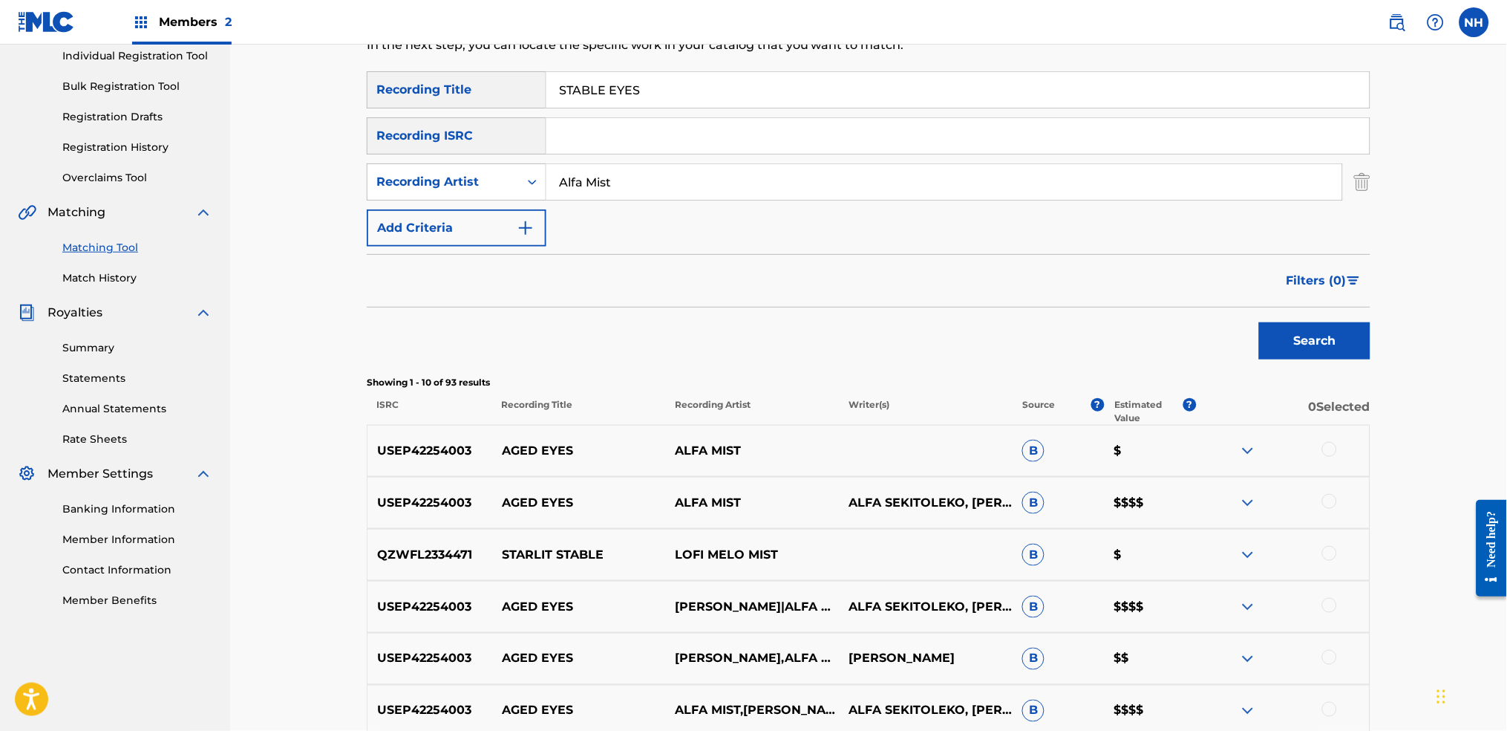
scroll to position [197, 0]
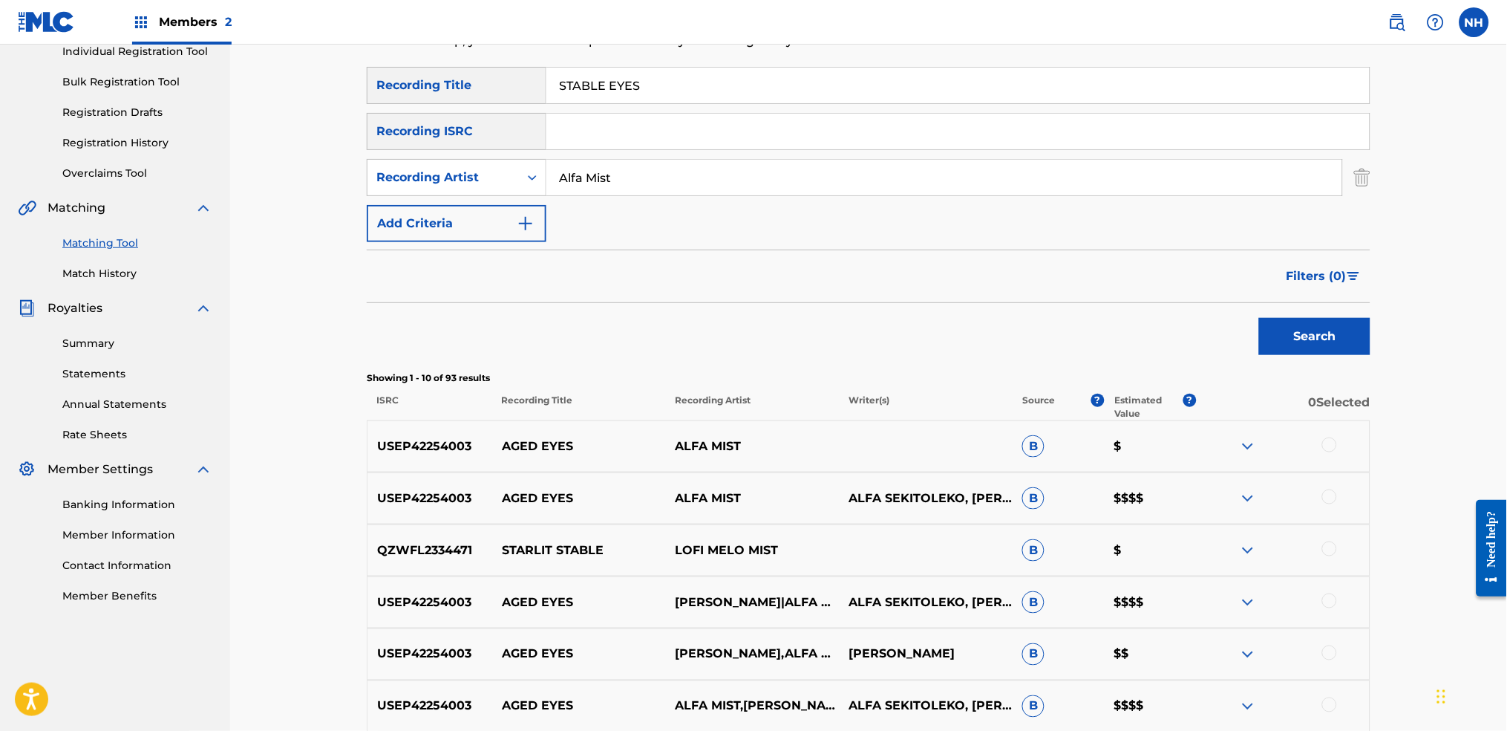
click at [1220, 454] on div at bounding box center [1283, 446] width 174 height 18
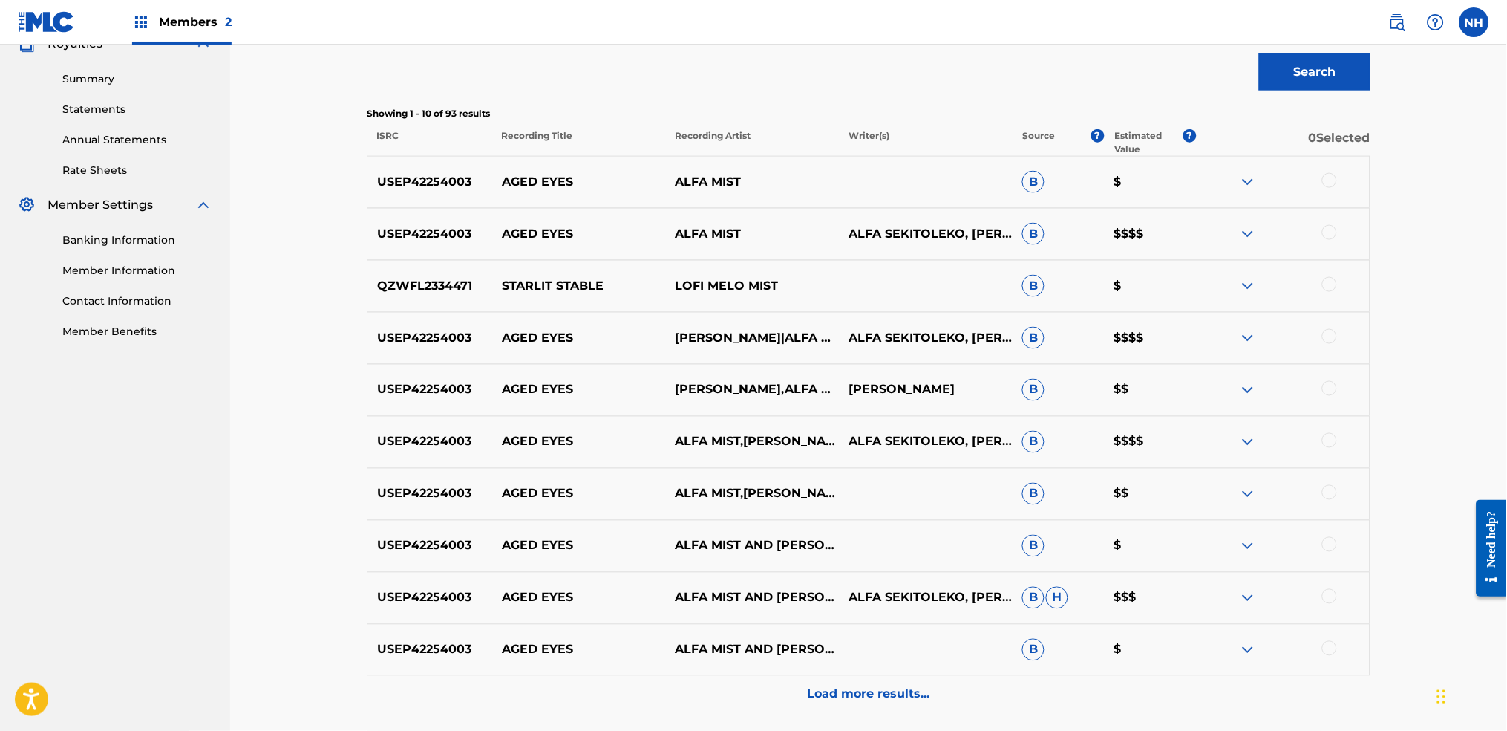
scroll to position [494, 0]
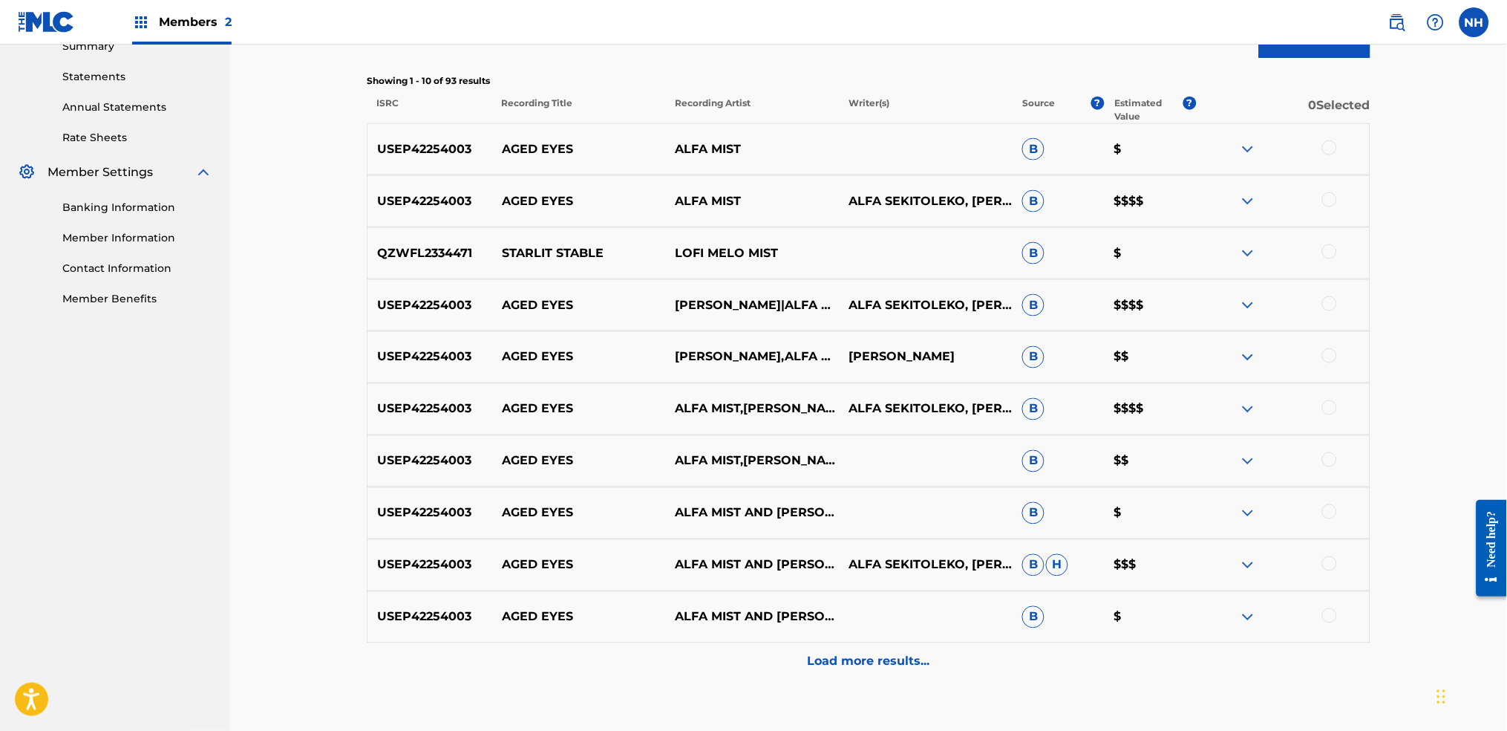
click at [312, 352] on div "Matching Tool The Matching Tool allows Members to match sound recordings to wor…" at bounding box center [868, 152] width 1277 height 1204
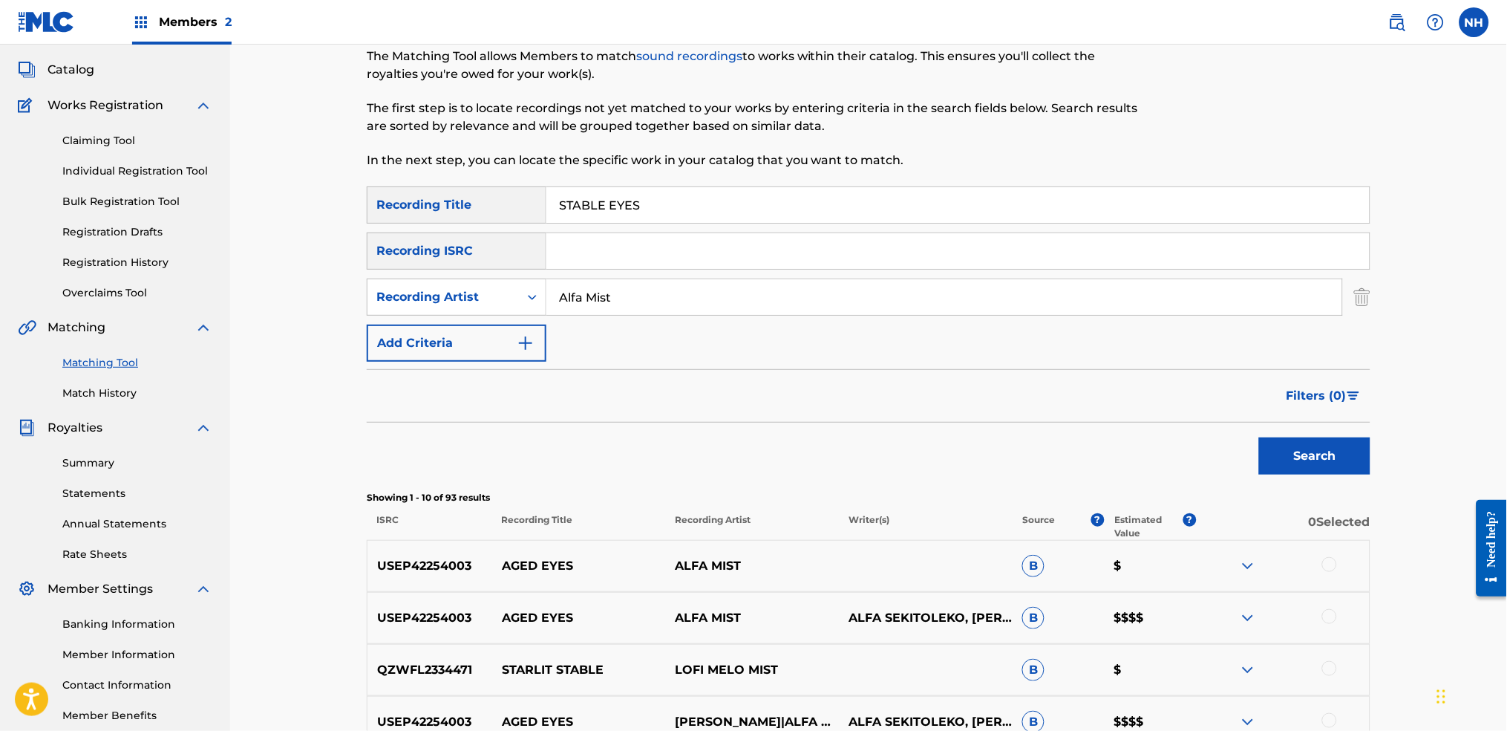
scroll to position [0, 0]
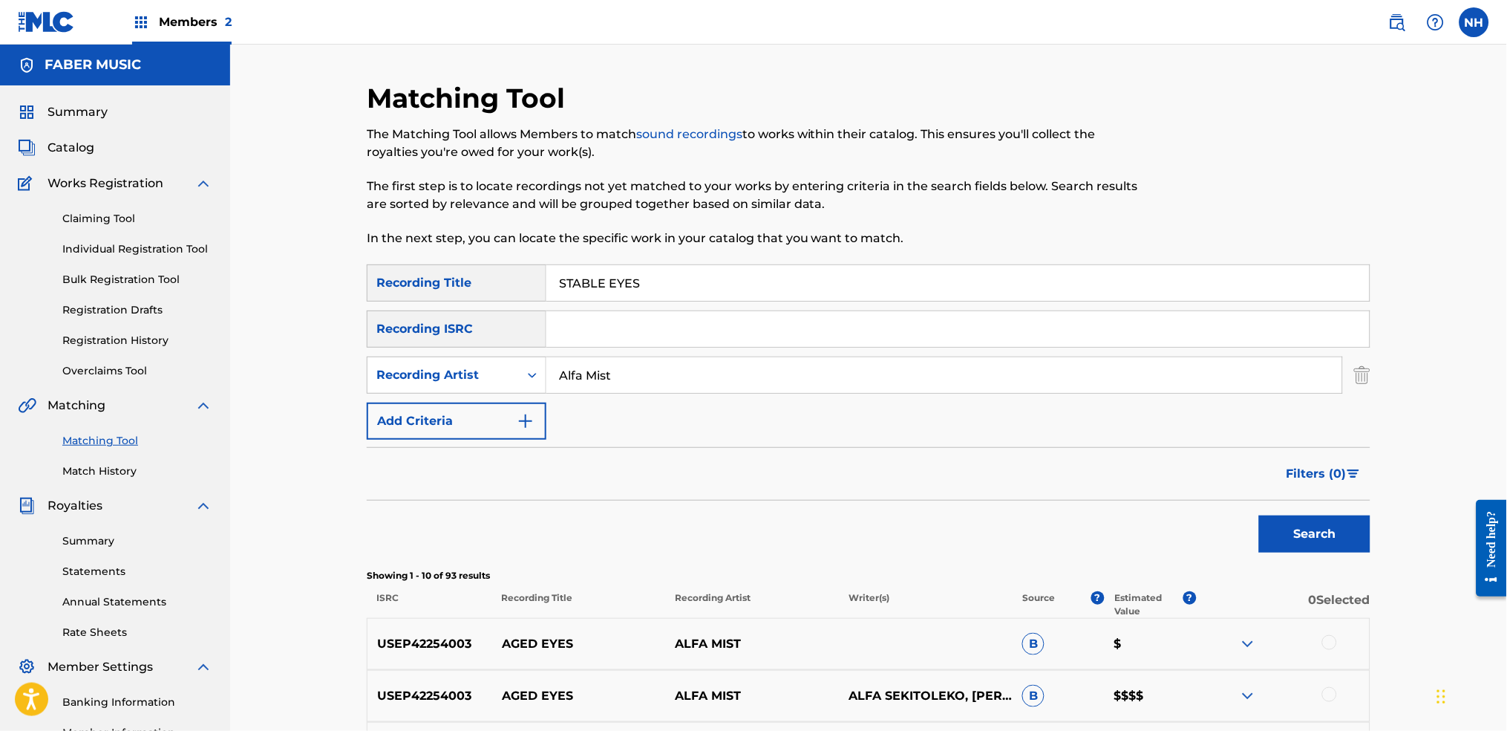
click at [731, 270] on input "STABLE EYES" at bounding box center [957, 283] width 823 height 36
click at [1220, 515] on div "Search" at bounding box center [1311, 529] width 119 height 59
click at [1220, 529] on button "Search" at bounding box center [1314, 533] width 111 height 37
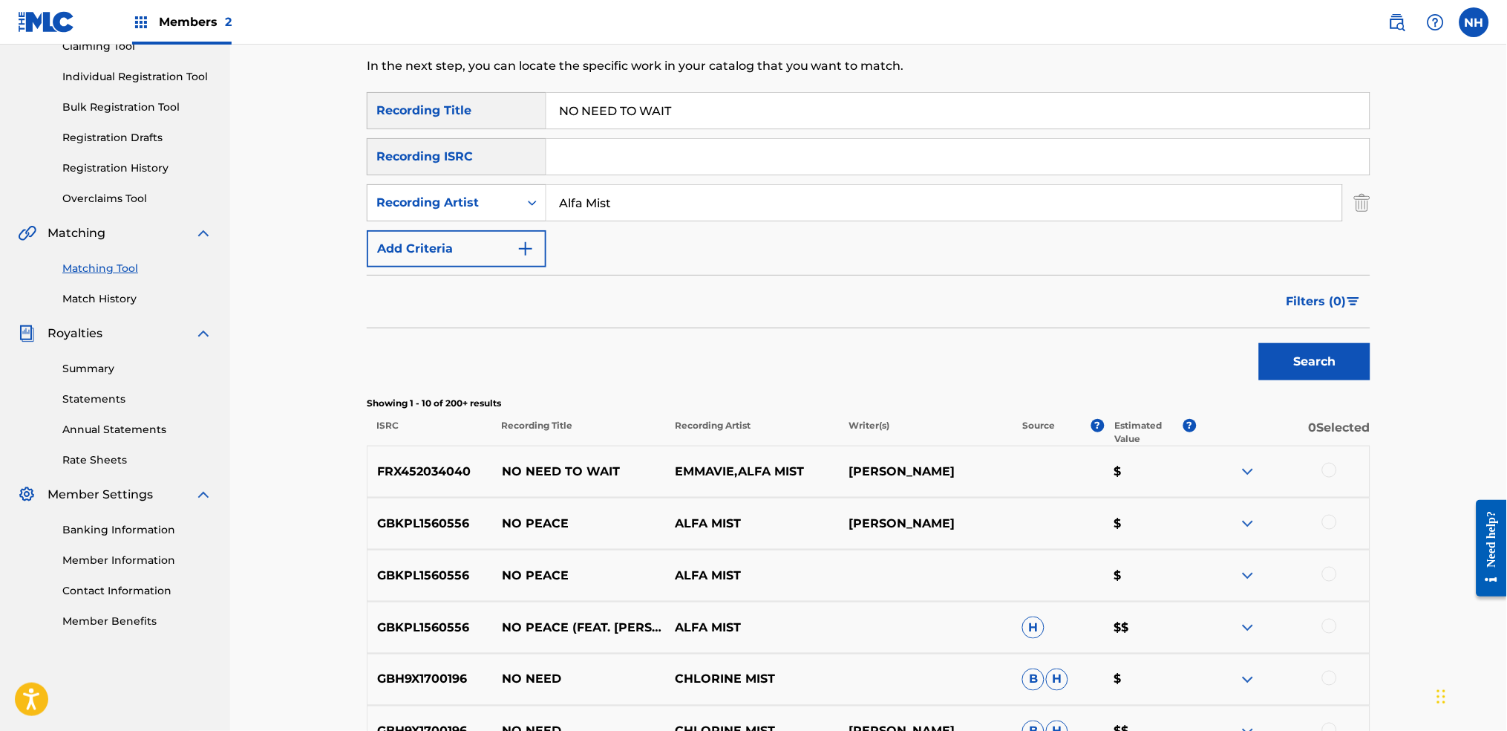
scroll to position [297, 0]
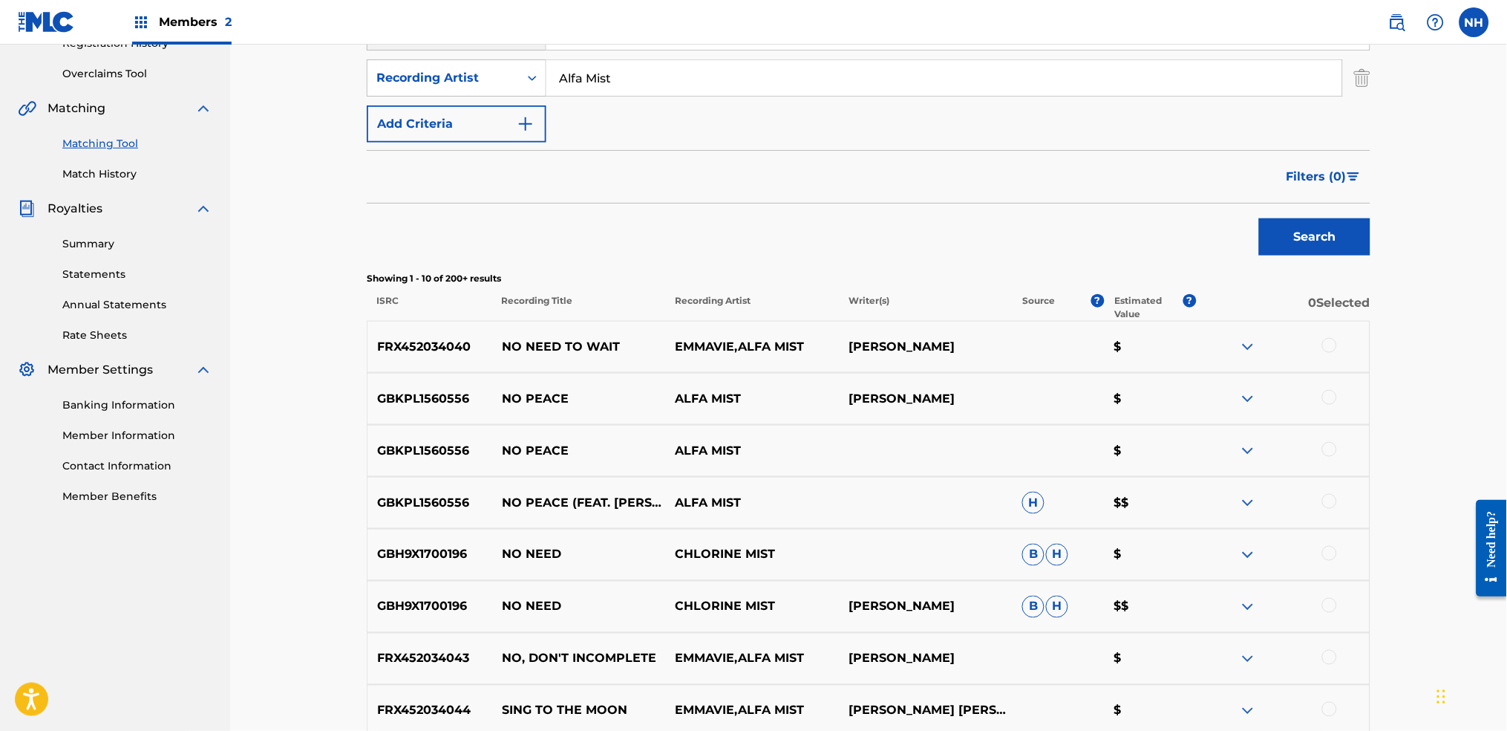
drag, startPoint x: 501, startPoint y: 258, endPoint x: 552, endPoint y: 252, distance: 50.8
click at [501, 258] on div "Search" at bounding box center [869, 232] width 1004 height 59
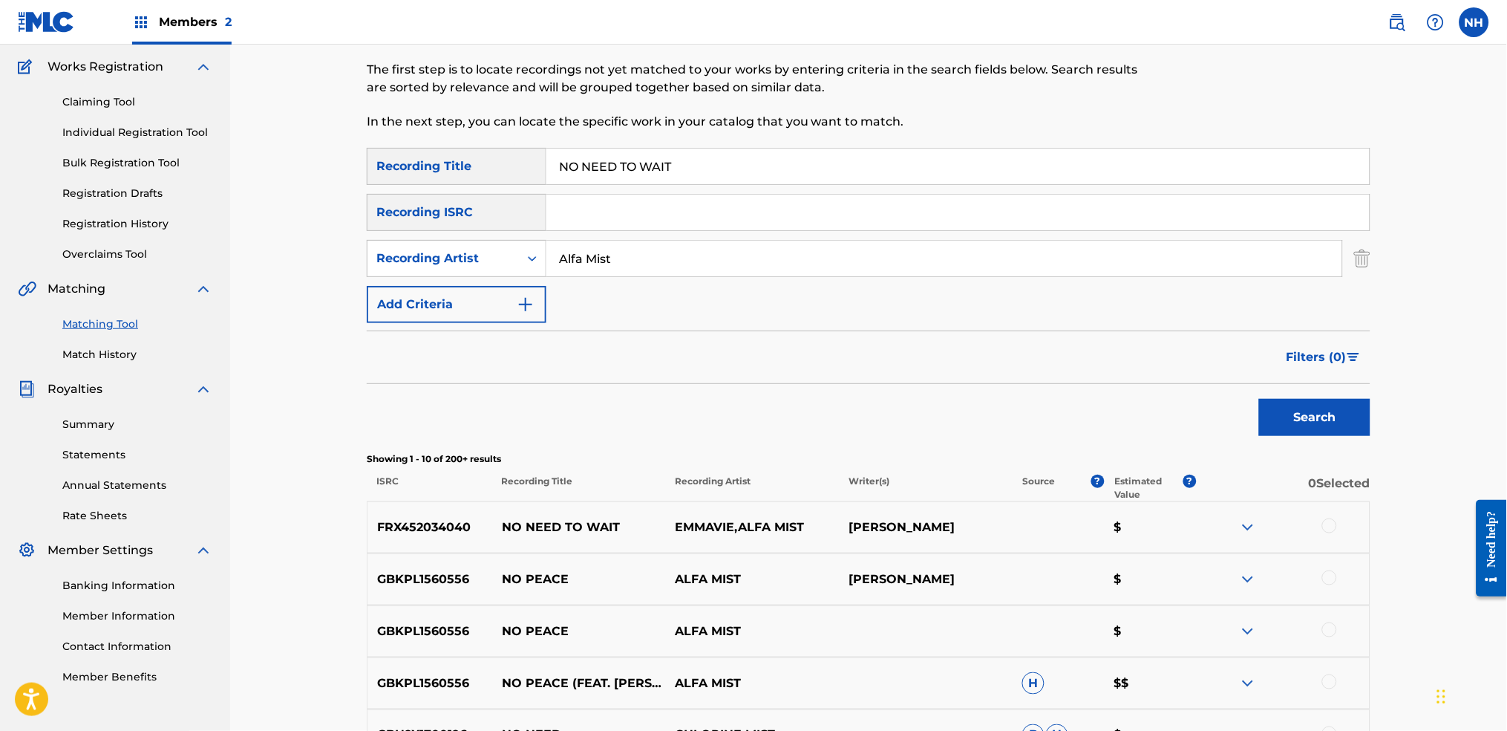
scroll to position [0, 0]
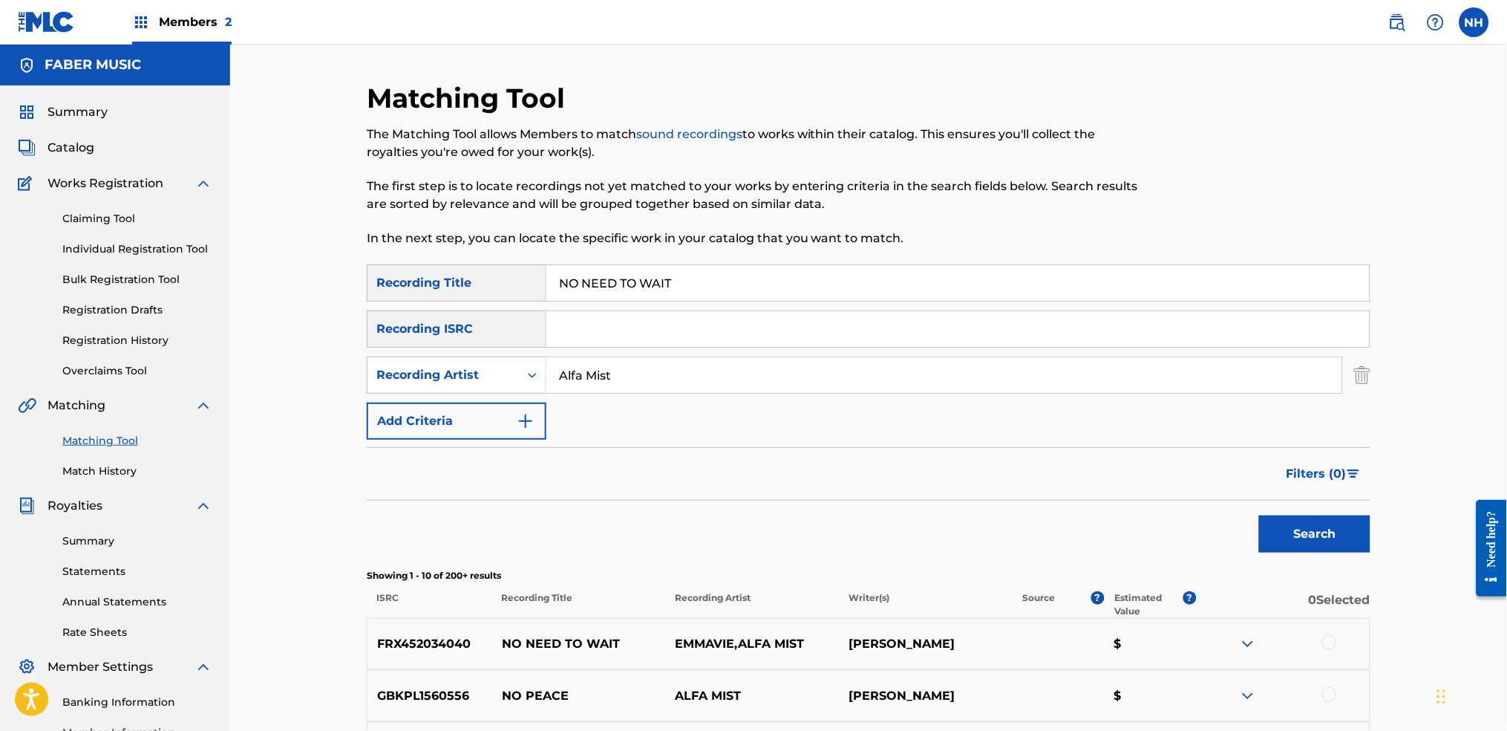
drag, startPoint x: 695, startPoint y: 236, endPoint x: 686, endPoint y: 293, distance: 57.9
click at [695, 238] on p "In the next step, you can locate the specific work in your catalog that you wan…" at bounding box center [753, 238] width 773 height 18
click at [686, 293] on input "NO NEED TO WAIT" at bounding box center [957, 283] width 823 height 36
click at [1220, 543] on div "Matching Tool The Matching Tool allows Members to match sound recordings to wor…" at bounding box center [868, 647] width 1277 height 1204
click at [1220, 534] on button "Search" at bounding box center [1314, 533] width 111 height 37
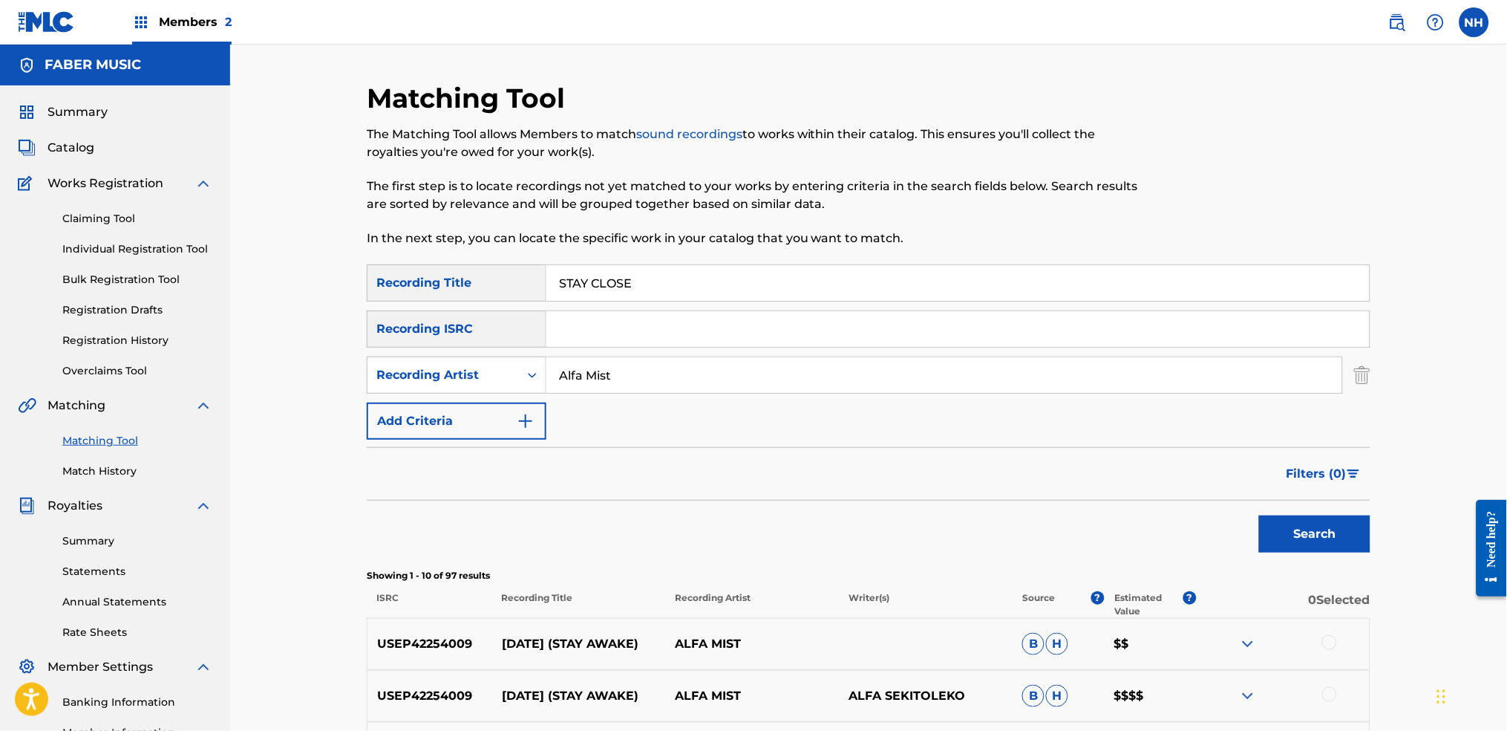
click at [1220, 536] on button "Search" at bounding box center [1314, 533] width 111 height 37
click at [655, 246] on p "In the next step, you can locate the specific work in your catalog that you wan…" at bounding box center [753, 238] width 773 height 18
click at [648, 284] on input "STAY CLOSE" at bounding box center [957, 283] width 823 height 36
click at [1220, 543] on button "Search" at bounding box center [1314, 533] width 111 height 37
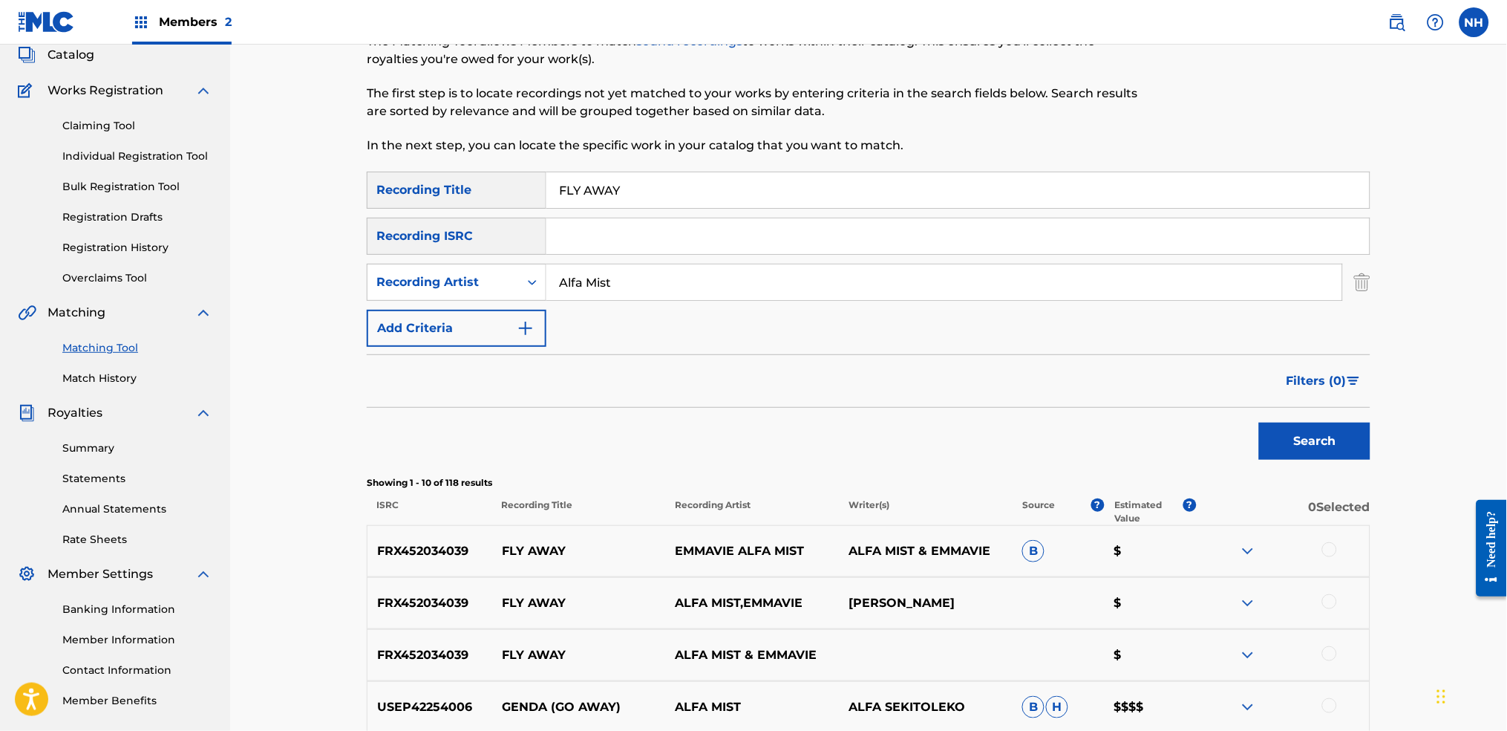
scroll to position [197, 0]
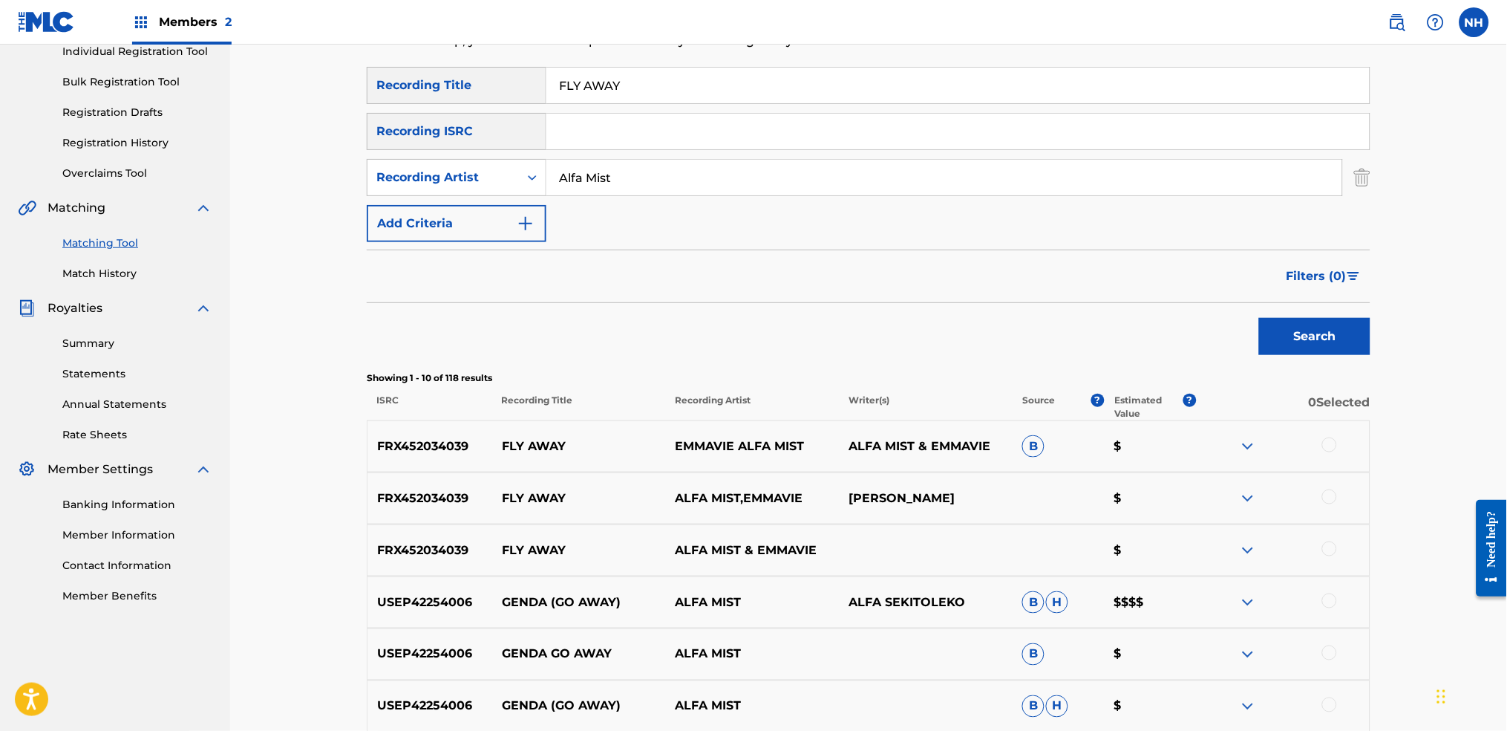
click at [1220, 436] on div "FRX452034039 FLY AWAY EMMAVIE ALFA MIST ALFA MIST & EMMAVIE B $" at bounding box center [869, 446] width 1004 height 52
click at [1220, 447] on div at bounding box center [1283, 446] width 174 height 18
click at [1220, 454] on div at bounding box center [1283, 446] width 174 height 18
click at [1220, 446] on div at bounding box center [1329, 444] width 15 height 15
click at [1220, 495] on div at bounding box center [1329, 496] width 15 height 15
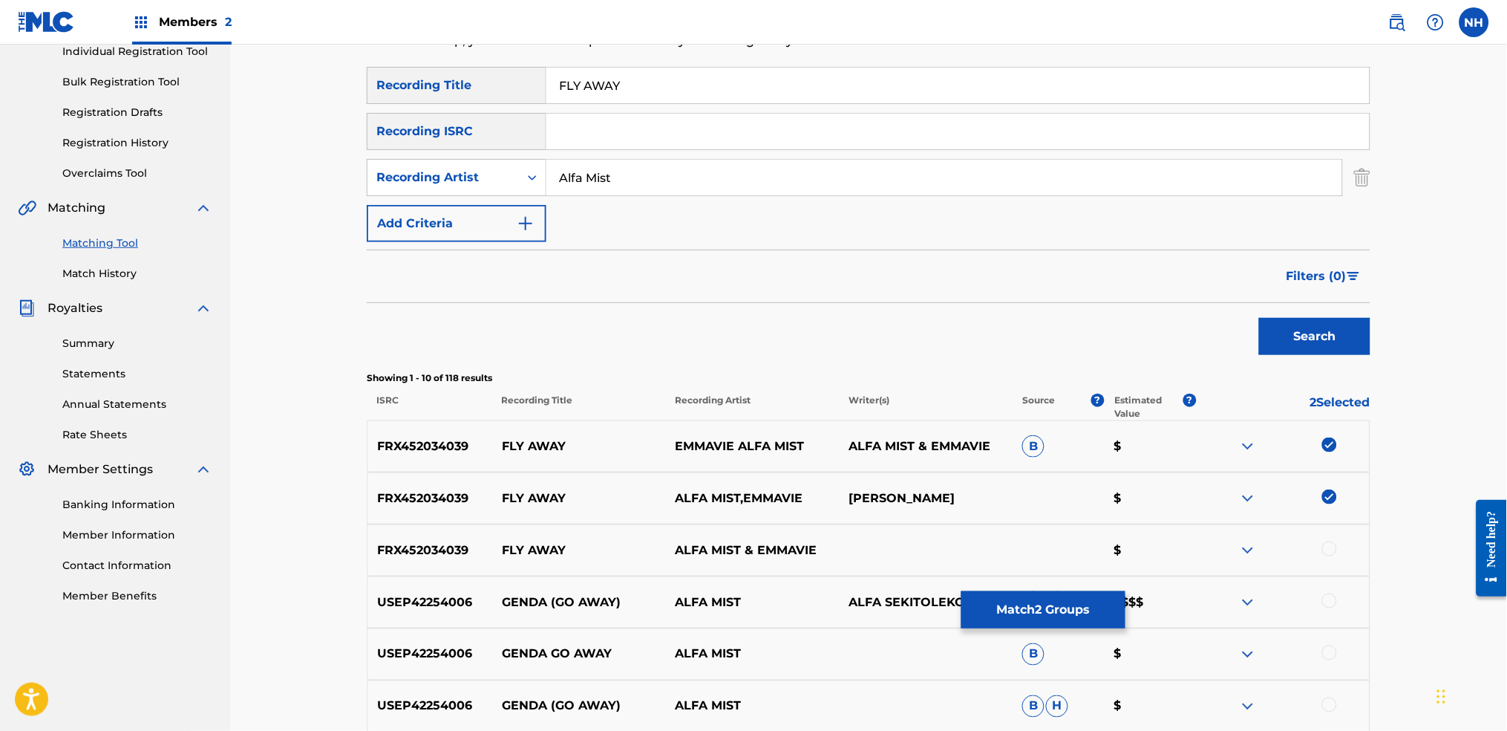
click at [1220, 543] on div at bounding box center [1329, 548] width 15 height 15
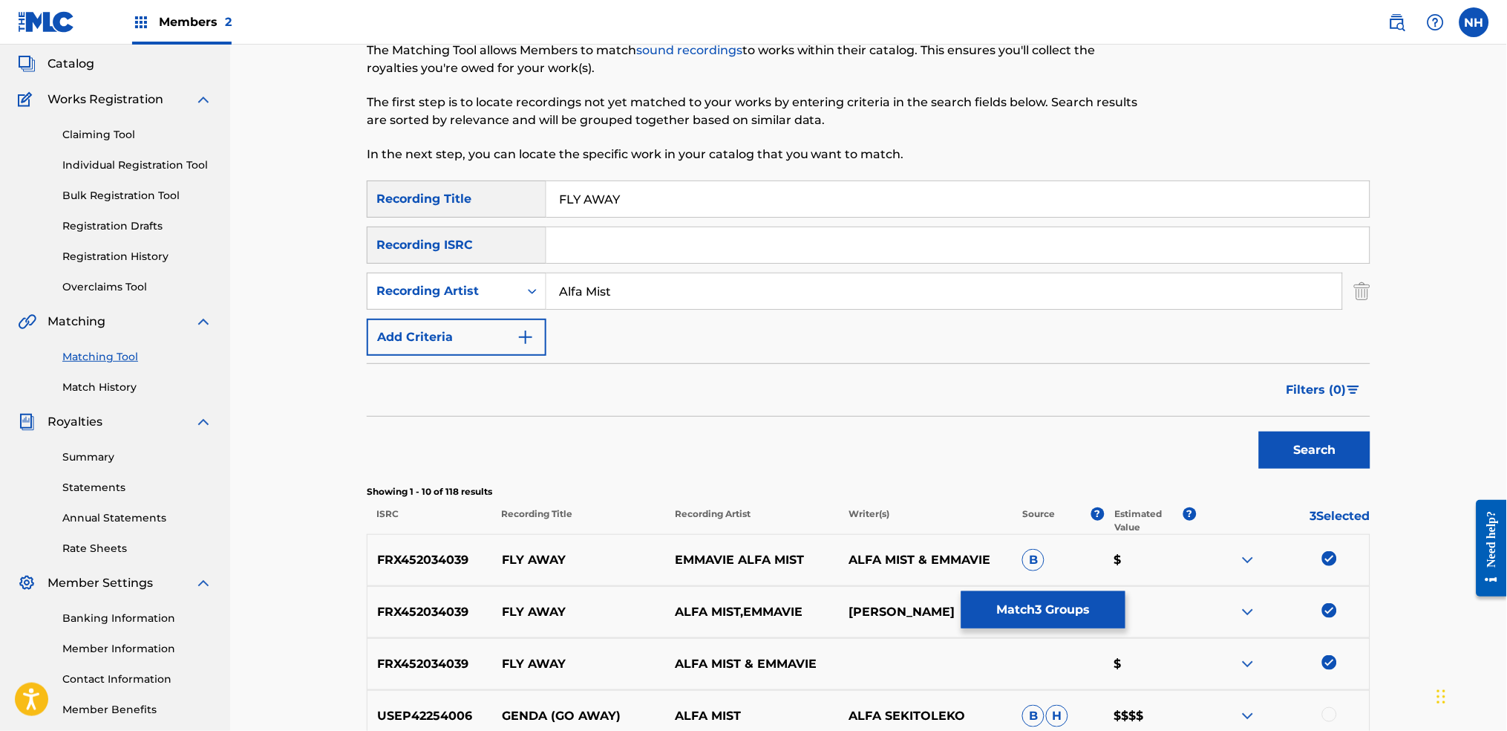
scroll to position [0, 0]
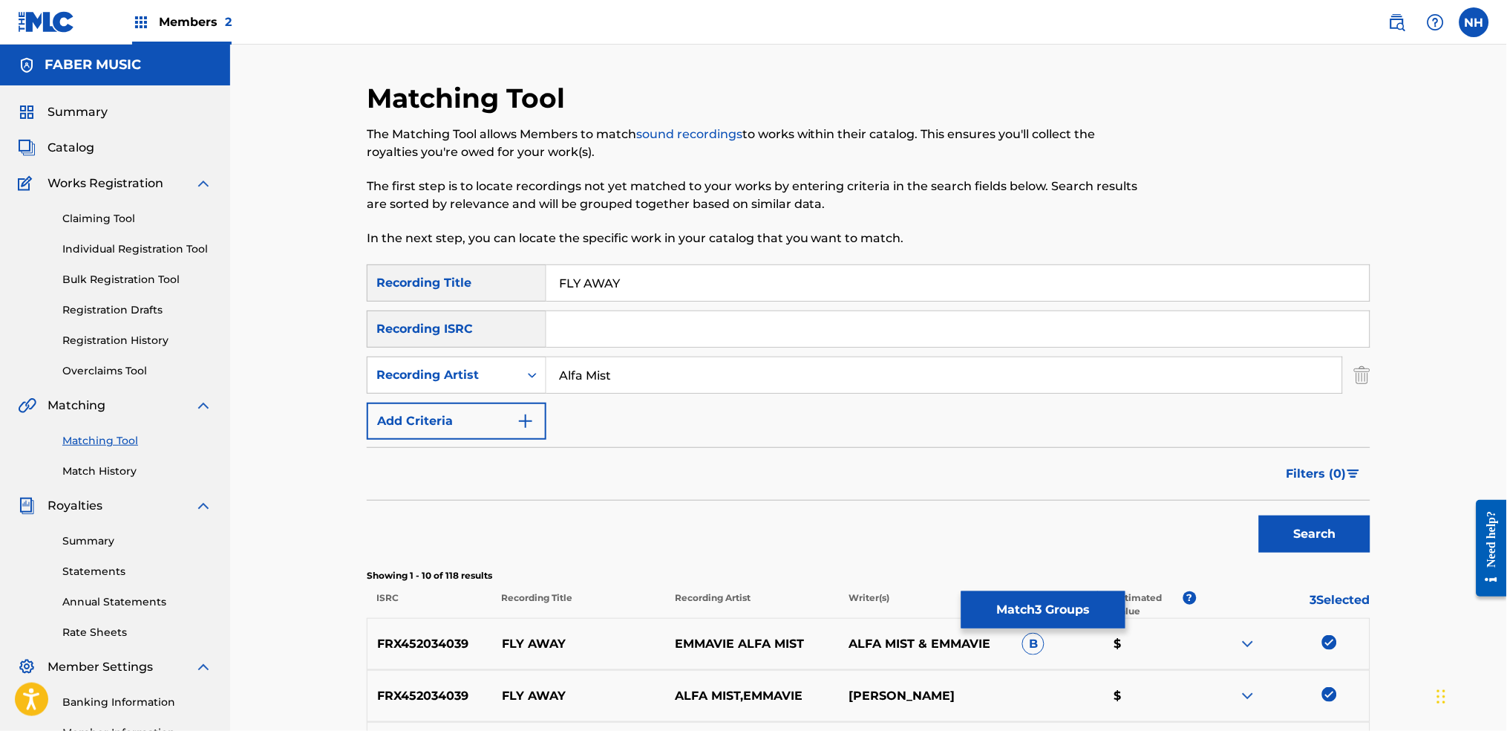
drag, startPoint x: 659, startPoint y: 290, endPoint x: 443, endPoint y: 289, distance: 216.1
click at [444, 289] on div "SearchWithCriteriab69bc63f-c16c-46f9-943a-ffcfdda0fead Recording Title FLY AWAY" at bounding box center [869, 282] width 1004 height 37
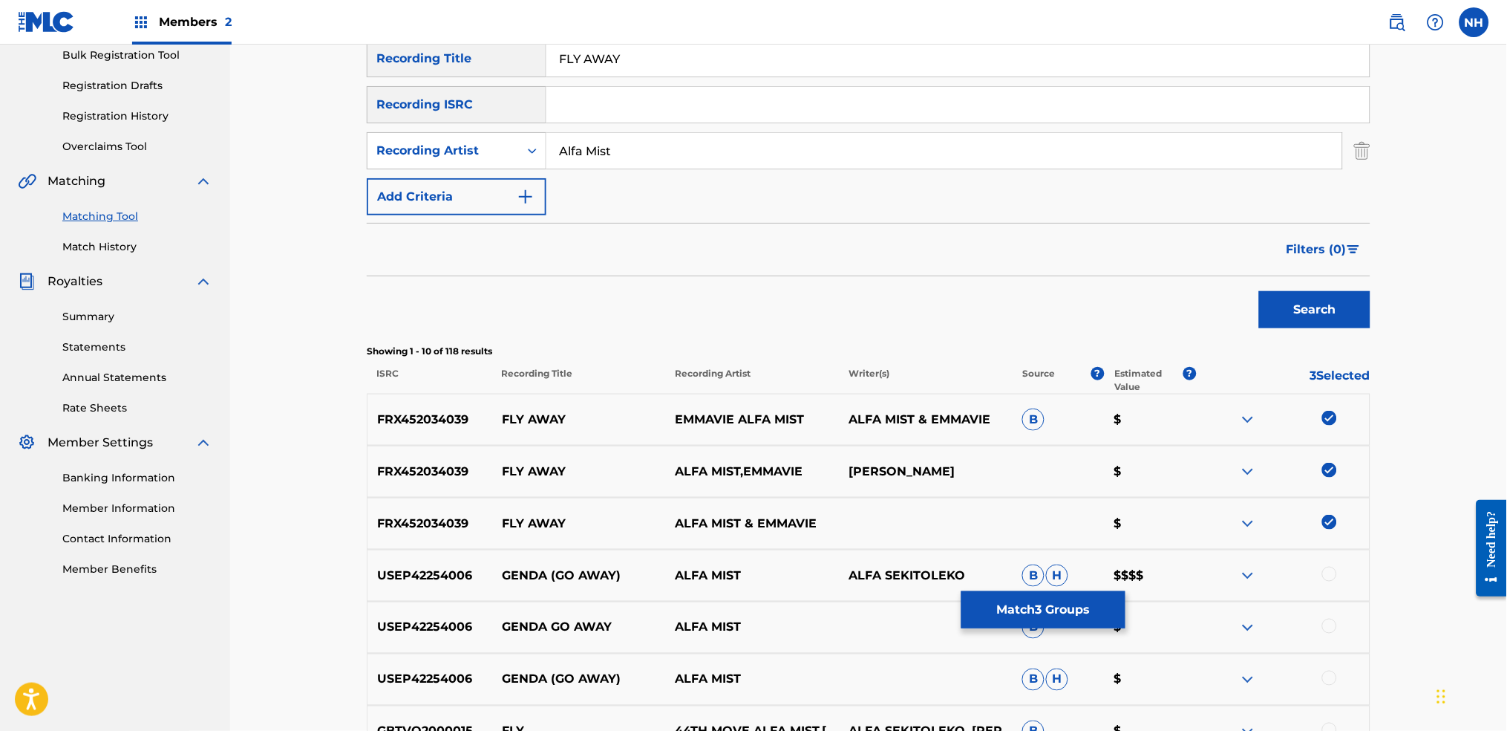
scroll to position [297, 0]
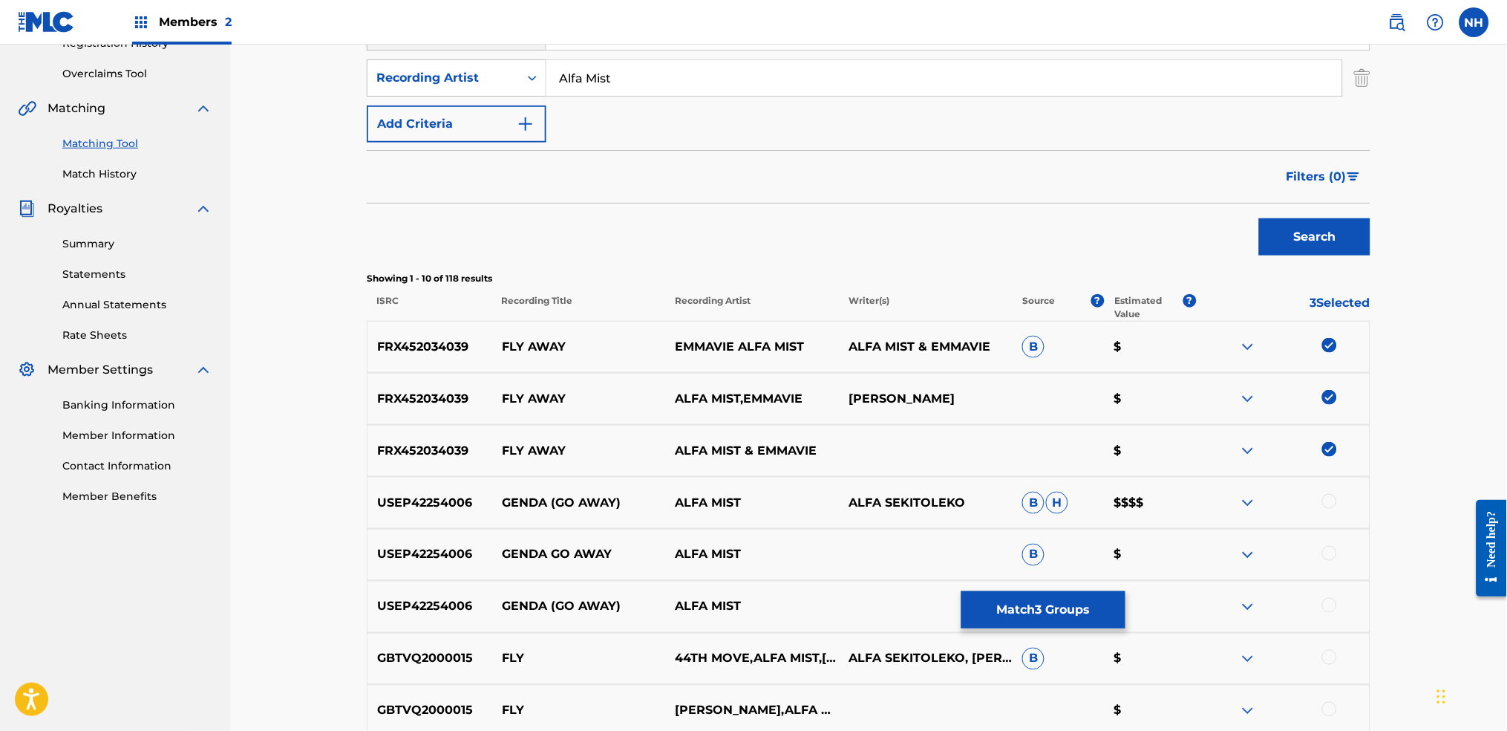
click at [1029, 543] on div "GBTVQ2000015 FLY 44TH MOVE,ALFA MIST,RICHARD SPAVEN ALFA SEKITOLEKO, RICHARD SP…" at bounding box center [869, 659] width 1004 height 52
click at [1026, 543] on button "Match 3 Groups" at bounding box center [1043, 609] width 164 height 37
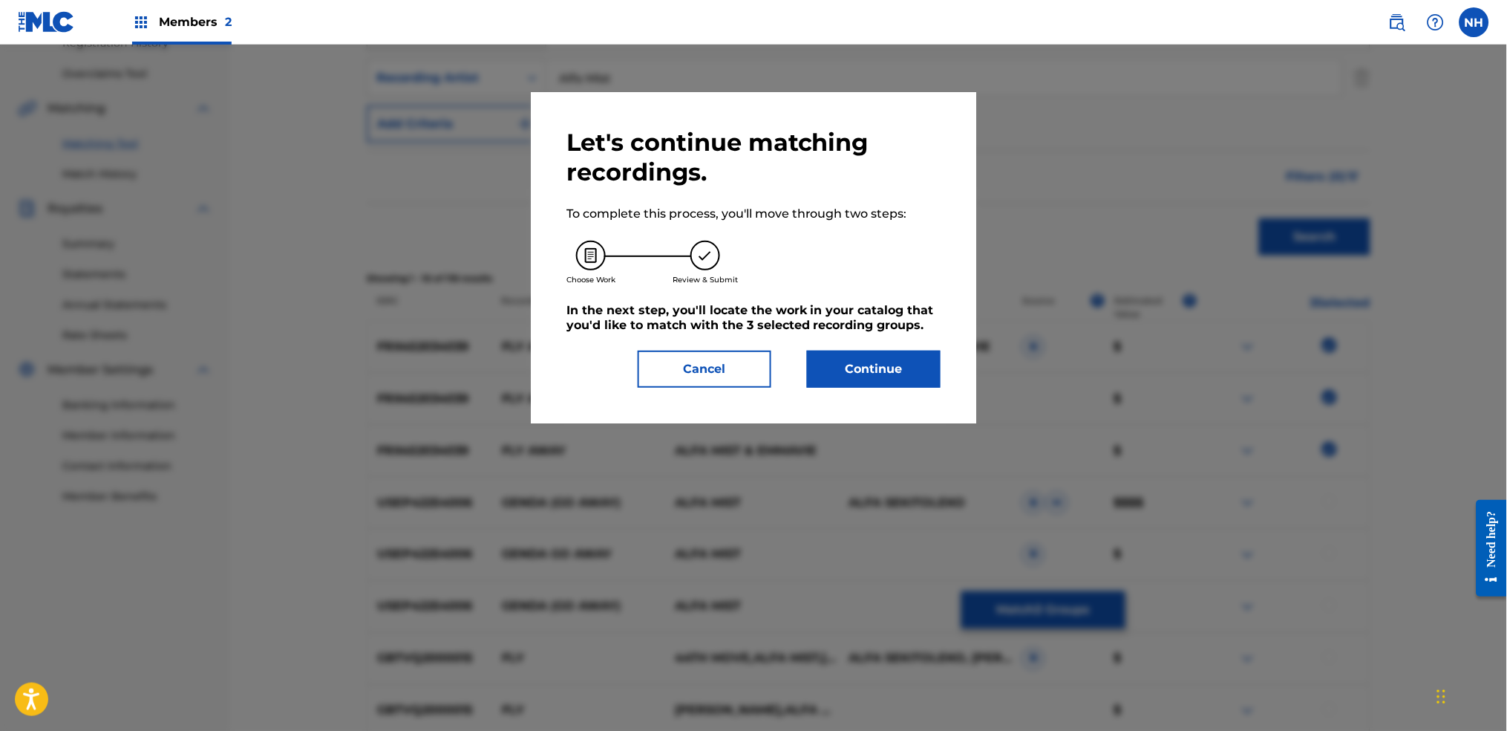
click at [863, 366] on button "Continue" at bounding box center [874, 368] width 134 height 37
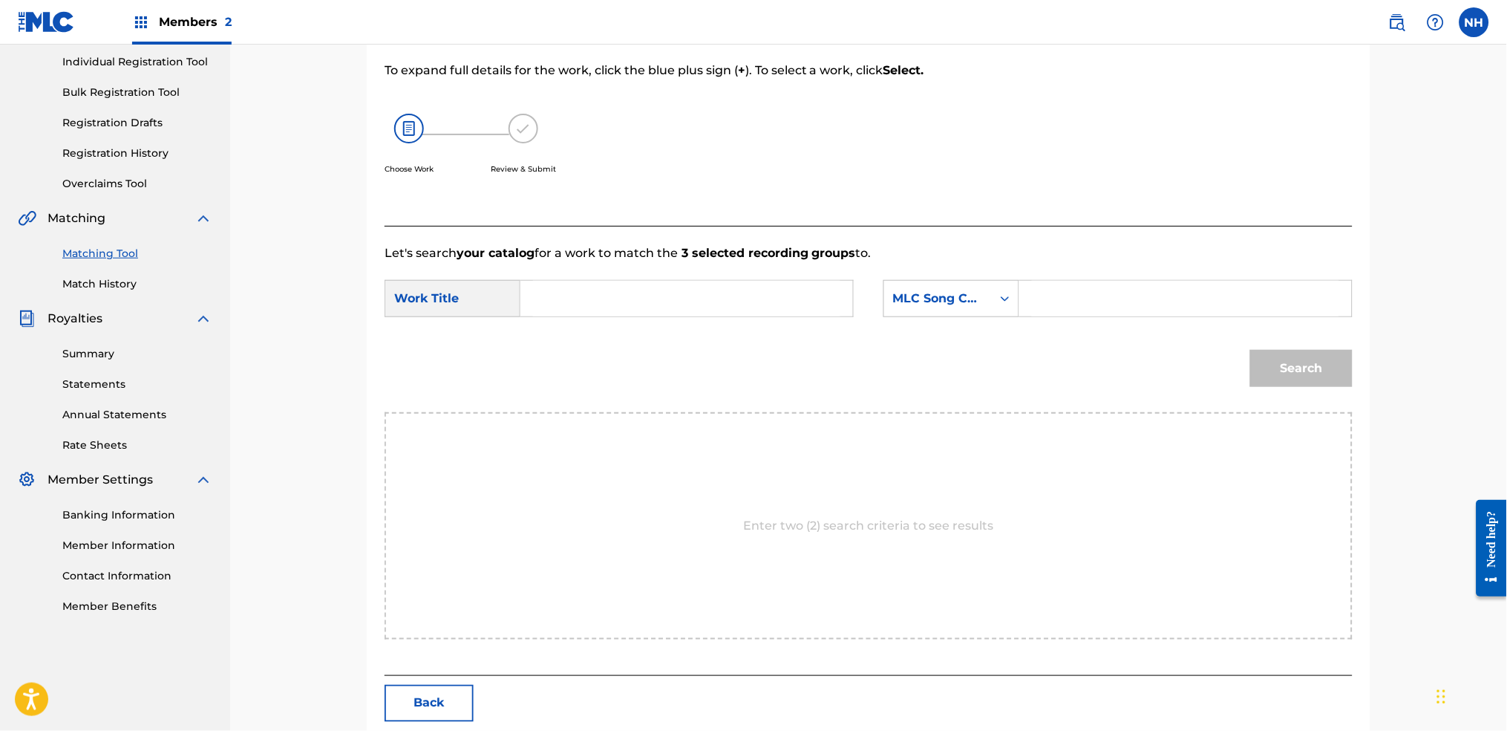
scroll to position [159, 0]
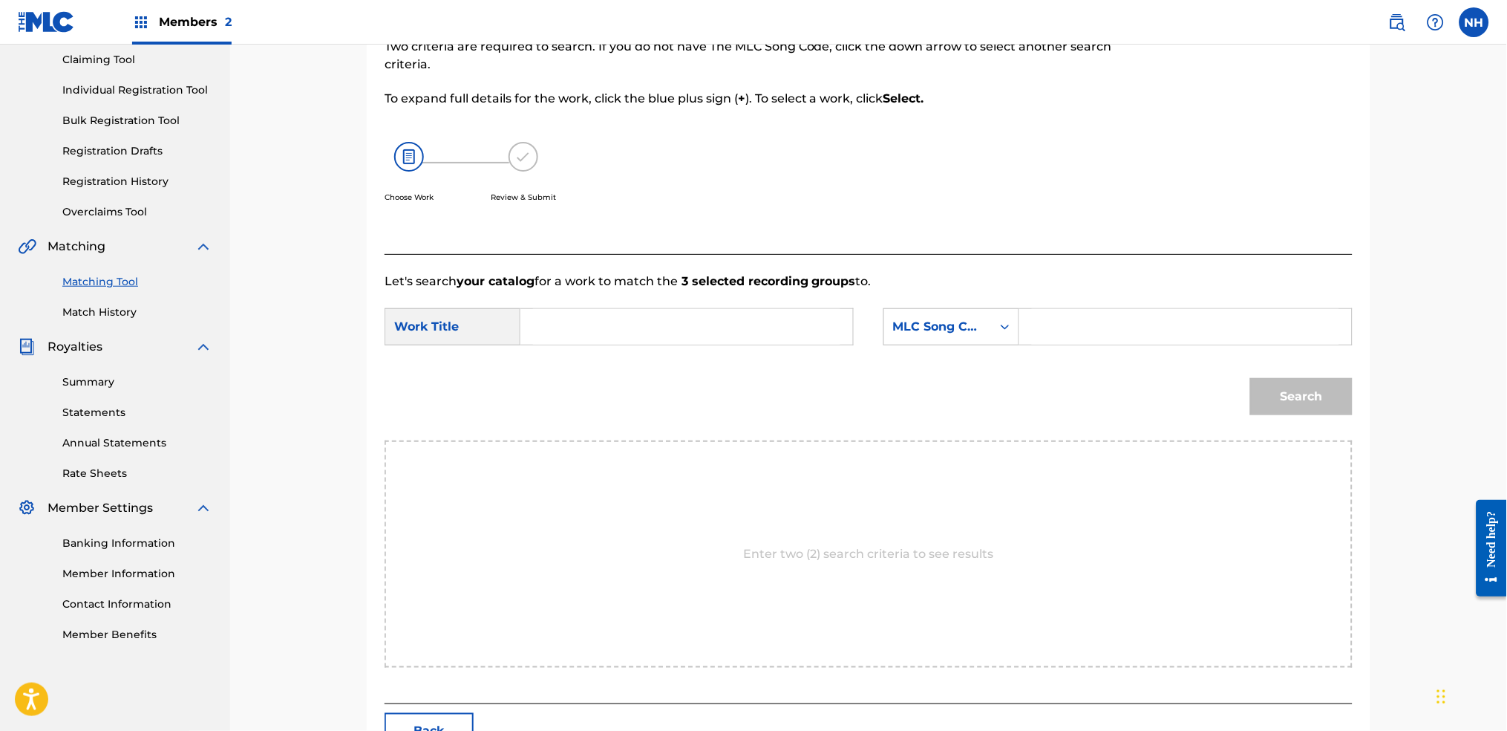
click at [774, 298] on form "SearchWithCriteria6344e5d8-ca65-4409-b8fc-ab4314757302 Work Title SearchWithCri…" at bounding box center [869, 365] width 968 height 150
click at [769, 323] on input "Search Form" at bounding box center [686, 327] width 307 height 36
click at [932, 316] on div "MLC Song Code" at bounding box center [938, 327] width 108 height 28
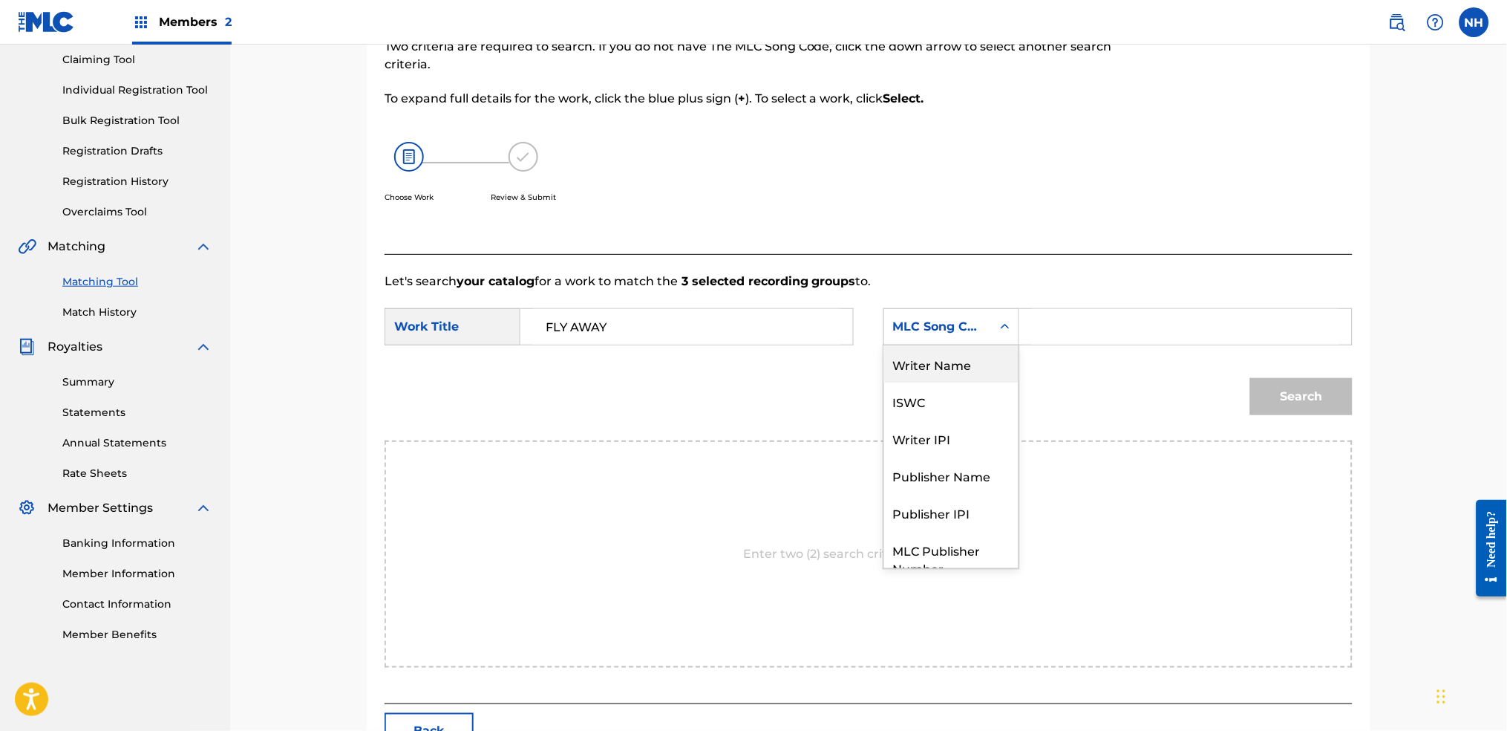
click at [951, 354] on div "Writer Name" at bounding box center [951, 363] width 134 height 37
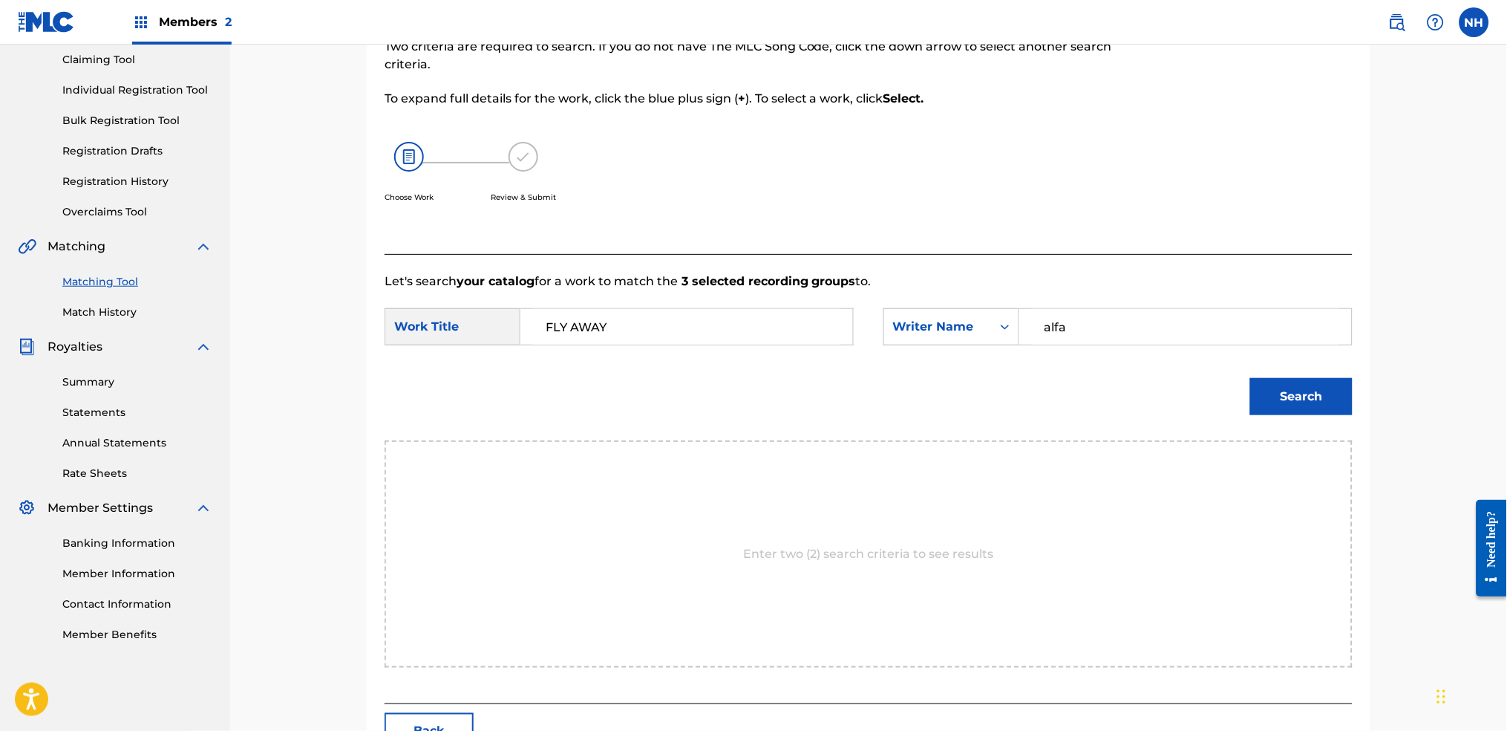
click at [1220, 390] on button "Search" at bounding box center [1301, 396] width 102 height 37
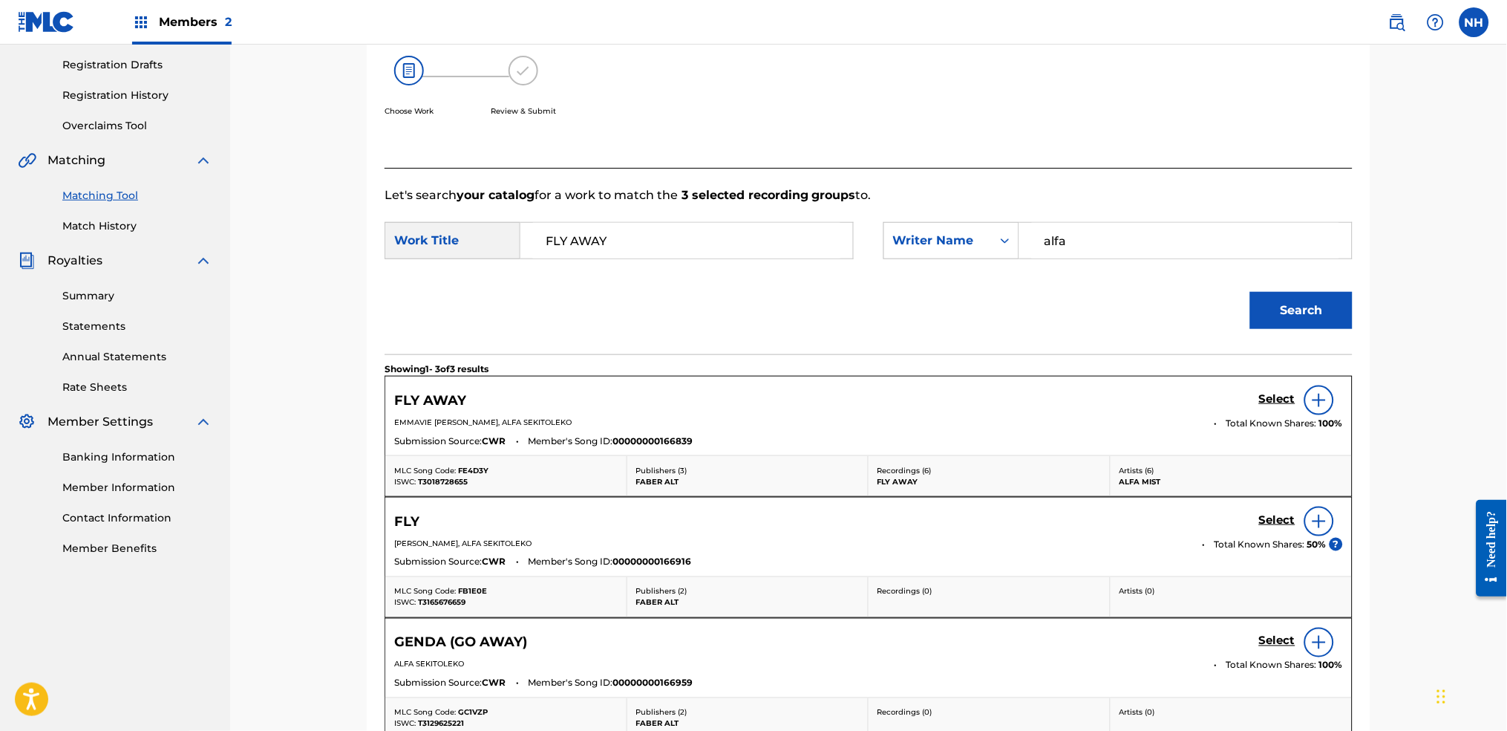
scroll to position [258, 0]
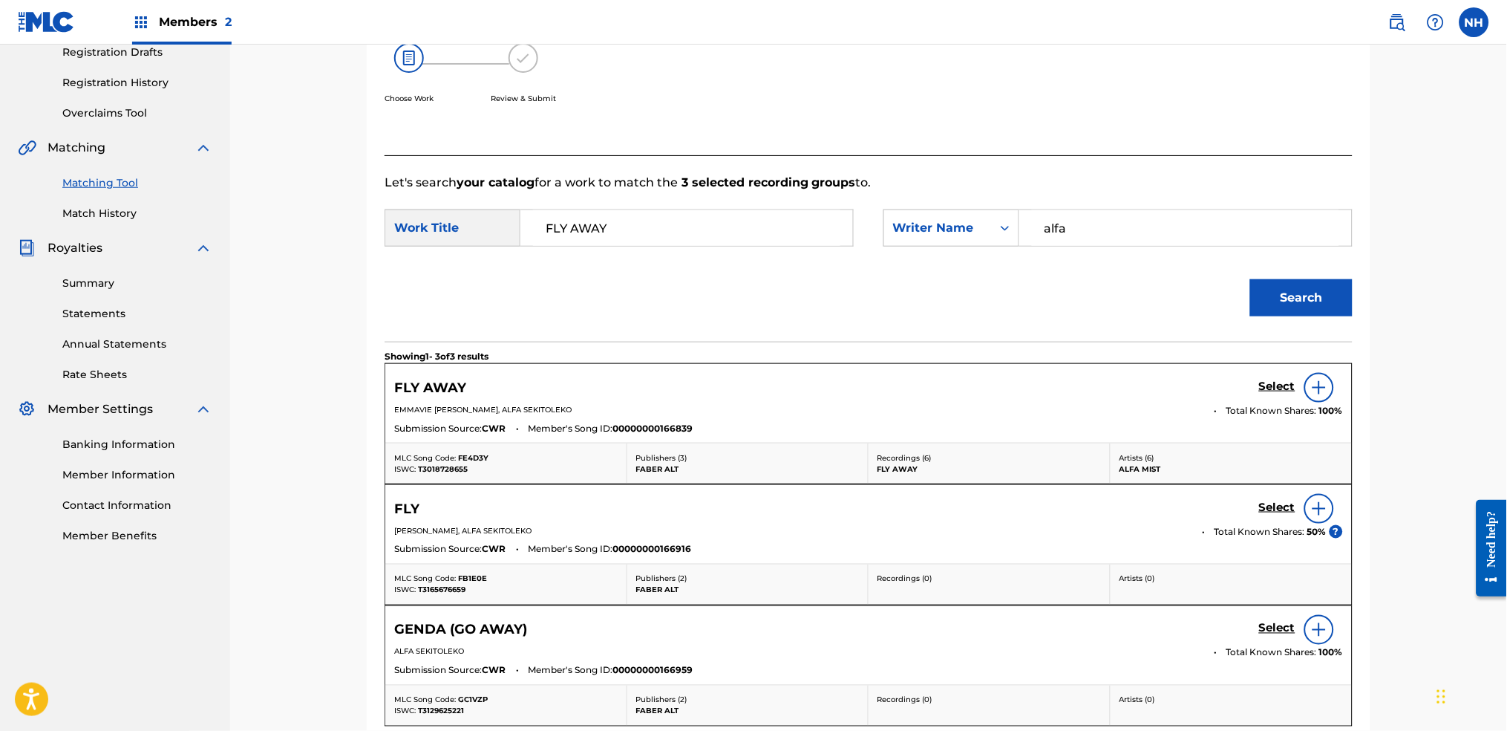
click at [1220, 388] on h5 "Select" at bounding box center [1277, 386] width 36 height 14
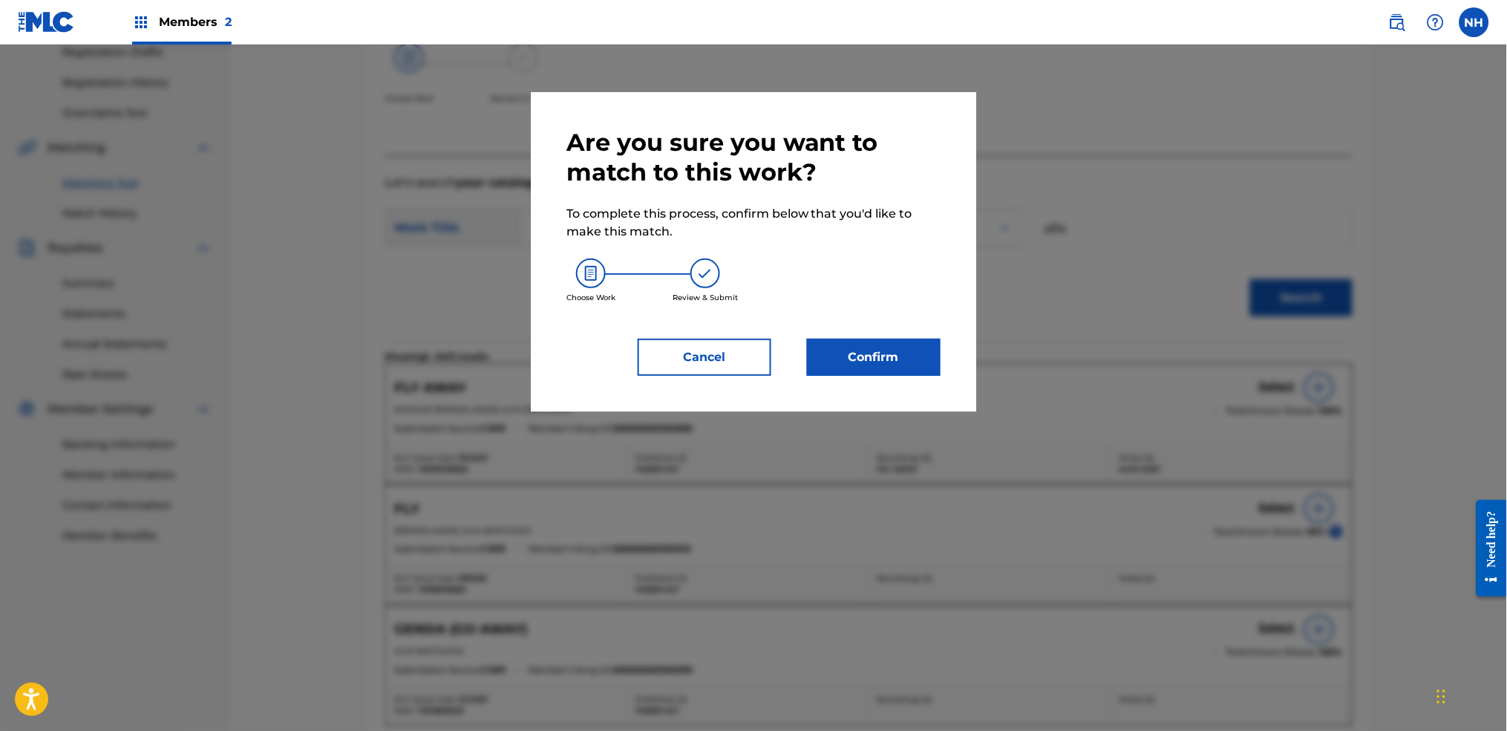
click at [915, 352] on button "Confirm" at bounding box center [874, 357] width 134 height 37
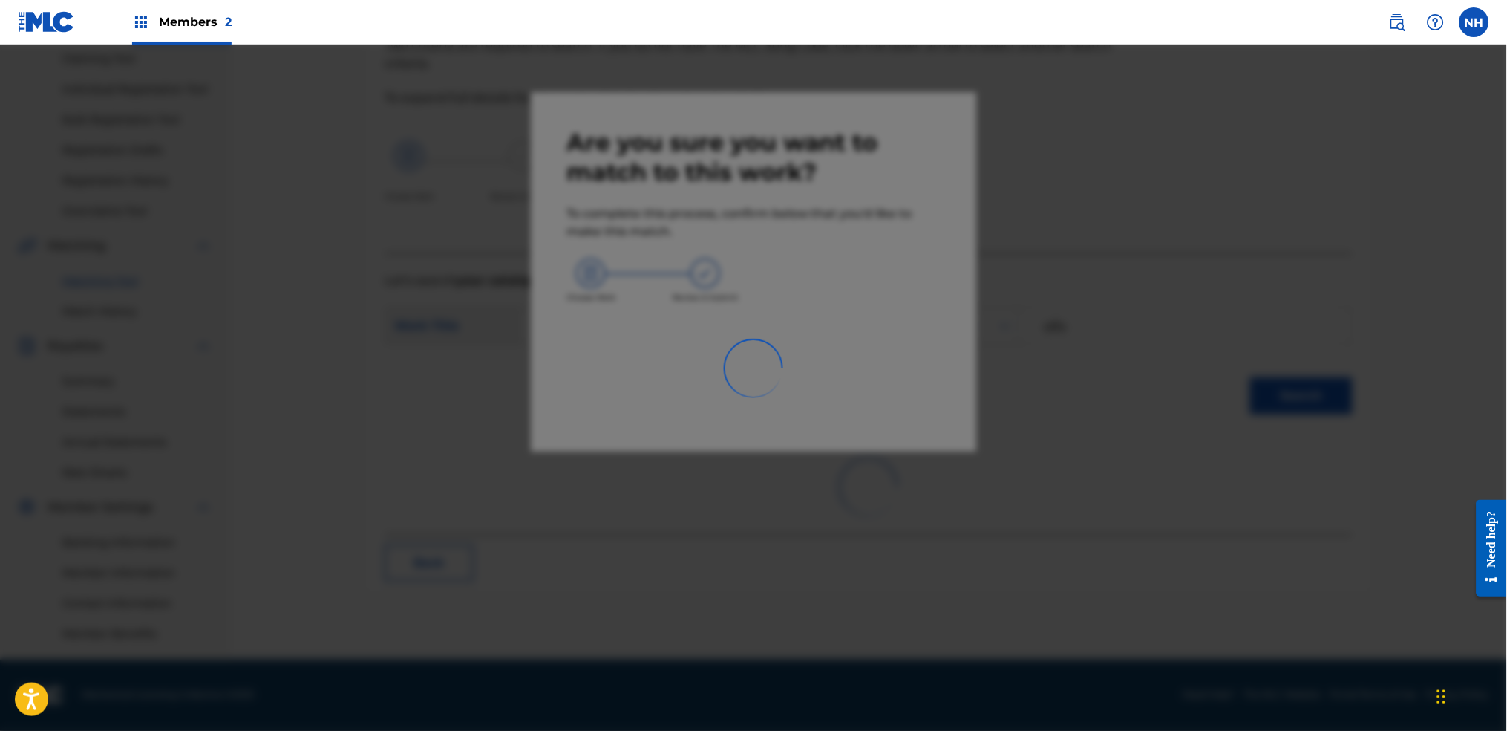
scroll to position [159, 0]
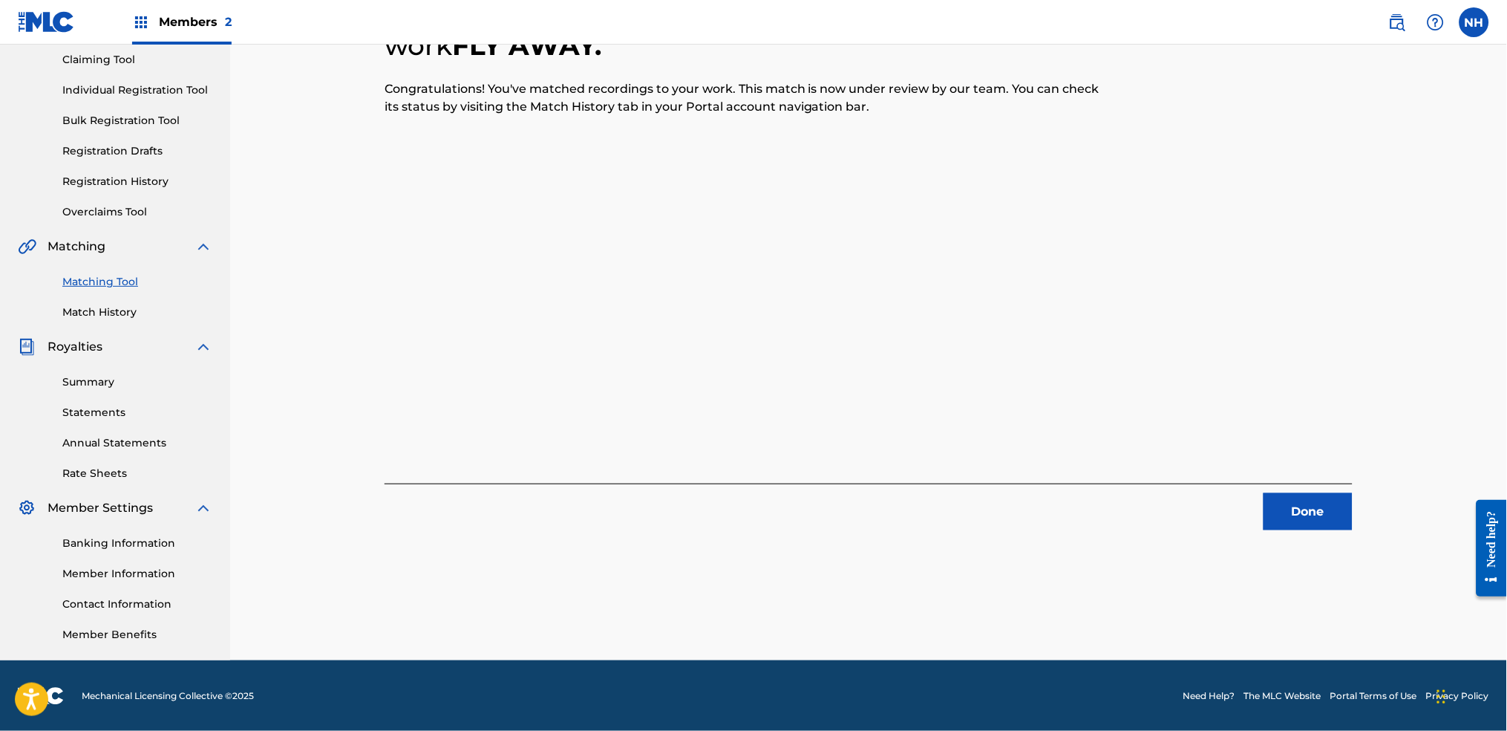
click at [1220, 497] on button "Done" at bounding box center [1308, 511] width 89 height 37
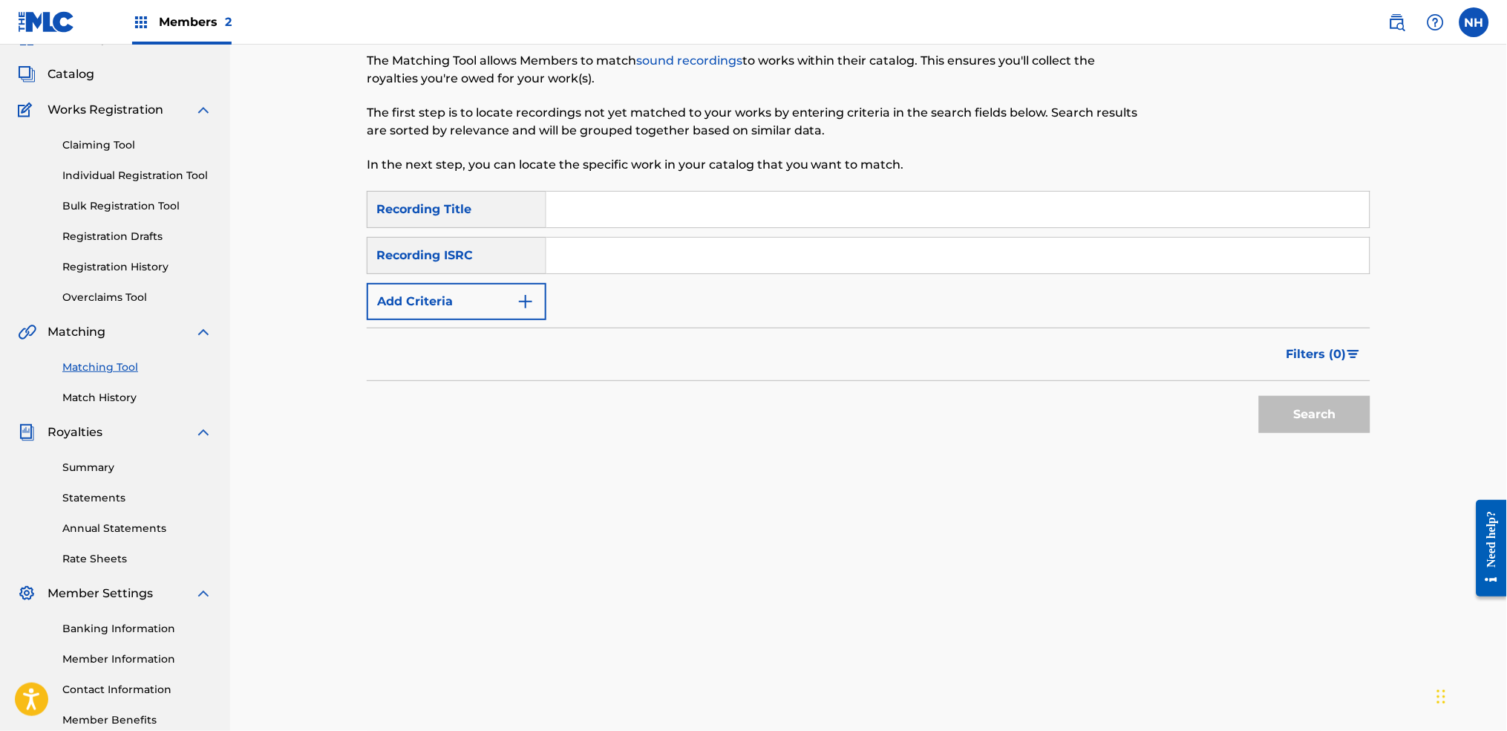
scroll to position [0, 0]
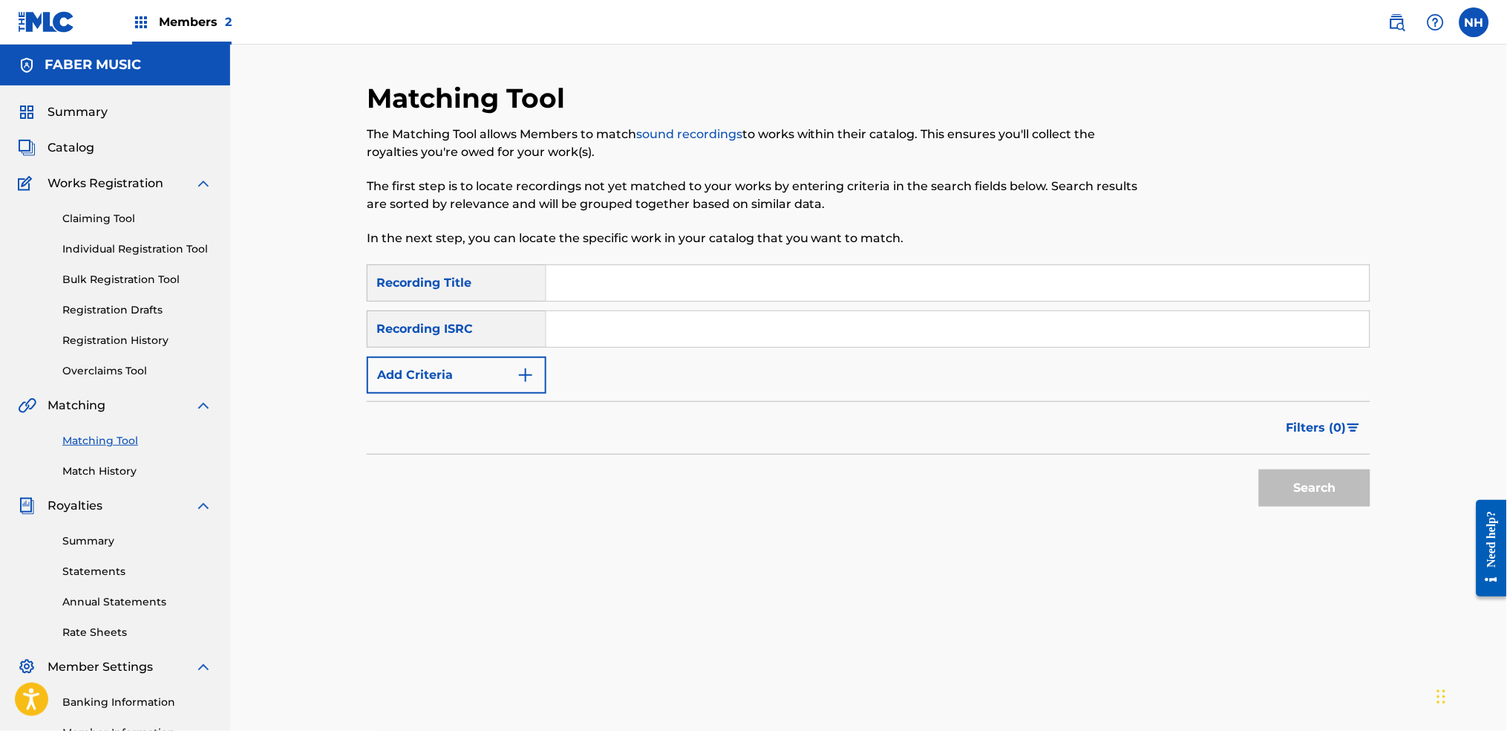
click at [108, 215] on link "Claiming Tool" at bounding box center [137, 219] width 150 height 16
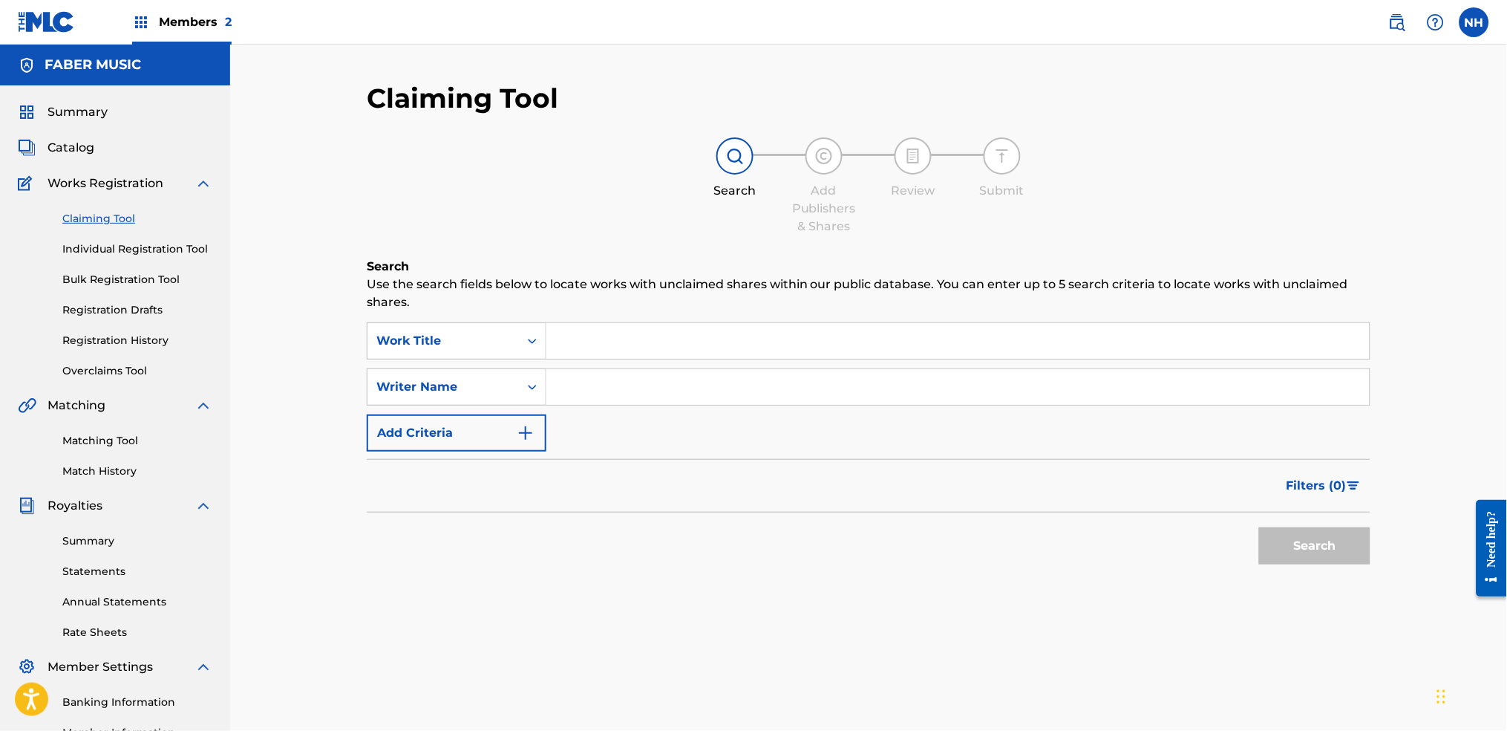
click at [85, 168] on div "Summary Catalog Works Registration Claiming Tool Individual Registration Tool B…" at bounding box center [115, 452] width 230 height 734
click at [84, 150] on span "Catalog" at bounding box center [71, 148] width 47 height 18
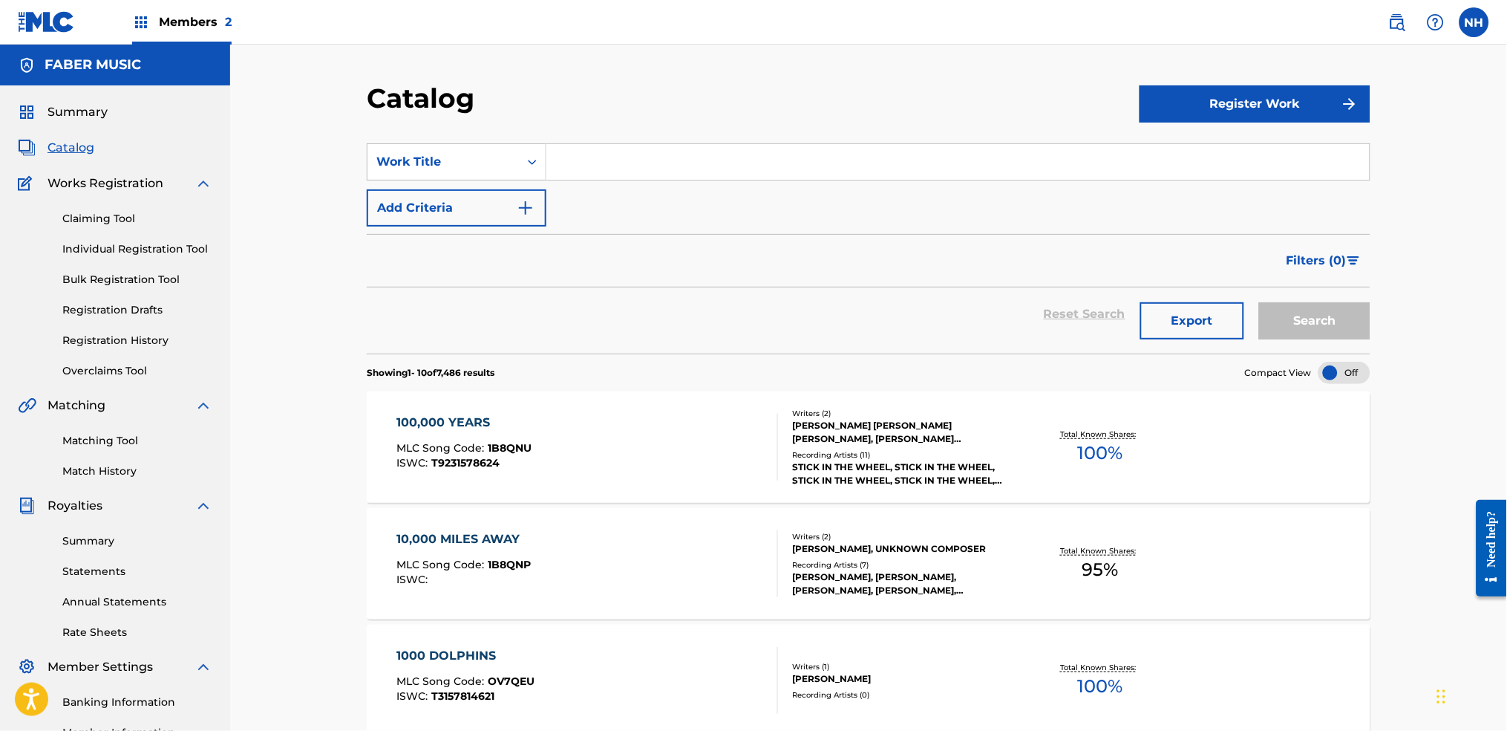
click at [124, 123] on div "Summary Catalog Works Registration Claiming Tool Individual Registration Tool B…" at bounding box center [115, 452] width 230 height 734
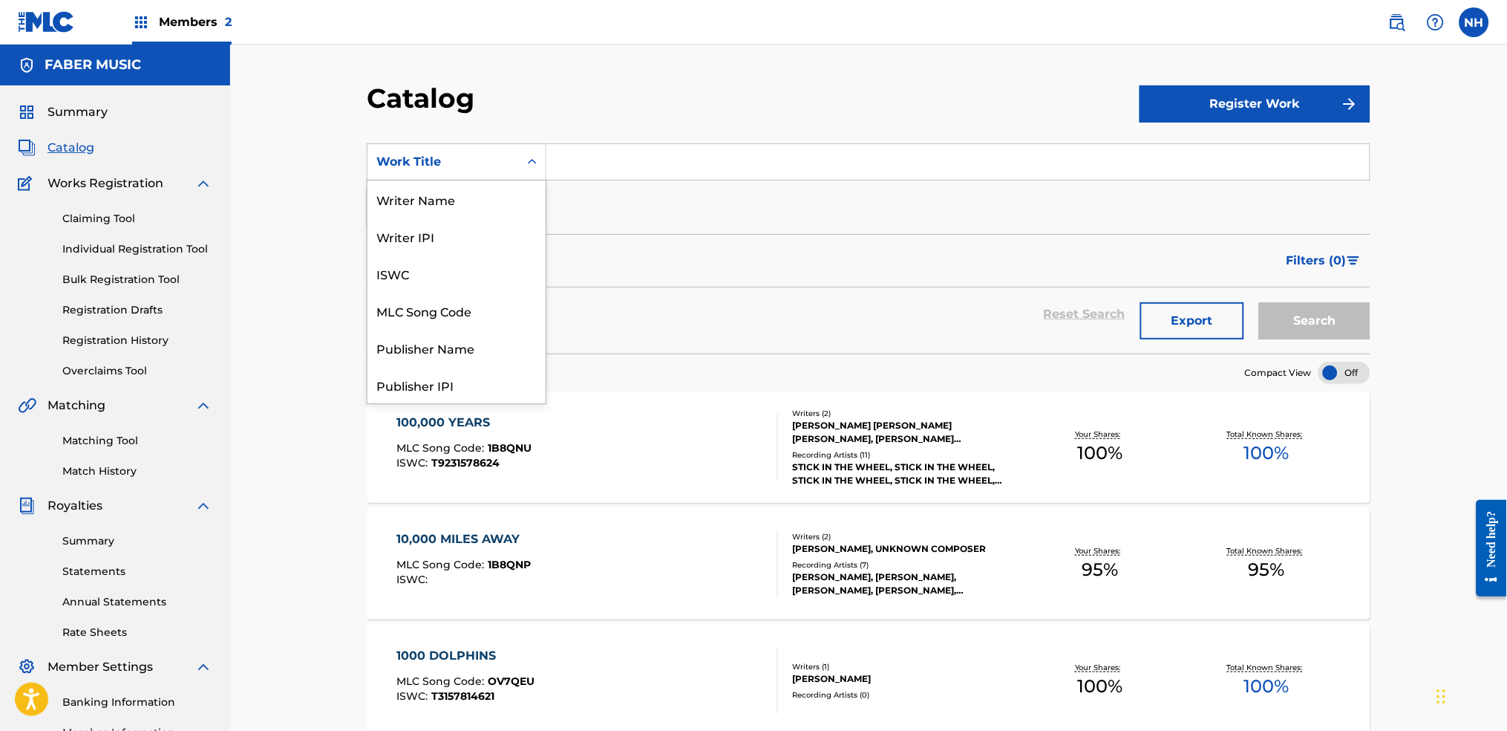
click at [451, 161] on div "Work Title" at bounding box center [443, 162] width 134 height 18
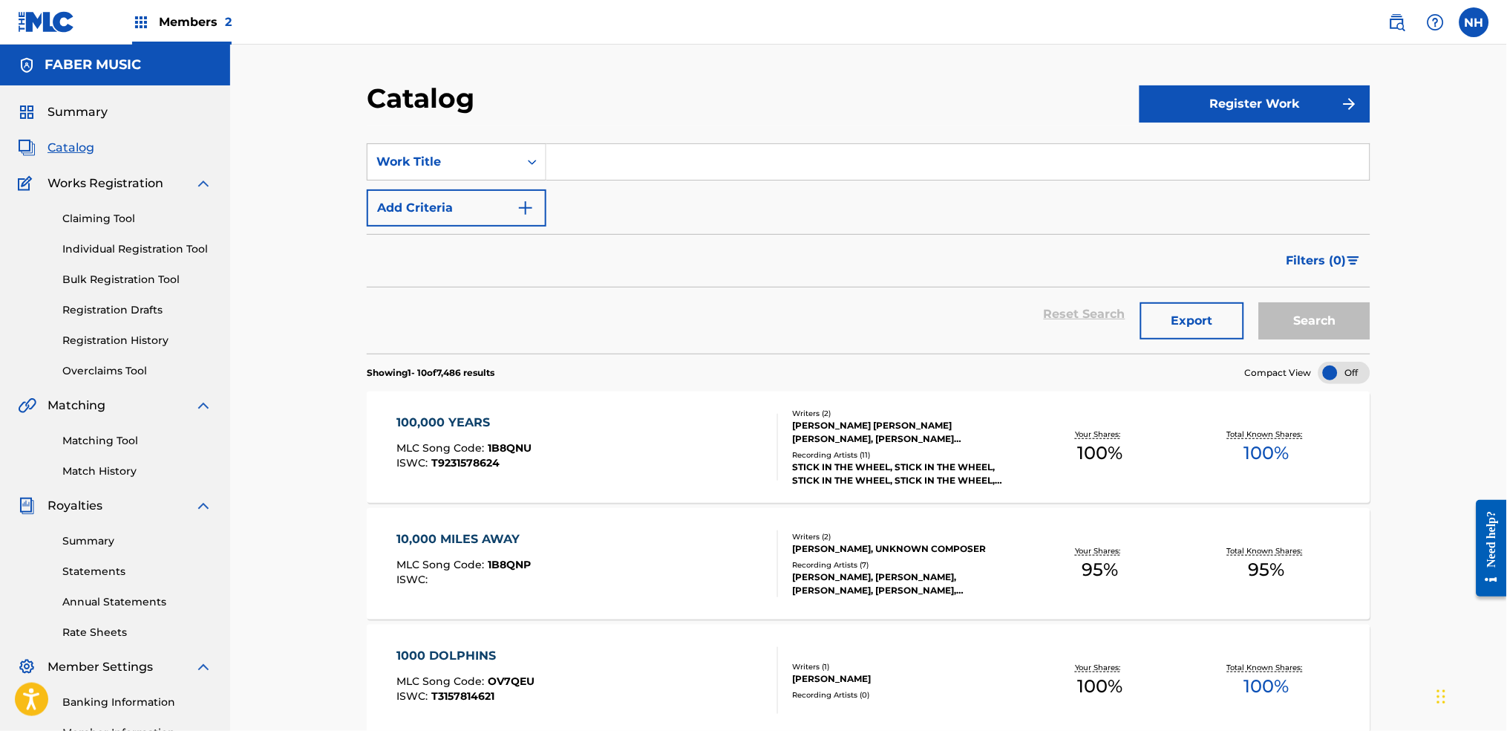
click at [586, 163] on input "Search Form" at bounding box center [957, 162] width 823 height 36
drag, startPoint x: 444, startPoint y: 186, endPoint x: 444, endPoint y: 197, distance: 10.4
click at [443, 192] on div "SearchWithCriteria266cfa0b-7505-4b43-960b-c5b30f7e9674 Work Title Add Criteria" at bounding box center [869, 184] width 1004 height 83
click at [444, 197] on button "Add Criteria" at bounding box center [457, 207] width 180 height 37
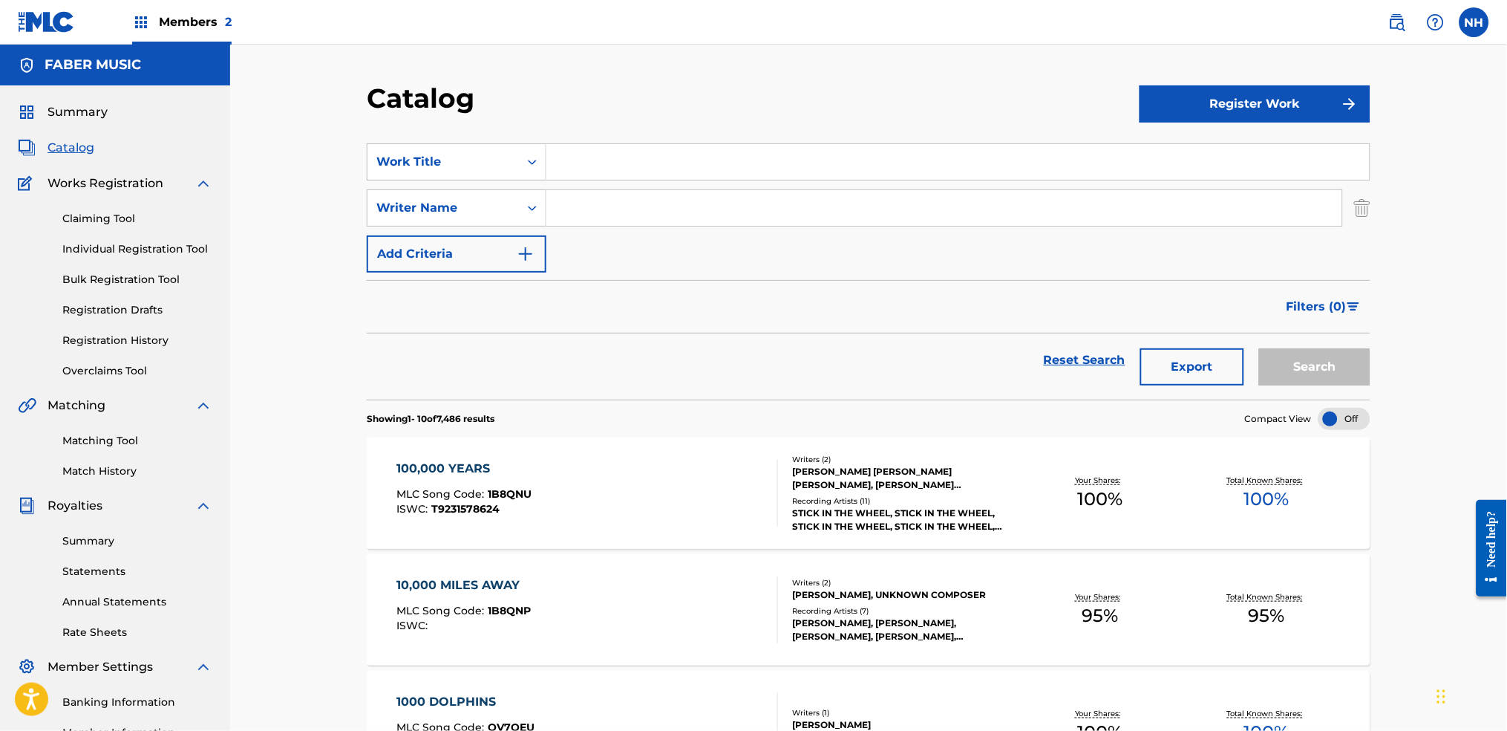
click at [552, 215] on input "Search Form" at bounding box center [944, 208] width 796 height 36
click at [1220, 348] on button "Search" at bounding box center [1314, 366] width 111 height 37
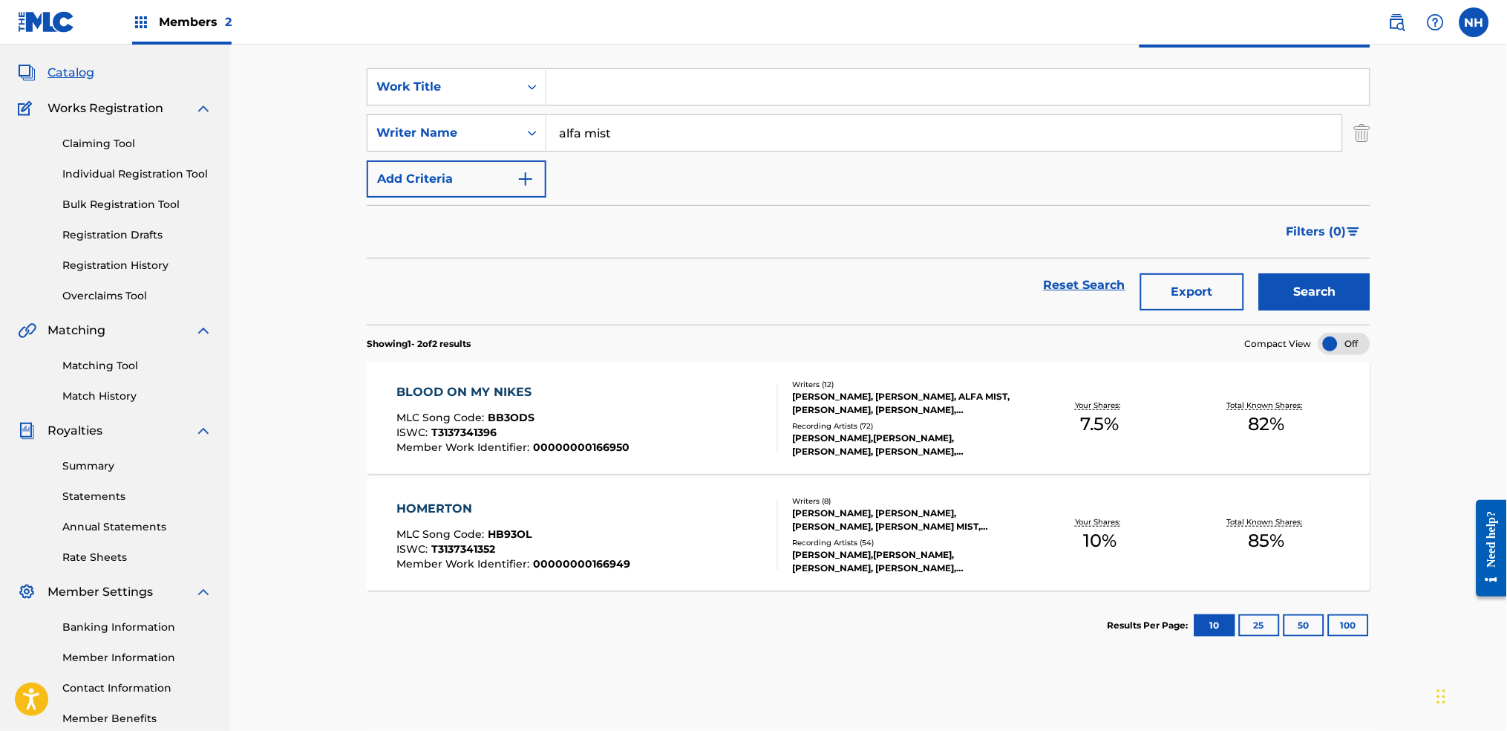
scroll to position [0, 0]
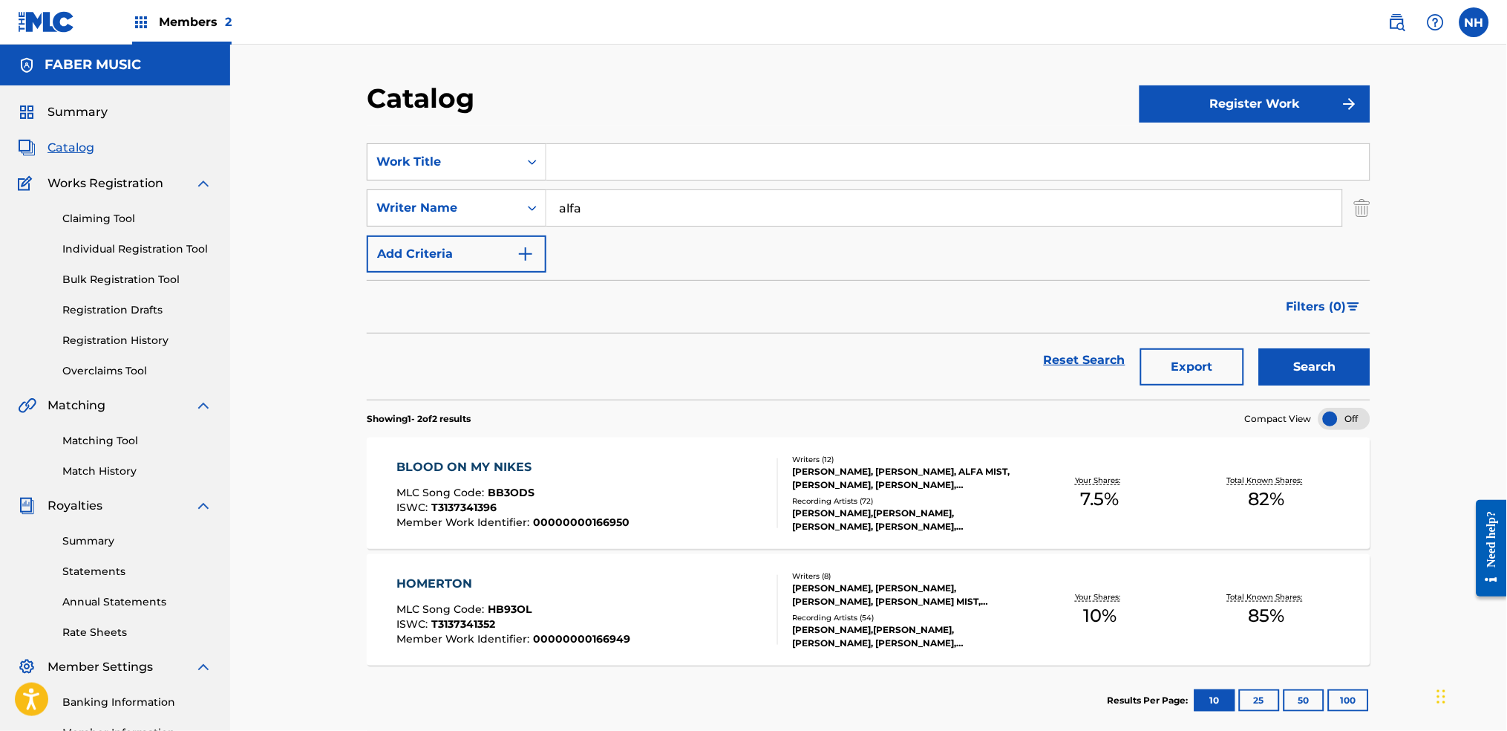
click at [1220, 348] on button "Search" at bounding box center [1314, 366] width 111 height 37
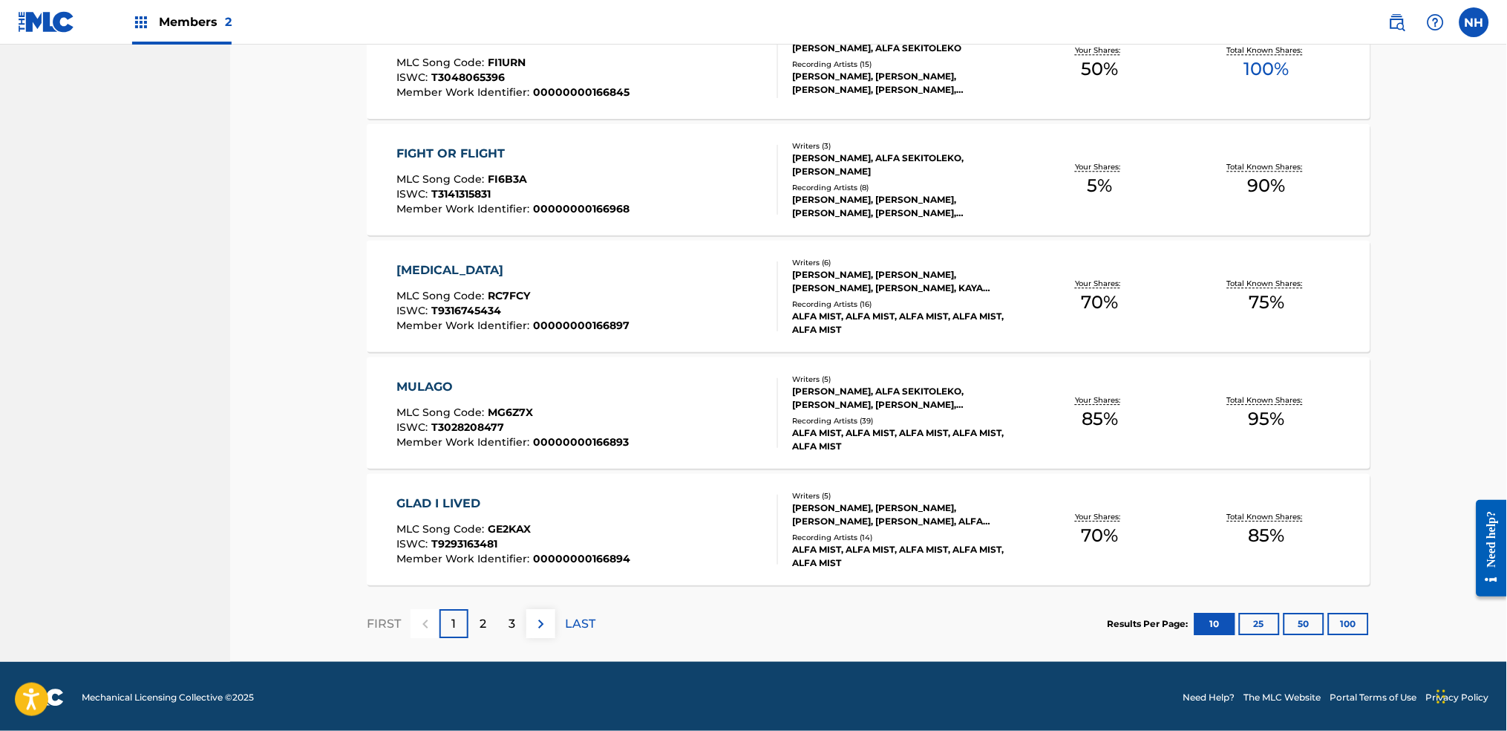
scroll to position [1014, 0]
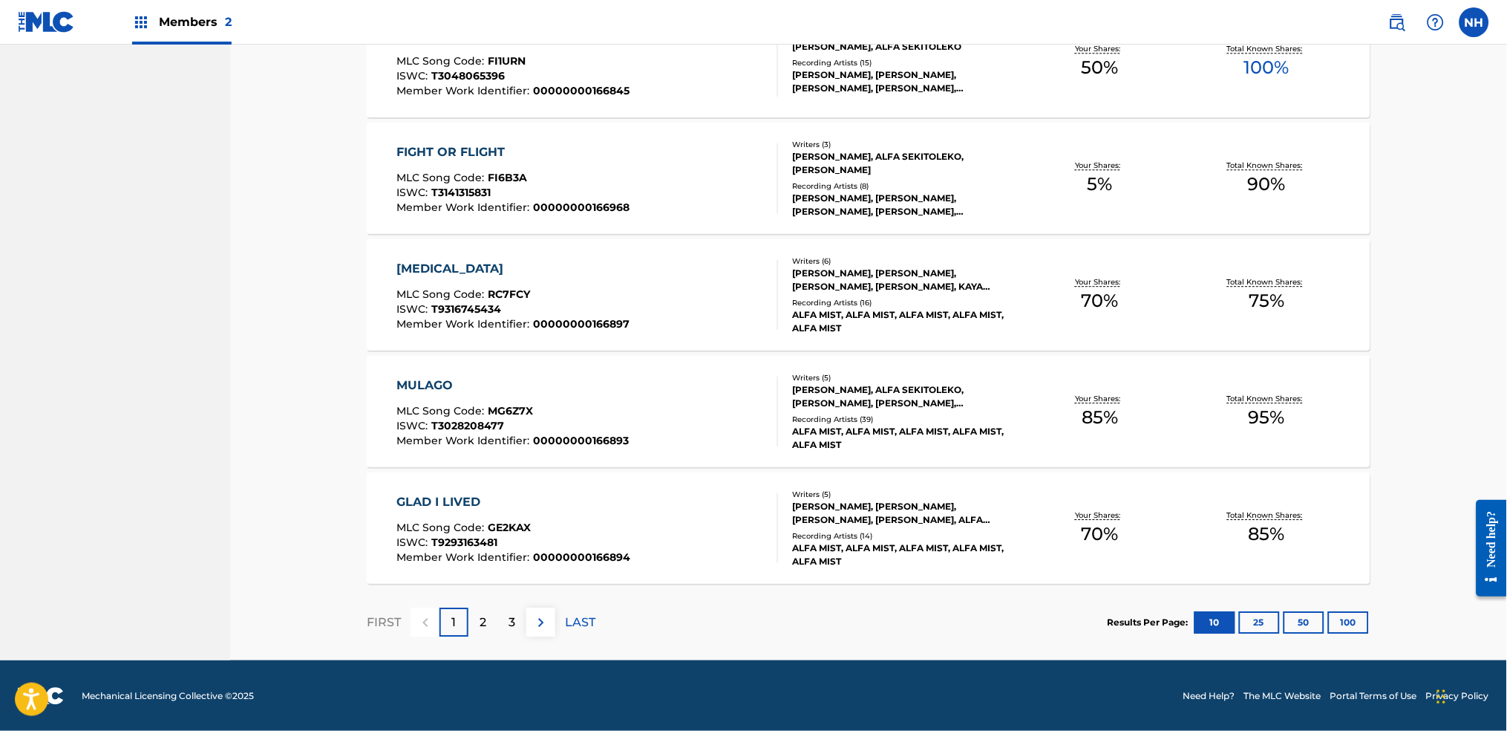
click at [486, 543] on p "2" at bounding box center [483, 622] width 7 height 18
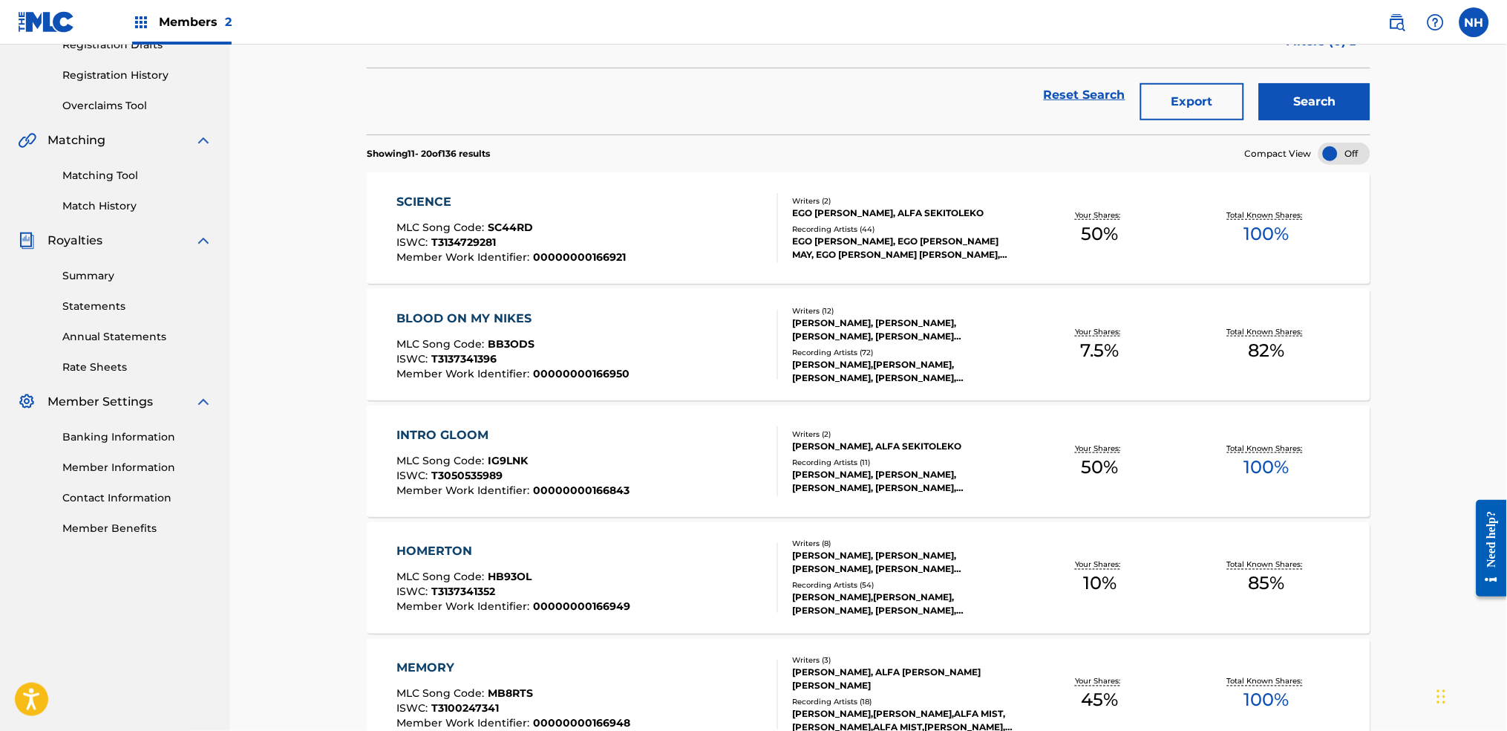
scroll to position [123, 0]
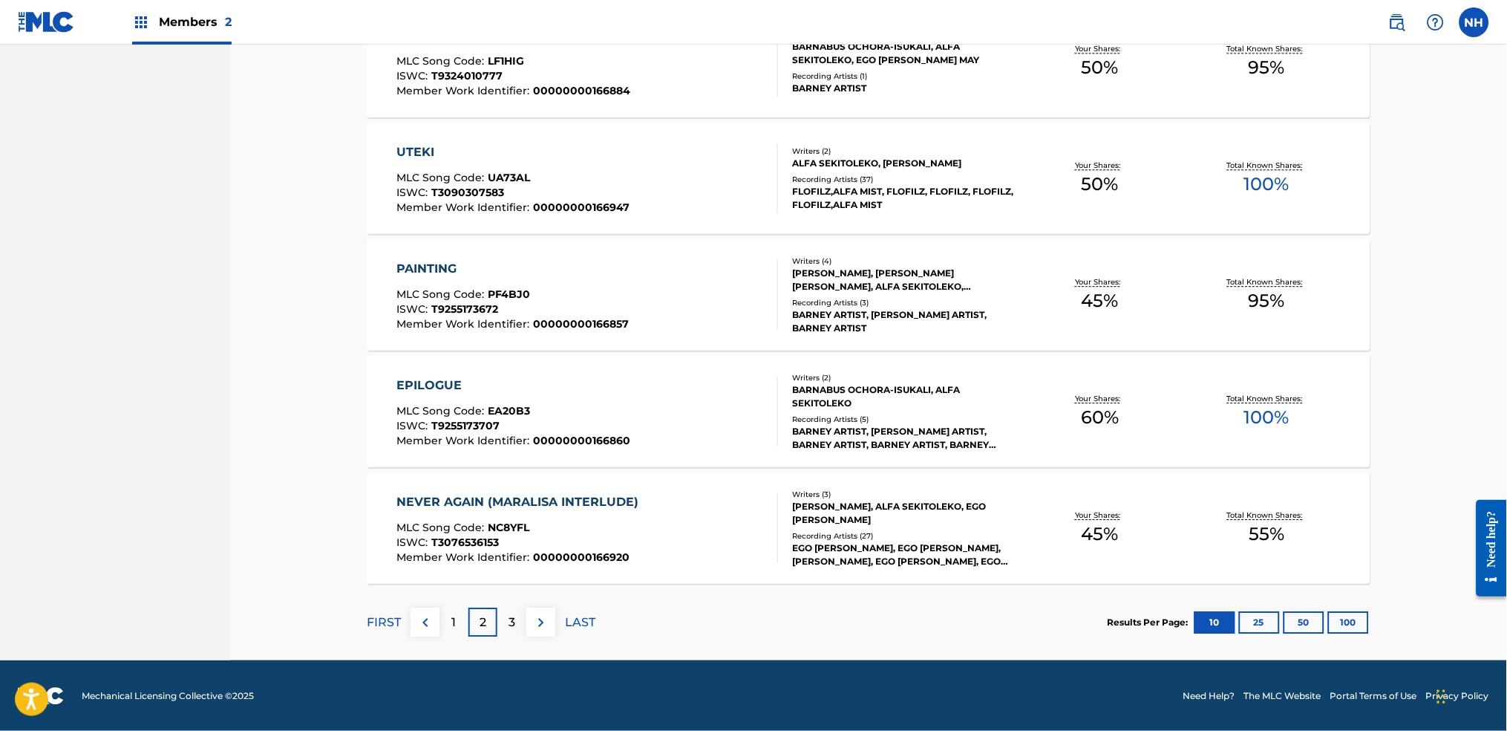
click at [512, 543] on p "3" at bounding box center [512, 622] width 7 height 18
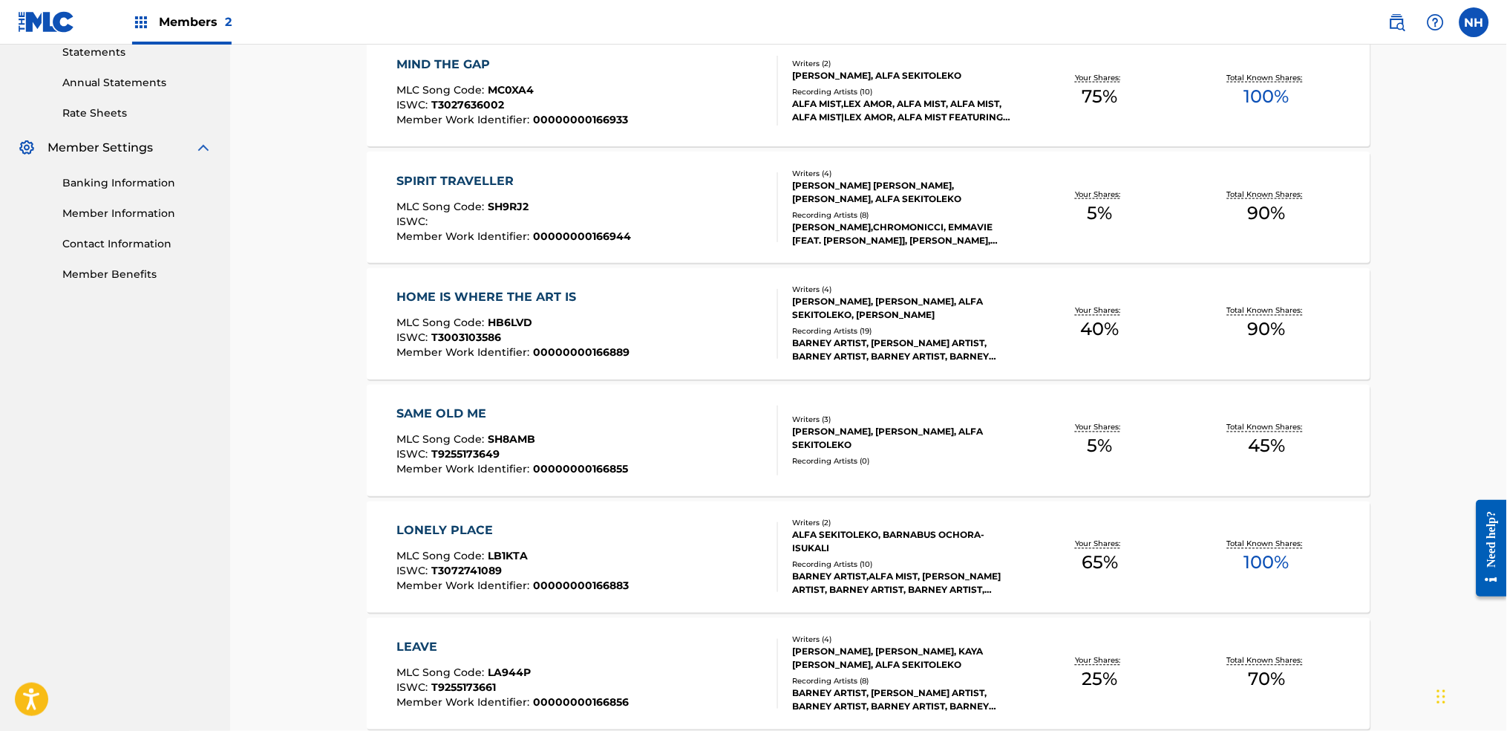
scroll to position [1014, 0]
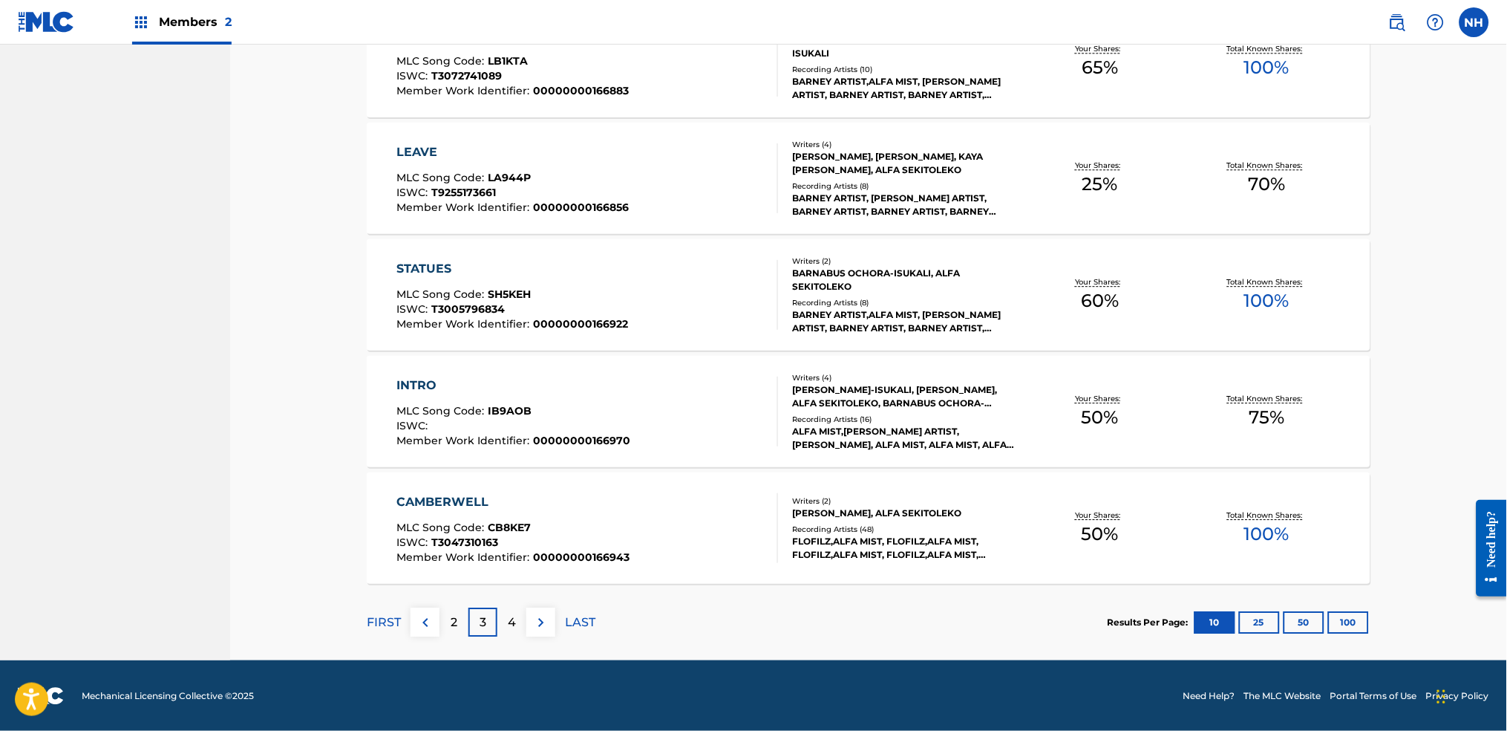
click at [515, 543] on p "4" at bounding box center [512, 622] width 8 height 18
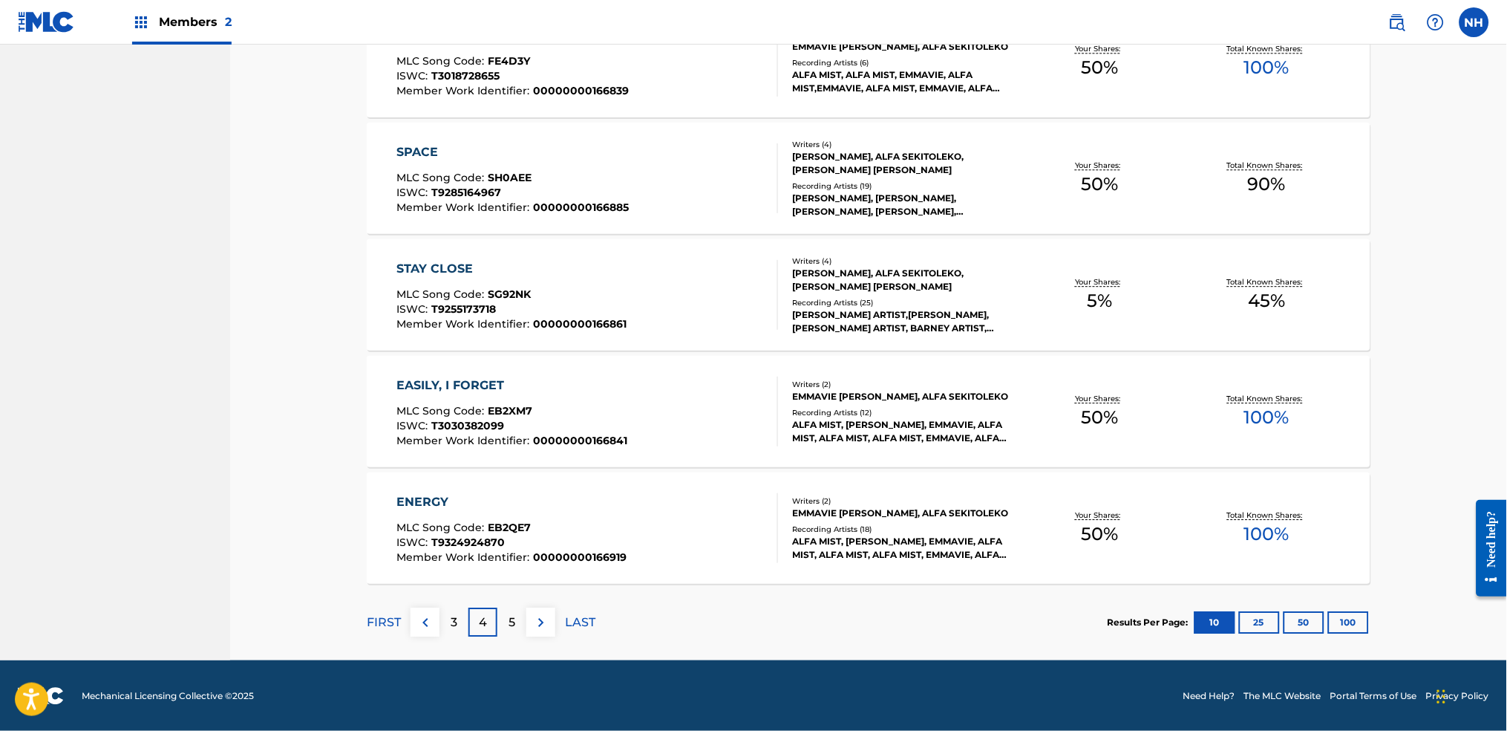
click at [528, 543] on button at bounding box center [540, 621] width 29 height 29
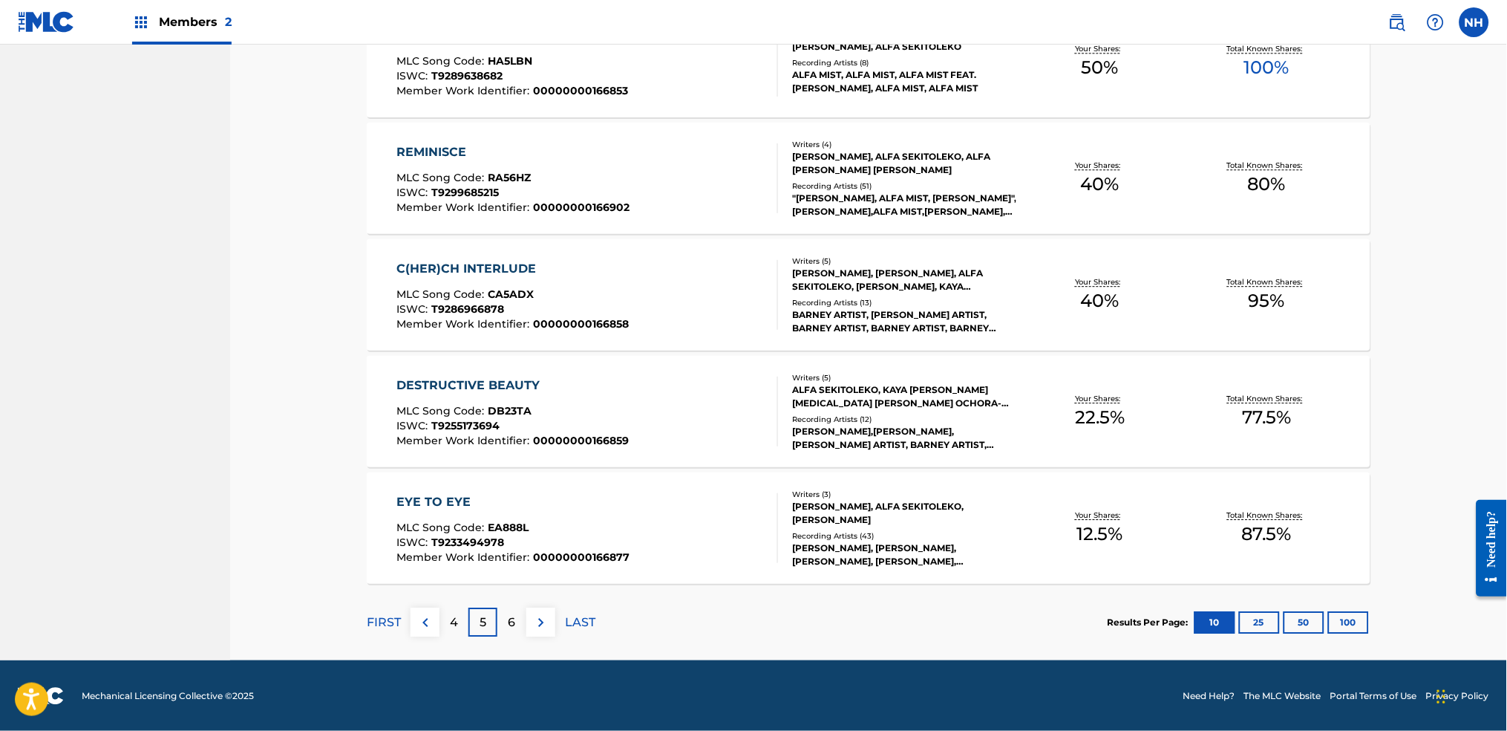
click at [549, 543] on span "00000000166877" at bounding box center [582, 556] width 97 height 13
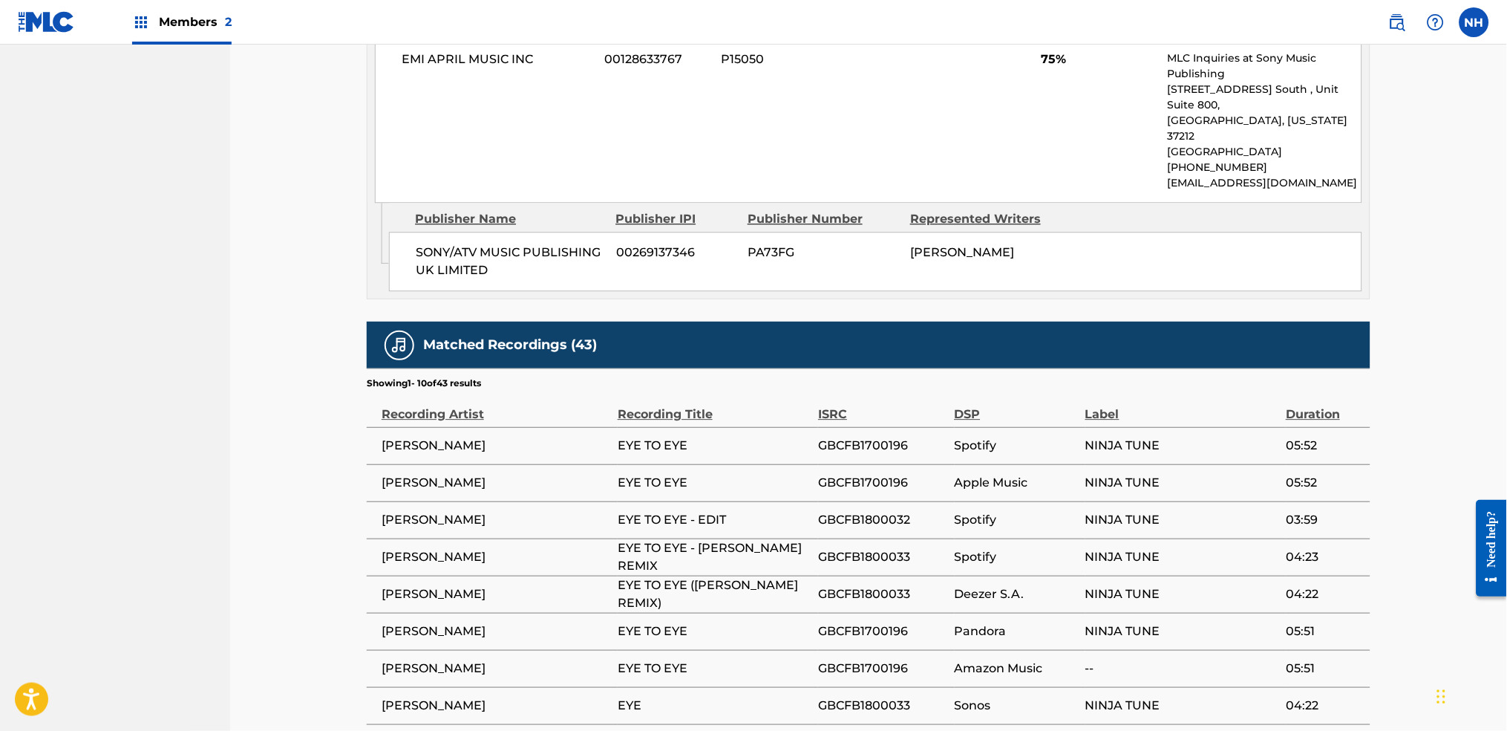
scroll to position [1088, 0]
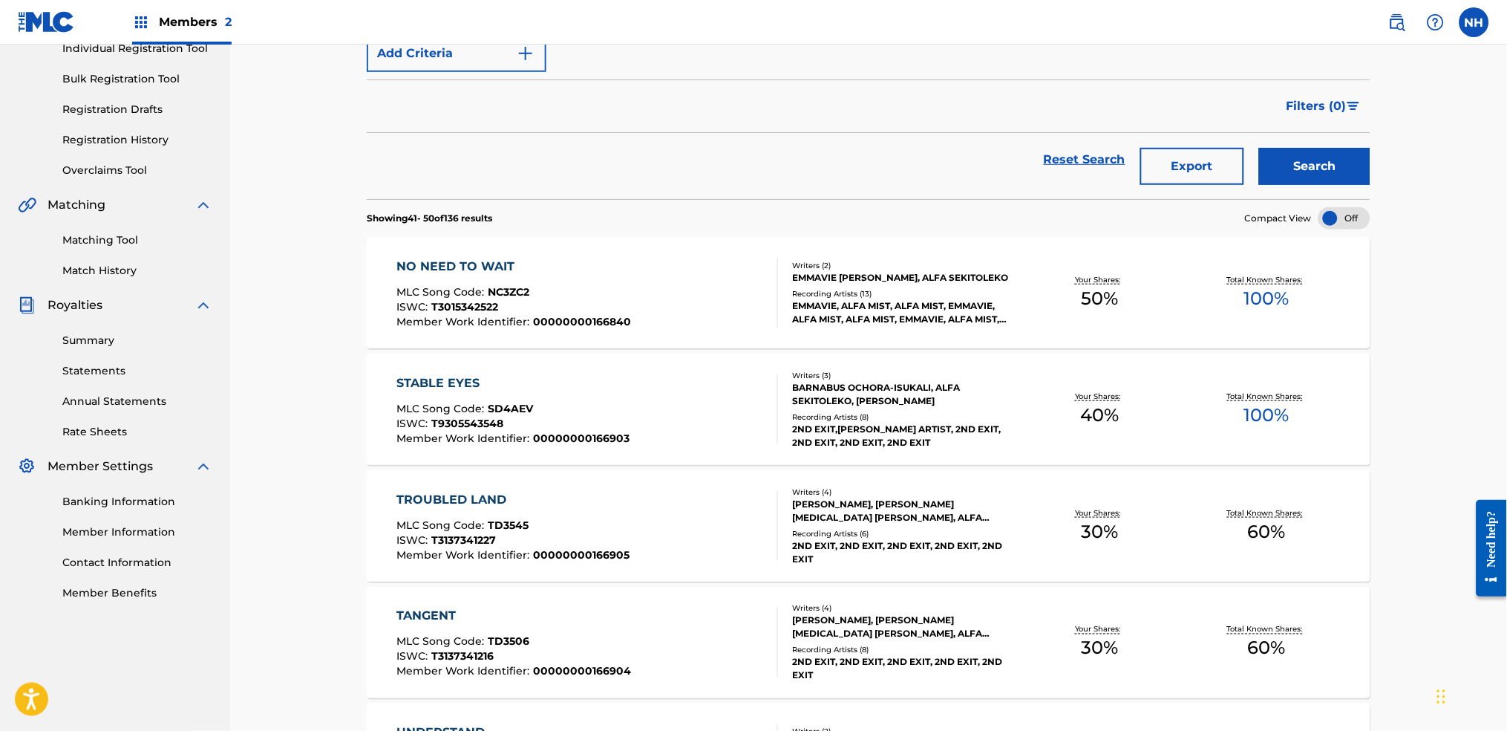
scroll to position [396, 0]
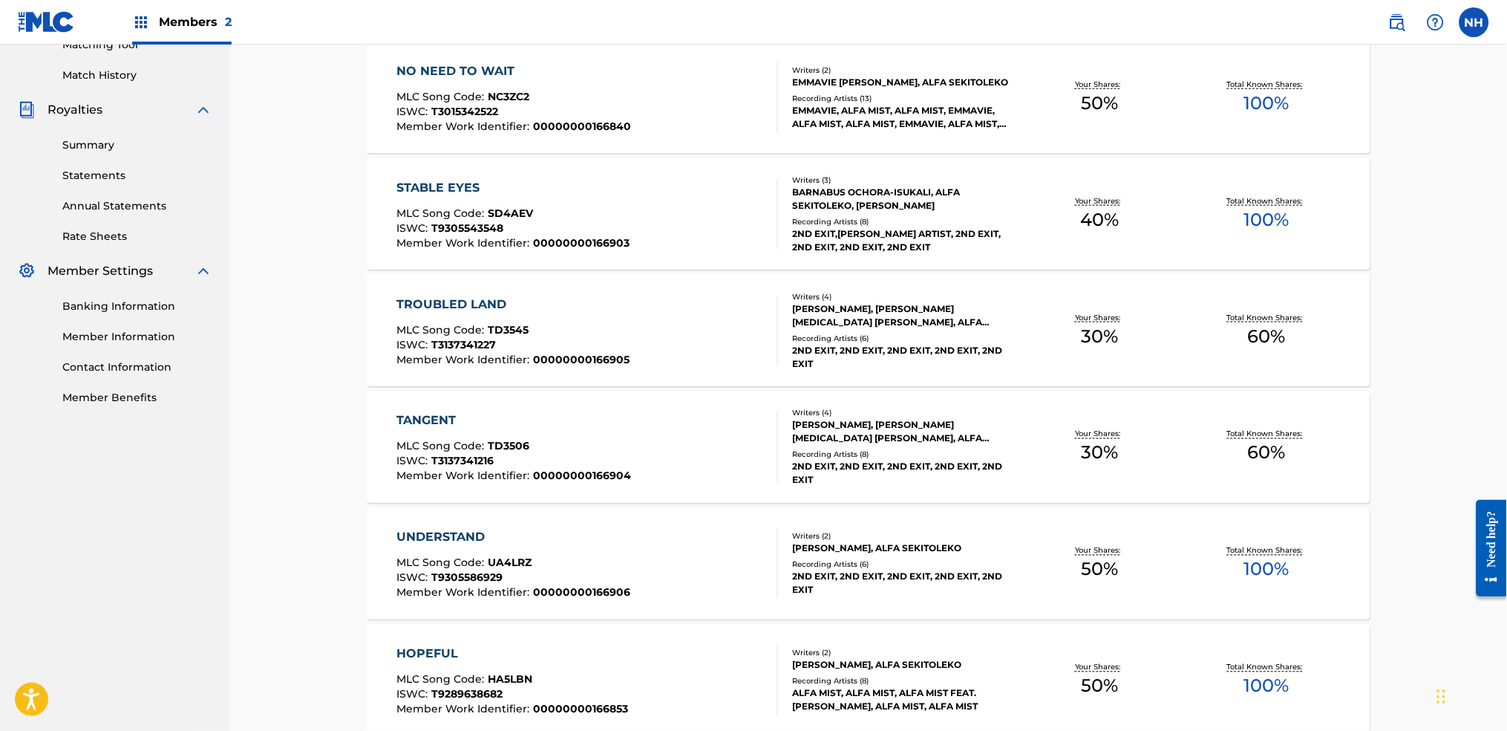
click at [725, 489] on div "TANGENT MLC Song Code : TD3506 ISWC : T3137341216 Member Work Identifier : 0000…" at bounding box center [869, 446] width 1004 height 111
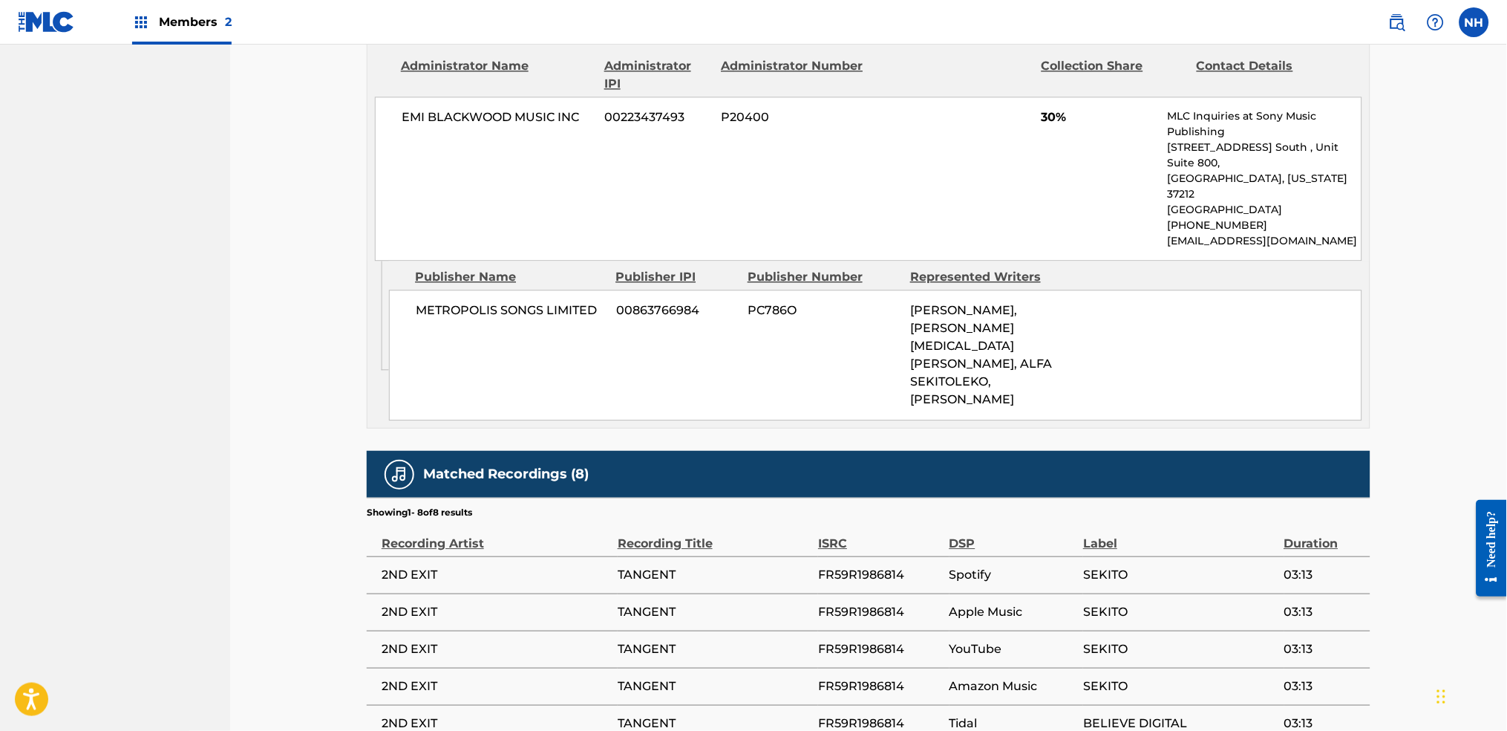
scroll to position [1140, 0]
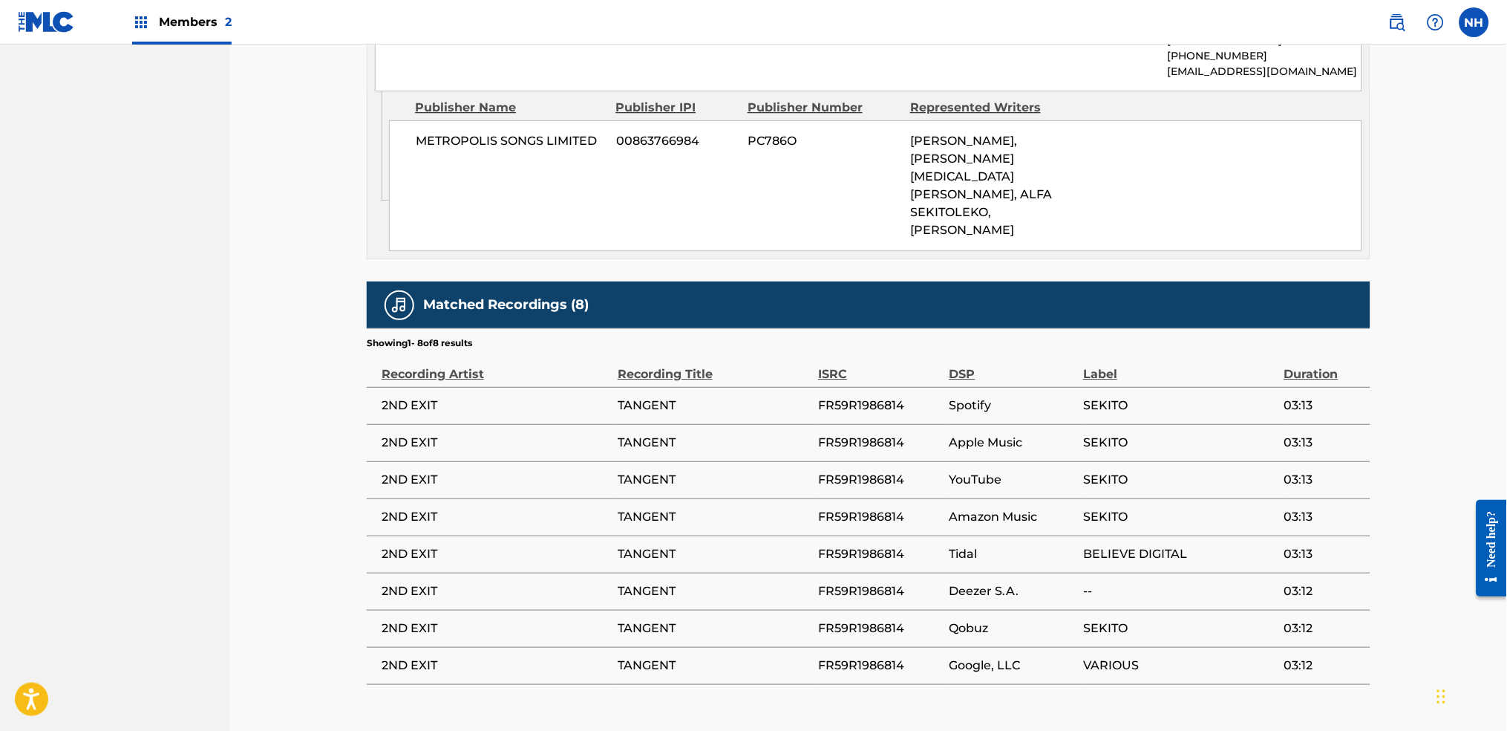
click at [826, 543] on span "FR59R1986814" at bounding box center [879, 665] width 123 height 18
drag, startPoint x: 815, startPoint y: 581, endPoint x: 927, endPoint y: 581, distance: 112.1
click at [927, 543] on tr "2ND EXIT TANGENT FR59R1986814 Google, LLC VARIOUS 03:12" at bounding box center [869, 665] width 1004 height 37
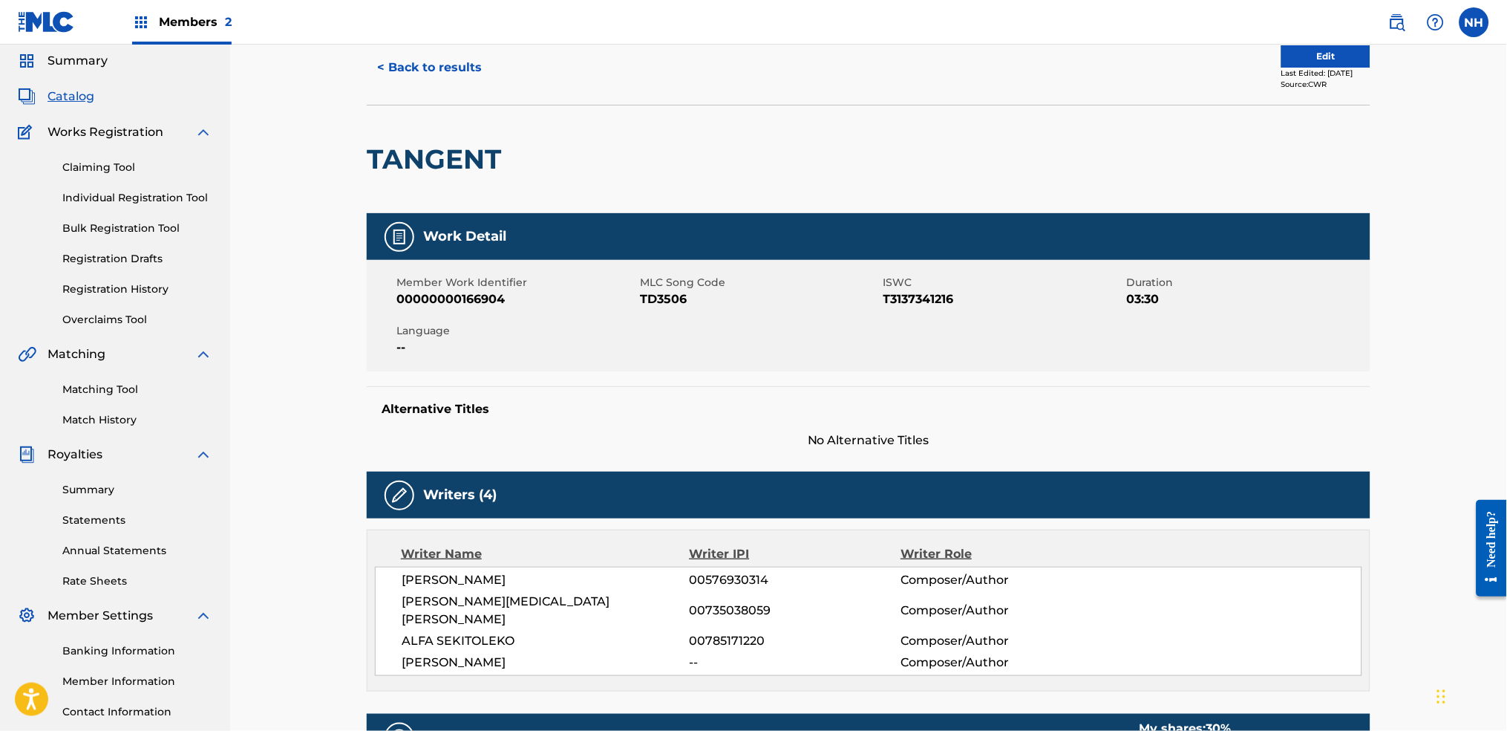
scroll to position [0, 0]
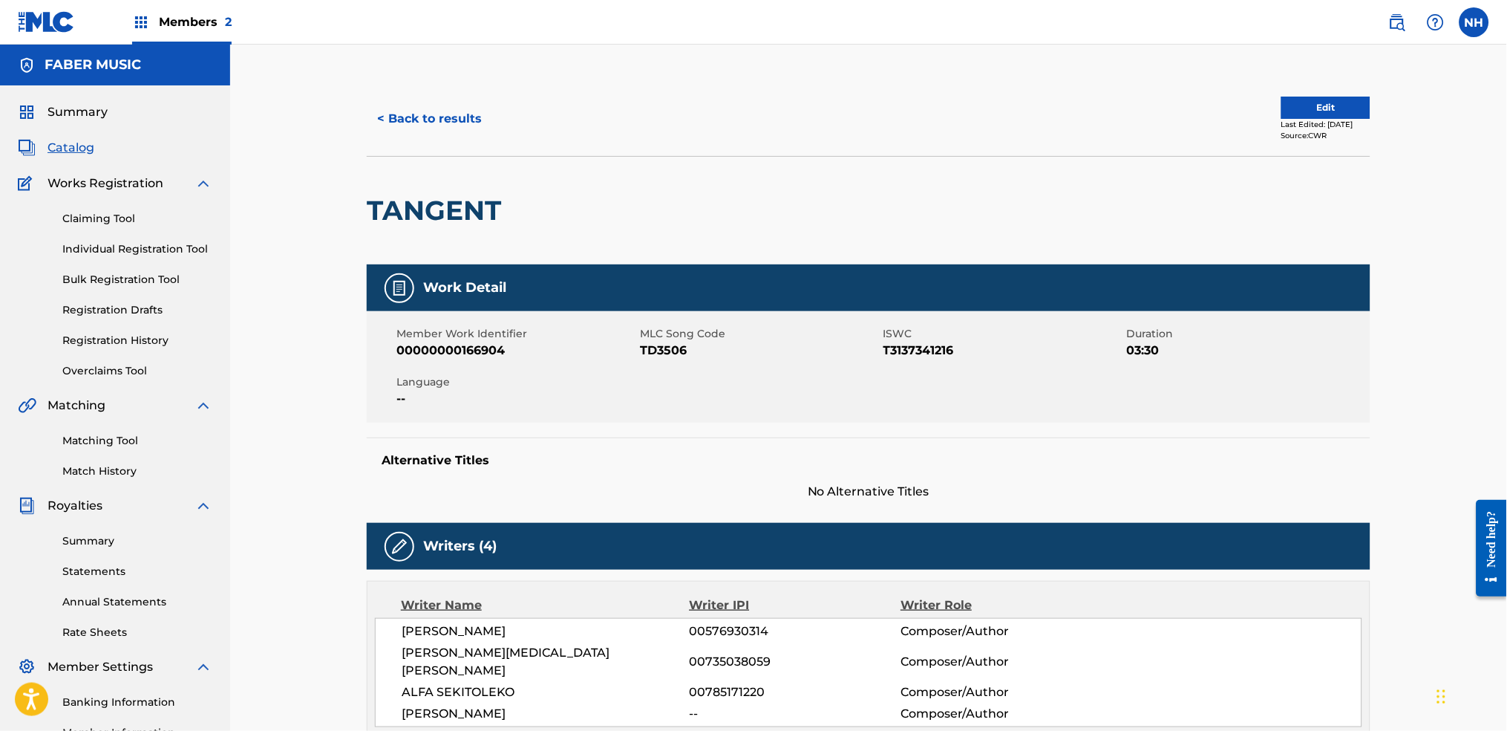
click at [452, 101] on button "< Back to results" at bounding box center [429, 118] width 125 height 37
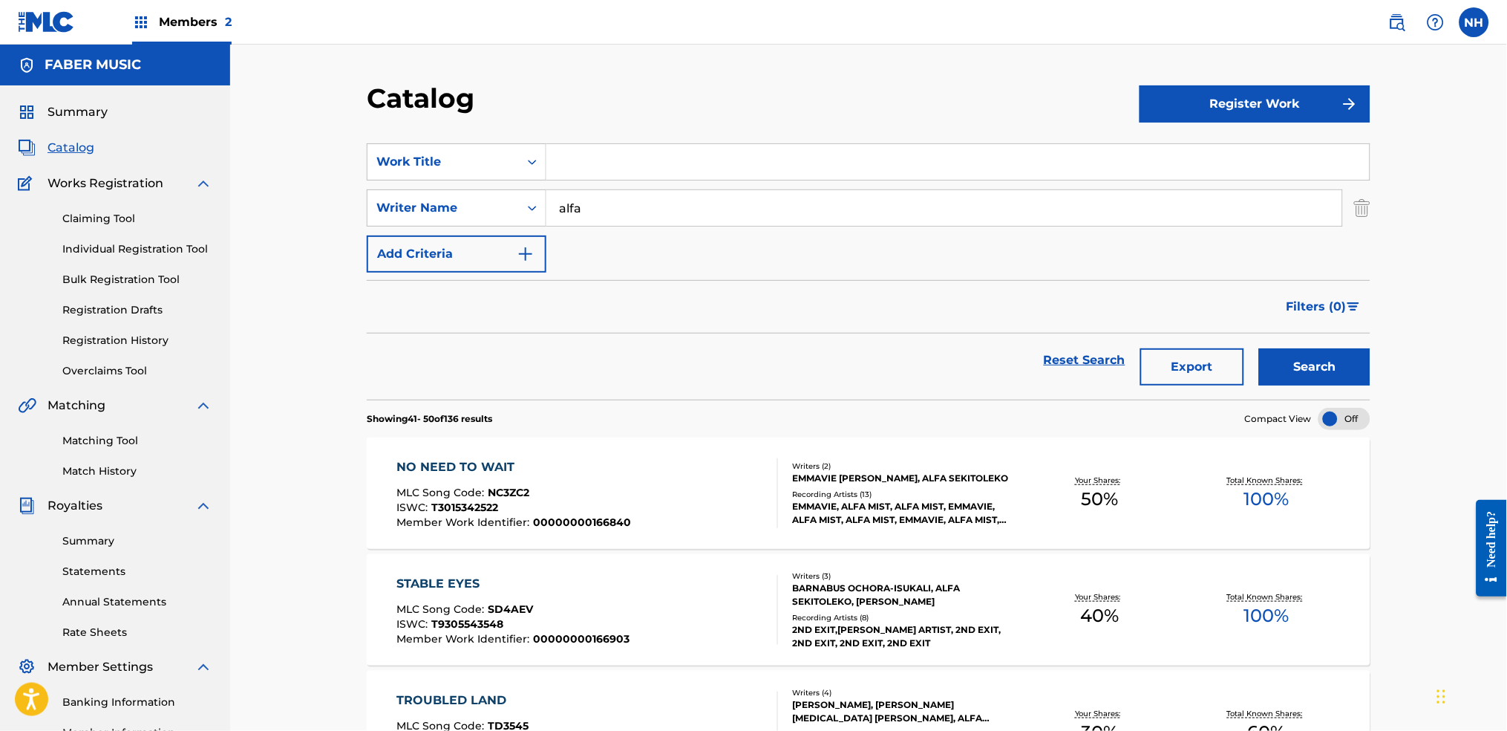
drag, startPoint x: 444, startPoint y: 273, endPoint x: 450, endPoint y: 268, distance: 7.9
click at [444, 273] on form "SearchWithCriteria266cfa0b-7505-4b43-960b-c5b30f7e9674 Work Title SearchWithCri…" at bounding box center [869, 271] width 1004 height 256
click at [450, 268] on button "Add Criteria" at bounding box center [457, 253] width 180 height 37
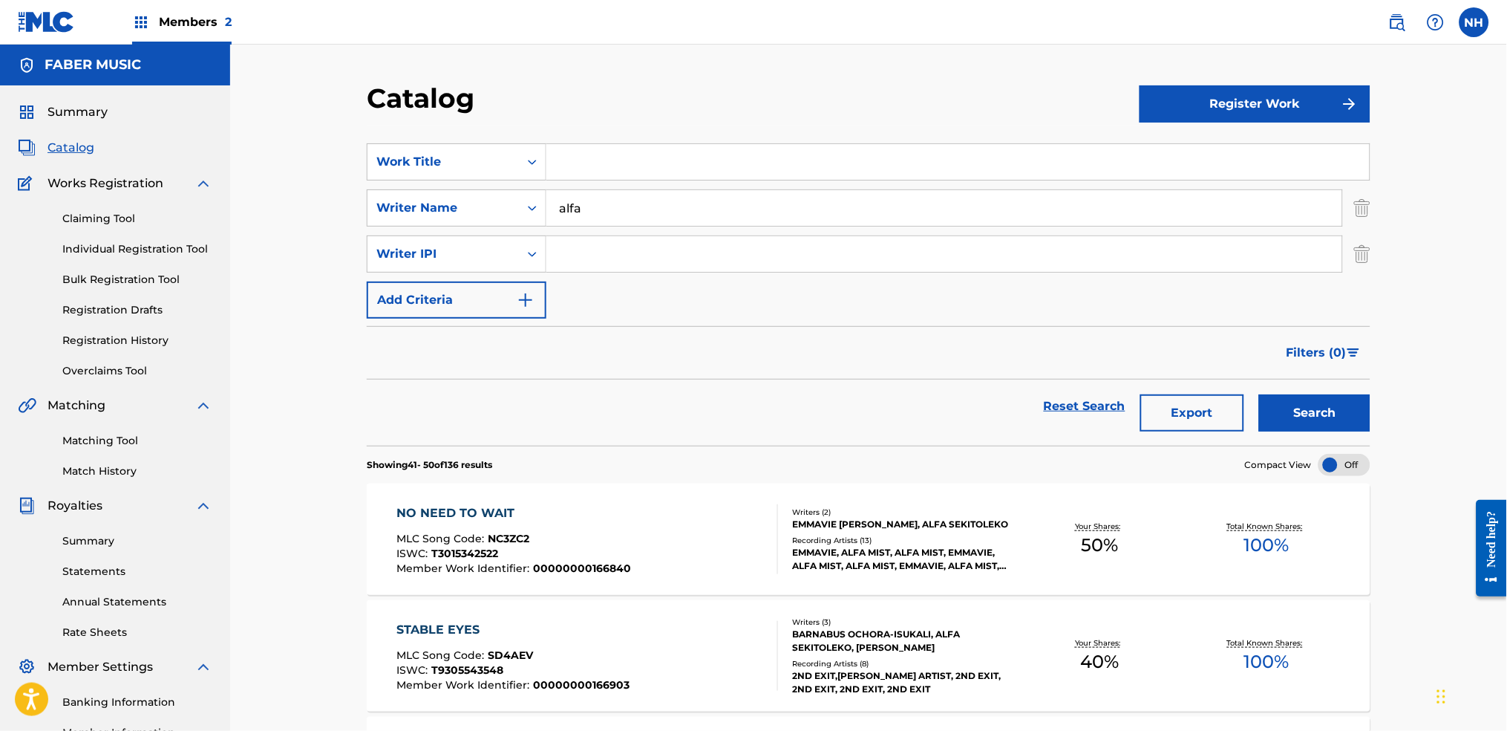
click at [823, 281] on div "SearchWithCriteria266cfa0b-7505-4b43-960b-c5b30f7e9674 Work Title SearchWithCri…" at bounding box center [869, 230] width 1004 height 175
click at [820, 206] on input "alfa" at bounding box center [944, 208] width 796 height 36
click at [1220, 402] on button "Search" at bounding box center [1314, 412] width 111 height 37
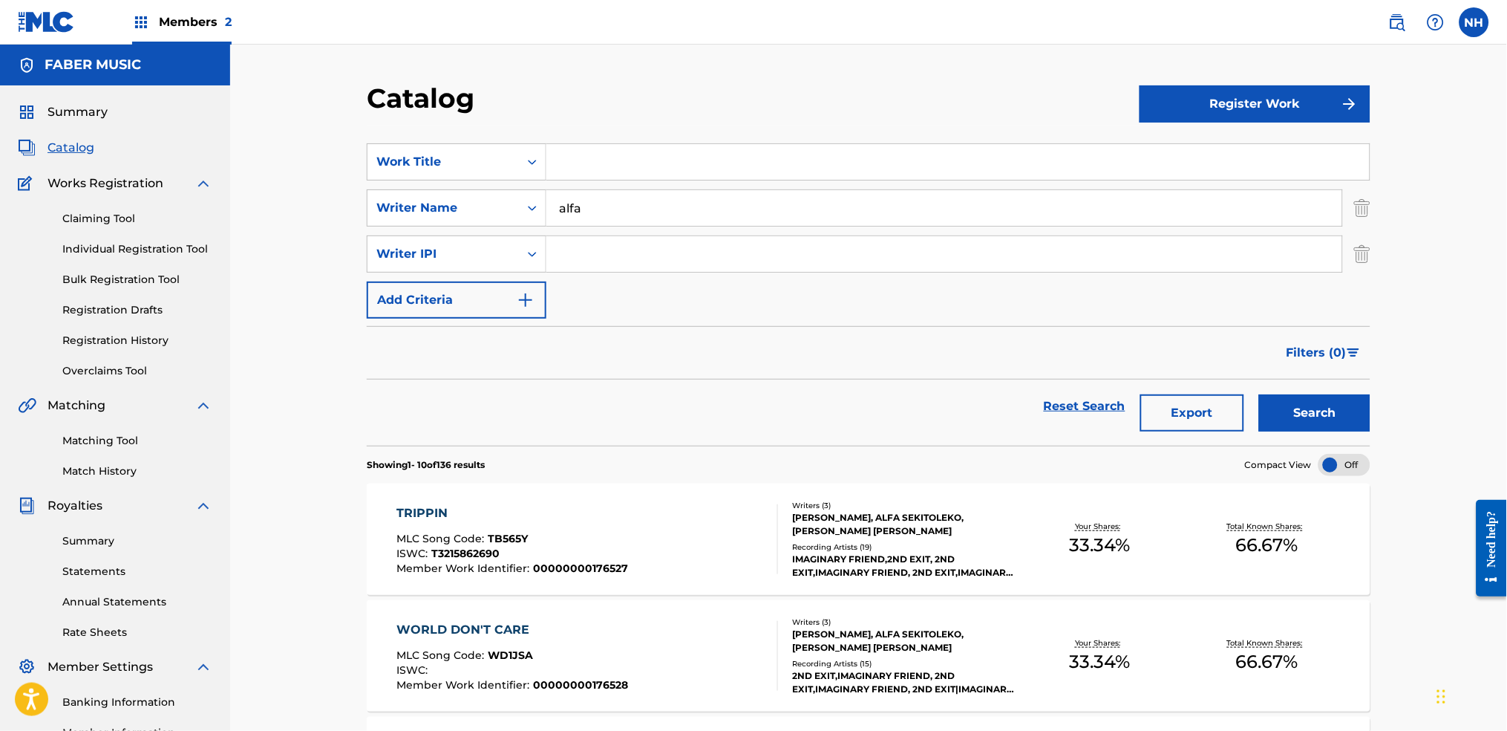
click at [117, 477] on link "Match History" at bounding box center [137, 471] width 150 height 16
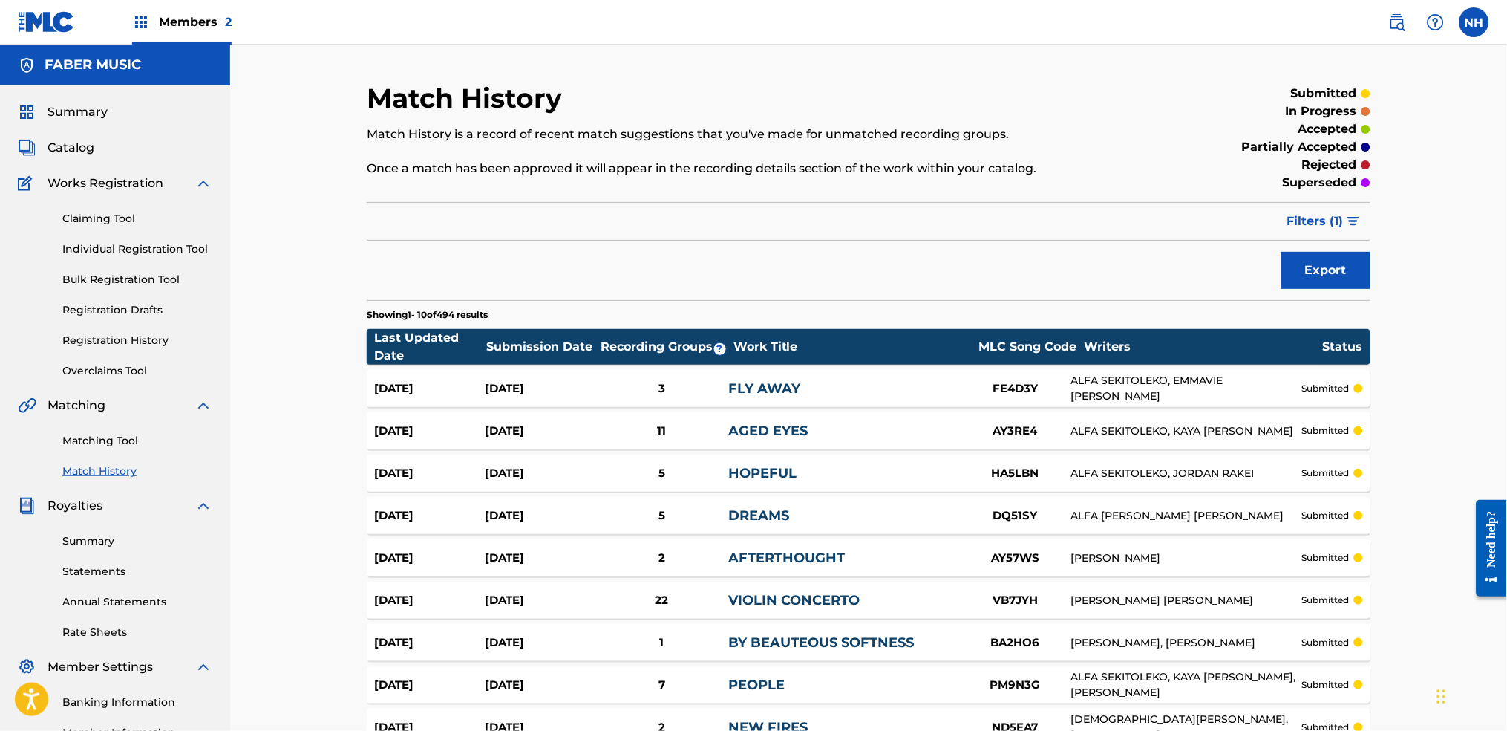
click at [1220, 224] on img "submit" at bounding box center [1354, 221] width 13 height 9
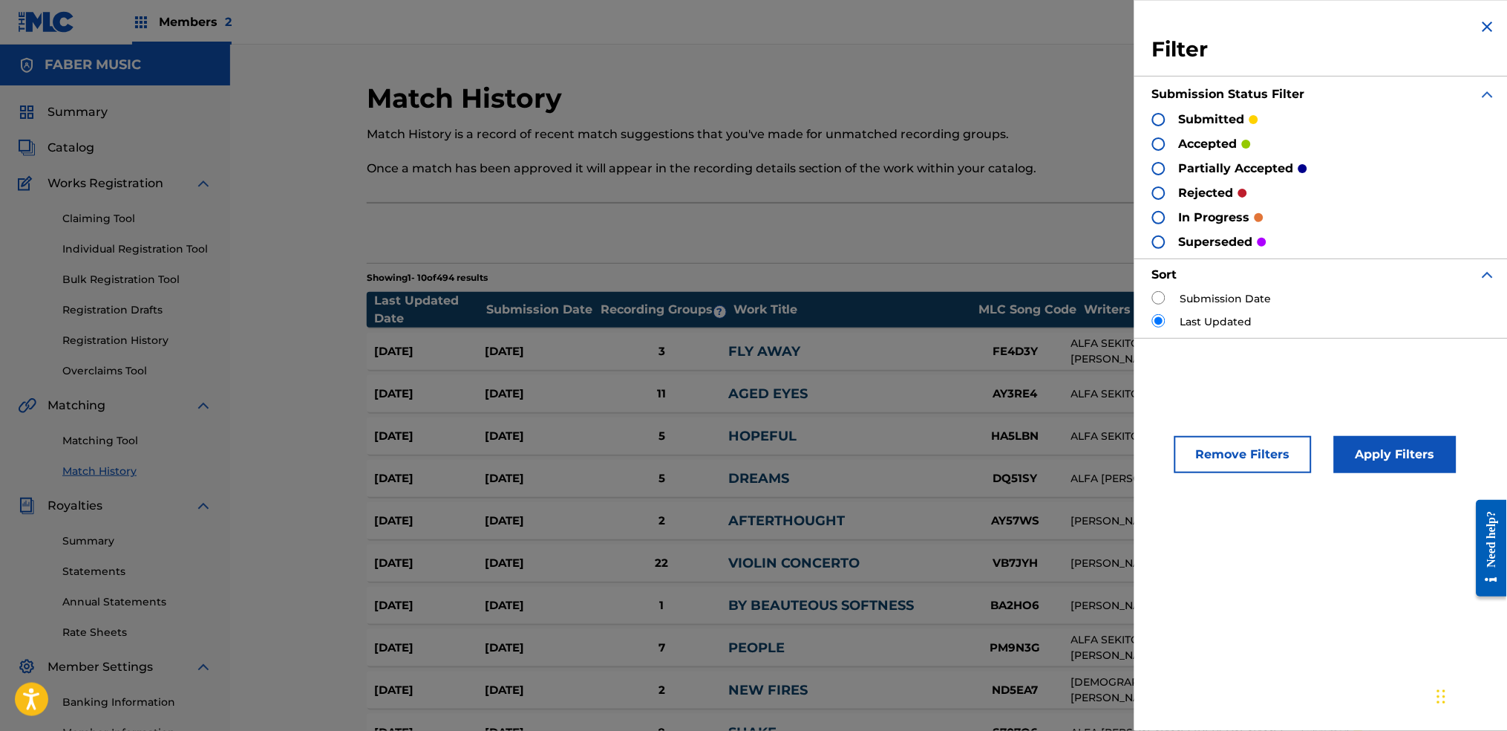
click at [1155, 297] on input "radio" at bounding box center [1158, 297] width 13 height 13
click at [1220, 454] on button "Apply Filters" at bounding box center [1395, 454] width 123 height 37
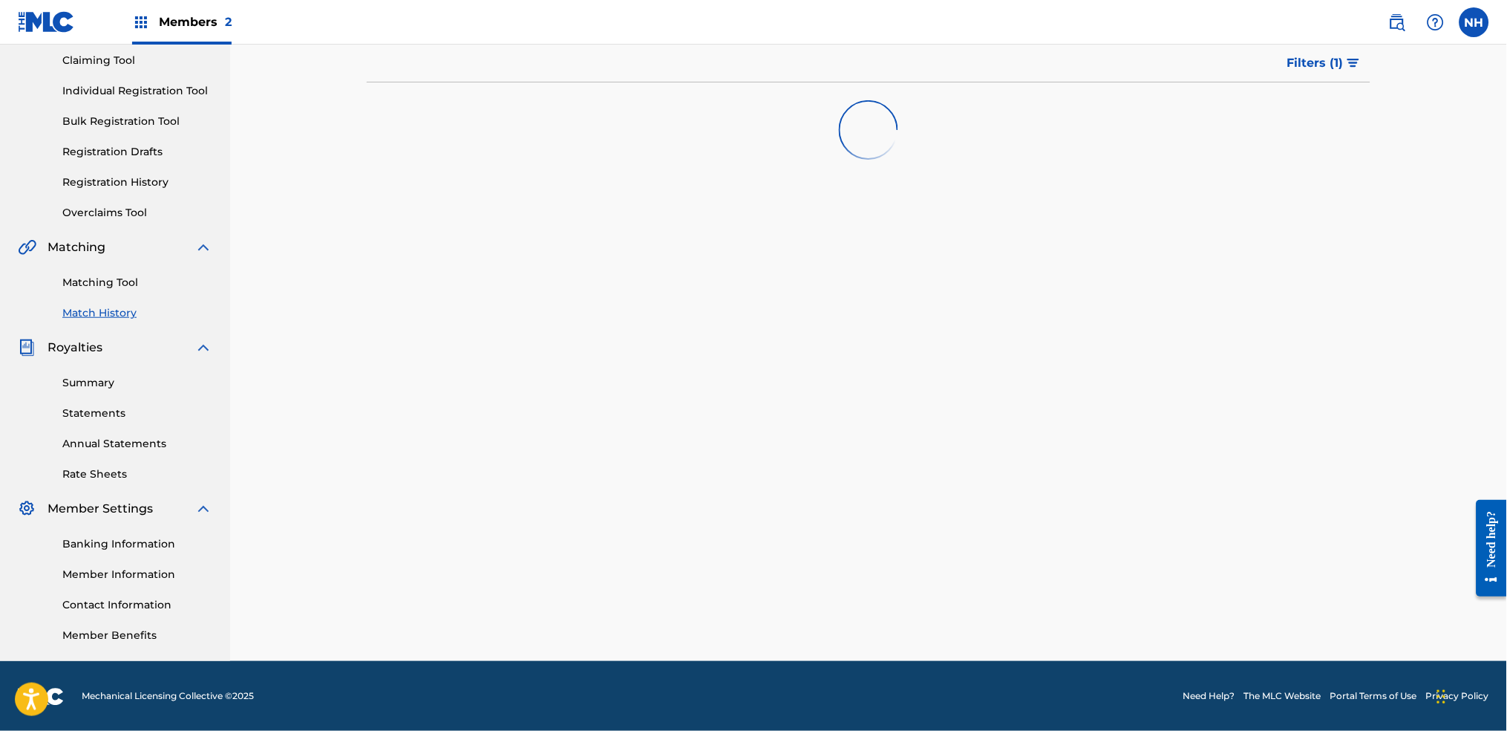
scroll to position [159, 0]
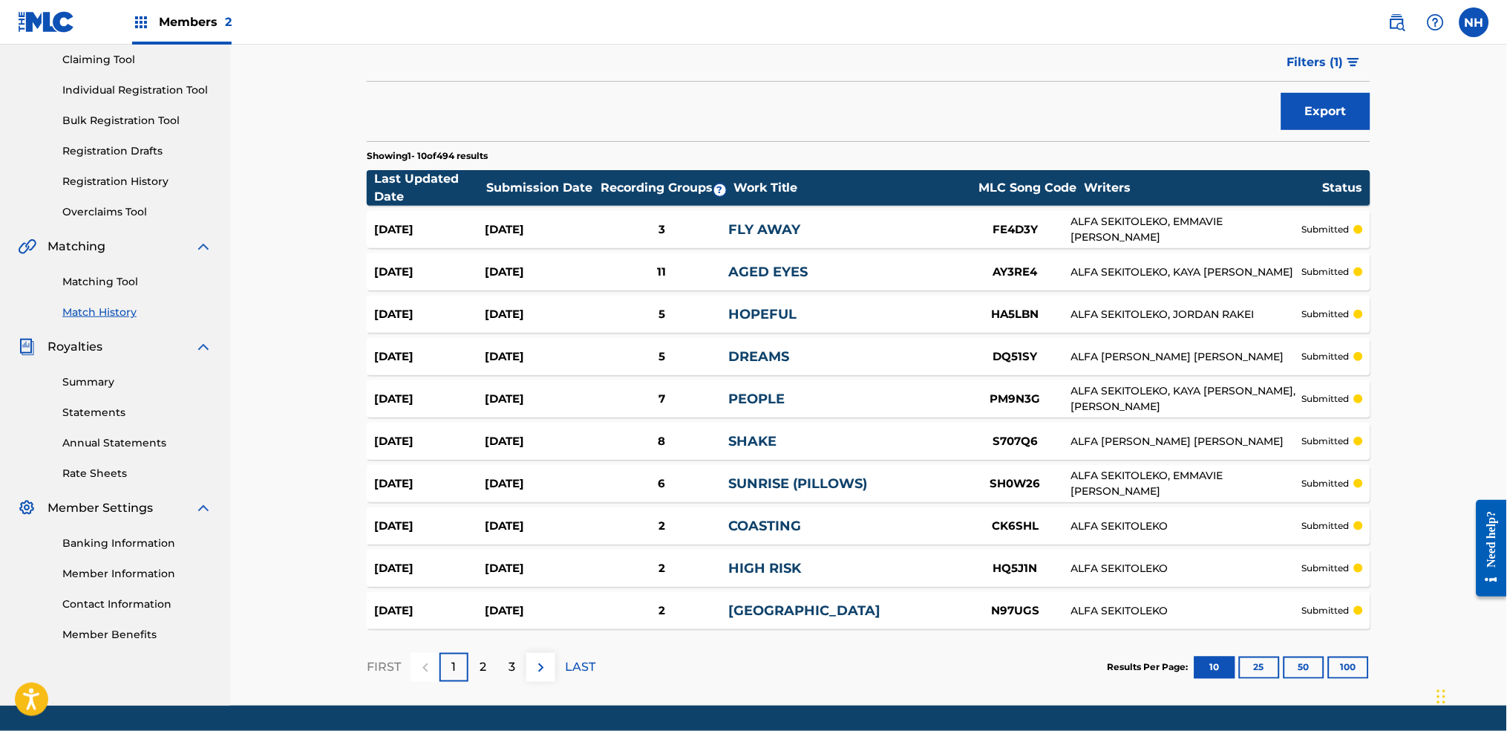
click at [1220, 543] on button "100" at bounding box center [1348, 667] width 41 height 22
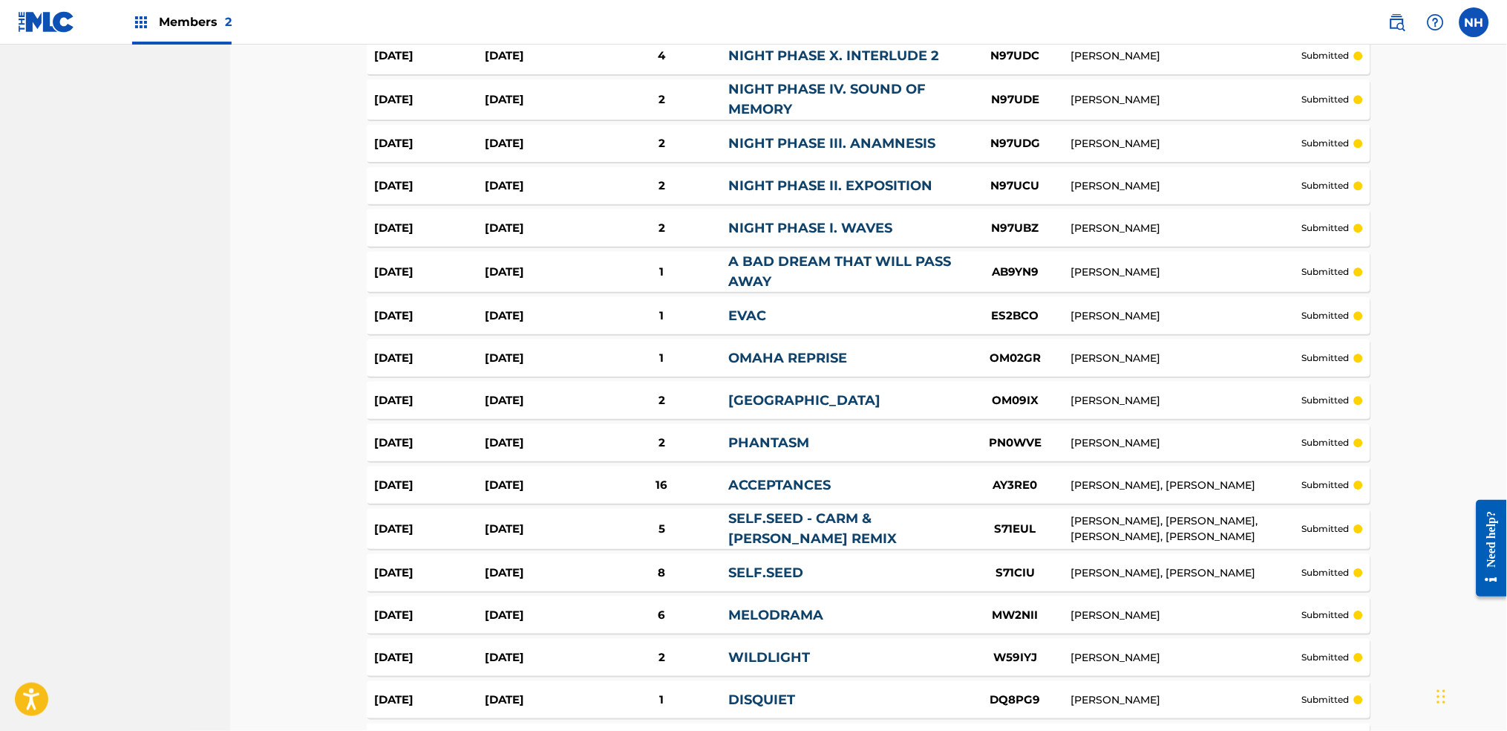
scroll to position [2733, 0]
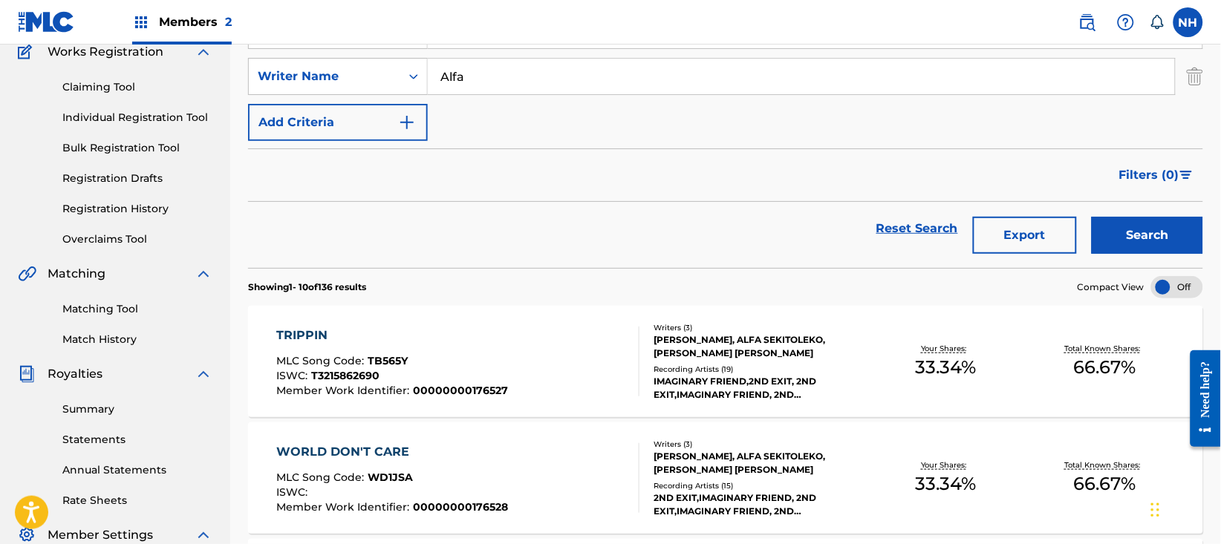
scroll to position [99, 0]
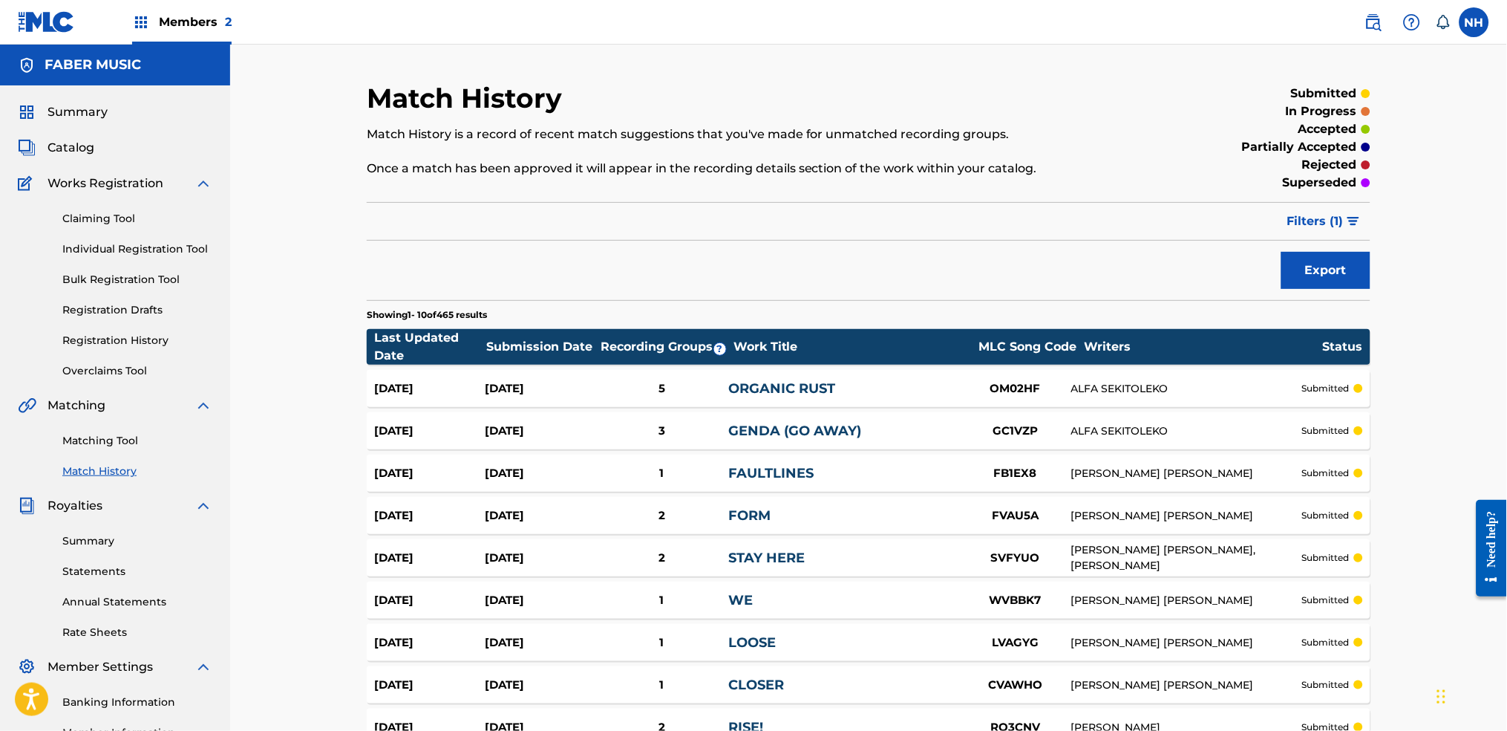
click at [1220, 436] on p "submitted" at bounding box center [1326, 430] width 48 height 13
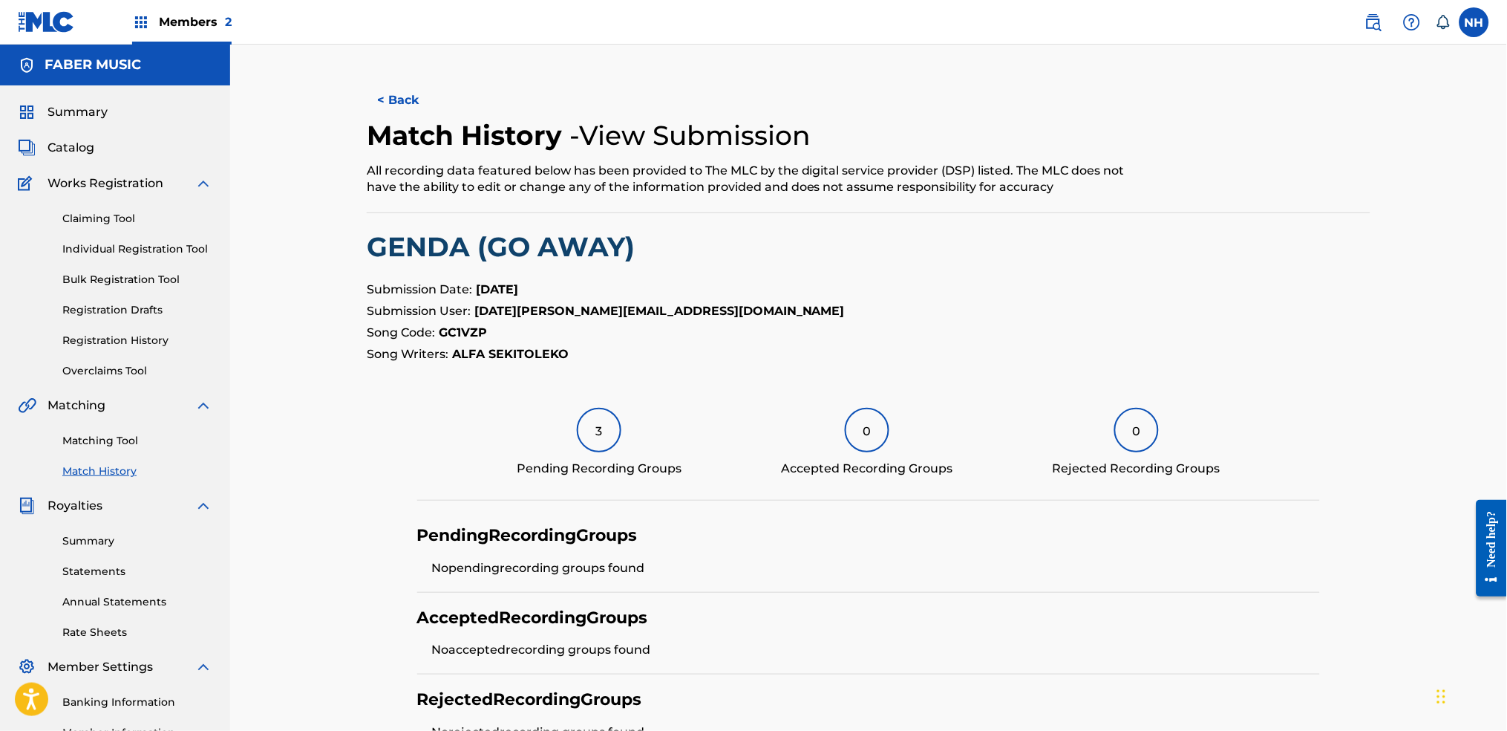
scroll to position [170, 0]
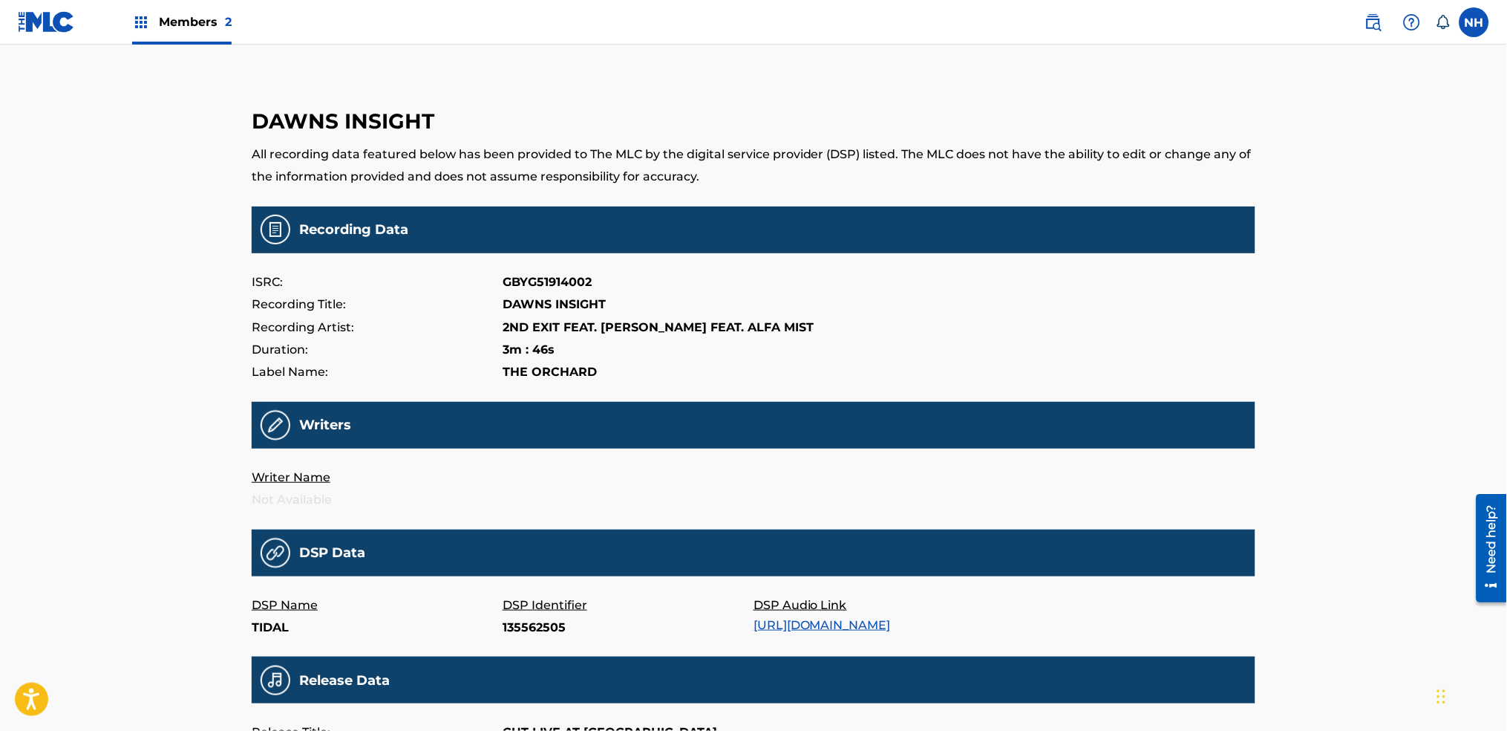
scroll to position [297, 0]
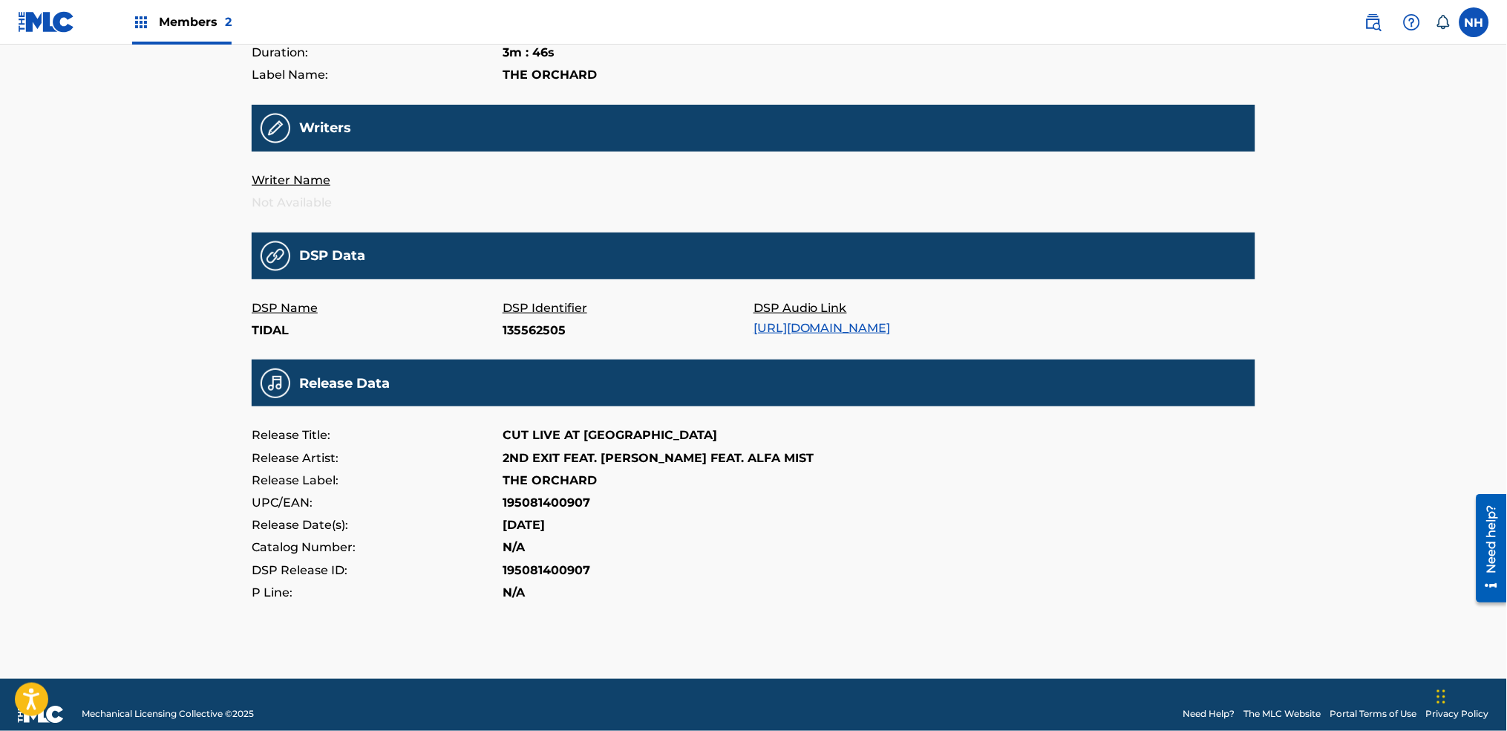
click at [891, 321] on link "[URL][DOMAIN_NAME]" at bounding box center [822, 328] width 137 height 14
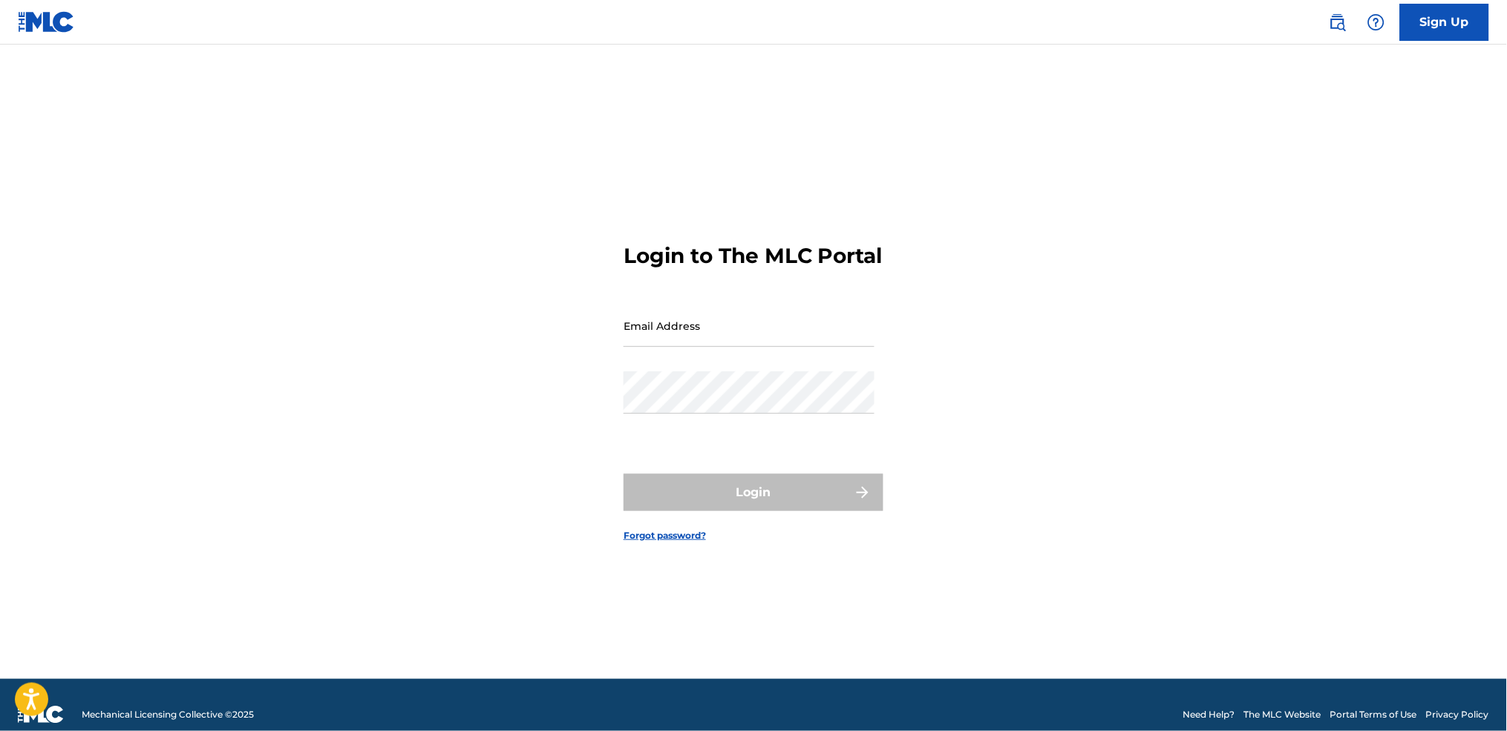
click at [782, 347] on input "Email Address" at bounding box center [749, 325] width 251 height 42
click at [763, 243] on h3 "Login to The MLC Portal" at bounding box center [753, 256] width 259 height 26
